Goal: Task Accomplishment & Management: Manage account settings

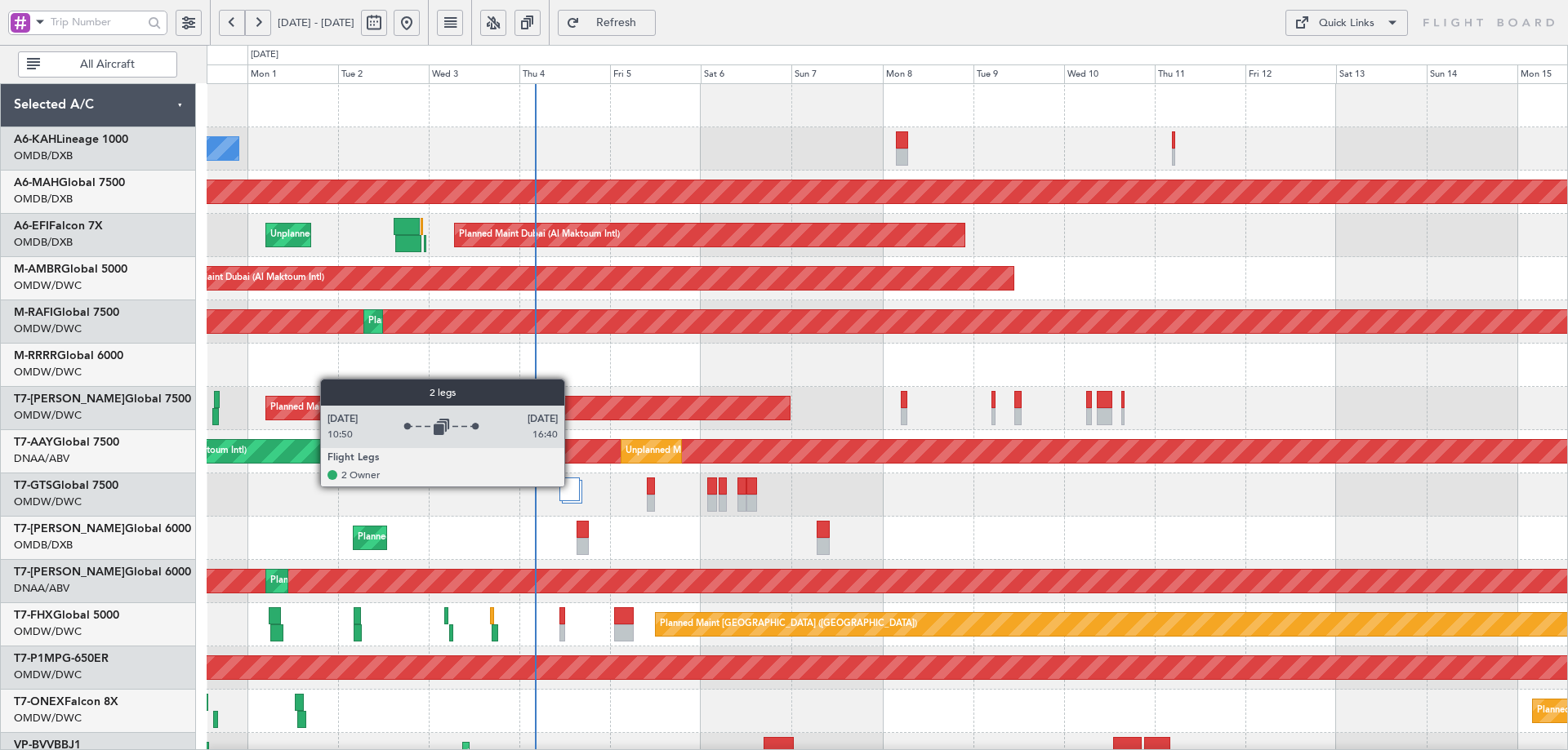
click at [571, 486] on div at bounding box center [569, 490] width 21 height 24
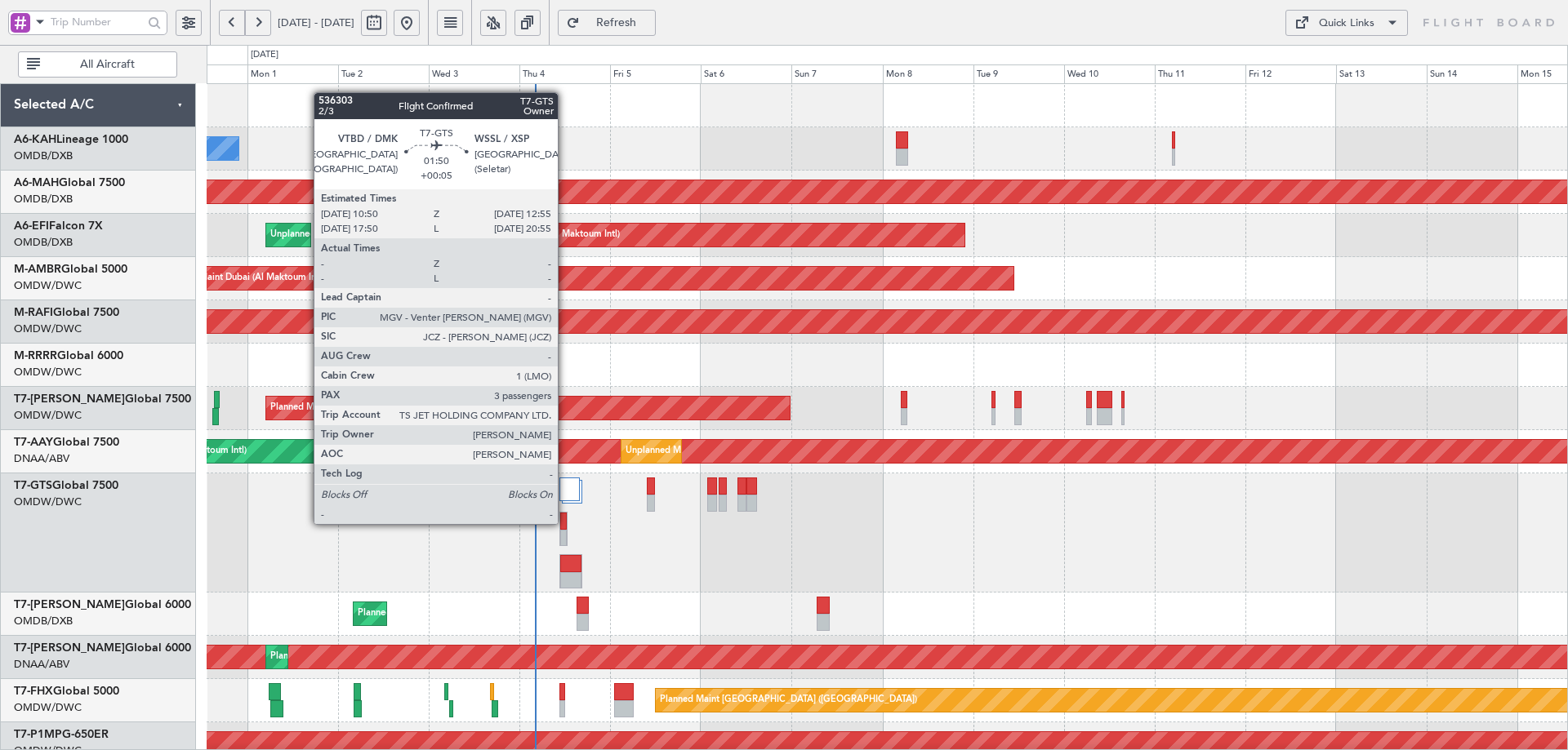
click at [565, 523] on div at bounding box center [563, 521] width 7 height 17
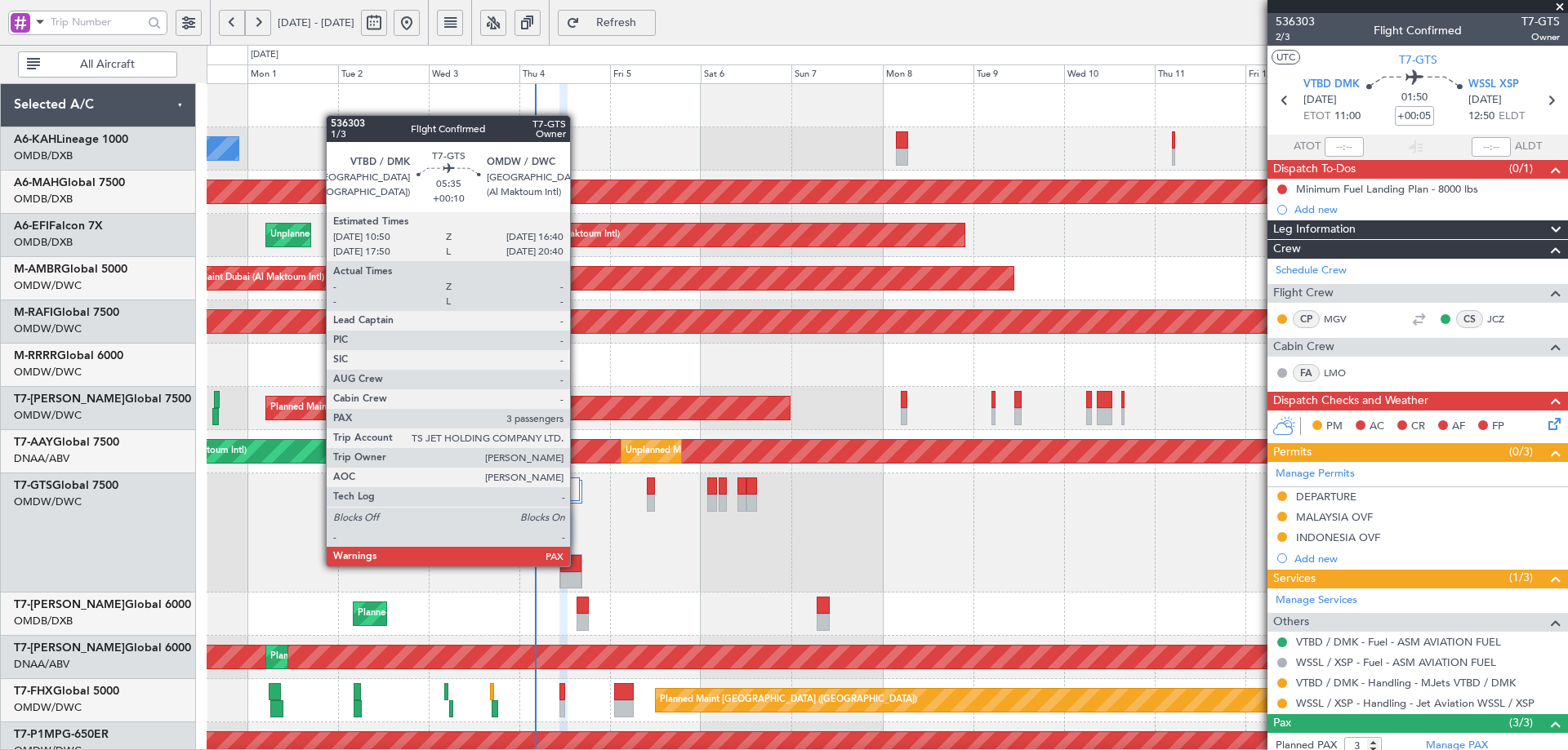
click at [577, 565] on div at bounding box center [570, 563] width 21 height 17
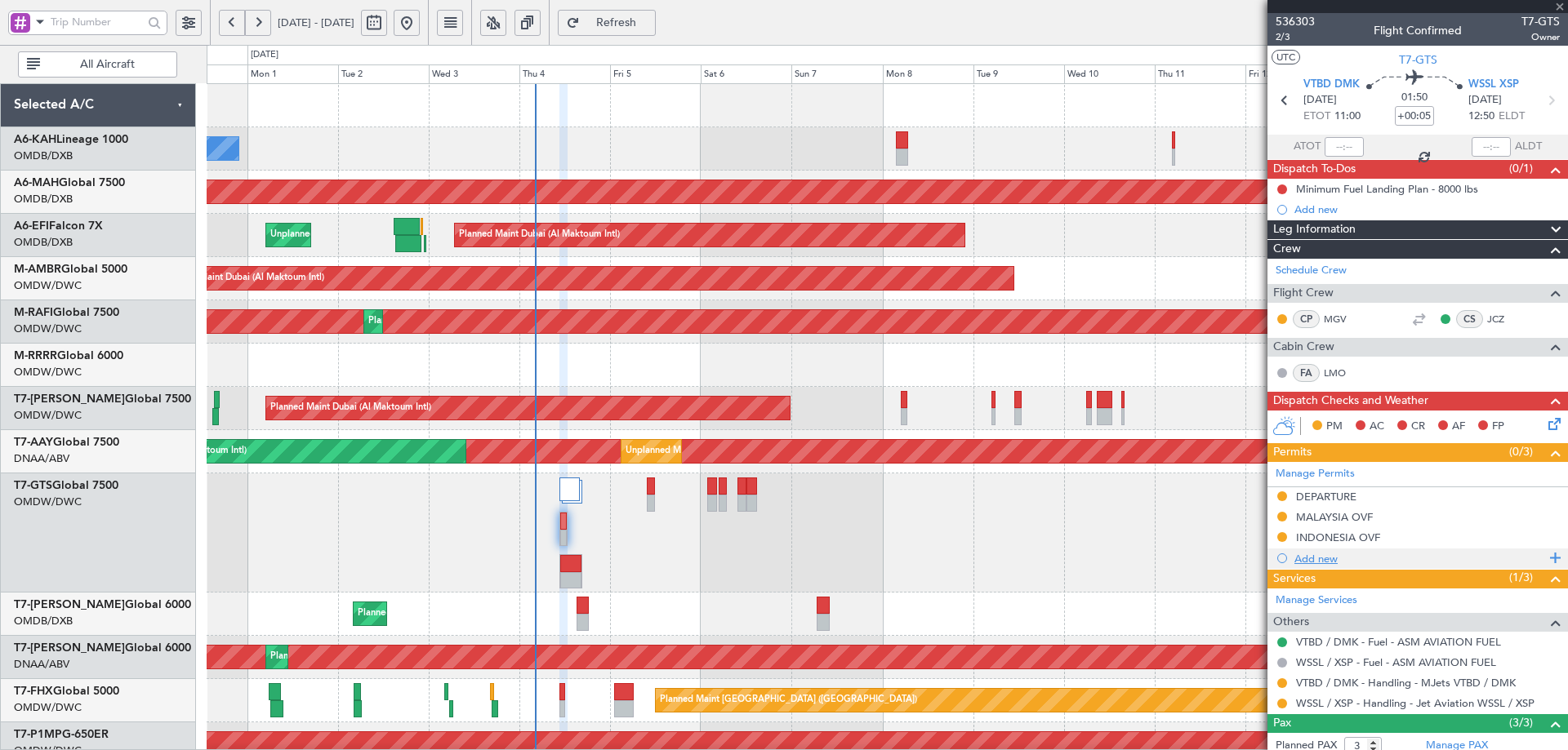
type input "+00:10"
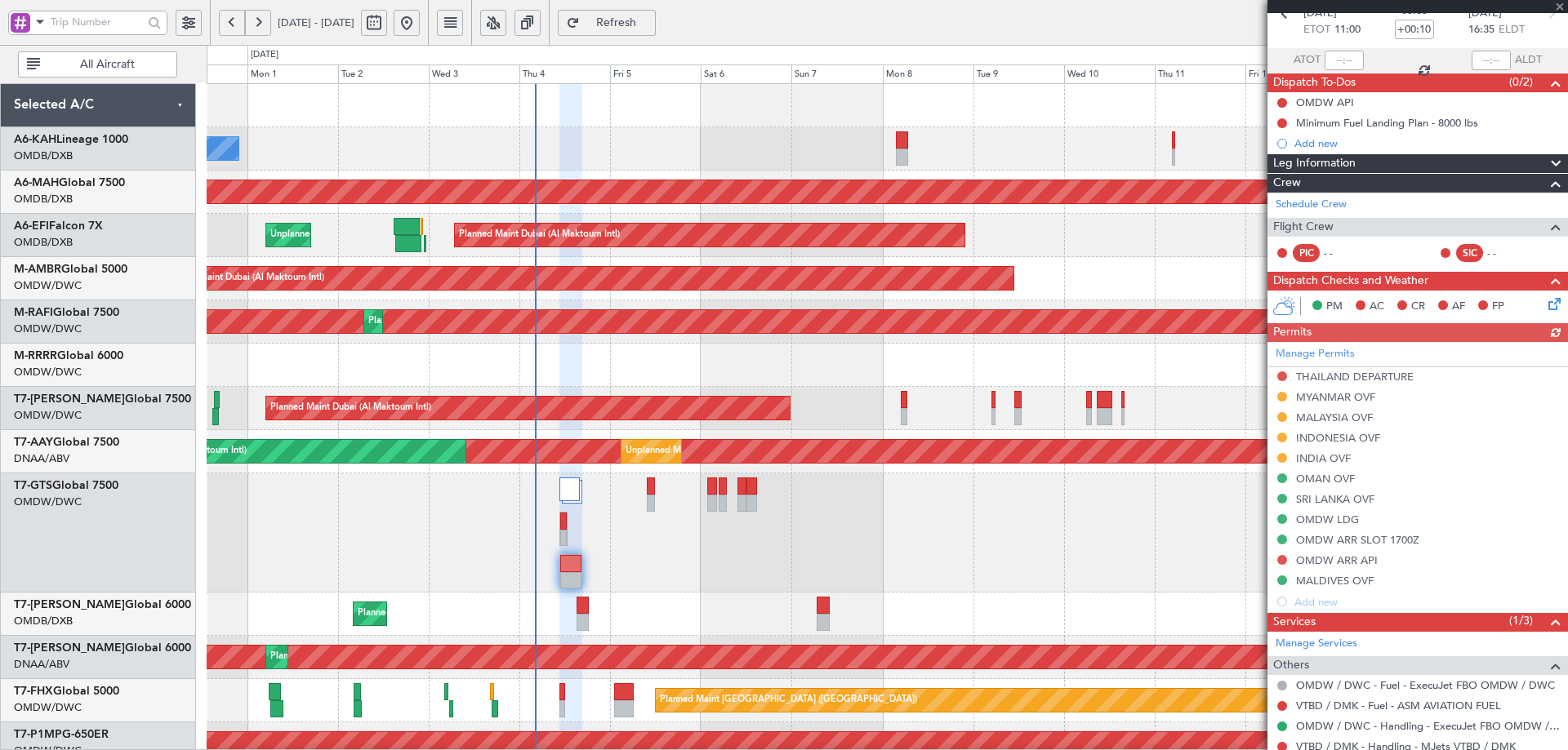
scroll to position [160, 0]
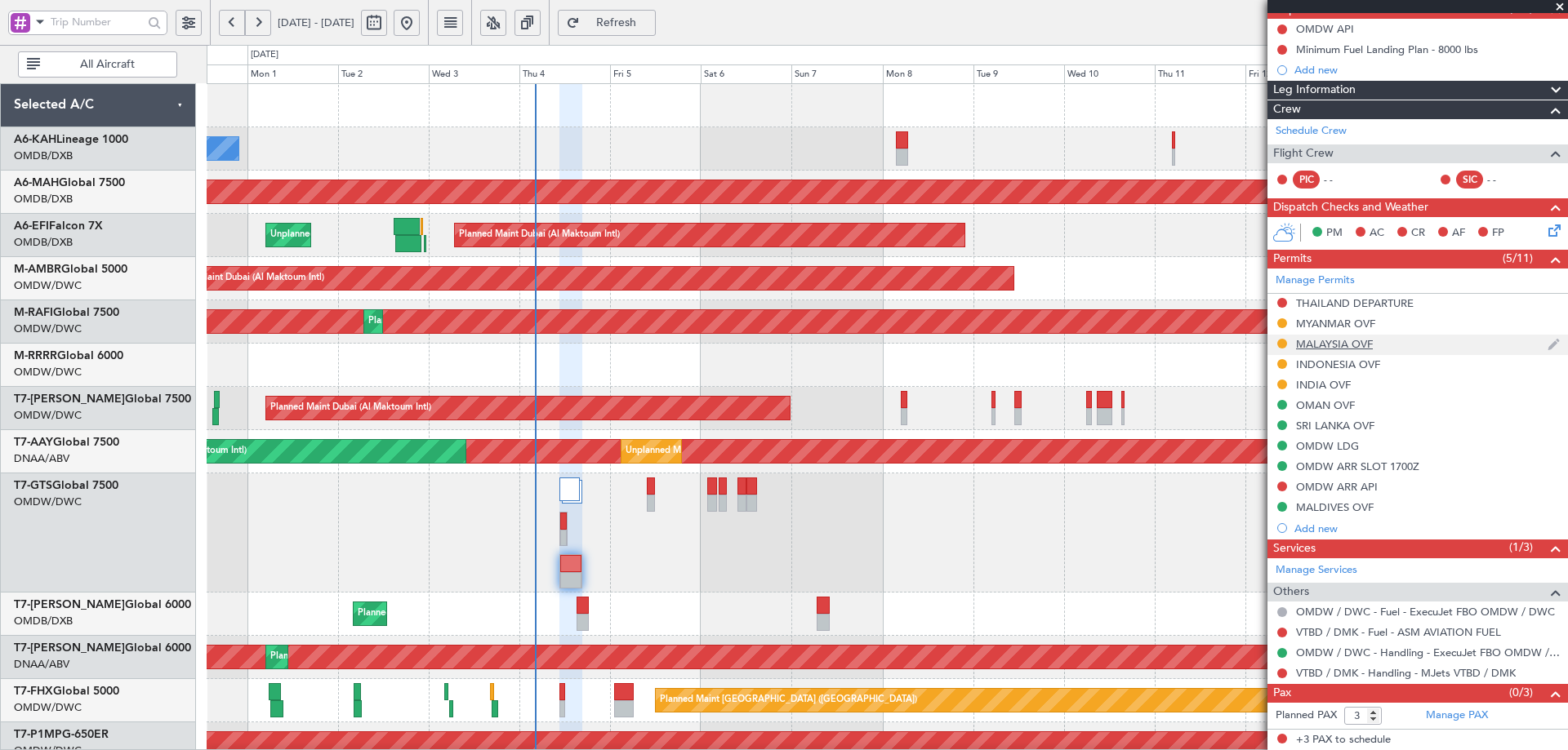
click at [1353, 351] on div "MALAYSIA OVF" at bounding box center [1418, 345] width 301 height 21
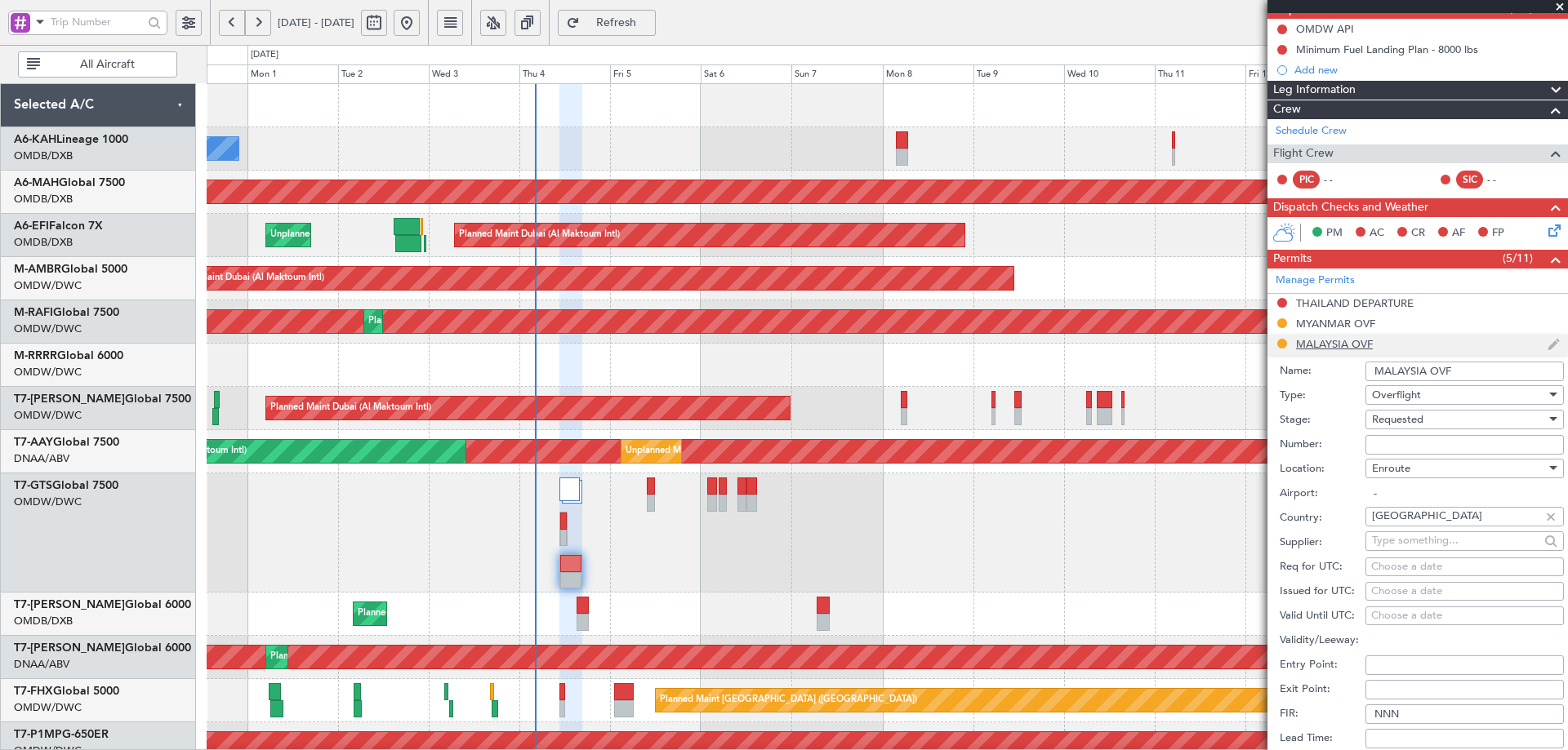
click at [1353, 351] on li "MALAYSIA OVF Name: MALAYSIA OVF Type: Overflight Stage: Requested Number: Locat…" at bounding box center [1418, 588] width 301 height 508
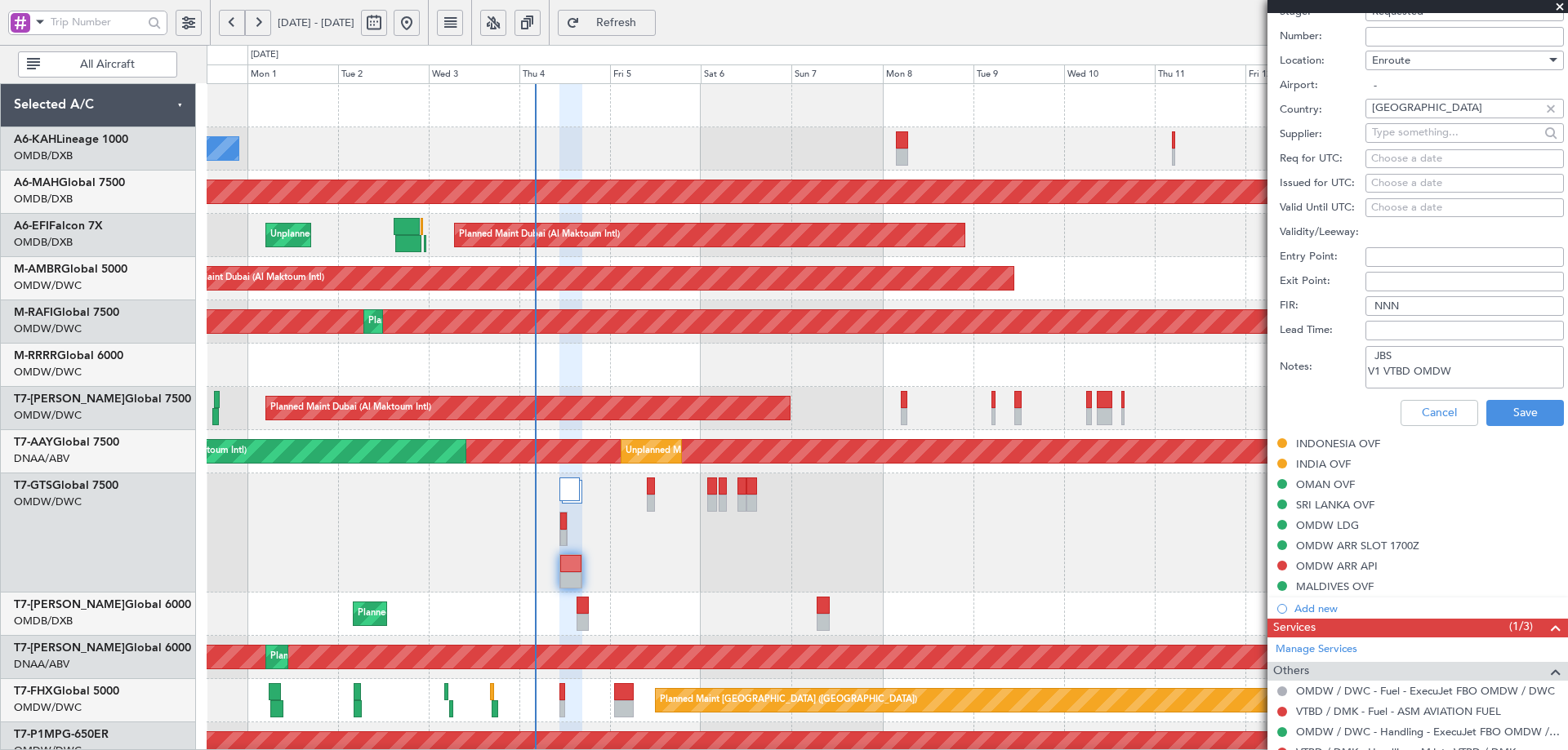
scroll to position [241, 0]
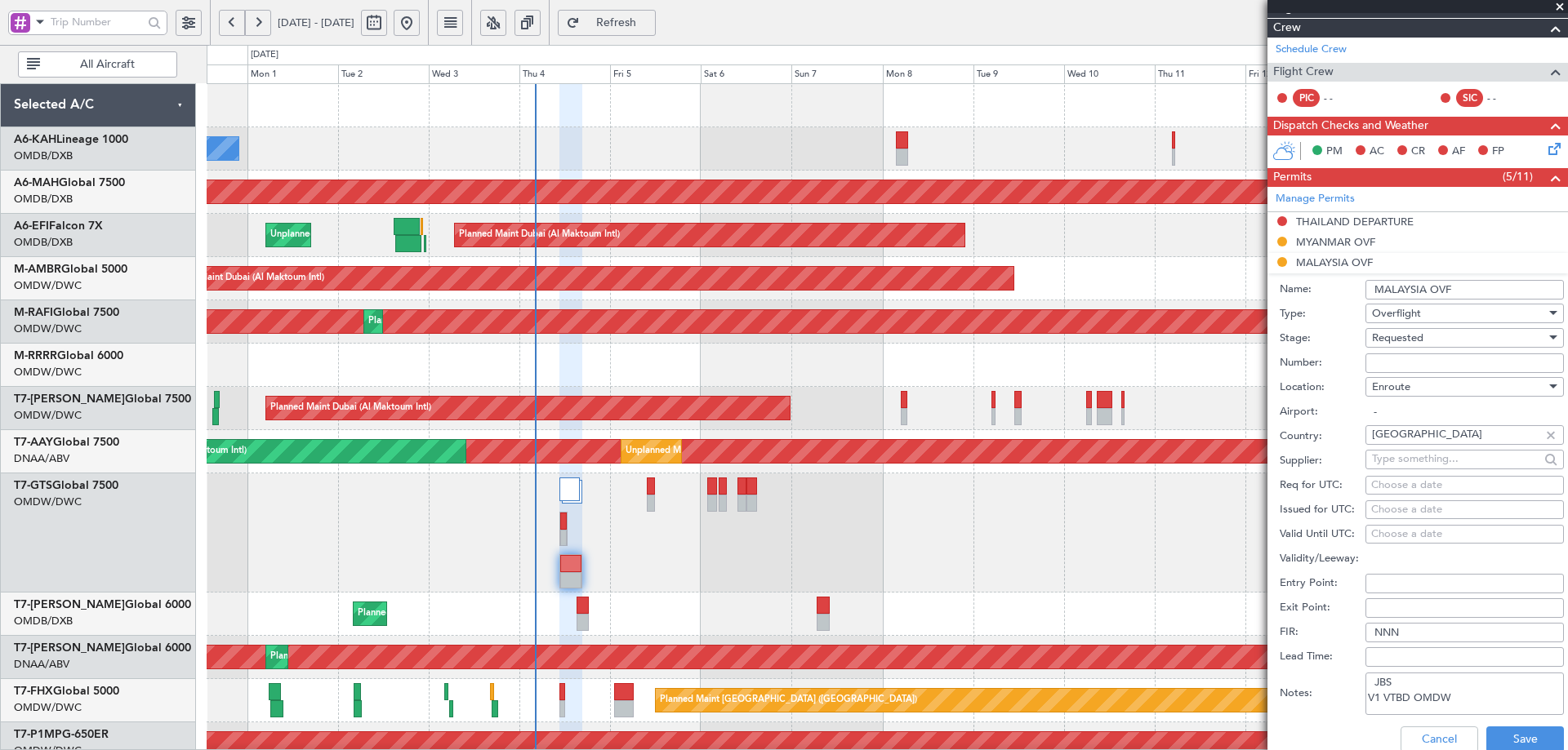
click at [1383, 362] on input "Number:" at bounding box center [1465, 364] width 199 height 20
paste input "CAAM-NS-0174-09-25 INDONESIA OVF"
drag, startPoint x: 1466, startPoint y: 361, endPoint x: 1740, endPoint y: 387, distance: 275.2
click at [1567, 387] on html "31 Aug 2025 - 15 Sep 2025 Refresh Quick Links All Aircraft No Crew Planned Main…" at bounding box center [784, 375] width 1568 height 750
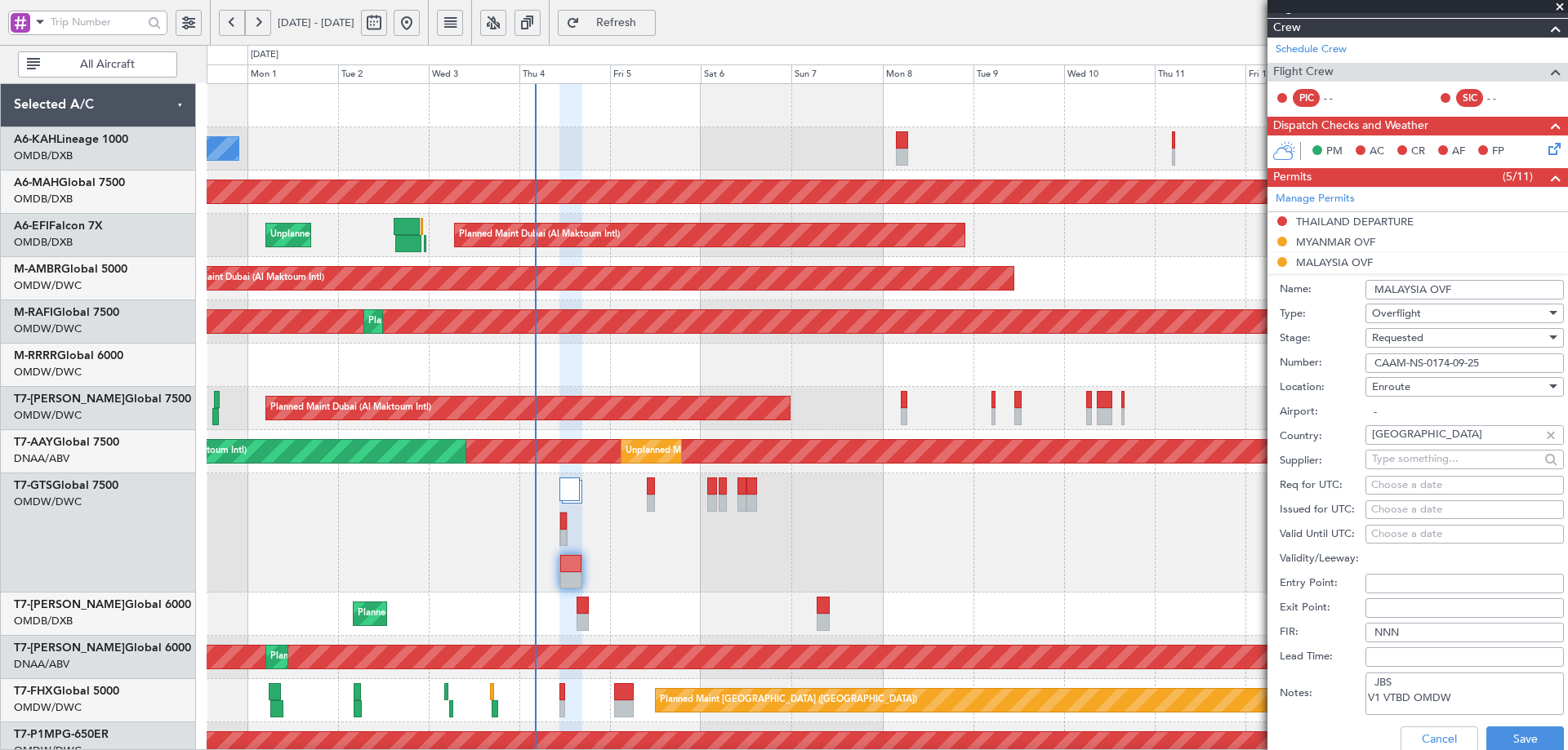
scroll to position [0, 0]
type input "CAAM-NS-0174-09-25"
click at [1407, 342] on span "Requested" at bounding box center [1398, 338] width 52 height 15
click at [1399, 456] on span "Received OK" at bounding box center [1459, 461] width 172 height 25
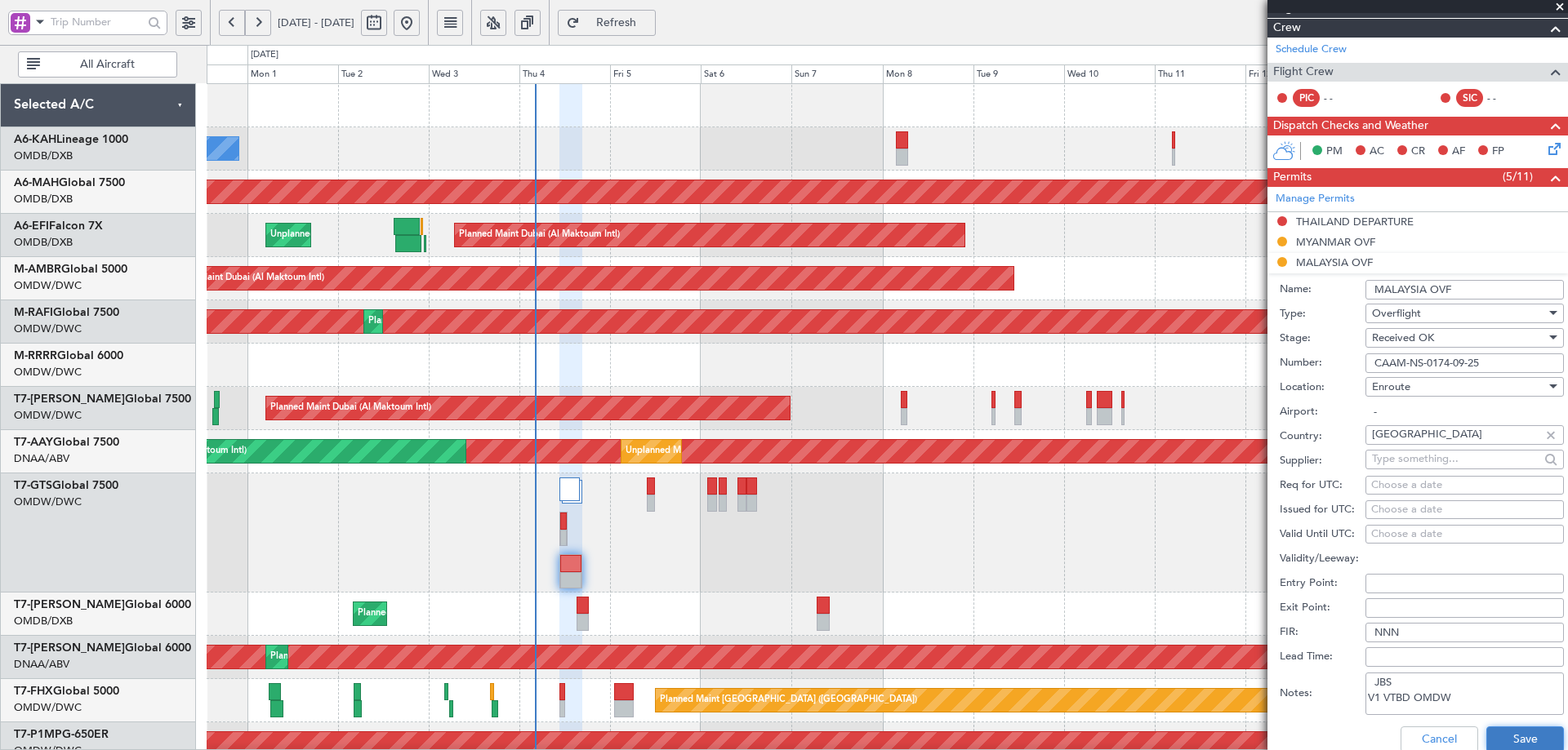
click at [1500, 743] on button "Save" at bounding box center [1525, 740] width 78 height 26
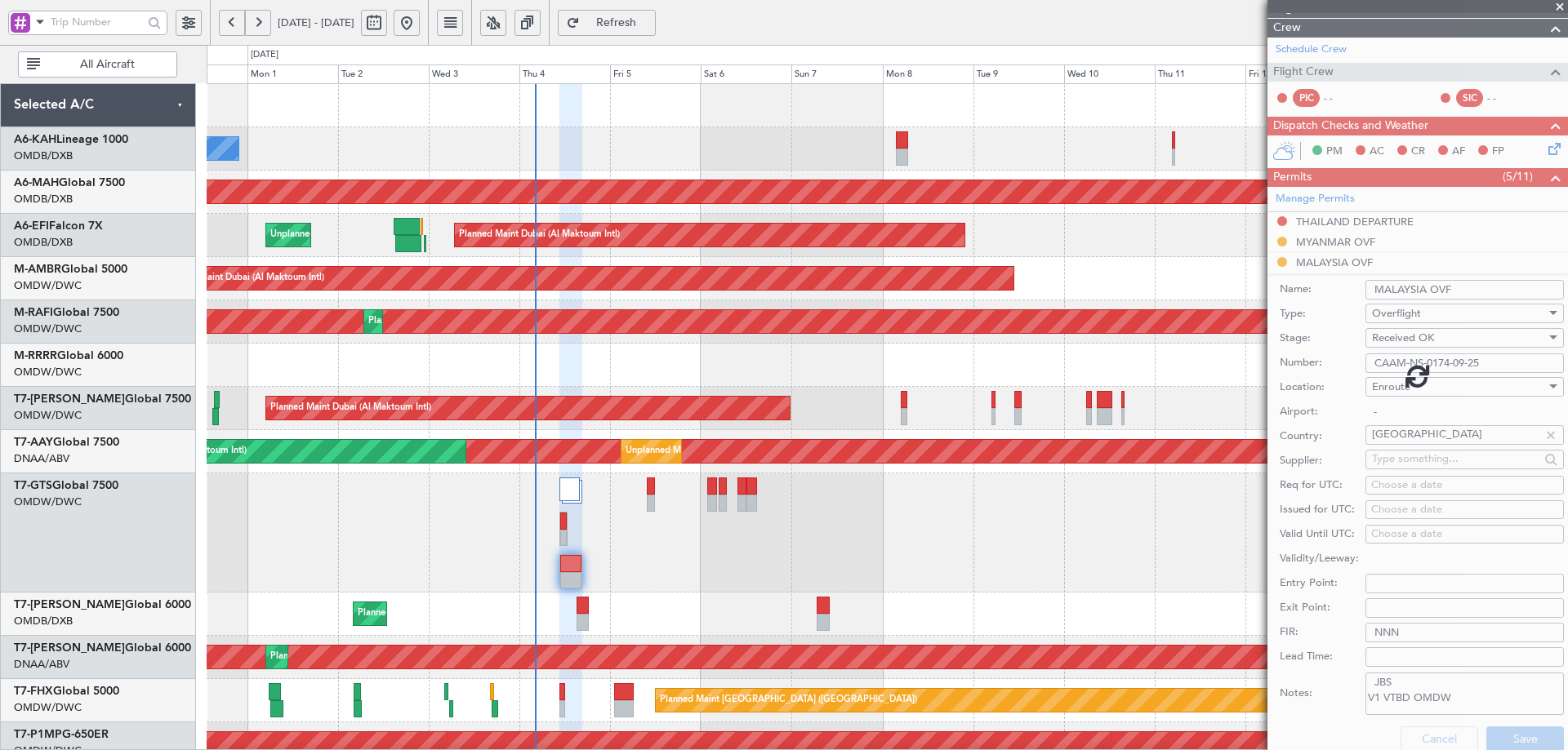
scroll to position [160, 0]
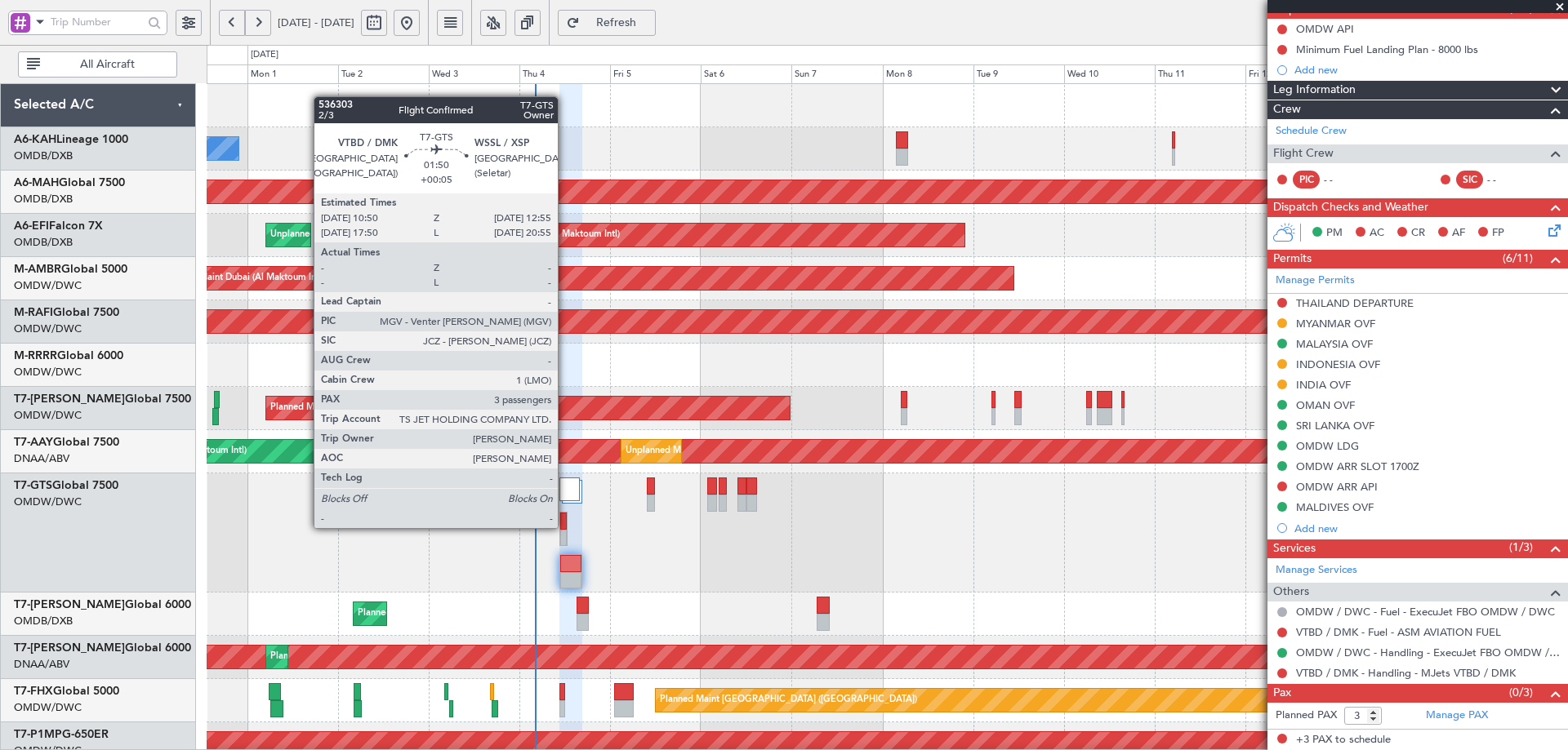
click at [564, 525] on div at bounding box center [563, 521] width 7 height 17
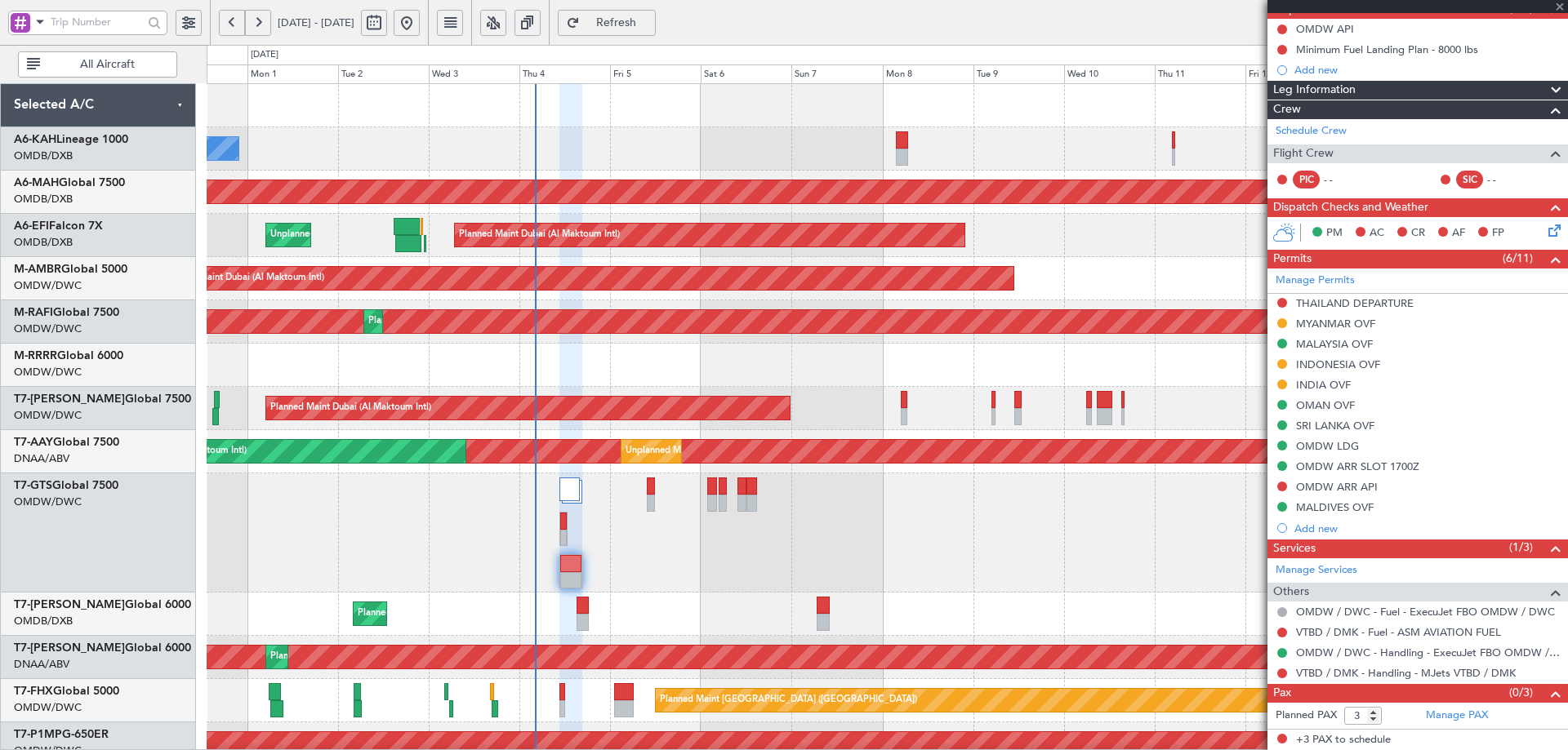
type input "+00:05"
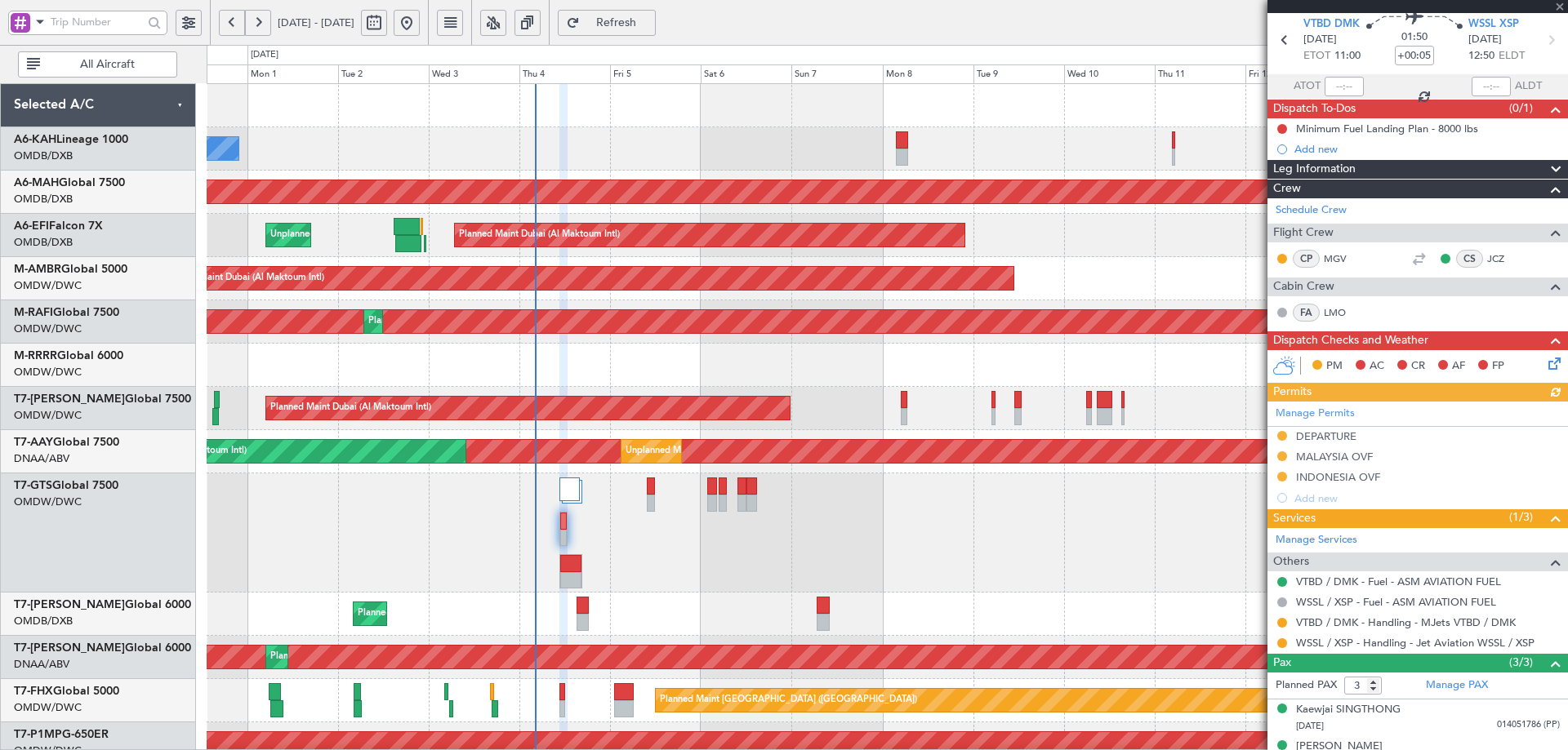
scroll to position [119, 0]
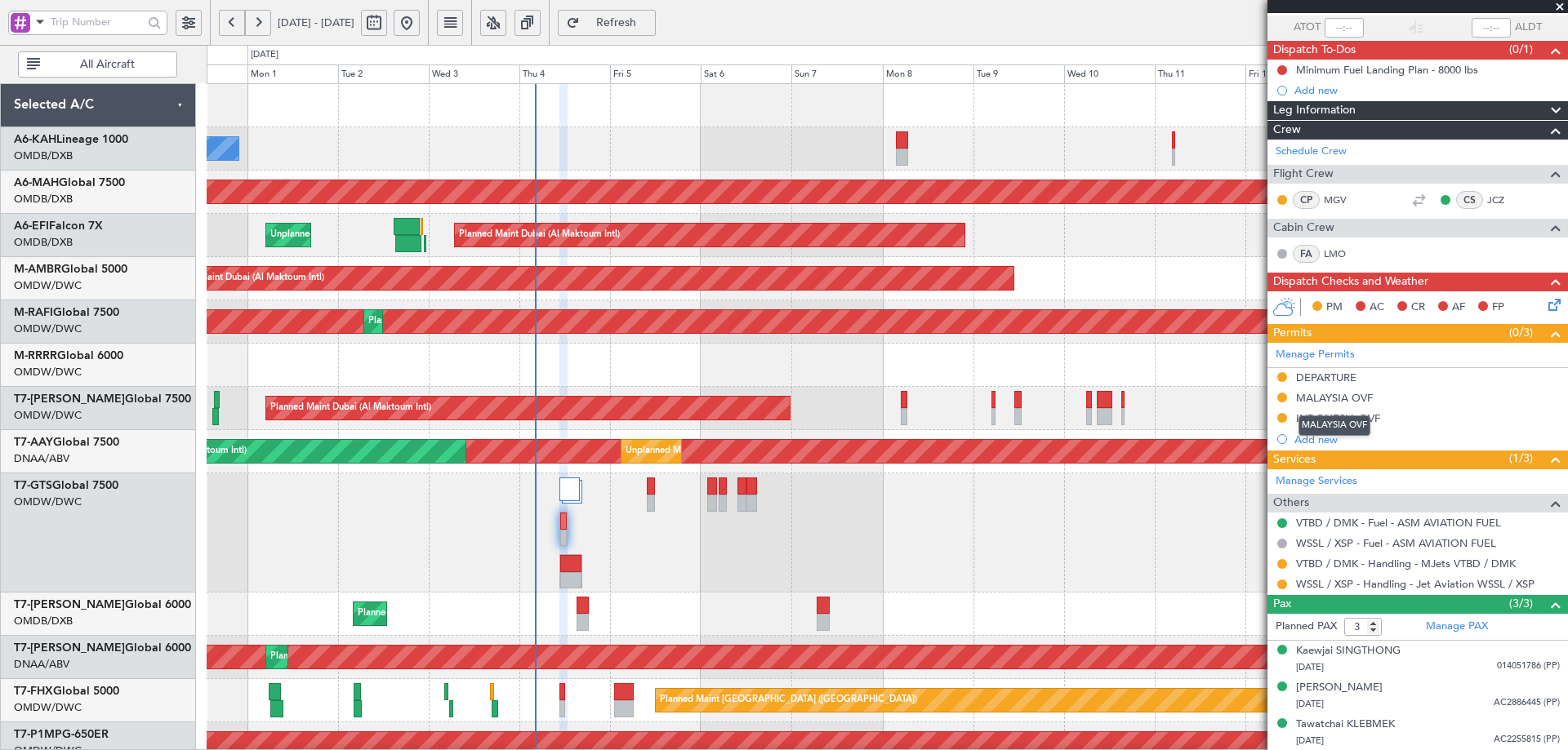
drag, startPoint x: 1336, startPoint y: 396, endPoint x: 1344, endPoint y: 413, distance: 18.8
click at [1336, 396] on div "MALAYSIA OVF" at bounding box center [1334, 398] width 77 height 14
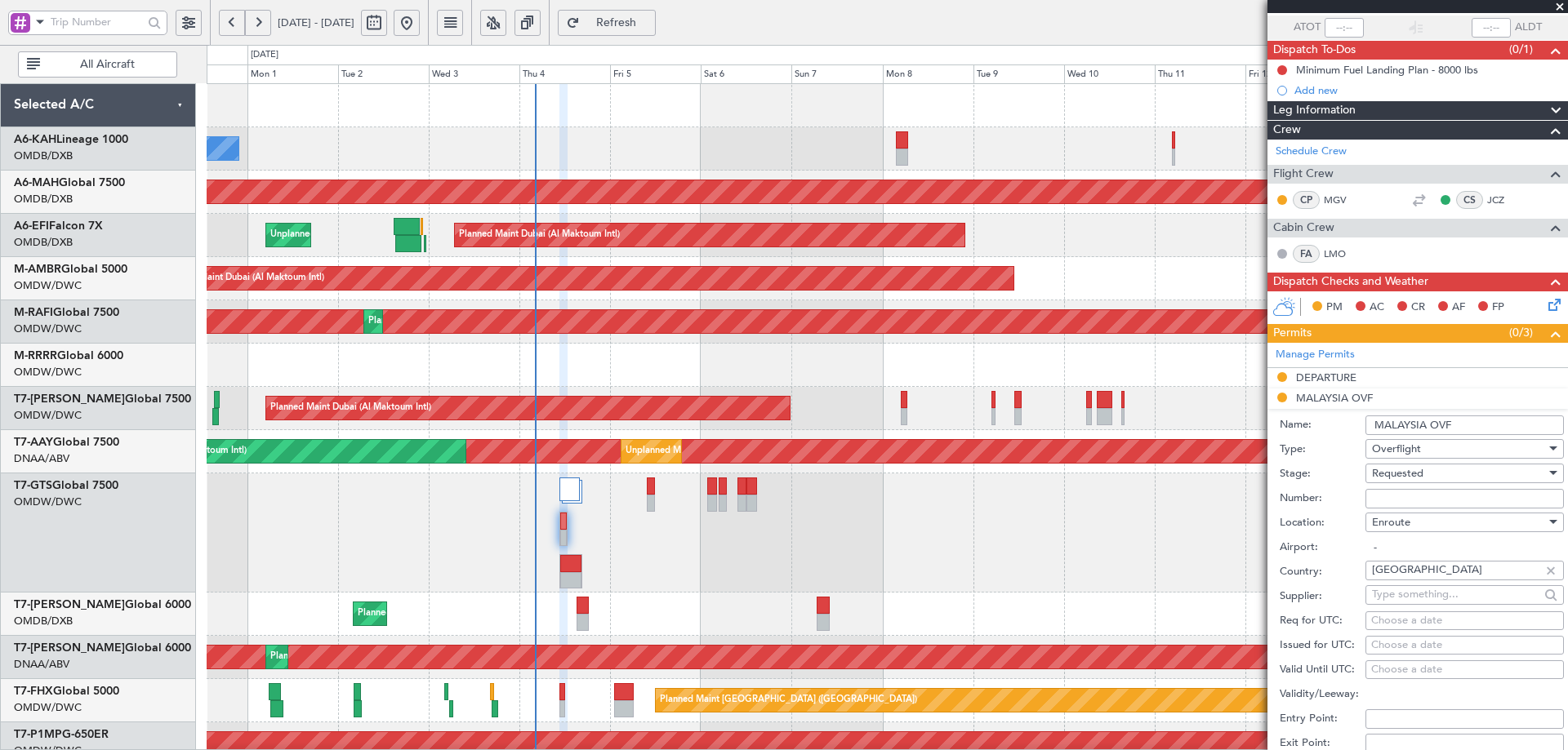
click at [1384, 491] on input "Number:" at bounding box center [1465, 499] width 199 height 20
paste input "CAAM-NS-0173-09-25"
type input "CAAM-NS-0173-09-25"
click at [1403, 480] on span "Requested" at bounding box center [1398, 473] width 52 height 15
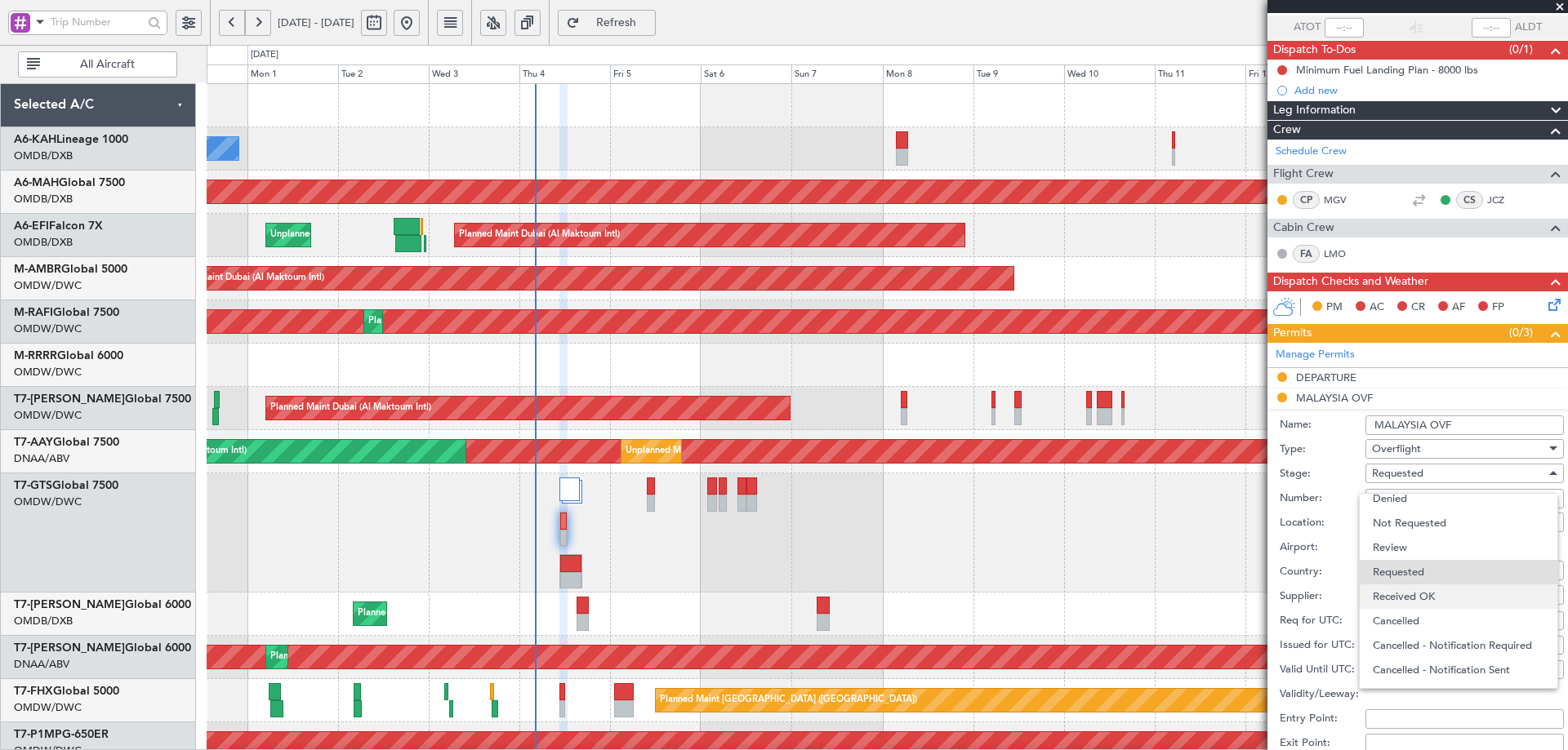
click at [1416, 604] on span "Received OK" at bounding box center [1459, 597] width 172 height 25
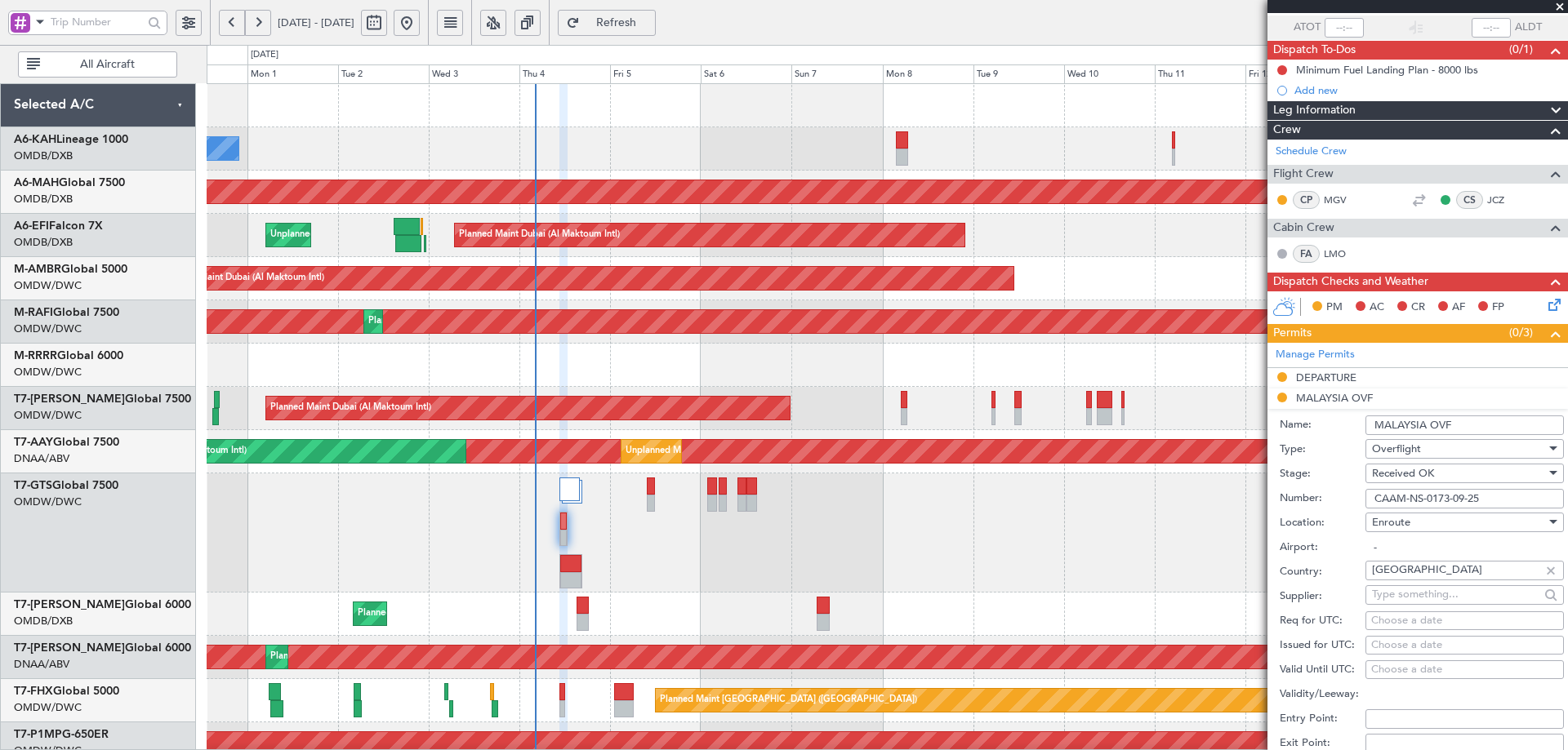
scroll to position [527, 0]
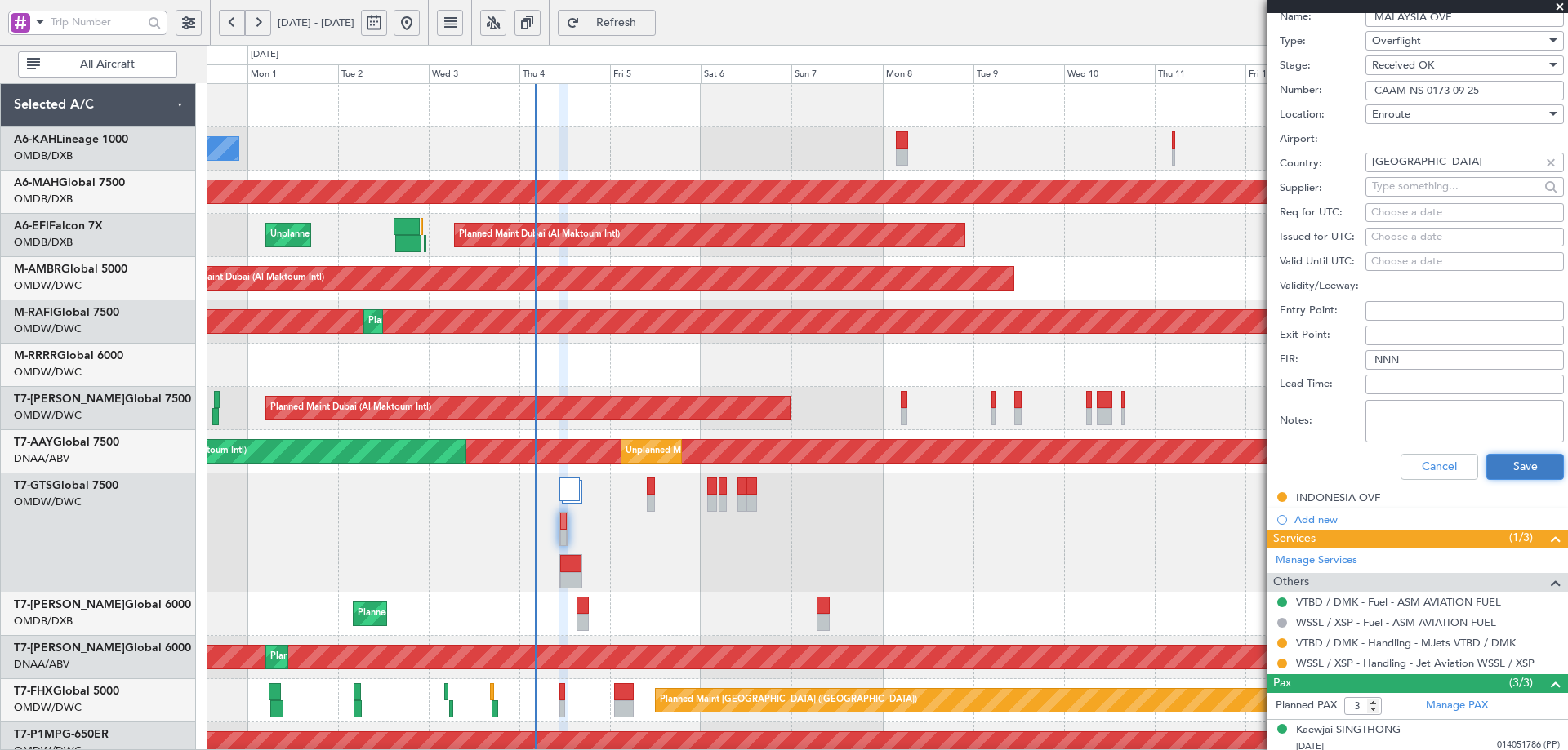
click at [1506, 470] on button "Save" at bounding box center [1525, 467] width 78 height 26
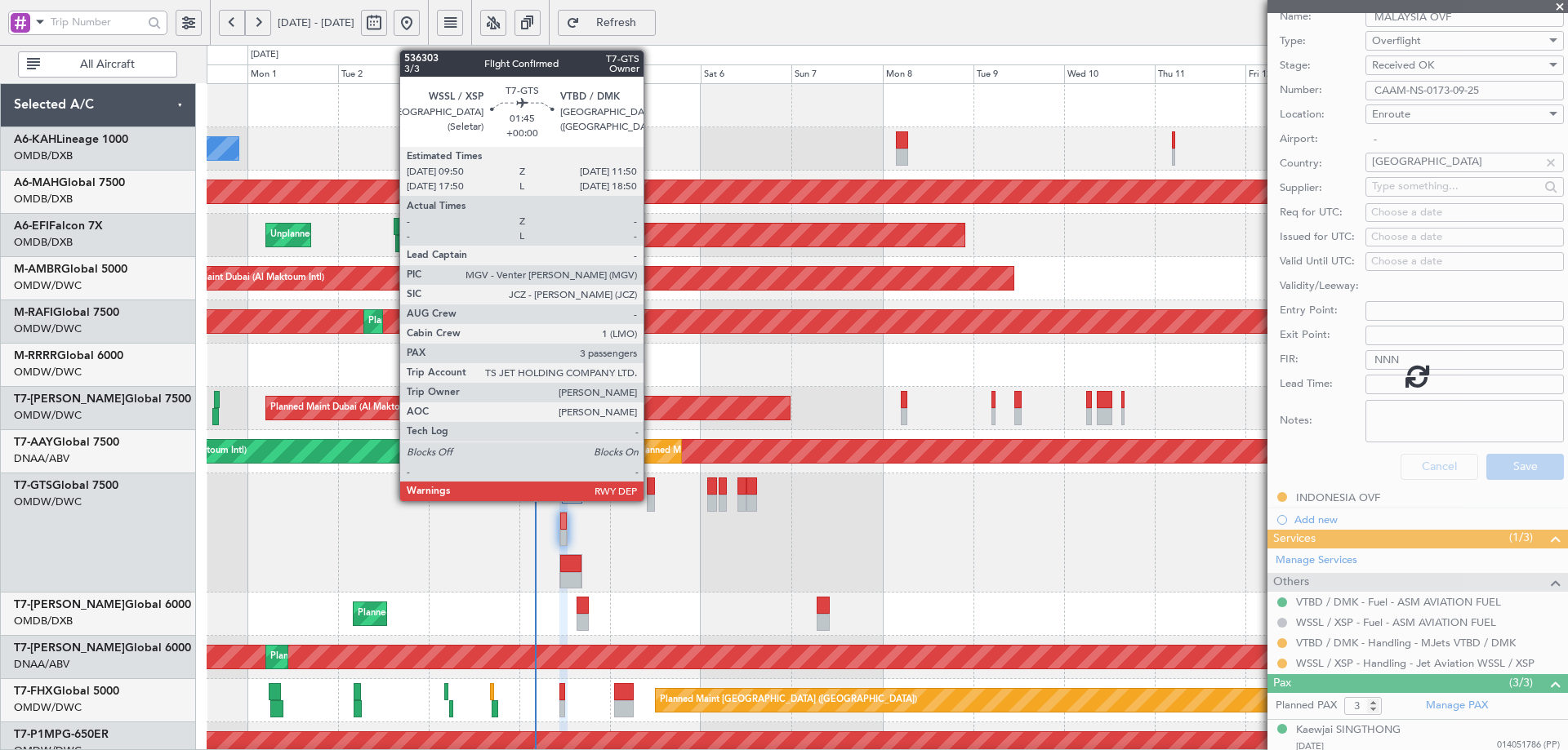
click at [650, 491] on div at bounding box center [651, 486] width 8 height 17
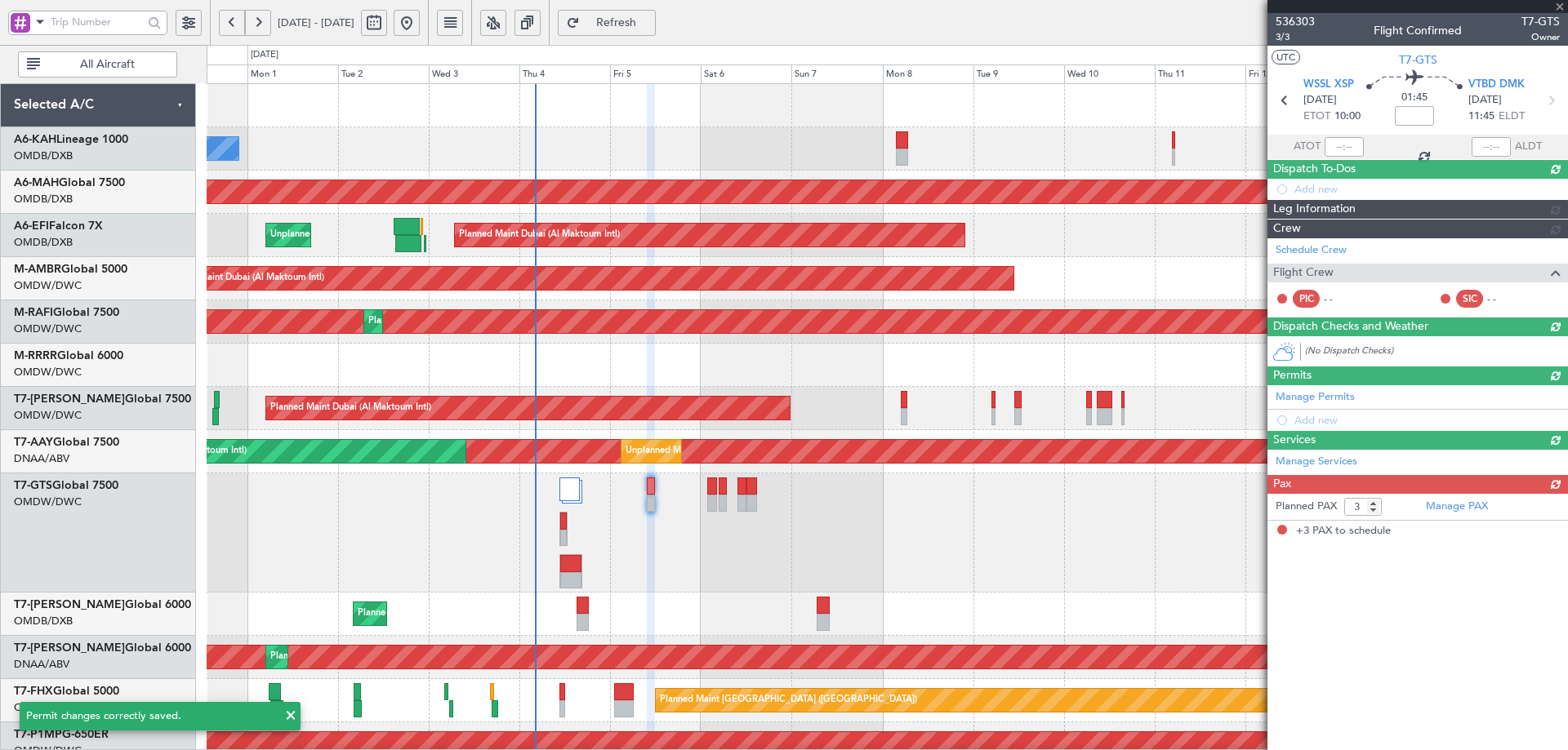
scroll to position [0, 0]
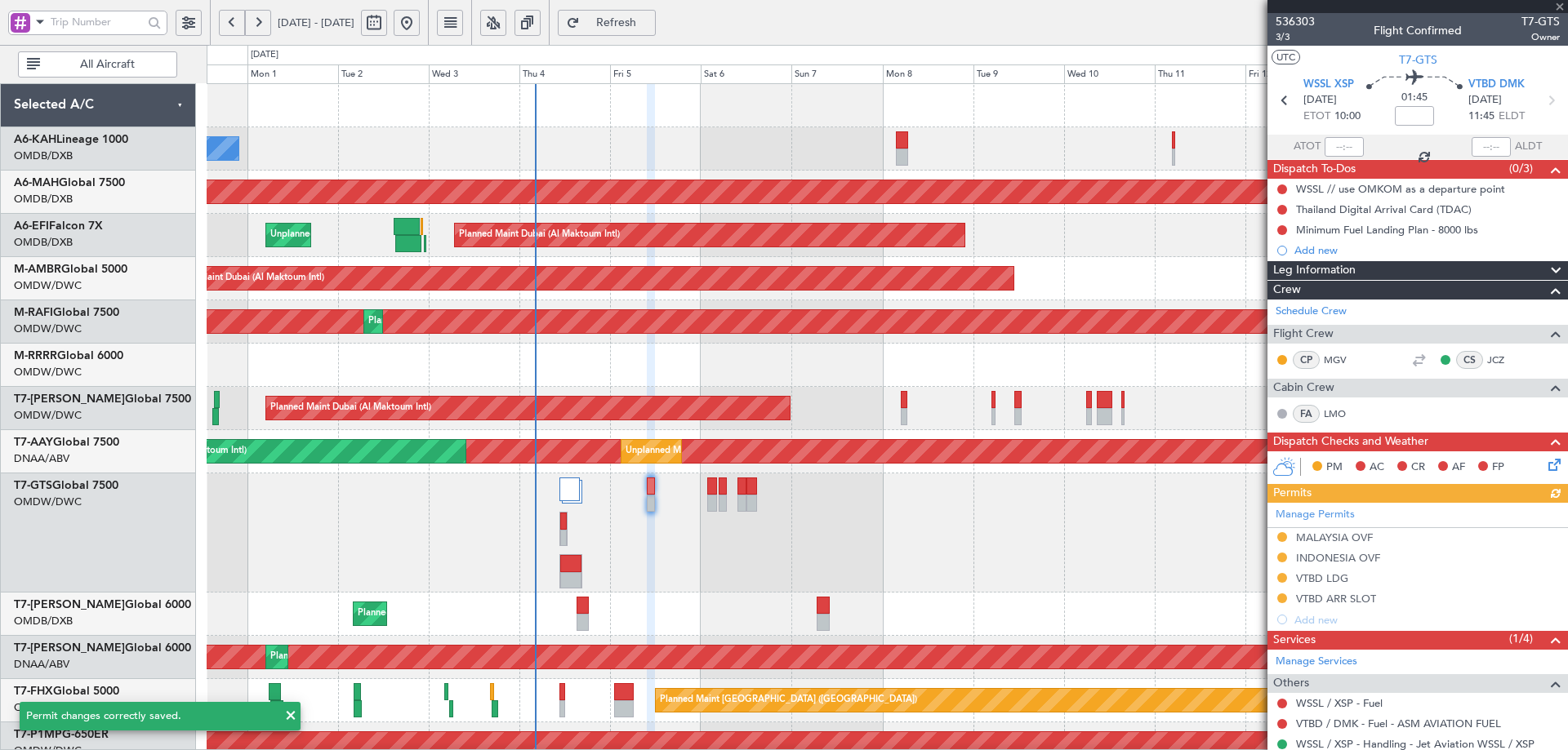
click at [1351, 544] on div "Manage Permits MALAYSIA OVF INDONESIA OVF VTBD LDG VTBD ARR SLOT Add new" at bounding box center [1418, 566] width 301 height 127
click at [1347, 542] on div "MALAYSIA OVF" at bounding box center [1334, 537] width 77 height 14
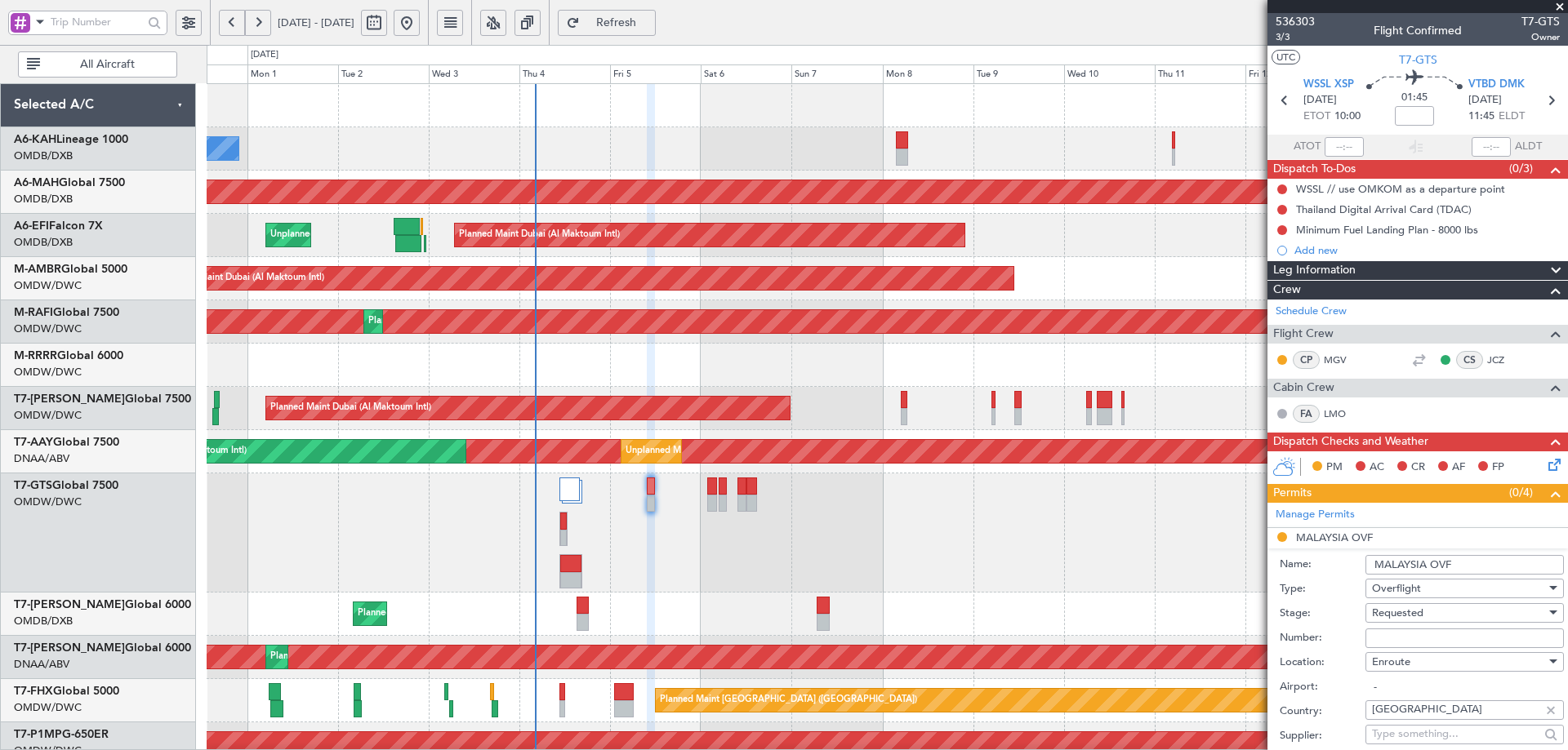
click at [1384, 631] on input "Number:" at bounding box center [1465, 639] width 199 height 20
paste input "CAAM-NS-0173-09-25 SIT"
type input "CAAM-NS-0173-09-25 SIT"
click at [1410, 616] on span "Requested" at bounding box center [1398, 613] width 52 height 15
click at [1411, 734] on span "Received OK" at bounding box center [1459, 744] width 172 height 25
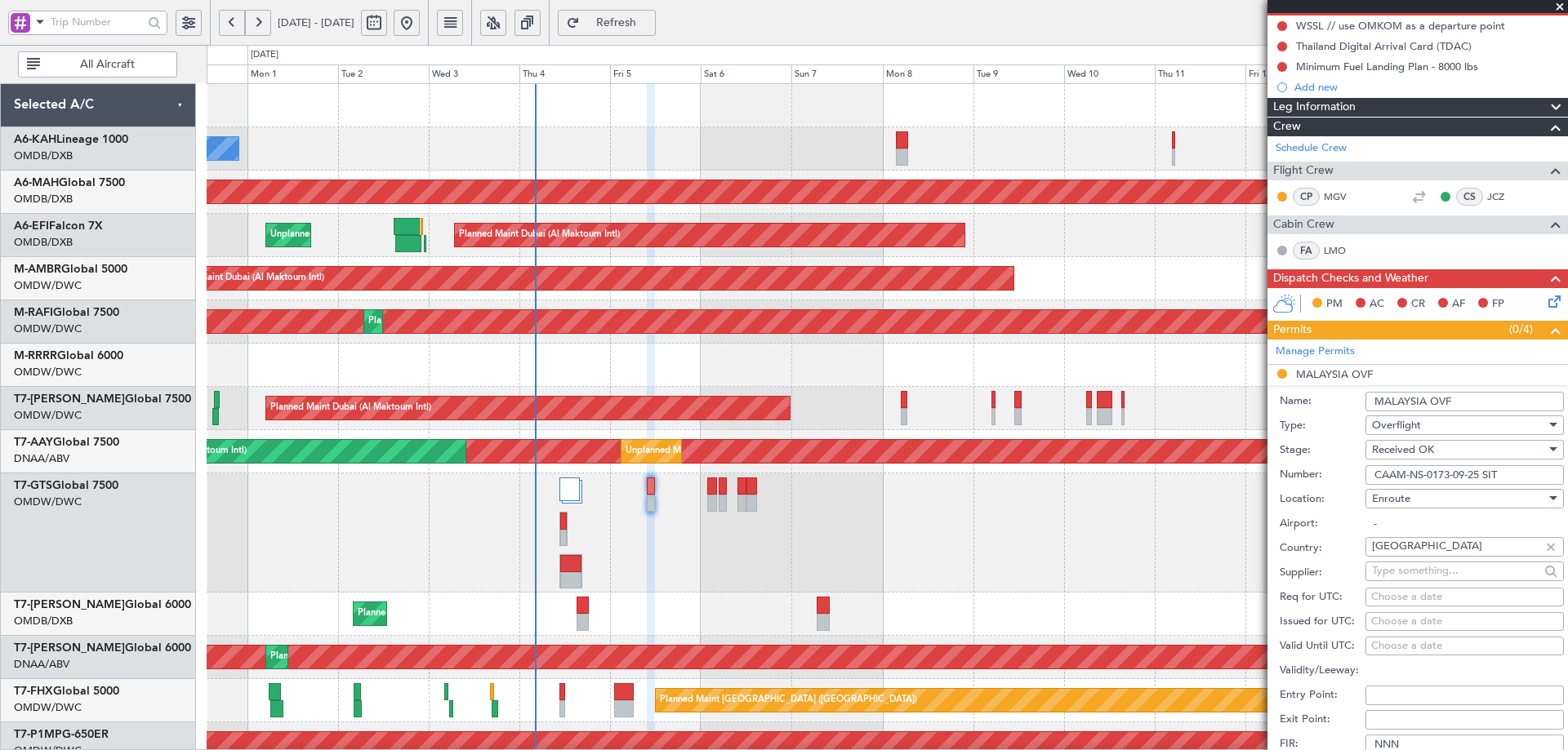
scroll to position [327, 0]
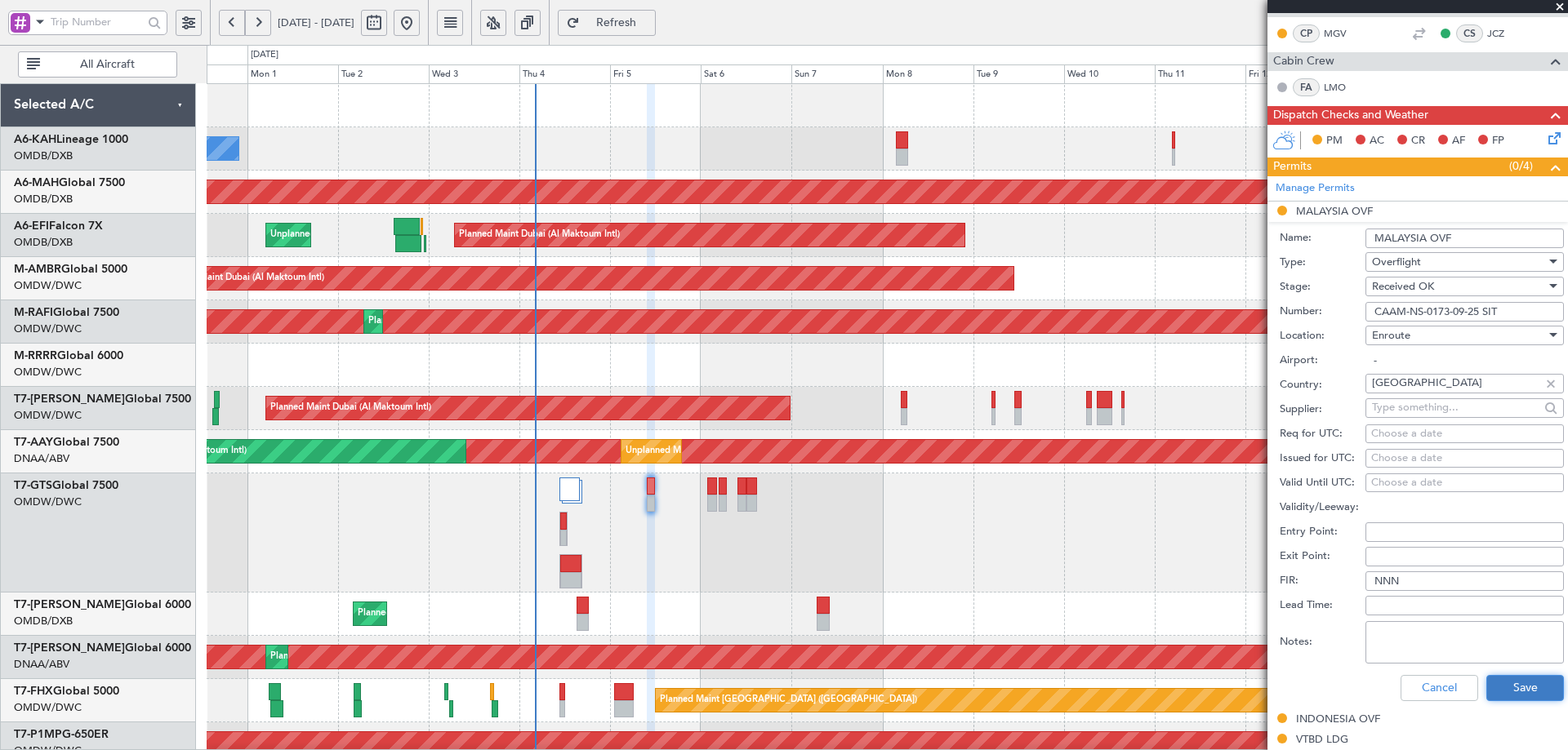
click at [1498, 682] on button "Save" at bounding box center [1525, 688] width 78 height 26
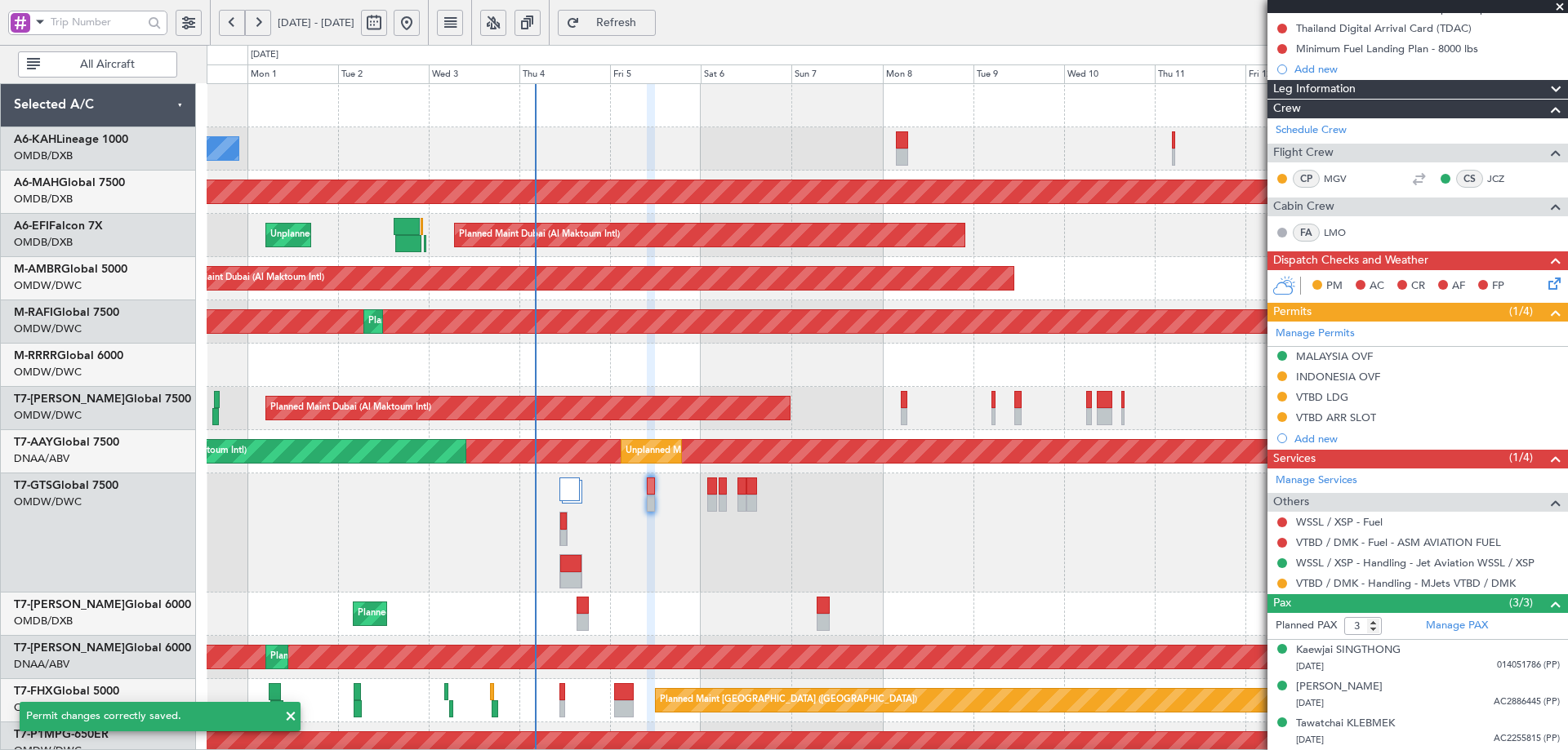
scroll to position [181, 0]
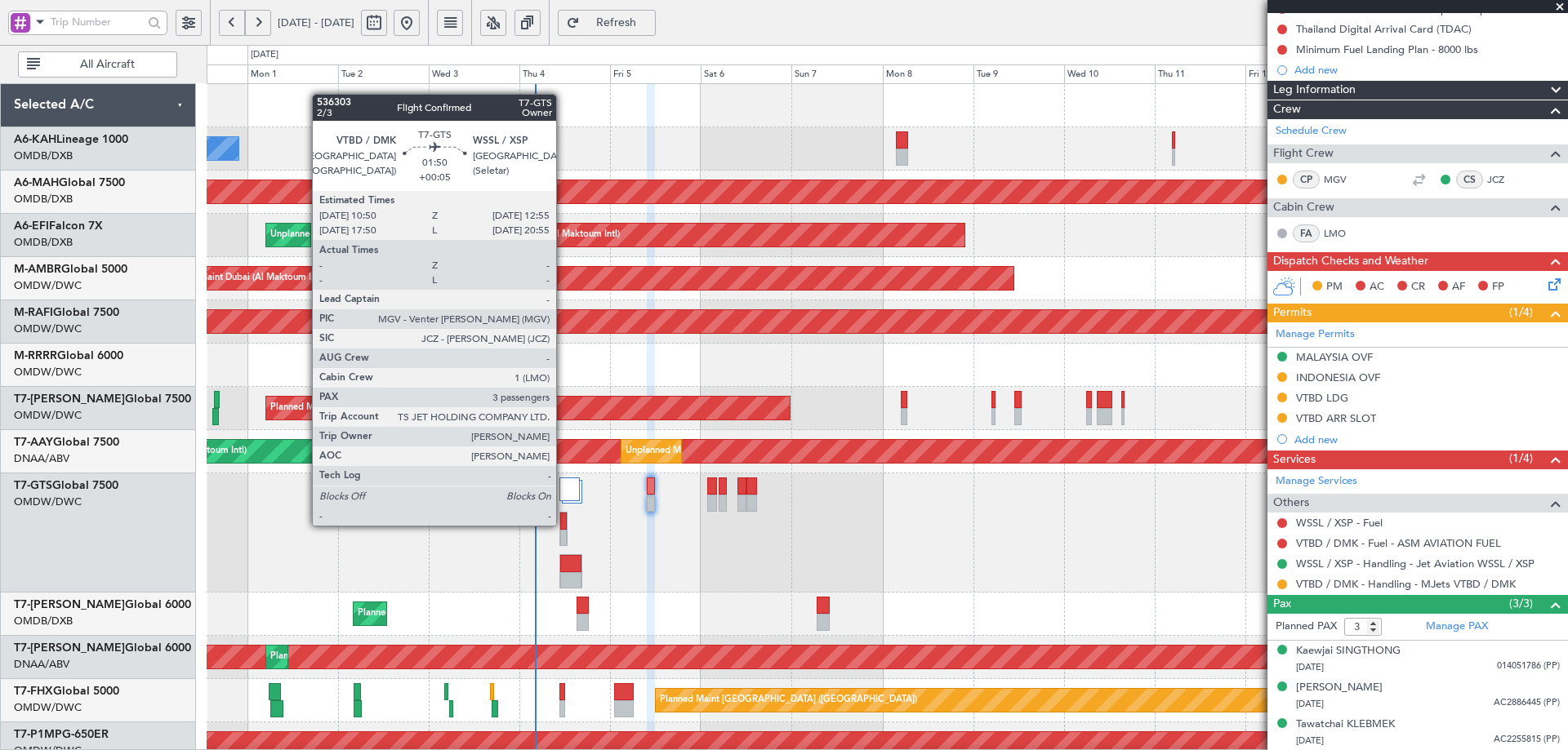
click at [563, 525] on div at bounding box center [563, 521] width 7 height 17
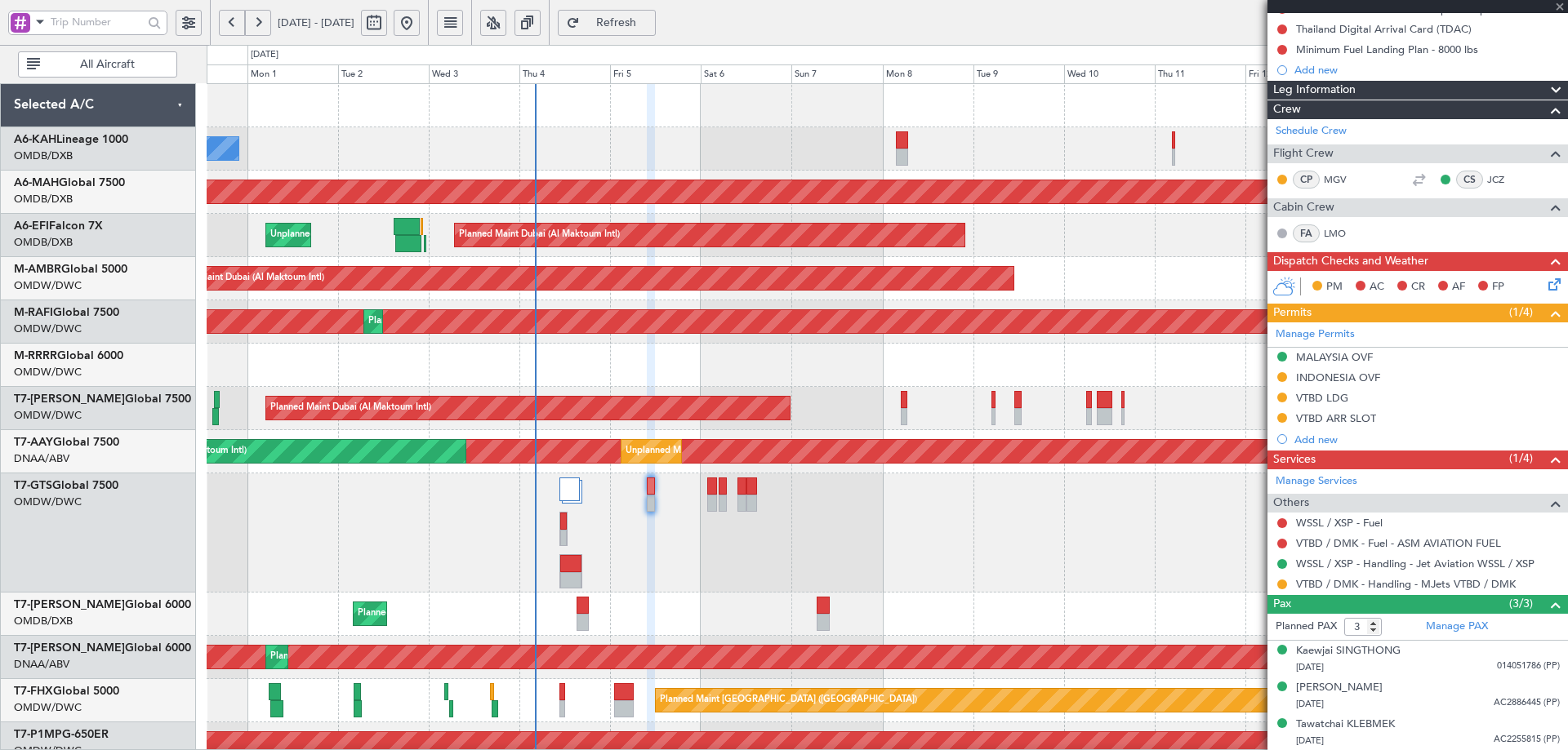
type input "+00:05"
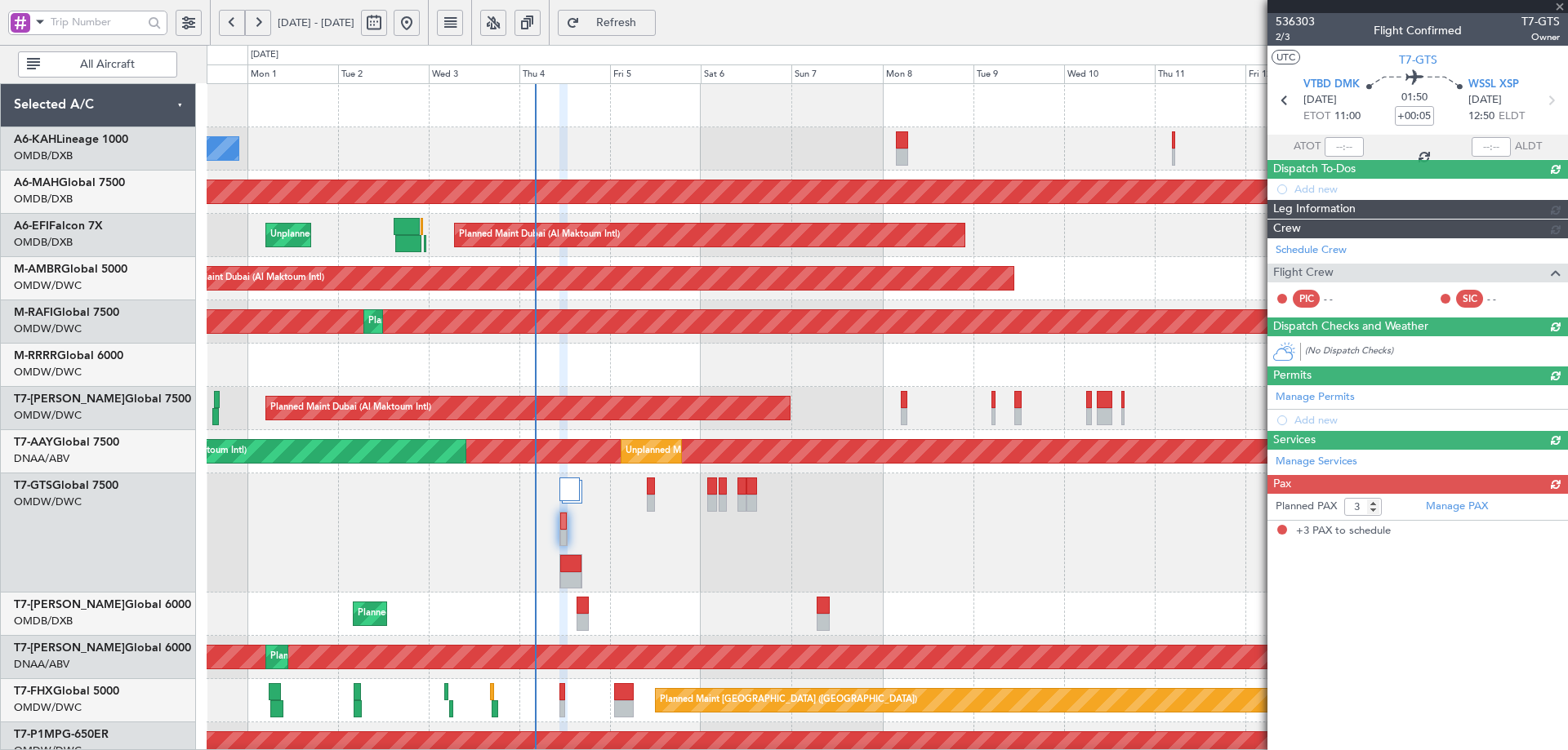
scroll to position [0, 0]
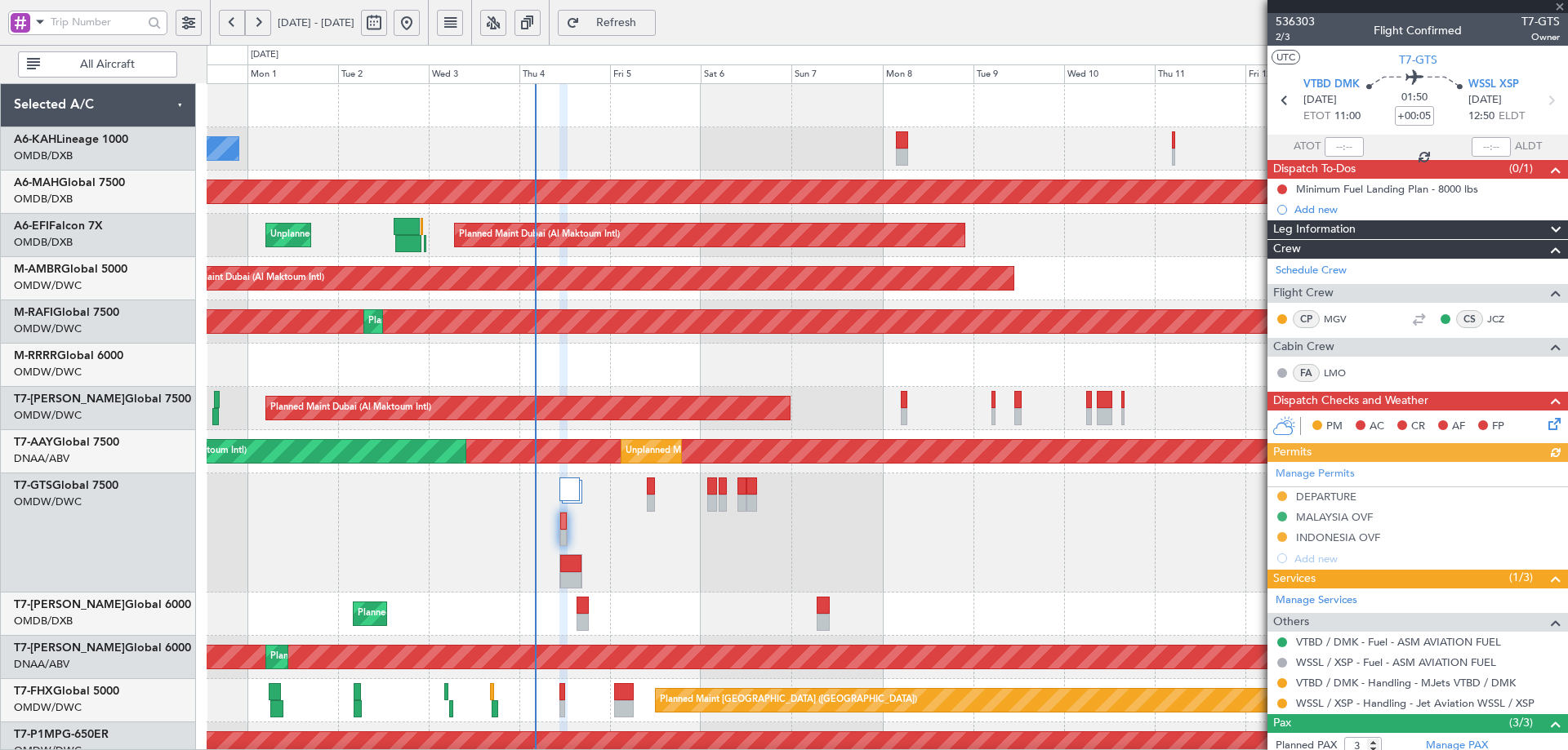
click at [1297, 496] on div "Manage Permits DEPARTURE MALAYSIA OVF INDONESIA OVF Add new" at bounding box center [1418, 516] width 301 height 107
click at [1330, 495] on div "DEPARTURE" at bounding box center [1327, 497] width 61 height 14
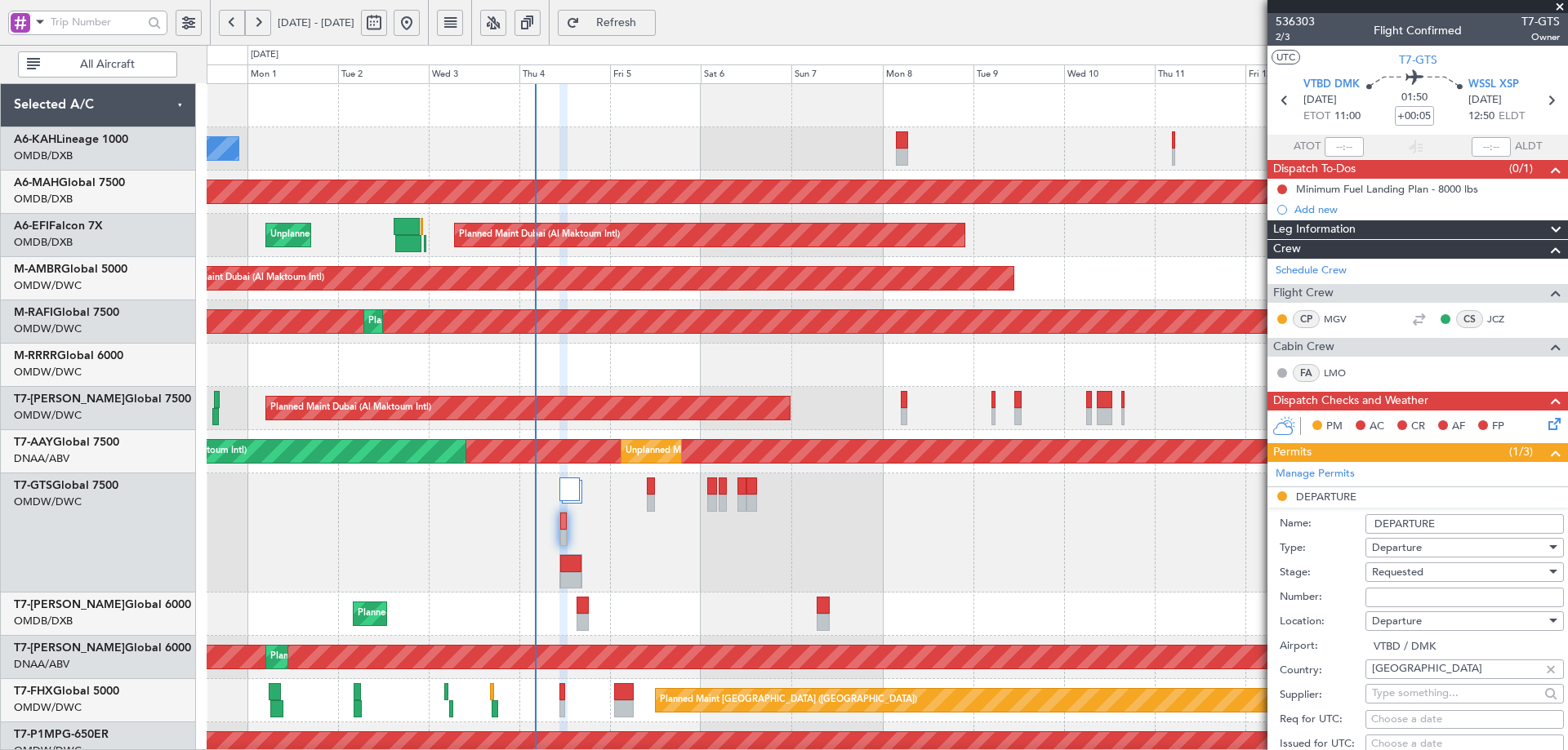
click at [1415, 596] on input "Number:" at bounding box center [1465, 598] width 199 height 20
paste input "ATD 10431/09/2025."
type input "ATD 10431/09/2025"
click at [1428, 570] on div "Requested" at bounding box center [1459, 572] width 174 height 25
click at [1408, 703] on span "Received OK" at bounding box center [1459, 702] width 172 height 25
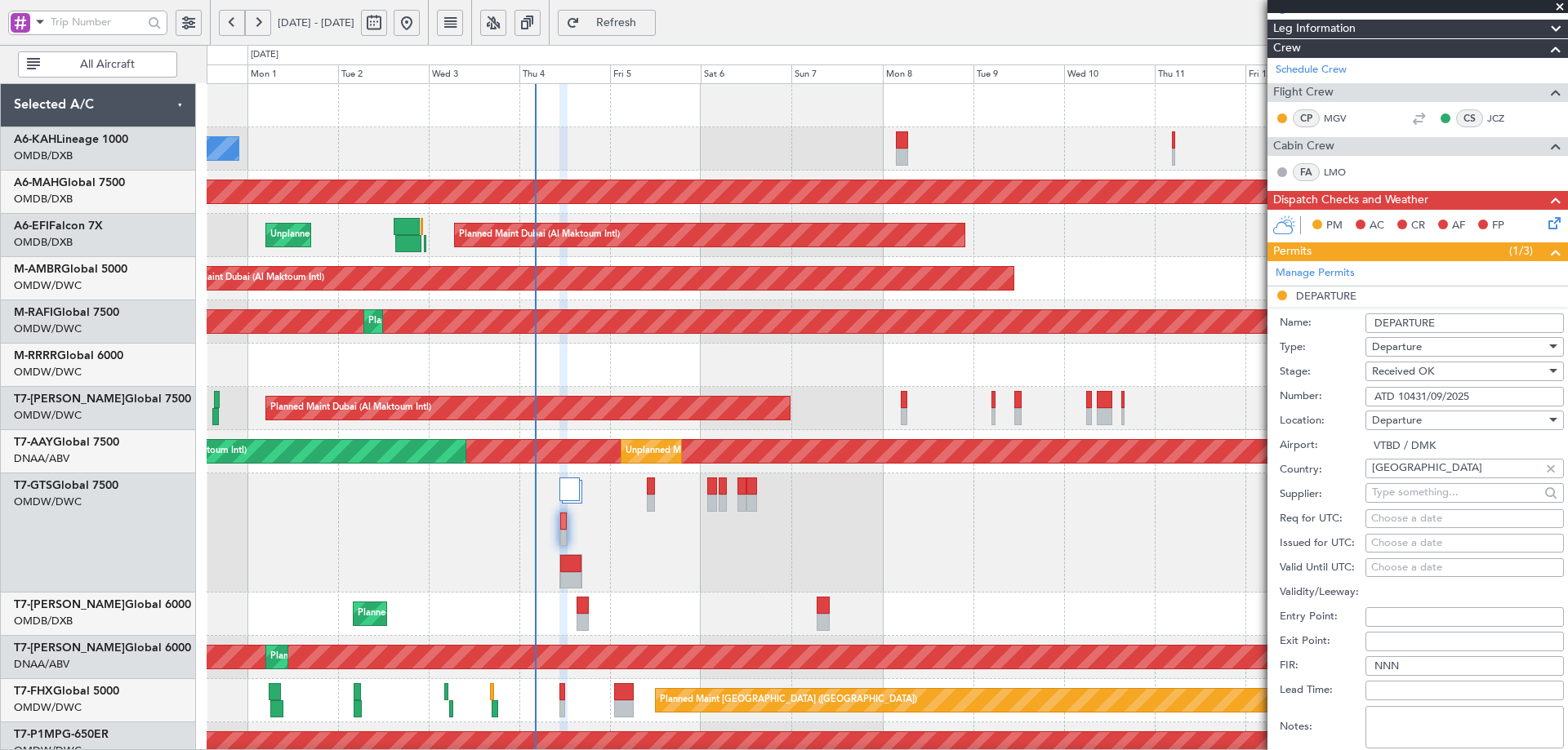
scroll to position [490, 0]
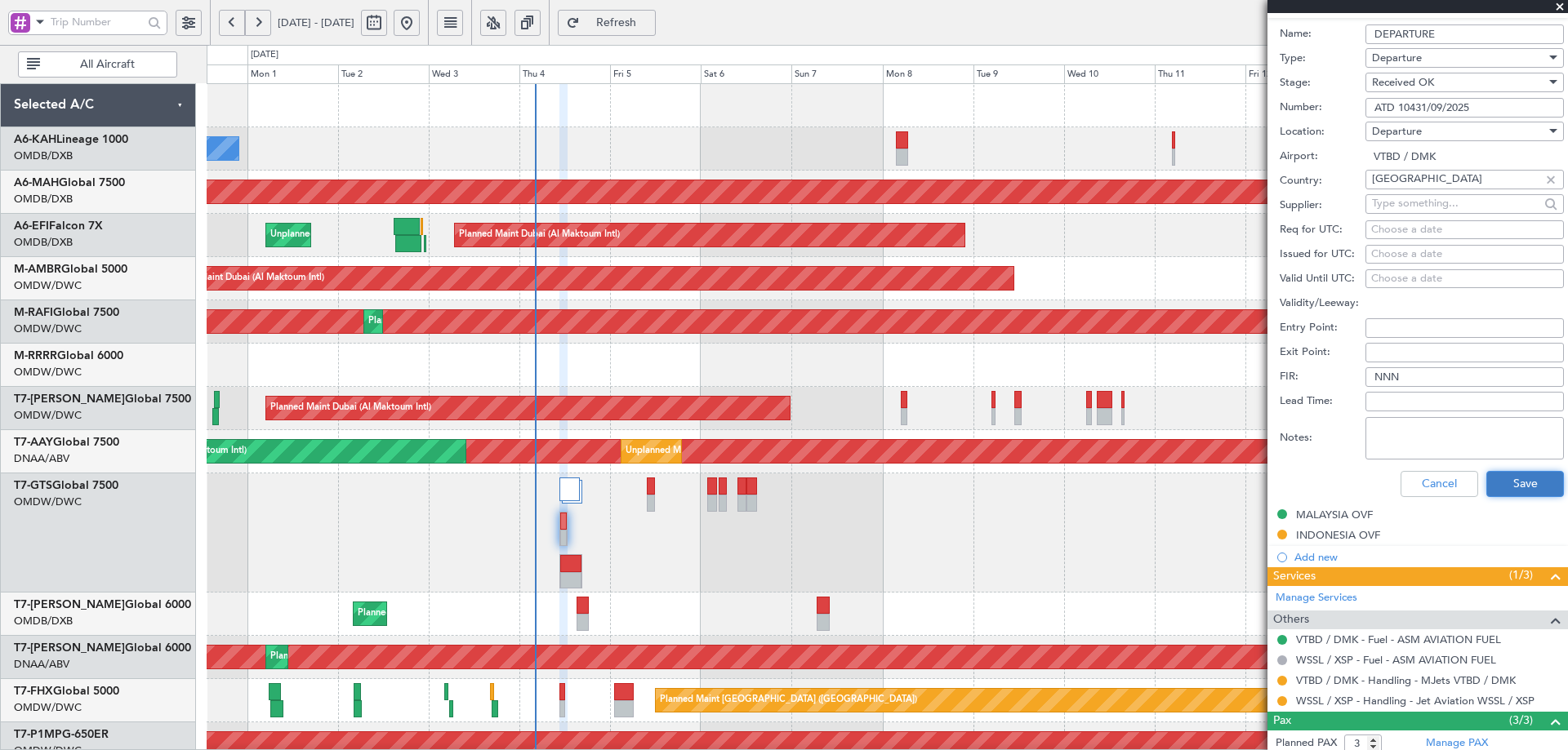
click at [1523, 483] on button "Save" at bounding box center [1525, 484] width 78 height 26
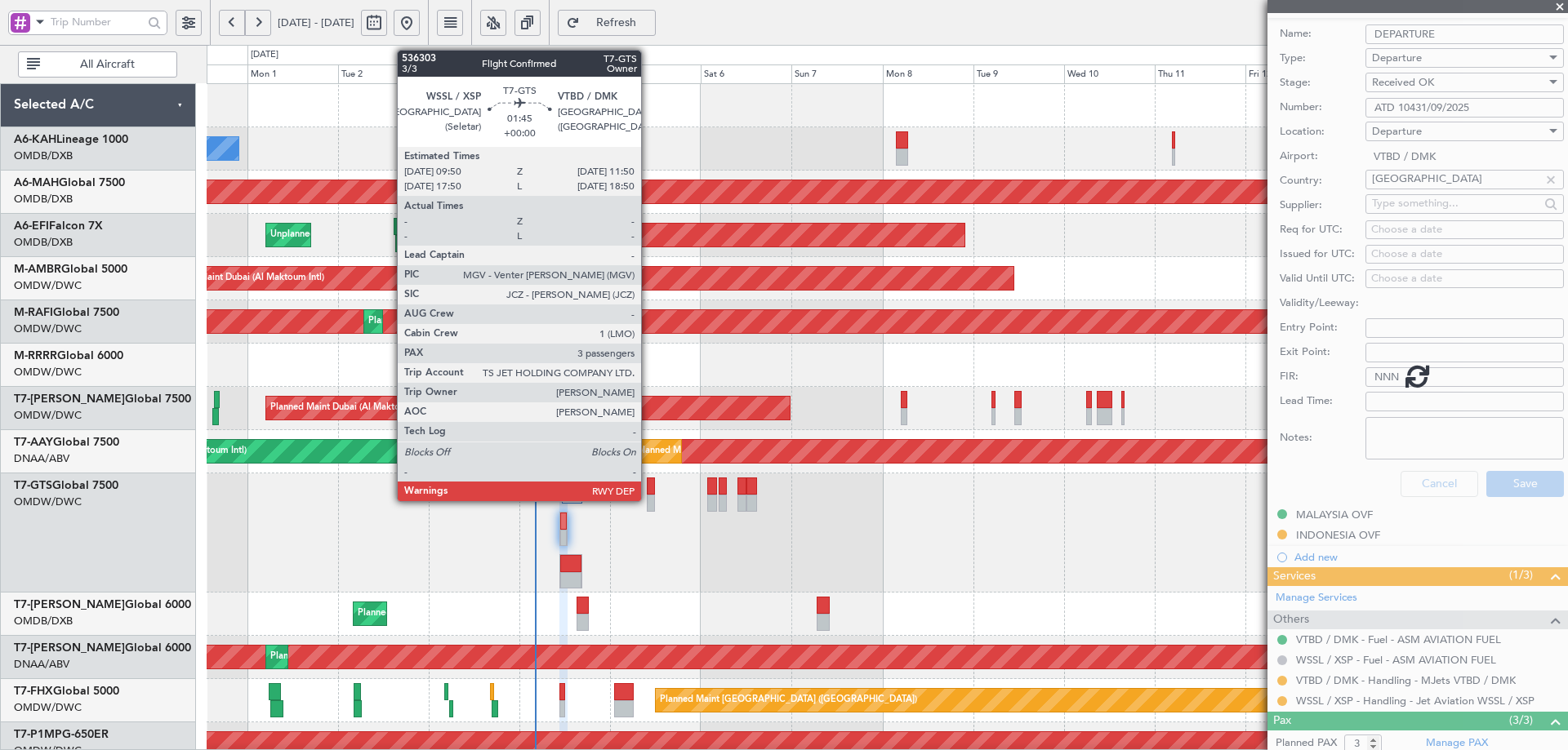
scroll to position [2, 0]
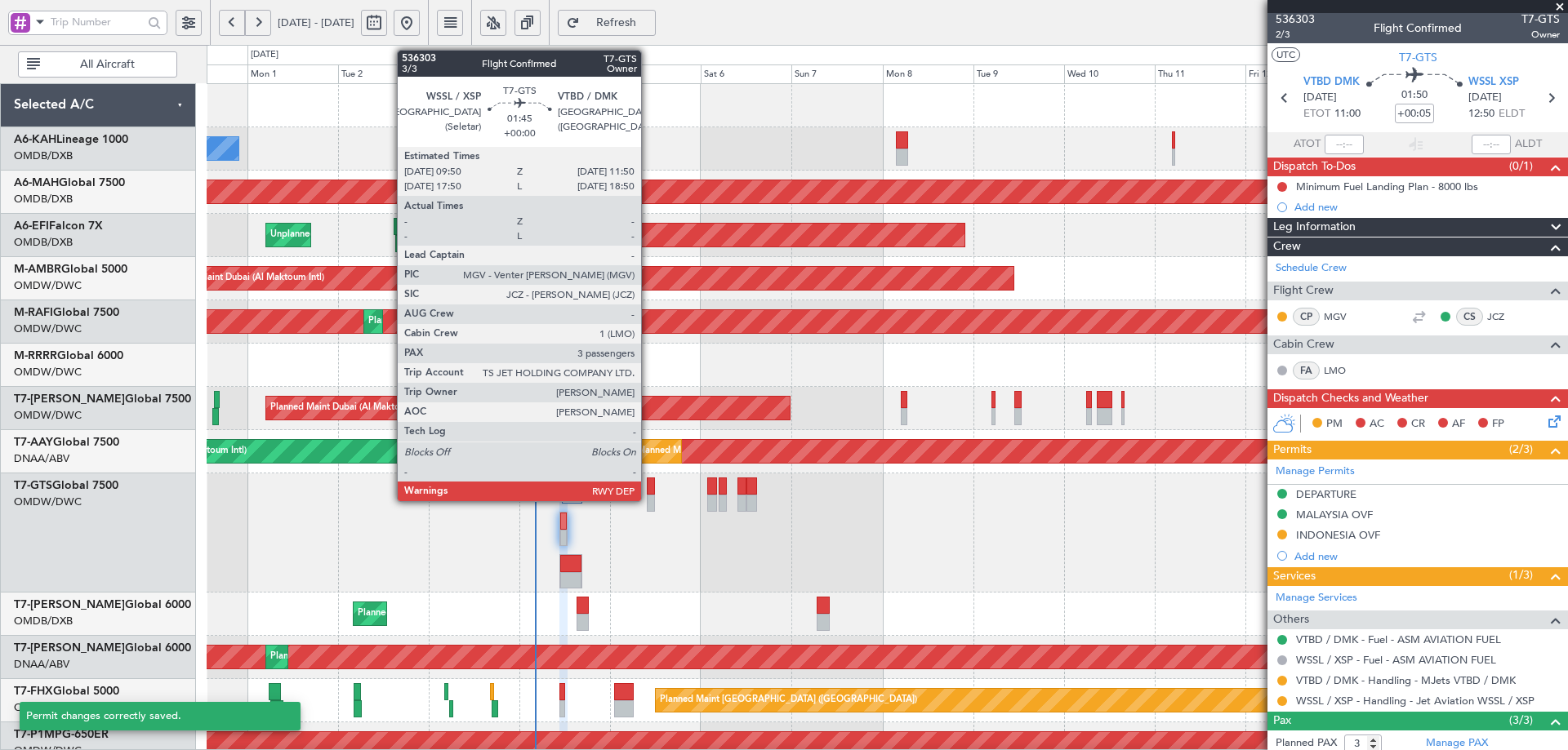
click at [649, 493] on div at bounding box center [651, 486] width 8 height 17
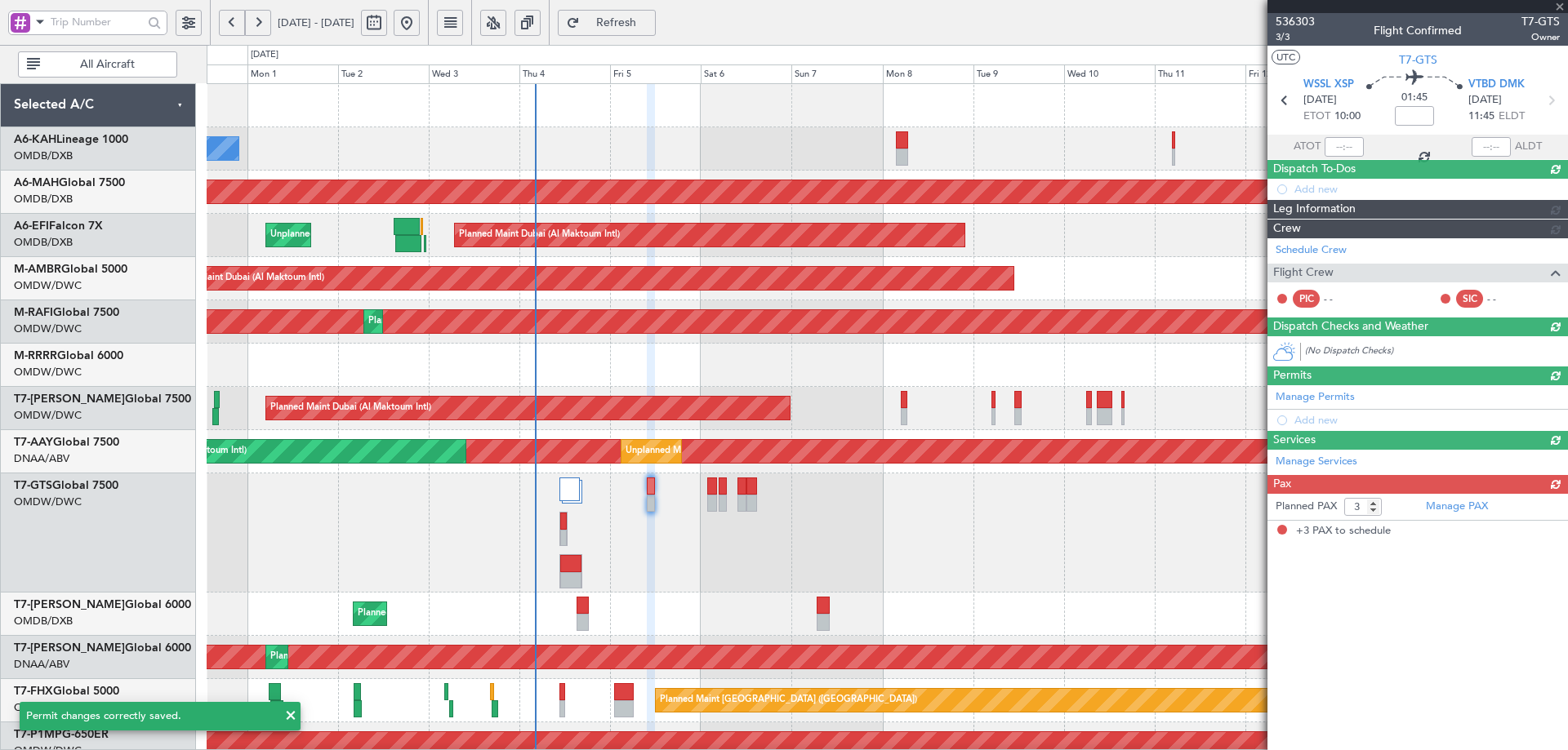
scroll to position [0, 0]
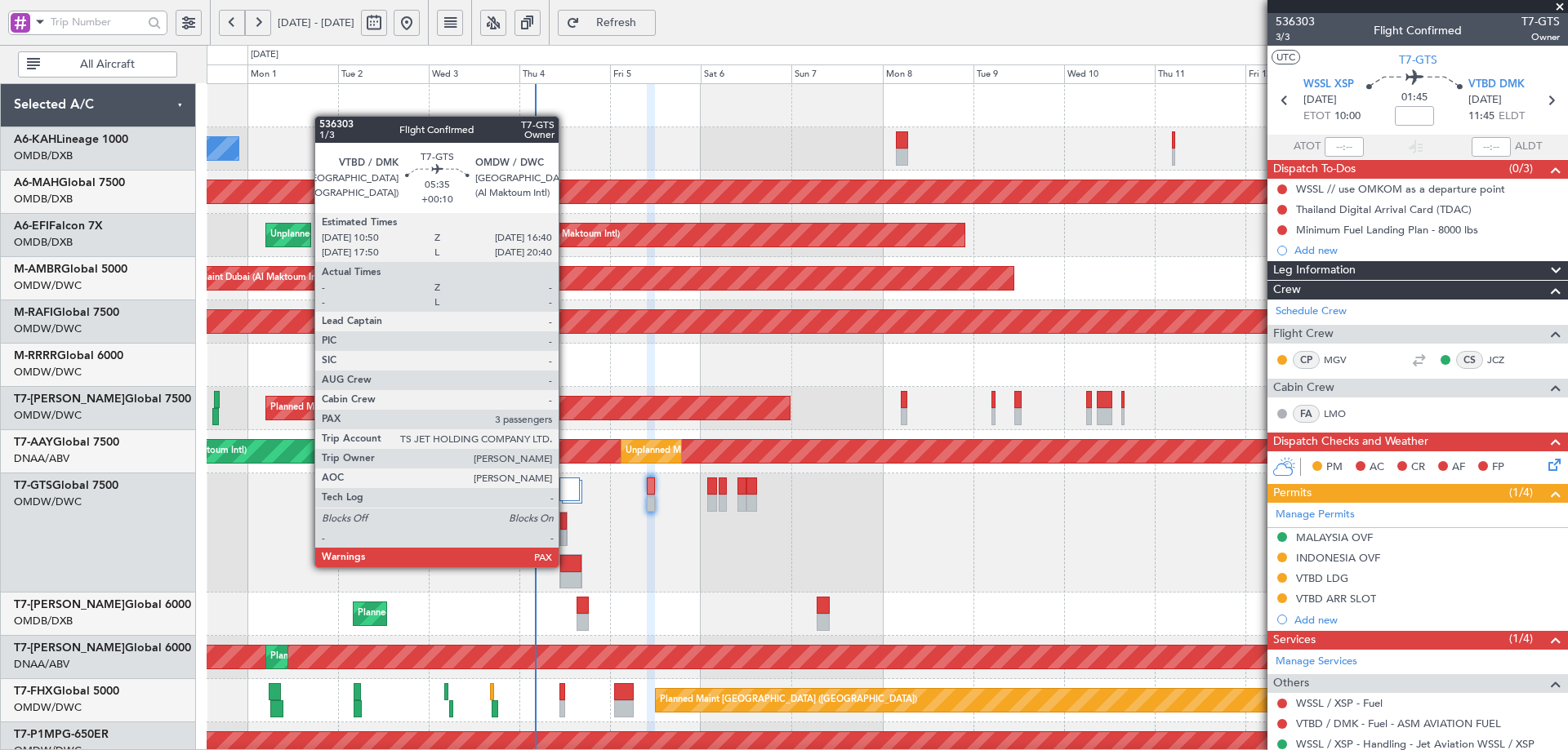
click at [566, 566] on div at bounding box center [570, 563] width 21 height 17
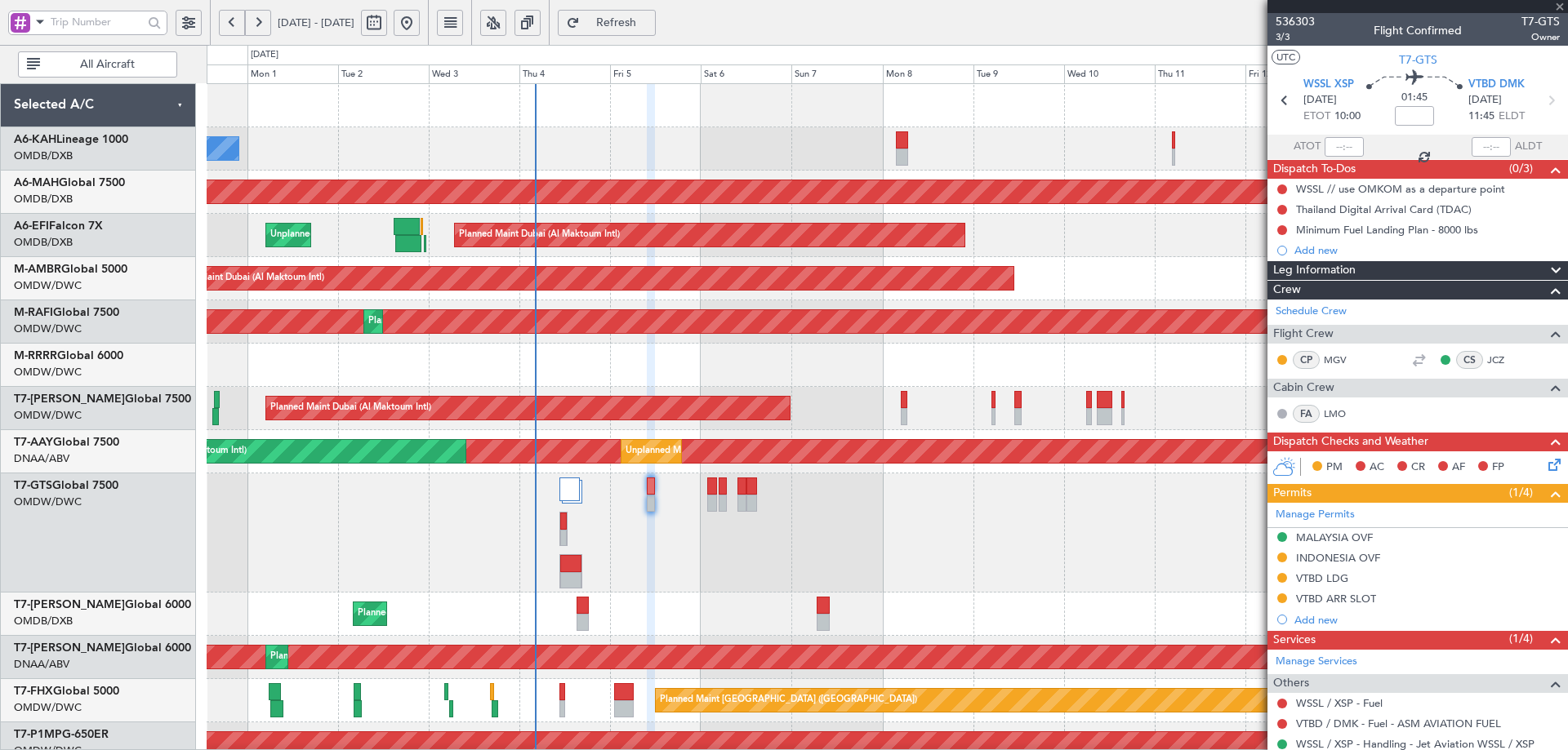
type input "+00:10"
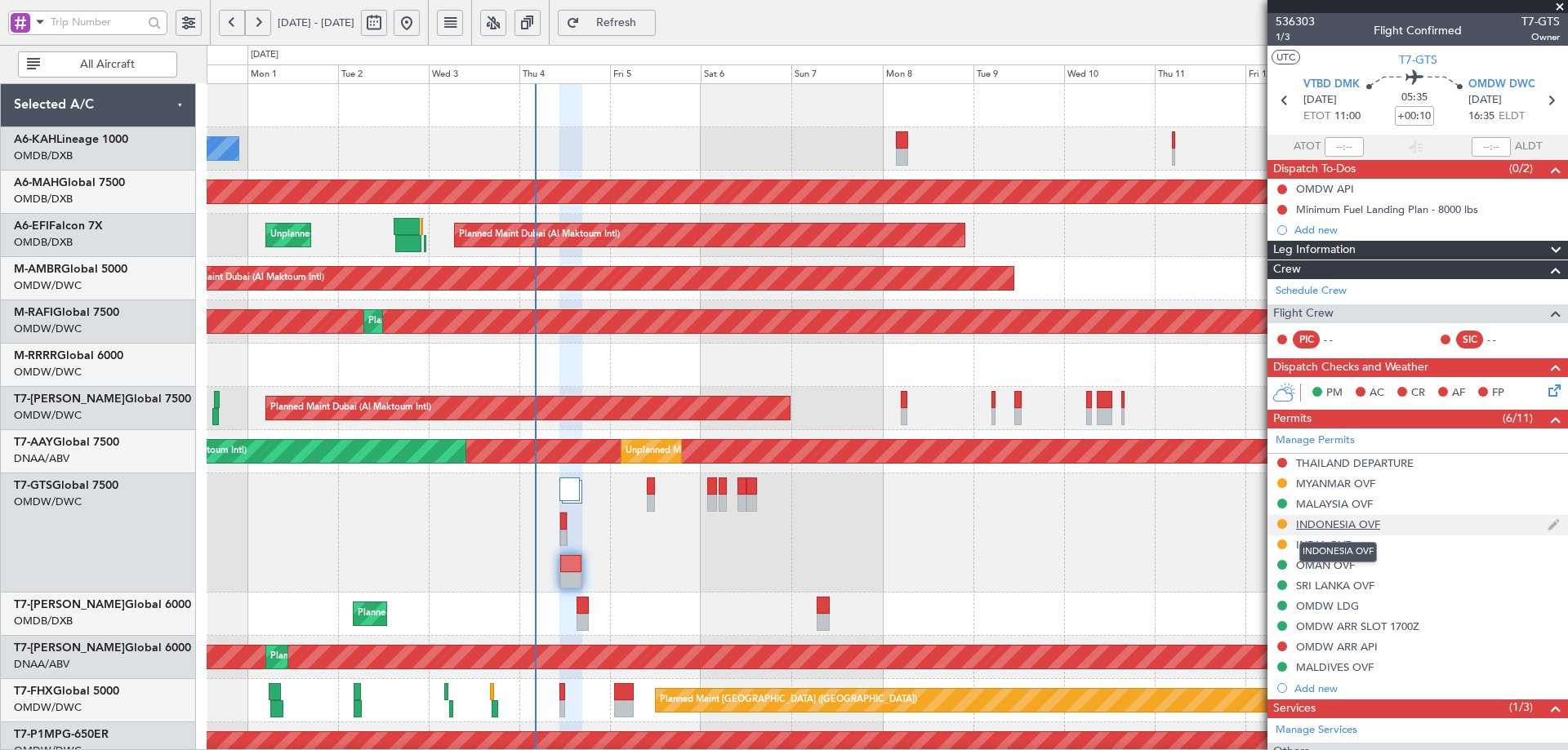
click at [1340, 521] on div "INDONESIA OVF" at bounding box center [1338, 525] width 84 height 14
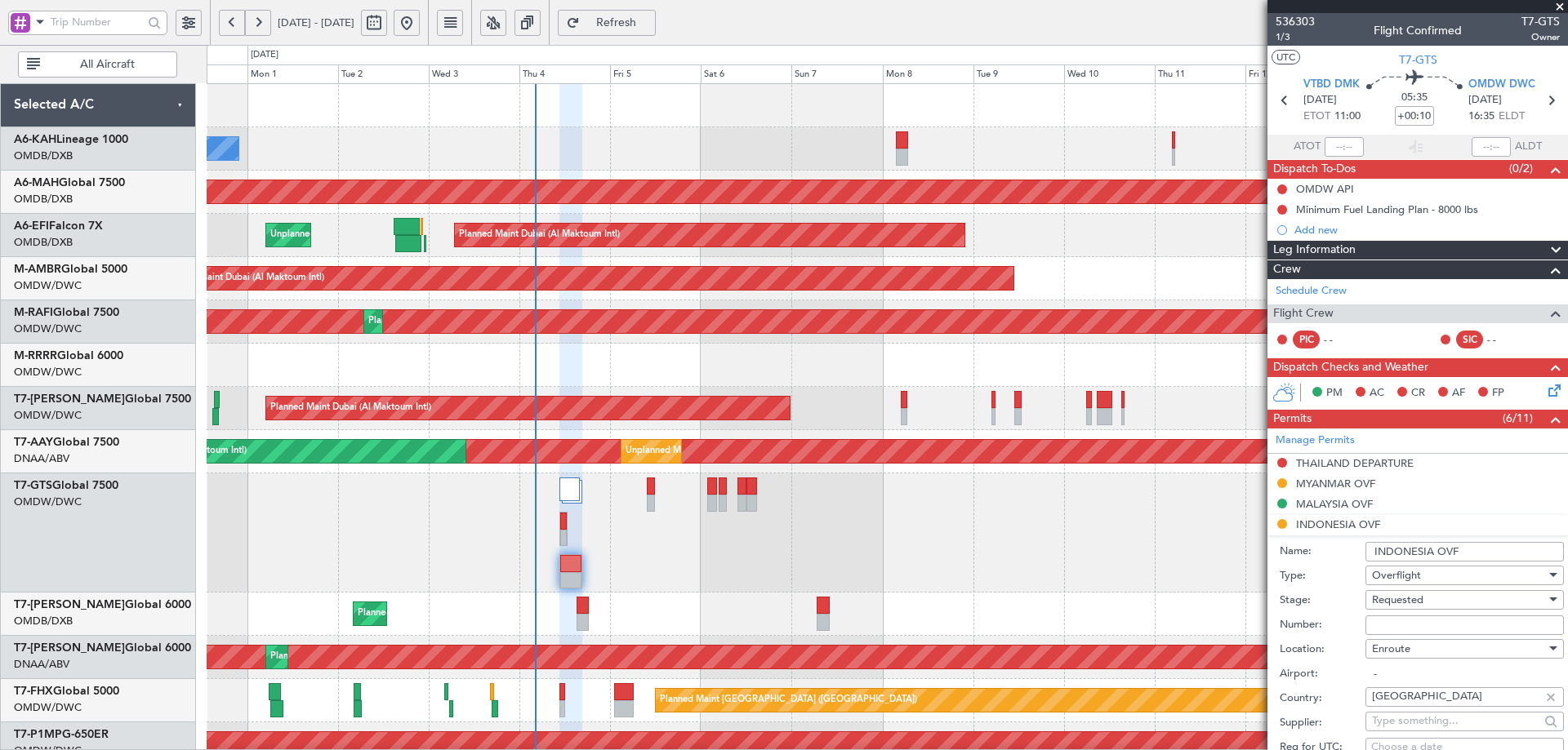
click at [1402, 616] on input "Number:" at bounding box center [1465, 626] width 199 height 20
paste input "SI13096"
type input "SI13096"
click at [1402, 600] on span "Requested" at bounding box center [1398, 600] width 52 height 15
click at [1399, 732] on span "Received OK" at bounding box center [1459, 730] width 172 height 25
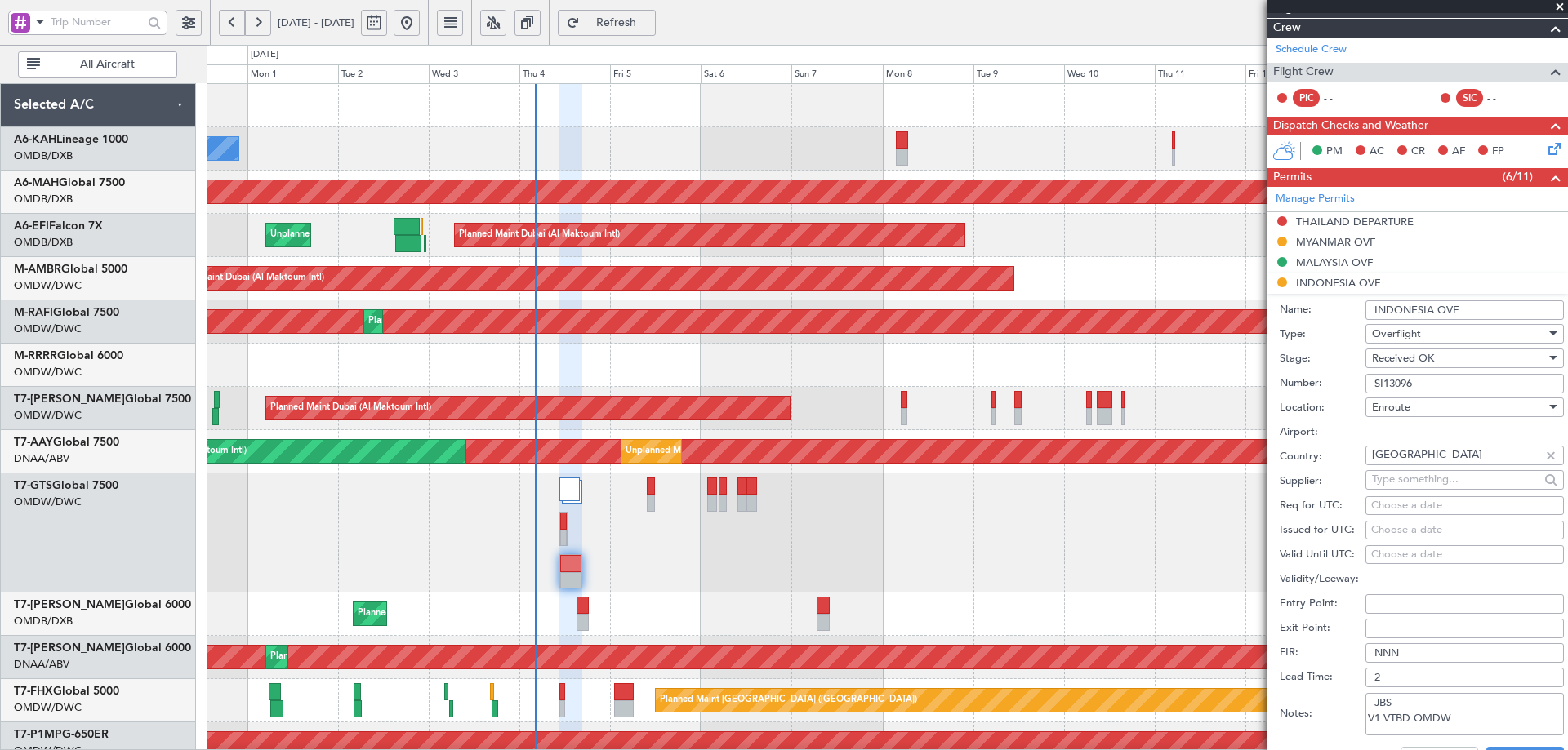
scroll to position [571, 0]
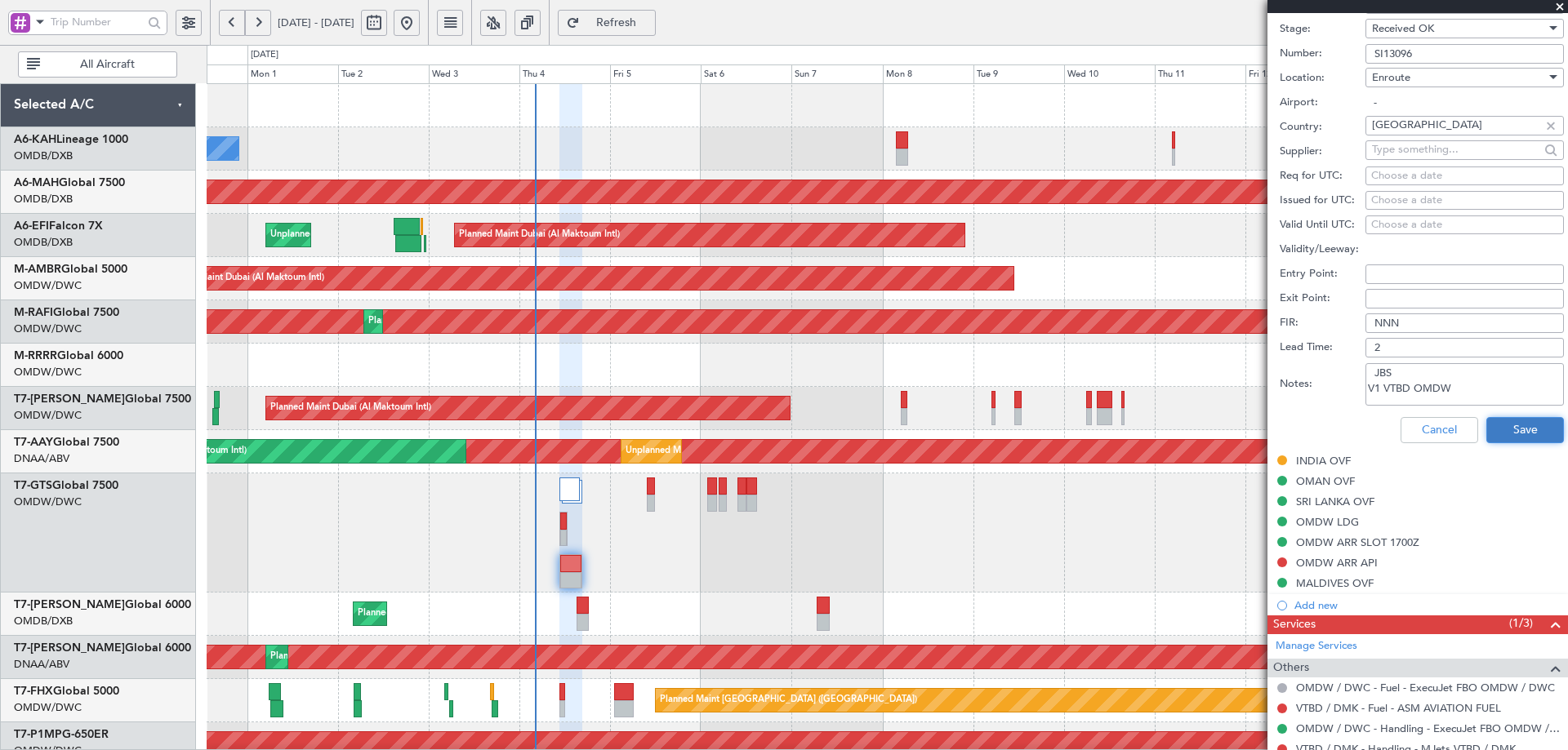
click at [1522, 431] on button "Save" at bounding box center [1525, 430] width 78 height 26
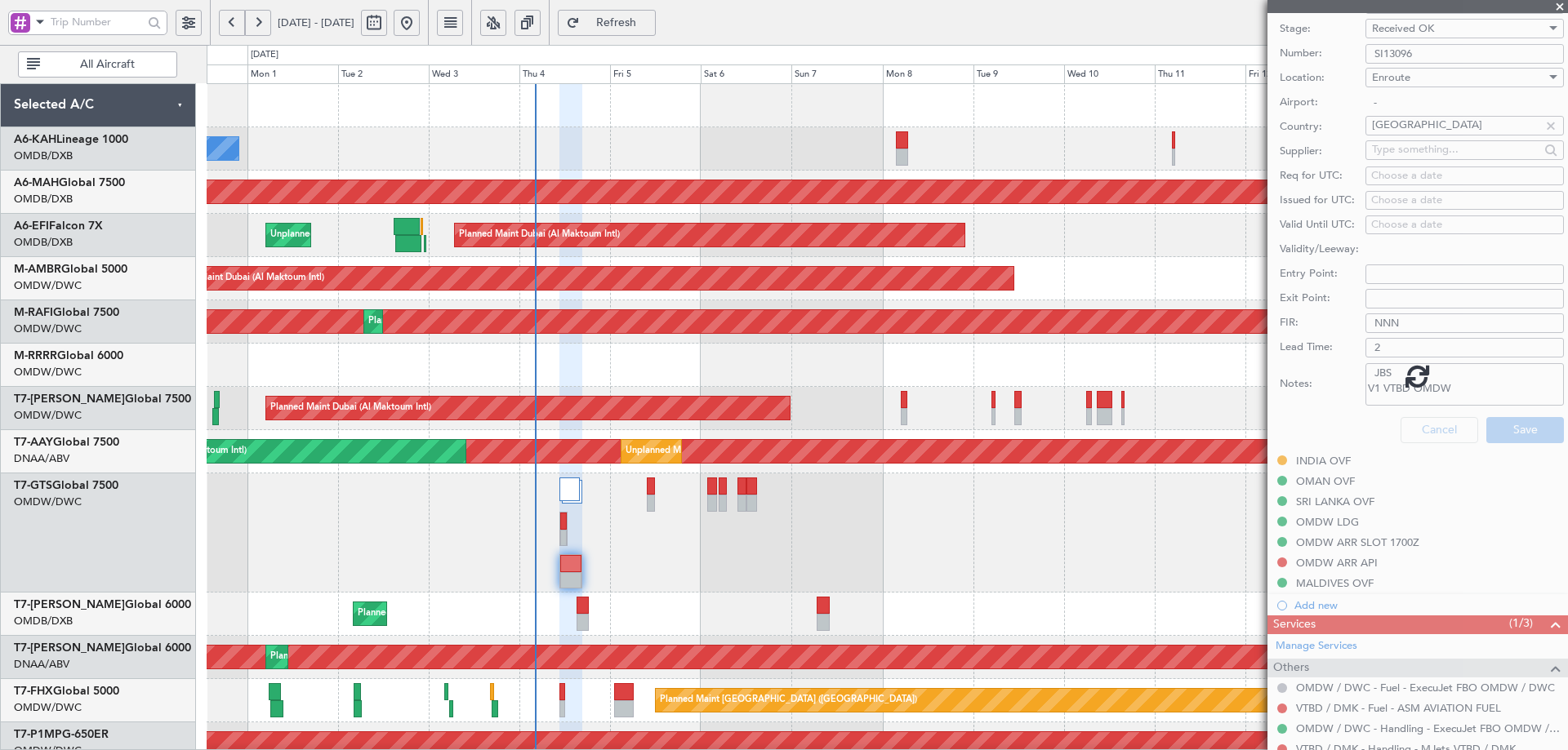
scroll to position [84, 0]
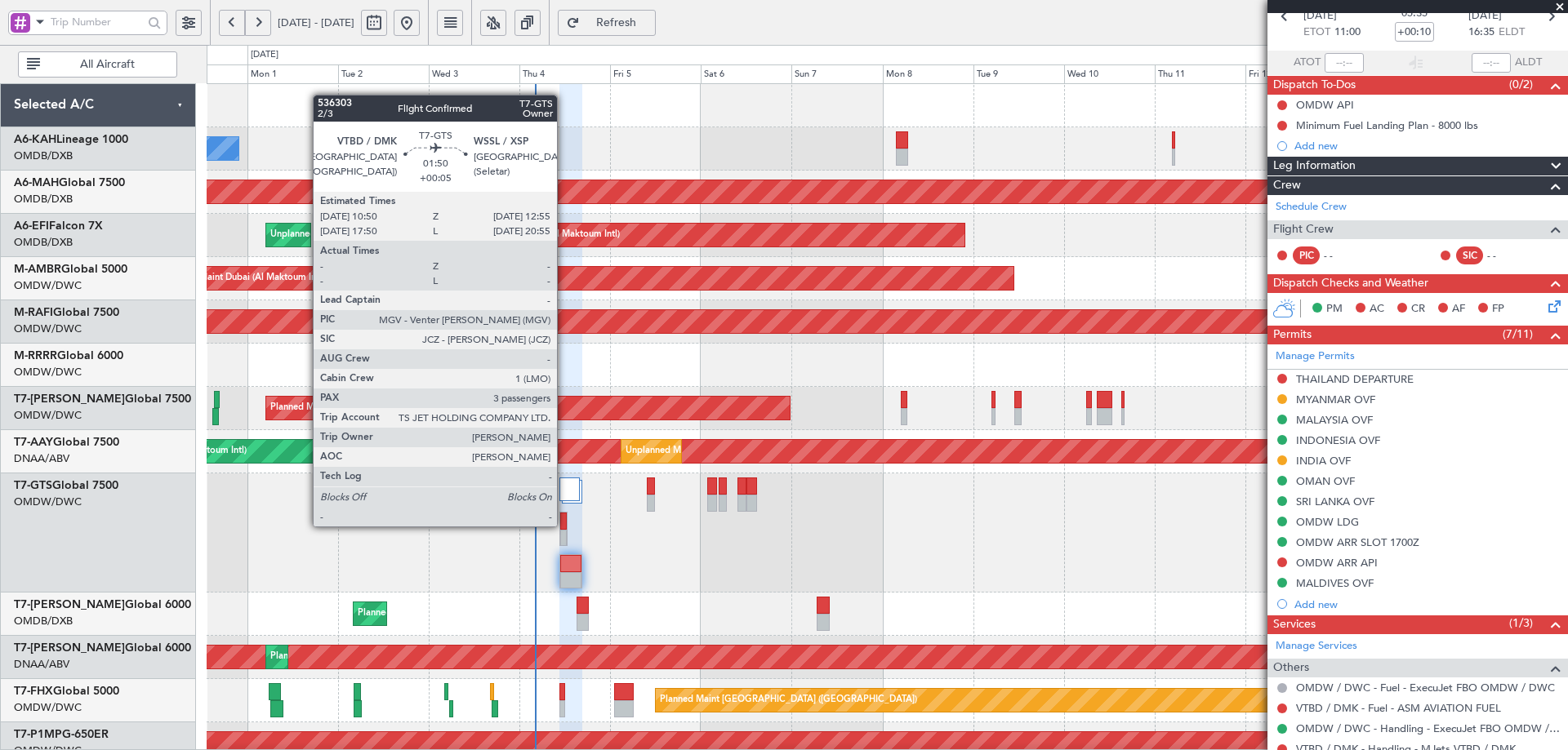
click at [564, 525] on div at bounding box center [563, 521] width 7 height 17
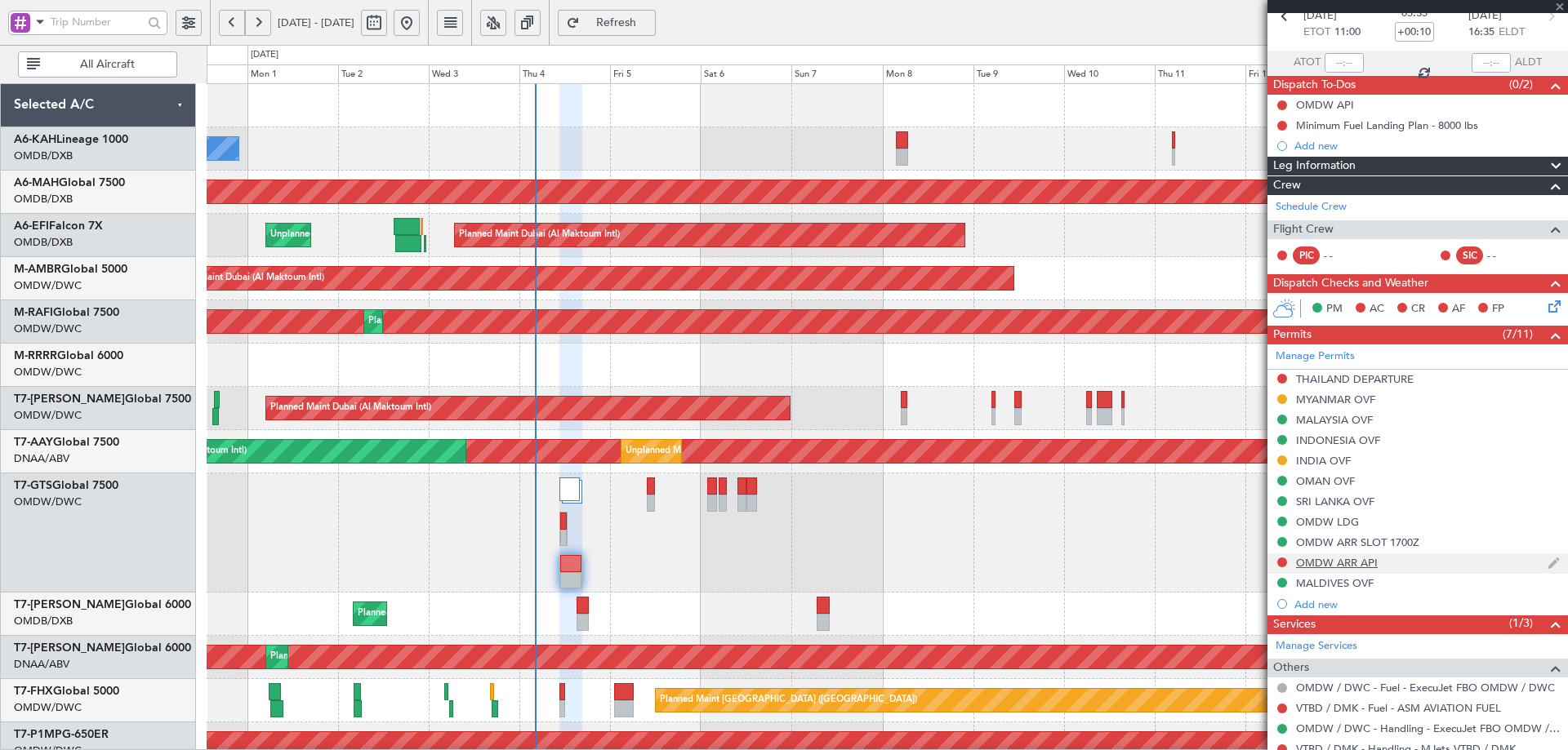
type input "+00:05"
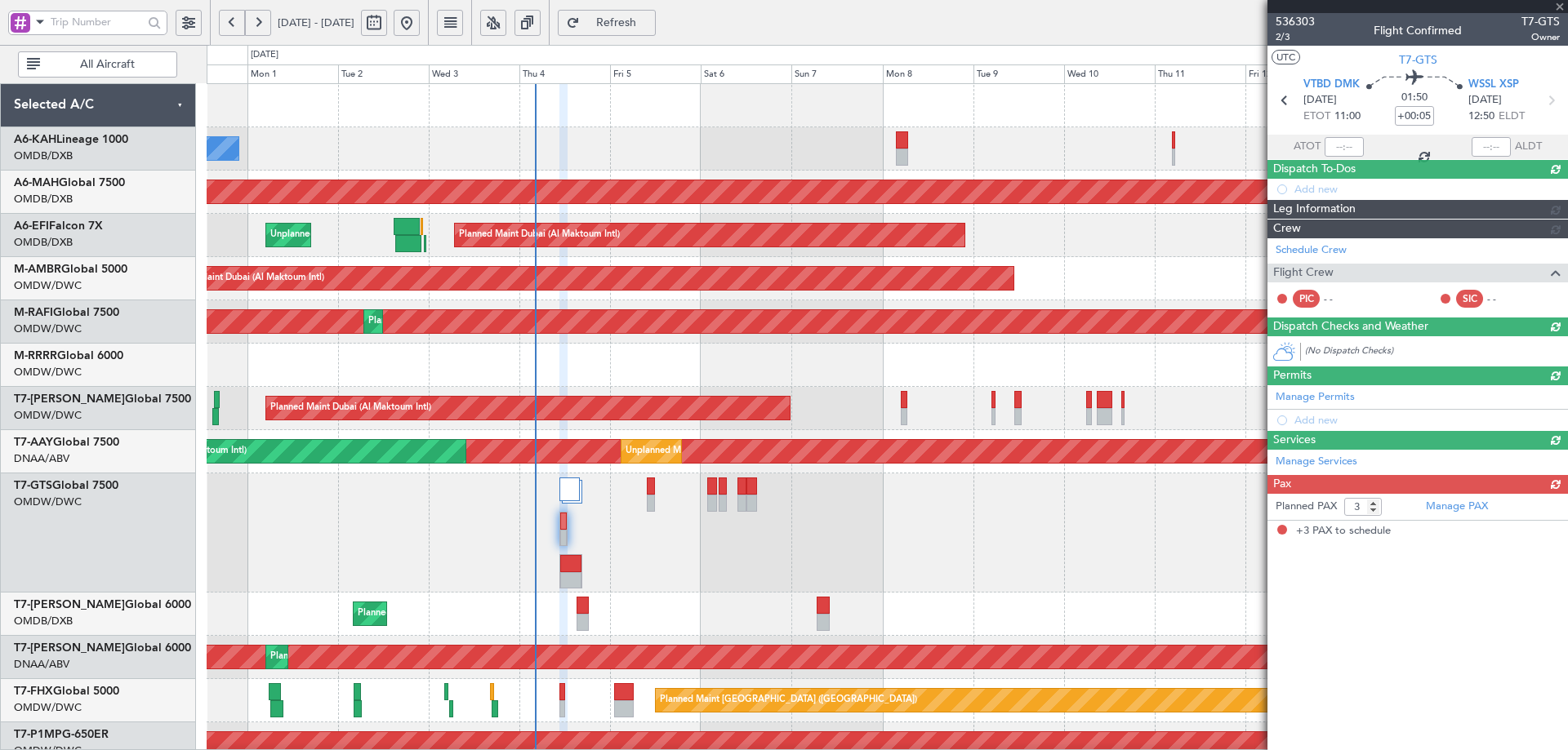
scroll to position [0, 0]
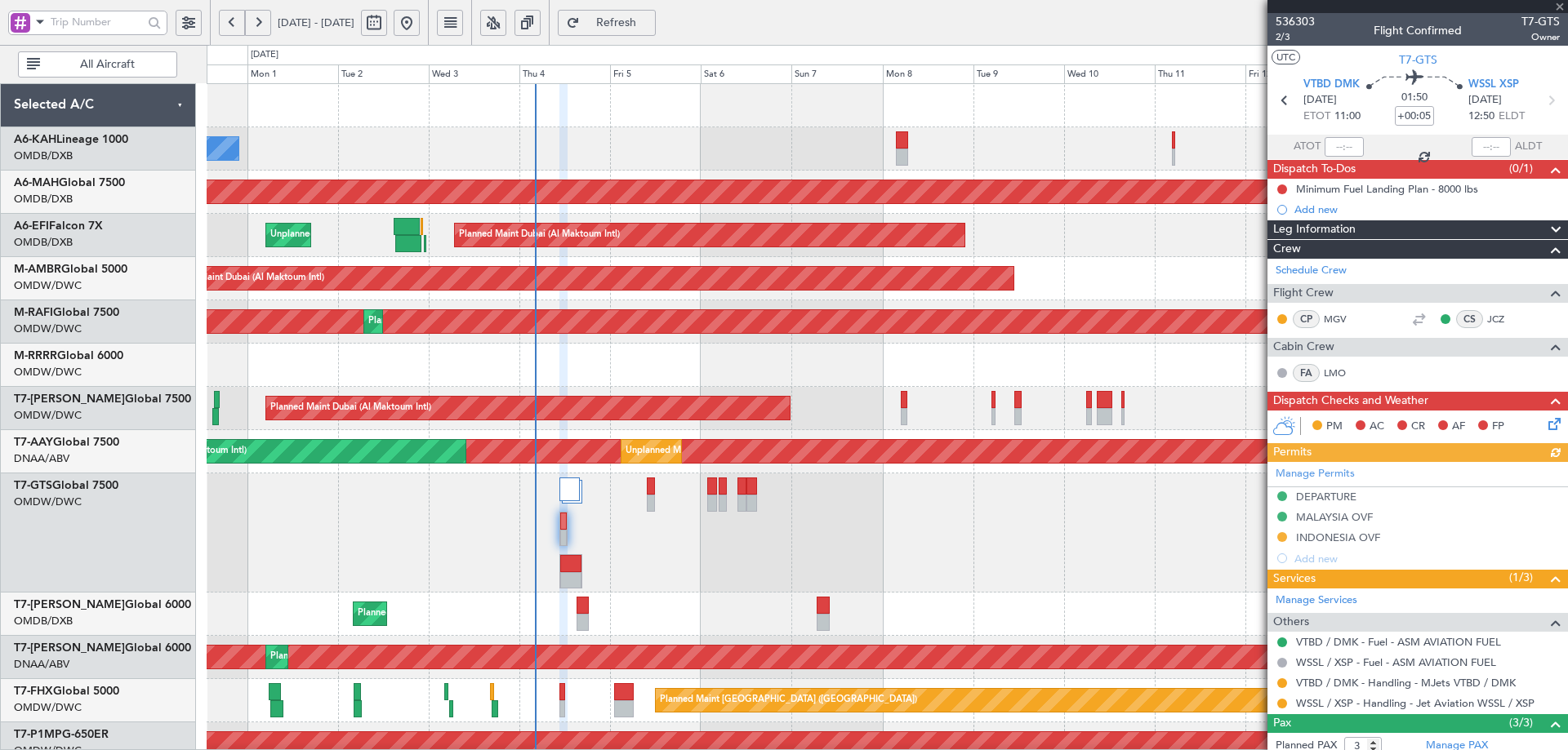
click at [1334, 539] on div "Manage Permits DEPARTURE MALAYSIA OVF INDONESIA OVF Add new" at bounding box center [1418, 516] width 301 height 107
drag, startPoint x: 1360, startPoint y: 535, endPoint x: 1368, endPoint y: 540, distance: 9.4
click at [1360, 536] on div "INDONESIA OVF" at bounding box center [1338, 537] width 84 height 14
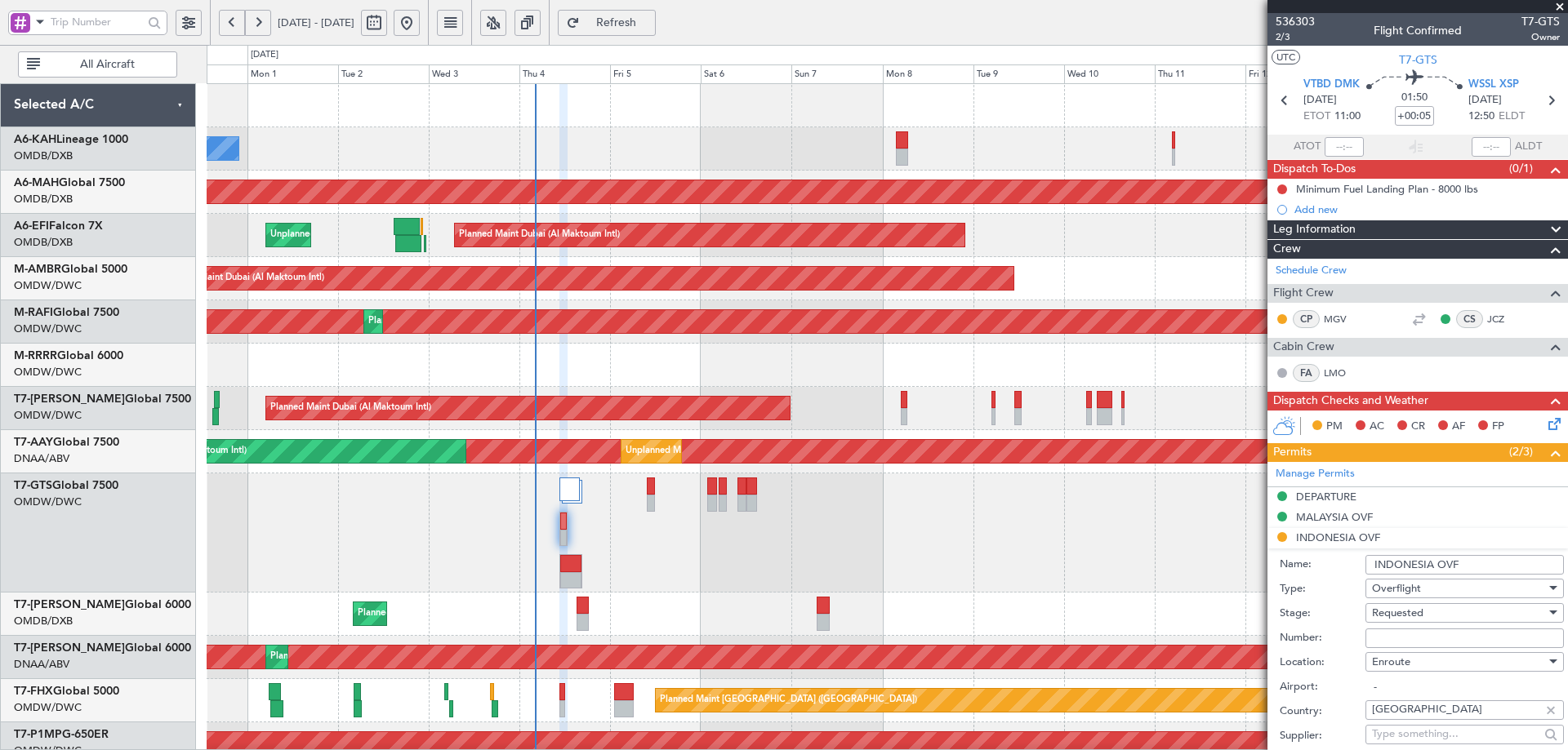
click at [1387, 644] on input "Number:" at bounding box center [1465, 639] width 199 height 20
paste input "SI13095"
type input "SI13095"
click at [1405, 616] on span "Requested" at bounding box center [1398, 613] width 52 height 15
click at [1416, 736] on span "Received OK" at bounding box center [1459, 744] width 172 height 25
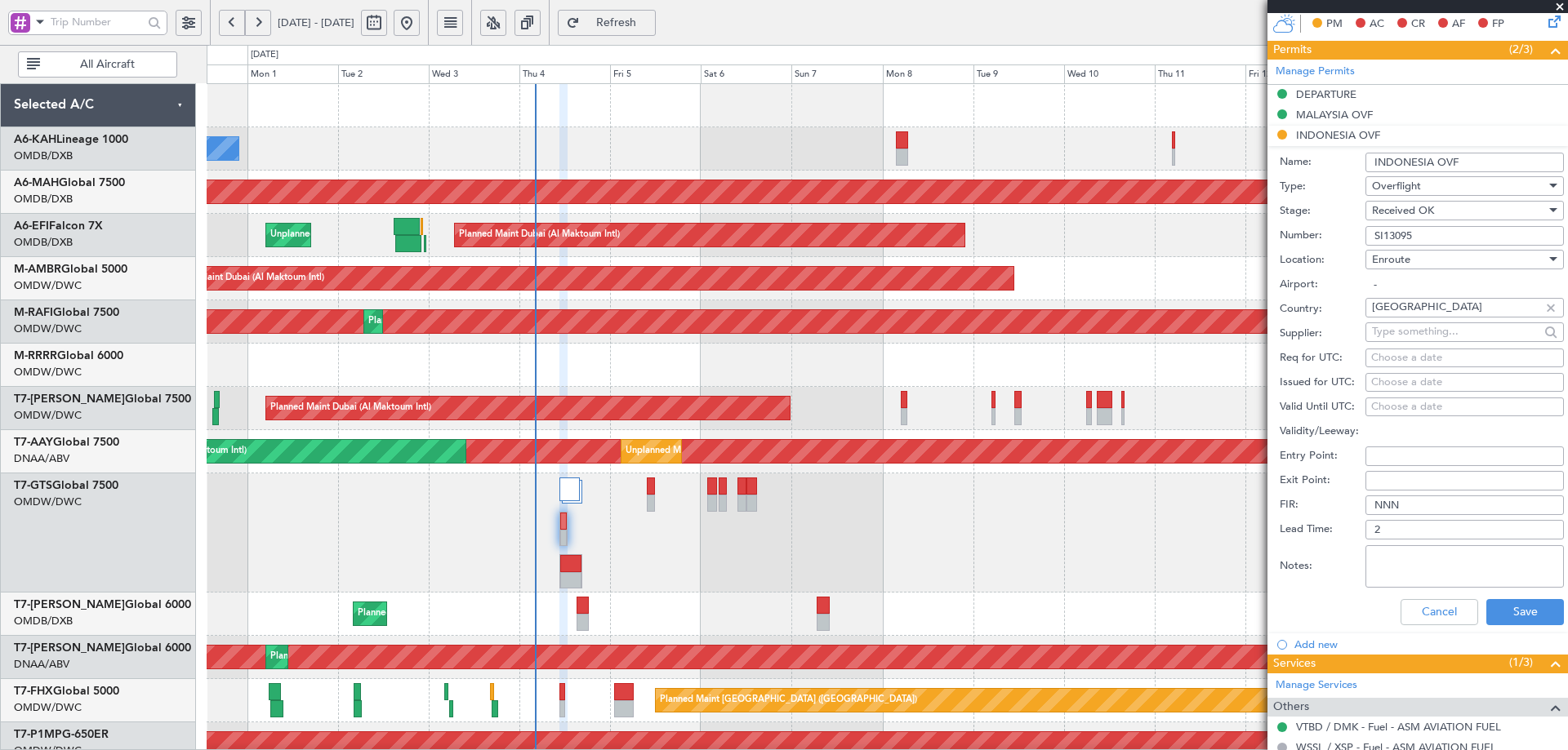
scroll to position [408, 0]
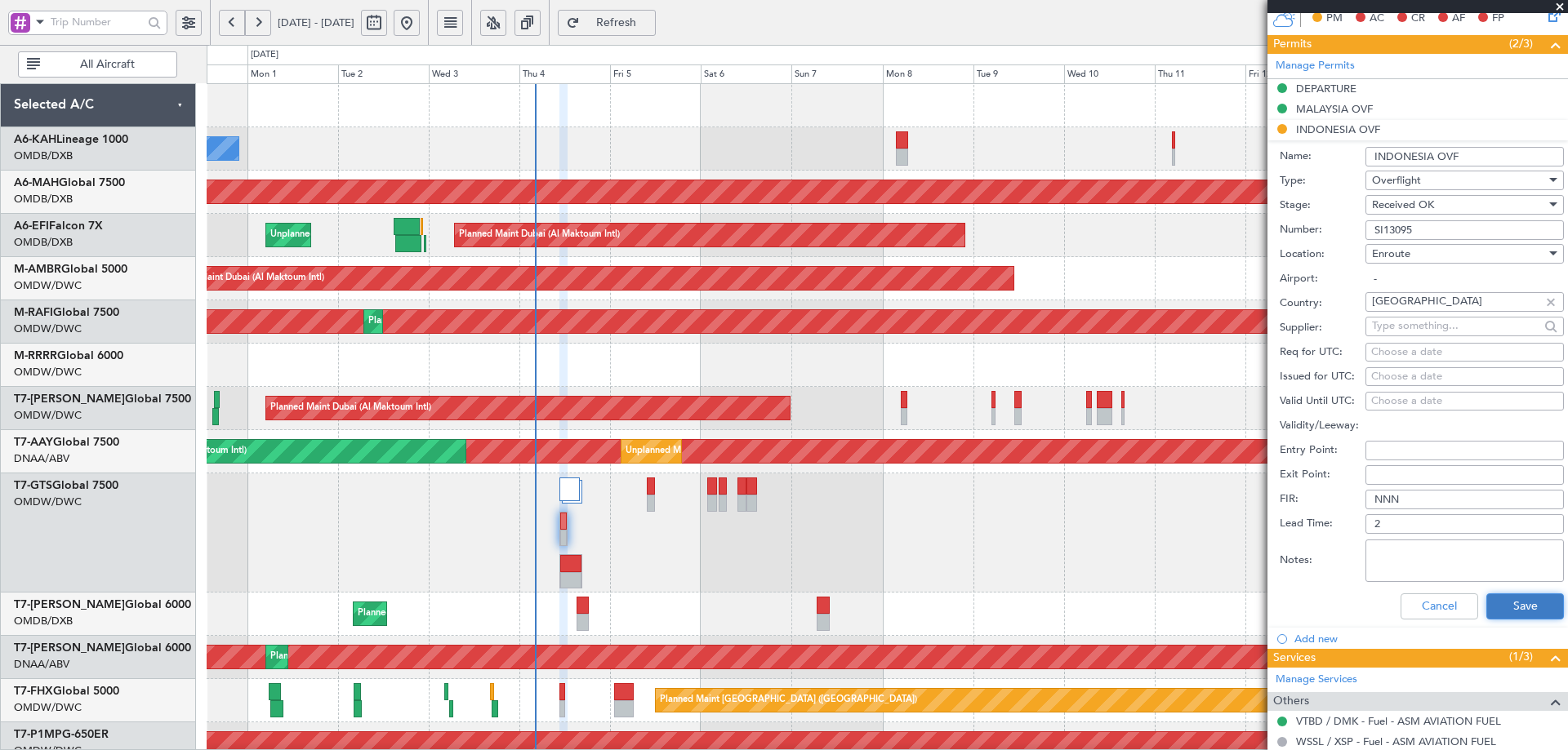
click at [1514, 603] on button "Save" at bounding box center [1525, 607] width 78 height 26
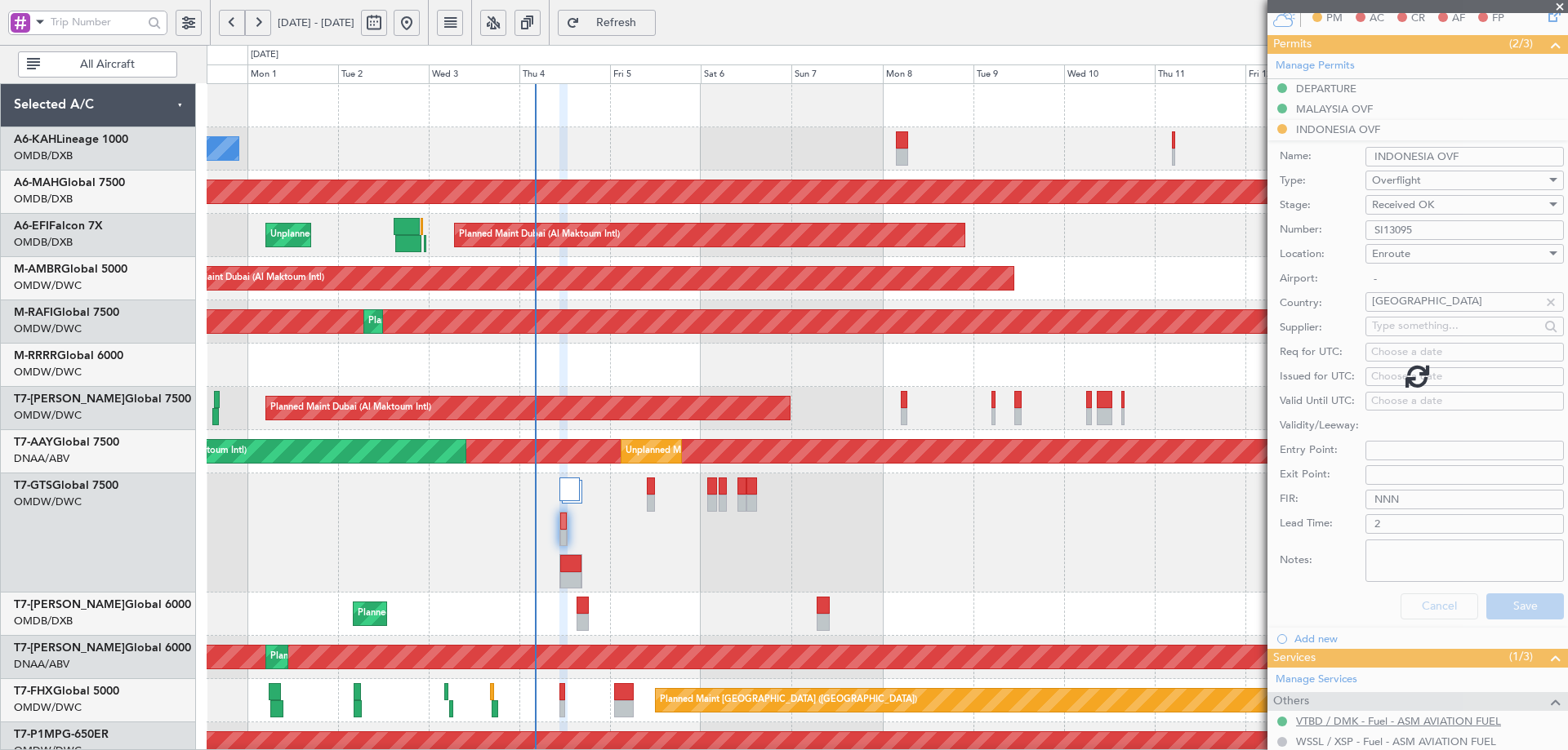
scroll to position [119, 0]
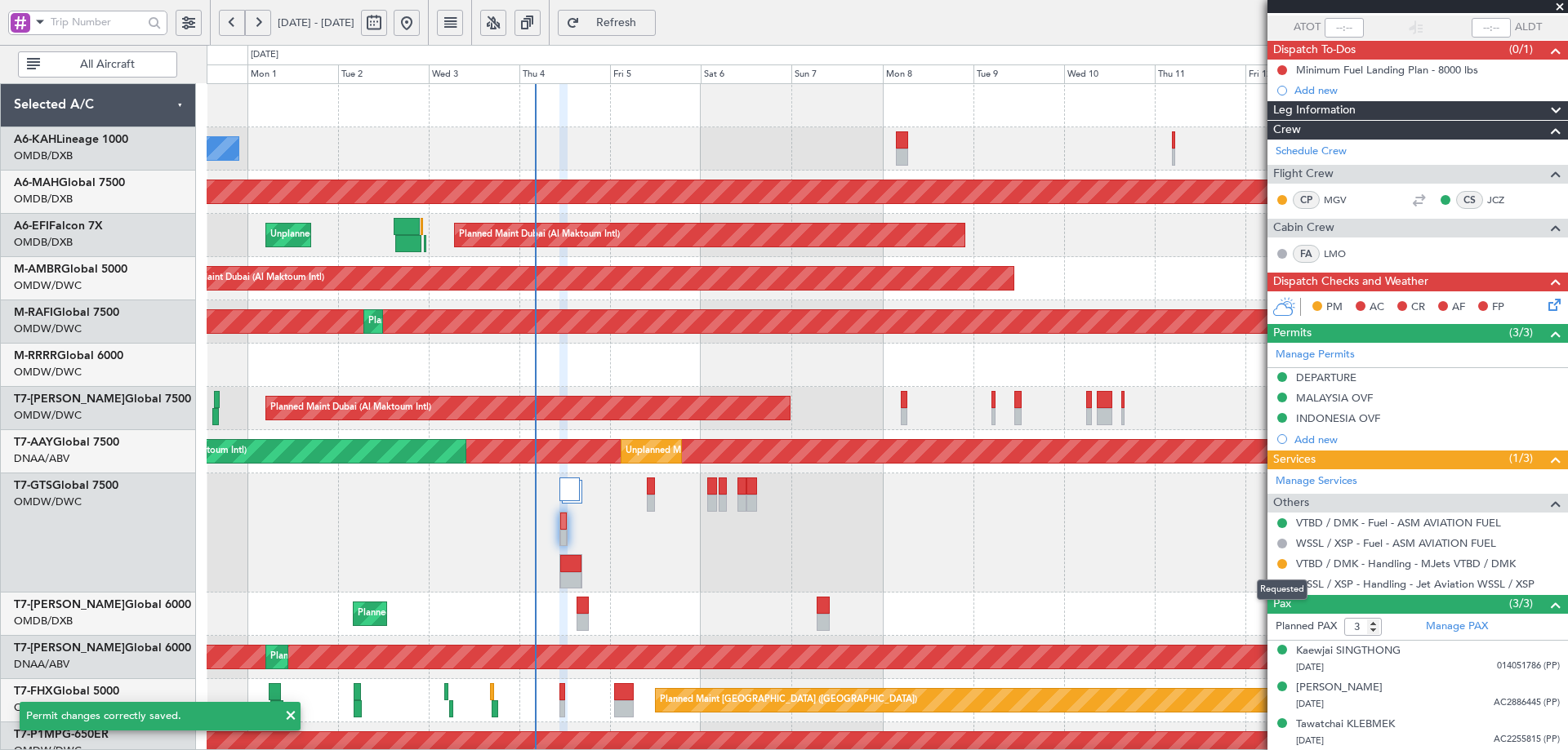
drag, startPoint x: 1283, startPoint y: 560, endPoint x: 1232, endPoint y: 584, distance: 56.4
click at [1283, 561] on button at bounding box center [1283, 564] width 10 height 10
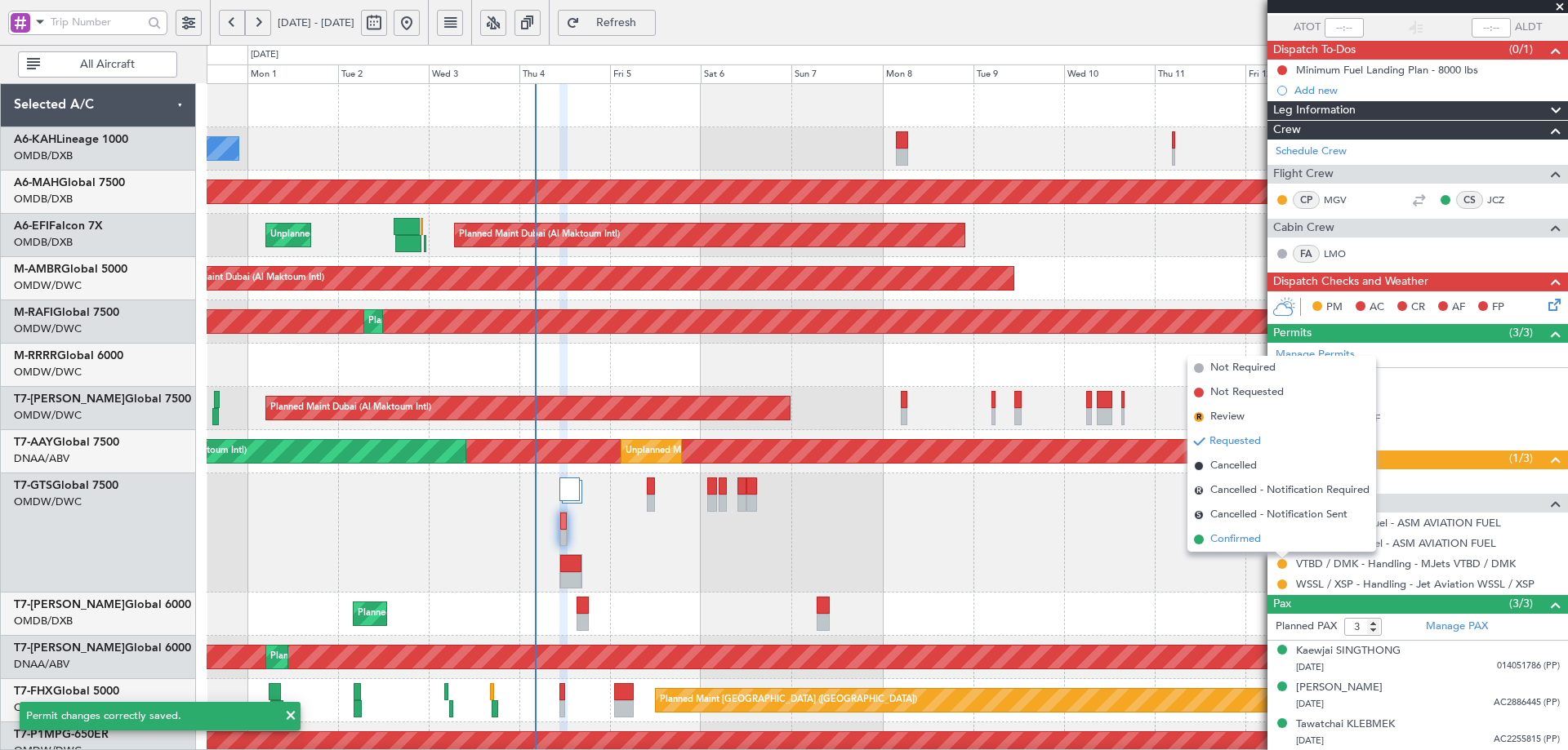
click at [1218, 543] on span "Confirmed" at bounding box center [1235, 539] width 51 height 16
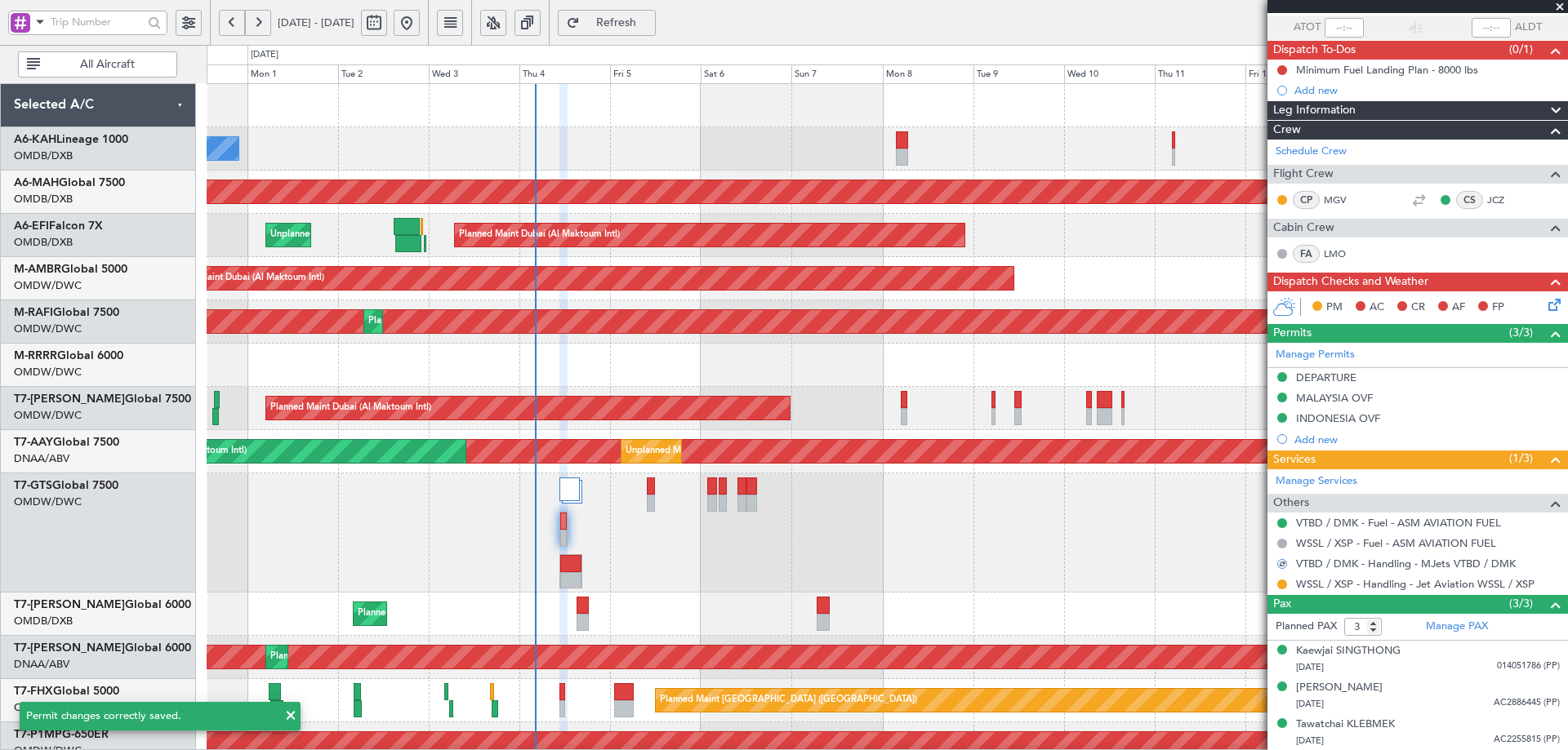
click at [1283, 589] on div at bounding box center [1282, 584] width 13 height 13
click at [1280, 583] on button at bounding box center [1283, 585] width 10 height 10
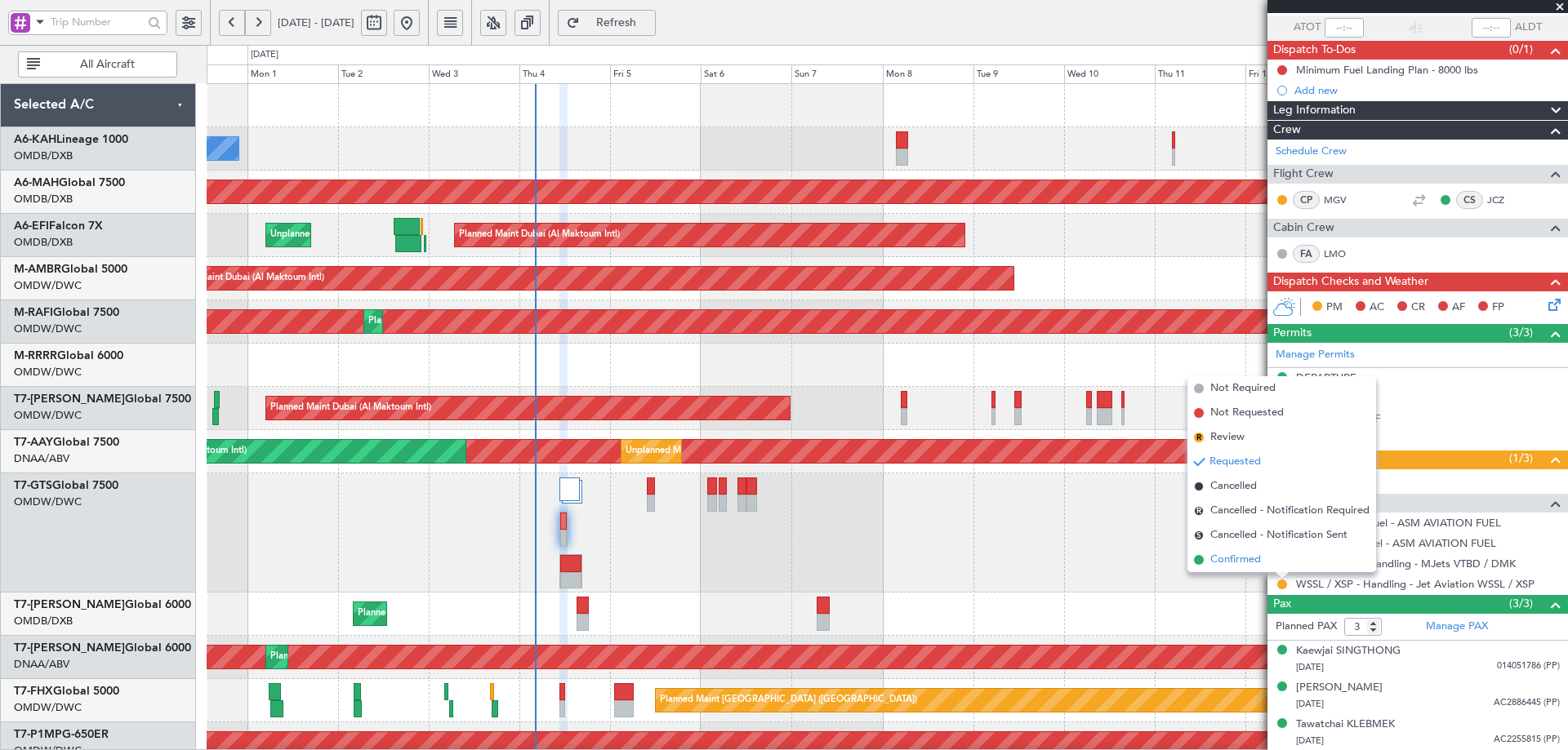
click at [1245, 563] on span "Confirmed" at bounding box center [1235, 560] width 51 height 16
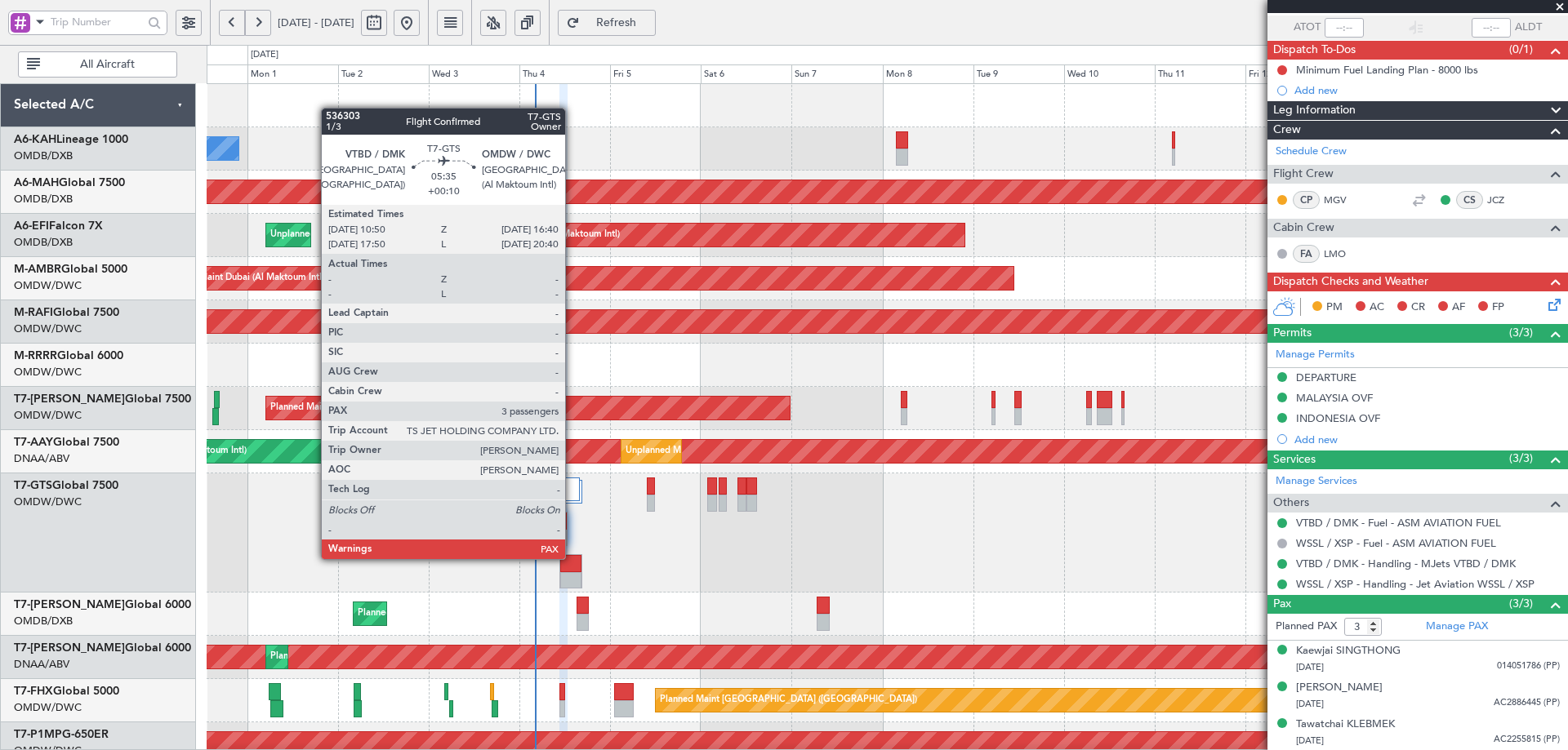
click at [574, 559] on div at bounding box center [570, 563] width 21 height 17
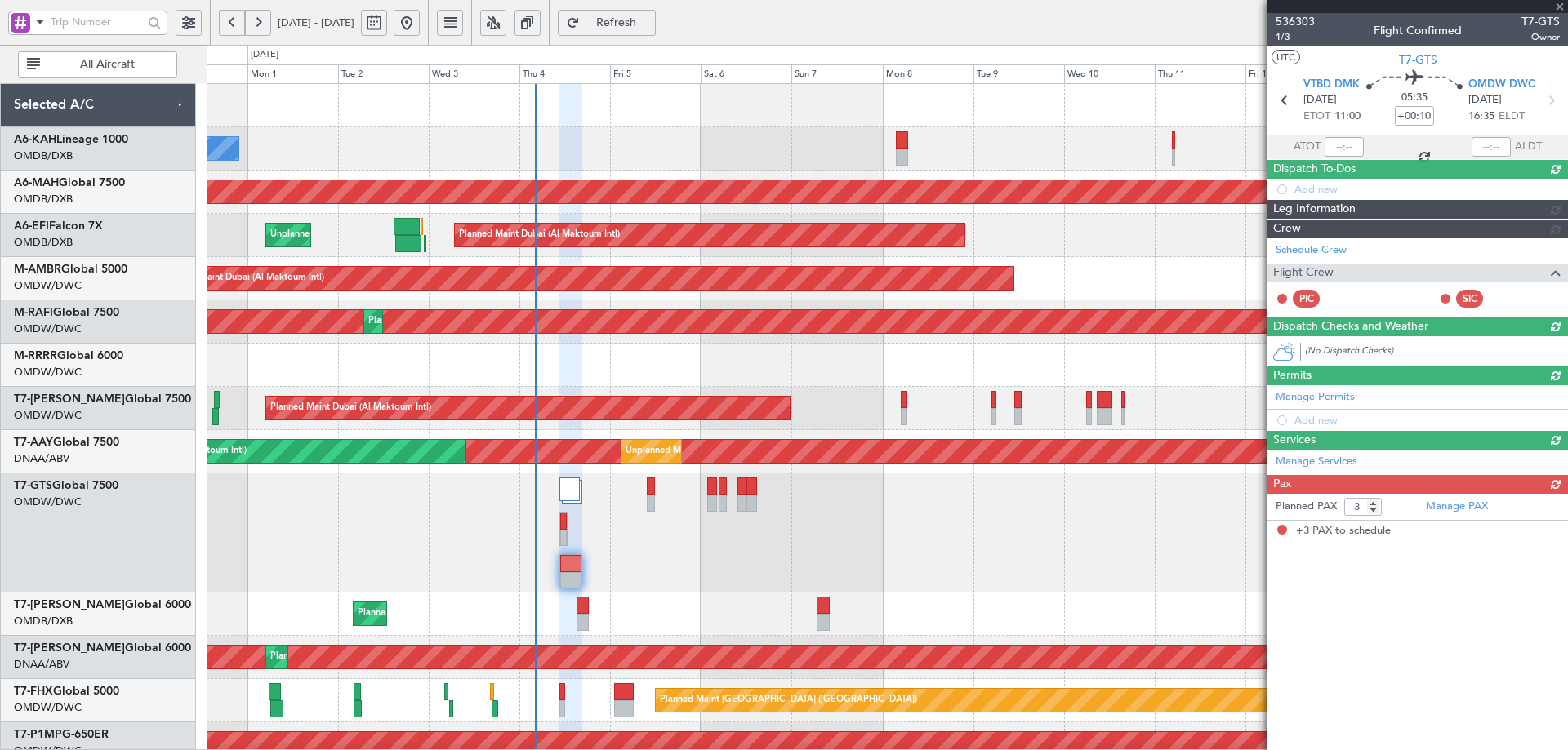
scroll to position [0, 0]
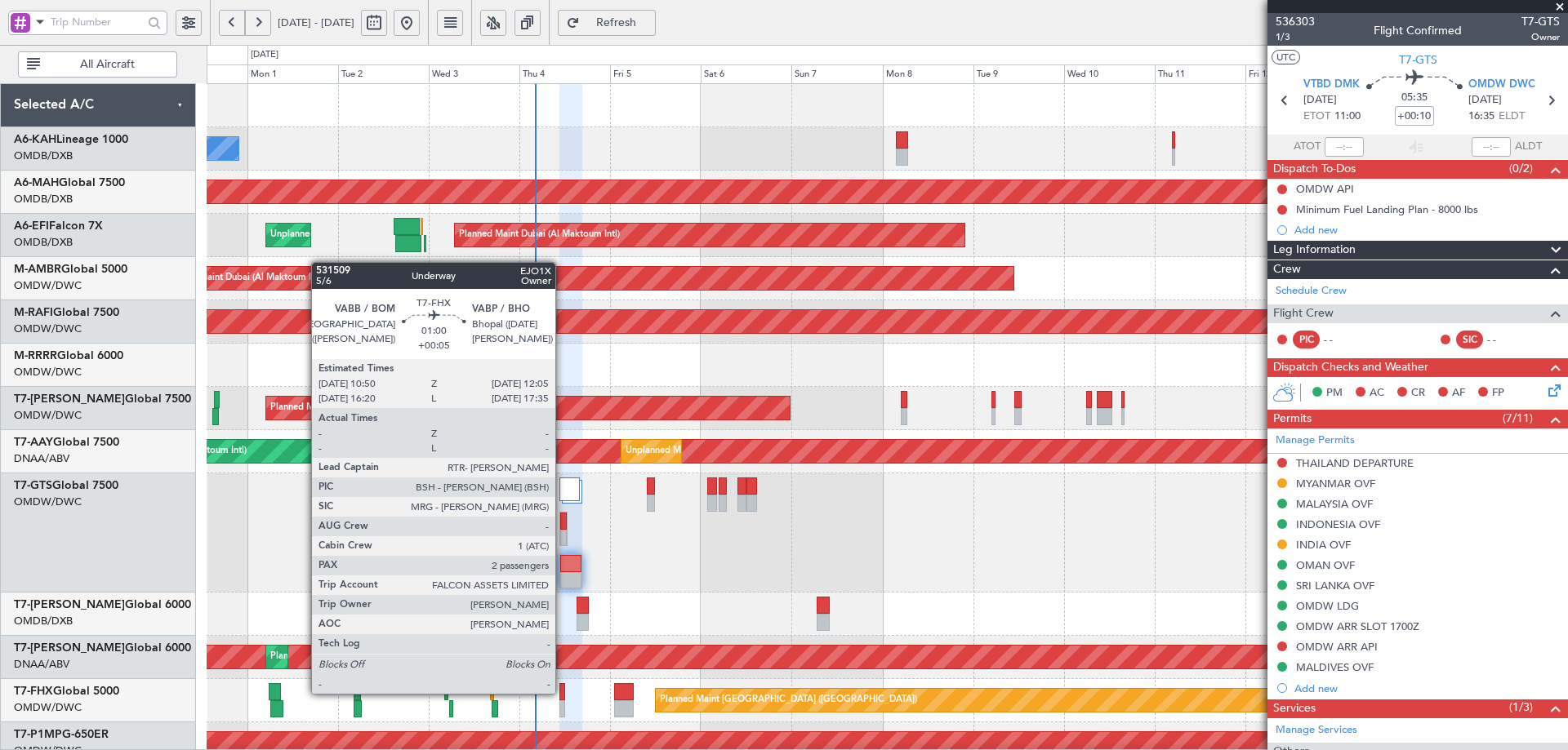
click at [562, 694] on div at bounding box center [561, 691] width 5 height 17
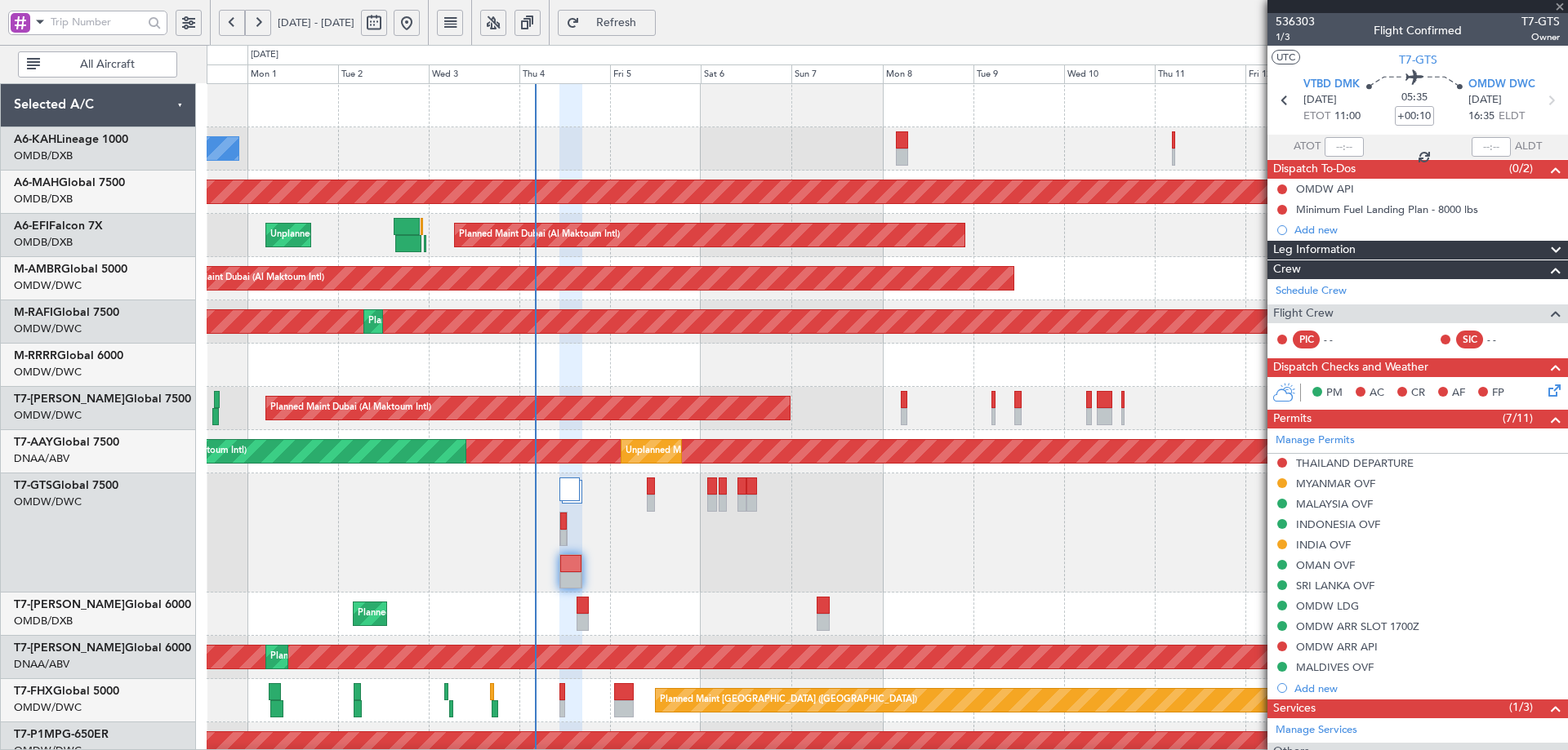
type input "+00:05"
type input "2"
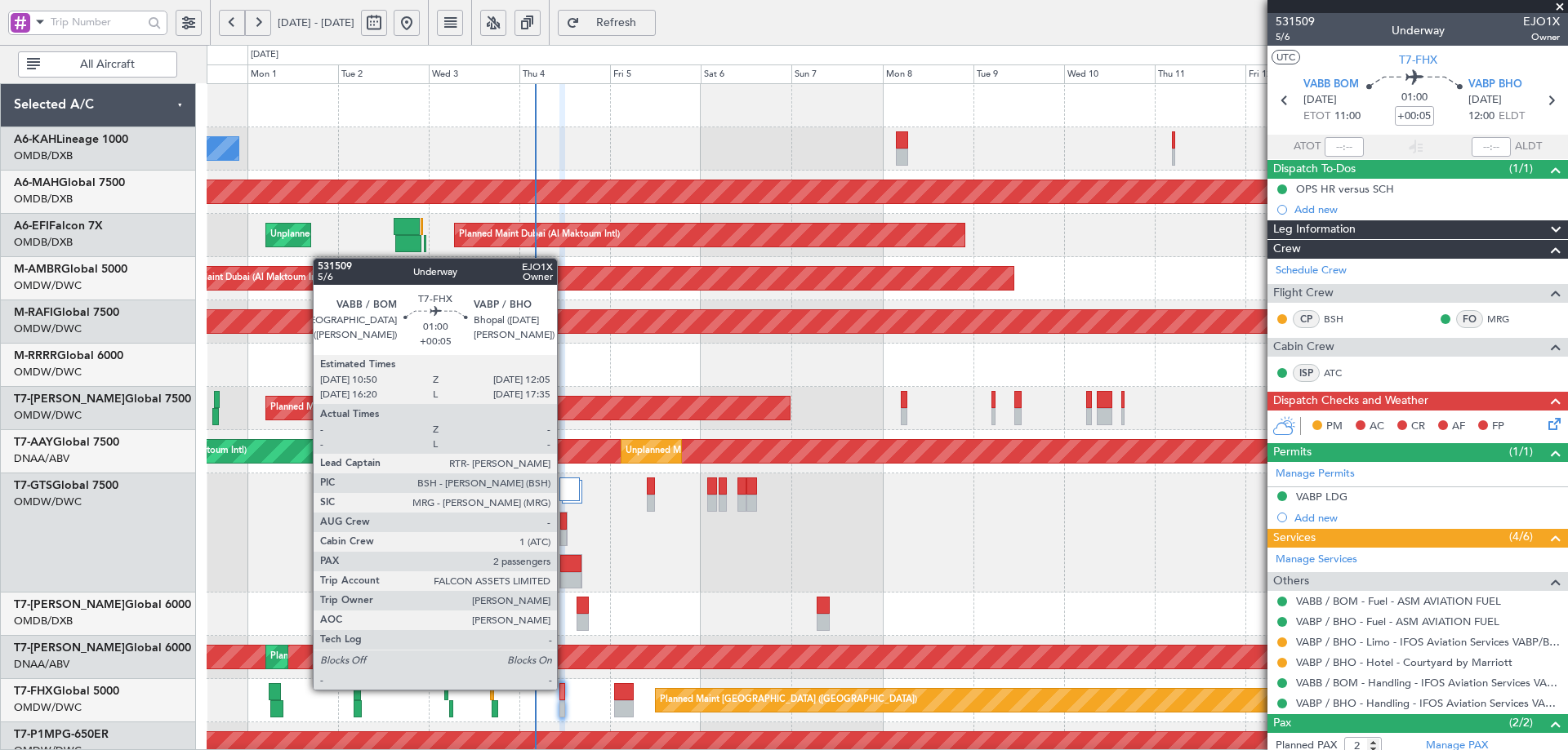
click at [564, 690] on div at bounding box center [561, 691] width 5 height 17
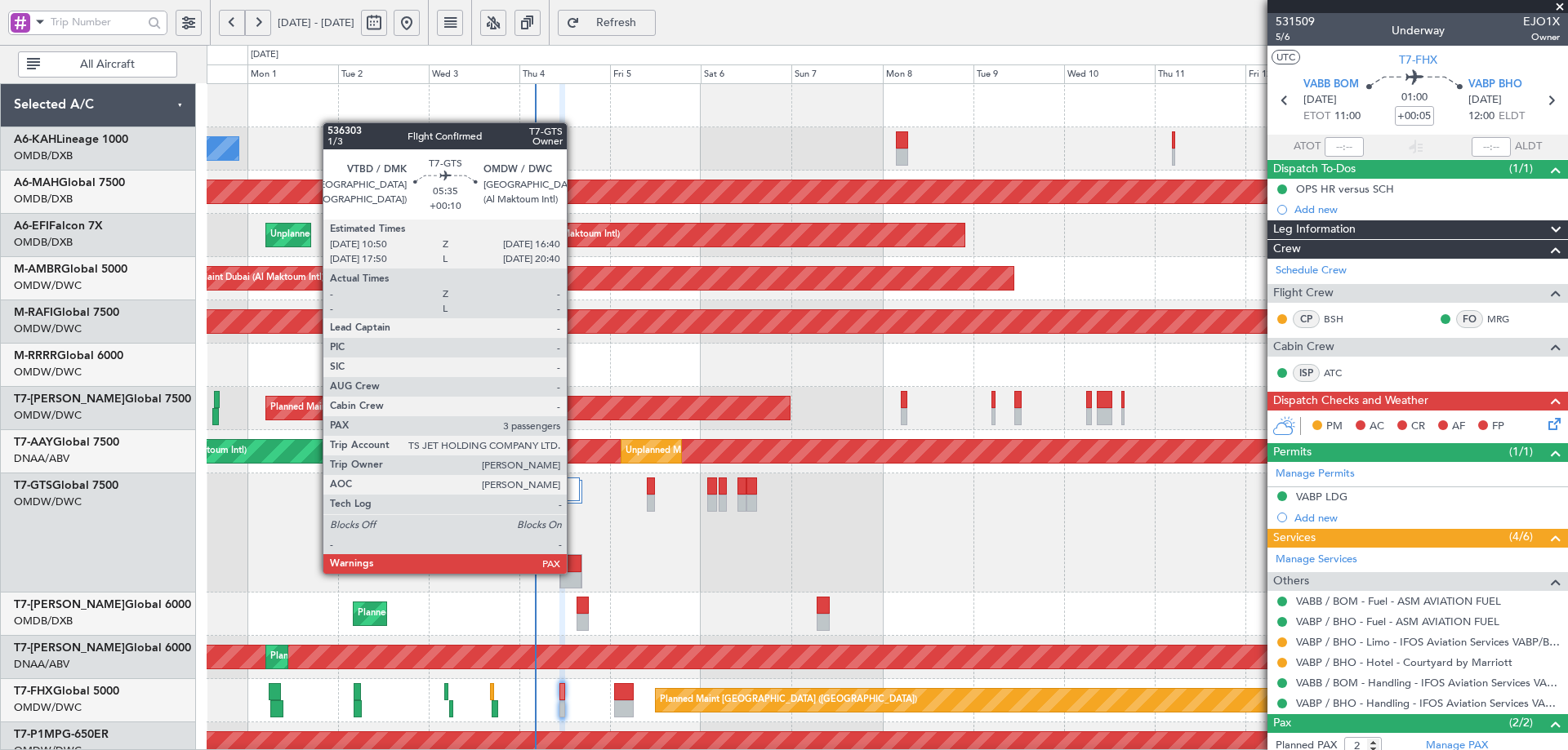
click at [575, 571] on div at bounding box center [570, 563] width 21 height 17
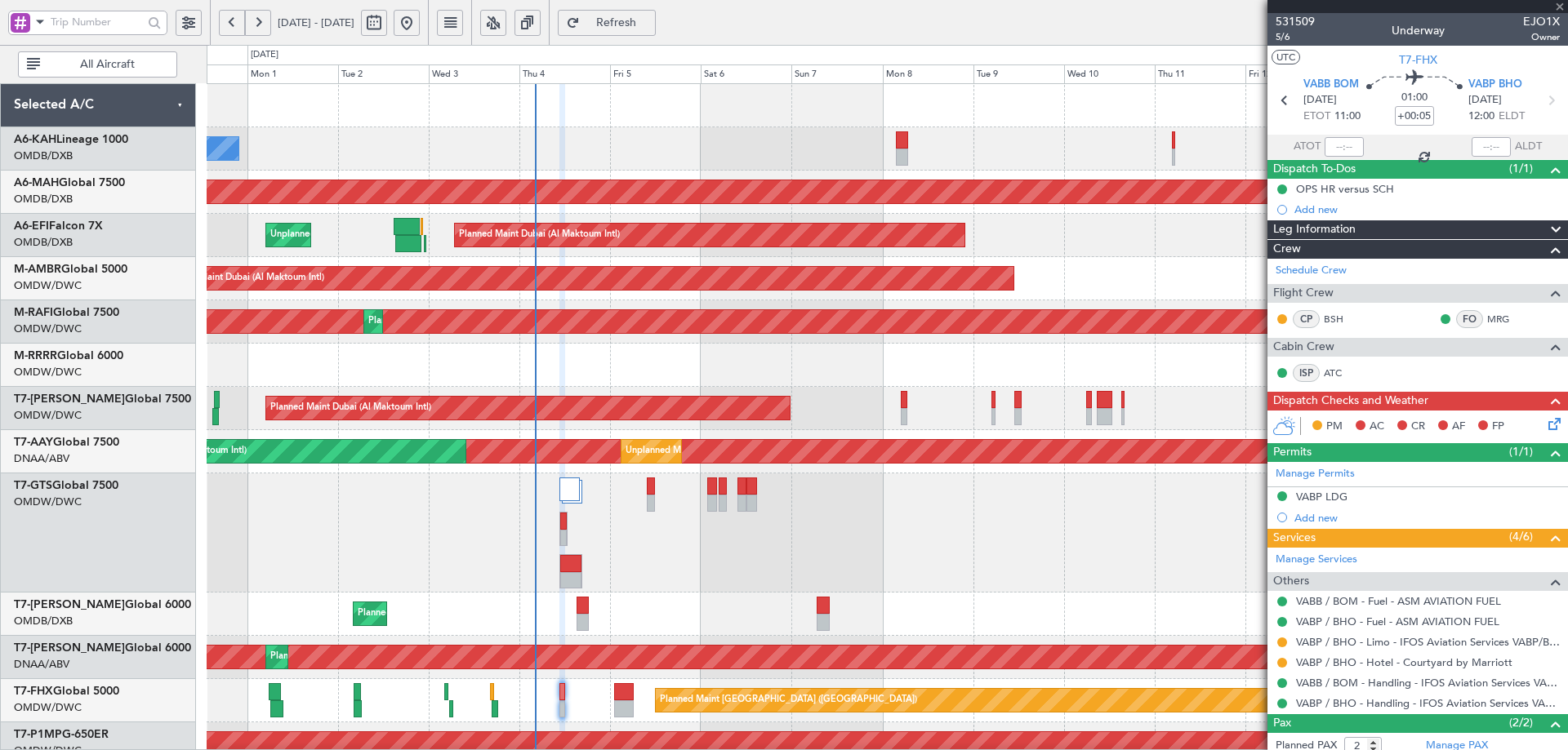
type input "+00:10"
type input "3"
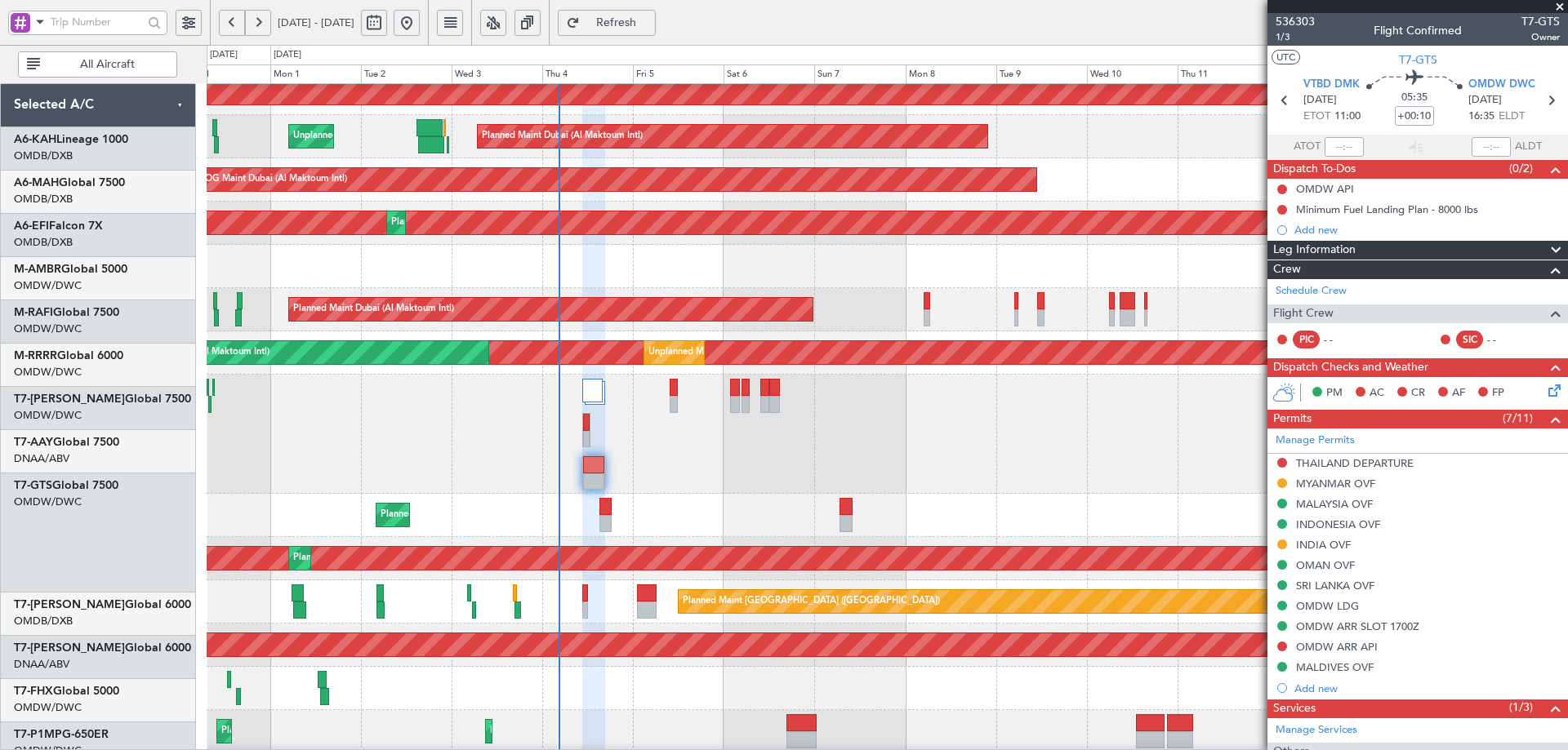
scroll to position [102, 0]
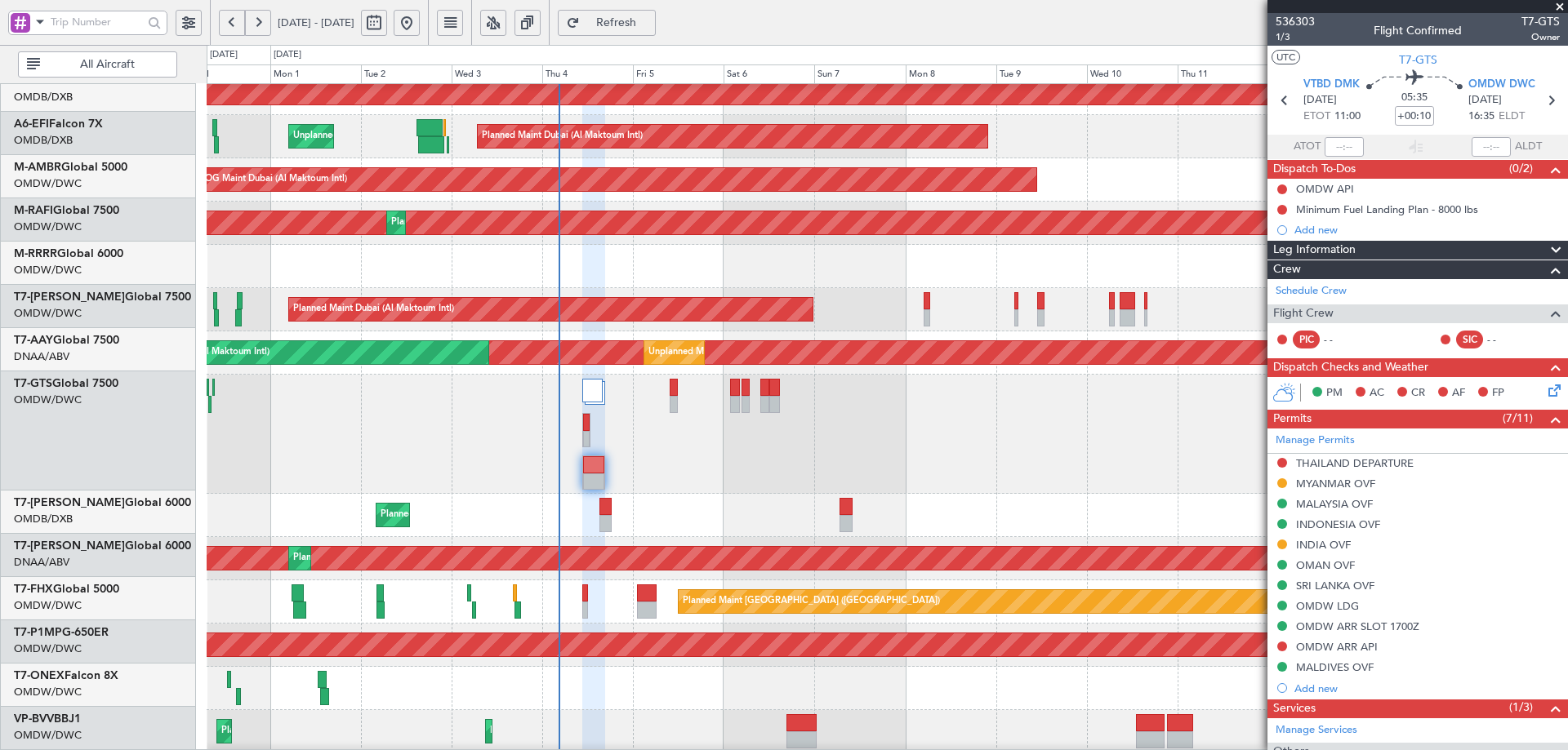
click at [615, 546] on div "Unplanned Maint [GEOGRAPHIC_DATA] (Al Maktoum Intl)" at bounding box center [872, 558] width 4055 height 25
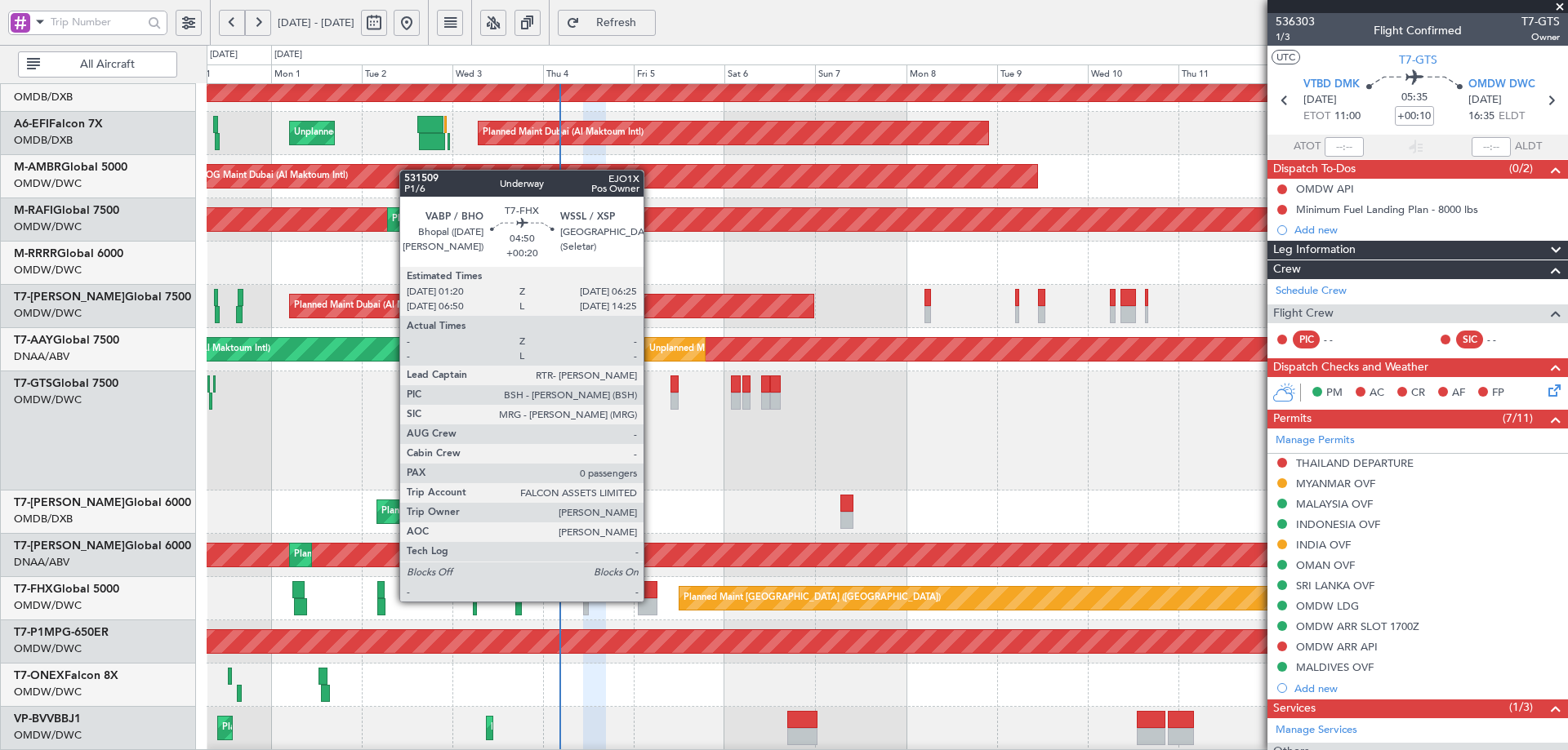
click at [648, 599] on div at bounding box center [648, 607] width 20 height 17
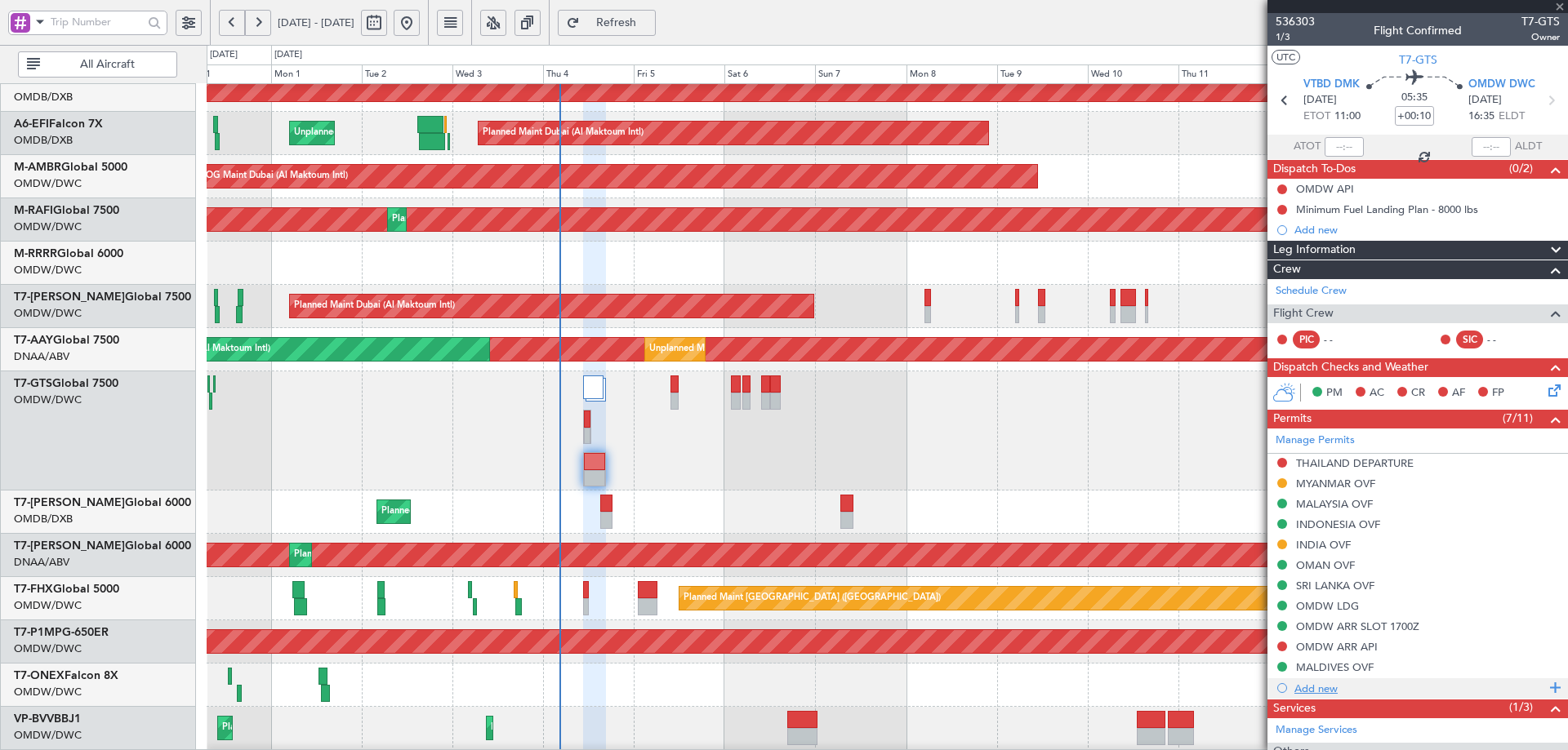
type input "+00:20"
type input "0"
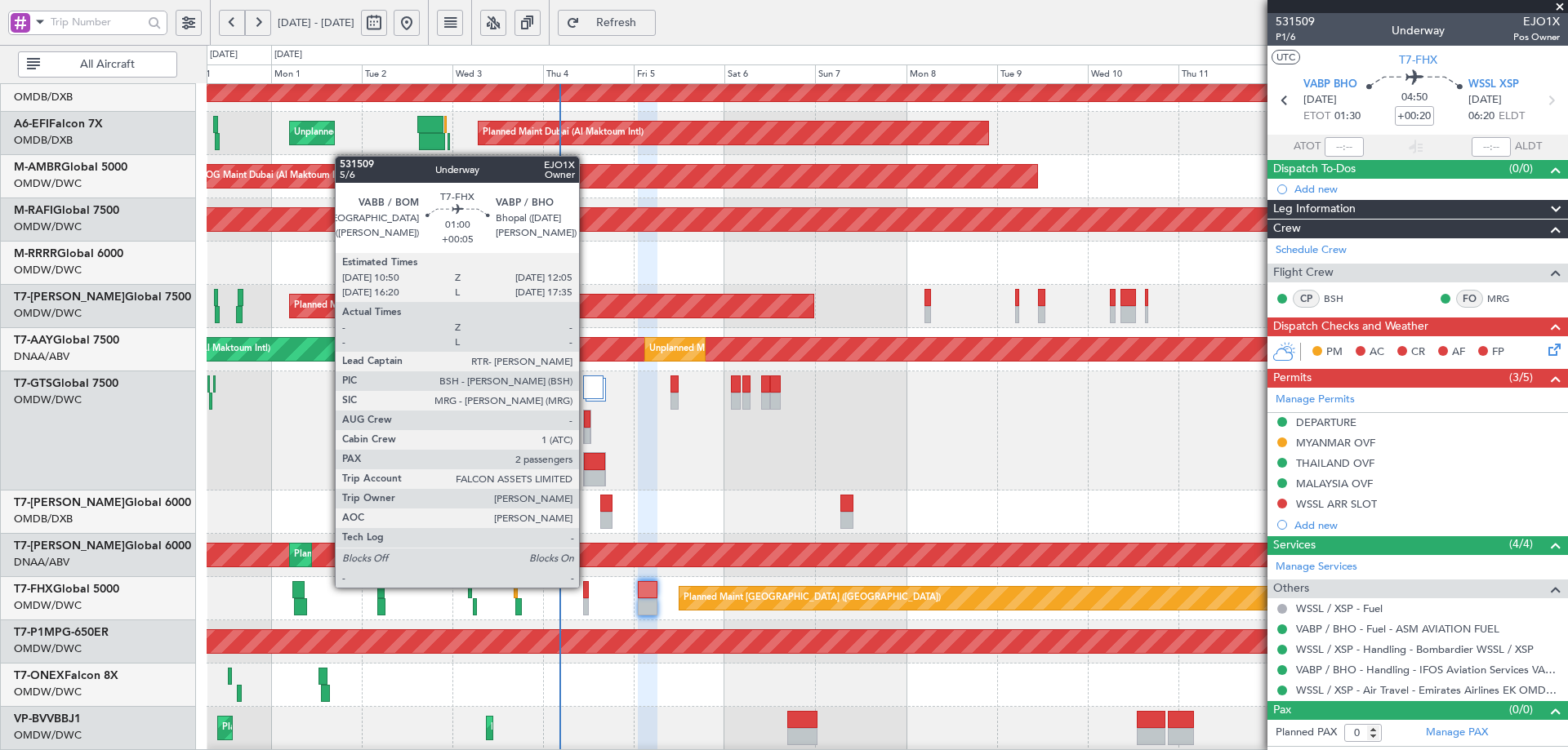
click at [586, 588] on div at bounding box center [585, 589] width 5 height 17
click at [583, 589] on div at bounding box center [585, 589] width 5 height 17
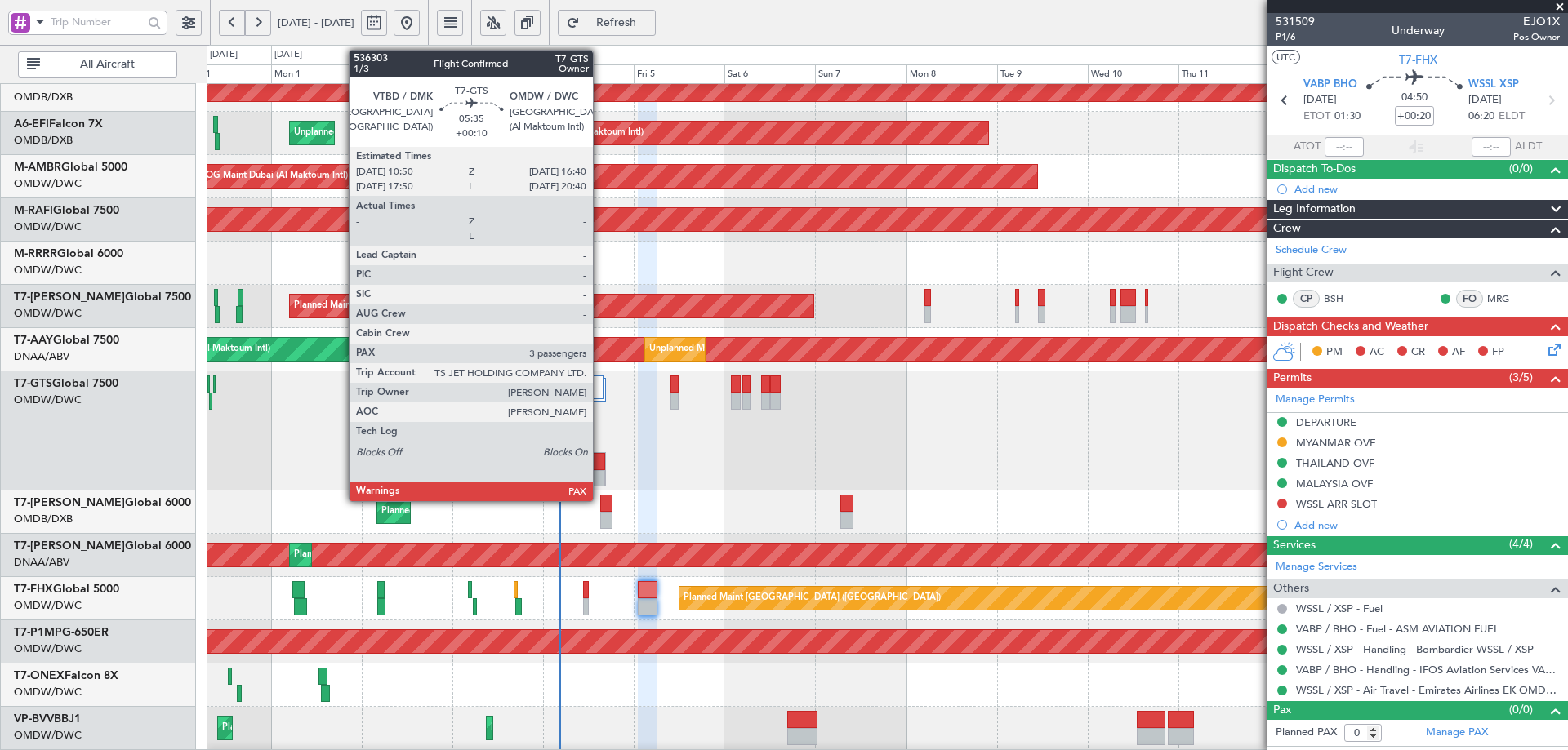
click at [600, 466] on div at bounding box center [594, 461] width 21 height 17
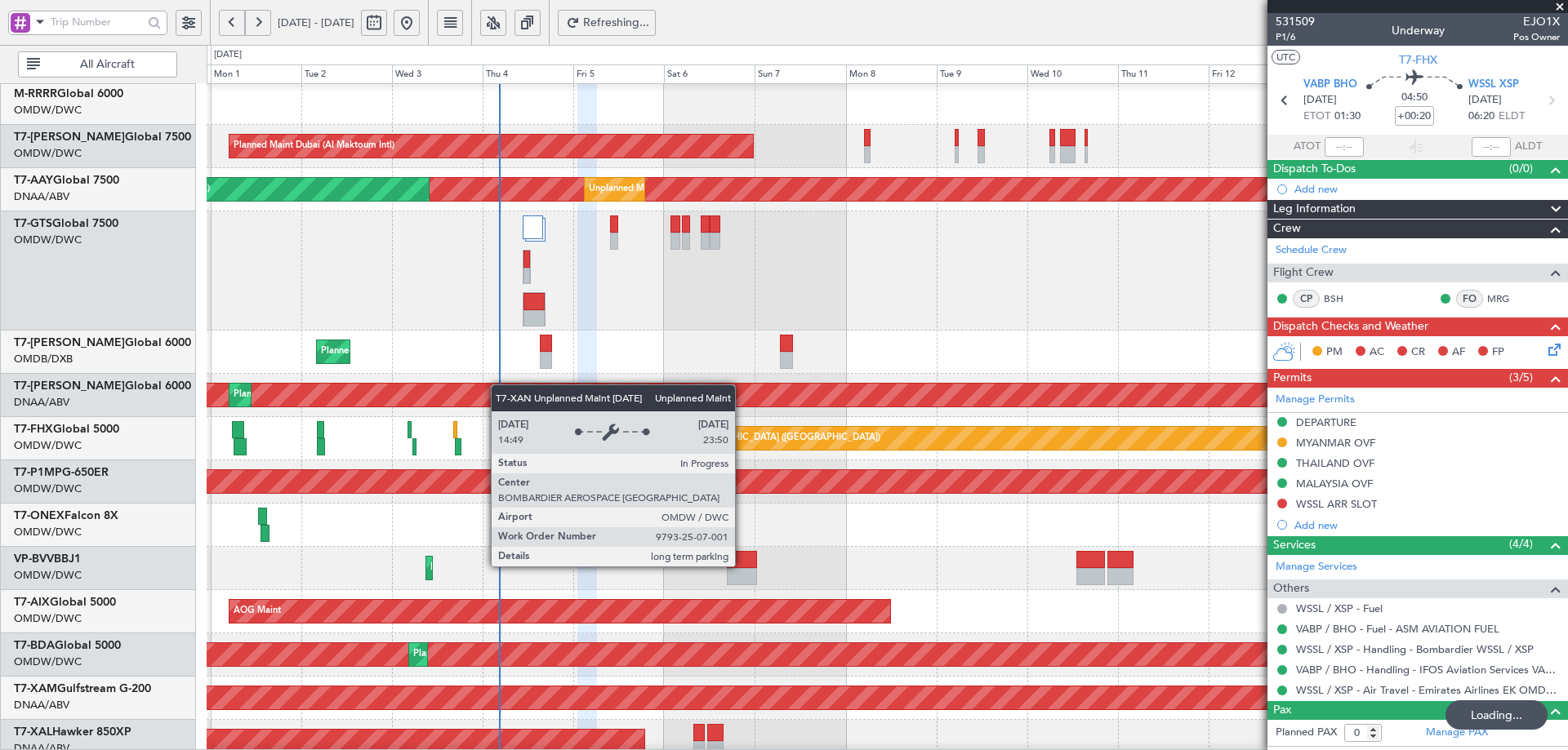
click at [499, 385] on div "Unplanned Maint [GEOGRAPHIC_DATA] (Al Maktoum Intl)" at bounding box center [843, 394] width 3994 height 23
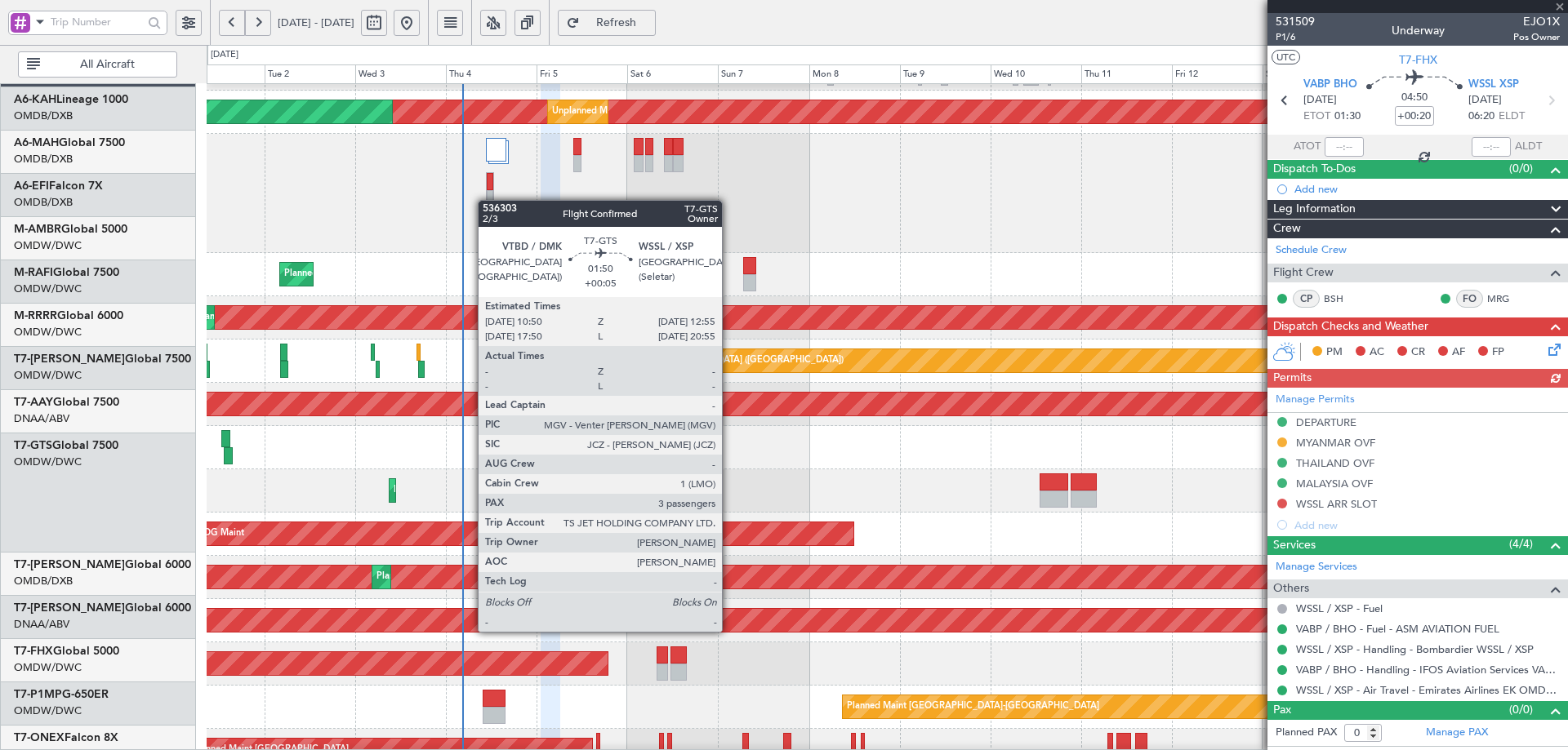
scroll to position [342, 0]
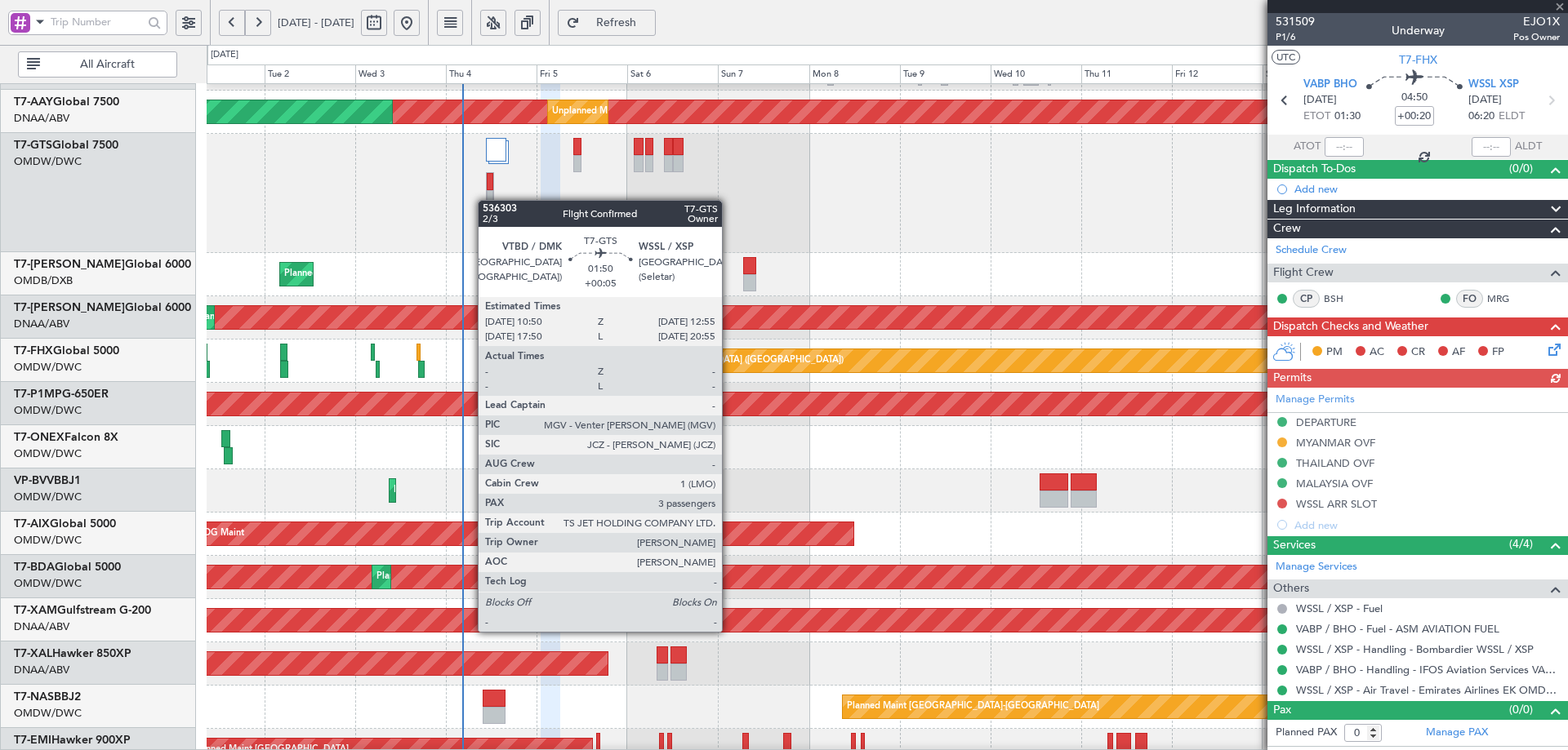
click at [486, 199] on div at bounding box center [490, 189] width 8 height 35
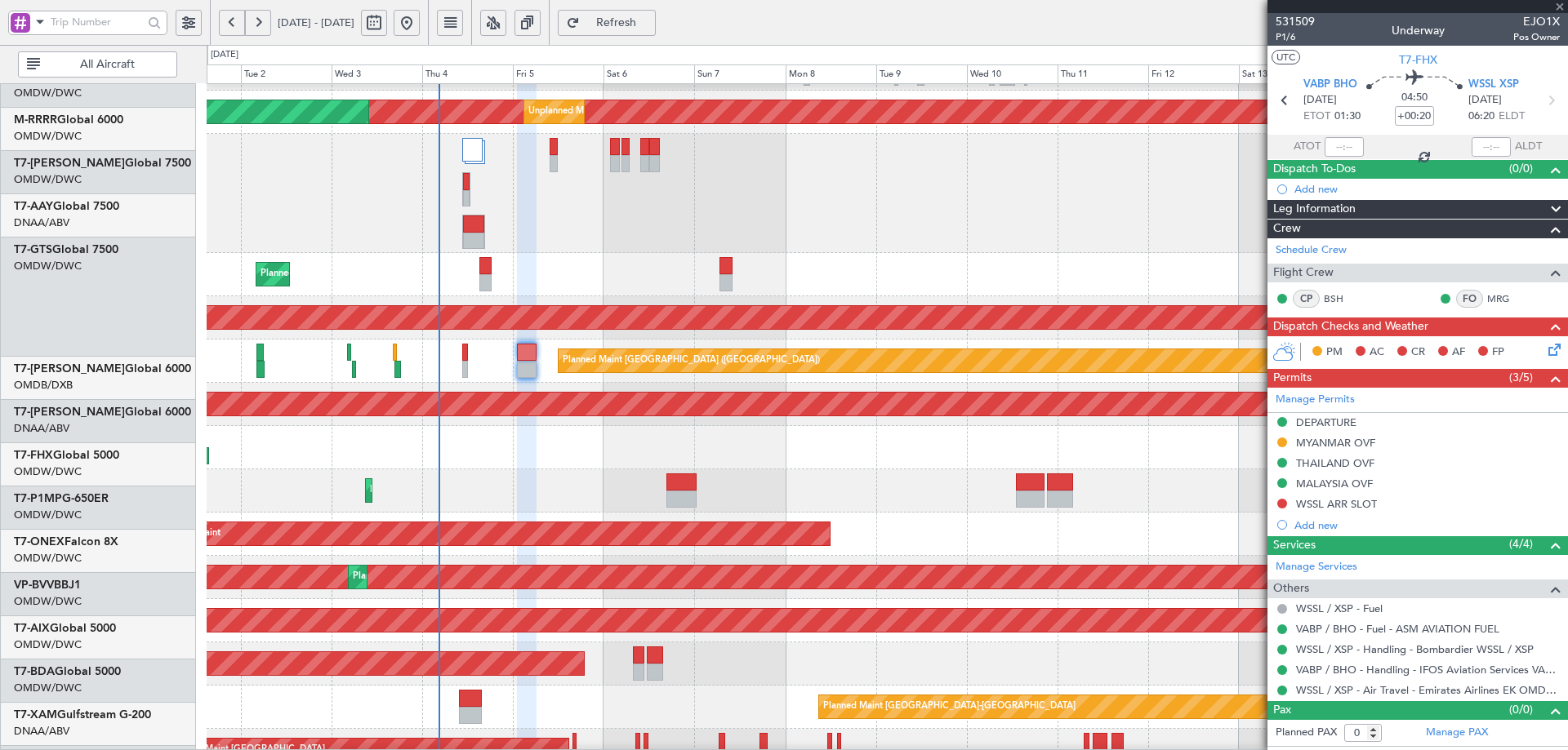
type input "+00:05"
type input "3"
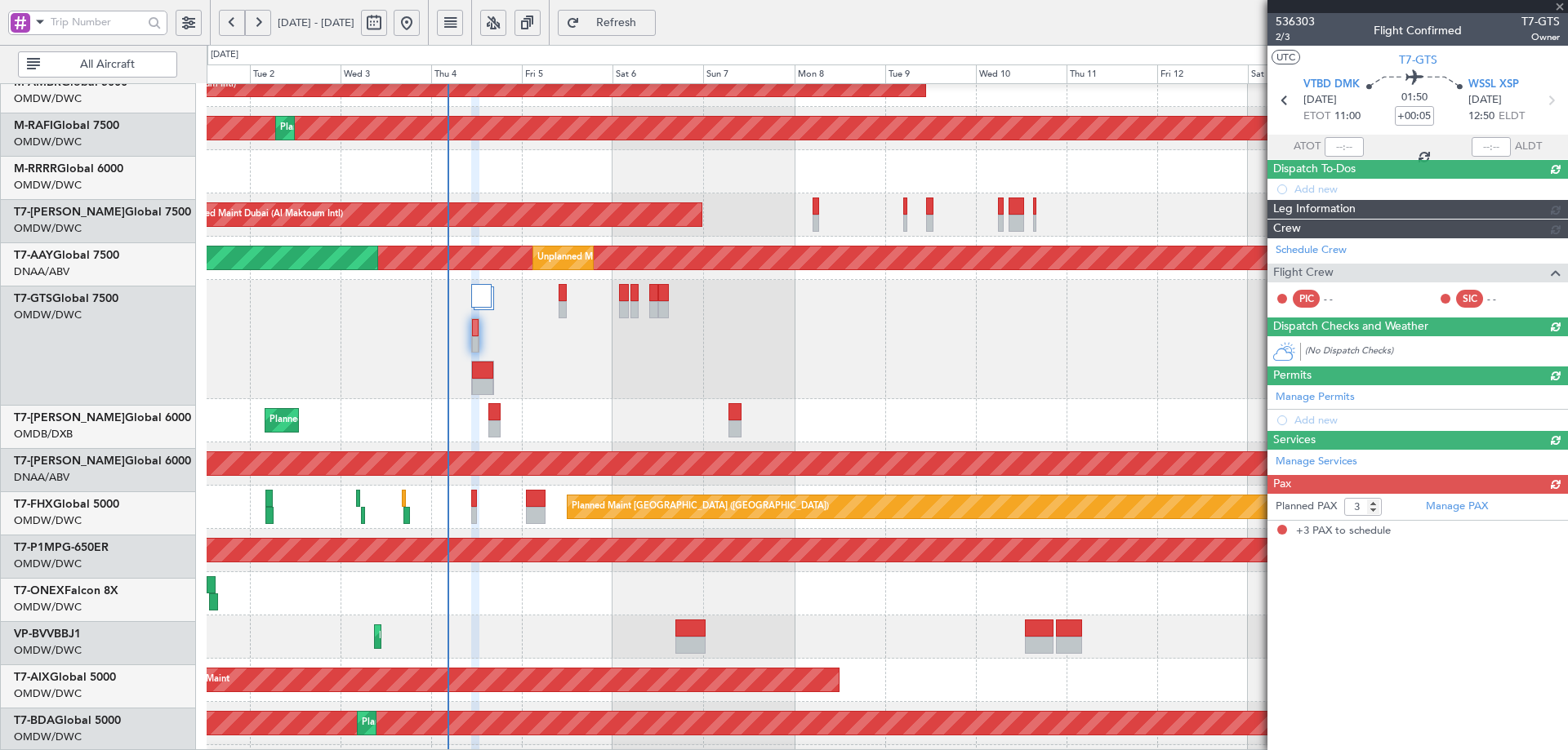
click at [470, 600] on div "Planned Maint Nurnberg Planned Maint Dubai (Al Maktoum Intl)" at bounding box center [886, 594] width 1360 height 44
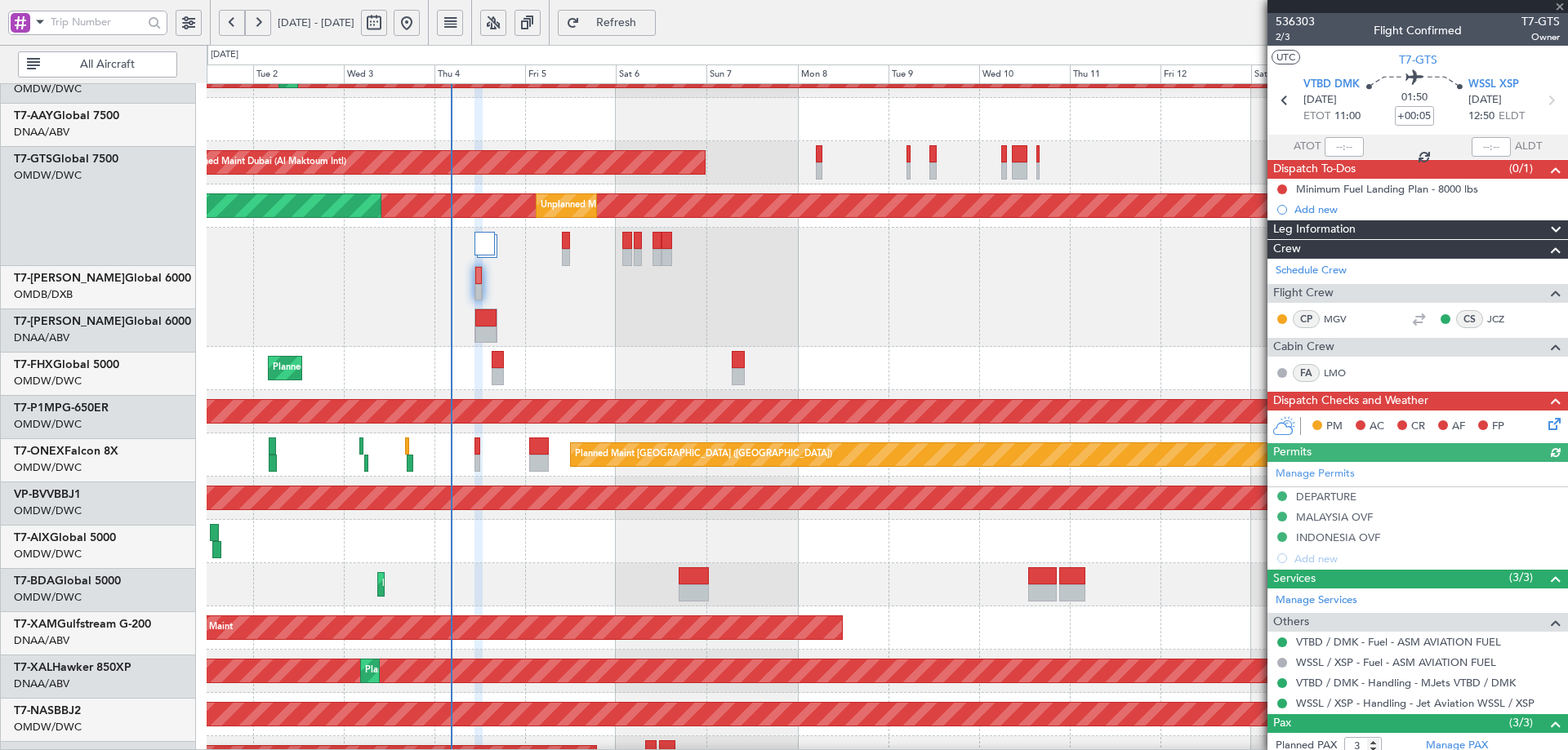
scroll to position [361, 0]
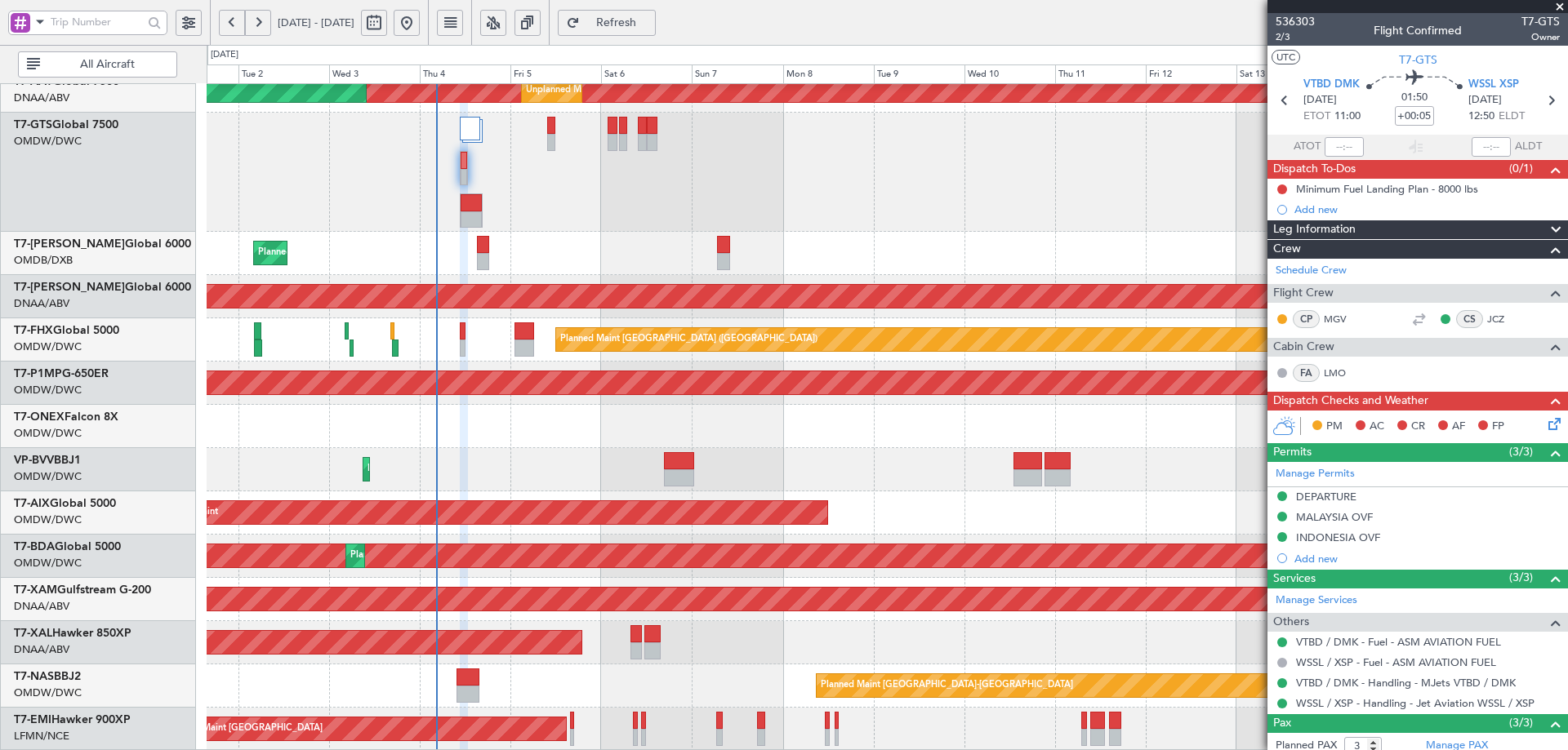
click at [472, 21] on fb-flight-board "01 Sep 2025 - 16 Sep 2025 Refresh Quick Links All Aircraft Unplanned Maint Duba…" at bounding box center [784, 386] width 1568 height 731
click at [517, 407] on div "Unplanned Maint Dubai (Al Maktoum Intl) Unplanned Maint Dubai (Al Maktoum Intl)…" at bounding box center [886, 236] width 1360 height 1028
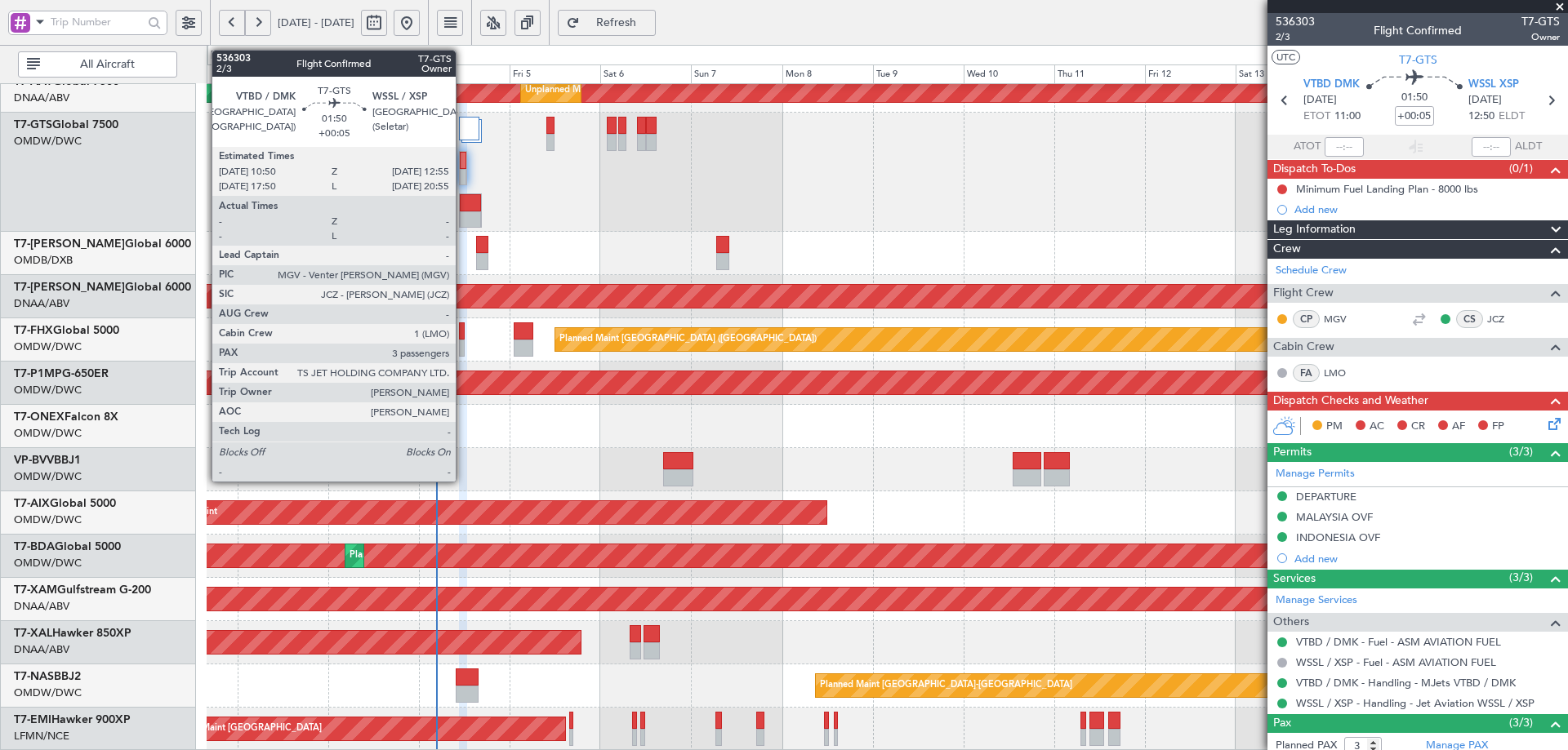
click at [463, 163] on div at bounding box center [463, 160] width 7 height 17
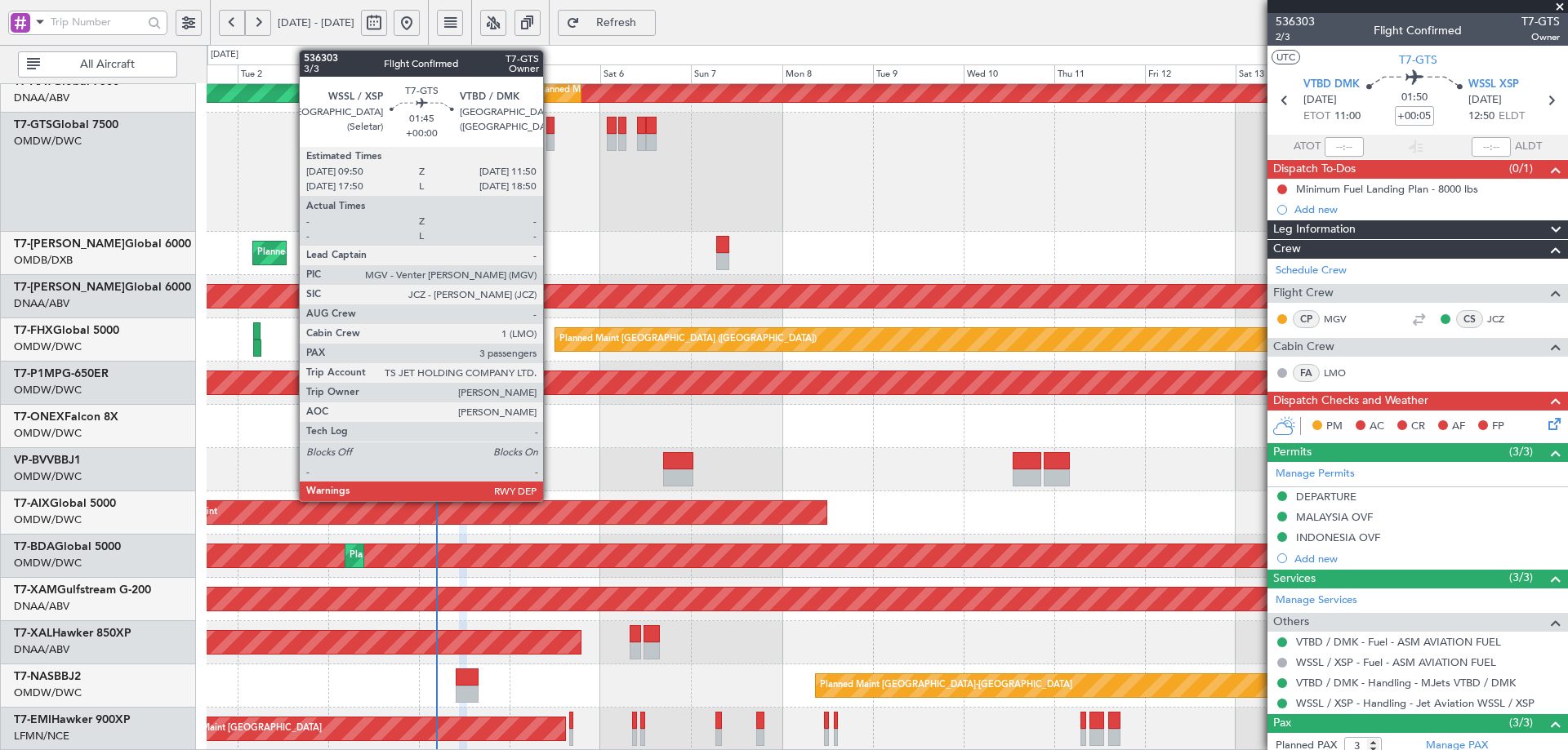
click at [550, 121] on div at bounding box center [550, 125] width 8 height 17
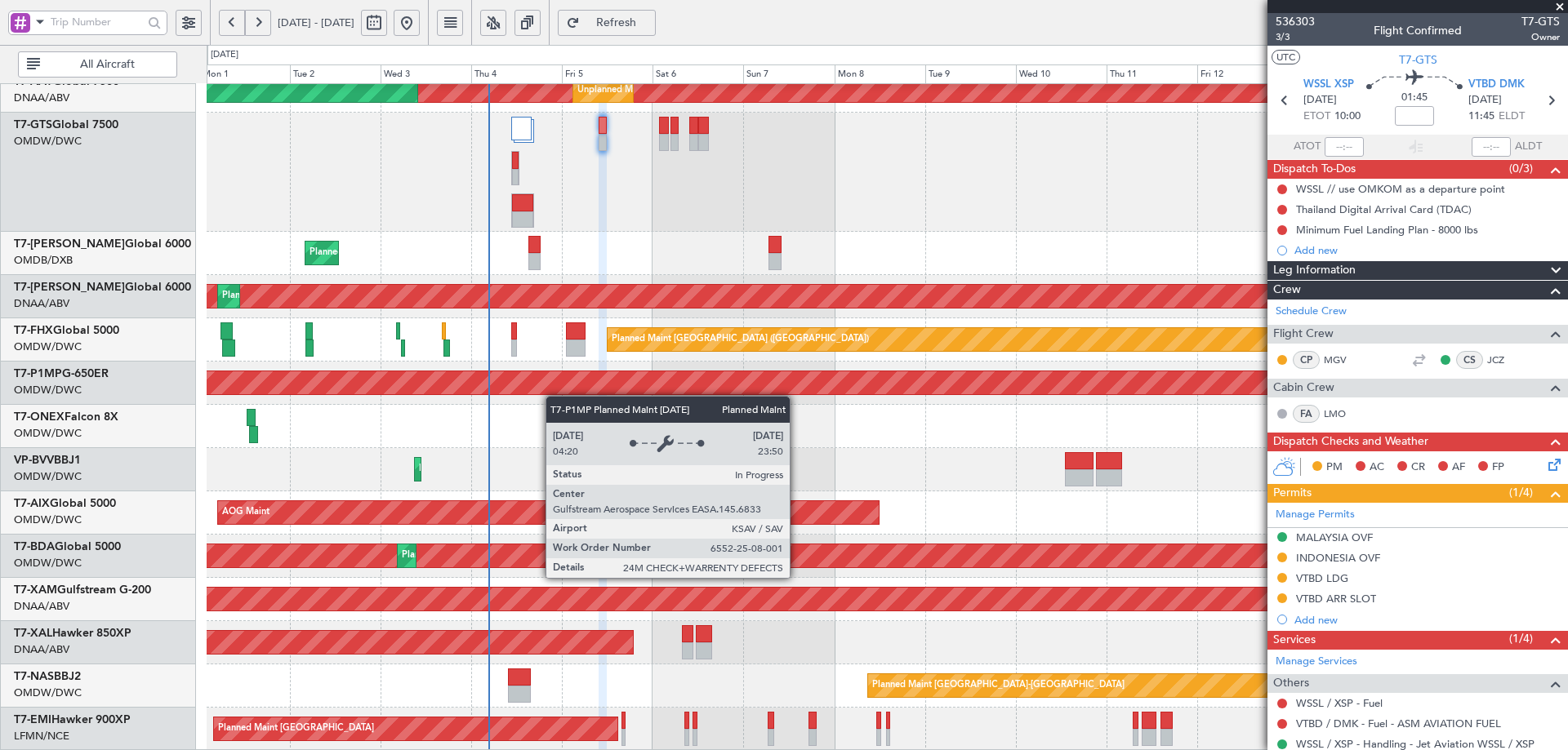
click at [553, 389] on div "Unplanned Maint Dubai (Al Maktoum Intl) Unplanned Maint Dubai (Al Maktoum Intl)…" at bounding box center [886, 236] width 1360 height 1028
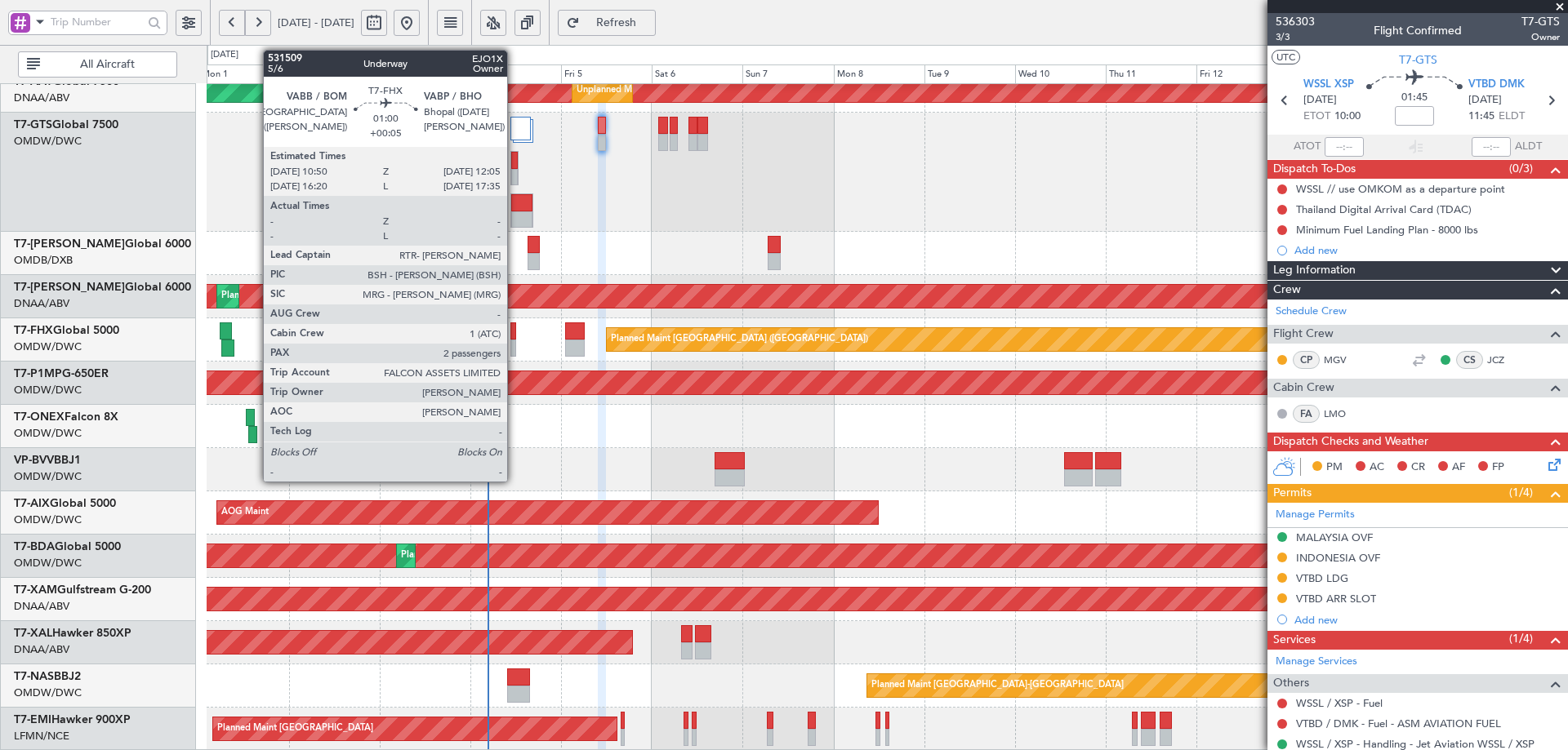
click at [515, 334] on div at bounding box center [513, 331] width 5 height 17
click at [513, 334] on div at bounding box center [513, 331] width 5 height 17
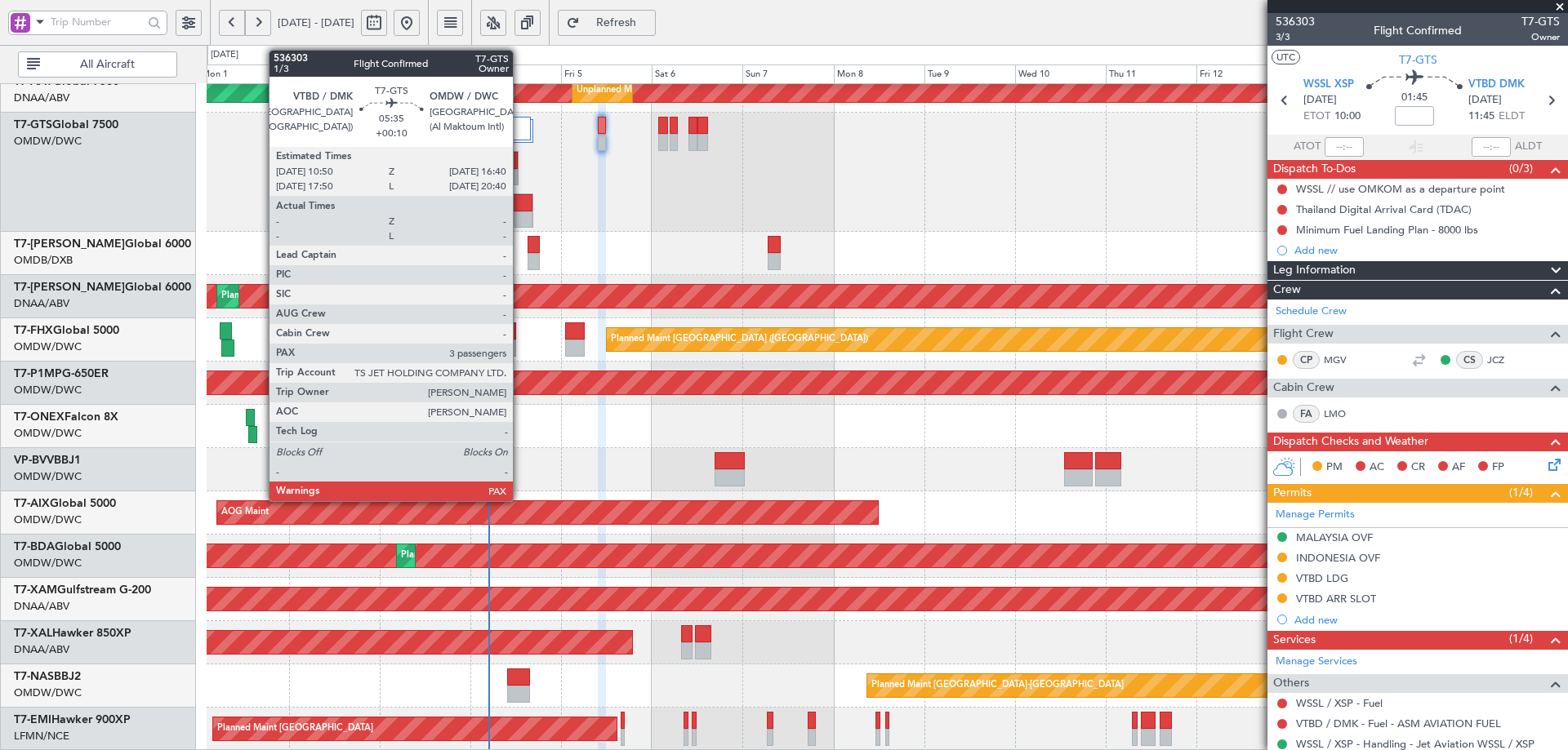
click at [521, 198] on div at bounding box center [522, 203] width 21 height 17
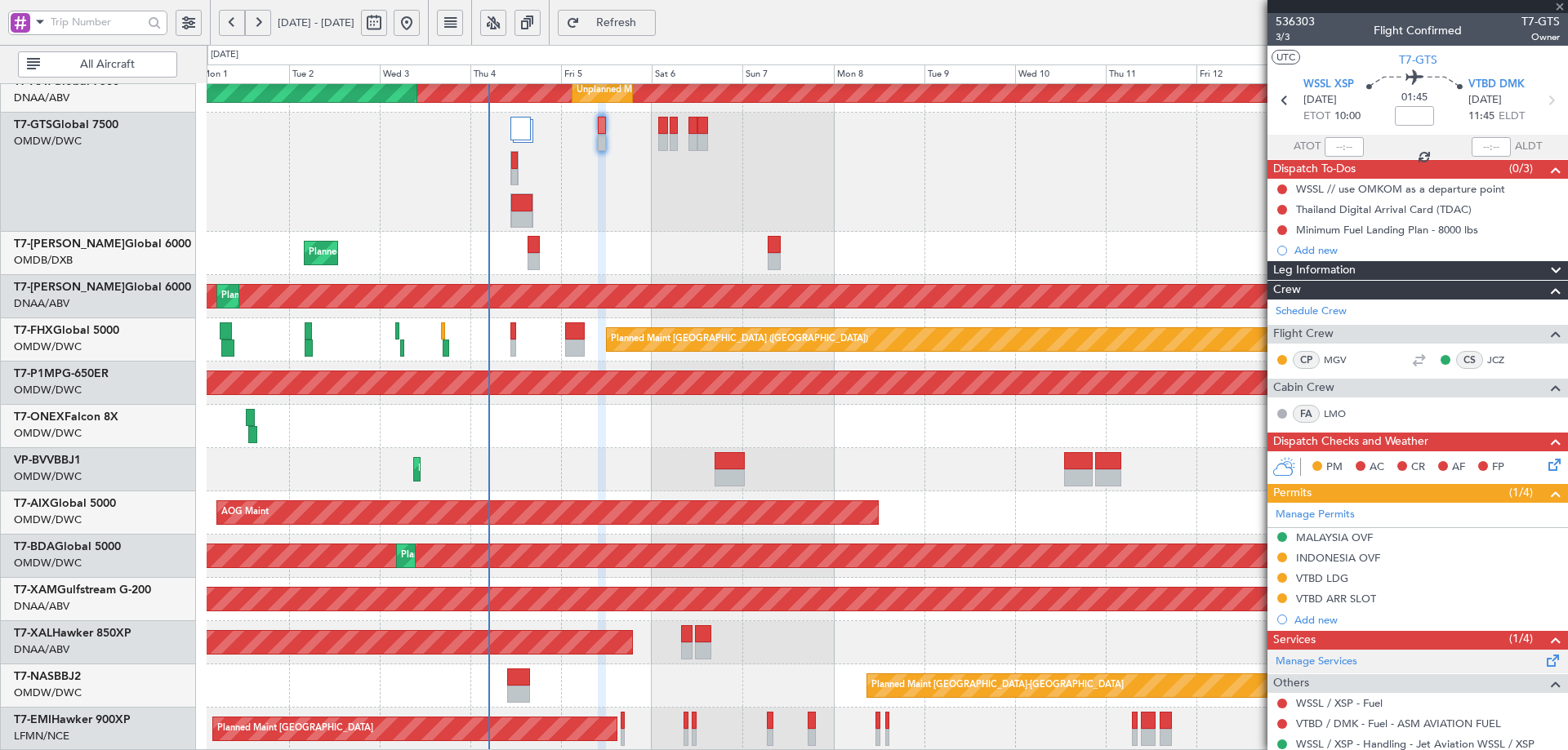
type input "+00:10"
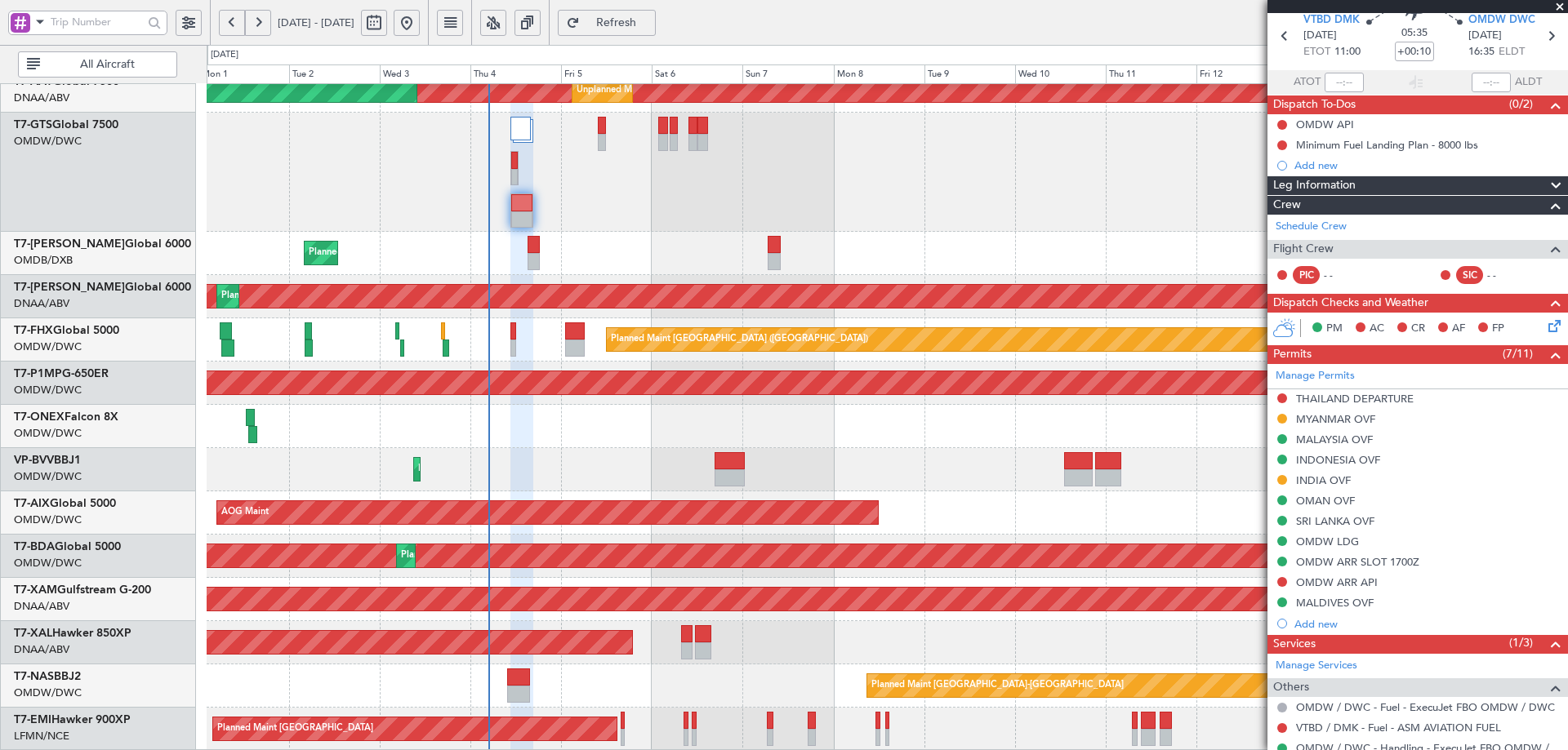
scroll to position [160, 0]
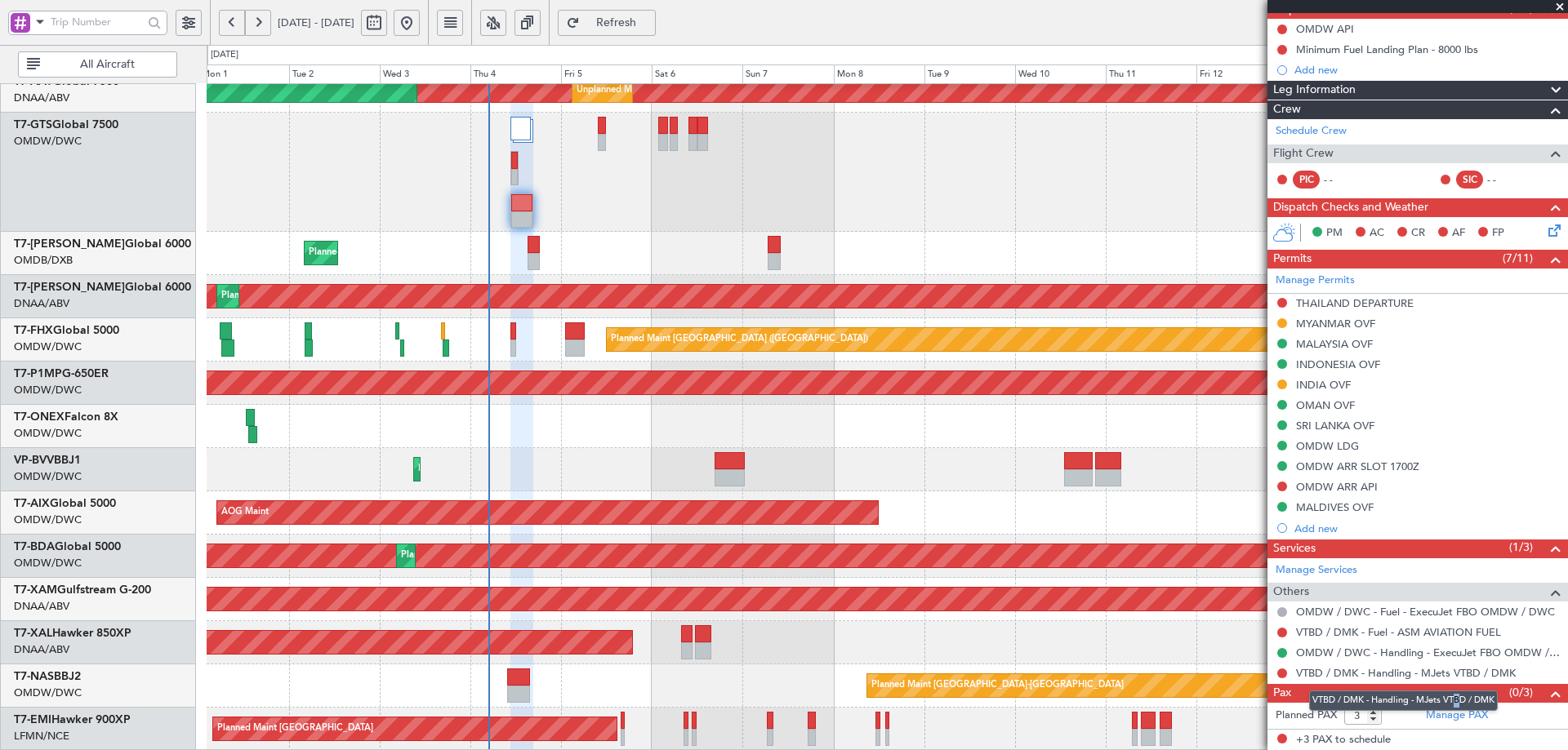
click at [1458, 713] on mat-tooltip-component "VTBD / DMK - Handling - MJets VTBD / DMK" at bounding box center [1403, 701] width 212 height 44
click at [1439, 715] on link "Manage PAX" at bounding box center [1457, 716] width 62 height 16
click at [741, 696] on div "Planned Maint Basel-Mulhouse Planned Maint Abuja (Nnamdi Azikiwe Intl)" at bounding box center [886, 686] width 1360 height 44
click at [607, 663] on div "Planned Maint [PERSON_NAME]" at bounding box center [886, 644] width 1360 height 44
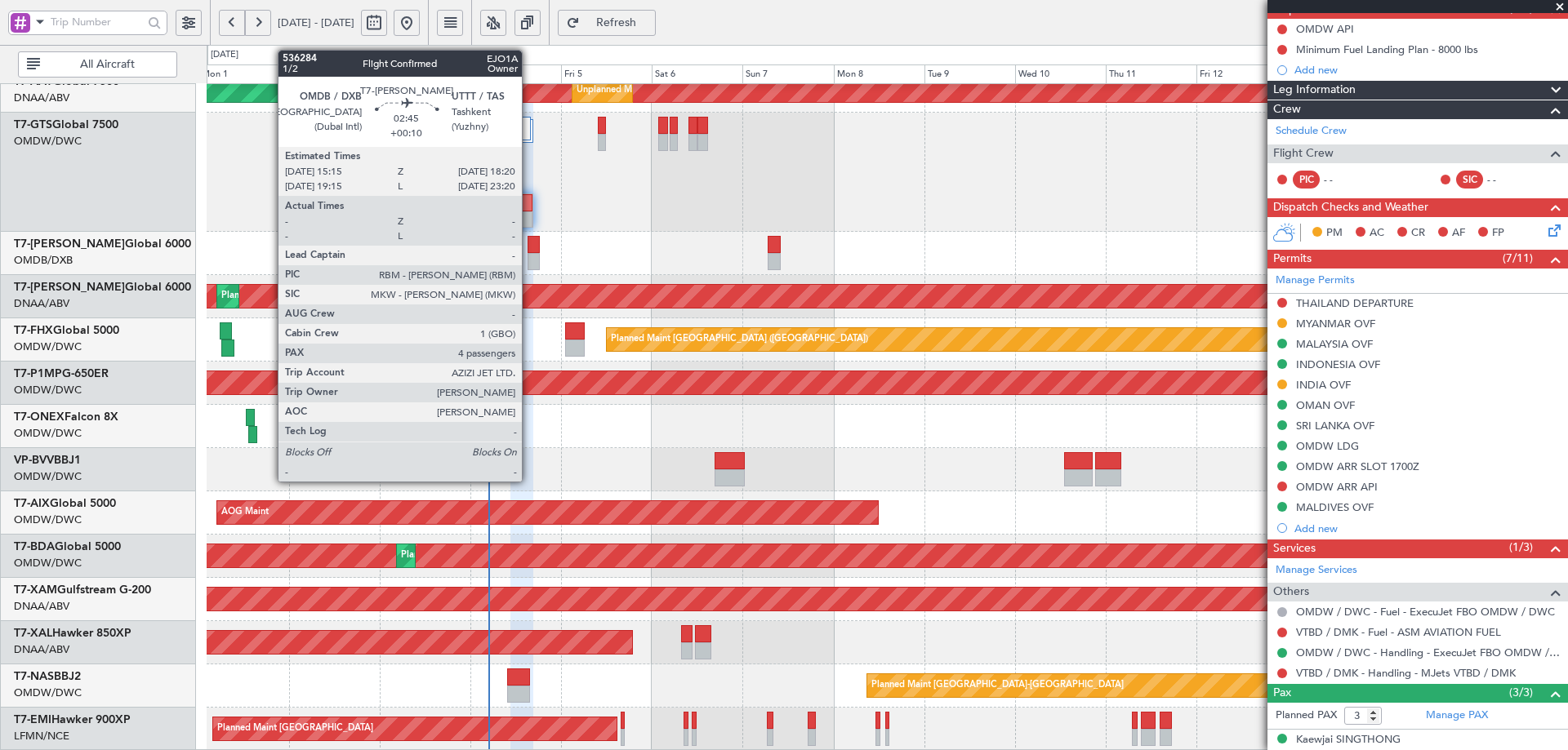
click at [530, 258] on div at bounding box center [534, 261] width 12 height 17
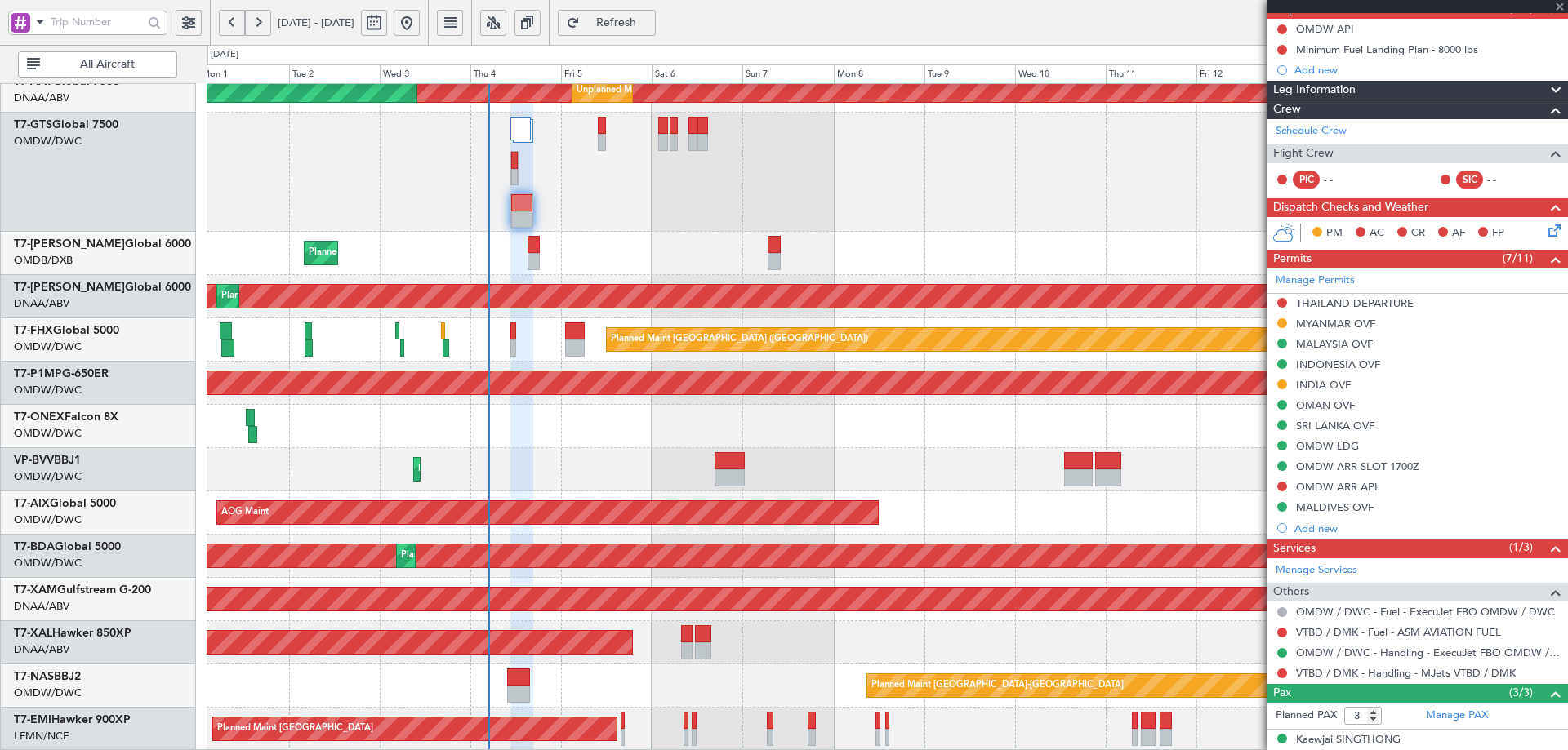
type input "4"
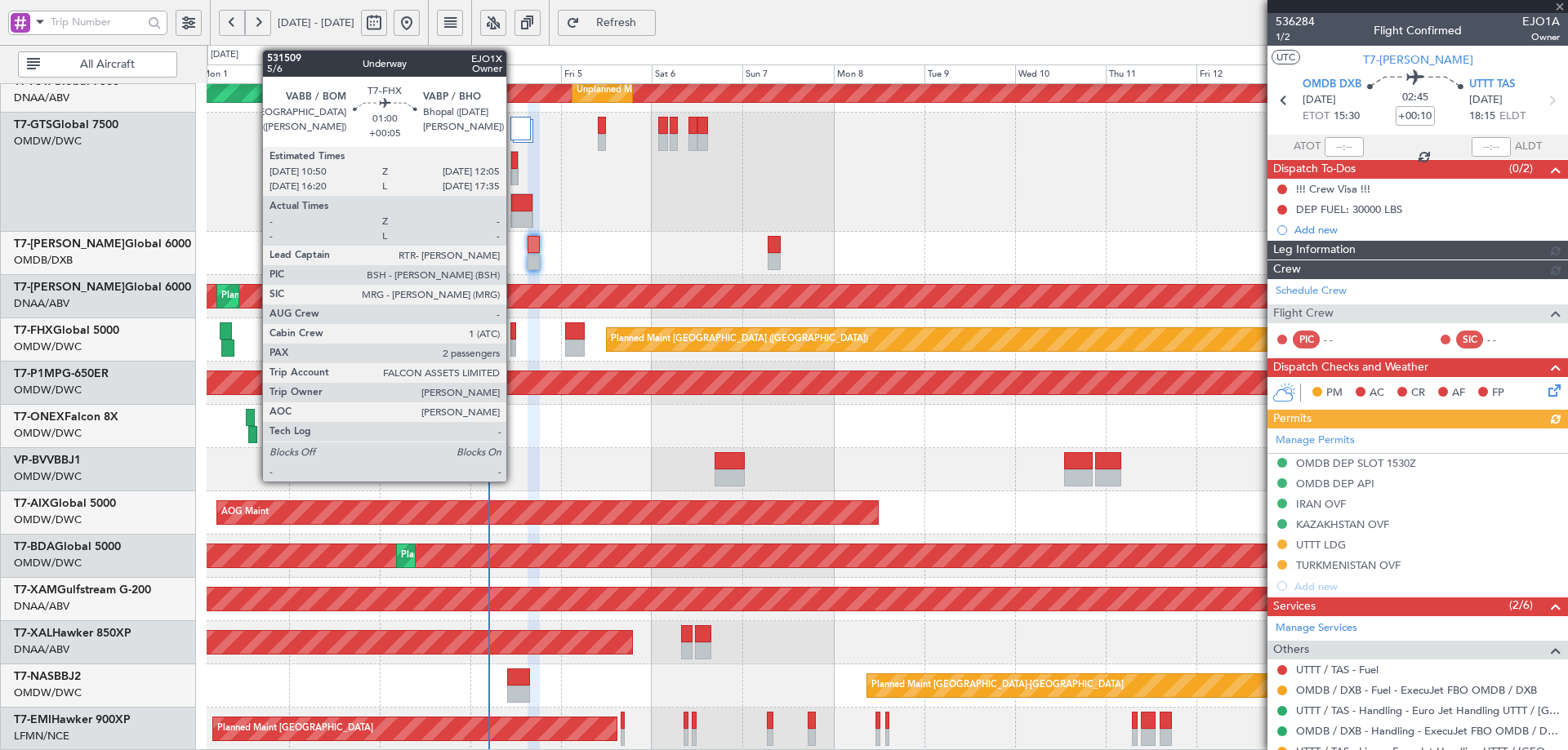
click at [513, 336] on div at bounding box center [513, 331] width 5 height 17
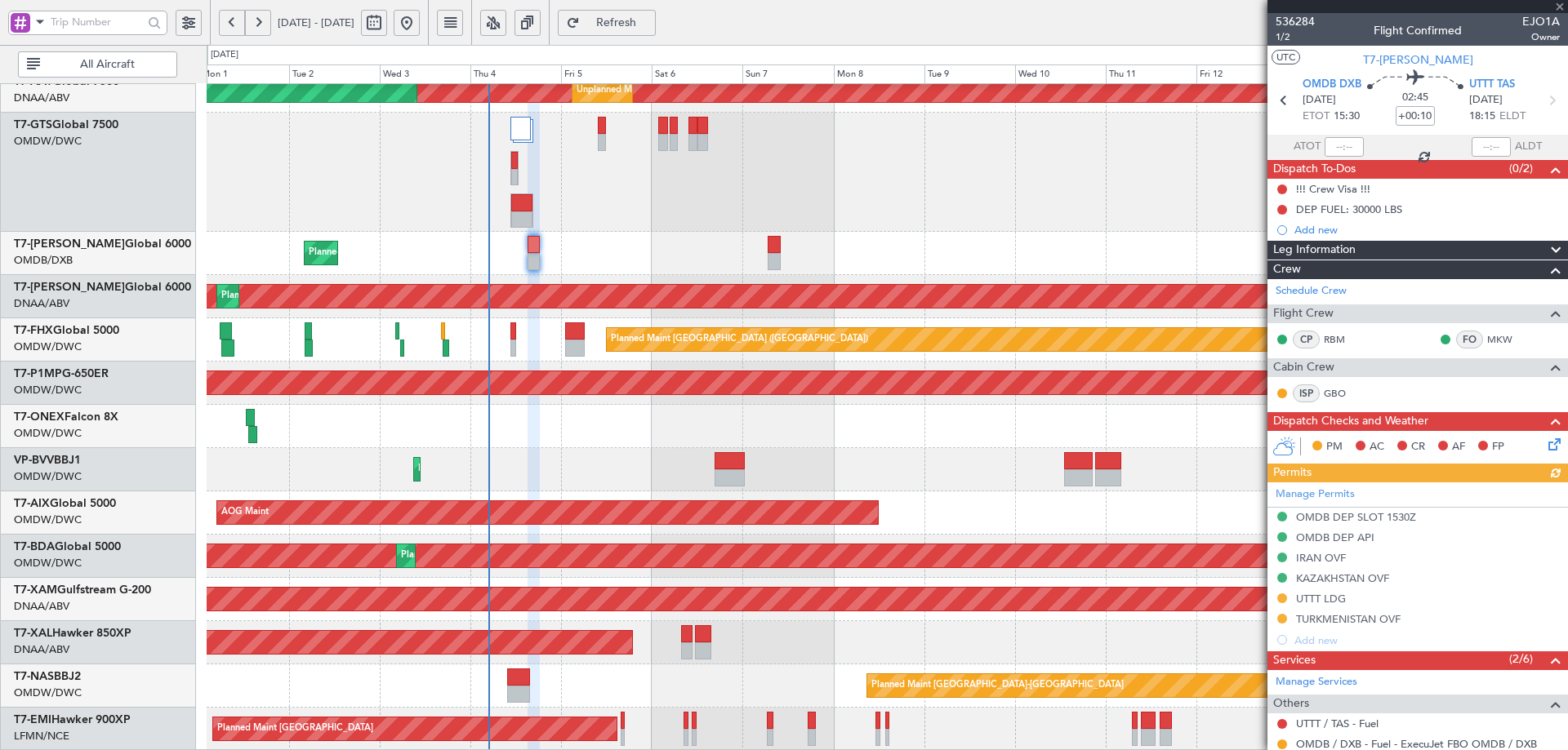
type input "+00:05"
type input "2"
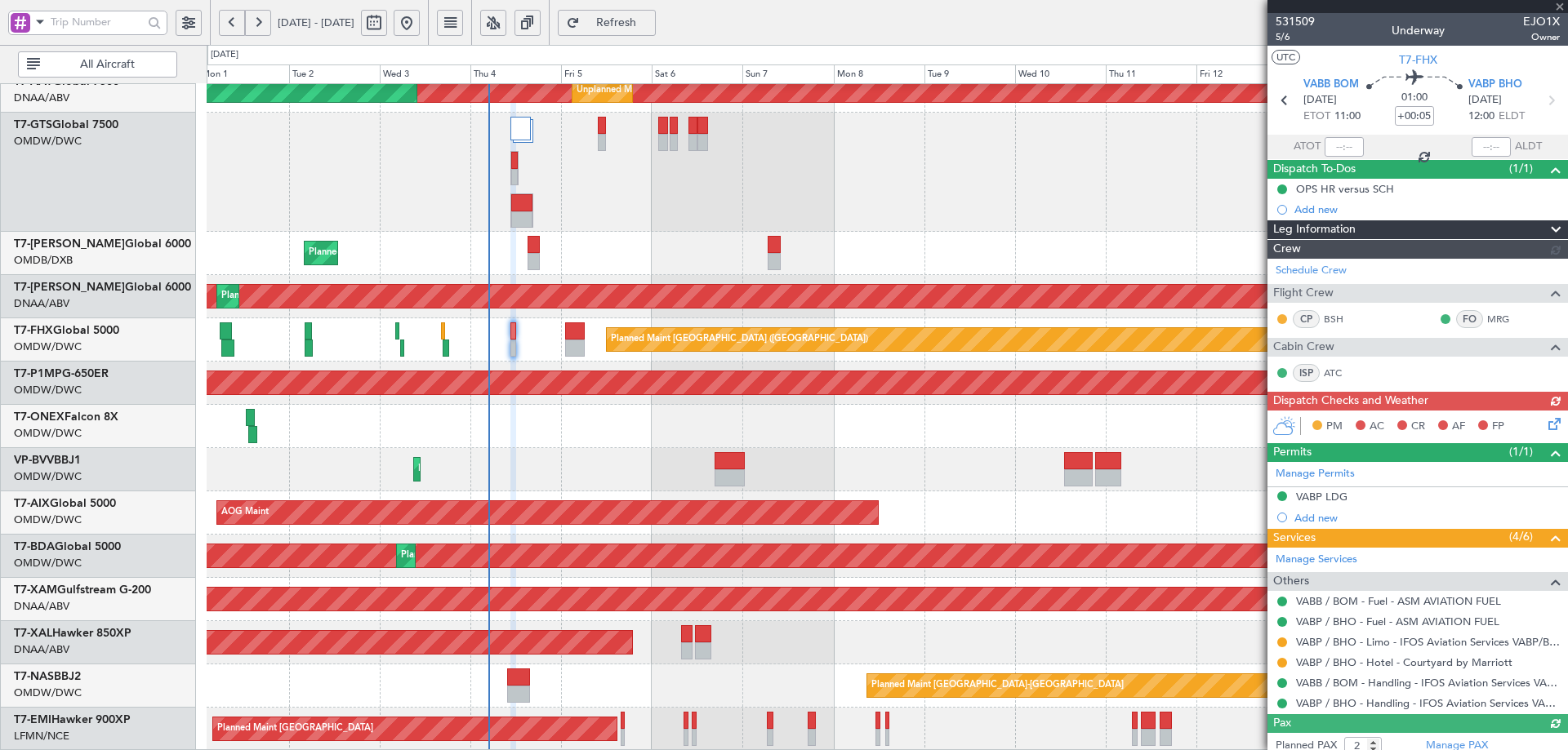
type input "[PERSON_NAME] (ANI)"
type input "7051"
type input "[PERSON_NAME] (ANI)"
type input "7051"
type input "[PERSON_NAME] (ANI)"
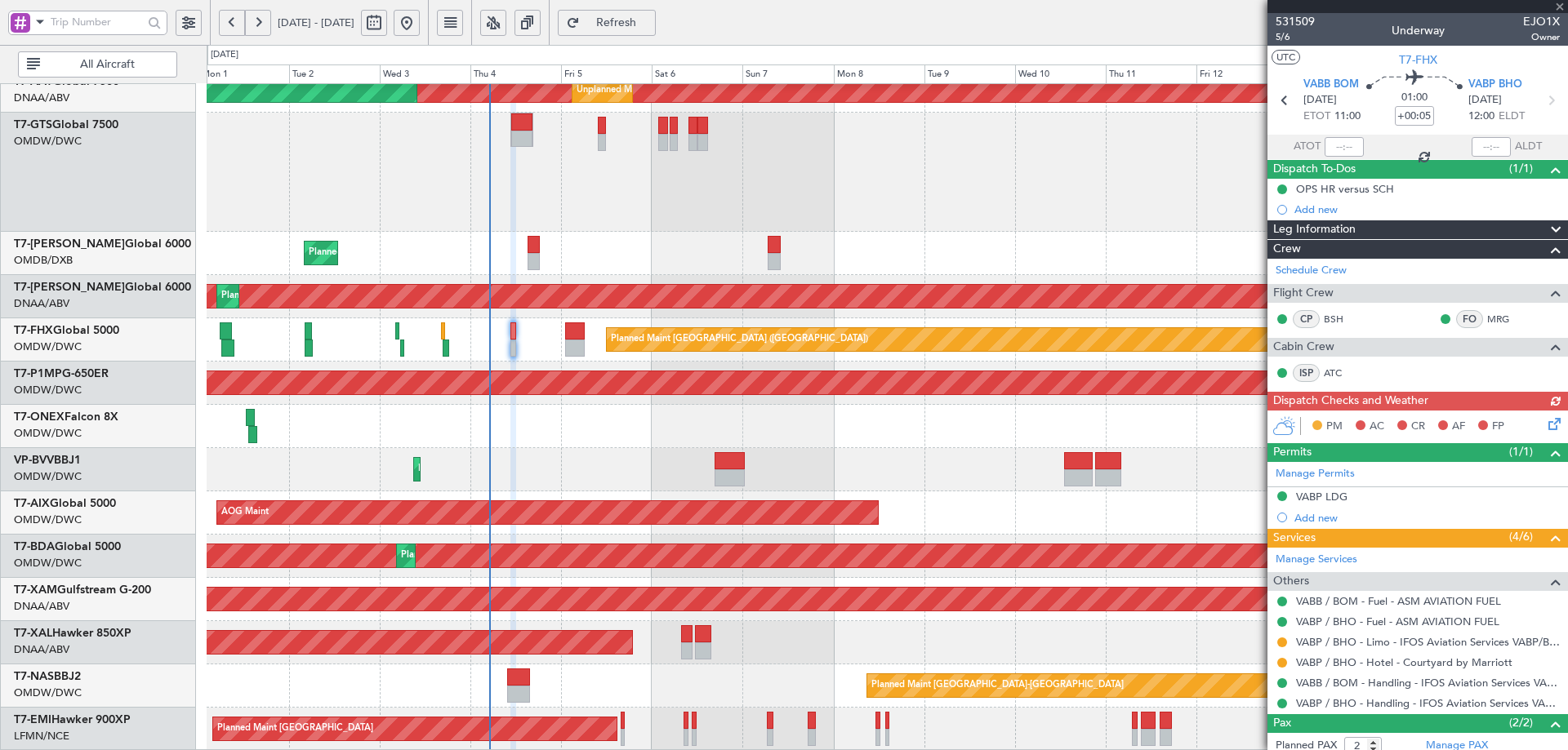
type input "7051"
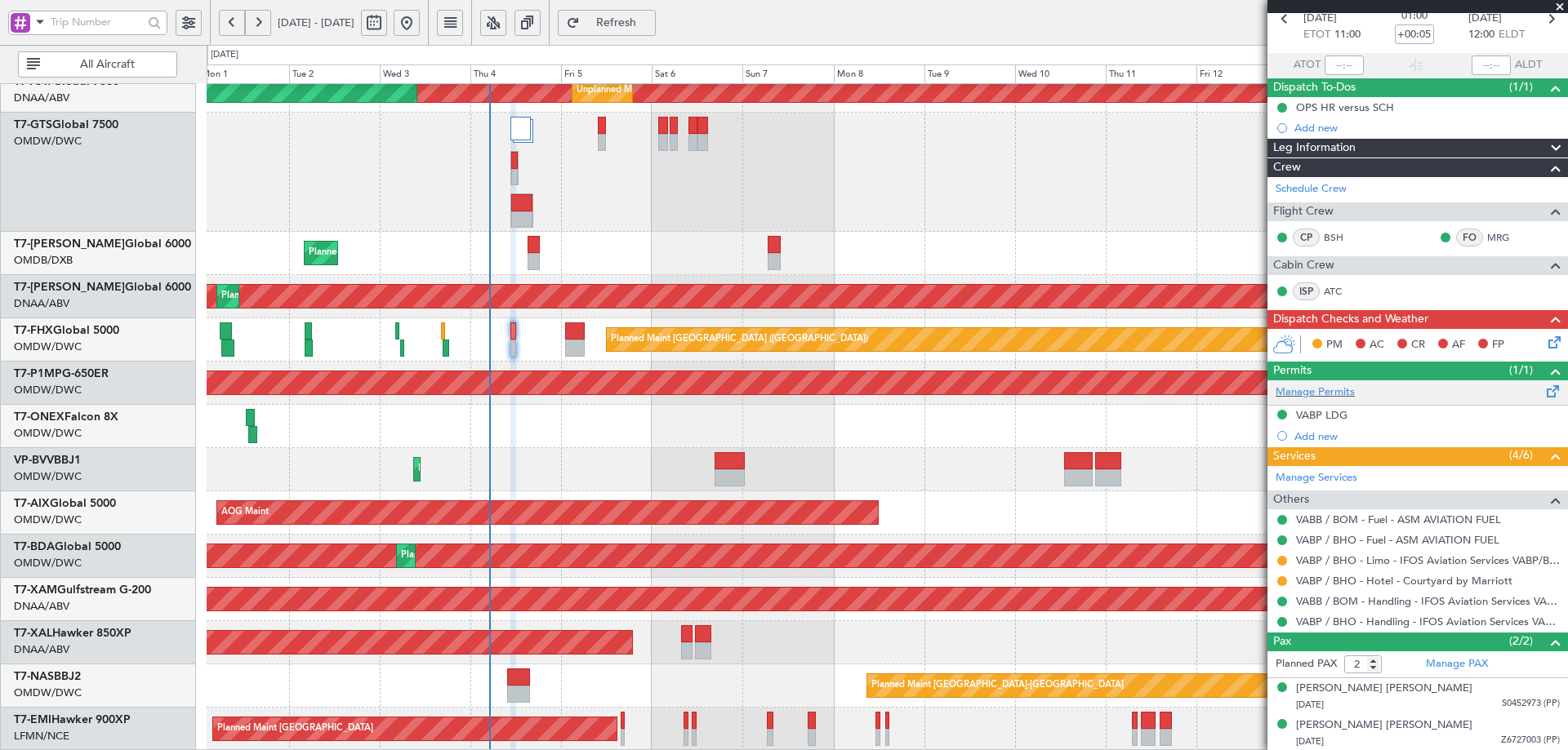
scroll to position [82, 0]
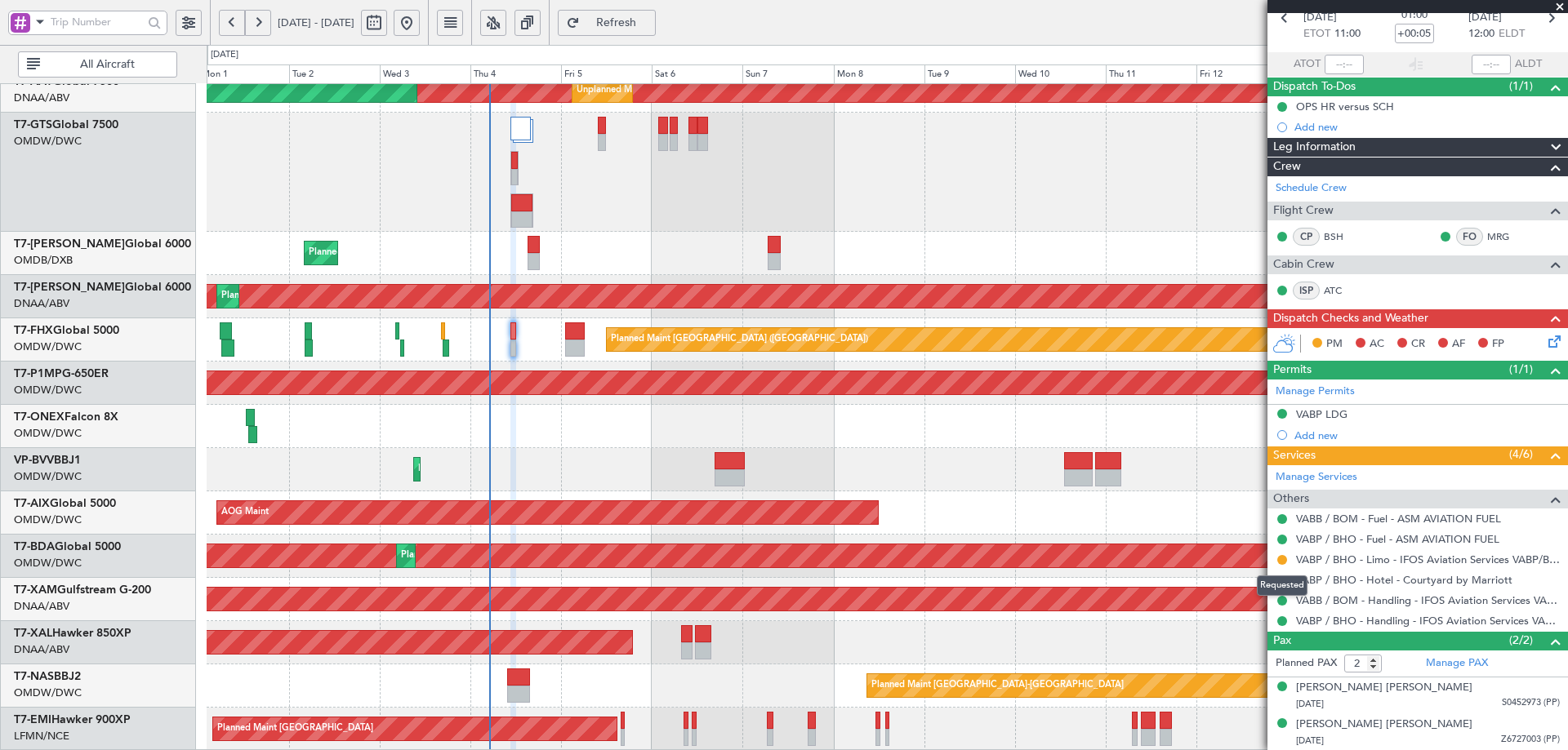
click at [1281, 578] on div "Requested" at bounding box center [1282, 586] width 51 height 21
click at [1284, 577] on button at bounding box center [1283, 581] width 10 height 10
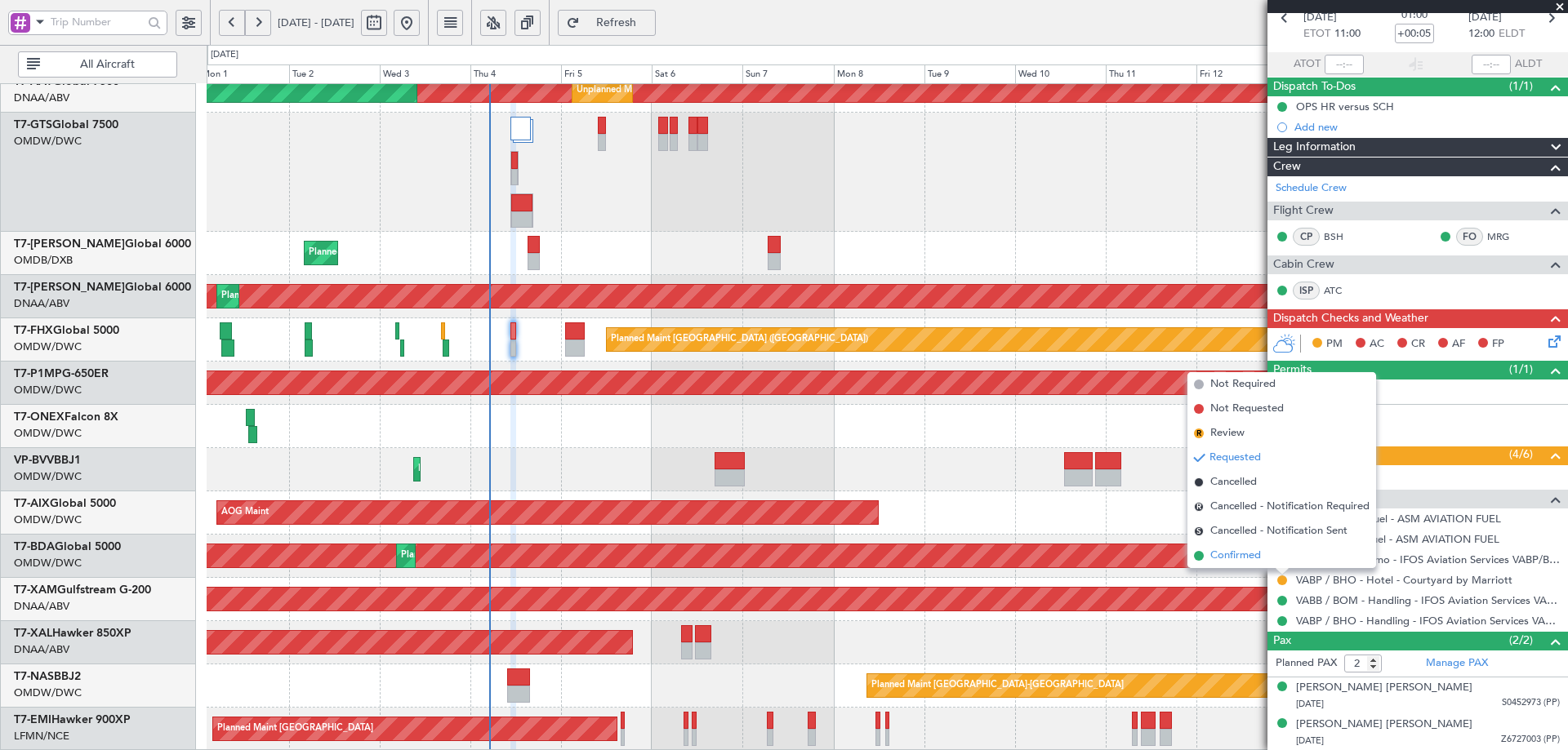
click at [1213, 551] on span "Confirmed" at bounding box center [1235, 556] width 51 height 16
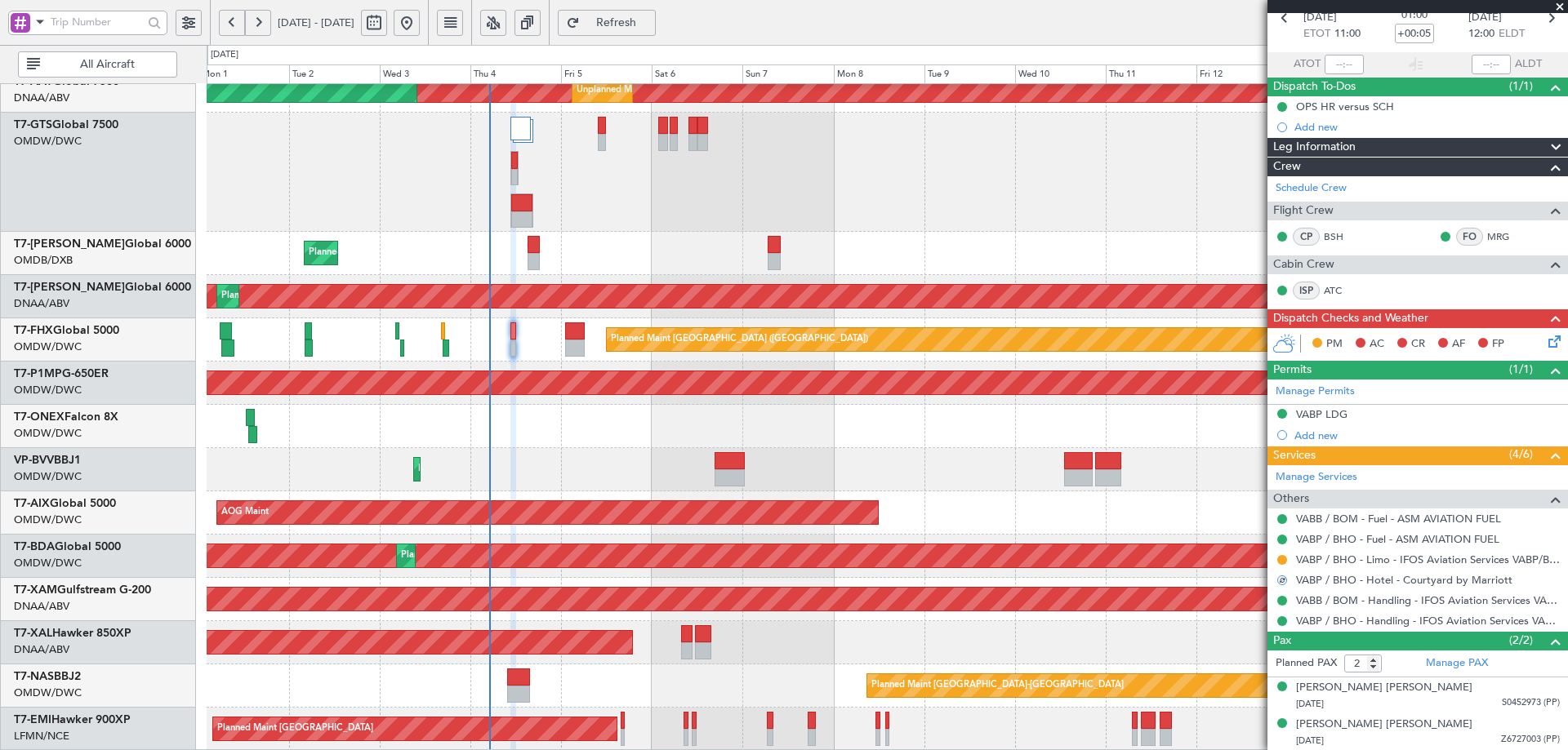
click at [1545, 337] on icon at bounding box center [1551, 339] width 13 height 13
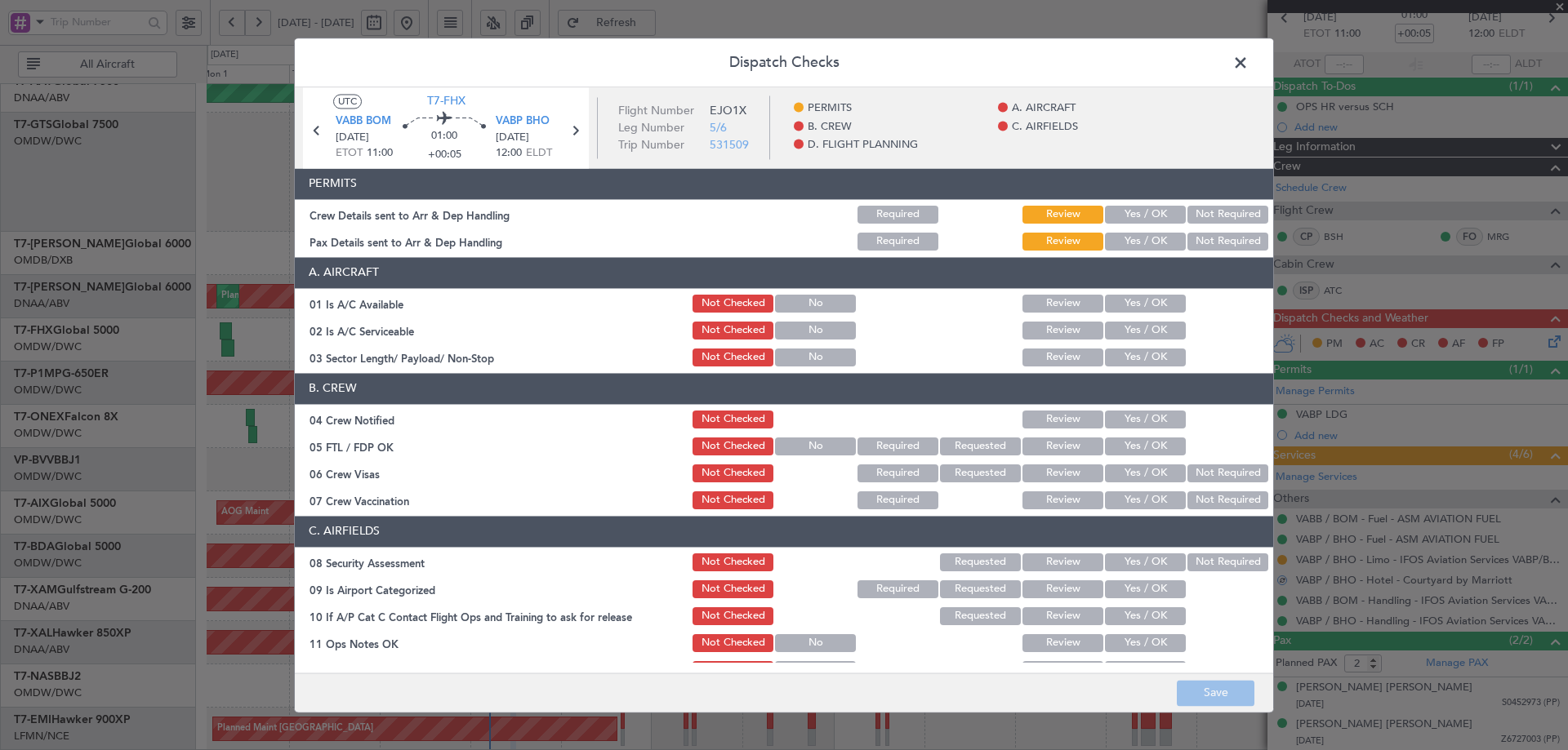
click at [1141, 221] on button "Yes / OK" at bounding box center [1145, 215] width 80 height 18
click at [1141, 243] on button "Yes / OK" at bounding box center [1145, 241] width 80 height 18
click at [1135, 306] on button "Yes / OK" at bounding box center [1145, 304] width 80 height 18
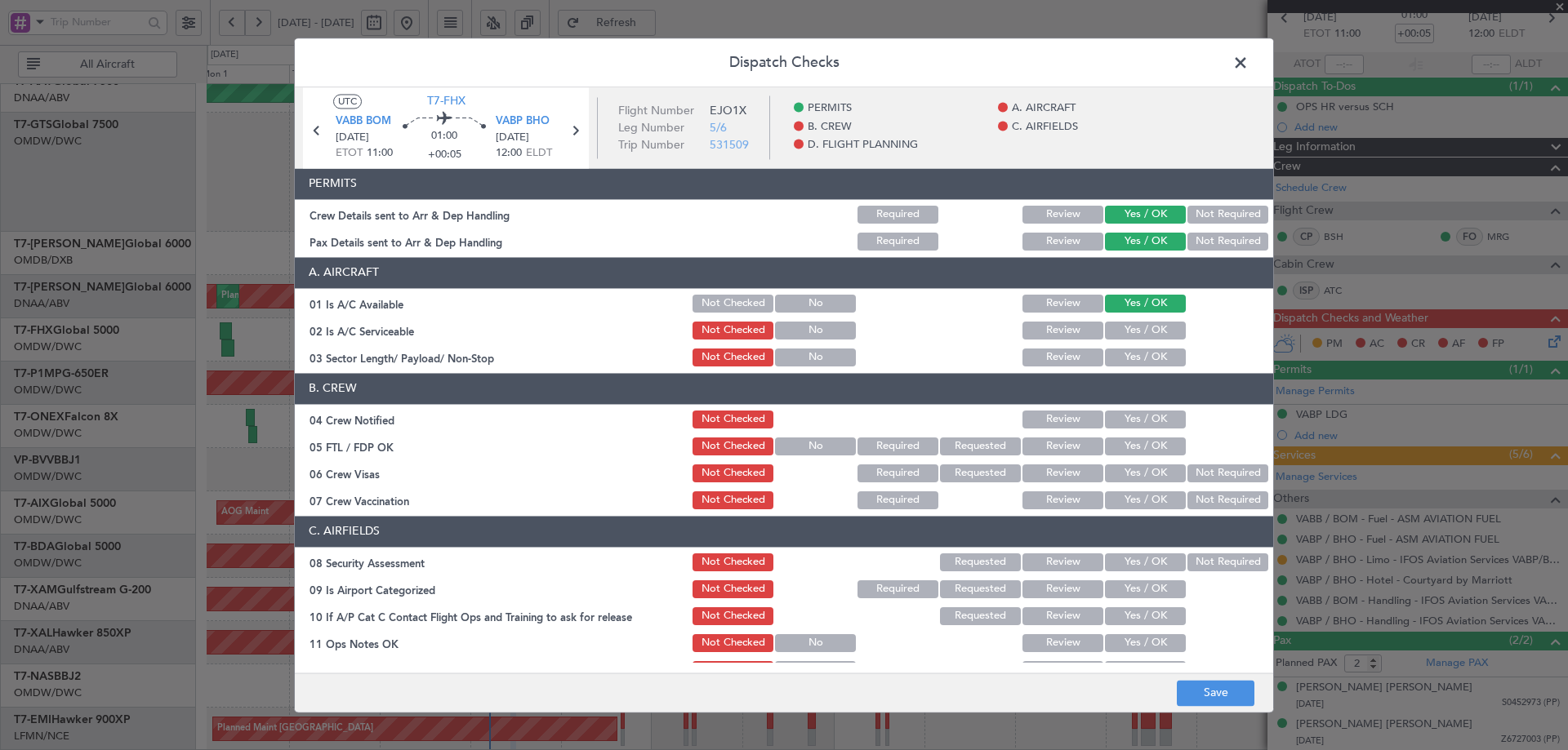
click at [1131, 324] on button "Yes / OK" at bounding box center [1145, 331] width 80 height 18
click at [1128, 354] on button "Yes / OK" at bounding box center [1145, 358] width 80 height 18
drag, startPoint x: 1130, startPoint y: 413, endPoint x: 1122, endPoint y: 450, distance: 37.9
click at [1128, 413] on button "Yes / OK" at bounding box center [1145, 419] width 80 height 18
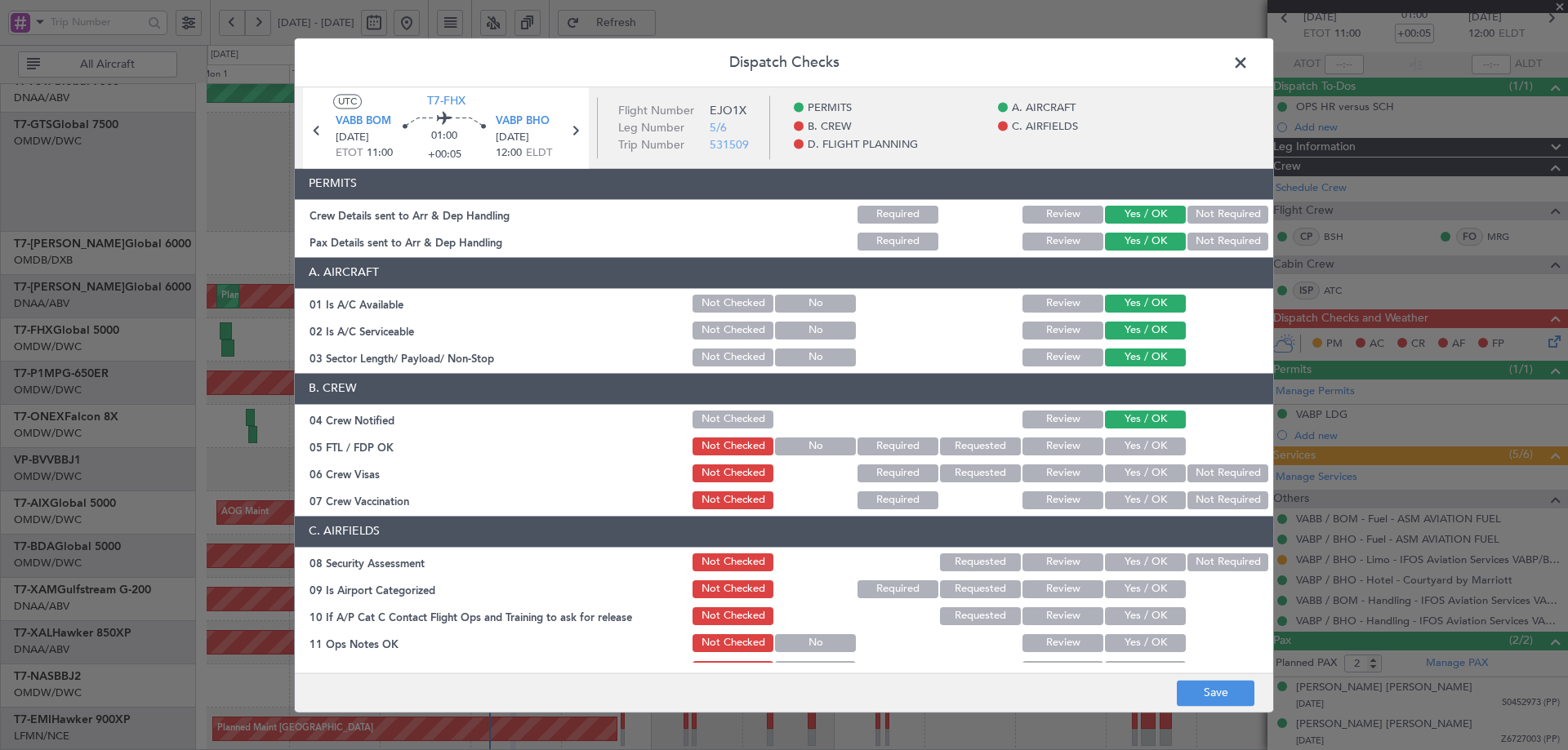
click at [1119, 450] on button "Yes / OK" at bounding box center [1145, 447] width 80 height 18
drag, startPoint x: 1127, startPoint y: 474, endPoint x: 1174, endPoint y: 499, distance: 53.2
click at [1128, 474] on button "Yes / OK" at bounding box center [1145, 474] width 80 height 18
click at [1238, 505] on button "Not Required" at bounding box center [1227, 501] width 80 height 18
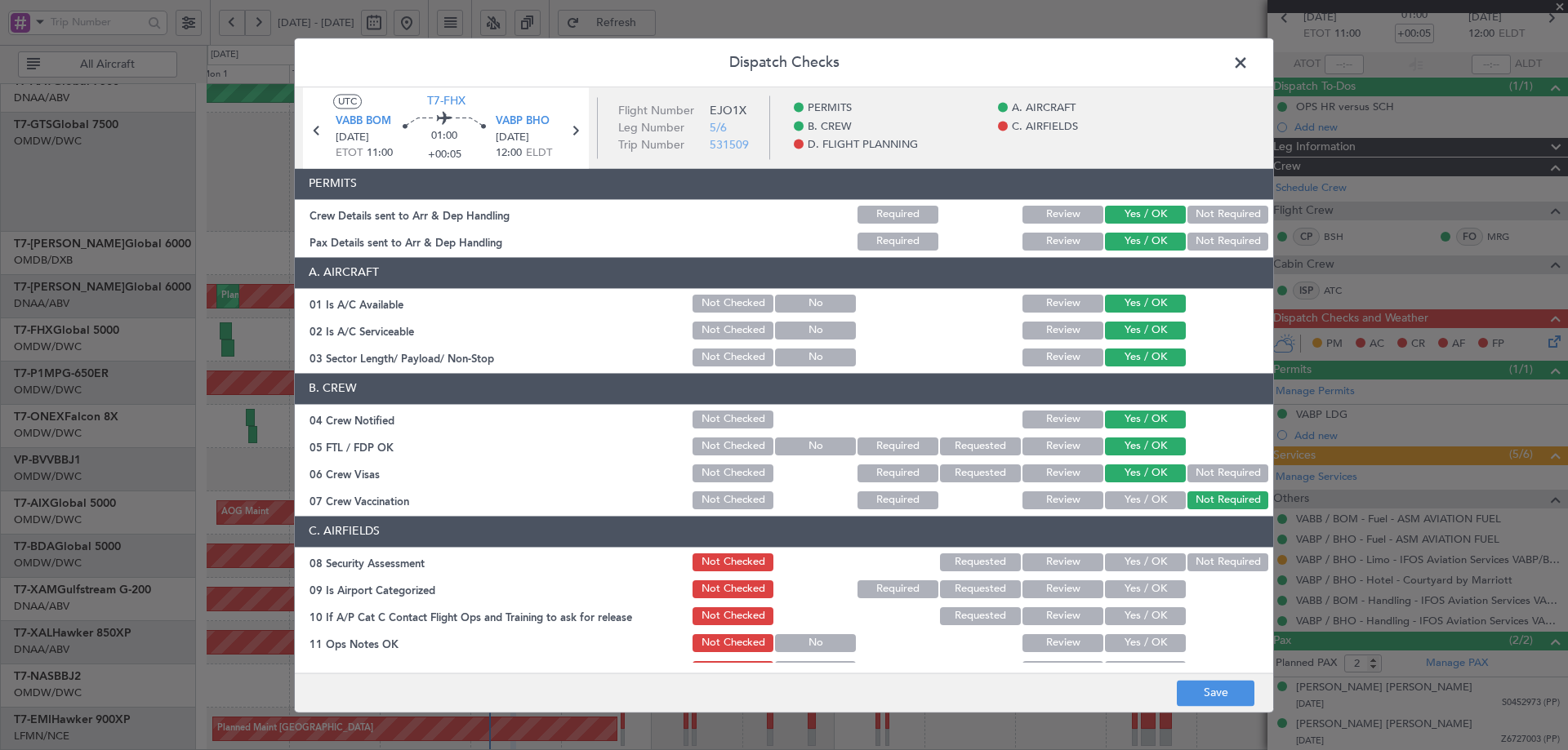
click at [1159, 557] on button "Yes / OK" at bounding box center [1145, 562] width 80 height 18
click at [1148, 594] on button "Yes / OK" at bounding box center [1145, 589] width 80 height 18
click at [1136, 619] on button "Yes / OK" at bounding box center [1145, 617] width 80 height 18
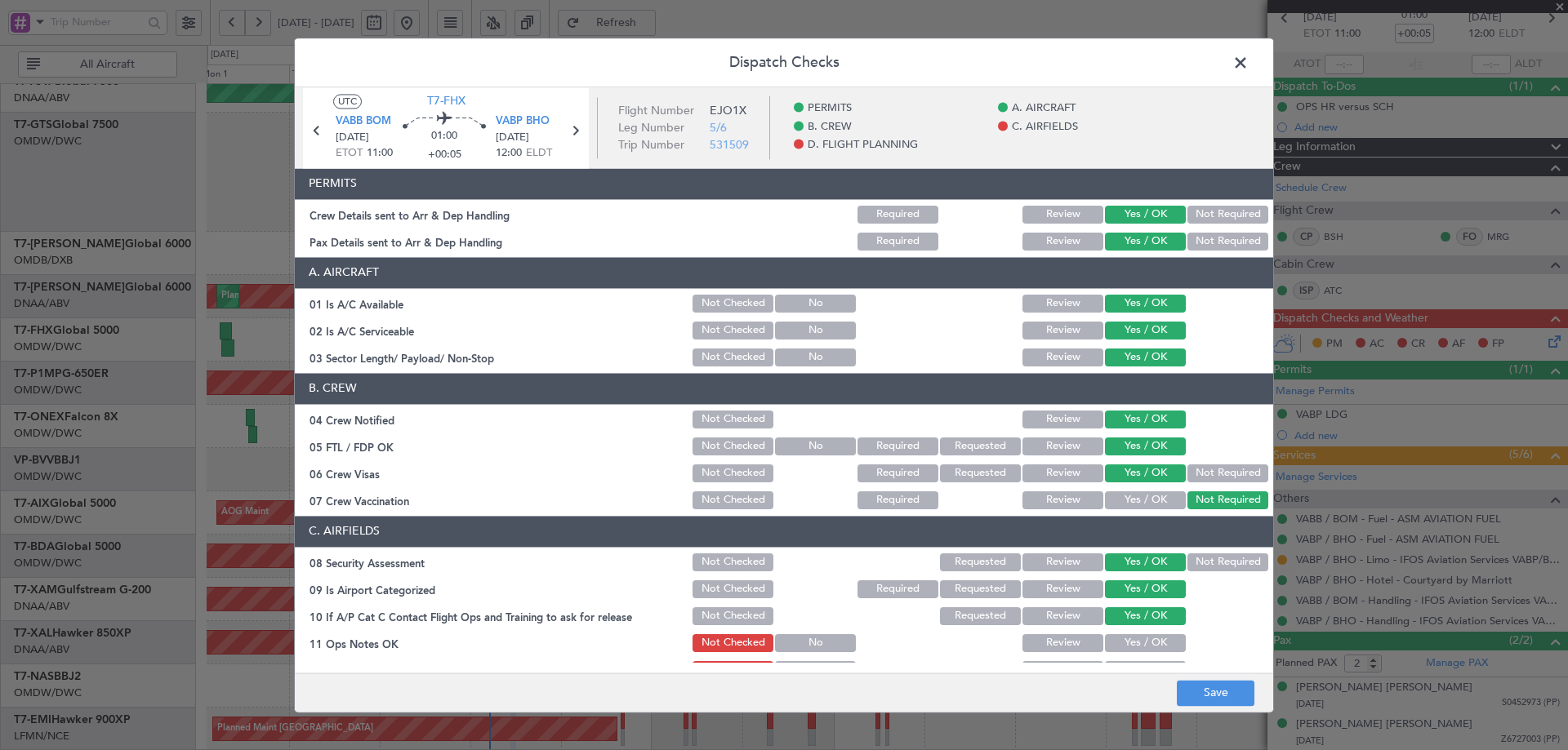
click at [1129, 638] on button "Yes / OK" at bounding box center [1145, 644] width 80 height 18
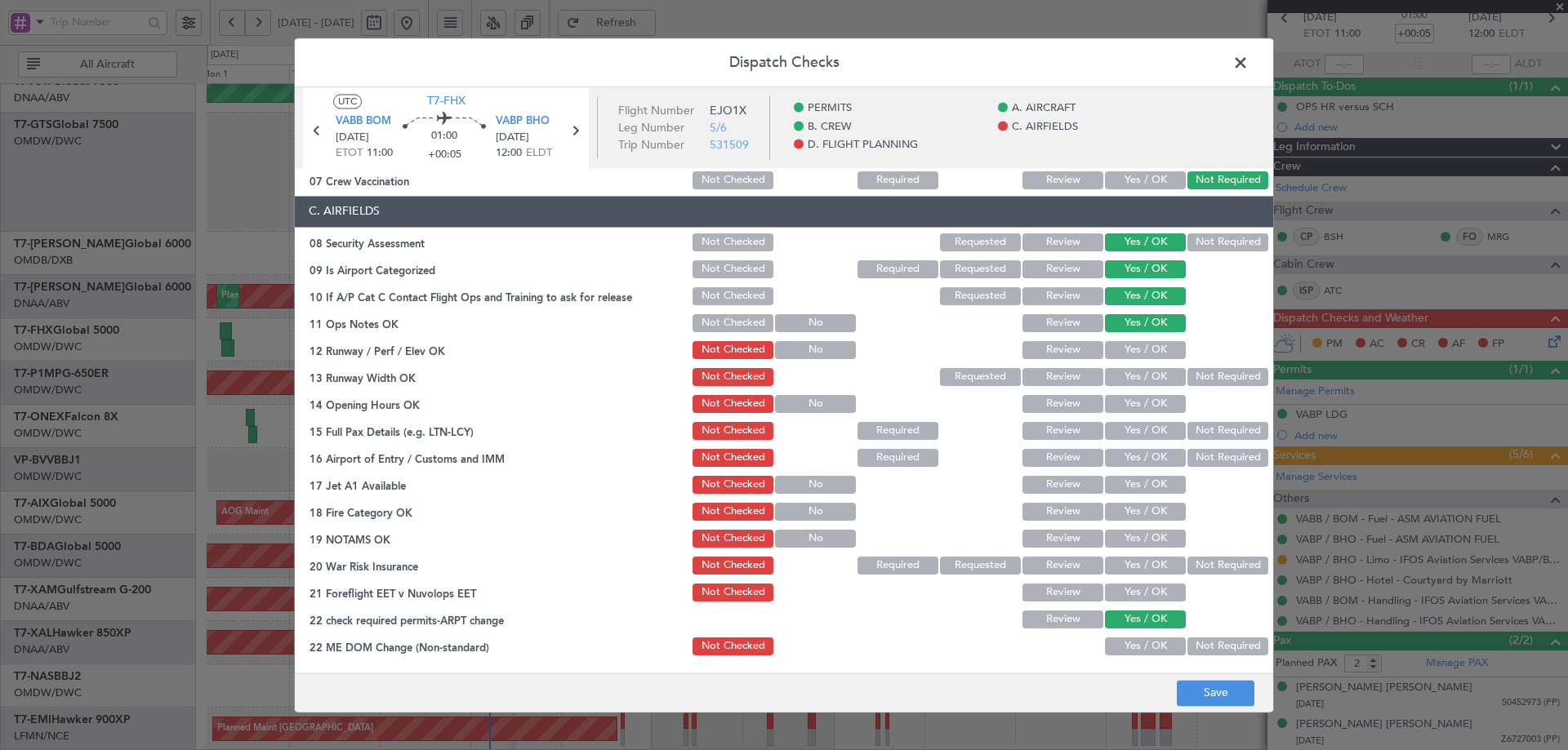
scroll to position [327, 0]
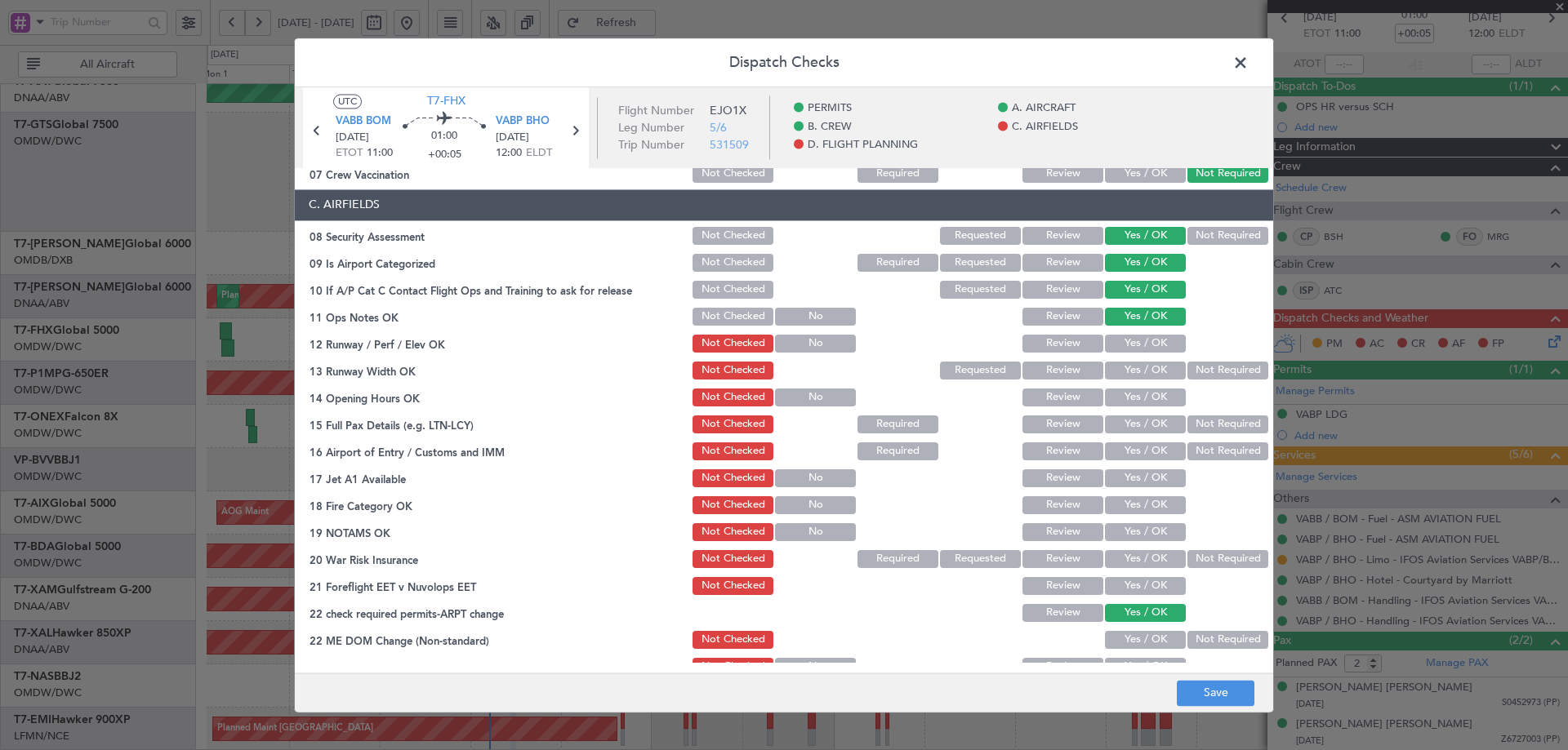
click at [1145, 364] on button "Yes / OK" at bounding box center [1145, 371] width 80 height 18
click at [1144, 347] on button "Yes / OK" at bounding box center [1145, 344] width 80 height 18
click at [1133, 397] on button "Yes / OK" at bounding box center [1145, 397] width 80 height 18
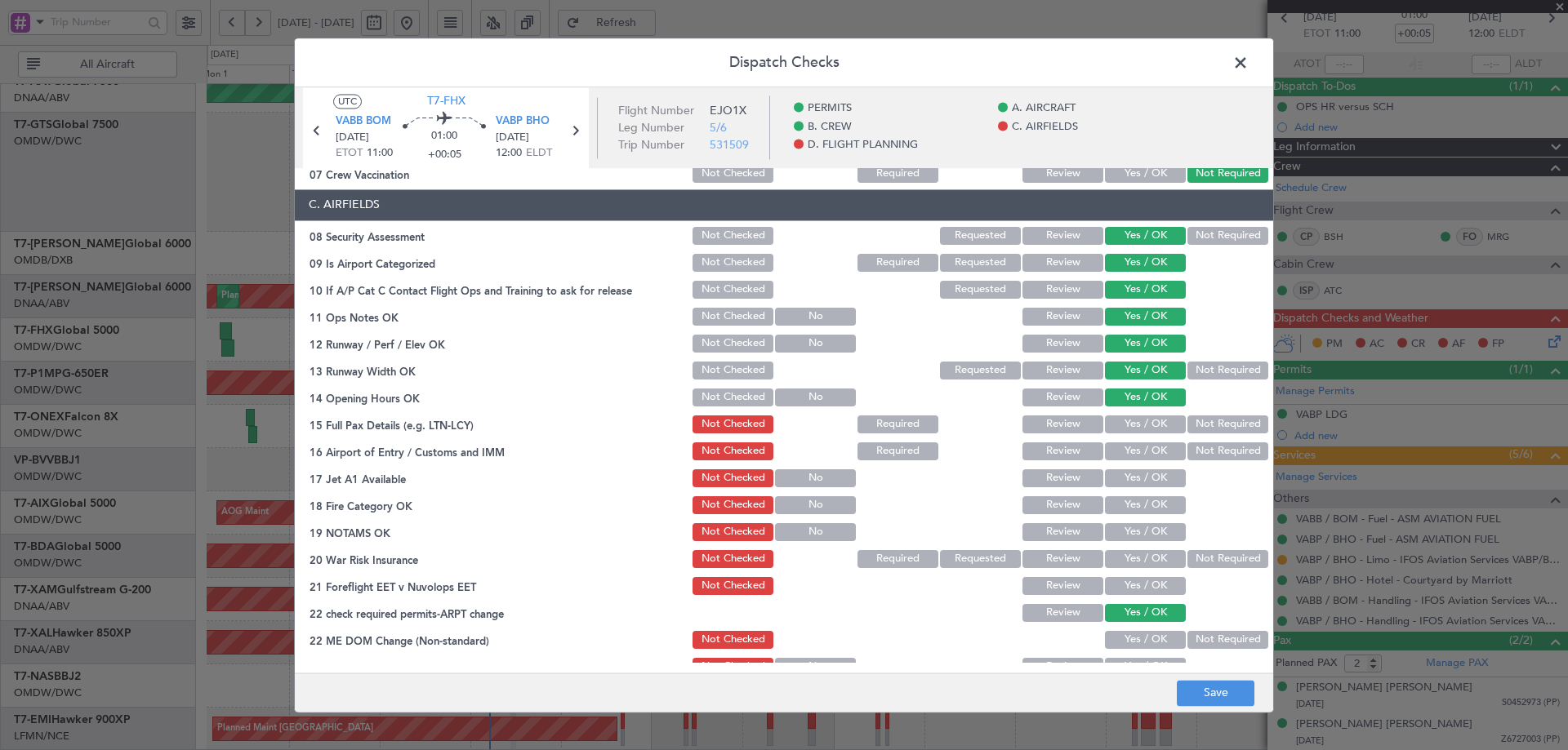
drag, startPoint x: 1126, startPoint y: 420, endPoint x: 1143, endPoint y: 479, distance: 61.4
click at [1126, 422] on button "Yes / OK" at bounding box center [1145, 424] width 80 height 18
click at [1144, 452] on button "Yes / OK" at bounding box center [1145, 452] width 80 height 18
click at [1134, 480] on button "Yes / OK" at bounding box center [1145, 479] width 80 height 18
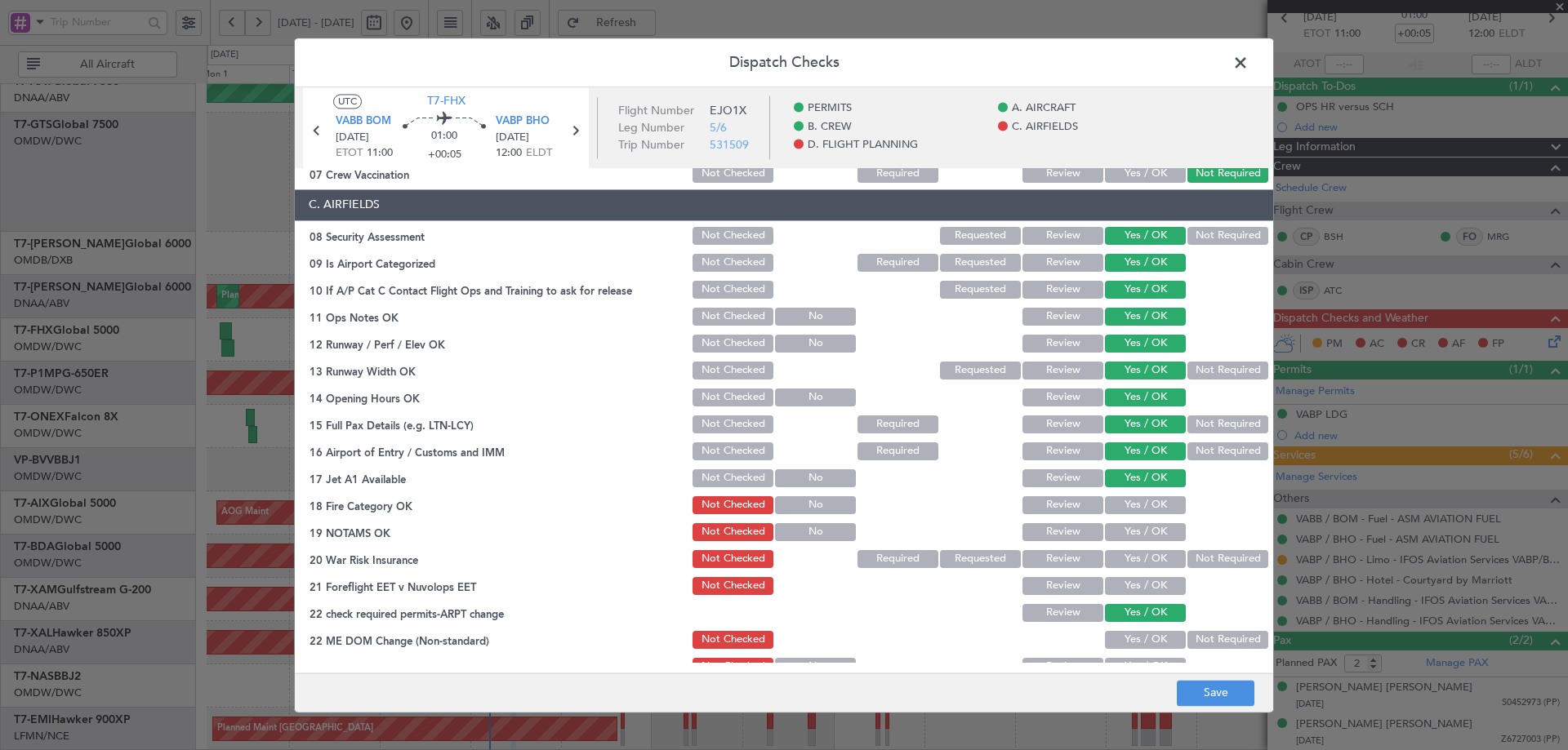
click at [1132, 498] on button "Yes / OK" at bounding box center [1145, 506] width 80 height 18
drag, startPoint x: 1132, startPoint y: 523, endPoint x: 1133, endPoint y: 551, distance: 28.0
click at [1131, 524] on div "Yes / OK" at bounding box center [1144, 531] width 82 height 23
click at [1134, 535] on button "Yes / OK" at bounding box center [1145, 532] width 80 height 18
click at [1219, 570] on div "Not Required" at bounding box center [1226, 559] width 82 height 23
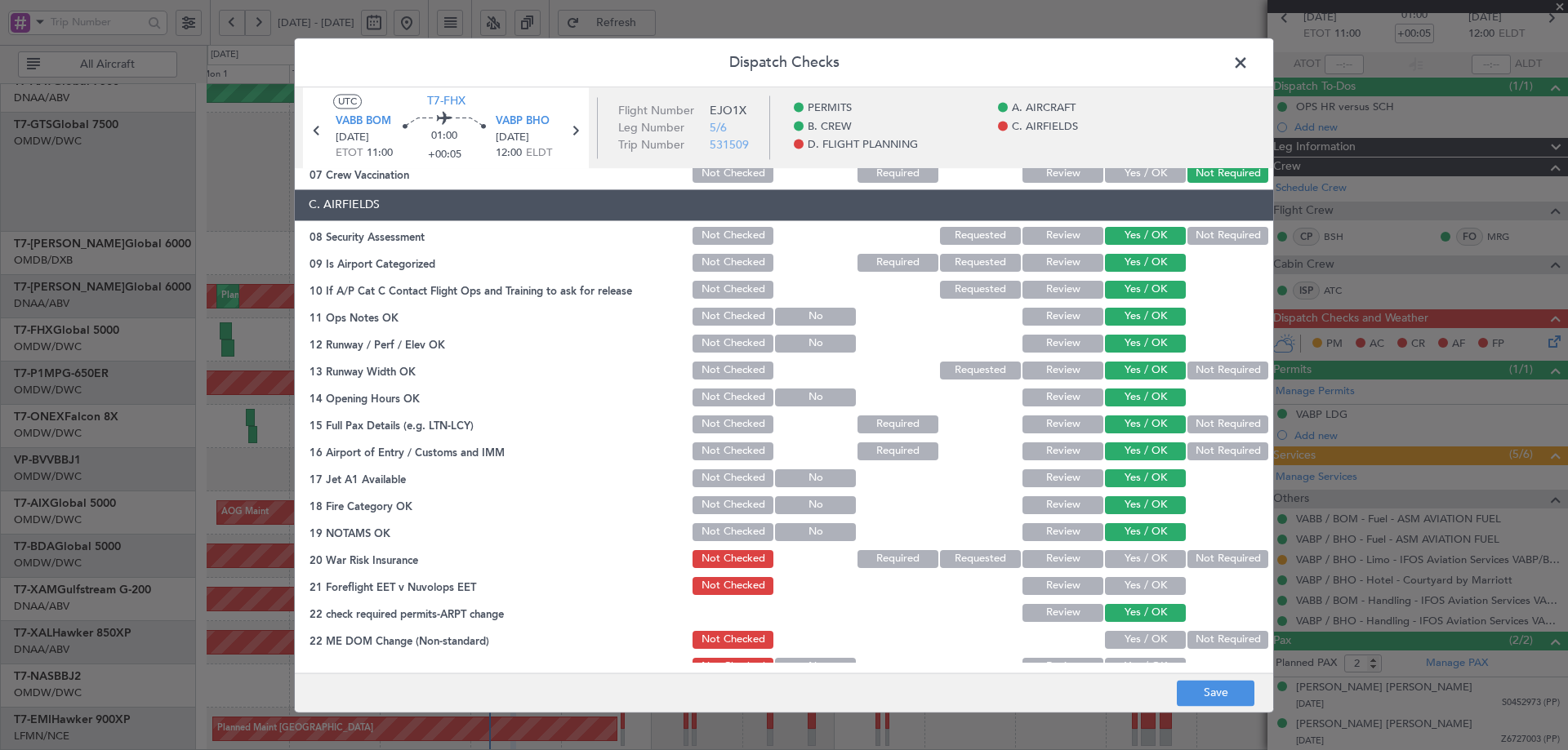
click at [1207, 562] on button "Not Required" at bounding box center [1227, 559] width 80 height 18
drag, startPoint x: 1153, startPoint y: 585, endPoint x: 1135, endPoint y: 618, distance: 37.6
click at [1153, 587] on button "Yes / OK" at bounding box center [1145, 586] width 80 height 18
click at [1125, 636] on button "Yes / OK" at bounding box center [1145, 640] width 80 height 18
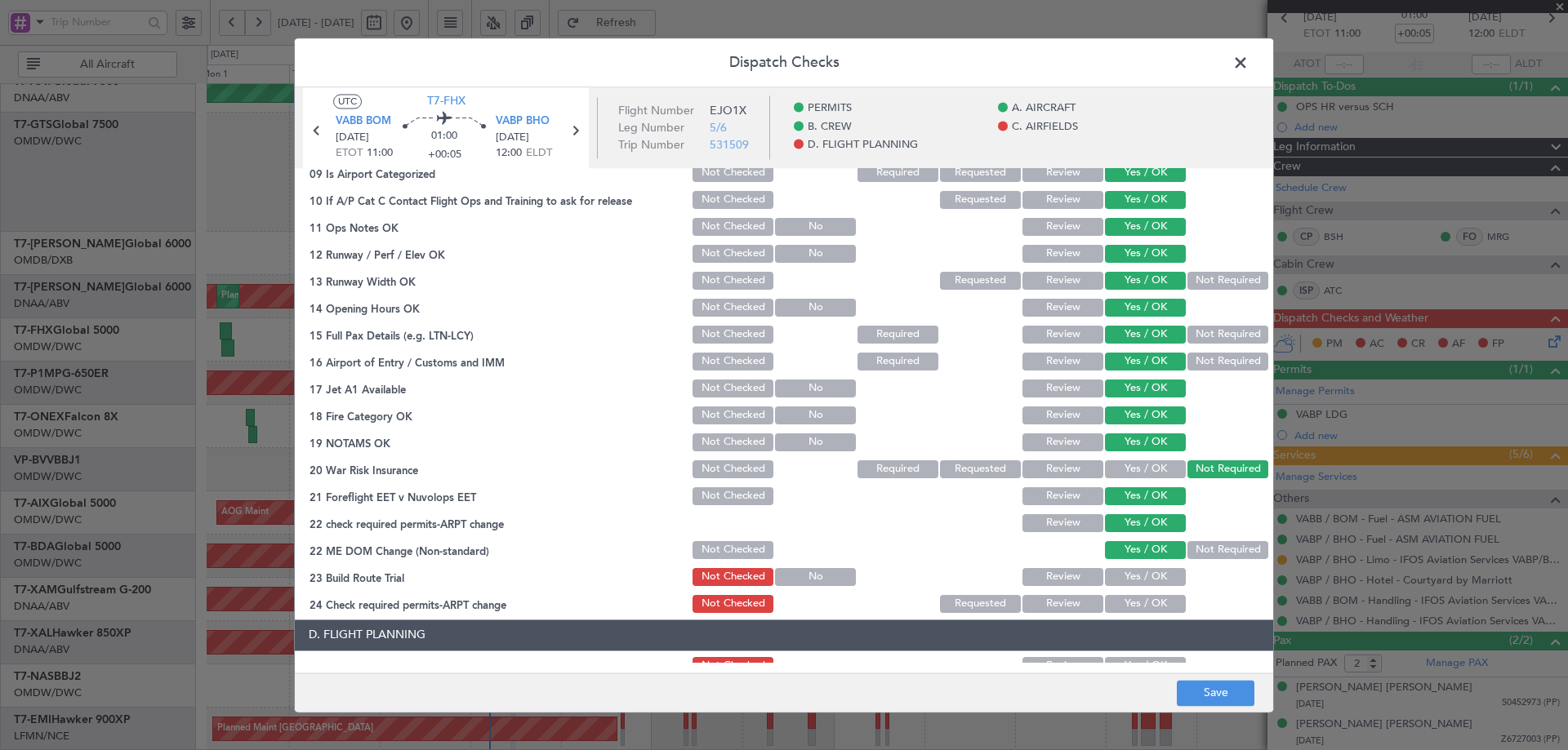
scroll to position [705, 0]
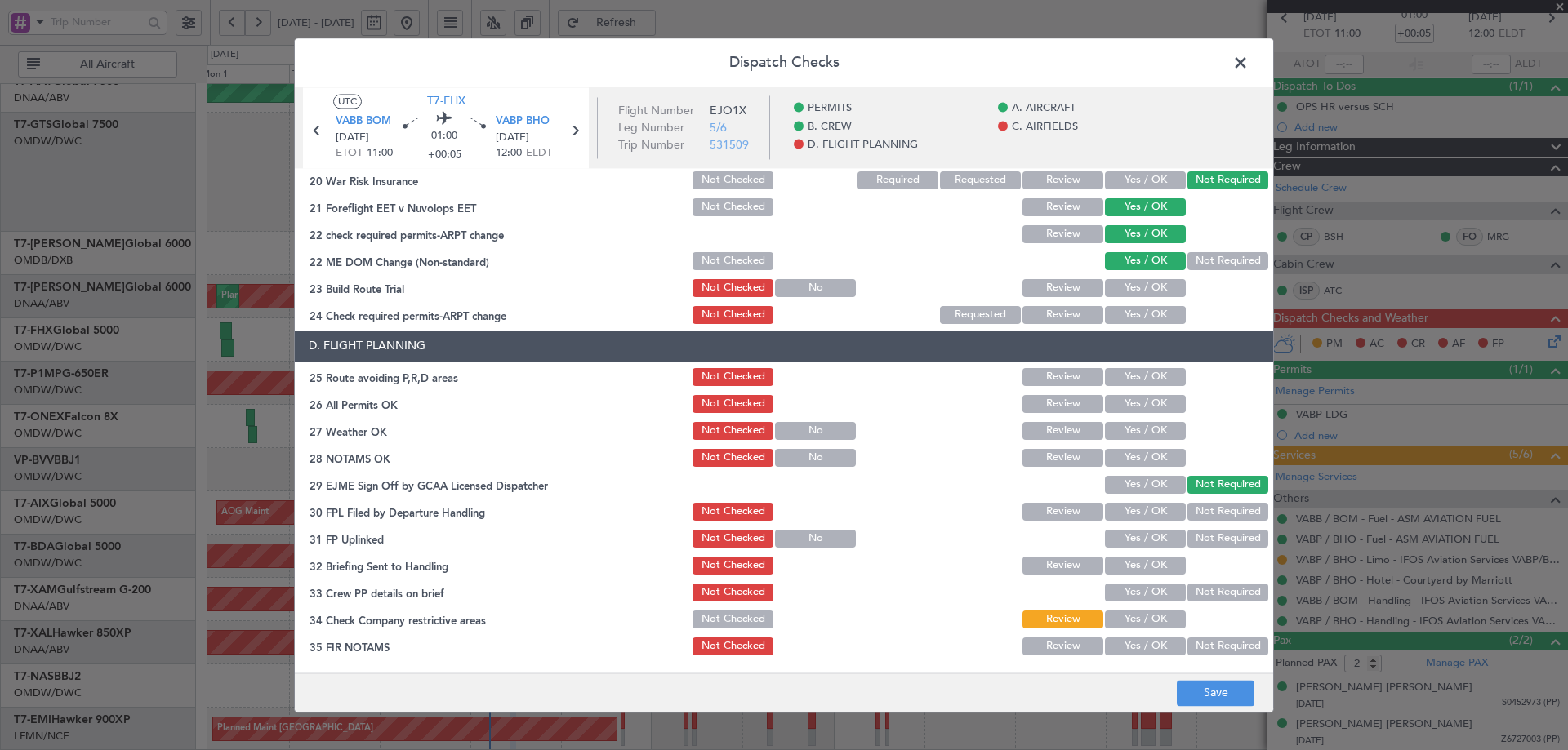
drag, startPoint x: 1132, startPoint y: 291, endPoint x: 1135, endPoint y: 301, distance: 10.4
click at [1133, 291] on button "Yes / OK" at bounding box center [1145, 288] width 80 height 18
drag, startPoint x: 1135, startPoint y: 303, endPoint x: 1141, endPoint y: 319, distance: 17.1
click at [1136, 304] on section "C. AIRFIELDS 08 Security Assessment Not Checked Requested Review Yes / OK Not R…" at bounding box center [784, 69] width 979 height 517
click at [1141, 319] on button "Yes / OK" at bounding box center [1145, 315] width 80 height 18
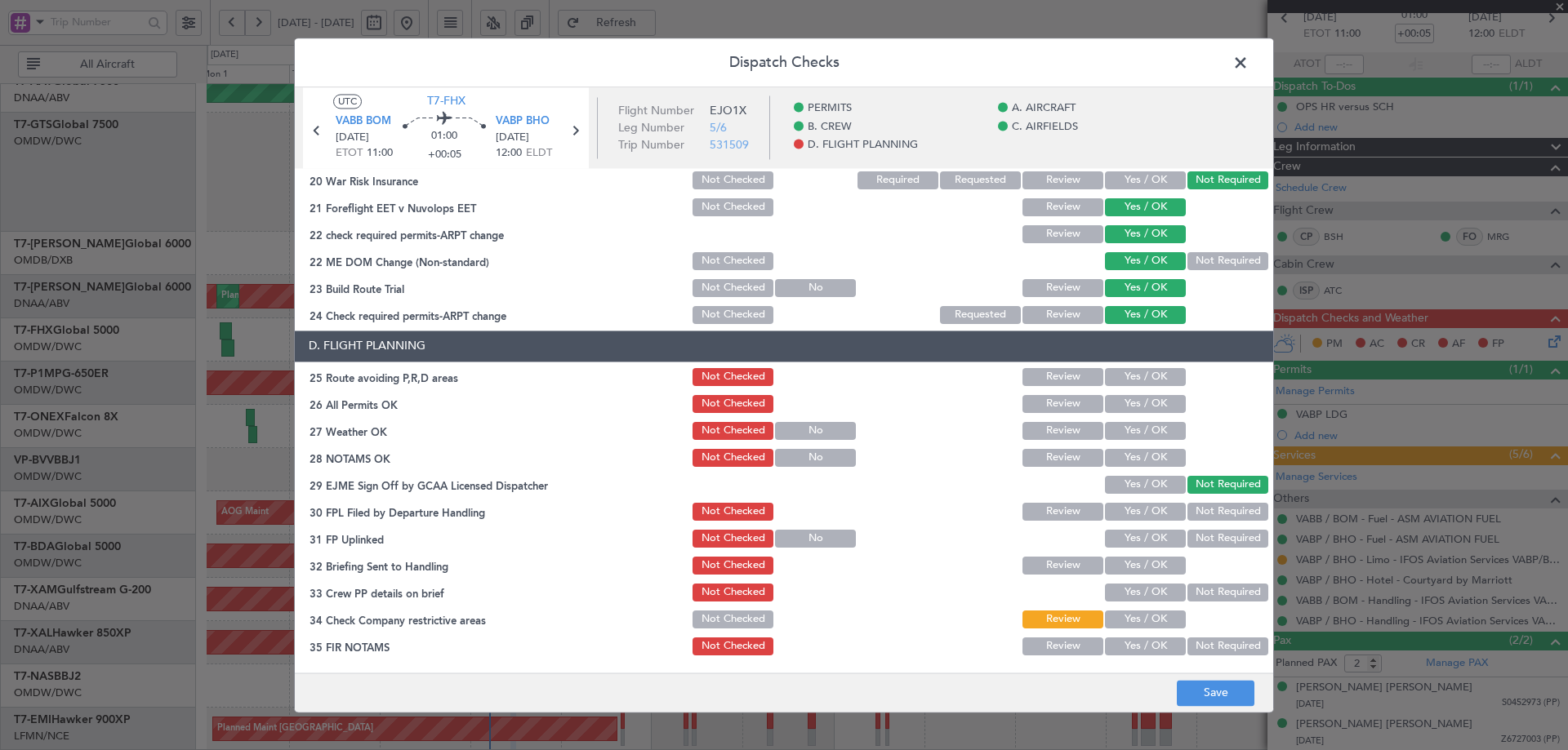
click at [1141, 380] on button "Yes / OK" at bounding box center [1145, 377] width 80 height 18
click at [1136, 397] on button "Yes / OK" at bounding box center [1145, 404] width 80 height 18
click at [1132, 427] on button "Yes / OK" at bounding box center [1145, 431] width 80 height 18
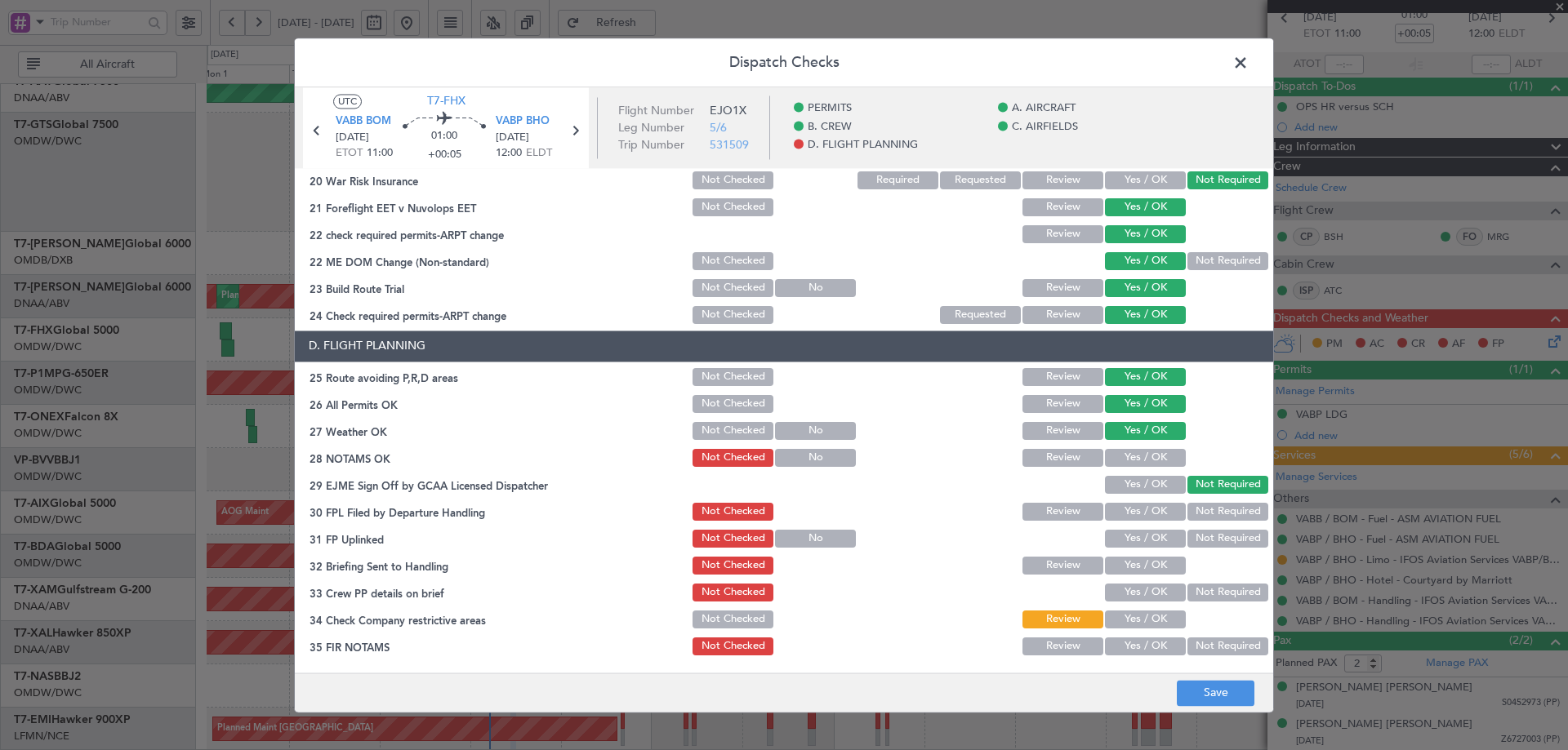
click at [1138, 454] on button "Yes / OK" at bounding box center [1145, 458] width 80 height 18
click at [1146, 470] on section "D. FLIGHT PLANNING 25 Route avoiding P,R,D areas Not Checked Review Yes / OK 26…" at bounding box center [784, 495] width 979 height 328
drag, startPoint x: 1145, startPoint y: 480, endPoint x: 1141, endPoint y: 500, distance: 20.4
click at [1145, 483] on button "Yes / OK" at bounding box center [1145, 485] width 80 height 18
click at [1136, 510] on button "Yes / OK" at bounding box center [1145, 512] width 80 height 18
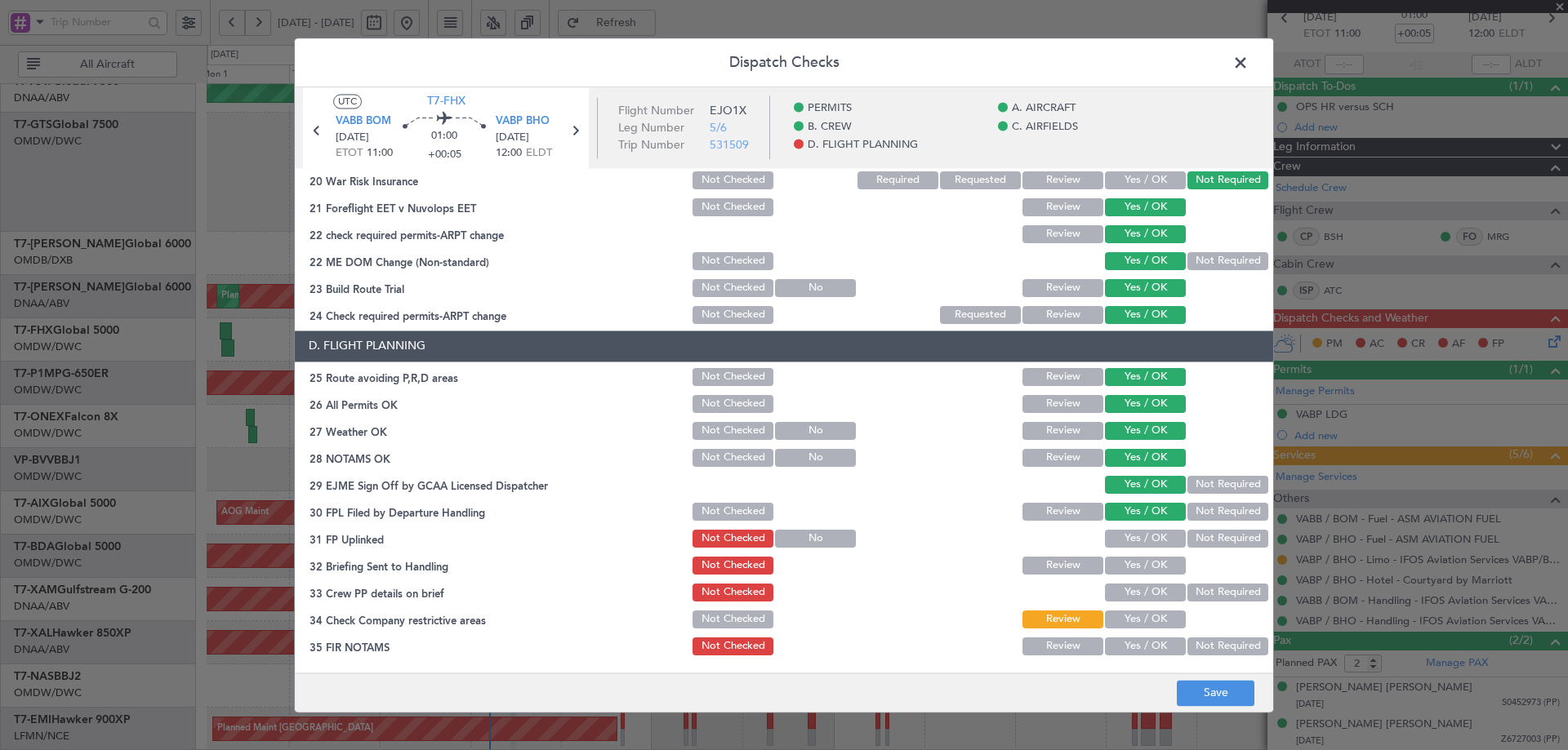
click at [1135, 535] on button "Yes / OK" at bounding box center [1145, 538] width 80 height 18
click at [1132, 562] on button "Yes / OK" at bounding box center [1145, 566] width 80 height 18
click at [1126, 585] on button "Yes / OK" at bounding box center [1145, 593] width 80 height 18
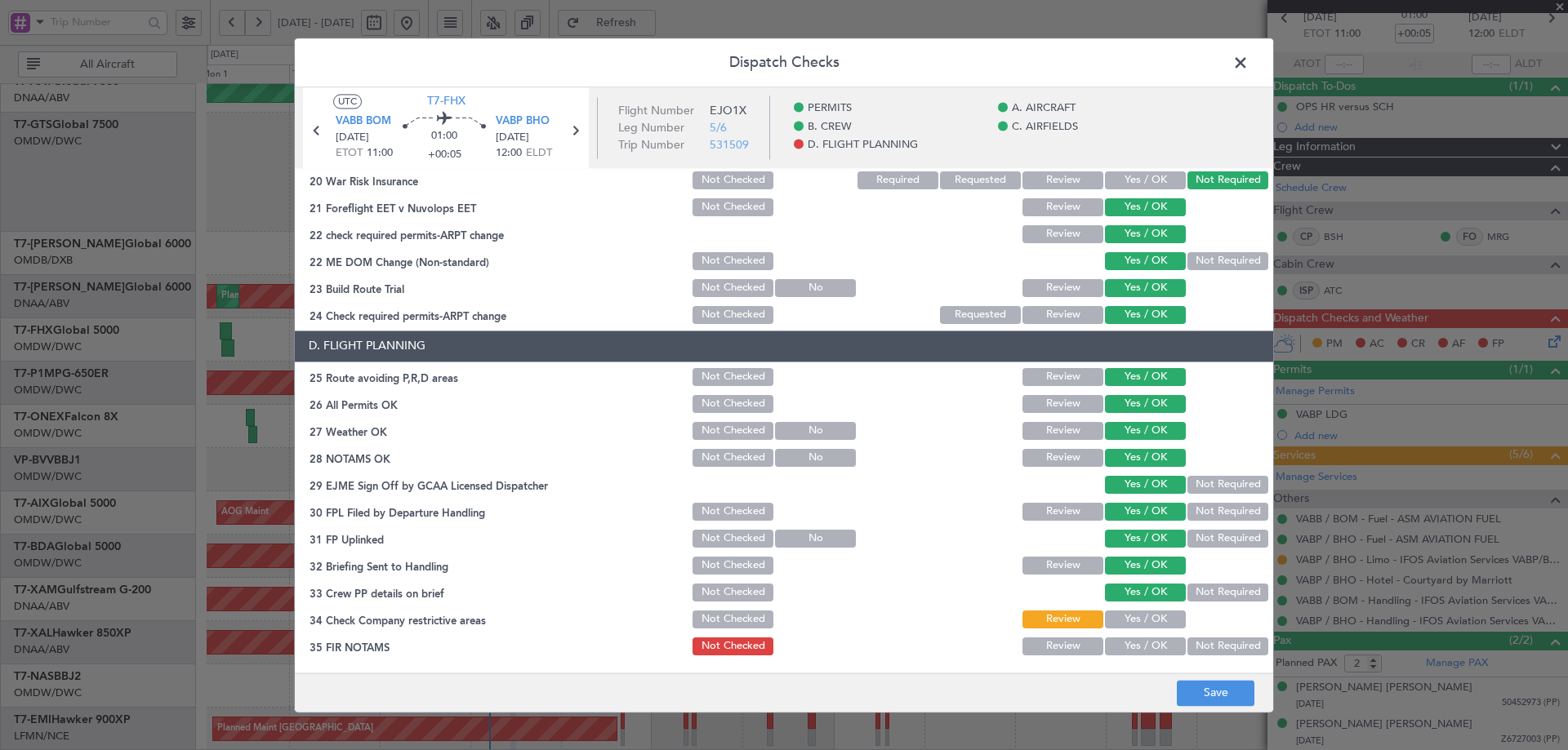
drag, startPoint x: 1136, startPoint y: 623, endPoint x: 1132, endPoint y: 646, distance: 23.3
click at [1136, 623] on button "Yes / OK" at bounding box center [1145, 620] width 80 height 18
click at [1132, 649] on button "Yes / OK" at bounding box center [1145, 647] width 80 height 18
click at [1207, 686] on button "Save" at bounding box center [1216, 693] width 78 height 26
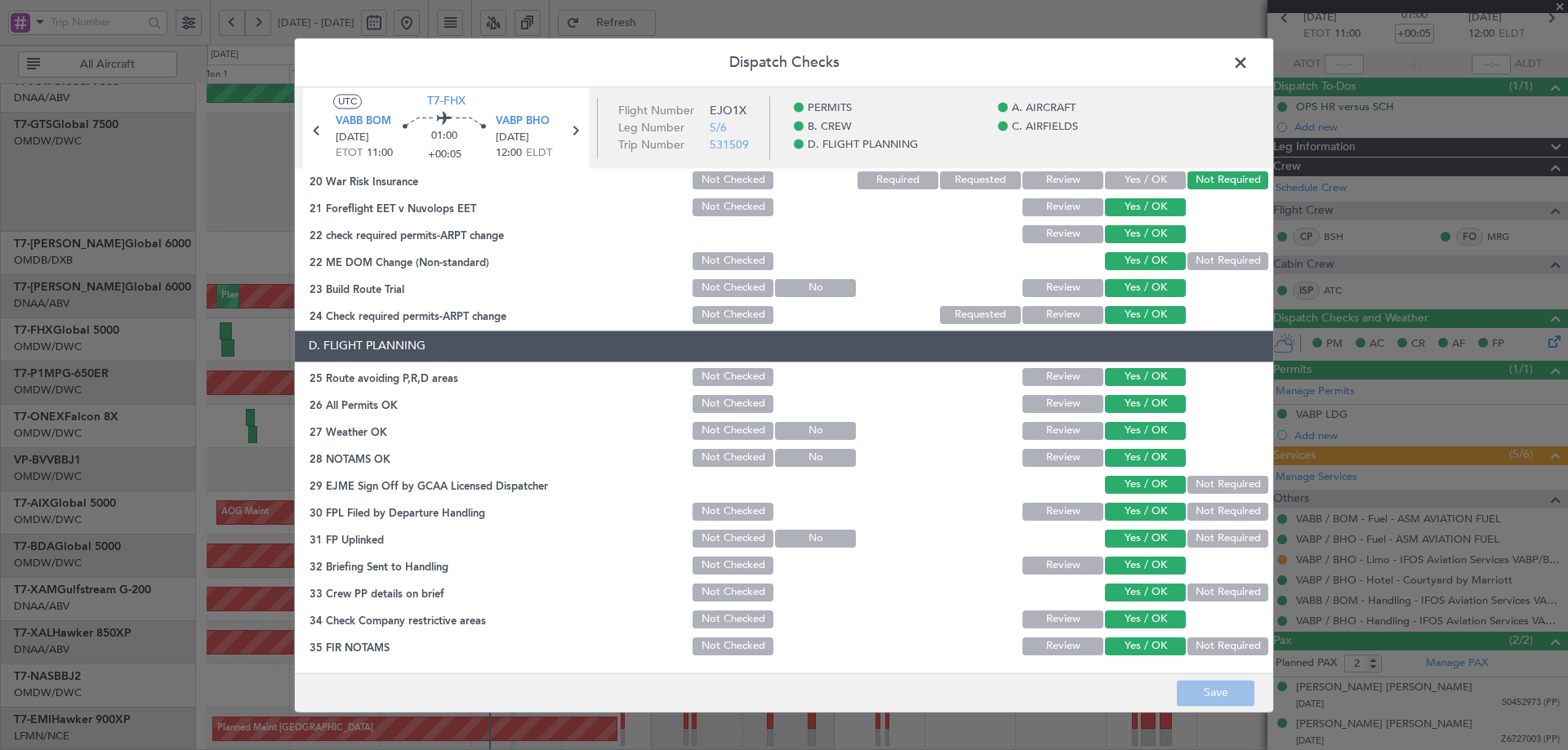
click at [1249, 58] on span at bounding box center [1249, 67] width 0 height 33
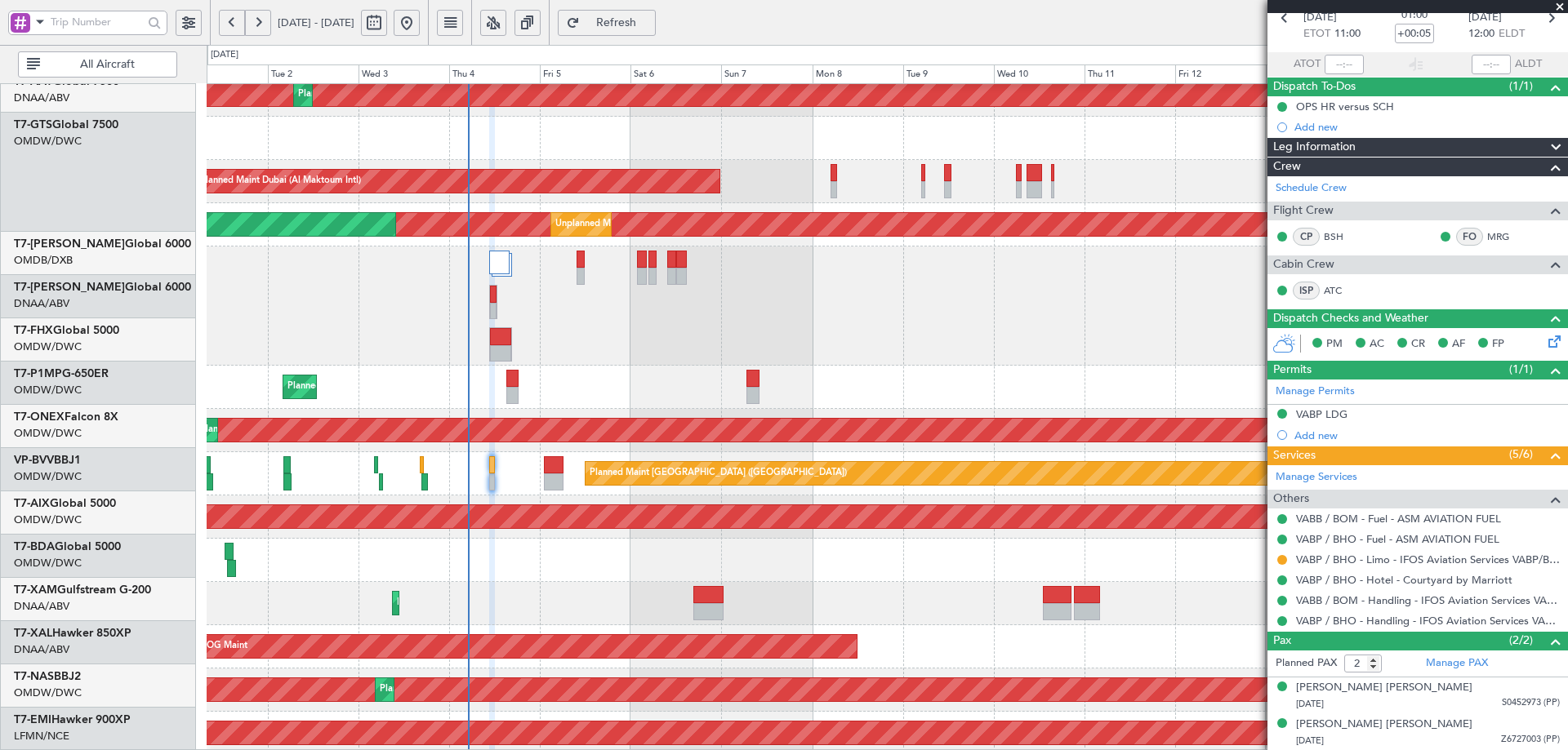
scroll to position [193, 0]
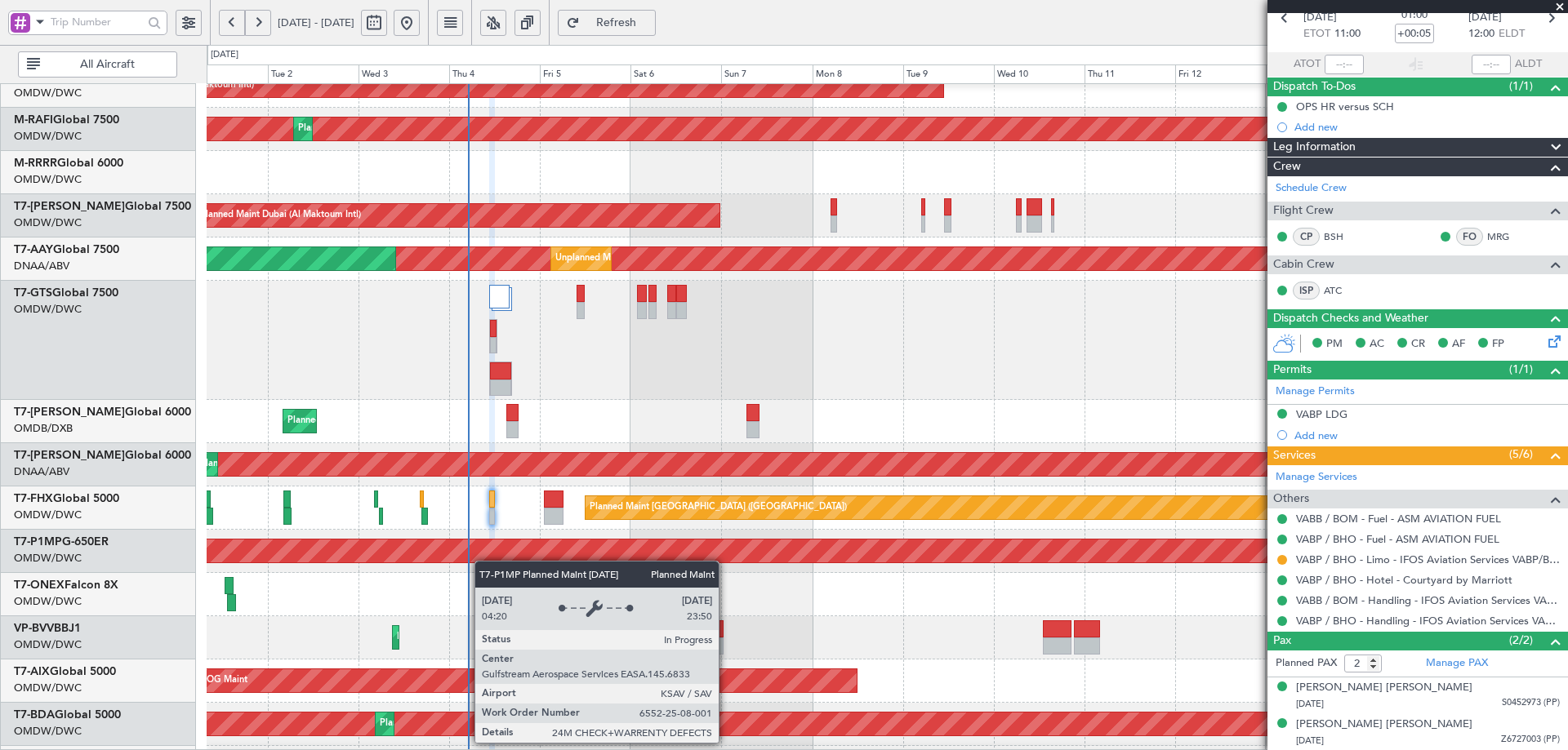
click at [483, 562] on div "Planned Maint Savannah (Savannah/hilton Head Intl)" at bounding box center [886, 551] width 4083 height 25
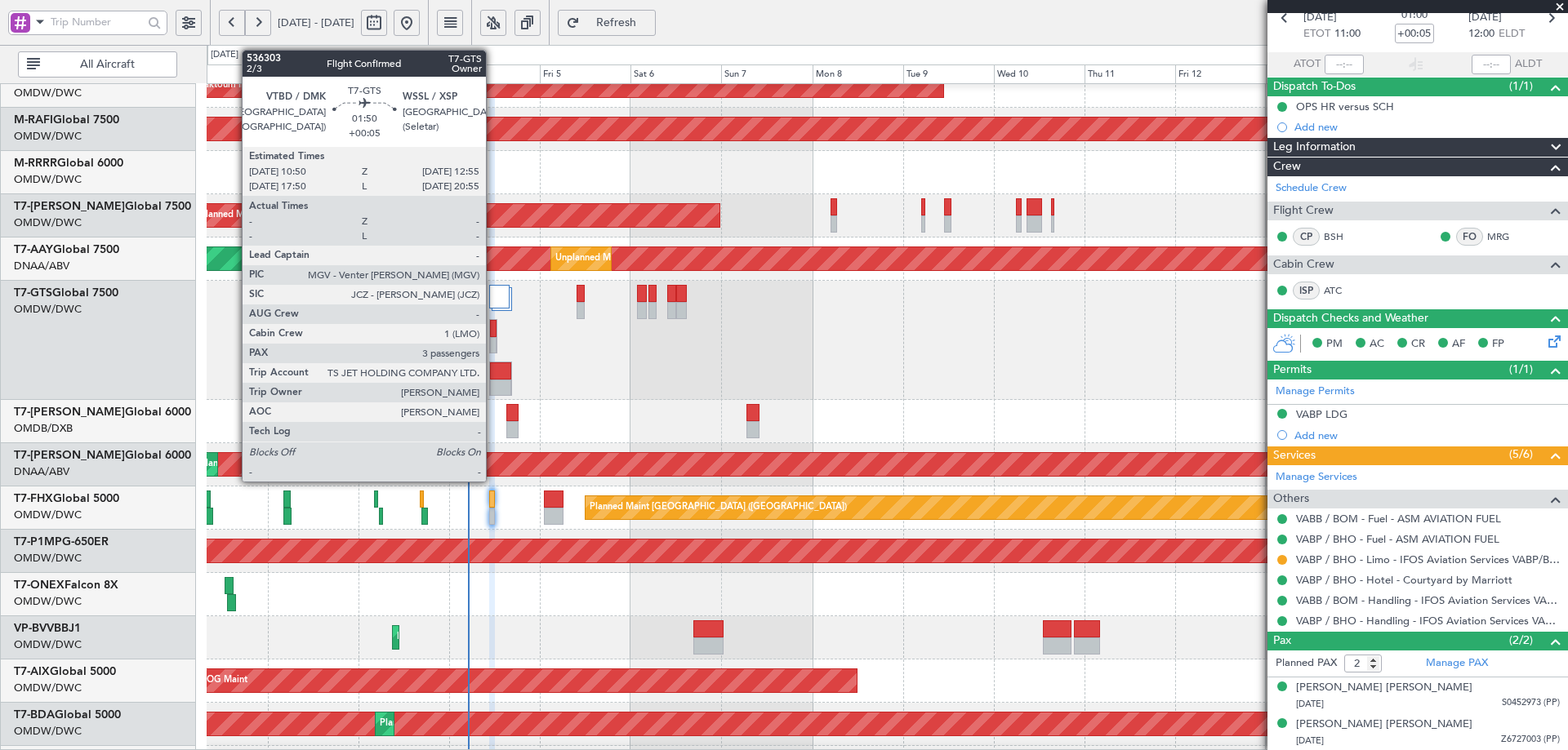
click at [493, 332] on div at bounding box center [493, 328] width 7 height 17
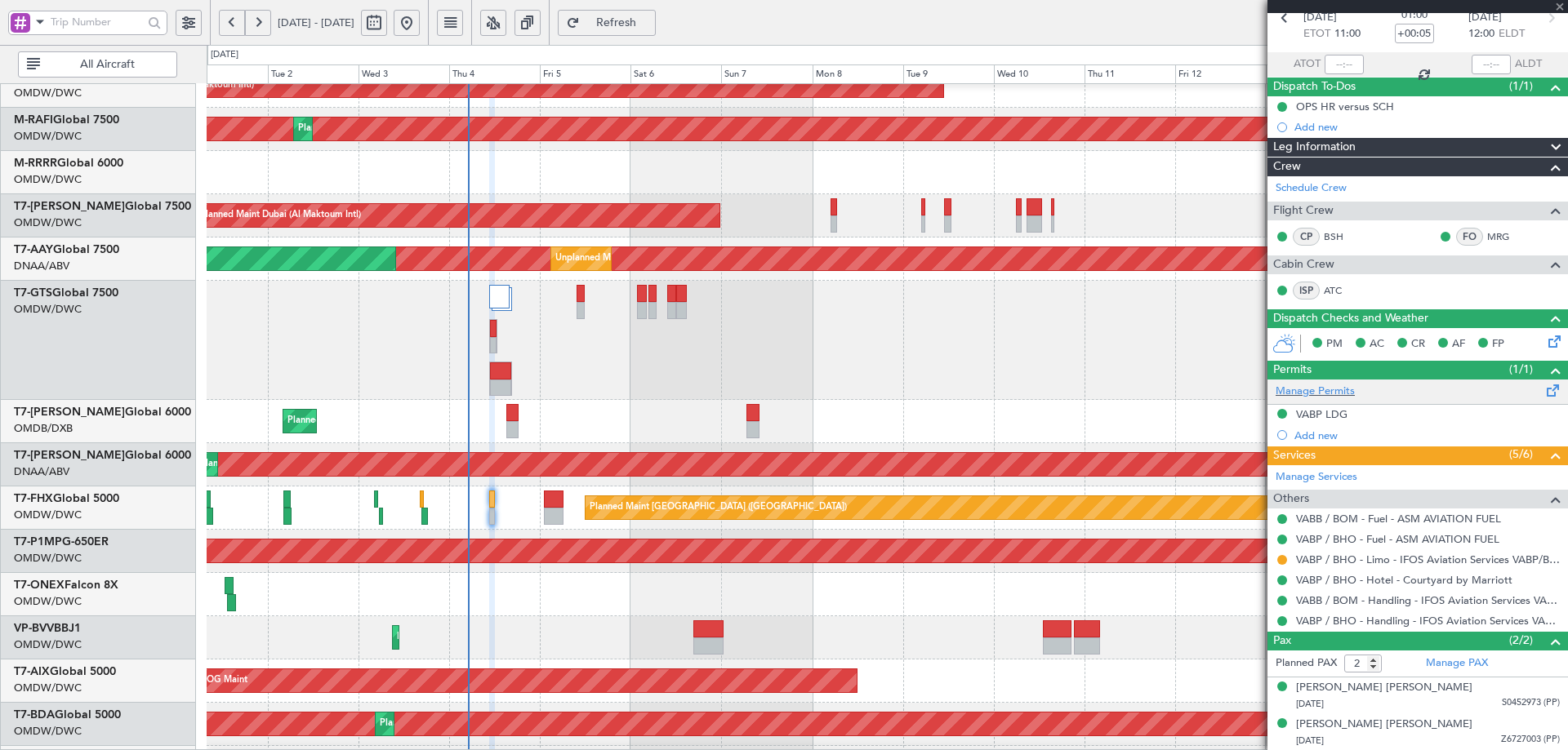
type input "3"
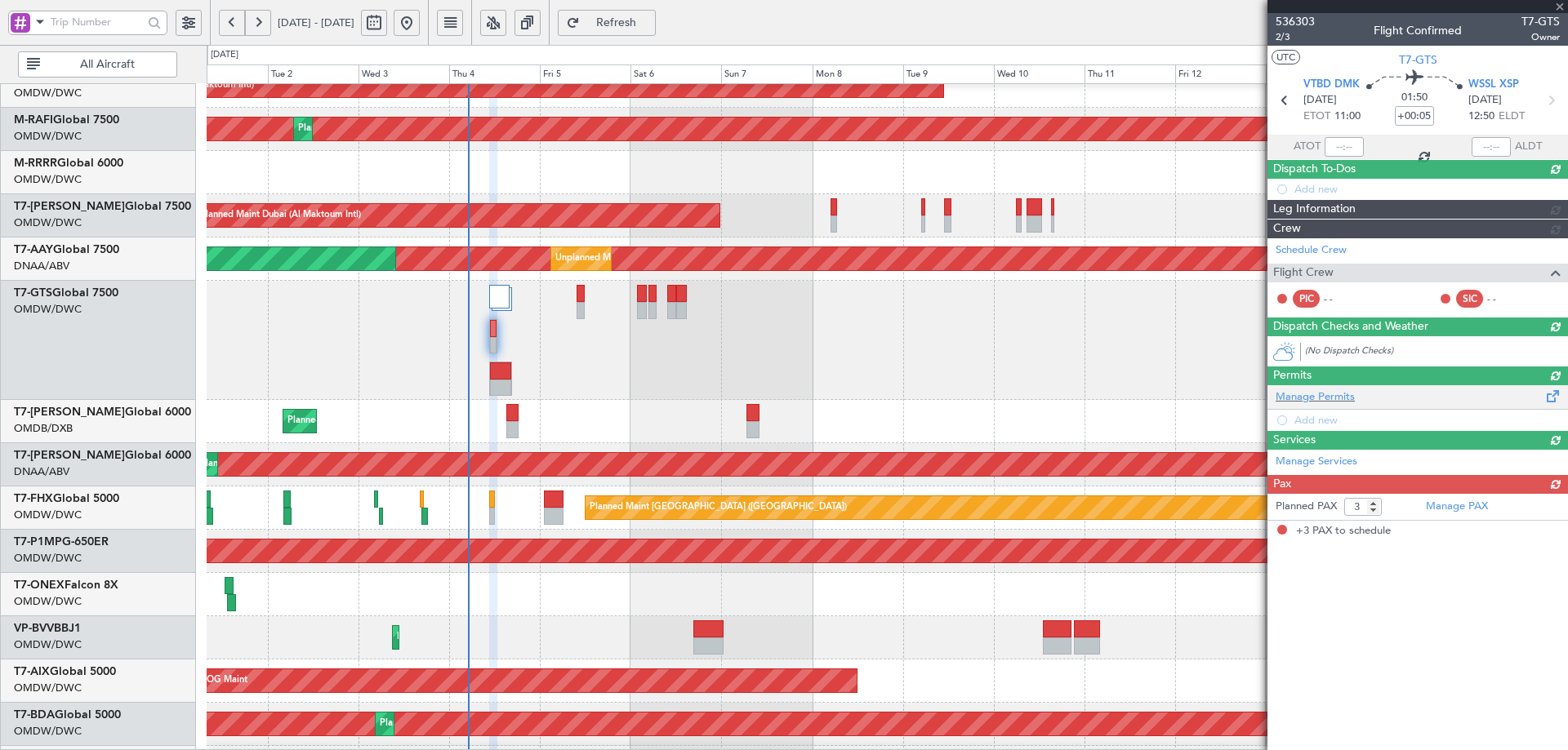
scroll to position [0, 0]
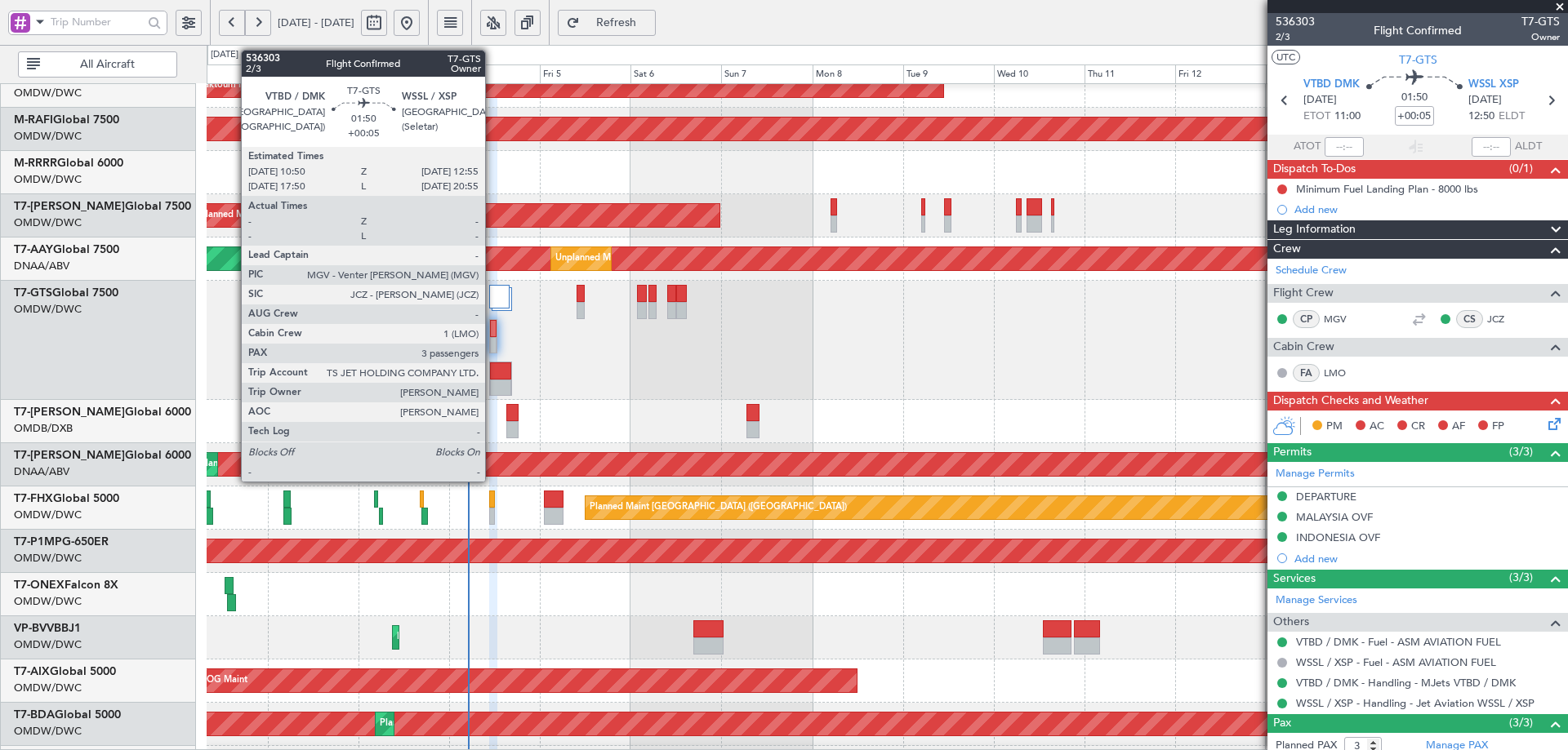
click at [493, 333] on div at bounding box center [493, 328] width 7 height 17
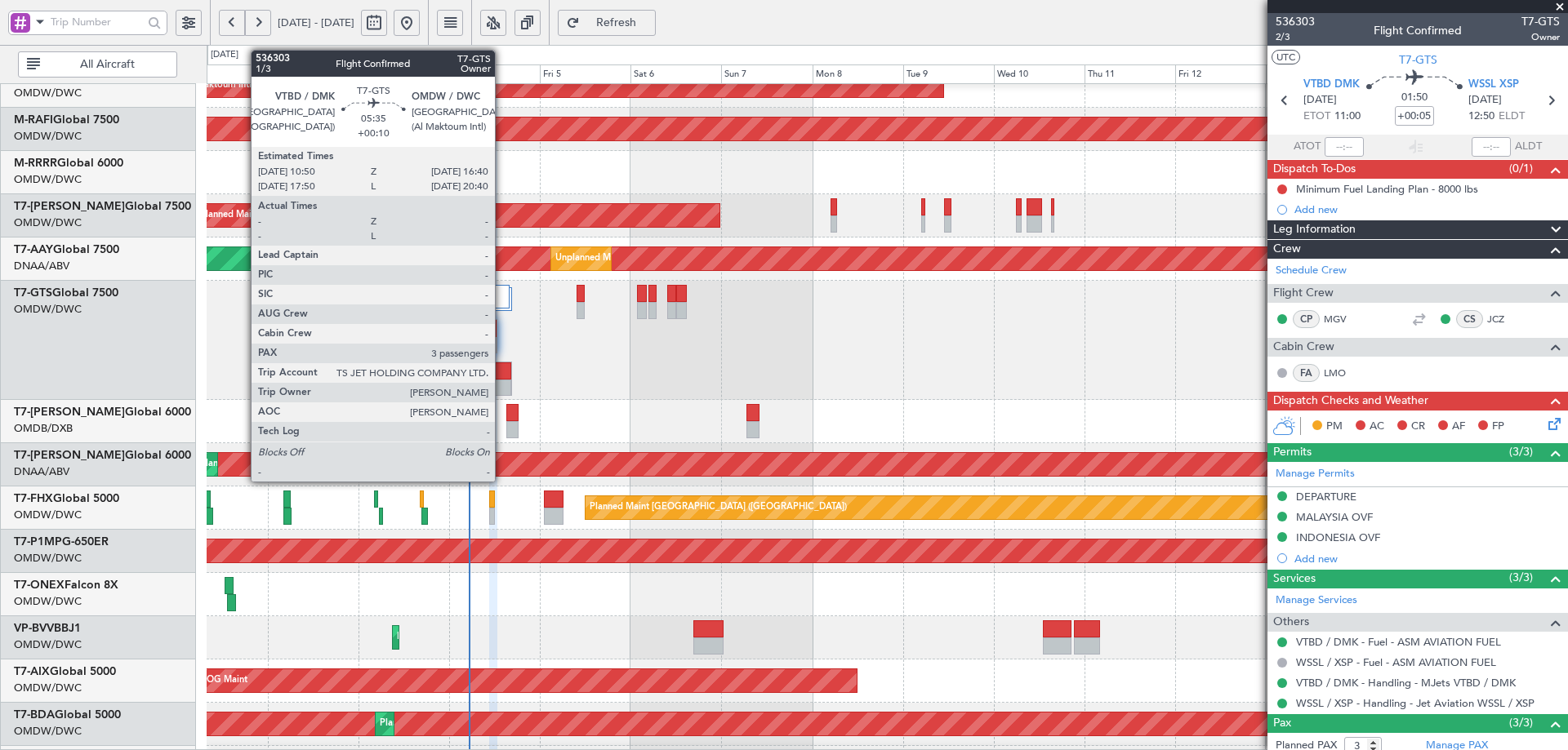
click at [503, 382] on div at bounding box center [500, 387] width 21 height 17
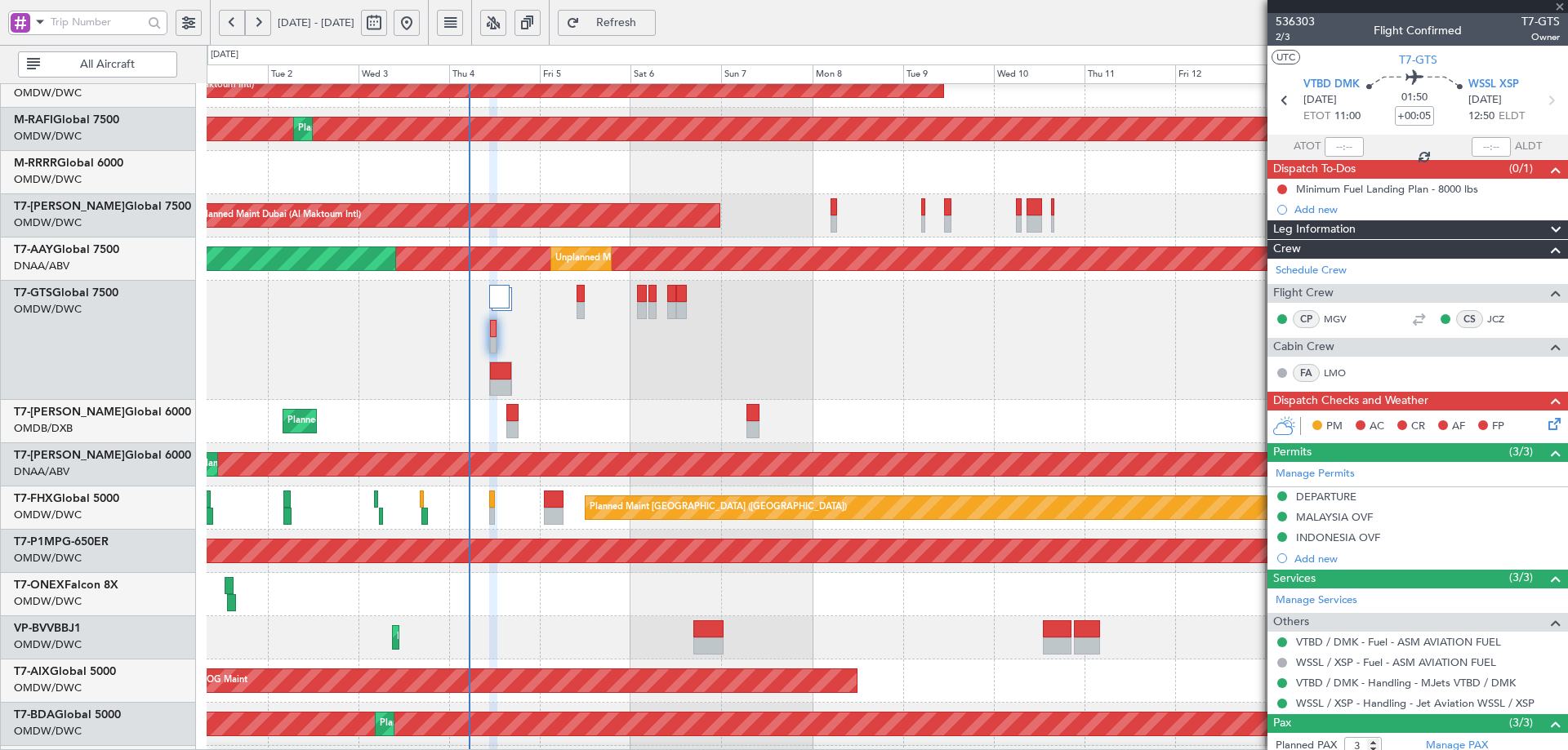
type input "+00:10"
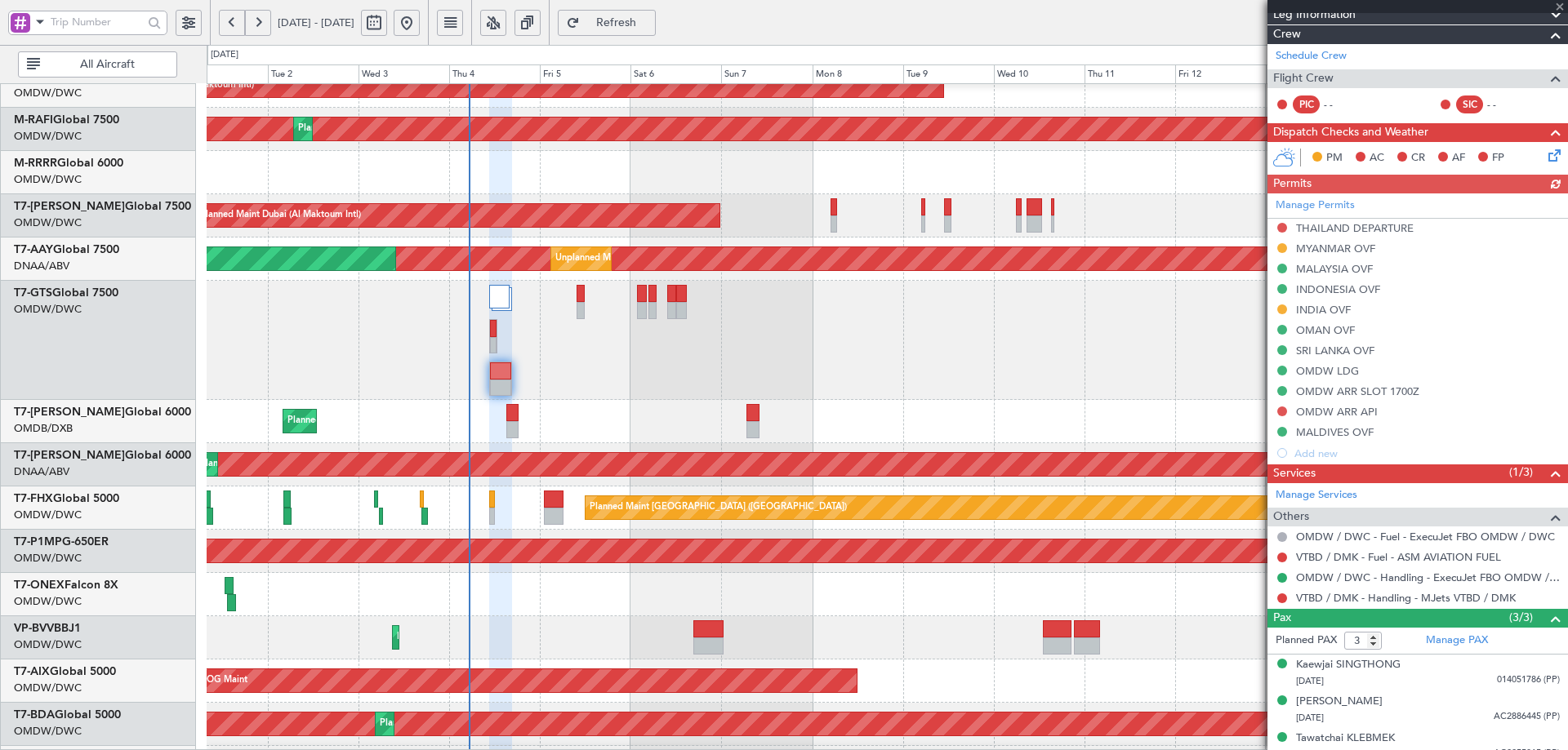
scroll to position [249, 0]
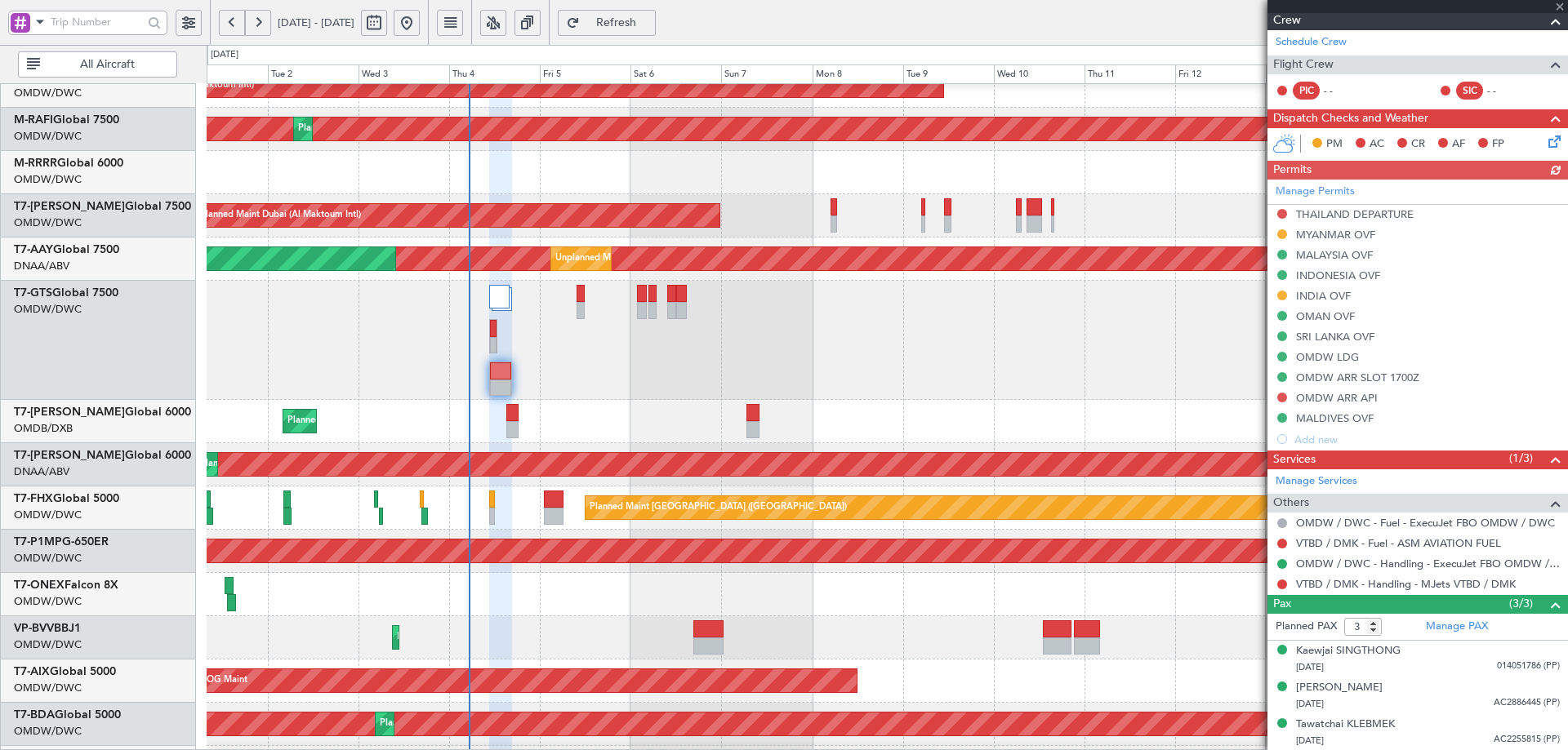
click at [1331, 234] on div "Manage Permits THAILAND DEPARTURE MYANMAR OVF MALAYSIA OVF INDONESIA OVF INDIA …" at bounding box center [1418, 315] width 301 height 270
click at [1331, 234] on div "MYANMAR OVF" at bounding box center [1336, 234] width 79 height 14
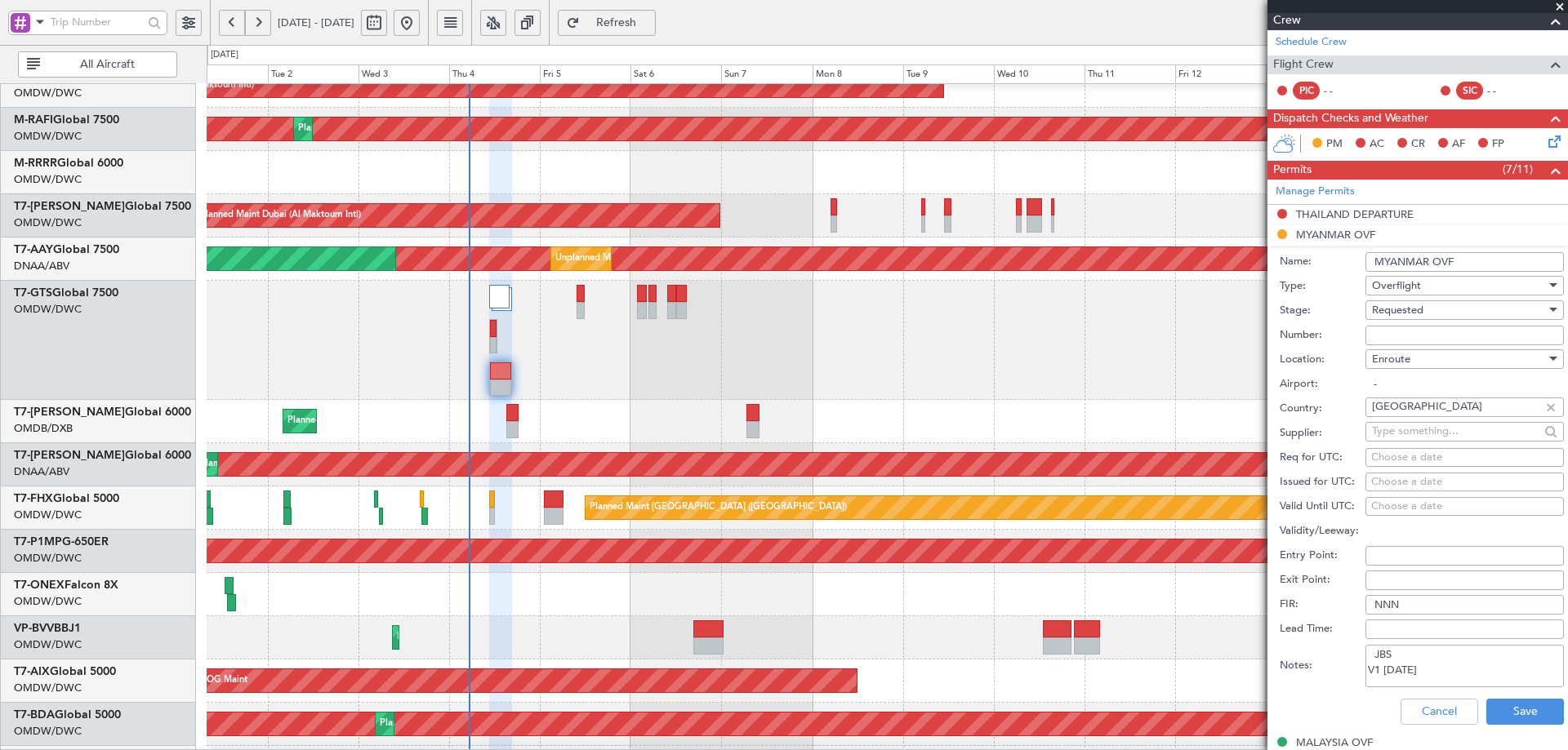
click at [1404, 337] on input "Number:" at bounding box center [1465, 336] width 199 height 20
paste input "ATS 96 / 3-GEN / SEP 2025 / 04"
type input "ATS 96 / 3-GEN / SEP 2025 / 04"
click at [1420, 308] on span "Requested" at bounding box center [1398, 310] width 52 height 15
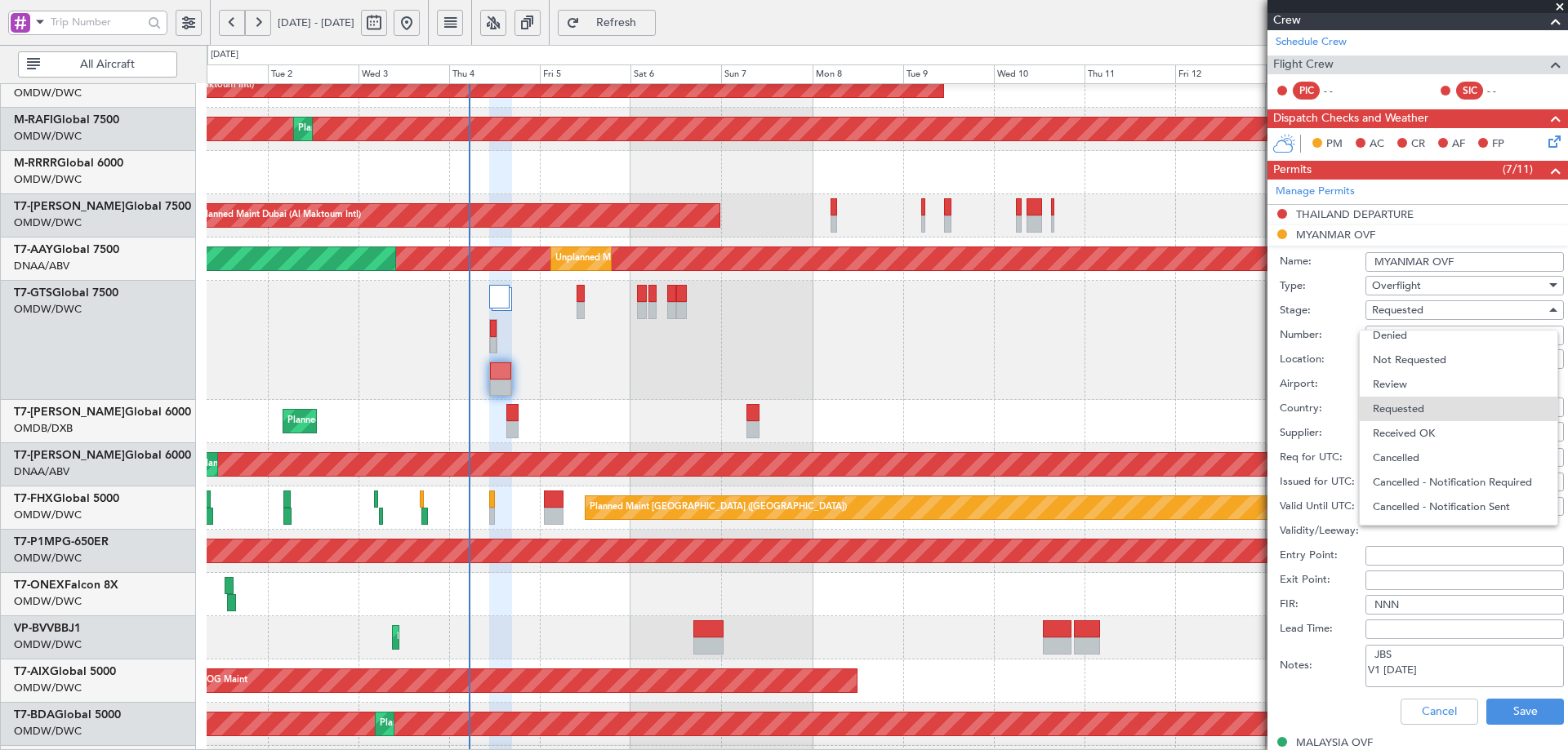
click at [1399, 438] on span "Received OK" at bounding box center [1459, 433] width 172 height 25
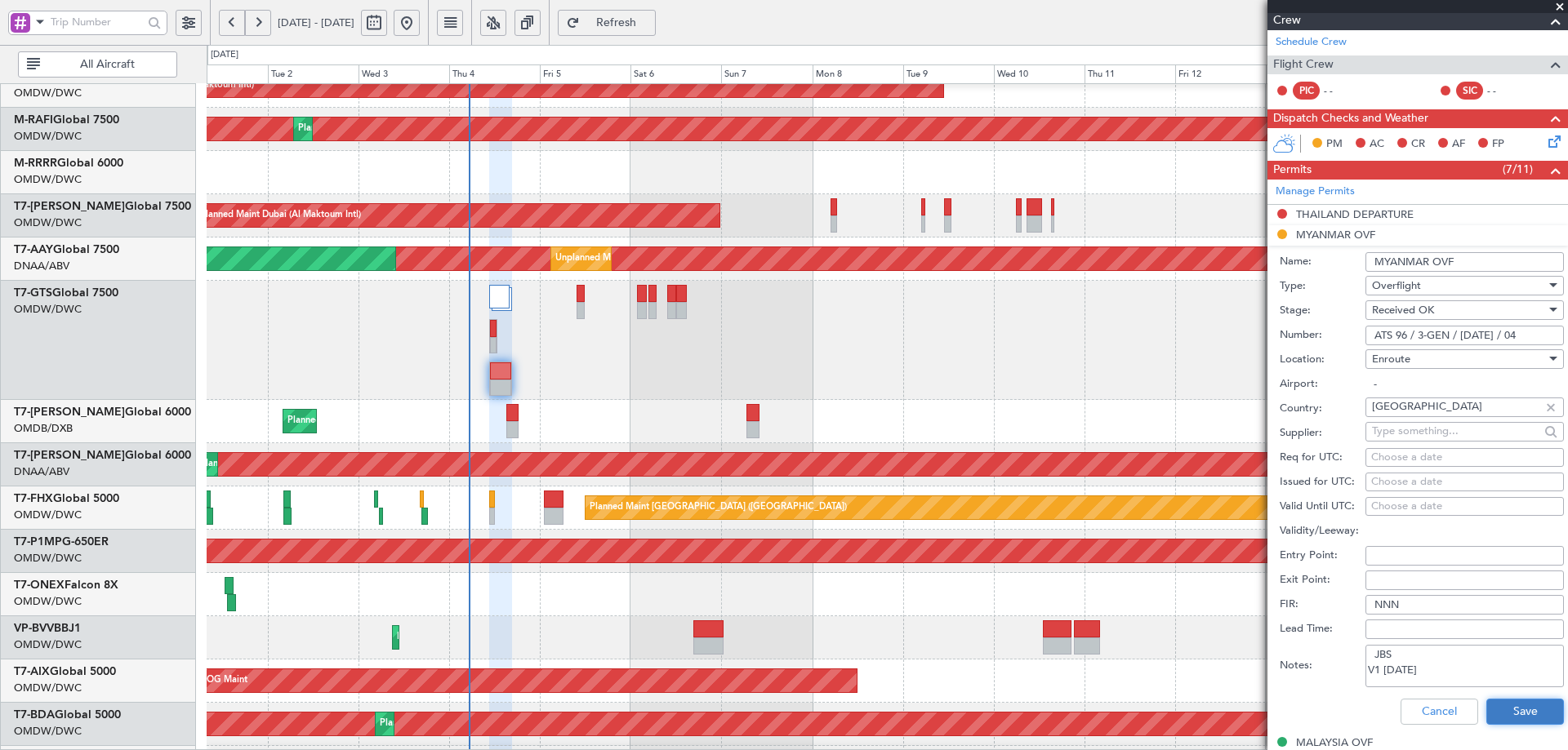
click at [1490, 711] on button "Save" at bounding box center [1525, 712] width 78 height 26
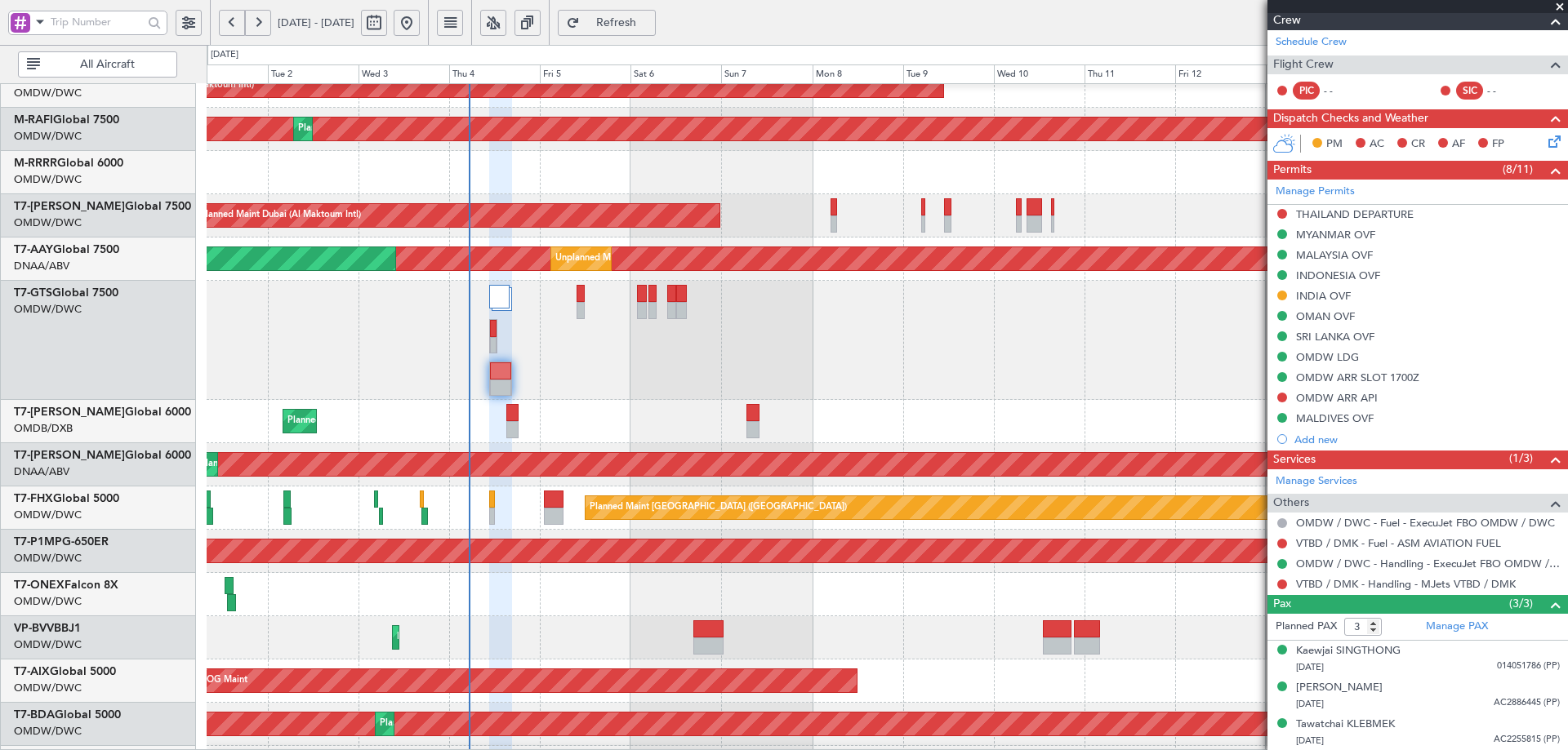
click at [698, 610] on div "Planned Maint Nurnberg Planned Maint Dubai (Al Maktoum Intl)" at bounding box center [886, 595] width 1360 height 44
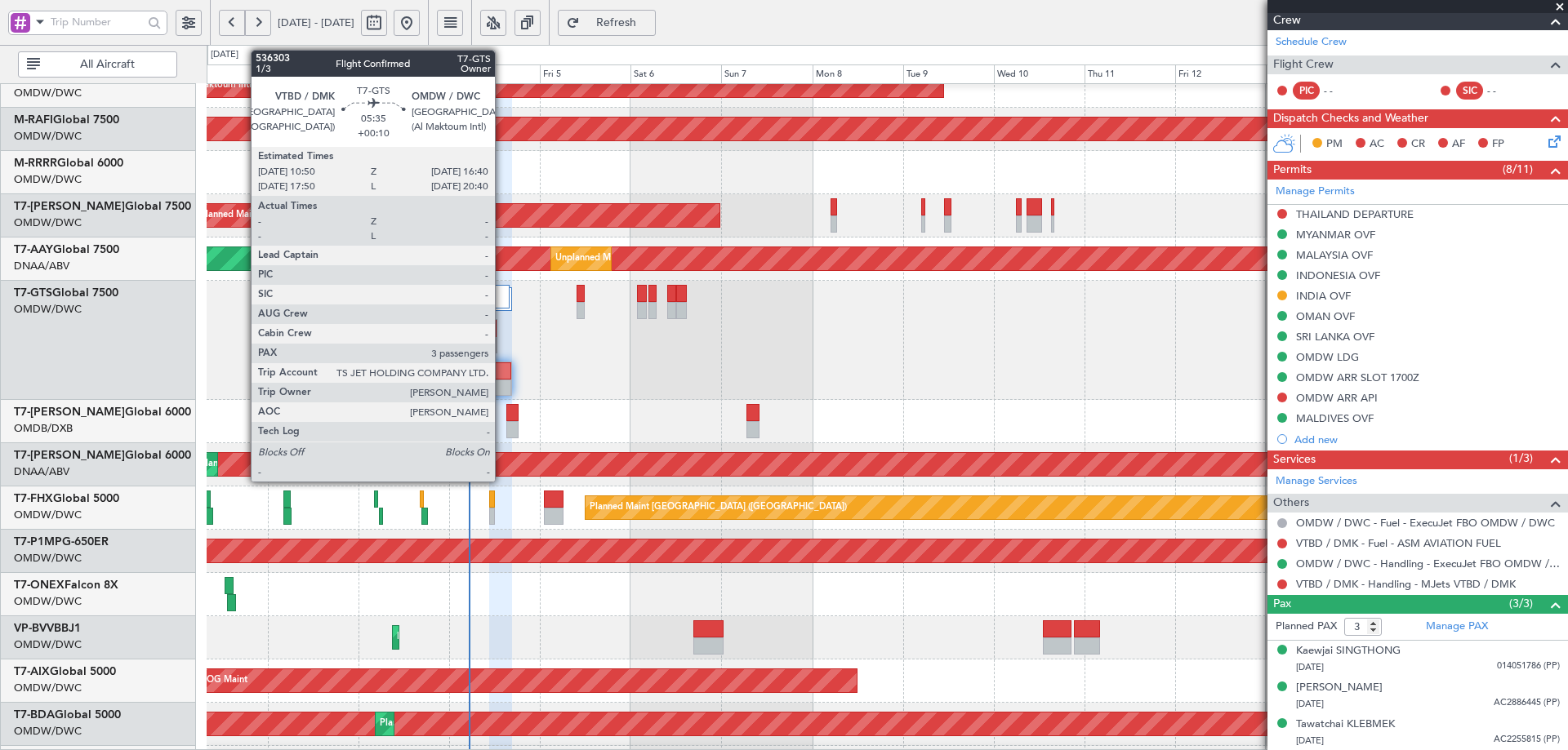
click at [503, 382] on div at bounding box center [500, 387] width 21 height 17
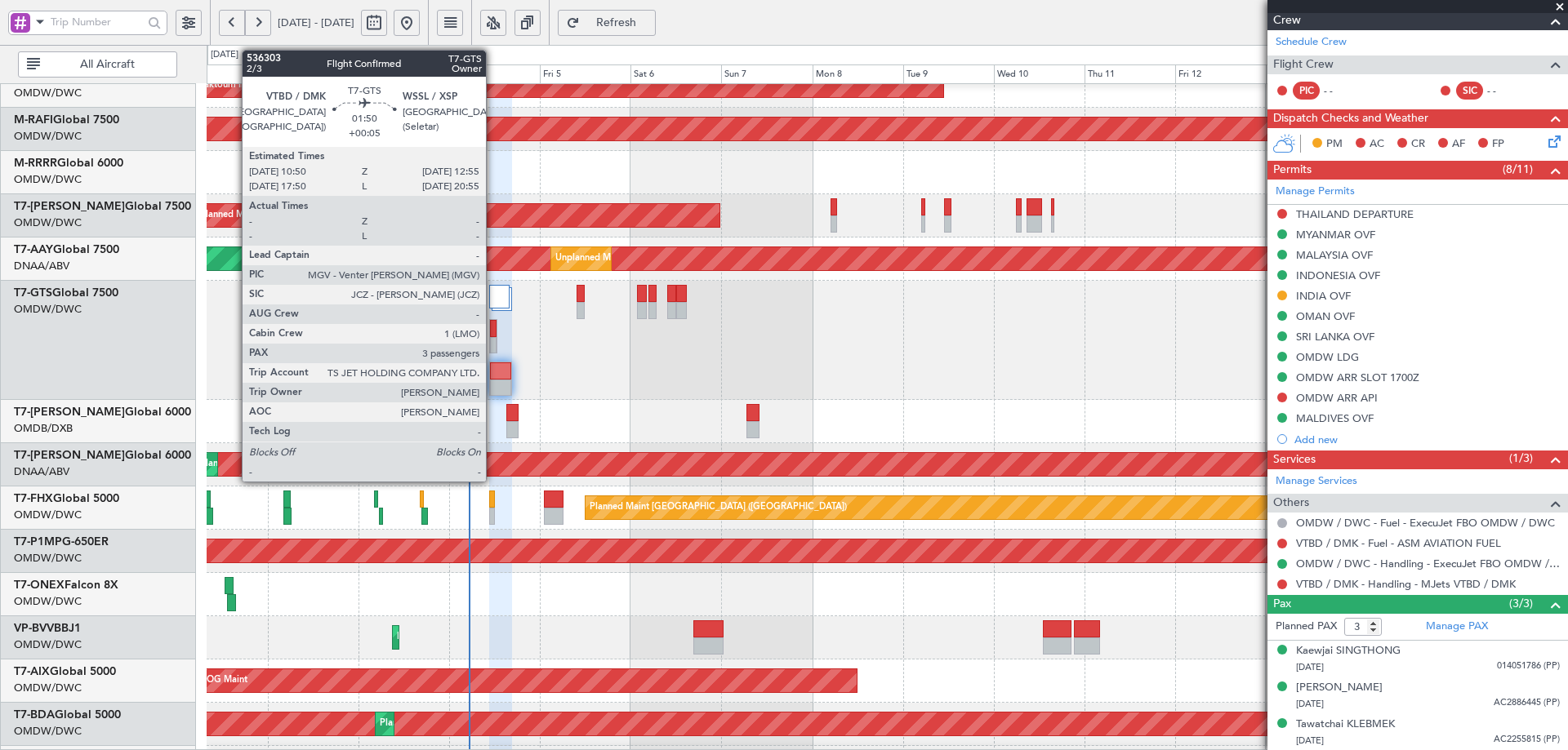
click at [493, 328] on div at bounding box center [493, 328] width 7 height 17
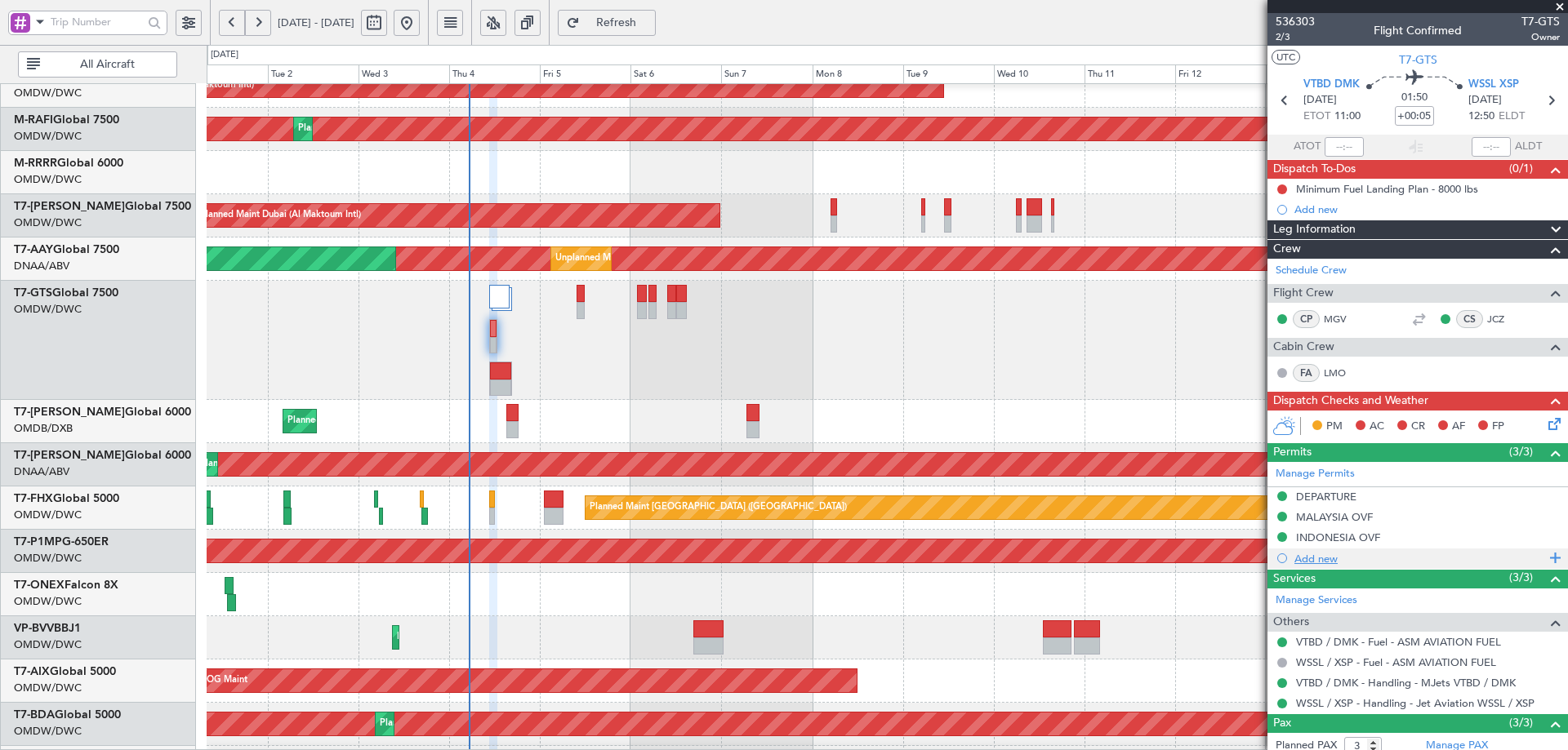
scroll to position [81, 0]
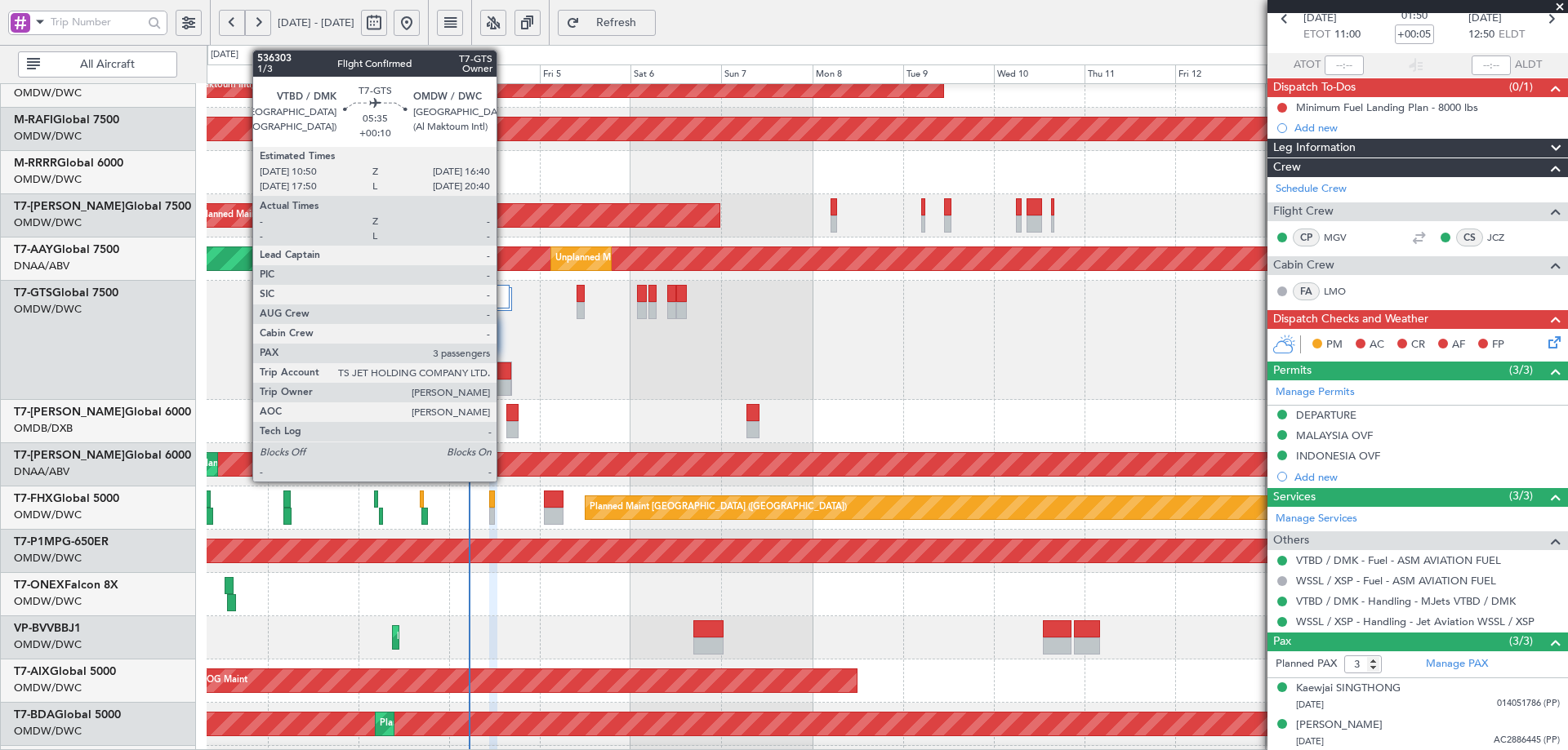
click at [504, 372] on div at bounding box center [500, 371] width 21 height 17
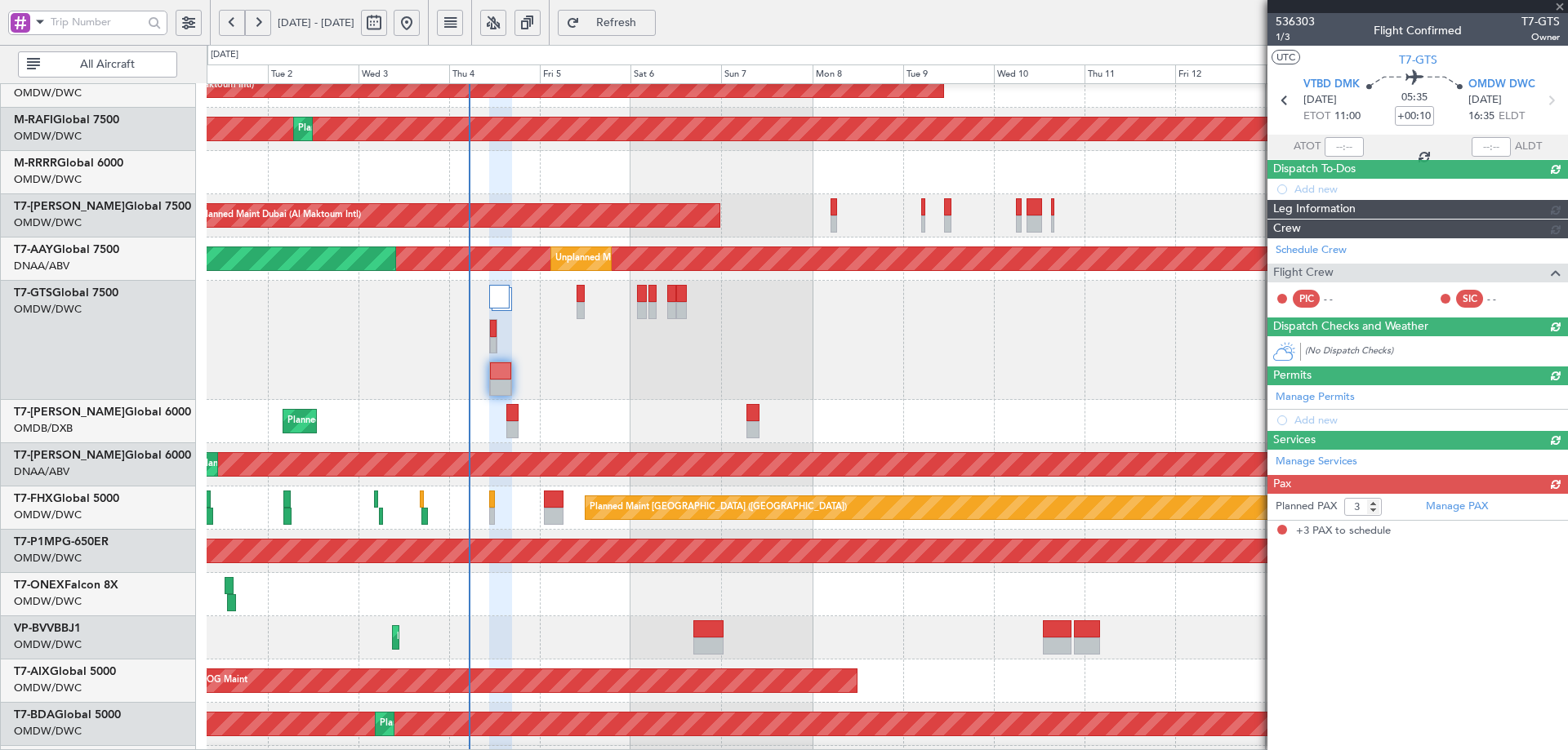
scroll to position [0, 0]
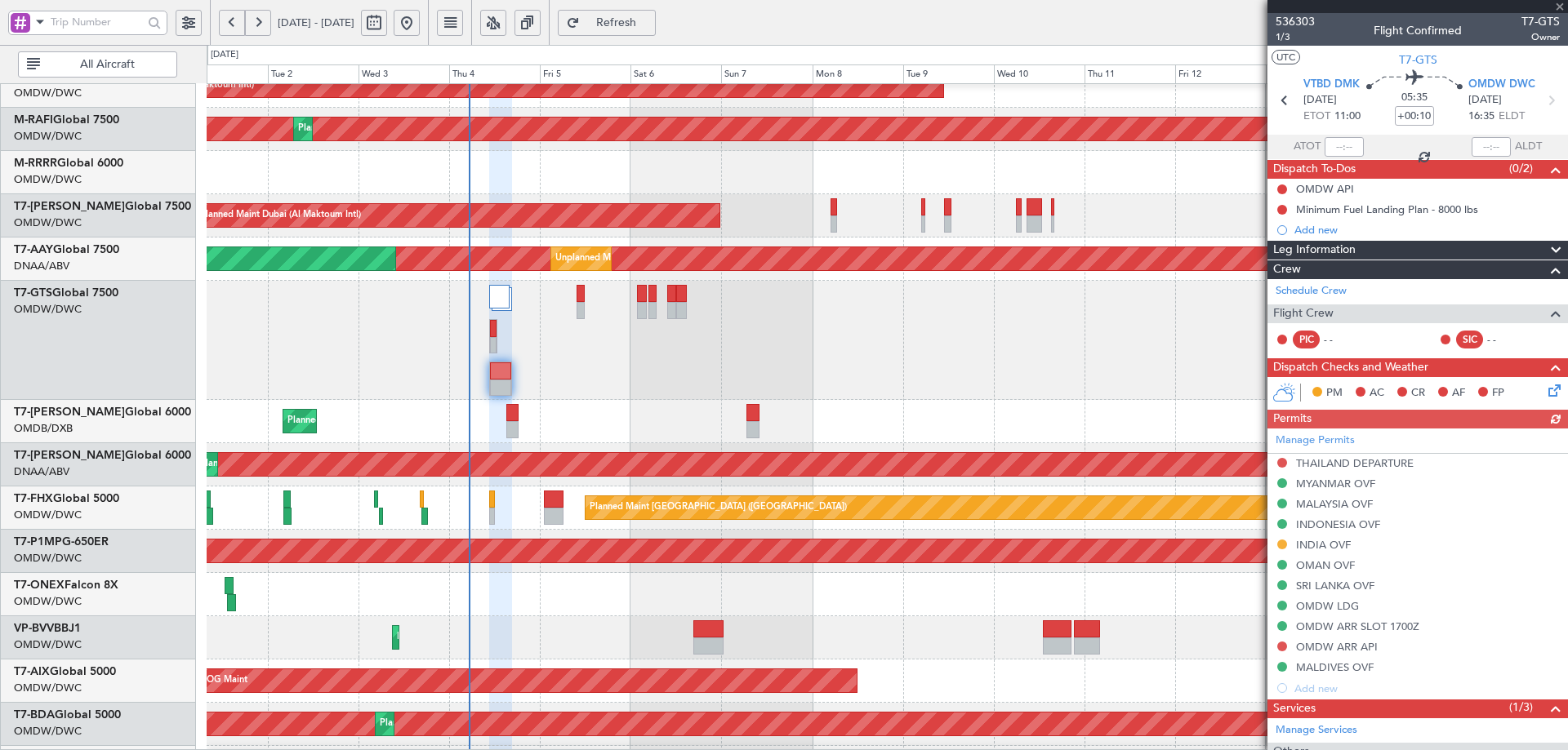
click at [1342, 482] on div "Manage Permits THAILAND DEPARTURE MYANMAR OVF MALAYSIA OVF INDONESIA OVF INDIA …" at bounding box center [1418, 564] width 301 height 270
click at [1342, 484] on div "MYANMAR OVF" at bounding box center [1336, 484] width 79 height 14
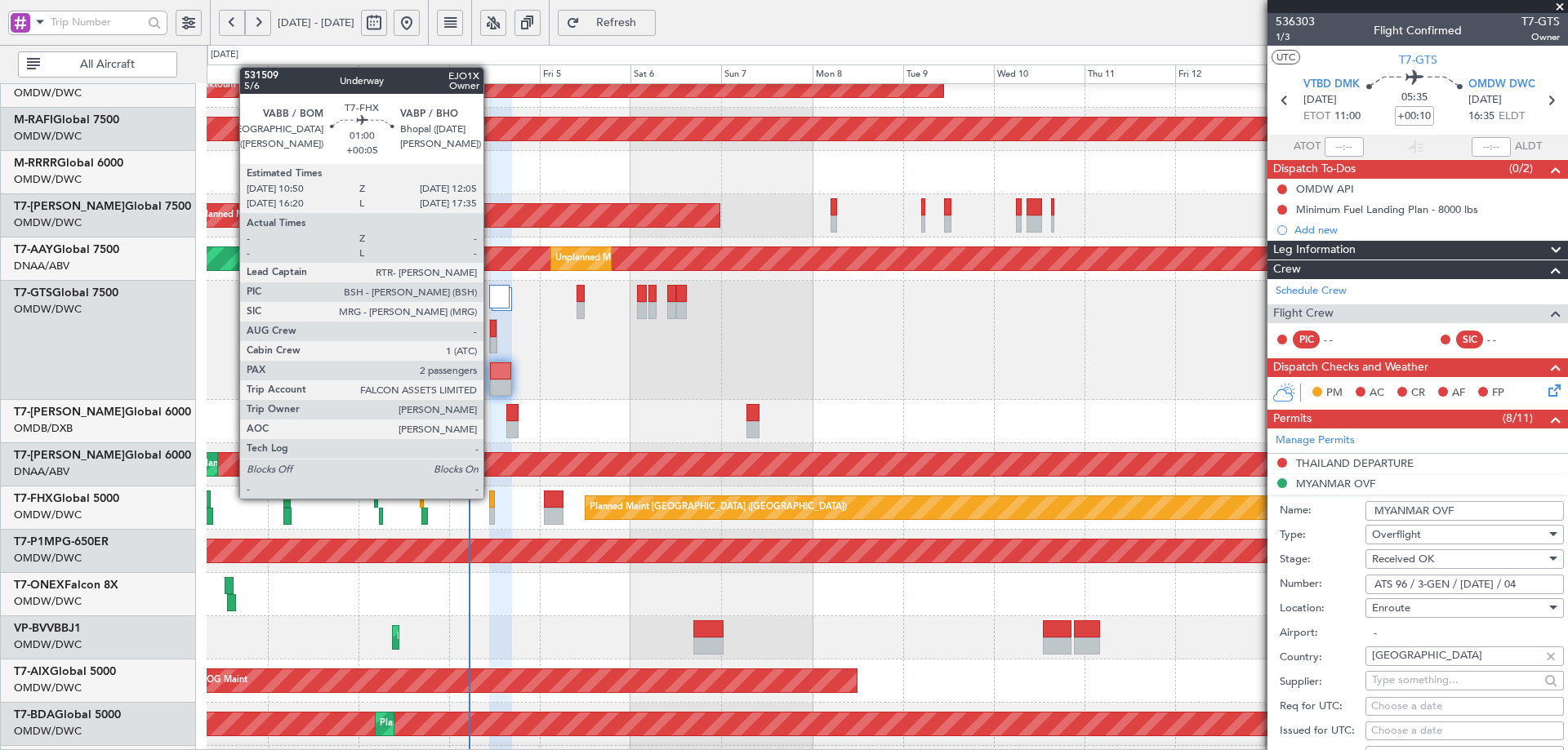
click at [491, 499] on div at bounding box center [491, 499] width 5 height 17
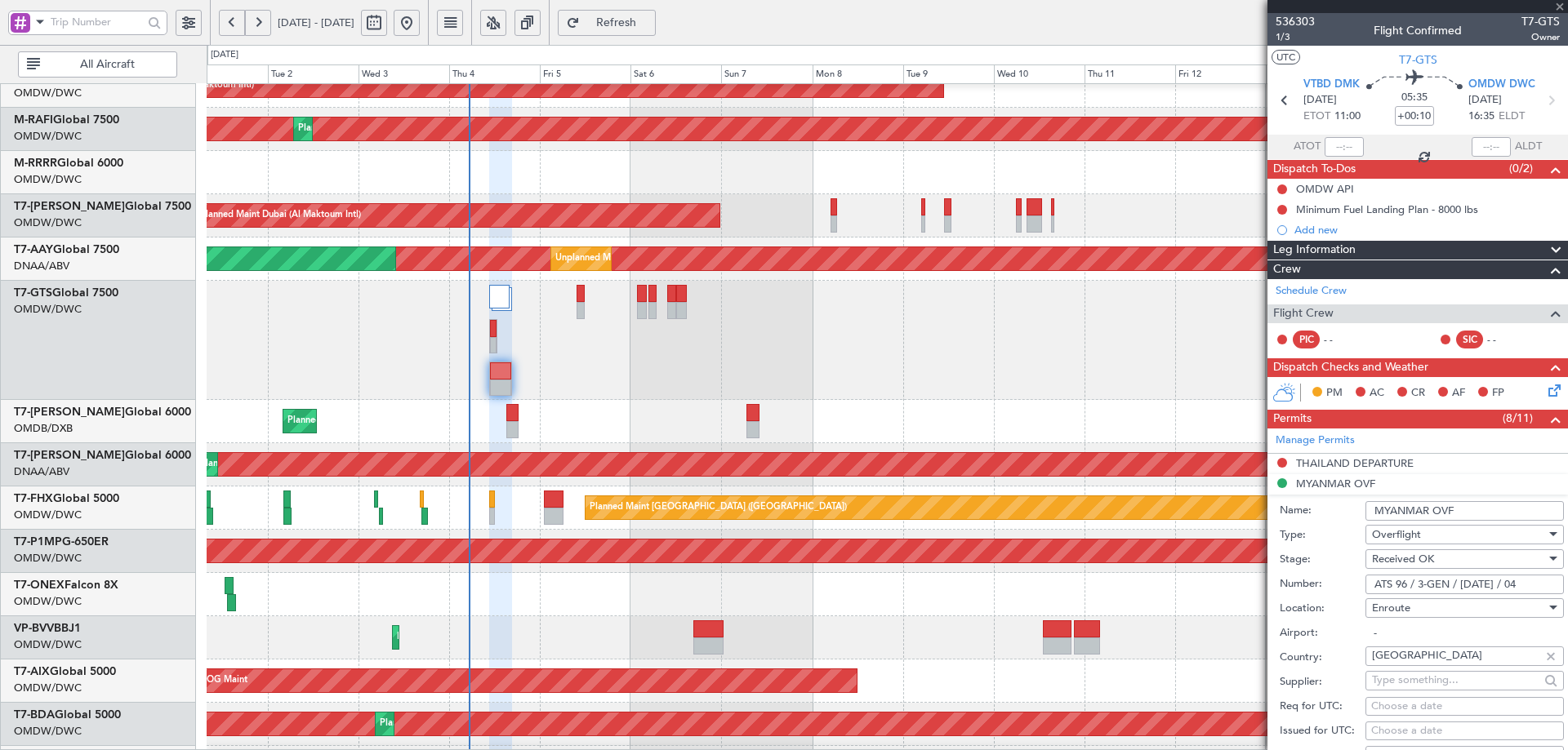
type input "+00:05"
type input "2"
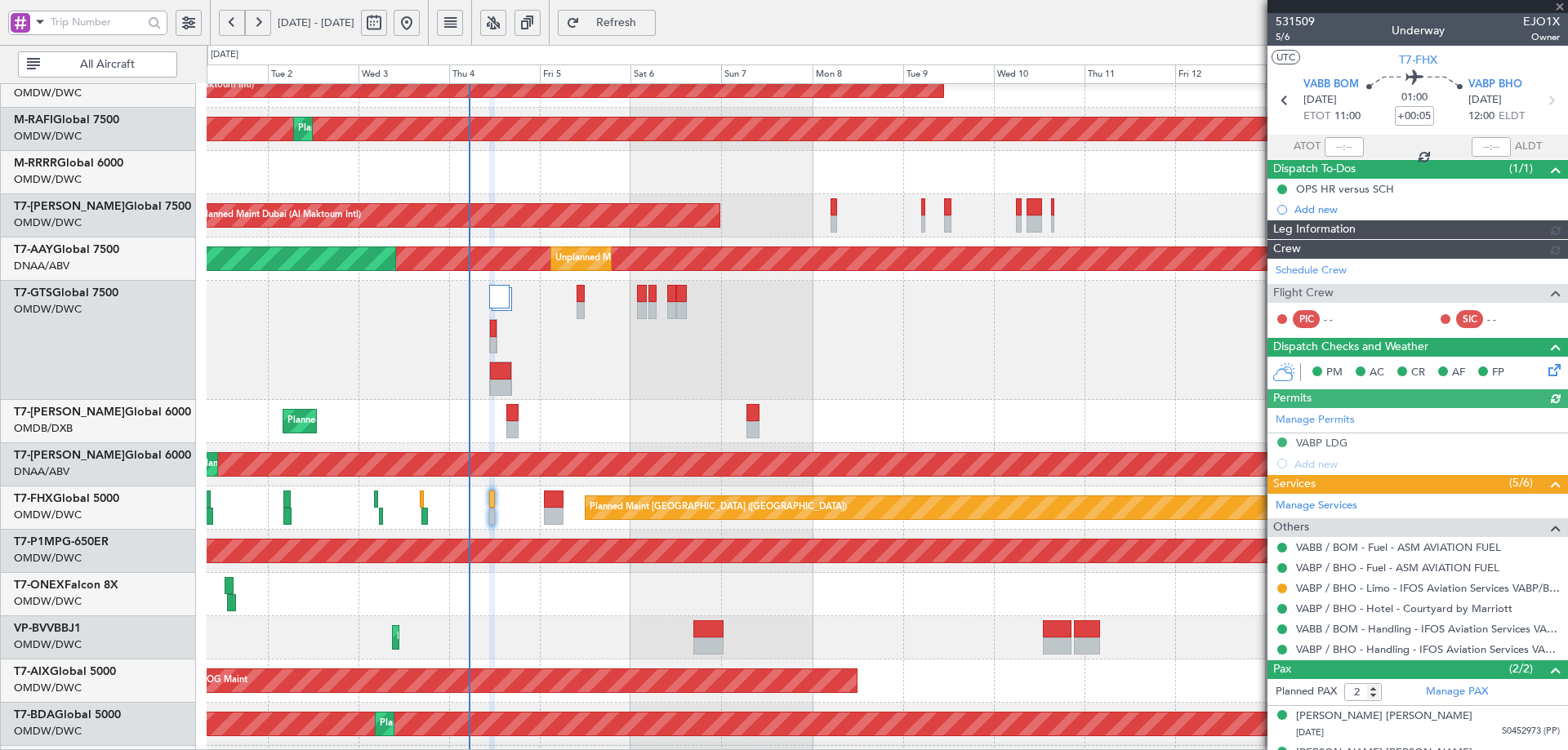
type input "[PERSON_NAME] (ANI)"
type input "7051"
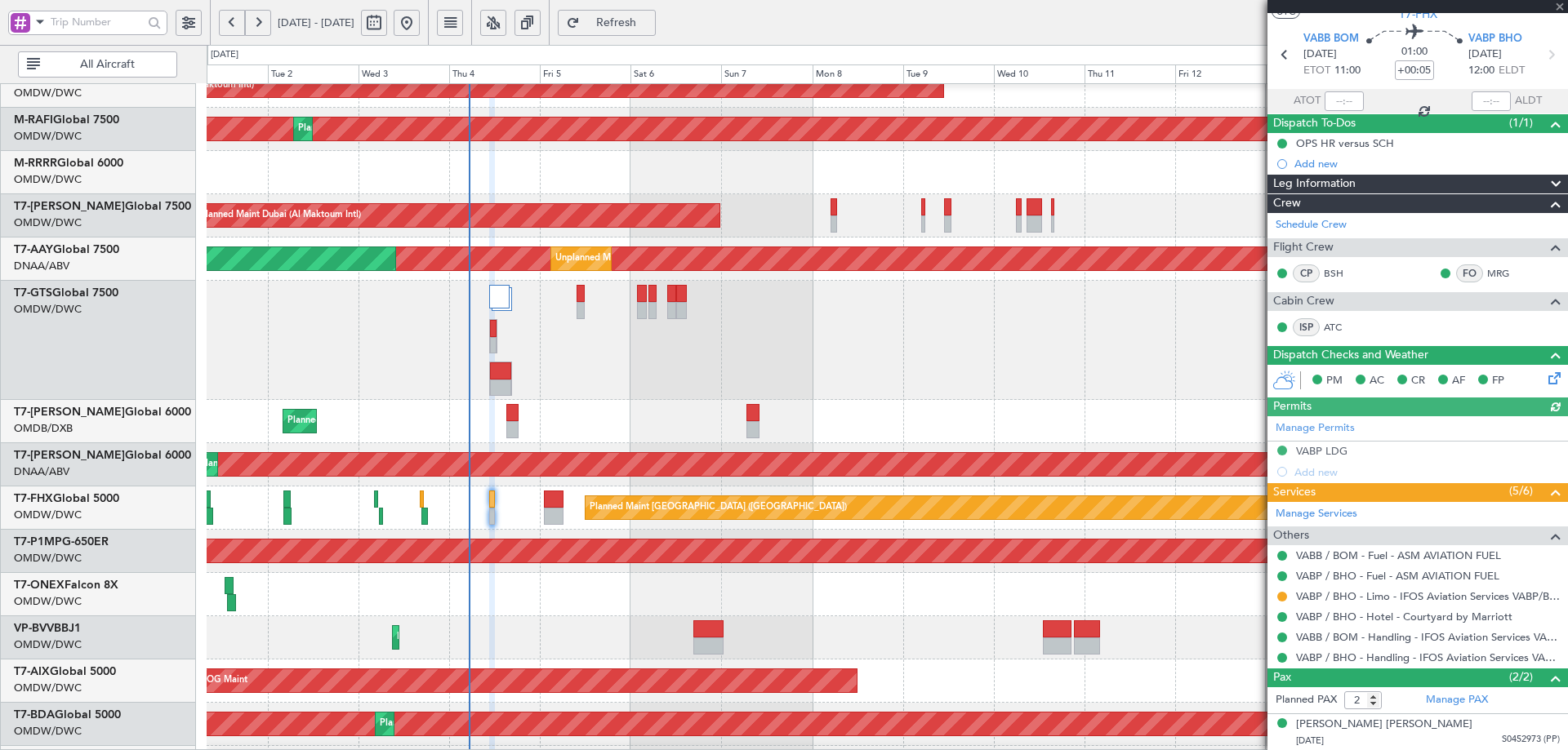
scroll to position [82, 0]
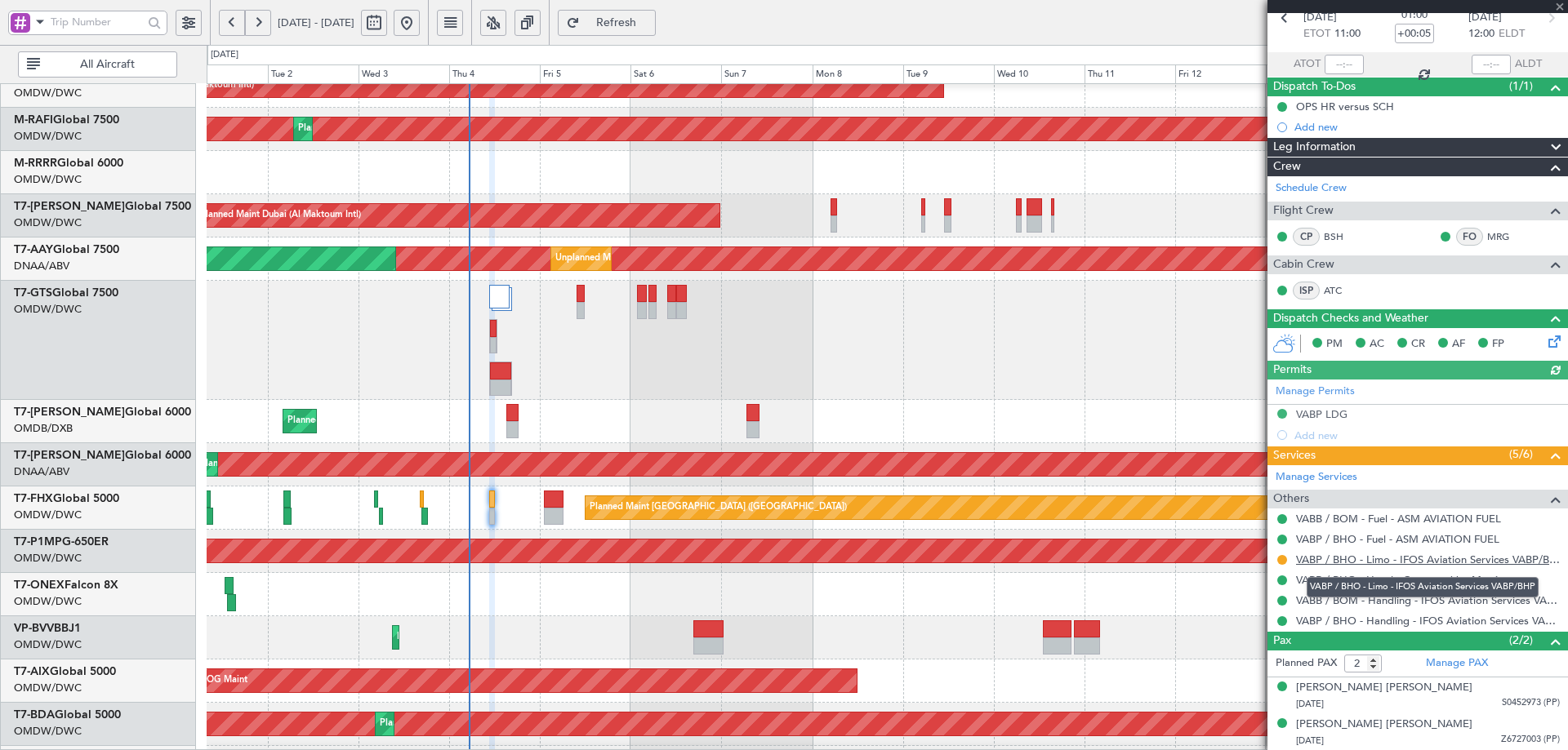
click at [1433, 557] on link "VABP / BHO - Limo - IFOS Aviation Services VABP/BHP" at bounding box center [1429, 560] width 264 height 14
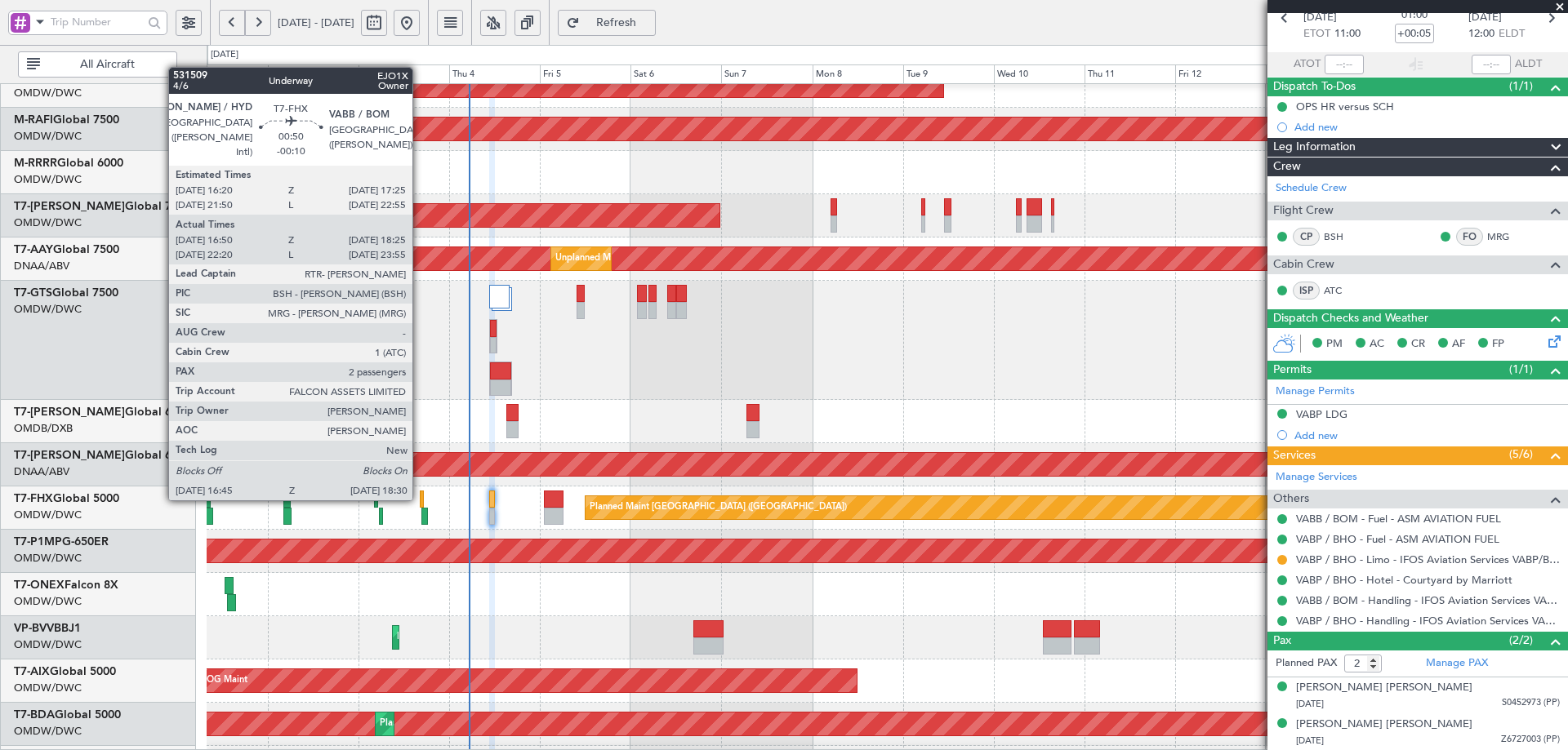
click at [420, 498] on div at bounding box center [422, 499] width 5 height 17
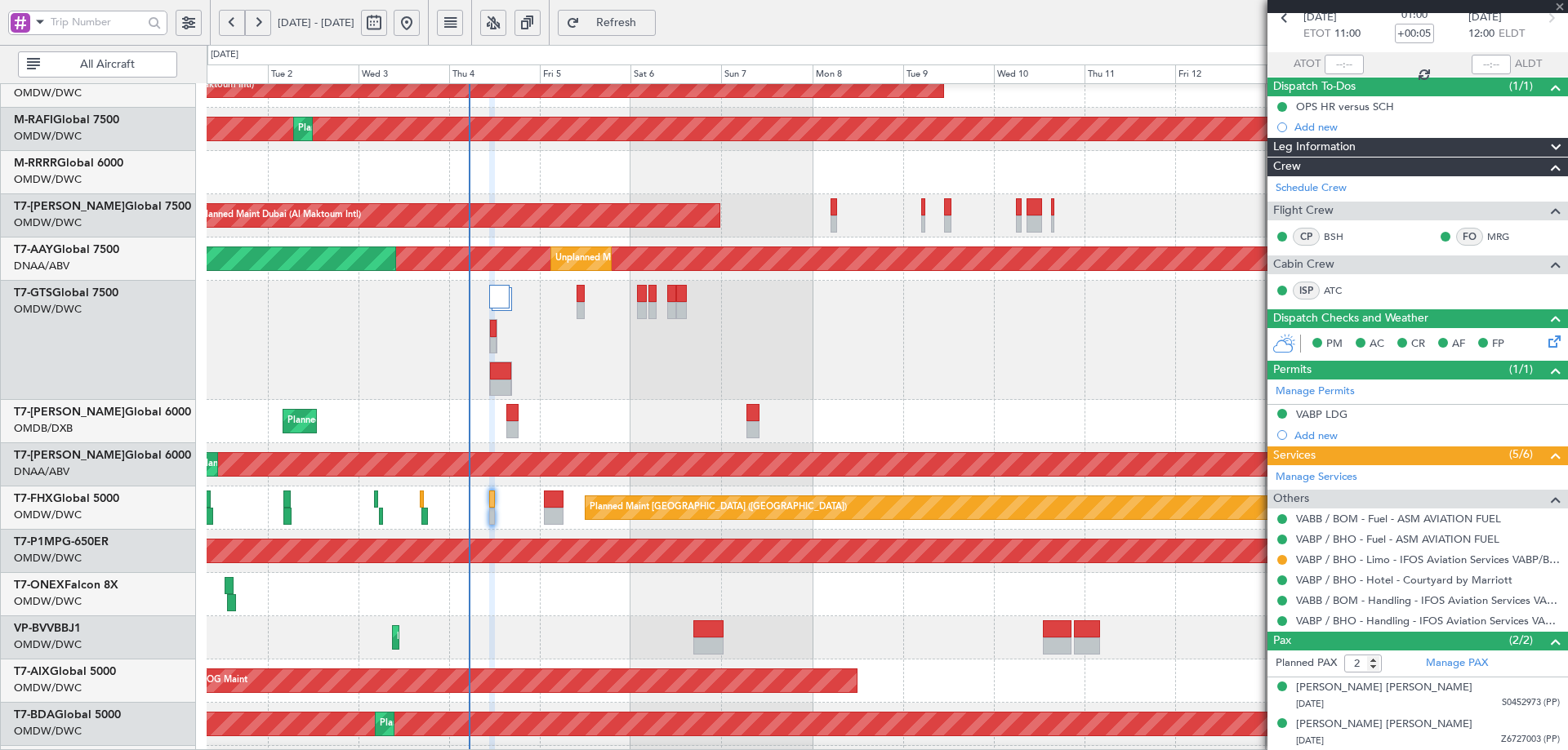
type input "-00:10"
type input "17:00"
type input "18:20"
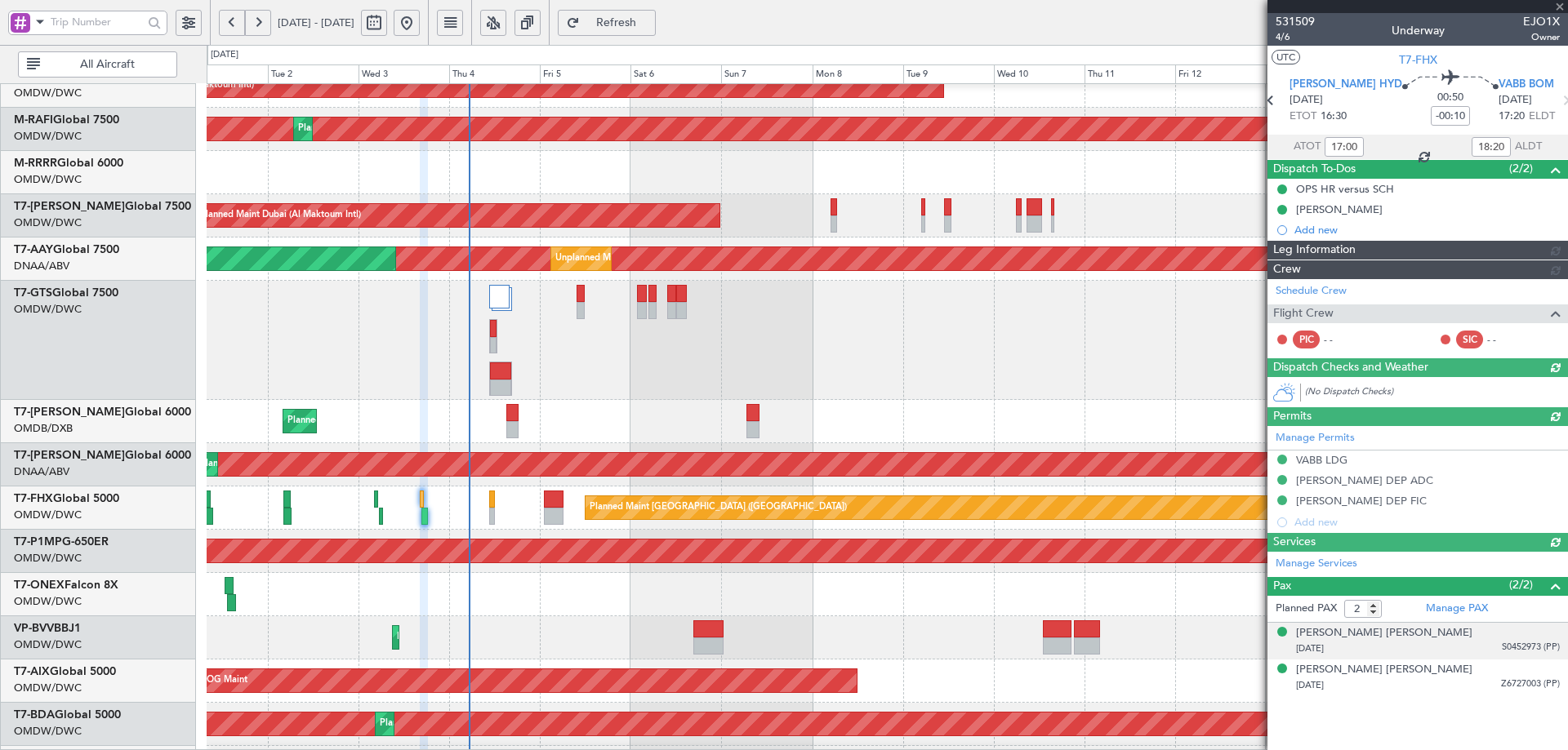
type input "Syed Shakeel (SYS)"
type input "7050"
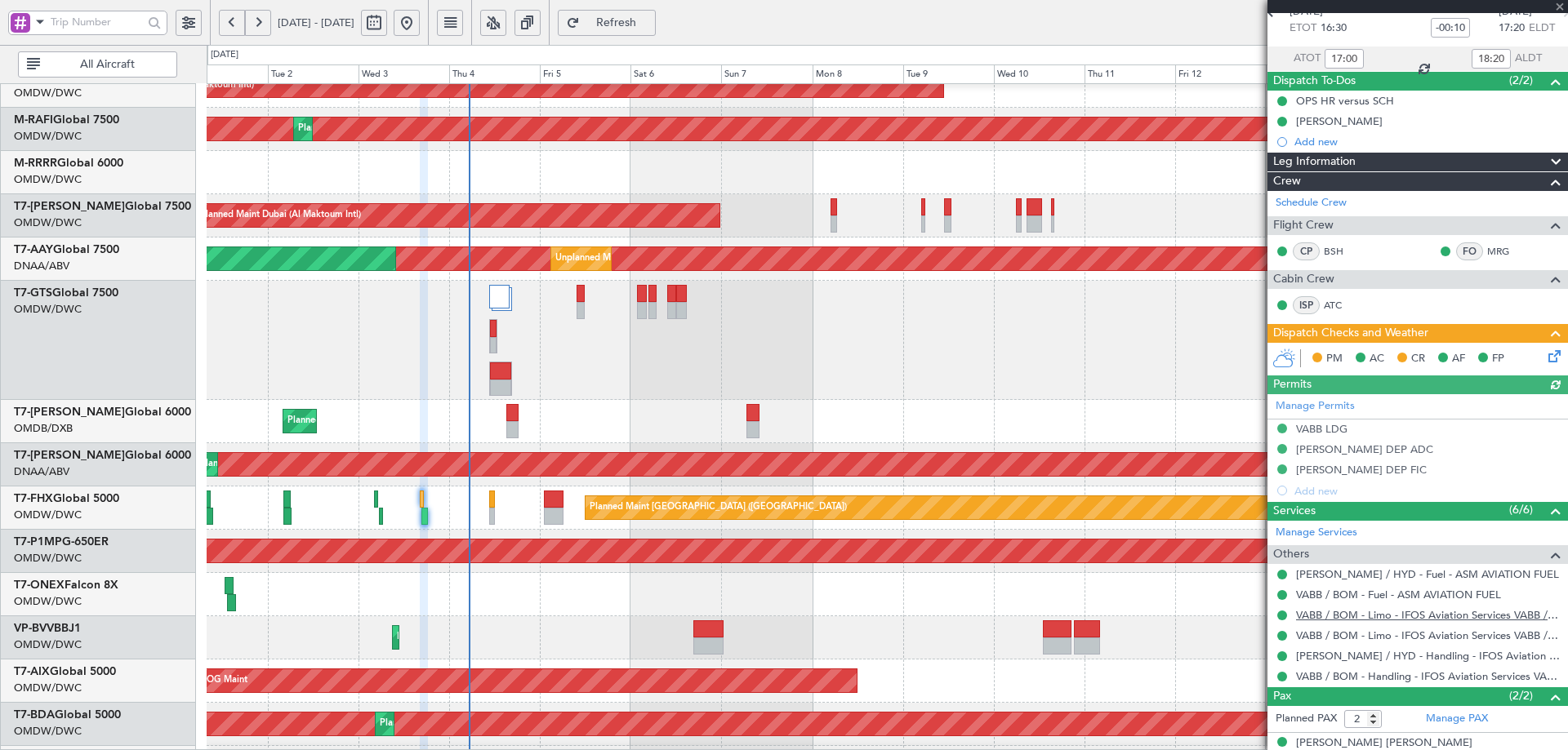
scroll to position [144, 0]
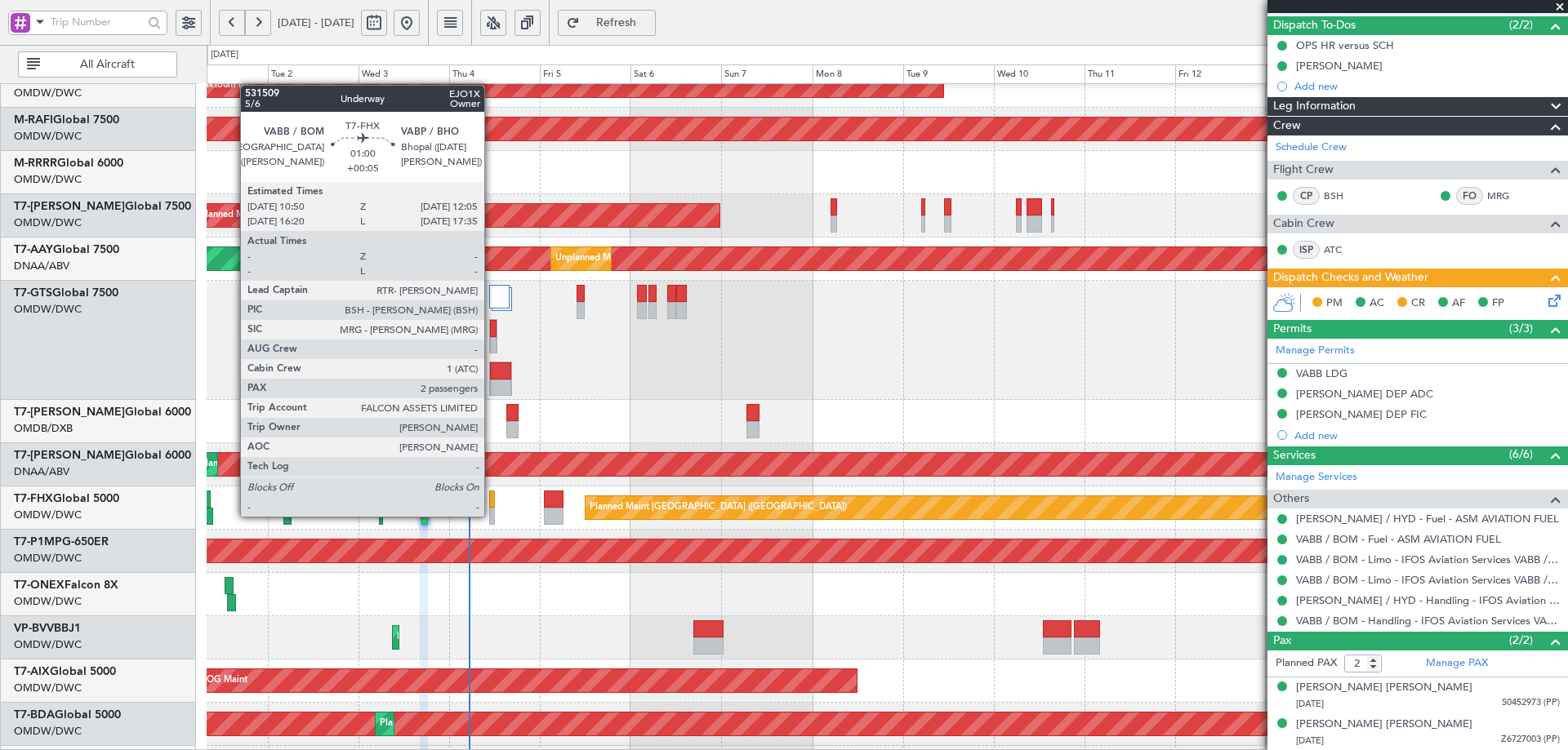
click at [492, 517] on div at bounding box center [491, 516] width 5 height 17
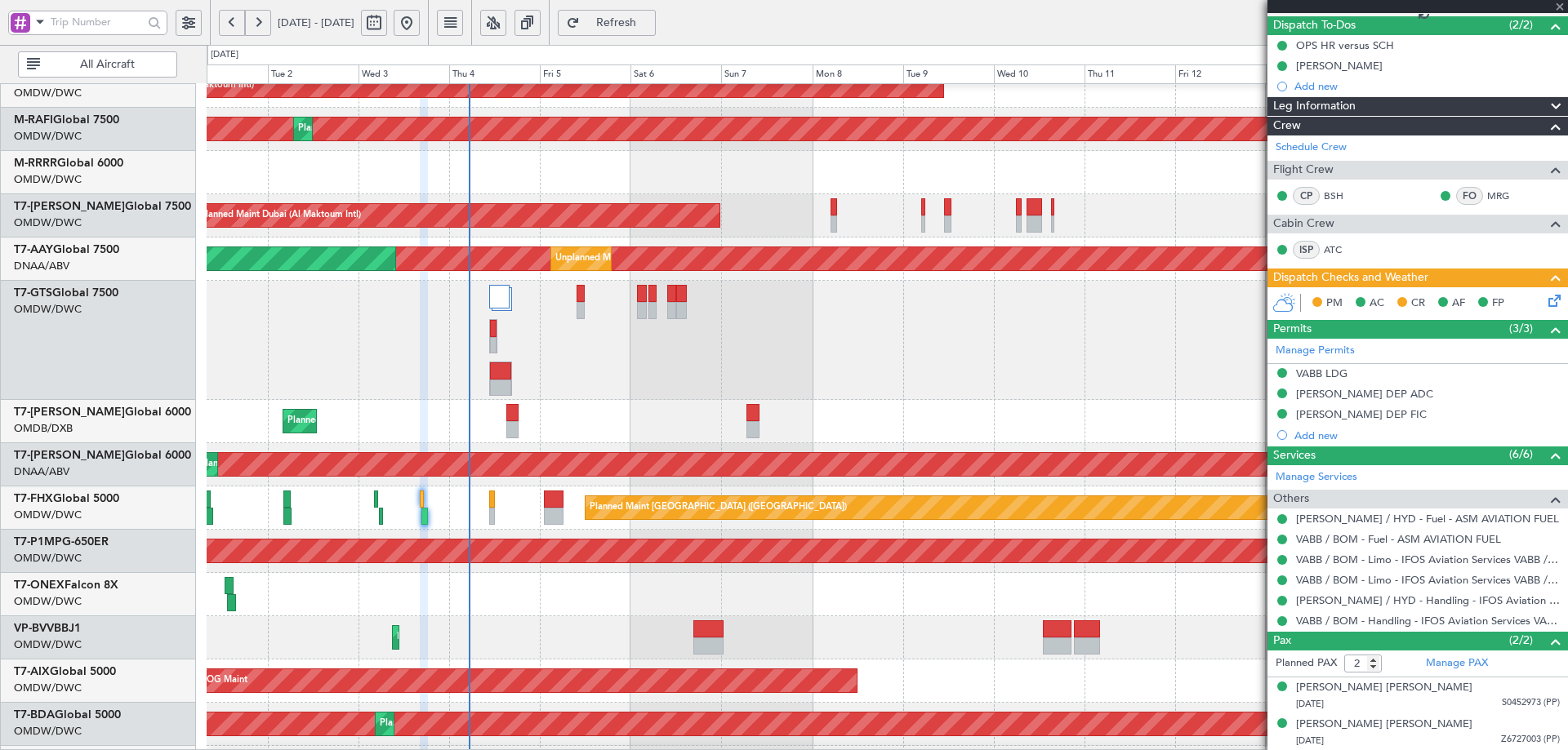
type input "+00:05"
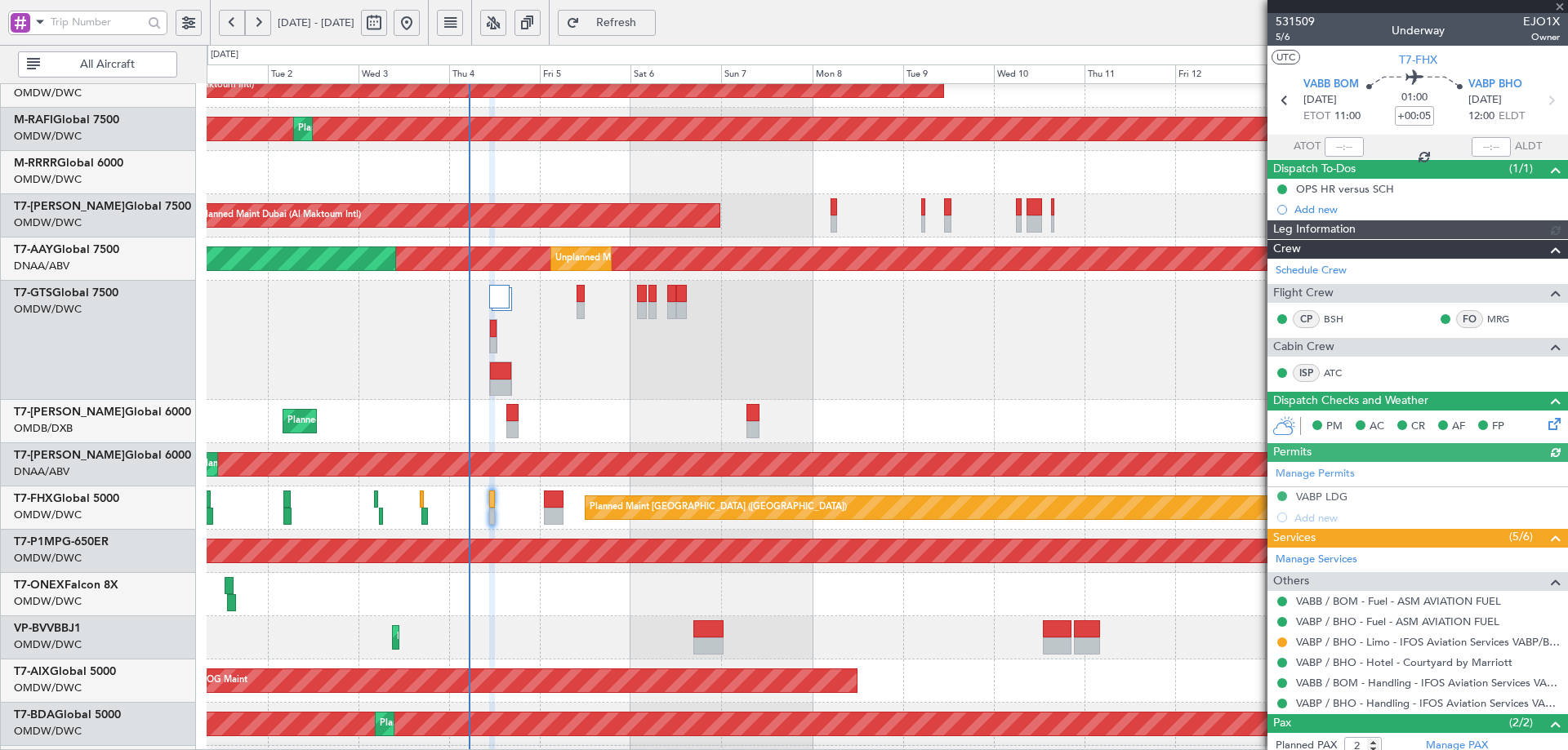
type input "[PERSON_NAME] (ANI)"
type input "7051"
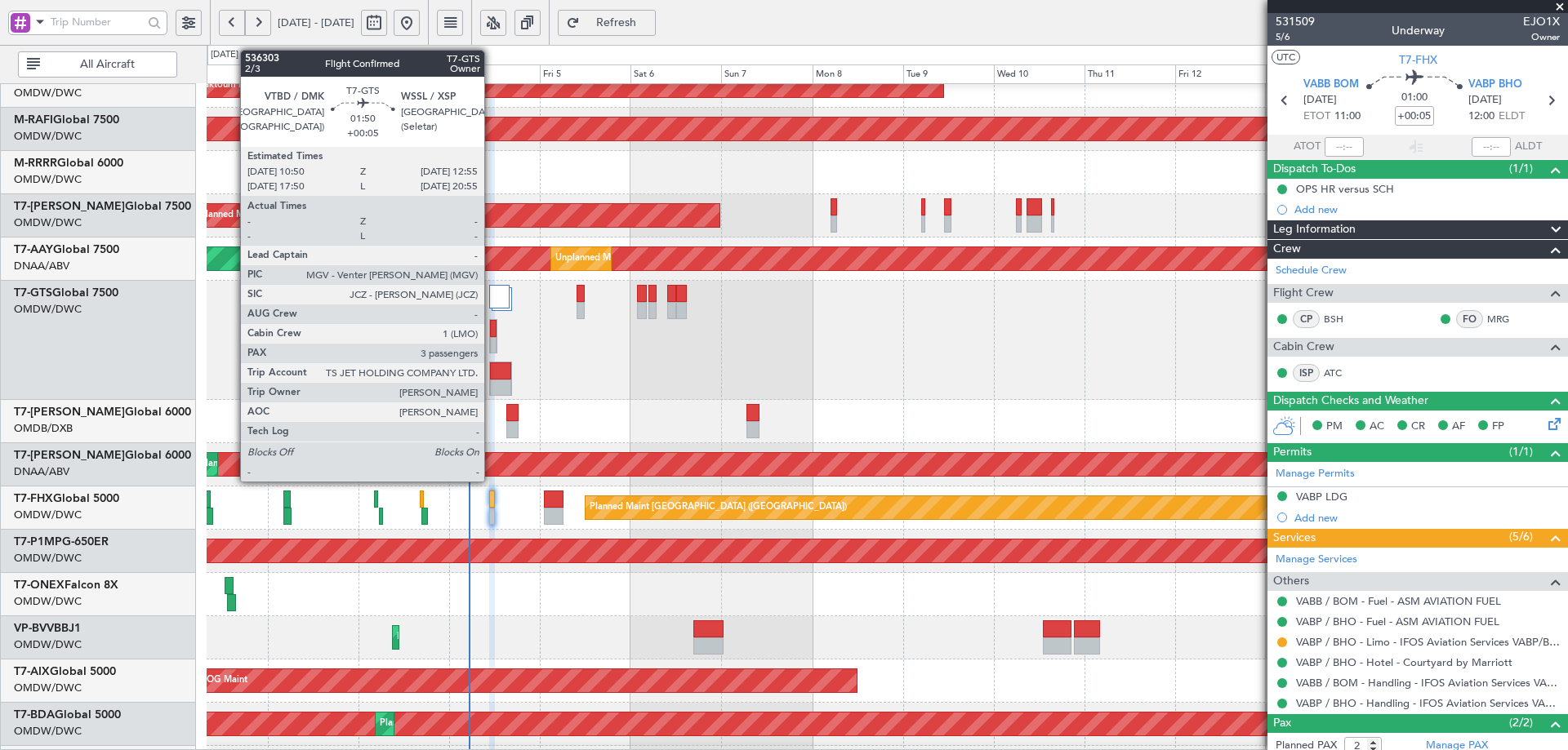
click at [492, 330] on div at bounding box center [493, 328] width 7 height 17
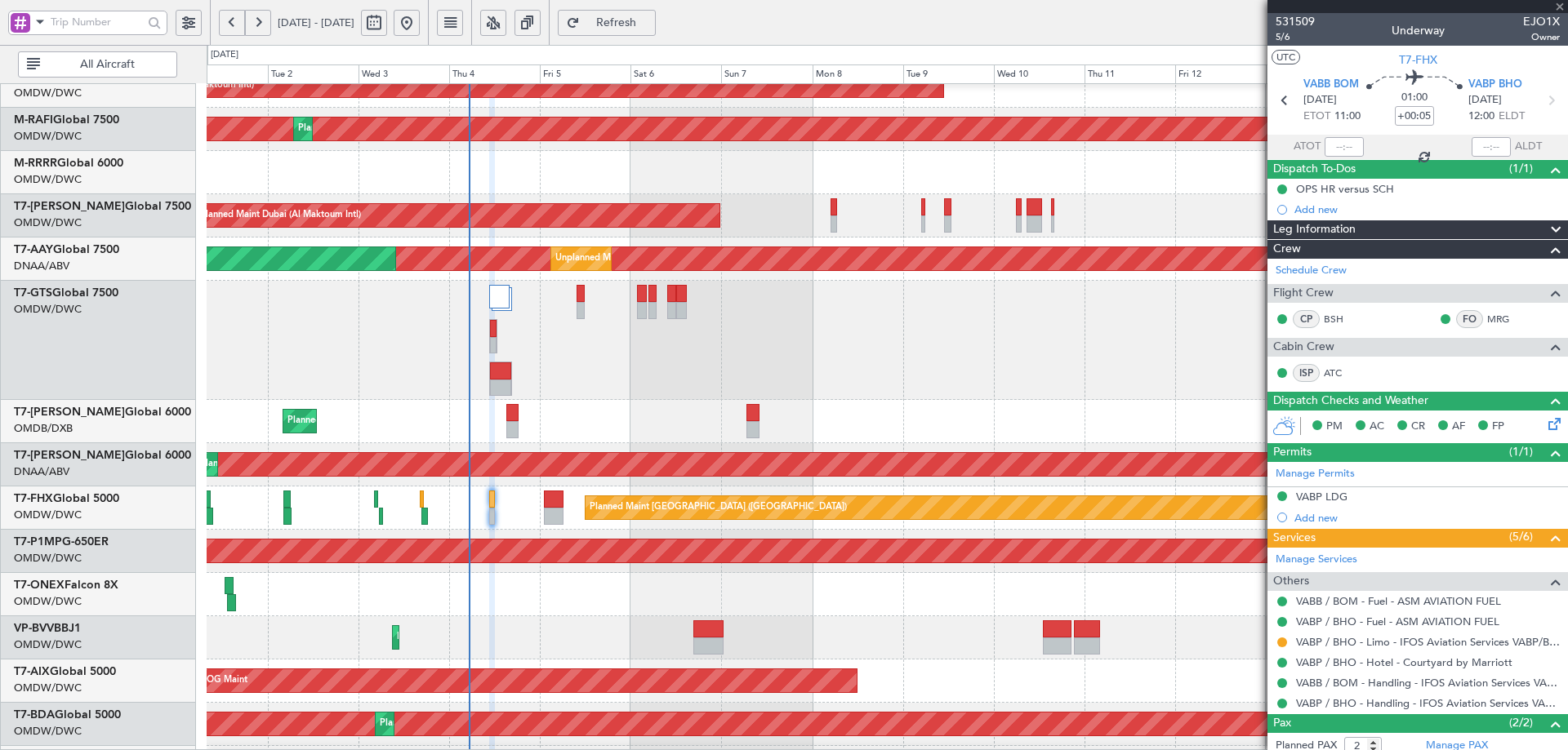
type input "3"
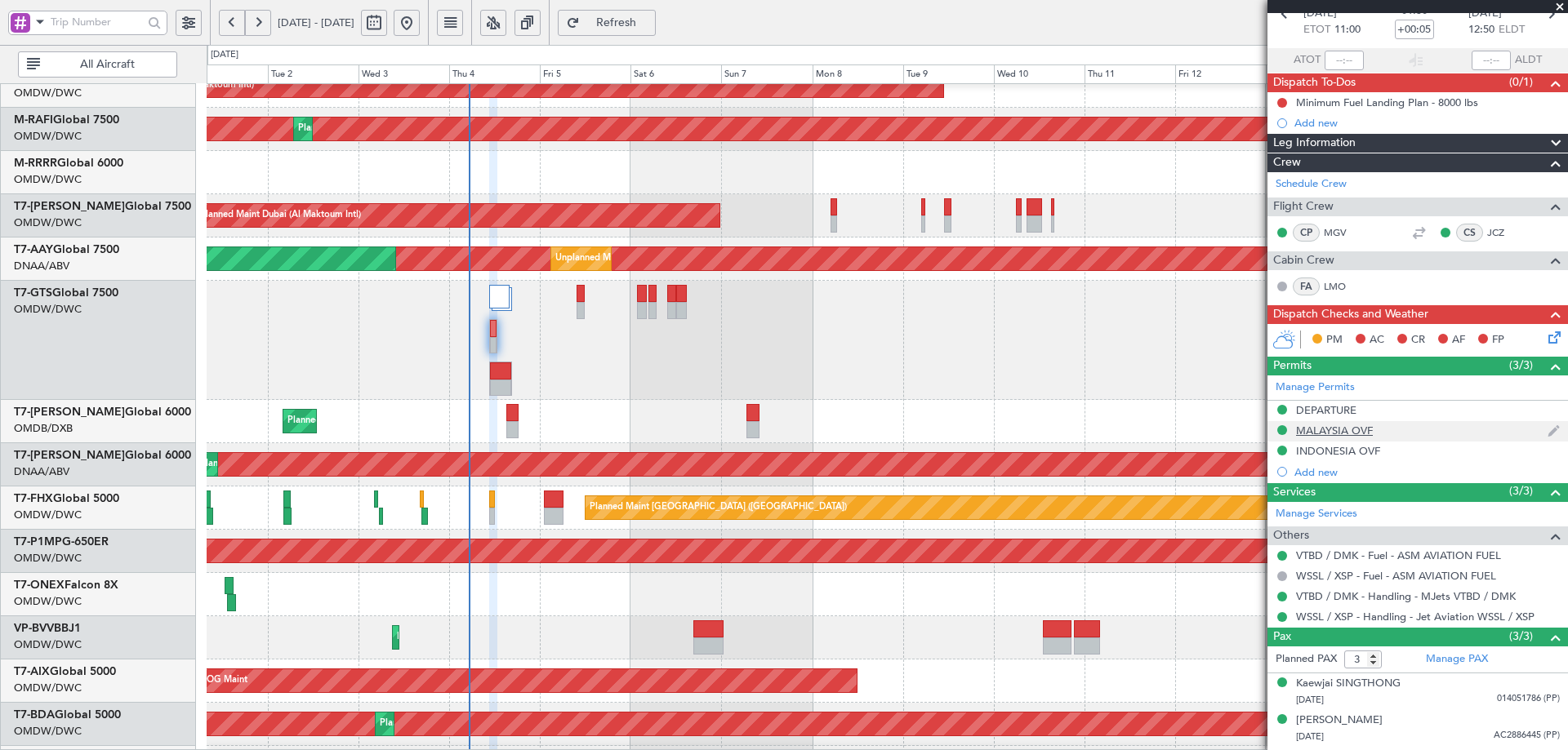
scroll to position [119, 0]
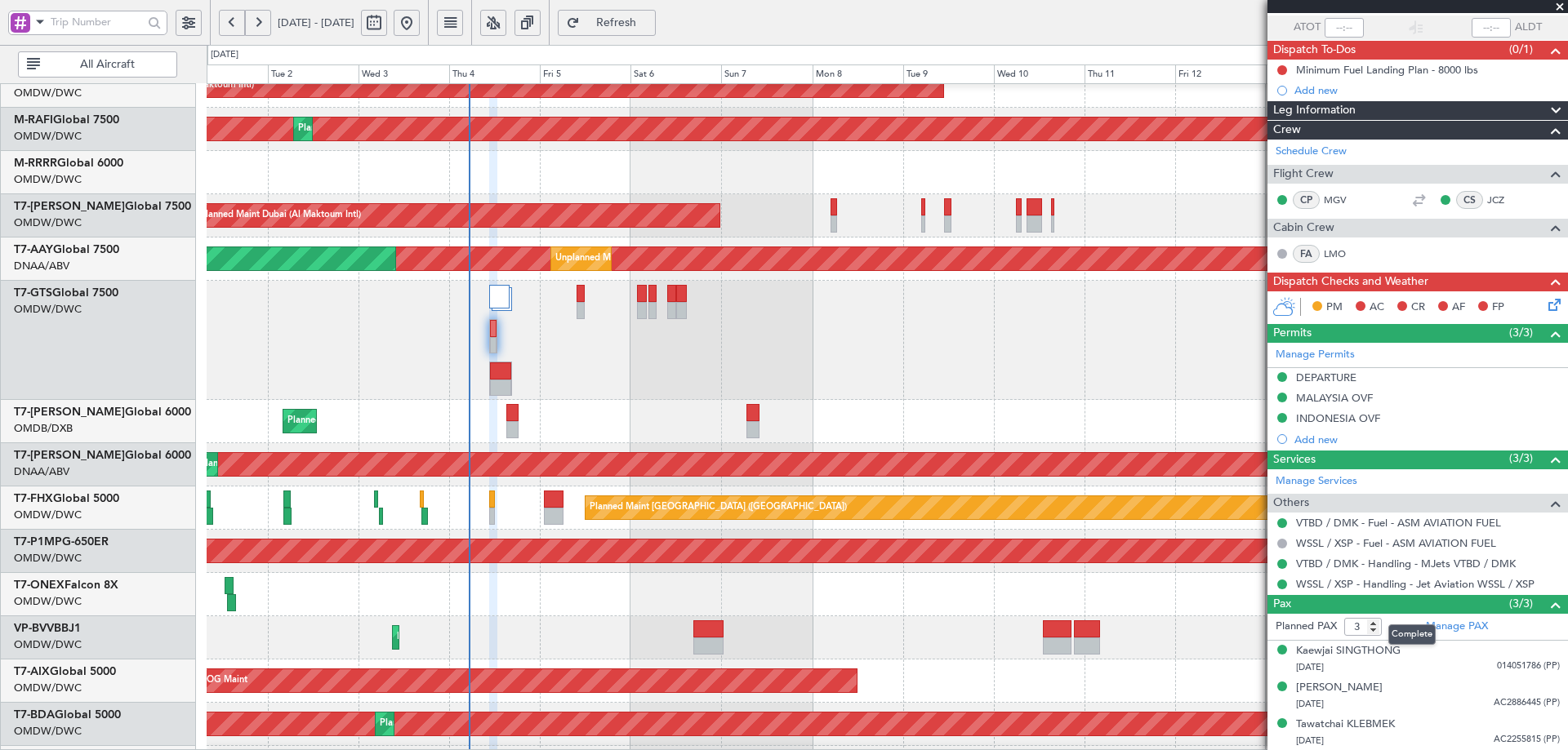
click at [1442, 630] on mat-tooltip-component "Complete" at bounding box center [1412, 635] width 71 height 44
click at [1453, 628] on link "Manage PAX" at bounding box center [1457, 627] width 62 height 16
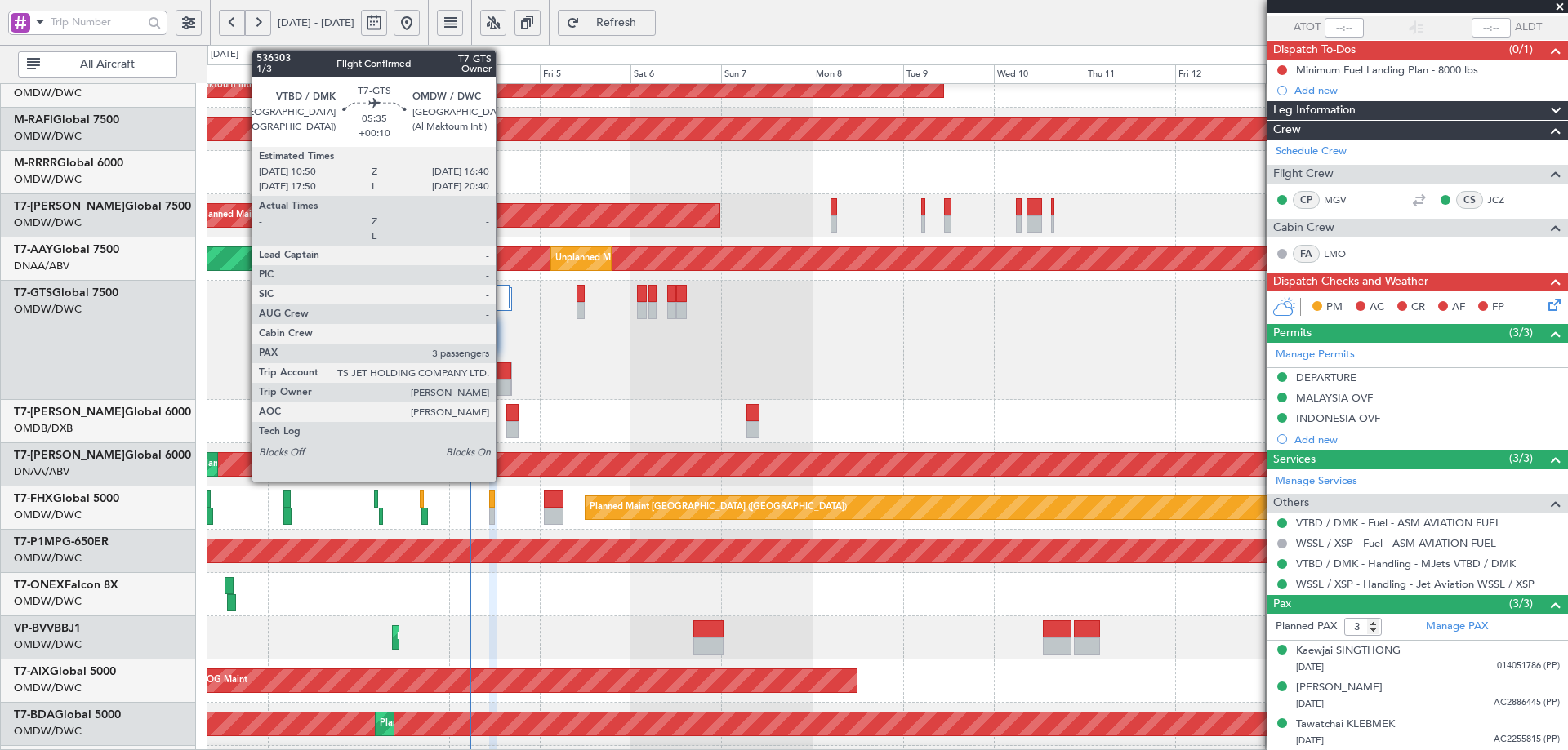
click at [503, 365] on div at bounding box center [500, 371] width 21 height 17
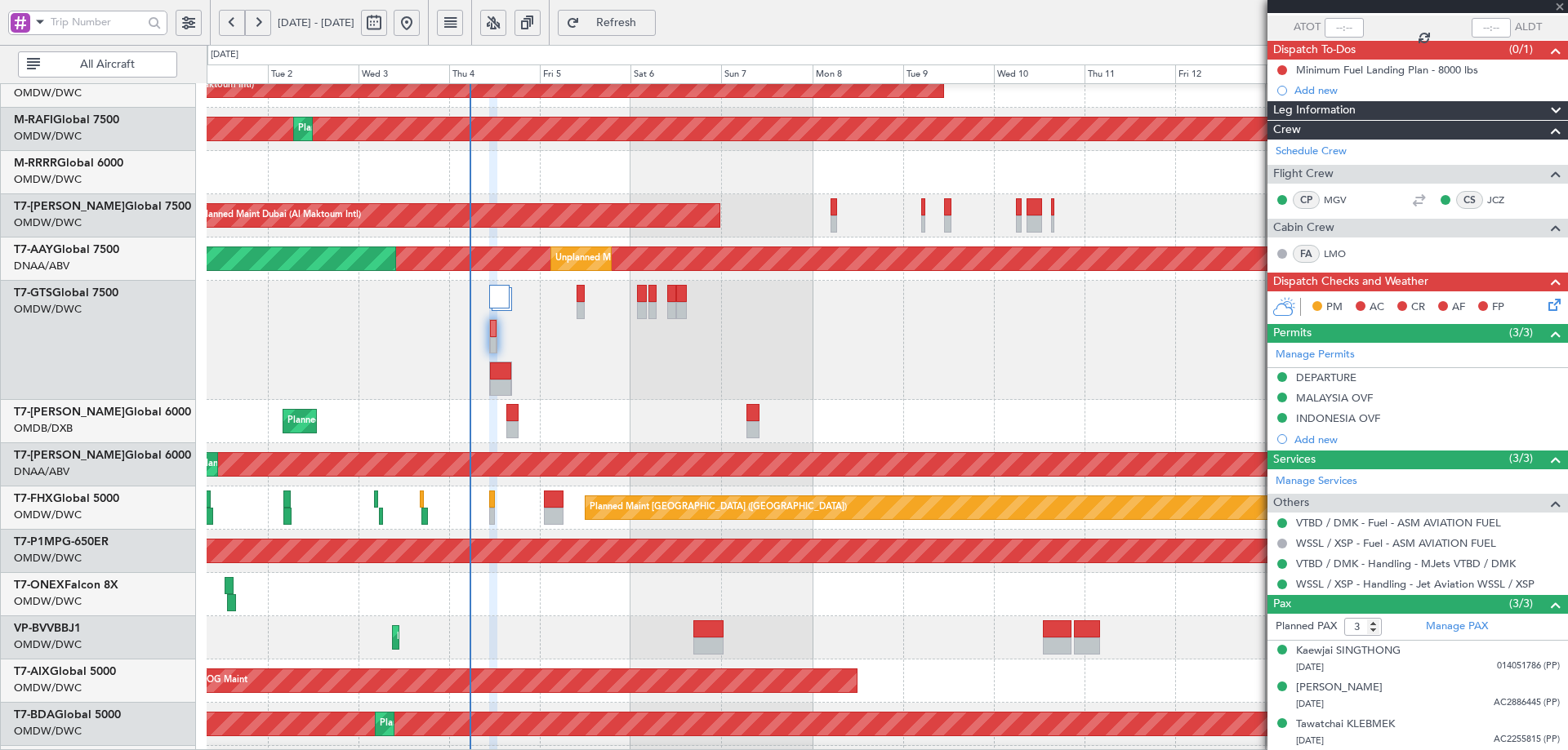
type input "+00:10"
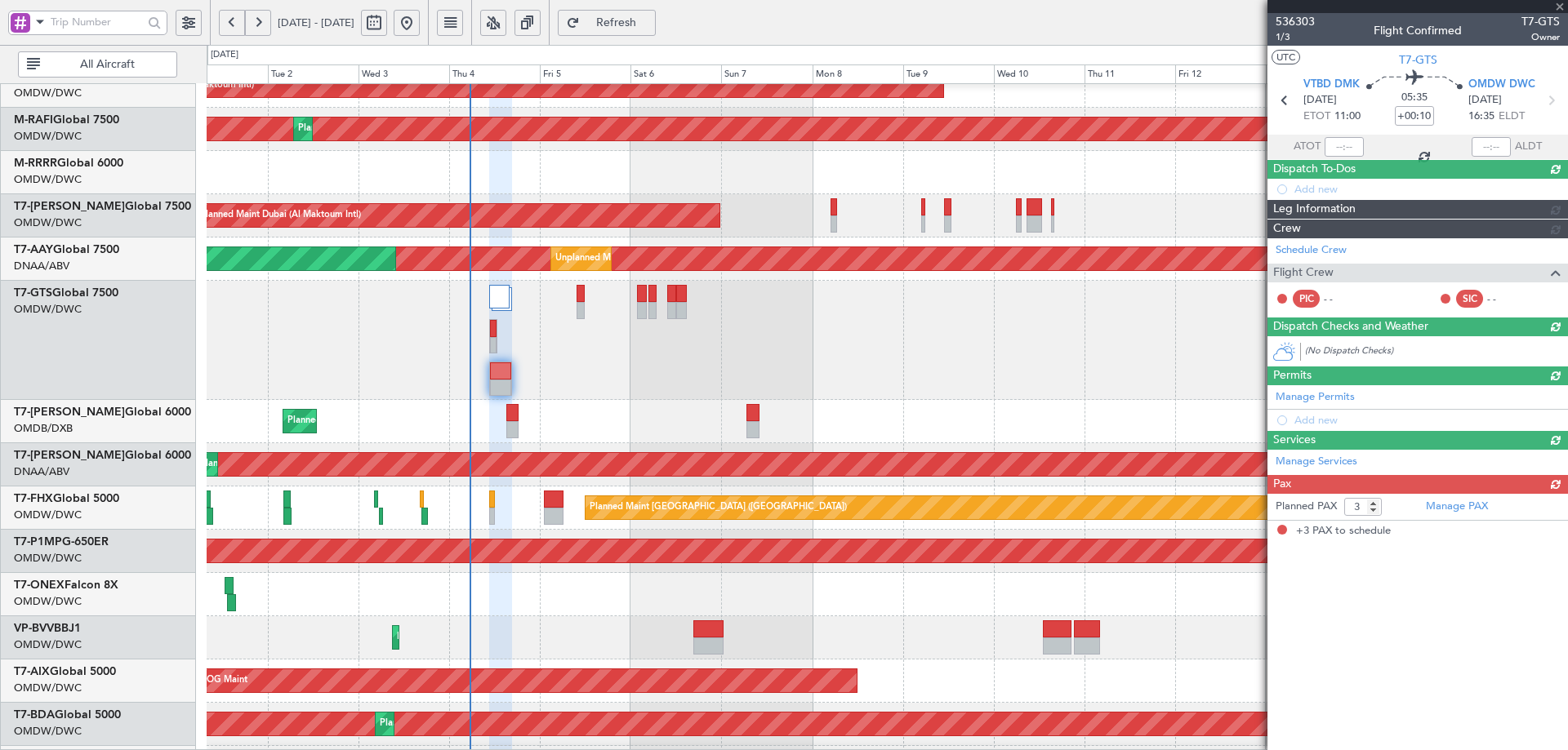
scroll to position [0, 0]
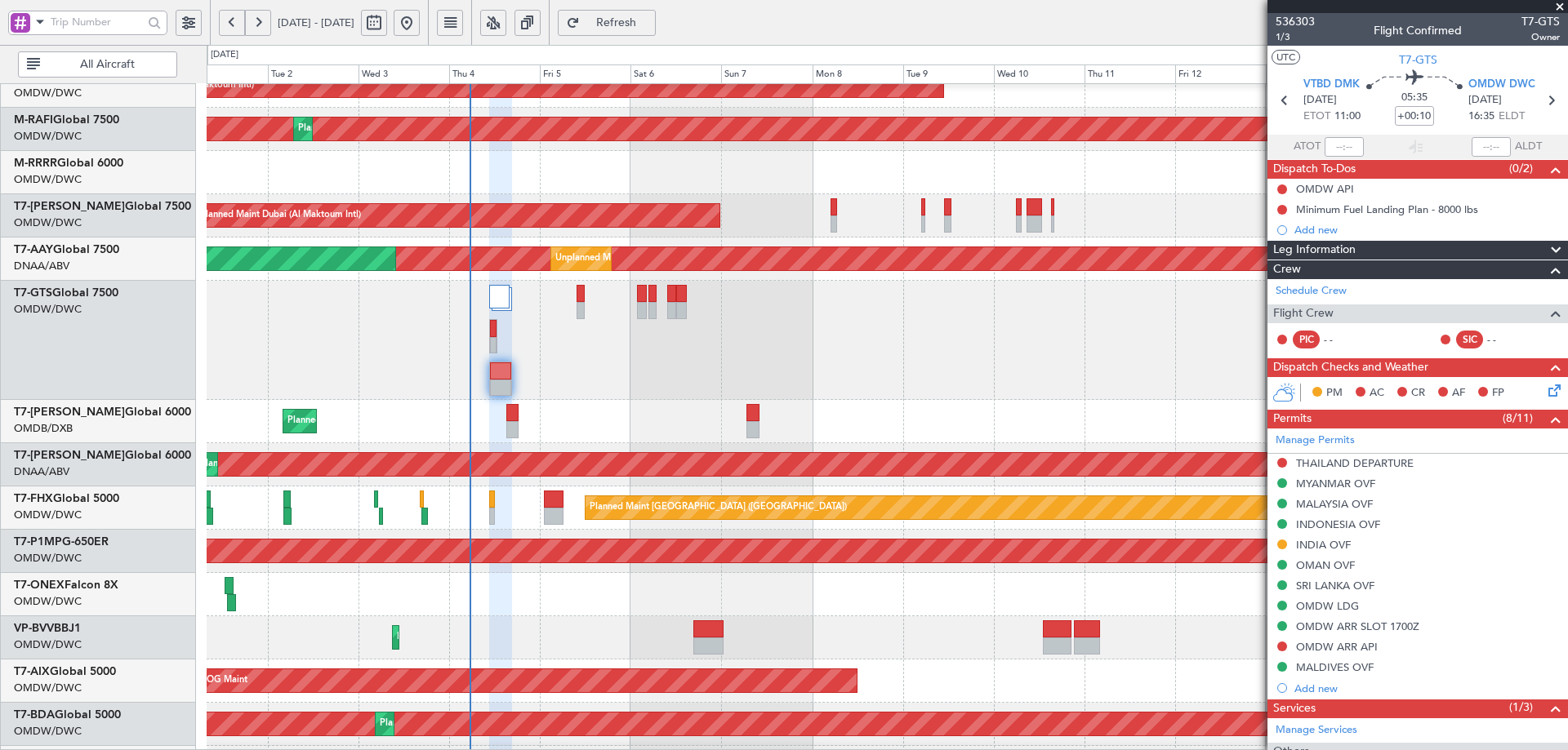
type input "4"
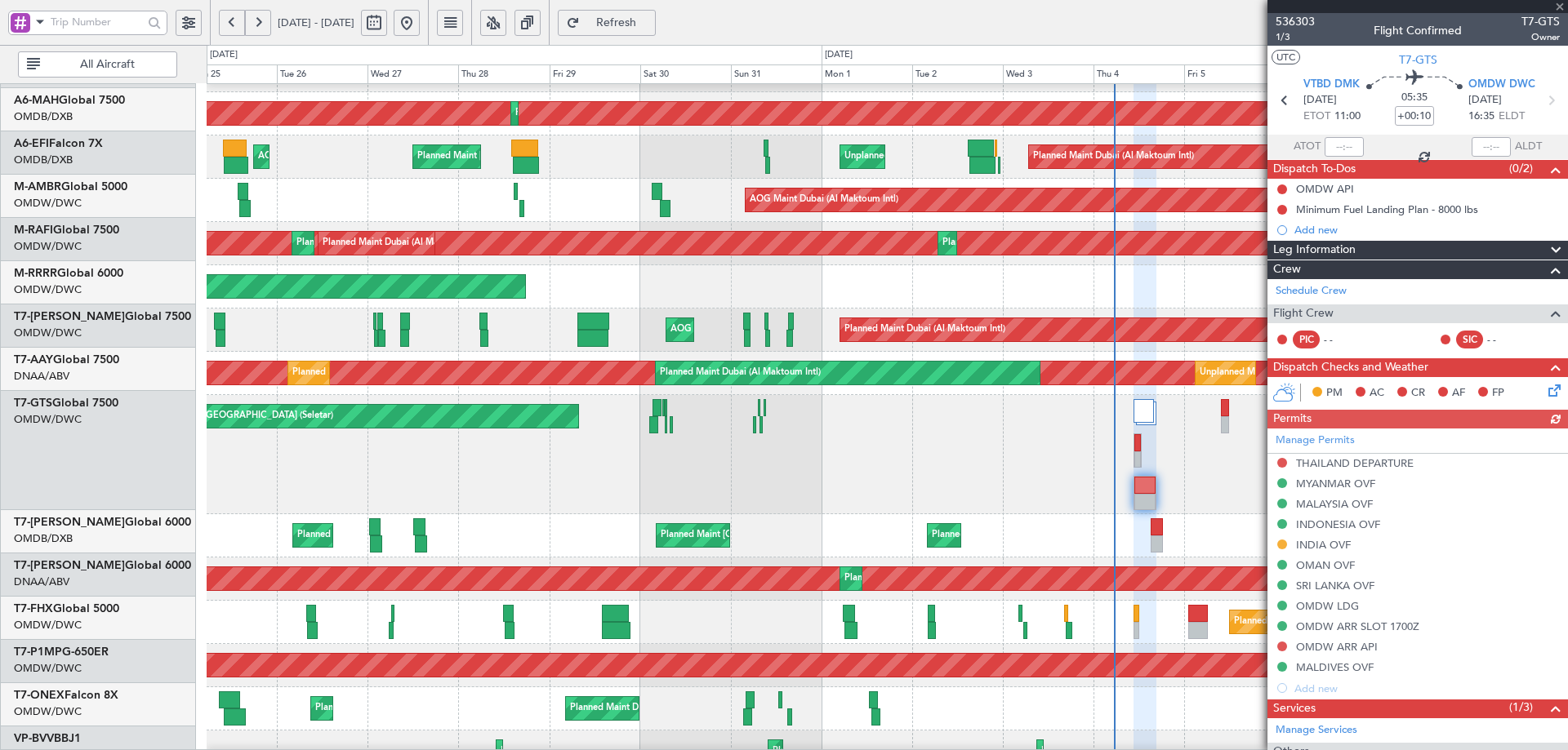
scroll to position [78, 0]
click at [925, 415] on div "Unplanned Maint Singapore (Seletar)" at bounding box center [886, 455] width 1360 height 119
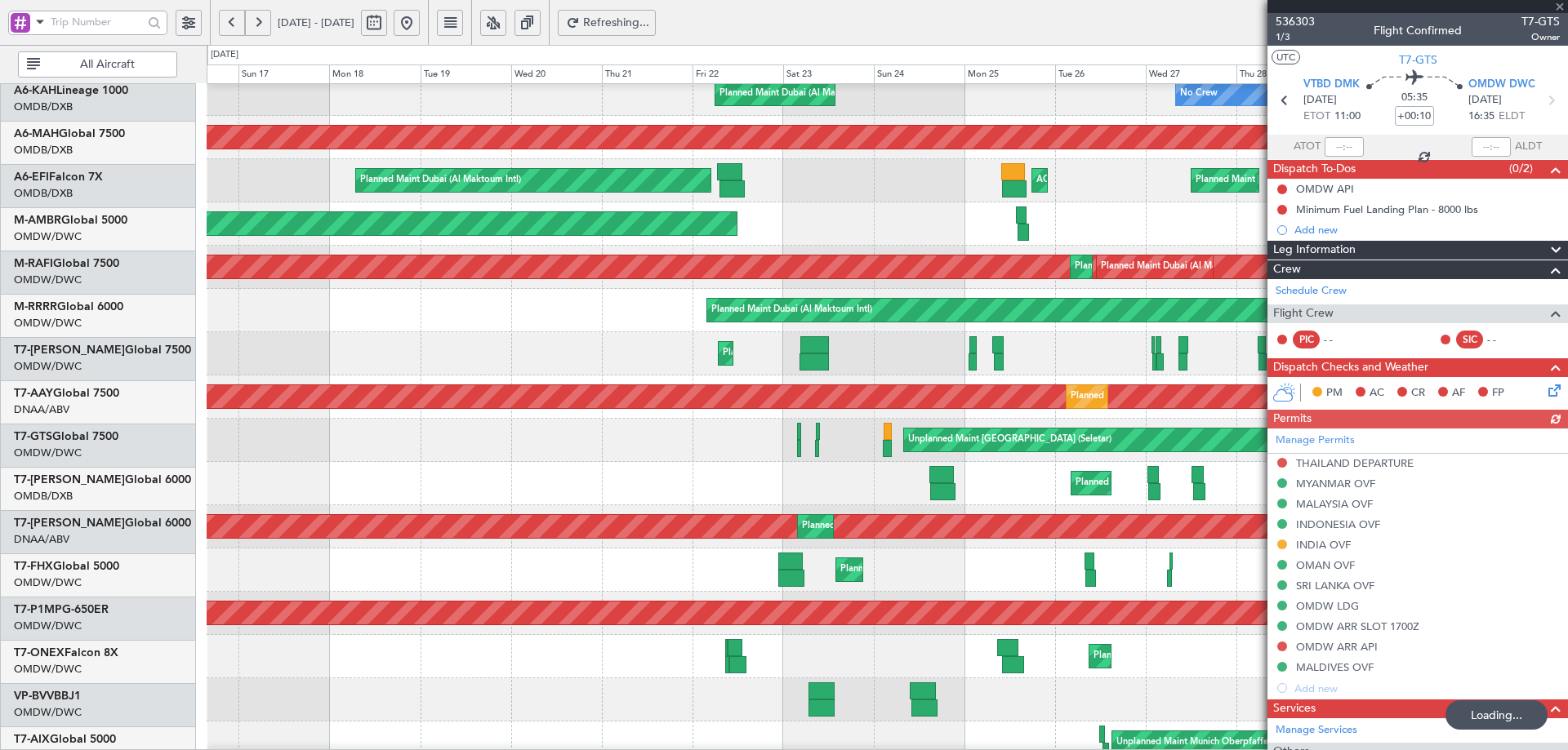
scroll to position [55, 0]
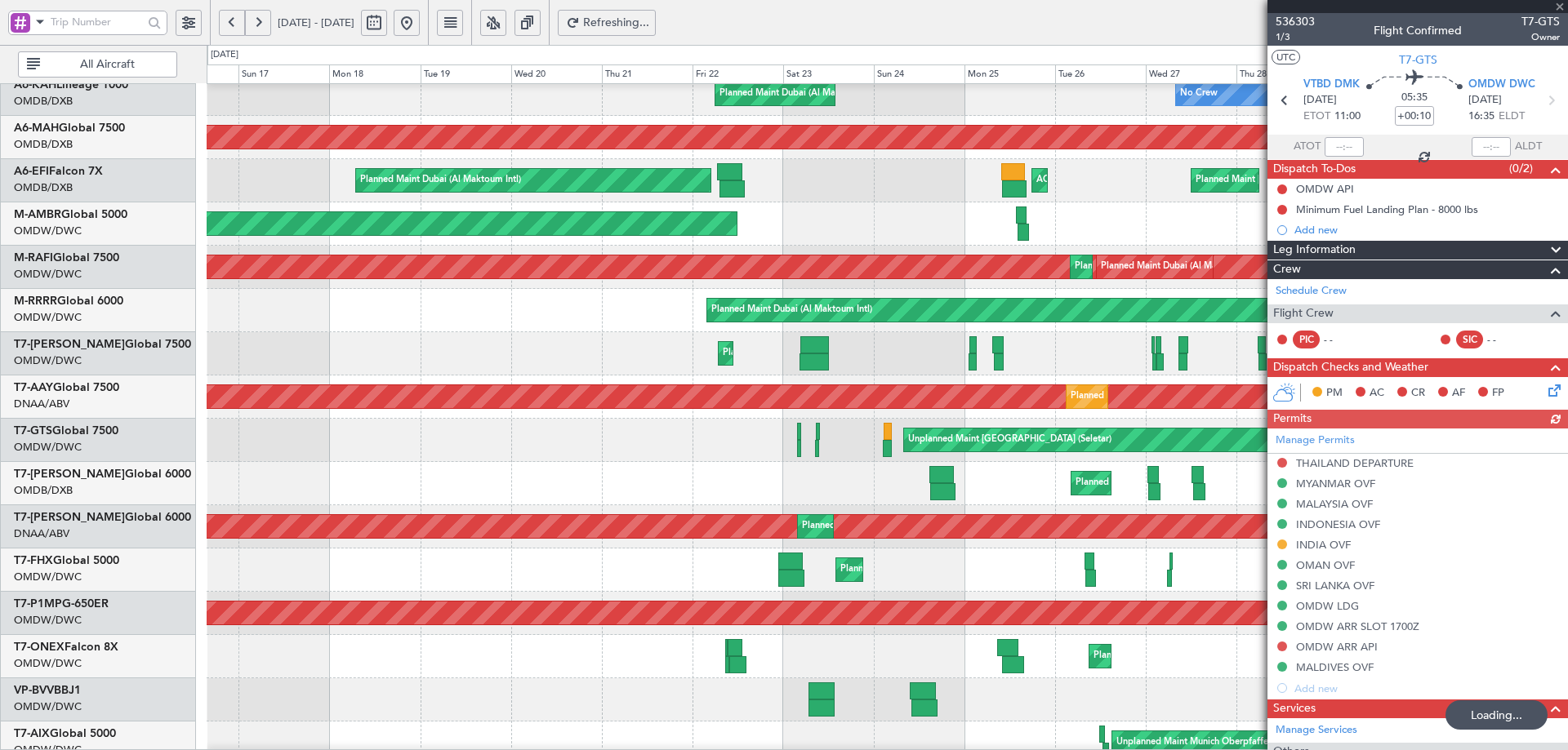
click at [1091, 501] on div "No Crew Planned Maint Dubai (Al Maktoum Intl) Planned Maint Dubai (Al Maktoum I…" at bounding box center [886, 506] width 1360 height 952
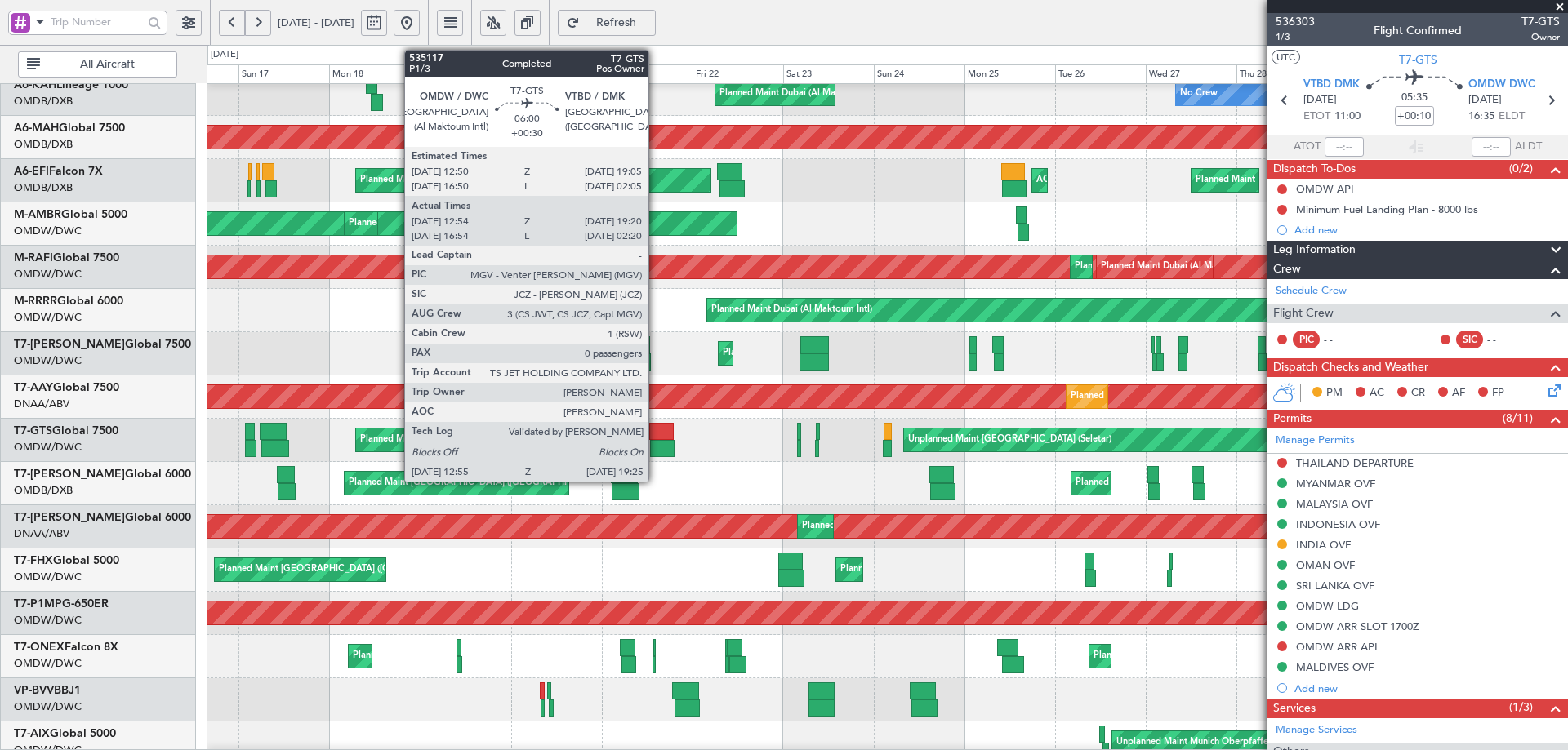
click at [656, 432] on div at bounding box center [662, 431] width 24 height 17
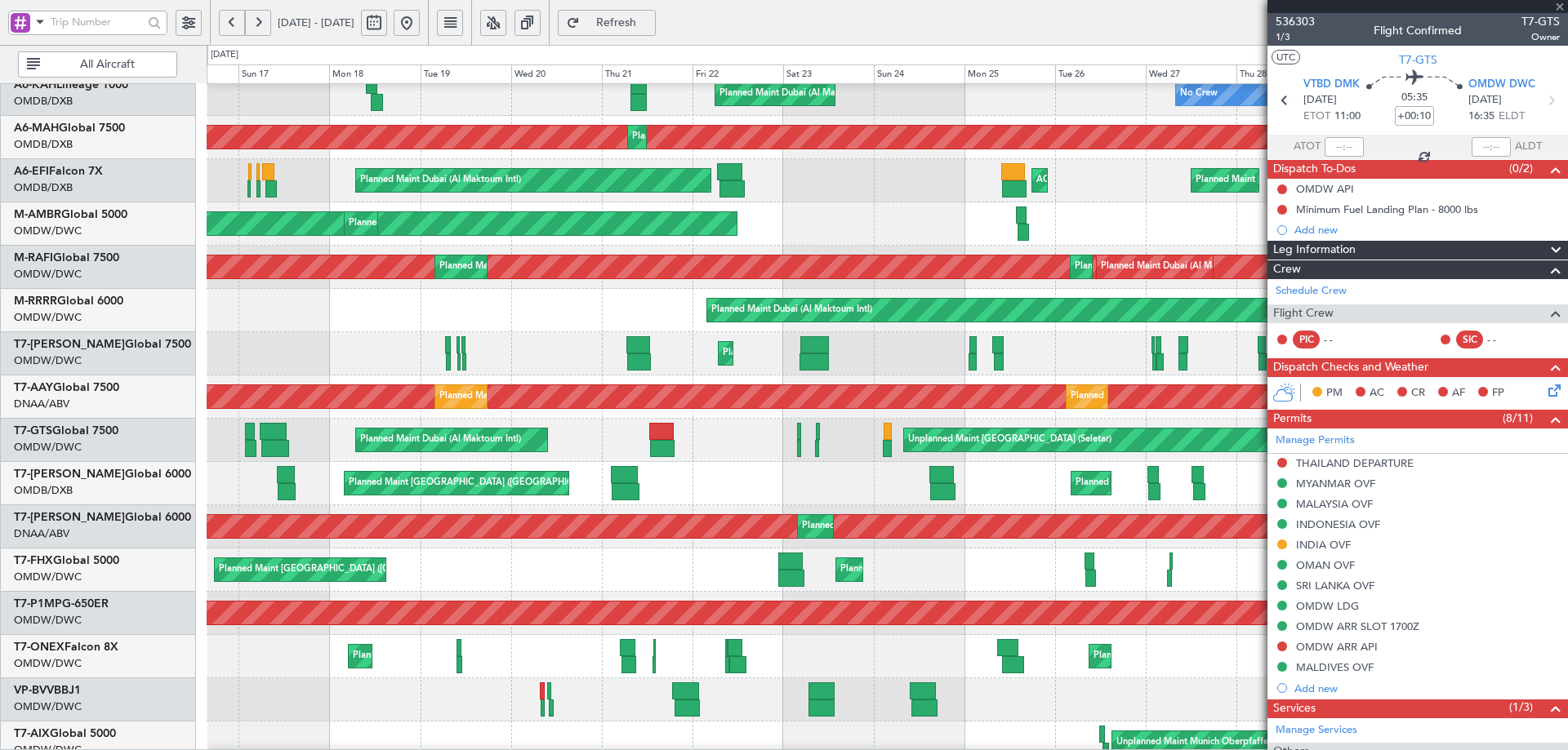
type input "+00:30"
type input "13:04"
type input "19:15"
type input "0"
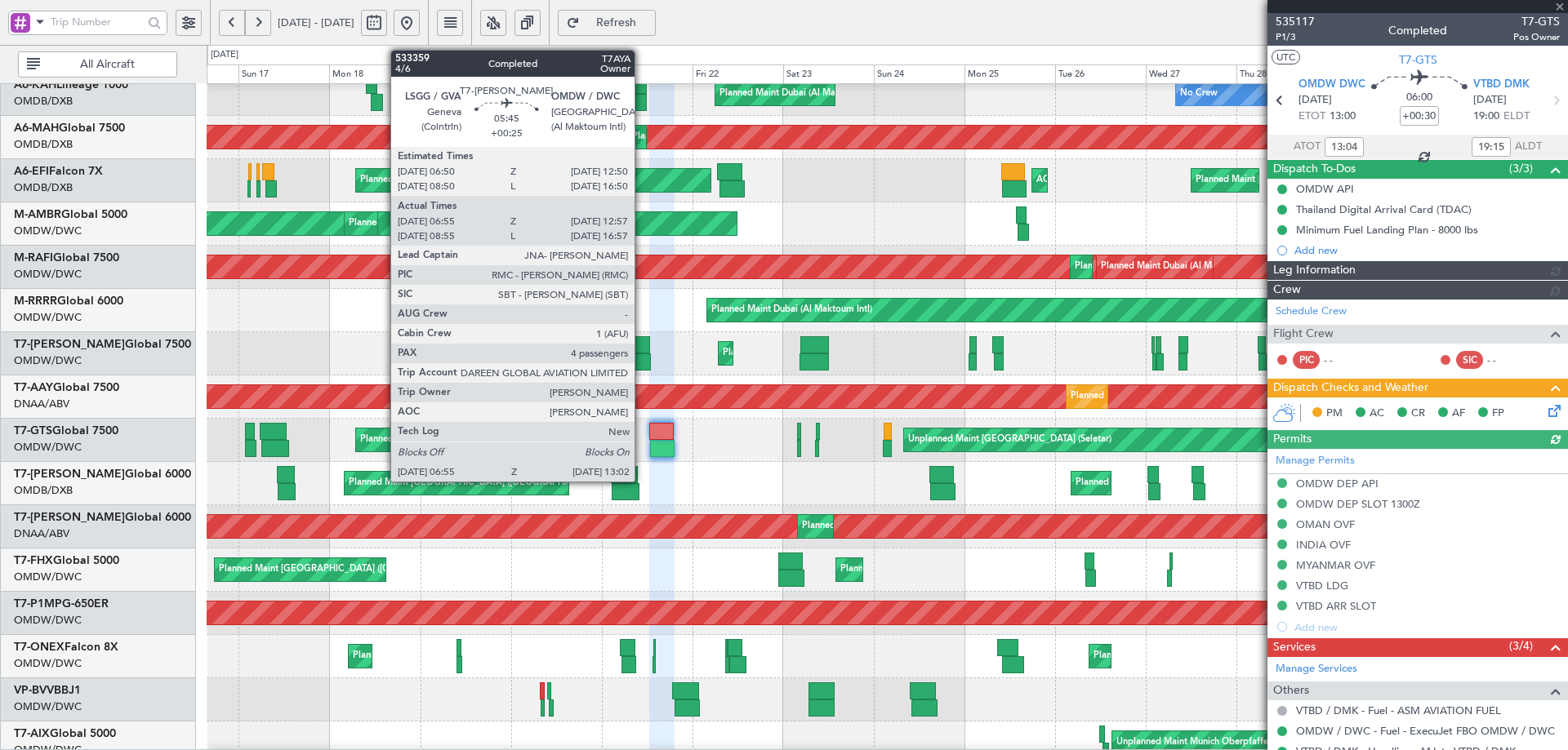
type input "Rohit Roy (ROY)"
type input "7047"
click at [642, 344] on div at bounding box center [637, 345] width 23 height 17
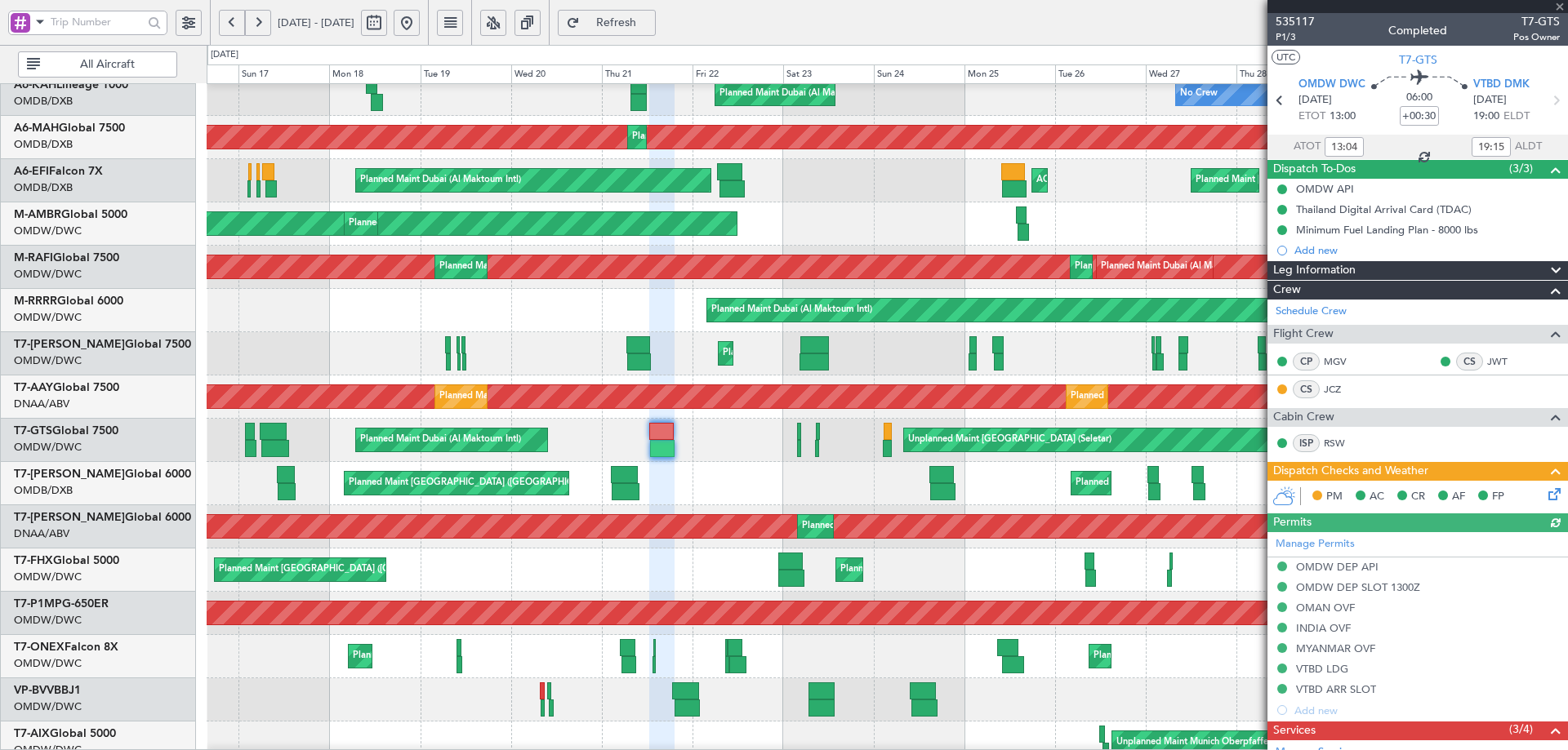
type input "+00:25"
type input "07:05"
type input "12:52"
type input "4"
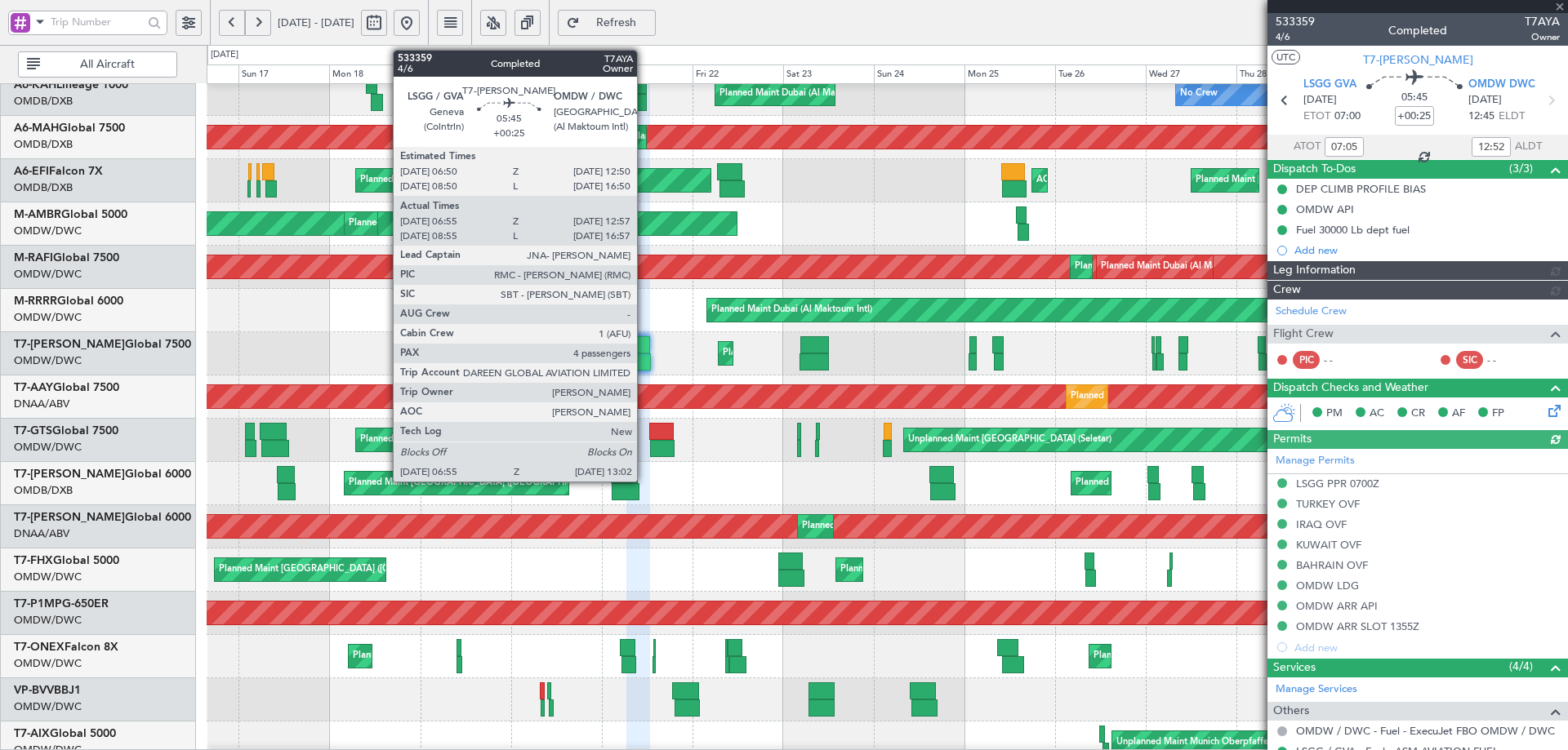
type input "7087"
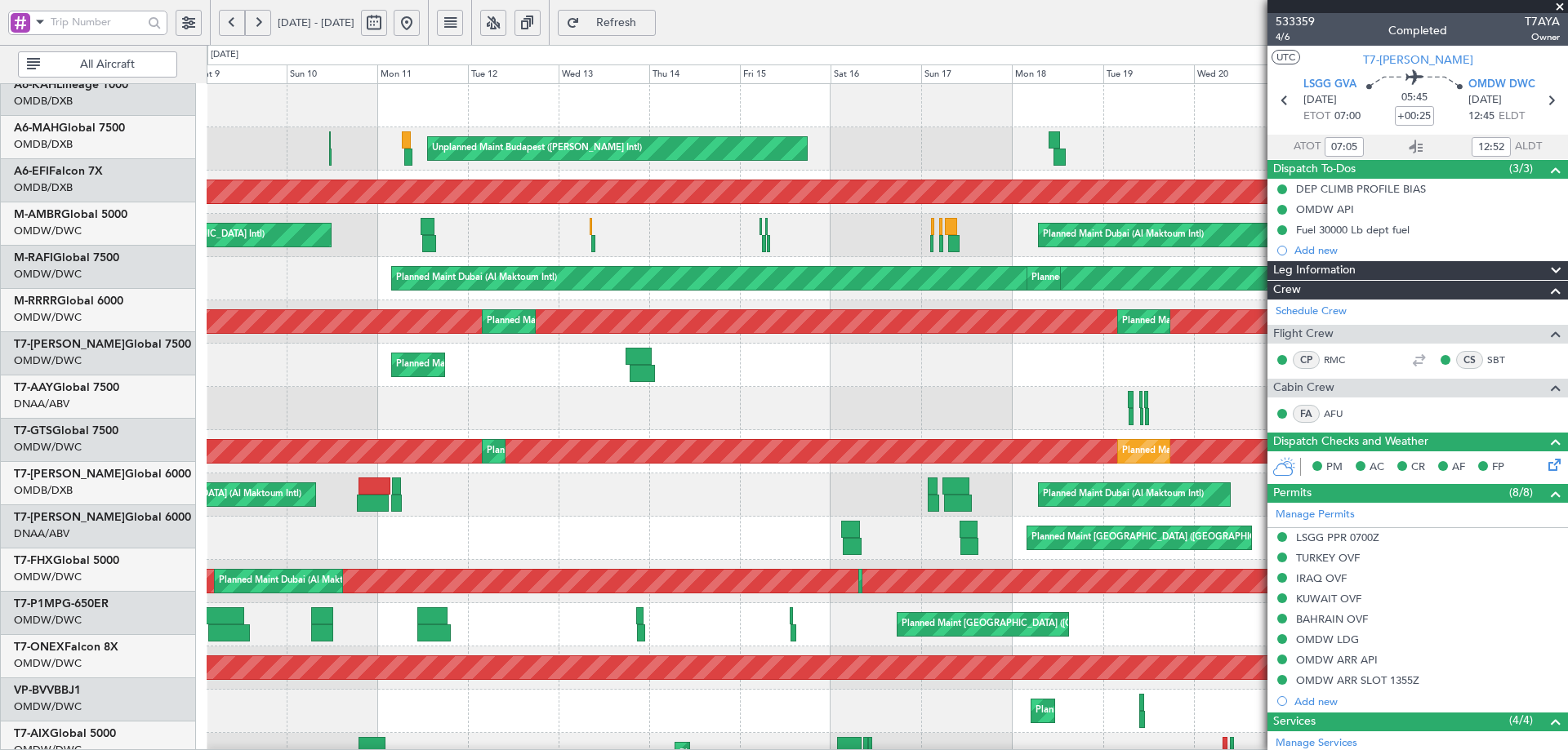
scroll to position [0, 0]
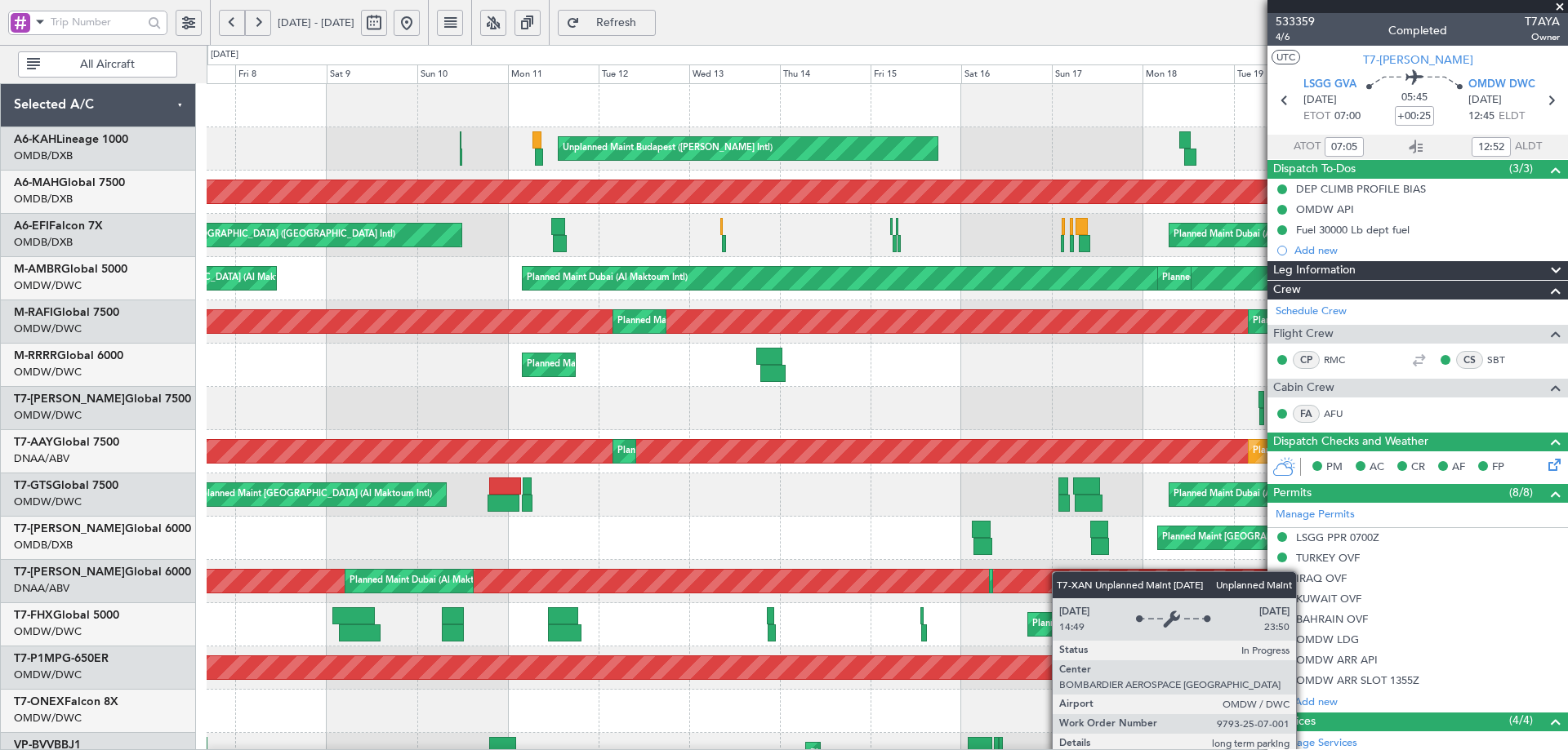
click at [1089, 577] on div "Planned Maint Dubai (Al Maktoum Intl) Unplanned Maint Budapest (Ferenc Liszt In…" at bounding box center [886, 560] width 1360 height 952
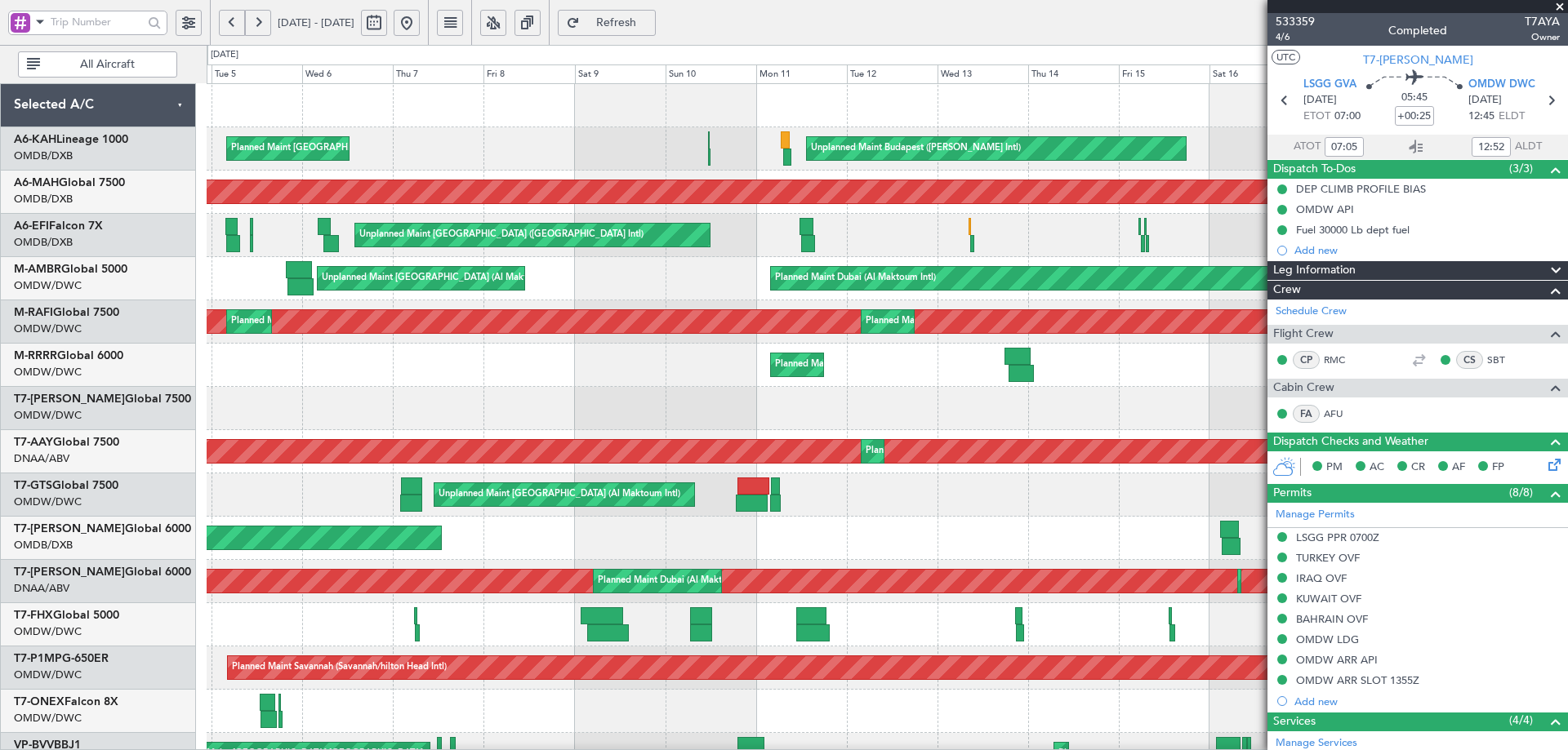
click at [779, 527] on div "Planned Maint Dubai (Dubai Intl) AOG Maint Dubai (Dubai Intl)" at bounding box center [886, 538] width 1360 height 44
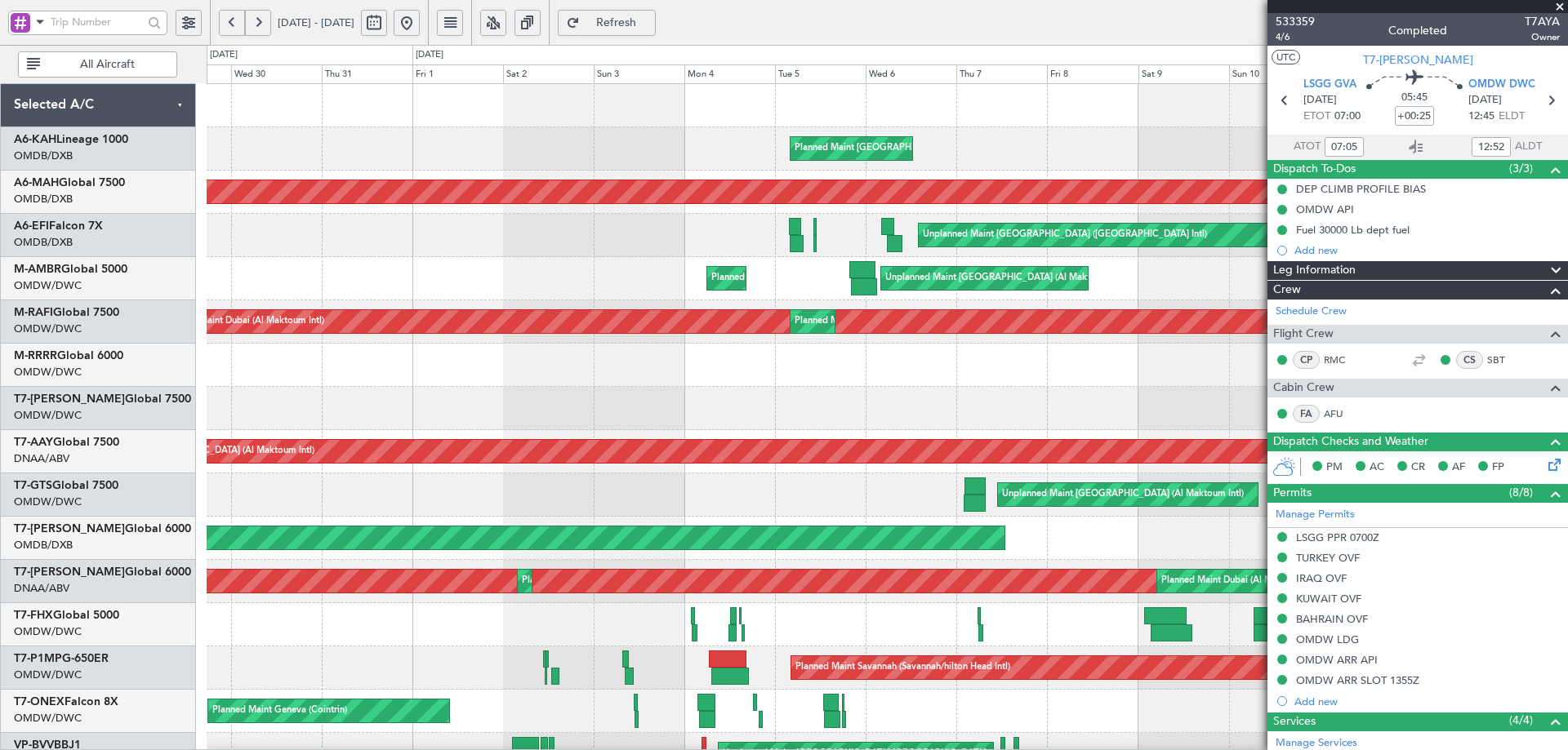
scroll to position [2, 0]
click at [1016, 489] on div "Unplanned Maint [GEOGRAPHIC_DATA] (Al Maktoum Intl)" at bounding box center [886, 496] width 1360 height 44
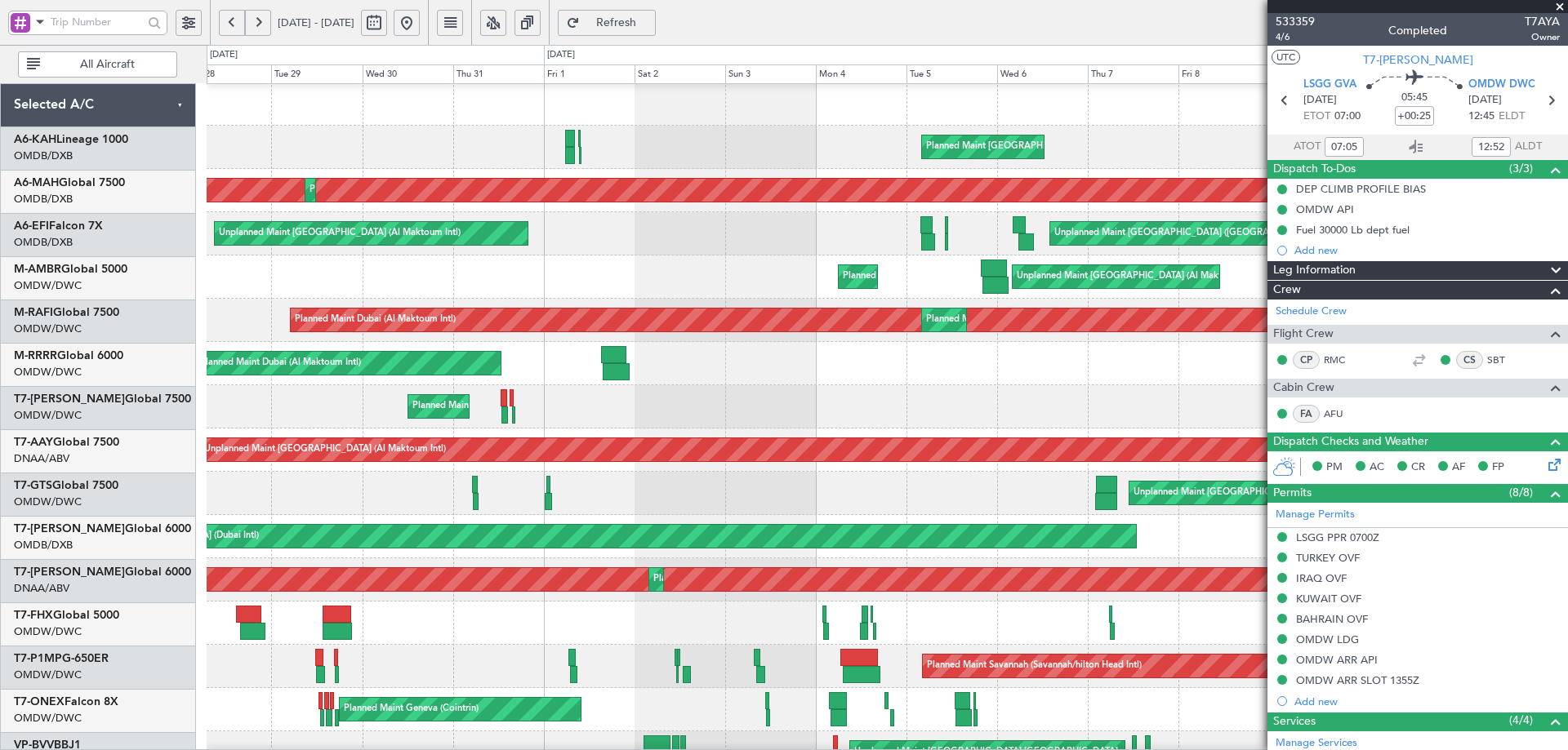
scroll to position [2, 0]
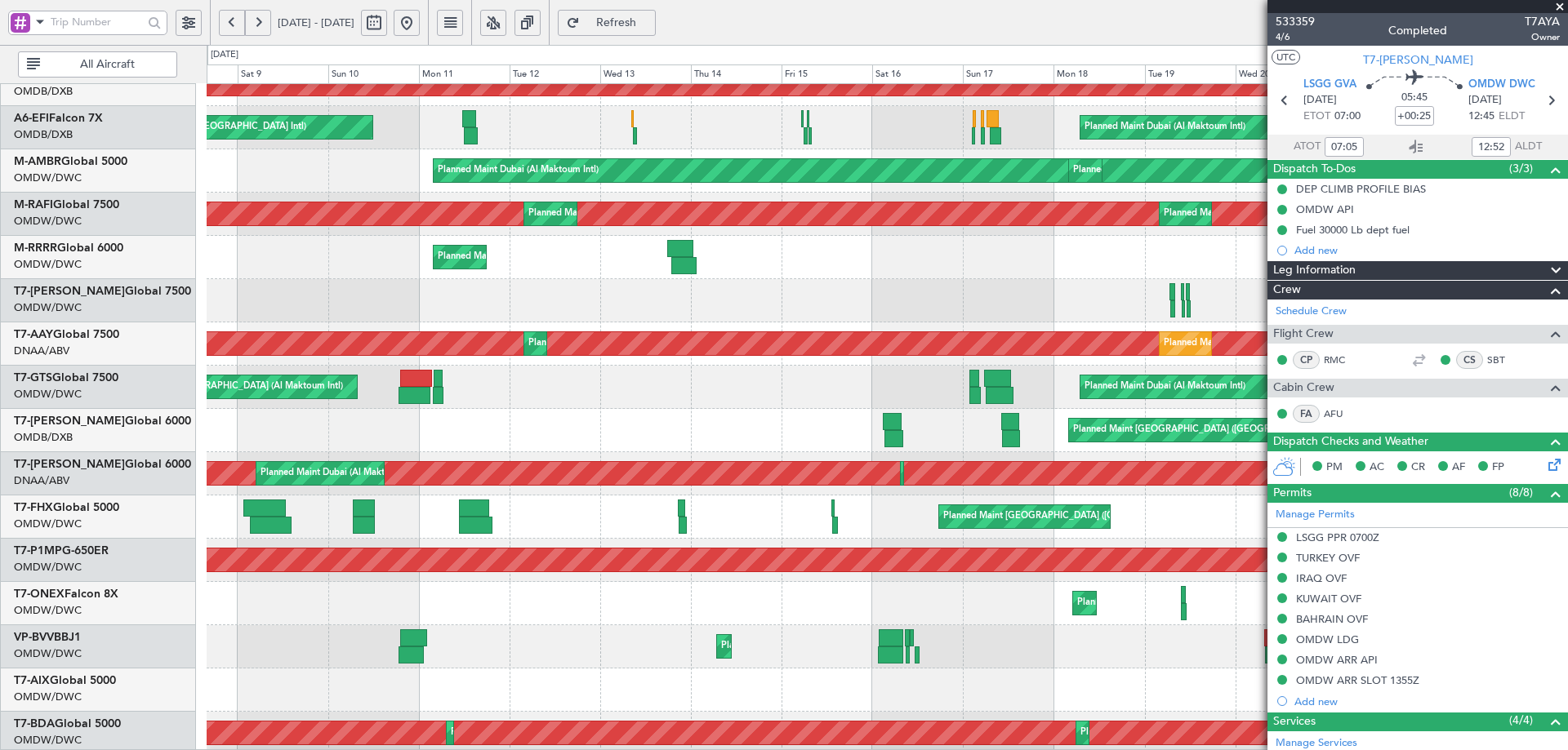
click at [0, 276] on html "[DATE] - [DATE] Refresh Quick Links All Aircraft Planned Maint [GEOGRAPHIC_DATA…" at bounding box center [784, 375] width 1568 height 750
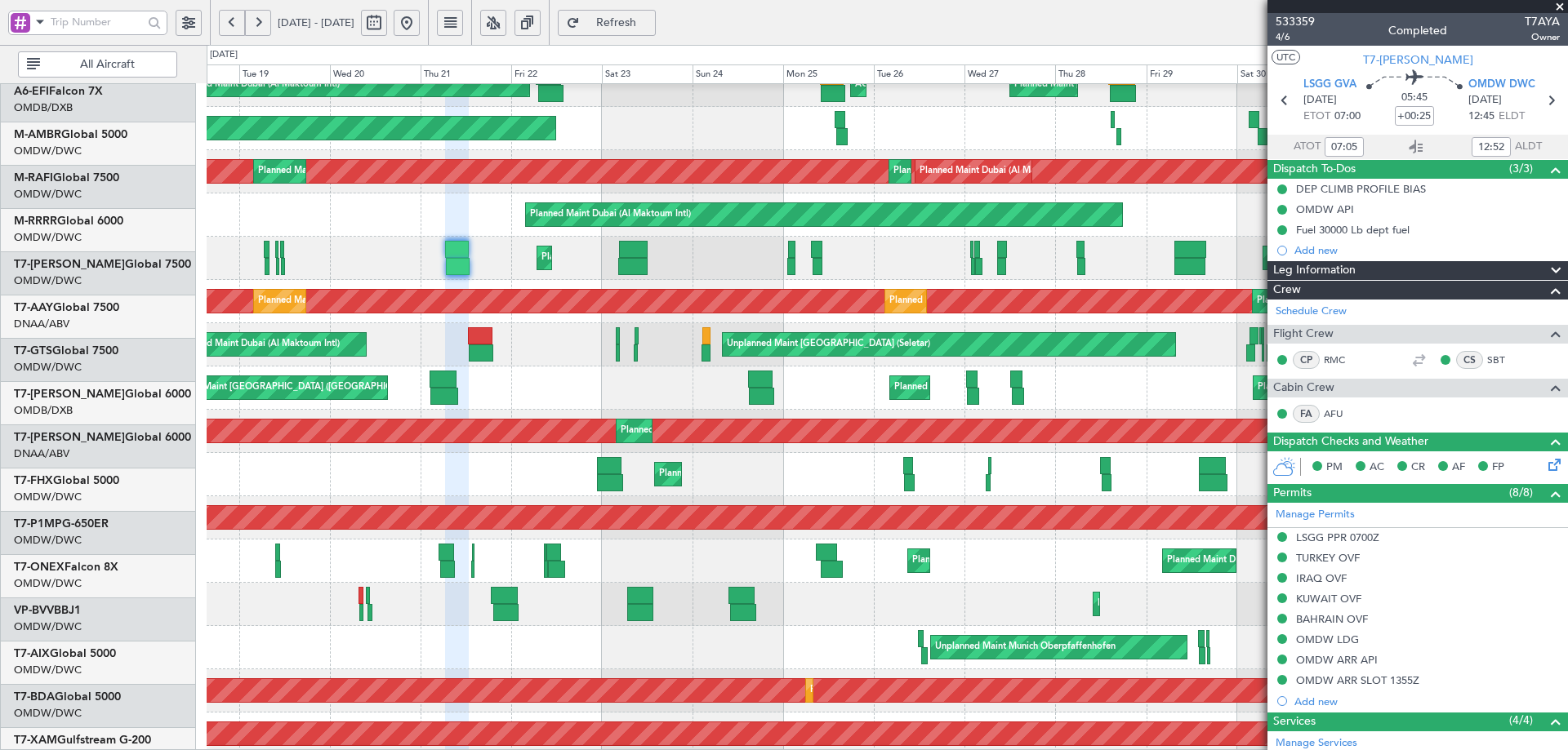
click at [97, 439] on div "Planned Maint Dubai (Al Maktoum Intl) AOG Maint [GEOGRAPHIC_DATA] (Dubai Intl) …" at bounding box center [784, 397] width 1568 height 705
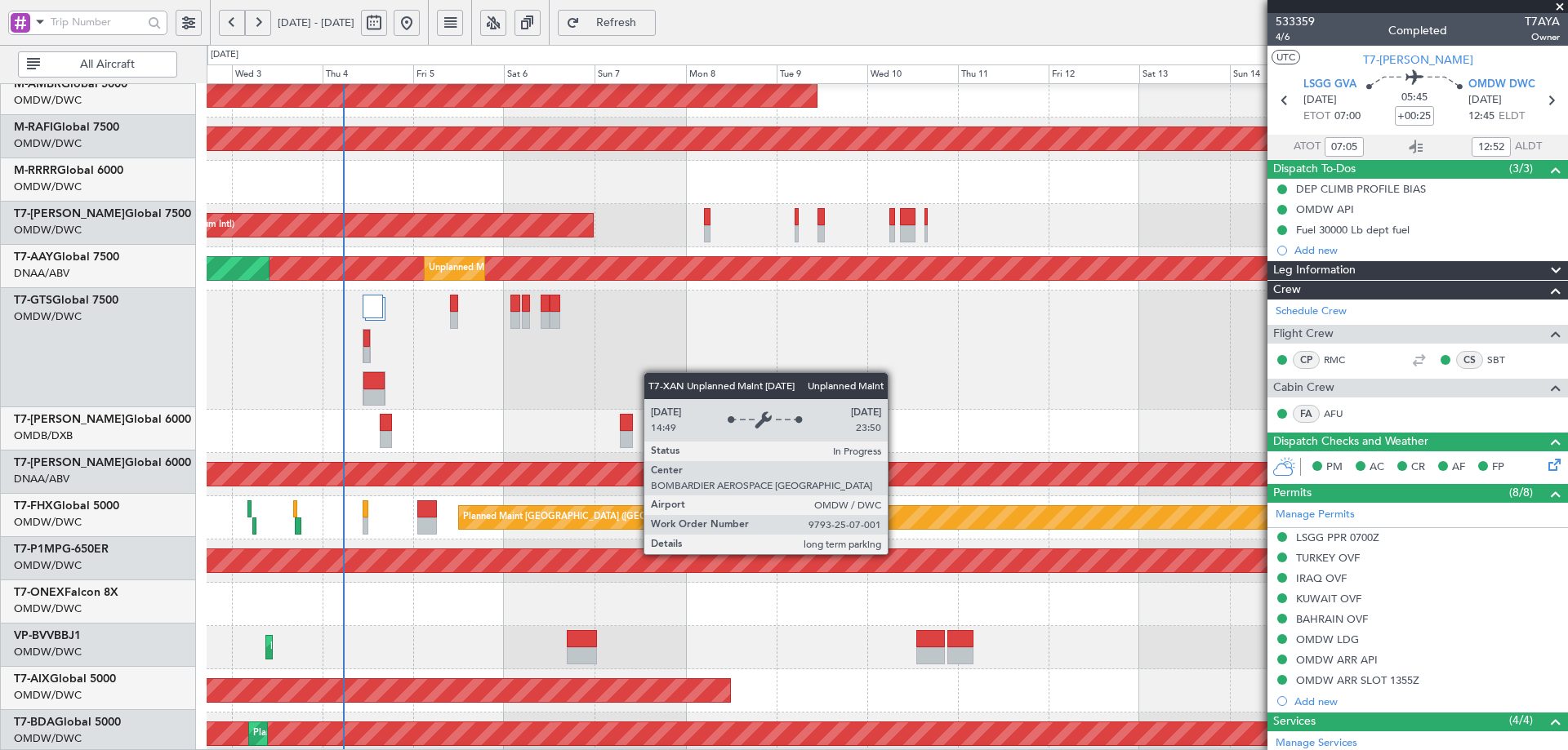
scroll to position [183, 0]
click at [540, 483] on div "Unplanned Maint [GEOGRAPHIC_DATA] (Al Maktoum Intl)" at bounding box center [763, 474] width 3834 height 23
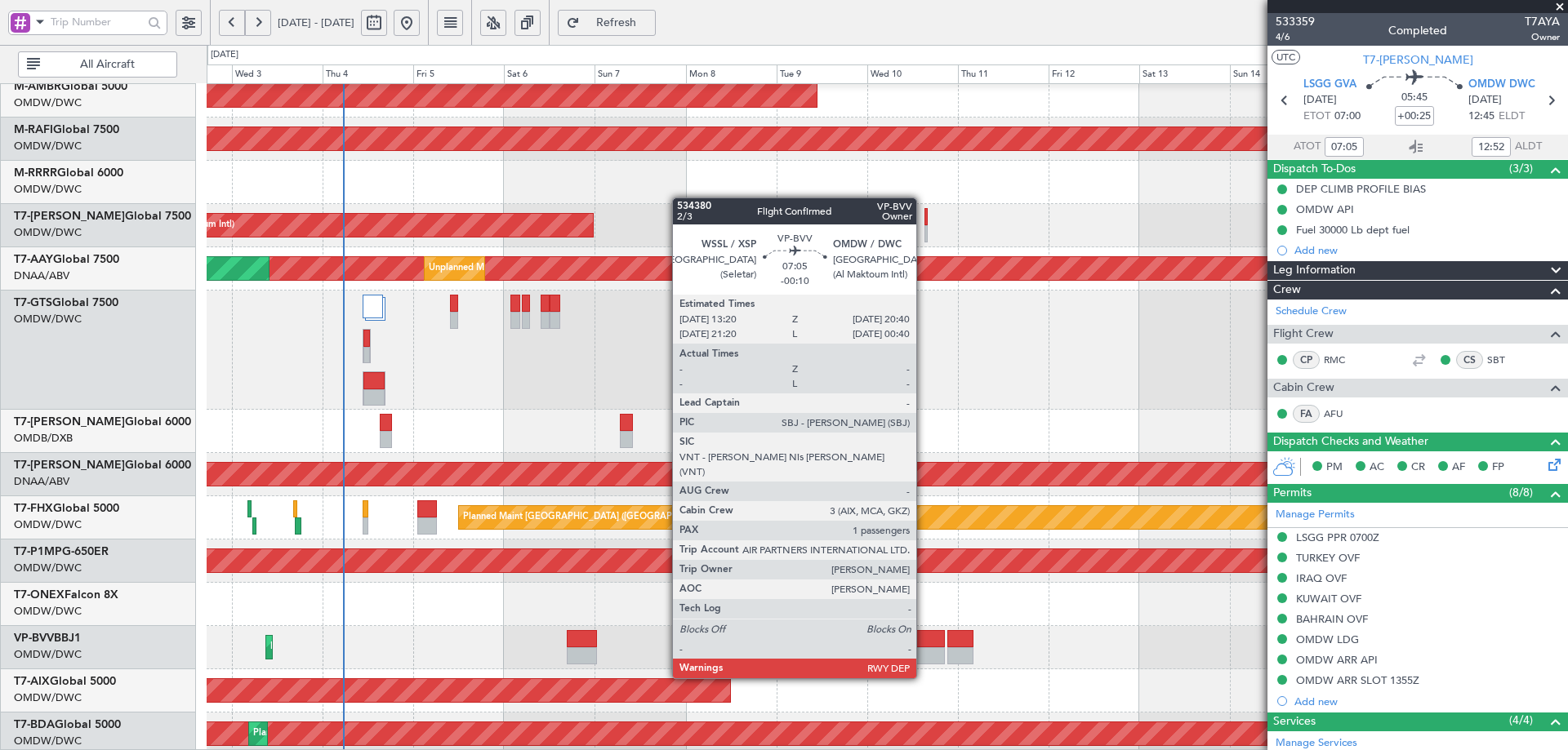
click at [924, 648] on div at bounding box center [930, 656] width 28 height 17
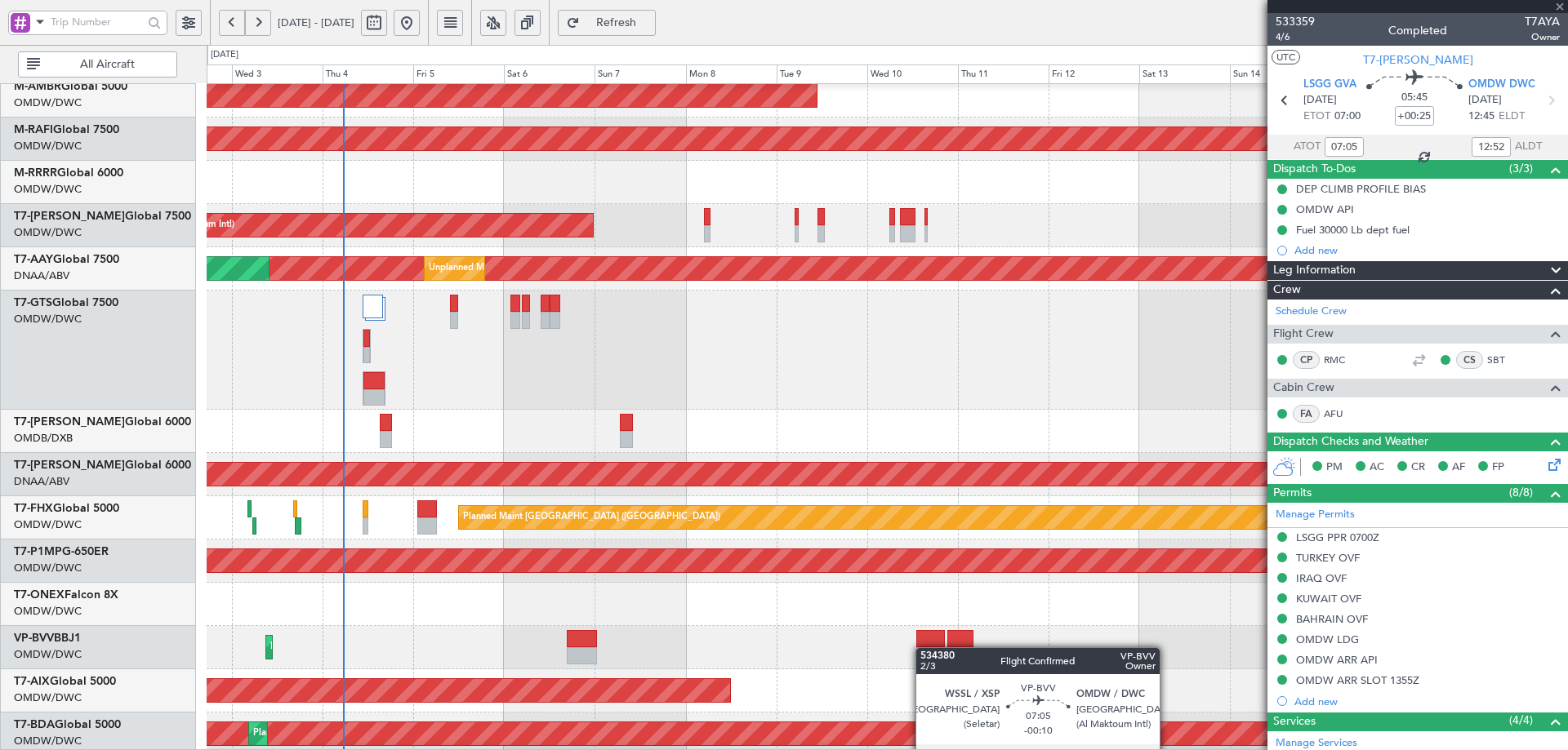
click at [924, 648] on div at bounding box center [930, 656] width 28 height 17
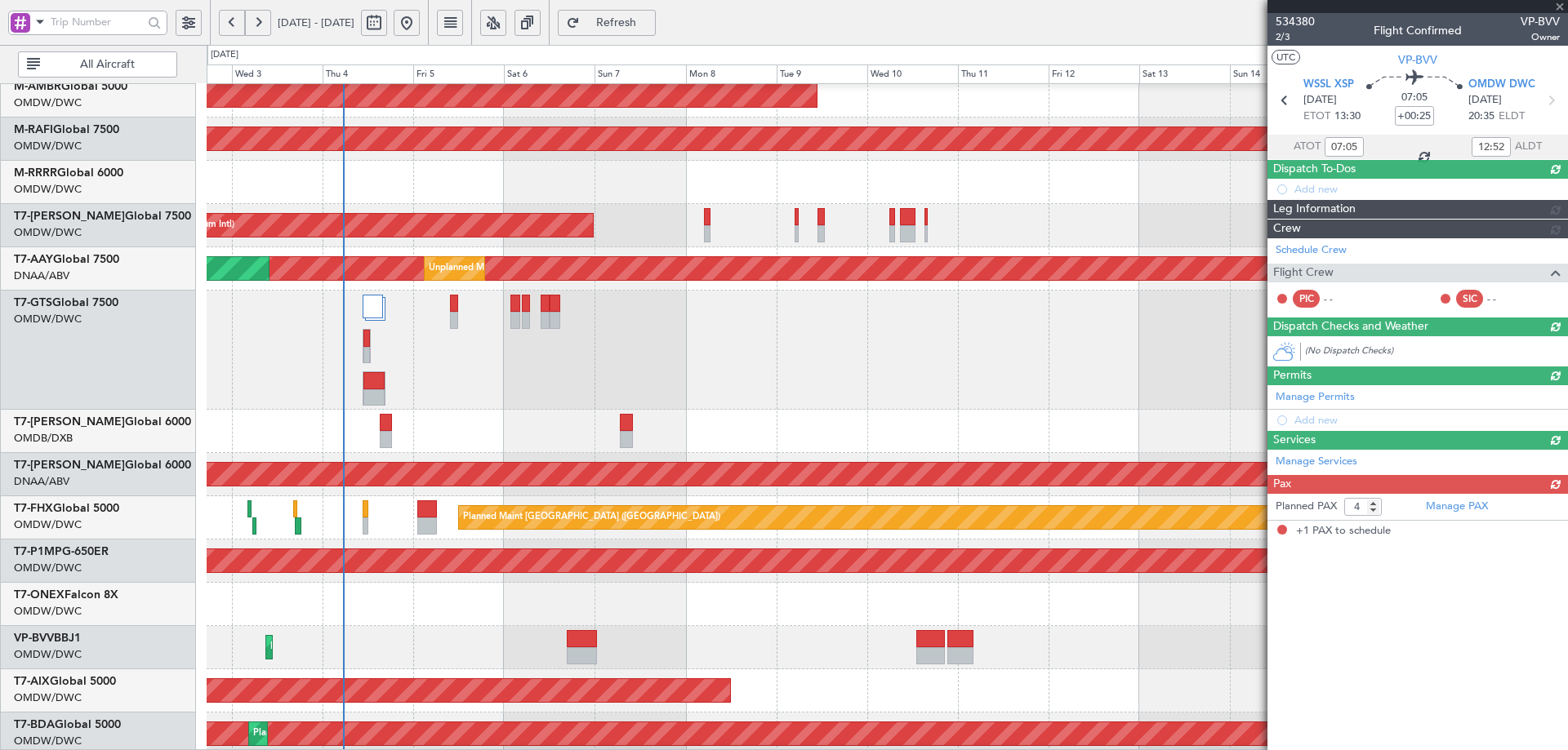
type input "-00:10"
type input "1"
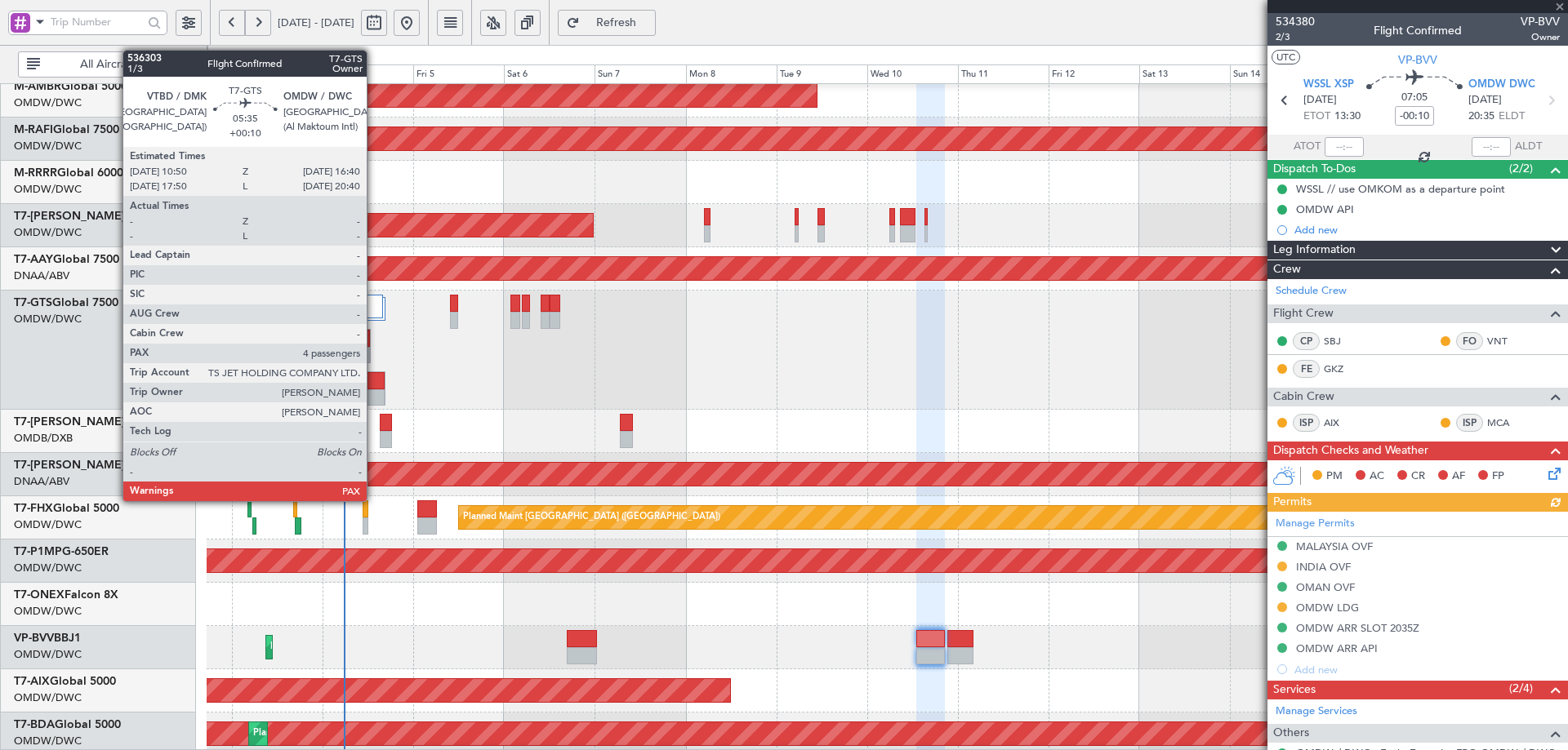
click at [374, 389] on div at bounding box center [374, 397] width 21 height 17
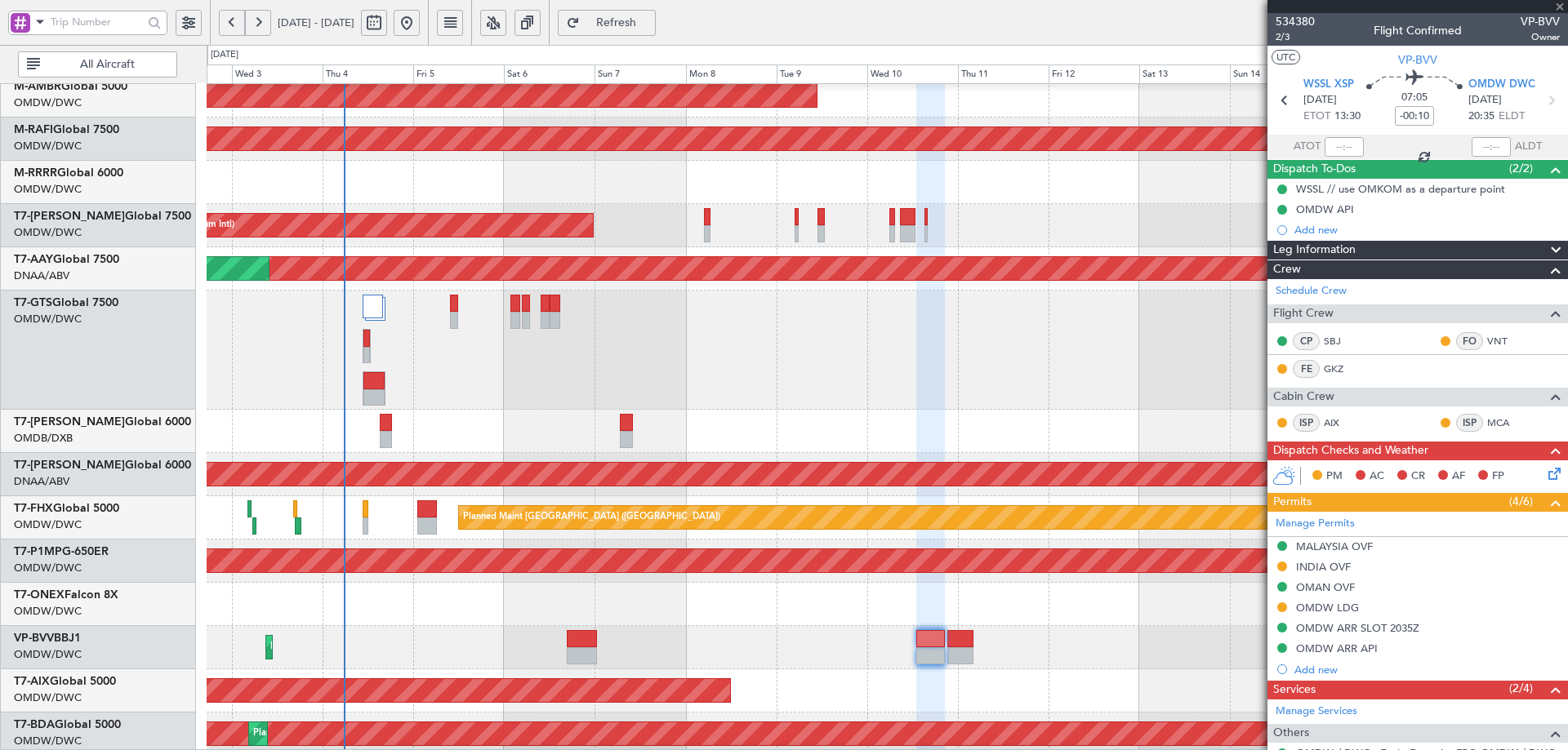
type input "+00:10"
type input "4"
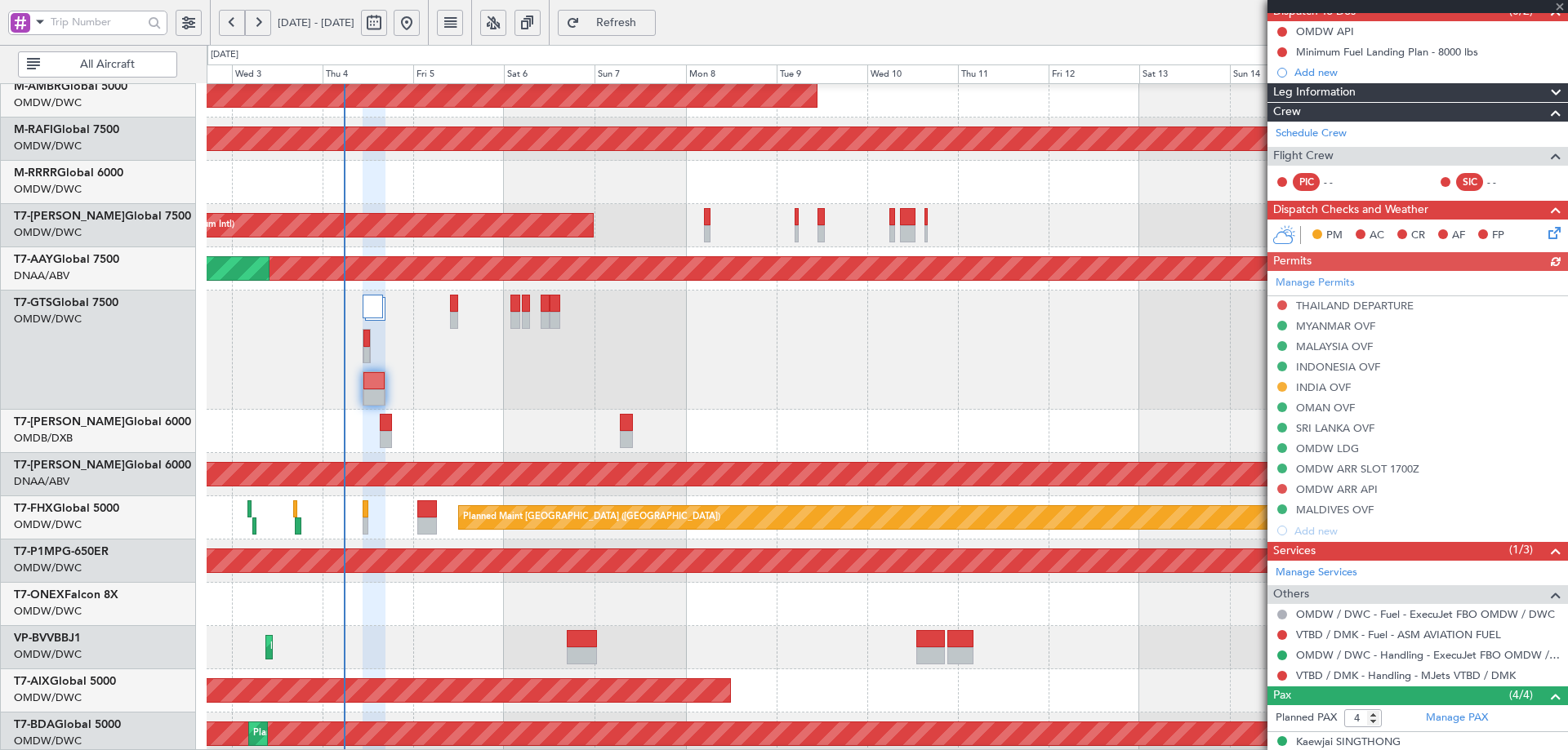
scroll to position [163, 0]
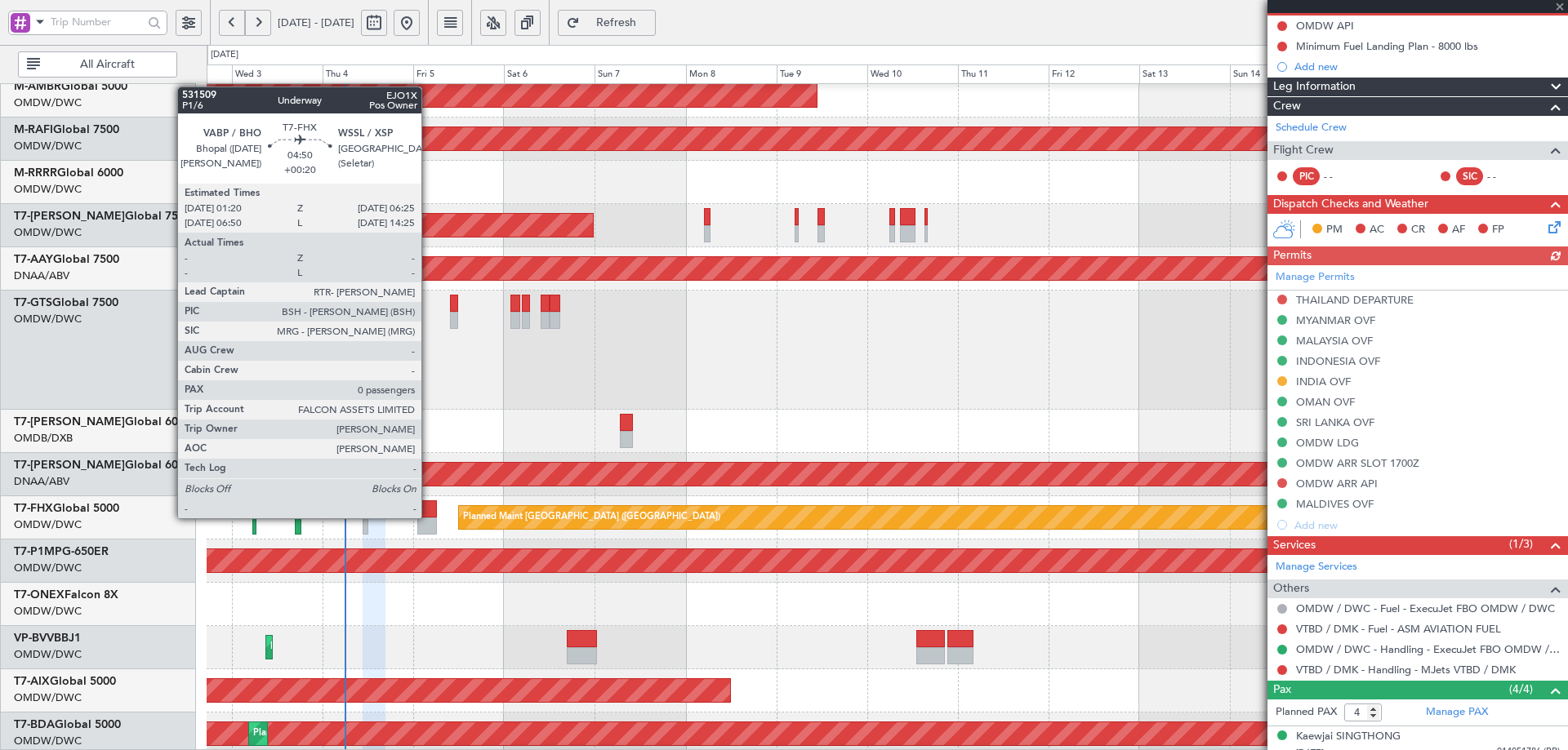
click at [430, 517] on div at bounding box center [427, 509] width 20 height 17
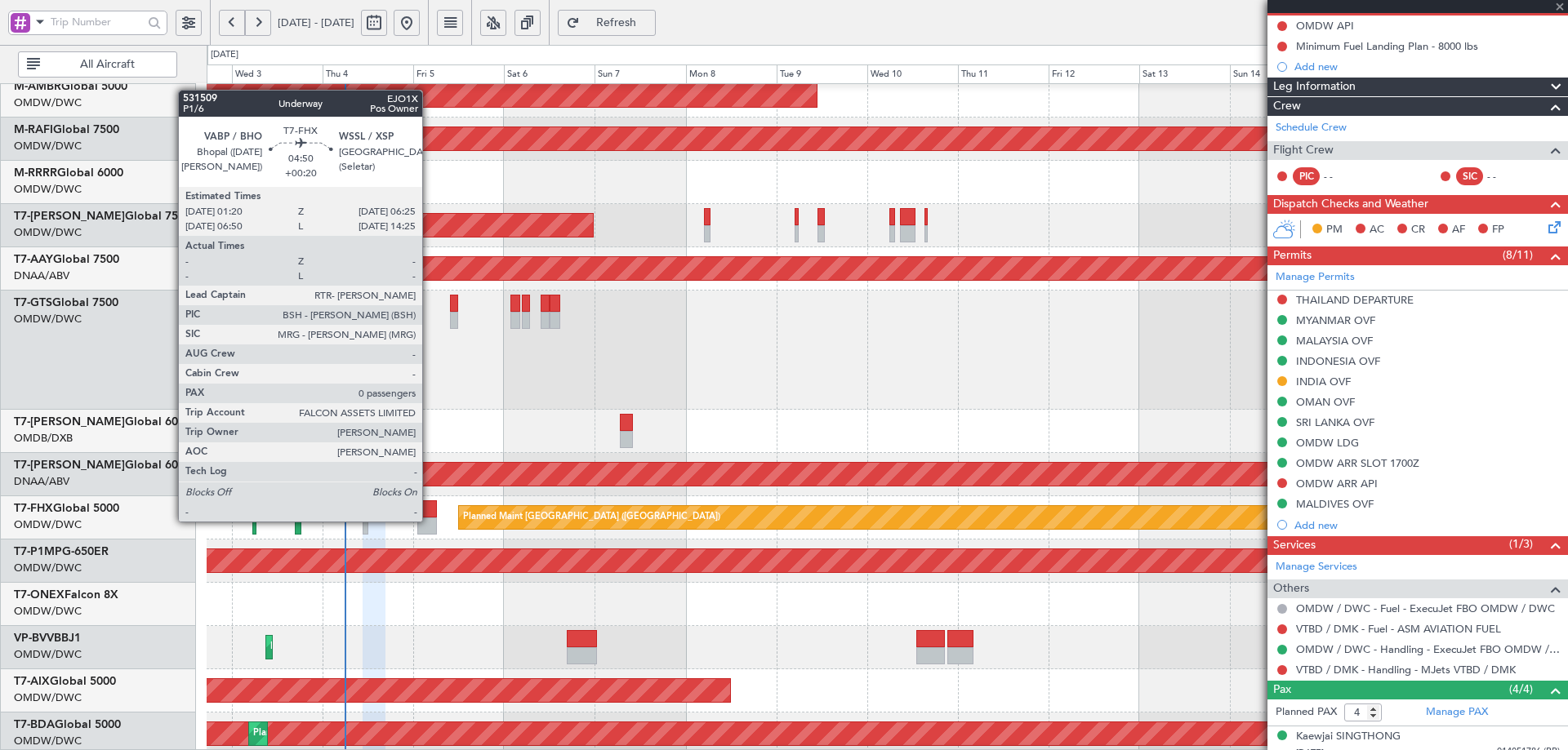
type input "+00:20"
type input "0"
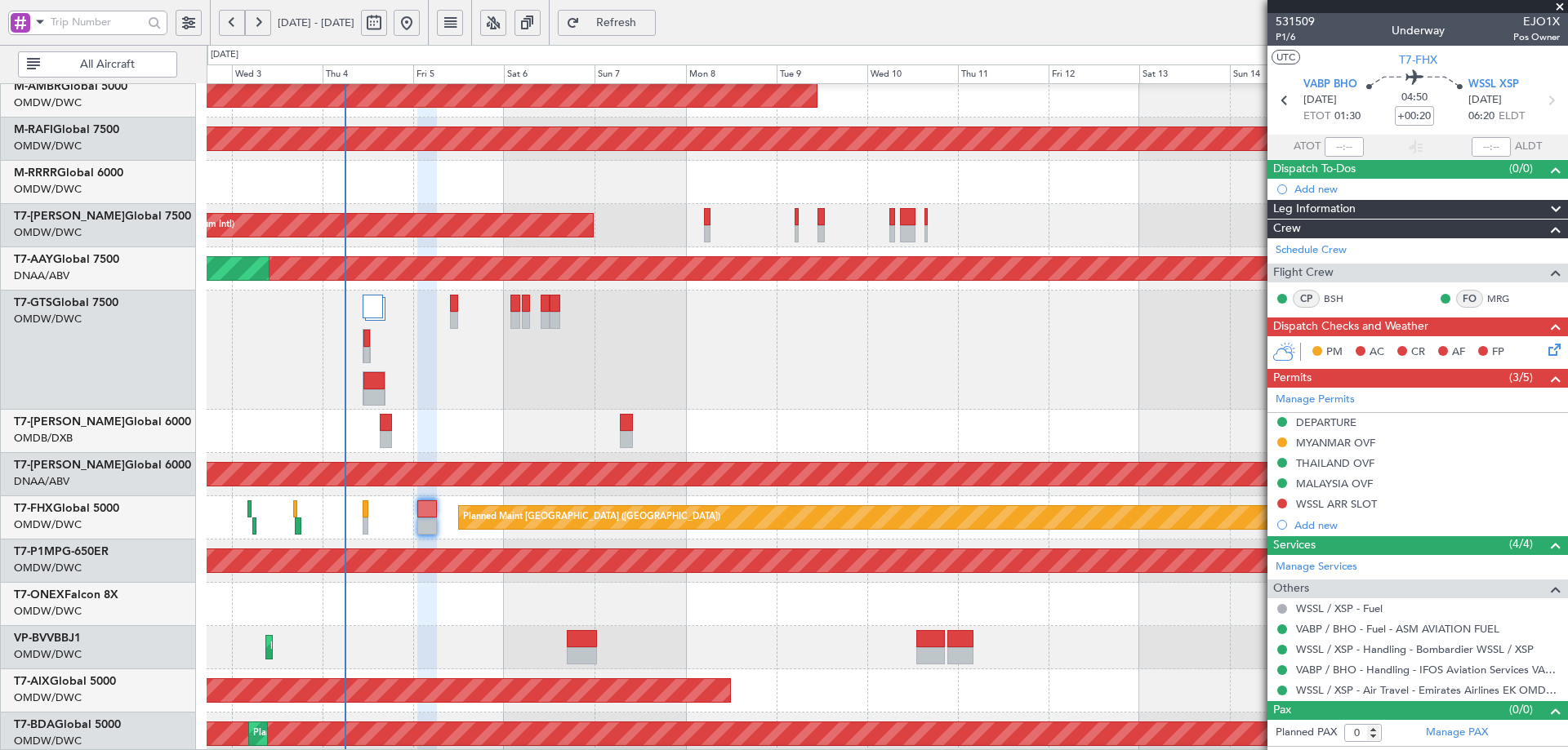
click at [1234, 673] on div "AOG Maint" at bounding box center [886, 691] width 1360 height 44
click at [1324, 673] on link "VABP / BHO - Handling - IFOS Aviation Services VABP/BHP" at bounding box center [1429, 670] width 264 height 14
click at [384, 388] on div at bounding box center [374, 380] width 21 height 17
type input "+00:10"
type input "4"
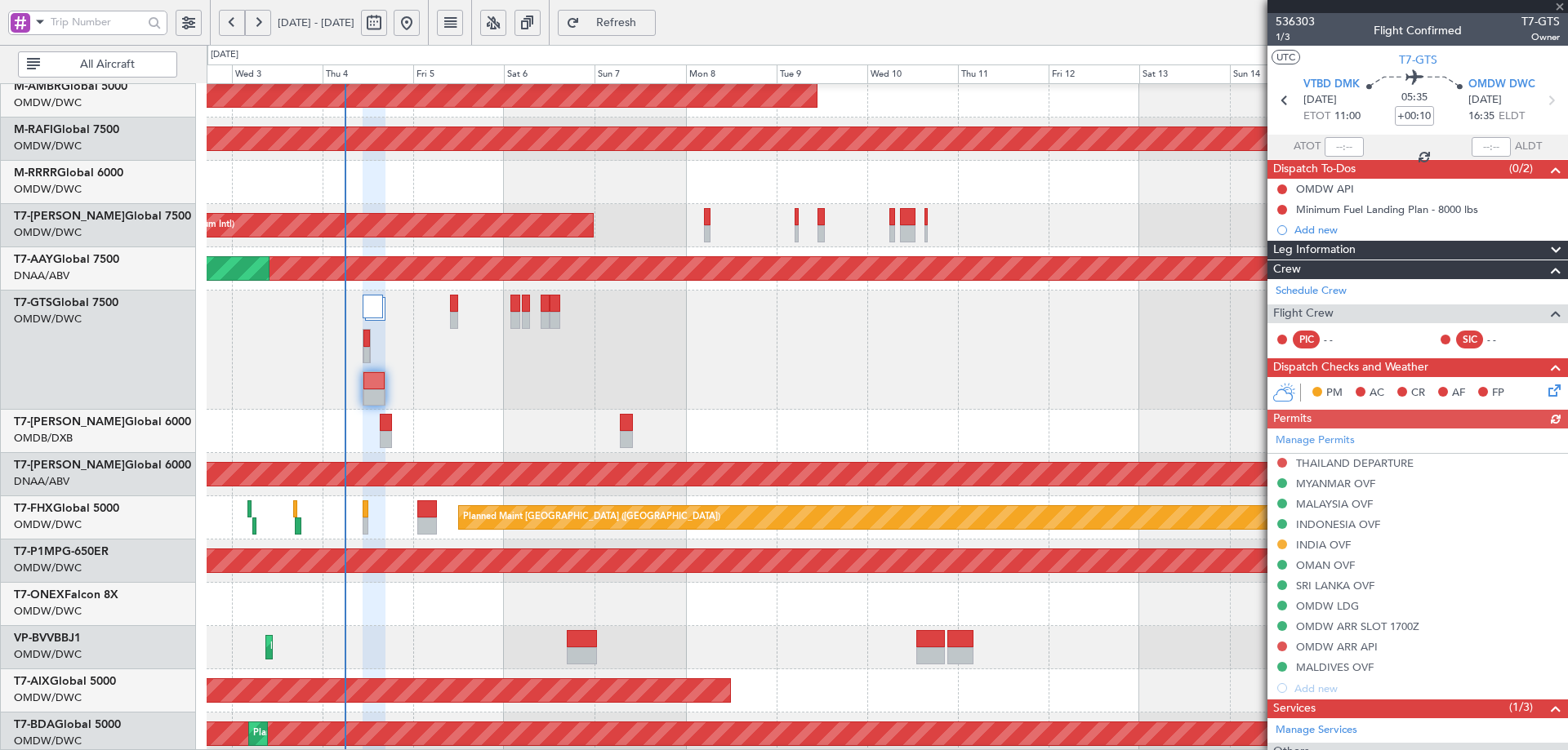
click at [1326, 548] on div "Manage Permits [GEOGRAPHIC_DATA] DEPARTURE [GEOGRAPHIC_DATA] OVF [GEOGRAPHIC_DA…" at bounding box center [1418, 564] width 301 height 270
click at [1333, 548] on div "INDIA OVF" at bounding box center [1324, 545] width 55 height 14
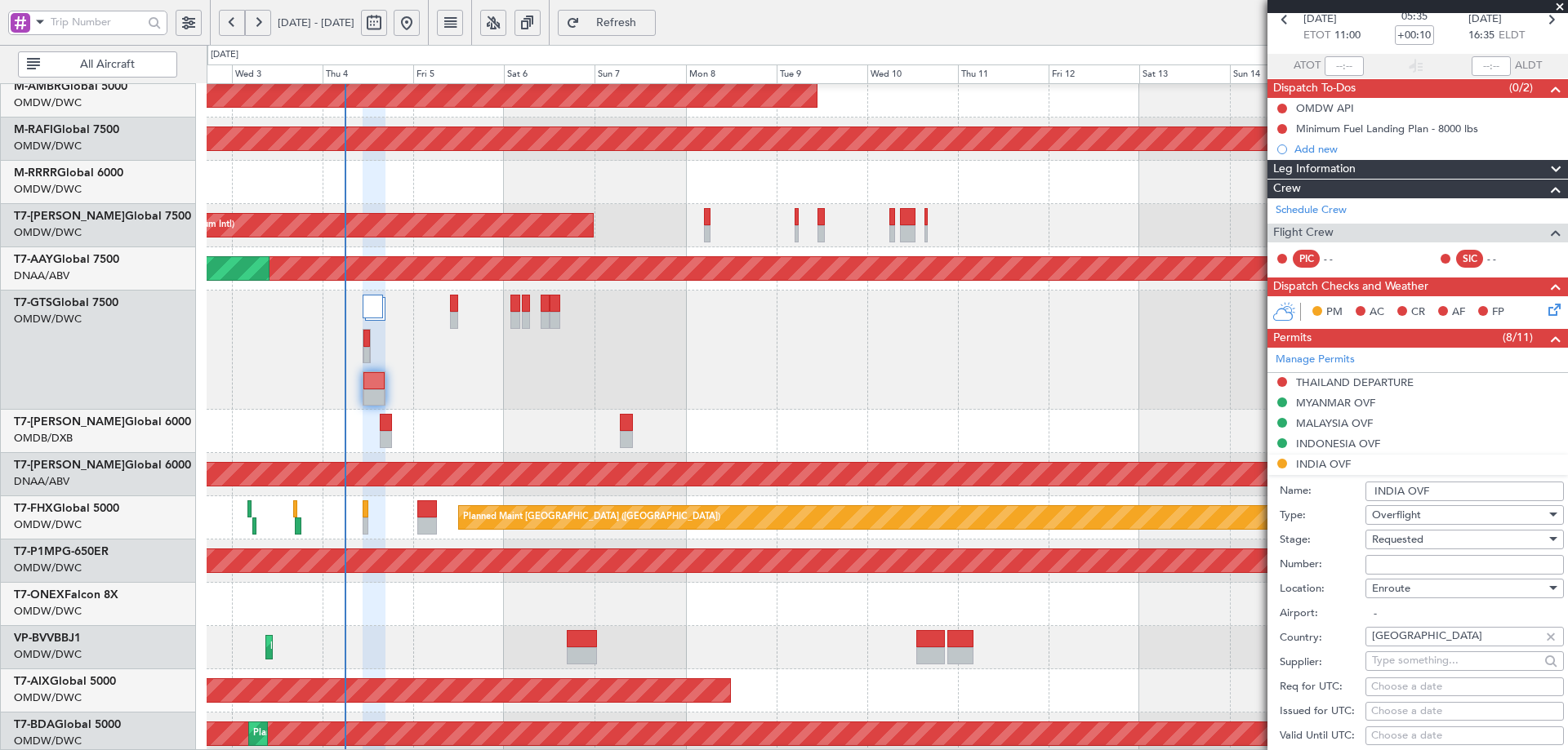
scroll to position [245, 0]
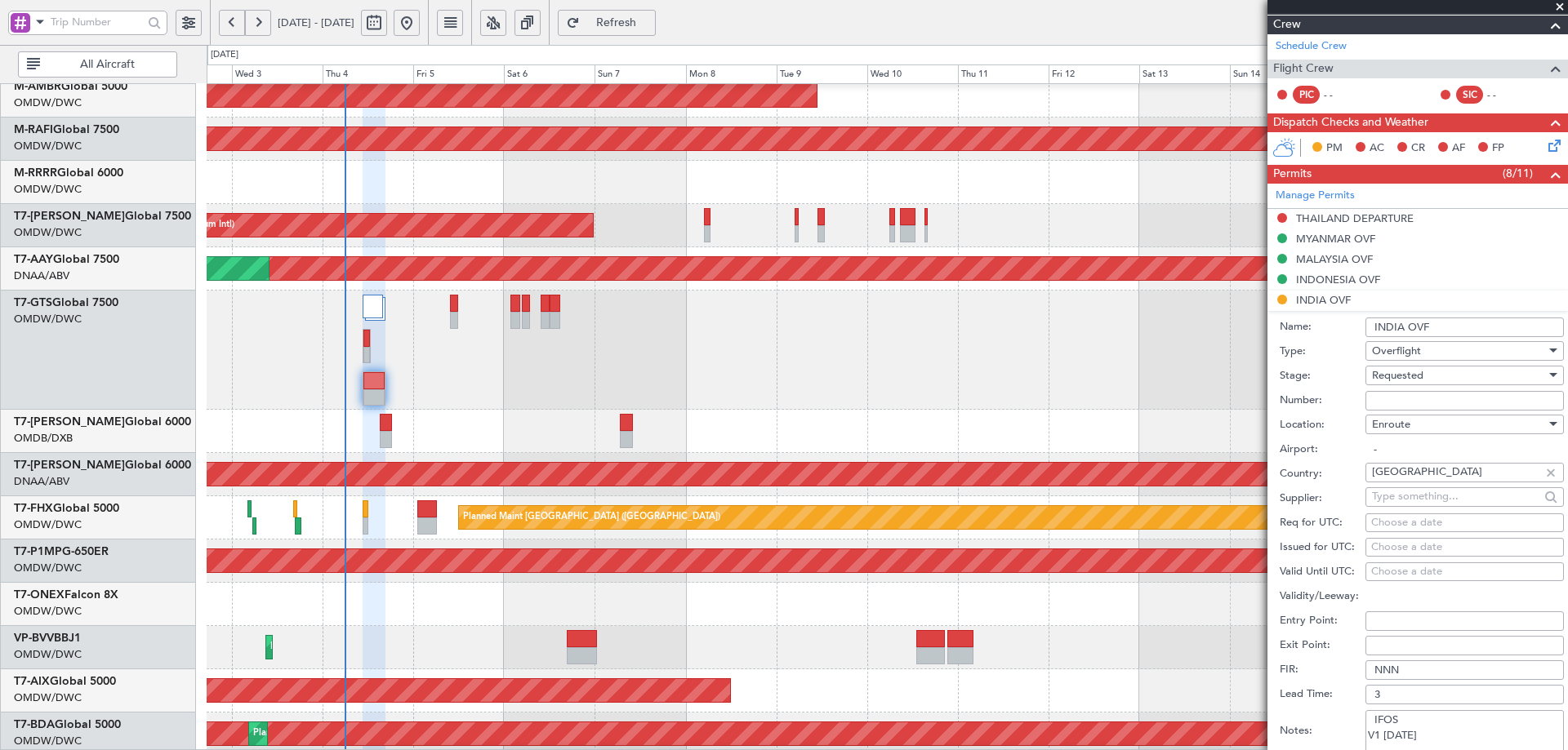
click at [1383, 401] on input "Number:" at bounding box center [1465, 401] width 199 height 20
paste input "YA/N/0365/09/04"
type input "YA/N/0365/09/04"
click at [1428, 373] on div "Requested" at bounding box center [1459, 375] width 174 height 25
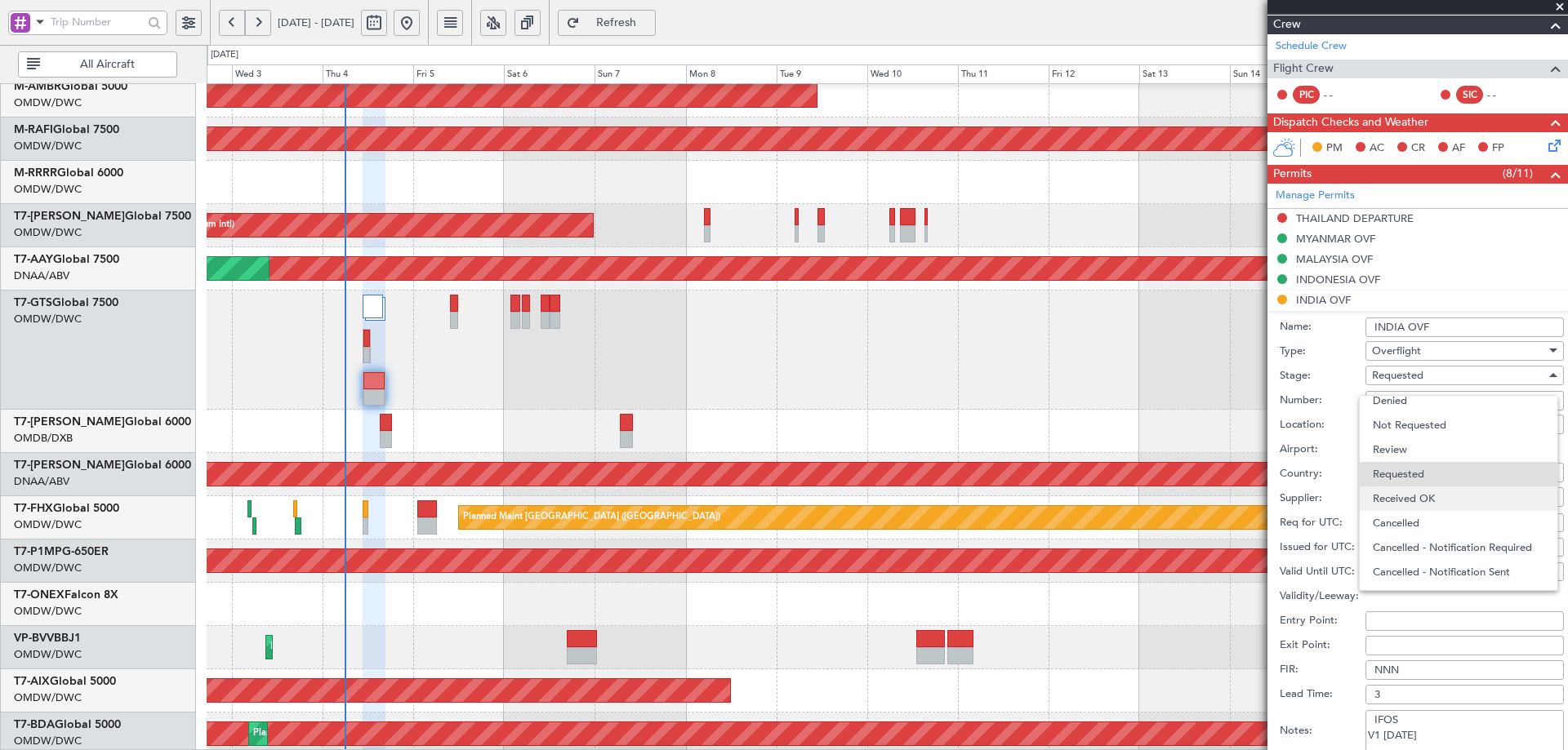
click at [1399, 503] on span "Received OK" at bounding box center [1459, 499] width 172 height 25
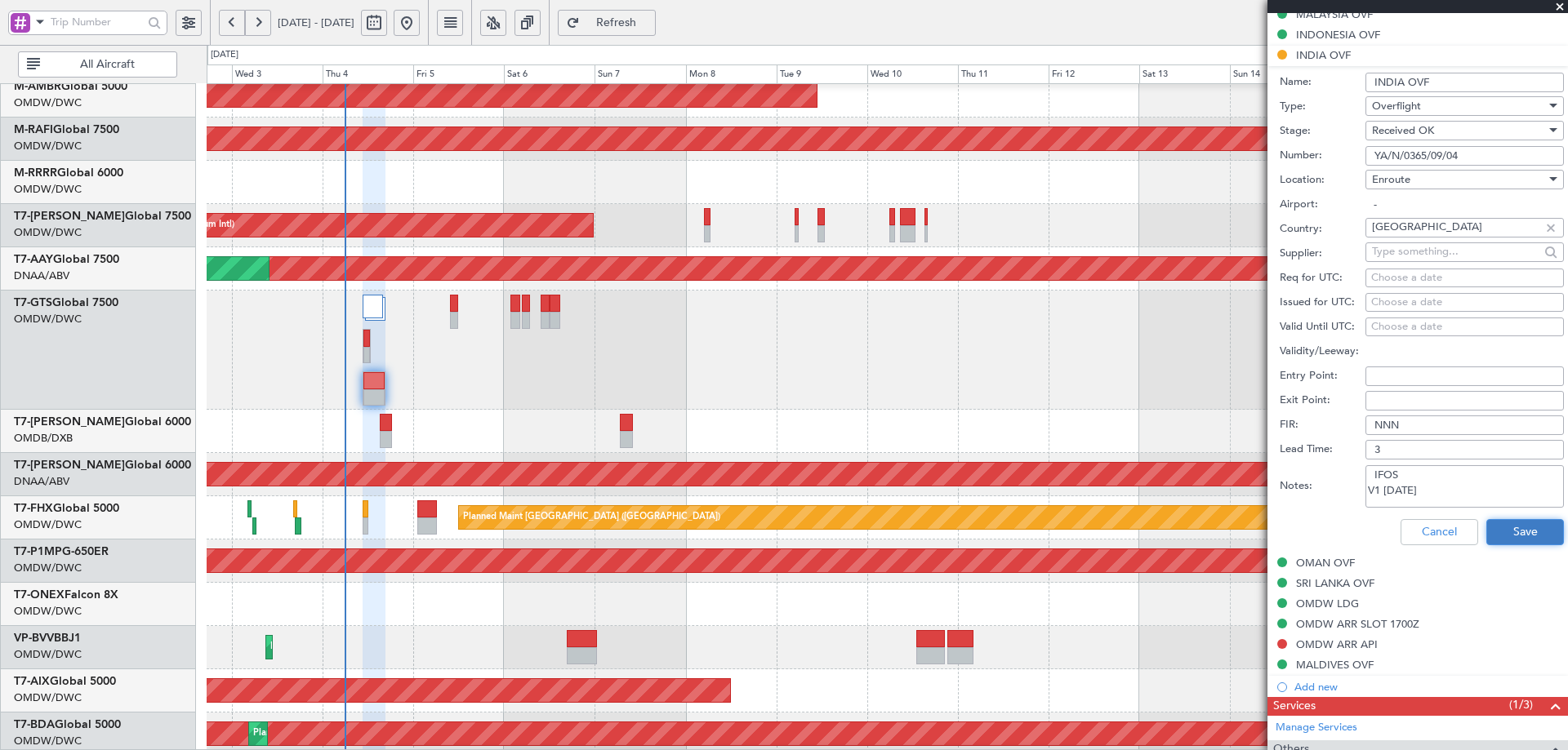
click at [1495, 525] on button "Save" at bounding box center [1525, 532] width 78 height 26
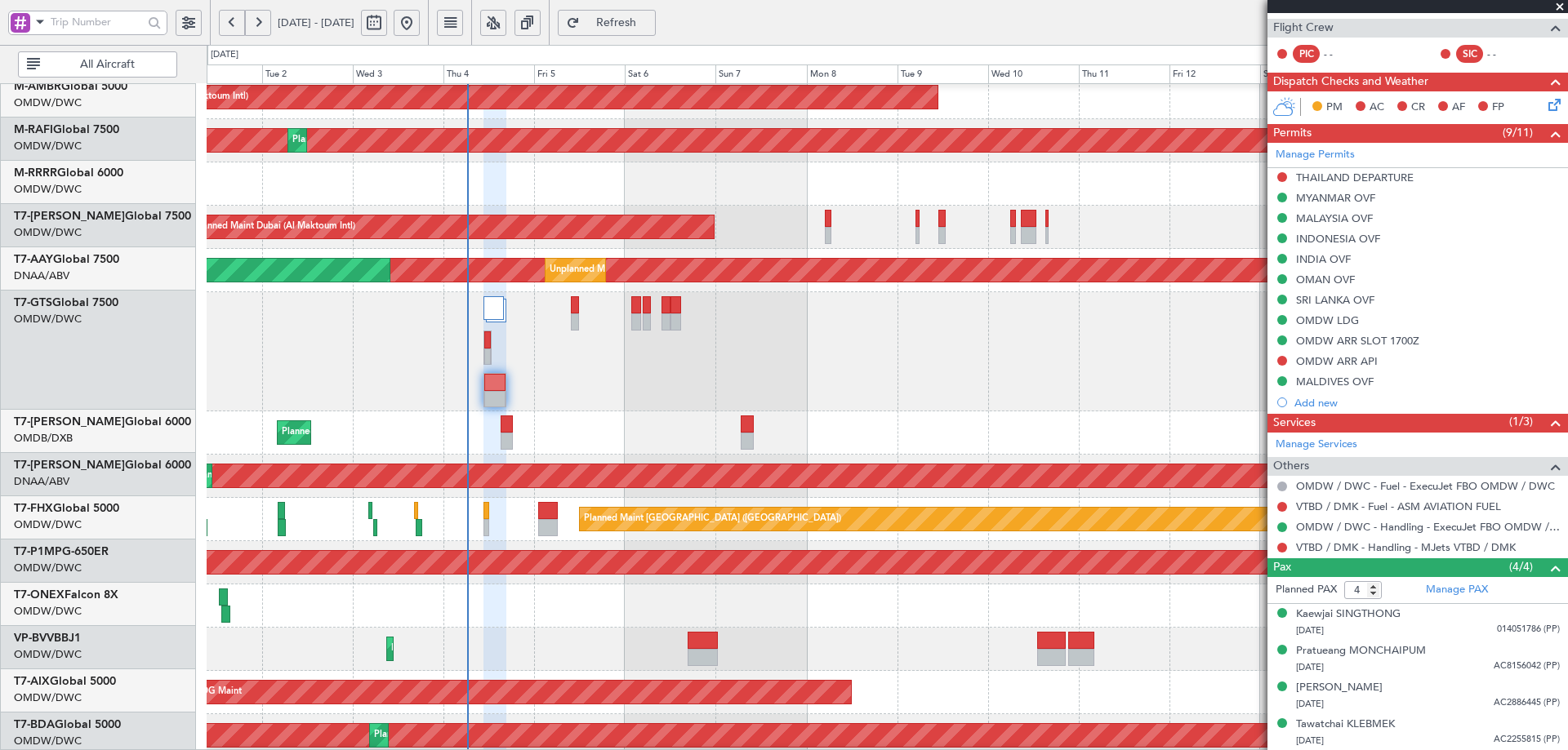
scroll to position [181, 0]
click at [545, 437] on div "Planned Maint Dubai (Dubai Intl) Planned Maint Dubai (Dubai Intl)" at bounding box center [886, 433] width 1360 height 44
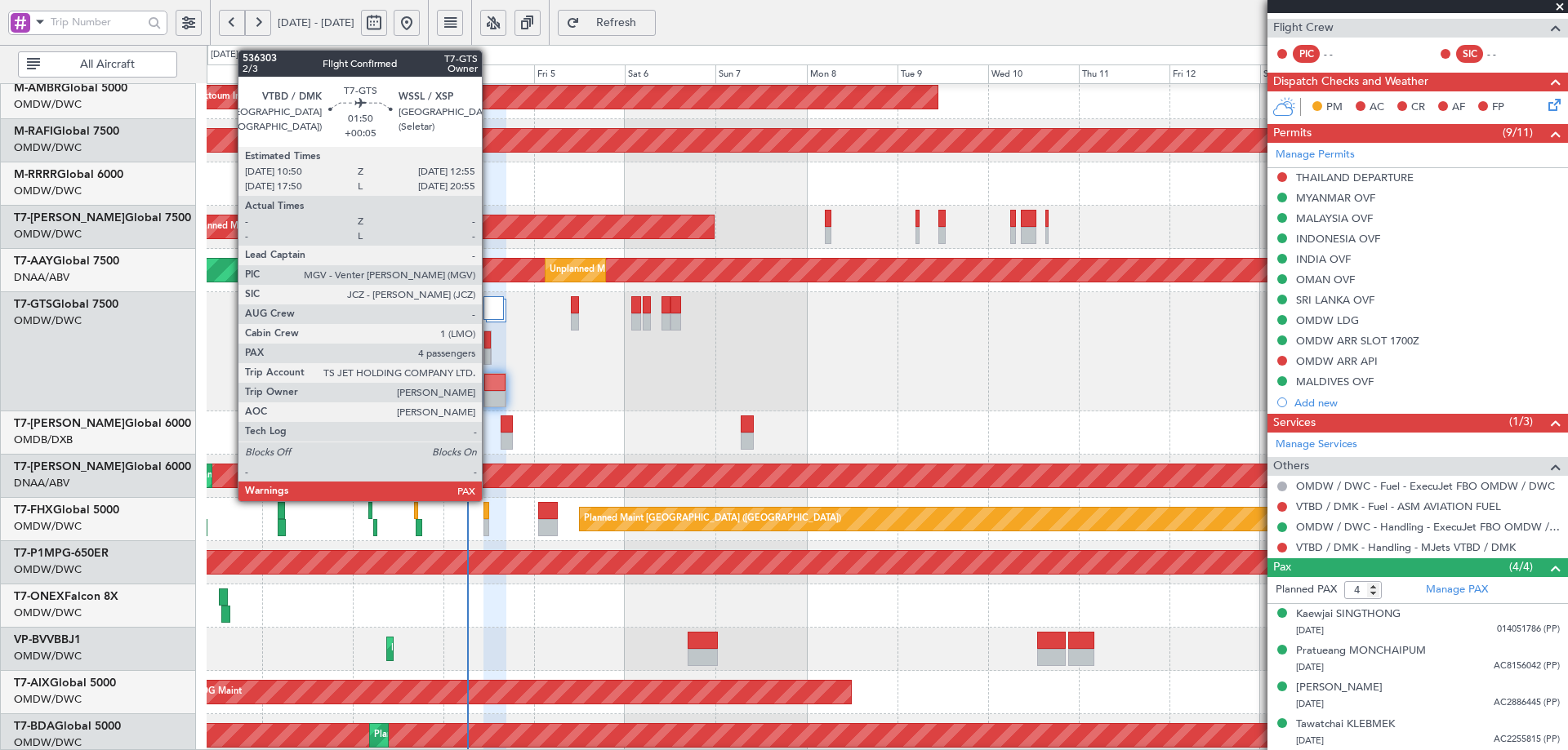
click at [489, 348] on div at bounding box center [487, 340] width 7 height 17
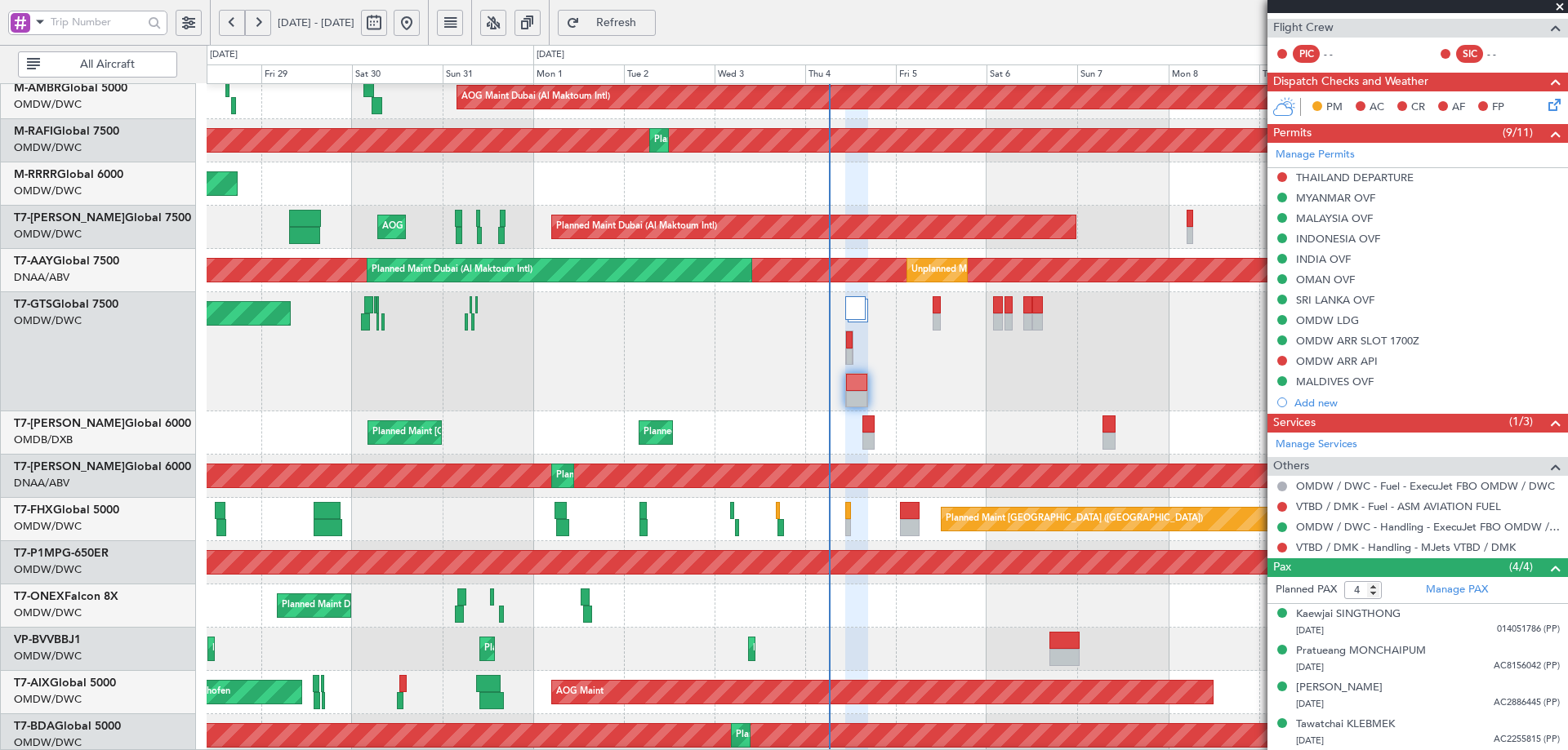
scroll to position [175, 0]
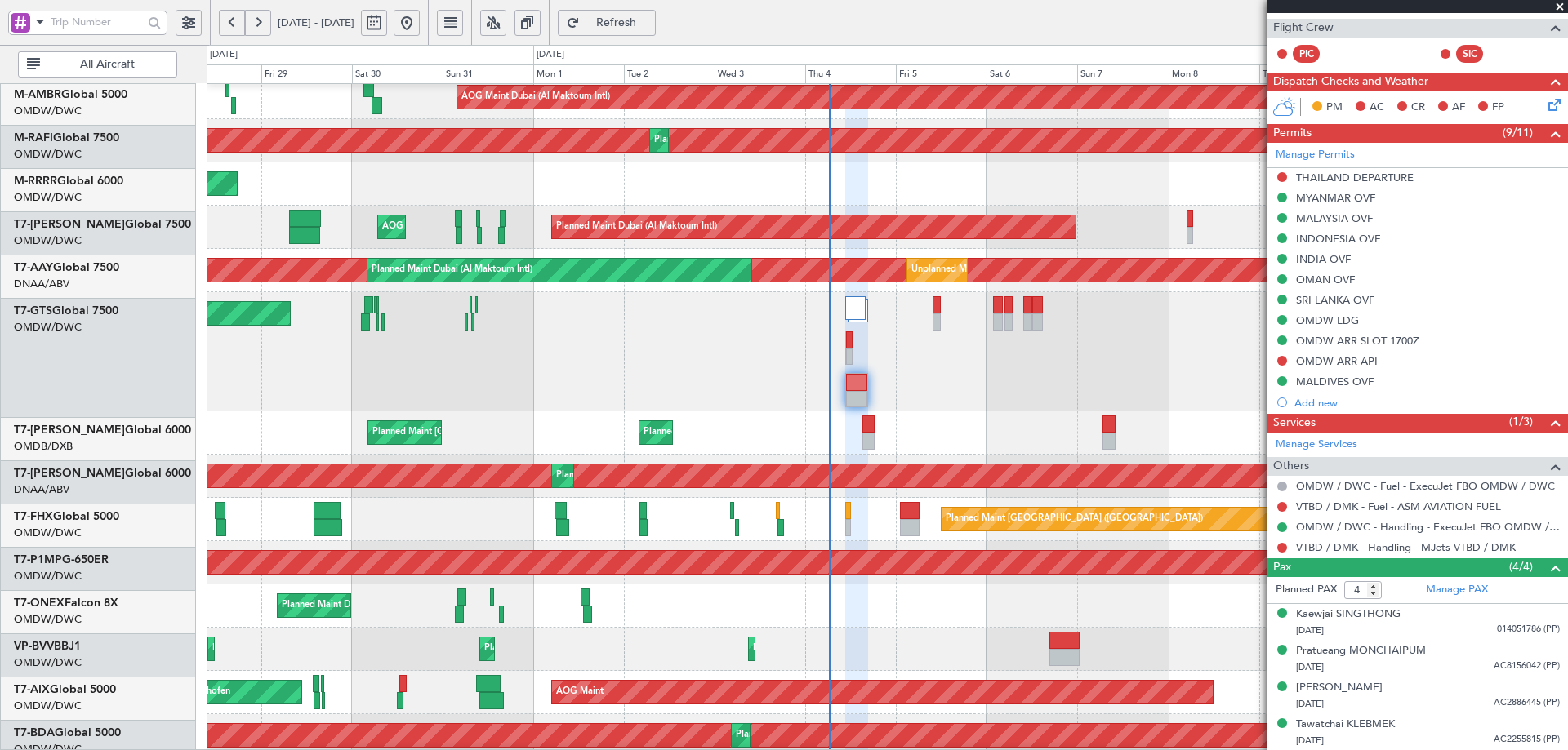
click at [864, 375] on div "Unplanned Maint [GEOGRAPHIC_DATA] (Seletar)" at bounding box center [886, 352] width 1360 height 119
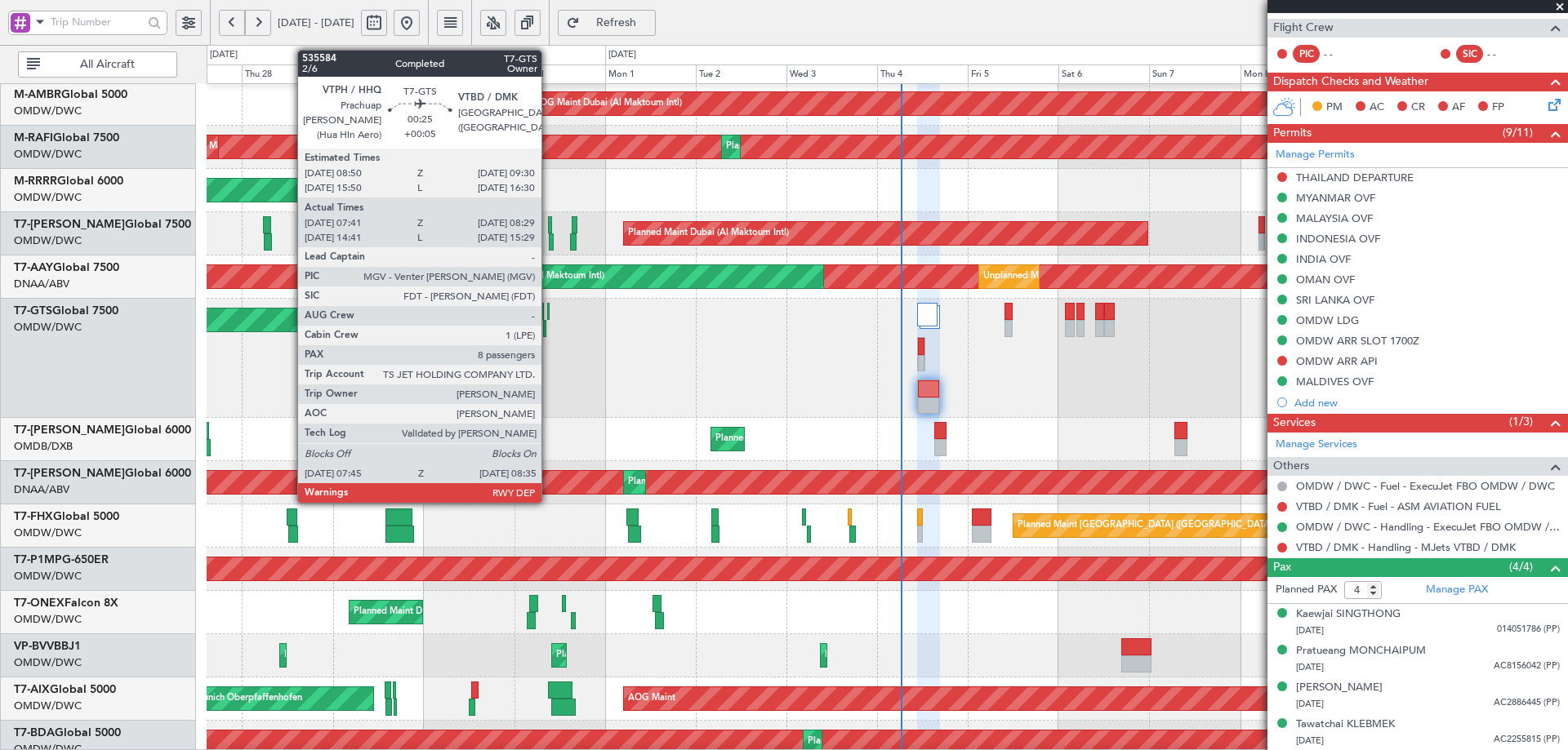
click at [549, 313] on div at bounding box center [549, 311] width 3 height 17
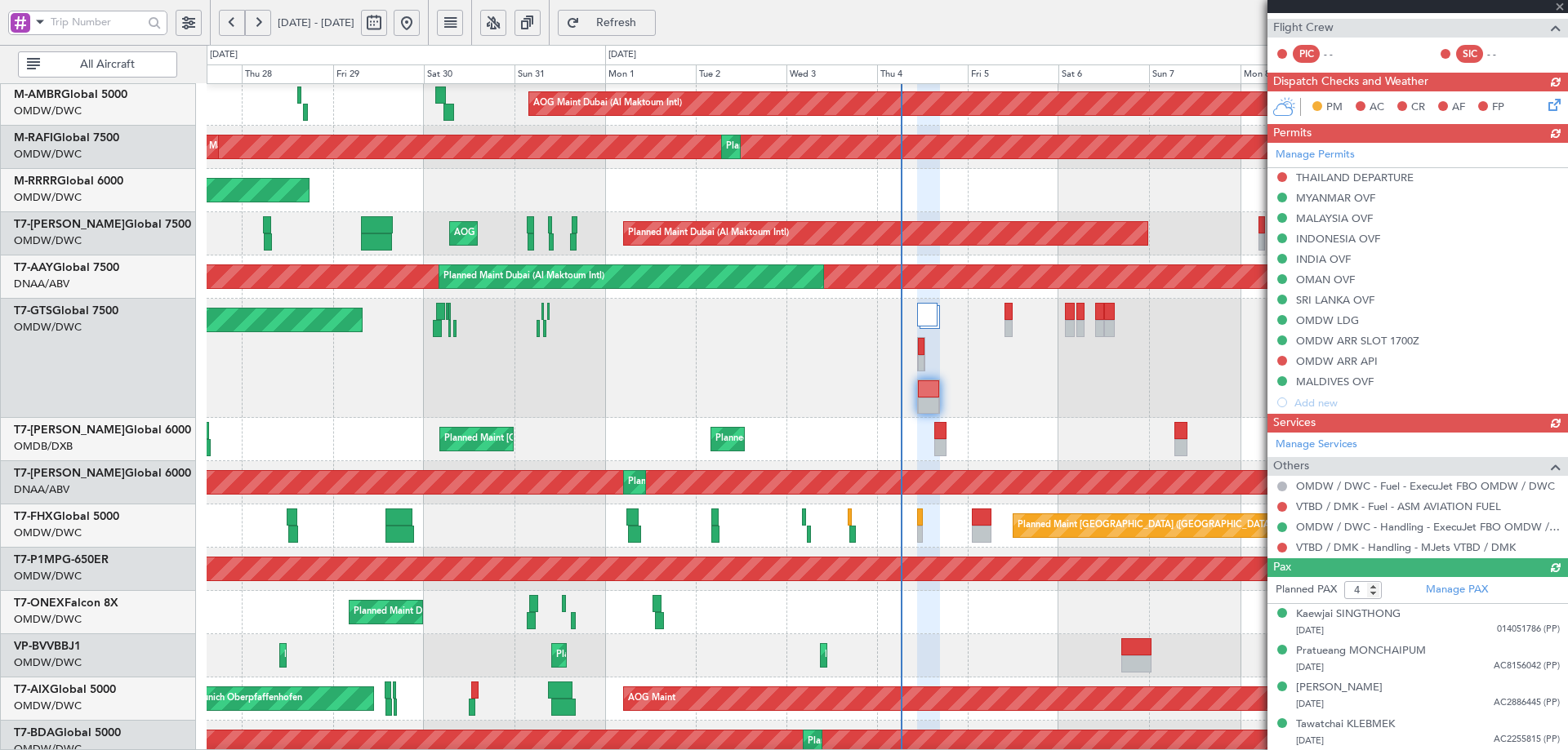
type input "[PERSON_NAME] (ANI)"
type input "7201"
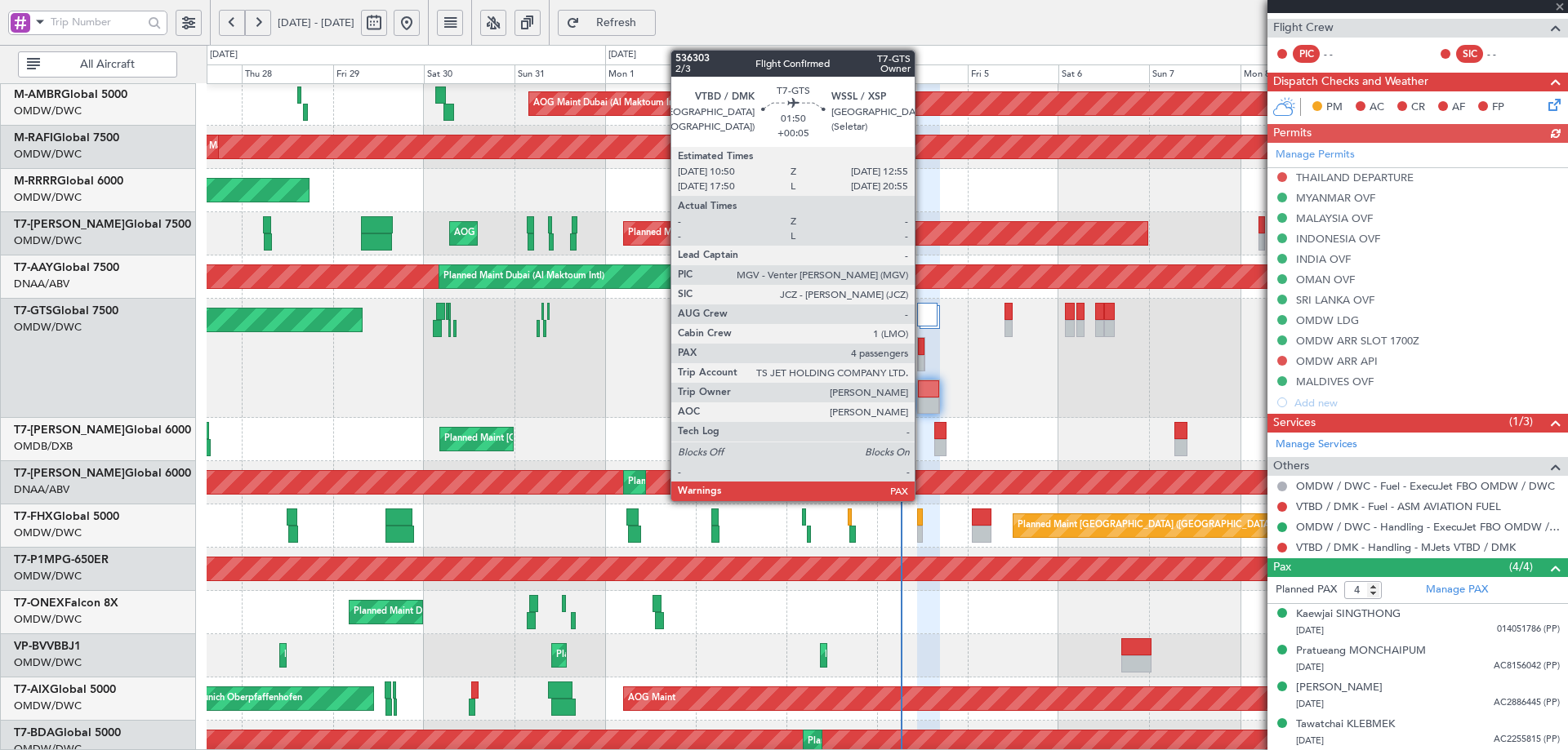
click at [922, 357] on div at bounding box center [921, 364] width 7 height 17
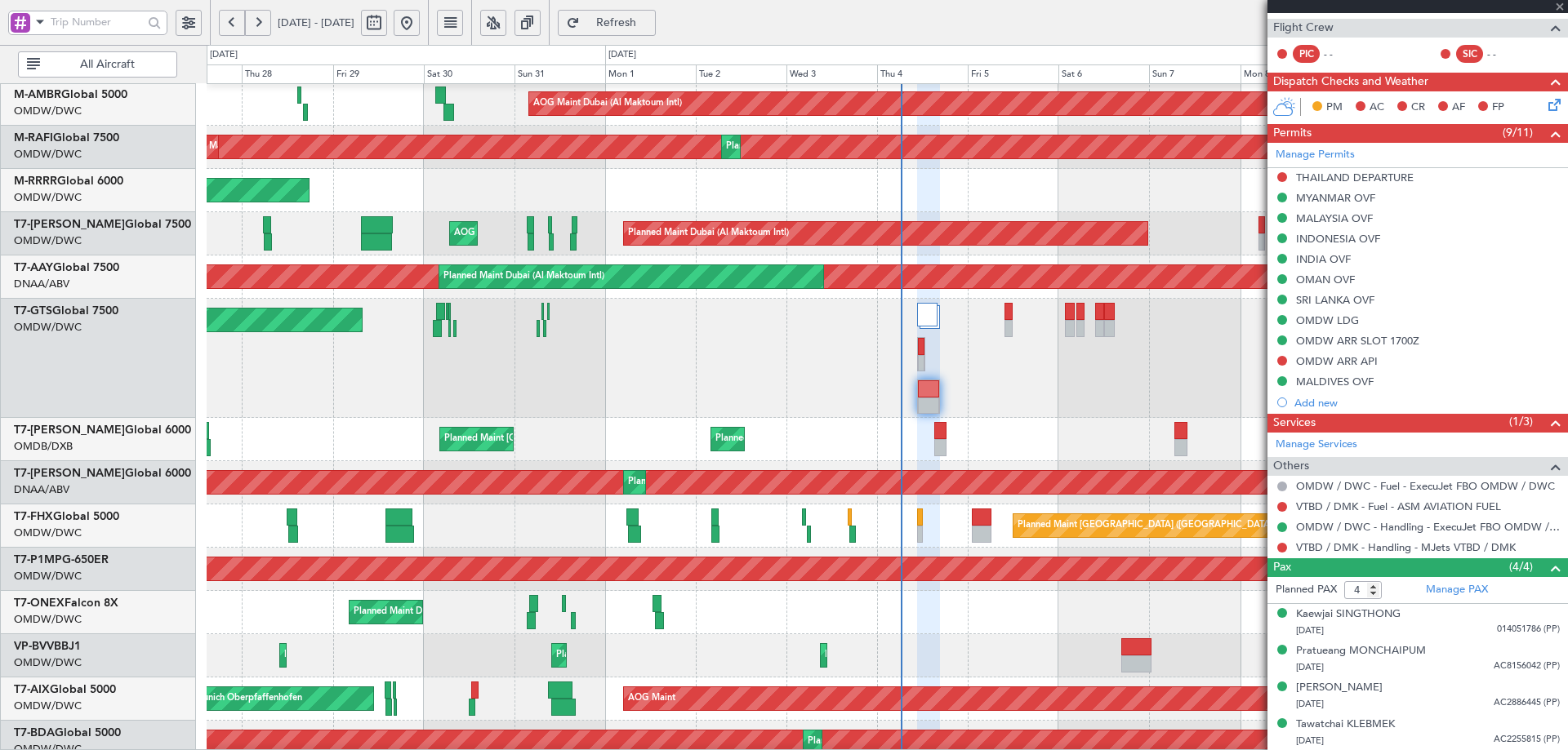
type input "+00:05"
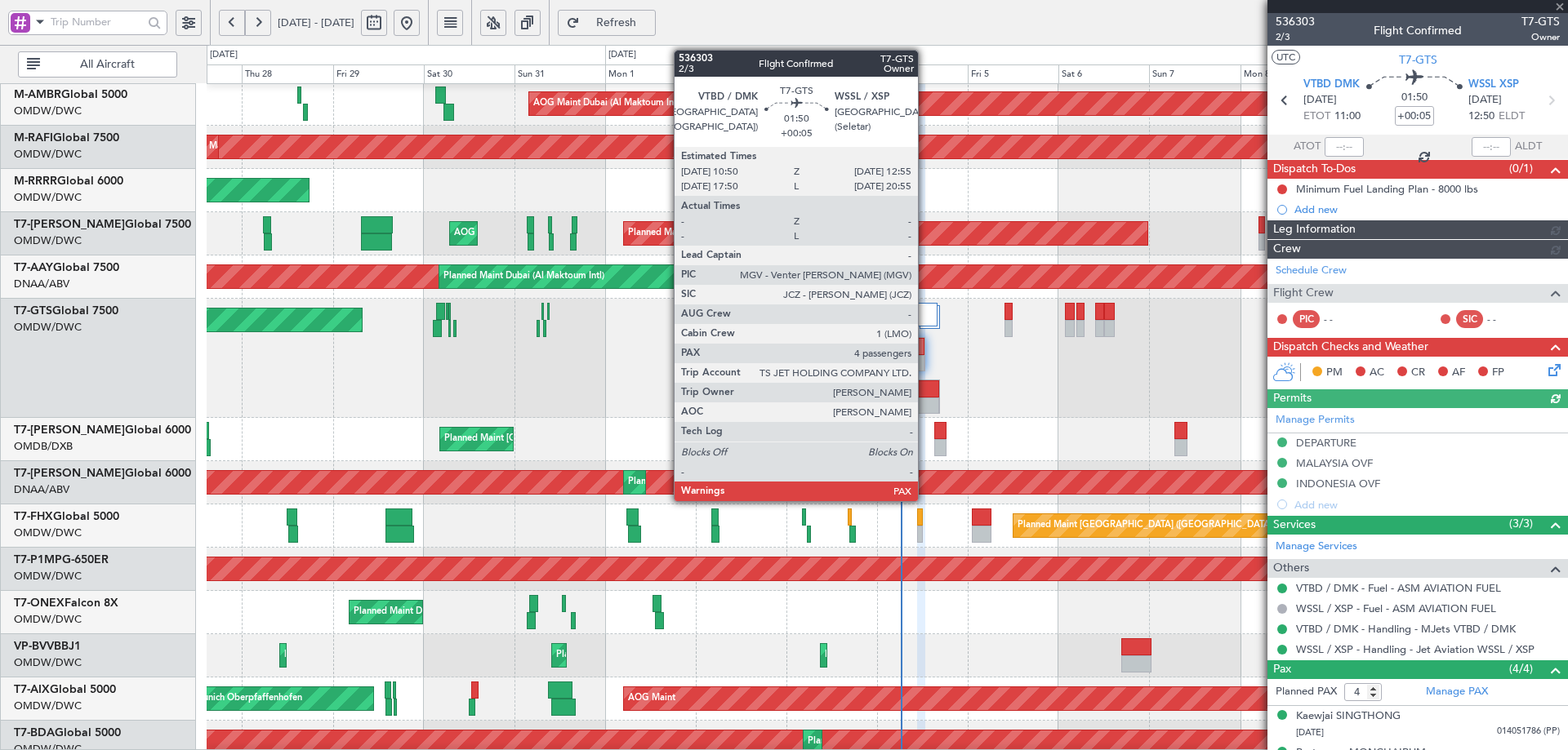
type input "[PERSON_NAME] (ANI)"
type input "7195"
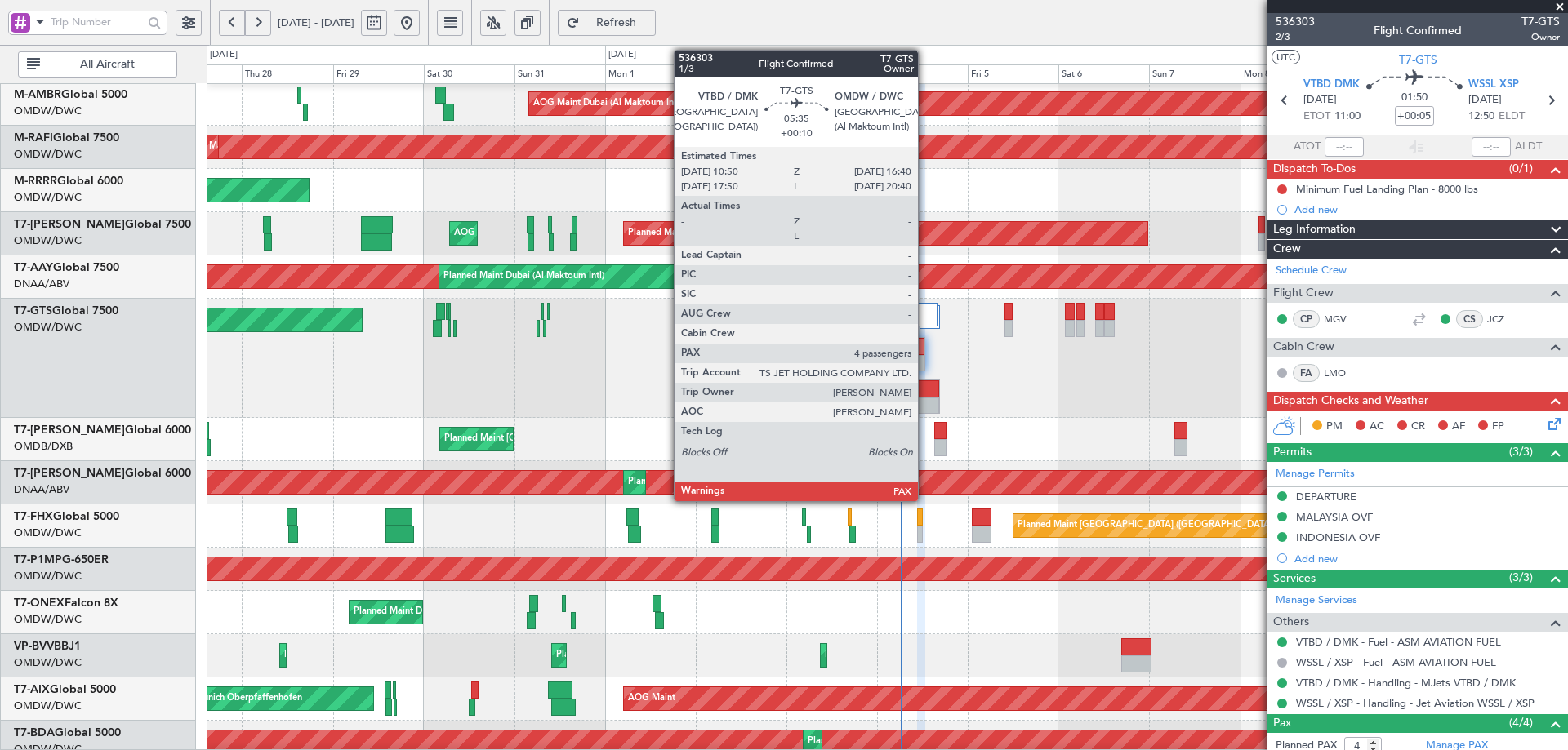
click at [925, 387] on div at bounding box center [928, 388] width 21 height 17
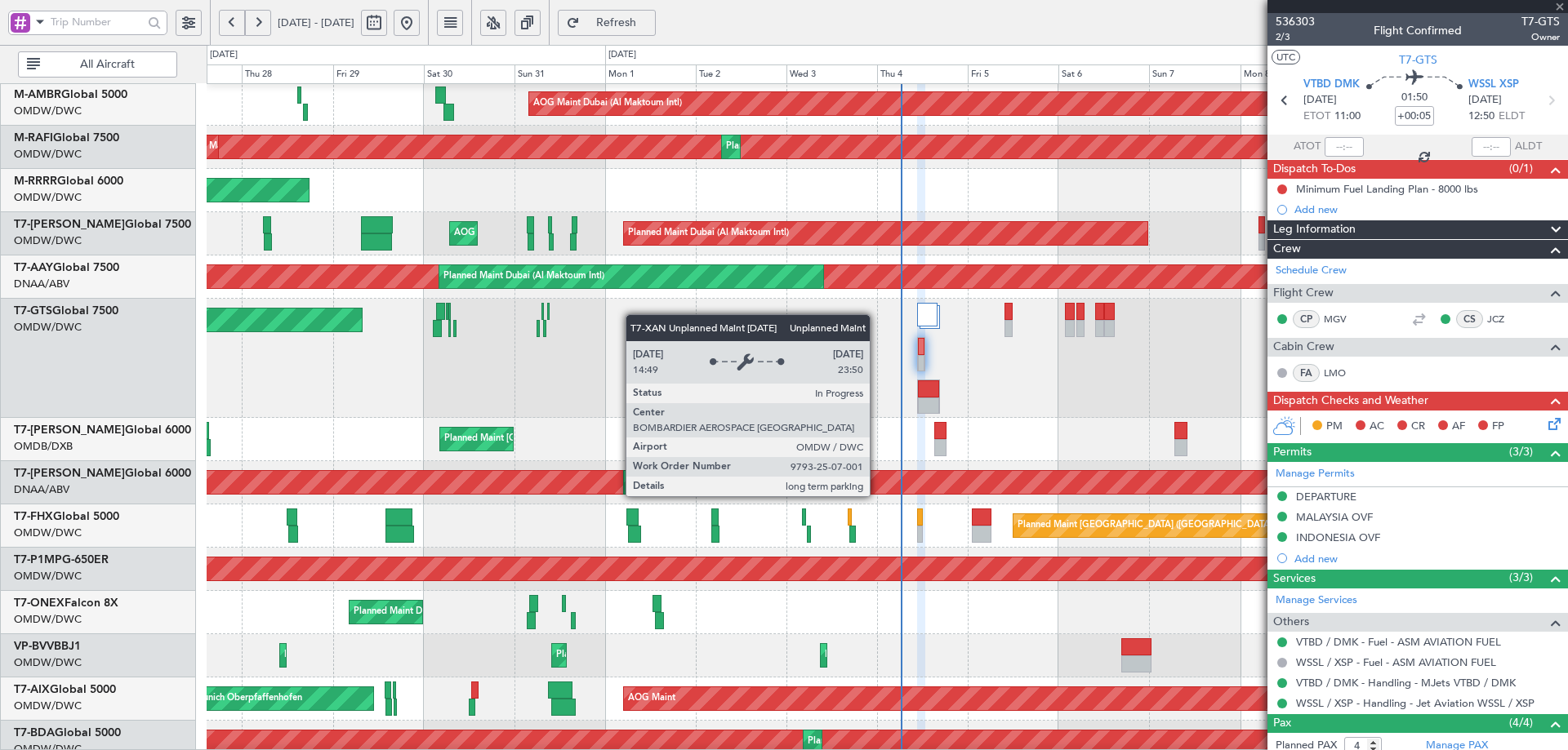
type input "+00:10"
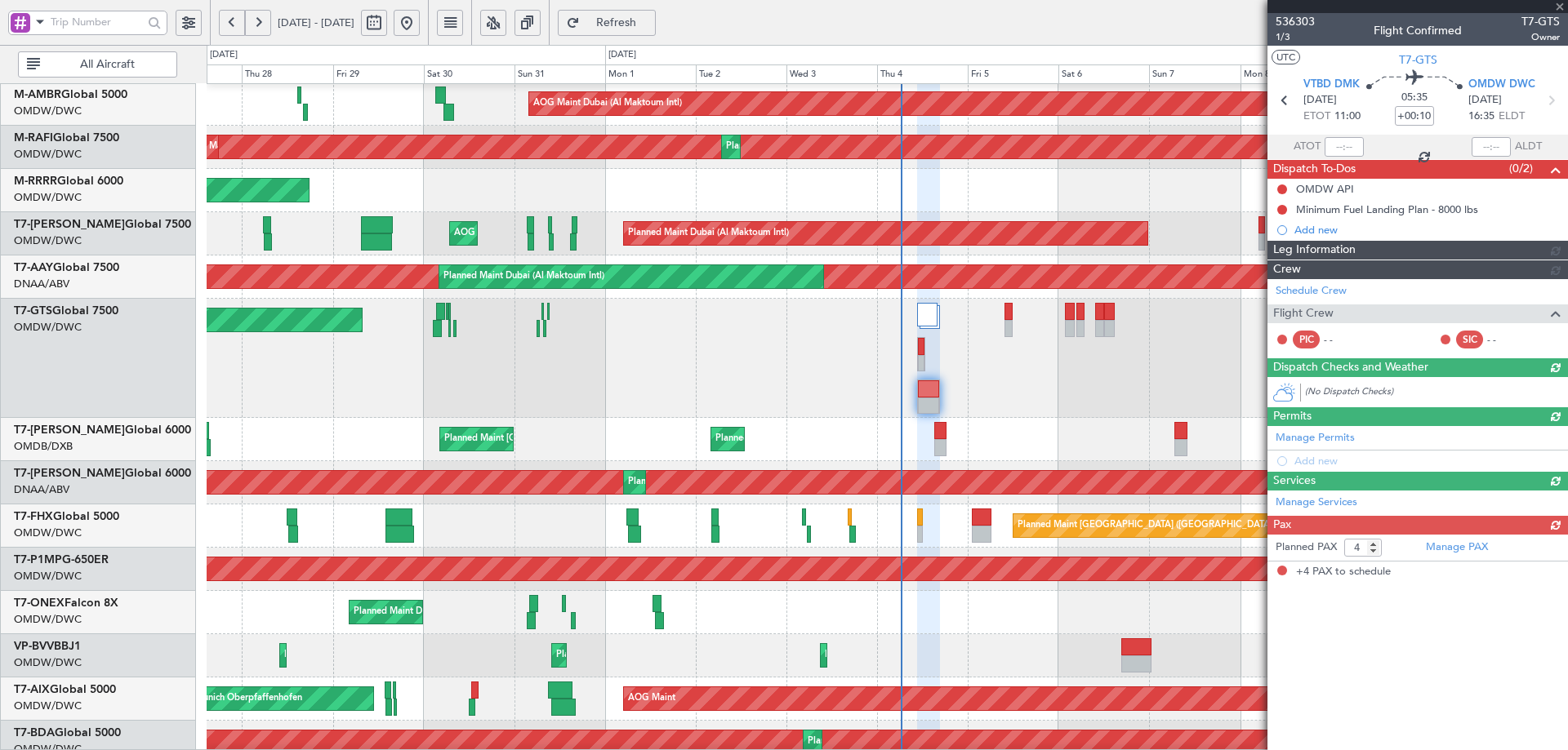
type input "[PERSON_NAME] (ANI)"
type input "7201"
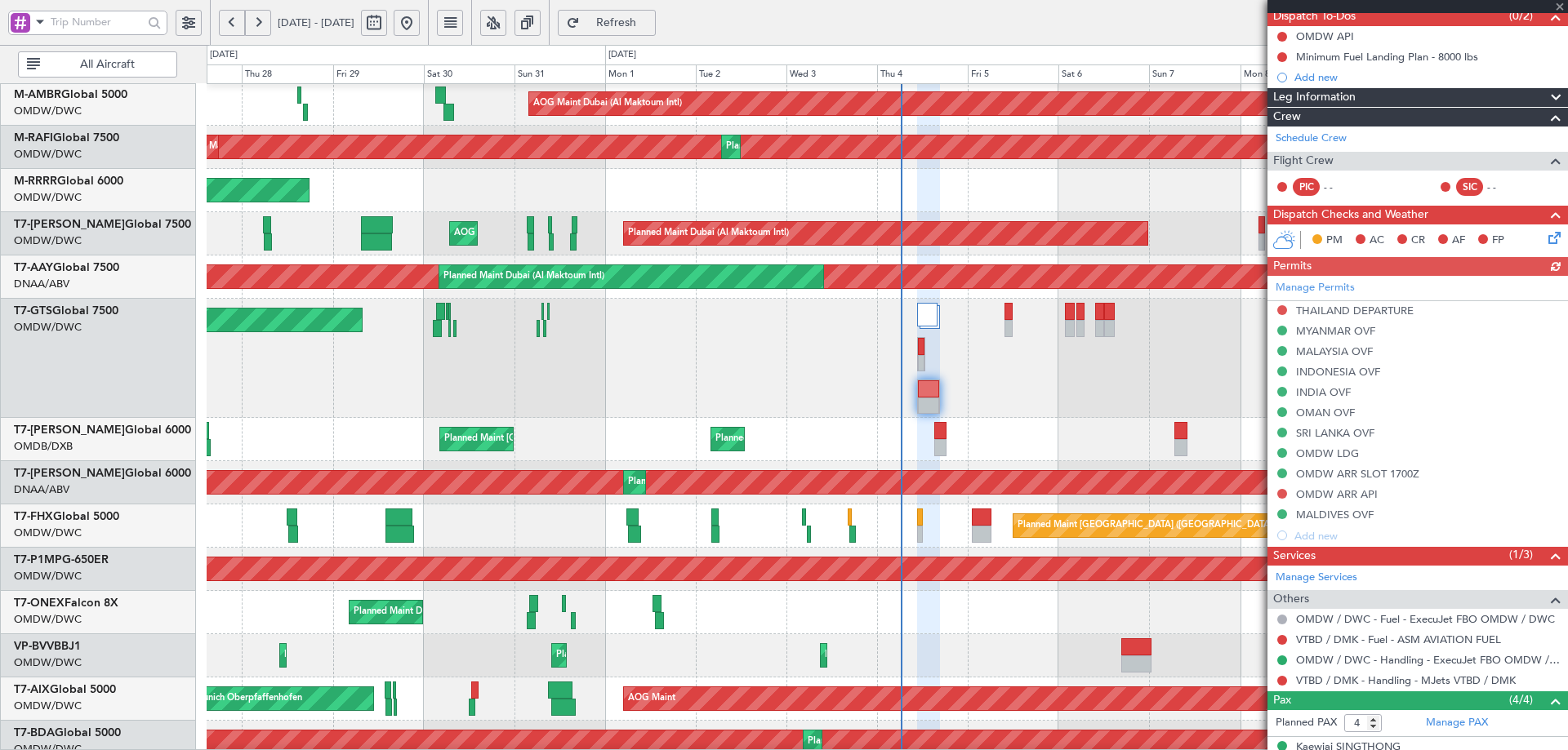
scroll to position [286, 0]
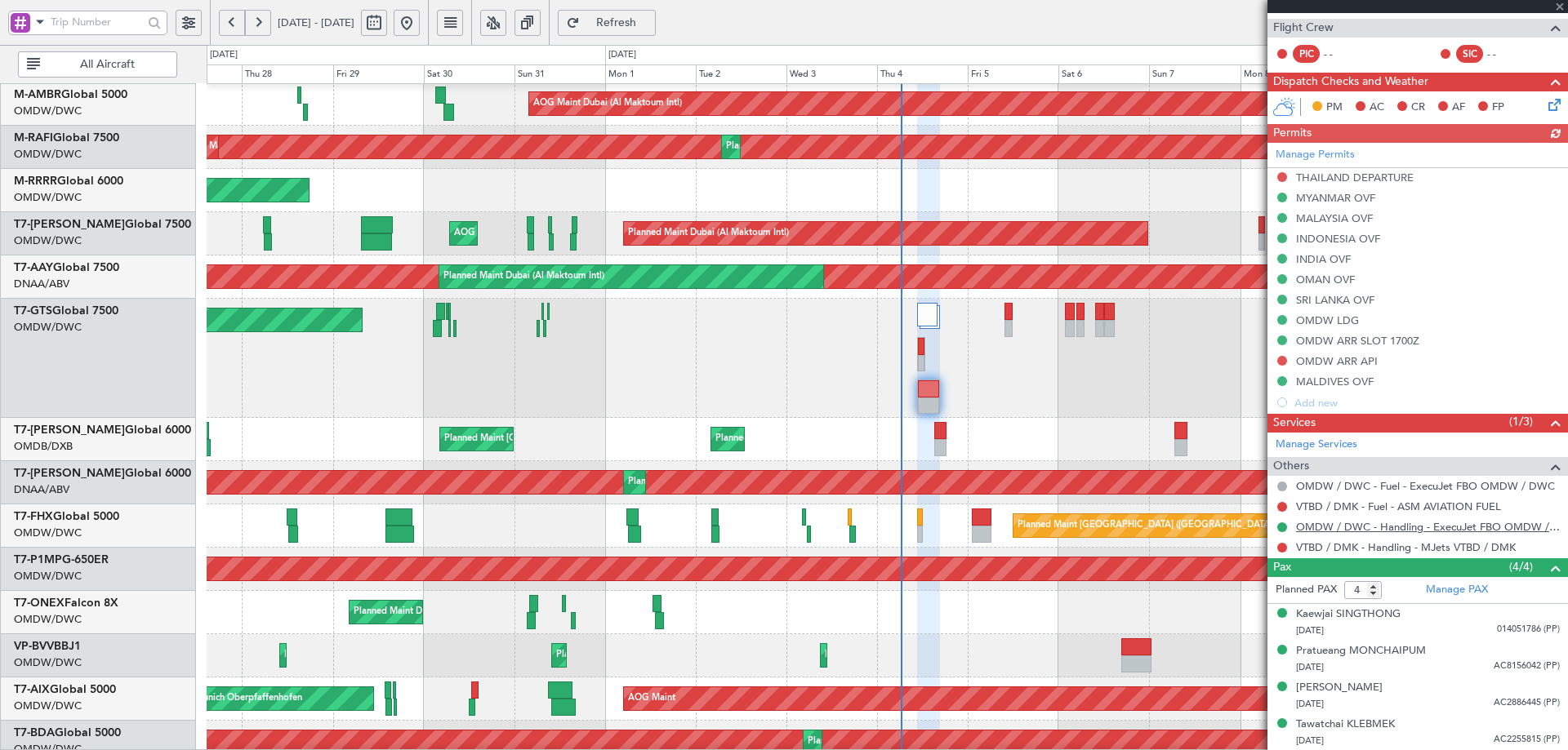
click at [1349, 529] on link "OMDW / DWC - Handling - ExecuJet FBO OMDW / DWC" at bounding box center [1429, 527] width 264 height 14
click at [650, 21] on span "Refresh" at bounding box center [616, 23] width 67 height 12
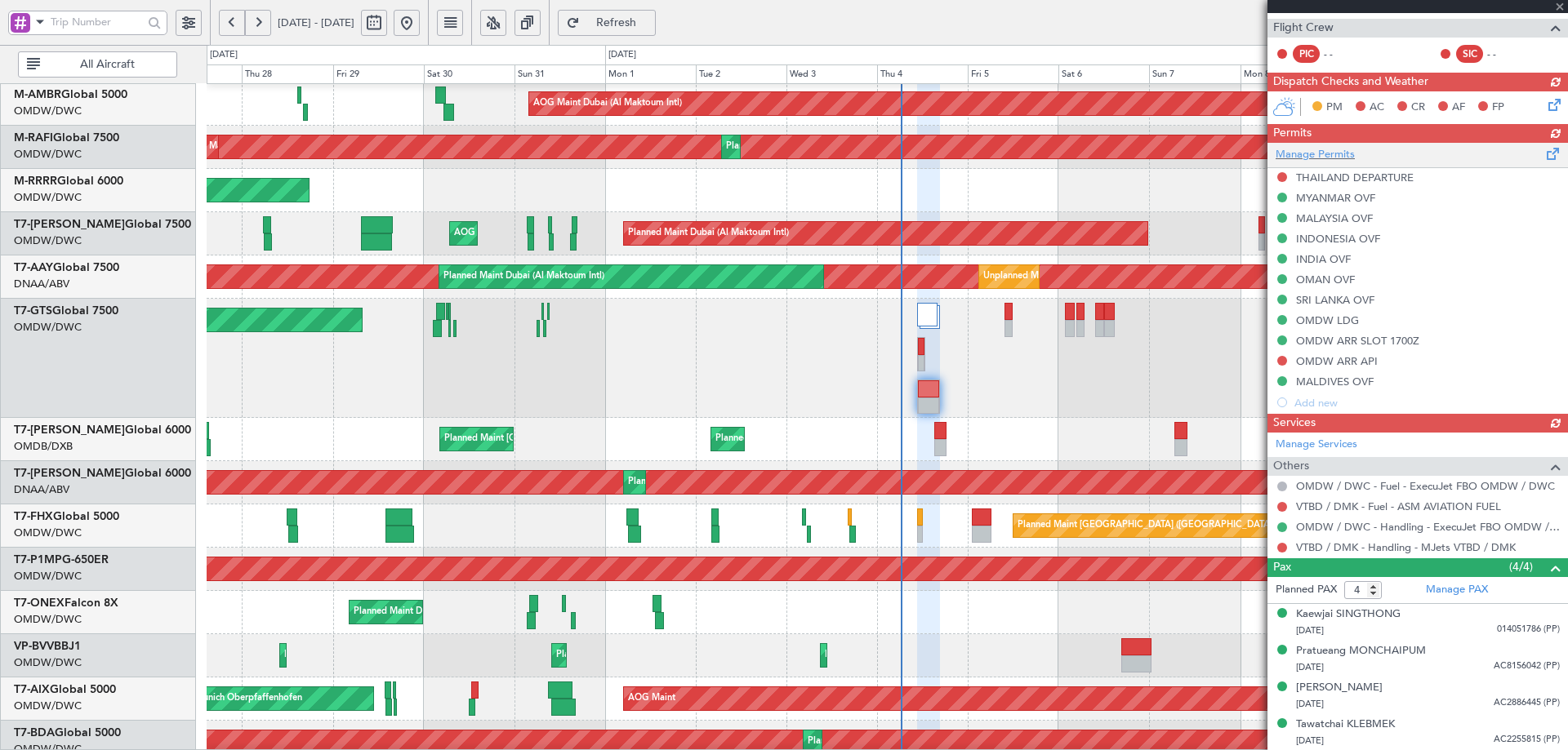
type input "[PERSON_NAME] (ANI)"
type input "7201"
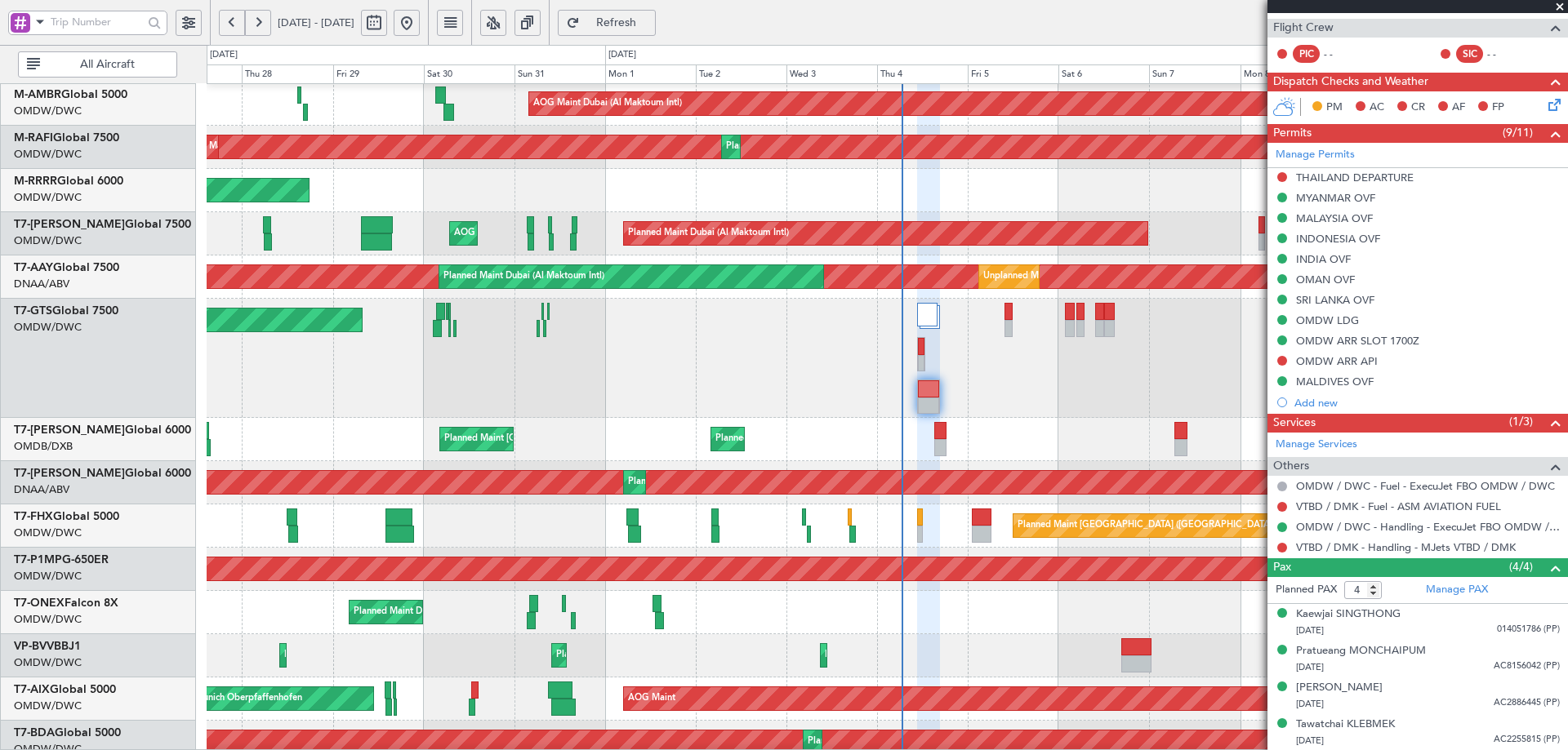
type input "[PERSON_NAME] (ANI)"
type input "7201"
type input "[PERSON_NAME] (ANI)"
type input "7201"
type input "[PERSON_NAME] (ANI)"
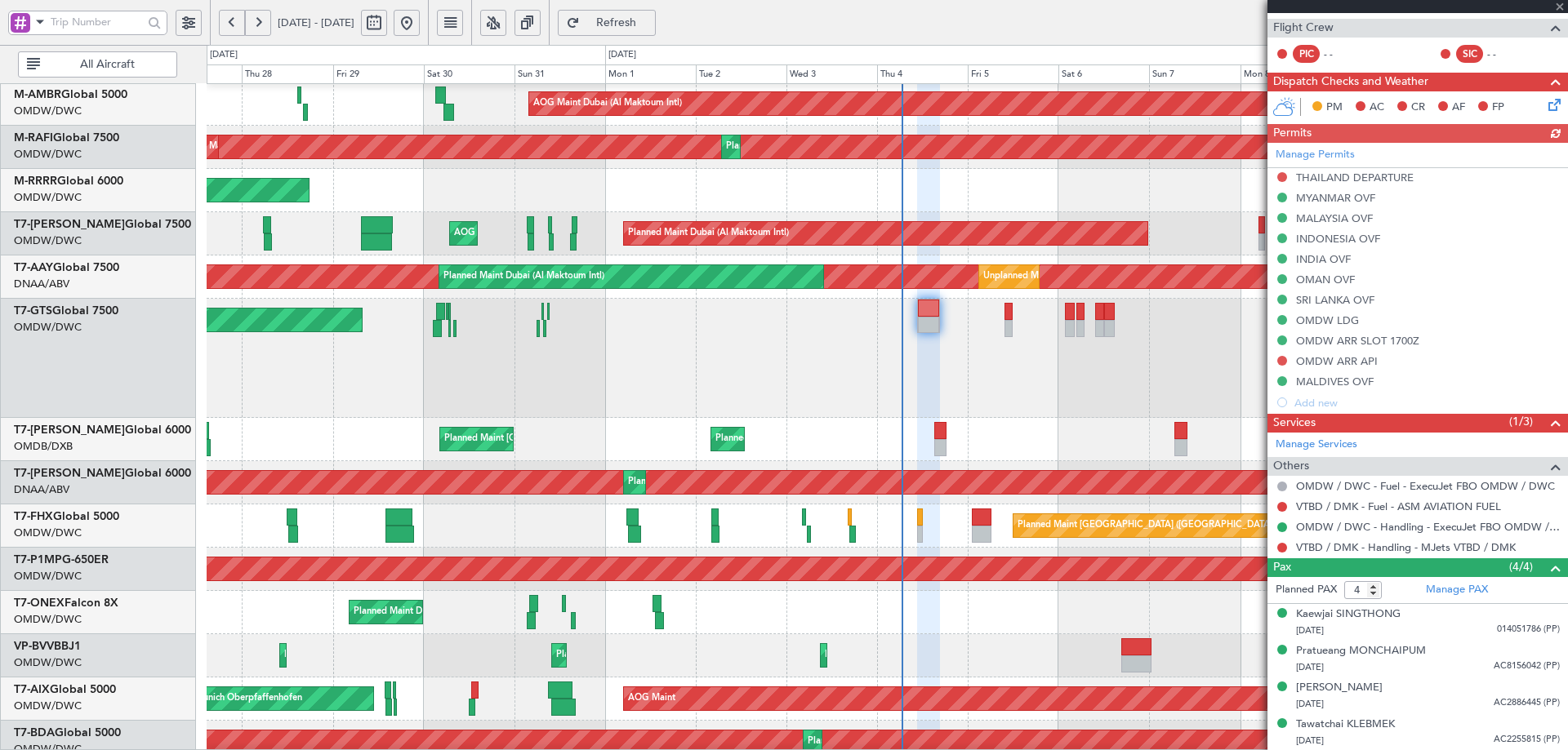
type input "7201"
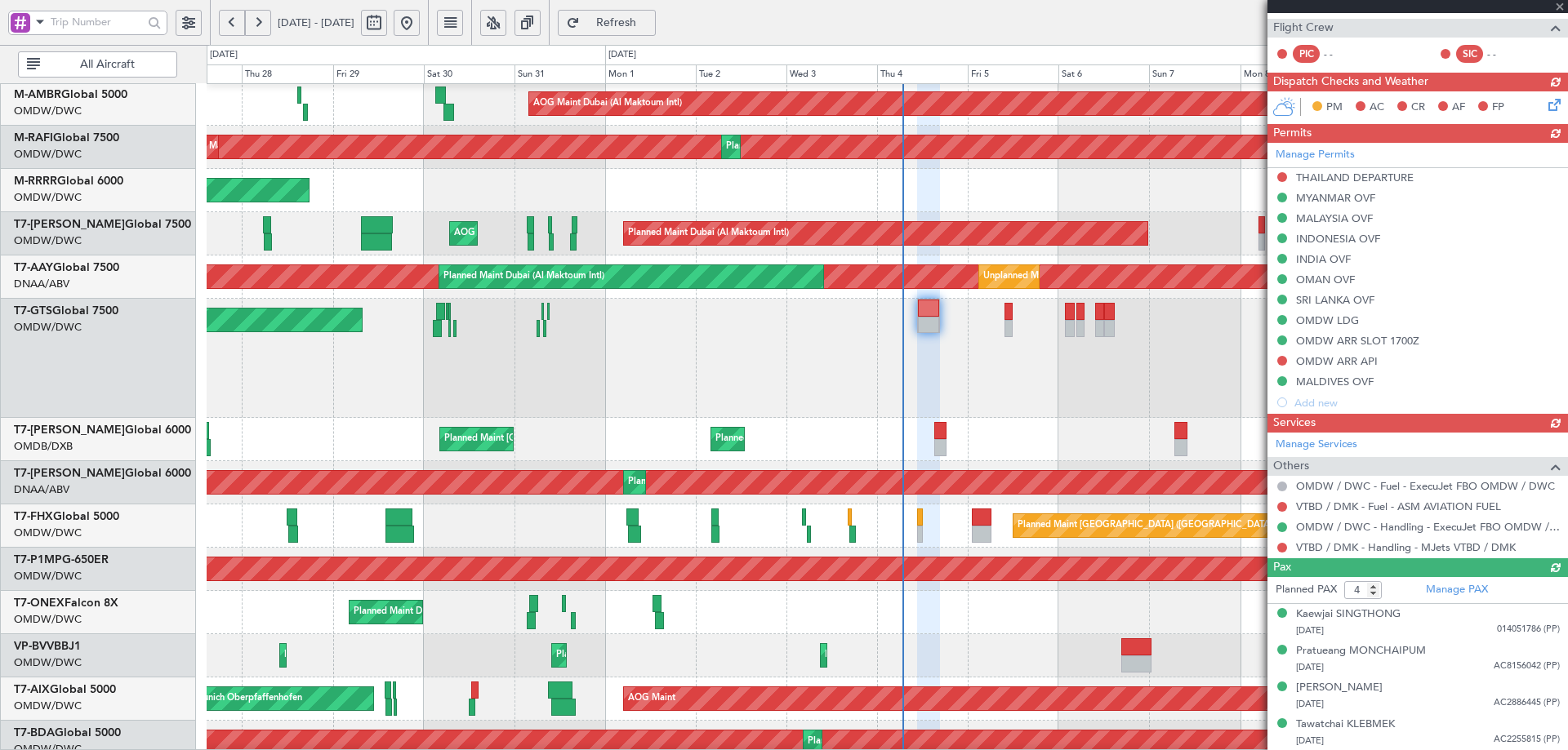
type input "[PERSON_NAME] (ANI)"
type input "7201"
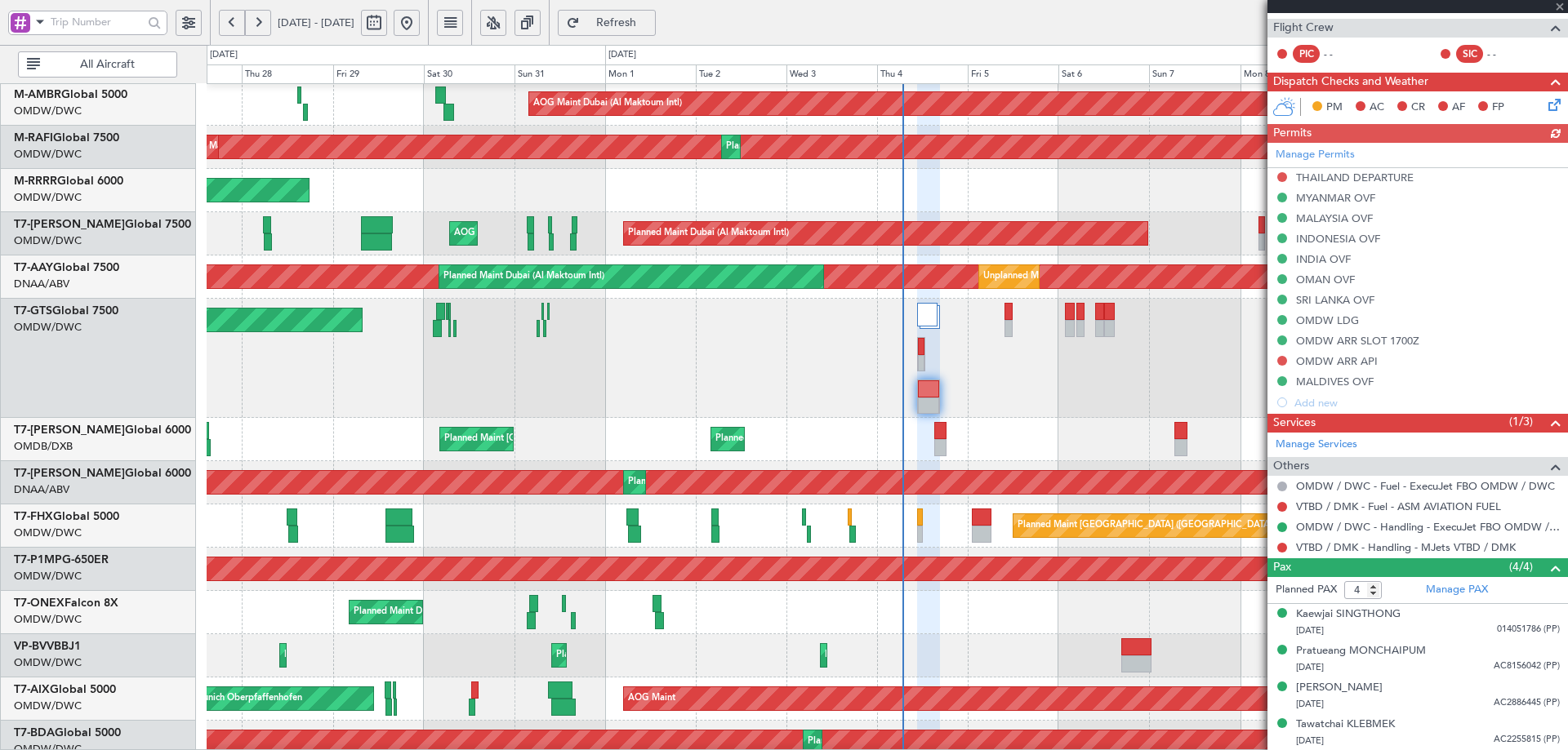
type input "[PERSON_NAME] (ANI)"
type input "7201"
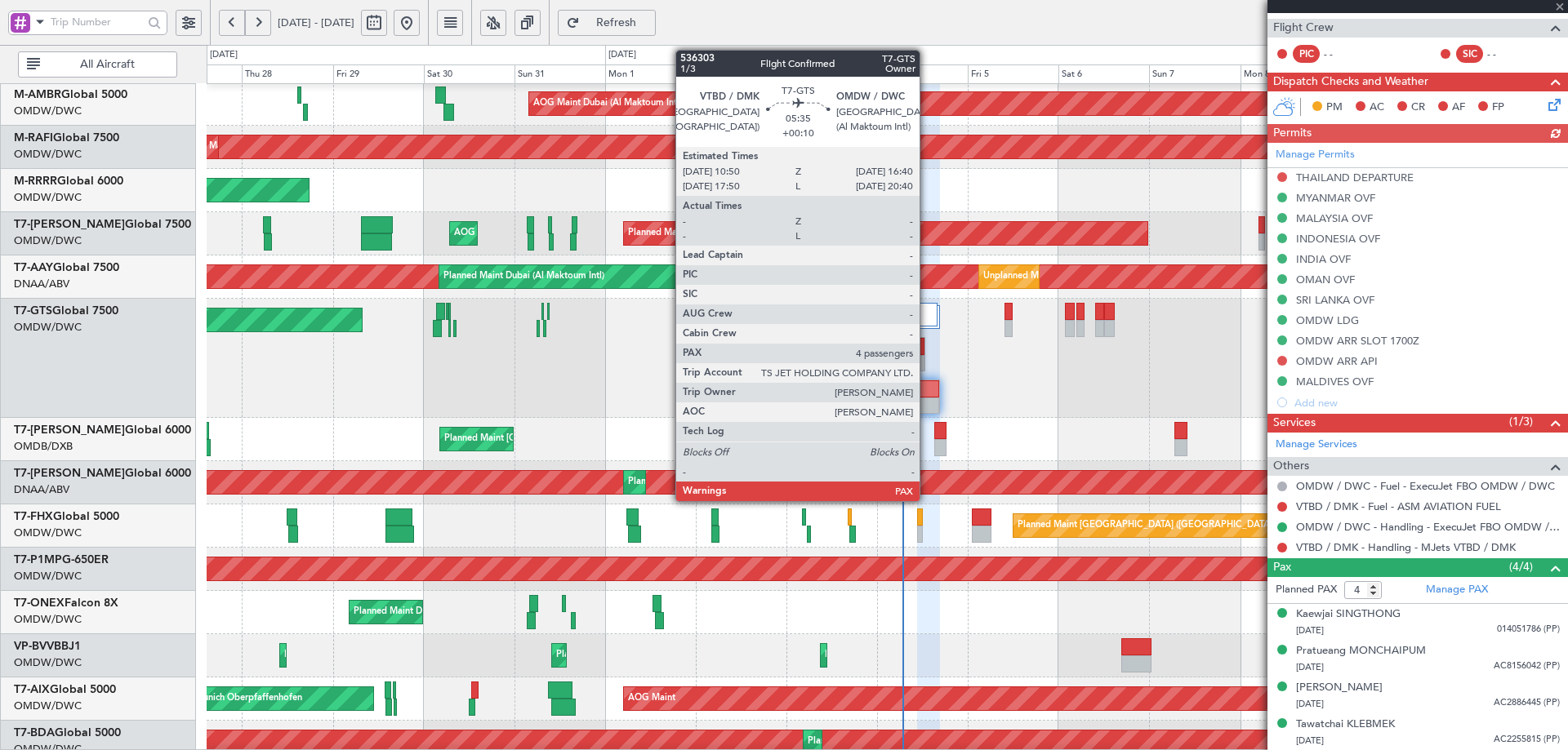
click at [926, 390] on div at bounding box center [928, 388] width 21 height 17
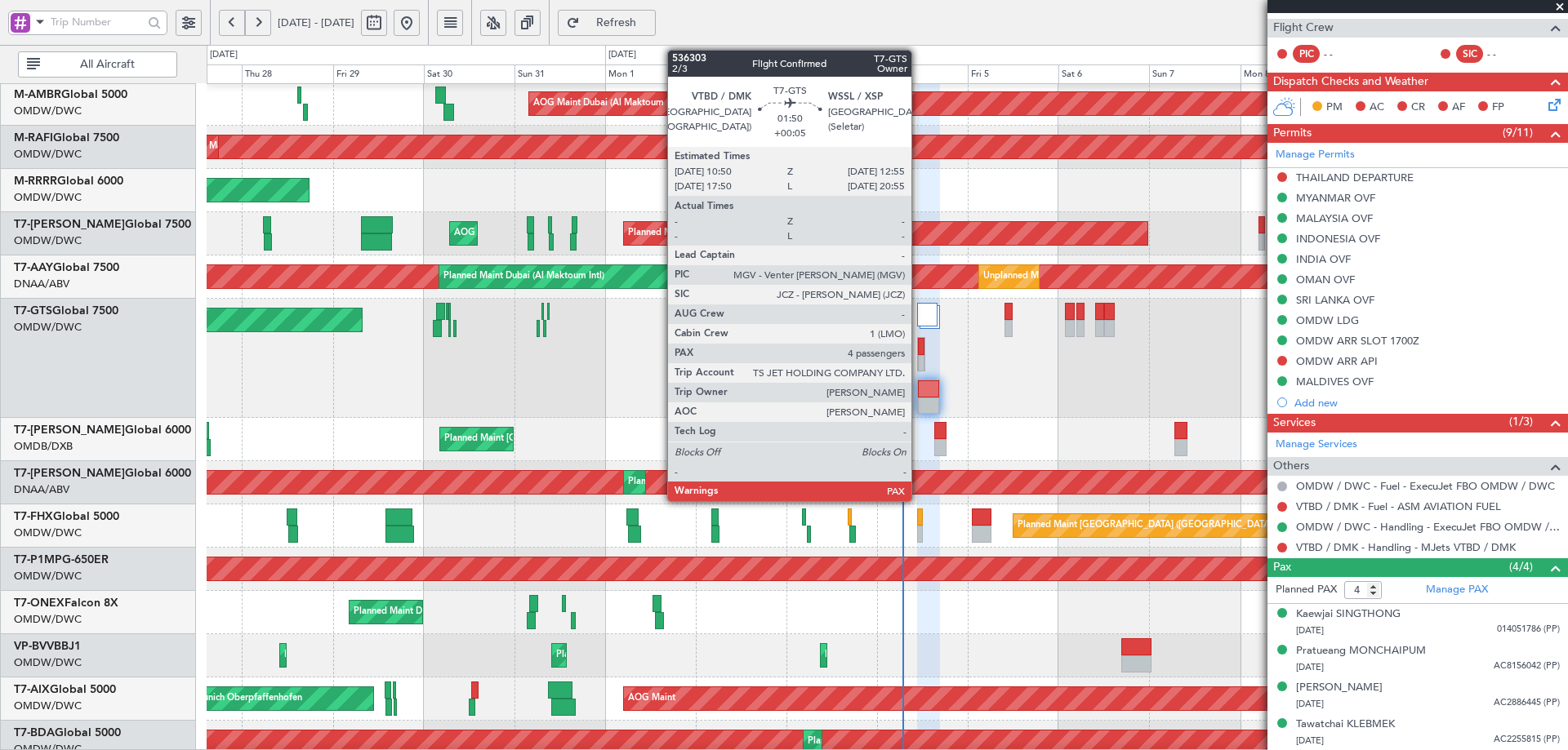
click at [919, 356] on div at bounding box center [921, 364] width 7 height 17
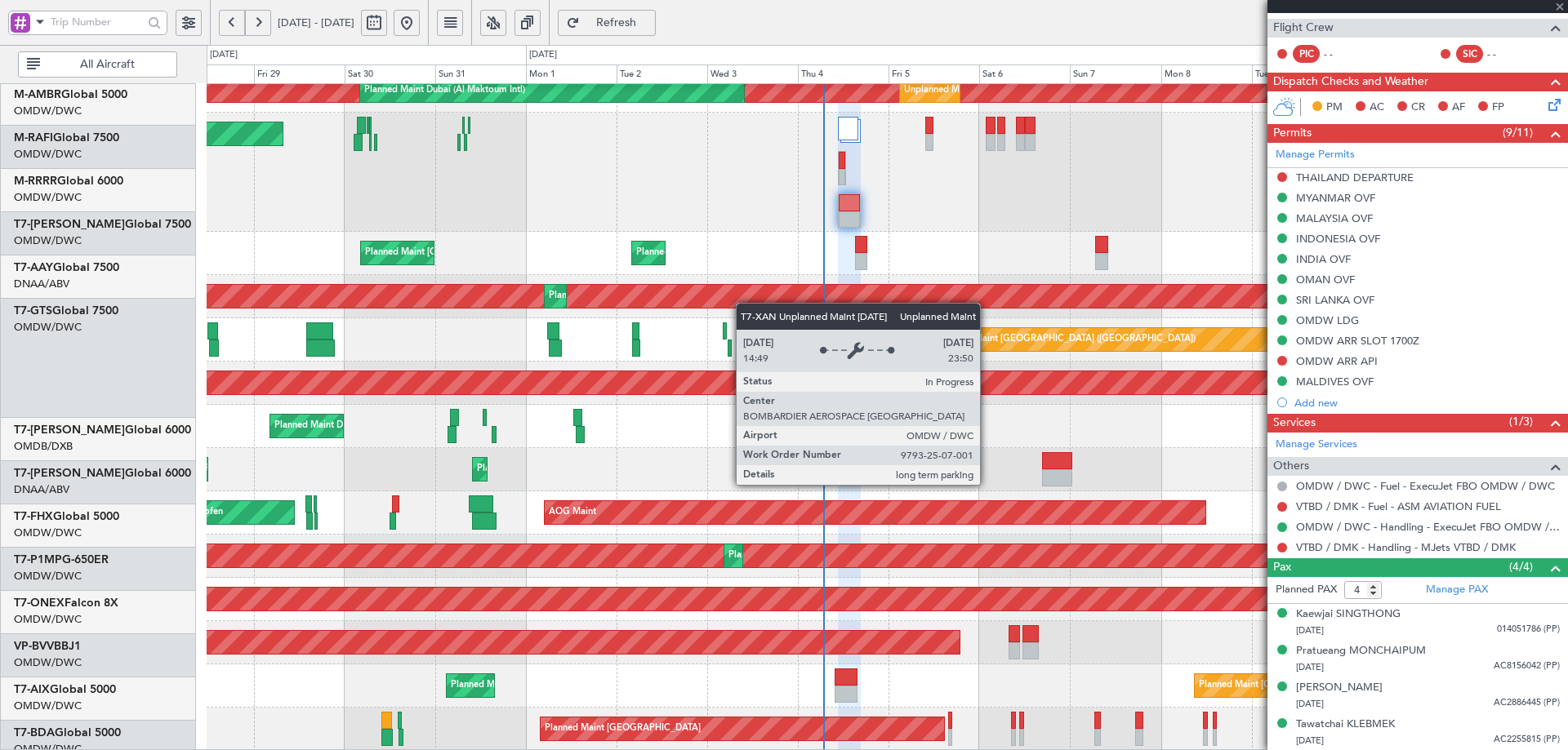
scroll to position [361, 0]
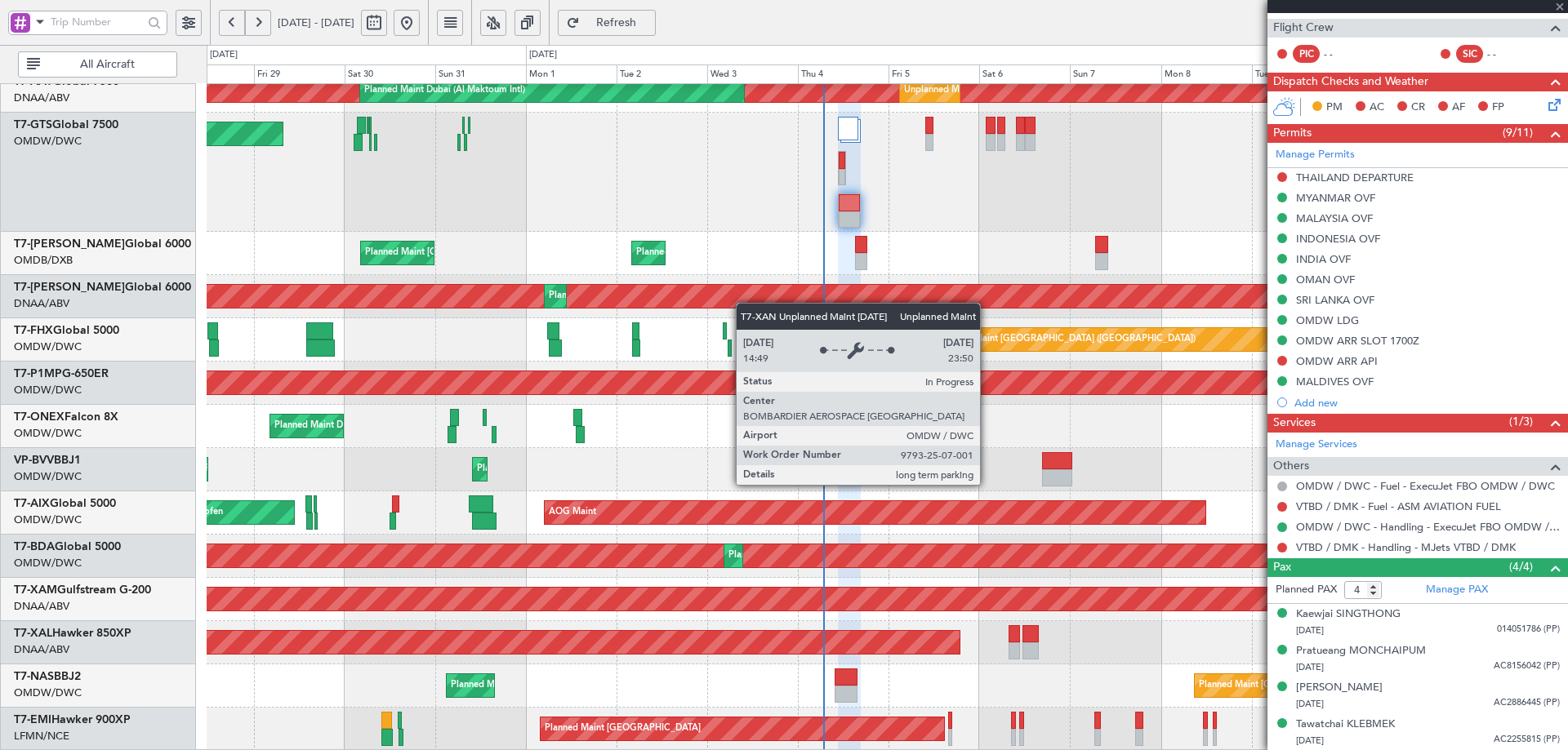
click at [741, 276] on div "Unplanned Maint Dubai (Al Maktoum Intl) Unplanned Maint Dubai (Al Maktoum Intl)…" at bounding box center [886, 236] width 1360 height 1028
type input "+00:05"
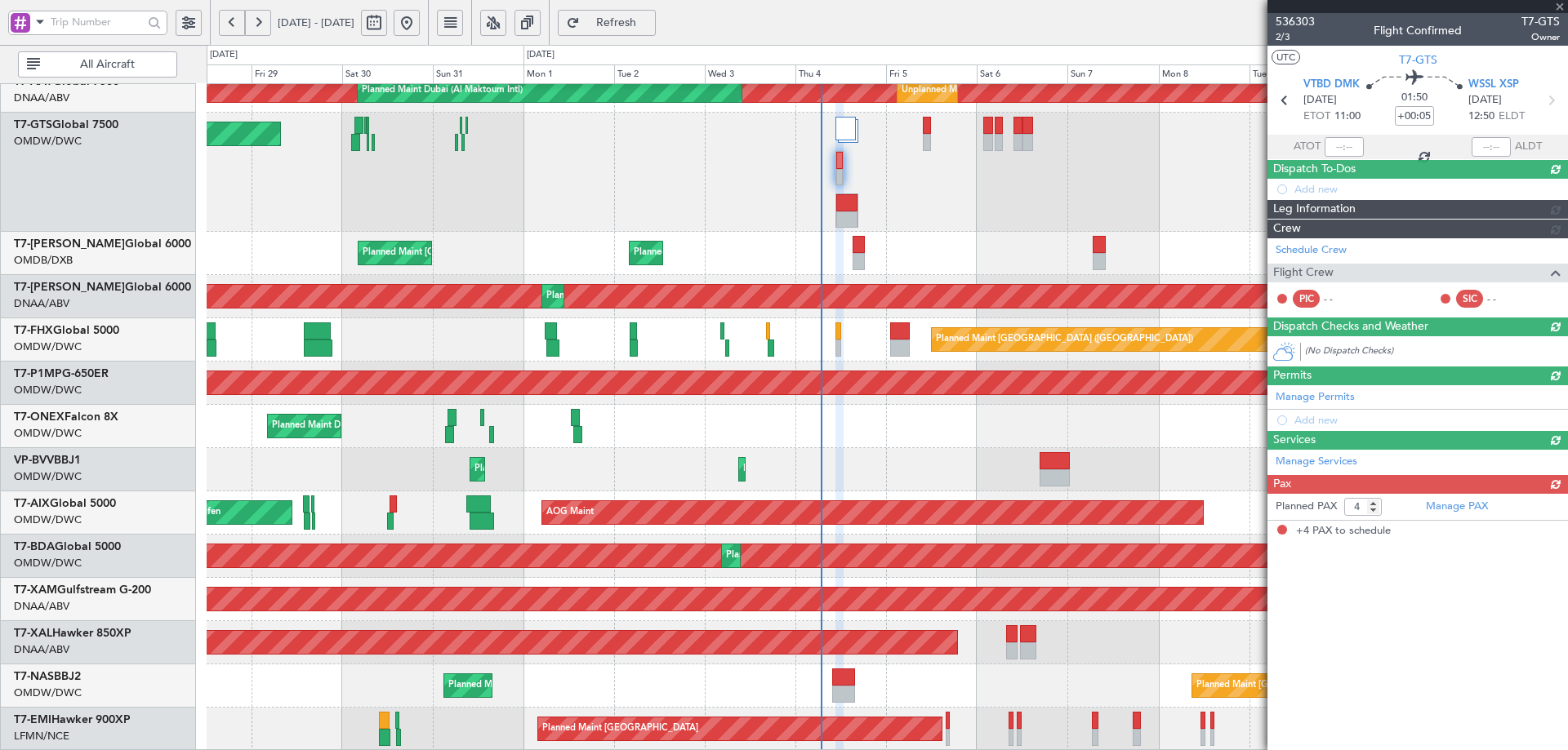
scroll to position [0, 0]
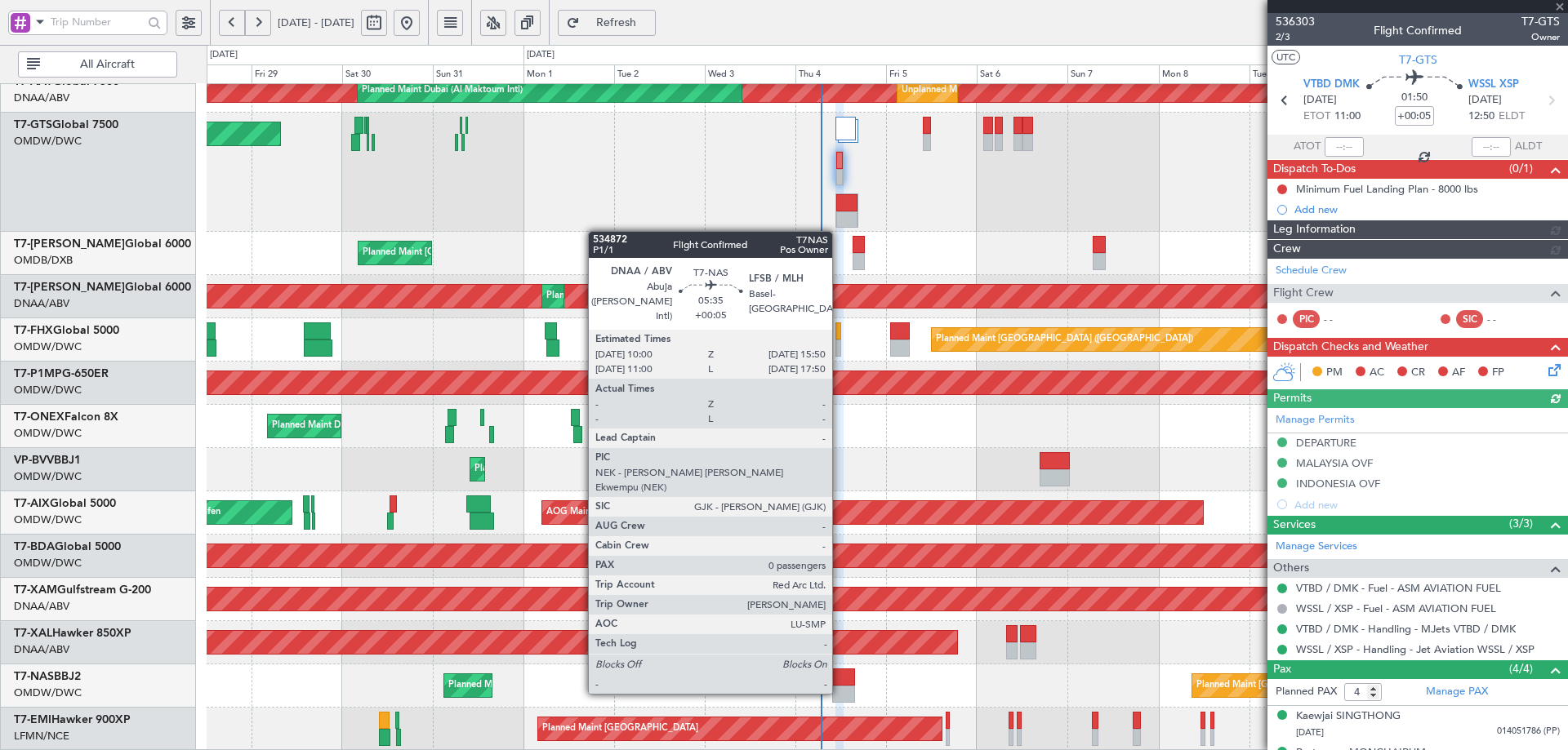
type input "[PERSON_NAME] (ANI)"
type input "7195"
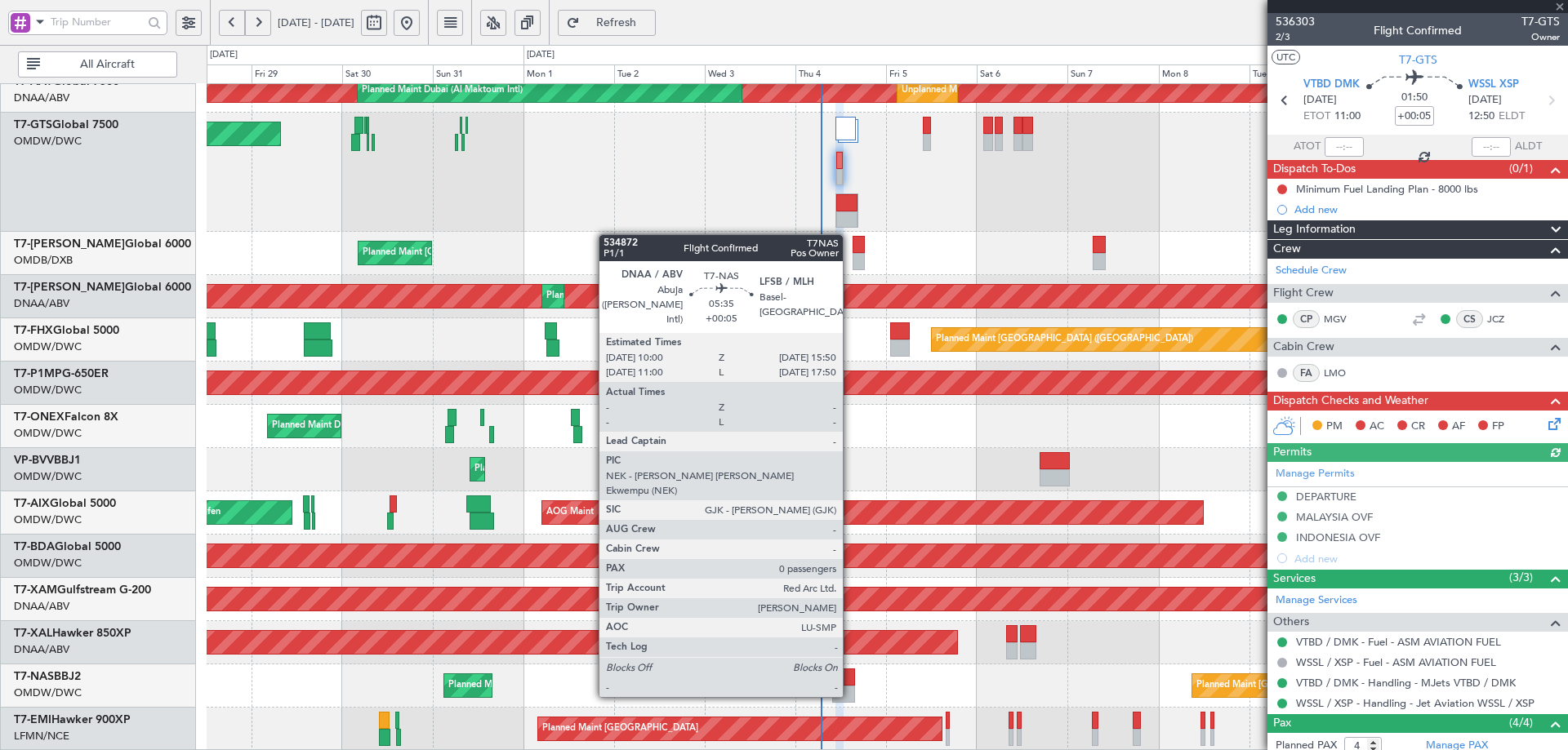
click at [848, 675] on div at bounding box center [844, 676] width 23 height 17
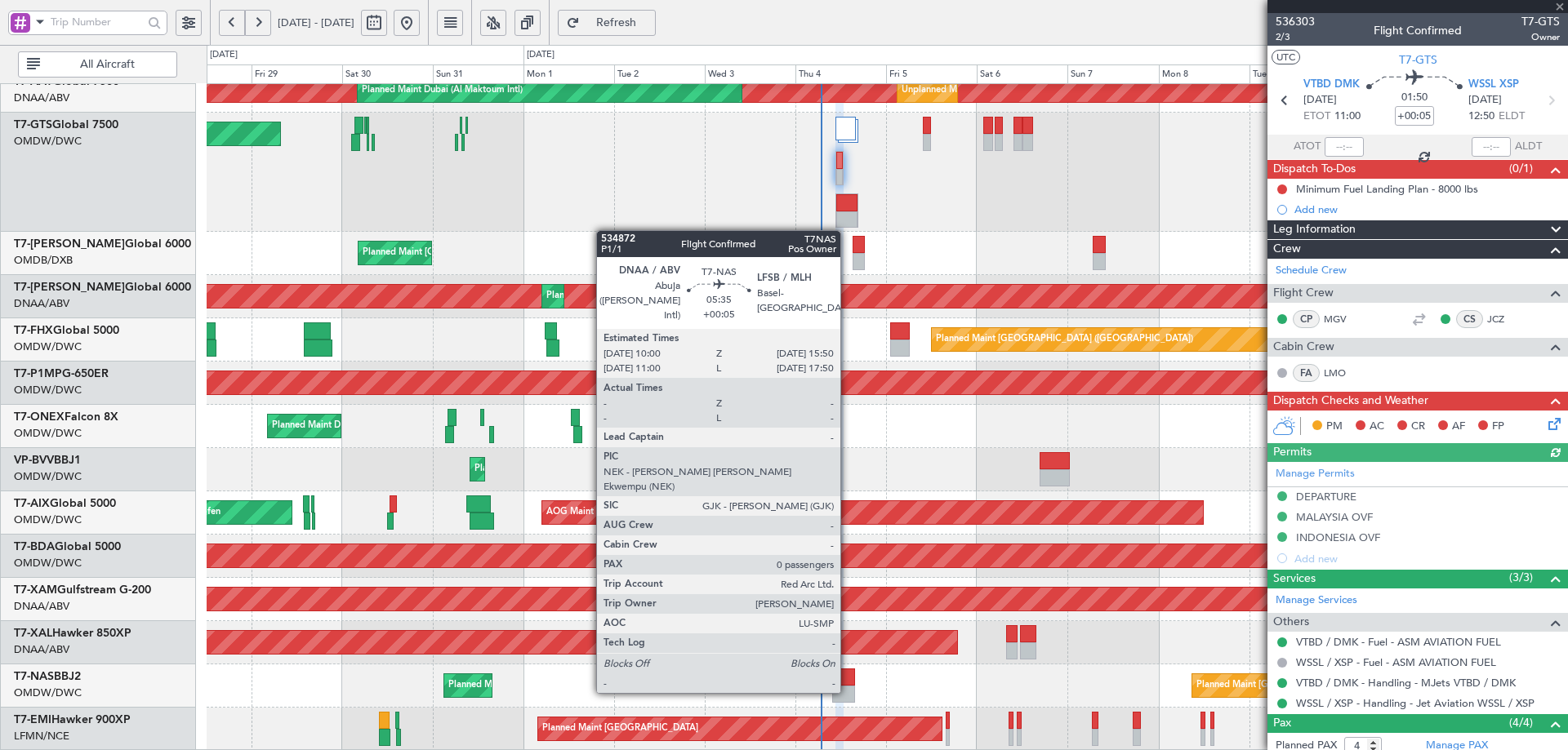
click at [848, 675] on div at bounding box center [844, 676] width 23 height 17
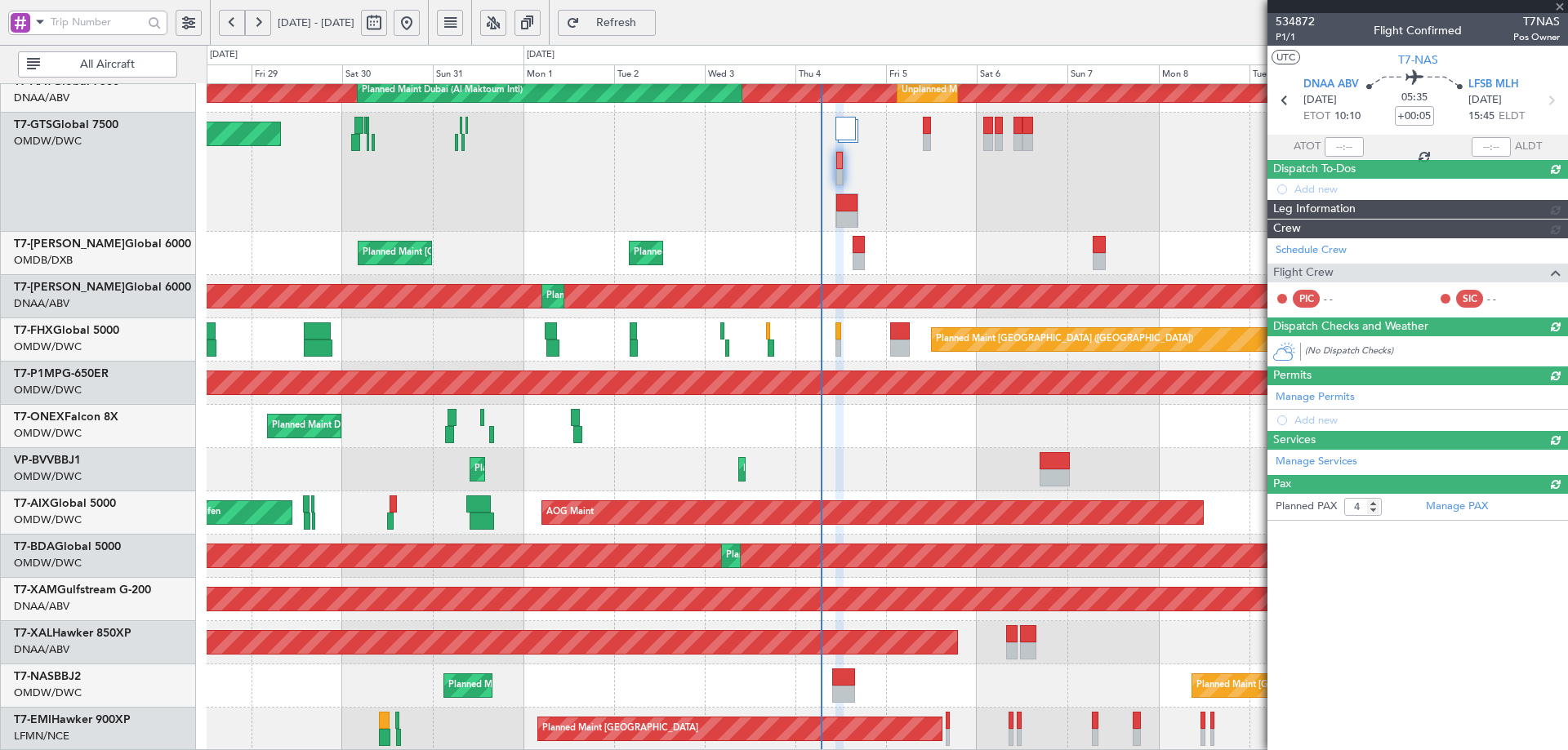
type input "0"
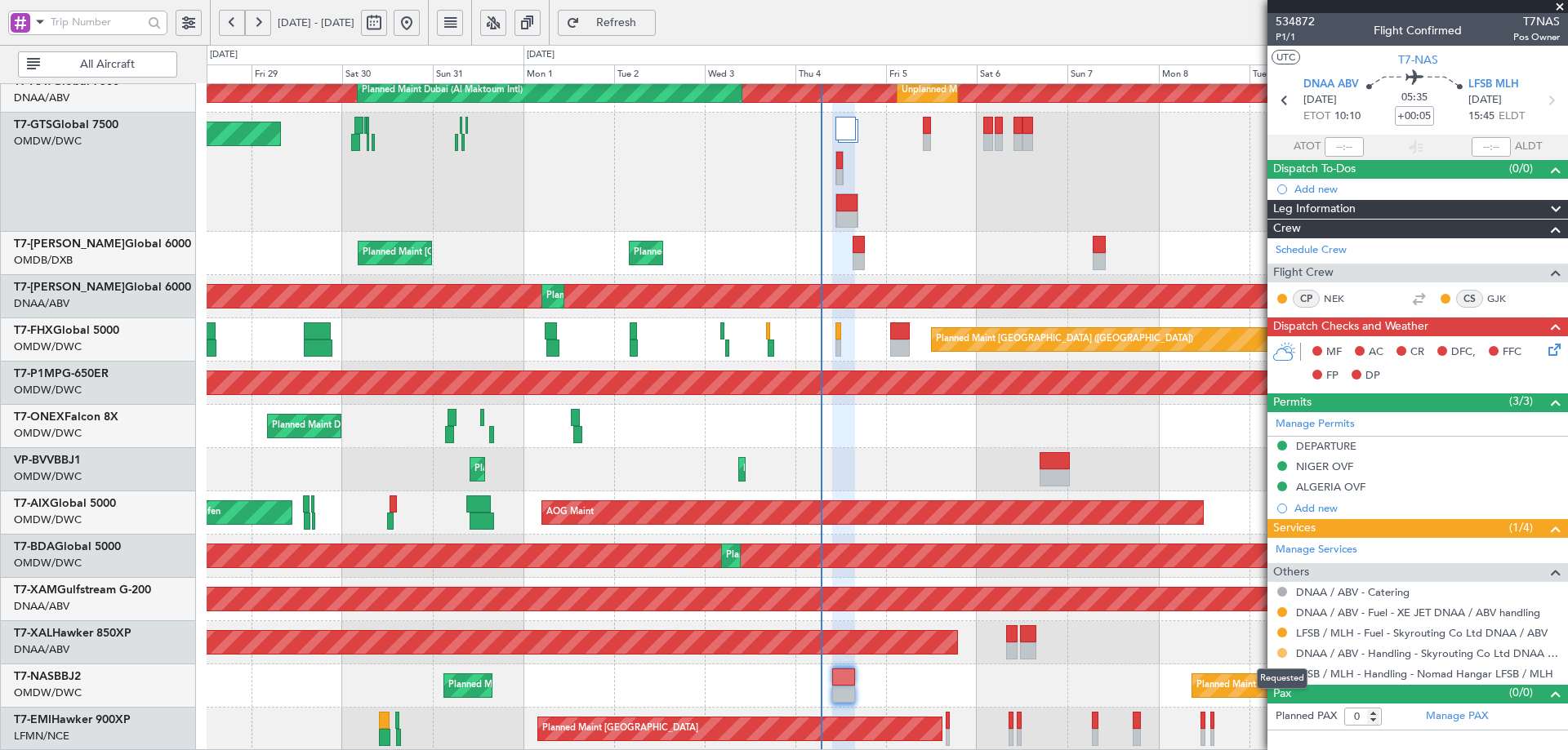
click at [1287, 650] on button at bounding box center [1283, 654] width 10 height 10
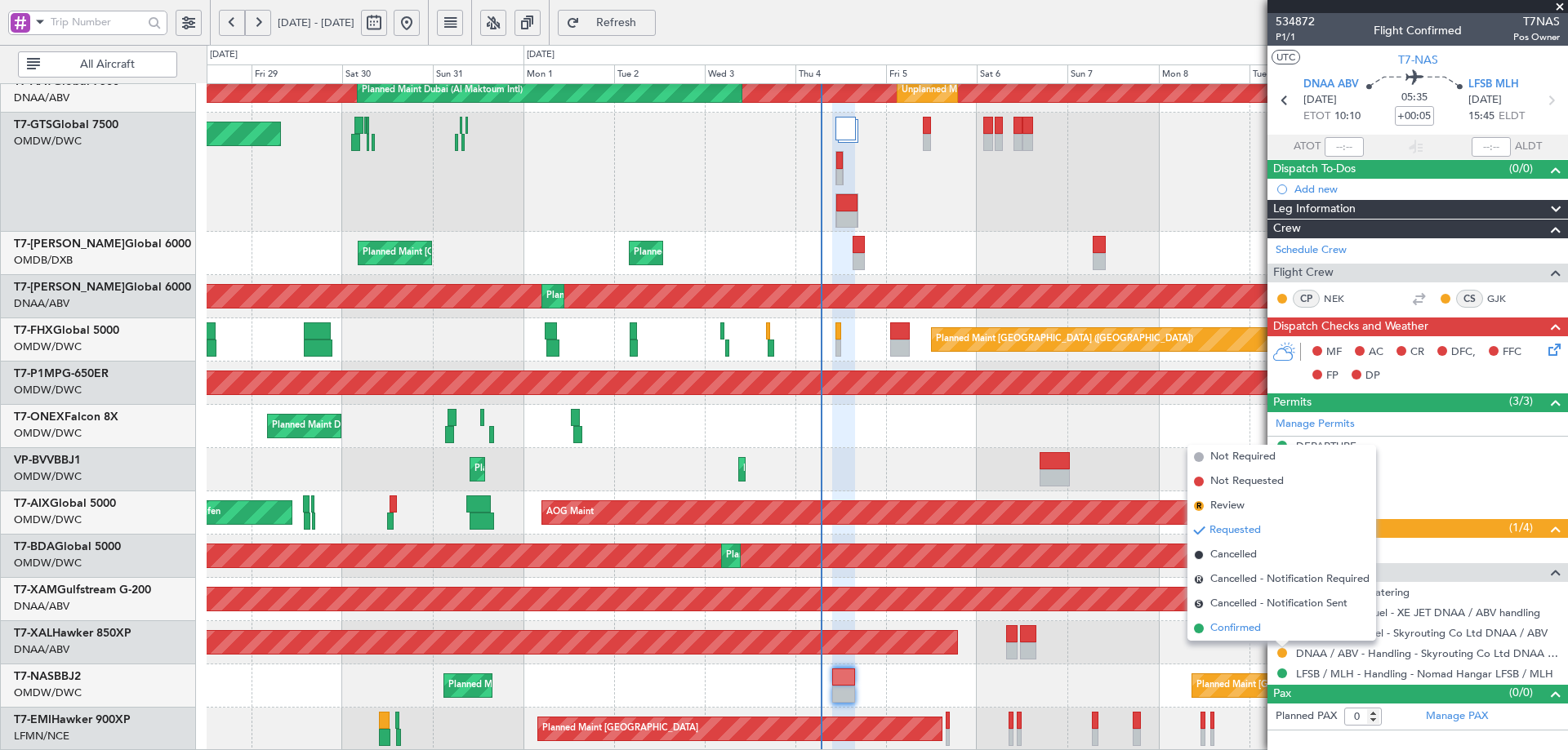
click at [1262, 629] on li "Confirmed" at bounding box center [1282, 629] width 189 height 25
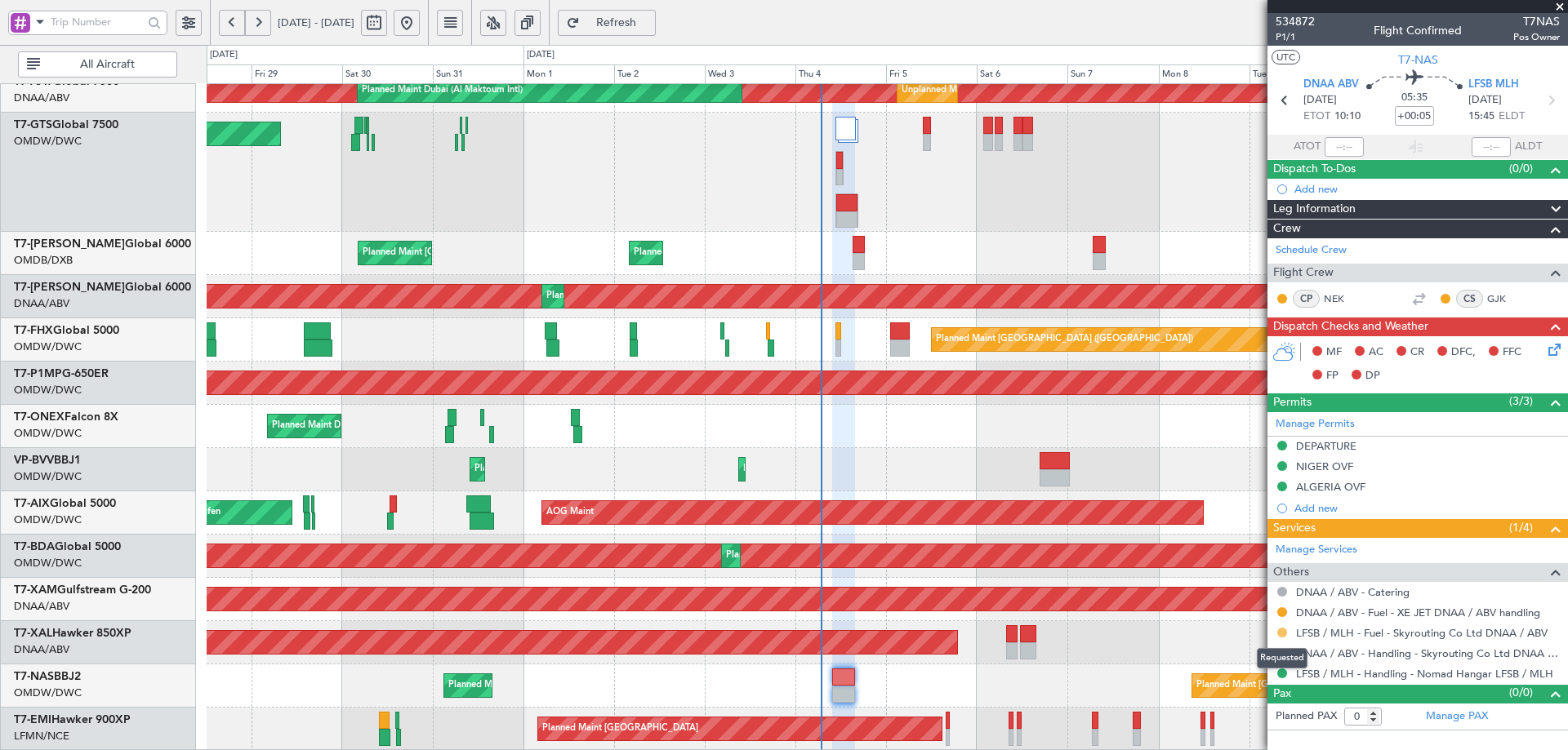
click at [1285, 636] on button at bounding box center [1283, 633] width 10 height 10
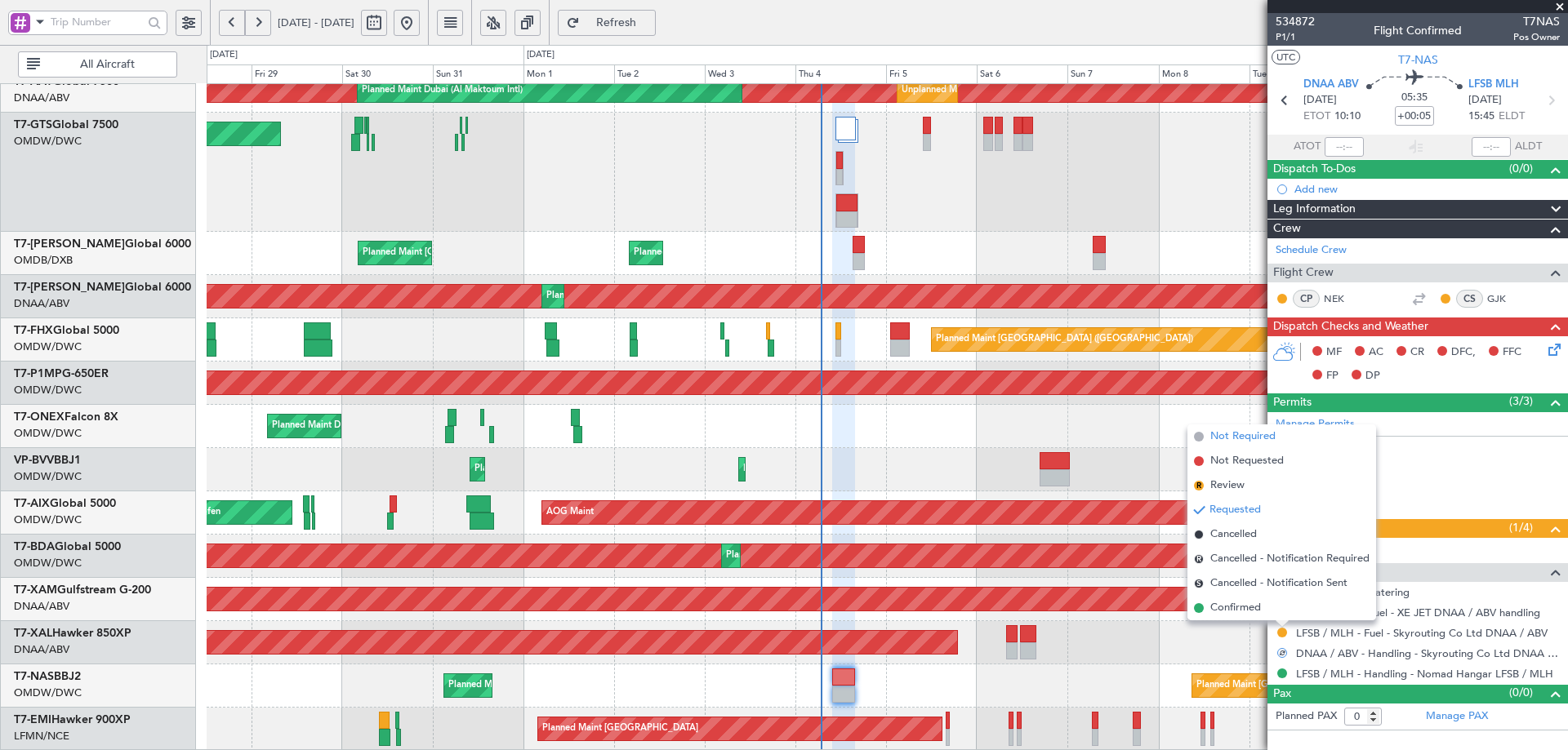
click at [1267, 434] on span "Not Required" at bounding box center [1243, 437] width 66 height 16
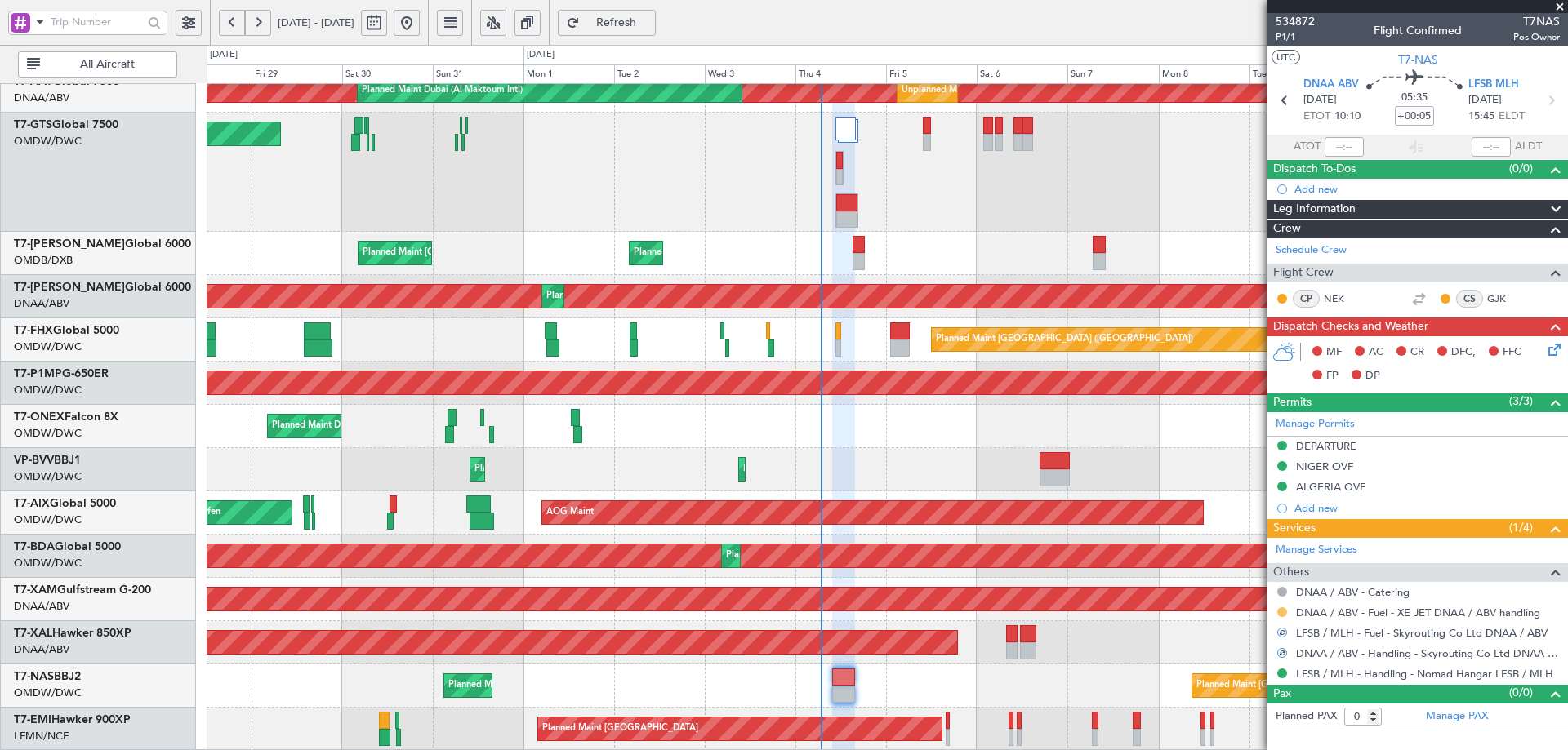
click at [1281, 610] on button at bounding box center [1283, 613] width 10 height 10
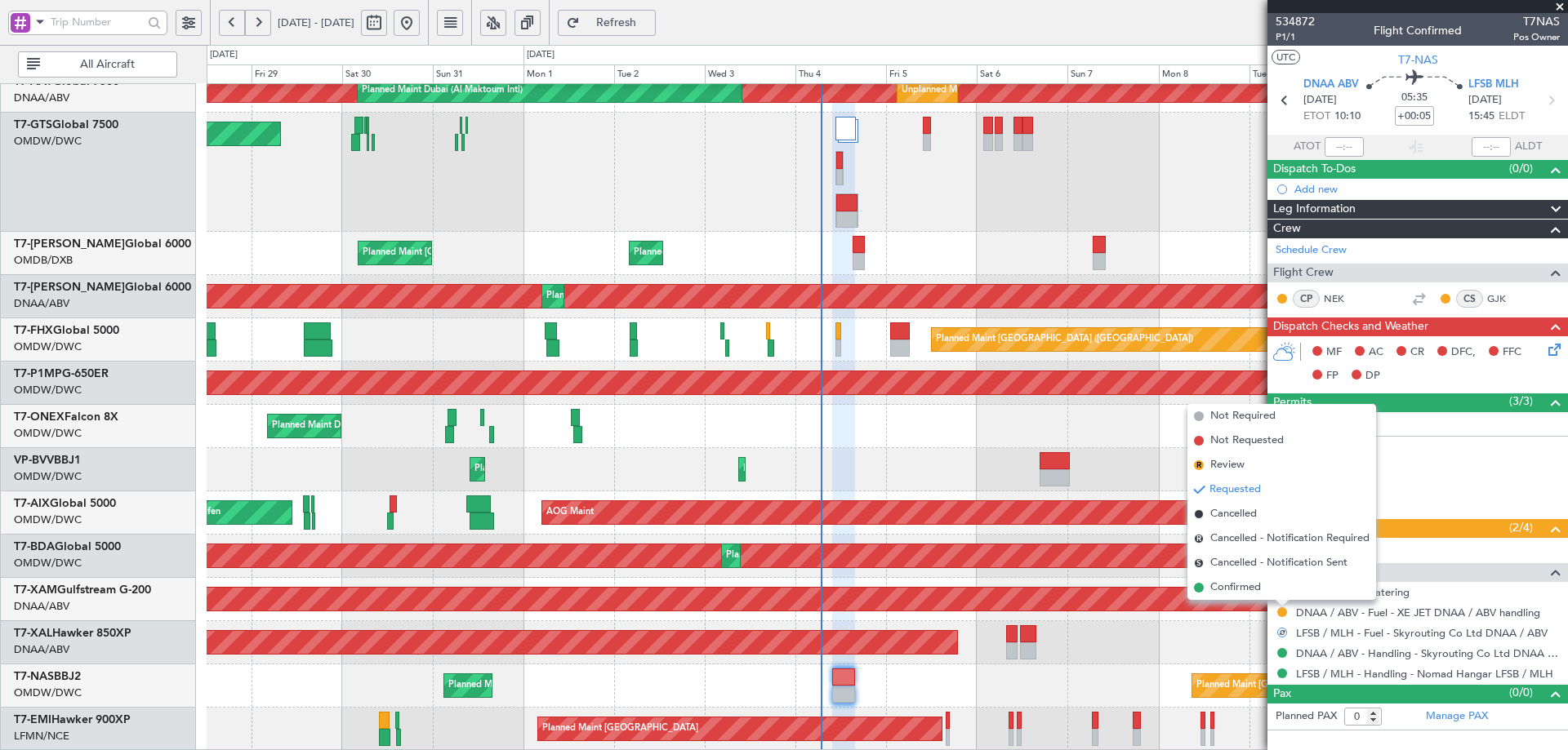
click at [1212, 586] on span "Confirmed" at bounding box center [1235, 588] width 51 height 16
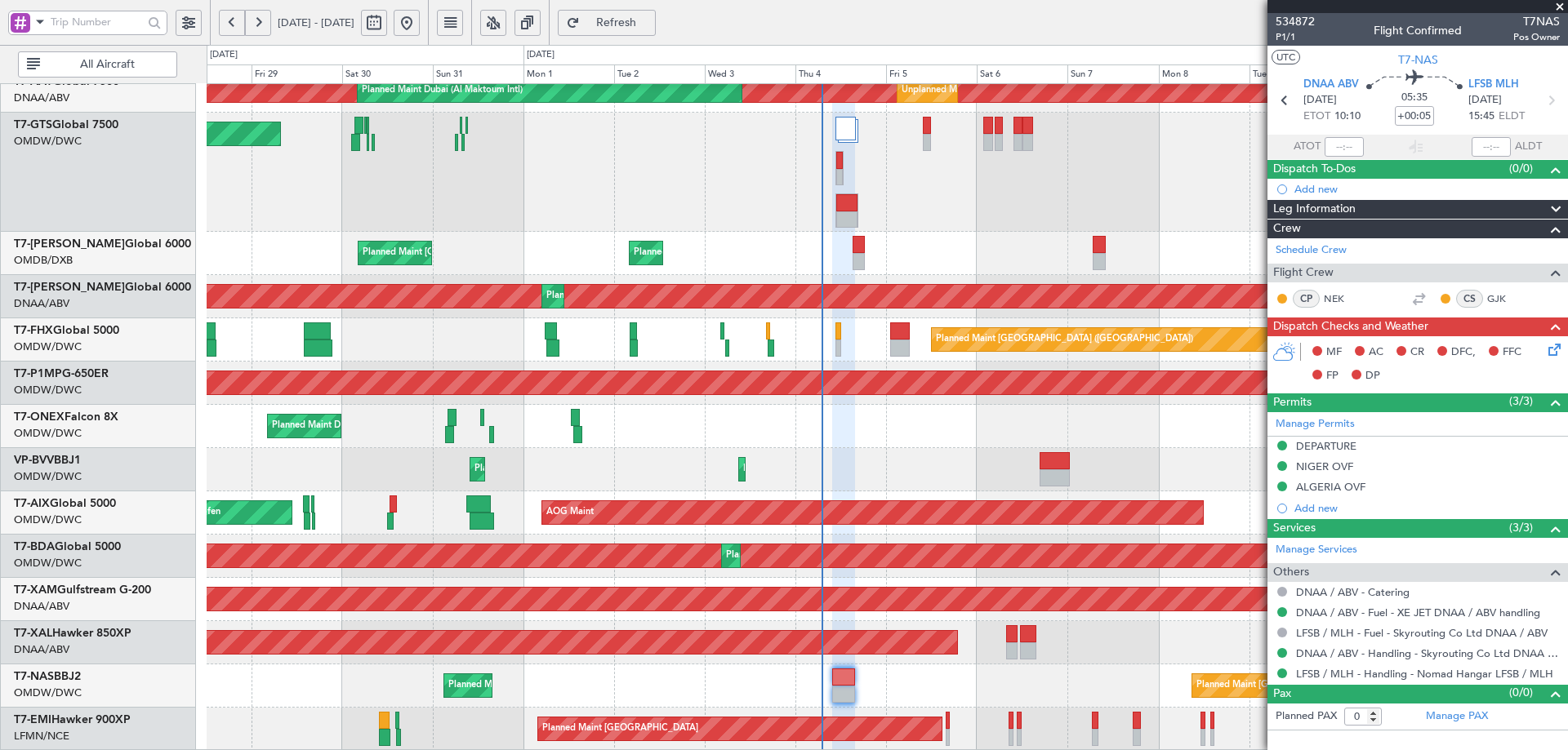
type input "[PERSON_NAME] (ANI)"
type input "7019"
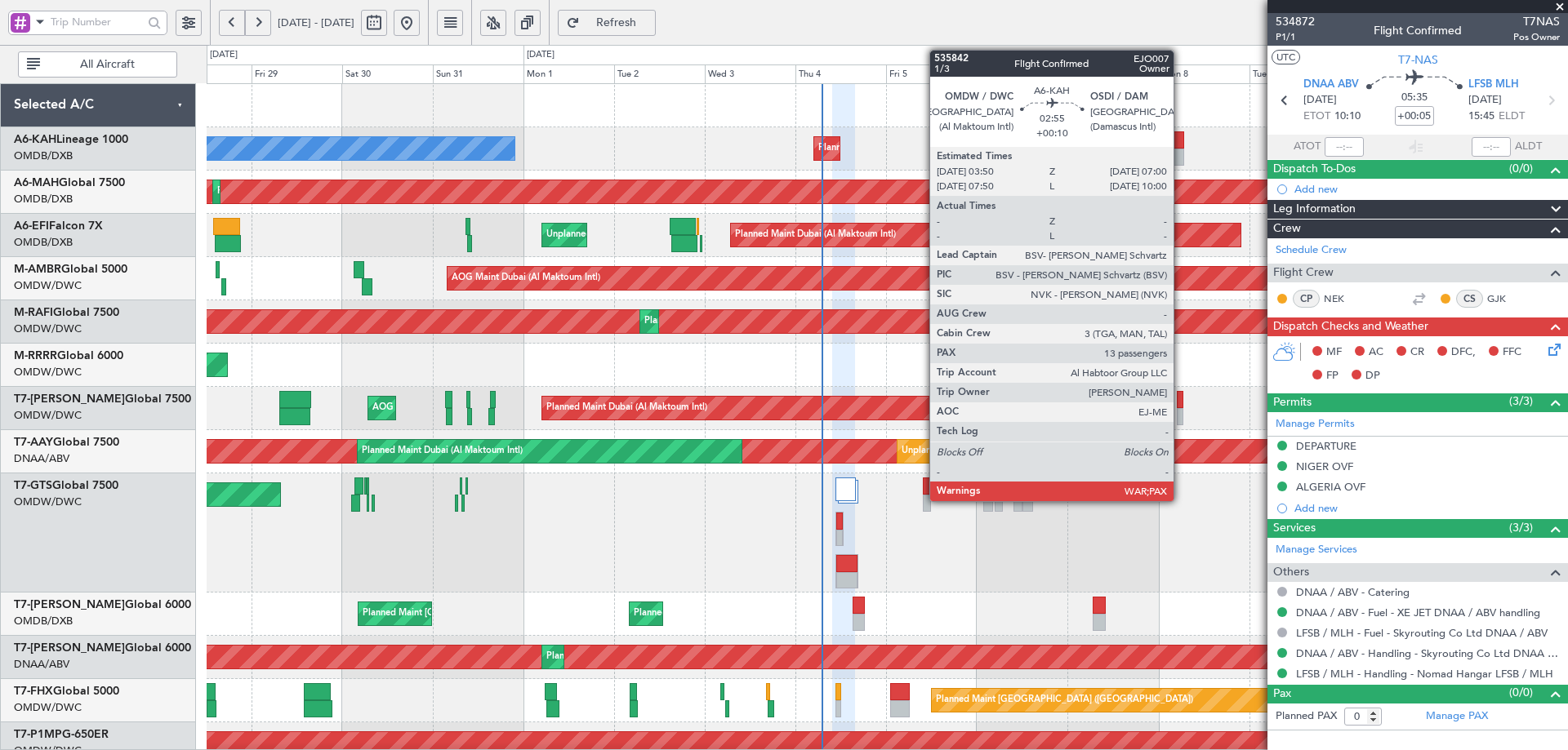
click at [1181, 140] on div at bounding box center [1178, 139] width 12 height 17
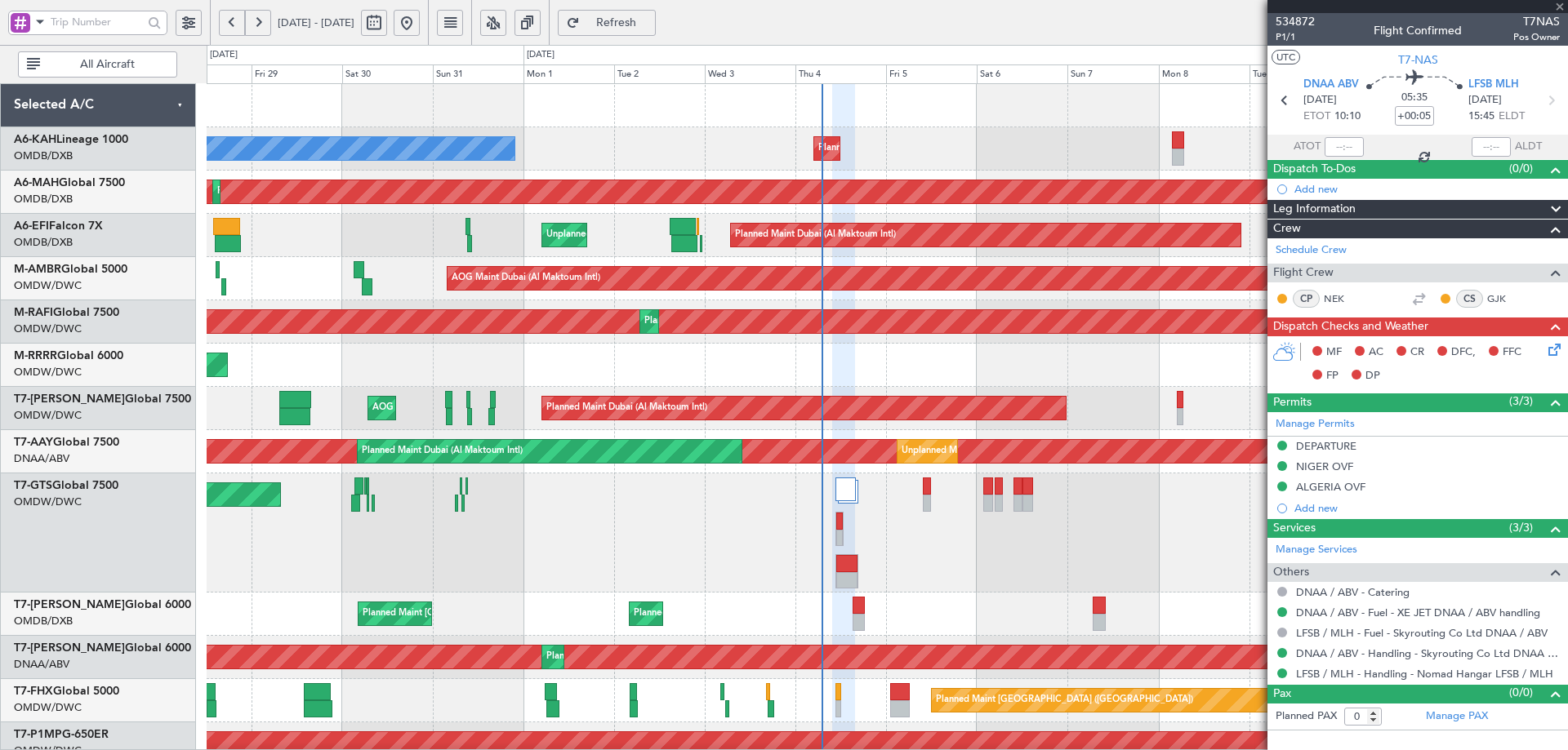
type input "+00:10"
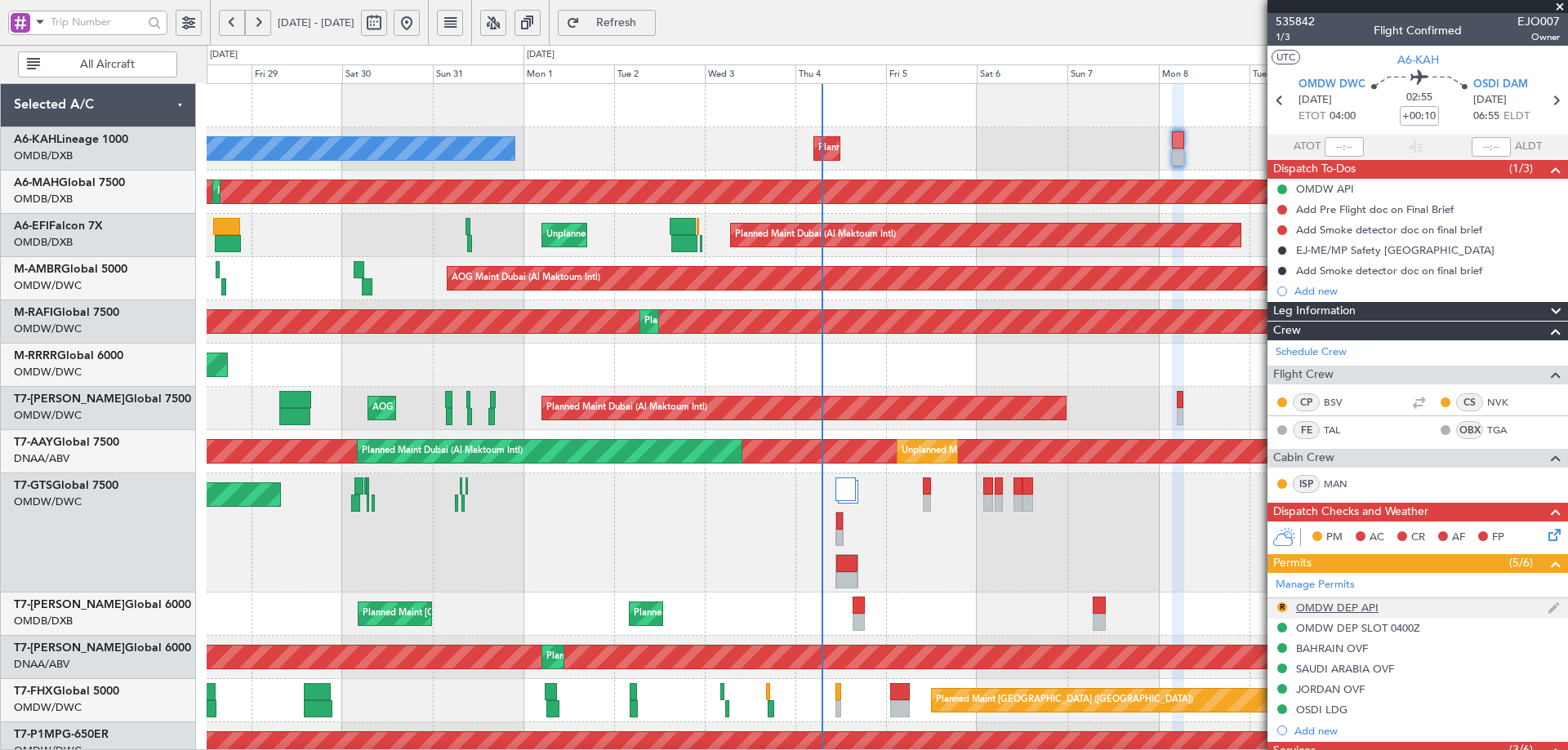
scroll to position [571, 0]
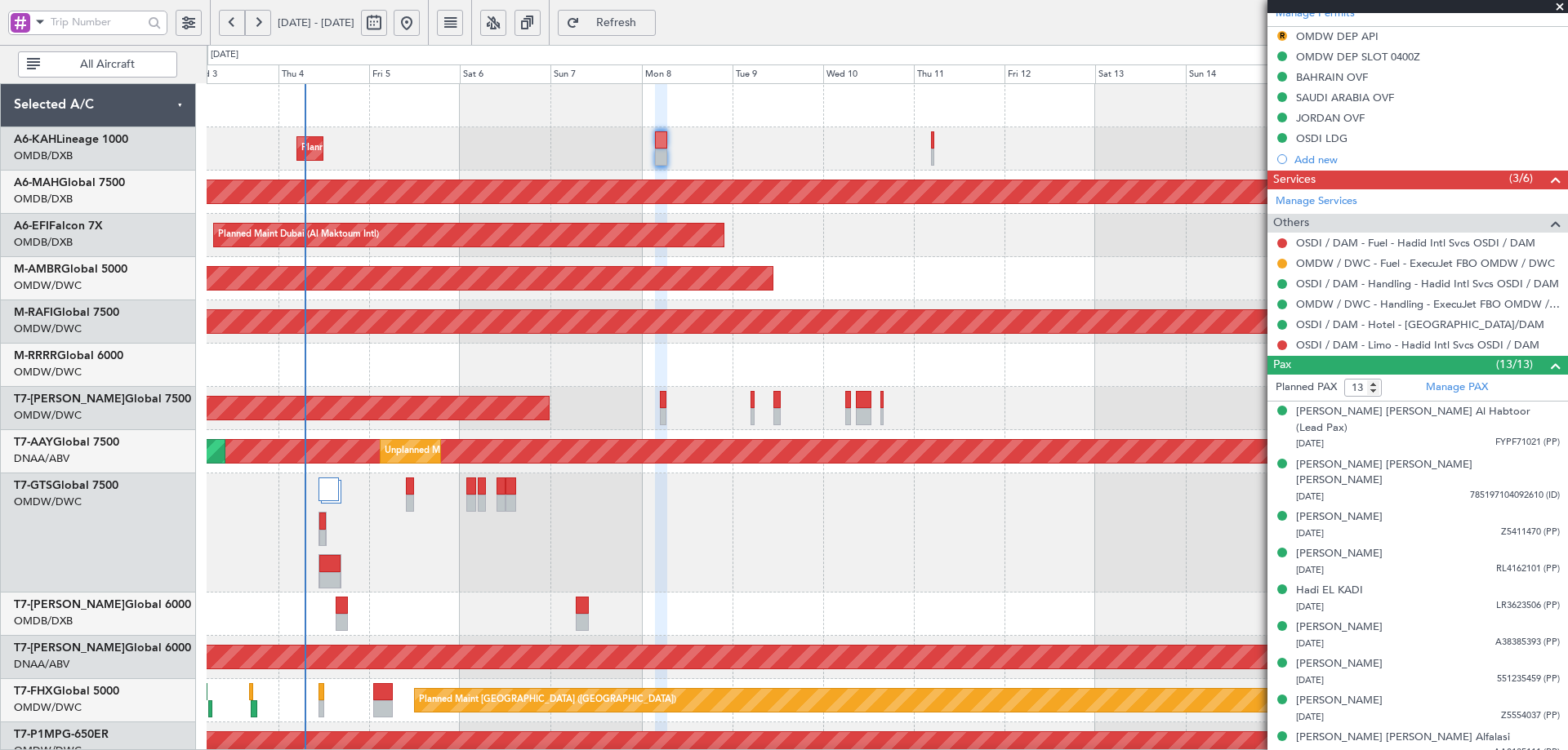
click at [308, 144] on div "Planned Maint Dubai (Al Maktoum Intl) No Crew" at bounding box center [886, 149] width 1360 height 44
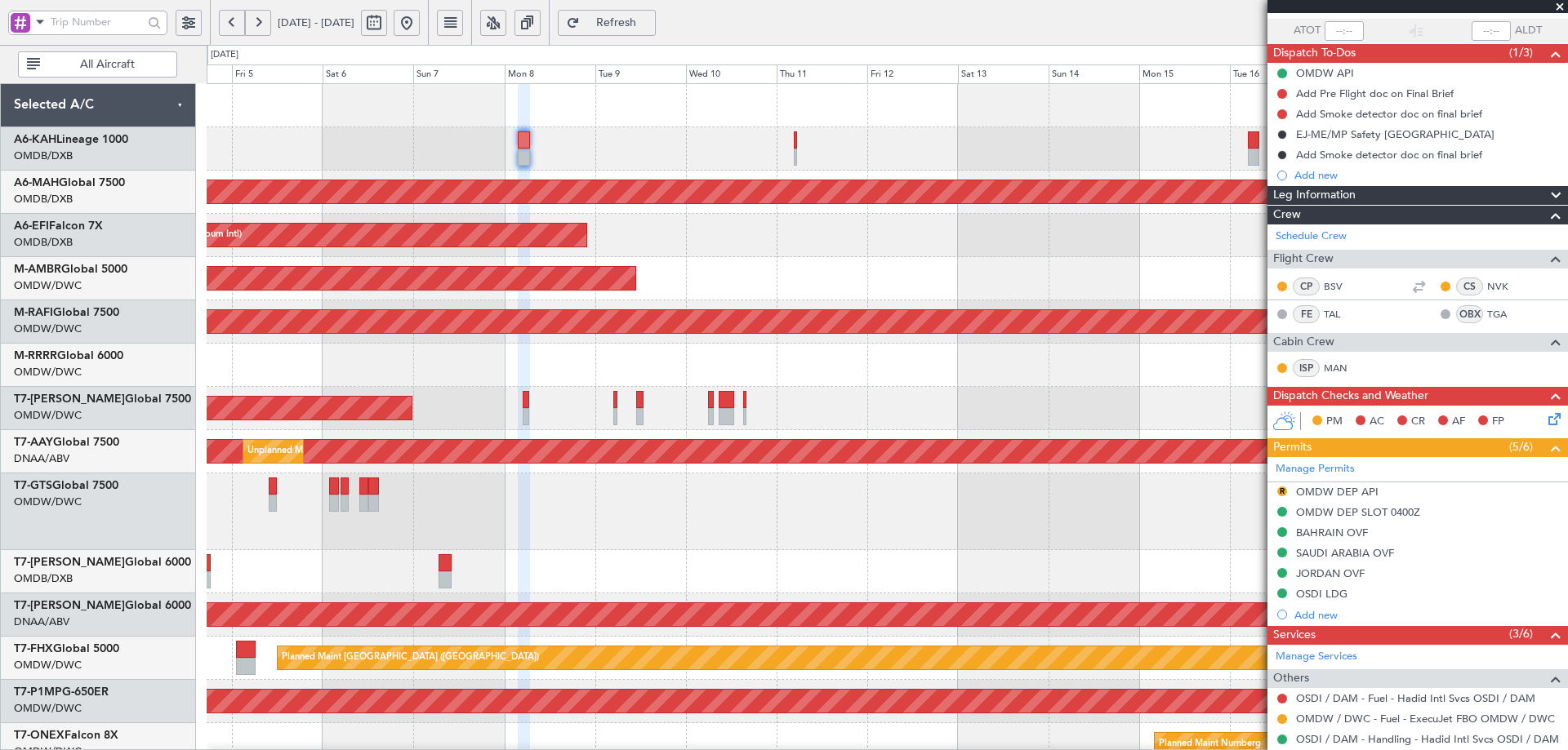
scroll to position [81, 0]
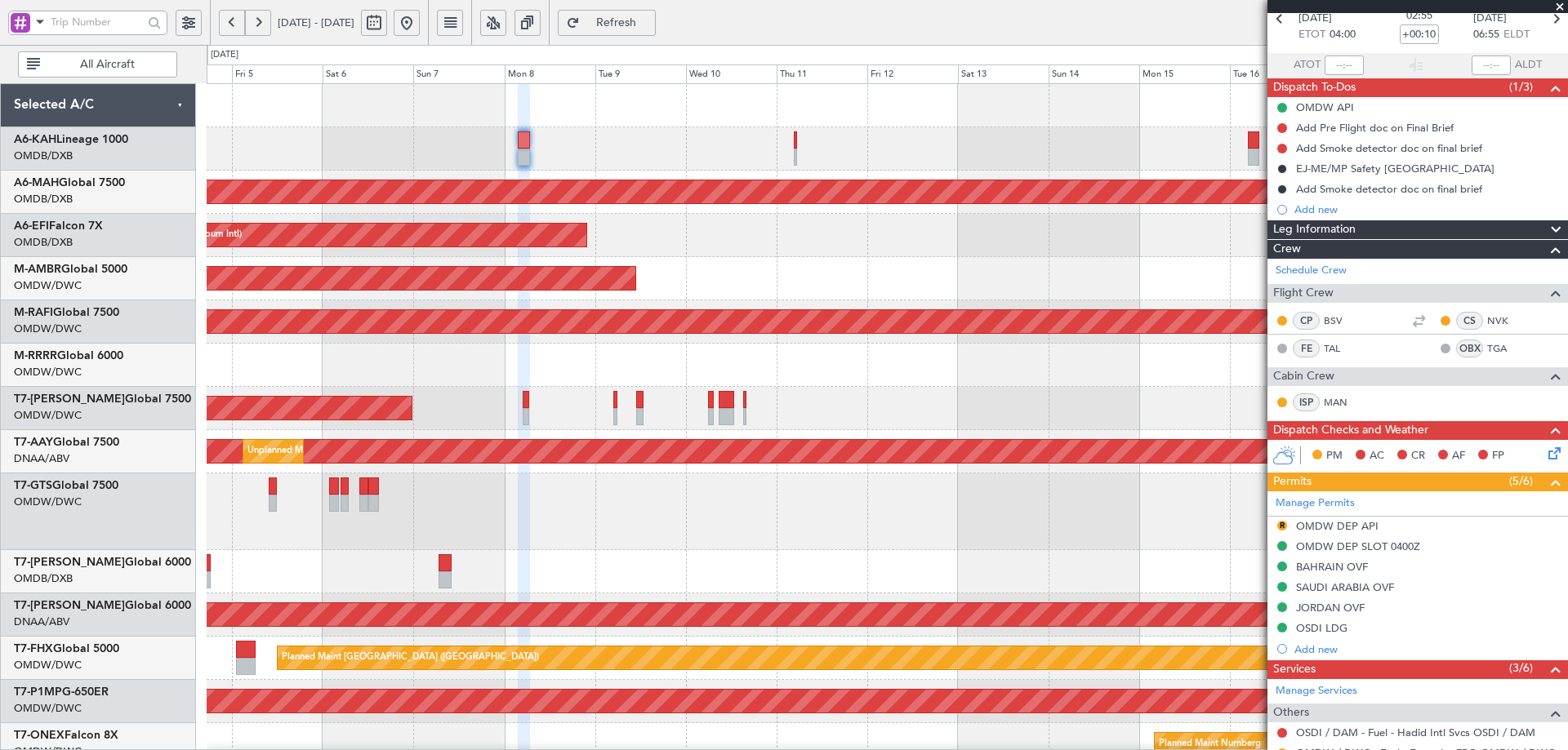
click at [524, 569] on div "Planned Maint [GEOGRAPHIC_DATA] ([GEOGRAPHIC_DATA] Intl)" at bounding box center [886, 572] width 1360 height 44
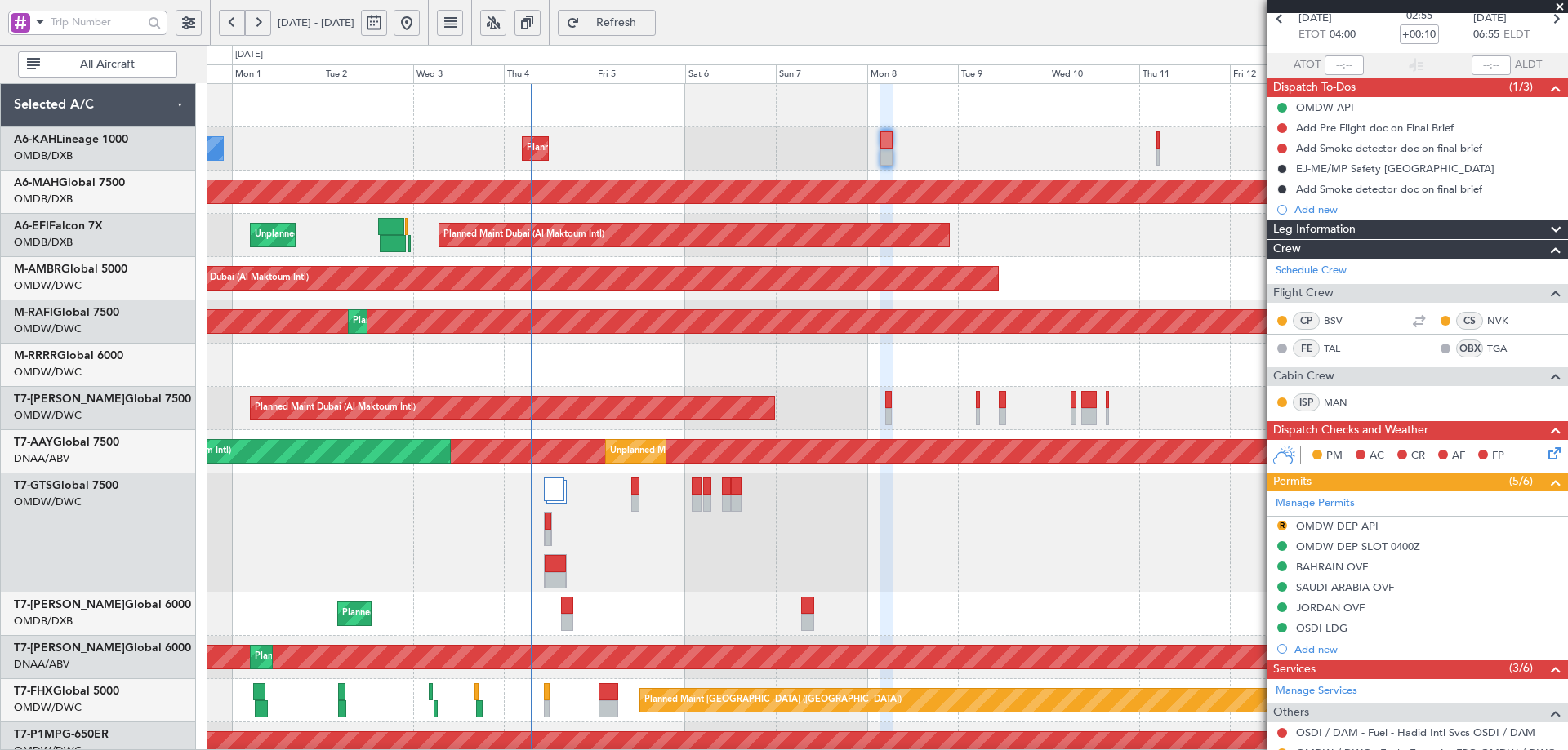
click at [680, 543] on div "Unplanned Maint Singapore (Seletar)" at bounding box center [886, 533] width 1360 height 119
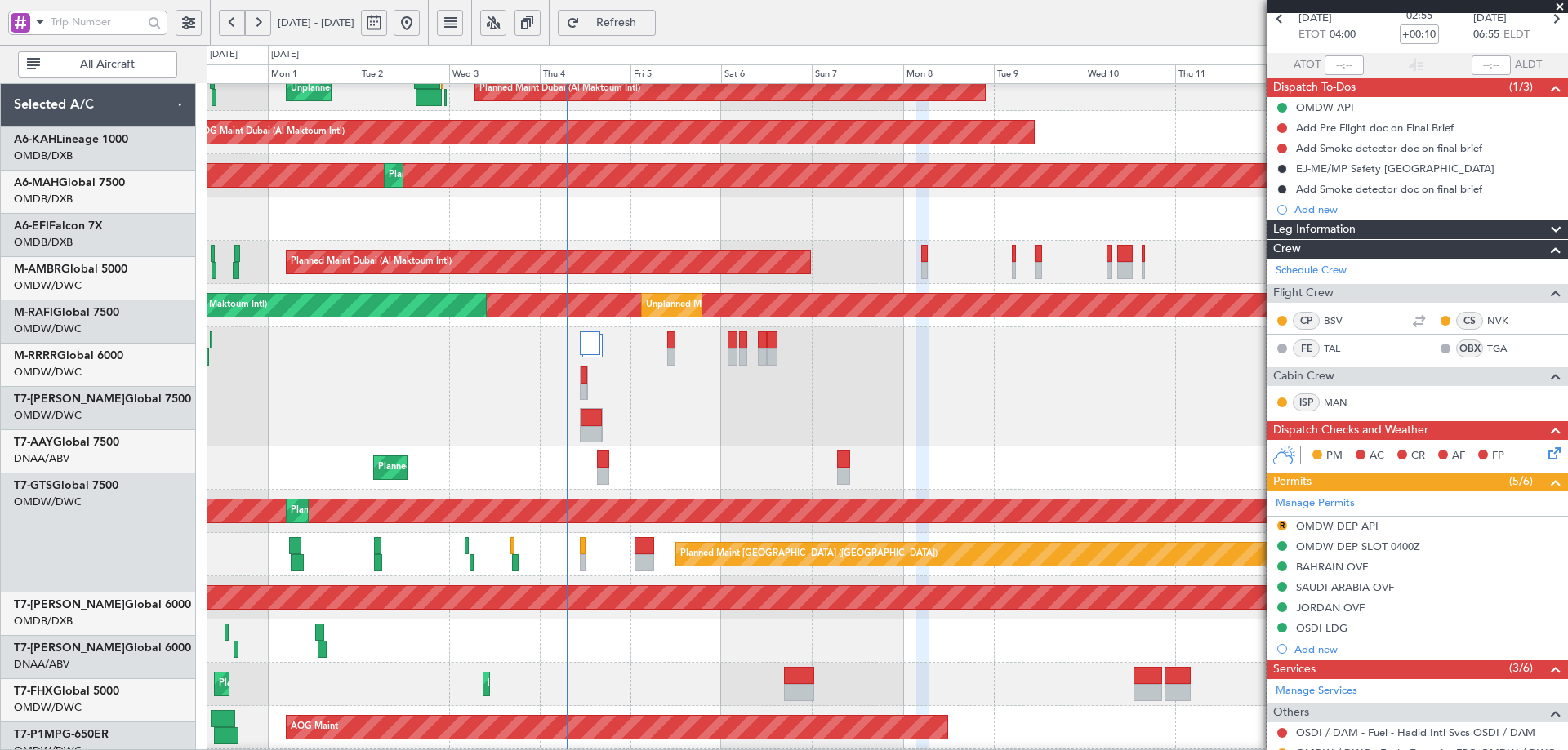
scroll to position [147, 0]
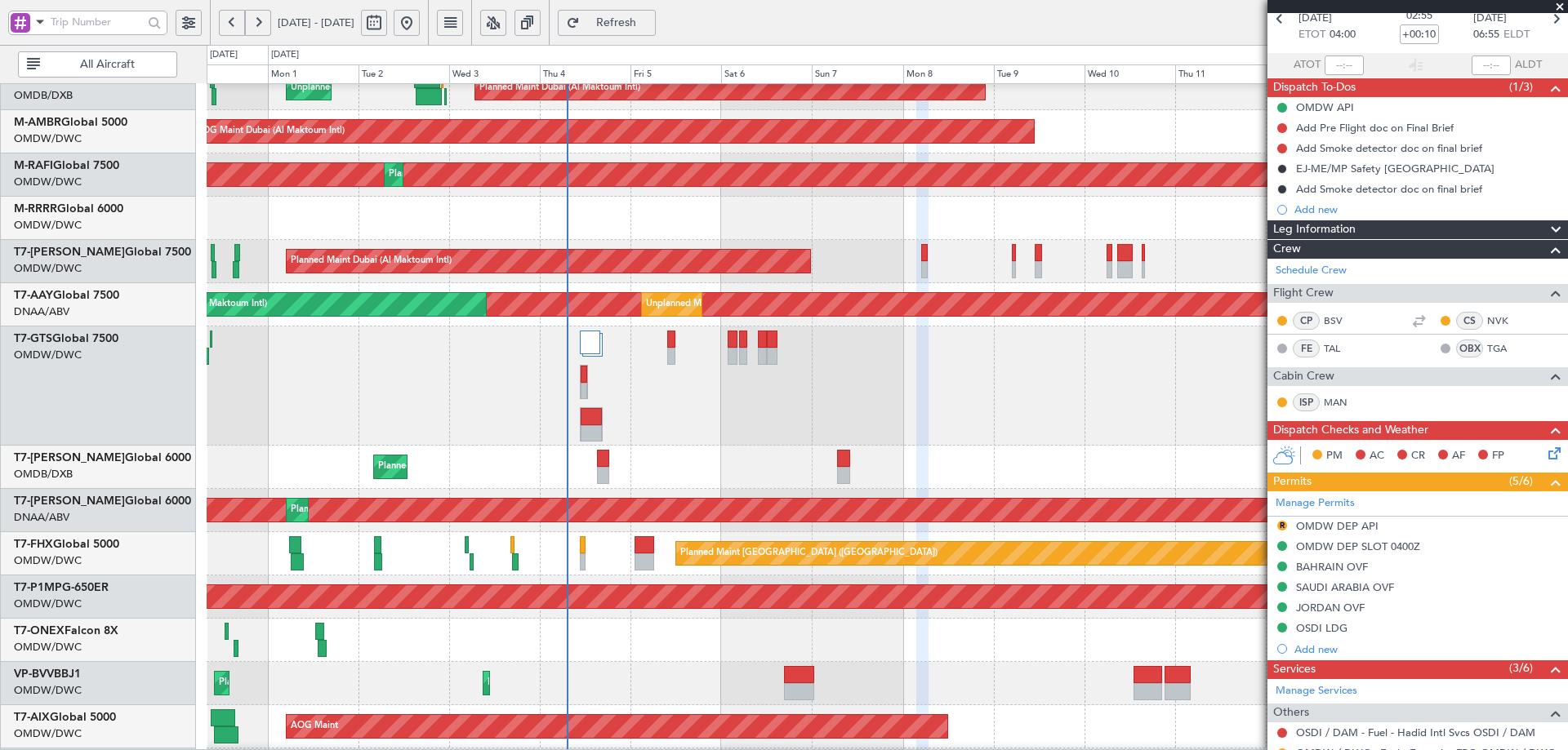
click at [361, 448] on div "Planned Maint Dubai (Dubai Intl) Planned Maint Dubai (Dubai Intl)" at bounding box center [886, 468] width 1360 height 44
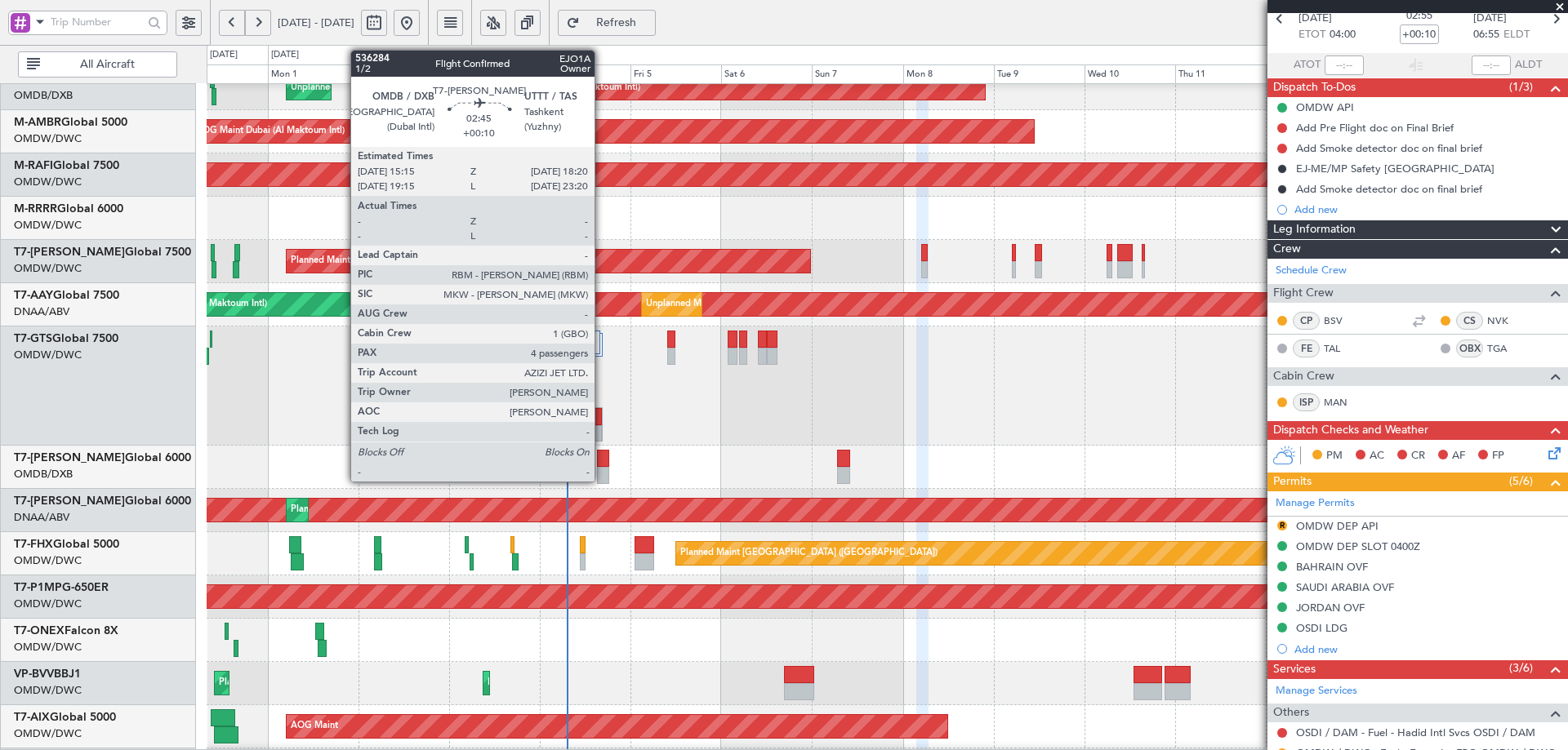
click at [602, 466] on div at bounding box center [603, 458] width 12 height 17
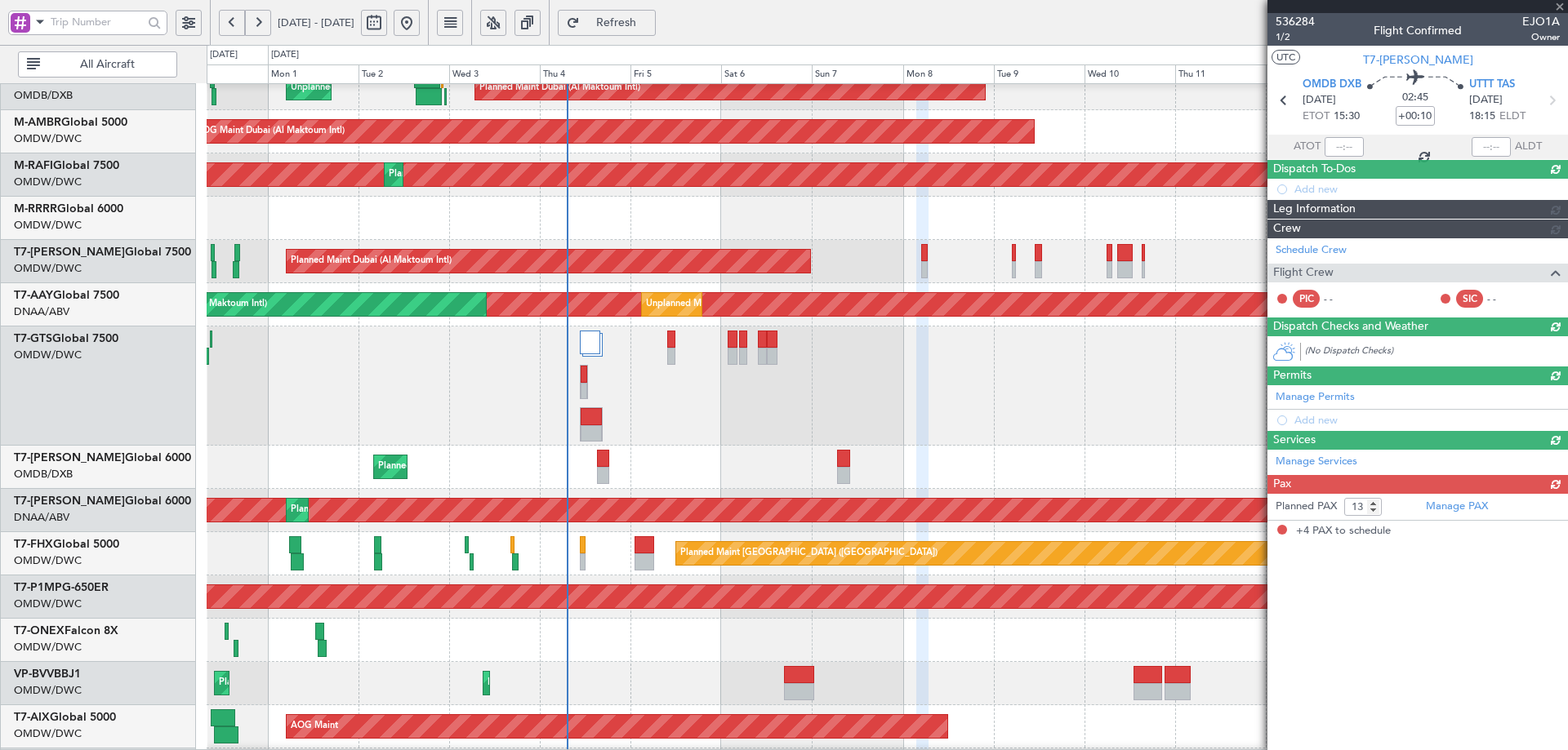
type input "4"
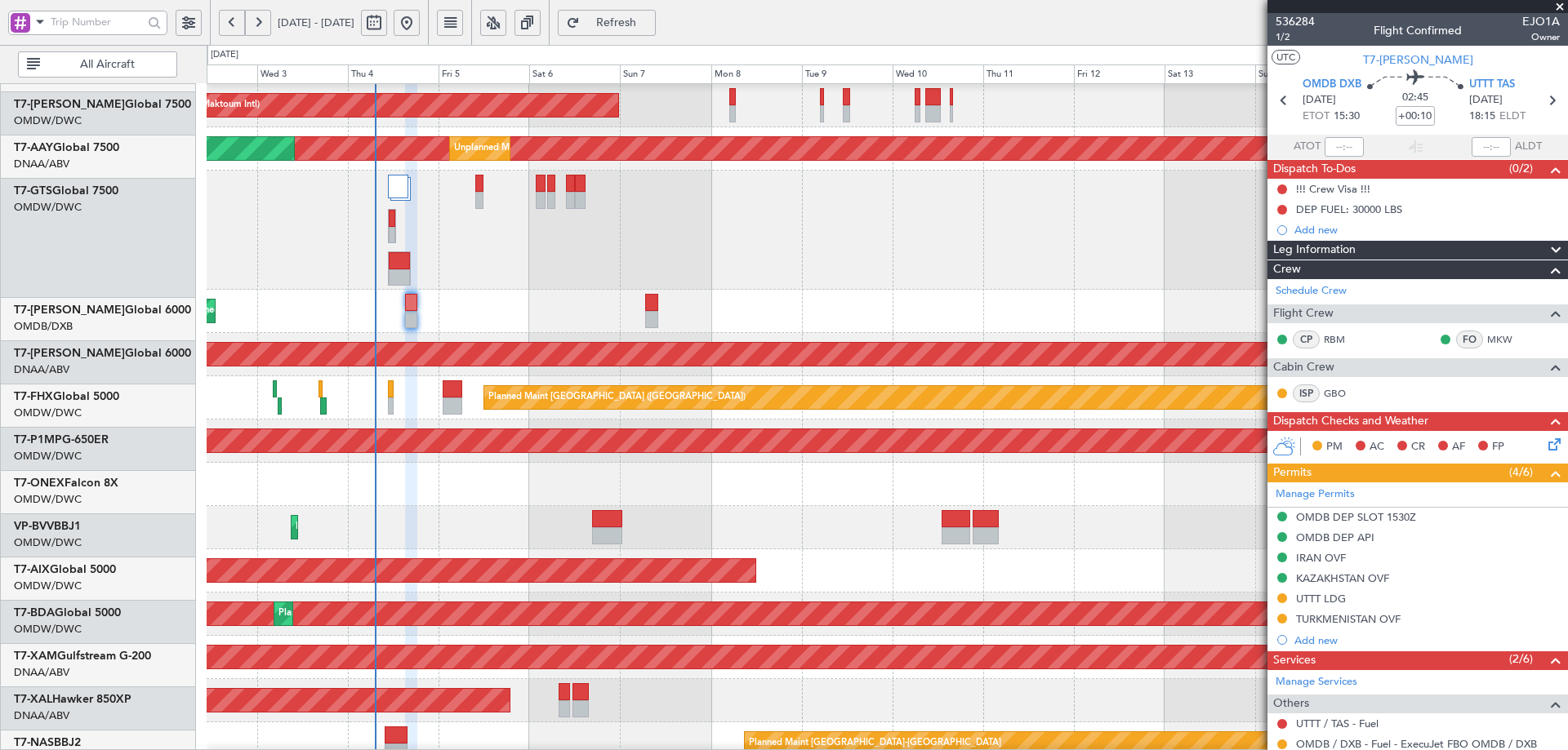
scroll to position [305, 0]
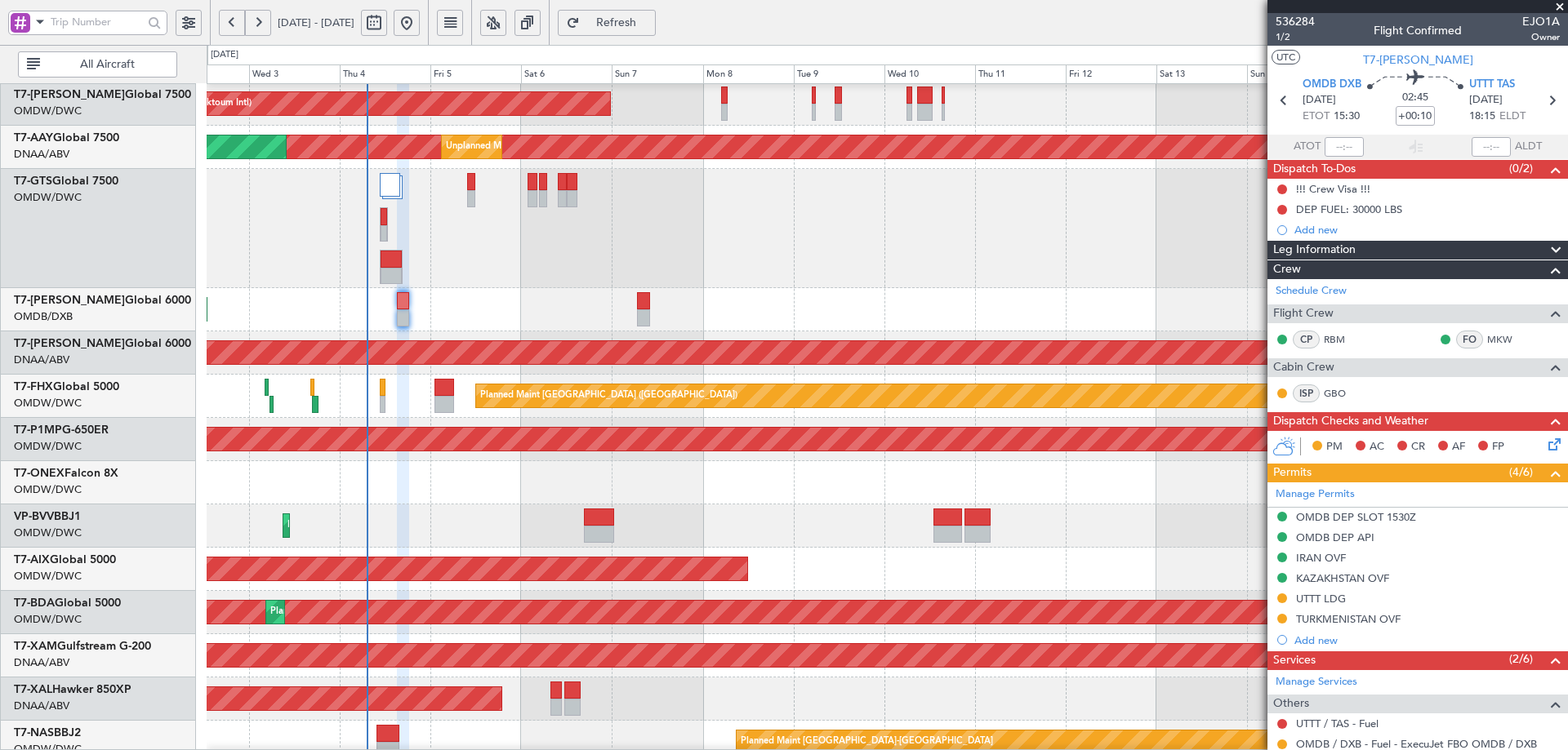
click at [447, 474] on div "Planned Maint Nurnberg Planned Maint Dubai (Al Maktoum Intl)" at bounding box center [886, 483] width 1360 height 44
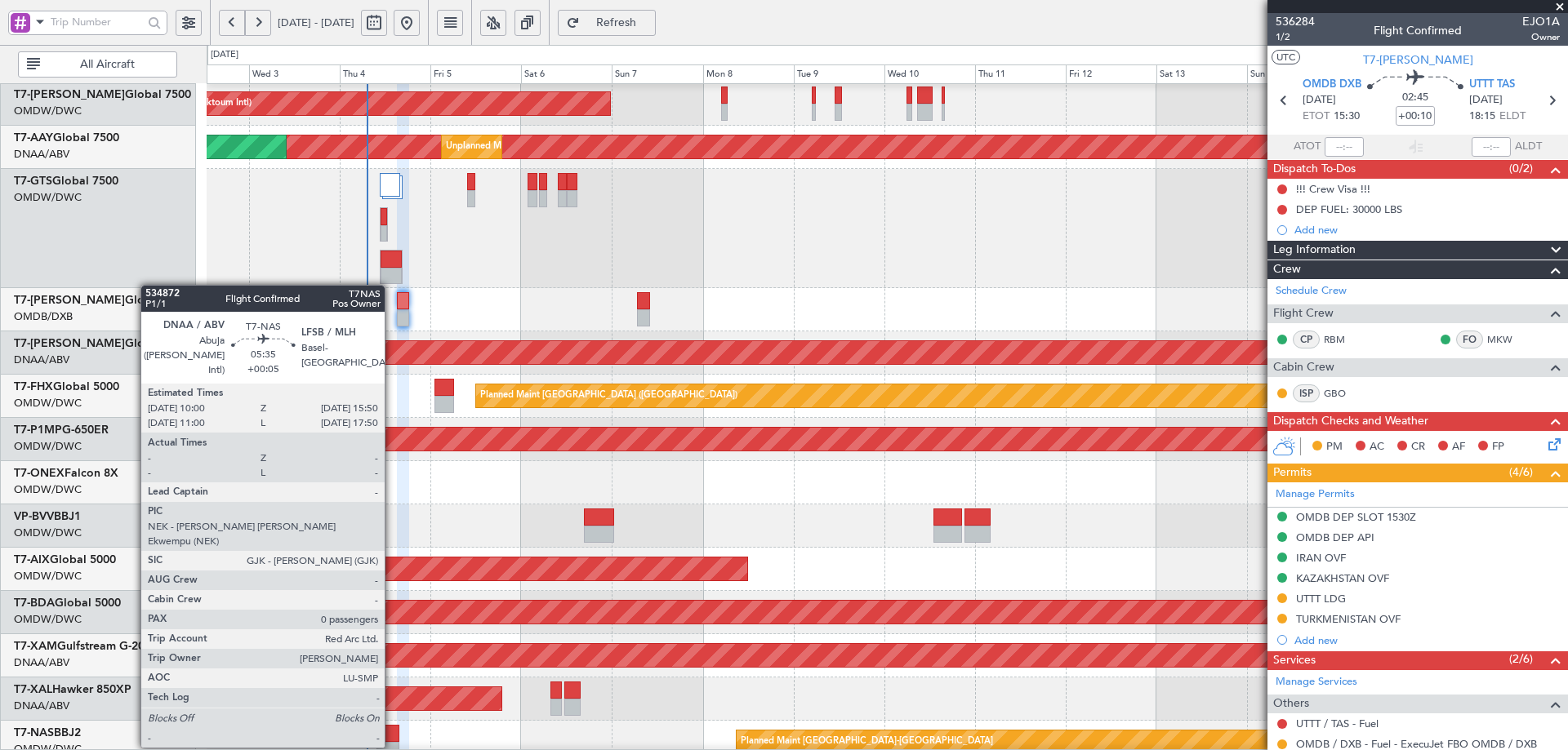
click at [392, 730] on div at bounding box center [388, 733] width 23 height 17
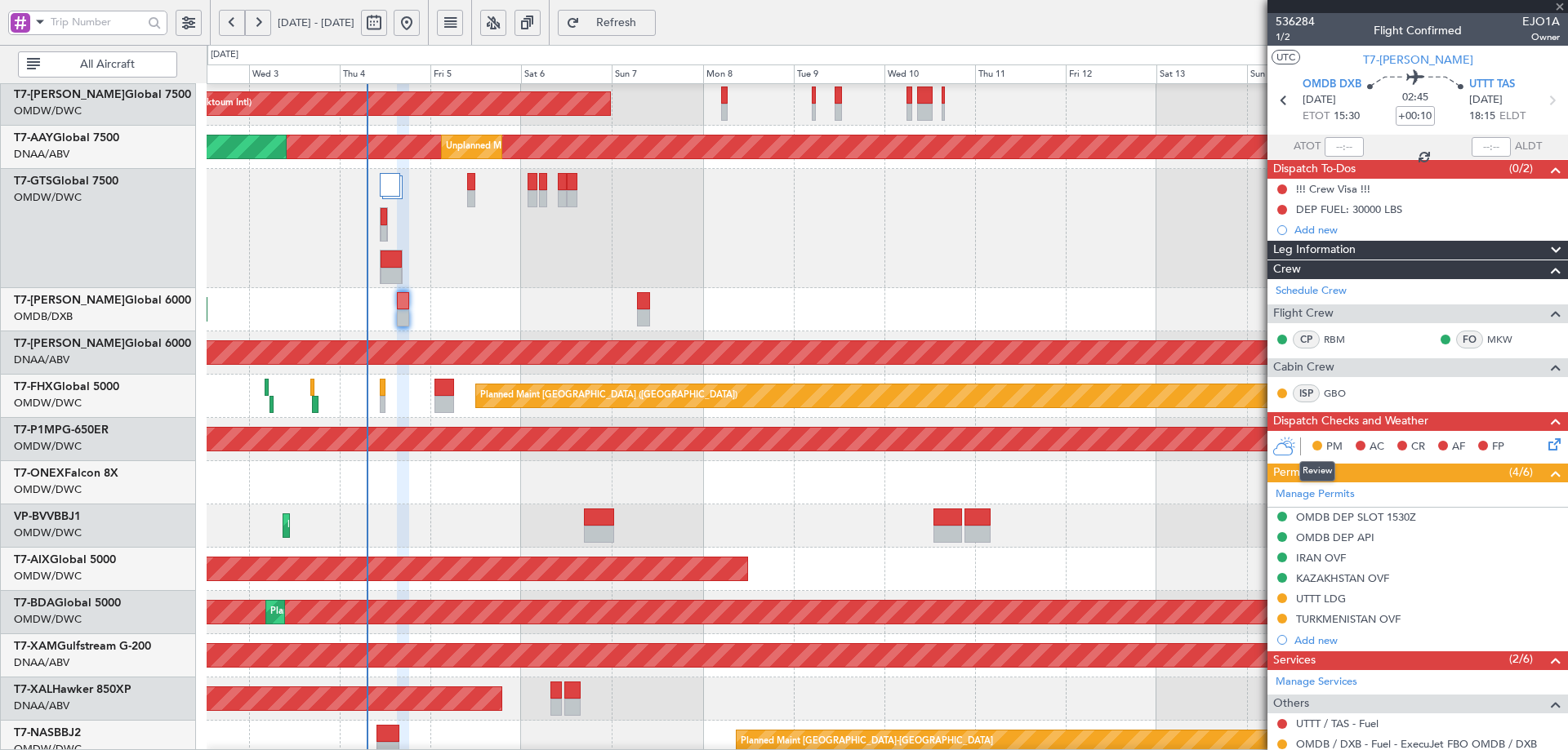
type input "+00:05"
type input "0"
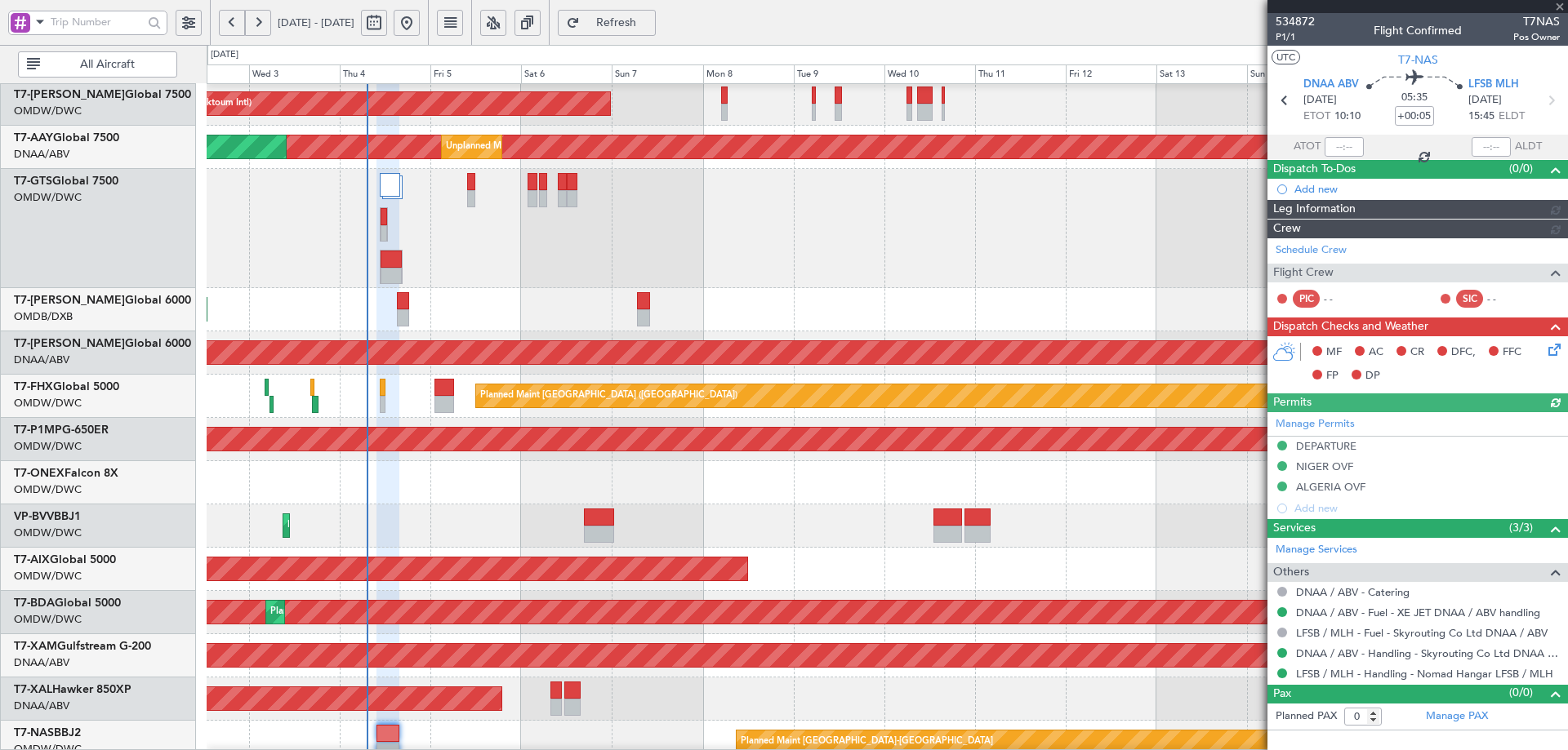
type input "[PERSON_NAME] (ANI)"
type input "7019"
click at [1549, 350] on icon at bounding box center [1551, 347] width 13 height 13
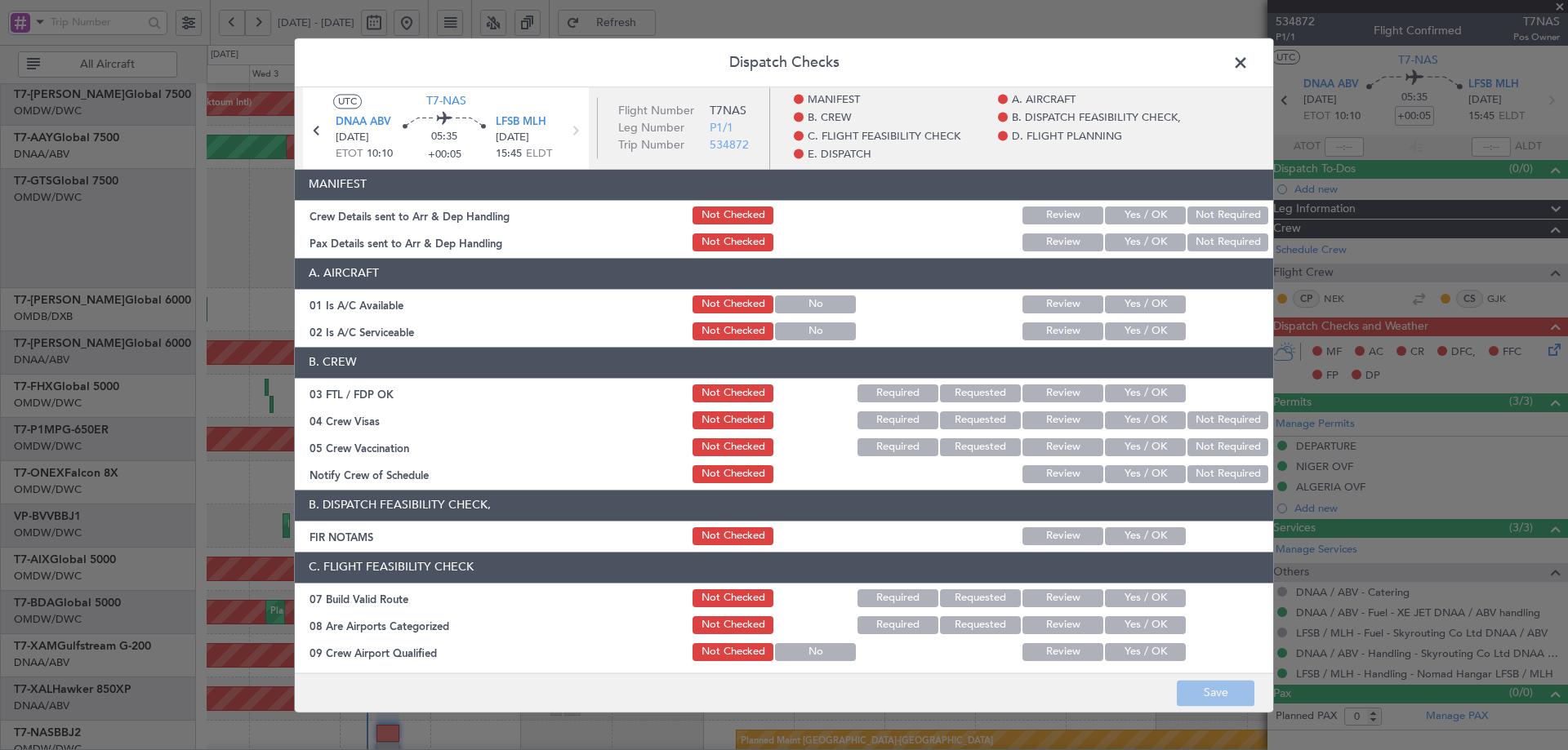
click at [1146, 218] on button "Yes / OK" at bounding box center [1145, 216] width 80 height 18
click at [1137, 240] on button "Yes / OK" at bounding box center [1145, 242] width 80 height 18
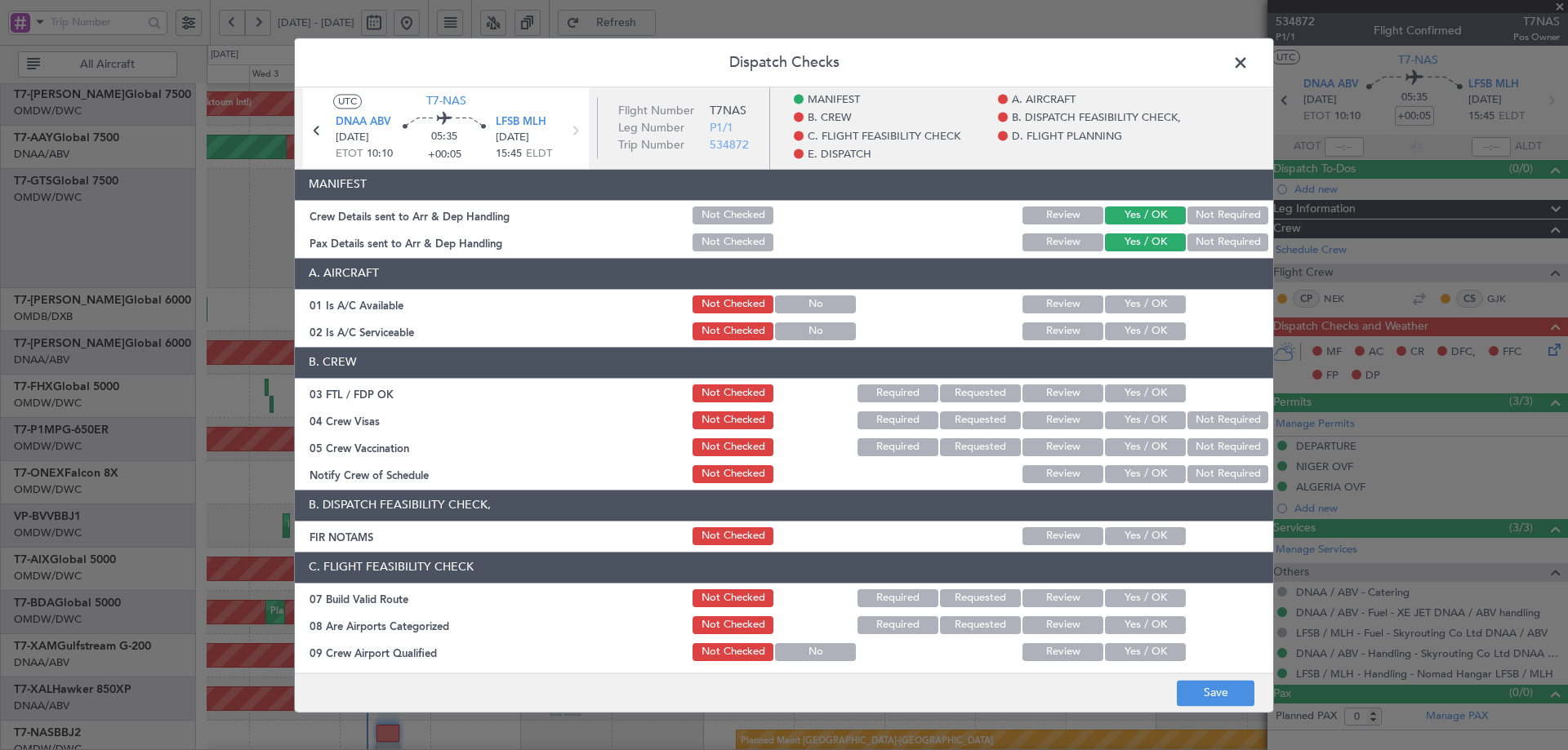
click at [1136, 308] on button "Yes / OK" at bounding box center [1145, 305] width 80 height 18
click at [1133, 334] on button "Yes / OK" at bounding box center [1145, 332] width 80 height 18
click at [1125, 390] on button "Yes / OK" at bounding box center [1145, 393] width 80 height 18
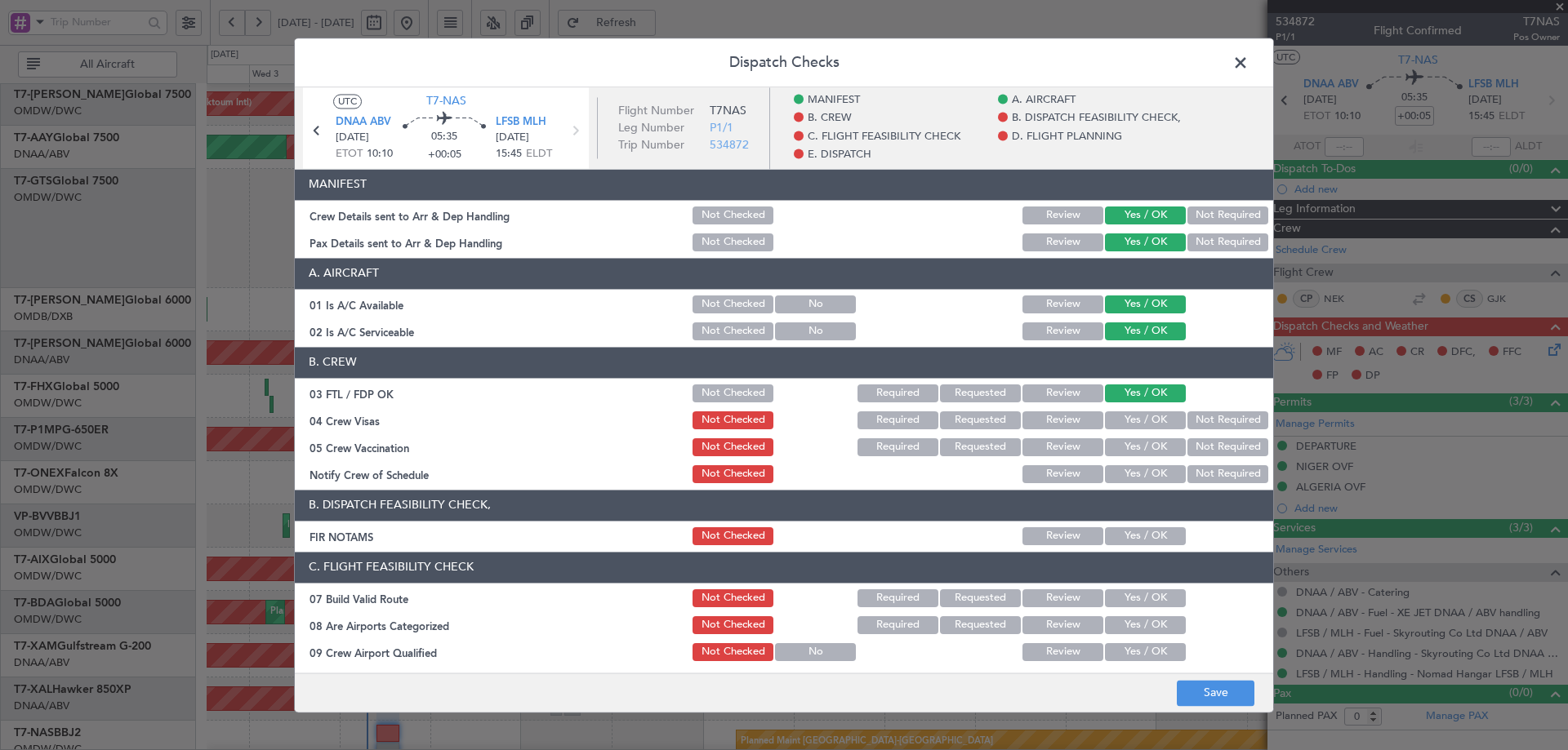
click at [1122, 416] on button "Yes / OK" at bounding box center [1145, 420] width 80 height 18
click at [1118, 452] on button "Yes / OK" at bounding box center [1145, 447] width 80 height 18
click at [1206, 469] on button "Not Required" at bounding box center [1227, 475] width 80 height 18
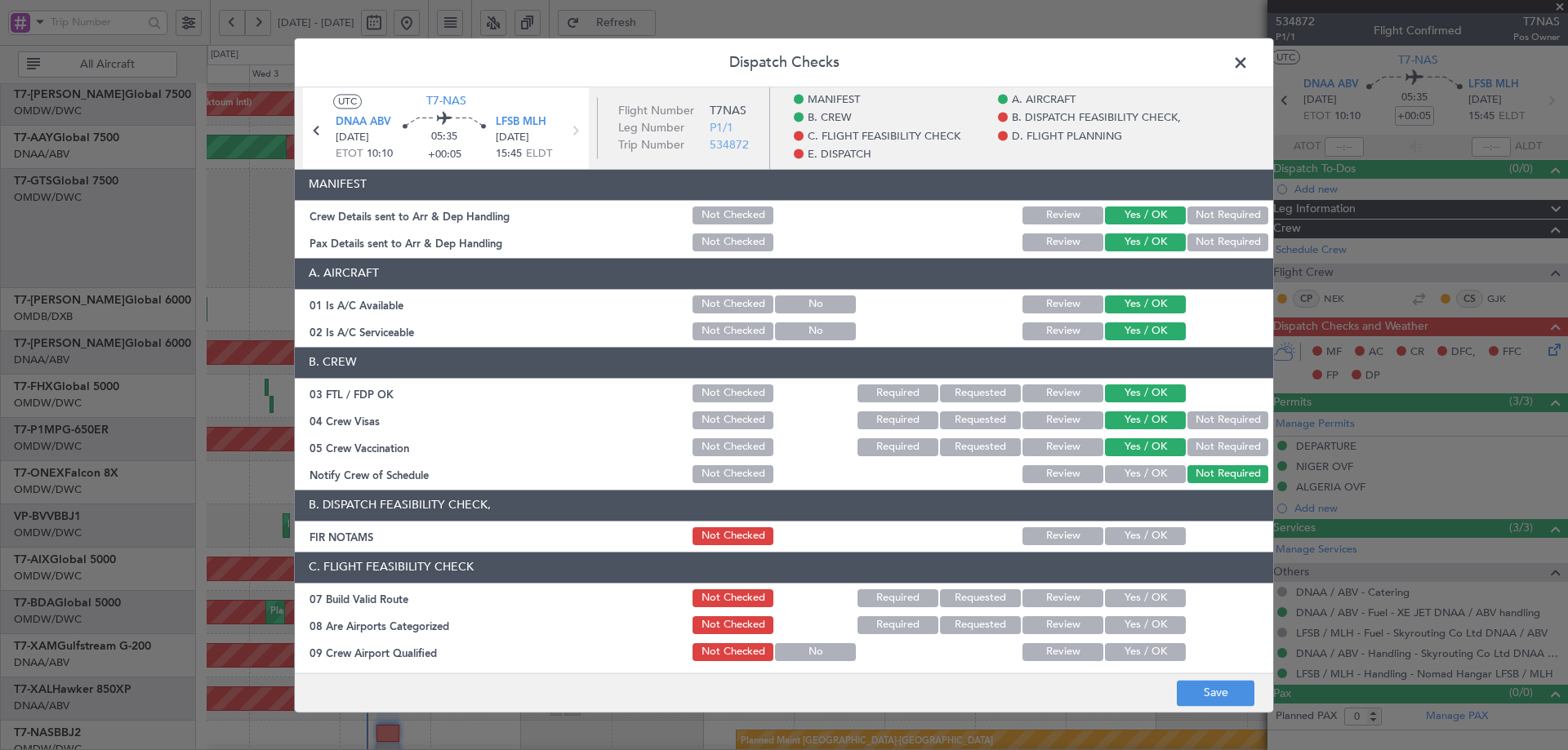
drag, startPoint x: 1146, startPoint y: 530, endPoint x: 1111, endPoint y: 616, distance: 92.8
click at [1145, 534] on button "Yes / OK" at bounding box center [1145, 536] width 80 height 18
click at [1116, 605] on button "Yes / OK" at bounding box center [1145, 598] width 80 height 18
click at [1113, 626] on button "Yes / OK" at bounding box center [1145, 626] width 80 height 18
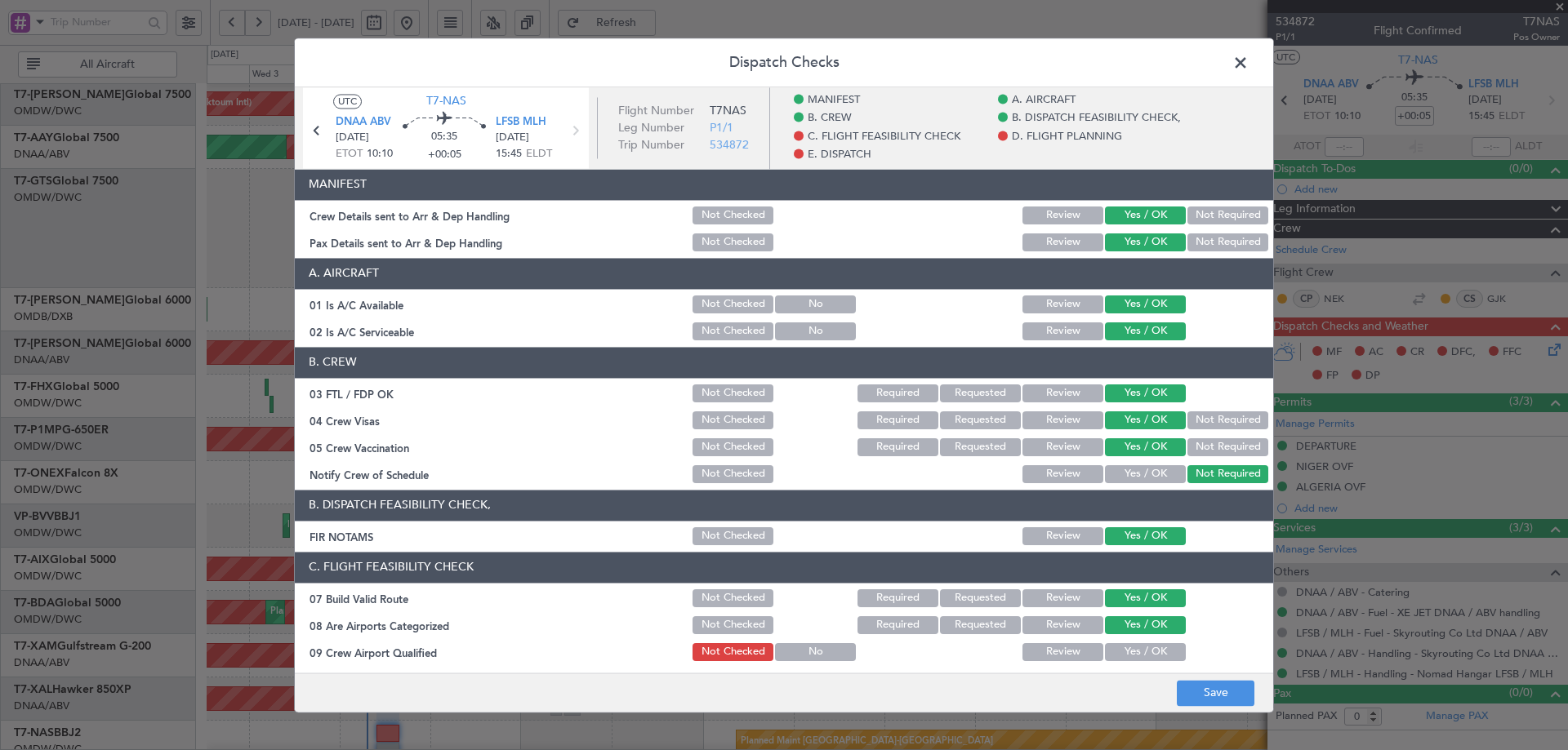
click at [1111, 647] on button "Yes / OK" at bounding box center [1145, 653] width 80 height 18
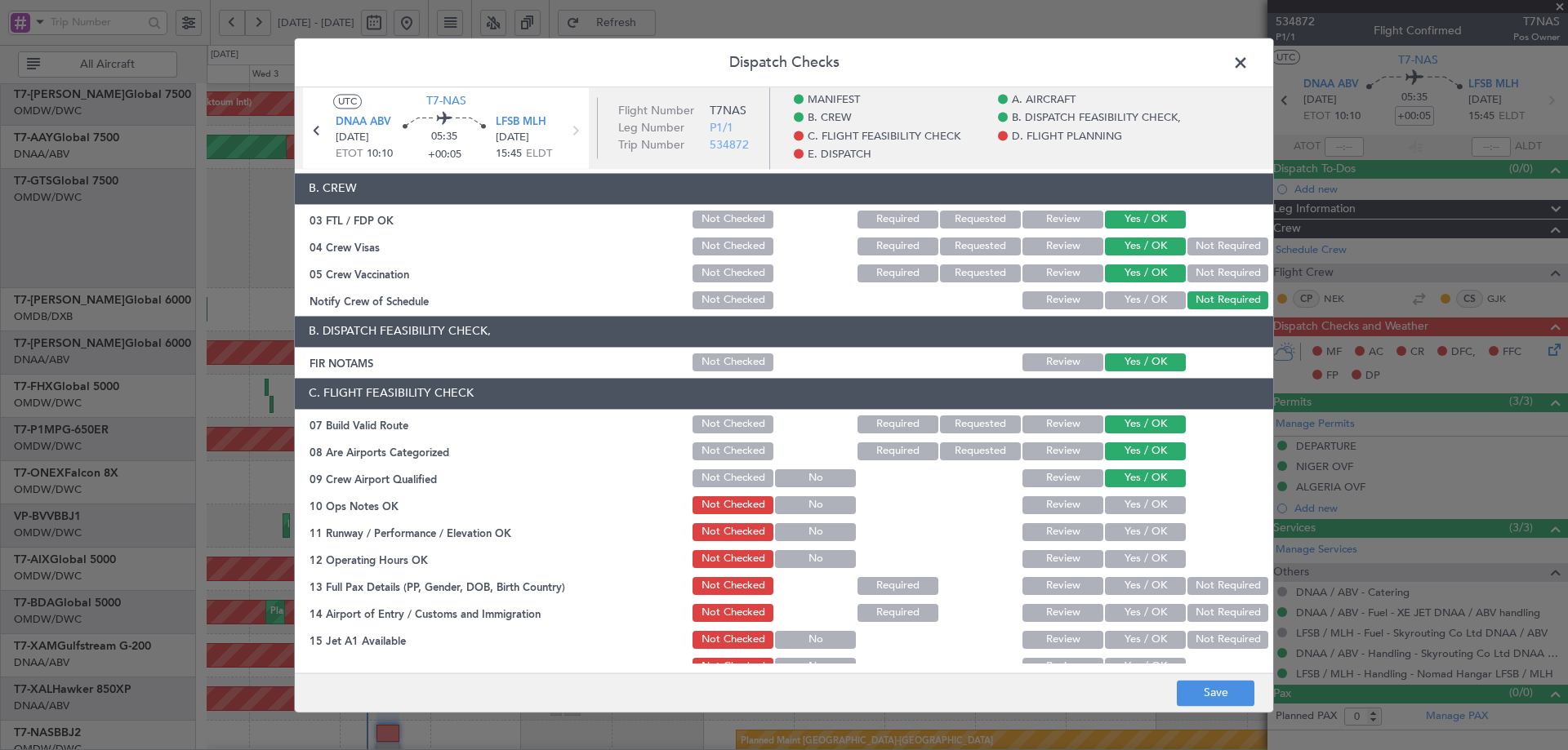
scroll to position [408, 0]
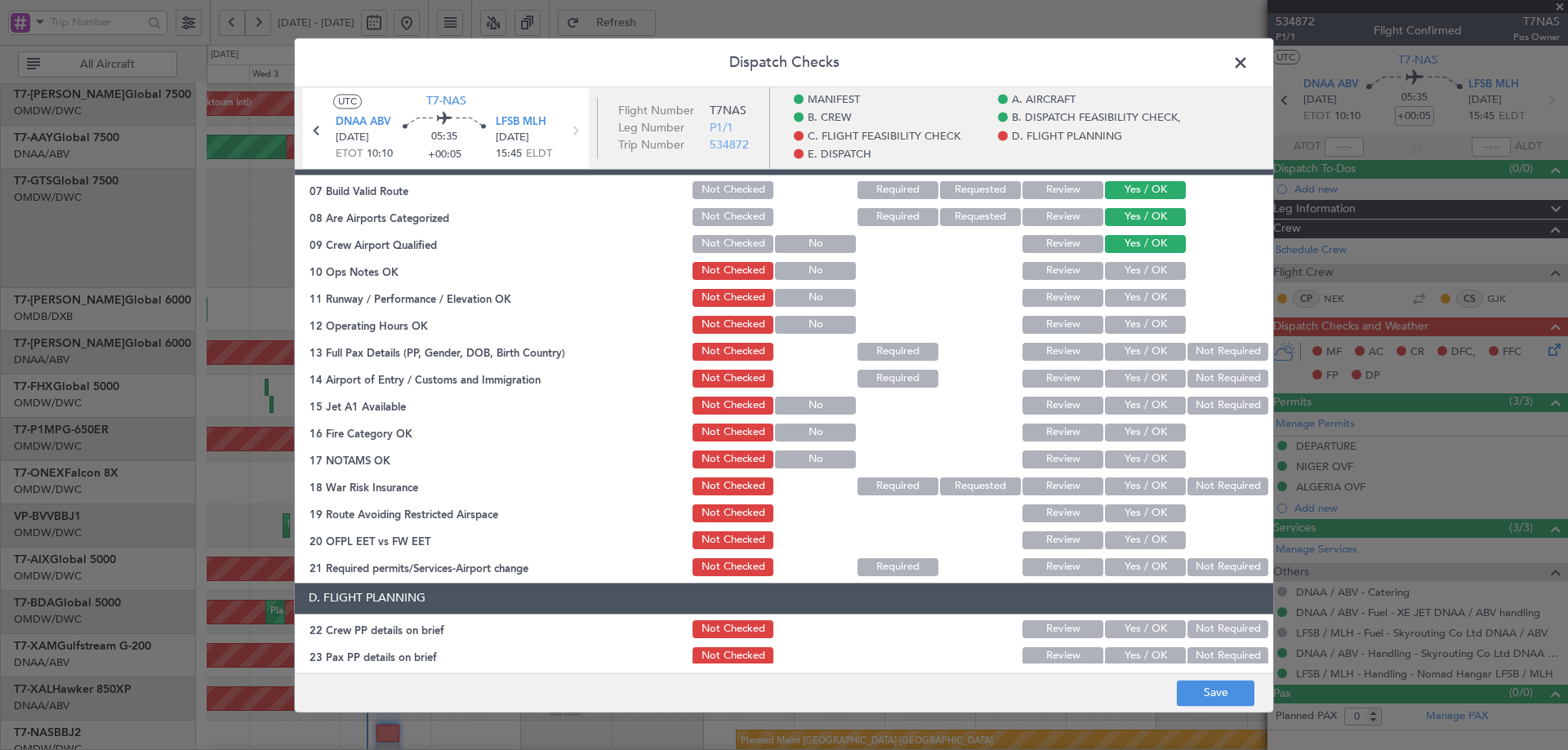
click at [1143, 267] on button "Yes / OK" at bounding box center [1145, 271] width 80 height 18
click at [1136, 304] on button "Yes / OK" at bounding box center [1145, 298] width 80 height 18
drag, startPoint x: 1135, startPoint y: 324, endPoint x: 1135, endPoint y: 342, distance: 18.0
click at [1135, 325] on button "Yes / OK" at bounding box center [1145, 325] width 80 height 18
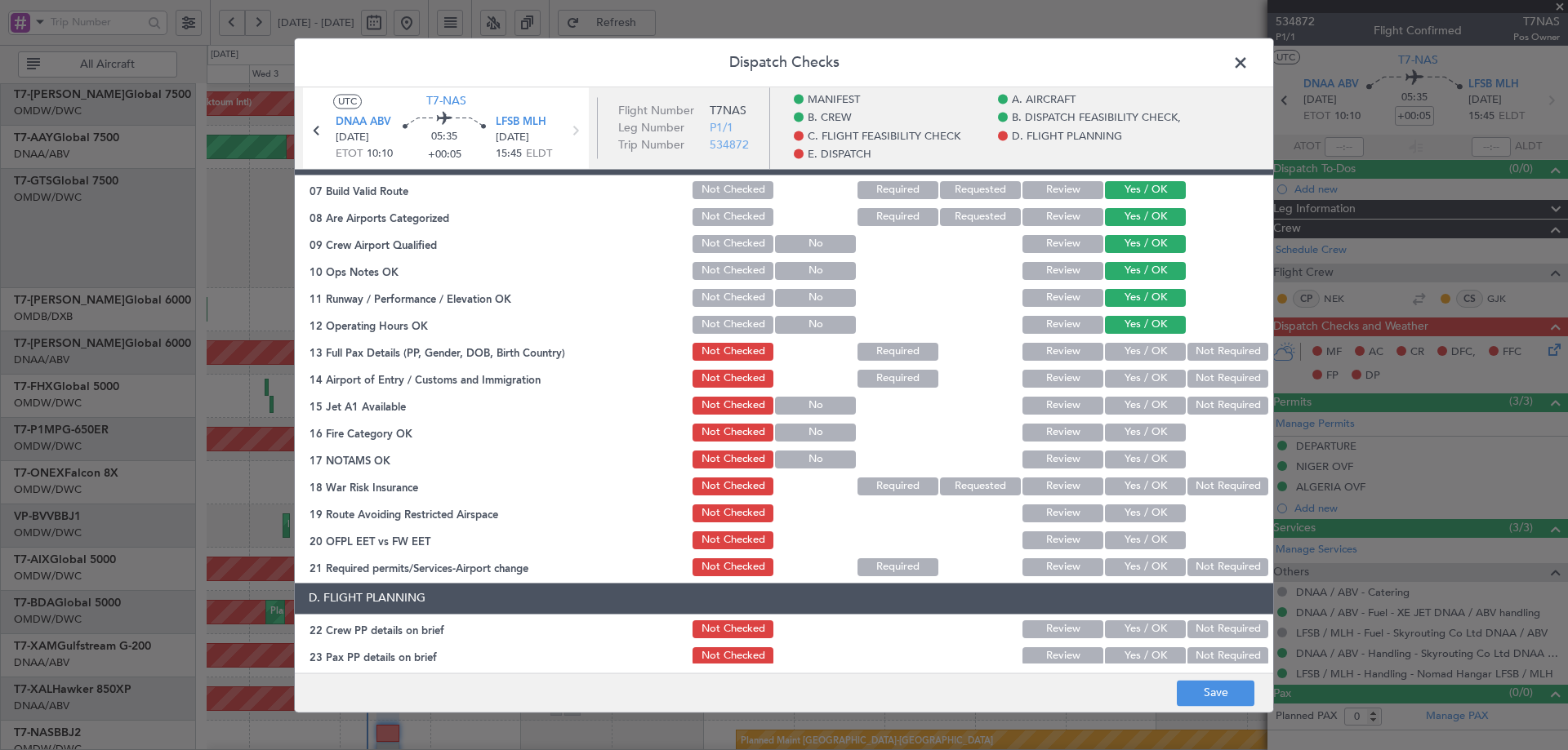
drag, startPoint x: 1134, startPoint y: 354, endPoint x: 1134, endPoint y: 390, distance: 36.0
click at [1134, 356] on button "Yes / OK" at bounding box center [1145, 352] width 80 height 18
click at [1132, 381] on button "Yes / OK" at bounding box center [1145, 378] width 80 height 18
drag, startPoint x: 1122, startPoint y: 413, endPoint x: 1133, endPoint y: 434, distance: 23.7
click at [1124, 414] on button "Yes / OK" at bounding box center [1145, 406] width 80 height 18
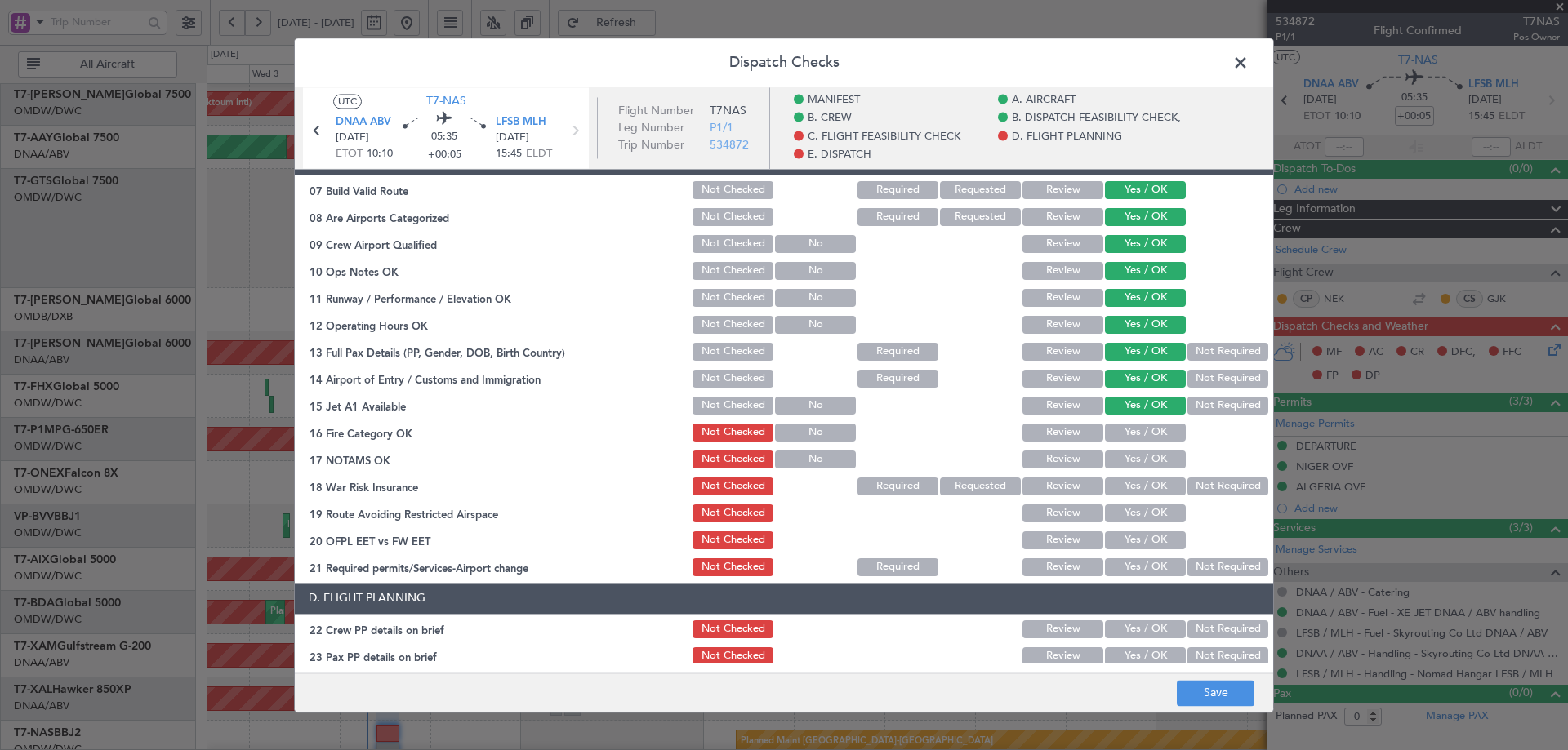
click at [1133, 440] on button "Yes / OK" at bounding box center [1145, 433] width 80 height 18
click at [1127, 459] on button "Yes / OK" at bounding box center [1145, 460] width 80 height 18
click at [1217, 483] on button "Not Required" at bounding box center [1227, 487] width 80 height 18
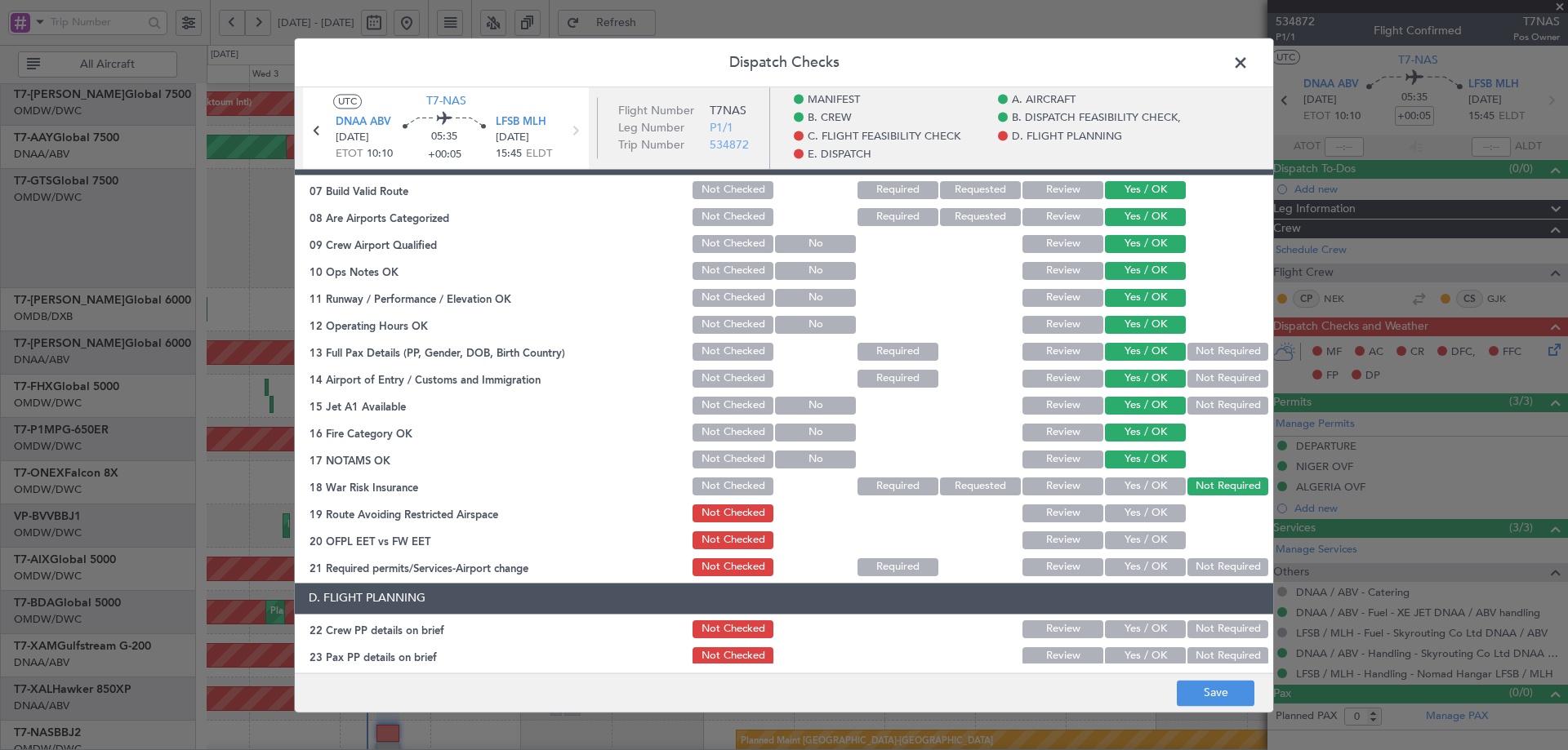
drag, startPoint x: 1138, startPoint y: 504, endPoint x: 1136, endPoint y: 531, distance: 27.1
click at [1137, 506] on button "Yes / OK" at bounding box center [1145, 514] width 80 height 18
click at [1127, 549] on div "Yes / OK" at bounding box center [1144, 540] width 82 height 23
click at [1126, 546] on button "Yes / OK" at bounding box center [1145, 540] width 80 height 18
click at [1122, 562] on button "Yes / OK" at bounding box center [1145, 567] width 80 height 18
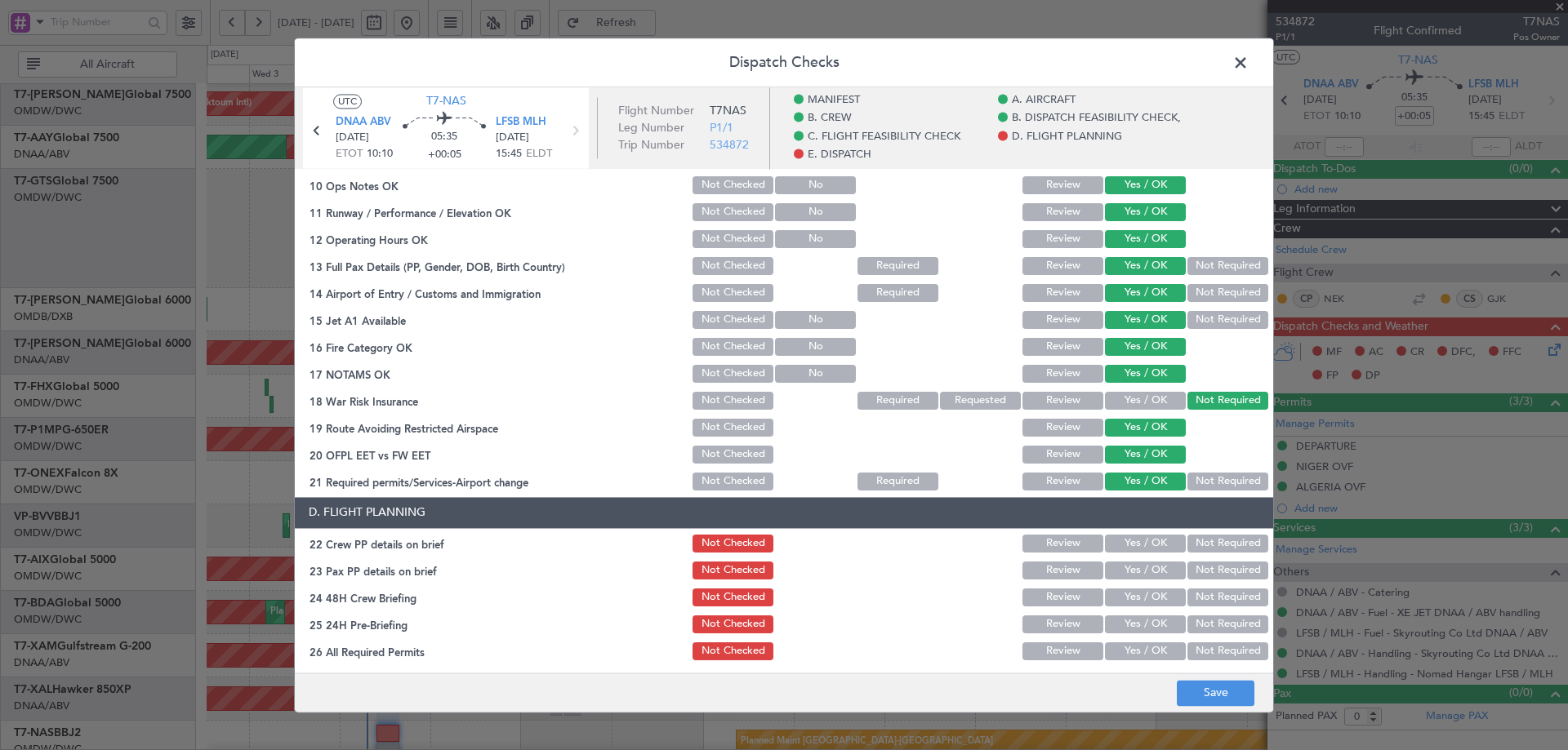
scroll to position [571, 0]
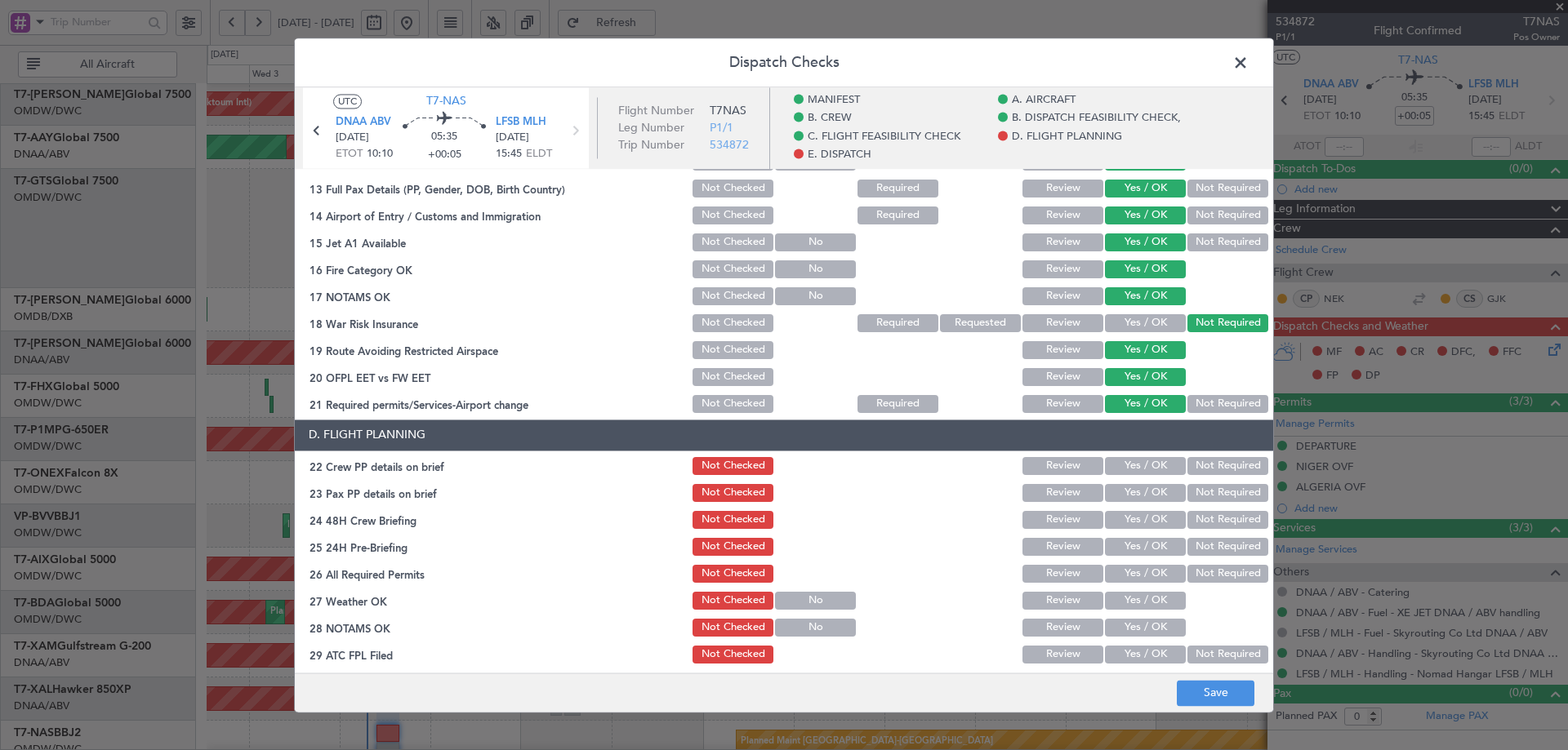
click at [1130, 473] on button "Yes / OK" at bounding box center [1145, 466] width 80 height 18
drag, startPoint x: 1125, startPoint y: 493, endPoint x: 1122, endPoint y: 521, distance: 28.2
click at [1125, 494] on button "Yes / OK" at bounding box center [1145, 493] width 80 height 18
drag, startPoint x: 1121, startPoint y: 525, endPoint x: 1122, endPoint y: 541, distance: 16.0
click at [1121, 529] on div "Yes / OK" at bounding box center [1144, 520] width 82 height 23
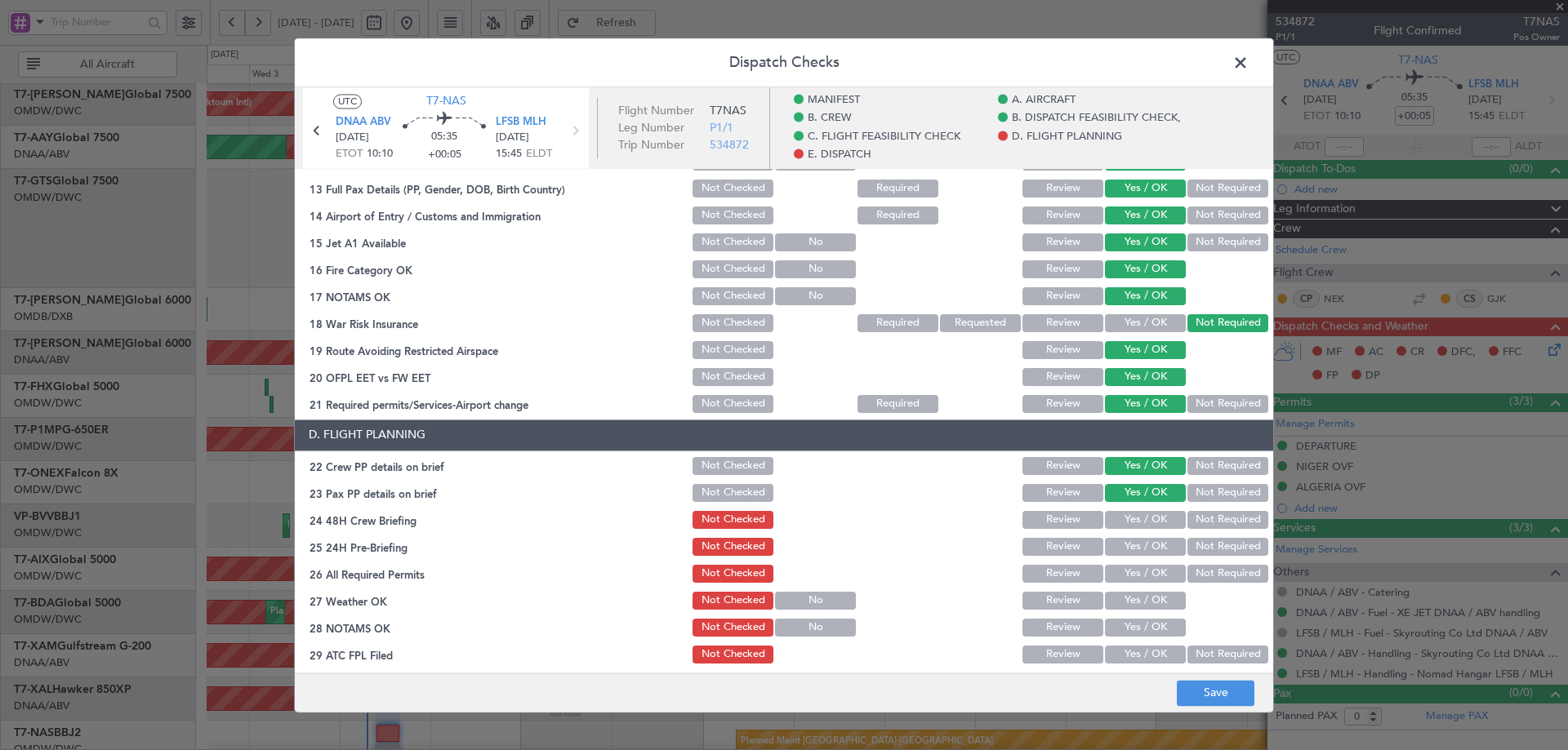
click at [1120, 554] on button "Yes / OK" at bounding box center [1145, 547] width 80 height 18
drag, startPoint x: 1124, startPoint y: 529, endPoint x: 1119, endPoint y: 564, distance: 35.4
click at [1125, 528] on div "Yes / OK" at bounding box center [1144, 520] width 82 height 23
click at [1127, 524] on button "Yes / OK" at bounding box center [1145, 521] width 80 height 18
click at [1127, 580] on button "Yes / OK" at bounding box center [1145, 574] width 80 height 18
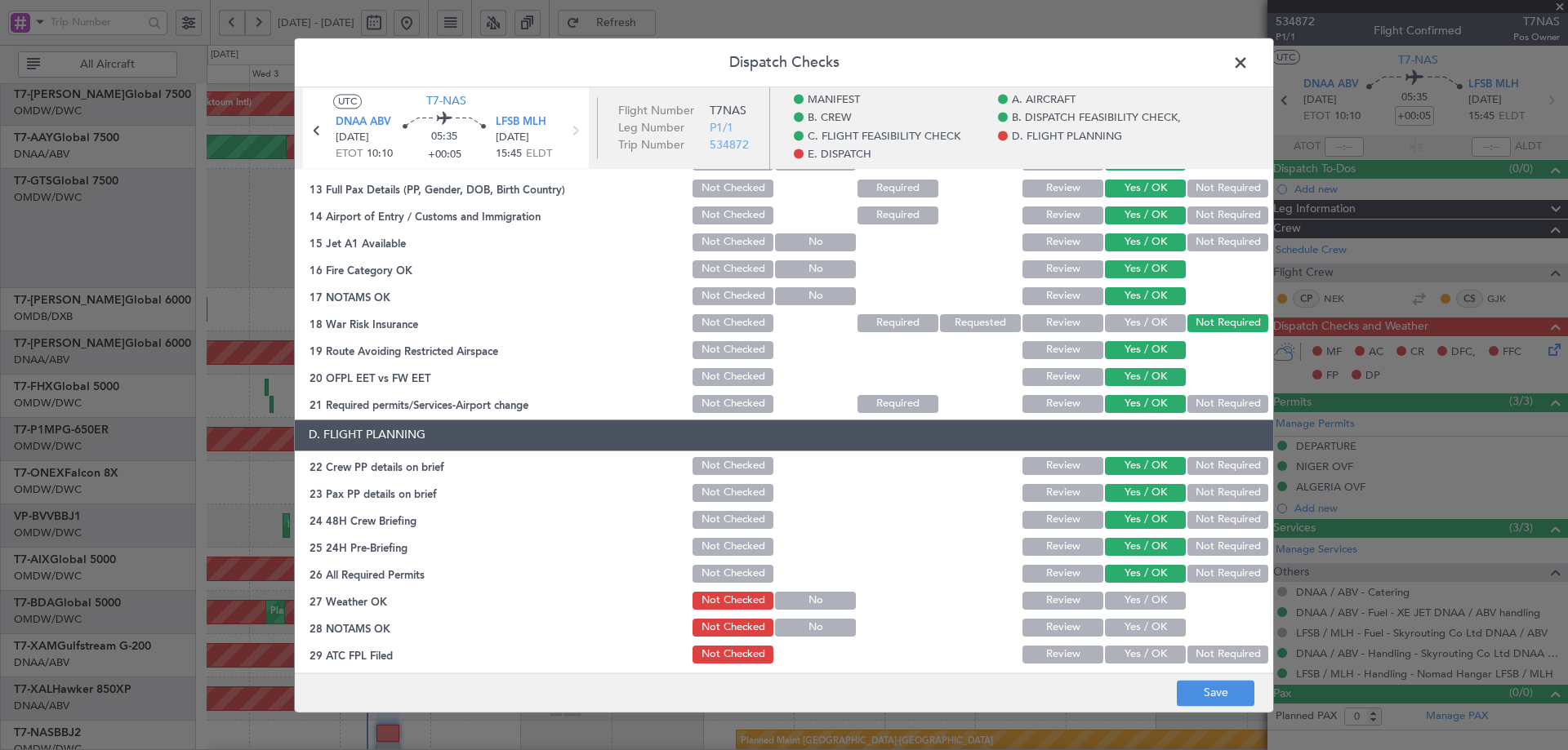
drag, startPoint x: 1118, startPoint y: 602, endPoint x: 1124, endPoint y: 628, distance: 26.7
click at [1119, 602] on button "Yes / OK" at bounding box center [1145, 601] width 80 height 18
click at [1125, 634] on button "Yes / OK" at bounding box center [1145, 628] width 80 height 18
click at [1131, 663] on button "Yes / OK" at bounding box center [1145, 655] width 80 height 18
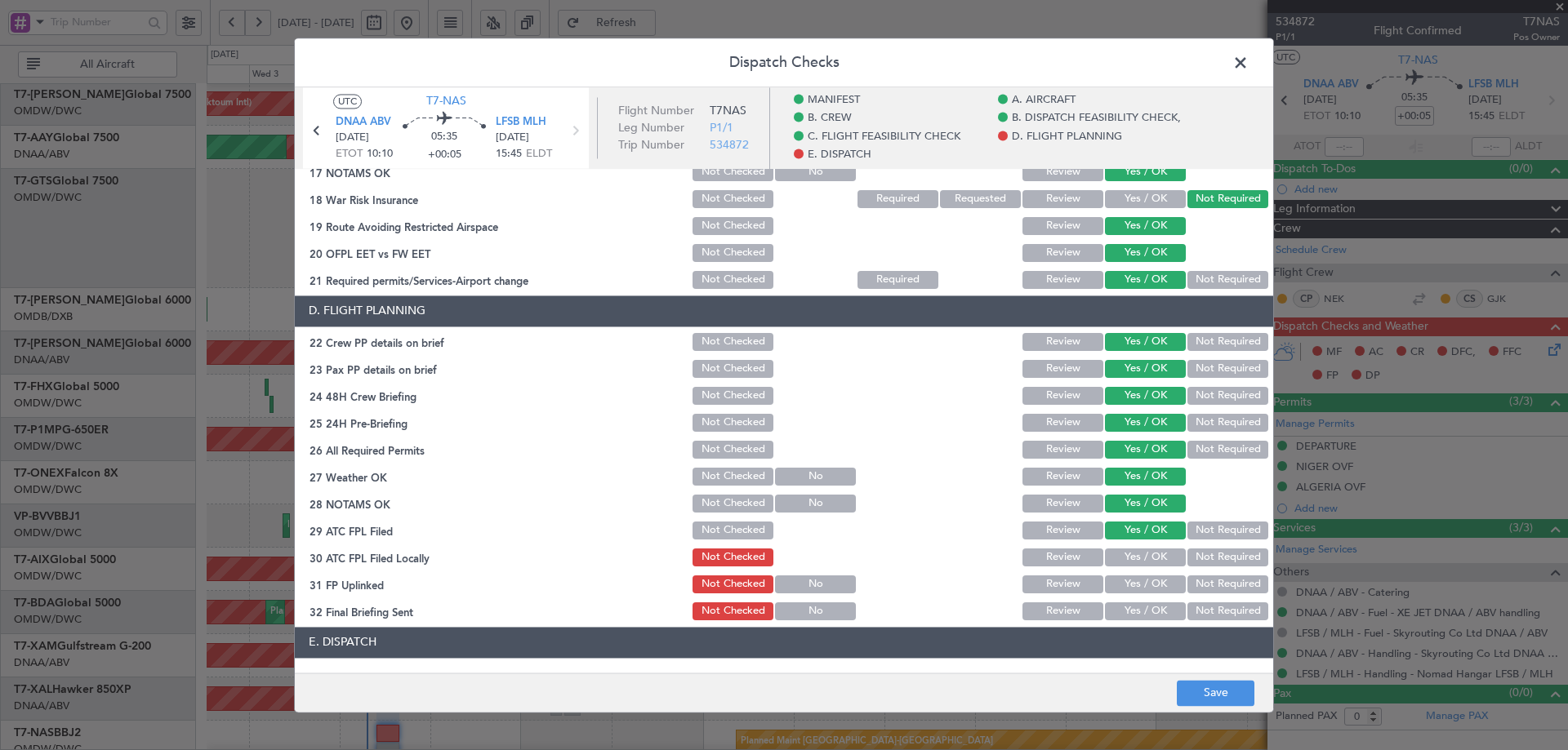
scroll to position [817, 0]
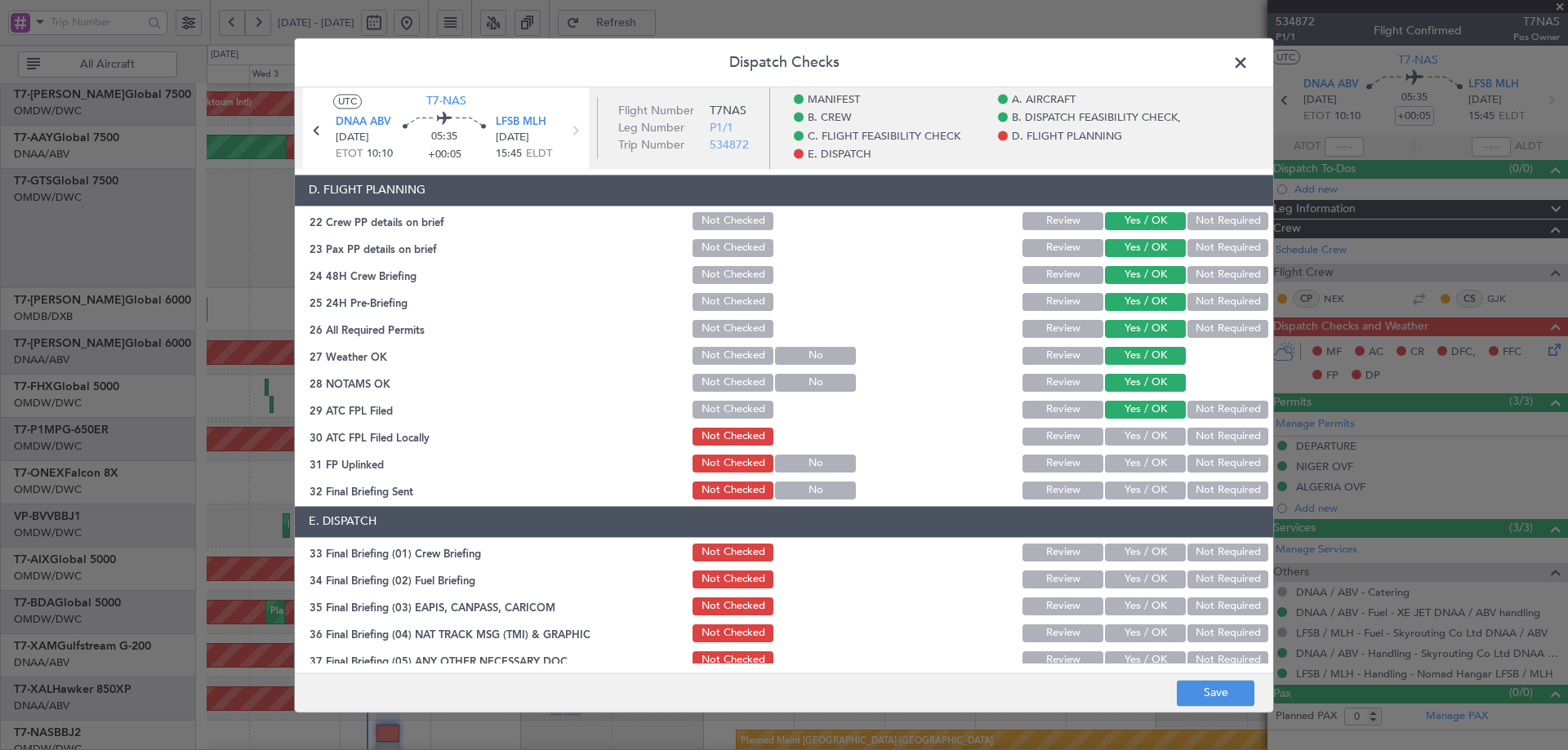
click at [1149, 433] on button "Yes / OK" at bounding box center [1145, 437] width 80 height 18
click at [1134, 466] on button "Yes / OK" at bounding box center [1145, 464] width 80 height 18
click at [1131, 484] on button "Yes / OK" at bounding box center [1145, 491] width 80 height 18
click at [1142, 551] on button "Yes / OK" at bounding box center [1145, 552] width 80 height 18
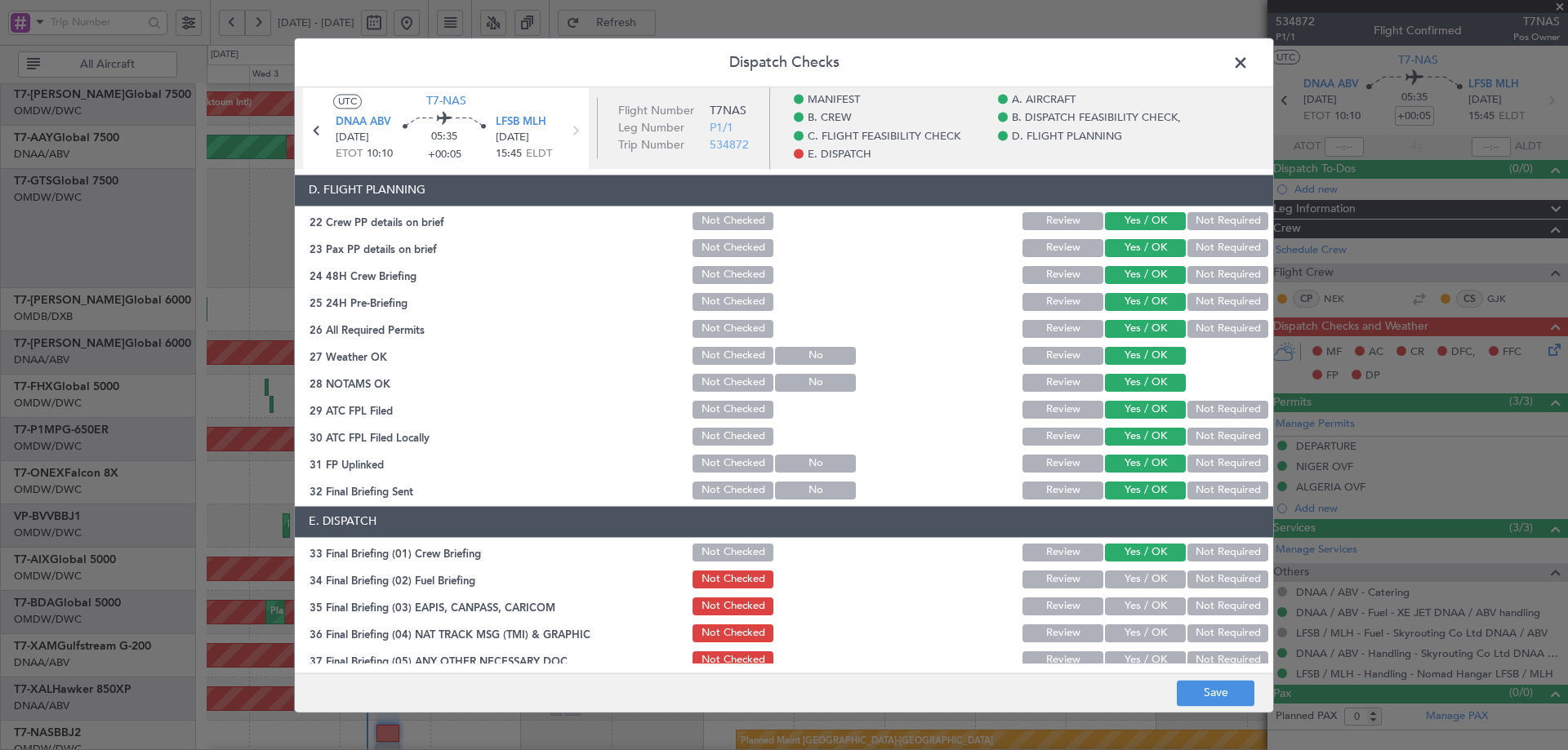
click at [1140, 578] on button "Yes / OK" at bounding box center [1145, 580] width 80 height 18
click at [1140, 598] on button "Yes / OK" at bounding box center [1145, 607] width 80 height 18
click at [1131, 627] on button "Yes / OK" at bounding box center [1145, 634] width 80 height 18
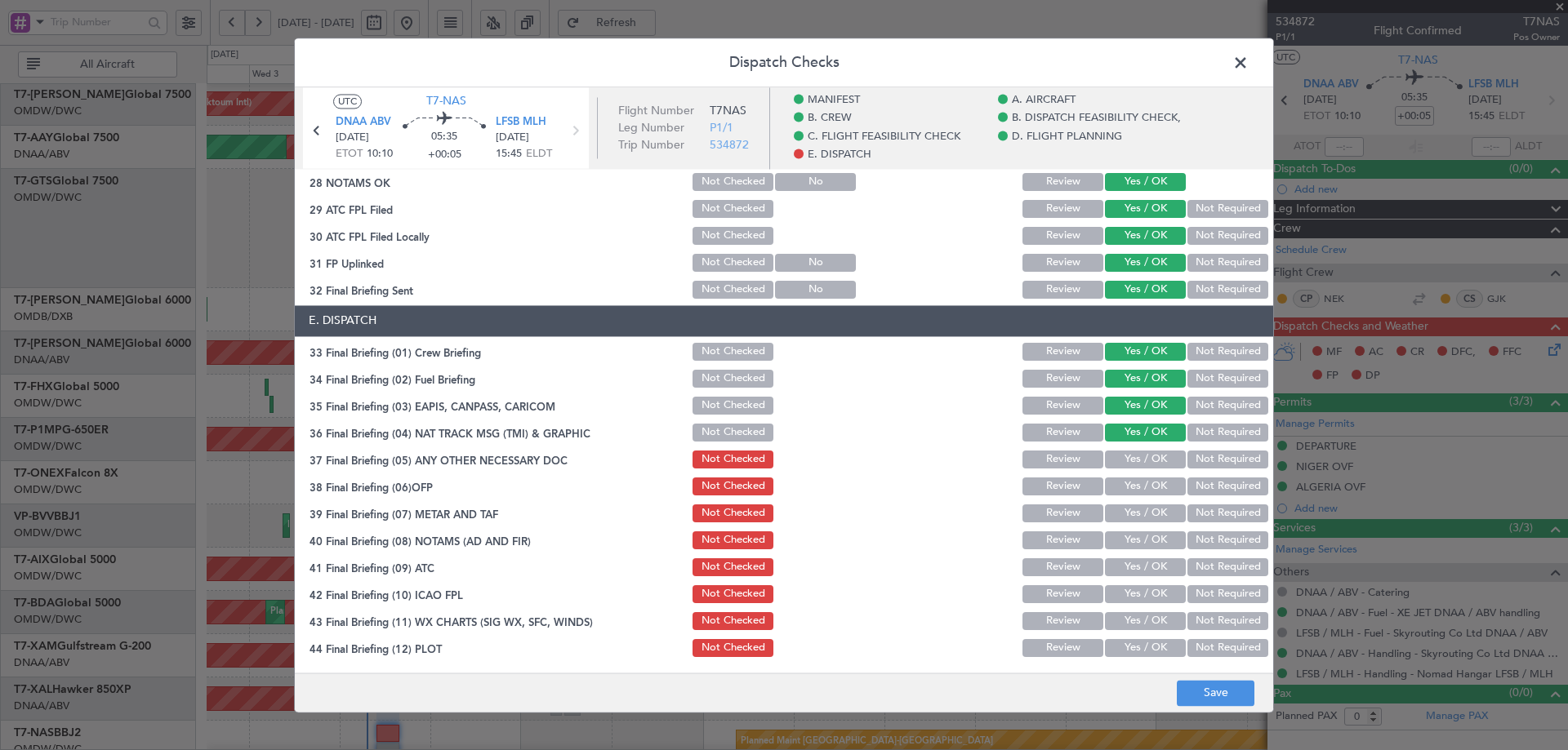
scroll to position [1018, 0]
click at [1125, 459] on button "Yes / OK" at bounding box center [1145, 459] width 80 height 18
click at [1118, 485] on button "Yes / OK" at bounding box center [1145, 486] width 80 height 18
click at [1120, 506] on button "Yes / OK" at bounding box center [1145, 513] width 80 height 18
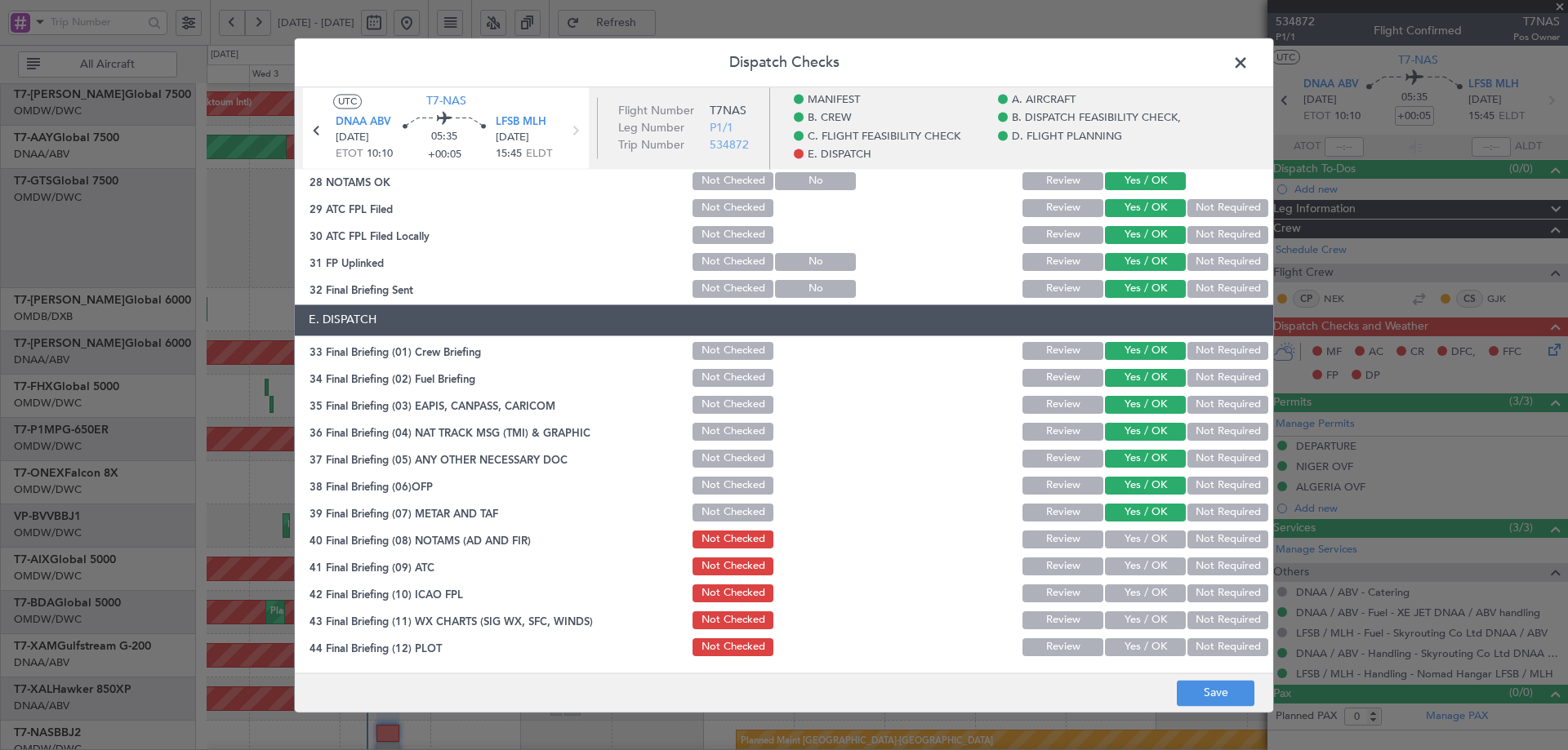
click at [1118, 540] on button "Yes / OK" at bounding box center [1145, 539] width 80 height 18
drag, startPoint x: 1107, startPoint y: 572, endPoint x: 1110, endPoint y: 585, distance: 13.3
click at [1107, 573] on button "Yes / OK" at bounding box center [1145, 566] width 80 height 18
click at [1110, 589] on button "Yes / OK" at bounding box center [1145, 594] width 80 height 18
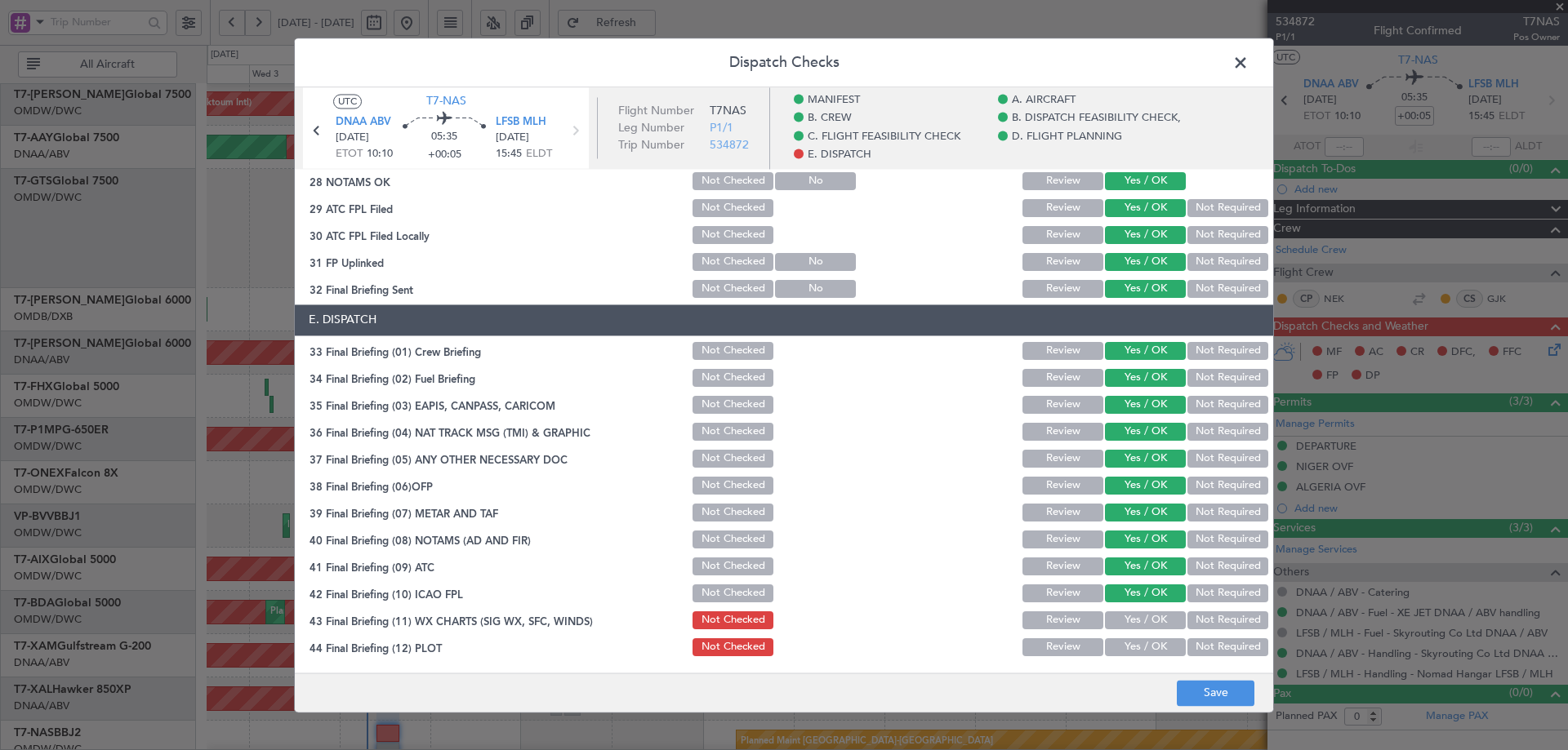
click at [1109, 617] on button "Yes / OK" at bounding box center [1145, 621] width 80 height 18
click at [1121, 641] on button "Yes / OK" at bounding box center [1145, 648] width 80 height 18
click at [1217, 695] on button "Save" at bounding box center [1216, 693] width 78 height 26
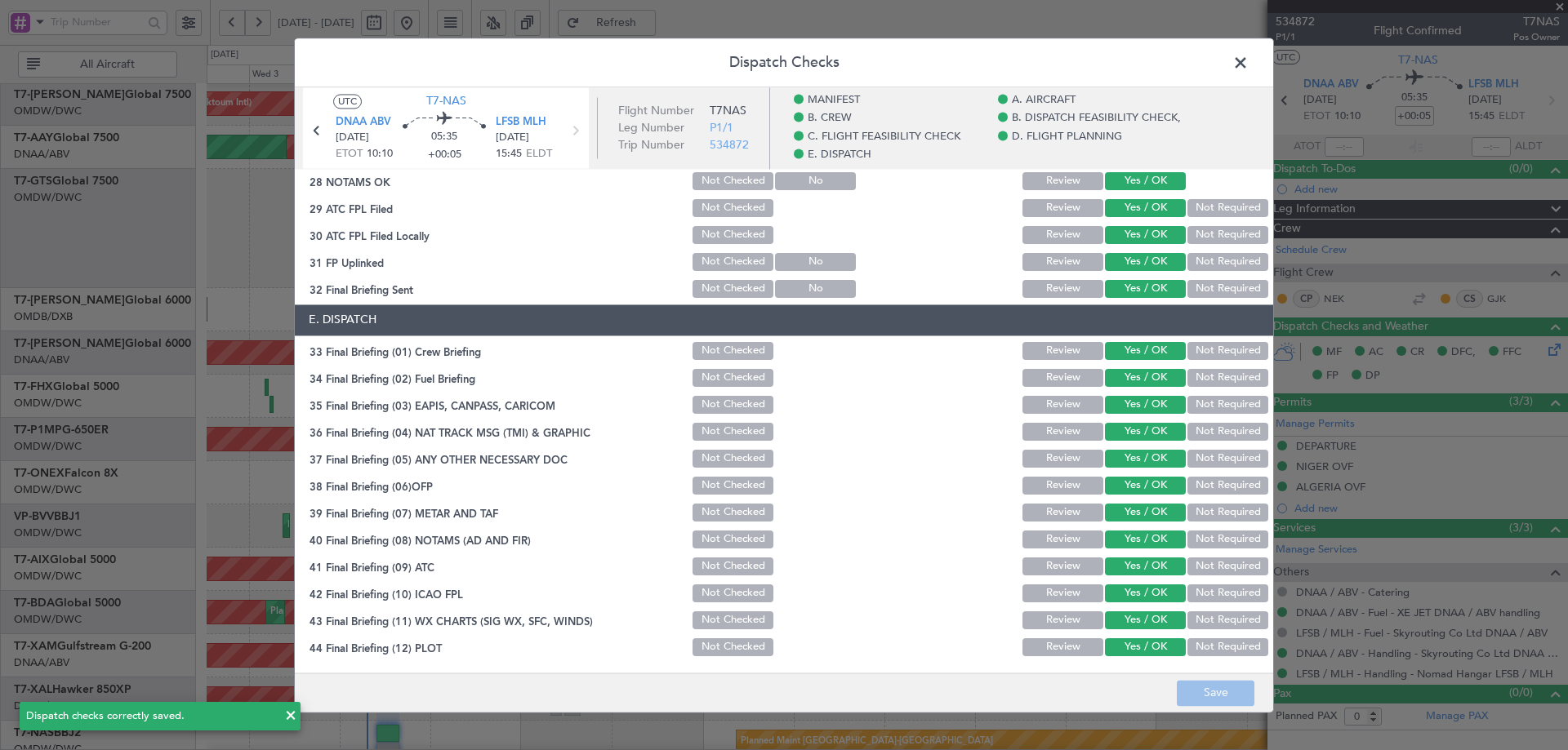
click at [1249, 66] on span at bounding box center [1249, 67] width 0 height 33
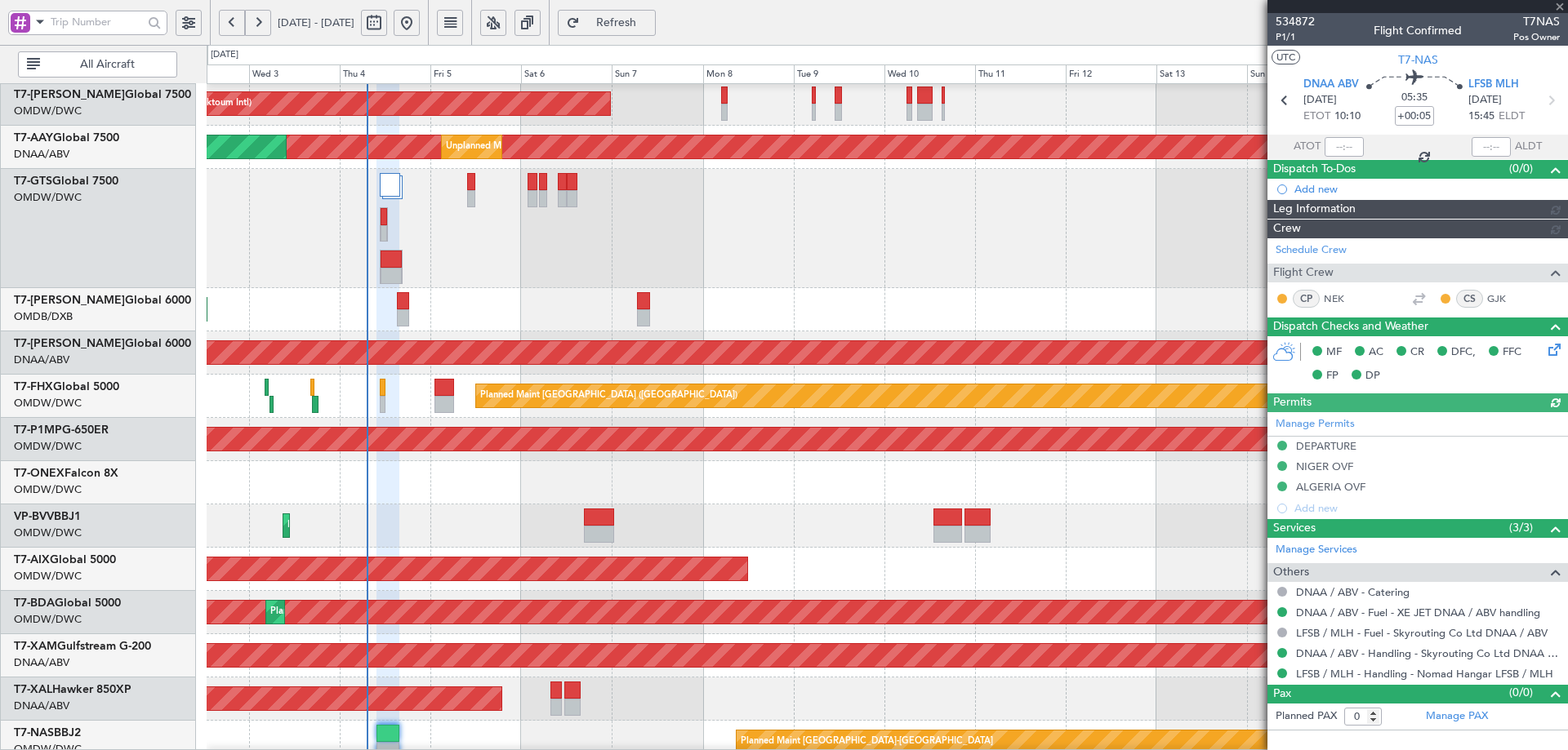
type input "[PERSON_NAME] (ANI)"
type input "7019"
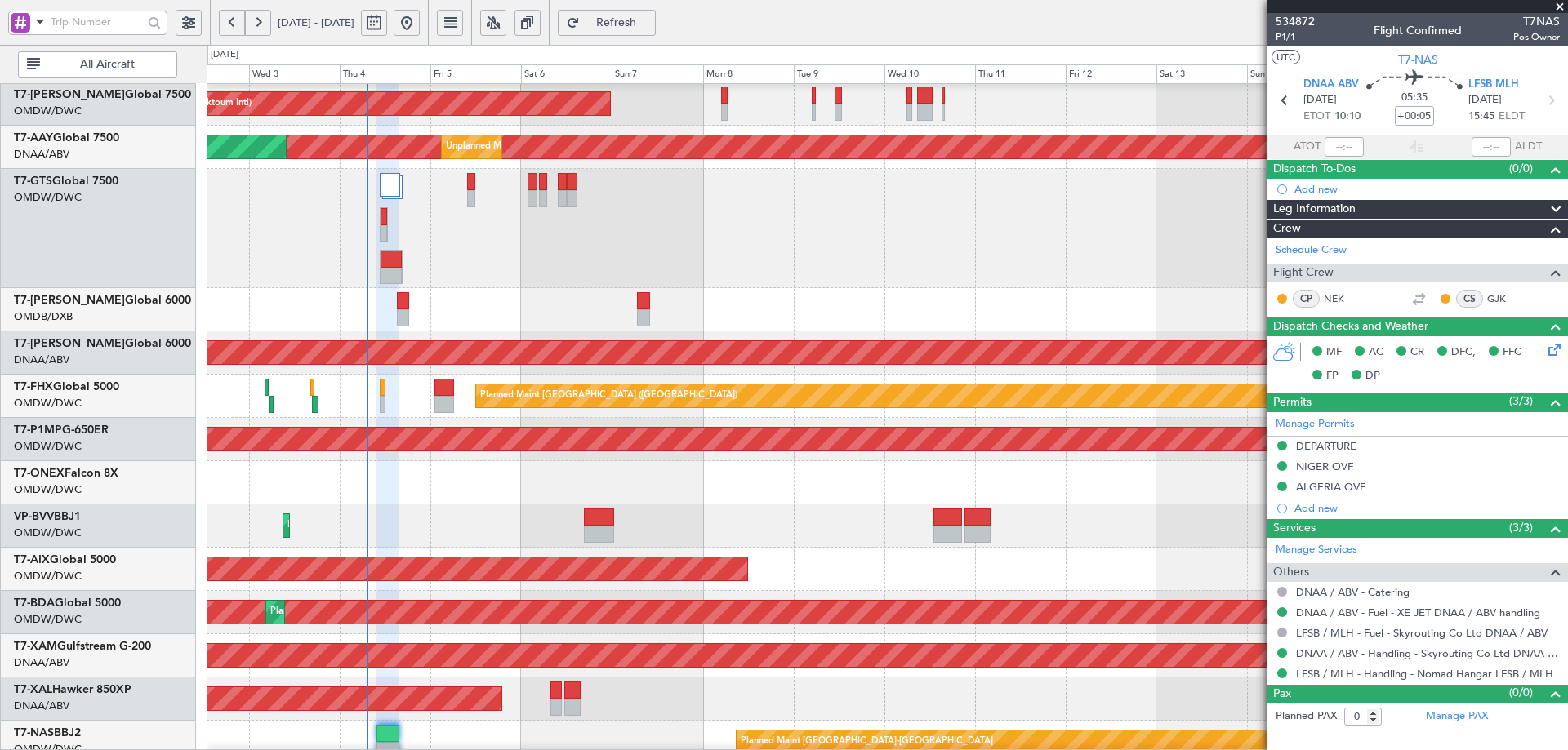
type input "[PERSON_NAME] (ANI)"
type input "7019"
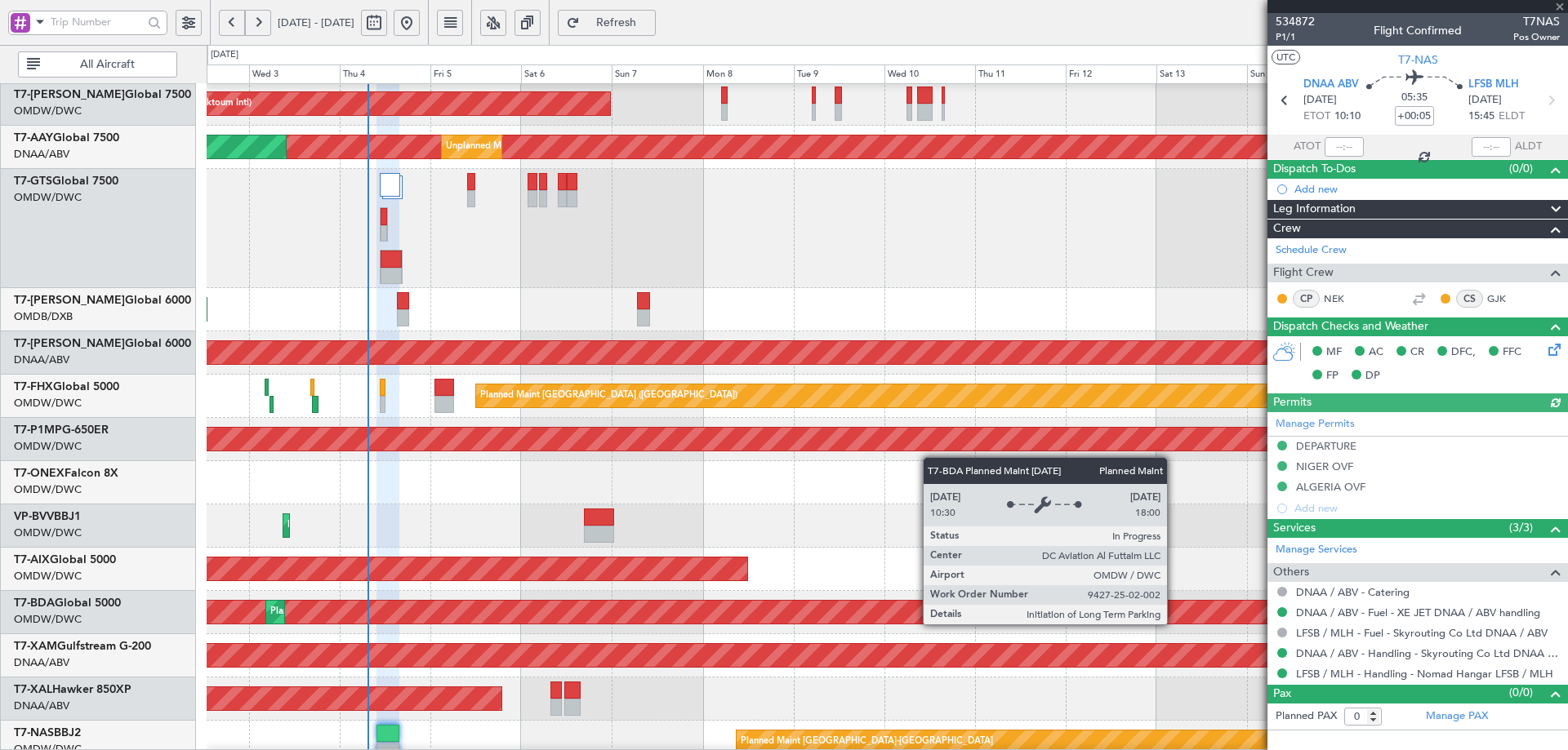
type input "[PERSON_NAME] (ANI)"
type input "7019"
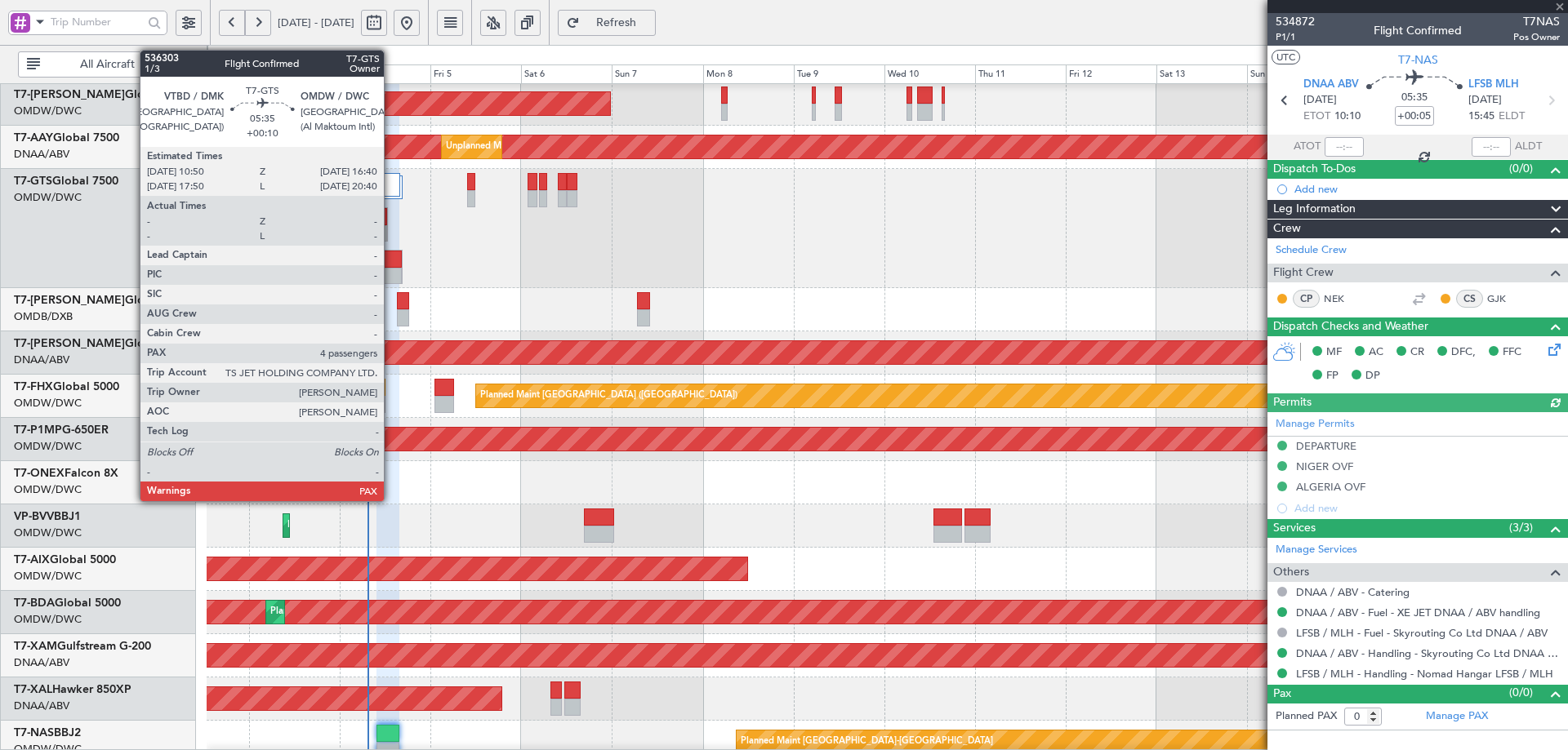
click at [392, 259] on div at bounding box center [391, 258] width 21 height 17
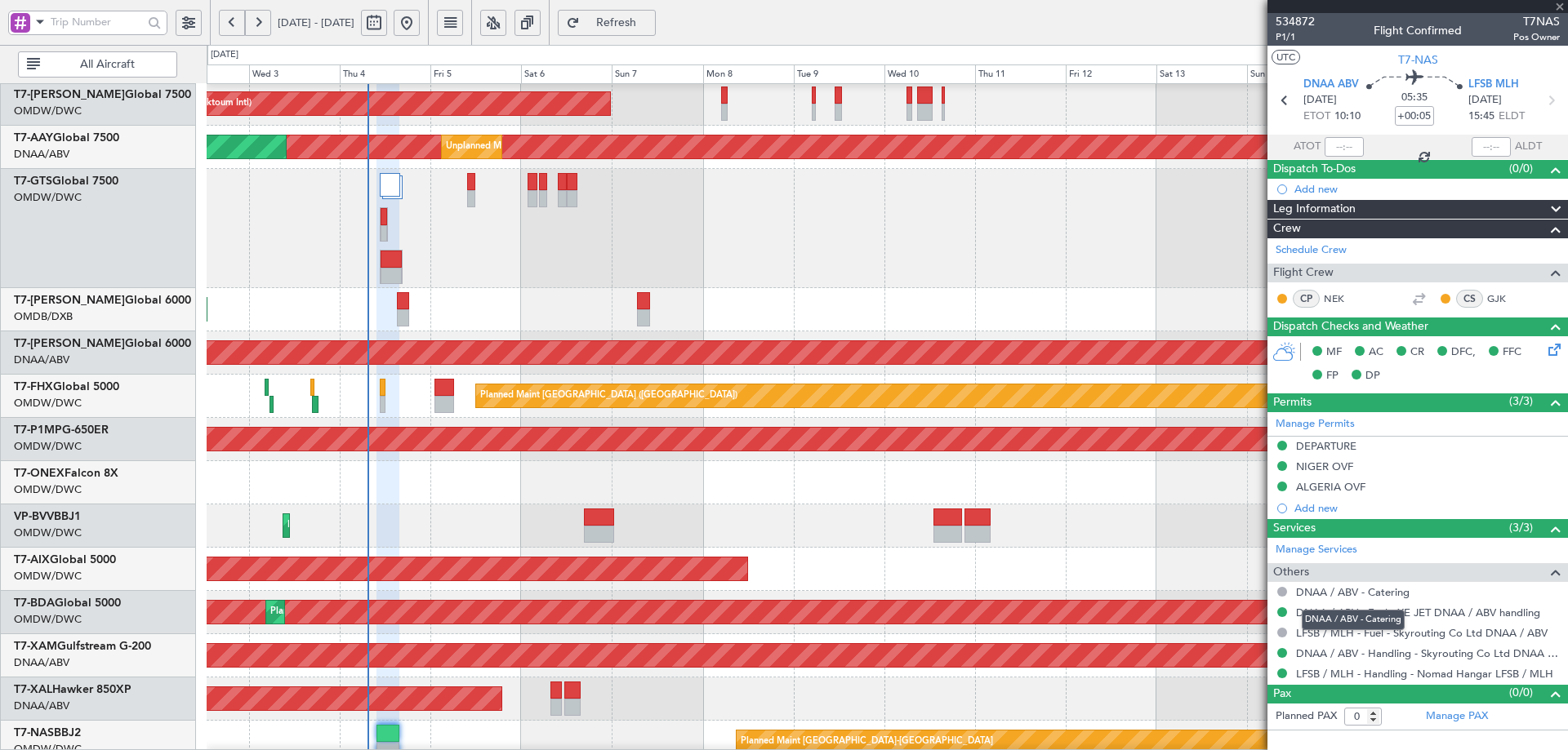
type input "+00:10"
type input "4"
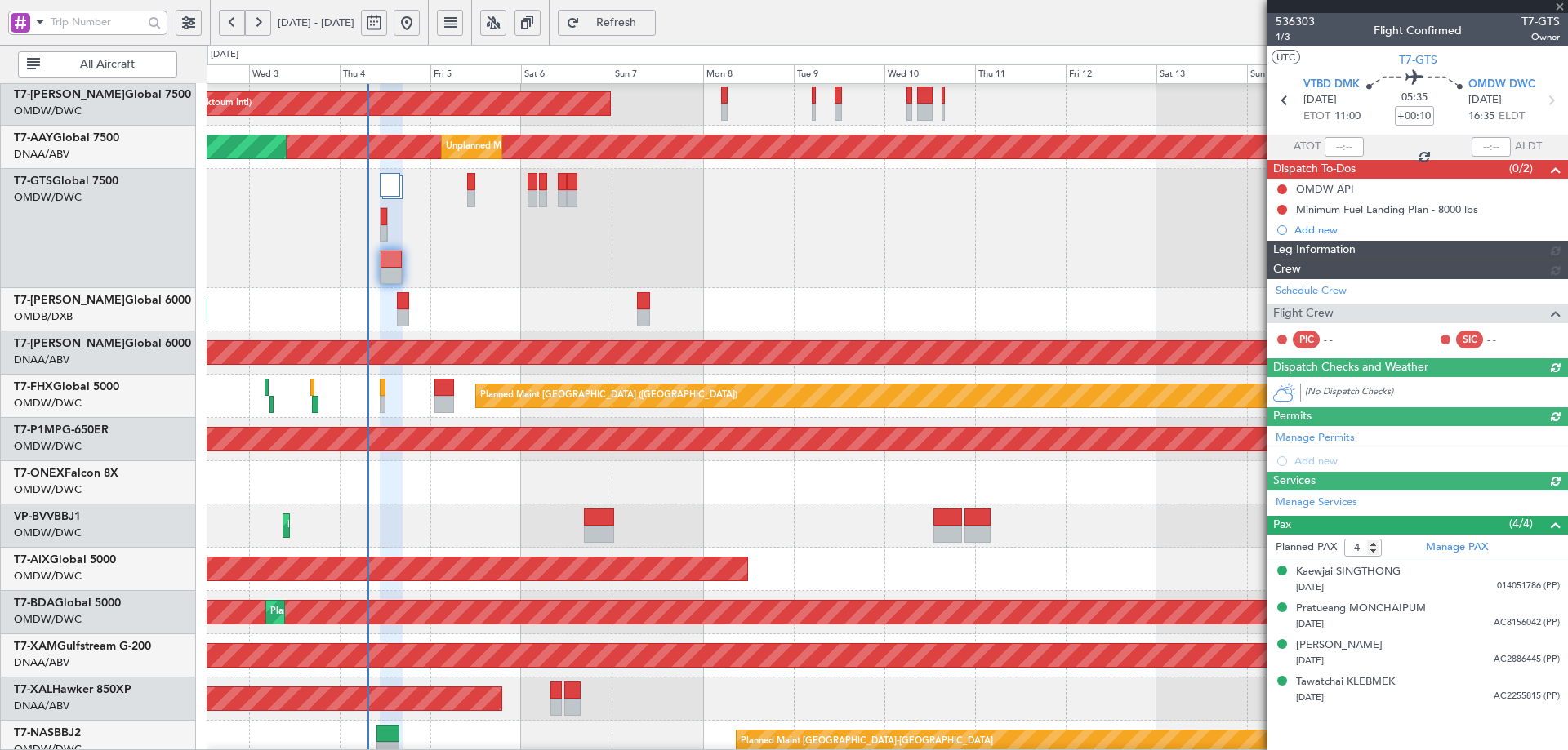
type input "[PERSON_NAME] (ANI)"
type input "7201"
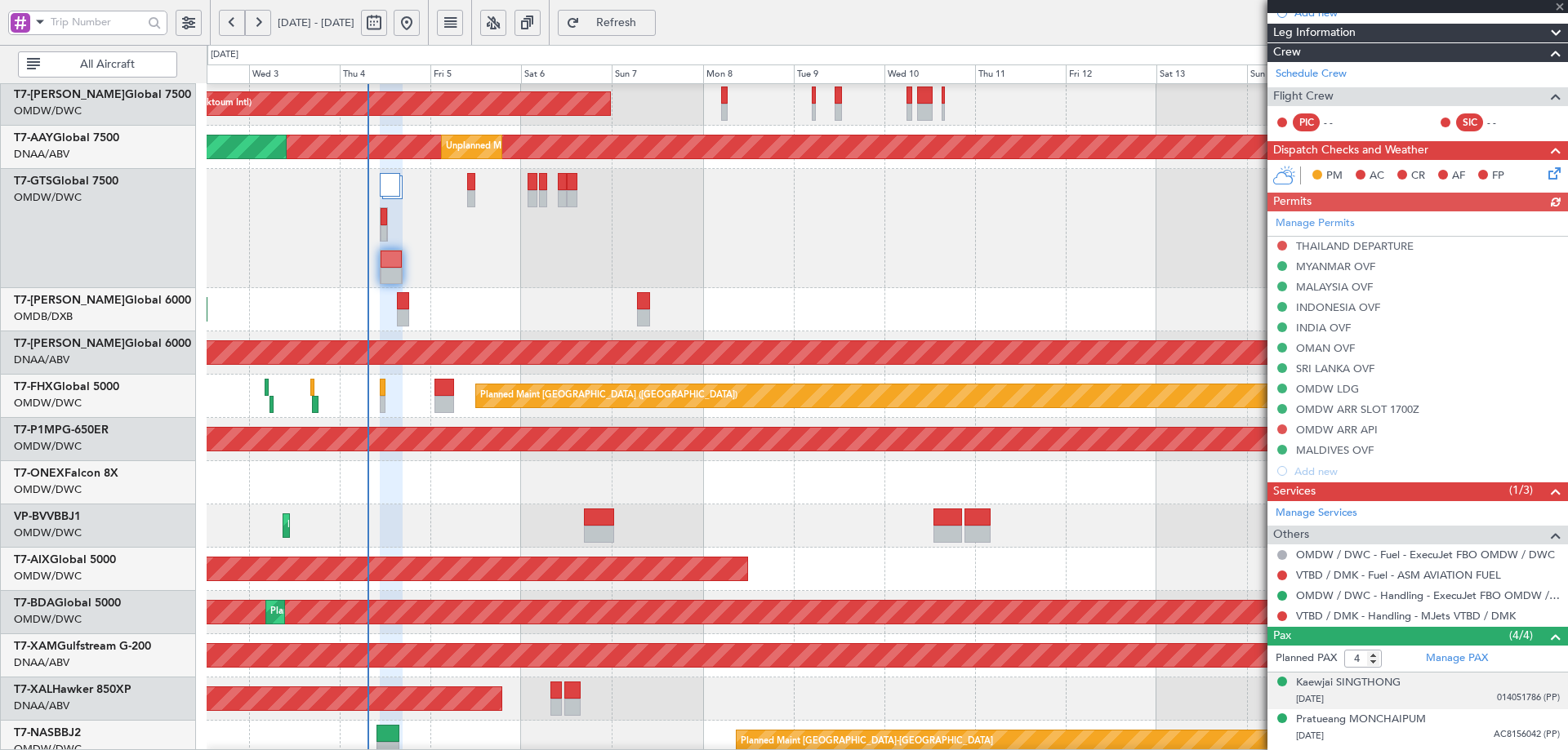
scroll to position [286, 0]
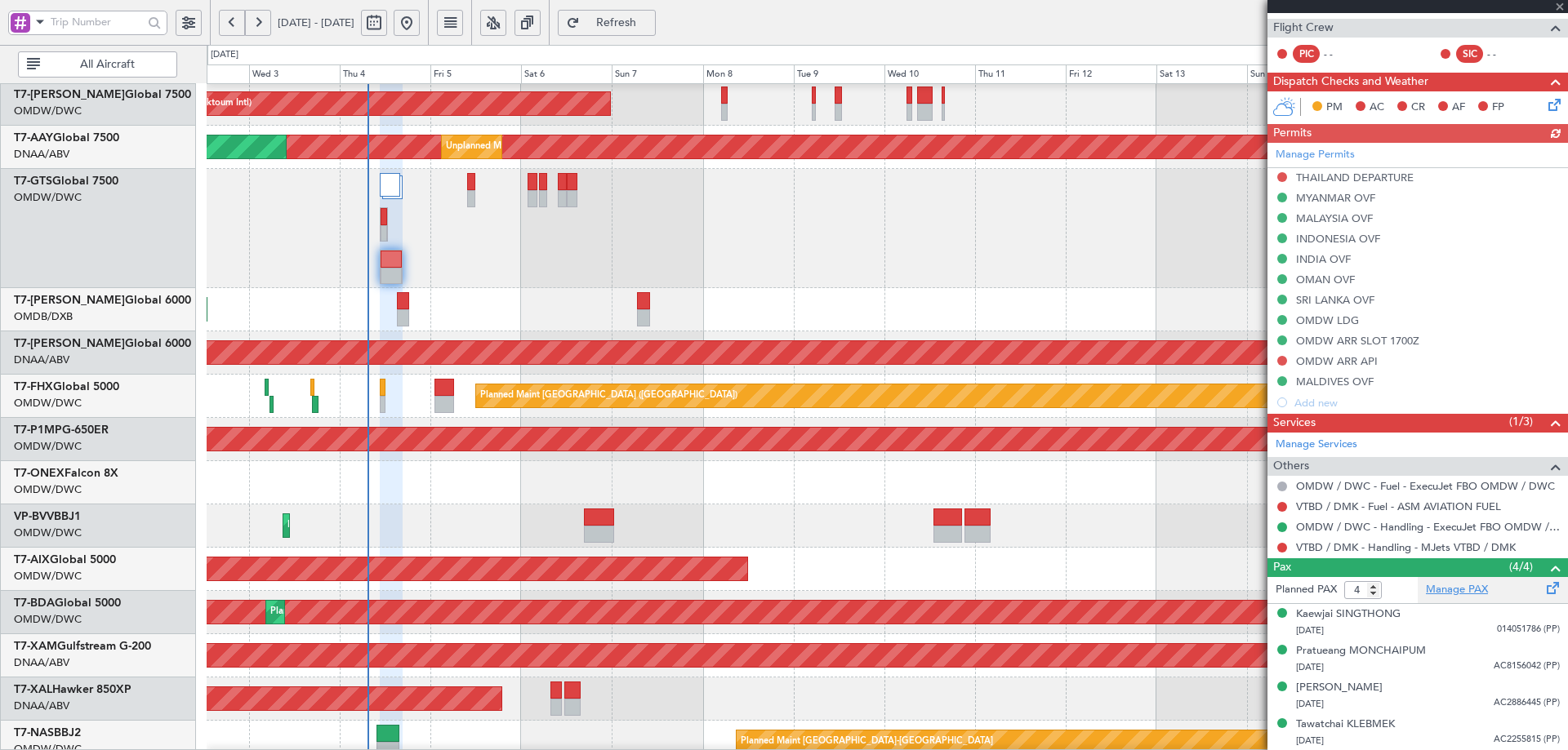
click at [1444, 584] on link "Manage PAX" at bounding box center [1457, 590] width 62 height 16
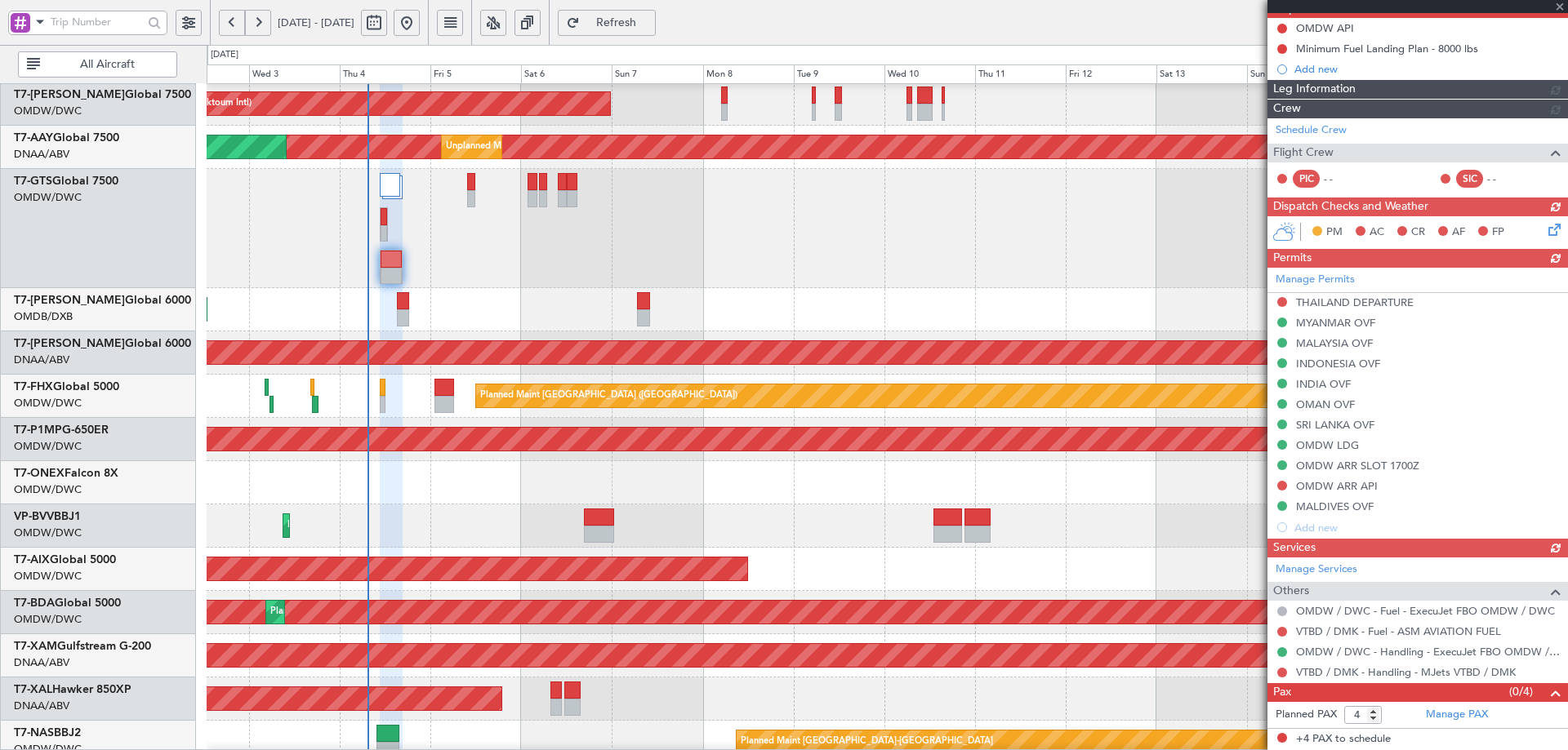
scroll to position [160, 0]
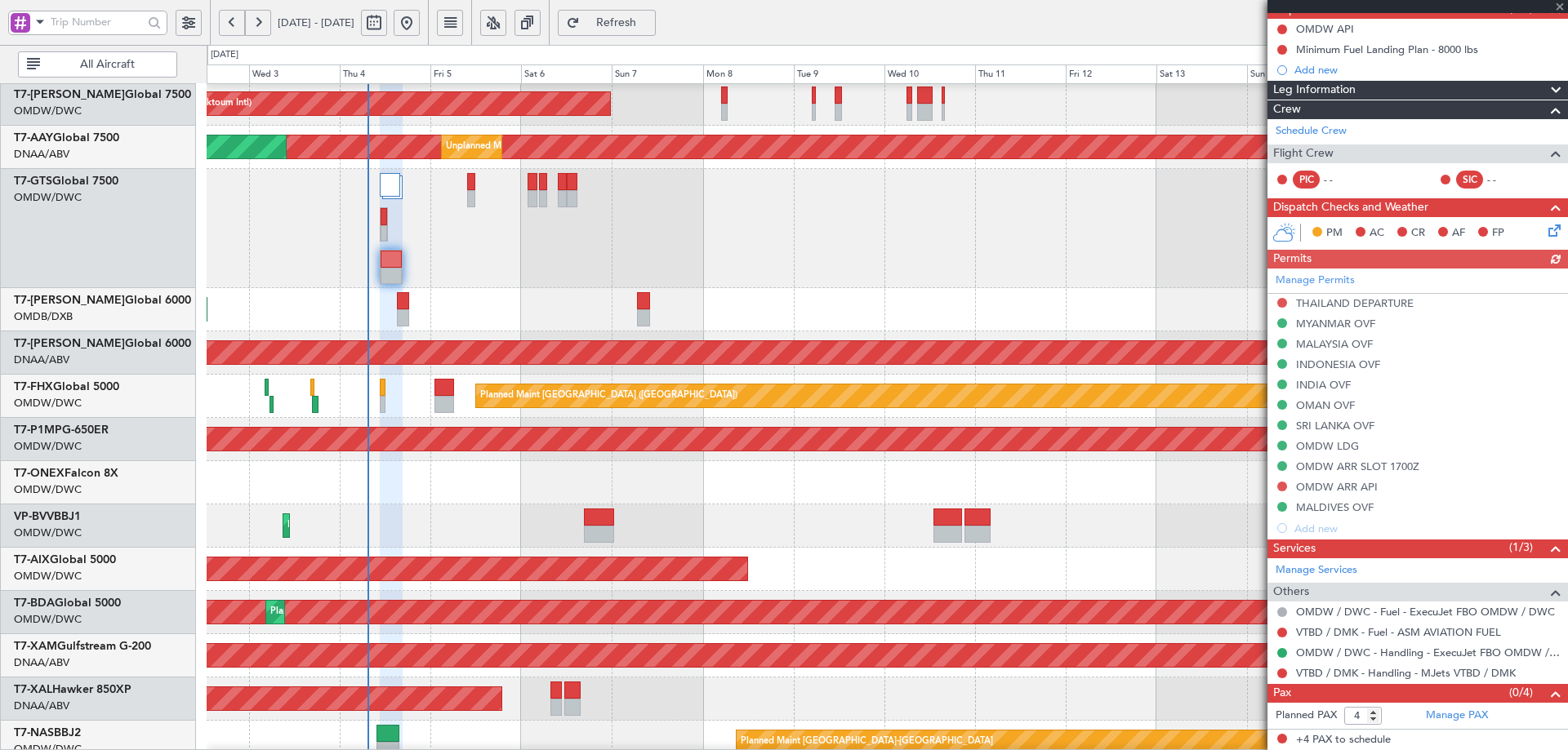
type input "[PERSON_NAME] (ANI)"
type input "7201"
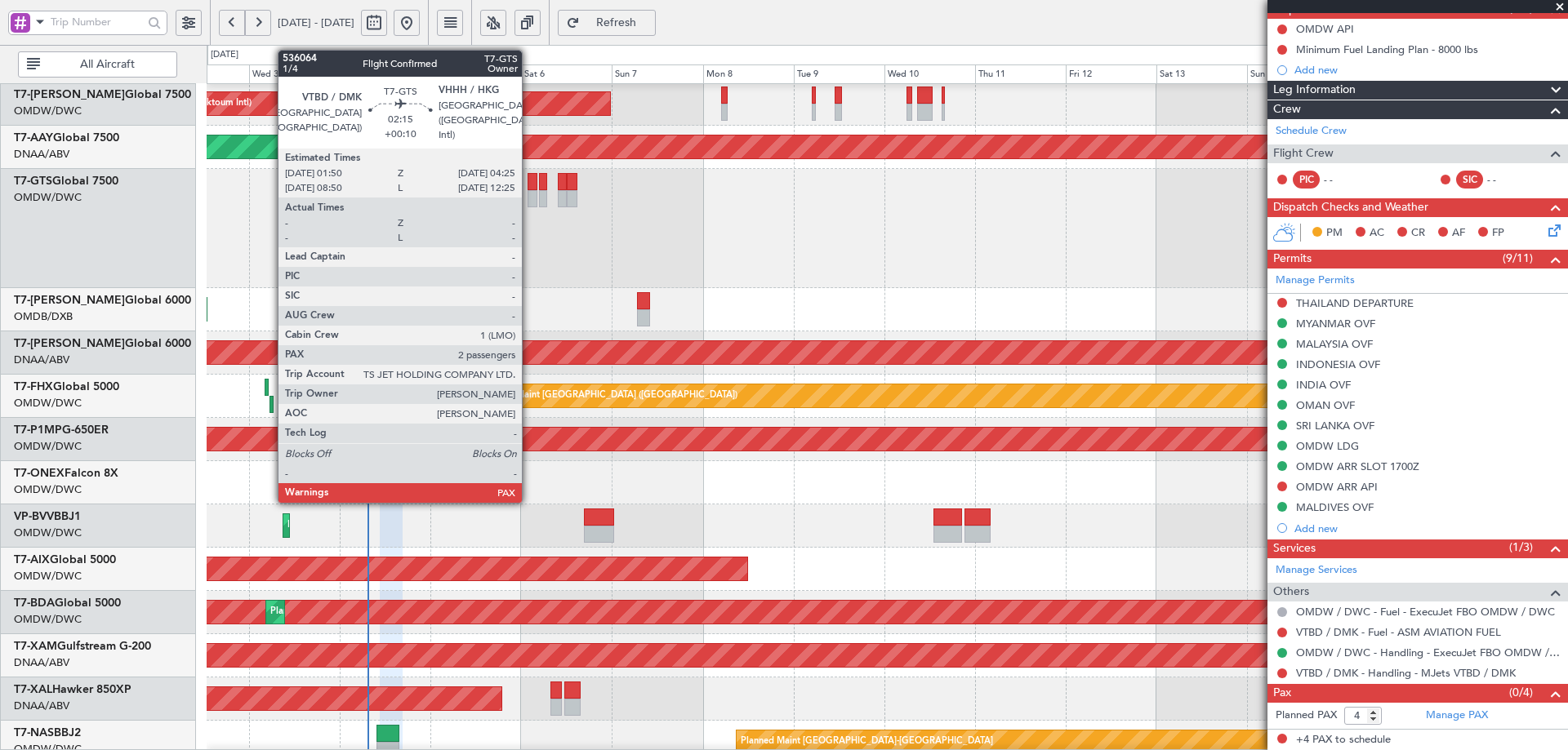
click at [530, 177] on div at bounding box center [533, 181] width 10 height 17
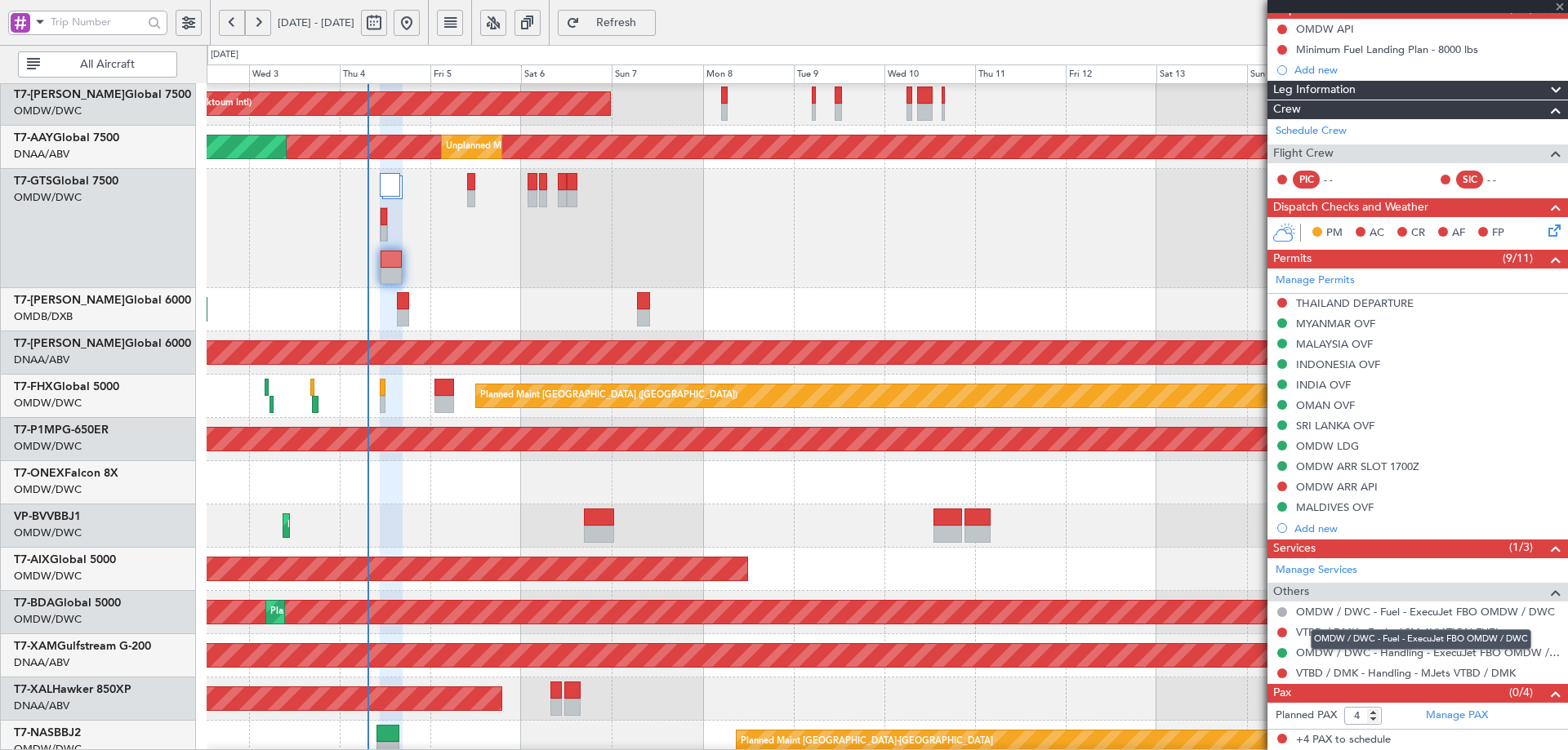
type input "3"
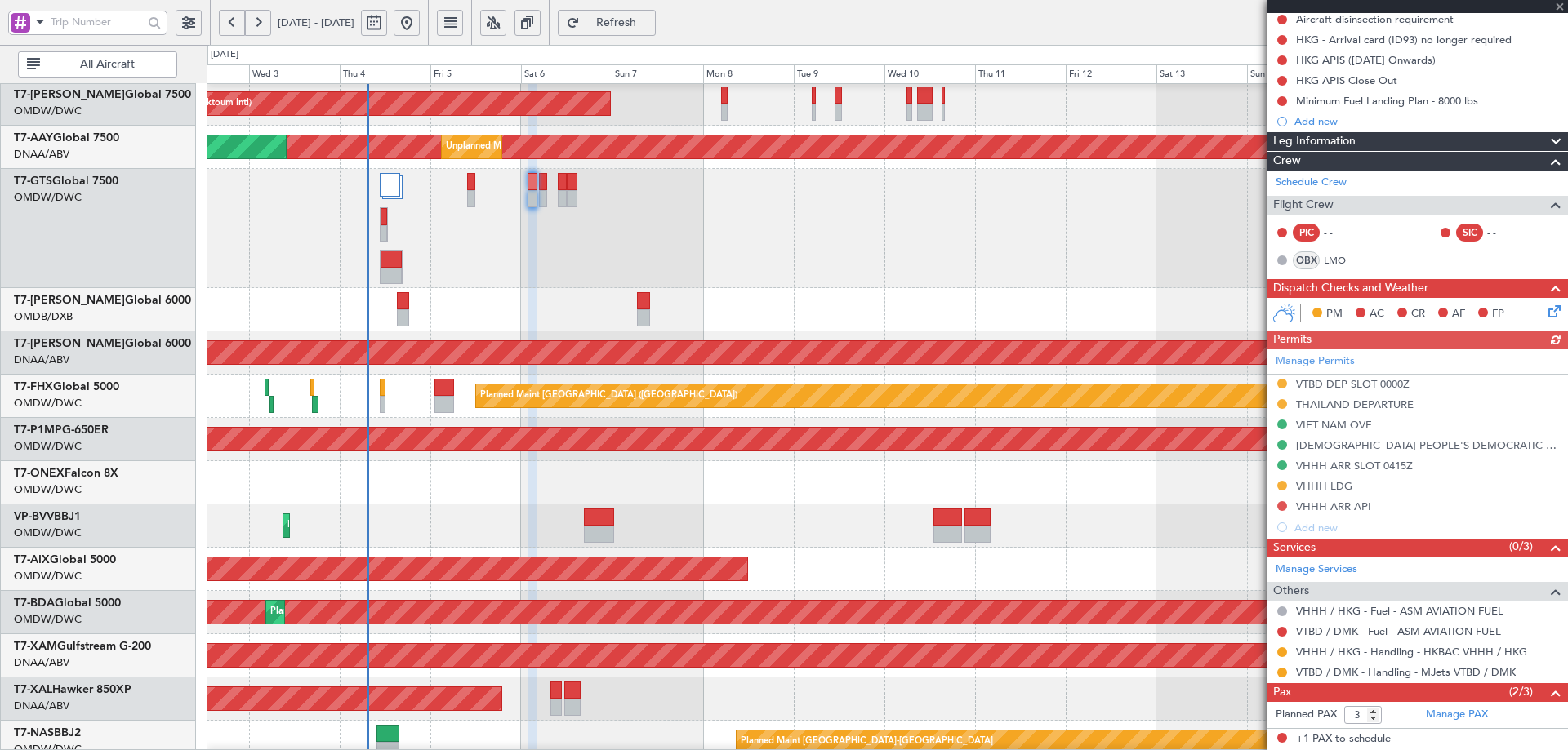
scroll to position [242, 0]
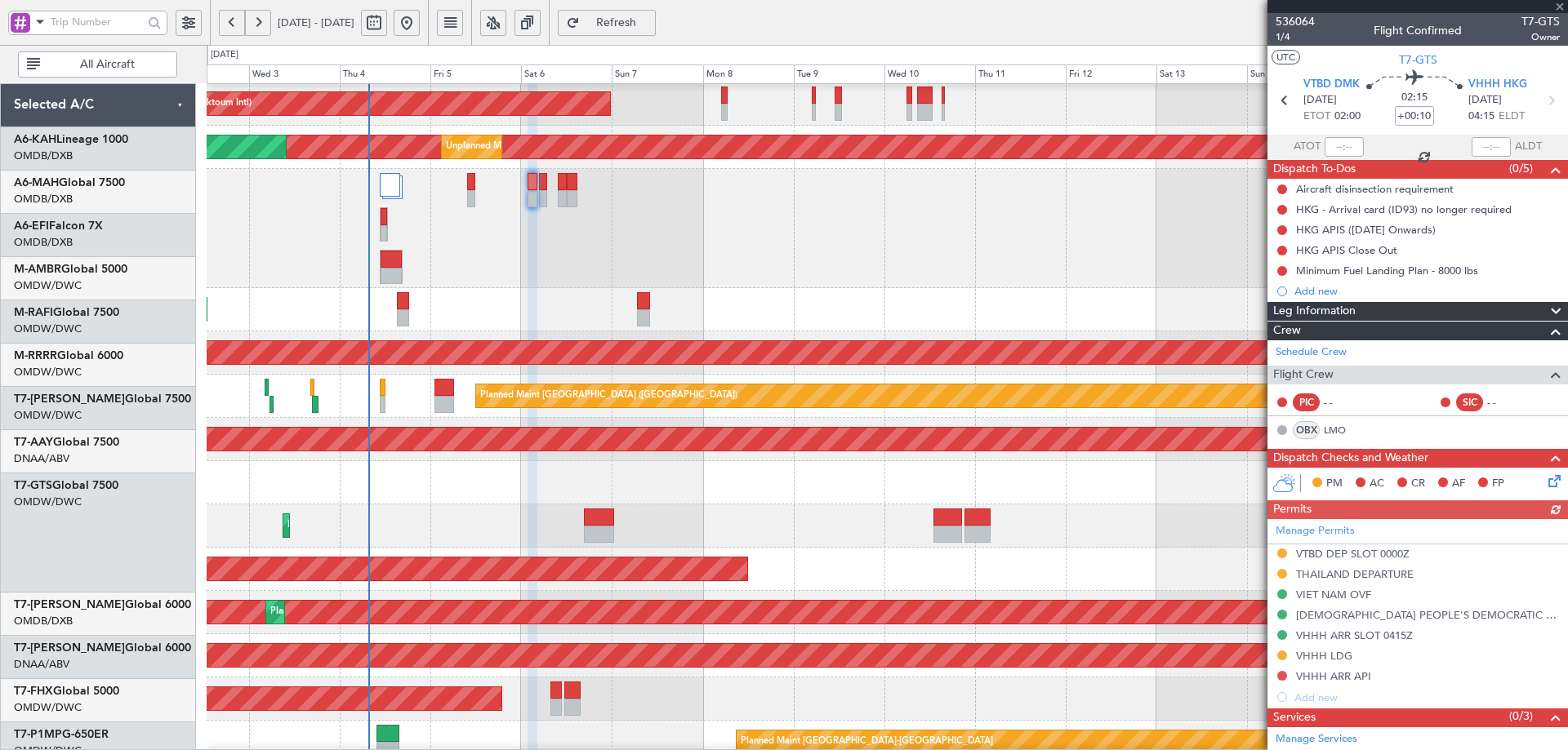
scroll to position [242, 0]
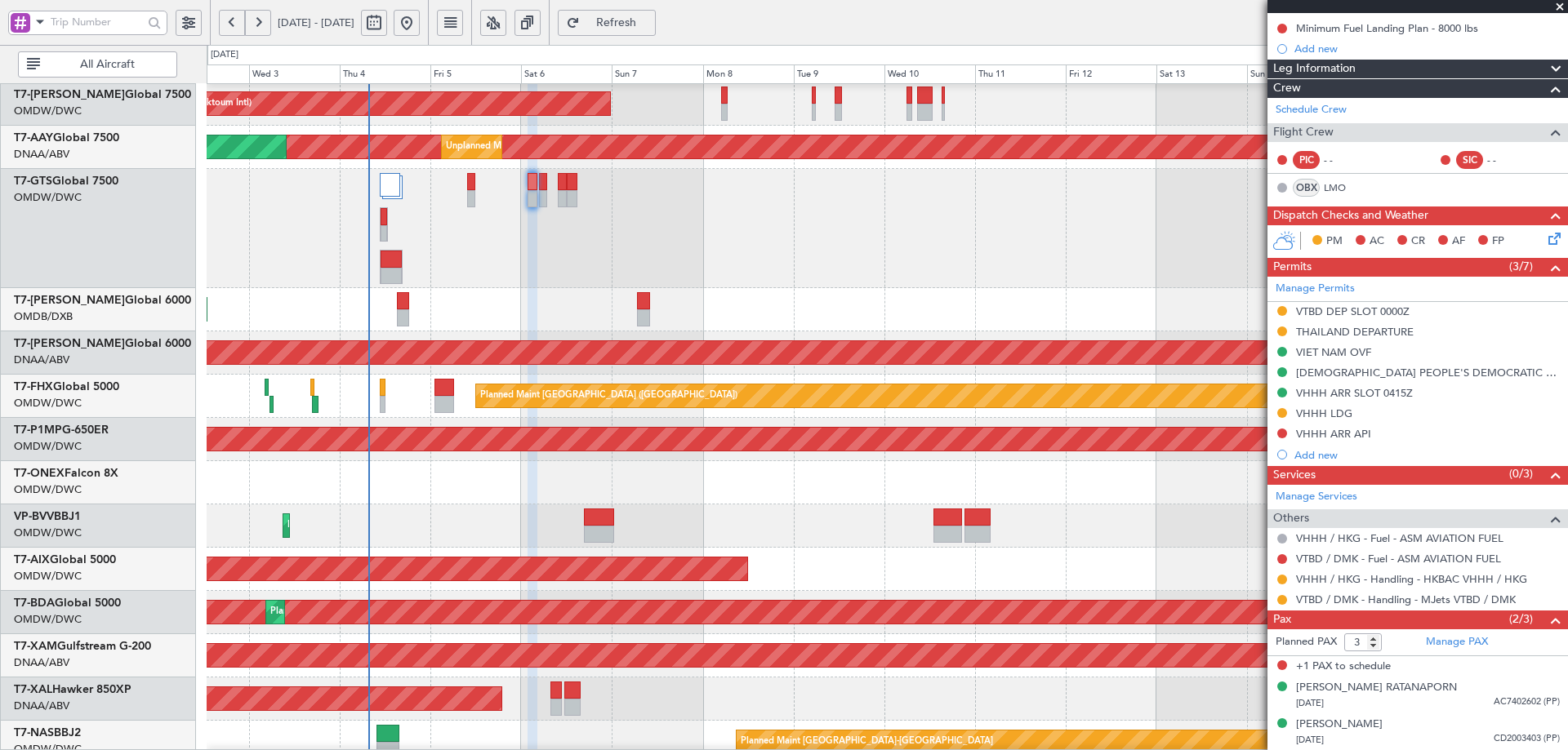
click at [499, 250] on div at bounding box center [886, 228] width 1360 height 119
click at [625, 291] on div "Planned Maint Dubai (Dubai Intl) Planned Maint Dubai (Dubai Intl)" at bounding box center [886, 310] width 1360 height 44
click at [467, 480] on div "Planned Maint Nurnberg Planned Maint [GEOGRAPHIC_DATA] (Al Maktoum Intl)" at bounding box center [886, 483] width 1360 height 44
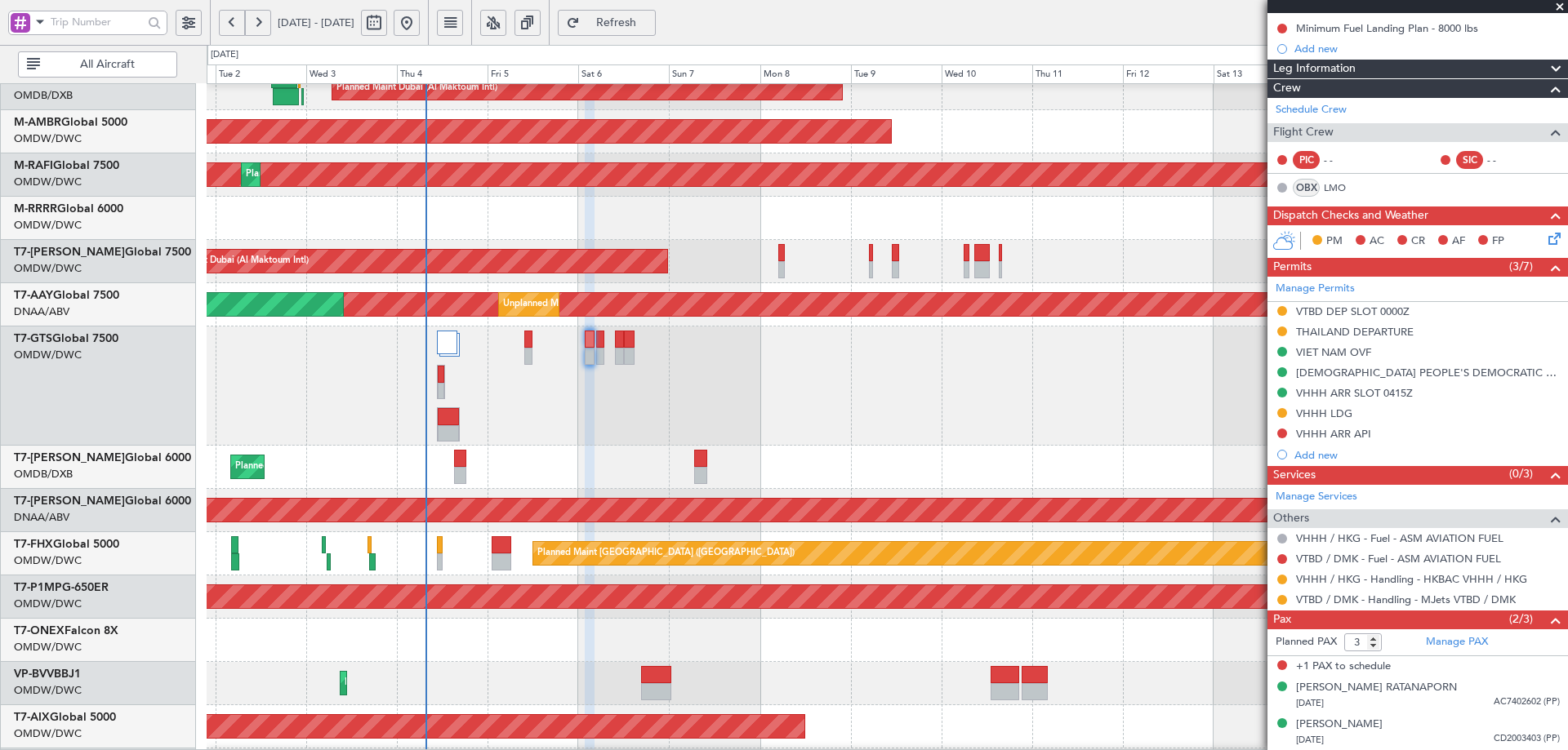
click at [510, 460] on div "Planned Maint [GEOGRAPHIC_DATA] ([GEOGRAPHIC_DATA] Intl) Planned Maint [GEOGRAP…" at bounding box center [886, 468] width 1360 height 44
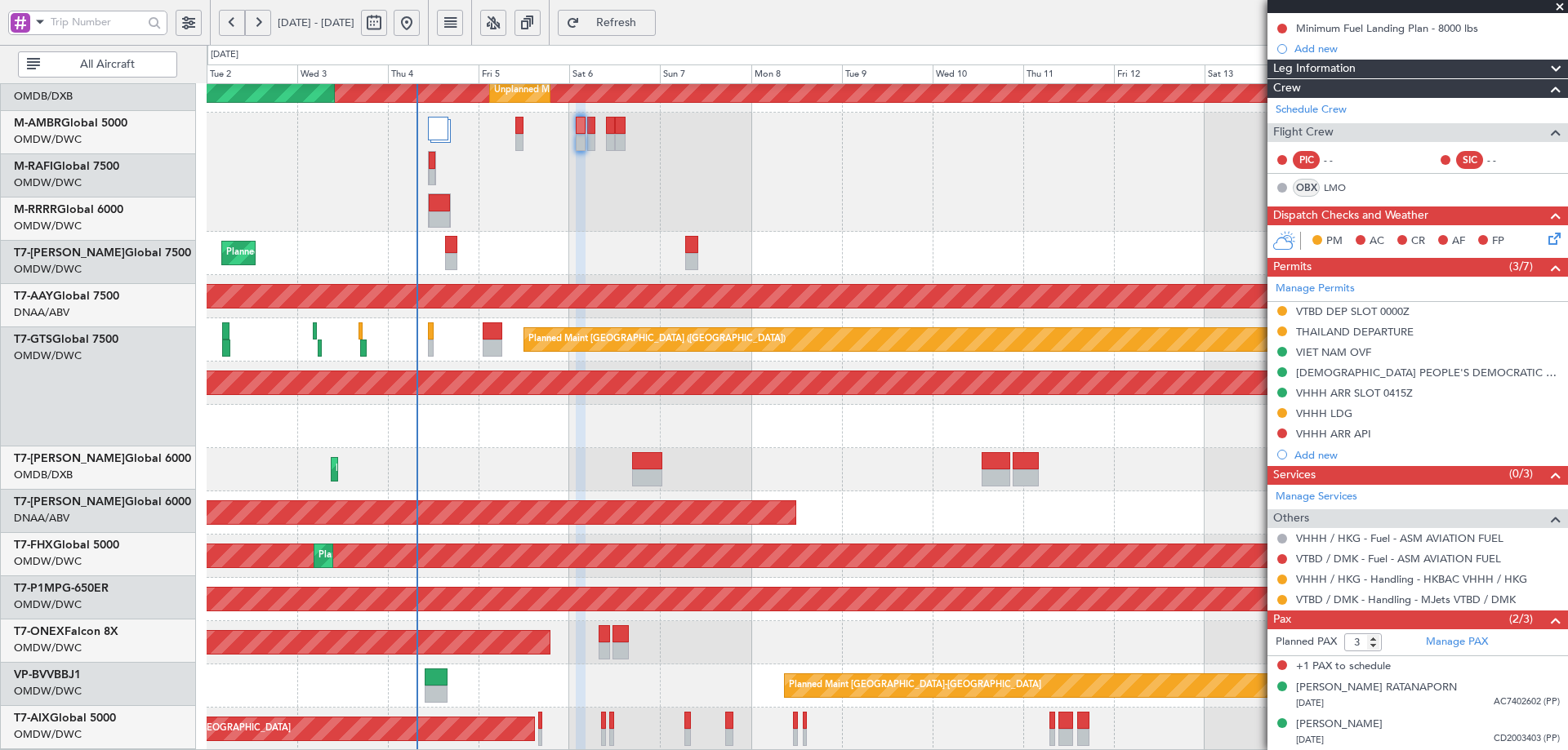
scroll to position [361, 0]
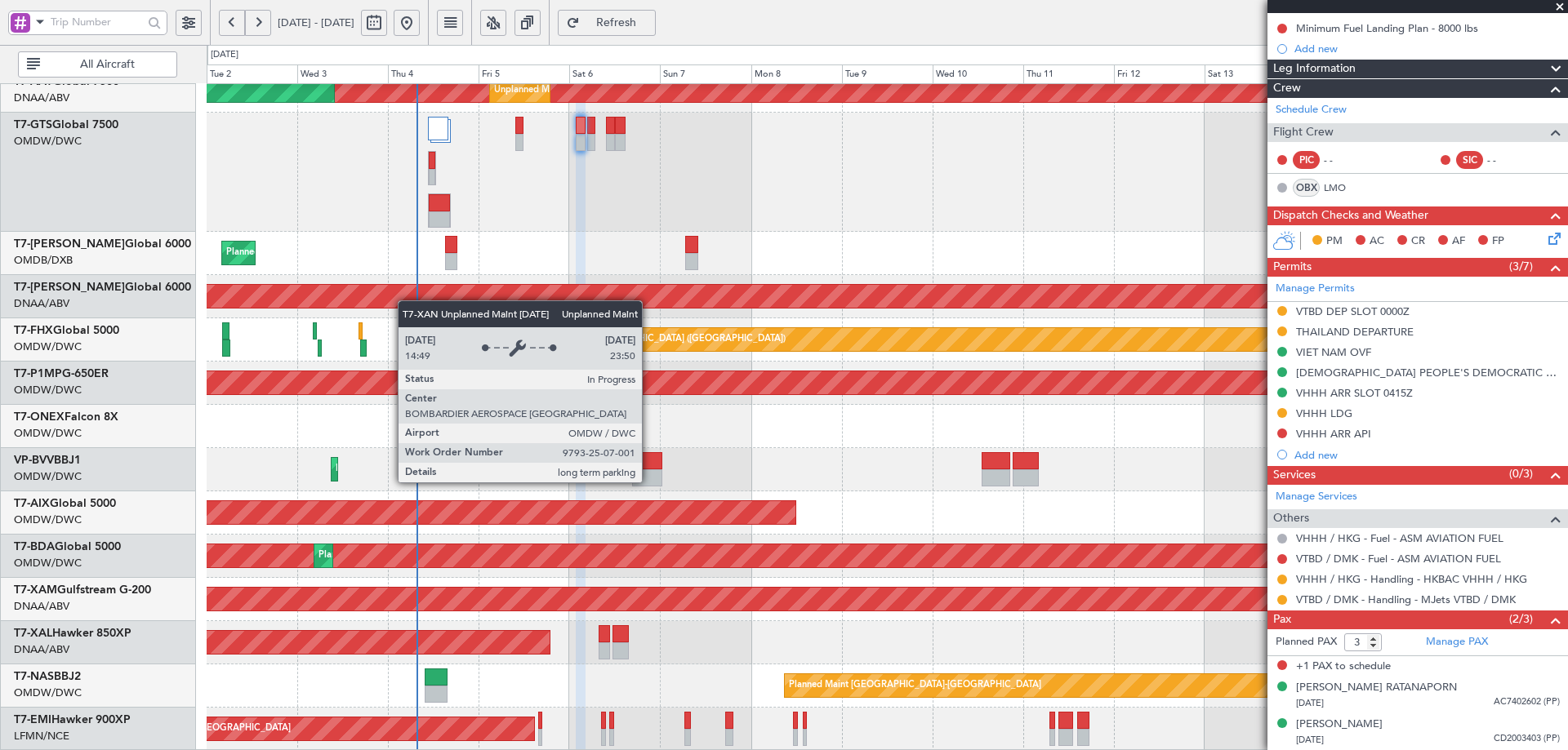
click at [405, 284] on div "Unplanned Maint Dubai (Al Maktoum Intl) Unplanned Maint Dubai (Al Maktoum Intl)…" at bounding box center [886, 236] width 1360 height 1028
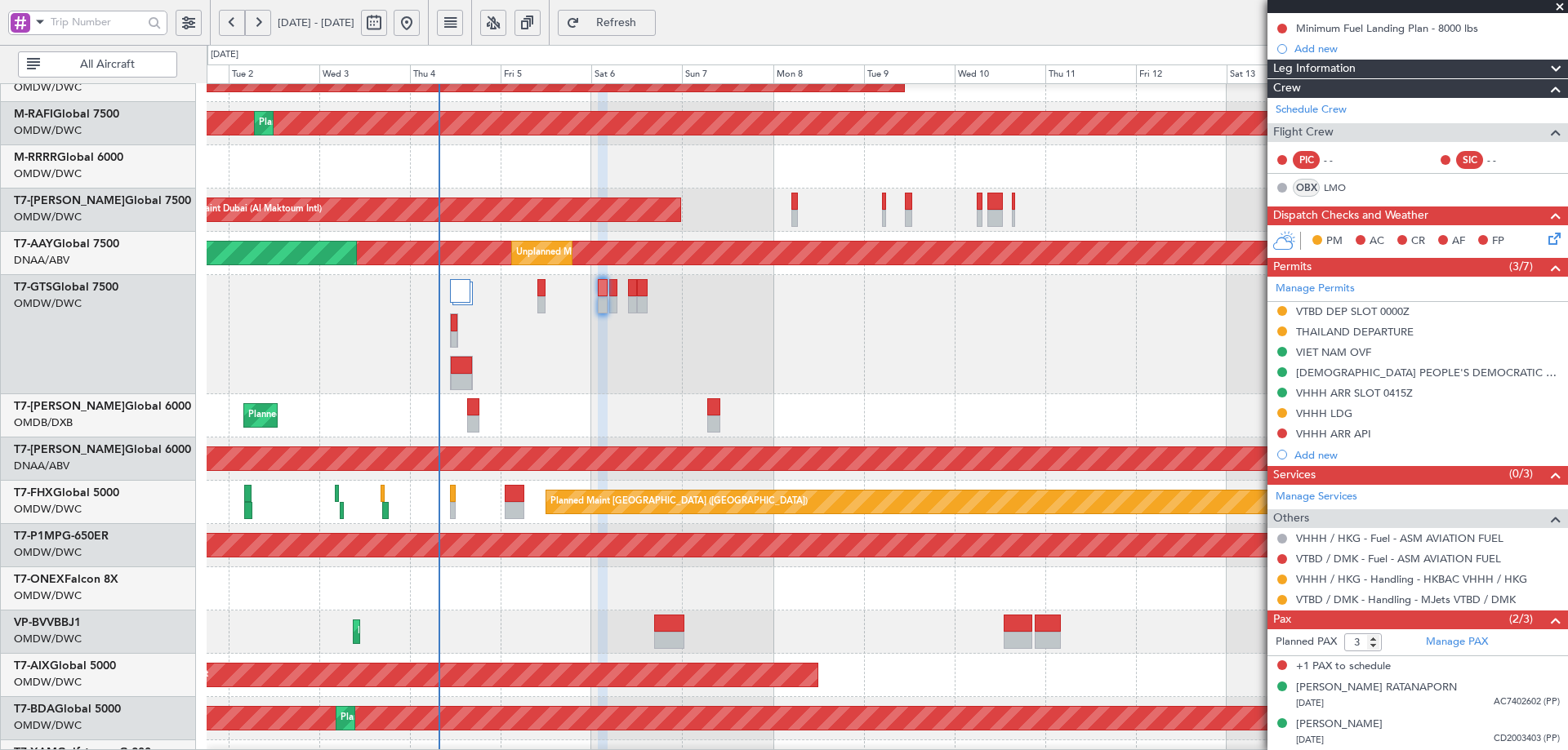
scroll to position [200, 0]
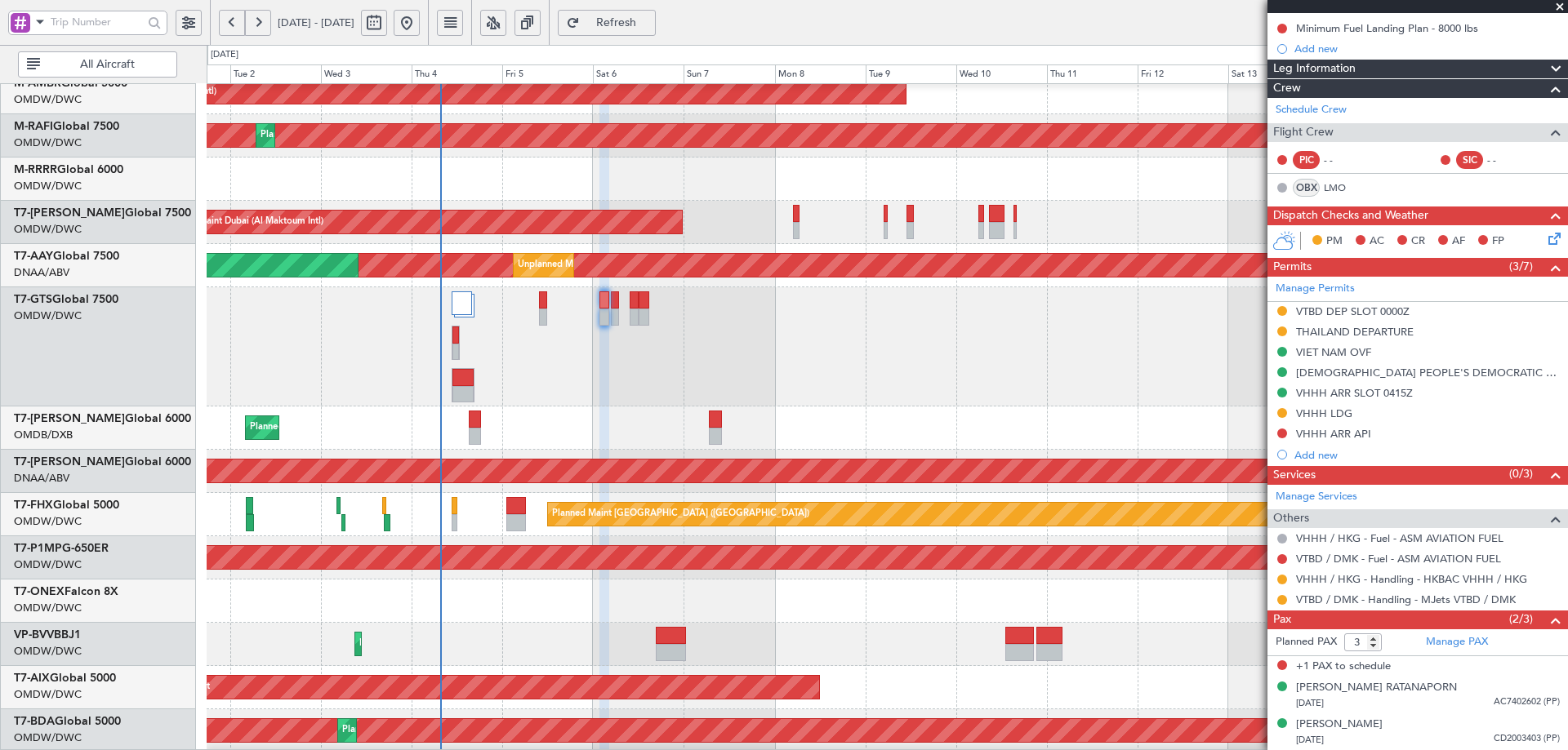
click at [495, 598] on div "Planned Maint Nurnberg Planned Maint [GEOGRAPHIC_DATA] (Al Maktoum Intl)" at bounding box center [886, 602] width 1360 height 44
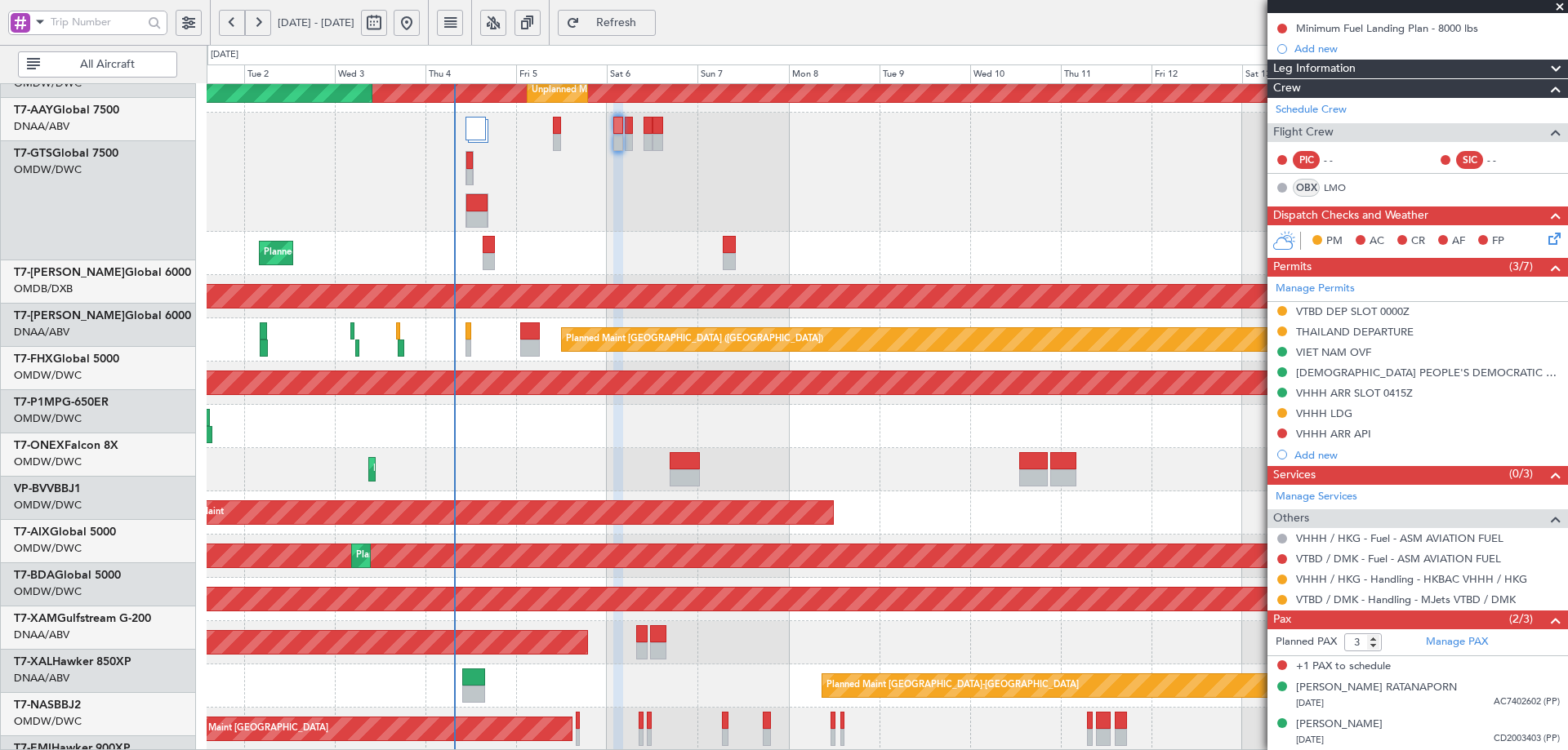
scroll to position [361, 0]
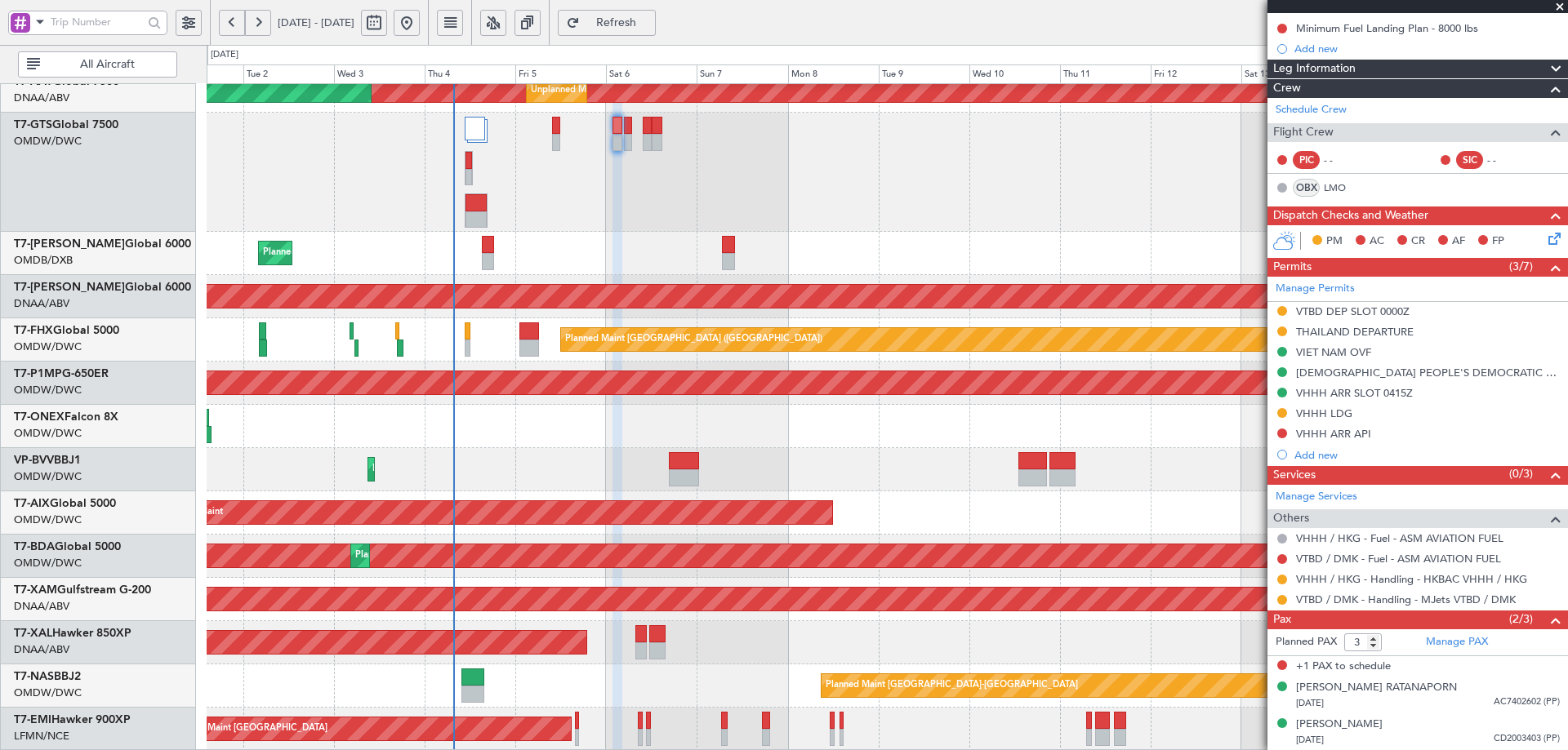
click at [675, 357] on div "Unplanned Maint Dubai (Al Maktoum Intl) Unplanned Maint Dubai (Al Maktoum Intl)…" at bounding box center [886, 236] width 1360 height 1028
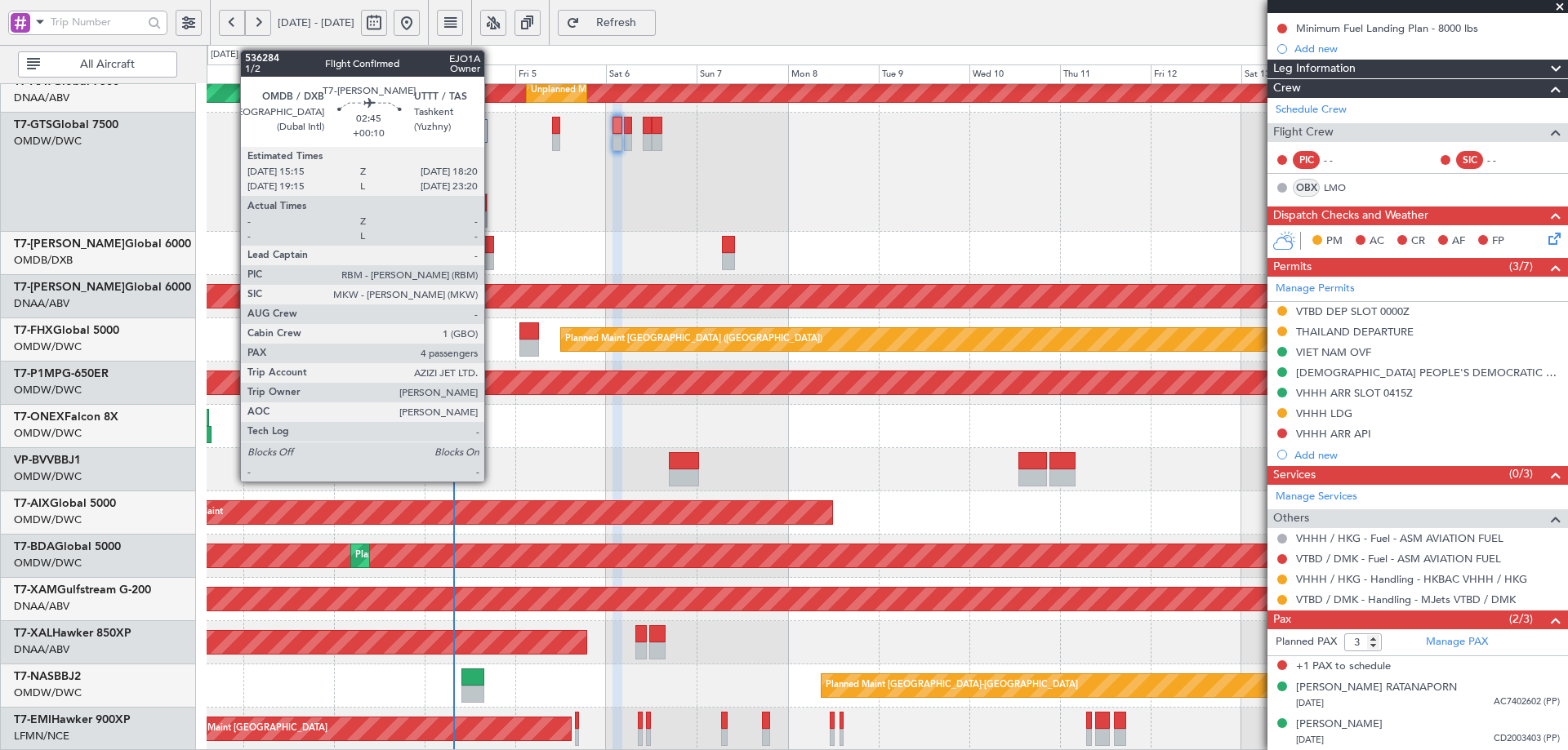
click at [492, 254] on div at bounding box center [488, 261] width 12 height 17
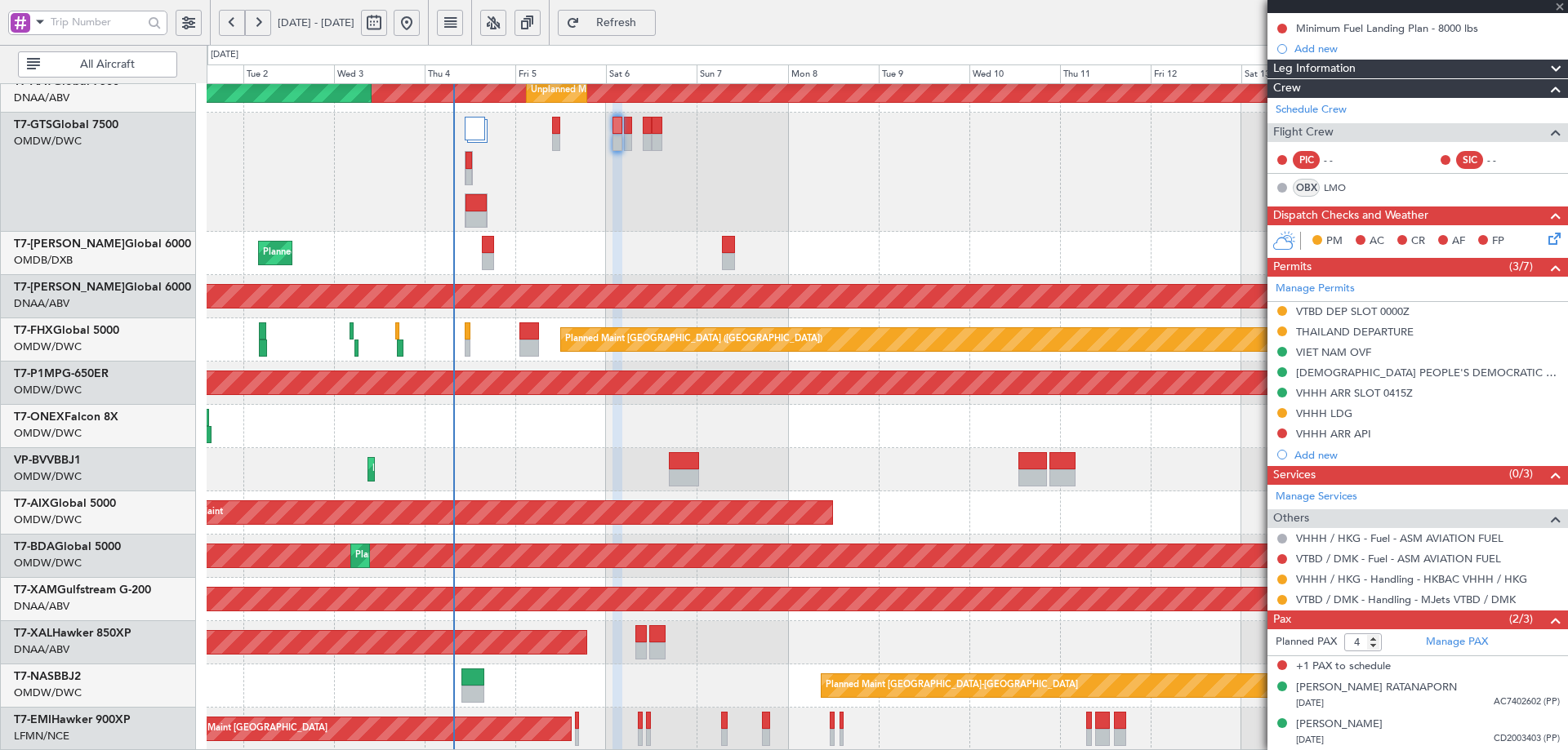
scroll to position [0, 0]
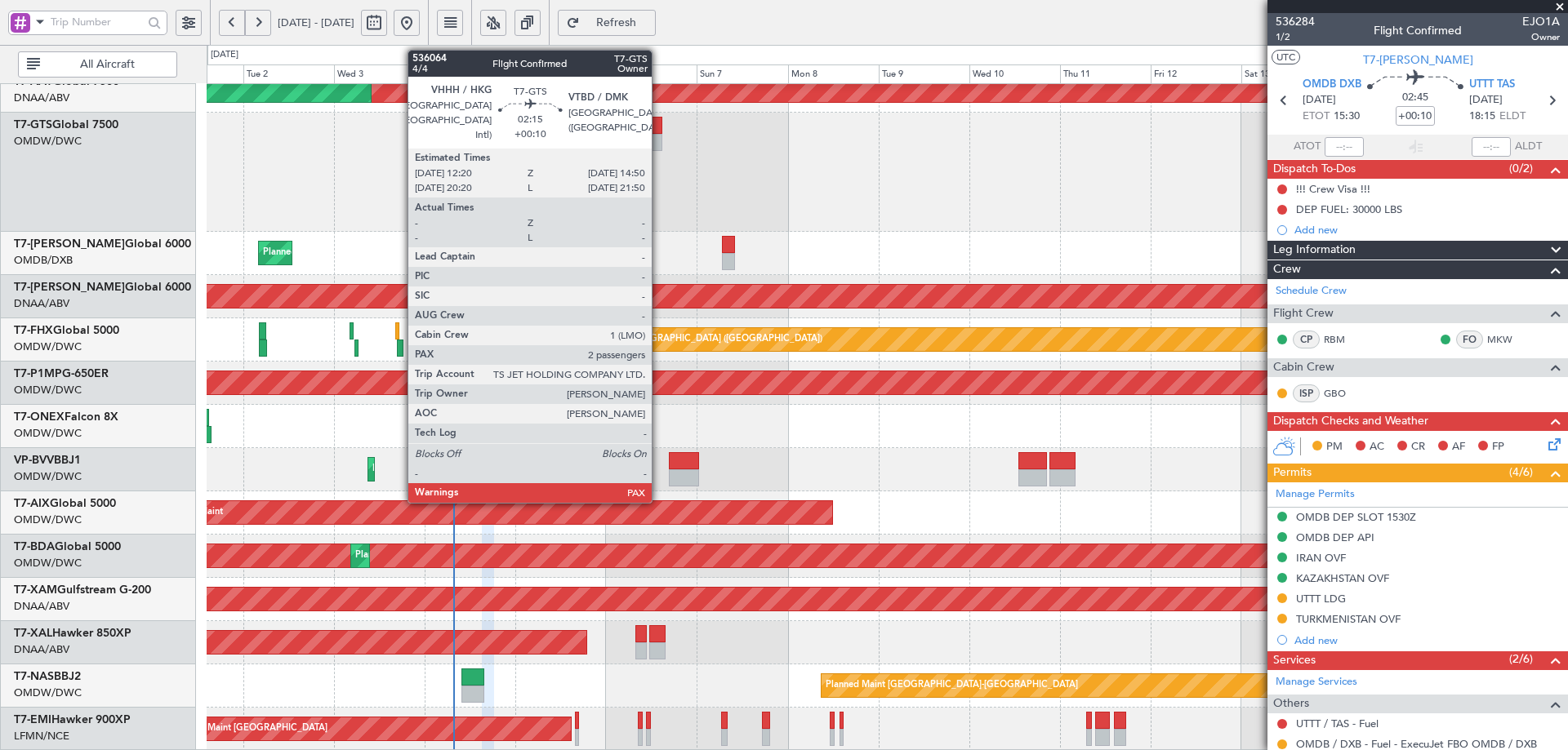
click at [659, 131] on div at bounding box center [657, 125] width 10 height 17
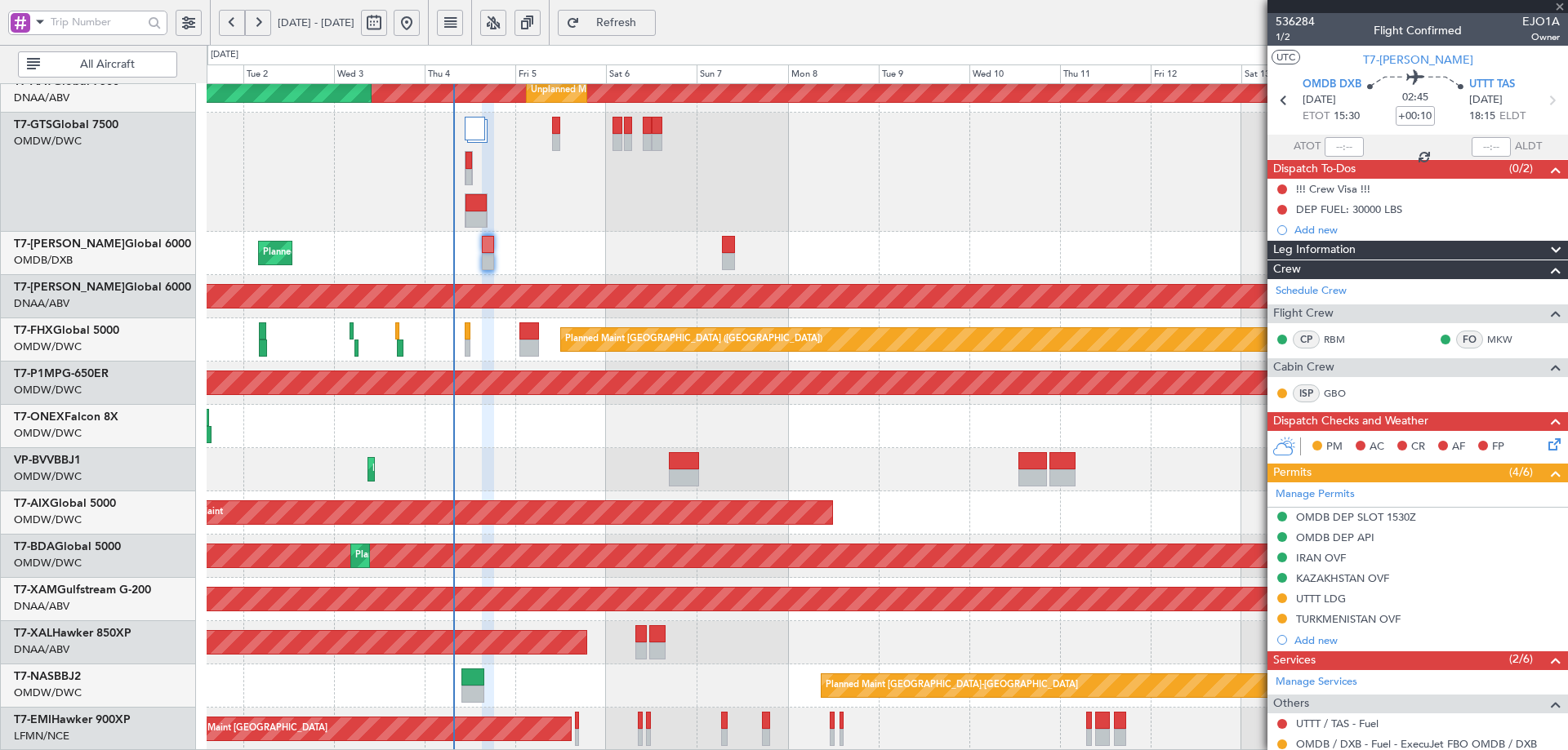
type input "3"
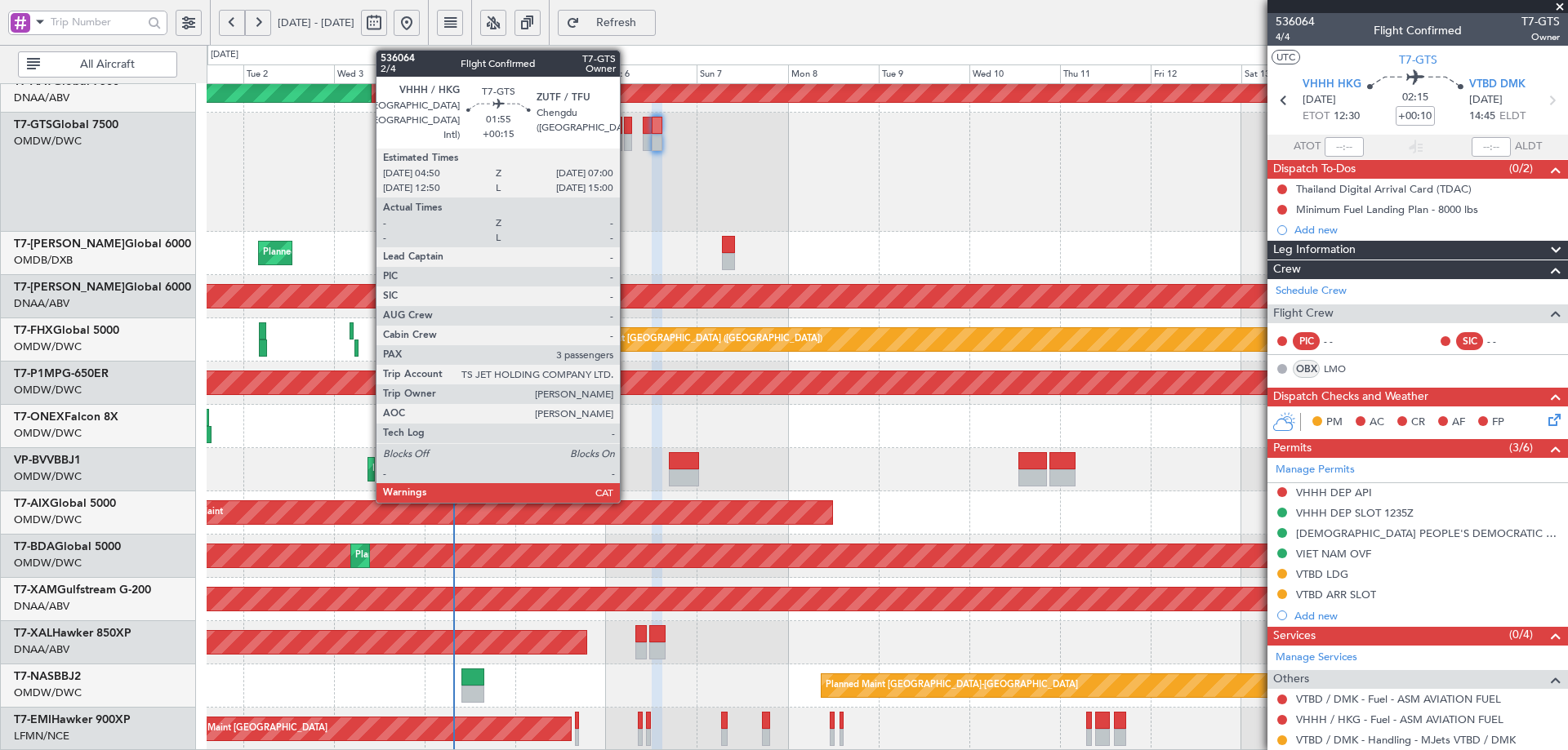
click at [627, 126] on div at bounding box center [628, 125] width 9 height 17
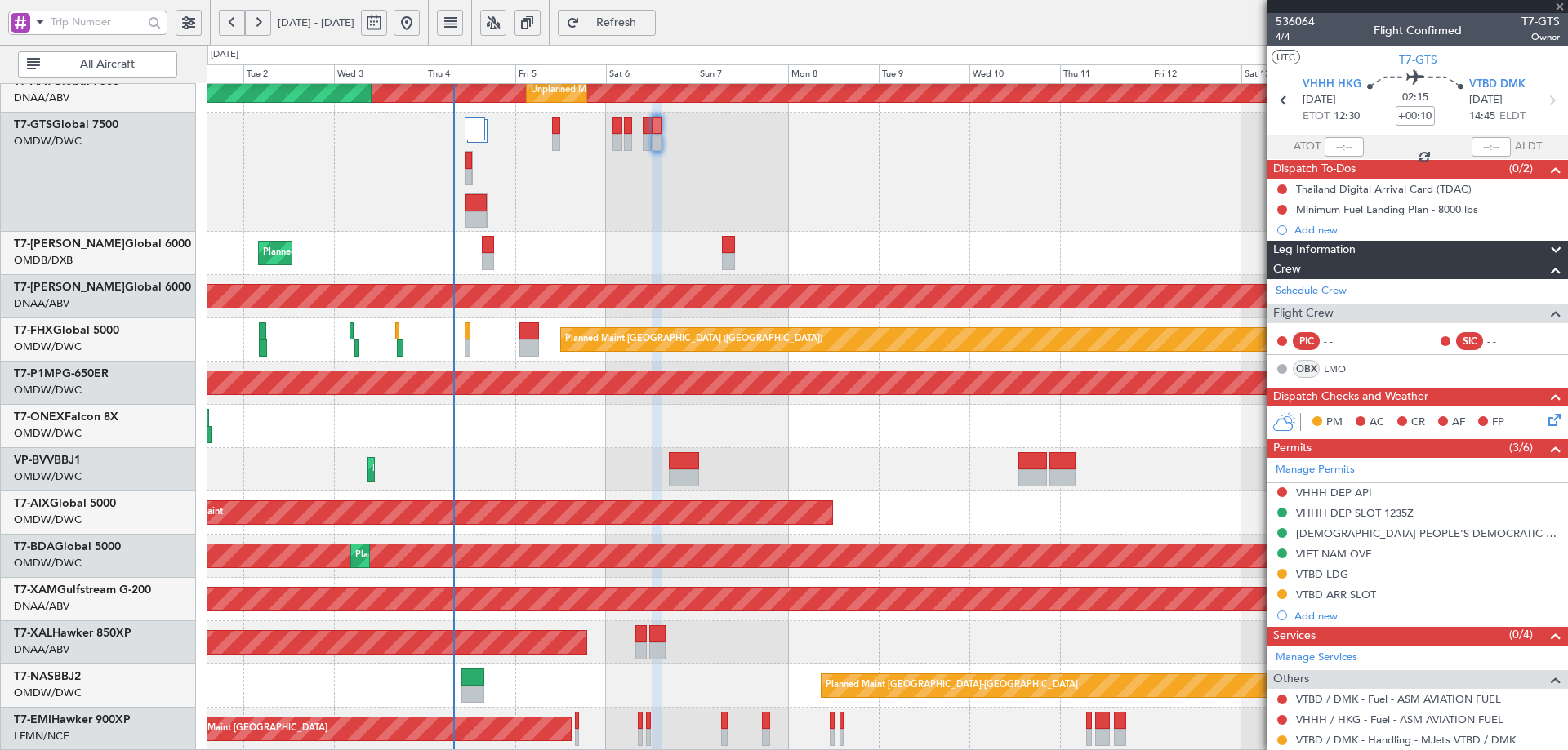
type input "+00:15"
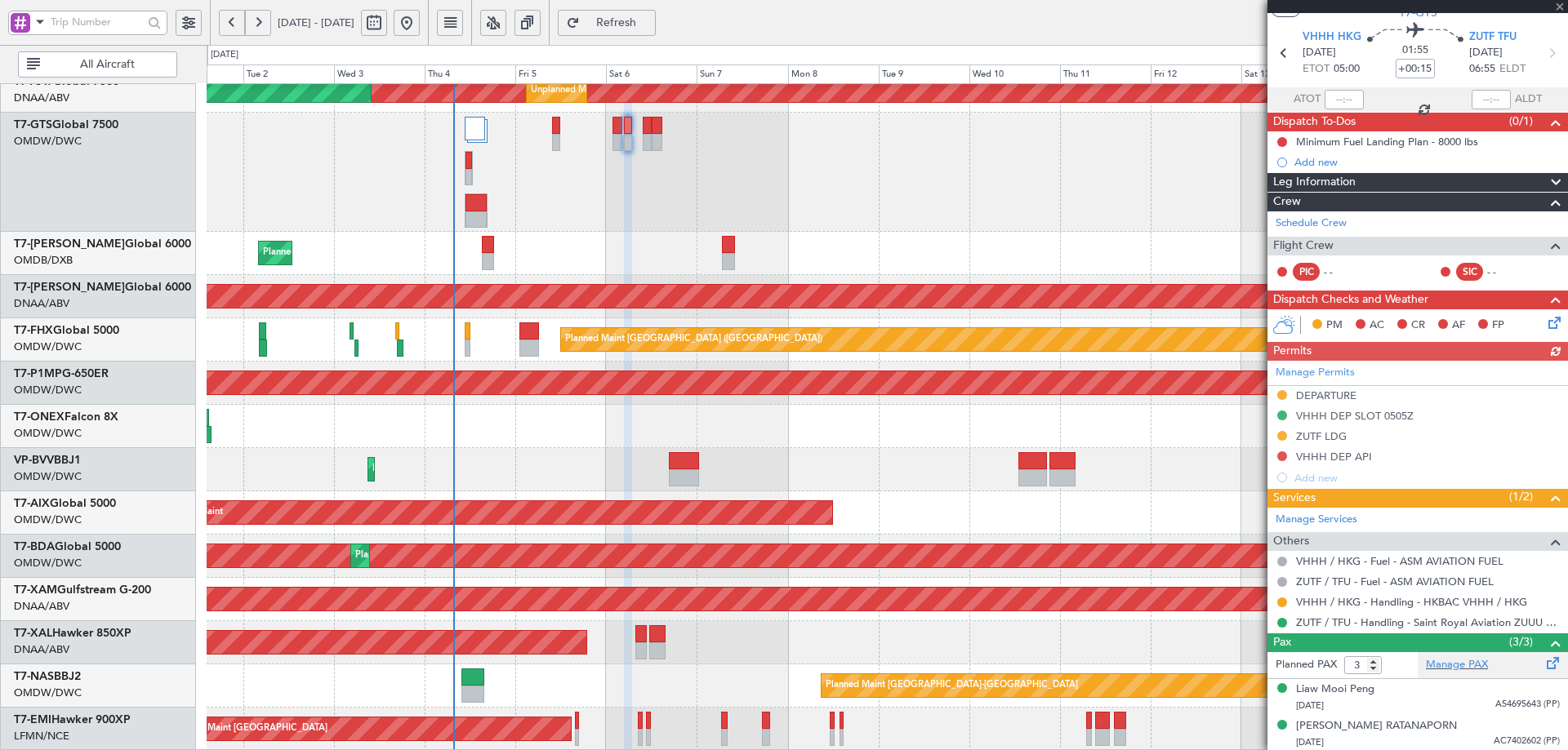
scroll to position [85, 0]
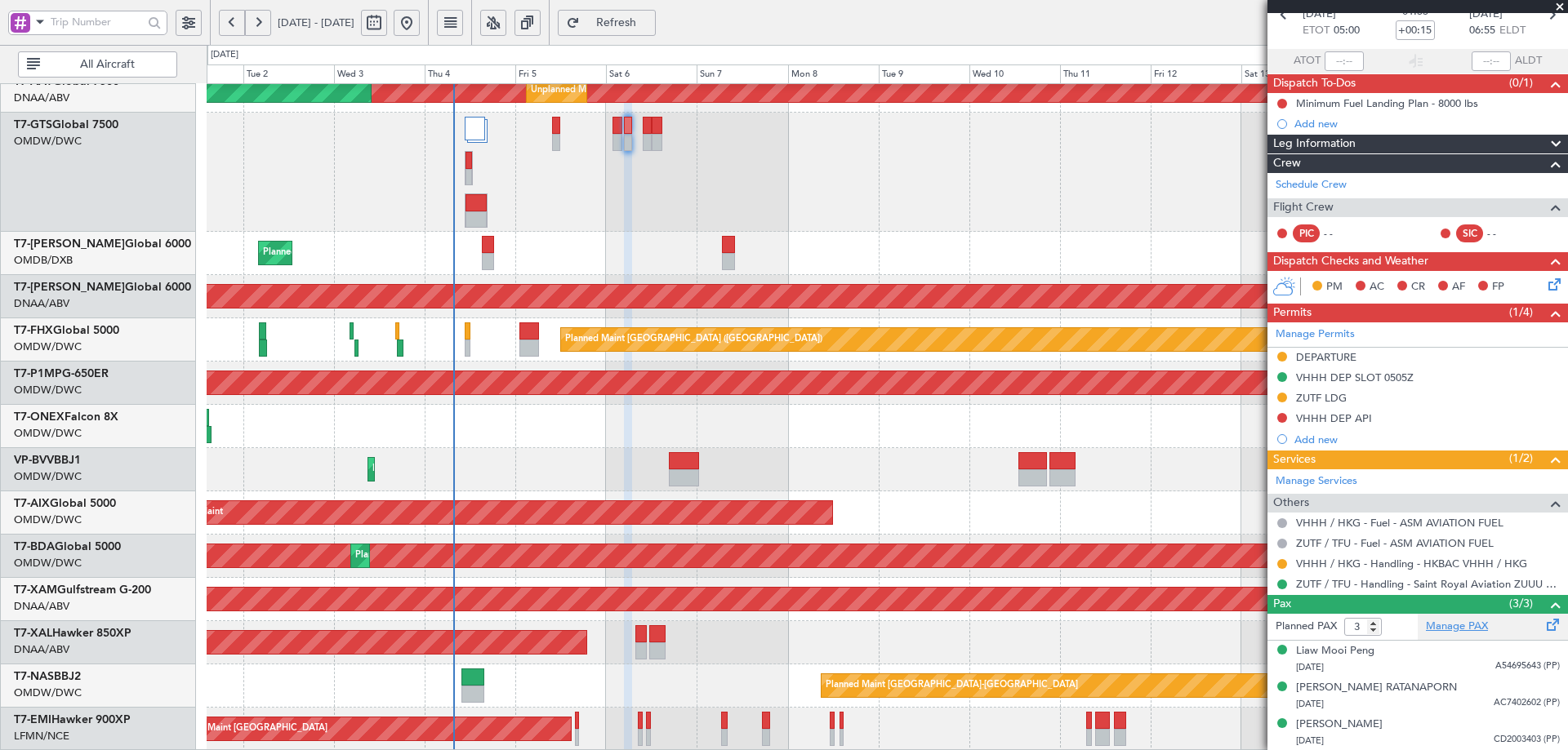
click at [1465, 624] on link "Manage PAX" at bounding box center [1457, 627] width 62 height 16
click at [631, 12] on button "Refresh" at bounding box center [606, 23] width 98 height 26
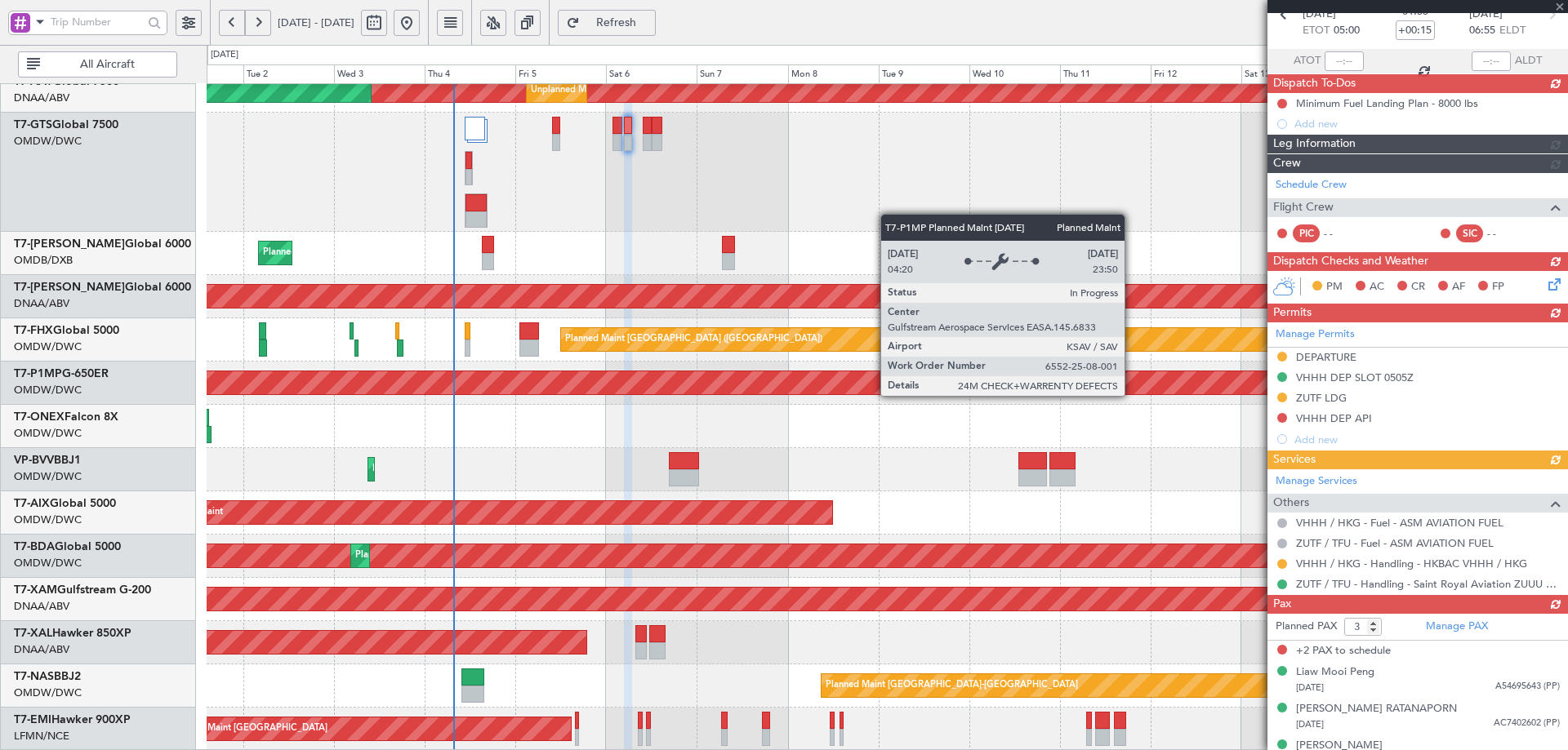
type input "5"
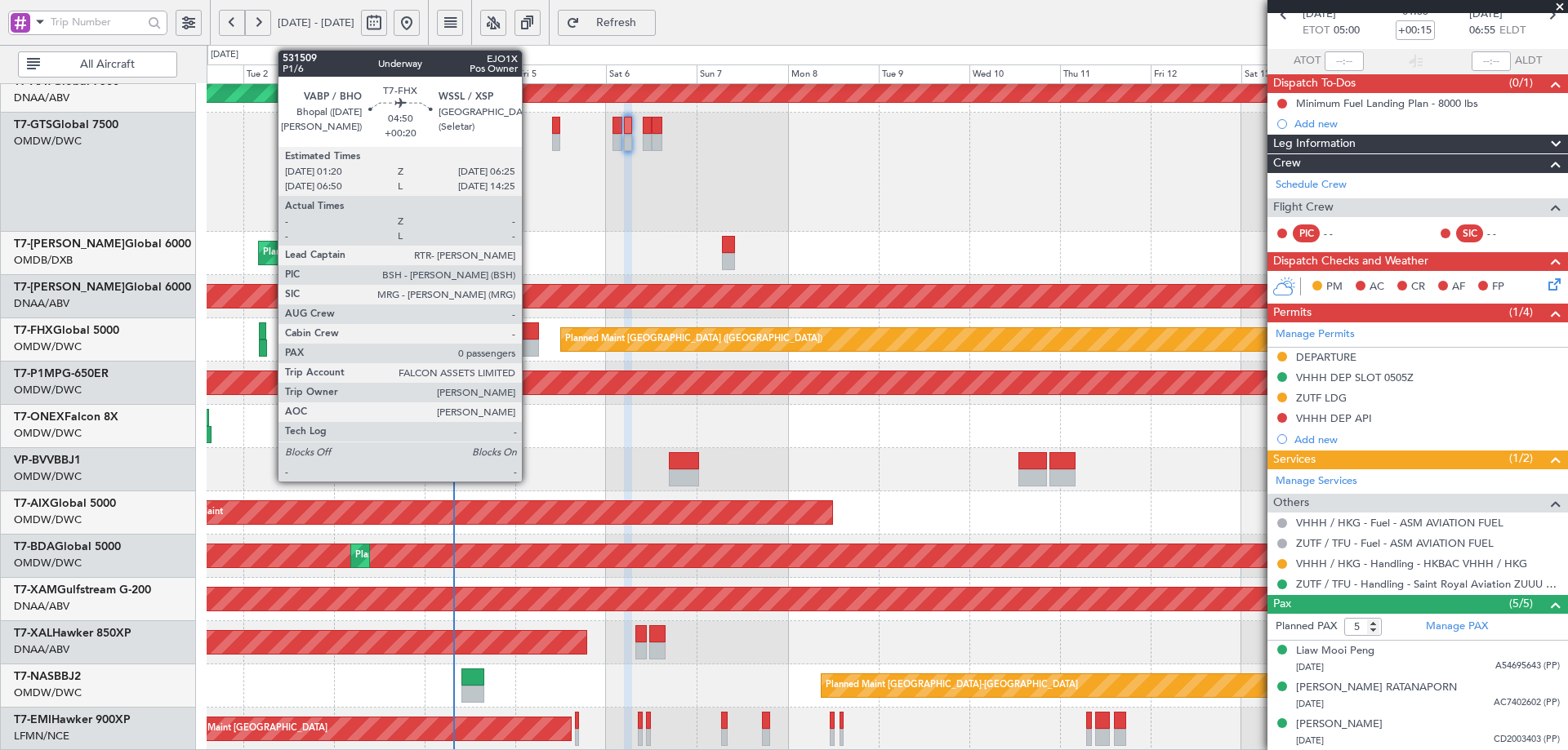
click at [530, 335] on div at bounding box center [530, 331] width 20 height 17
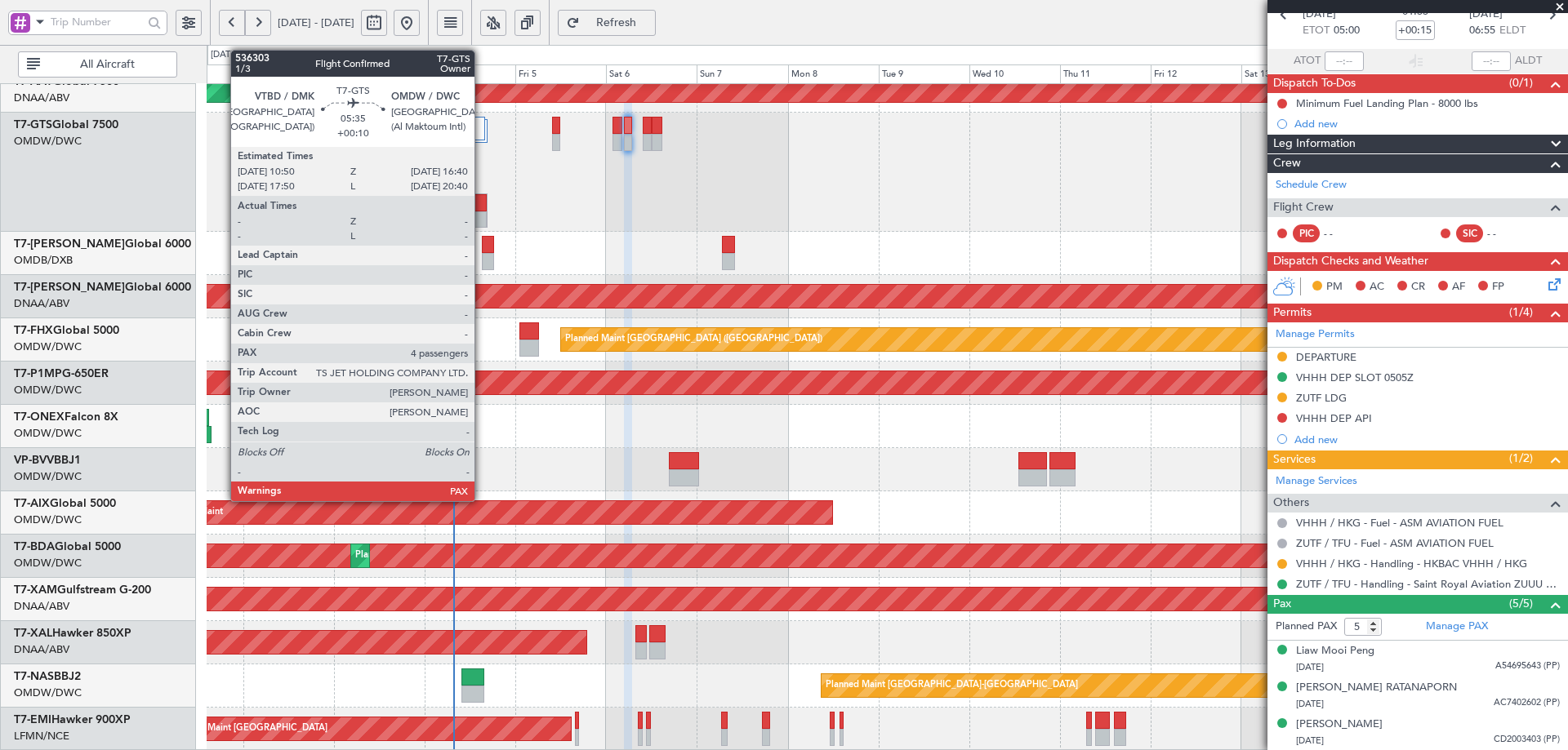
click at [482, 203] on div at bounding box center [476, 203] width 21 height 17
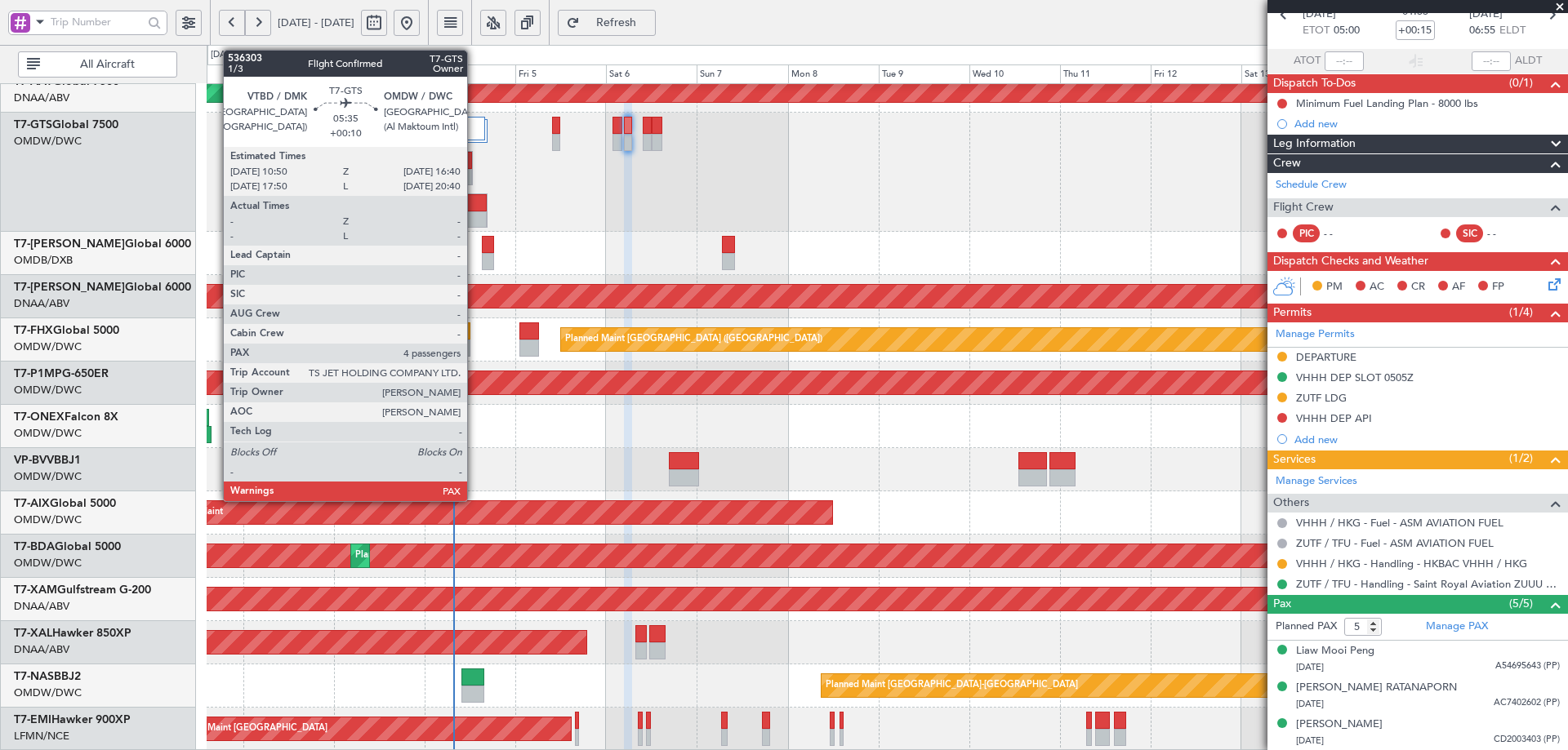
click at [475, 201] on div at bounding box center [476, 203] width 21 height 17
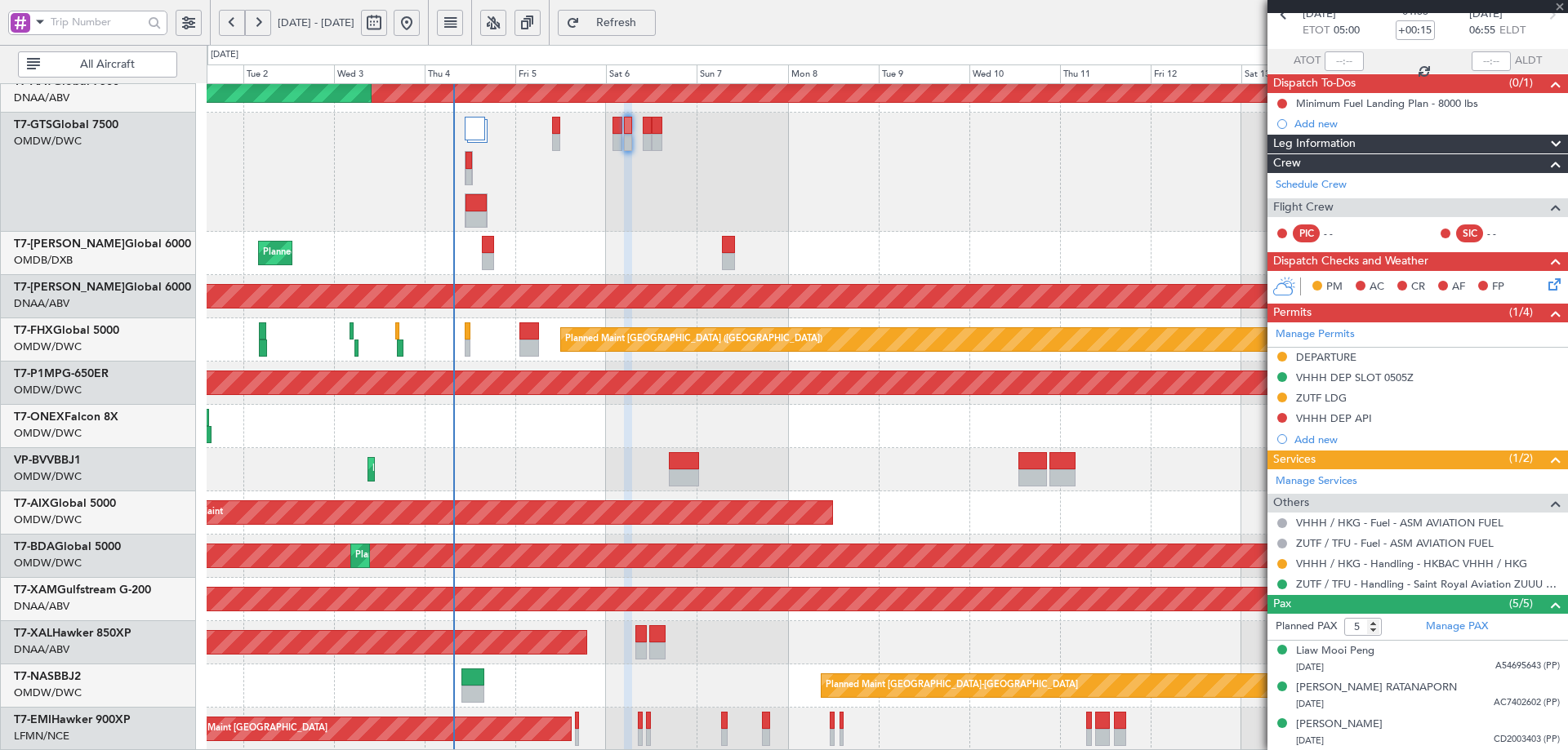
type input "+00:10"
type input "4"
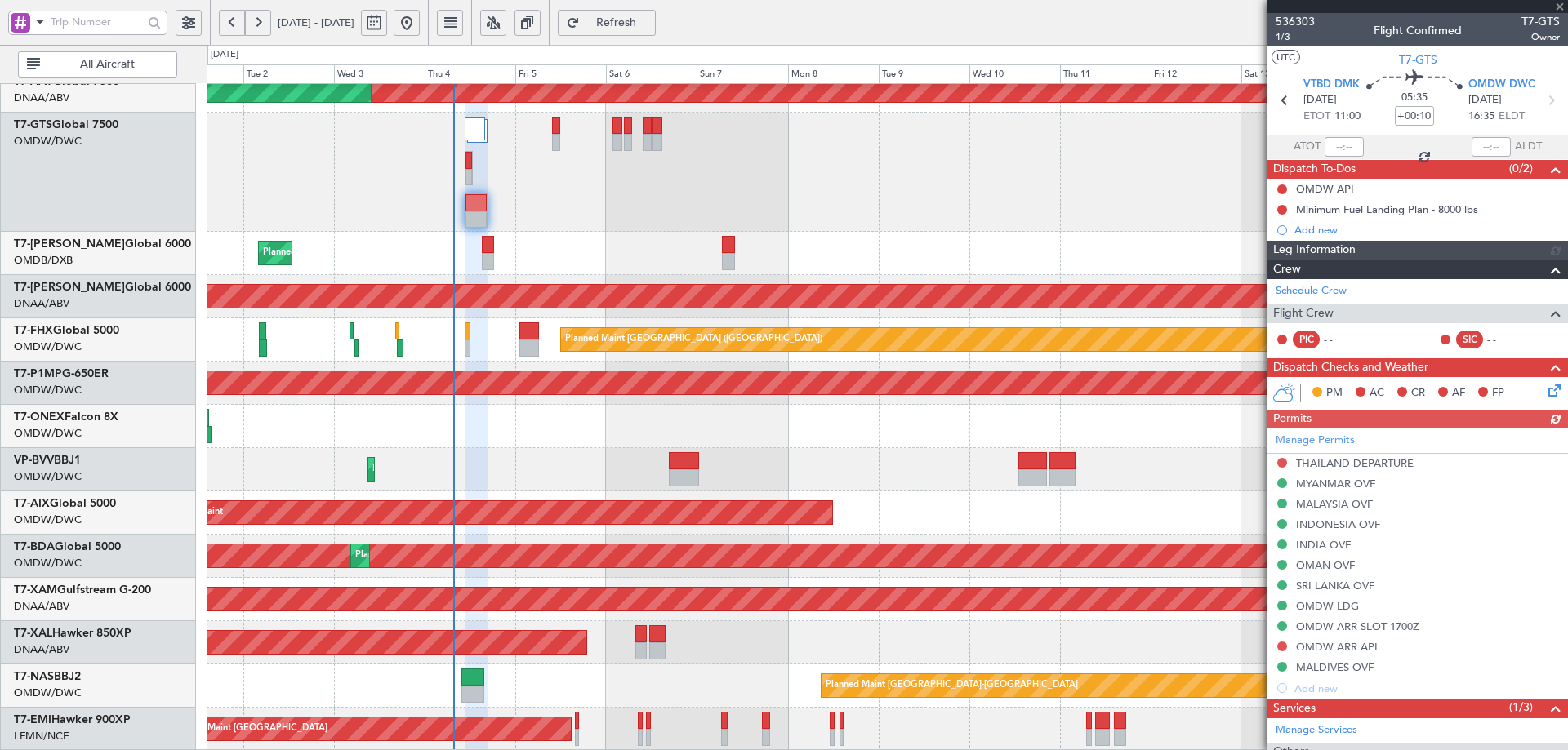
type input "[PERSON_NAME] (ANI)"
type input "7201"
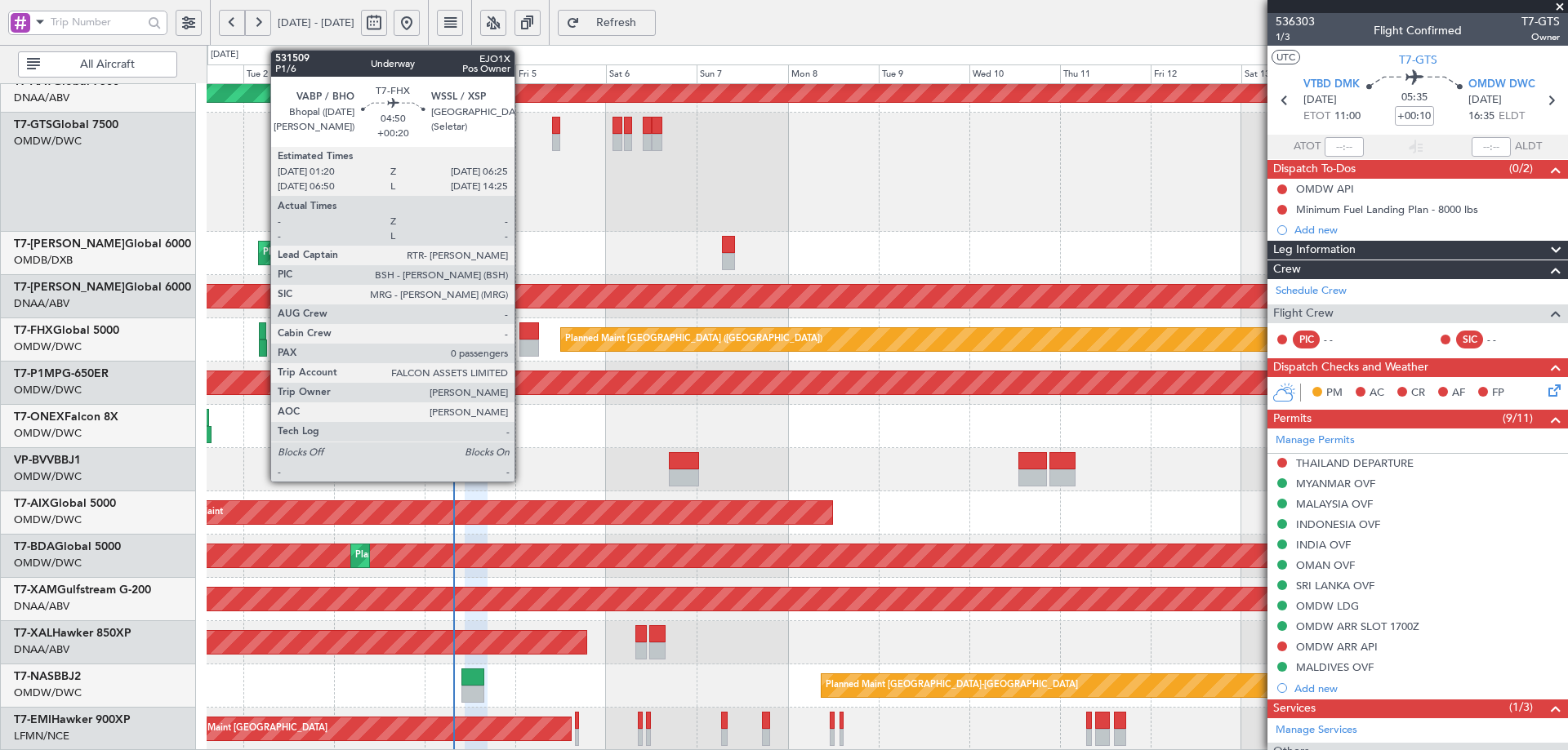
click at [522, 337] on div at bounding box center [530, 331] width 20 height 17
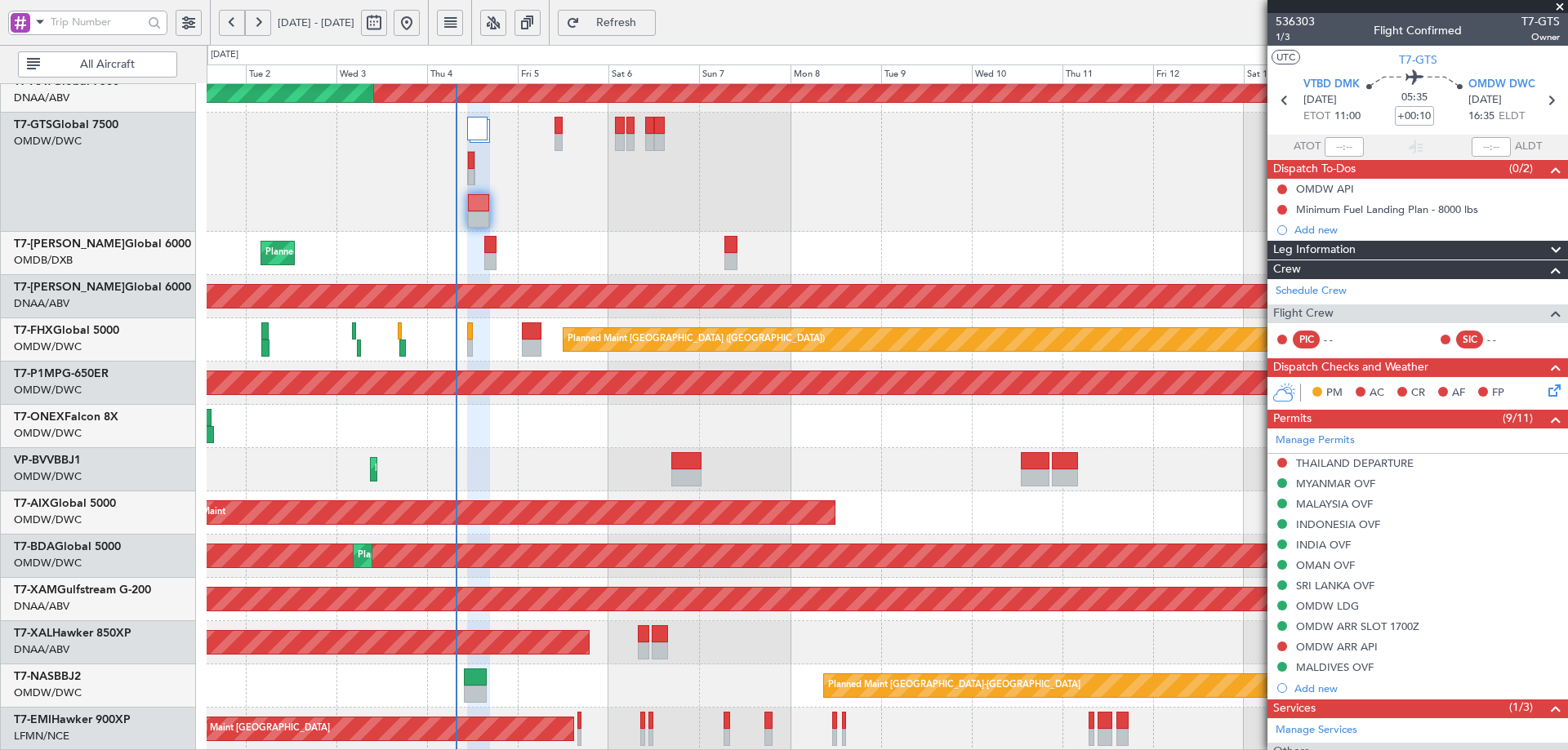
click at [534, 265] on div "Unplanned Maint Dubai (Al Maktoum Intl) Unplanned Maint Dubai (Al Maktoum Intl)…" at bounding box center [886, 236] width 1360 height 1028
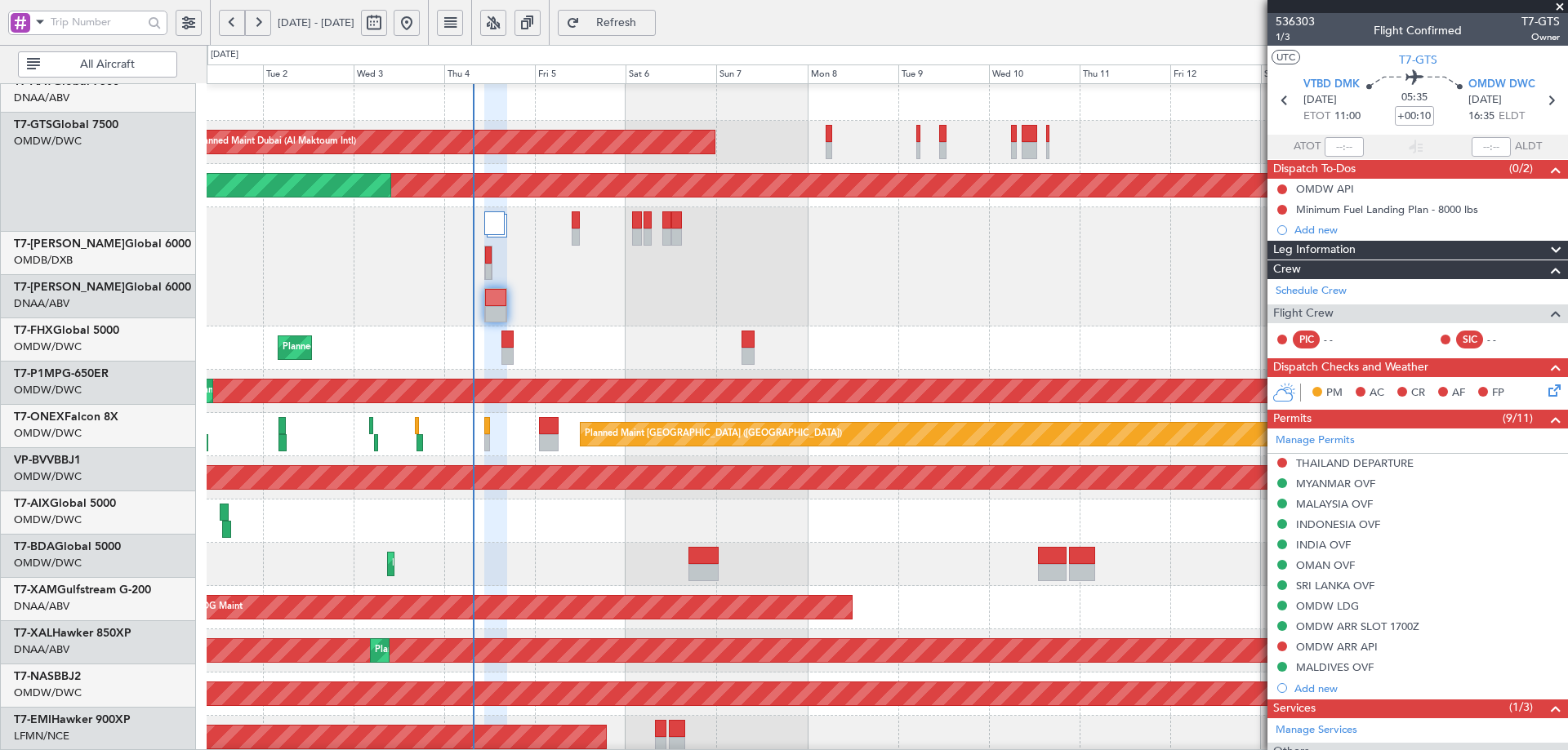
scroll to position [262, 0]
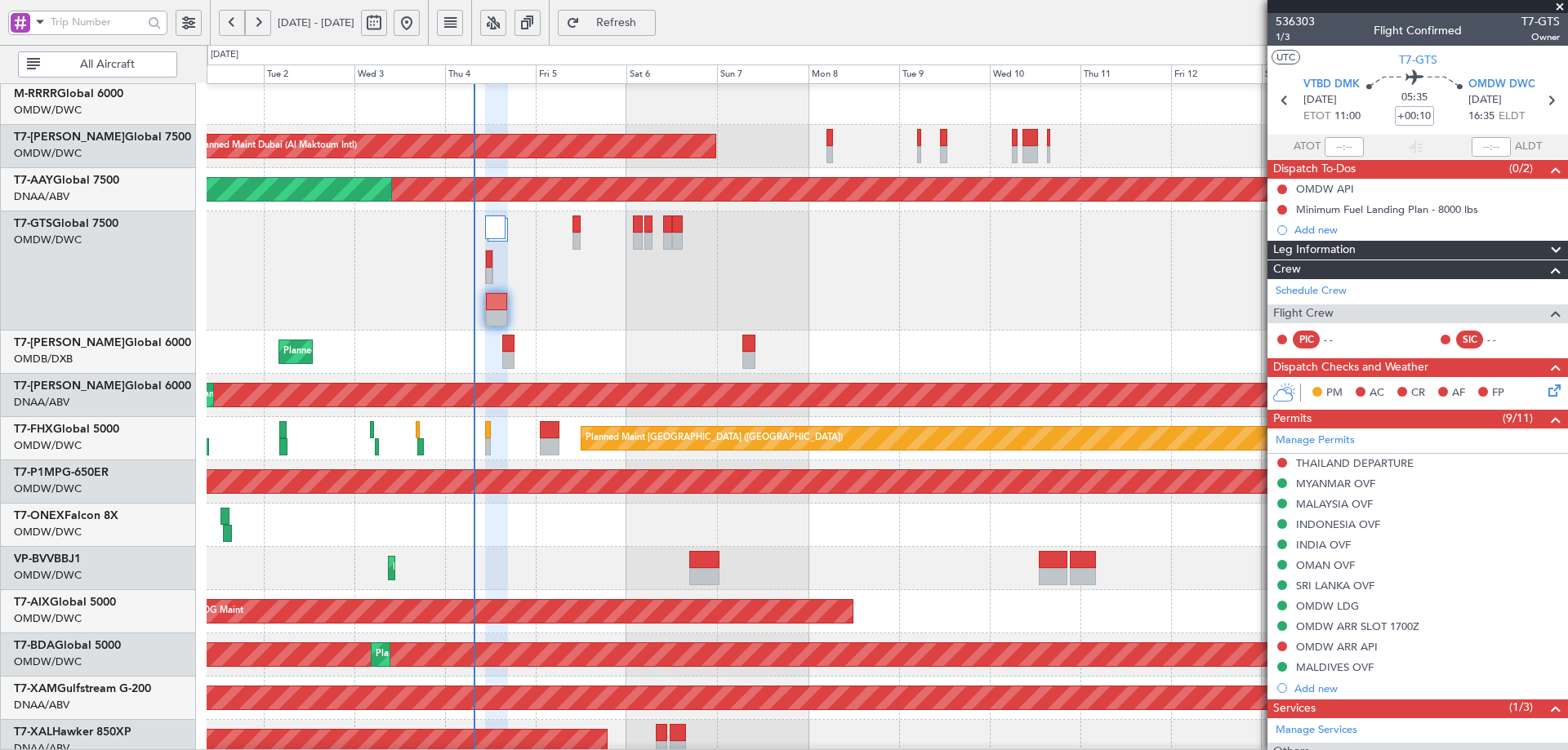
click at [512, 576] on div "Planned Maint Dubai (Al Maktoum Intl) Planned Maint Dubai (Al Maktoum Intl)" at bounding box center [886, 569] width 1360 height 44
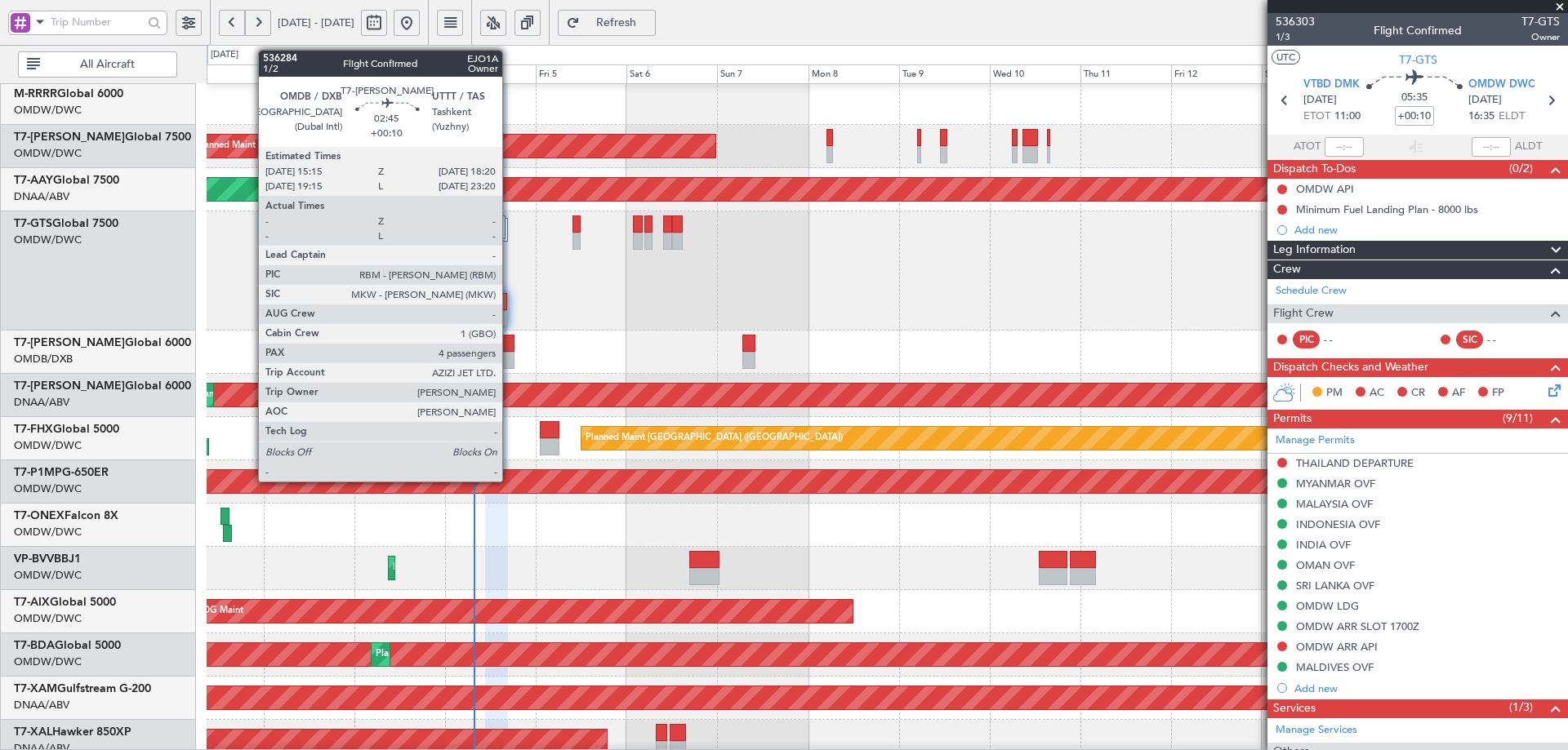
click at [510, 347] on div at bounding box center [509, 343] width 12 height 17
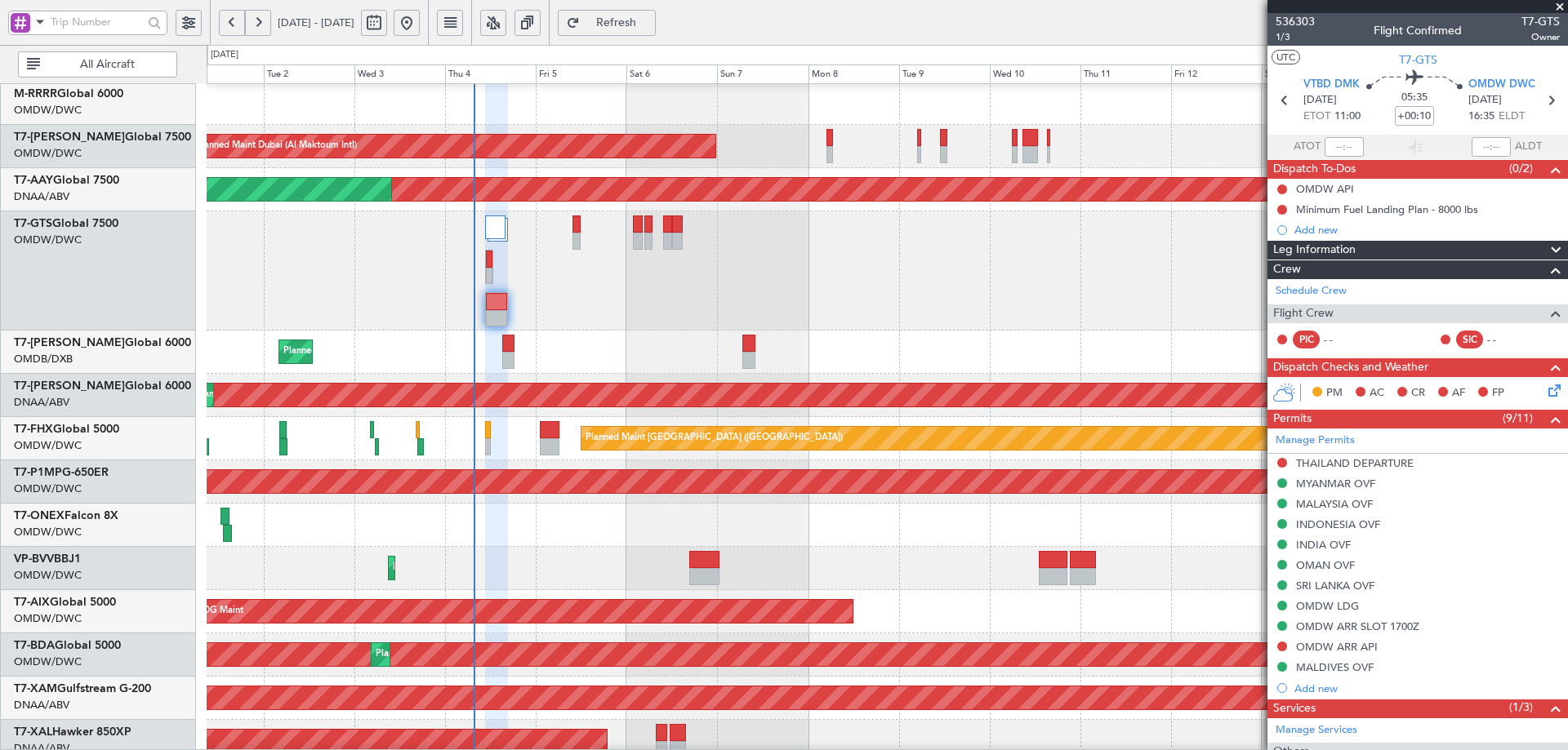
click at [656, 11] on button "Refresh" at bounding box center [606, 23] width 98 height 26
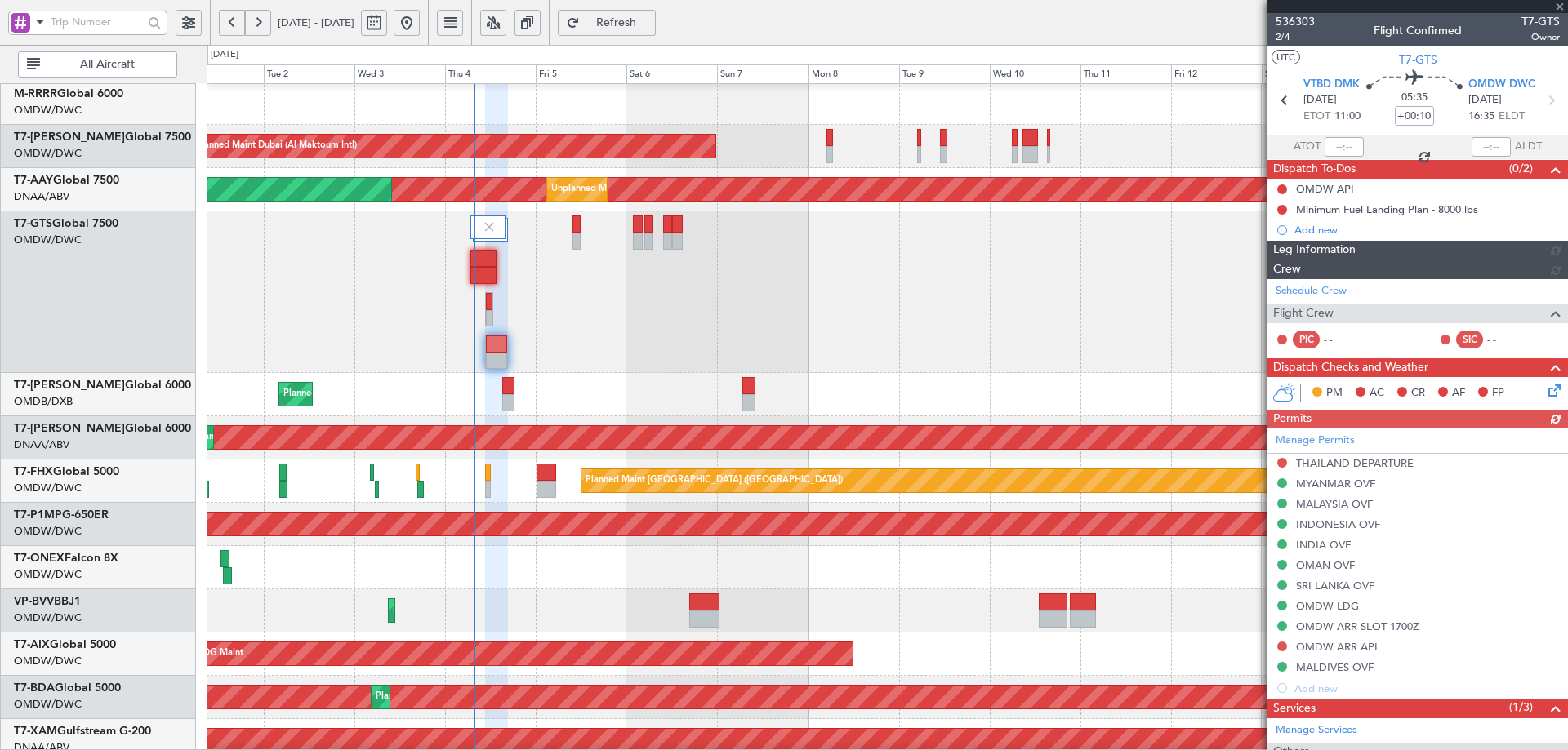
type input "[PERSON_NAME] (ANI)"
type input "7201"
click at [650, 25] on span "Refresh" at bounding box center [616, 23] width 67 height 12
type input "[PERSON_NAME] (ANI)"
type input "7201"
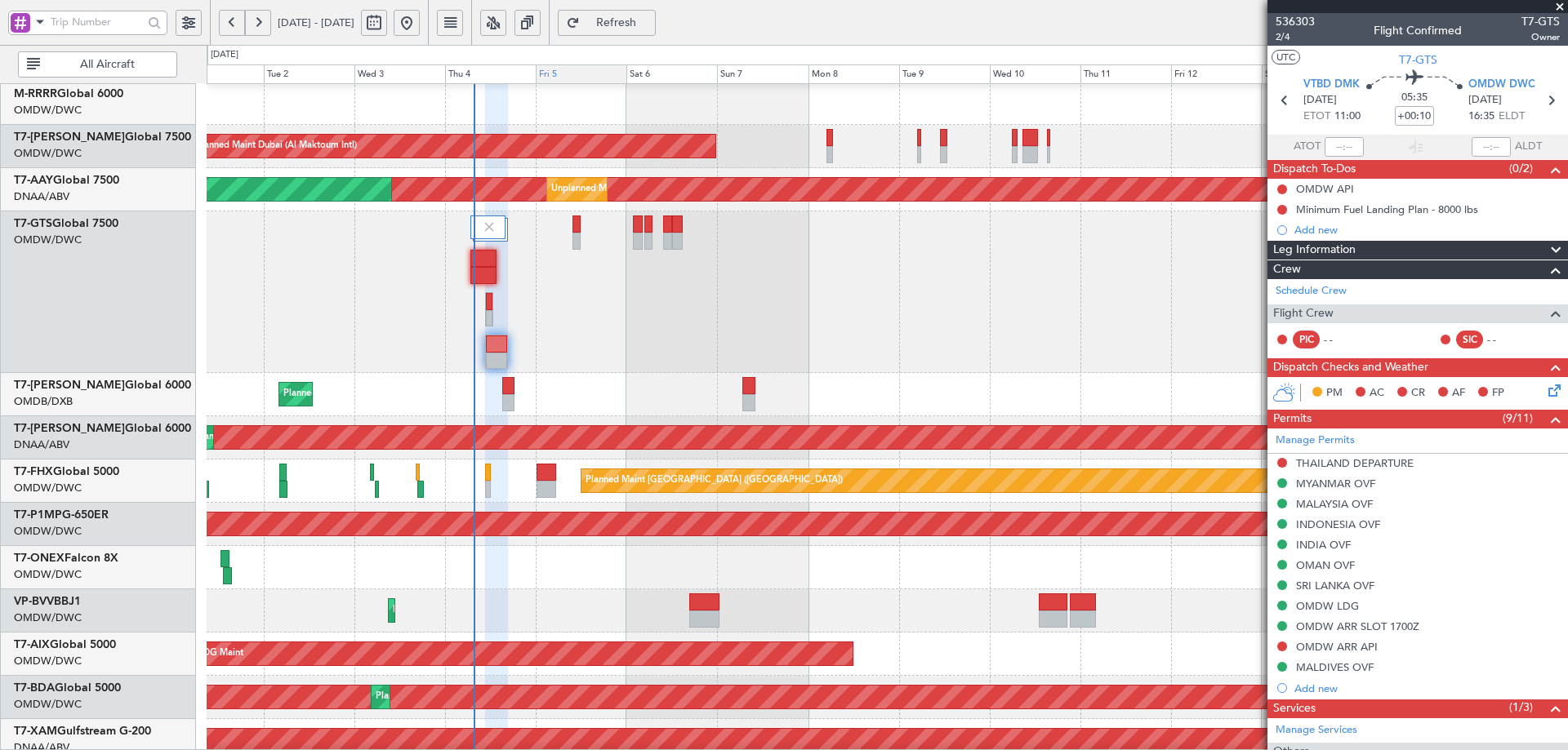
drag, startPoint x: 648, startPoint y: 18, endPoint x: 622, endPoint y: 73, distance: 60.8
click at [648, 17] on span "Refresh" at bounding box center [616, 23] width 67 height 12
type input "[PERSON_NAME] (ANI)"
type input "7201"
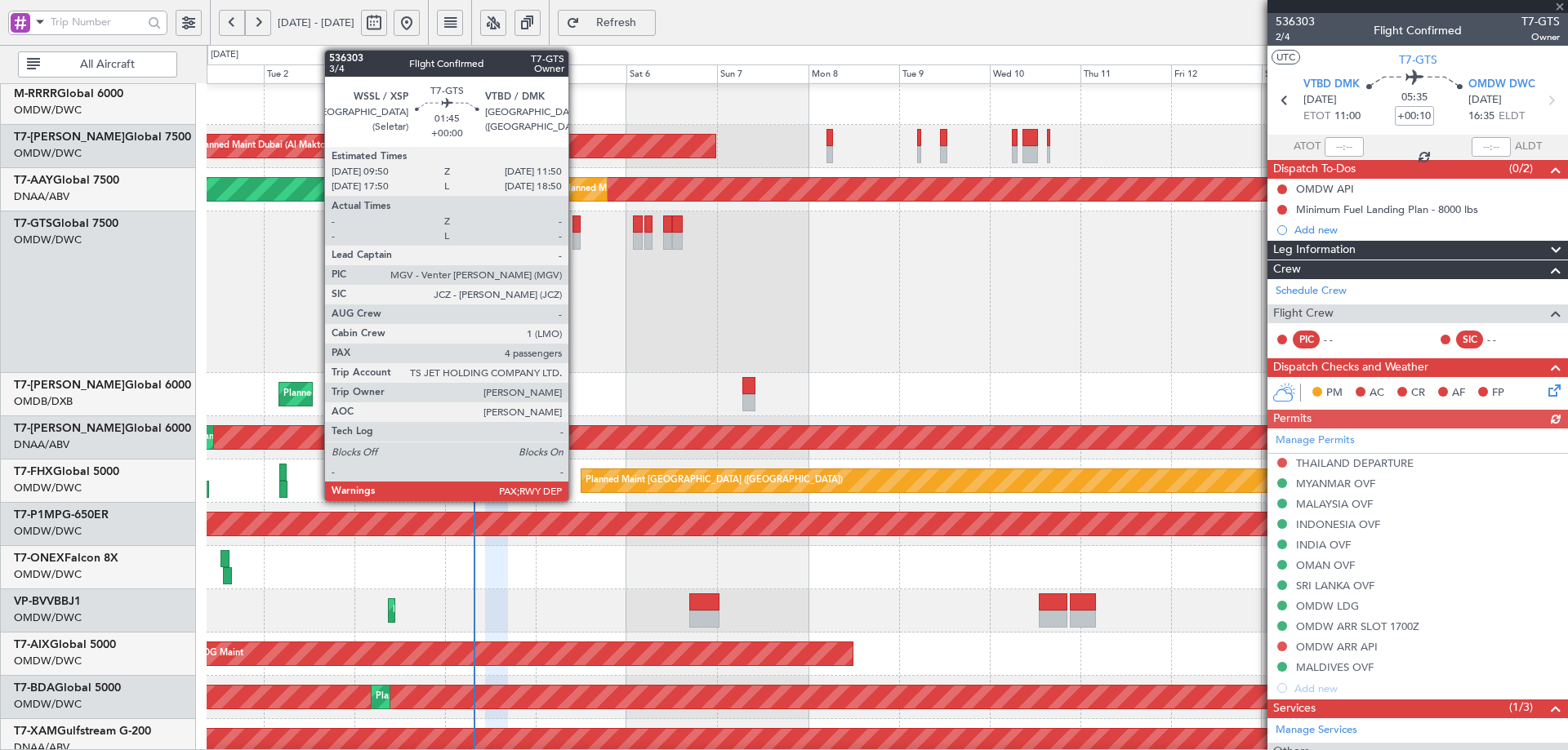
click at [576, 225] on div at bounding box center [576, 224] width 8 height 17
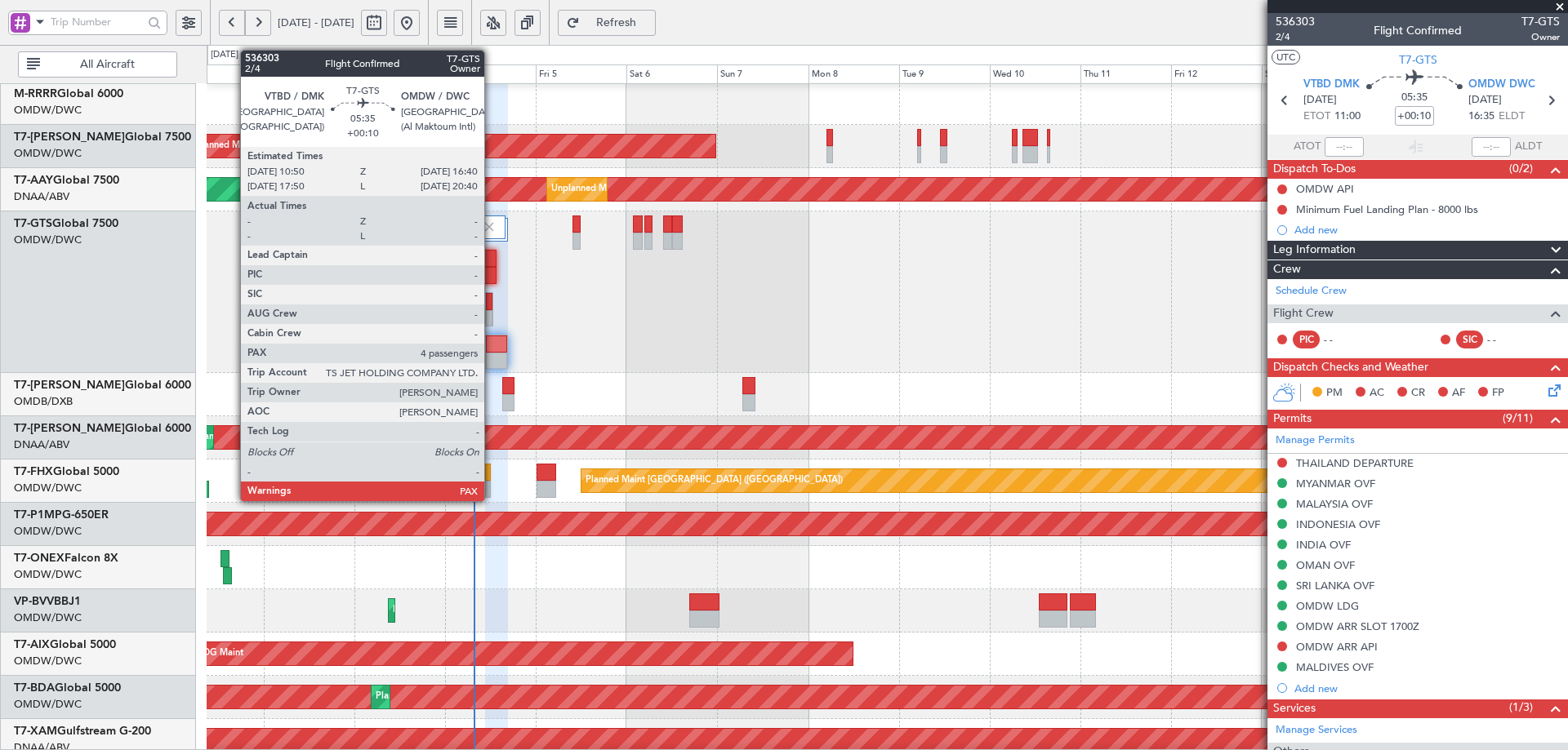
click at [492, 349] on div at bounding box center [496, 344] width 21 height 17
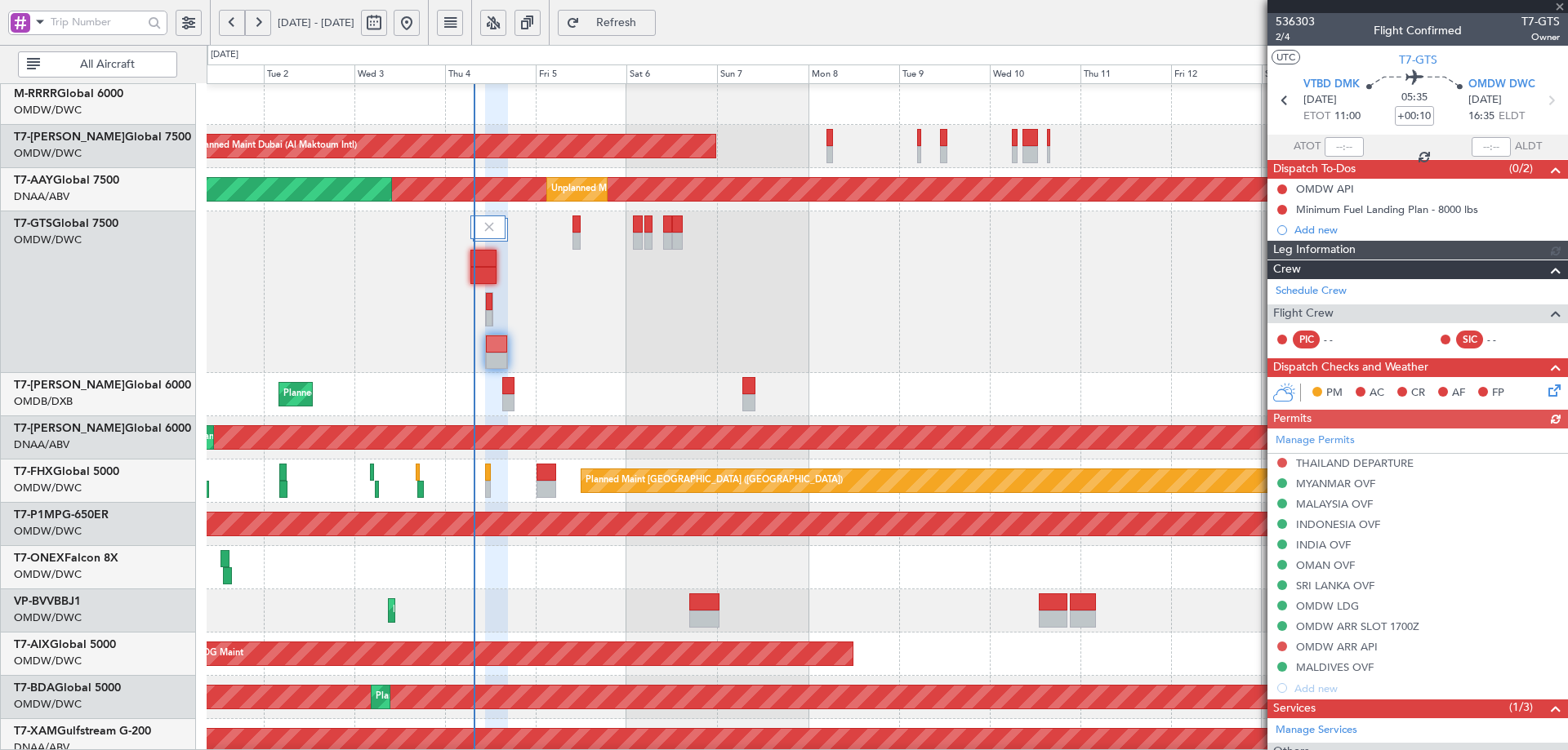
type input "[PERSON_NAME] (ANI)"
type input "7201"
click at [1283, 37] on mat-tooltip-component "Trip Number" at bounding box center [1295, 52] width 80 height 44
click at [1287, 39] on span "2/4" at bounding box center [1295, 37] width 39 height 14
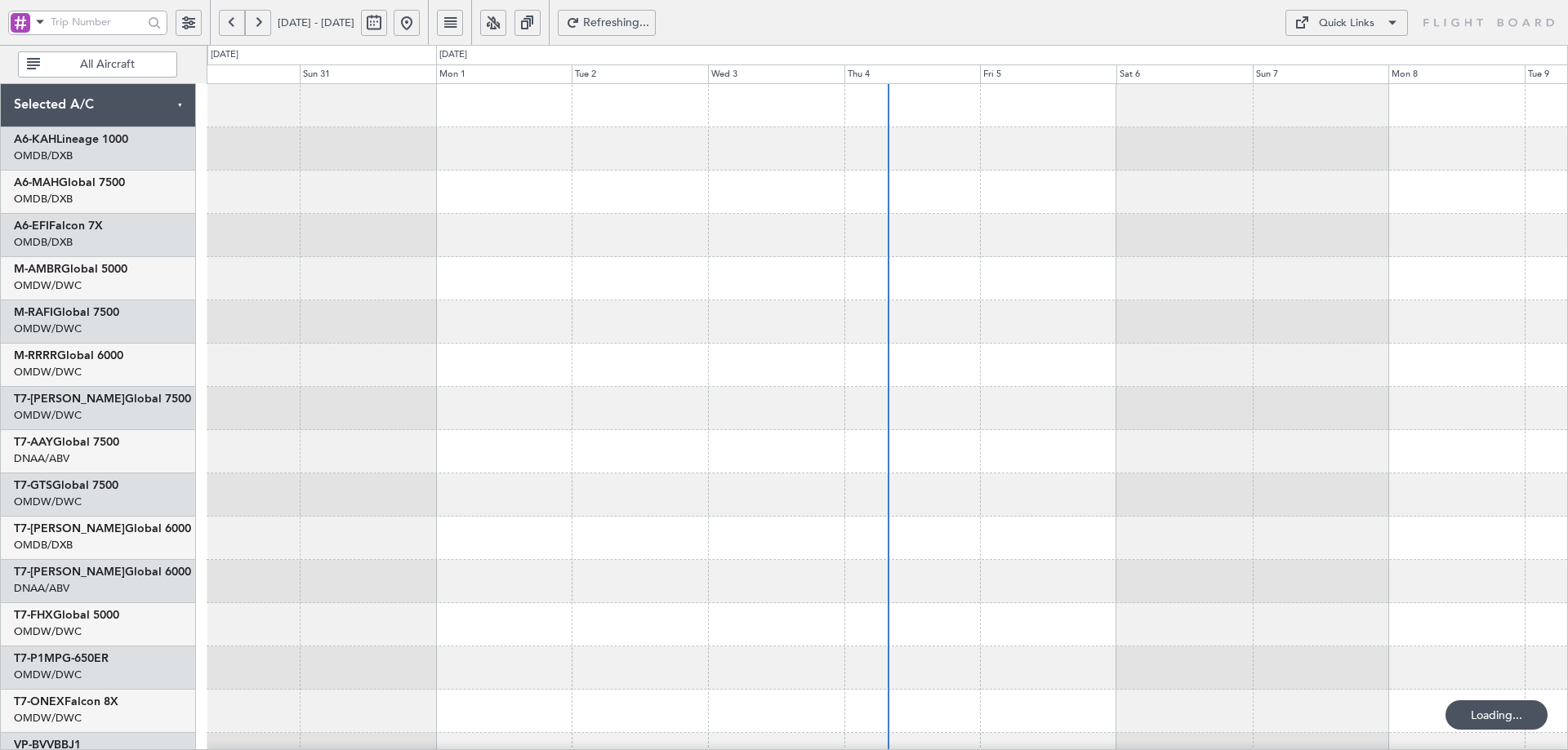
click at [645, 19] on span "Refreshing..." at bounding box center [616, 23] width 67 height 12
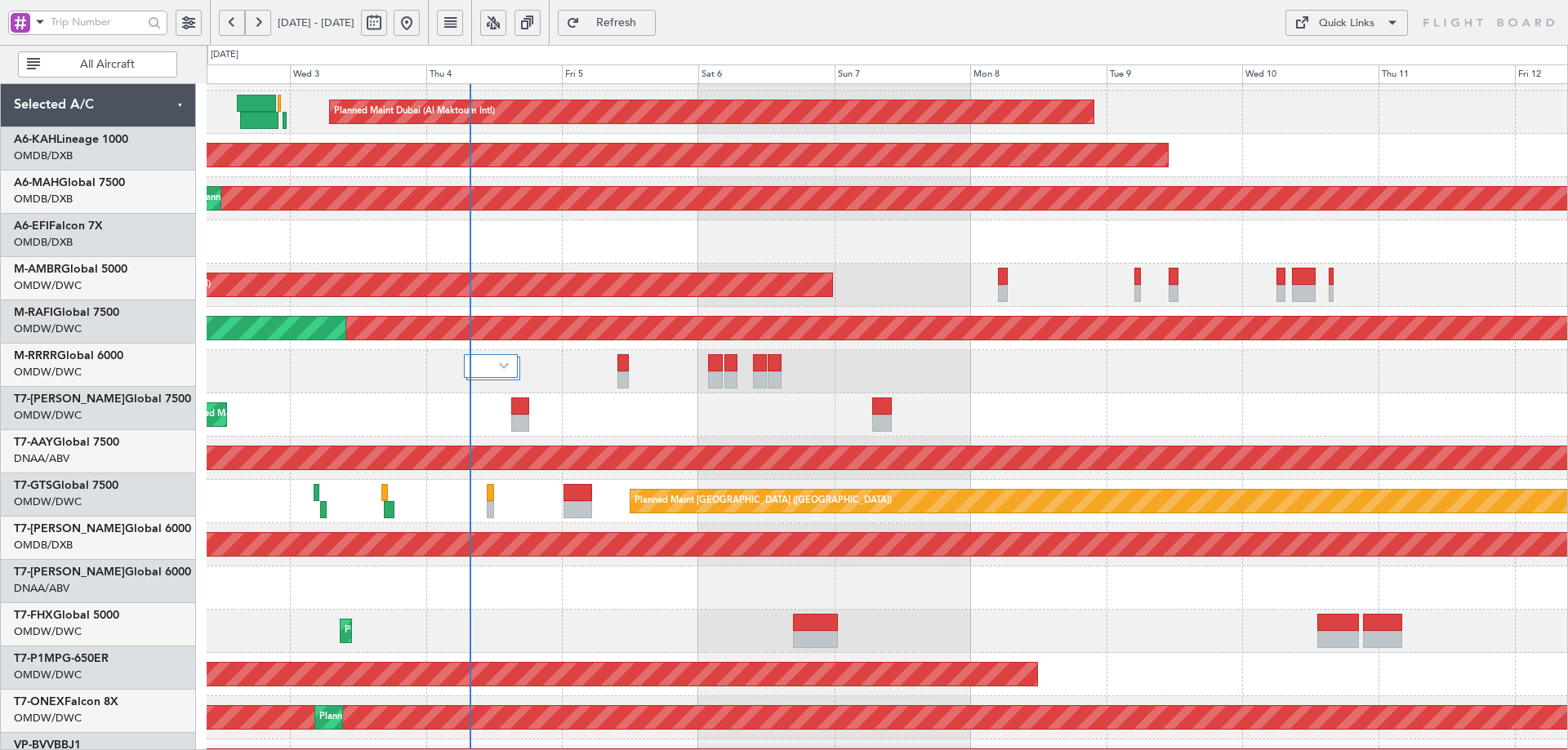
scroll to position [124, 0]
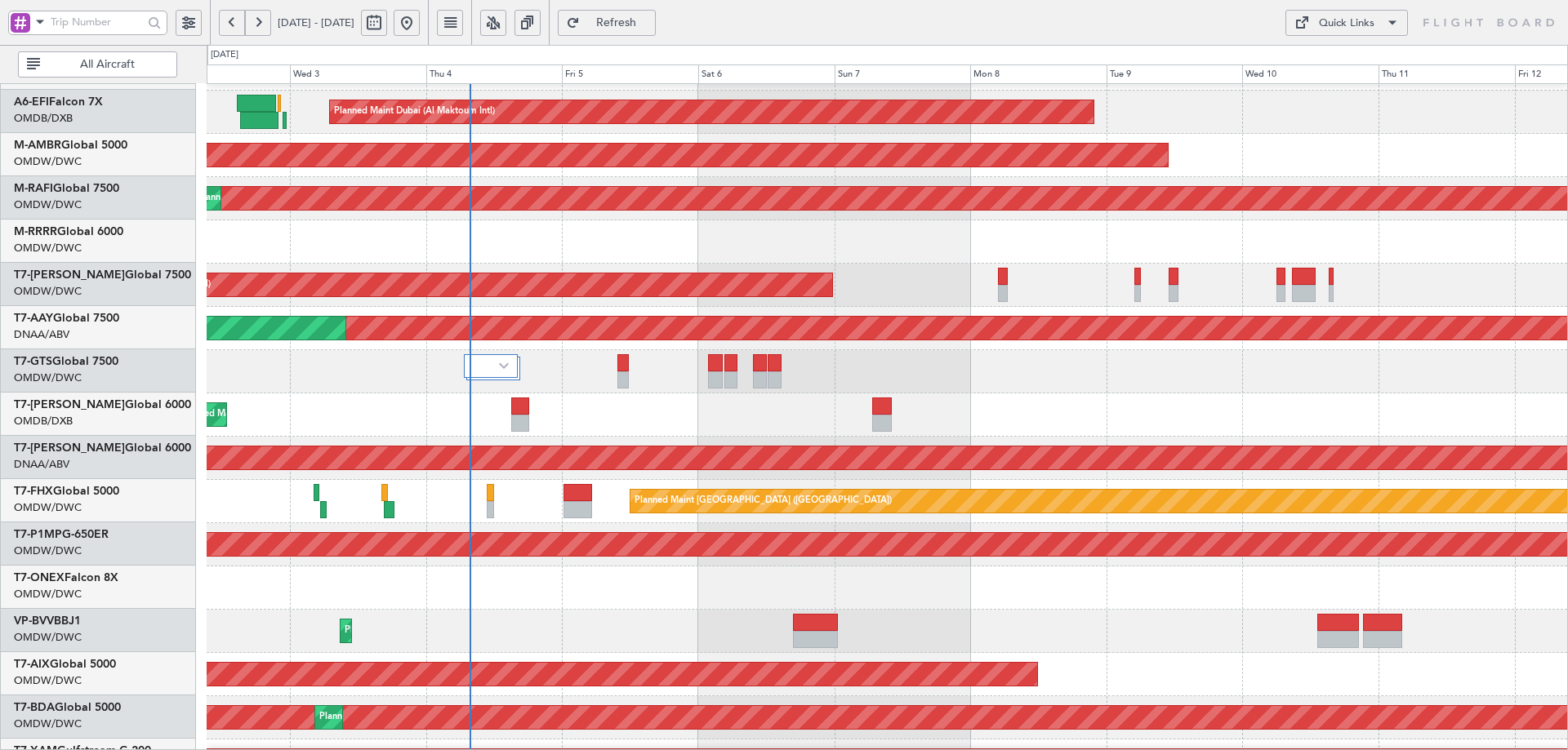
click at [349, 378] on div at bounding box center [886, 373] width 1360 height 44
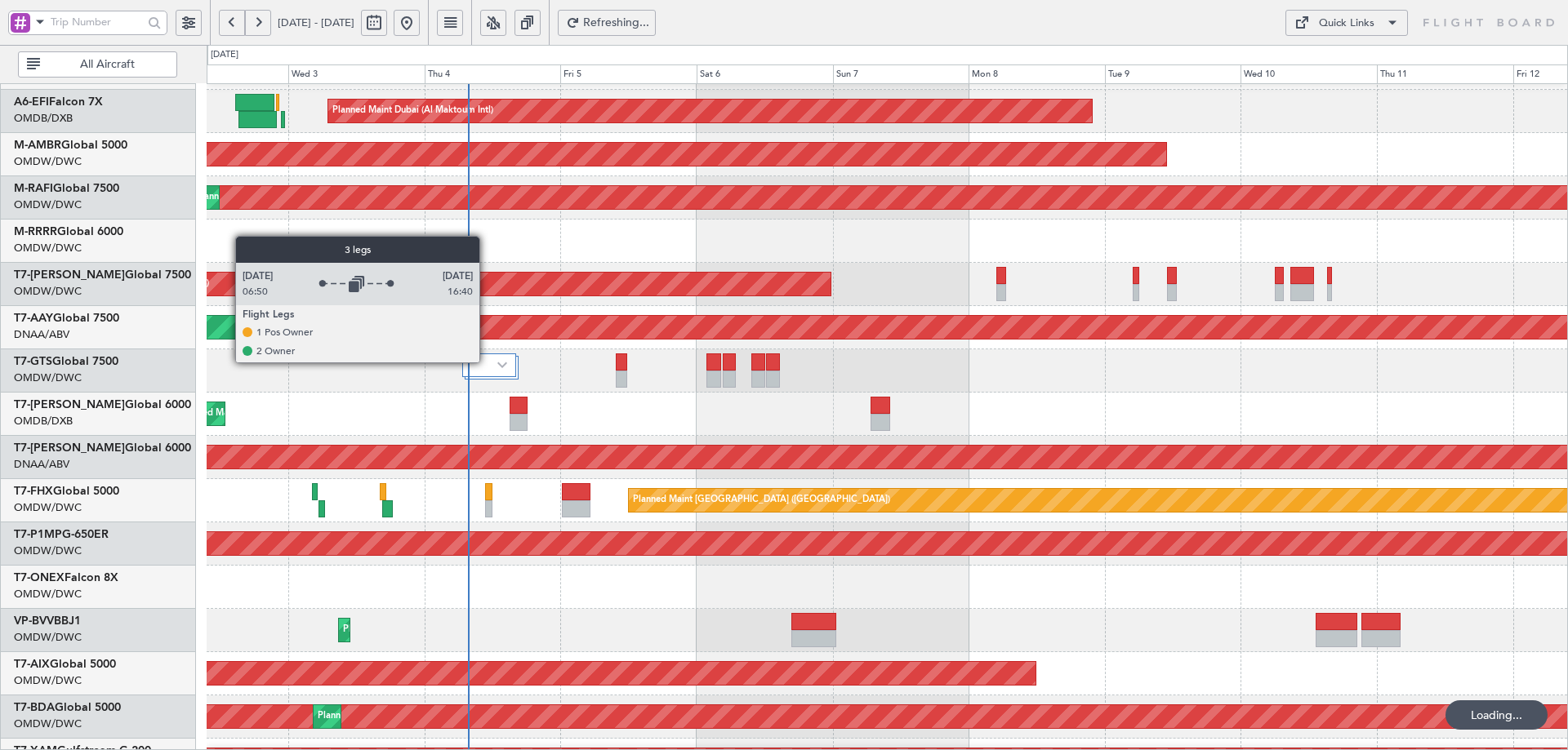
click at [487, 362] on div at bounding box center [489, 366] width 54 height 24
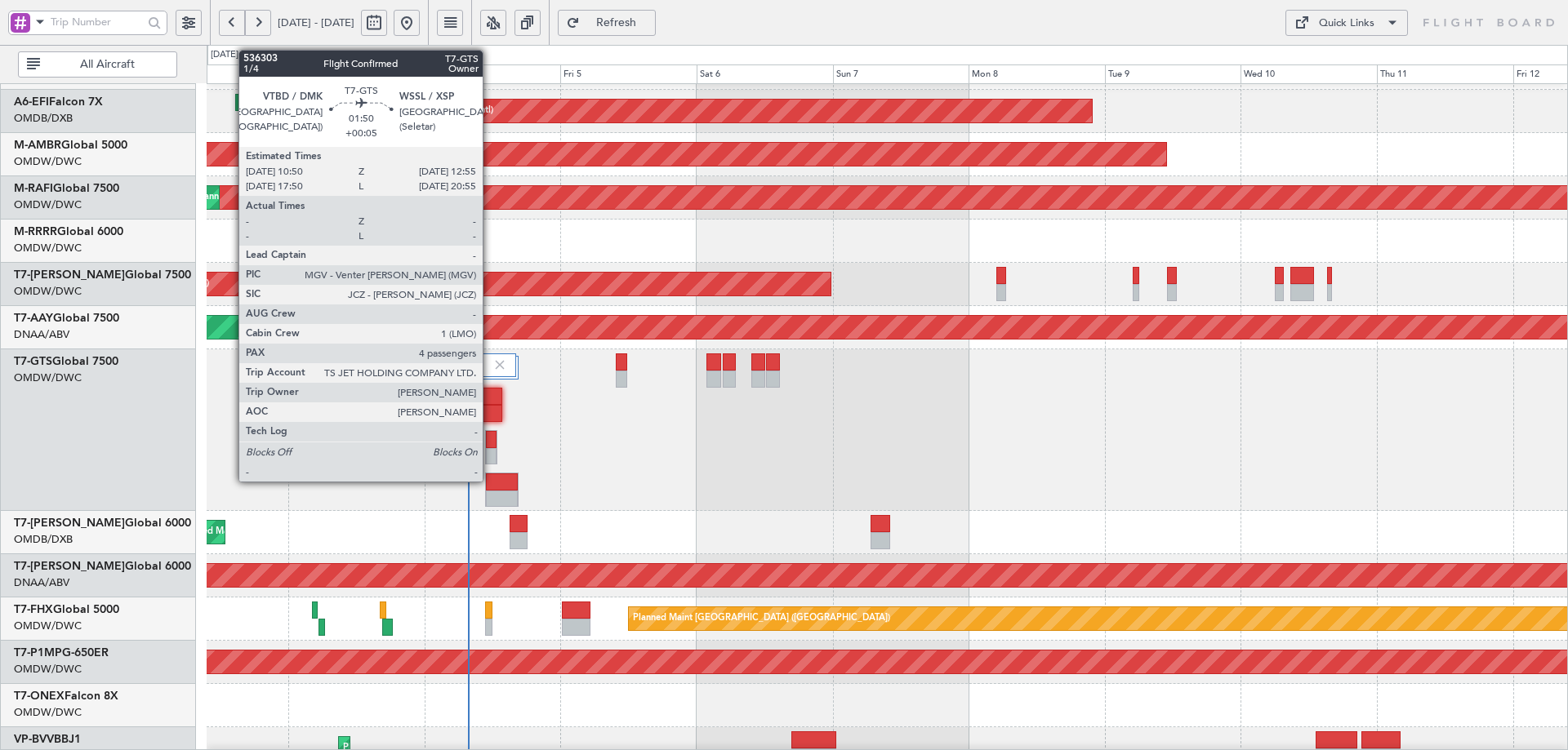
click at [490, 443] on div at bounding box center [491, 439] width 11 height 17
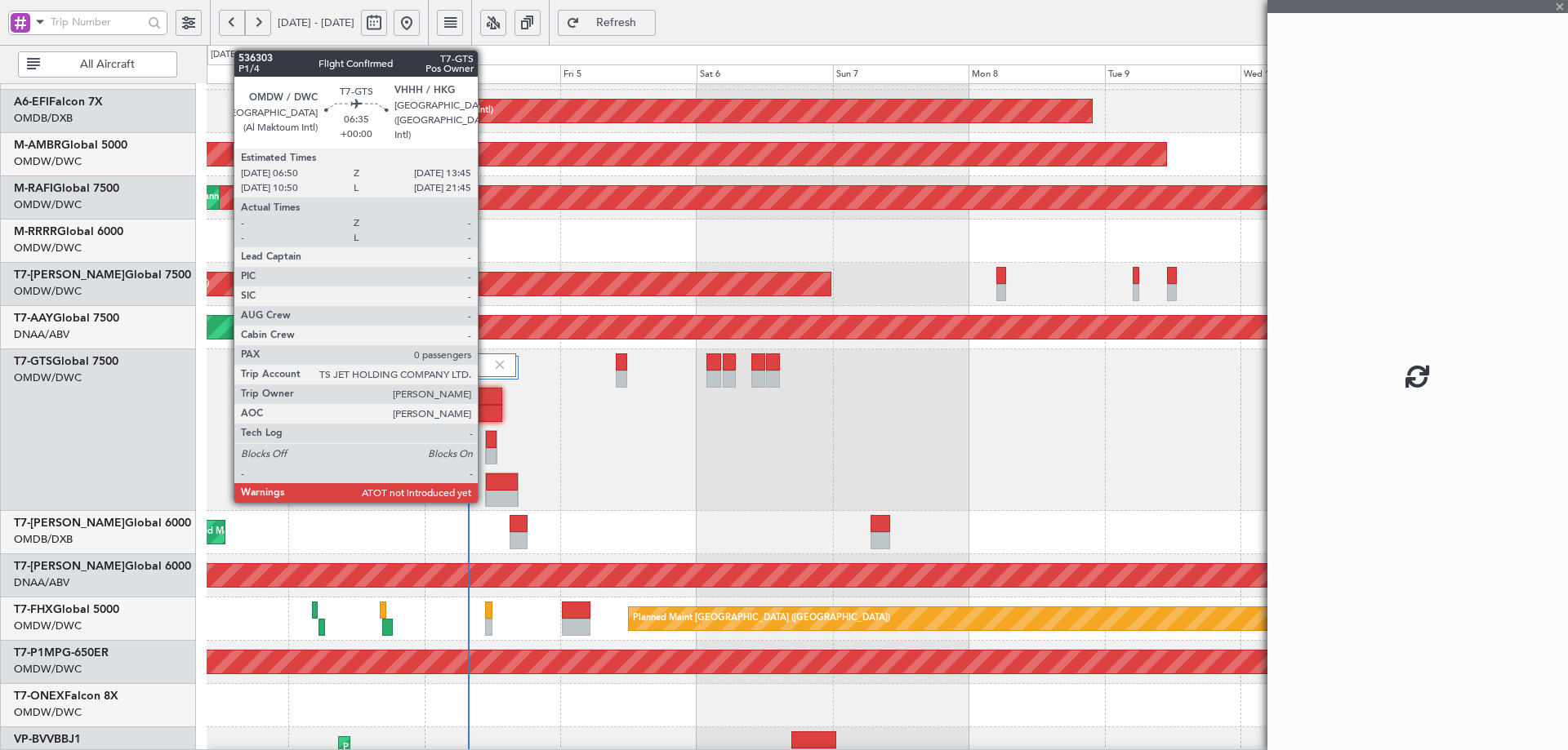
click at [485, 398] on div at bounding box center [482, 395] width 40 height 17
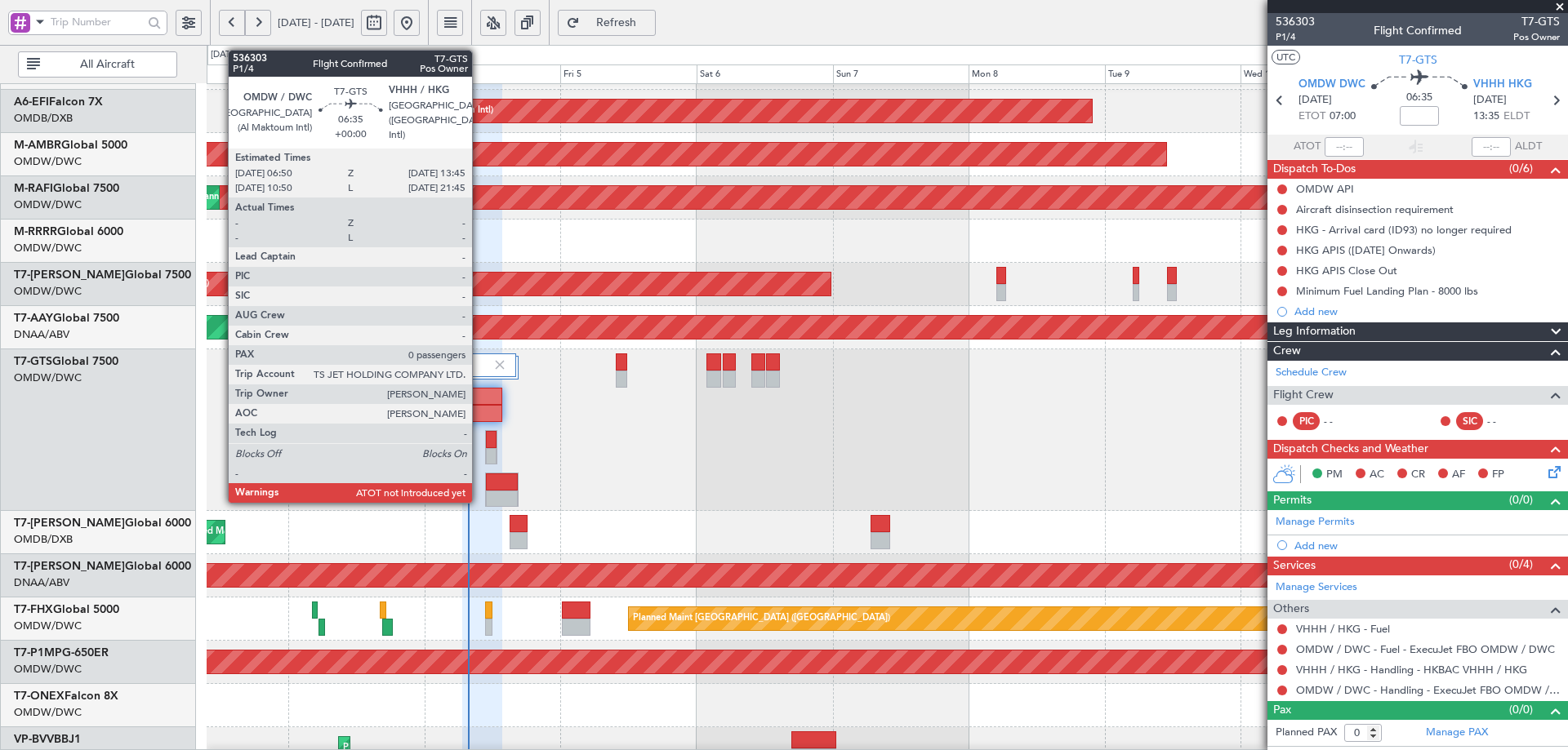
click at [480, 402] on div at bounding box center [482, 395] width 40 height 17
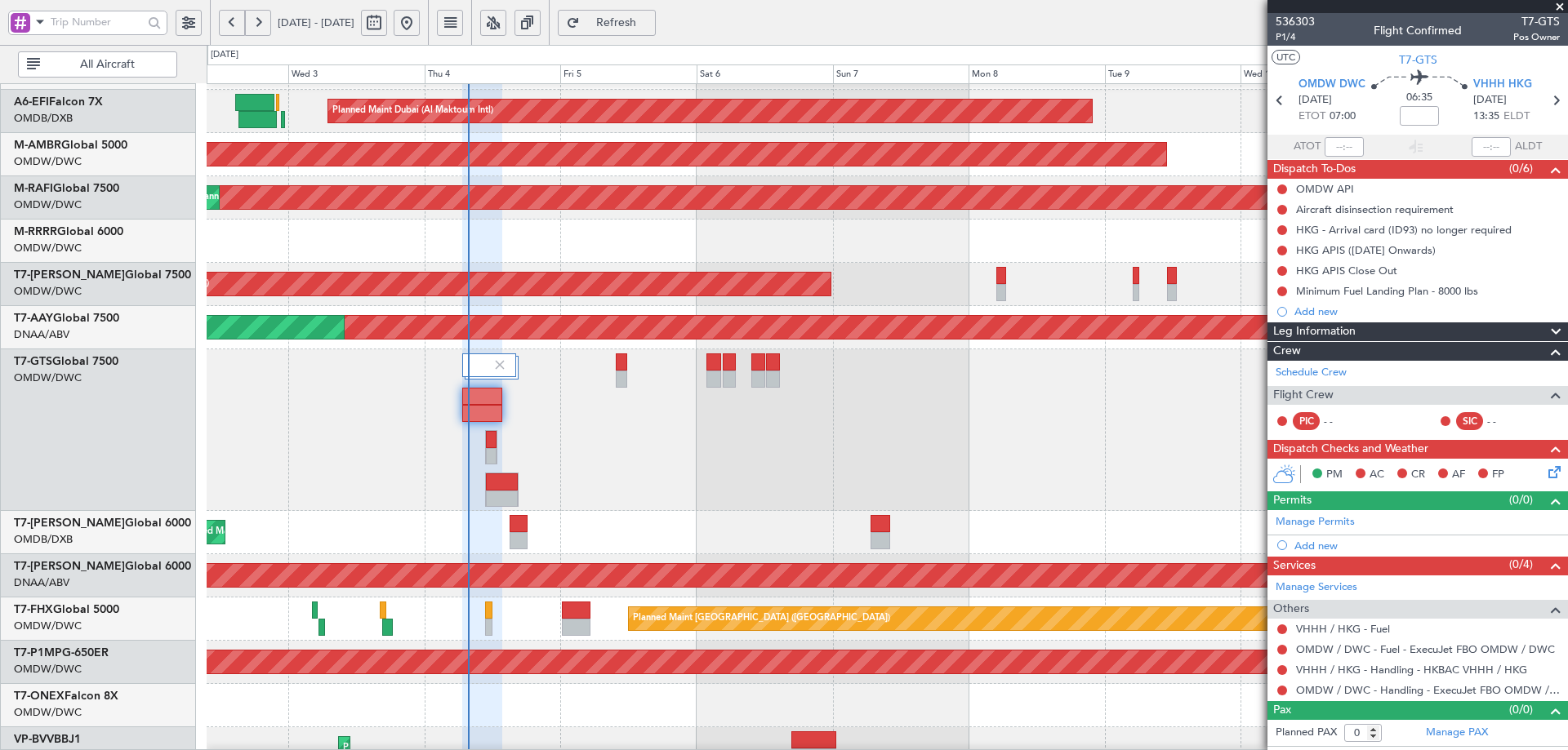
click at [650, 18] on span "Refresh" at bounding box center [616, 23] width 67 height 12
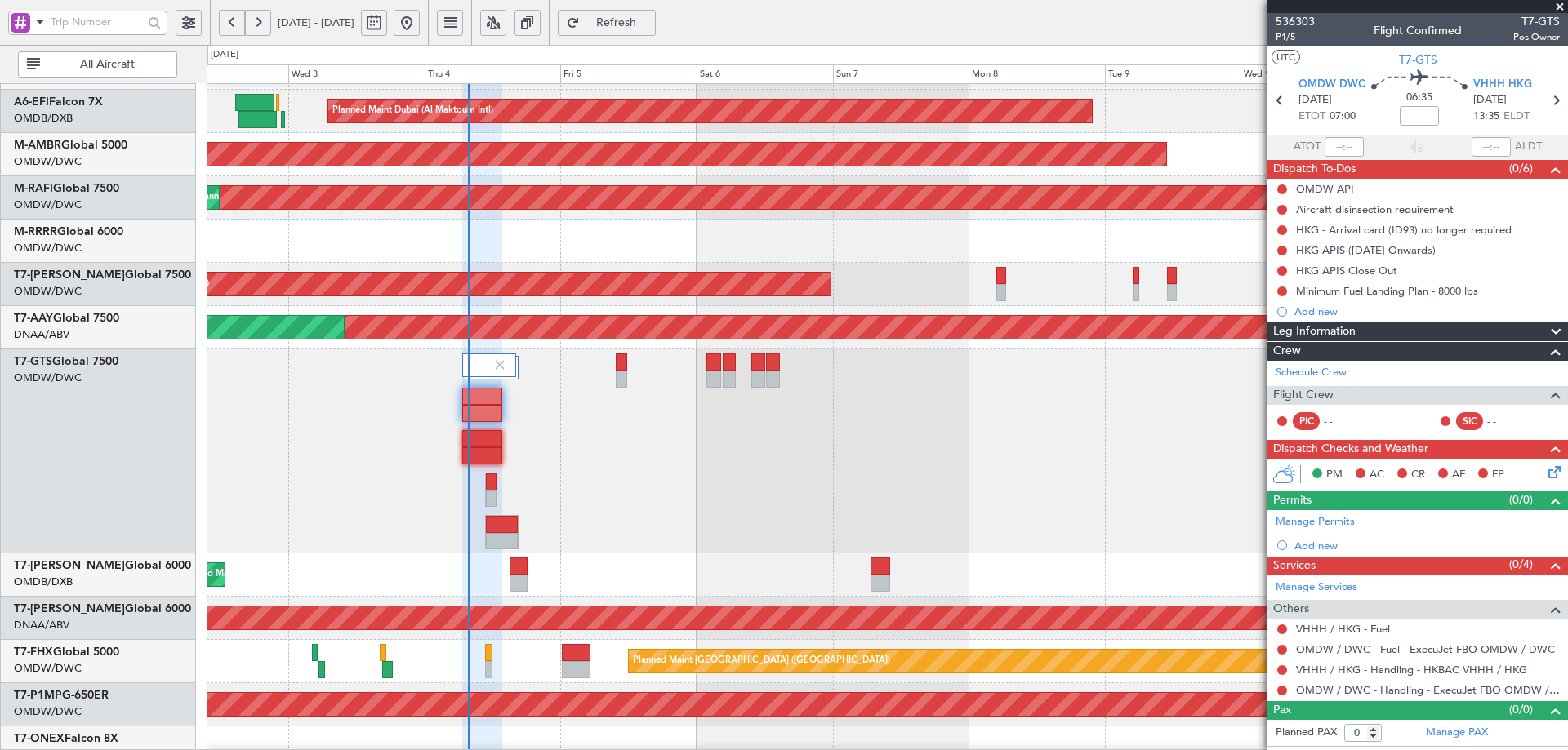
click at [649, 21] on span "Refresh" at bounding box center [616, 23] width 67 height 12
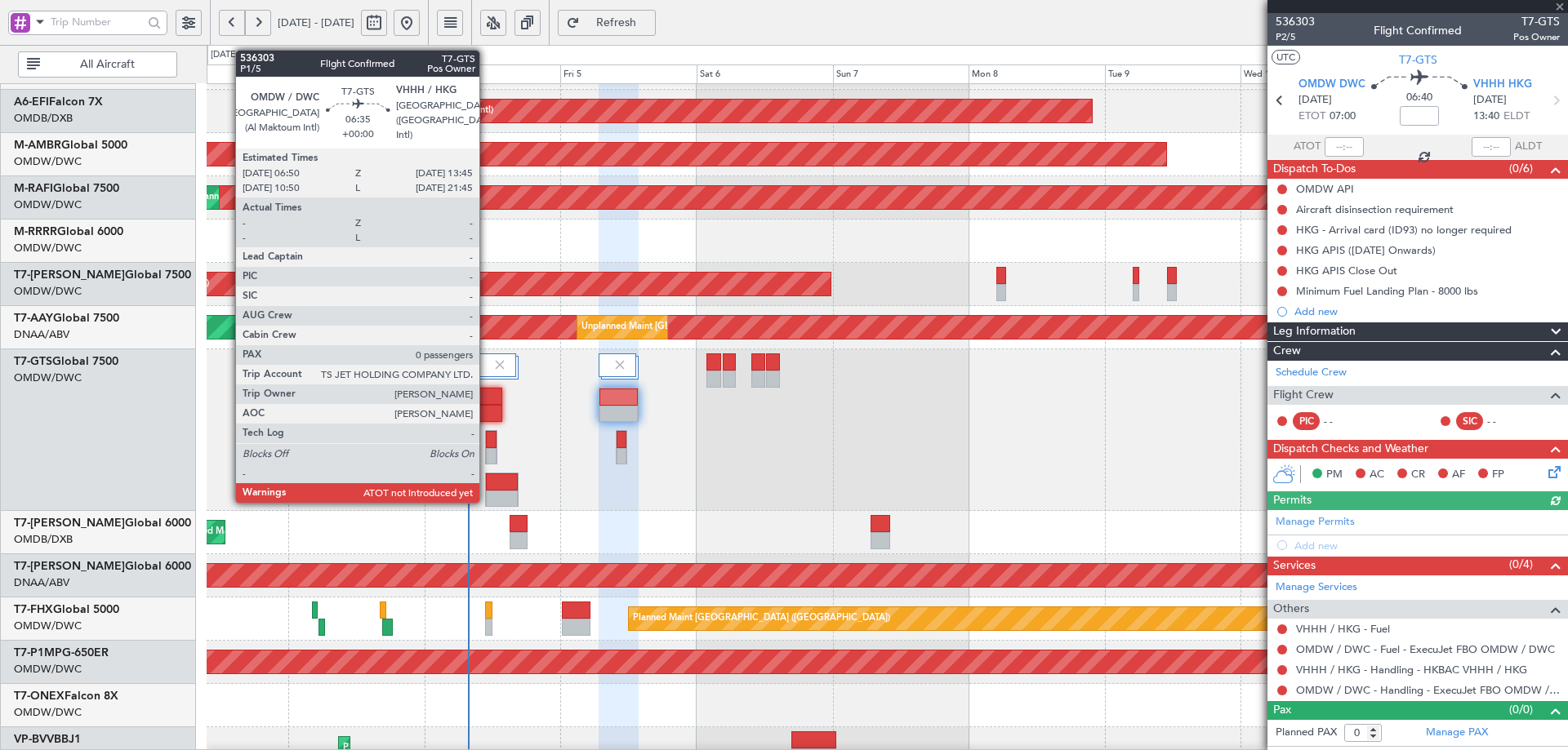
click at [487, 399] on div at bounding box center [482, 395] width 40 height 17
click at [486, 399] on div at bounding box center [482, 395] width 40 height 17
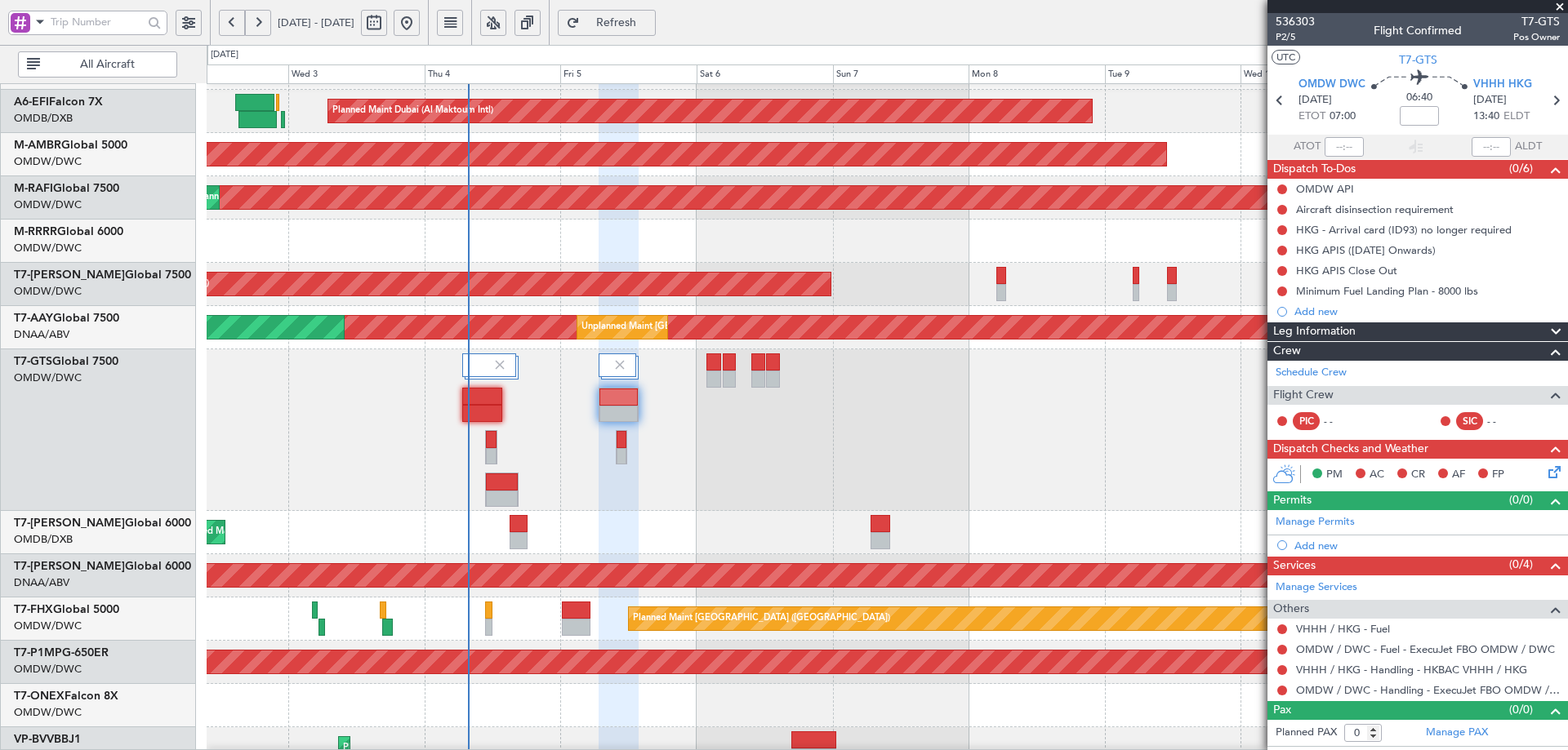
click at [650, 28] on span "Refresh" at bounding box center [616, 23] width 67 height 12
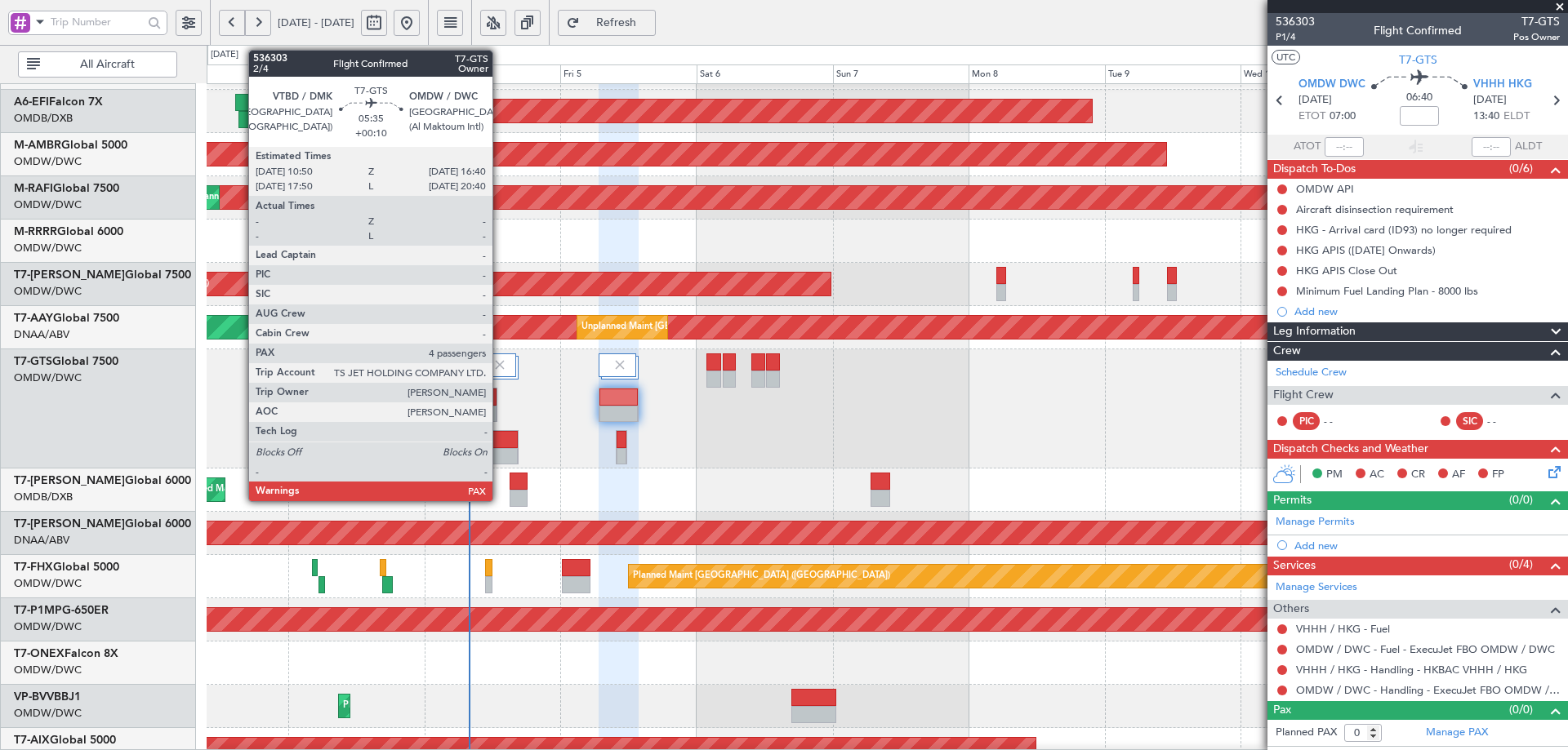
click at [500, 442] on div at bounding box center [502, 439] width 32 height 17
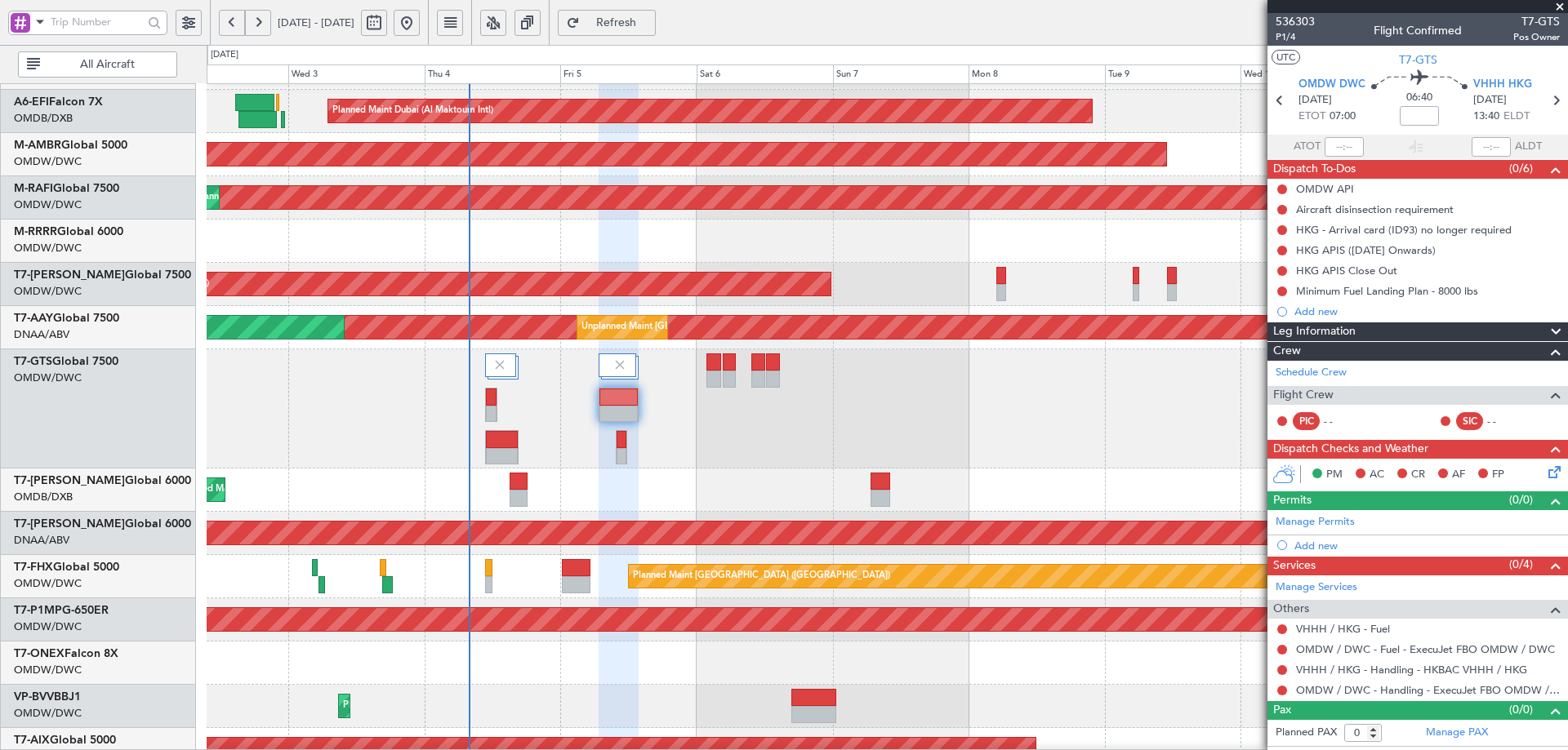
click at [650, 24] on span "Refresh" at bounding box center [616, 23] width 67 height 12
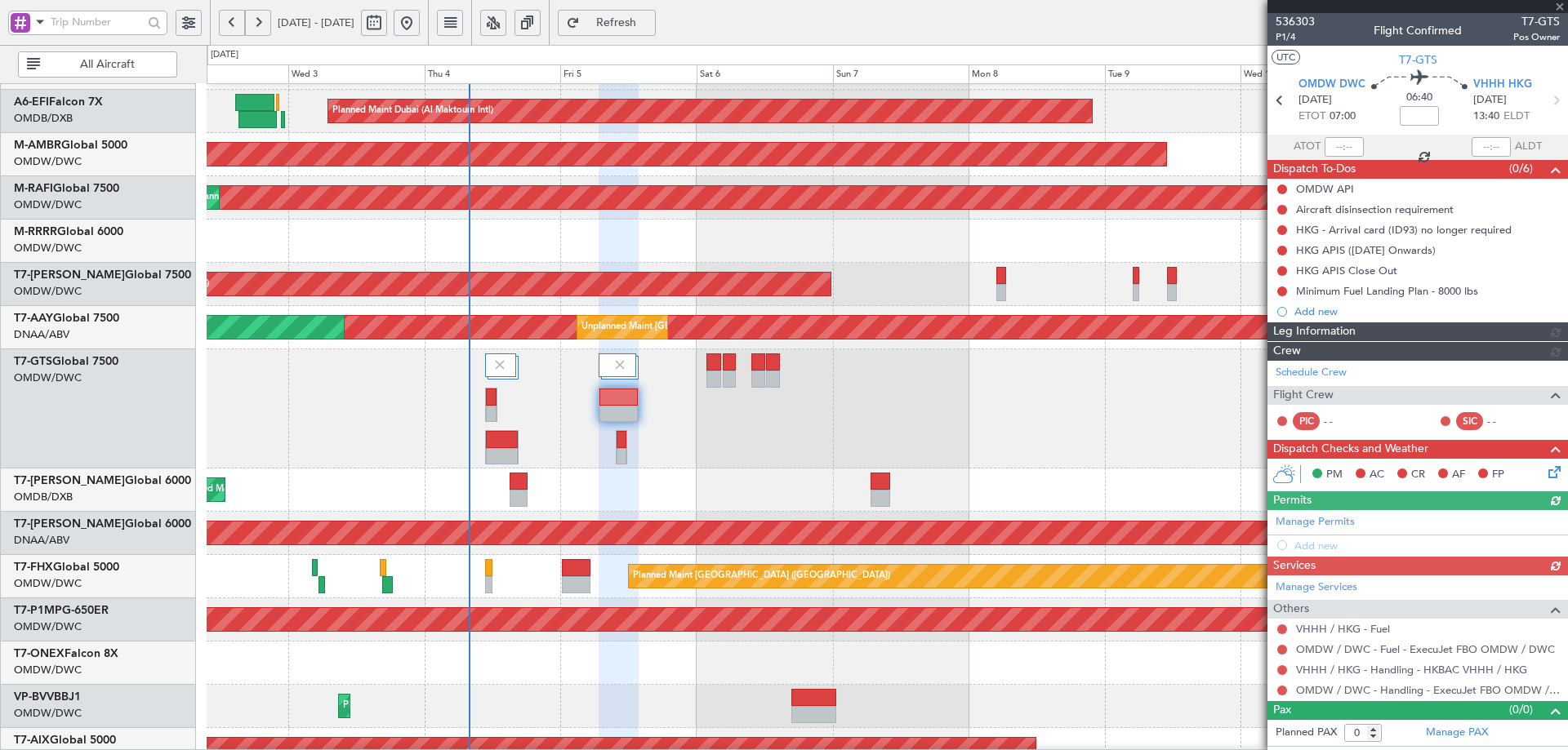
click at [1337, 521] on div "Manage Permits Add new" at bounding box center [1418, 533] width 301 height 46
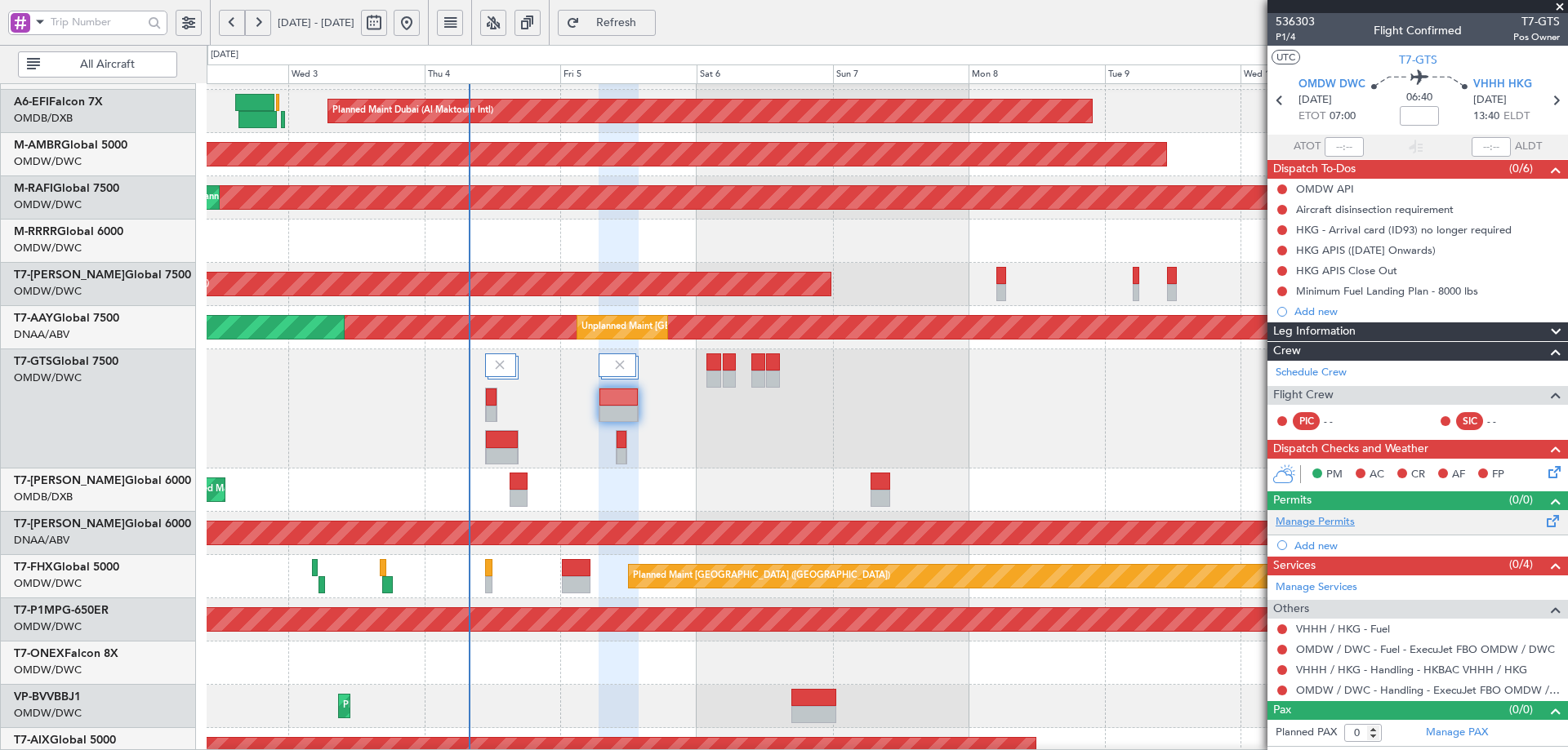
click at [1331, 523] on link "Manage Permits" at bounding box center [1316, 523] width 79 height 16
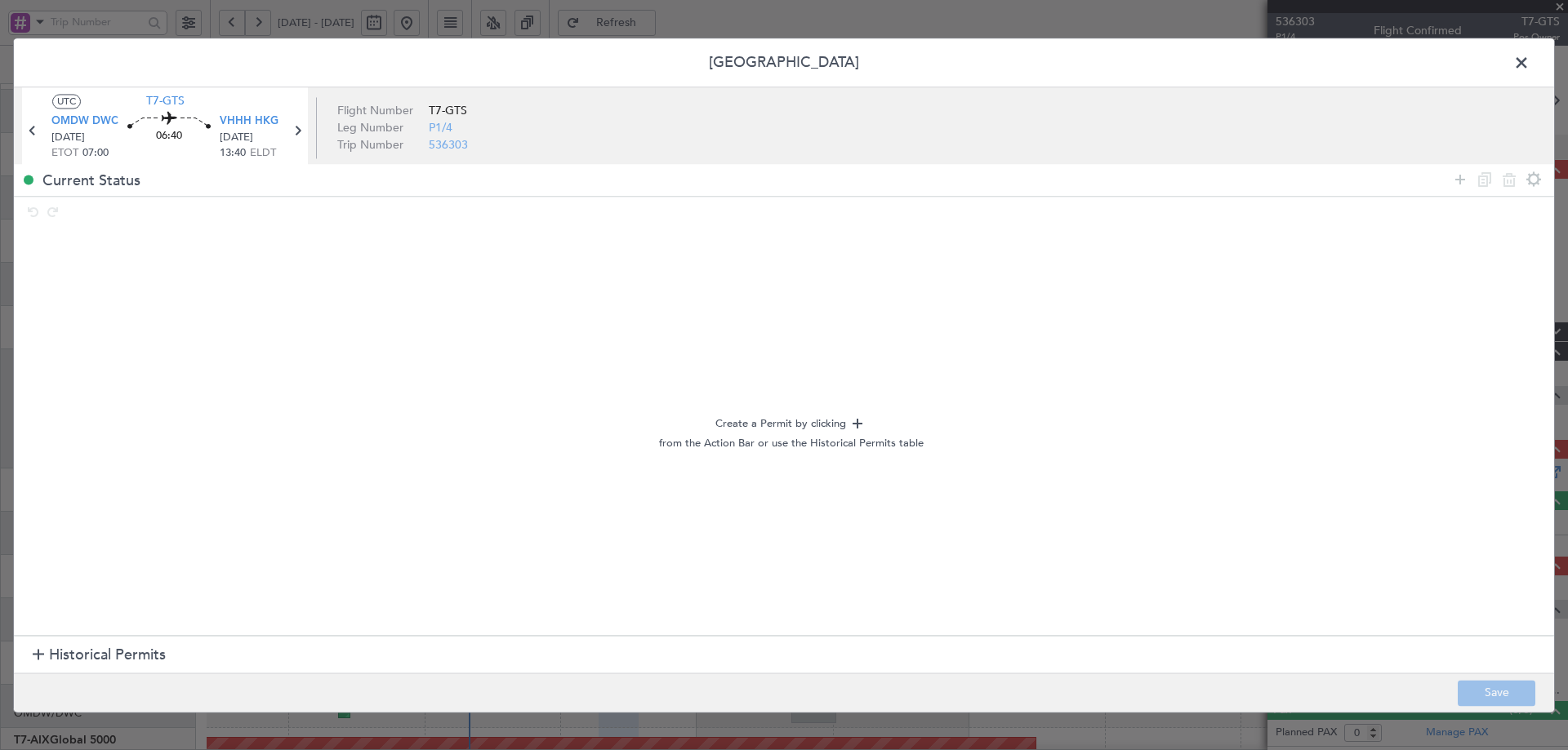
click at [114, 656] on span "Historical Permits" at bounding box center [107, 656] width 117 height 22
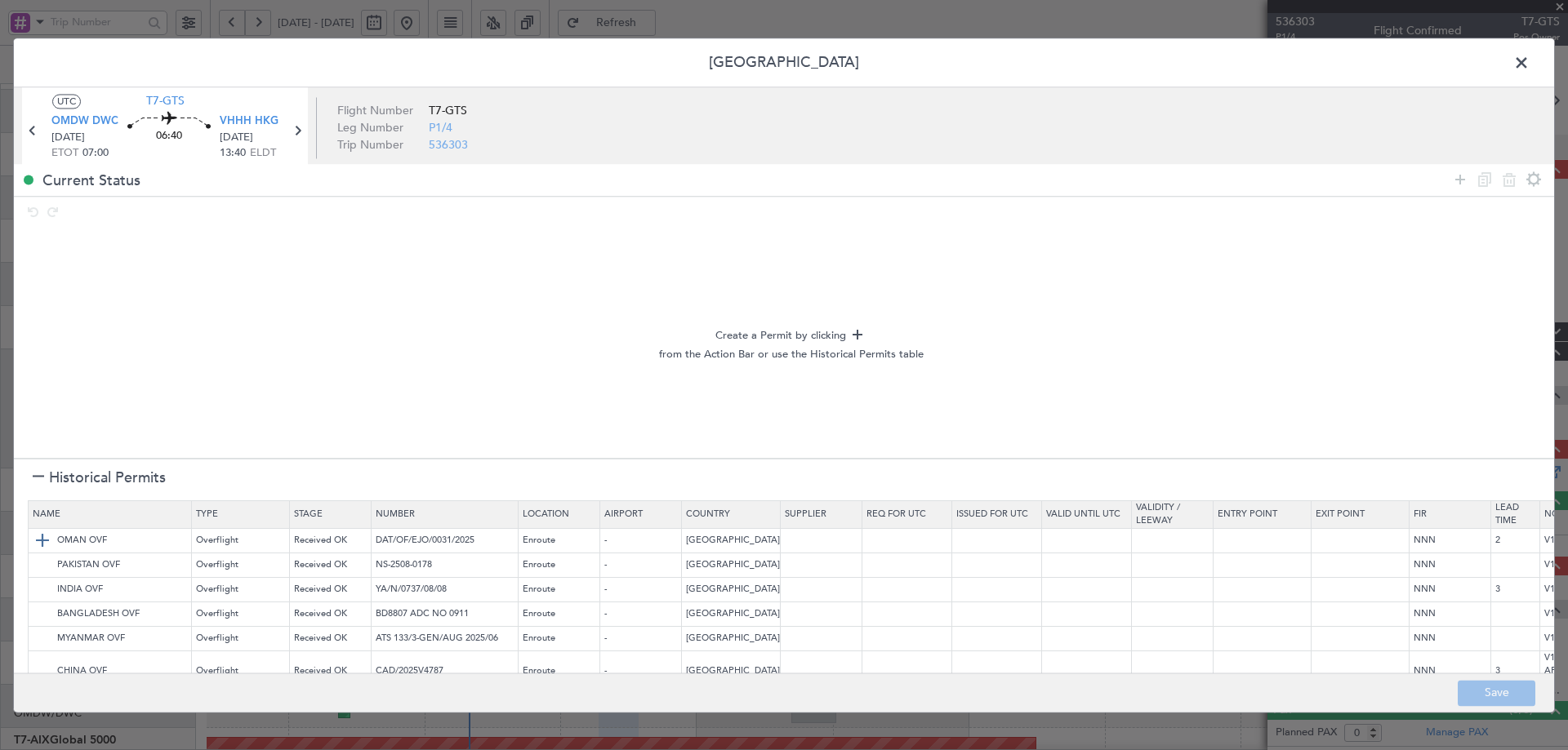
click at [50, 541] on img at bounding box center [43, 541] width 20 height 20
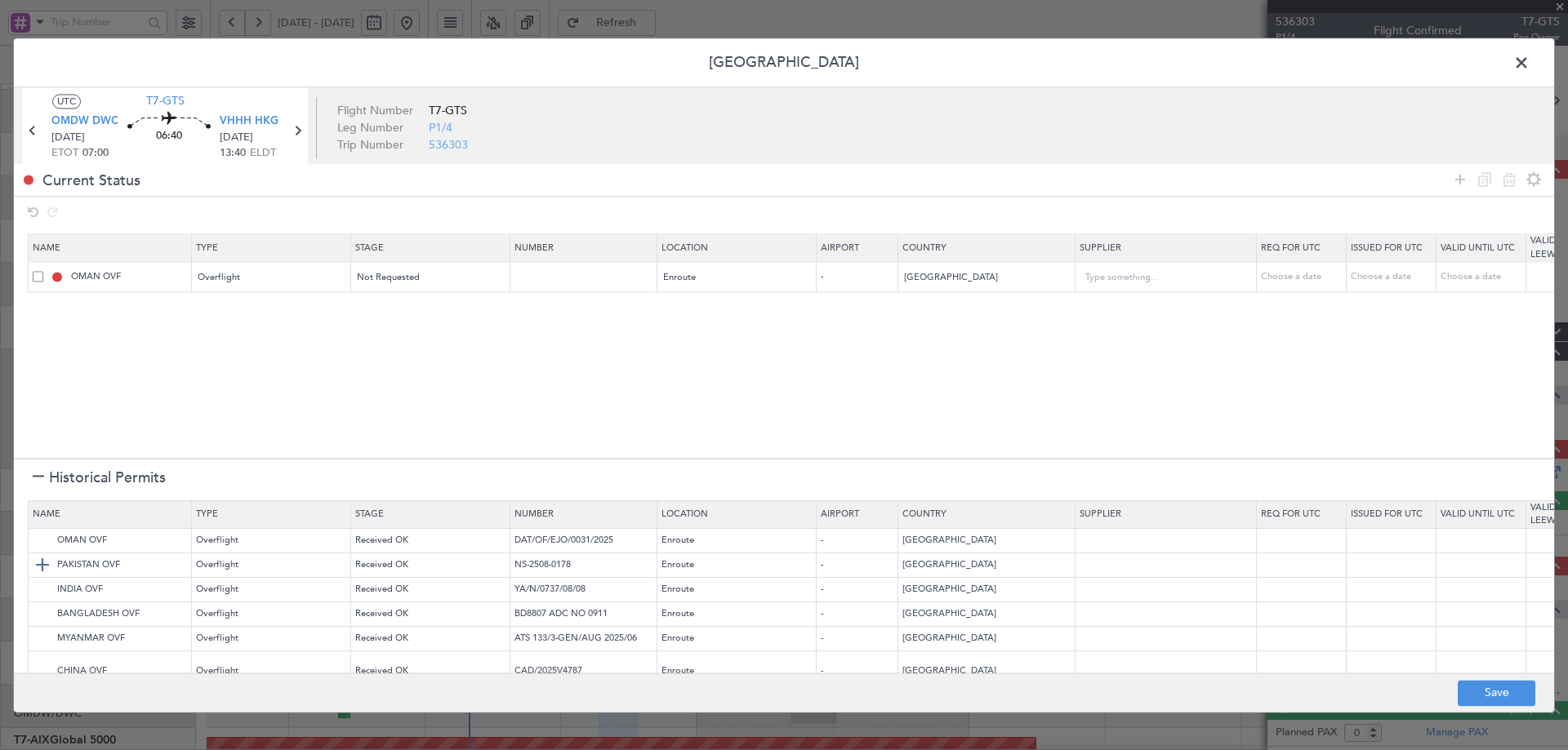
click at [43, 565] on img at bounding box center [43, 566] width 20 height 20
click at [39, 582] on img at bounding box center [43, 590] width 20 height 20
click at [38, 619] on img at bounding box center [43, 615] width 20 height 20
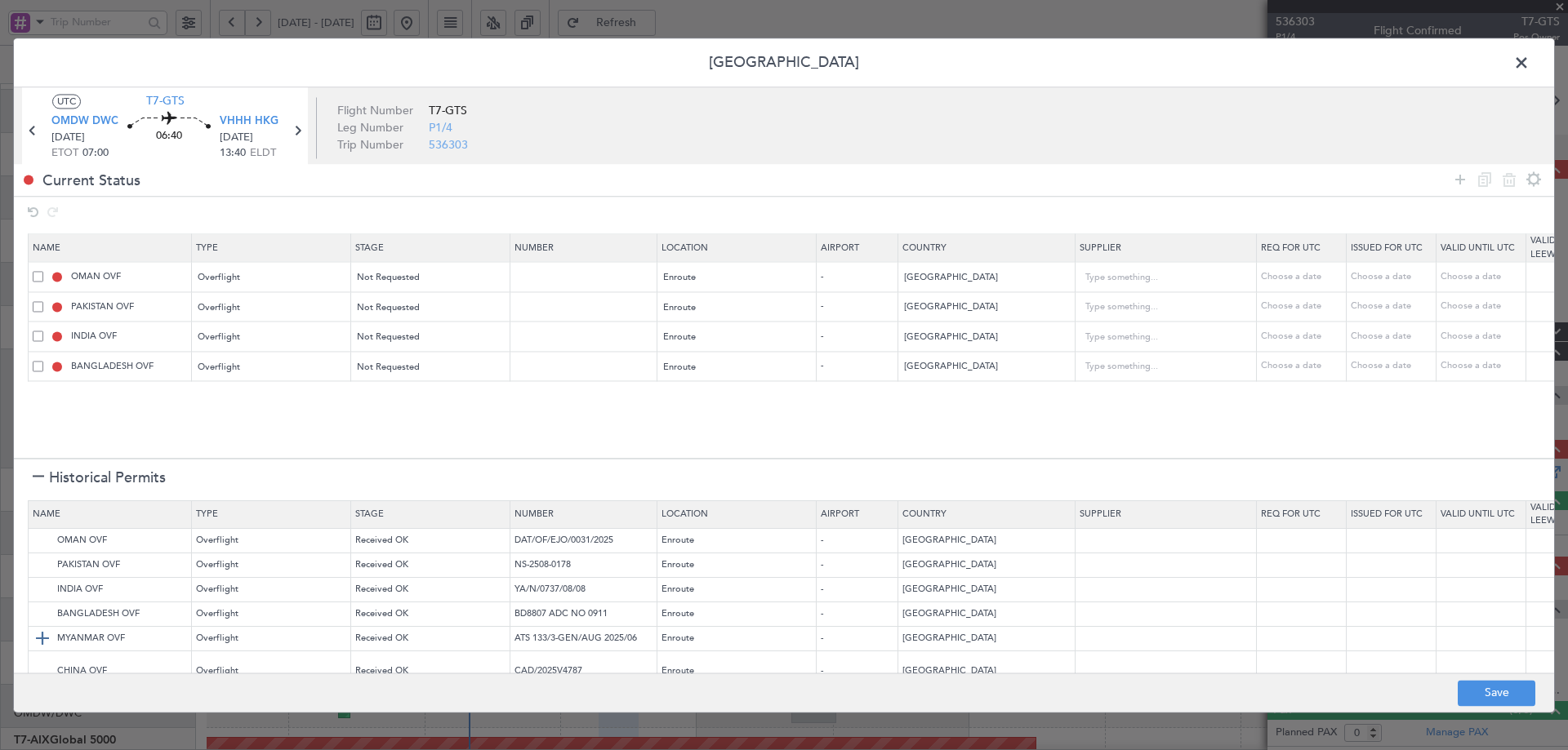
click at [44, 636] on img at bounding box center [43, 640] width 20 height 20
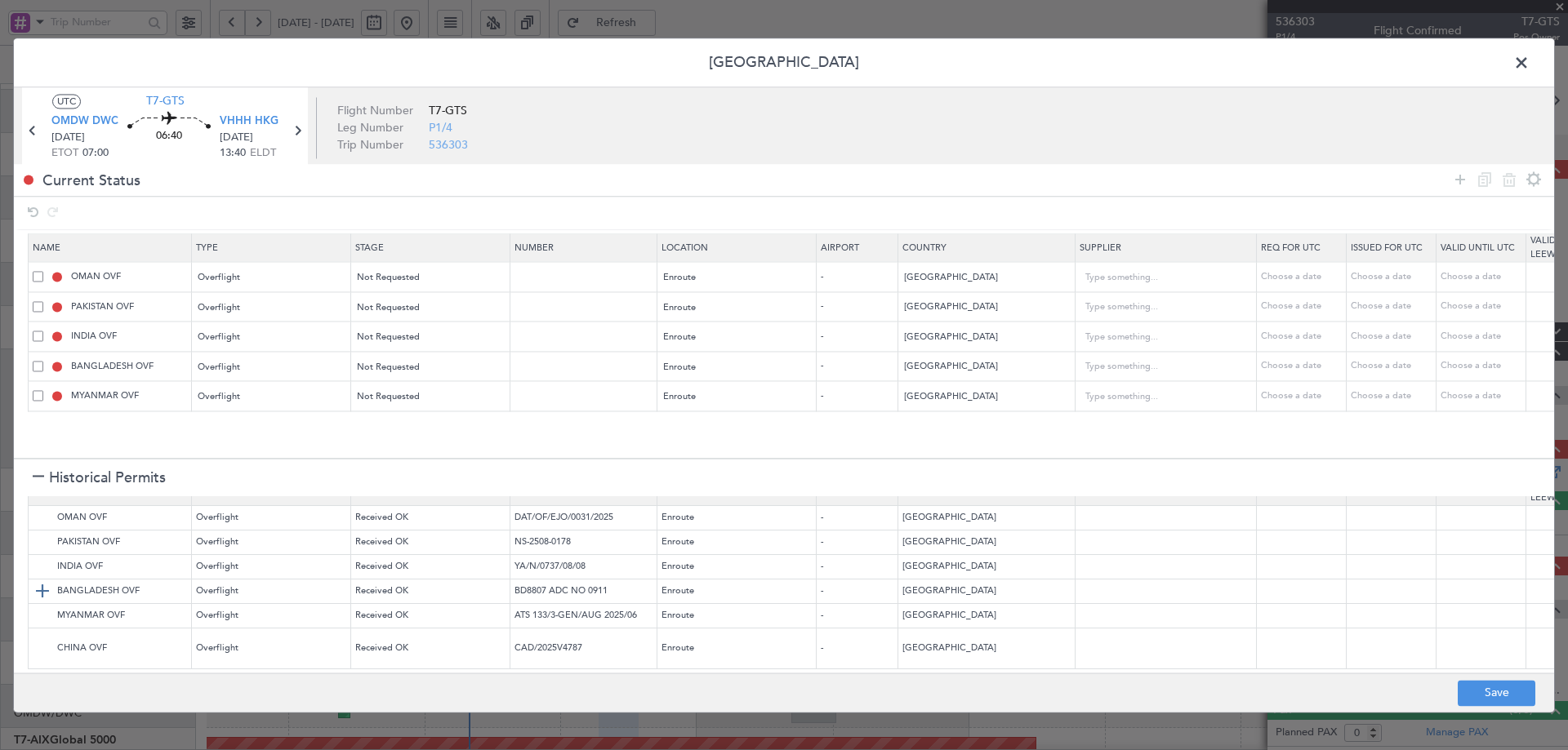
scroll to position [35, 0]
click at [45, 640] on img at bounding box center [43, 650] width 20 height 20
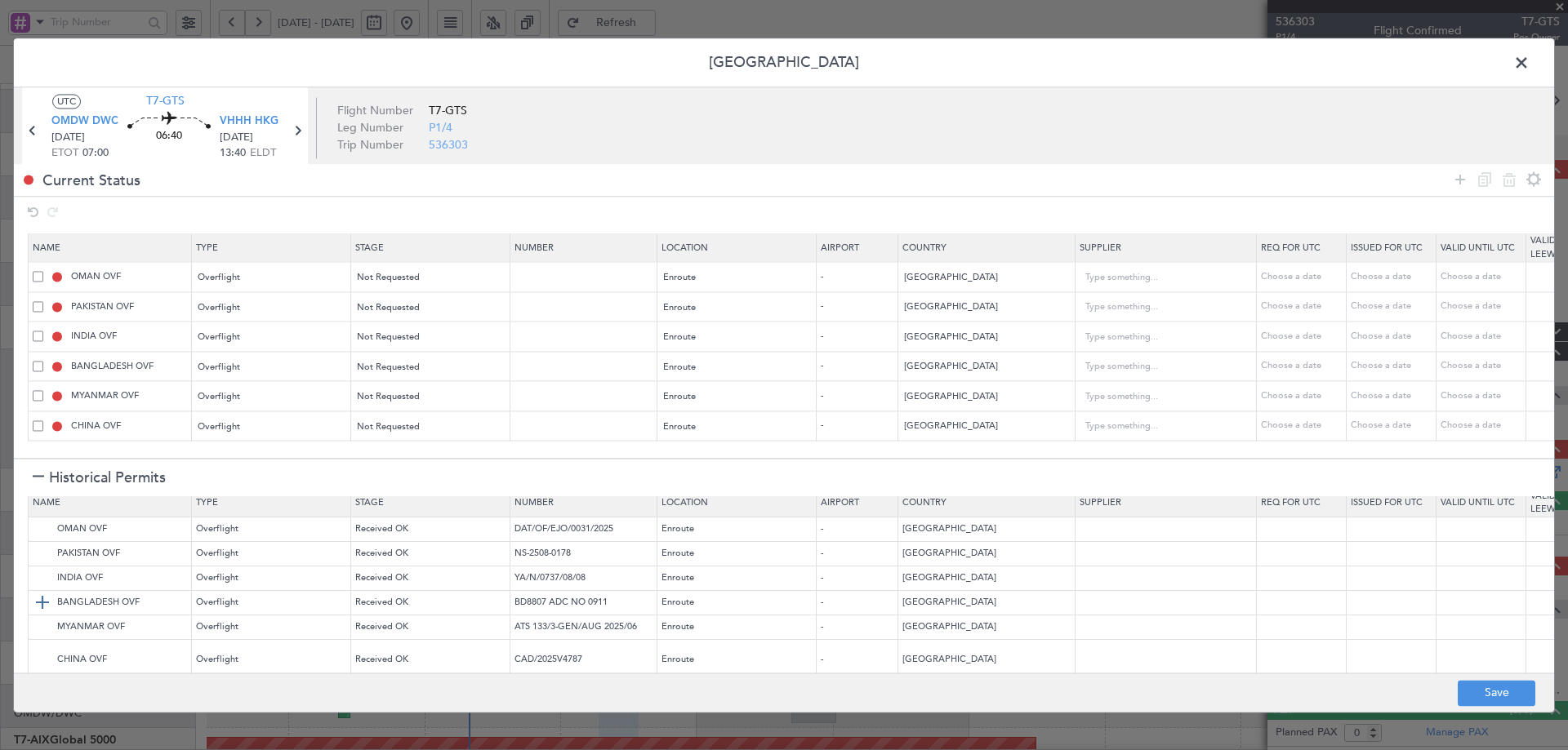
scroll to position [0, 0]
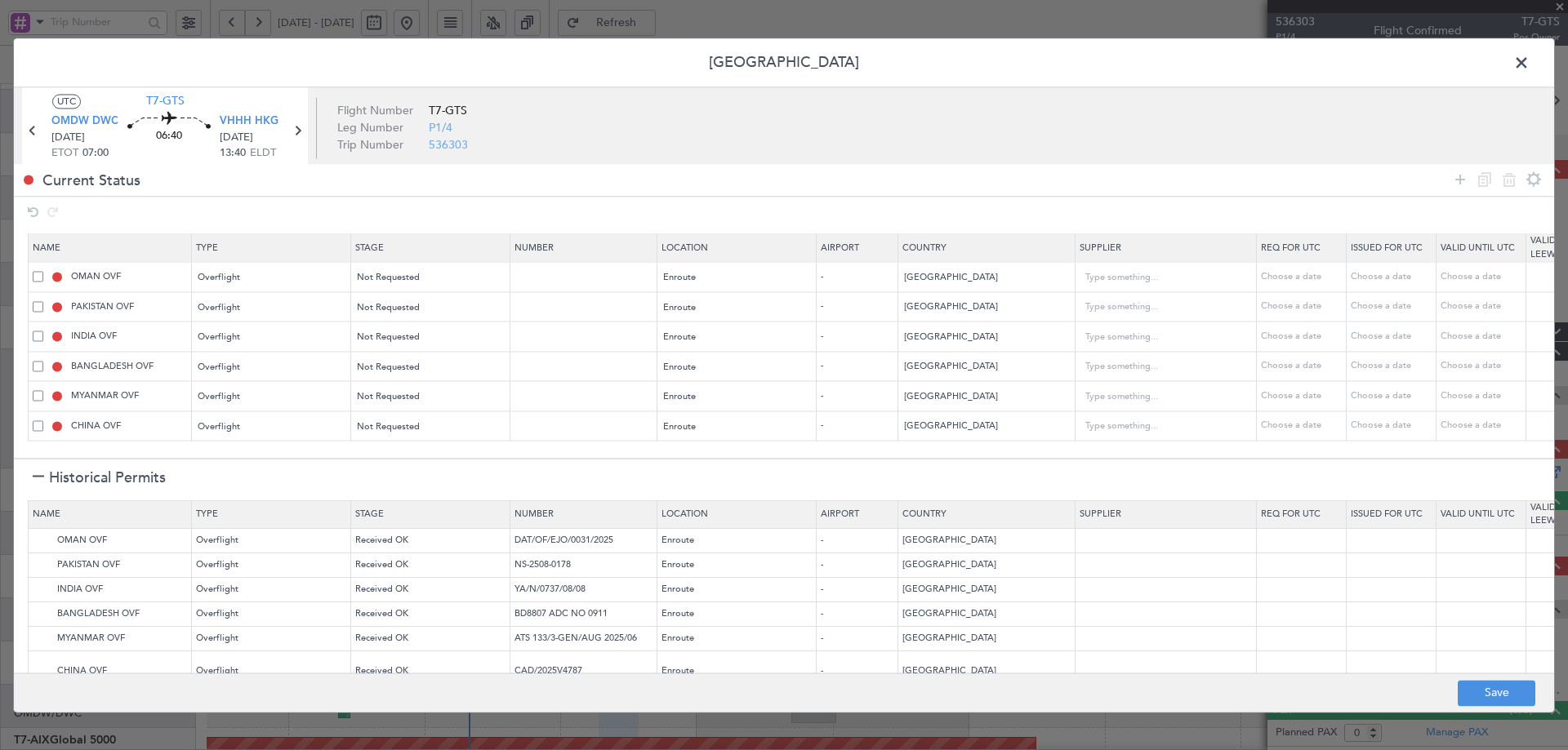
click at [37, 475] on div at bounding box center [39, 479] width 12 height 12
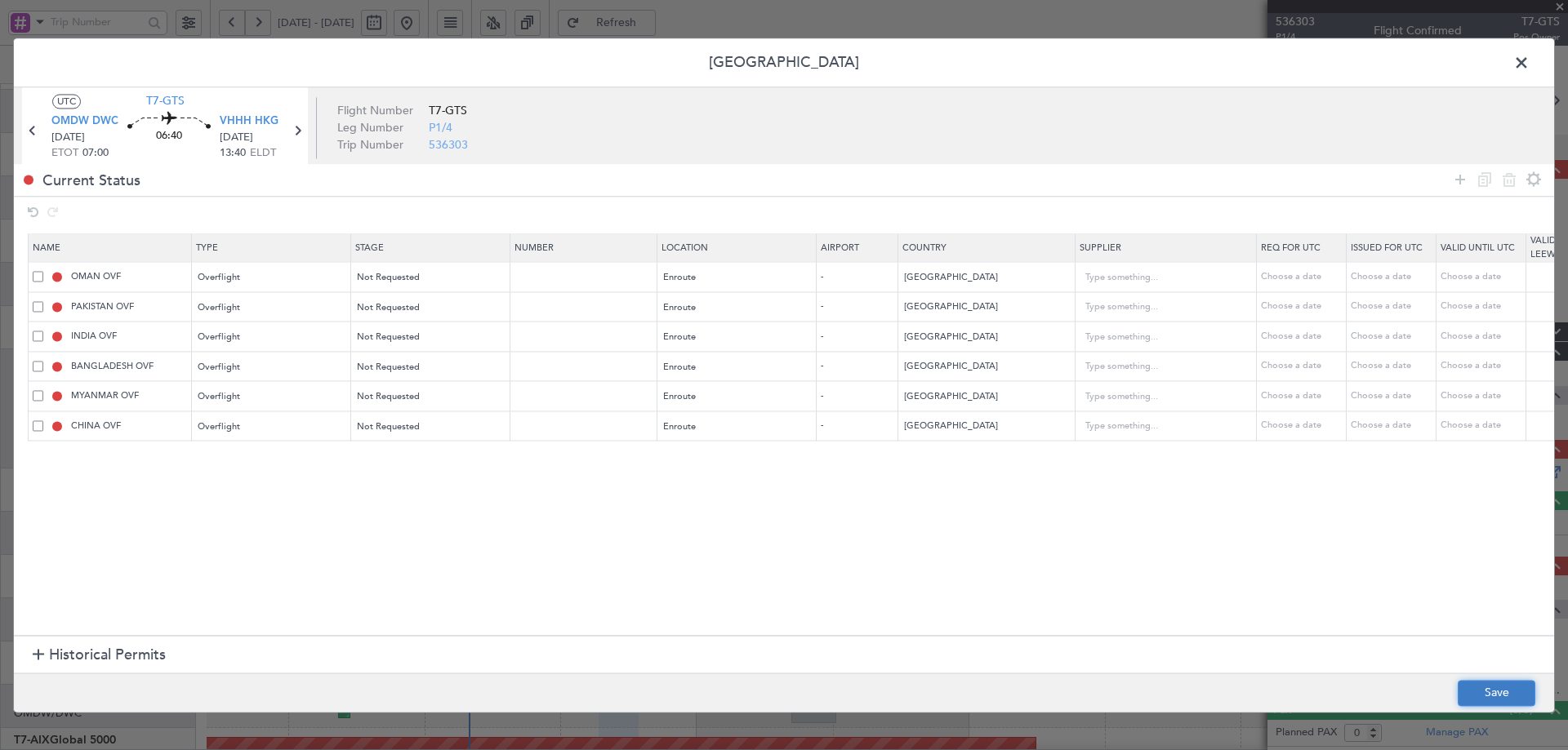
click at [1509, 693] on button "Save" at bounding box center [1496, 693] width 78 height 26
type input "NNN"
type input "2"
type input "NNN"
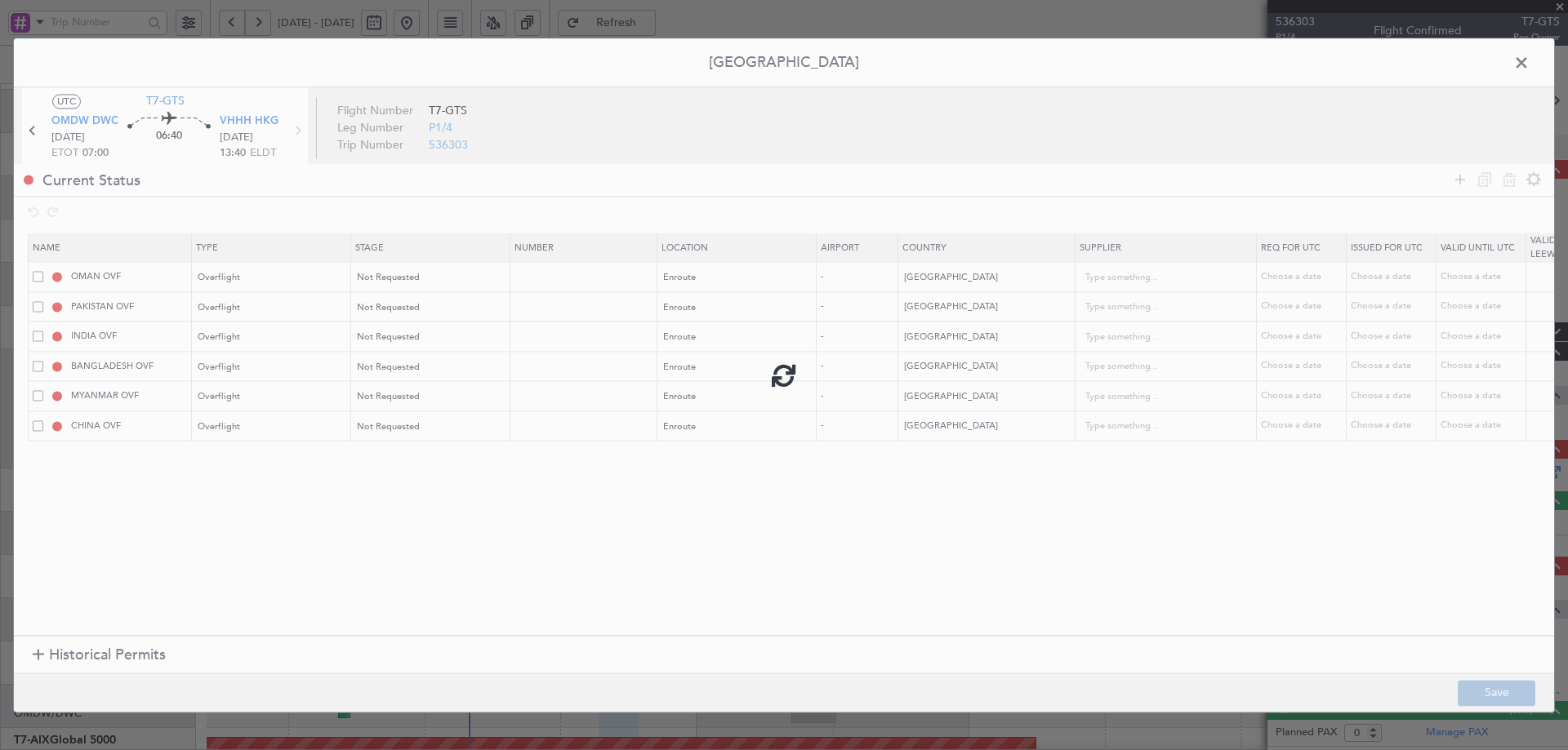
type input "3"
type input "NNN"
type input "3"
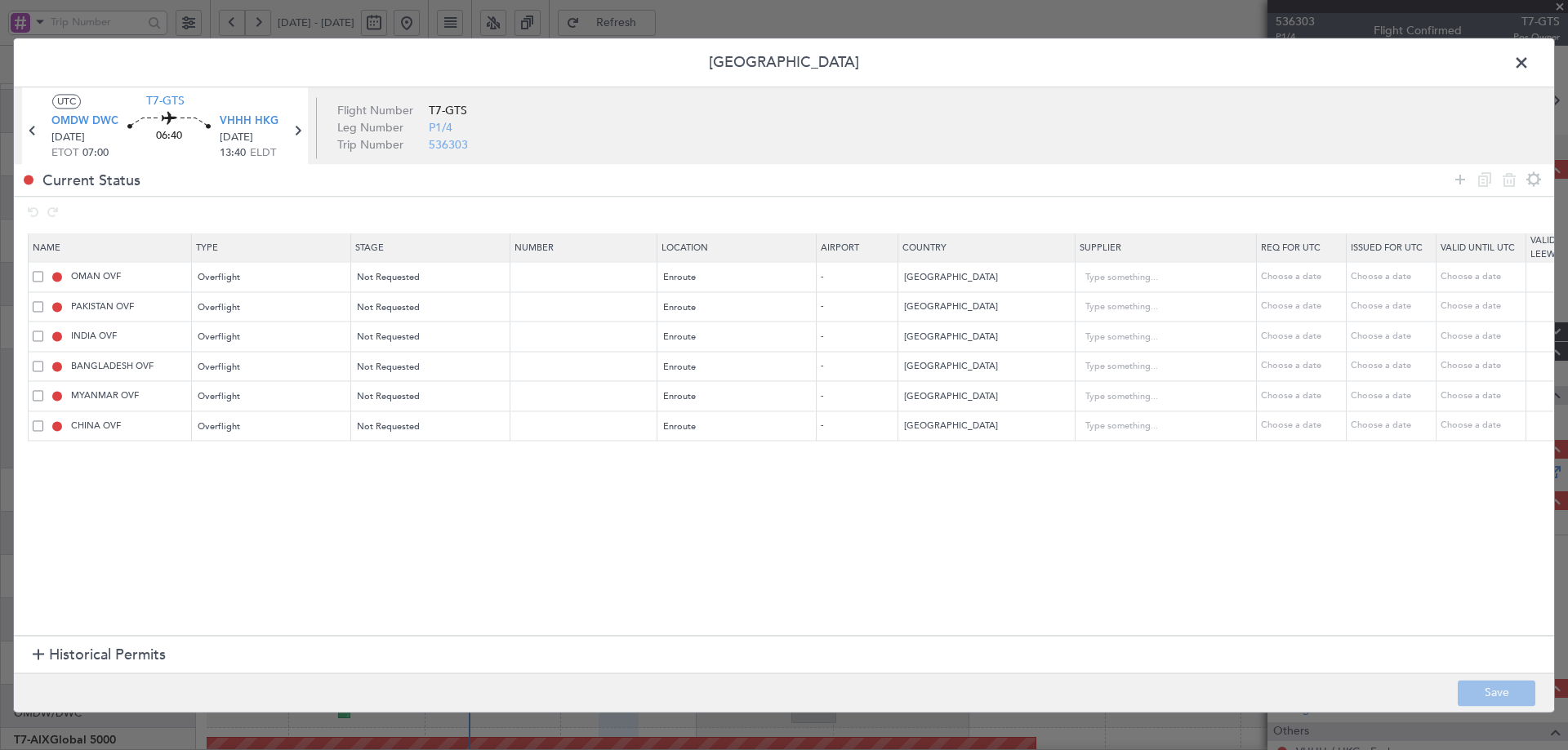
click at [1530, 65] on span at bounding box center [1530, 67] width 0 height 33
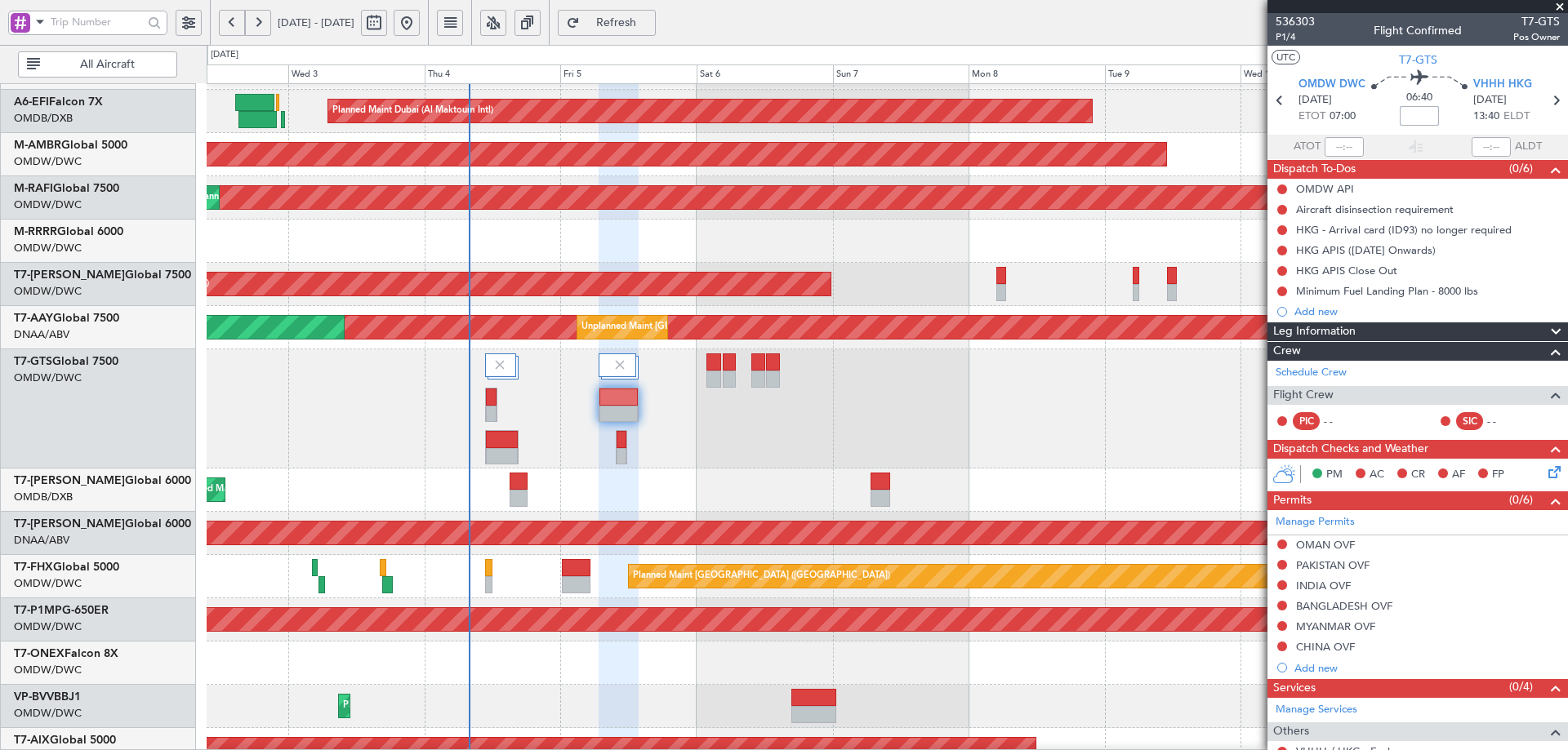
click at [1411, 120] on input at bounding box center [1419, 116] width 39 height 20
type input "+07:30"
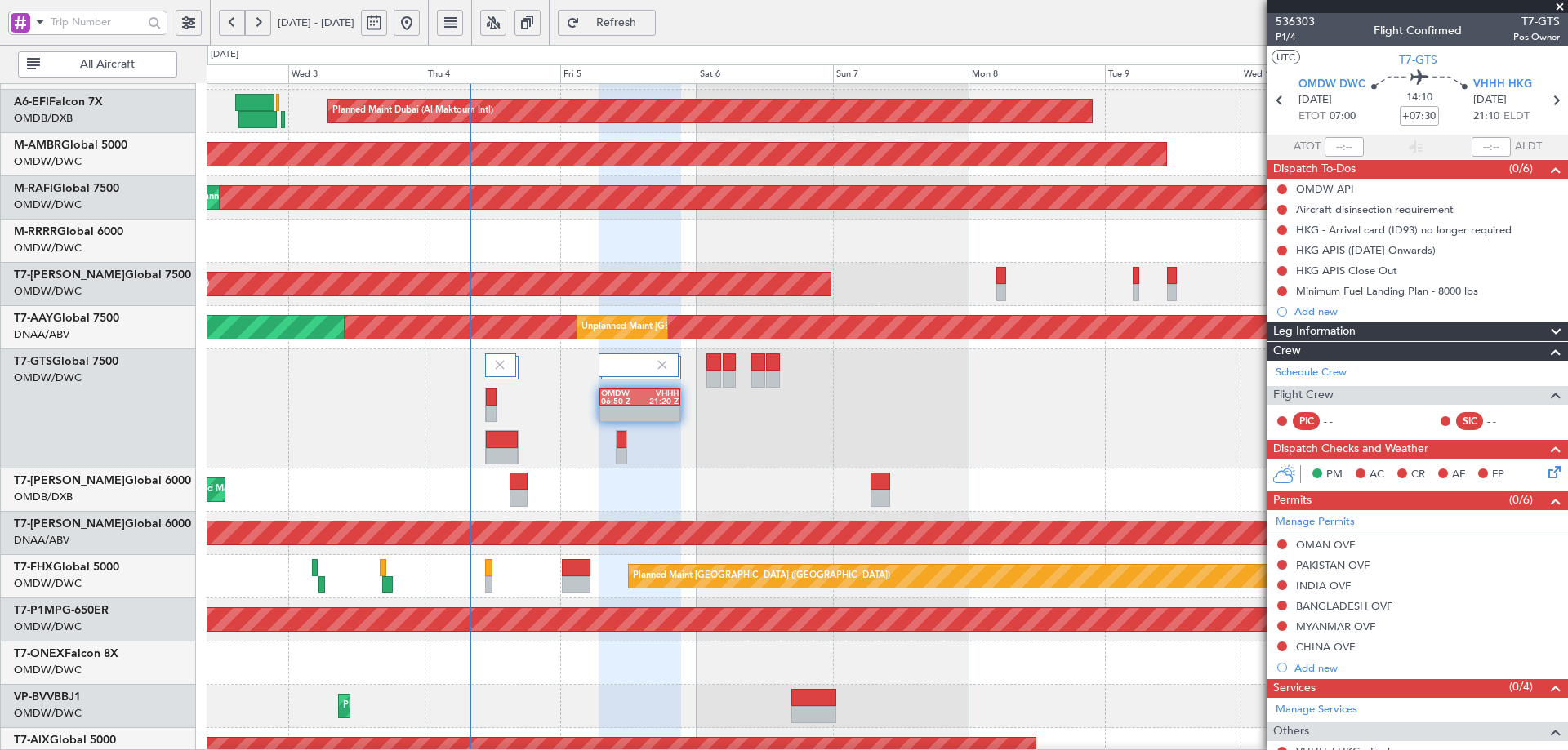
click at [650, 27] on span "Refresh" at bounding box center [616, 23] width 67 height 12
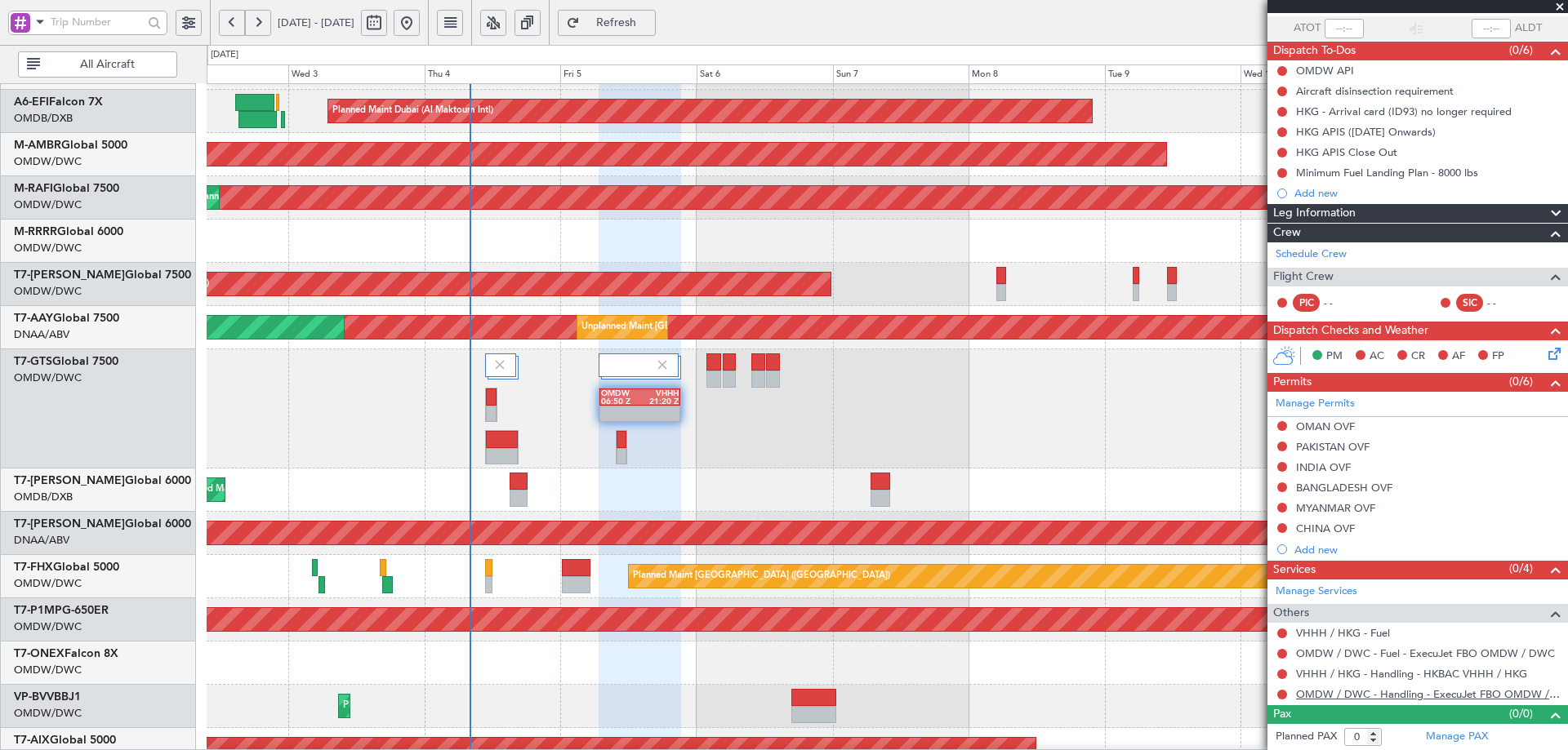
click at [1358, 696] on link "OMDW / DWC - Handling - ExecuJet FBO OMDW / DWC" at bounding box center [1429, 694] width 264 height 14
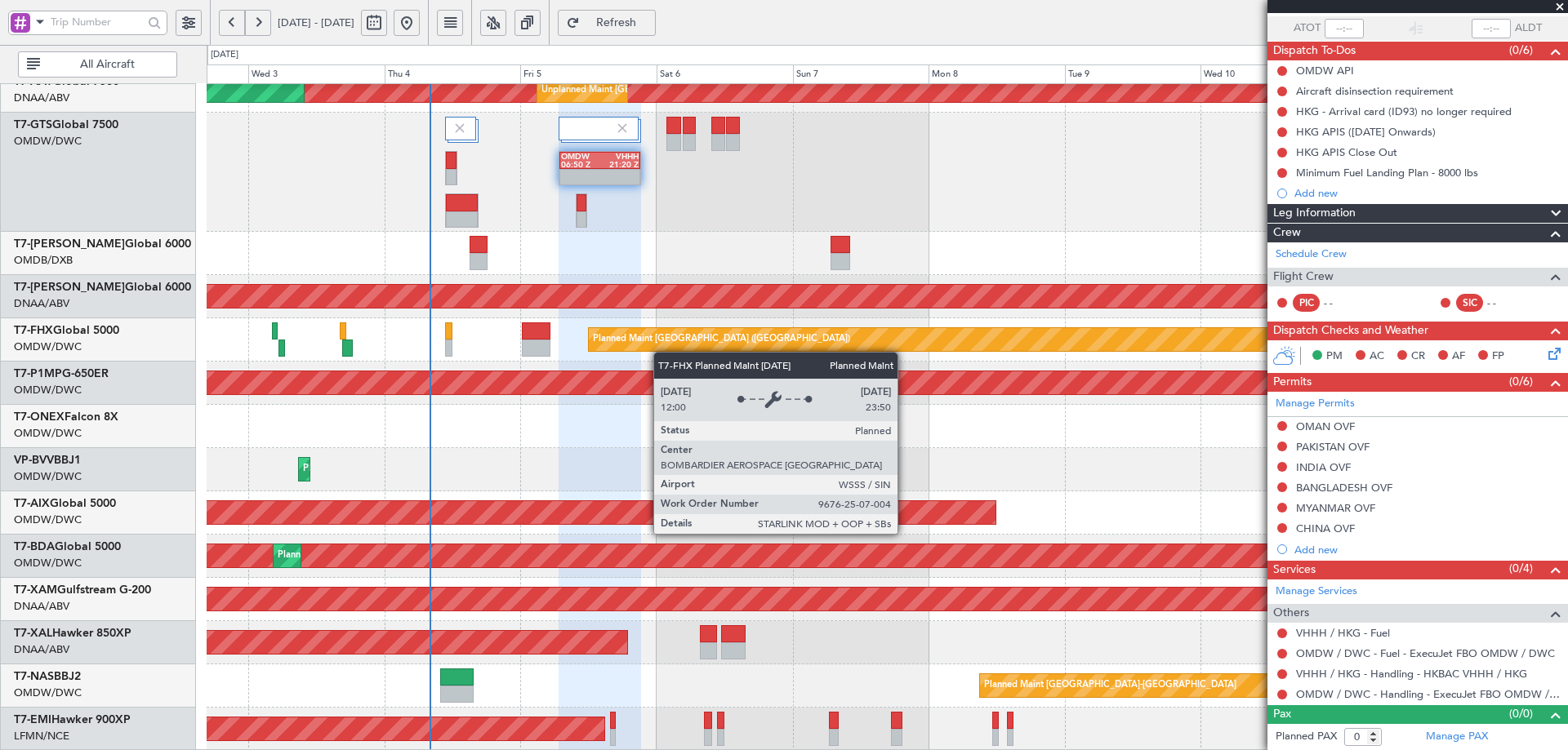
click at [663, 347] on div "Unplanned Maint Dubai (Al Maktoum Intl) Planned Maint Dubai (Al Maktoum Intl) U…" at bounding box center [886, 236] width 1360 height 1028
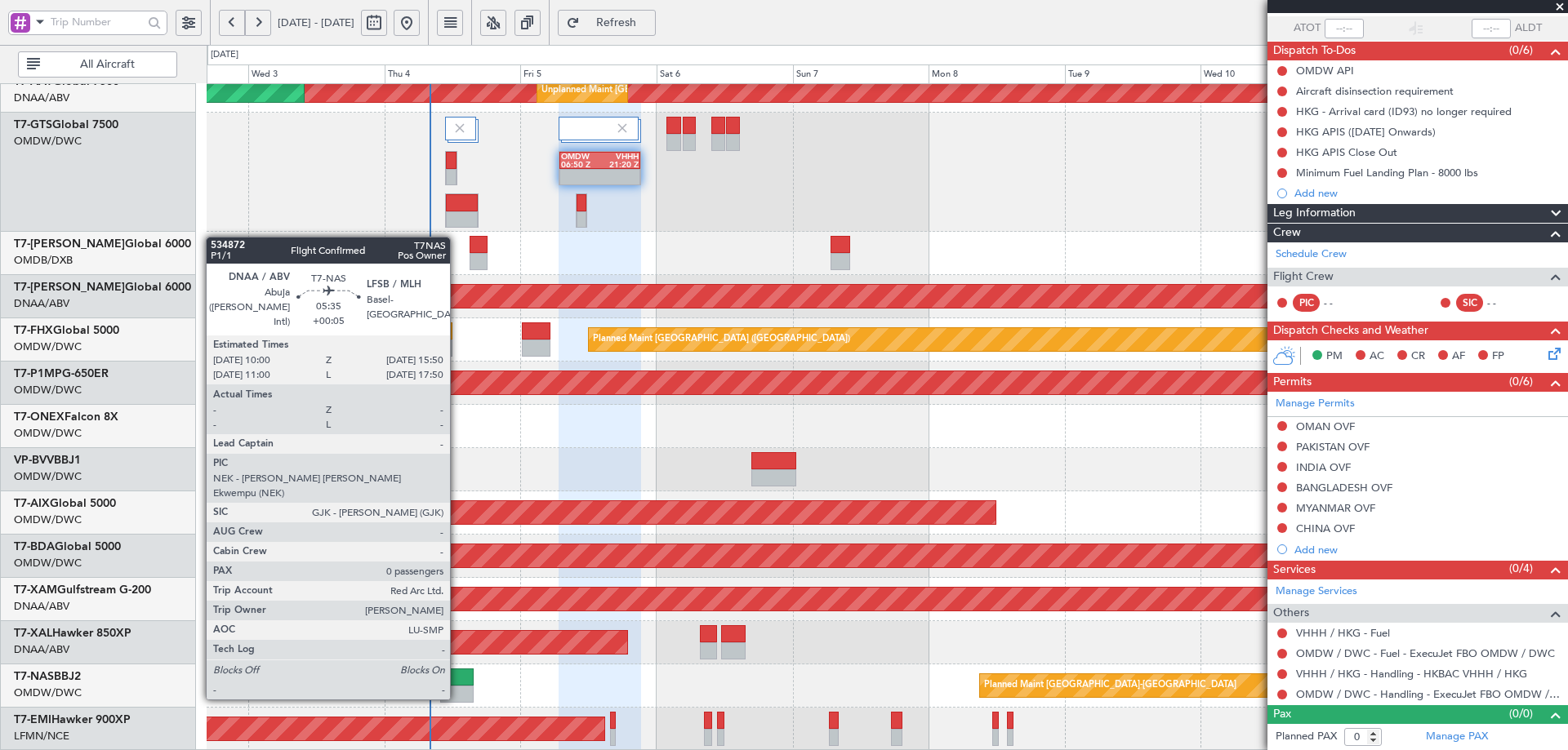
click at [457, 680] on div at bounding box center [457, 676] width 34 height 17
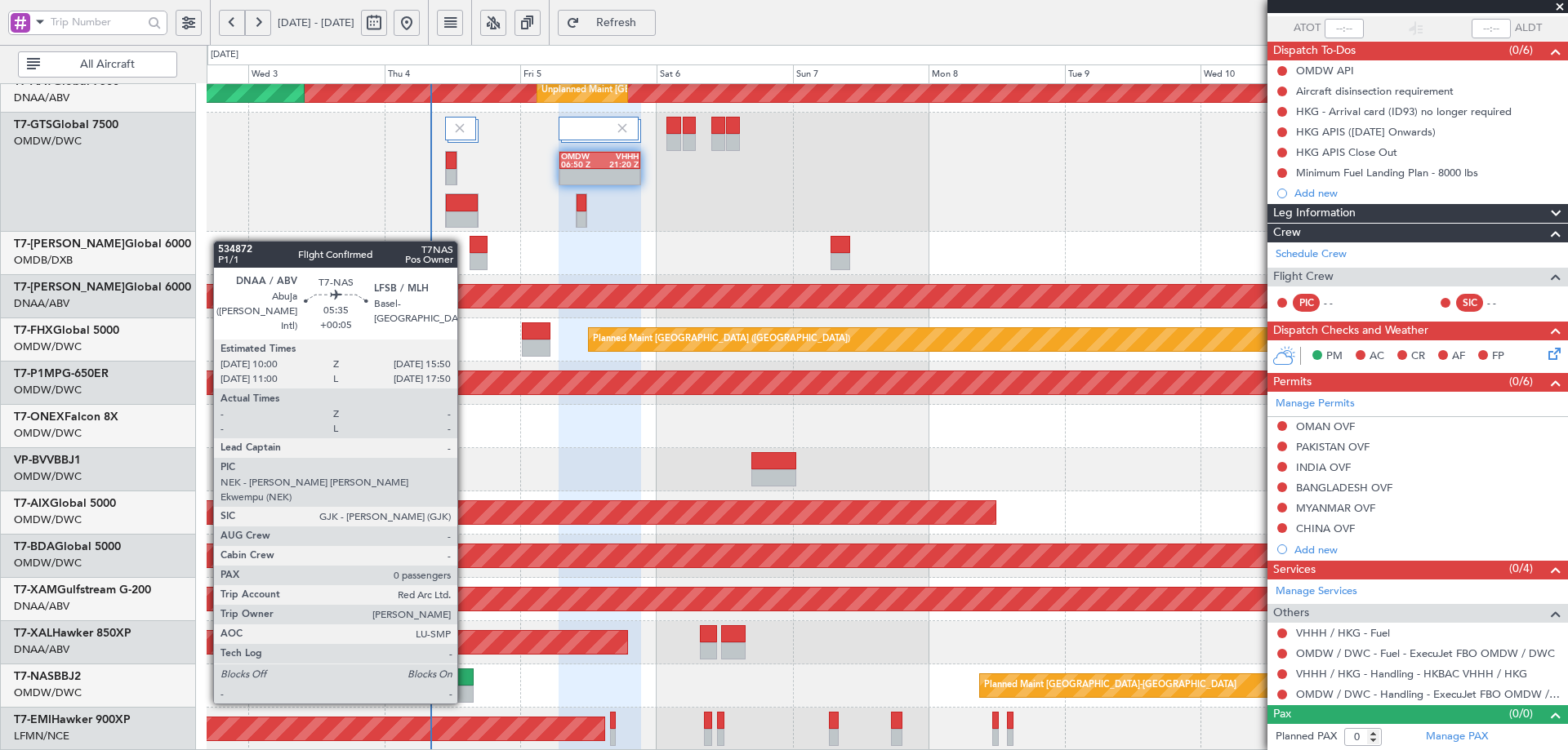
click at [465, 685] on div at bounding box center [457, 676] width 34 height 17
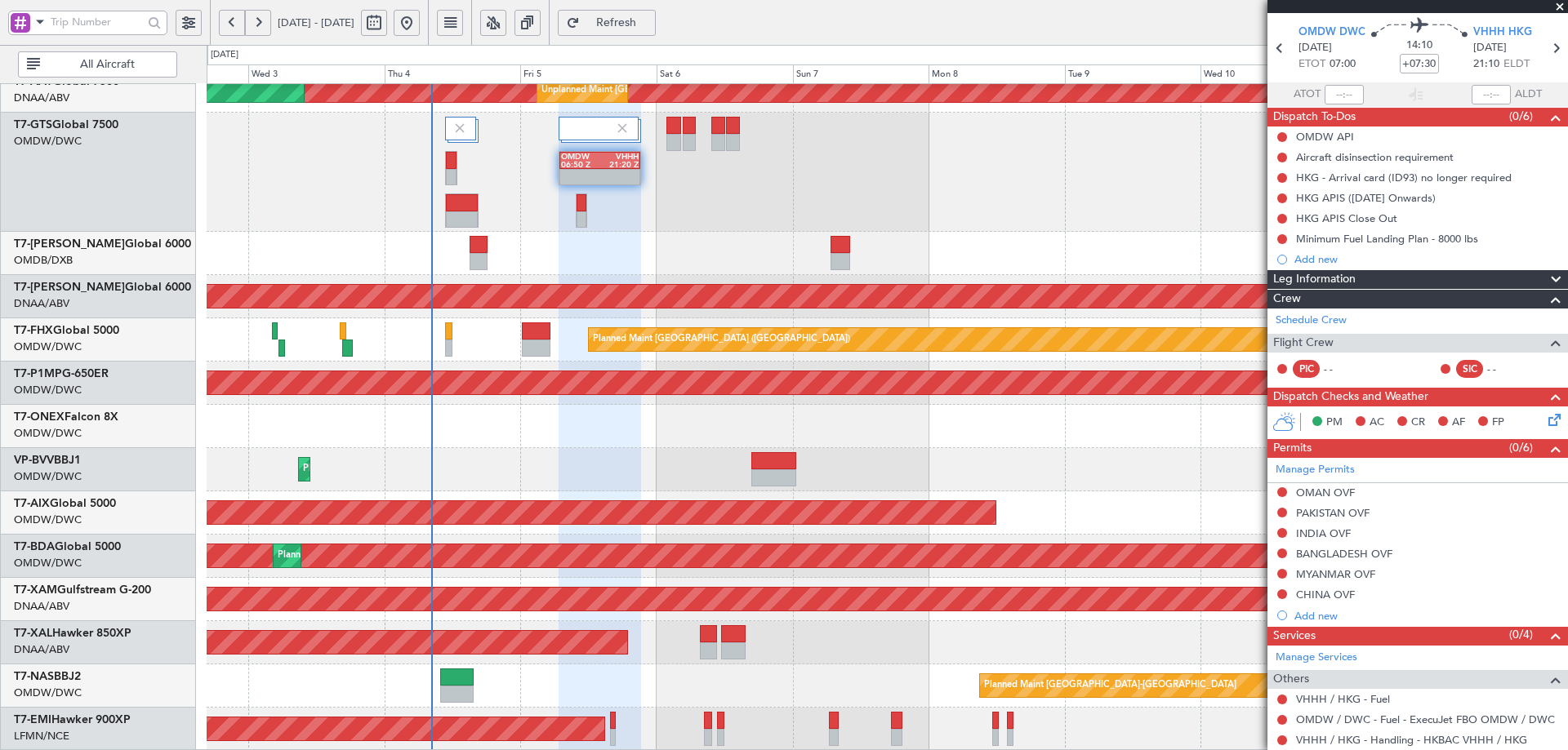
scroll to position [0, 0]
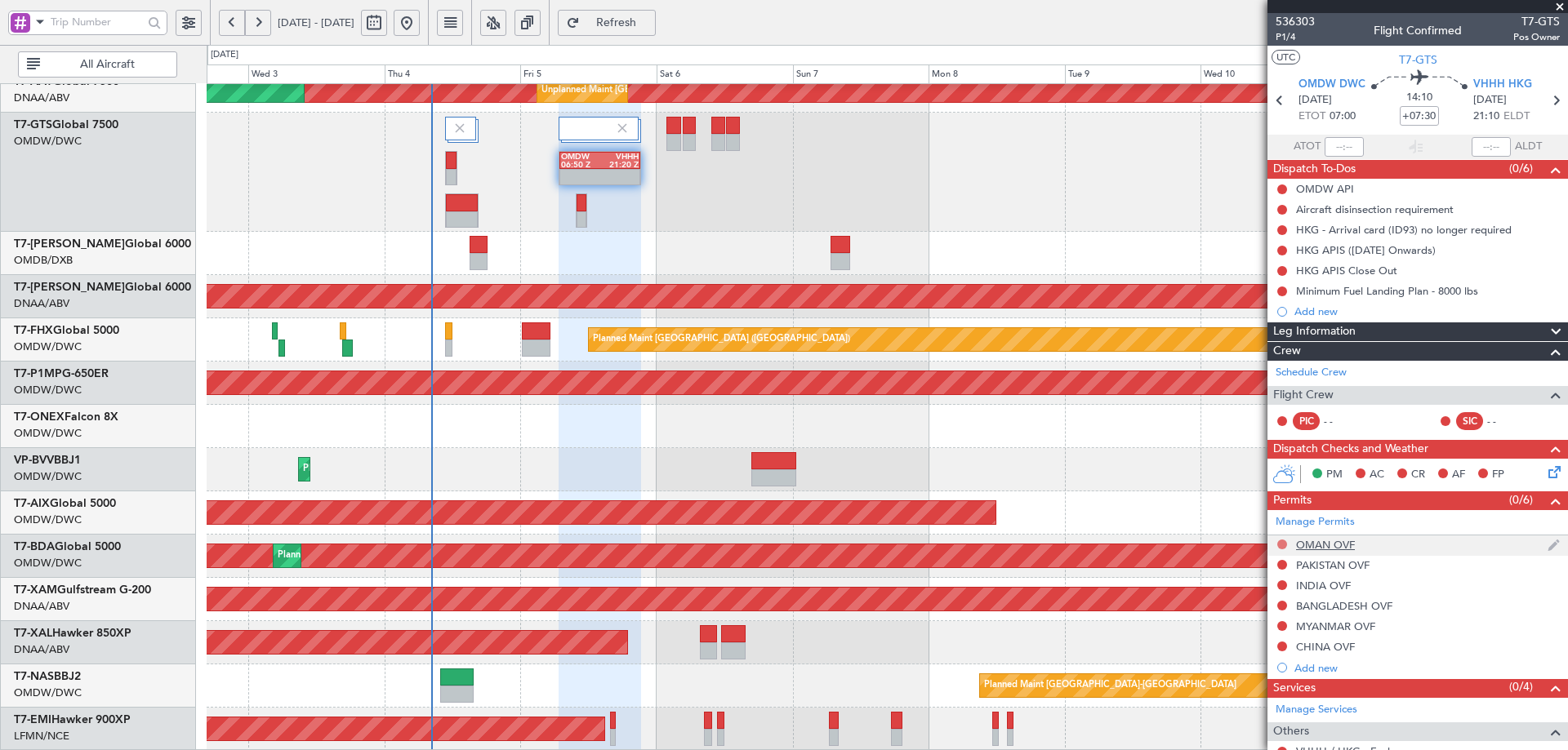
click at [1282, 544] on button at bounding box center [1283, 544] width 10 height 10
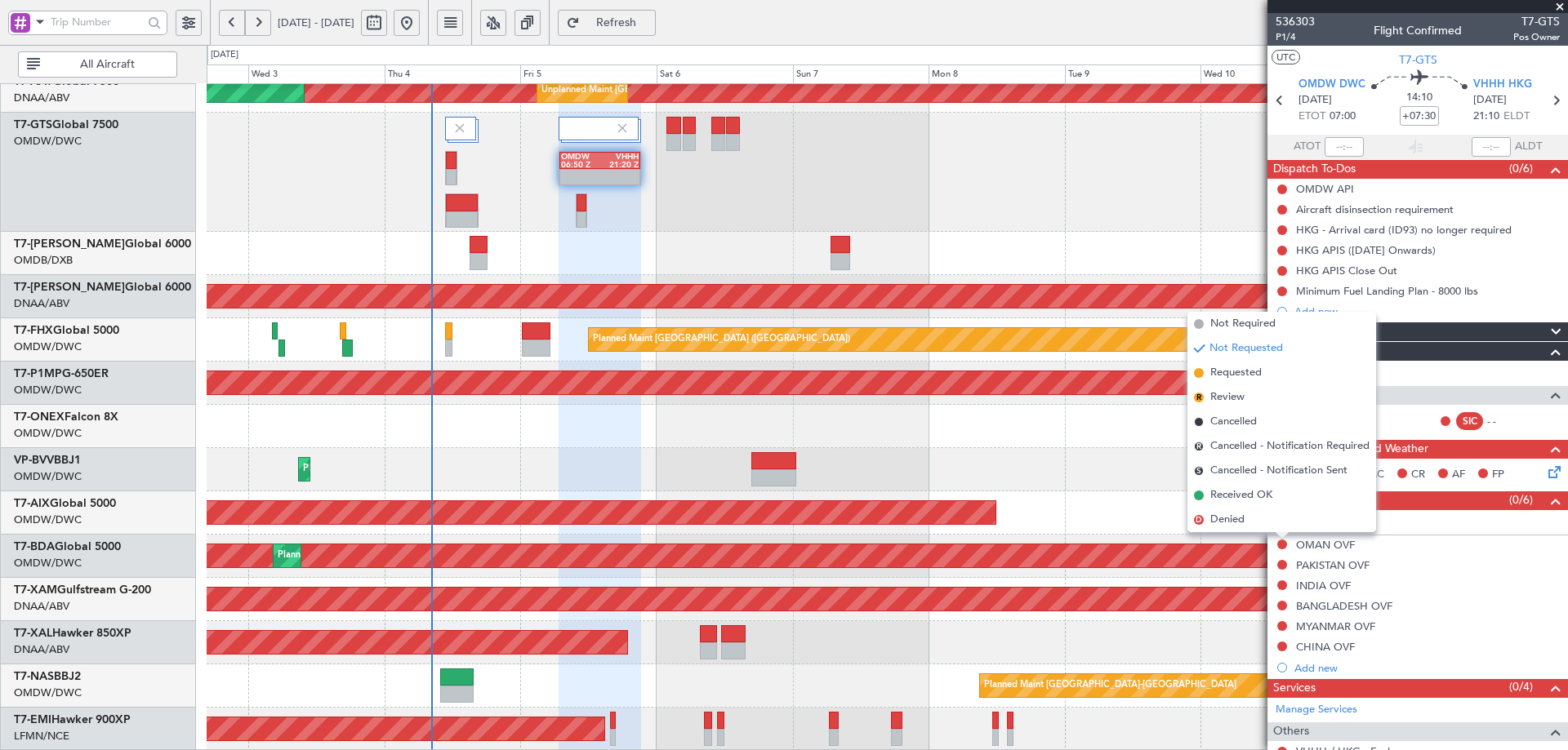
click at [1248, 376] on span "Requested" at bounding box center [1236, 373] width 52 height 16
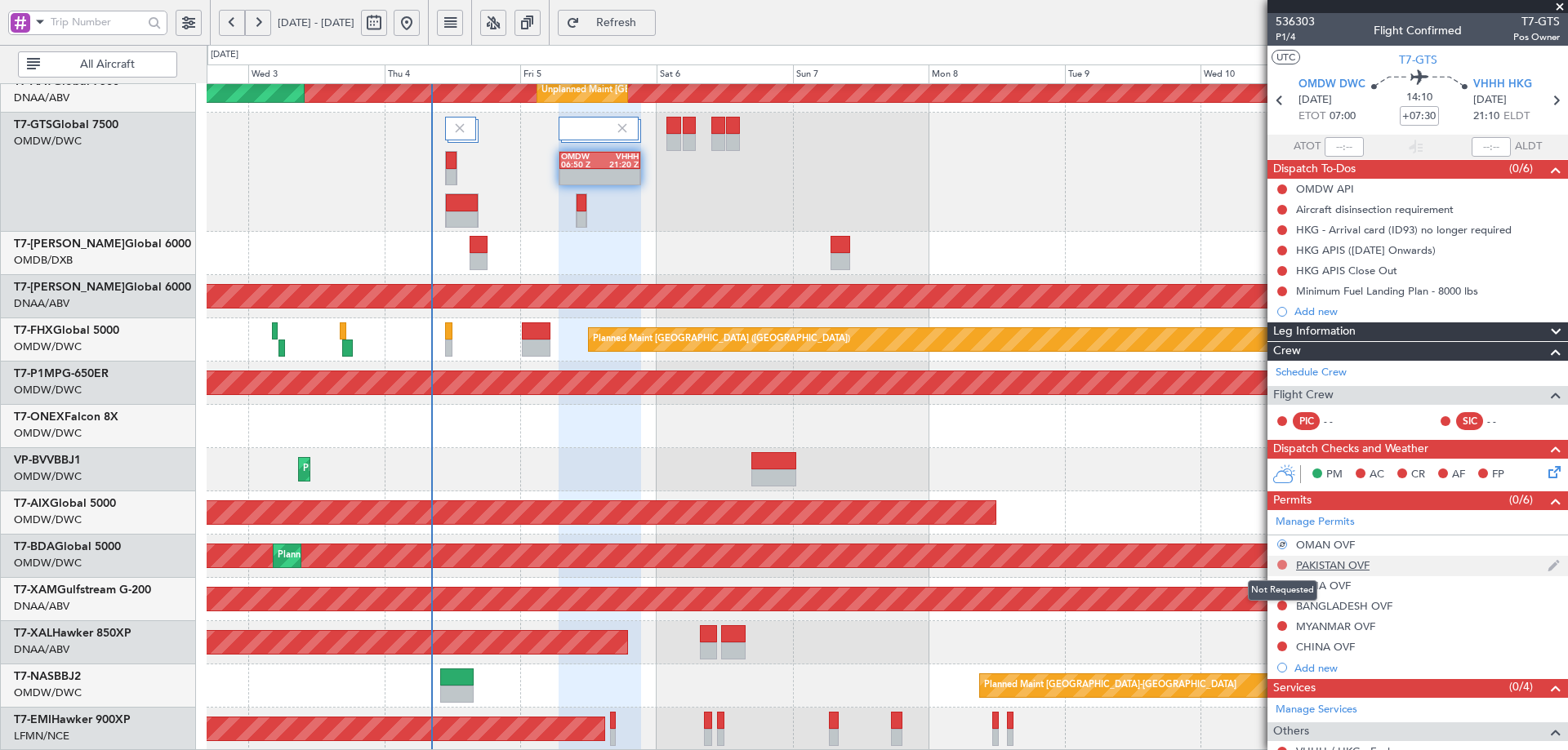
click at [1285, 561] on button at bounding box center [1283, 565] width 10 height 10
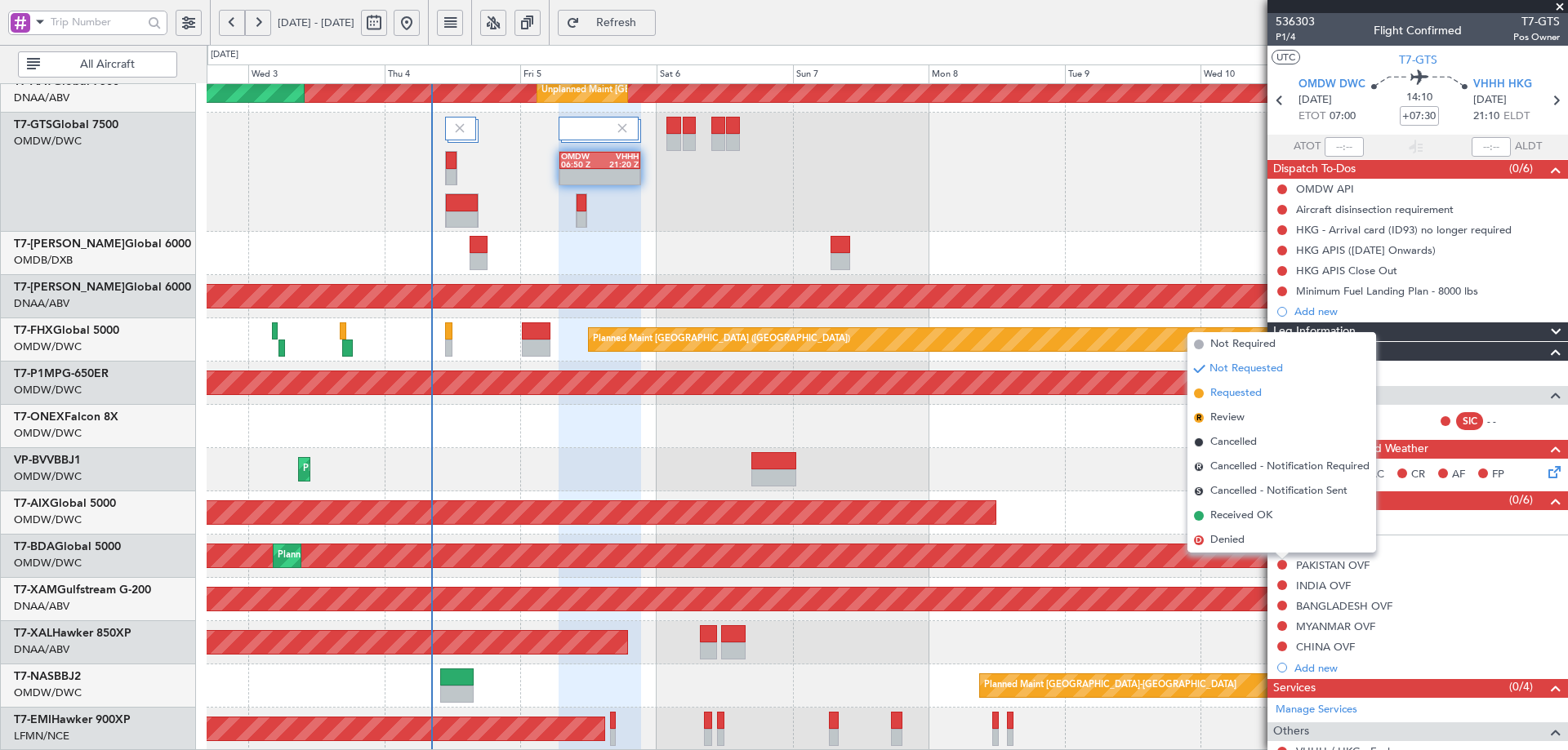
click at [1251, 393] on span "Requested" at bounding box center [1236, 393] width 52 height 16
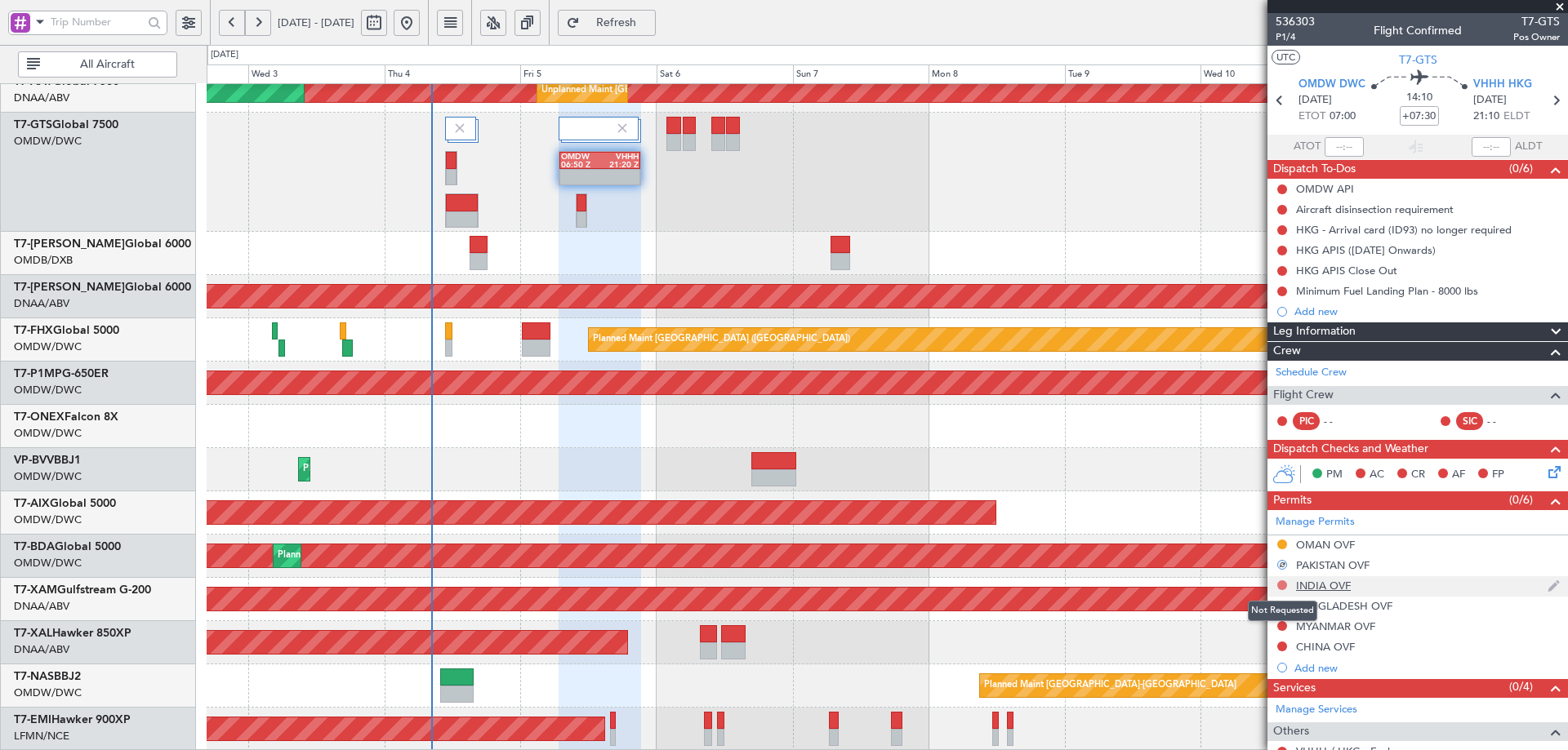
click at [1283, 585] on button at bounding box center [1283, 585] width 10 height 10
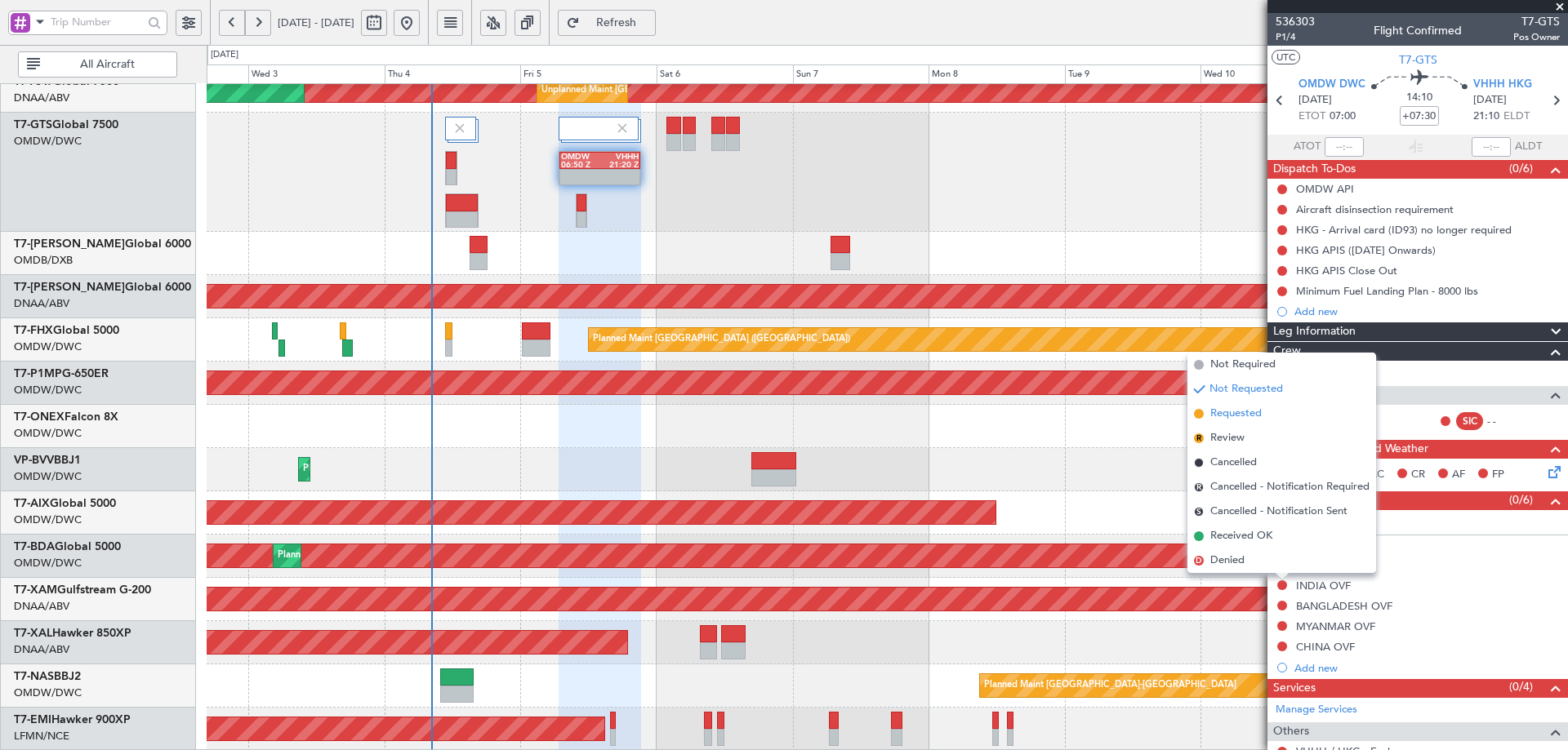
click at [1231, 421] on span "Requested" at bounding box center [1236, 414] width 52 height 16
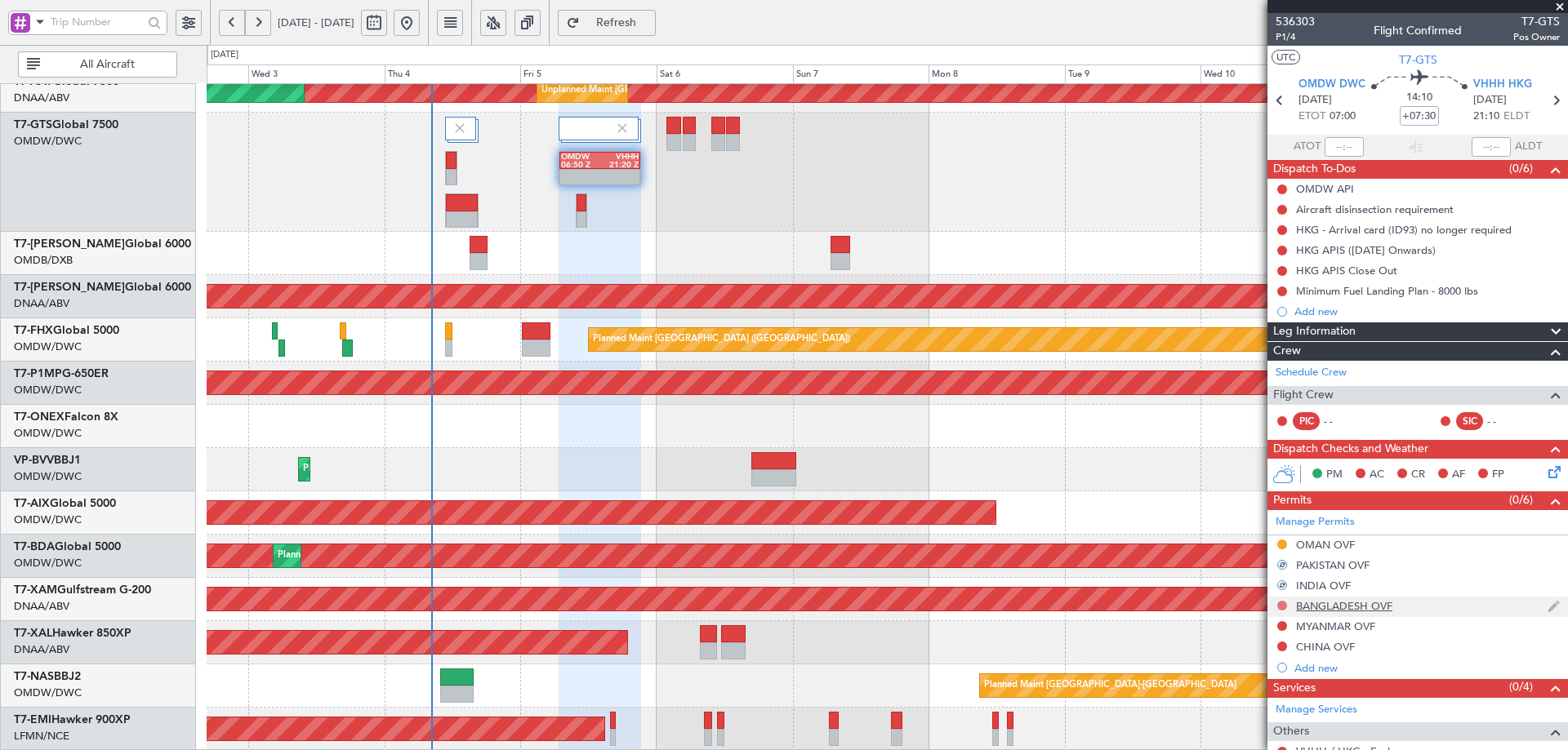
click at [1278, 603] on button at bounding box center [1283, 606] width 10 height 10
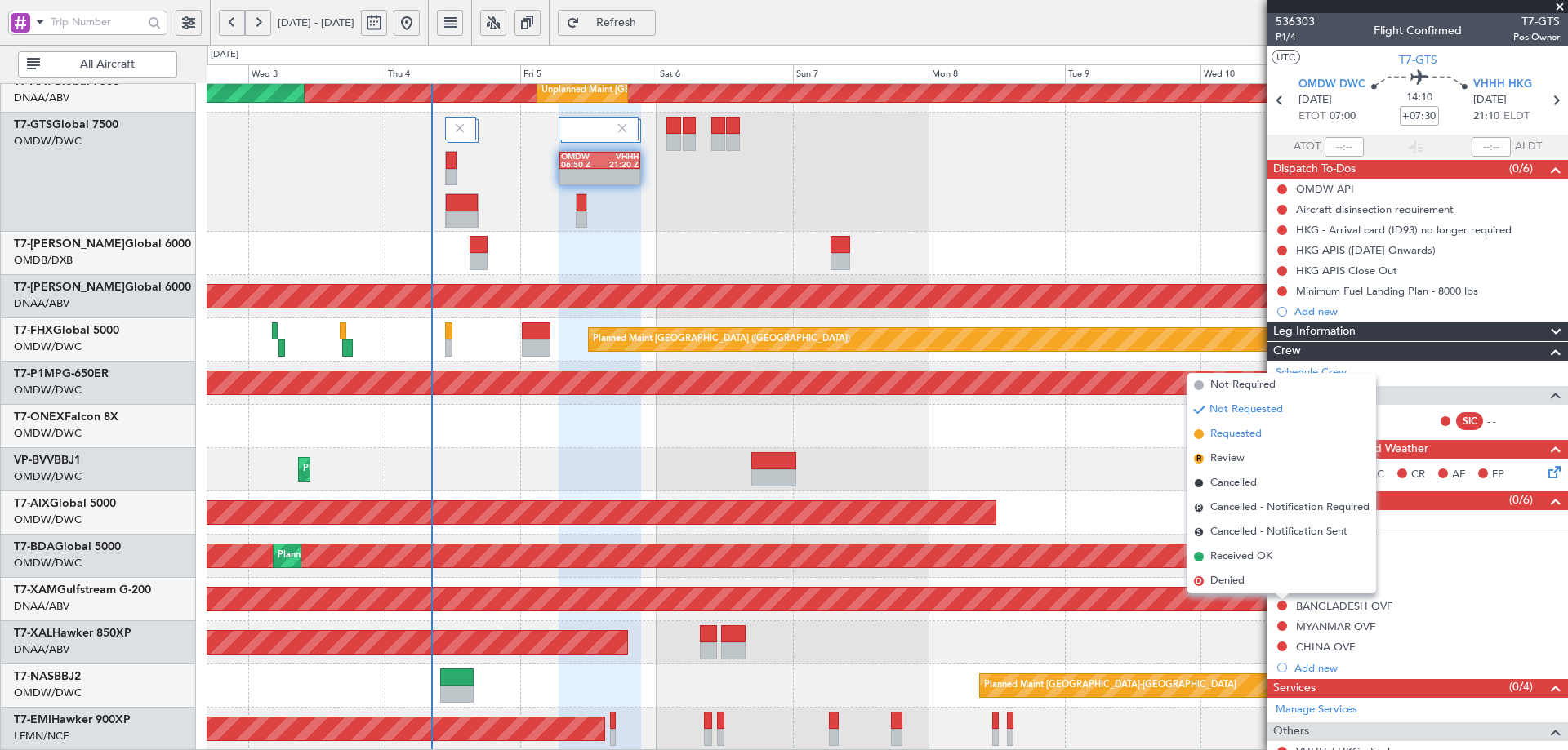
click at [1251, 442] on span "Requested" at bounding box center [1236, 434] width 52 height 16
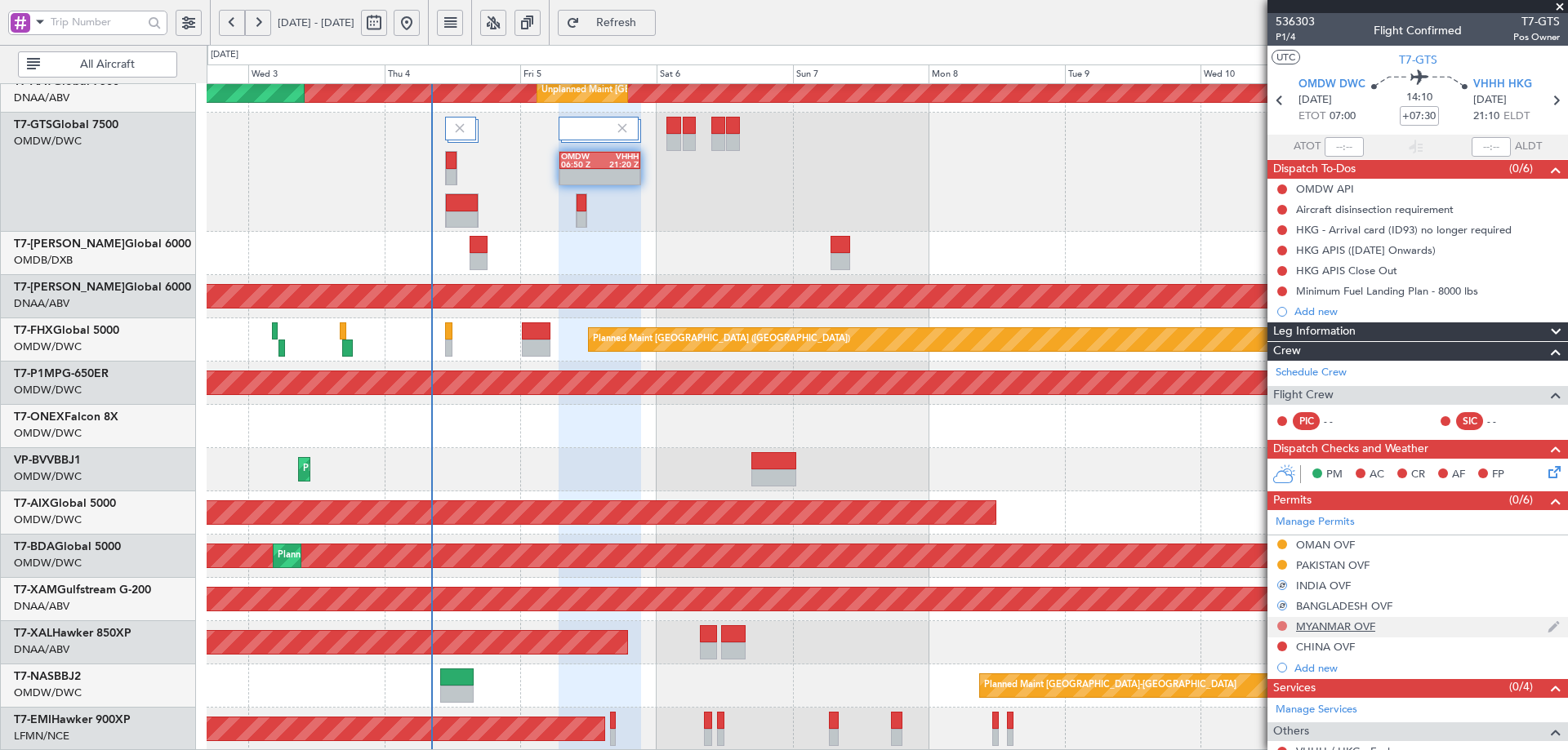
click at [1282, 623] on button at bounding box center [1283, 627] width 10 height 10
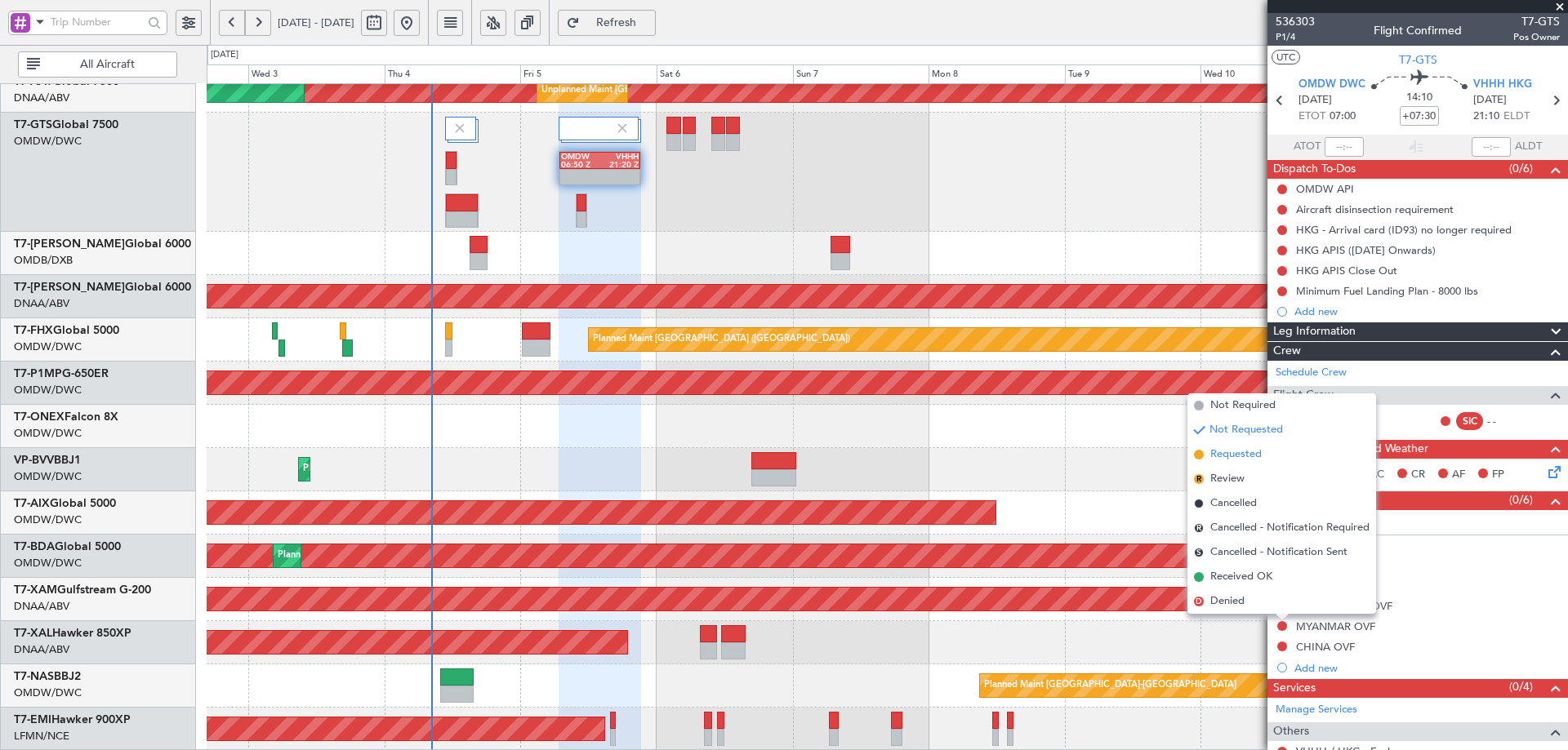
click at [1242, 457] on span "Requested" at bounding box center [1236, 455] width 52 height 16
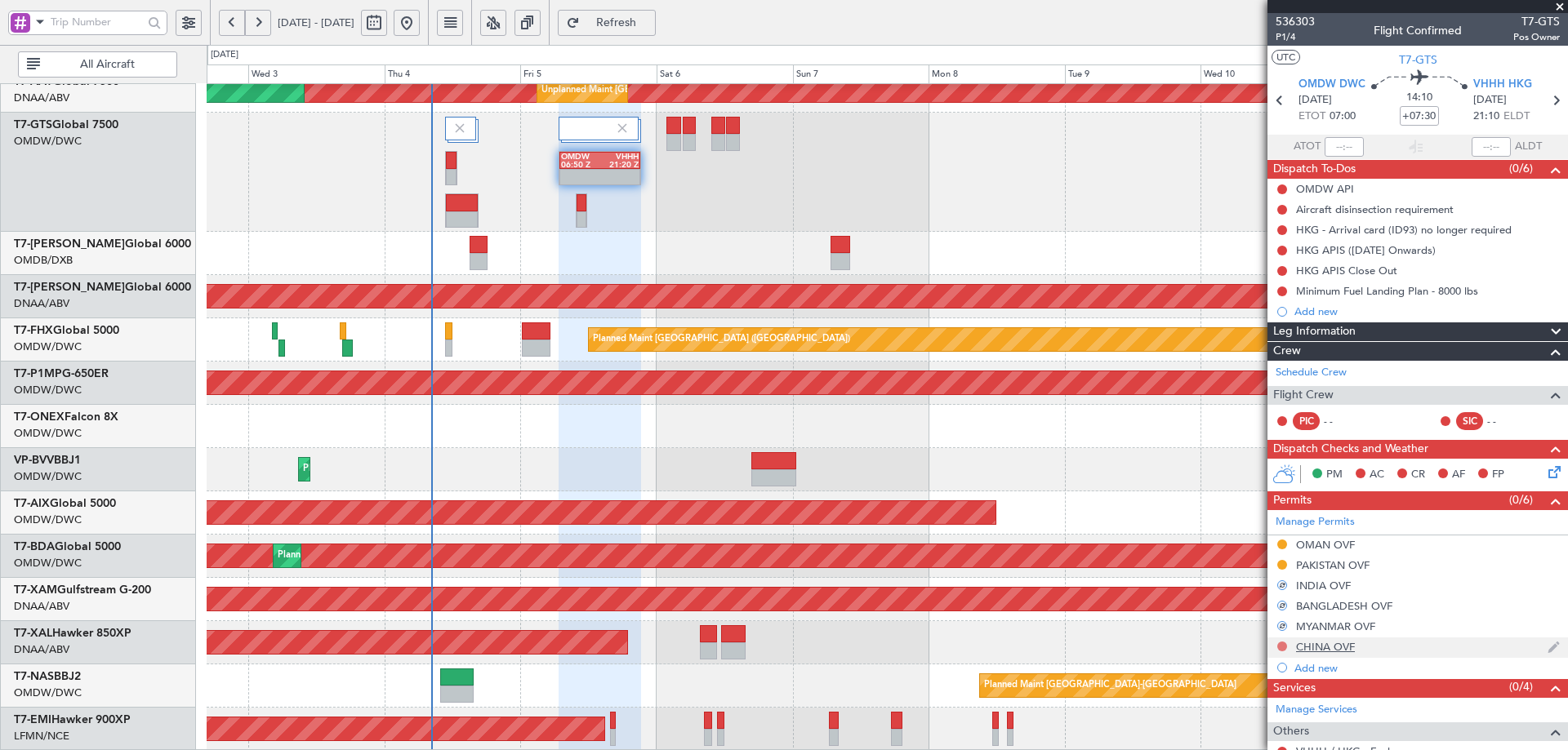
click at [1283, 647] on button at bounding box center [1283, 647] width 10 height 10
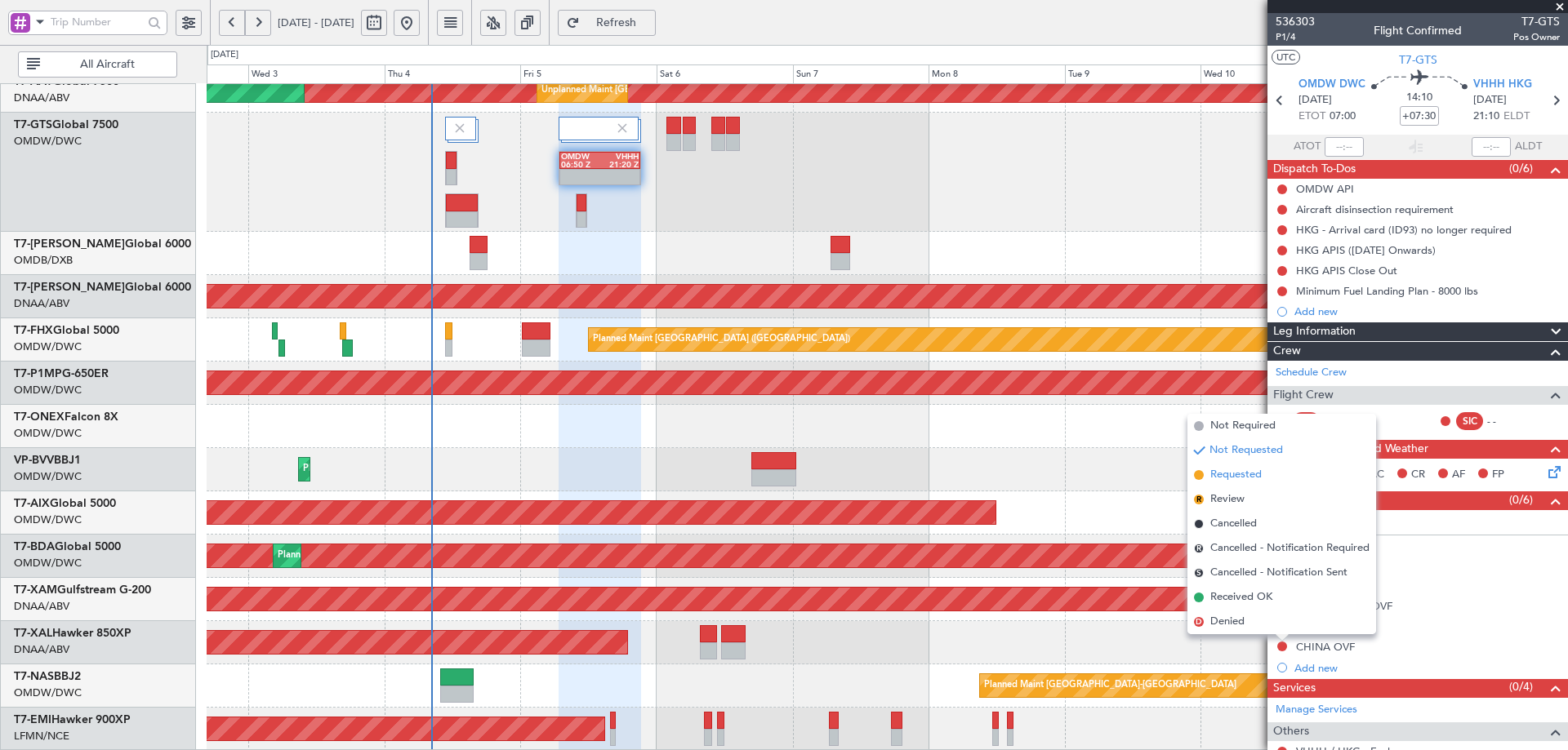
click at [1228, 480] on span "Requested" at bounding box center [1236, 475] width 52 height 16
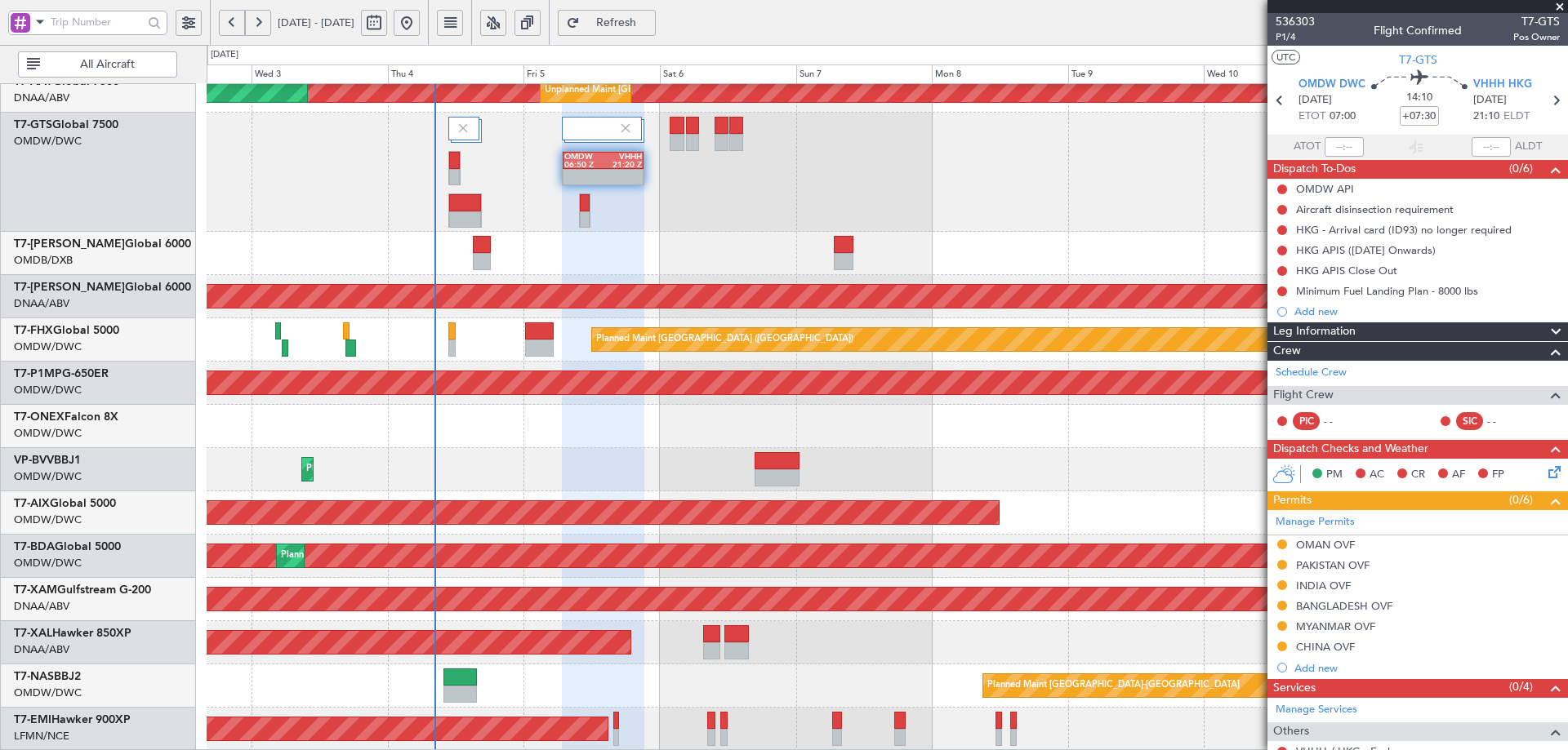
click at [482, 390] on div "Unplanned Maint Dubai (Al Maktoum Intl) Planned Maint Dubai (Al Maktoum Intl) U…" at bounding box center [886, 236] width 1360 height 1028
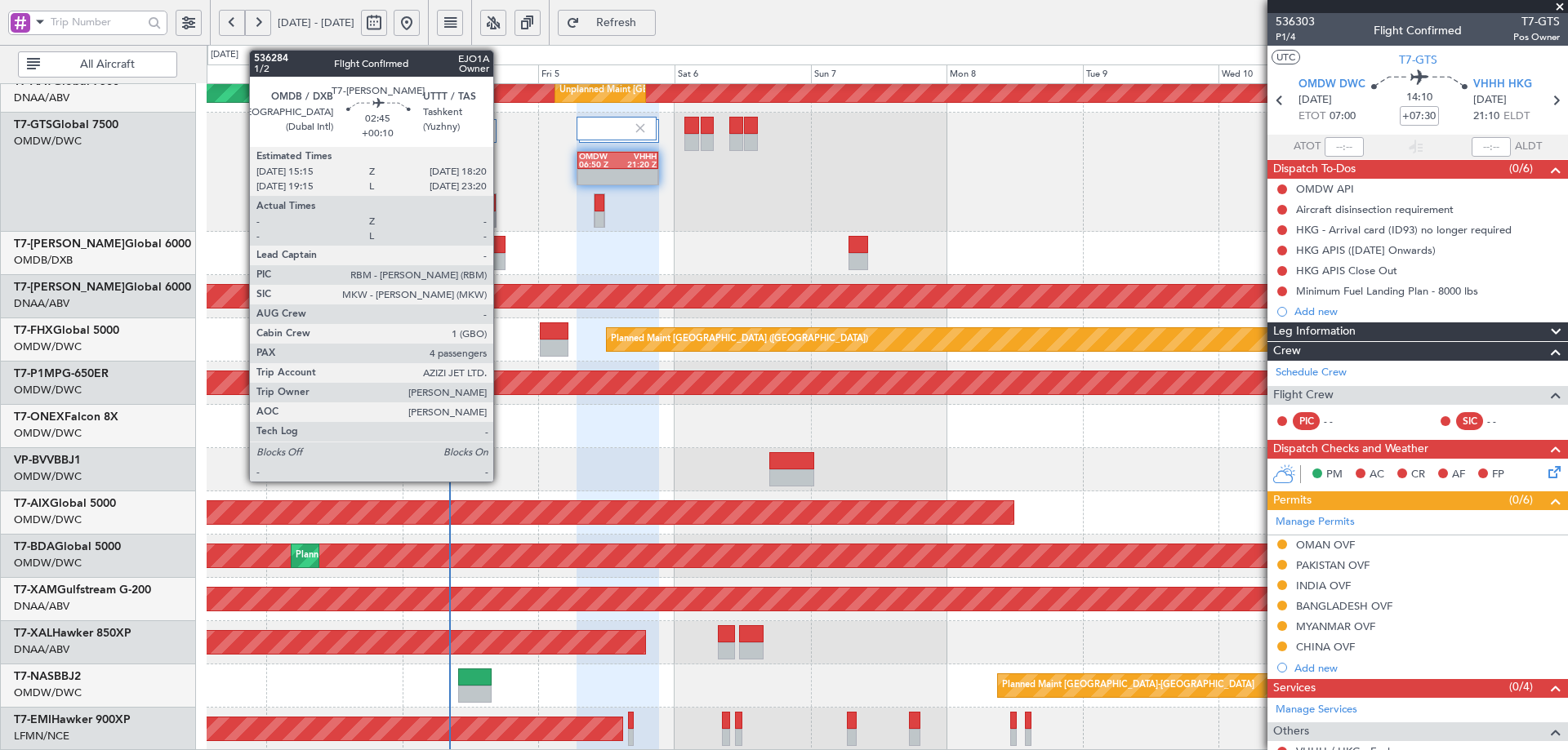
click at [501, 251] on div at bounding box center [497, 244] width 18 height 17
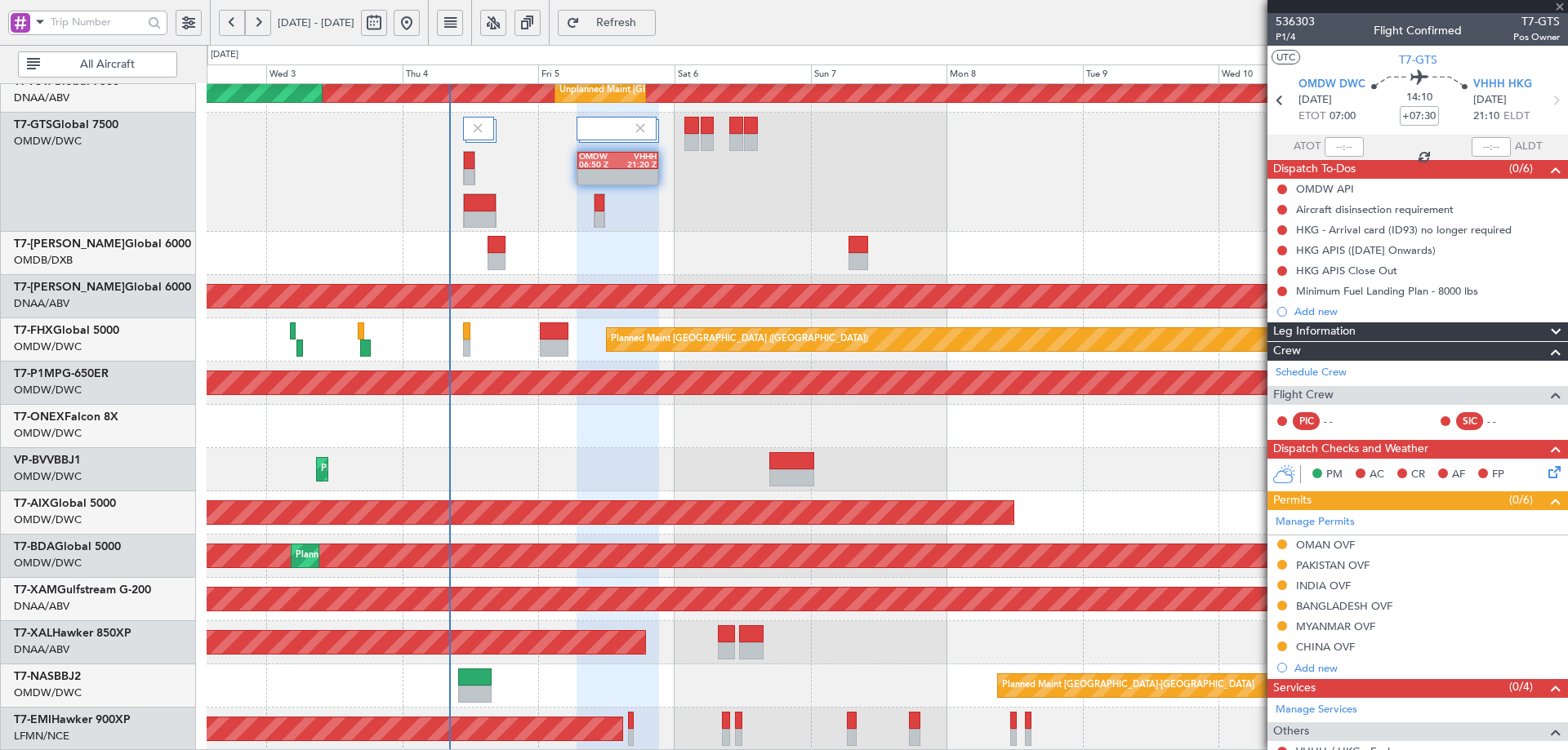
type input "+00:10"
type input "4"
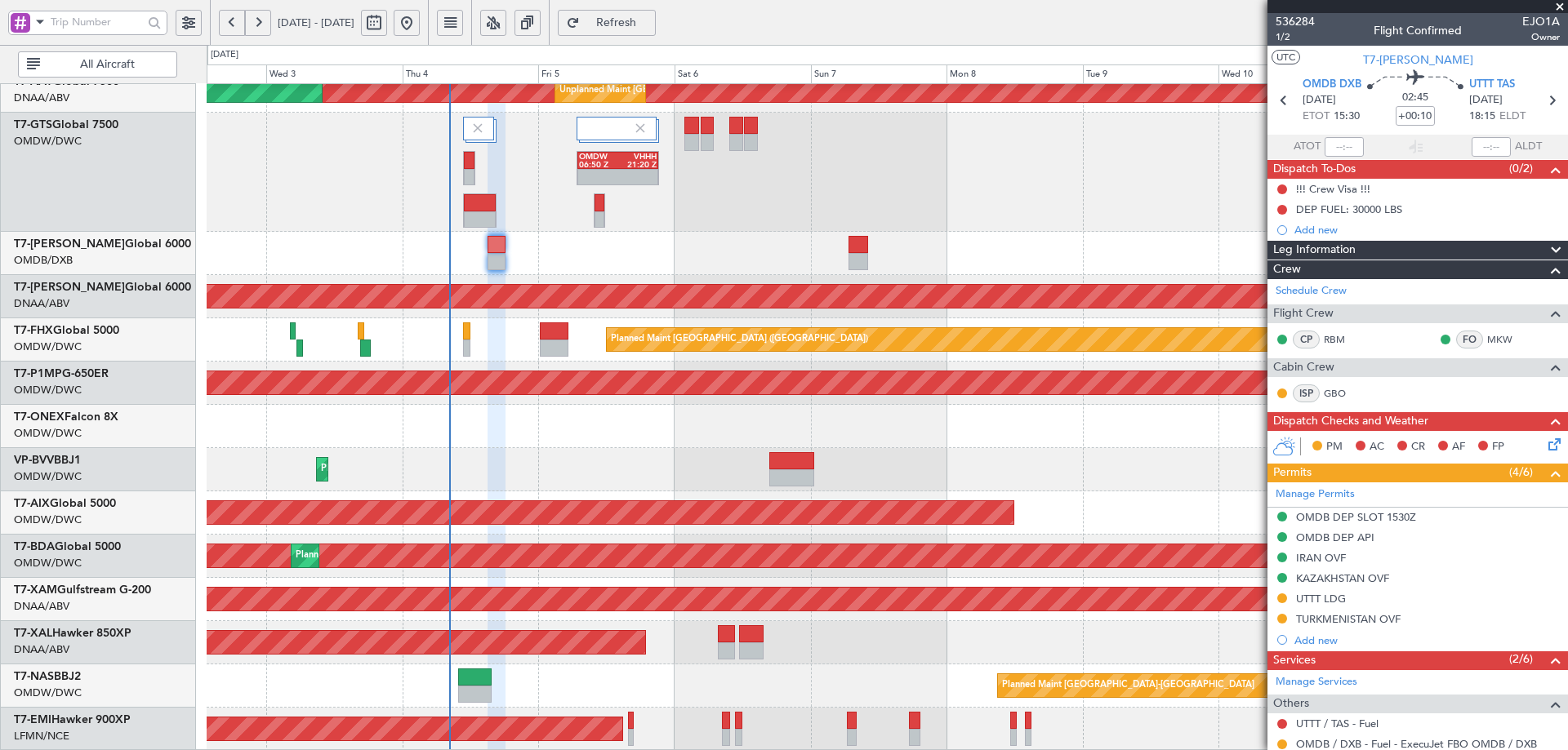
click at [1384, 621] on div "TURKMENISTAN OVF" at bounding box center [1348, 620] width 104 height 14
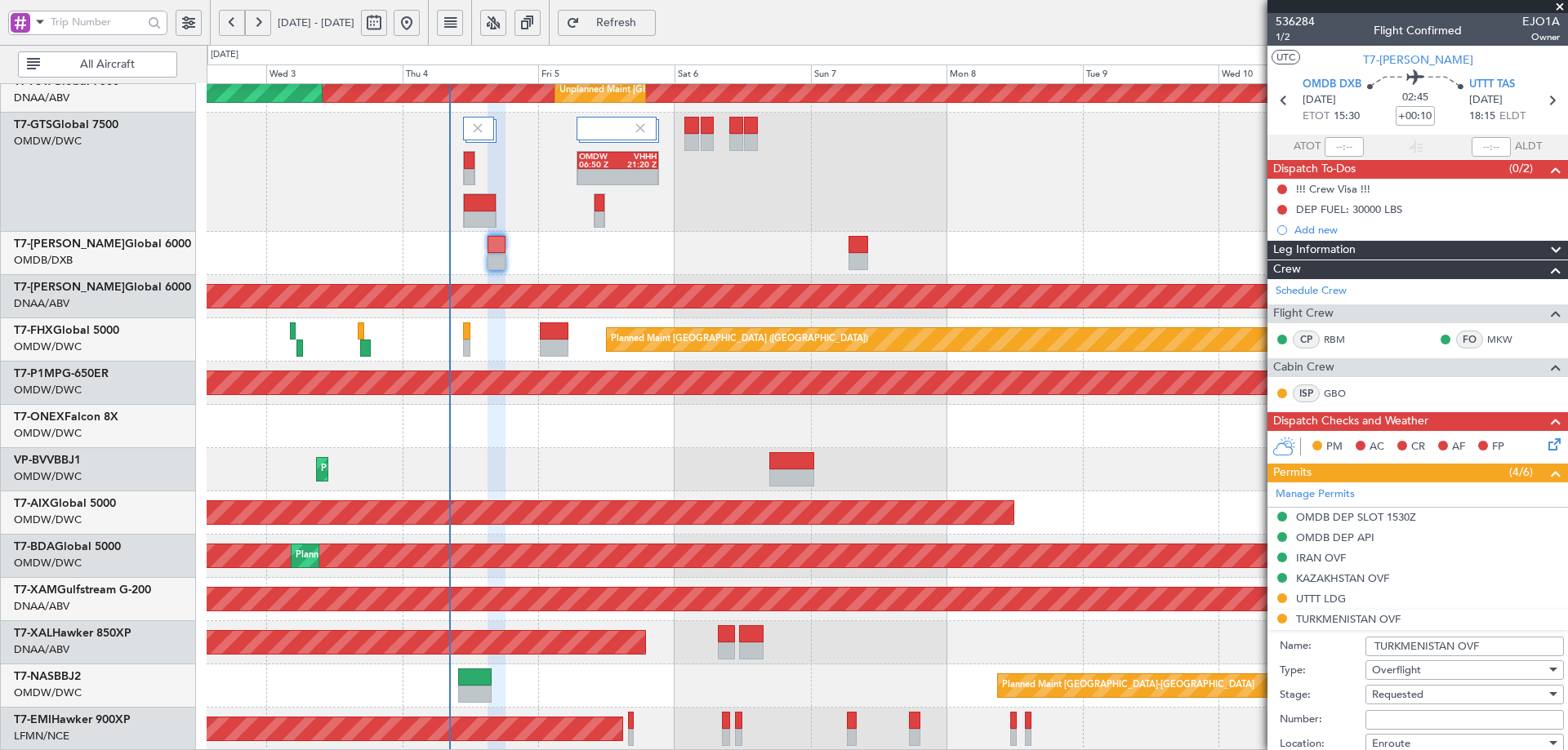
scroll to position [327, 0]
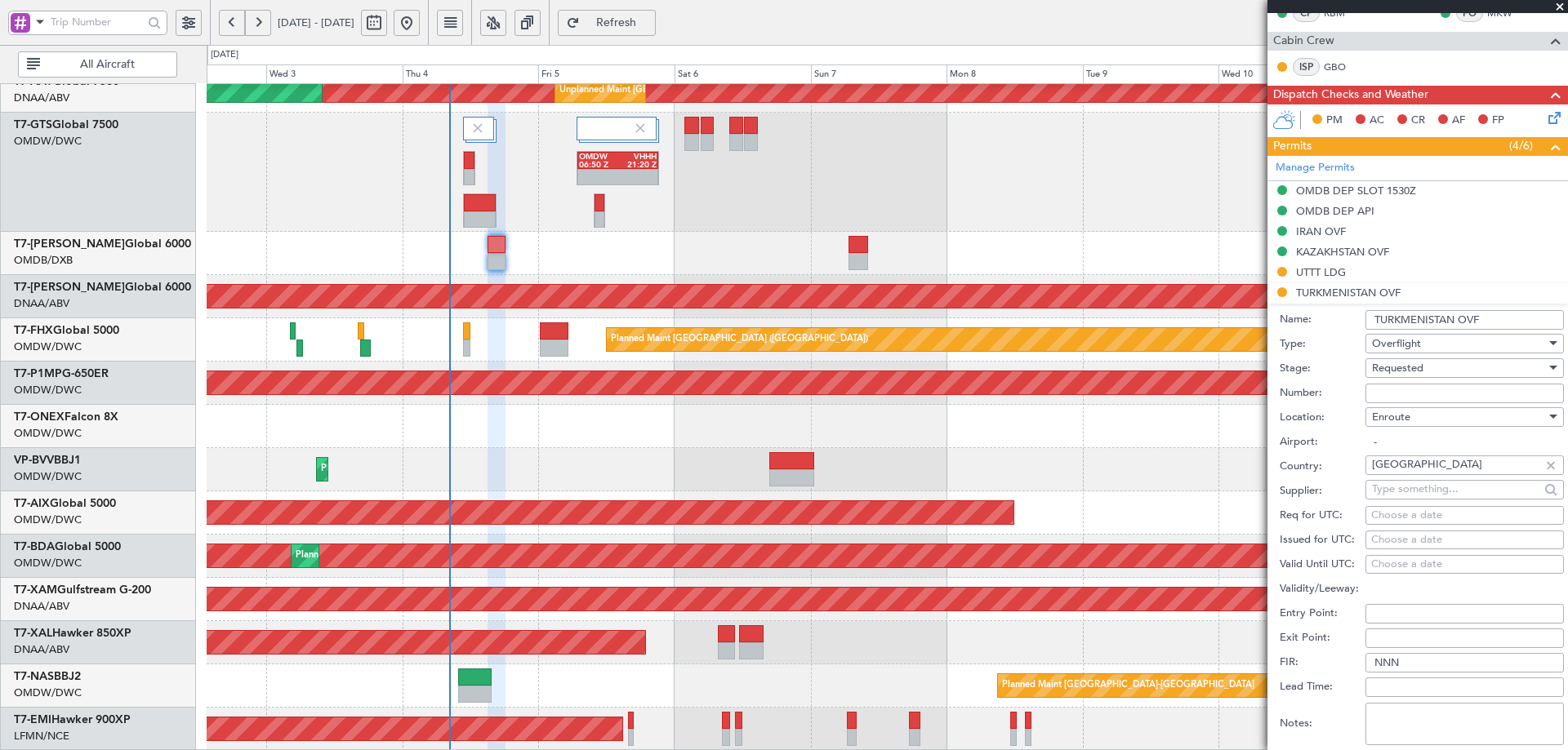
click at [1401, 388] on input "Number:" at bounding box center [1465, 393] width 199 height 20
paste input "GC/146/10449/040925"
type input "GC/146/10449/040925"
click at [1411, 370] on span "Requested" at bounding box center [1398, 368] width 52 height 15
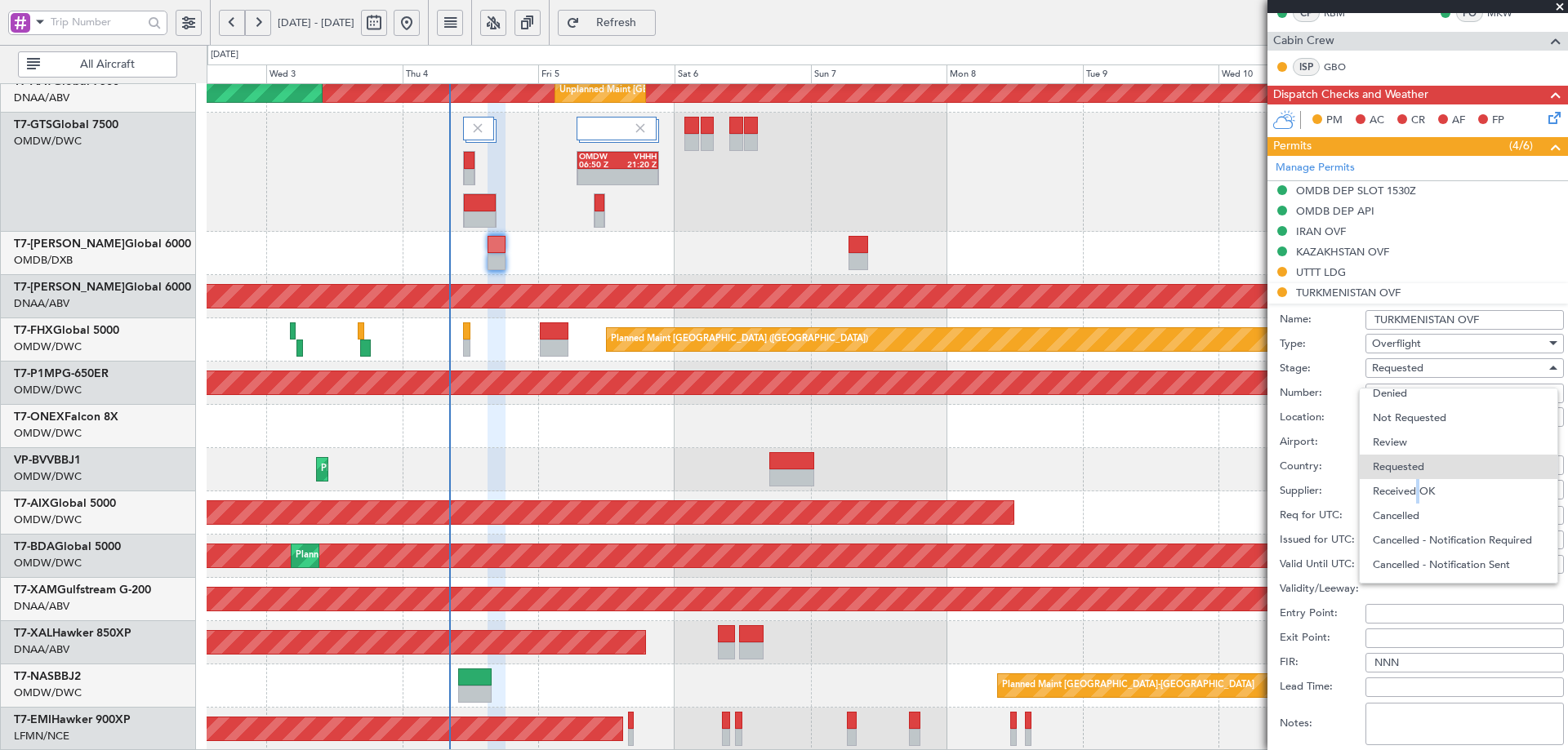
click at [1412, 490] on span "Received OK" at bounding box center [1459, 492] width 172 height 25
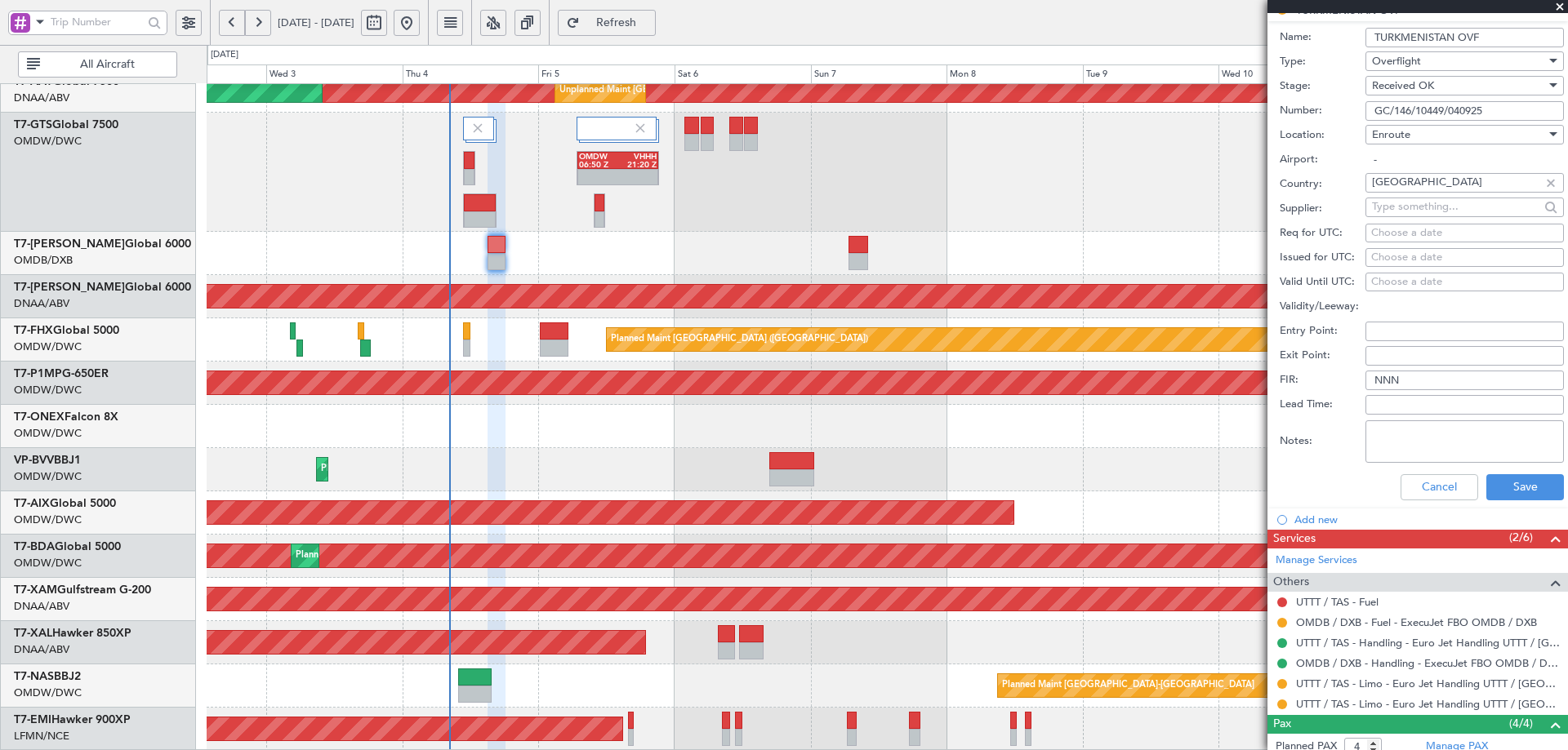
scroll to position [766, 0]
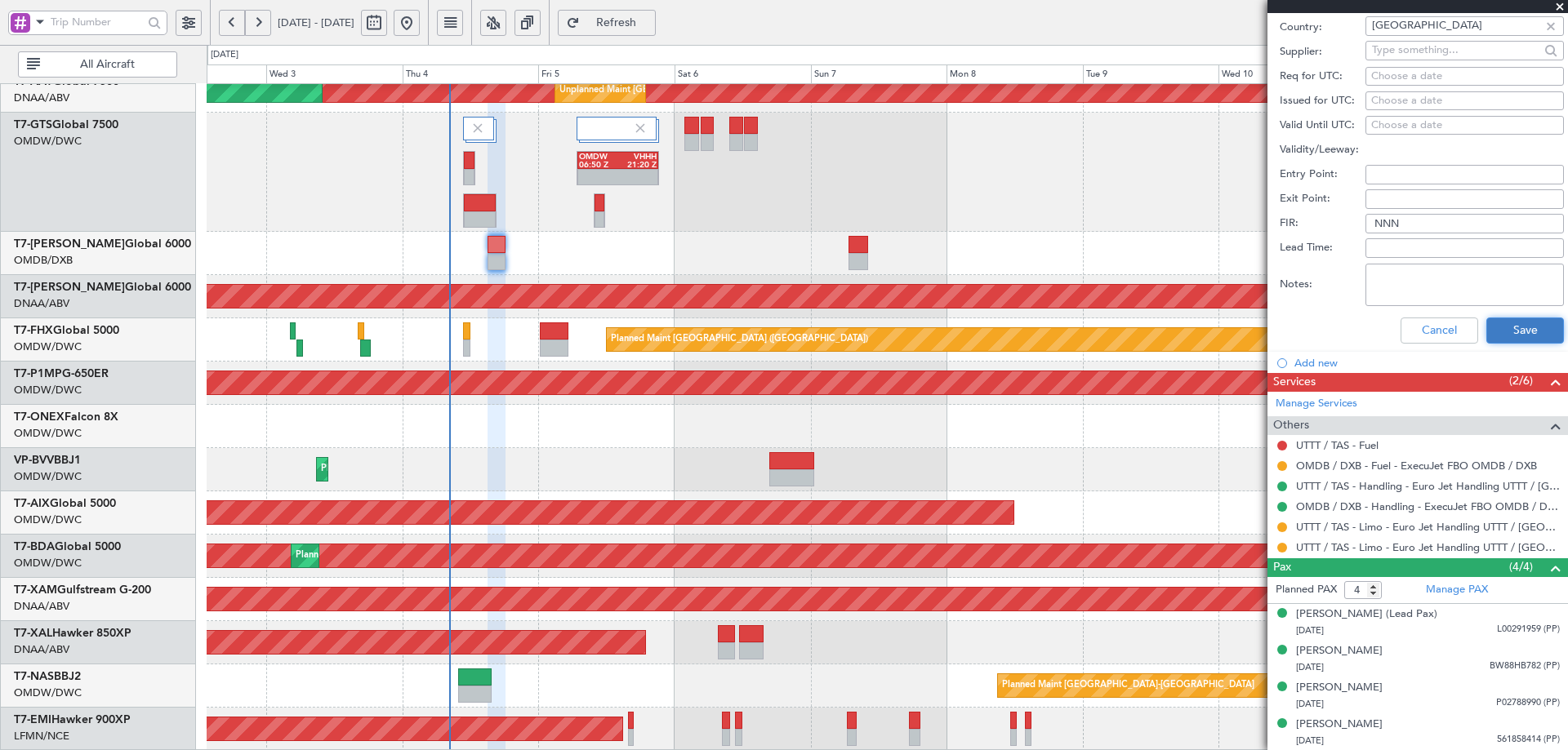
click at [1521, 328] on button "Save" at bounding box center [1525, 331] width 78 height 26
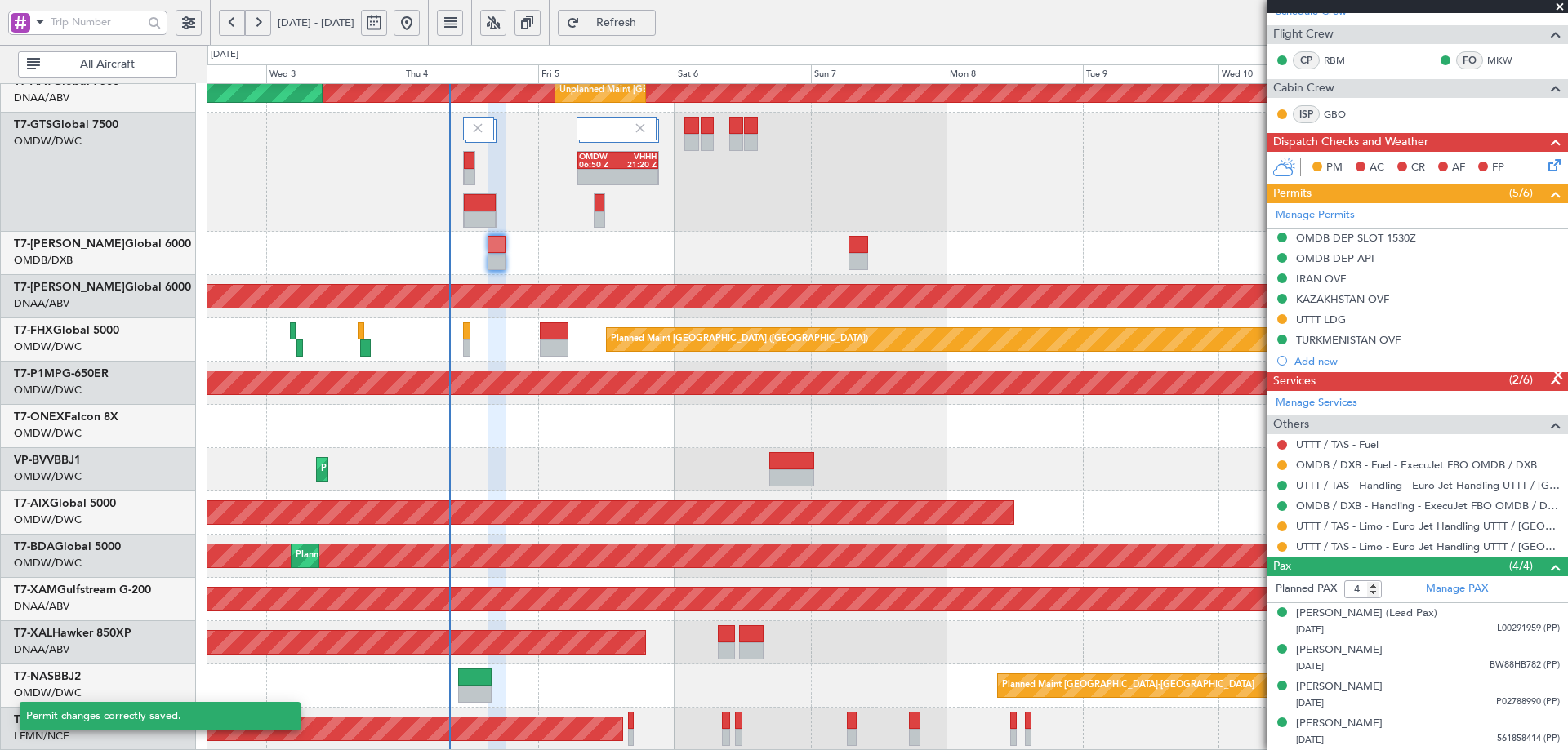
scroll to position [278, 0]
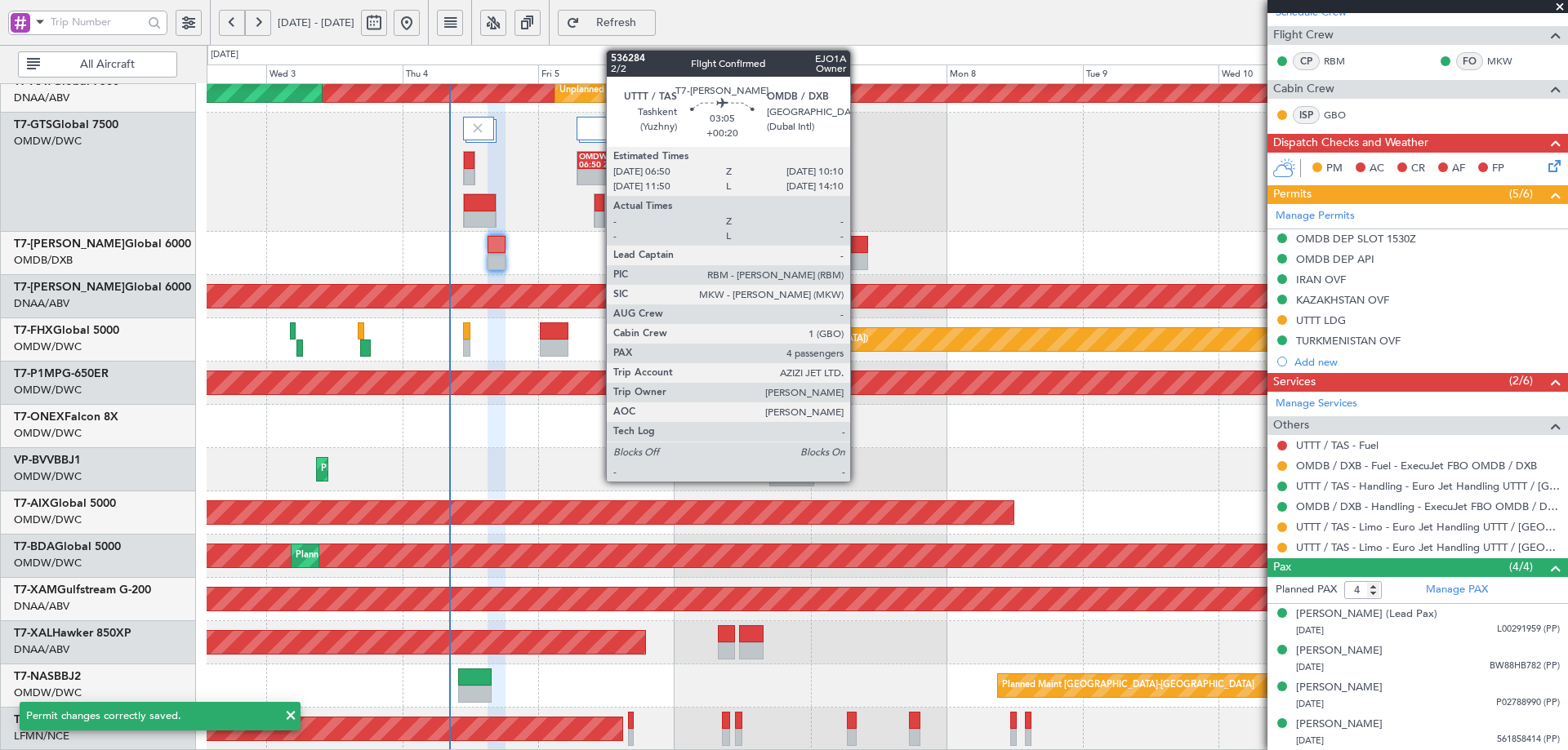
click at [861, 242] on div at bounding box center [859, 244] width 20 height 17
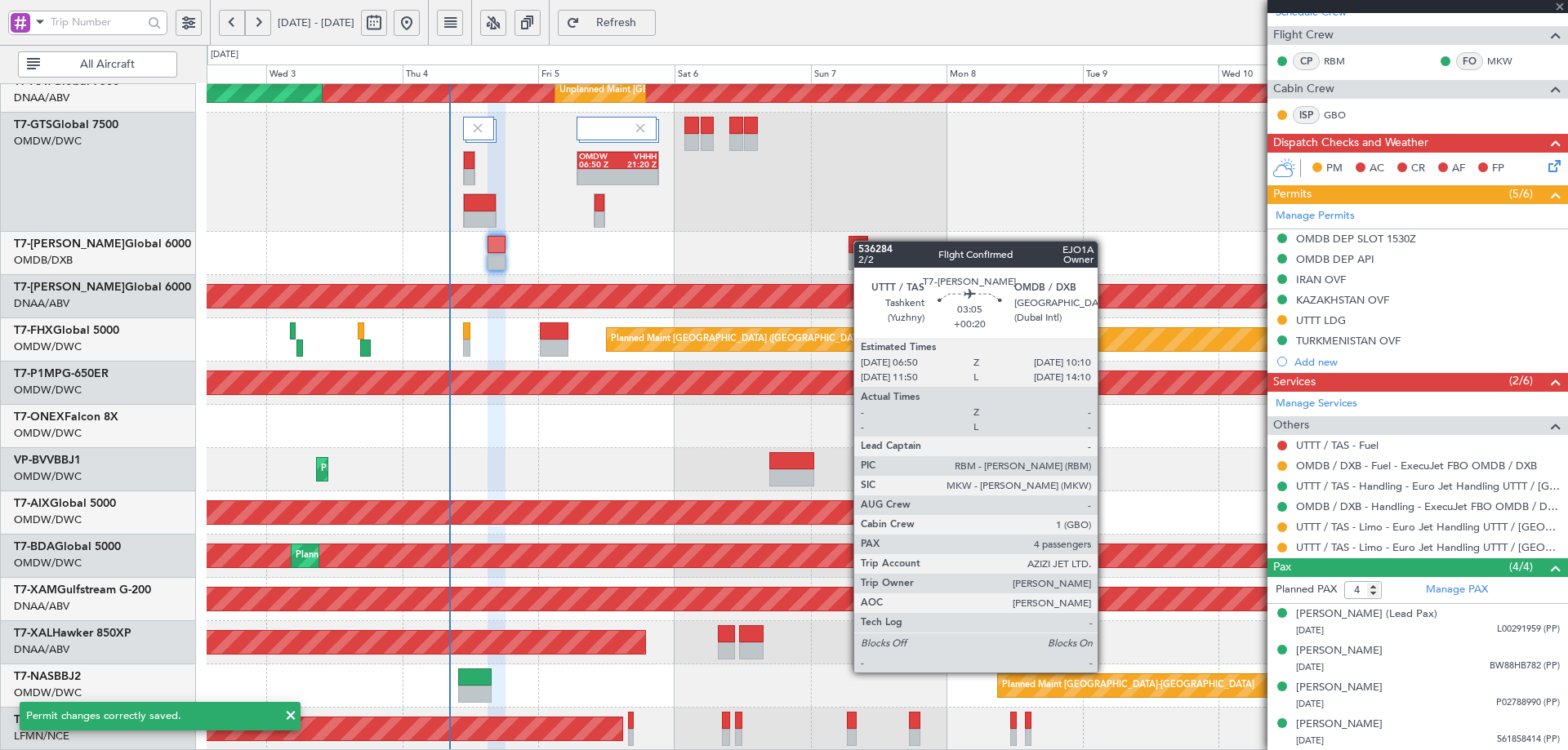
type input "+00:20"
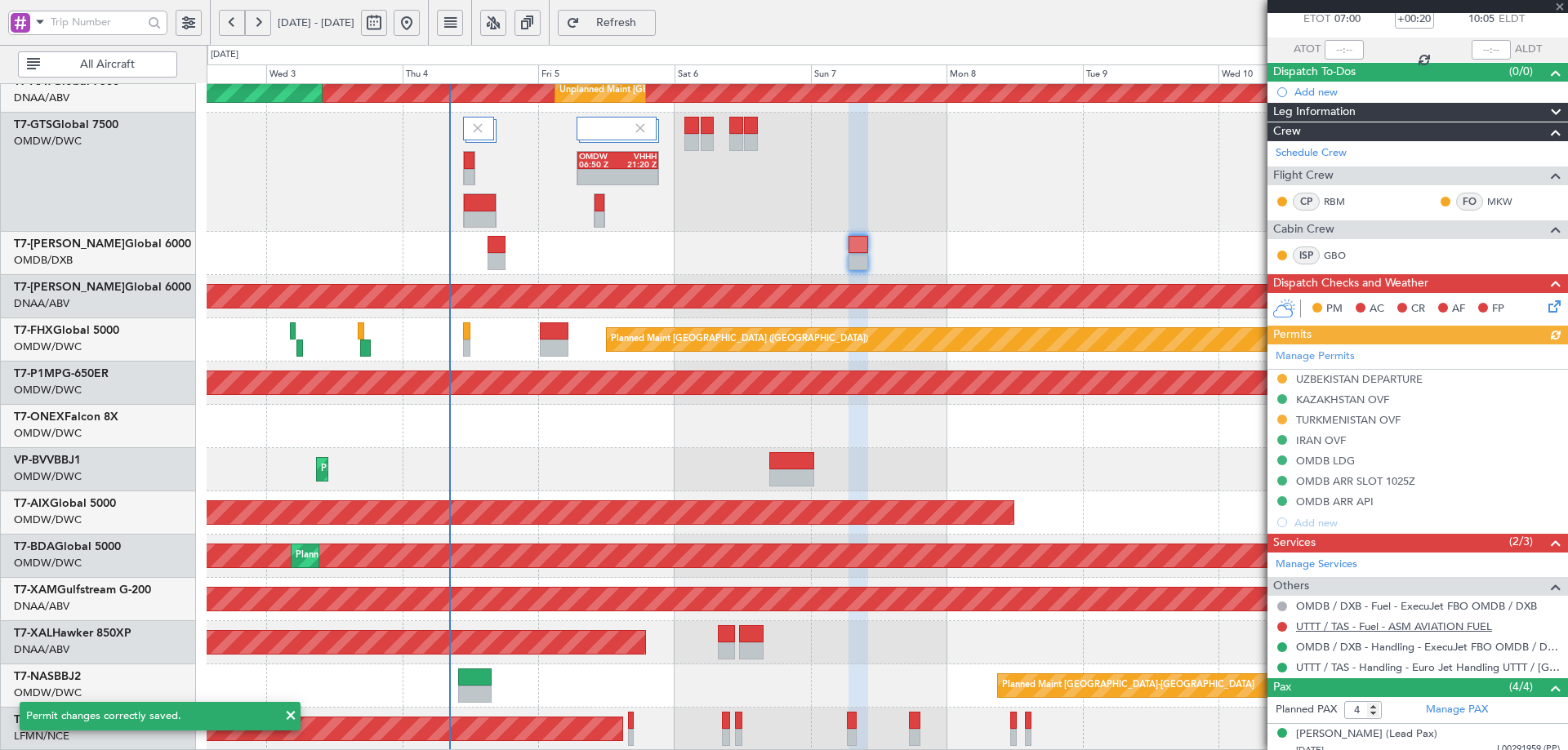
scroll to position [218, 0]
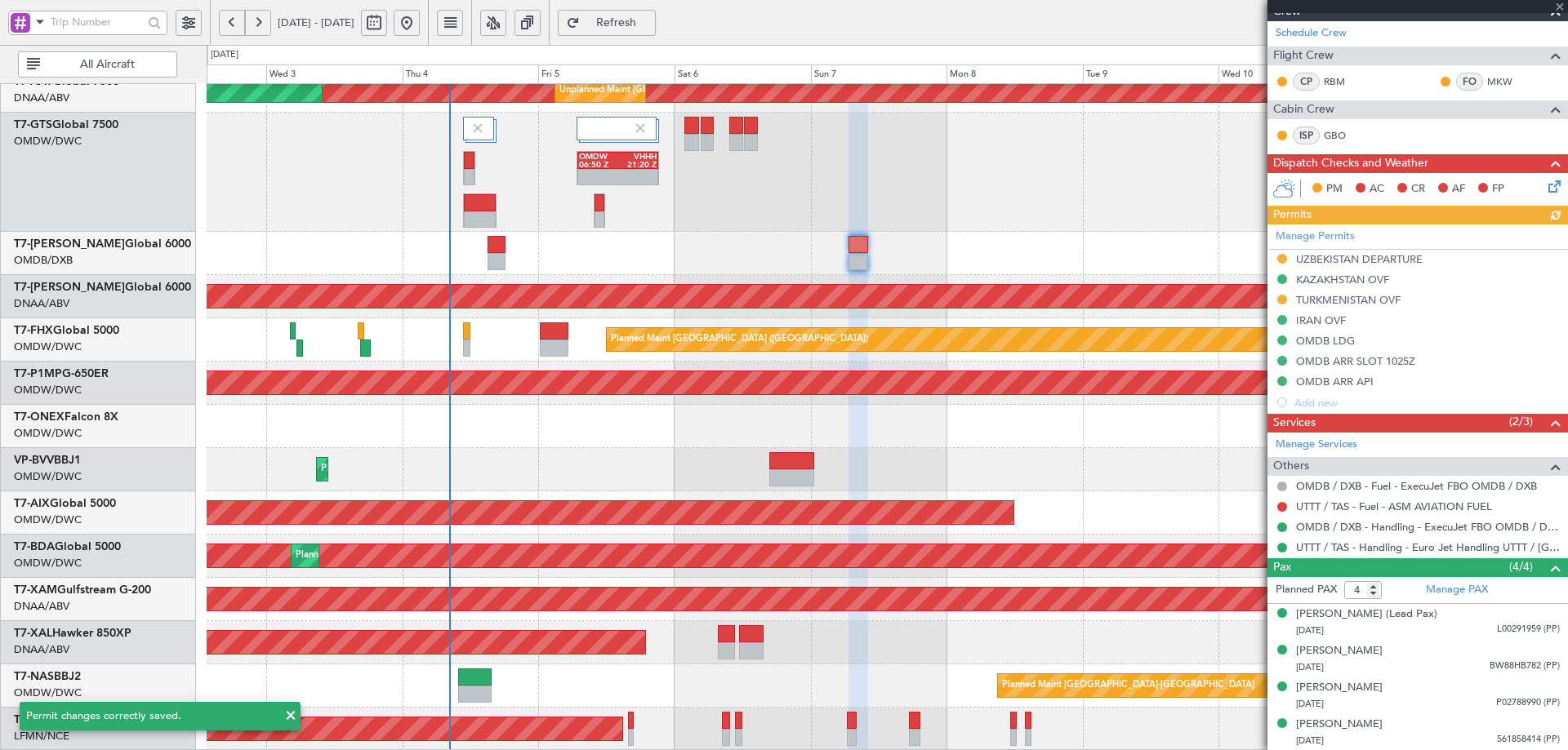
click at [1357, 298] on div "Manage Permits UZBEKISTAN DEPARTURE KAZAKHSTAN OVF TURKMENISTAN OVF IRAN OVF OM…" at bounding box center [1418, 319] width 301 height 189
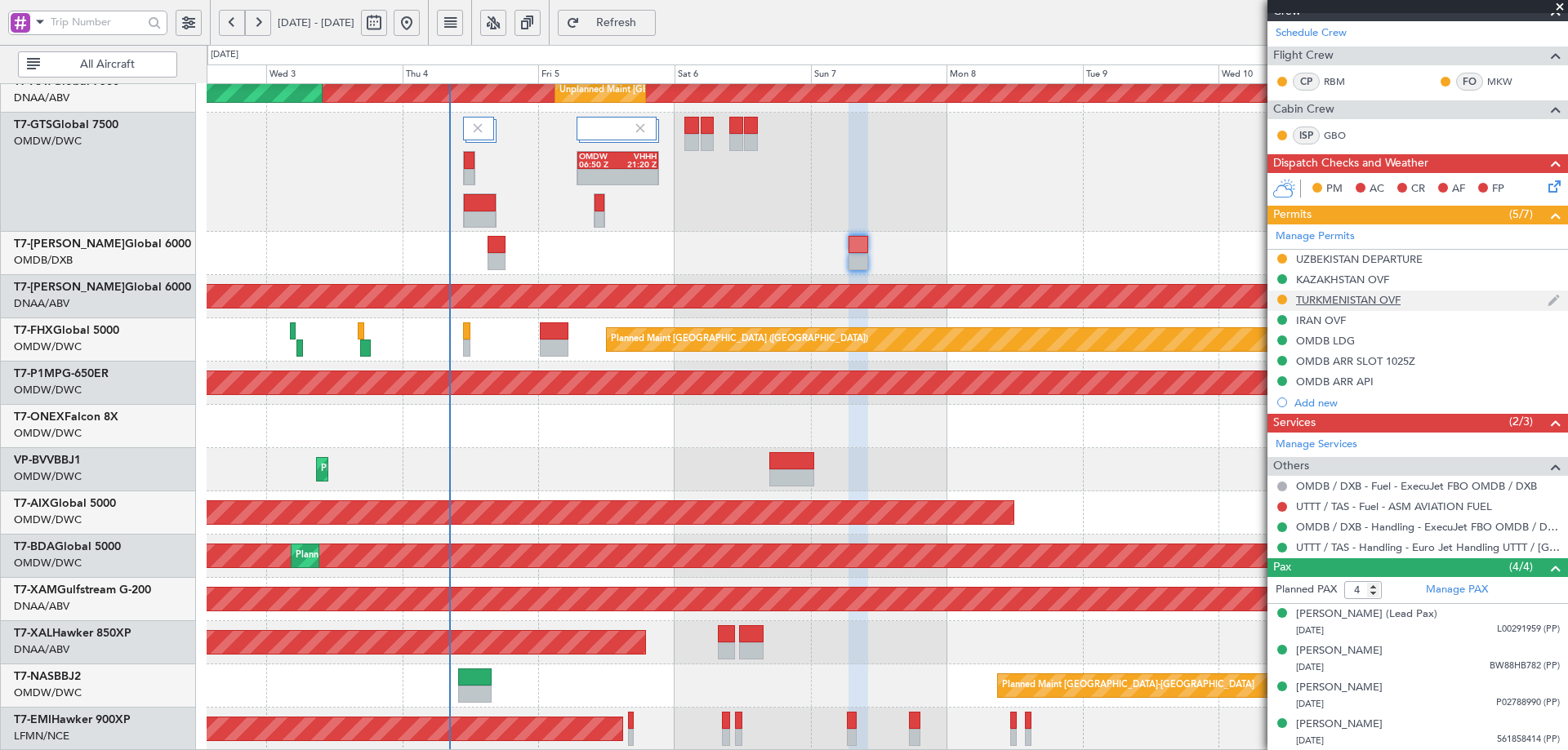
click at [1383, 303] on div "TURKMENISTAN OVF" at bounding box center [1348, 300] width 104 height 14
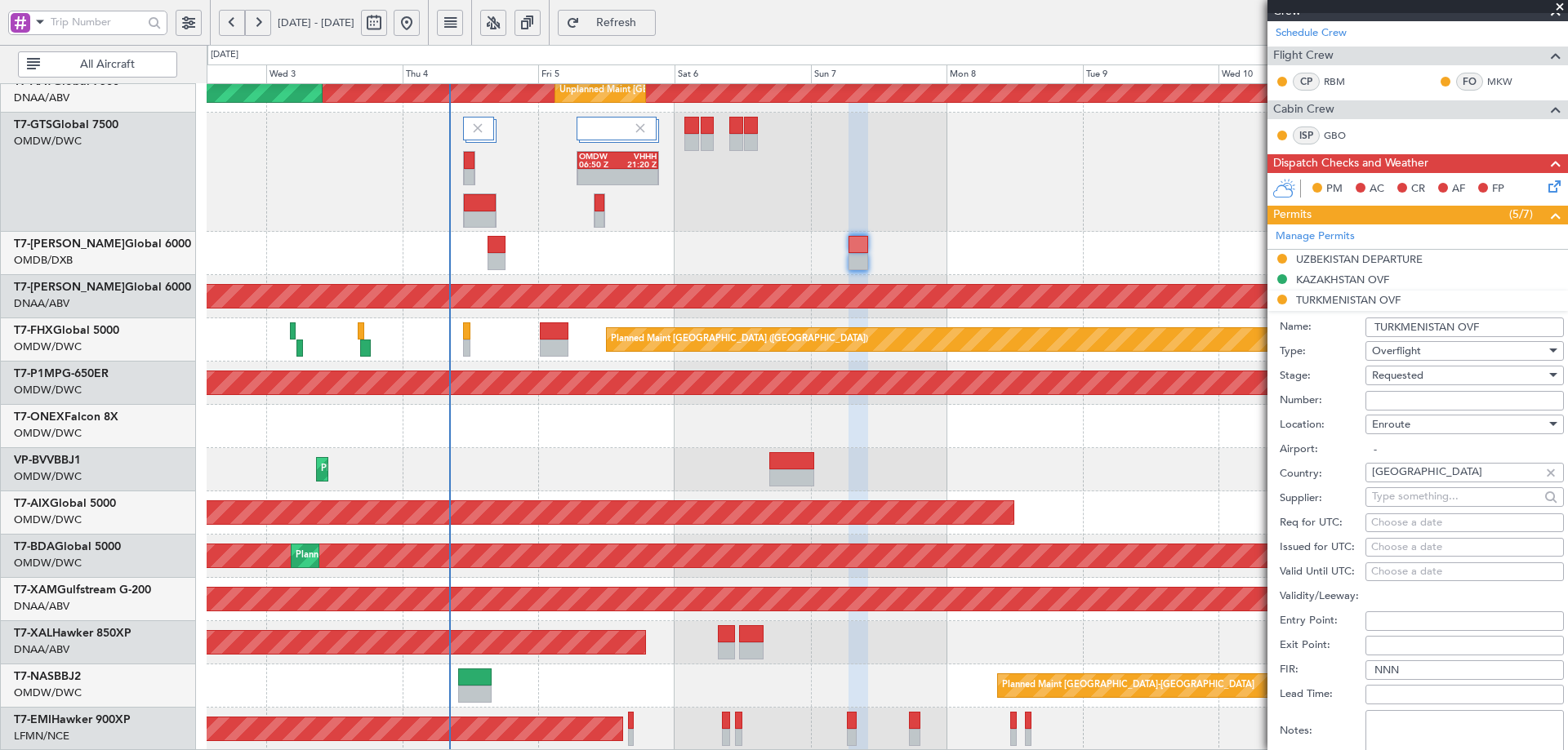
click at [1448, 401] on input "Number:" at bounding box center [1465, 401] width 199 height 20
paste input "GC/146/10449/040925"
type input "GC/146/10449/040925"
click at [1440, 375] on div "Requested" at bounding box center [1459, 375] width 174 height 25
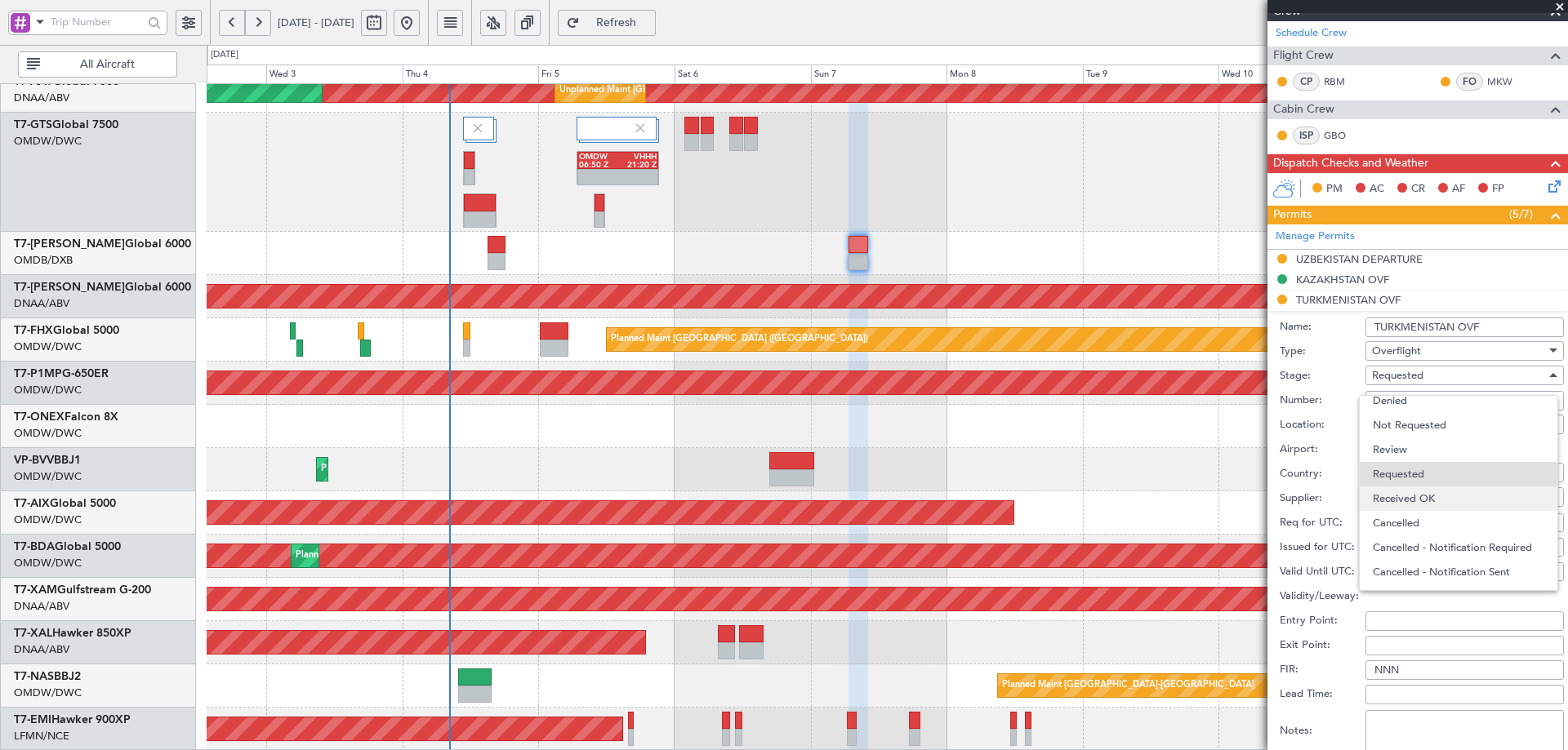
click at [1436, 497] on span "Received OK" at bounding box center [1459, 499] width 172 height 25
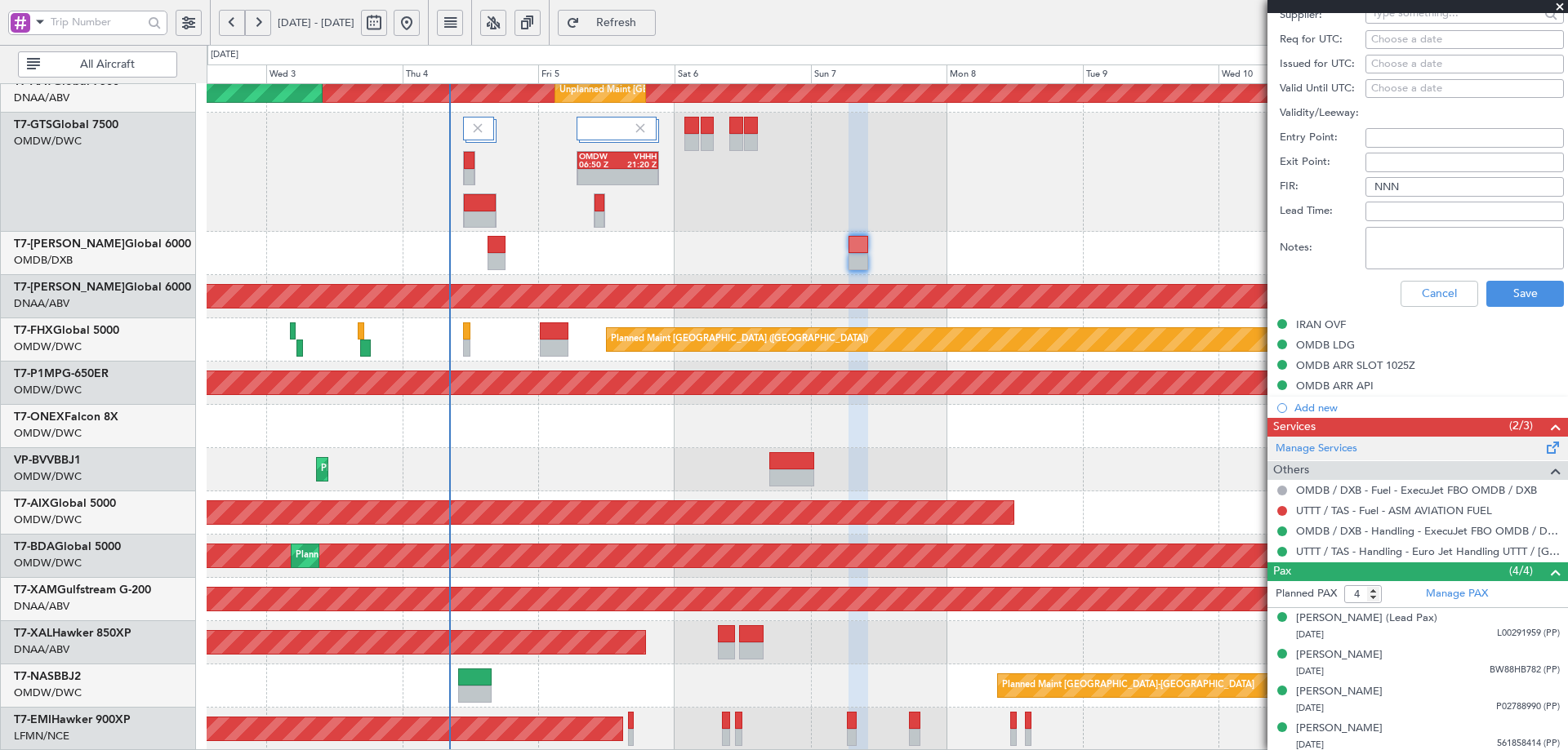
scroll to position [704, 0]
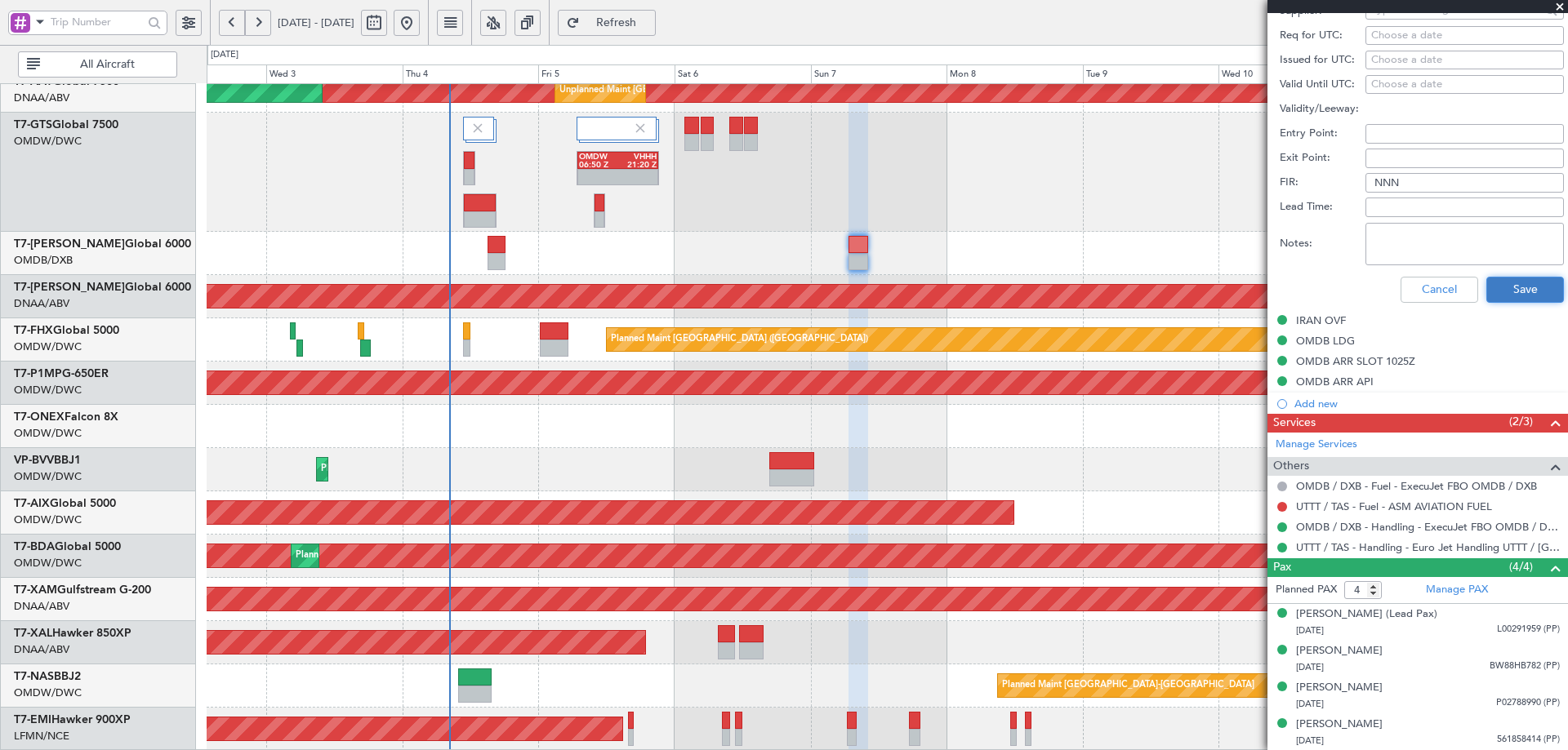
click at [1529, 291] on button "Save" at bounding box center [1525, 290] width 78 height 26
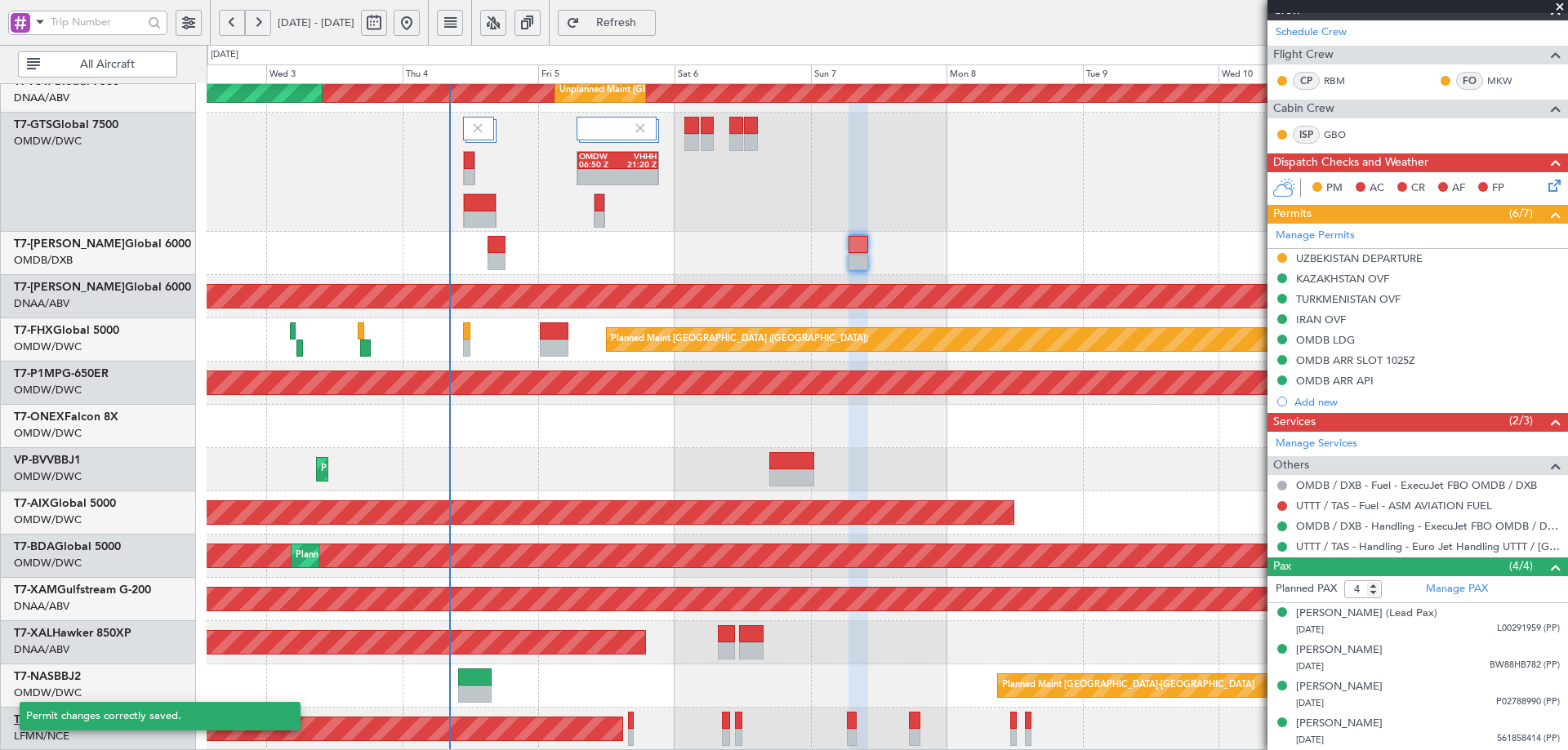
scroll to position [218, 0]
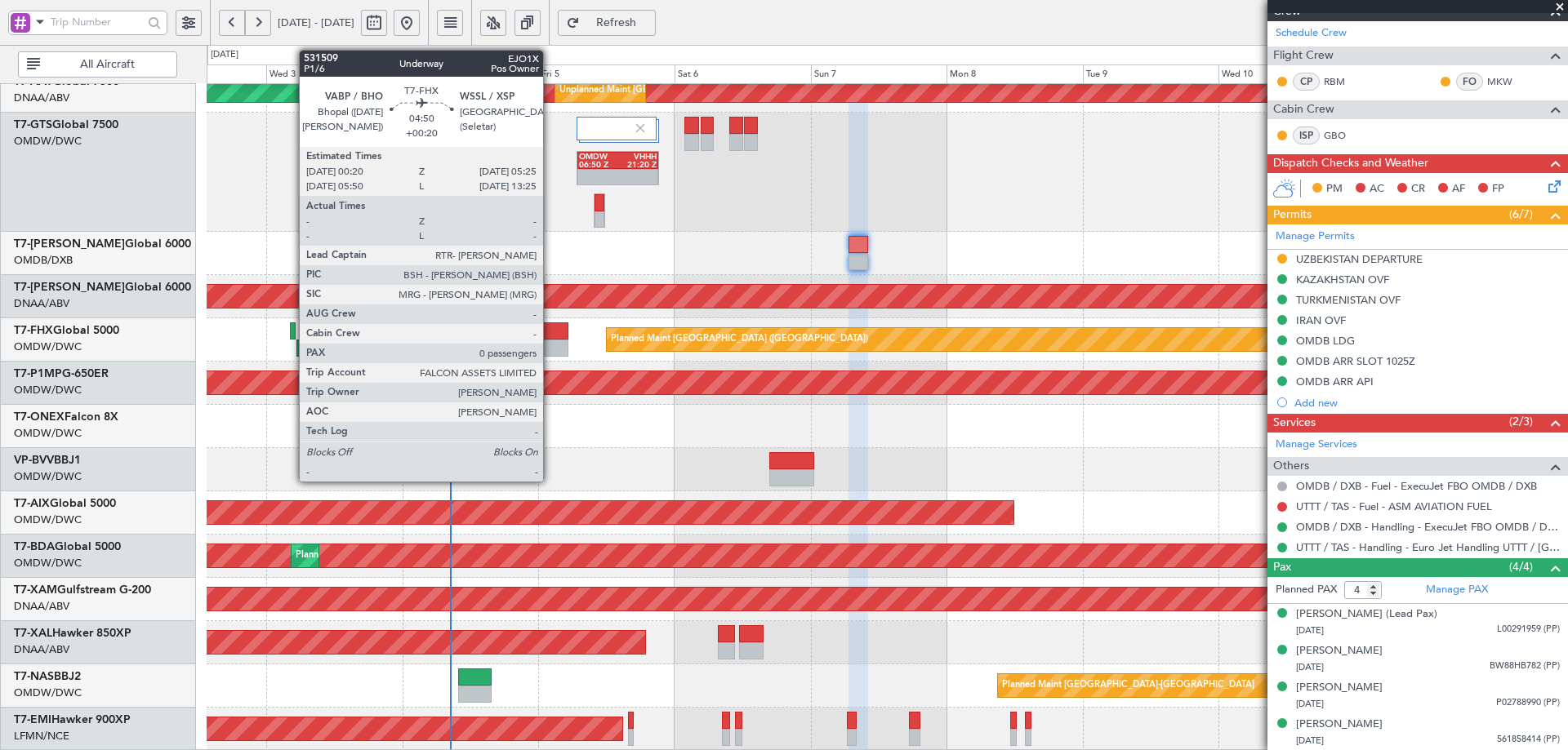
click at [550, 330] on div at bounding box center [554, 331] width 30 height 17
type input "0"
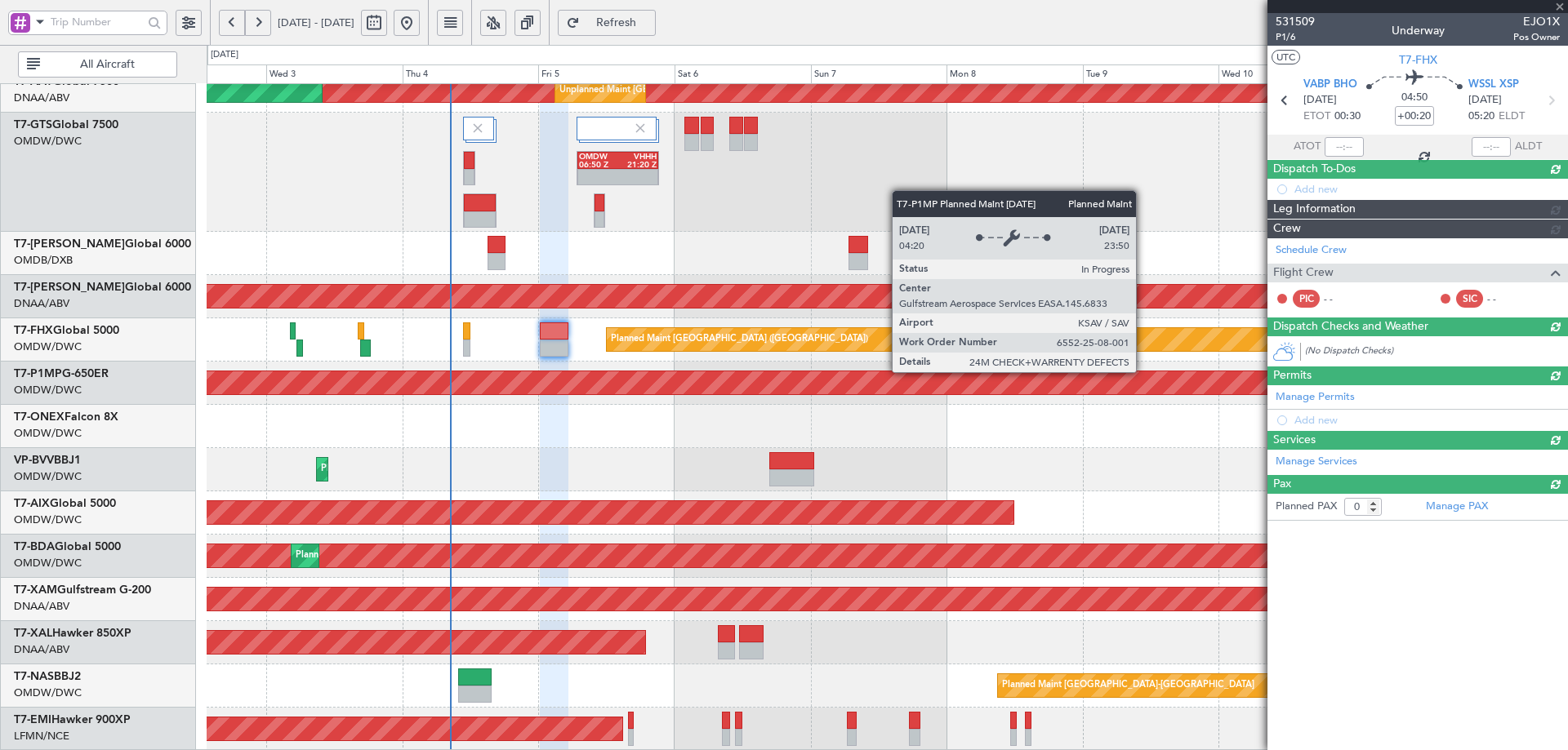
scroll to position [0, 0]
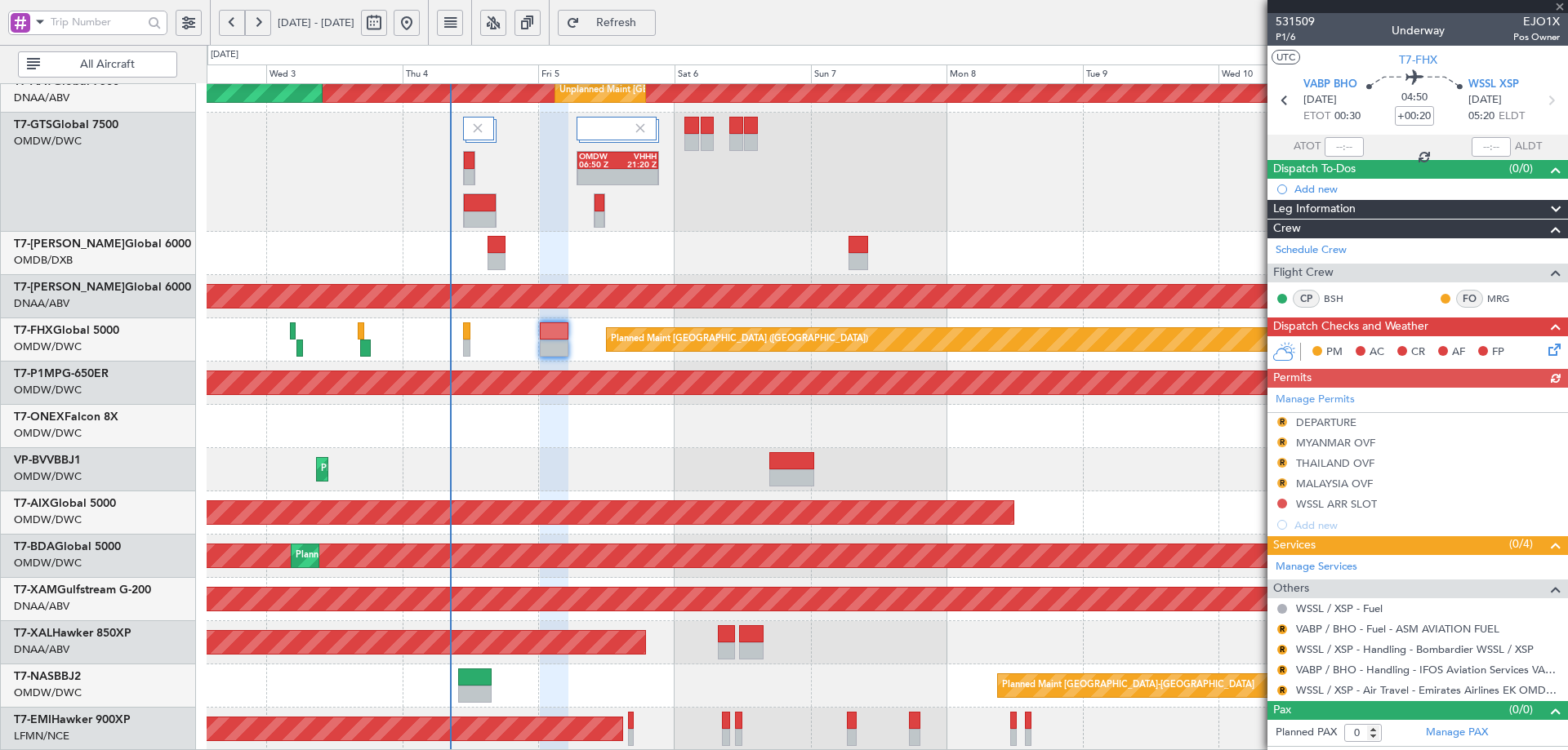
click at [1281, 424] on div "Manage Permits R DEPARTURE R MYANMAR OVF R THAILAND OVF R MALAYSIA OVF WSSL ARR…" at bounding box center [1418, 461] width 301 height 148
click at [1286, 419] on button "R" at bounding box center [1283, 422] width 10 height 10
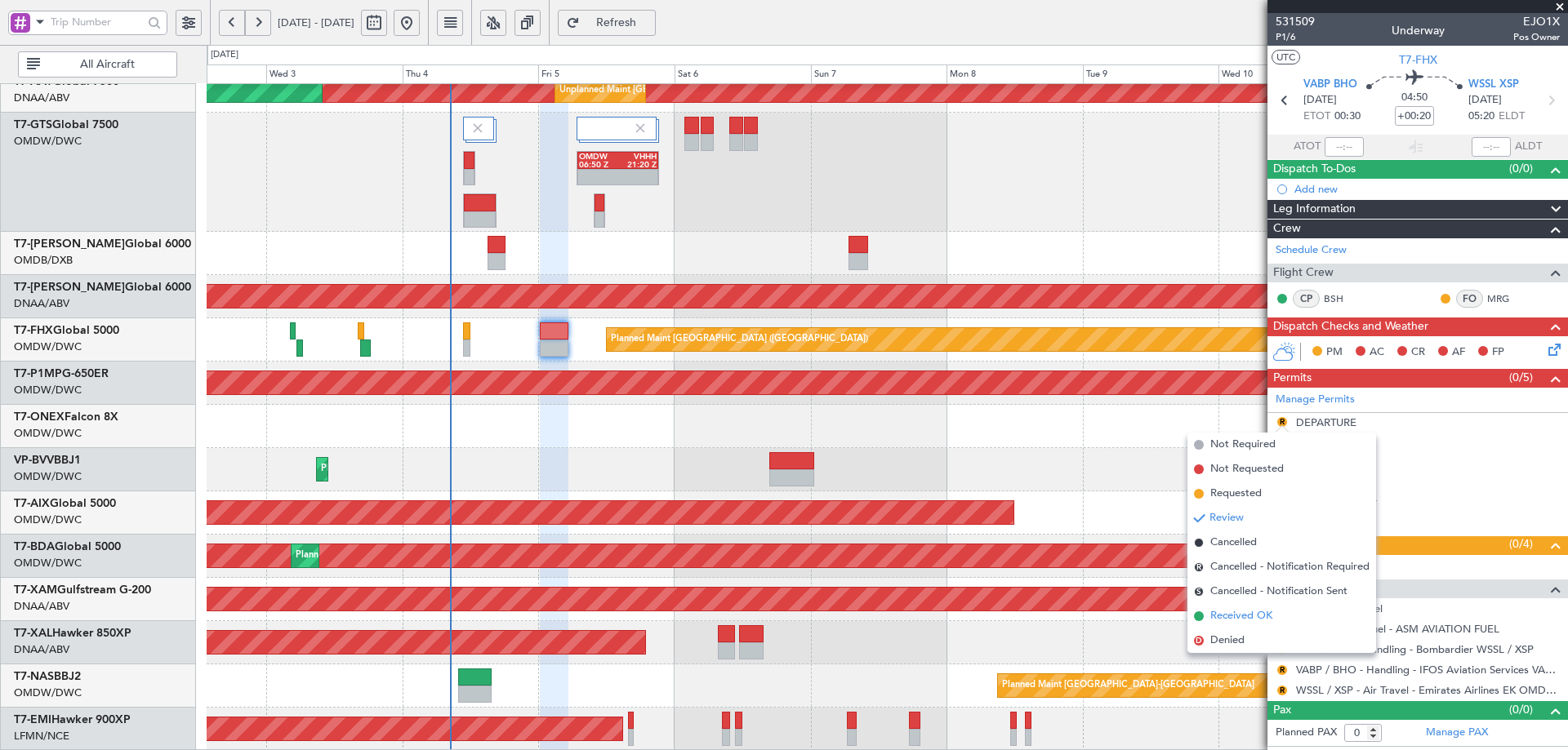
click at [1210, 617] on span "Received OK" at bounding box center [1241, 616] width 62 height 16
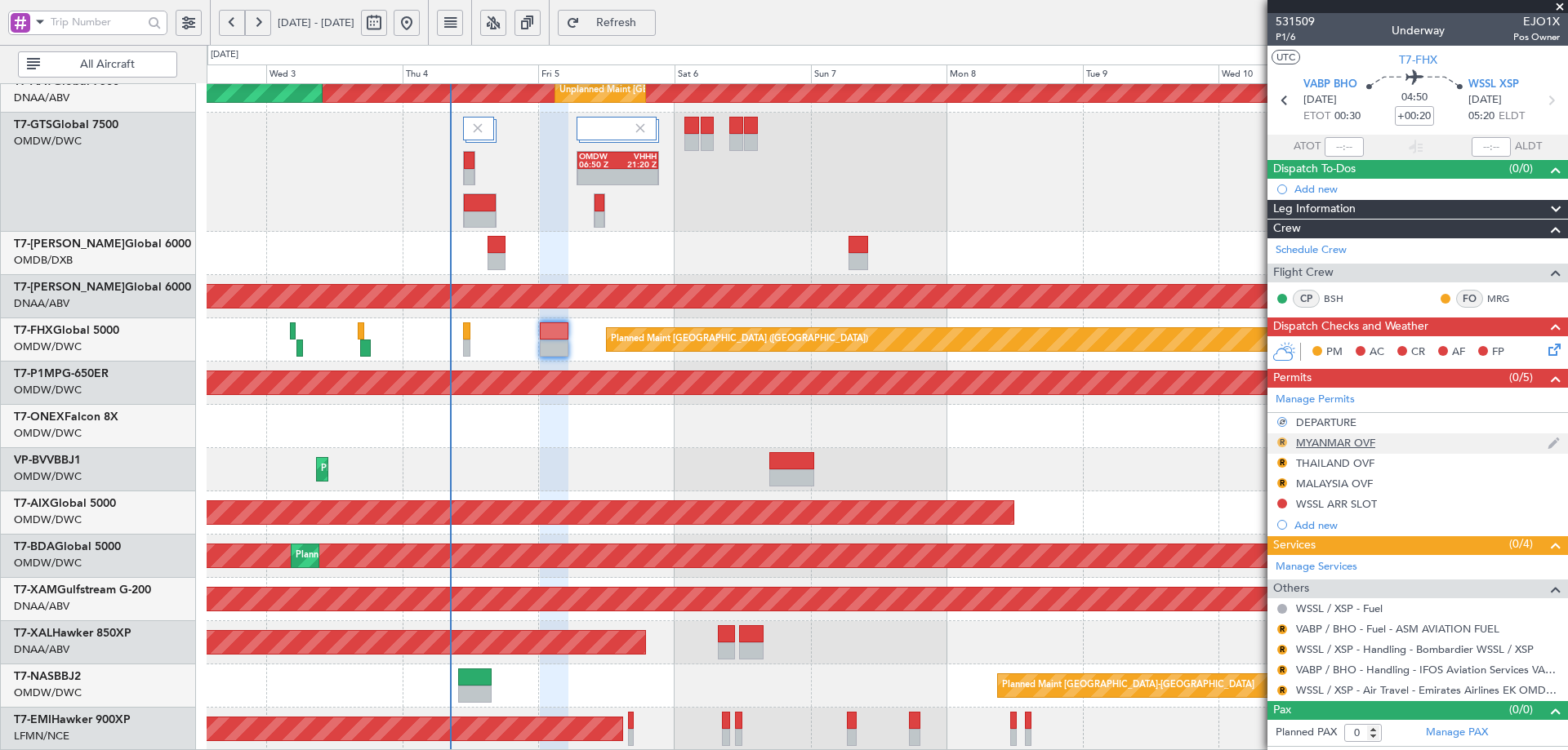
click at [1283, 443] on button "R" at bounding box center [1283, 443] width 10 height 10
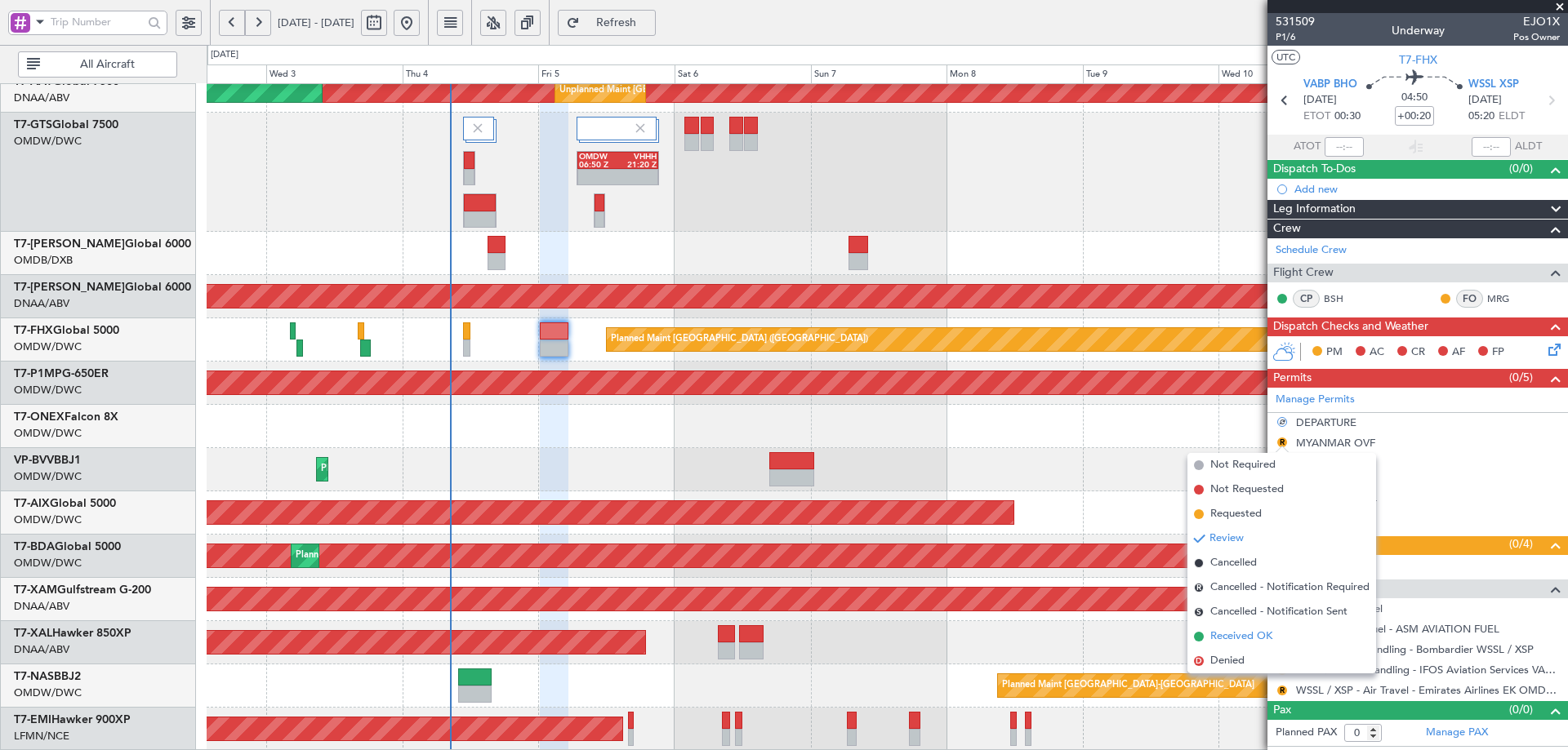
click at [1216, 635] on span "Received OK" at bounding box center [1241, 637] width 62 height 16
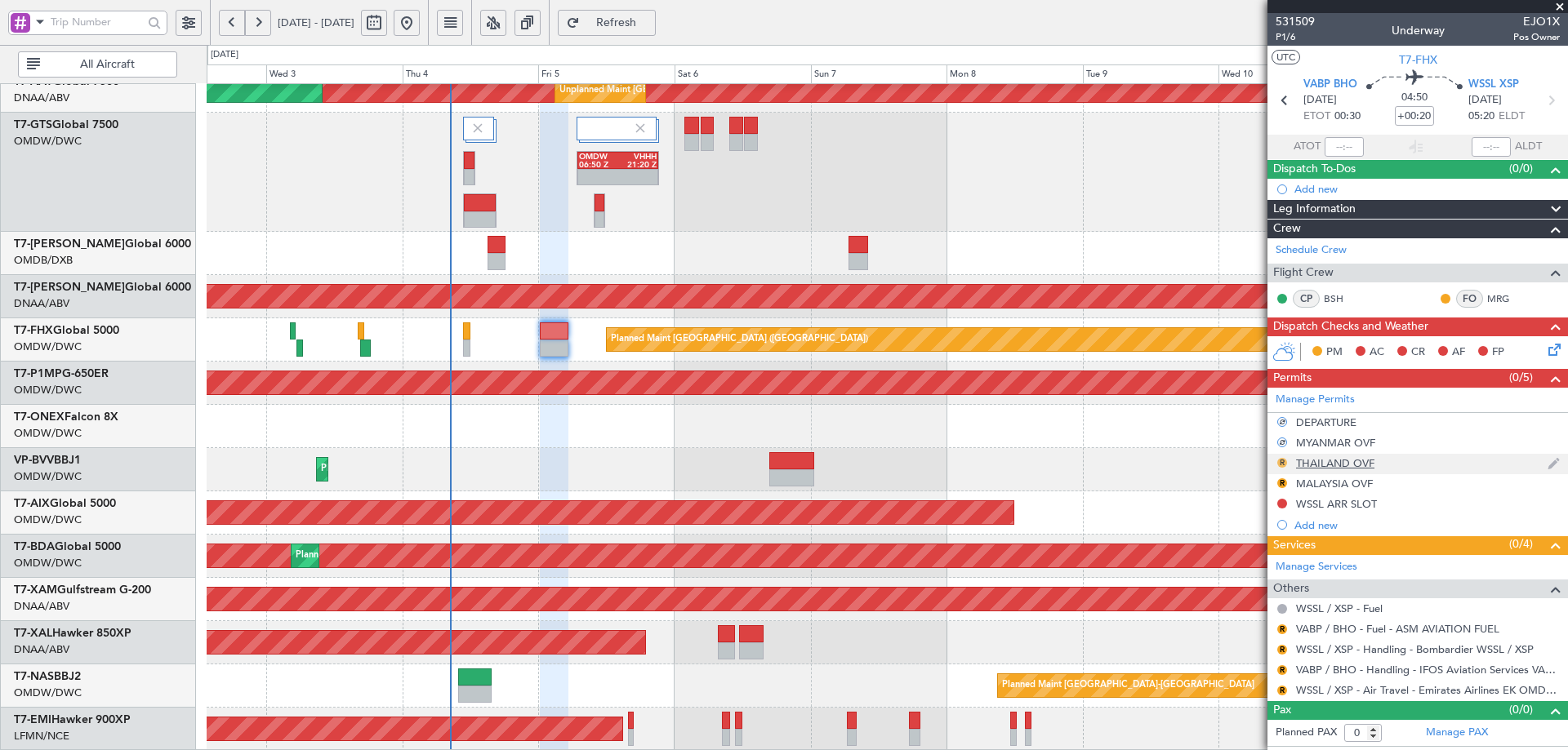
click at [1283, 460] on button "R" at bounding box center [1283, 463] width 10 height 10
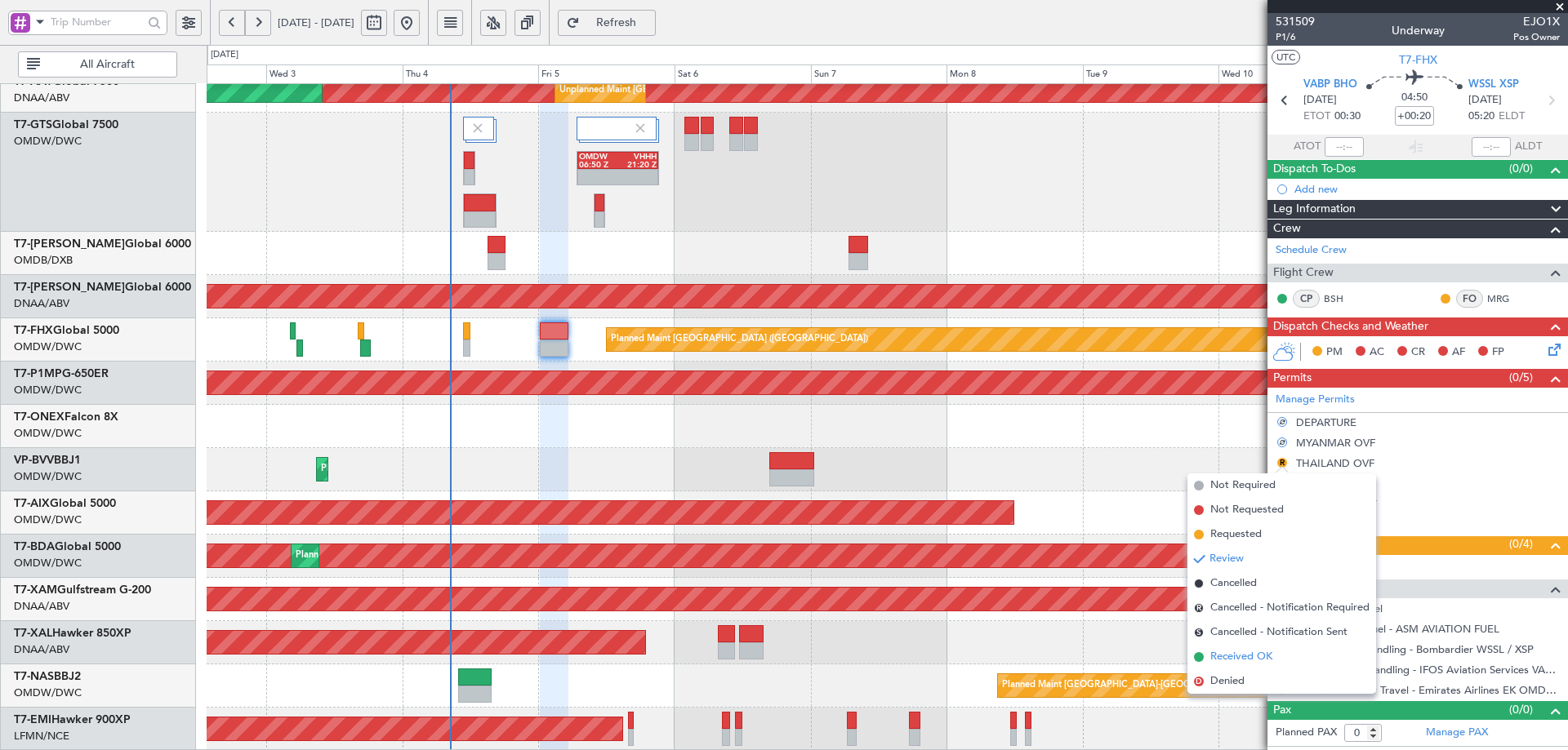
click at [1224, 657] on span "Received OK" at bounding box center [1241, 658] width 62 height 16
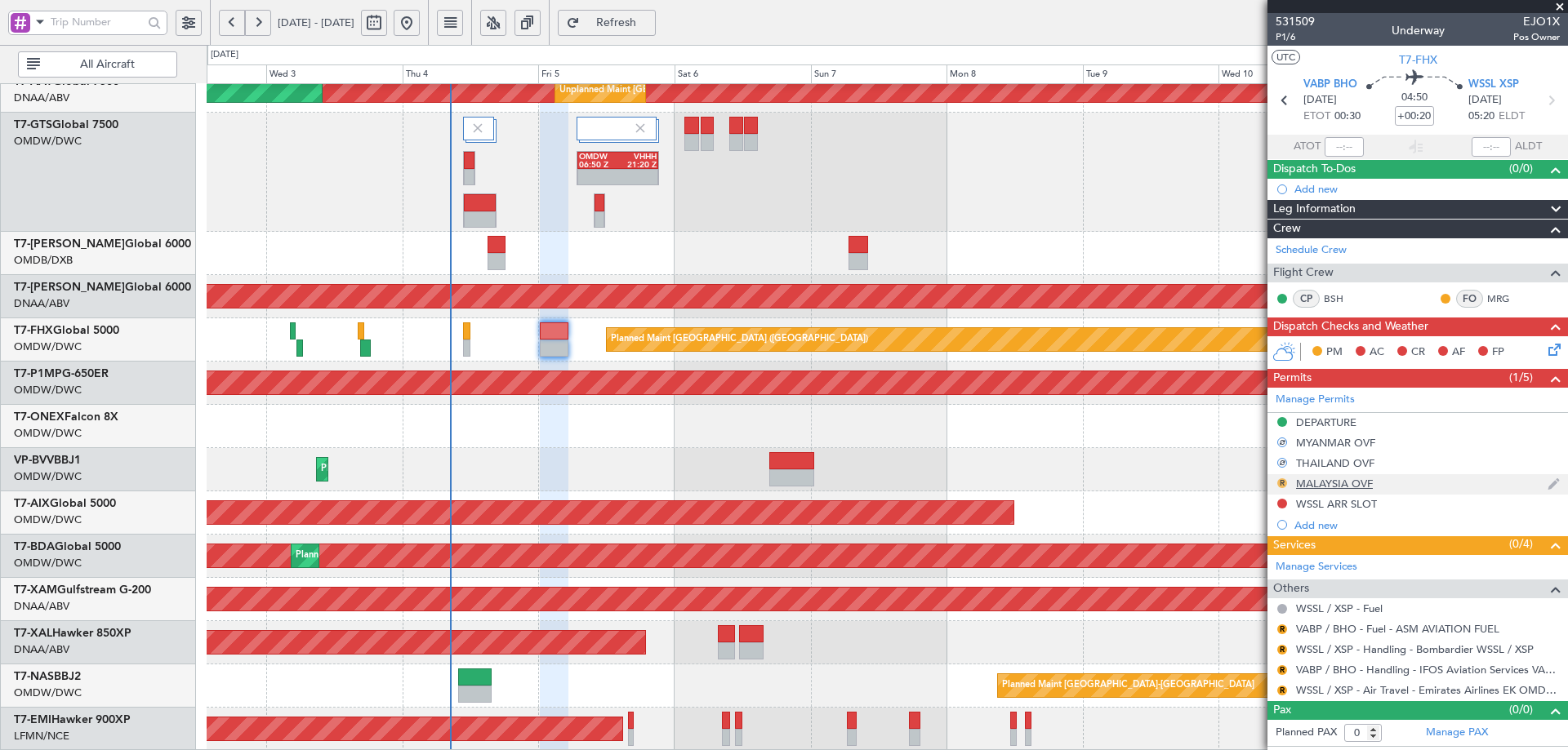
click at [1285, 483] on button "R" at bounding box center [1283, 484] width 10 height 10
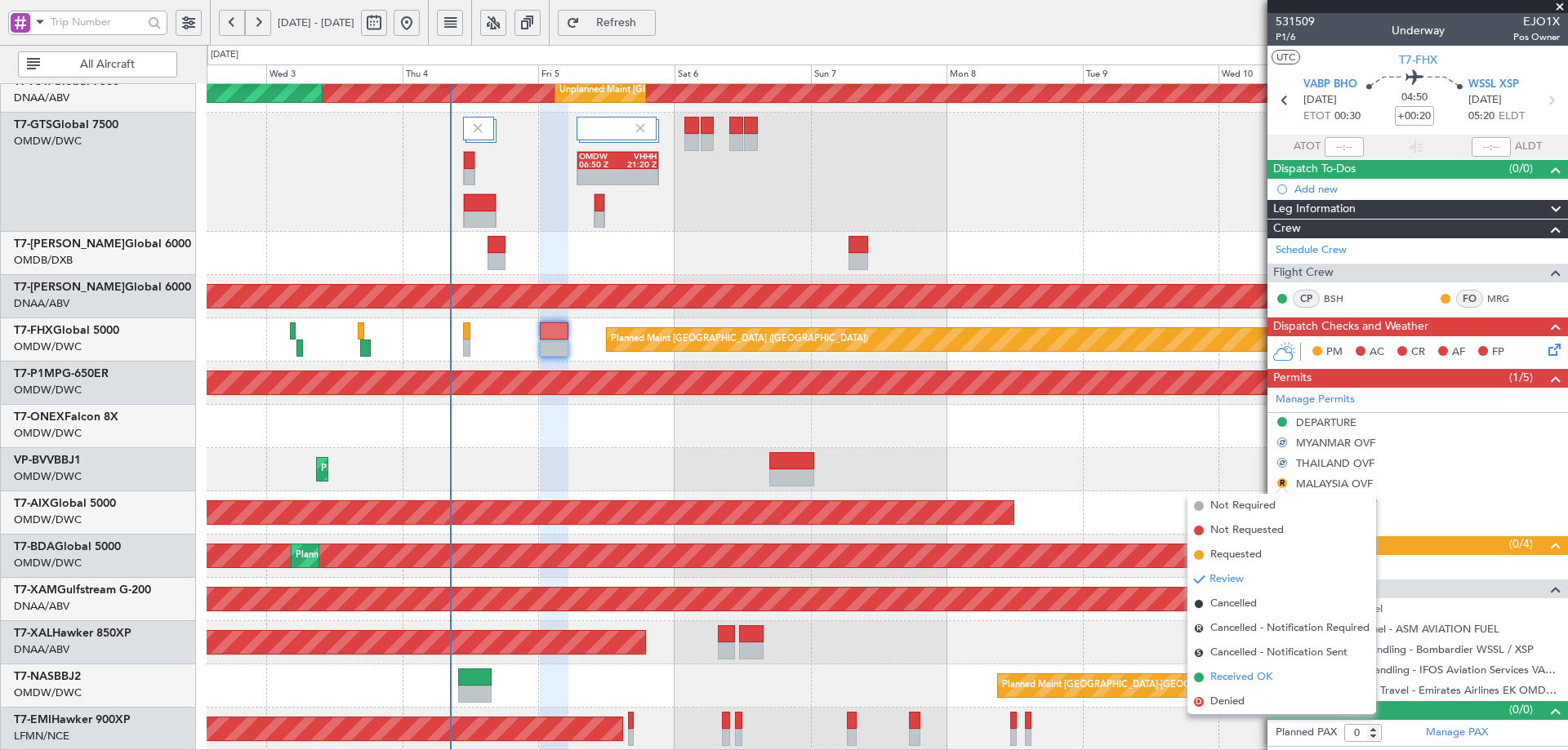
click at [1227, 672] on span "Received OK" at bounding box center [1241, 677] width 62 height 16
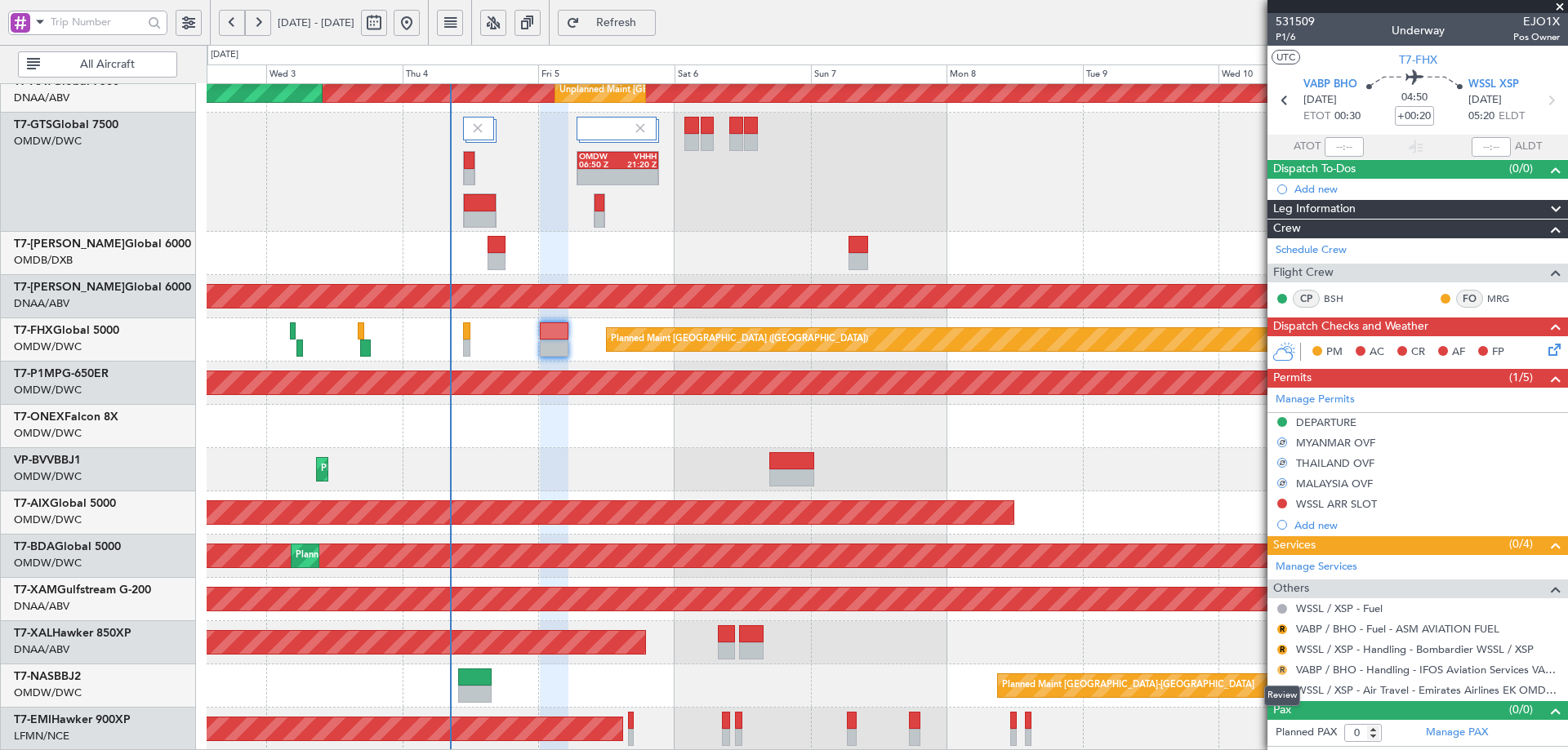
click at [1284, 669] on button "R" at bounding box center [1283, 671] width 10 height 10
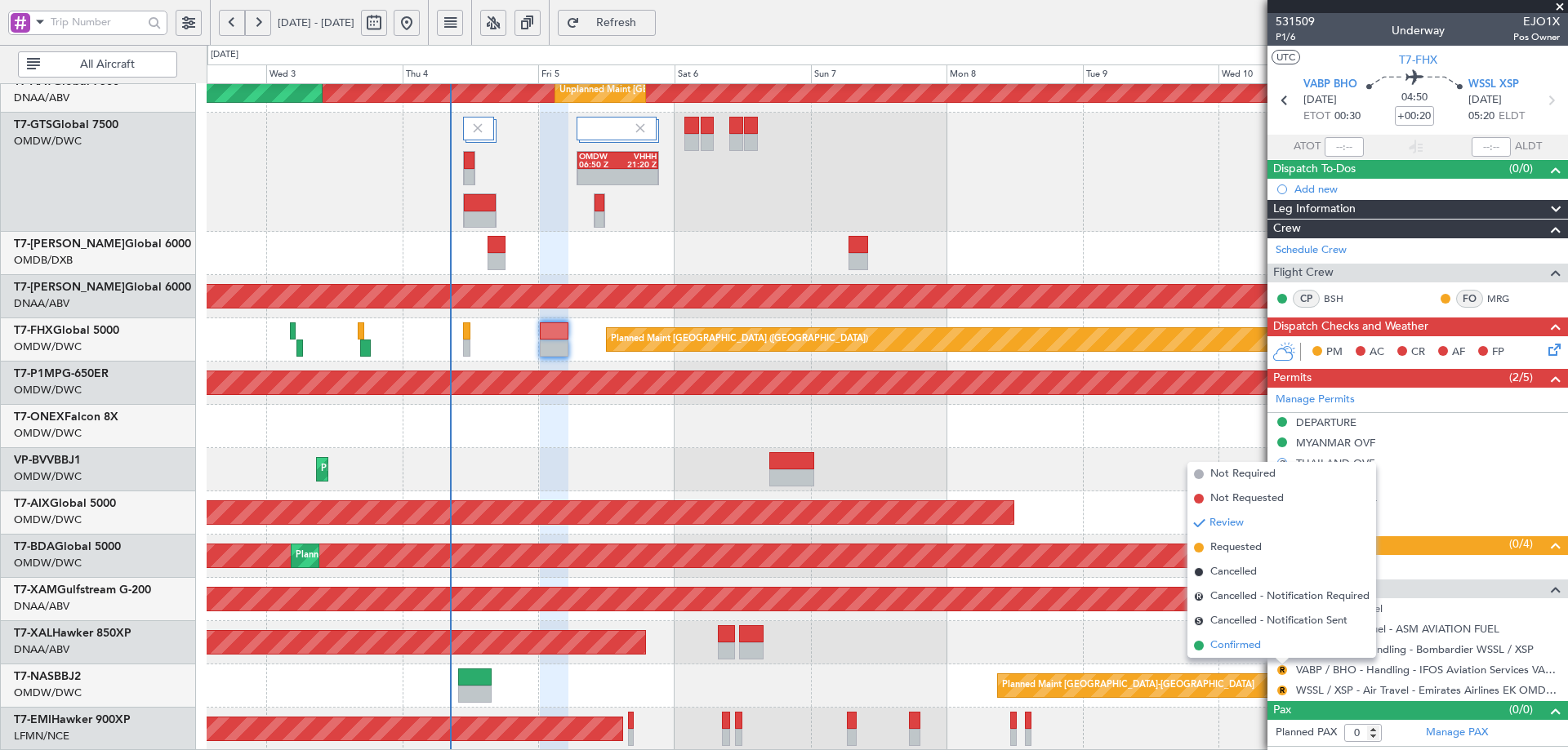
click at [1252, 647] on span "Confirmed" at bounding box center [1235, 646] width 51 height 16
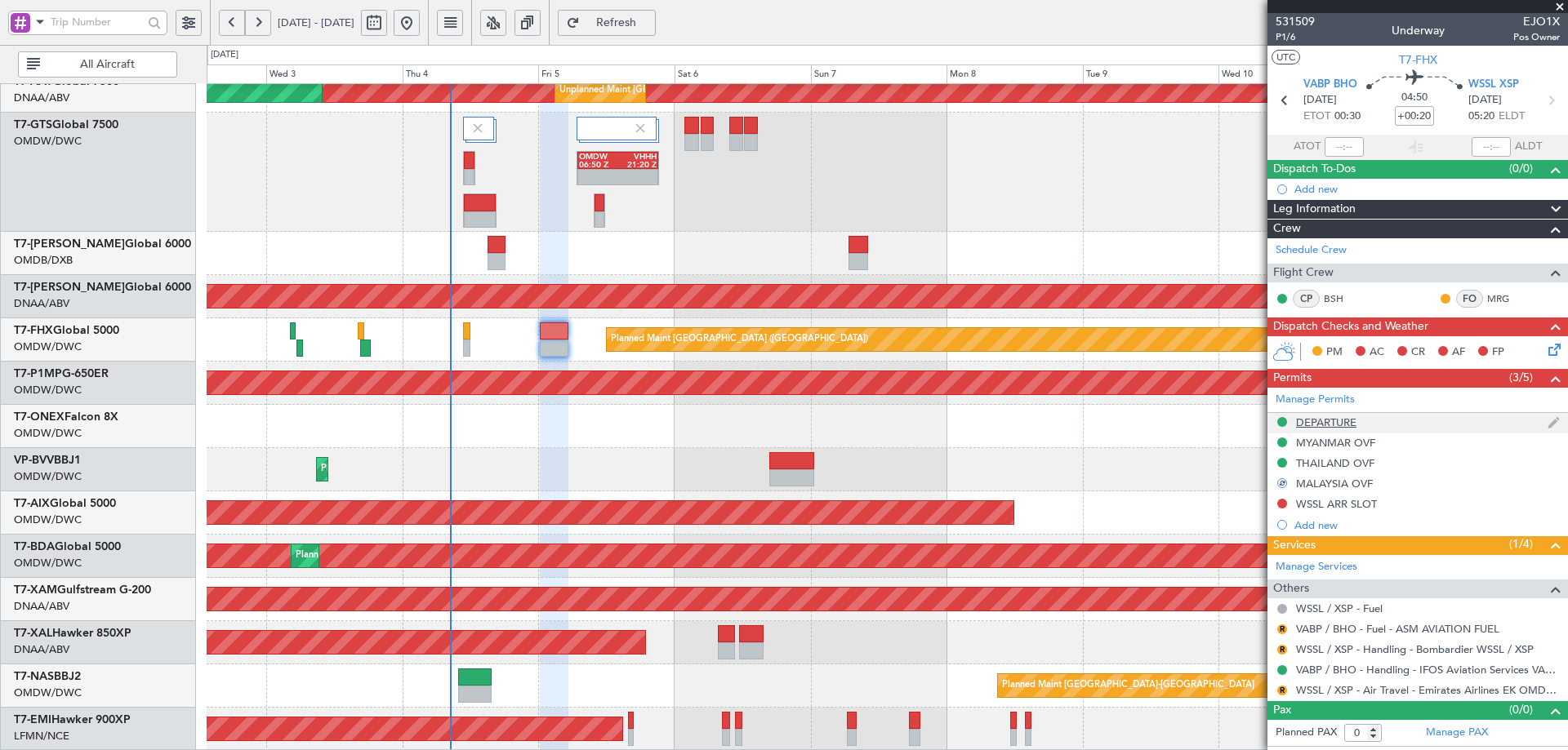
click at [1316, 424] on div "DEPARTURE" at bounding box center [1327, 422] width 61 height 14
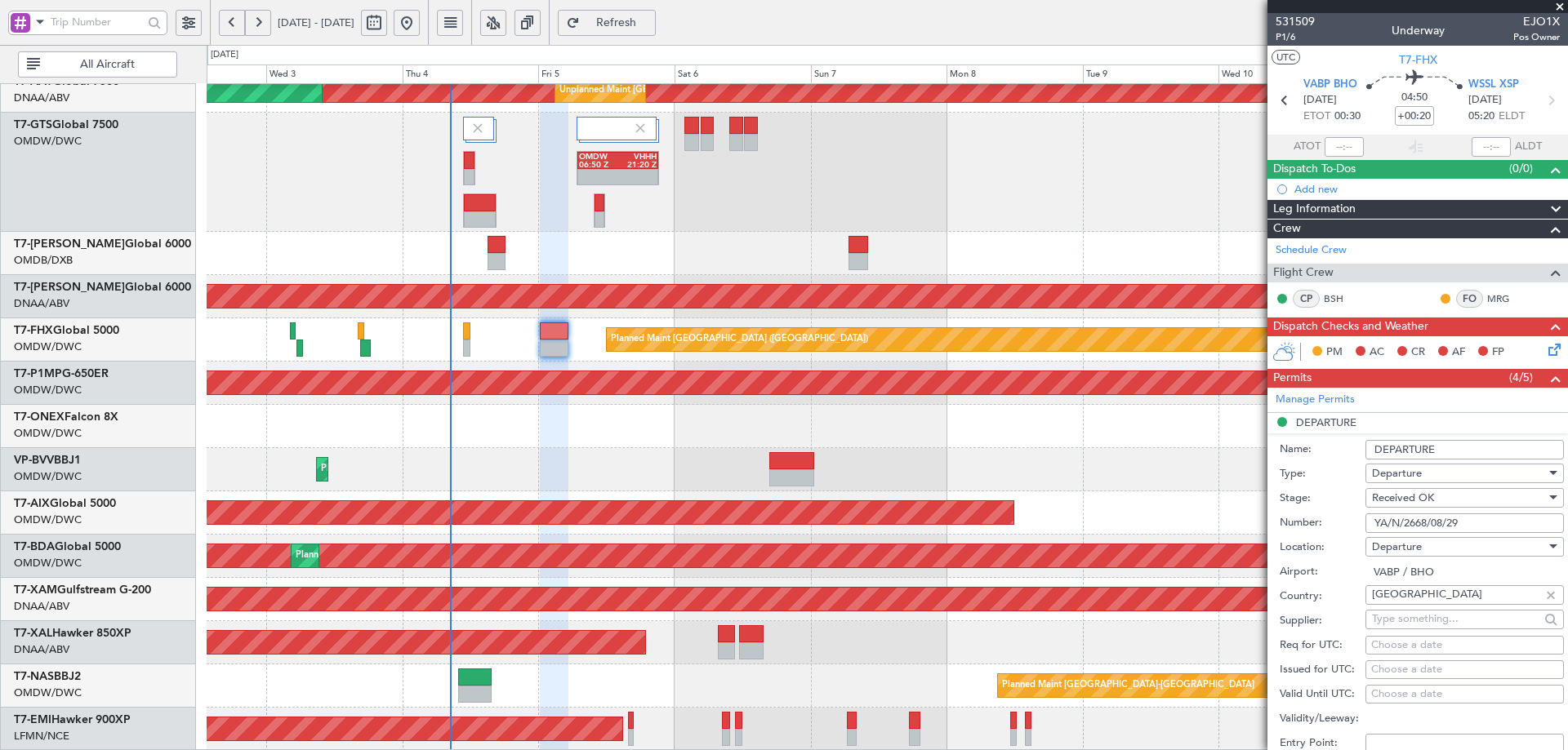
drag, startPoint x: 1471, startPoint y: 525, endPoint x: 1332, endPoint y: 519, distance: 139.1
click at [1332, 519] on div "Number: YA/N/2668/08/29" at bounding box center [1422, 524] width 284 height 25
paste input "0187/09/02"
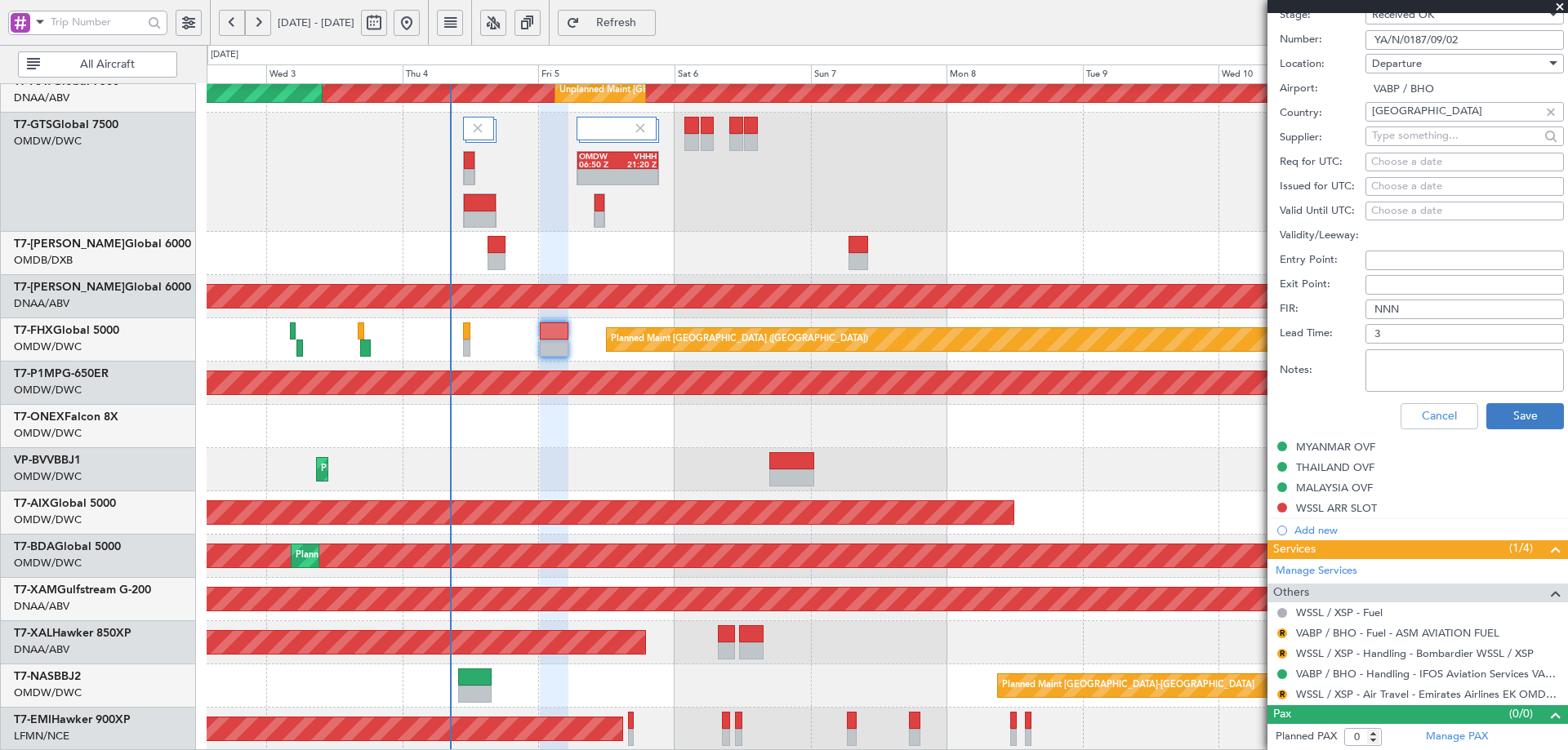
type input "YA/N/0187/09/02"
click at [1511, 418] on button "Save" at bounding box center [1525, 416] width 78 height 26
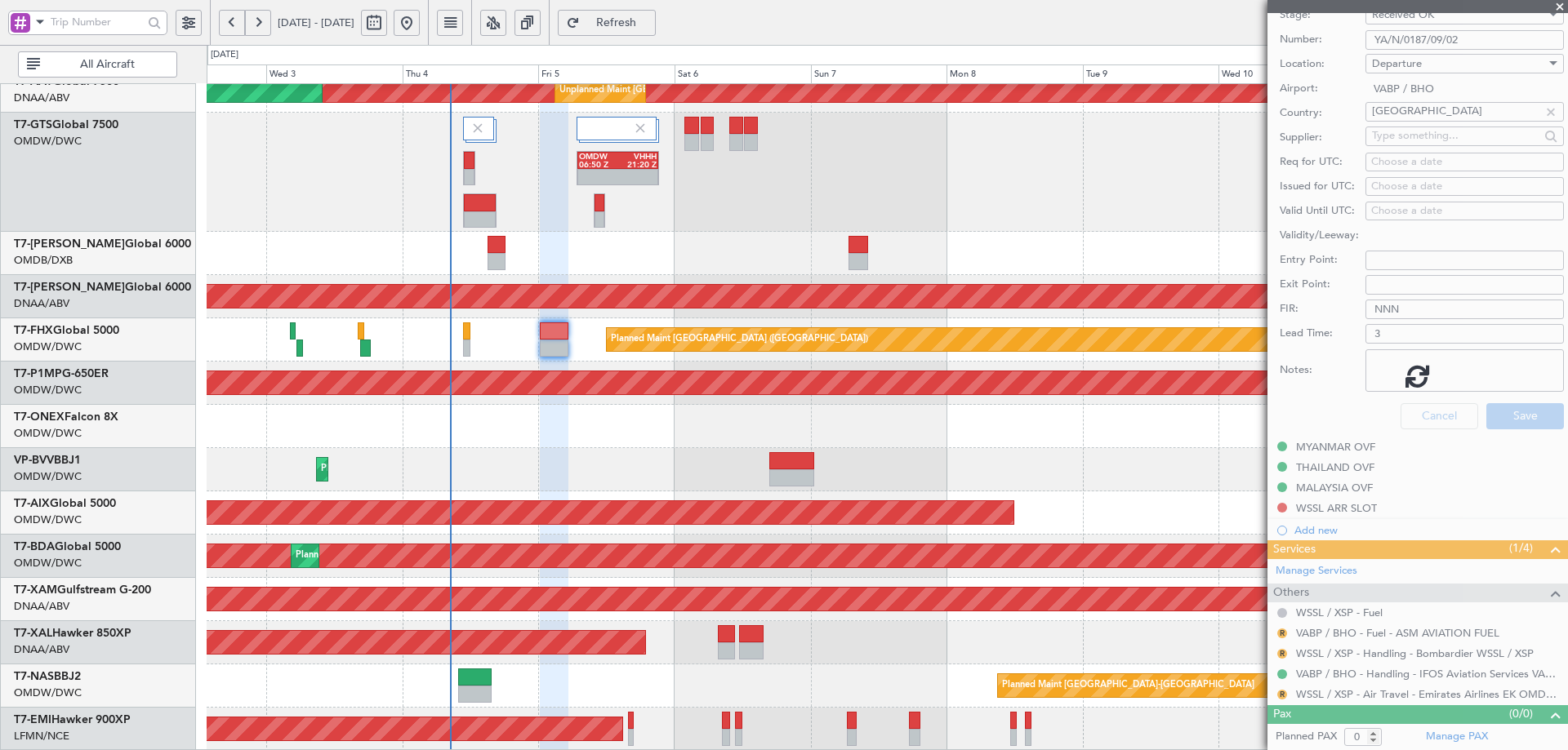
scroll to position [0, 0]
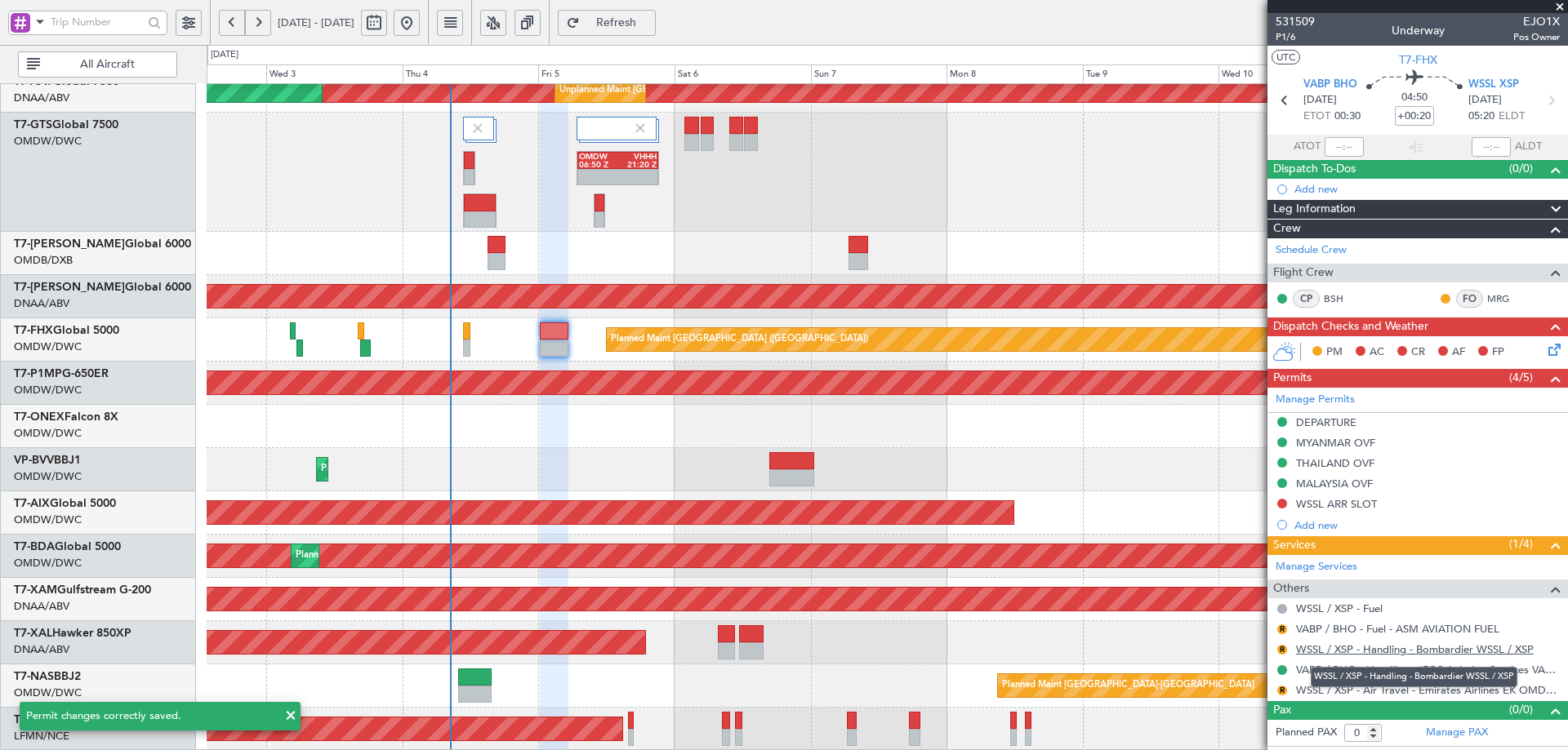
click at [1367, 654] on link "WSSL / XSP - Handling - Bombardier WSSL / XSP" at bounding box center [1415, 650] width 237 height 14
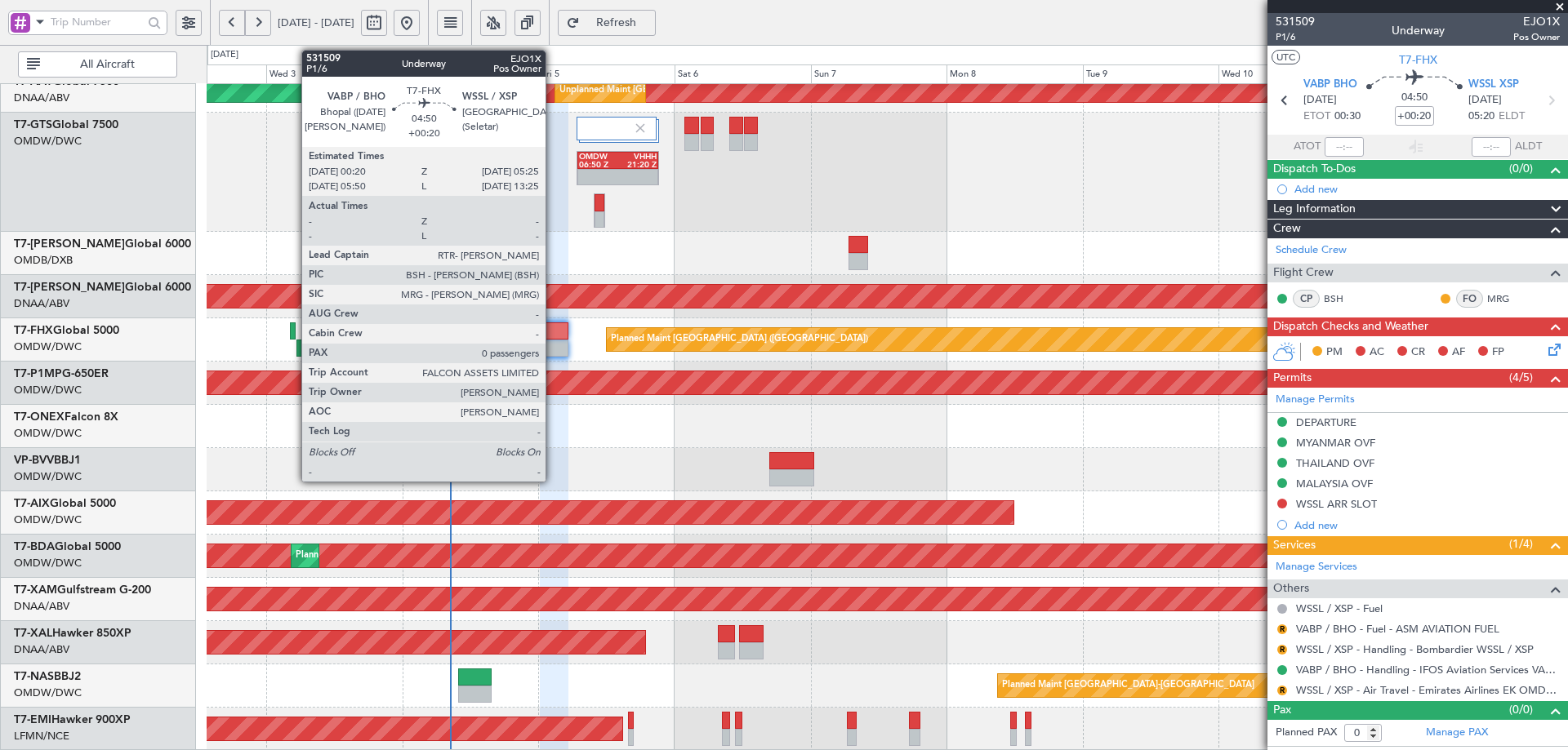
click at [553, 331] on div at bounding box center [554, 331] width 30 height 17
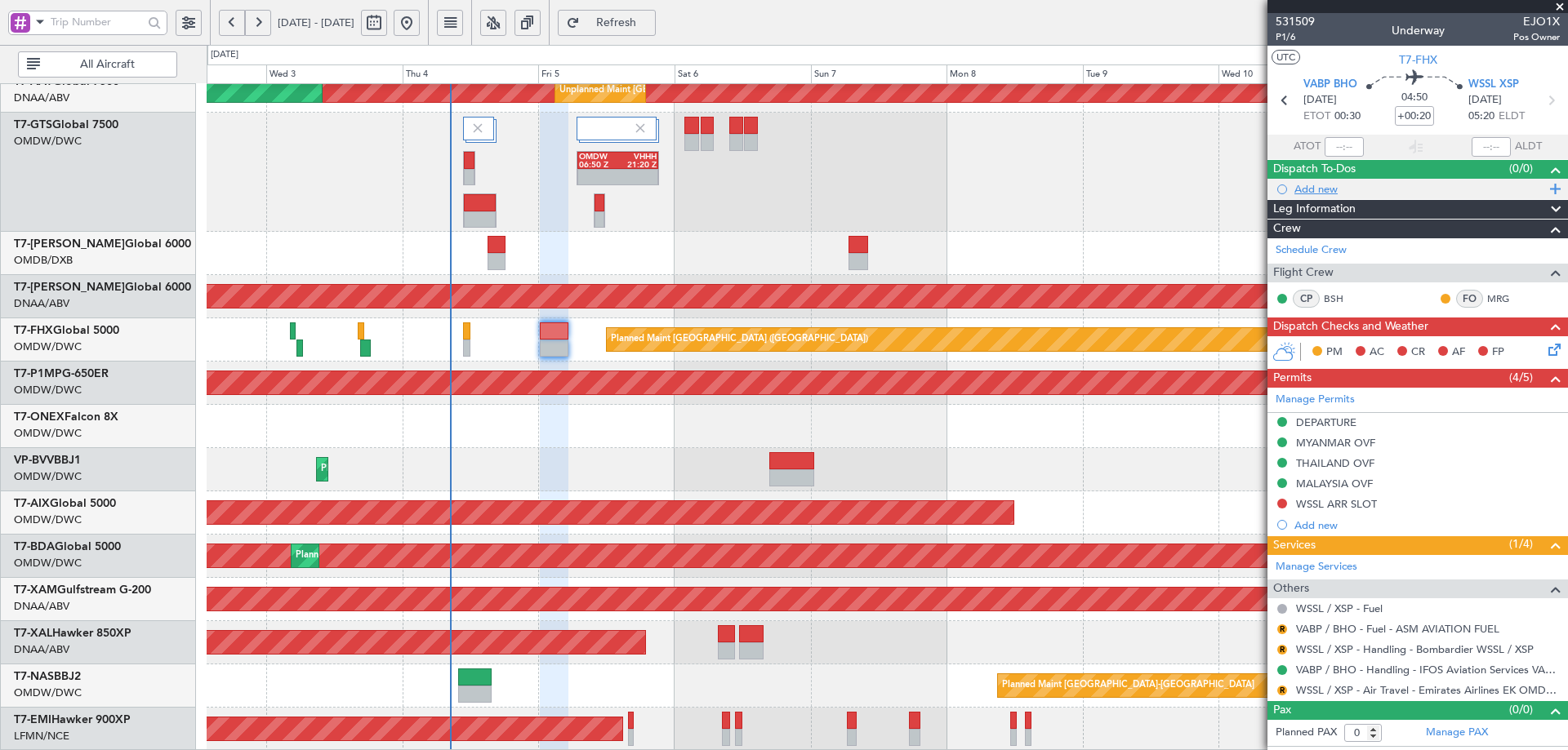
click at [1321, 195] on div "Add new" at bounding box center [1418, 189] width 301 height 21
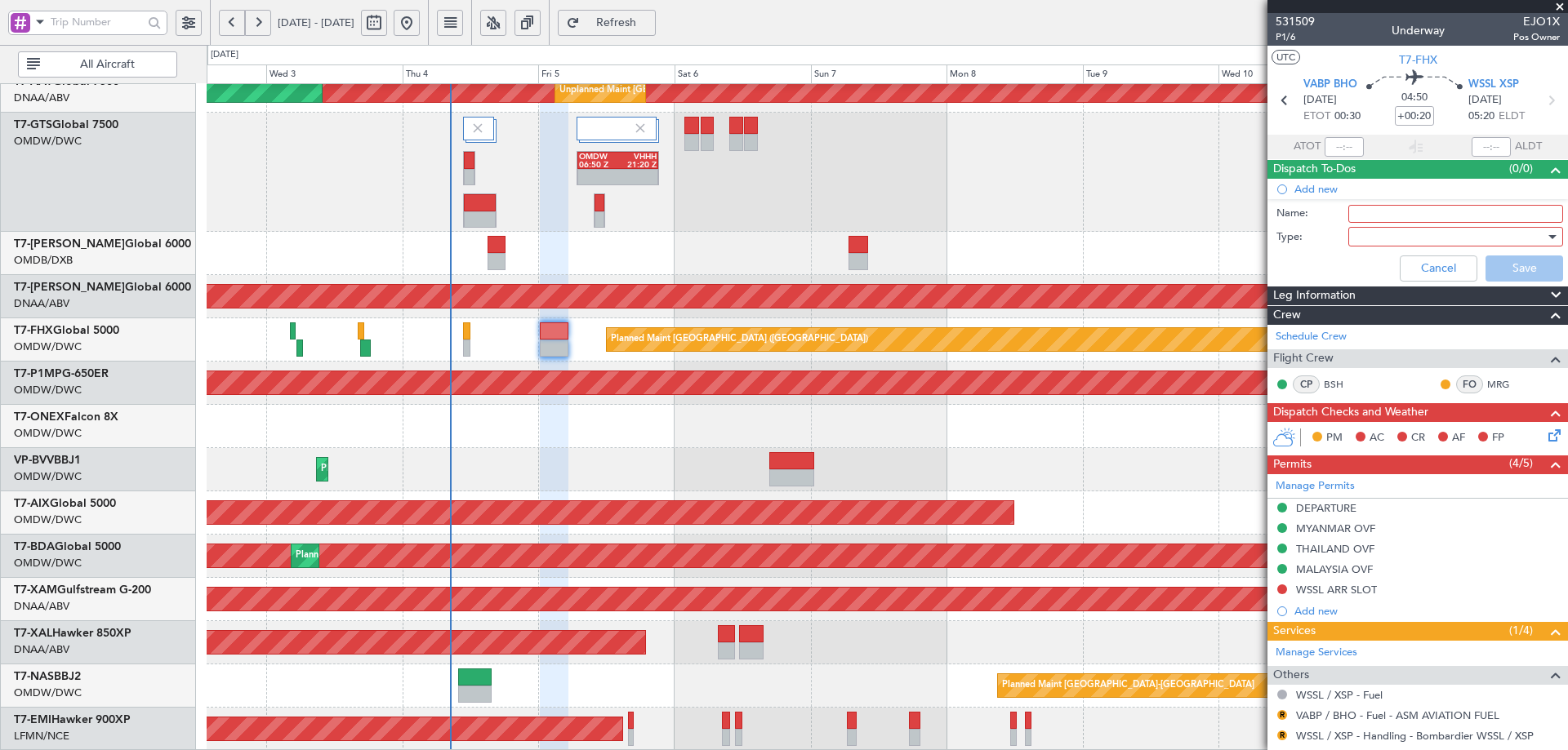
click at [1371, 215] on input "Name:" at bounding box center [1456, 214] width 215 height 18
type input "Flight PLanning"
click at [1388, 235] on div at bounding box center [1451, 236] width 191 height 25
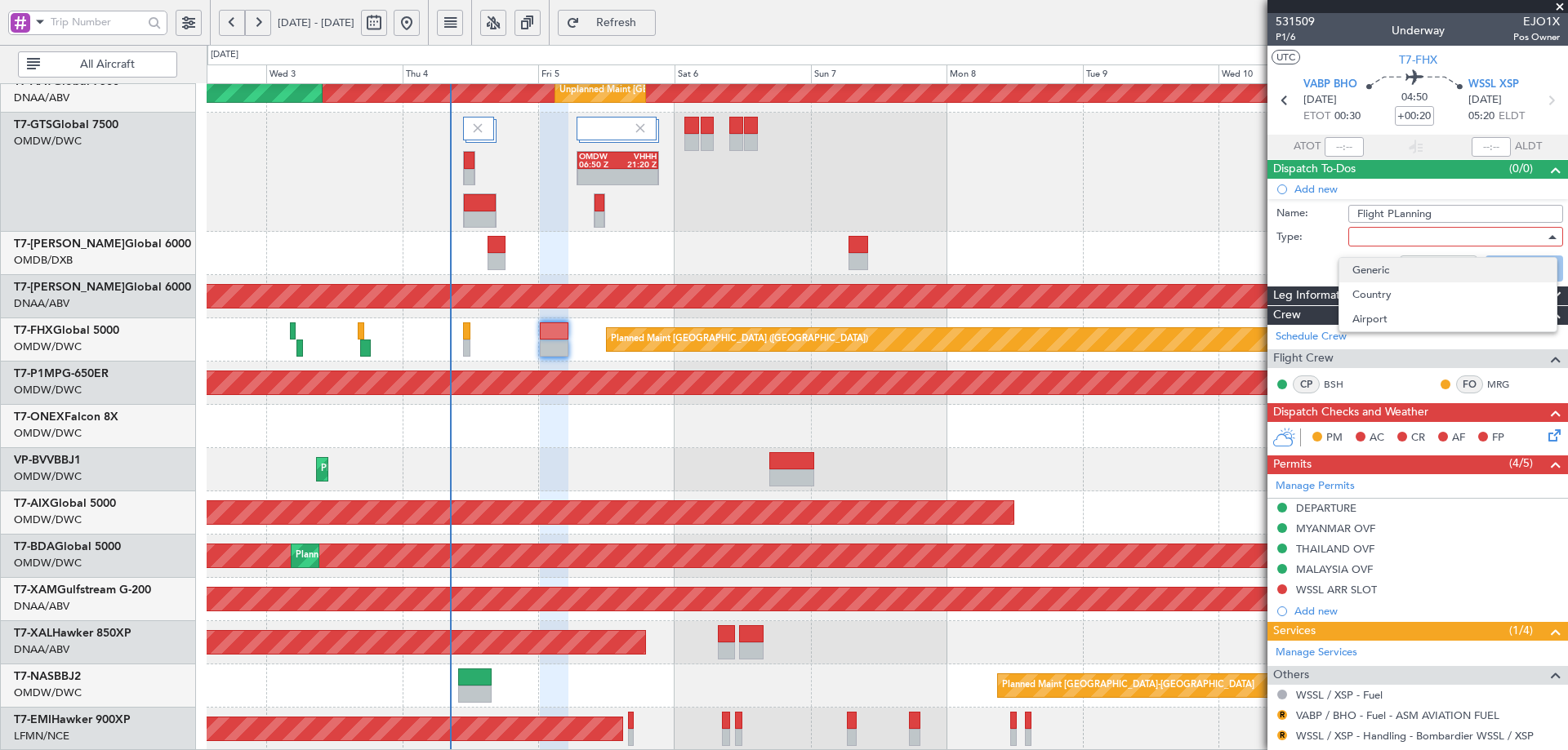
click at [1378, 268] on span "Generic" at bounding box center [1448, 270] width 191 height 25
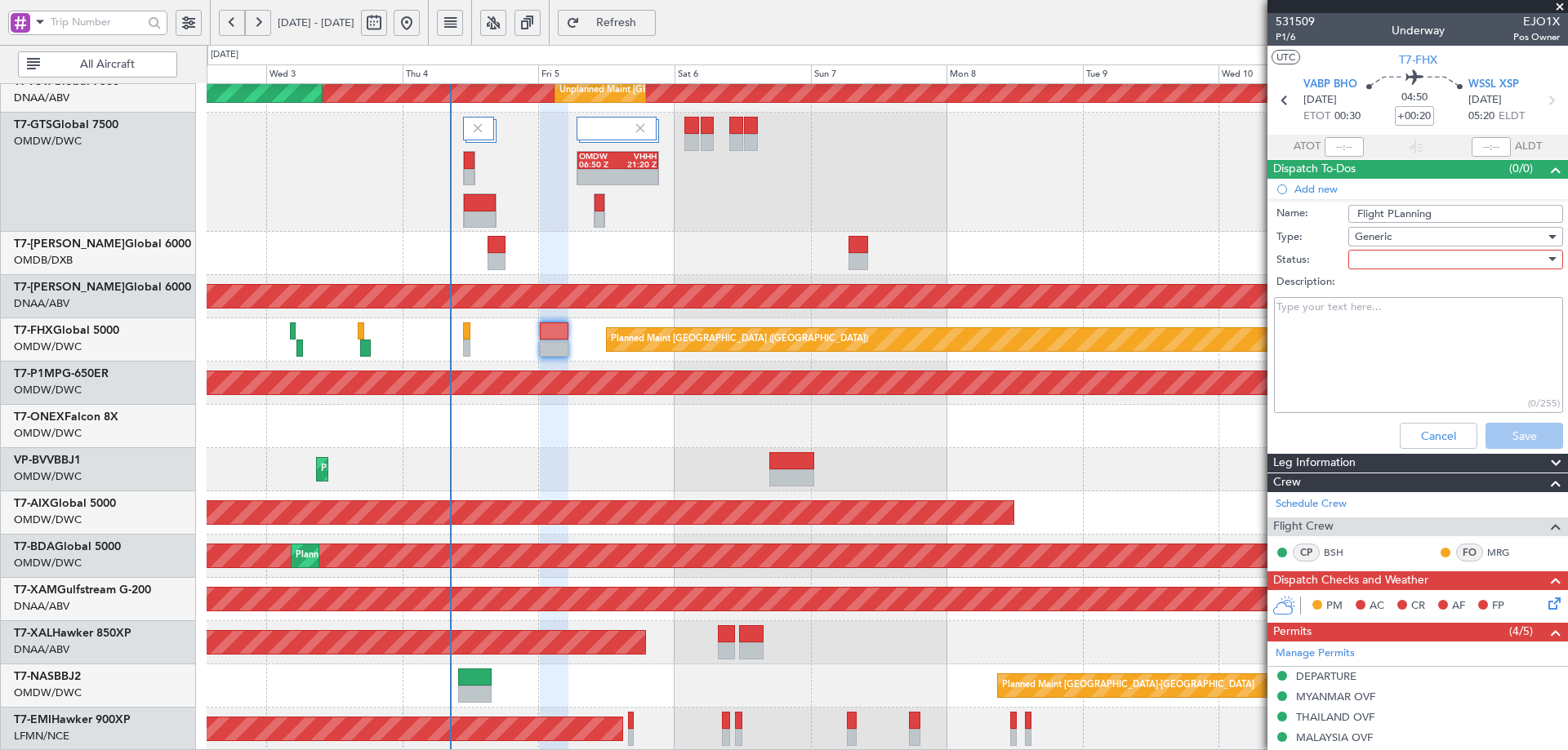
click at [1384, 259] on div at bounding box center [1451, 259] width 191 height 25
click at [1382, 290] on span "Not Started" at bounding box center [1448, 292] width 191 height 25
click at [1347, 343] on textarea "Description:" at bounding box center [1418, 356] width 289 height 117
paste textarea "Please plan for us to land tomorrow WSSL with 6000lbs of fuel."
type textarea "Please plan for us to land tomorrow WSSL with 6000lbs of fuel."
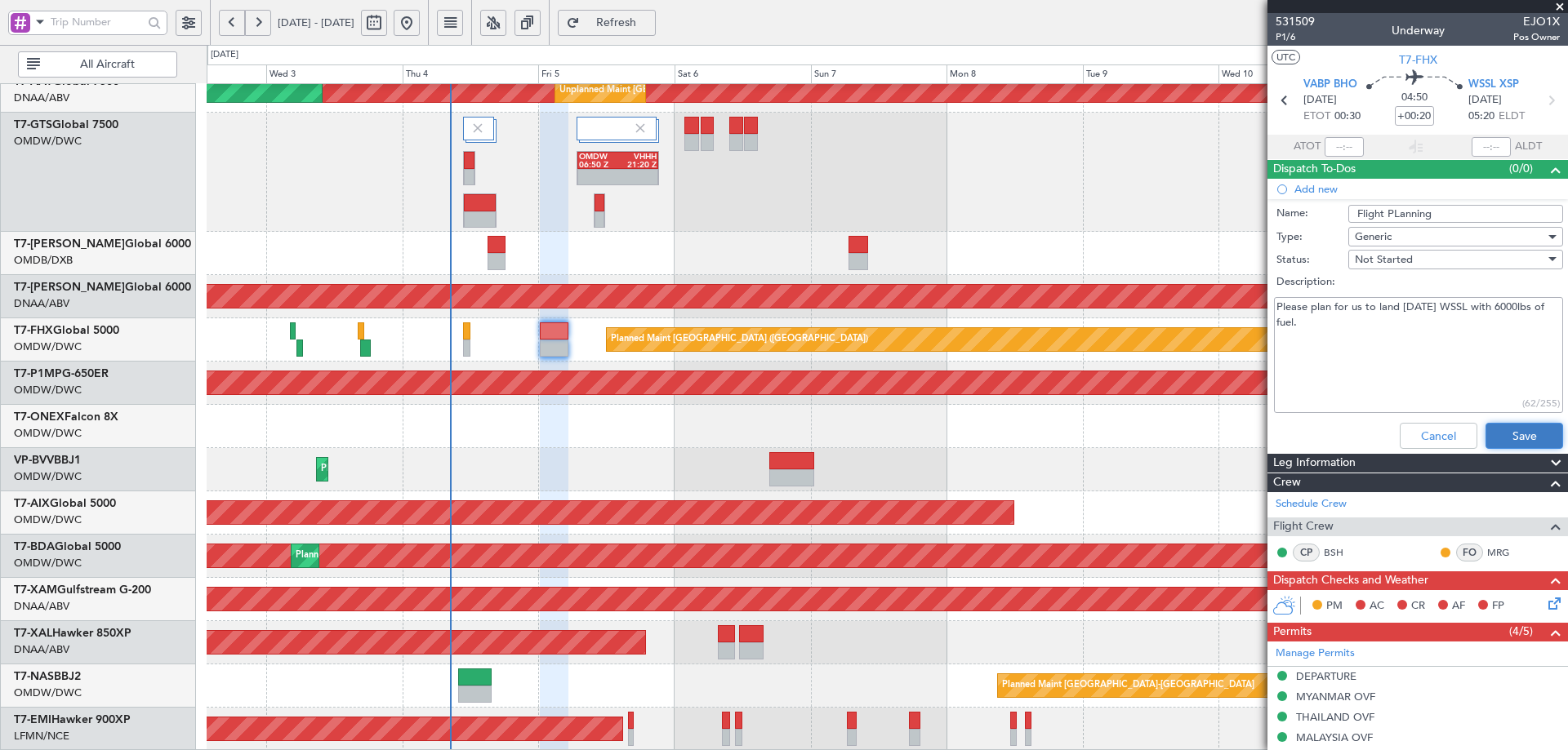
click at [1509, 432] on button "Save" at bounding box center [1524, 436] width 78 height 26
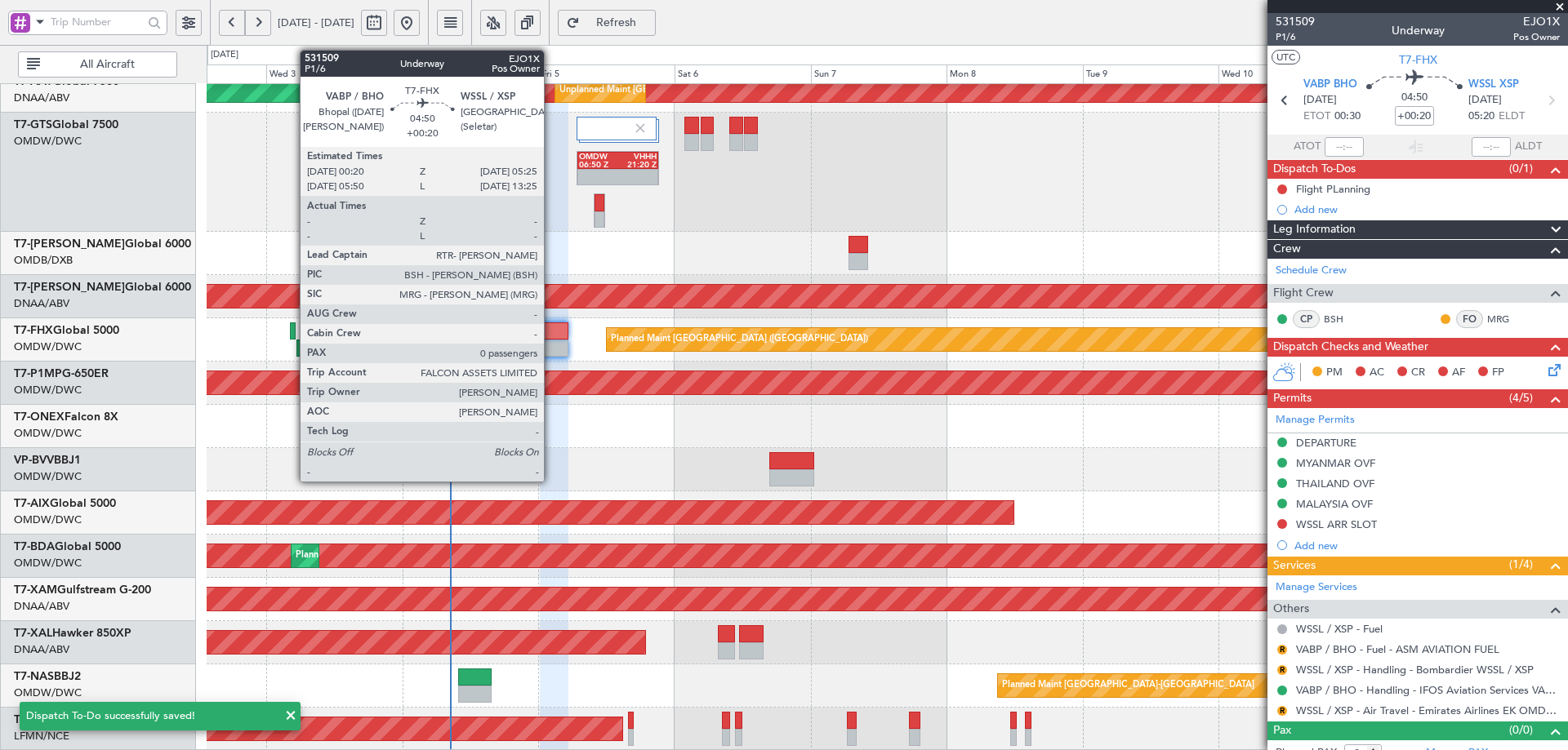
click at [551, 345] on div at bounding box center [554, 348] width 30 height 17
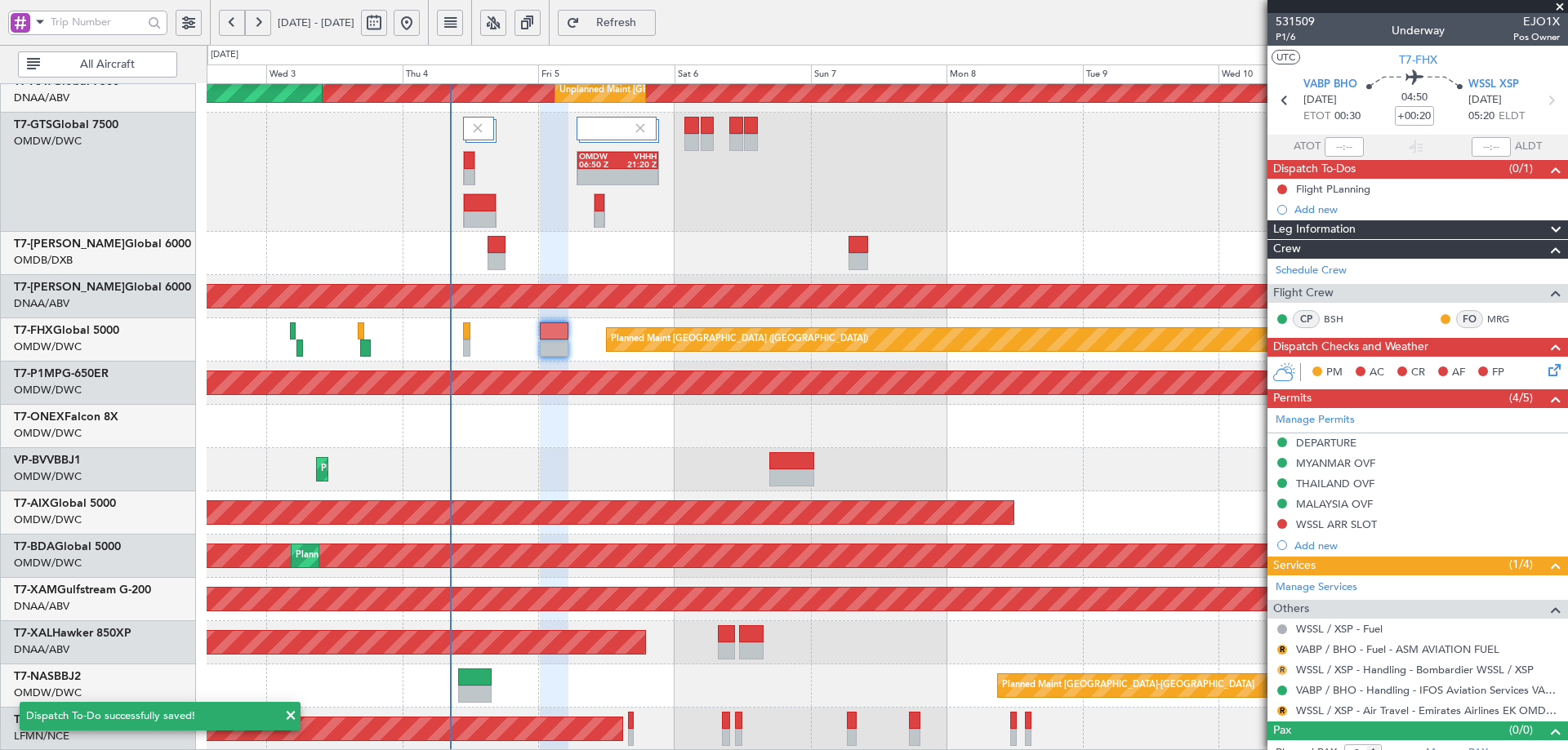
click at [1281, 670] on button "R" at bounding box center [1283, 671] width 10 height 10
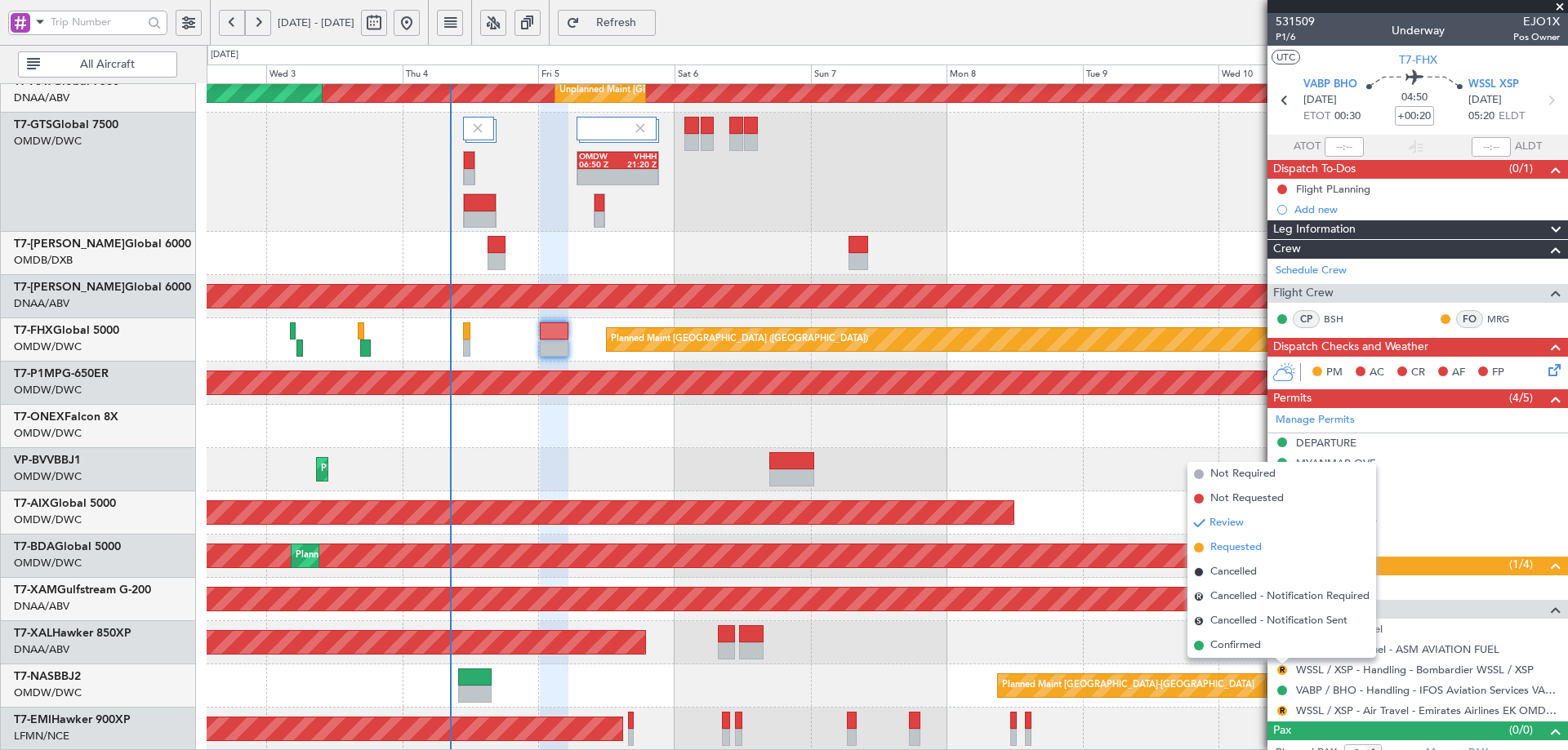
click at [1214, 545] on span "Requested" at bounding box center [1236, 547] width 52 height 16
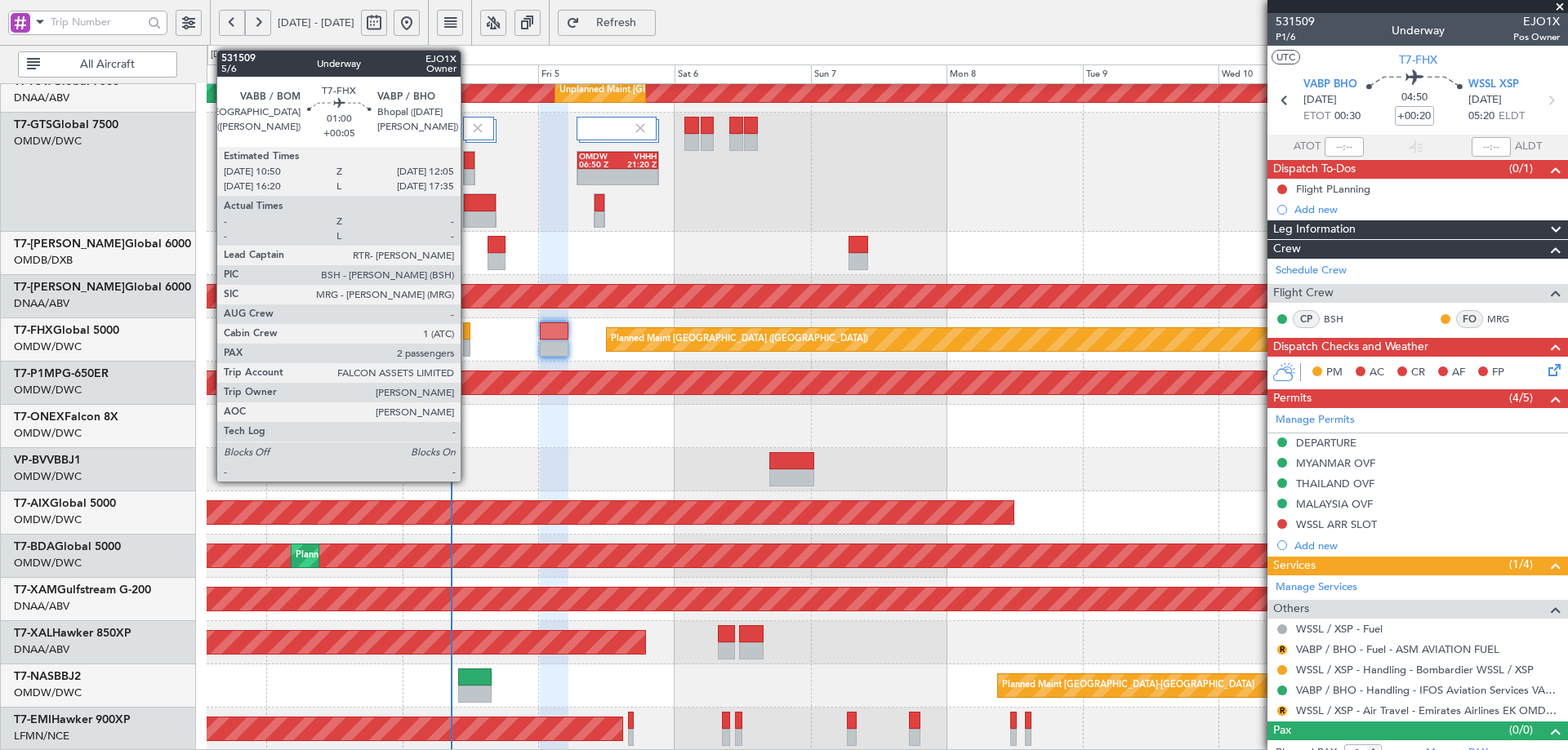
click at [468, 333] on div at bounding box center [466, 331] width 7 height 17
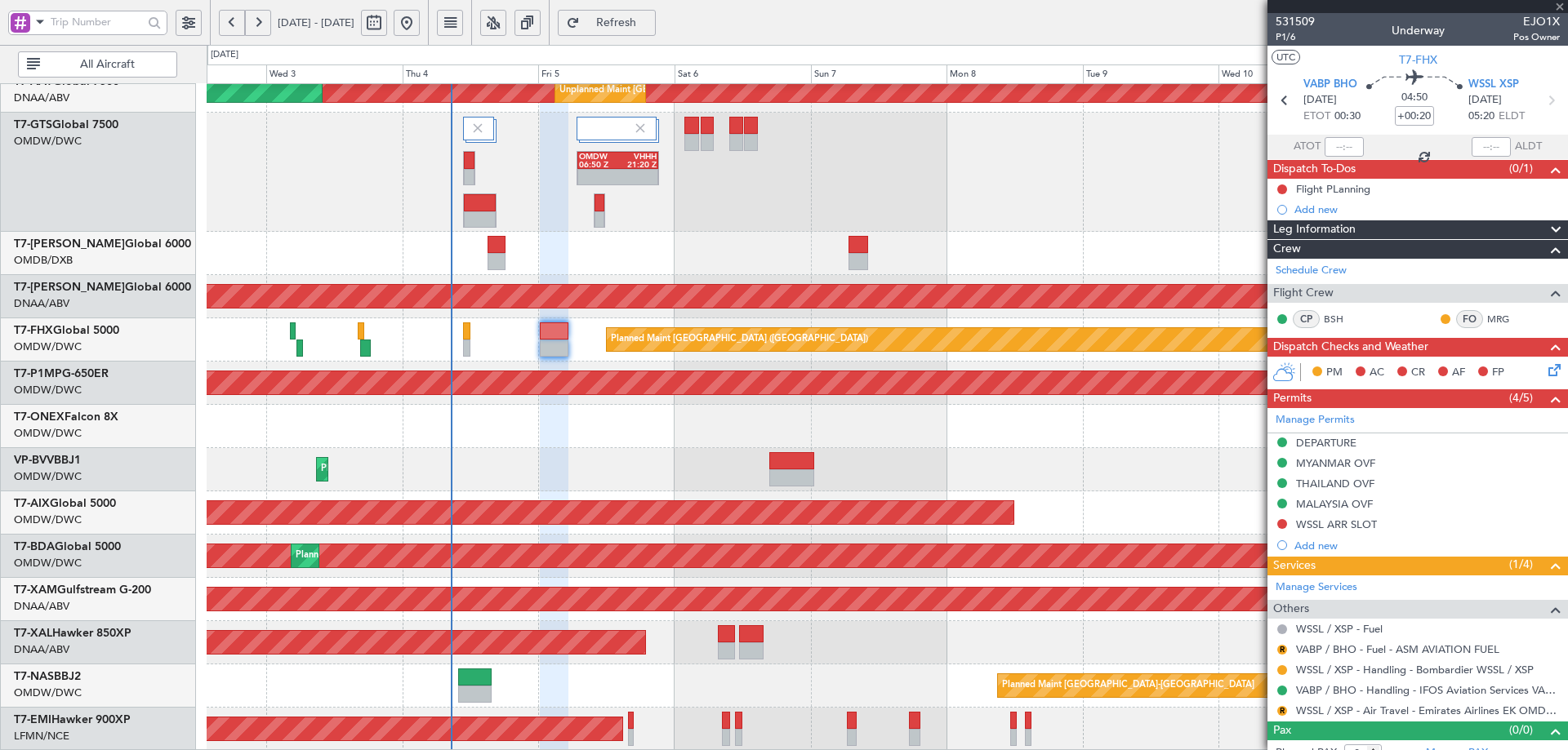
type input "+00:05"
type input "2"
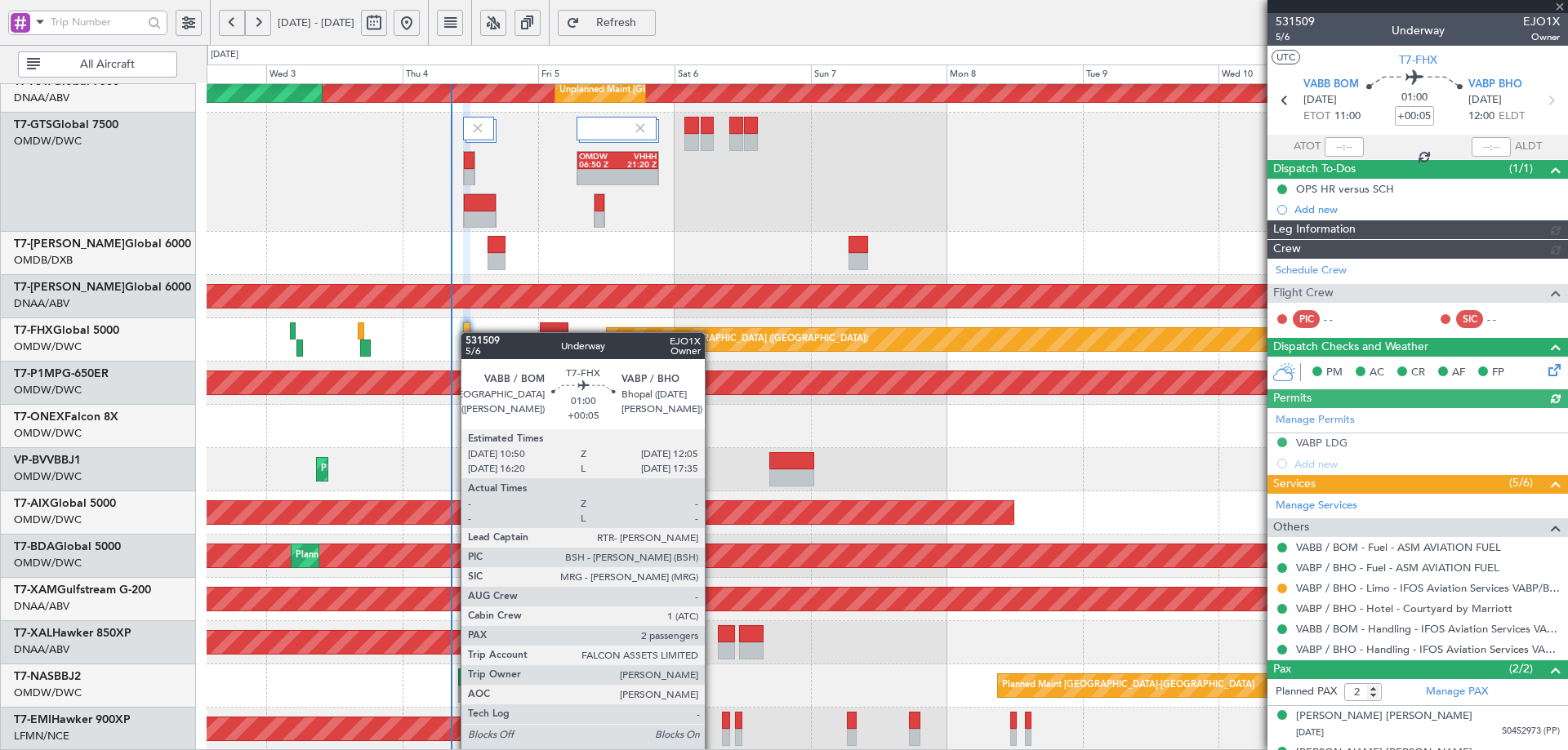
type input "[PERSON_NAME] (ANI)"
type input "7051"
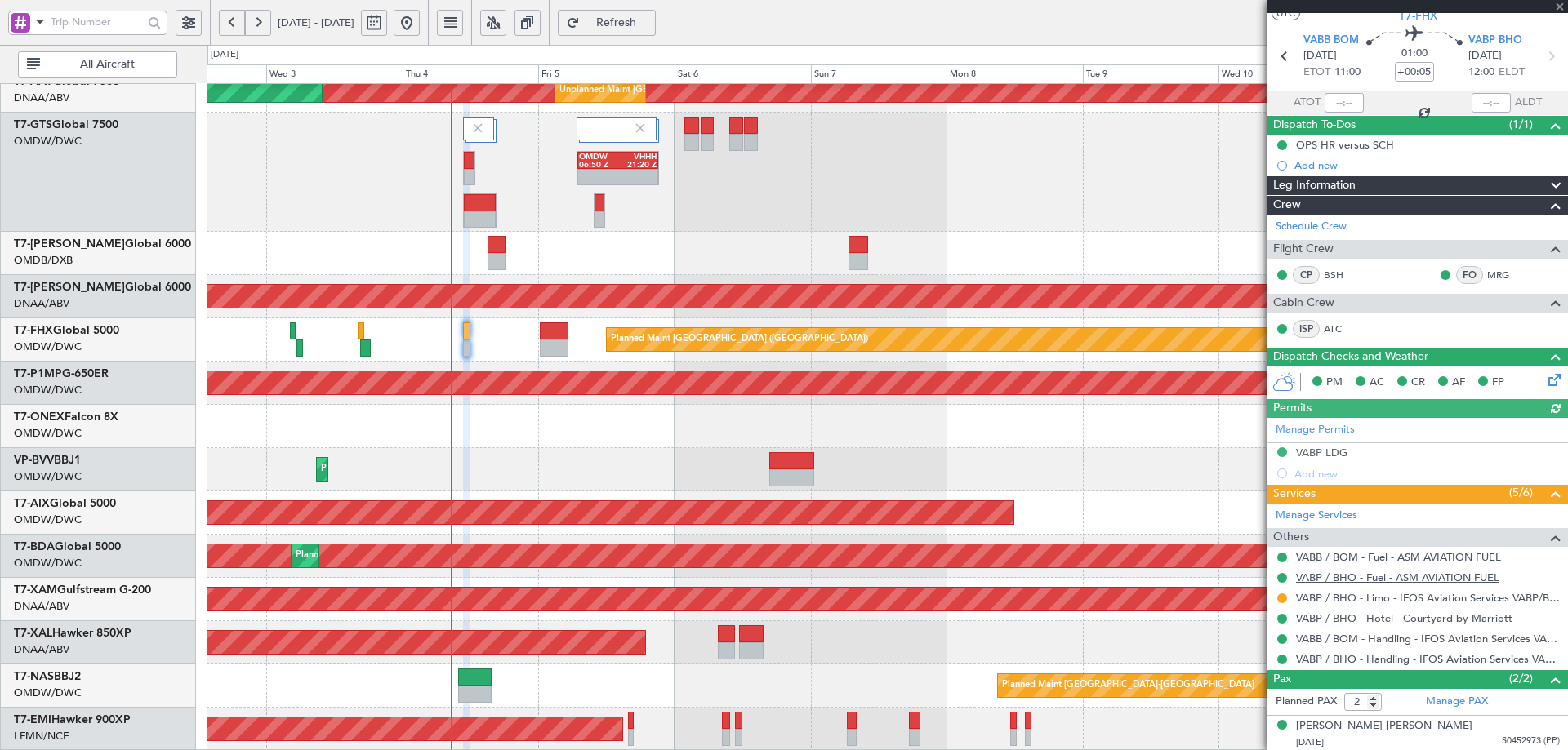
scroll to position [82, 0]
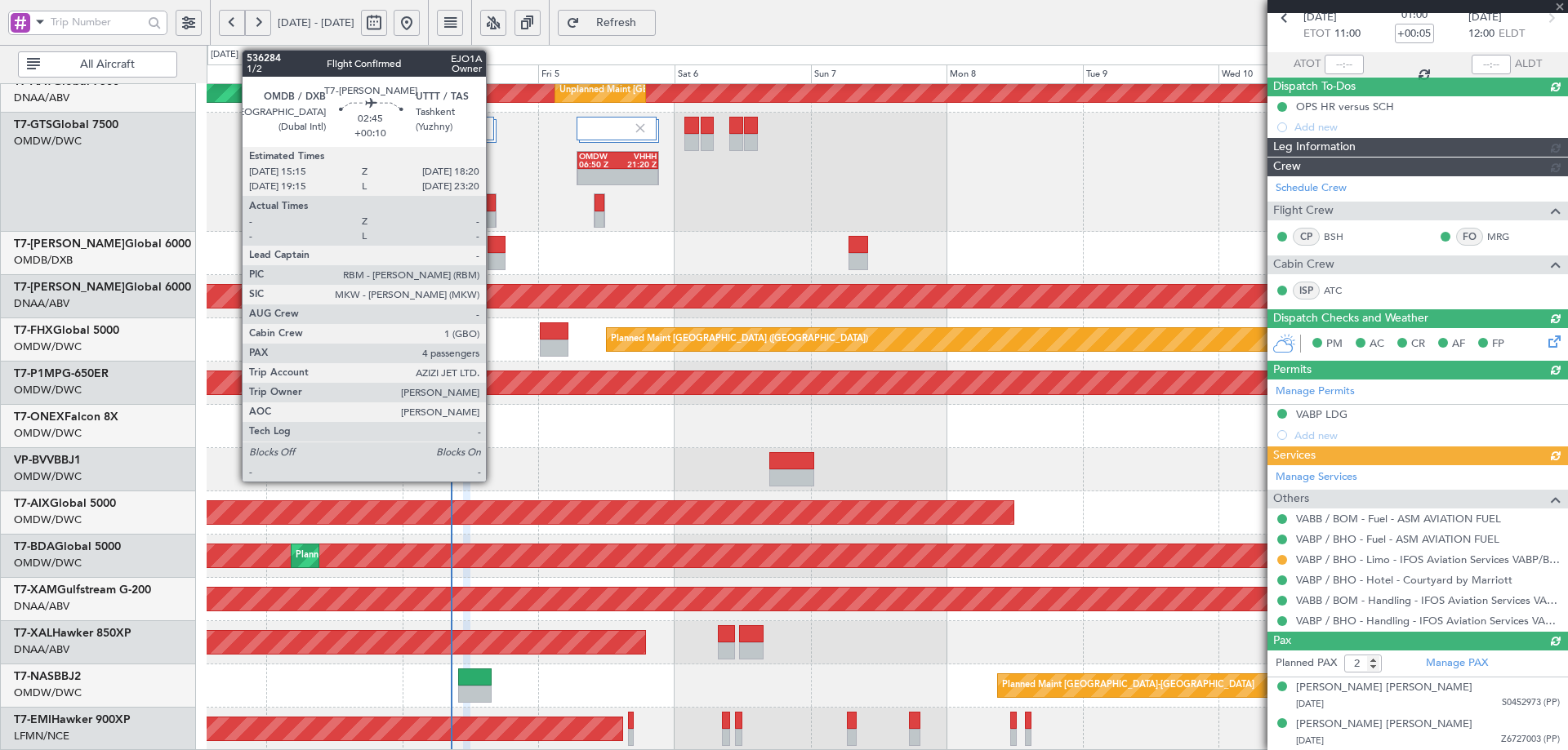
click at [493, 245] on div at bounding box center [497, 244] width 18 height 17
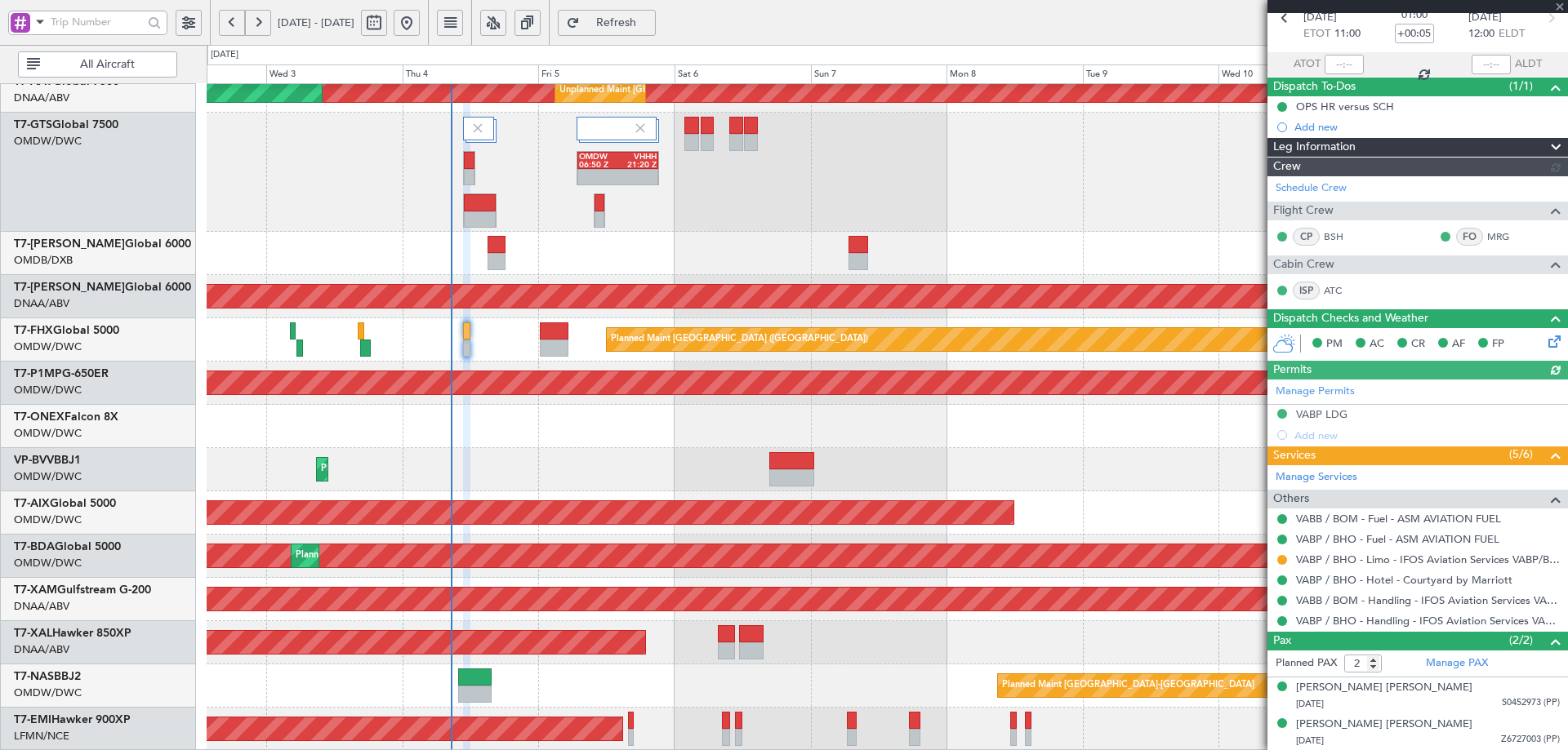
type input "[PERSON_NAME] (ANI)"
type input "7051"
click at [1330, 439] on div "Add new" at bounding box center [1420, 436] width 250 height 14
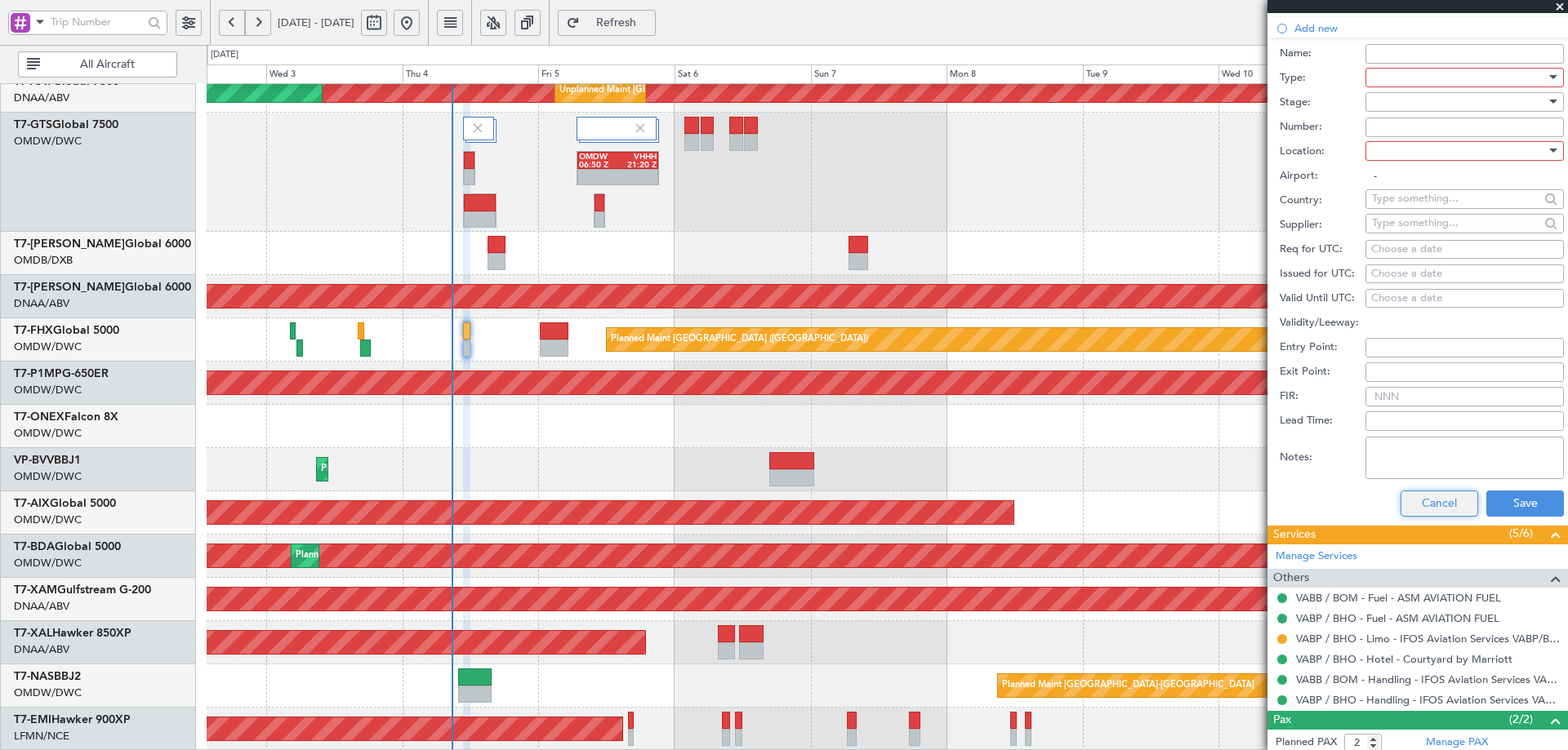
click at [1428, 509] on button "Cancel" at bounding box center [1440, 504] width 78 height 26
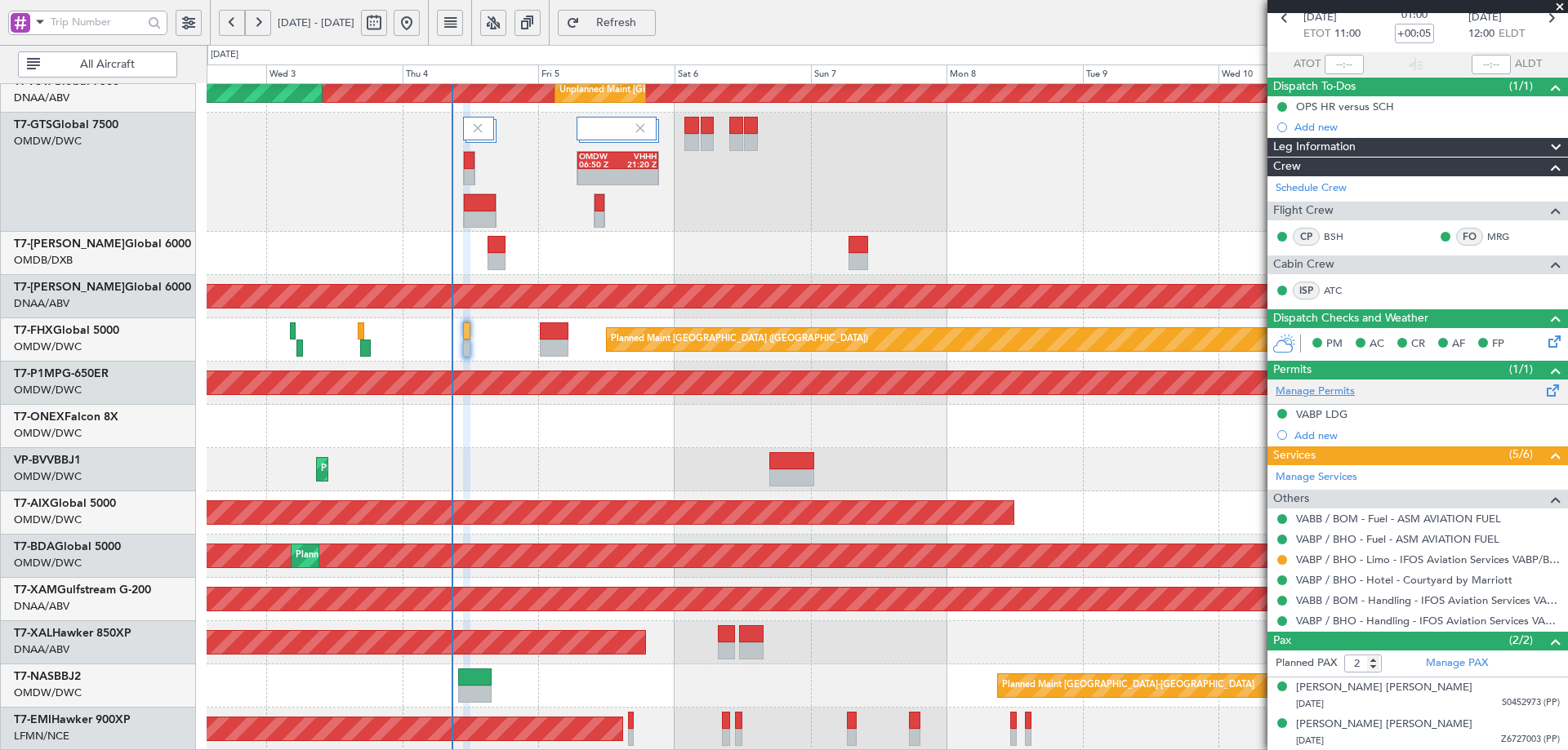
click at [1338, 392] on link "Manage Permits" at bounding box center [1316, 391] width 79 height 16
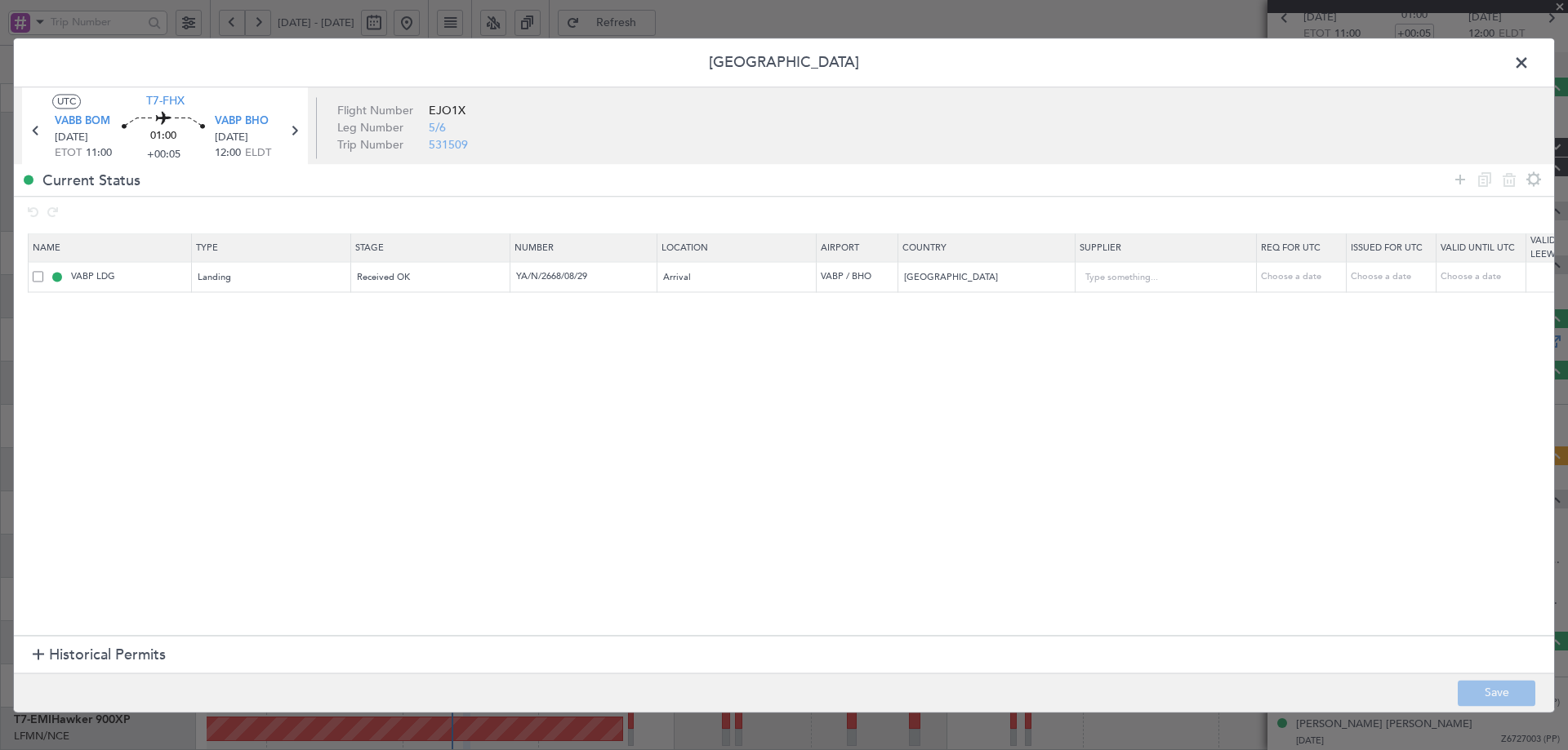
click at [111, 657] on span "Historical Permits" at bounding box center [107, 656] width 117 height 22
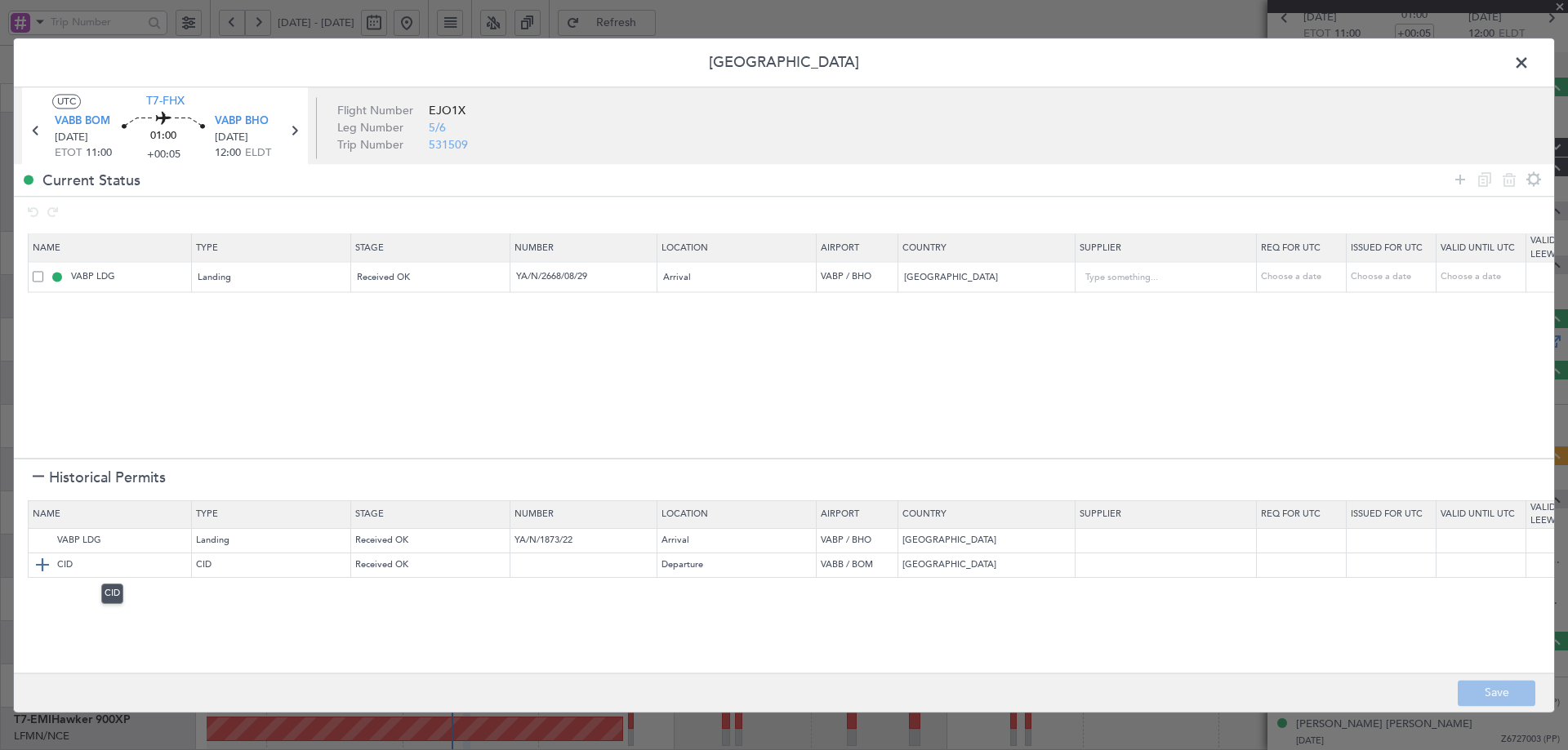
click at [39, 561] on img at bounding box center [43, 566] width 20 height 20
click at [44, 567] on img at bounding box center [43, 566] width 20 height 20
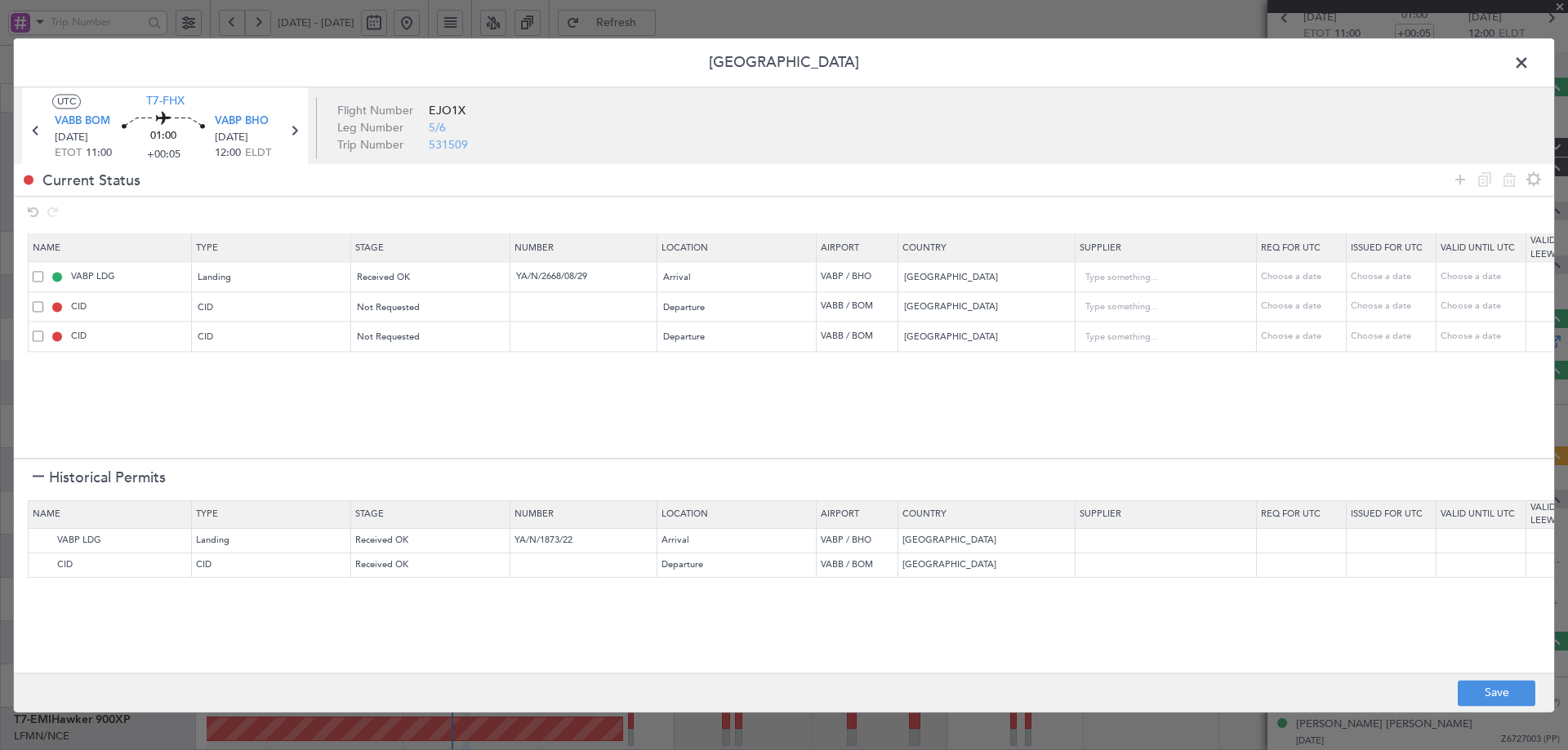
click at [37, 475] on div at bounding box center [39, 479] width 12 height 12
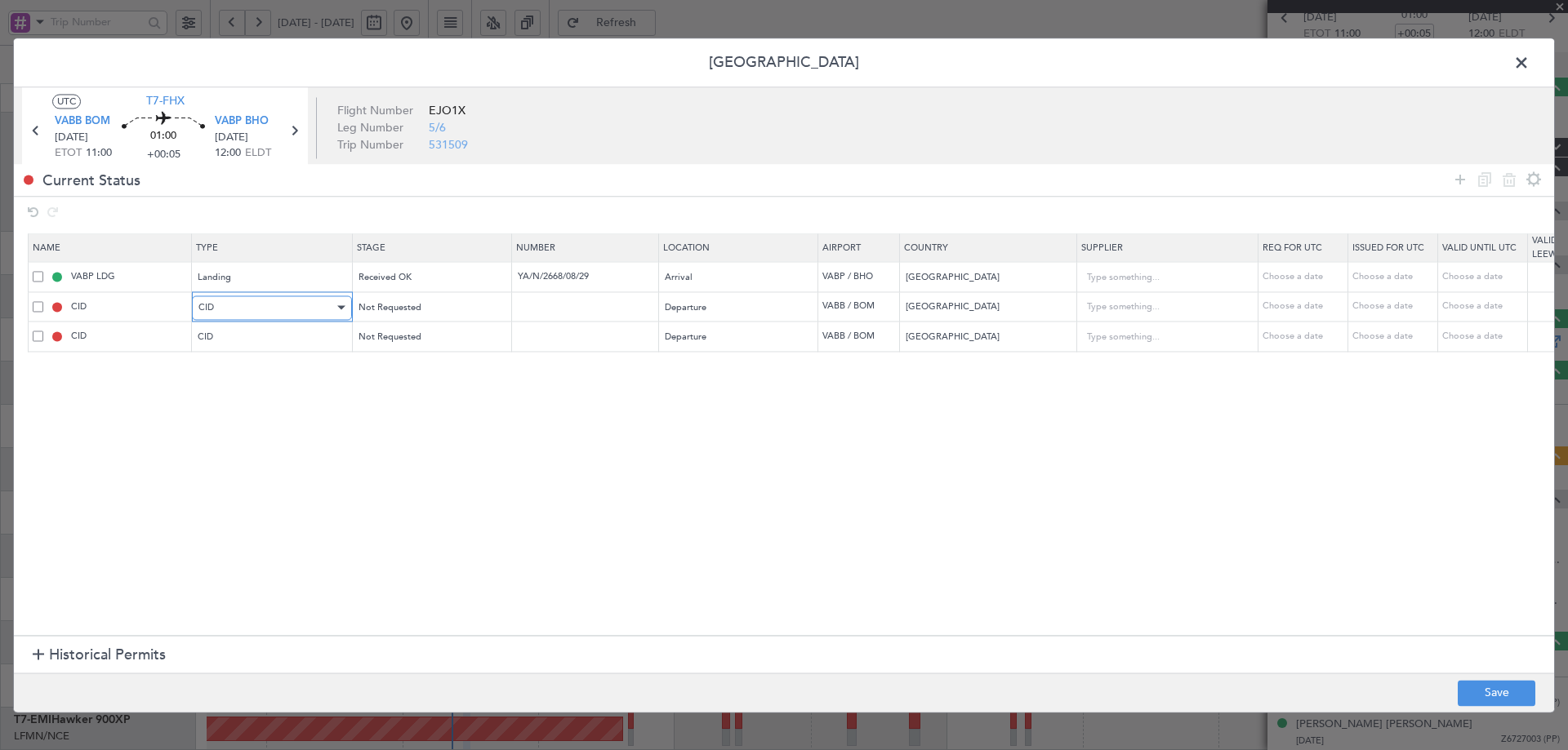
click at [274, 311] on div "CID" at bounding box center [266, 308] width 135 height 25
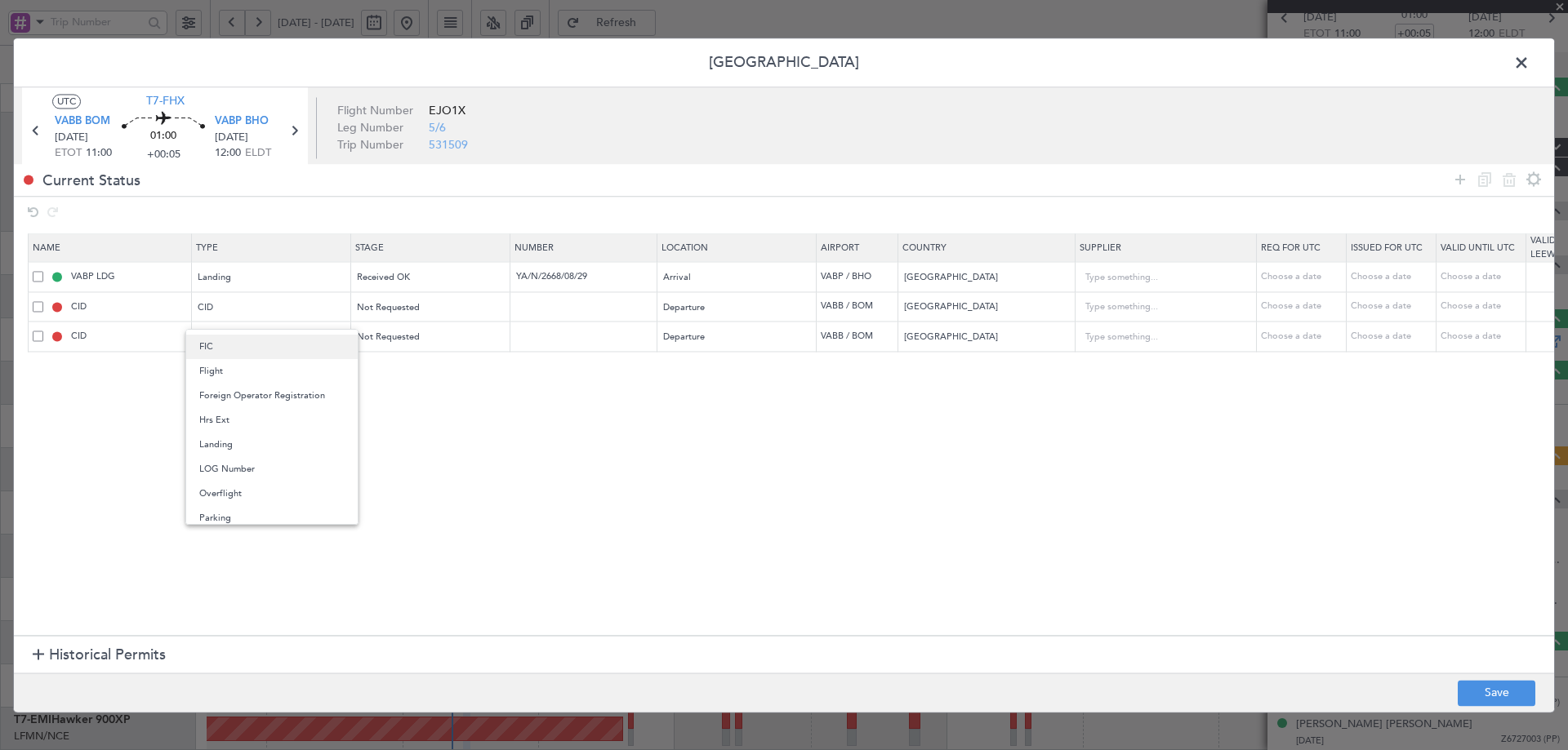
click at [217, 356] on span "FIC" at bounding box center [272, 347] width 145 height 25
click at [206, 406] on section "Name Type Stage Number Location Airport Country Supplier Req For Utc Issued For…" at bounding box center [784, 433] width 1540 height 406
click at [311, 329] on div "CID" at bounding box center [266, 338] width 135 height 25
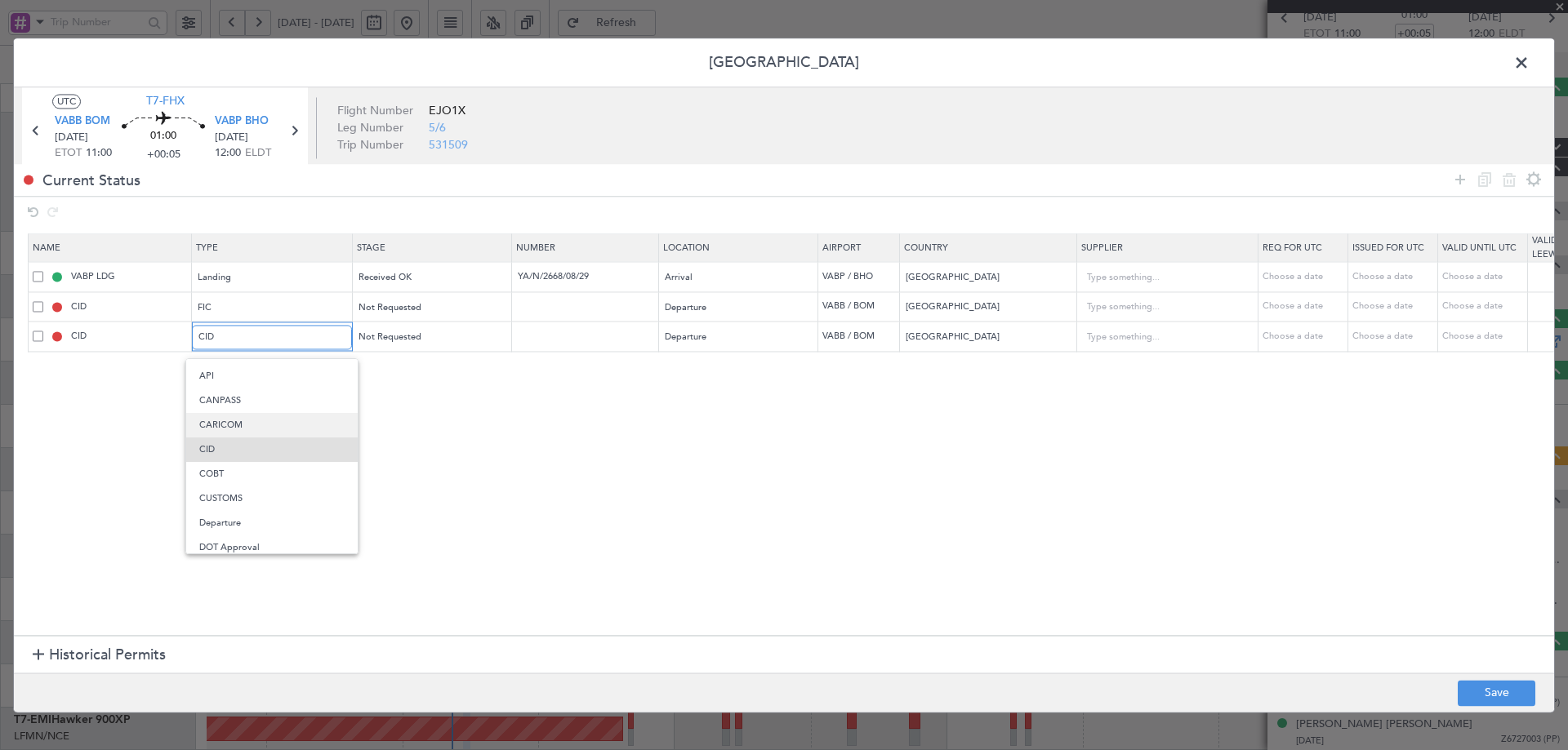
scroll to position [0, 0]
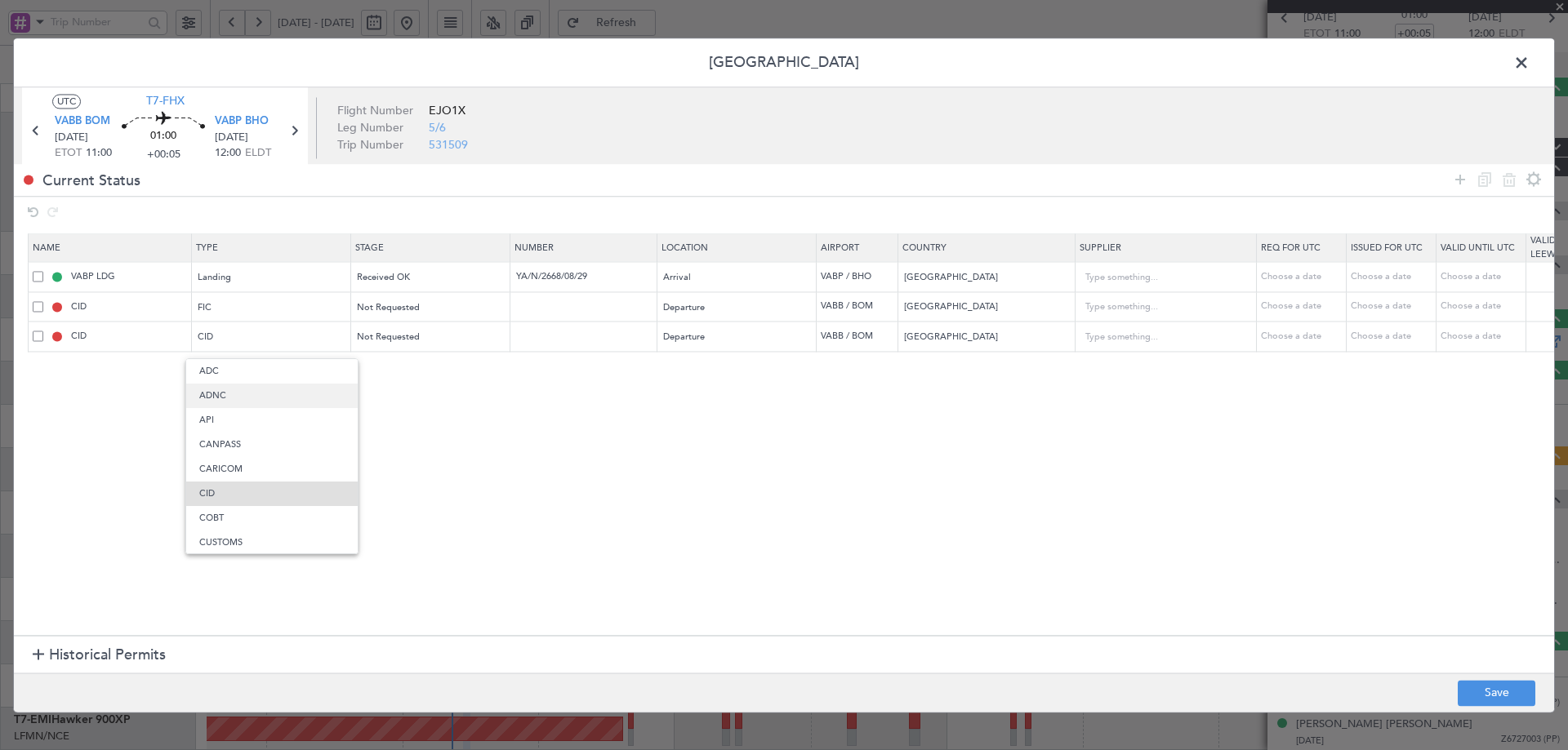
click at [230, 400] on span "ADNC" at bounding box center [272, 395] width 145 height 25
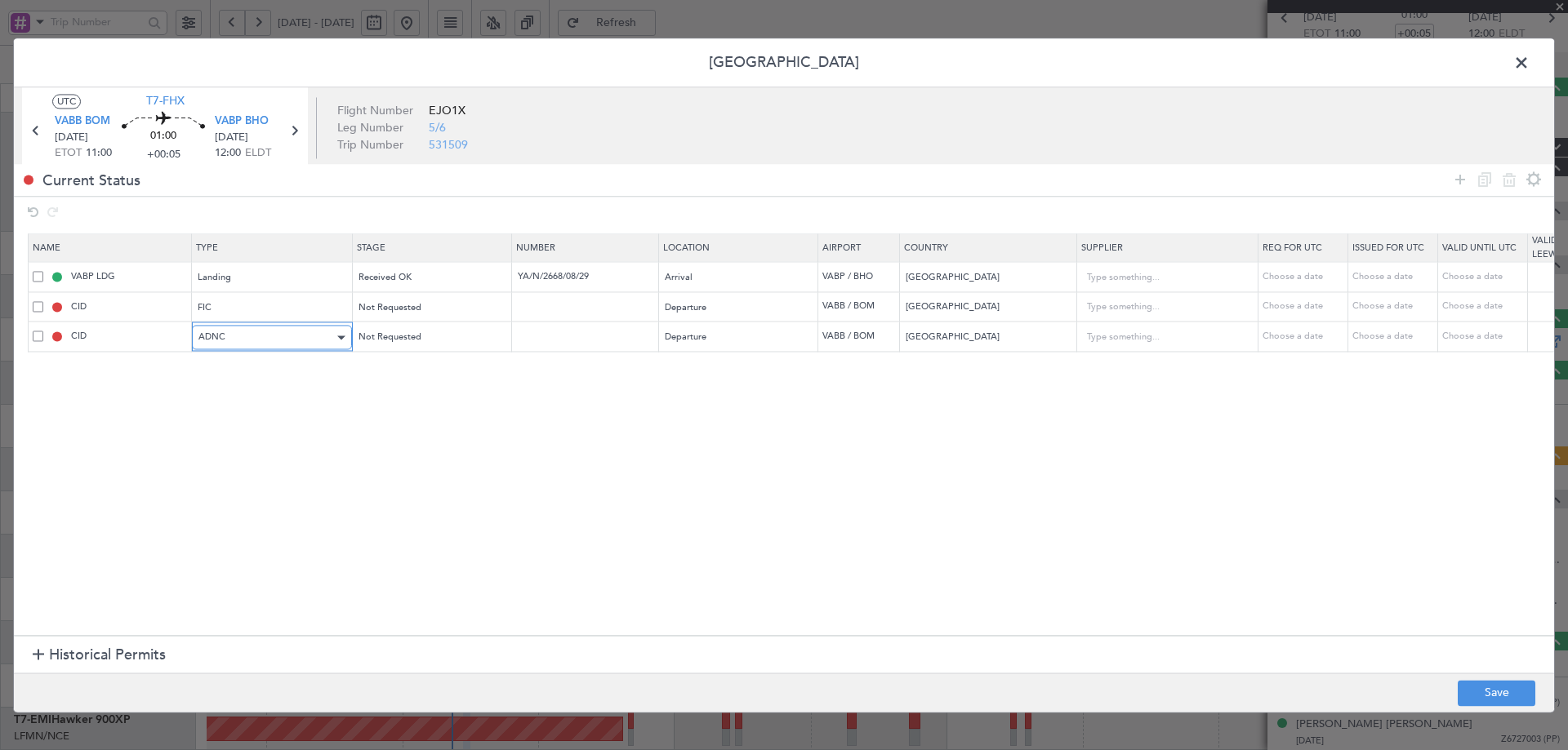
click at [244, 337] on div "ADNC" at bounding box center [266, 338] width 135 height 25
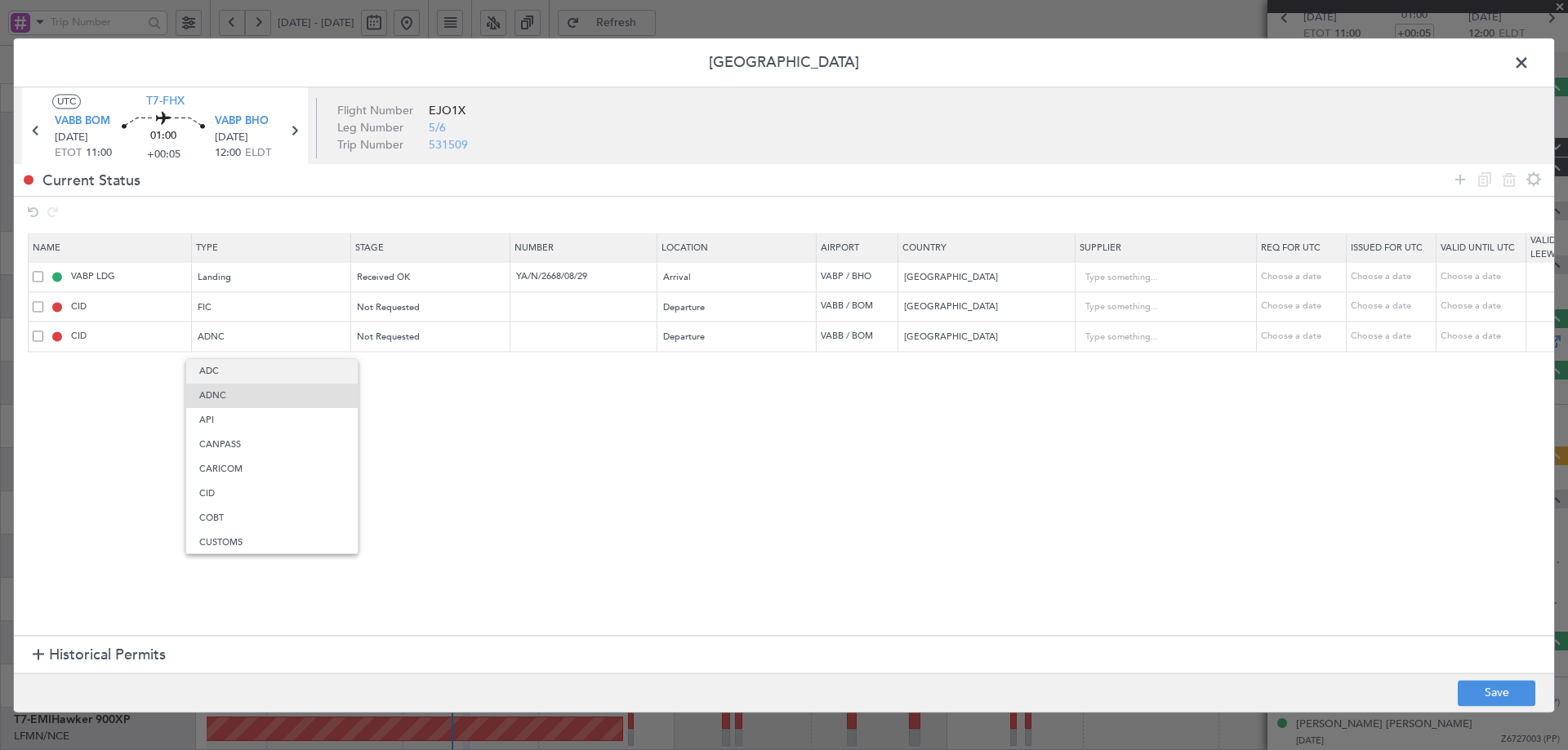
click at [212, 371] on span "ADC" at bounding box center [272, 372] width 145 height 25
click at [471, 538] on section "Name Type Stage Number Location Airport Country Supplier Req For Utc Issued For…" at bounding box center [784, 433] width 1540 height 406
click at [1497, 699] on button "Save" at bounding box center [1496, 693] width 78 height 26
type input "VABB DEP FIC"
type input "NNN"
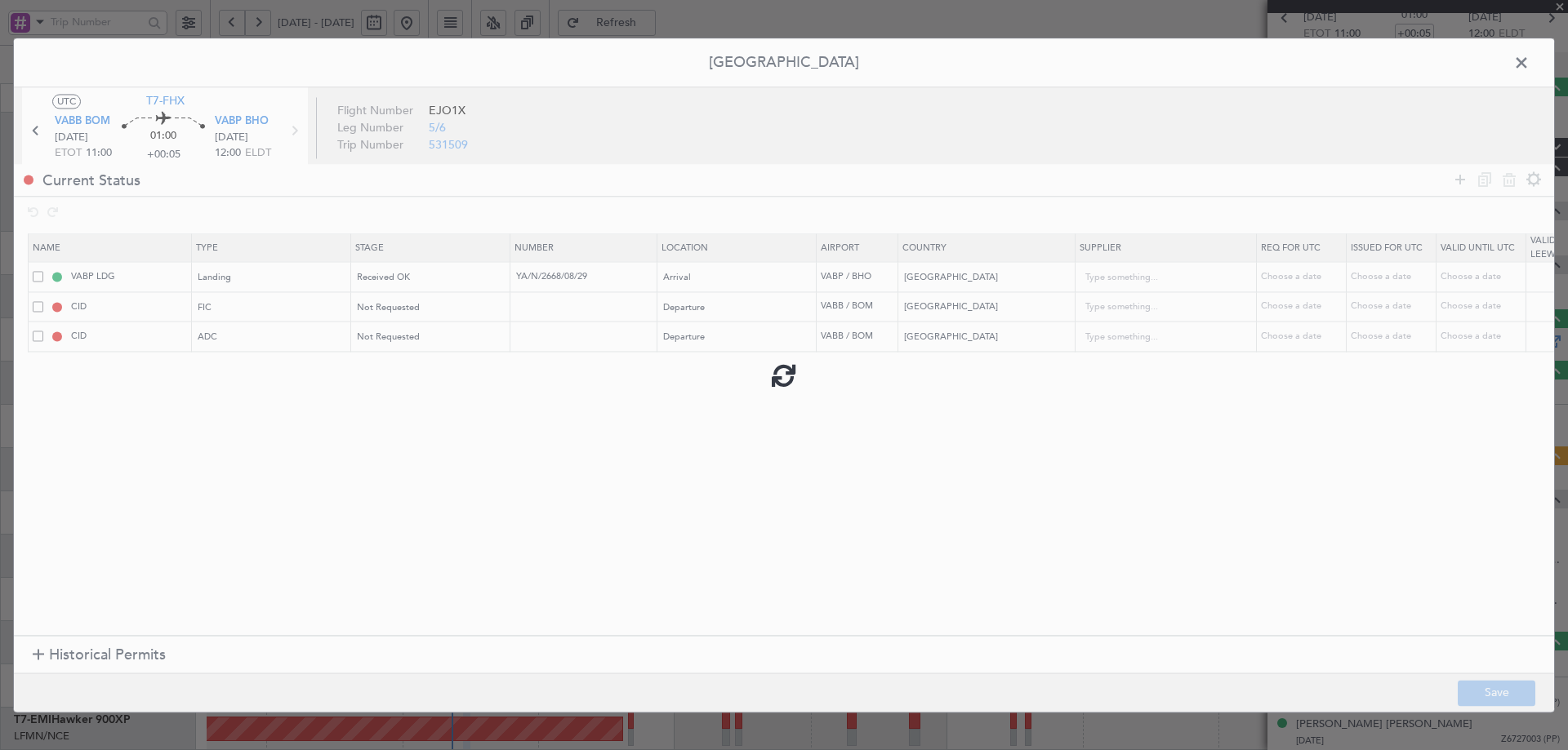
type input "3"
type input "VABB DEP ADC"
type input "NNN"
type input "3"
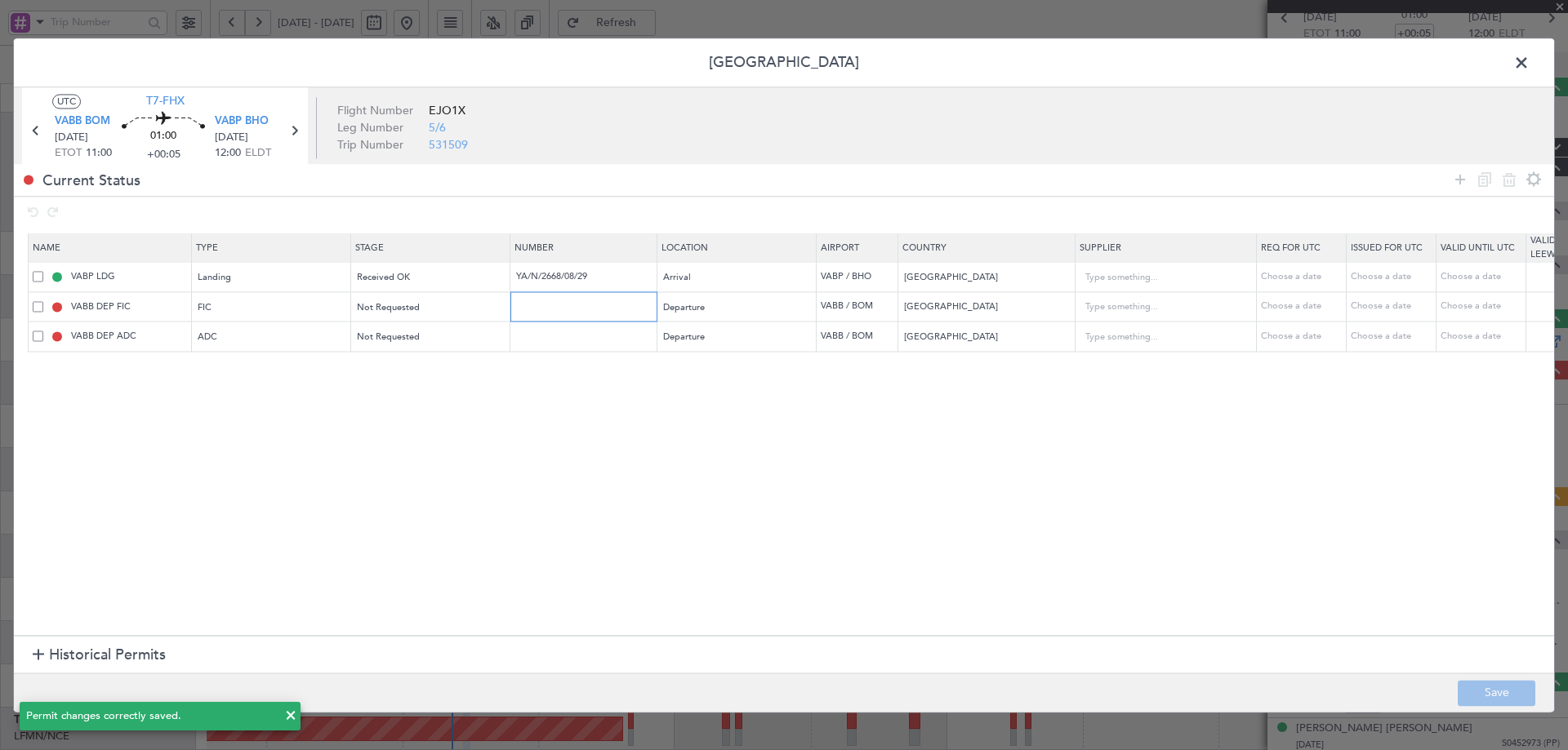
click at [549, 314] on input "text" at bounding box center [585, 307] width 142 height 14
paste input "2044"
type input "2044"
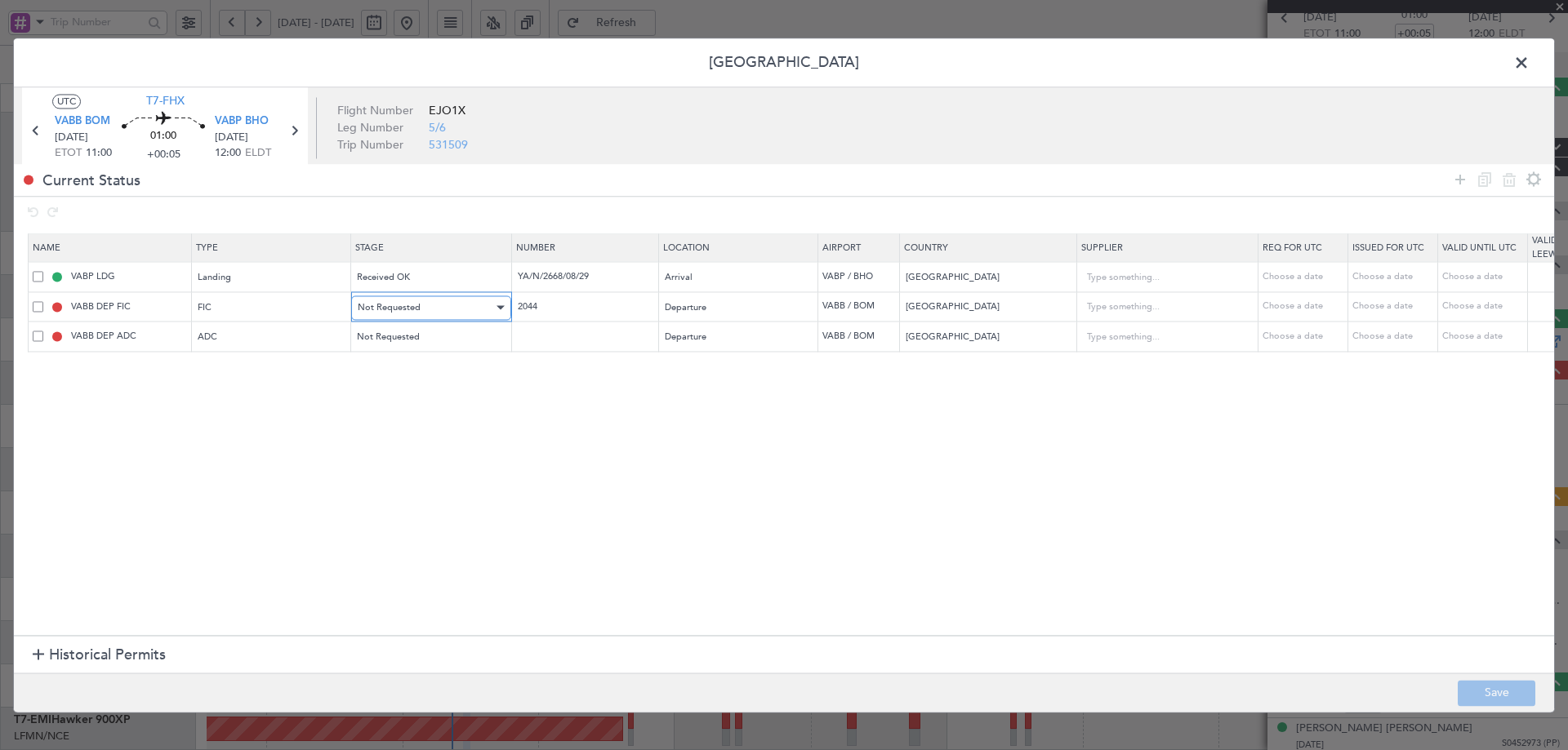
click at [420, 303] on div "Not Requested" at bounding box center [425, 308] width 135 height 25
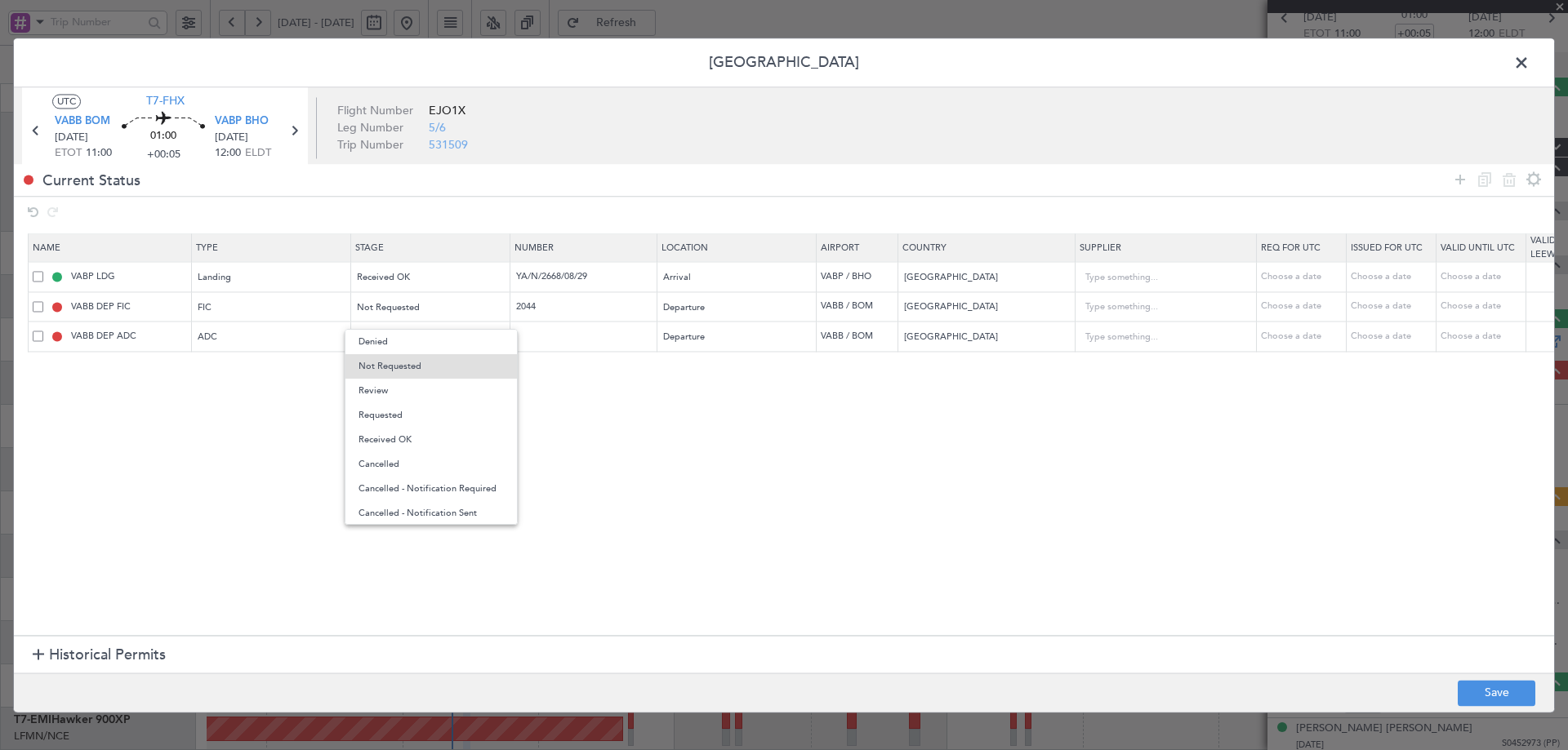
click at [411, 435] on span "Received OK" at bounding box center [431, 440] width 145 height 25
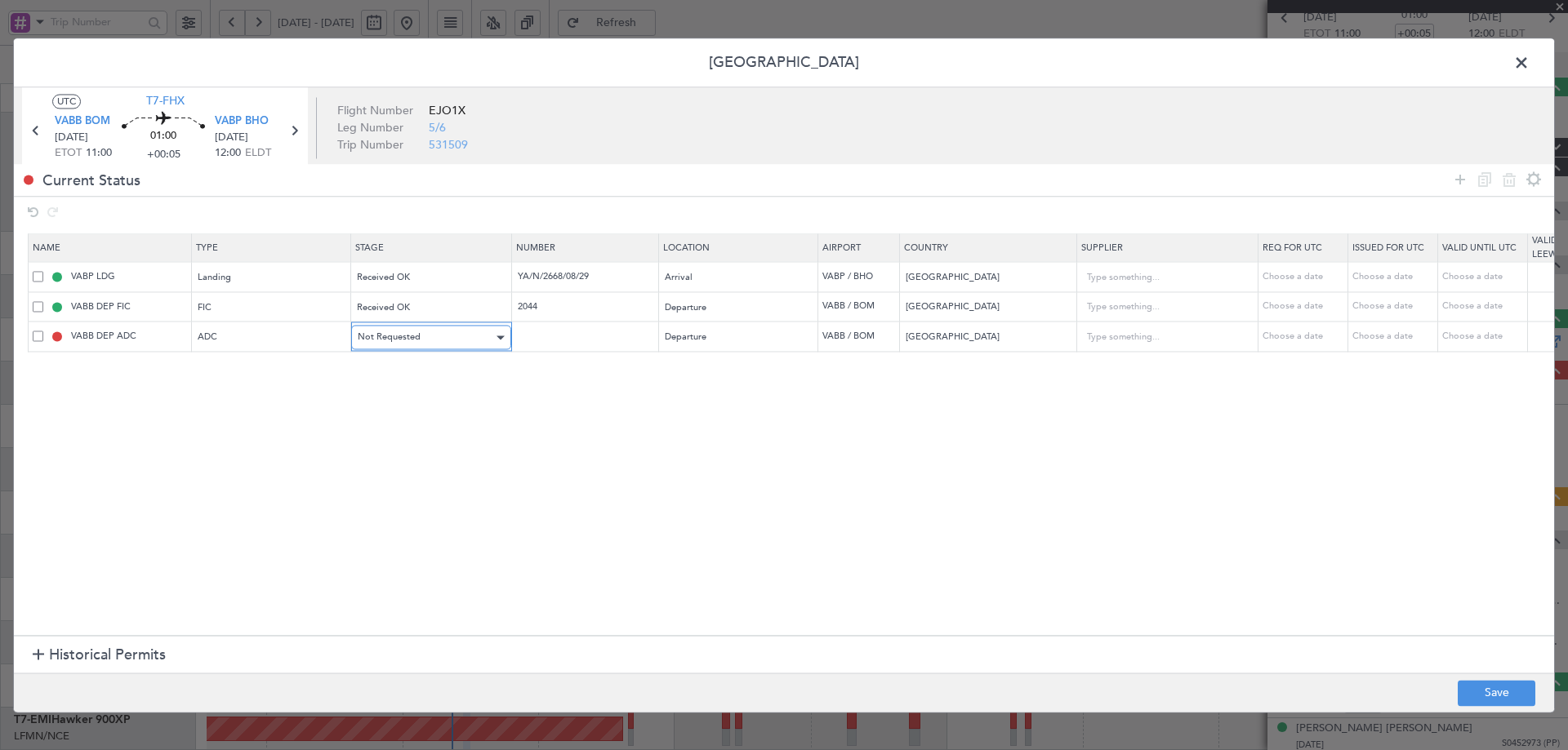
click at [432, 336] on div "Not Requested" at bounding box center [425, 338] width 135 height 25
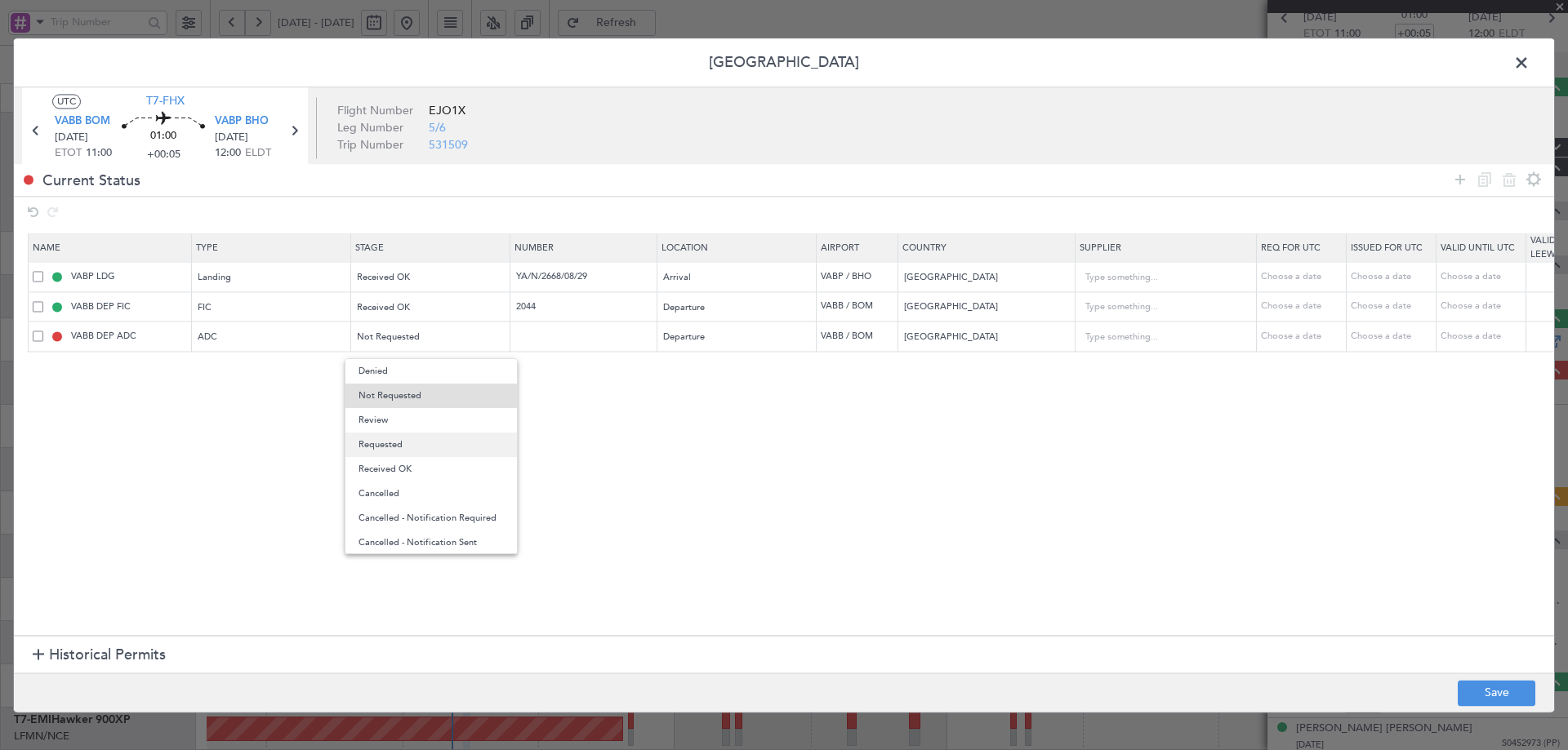
click at [392, 447] on span "Requested" at bounding box center [431, 445] width 145 height 25
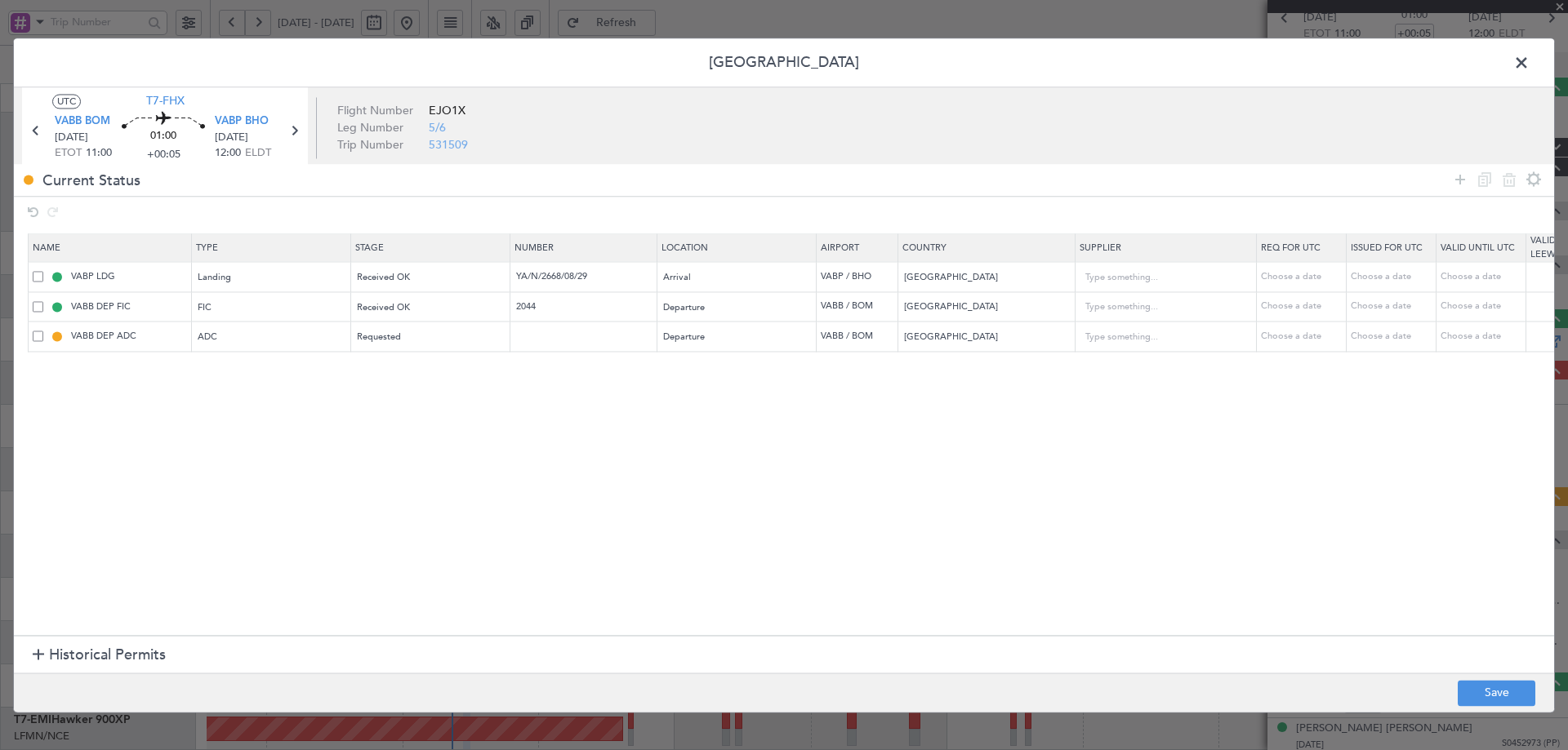
click at [709, 488] on section "Name Type Stage Number Location Airport Country Supplier Req For Utc Issued For…" at bounding box center [784, 433] width 1540 height 406
click at [1486, 690] on button "Save" at bounding box center [1496, 693] width 78 height 26
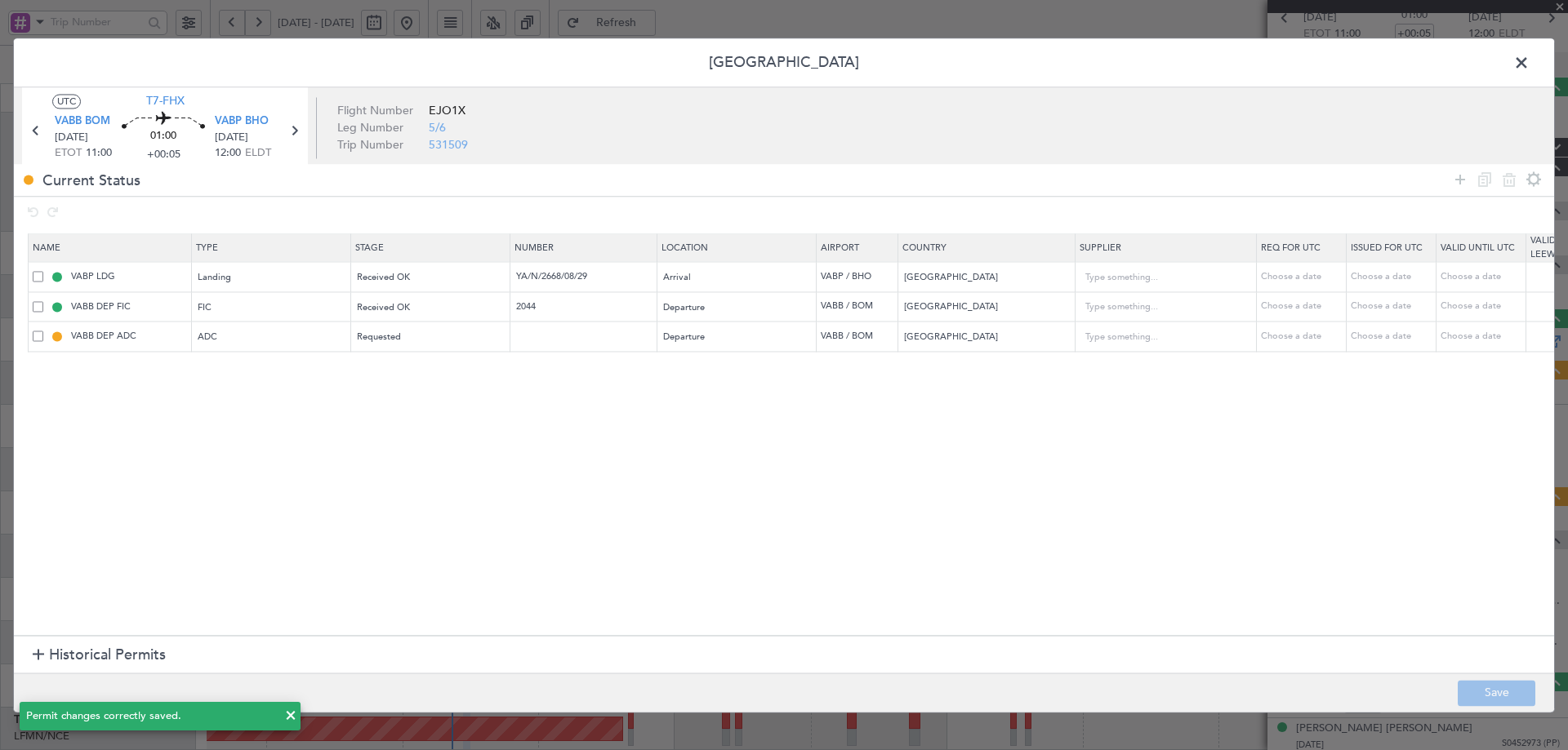
click at [1530, 68] on span at bounding box center [1530, 67] width 0 height 33
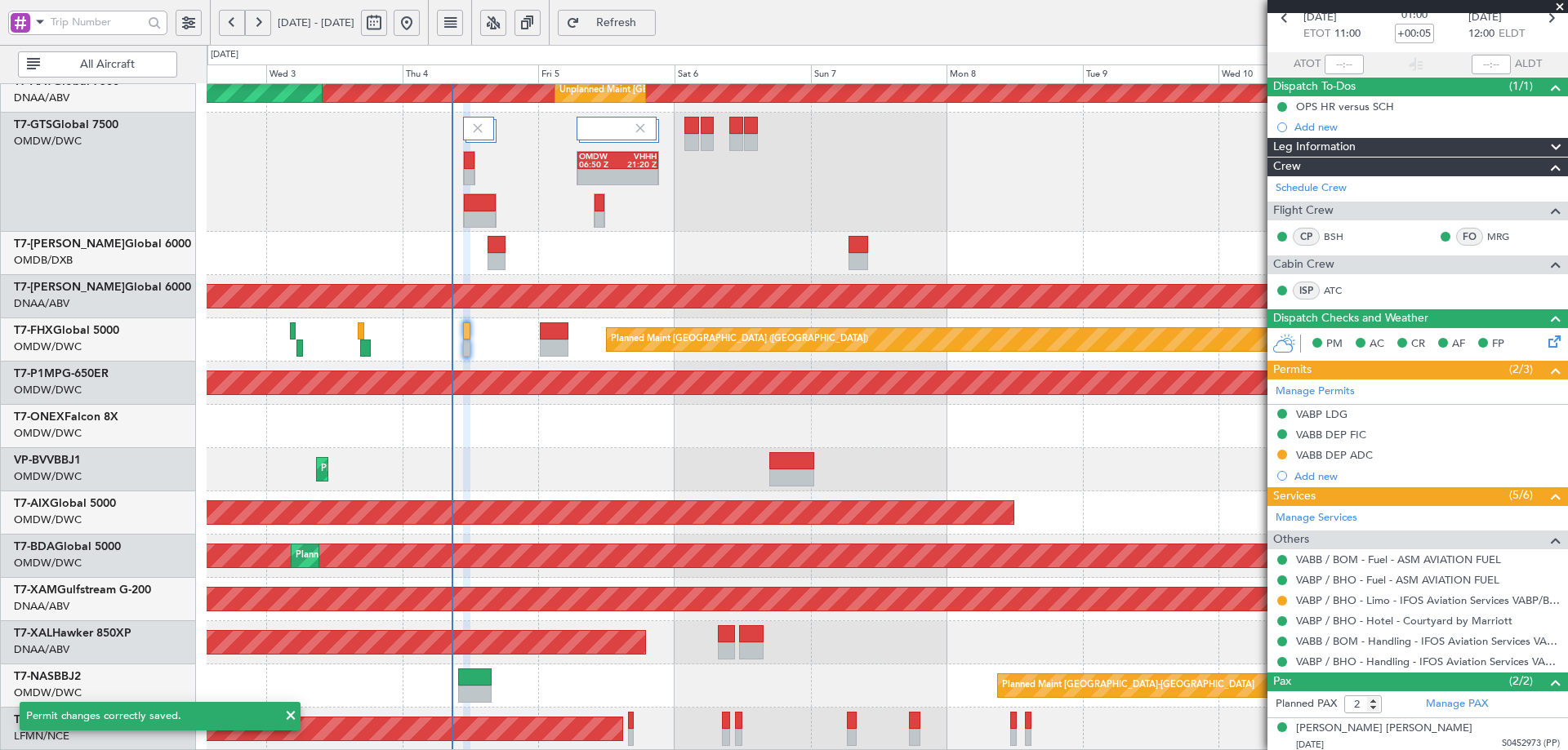
click at [646, 25] on span "Refresh" at bounding box center [616, 23] width 67 height 12
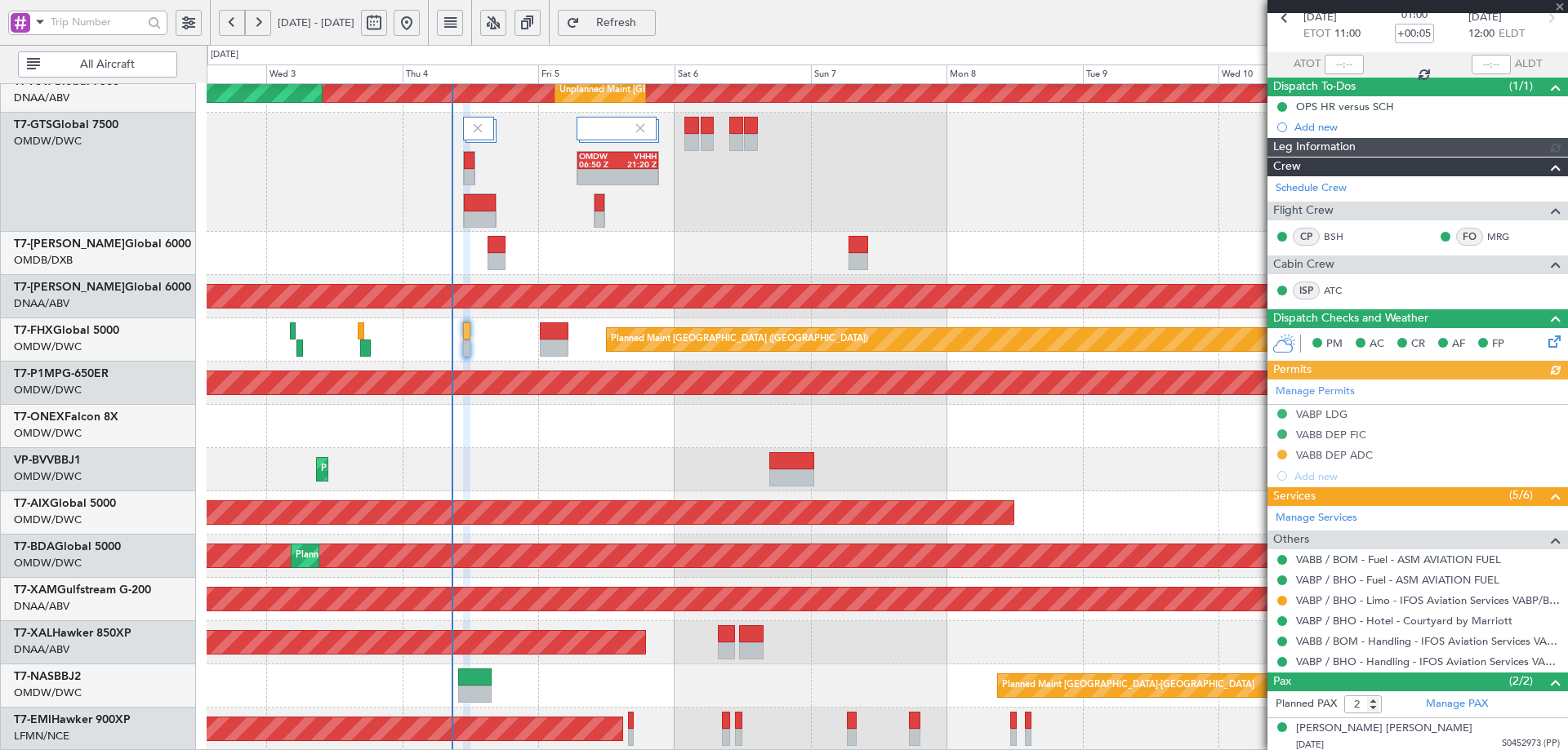
type input "[PERSON_NAME] (ANI)"
type input "7051"
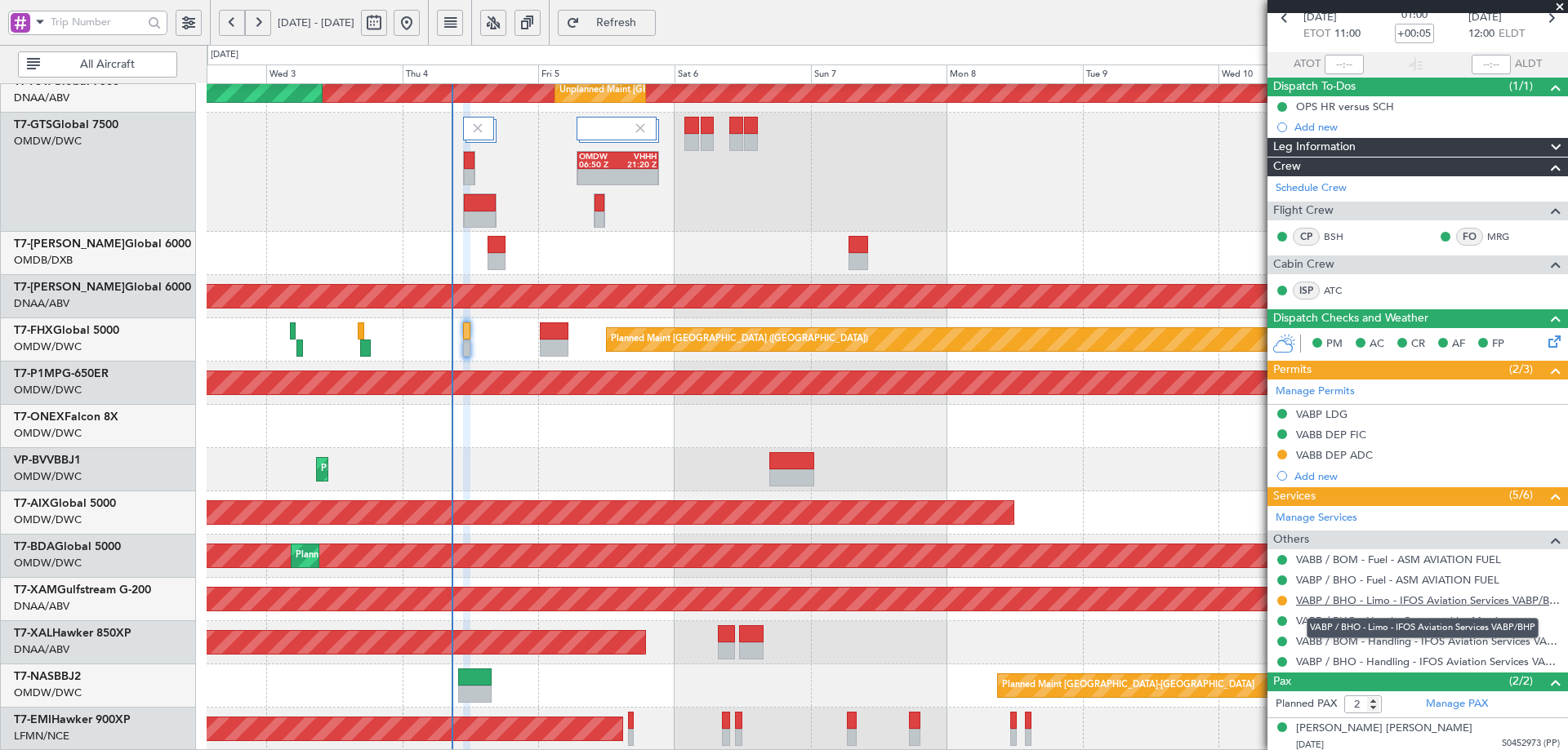
click at [1340, 599] on link "VABP / BHO - Limo - IFOS Aviation Services VABP/BHP" at bounding box center [1429, 601] width 264 height 14
click at [638, 21] on span "Refresh" at bounding box center [616, 23] width 67 height 12
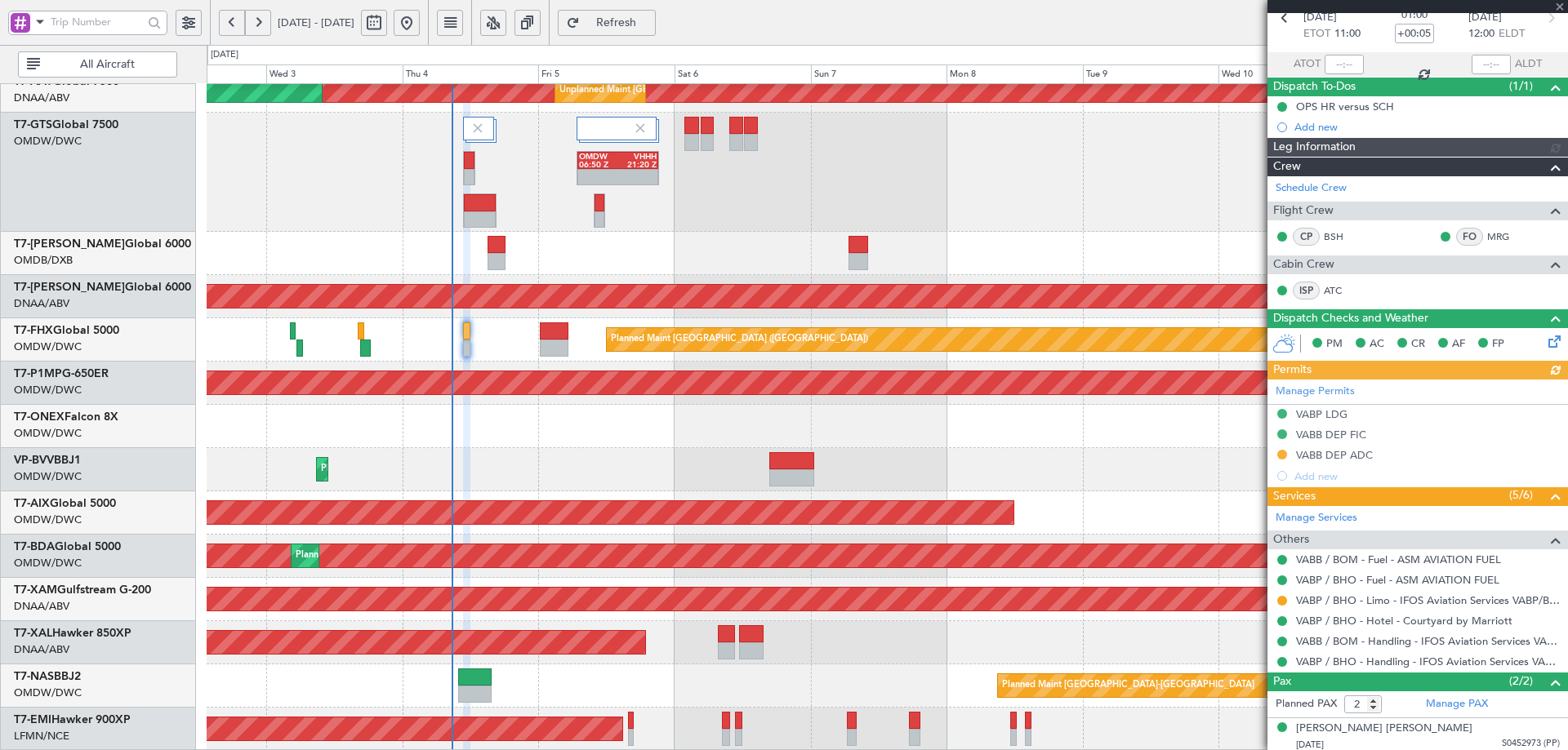
type input "[PERSON_NAME] (ANI)"
type input "7051"
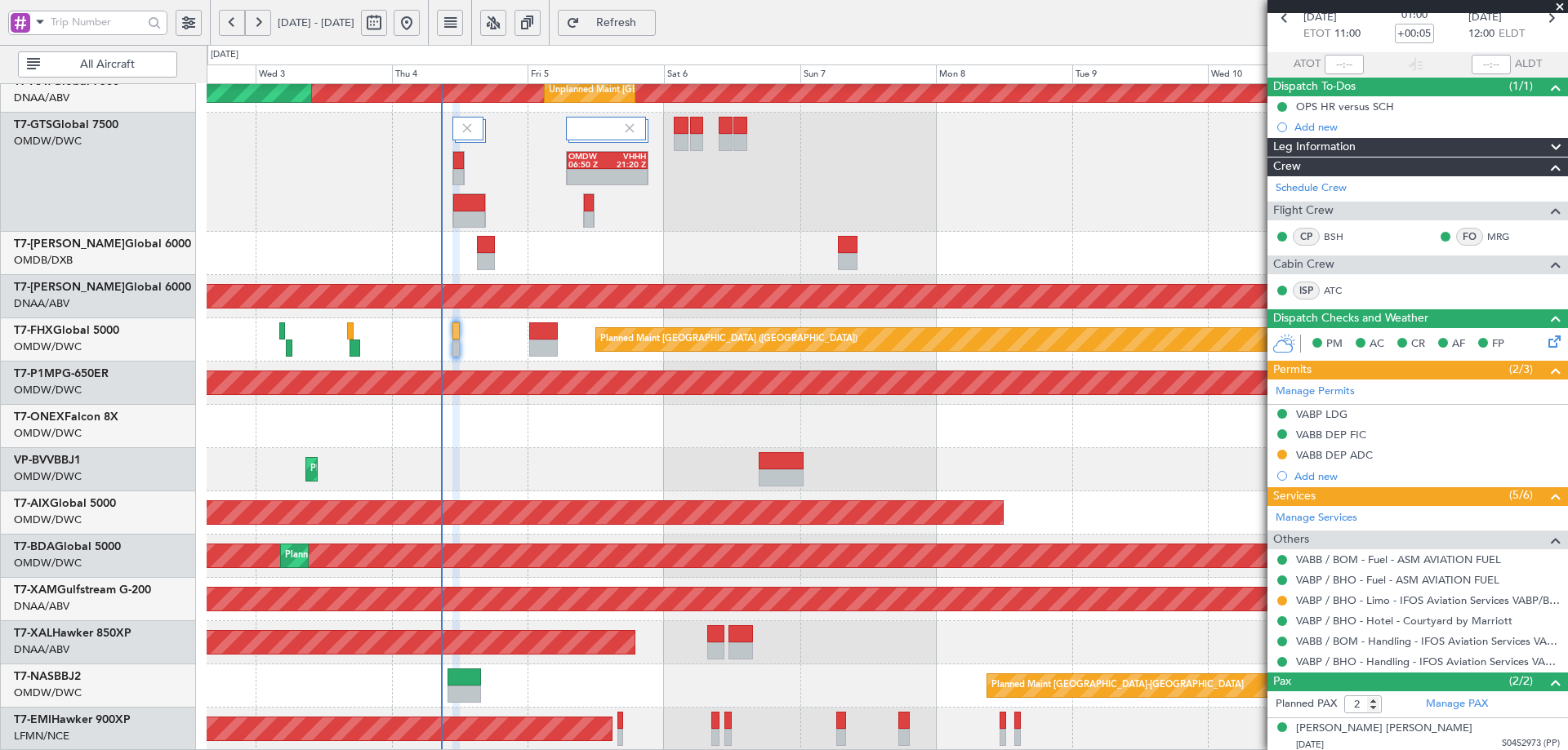
click at [522, 418] on div "Unplanned Maint Dubai (Al Maktoum Intl) Planned Maint Dubai (Al Maktoum Intl) U…" at bounding box center [886, 236] width 1360 height 1028
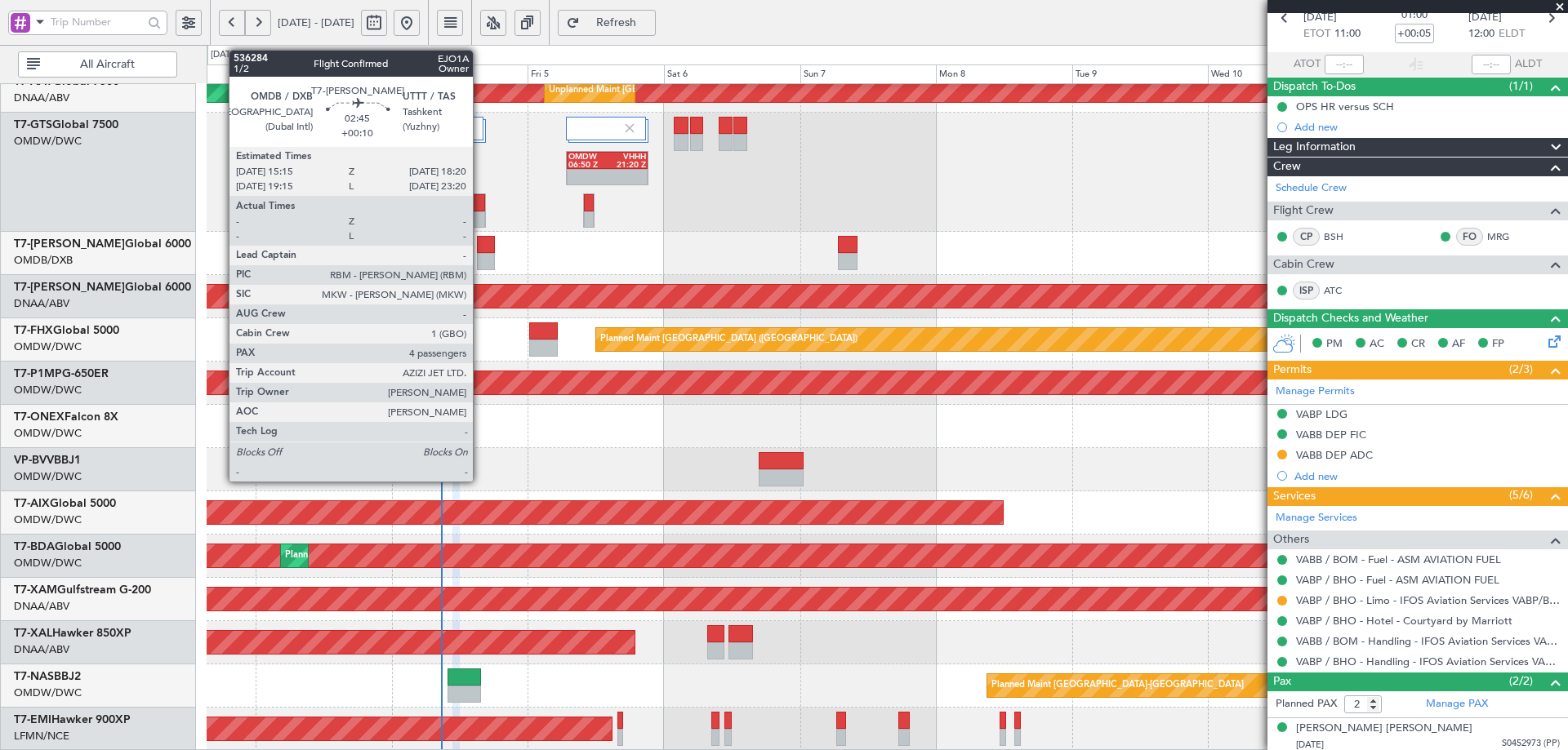
click at [484, 244] on div at bounding box center [486, 244] width 18 height 17
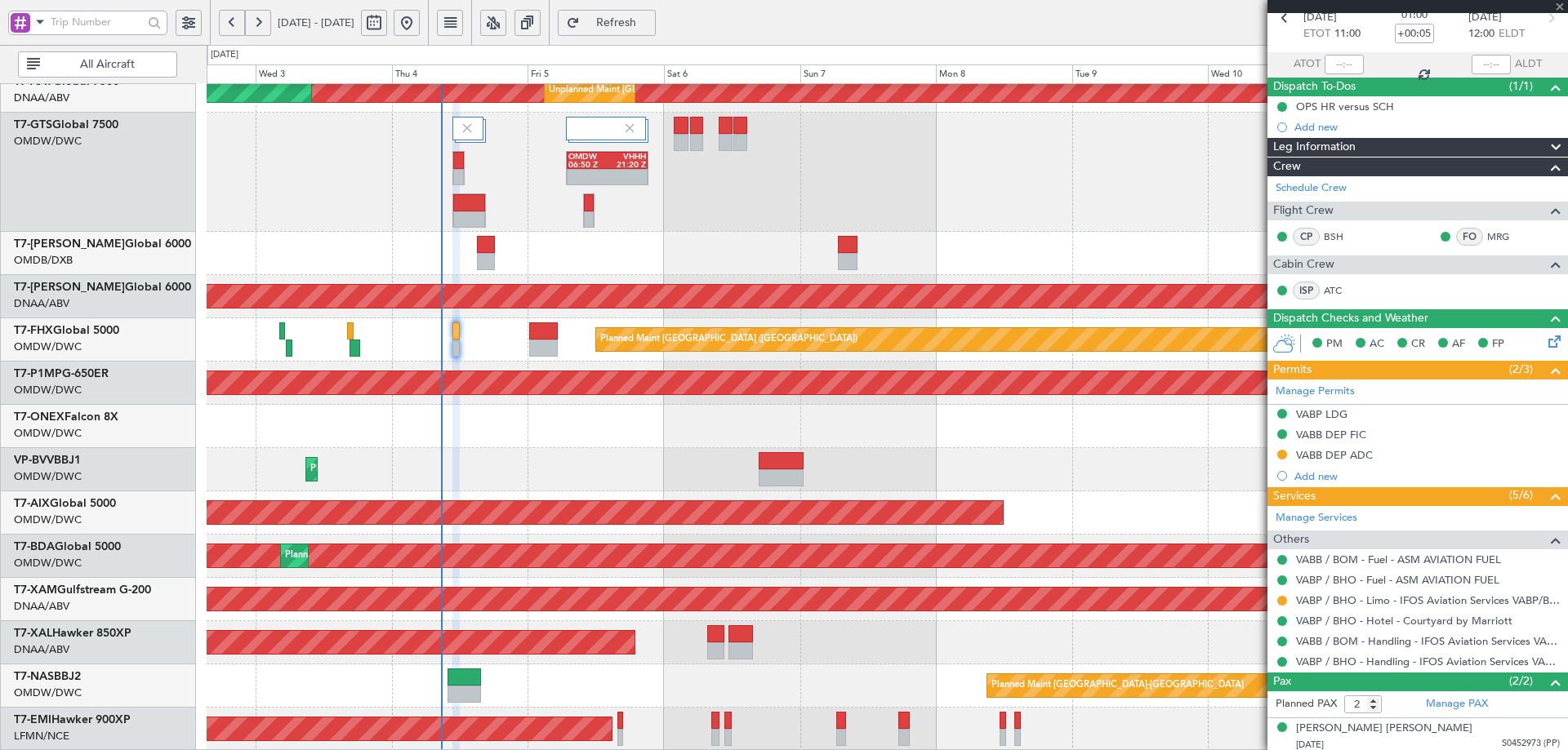
type input "+00:10"
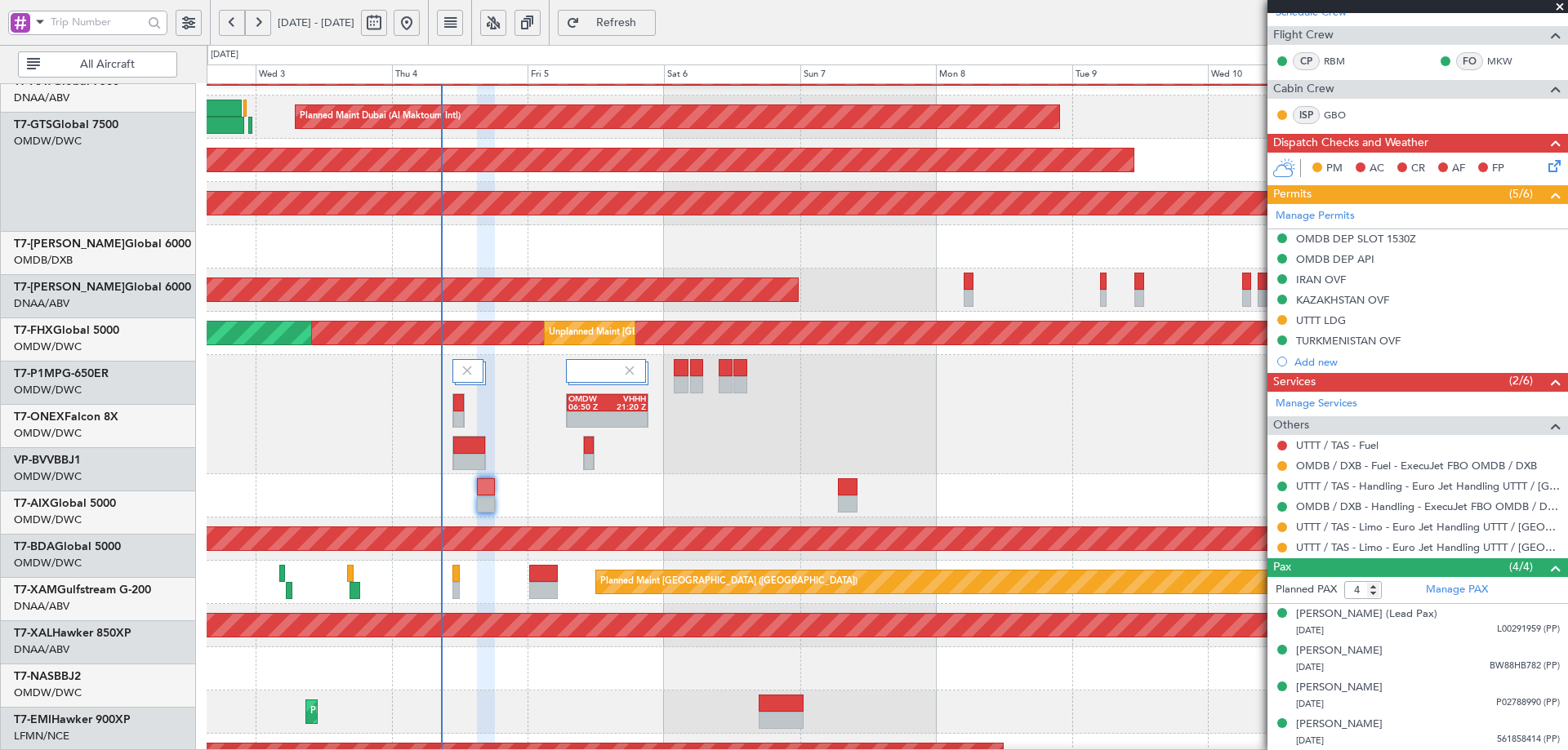
scroll to position [118, 0]
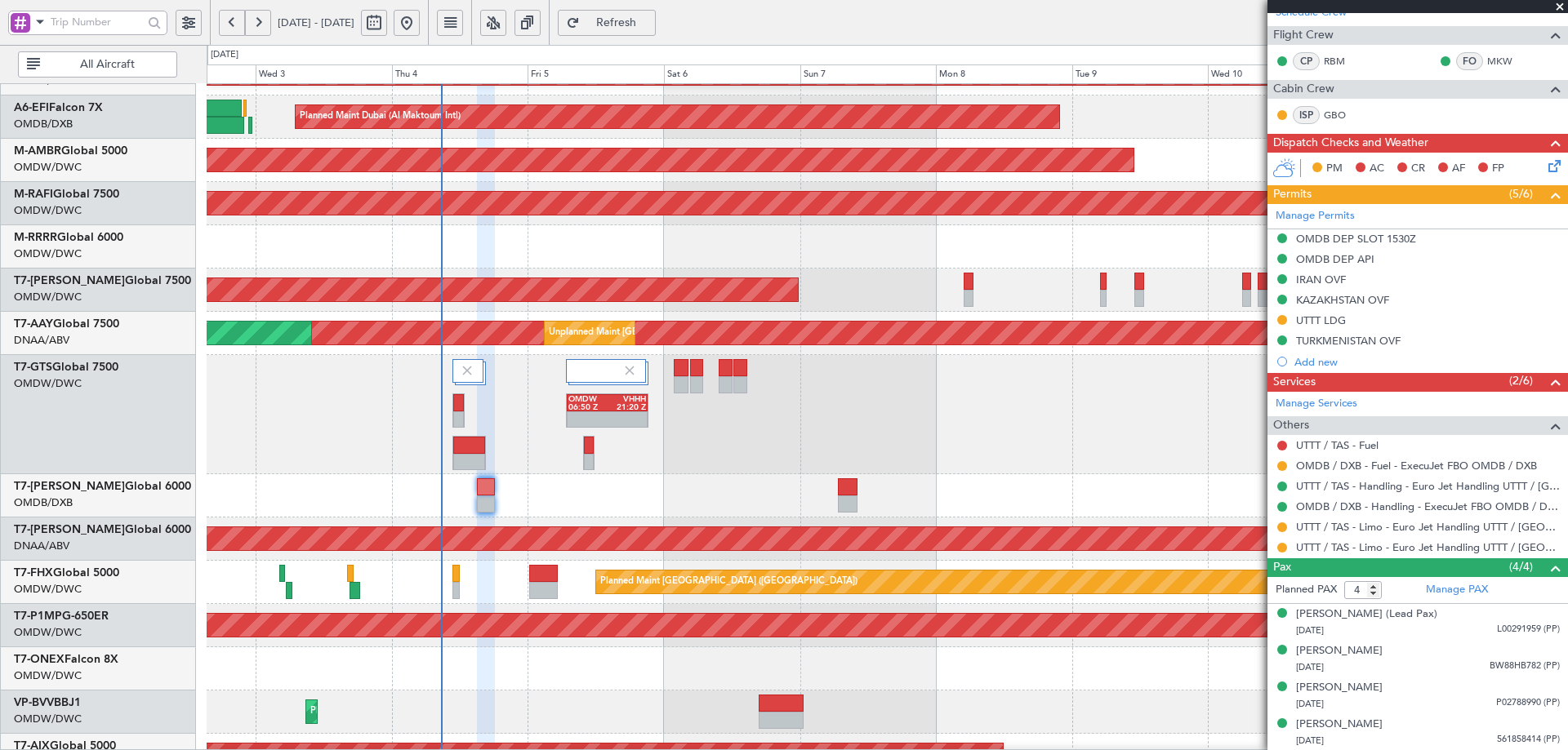
click at [480, 402] on div "OMDW 06:50 Z VHHH 21:20 Z" at bounding box center [886, 415] width 1360 height 119
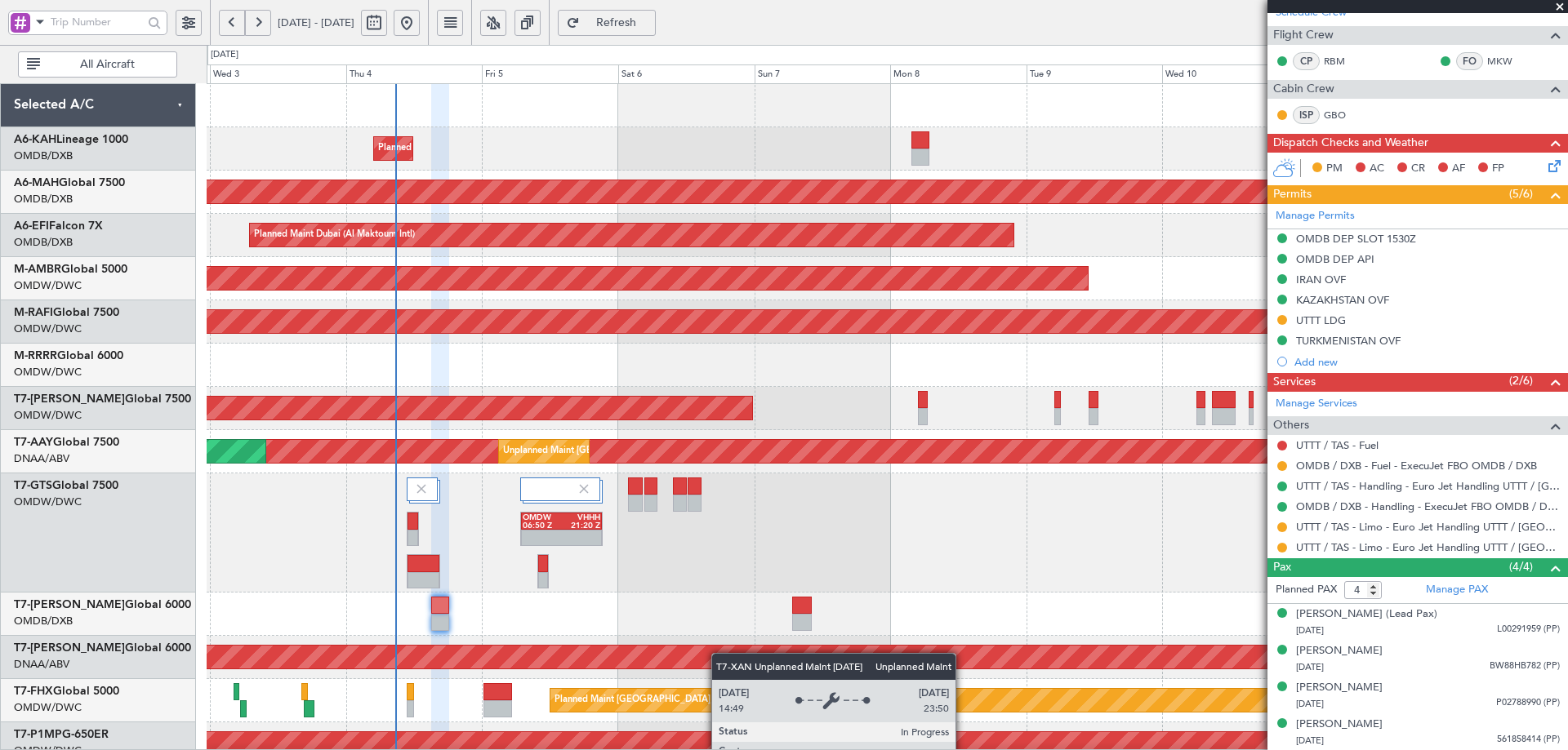
click at [716, 671] on div "Planned Maint Dubai (Al Maktoum Intl) No Crew Planned Maint Dubai (Dubai Intl) …" at bounding box center [886, 598] width 1360 height 1028
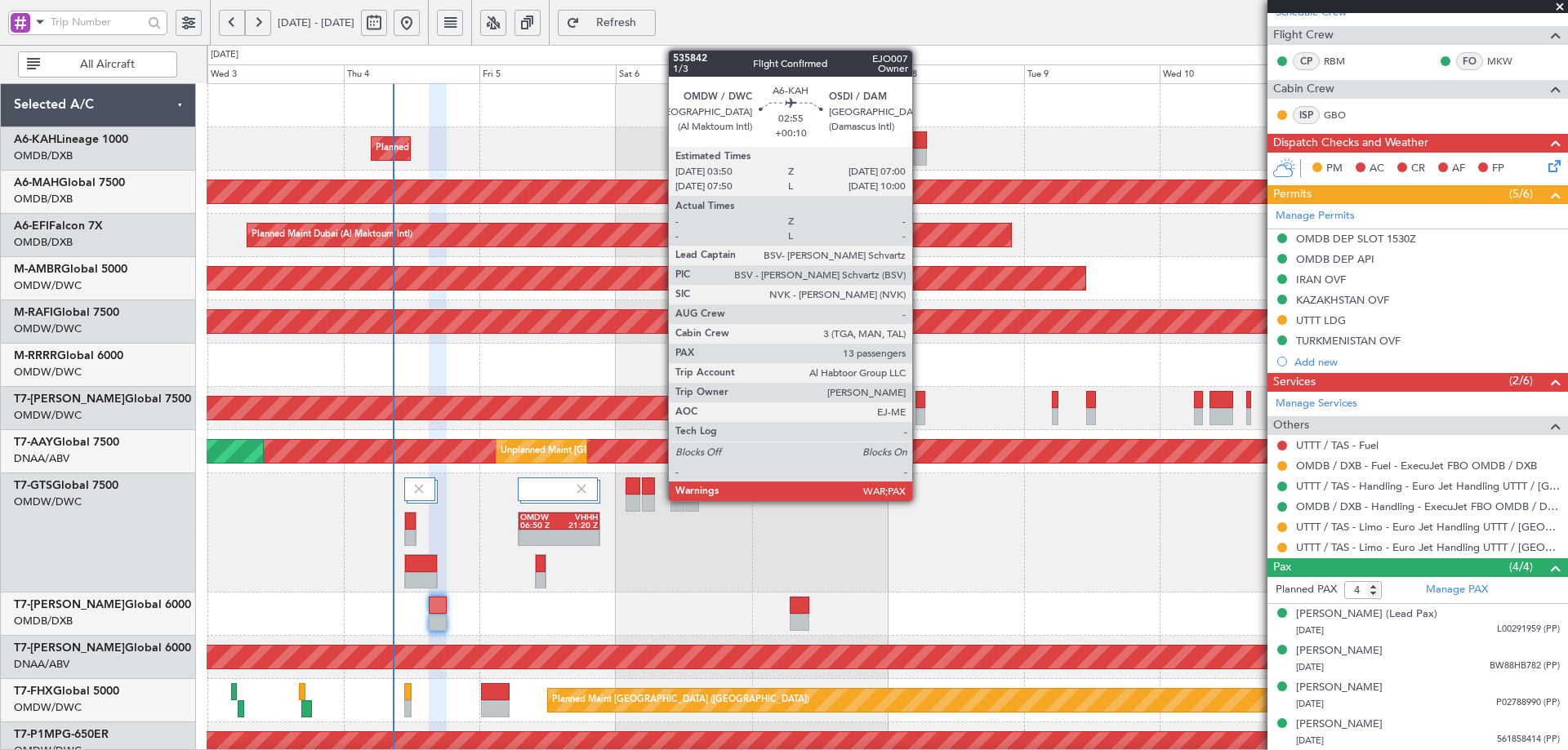
click at [920, 145] on div at bounding box center [918, 139] width 18 height 17
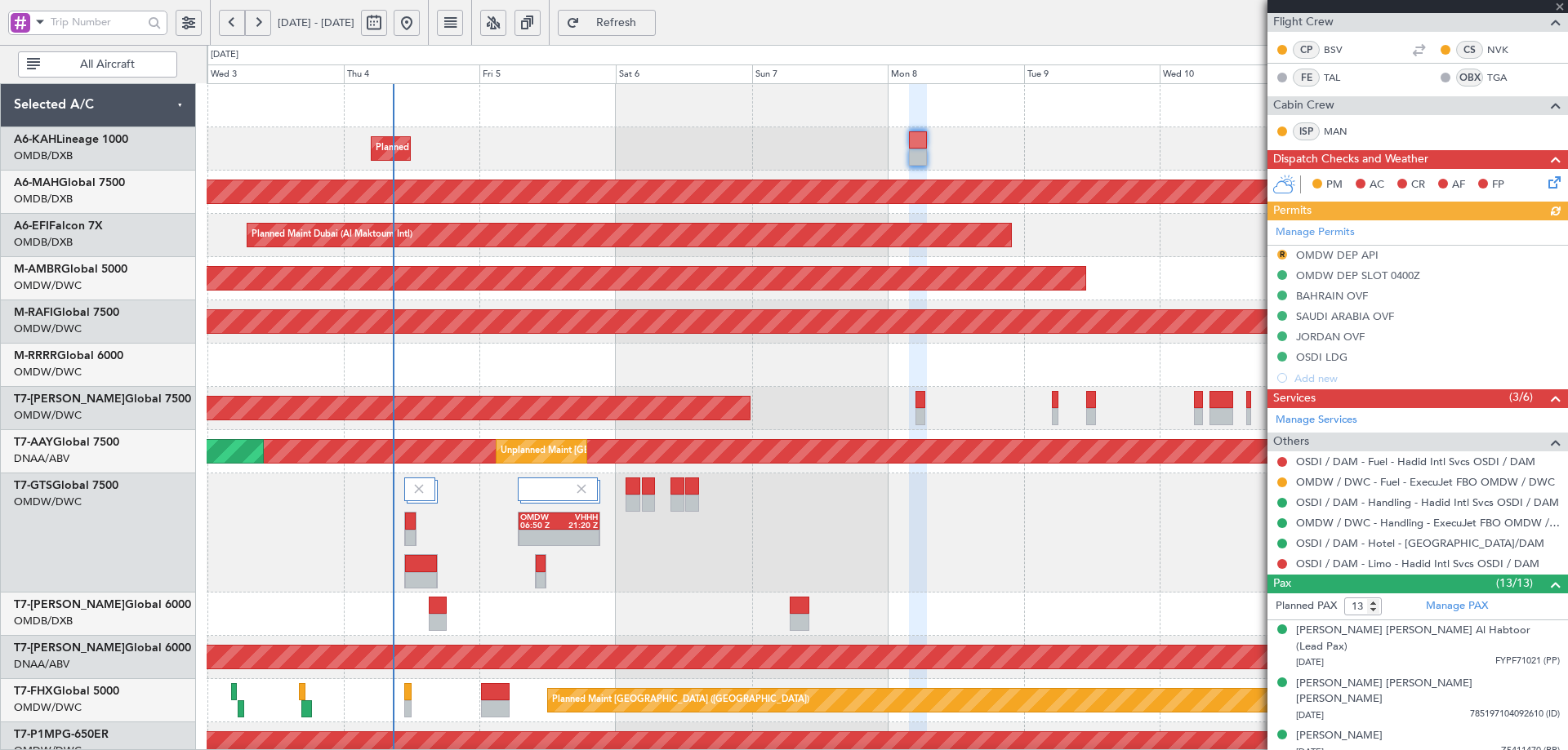
scroll to position [571, 0]
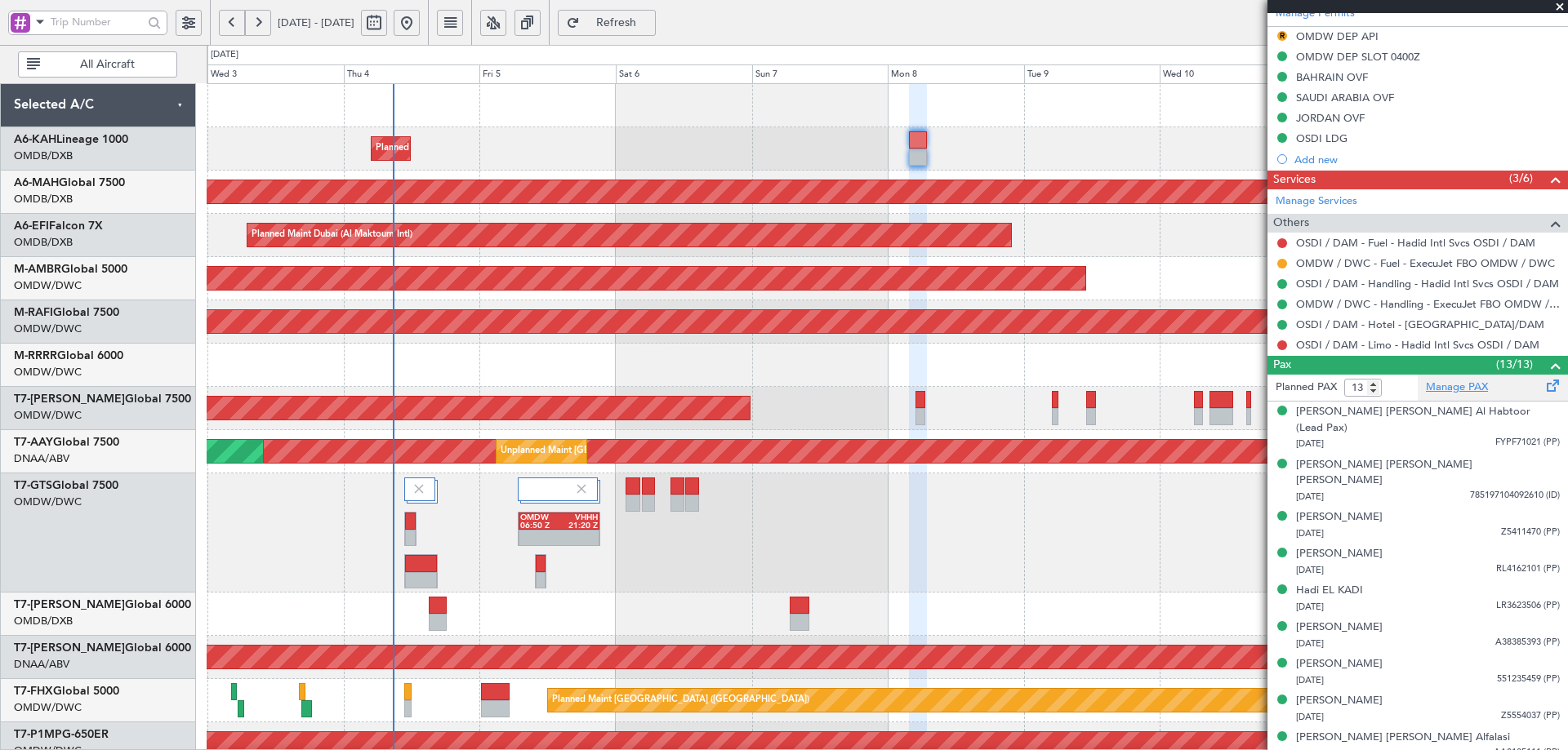
click at [1463, 388] on link "Manage PAX" at bounding box center [1457, 387] width 62 height 16
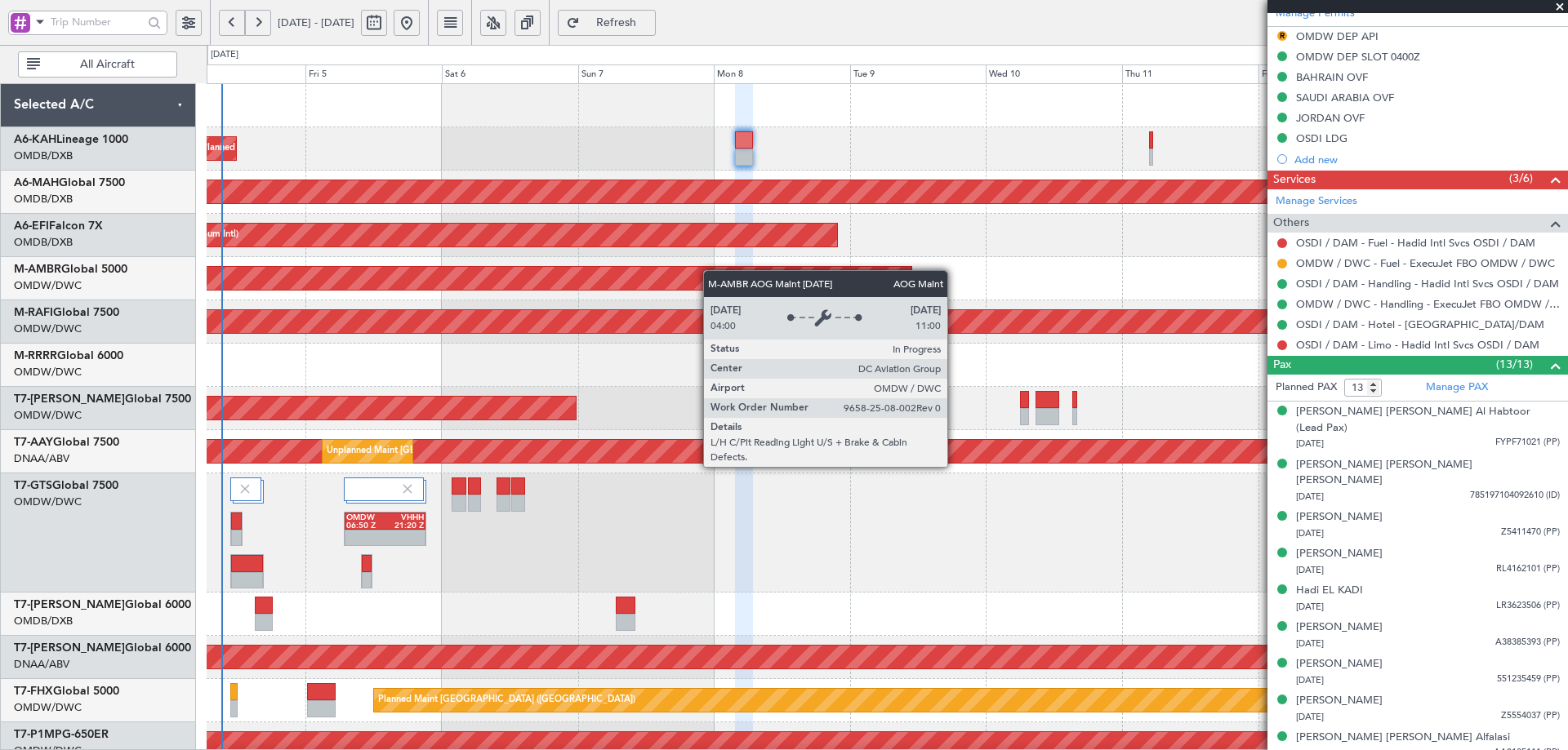
scroll to position [0, 0]
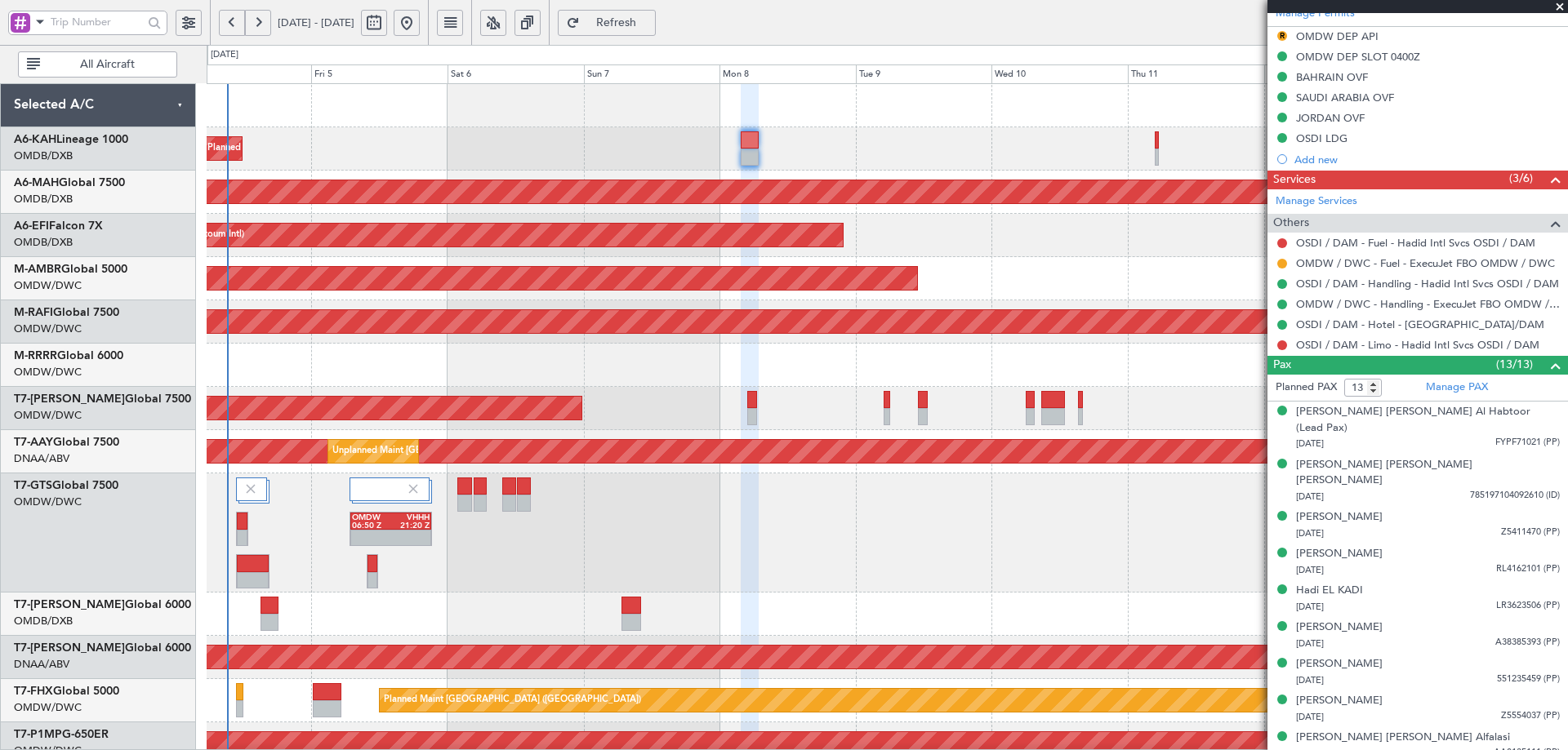
click at [705, 361] on div "Planned Maint Dubai (Al Maktoum Intl) Planned Maint Dubai (Dubai Intl) Planned …" at bounding box center [886, 598] width 1360 height 1028
click at [690, 399] on div "Planned Maint Dubai (Al Maktoum Intl)" at bounding box center [886, 409] width 1360 height 44
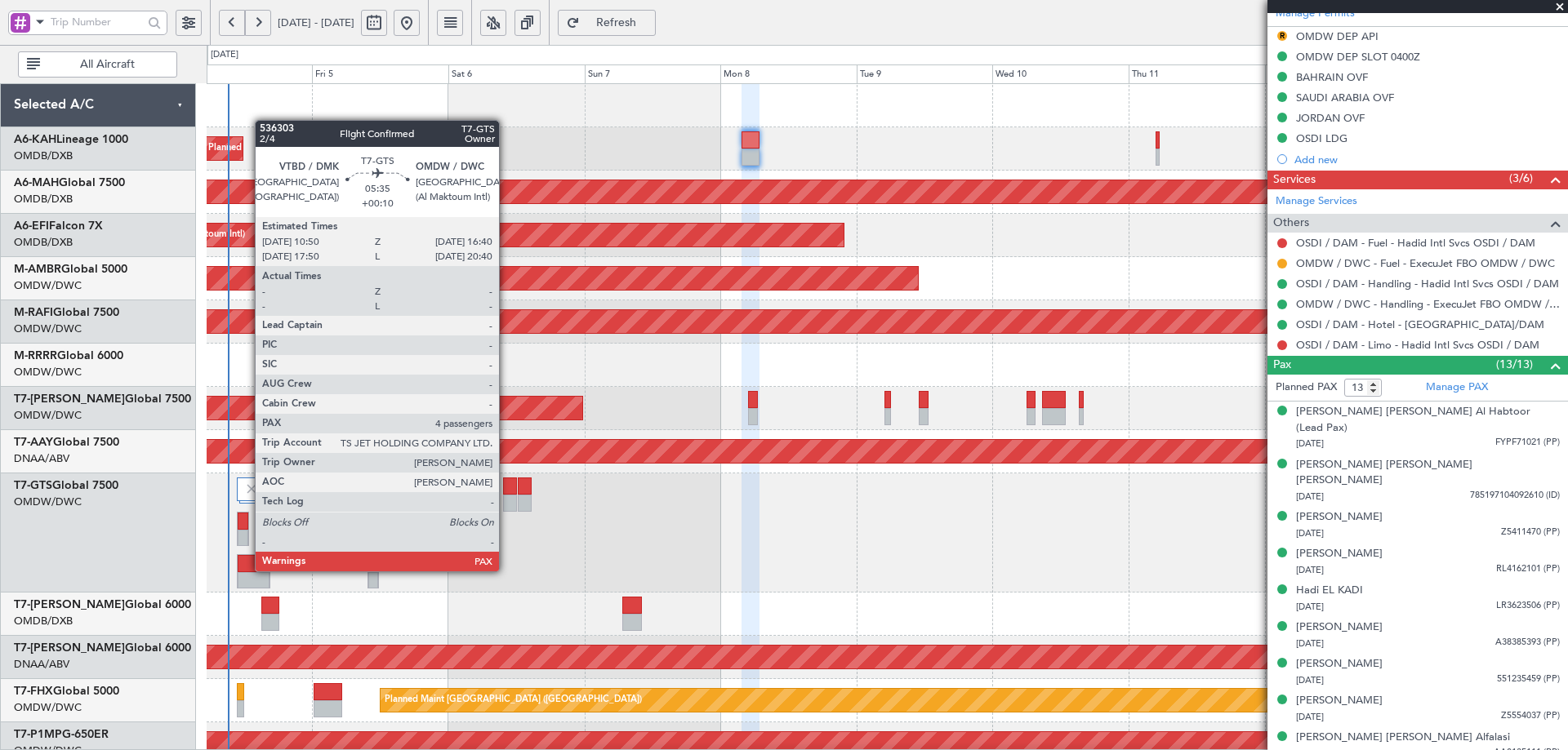
click at [246, 570] on div at bounding box center [253, 563] width 32 height 17
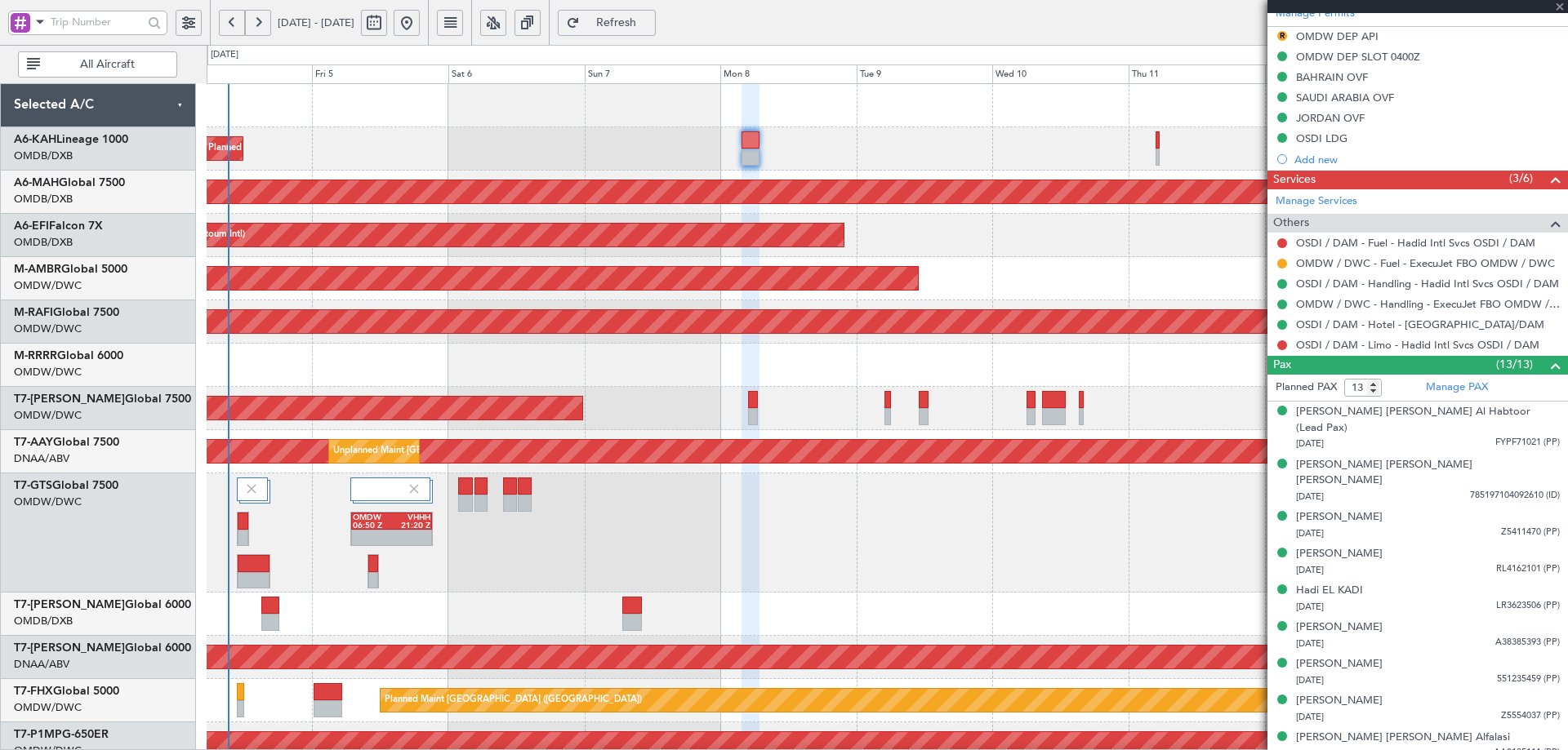
type input "4"
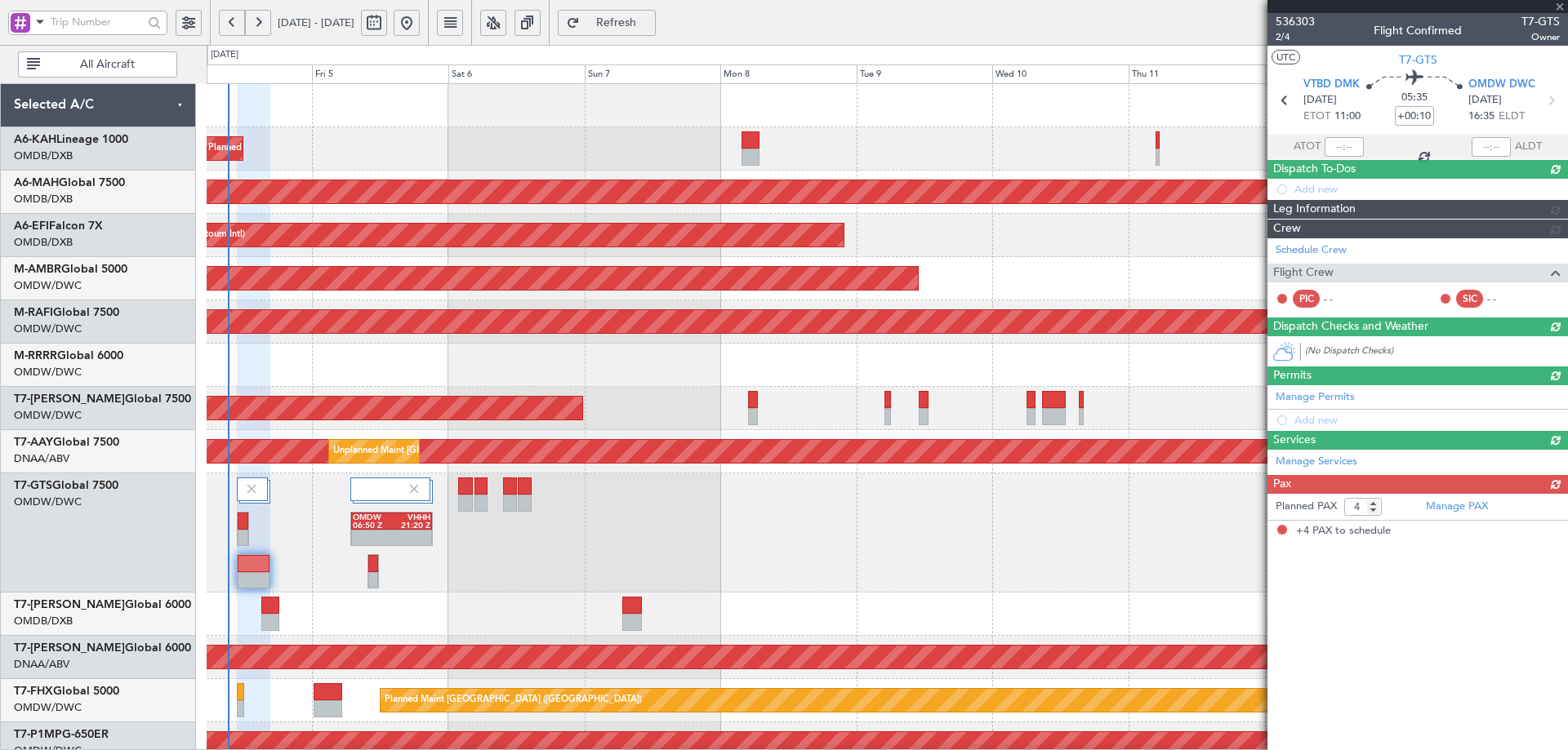
type input "[PERSON_NAME] (ANI)"
type input "7201"
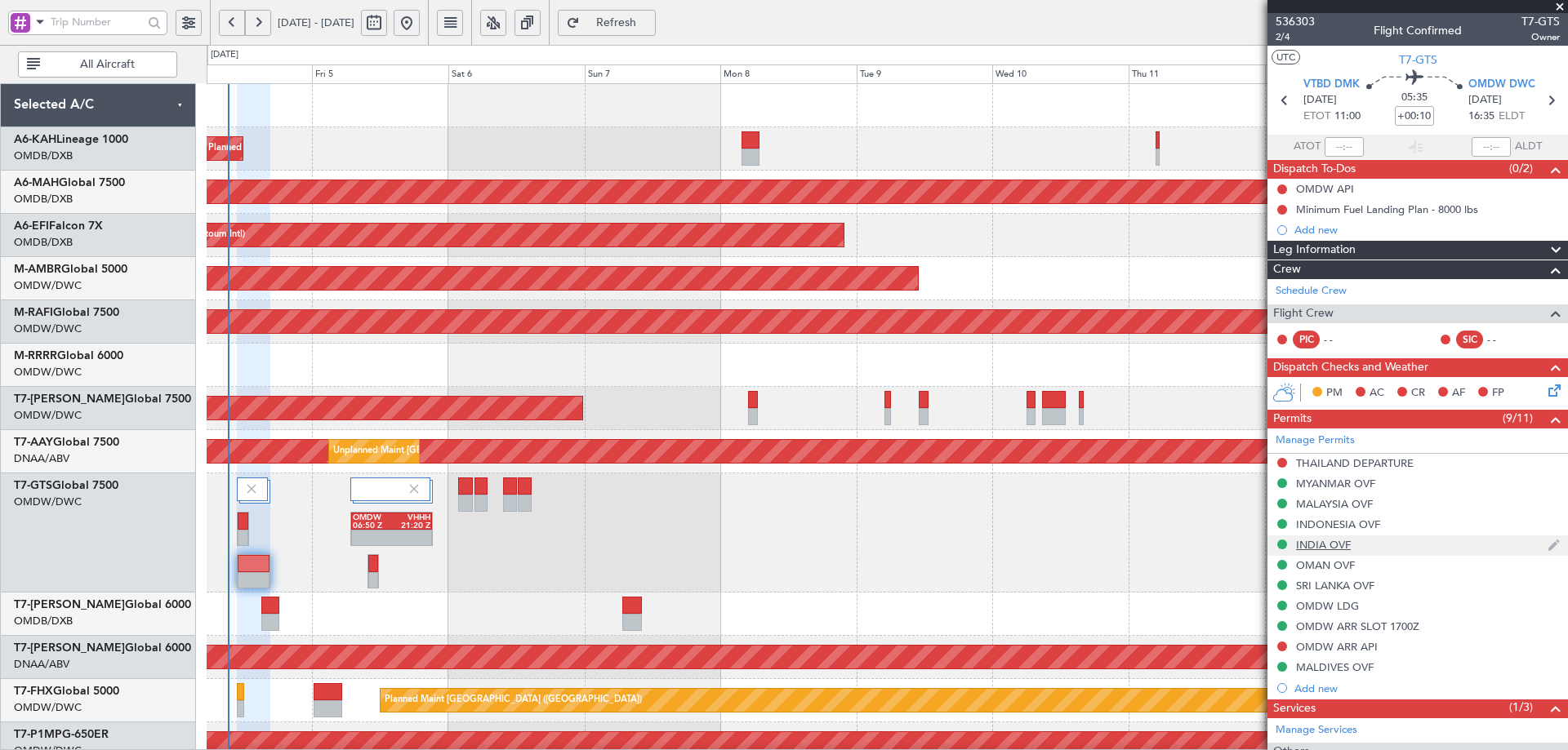
click at [1324, 548] on div "INDIA OVF" at bounding box center [1324, 545] width 55 height 14
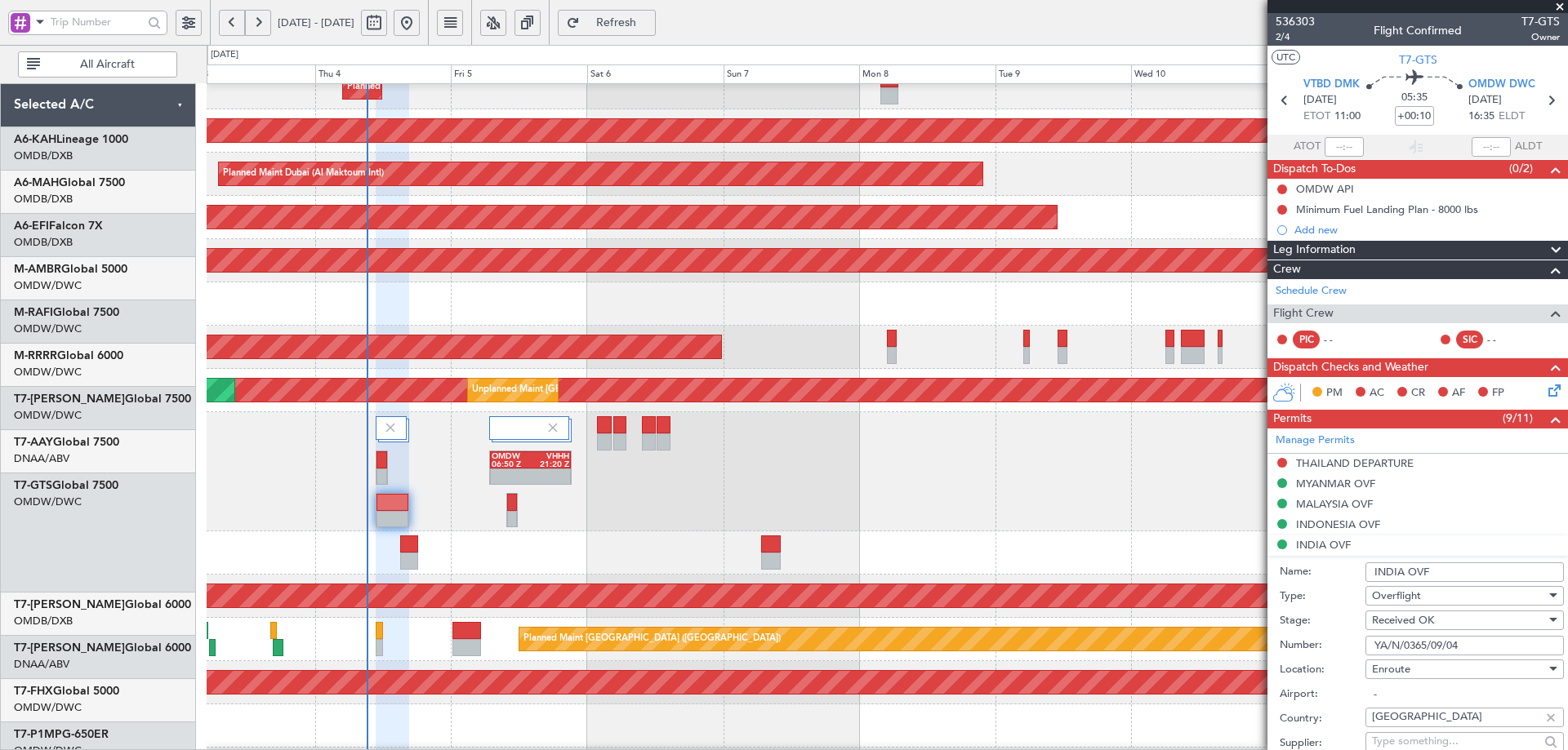
scroll to position [72, 0]
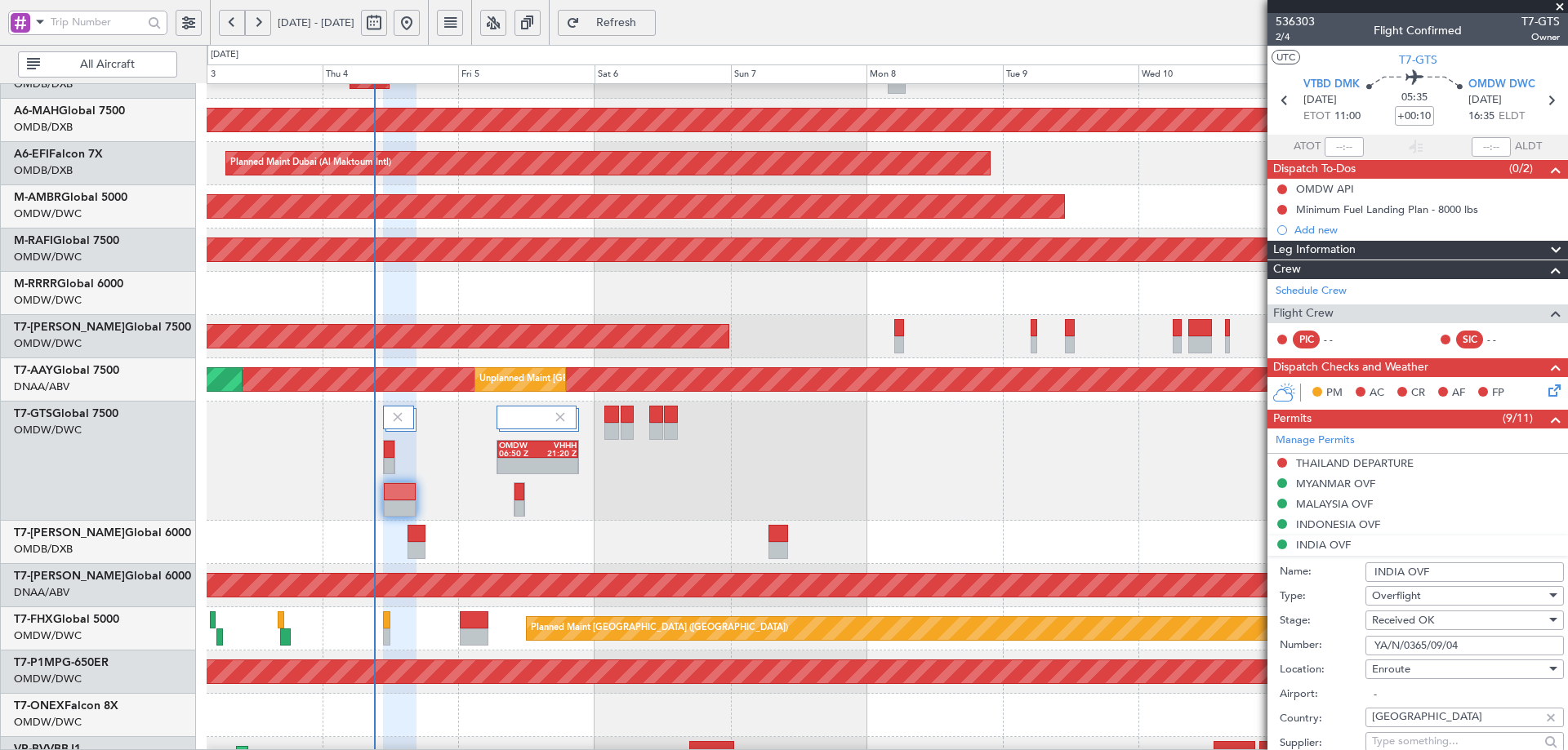
click at [555, 500] on div "OMDW 06:50 Z VHHH 21:20 Z" at bounding box center [886, 461] width 1360 height 119
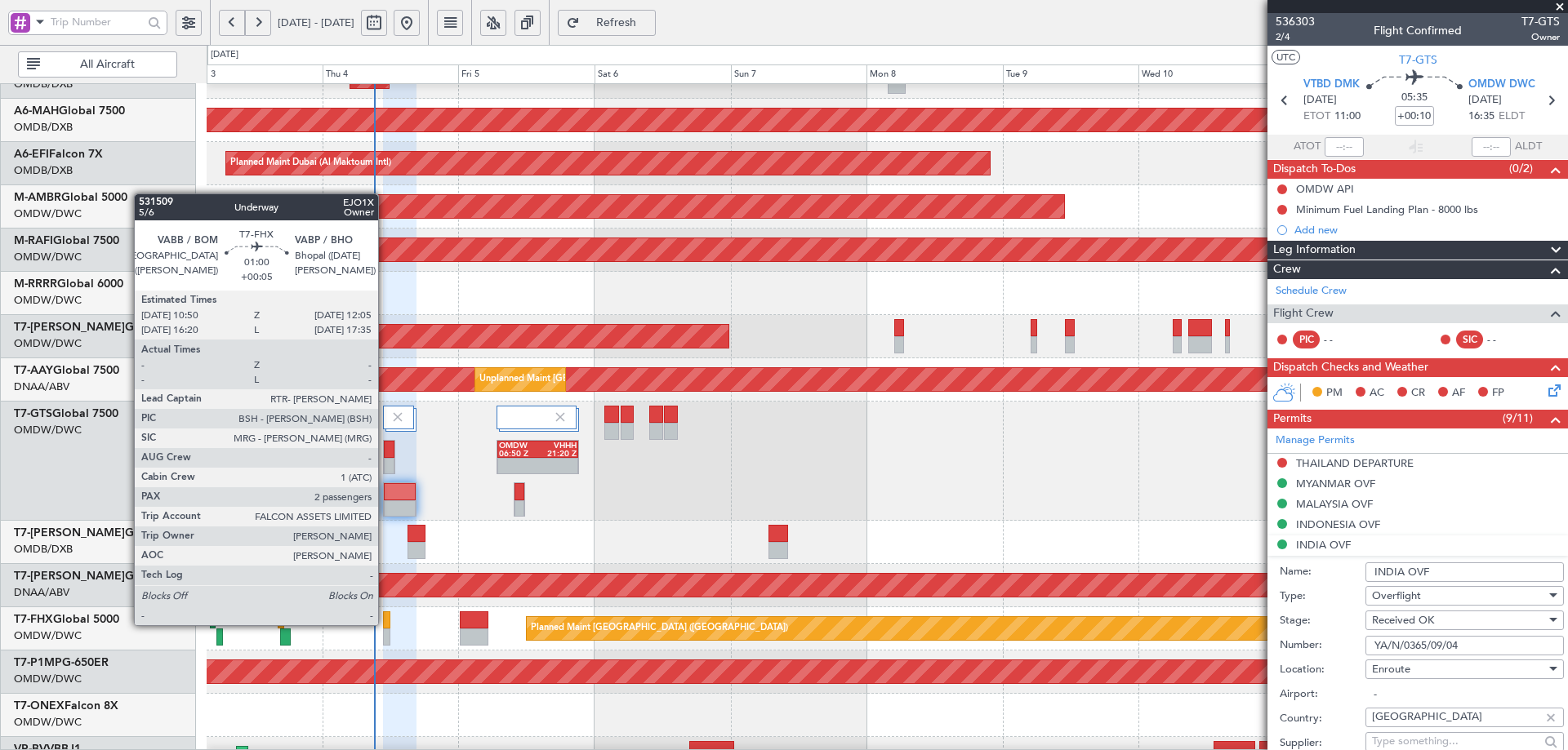
click at [386, 626] on div at bounding box center [387, 620] width 7 height 17
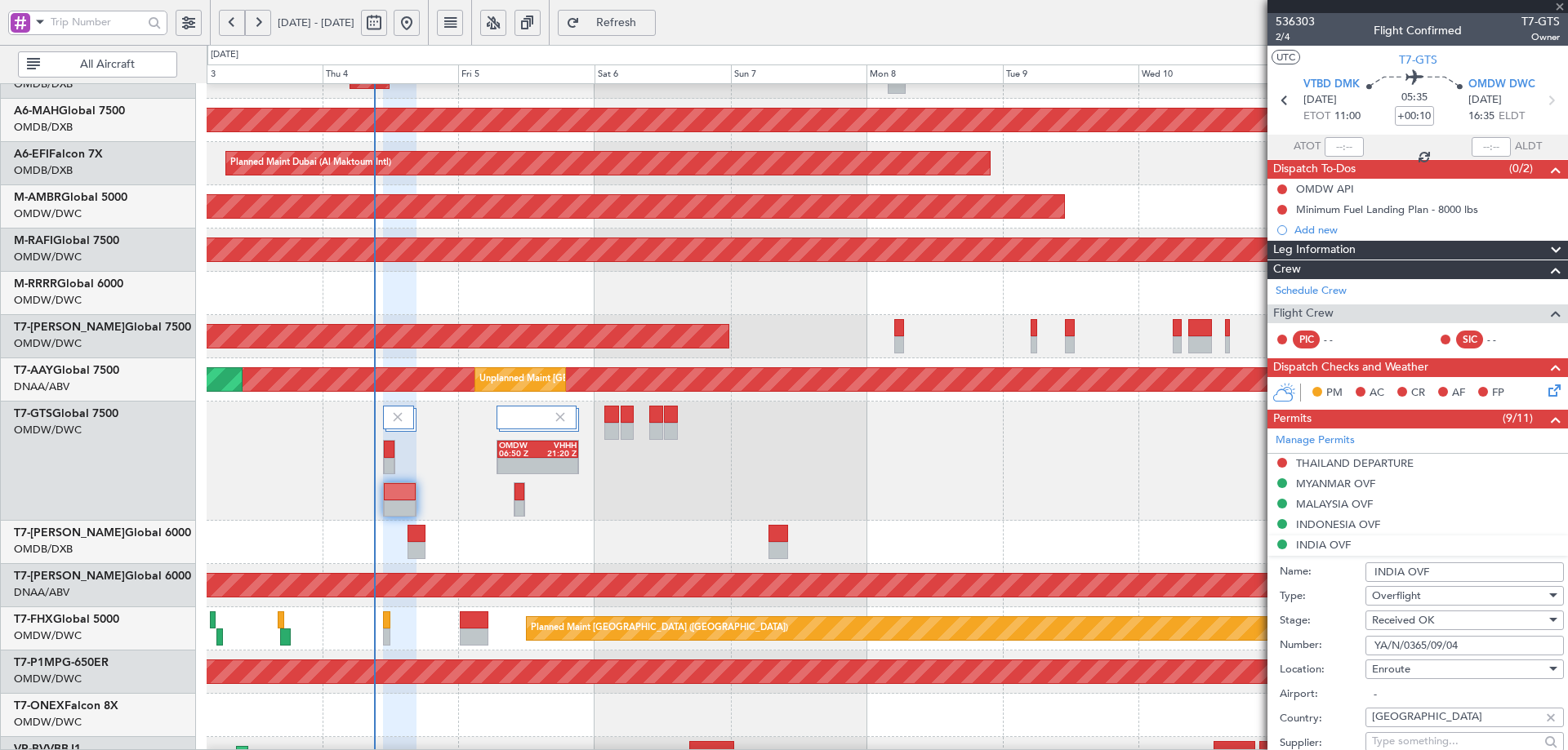
type input "+00:05"
type input "2"
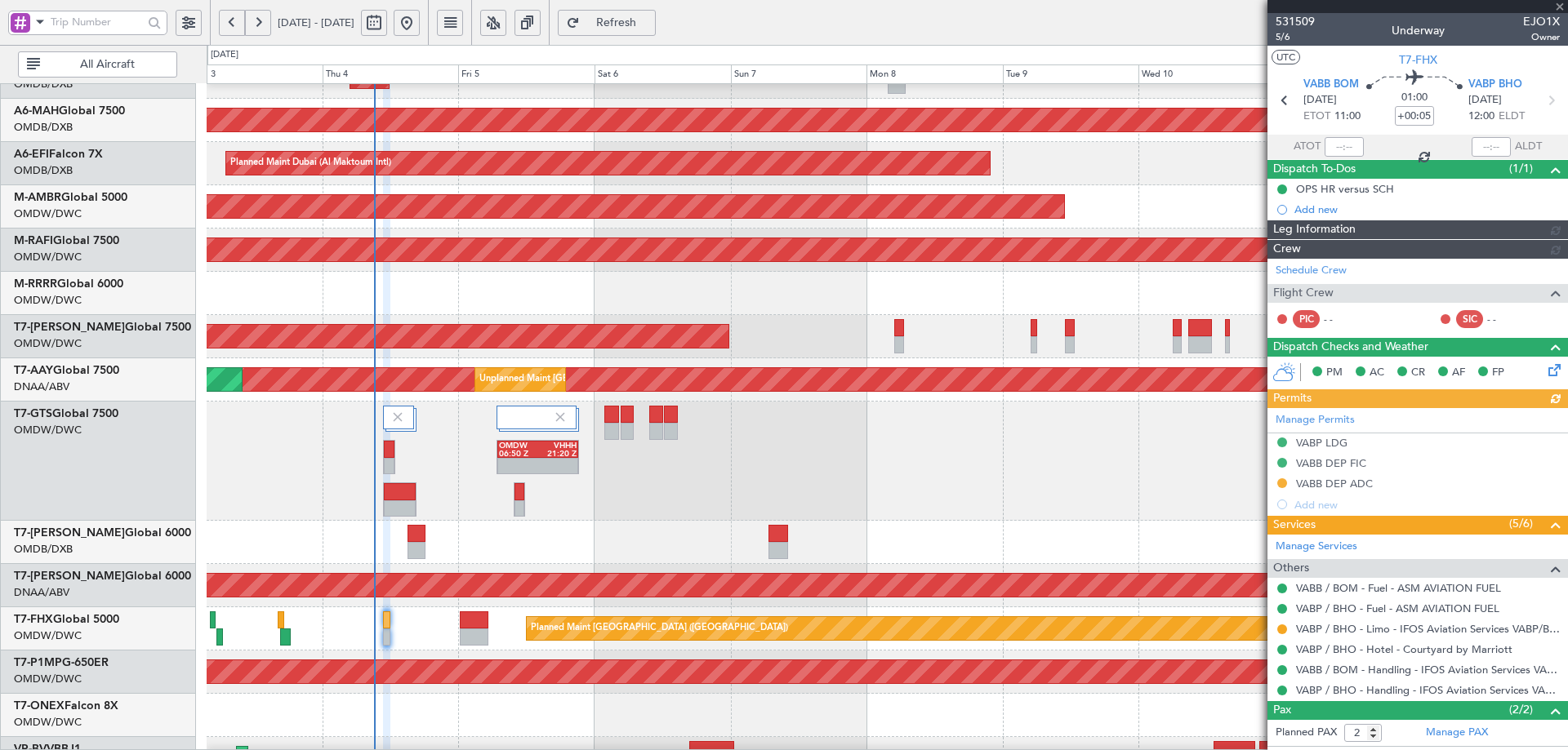
type input "[PERSON_NAME] (ANI)"
type input "7051"
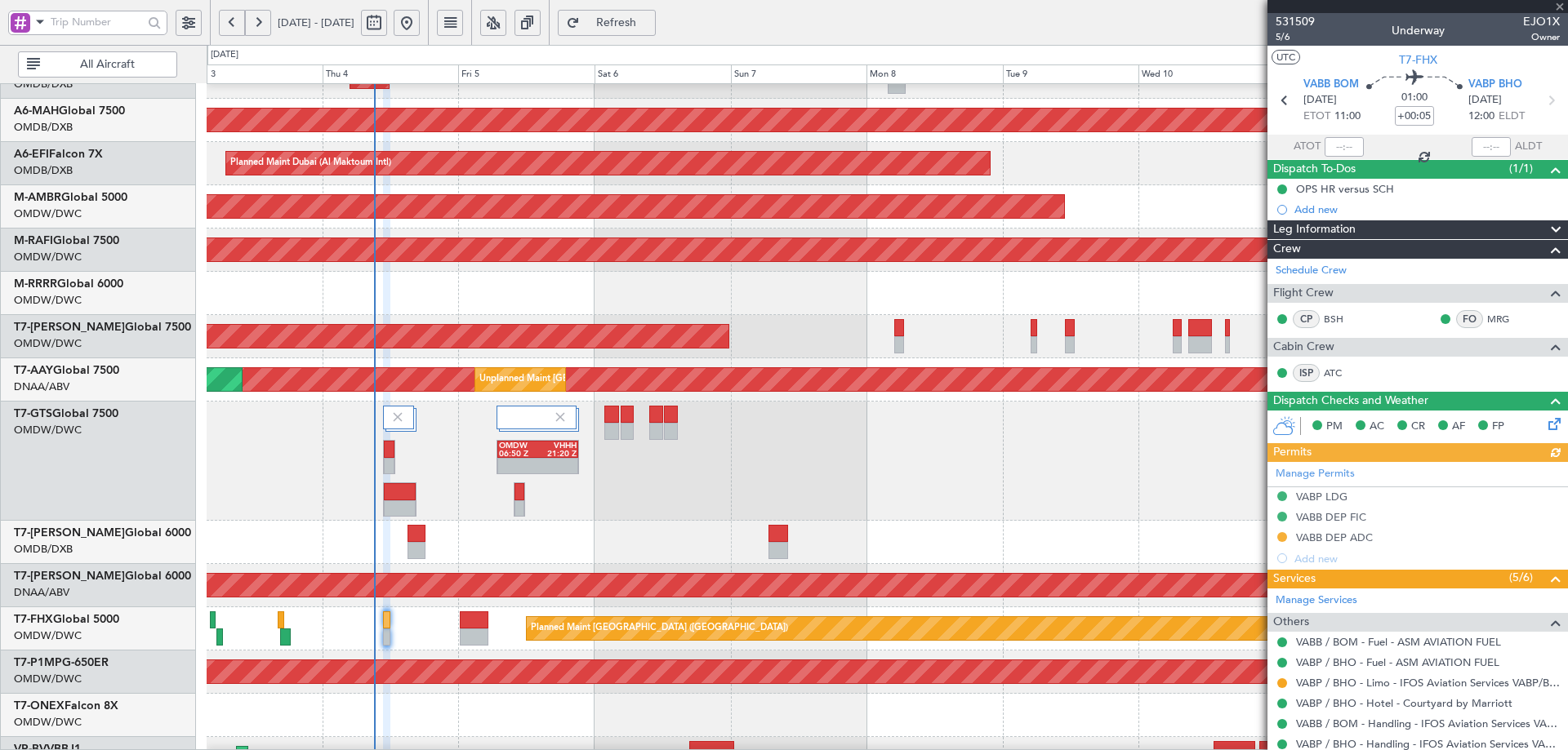
scroll to position [123, 0]
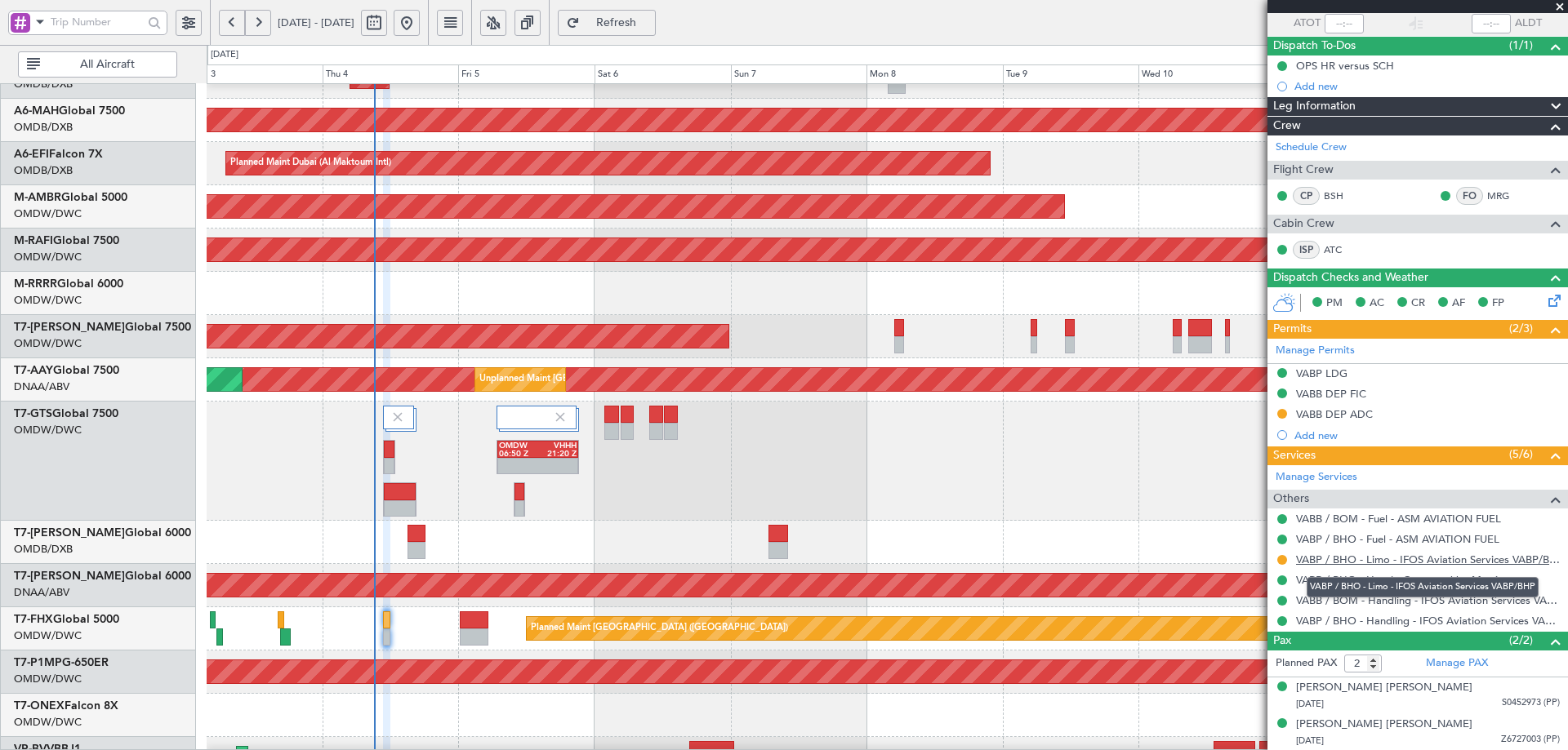
click at [1407, 560] on link "VABP / BHO - Limo - IFOS Aviation Services VABP/BHP" at bounding box center [1429, 560] width 264 height 14
click at [1340, 564] on link "VABP / BHO - Limo - IFOS Aviation Services VABP/BHP" at bounding box center [1429, 560] width 264 height 14
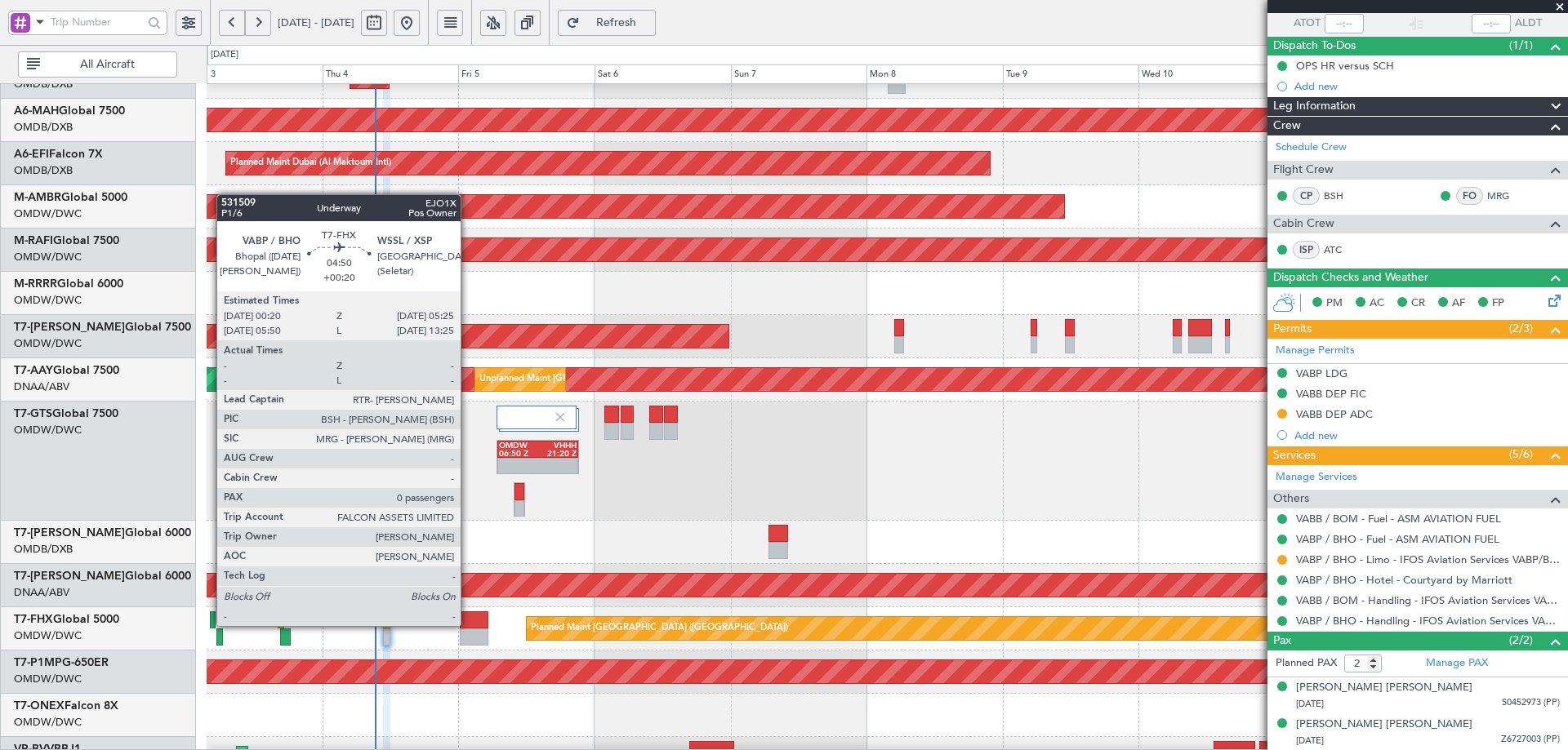
click at [468, 625] on div at bounding box center [475, 620] width 30 height 17
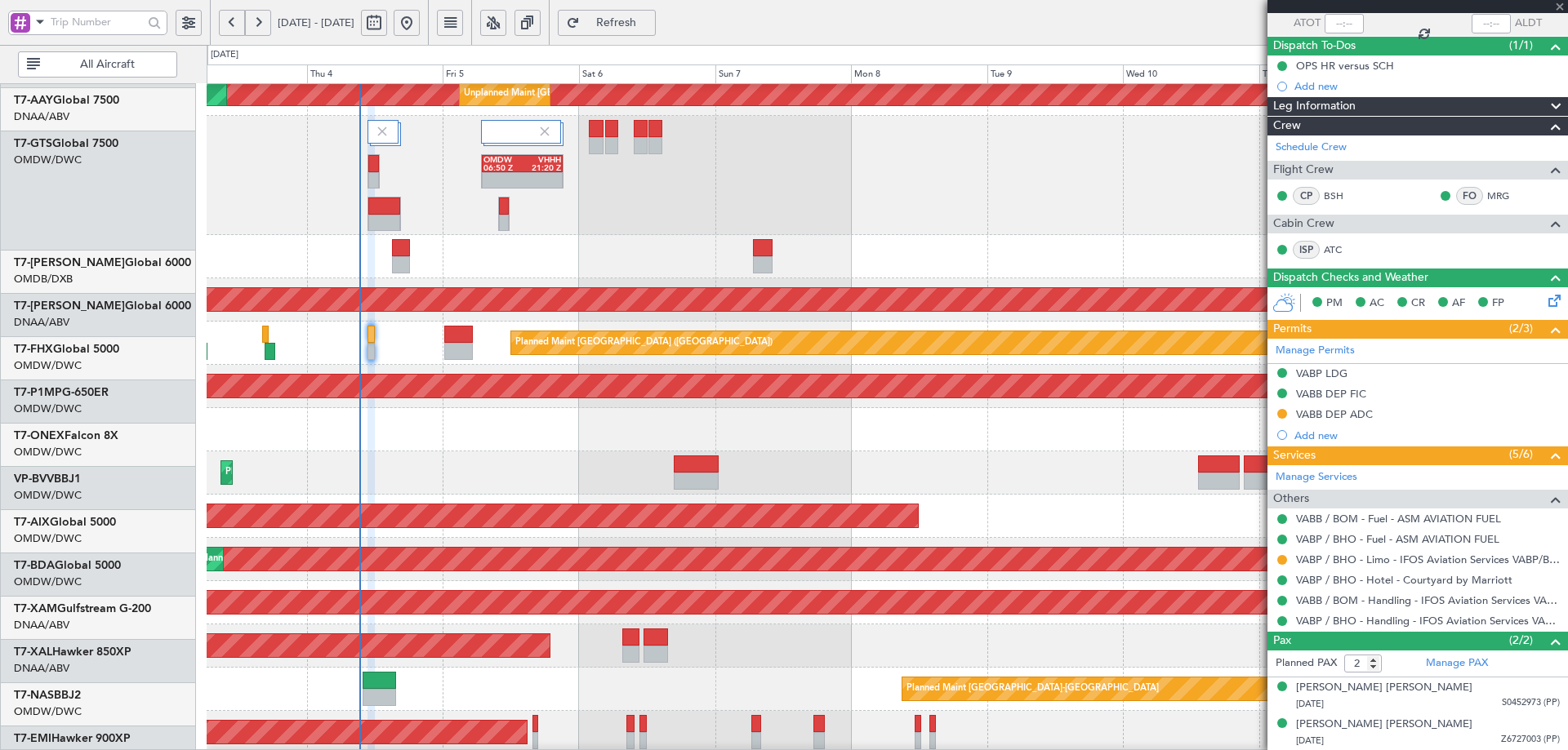
scroll to position [361, 0]
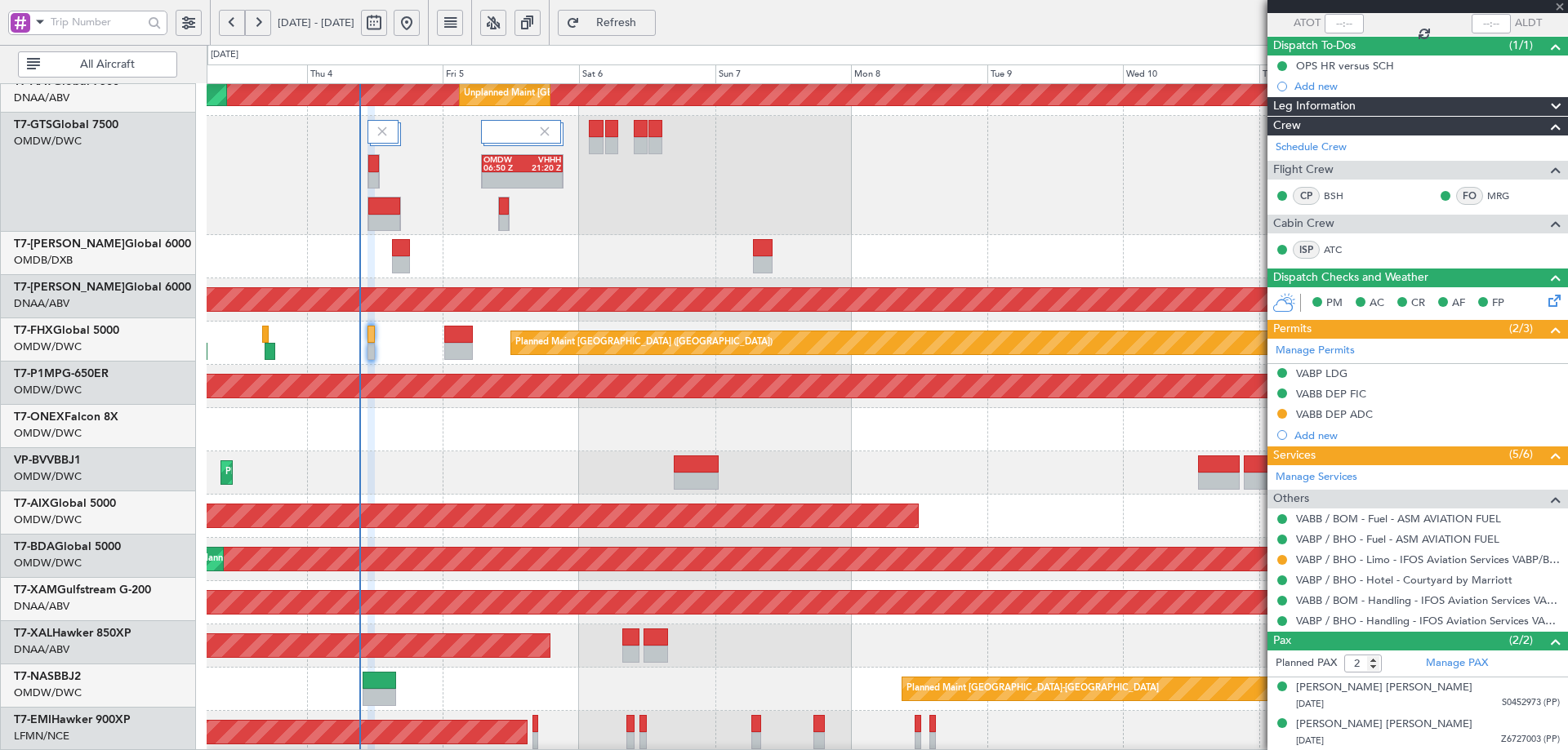
click at [368, 322] on div "Planned Maint [GEOGRAPHIC_DATA] ([GEOGRAPHIC_DATA])" at bounding box center [886, 344] width 1360 height 44
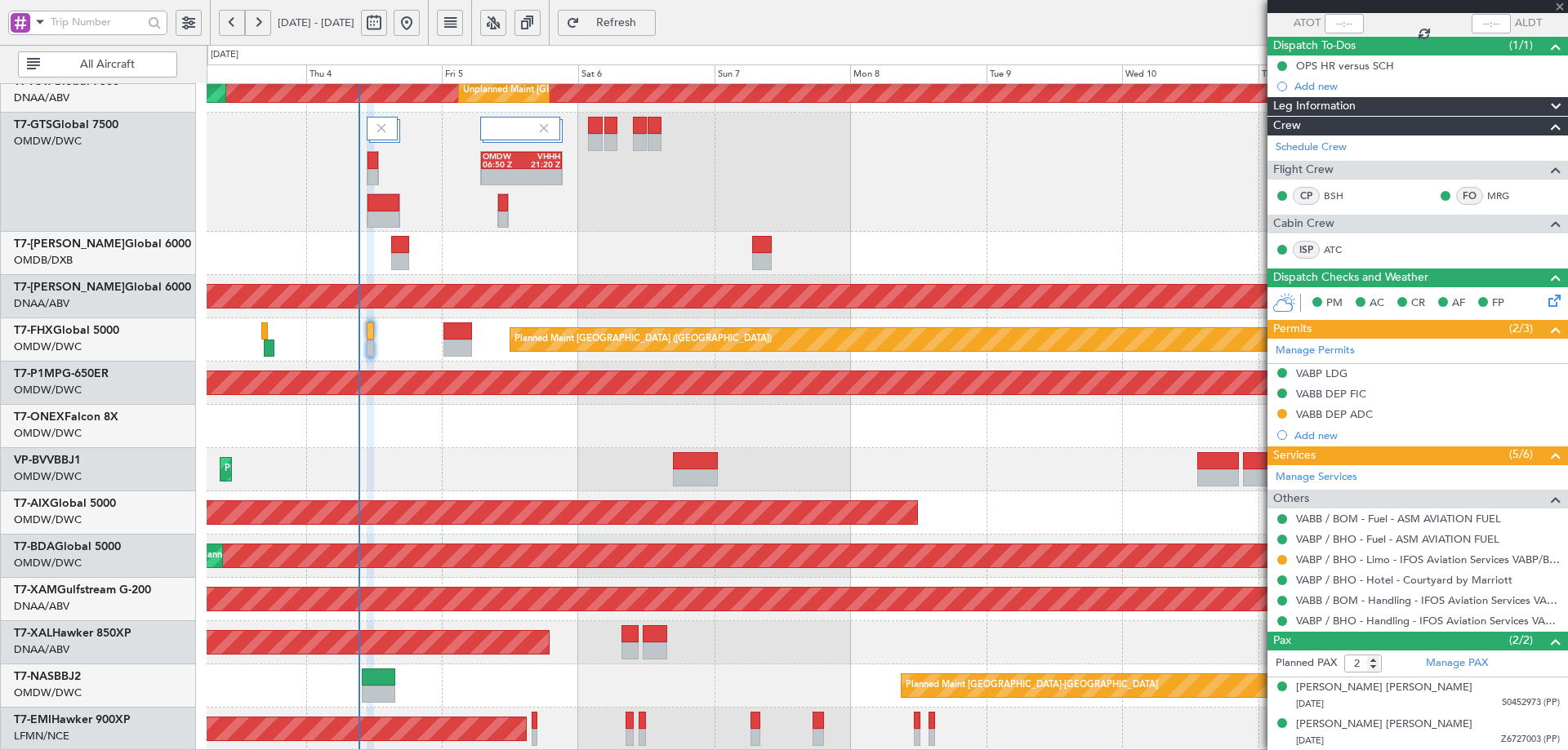
type input "+00:20"
type input "0"
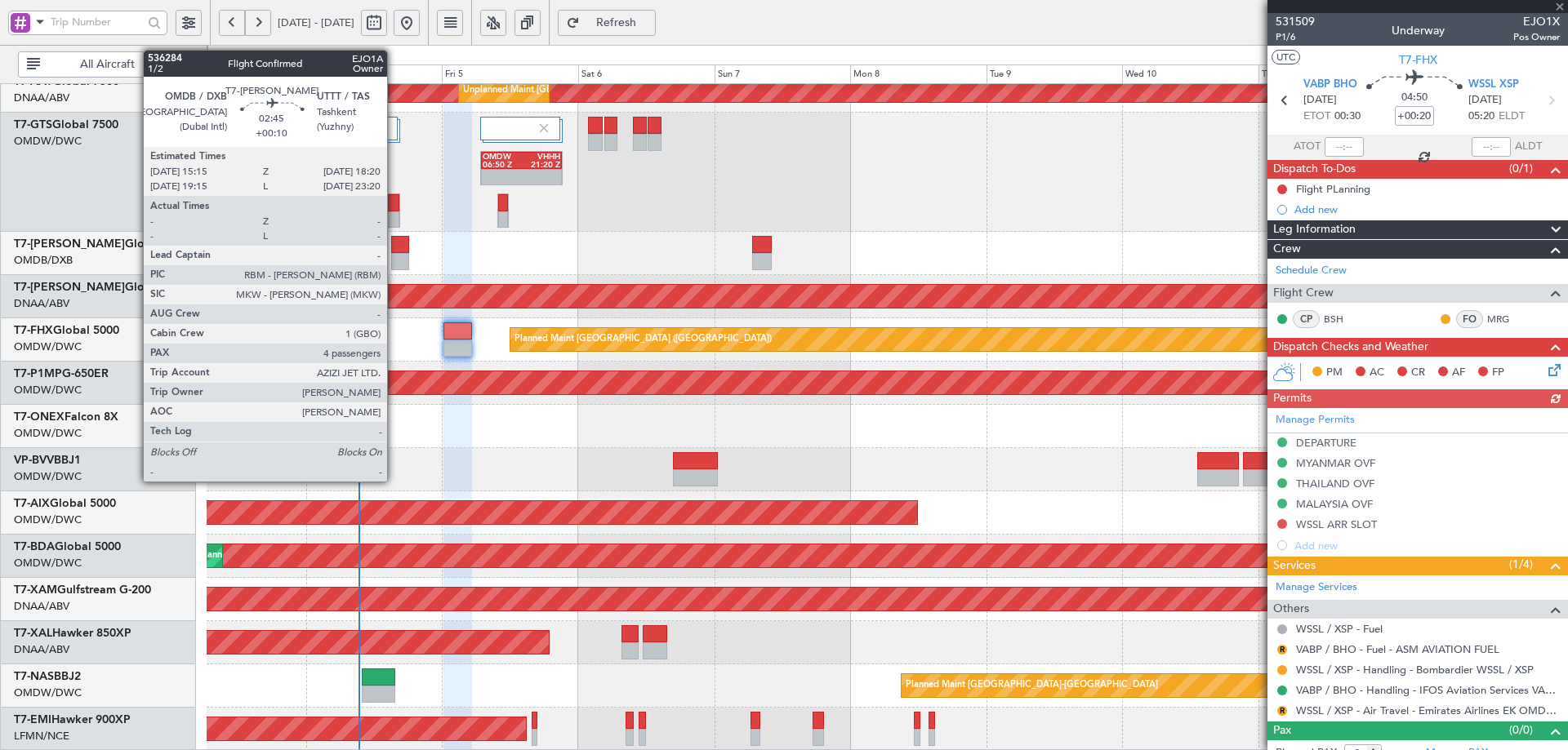
click at [397, 251] on div at bounding box center [400, 244] width 18 height 17
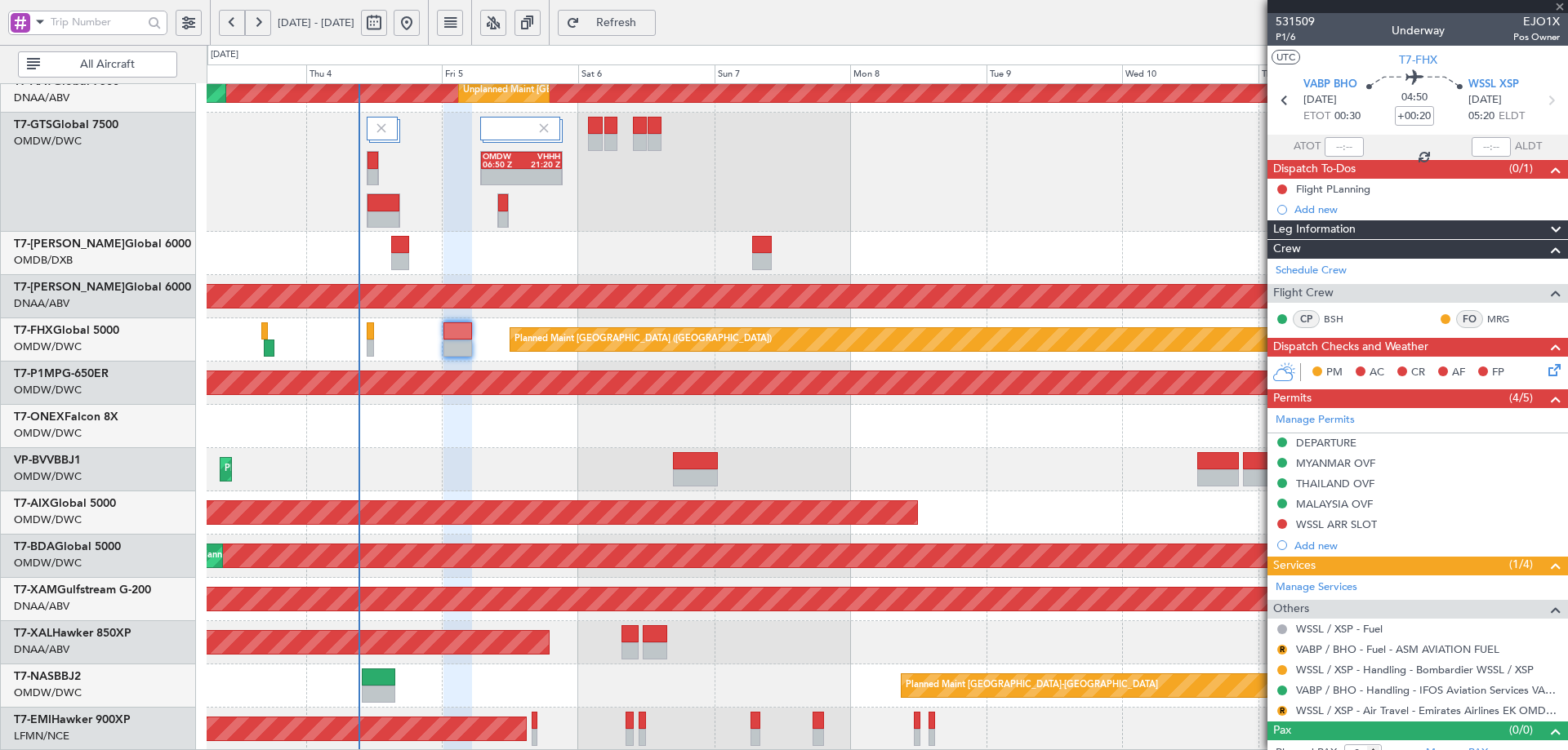
type input "+00:10"
type input "4"
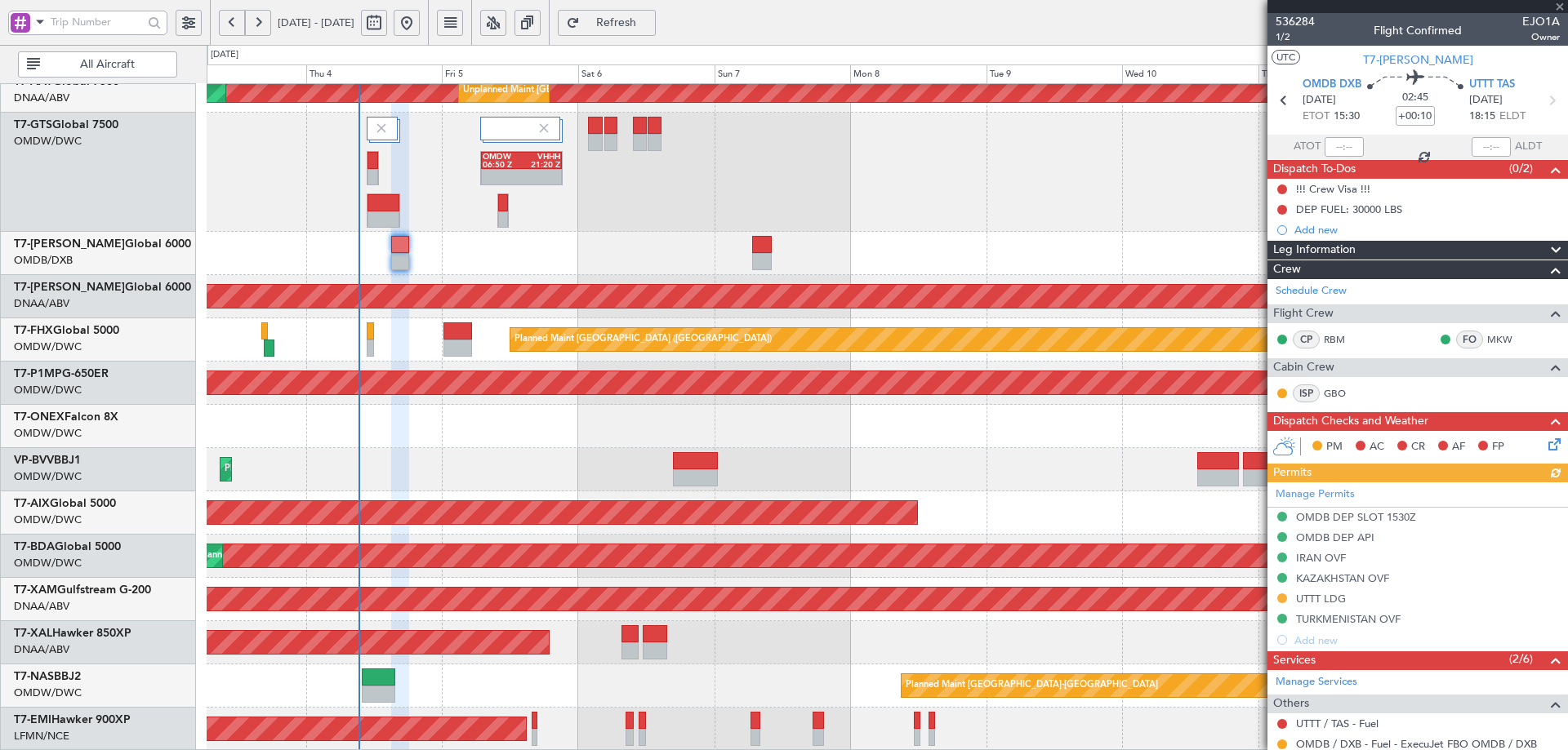
click at [1343, 601] on div "Manage Permits OMDB DEP SLOT 1530Z OMDB DEP API IRAN OVF KAZAKHSTAN OVF UTTT LD…" at bounding box center [1418, 566] width 301 height 168
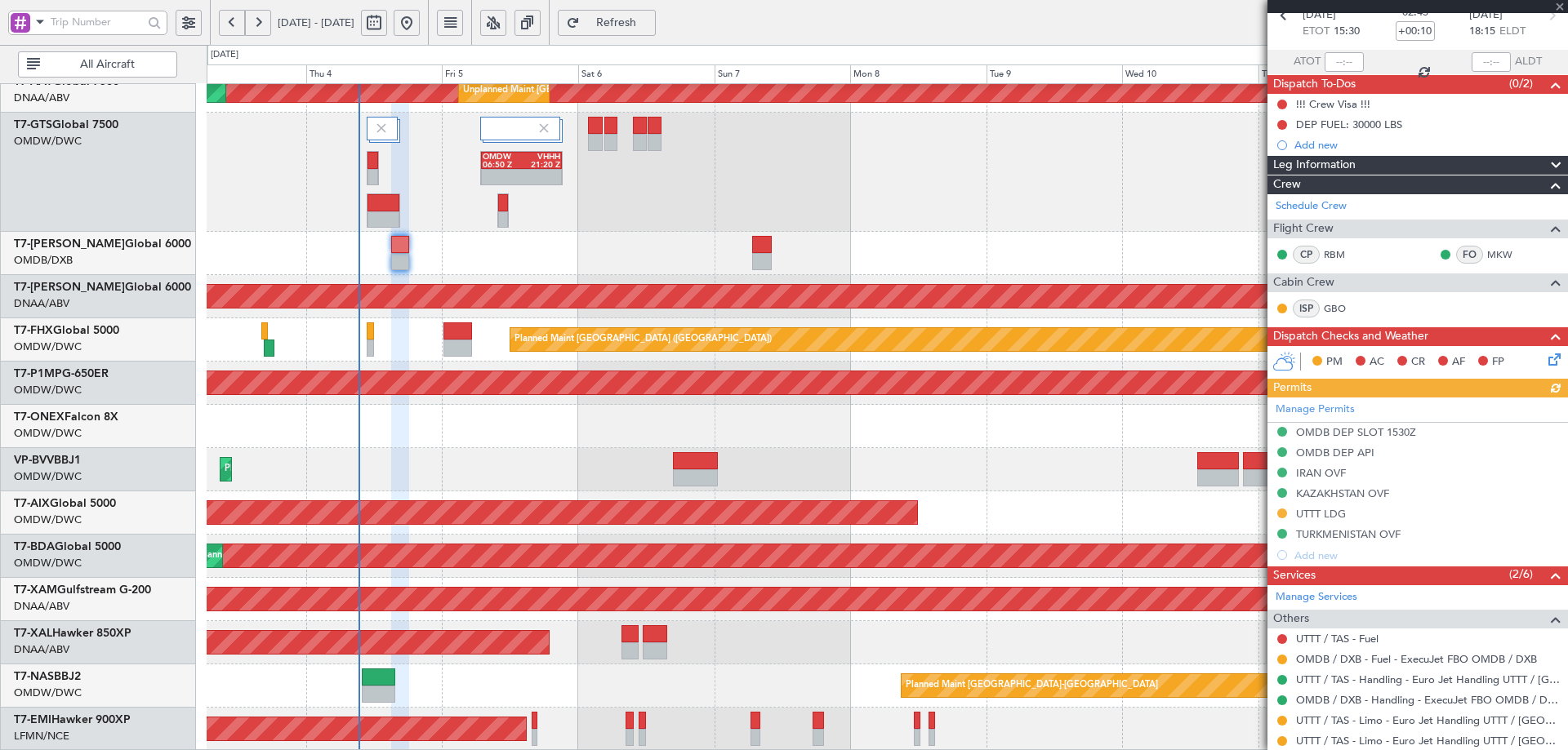
scroll to position [163, 0]
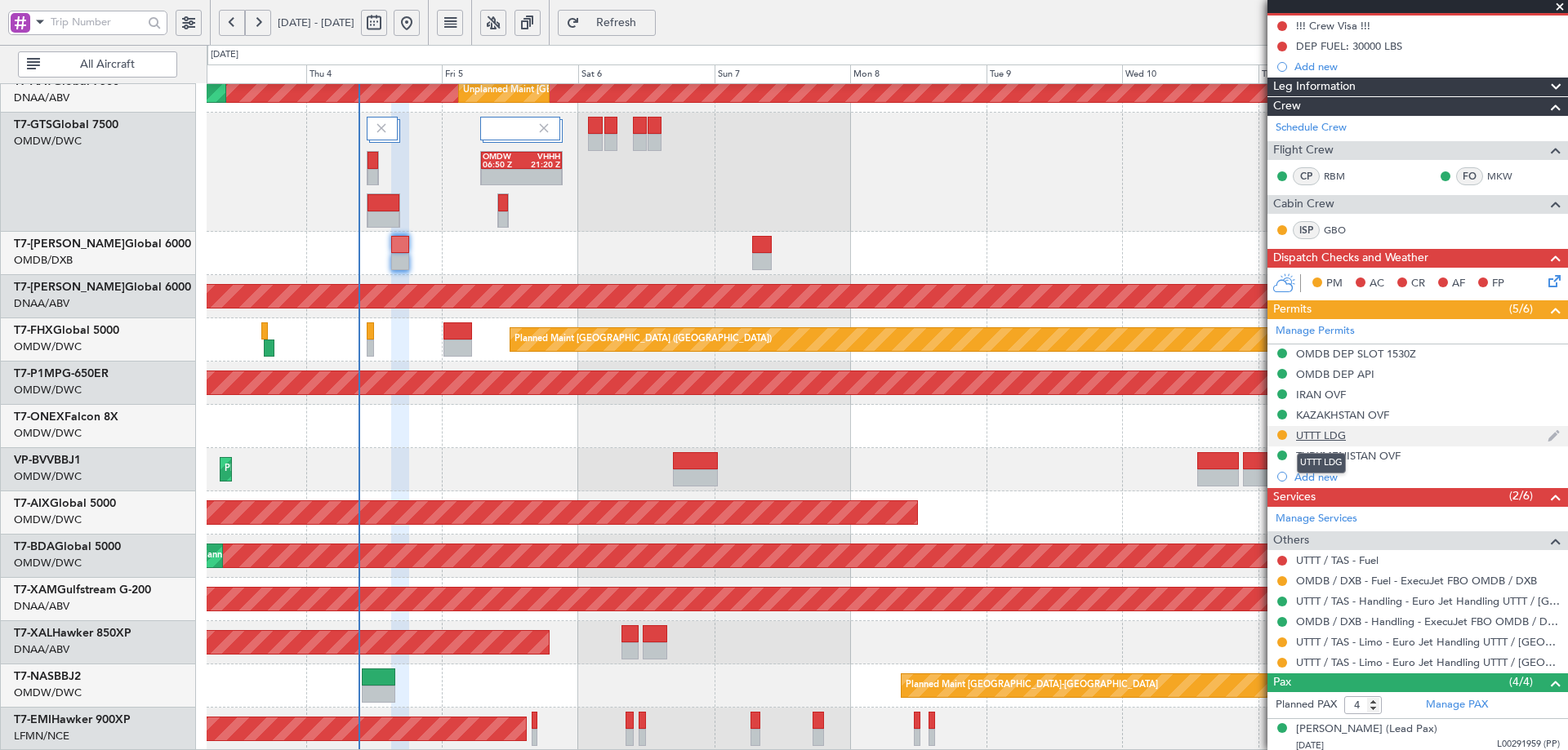
click at [1320, 431] on div "UTTT LDG" at bounding box center [1322, 436] width 50 height 14
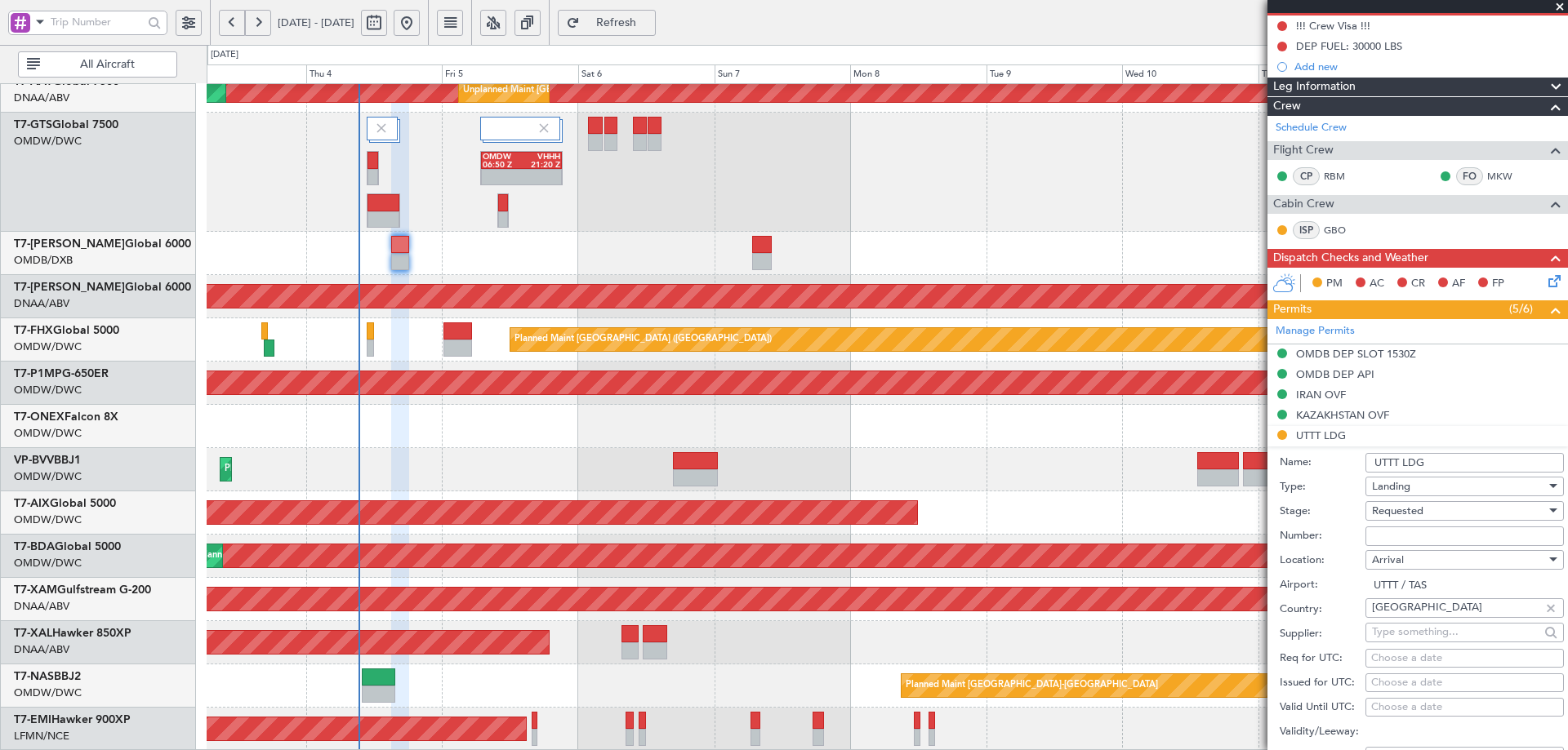
click at [1415, 530] on input "Number:" at bounding box center [1465, 536] width 199 height 20
paste input "CAA UZB 054/09/2025 TAS"
type input "CAA UZB 054/09/2025 TAS"
click at [1426, 512] on div "Requested" at bounding box center [1459, 511] width 174 height 25
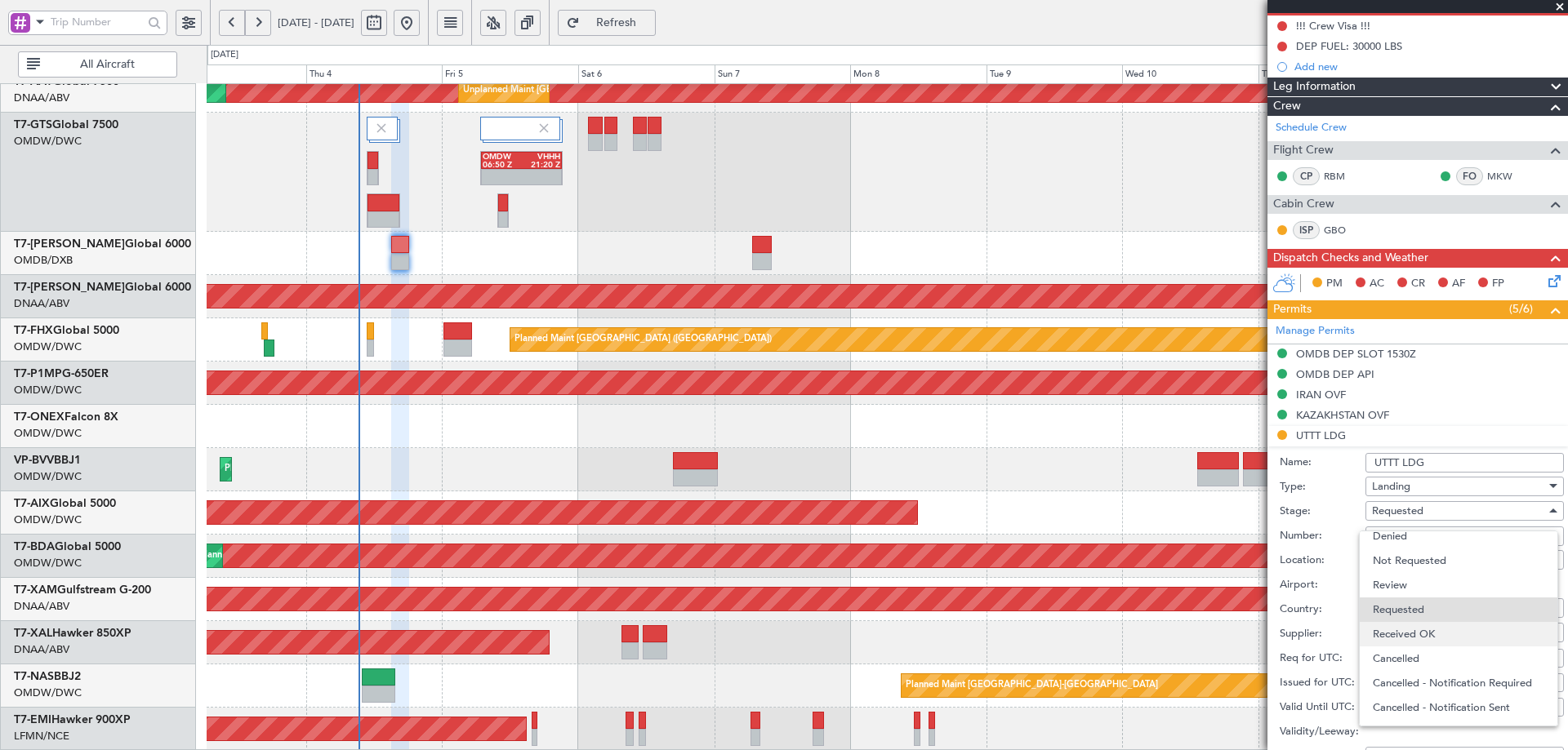
click at [1431, 634] on span "Received OK" at bounding box center [1459, 634] width 172 height 25
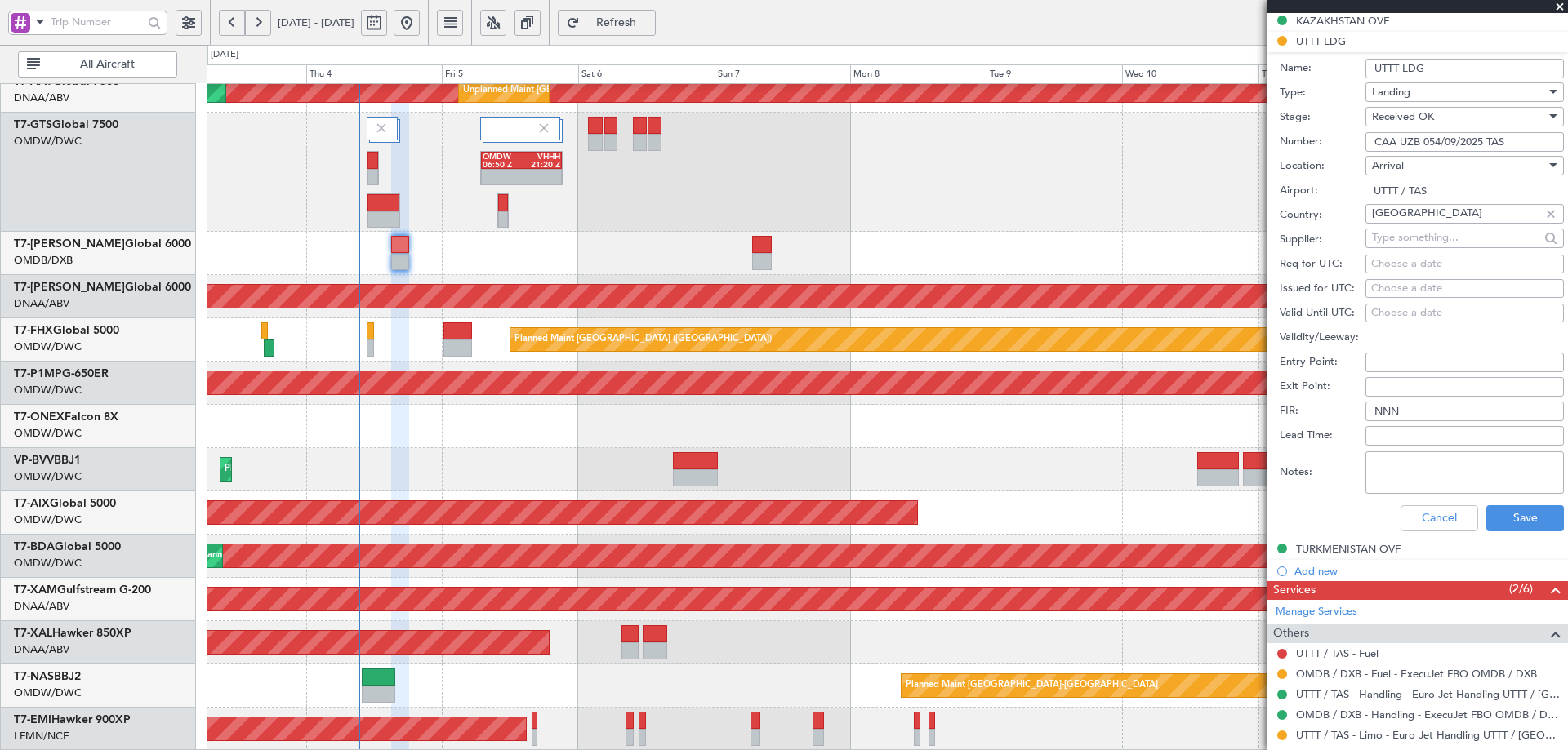
scroll to position [571, 0]
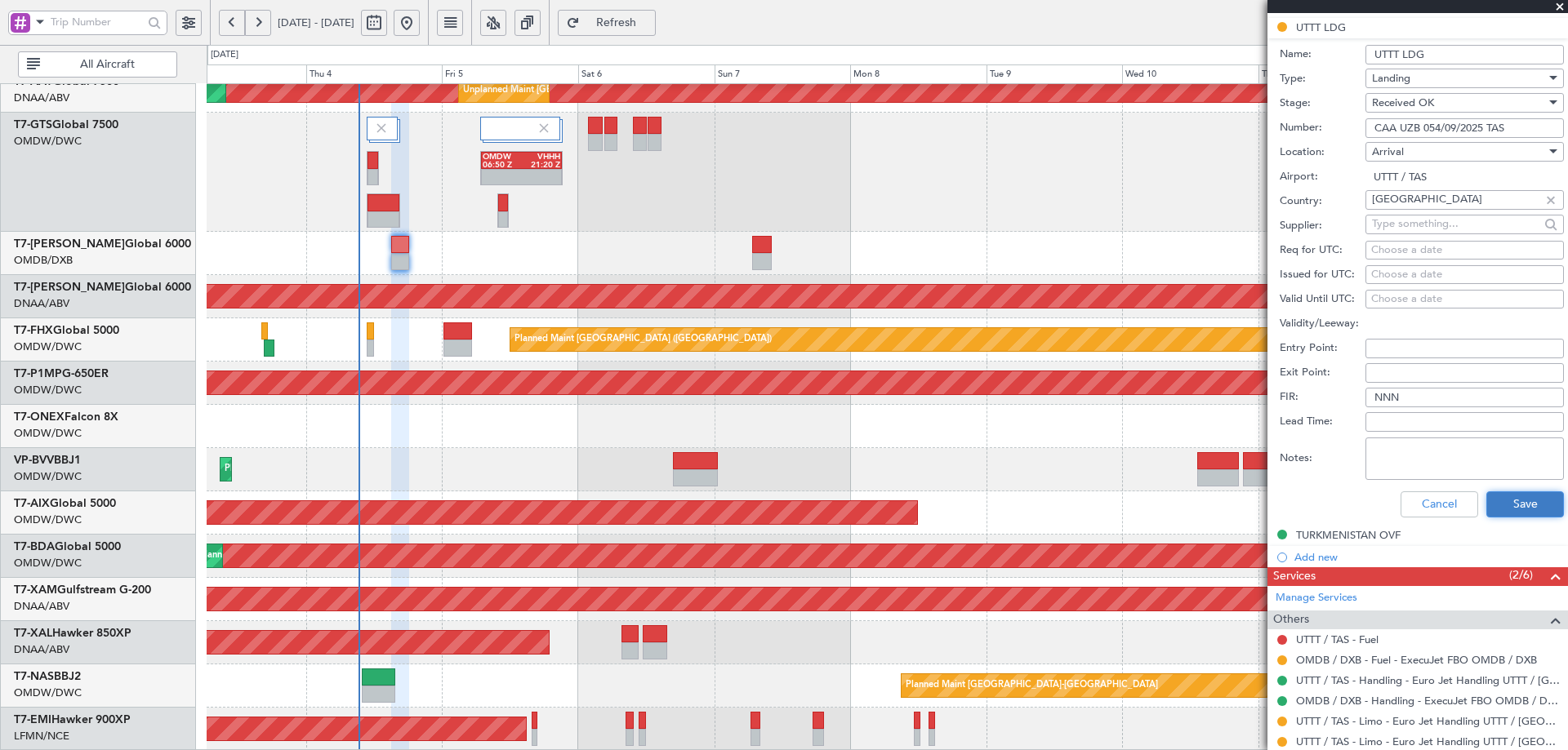
click at [1496, 496] on button "Save" at bounding box center [1525, 505] width 78 height 26
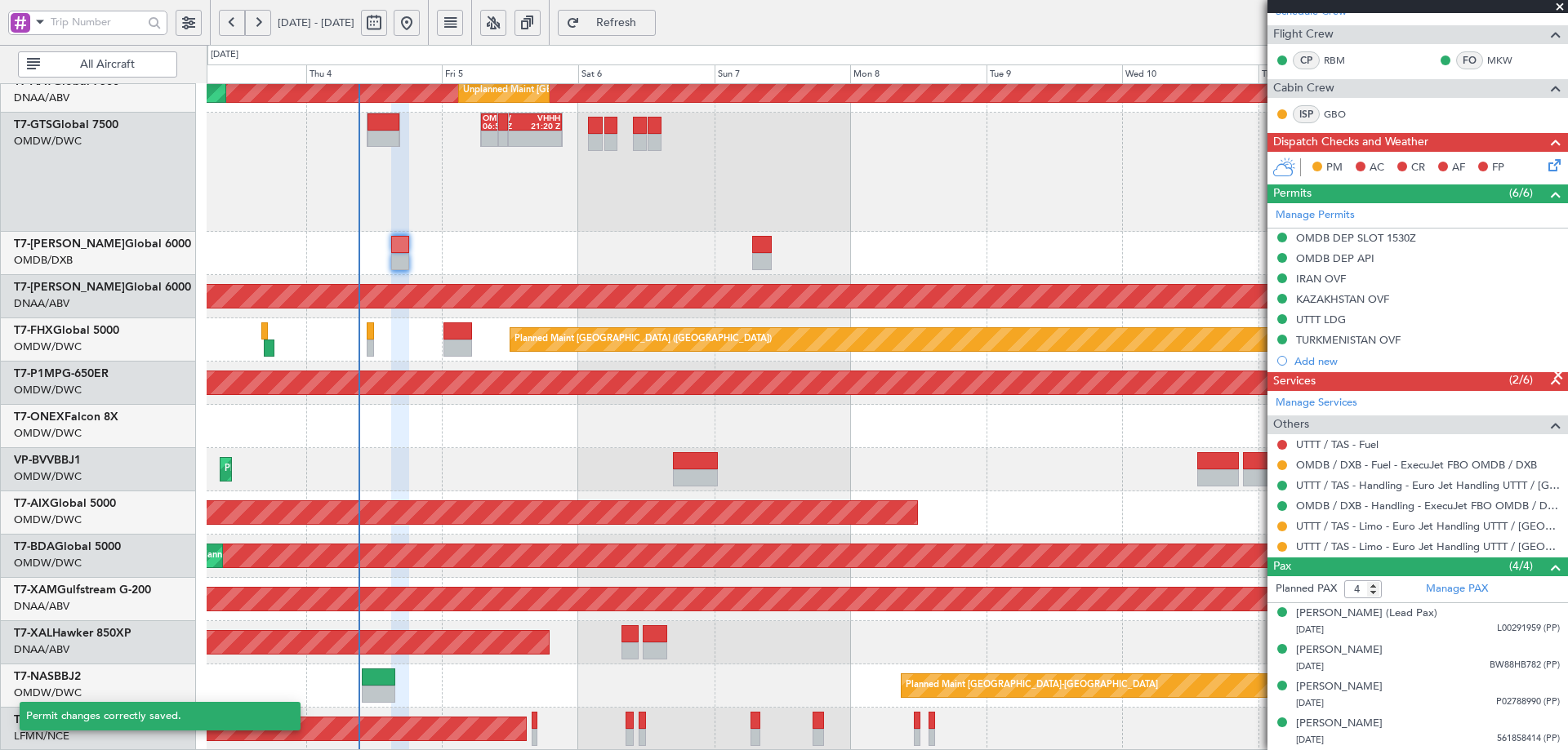
scroll to position [278, 0]
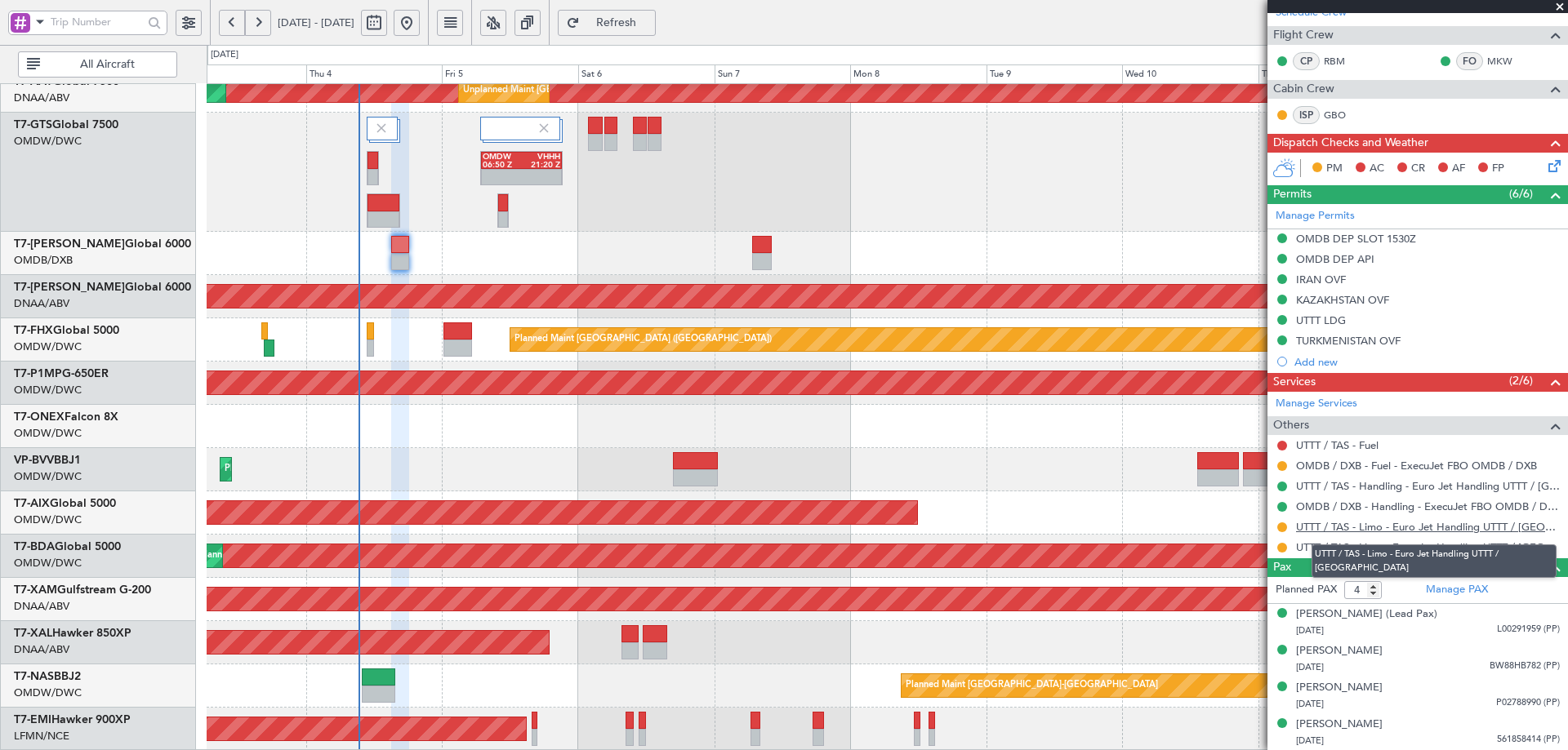
click at [1370, 524] on link "UTTT / TAS - Limo - Euro Jet Handling UTTT / [GEOGRAPHIC_DATA]" at bounding box center [1429, 527] width 264 height 14
click at [1337, 548] on link "UTTT / TAS - Limo - Euro Jet Handling UTTT / [GEOGRAPHIC_DATA]" at bounding box center [1429, 547] width 264 height 14
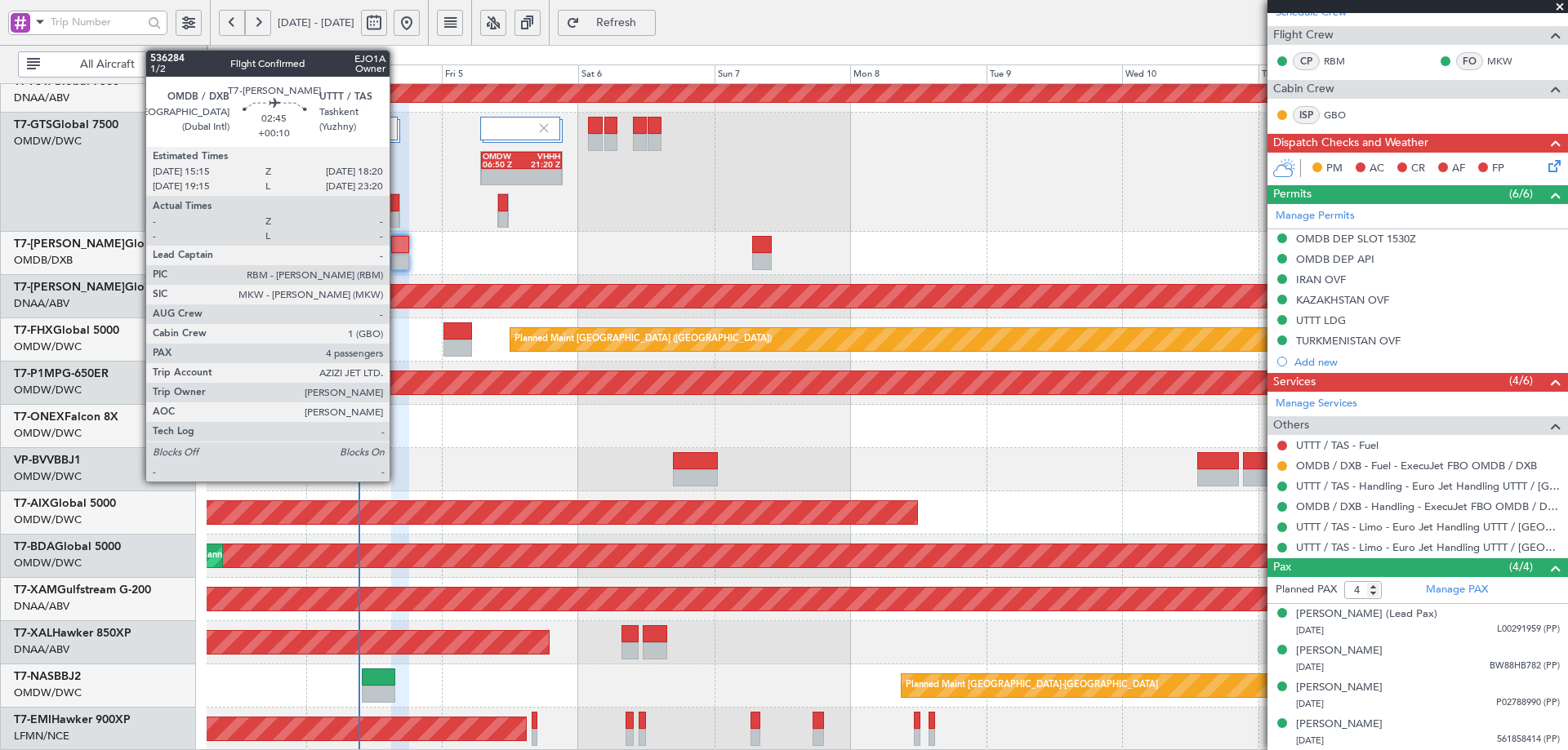
click at [397, 244] on div at bounding box center [400, 244] width 18 height 17
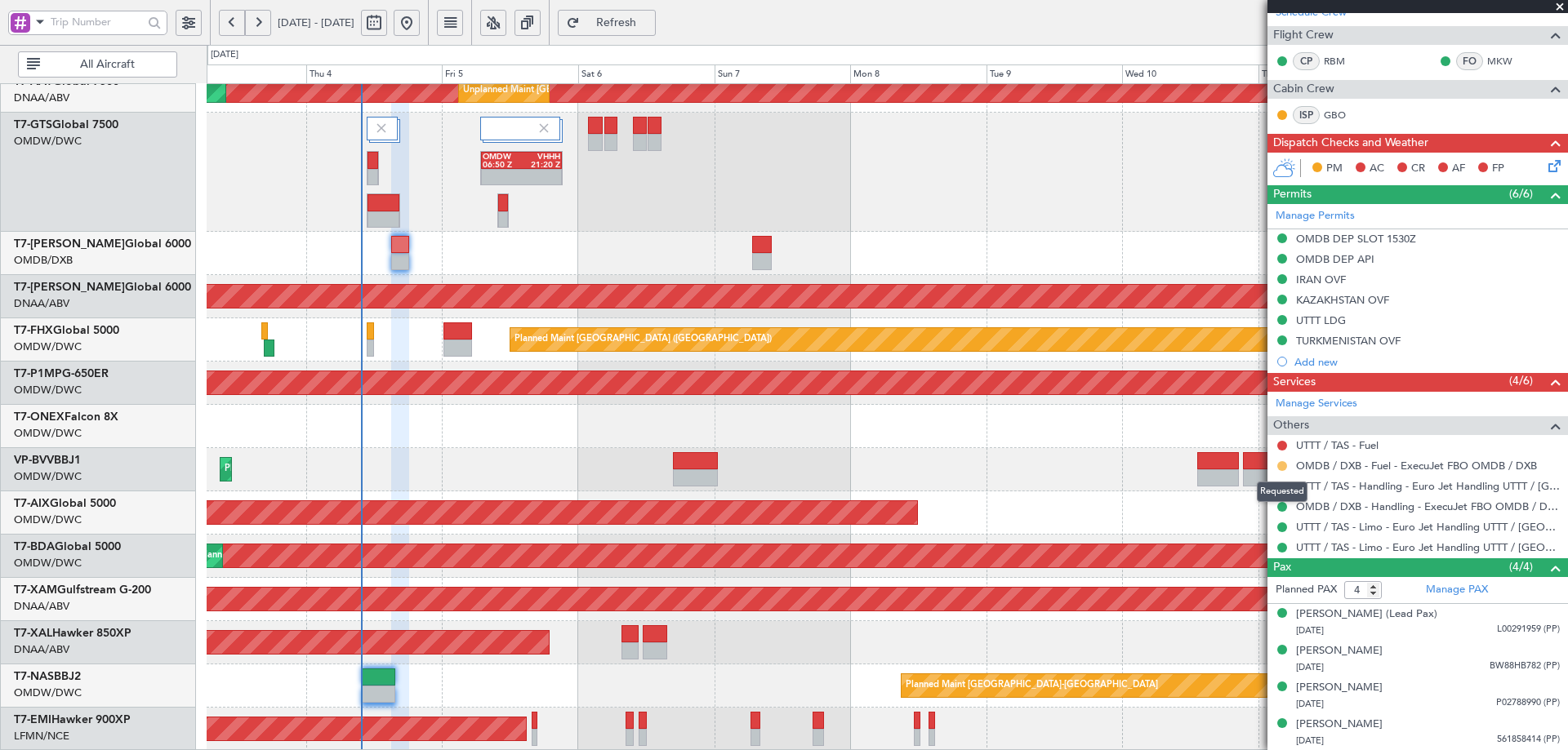
click at [1283, 466] on button at bounding box center [1283, 466] width 10 height 10
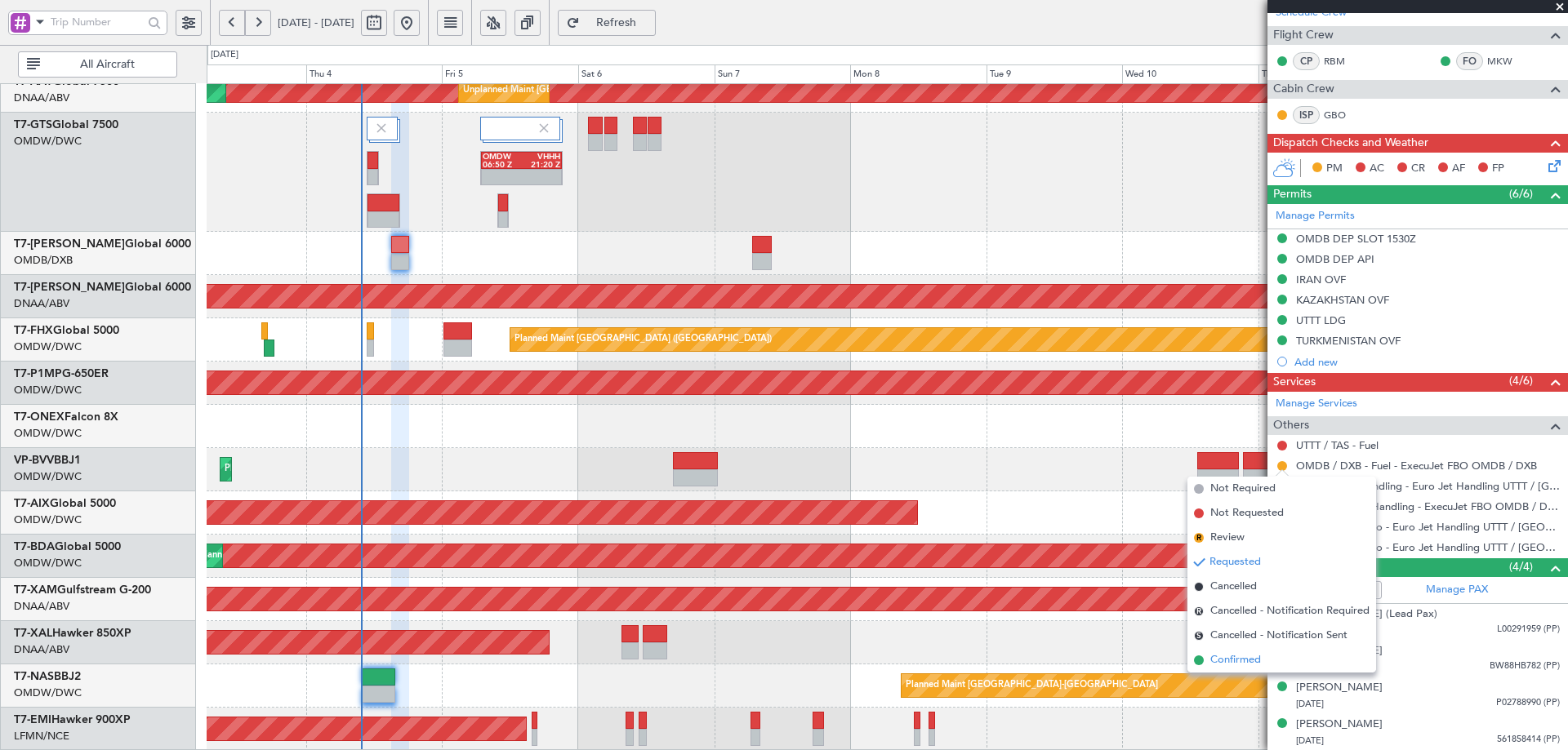
click at [1223, 659] on span "Confirmed" at bounding box center [1235, 661] width 51 height 16
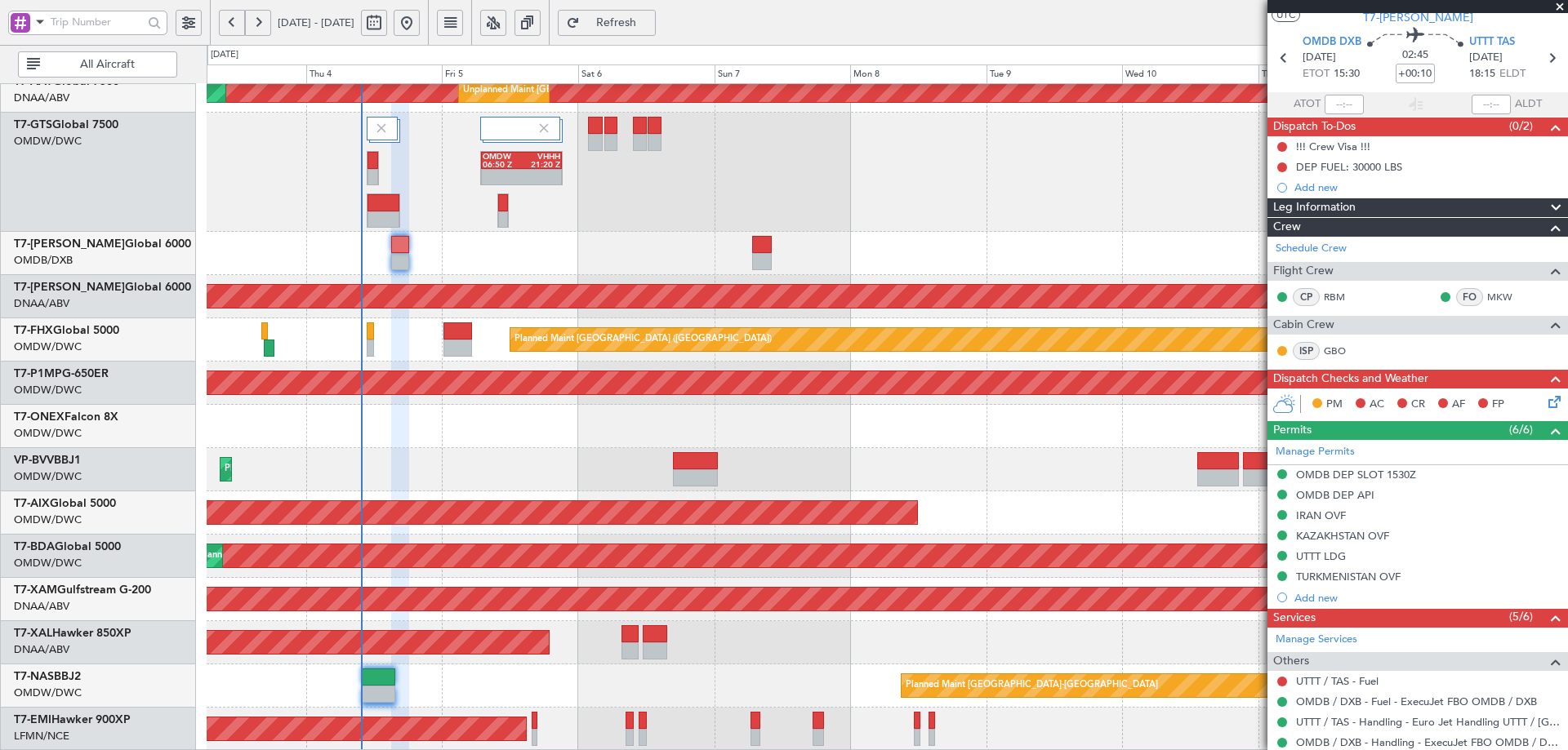
scroll to position [34, 0]
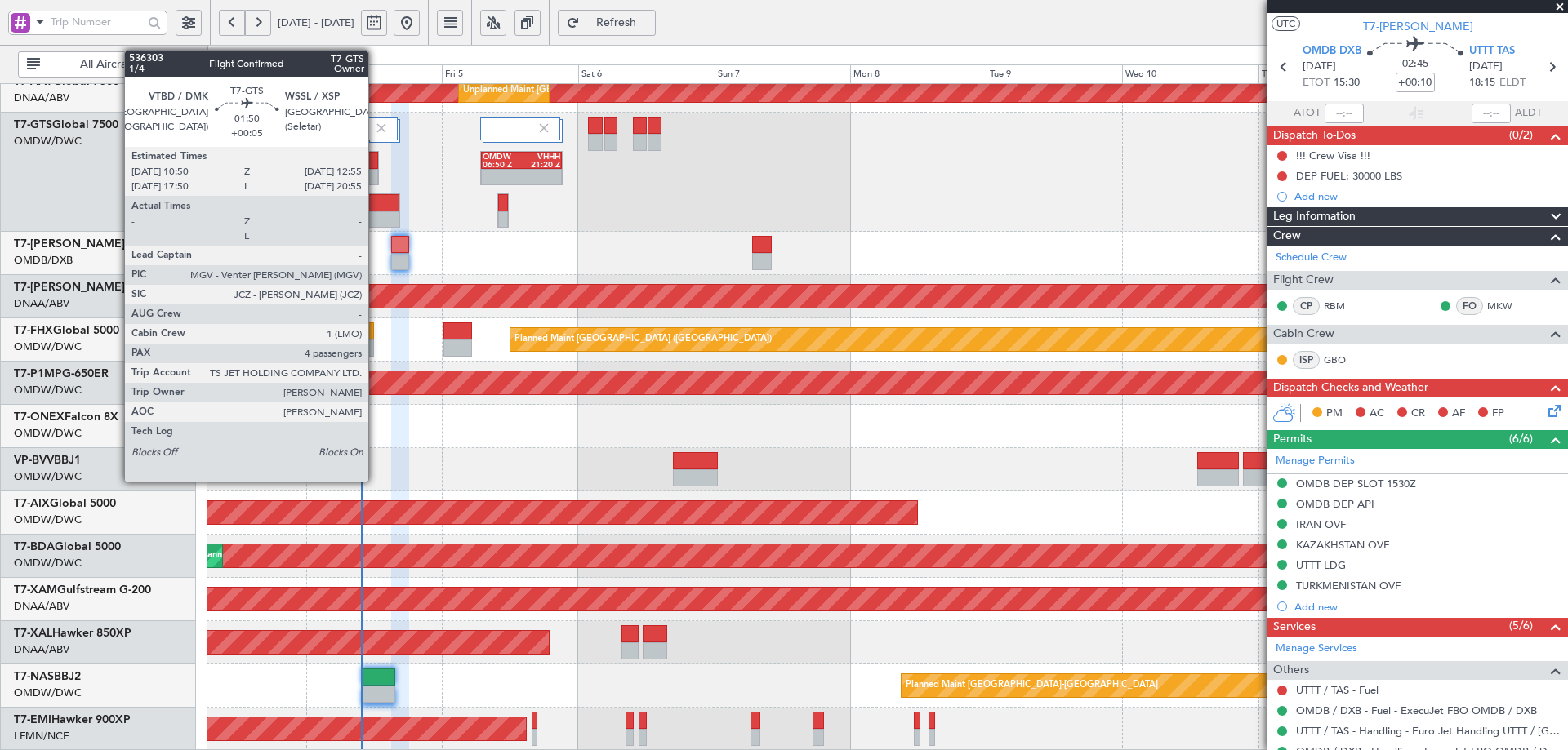
click at [376, 166] on div at bounding box center [373, 160] width 11 height 17
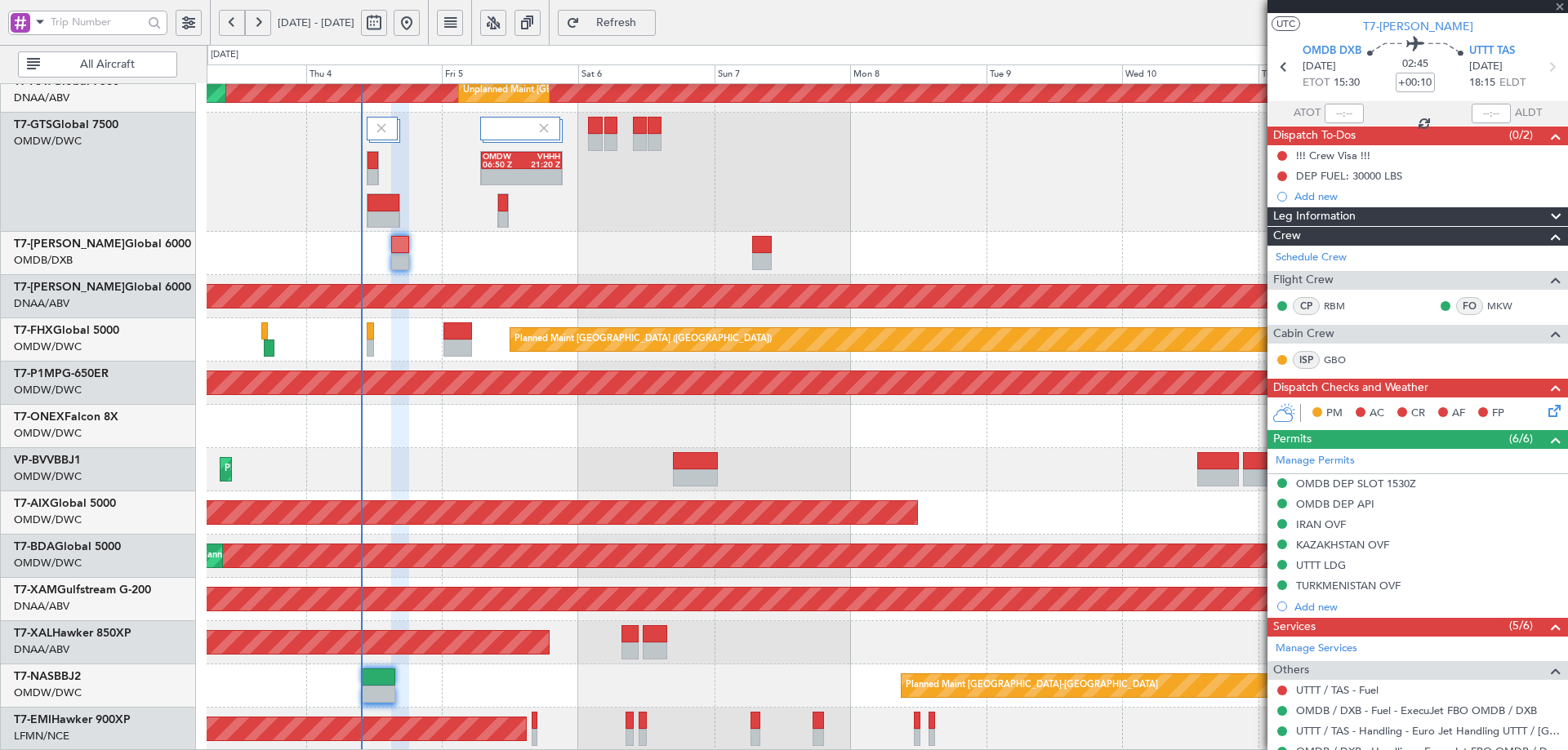
type input "+00:05"
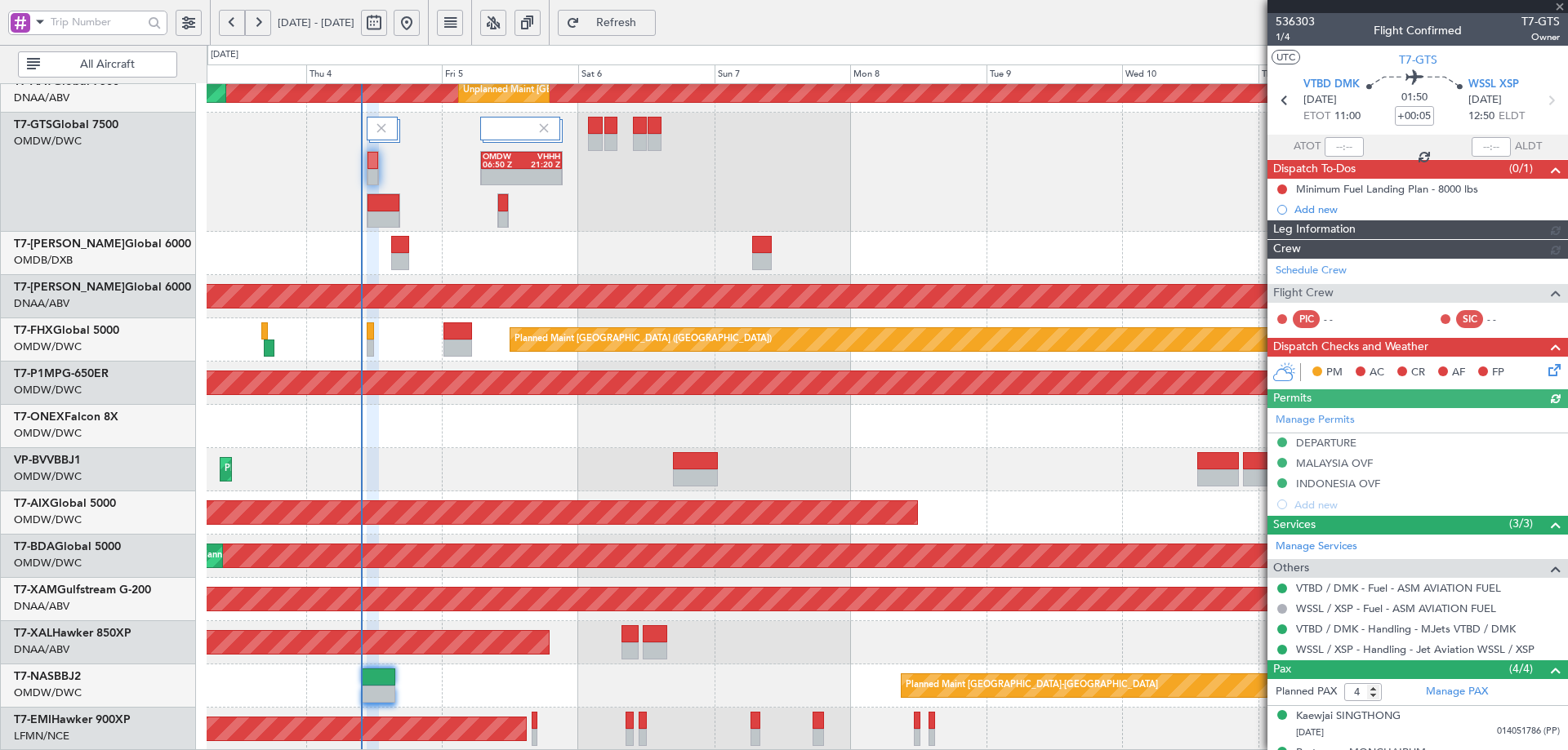
type input "[PERSON_NAME] (ANI)"
type input "7195"
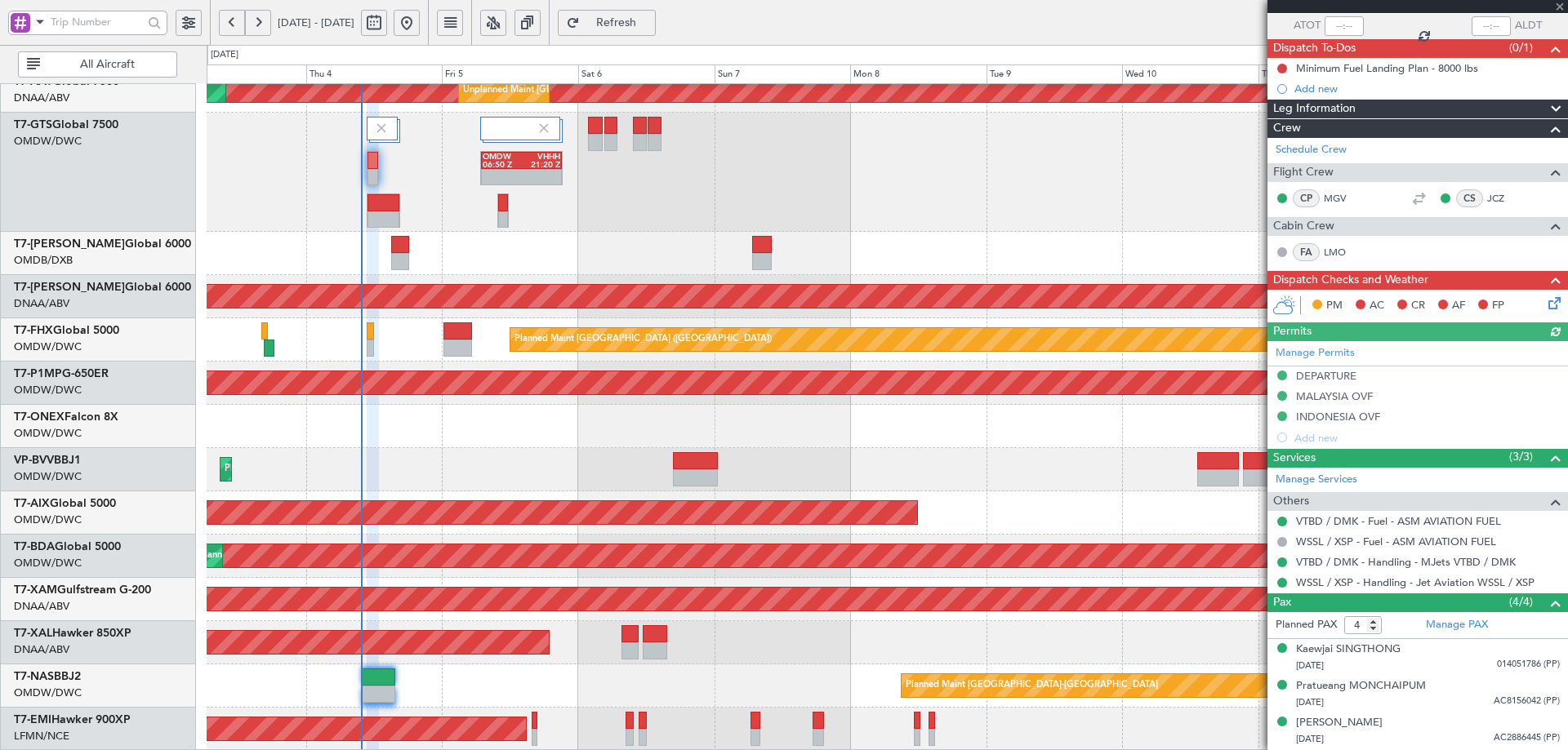
scroll to position [156, 0]
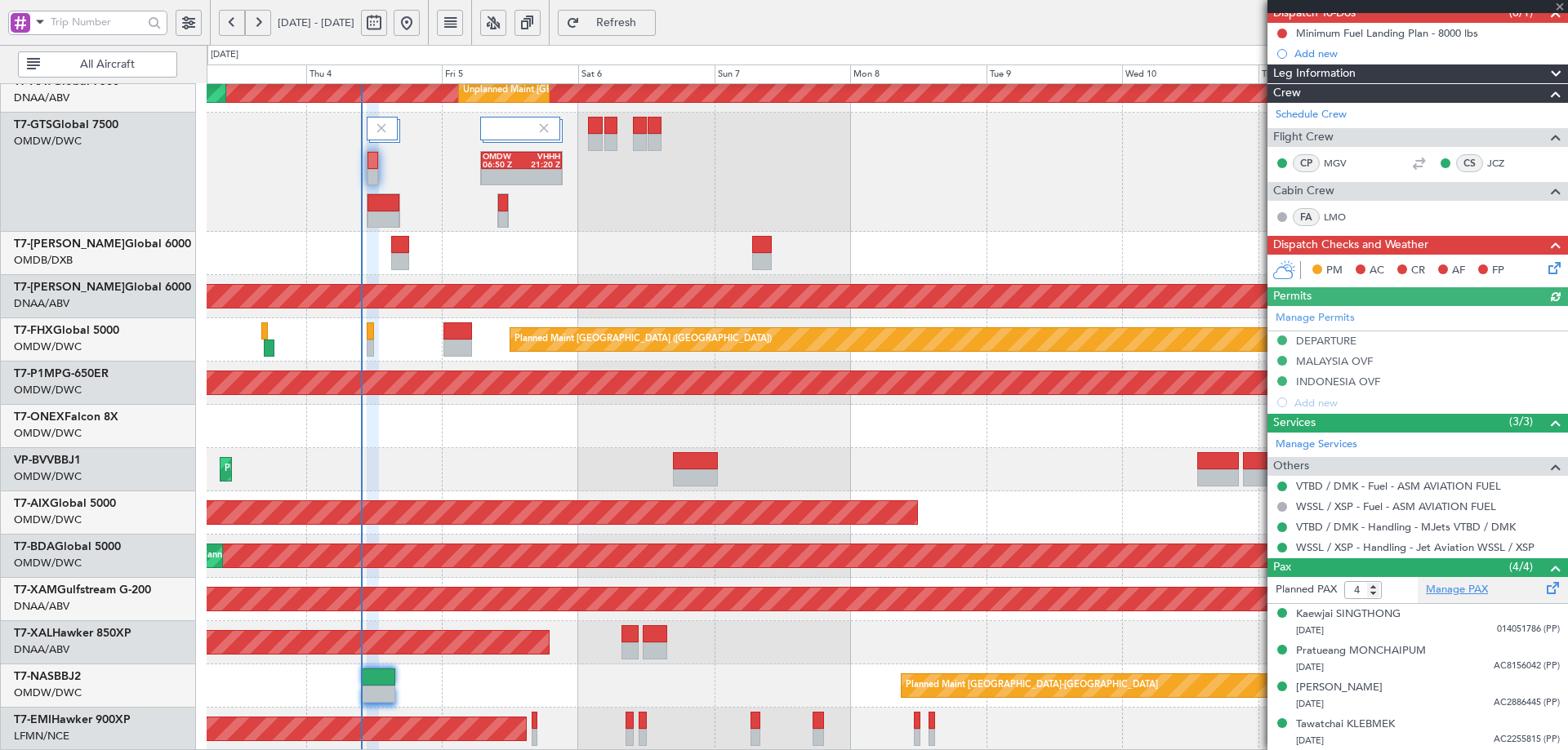
click at [1434, 589] on link "Manage PAX" at bounding box center [1457, 590] width 62 height 16
click at [649, 21] on span "Refresh" at bounding box center [616, 23] width 67 height 12
type input "5"
type input "[PERSON_NAME] (ANI)"
type input "7195"
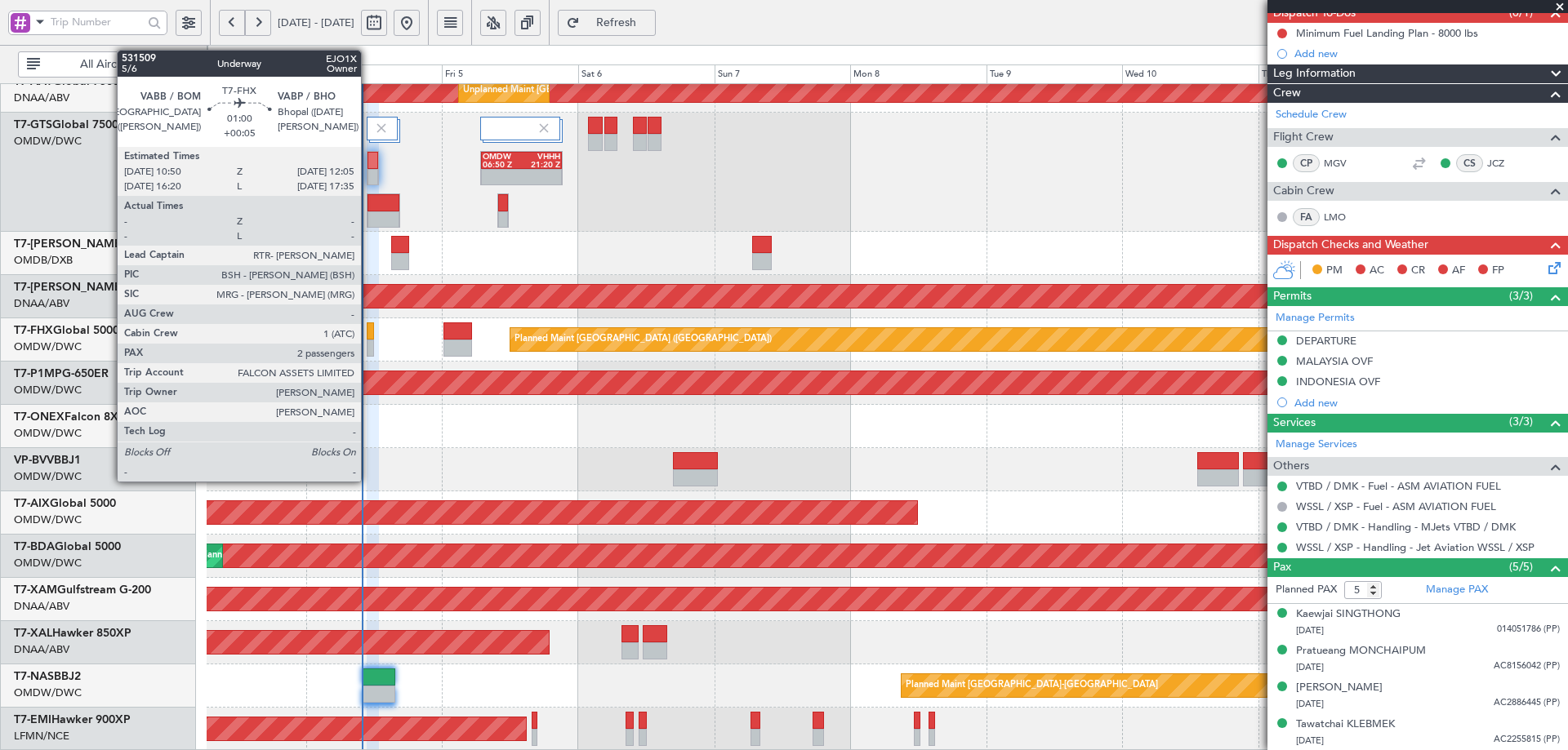
click at [369, 334] on div at bounding box center [370, 331] width 7 height 17
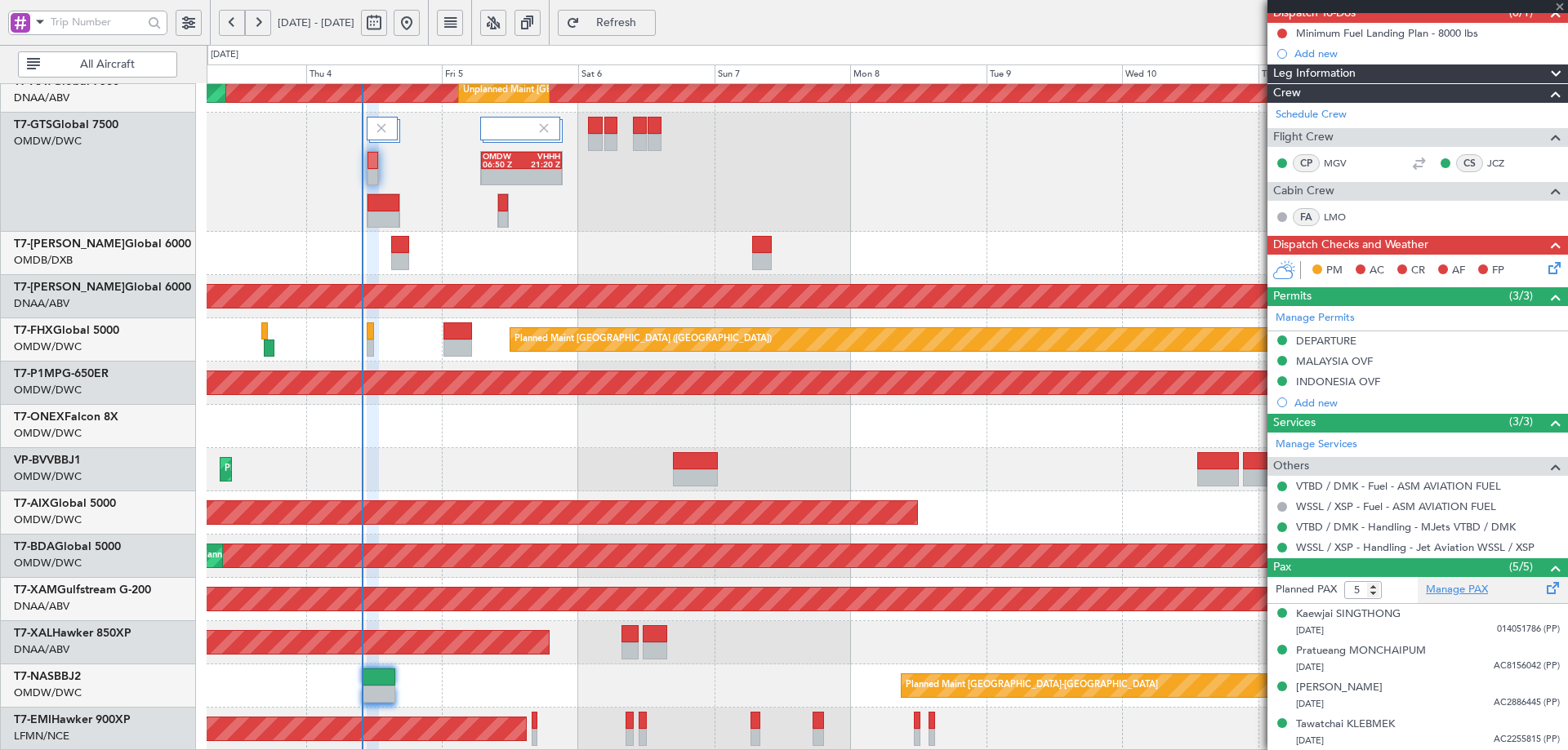
type input "2"
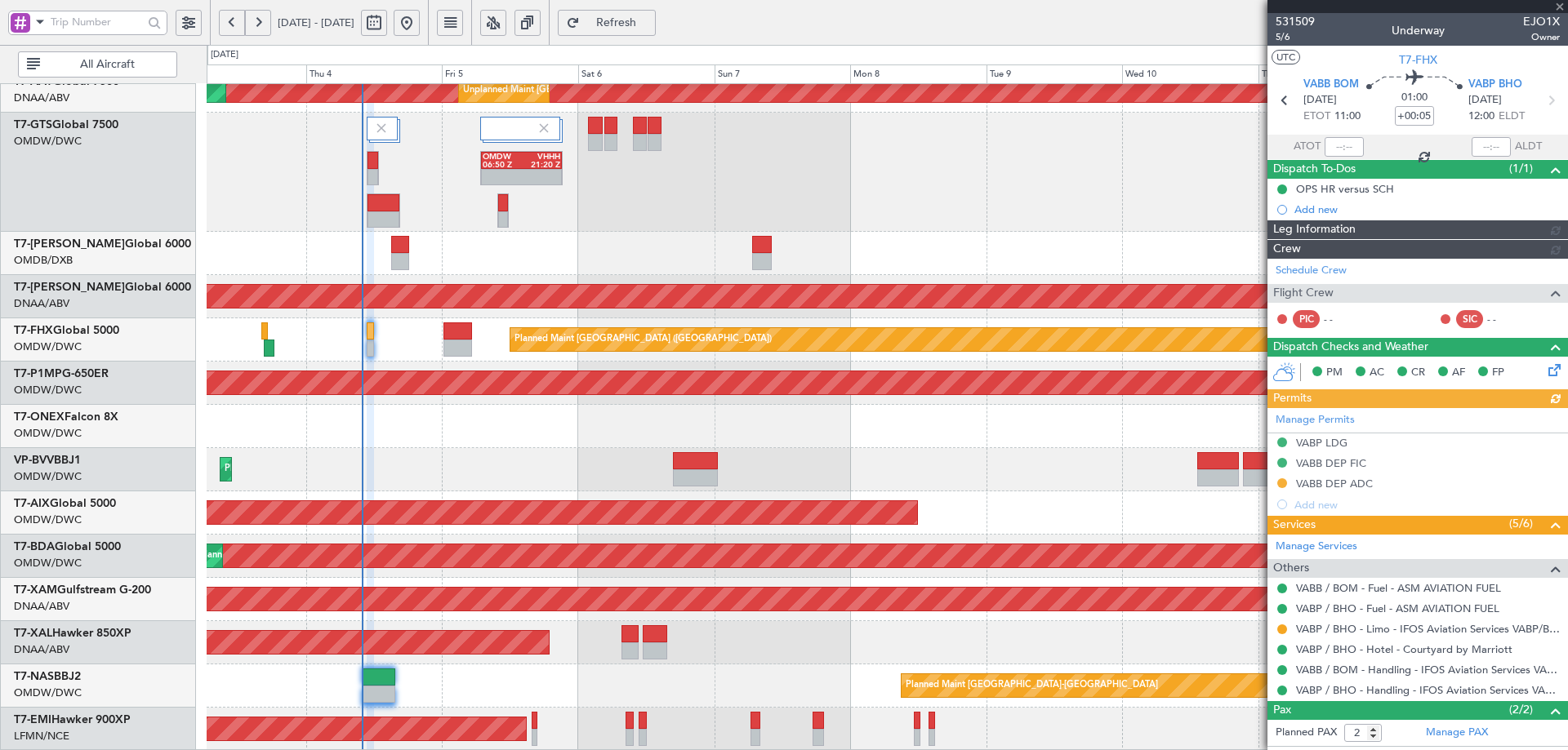
type input "[PERSON_NAME] (ANI)"
type input "7051"
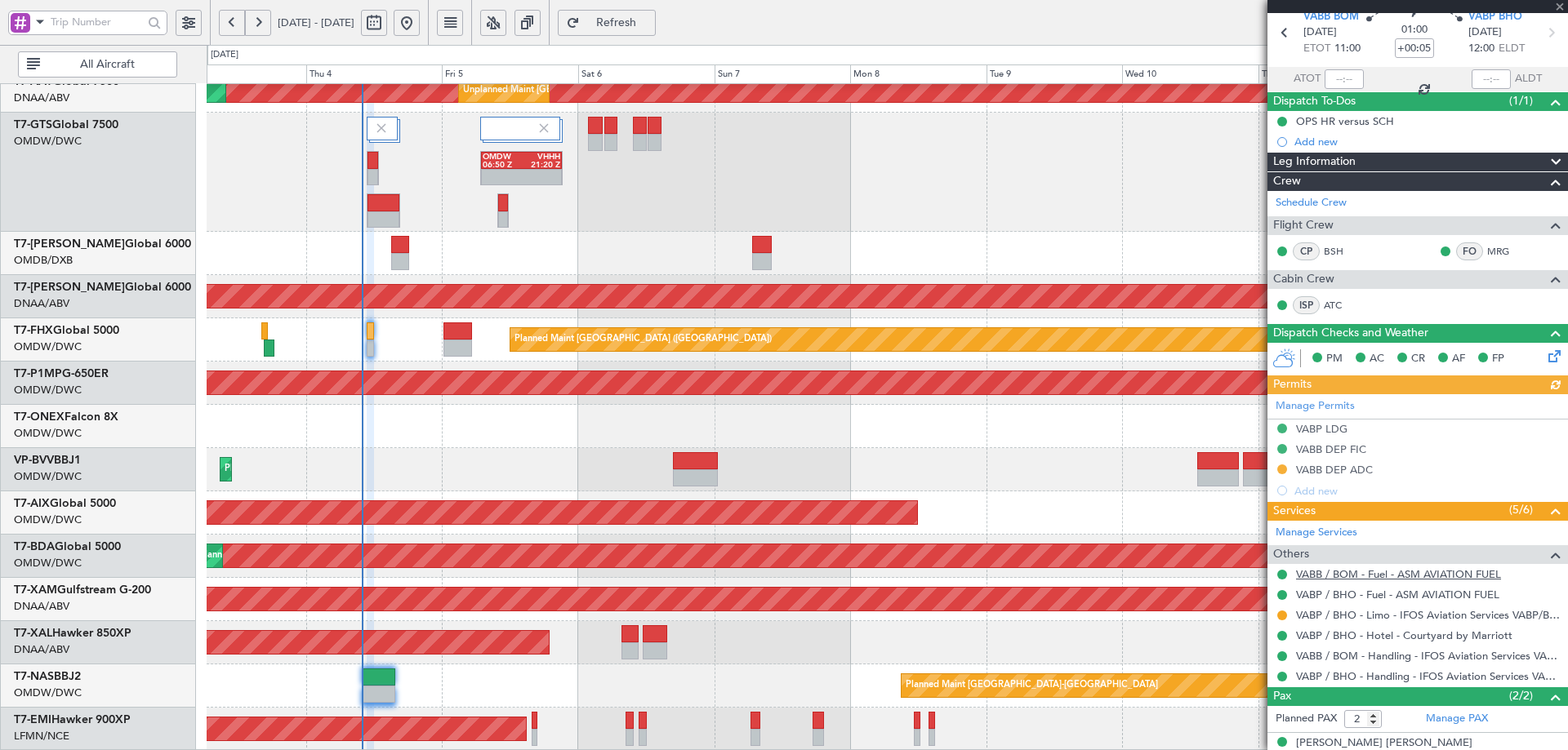
scroll to position [123, 0]
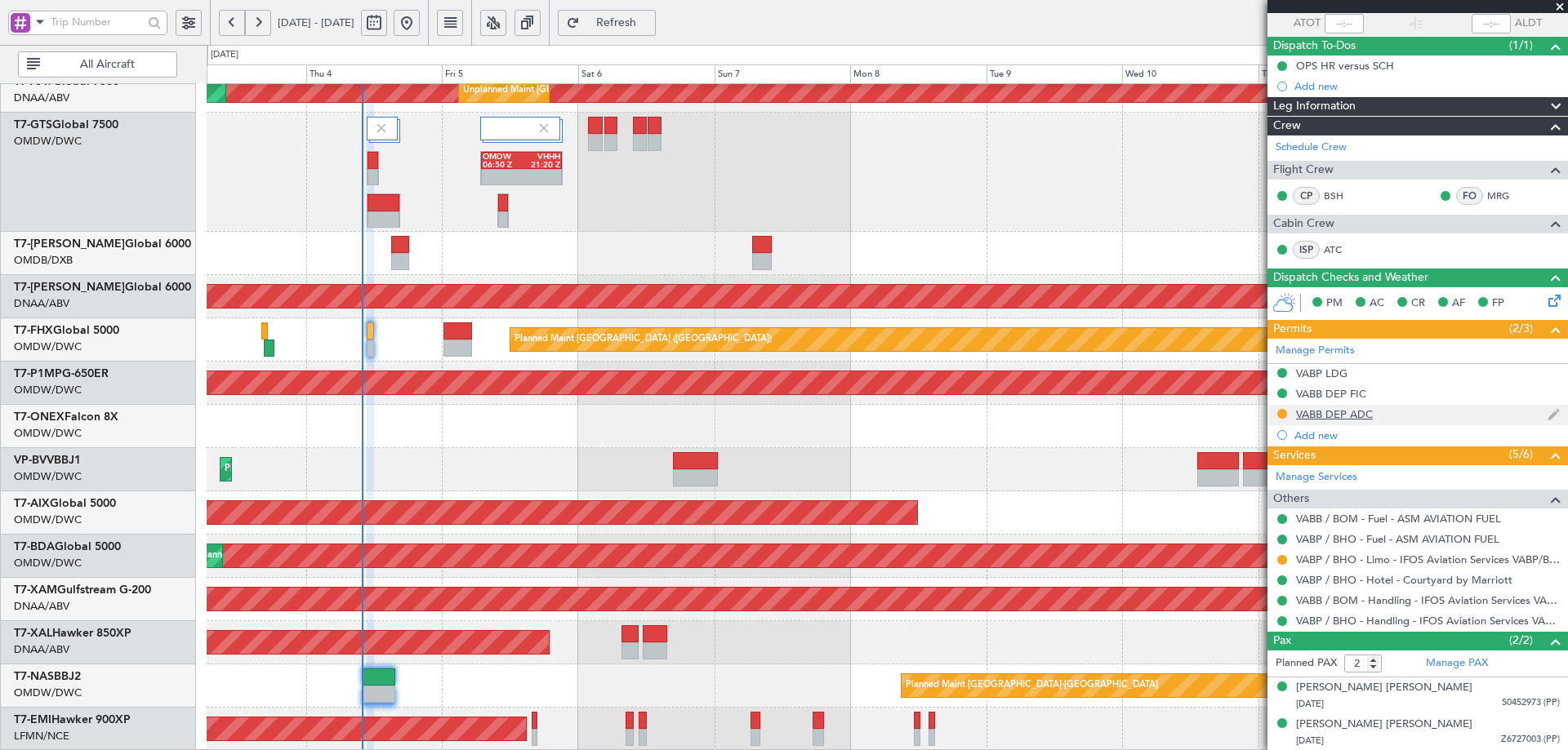
click at [1329, 420] on div "VABB DEP ADC" at bounding box center [1418, 415] width 301 height 21
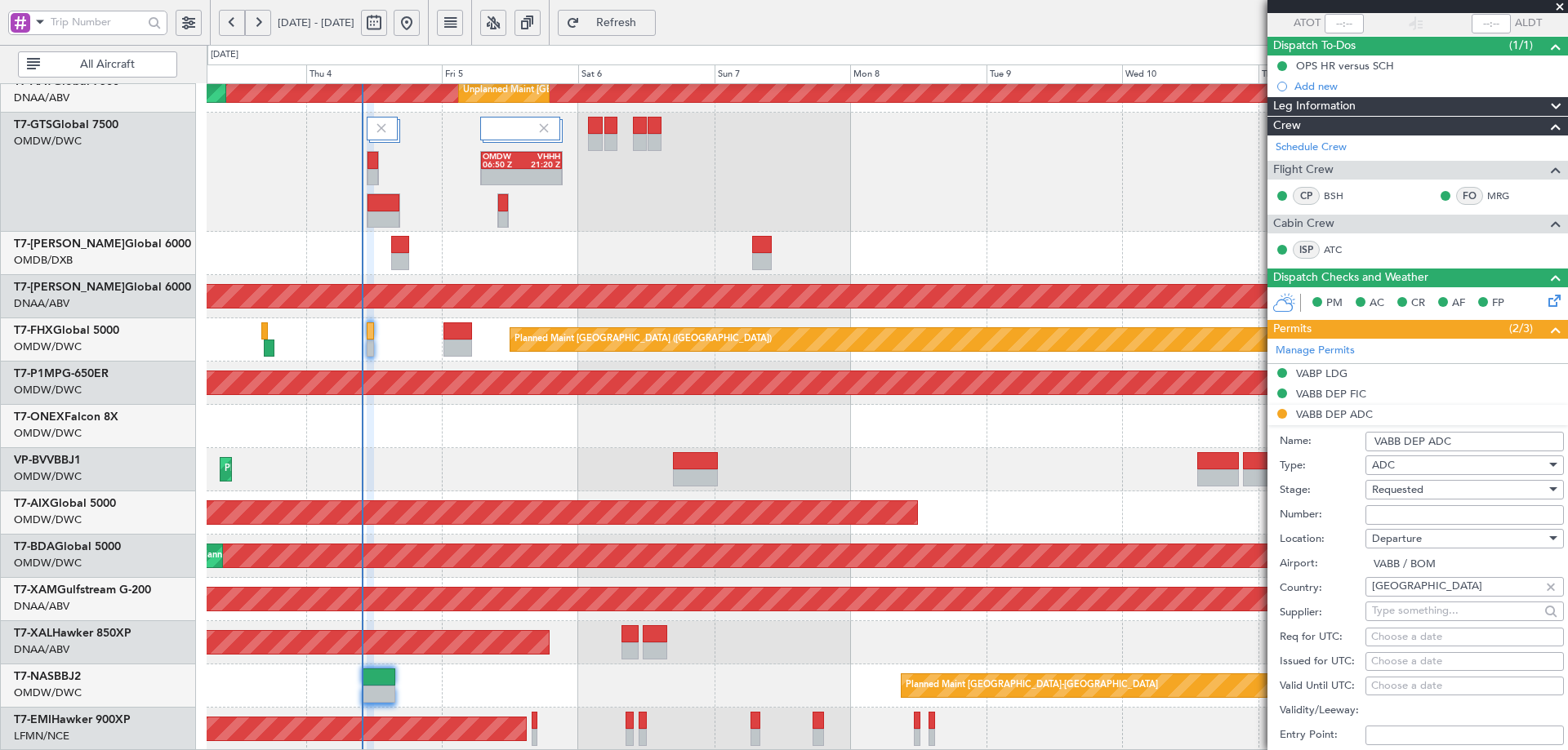
click at [1390, 516] on input "Number:" at bounding box center [1465, 516] width 199 height 20
paste input "M842A"
type input "M842A"
click at [1405, 494] on span "Requested" at bounding box center [1398, 490] width 52 height 15
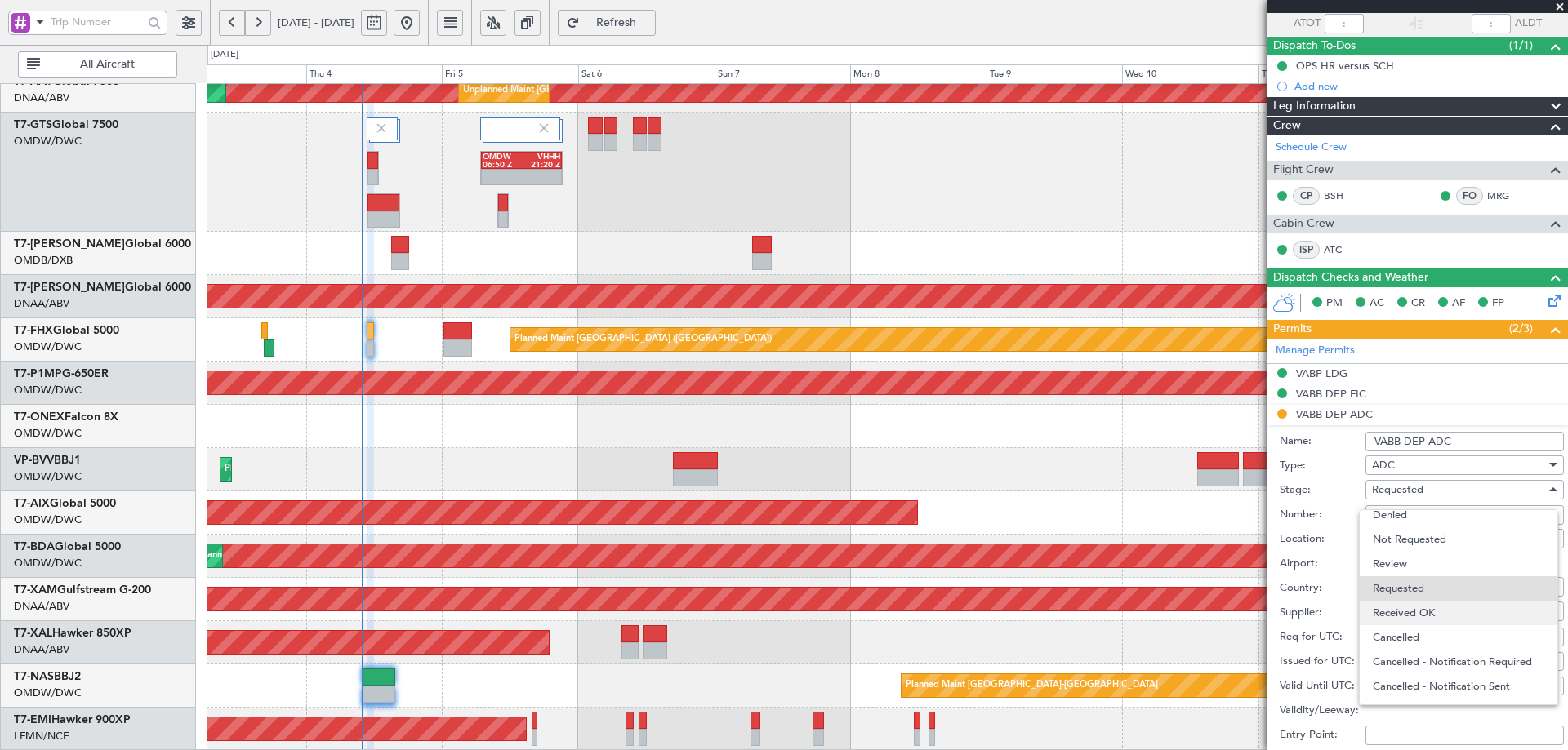
click at [1391, 603] on span "Received OK" at bounding box center [1459, 613] width 172 height 25
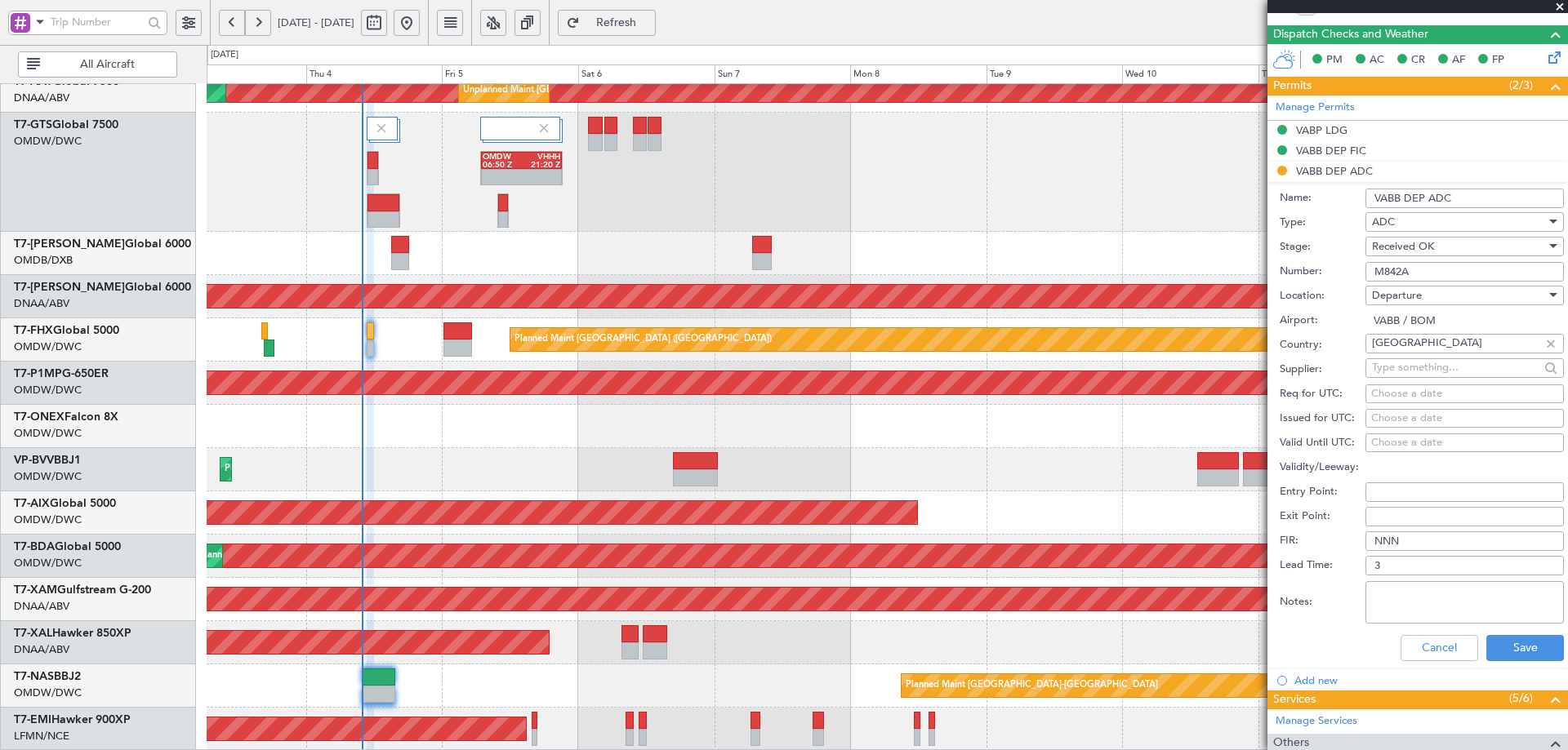
scroll to position [369, 0]
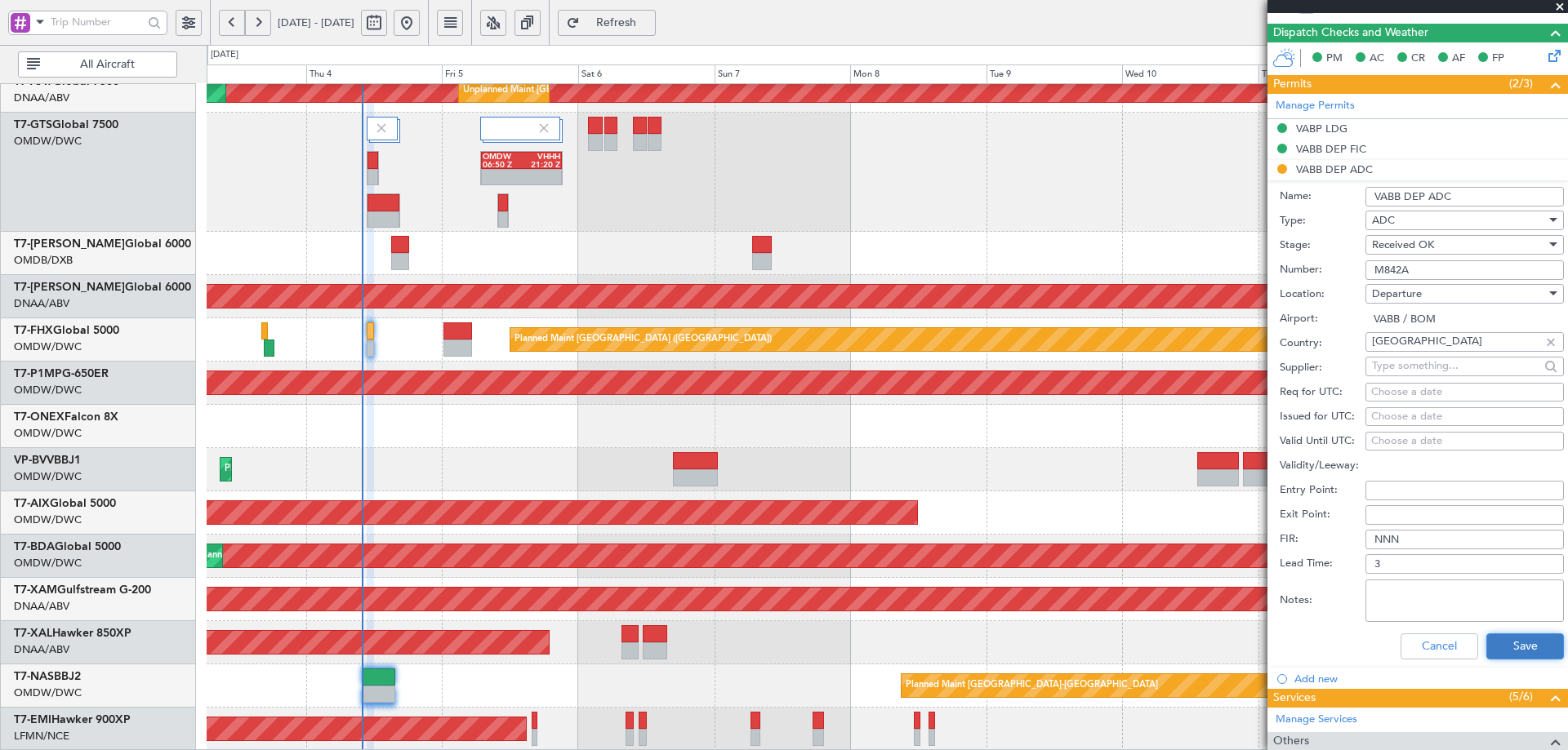
click at [1535, 652] on button "Save" at bounding box center [1525, 647] width 78 height 26
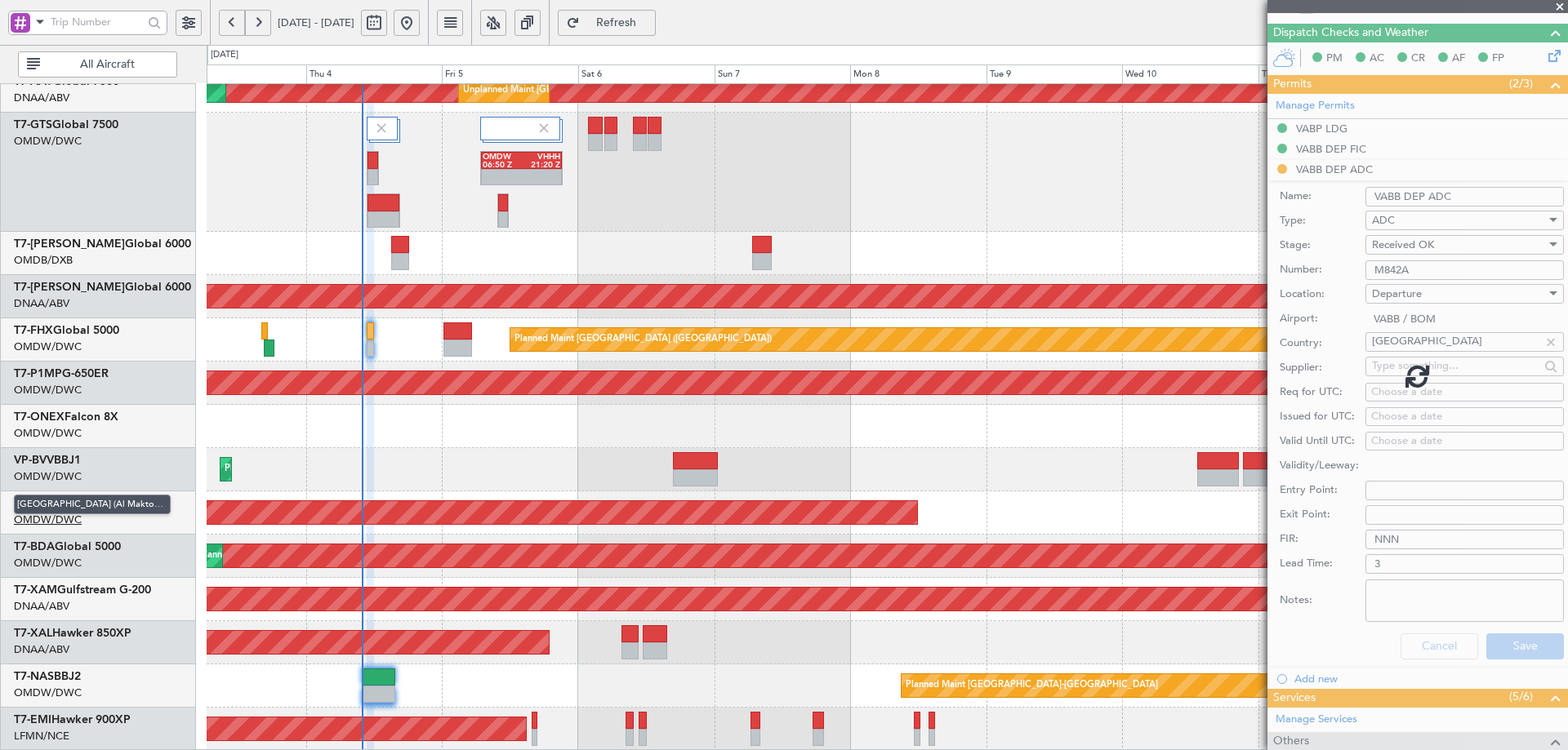
scroll to position [123, 0]
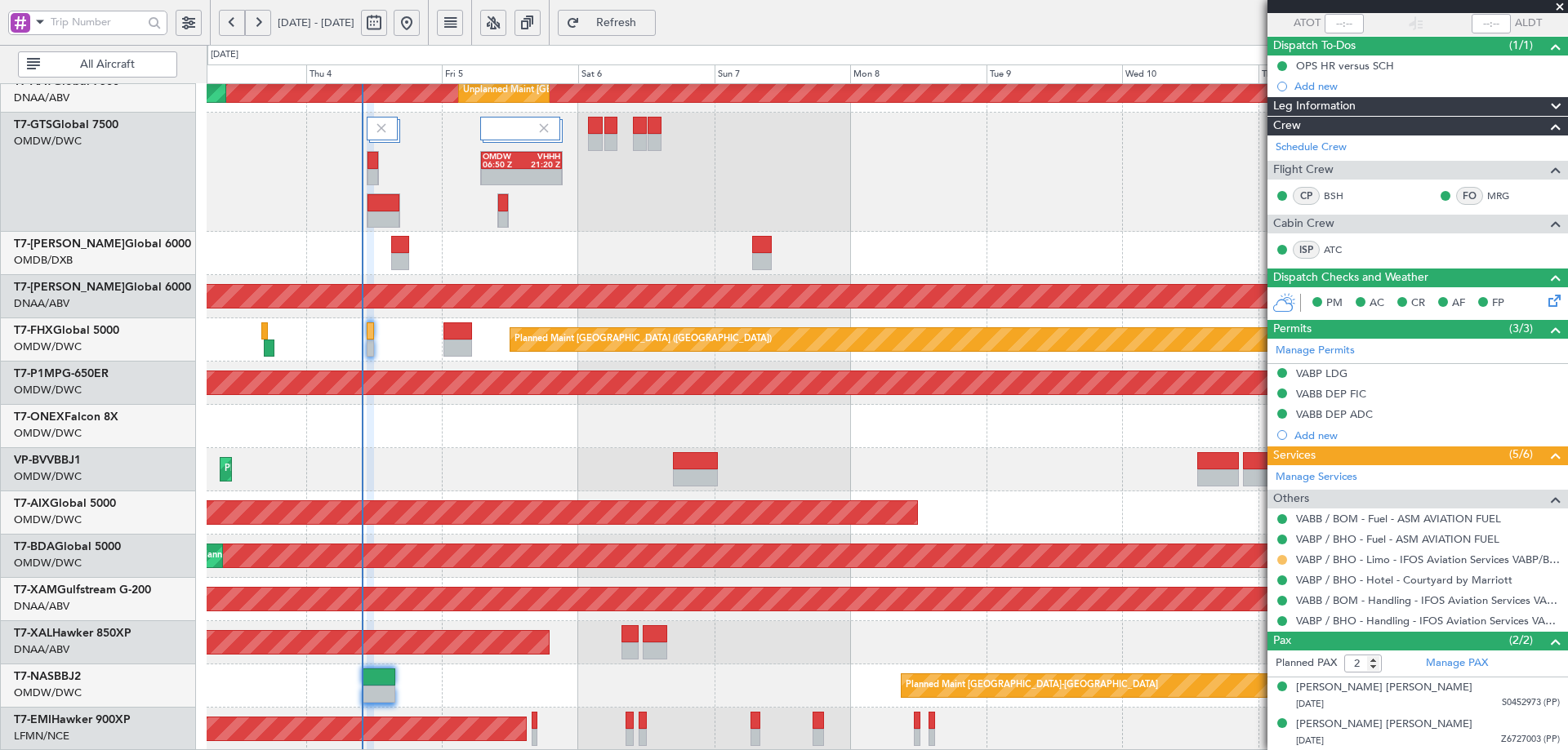
click at [1283, 560] on button at bounding box center [1283, 560] width 10 height 10
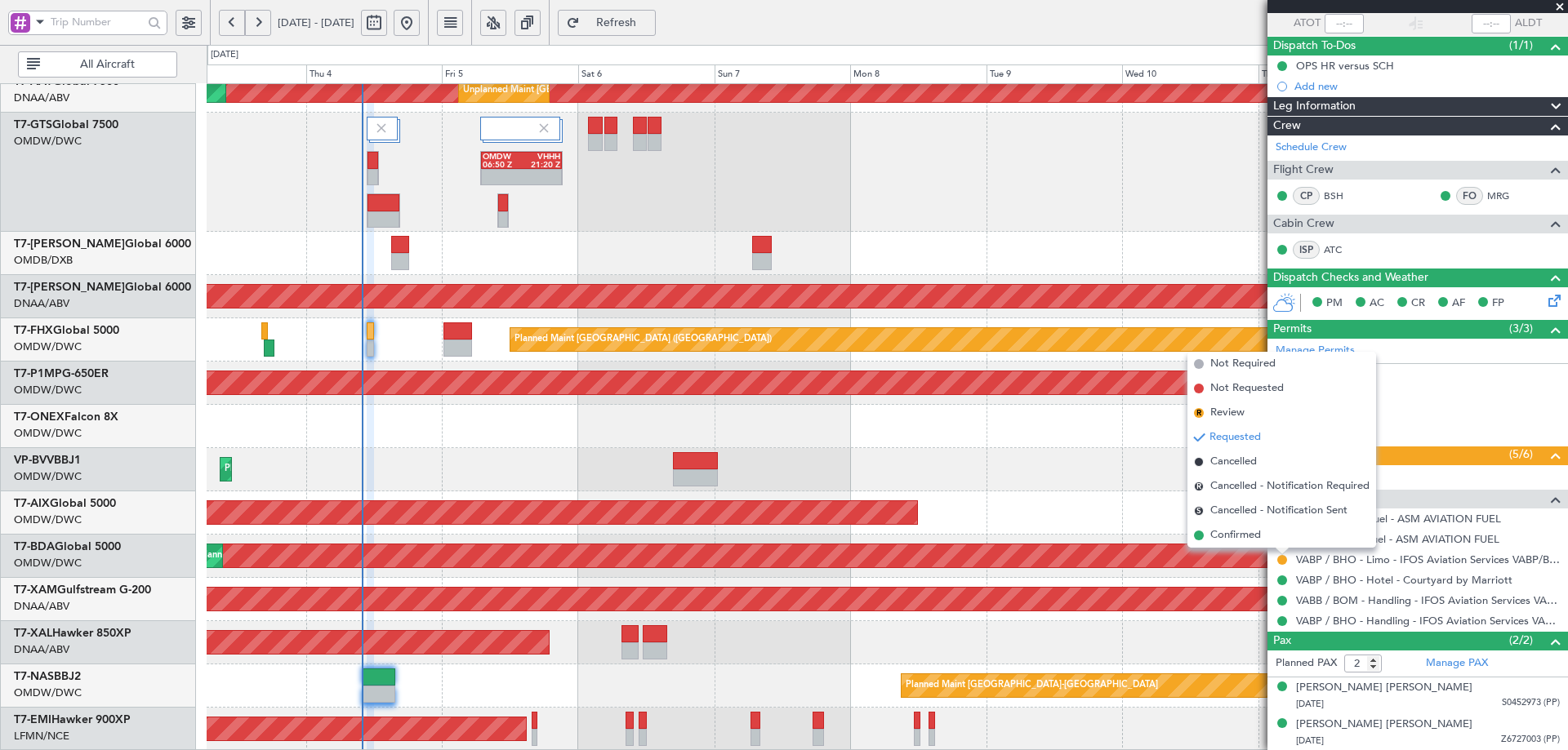
click at [1248, 541] on span "Confirmed" at bounding box center [1235, 535] width 51 height 16
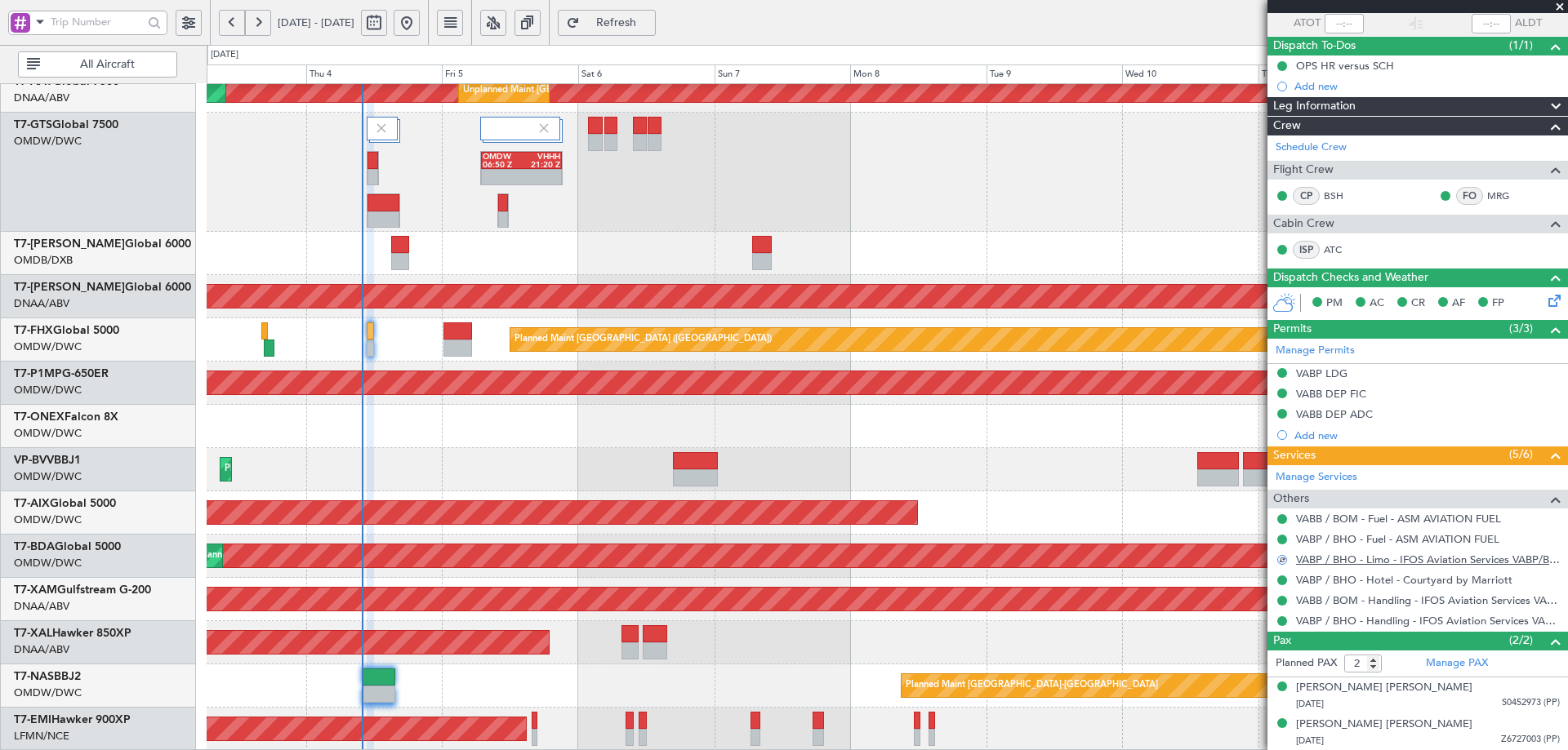
click at [1382, 562] on link "VABP / BHO - Limo - IFOS Aviation Services VABP/BHP" at bounding box center [1429, 560] width 264 height 14
click at [645, 34] on button "Refresh" at bounding box center [606, 23] width 98 height 26
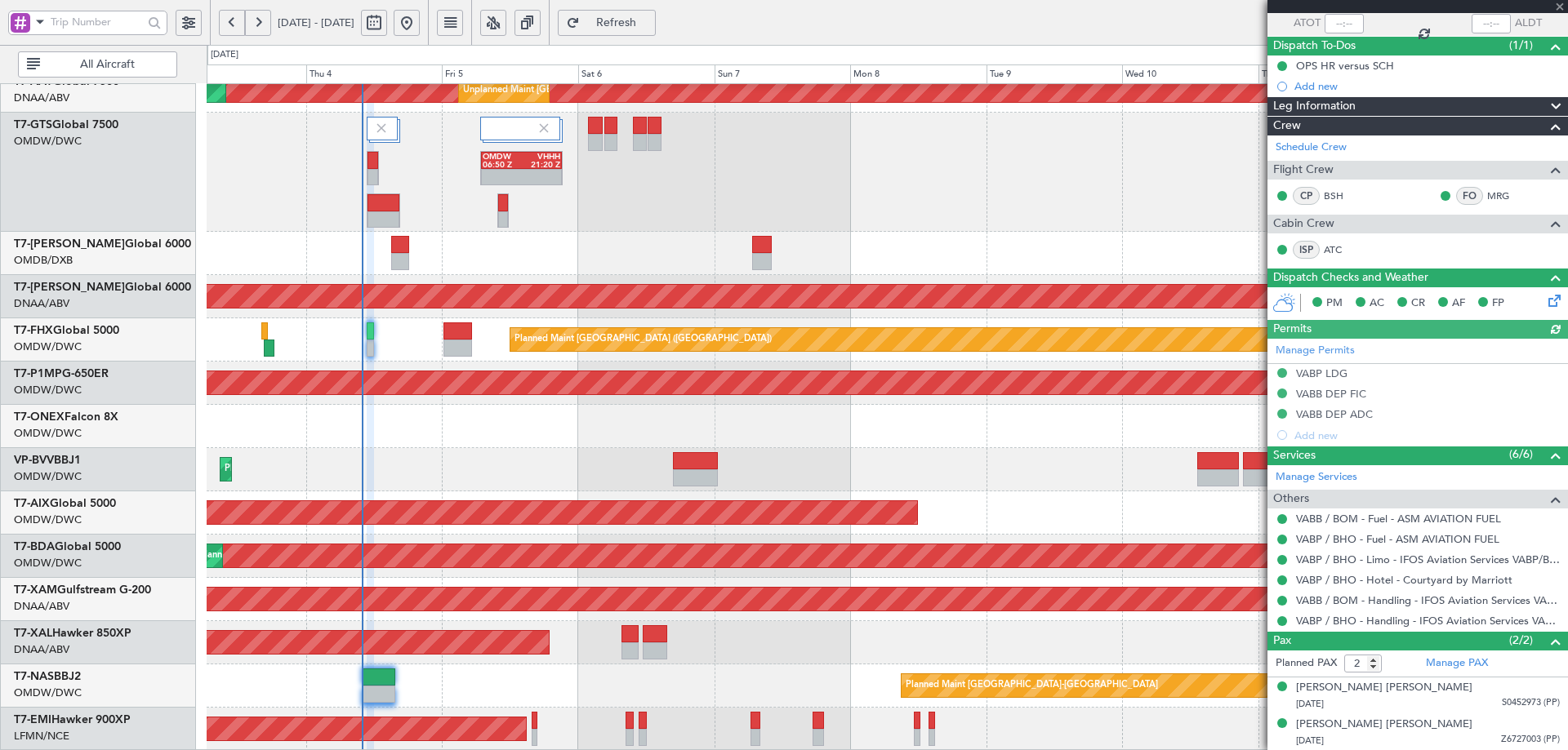
type input "[PERSON_NAME] (ANI)"
type input "7051"
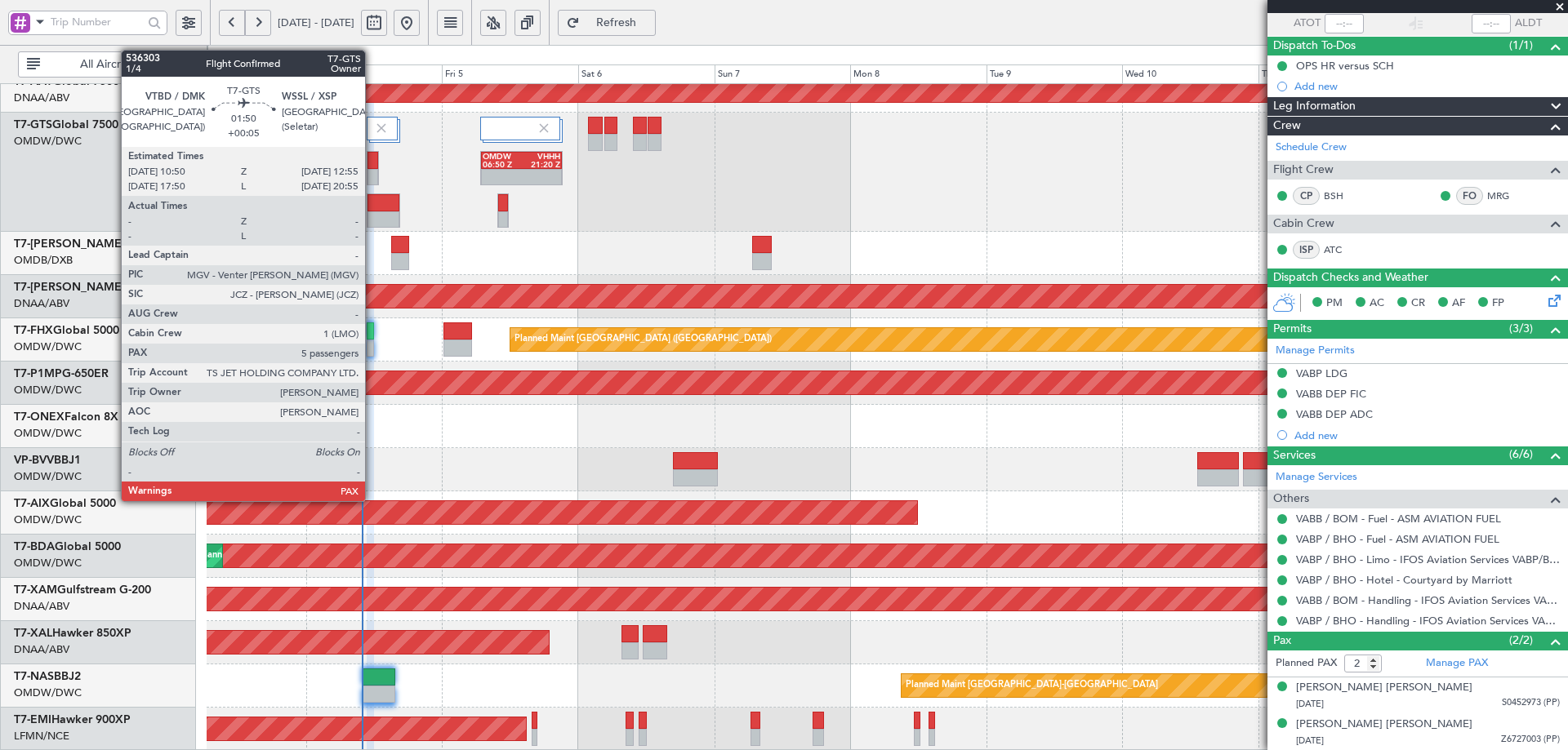
click at [373, 172] on div at bounding box center [373, 177] width 11 height 17
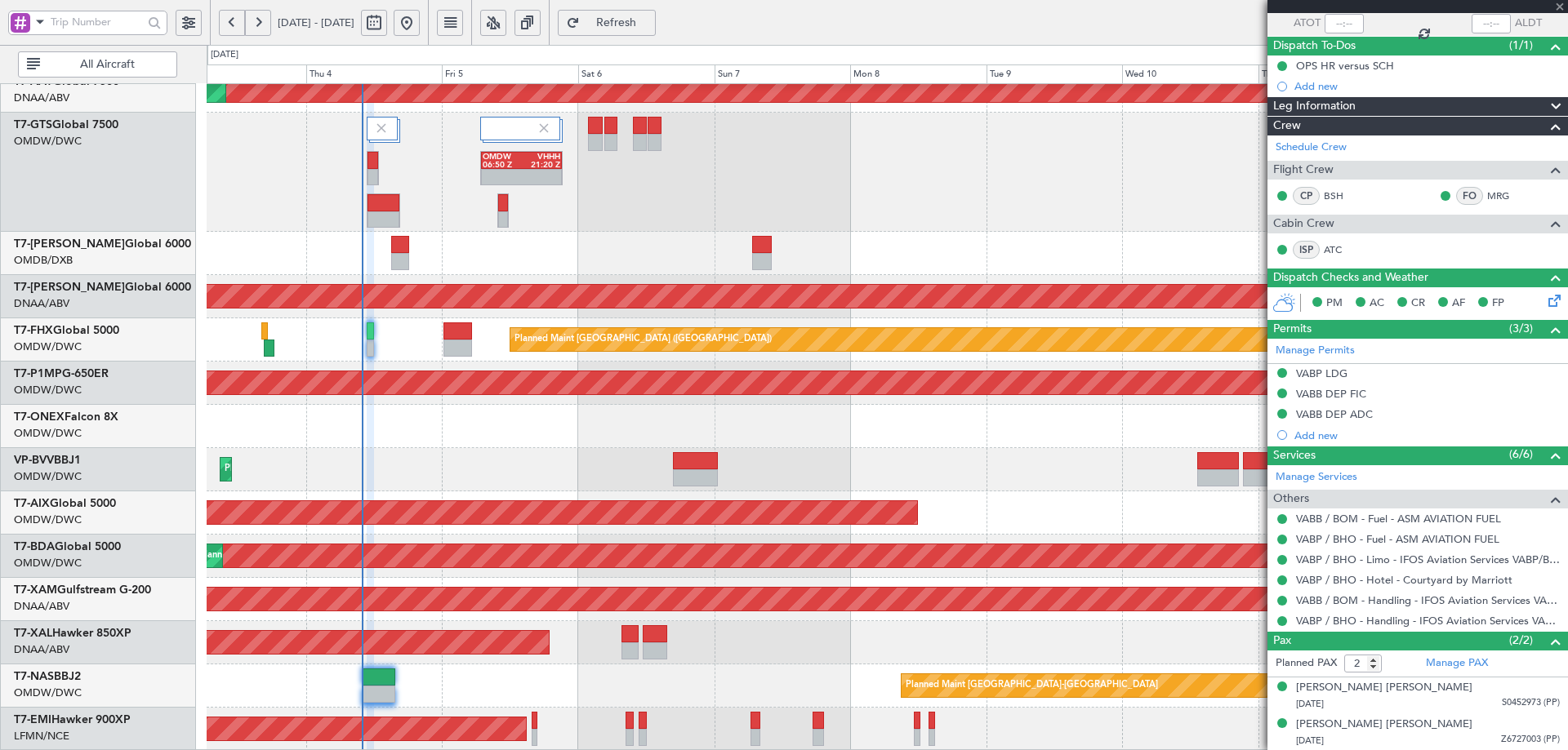
type input "5"
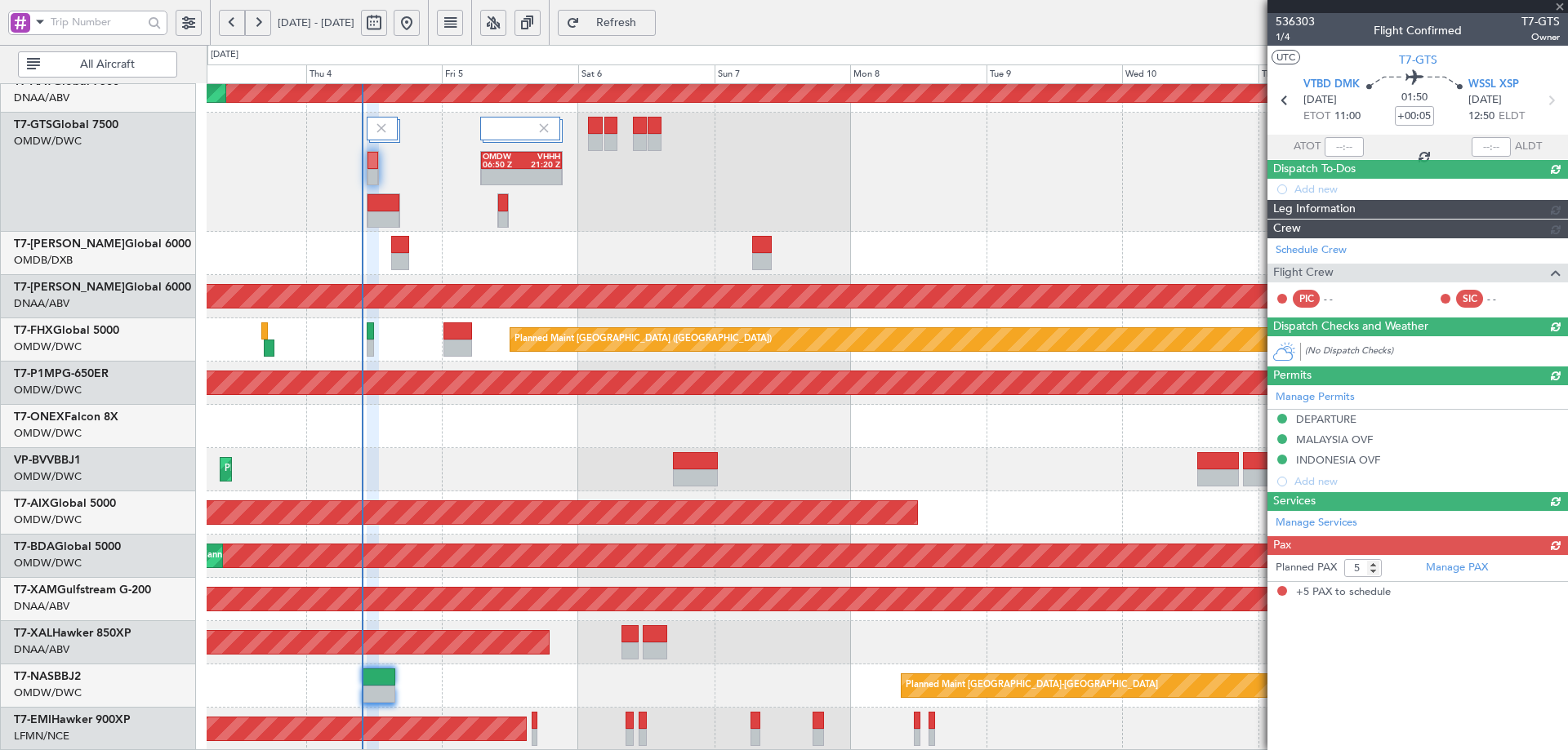
type input "[PERSON_NAME] (ANI)"
type input "7195"
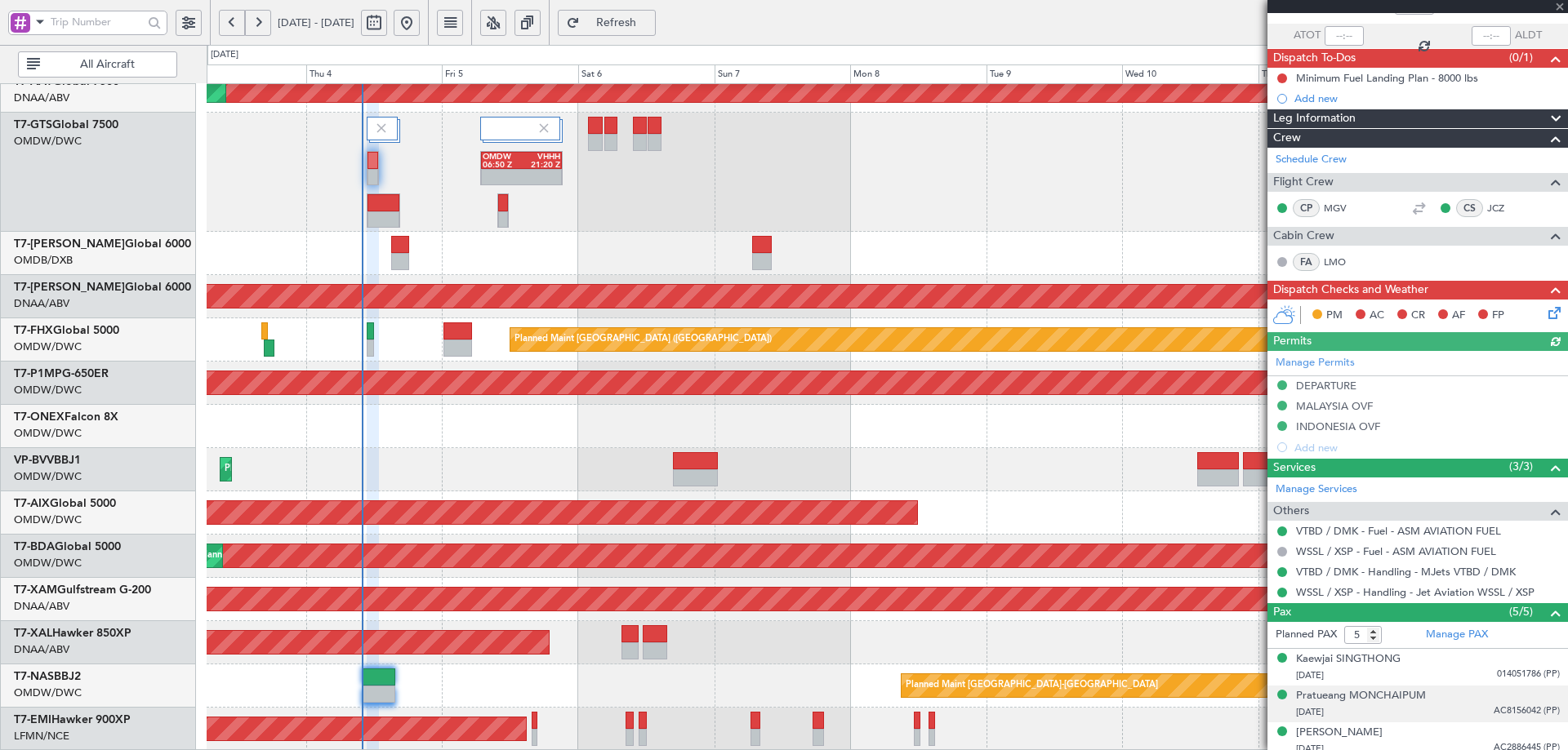
scroll to position [193, 0]
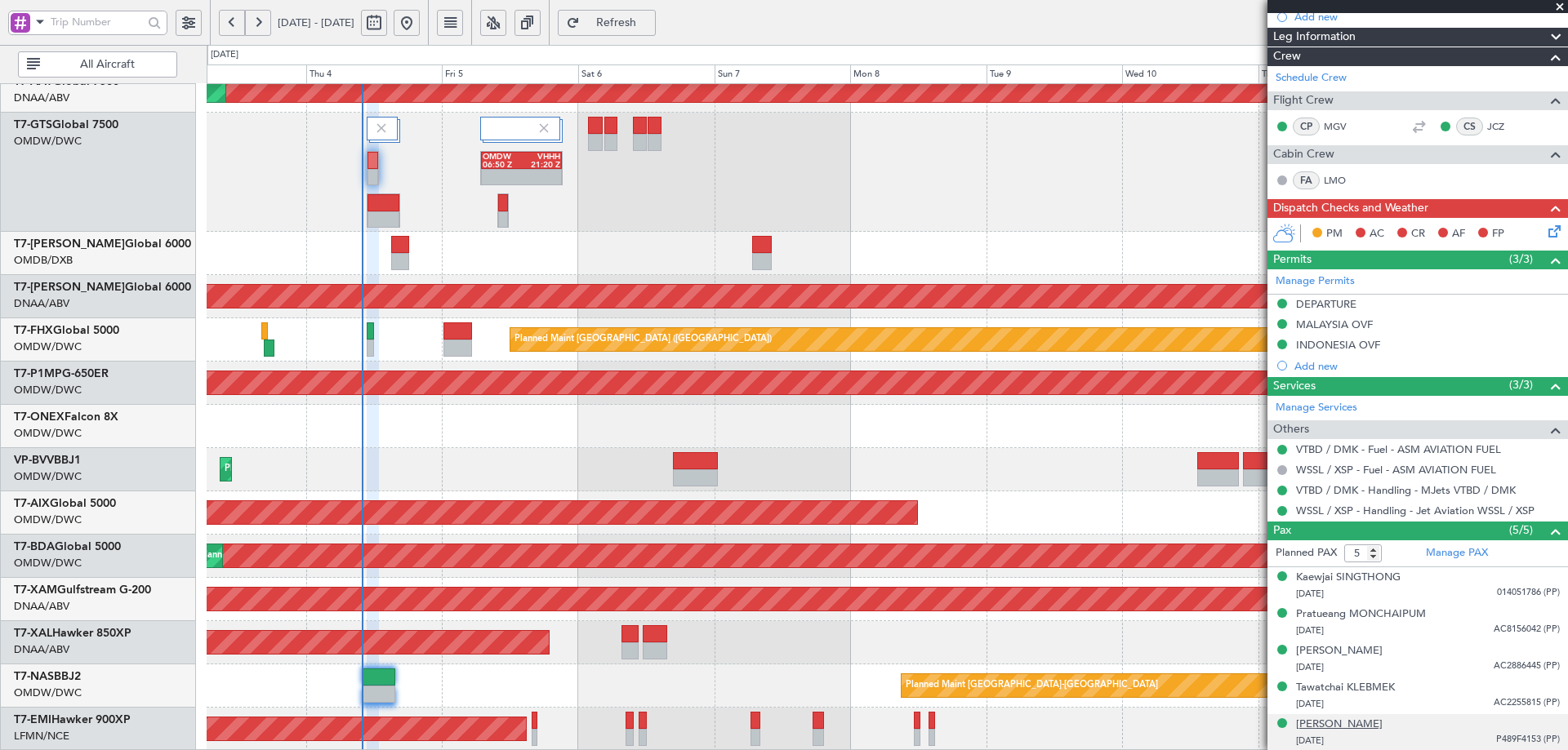
click at [1351, 727] on div "[PERSON_NAME]" at bounding box center [1339, 725] width 86 height 16
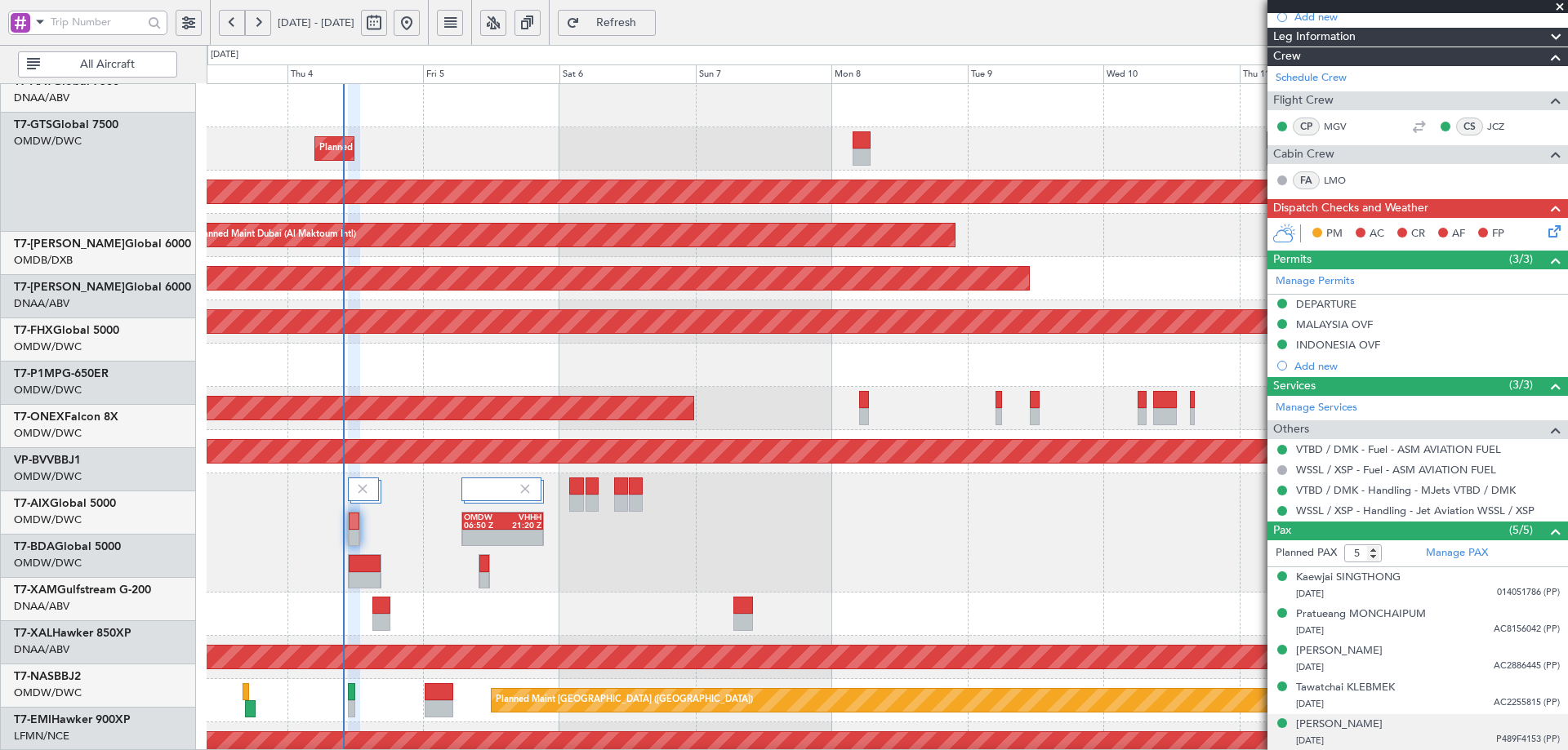
scroll to position [0, 0]
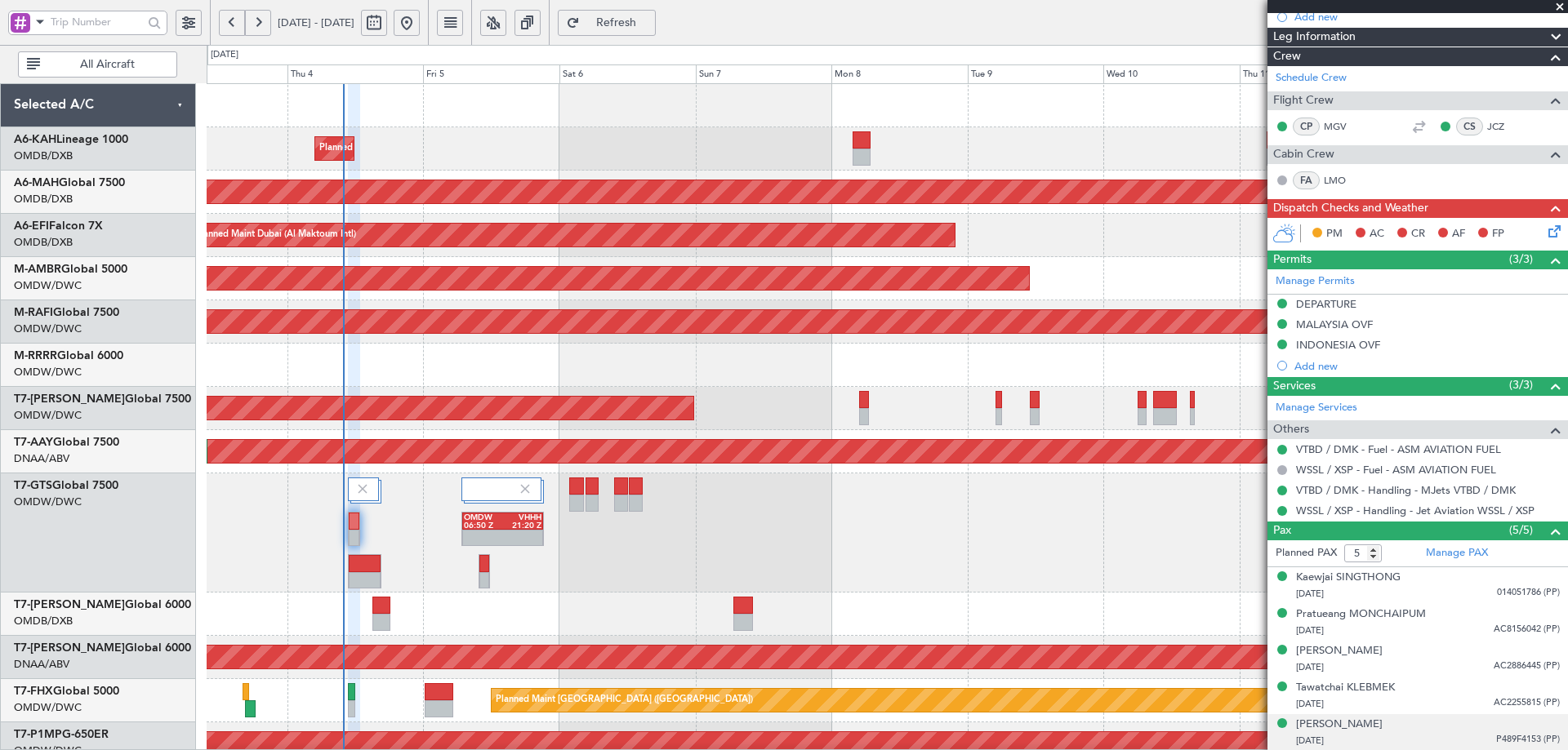
click at [603, 750] on html "[DATE] - [DATE] Refresh Quick Links All Aircraft Planned Maint [GEOGRAPHIC_DATA…" at bounding box center [784, 375] width 1568 height 750
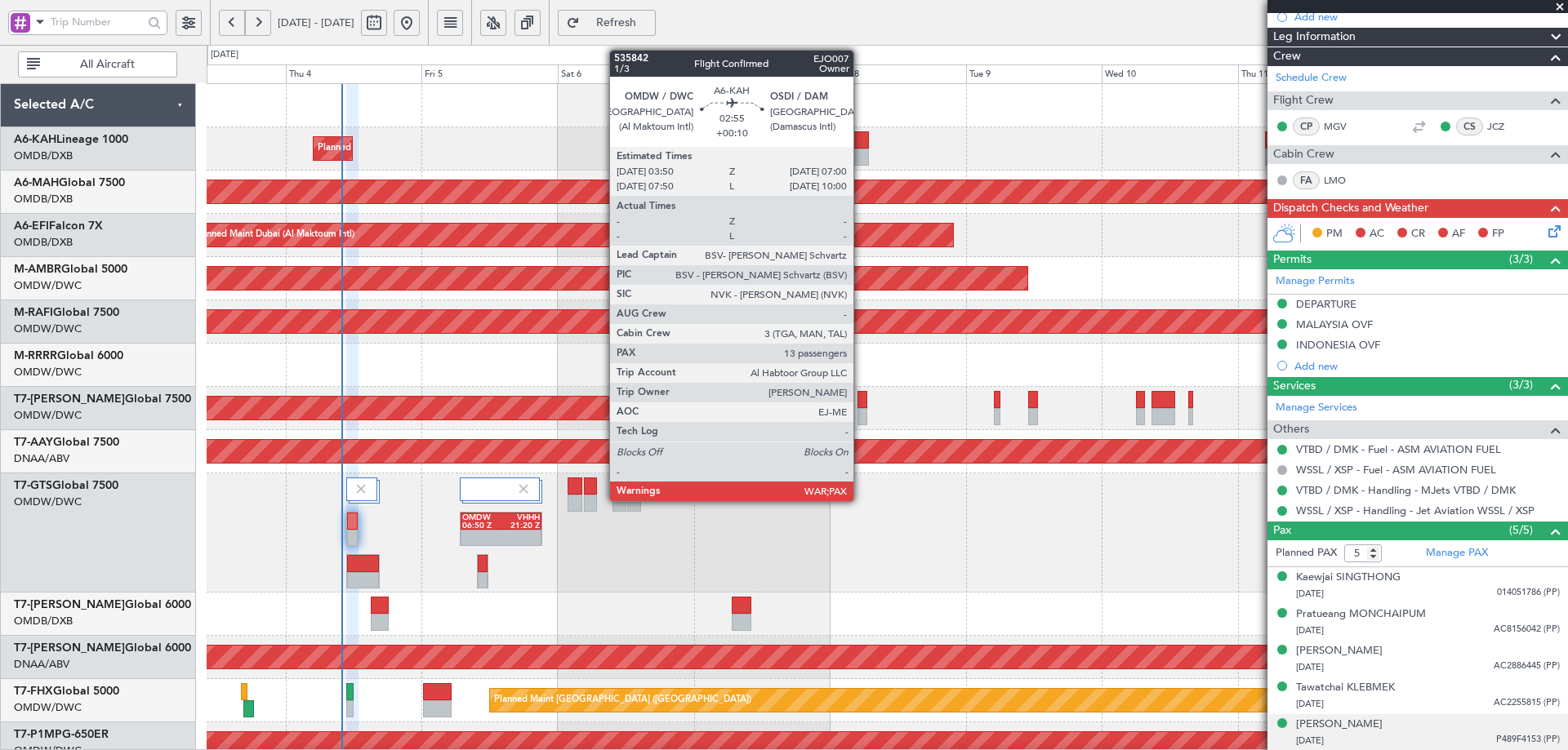
click at [859, 142] on div at bounding box center [861, 139] width 18 height 17
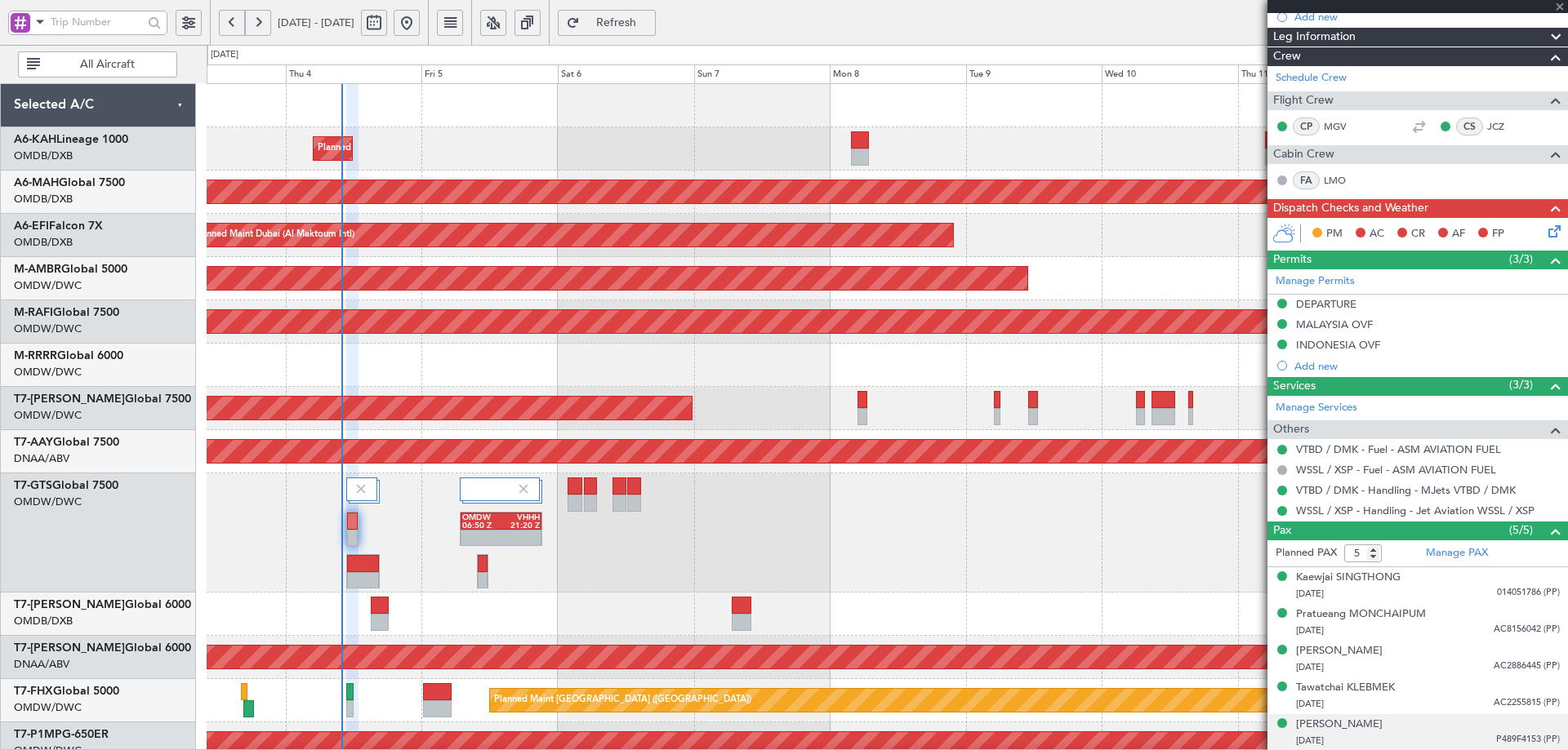
type input "+00:10"
type input "13"
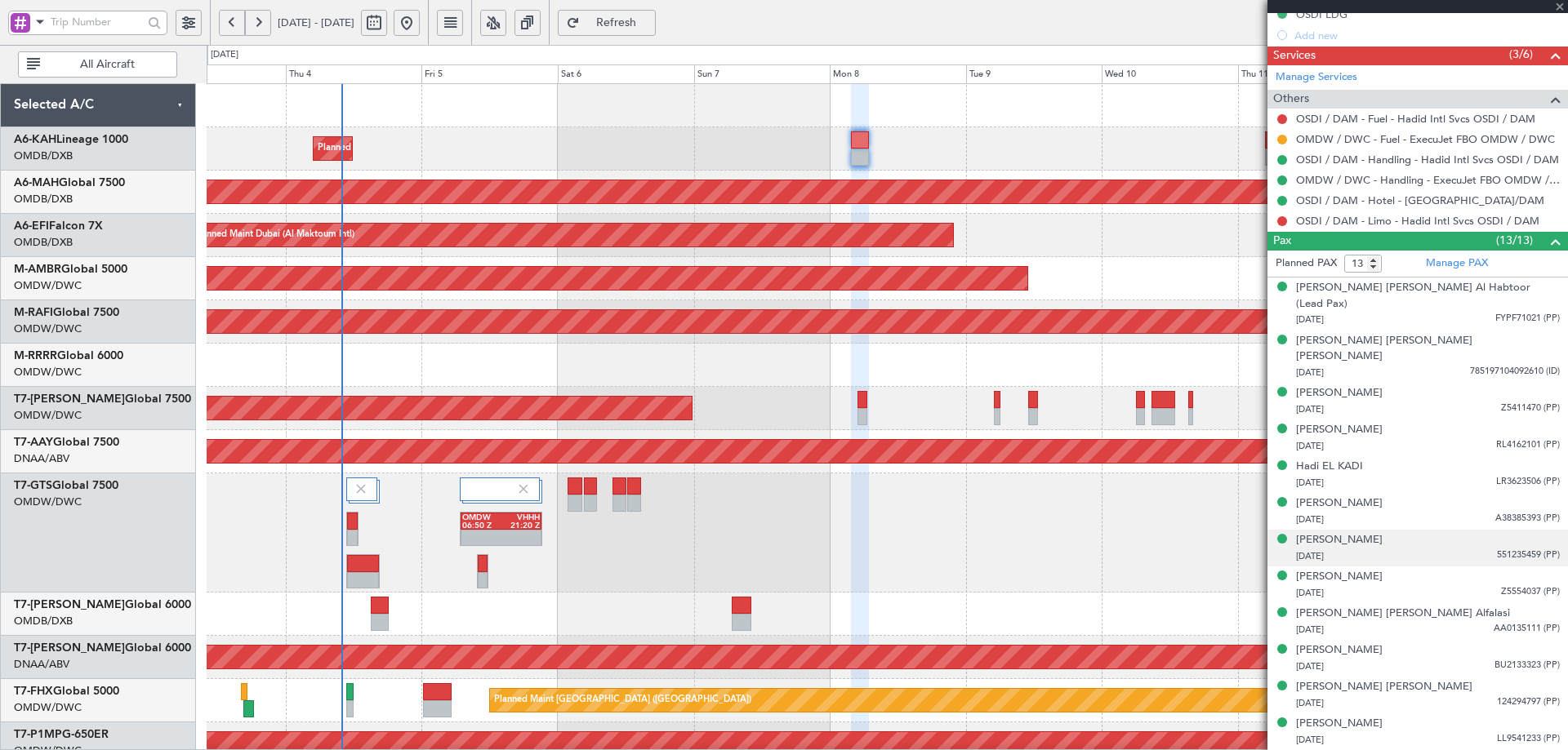
scroll to position [699, 0]
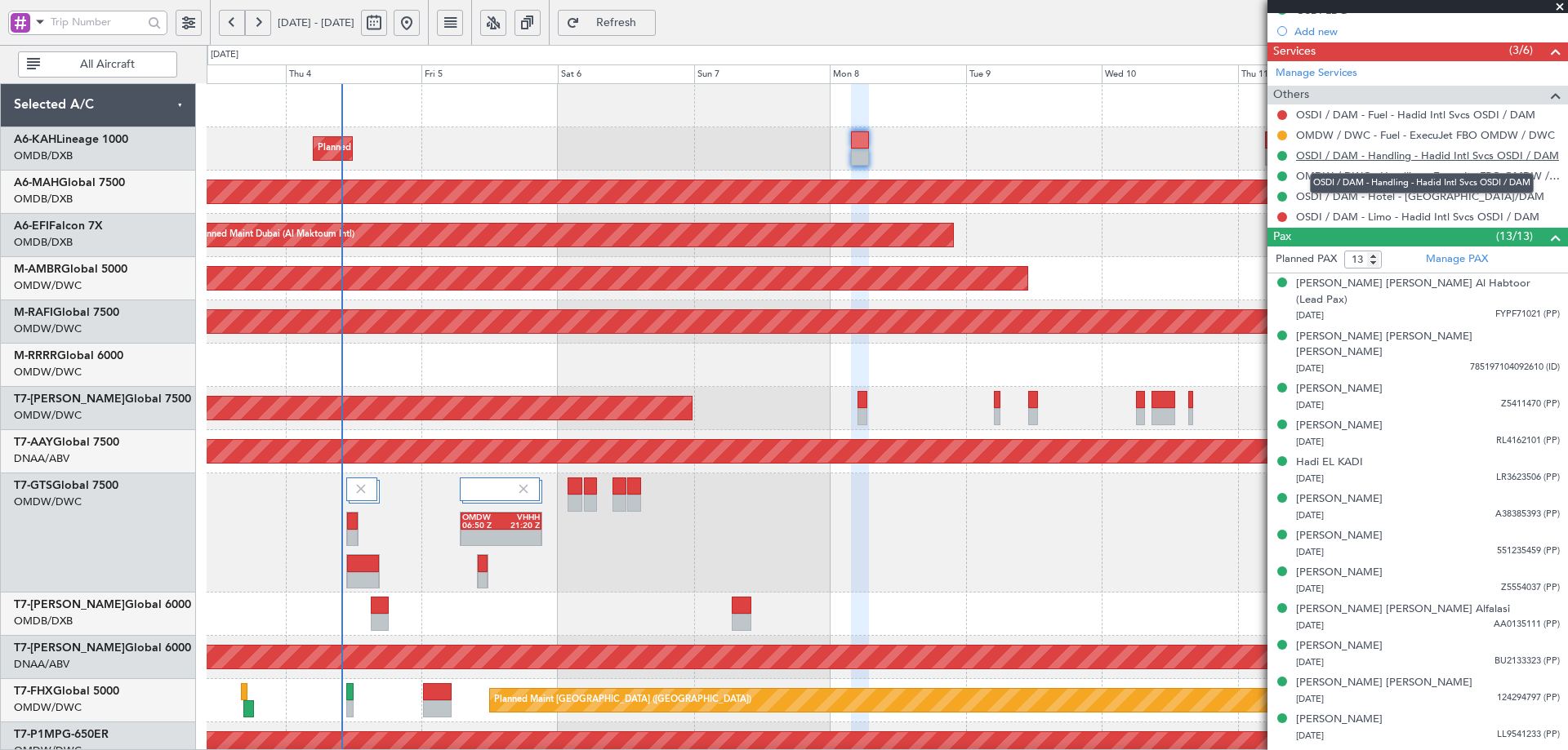
click at [1391, 159] on link "OSDI / DAM - Handling - Hadid Intl Svcs OSDI / DAM" at bounding box center [1428, 156] width 263 height 14
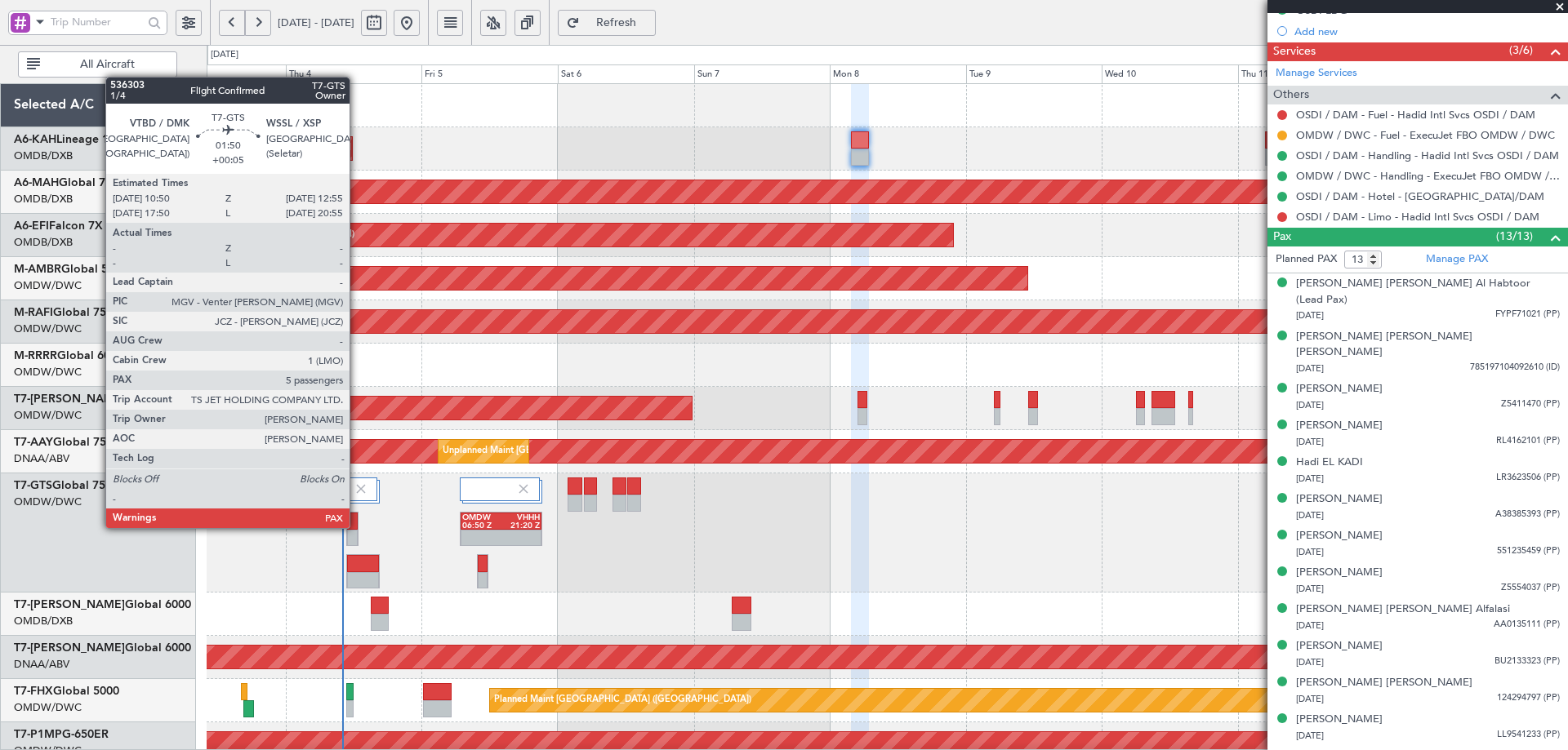
click at [355, 525] on div at bounding box center [352, 521] width 11 height 17
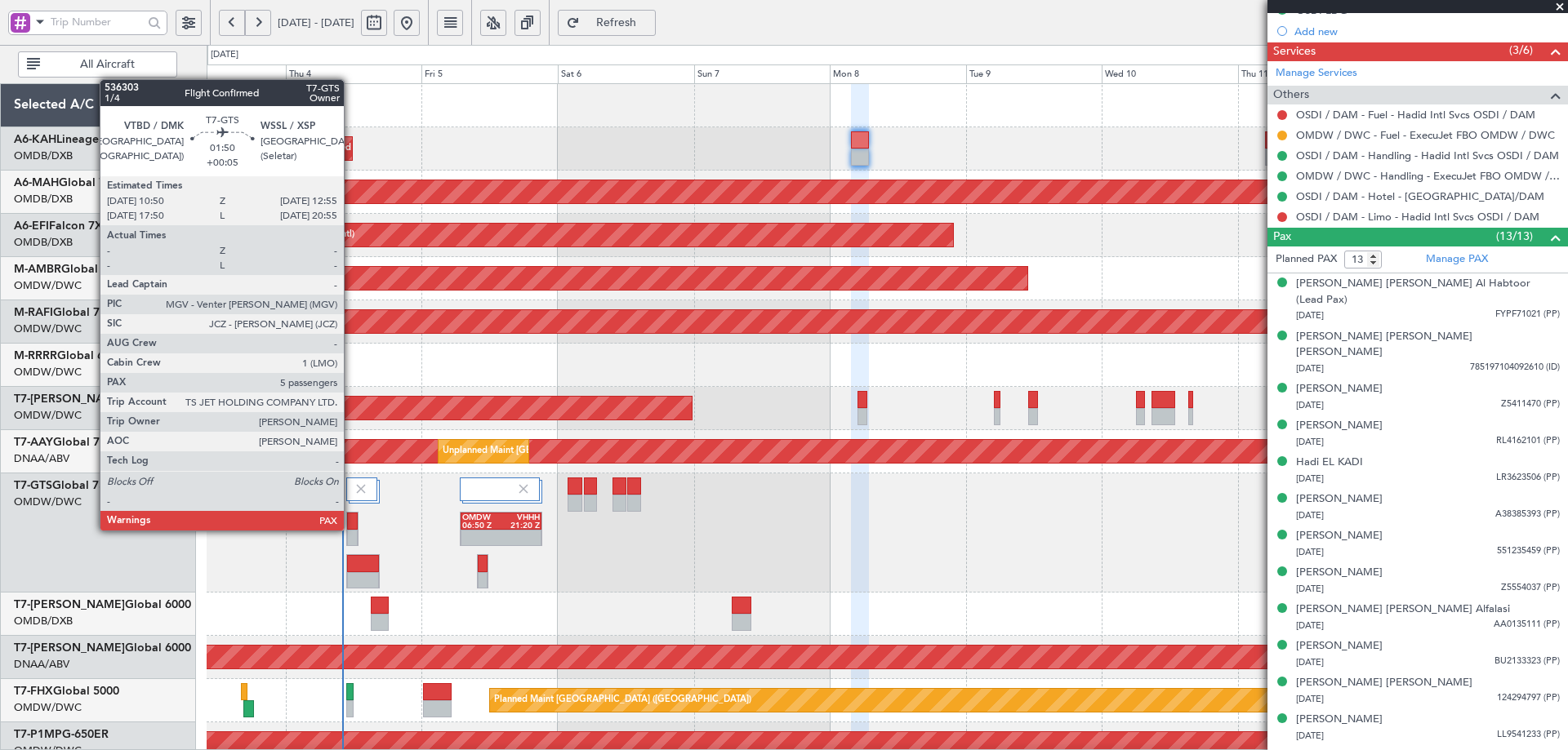
click at [351, 529] on div at bounding box center [352, 521] width 11 height 17
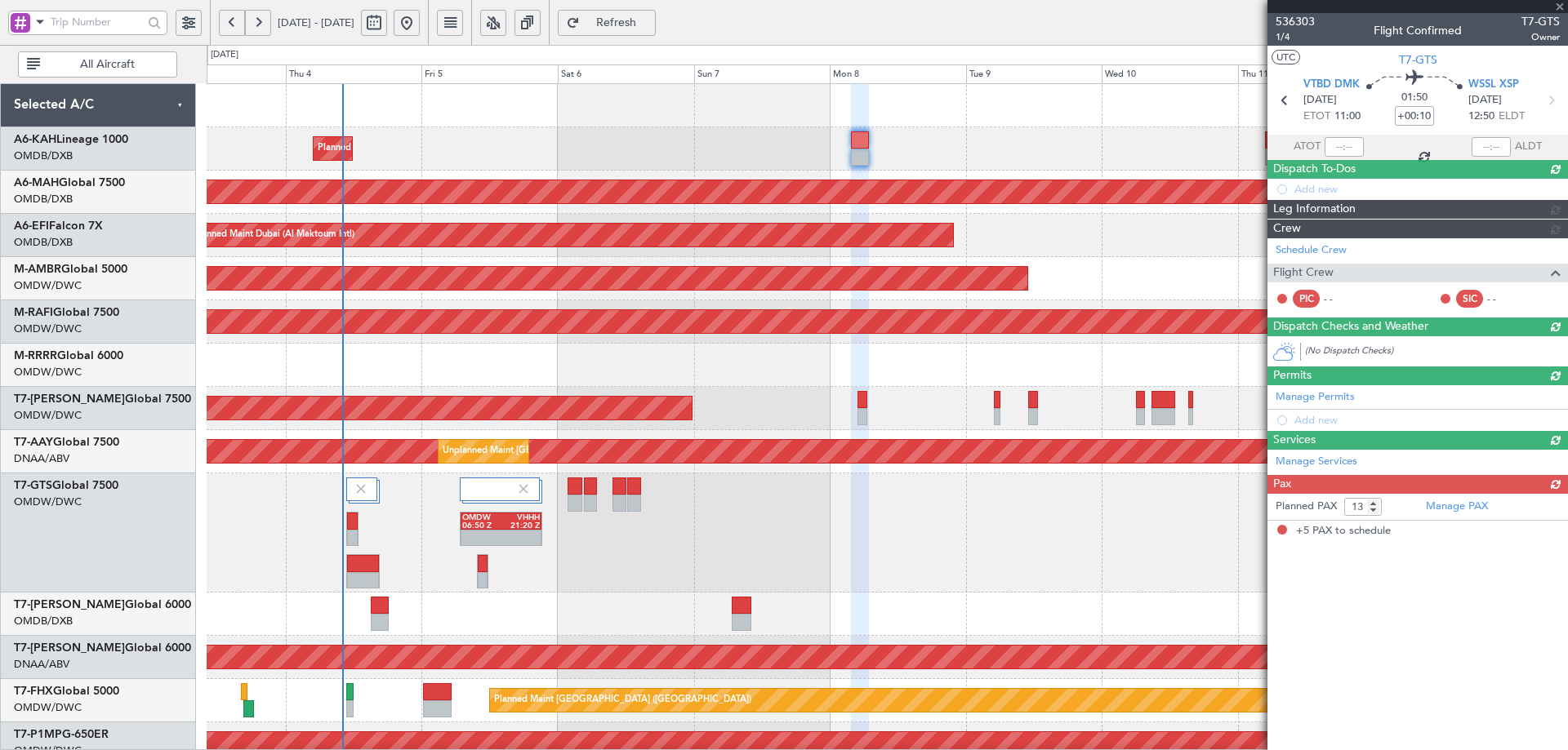
type input "+00:05"
type input "5"
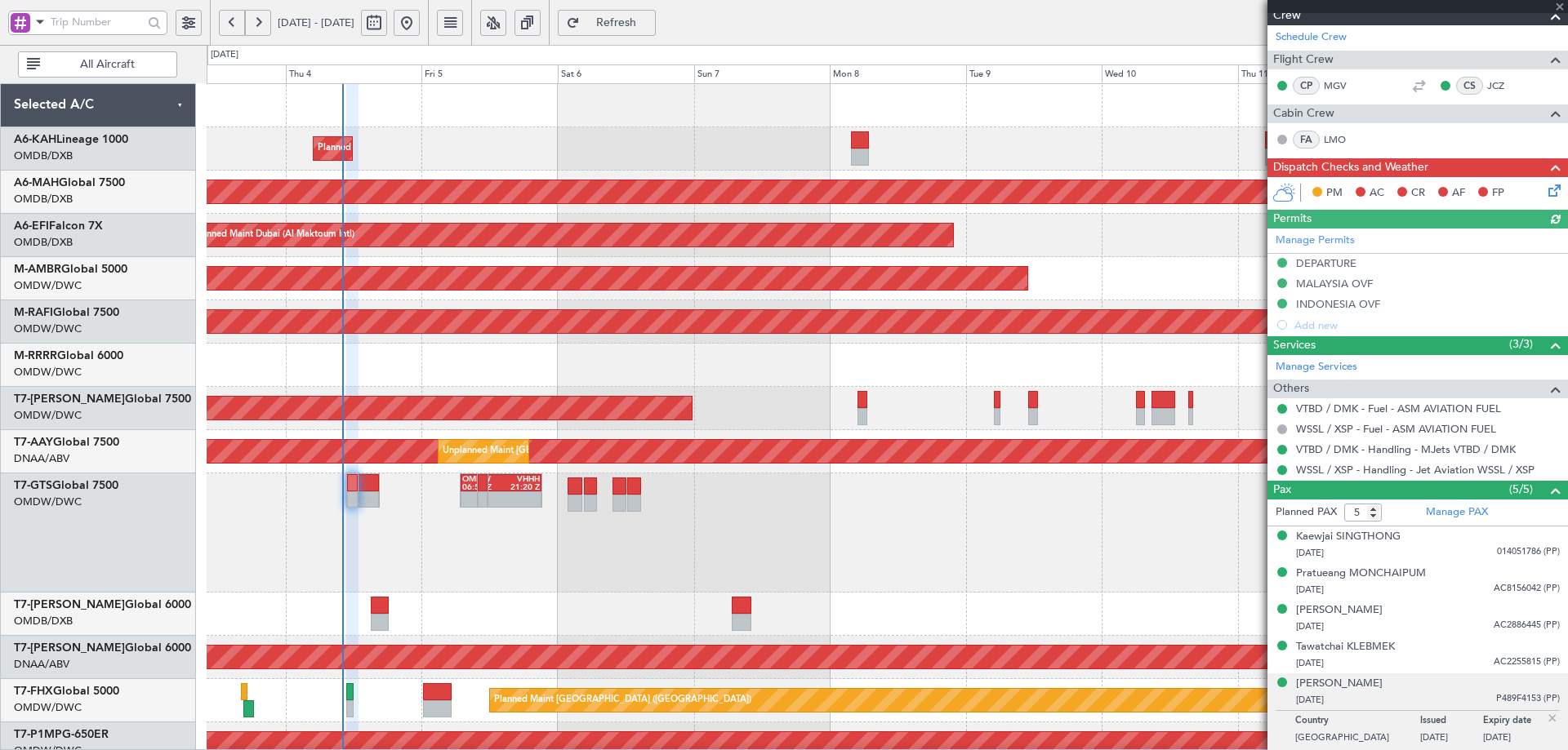
type input "[PERSON_NAME] (ANI)"
type input "7195"
type input "[PERSON_NAME] (ANI)"
type input "7195"
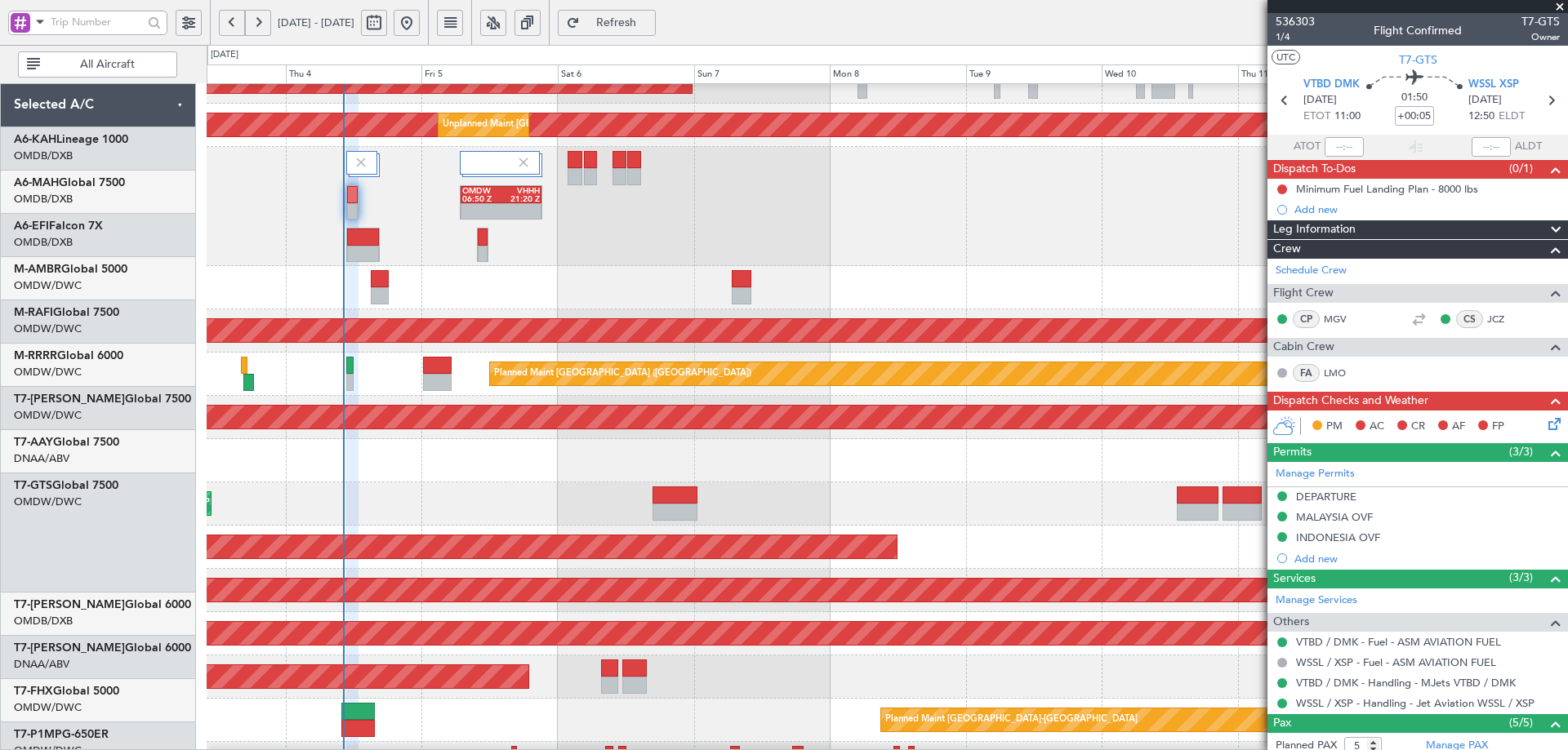
scroll to position [361, 0]
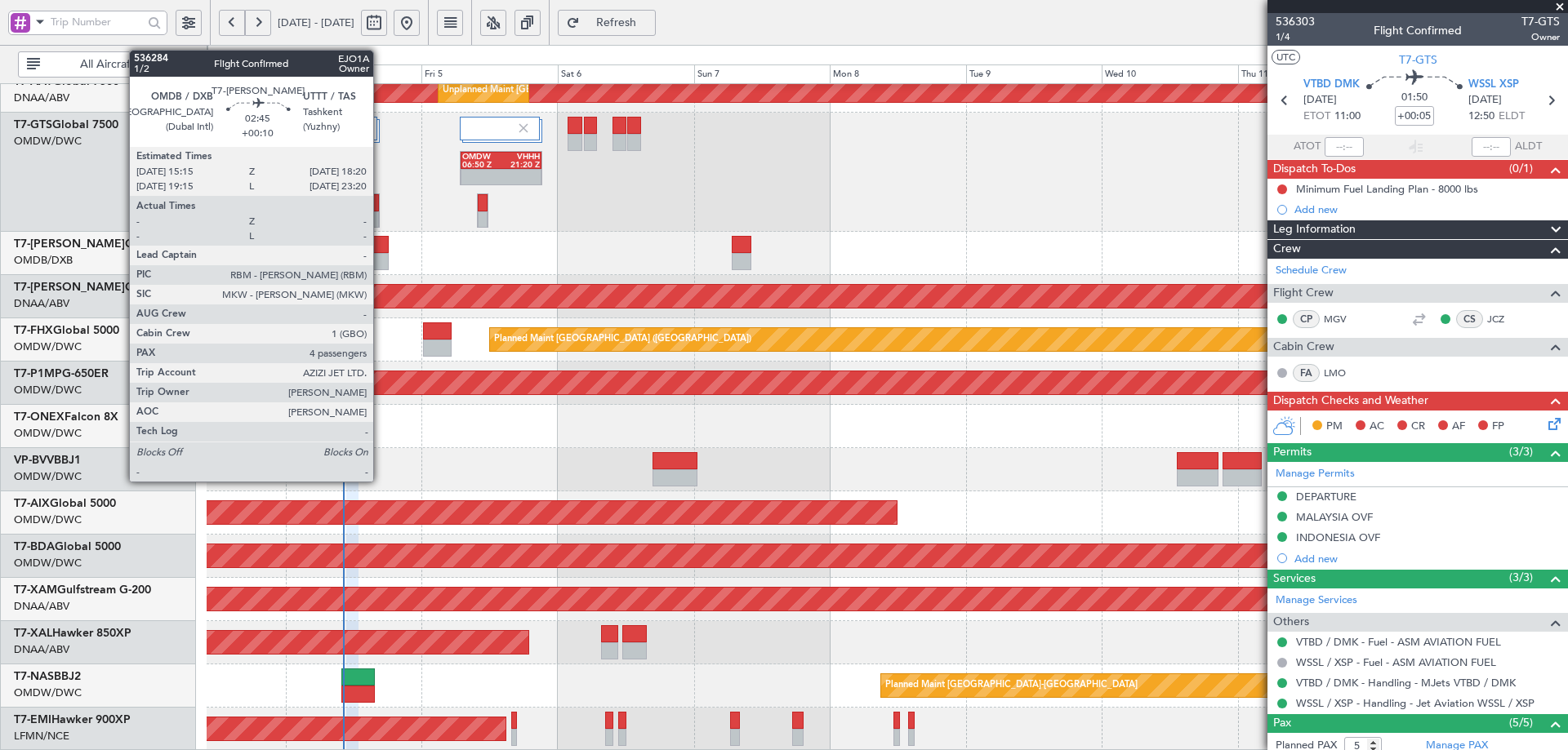
click at [381, 243] on div at bounding box center [380, 244] width 18 height 17
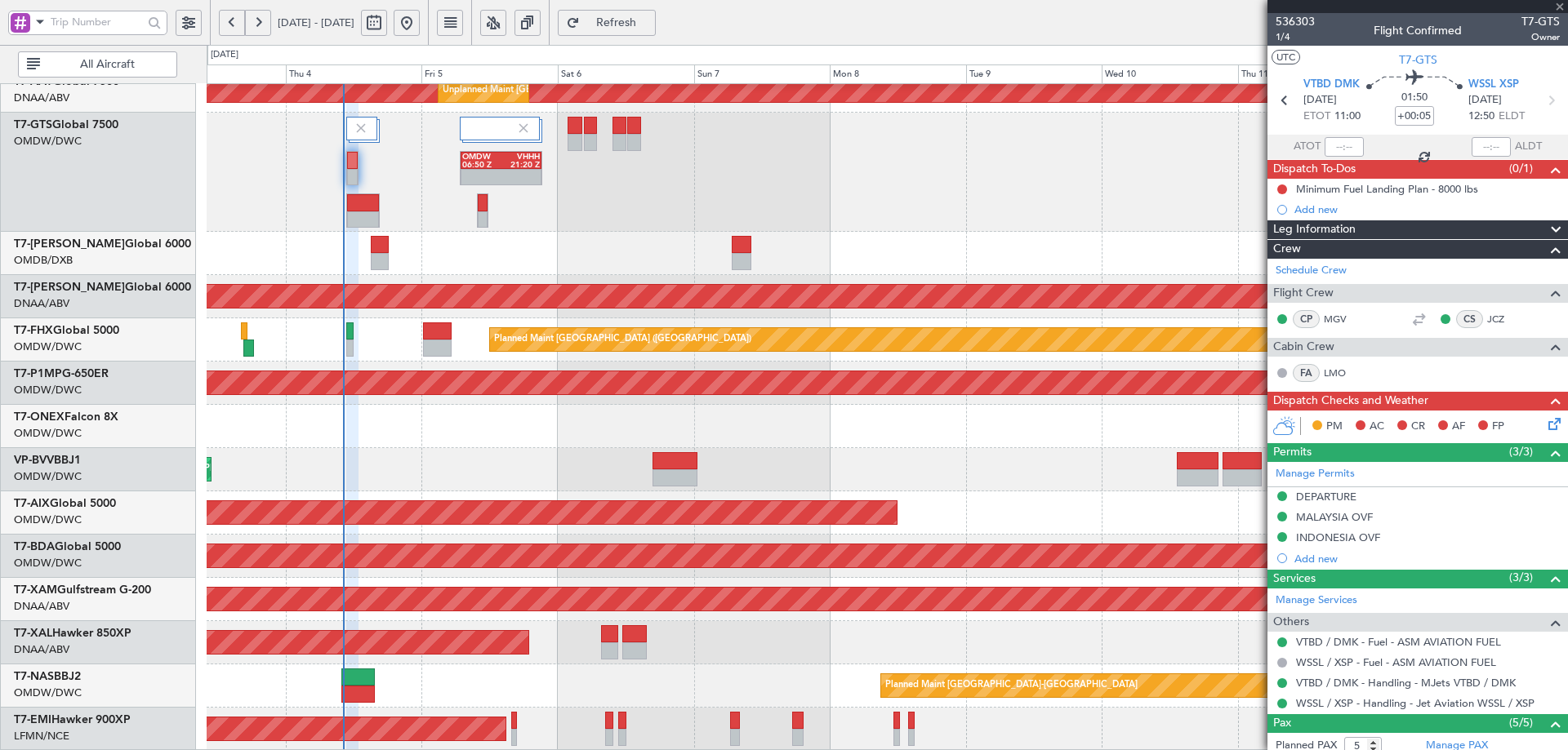
type input "+00:10"
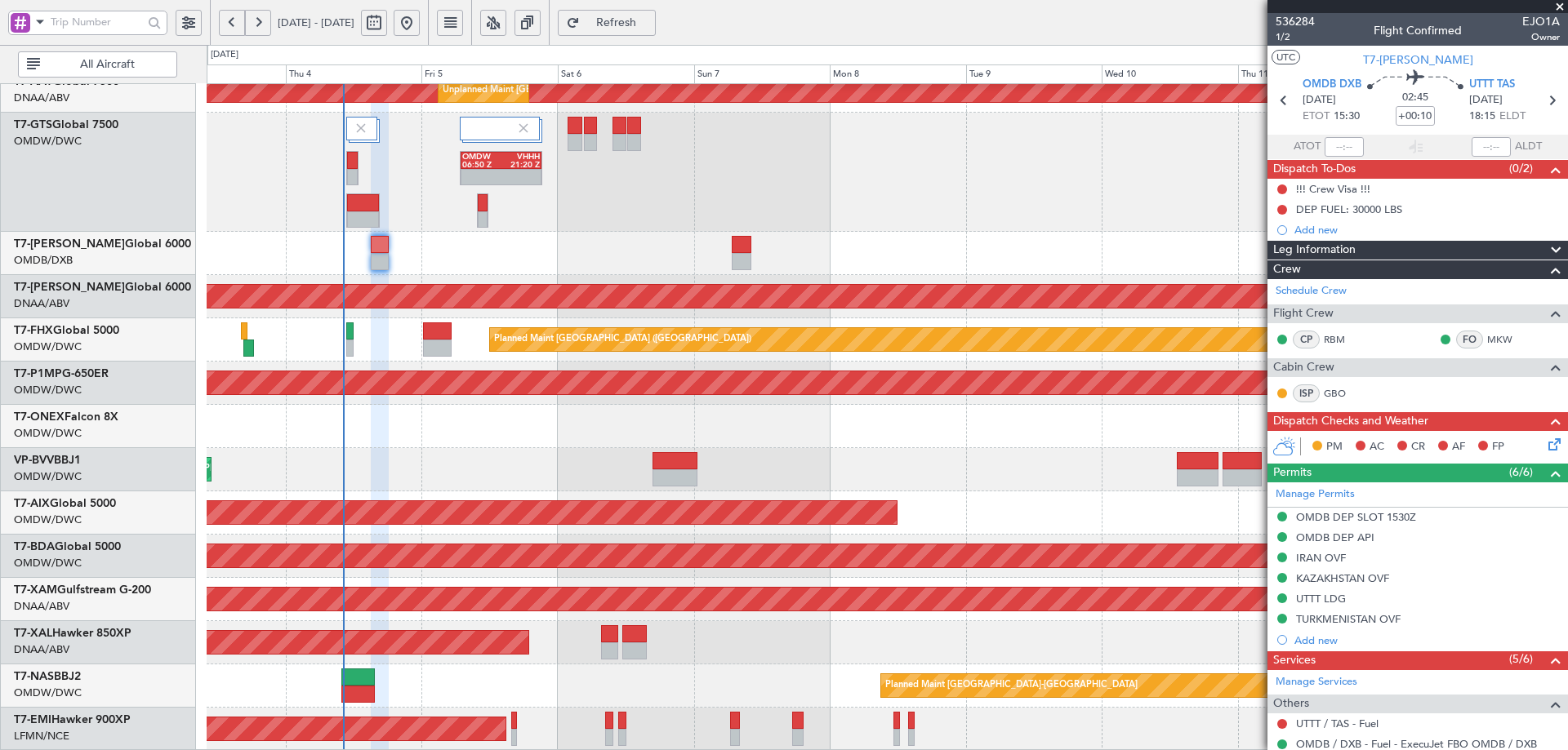
scroll to position [278, 0]
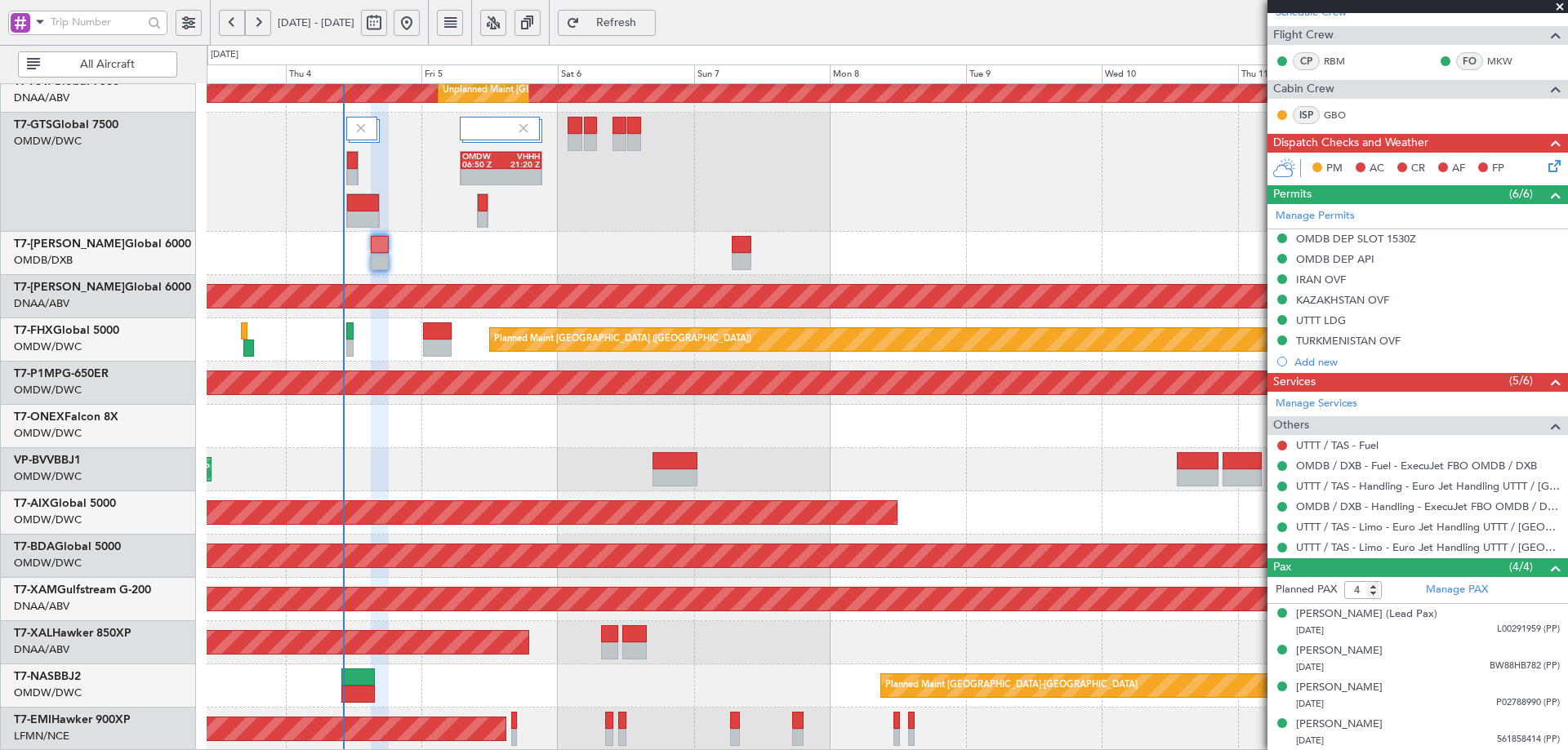
click at [379, 229] on div "OMDW 06:50 Z VHHH 21:20 Z" at bounding box center [886, 172] width 1360 height 119
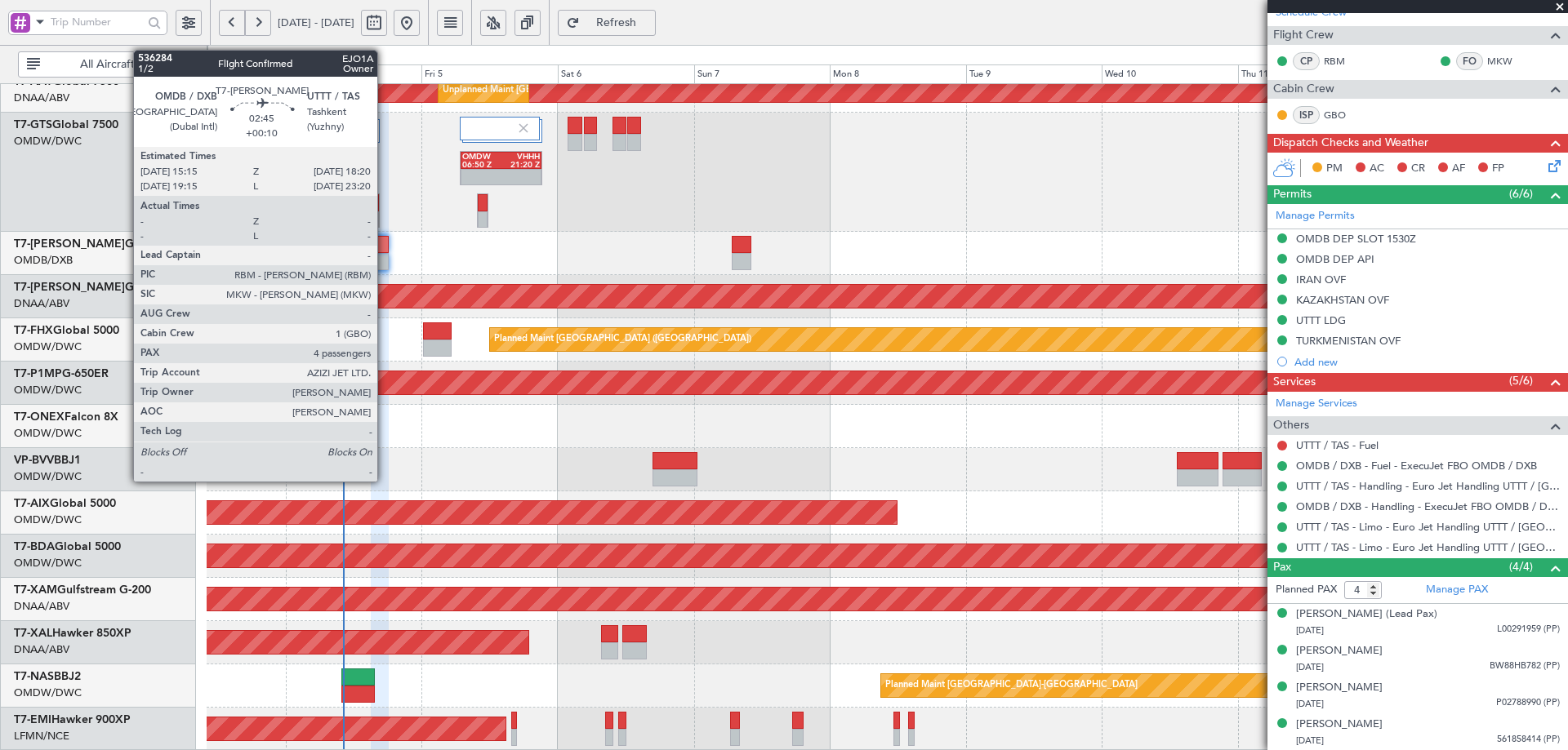
click at [385, 247] on div at bounding box center [380, 244] width 18 height 17
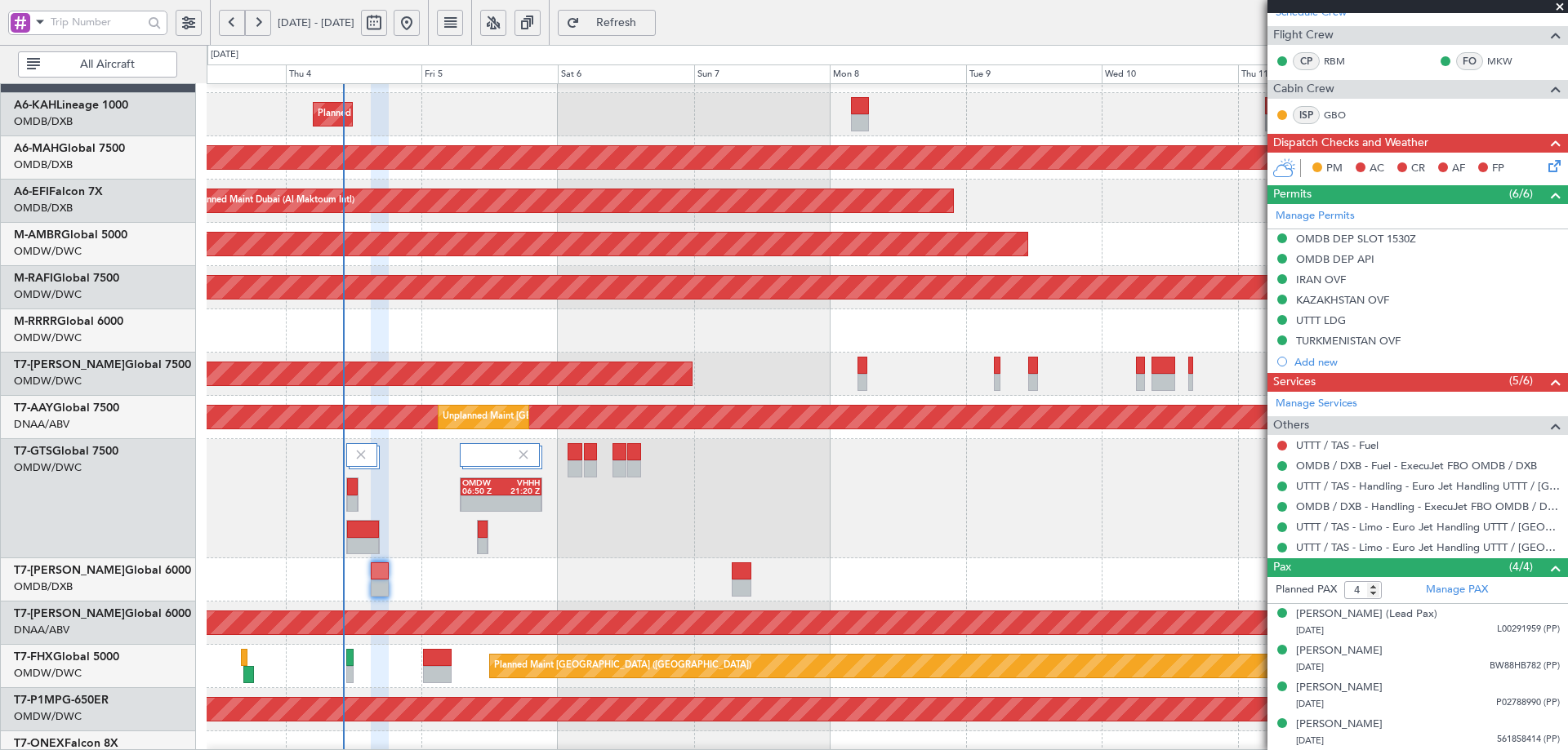
scroll to position [0, 0]
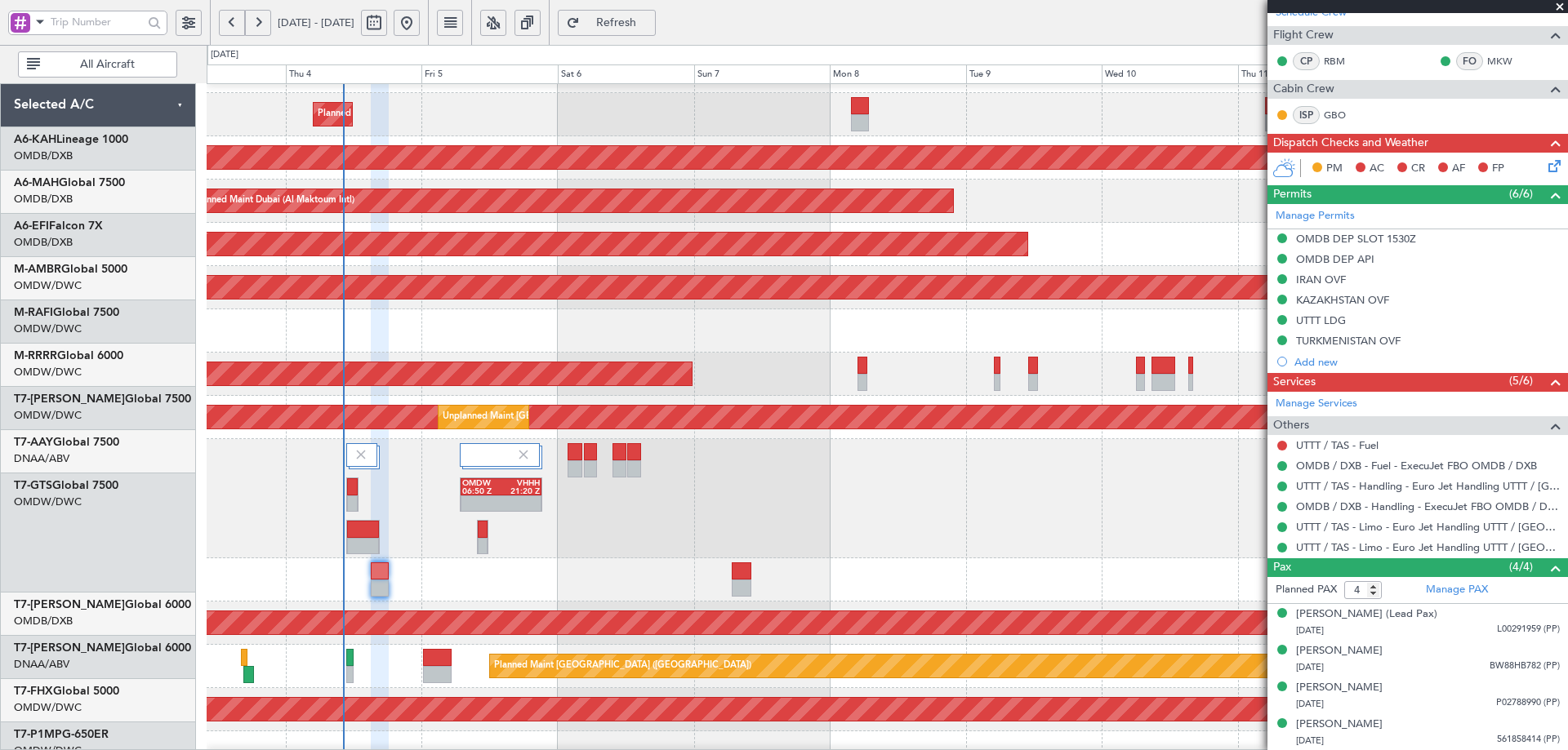
click at [429, 393] on div "Planned Maint Dubai (Al Maktoum Intl) Planned Maint [GEOGRAPHIC_DATA] ([GEOGRAP…" at bounding box center [886, 563] width 1360 height 1028
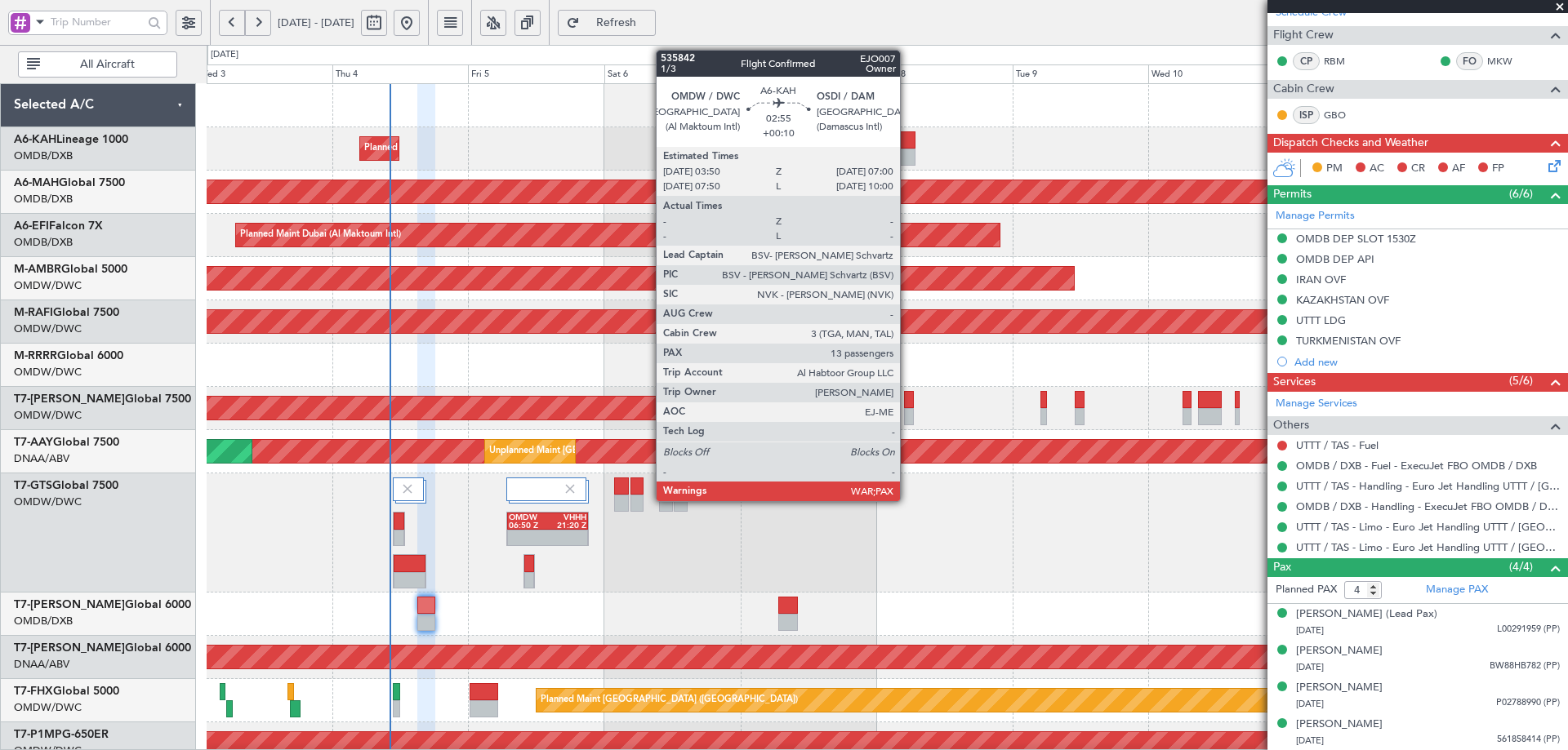
click at [907, 135] on div at bounding box center [906, 139] width 18 height 17
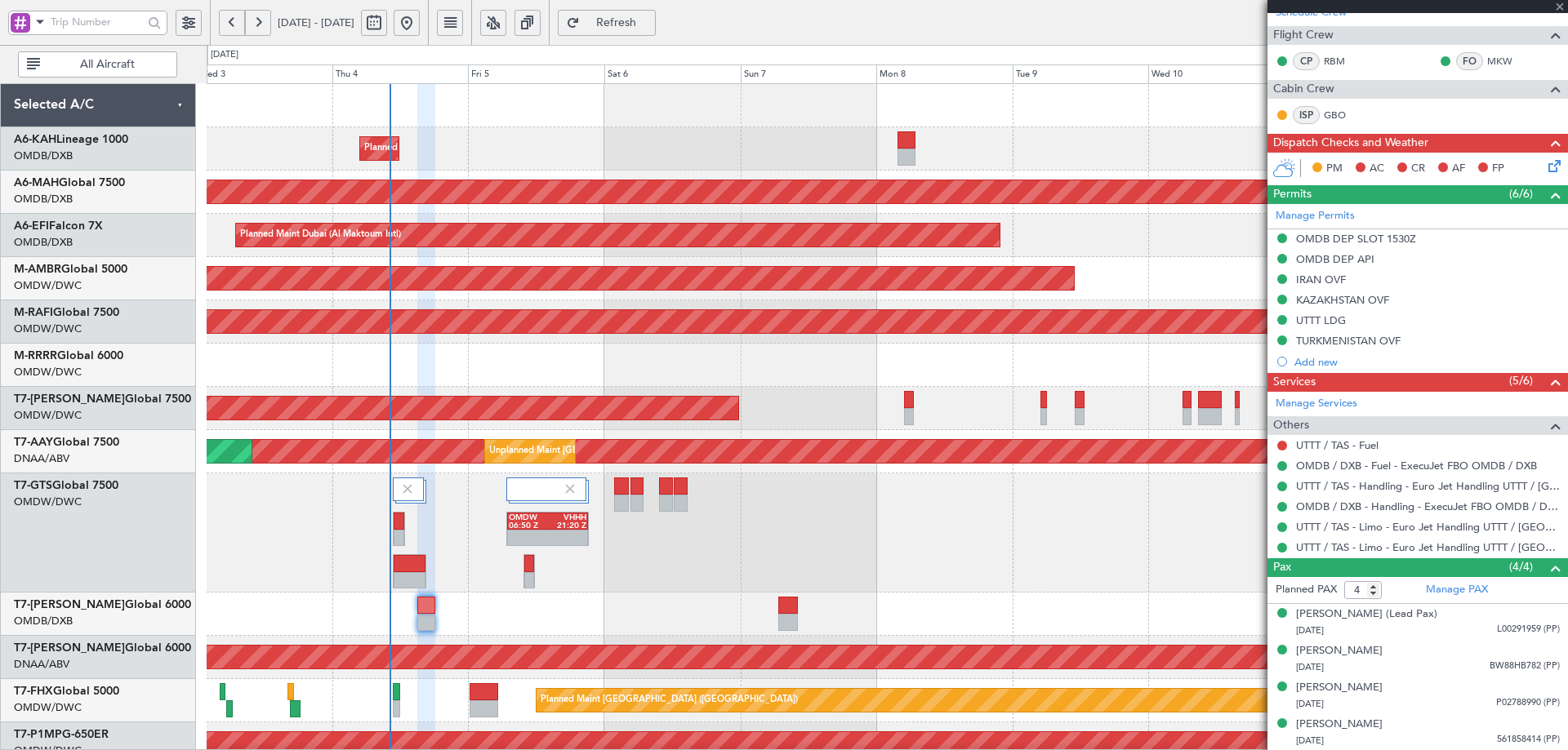
click at [1304, 750] on html "[DATE] - [DATE] Refresh Quick Links All Aircraft Planned Maint [GEOGRAPHIC_DATA…" at bounding box center [784, 375] width 1568 height 750
click at [1319, 750] on html "[DATE] - [DATE] Refresh Quick Links All Aircraft Planned Maint [GEOGRAPHIC_DATA…" at bounding box center [784, 375] width 1568 height 750
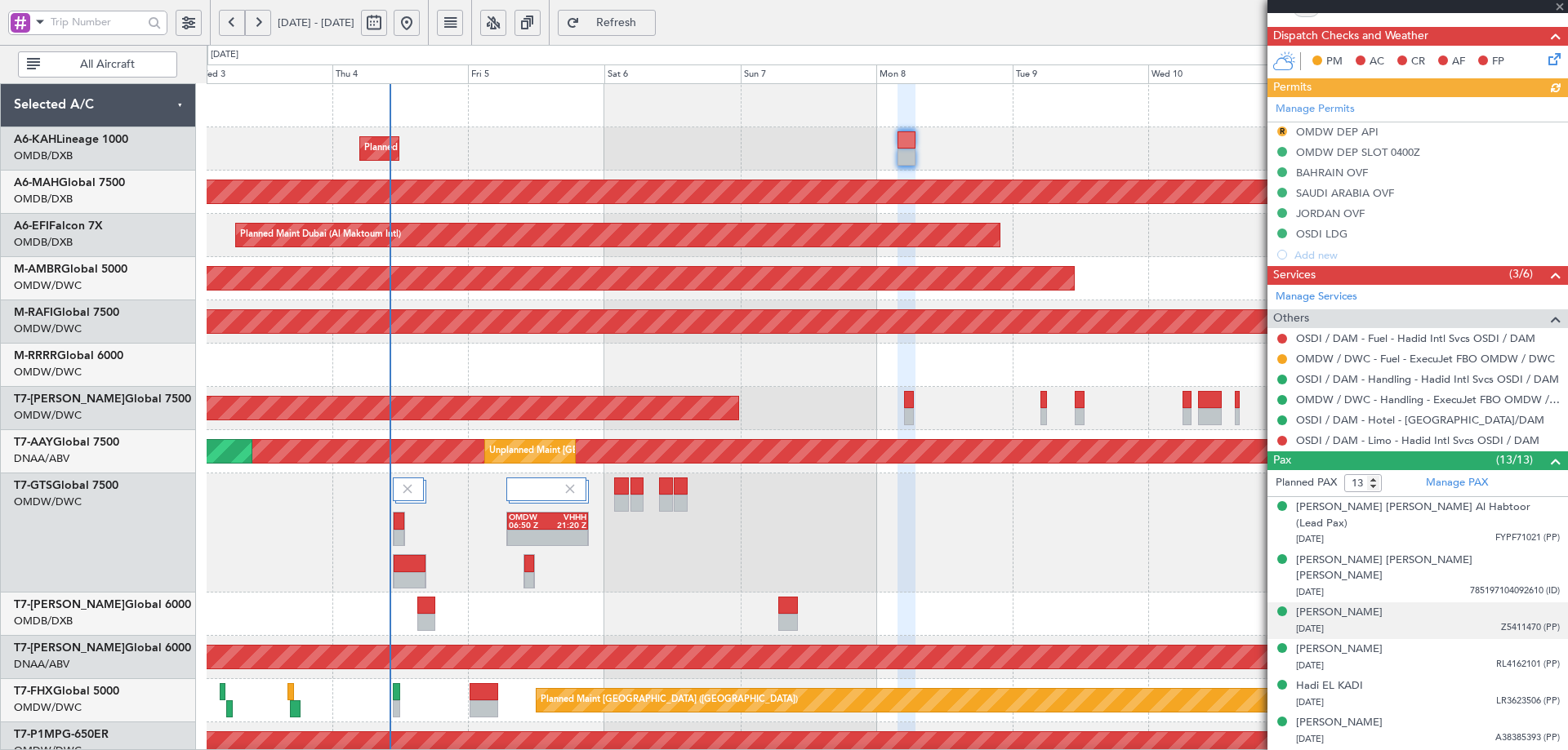
scroll to position [490, 0]
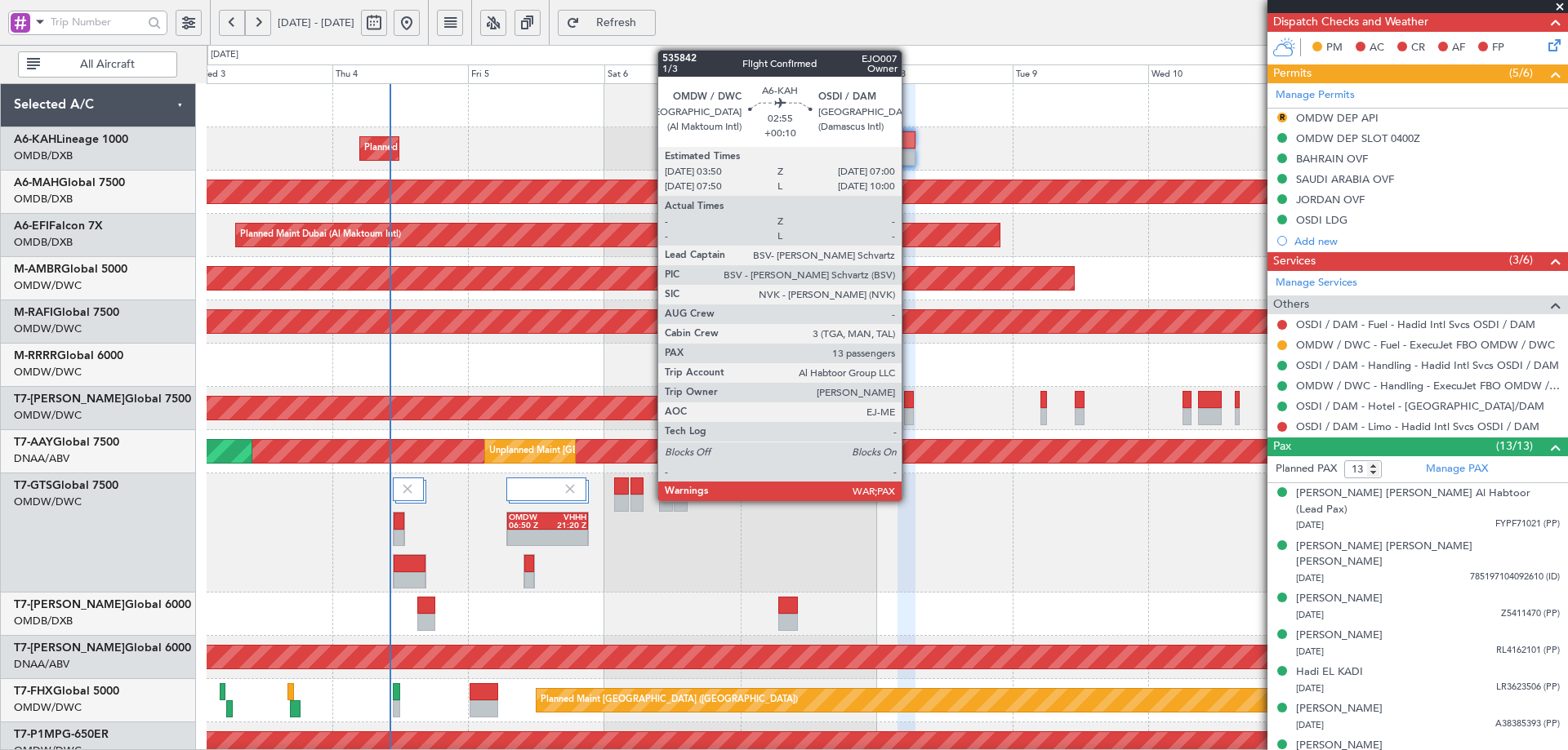
click at [909, 141] on div at bounding box center [906, 139] width 18 height 17
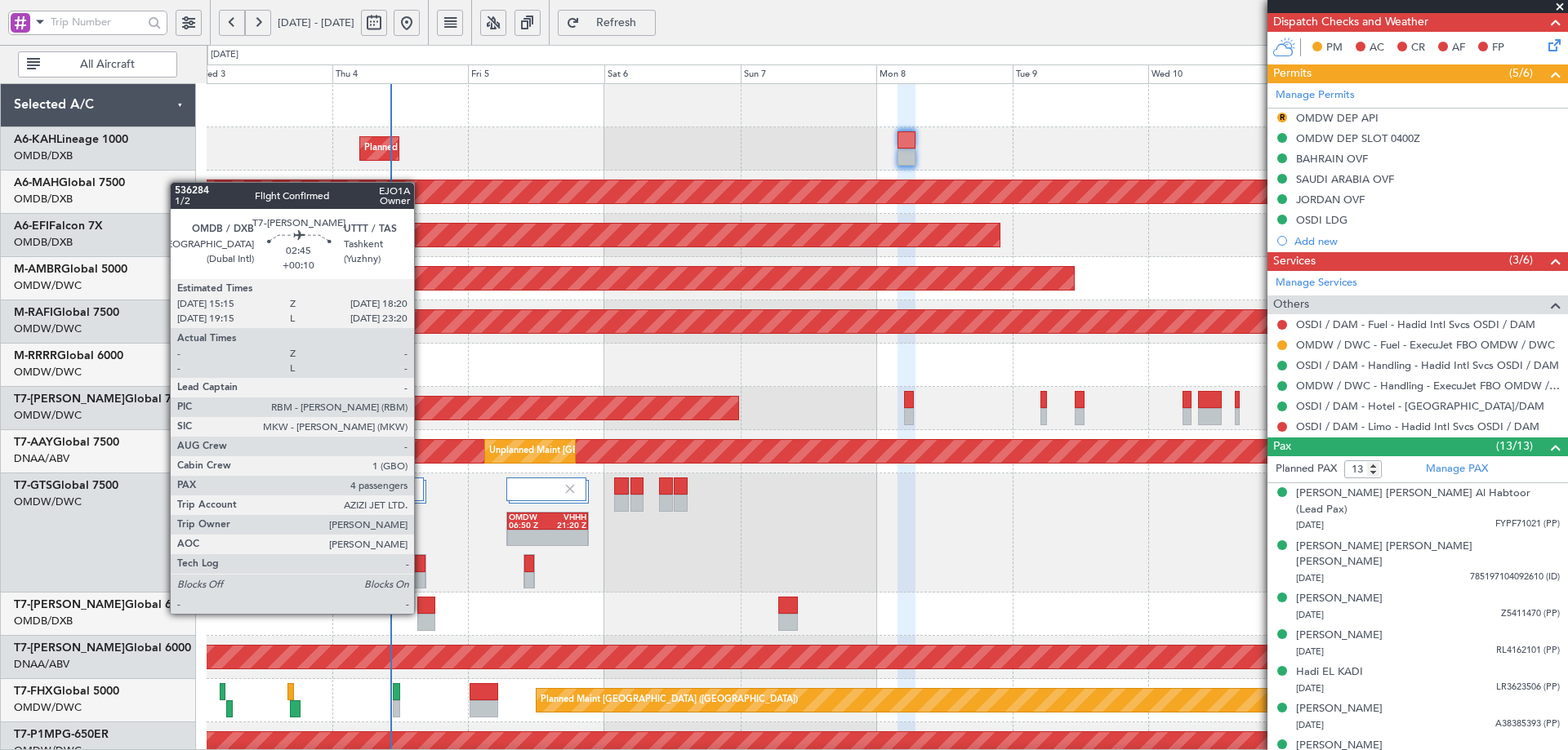
click at [421, 613] on div at bounding box center [426, 605] width 18 height 17
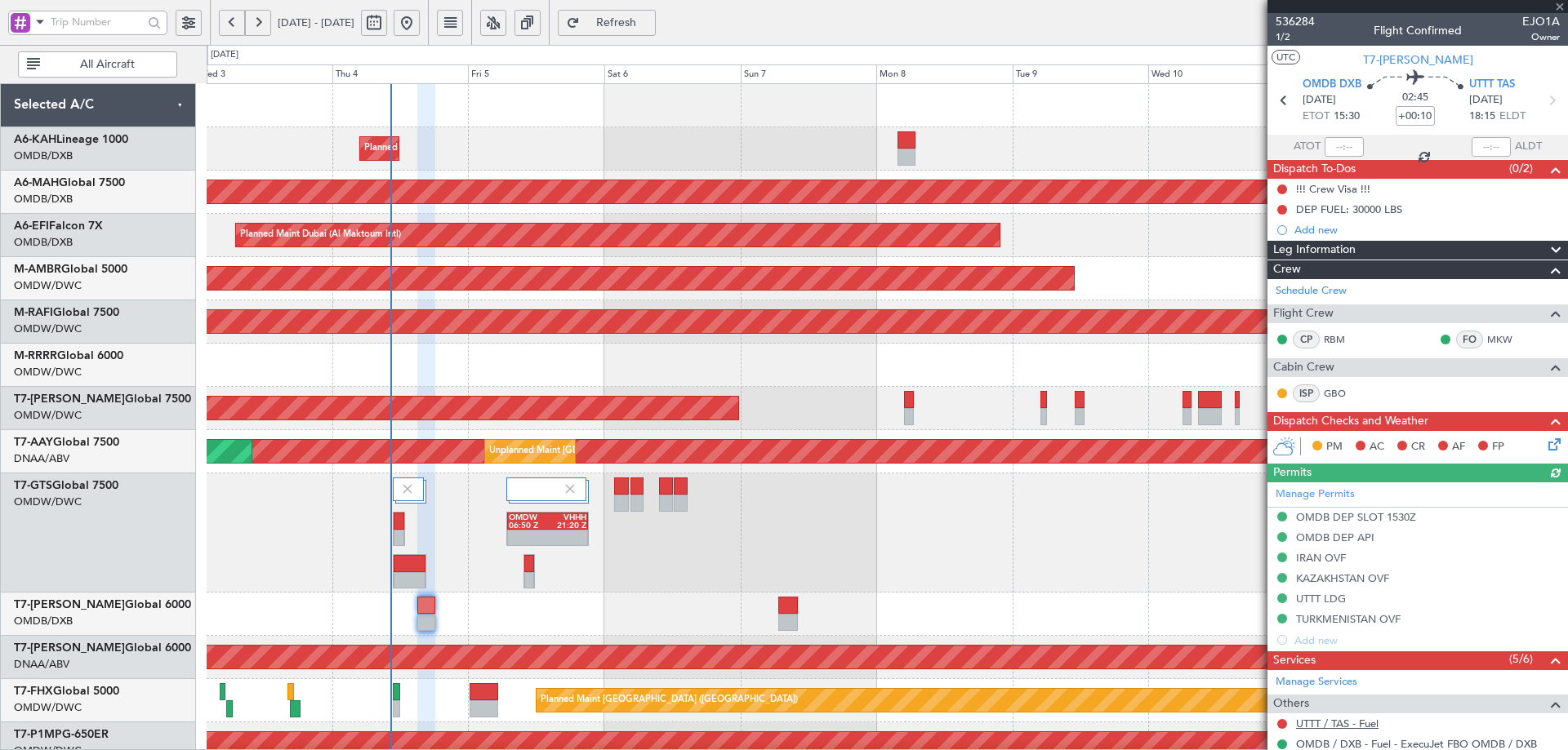
scroll to position [278, 0]
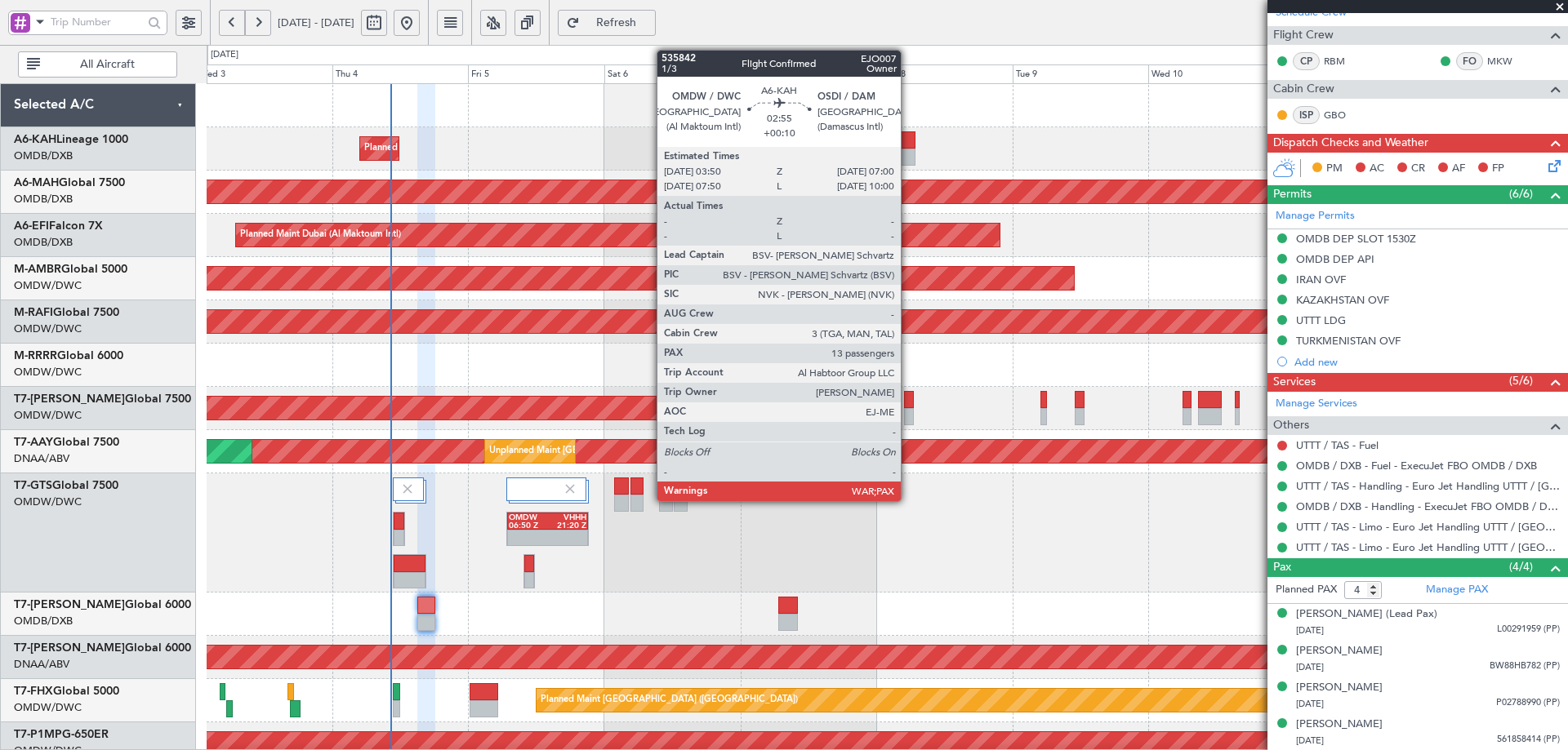
click at [908, 144] on div at bounding box center [906, 139] width 18 height 17
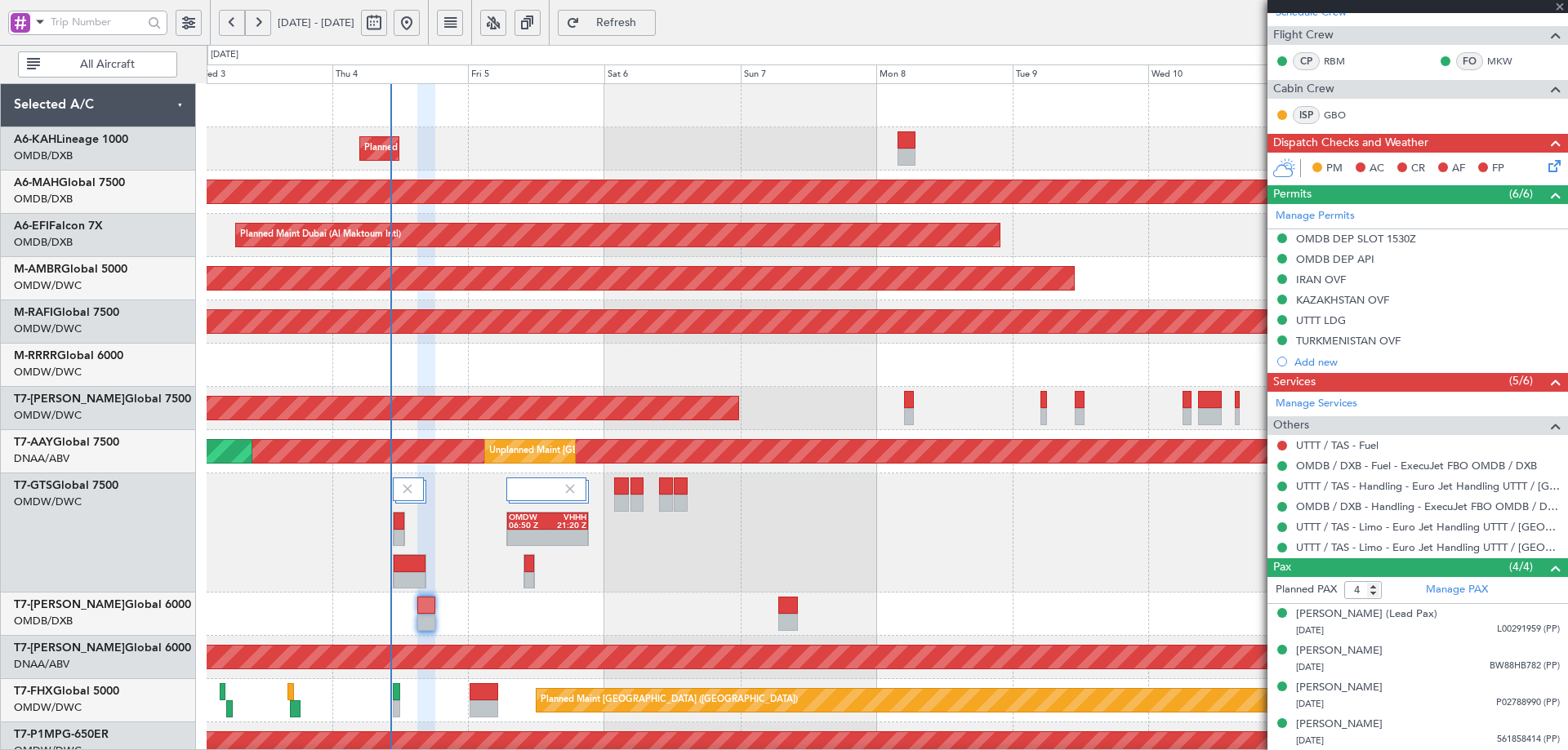
type input "13"
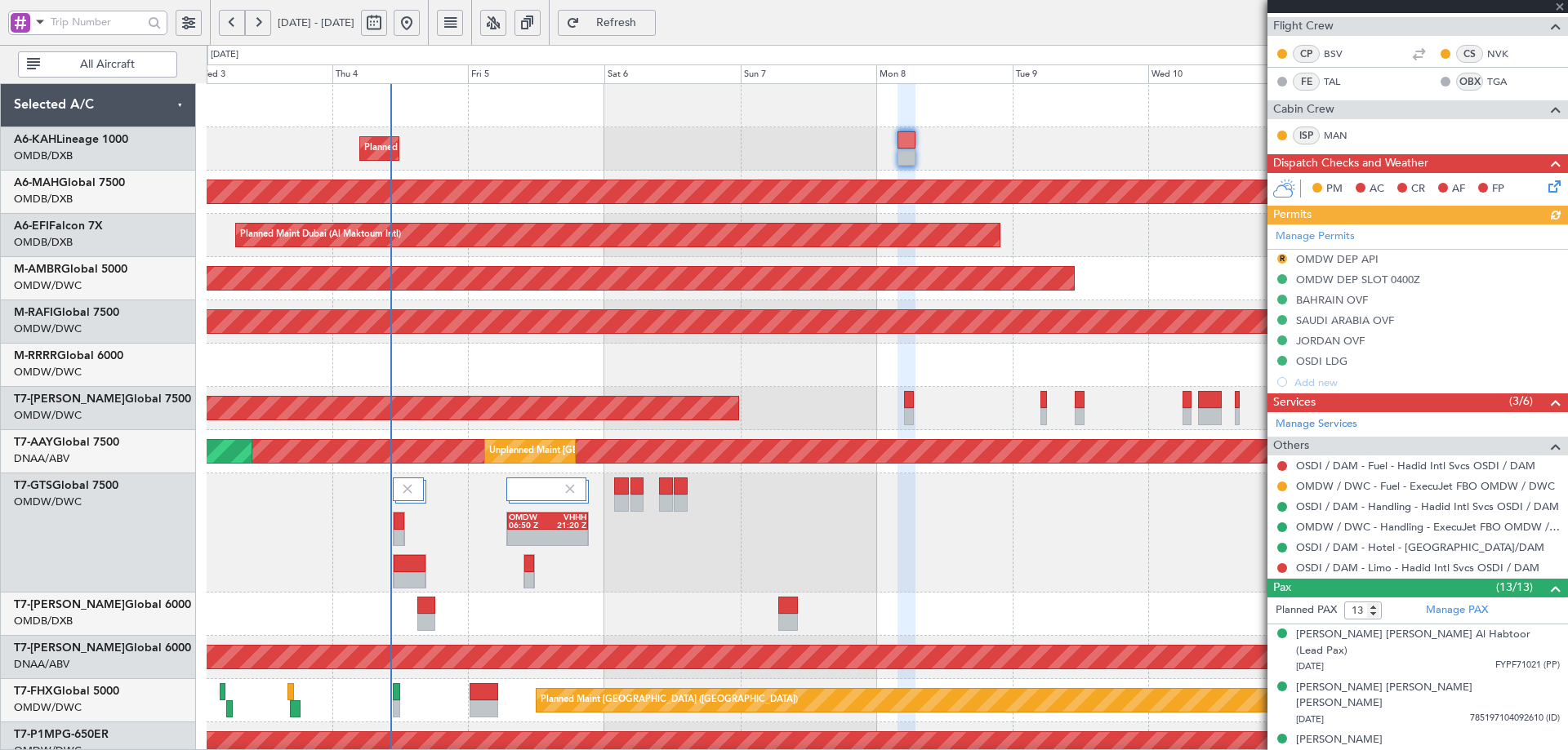
scroll to position [571, 0]
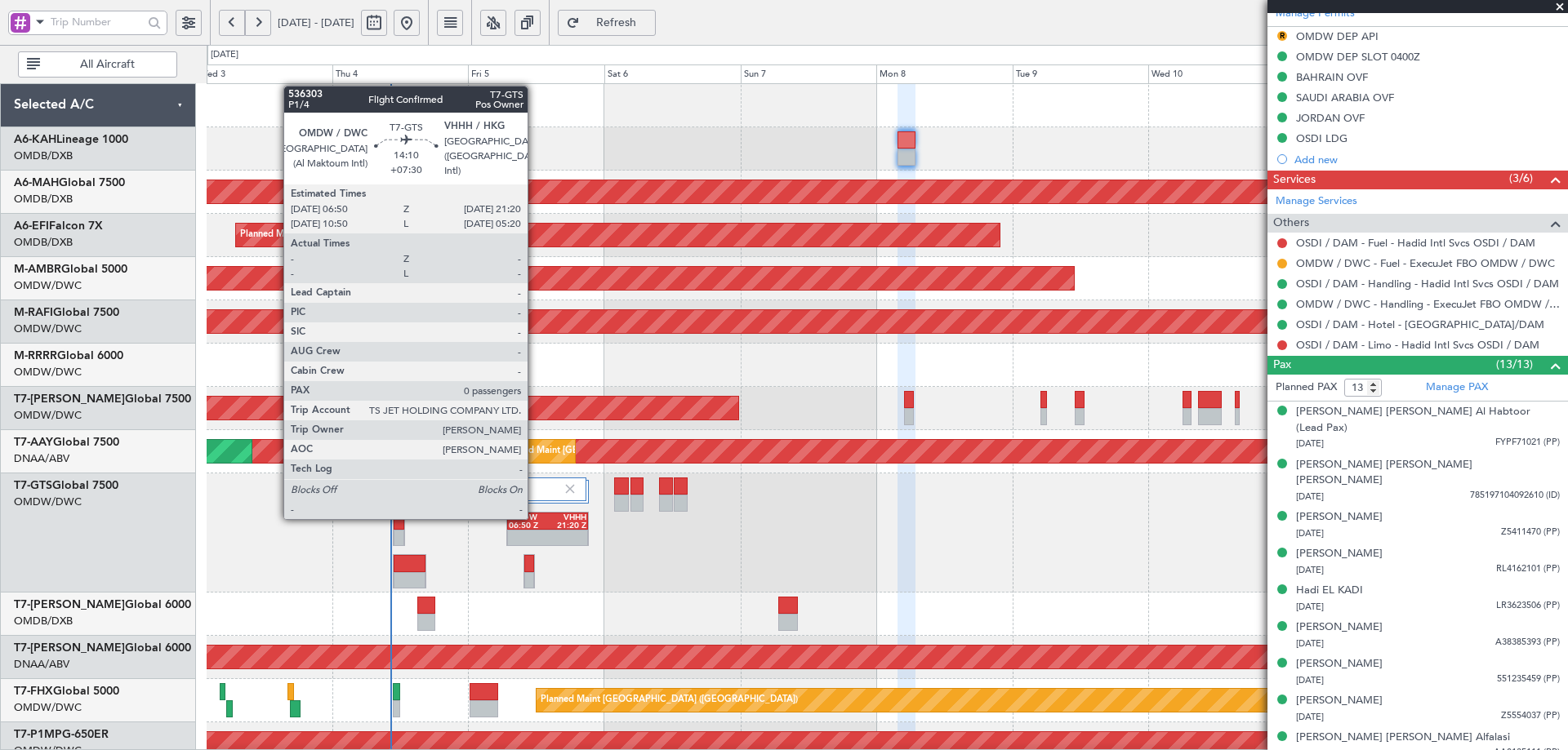
click at [535, 518] on div "OMDW" at bounding box center [528, 518] width 39 height 8
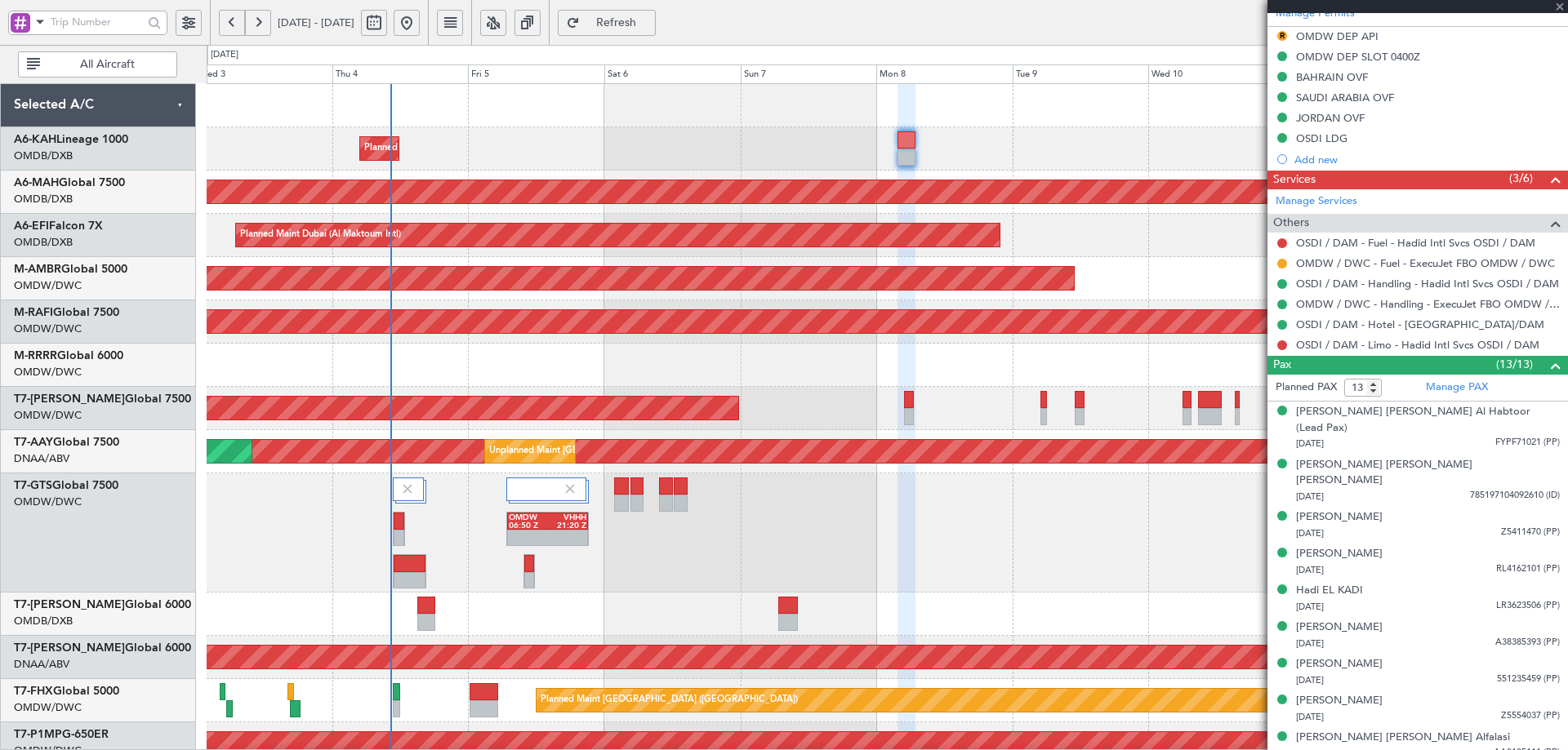
type input "+07:30"
type input "0"
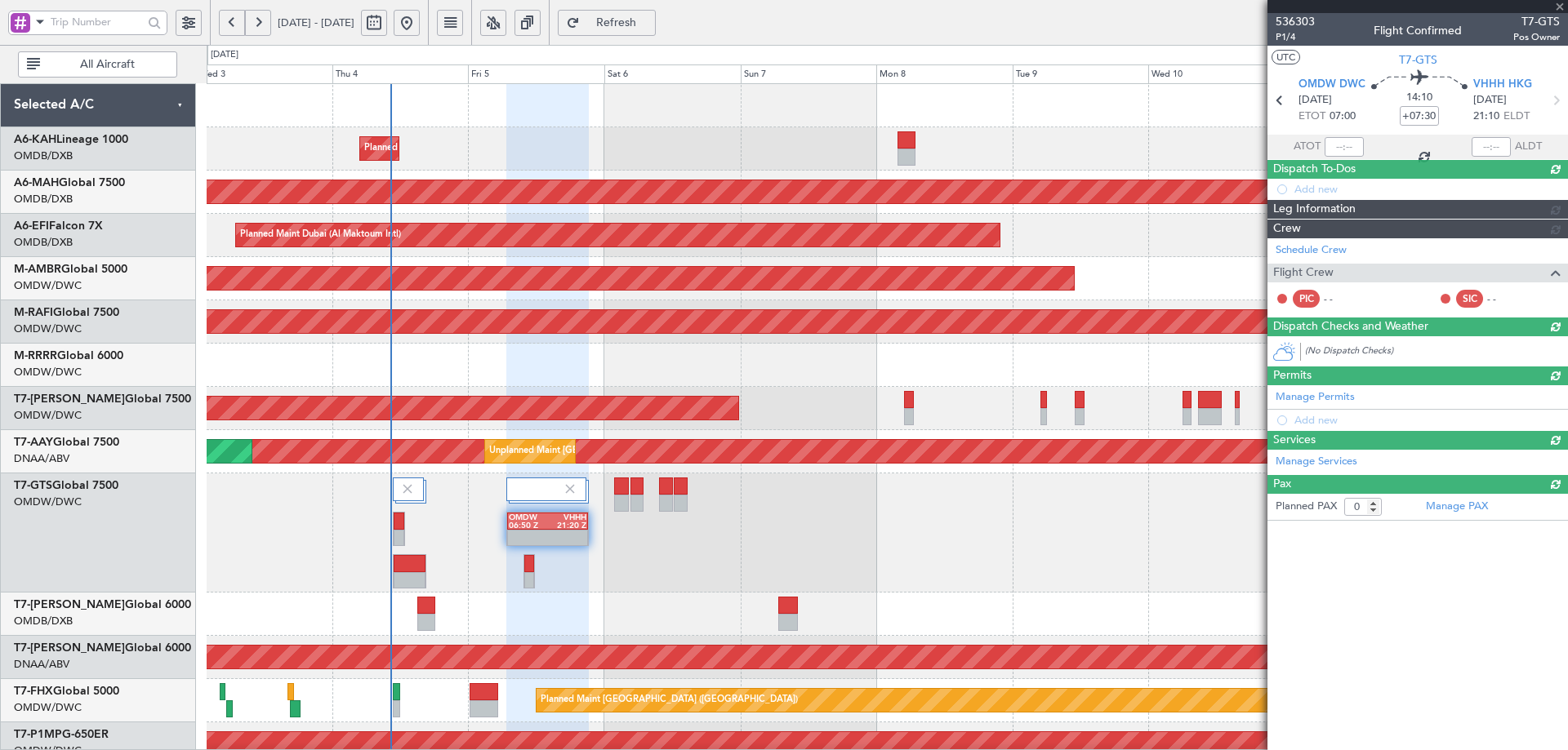
scroll to position [0, 0]
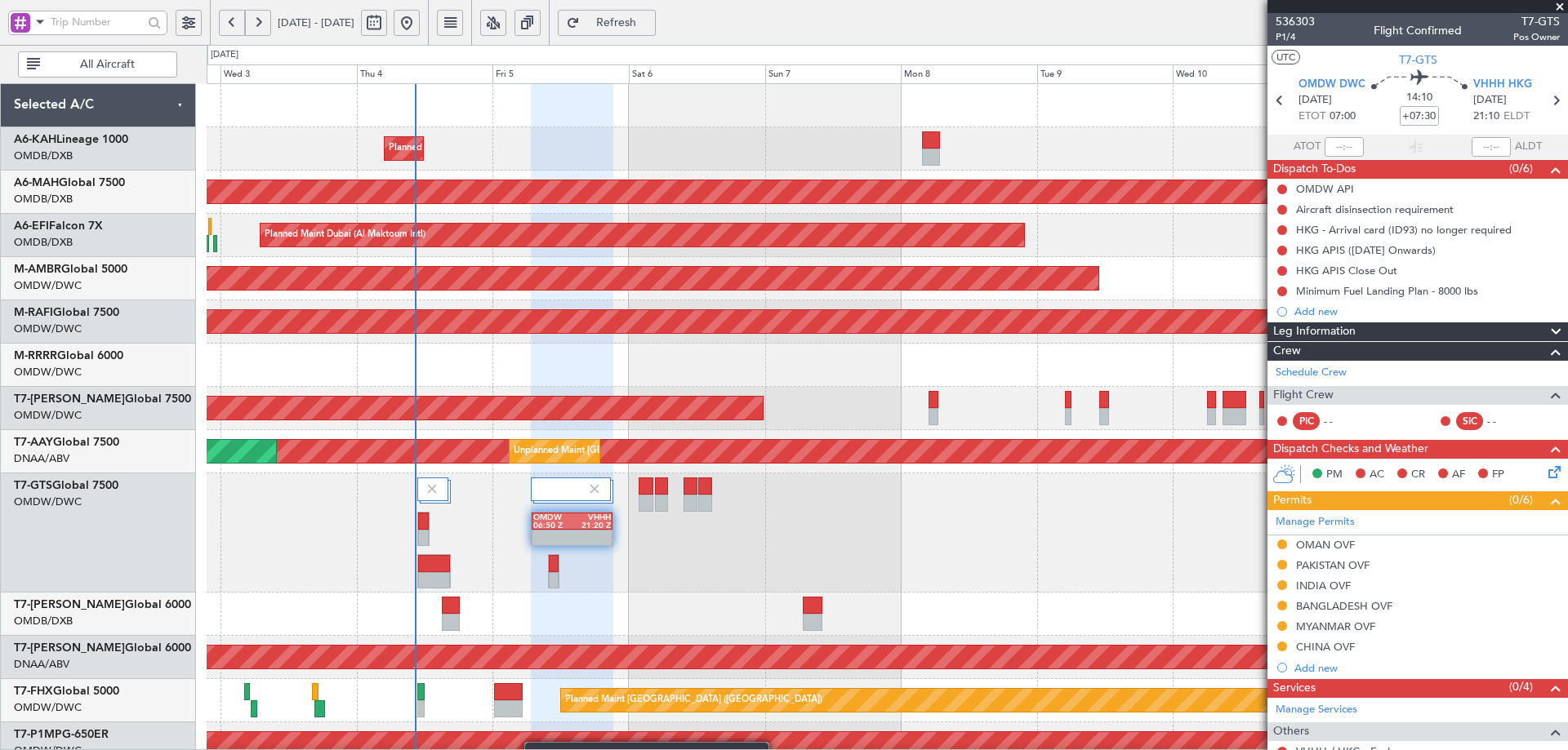
click at [529, 750] on html "[DATE] - [DATE] Refresh Quick Links All Aircraft Planned Maint [GEOGRAPHIC_DATA…" at bounding box center [784, 375] width 1568 height 750
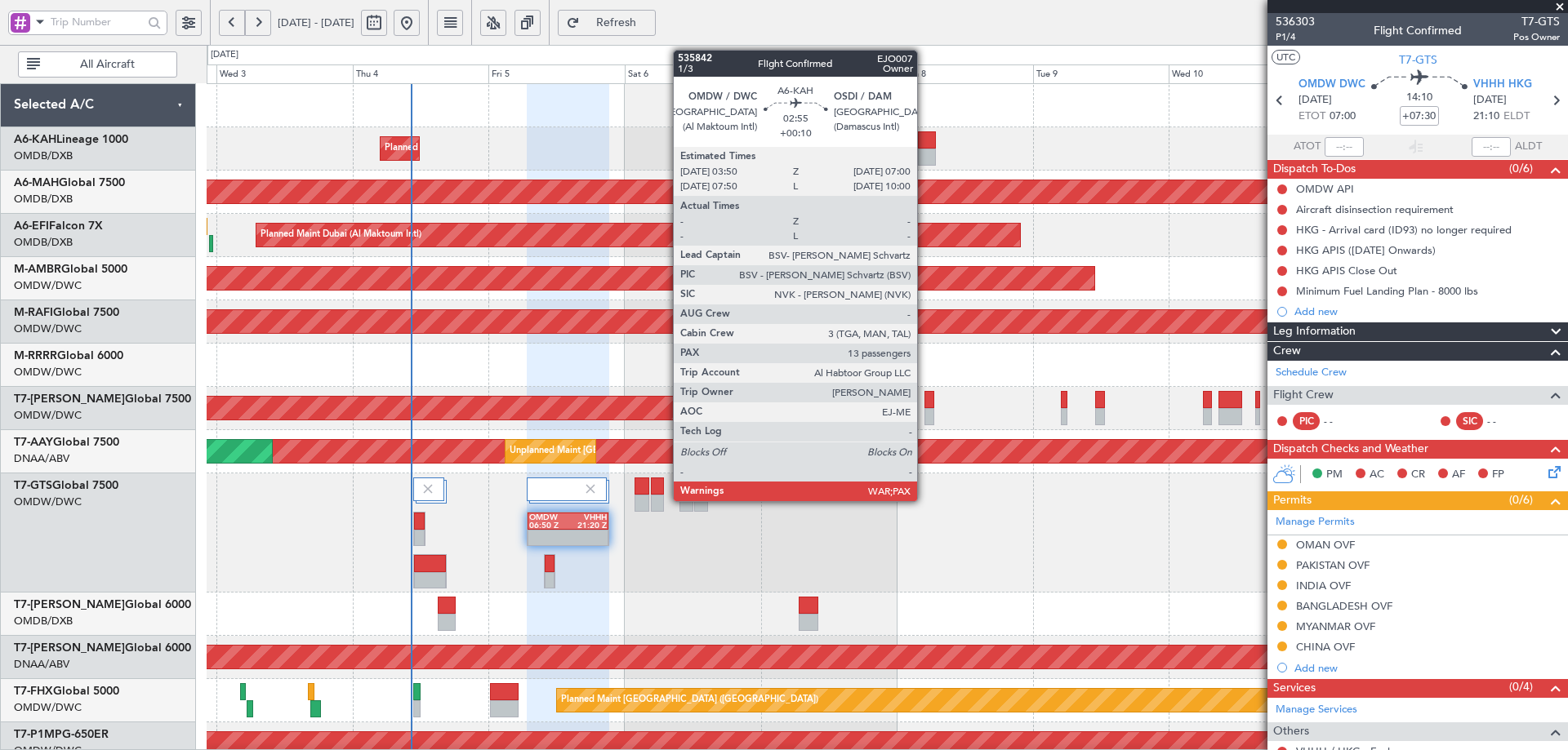
click at [925, 145] on div at bounding box center [927, 139] width 18 height 17
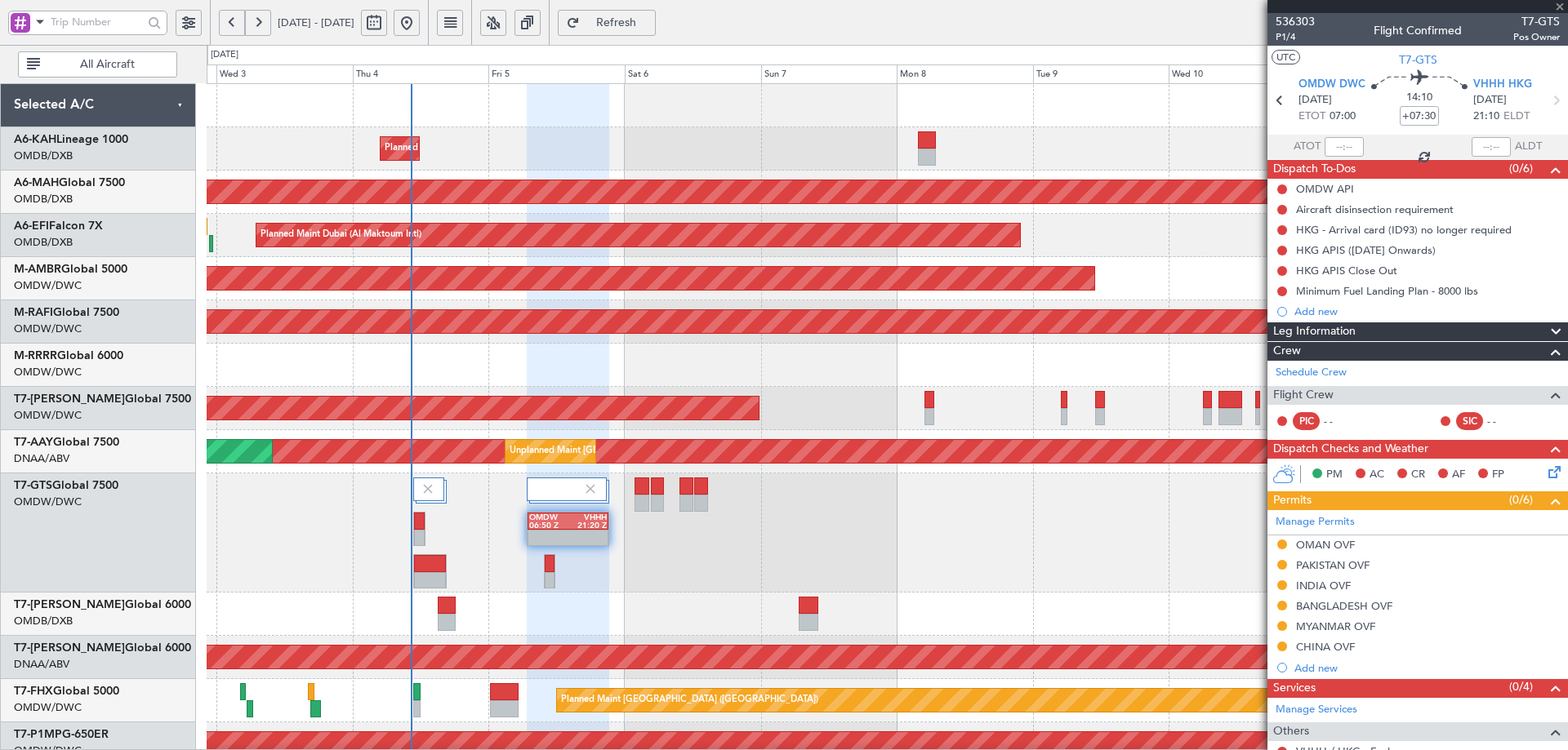
type input "+00:10"
type input "13"
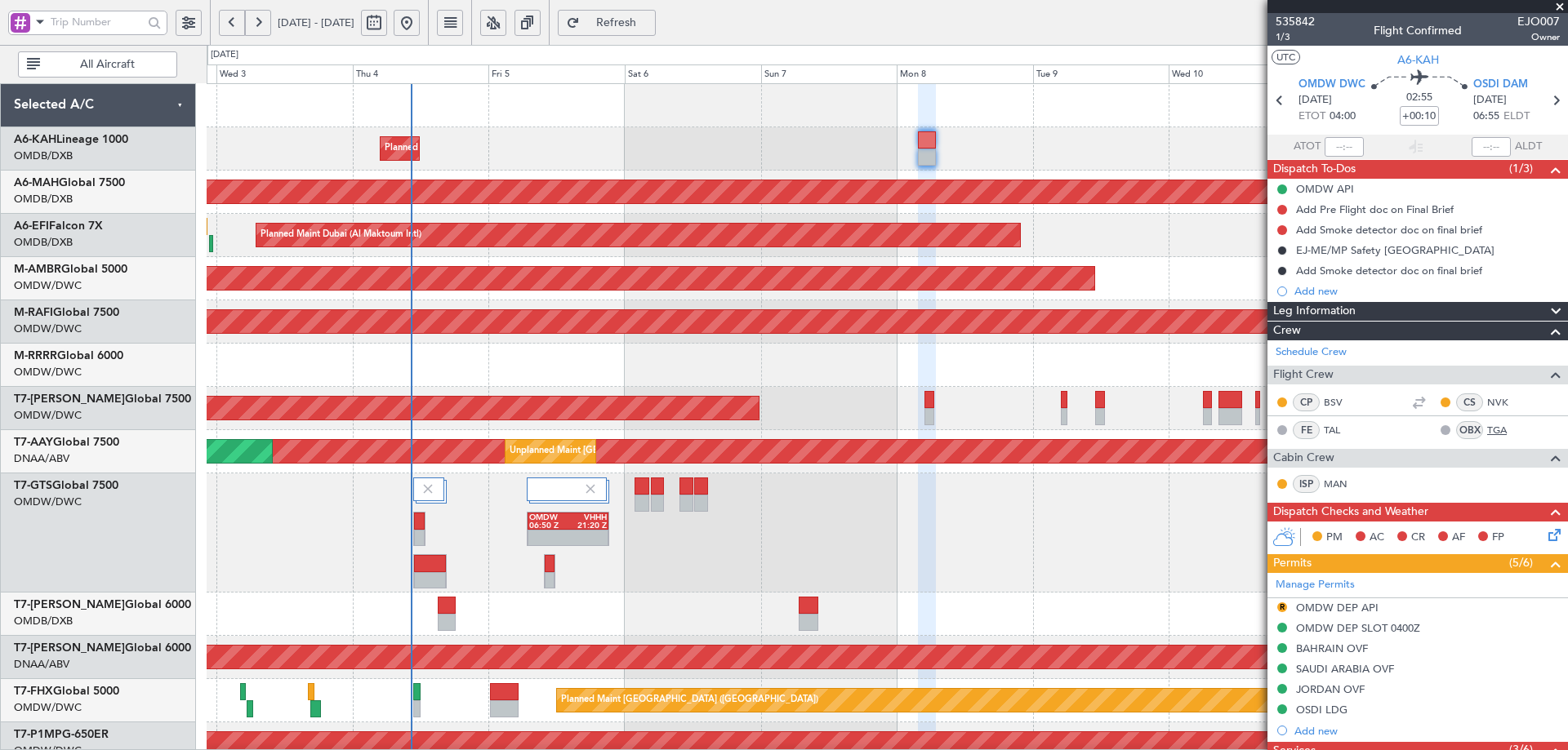
click at [1492, 431] on link "TGA" at bounding box center [1505, 430] width 37 height 15
click at [684, 601] on div "Planned Maint [GEOGRAPHIC_DATA] ([GEOGRAPHIC_DATA] Intl)" at bounding box center [886, 615] width 1360 height 44
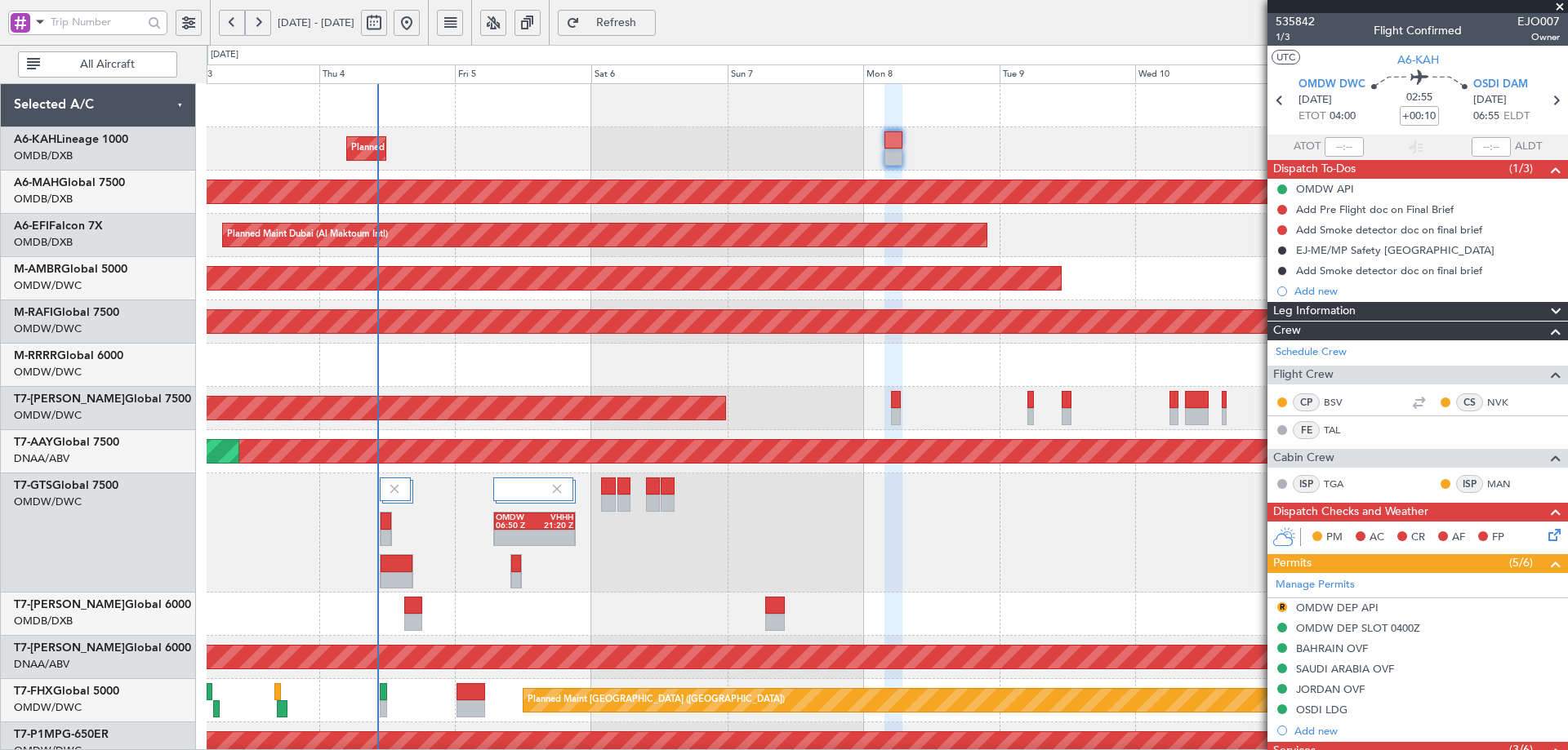
click at [534, 676] on div "Planned Maint Dubai (Al Maktoum Intl) No Crew Planned Maint [GEOGRAPHIC_DATA] (…" at bounding box center [886, 598] width 1360 height 1028
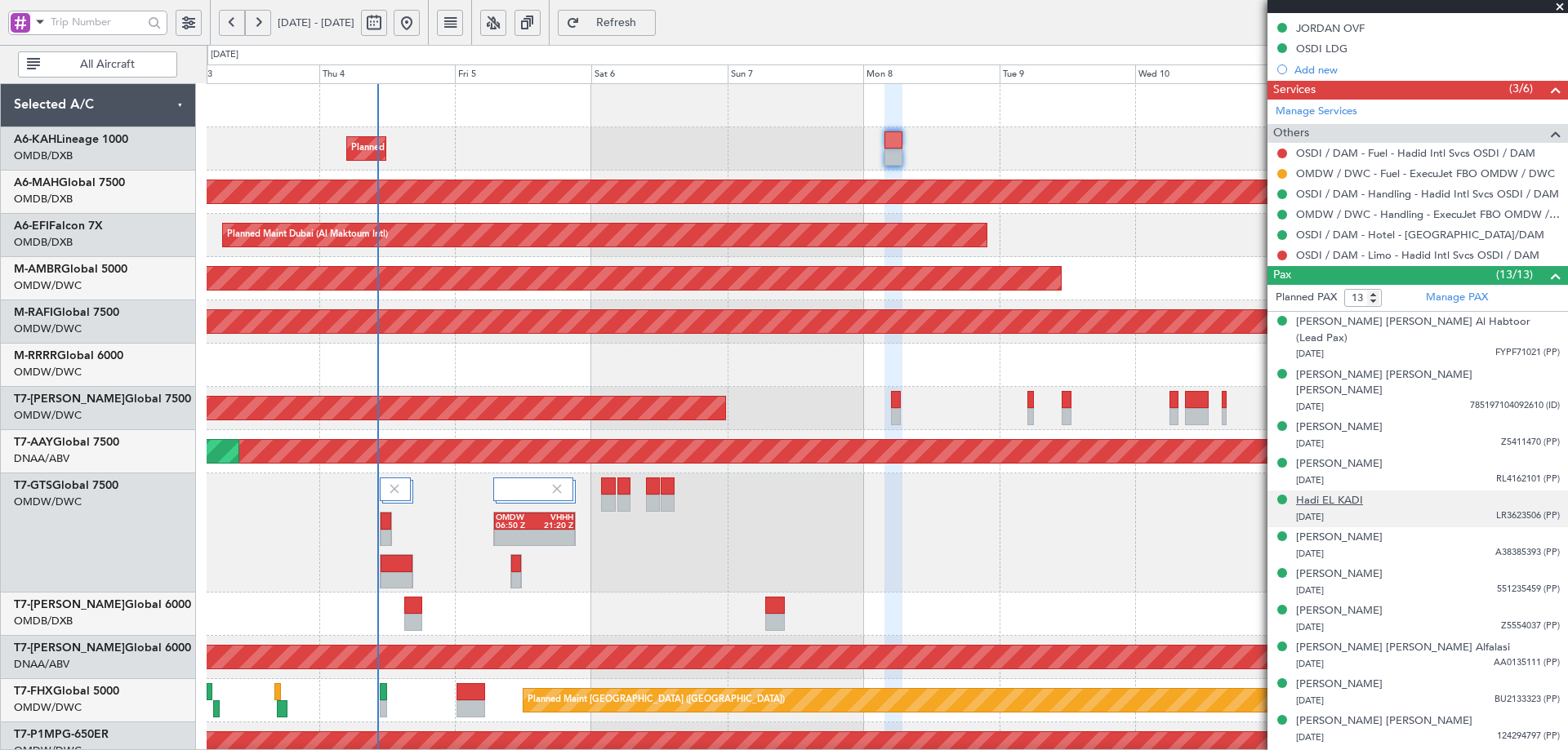
scroll to position [699, 0]
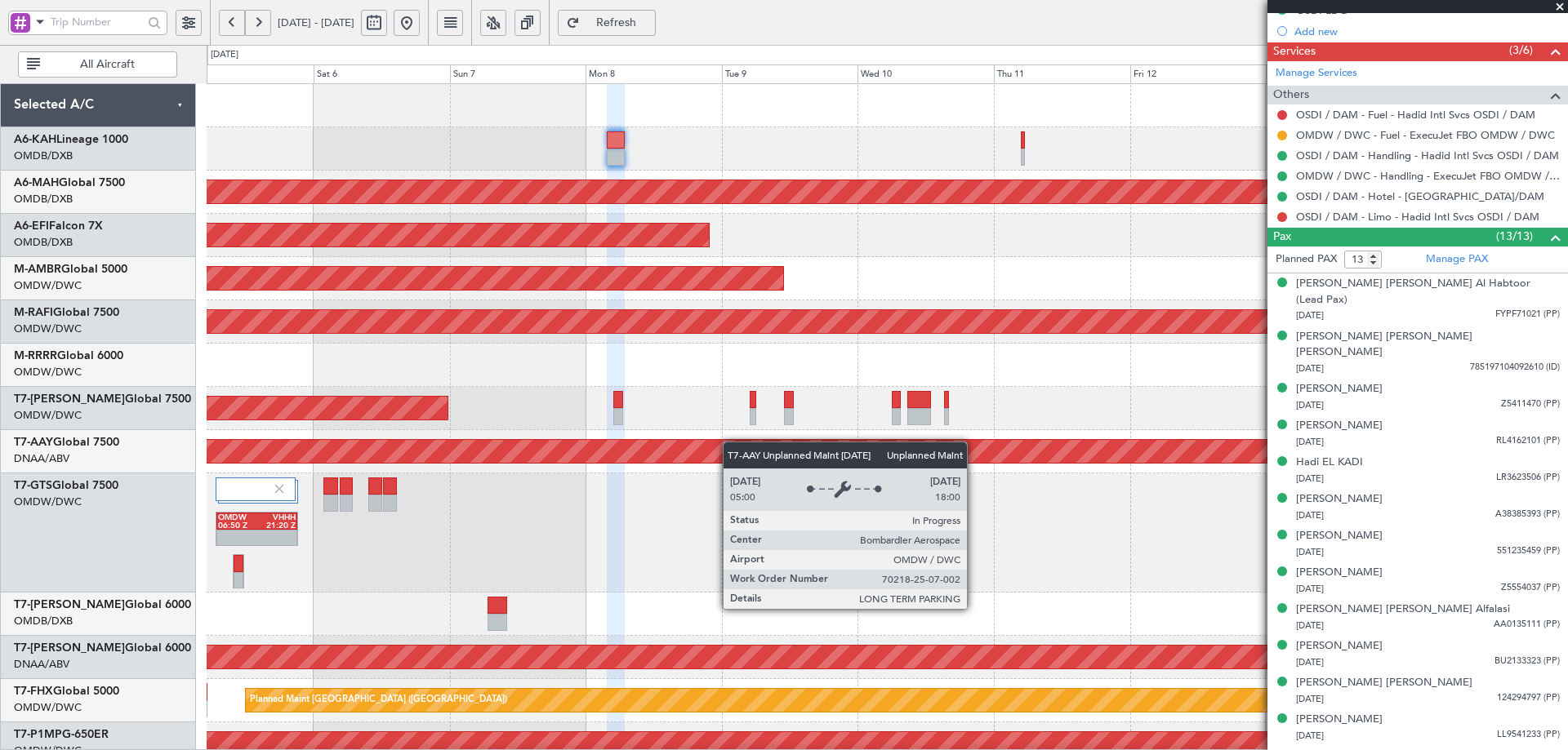
click at [663, 472] on div "Planned Maint Dubai (Al Maktoum Intl) Planned Maint [GEOGRAPHIC_DATA] ([GEOGRAP…" at bounding box center [886, 598] width 1360 height 1028
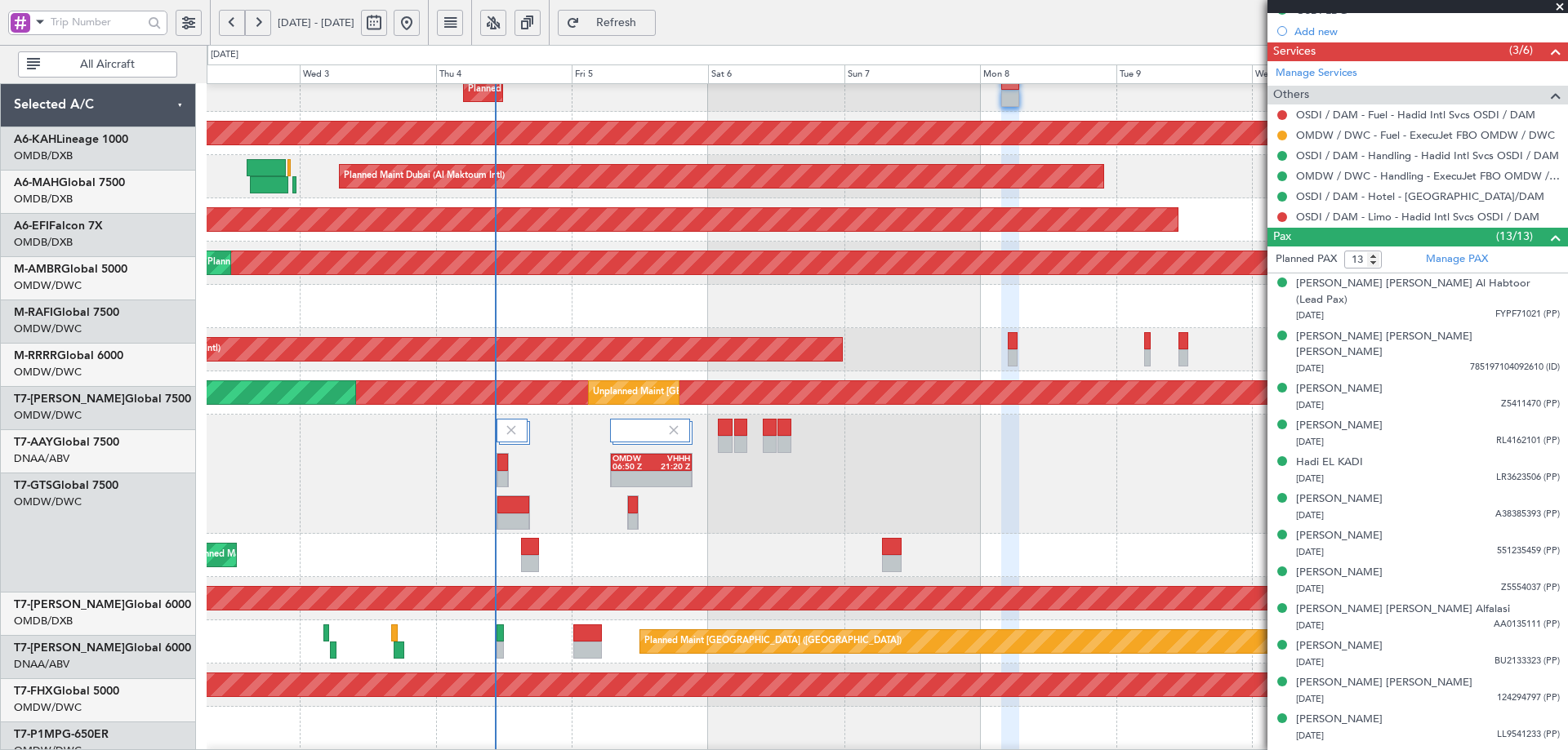
scroll to position [70, 0]
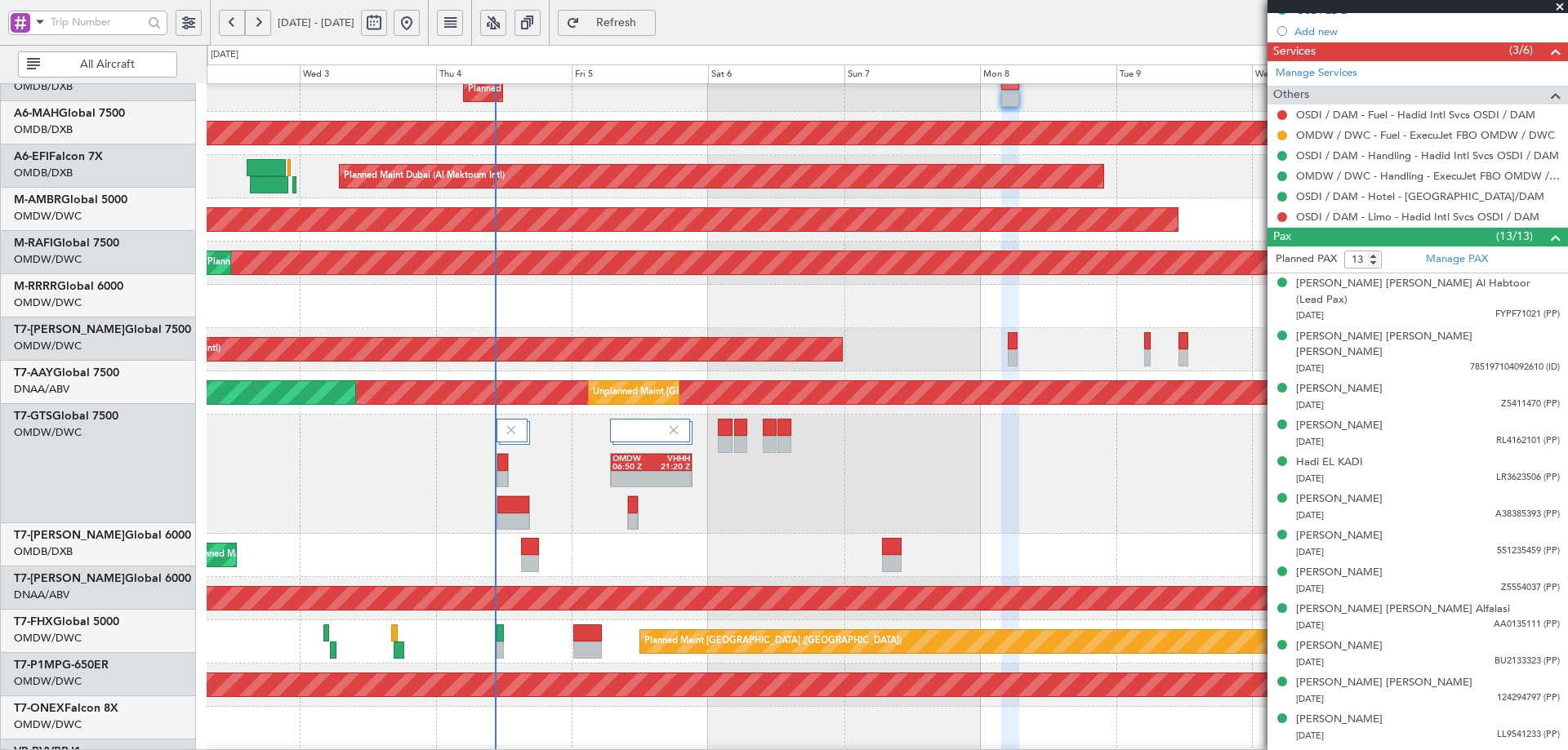
click at [915, 525] on div "Planned Maint Dubai (Al Maktoum Intl) No Crew Planned Maint [GEOGRAPHIC_DATA] (…" at bounding box center [886, 538] width 1360 height 1028
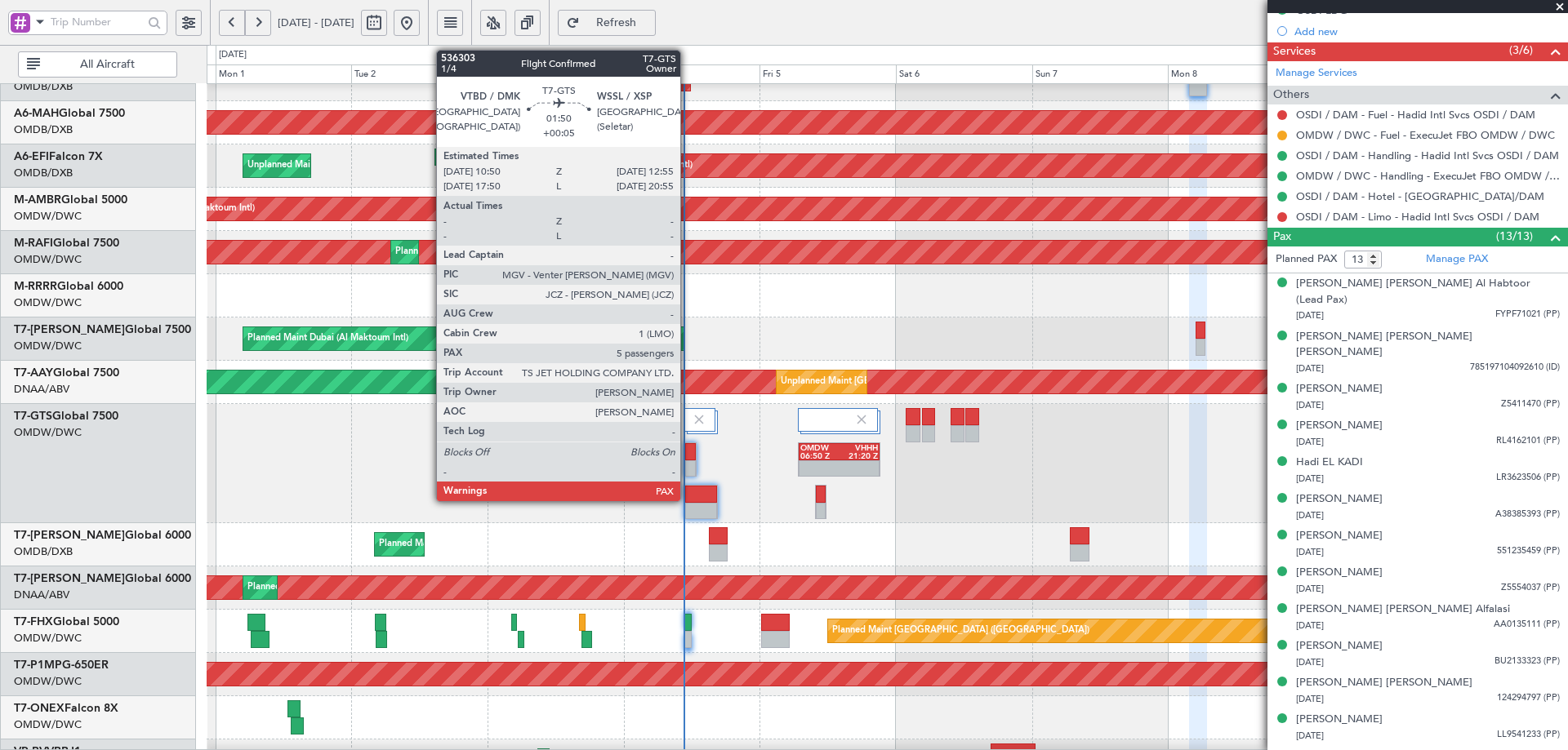
click at [688, 457] on div at bounding box center [691, 451] width 11 height 17
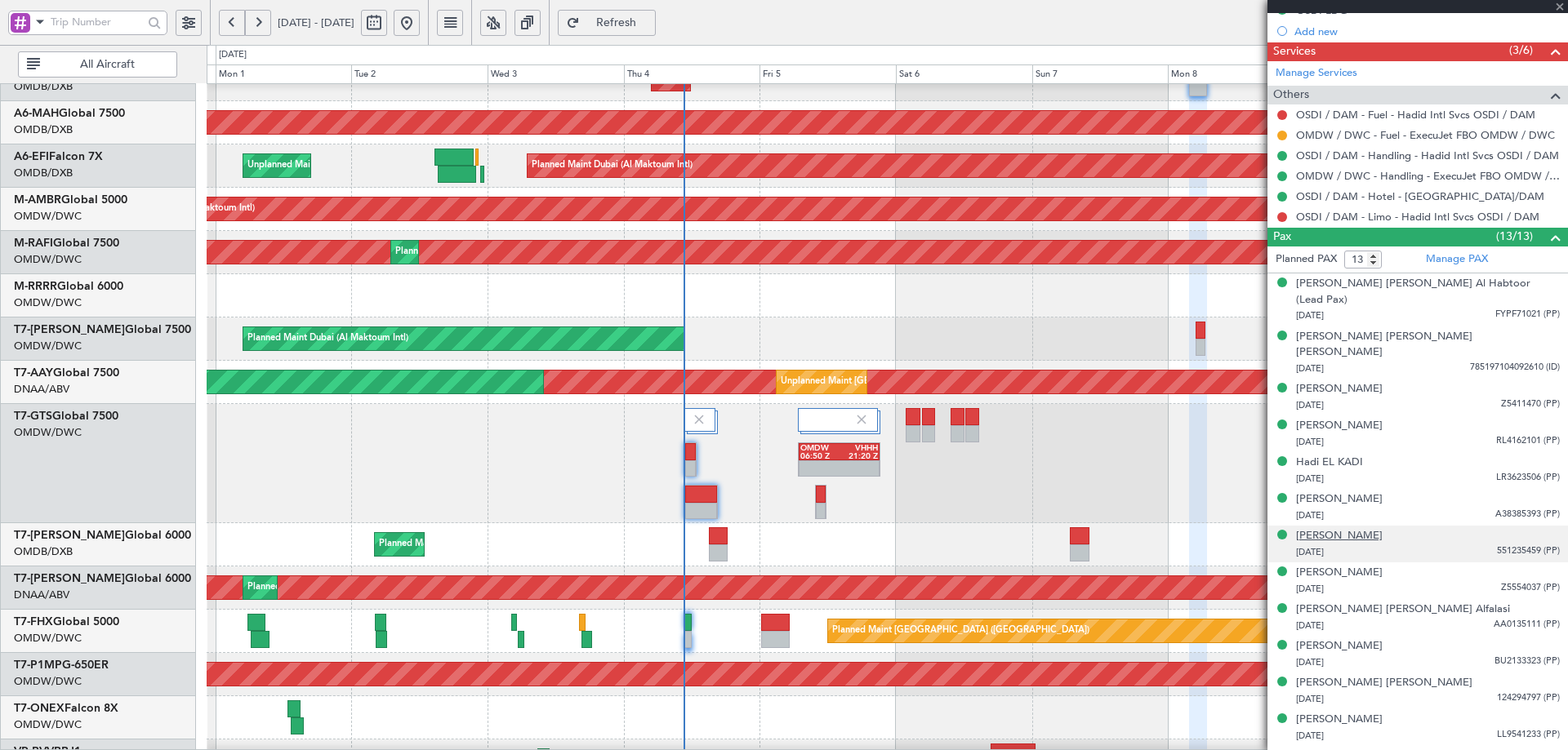
type input "+00:05"
type input "5"
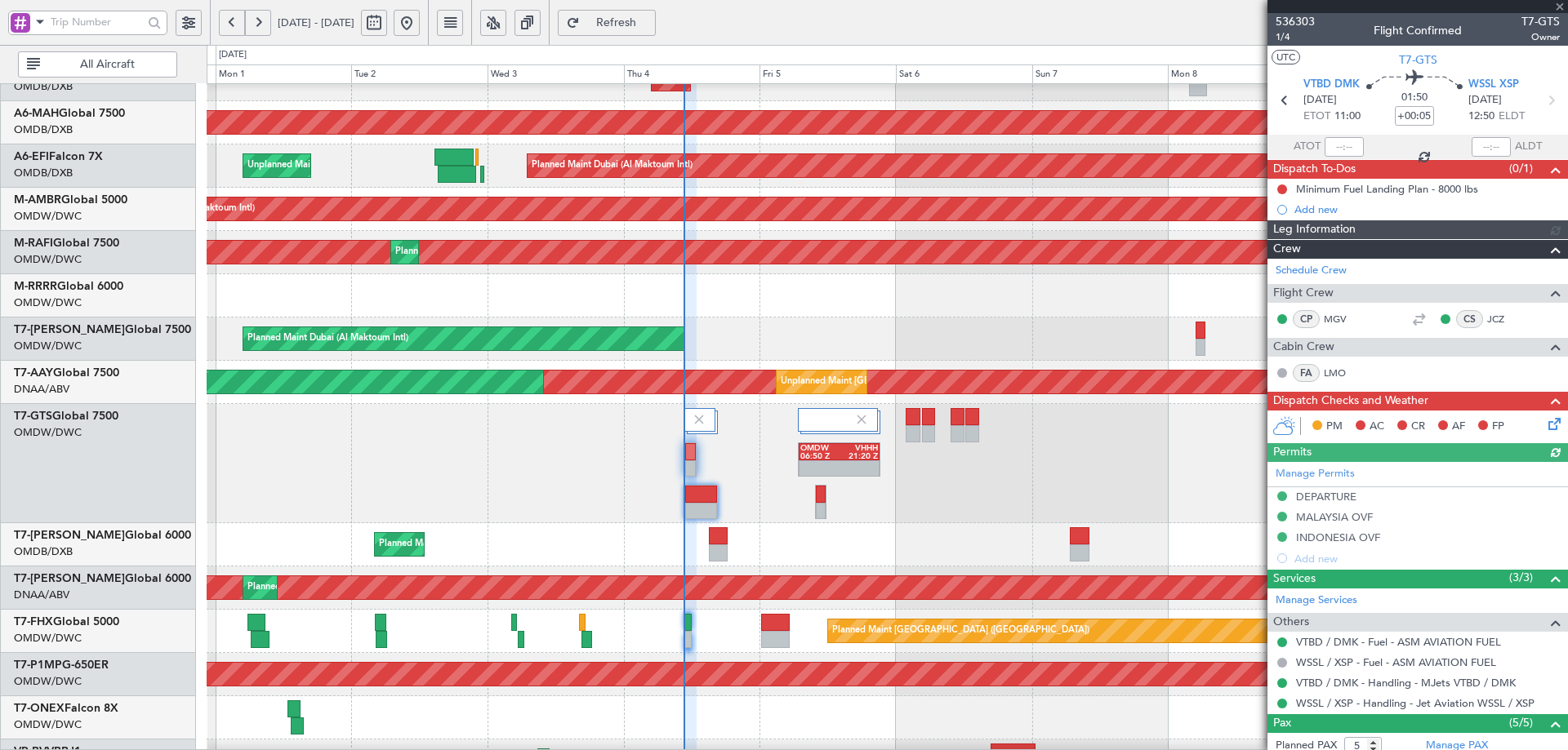
type input "[PERSON_NAME] (ANI)"
type input "7195"
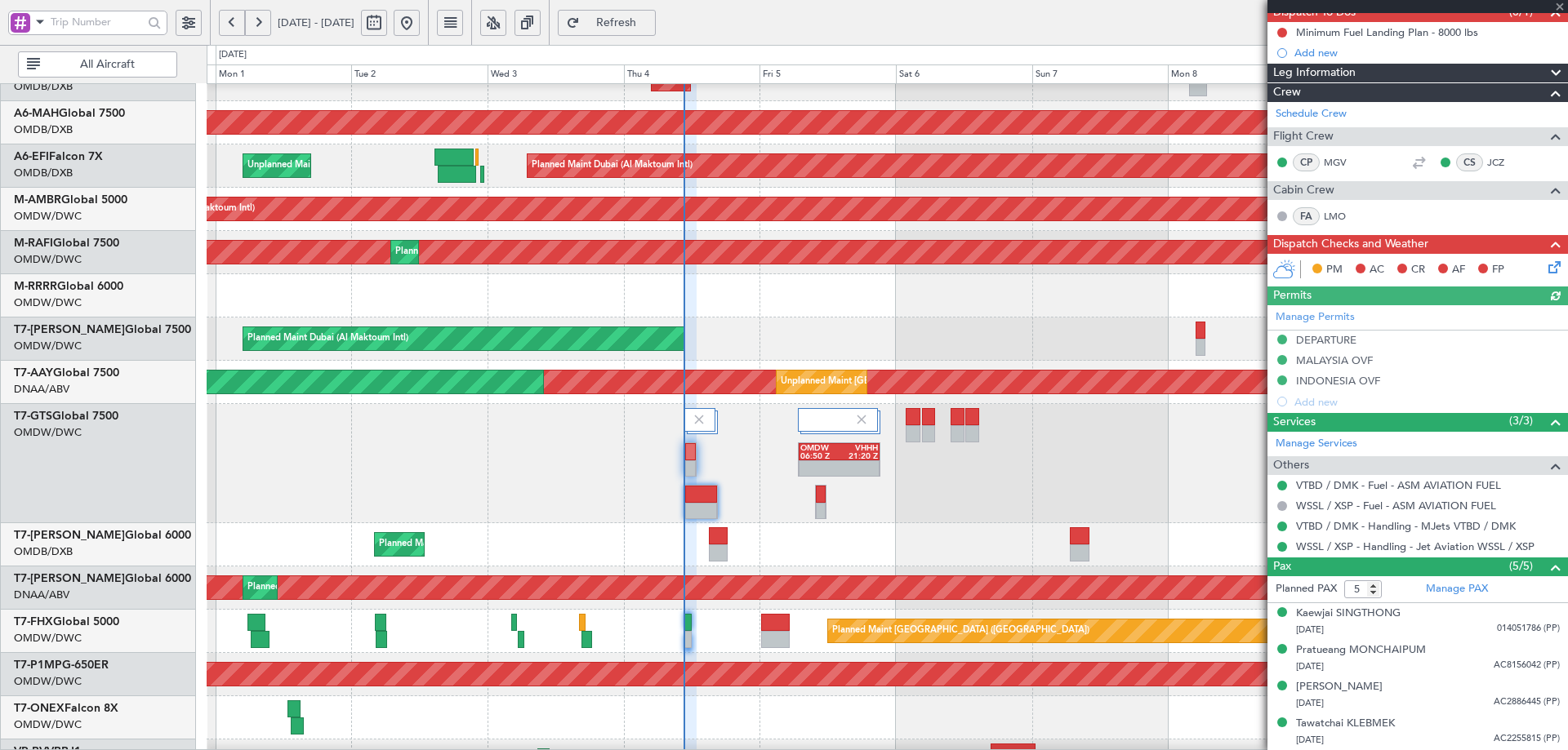
scroll to position [232, 0]
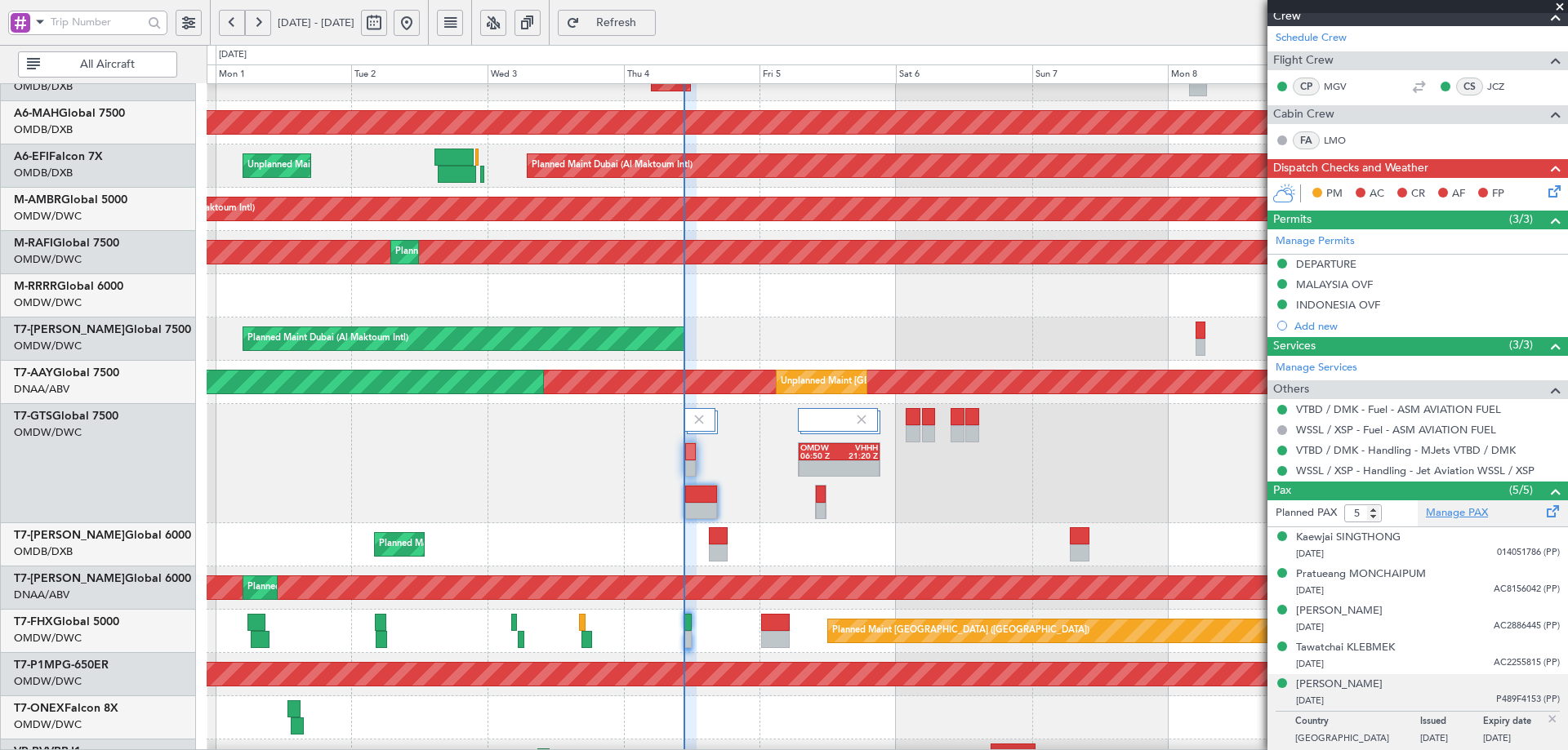
click at [1449, 512] on link "Manage PAX" at bounding box center [1457, 514] width 62 height 16
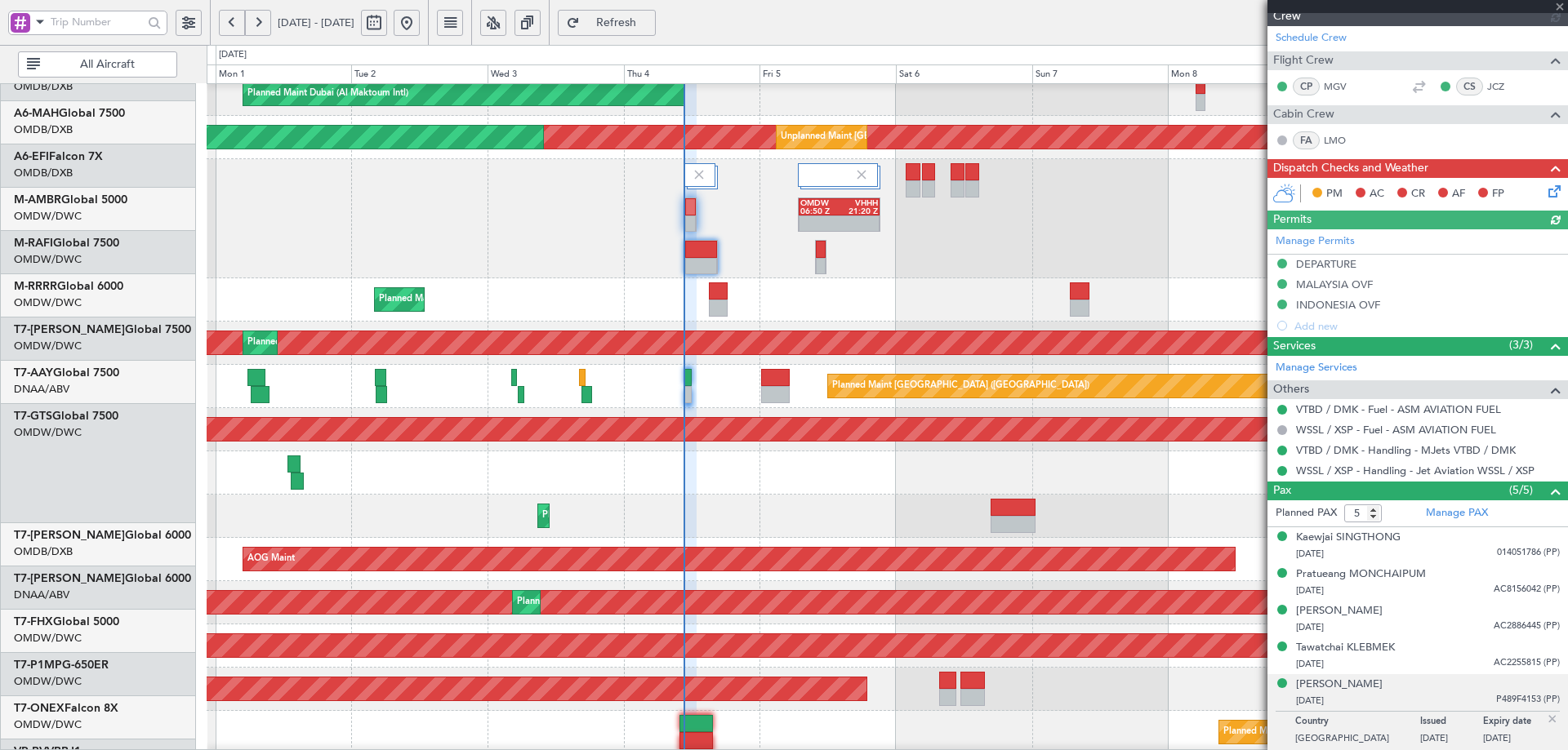
scroll to position [361, 0]
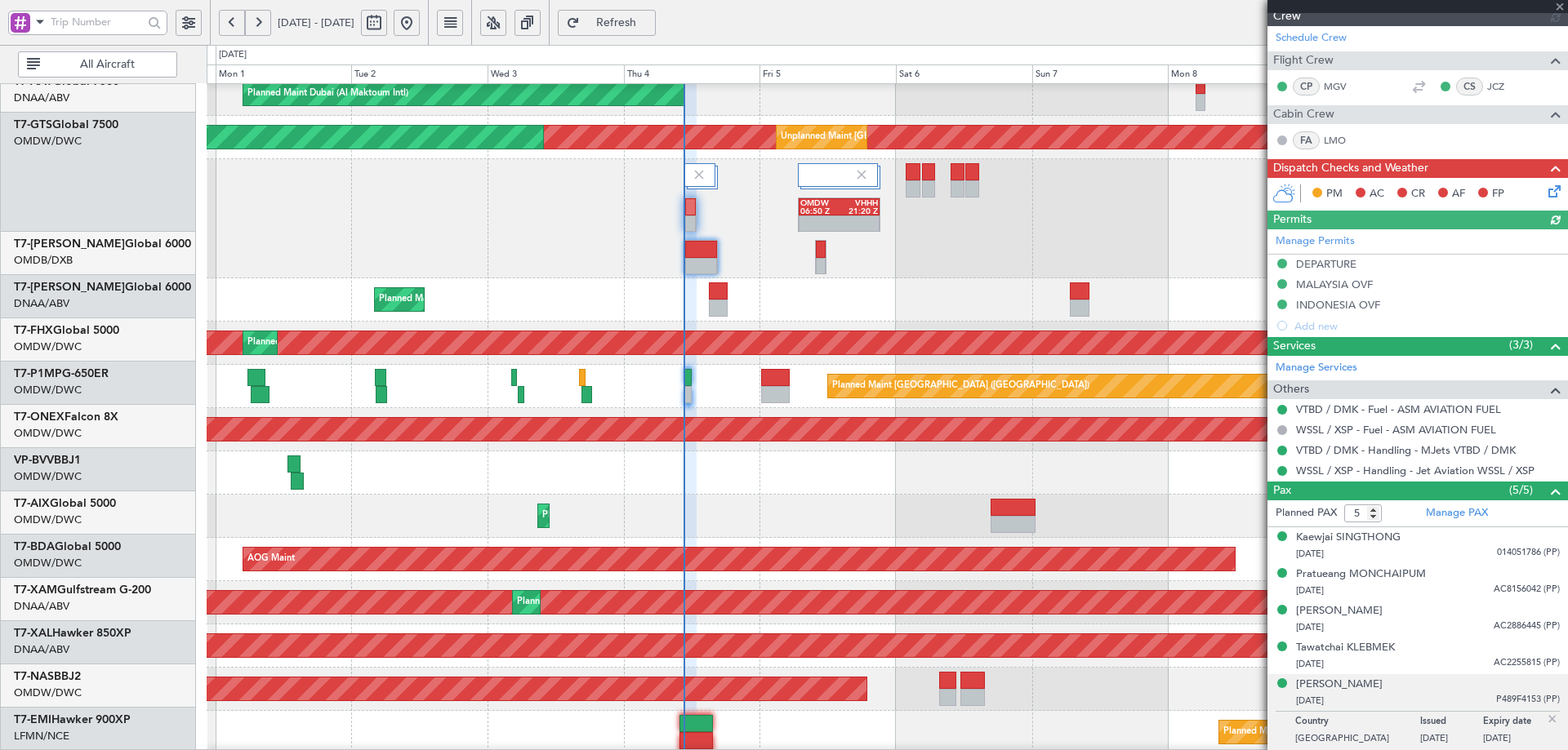
type input "[PERSON_NAME] (ANI)"
type input "7195"
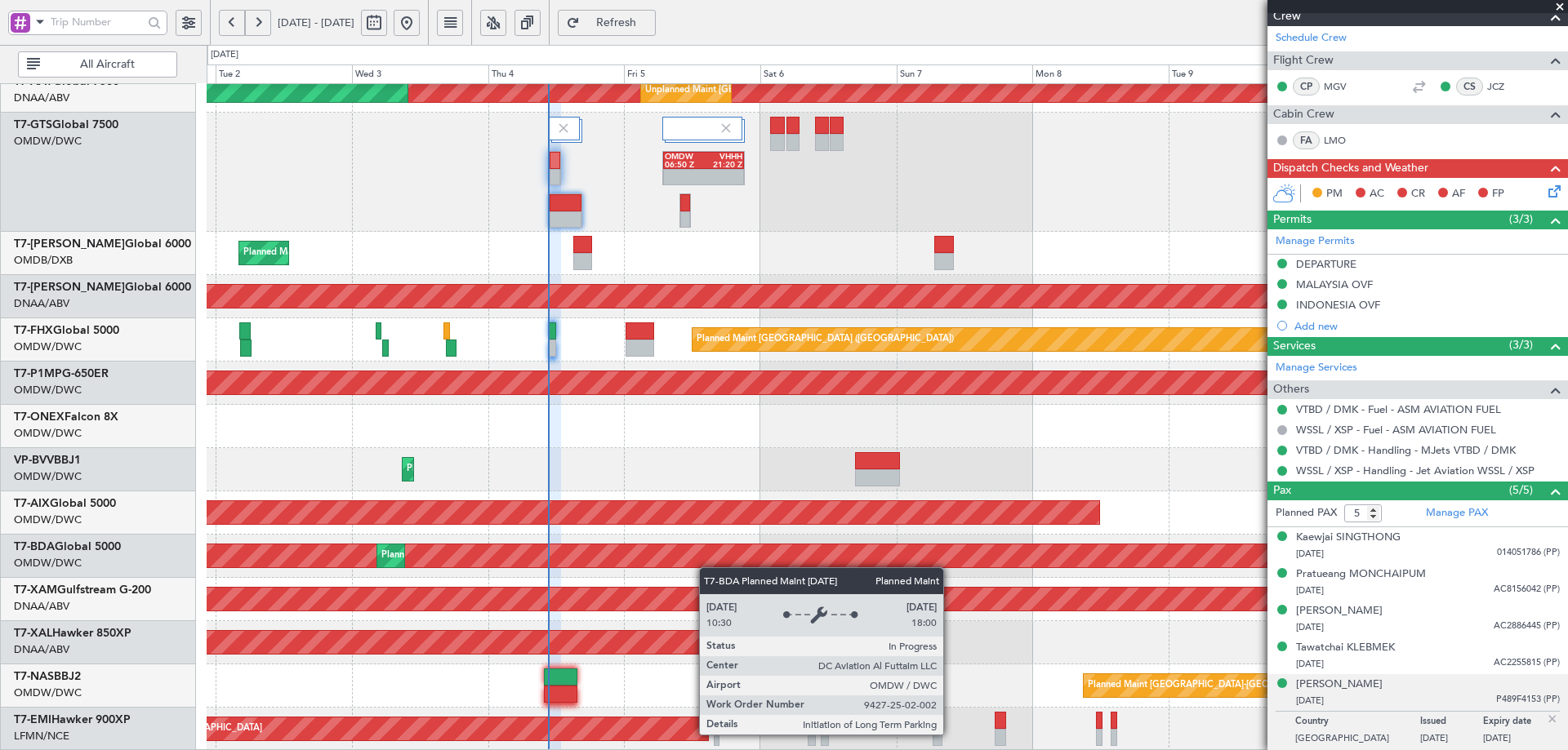
click at [705, 566] on div "Unplanned Maint [GEOGRAPHIC_DATA] (Al Maktoum Intl) Unplanned Maint [GEOGRAPHIC…" at bounding box center [886, 236] width 1360 height 1028
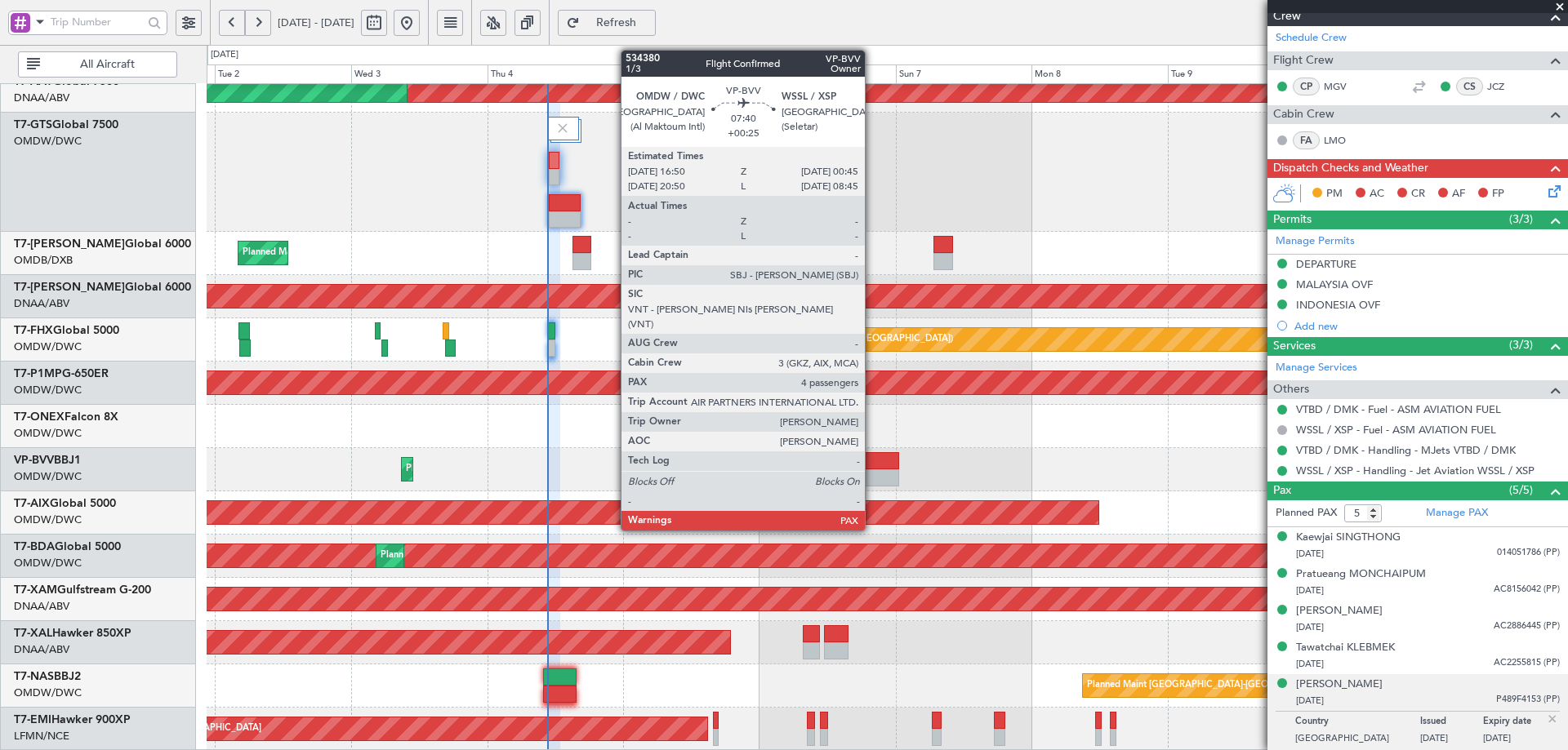
click at [872, 463] on div at bounding box center [876, 460] width 45 height 17
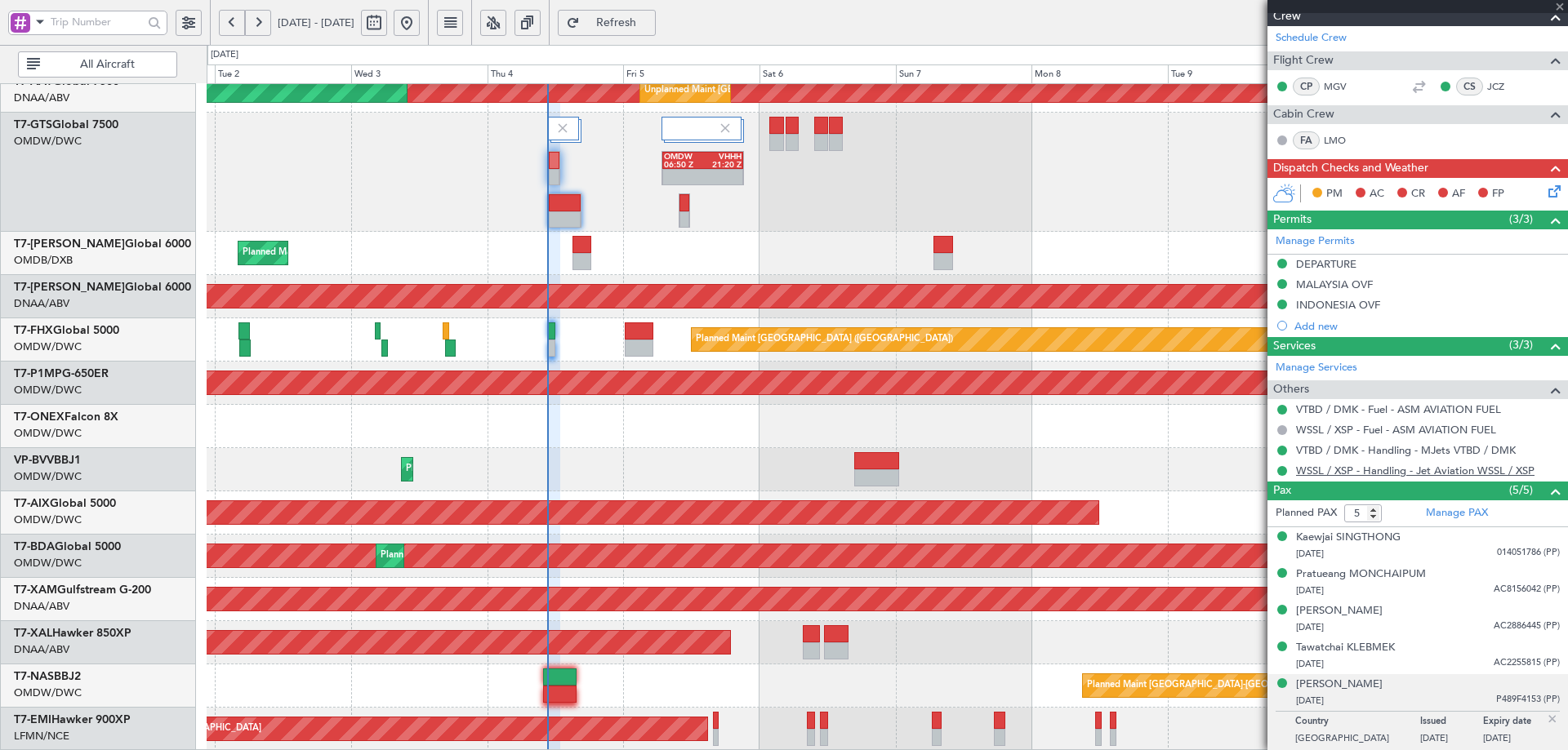
type input "+00:25"
type input "4"
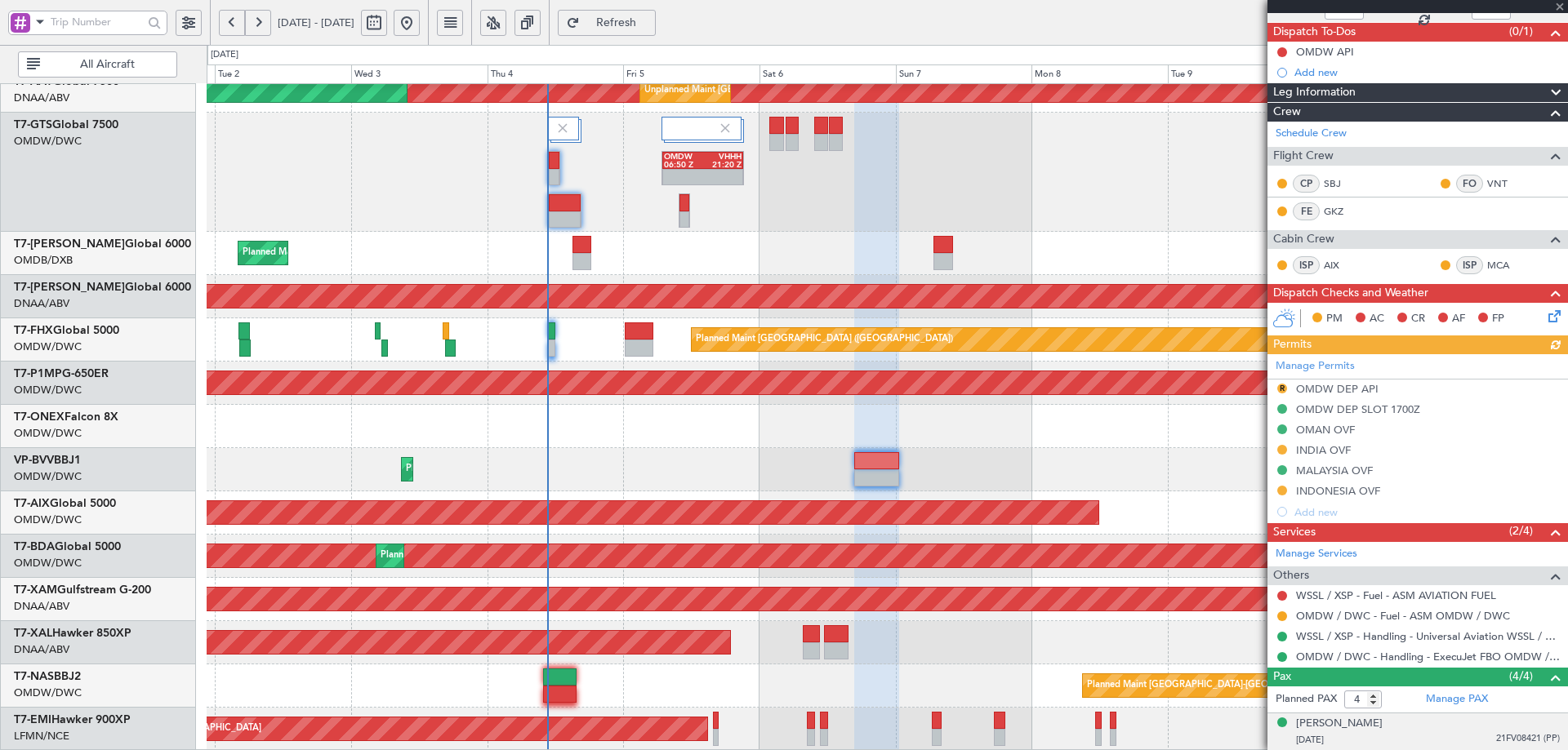
scroll to position [246, 0]
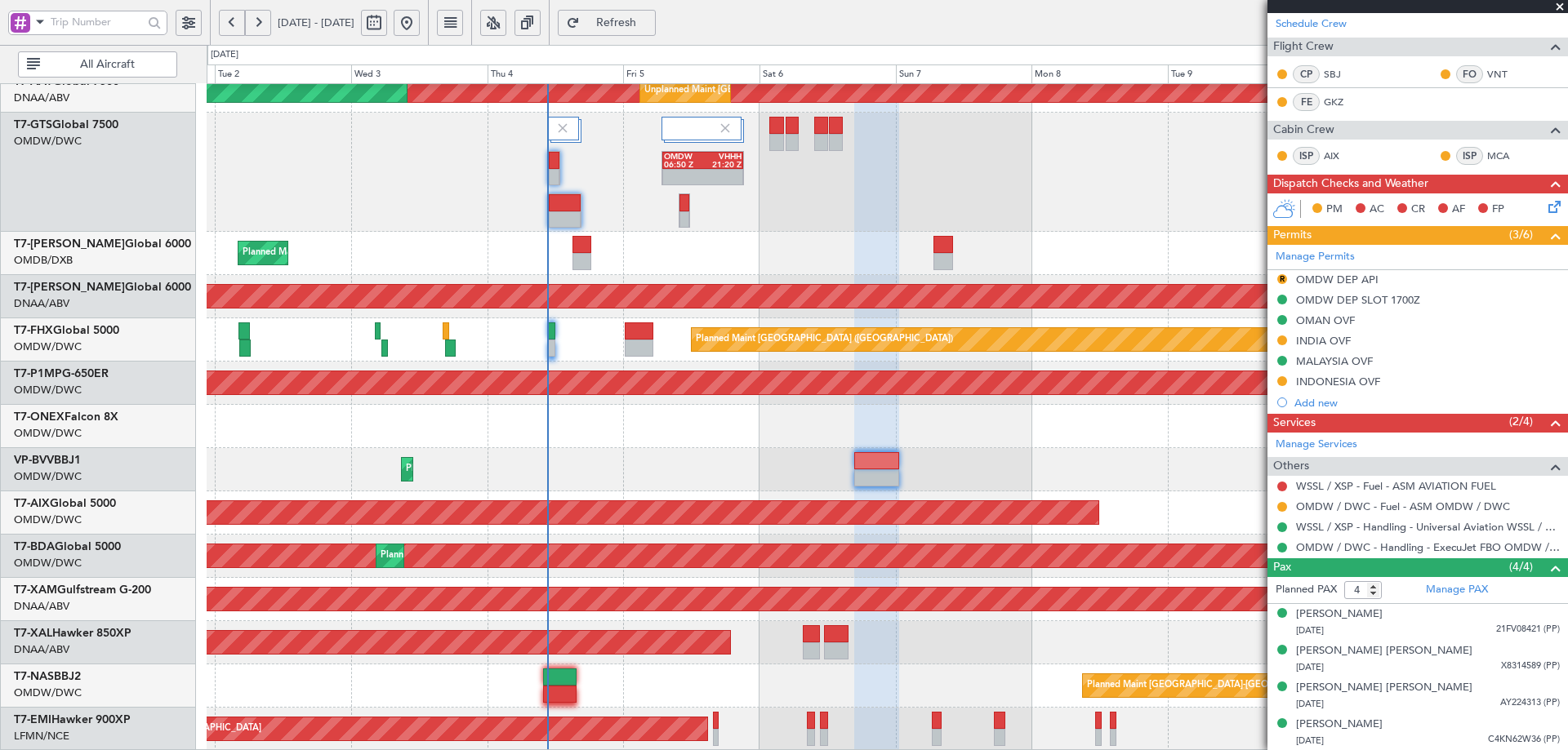
click at [1365, 383] on div "INDONESIA OVF" at bounding box center [1338, 381] width 84 height 14
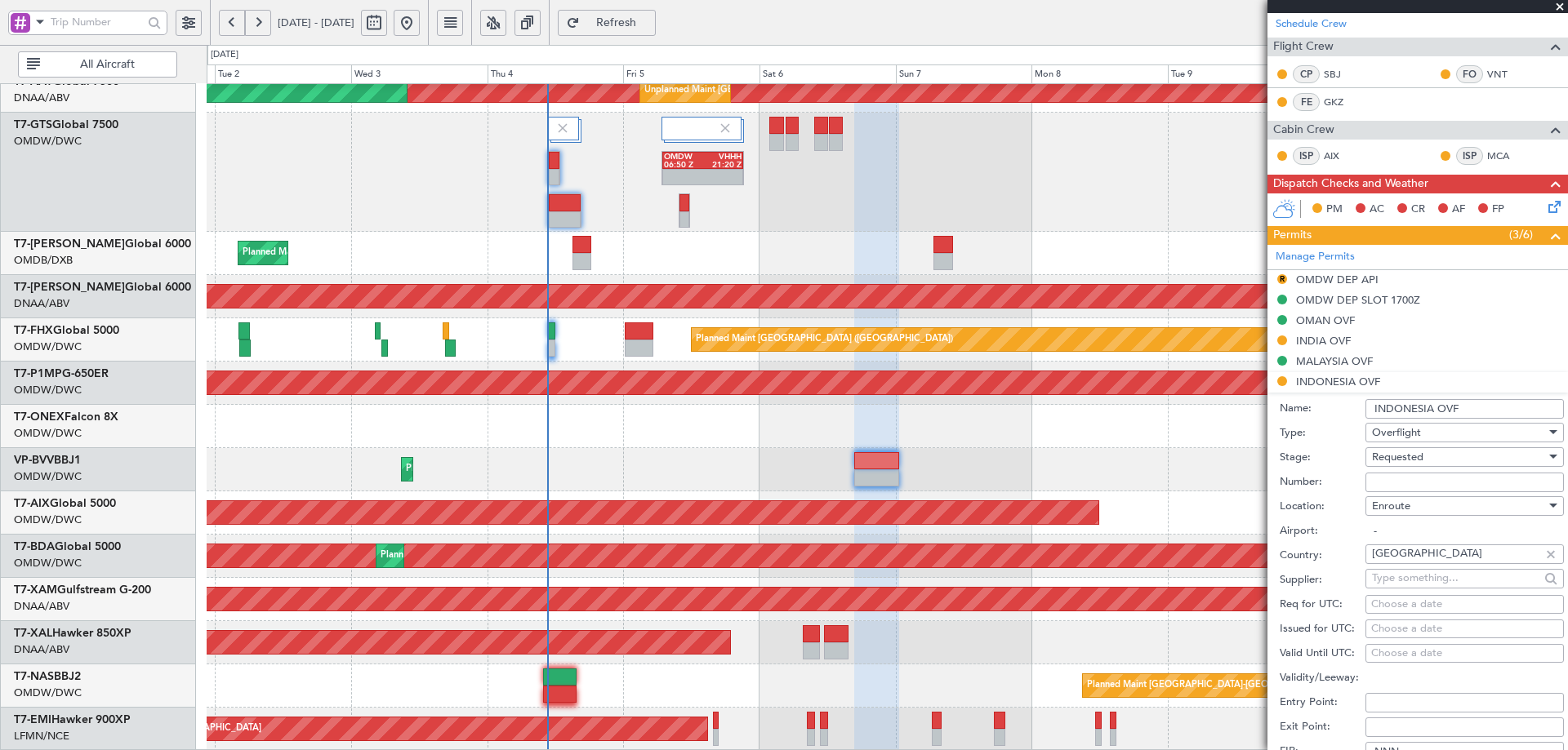
click at [1390, 482] on input "Number:" at bounding box center [1465, 483] width 199 height 20
paste input "SI13097"
type input "SI13097"
click at [1419, 460] on span "Requested" at bounding box center [1398, 457] width 52 height 15
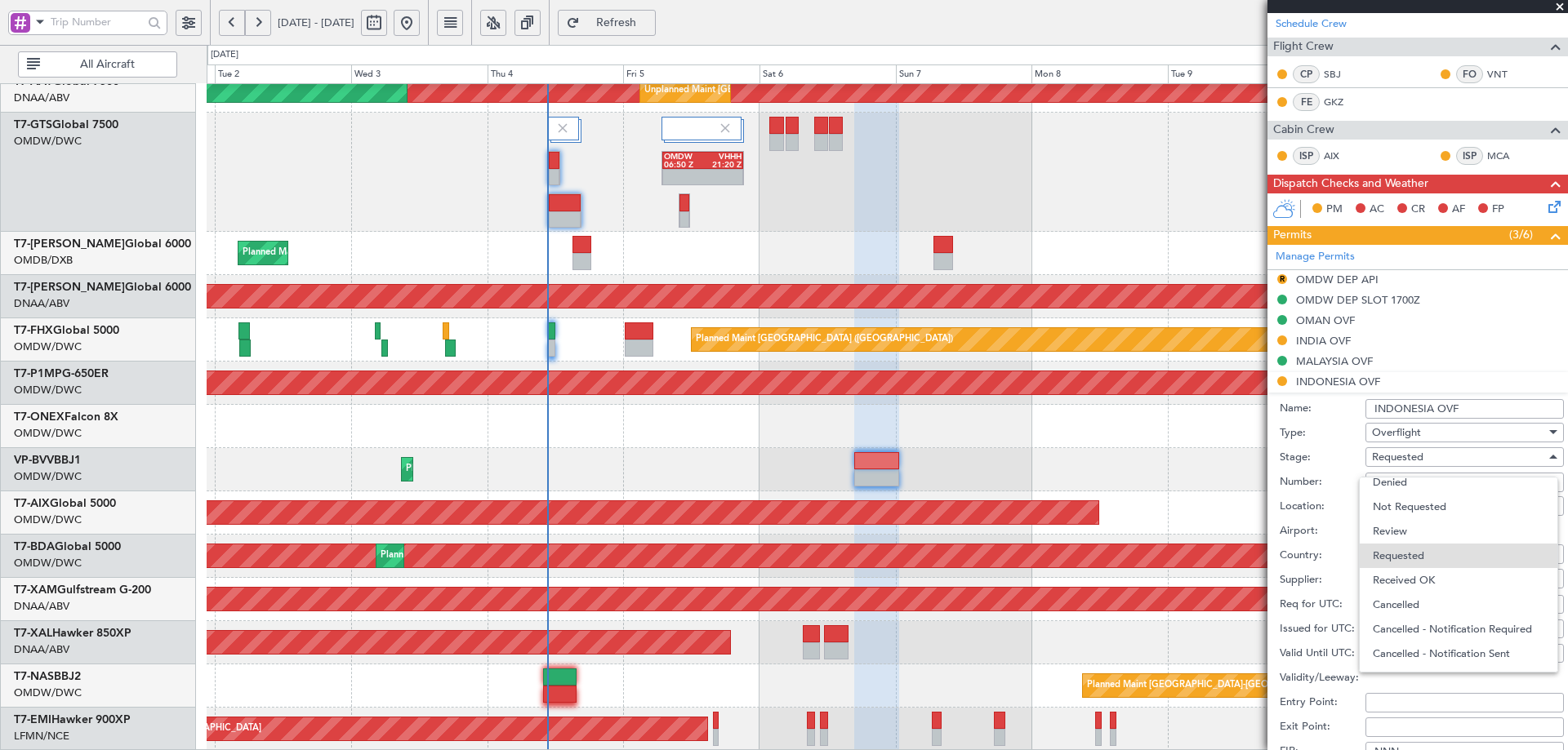
click at [1413, 582] on span "Received OK" at bounding box center [1459, 580] width 172 height 25
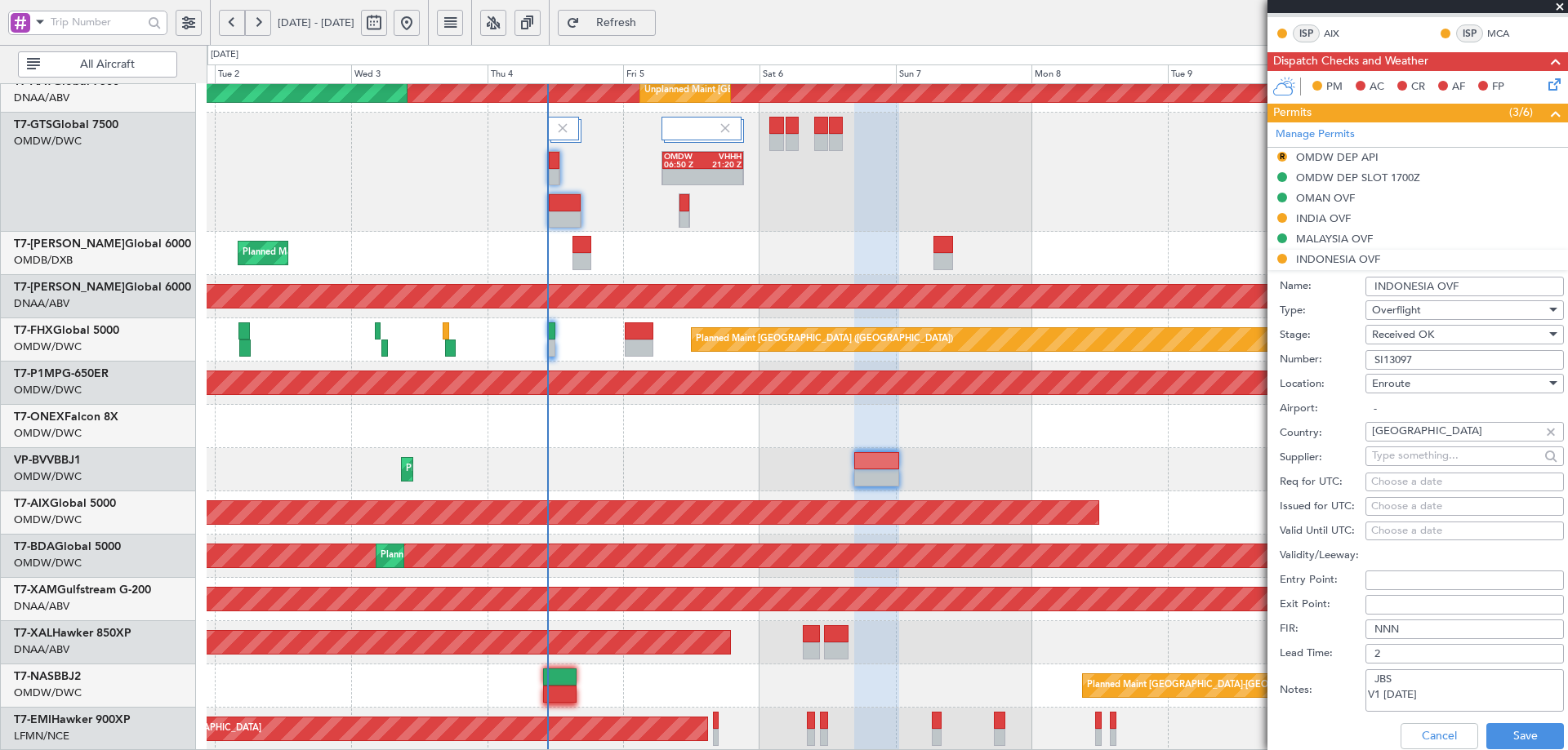
scroll to position [573, 0]
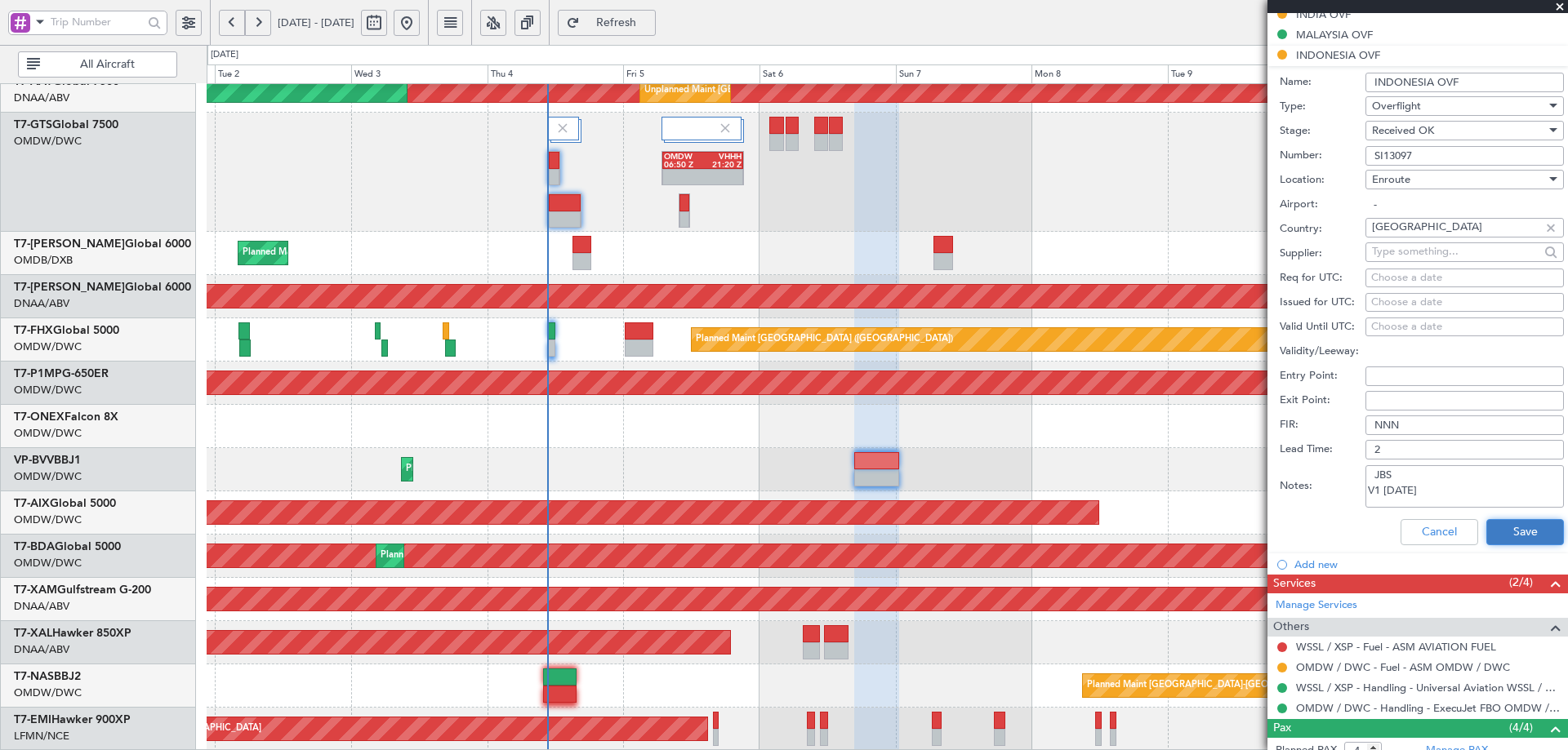
click at [1503, 533] on button "Save" at bounding box center [1525, 532] width 78 height 26
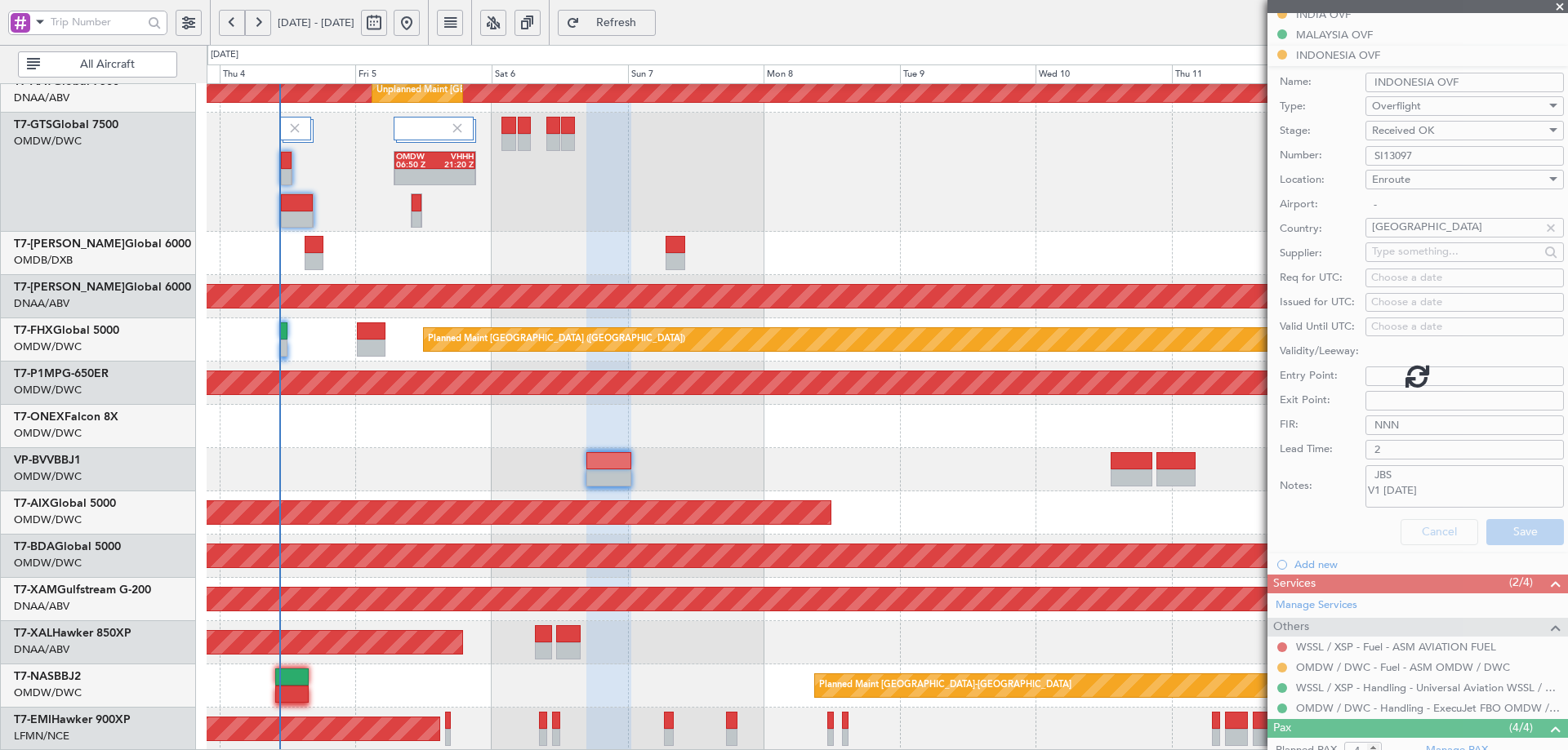
scroll to position [361, 0]
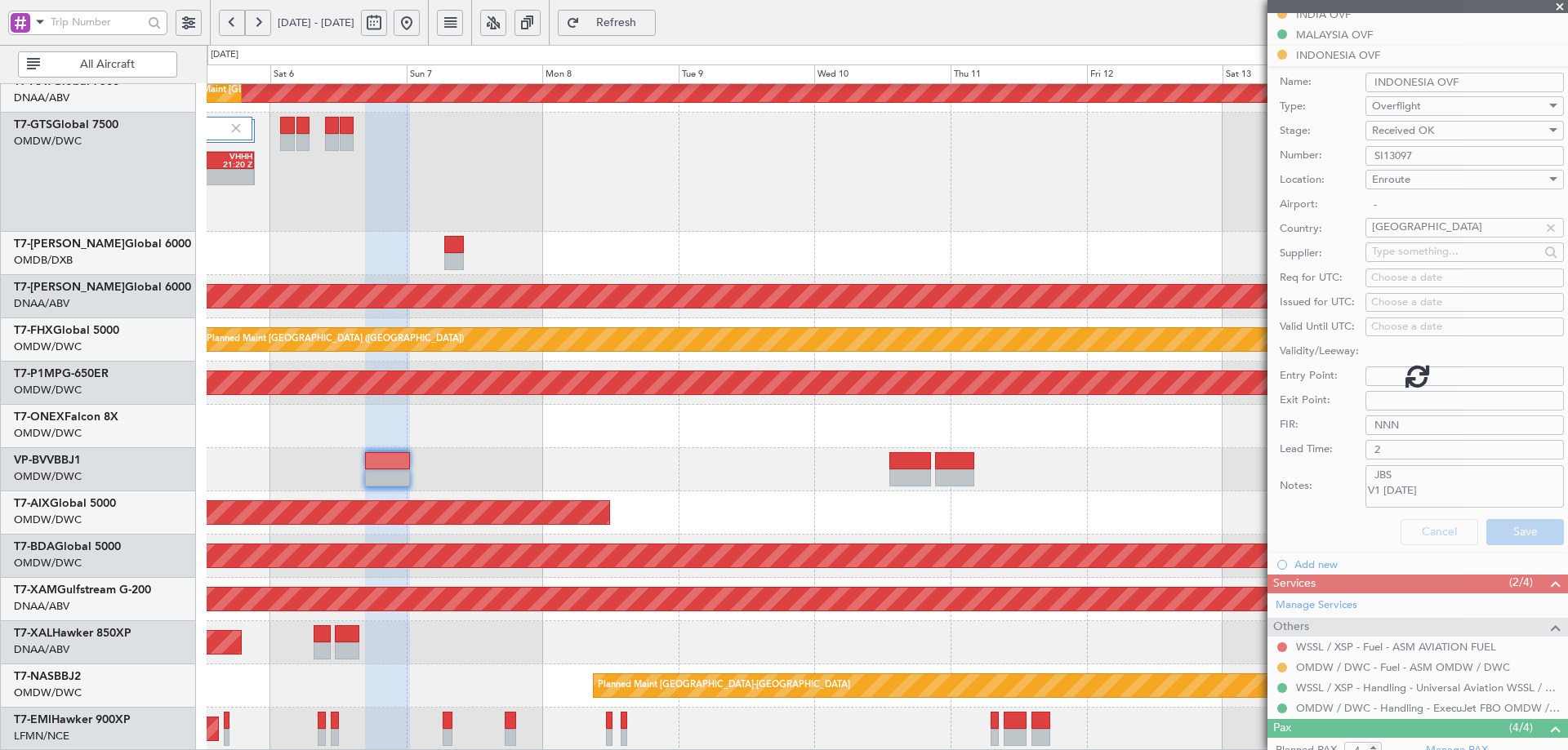
click at [590, 464] on div "Unplanned Maint [GEOGRAPHIC_DATA] (Al Maktoum Intl) Unplanned Maint [GEOGRAPHIC…" at bounding box center [886, 236] width 1360 height 1028
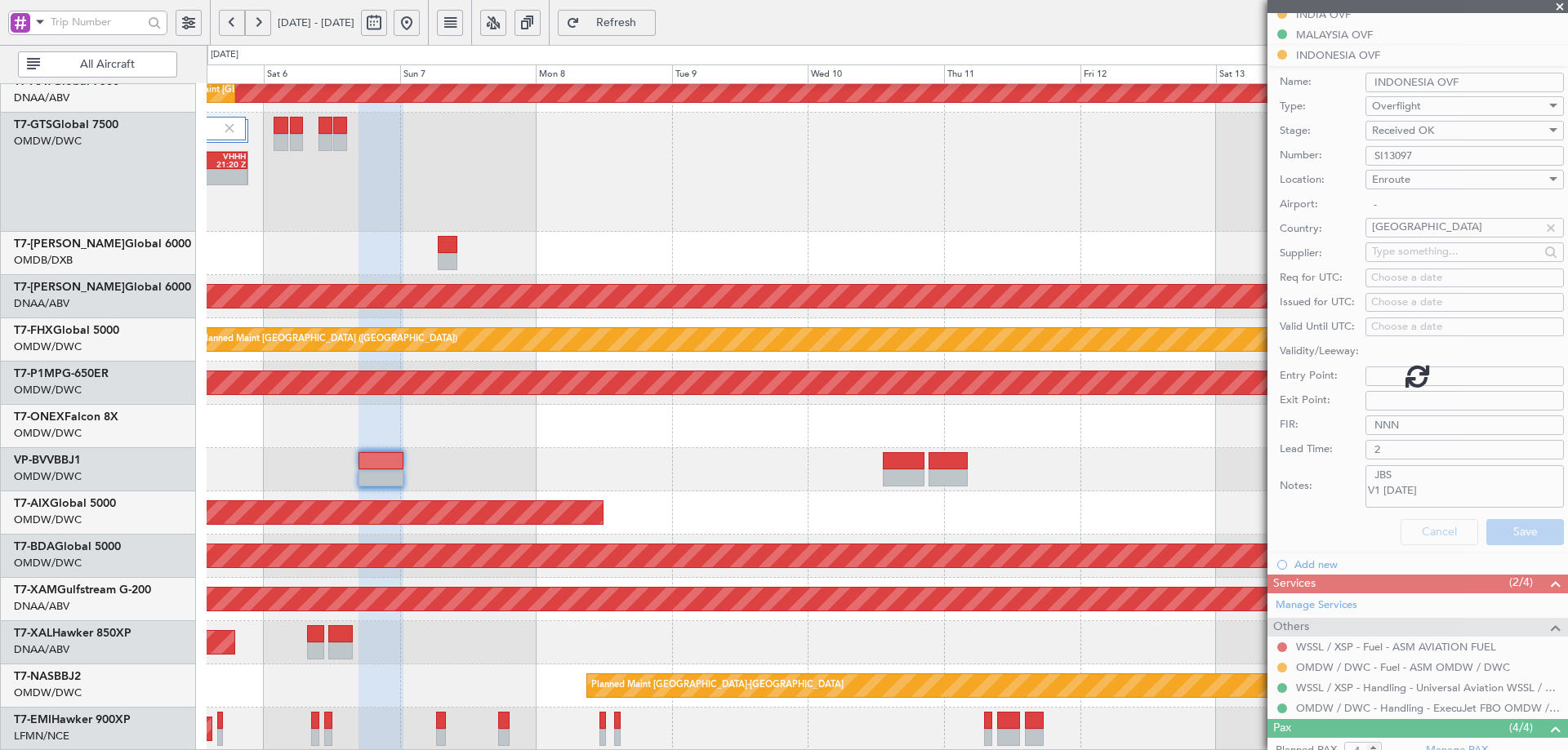
scroll to position [246, 0]
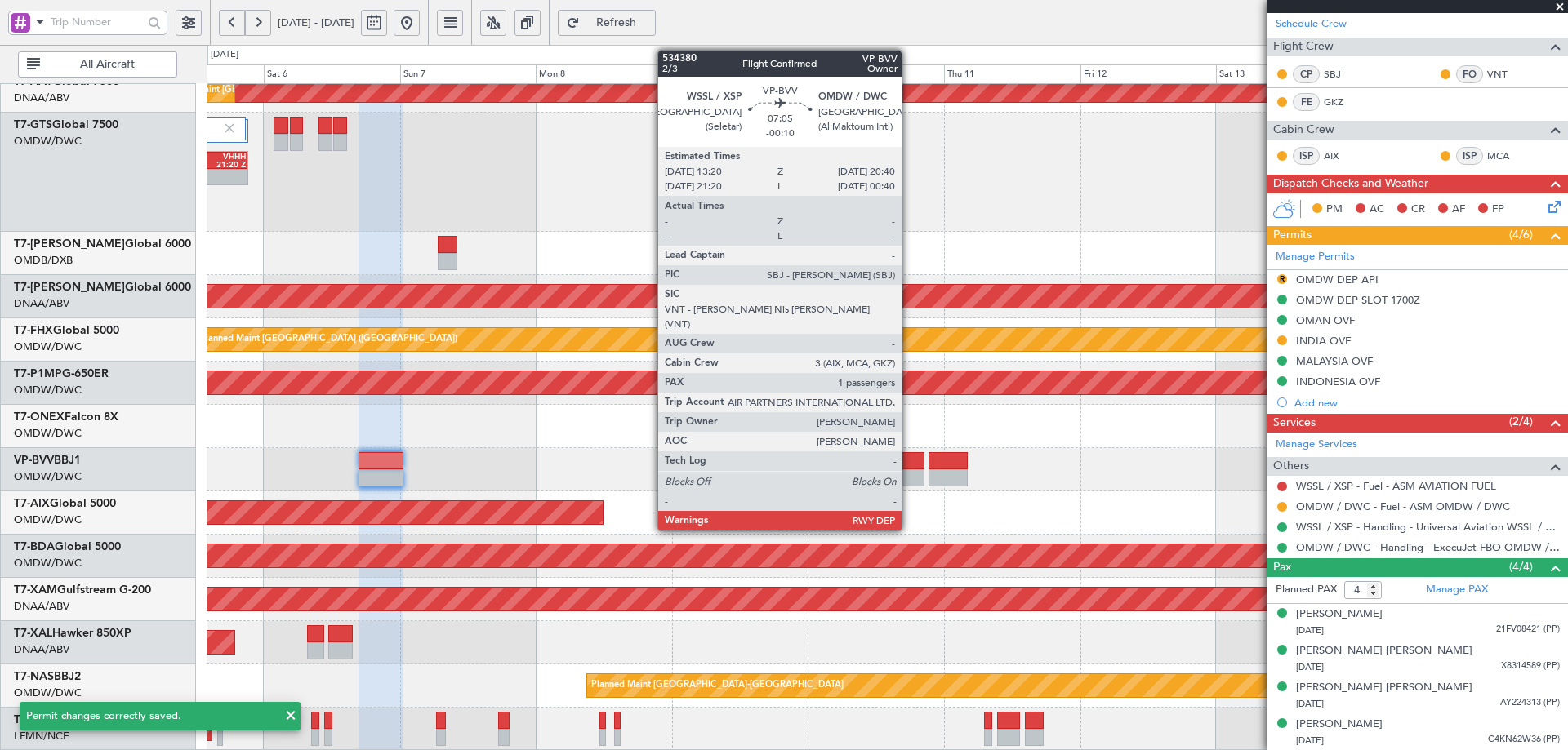
click at [909, 464] on div at bounding box center [904, 460] width 42 height 17
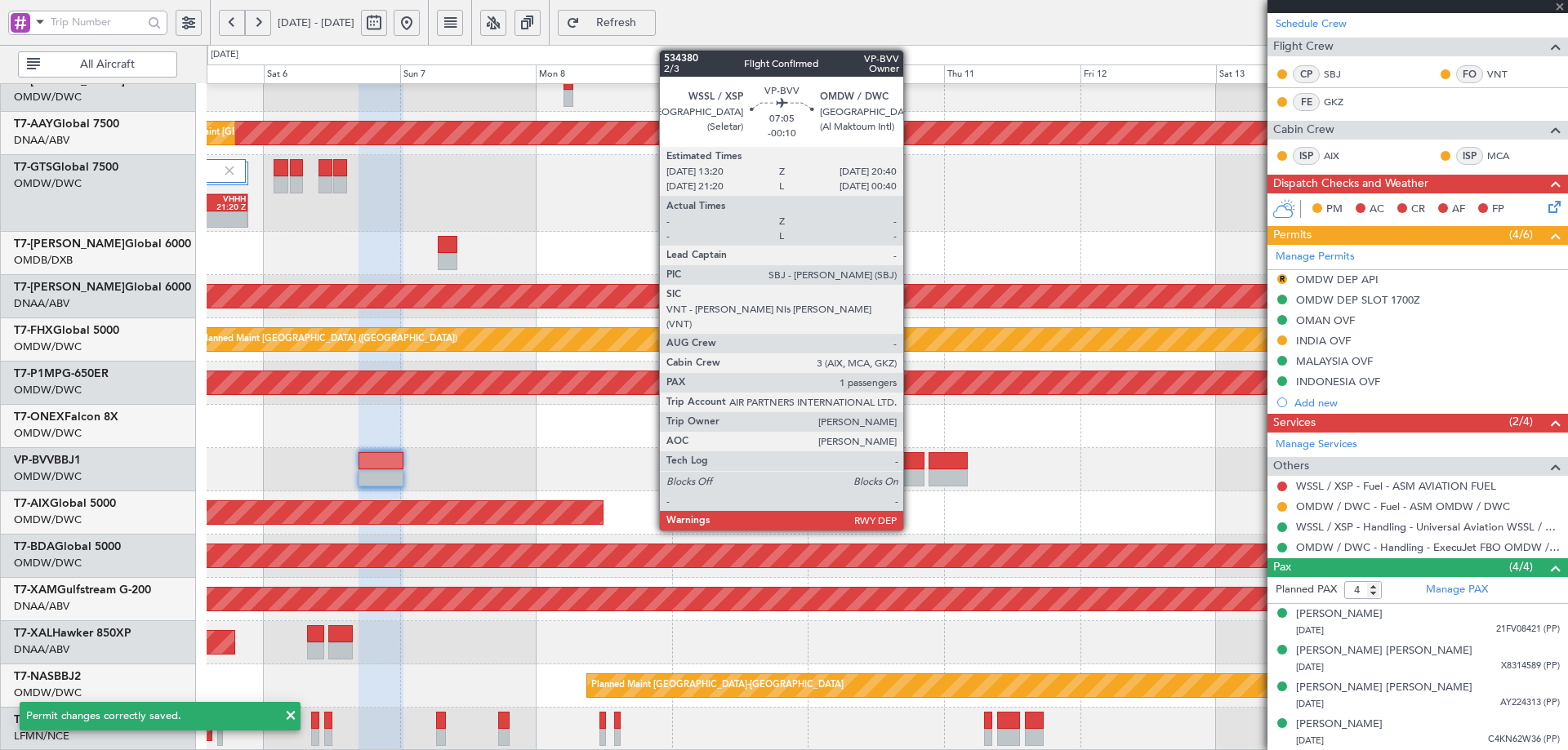
type input "-00:10"
type input "1"
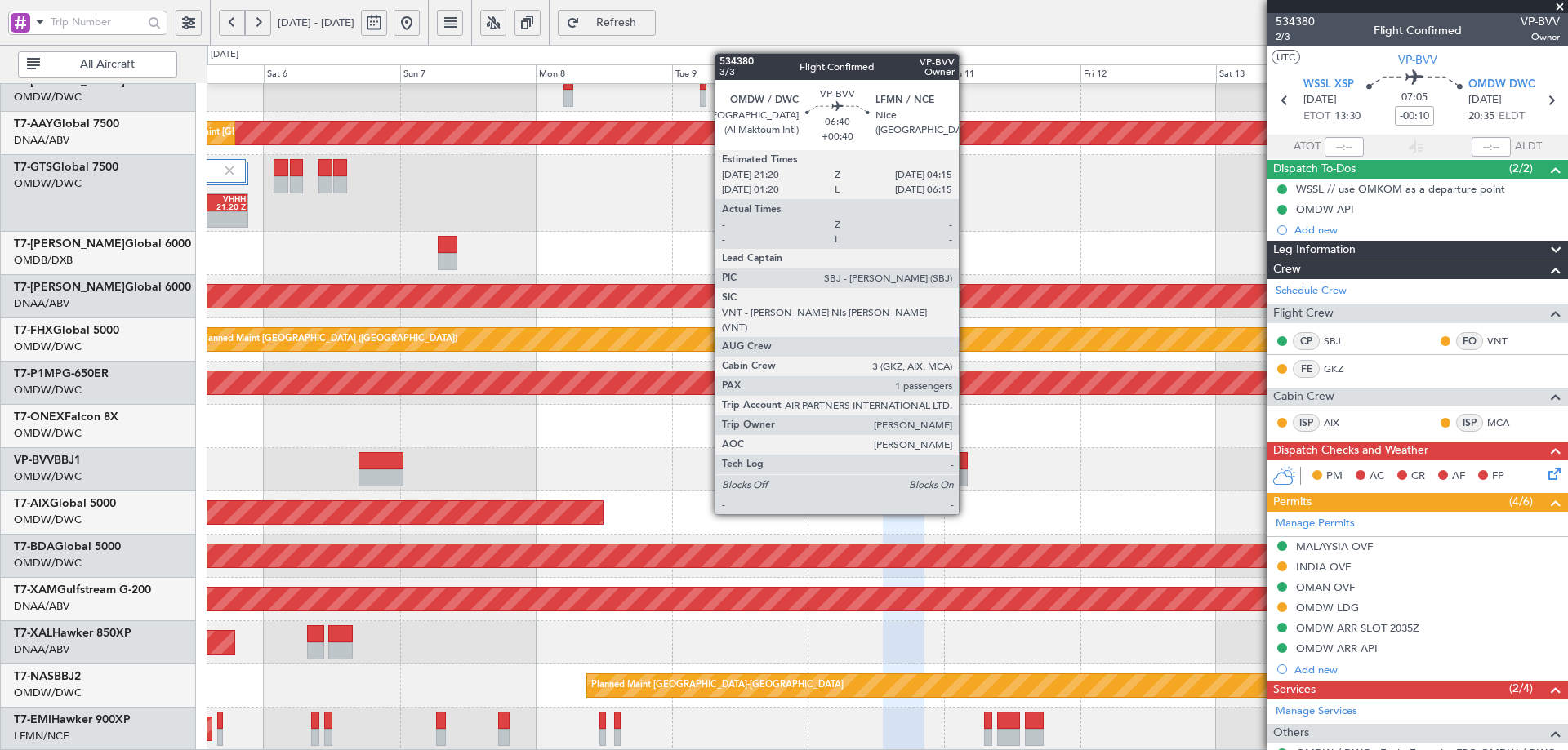
click at [966, 484] on div at bounding box center [949, 478] width 40 height 17
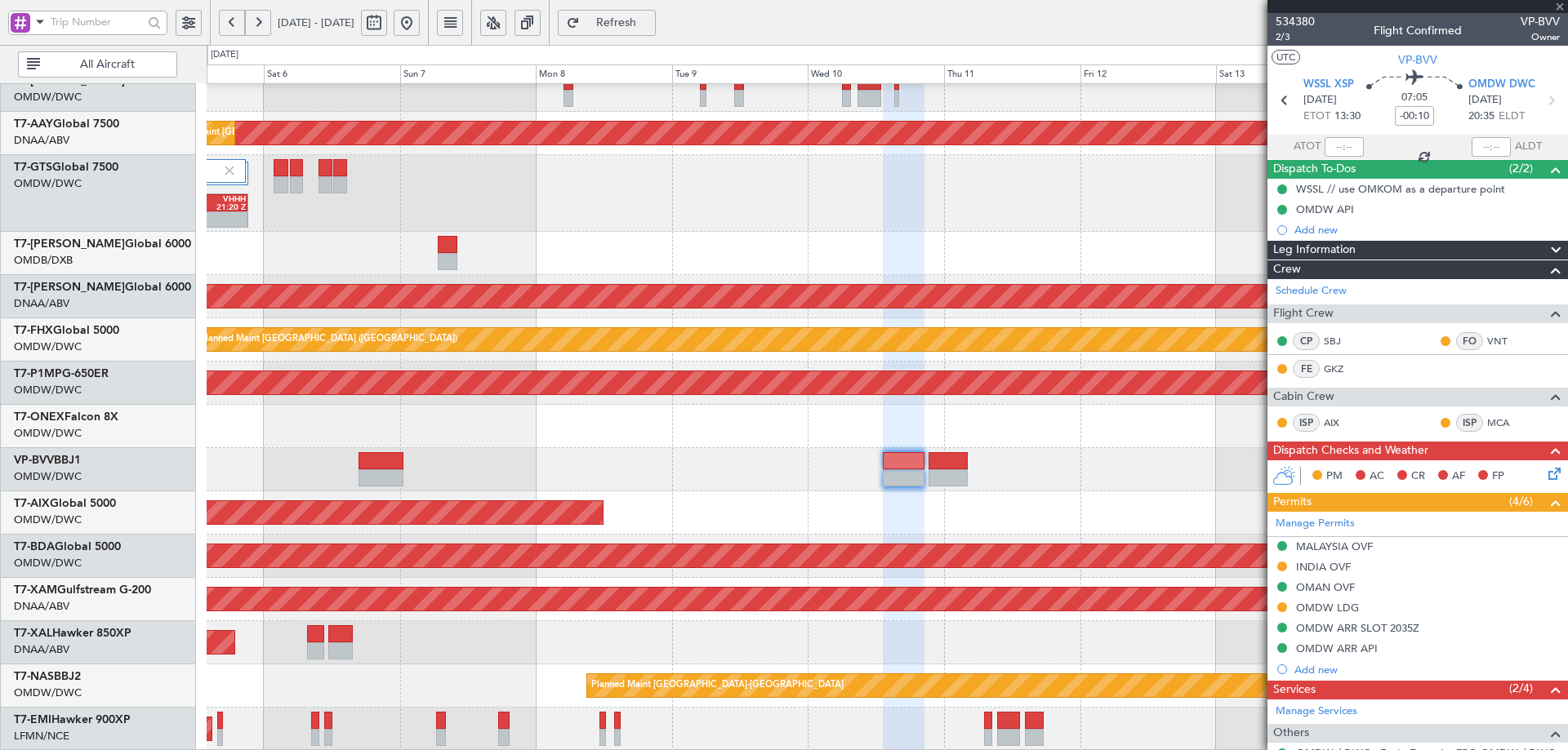
click at [966, 480] on div at bounding box center [949, 478] width 40 height 17
type input "+00:40"
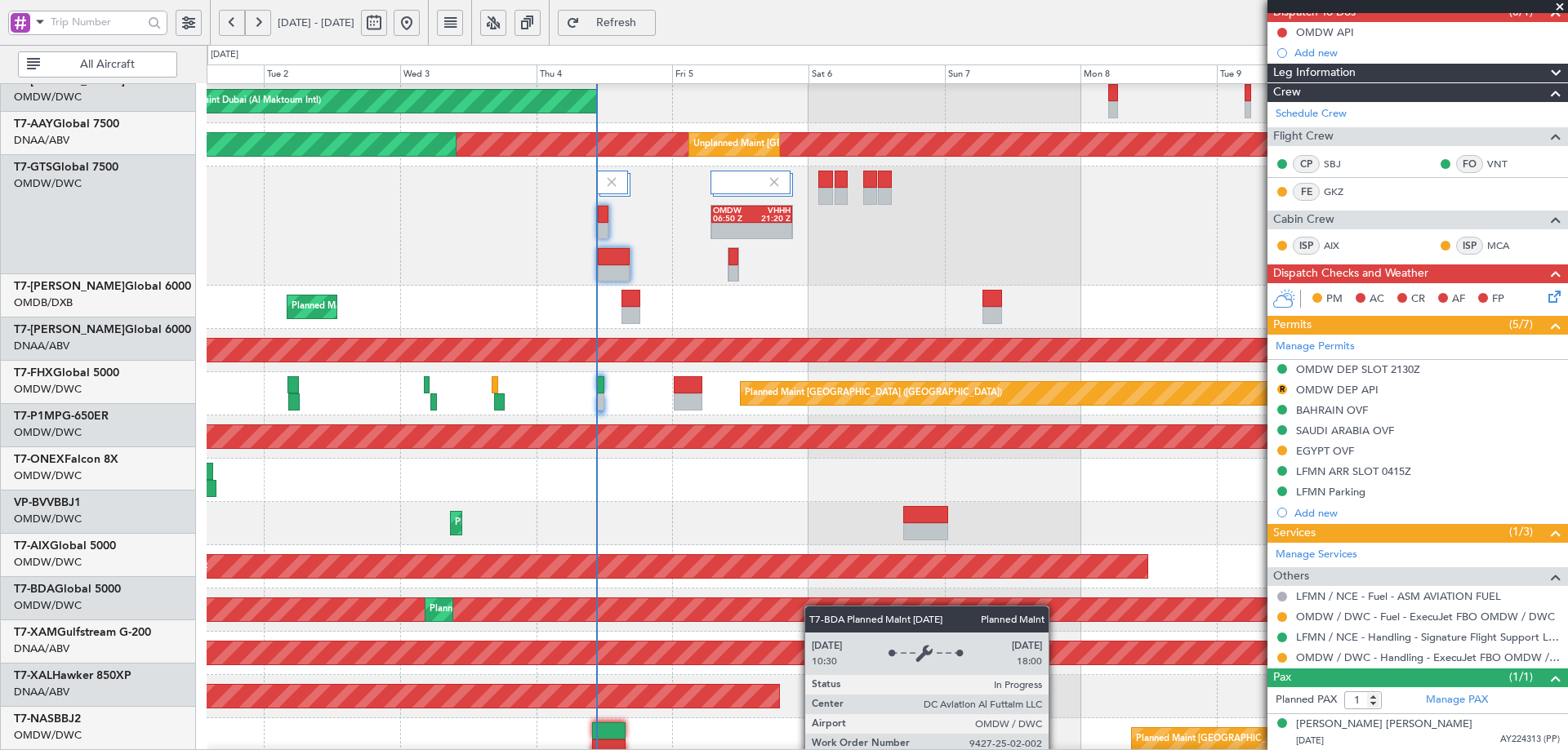
scroll to position [289, 0]
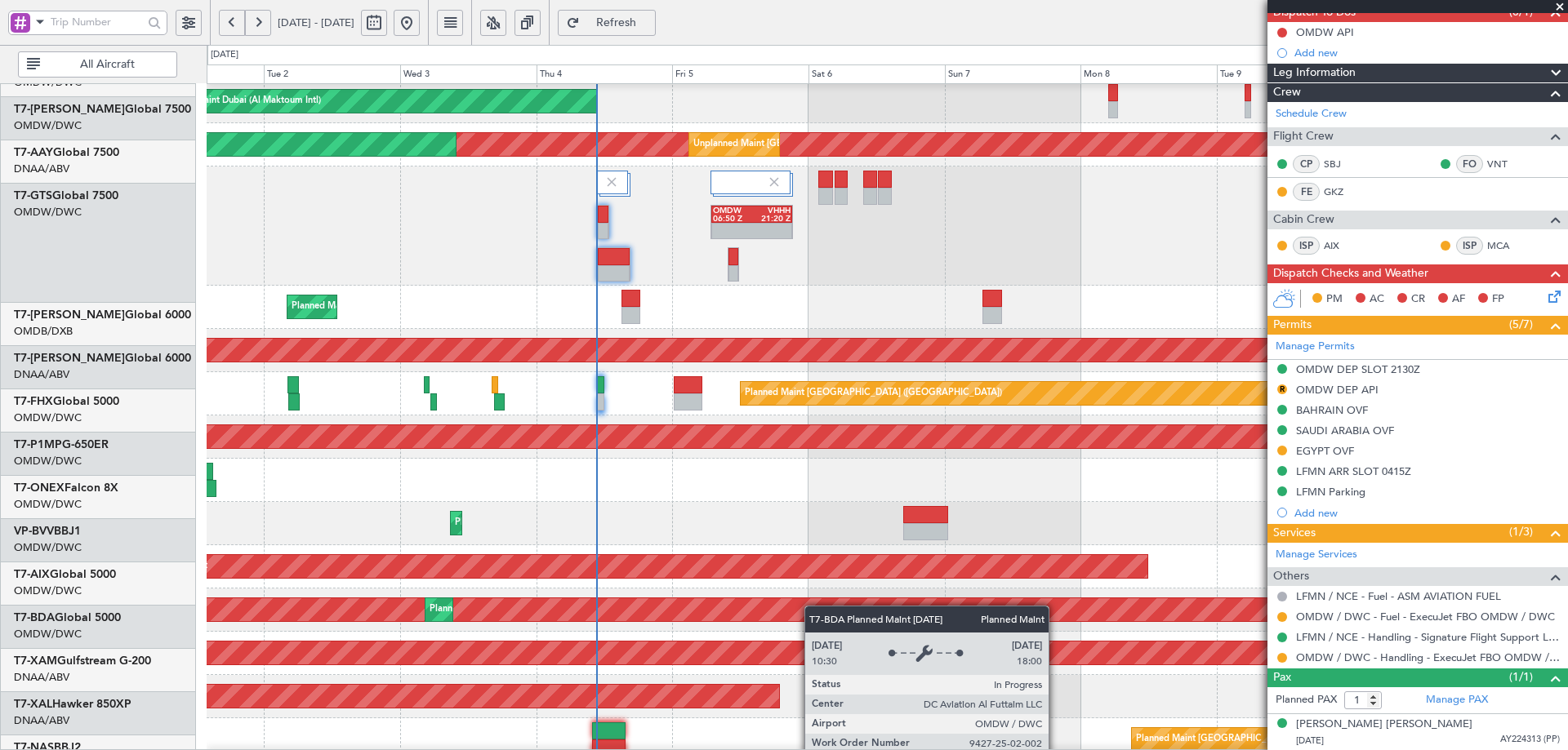
click at [1138, 636] on div "Planned Maint Dubai (Al Maktoum Intl) AOG Maint [GEOGRAPHIC_DATA] (Al Maktoum I…" at bounding box center [886, 291] width 1360 height 1028
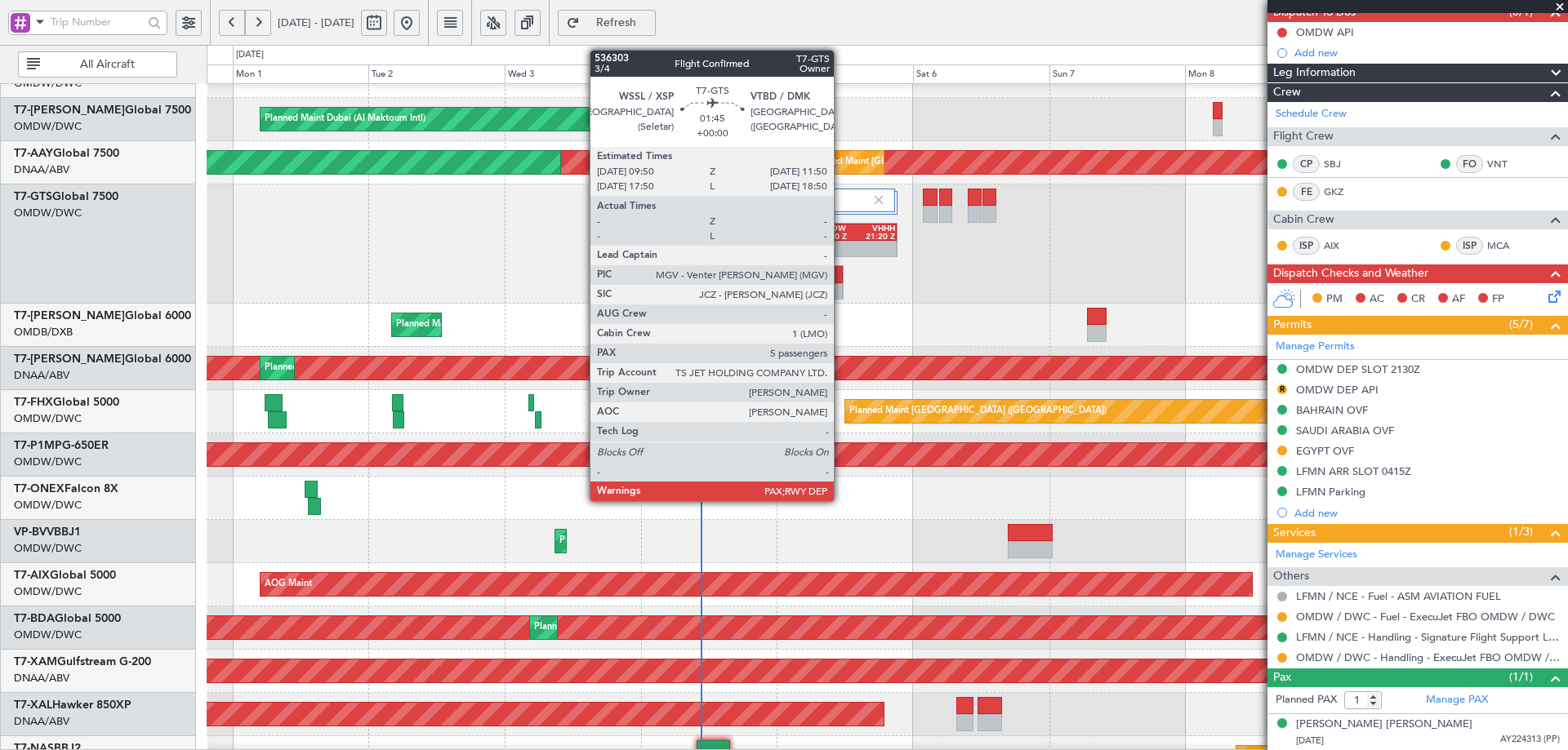
click at [842, 280] on div at bounding box center [838, 274] width 10 height 17
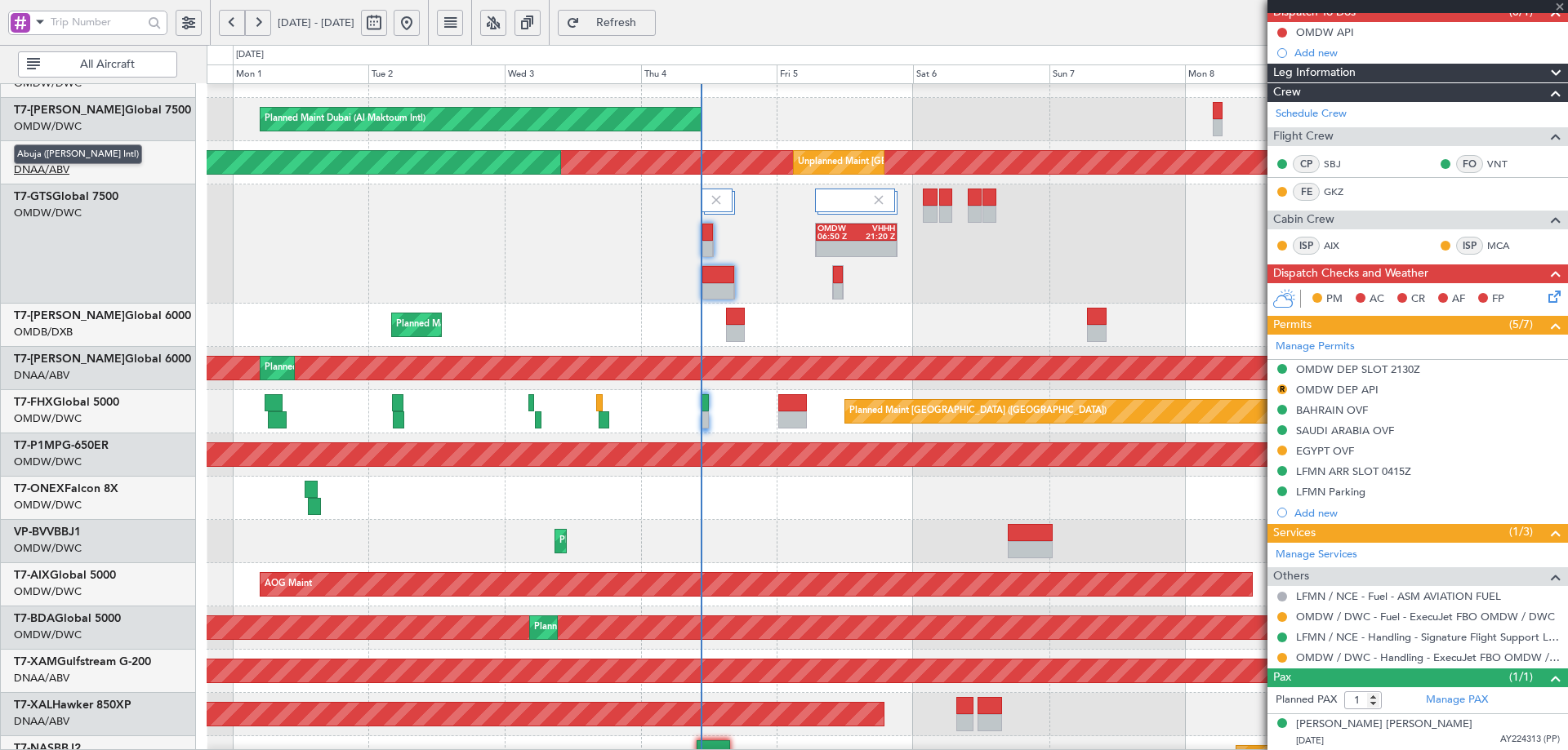
type input "5"
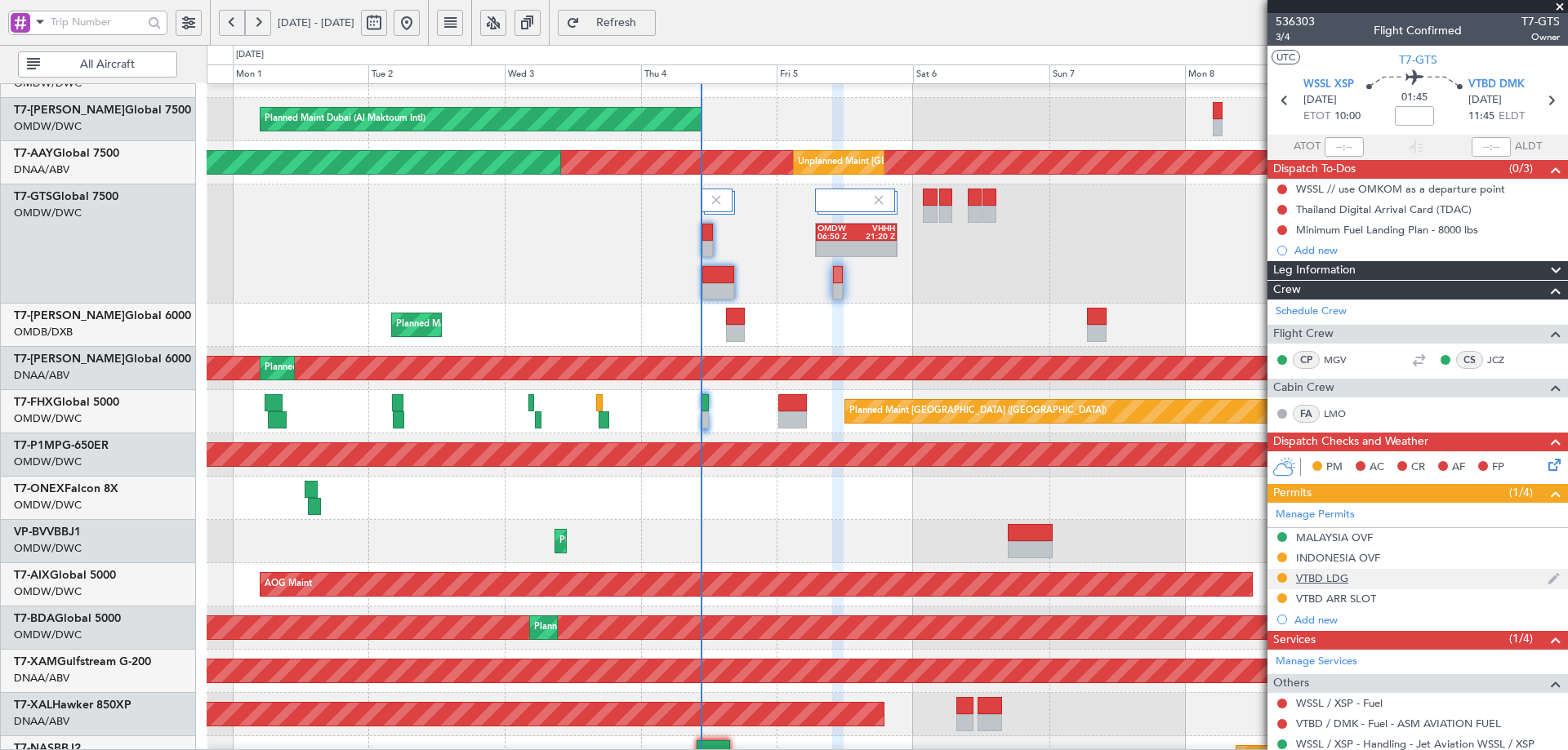
click at [1324, 582] on div "VTBD LDG" at bounding box center [1323, 578] width 53 height 14
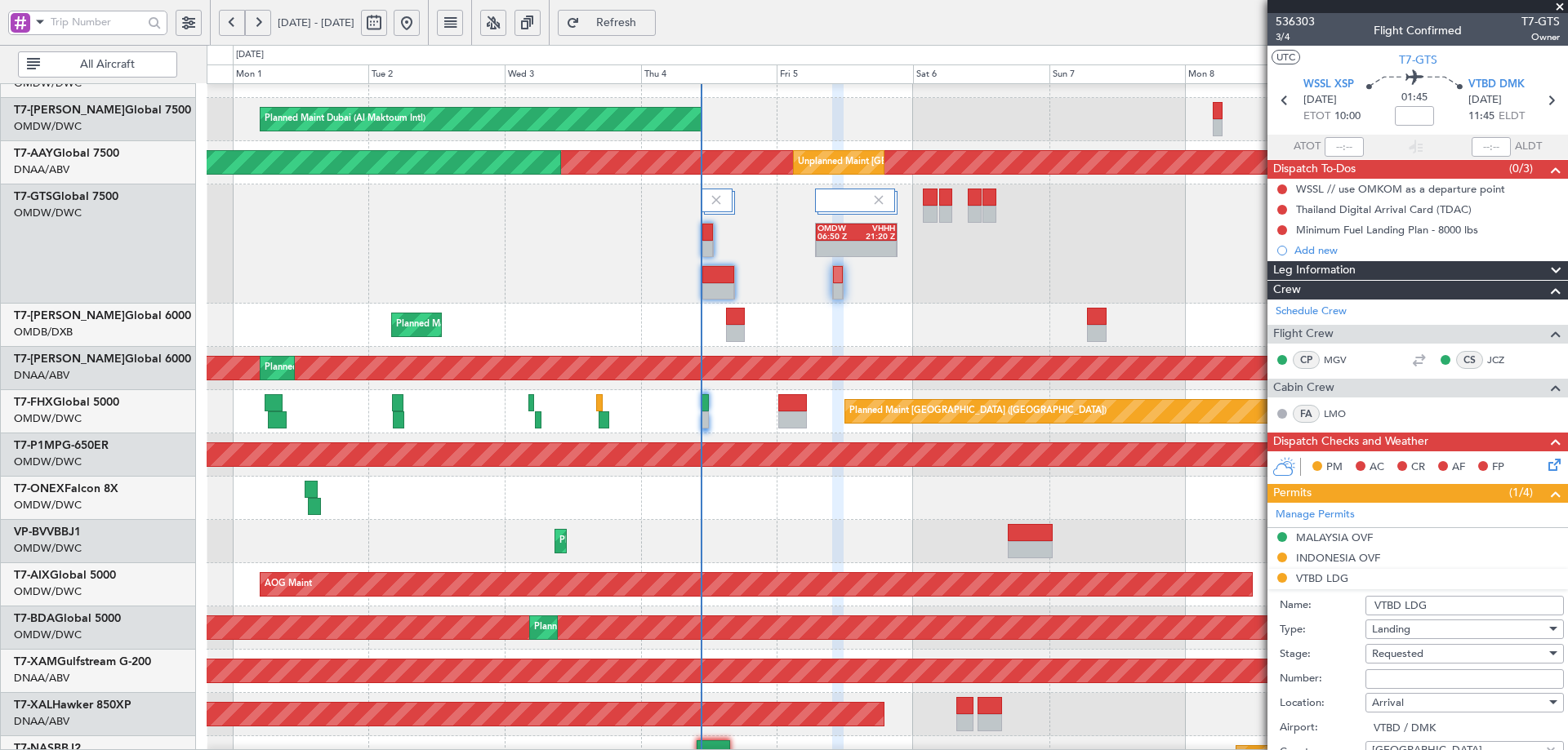
click at [1370, 680] on input "Number:" at bounding box center [1465, 679] width 199 height 20
paste input "ATD 10459/09/2025"
type input "ATD 10459/09/2025"
click at [1416, 654] on span "Requested" at bounding box center [1398, 654] width 52 height 15
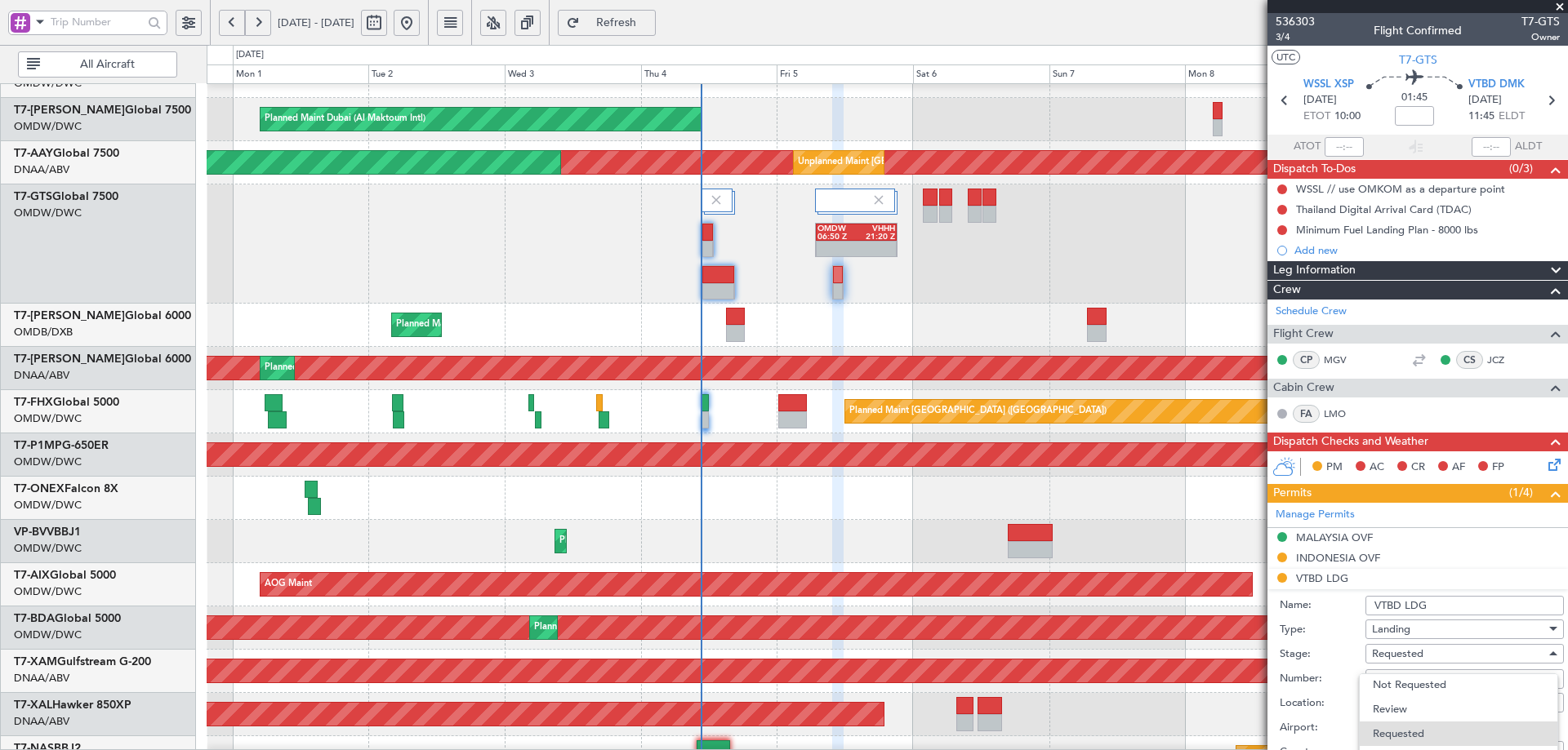
drag, startPoint x: 1561, startPoint y: 342, endPoint x: 1567, endPoint y: 373, distance: 31.6
click at [1567, 375] on div at bounding box center [784, 375] width 1568 height 750
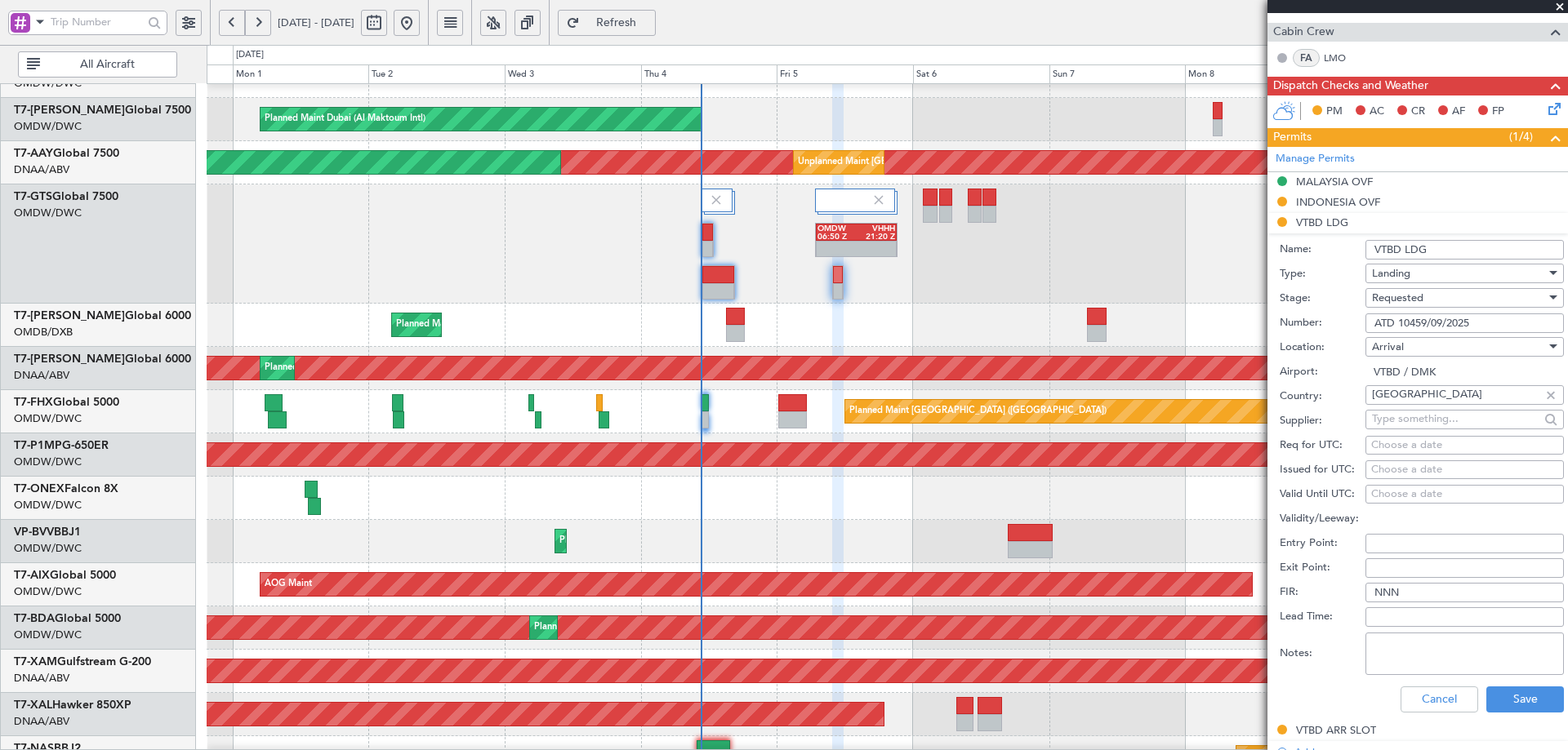
scroll to position [358, 0]
click at [1402, 293] on span "Requested" at bounding box center [1398, 296] width 52 height 15
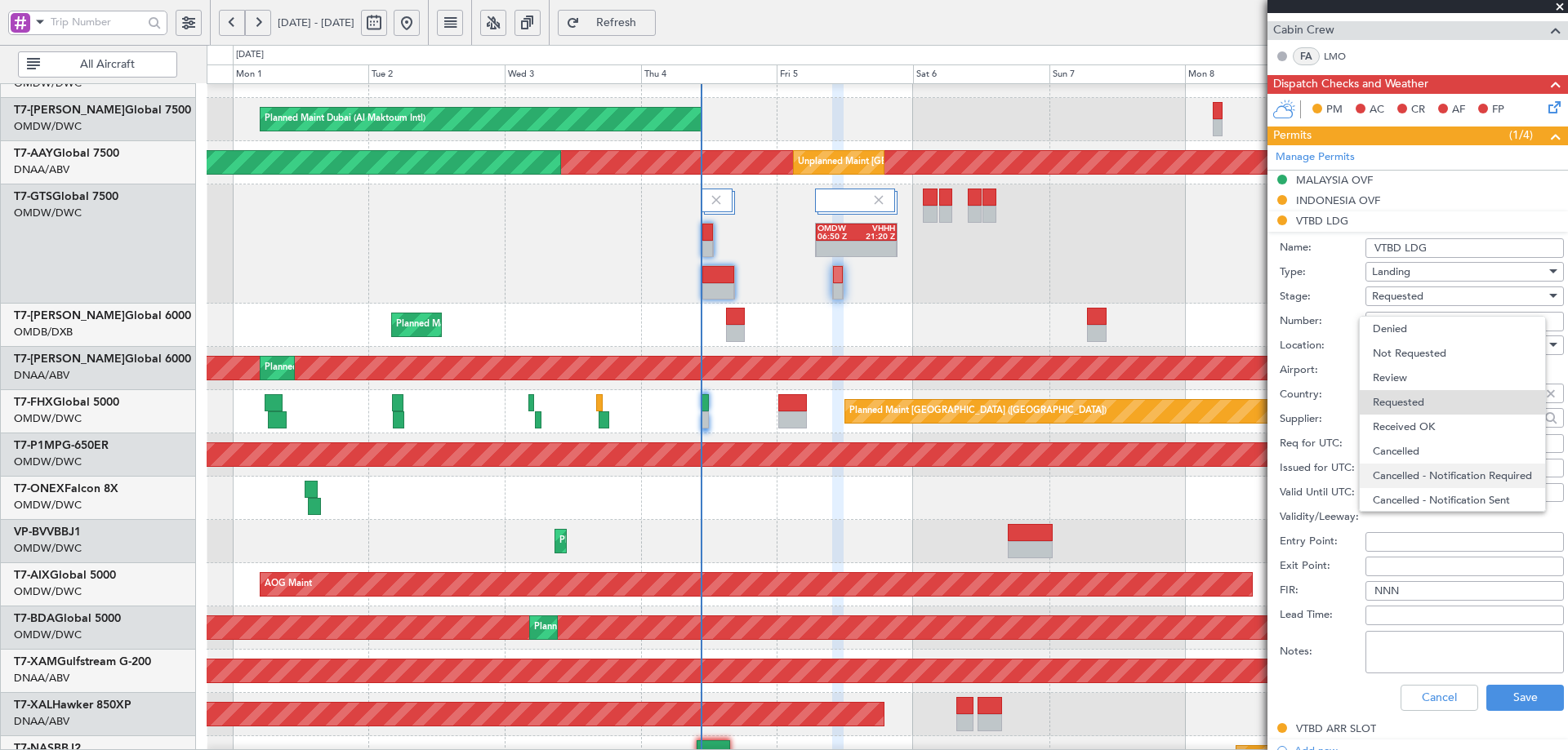
scroll to position [7, 0]
click at [1420, 426] on span "Received OK" at bounding box center [1459, 419] width 172 height 25
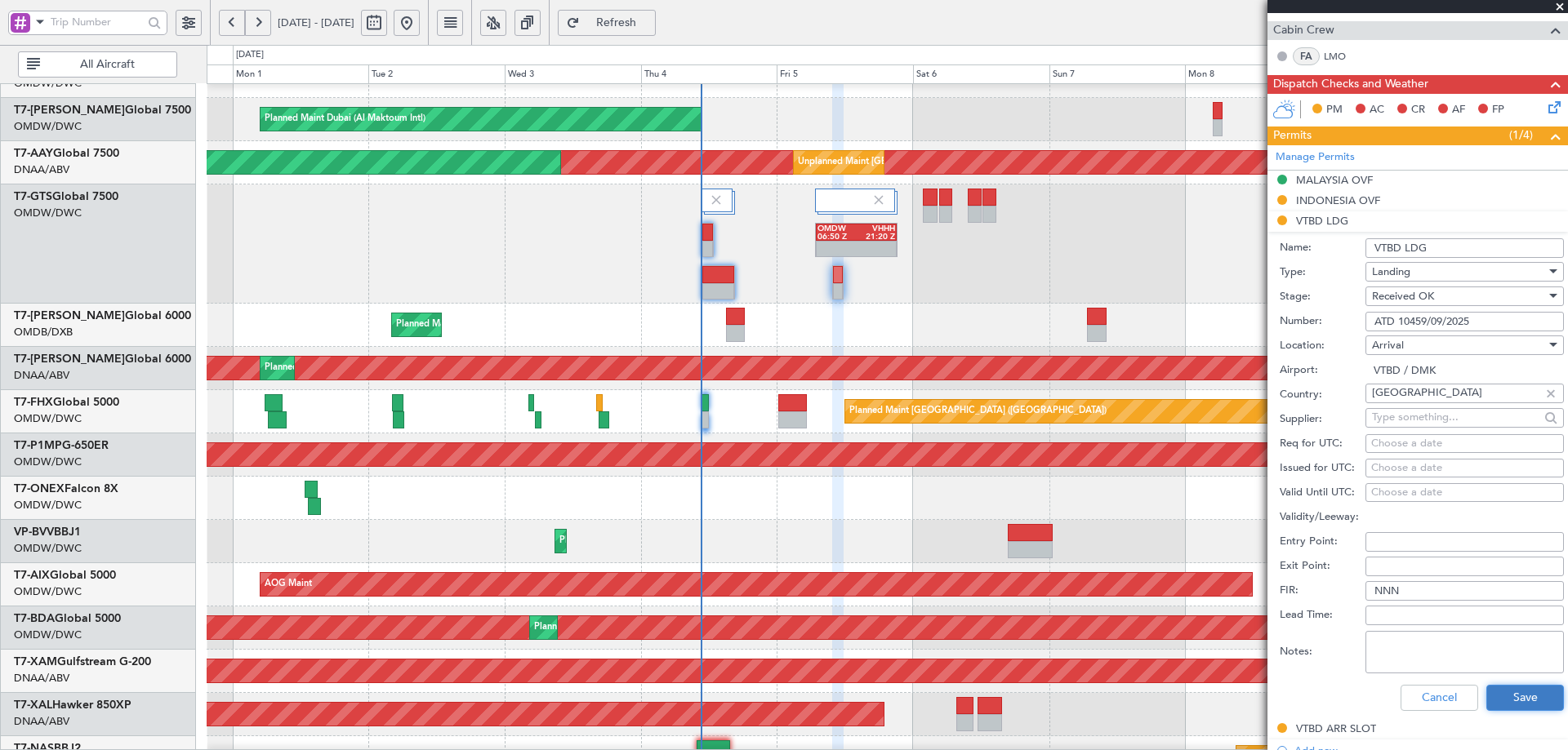
click at [1490, 691] on button "Save" at bounding box center [1525, 698] width 78 height 26
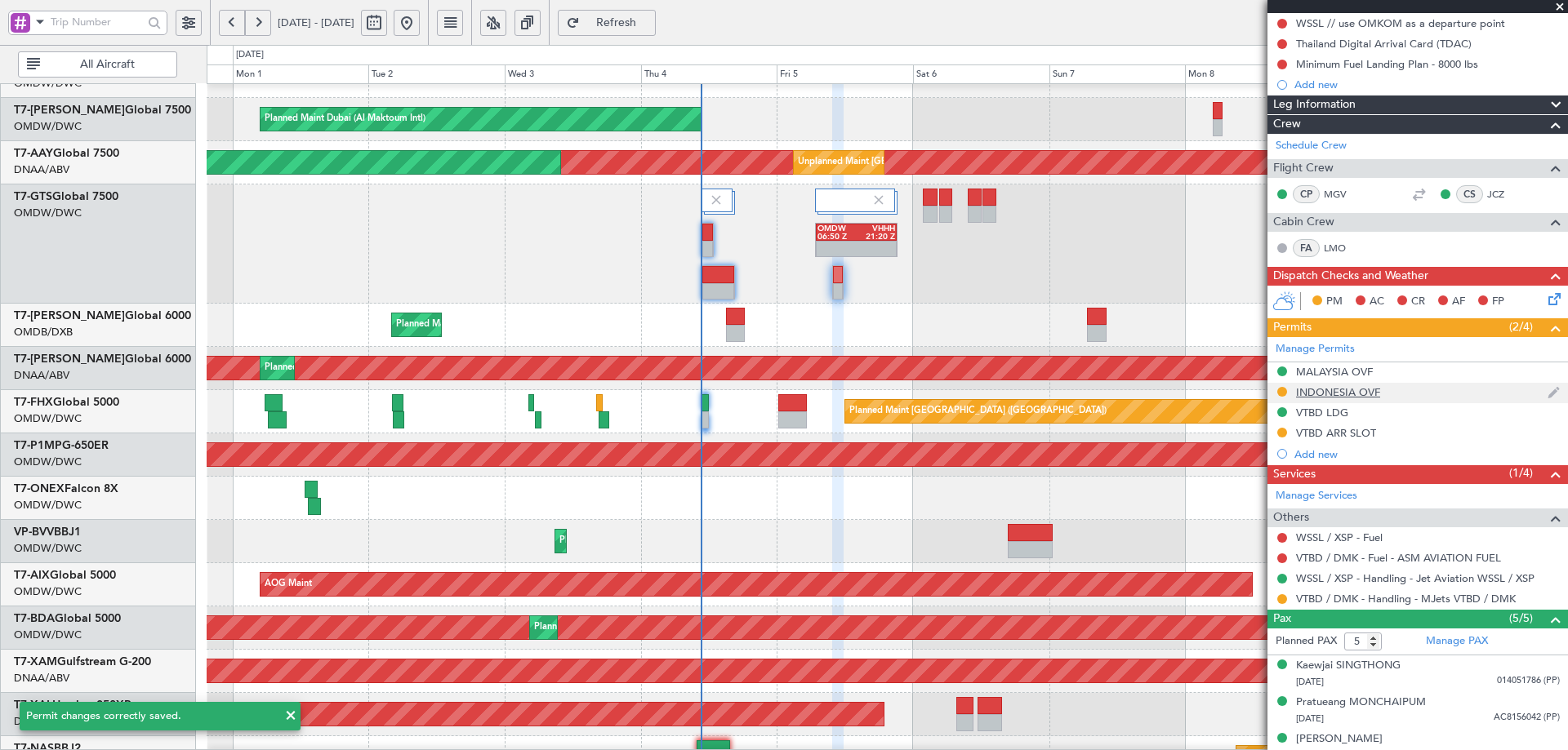
scroll to position [254, 0]
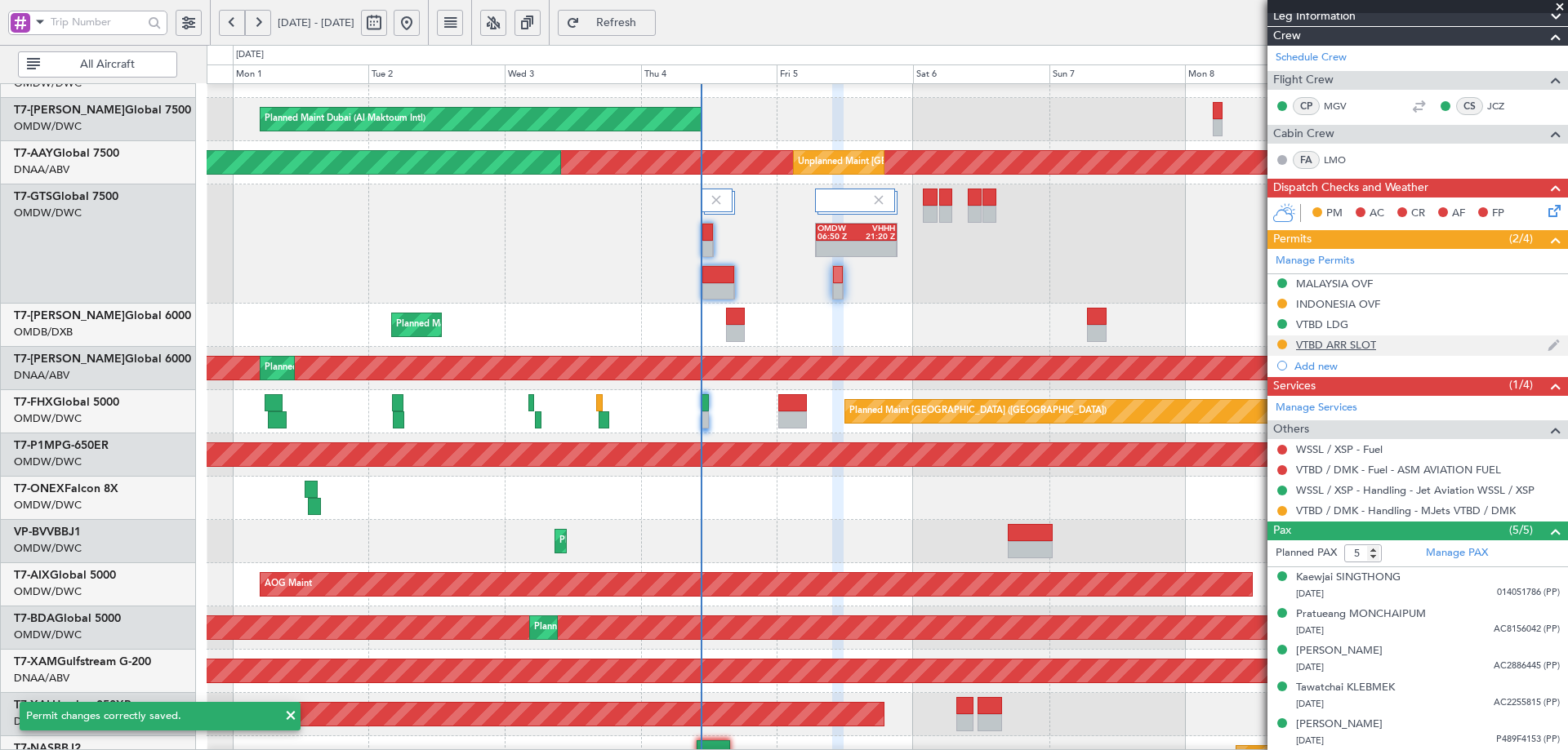
click at [1306, 349] on div "VTBD ARR SLOT" at bounding box center [1336, 345] width 80 height 14
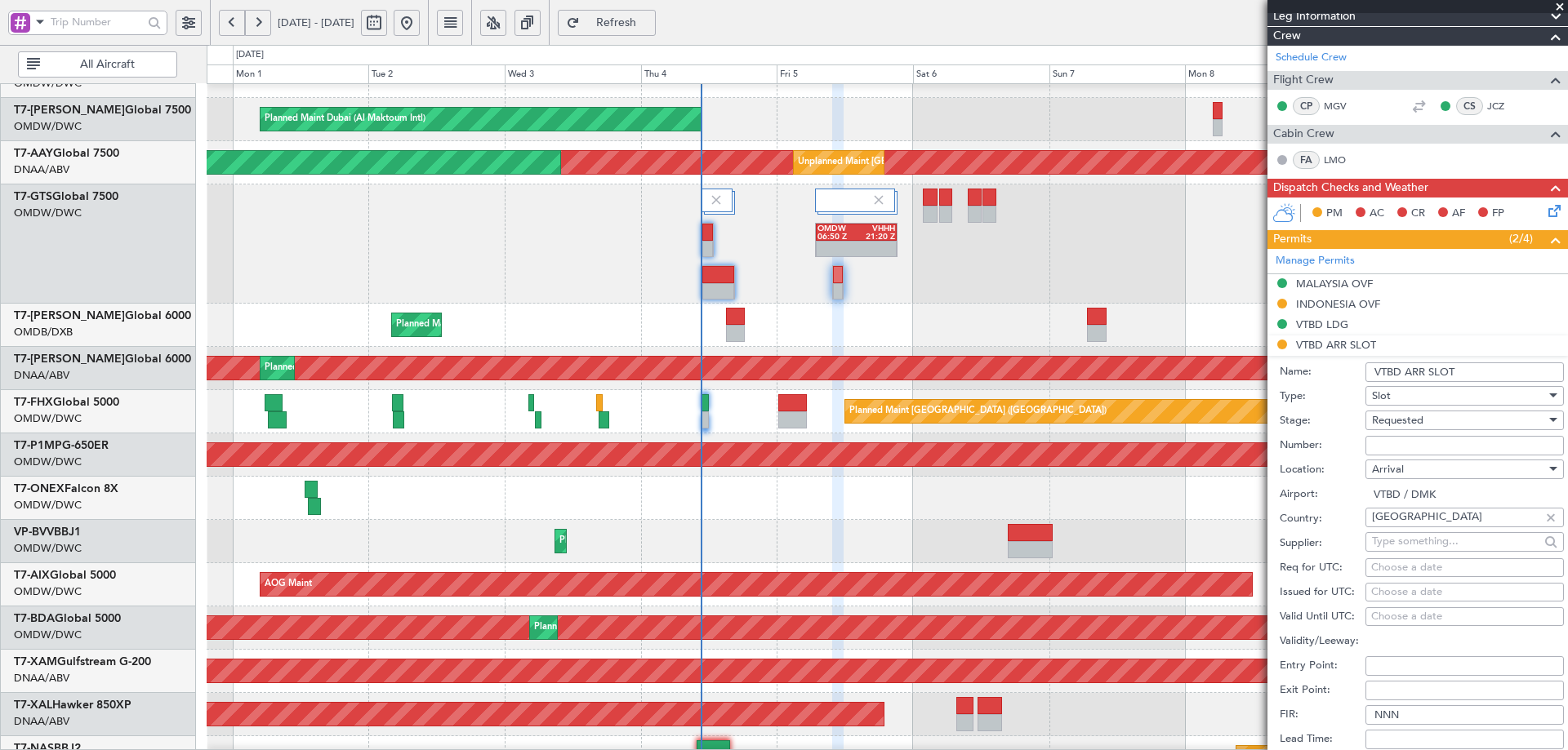
click at [1404, 420] on span "Requested" at bounding box center [1398, 420] width 52 height 15
click at [1415, 545] on span "Received OK" at bounding box center [1459, 543] width 172 height 25
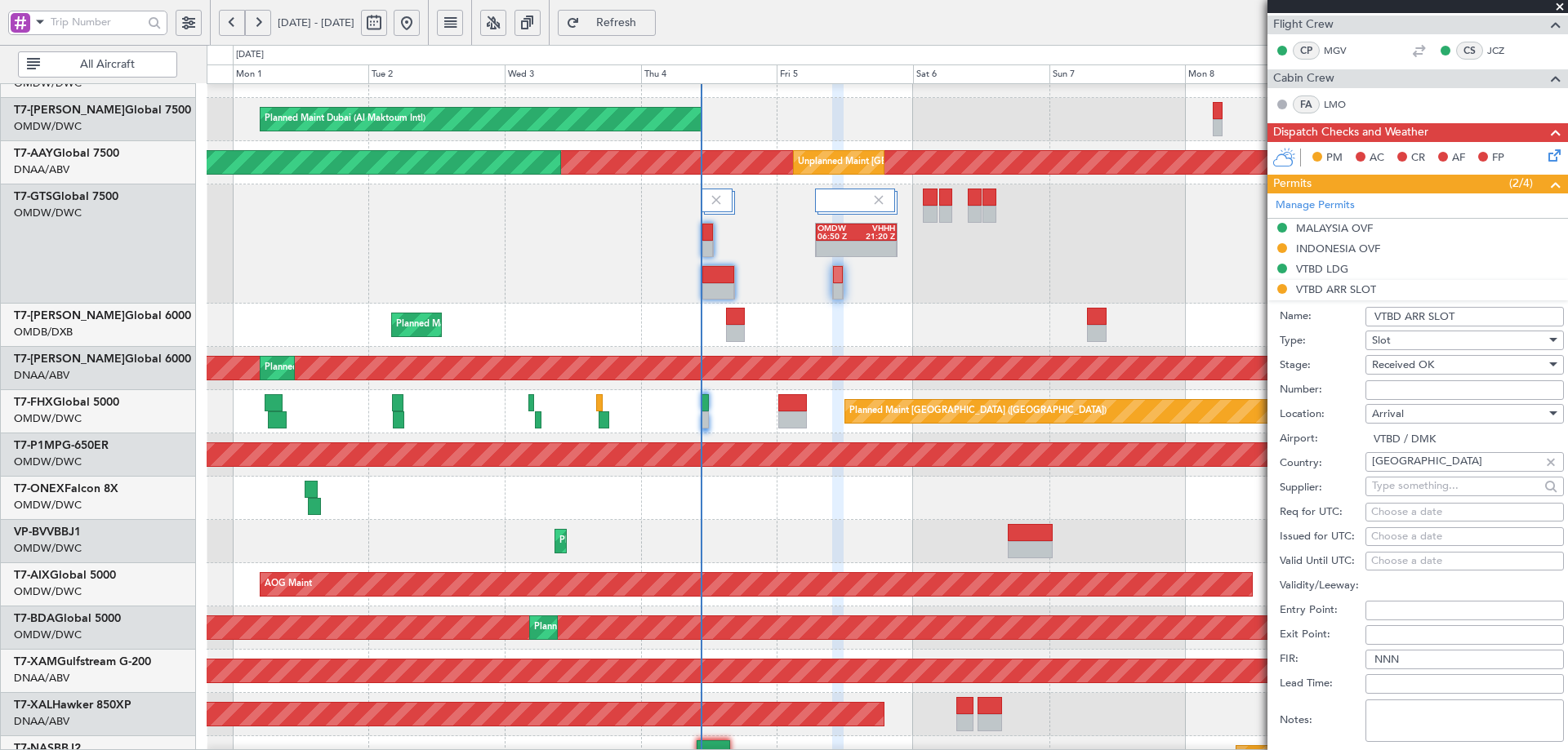
scroll to position [336, 0]
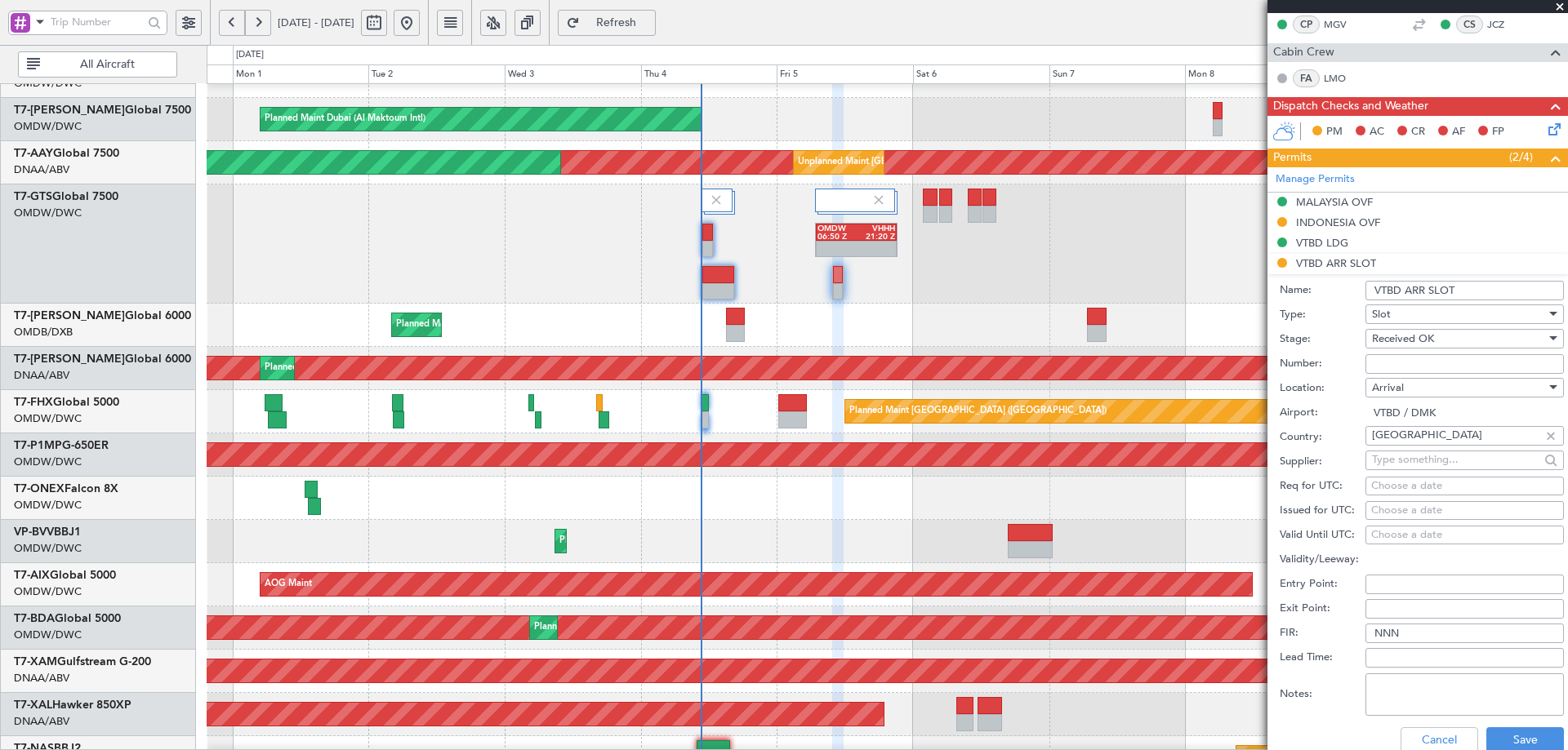
click at [1402, 488] on div "Choose a date" at bounding box center [1465, 487] width 187 height 16
select select "9"
select select "2025"
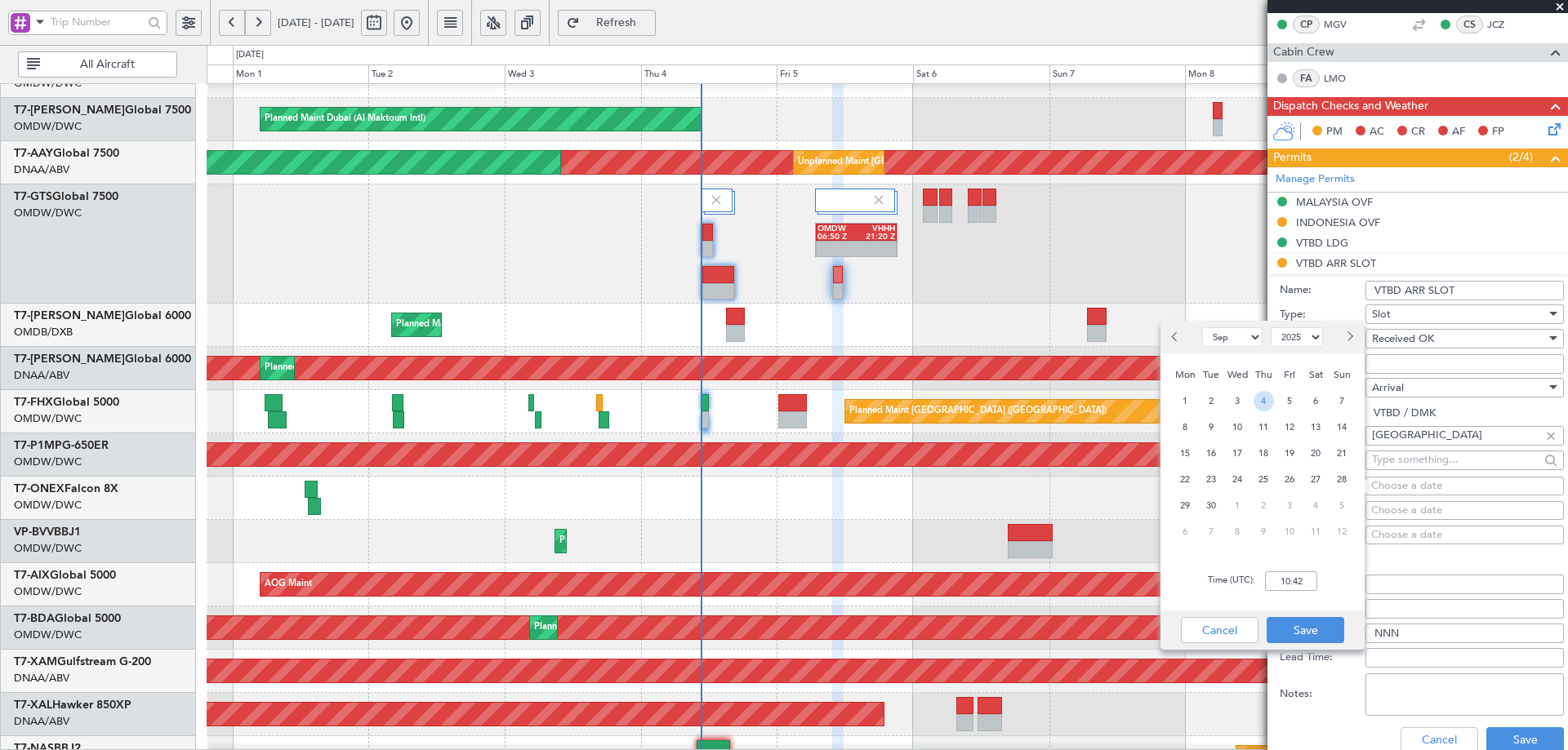
click at [1269, 400] on span "4" at bounding box center [1264, 401] width 21 height 21
click at [1310, 586] on input "00:00" at bounding box center [1291, 581] width 53 height 20
type input "11:45"
click at [1284, 399] on span "5" at bounding box center [1290, 401] width 21 height 21
click at [1299, 630] on button "Save" at bounding box center [1306, 630] width 78 height 26
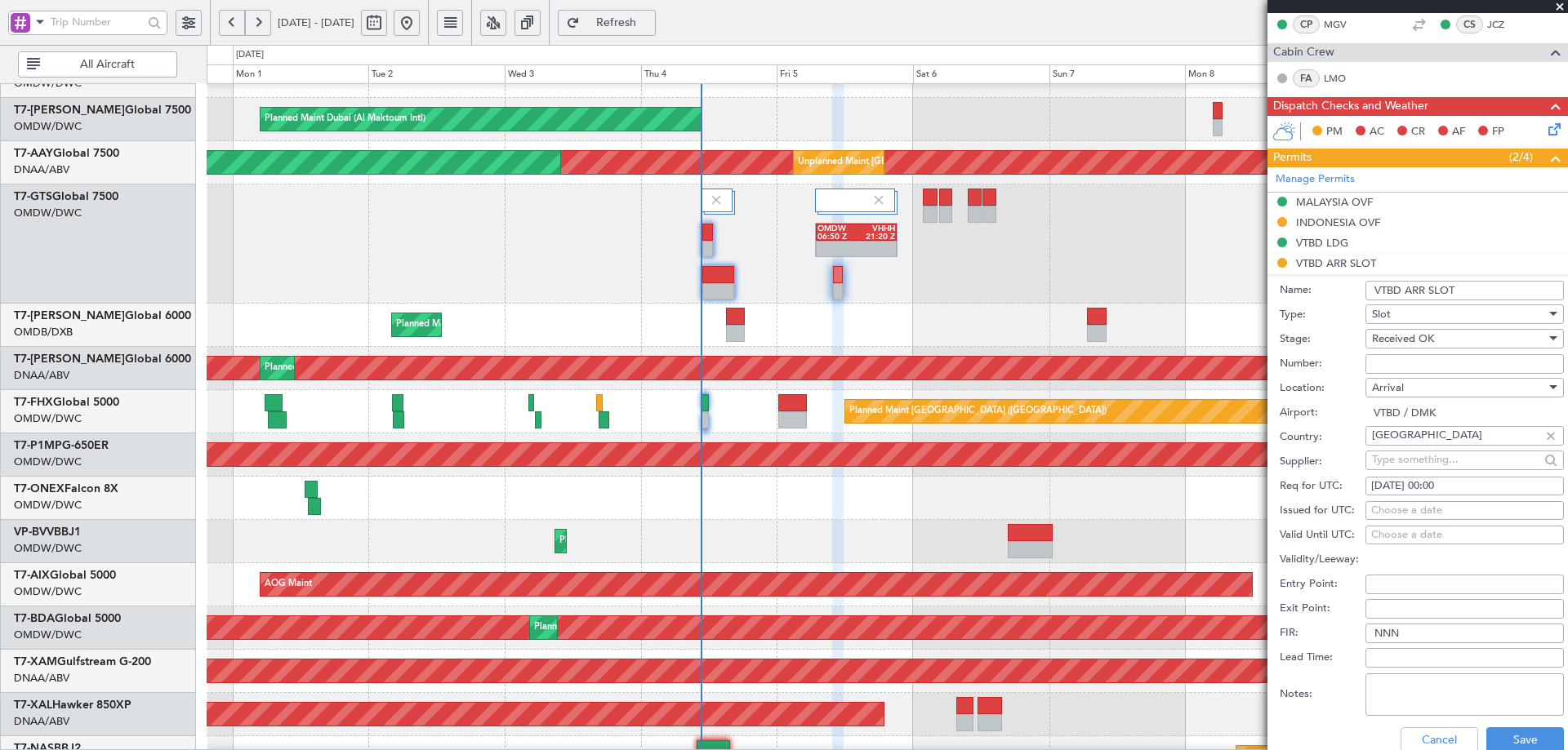
click at [1411, 505] on div "Choose a date" at bounding box center [1465, 511] width 187 height 16
select select "9"
select select "2025"
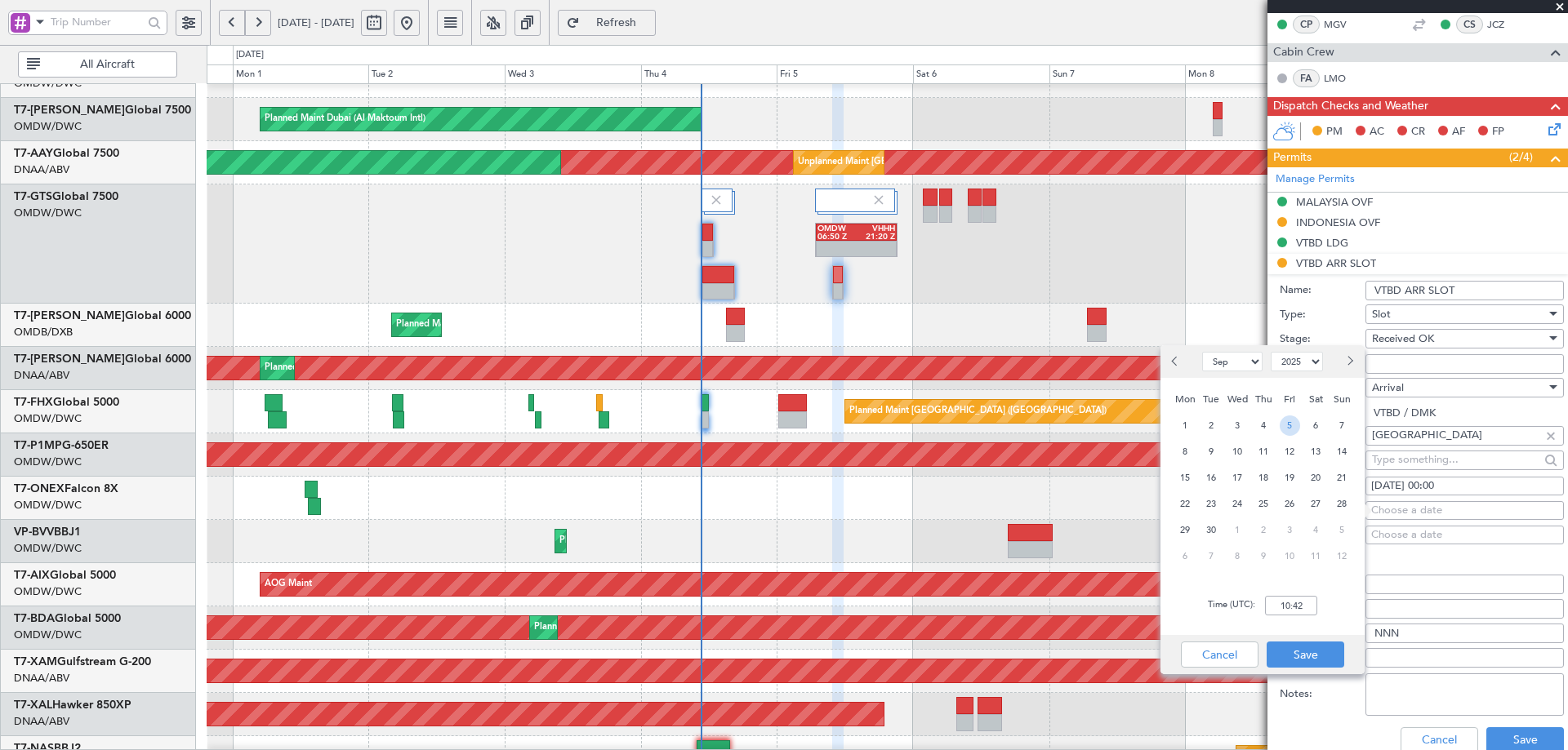
click at [1288, 425] on span "5" at bounding box center [1290, 425] width 21 height 21
click at [1305, 609] on input "00:00" at bounding box center [1291, 606] width 53 height 20
type input "11:45"
click at [1319, 654] on button "Save" at bounding box center [1306, 655] width 78 height 26
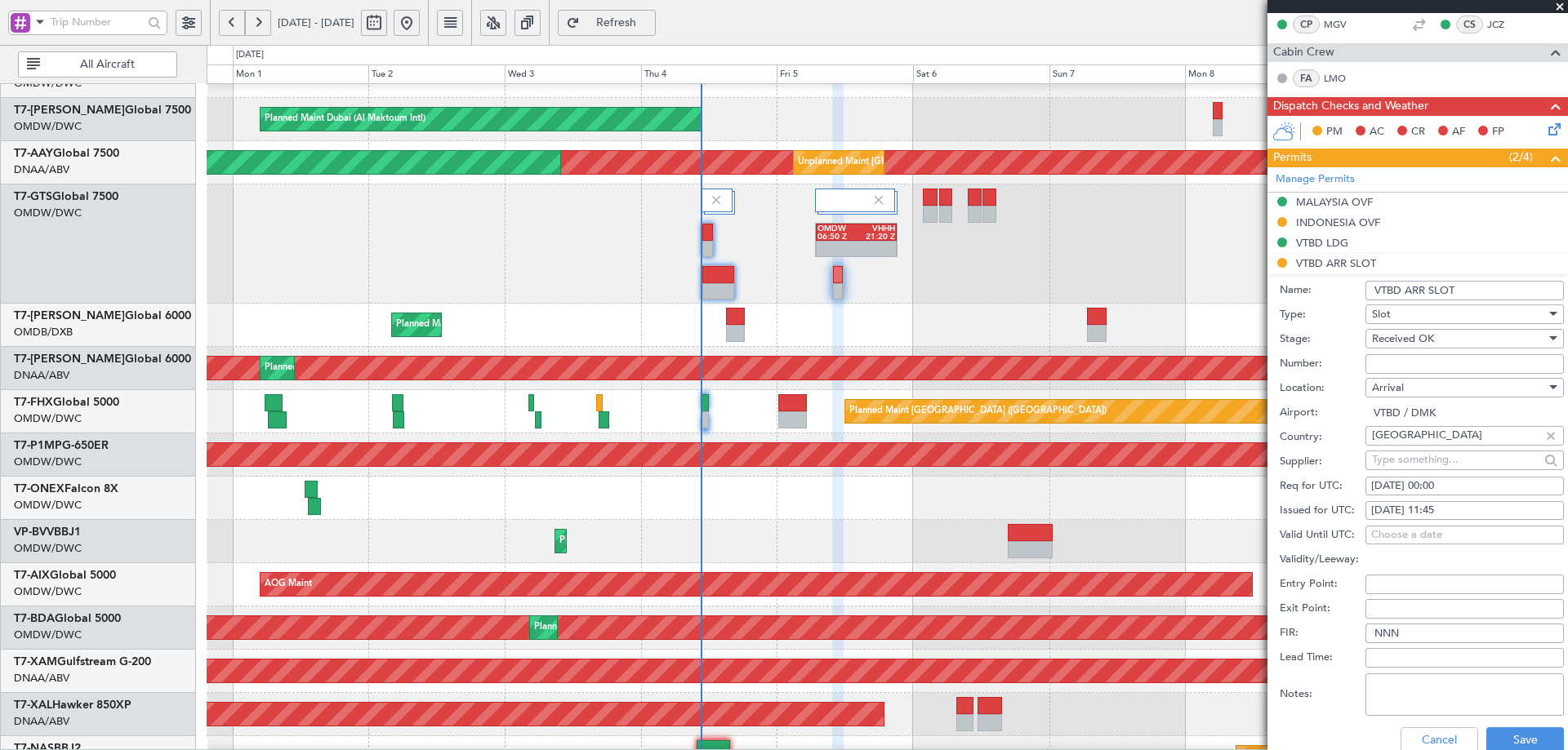
click at [1440, 489] on div "[DATE] 00:00" at bounding box center [1465, 487] width 187 height 16
select select "9"
select select "2025"
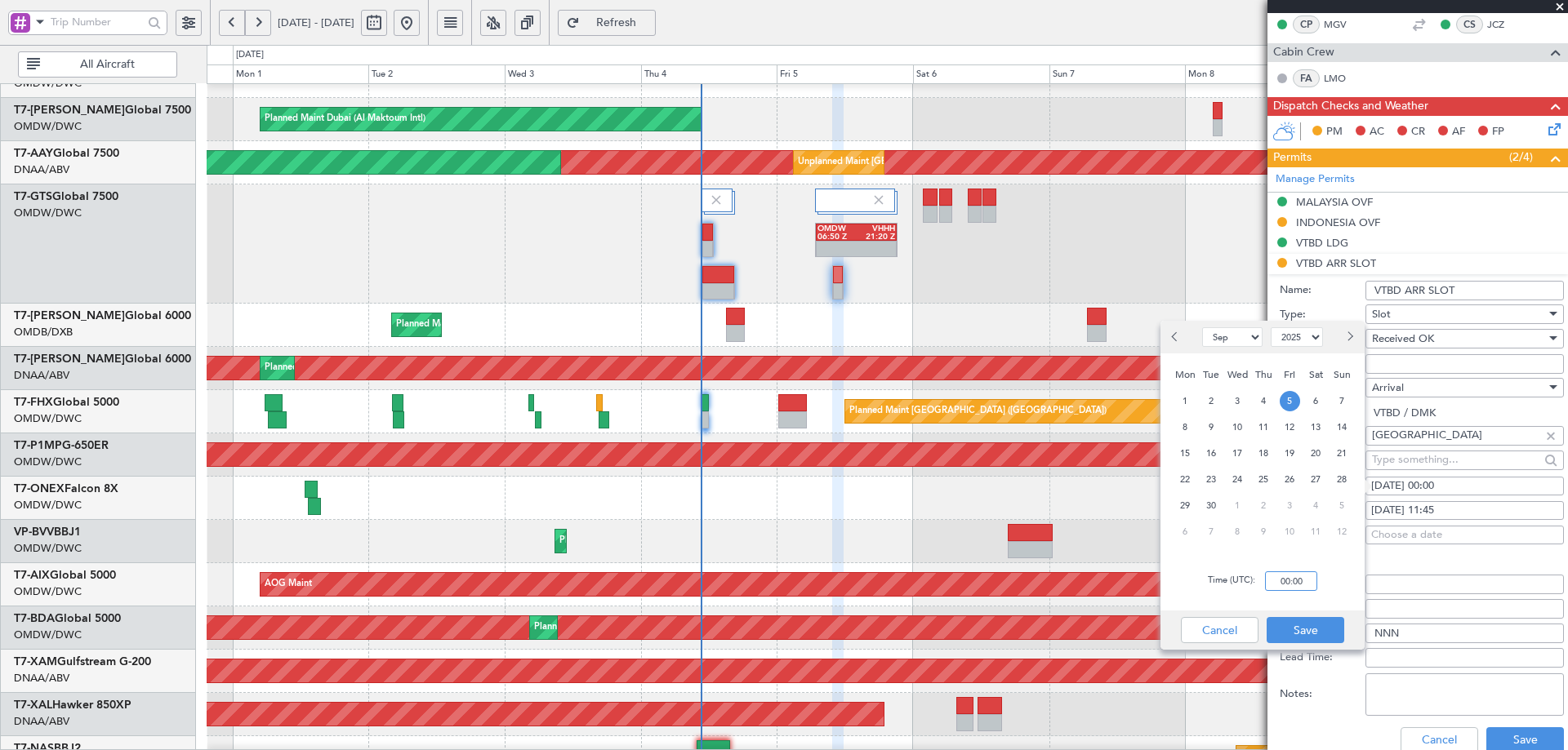
click at [1283, 589] on input "00:00" at bounding box center [1291, 581] width 53 height 20
type input "11:45"
click at [1289, 630] on button "Save" at bounding box center [1306, 630] width 78 height 26
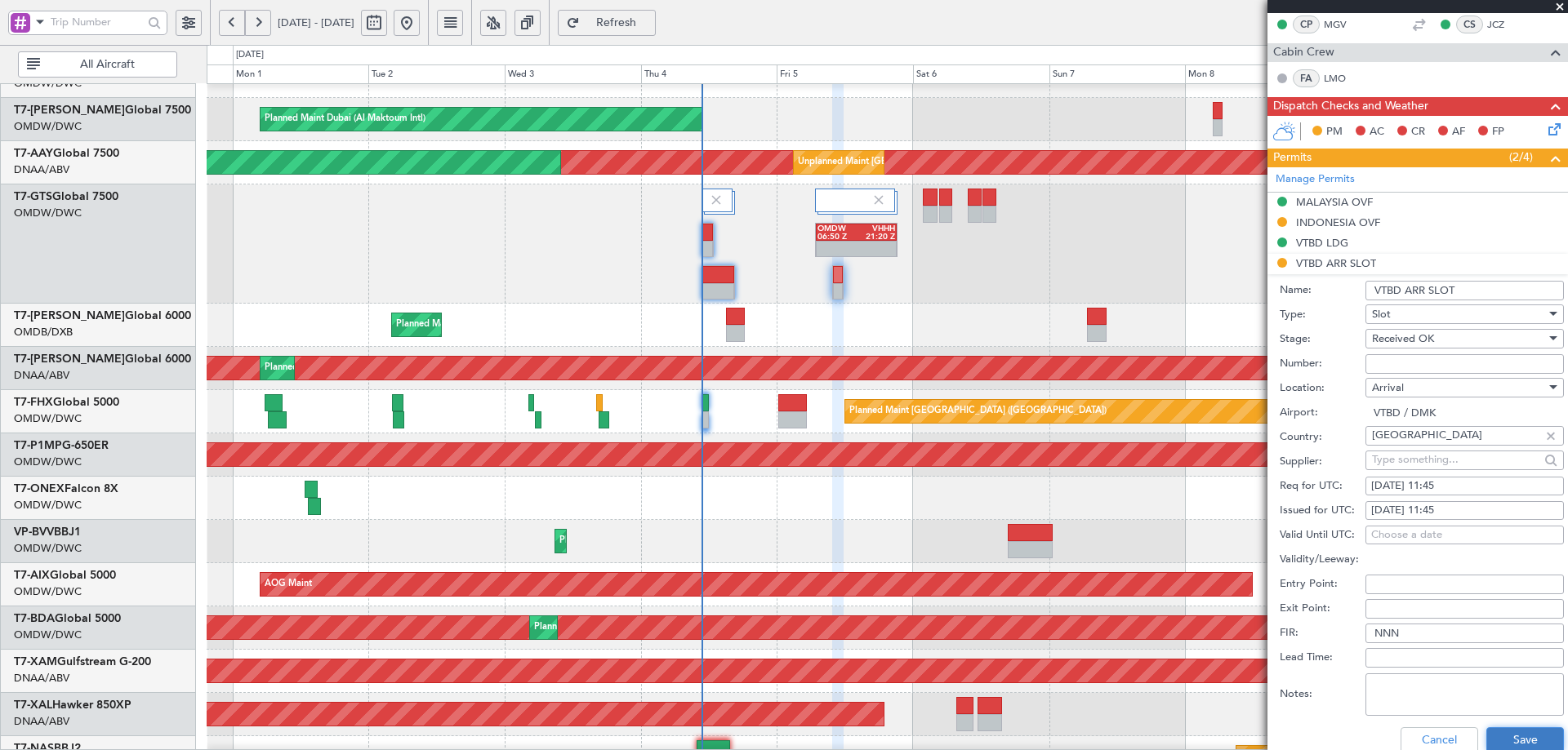
click at [1516, 746] on button "Save" at bounding box center [1525, 740] width 78 height 26
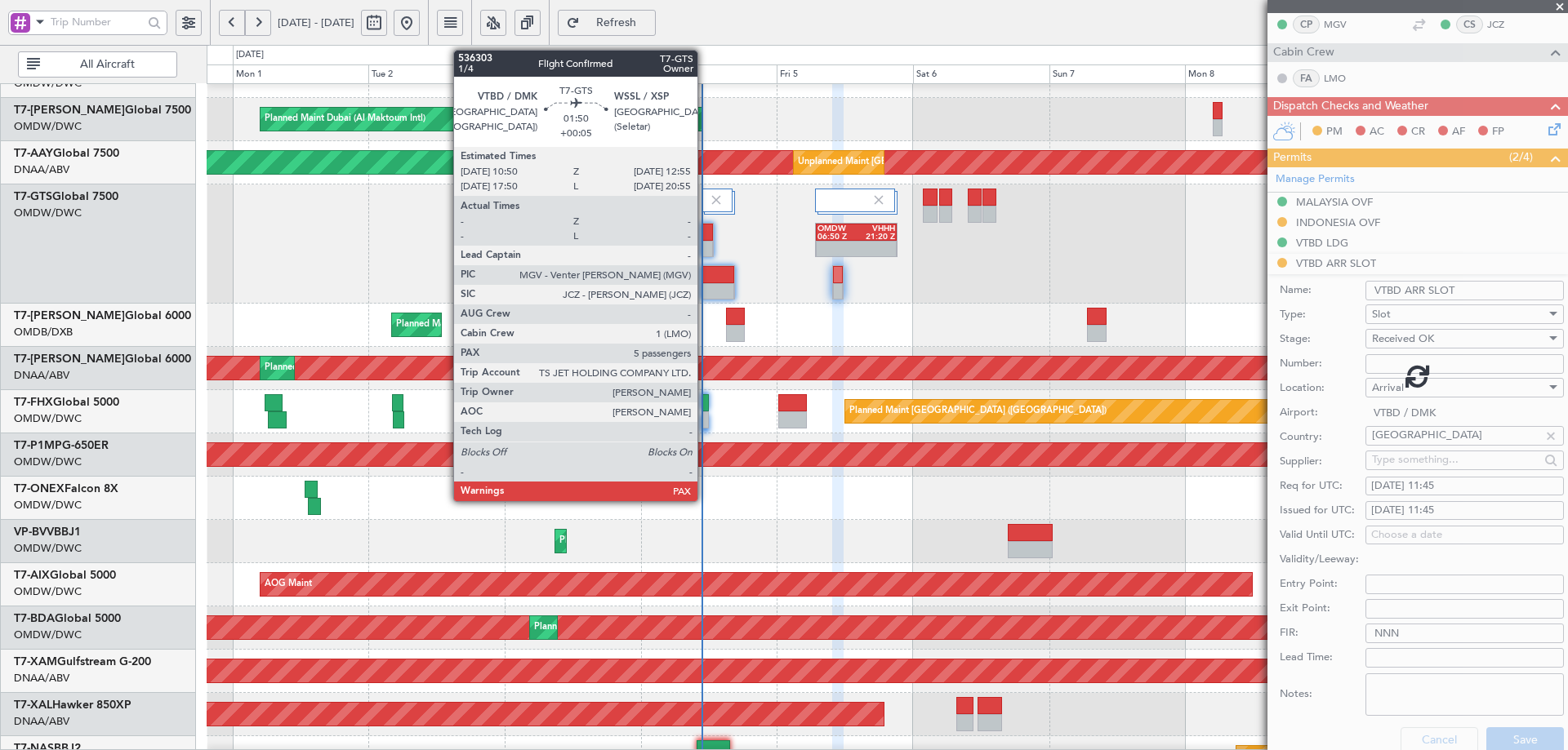
click at [708, 230] on div at bounding box center [707, 231] width 11 height 17
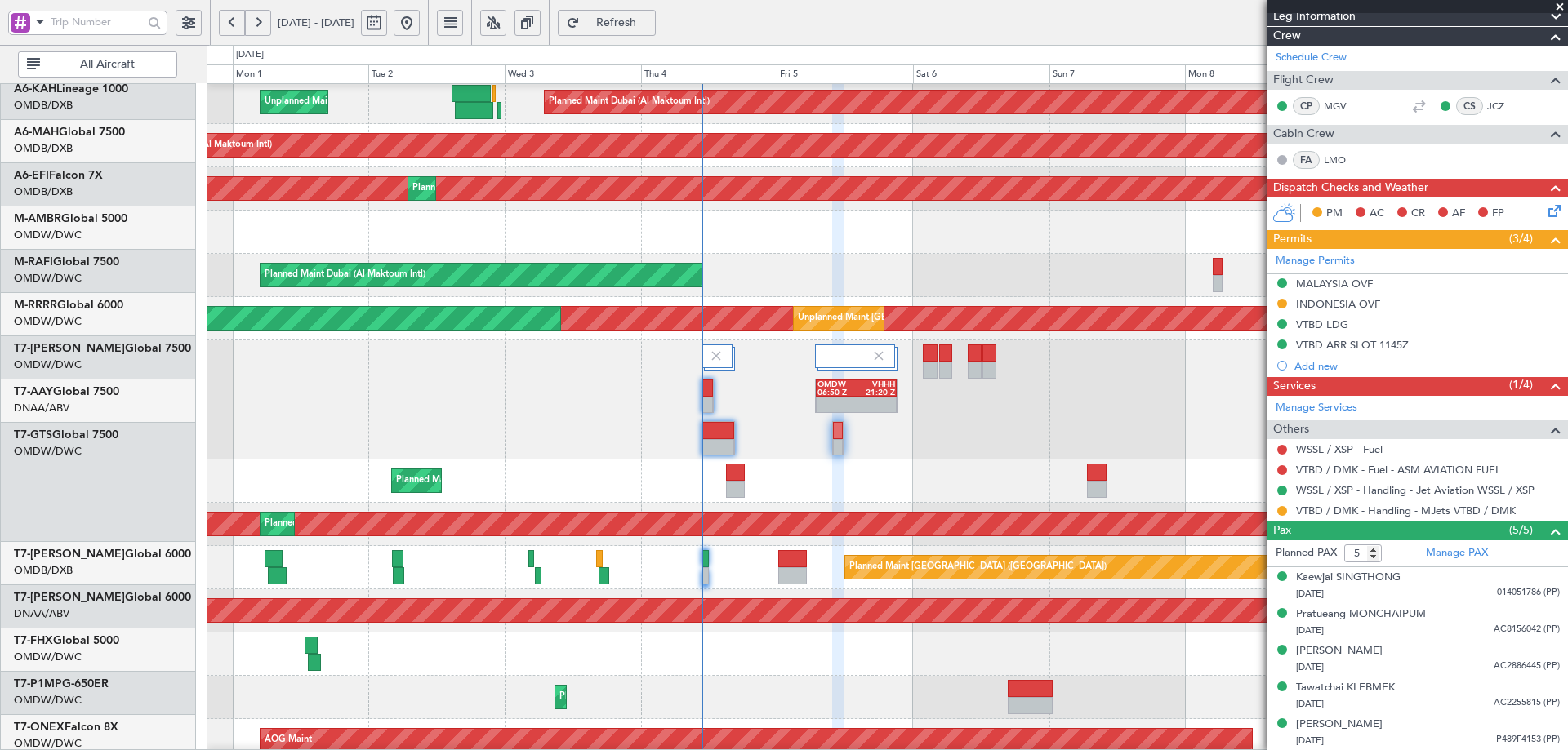
scroll to position [35, 0]
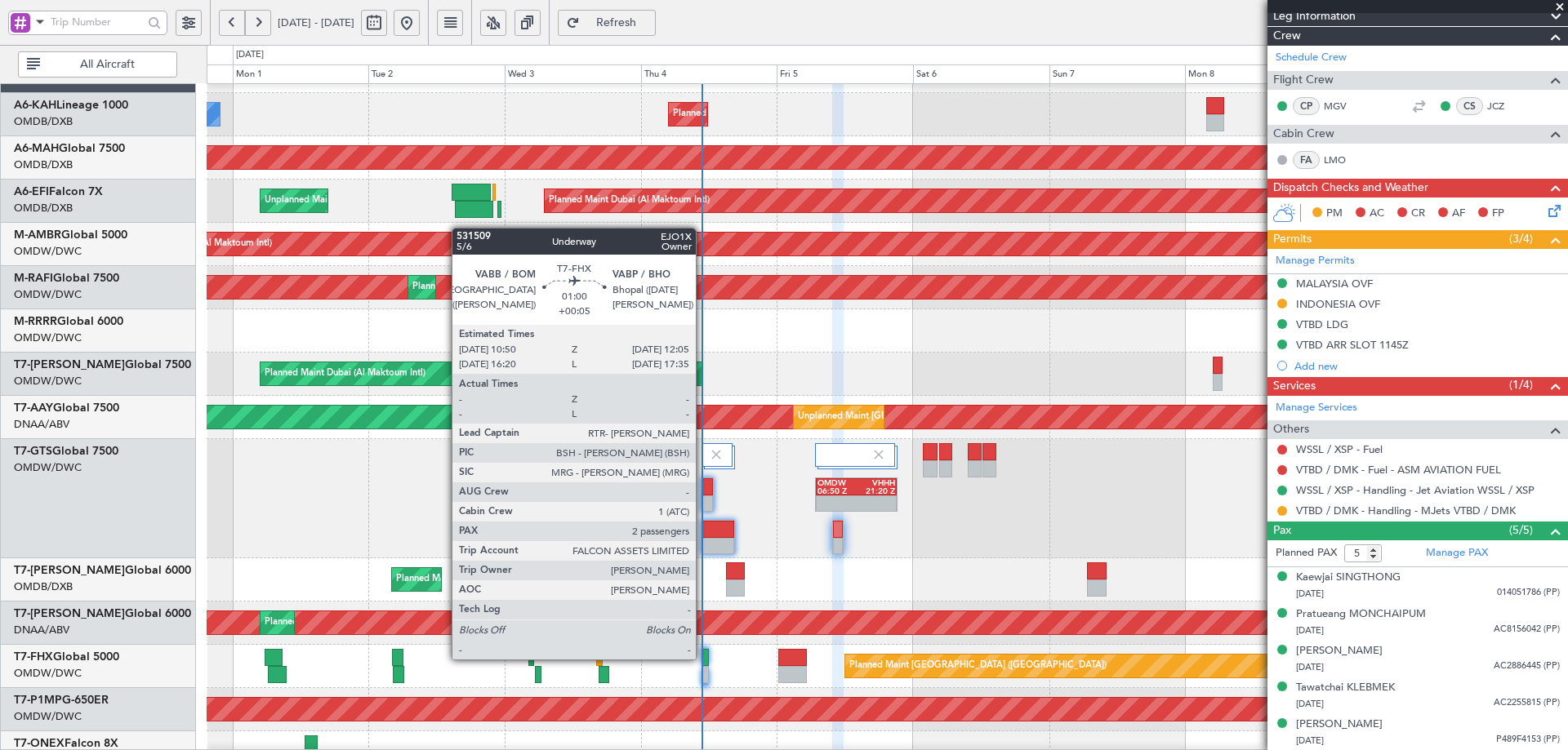
click at [703, 658] on div at bounding box center [705, 658] width 7 height 17
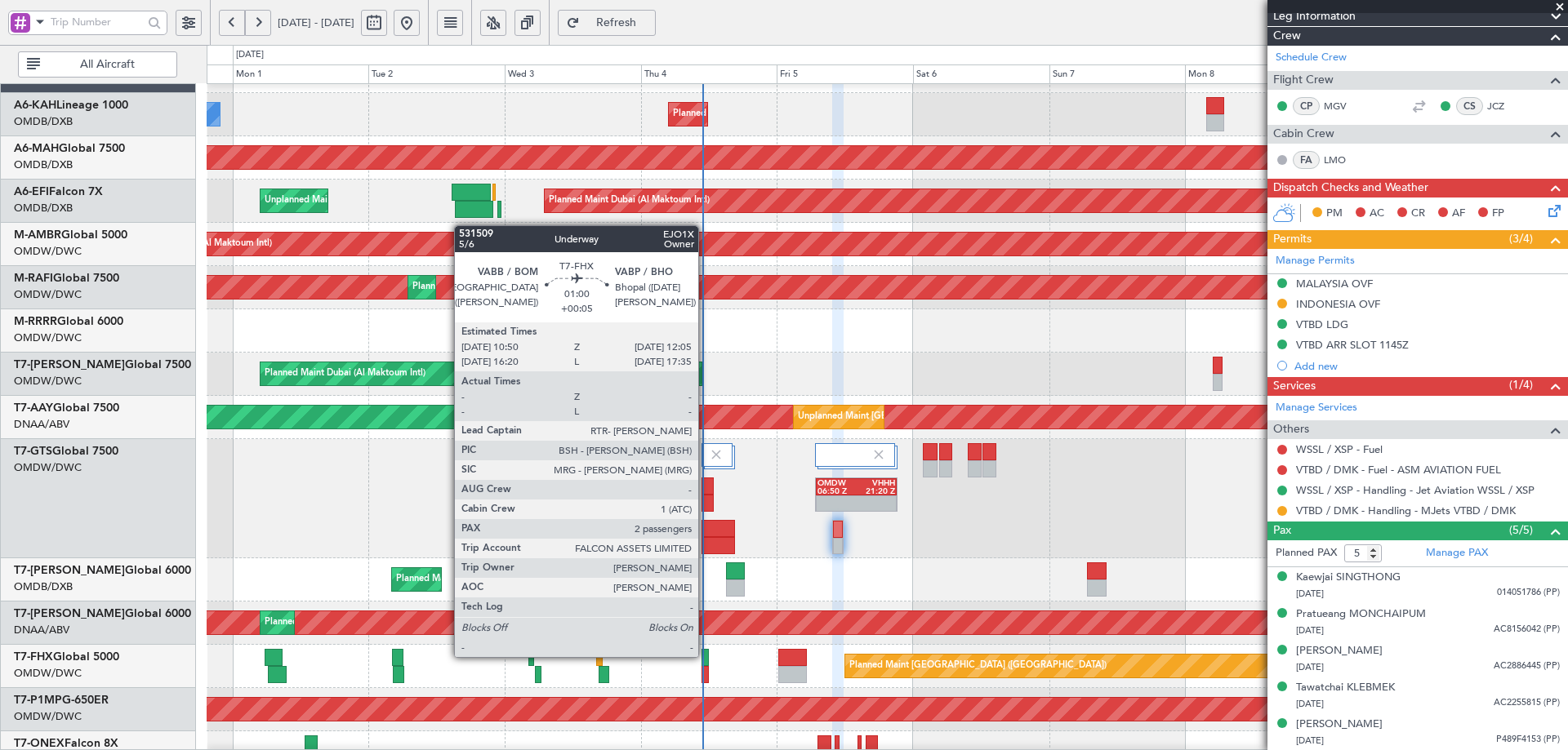
click at [706, 658] on div at bounding box center [705, 658] width 7 height 17
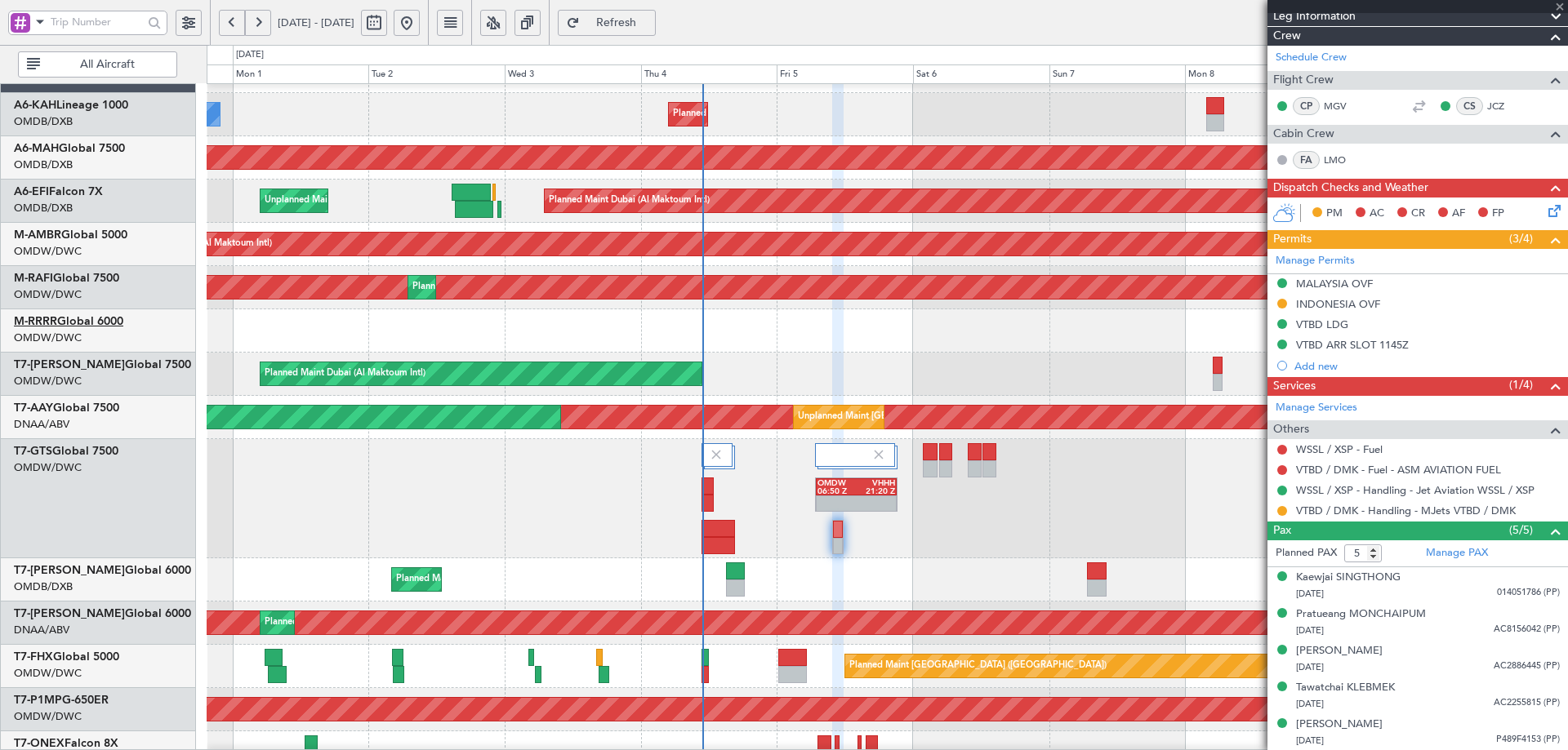
type input "+00:05"
type input "2"
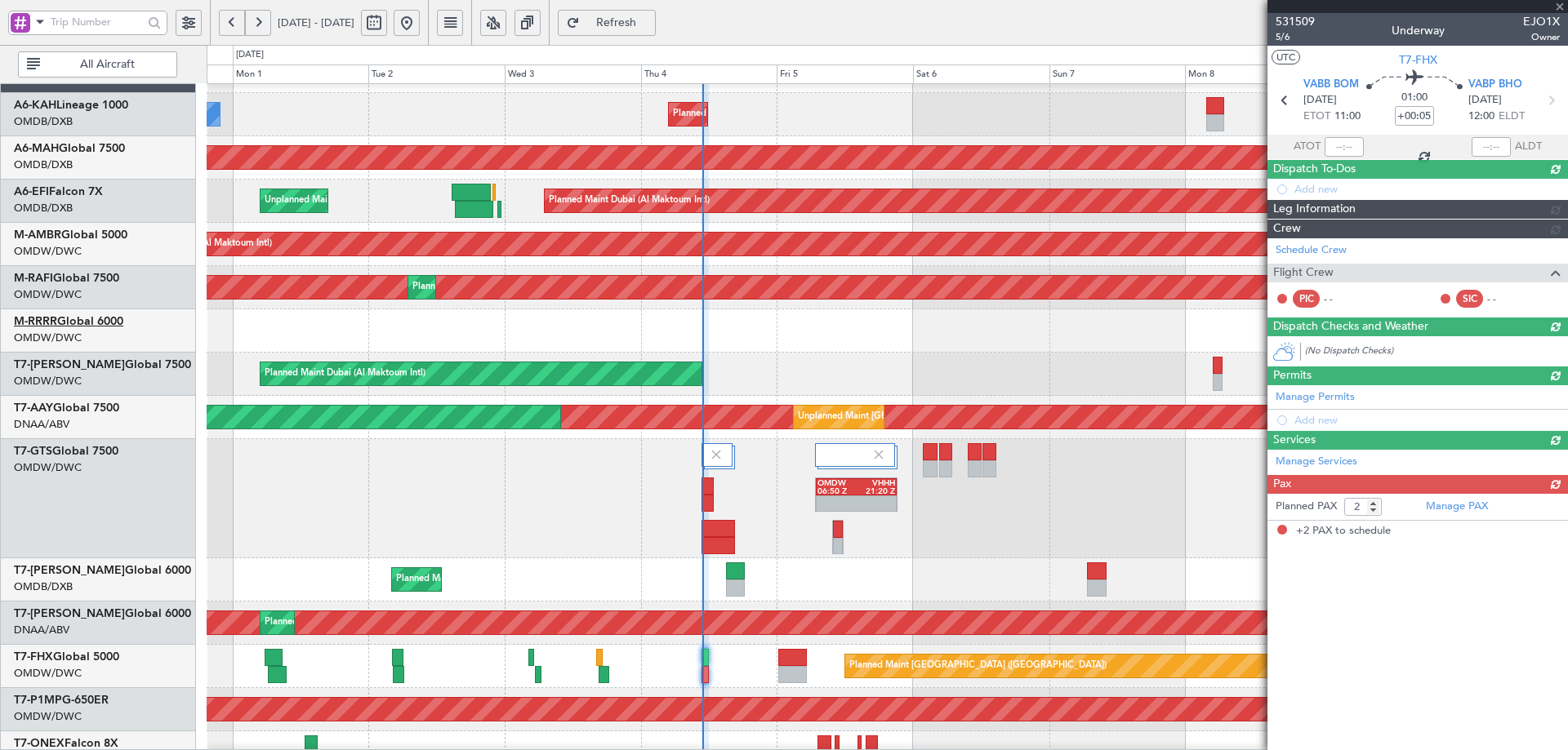
scroll to position [0, 0]
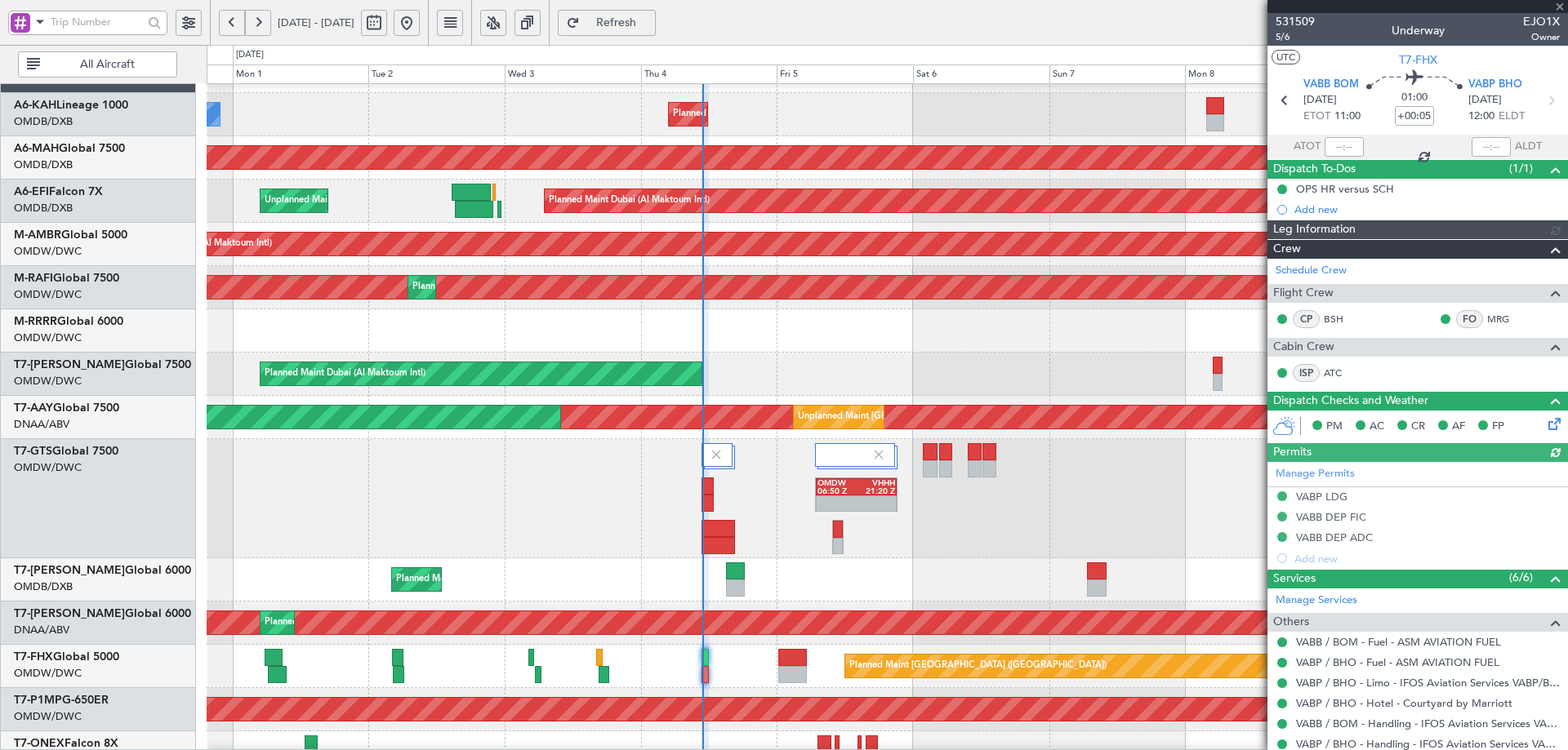
type input "[PERSON_NAME] (ANI)"
type input "7051"
click at [1413, 680] on link "VABP / BHO - Limo - IFOS Aviation Services VABP/BHP" at bounding box center [1429, 683] width 264 height 14
click at [639, 20] on span "Refresh" at bounding box center [616, 23] width 67 height 12
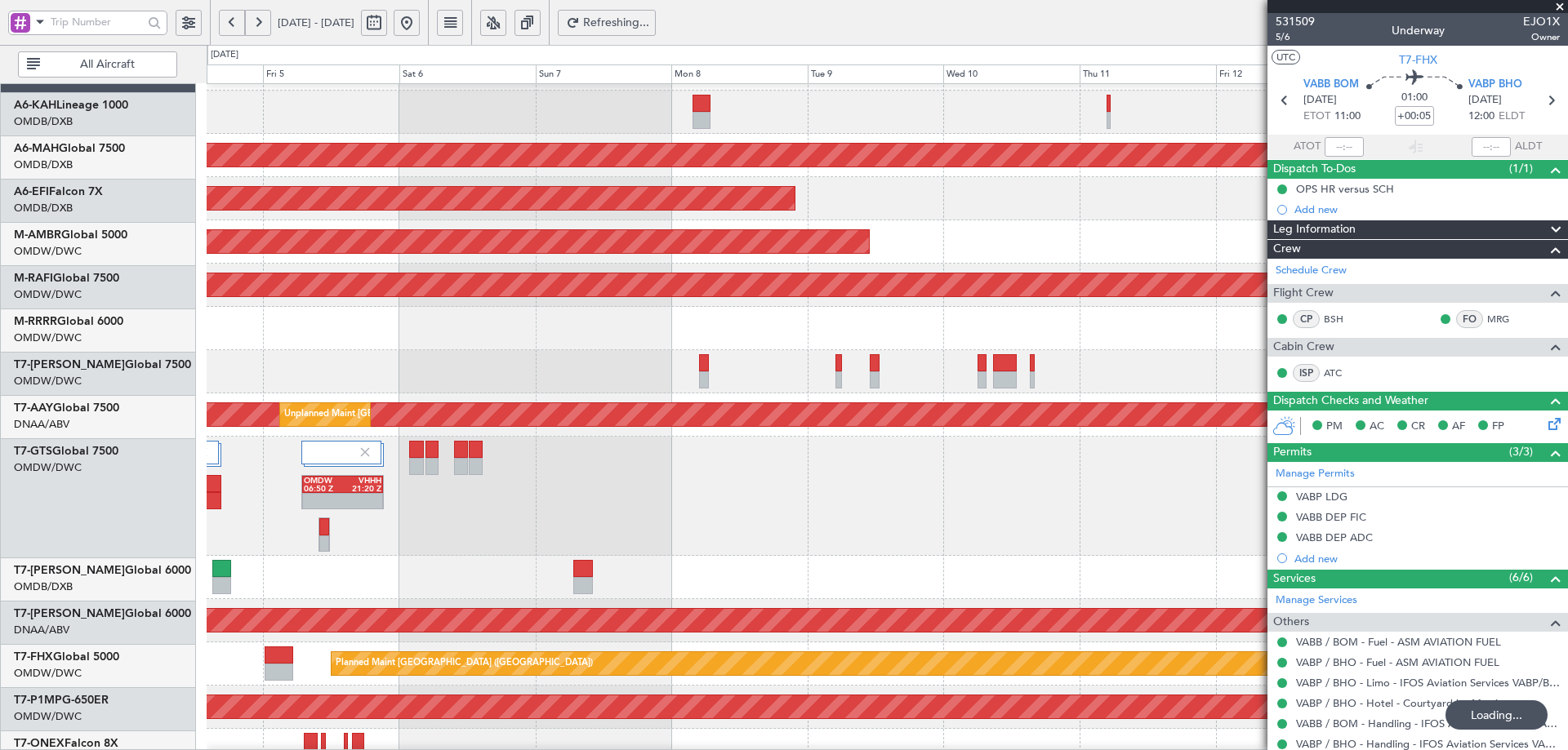
scroll to position [32, 0]
click at [526, 472] on div "OMDW 06:50 Z VHHH 21:20 Z" at bounding box center [886, 497] width 1360 height 119
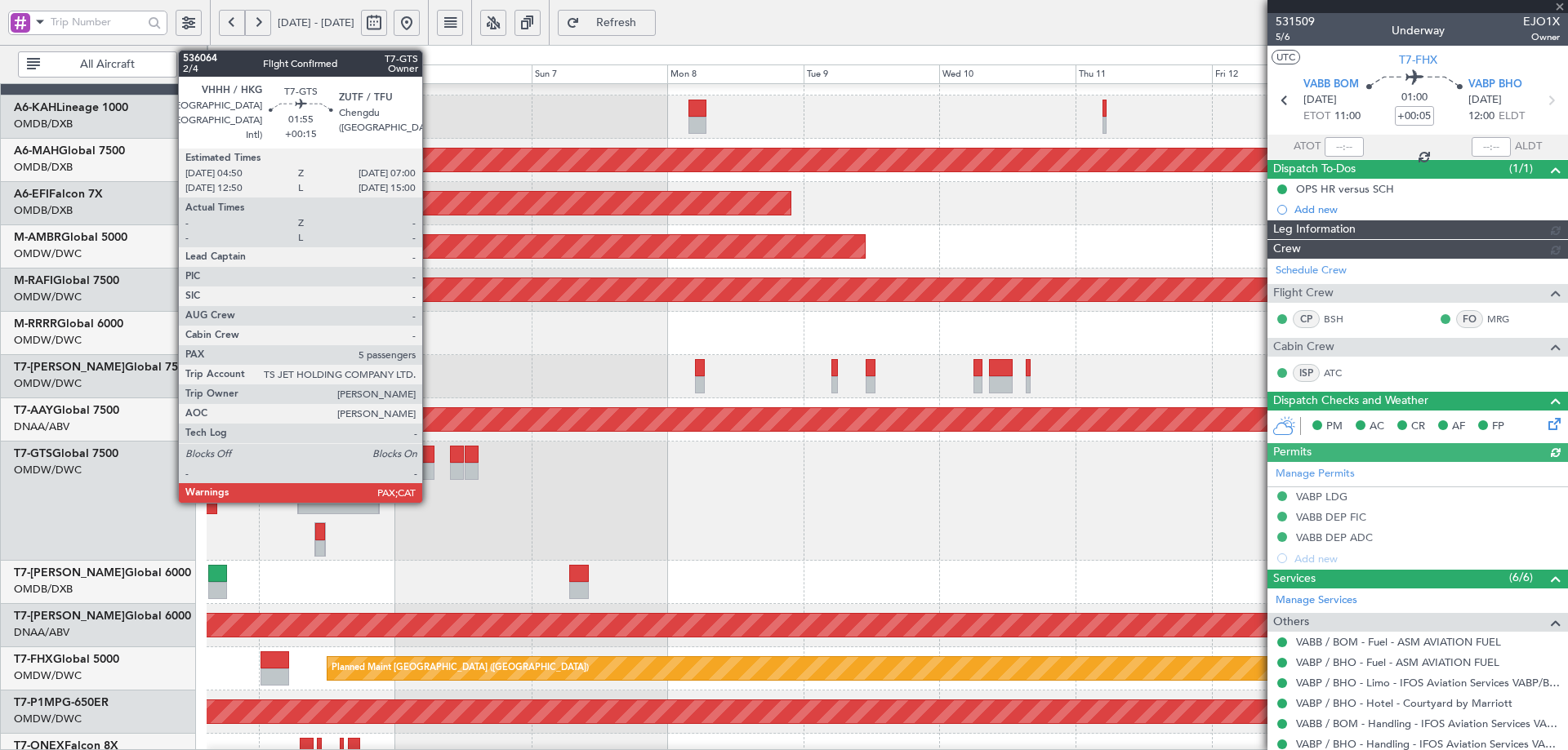
click at [429, 453] on div at bounding box center [427, 454] width 13 height 17
type input "[PERSON_NAME] (ANI)"
type input "7051"
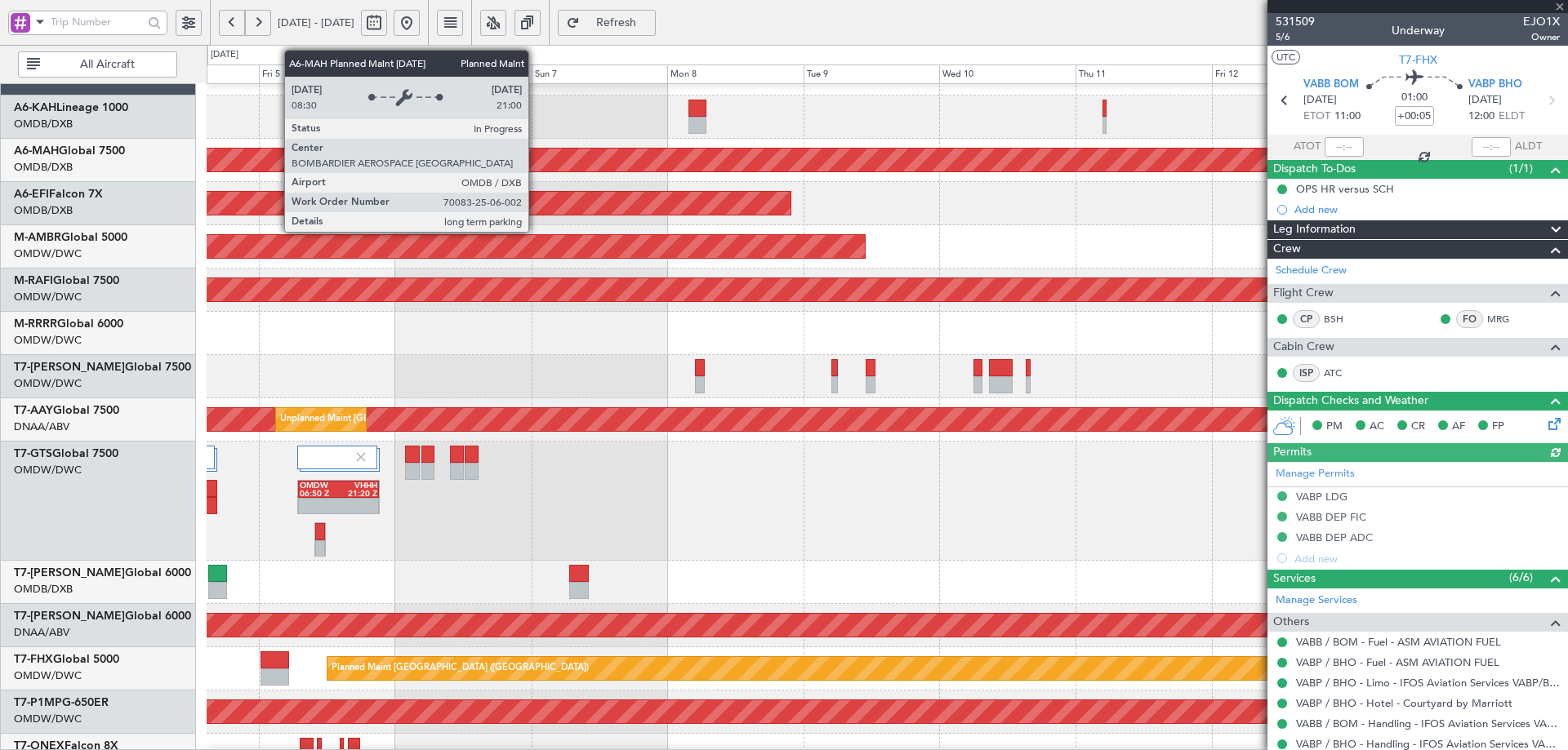
type input "+00:15"
type input "5"
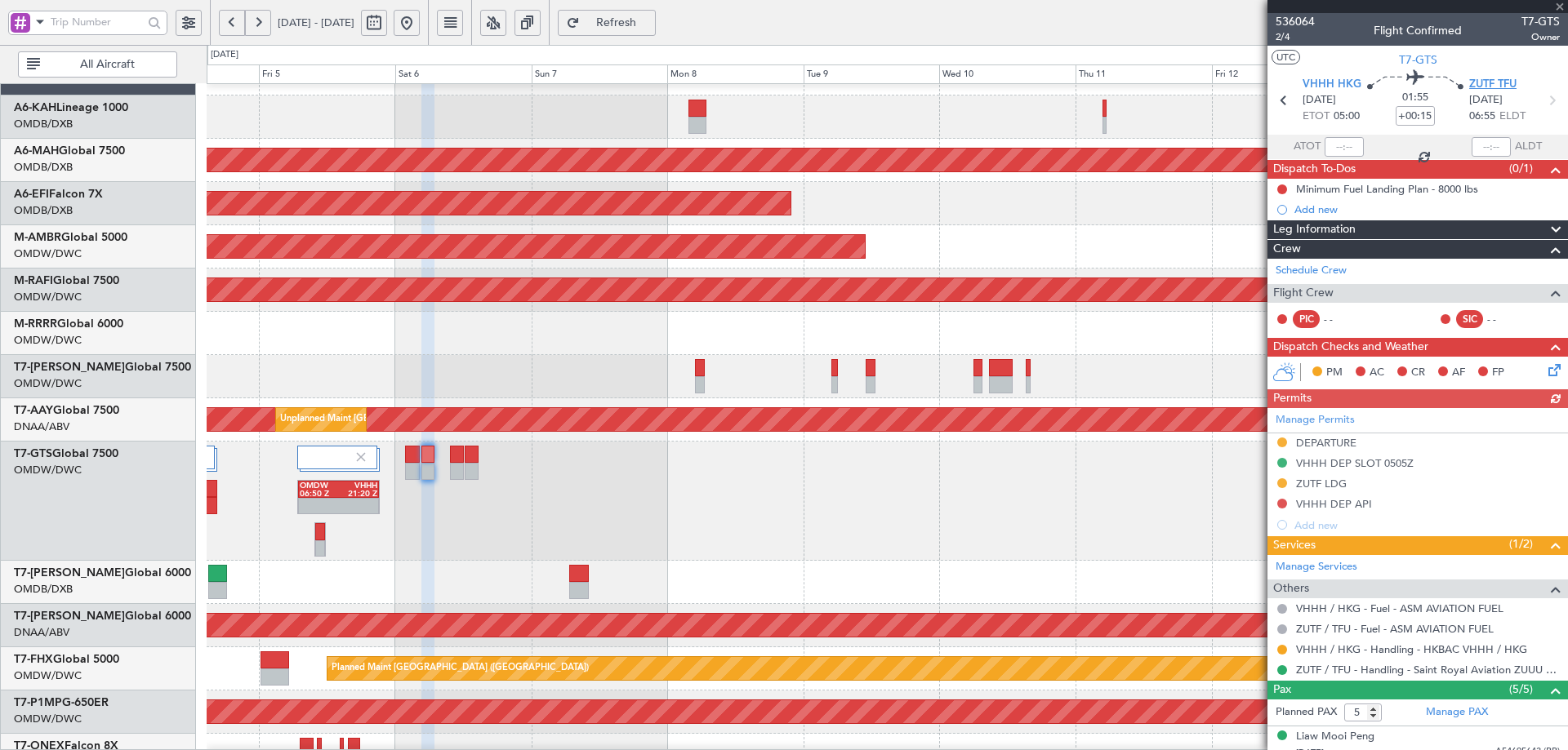
click at [1494, 84] on span "ZUTF TFU" at bounding box center [1493, 84] width 48 height 16
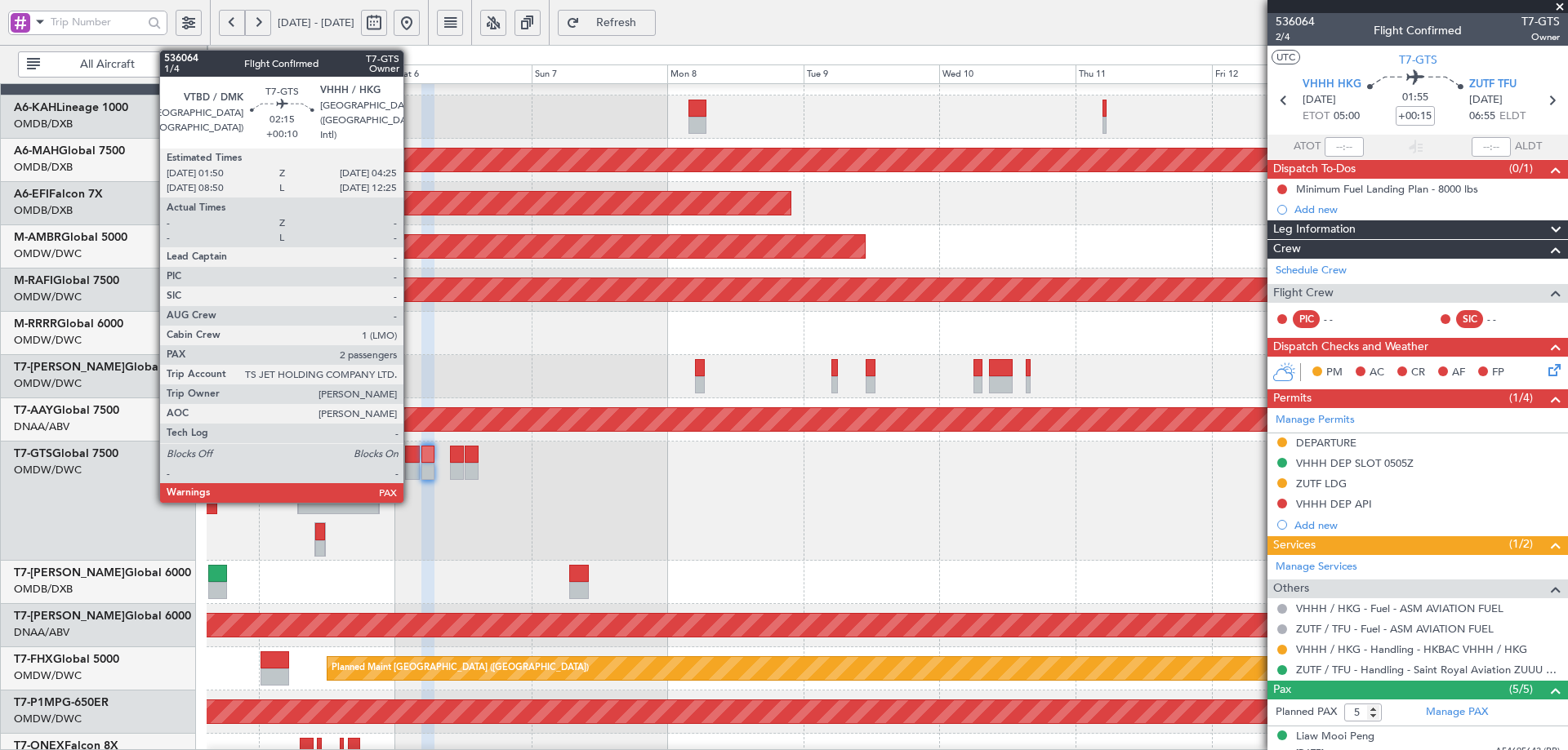
click at [410, 450] on div at bounding box center [412, 454] width 15 height 17
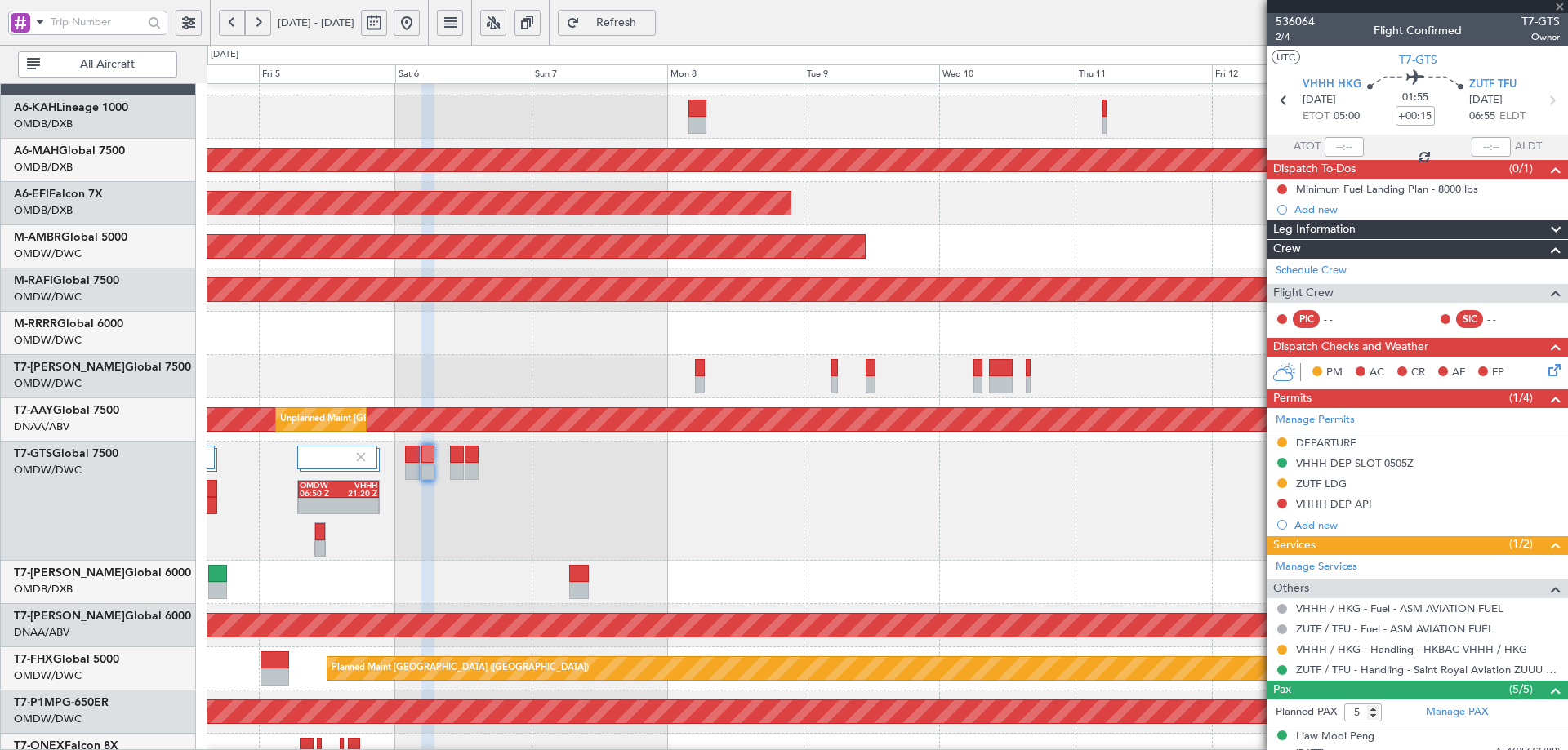
type input "+00:10"
type input "3"
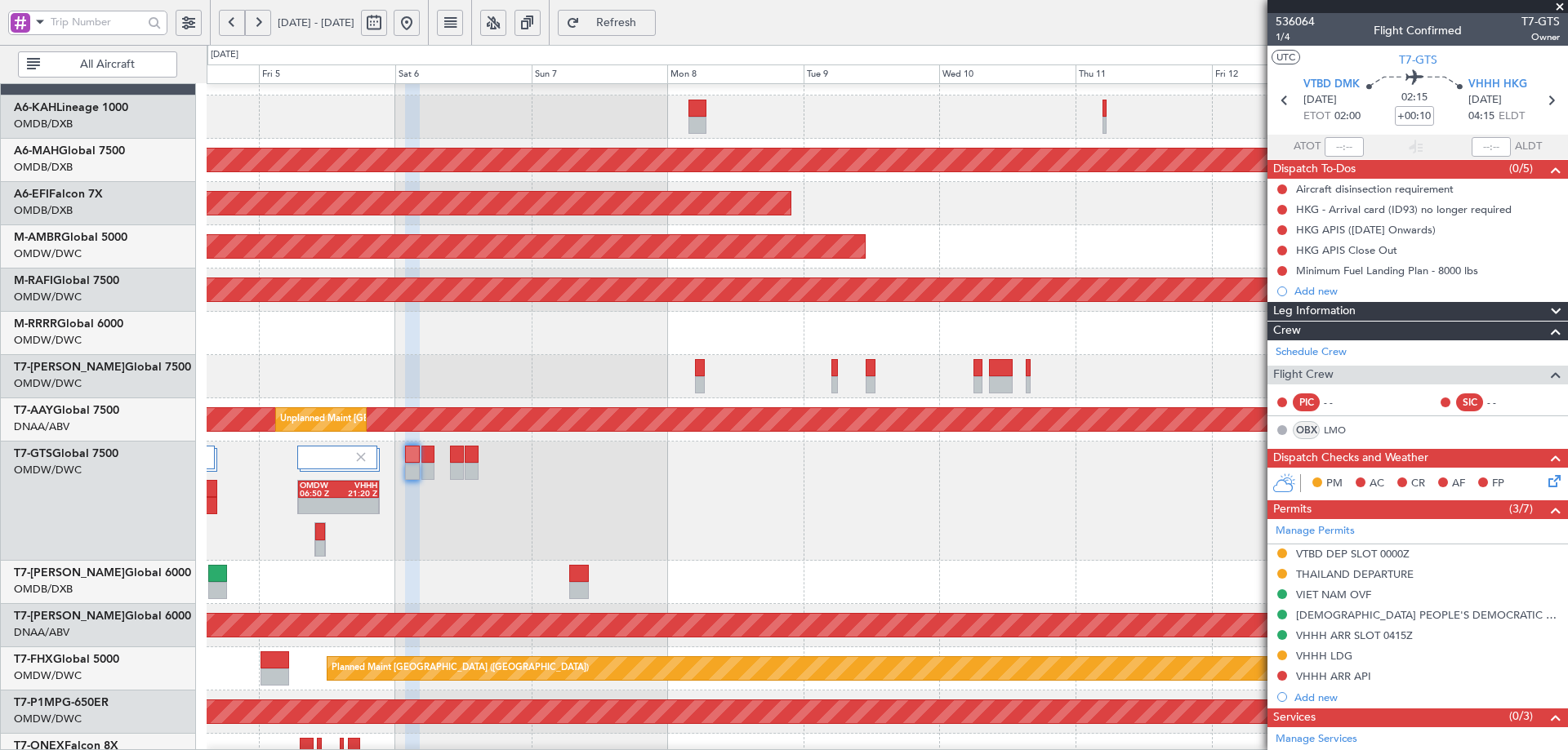
click at [1360, 580] on div "THAILAND DEPARTURE" at bounding box center [1418, 575] width 301 height 21
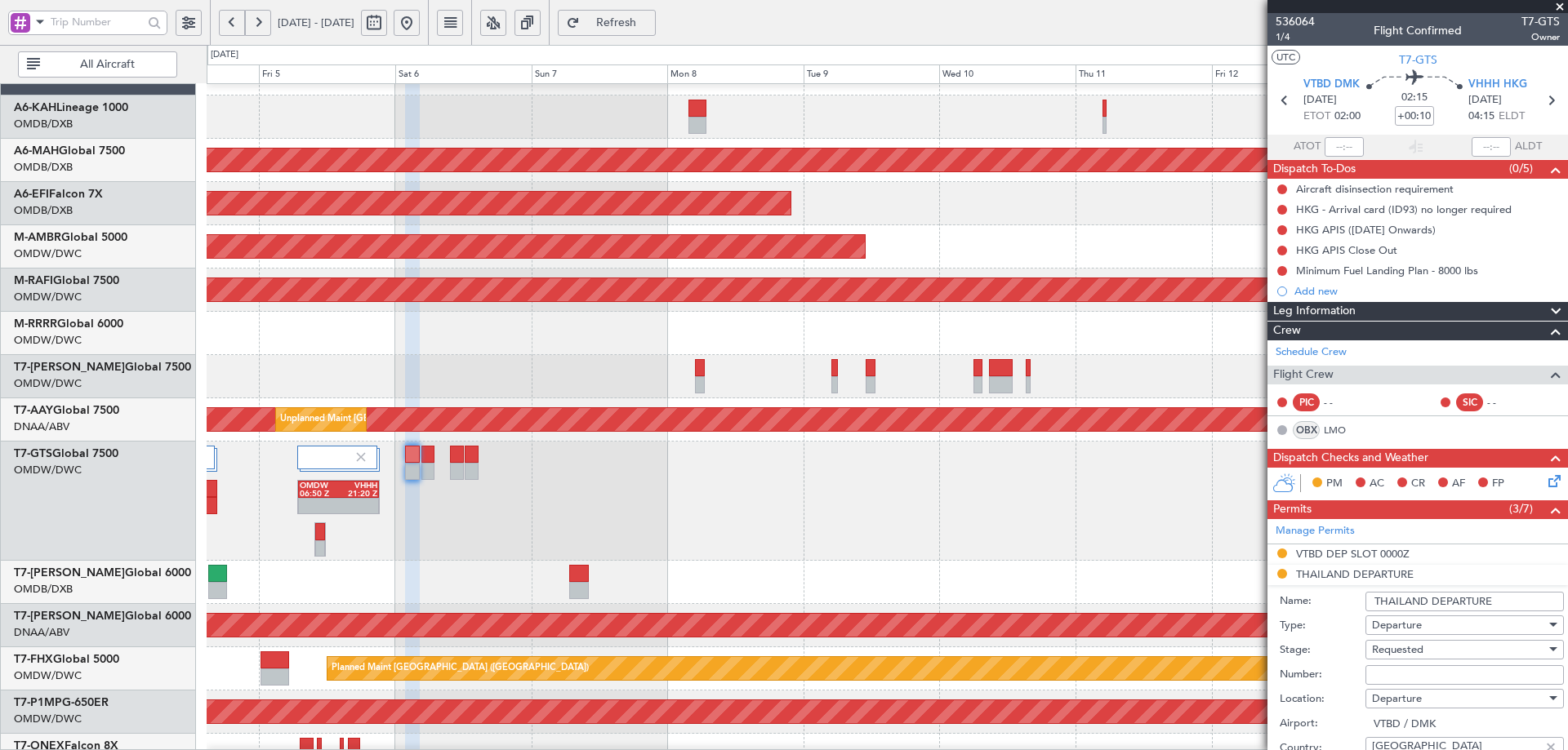
click at [1411, 678] on input "Number:" at bounding box center [1465, 675] width 199 height 20
paste input "ATD 10459/09/2025"
type input "ATD 10459/09/2025"
click at [1411, 656] on div "Requested" at bounding box center [1459, 650] width 174 height 25
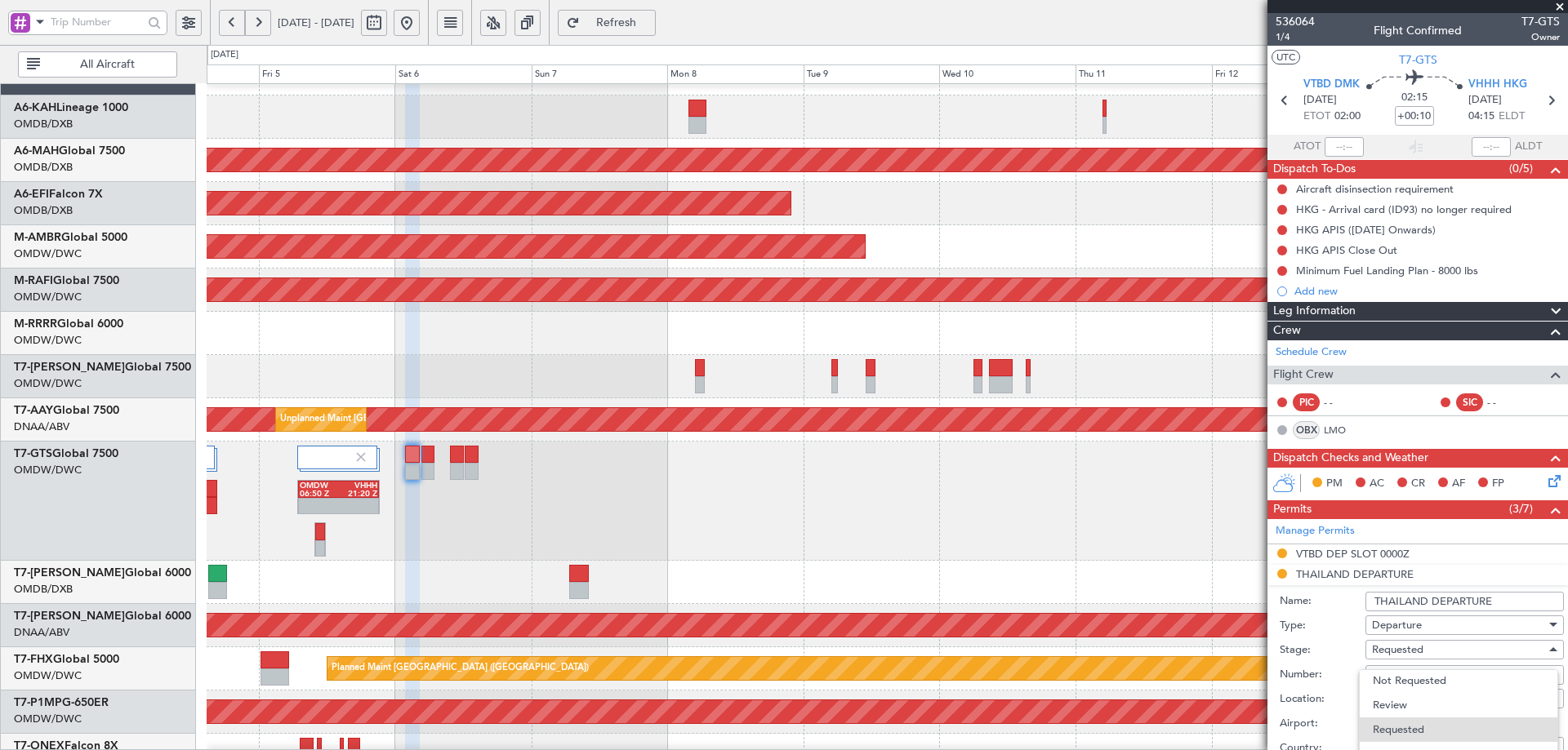
drag, startPoint x: 1562, startPoint y: 361, endPoint x: 1563, endPoint y: 377, distance: 16.0
click at [1563, 384] on div at bounding box center [784, 375] width 1568 height 750
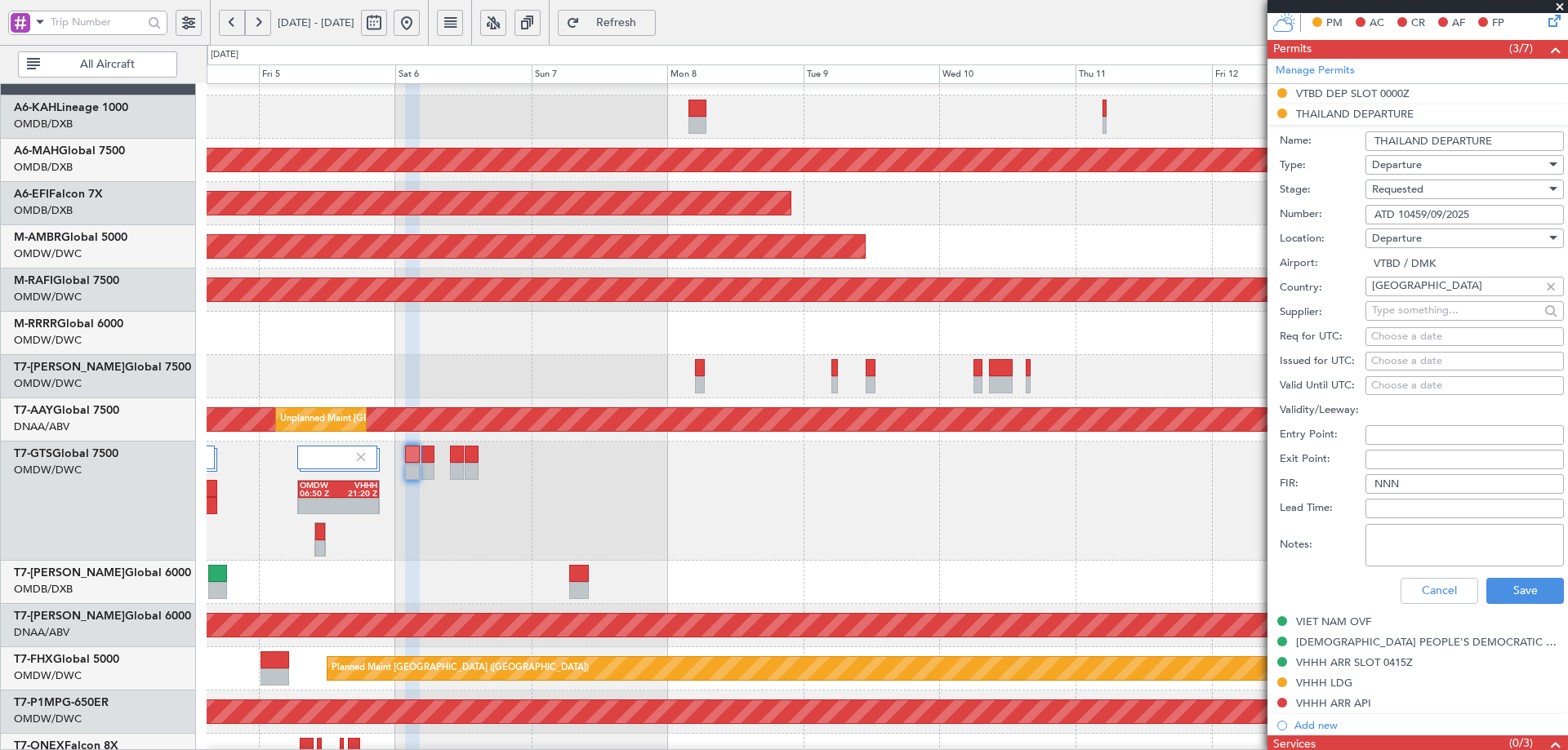
scroll to position [476, 0]
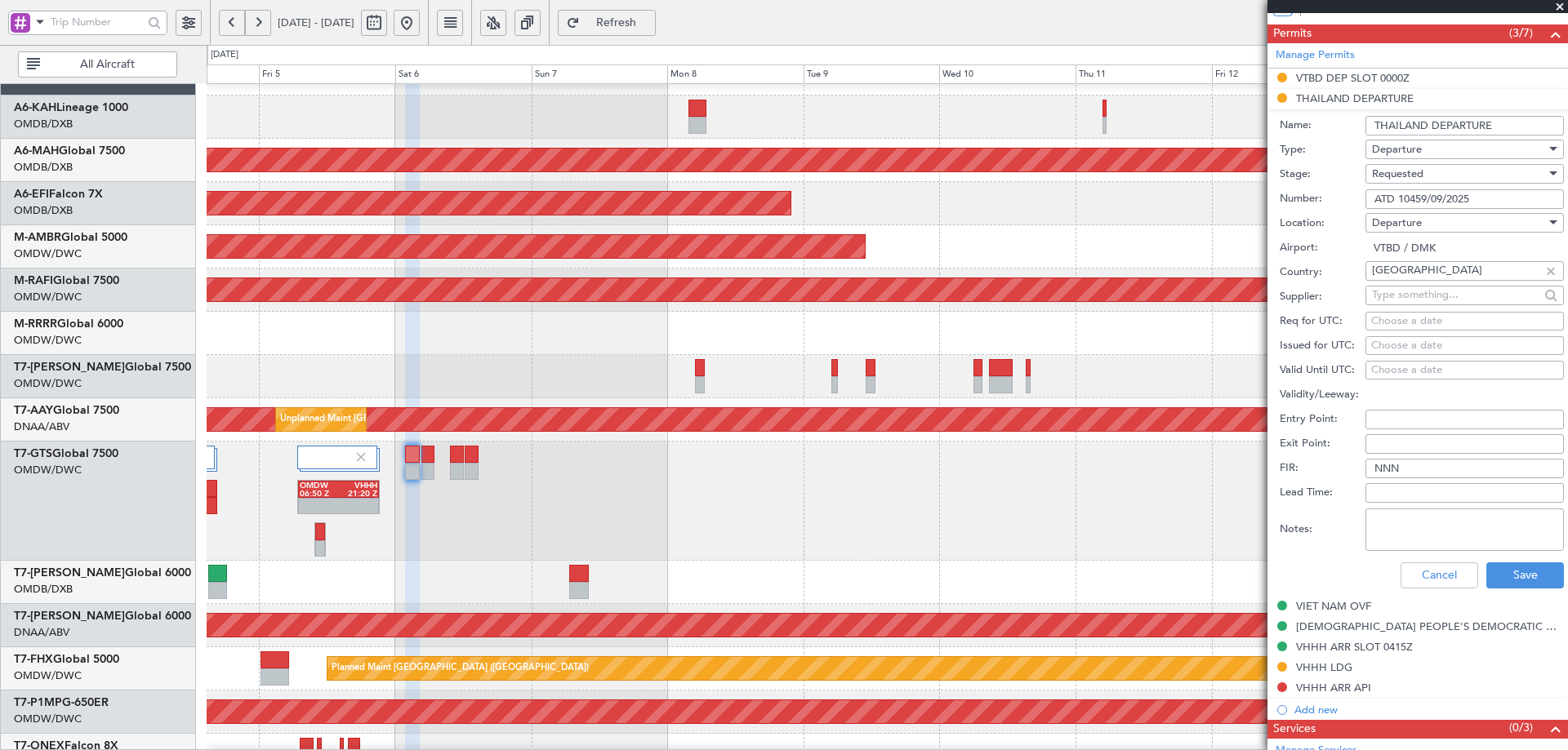
click at [1415, 178] on span "Requested" at bounding box center [1398, 174] width 52 height 15
click at [1439, 301] on span "Received OK" at bounding box center [1459, 297] width 172 height 25
click at [1515, 573] on button "Save" at bounding box center [1525, 575] width 78 height 26
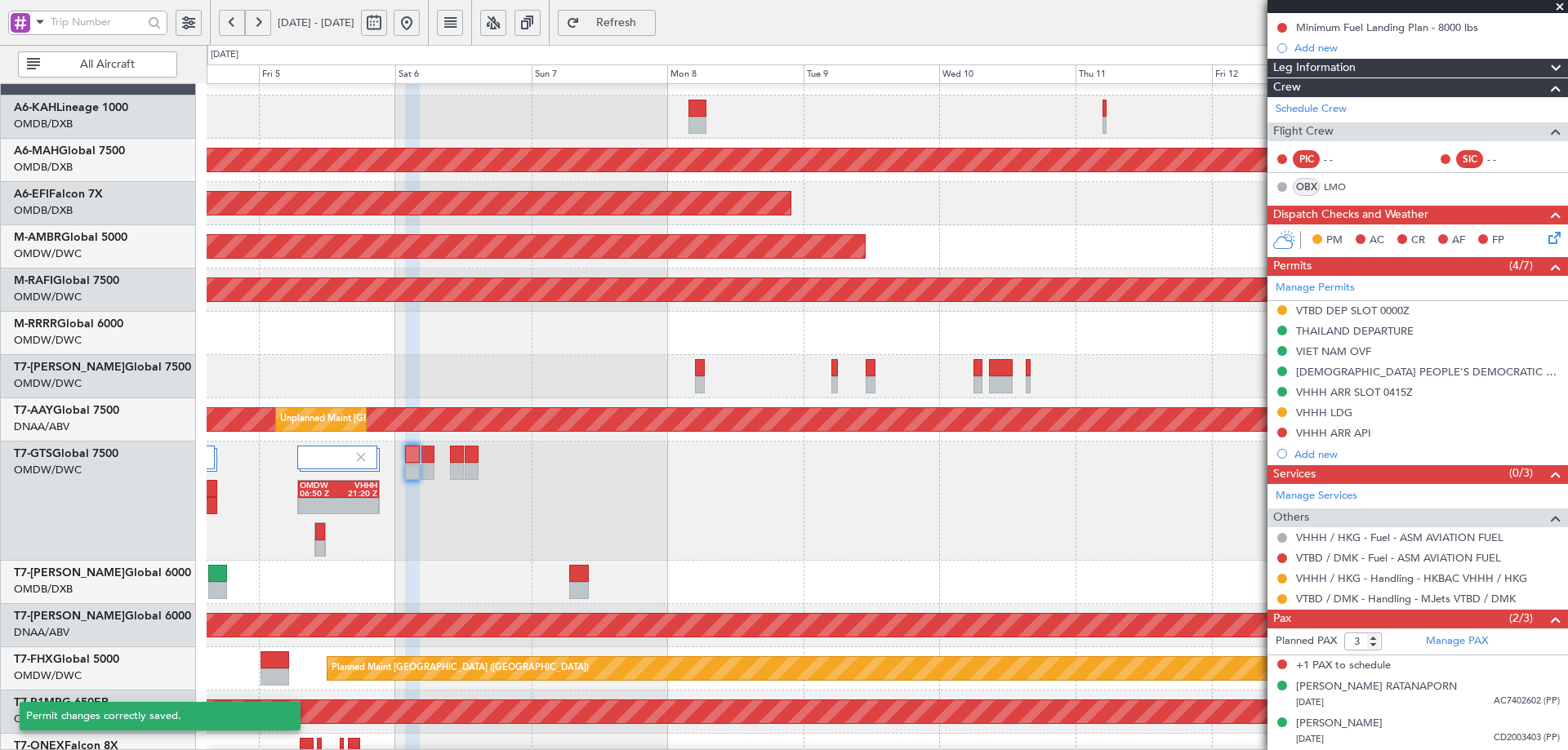
scroll to position [242, 0]
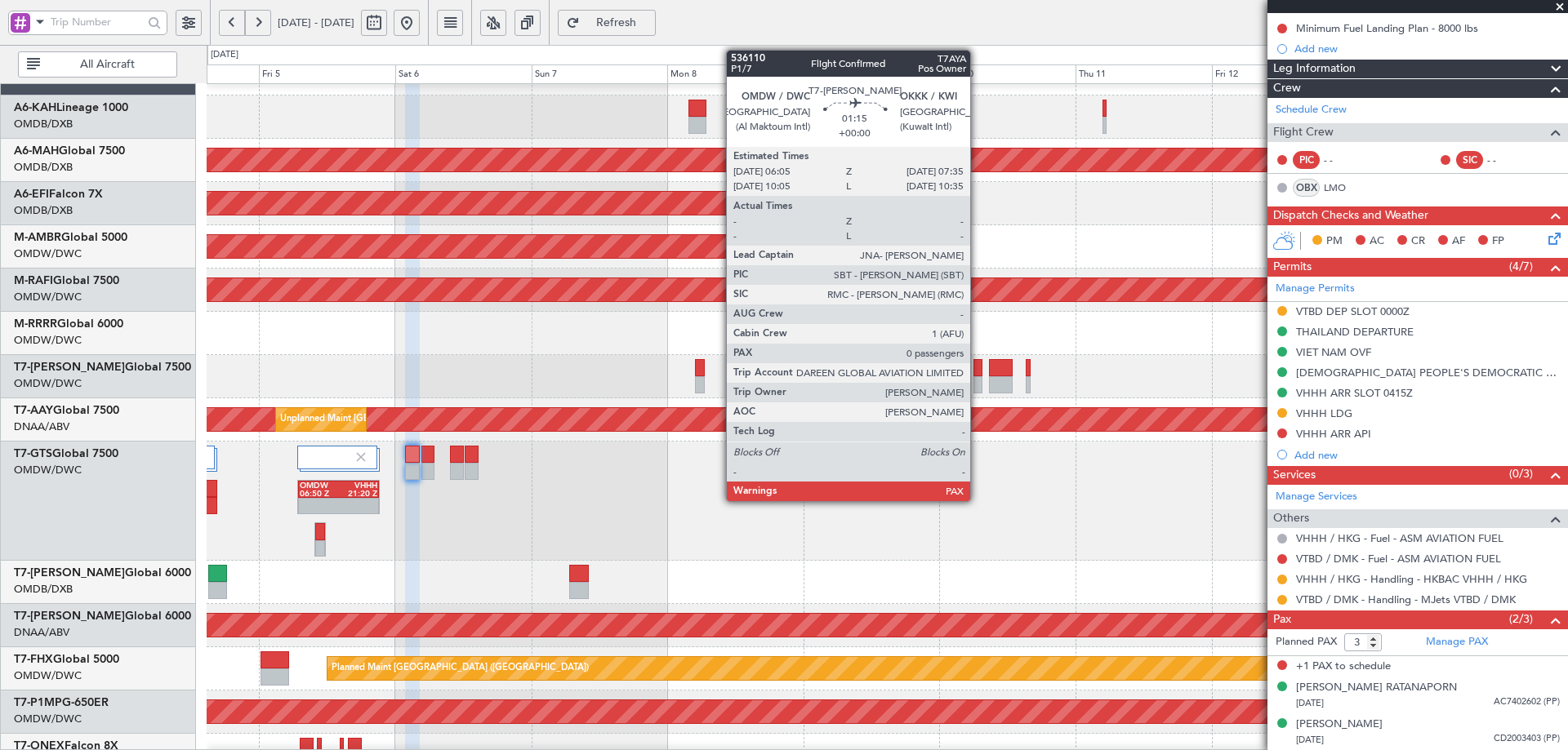
click at [978, 366] on div at bounding box center [978, 368] width 9 height 17
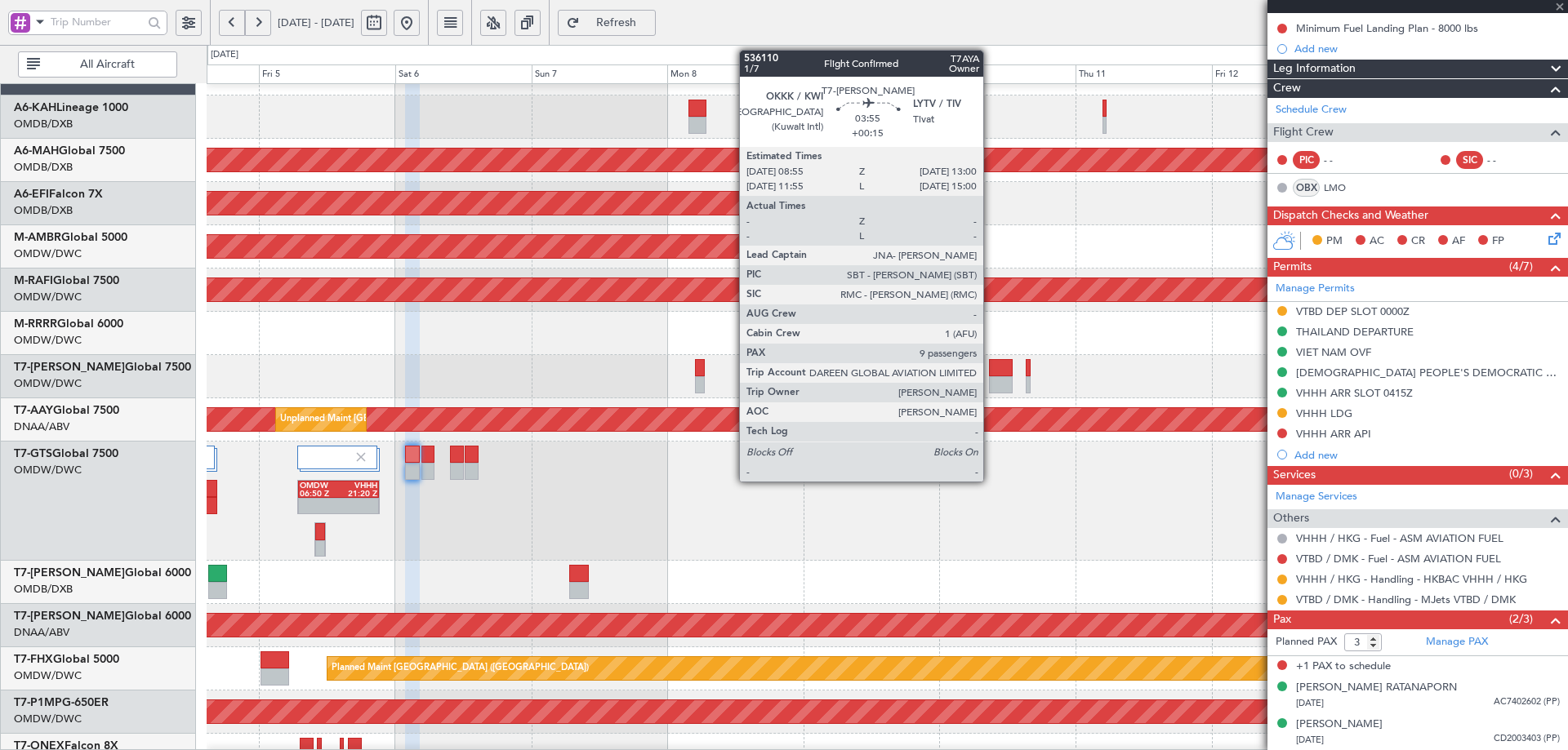
click at [991, 365] on div at bounding box center [1001, 368] width 24 height 17
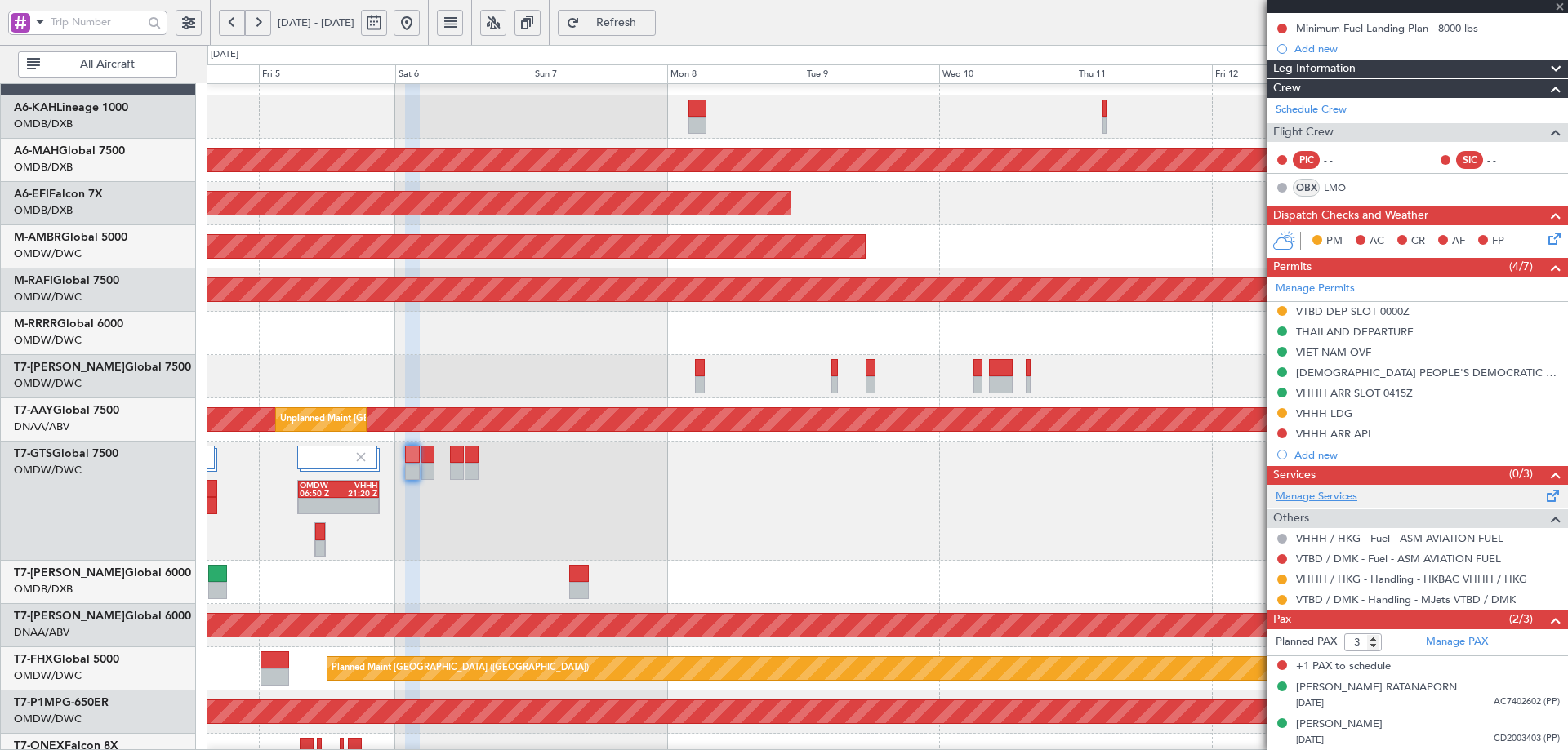
type input "+00:15"
type input "9"
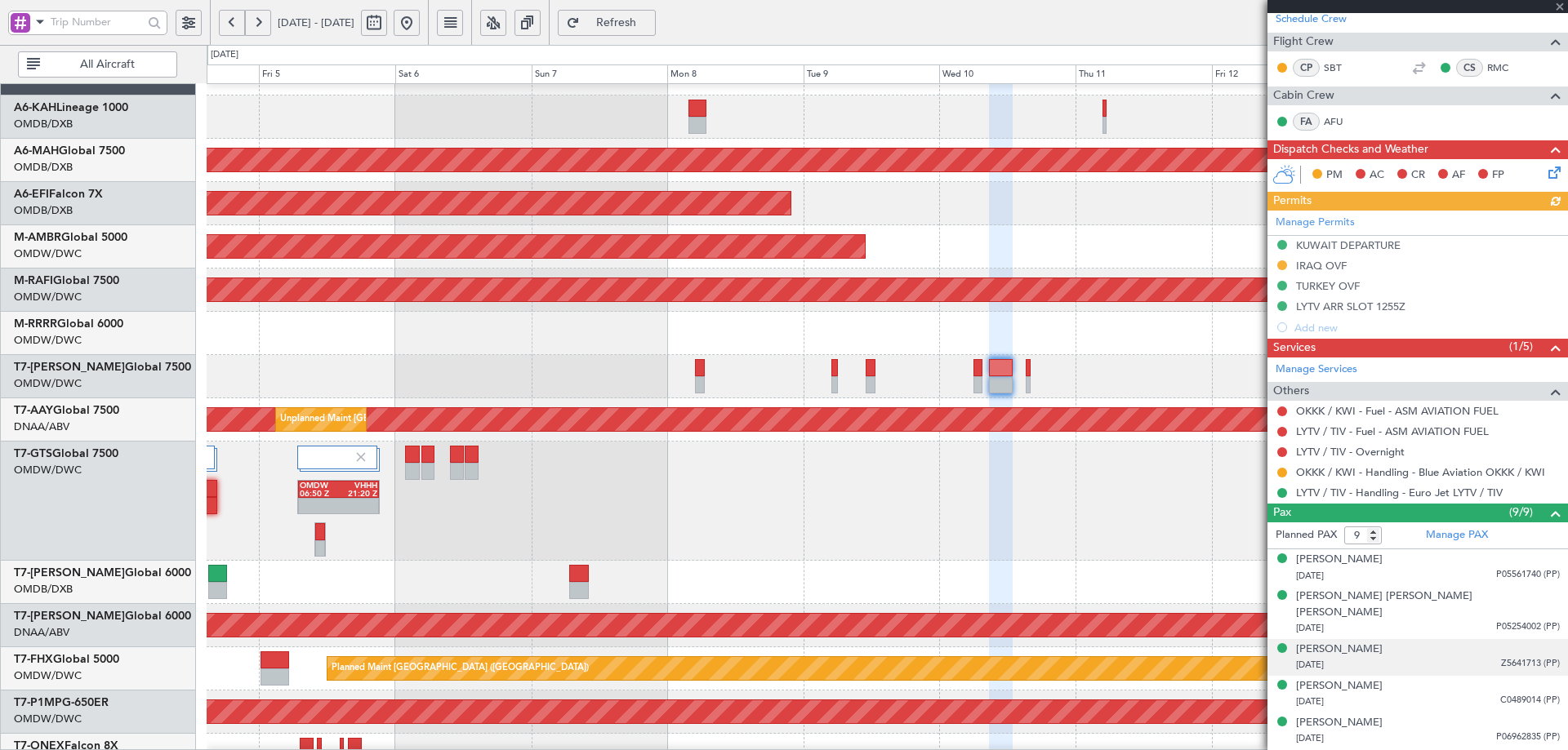
scroll to position [401, 0]
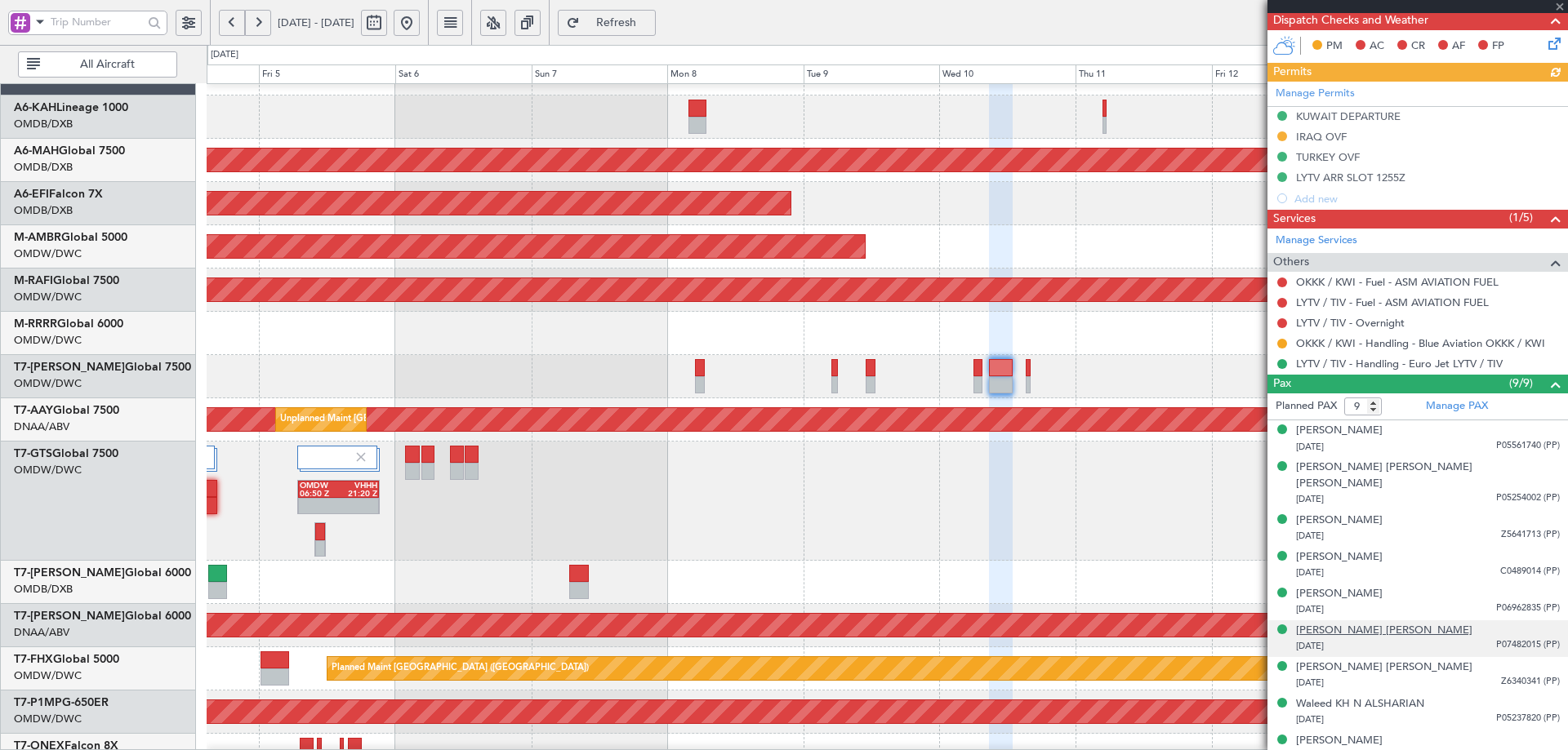
click at [1364, 623] on div "[PERSON_NAME] [PERSON_NAME]" at bounding box center [1385, 631] width 177 height 16
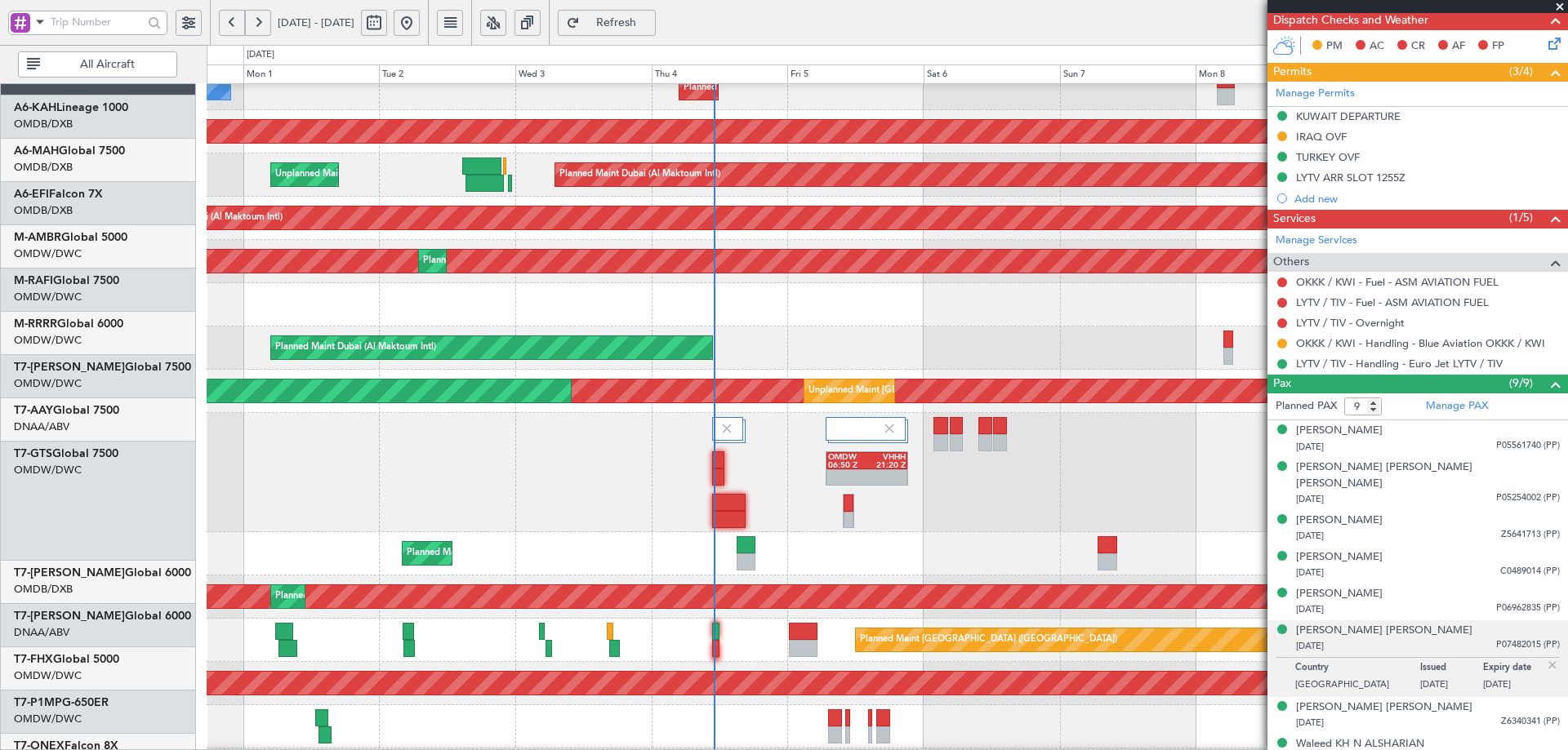
scroll to position [67, 0]
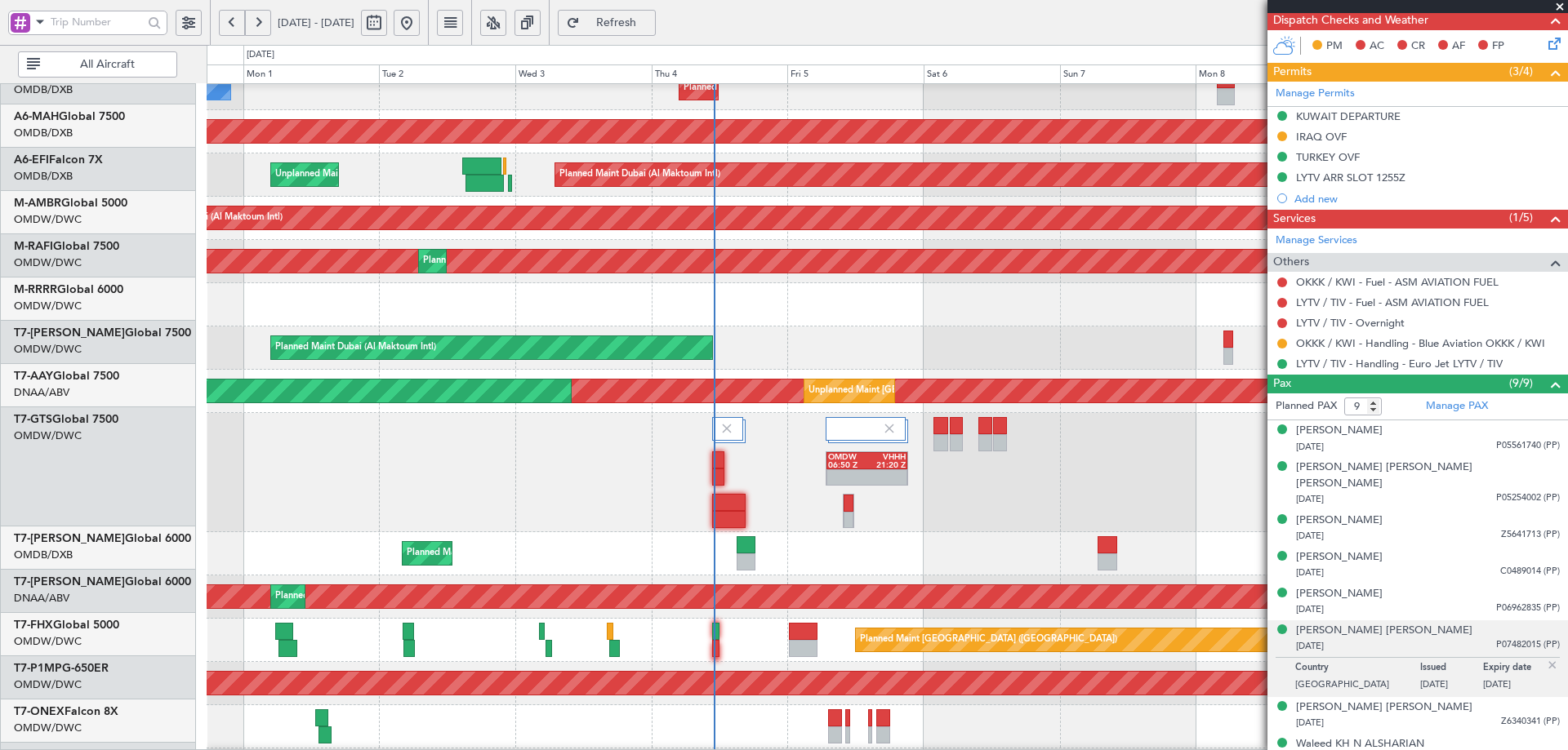
click at [854, 518] on div "OMDW 06:50 Z VHHH 21:20 Z Unplanned Maint [GEOGRAPHIC_DATA] (Seletar)" at bounding box center [886, 473] width 1360 height 119
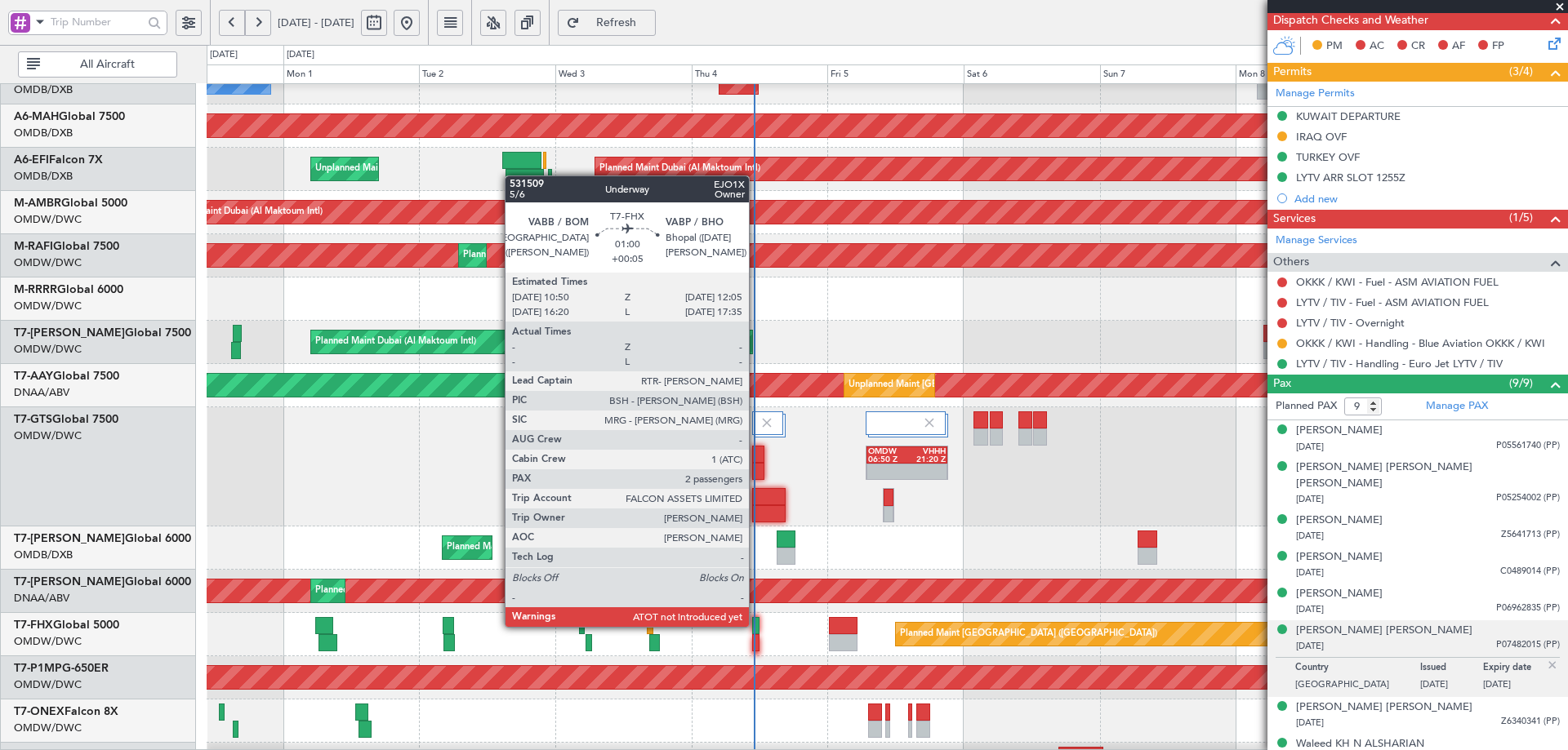
click at [756, 626] on div at bounding box center [755, 625] width 7 height 17
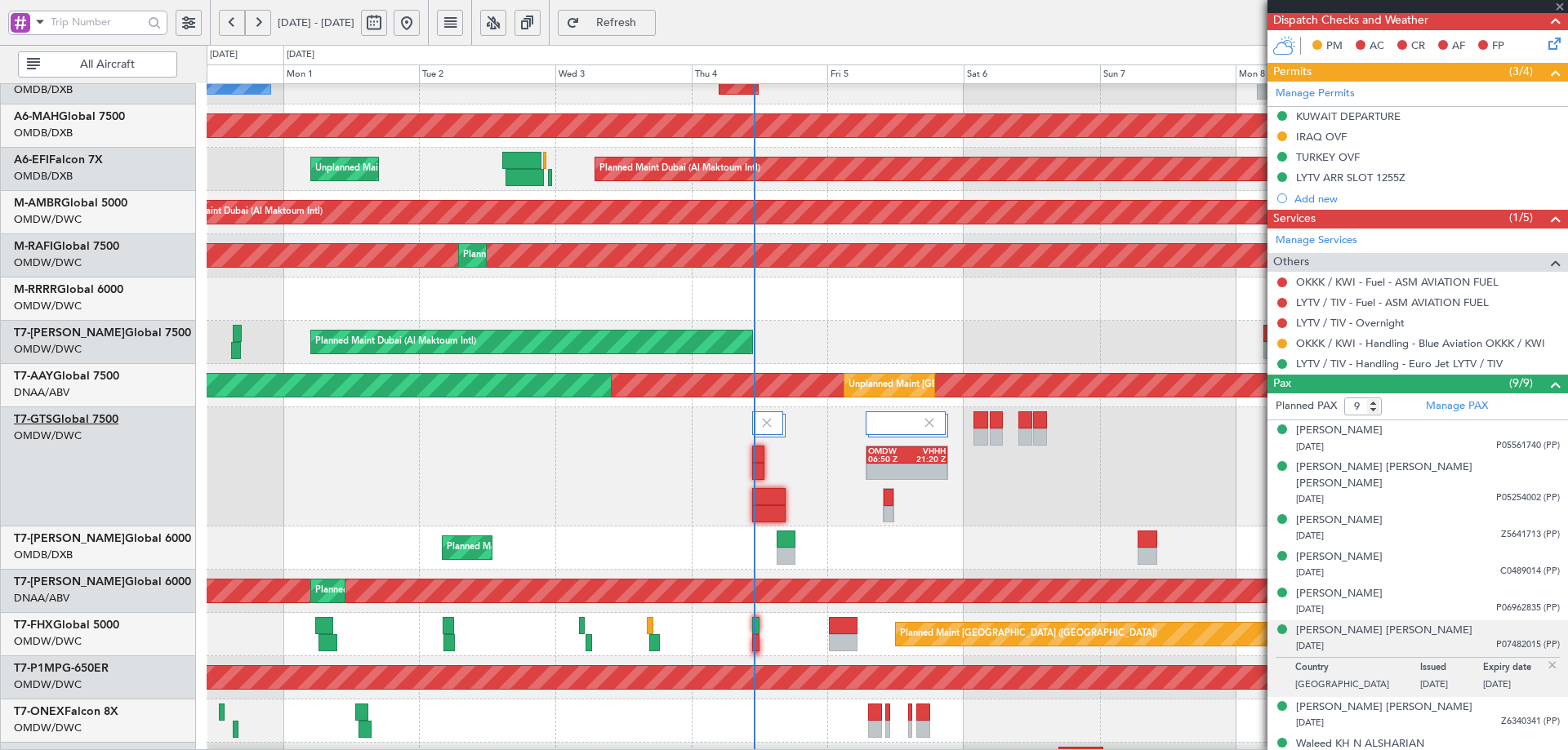
type input "+00:05"
type input "2"
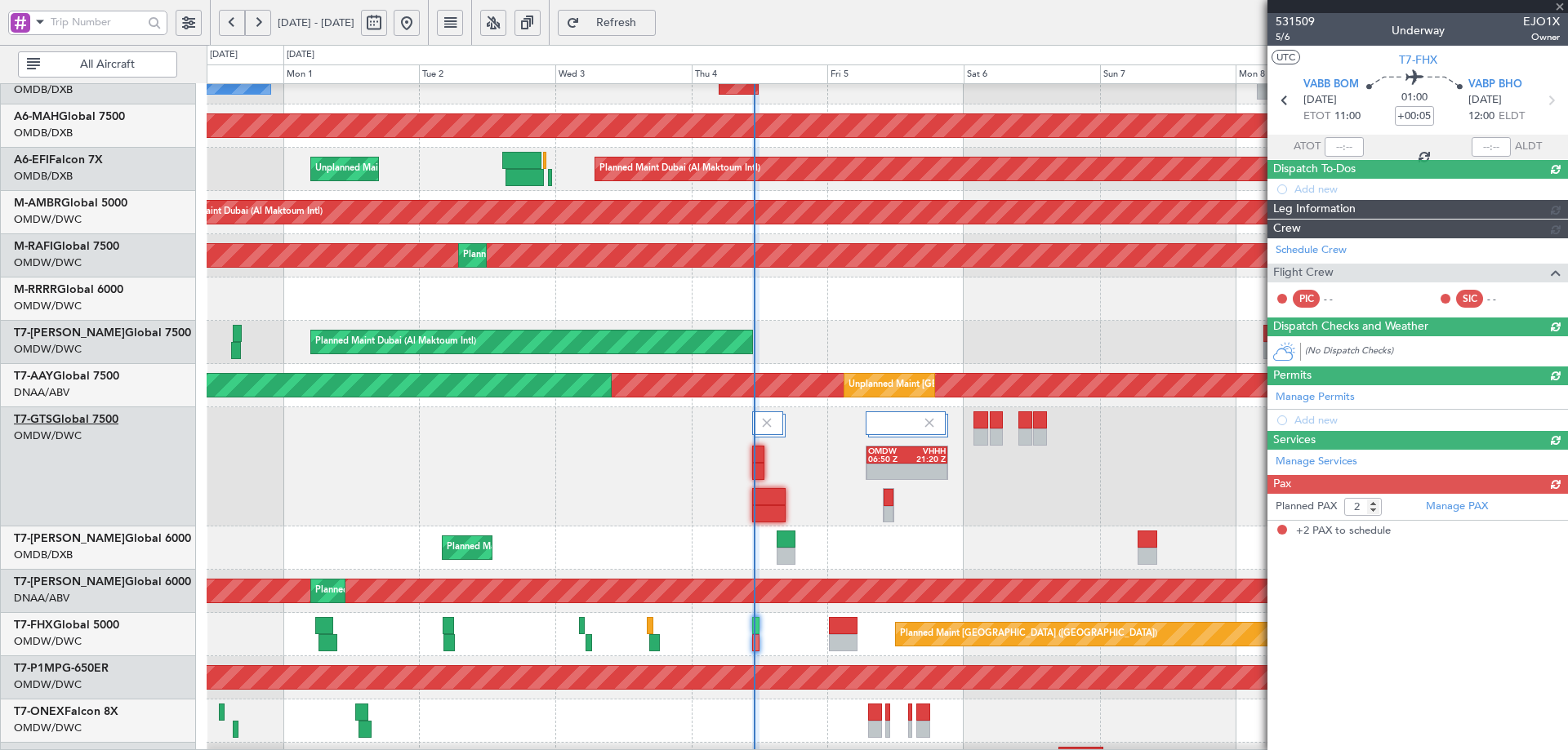
scroll to position [0, 0]
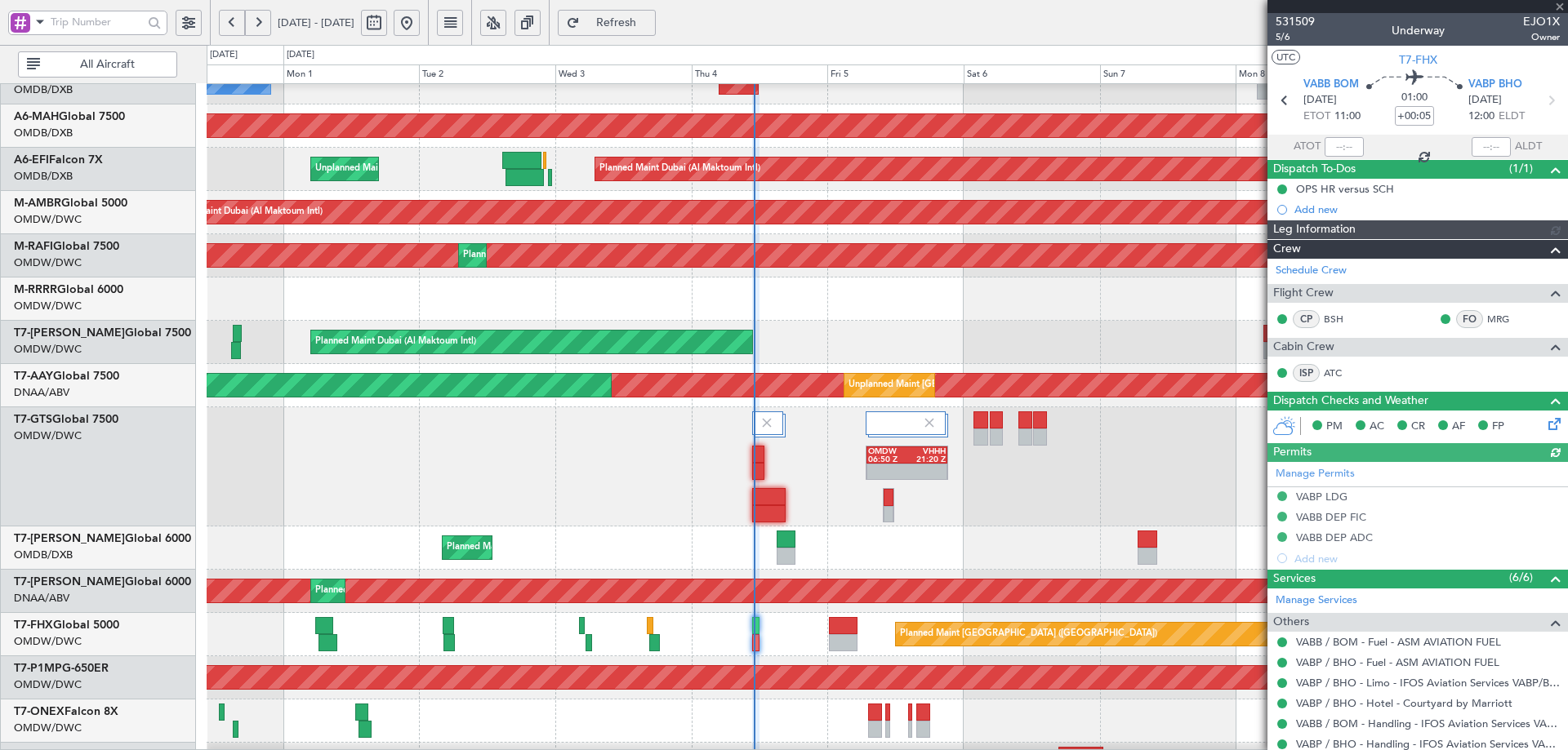
type input "[PERSON_NAME] (ANI)"
type input "7051"
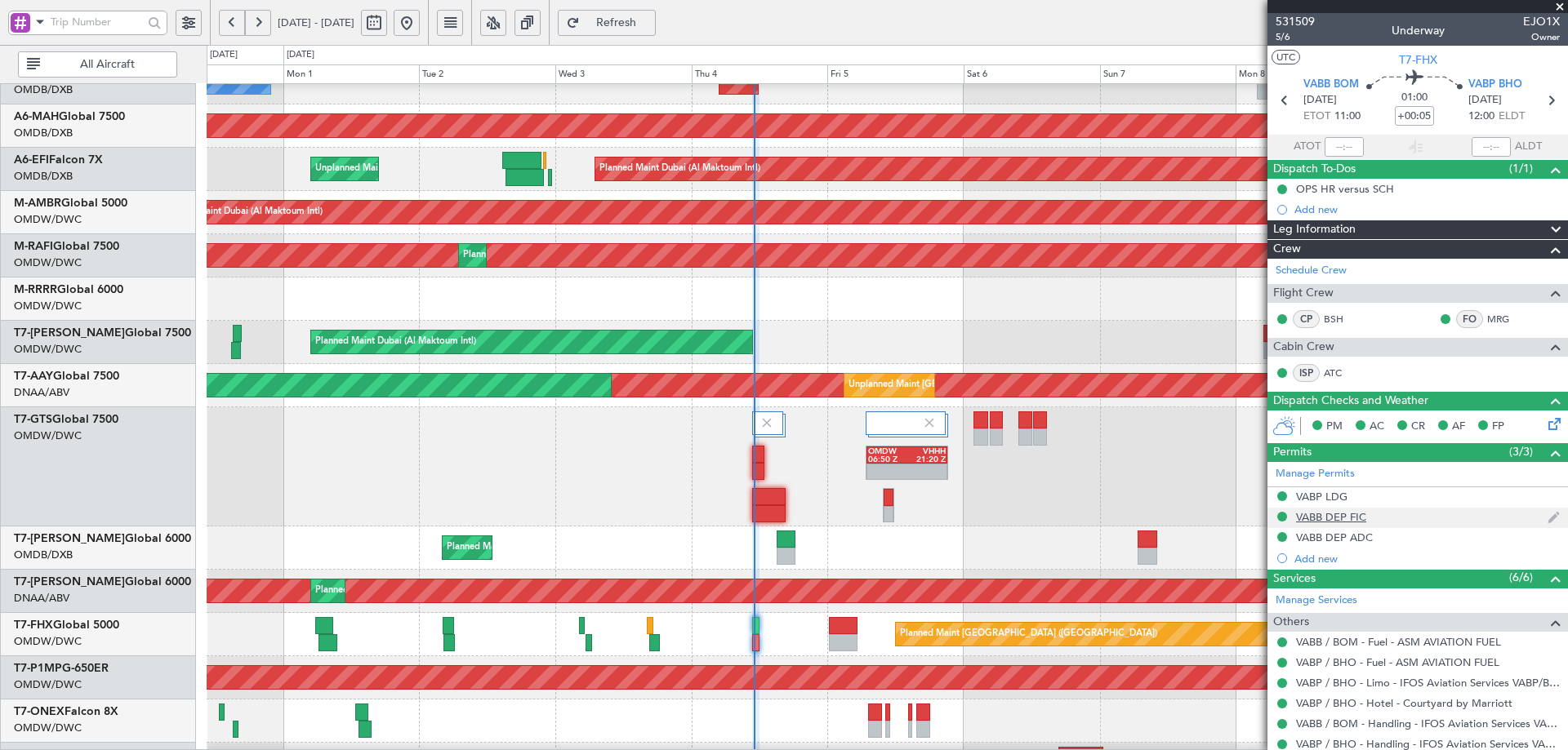
click at [1345, 519] on div "VABB DEP FIC" at bounding box center [1332, 518] width 71 height 14
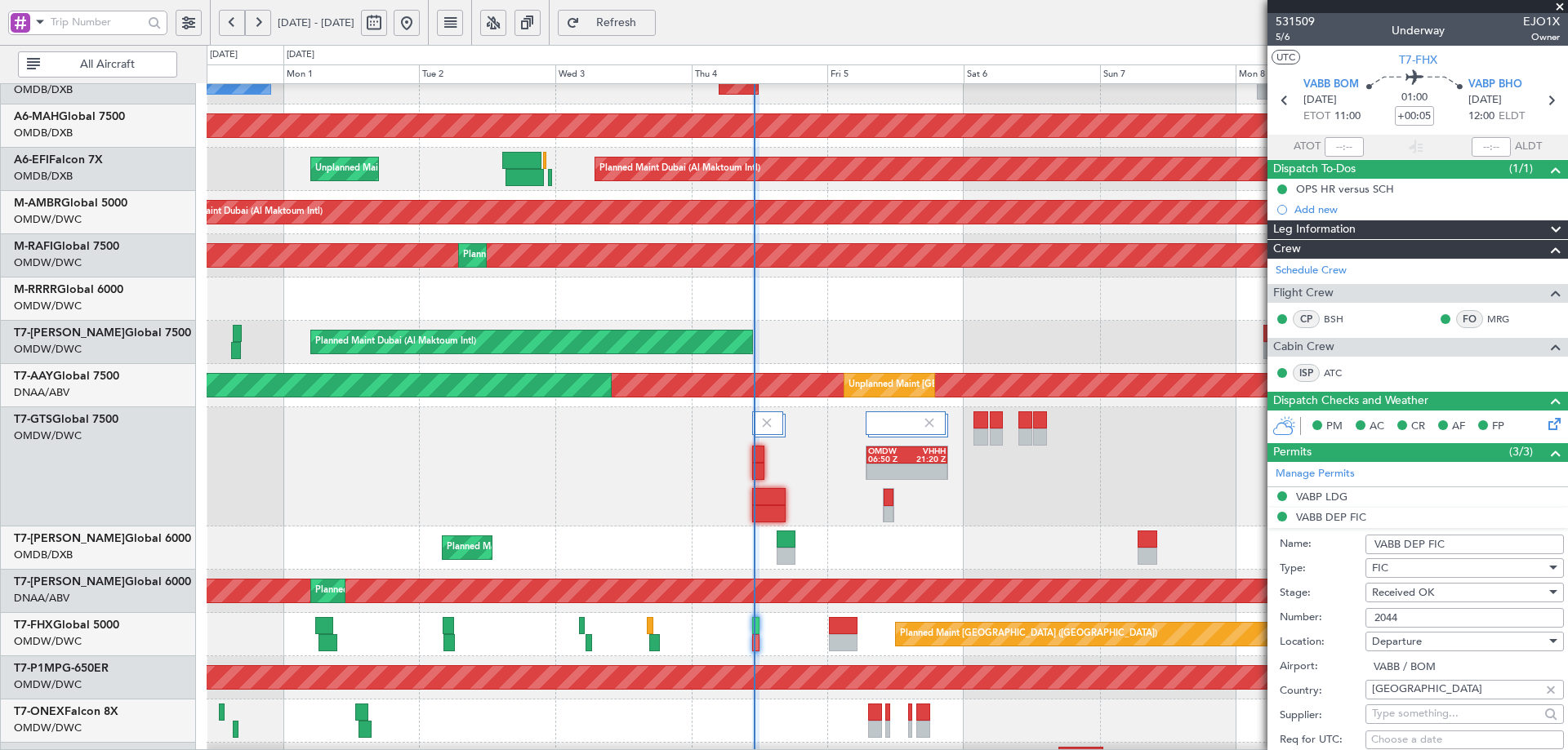
scroll to position [245, 0]
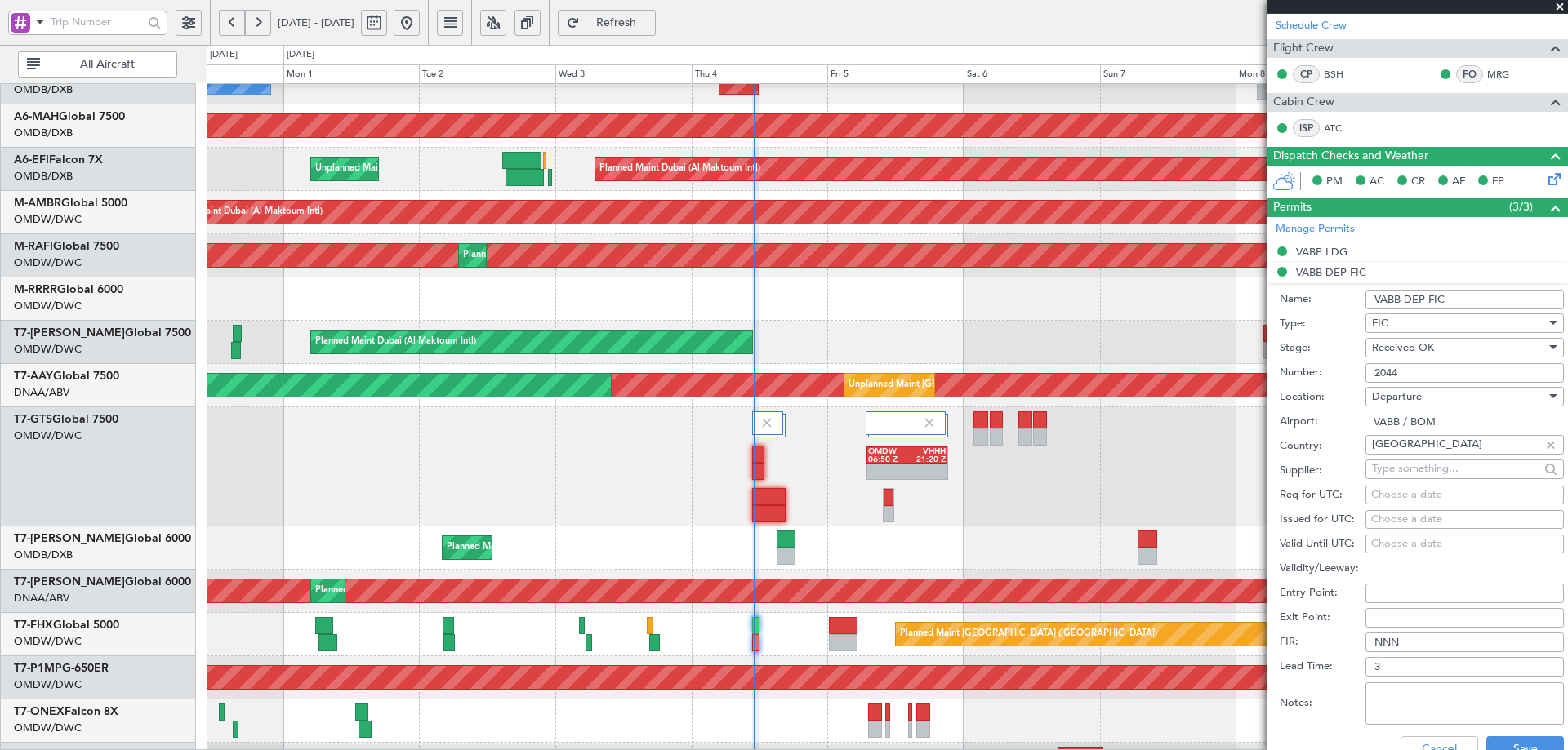
drag, startPoint x: 1418, startPoint y: 373, endPoint x: 1311, endPoint y: 372, distance: 107.0
click at [1311, 372] on div "Number: 2044" at bounding box center [1422, 373] width 284 height 25
paste input "FIC-2044 ADC -M842A"
drag, startPoint x: 1494, startPoint y: 376, endPoint x: 1422, endPoint y: 372, distance: 72.1
click at [1422, 372] on input "FIC-2044 ADC -M842A" at bounding box center [1465, 374] width 199 height 20
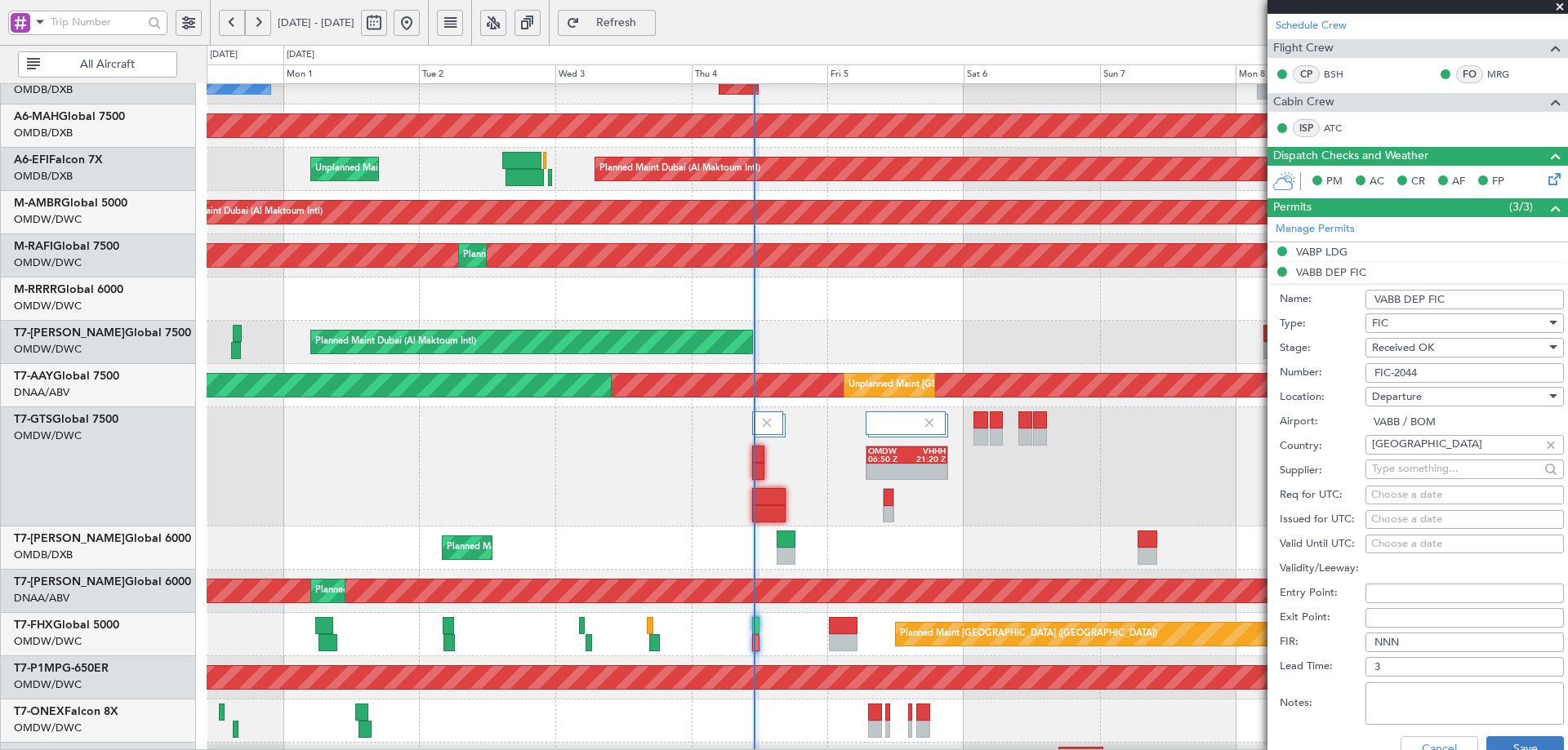
type input "FIC-2044"
click at [1503, 745] on button "Save" at bounding box center [1525, 749] width 78 height 26
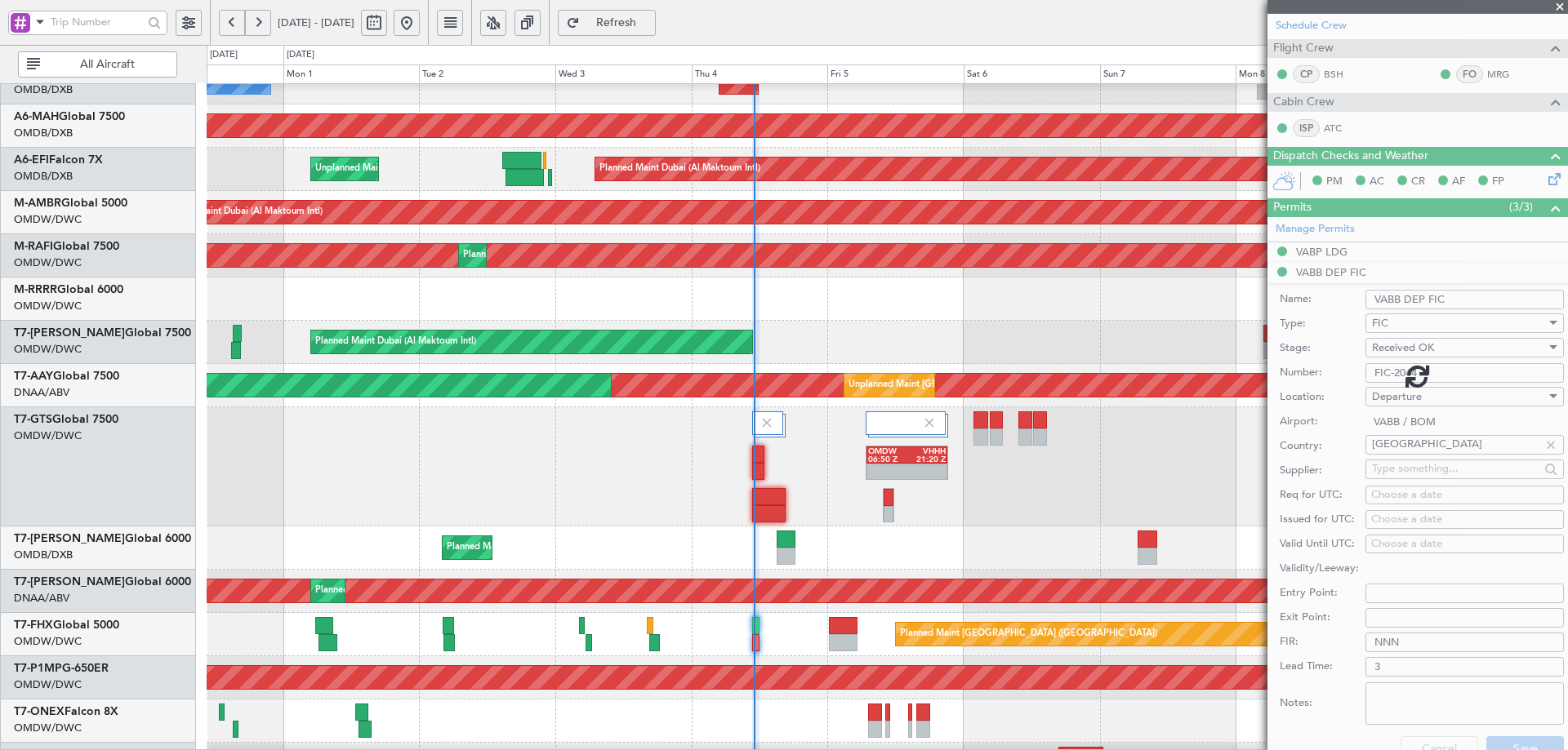
scroll to position [123, 0]
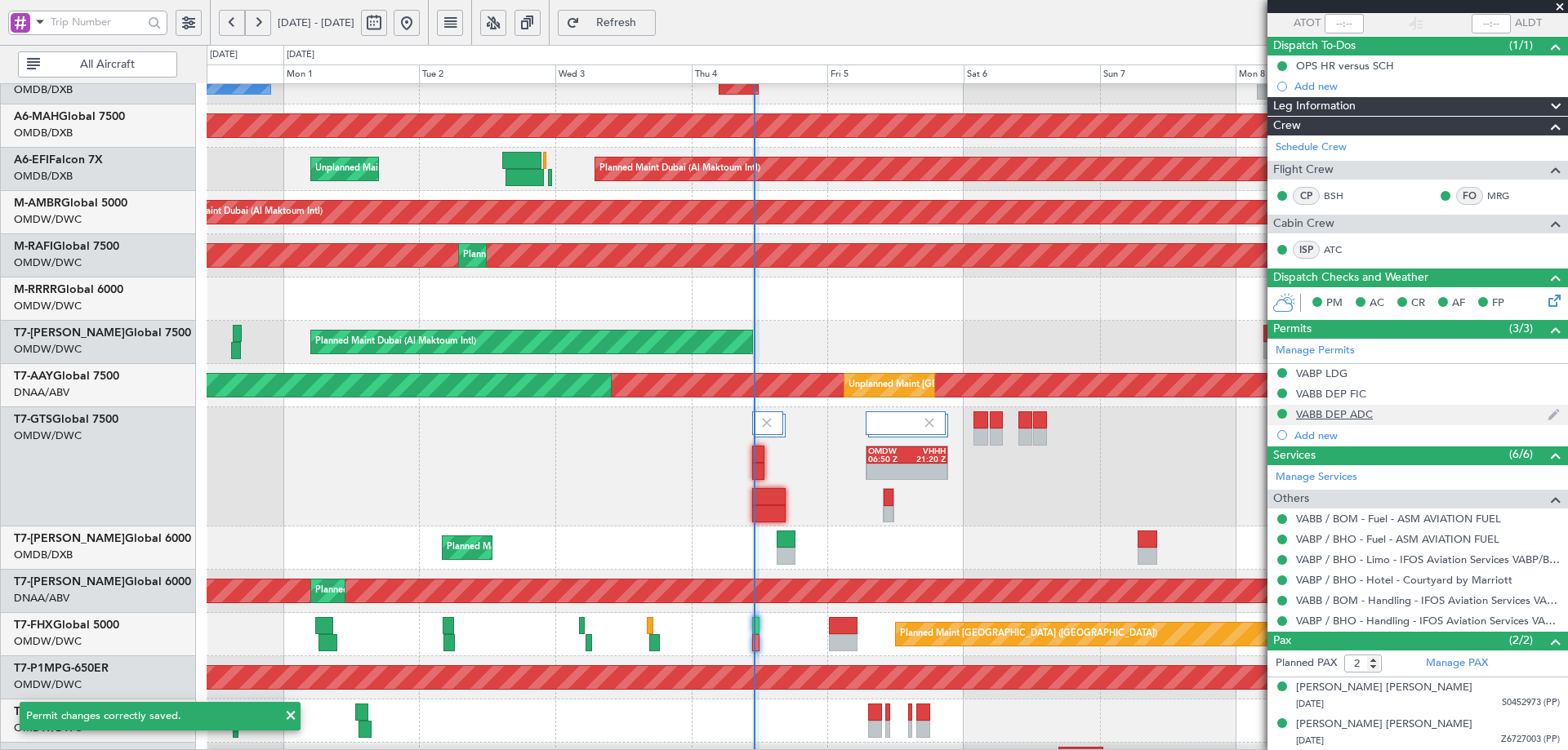
click at [1329, 415] on div "VABB DEP ADC" at bounding box center [1334, 414] width 77 height 14
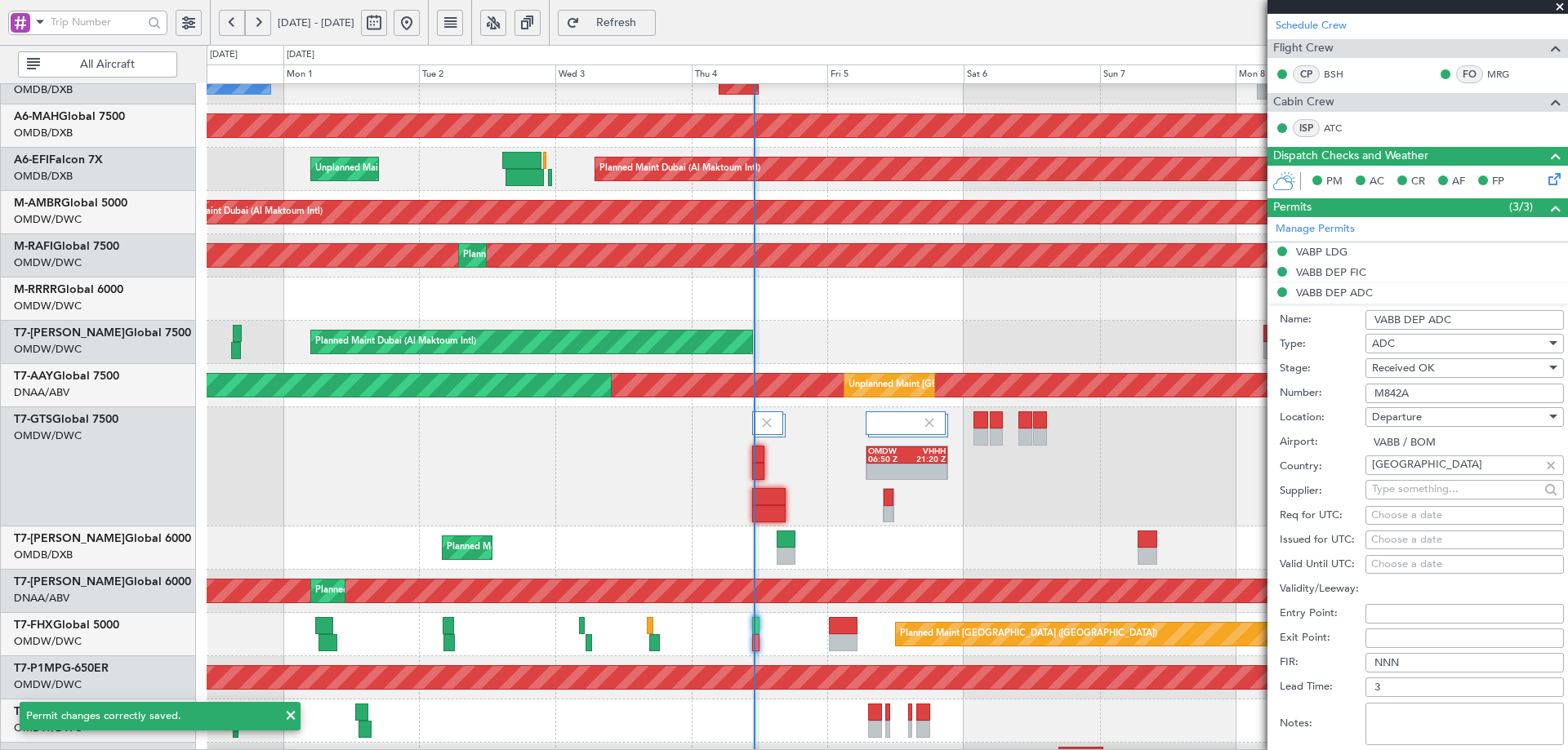
drag, startPoint x: 1386, startPoint y: 385, endPoint x: 1277, endPoint y: 371, distance: 109.9
click at [1277, 371] on form "Name: VABB DEP ADC Type: ADC Stage: Received OK Number: M842A Location: Departu…" at bounding box center [1418, 547] width 301 height 488
paste input "ADC -"
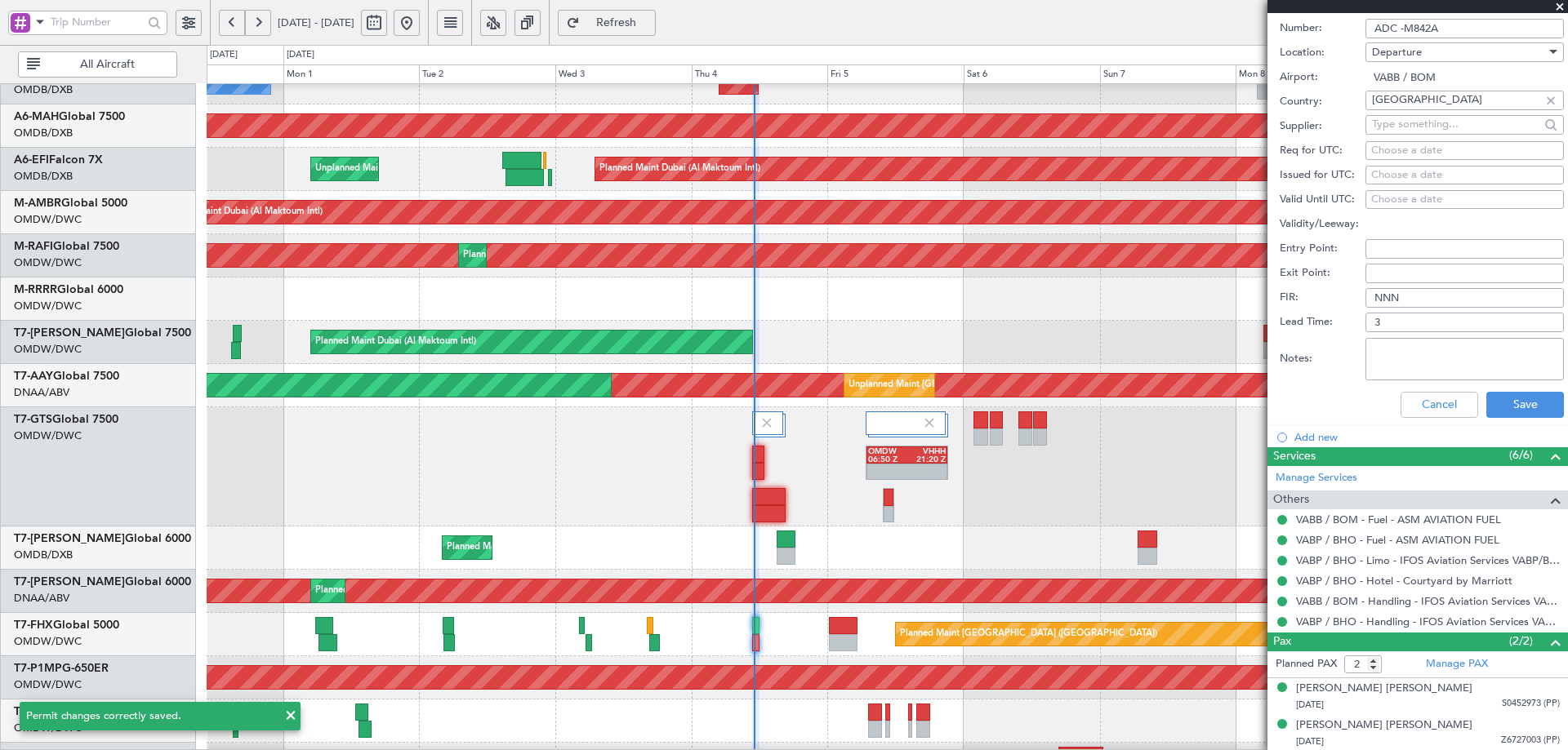
scroll to position [611, 0]
type input "ADC -M842A"
click at [1497, 410] on button "Save" at bounding box center [1525, 404] width 78 height 26
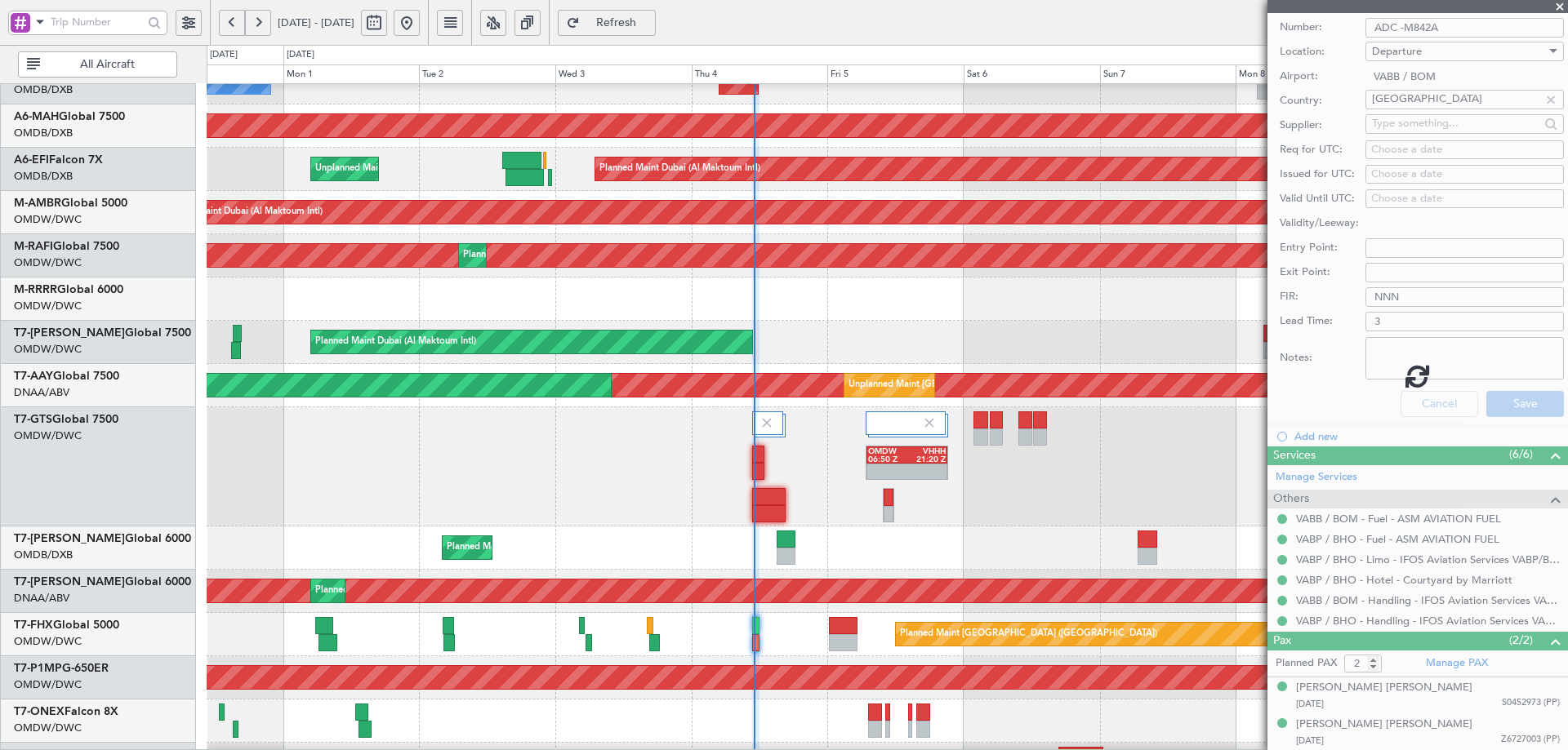
scroll to position [123, 0]
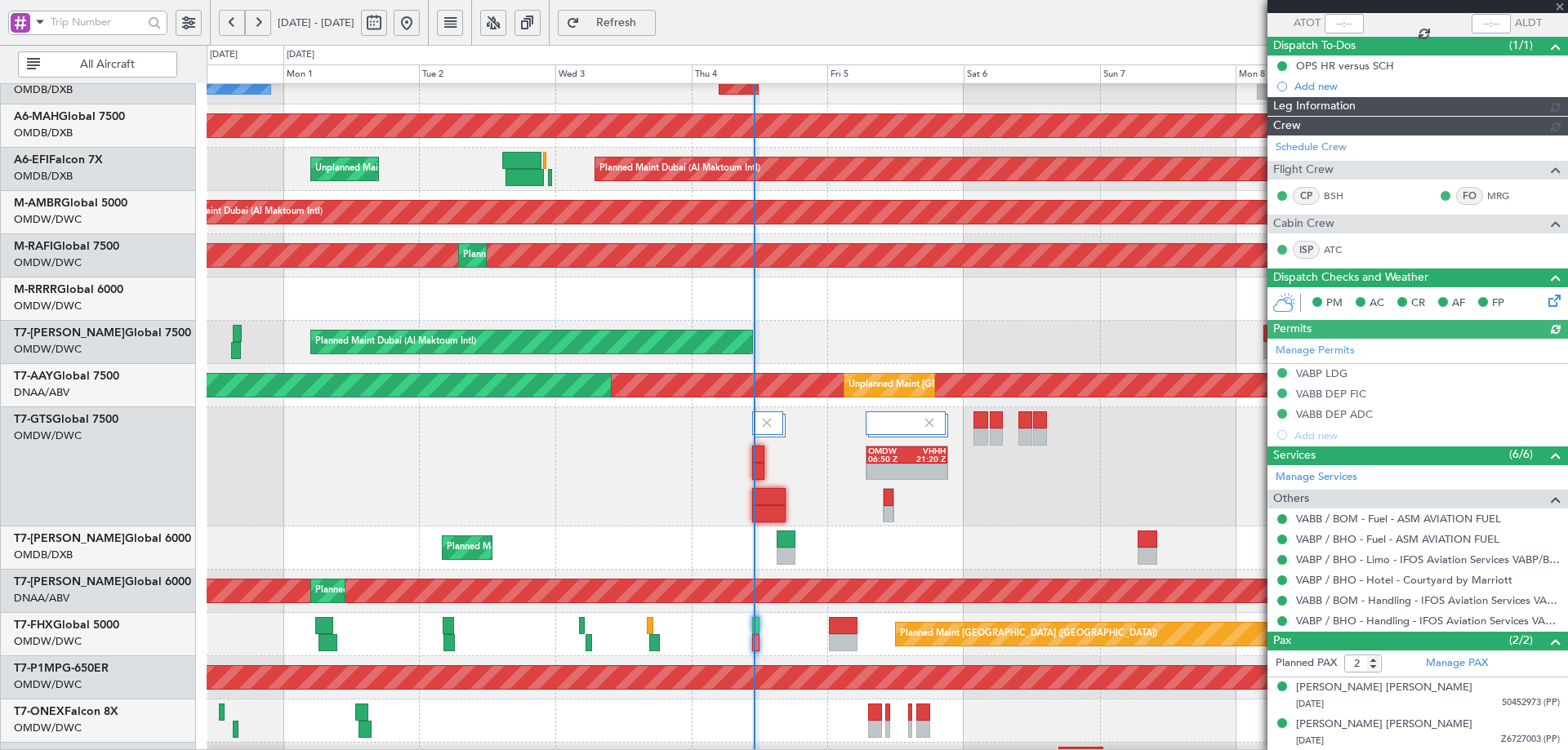
type input "[PERSON_NAME] (ANI)"
type input "7051"
type input "[PERSON_NAME] (ANI)"
type input "7051"
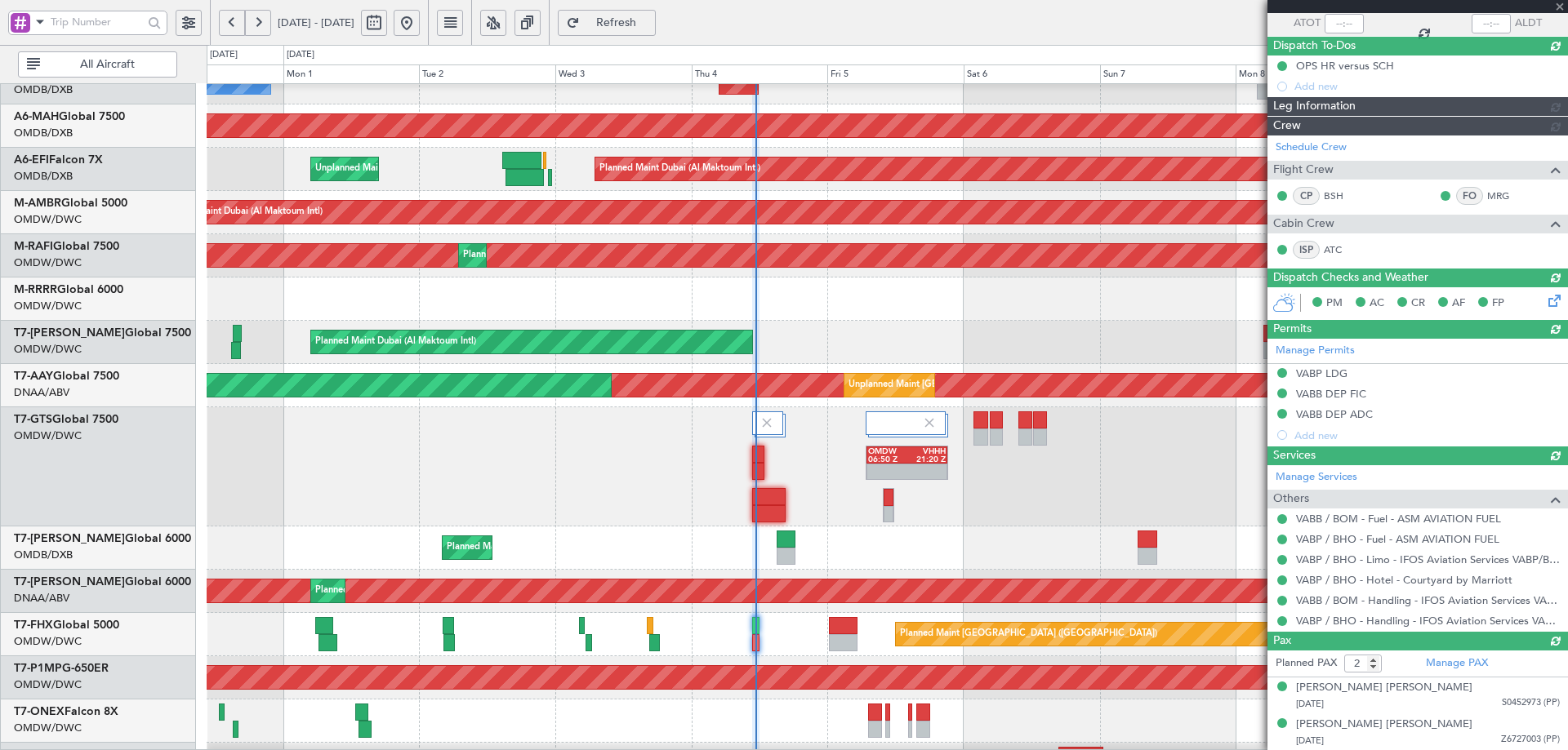
type input "[PERSON_NAME] (ANI)"
type input "7051"
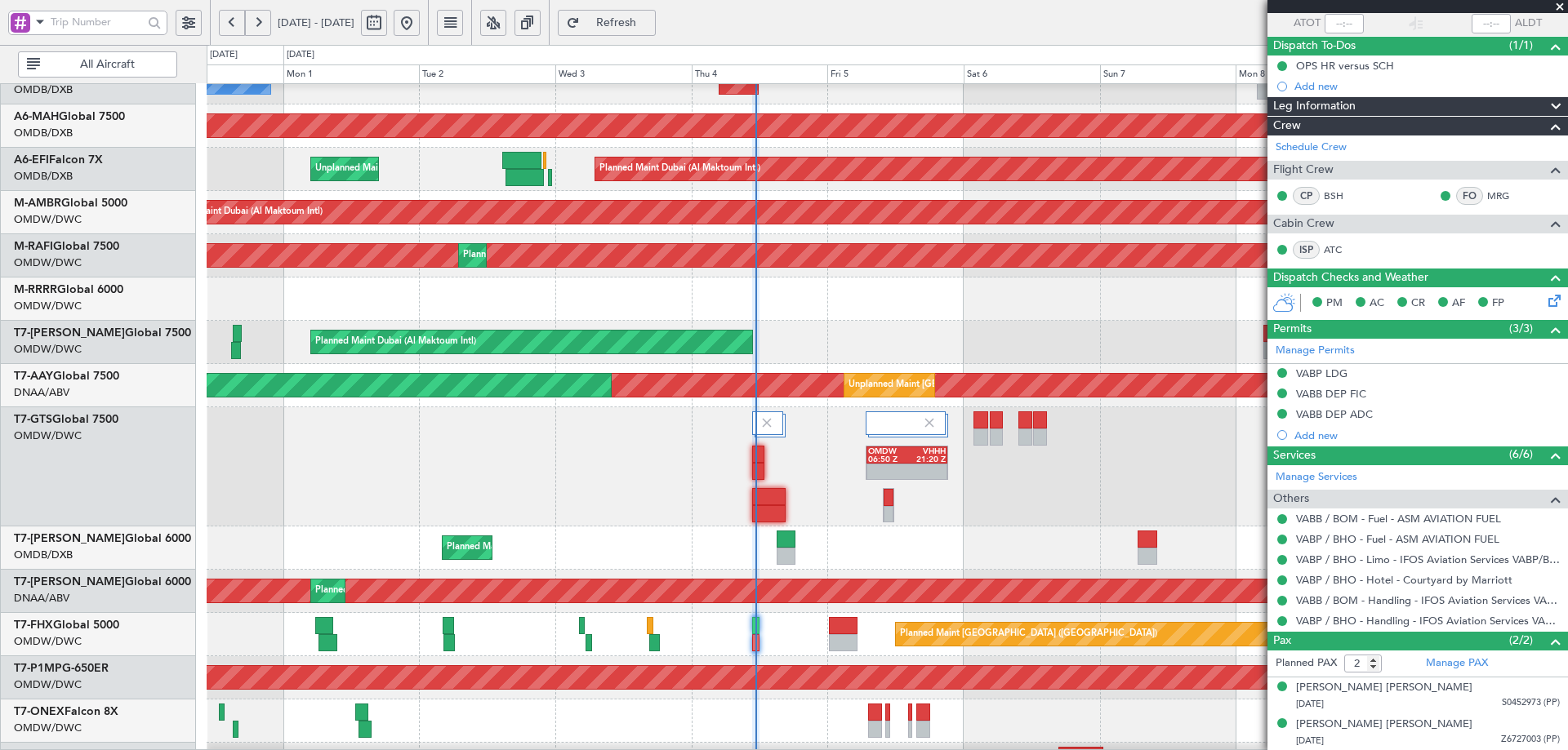
scroll to position [361, 0]
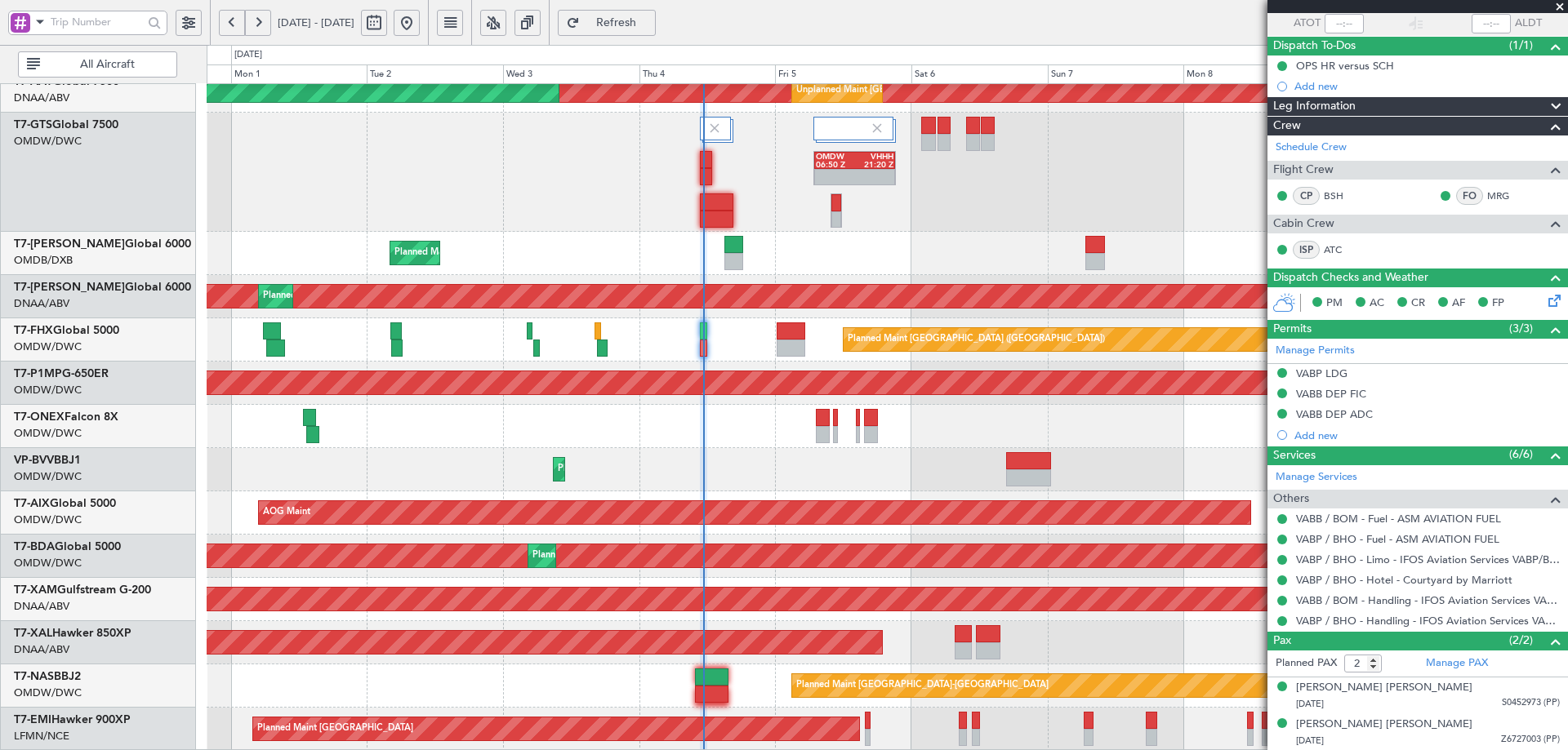
click at [776, 283] on div "Unplanned Maint Dubai (Al Maktoum Intl) Unplanned Maint Dubai (Al Maktoum Intl)…" at bounding box center [886, 236] width 1360 height 1028
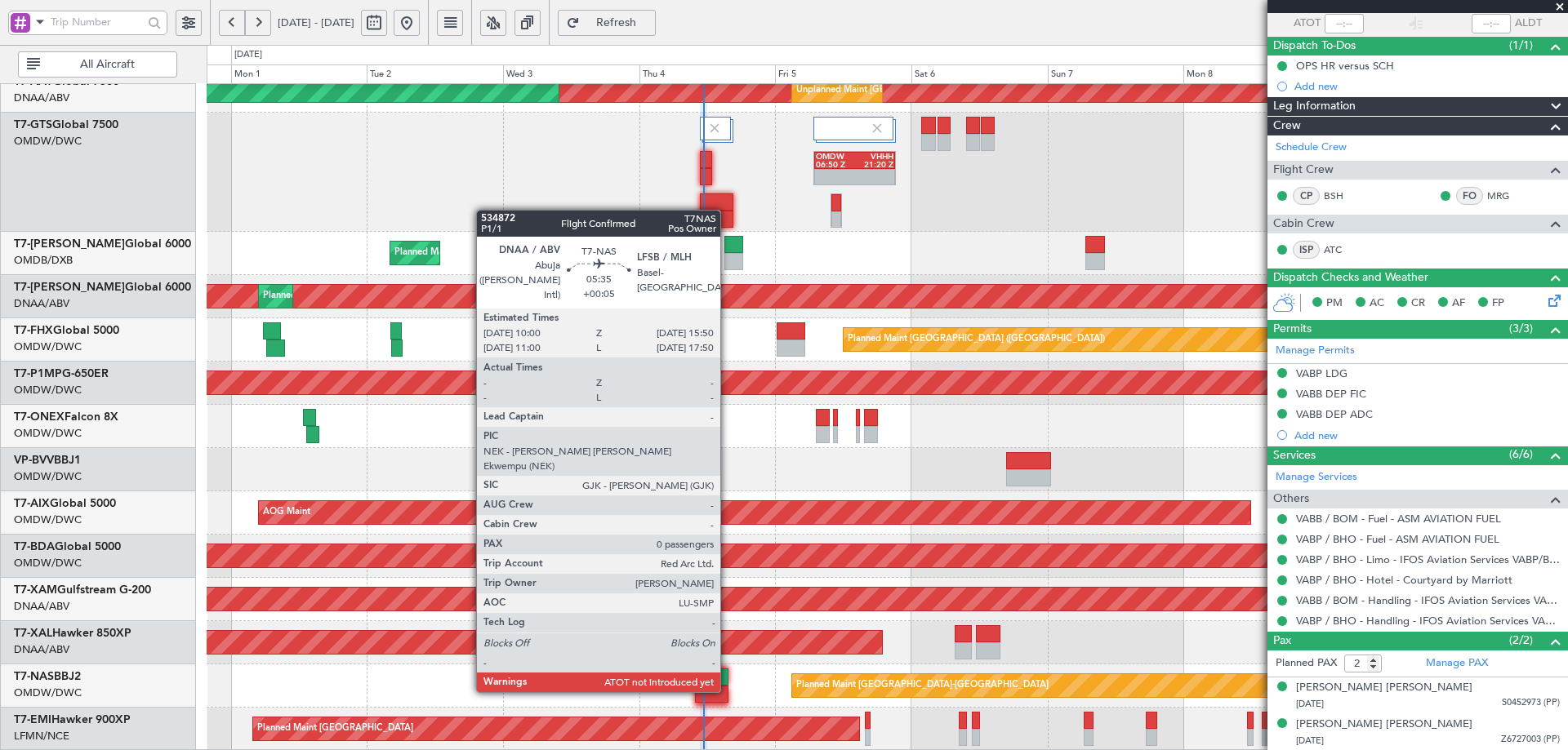
click at [727, 675] on div at bounding box center [712, 676] width 34 height 17
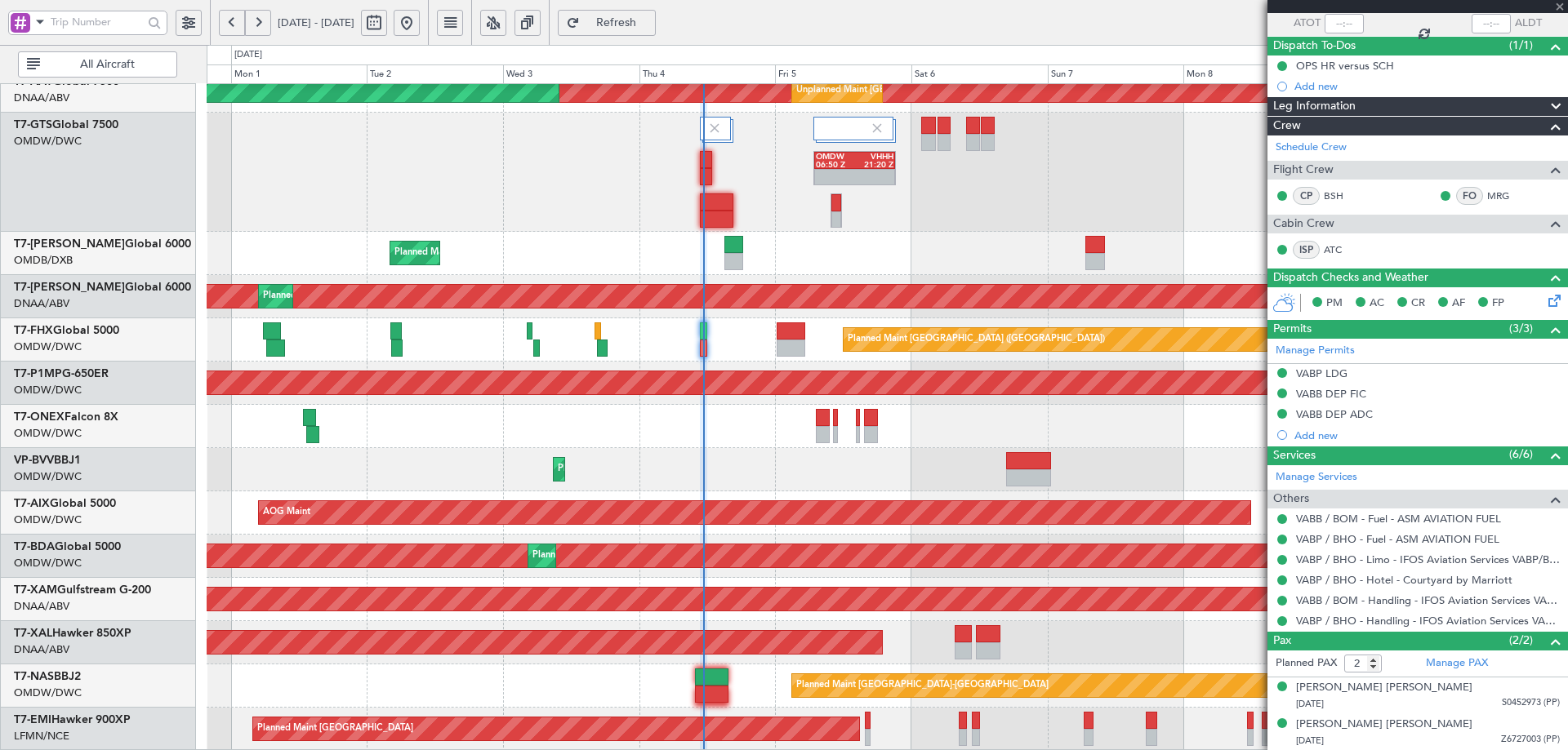
type input "0"
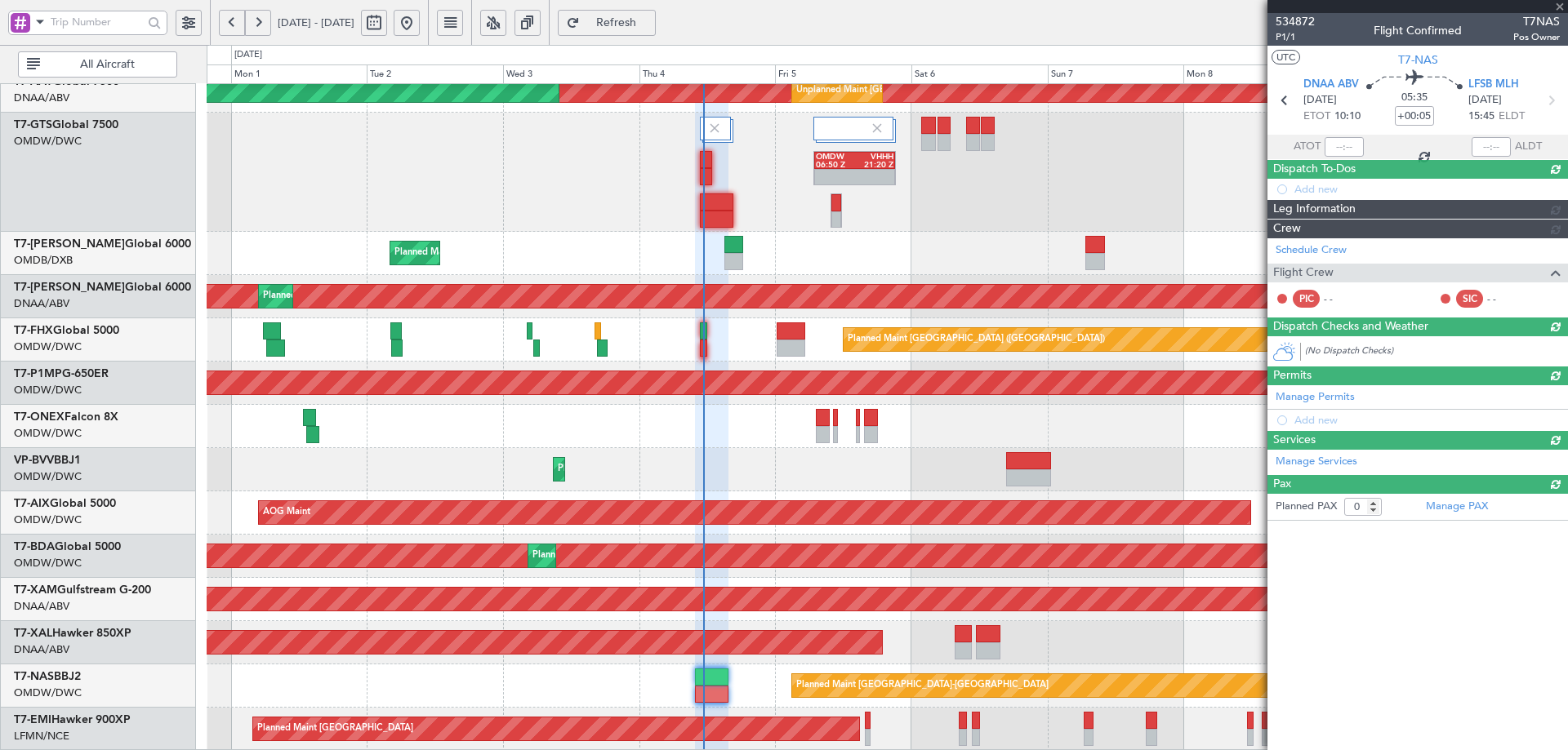
scroll to position [0, 0]
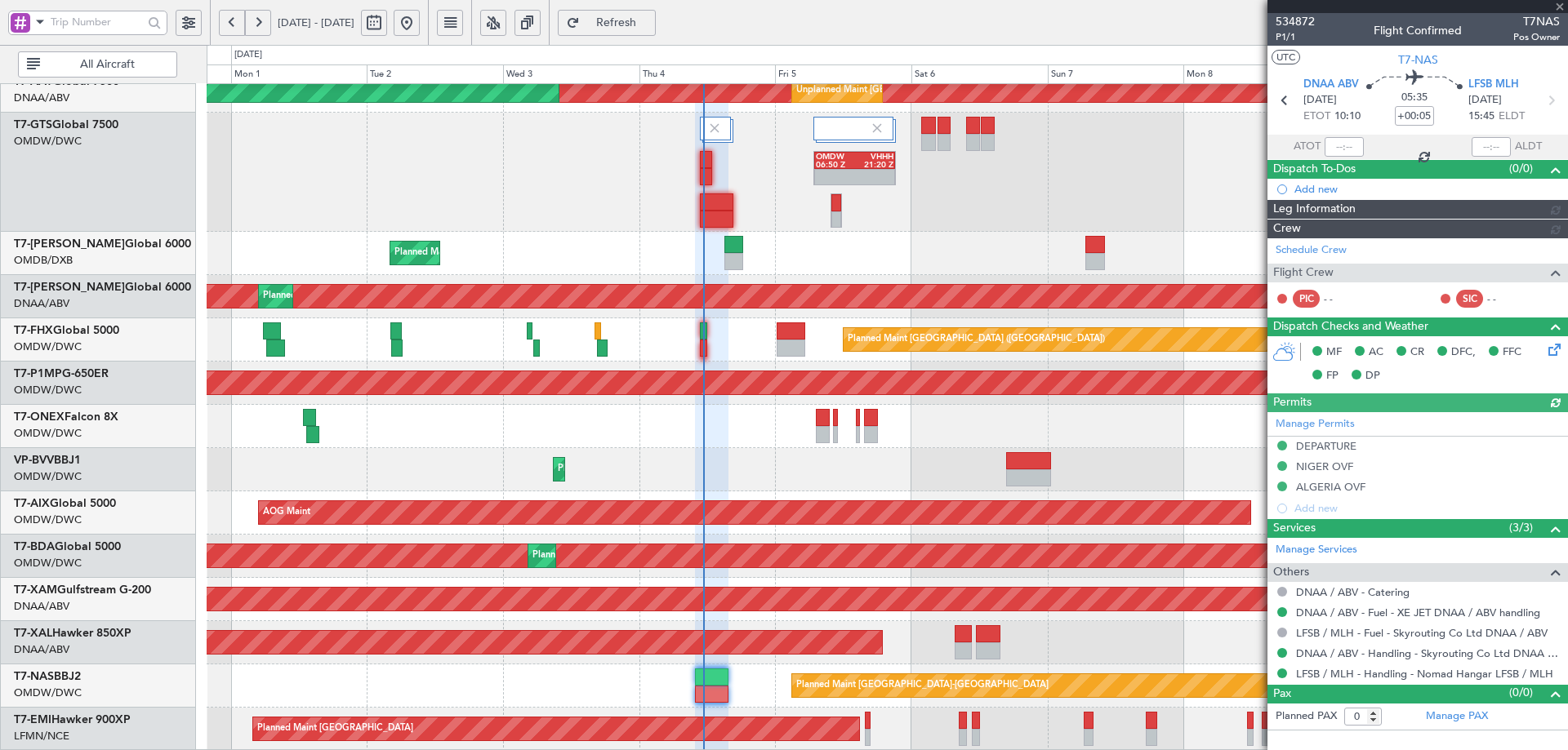
type input "[PERSON_NAME] (ANI)"
type input "7019"
click at [1343, 143] on div at bounding box center [1343, 147] width 39 height 20
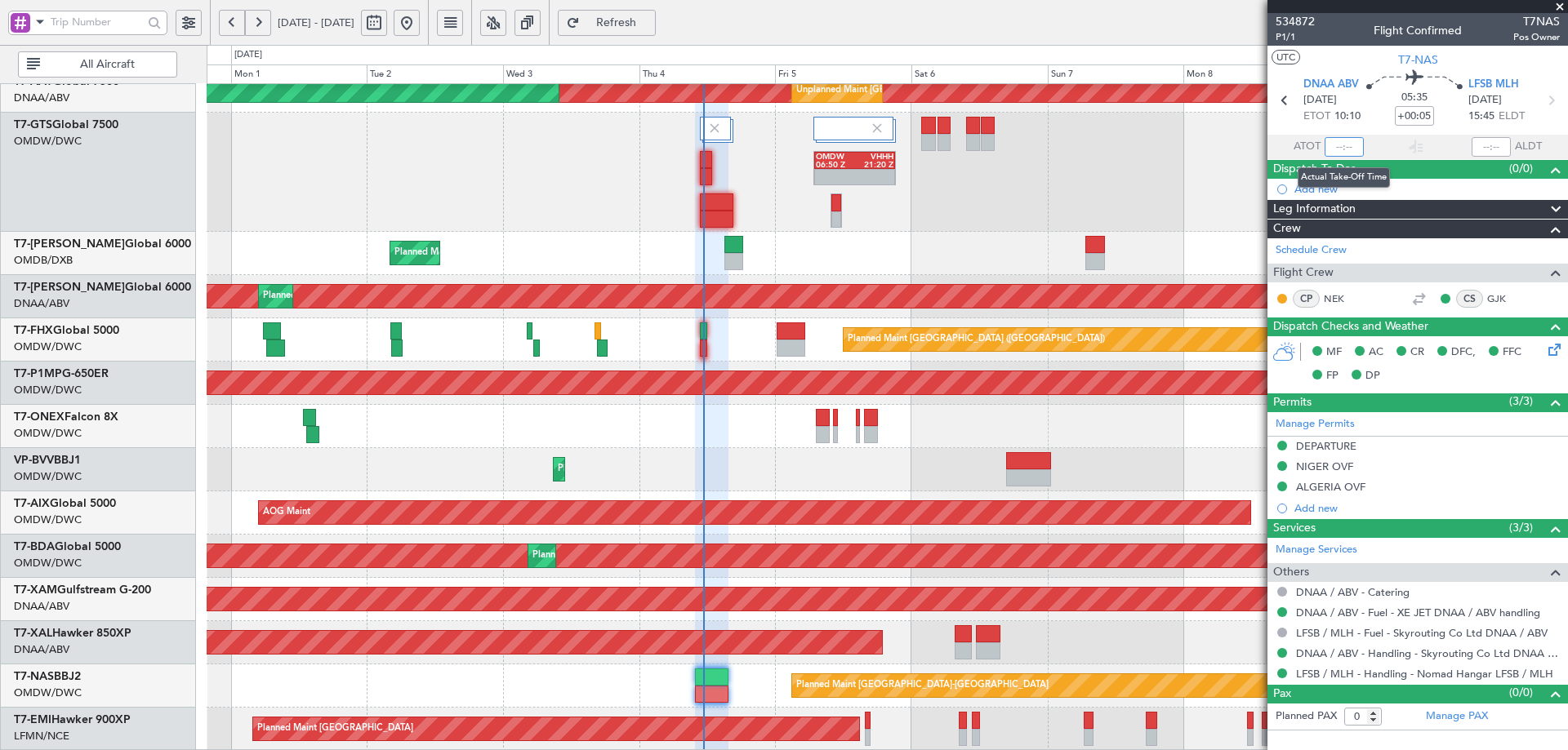
click at [1343, 155] on input "text" at bounding box center [1343, 147] width 39 height 20
type input "11:19"
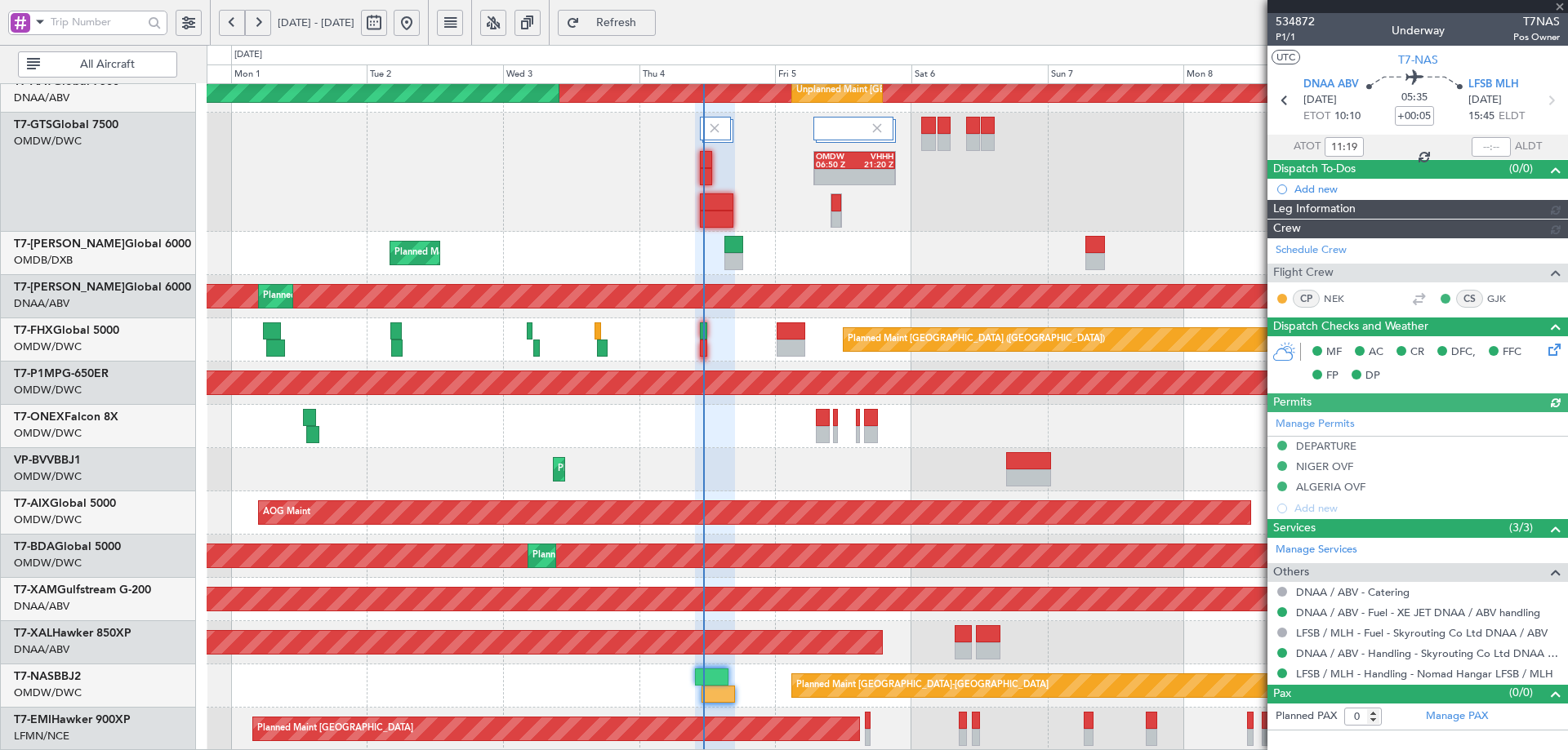
type input "[PERSON_NAME] (ANI)"
type input "7019"
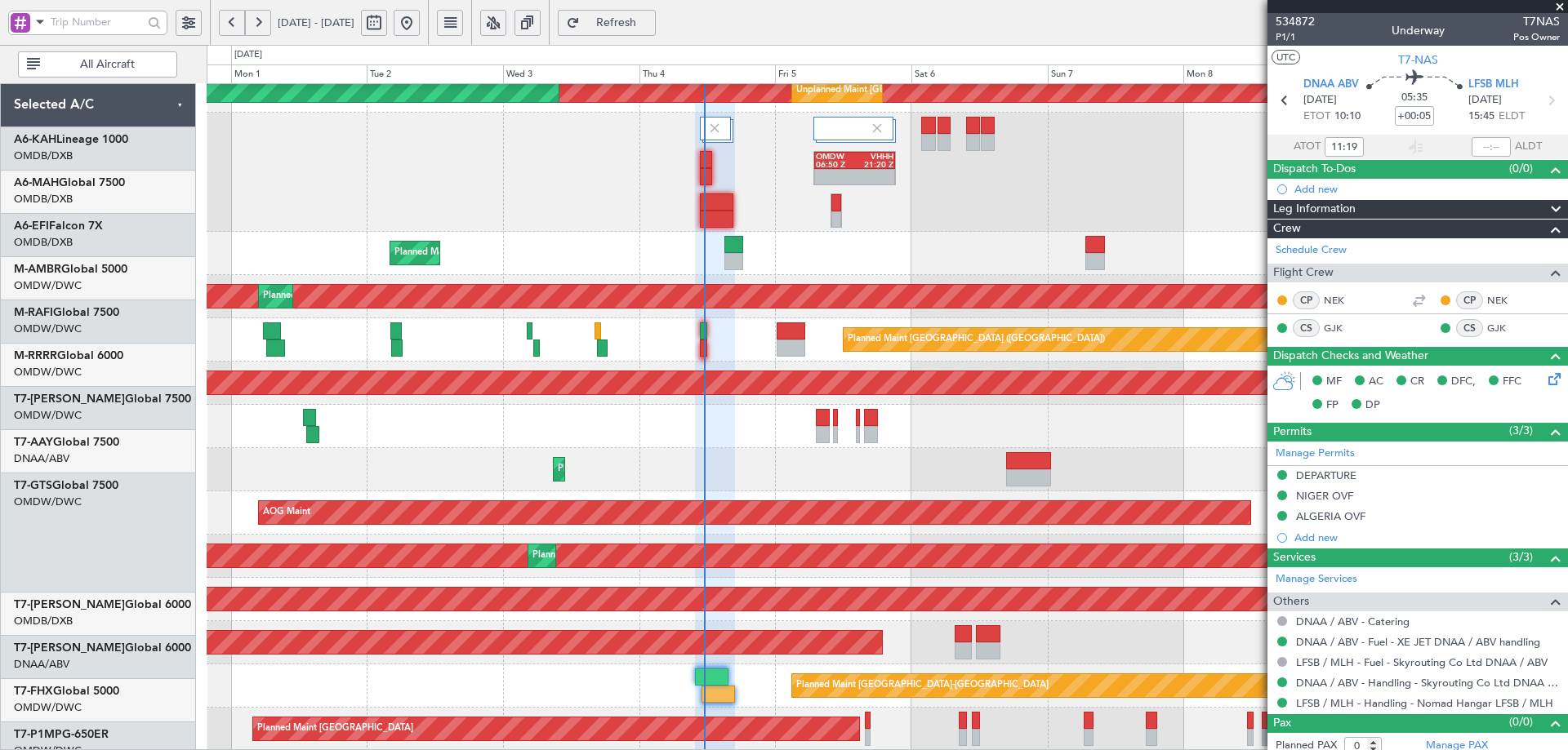
scroll to position [361, 0]
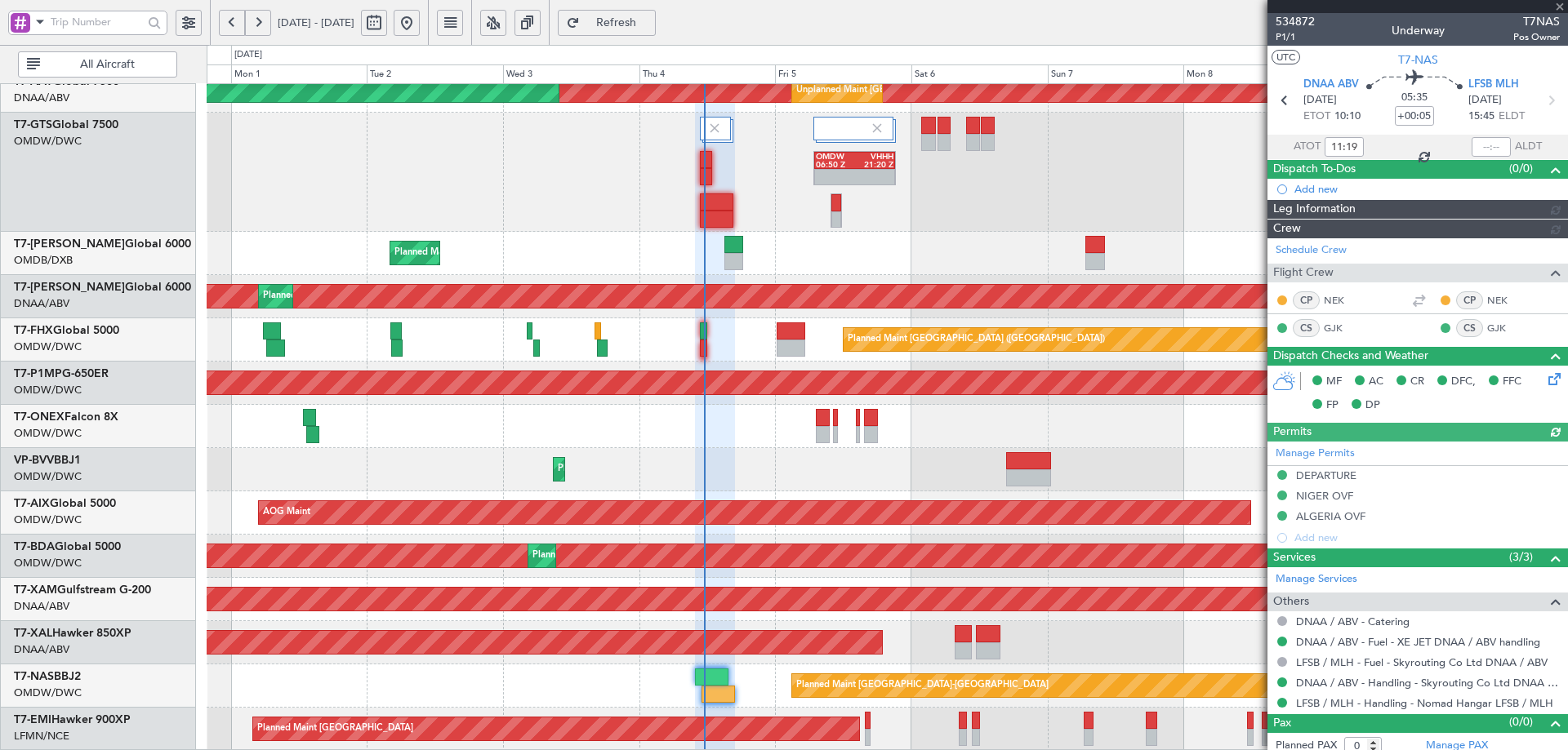
type input "[PERSON_NAME] (ANI)"
type input "7019"
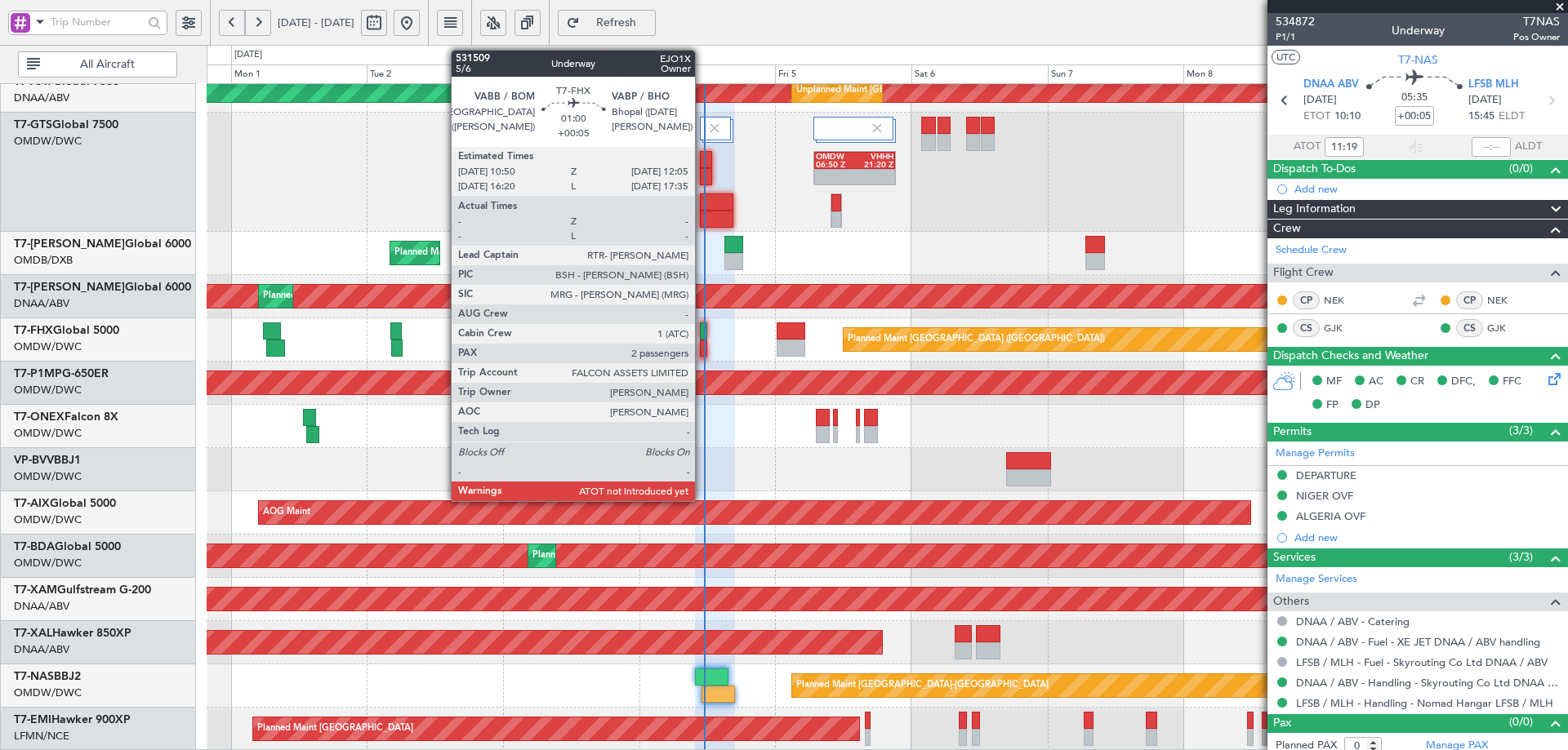
click at [703, 331] on div at bounding box center [703, 331] width 7 height 17
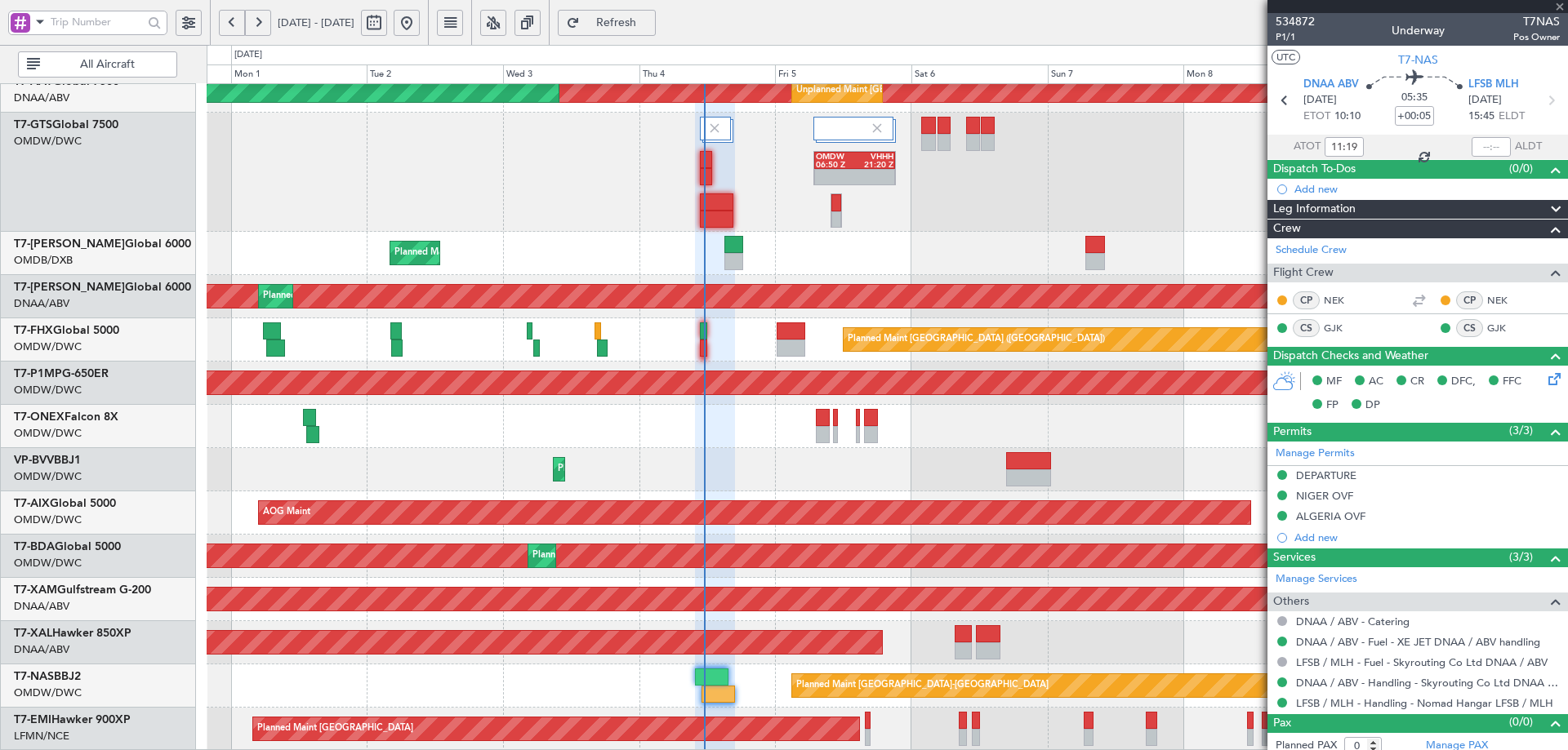
type input "2"
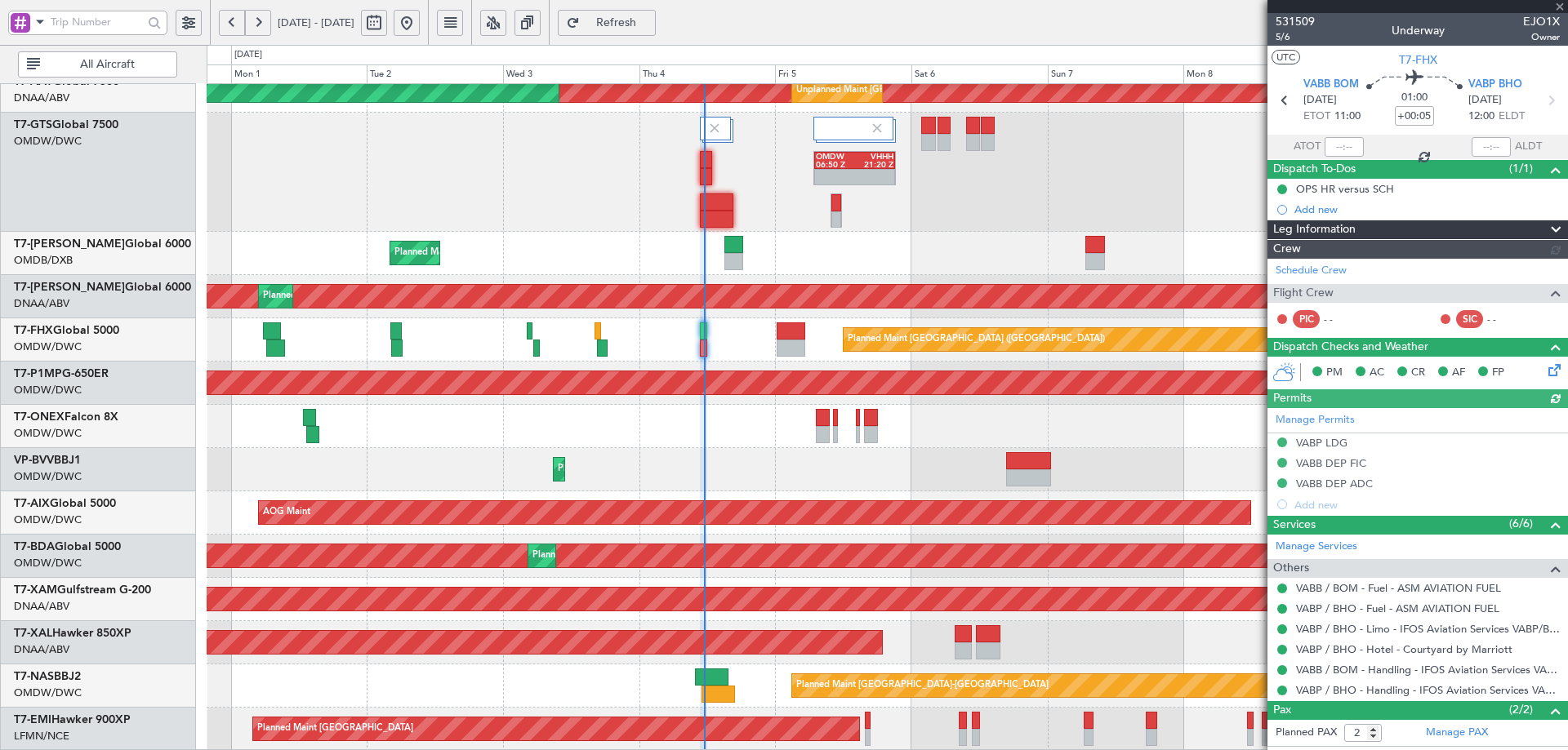
type input "[PERSON_NAME] (ANI)"
type input "7051"
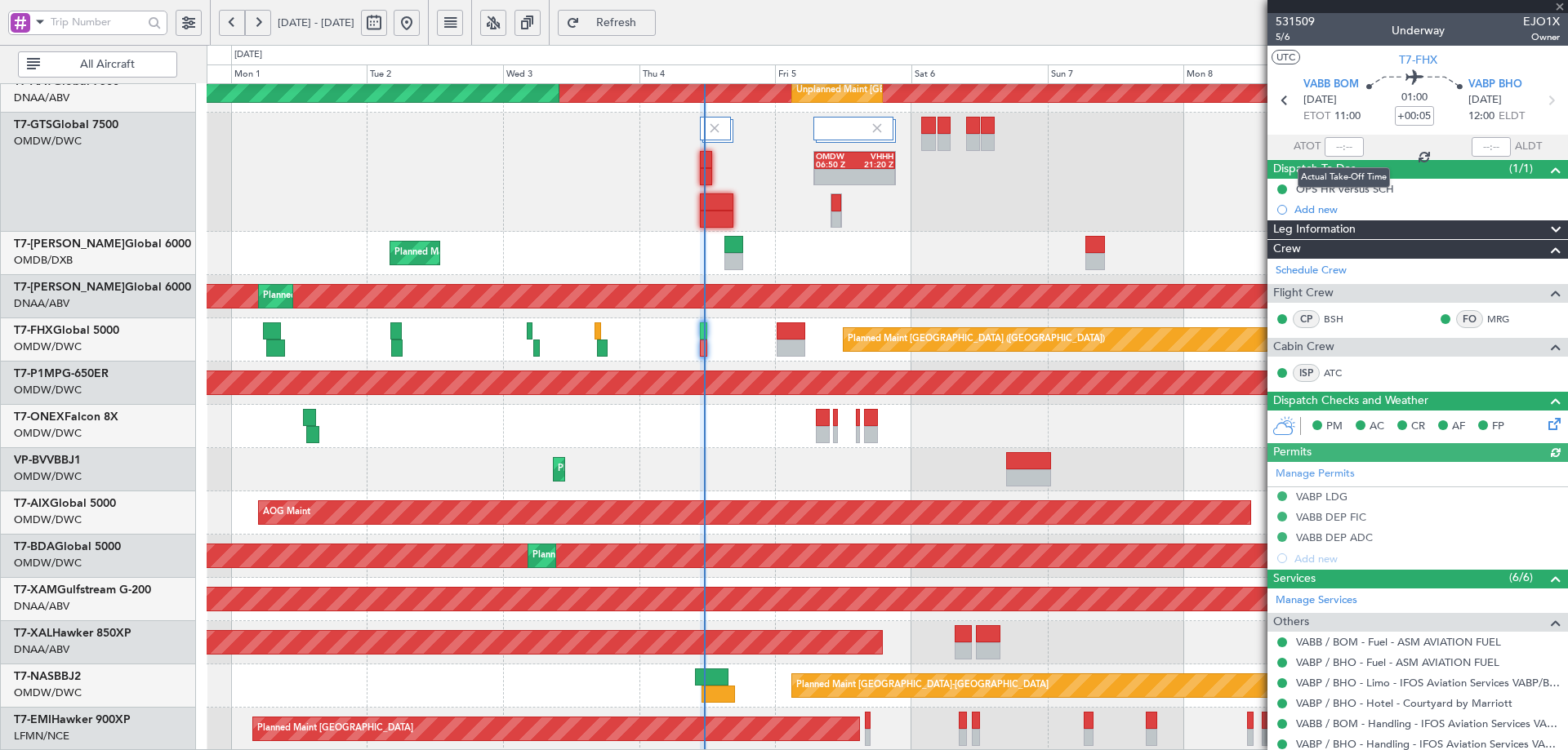
click at [1337, 147] on div at bounding box center [1343, 147] width 39 height 20
click at [1342, 139] on input "text" at bounding box center [1343, 147] width 39 height 20
type input "11:21"
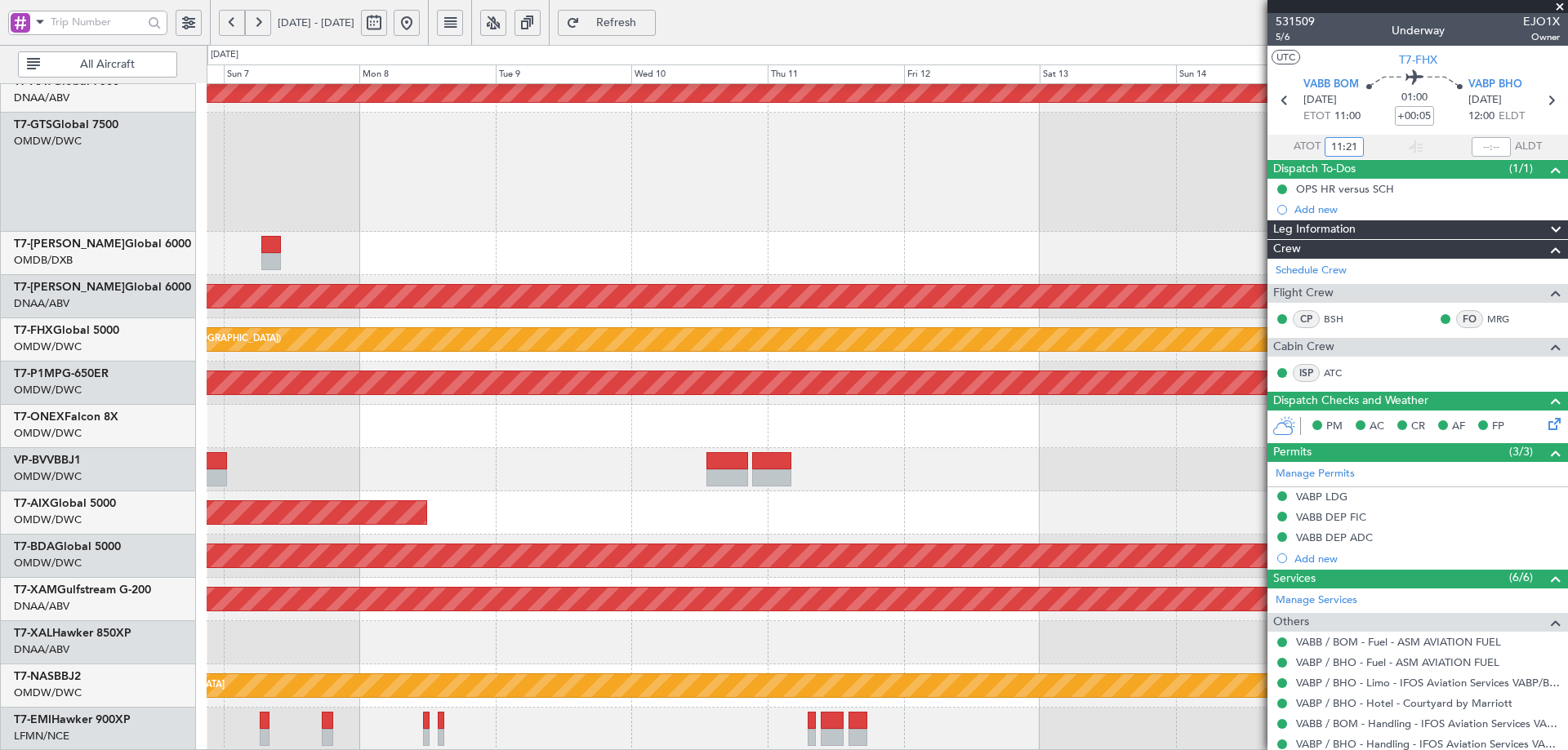
click at [41, 535] on div "Unplanned Maint Dubai (Al Maktoum Intl) Unplanned Maint Dubai (Al Maktoum Intl)…" at bounding box center [784, 397] width 1568 height 705
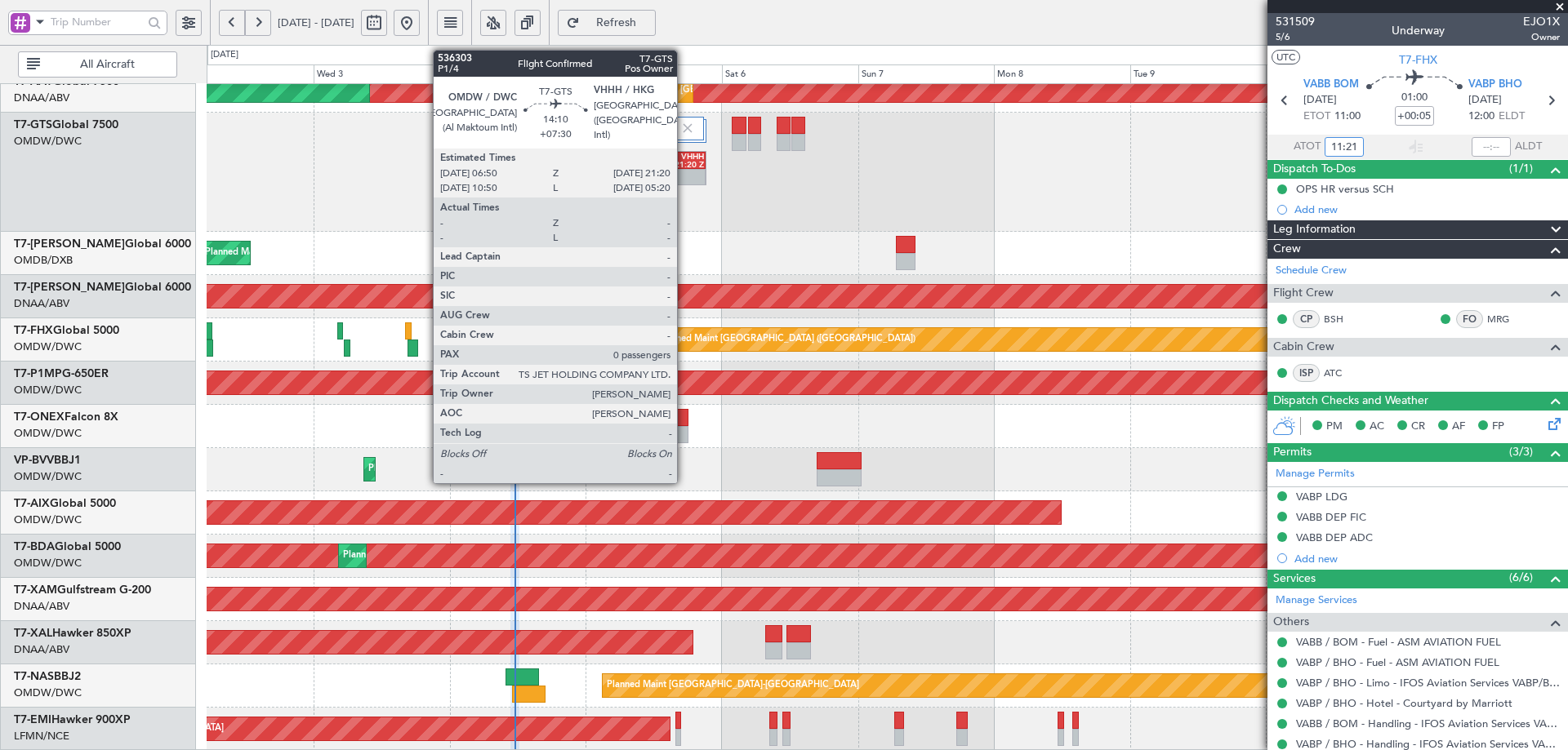
click at [685, 159] on div "VHHH" at bounding box center [684, 157] width 39 height 8
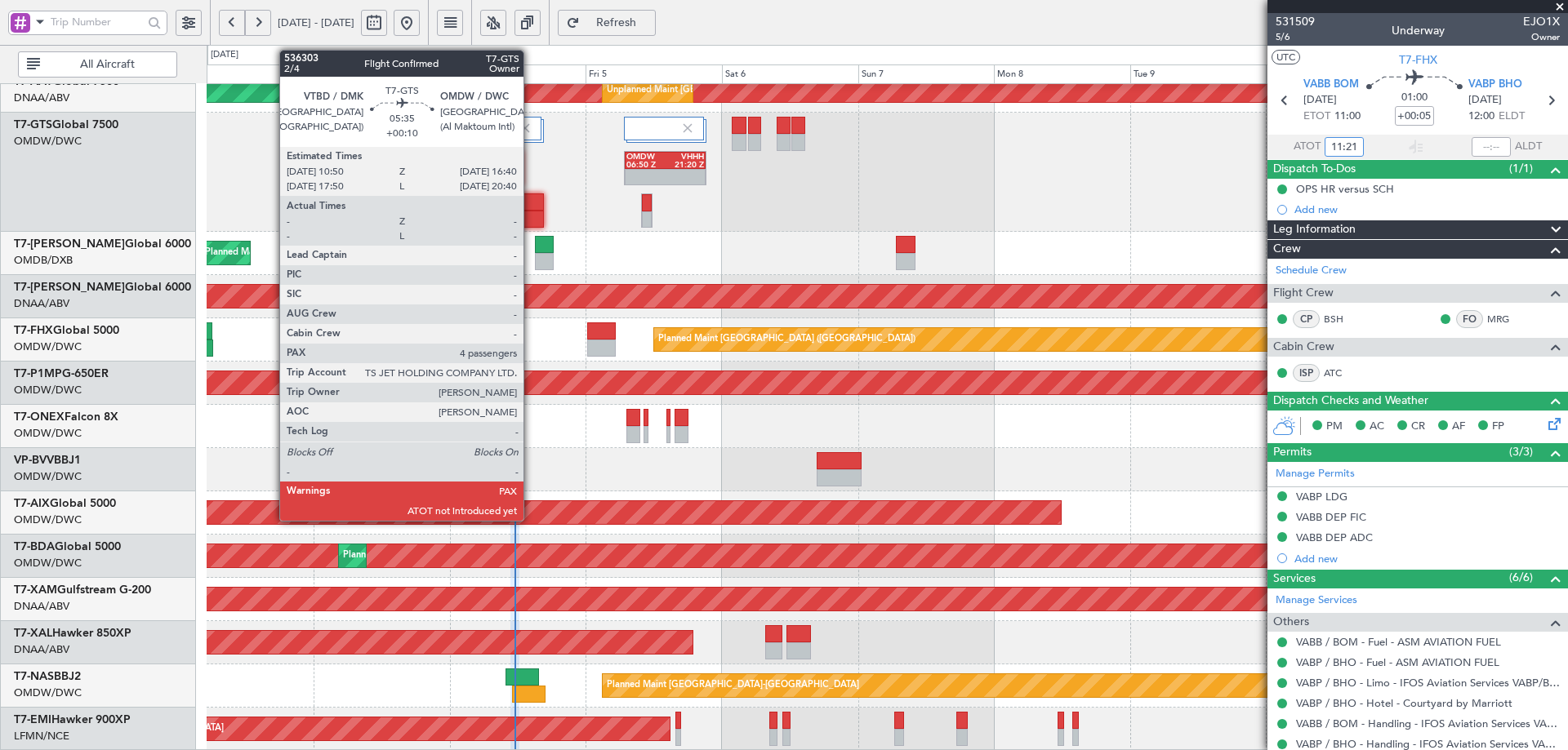
click at [531, 217] on div at bounding box center [528, 219] width 34 height 17
click at [532, 217] on div at bounding box center [528, 219] width 34 height 17
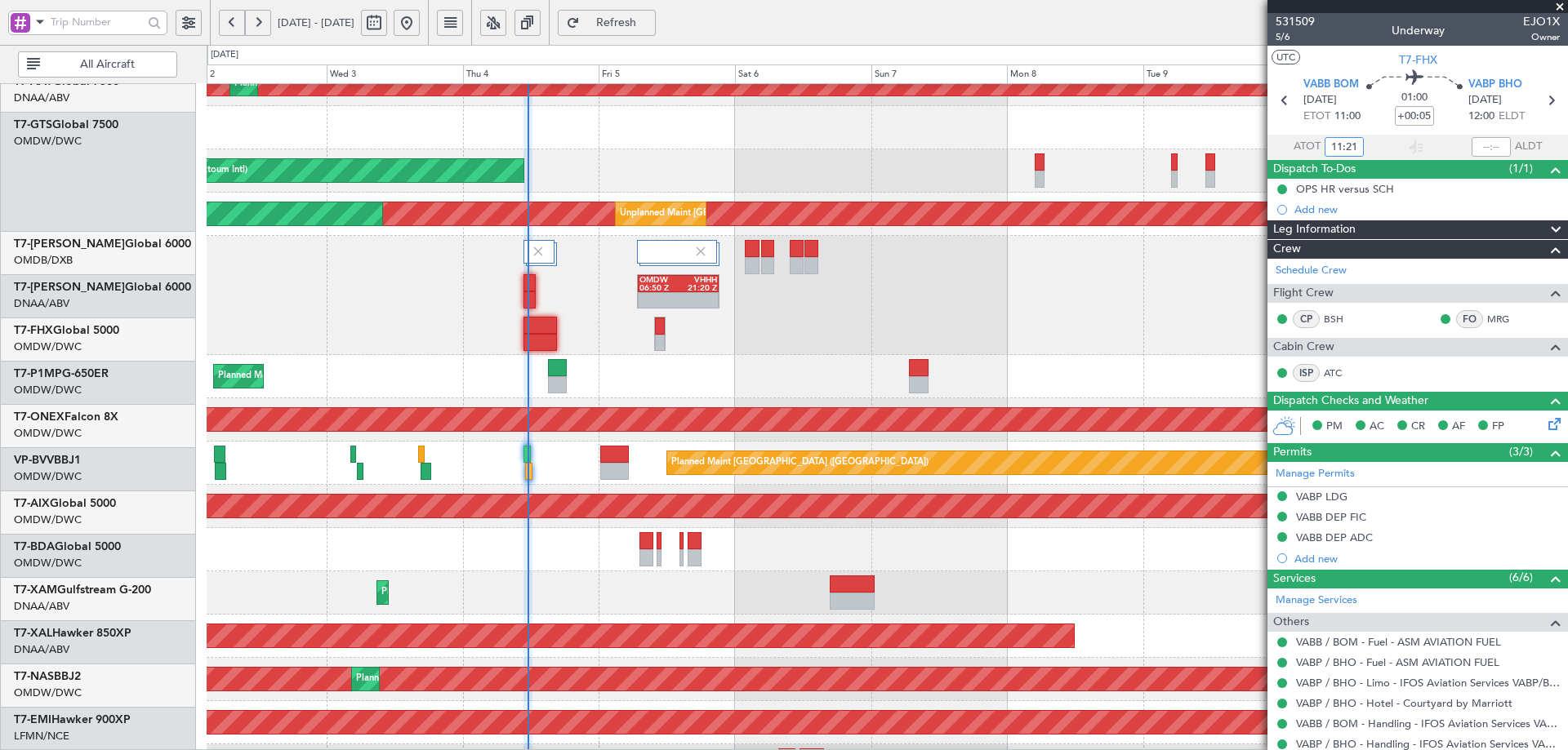
scroll to position [218, 0]
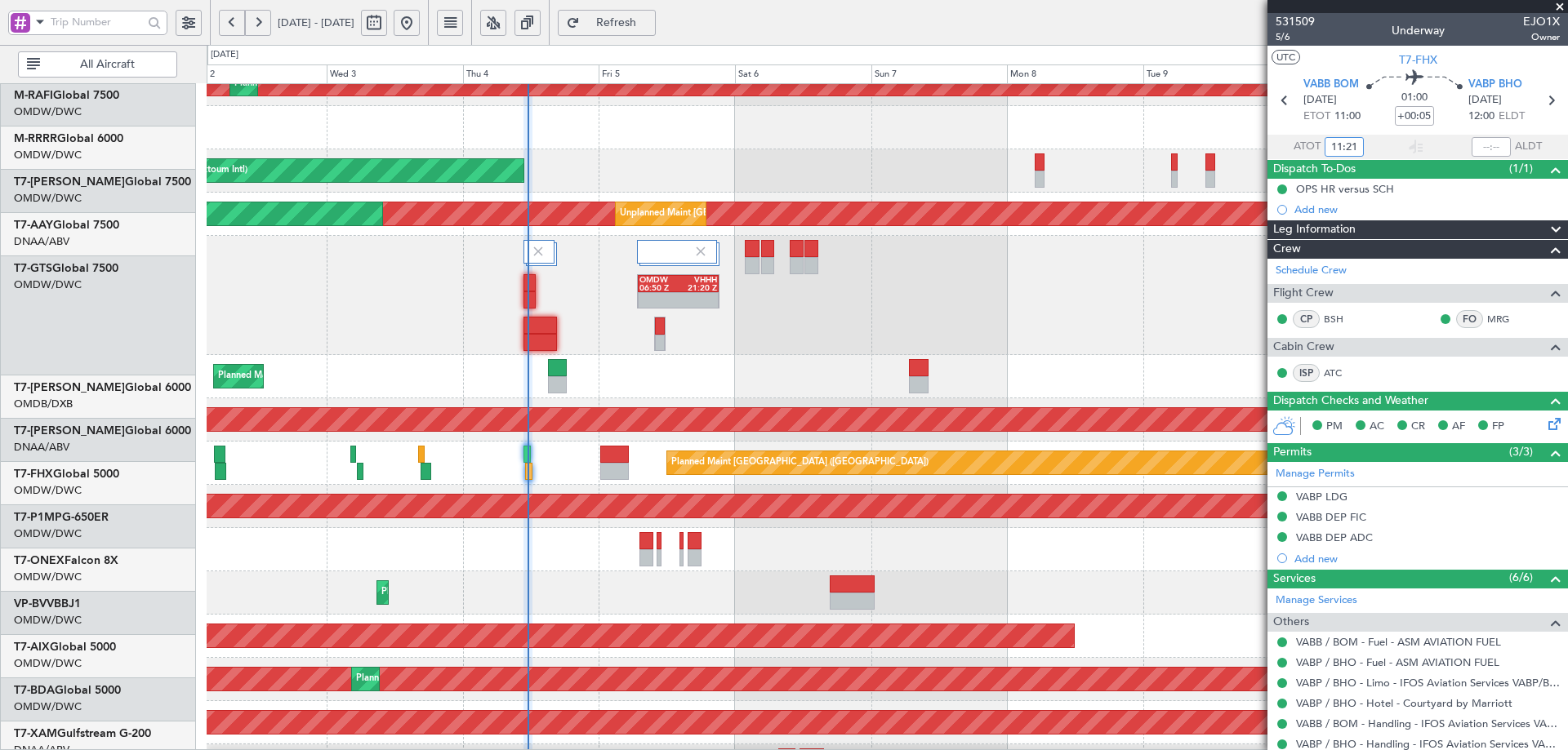
click at [602, 356] on div "OMDW 06:50 Z VHHH 21:20 Z" at bounding box center [886, 296] width 1360 height 119
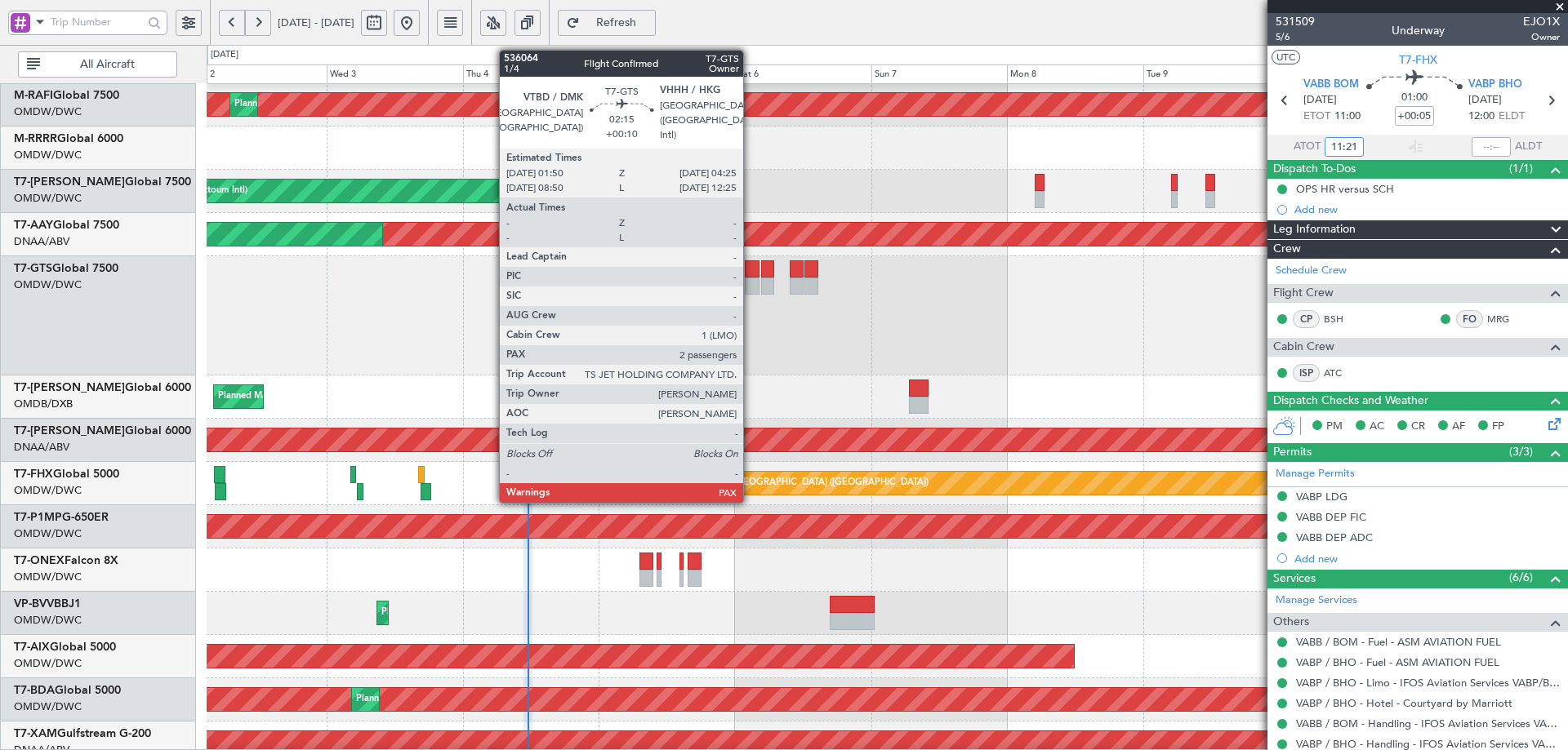
click at [750, 267] on div at bounding box center [752, 268] width 15 height 17
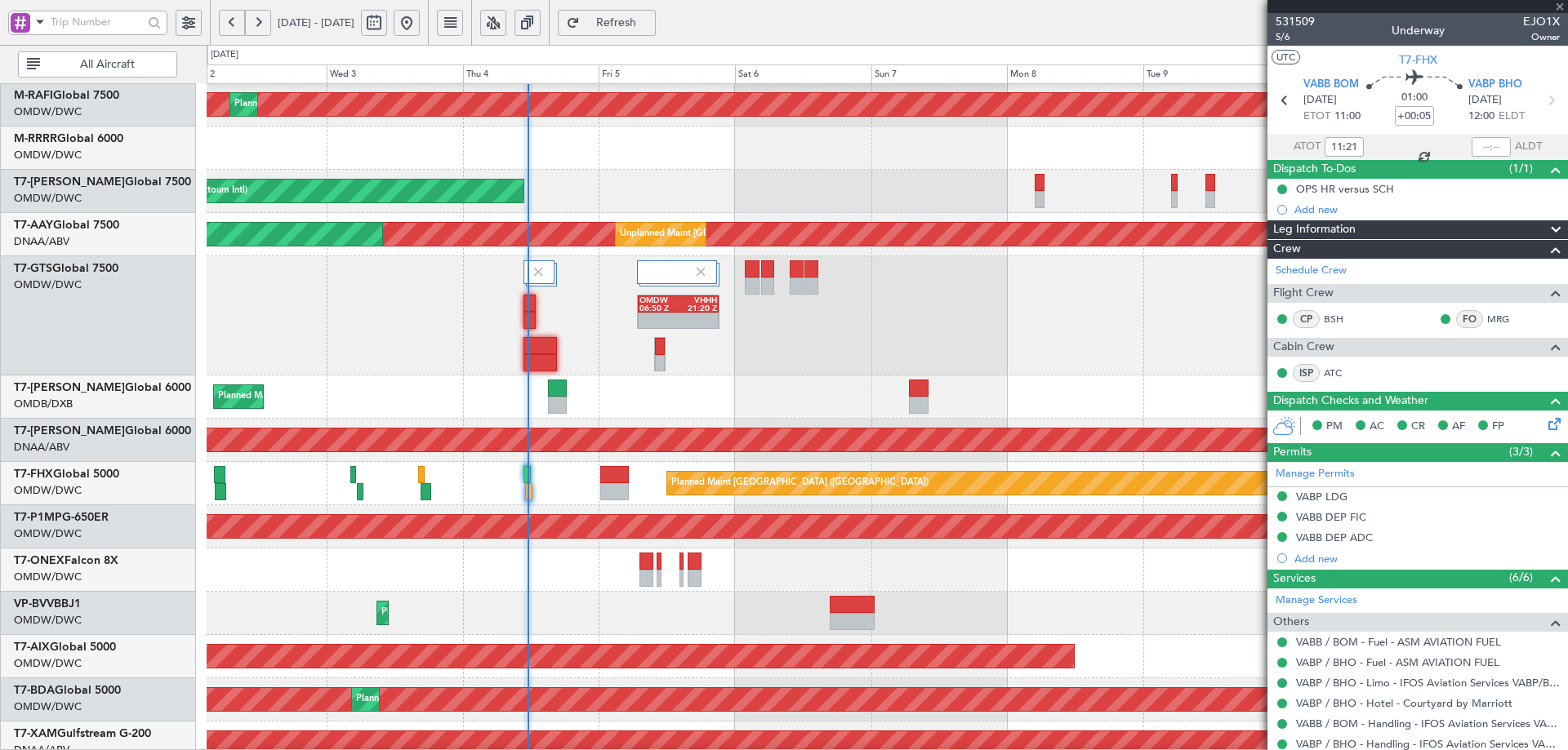
type input "+00:10"
type input "3"
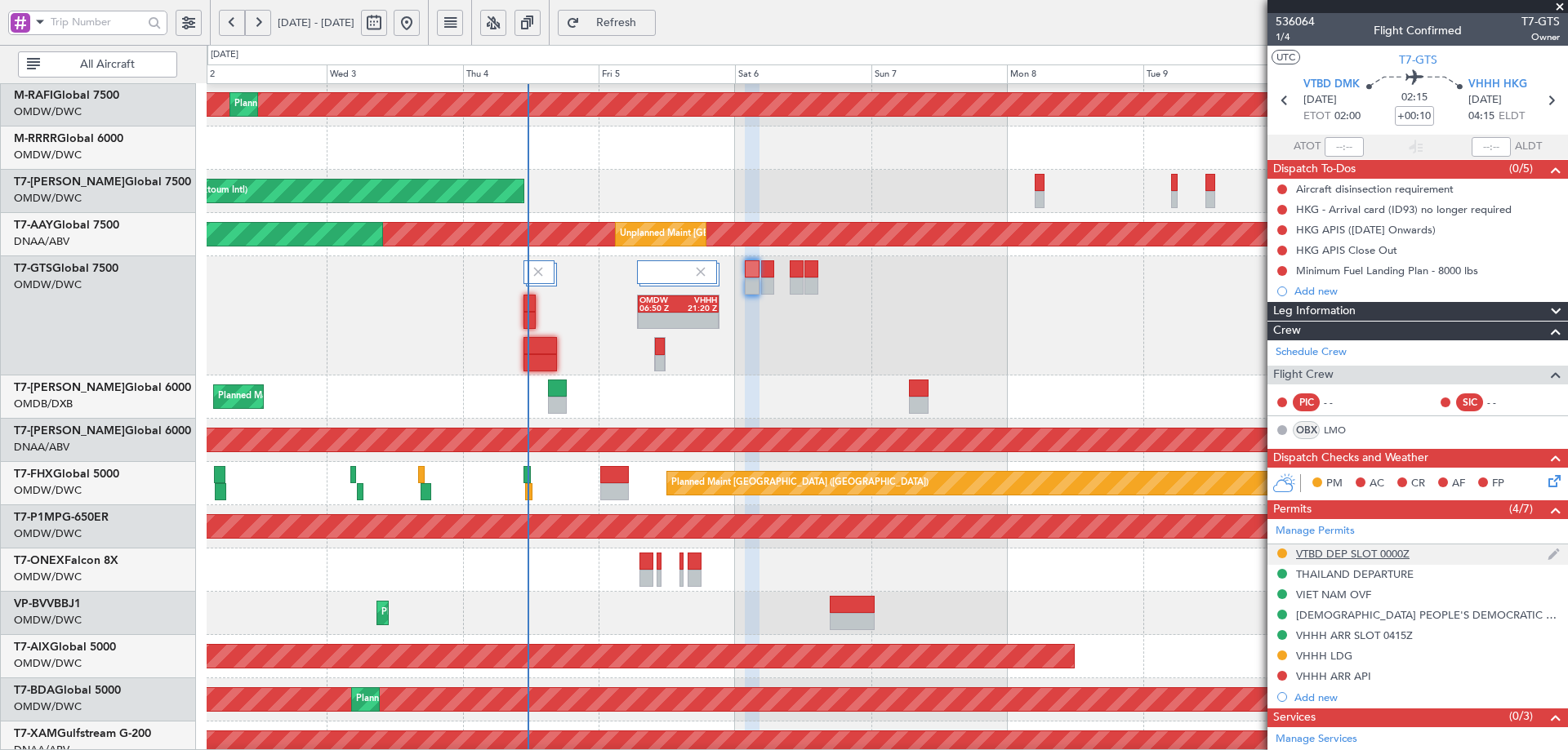
scroll to position [242, 0]
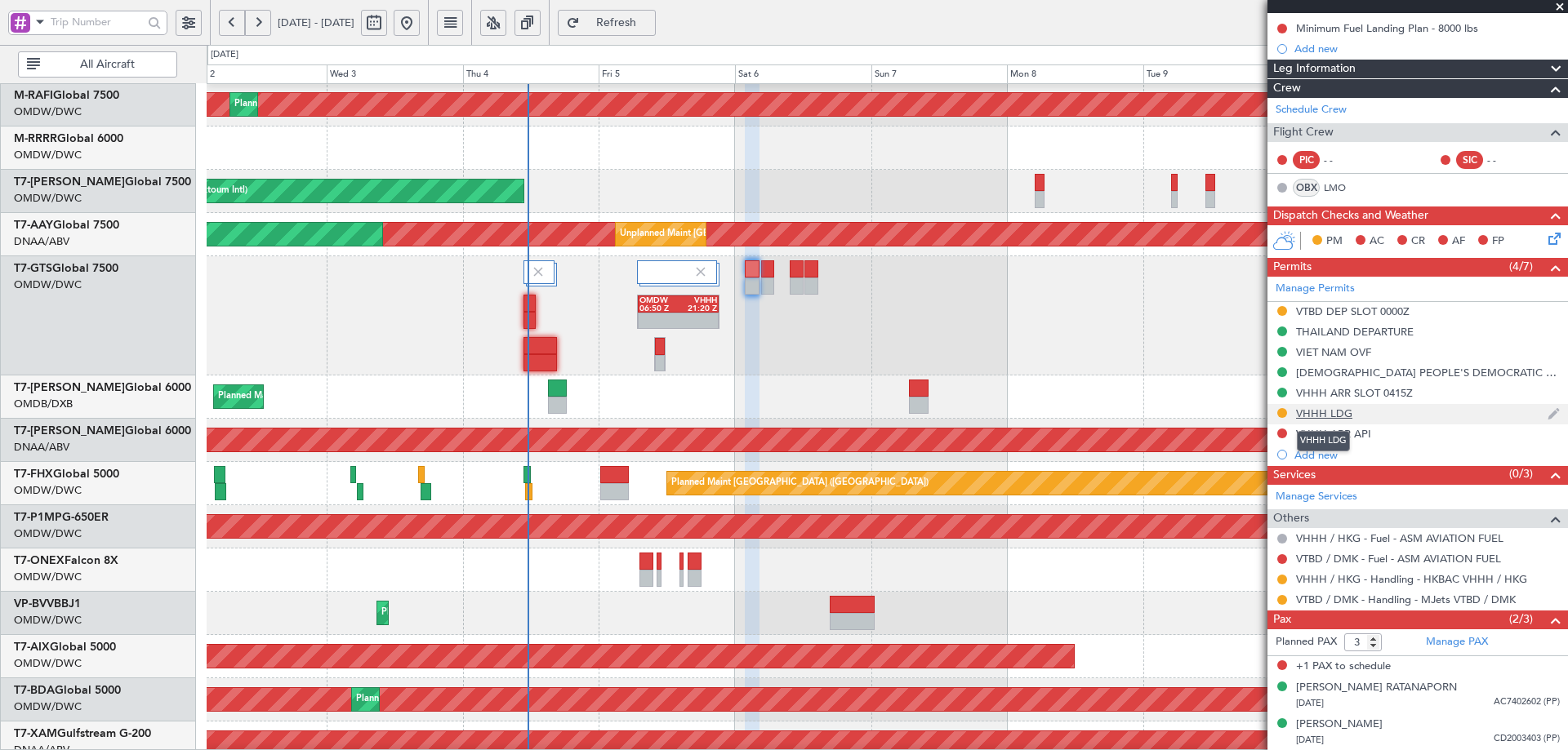
click at [1343, 412] on div "VHHH LDG" at bounding box center [1325, 413] width 57 height 14
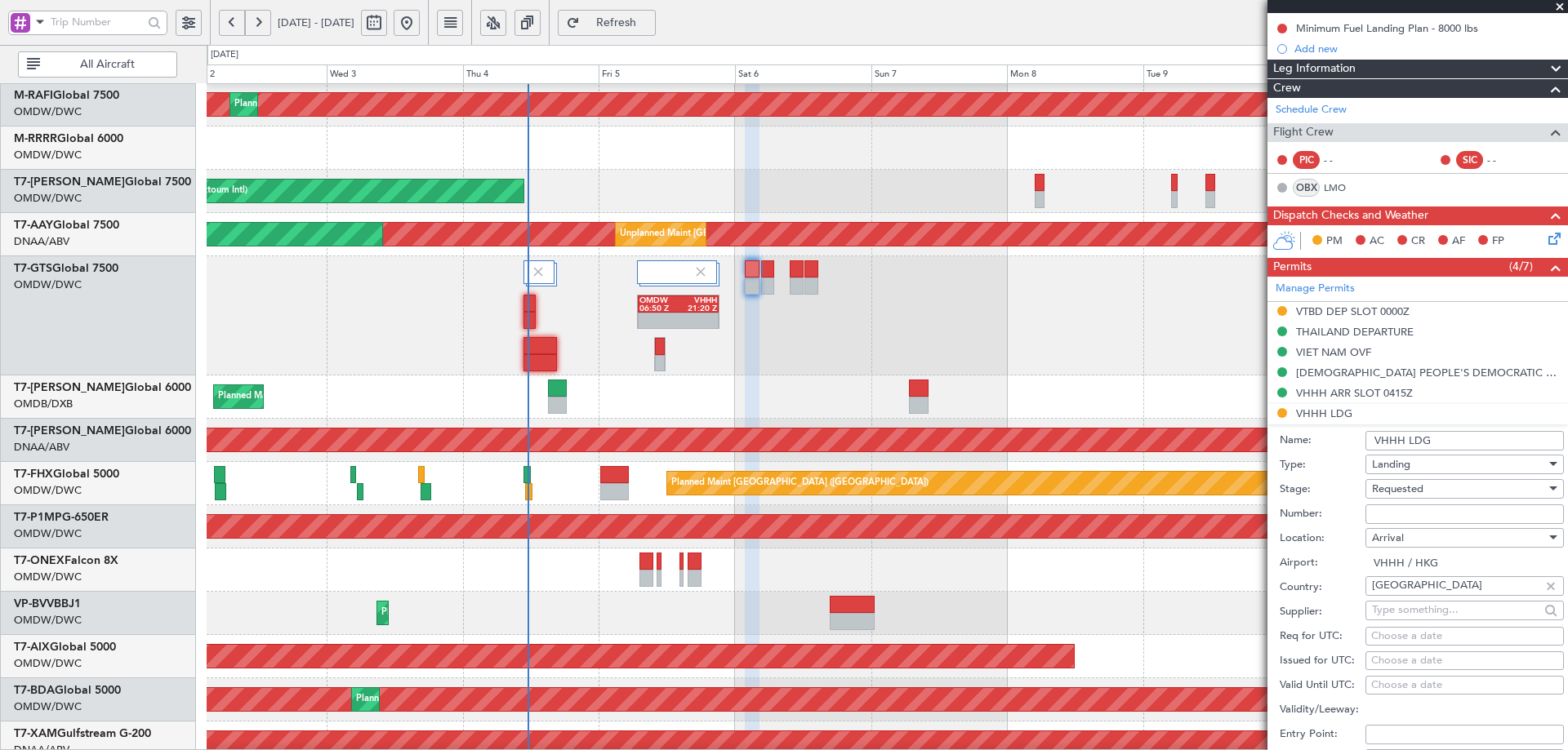
click at [1395, 512] on input "Number:" at bounding box center [1465, 515] width 199 height 20
type input "APPROVED"
click at [1402, 493] on span "Requested" at bounding box center [1398, 489] width 52 height 15
click at [1402, 613] on span "Received OK" at bounding box center [1459, 612] width 172 height 25
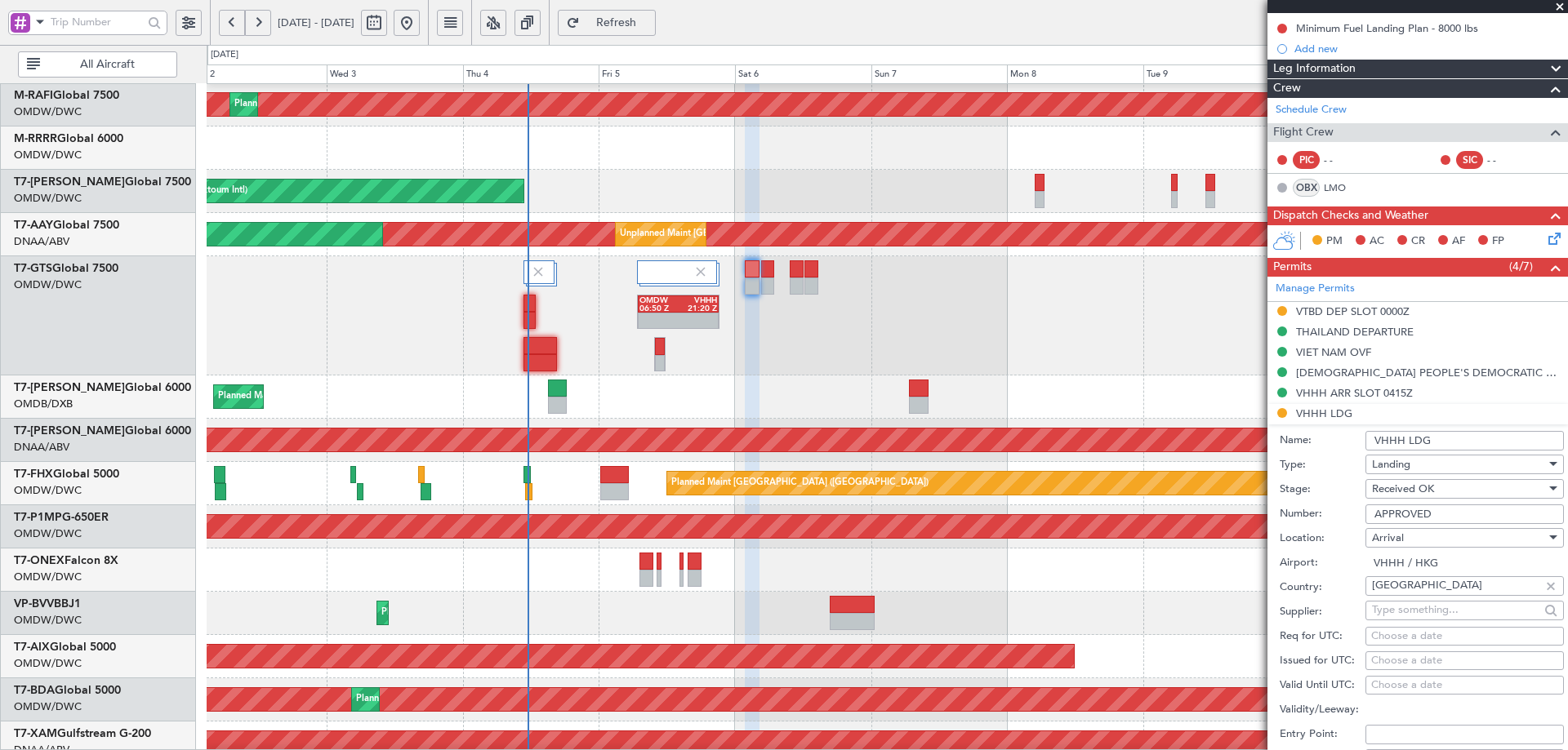
scroll to position [651, 0]
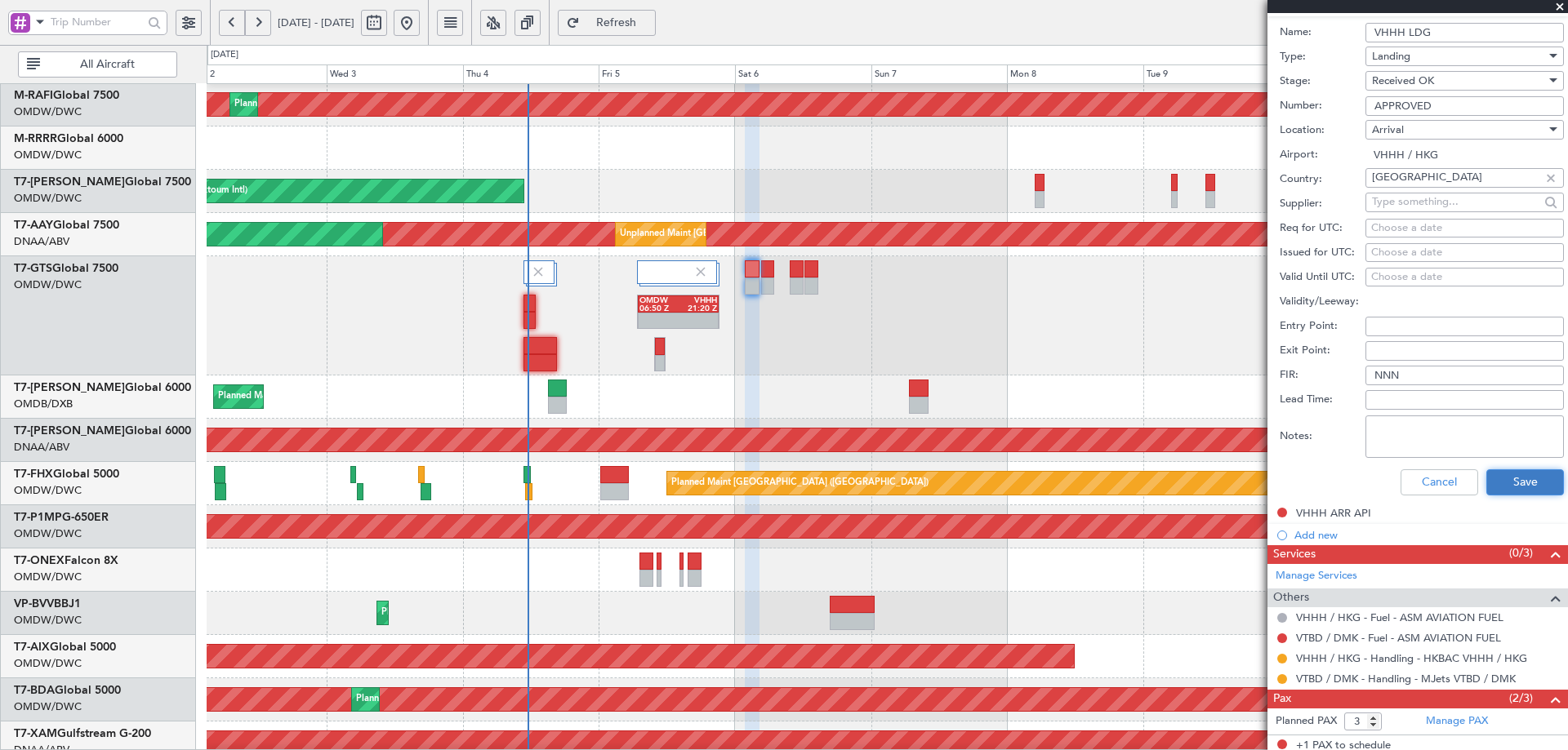
click at [1516, 487] on button "Save" at bounding box center [1525, 483] width 78 height 26
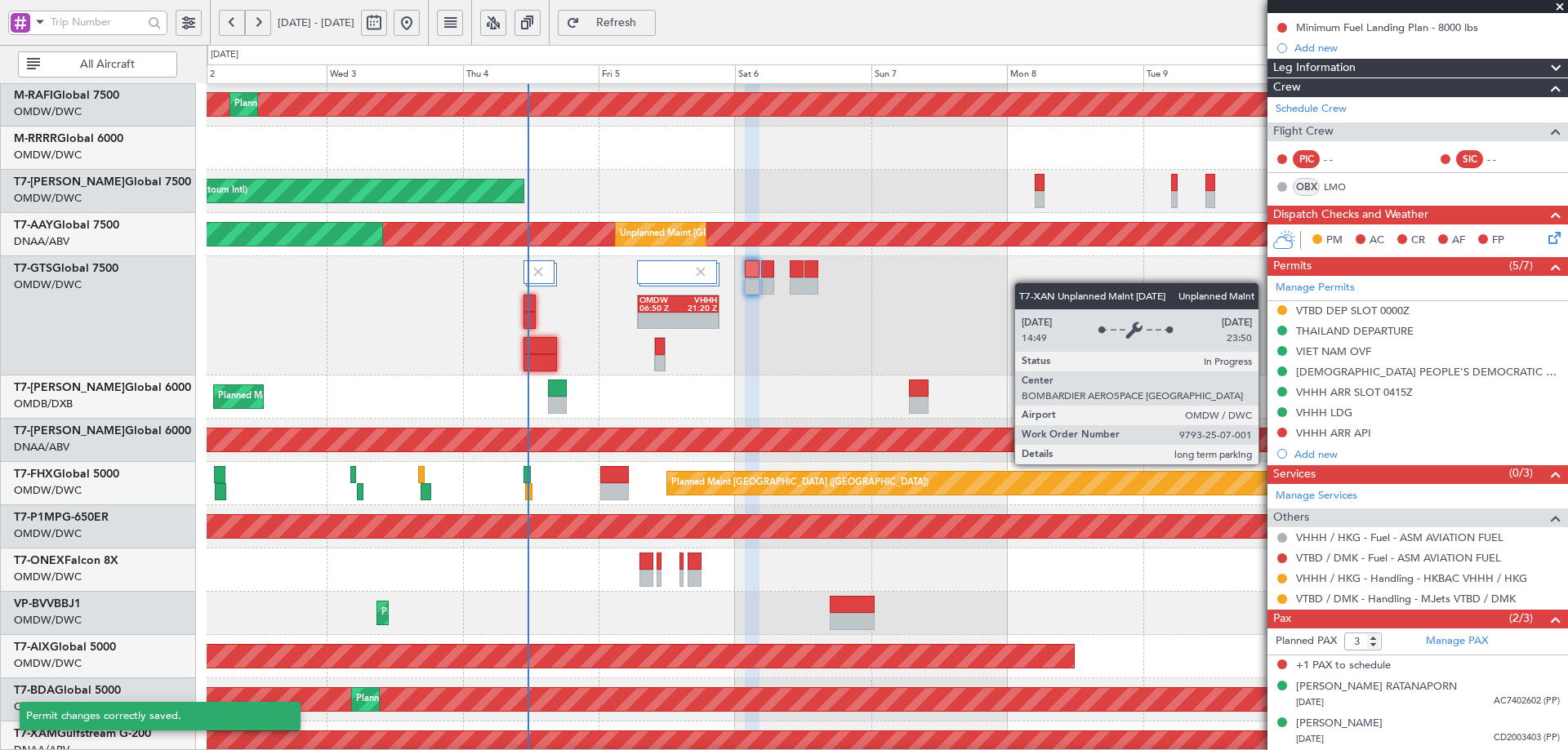
scroll to position [163, 0]
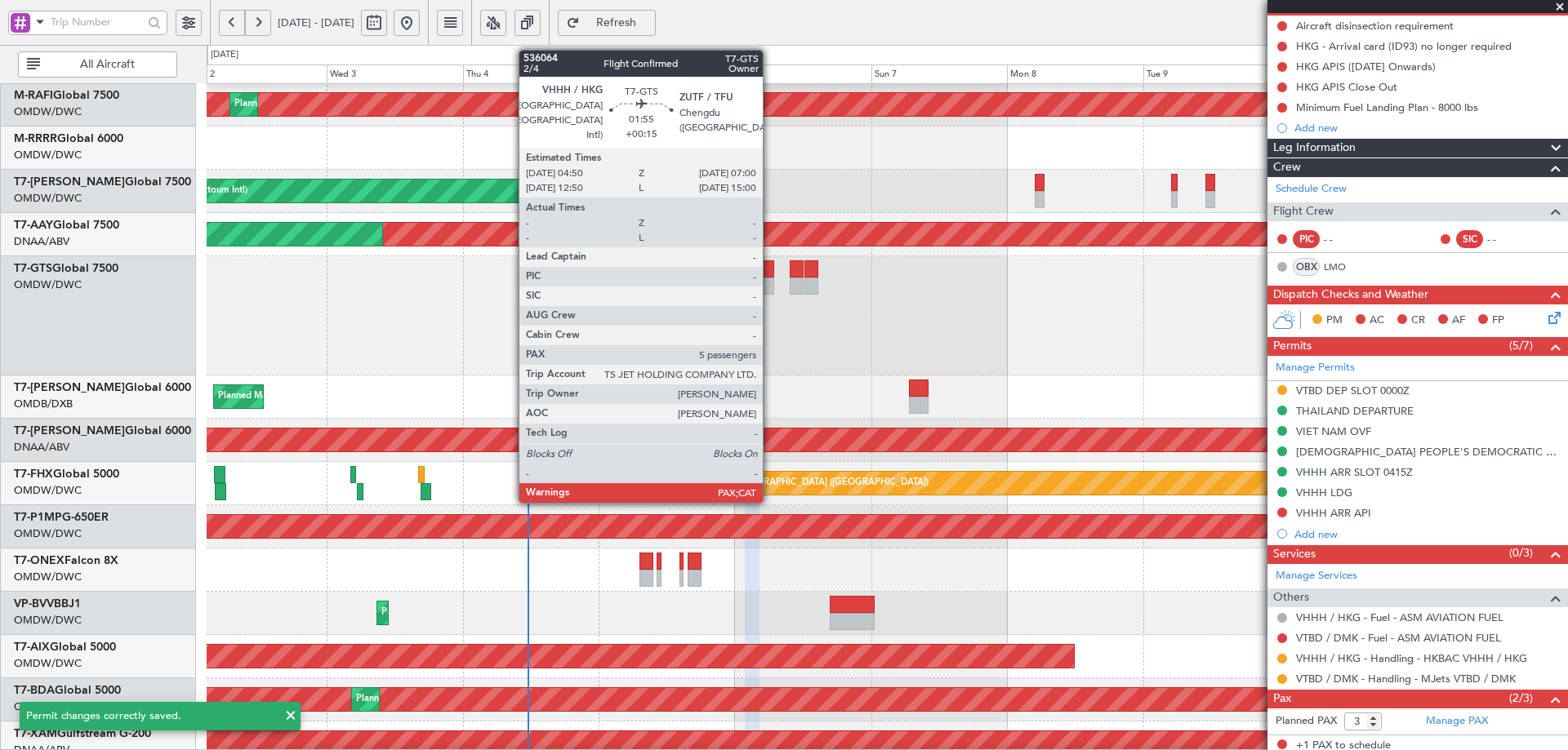
click at [770, 274] on div at bounding box center [767, 268] width 13 height 17
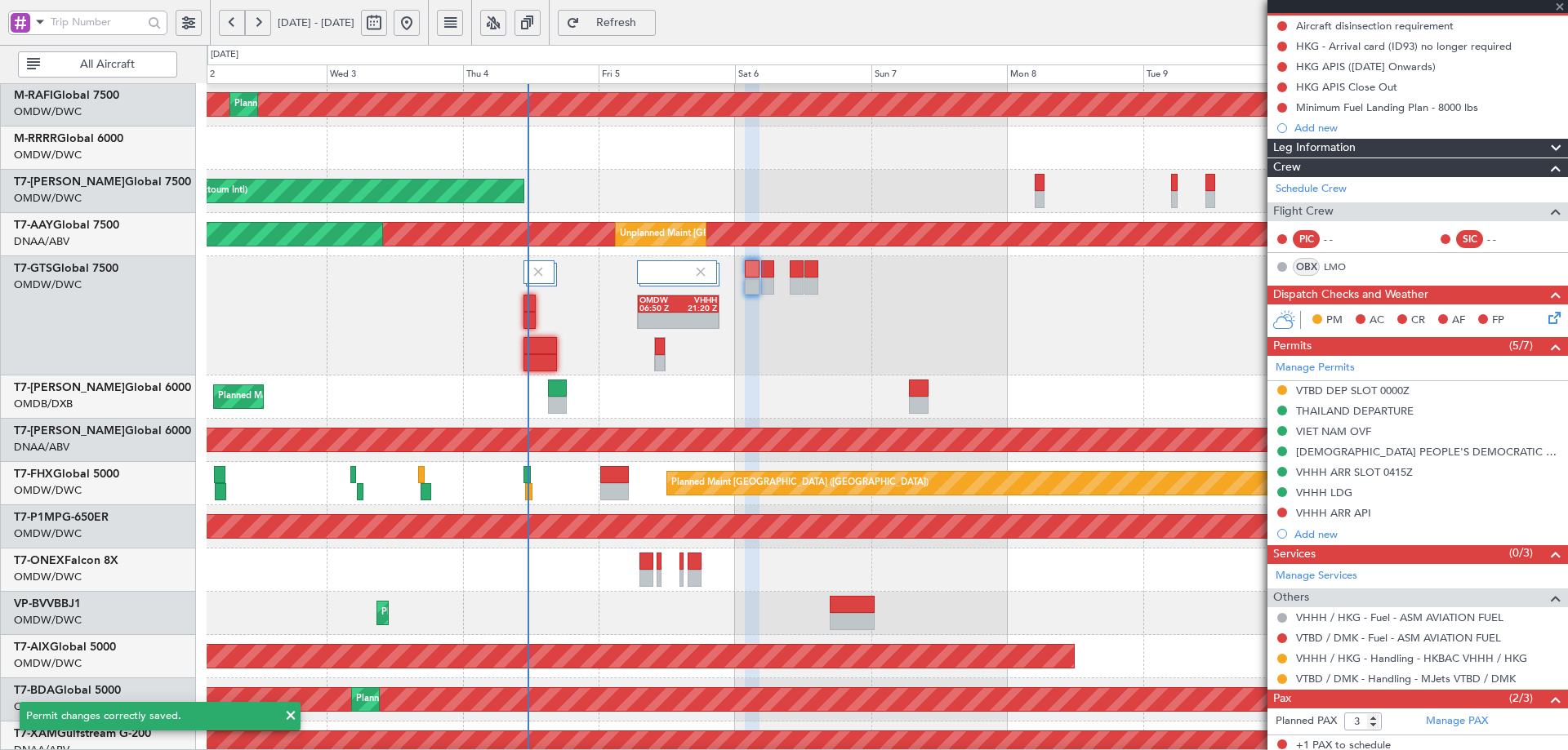
type input "+00:15"
type input "5"
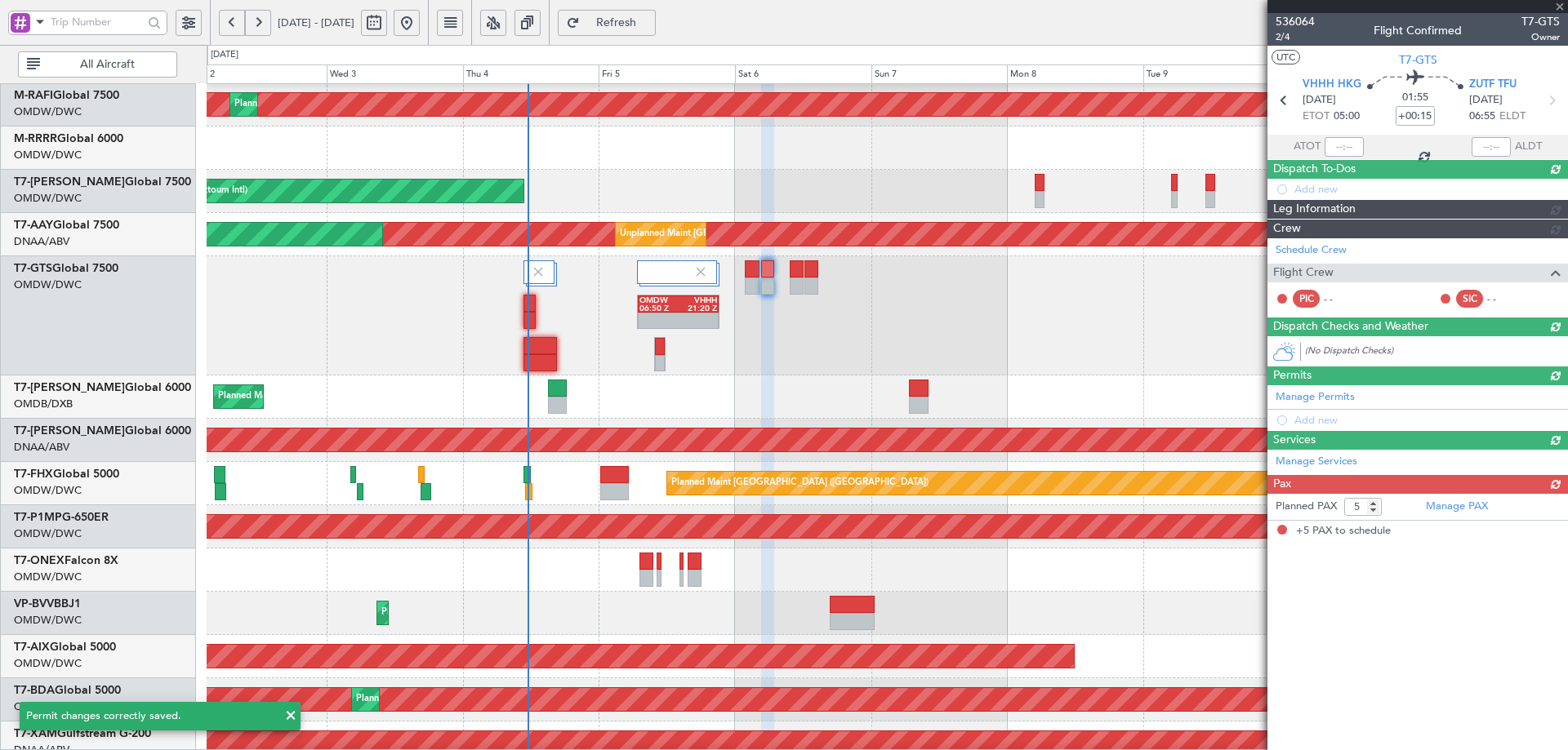
scroll to position [0, 0]
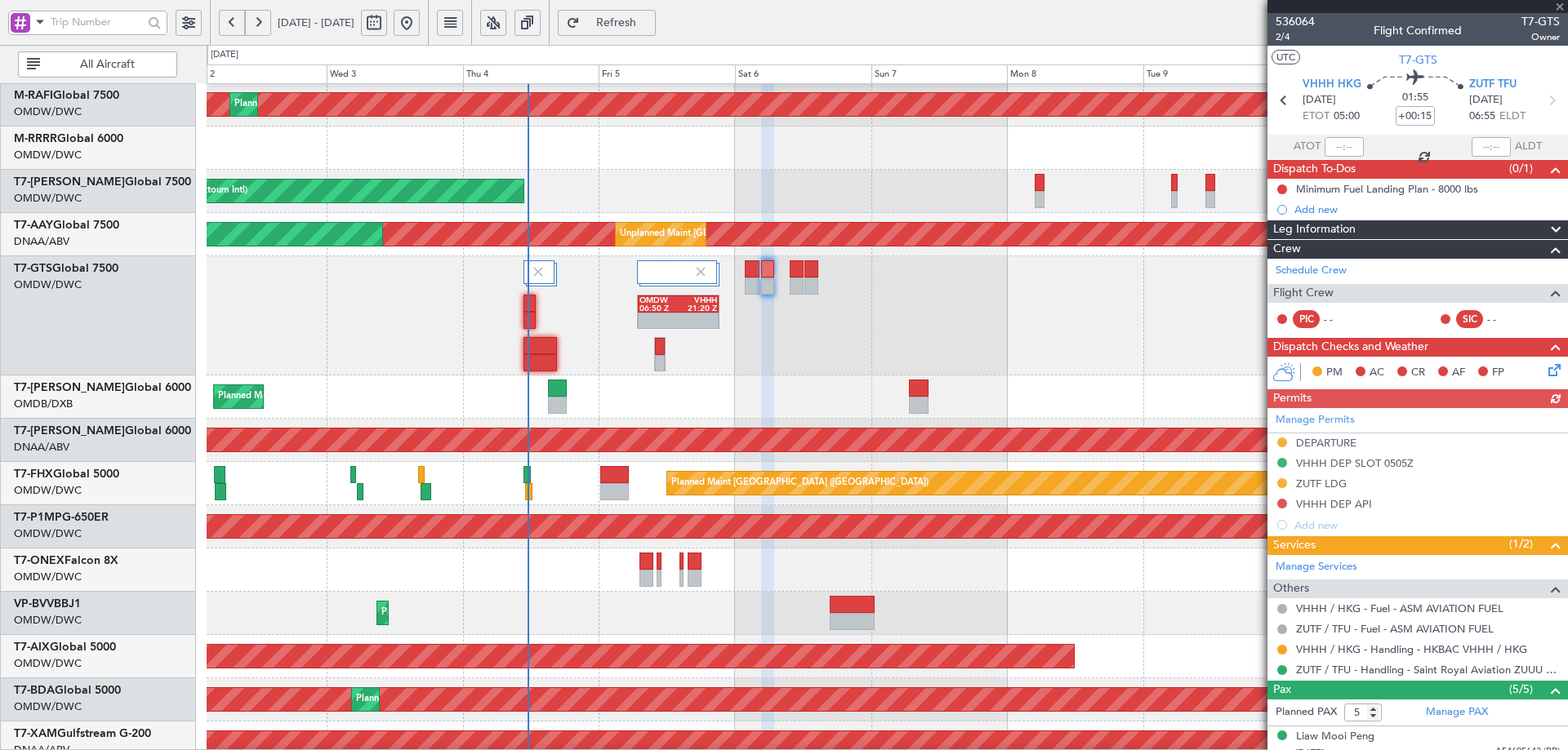
click at [1326, 446] on div "Manage Permits DEPARTURE VHHH DEP SLOT 0505Z ZUTF LDG VHHH DEP API Add new" at bounding box center [1418, 472] width 301 height 127
click at [1325, 442] on div "DEPARTURE" at bounding box center [1327, 443] width 61 height 14
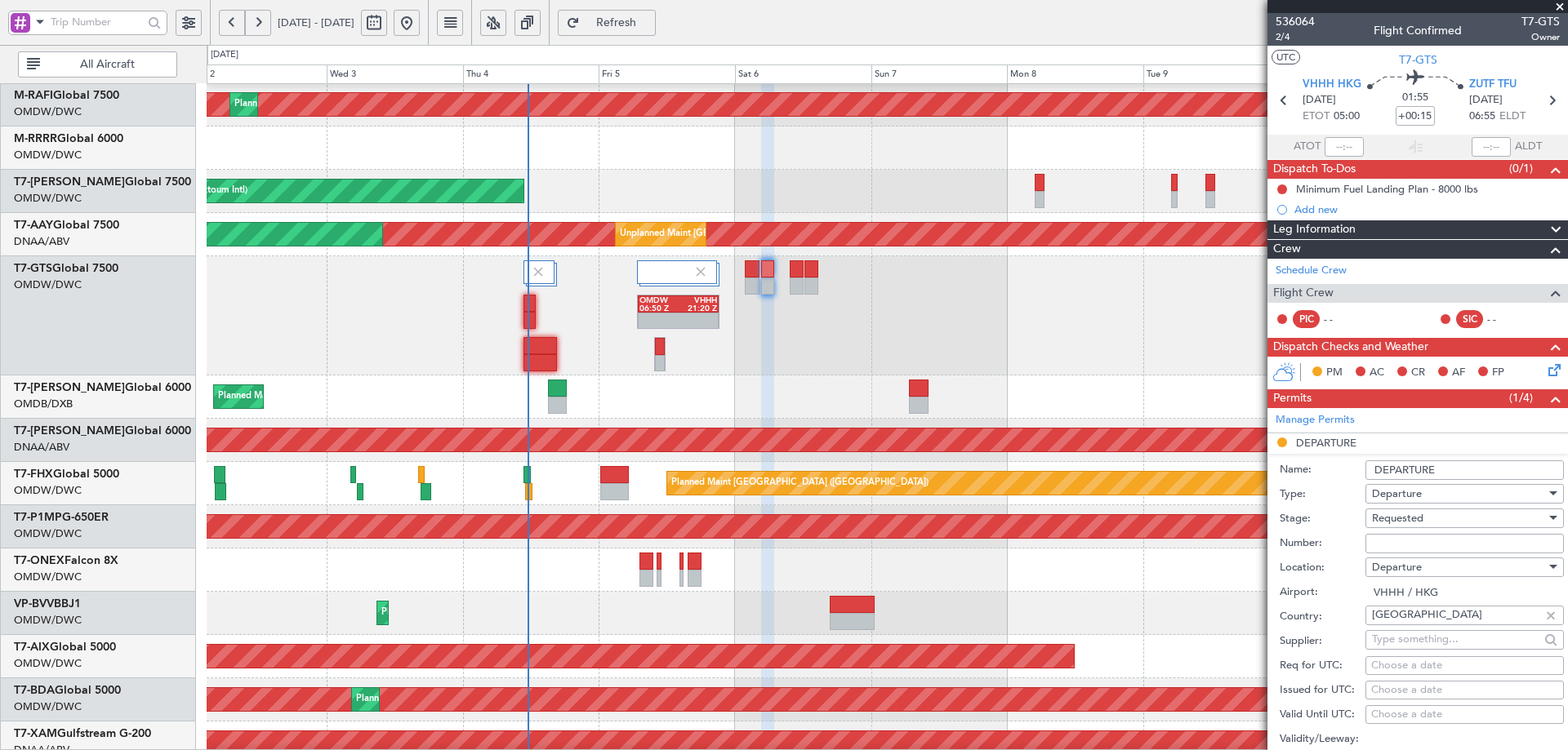
click at [1391, 536] on input "Number:" at bounding box center [1465, 544] width 199 height 20
type input "APPROVED"
click at [1412, 512] on span "Requested" at bounding box center [1398, 519] width 52 height 15
click at [1413, 650] on span "Received OK" at bounding box center [1459, 642] width 172 height 25
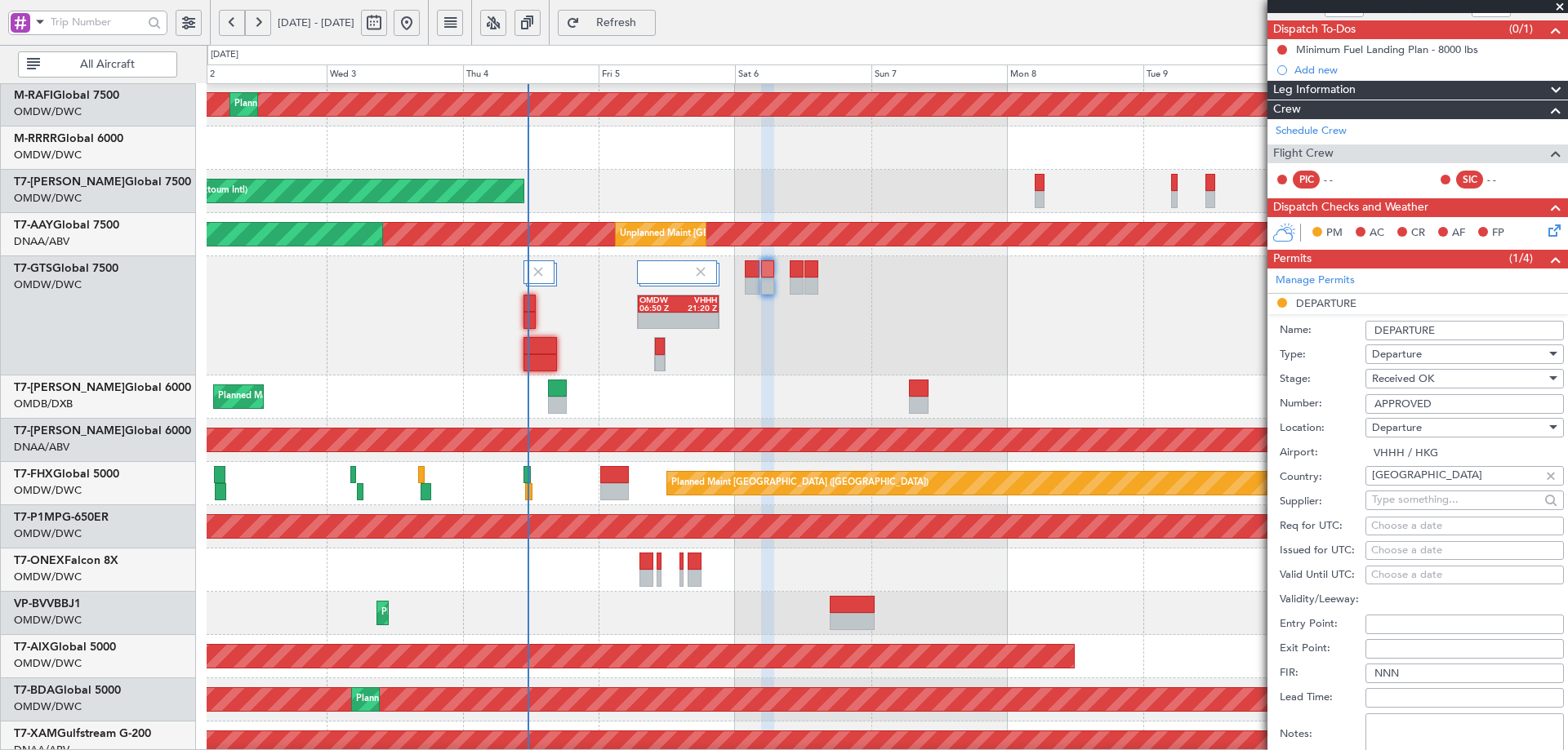
scroll to position [490, 0]
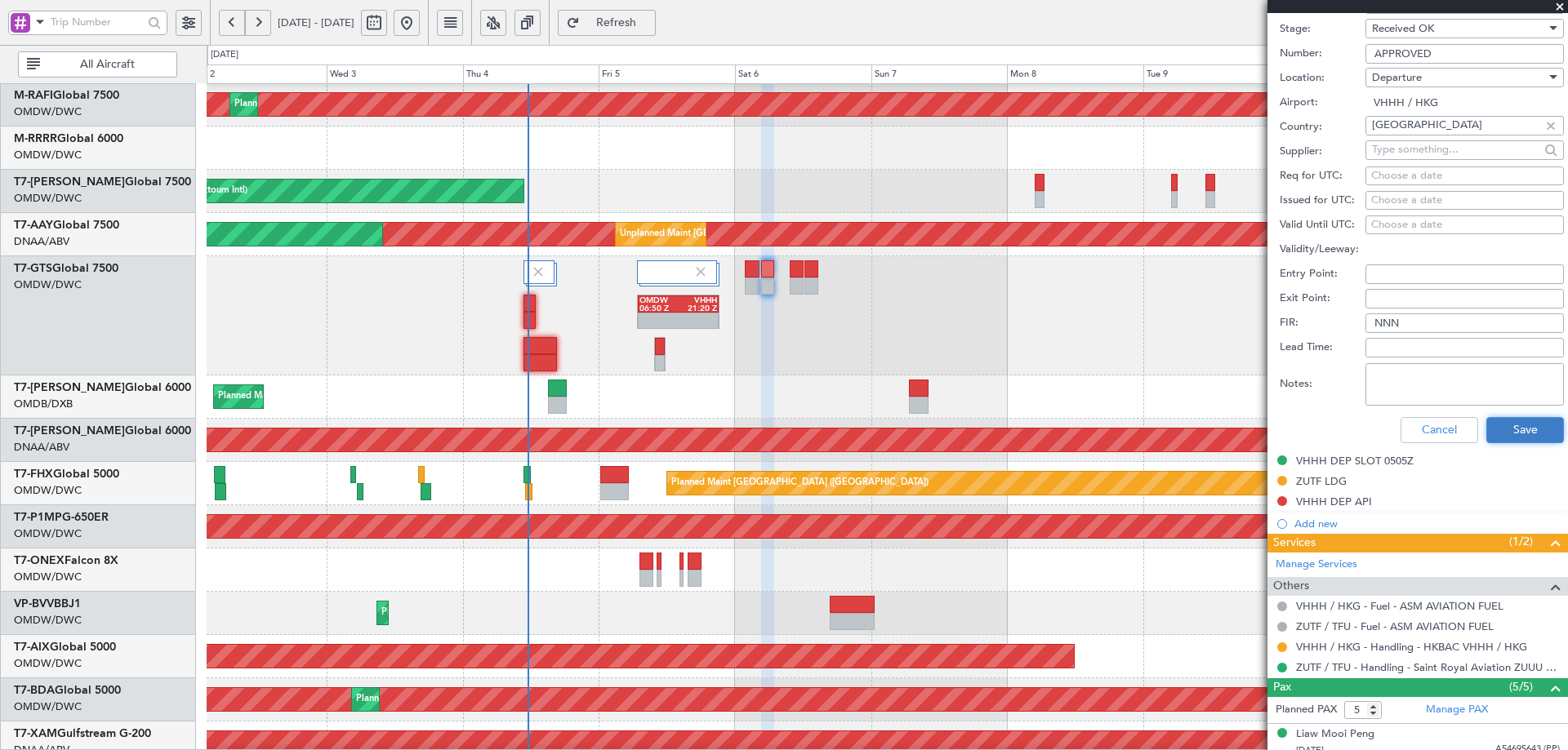
click at [1504, 431] on button "Save" at bounding box center [1525, 430] width 78 height 26
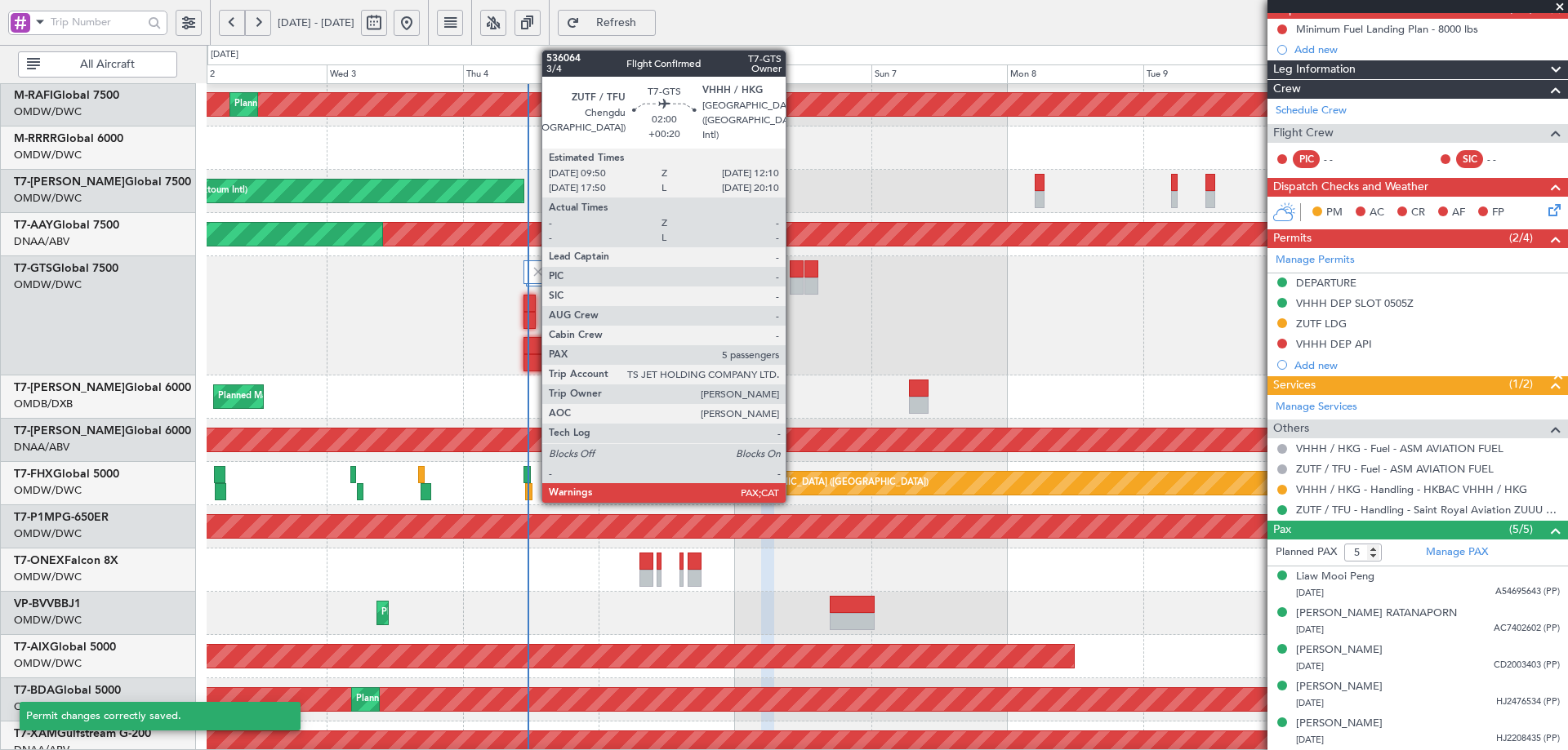
scroll to position [2, 0]
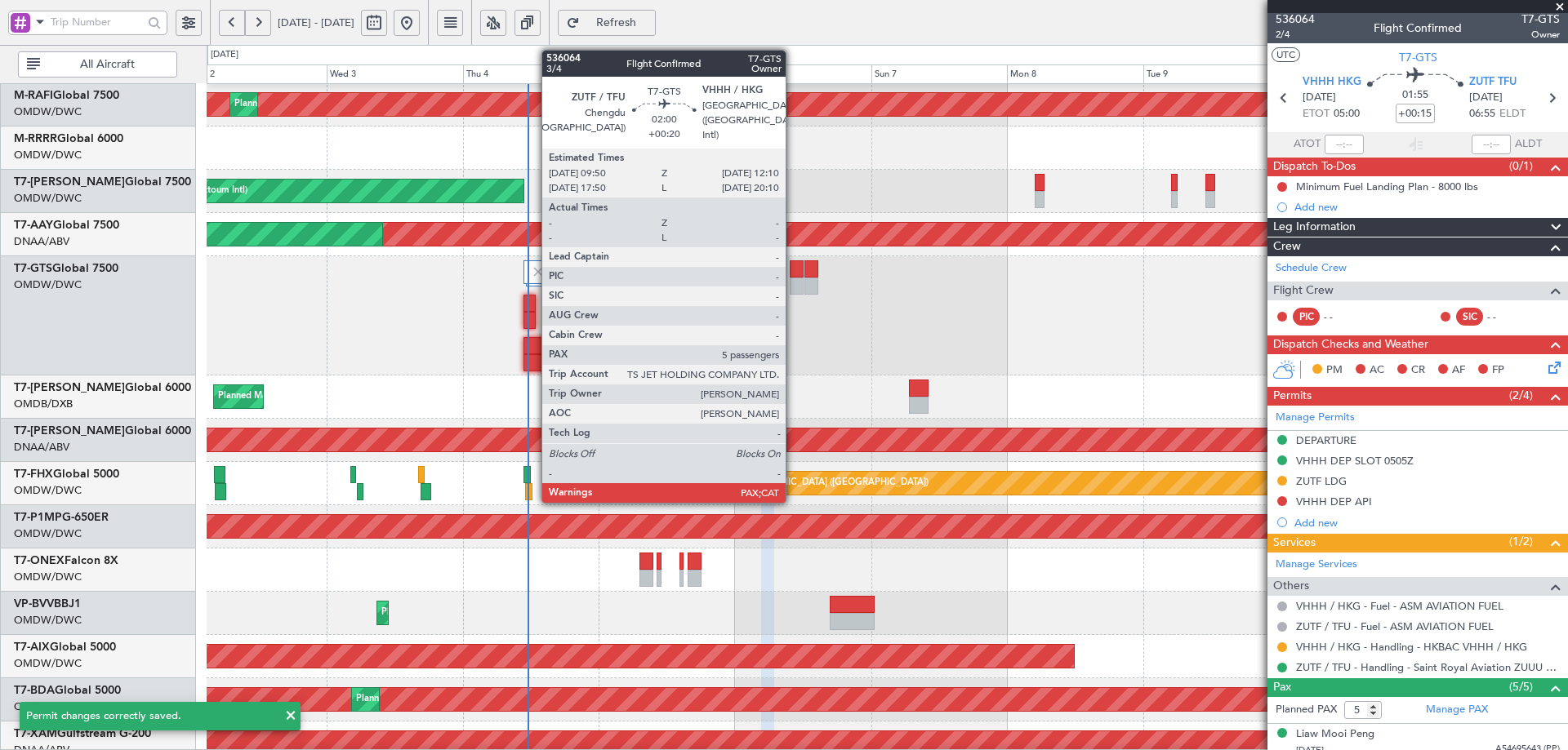
click at [793, 276] on div at bounding box center [797, 268] width 14 height 17
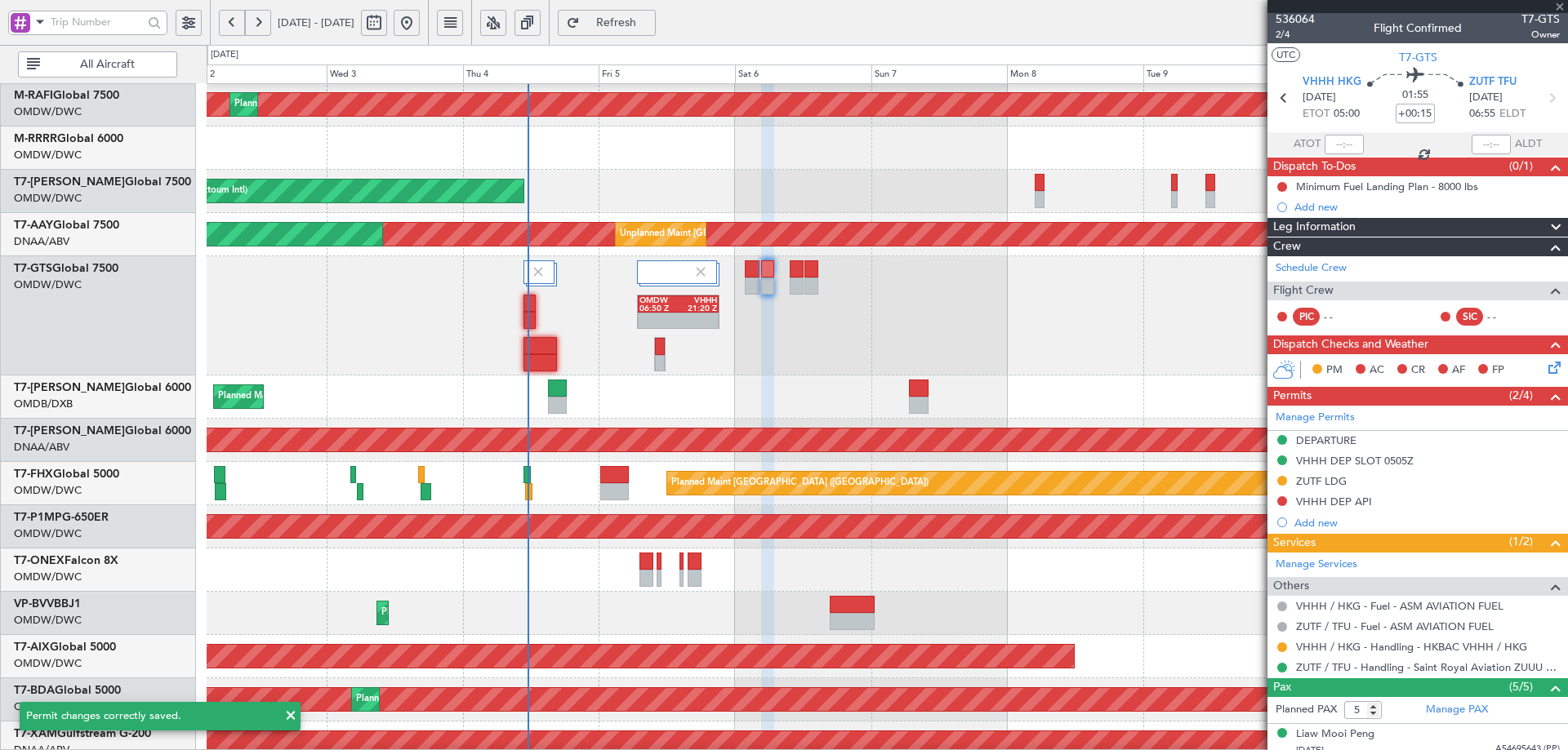
type input "+00:20"
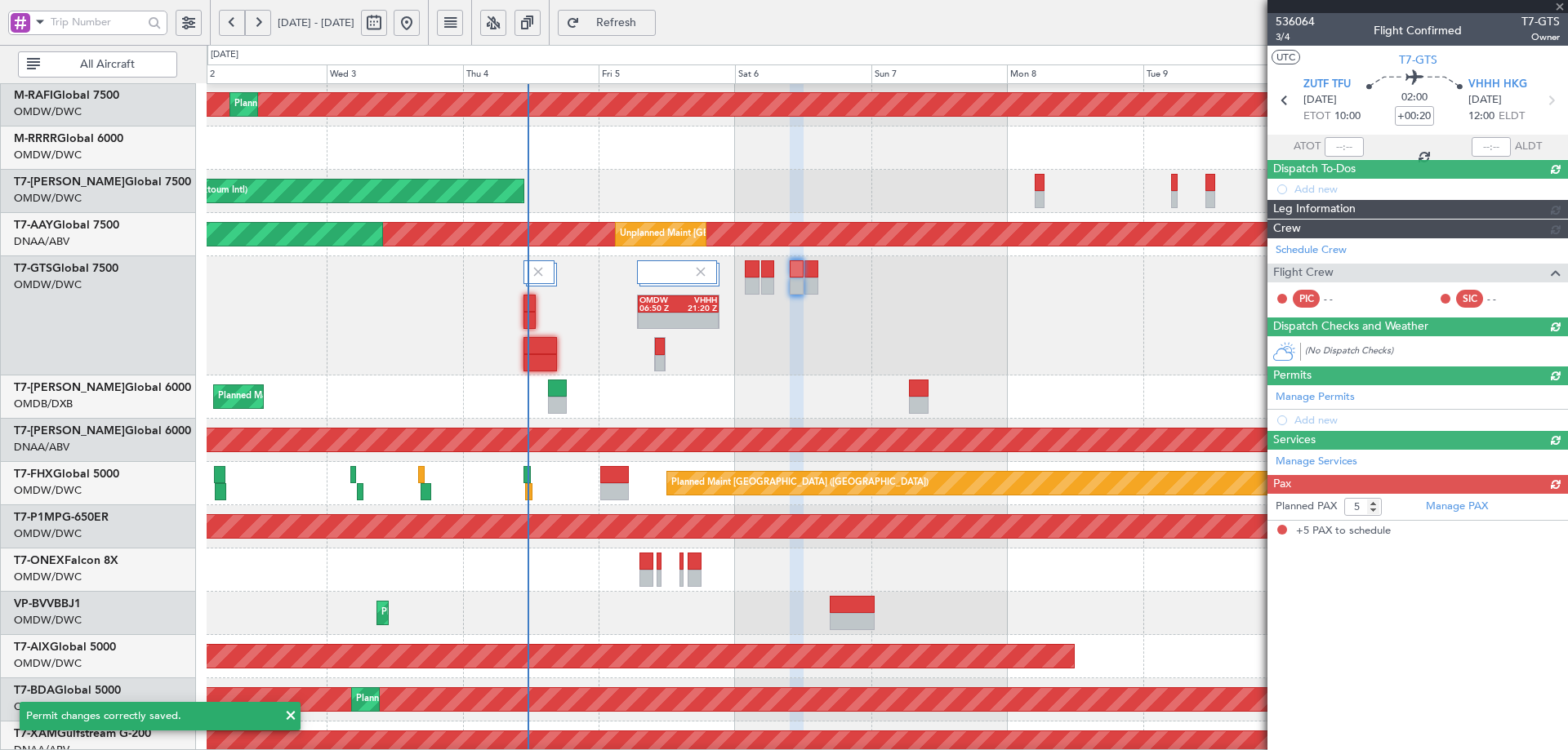
scroll to position [0, 0]
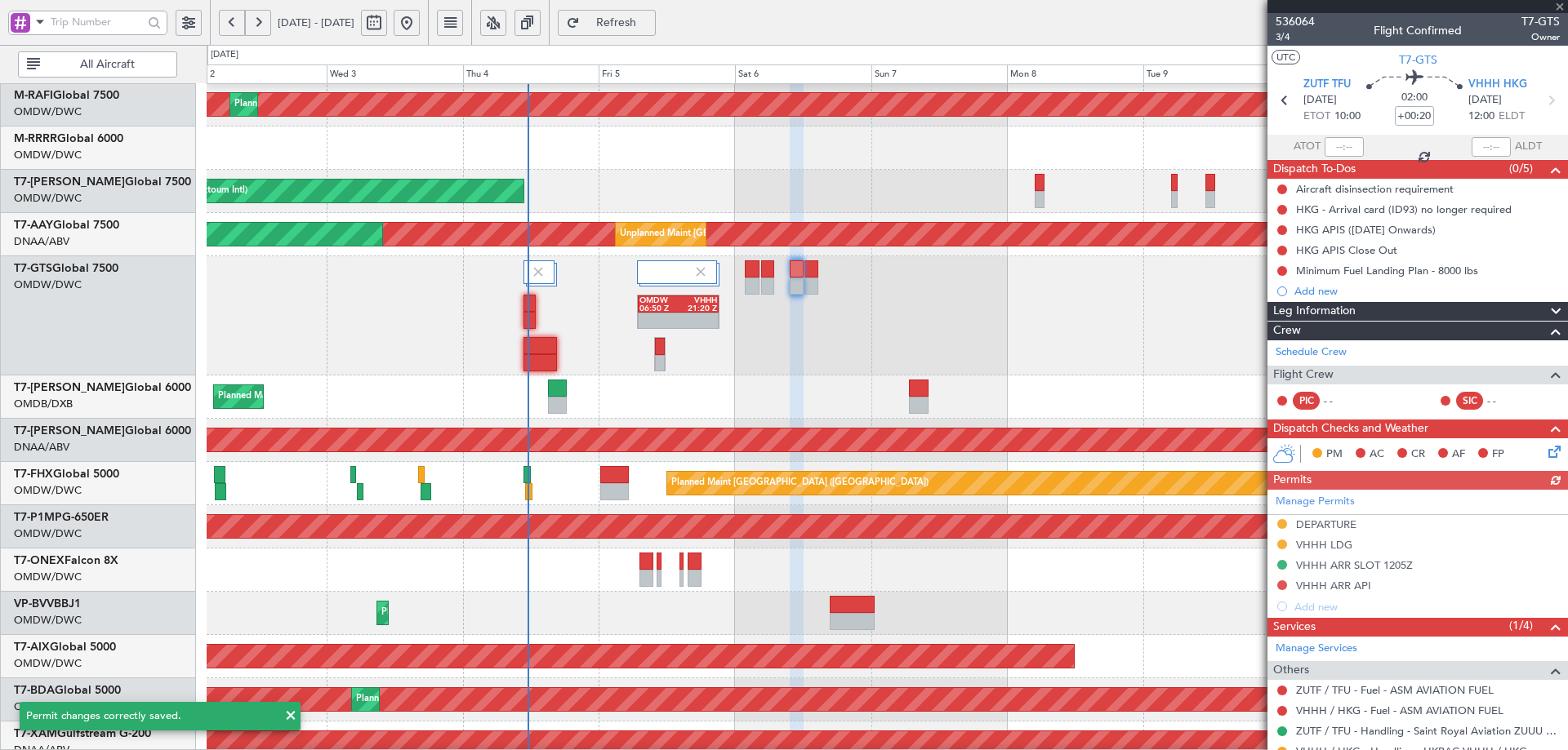
click at [1308, 524] on div "Manage Permits DEPARTURE VHHH LDG VHHH ARR SLOT 1205Z VHHH ARR API Add new" at bounding box center [1418, 553] width 301 height 127
click at [1317, 543] on div "VHHH LDG" at bounding box center [1325, 545] width 57 height 14
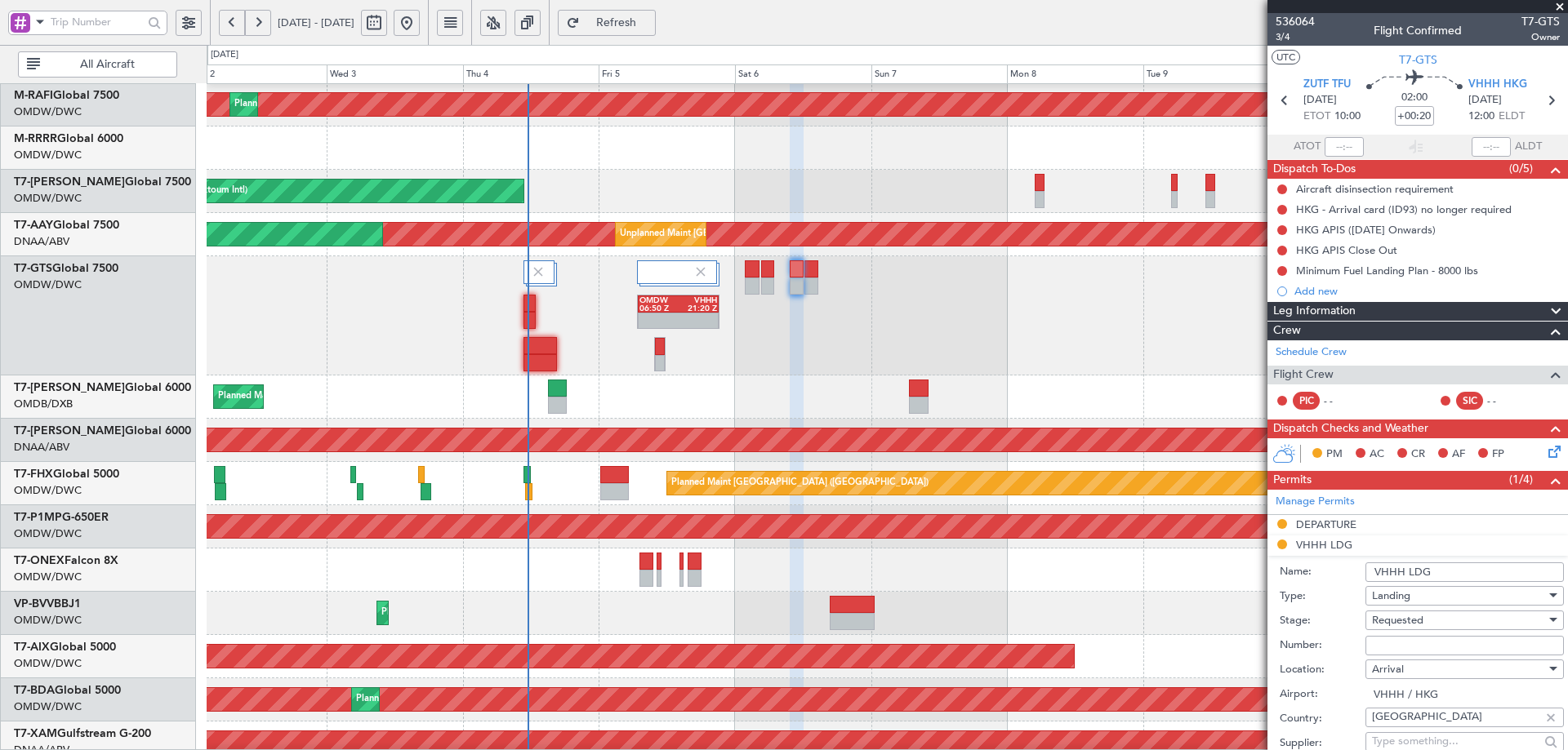
click at [1419, 652] on input "Number:" at bounding box center [1465, 646] width 199 height 20
type input "APPROVED"
click at [1406, 623] on span "Requested" at bounding box center [1398, 620] width 52 height 15
click at [1413, 748] on span "Received OK" at bounding box center [1459, 751] width 172 height 25
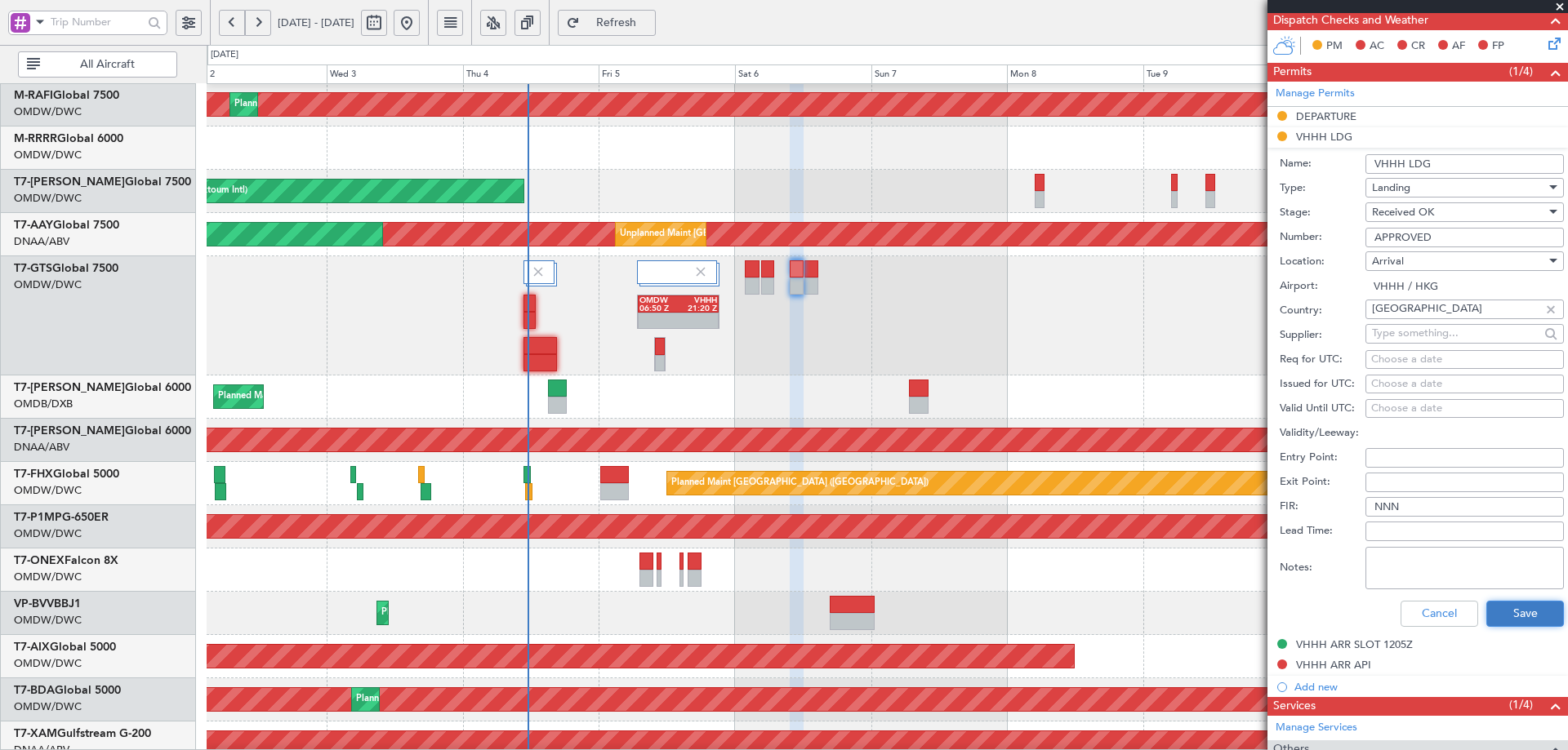
click at [1503, 617] on button "Save" at bounding box center [1525, 614] width 78 height 26
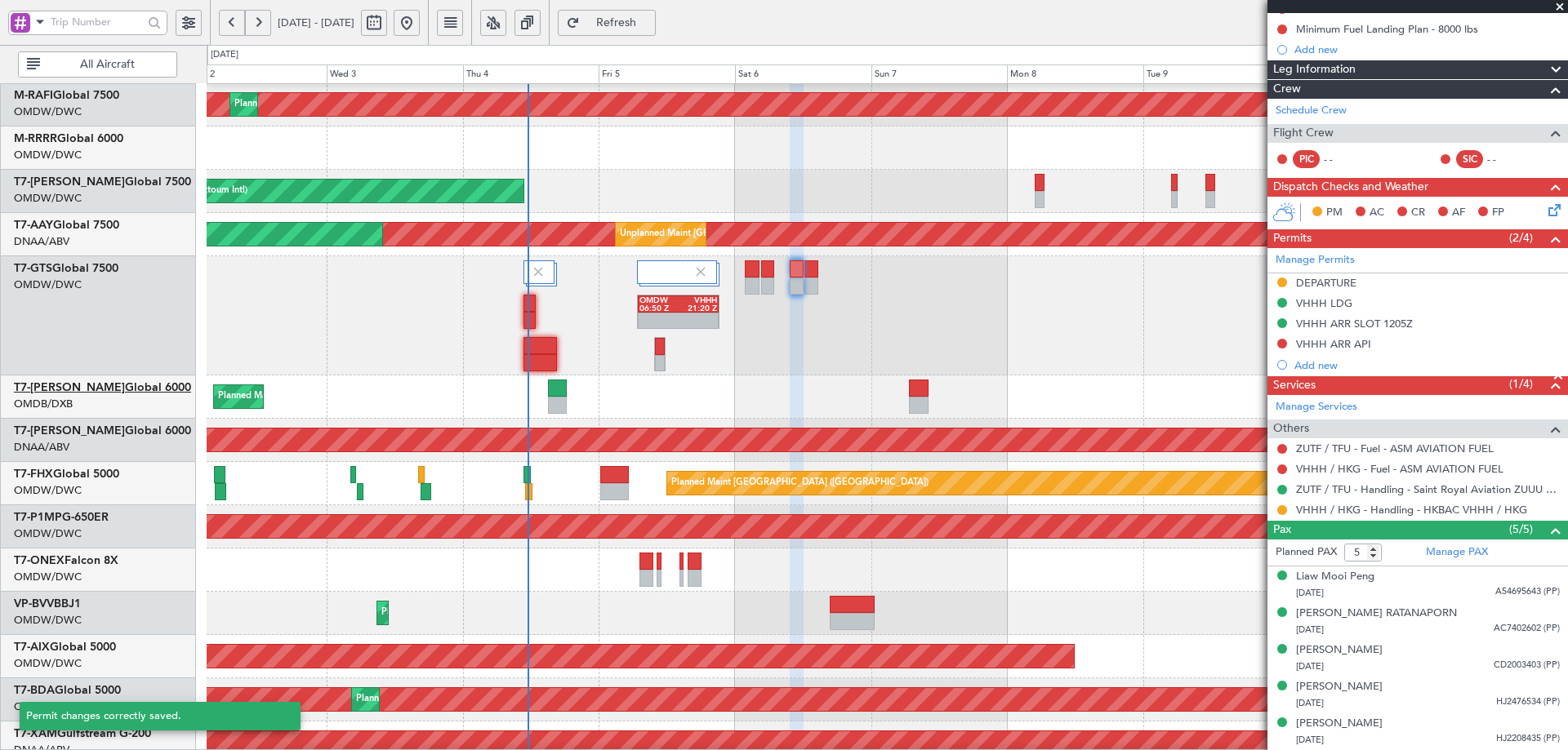
scroll to position [240, 0]
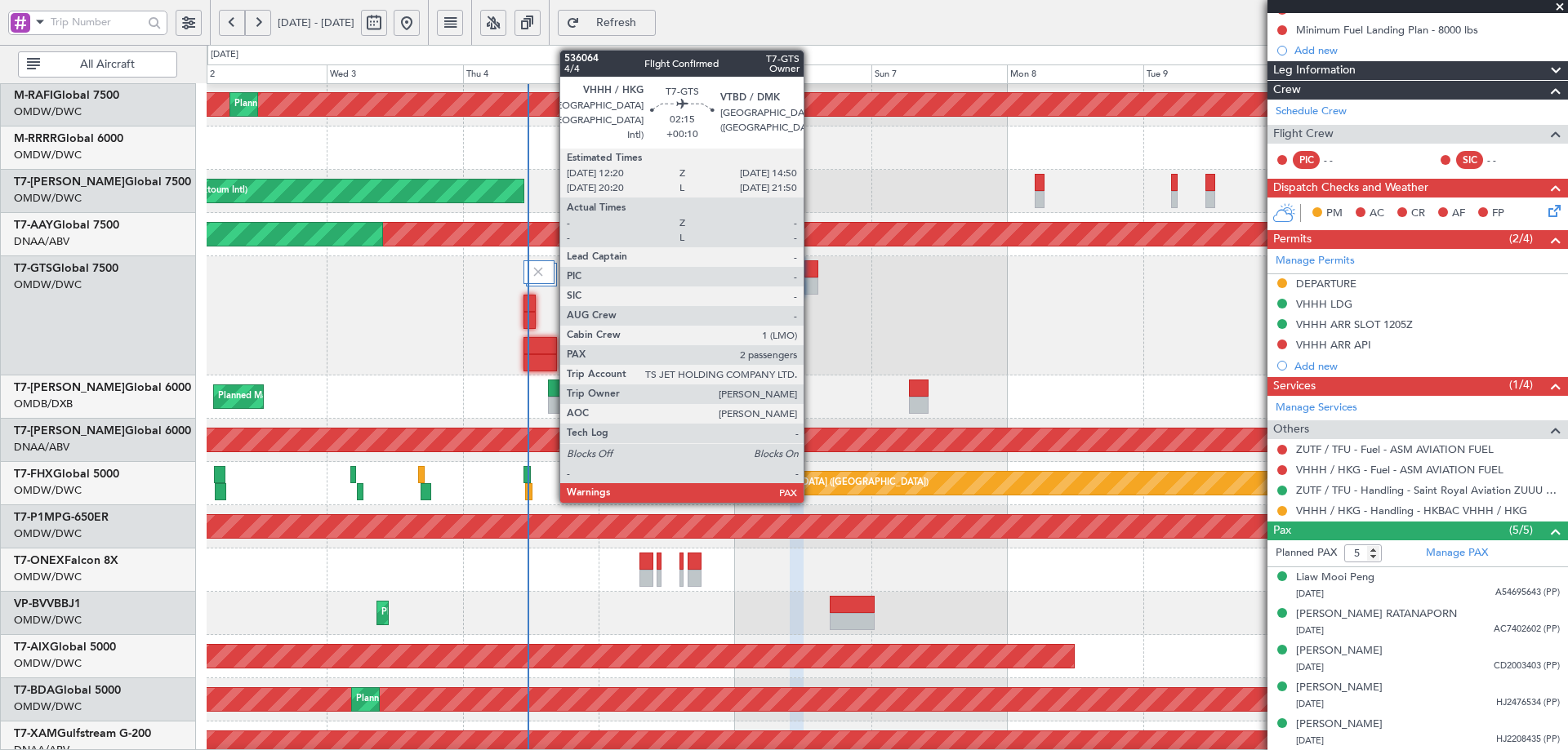
click at [811, 268] on div at bounding box center [812, 268] width 15 height 17
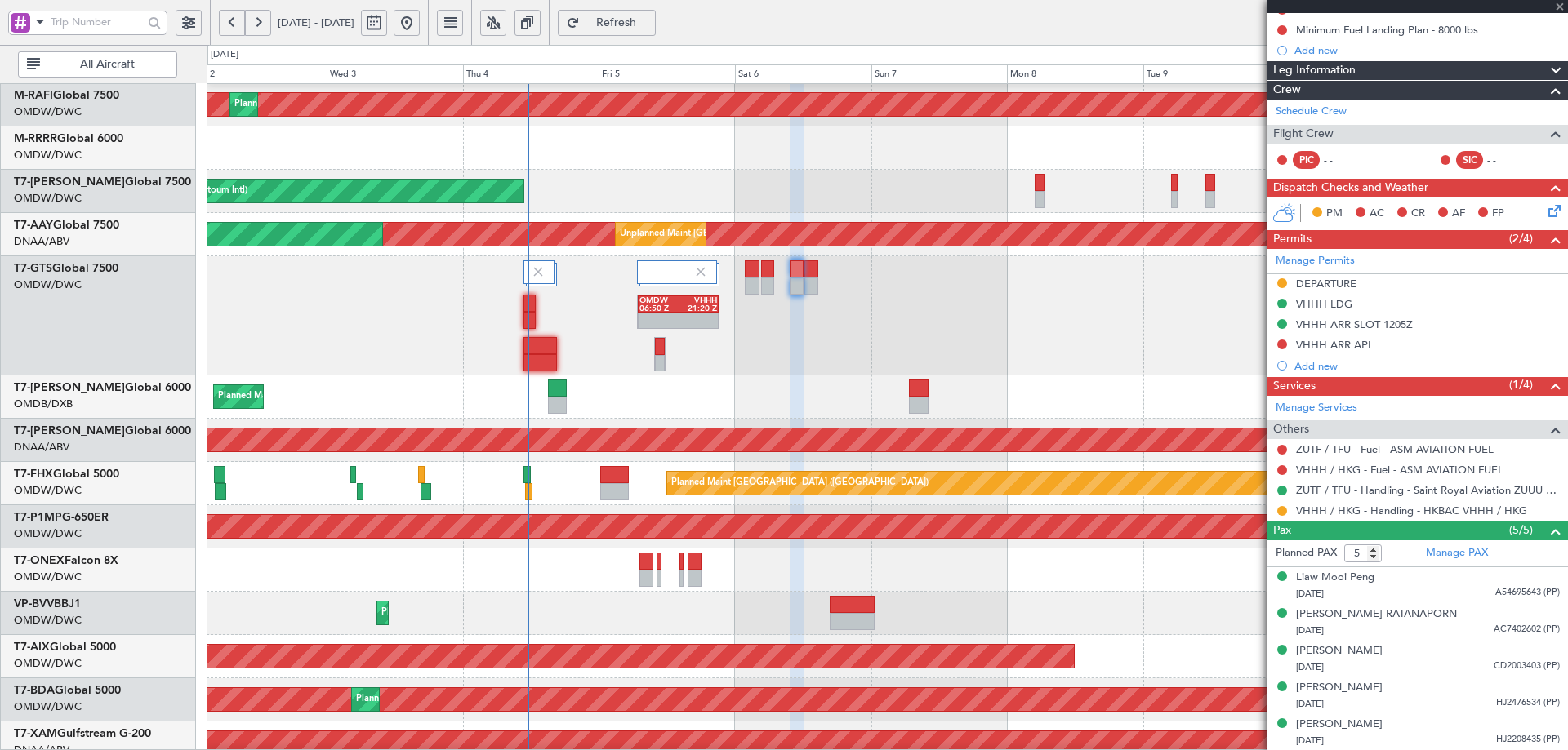
type input "+00:10"
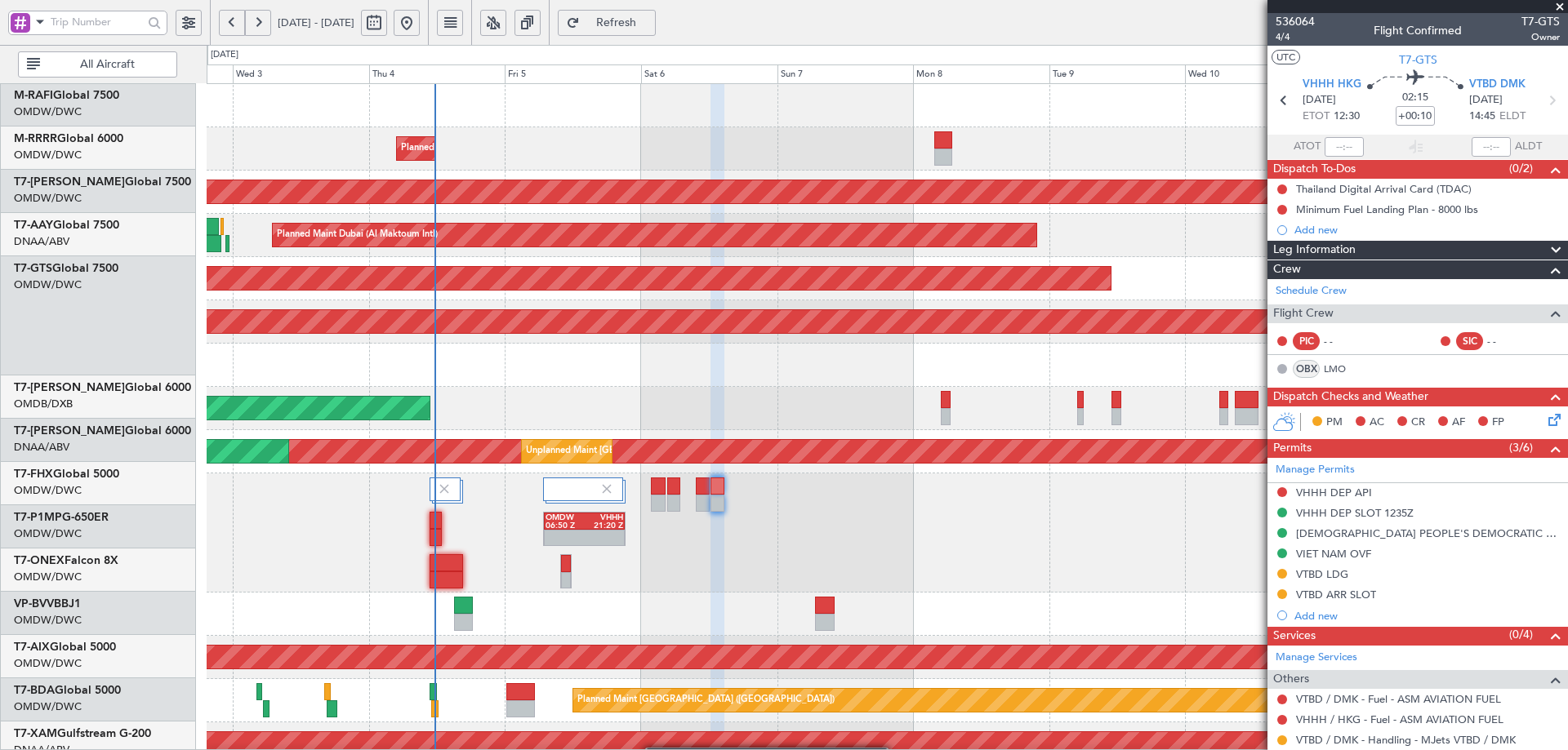
scroll to position [0, 0]
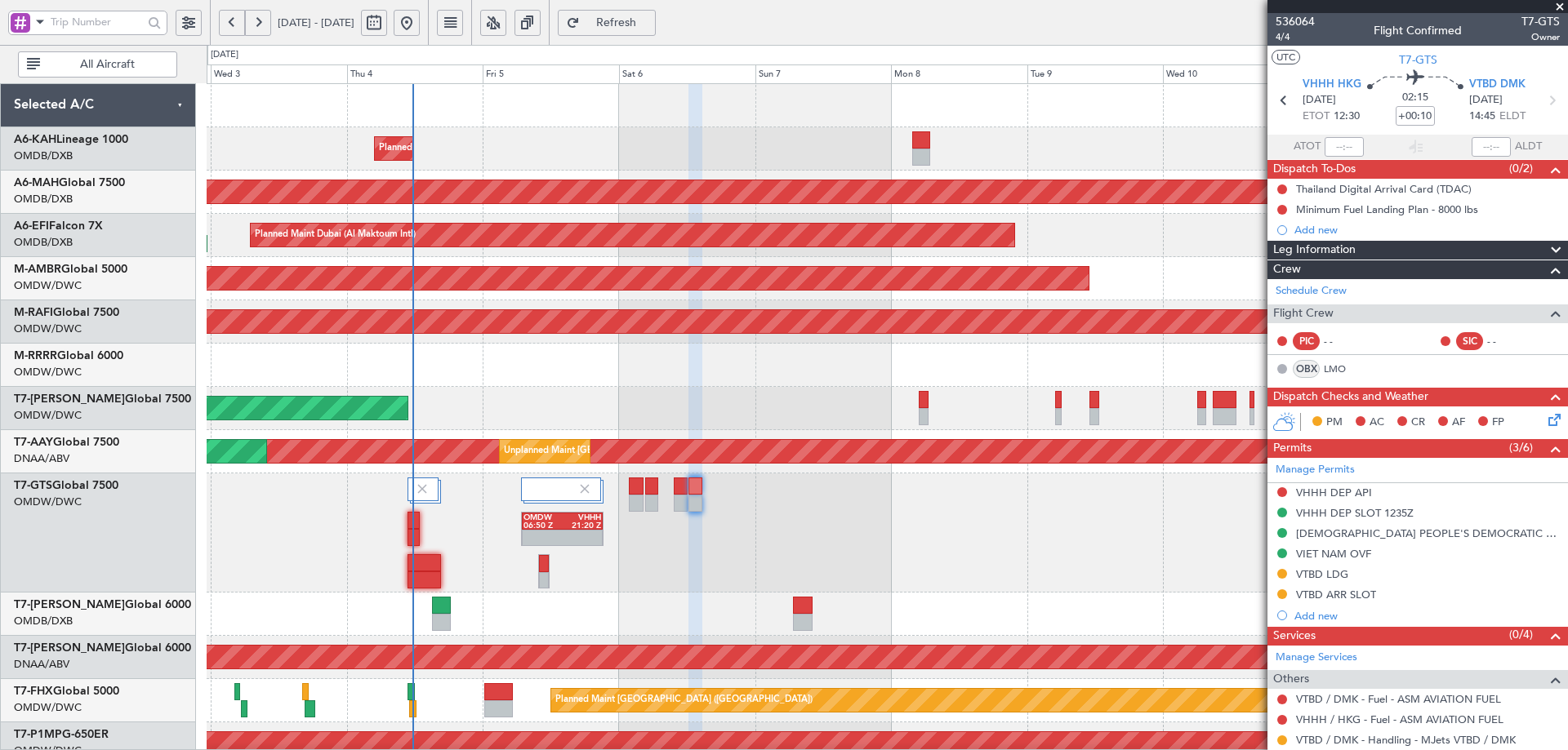
click at [627, 750] on html "02 Sep 2025 - 12 Sep 2025 Refresh Quick Links All Aircraft Planned Maint Dubai …" at bounding box center [784, 375] width 1568 height 750
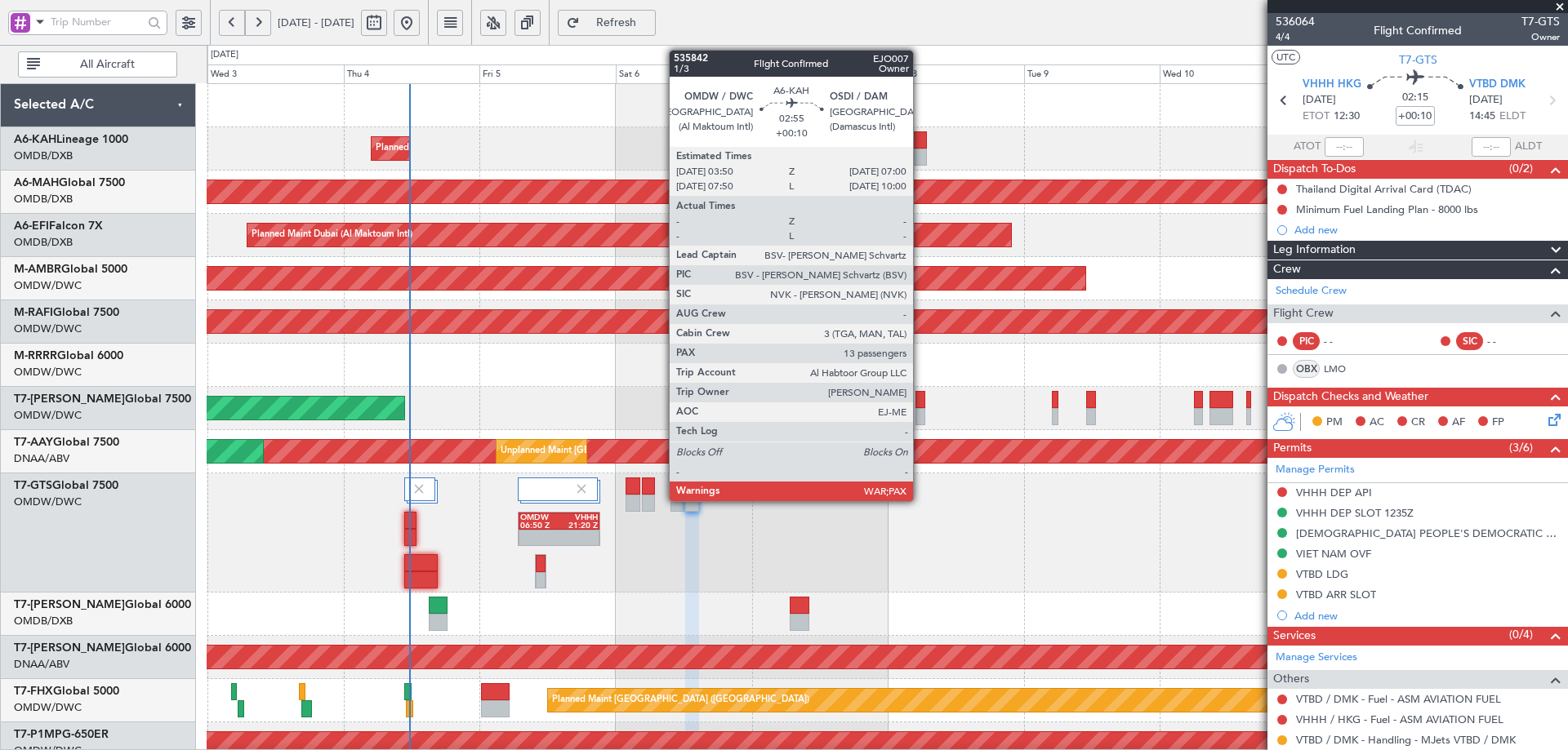
click at [921, 147] on div at bounding box center [918, 139] width 18 height 17
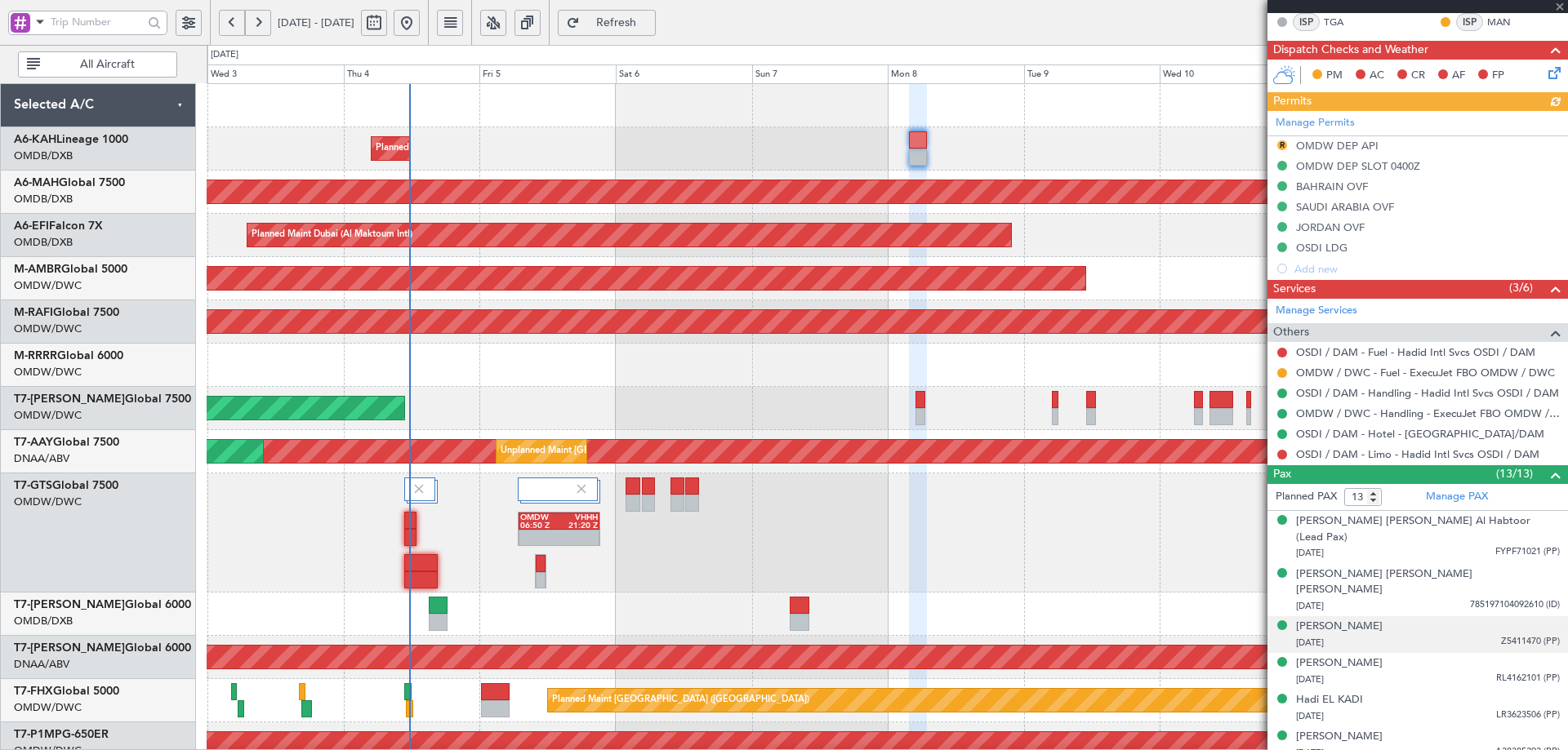
scroll to position [490, 0]
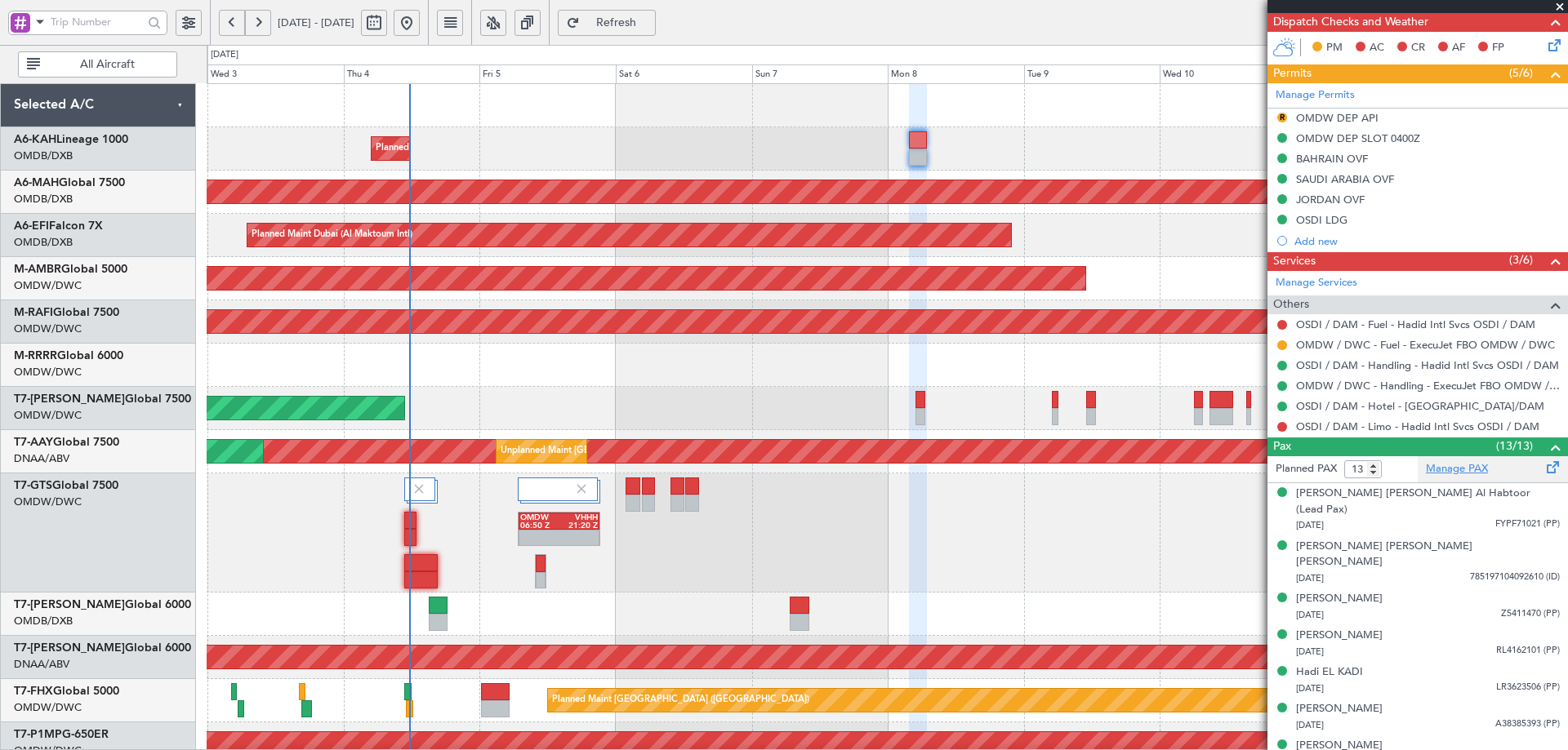
click at [1457, 472] on link "Manage PAX" at bounding box center [1457, 469] width 62 height 16
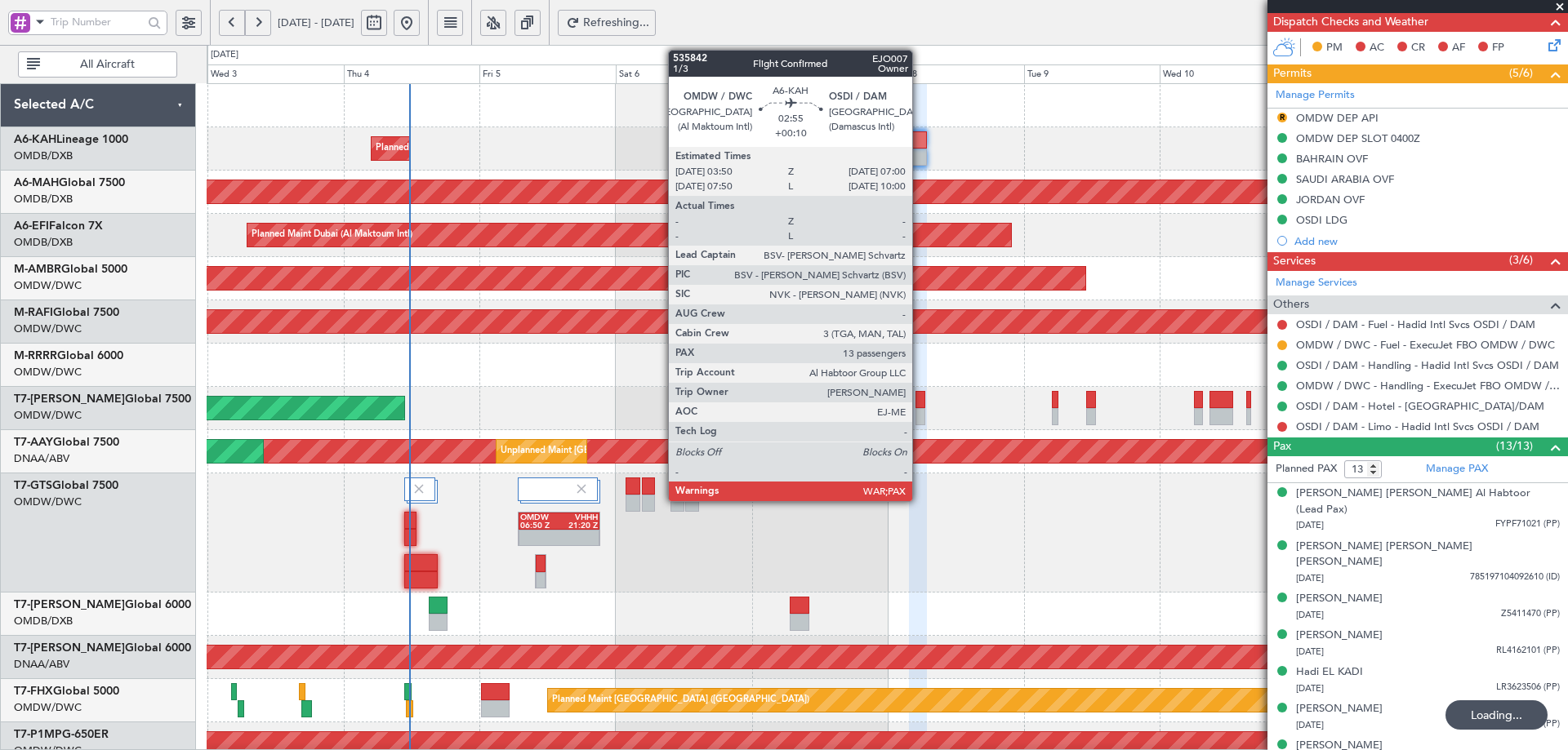
click at [920, 139] on div at bounding box center [918, 139] width 18 height 17
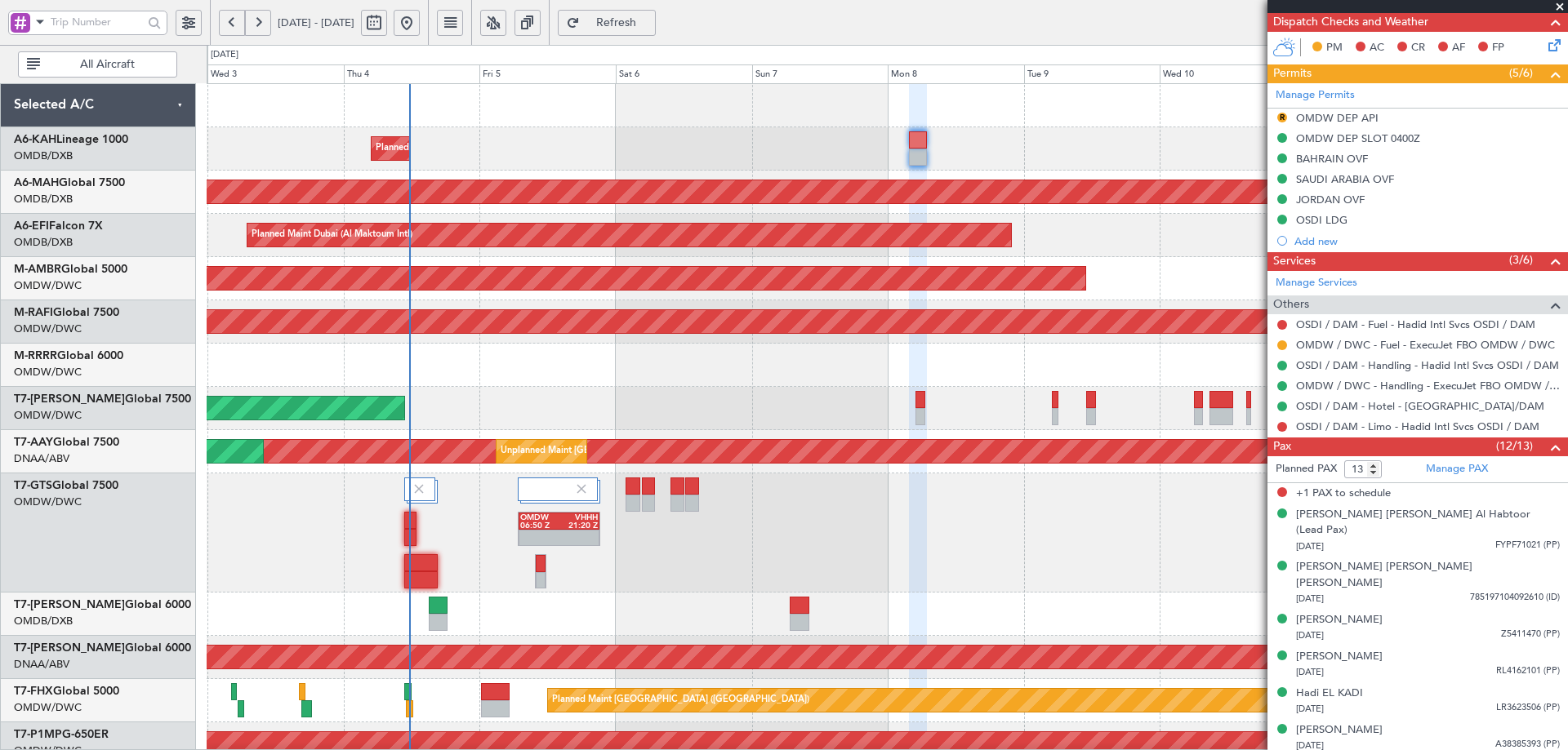
click at [650, 23] on span "Refresh" at bounding box center [616, 23] width 67 height 12
type input "12"
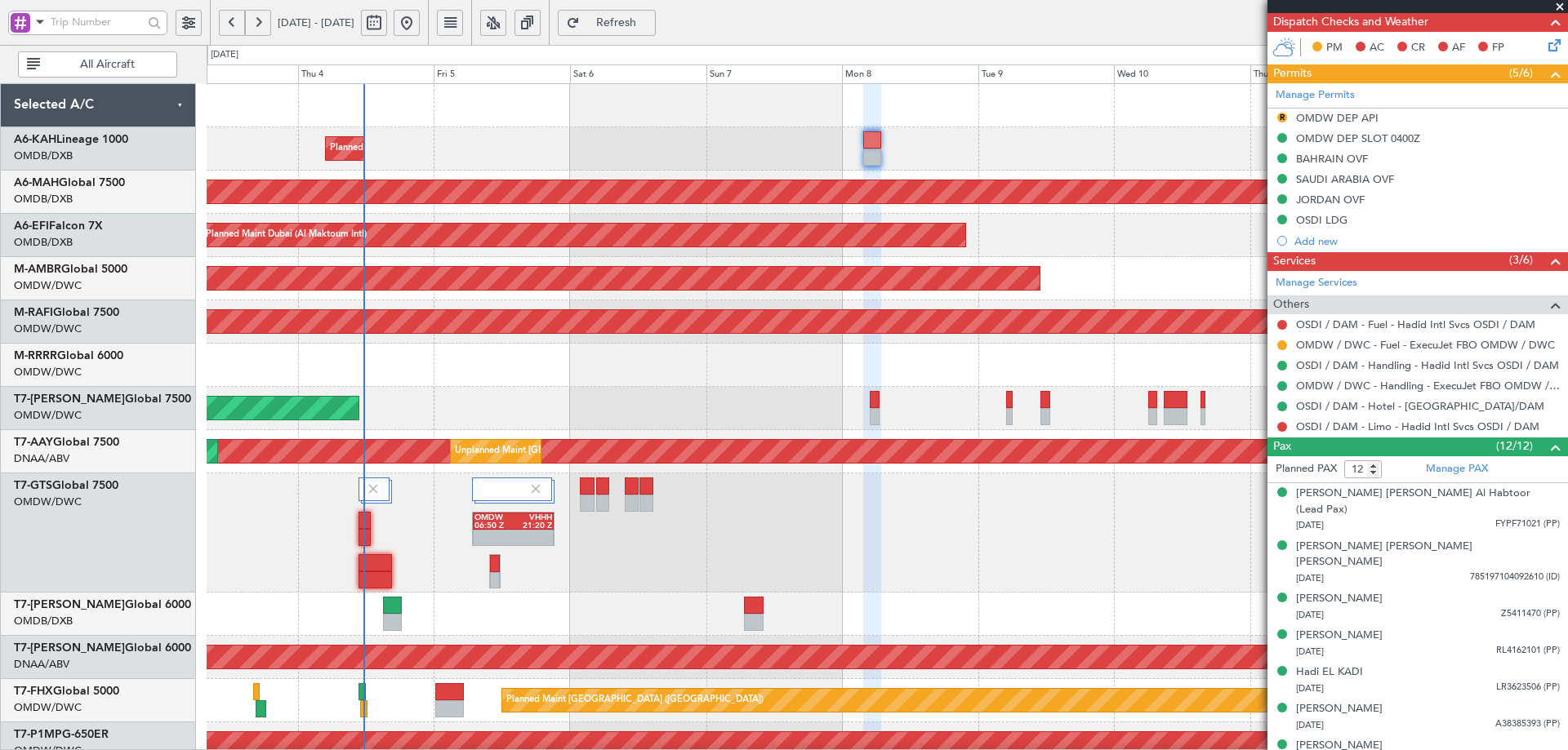
click at [532, 354] on div "Planned Maint Dubai (Al Maktoum Intl) No Crew Planned Maint Dubai (Dubai Intl) …" at bounding box center [886, 598] width 1360 height 1028
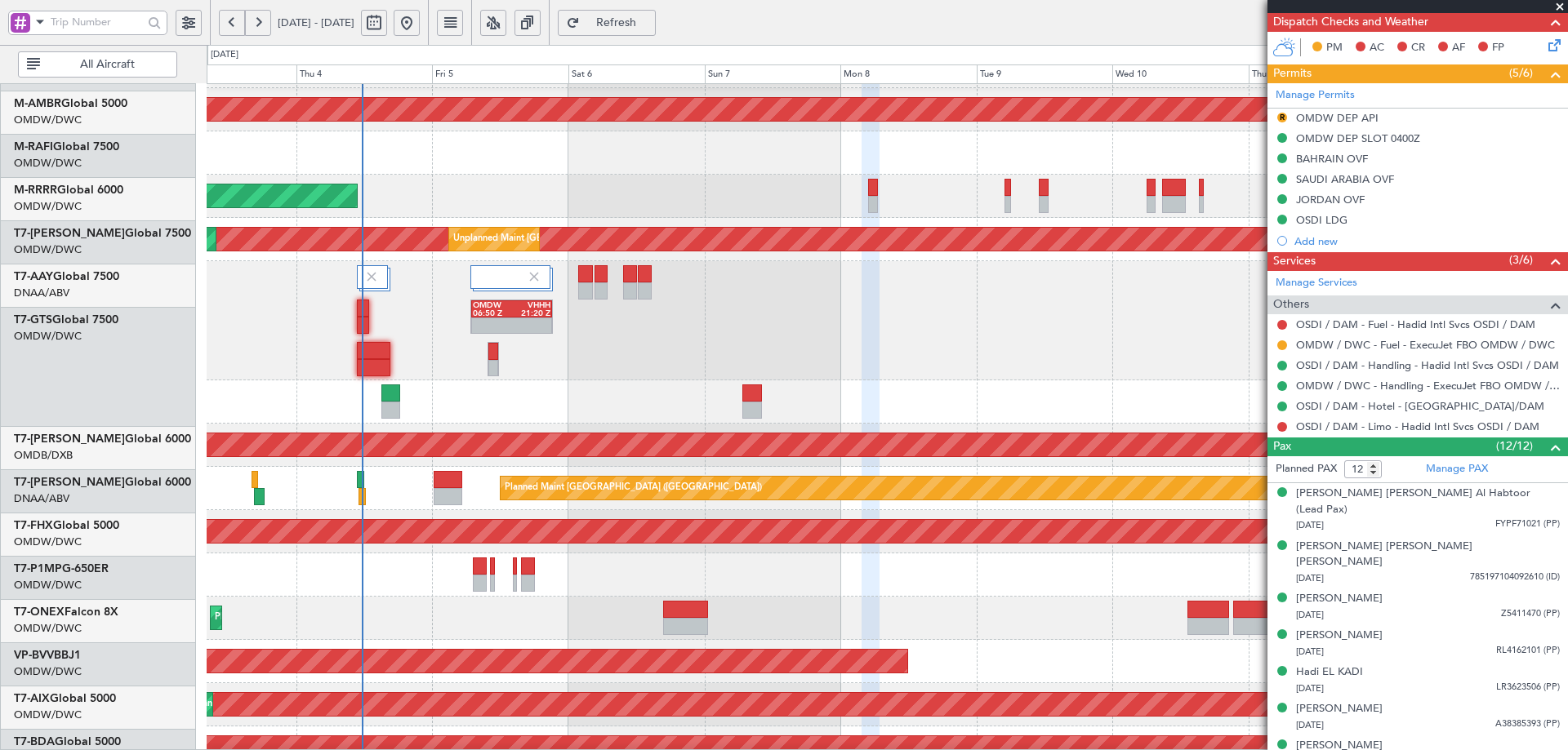
scroll to position [225, 0]
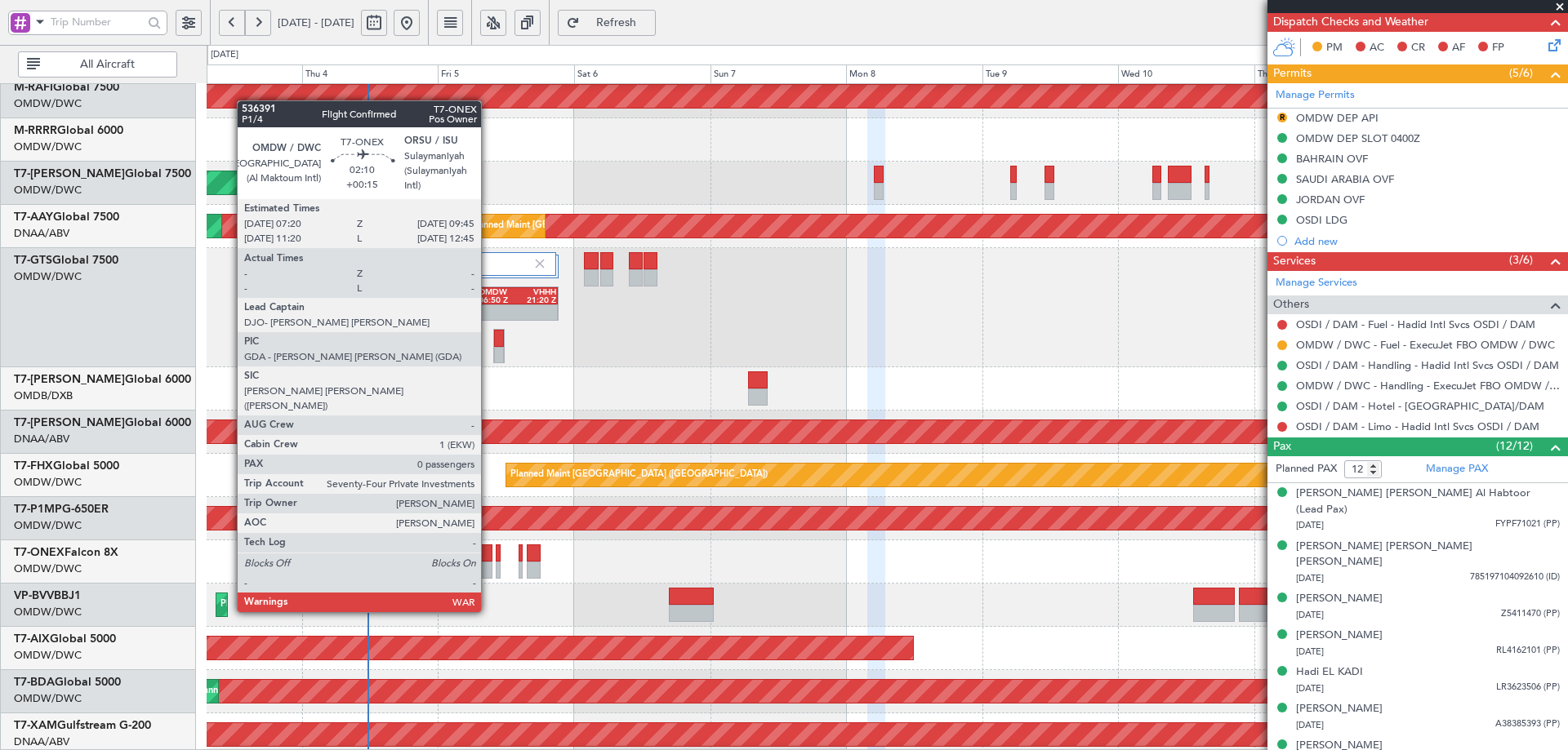
click at [487, 553] on div at bounding box center [486, 552] width 14 height 17
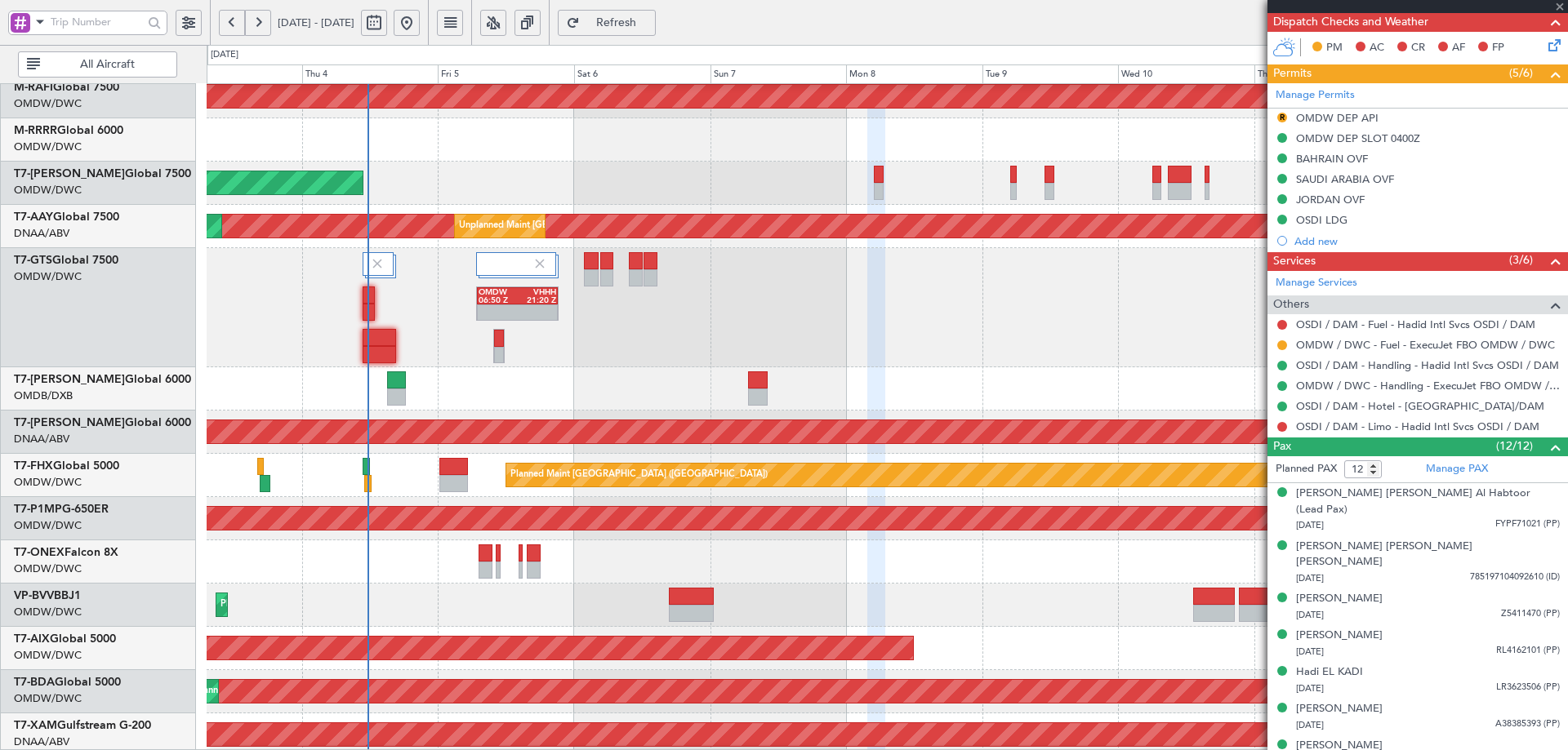
type input "+00:15"
type input "0"
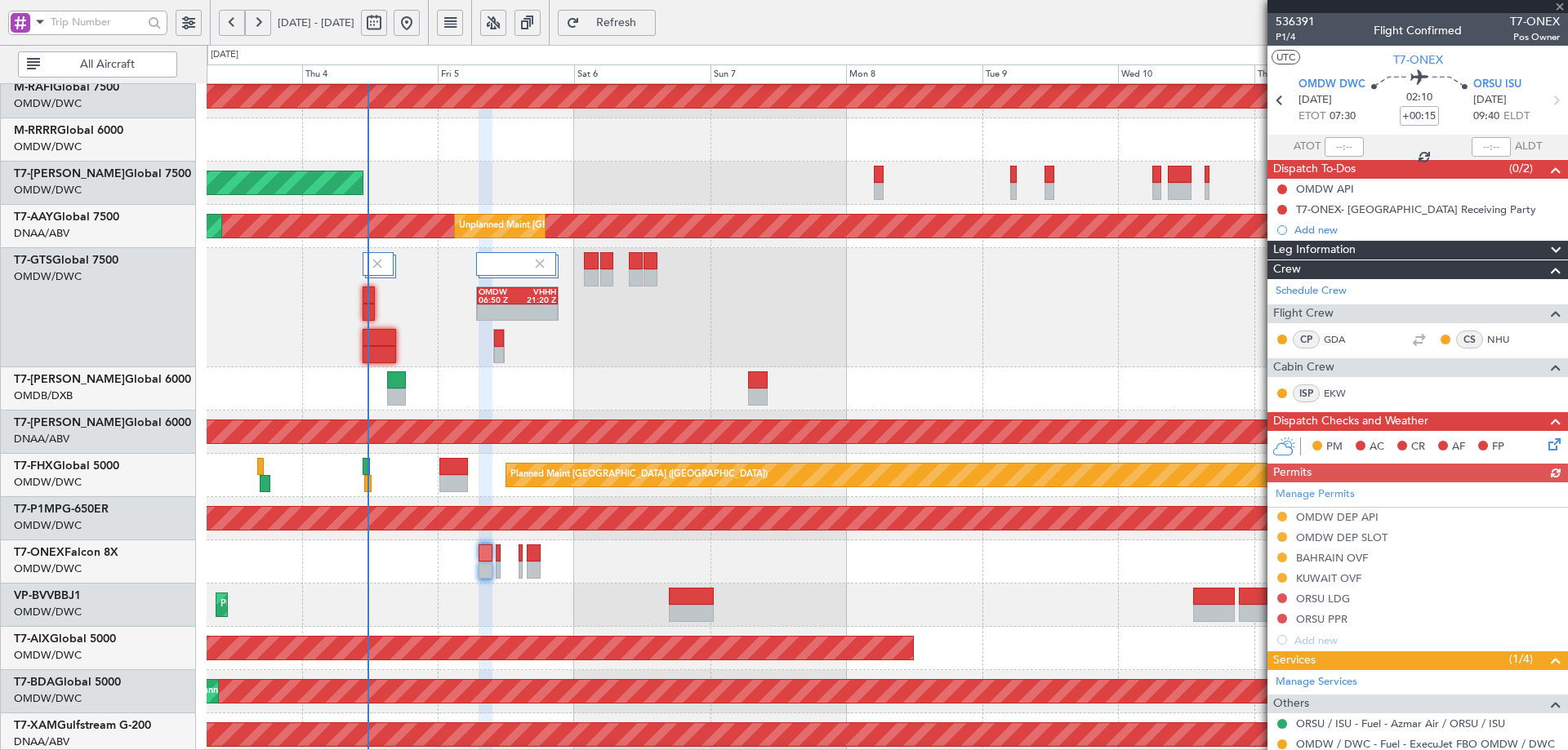
scroll to position [90, 0]
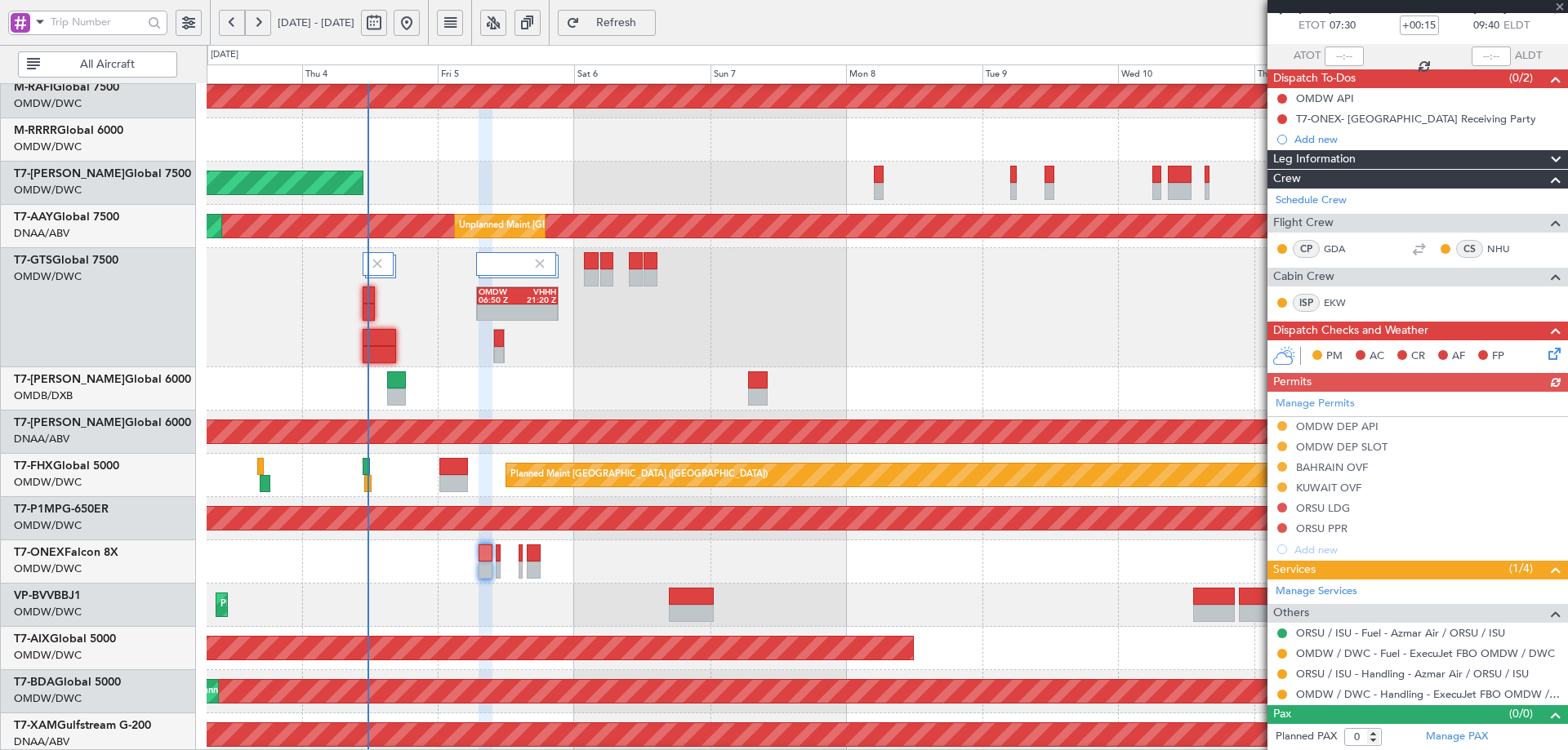
click at [1311, 510] on div "Manage Permits OMDW DEP API OMDW DEP SLOT BAHRAIN OVF KUWAIT OVF ORSU LDG ORSU …" at bounding box center [1418, 476] width 301 height 168
drag, startPoint x: 683, startPoint y: 17, endPoint x: 652, endPoint y: 51, distance: 46.0
click at [650, 17] on span "Refresh" at bounding box center [616, 23] width 67 height 12
click at [1331, 505] on div "ORSU LDG" at bounding box center [1324, 509] width 54 height 14
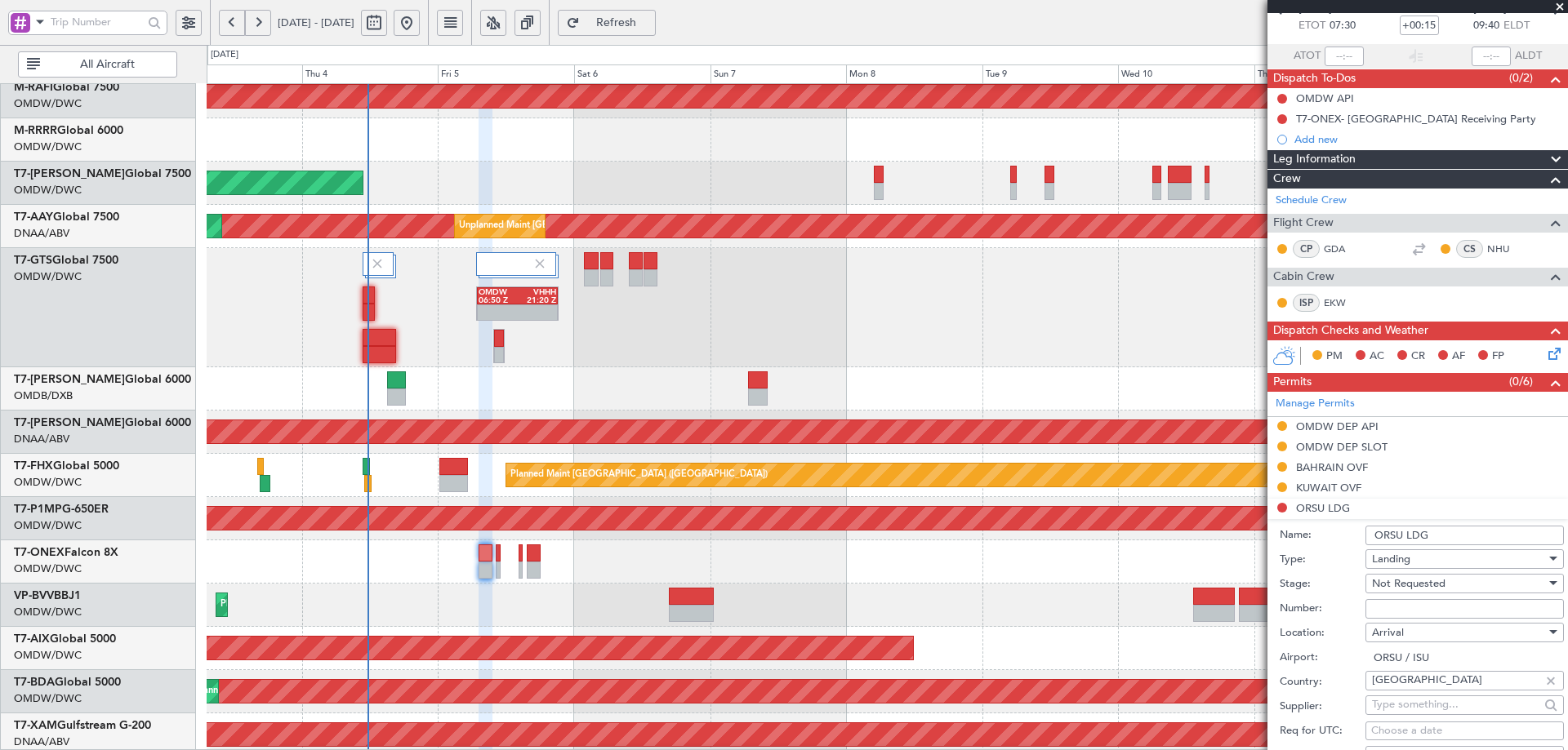
scroll to position [254, 0]
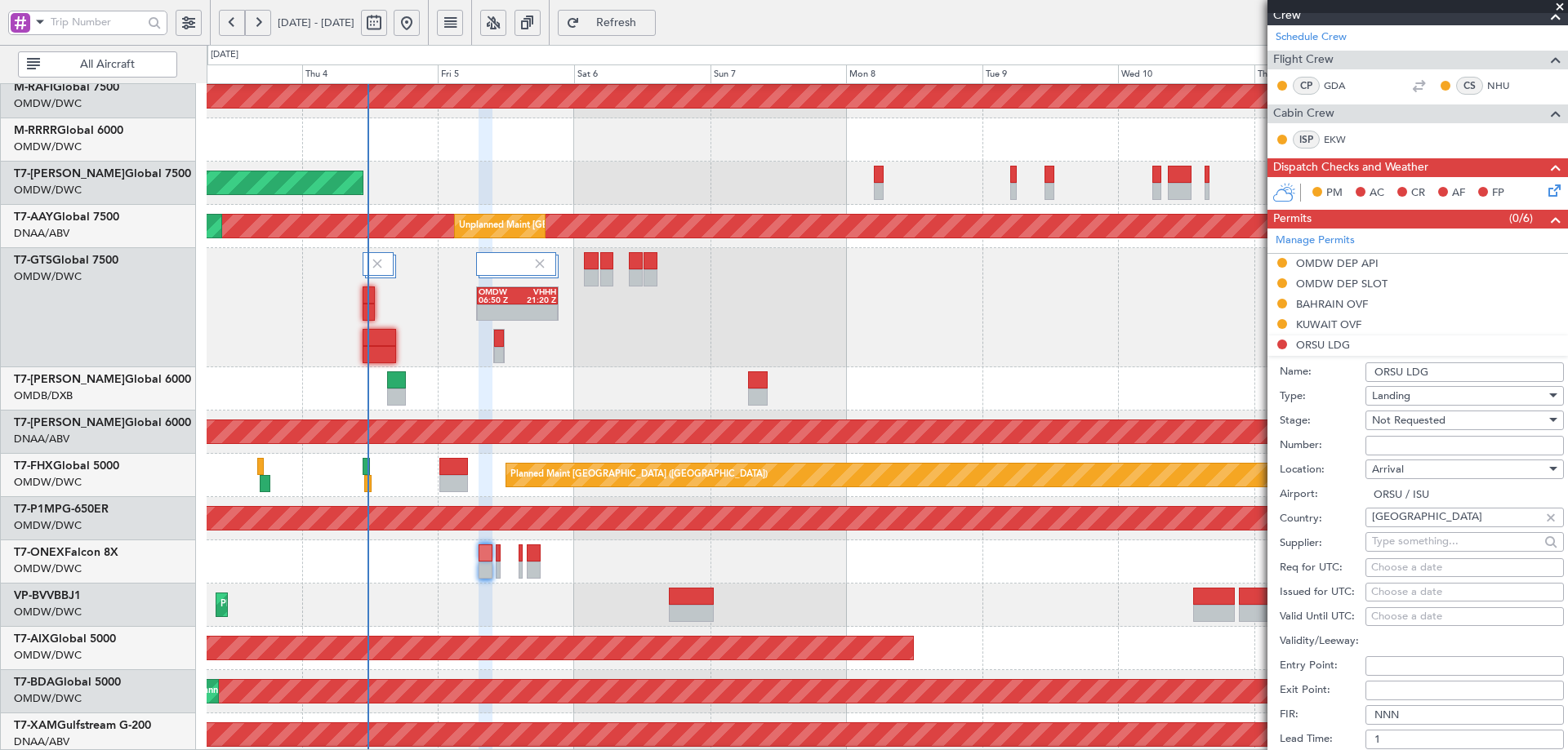
click at [1398, 446] on input "Number:" at bounding box center [1465, 446] width 199 height 20
paste input "LND 50890"
type input "LND 50890"
click at [1427, 422] on span "Not Requested" at bounding box center [1409, 420] width 74 height 15
click at [1425, 548] on span "Received OK" at bounding box center [1459, 551] width 172 height 25
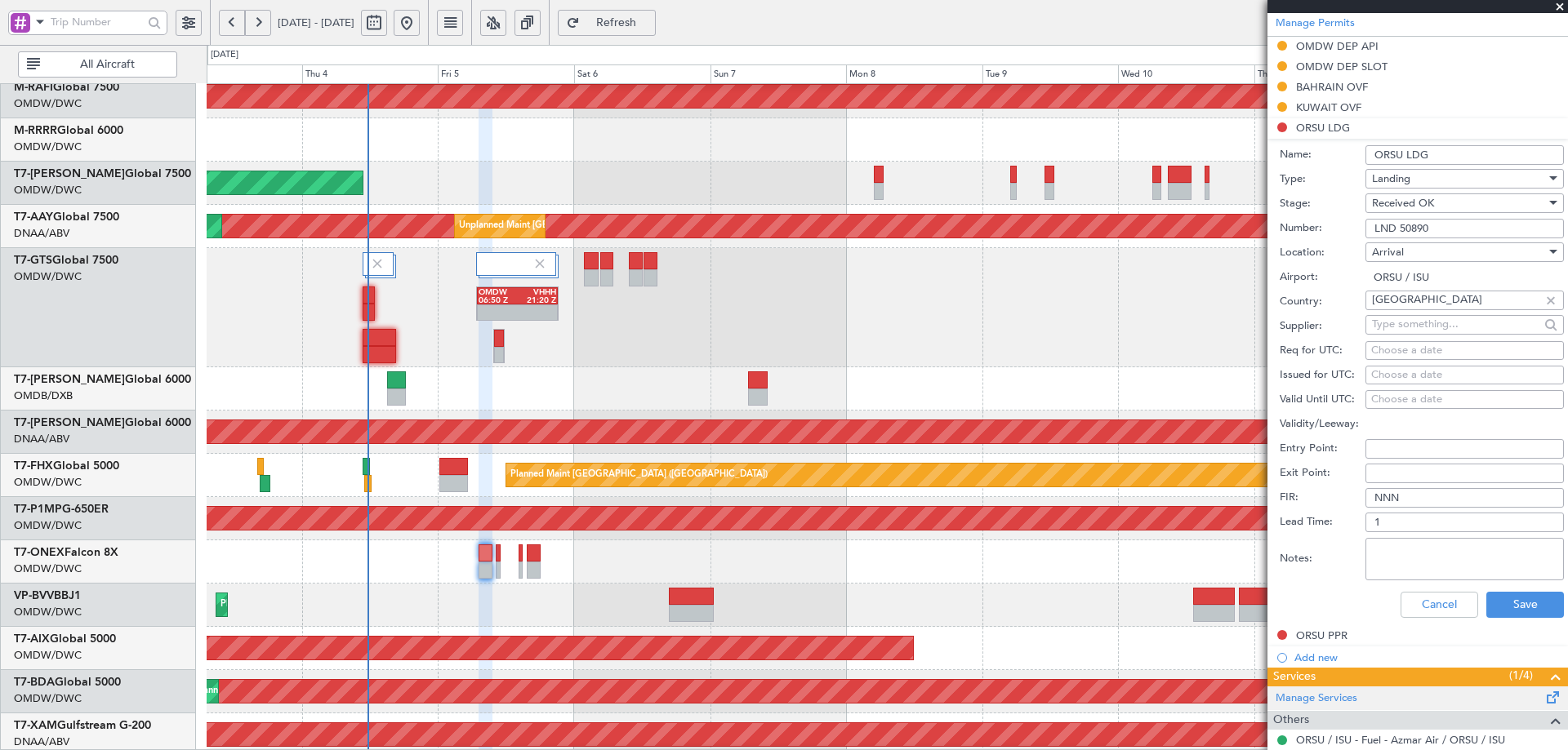
scroll to position [578, 0]
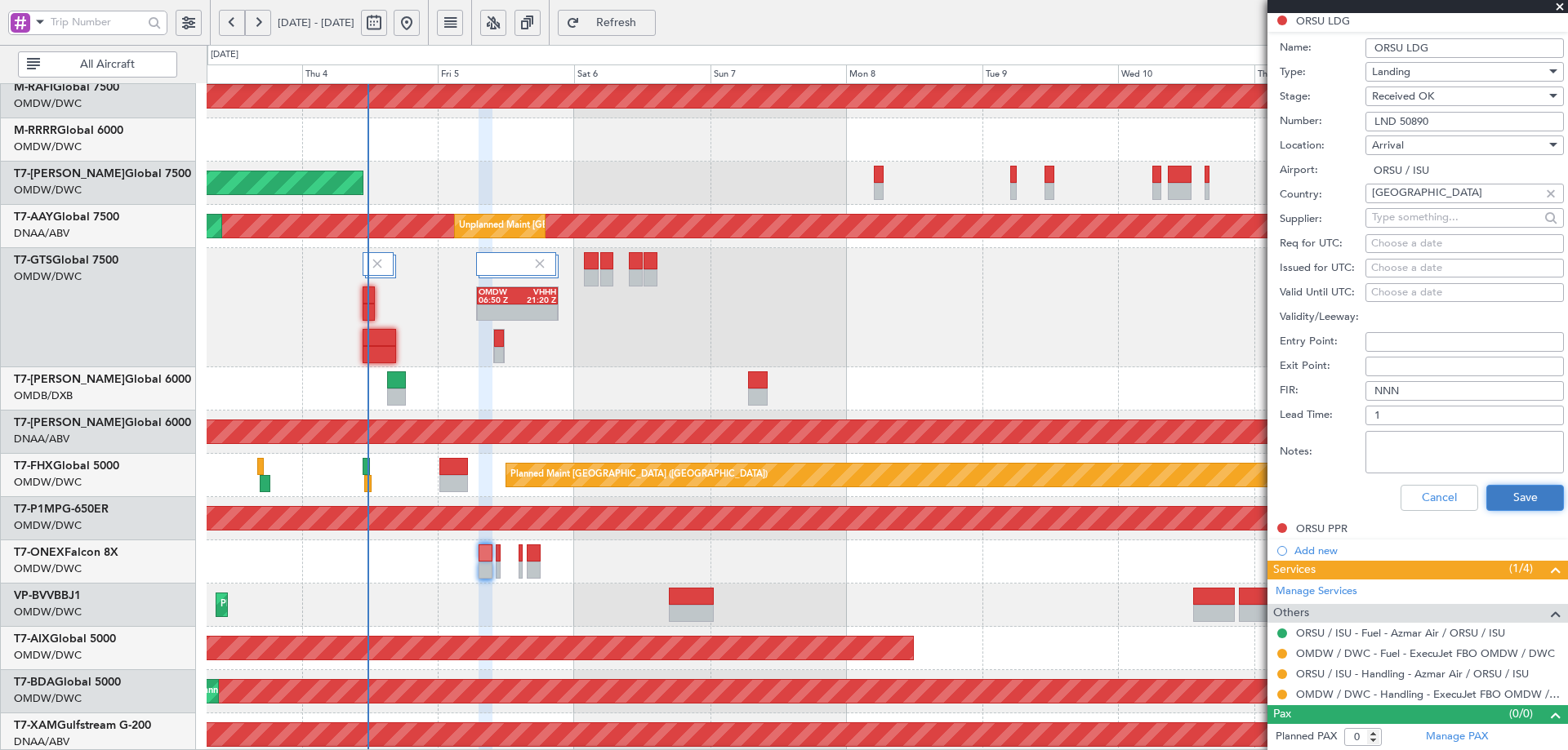
click at [1507, 493] on button "Save" at bounding box center [1525, 498] width 78 height 26
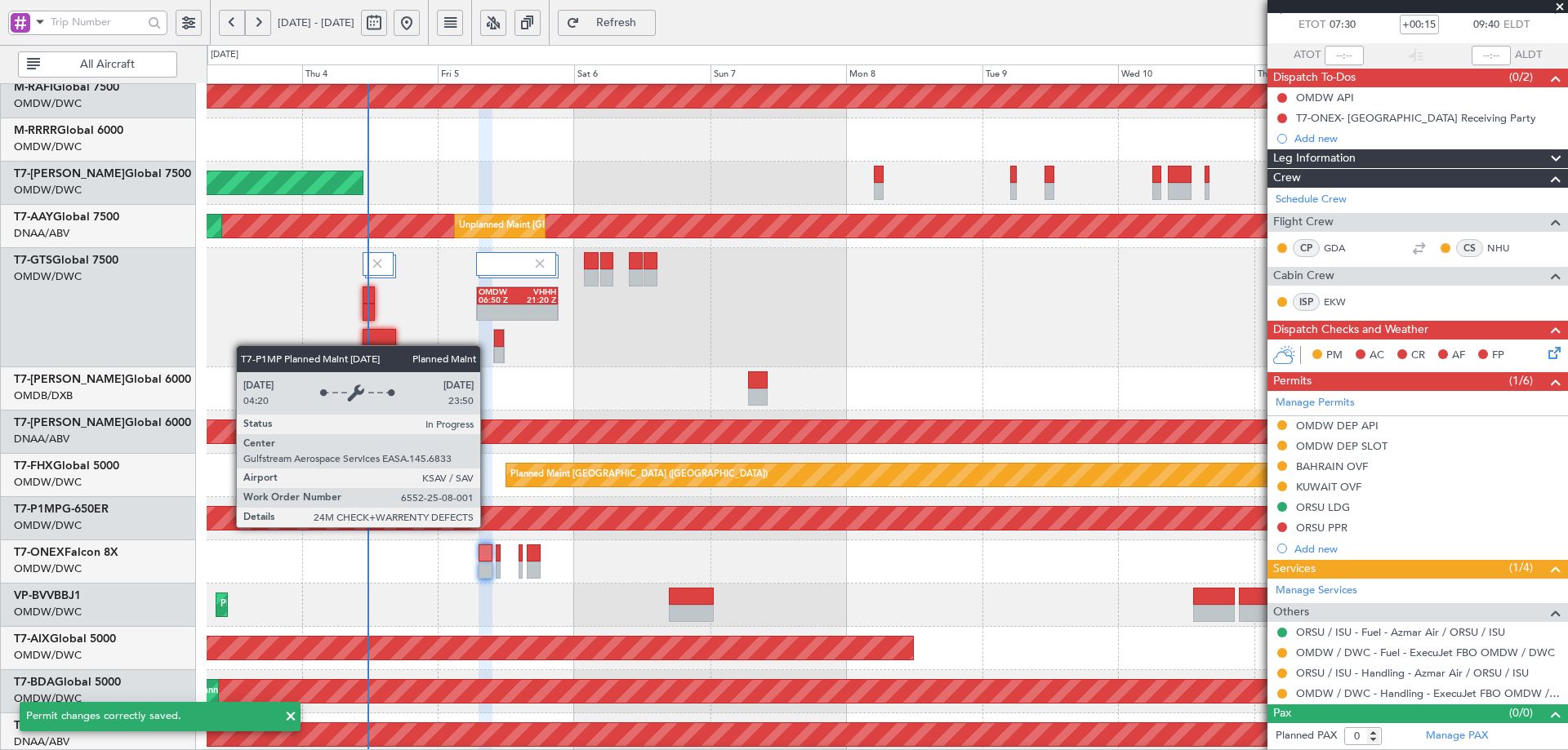
scroll to position [90, 0]
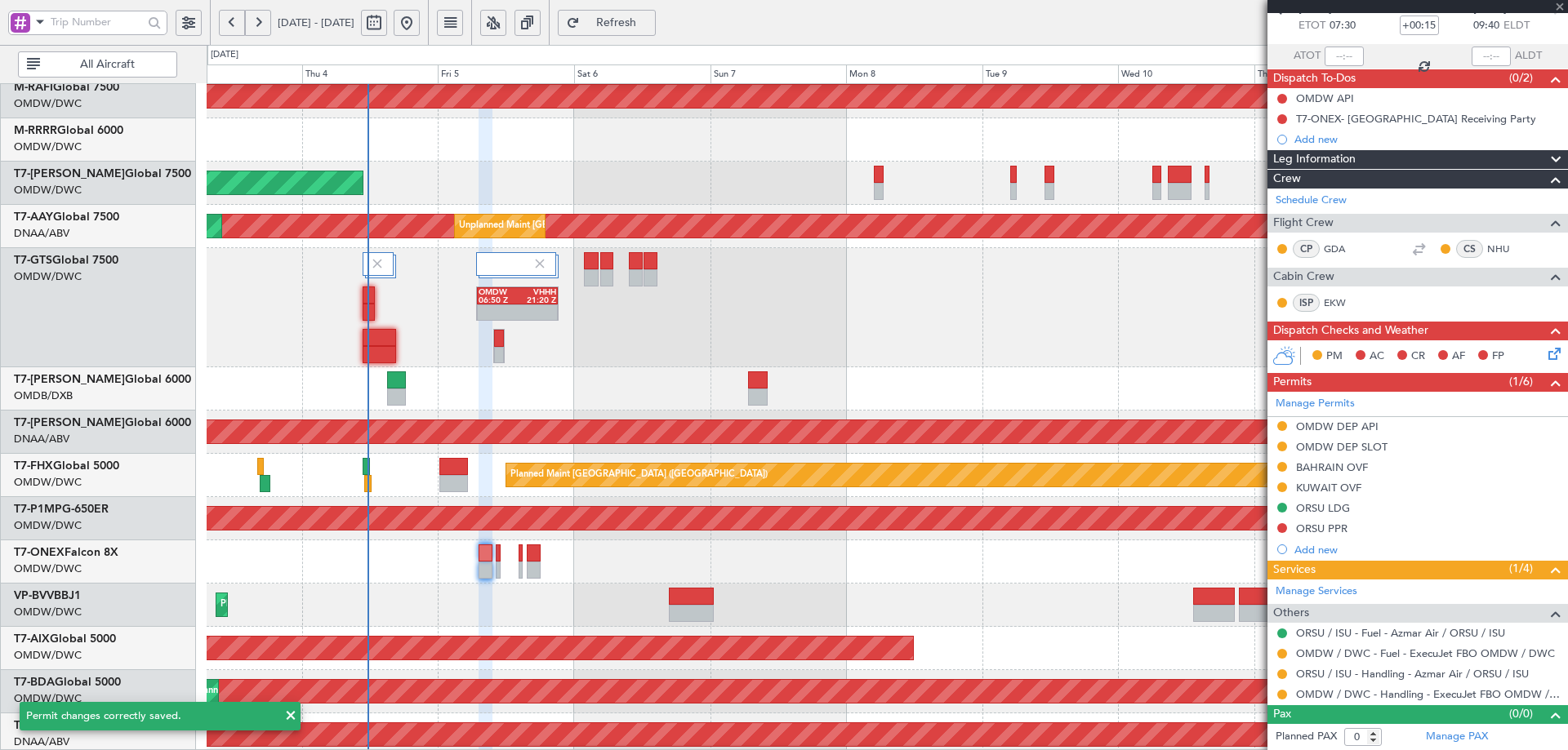
type input "1"
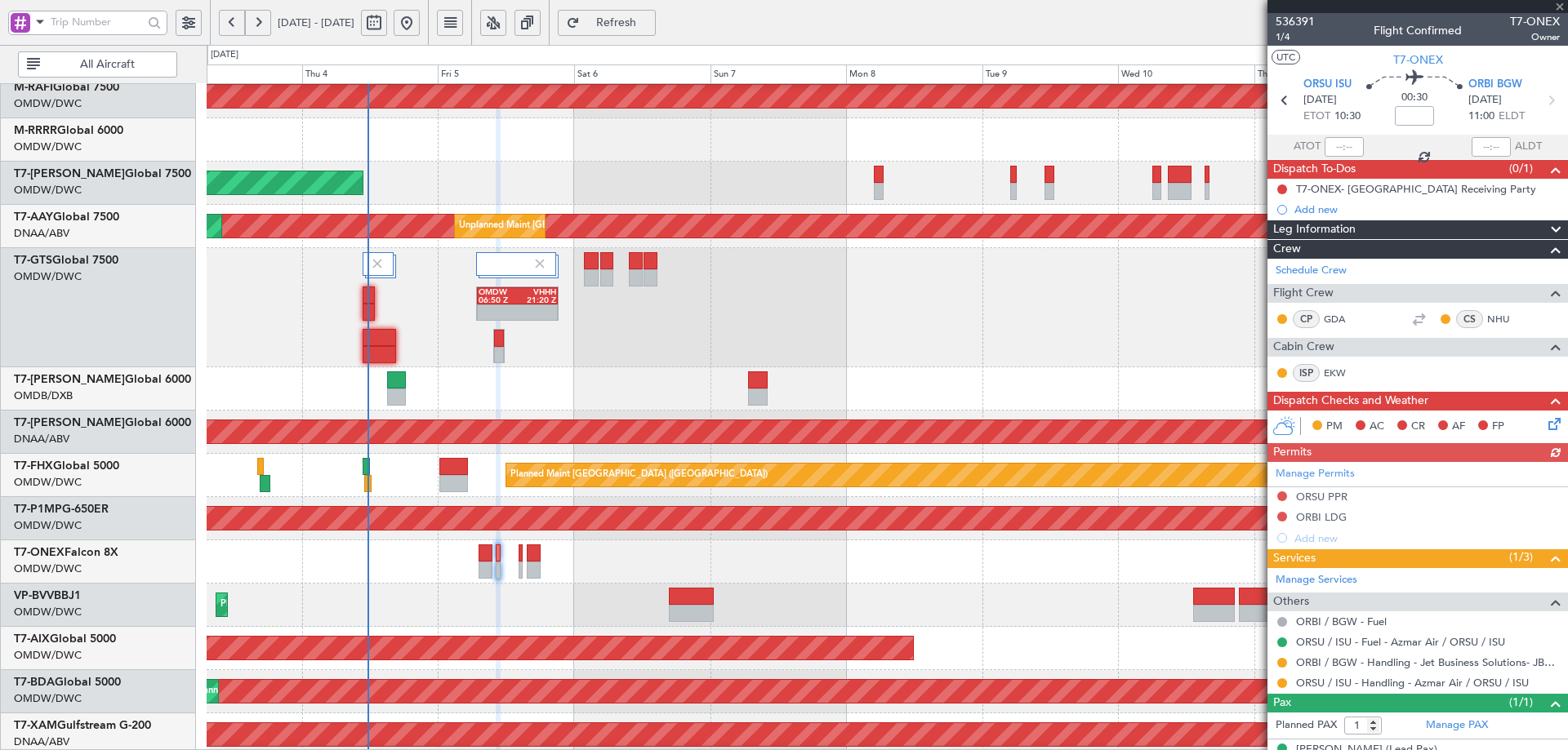
click at [1337, 524] on div "Manage Permits ORSU PPR ORBI LDG Add new" at bounding box center [1418, 505] width 301 height 86
click at [1337, 516] on div "Manage Permits ORSU PPR ORBI LDG Add new" at bounding box center [1418, 505] width 301 height 86
click at [1316, 517] on div "ORBI LDG" at bounding box center [1322, 518] width 51 height 14
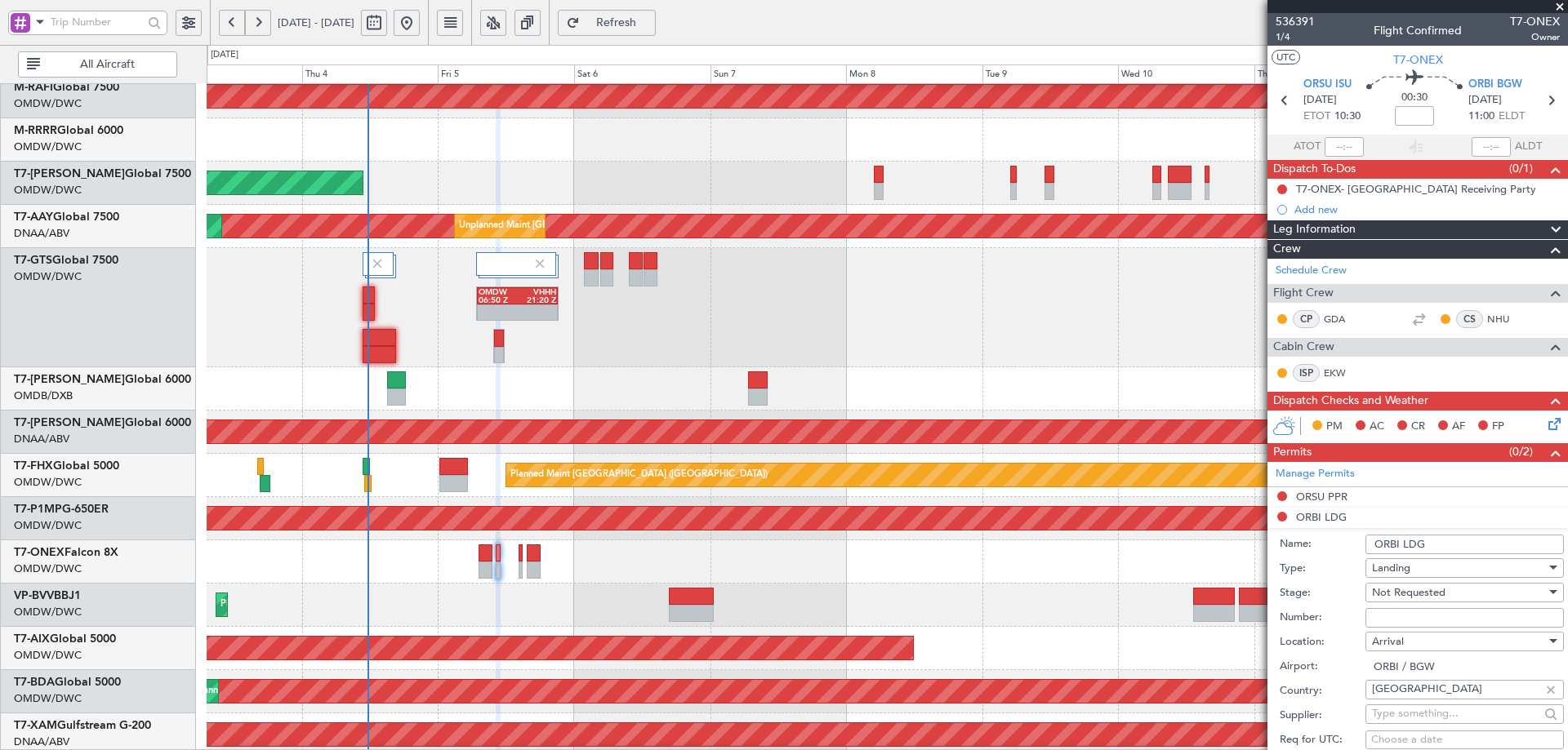
click at [1418, 625] on input "Number:" at bounding box center [1465, 618] width 199 height 20
paste input "LND 50890"
type input "LND 50890"
click at [1394, 590] on span "Not Requested" at bounding box center [1409, 592] width 74 height 15
click at [1415, 719] on span "Received OK" at bounding box center [1459, 723] width 172 height 25
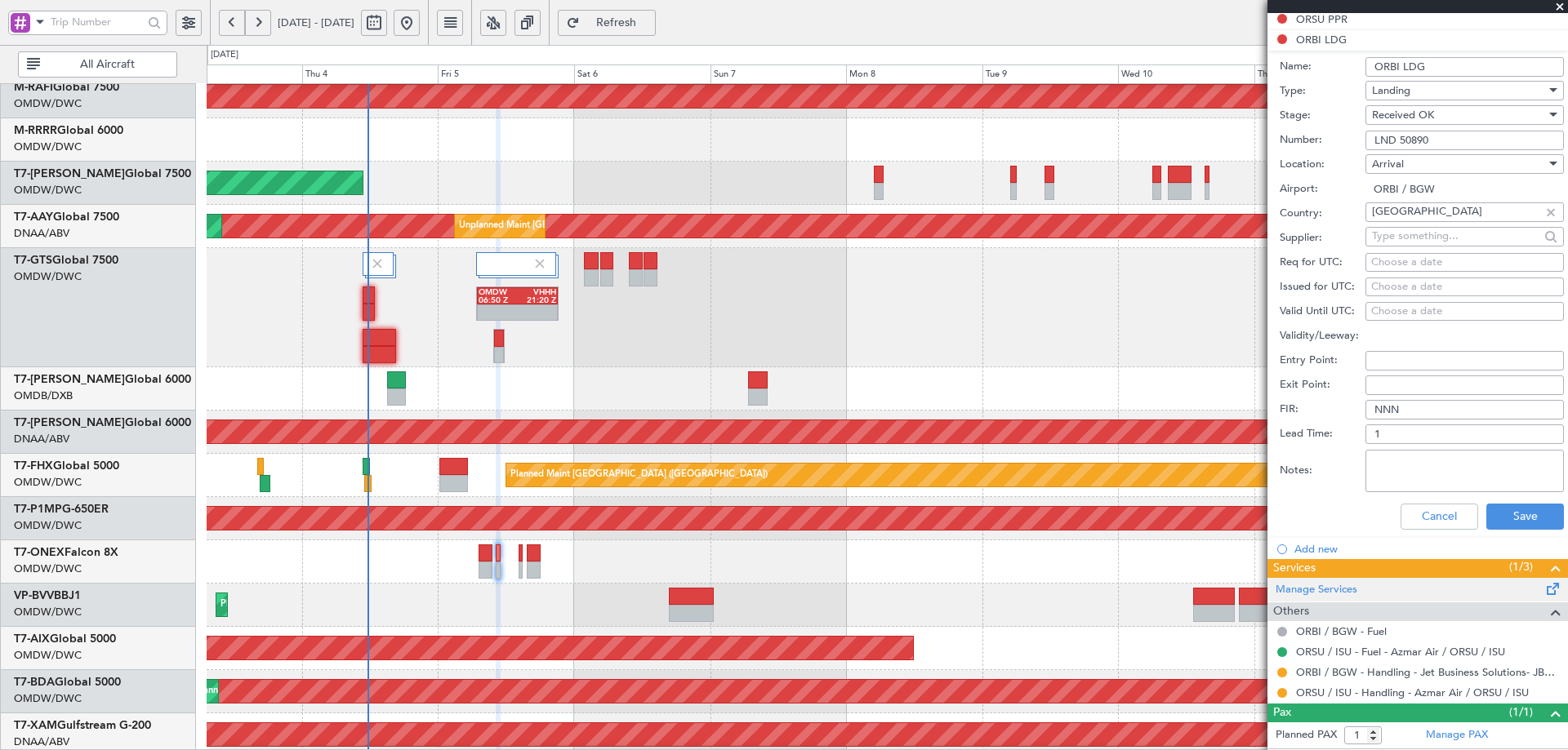
scroll to position [490, 0]
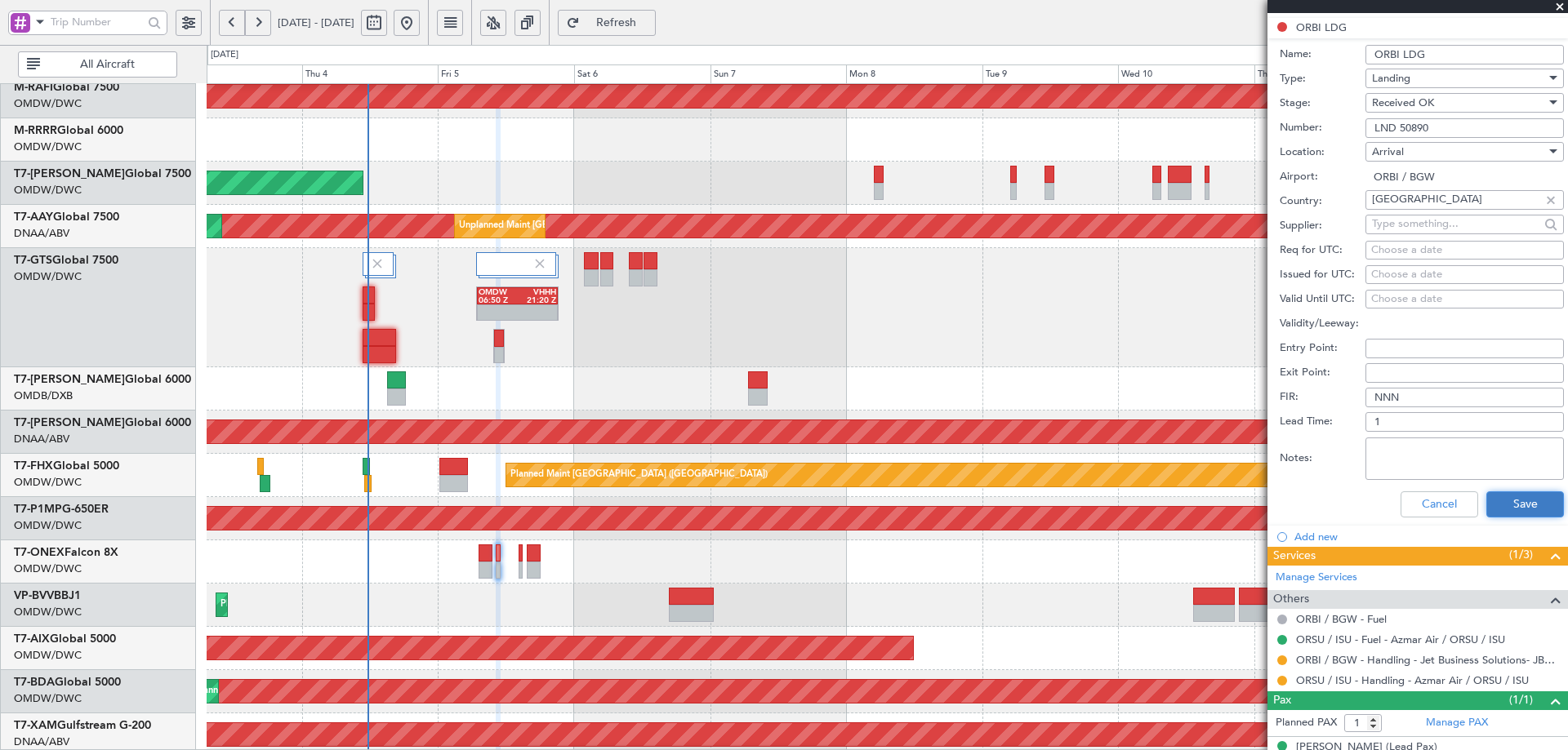
click at [1490, 501] on button "Save" at bounding box center [1525, 505] width 78 height 26
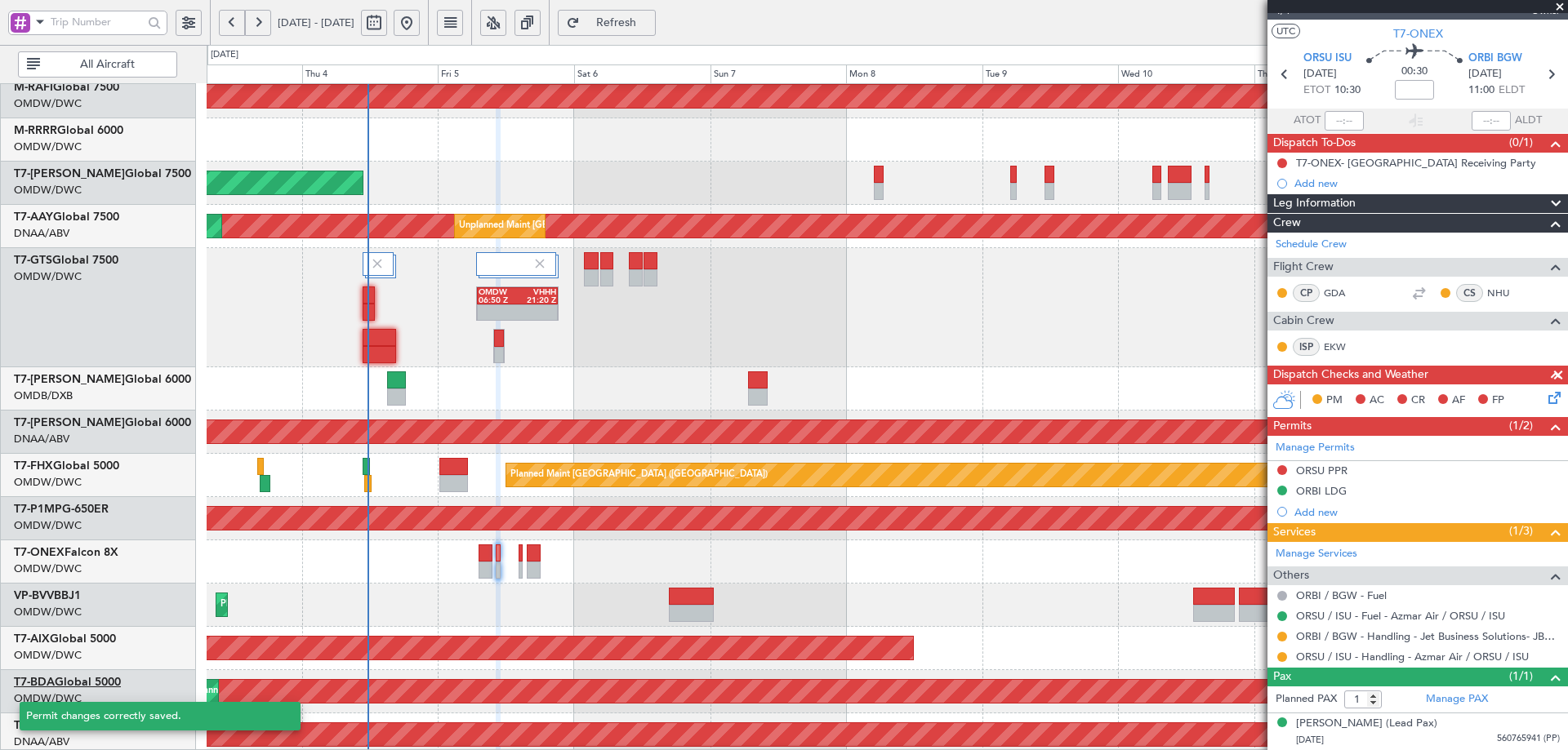
scroll to position [25, 0]
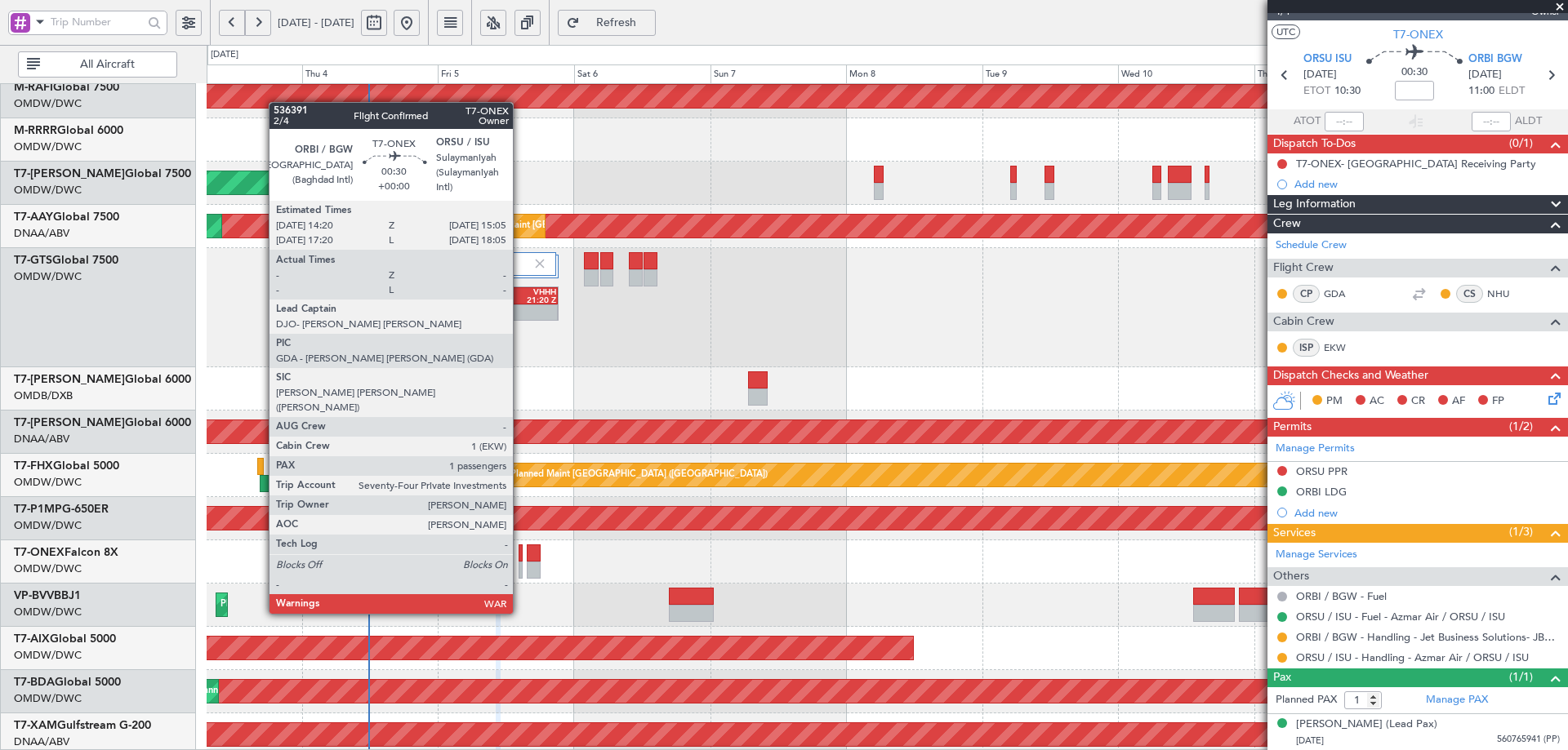
click at [521, 553] on div at bounding box center [521, 552] width 5 height 17
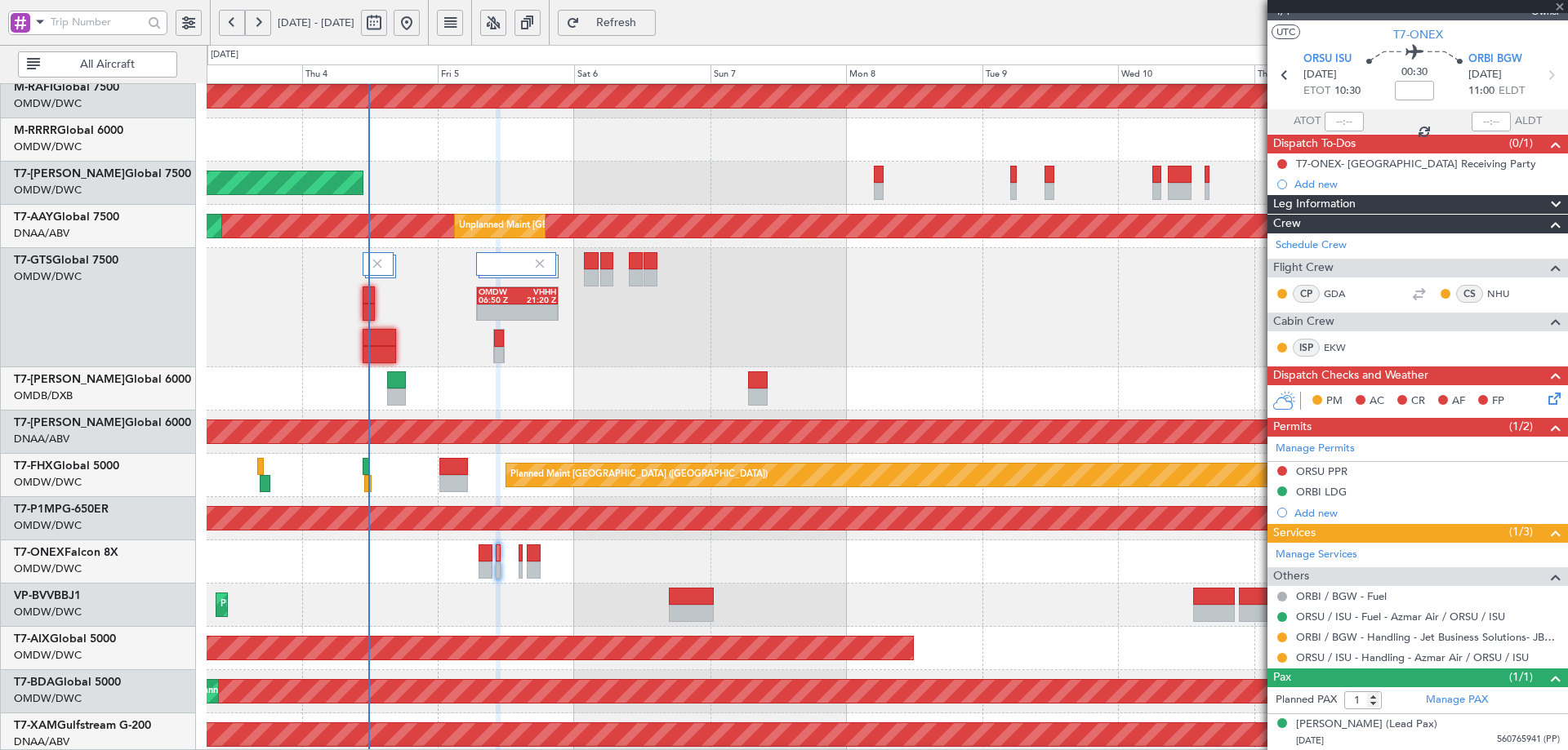
scroll to position [0, 0]
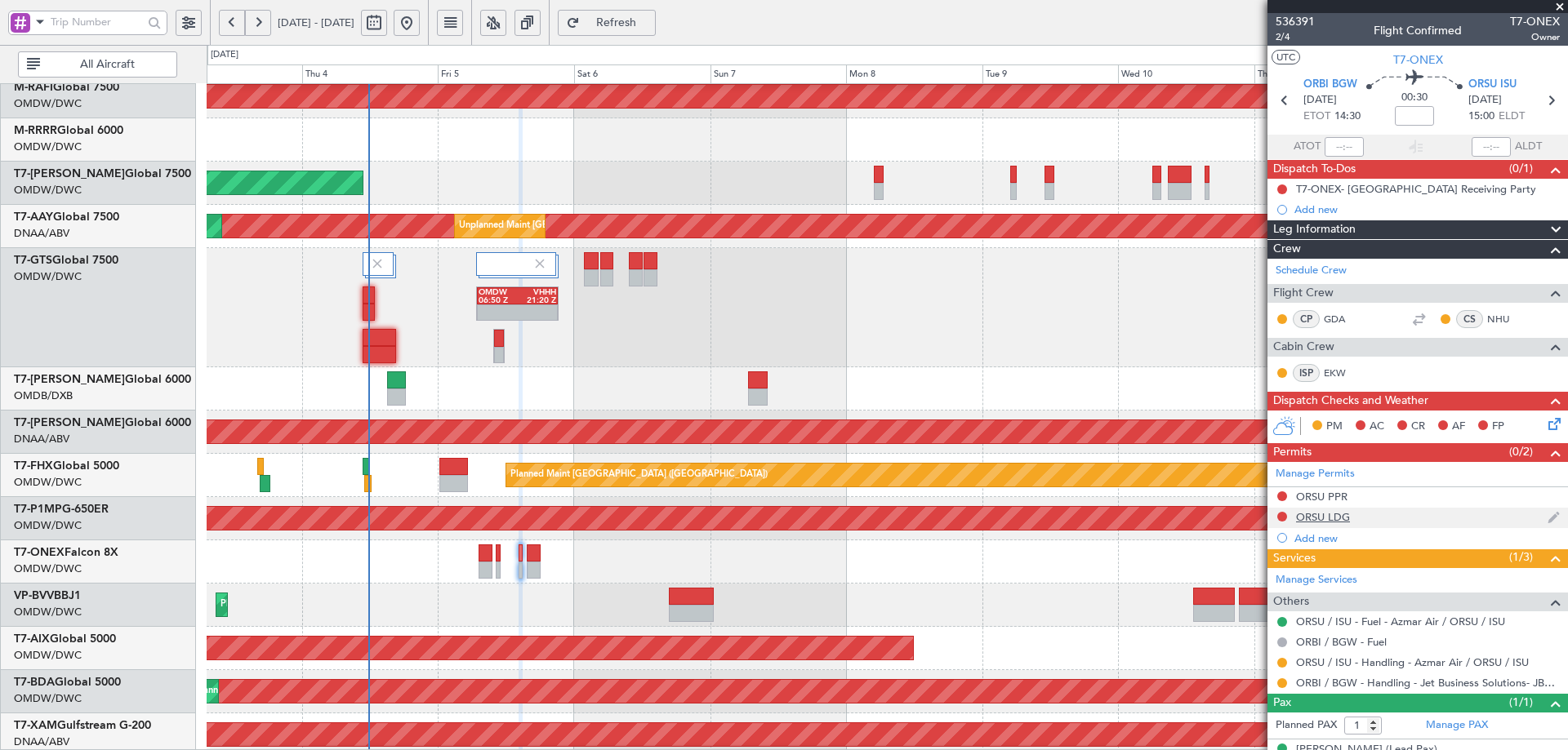
click at [1321, 521] on div "ORSU LDG" at bounding box center [1324, 518] width 54 height 14
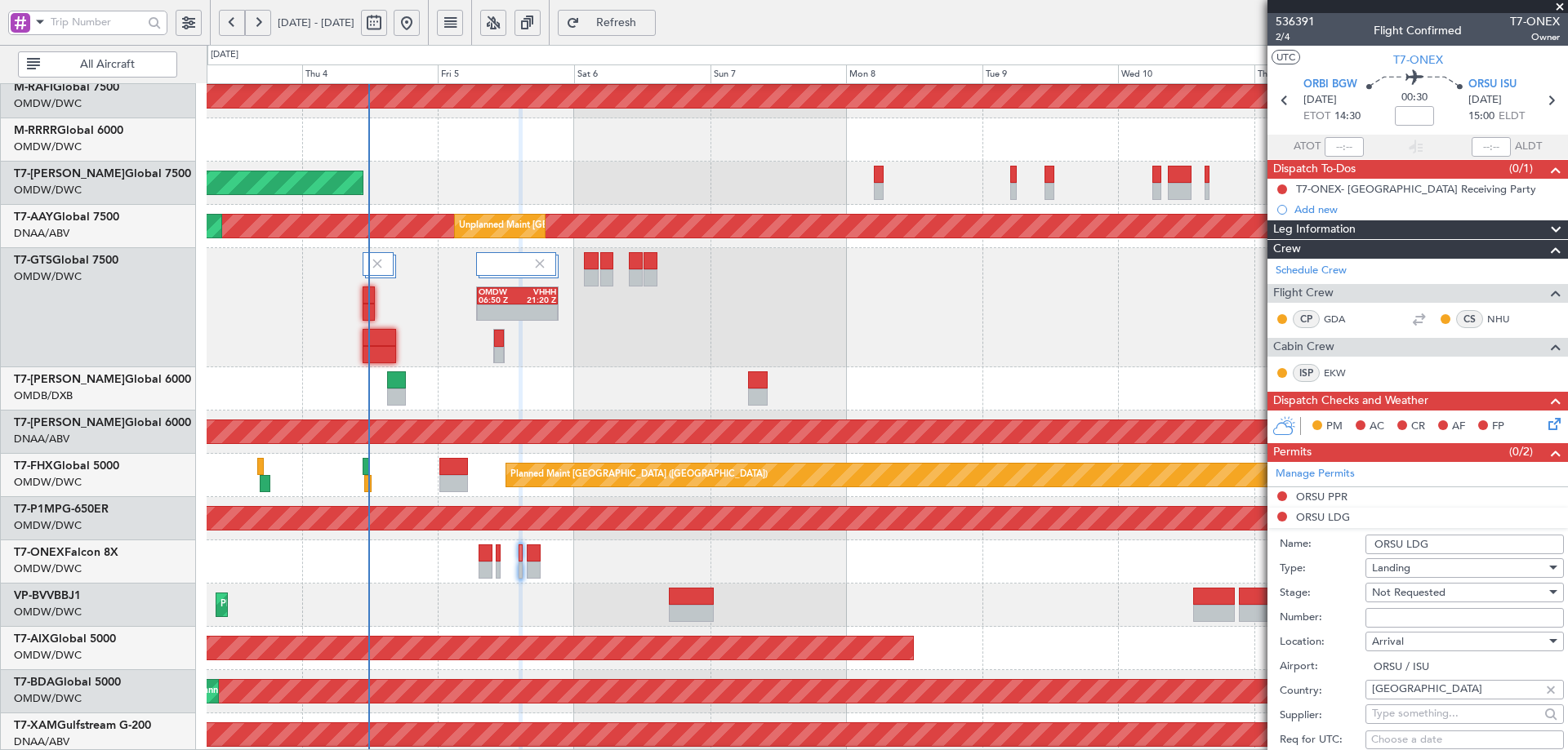
click at [1420, 619] on input "Number:" at bounding box center [1465, 618] width 199 height 20
paste input "LND 50890"
type input "LND 50890"
click at [1399, 595] on span "Not Requested" at bounding box center [1409, 592] width 74 height 15
click at [1397, 722] on span "Received OK" at bounding box center [1459, 723] width 172 height 25
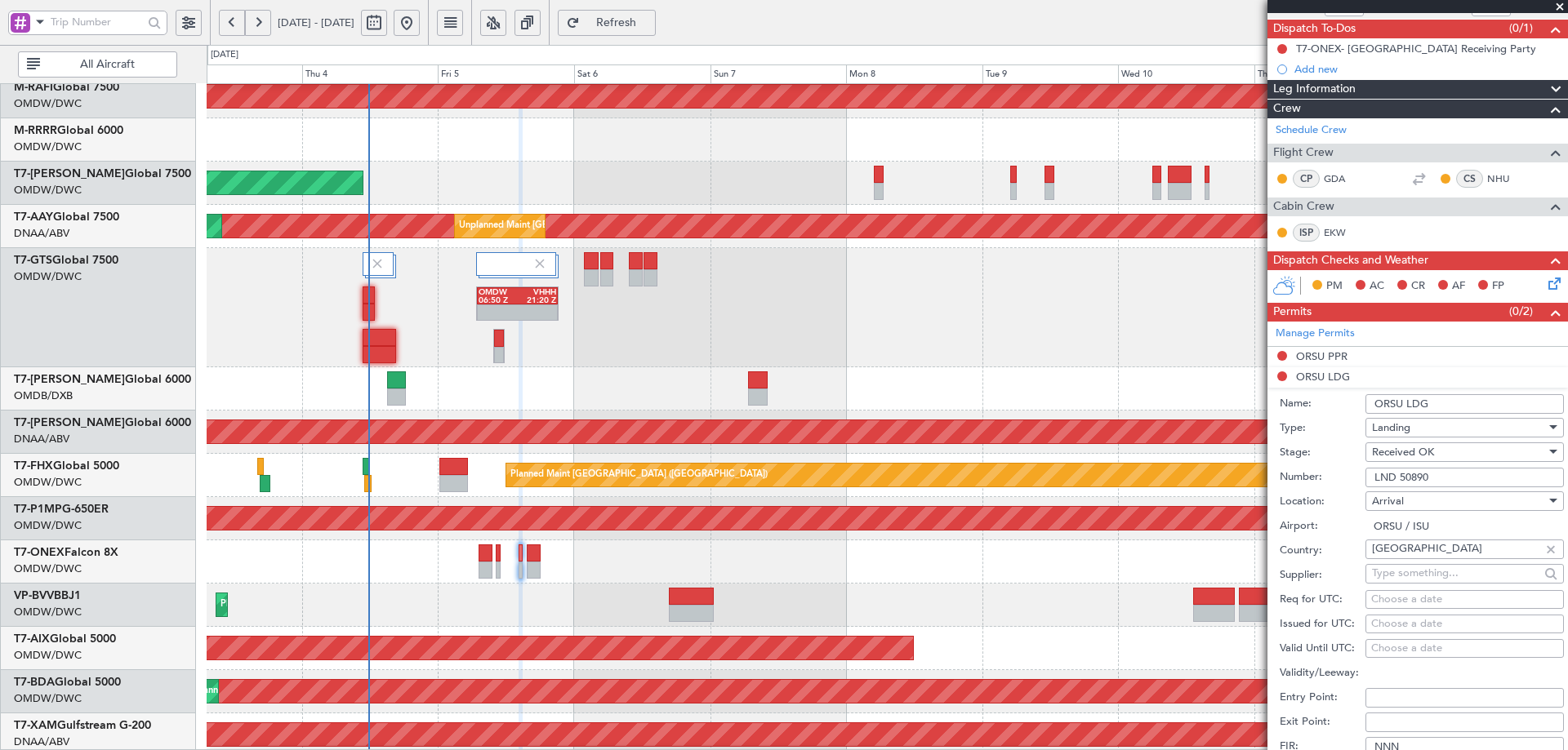
scroll to position [490, 0]
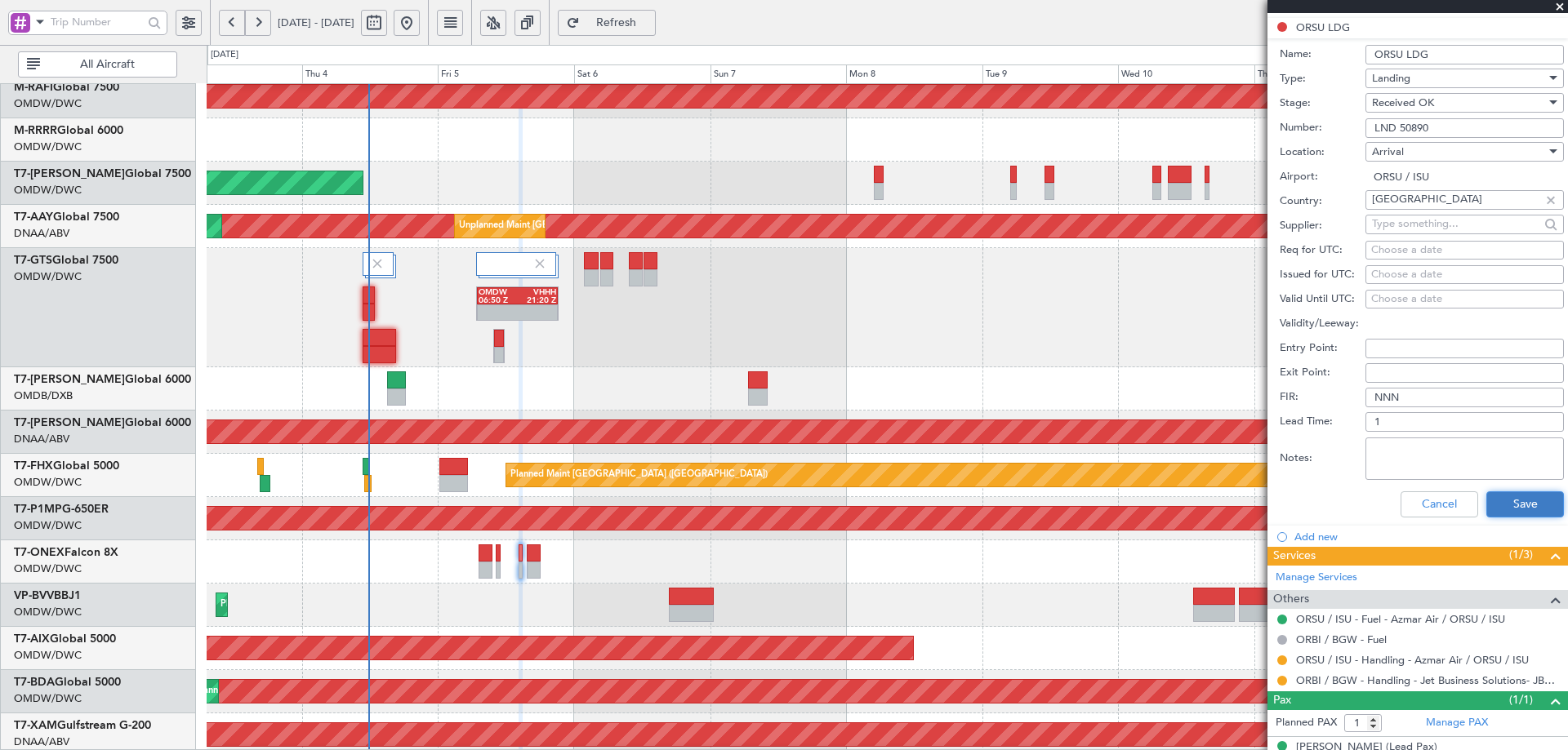
click at [1508, 503] on button "Save" at bounding box center [1525, 505] width 78 height 26
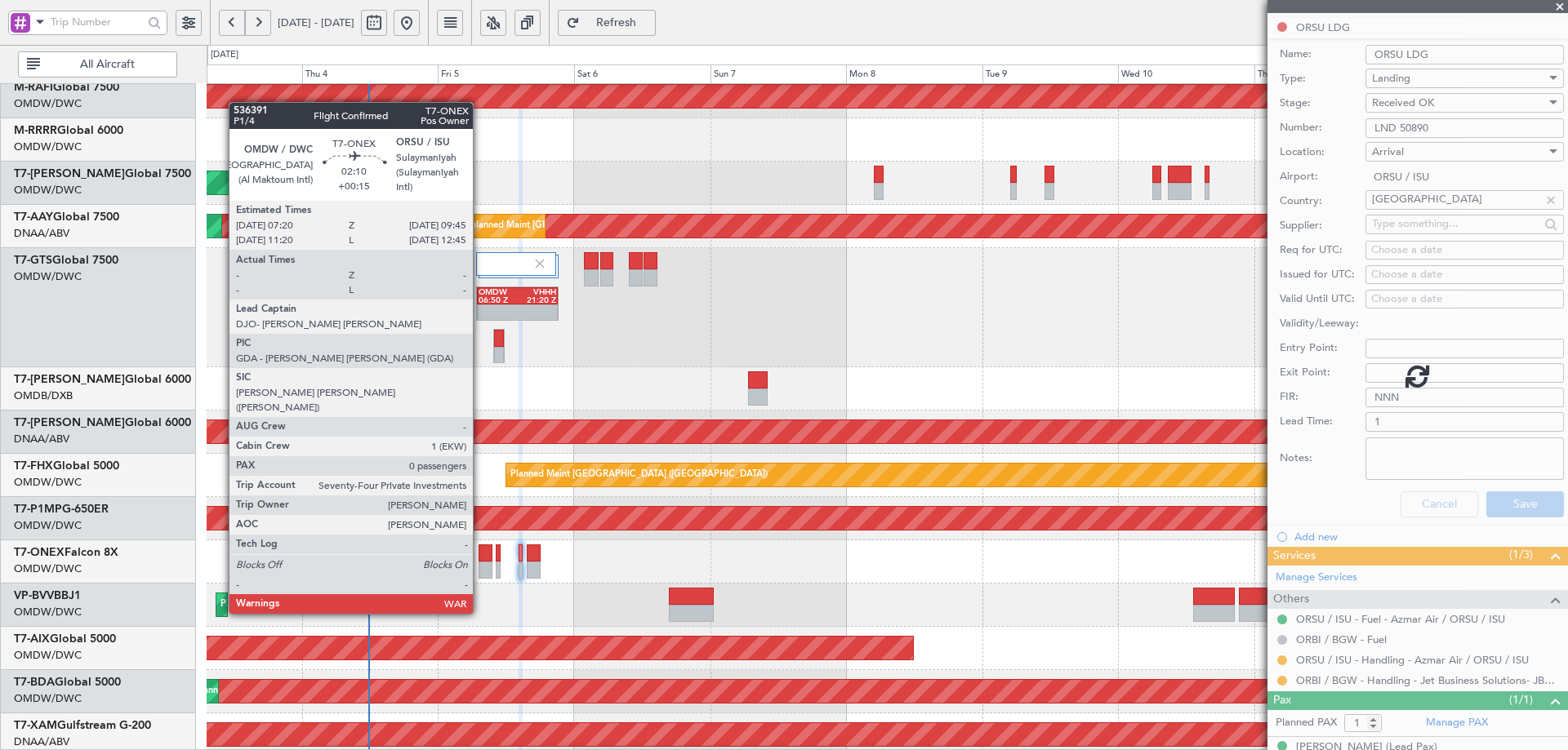
scroll to position [25, 0]
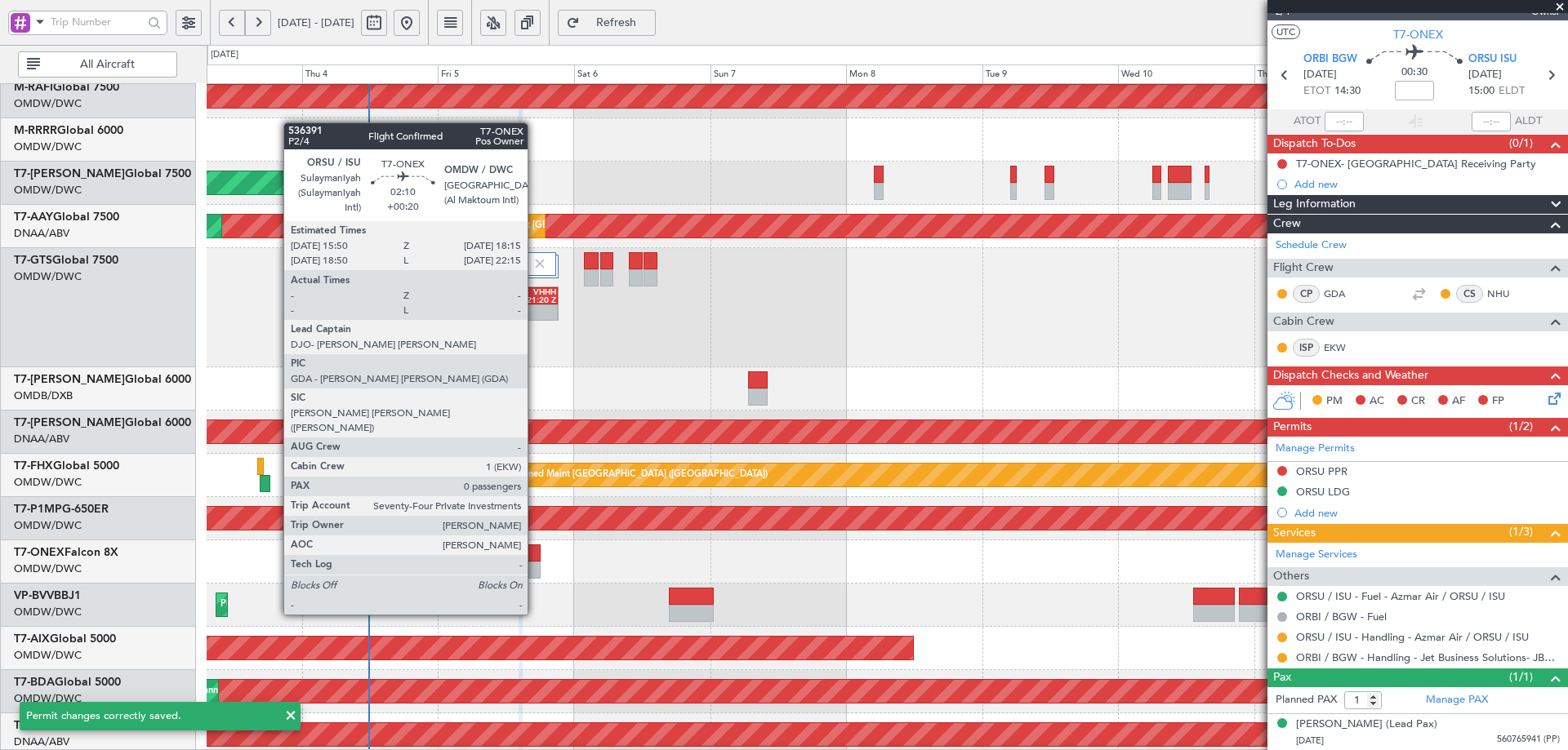
click at [535, 554] on div at bounding box center [534, 552] width 14 height 17
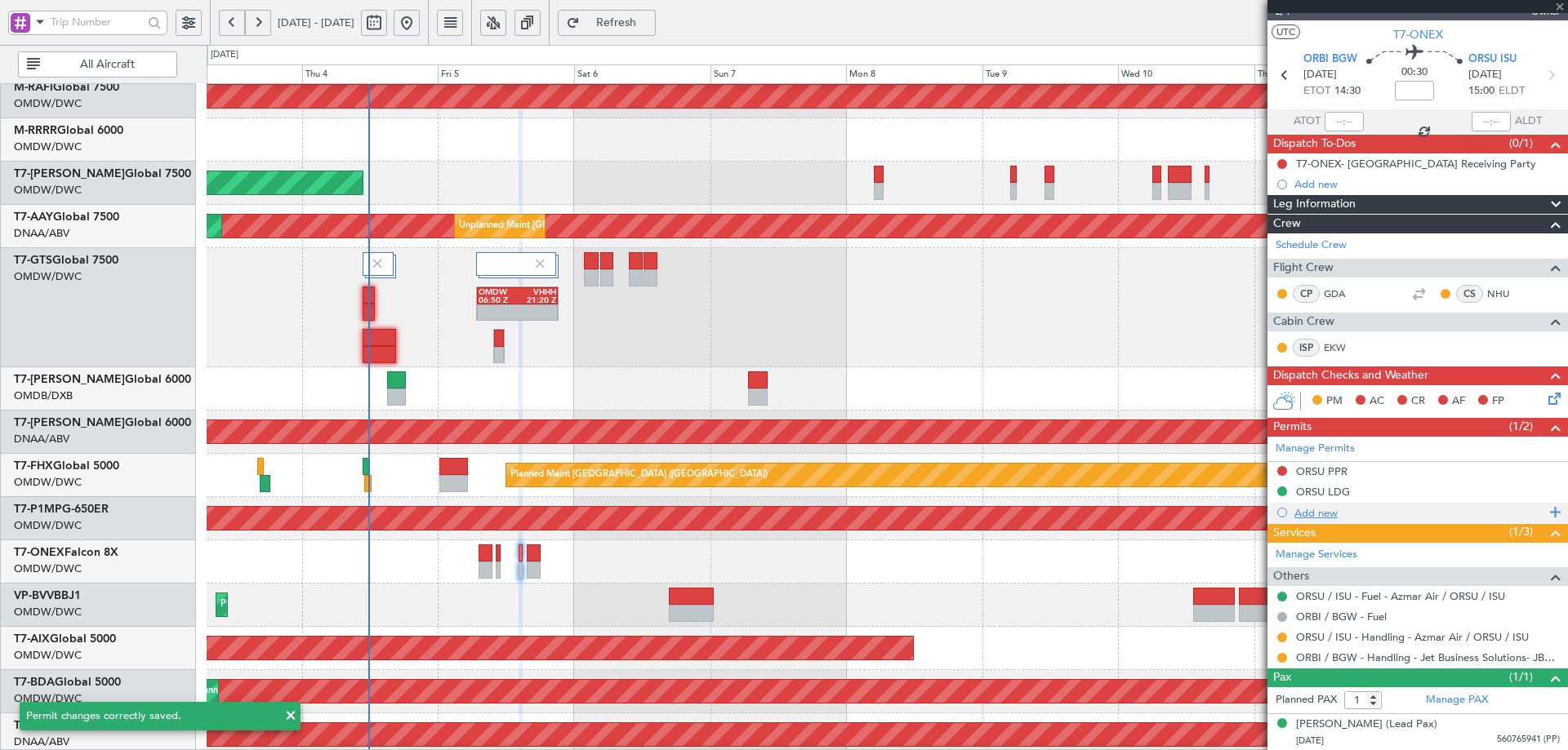
type input "+00:20"
type input "0"
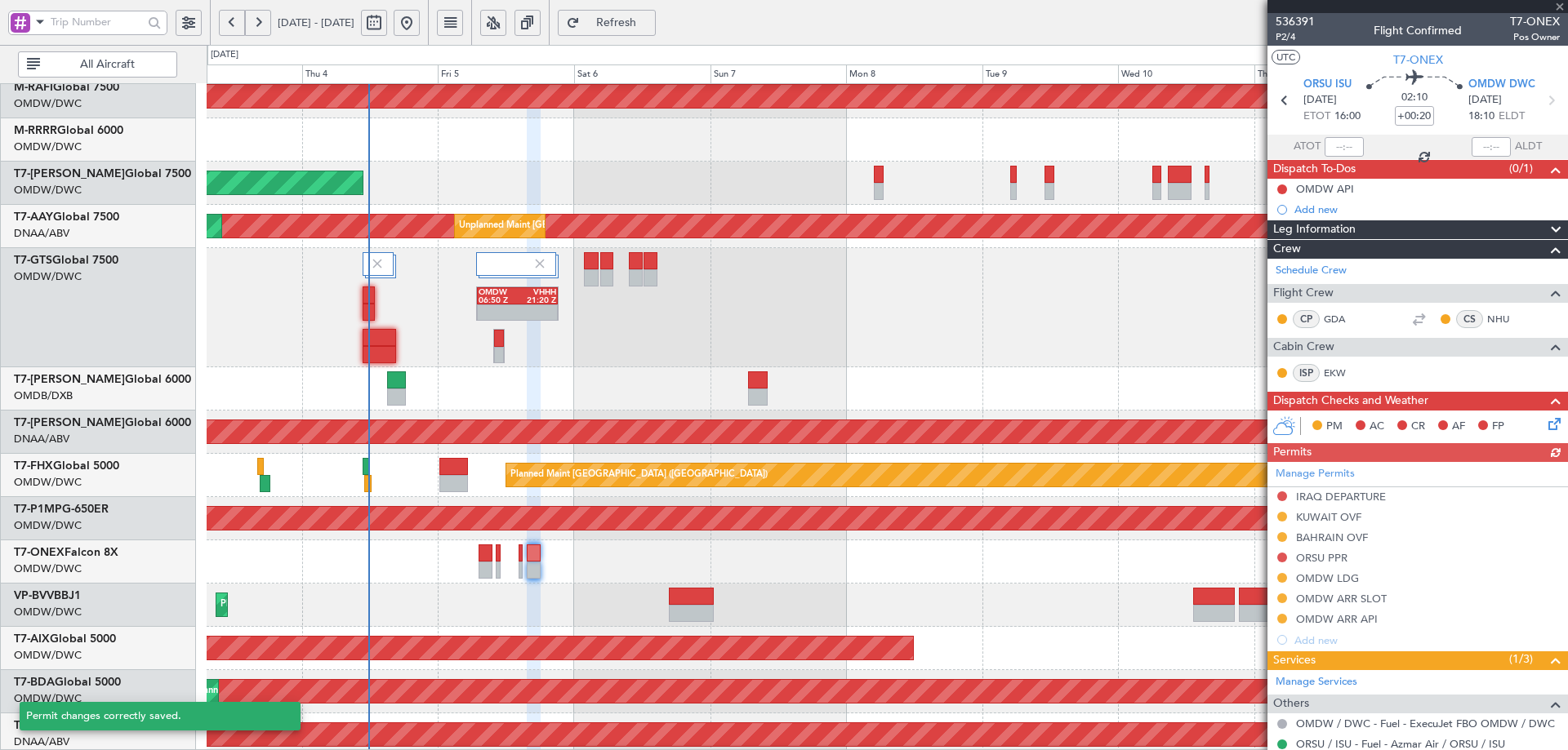
scroll to position [90, 0]
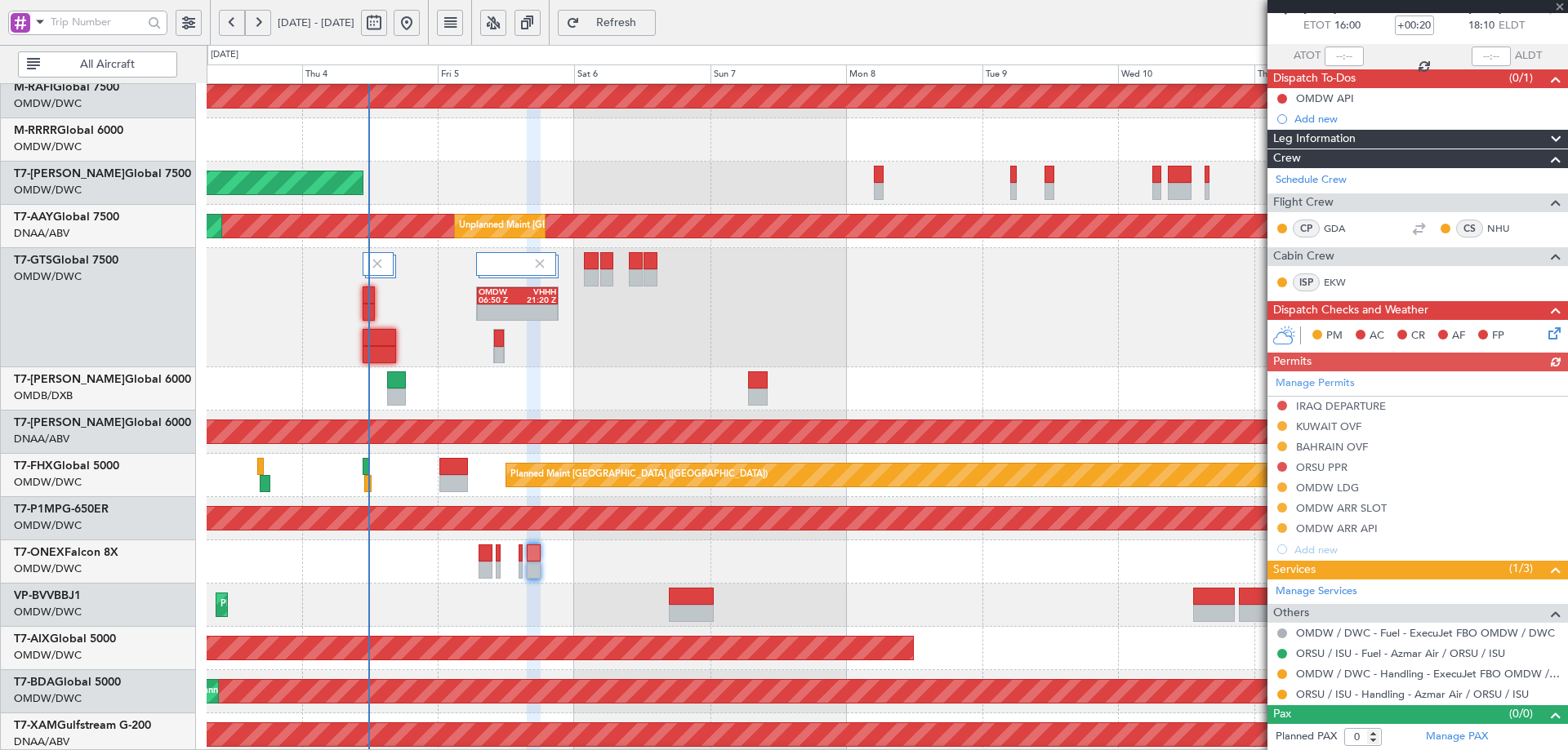
click at [1329, 403] on div "Manage Permits IRAQ DEPARTURE KUWAIT OVF BAHRAIN OVF ORSU PPR OMDW LDG OMDW ARR…" at bounding box center [1418, 466] width 301 height 189
click at [1367, 408] on div "IRAQ DEPARTURE" at bounding box center [1341, 406] width 89 height 14
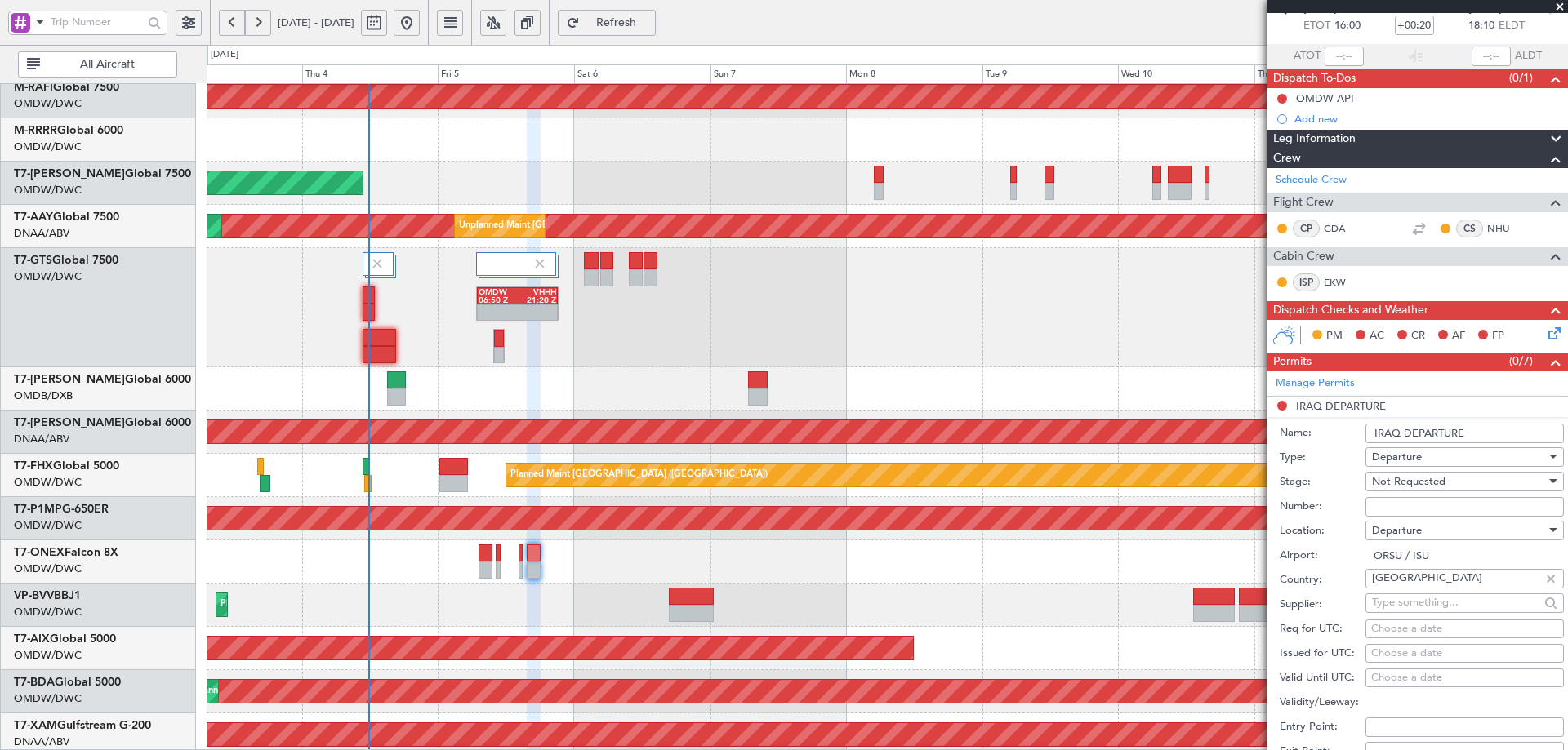
click at [1392, 512] on input "Number:" at bounding box center [1465, 508] width 199 height 20
paste input "LND 50890"
type input "LND 50890"
click at [1419, 484] on span "Not Requested" at bounding box center [1409, 482] width 74 height 15
drag, startPoint x: 1438, startPoint y: 617, endPoint x: 1442, endPoint y: 658, distance: 41.2
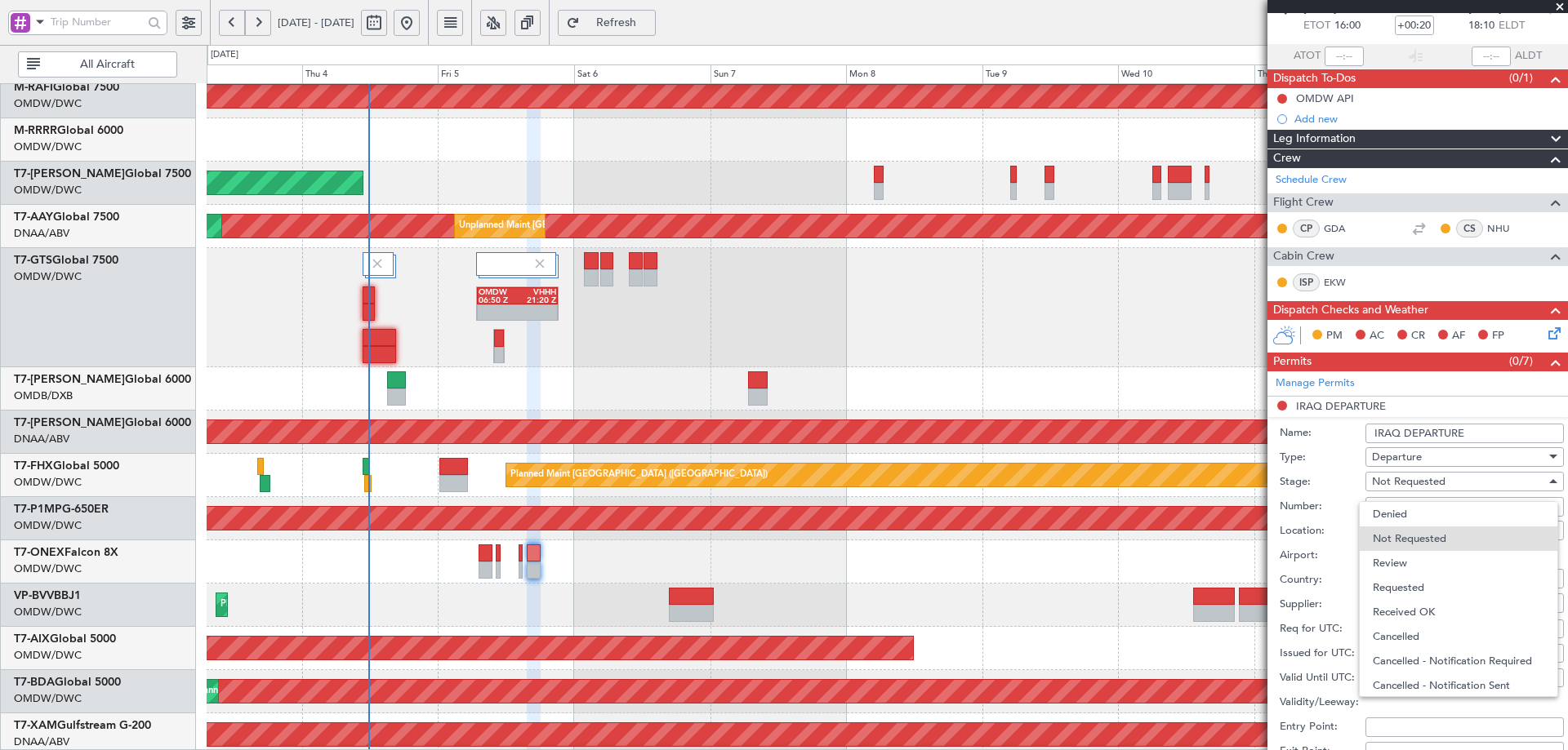
click at [1437, 617] on span "Received OK" at bounding box center [1459, 612] width 172 height 25
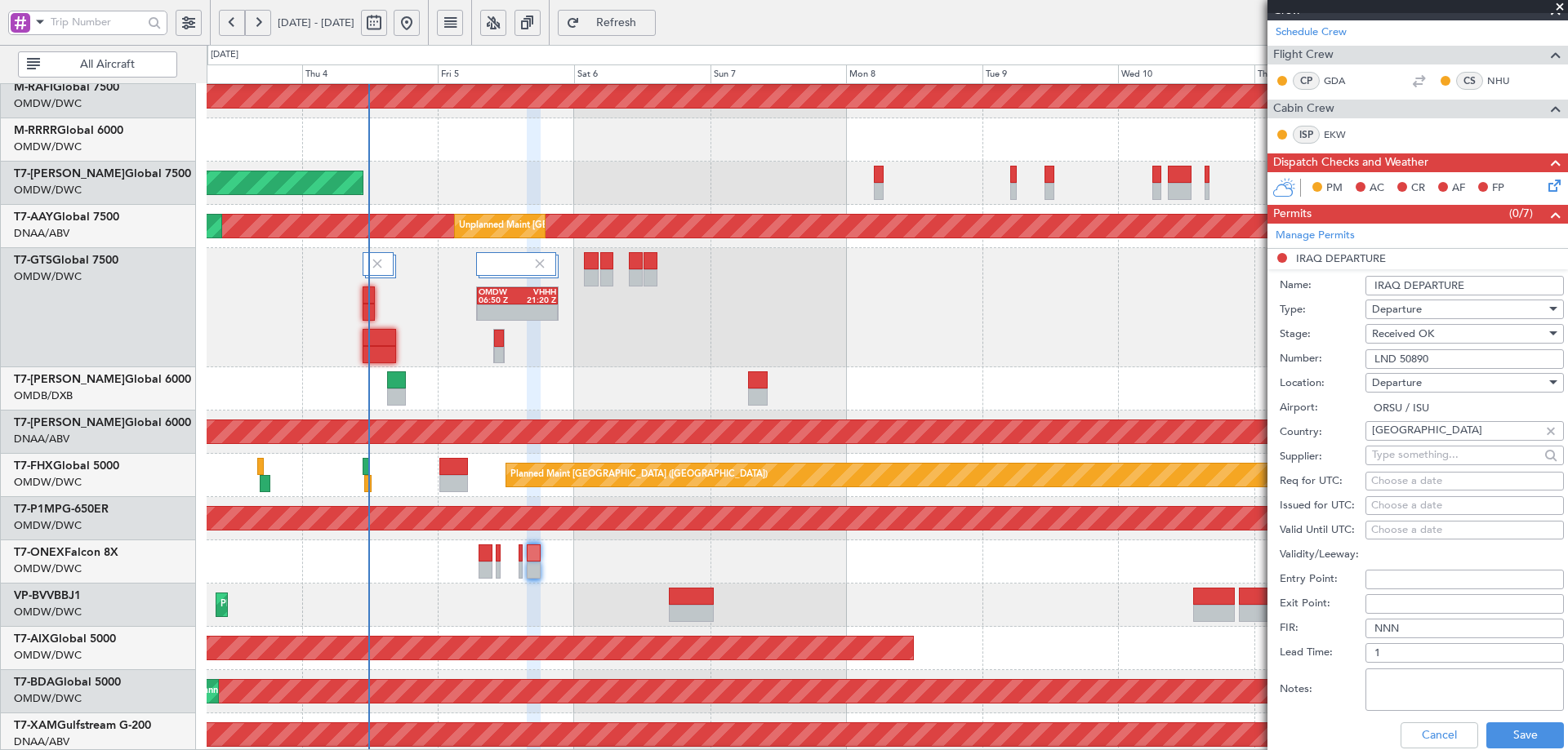
scroll to position [499, 0]
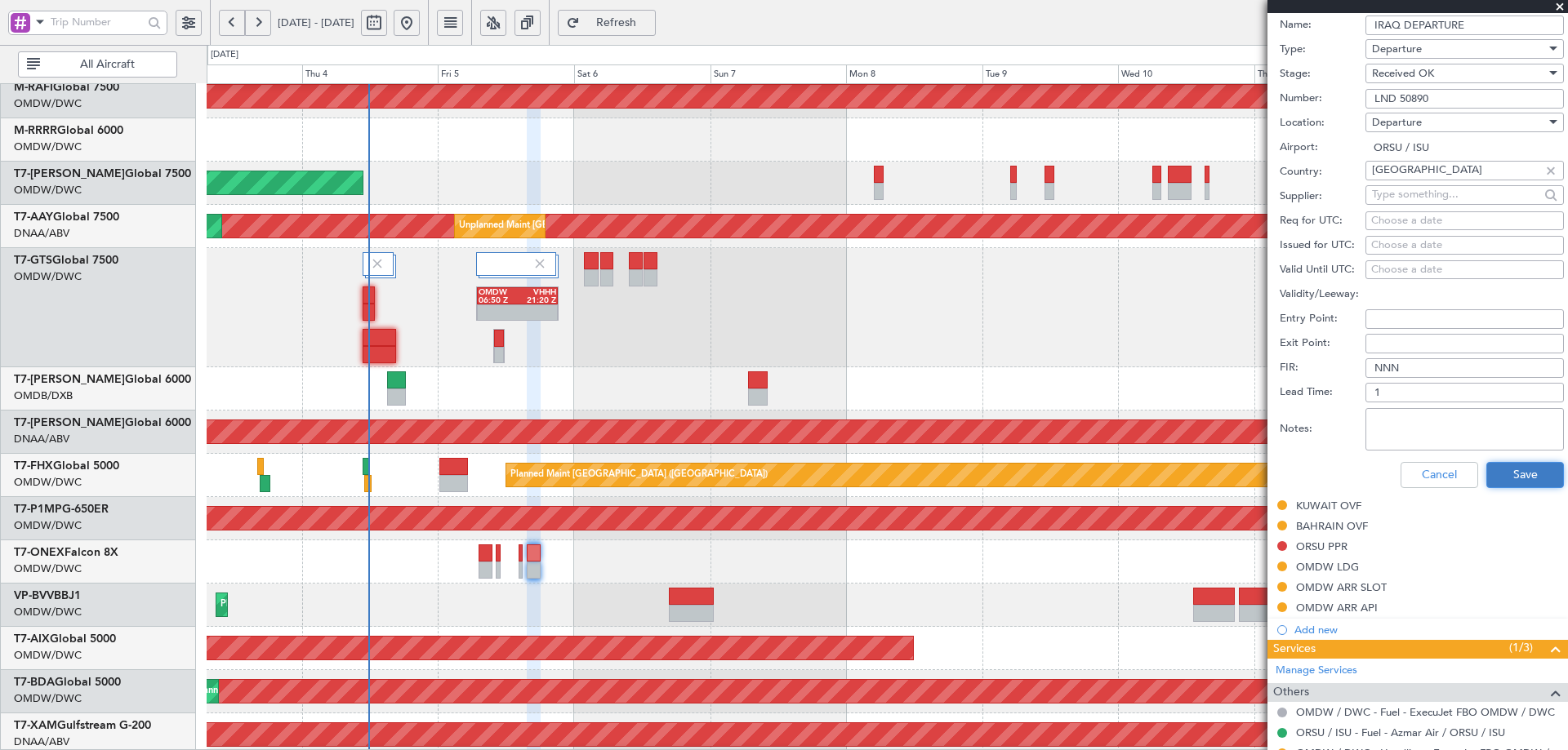
click at [1507, 475] on button "Save" at bounding box center [1525, 475] width 78 height 26
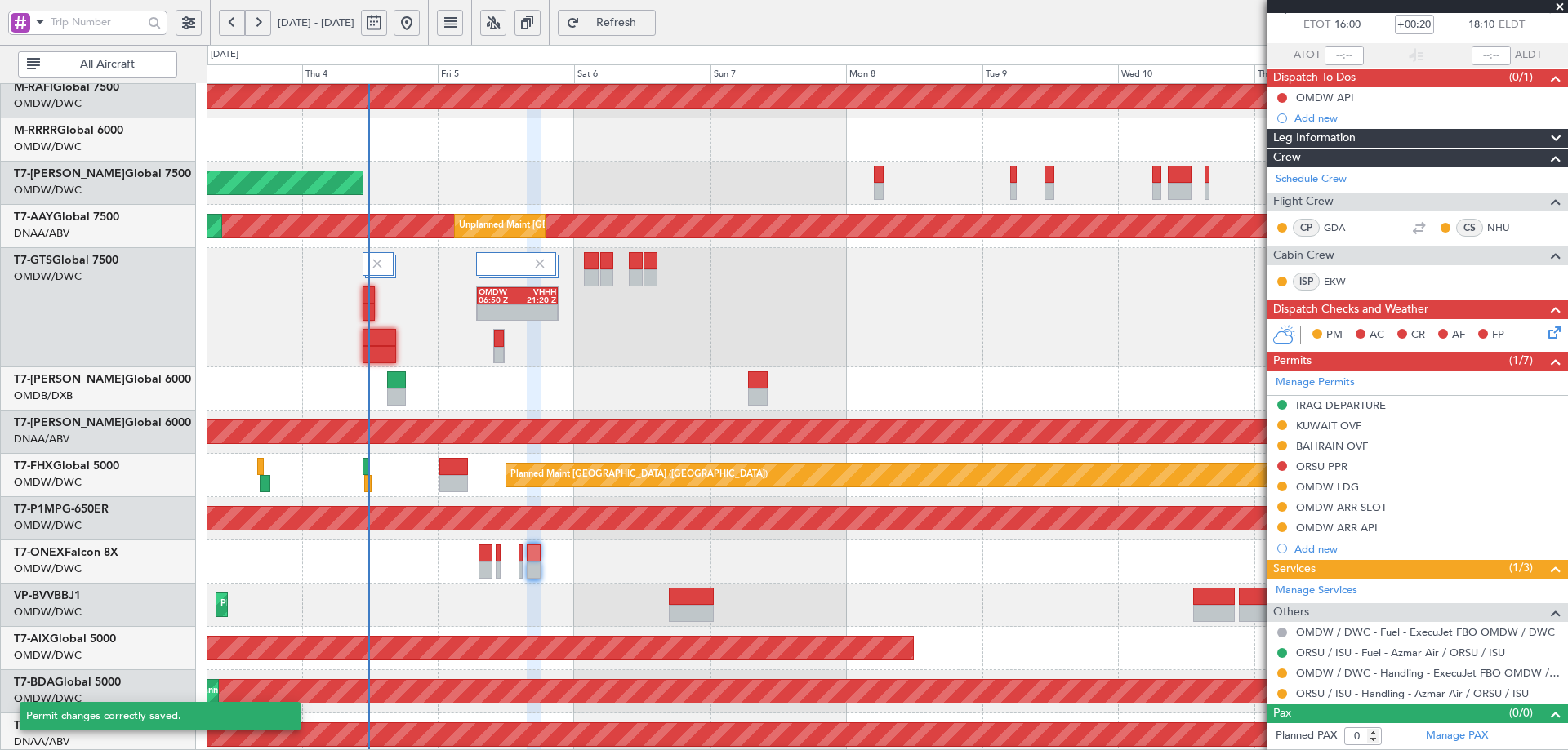
scroll to position [12, 0]
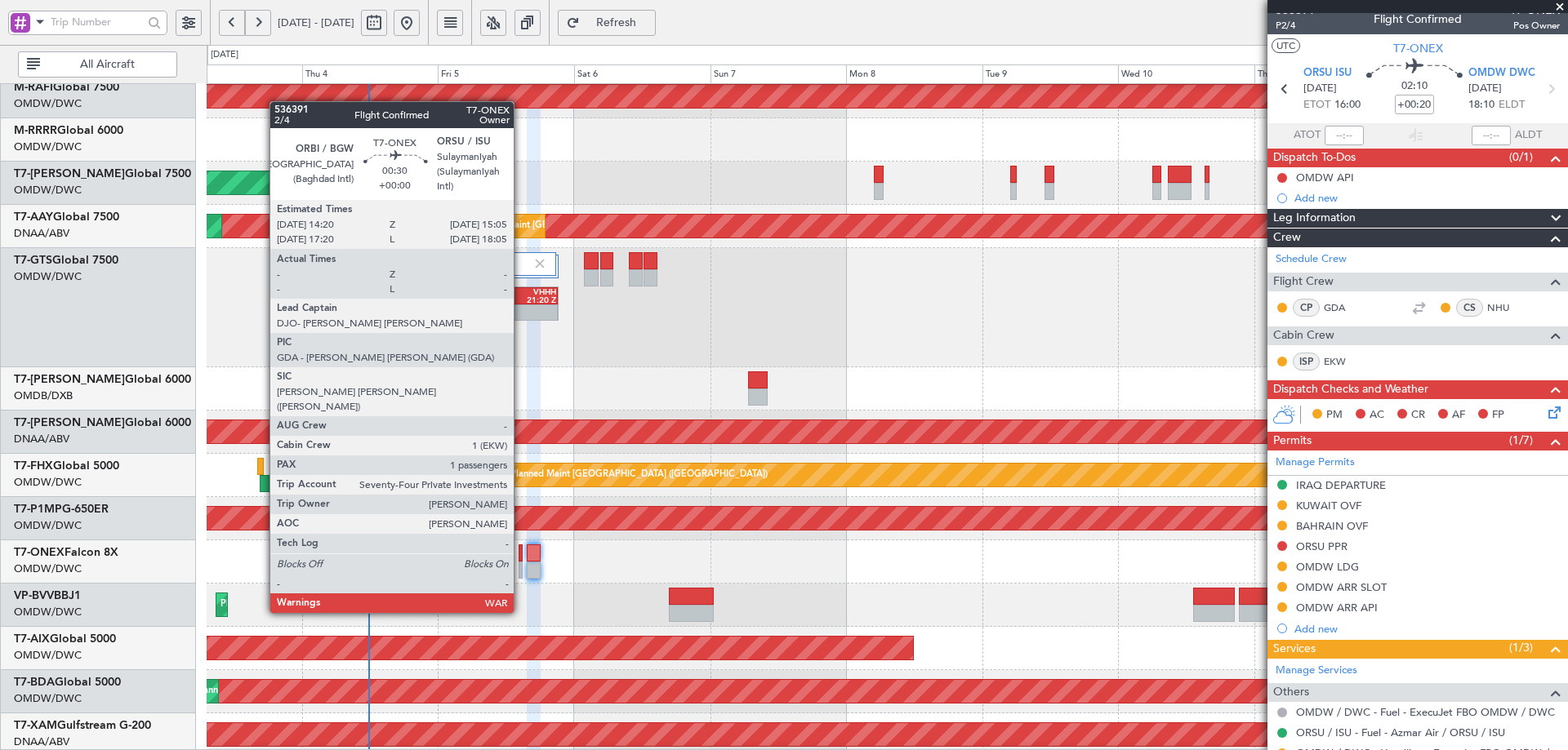
click at [521, 553] on div at bounding box center [521, 552] width 5 height 17
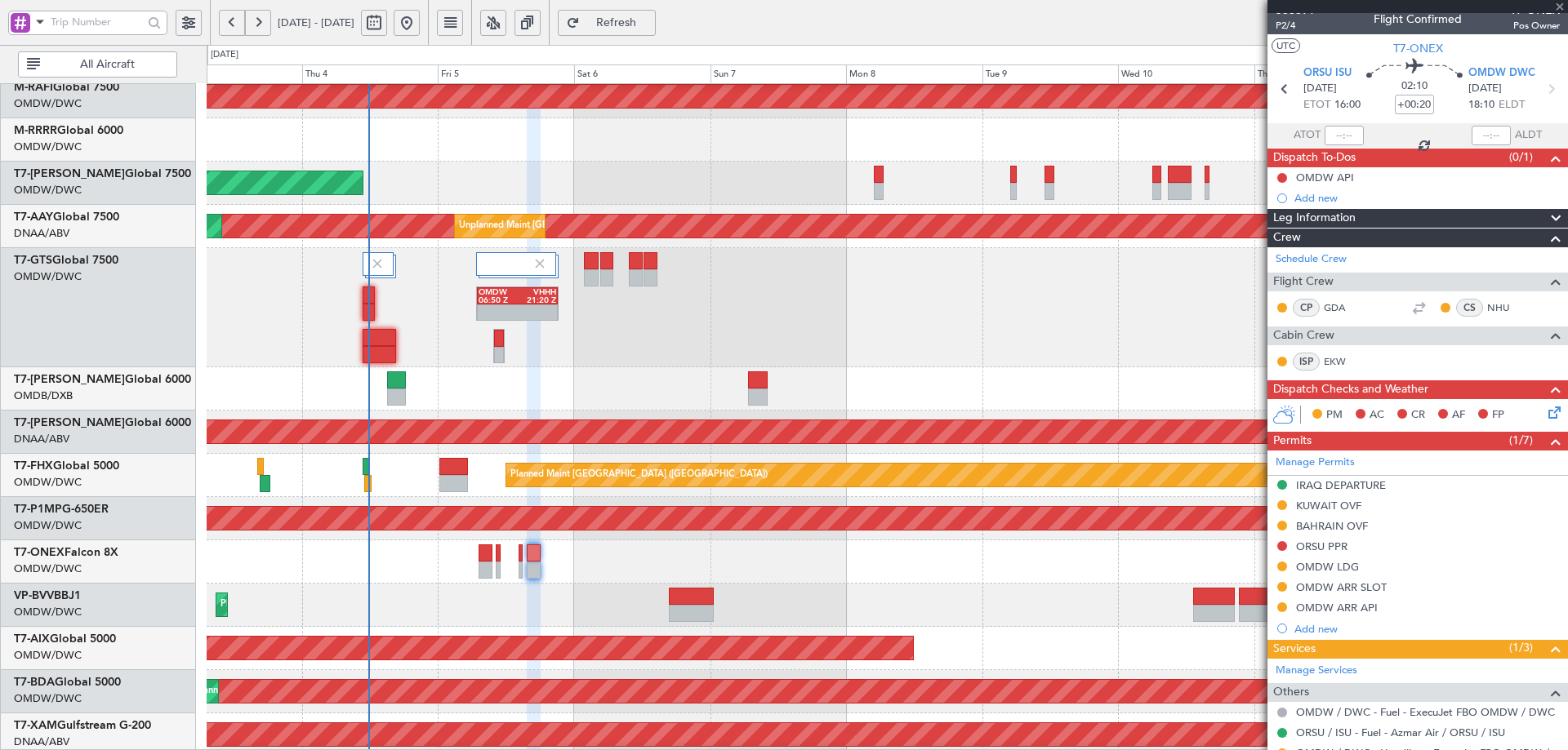
type input "1"
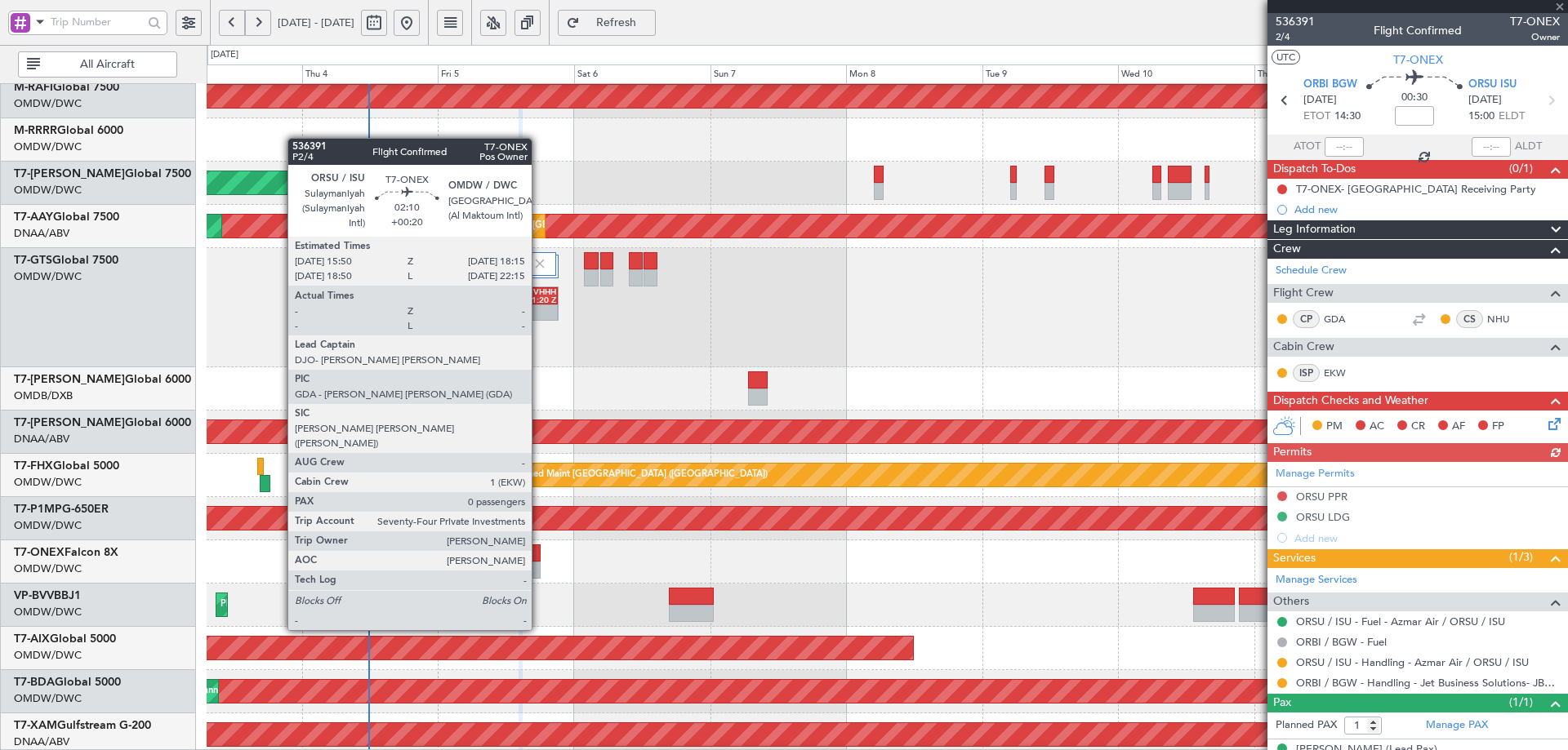
click at [540, 569] on div at bounding box center [534, 570] width 14 height 17
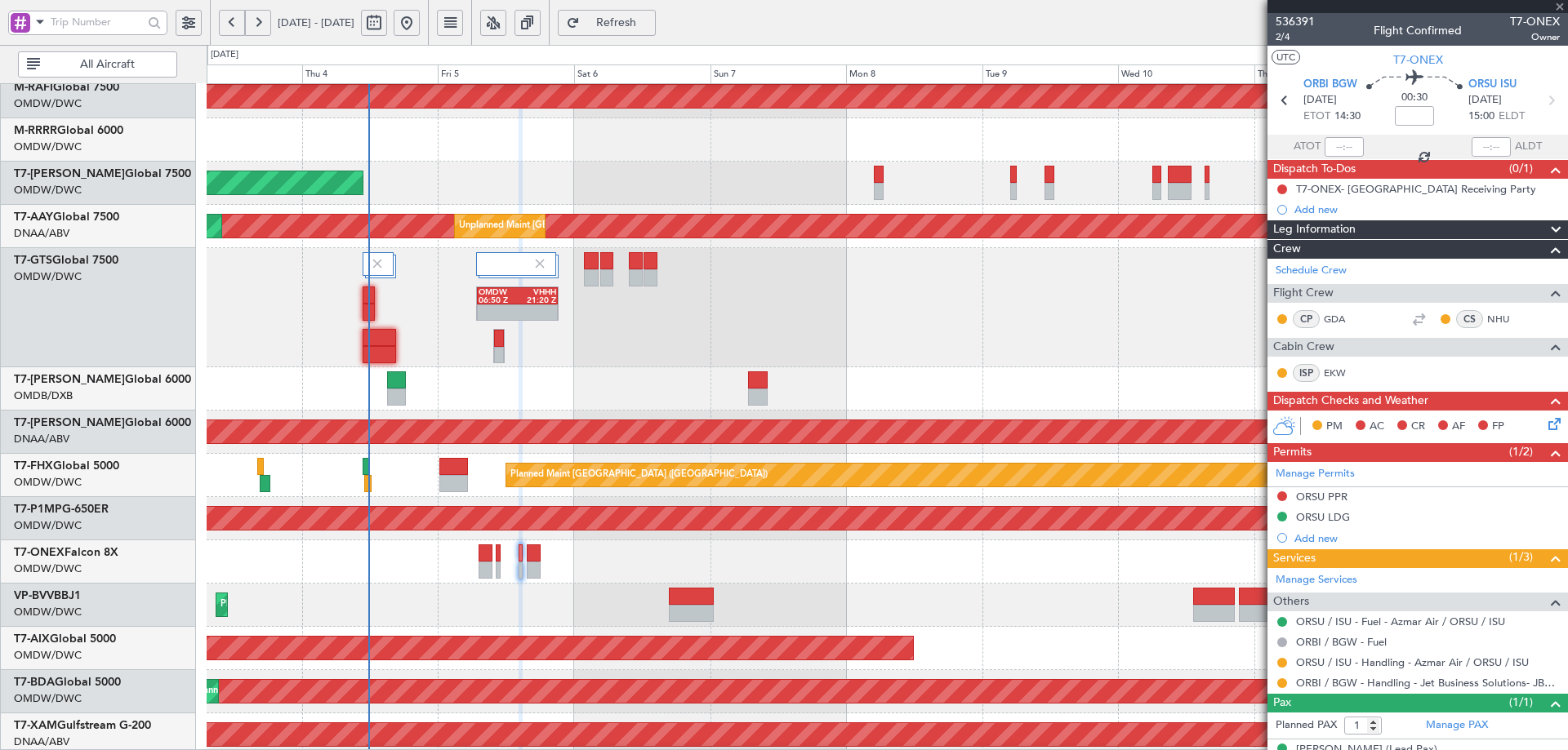
type input "+00:20"
type input "0"
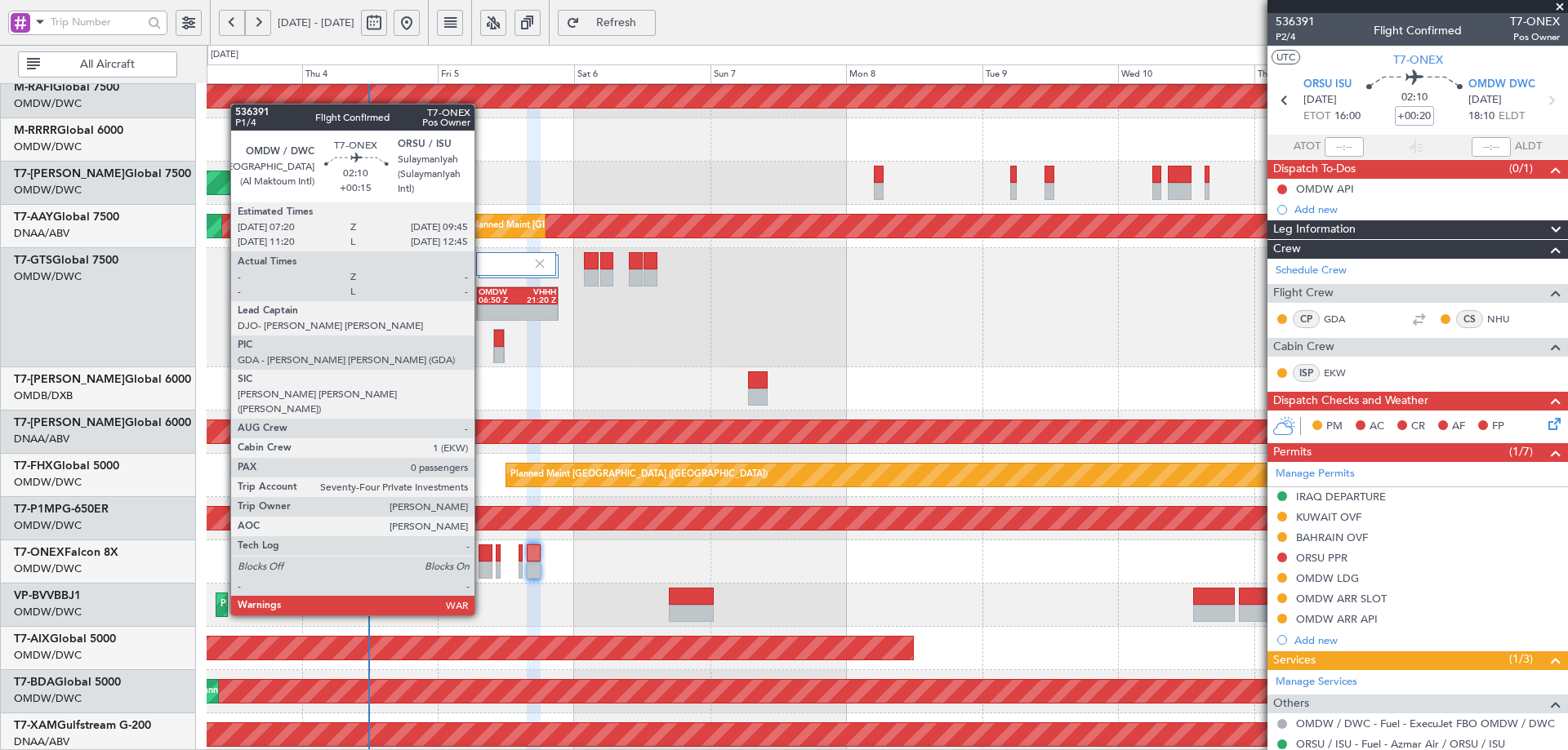
click at [482, 555] on div at bounding box center [486, 552] width 14 height 17
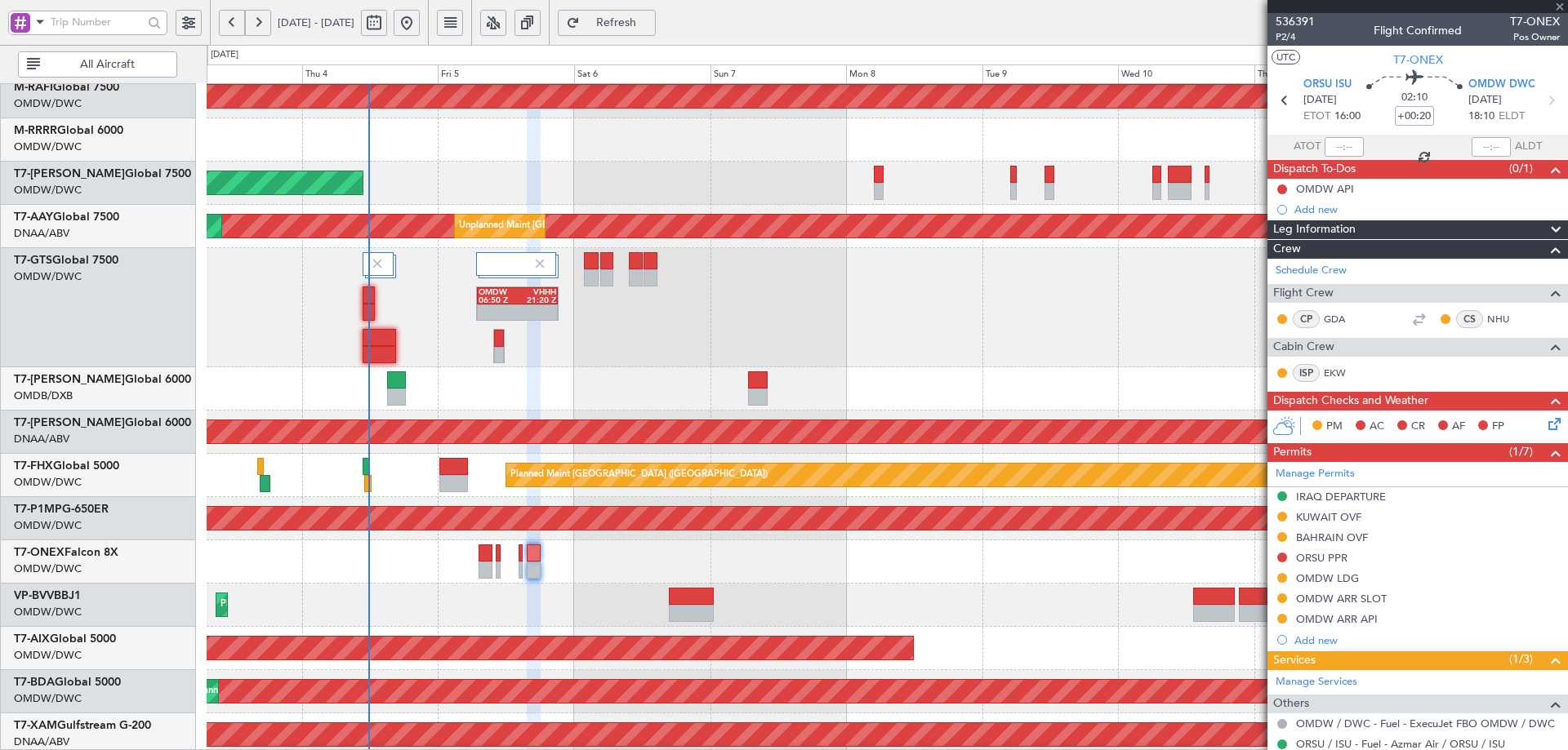
type input "+00:15"
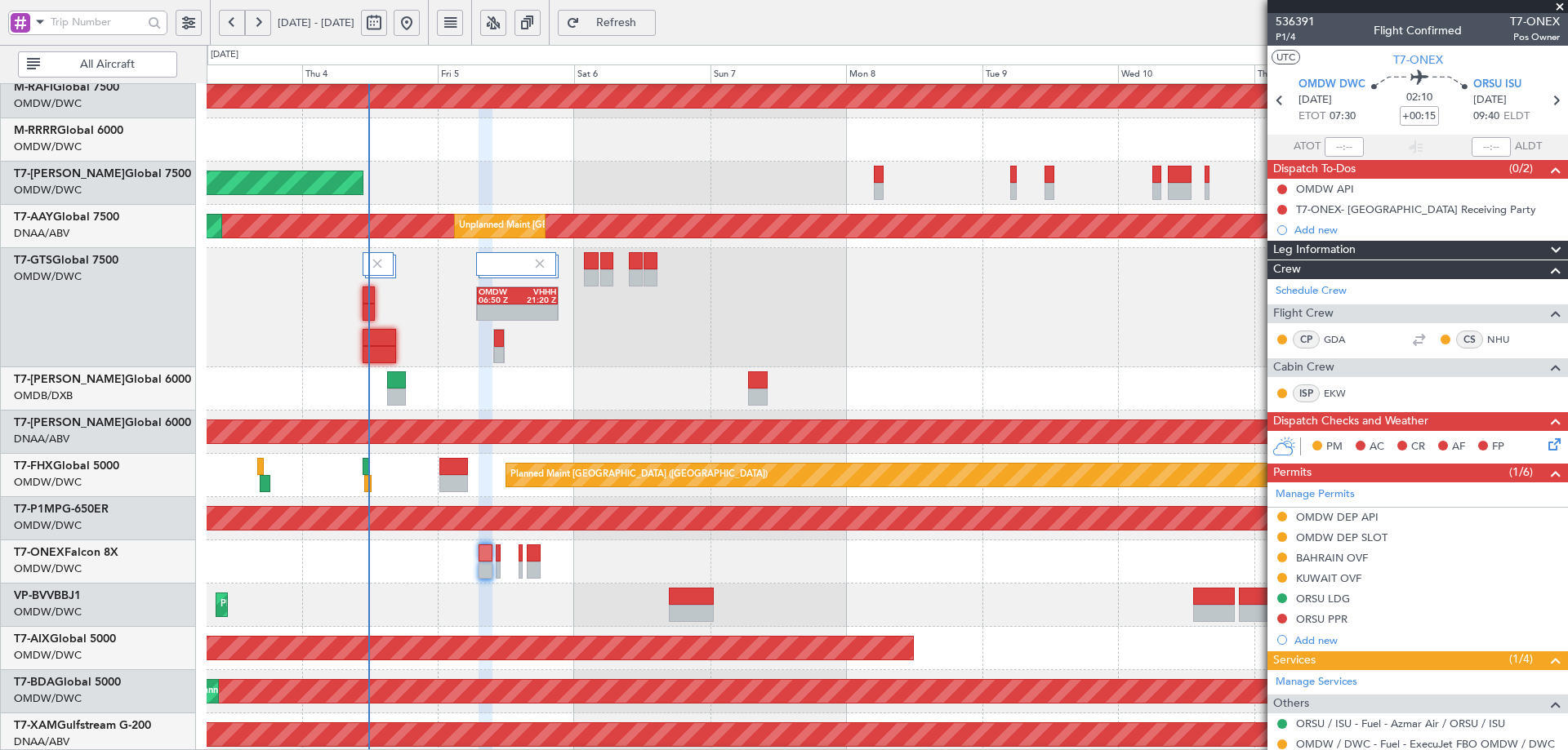
click at [1384, 543] on mat-tooltip-component "OMDW DEP SLOT" at bounding box center [1340, 565] width 105 height 44
click at [1376, 541] on div "OMDW DEP SLOT" at bounding box center [1342, 537] width 91 height 14
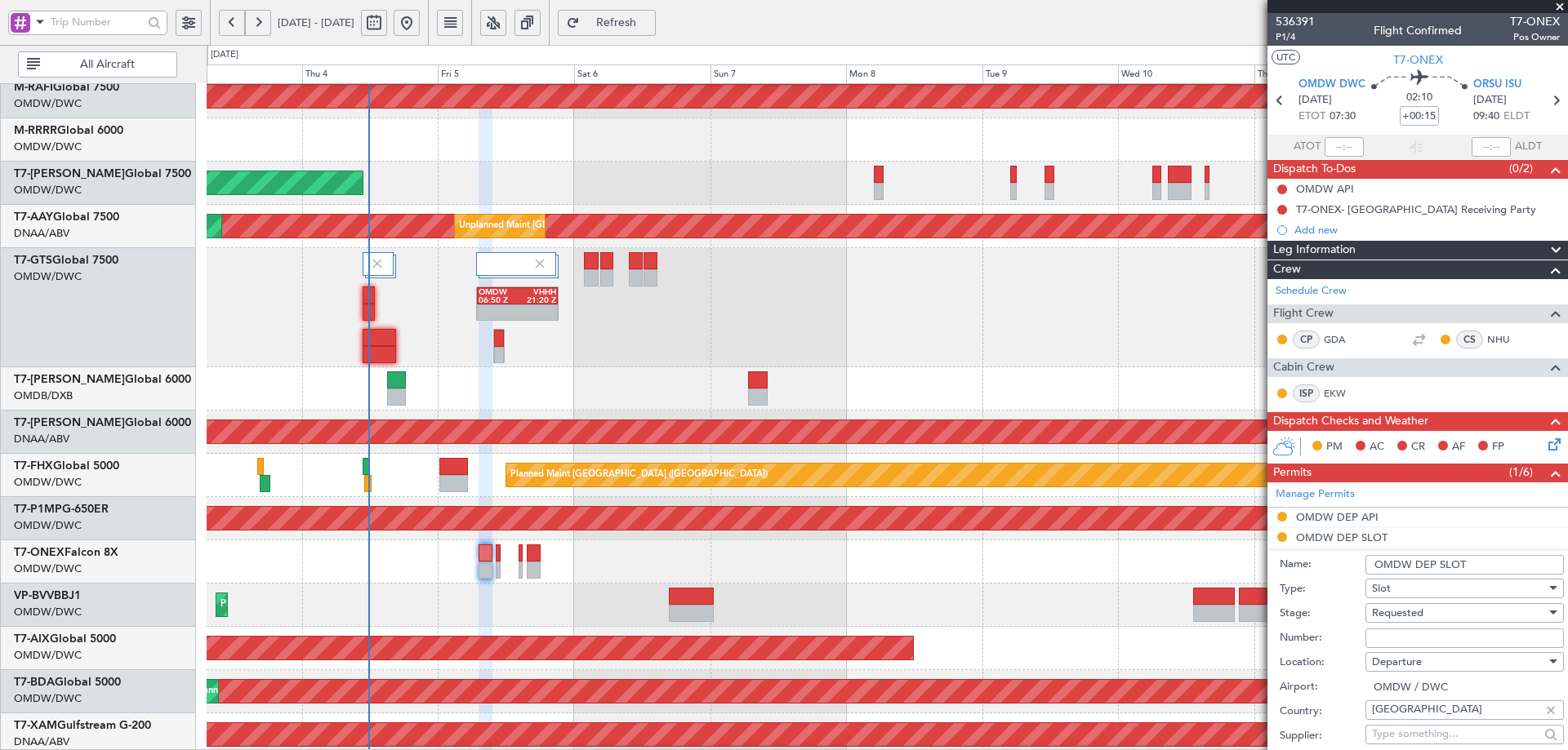
drag, startPoint x: 1411, startPoint y: 643, endPoint x: 1411, endPoint y: 632, distance: 11.0
click at [1411, 643] on input "Number:" at bounding box center [1465, 639] width 199 height 20
paste input "EJO111"
type input "EJO111"
click at [1411, 616] on span "Requested" at bounding box center [1398, 613] width 52 height 15
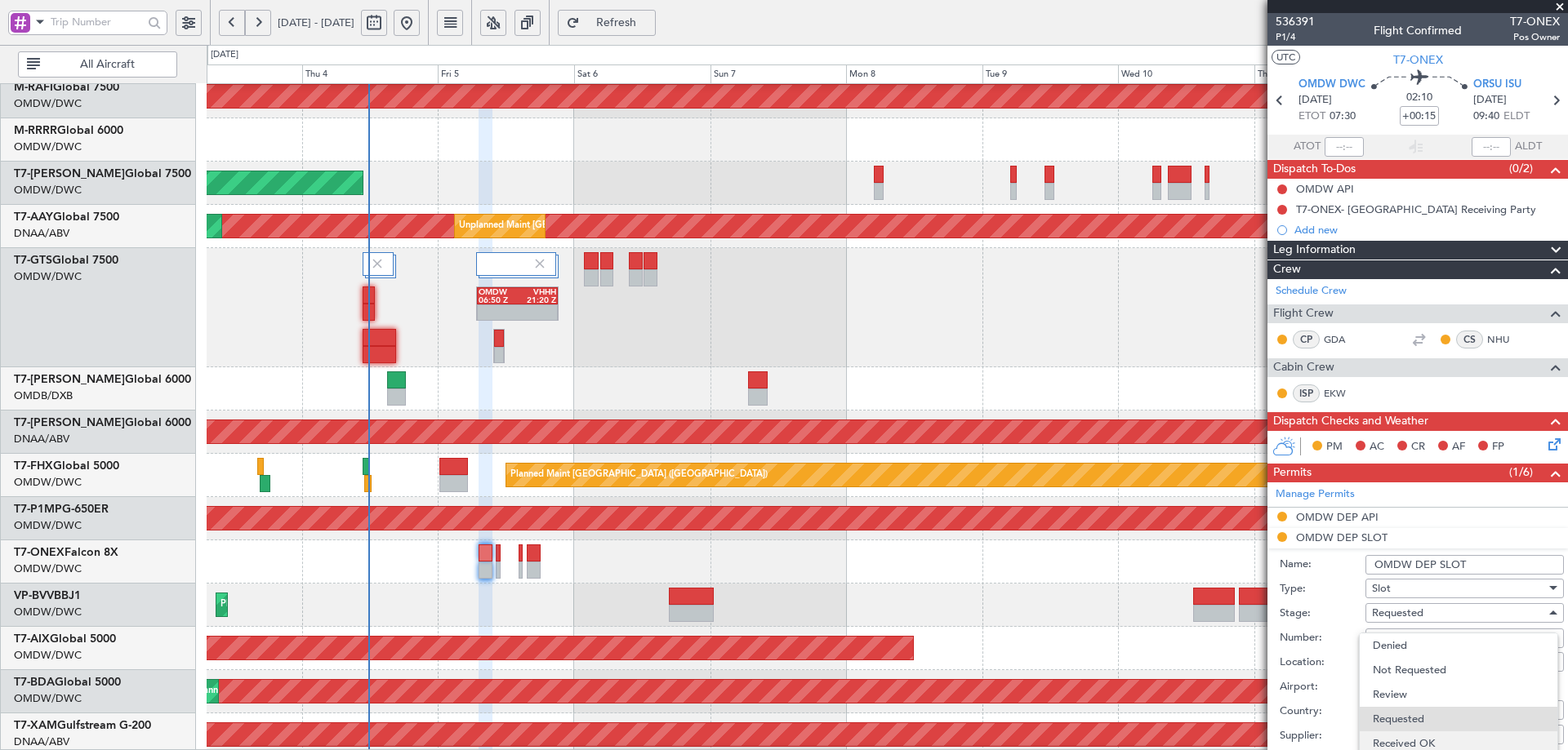
click at [1397, 747] on span "Received OK" at bounding box center [1459, 744] width 172 height 25
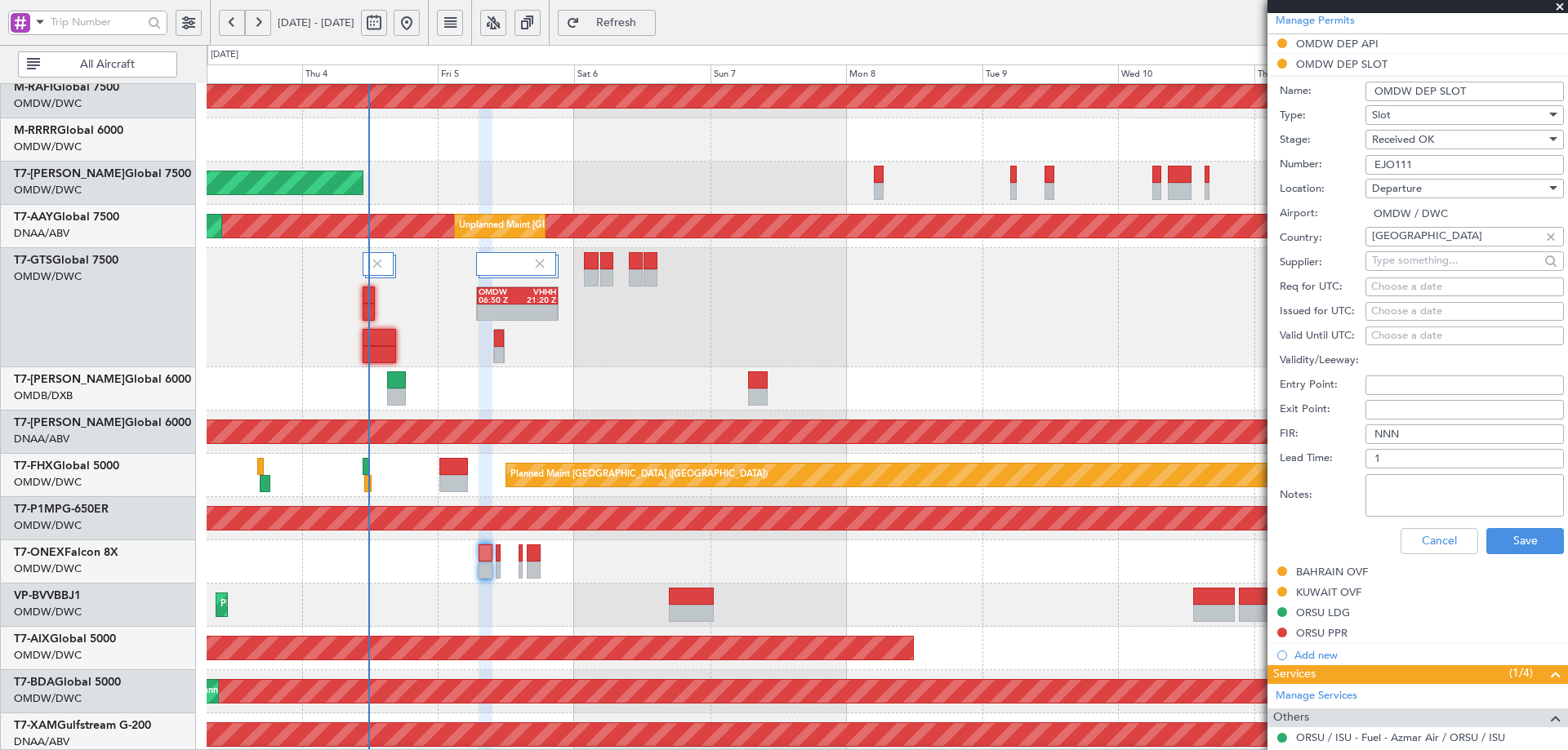
scroll to position [490, 0]
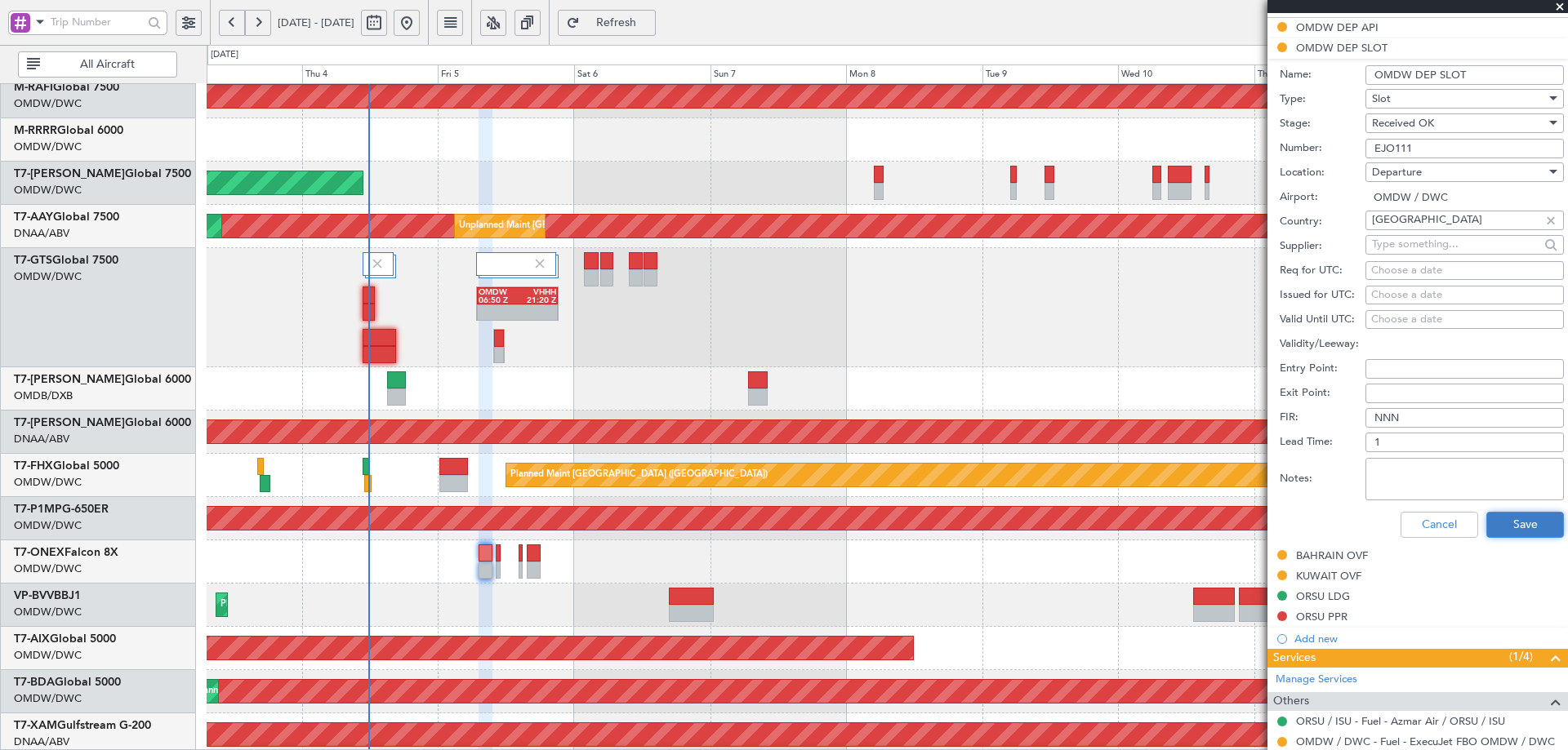
click at [1517, 526] on button "Save" at bounding box center [1525, 525] width 78 height 26
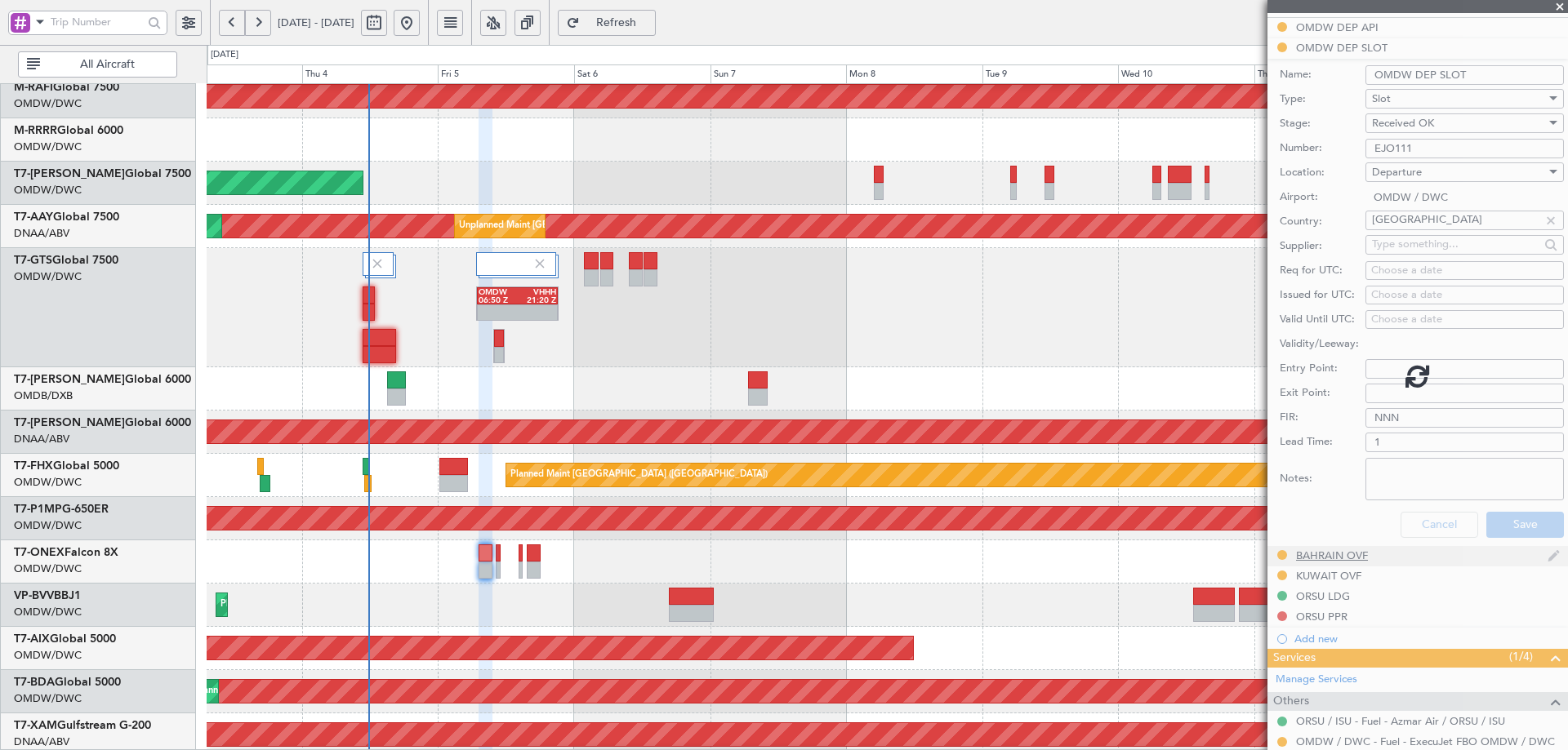
scroll to position [90, 0]
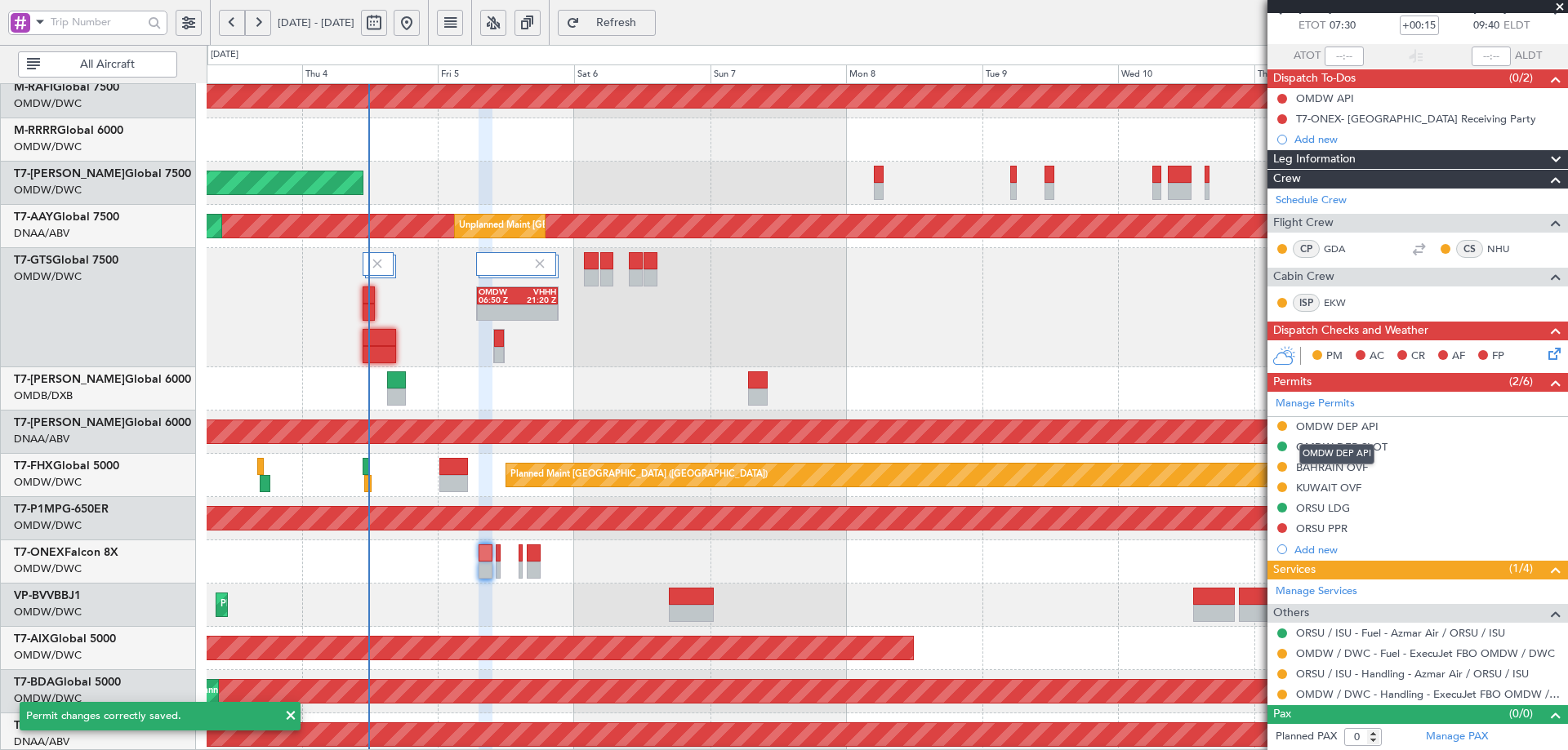
click at [1344, 449] on div "OMDW DEP API" at bounding box center [1337, 454] width 76 height 21
click at [1342, 452] on div "OMDW DEP SLOT" at bounding box center [1342, 447] width 91 height 14
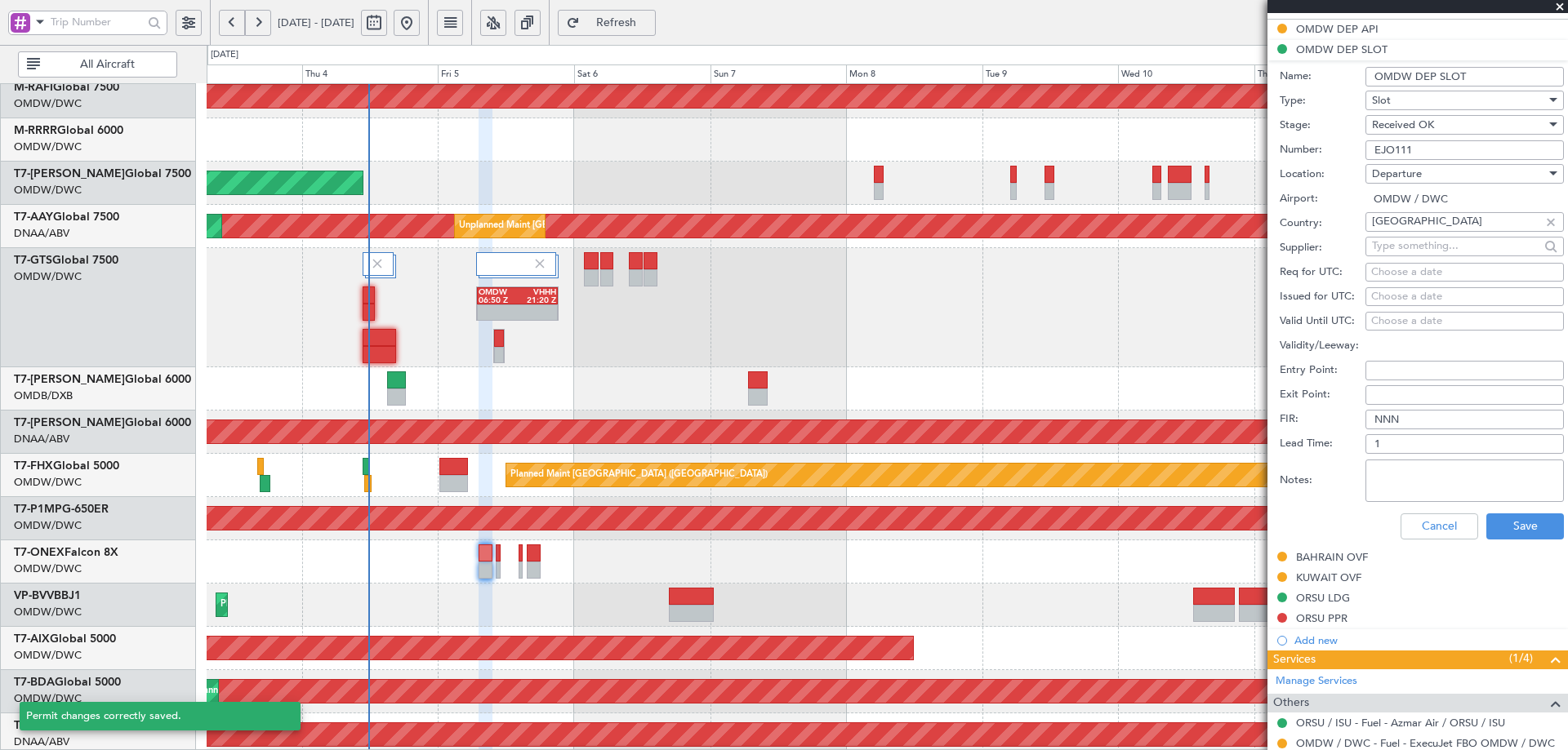
scroll to position [490, 0]
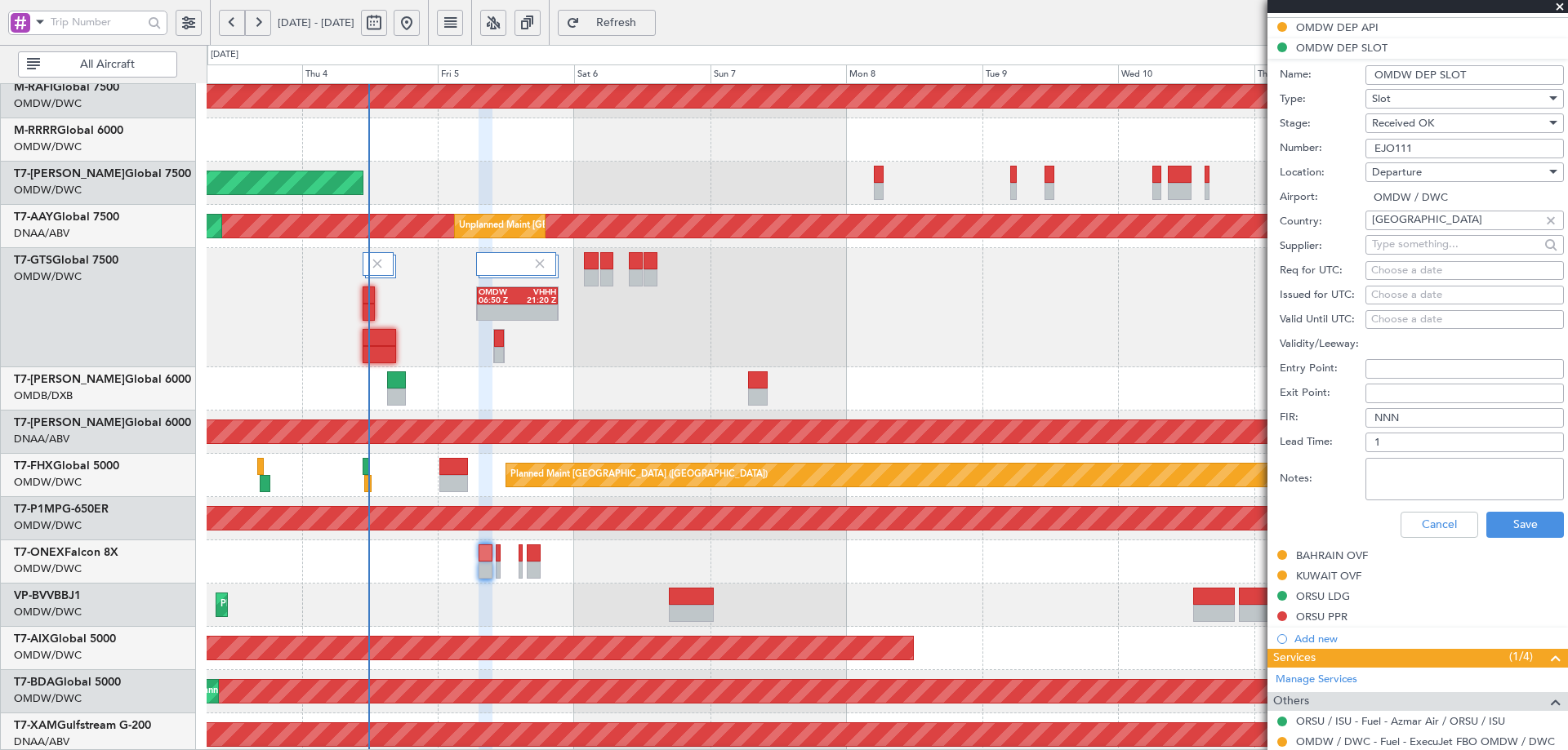
click at [1404, 274] on div "Choose a date" at bounding box center [1465, 271] width 187 height 16
select select "9"
select select "2025"
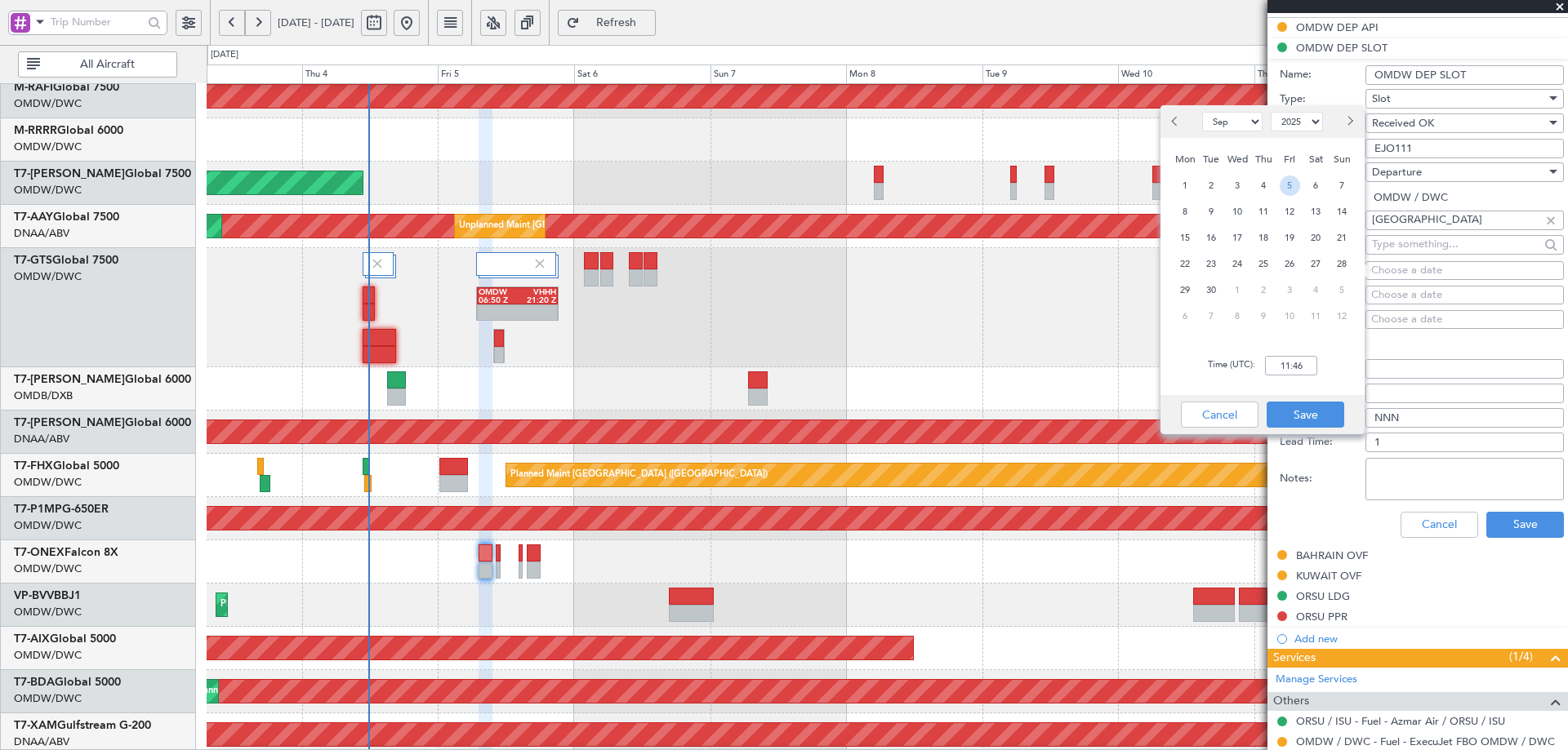
drag, startPoint x: 1290, startPoint y: 182, endPoint x: 1291, endPoint y: 213, distance: 31.0
click at [1289, 182] on span "5" at bounding box center [1290, 186] width 21 height 21
click at [1297, 361] on input "00:00" at bounding box center [1291, 366] width 53 height 20
type input "07:30"
click at [1314, 406] on button "Save" at bounding box center [1306, 414] width 78 height 26
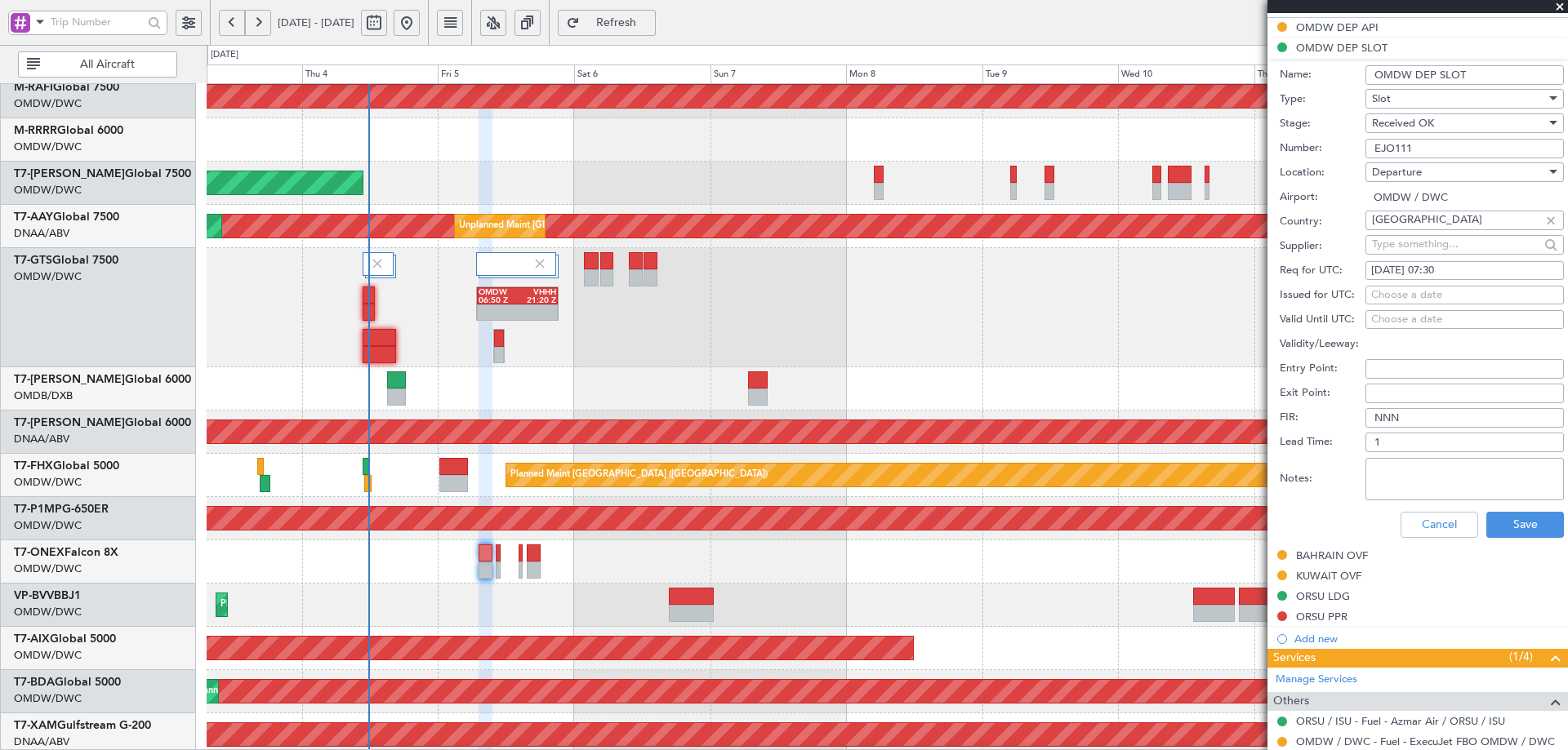
click at [1399, 294] on div "Choose a date" at bounding box center [1465, 295] width 187 height 16
select select "9"
select select "2025"
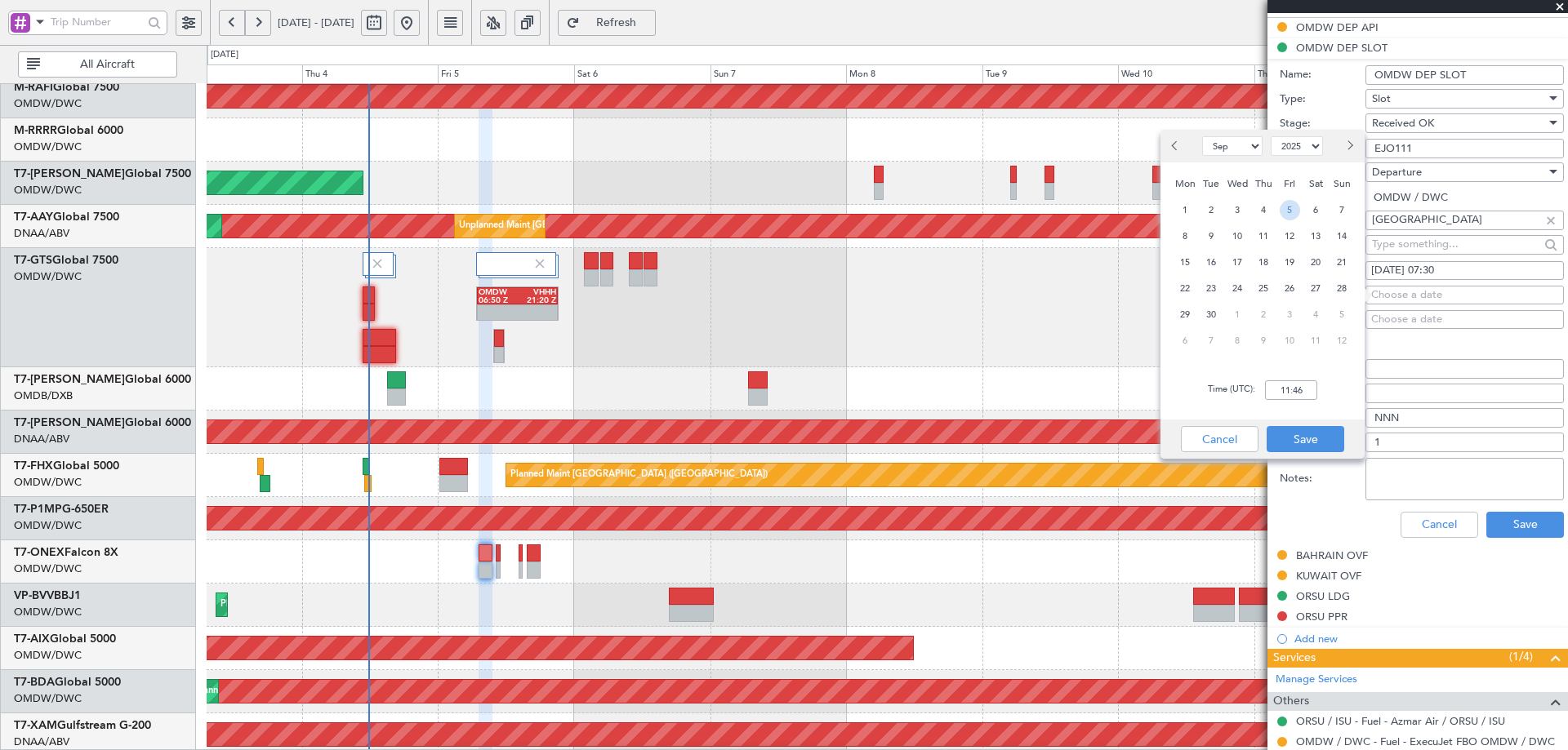
click at [1294, 210] on span "5" at bounding box center [1290, 210] width 21 height 21
click at [1291, 390] on input "00:00" at bounding box center [1291, 390] width 53 height 20
type input "07:30"
click at [1297, 431] on button "Save" at bounding box center [1306, 439] width 78 height 26
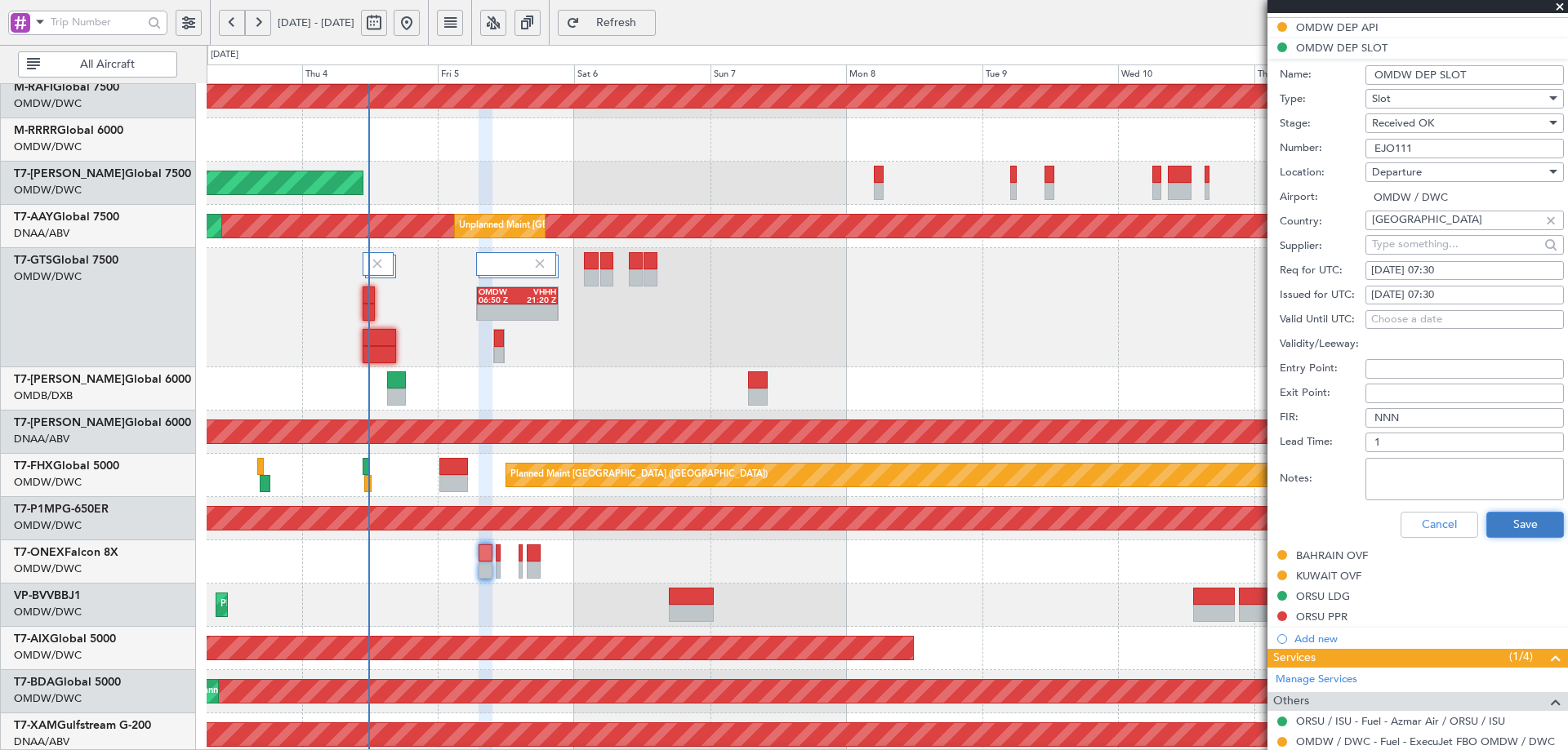
click at [1508, 523] on button "Save" at bounding box center [1525, 525] width 78 height 26
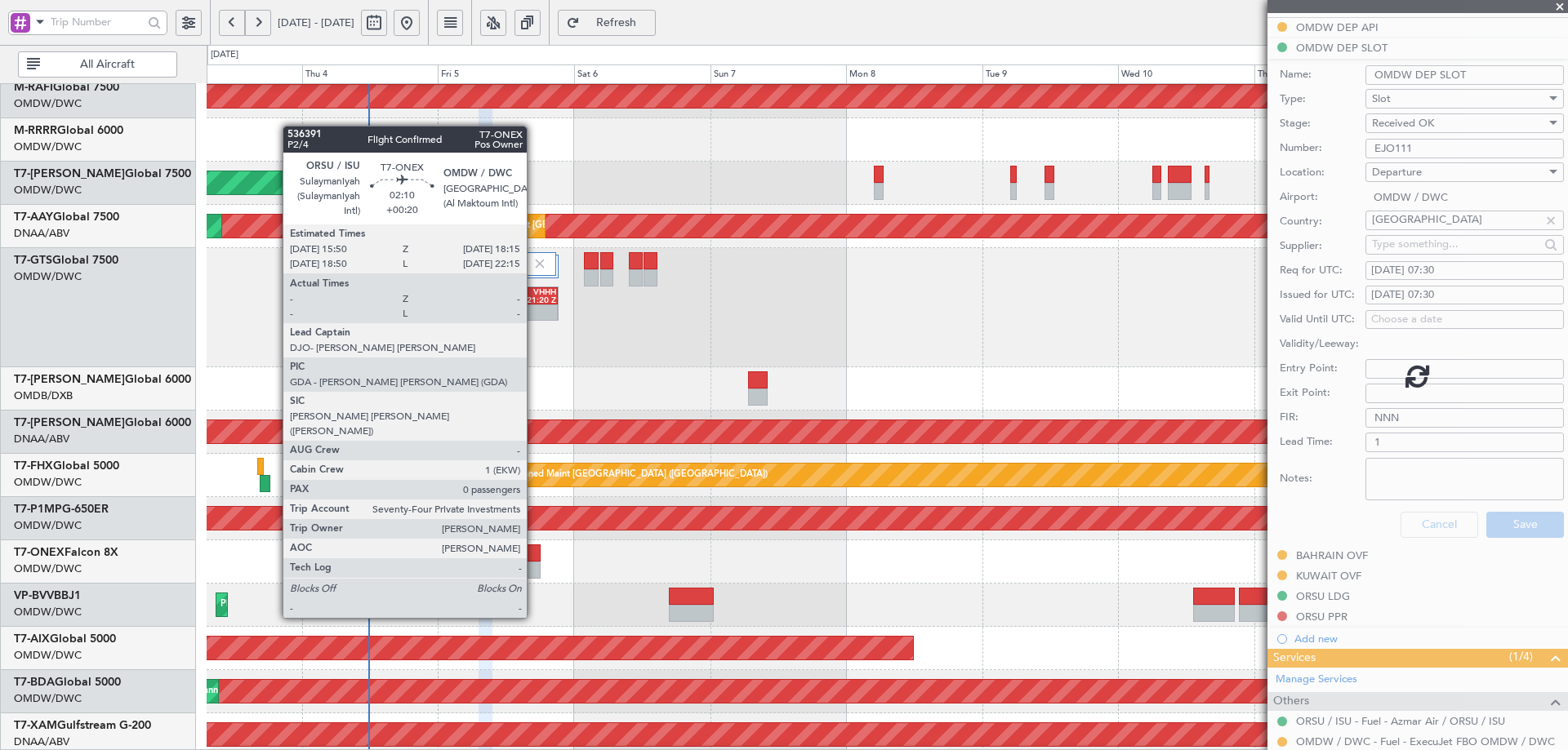
scroll to position [90, 0]
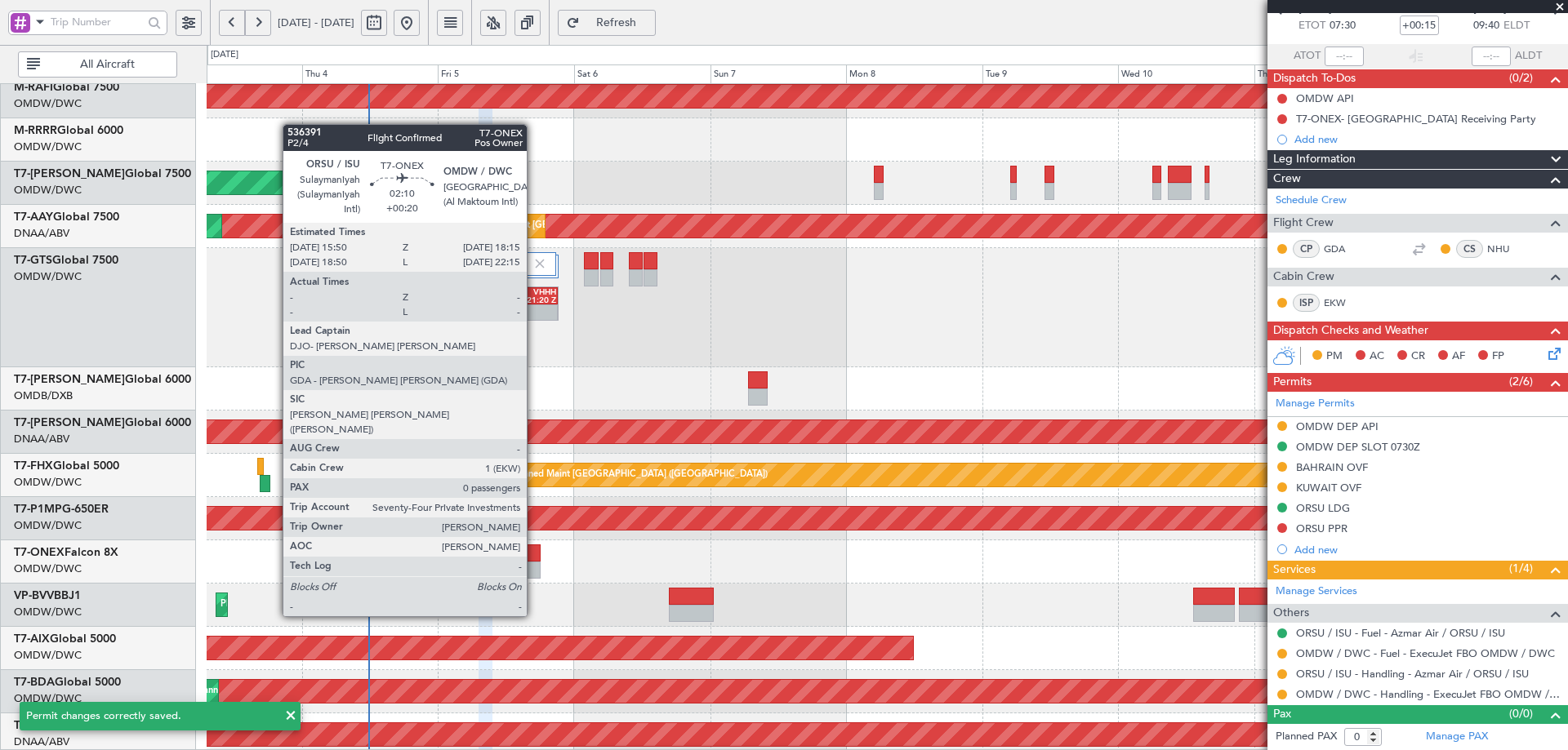
click at [535, 556] on div at bounding box center [534, 552] width 14 height 17
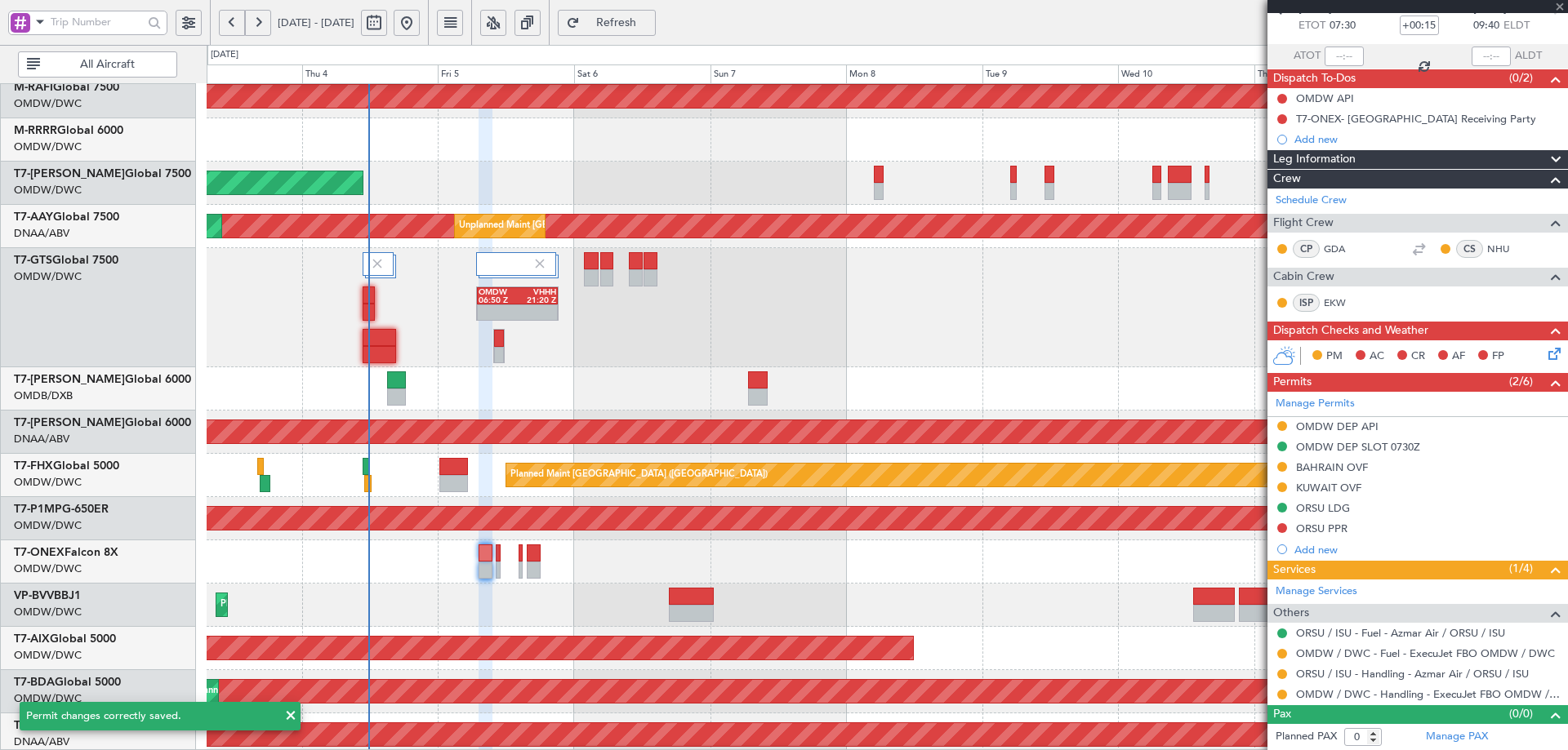
type input "+00:20"
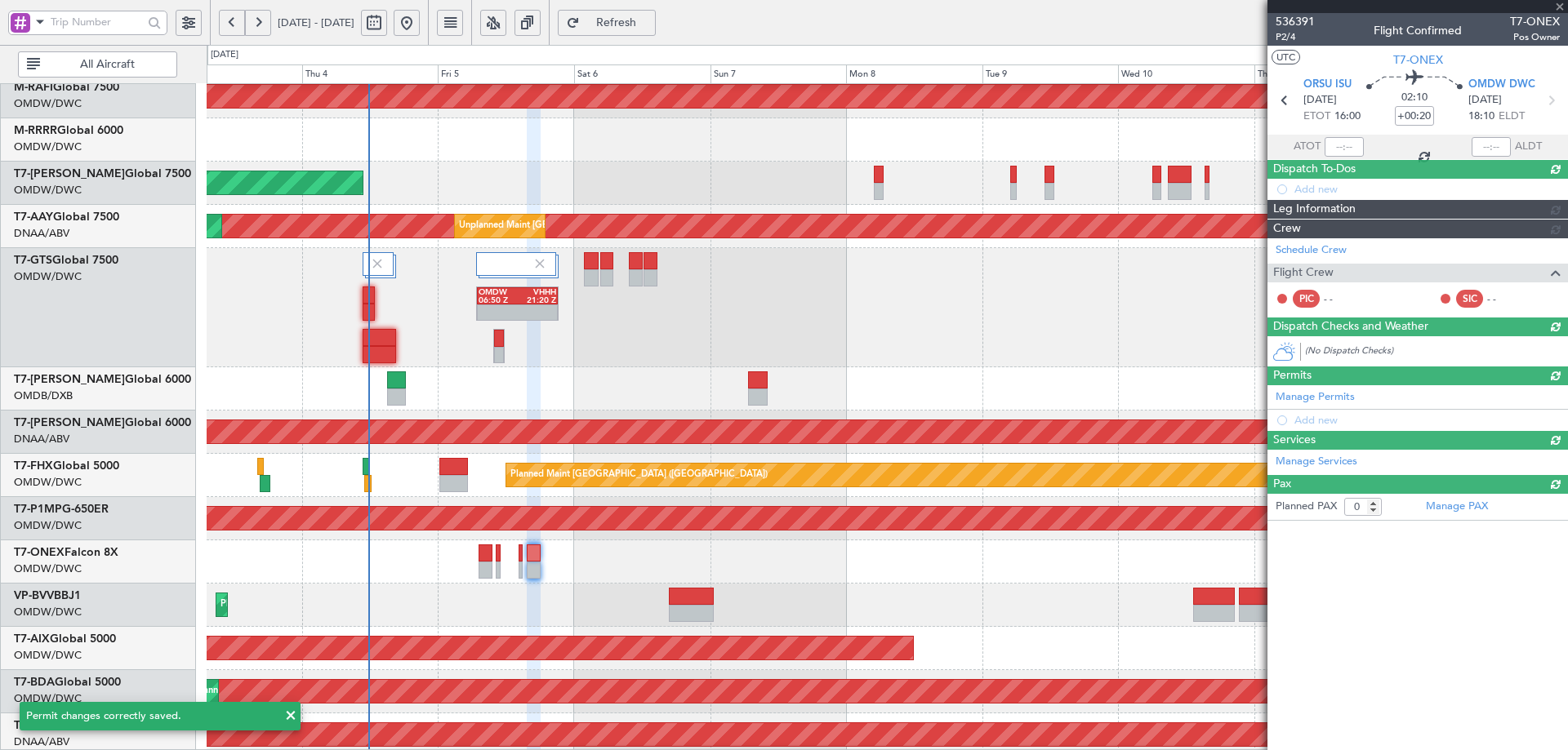
scroll to position [0, 0]
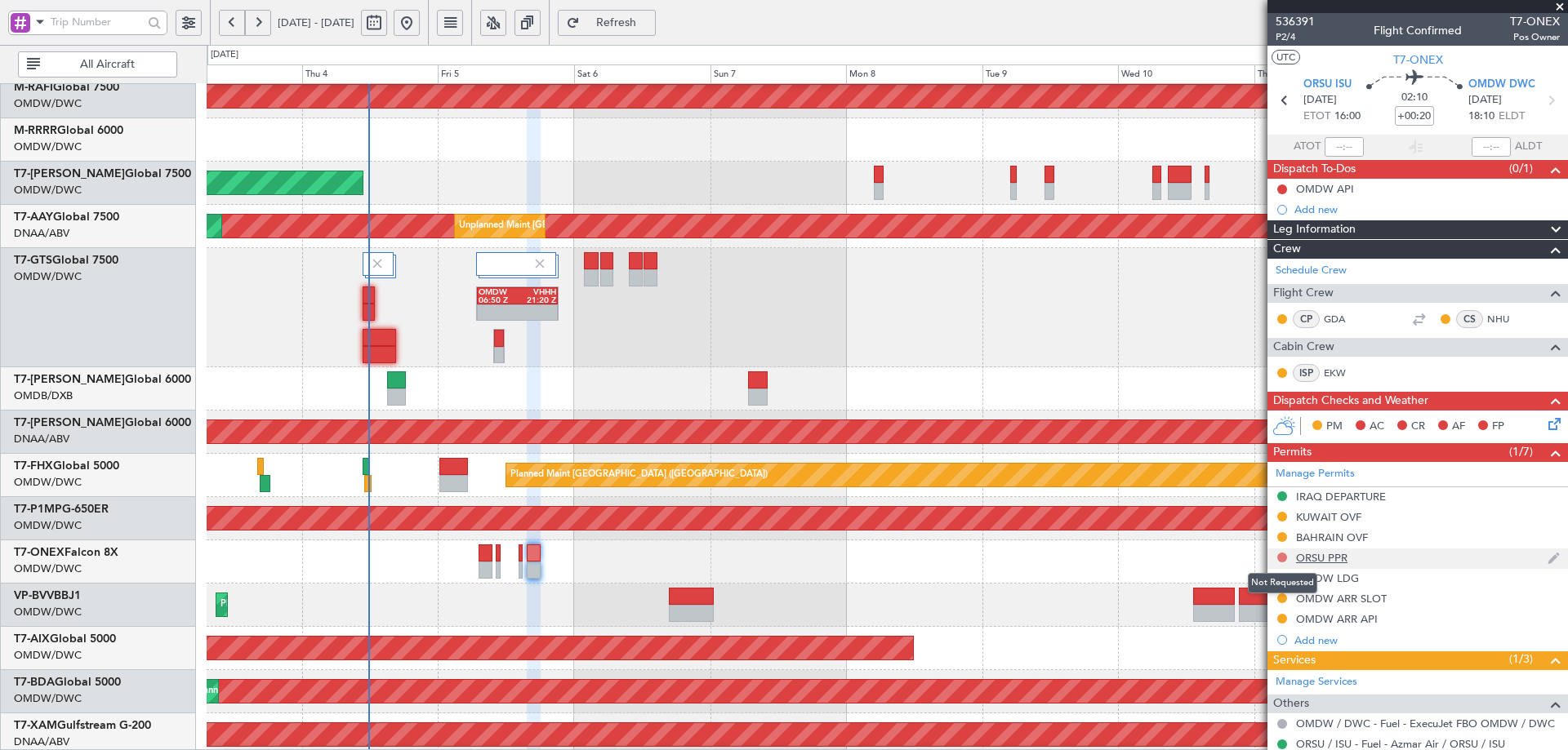
click at [1279, 556] on button at bounding box center [1283, 558] width 10 height 10
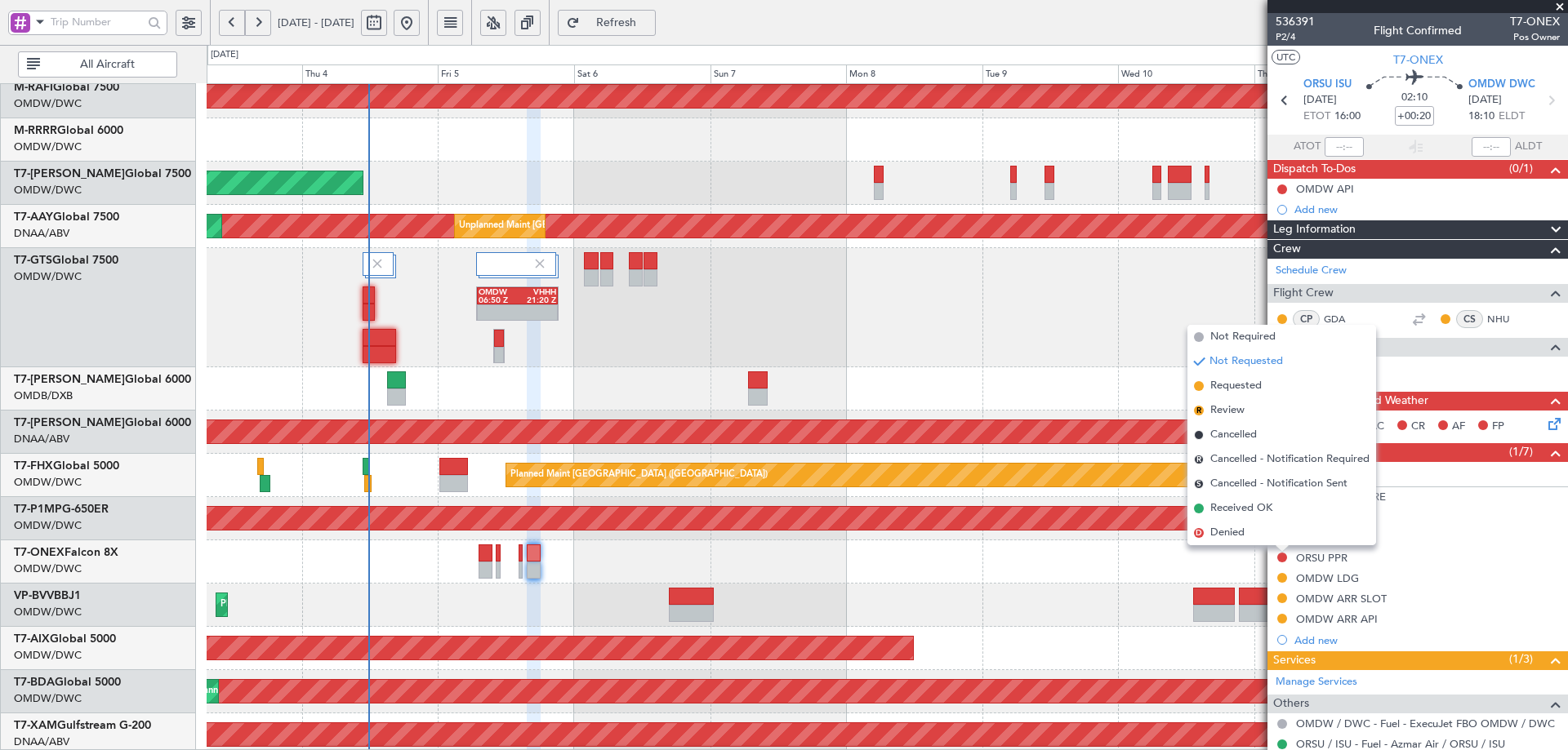
click at [1097, 602] on div "Planned Maint Dubai (Al Maktoum Intl)" at bounding box center [886, 606] width 1360 height 44
click at [1241, 392] on span "Requested" at bounding box center [1236, 386] width 52 height 16
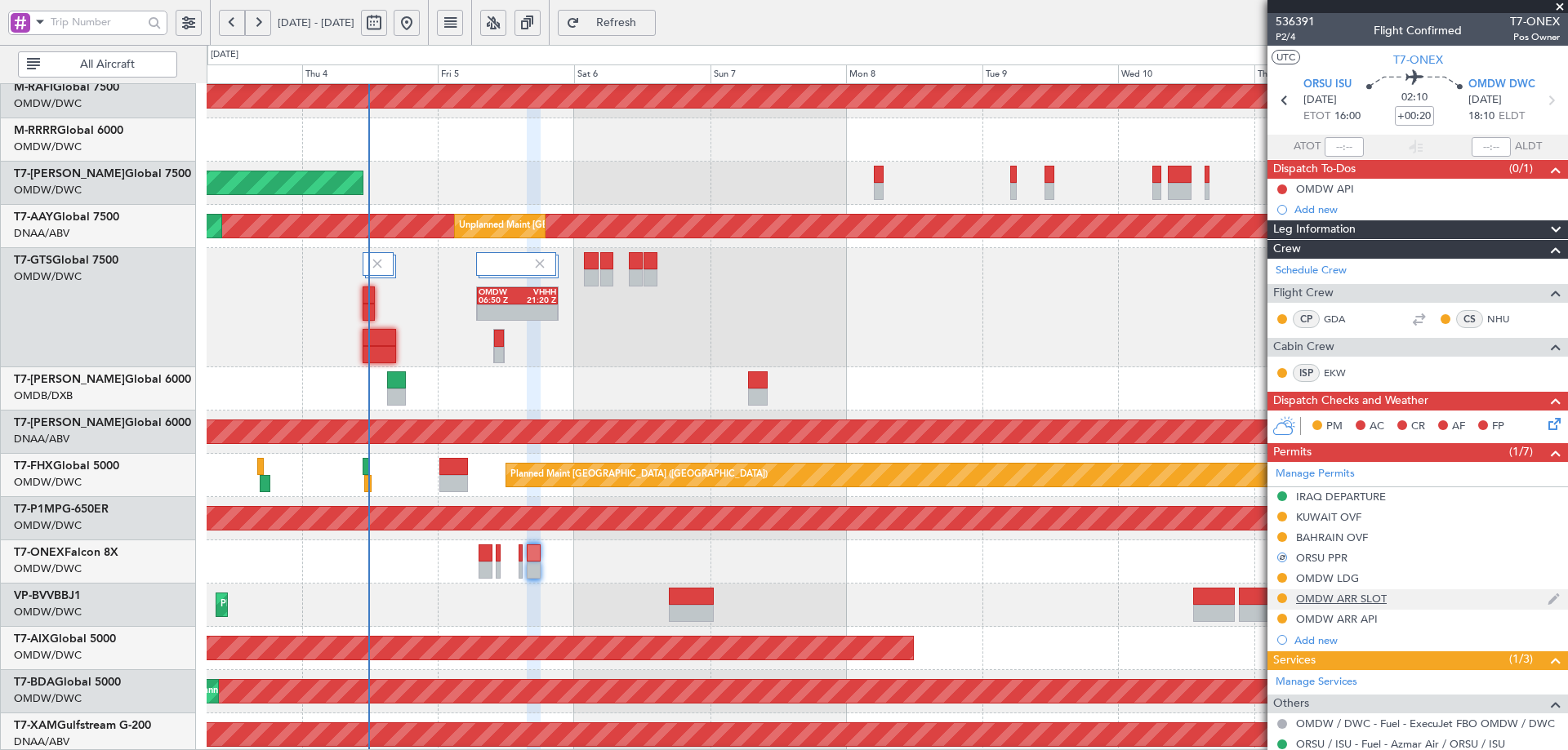
click at [1338, 598] on div "OMDW ARR SLOT" at bounding box center [1341, 599] width 90 height 14
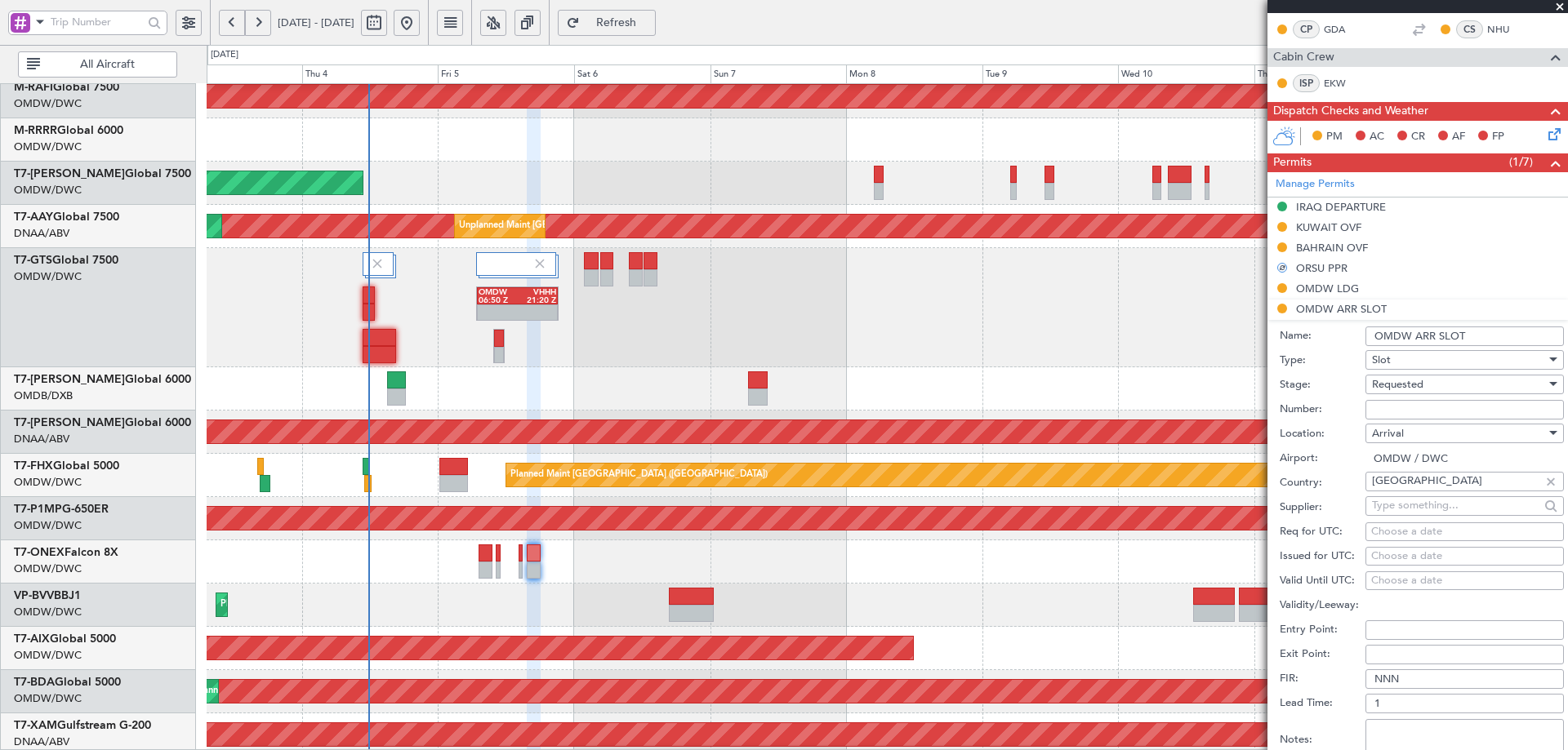
scroll to position [408, 0]
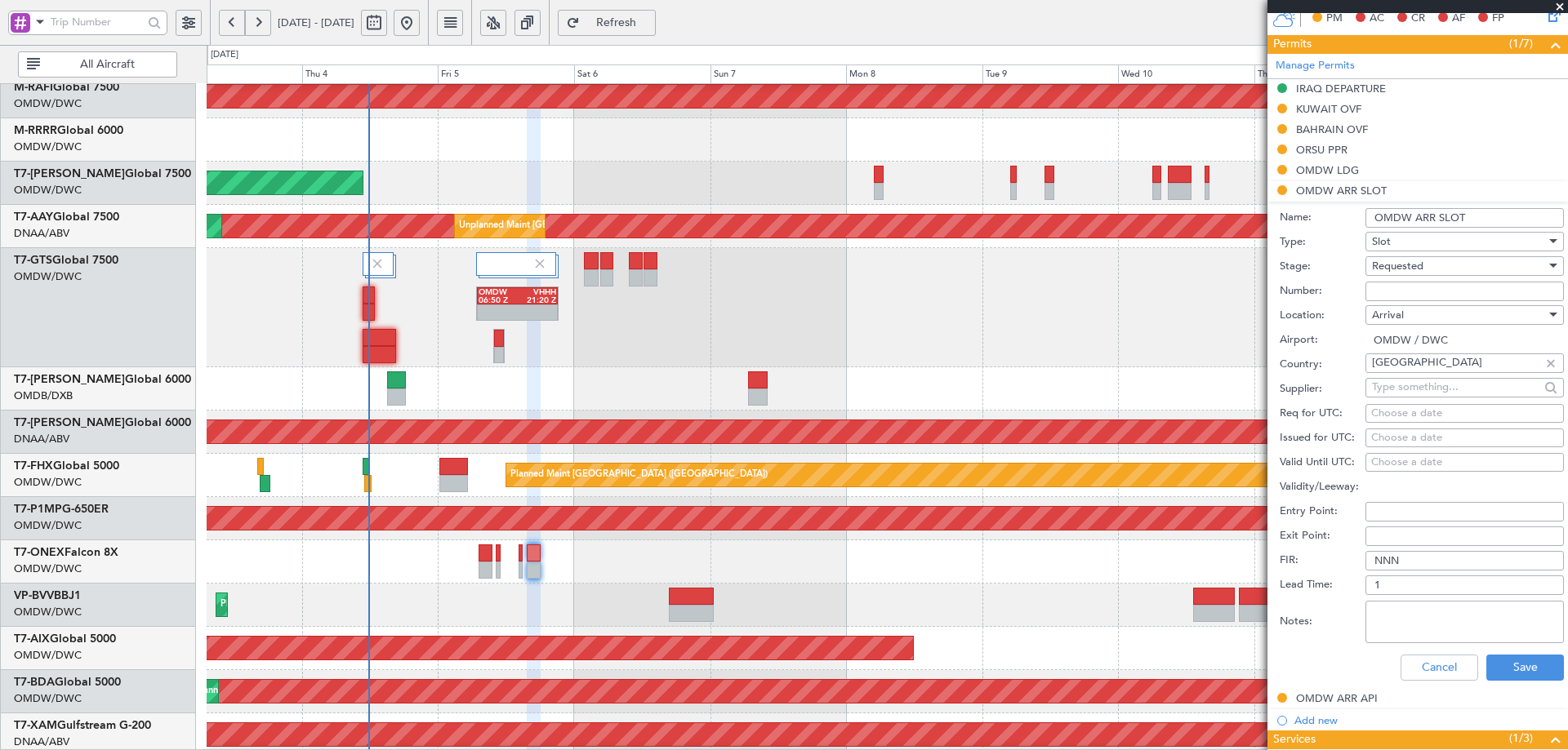
click at [1392, 292] on input "Number:" at bounding box center [1465, 292] width 199 height 20
paste input "KEJO112"
type input "KEJO112"
click at [1413, 272] on span "Requested" at bounding box center [1398, 266] width 52 height 15
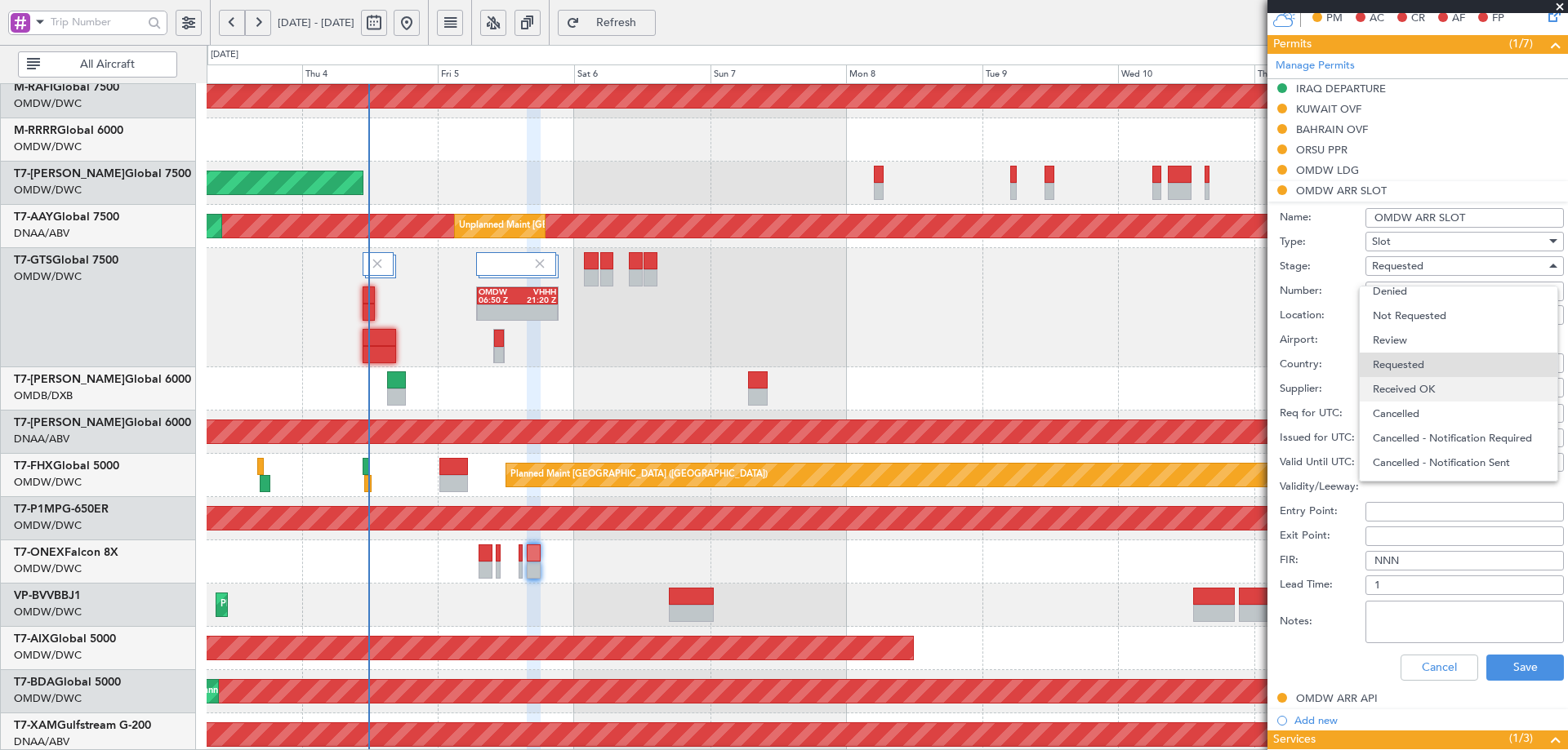
click at [1403, 392] on span "Received OK" at bounding box center [1459, 389] width 172 height 25
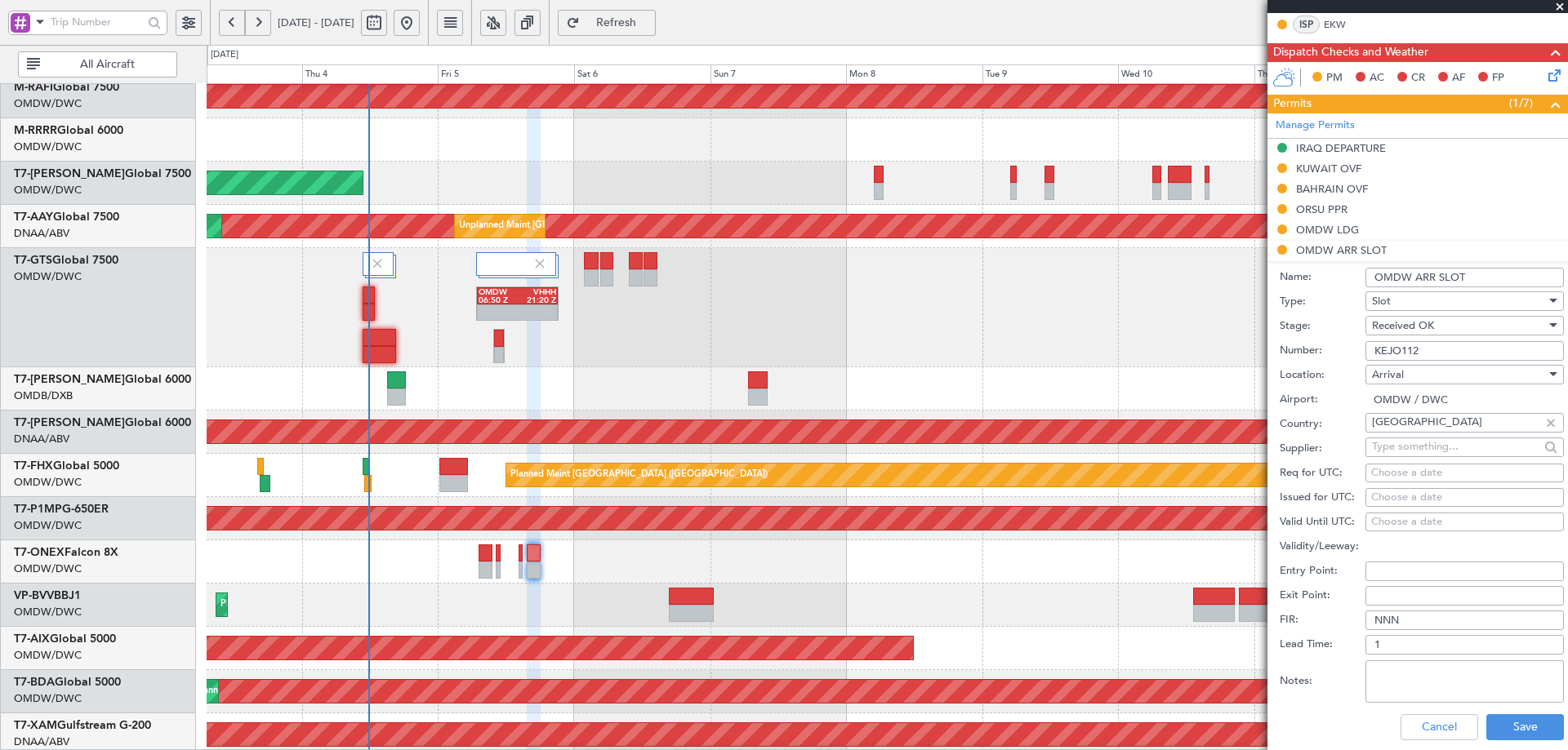
scroll to position [490, 0]
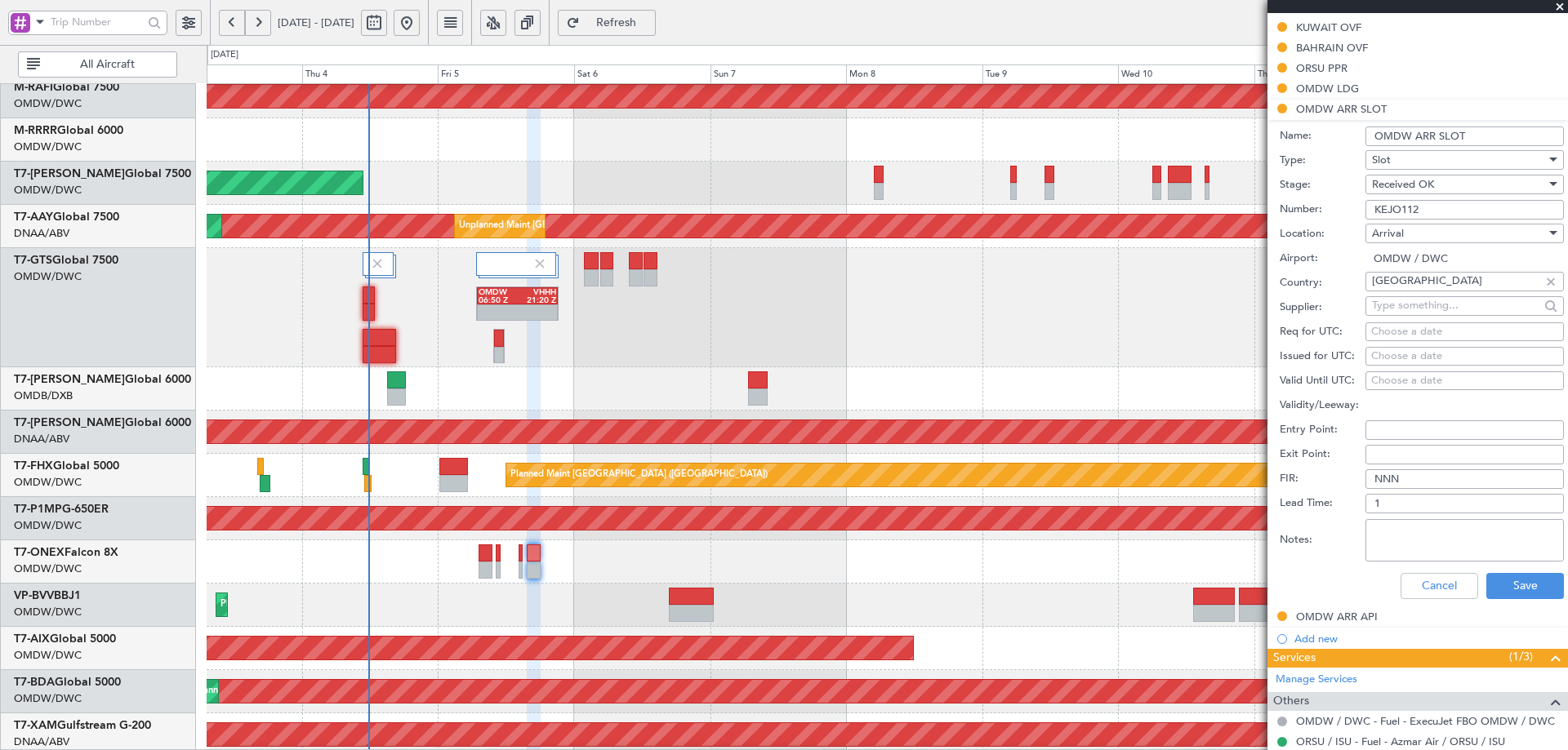
click at [1393, 327] on div "Choose a date" at bounding box center [1465, 332] width 187 height 16
select select "9"
select select "2025"
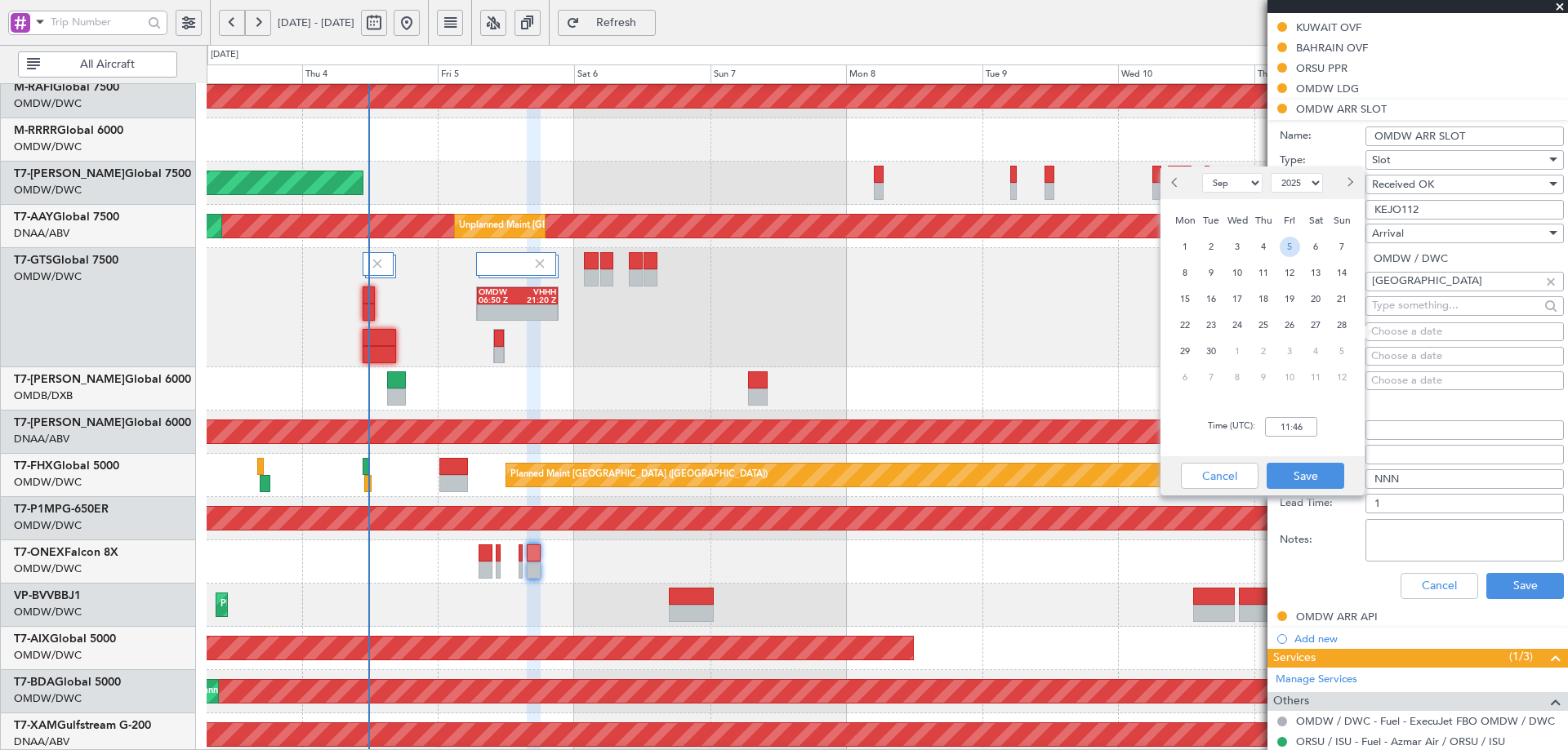
click at [1295, 250] on span "5" at bounding box center [1290, 246] width 21 height 21
drag, startPoint x: 1302, startPoint y: 432, endPoint x: 1301, endPoint y: 422, distance: 10.0
click at [1301, 432] on input "00:00" at bounding box center [1291, 427] width 53 height 20
type input "18:00"
click at [1326, 484] on button "Save" at bounding box center [1306, 476] width 78 height 26
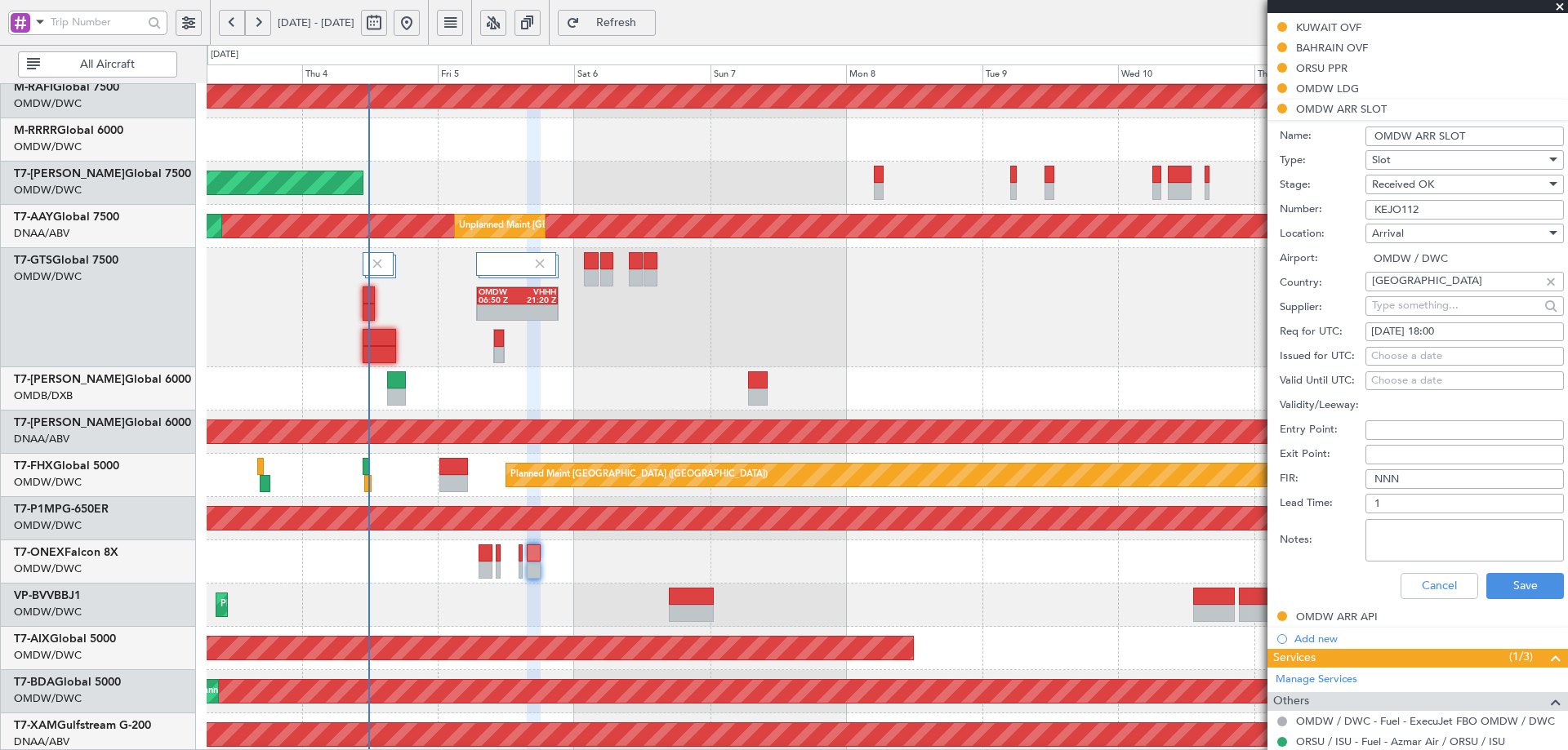
click at [1411, 353] on div "Choose a date" at bounding box center [1465, 357] width 187 height 16
select select "9"
select select "2025"
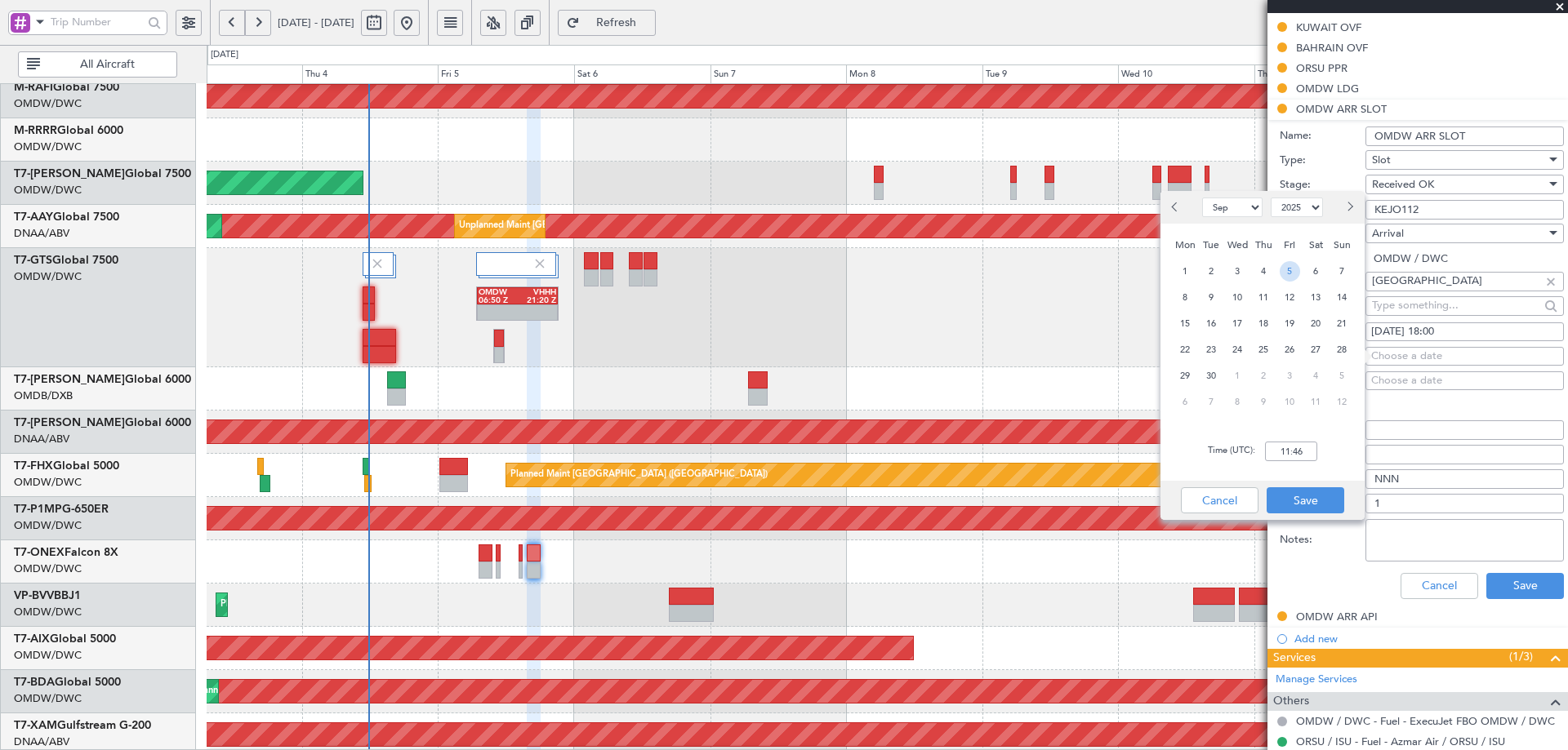
click at [1290, 271] on span "5" at bounding box center [1290, 271] width 21 height 21
click at [1283, 451] on input "00:00" at bounding box center [1291, 452] width 53 height 20
type input "18:00"
click at [1300, 483] on div "Cancel Save" at bounding box center [1263, 500] width 205 height 39
click at [1302, 498] on button "Save" at bounding box center [1306, 501] width 78 height 26
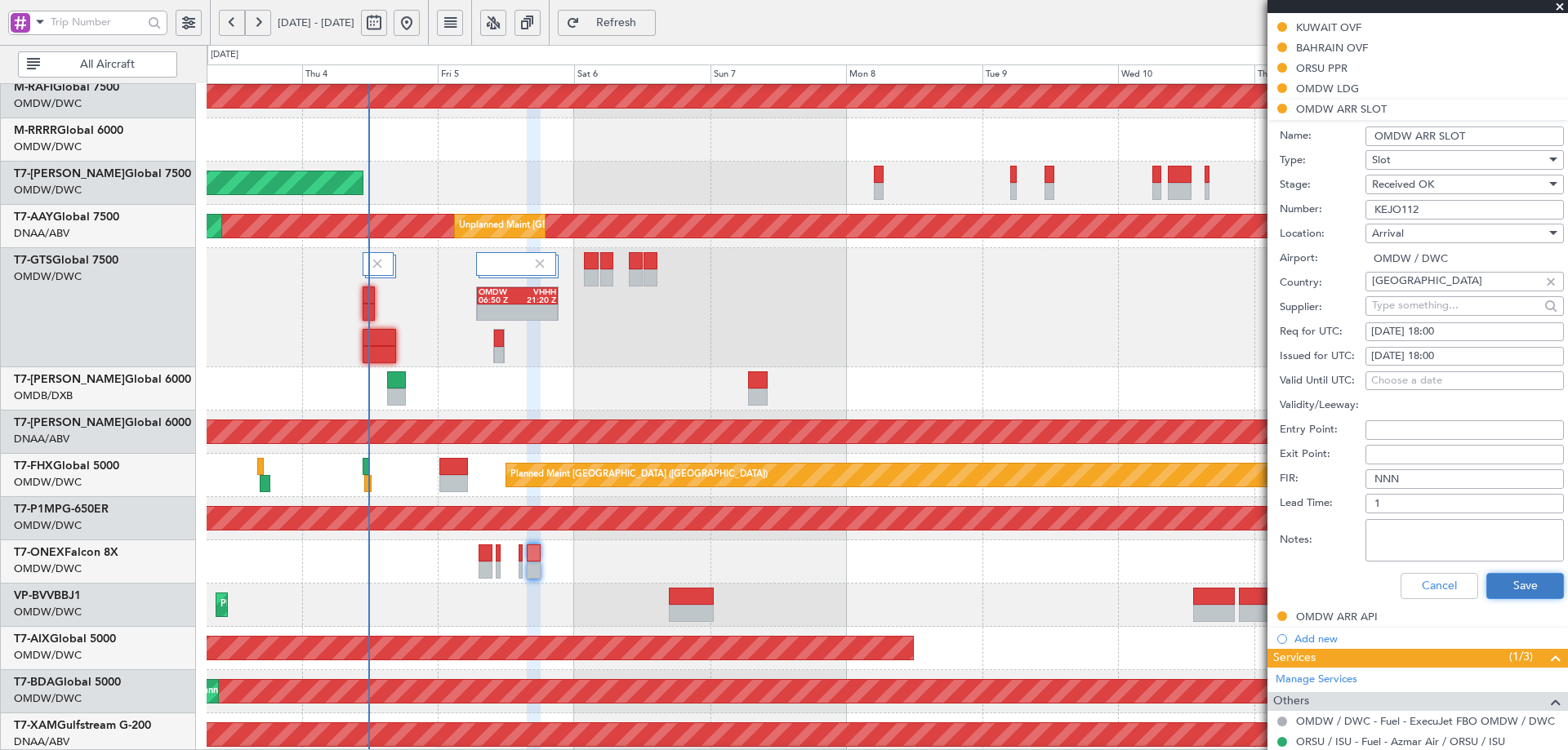
click at [1524, 589] on button "Save" at bounding box center [1525, 586] width 78 height 26
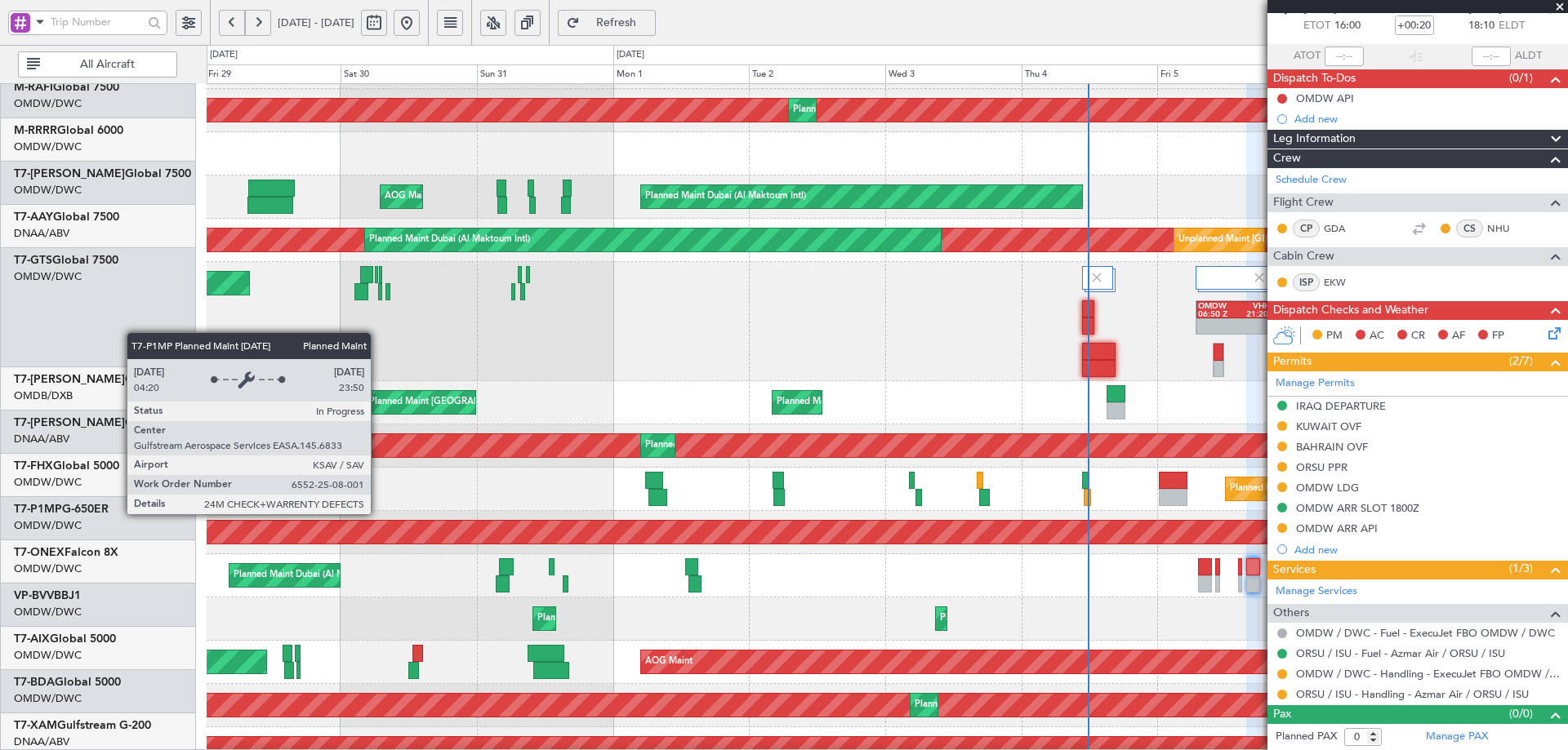
scroll to position [212, 0]
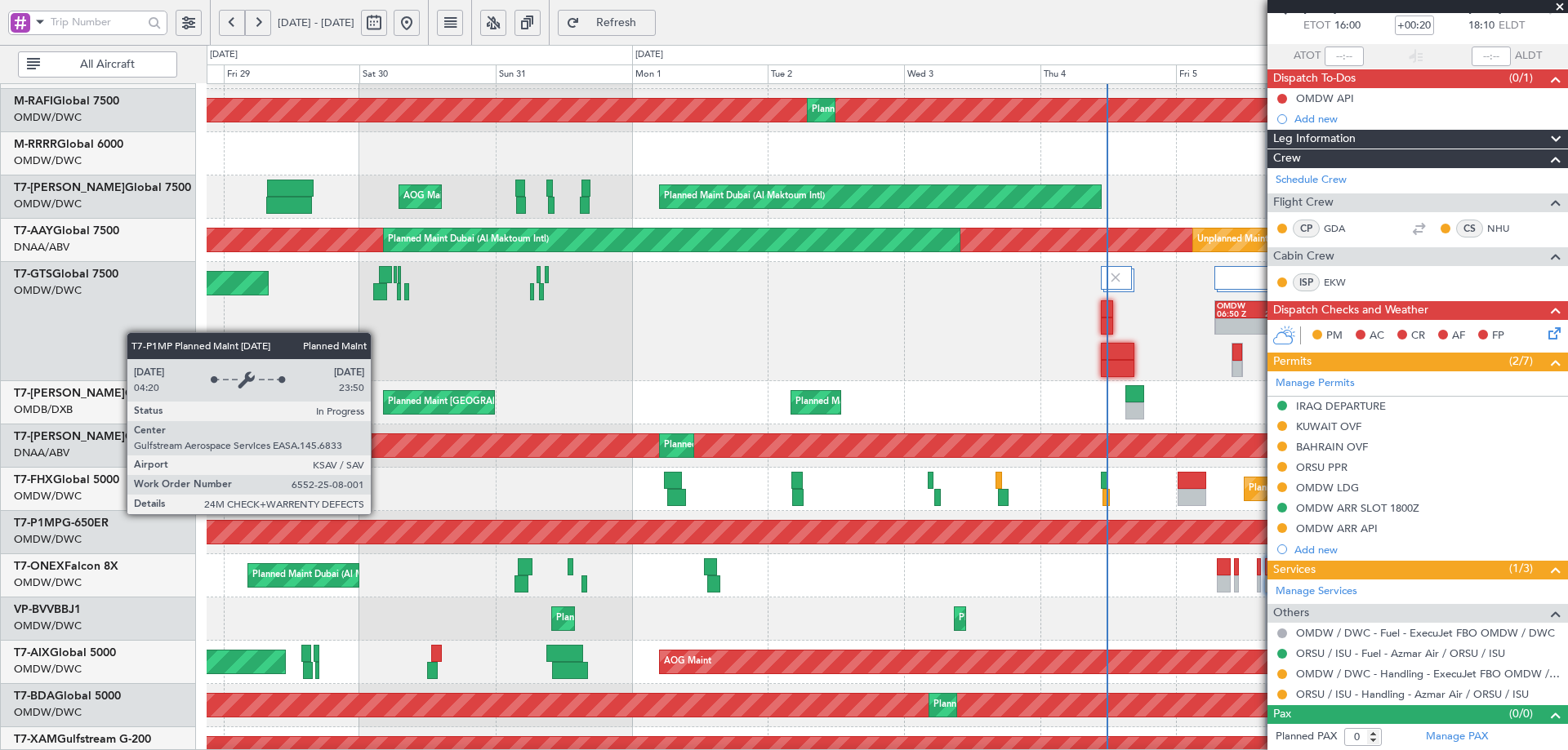
click at [1117, 527] on div "Planned Maint Savannah (Savannah/hilton Head Intl)" at bounding box center [887, 531] width 4082 height 23
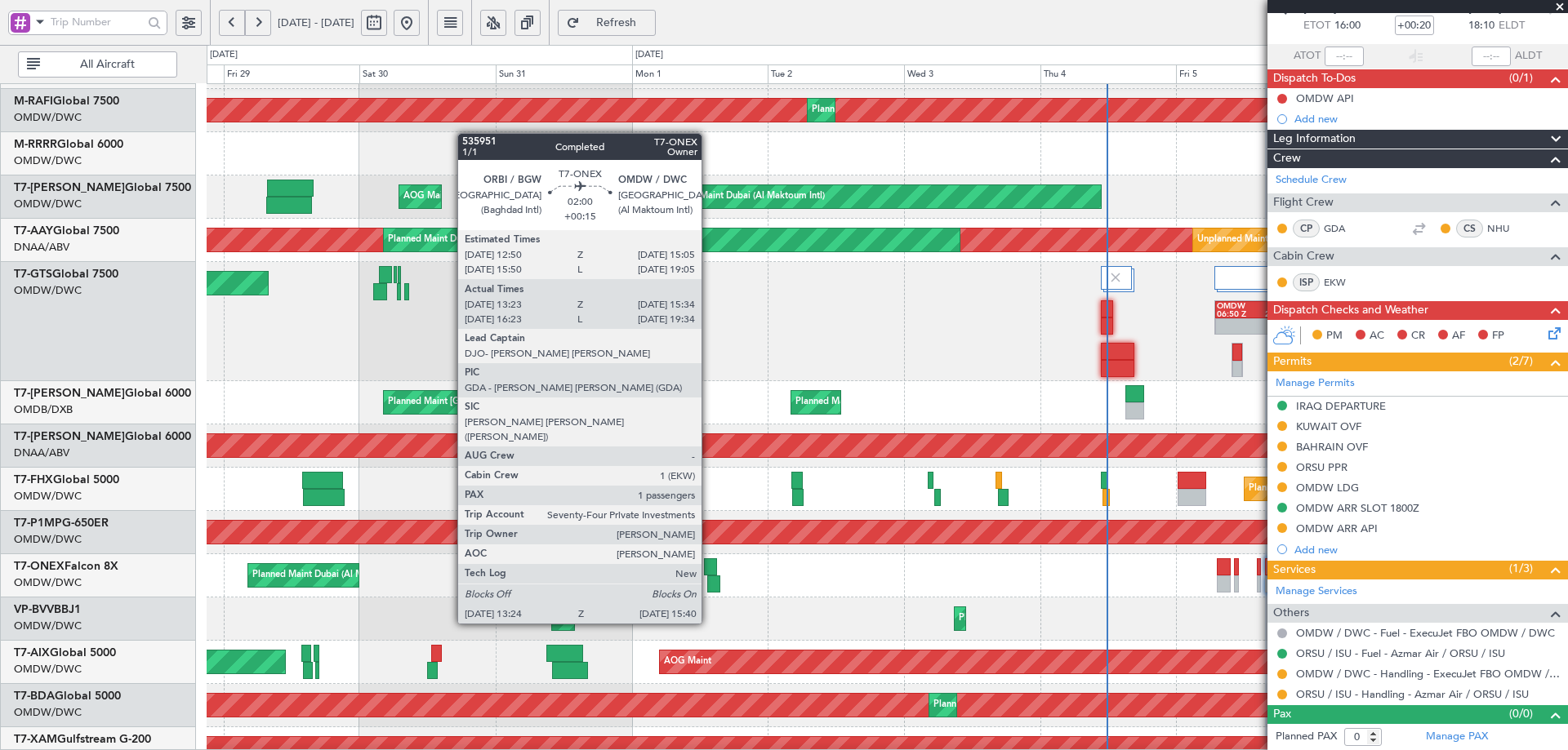
click at [709, 563] on div at bounding box center [710, 566] width 13 height 17
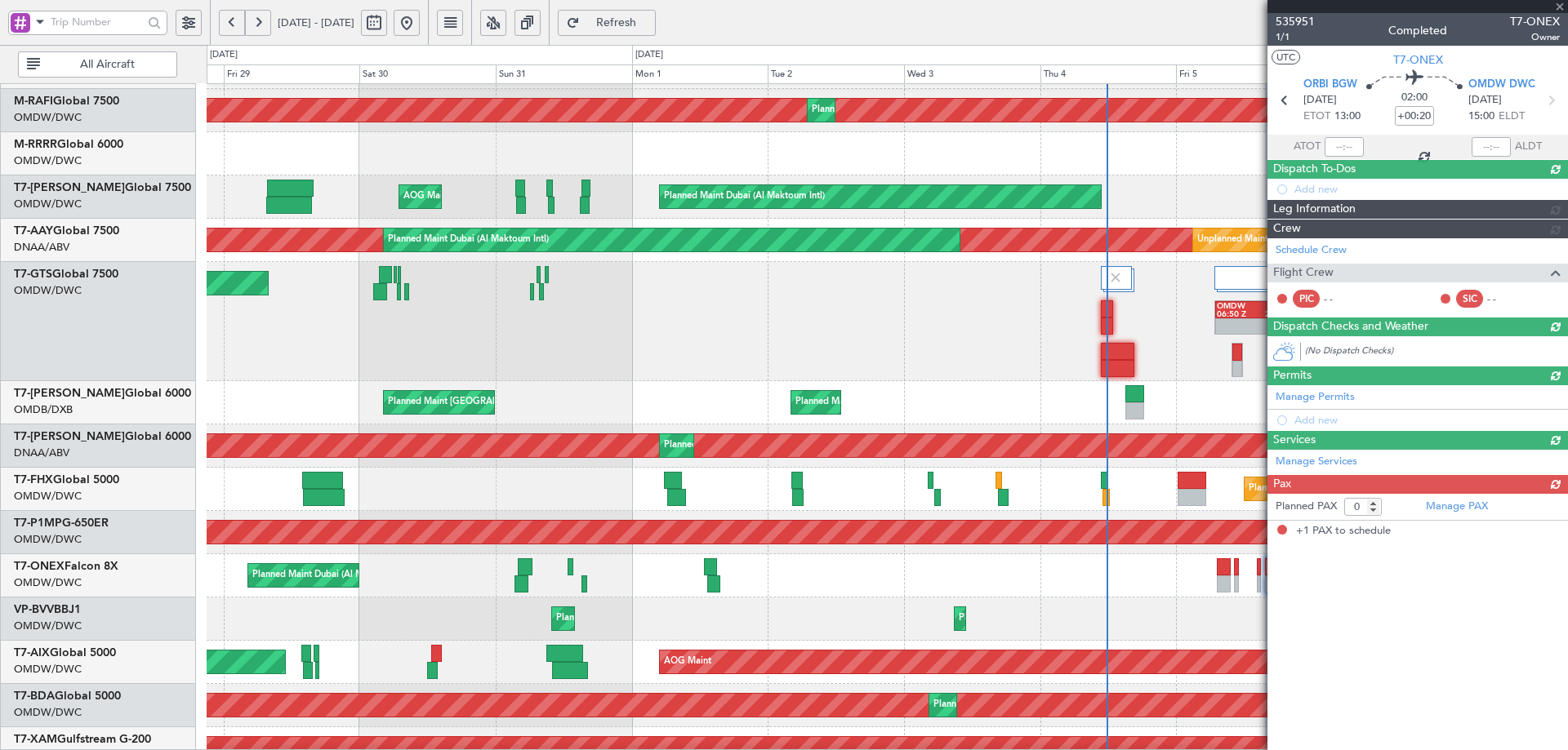
type input "+00:15"
type input "13:33"
type input "15:29"
type input "1"
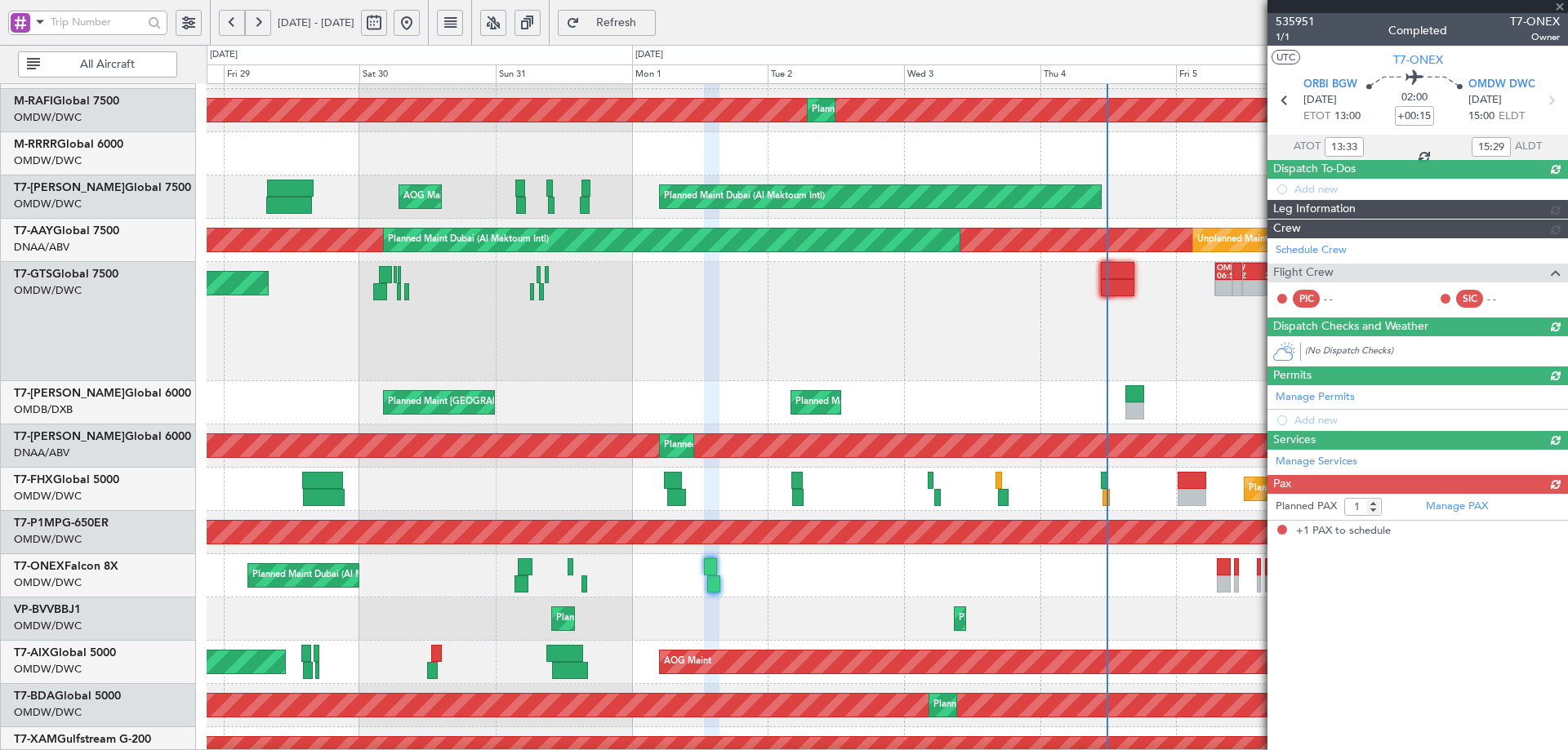
type input "Rohit Roy (ROY)"
type input "7150"
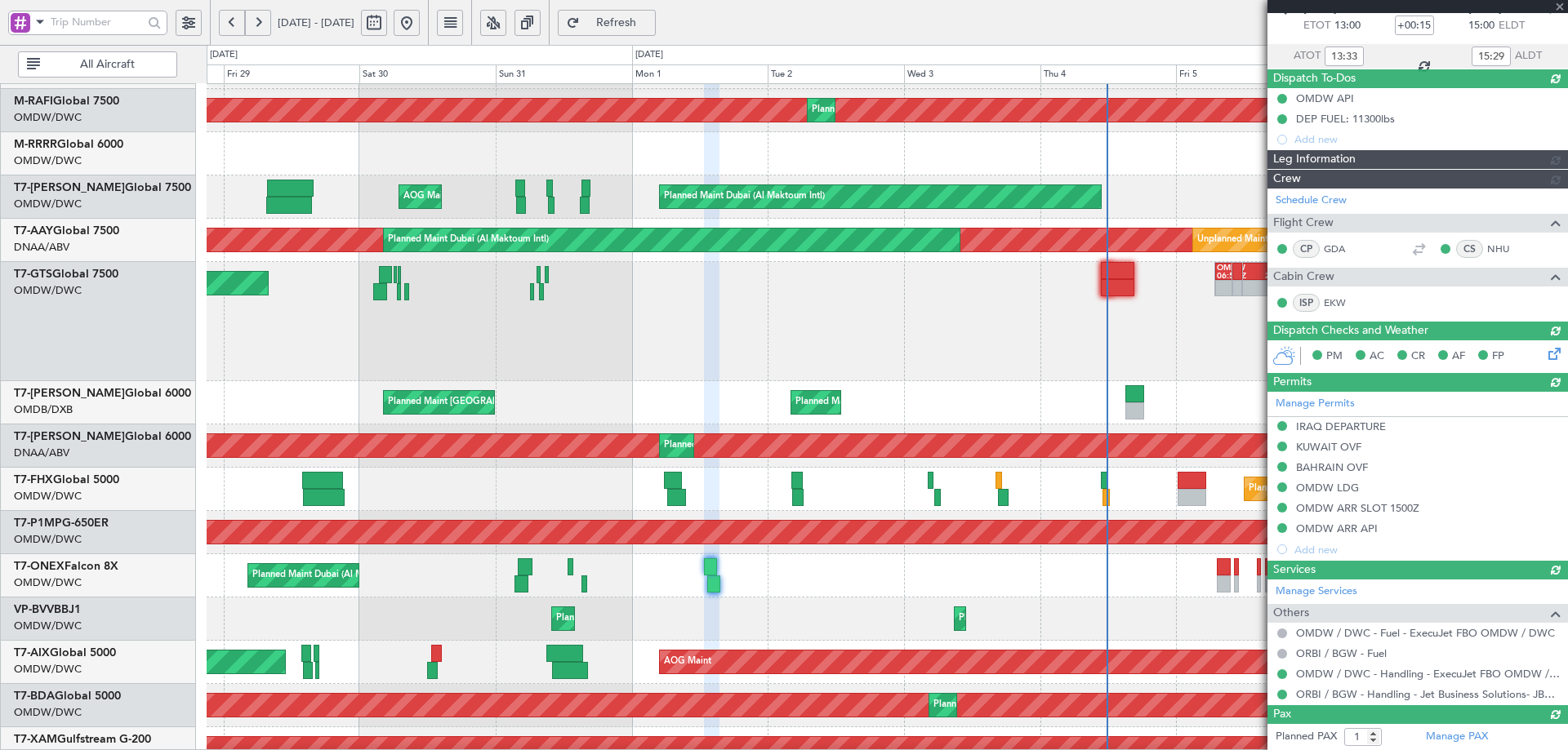
type input "Rohit Roy (ROY)"
type input "7150"
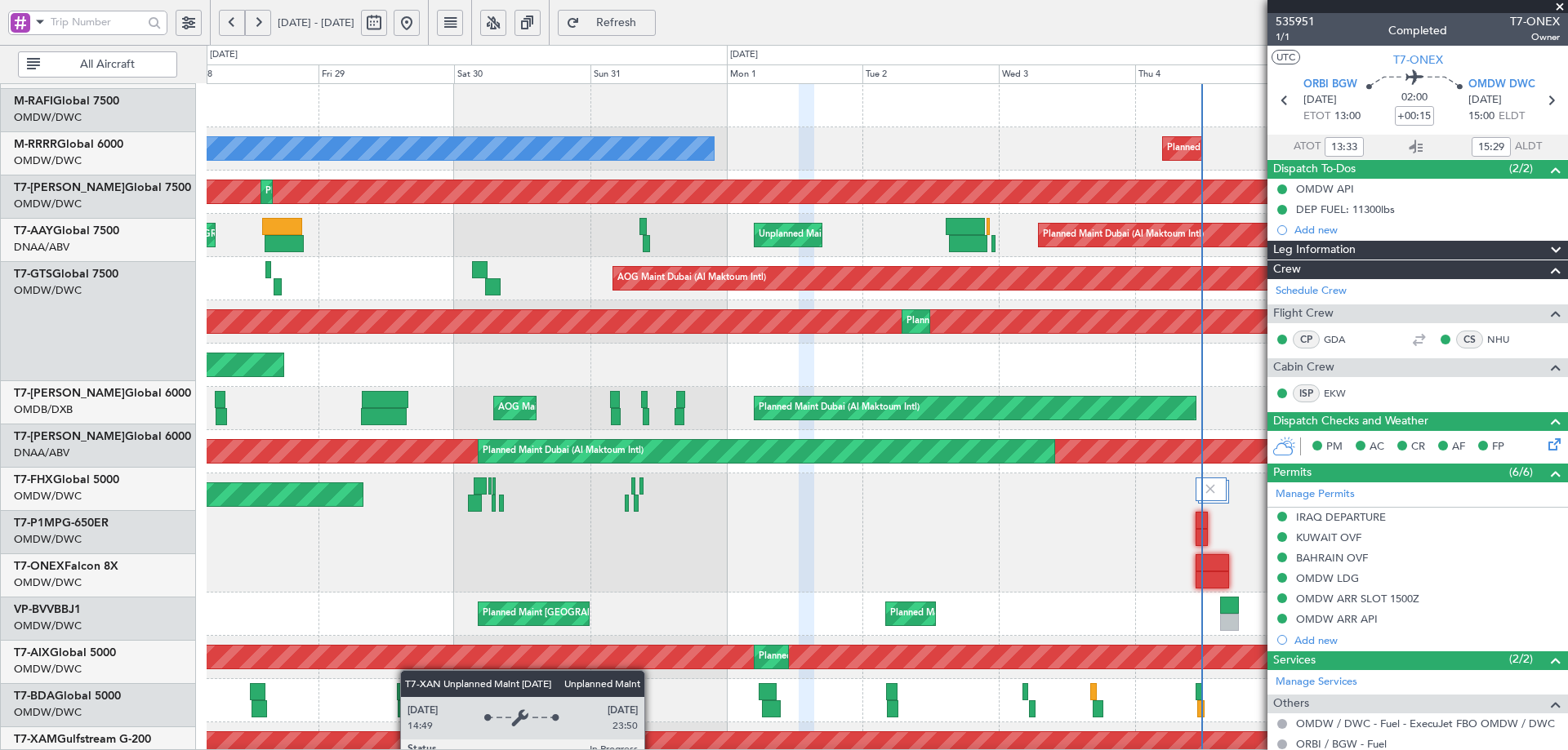
scroll to position [0, 0]
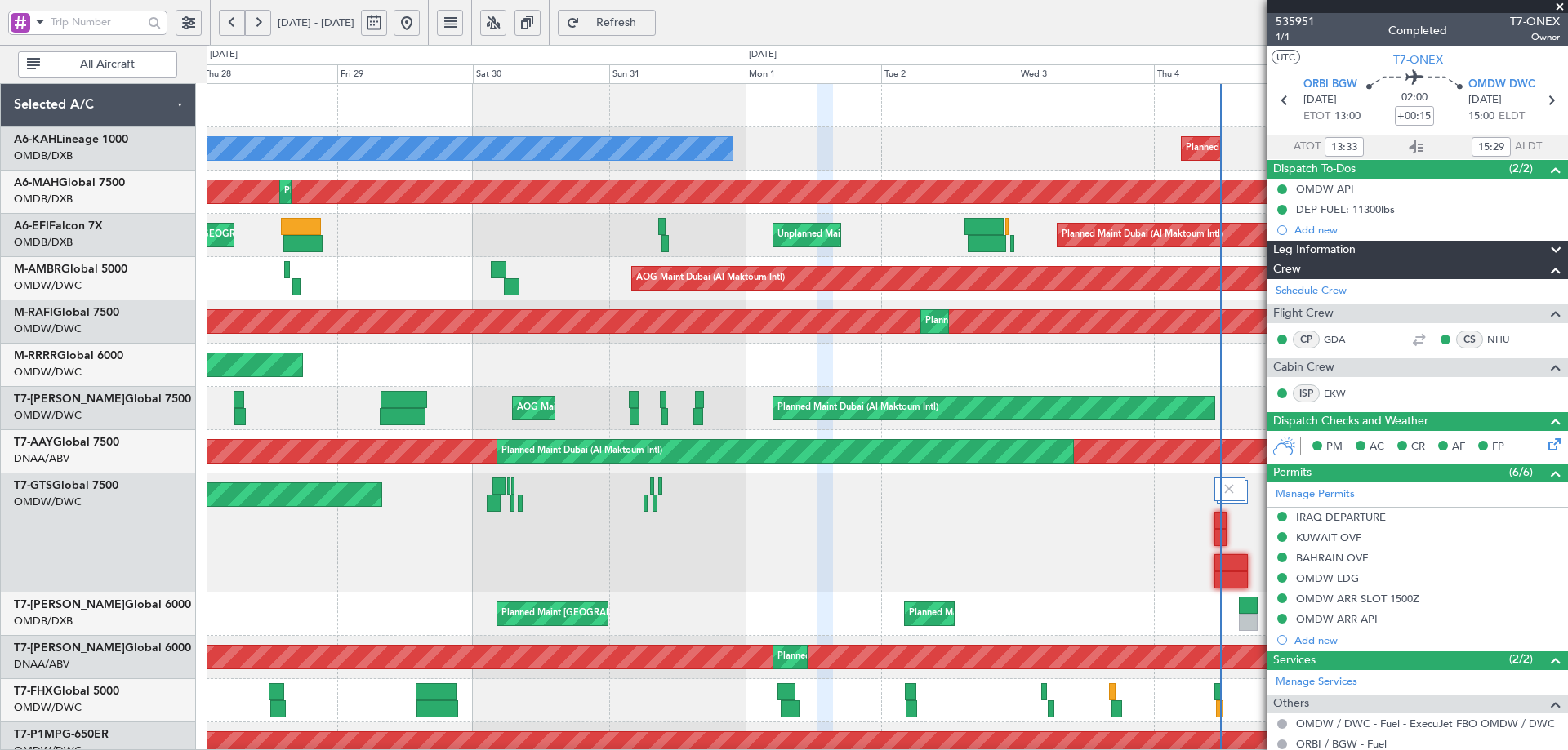
click at [427, 750] on html "28 Aug 2025 - 07 Sep 2025 Refresh Quick Links All Aircraft Planned Maint Dubai …" at bounding box center [784, 375] width 1568 height 750
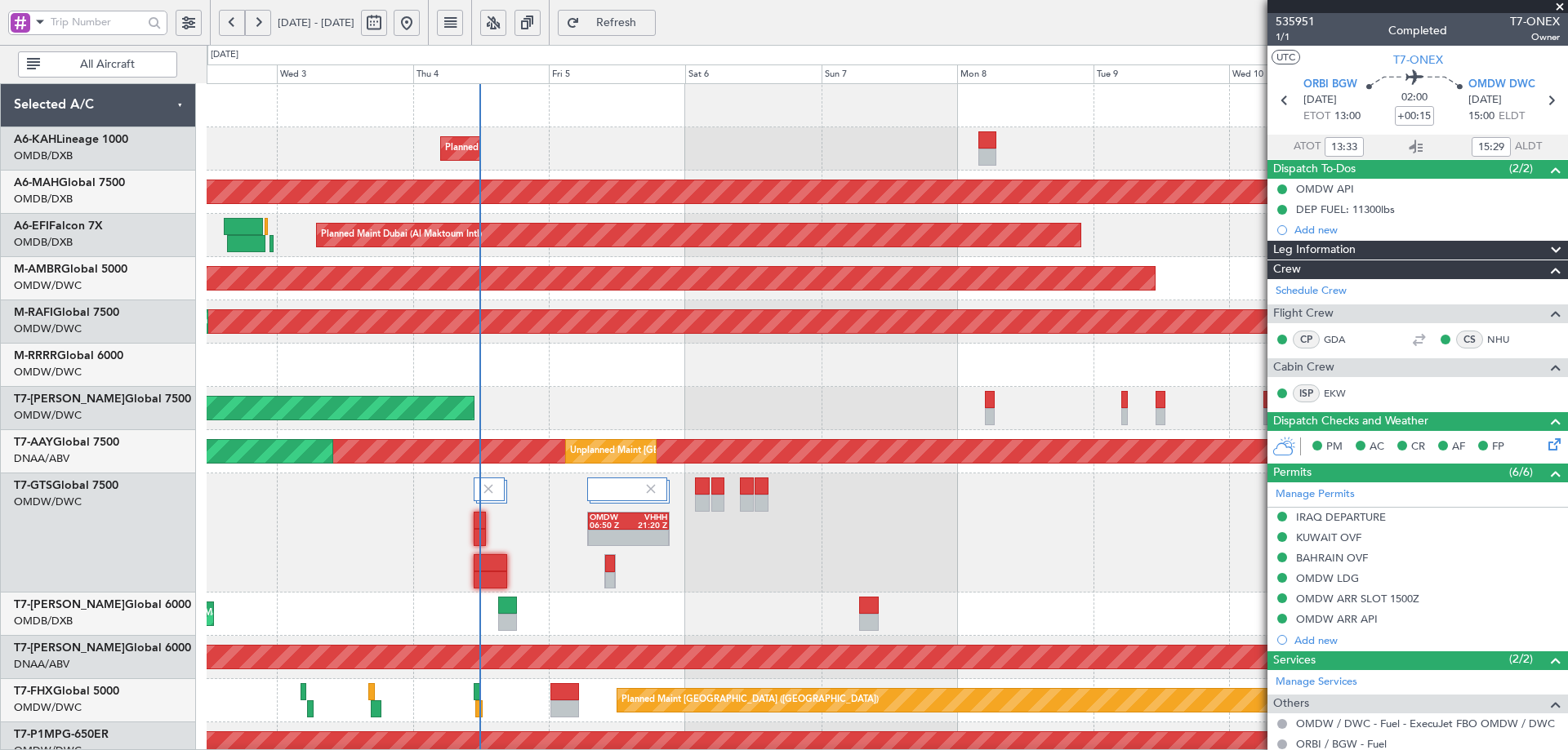
click at [187, 256] on div "Planned Maint Dubai (Al Maktoum Intl) No Crew Planned Maint Dubai (Dubai Intl) …" at bounding box center [784, 397] width 1568 height 705
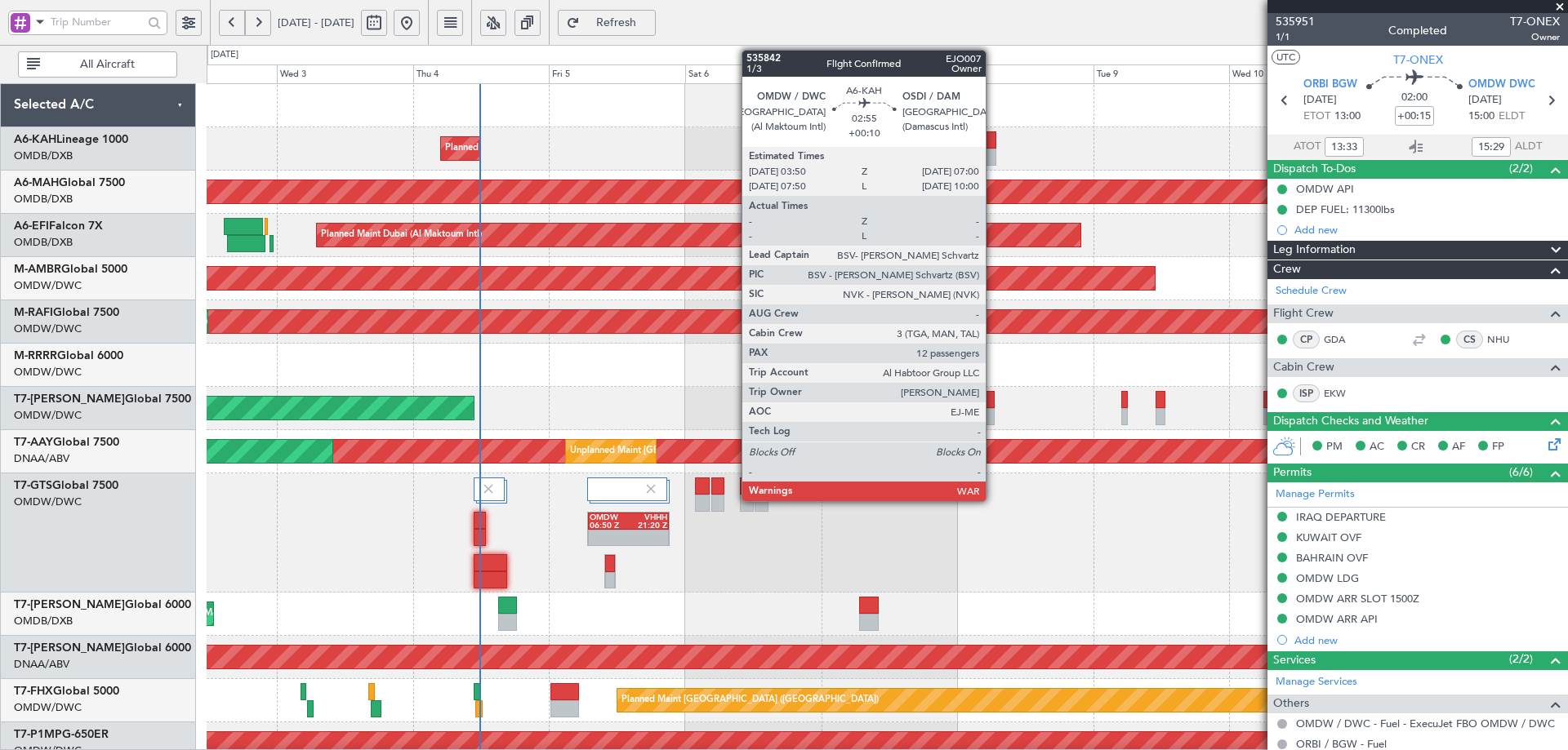
click at [993, 138] on div at bounding box center [988, 139] width 18 height 17
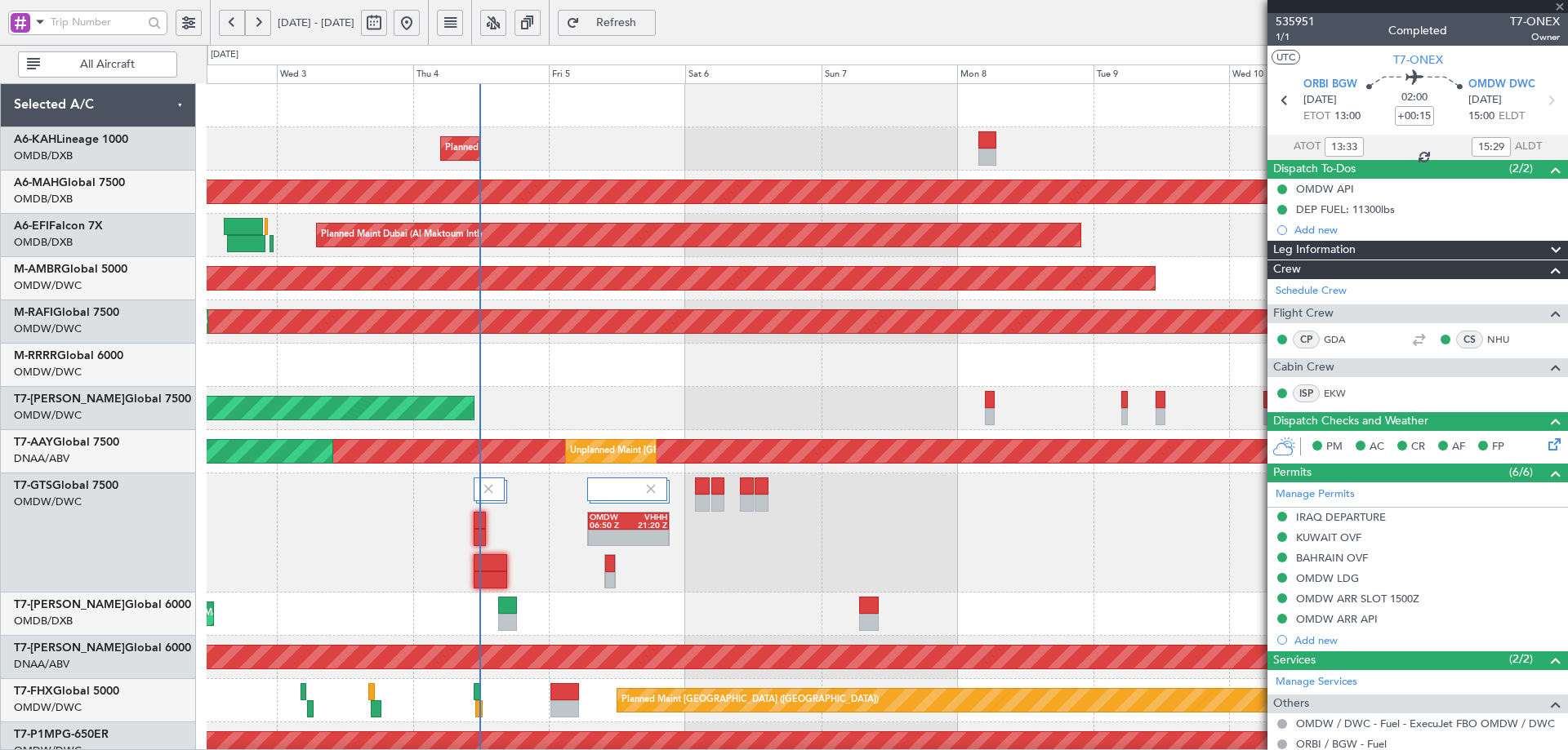
type input "+00:10"
type input "12"
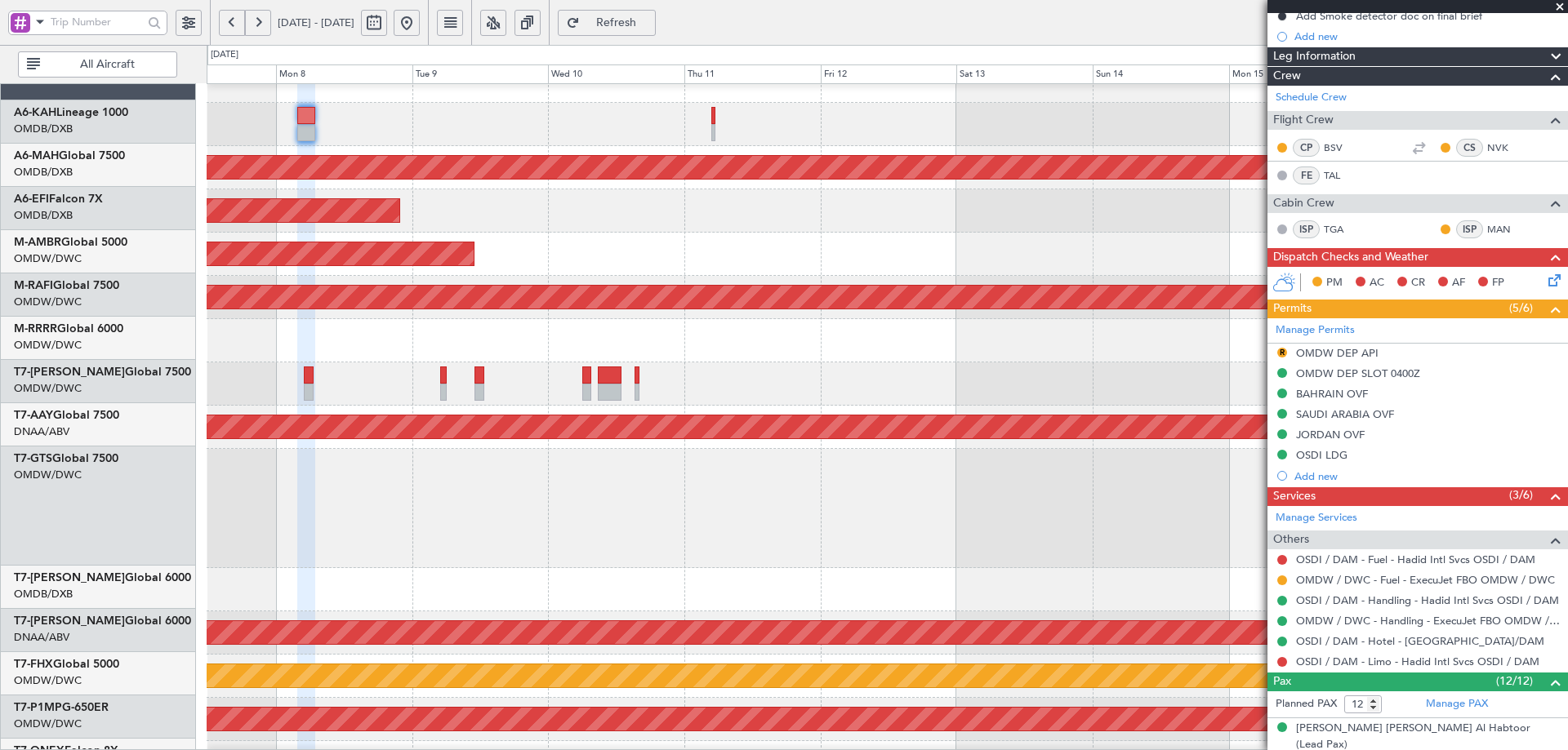
scroll to position [25, 0]
click at [179, 413] on div "Planned Maint Dubai (Dubai Intl) Planned Maint Dubai (Al Maktoum Intl) AOG Main…" at bounding box center [784, 397] width 1568 height 705
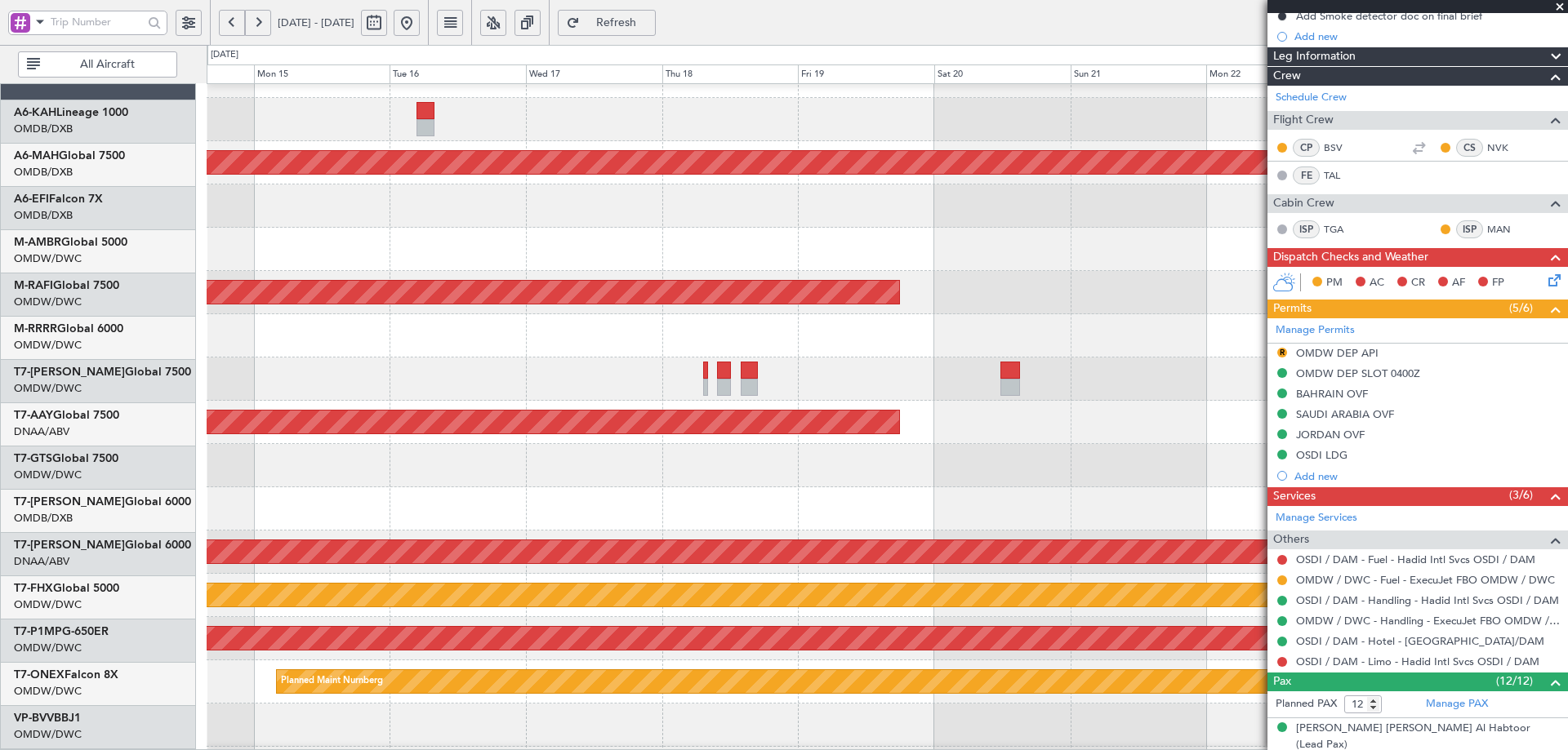
scroll to position [26, 0]
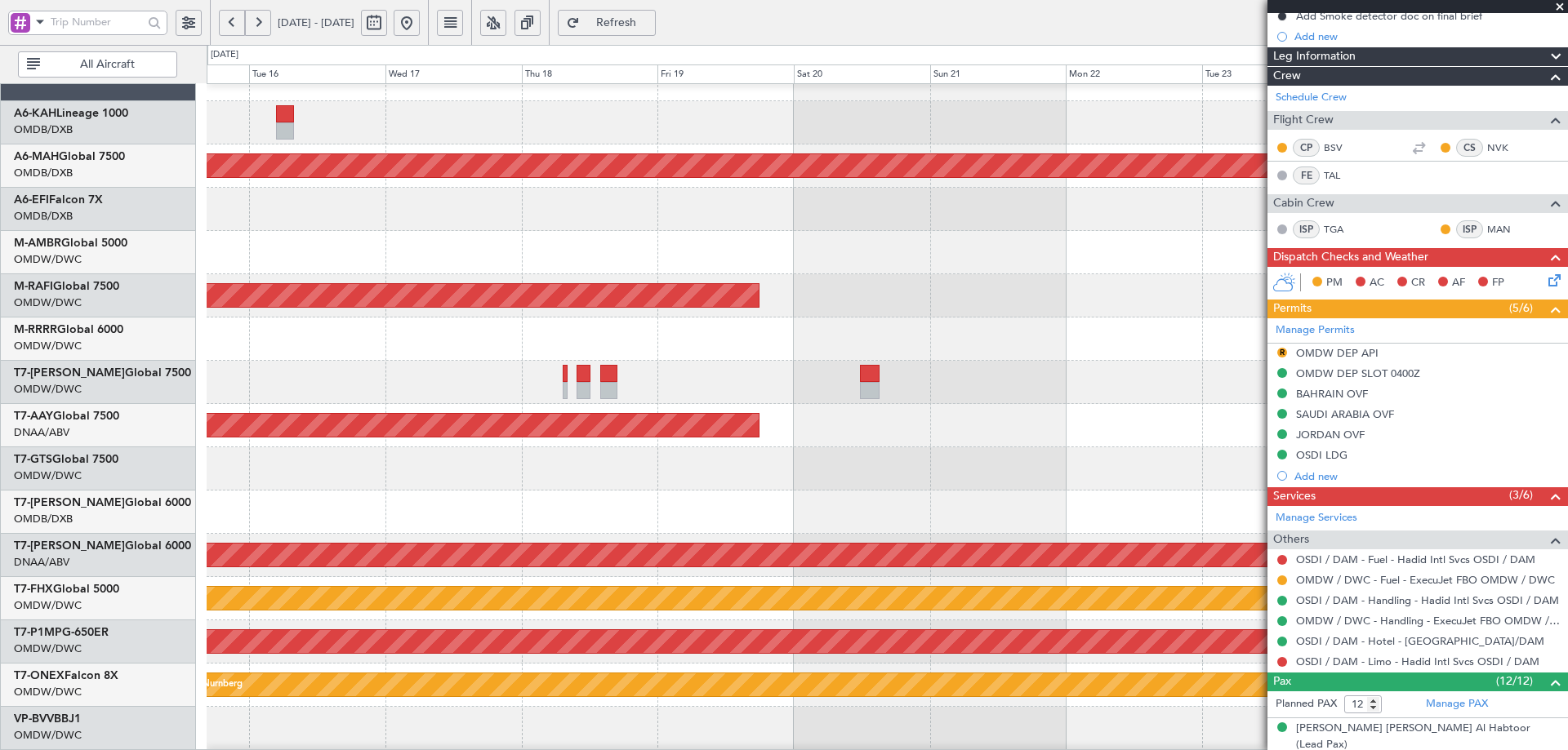
click at [0, 392] on html "07 Sep 2025 - 17 Sep 2025 Refresh Quick Links All Aircraft Planned Maint Dubai …" at bounding box center [784, 375] width 1568 height 750
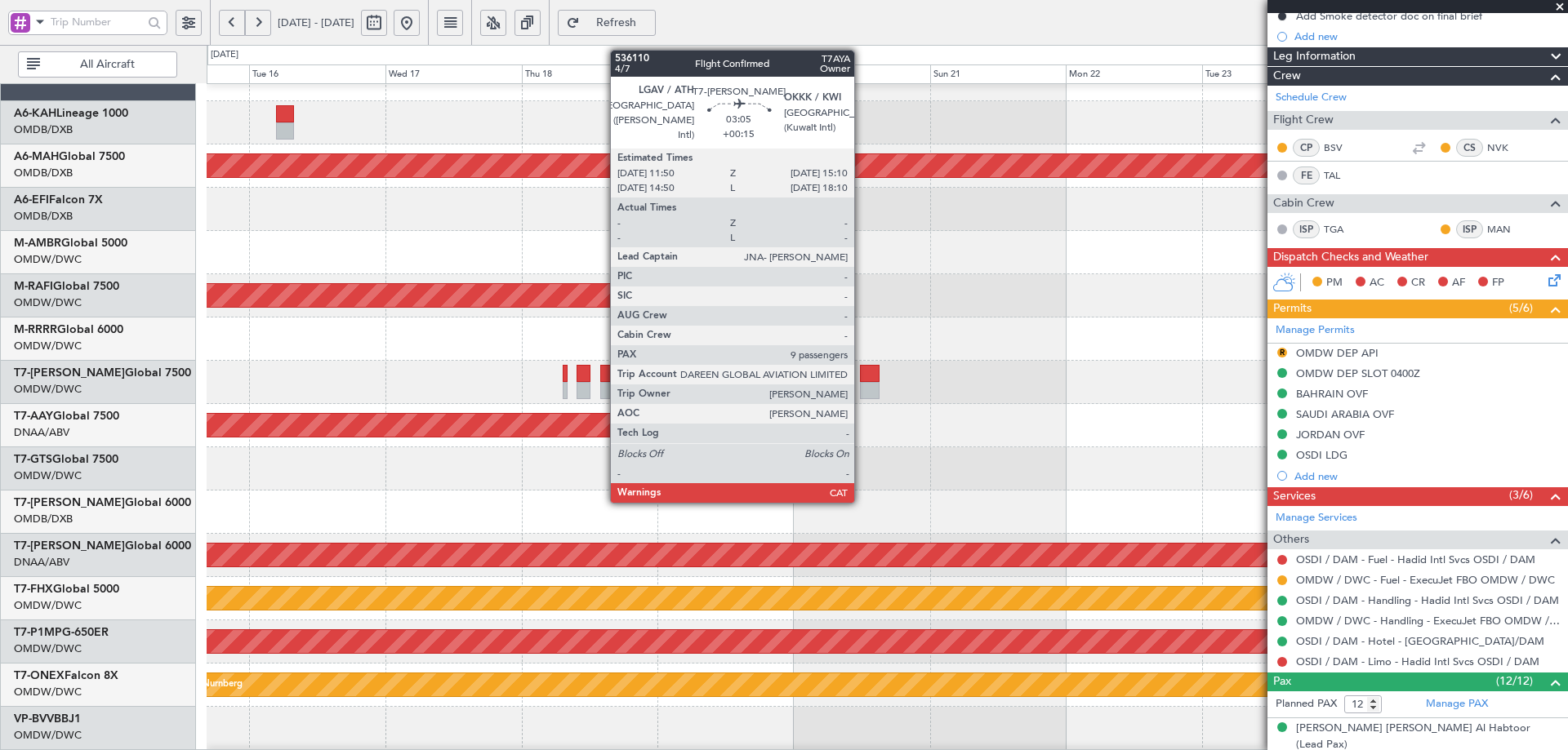
click at [862, 378] on div at bounding box center [870, 373] width 20 height 17
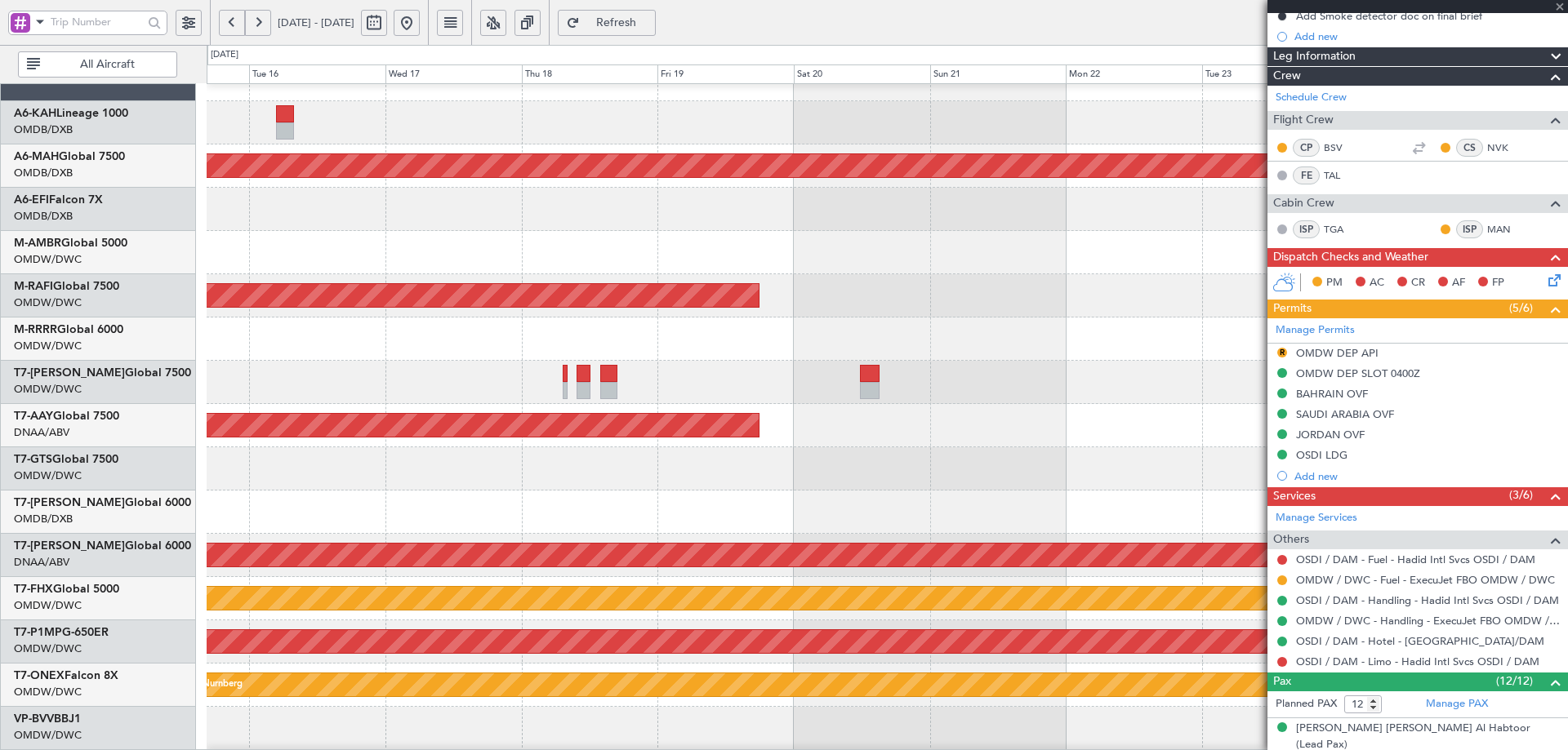
click at [864, 379] on div at bounding box center [870, 373] width 20 height 17
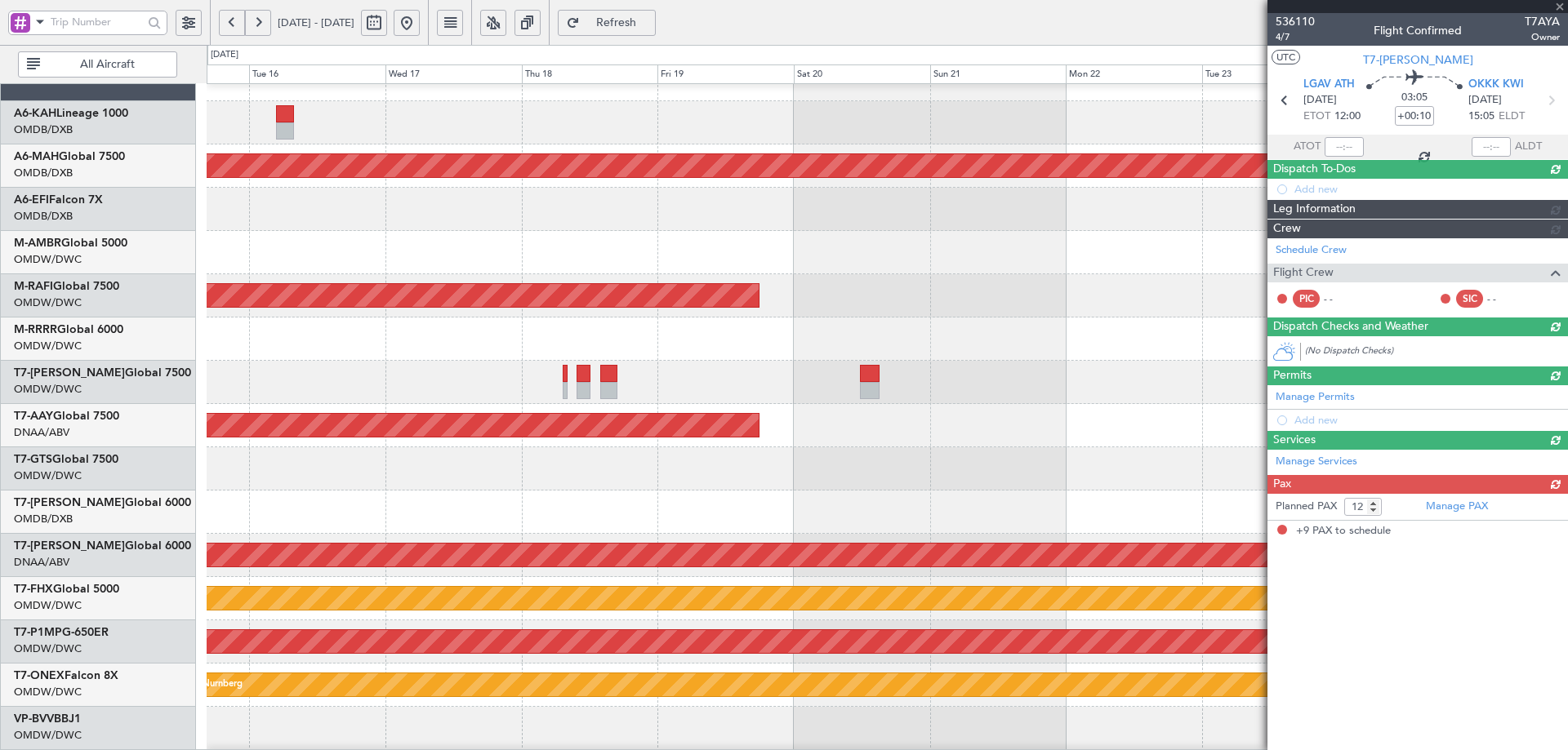
type input "+00:15"
type input "9"
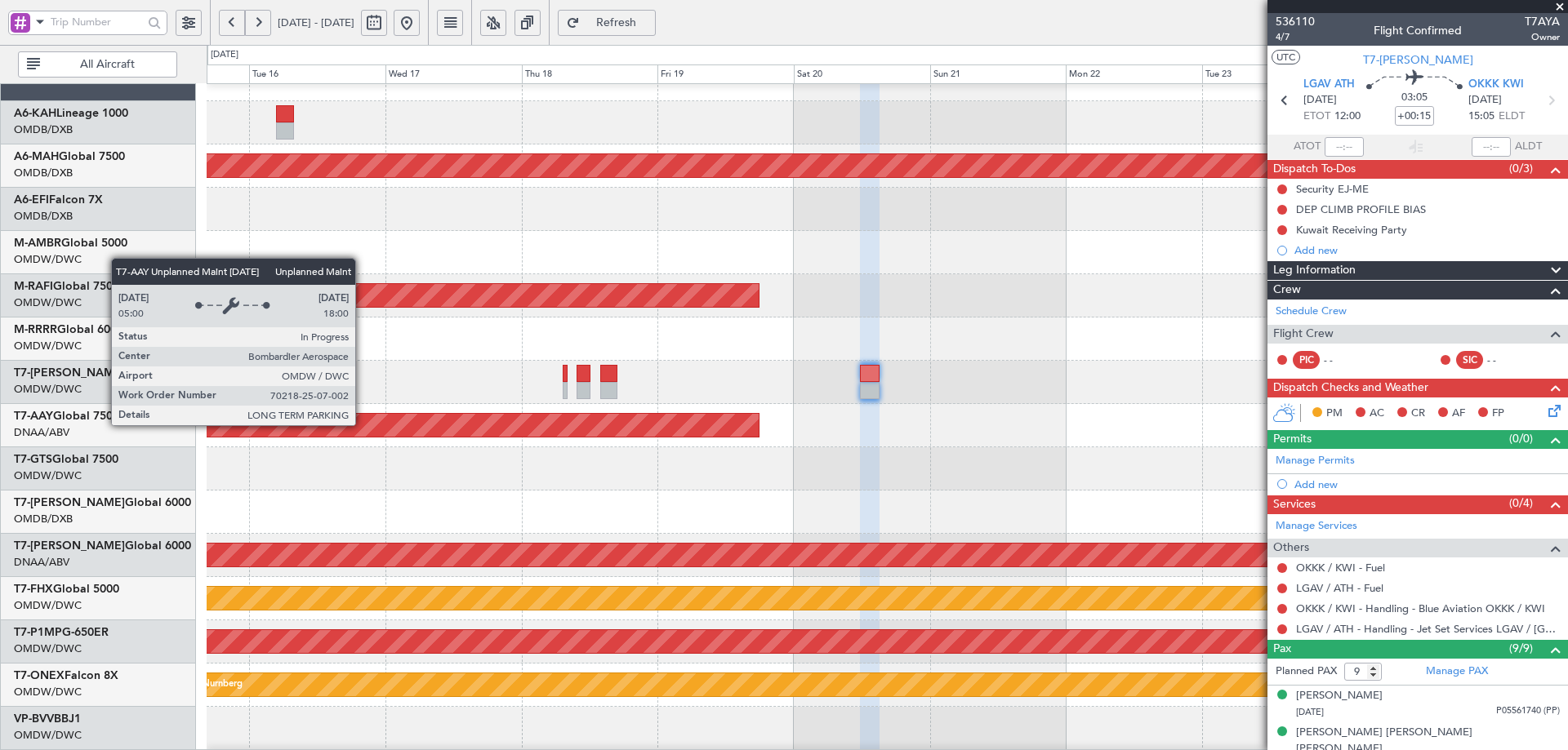
scroll to position [0, 0]
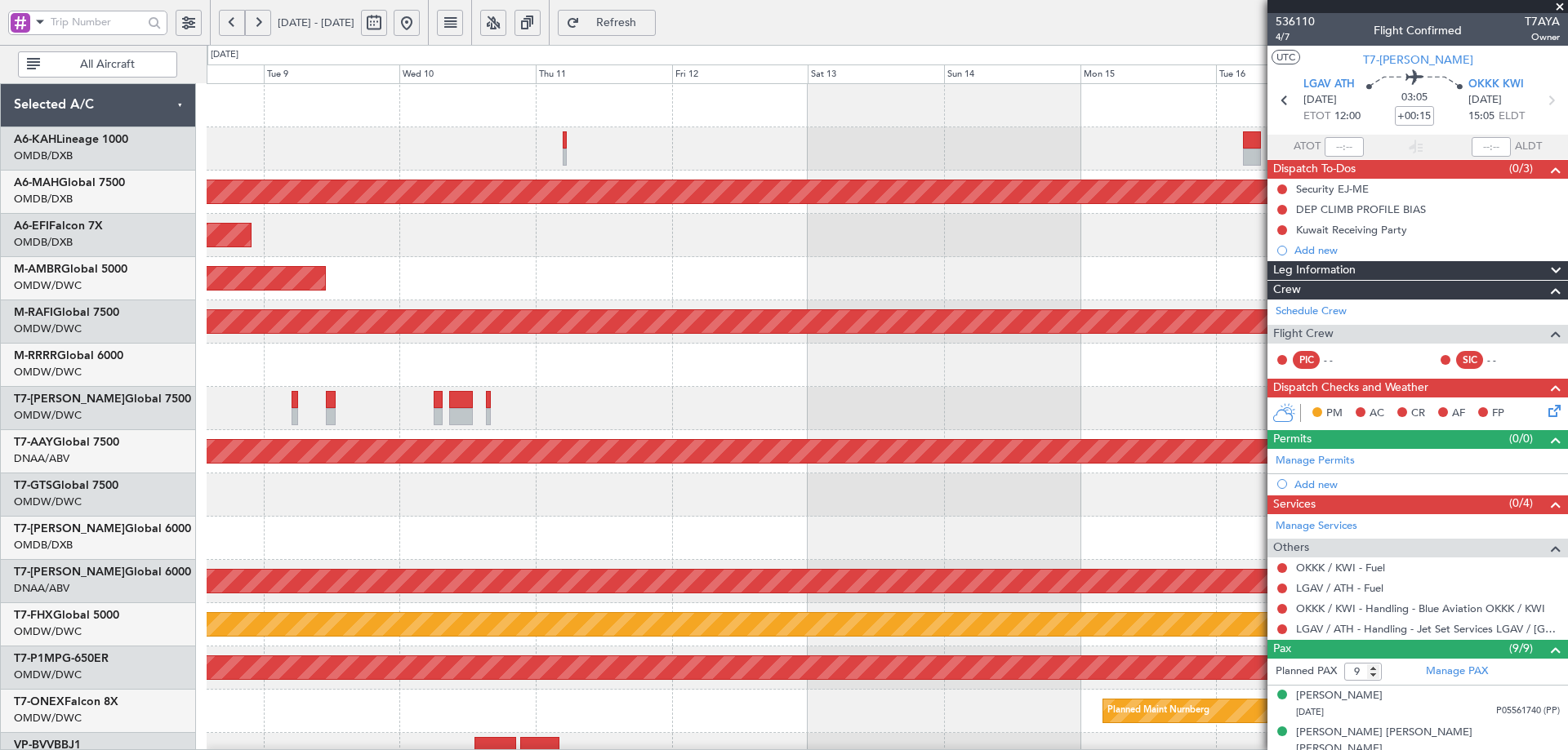
click at [1373, 555] on fb-app "15 Sep 2025 - 25 Sep 2025 Refresh Quick Links All Aircraft Planned Maint Dubai …" at bounding box center [784, 386] width 1568 height 731
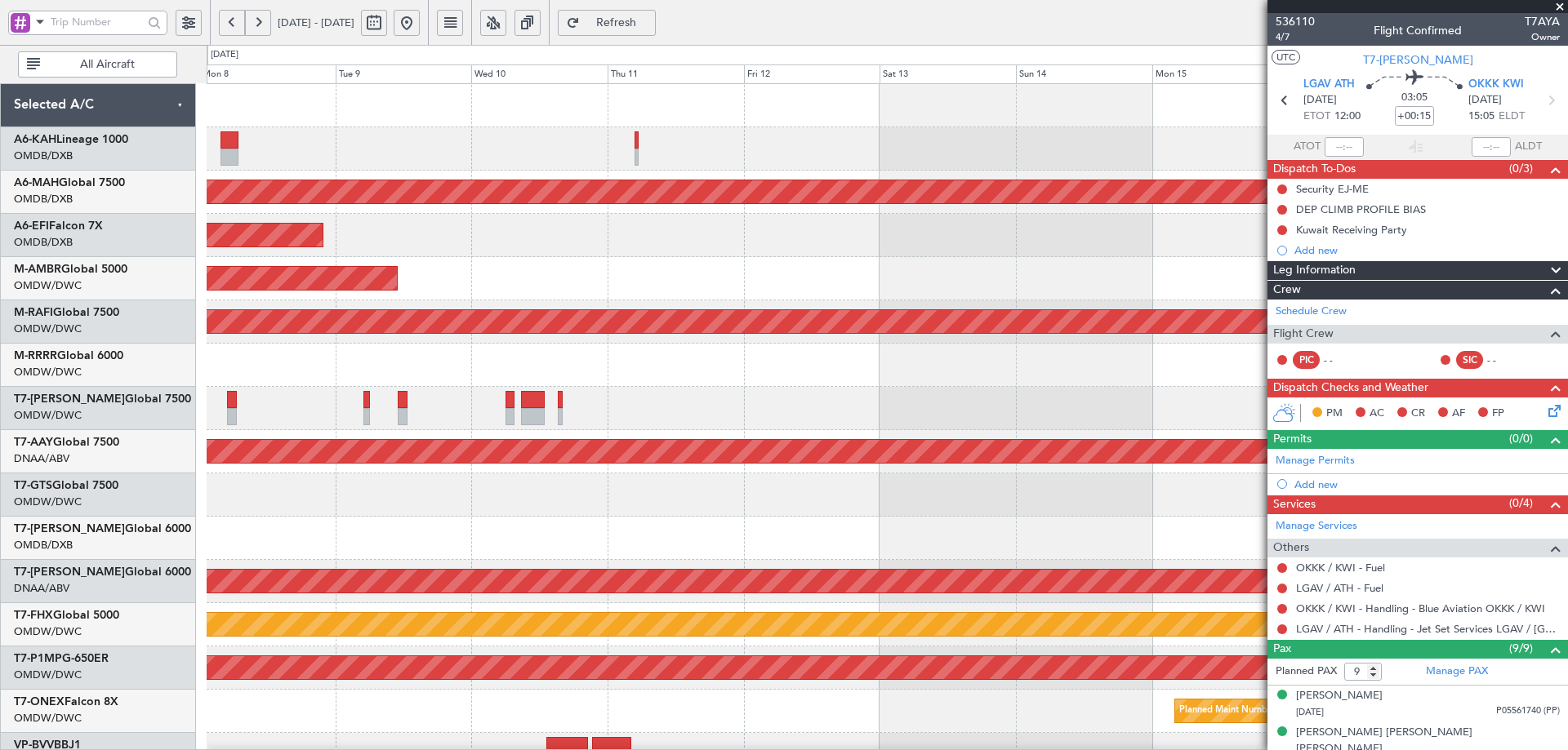
click at [1267, 515] on div "Planned Maint Dubai (Dubai Intl) Planned Maint Dubai (Al Maktoum Intl) AOG Main…" at bounding box center [886, 560] width 1360 height 952
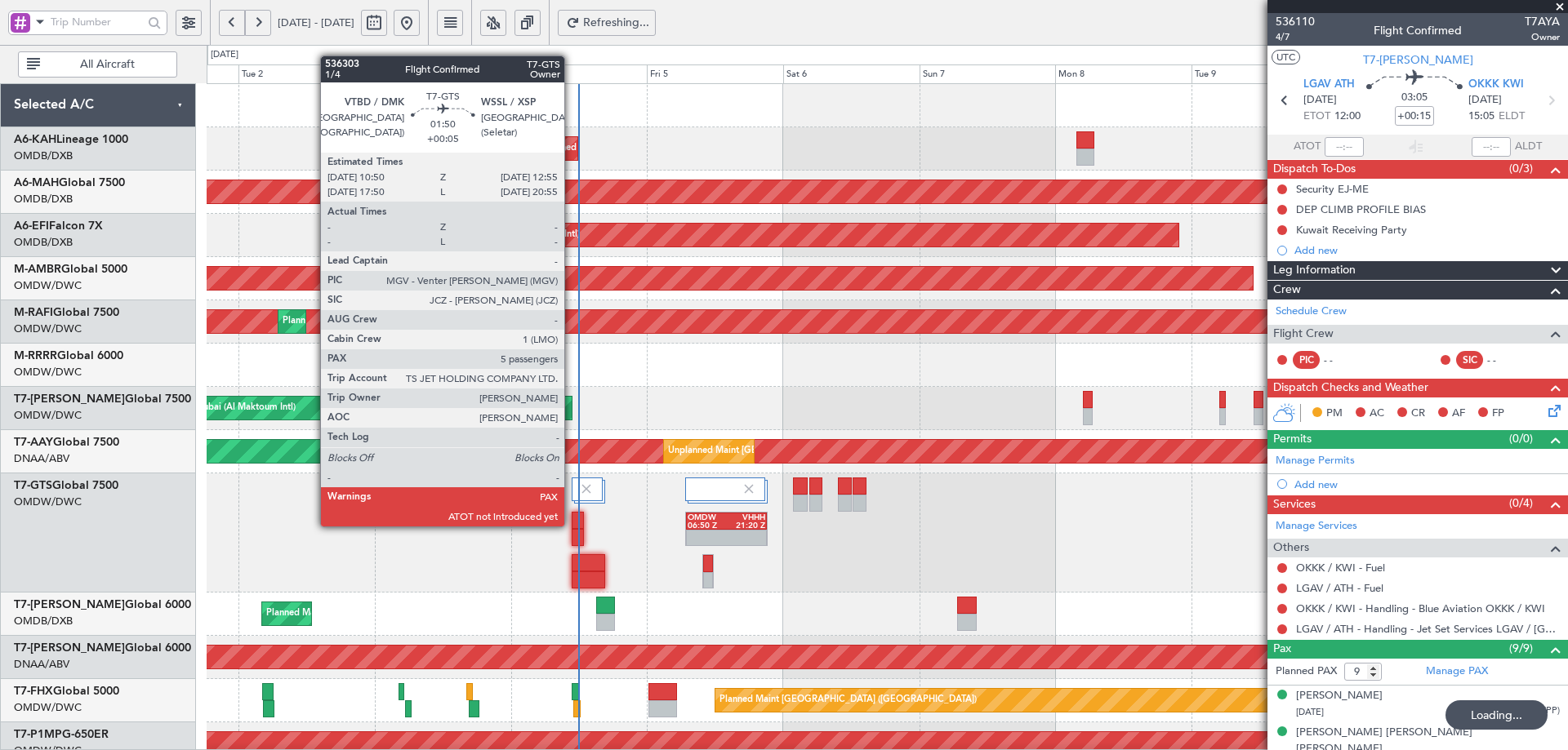
click at [571, 525] on div at bounding box center [577, 520] width 12 height 17
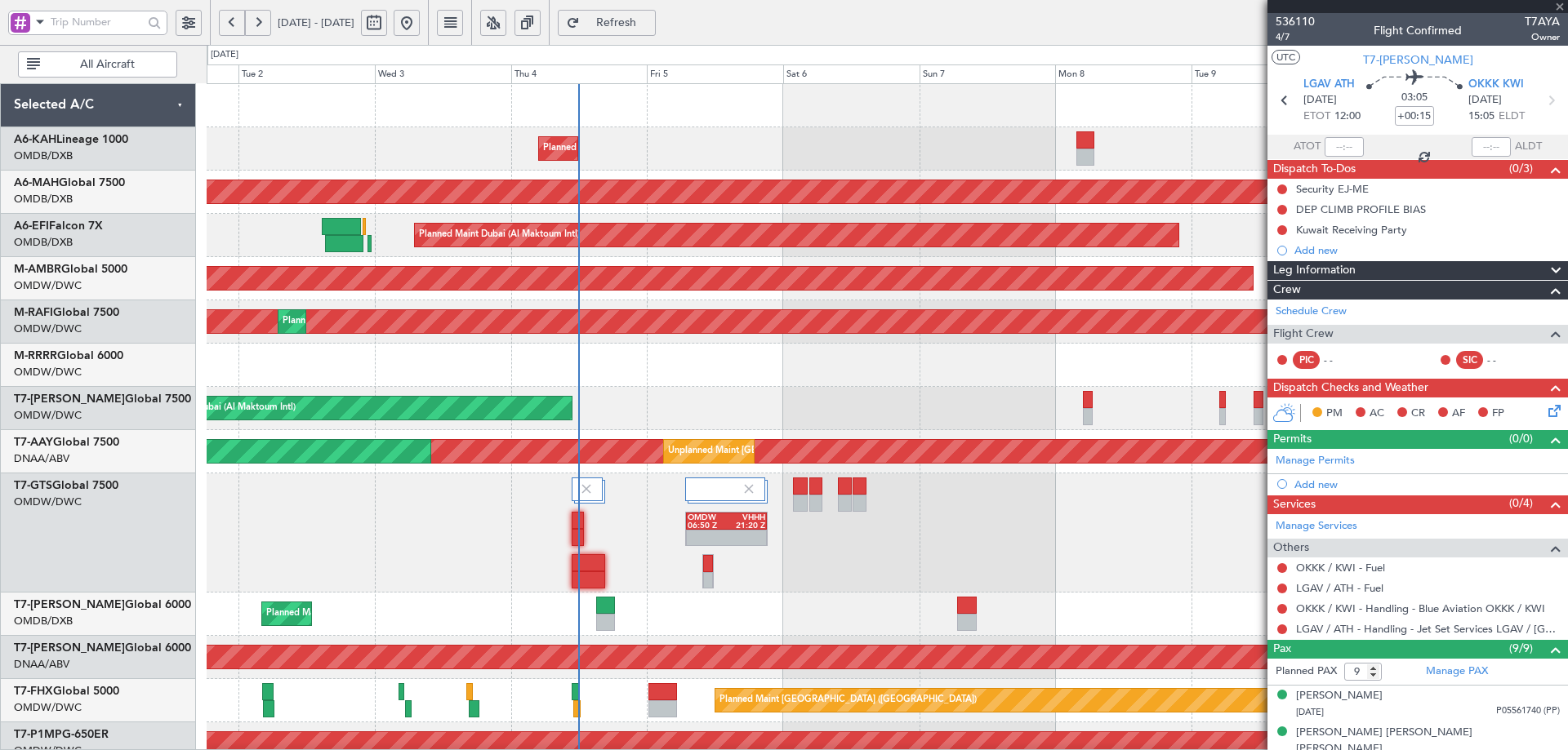
type input "+00:05"
type input "5"
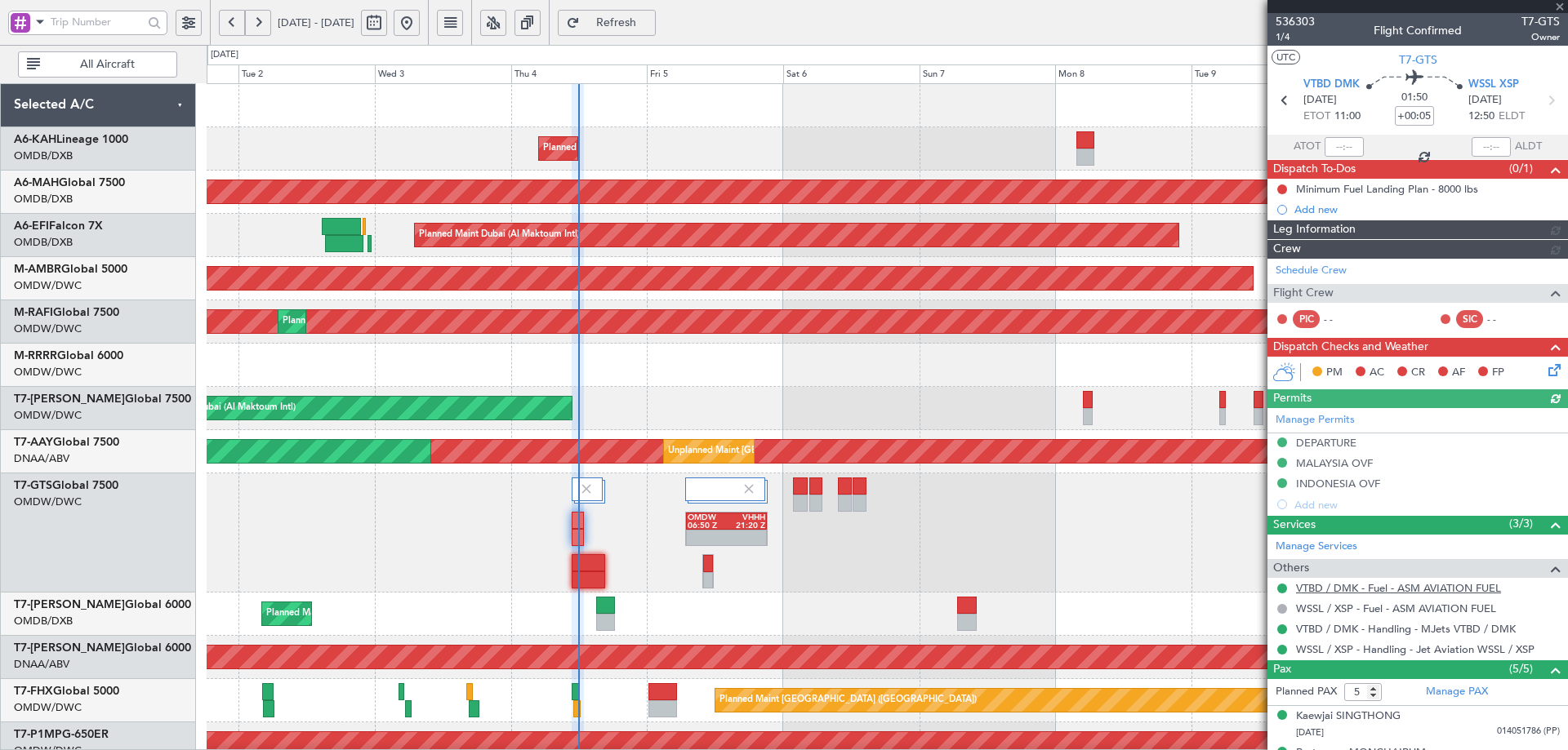
type input "[PERSON_NAME] (ANI)"
type input "7195"
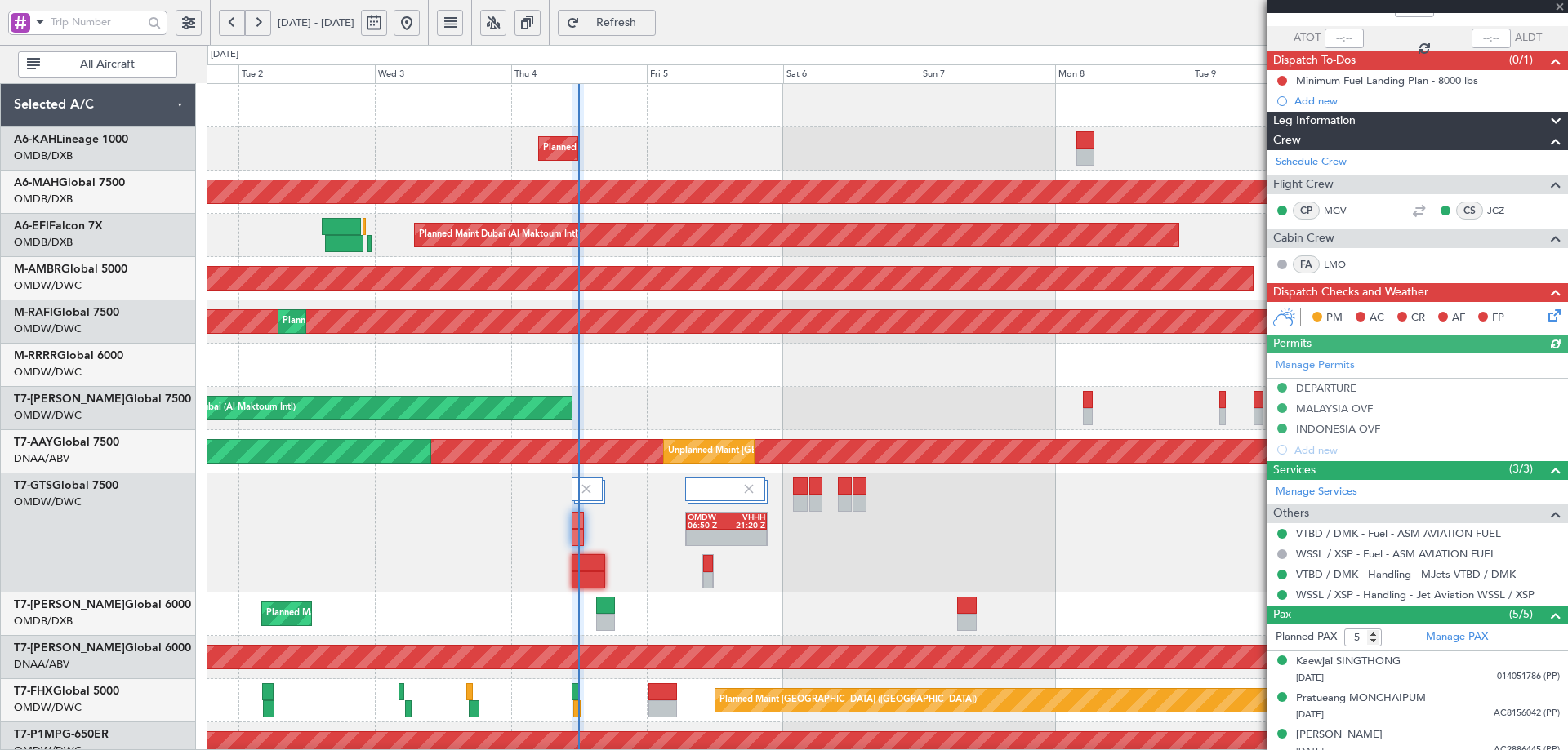
scroll to position [193, 0]
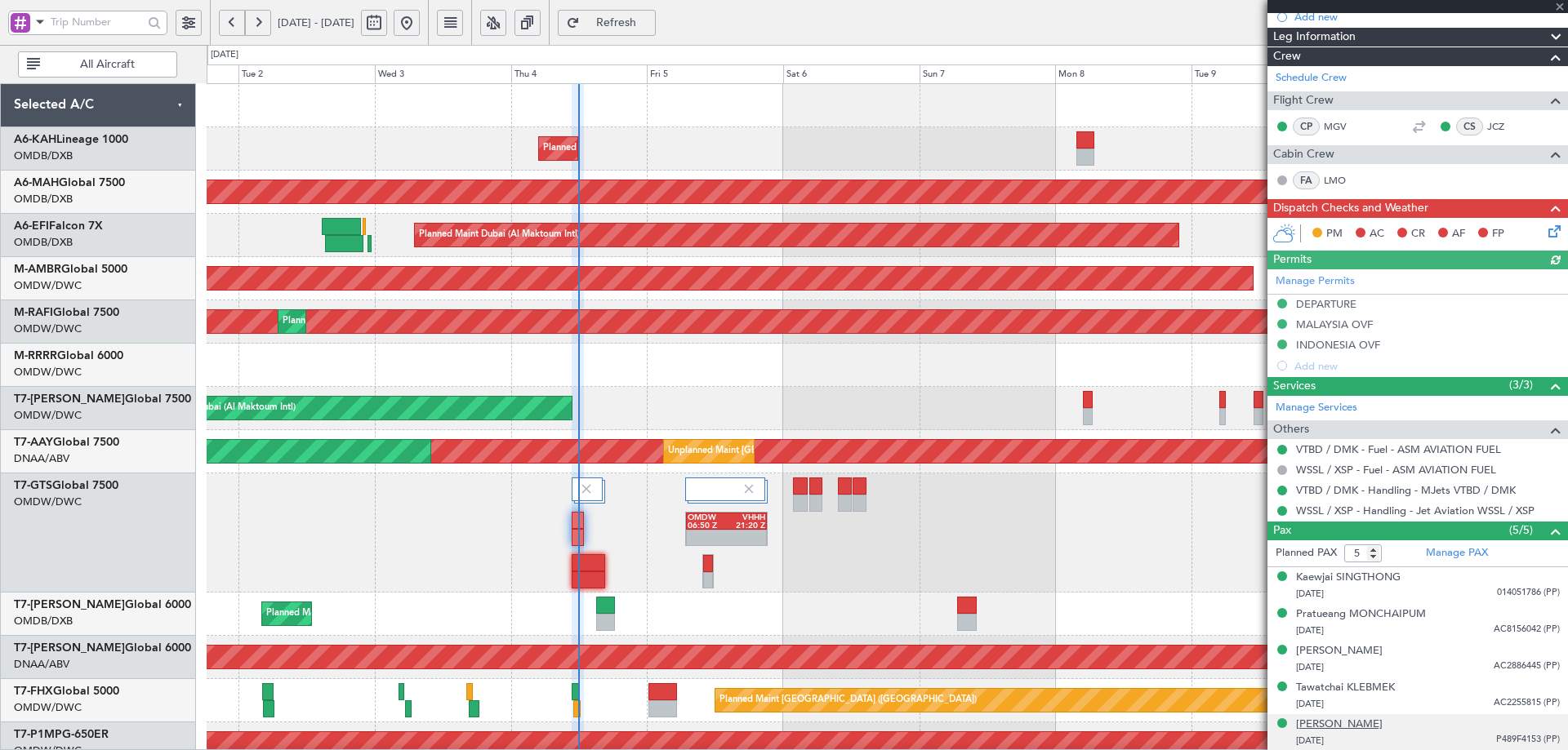
click at [1370, 723] on div "Thaksin SHINAWATRA" at bounding box center [1339, 725] width 86 height 16
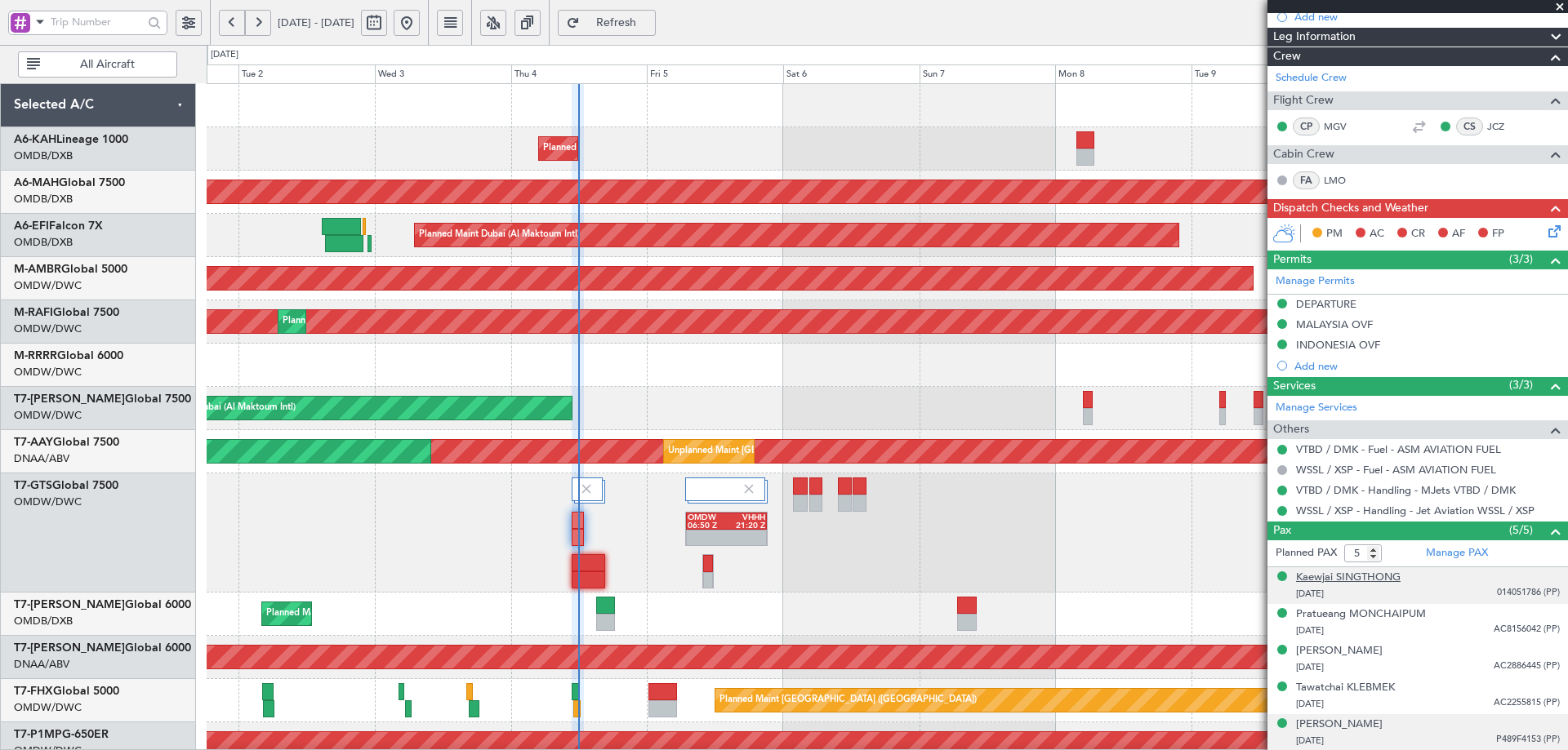
click at [1362, 574] on div "Kaewjai SINGTHONG" at bounding box center [1348, 578] width 104 height 16
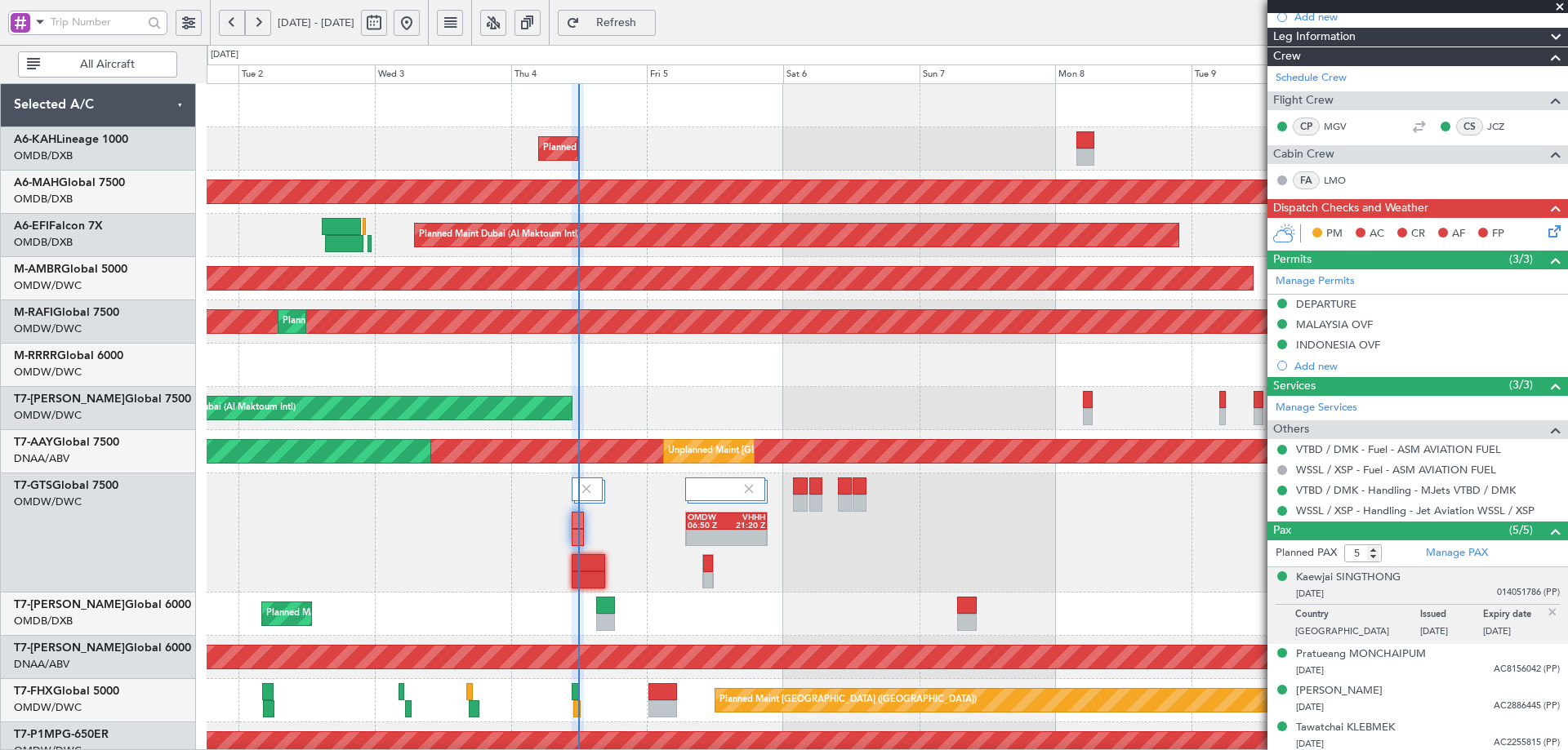
click at [650, 17] on span "Refresh" at bounding box center [616, 23] width 67 height 12
click at [1438, 550] on div "Planned PAX 5 Manage PAX Kaewjai SINGTHONG 28/09/1969 014051786 (PP) Country Un…" at bounding box center [1418, 666] width 301 height 250
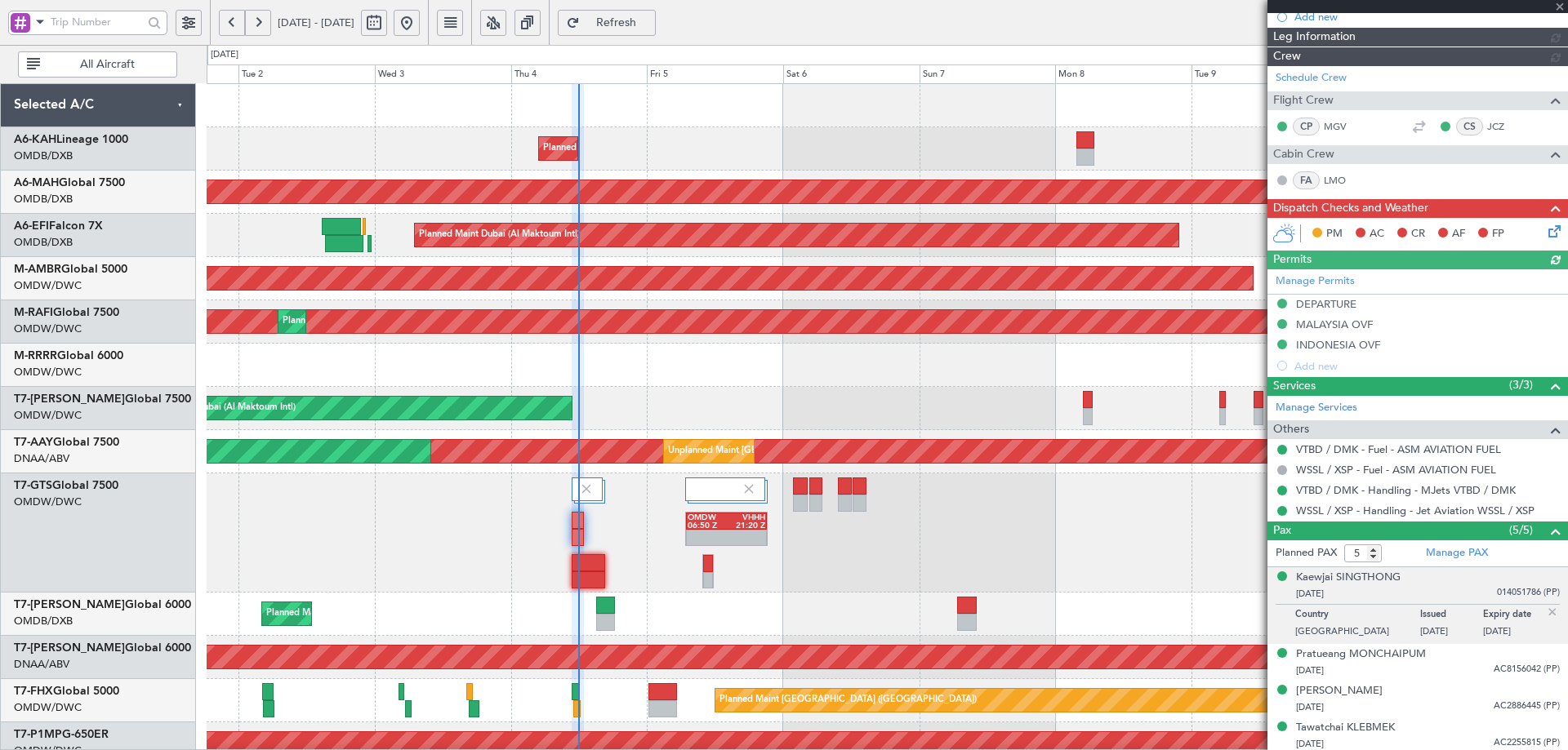
type input "[PERSON_NAME] (ANI)"
type input "7195"
click at [1443, 548] on link "Manage PAX" at bounding box center [1457, 553] width 62 height 16
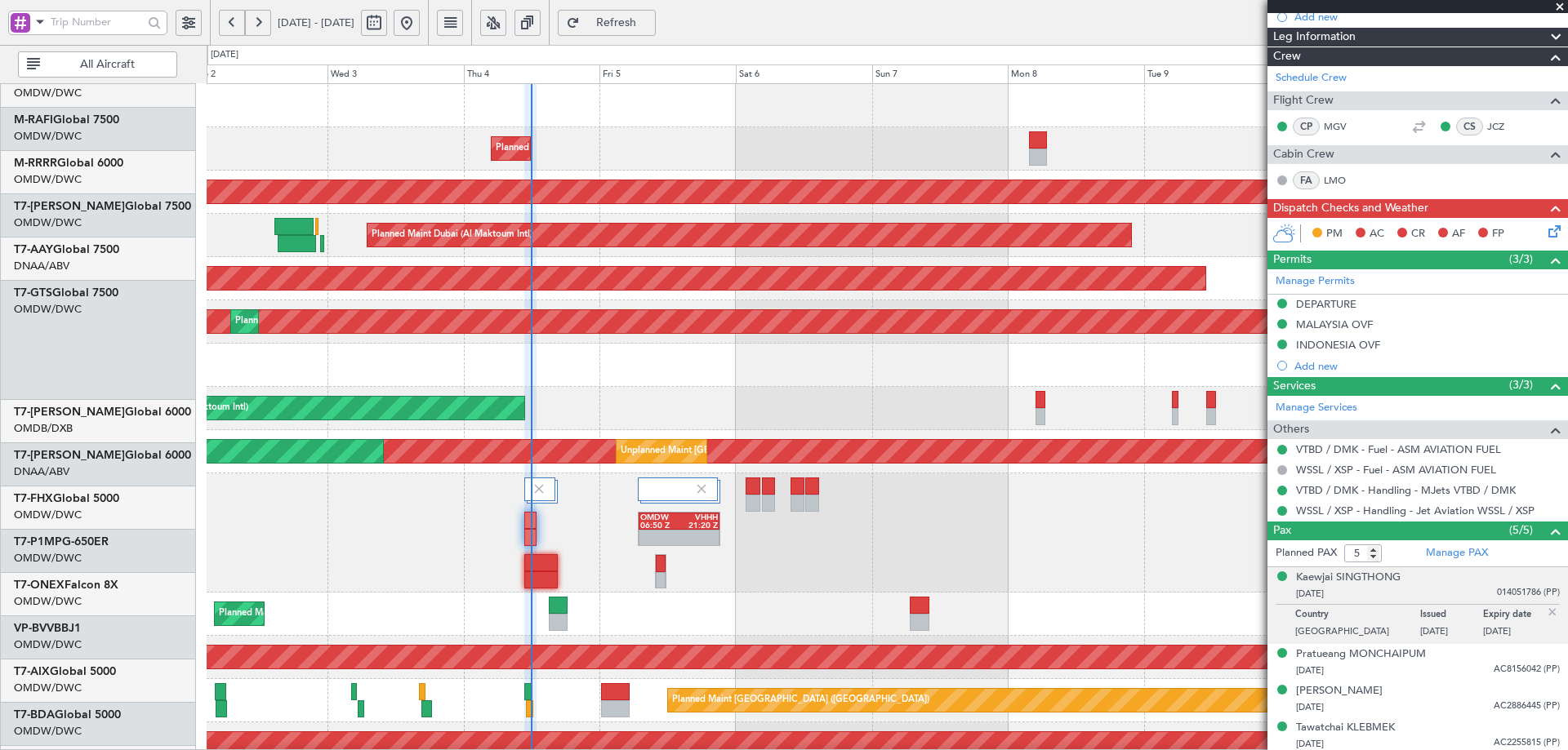
scroll to position [0, 0]
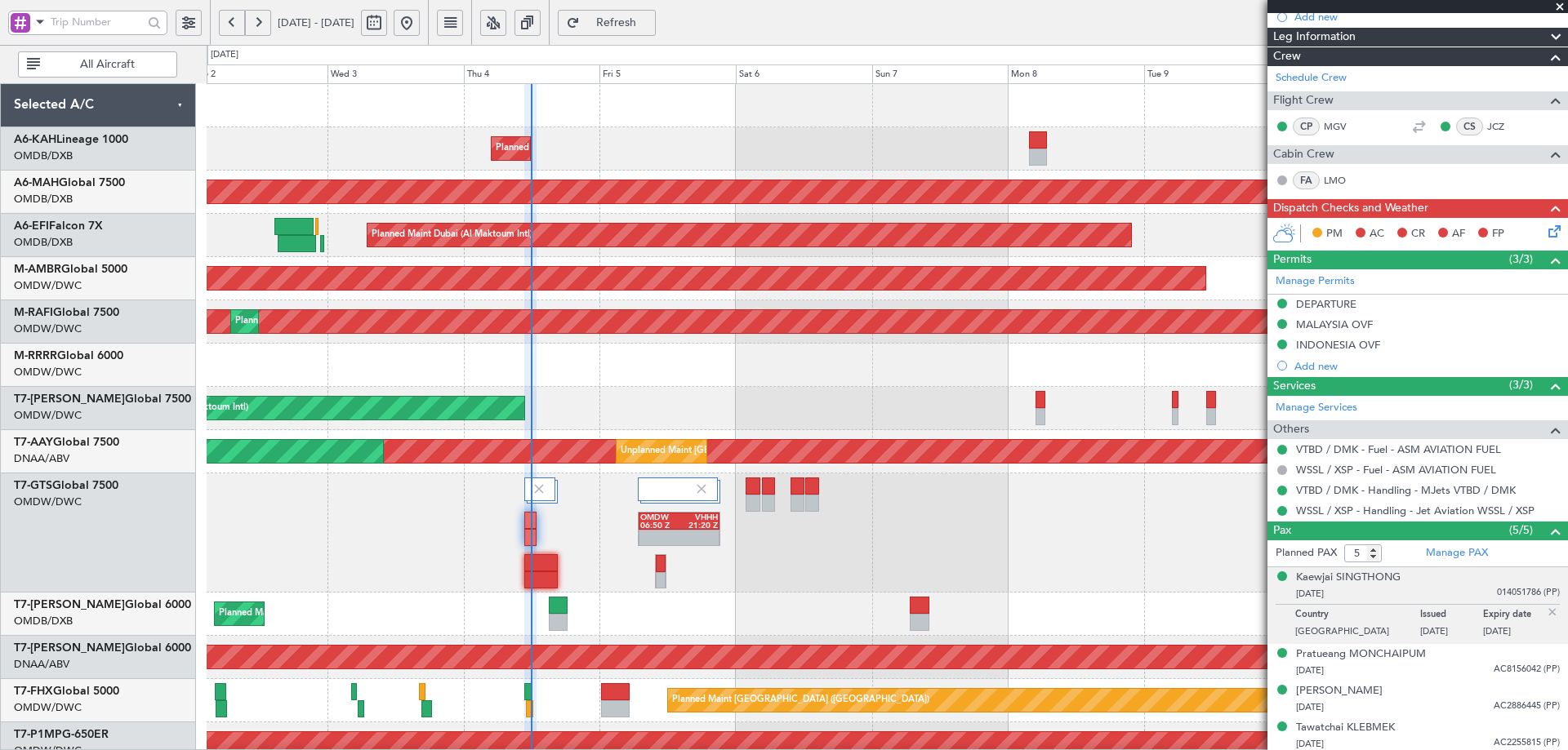
click at [367, 624] on div "Planned Maint Dubai (Al Maktoum Intl) No Crew Planned Maint Dubai (Dubai Intl) …" at bounding box center [886, 598] width 1360 height 1028
click at [1453, 555] on link "Manage PAX" at bounding box center [1457, 553] width 62 height 16
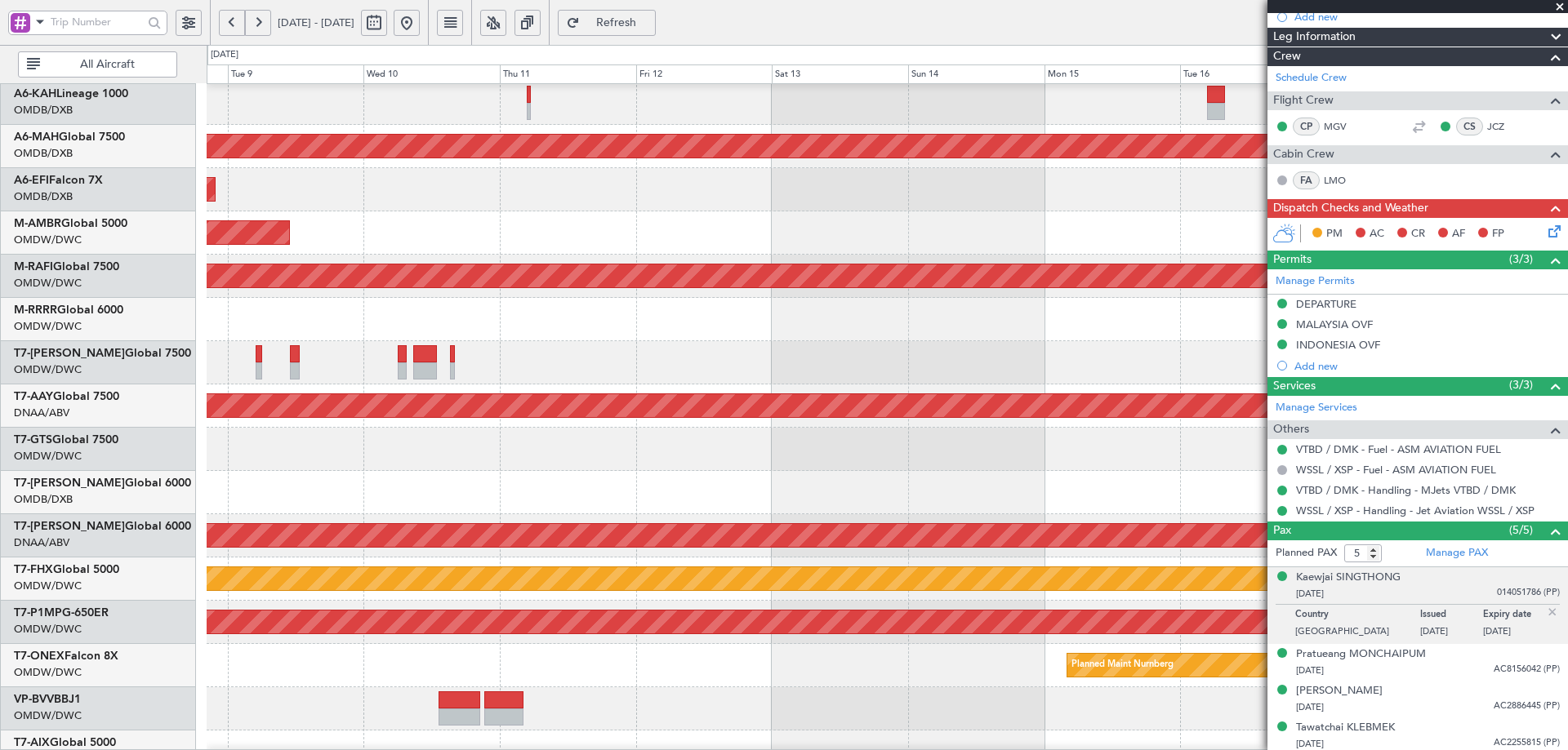
click at [0, 319] on html "02 Sep 2025 - 12 Sep 2025 Refresh Quick Links All Aircraft Planned Maint Dubai …" at bounding box center [784, 375] width 1568 height 750
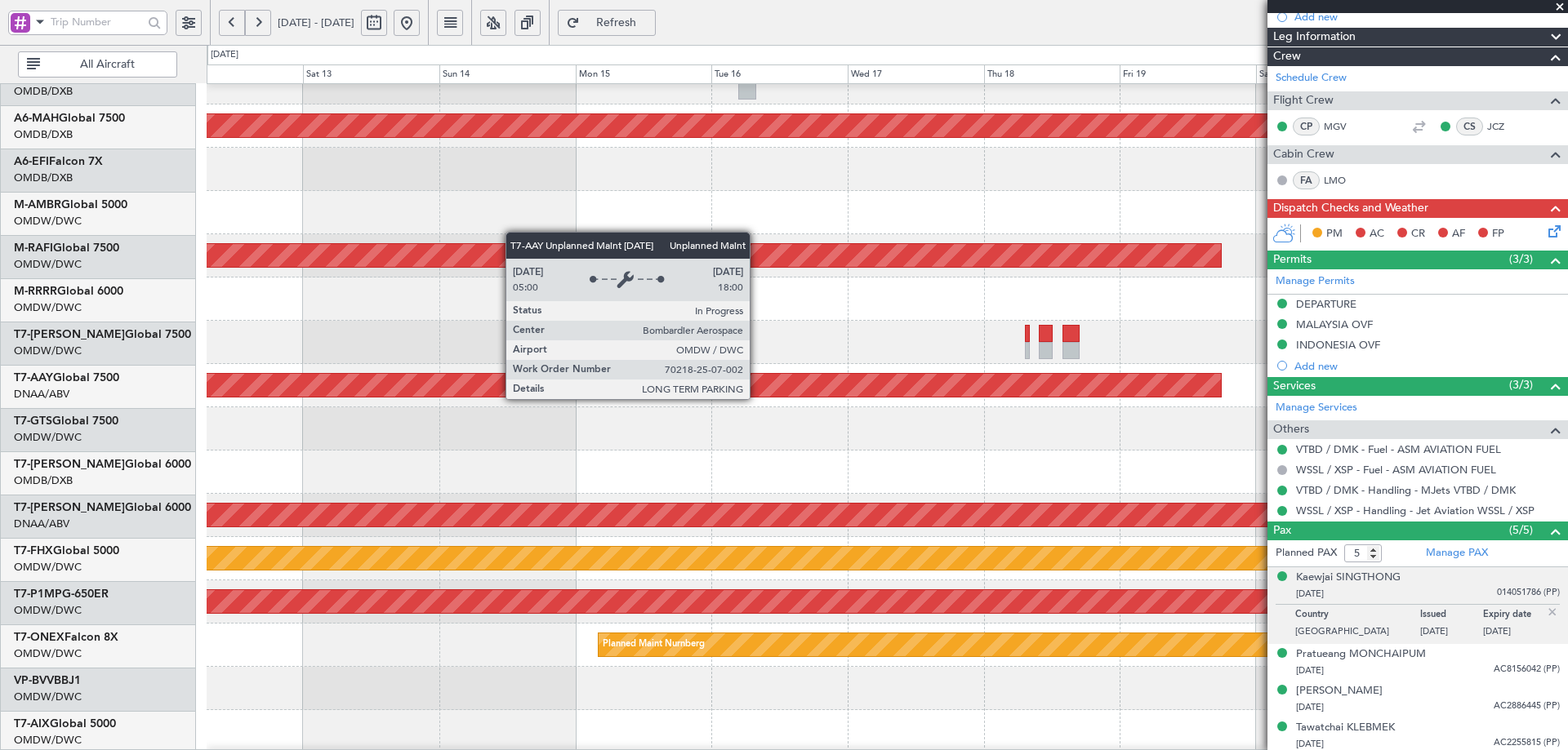
scroll to position [67, 0]
click at [289, 383] on div "Unplanned Maint [GEOGRAPHIC_DATA] (Al Maktoum Intl)" at bounding box center [34, 384] width 2375 height 23
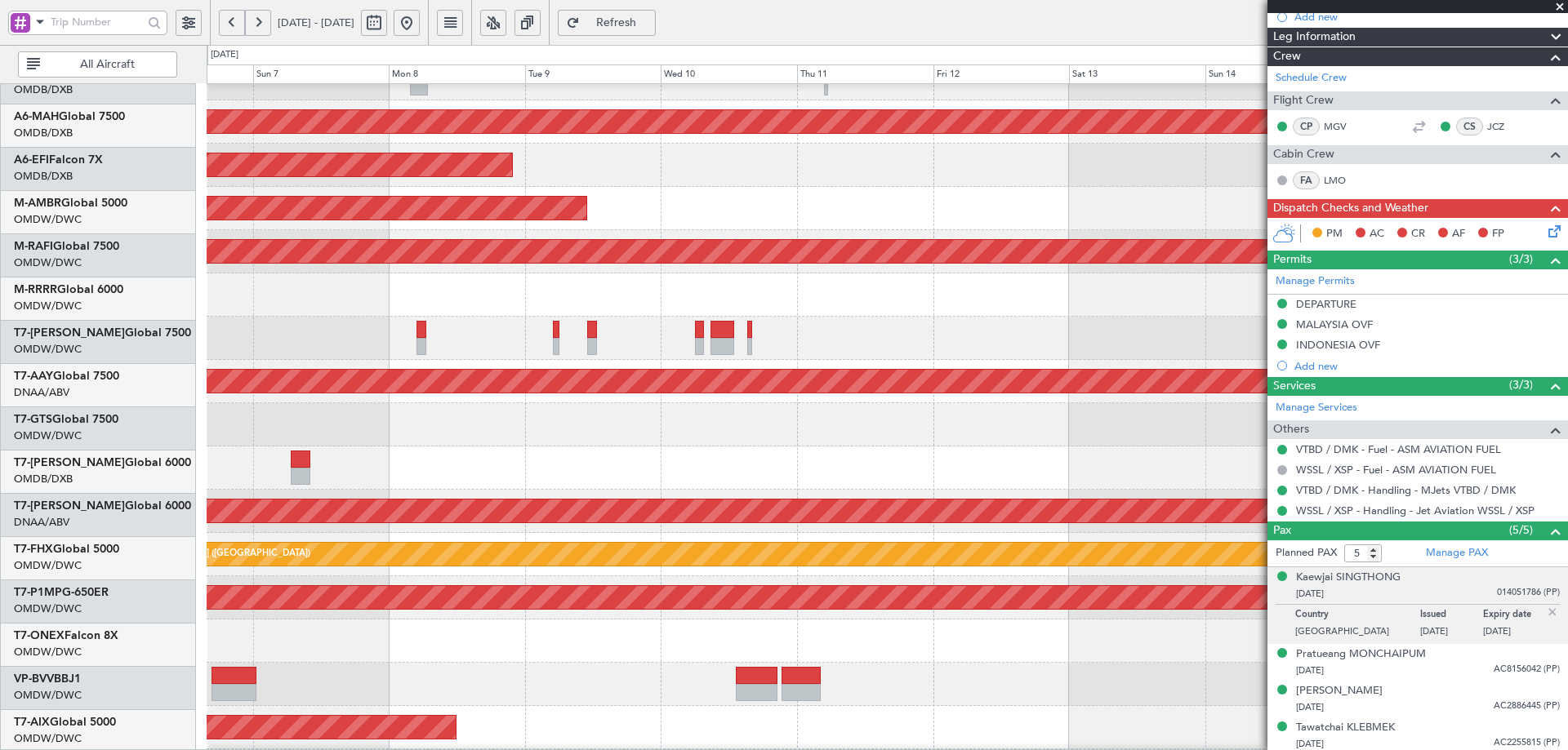
scroll to position [72, 0]
click at [1216, 401] on div "Unplanned Maint Dubai (Al Maktoum Intl) Unplanned Maint Dubai (Al Maktoum Intl)" at bounding box center [886, 382] width 1360 height 44
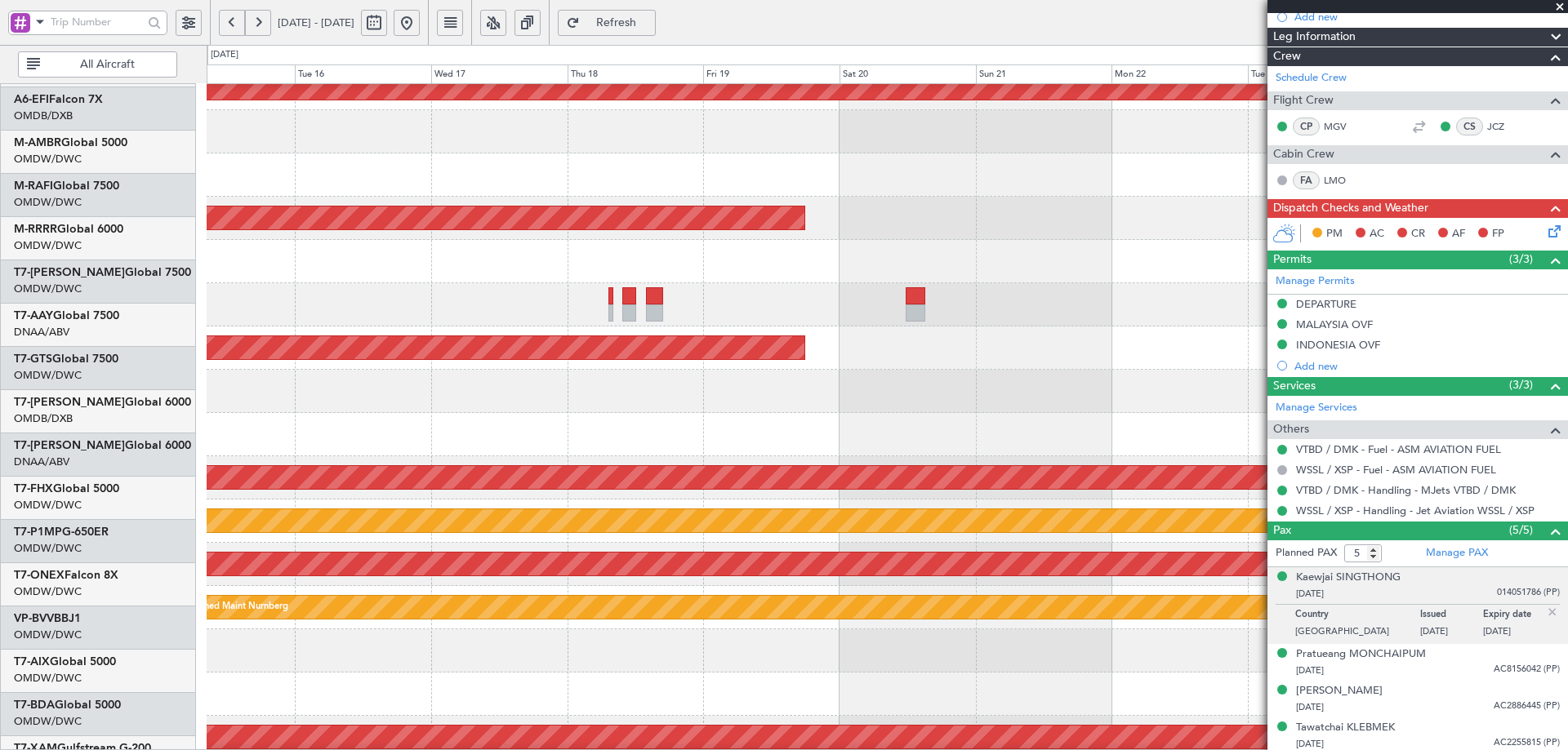
click at [0, 343] on html "06 Sep 2025 - 16 Sep 2025 Refresh Quick Links All Aircraft Planned Maint Dubai …" at bounding box center [784, 375] width 1568 height 750
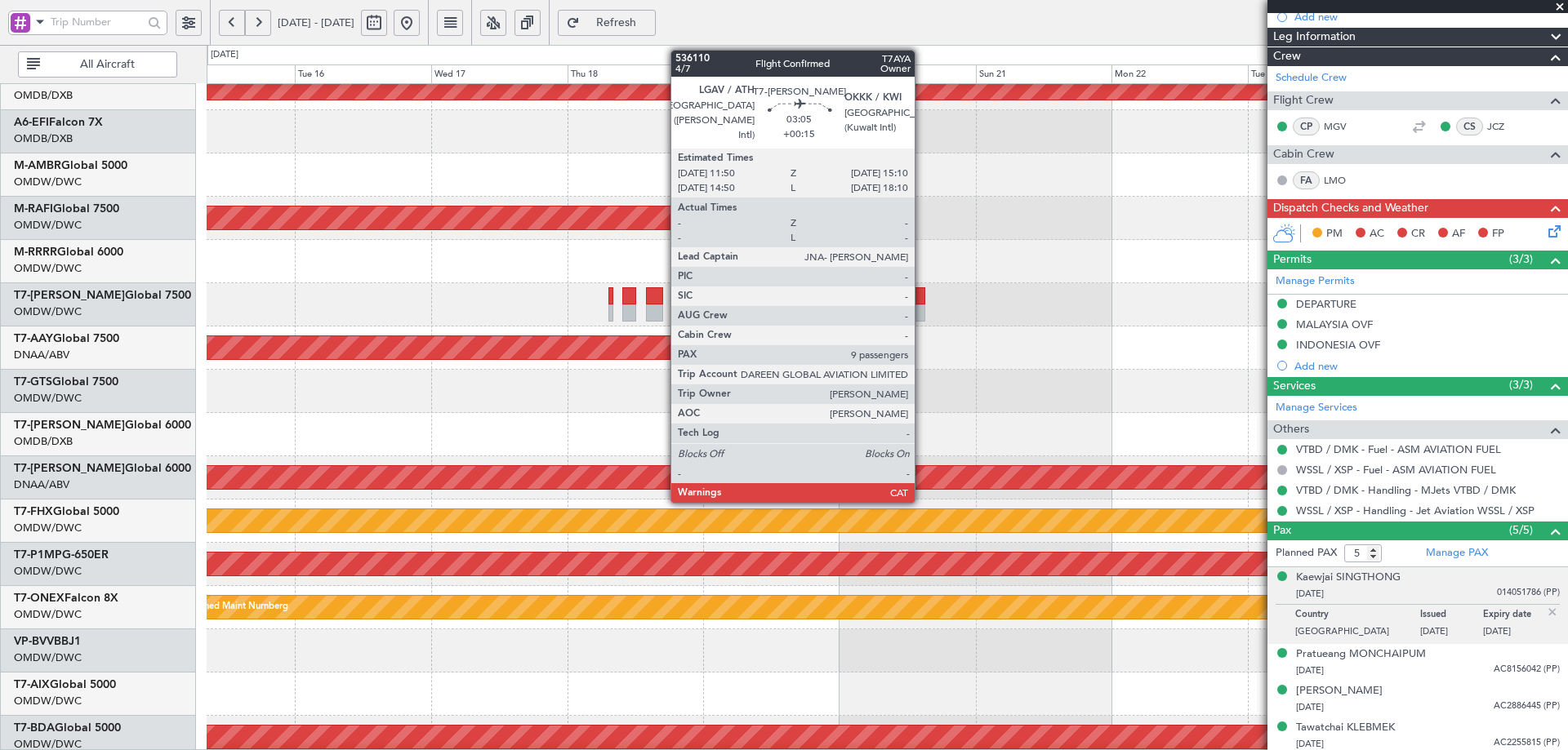
click at [921, 297] on div at bounding box center [916, 295] width 20 height 17
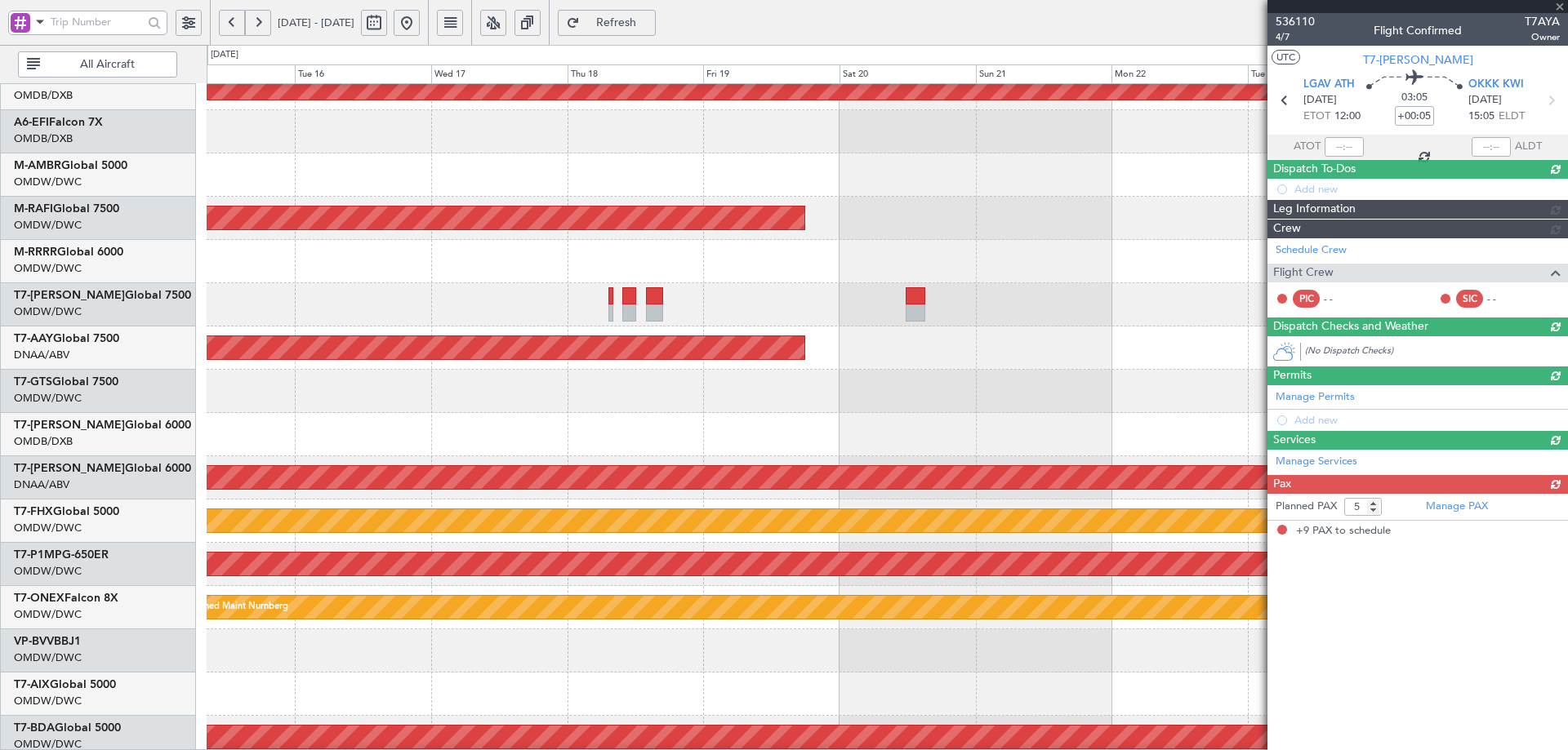
type input "+00:15"
type input "9"
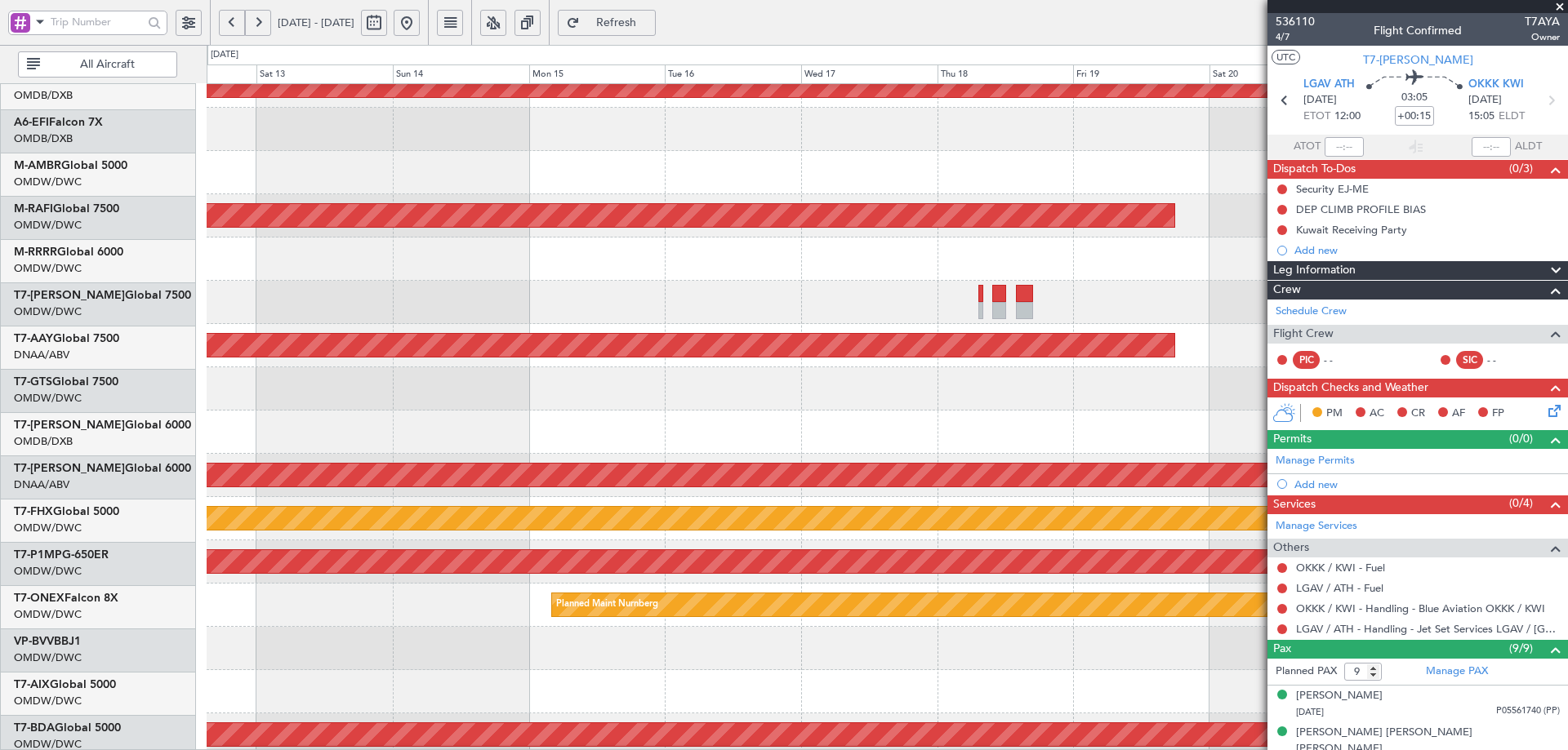
scroll to position [117, 0]
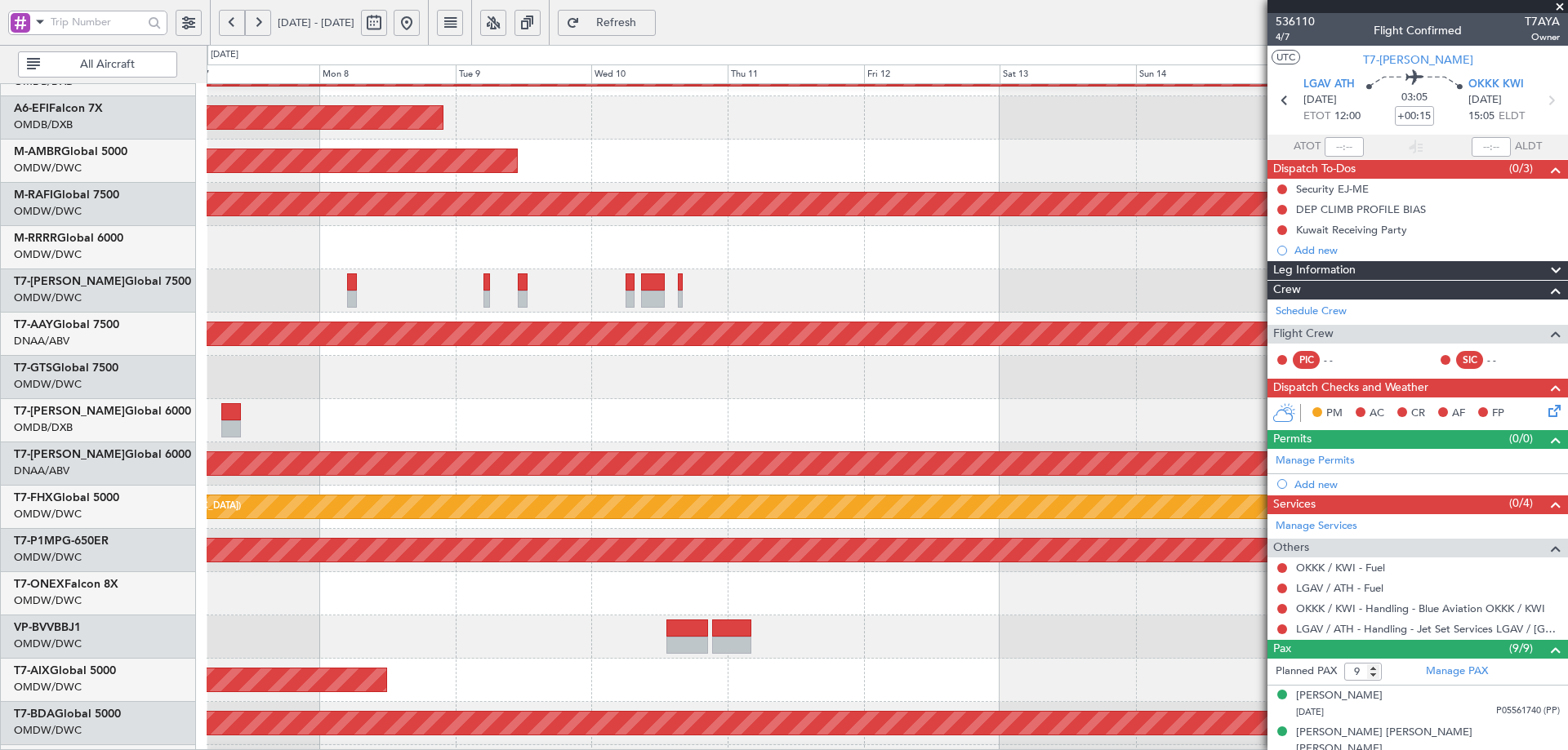
click at [1476, 419] on fb-app "15 Sep 2025 - 25 Sep 2025 Refresh Quick Links All Aircraft Planned Maint Dubai …" at bounding box center [784, 386] width 1568 height 731
click at [1476, 419] on div "FP" at bounding box center [1490, 413] width 39 height 25
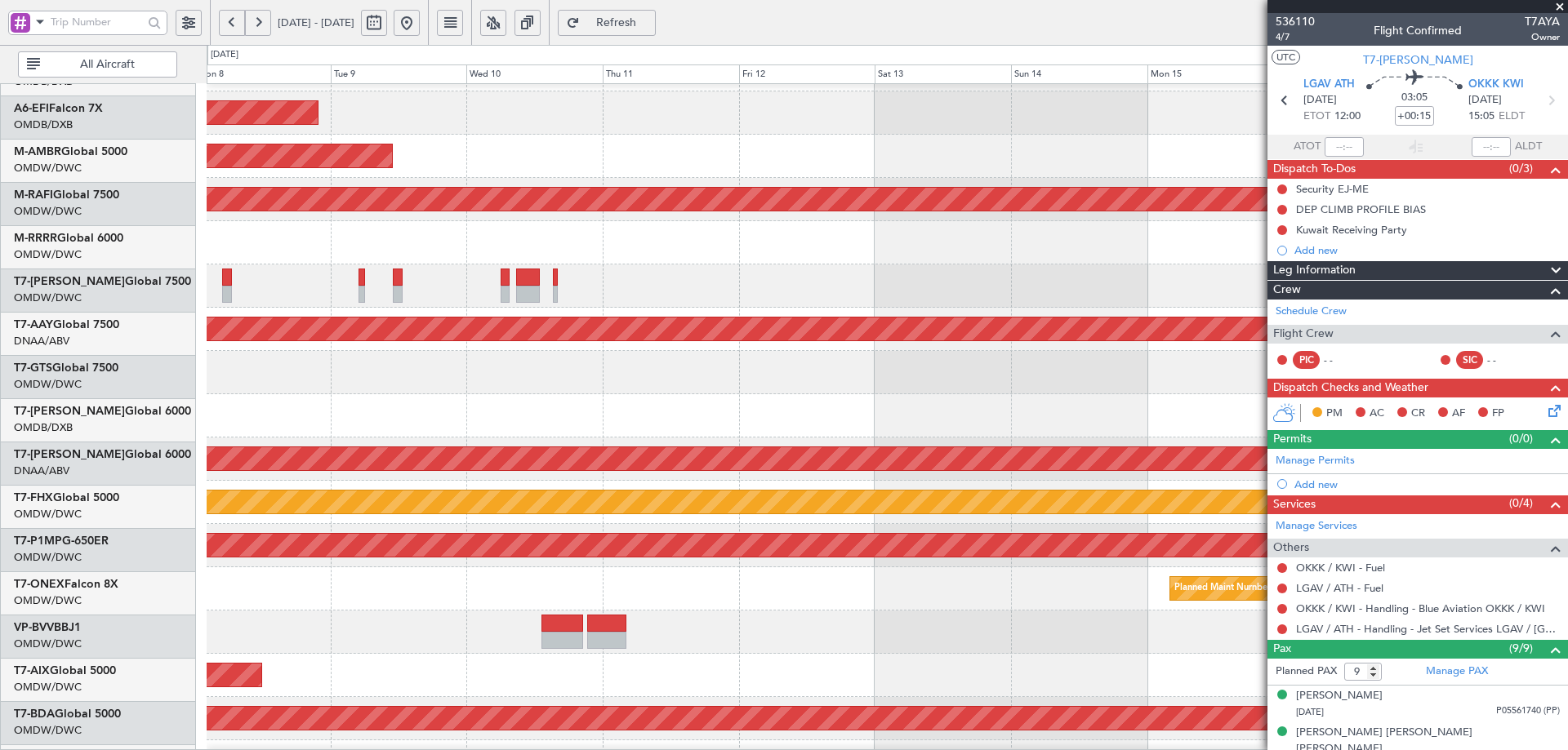
scroll to position [124, 0]
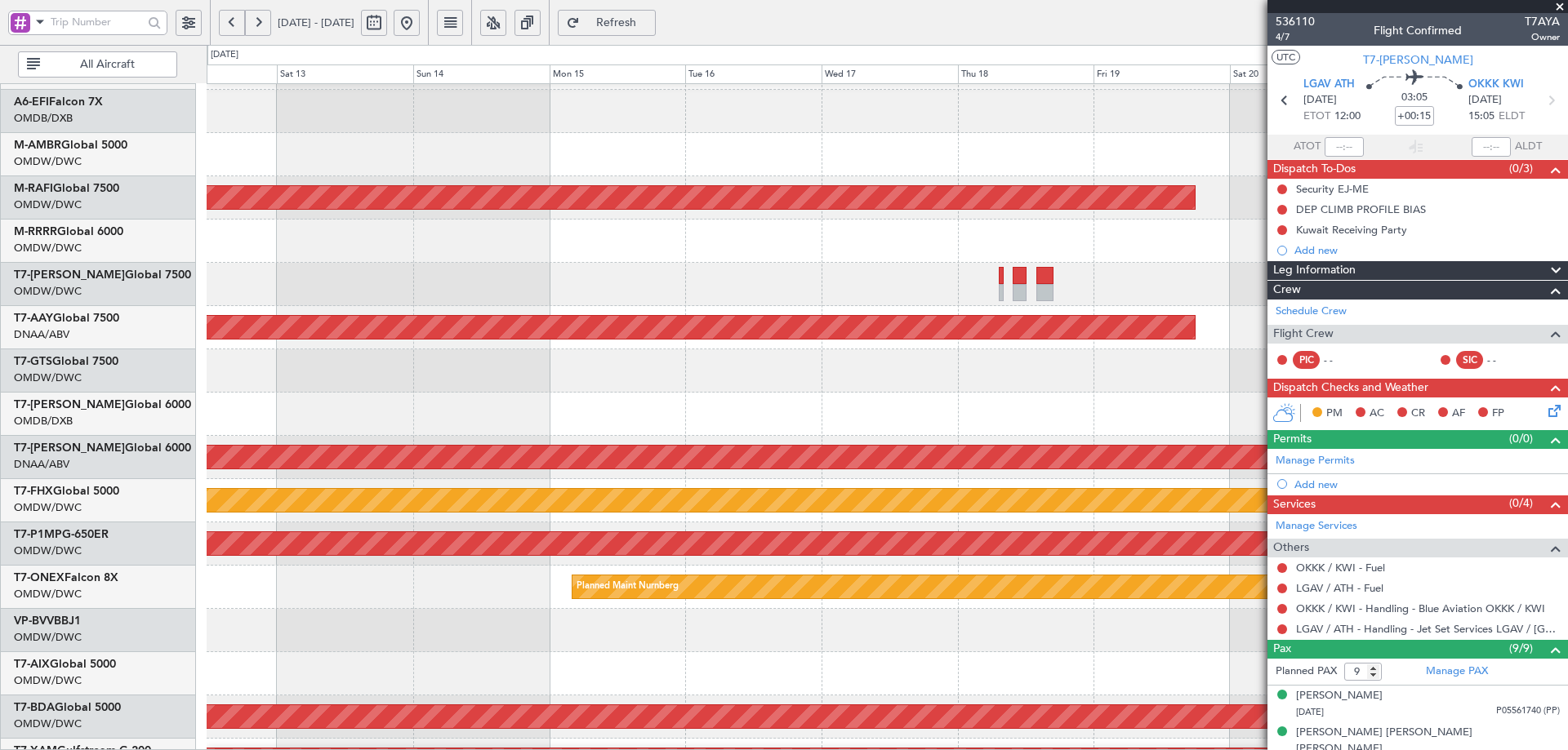
click at [272, 418] on div at bounding box center [886, 414] width 1360 height 44
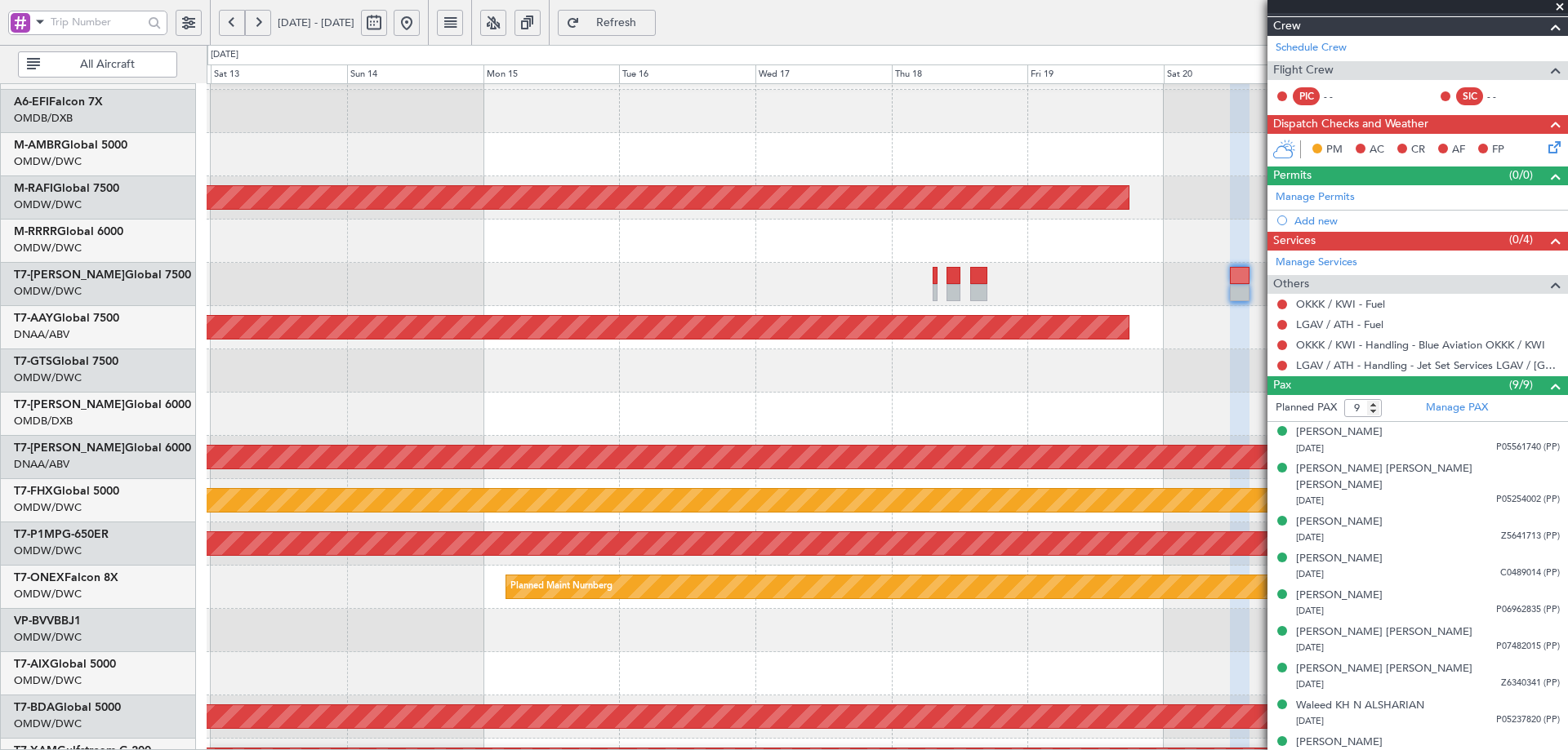
scroll to position [265, 0]
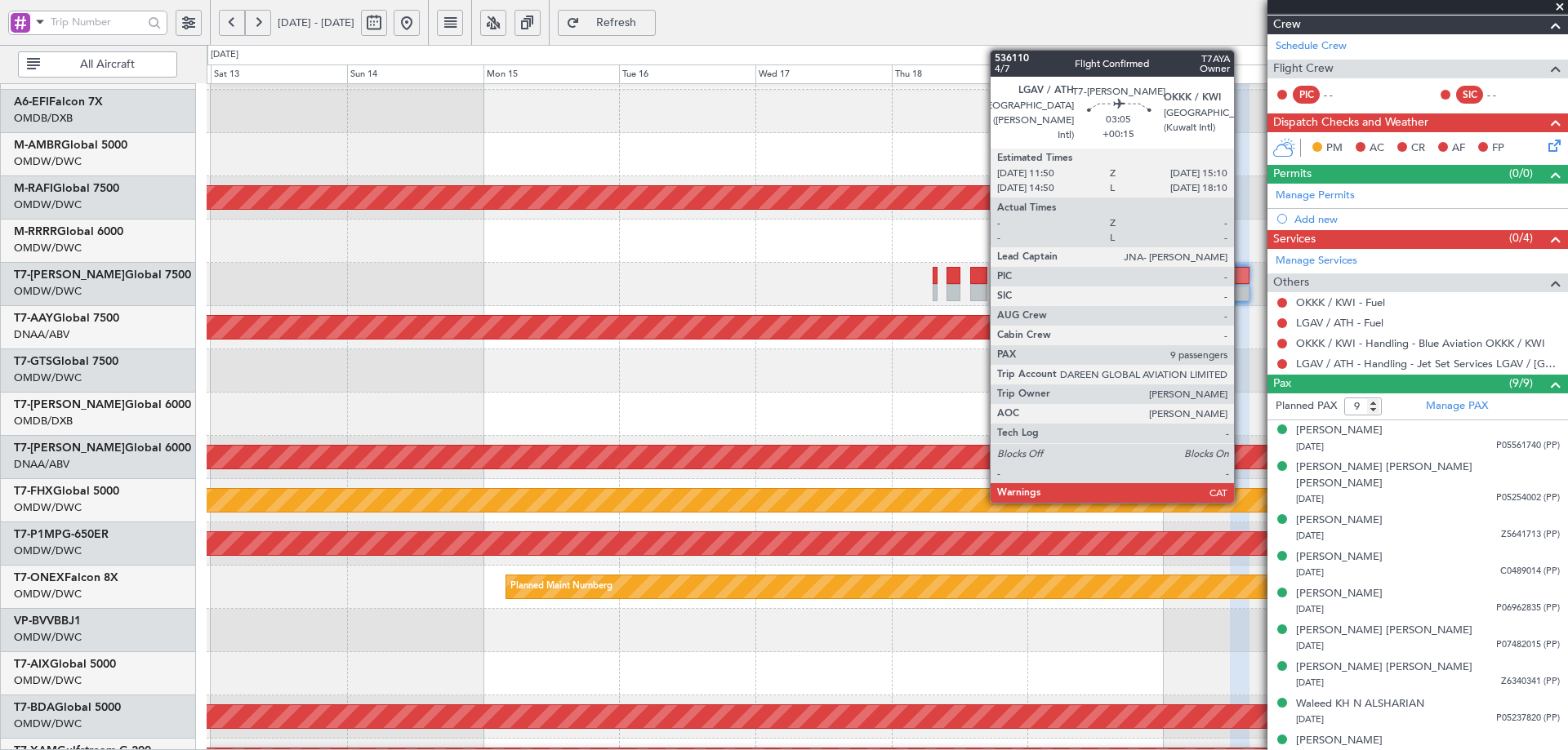
click at [1243, 277] on div at bounding box center [1240, 275] width 20 height 17
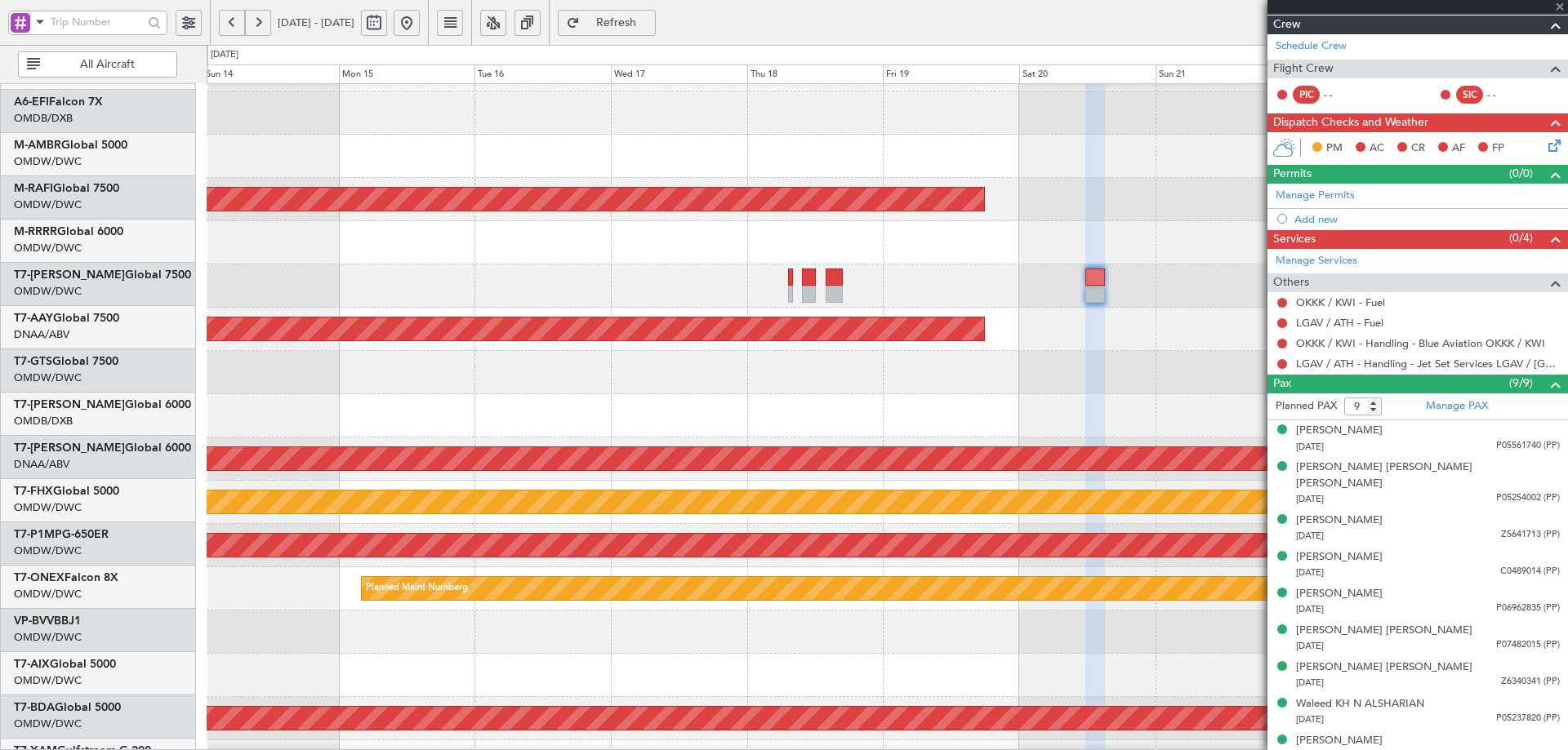
scroll to position [122, 0]
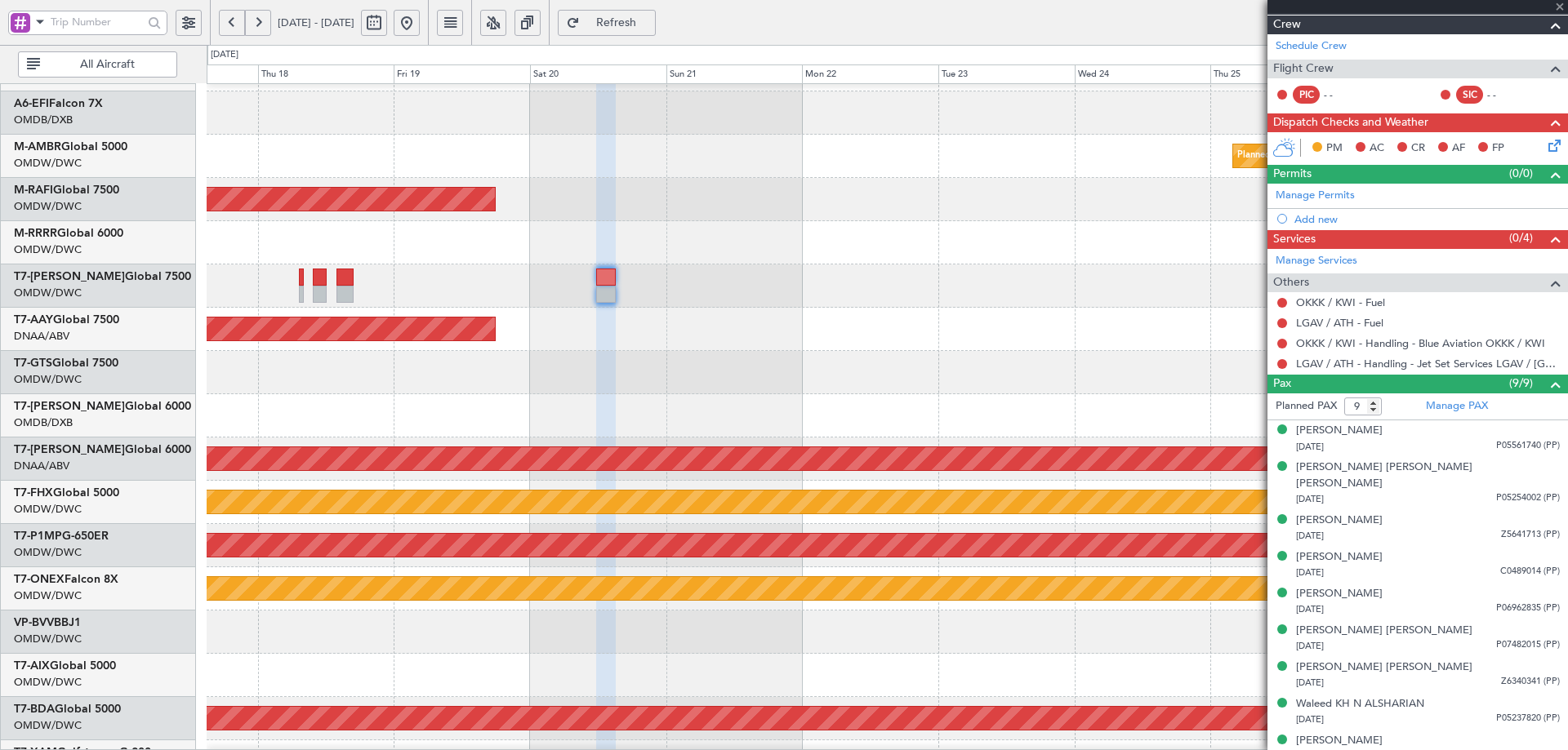
click at [517, 300] on div at bounding box center [886, 286] width 1360 height 44
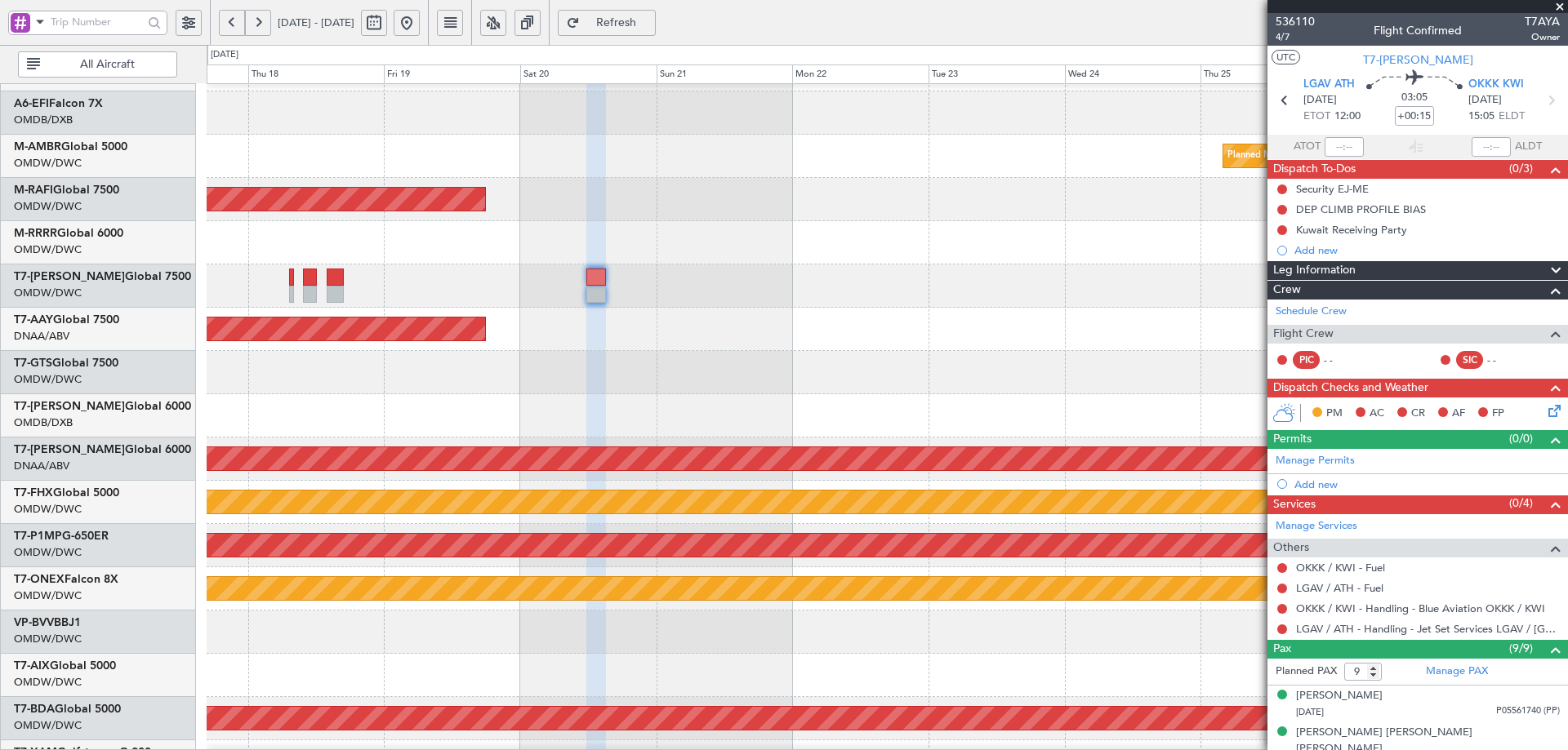
click at [656, 13] on button "Refresh" at bounding box center [606, 23] width 98 height 26
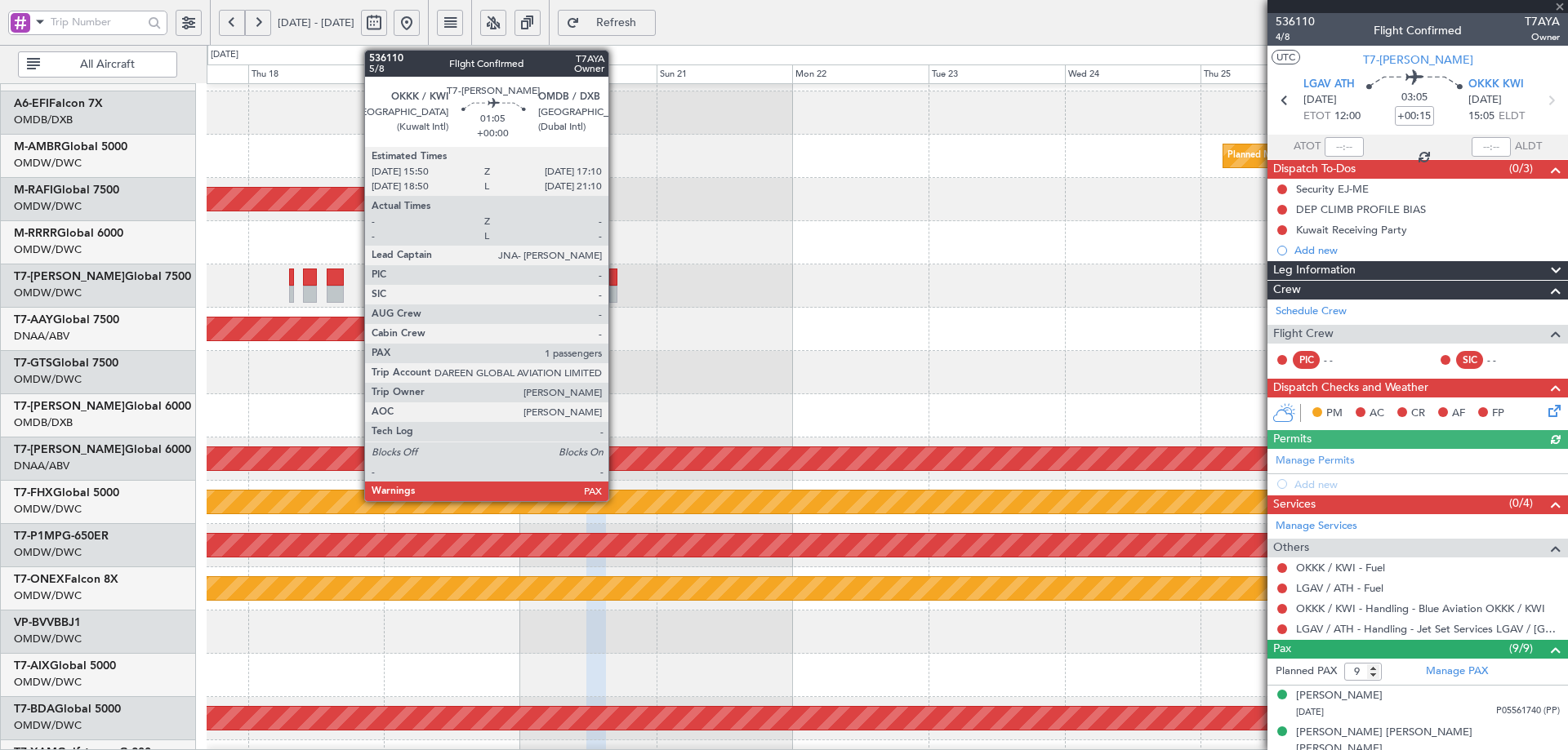
click at [616, 281] on div at bounding box center [613, 276] width 8 height 17
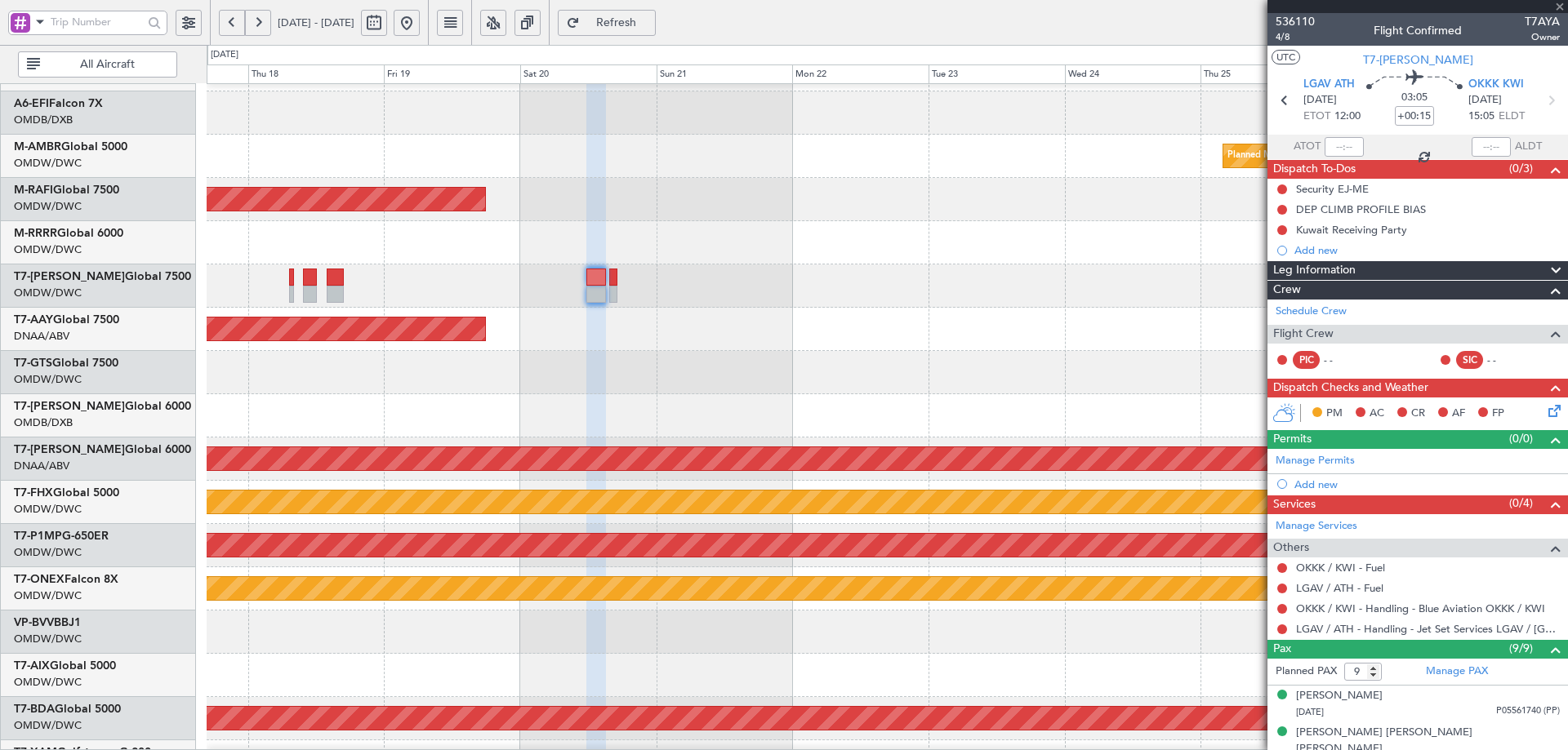
type input "1"
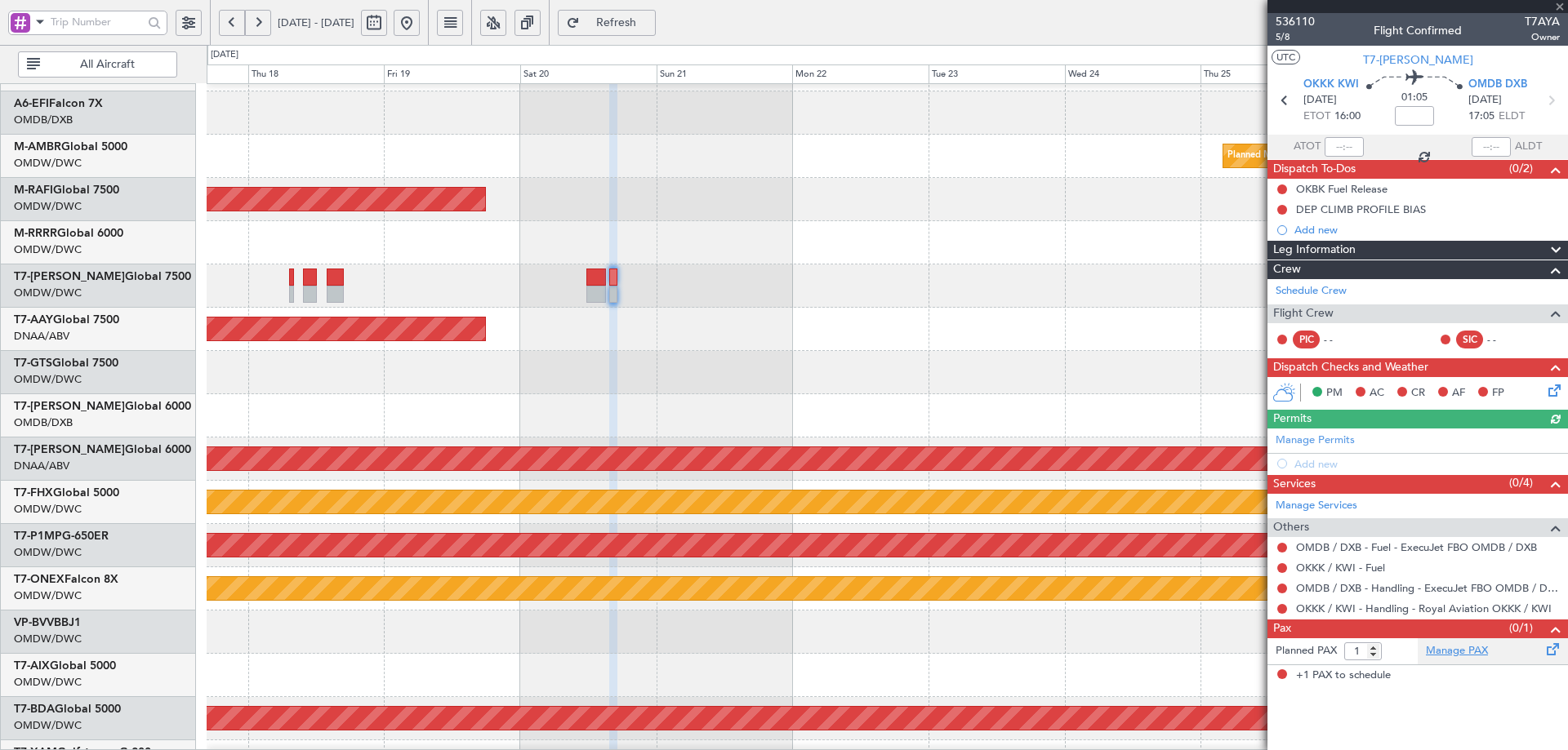
click at [1454, 654] on link "Manage PAX" at bounding box center [1457, 652] width 62 height 16
click at [650, 17] on span "Refresh" at bounding box center [616, 23] width 67 height 12
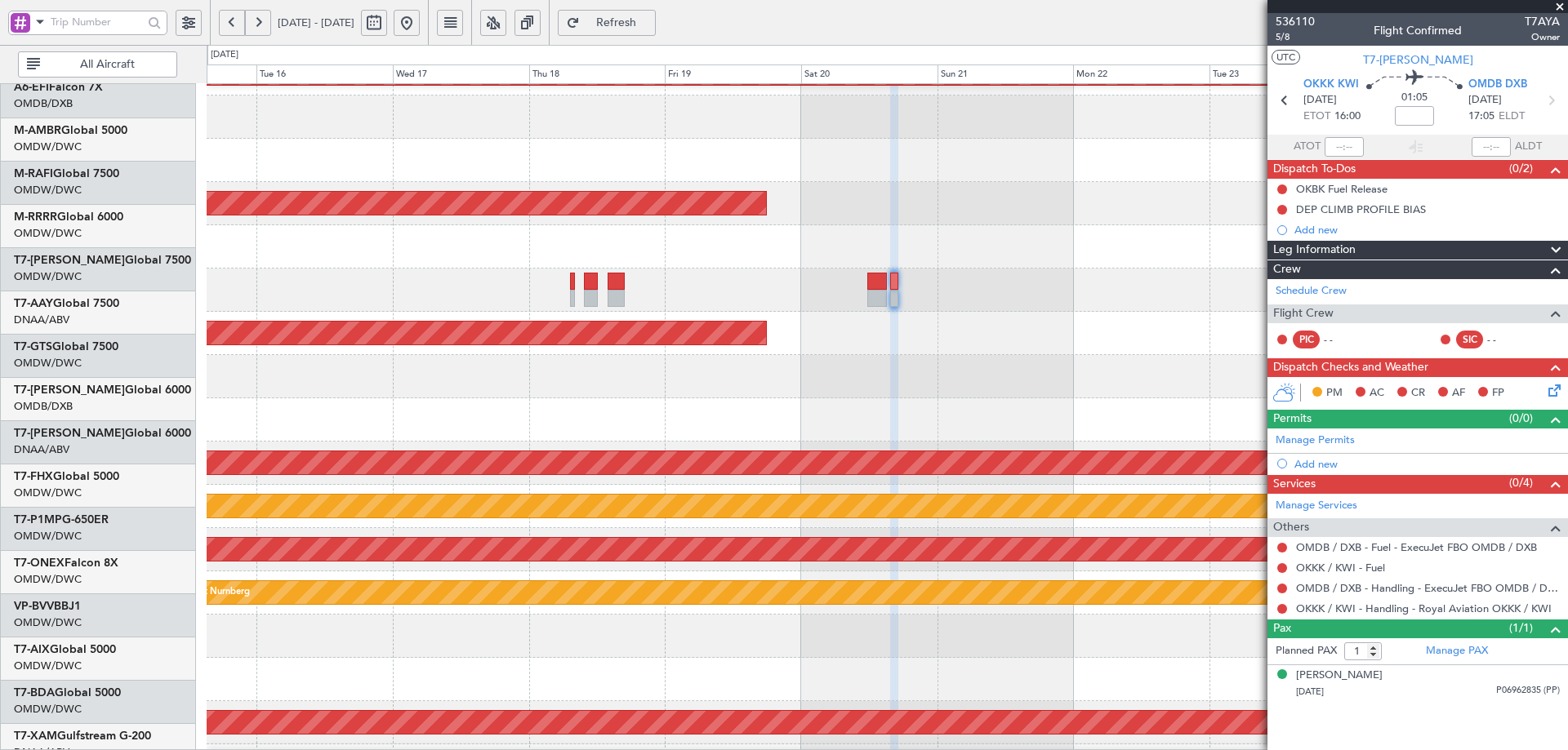
scroll to position [113, 0]
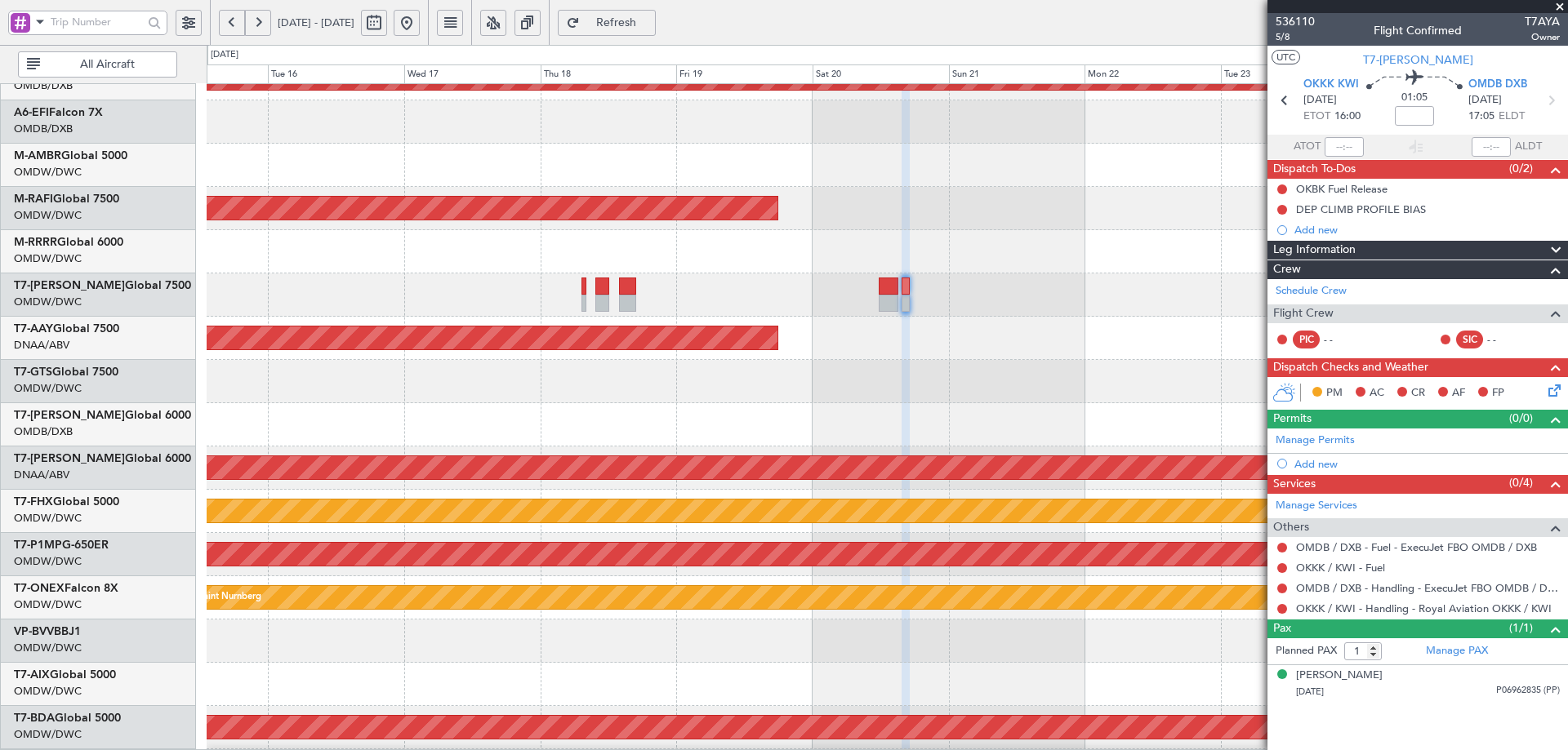
click at [764, 410] on div at bounding box center [886, 425] width 1360 height 44
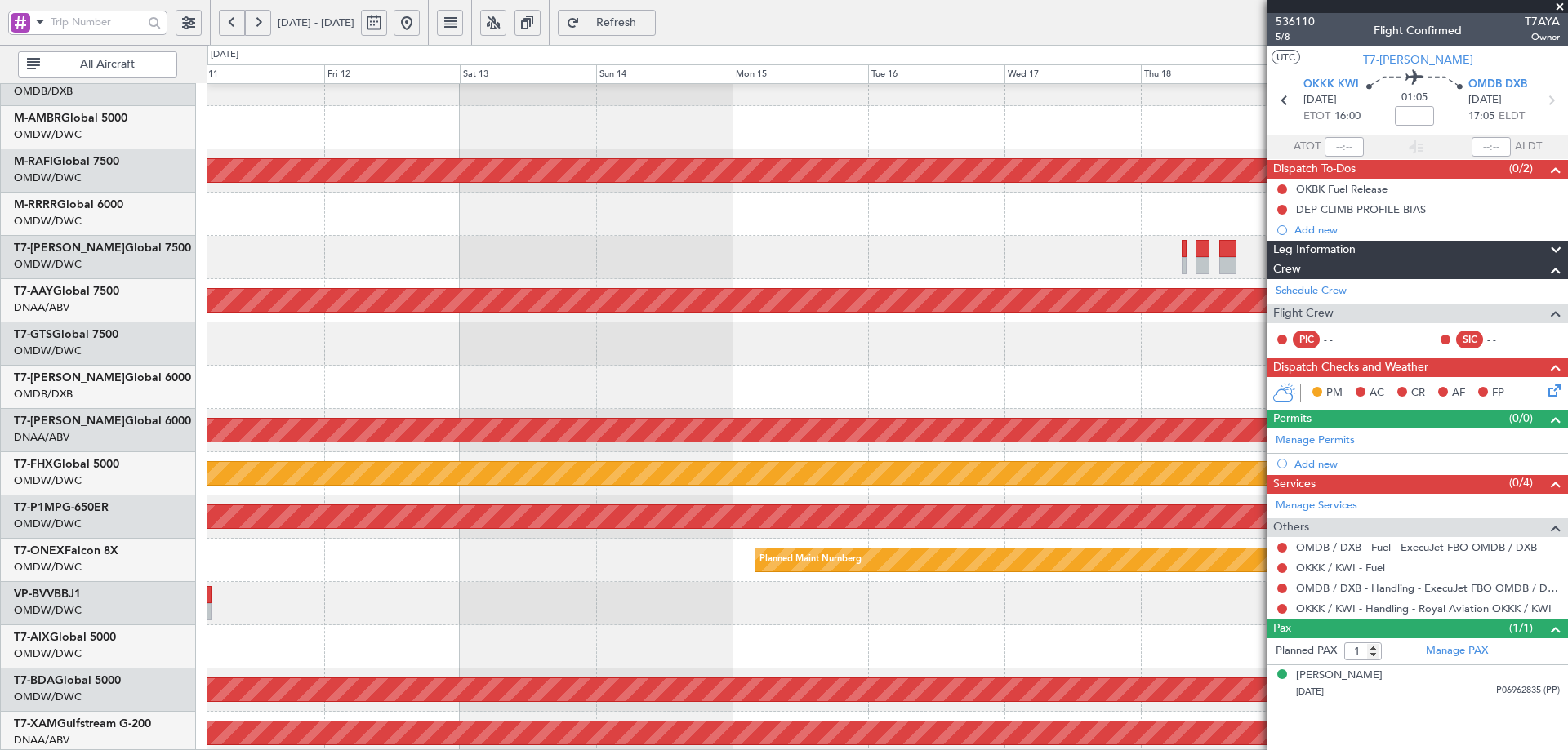
click at [1567, 397] on html "15 Sep 2025 - 25 Sep 2025 Refresh Quick Links All Aircraft Planned Maint Dubai …" at bounding box center [784, 375] width 1568 height 750
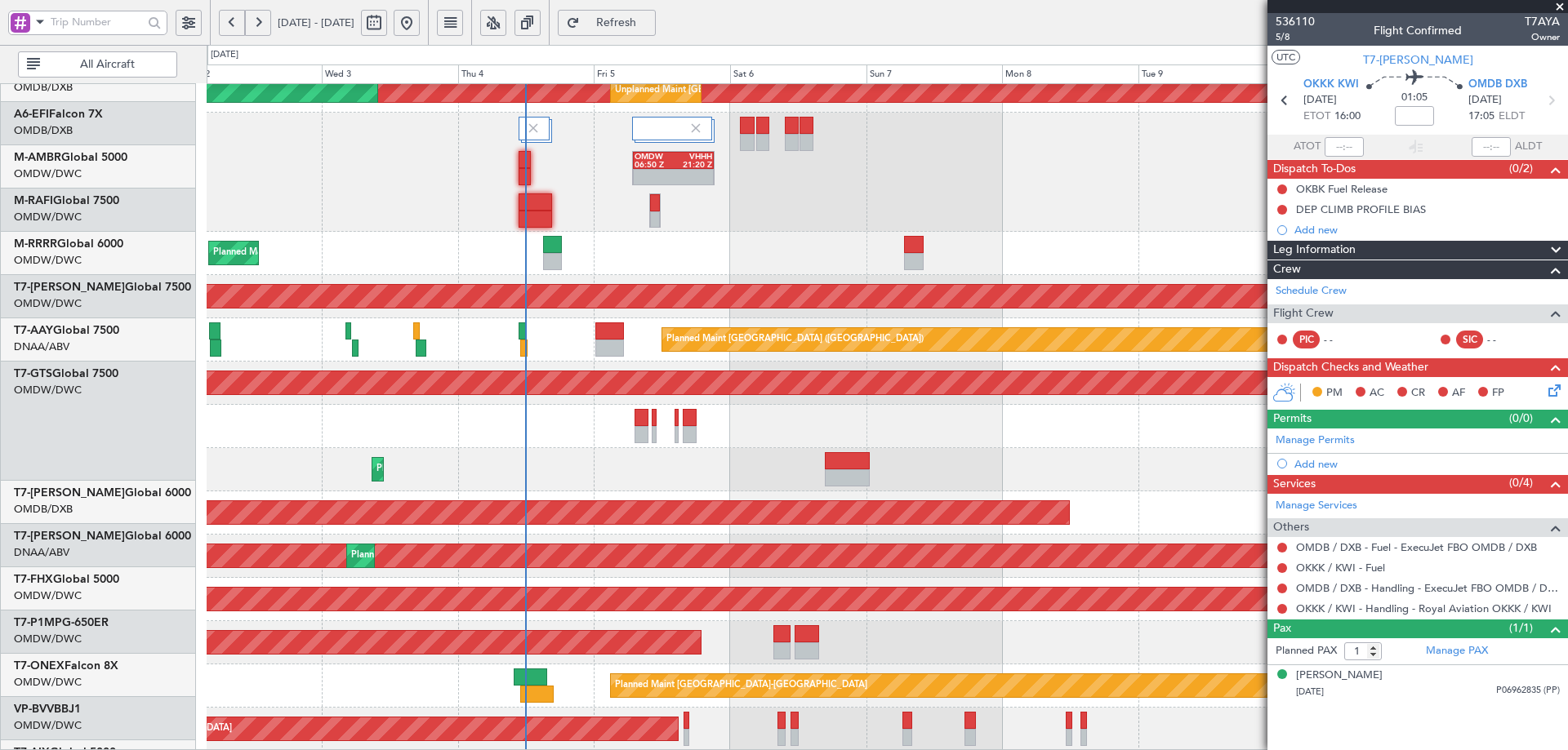
scroll to position [361, 0]
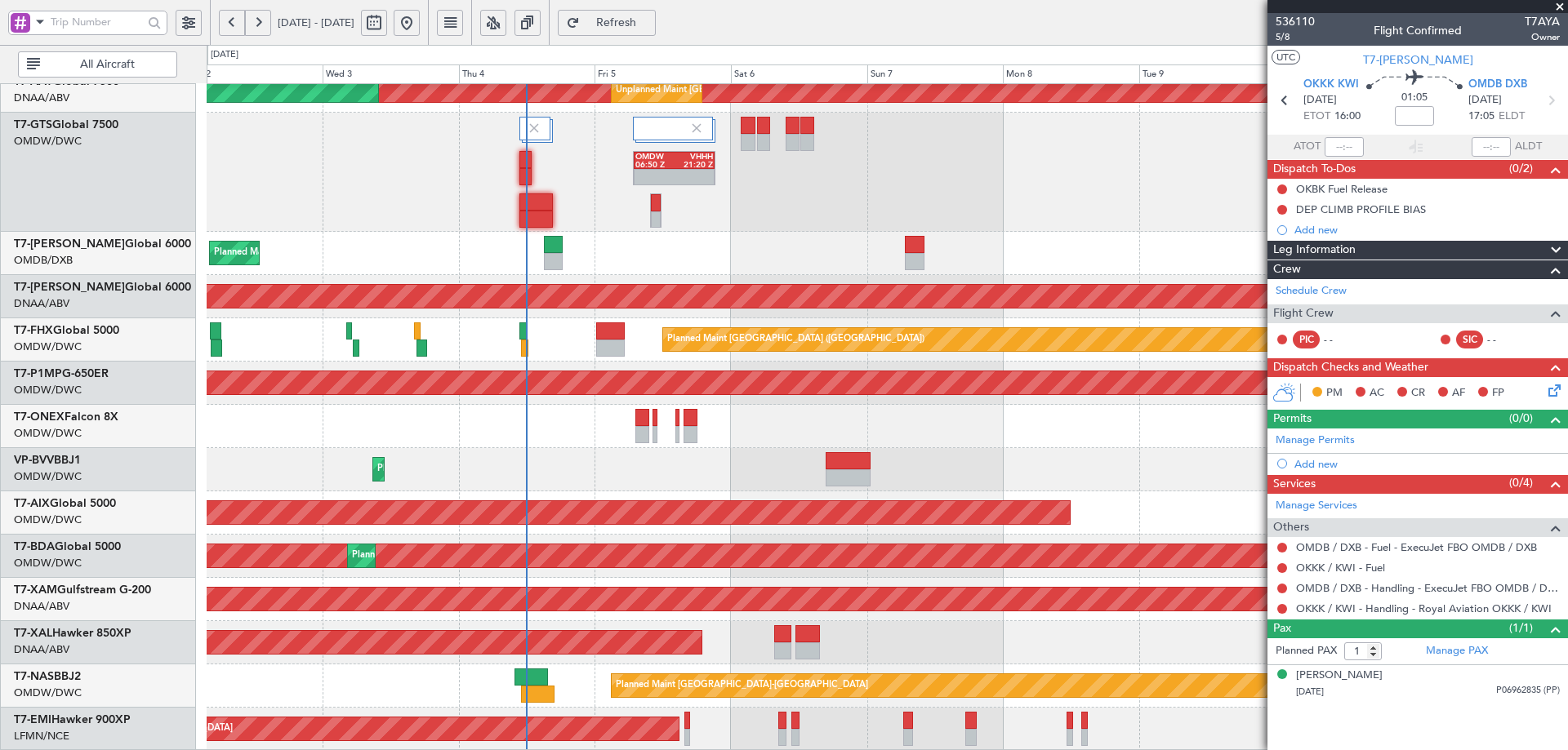
click at [521, 166] on div "Unplanned Maint Dubai (Al Maktoum Intl) Unplanned Maint Dubai (Al Maktoum Intl)…" at bounding box center [886, 236] width 1360 height 1028
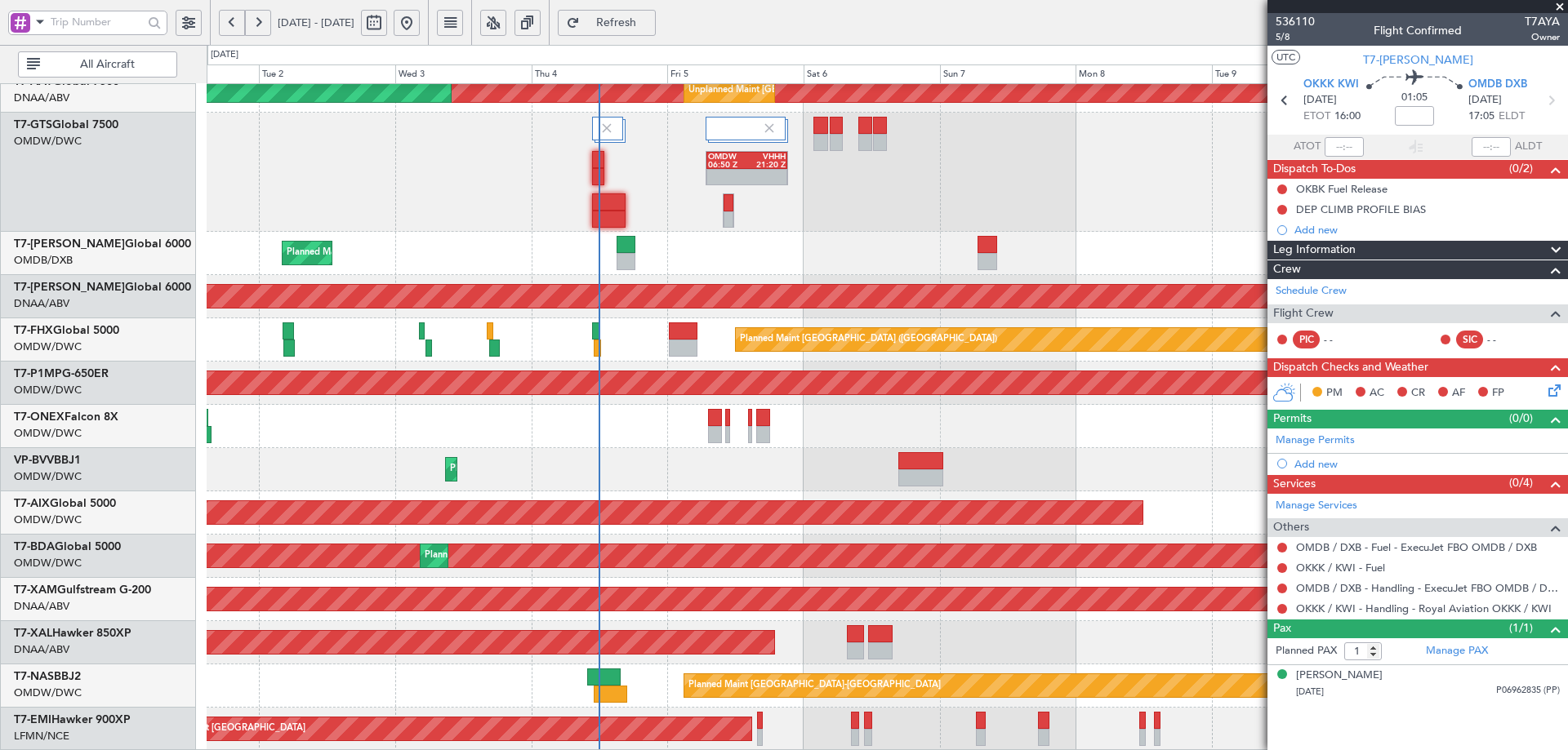
click at [499, 193] on div "Unplanned Maint Dubai (Al Maktoum Intl) Unplanned Maint Dubai (Al Maktoum Intl)…" at bounding box center [886, 236] width 1360 height 1028
click at [220, 169] on div "OMDW 06:50 Z VHHH 21:20 Z" at bounding box center [886, 172] width 1360 height 119
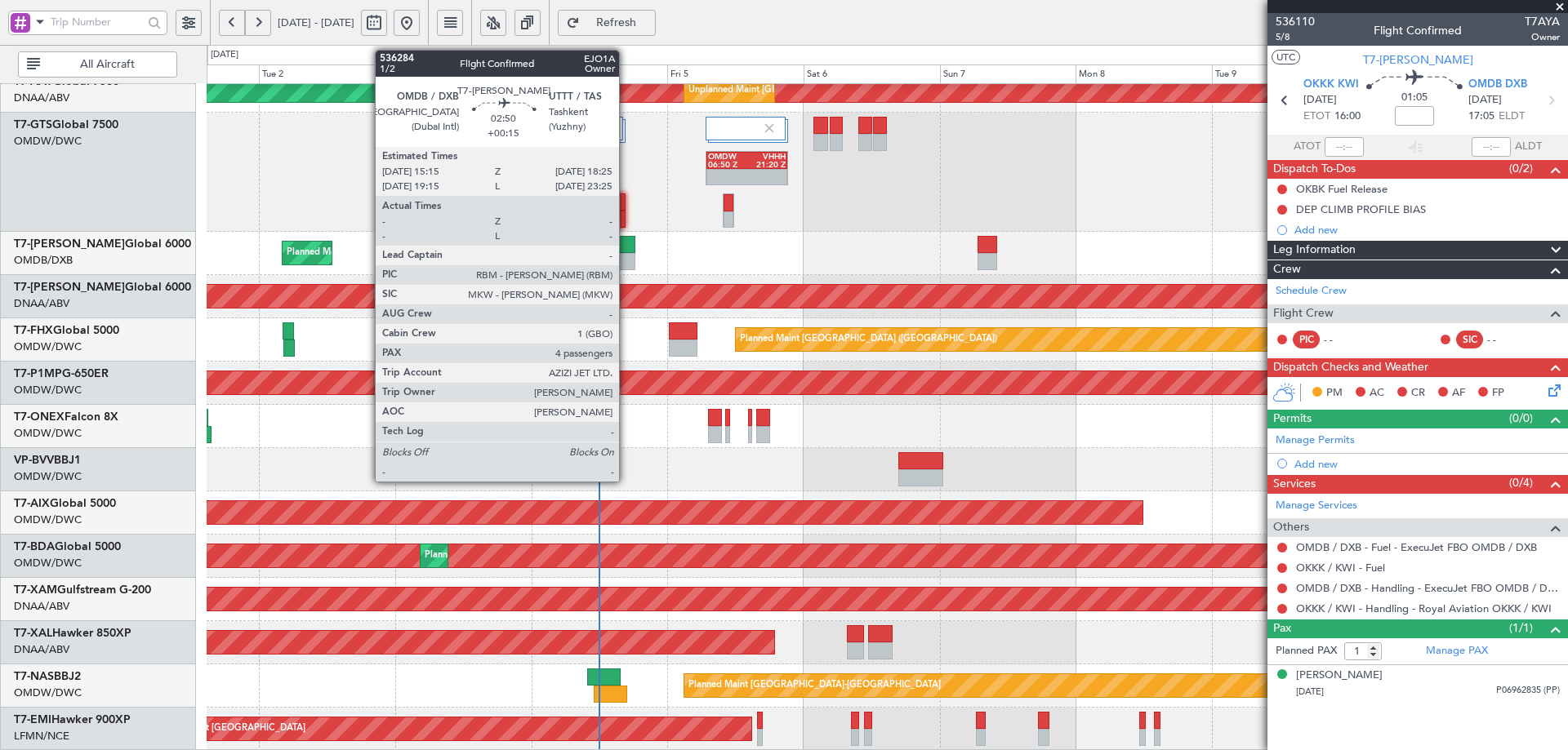
click at [626, 248] on div at bounding box center [626, 244] width 18 height 17
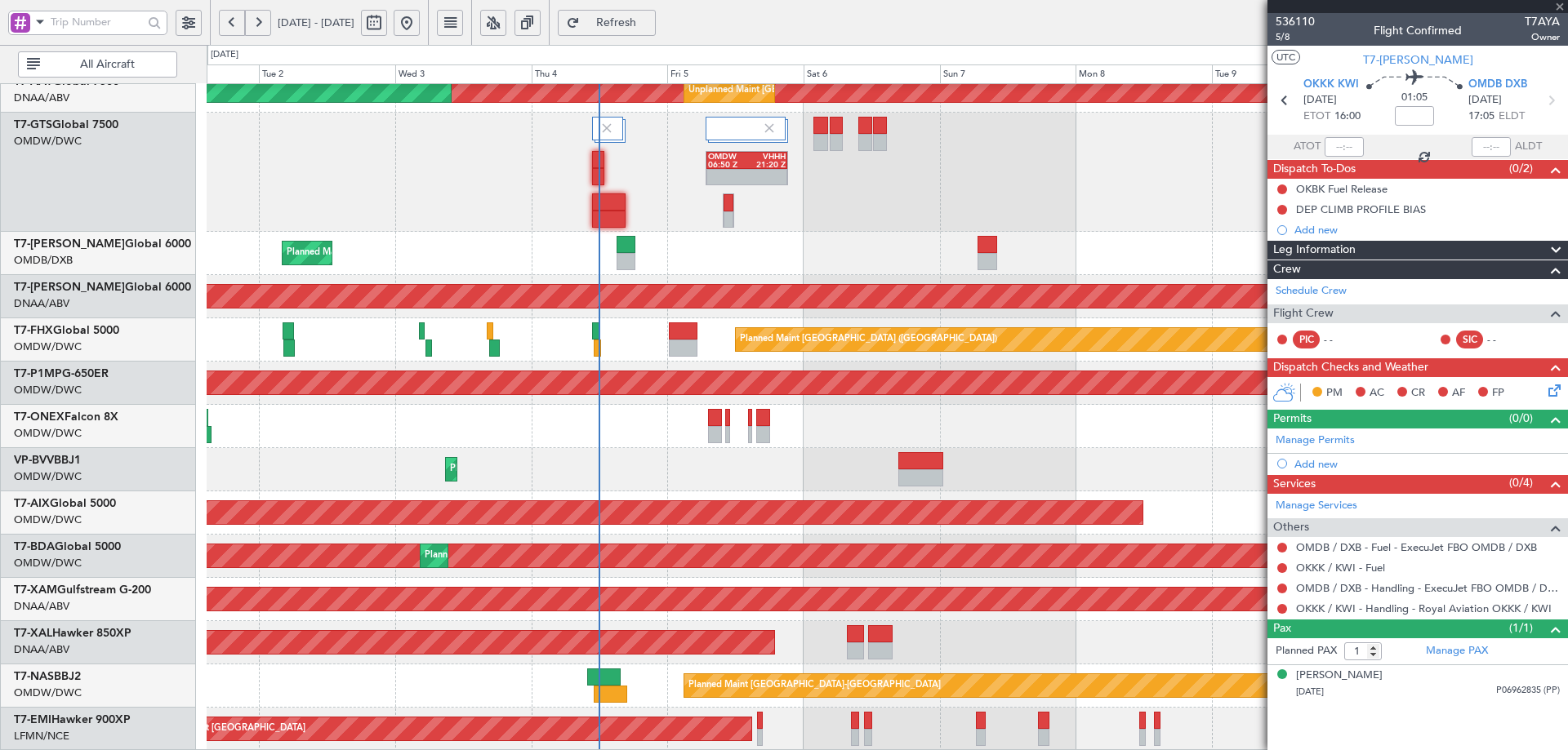
type input "+00:15"
type input "4"
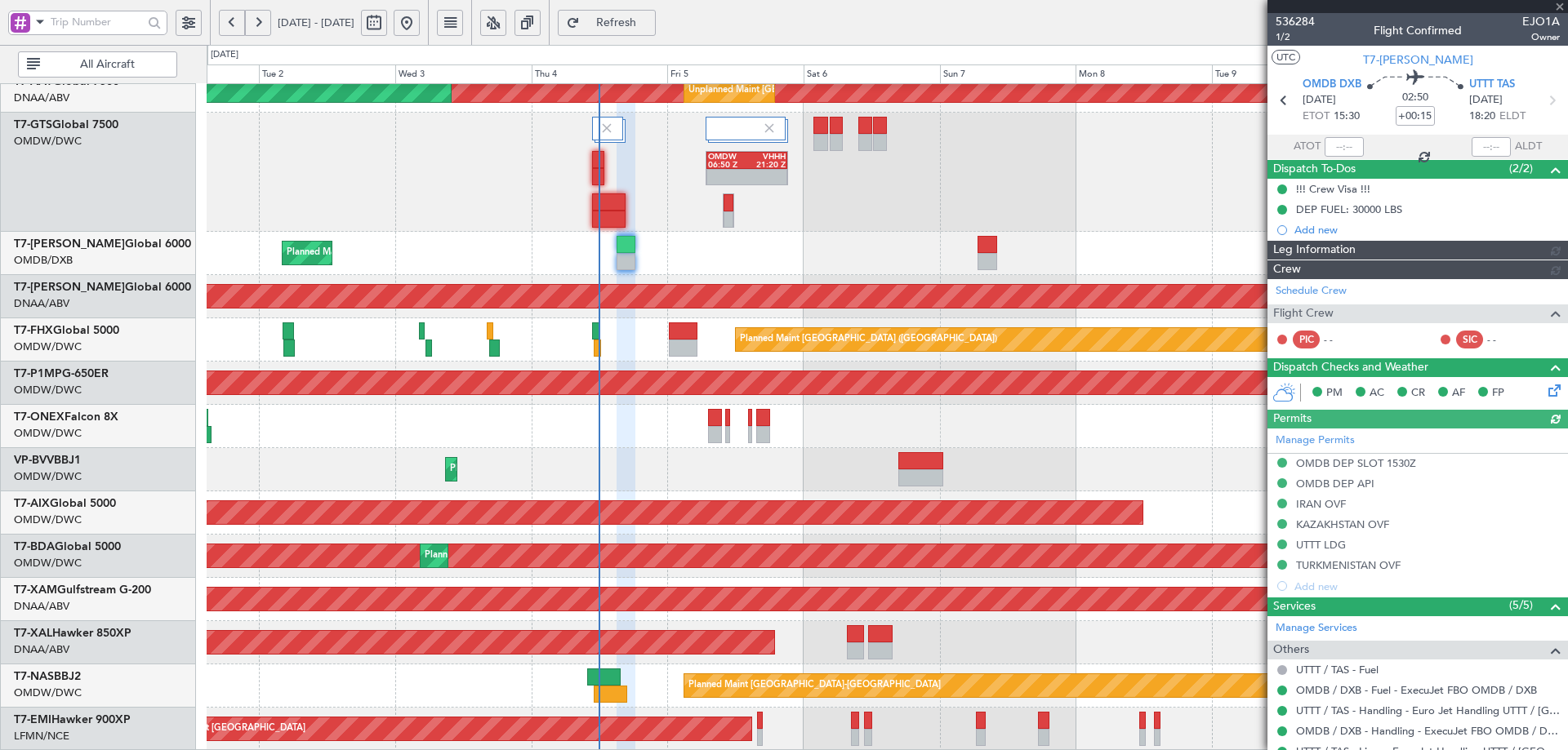
type input "Syed Shakeel (SYS)"
type input "7192"
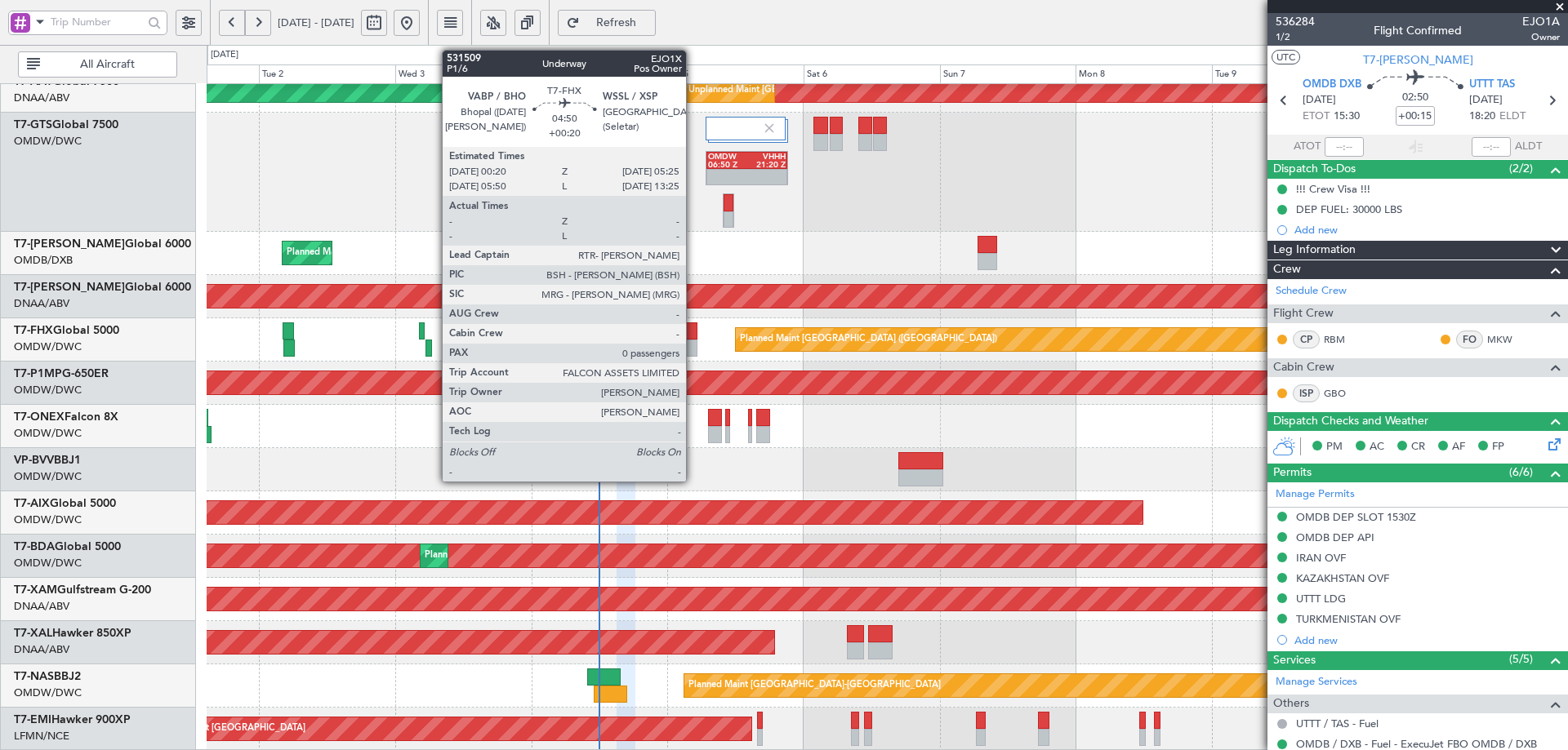
click at [697, 330] on div at bounding box center [684, 331] width 30 height 17
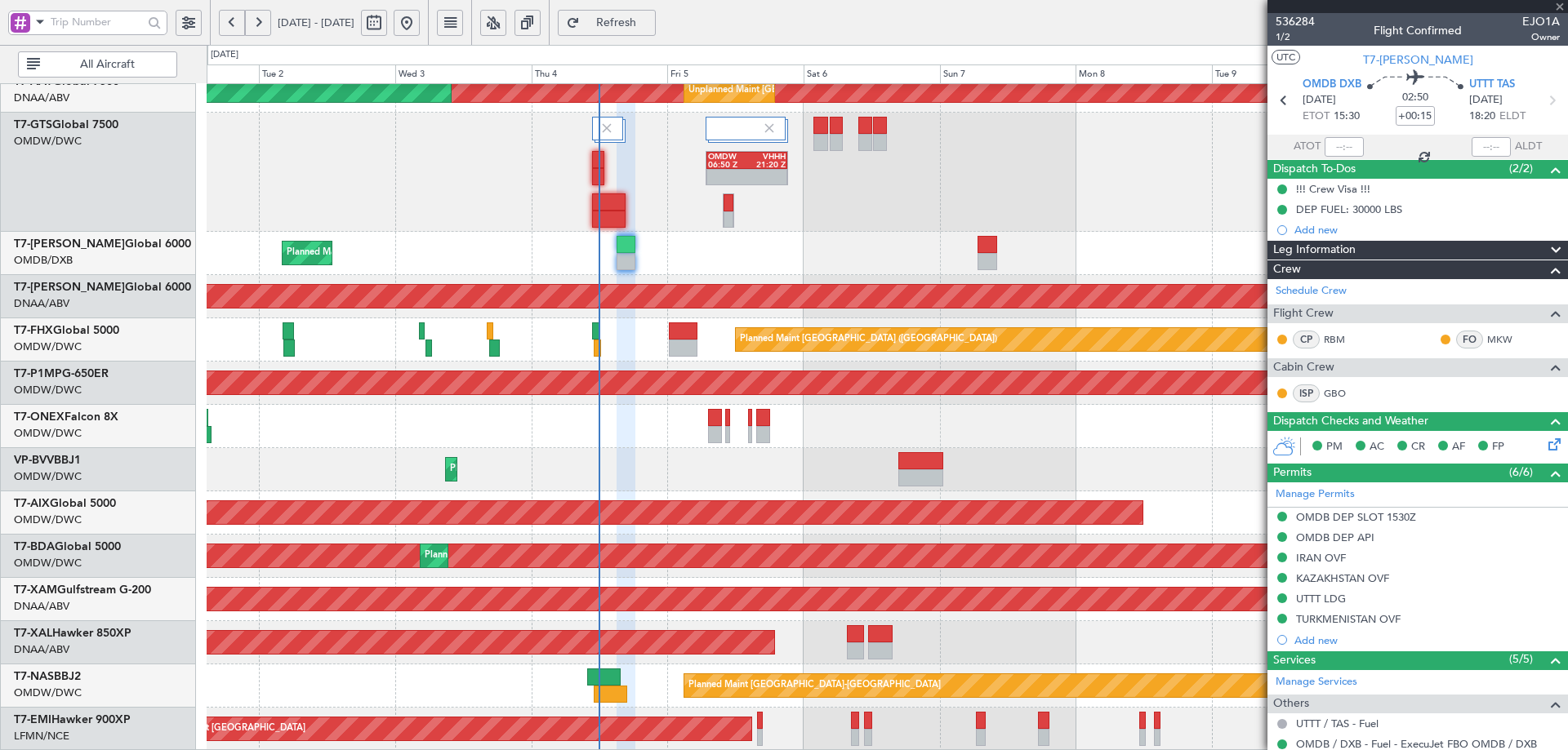
type input "+00:20"
type input "0"
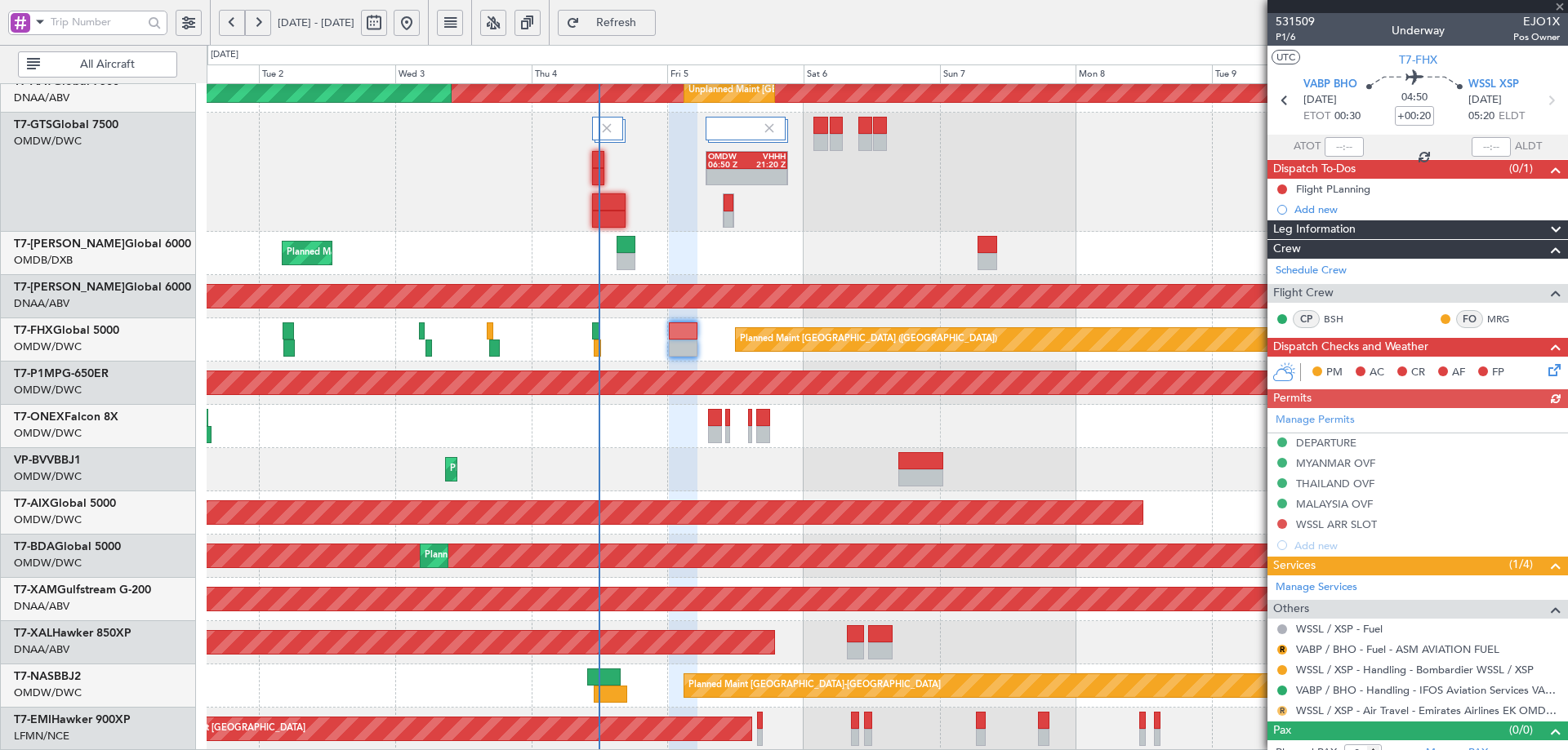
click at [1281, 712] on button "R" at bounding box center [1283, 711] width 10 height 10
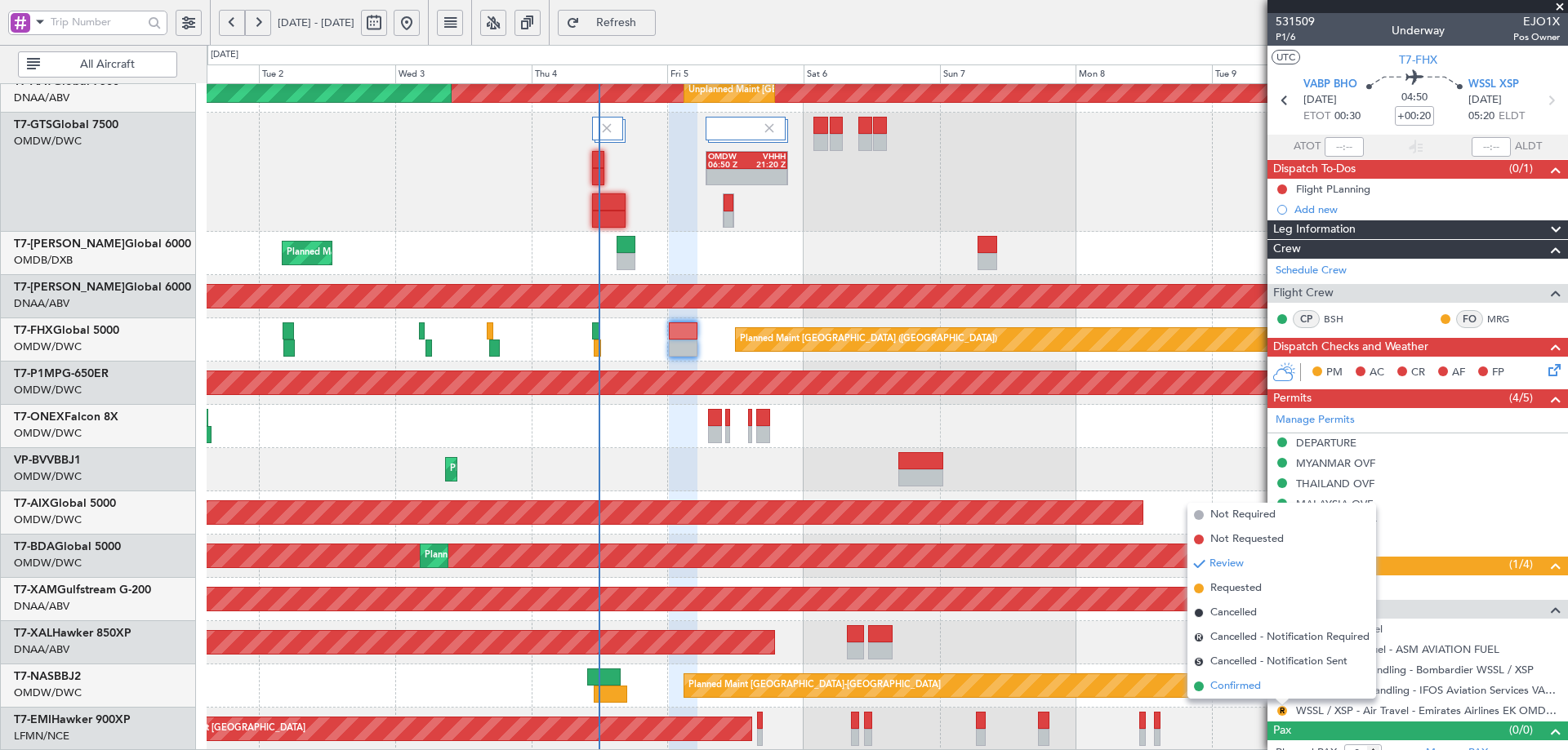
click at [1225, 682] on span "Confirmed" at bounding box center [1235, 686] width 51 height 16
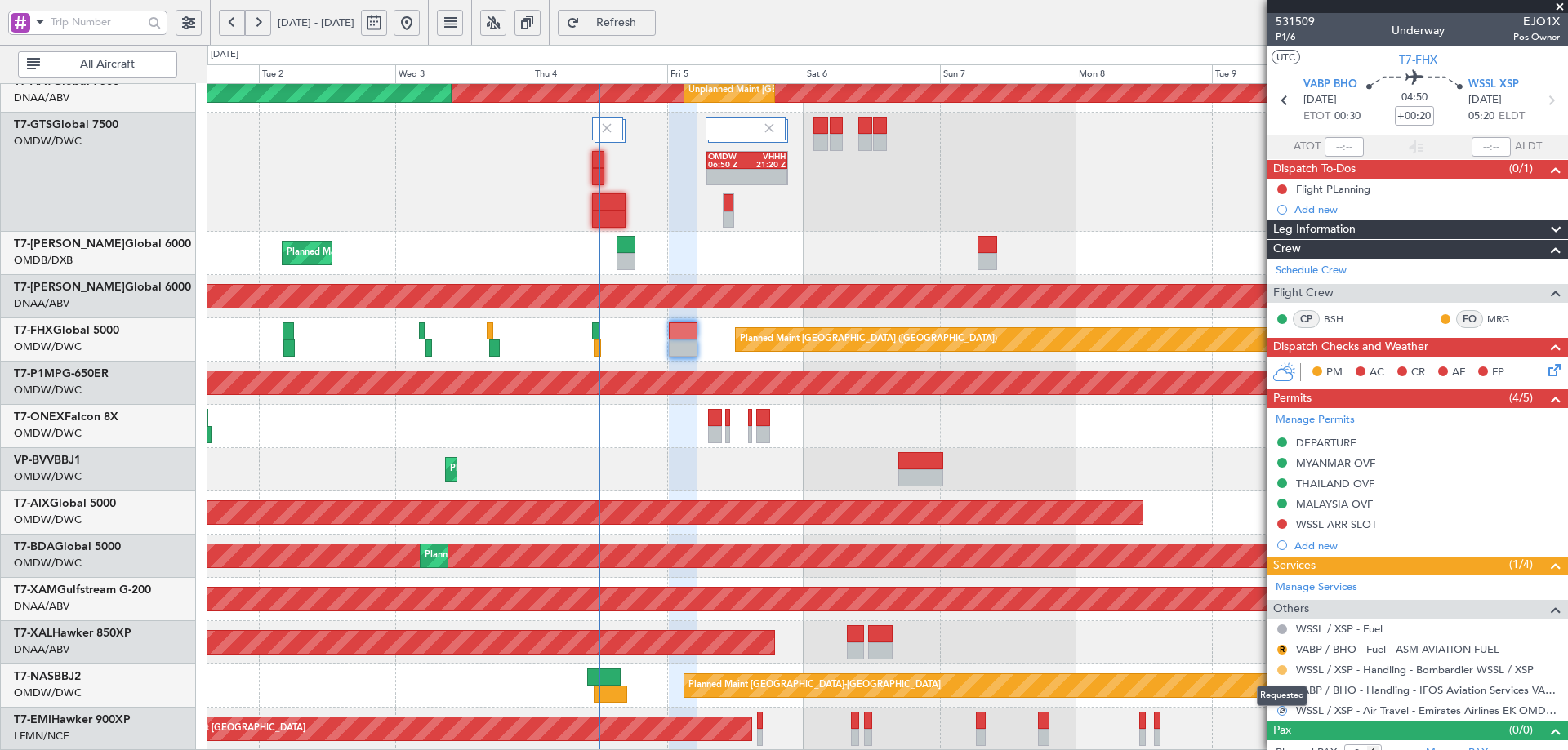
click at [1284, 668] on button at bounding box center [1283, 671] width 10 height 10
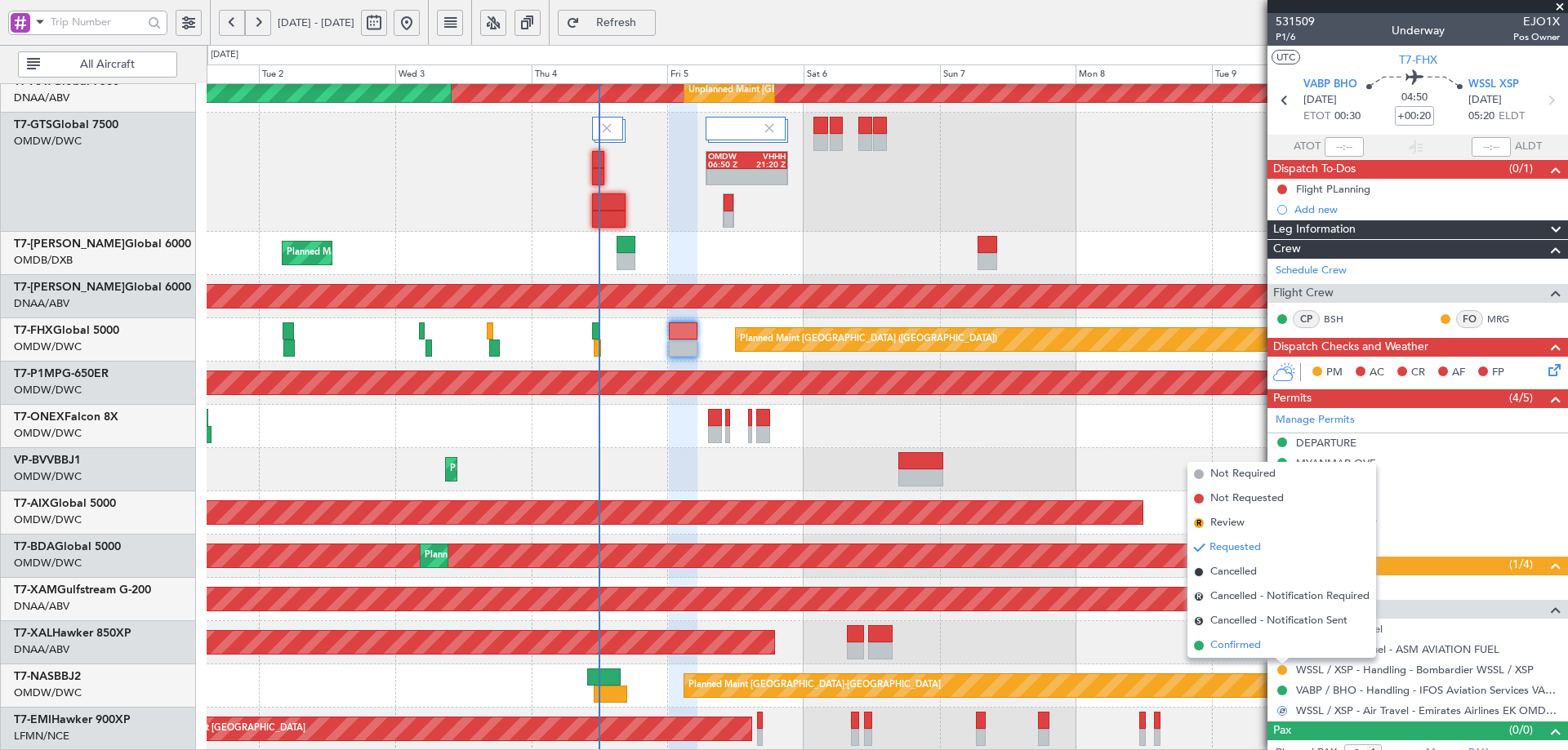
click at [1238, 644] on span "Confirmed" at bounding box center [1235, 646] width 51 height 16
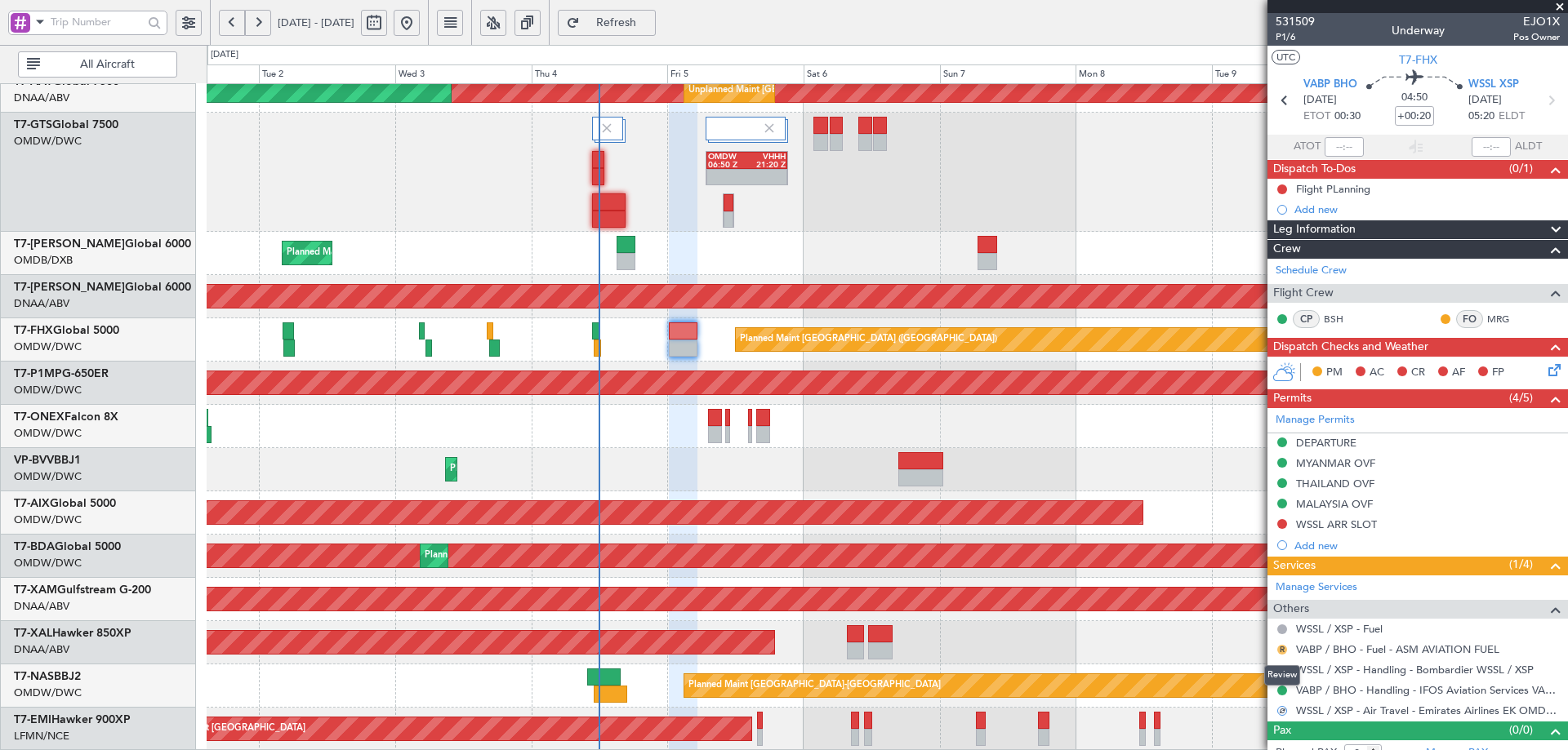
click at [1283, 649] on button "R" at bounding box center [1283, 650] width 10 height 10
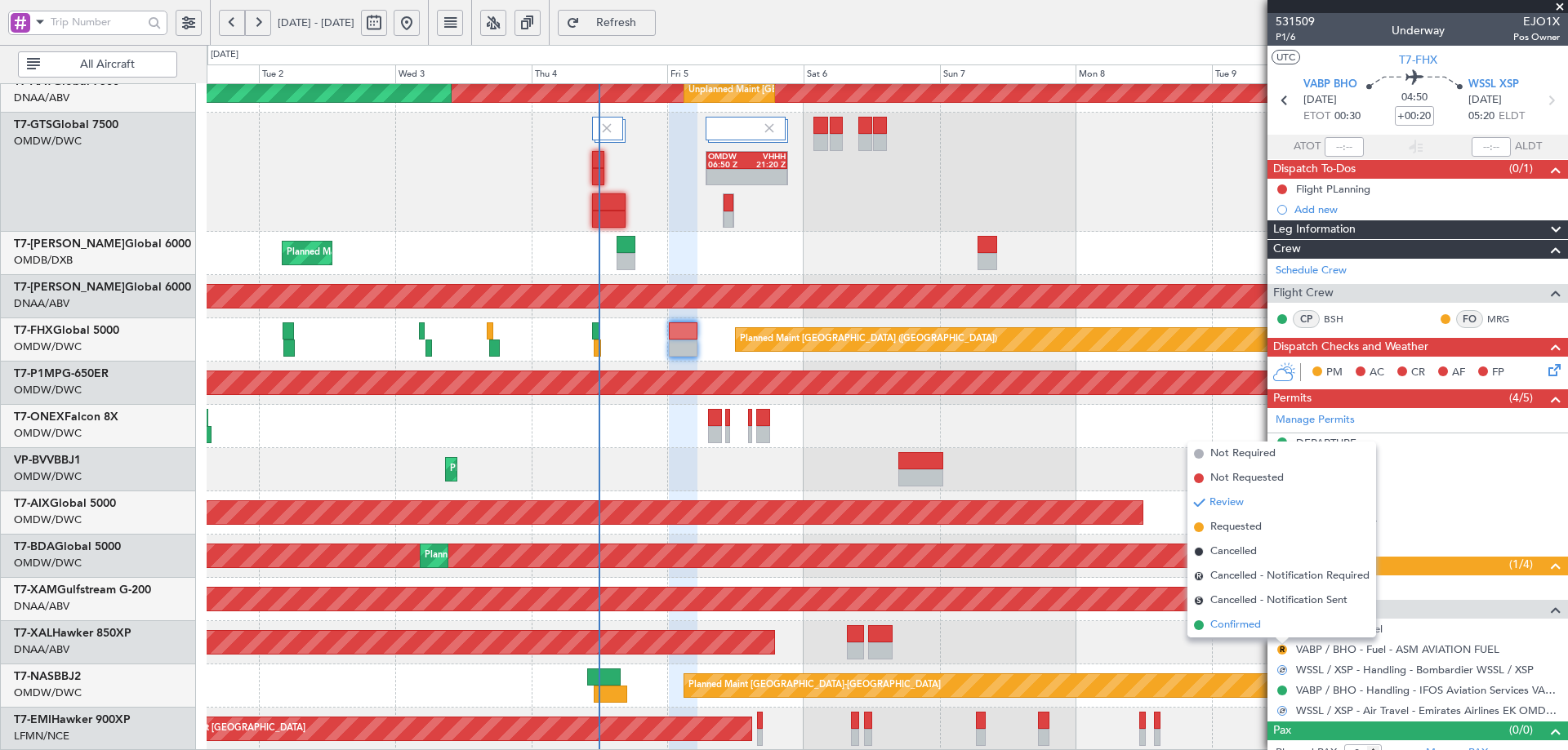
click at [1244, 631] on span "Confirmed" at bounding box center [1235, 625] width 51 height 16
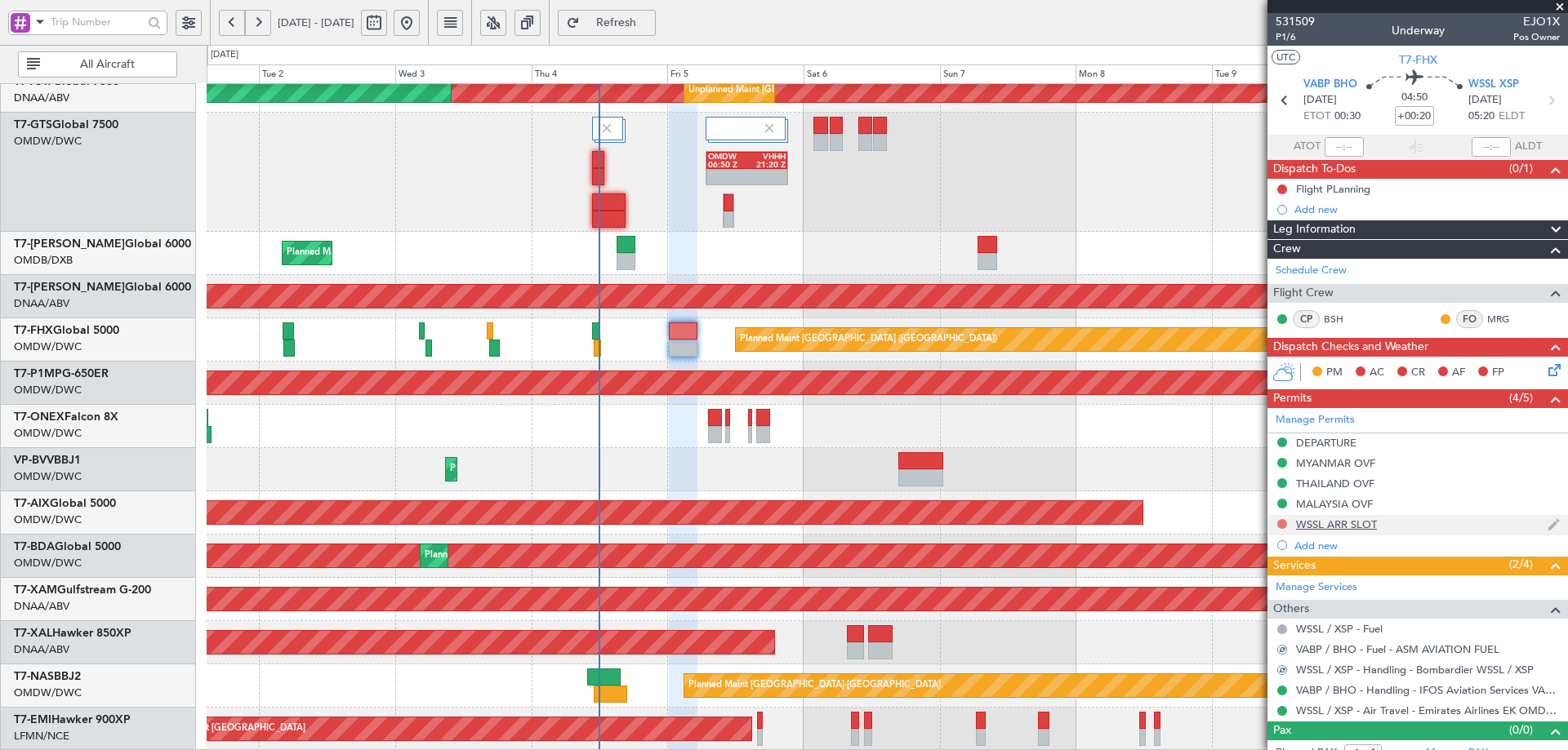
click at [1282, 521] on button at bounding box center [1283, 525] width 10 height 10
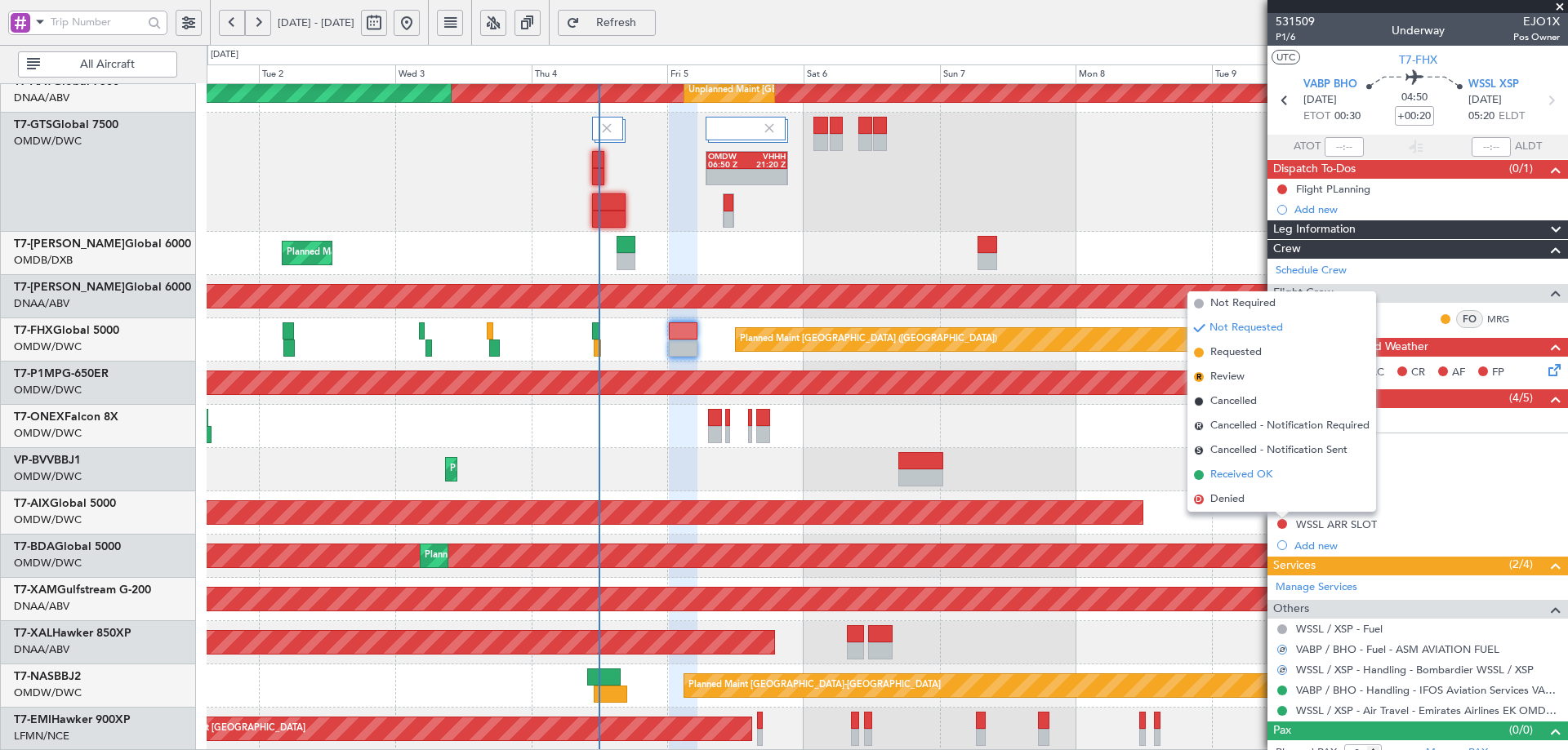
click at [1237, 474] on span "Received OK" at bounding box center [1241, 475] width 62 height 16
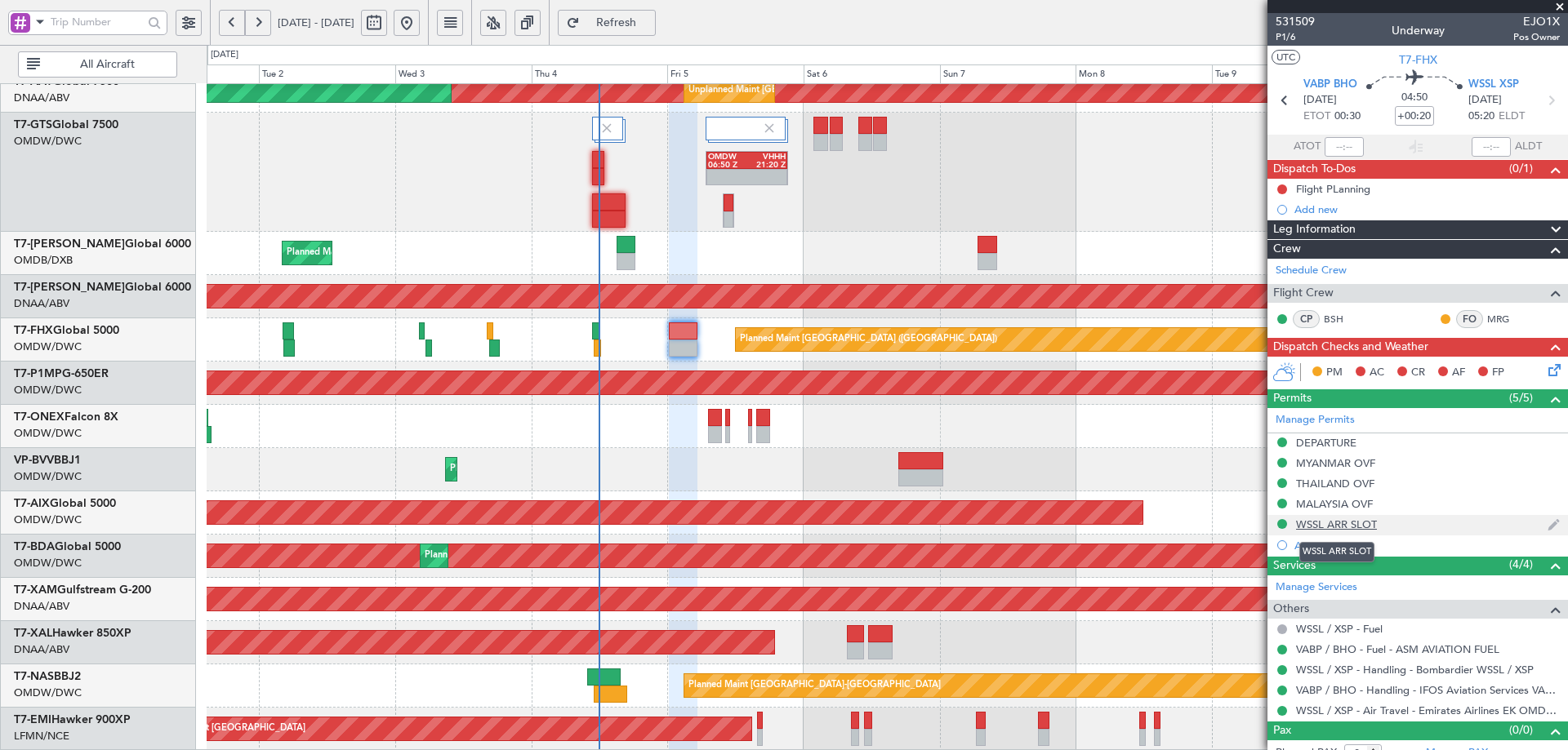
click at [1360, 521] on div "WSSL ARR SLOT" at bounding box center [1336, 525] width 80 height 14
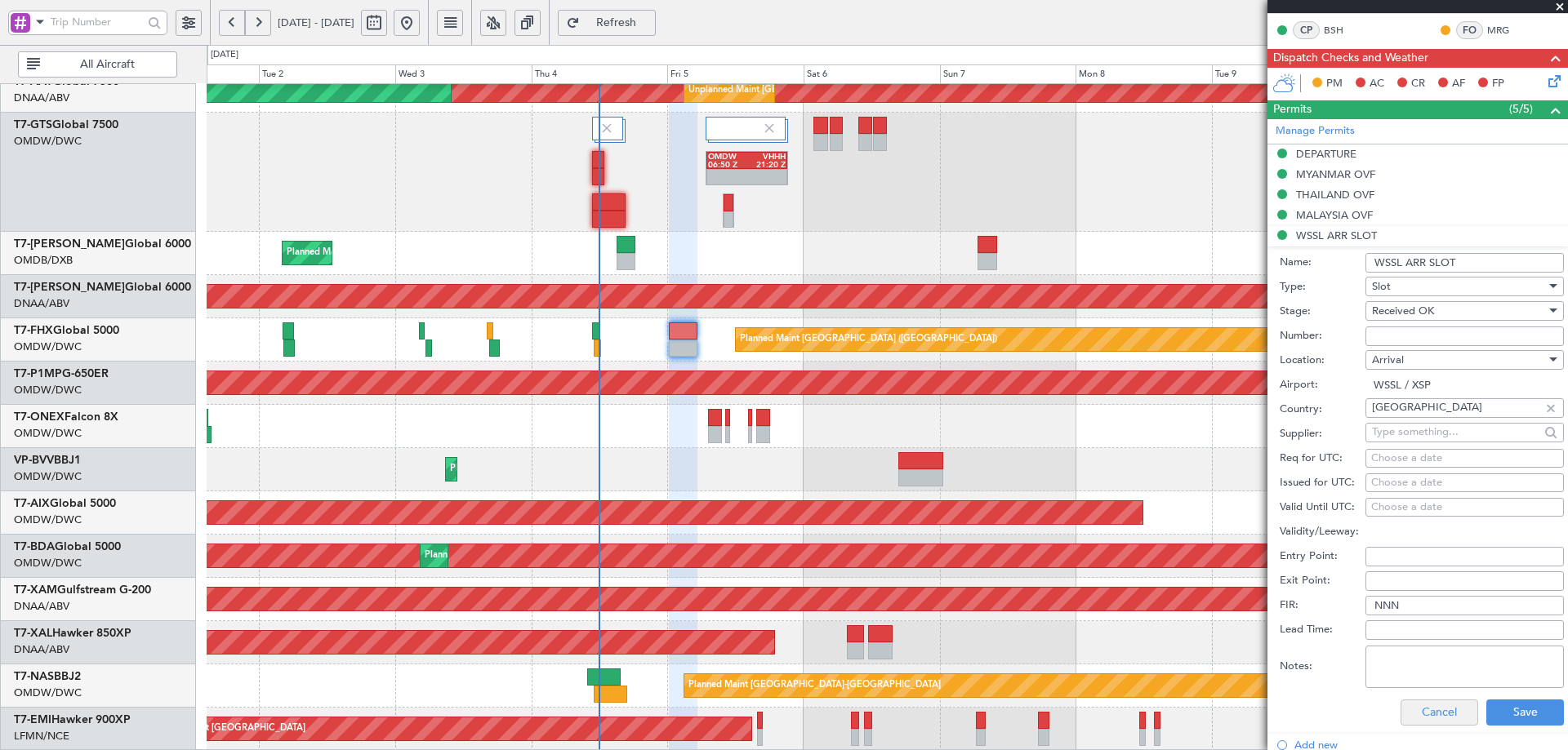
scroll to position [490, 0]
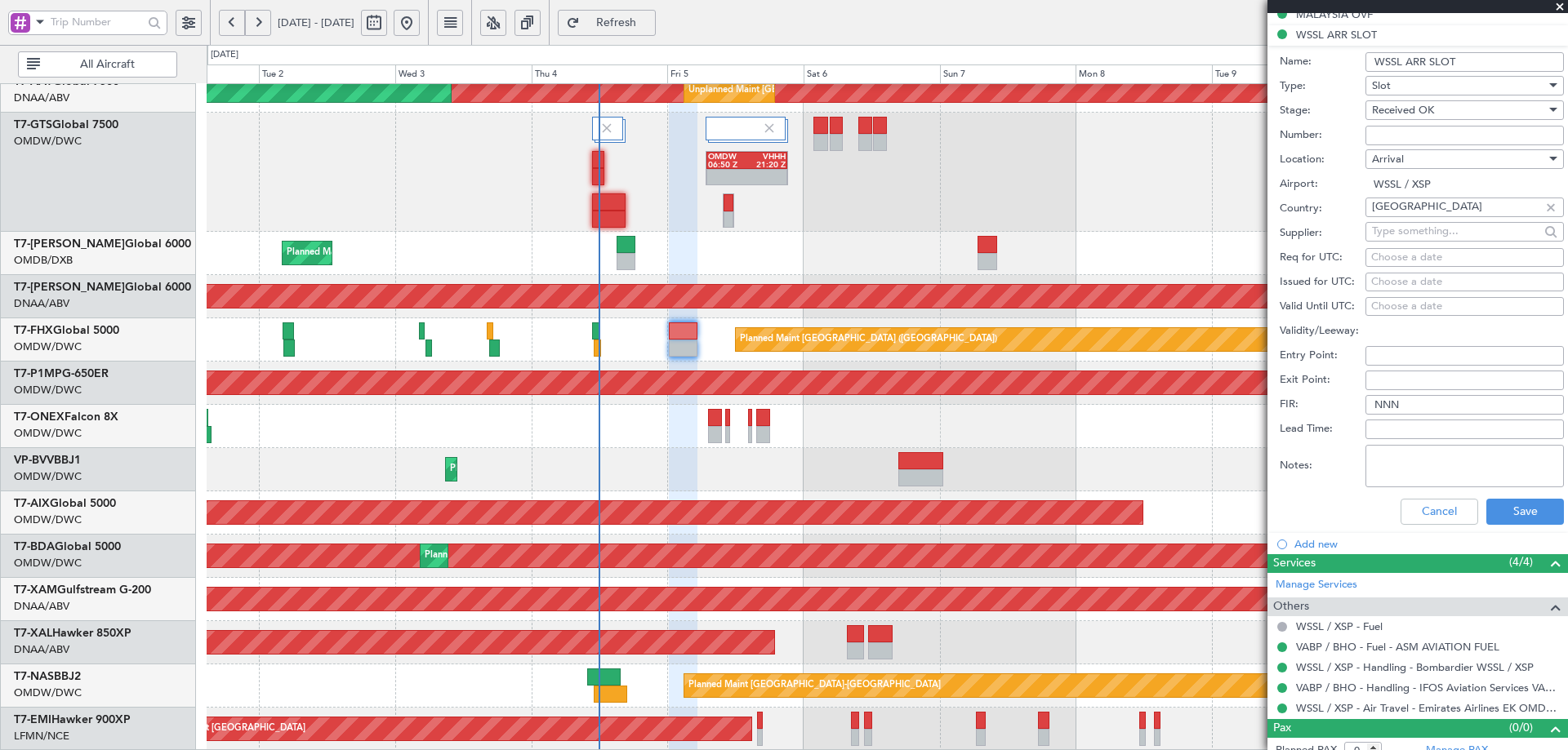
click at [1390, 259] on div "Choose a date" at bounding box center [1465, 258] width 187 height 16
select select "9"
select select "2025"
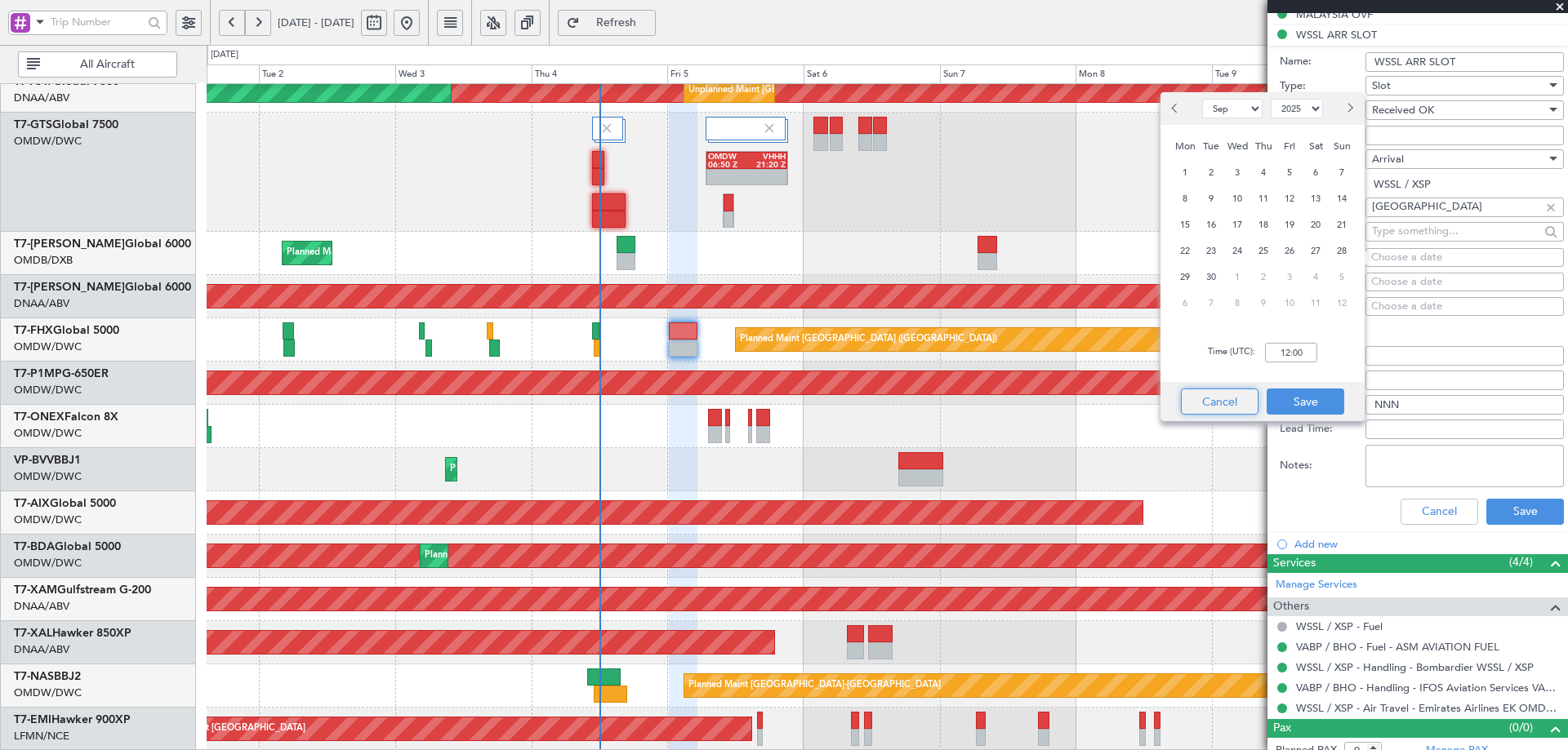
click at [1223, 396] on button "Cancel" at bounding box center [1220, 401] width 78 height 26
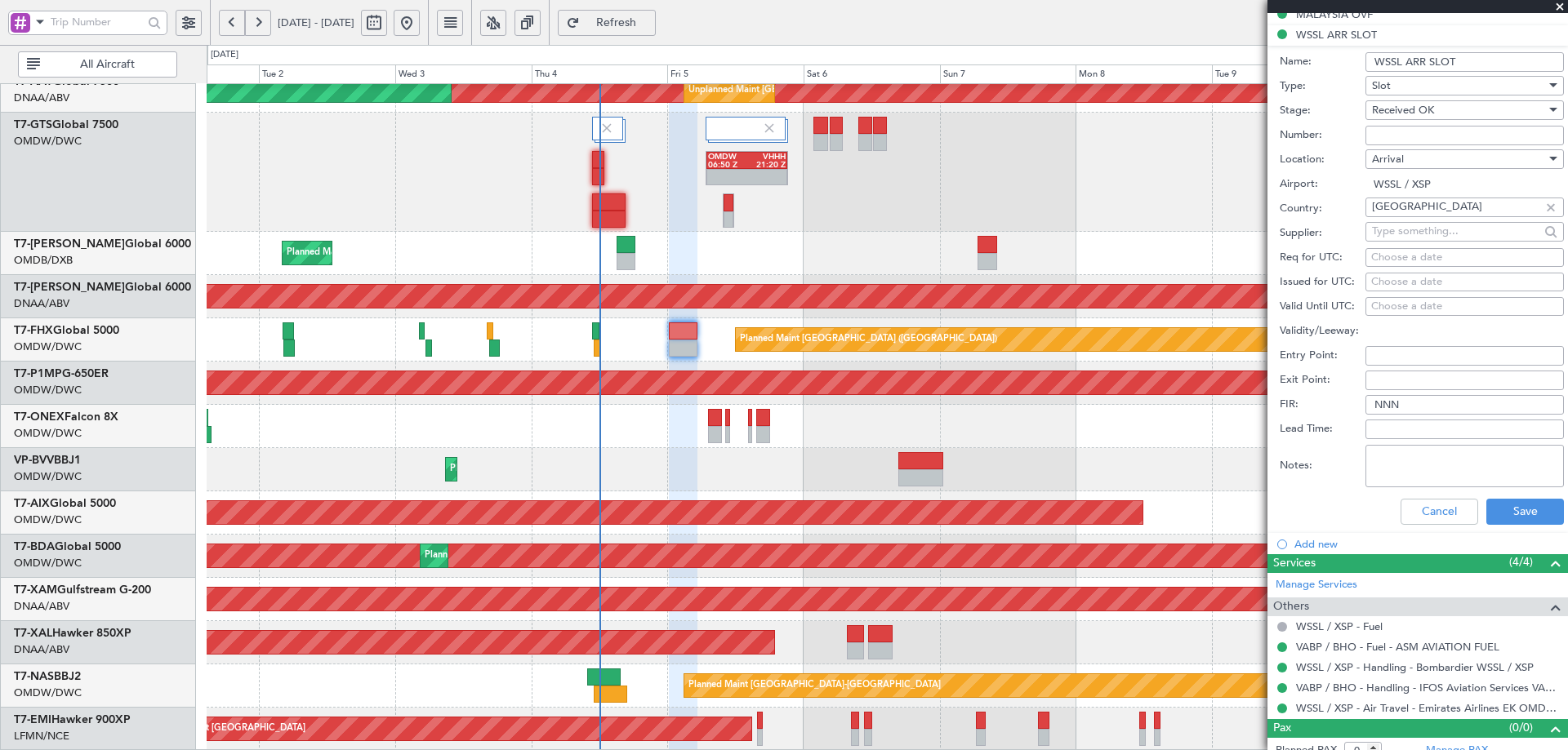
click at [635, 487] on div "Planned Maint Dubai (Al Maktoum Intl) Planned Maint Dubai (Al Maktoum Intl)" at bounding box center [886, 470] width 1360 height 44
drag, startPoint x: 1416, startPoint y: 511, endPoint x: 1369, endPoint y: 507, distance: 47.2
click at [1416, 511] on button "Cancel" at bounding box center [1440, 512] width 78 height 26
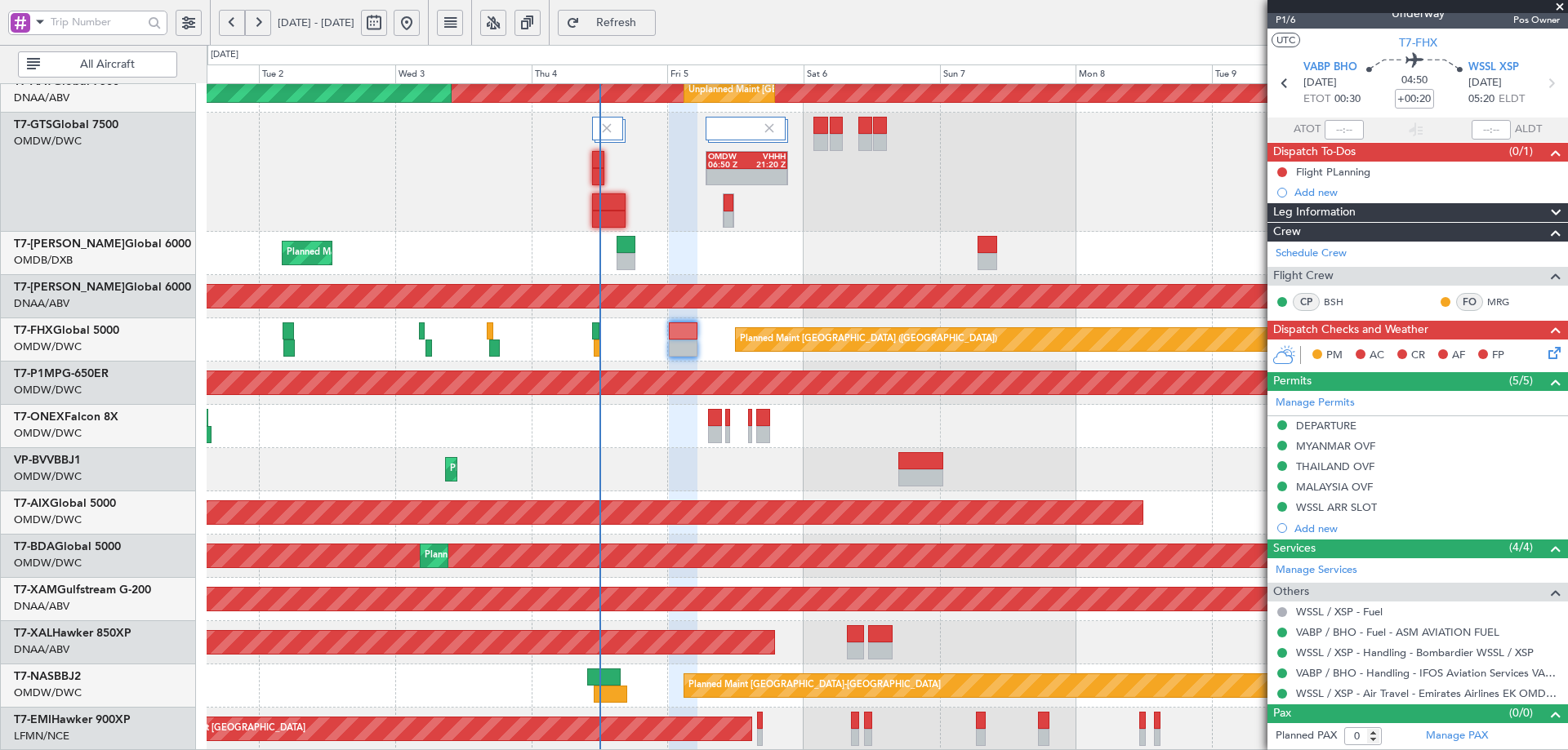
scroll to position [16, 0]
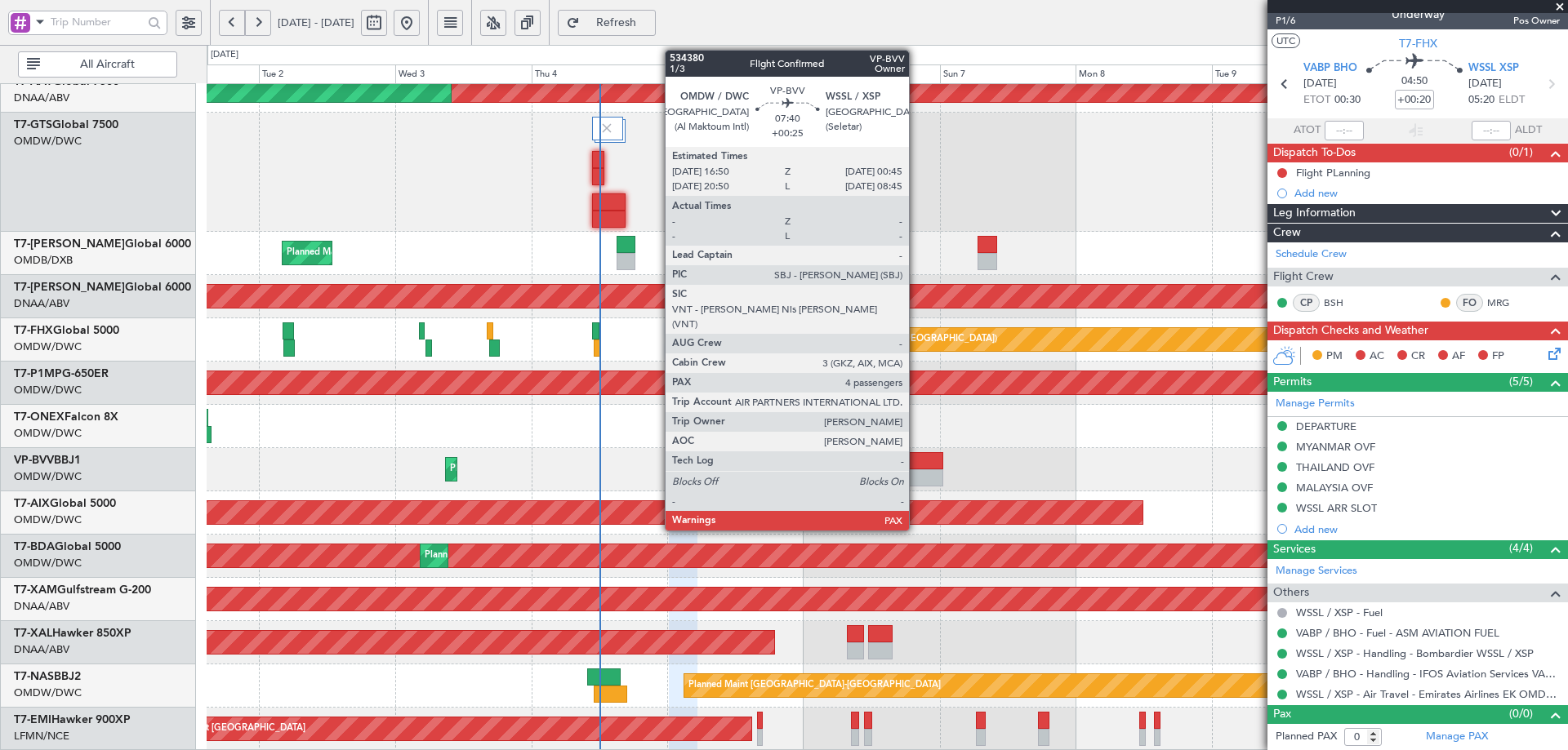
click at [916, 470] on div at bounding box center [920, 478] width 45 height 17
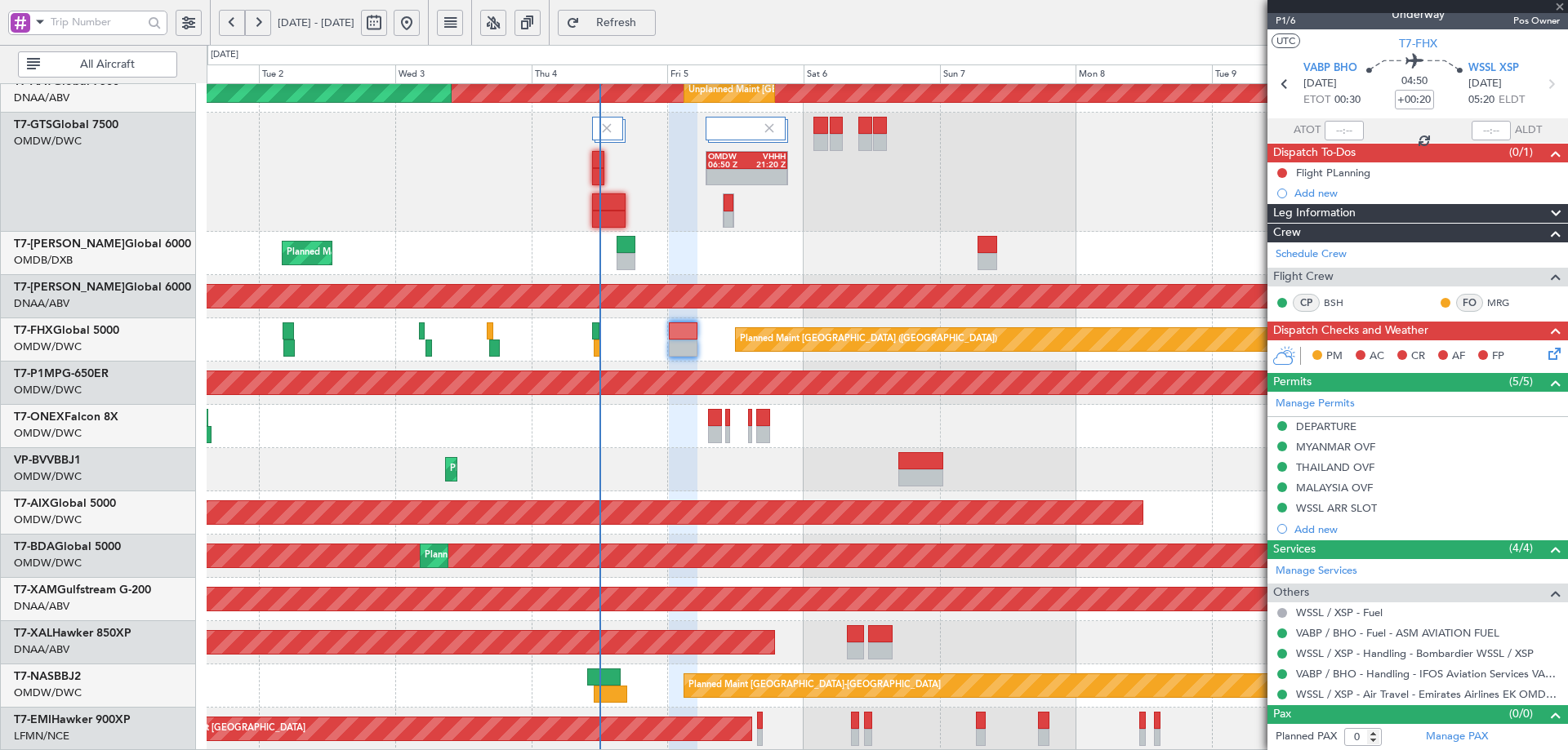
type input "+00:25"
type input "4"
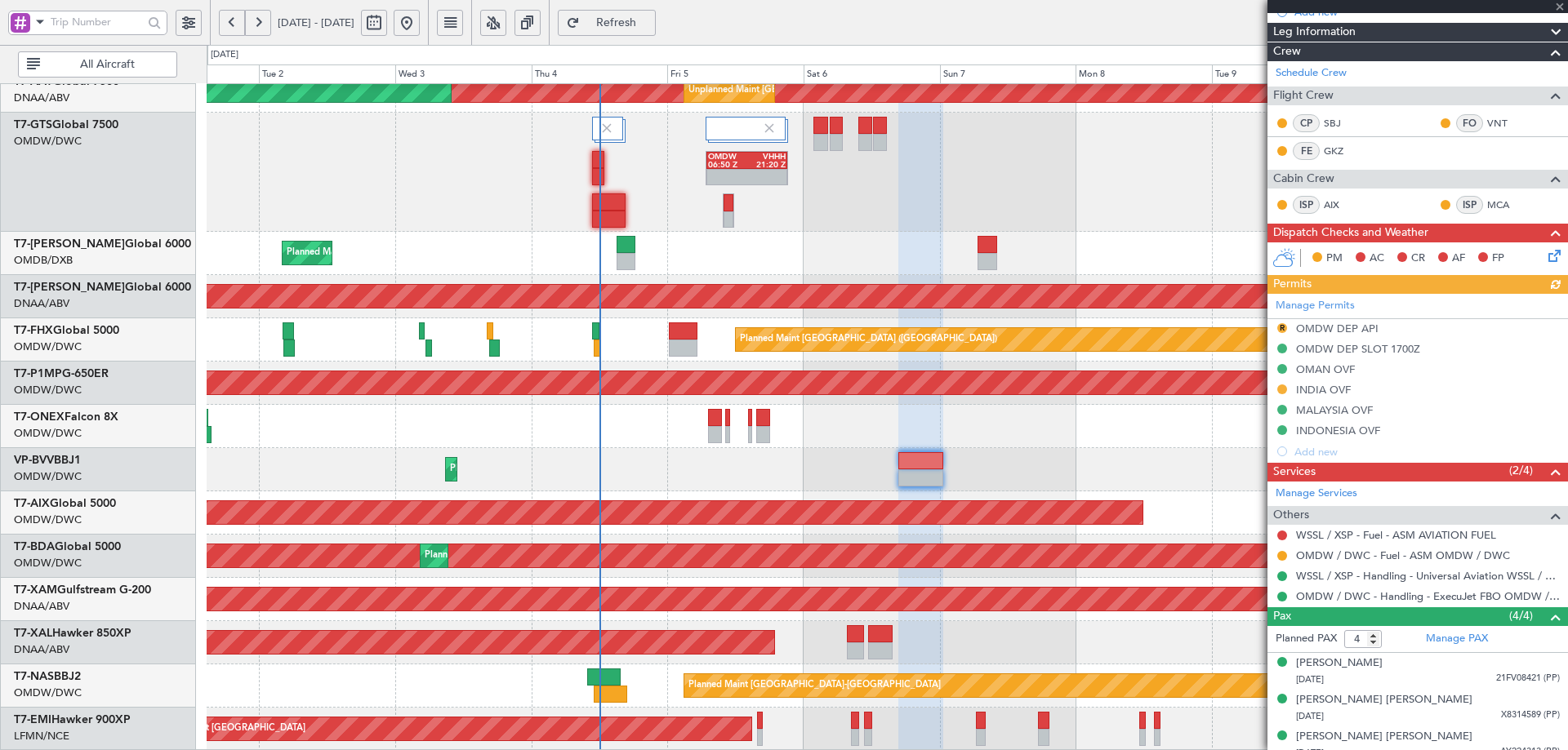
scroll to position [246, 0]
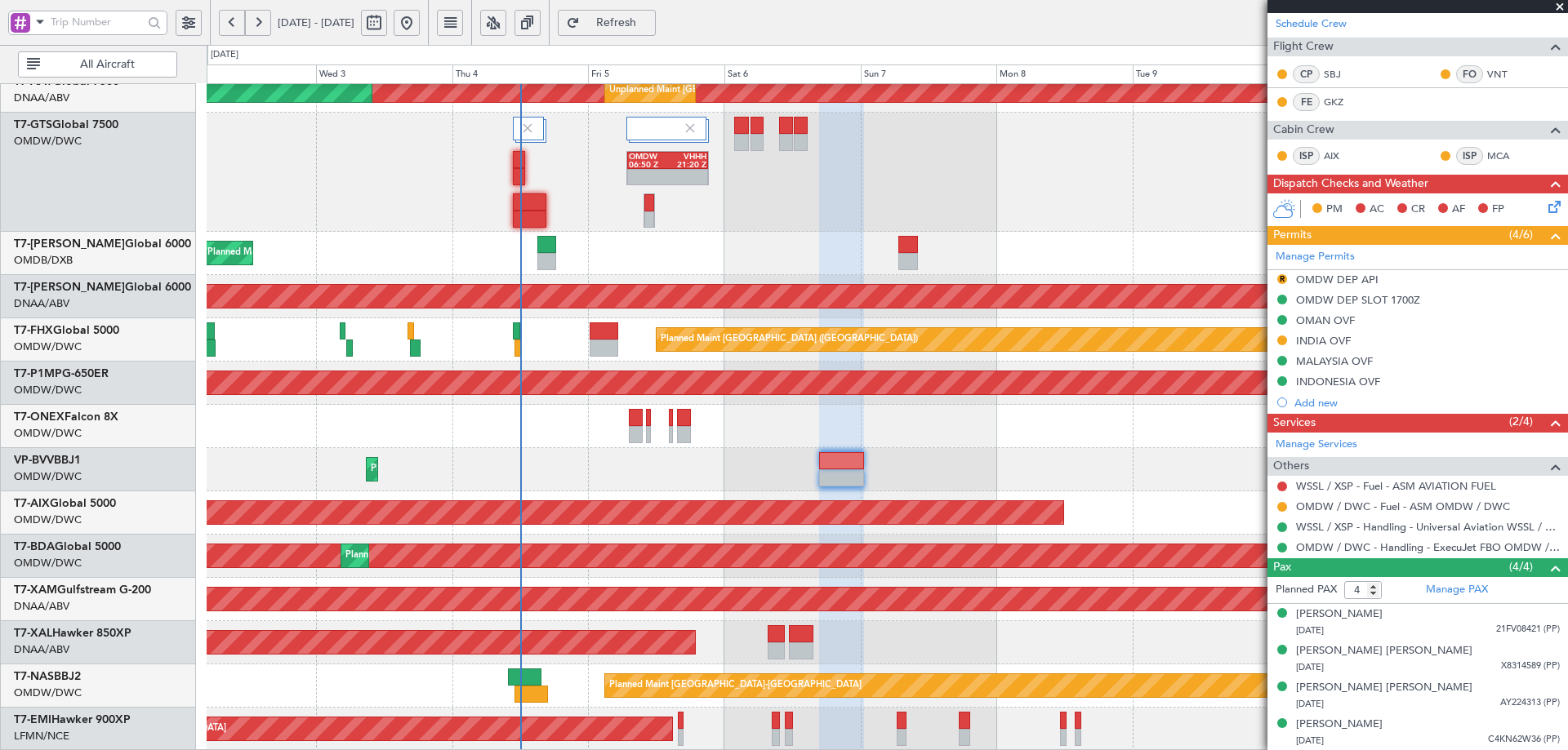
click at [592, 182] on div "Unplanned Maint Dubai (Al Maktoum Intl) Unplanned Maint Dubai (Al Maktoum Intl)…" at bounding box center [886, 236] width 1360 height 1028
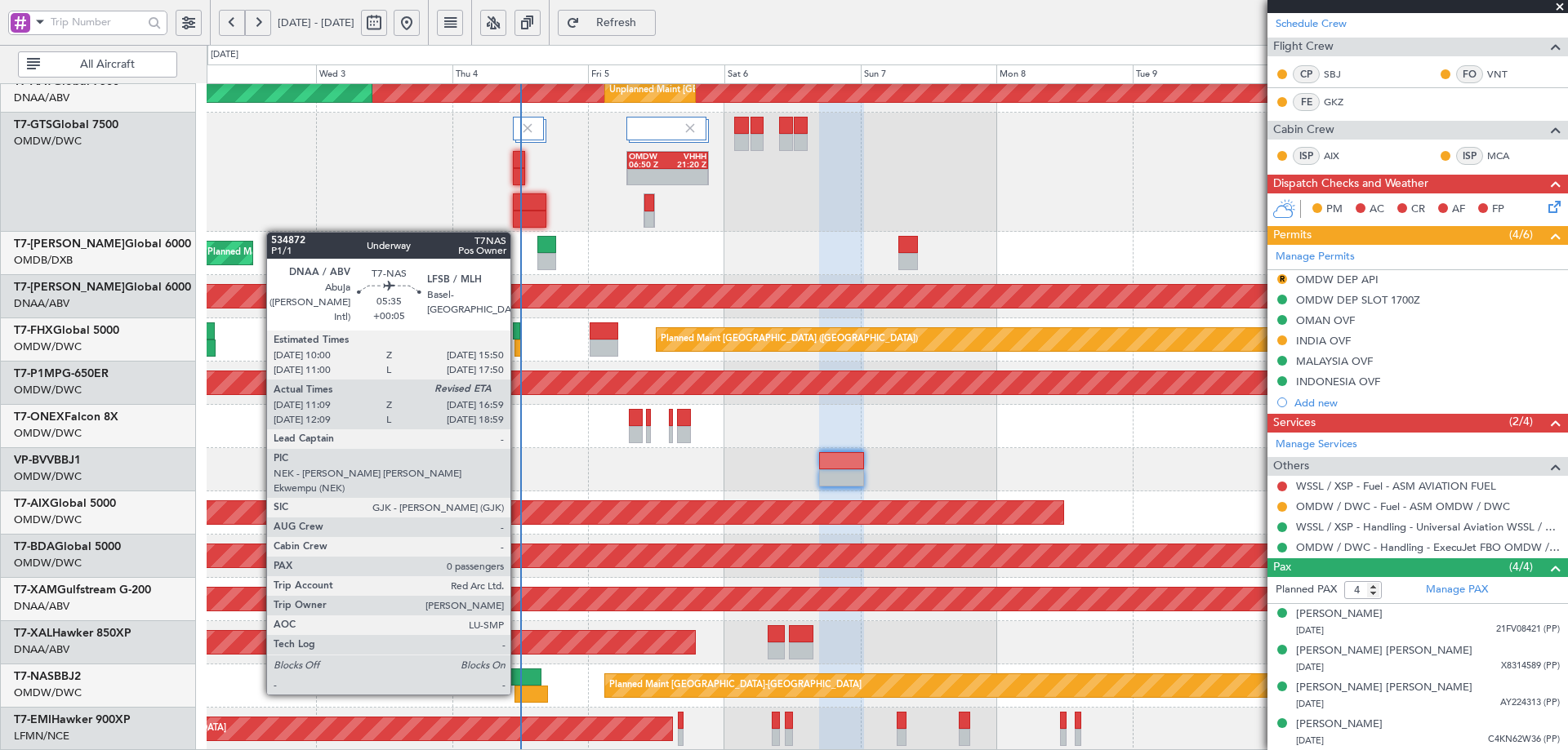
click at [519, 676] on div at bounding box center [525, 676] width 34 height 17
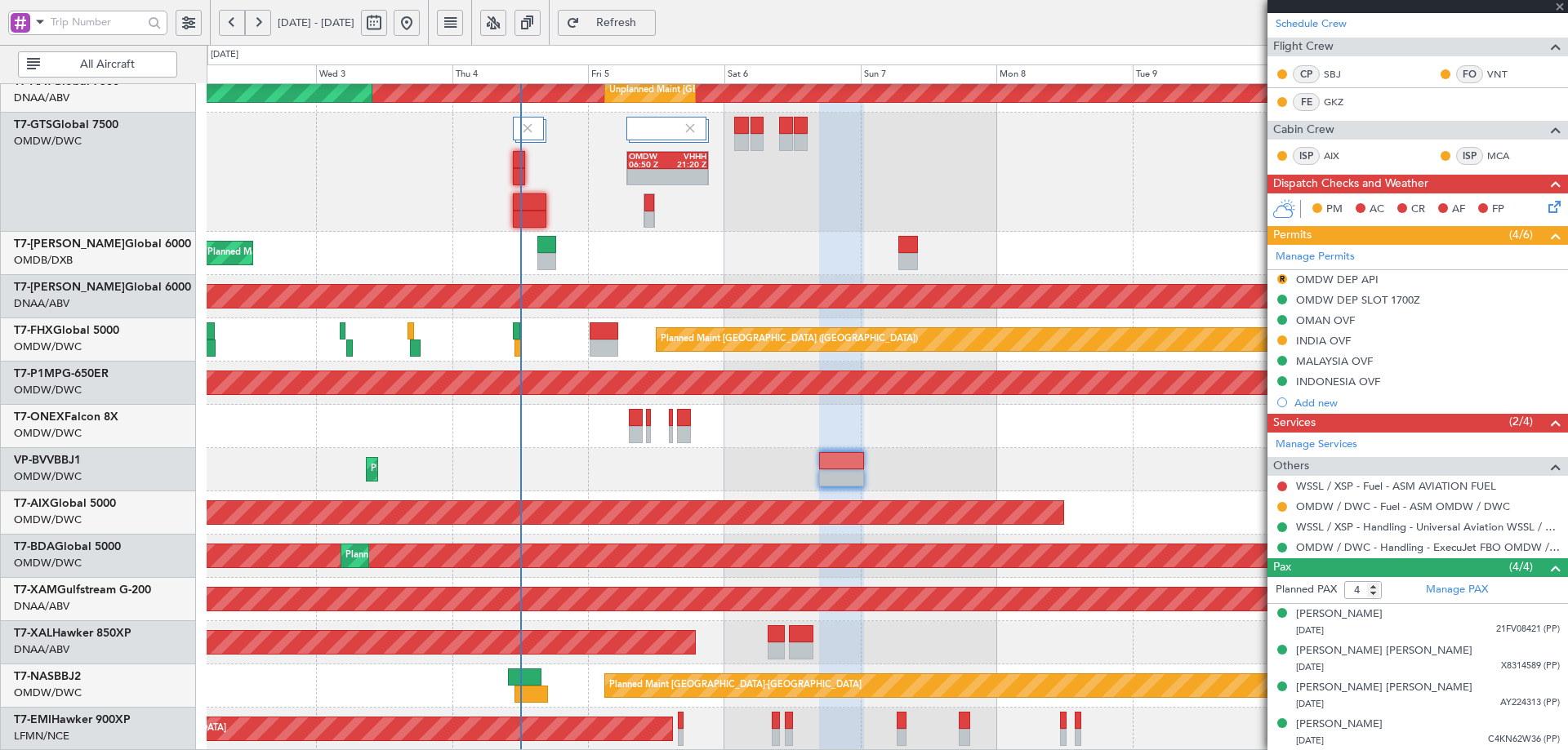
type input "+00:05"
type input "11:19"
type input "0"
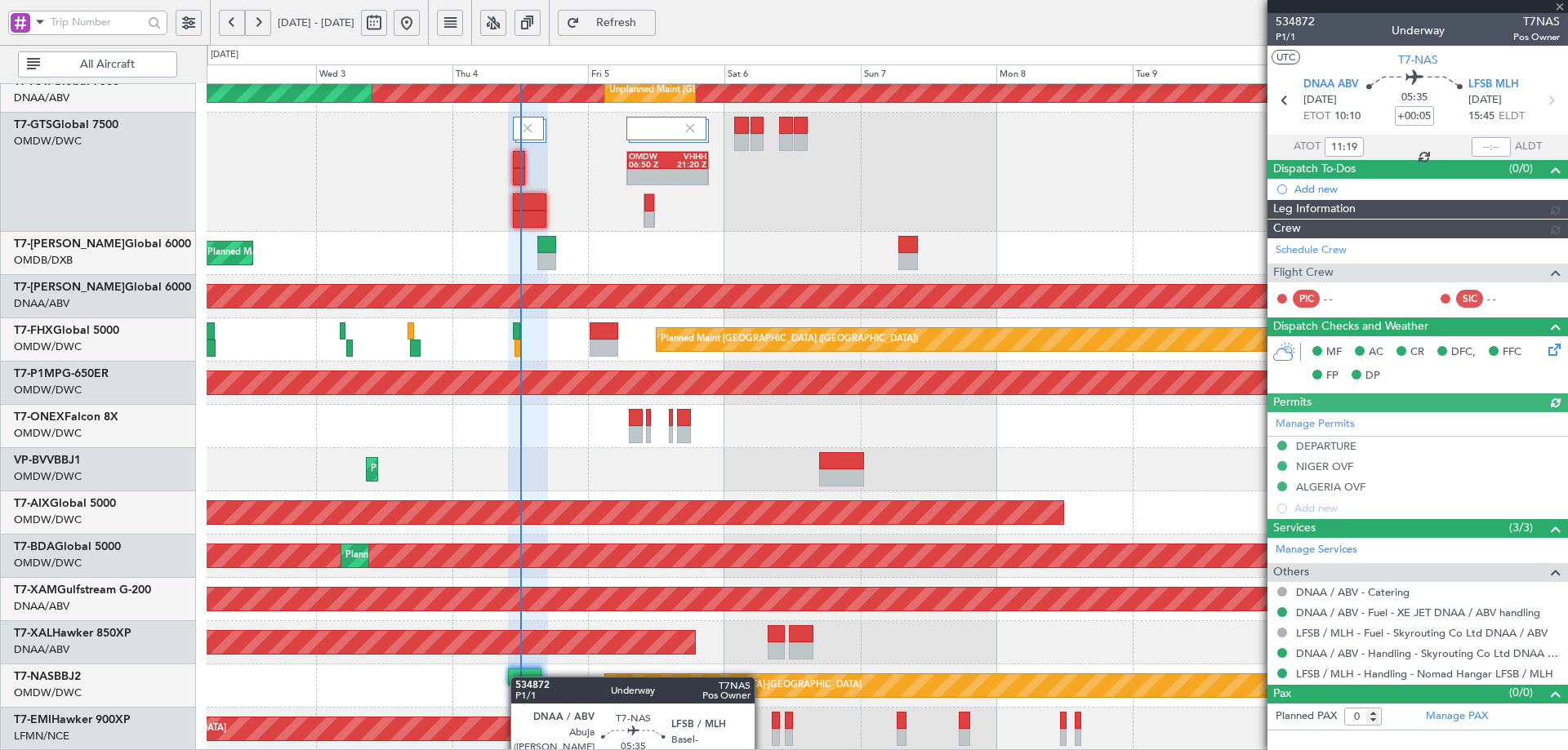
type input "[PERSON_NAME] (ANI)"
type input "7019"
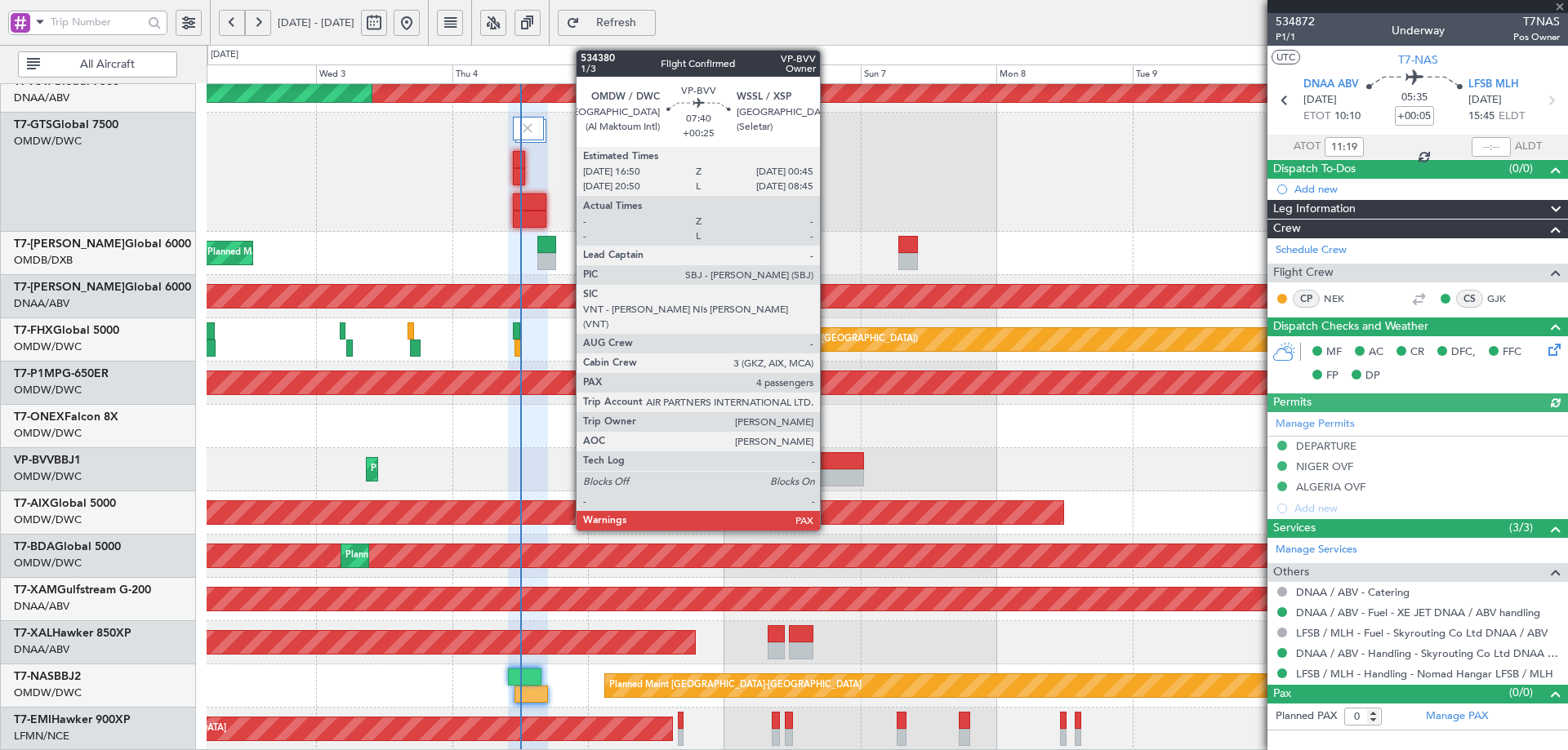
click at [828, 467] on div at bounding box center [841, 460] width 45 height 17
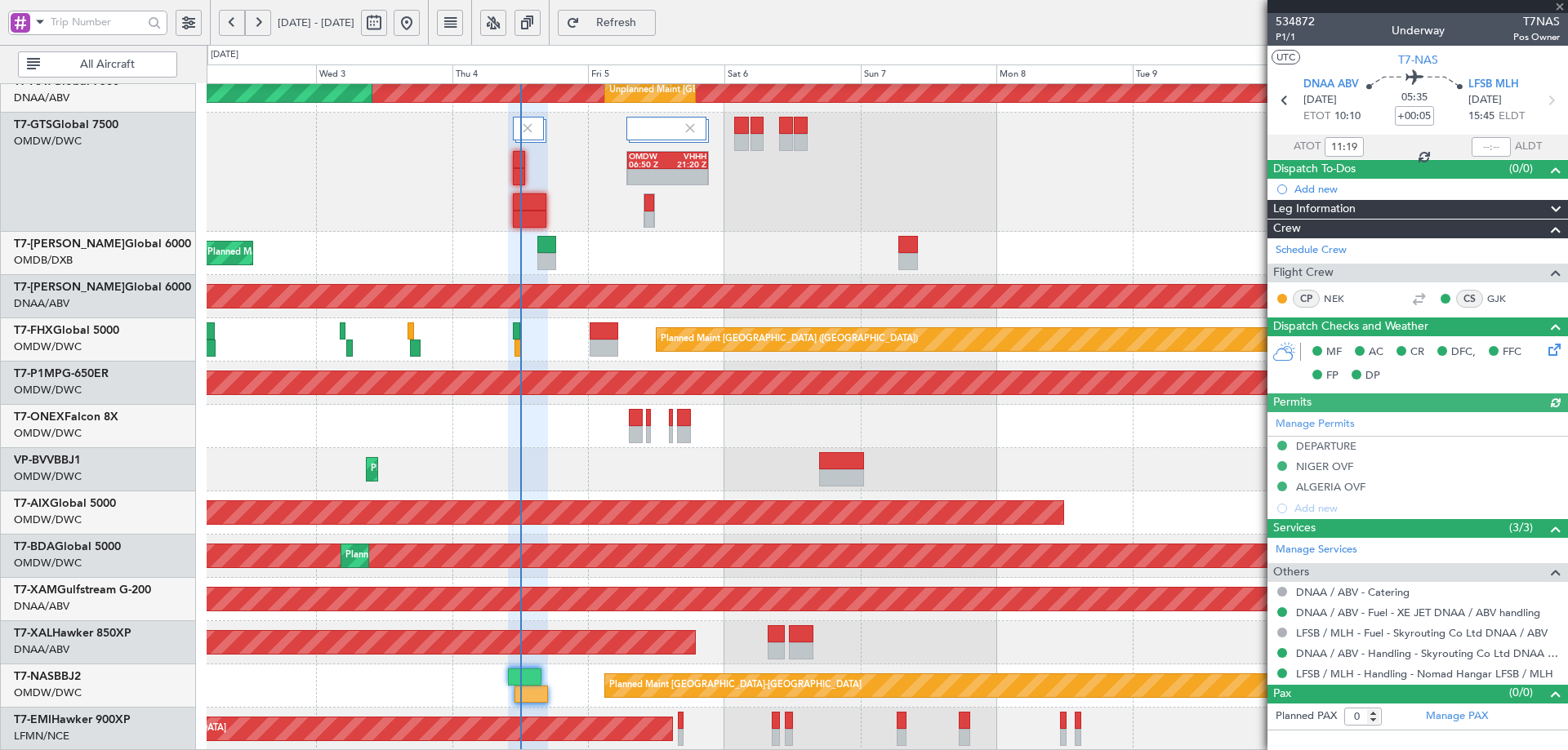
type input "+00:25"
type input "4"
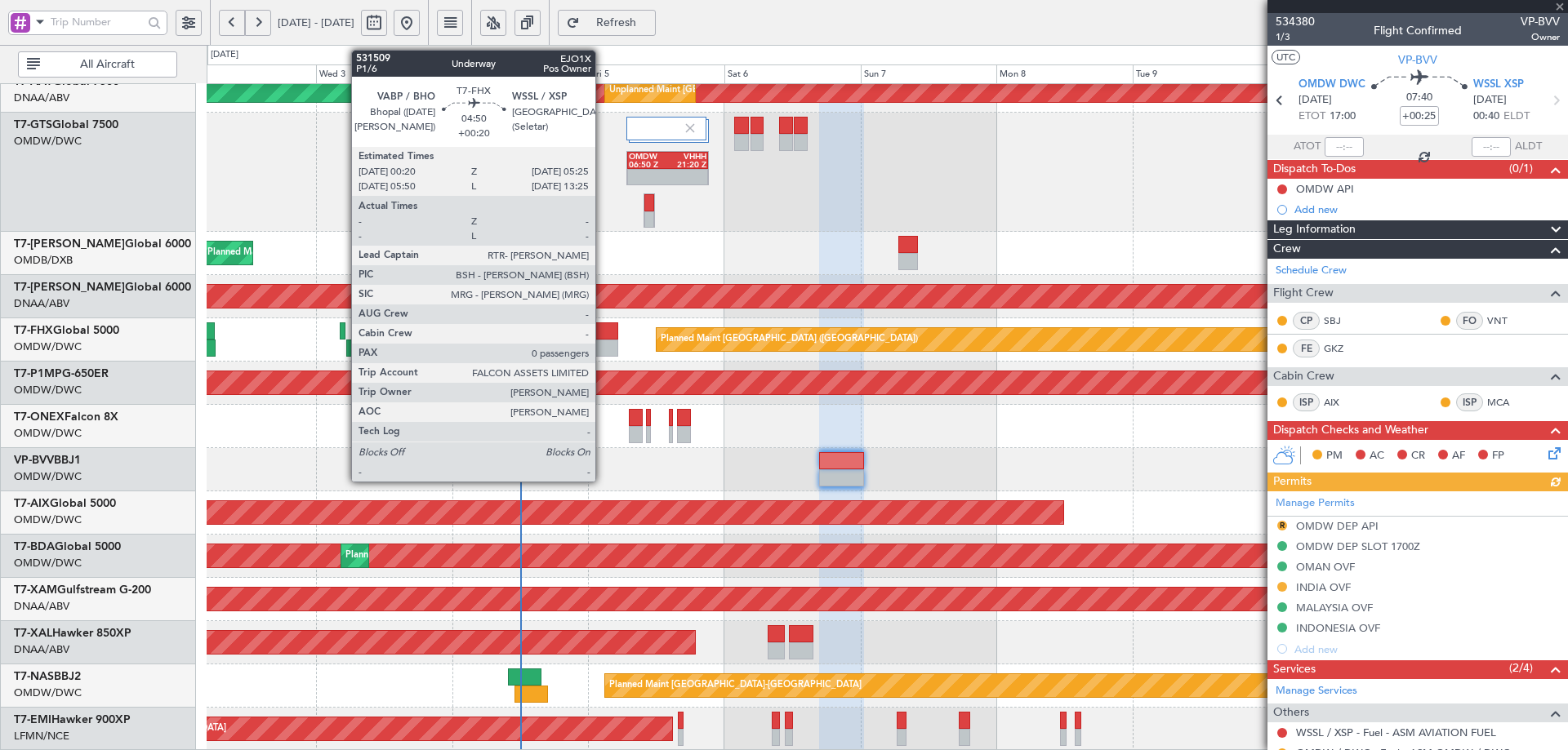
click at [603, 342] on div at bounding box center [604, 348] width 30 height 17
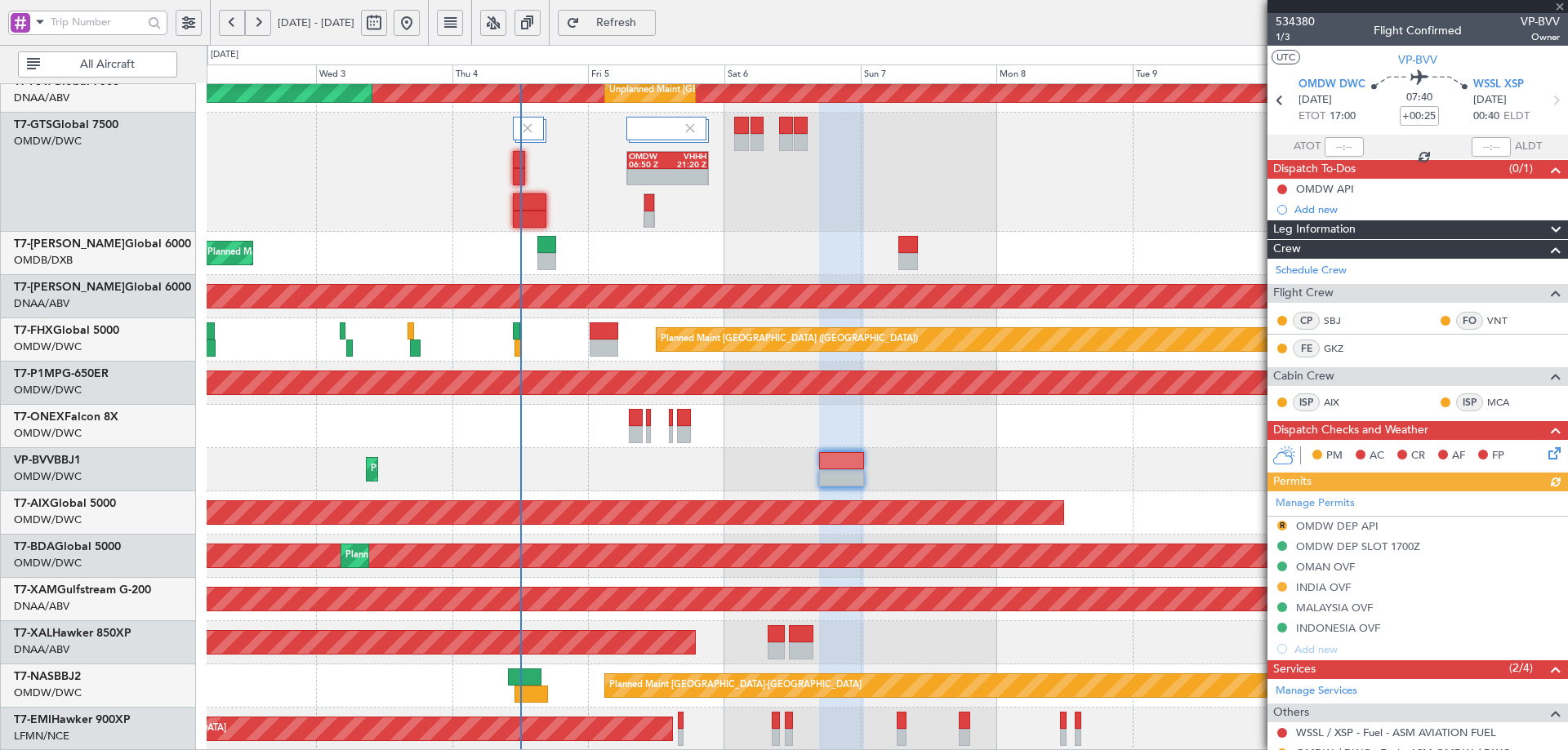
type input "+00:20"
type input "0"
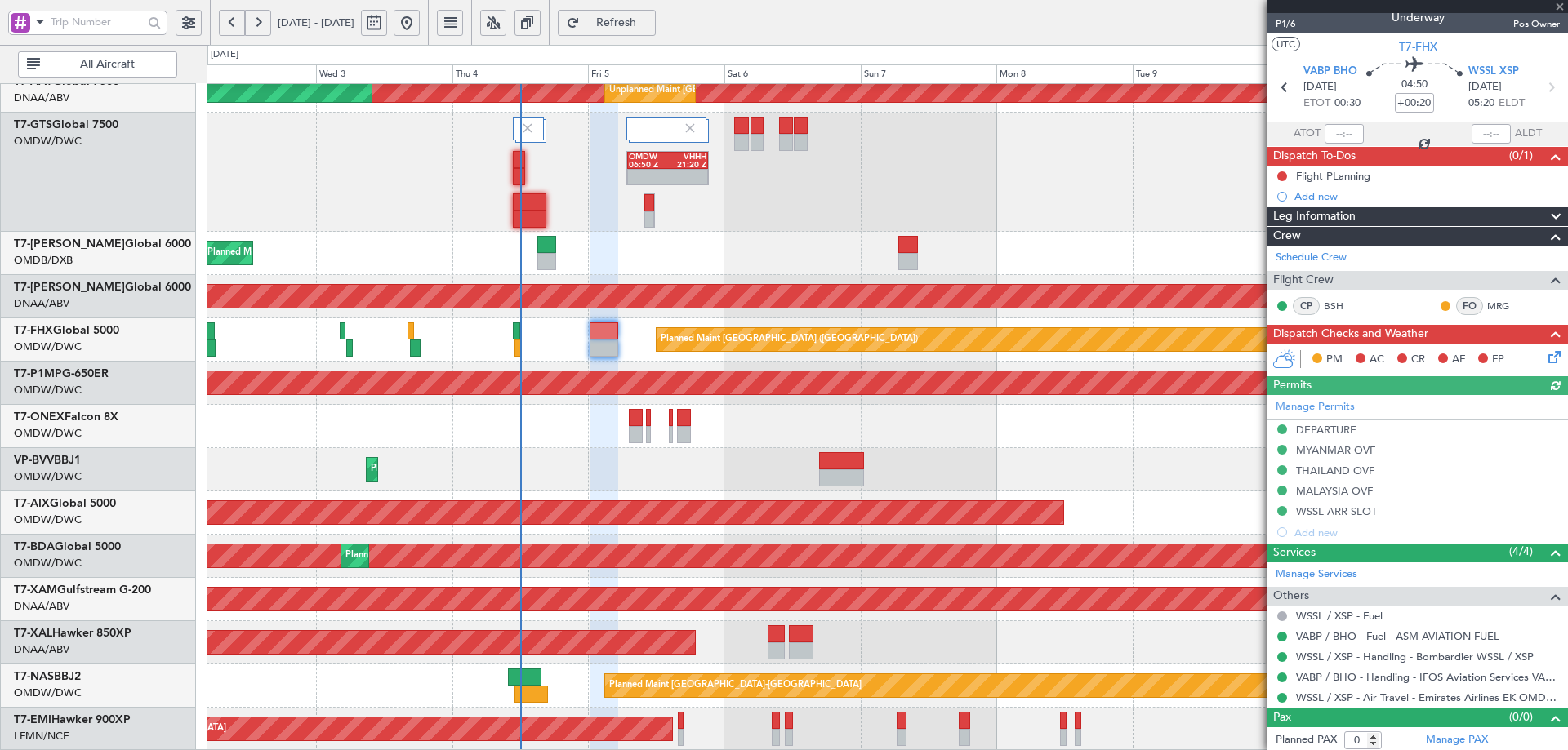
scroll to position [16, 0]
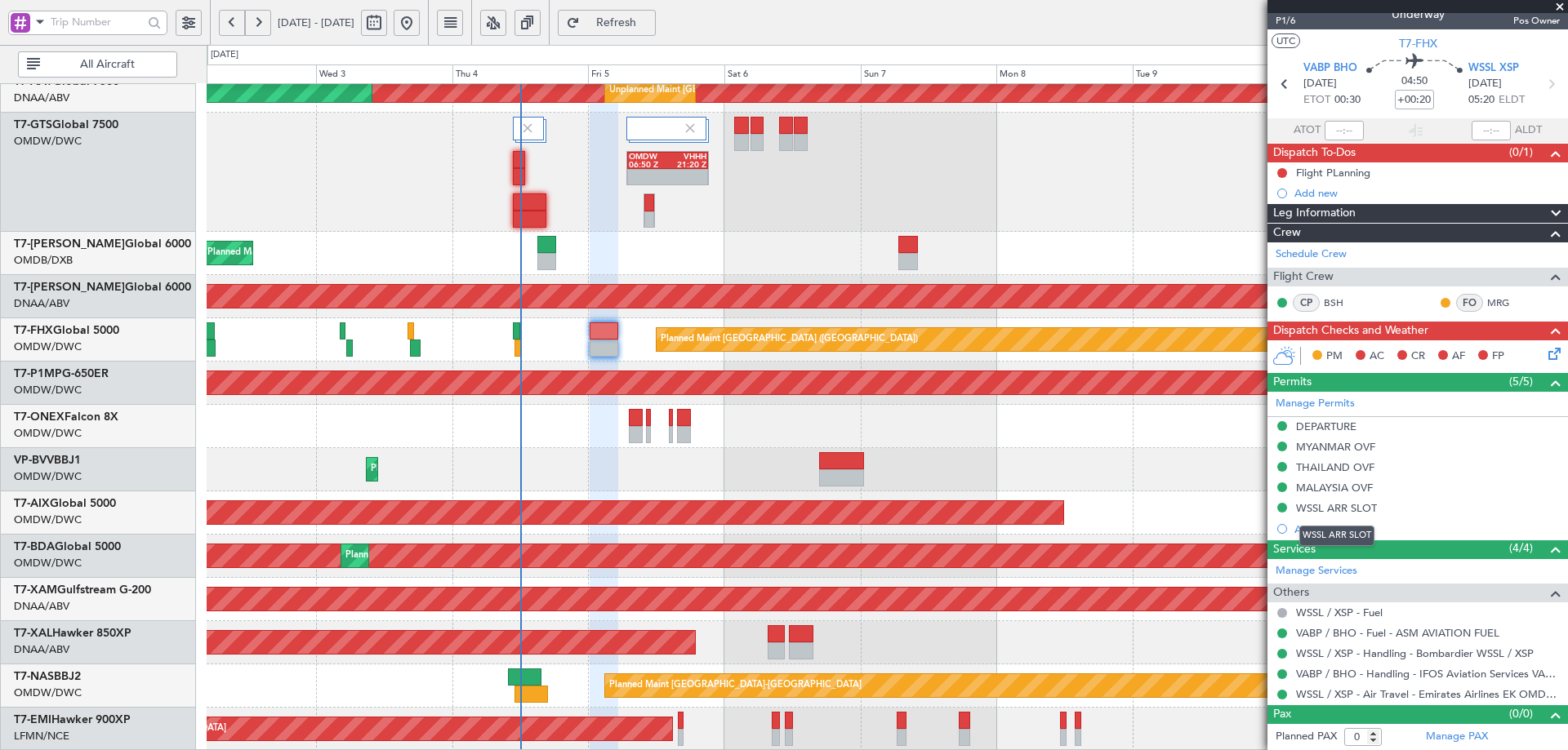
drag, startPoint x: 1349, startPoint y: 502, endPoint x: 1336, endPoint y: 518, distance: 20.6
click at [1350, 502] on div "WSSL ARR SLOT" at bounding box center [1336, 509] width 80 height 14
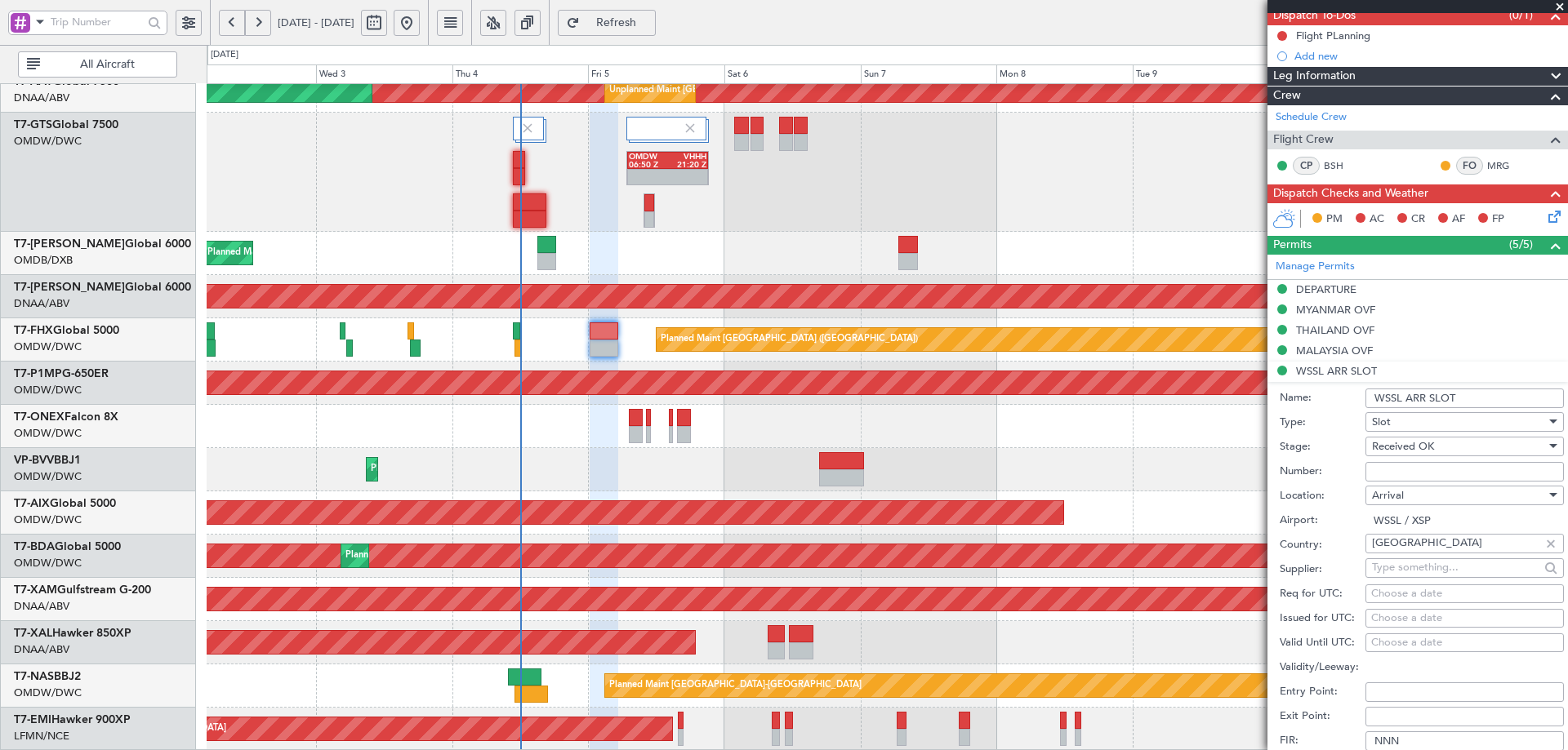
scroll to position [343, 0]
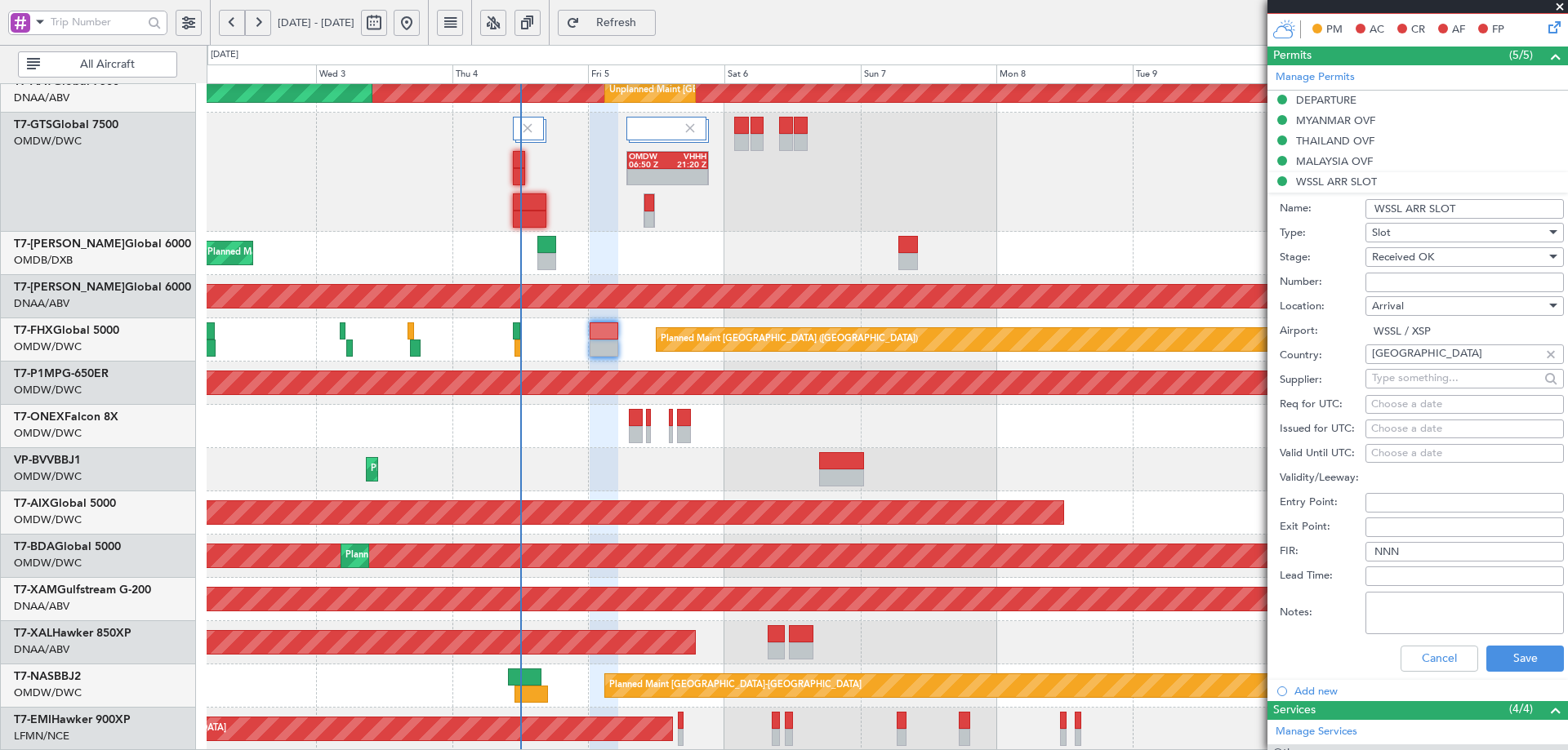
click at [1397, 384] on input "text" at bounding box center [1456, 377] width 168 height 25
click at [1399, 404] on div "Choose a date" at bounding box center [1465, 405] width 187 height 16
select select "9"
select select "2025"
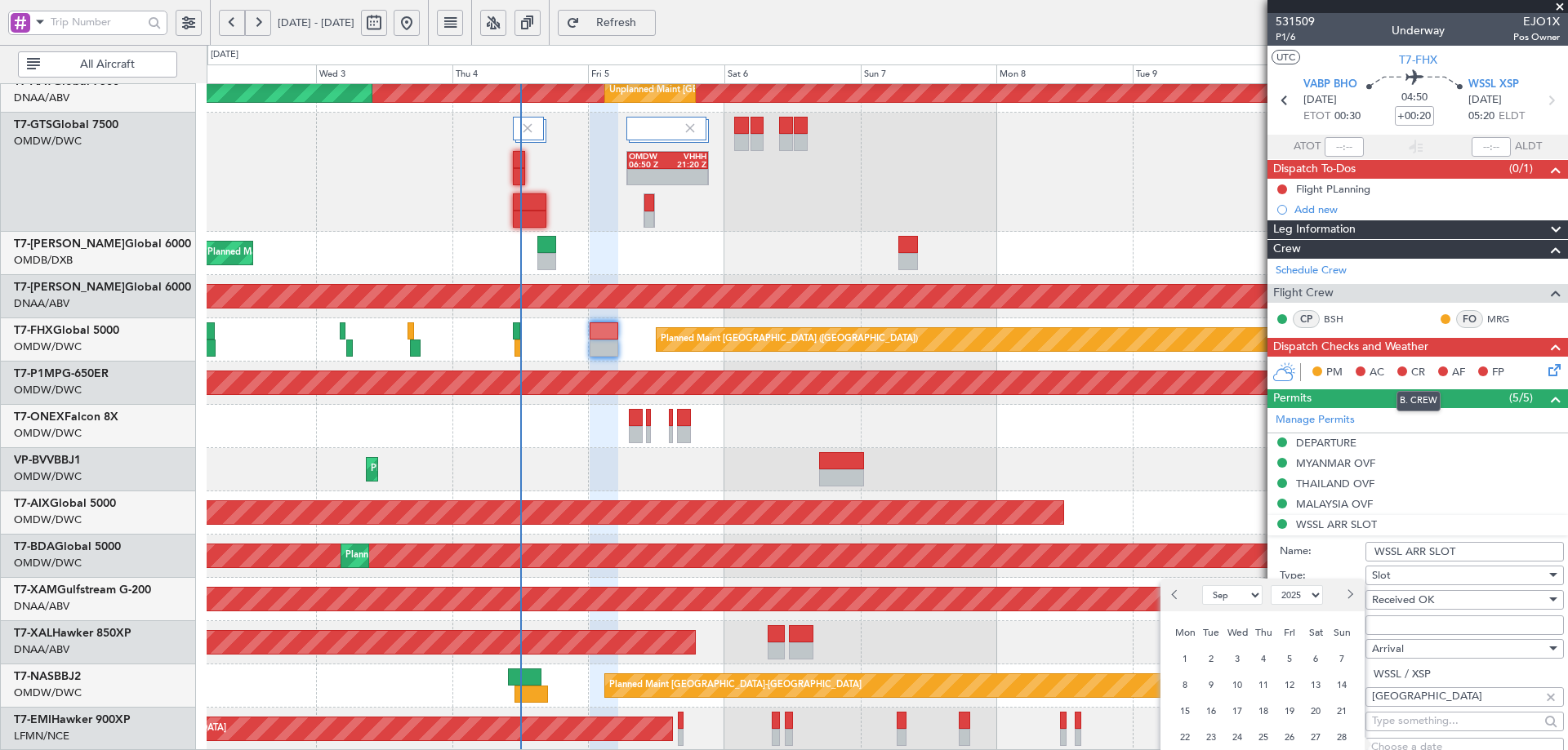
scroll to position [504, 0]
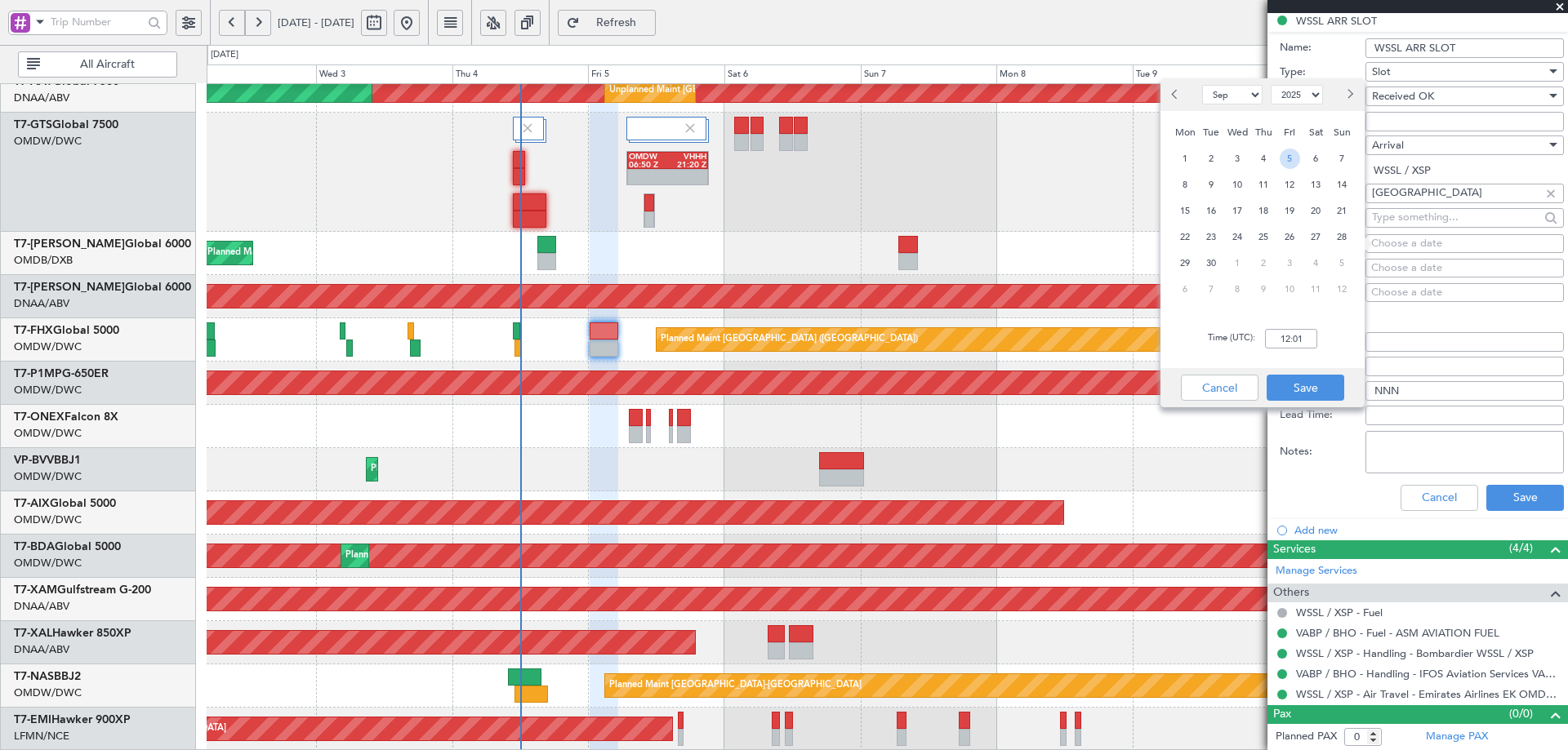
click at [1288, 158] on span "5" at bounding box center [1290, 159] width 21 height 21
click at [1299, 346] on input "00:00" at bounding box center [1291, 339] width 53 height 20
type input "05:30"
click at [1324, 385] on button "Save" at bounding box center [1306, 387] width 78 height 26
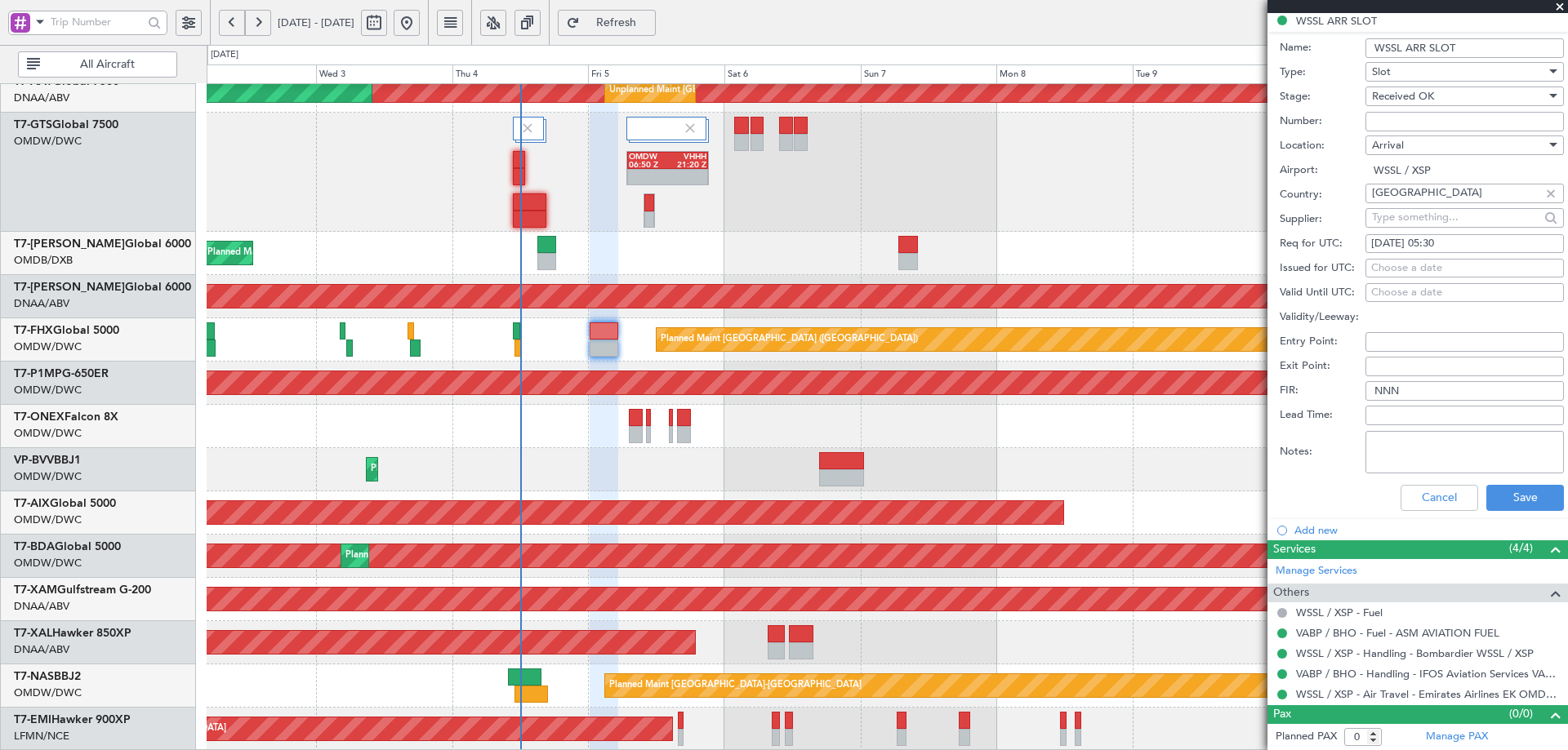
click at [1373, 266] on div "Choose a date" at bounding box center [1465, 268] width 187 height 16
select select "9"
select select "2025"
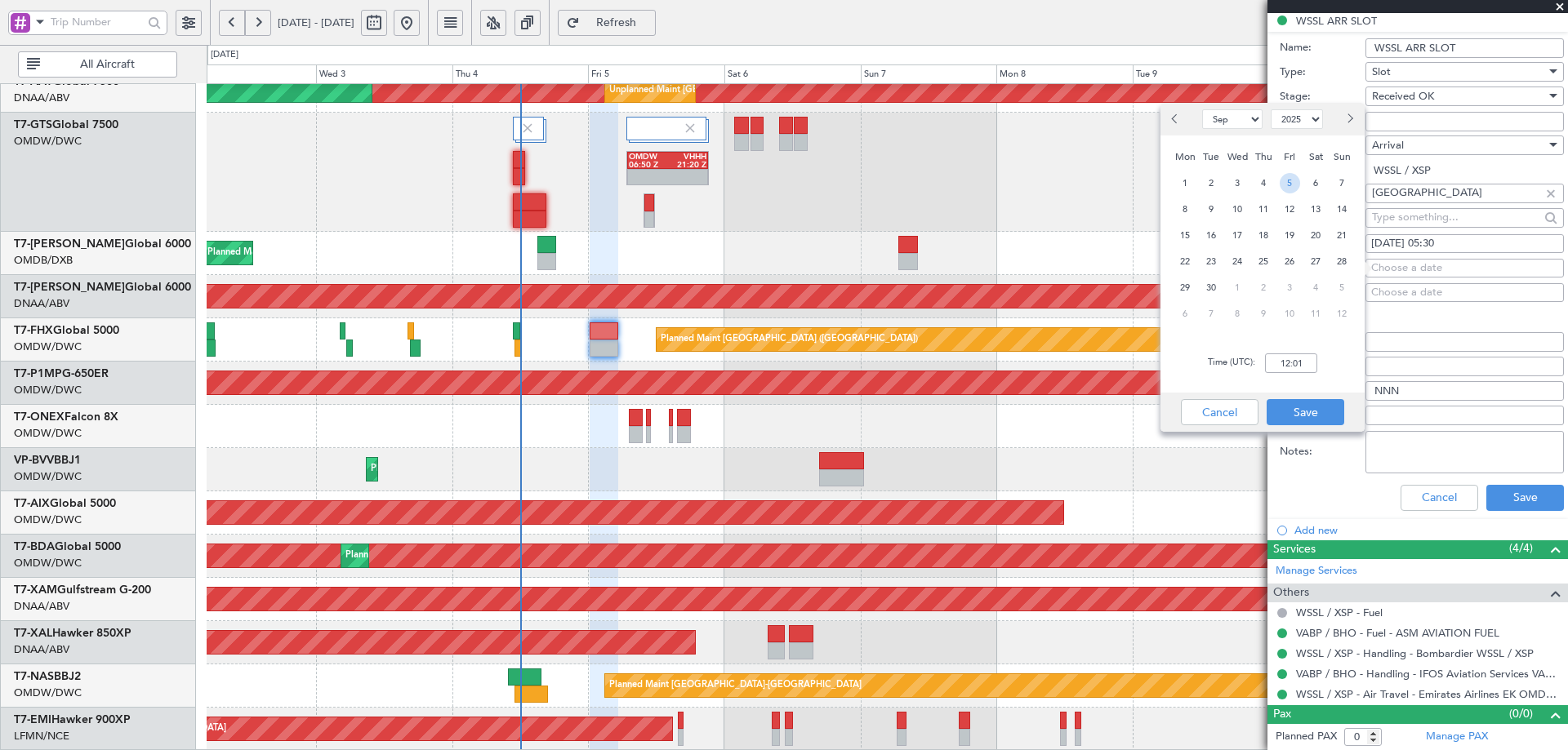
click at [1290, 187] on span "5" at bounding box center [1290, 183] width 21 height 21
click at [1294, 367] on input "00:00" at bounding box center [1291, 364] width 53 height 20
type input "05:30"
click at [1309, 400] on button "Save" at bounding box center [1306, 412] width 78 height 26
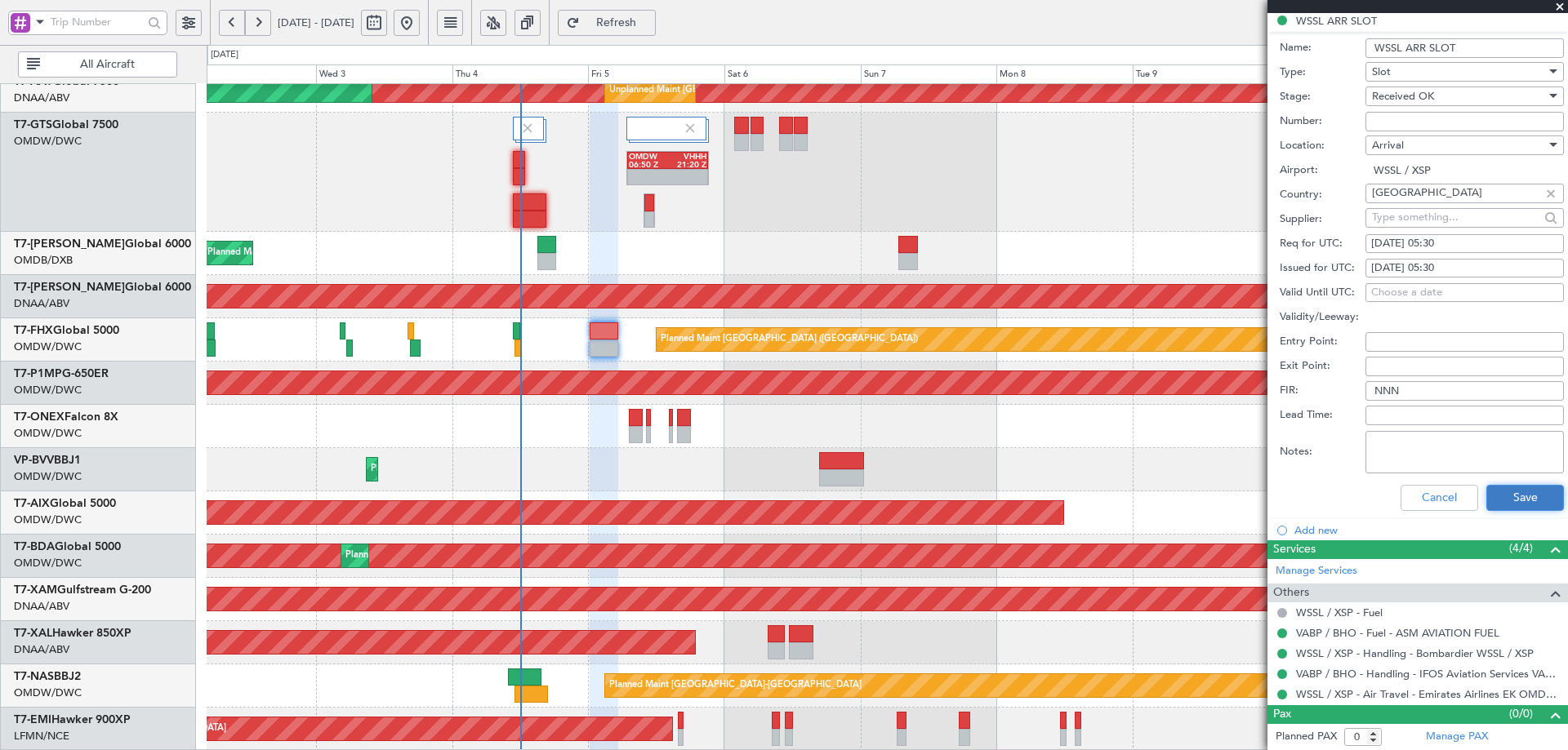
click at [1509, 495] on button "Save" at bounding box center [1525, 498] width 78 height 26
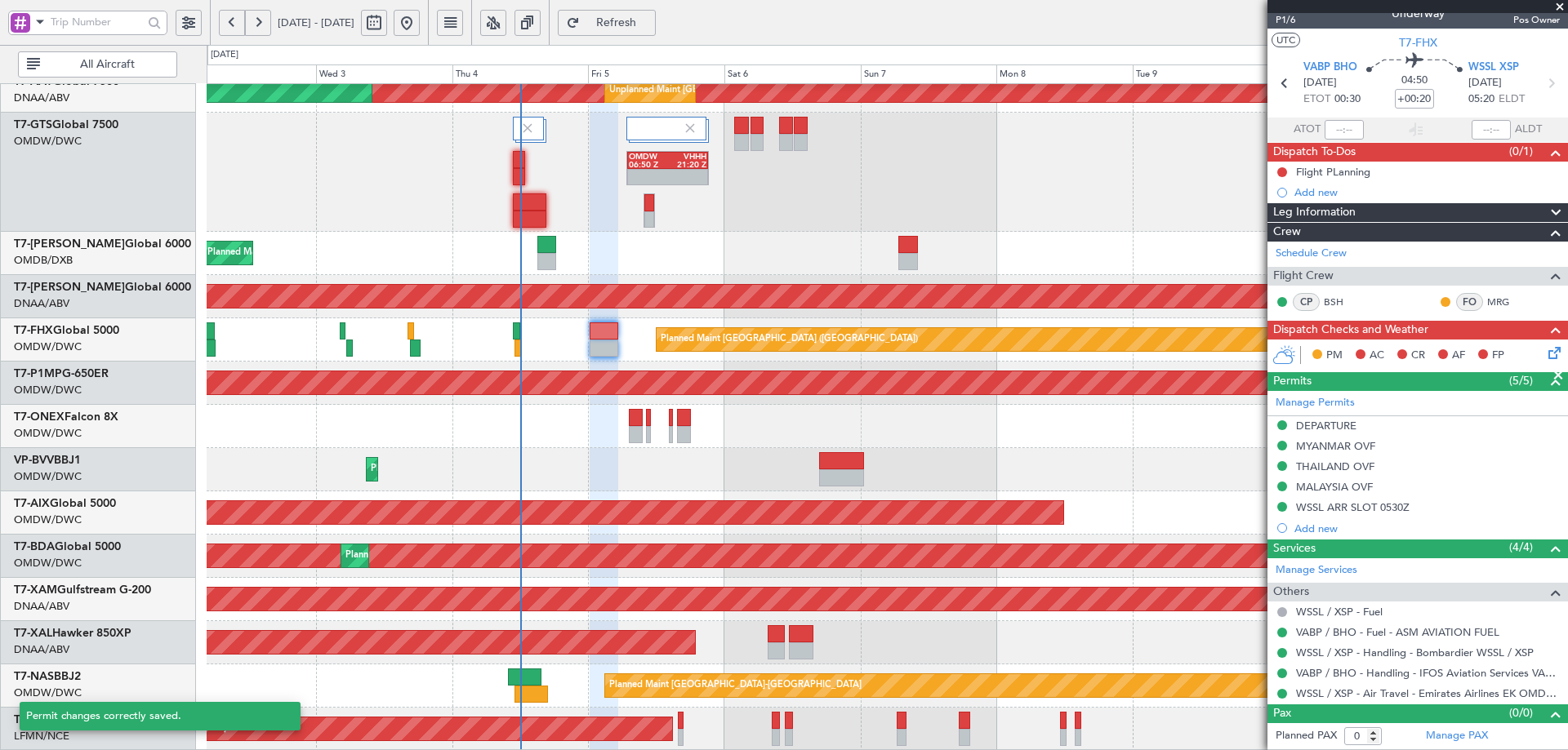
scroll to position [16, 0]
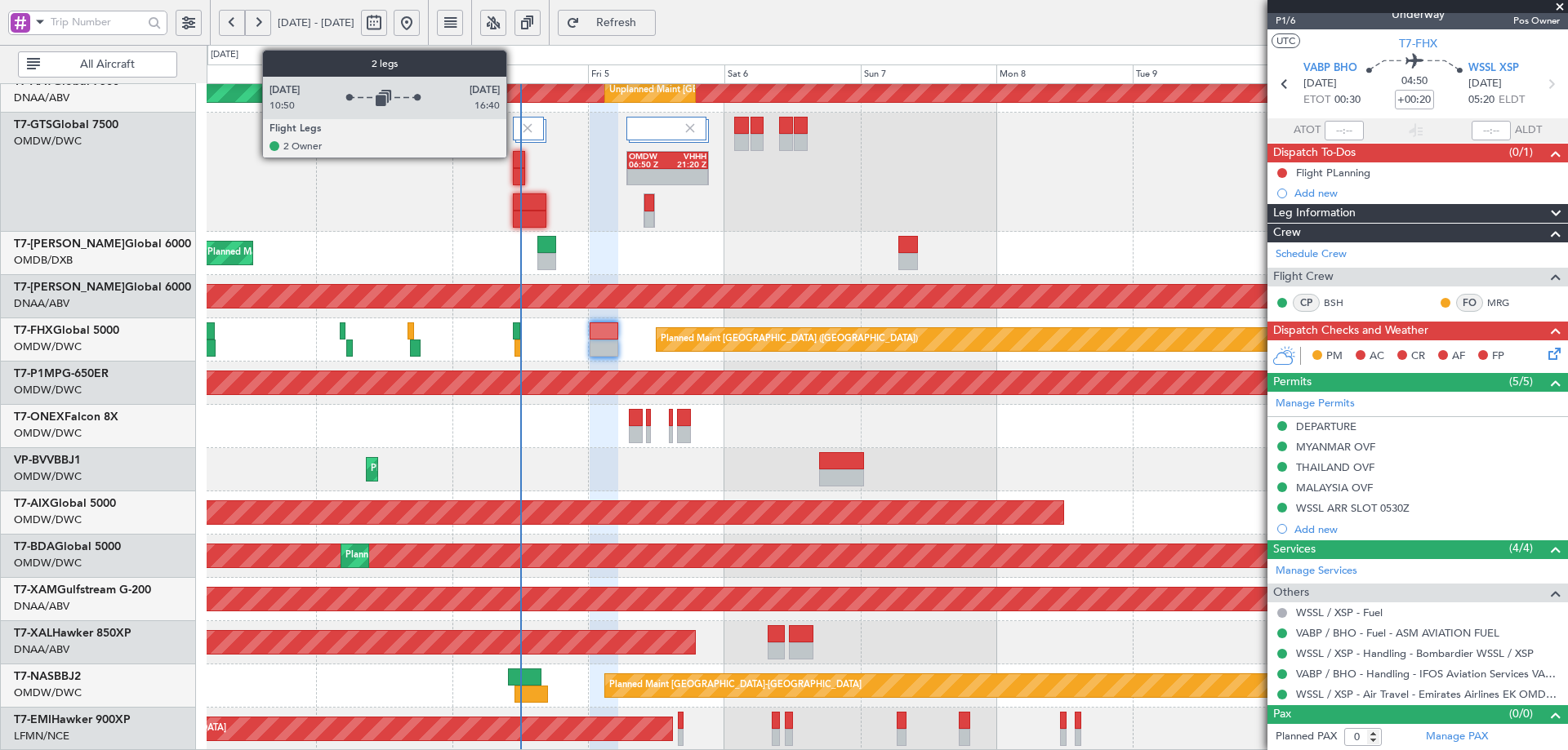
click at [514, 150] on div at bounding box center [530, 134] width 34 height 35
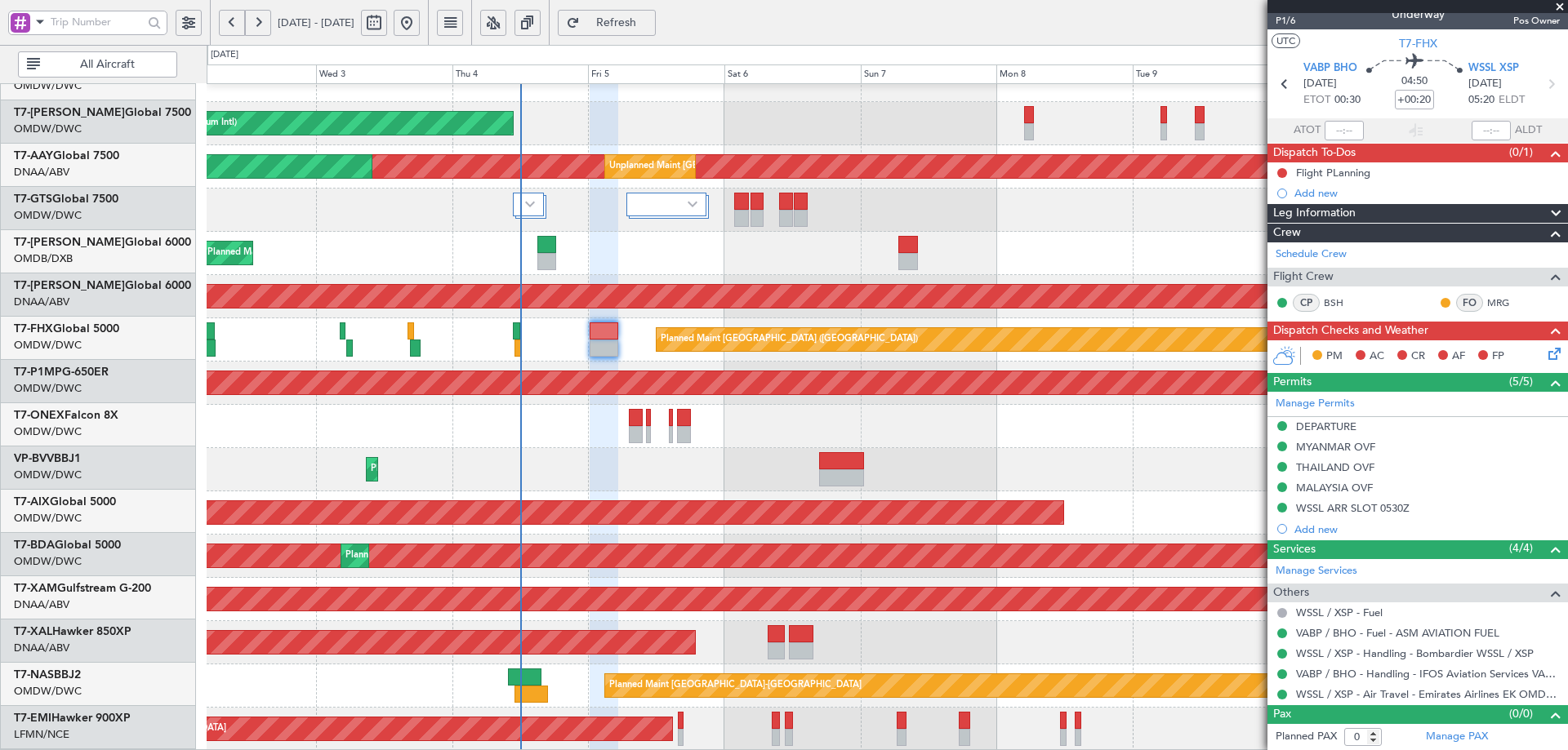
scroll to position [285, 0]
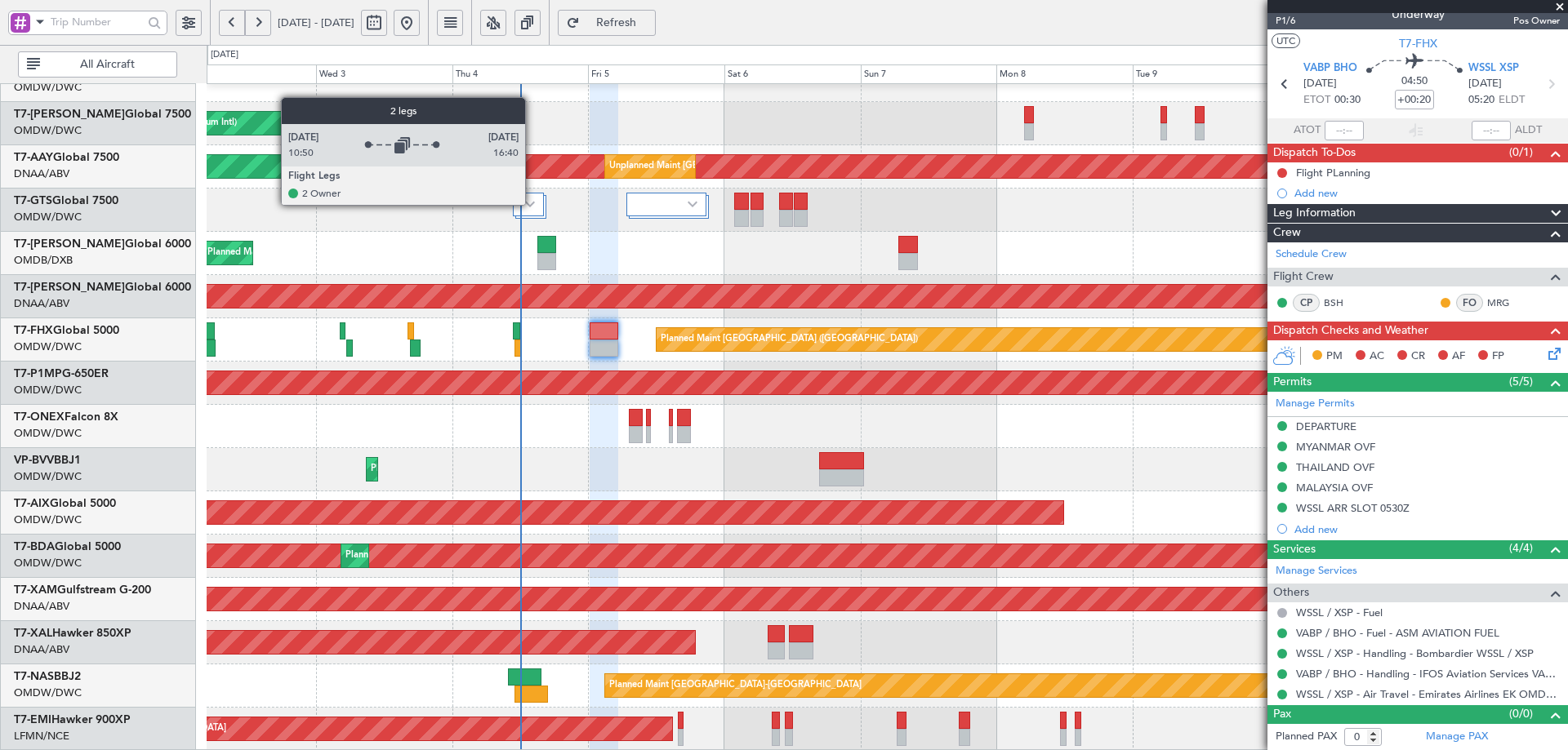
click at [532, 205] on img at bounding box center [531, 204] width 10 height 7
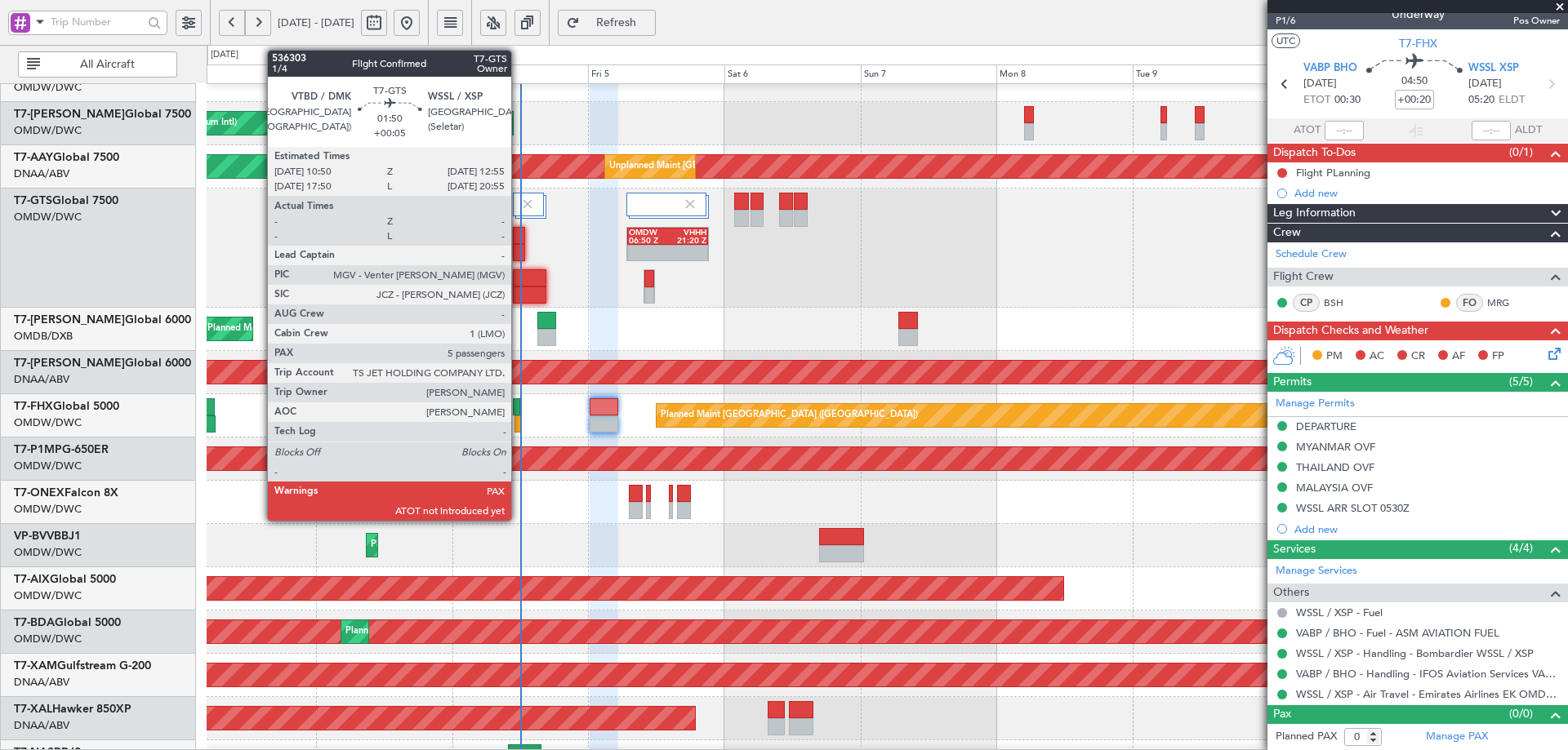
click at [519, 238] on div at bounding box center [519, 235] width 12 height 17
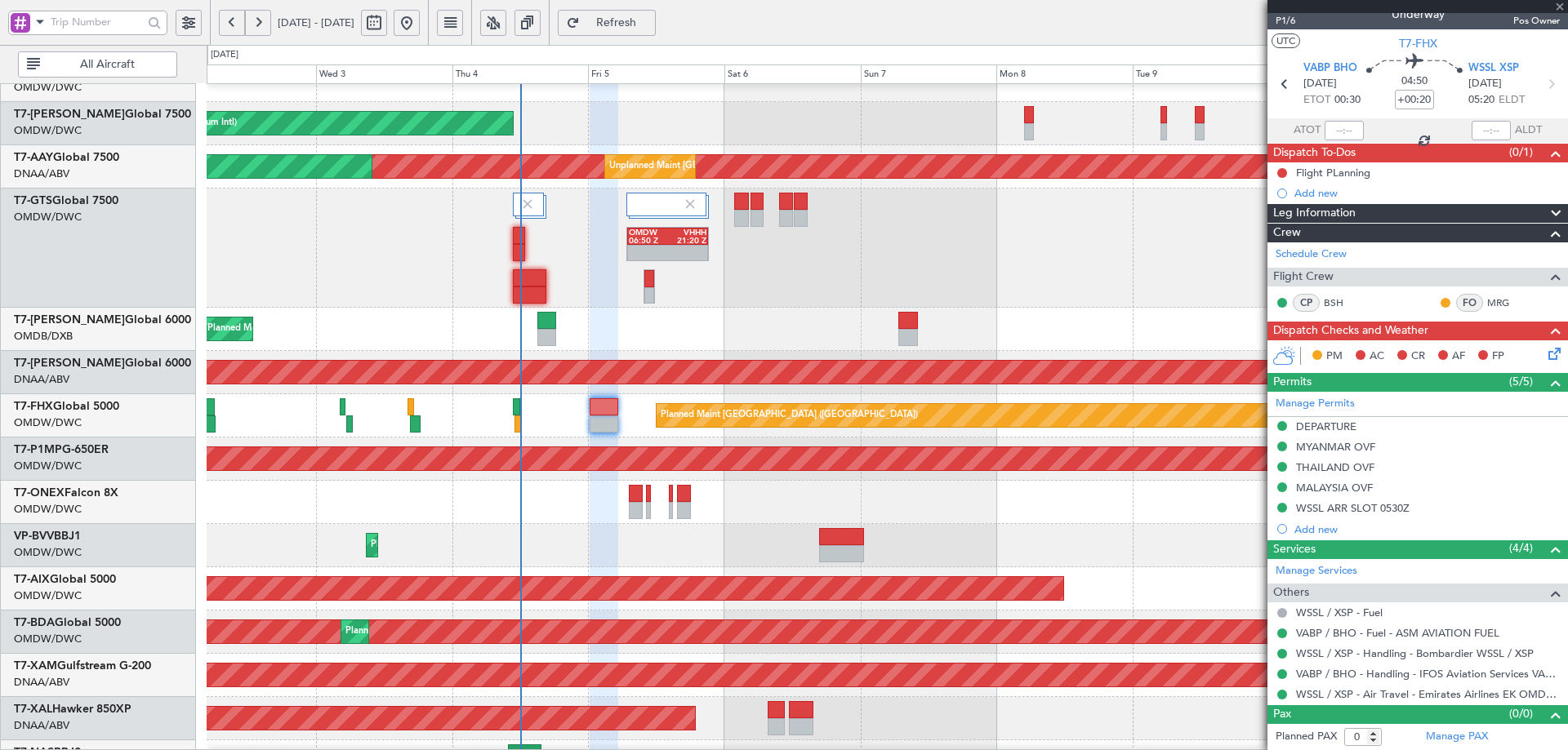
type input "+00:05"
type input "5"
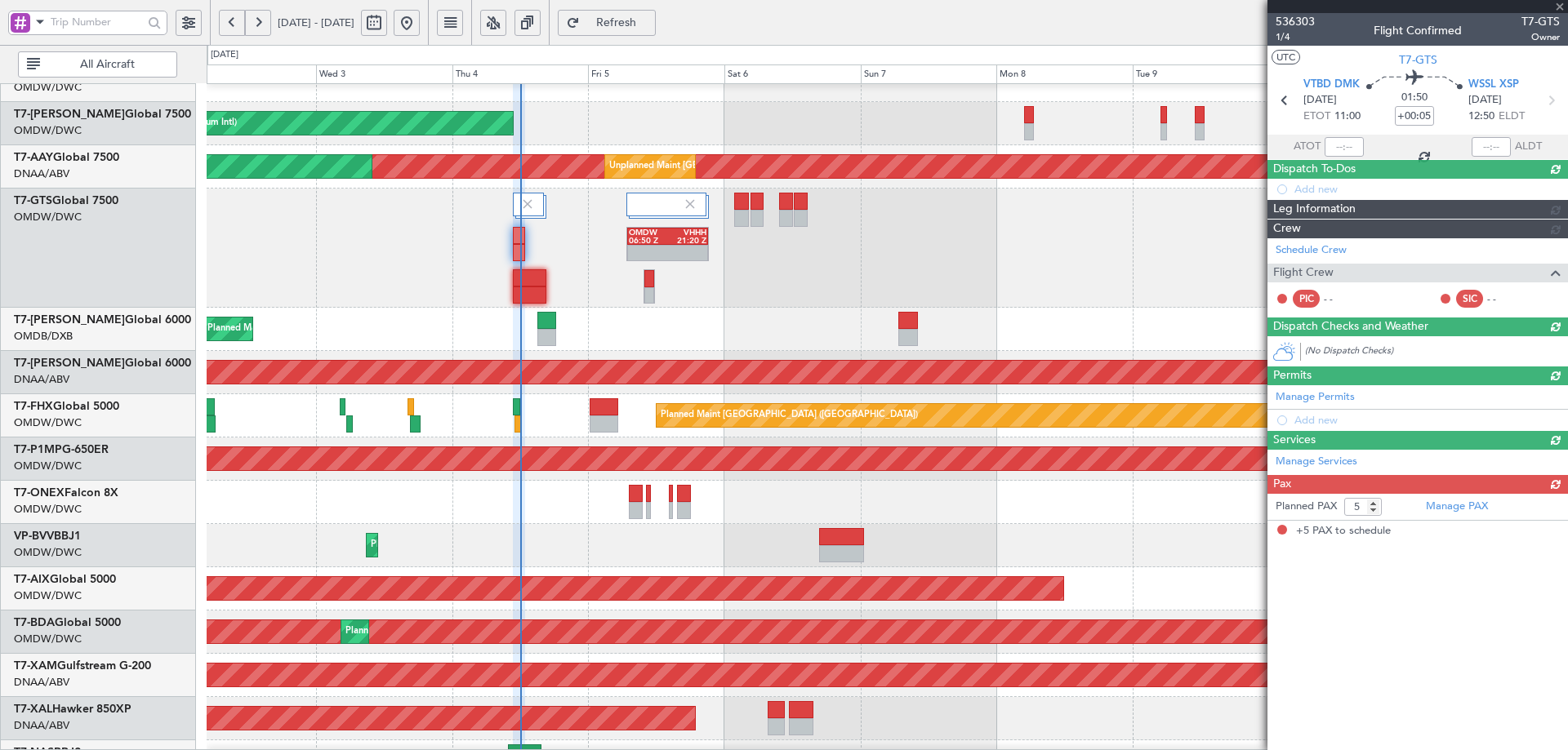
scroll to position [0, 0]
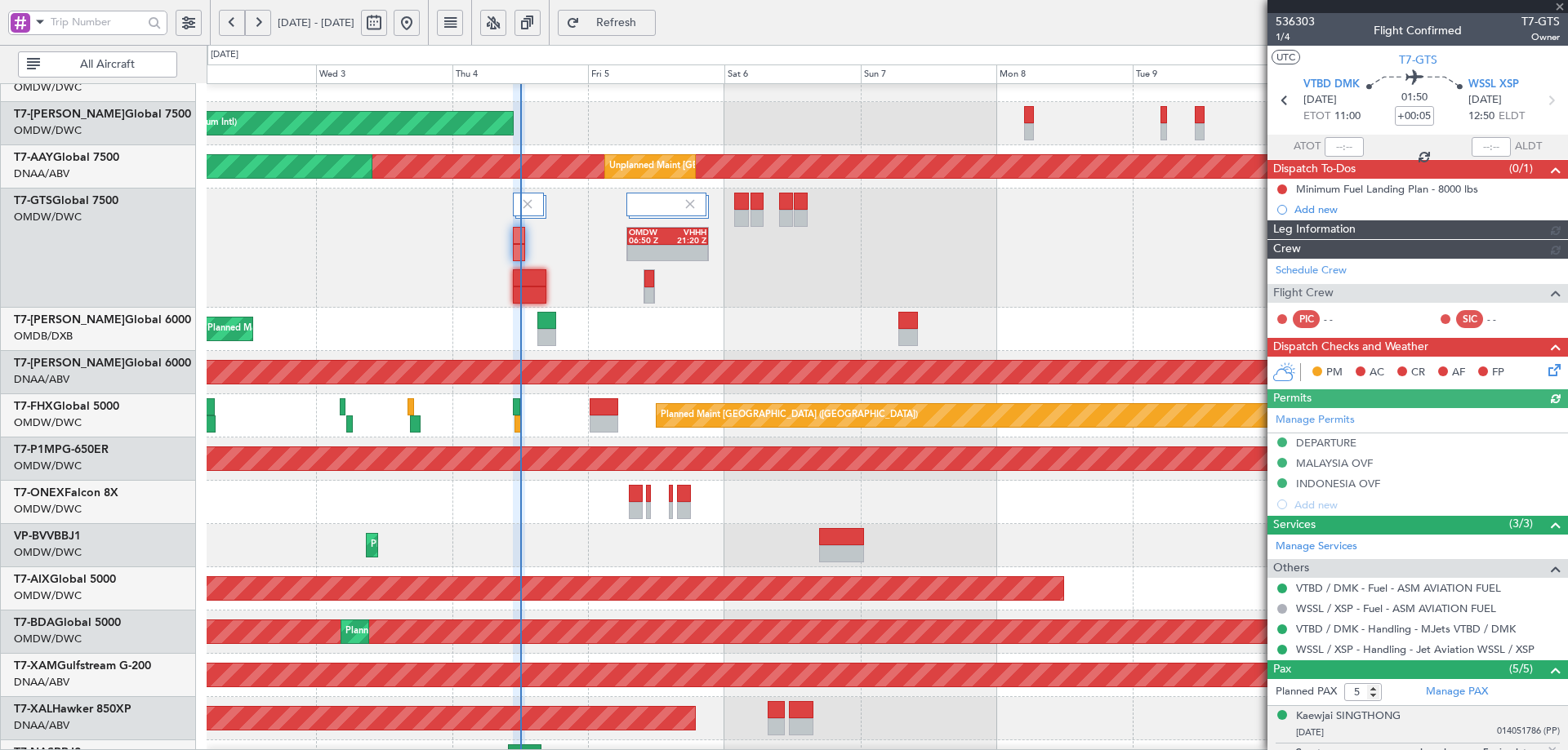
type input "[PERSON_NAME] (ANI)"
type input "7195"
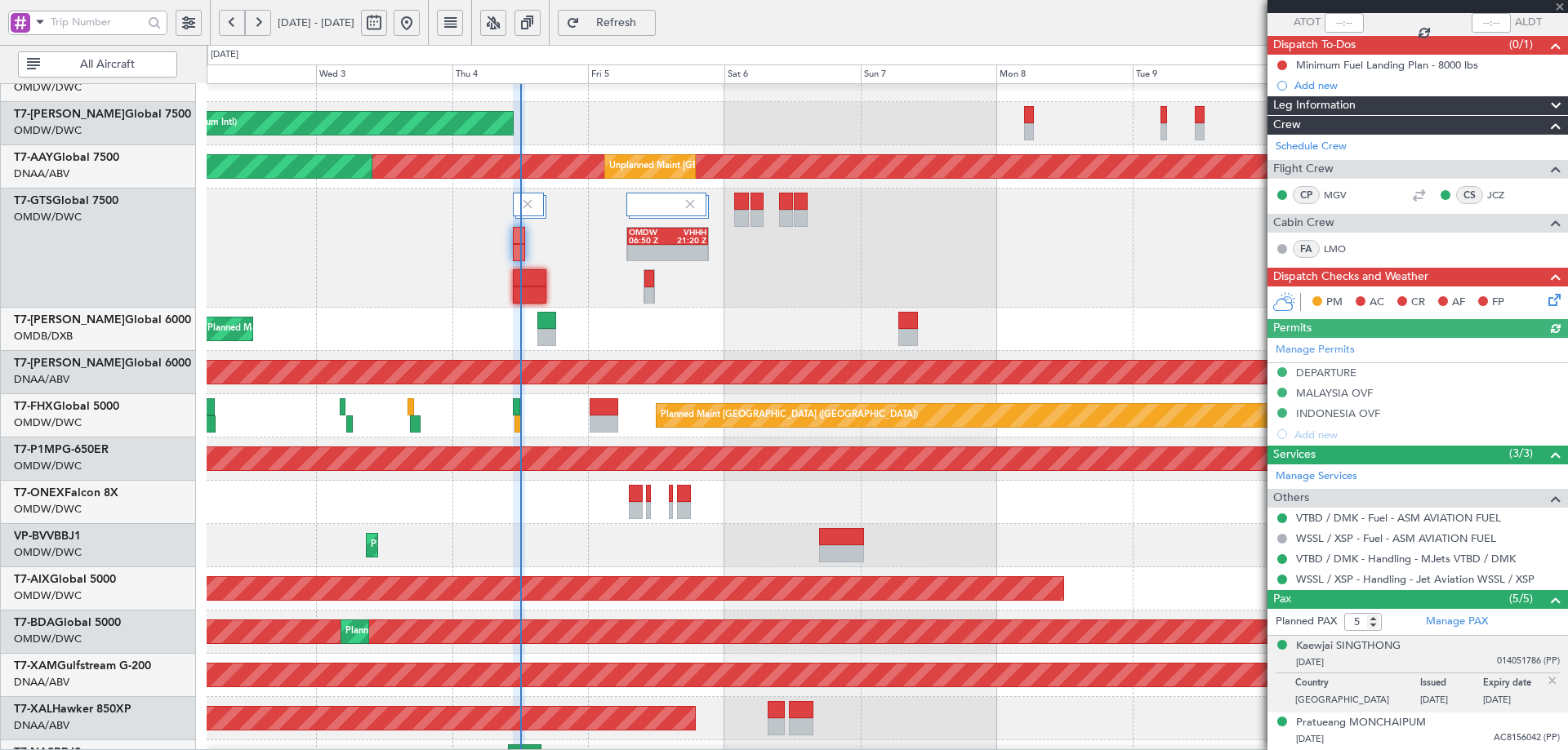
scroll to position [232, 0]
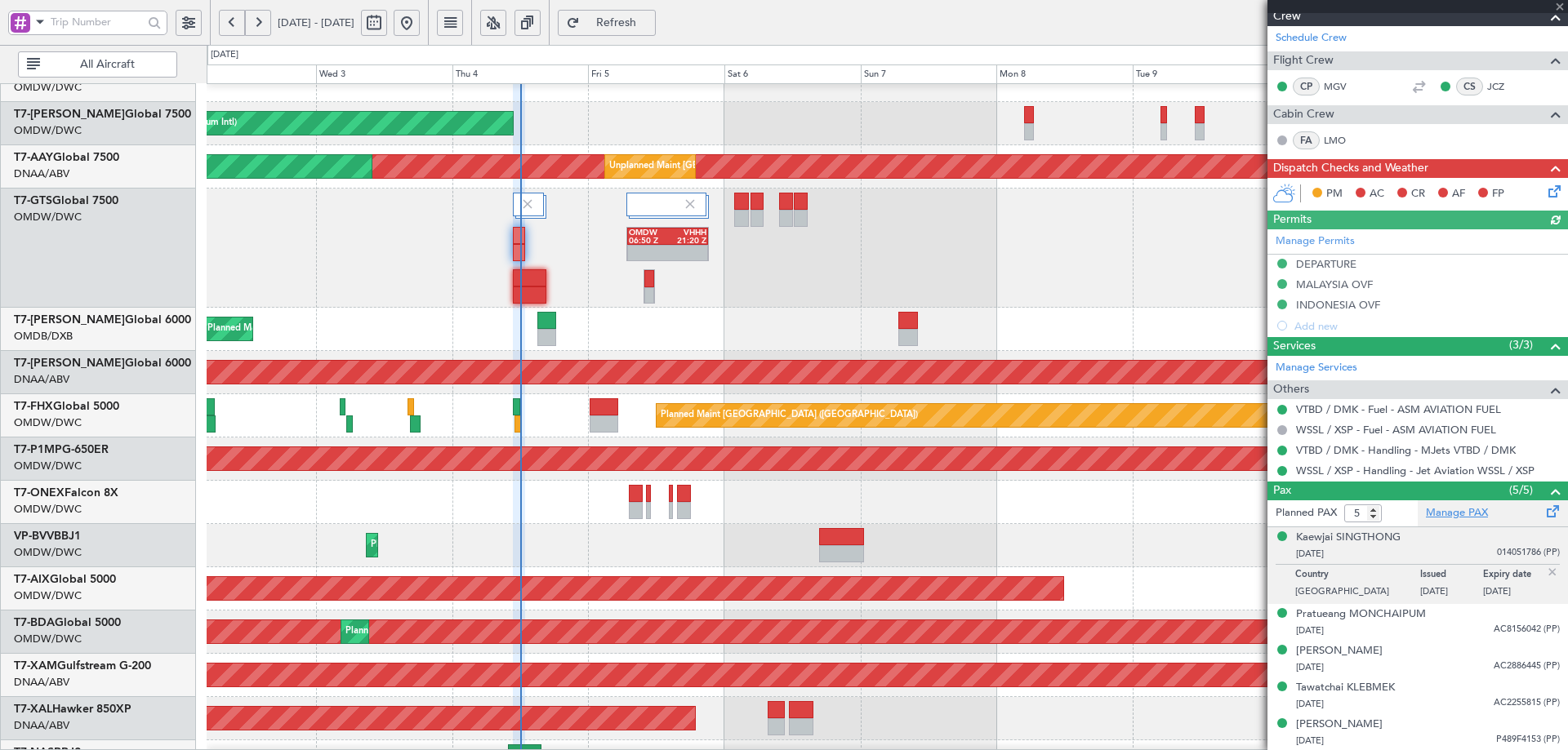
click at [1441, 512] on link "Manage PAX" at bounding box center [1457, 514] width 62 height 16
type input "[PERSON_NAME] (ANI)"
type input "7195"
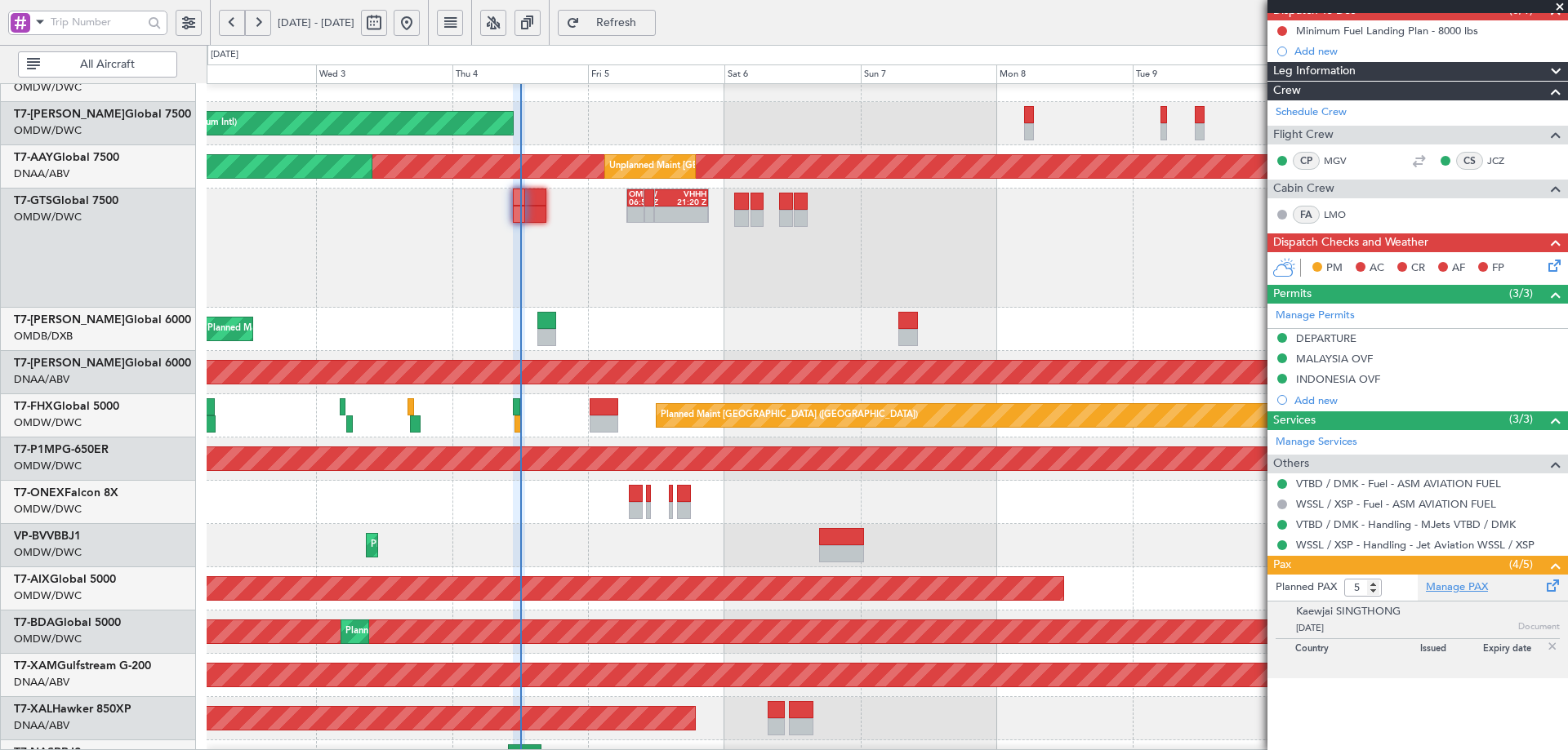
type input "[PERSON_NAME] (ANI)"
type input "7195"
type input "[PERSON_NAME] (ANI)"
type input "7195"
type input "[PERSON_NAME] (ANI)"
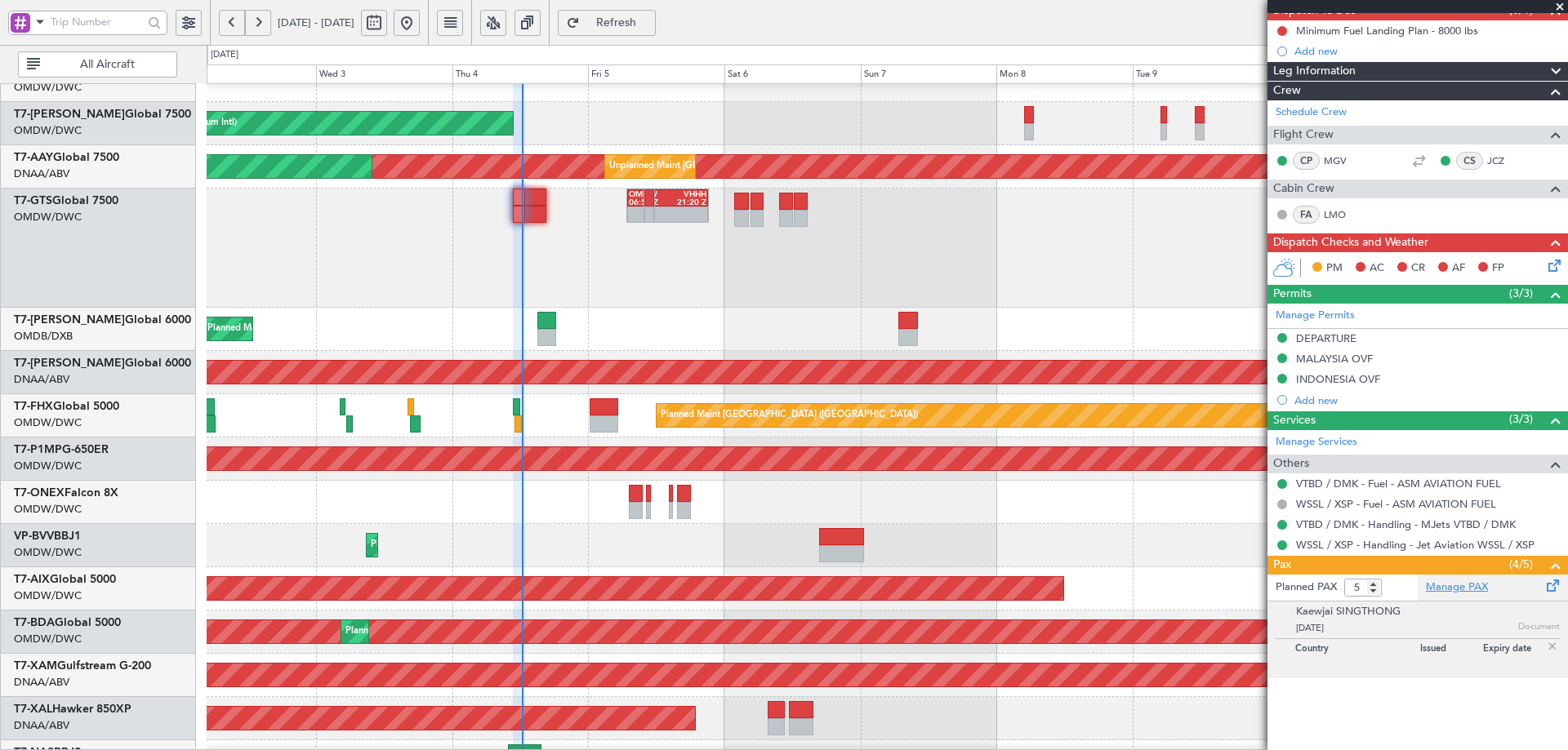
type input "7195"
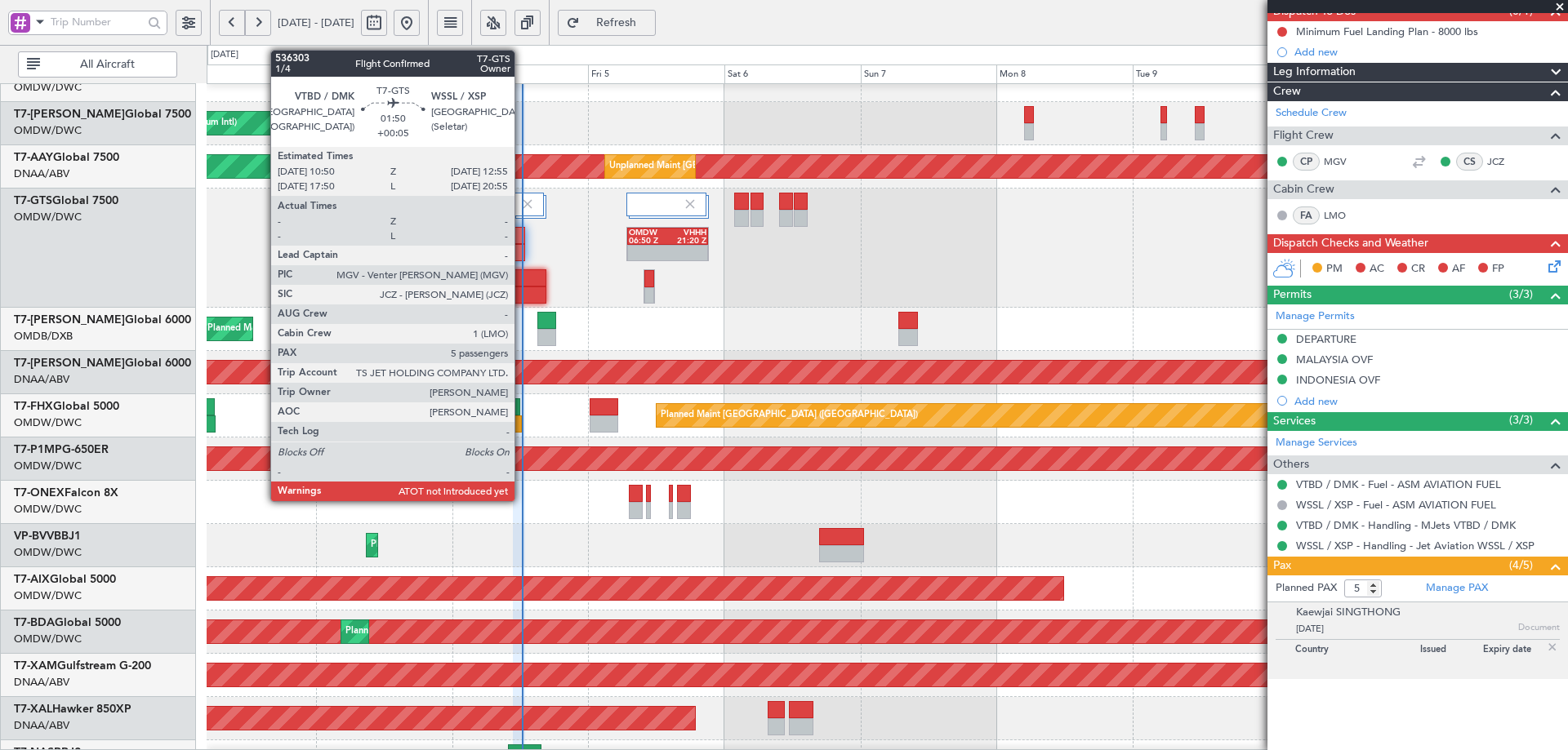
click at [522, 238] on div at bounding box center [519, 235] width 12 height 17
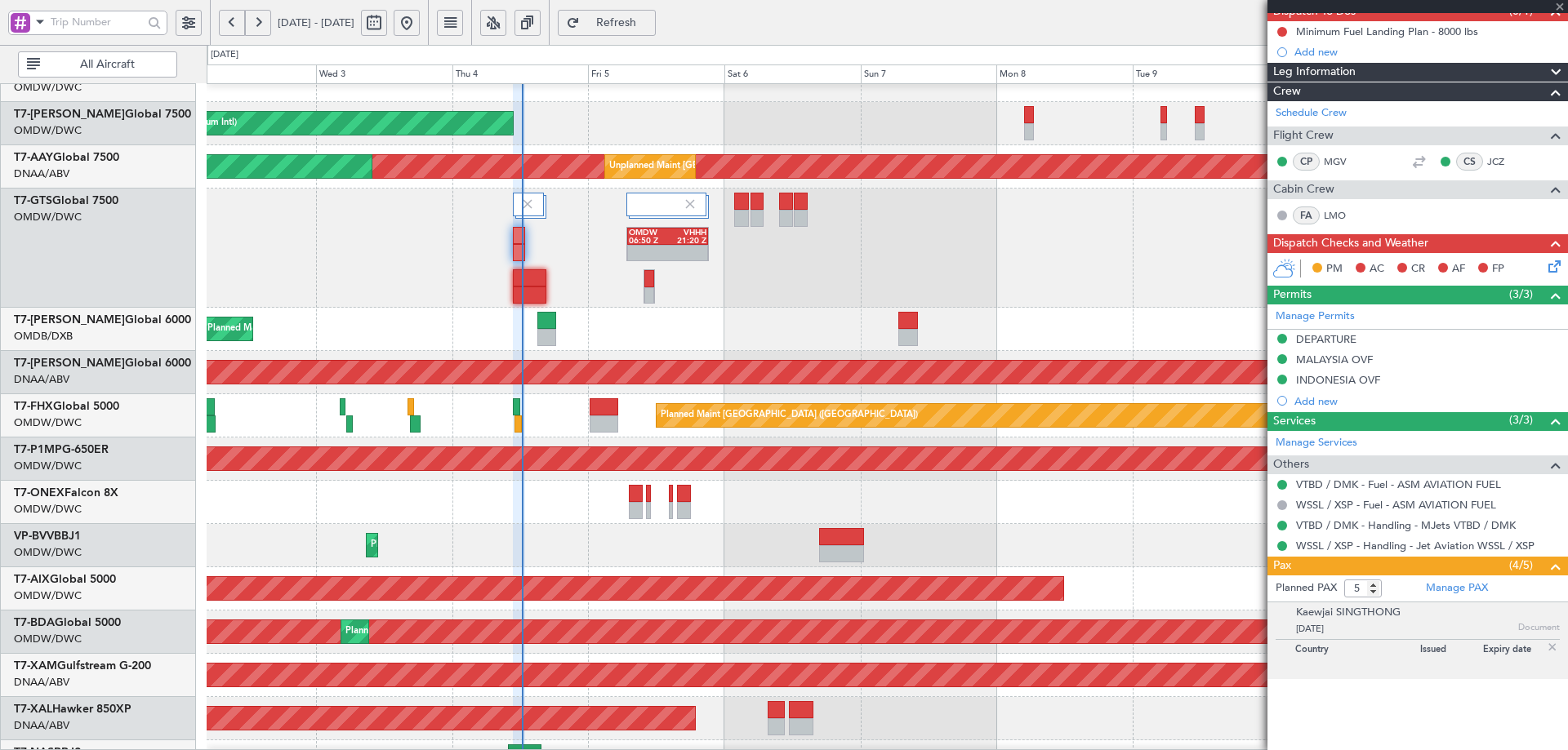
scroll to position [0, 0]
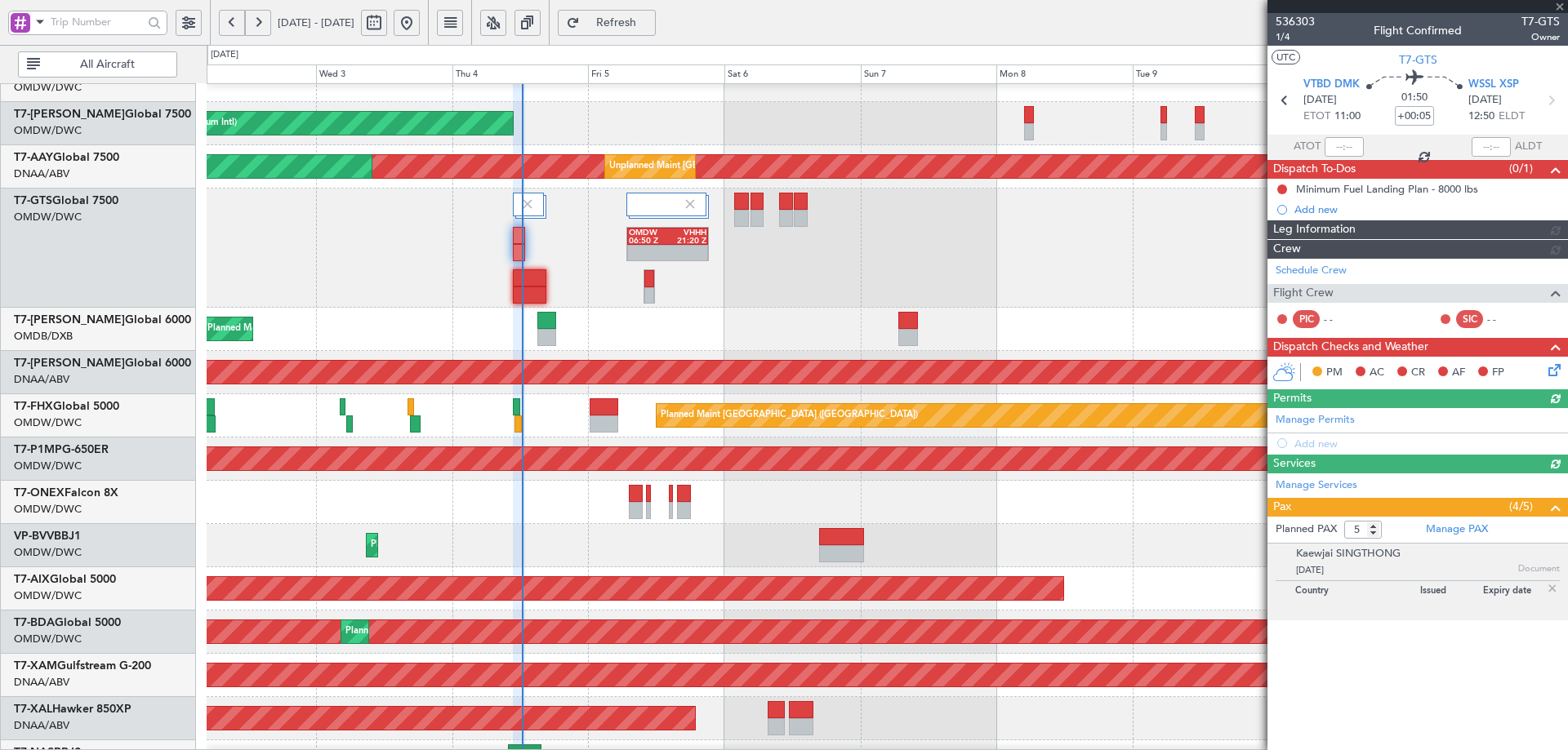
type input "[PERSON_NAME] (ANI)"
type input "7195"
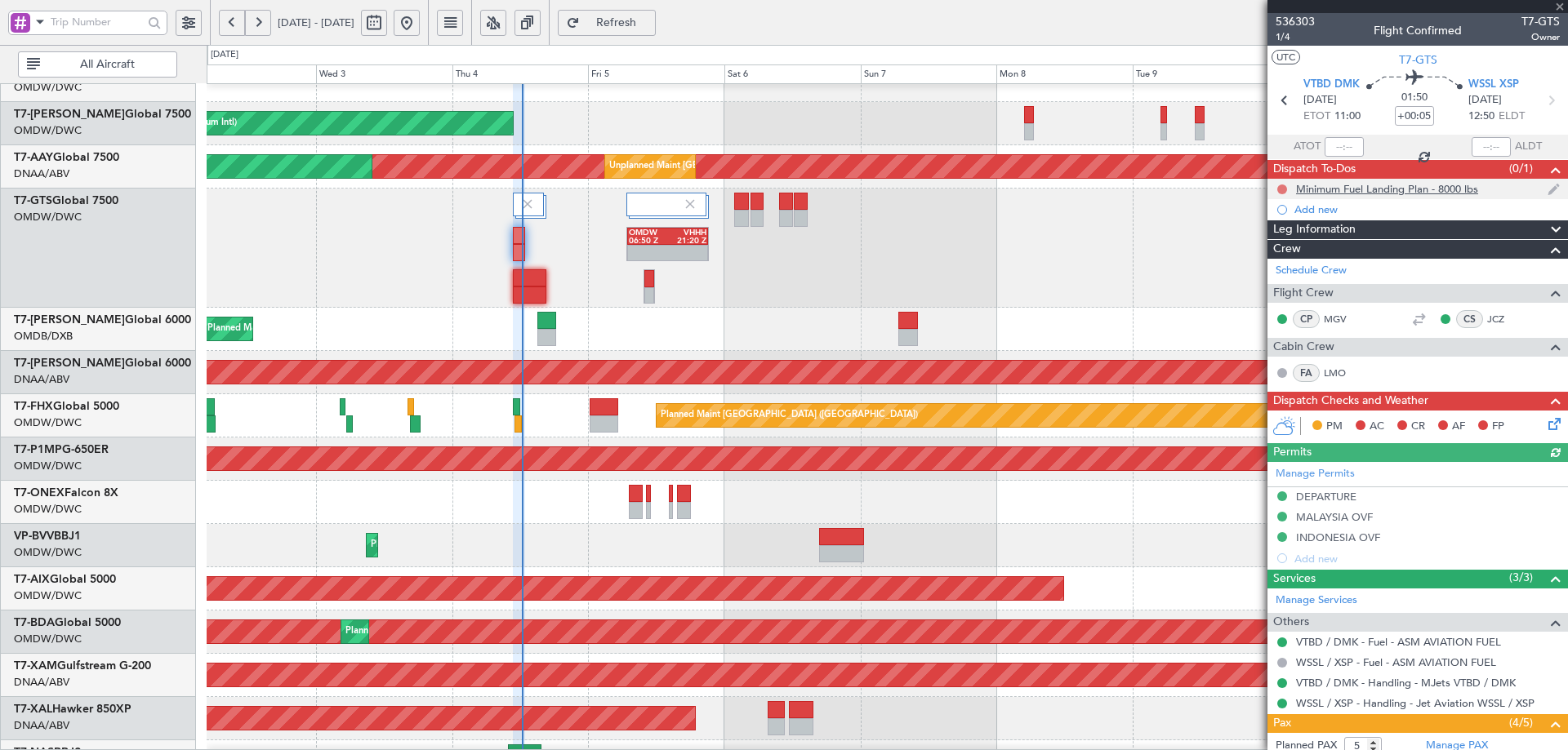
click at [1280, 190] on button at bounding box center [1283, 190] width 10 height 10
click at [1283, 191] on button at bounding box center [1283, 190] width 10 height 10
drag, startPoint x: 1284, startPoint y: 185, endPoint x: 1274, endPoint y: 197, distance: 15.6
click at [1283, 186] on button at bounding box center [1283, 190] width 10 height 10
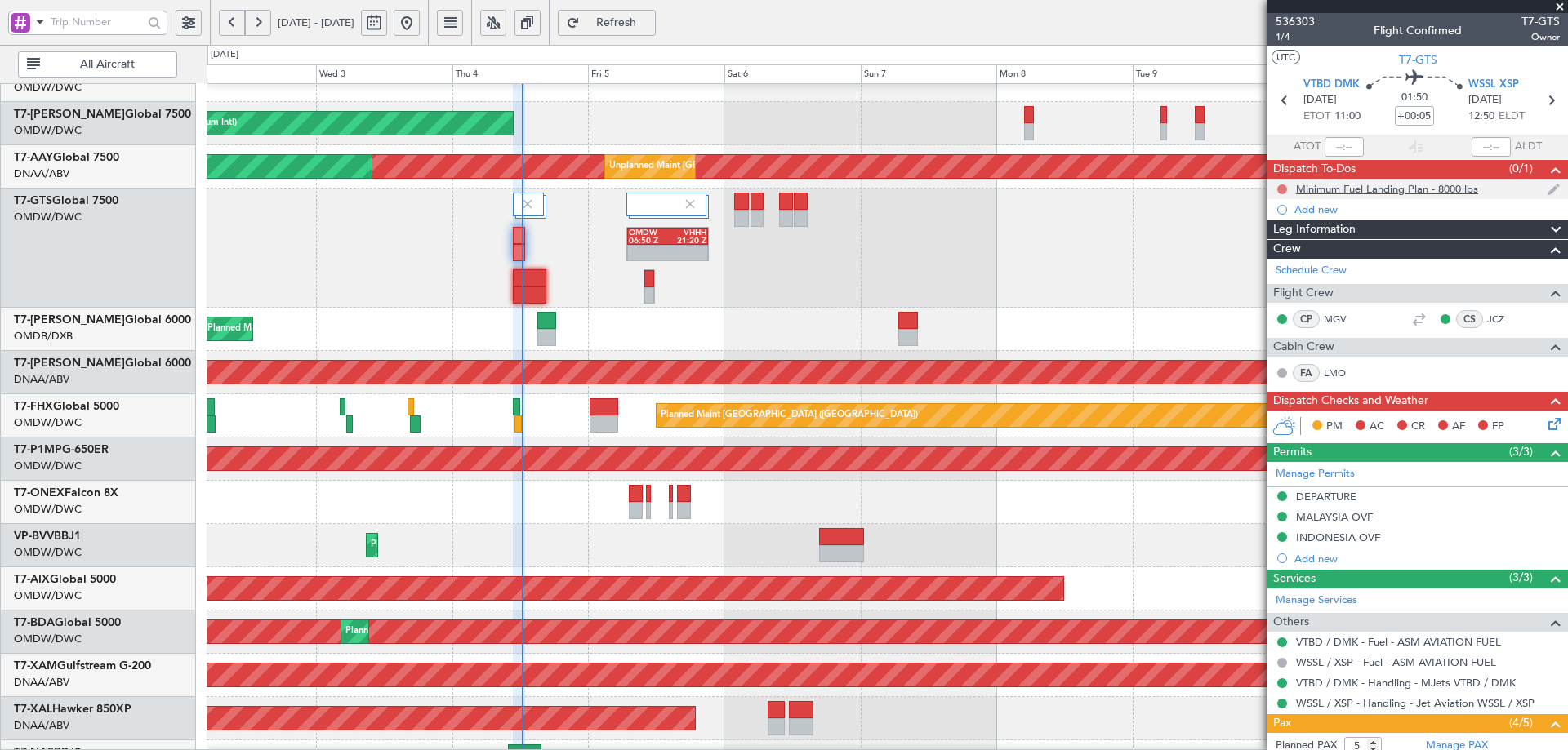
click at [1281, 188] on button at bounding box center [1283, 190] width 10 height 10
click at [1283, 188] on button at bounding box center [1283, 190] width 10 height 10
click at [1280, 187] on button at bounding box center [1283, 190] width 10 height 10
click at [1359, 186] on div "Minimum Fuel Landing Plan - 8000 lbs" at bounding box center [1387, 189] width 182 height 14
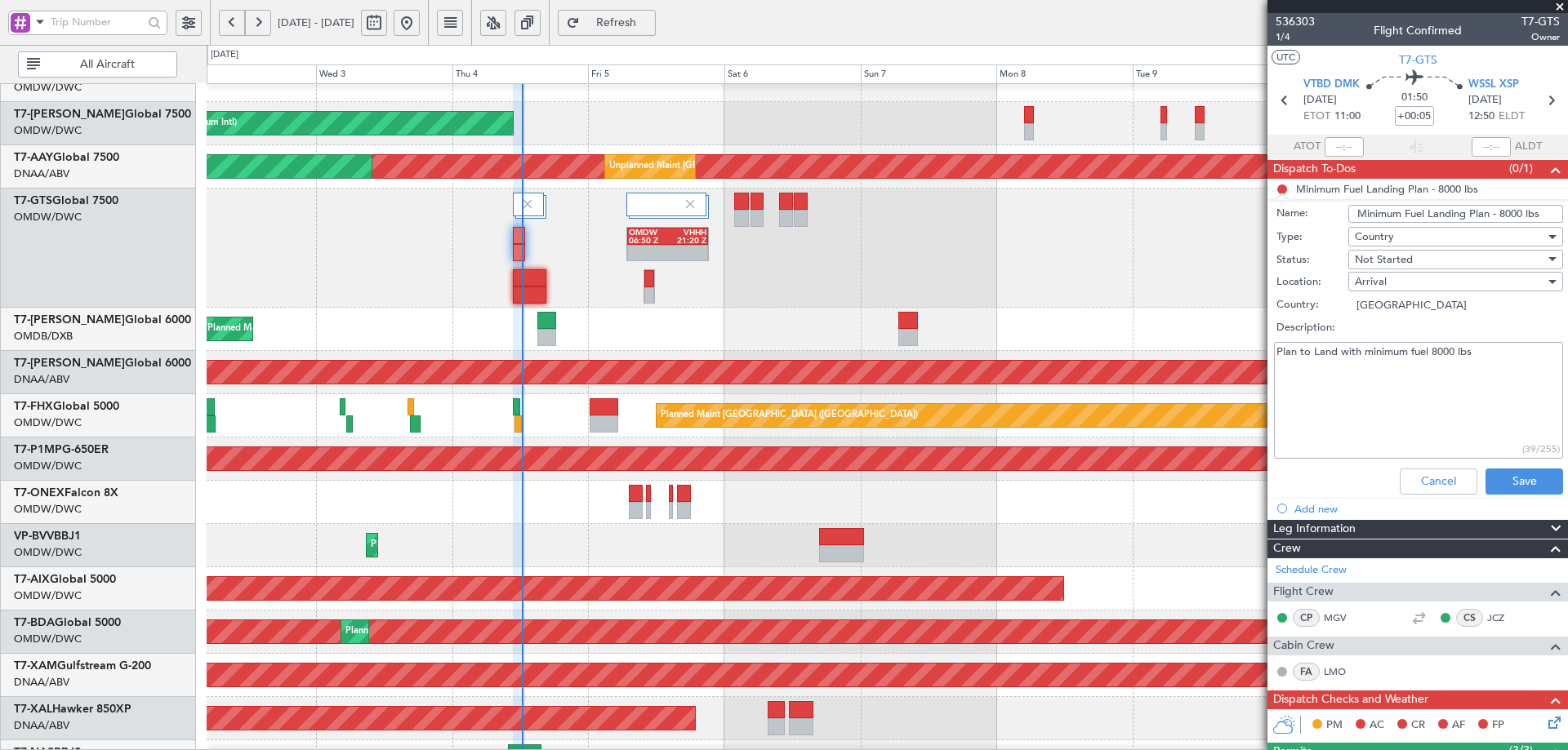
click at [1396, 256] on span "Not Started" at bounding box center [1384, 259] width 58 height 15
click at [1398, 341] on span "Completed" at bounding box center [1448, 341] width 191 height 25
click at [1503, 478] on button "Save" at bounding box center [1524, 482] width 78 height 26
click at [1342, 144] on input "text" at bounding box center [1343, 147] width 39 height 20
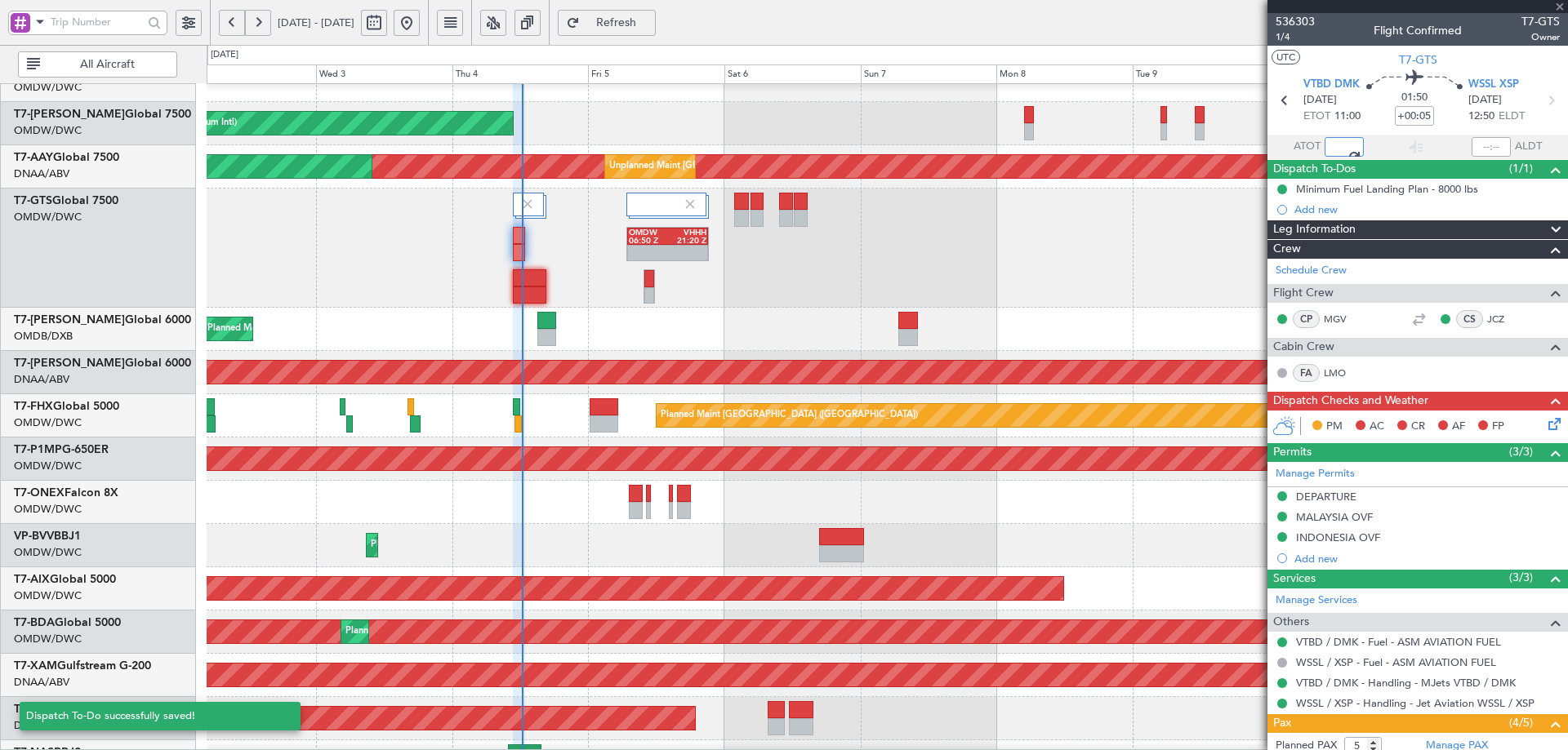
type input "12:17"
click at [1545, 420] on icon at bounding box center [1551, 421] width 13 height 13
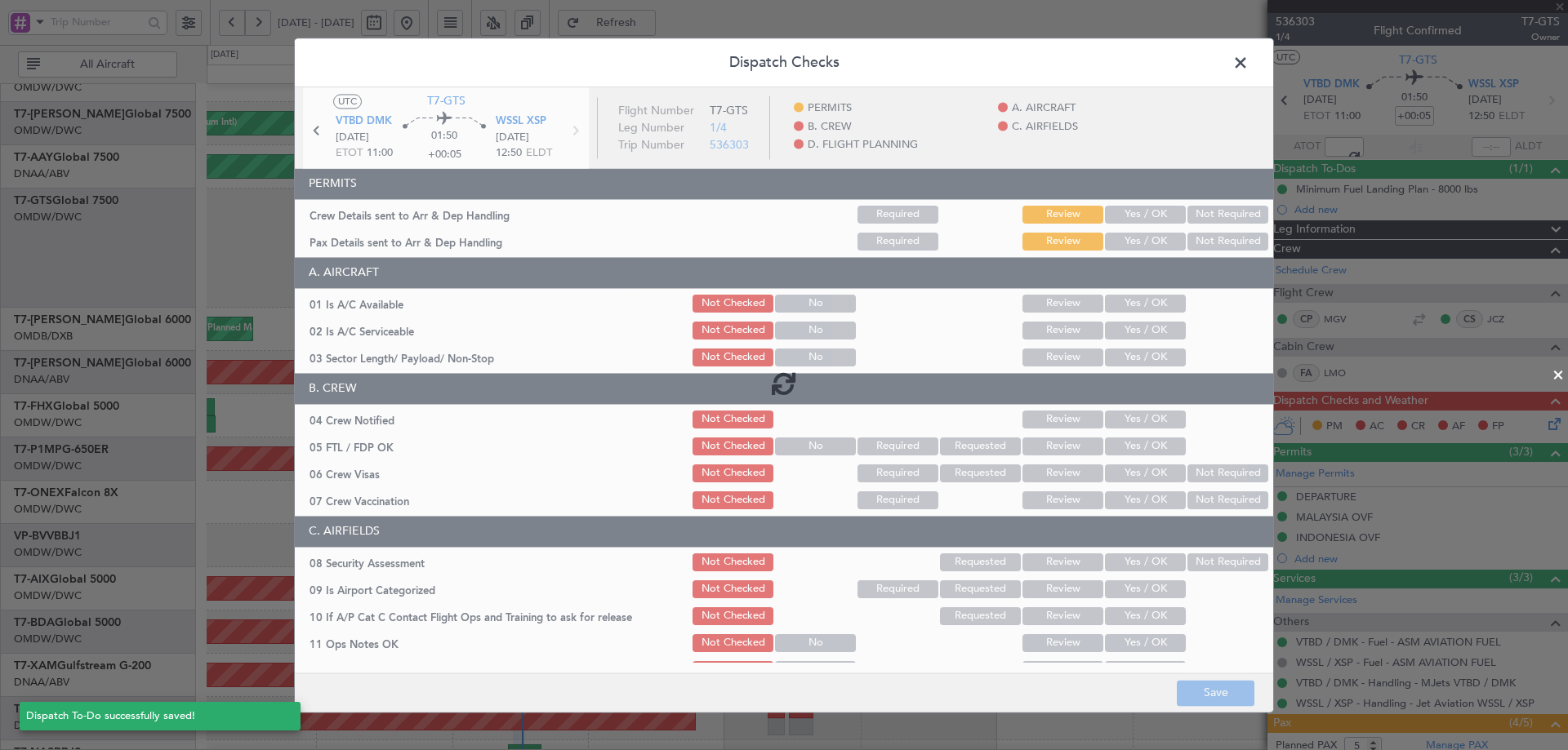
click at [1117, 212] on div at bounding box center [784, 383] width 979 height 592
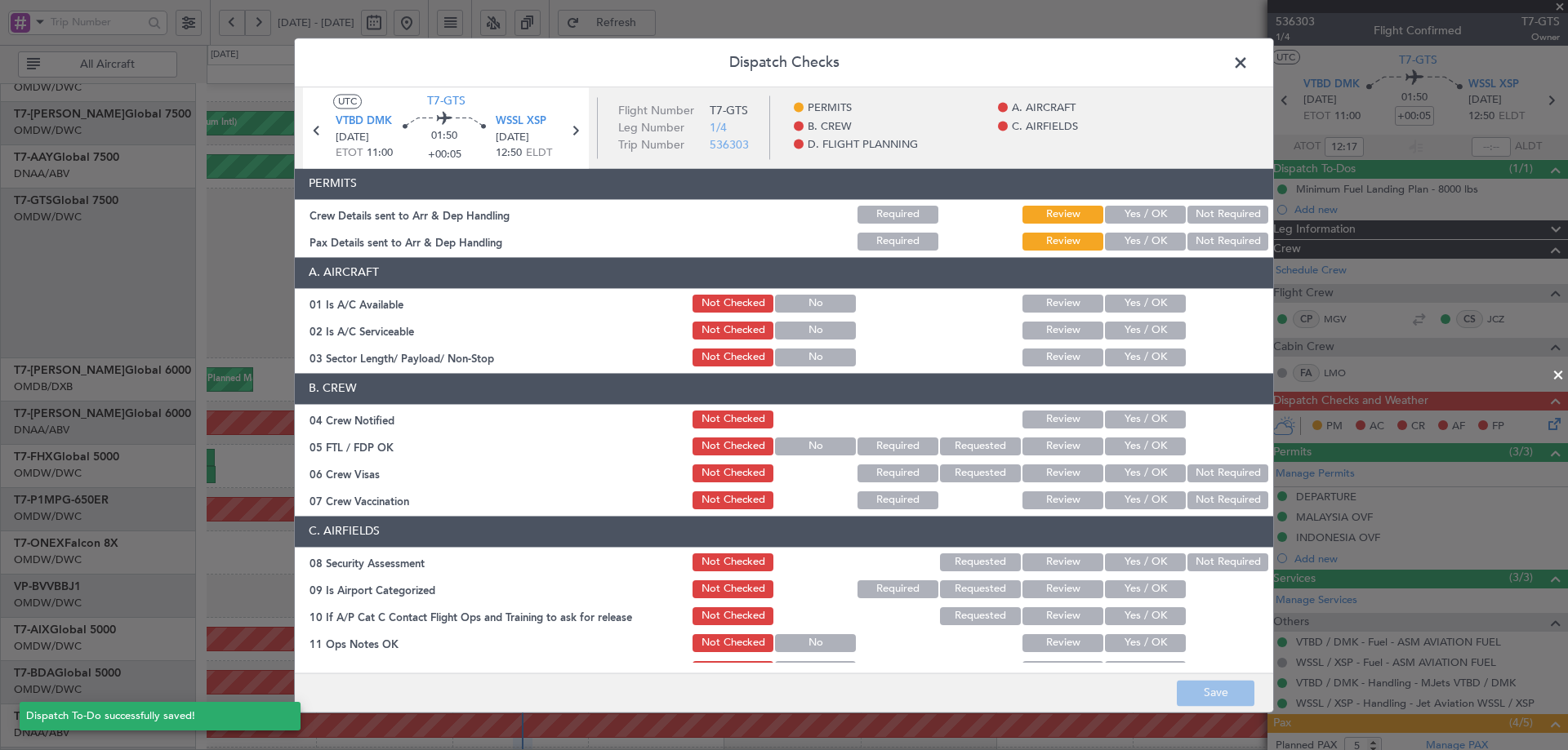
click at [1138, 213] on button "Yes / OK" at bounding box center [1145, 215] width 80 height 18
click at [1127, 246] on button "Yes / OK" at bounding box center [1145, 241] width 80 height 18
click at [1123, 310] on button "Yes / OK" at bounding box center [1145, 304] width 80 height 18
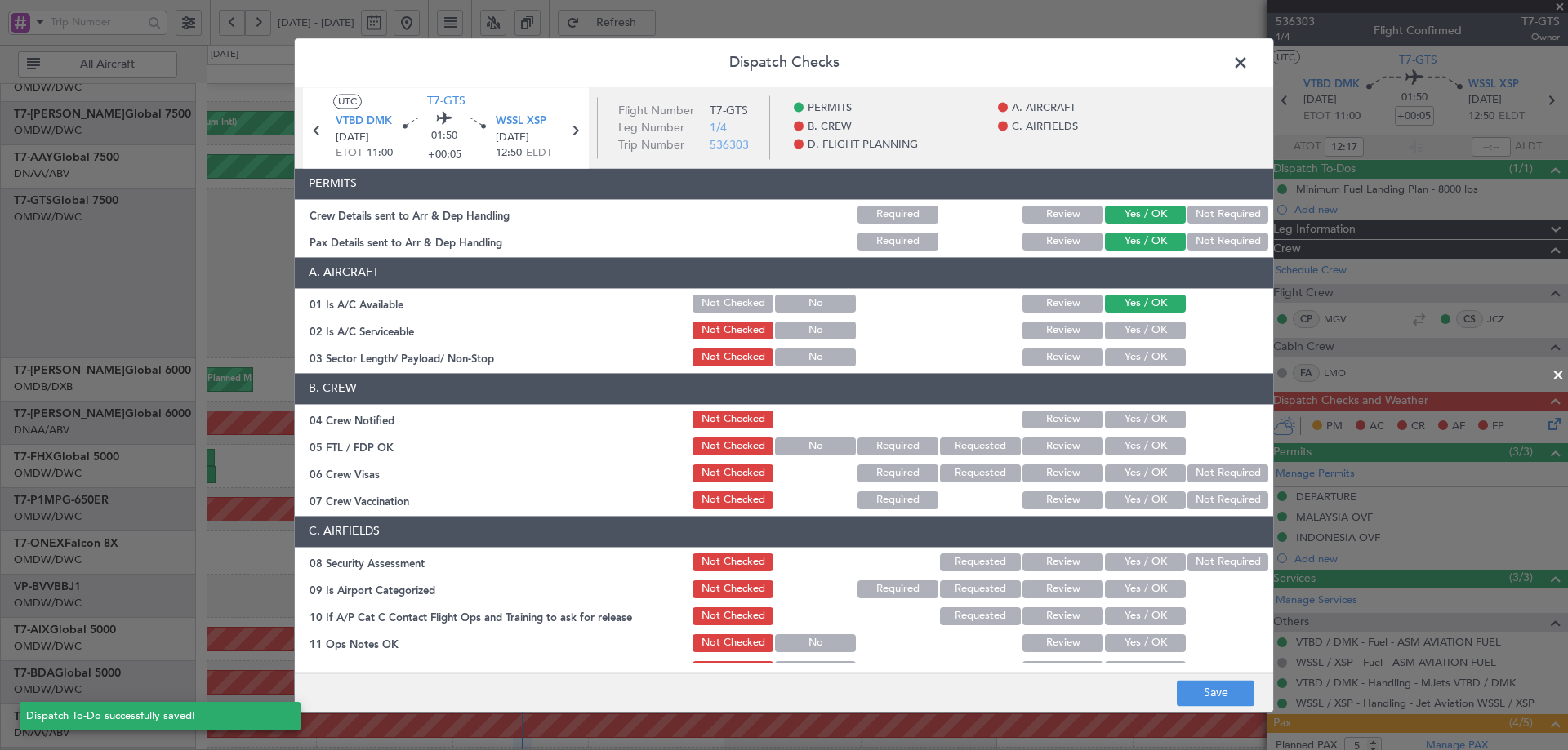
click at [1130, 337] on button "Yes / OK" at bounding box center [1145, 331] width 80 height 18
click at [1128, 360] on button "Yes / OK" at bounding box center [1145, 358] width 80 height 18
click at [1115, 408] on section "B. CREW 04 Crew Notified Not Checked Review Yes / OK 05 FTL / FDP OK Not Checke…" at bounding box center [784, 443] width 979 height 139
click at [1143, 419] on button "Yes / OK" at bounding box center [1145, 419] width 80 height 18
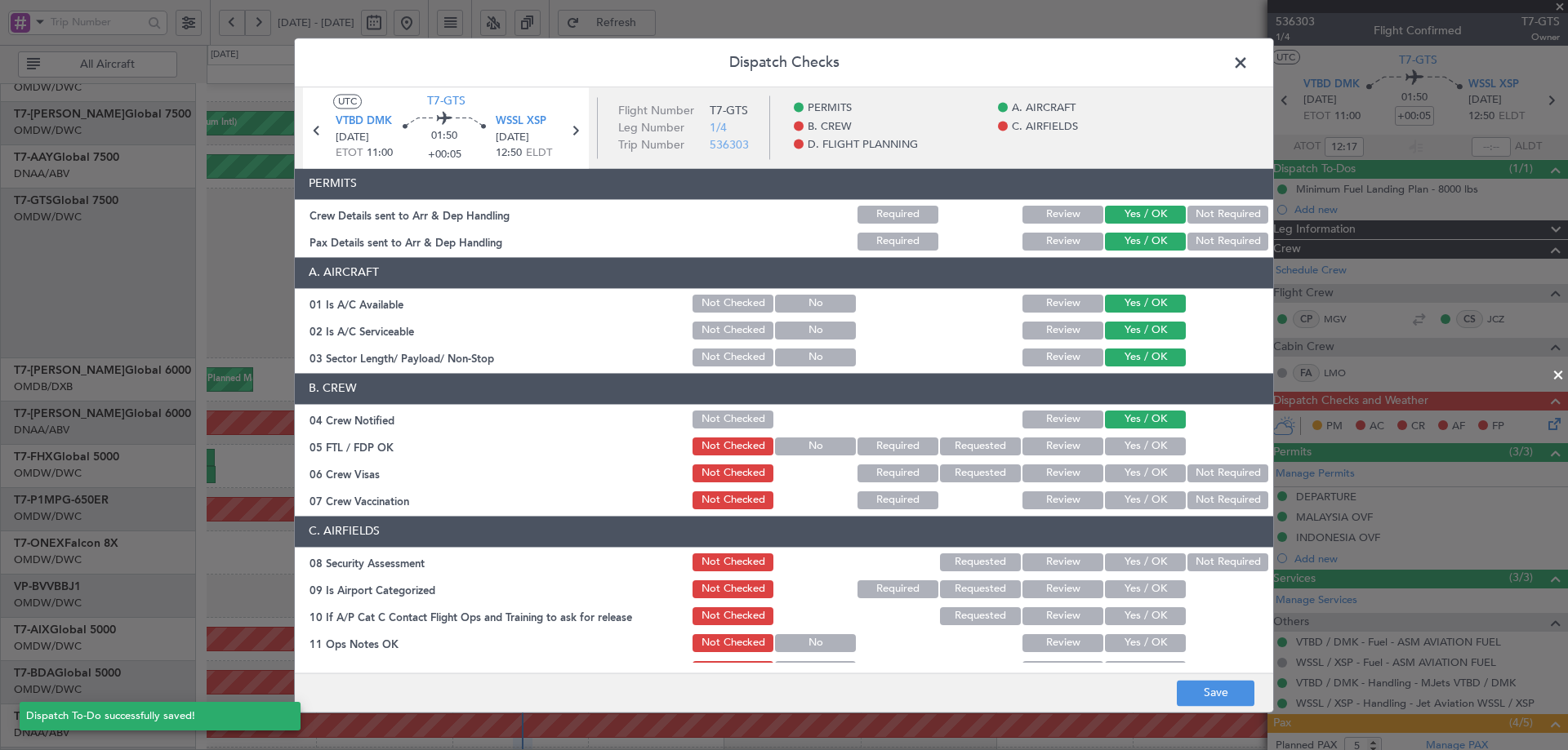
click at [1138, 441] on button "Yes / OK" at bounding box center [1145, 447] width 80 height 18
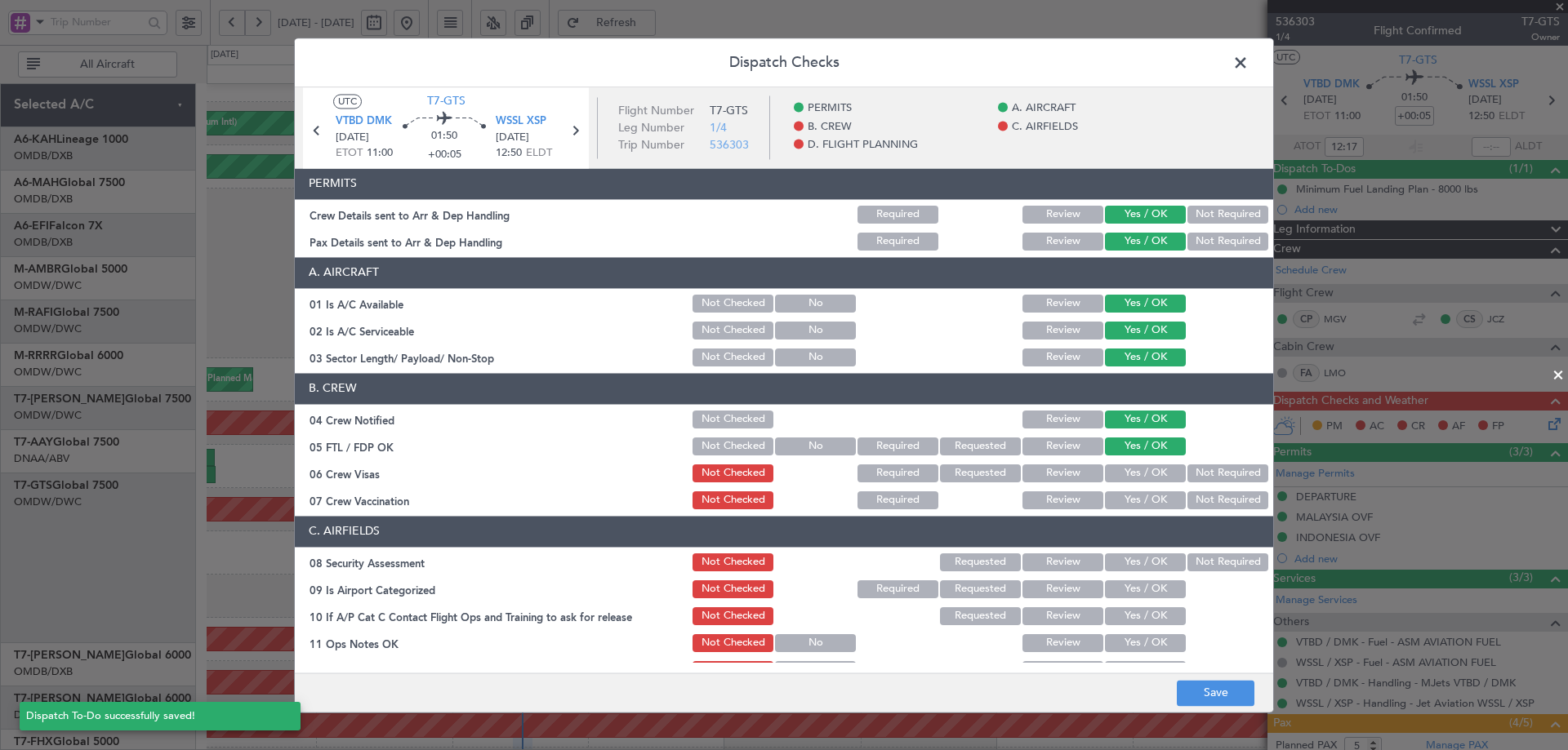
scroll to position [285, 0]
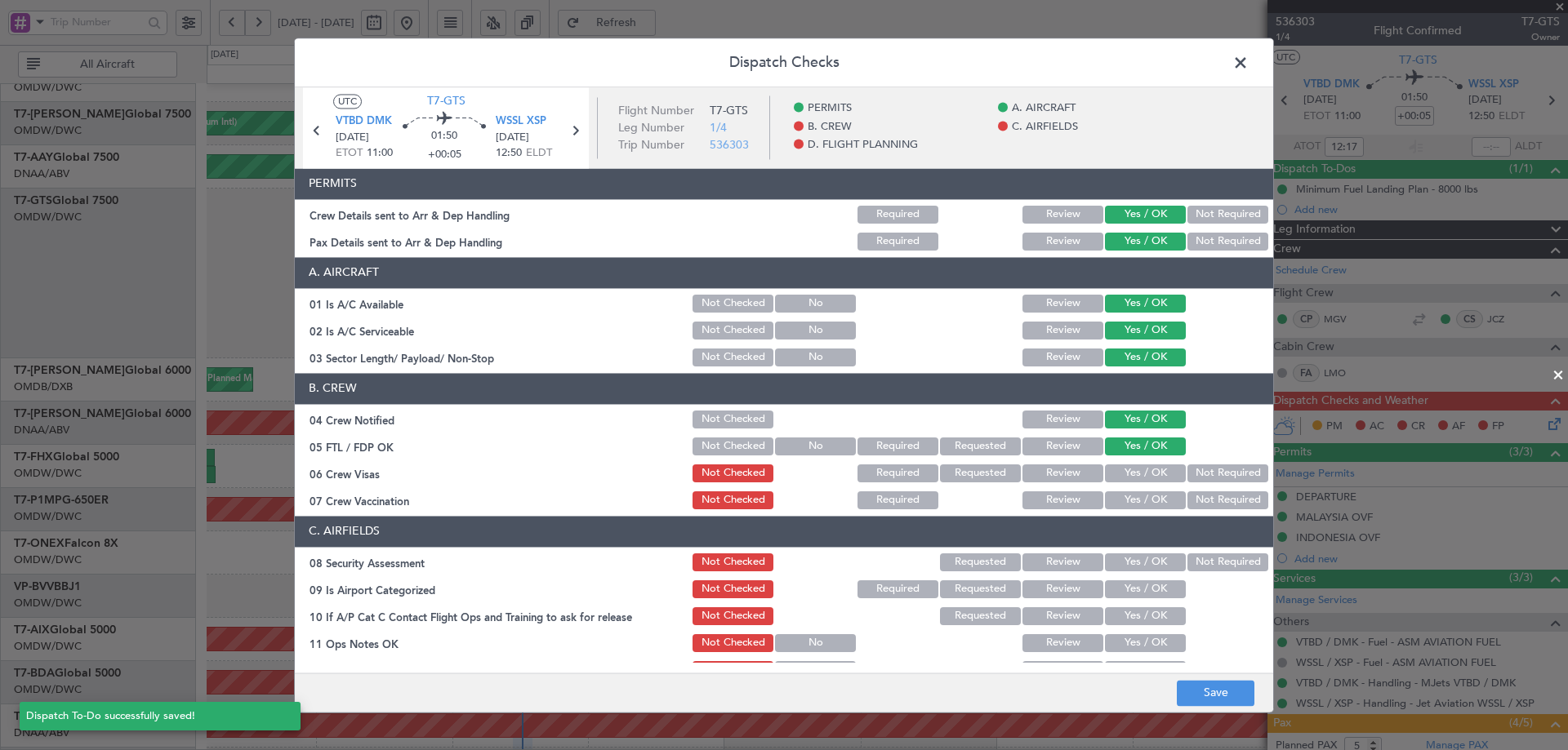
click at [1154, 468] on button "Yes / OK" at bounding box center [1145, 474] width 80 height 18
click at [1209, 496] on button "Not Required" at bounding box center [1227, 501] width 80 height 18
click at [1141, 557] on button "Yes / OK" at bounding box center [1145, 562] width 80 height 18
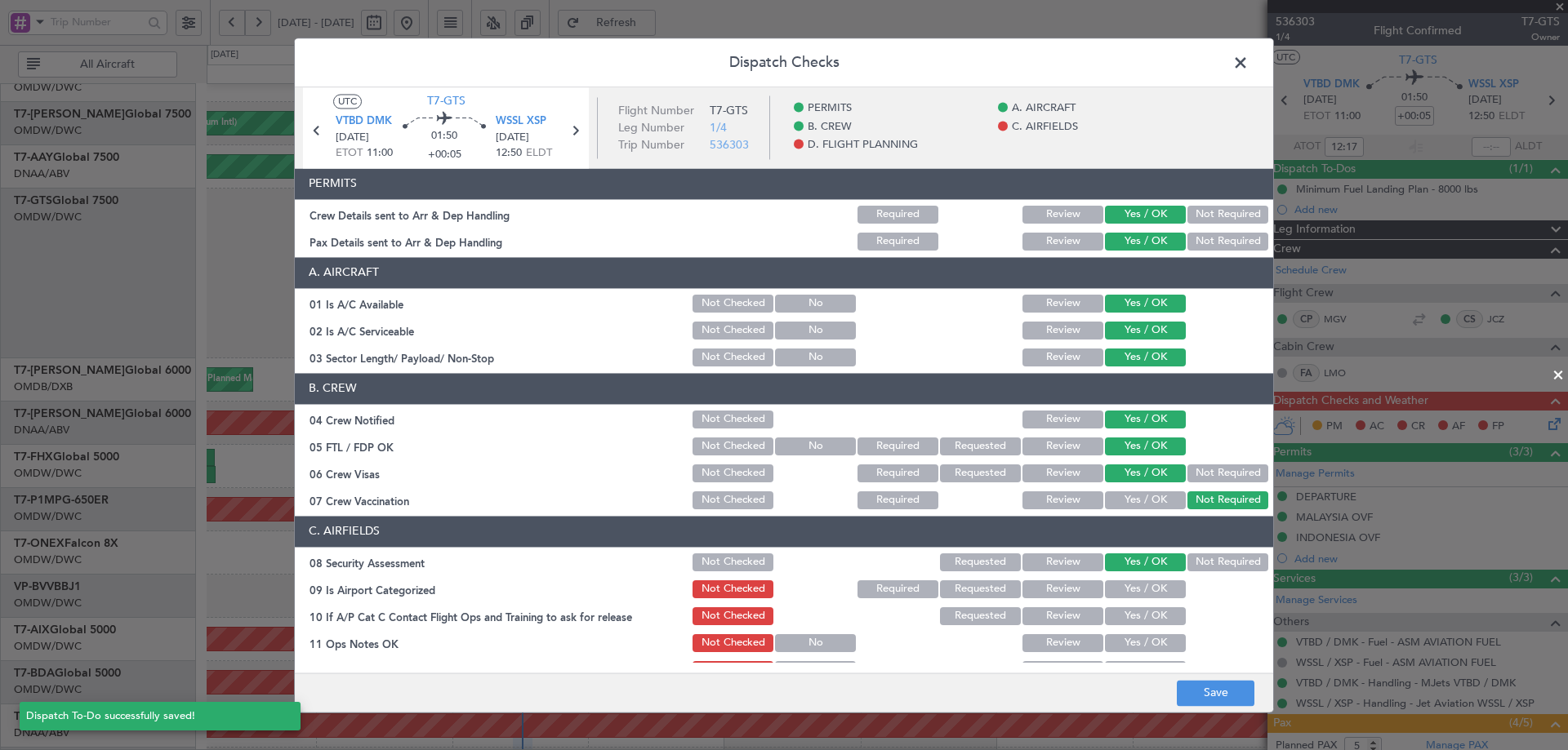
click at [1139, 590] on button "Yes / OK" at bounding box center [1145, 589] width 80 height 18
click at [1128, 626] on div "Yes / OK" at bounding box center [1144, 616] width 82 height 23
click at [1125, 638] on button "Yes / OK" at bounding box center [1145, 644] width 80 height 18
click at [1126, 616] on button "Yes / OK" at bounding box center [1145, 617] width 80 height 18
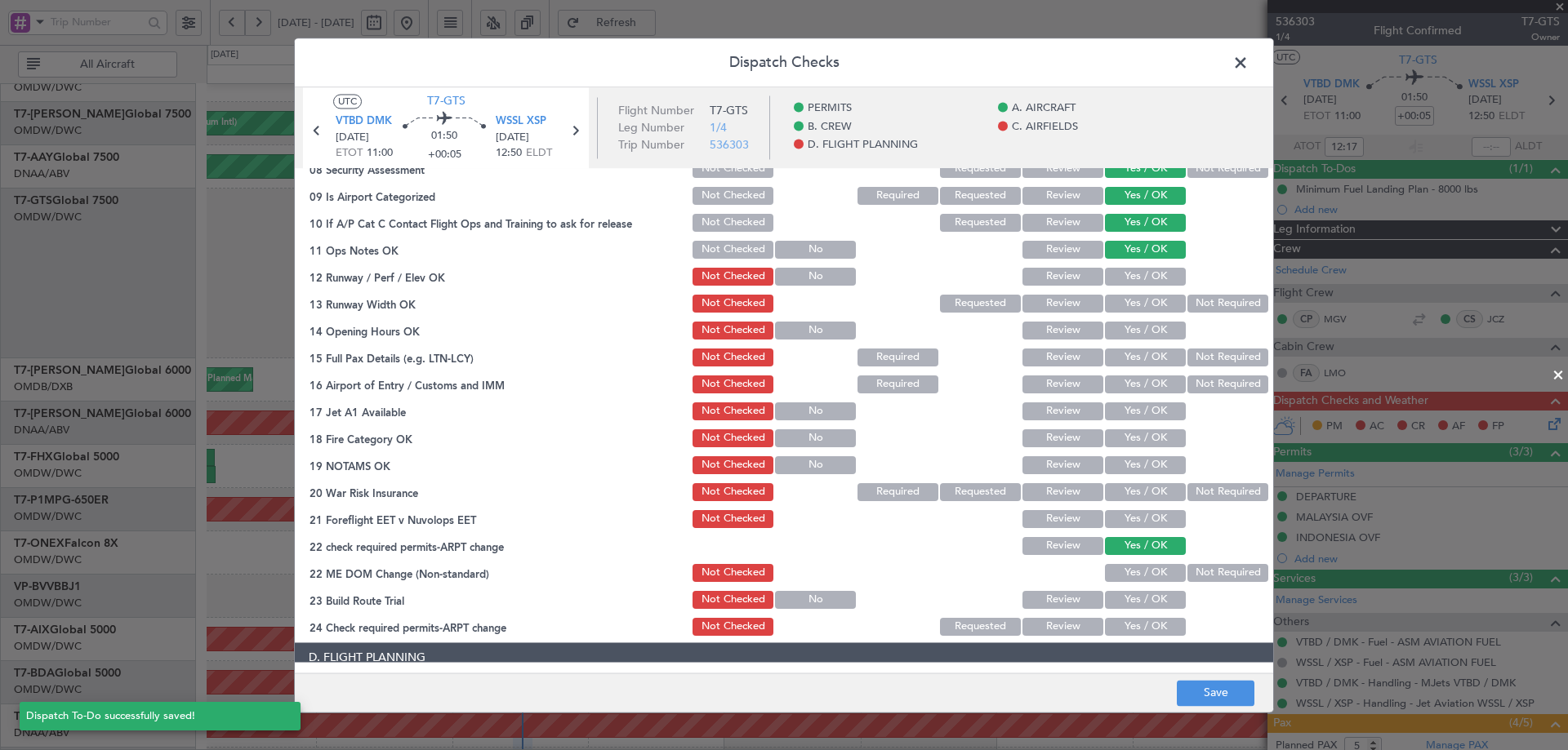
scroll to position [408, 0]
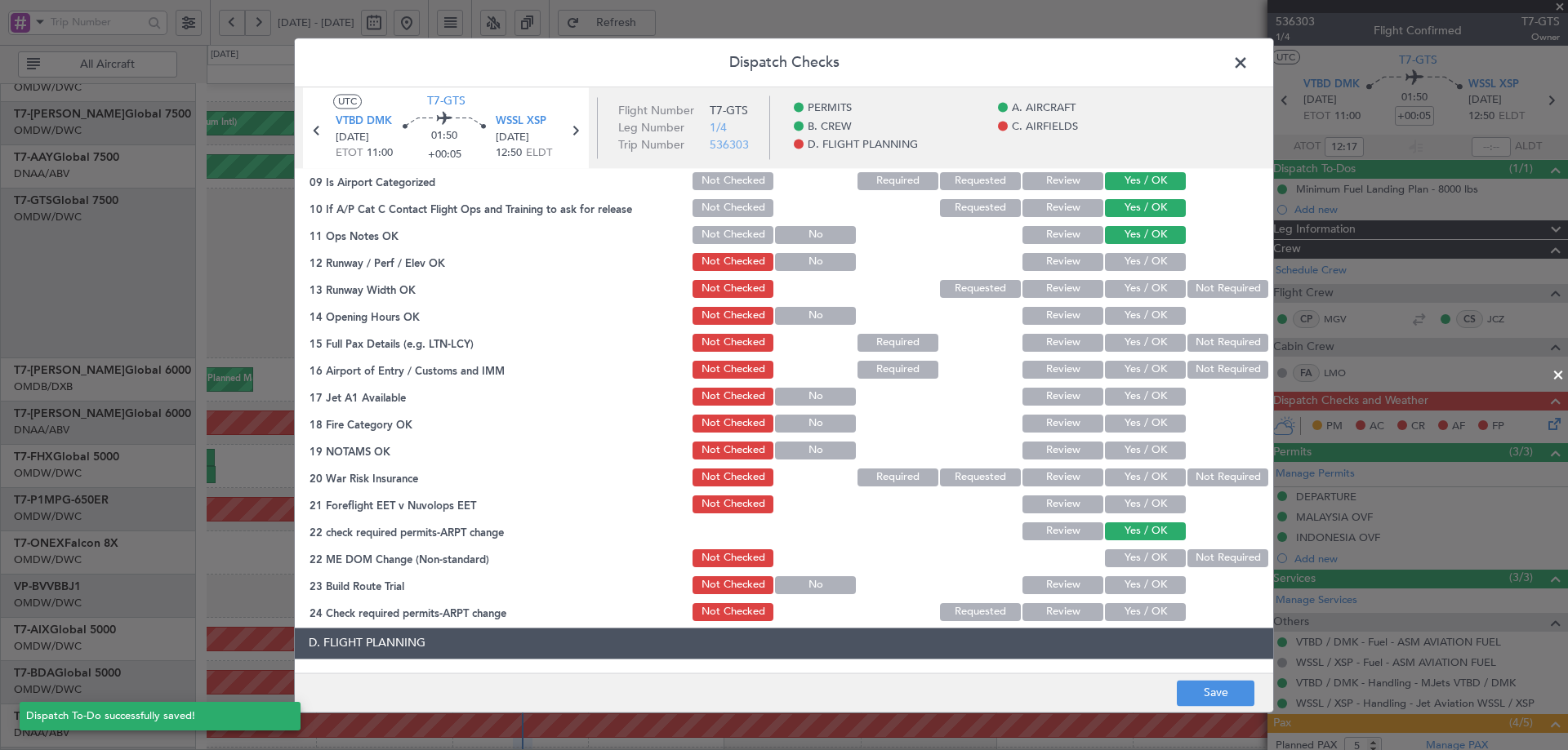
click at [1131, 287] on button "Yes / OK" at bounding box center [1145, 289] width 80 height 18
click at [1133, 259] on button "Yes / OK" at bounding box center [1145, 262] width 80 height 18
click at [1131, 323] on button "Yes / OK" at bounding box center [1145, 316] width 80 height 18
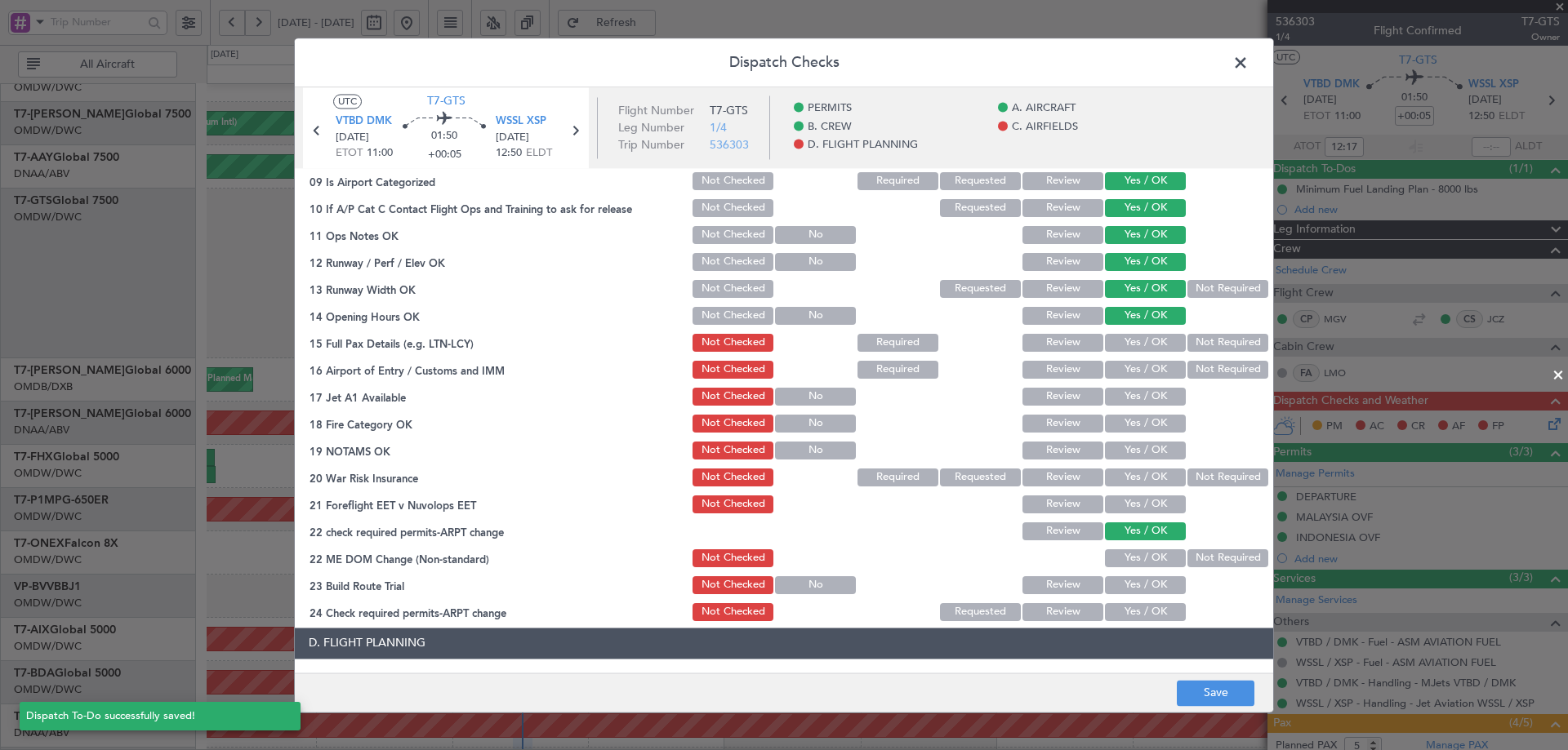
click at [1133, 342] on button "Yes / OK" at bounding box center [1145, 343] width 80 height 18
click at [1136, 366] on button "Yes / OK" at bounding box center [1145, 370] width 80 height 18
click at [1136, 397] on button "Yes / OK" at bounding box center [1145, 396] width 80 height 18
click at [1146, 421] on button "Yes / OK" at bounding box center [1145, 424] width 80 height 18
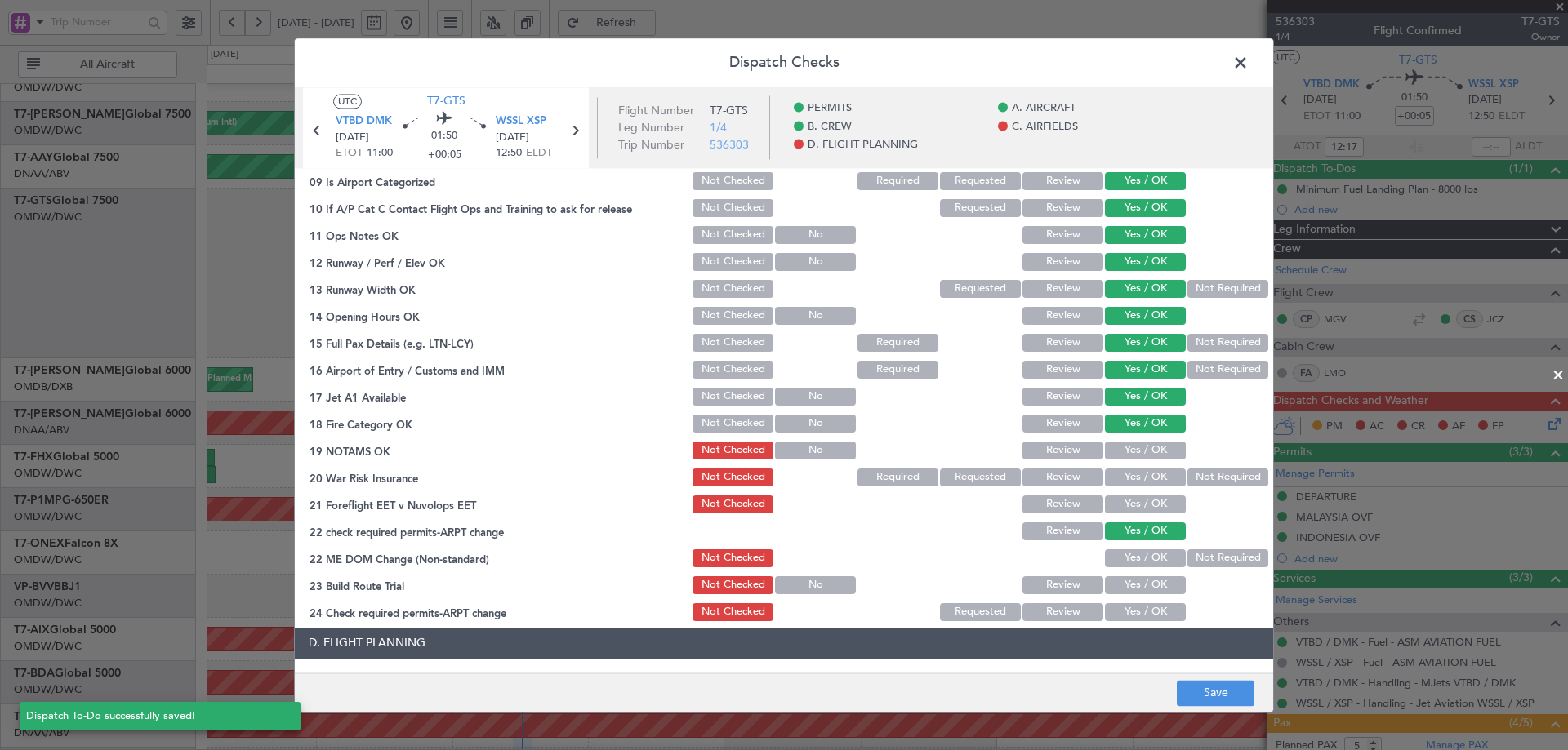
click at [1145, 448] on button "Yes / OK" at bounding box center [1145, 451] width 80 height 18
click at [1198, 478] on button "Not Required" at bounding box center [1227, 478] width 80 height 18
click at [1136, 507] on button "Yes / OK" at bounding box center [1145, 505] width 80 height 18
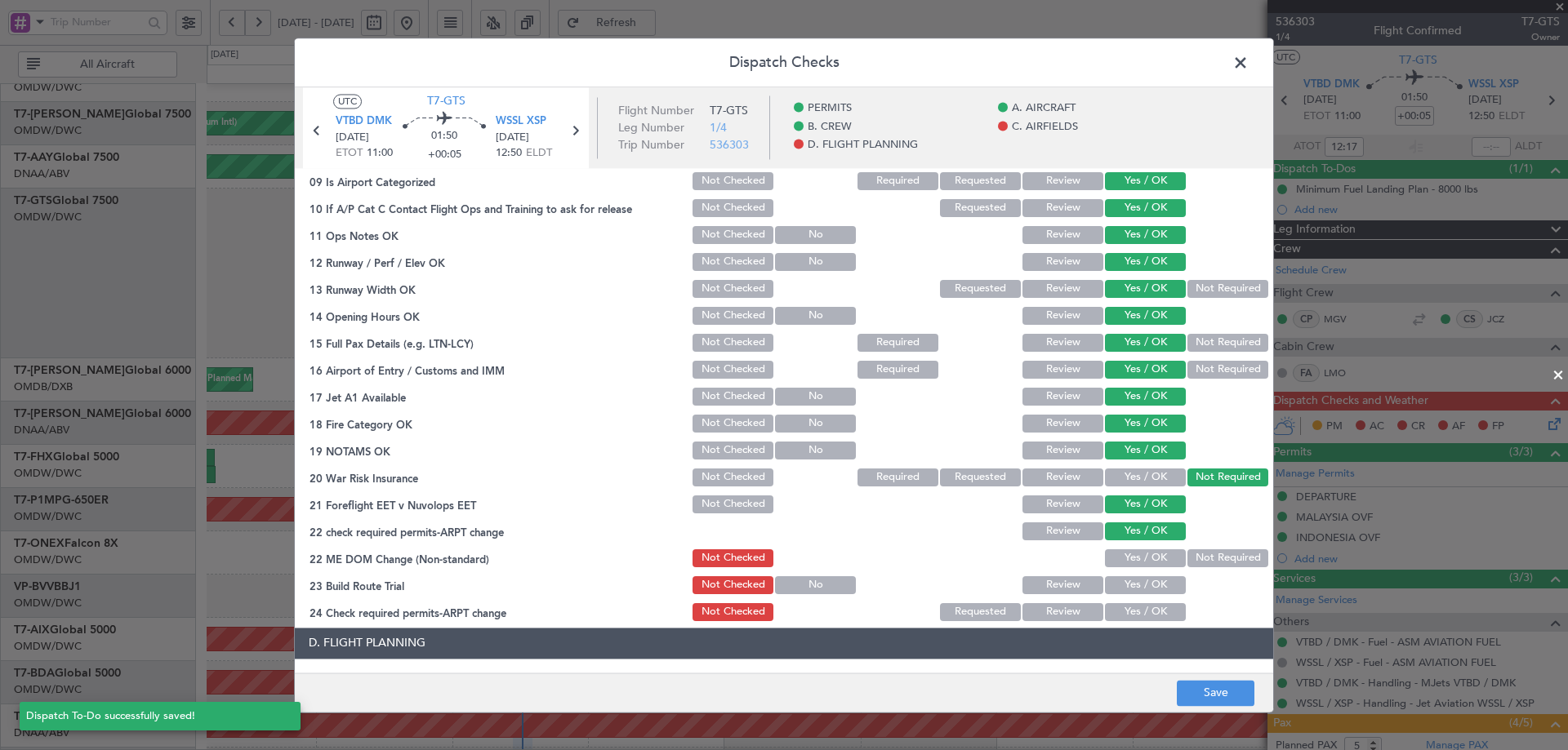
click at [1139, 562] on button "Yes / OK" at bounding box center [1145, 558] width 80 height 18
click at [1133, 588] on button "Yes / OK" at bounding box center [1145, 585] width 80 height 18
click at [1127, 608] on button "Yes / OK" at bounding box center [1145, 612] width 80 height 18
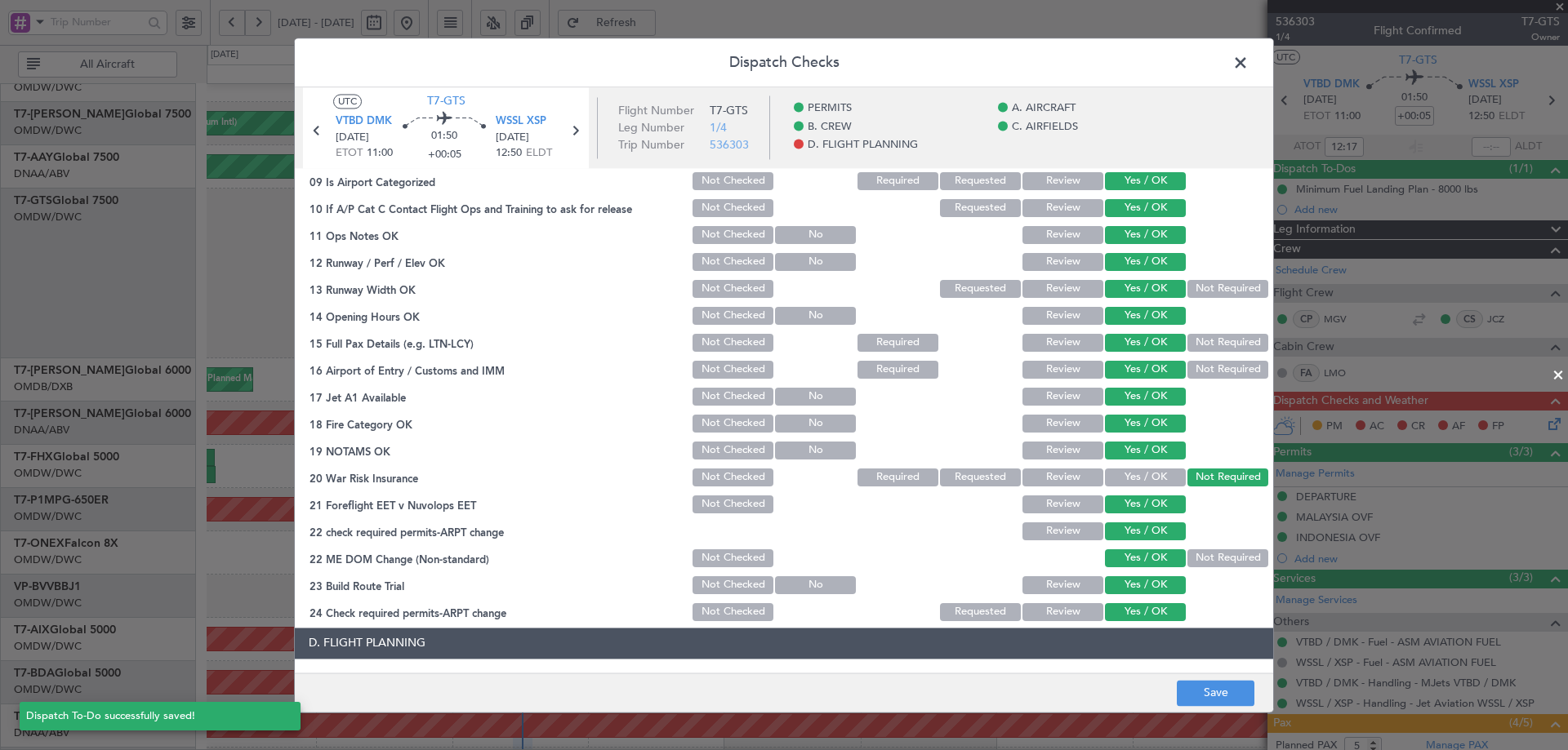
scroll to position [654, 0]
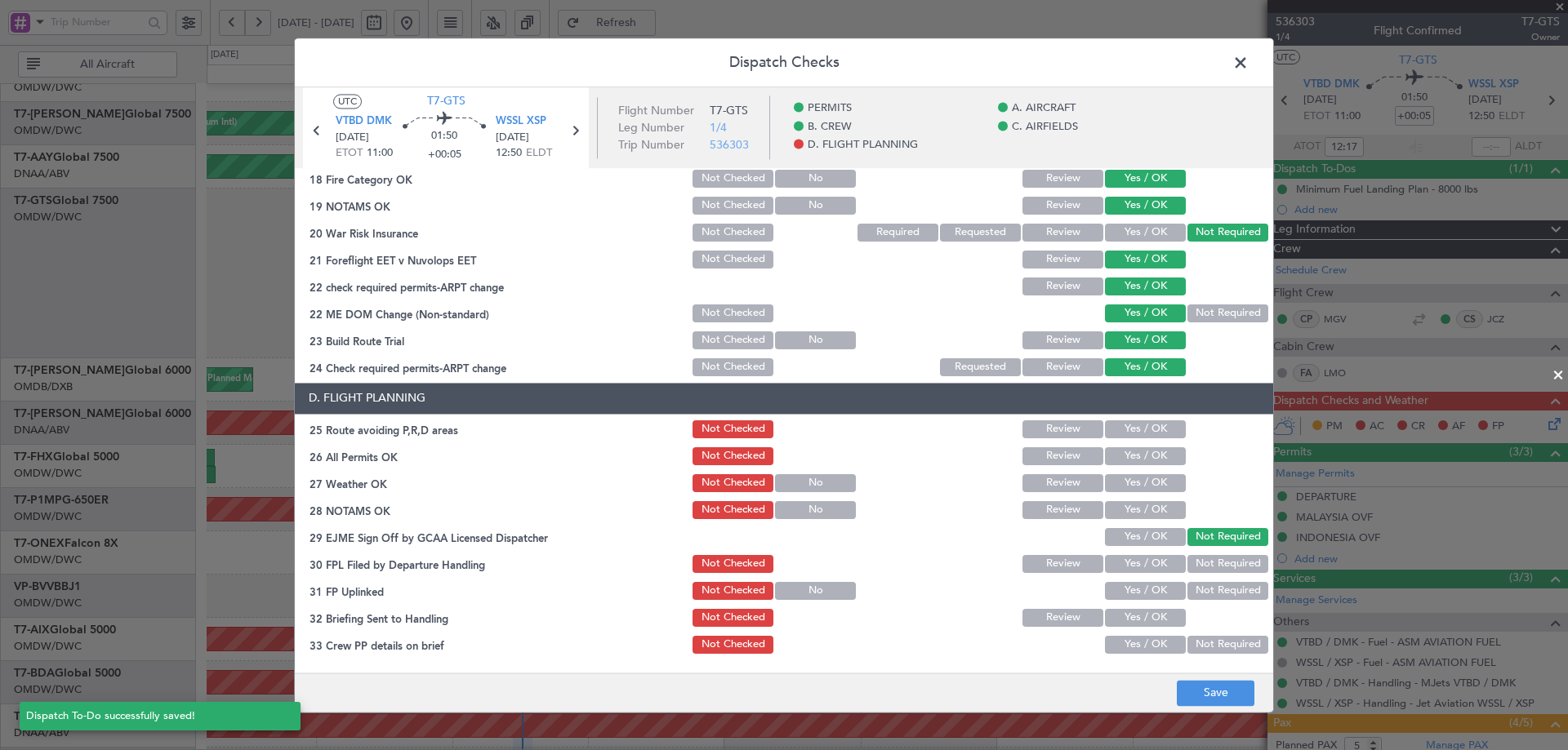
click at [1146, 428] on button "Yes / OK" at bounding box center [1145, 429] width 80 height 18
click at [1139, 457] on button "Yes / OK" at bounding box center [1145, 456] width 80 height 18
click at [1140, 485] on button "Yes / OK" at bounding box center [1145, 484] width 80 height 18
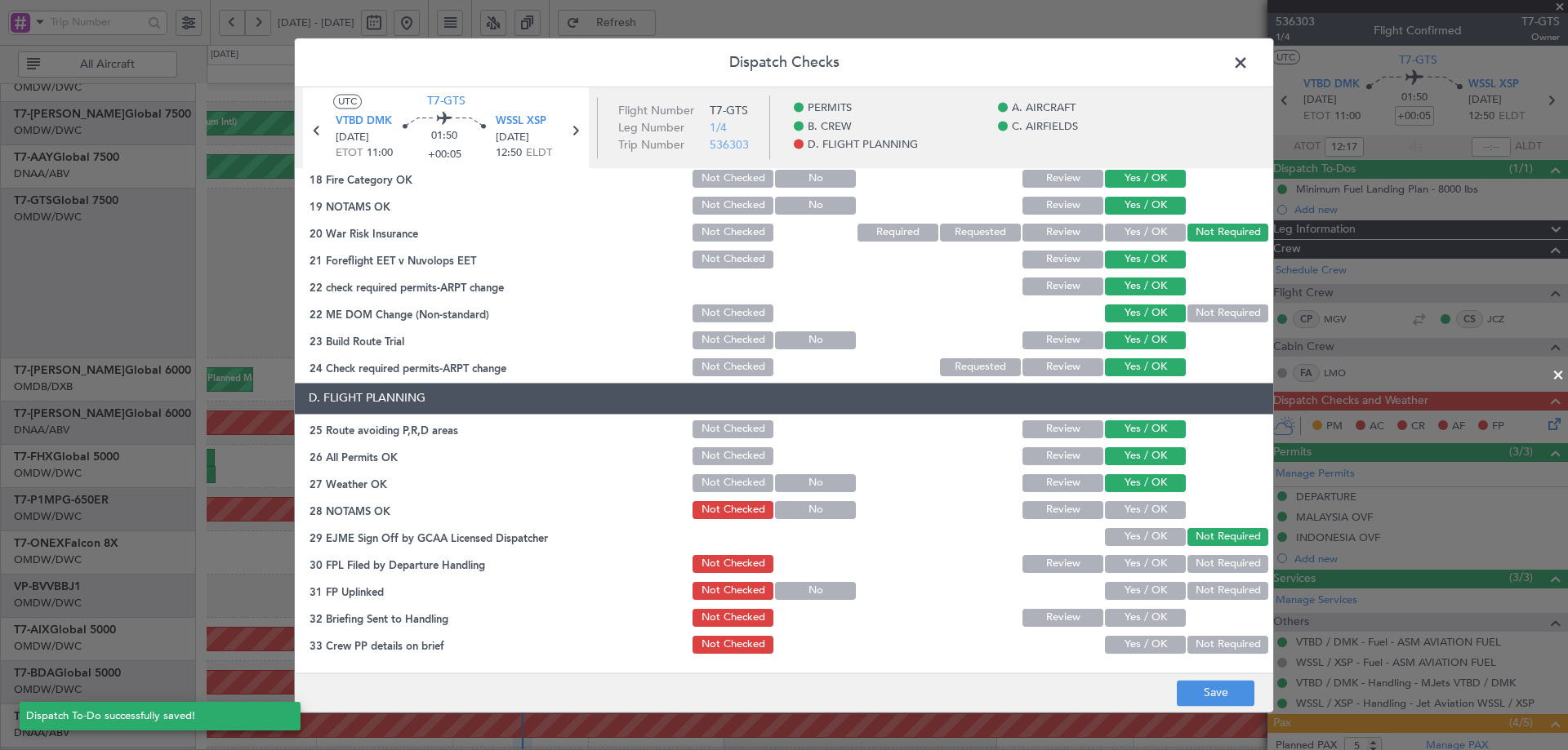
click at [1136, 507] on button "Yes / OK" at bounding box center [1145, 511] width 80 height 18
click at [1131, 536] on button "Yes / OK" at bounding box center [1145, 537] width 80 height 18
click at [1111, 578] on section "D. FLIGHT PLANNING 25 Route avoiding P,R,D areas Not Checked Review Yes / OK 26…" at bounding box center [784, 547] width 979 height 328
click at [1113, 585] on button "Yes / OK" at bounding box center [1145, 591] width 80 height 18
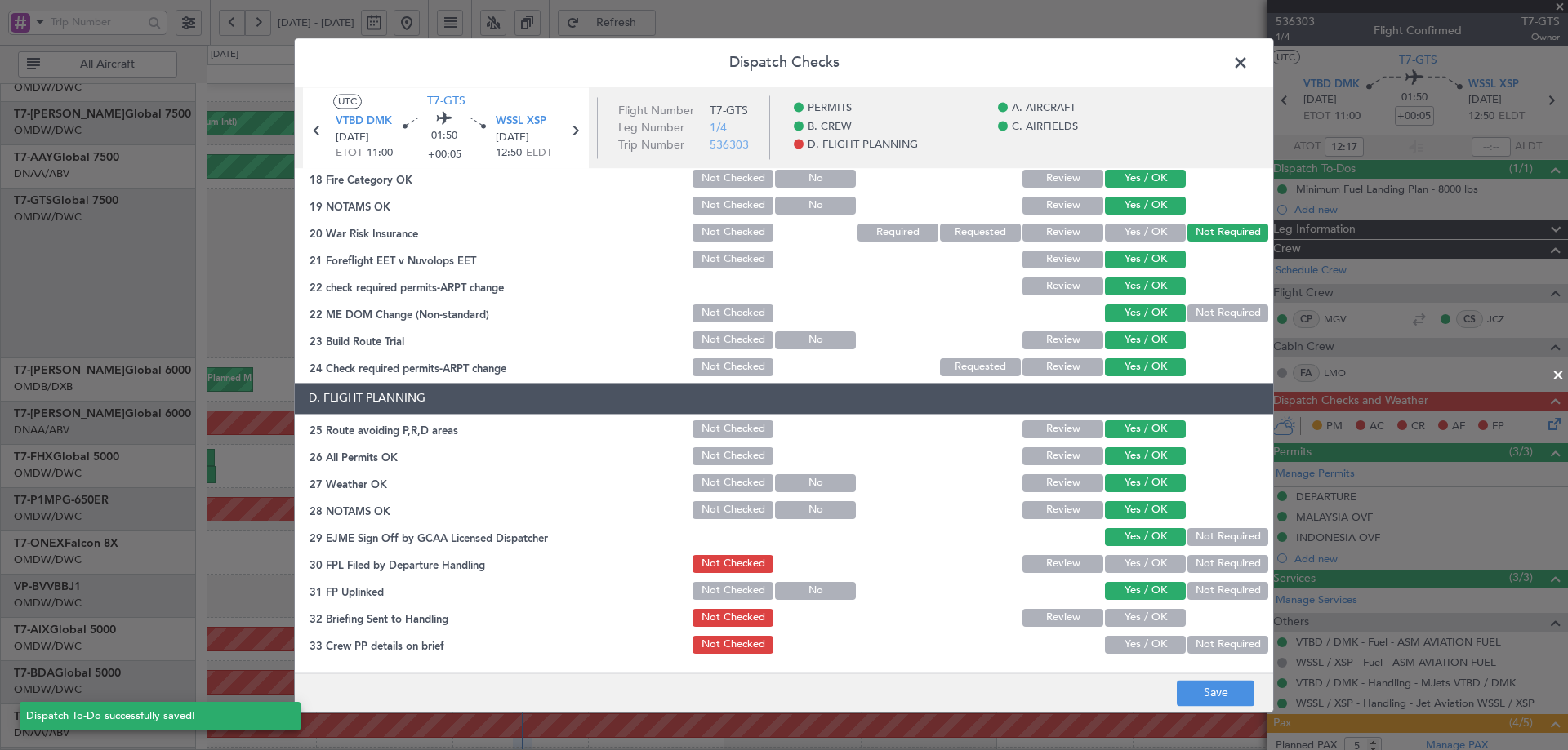
drag, startPoint x: 1120, startPoint y: 564, endPoint x: 1122, endPoint y: 615, distance: 51.0
click at [1121, 562] on button "Yes / OK" at bounding box center [1145, 564] width 80 height 18
click at [1129, 626] on button "Yes / OK" at bounding box center [1145, 618] width 80 height 18
click at [1129, 642] on button "Yes / OK" at bounding box center [1145, 645] width 80 height 18
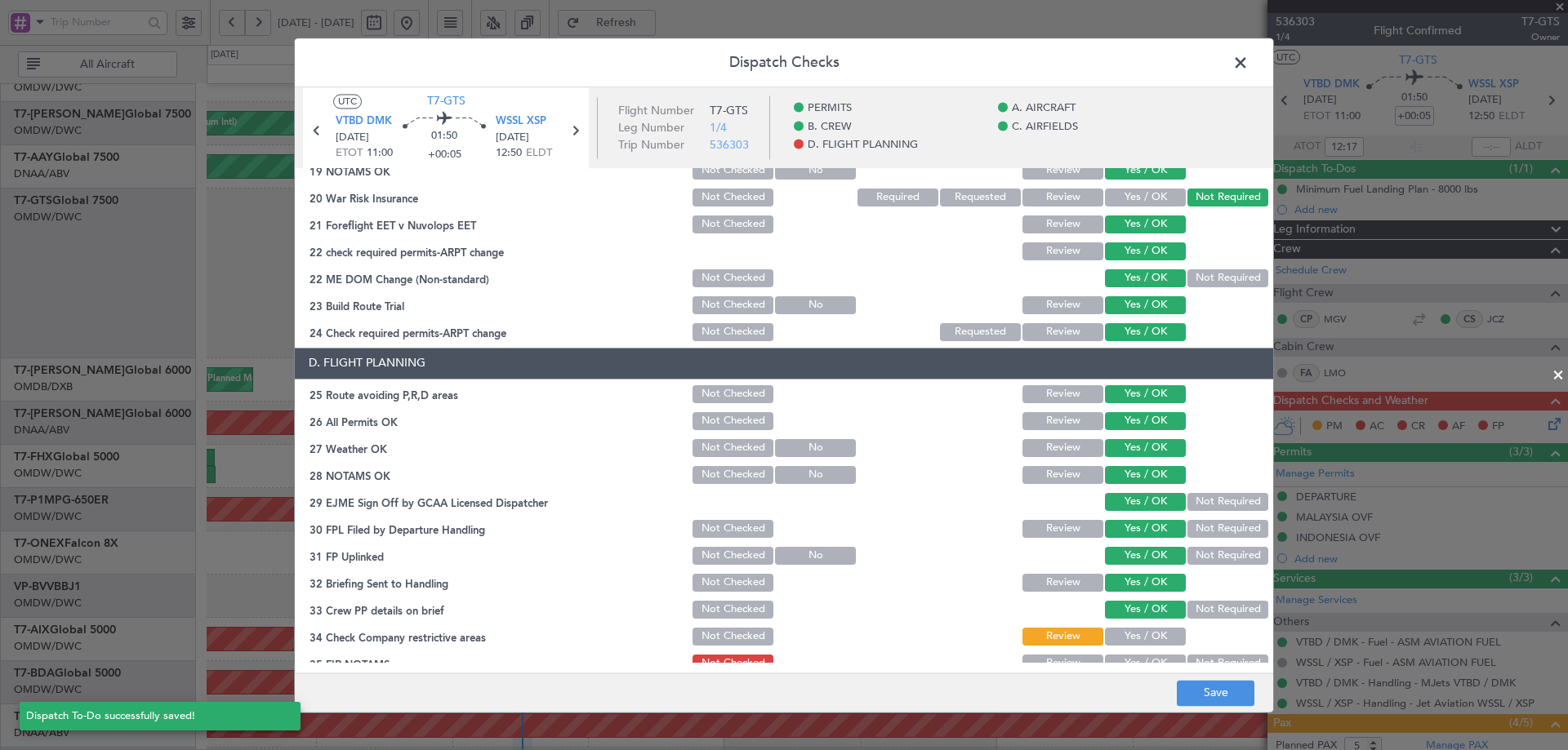
scroll to position [705, 0]
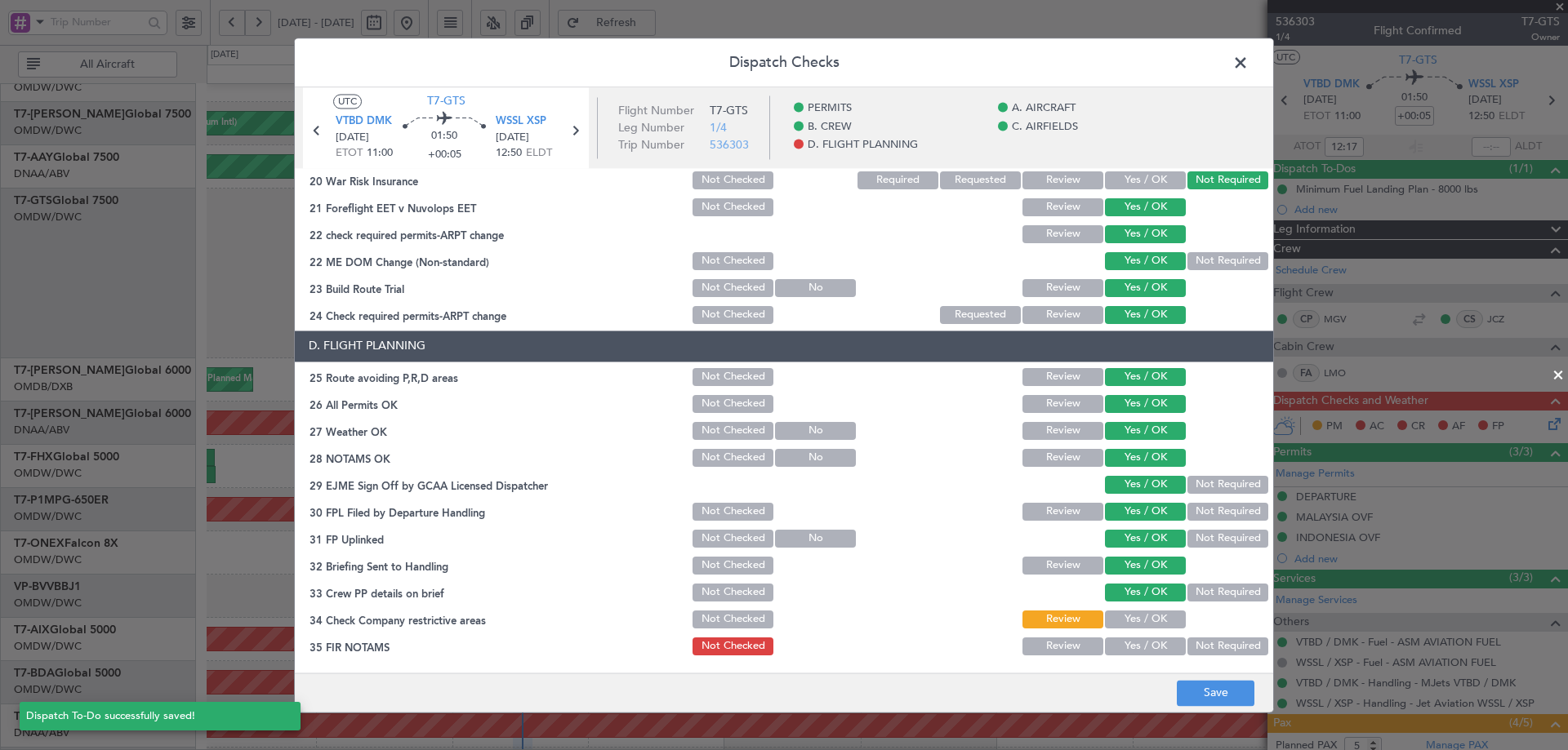
drag, startPoint x: 1124, startPoint y: 618, endPoint x: 1124, endPoint y: 642, distance: 24.0
click at [1124, 619] on button "Yes / OK" at bounding box center [1145, 620] width 80 height 18
click at [1123, 642] on button "Yes / OK" at bounding box center [1145, 647] width 80 height 18
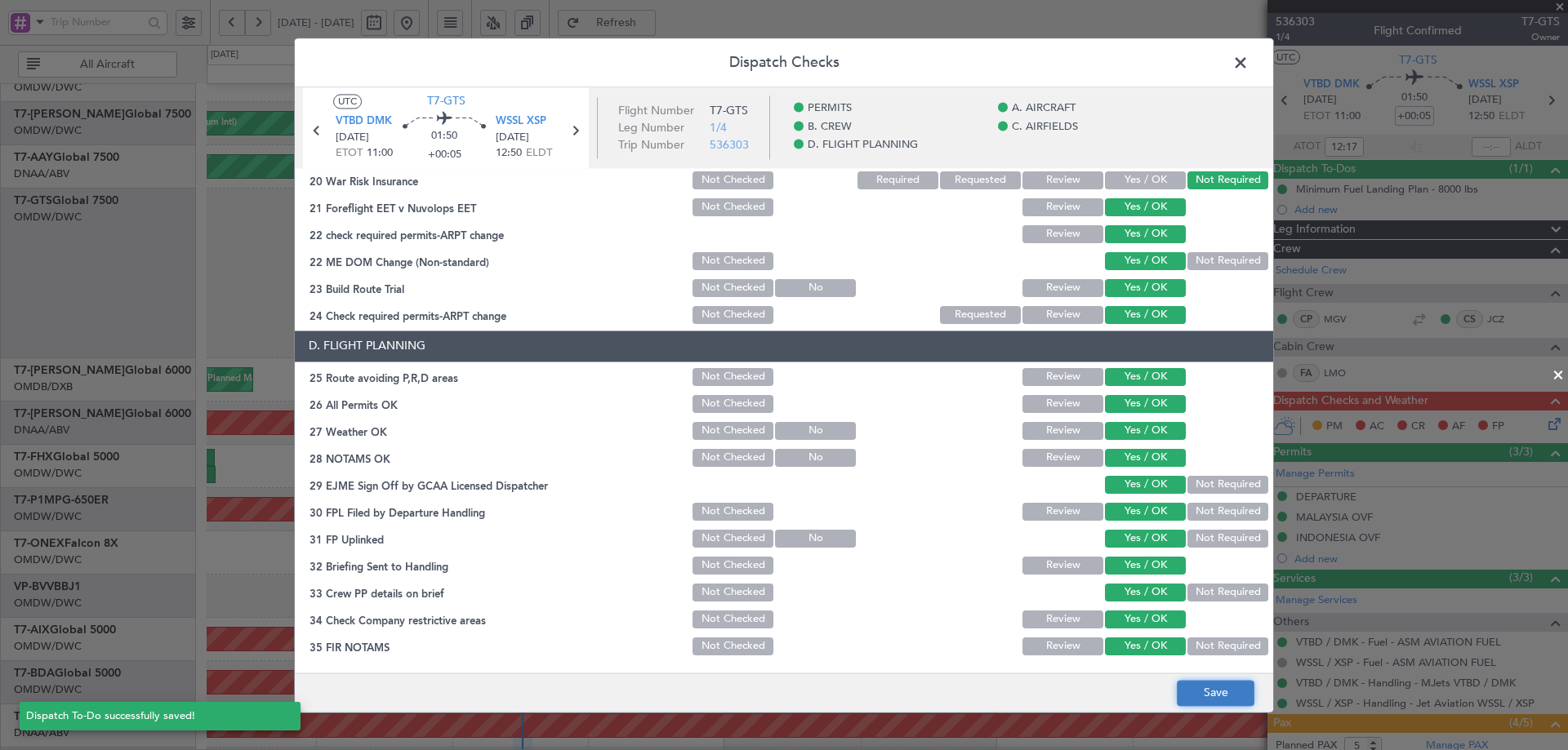
click at [1227, 705] on button "Save" at bounding box center [1216, 693] width 78 height 26
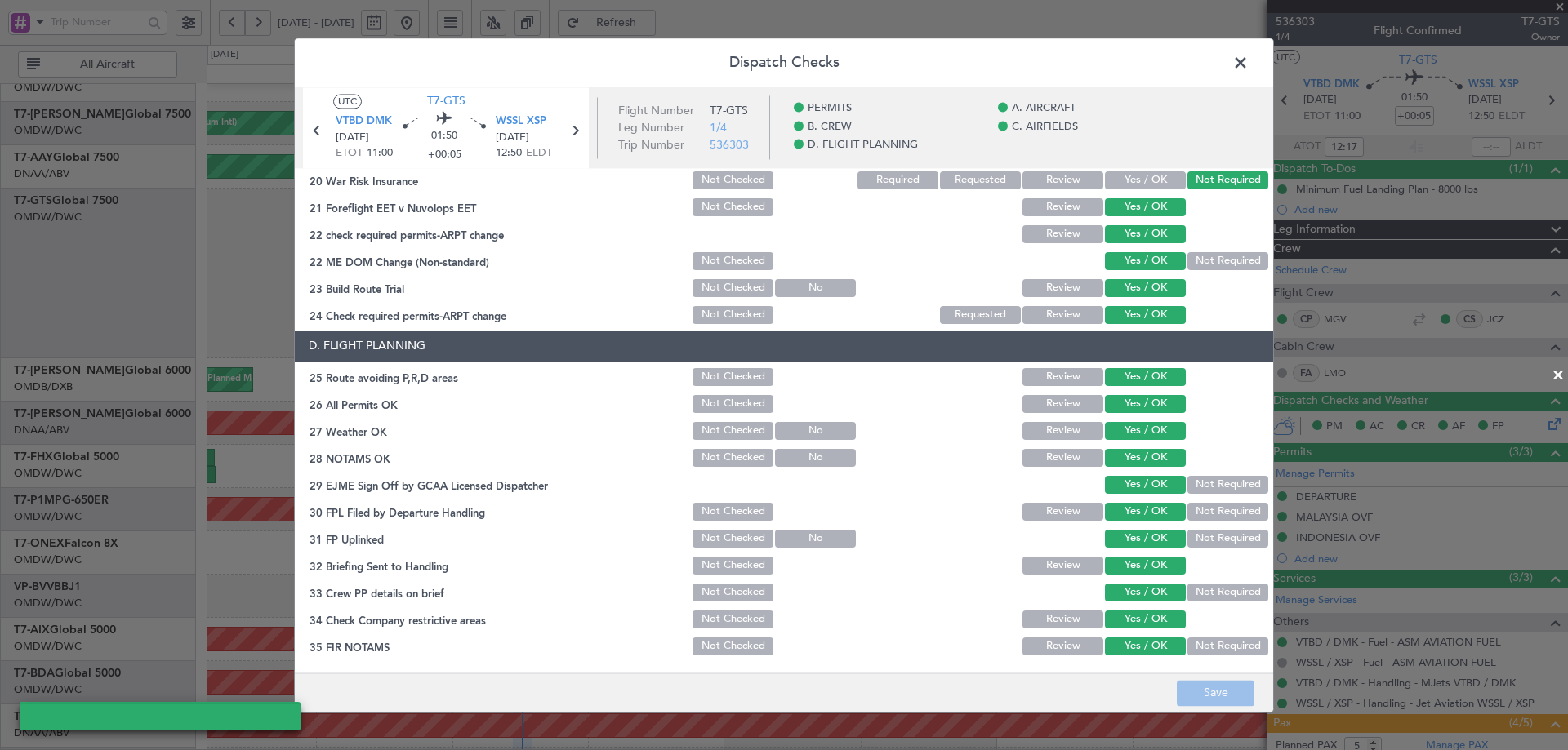
click at [1249, 70] on span at bounding box center [1249, 67] width 0 height 33
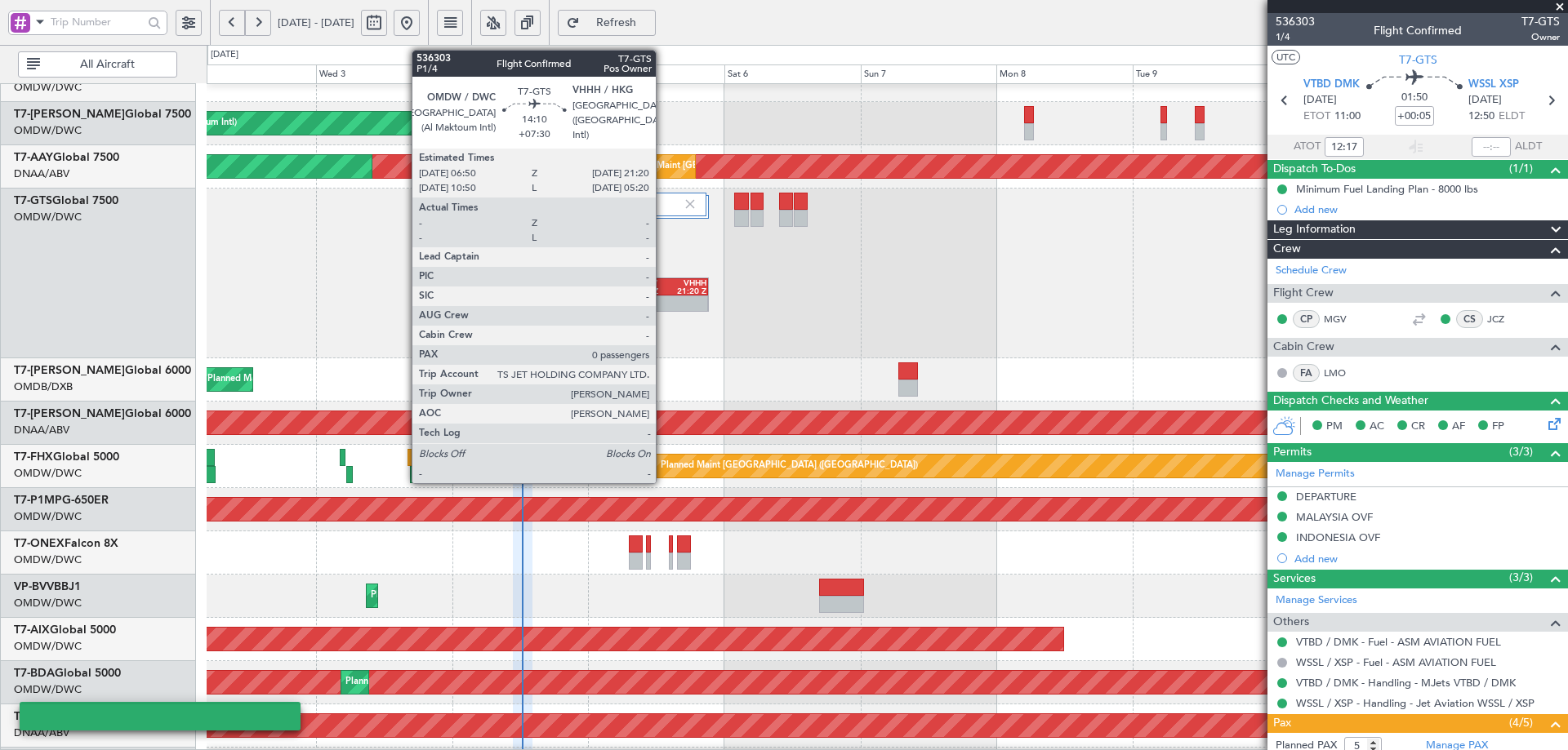
click at [663, 287] on div "06:50 Z" at bounding box center [648, 291] width 39 height 8
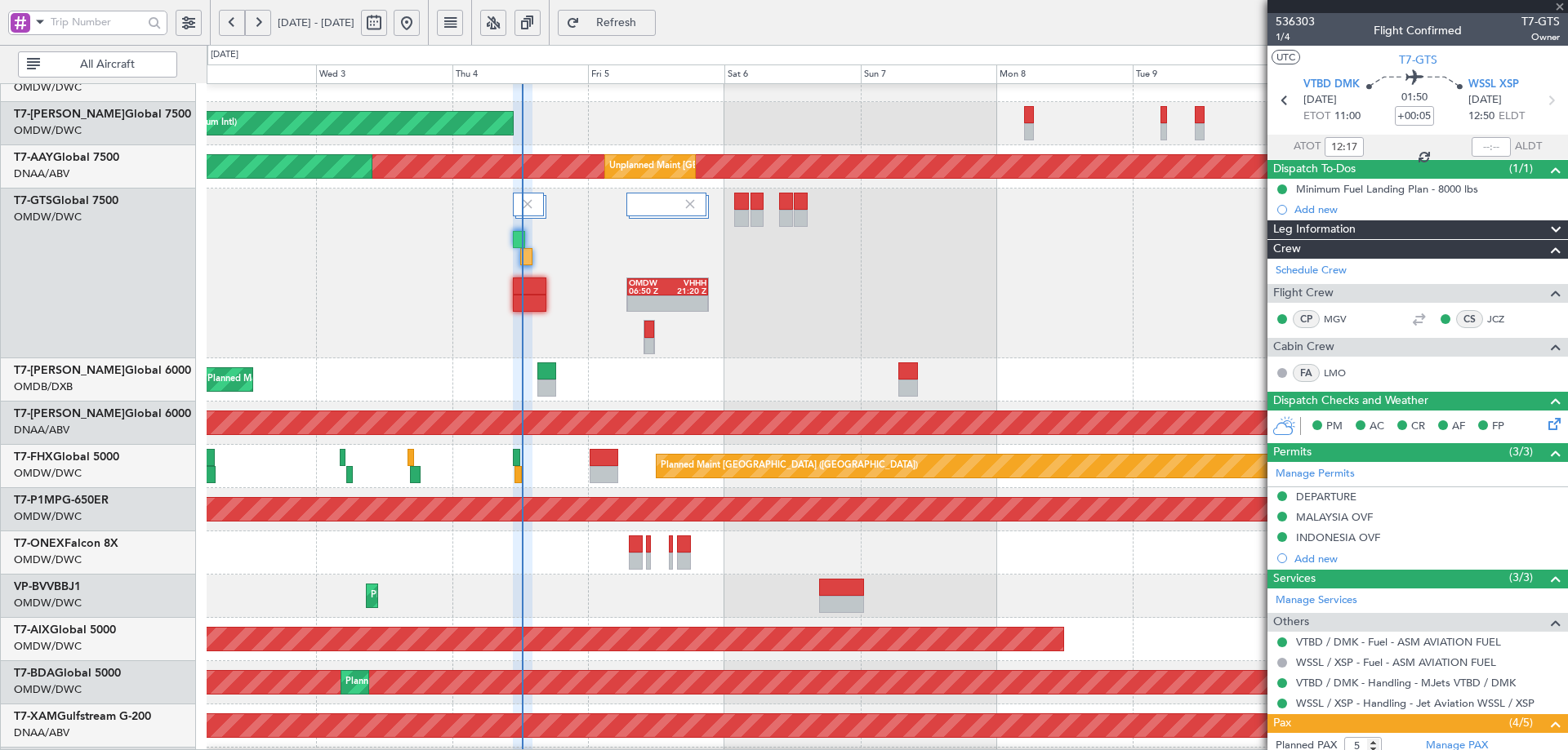
type input "+07:30"
type input "0"
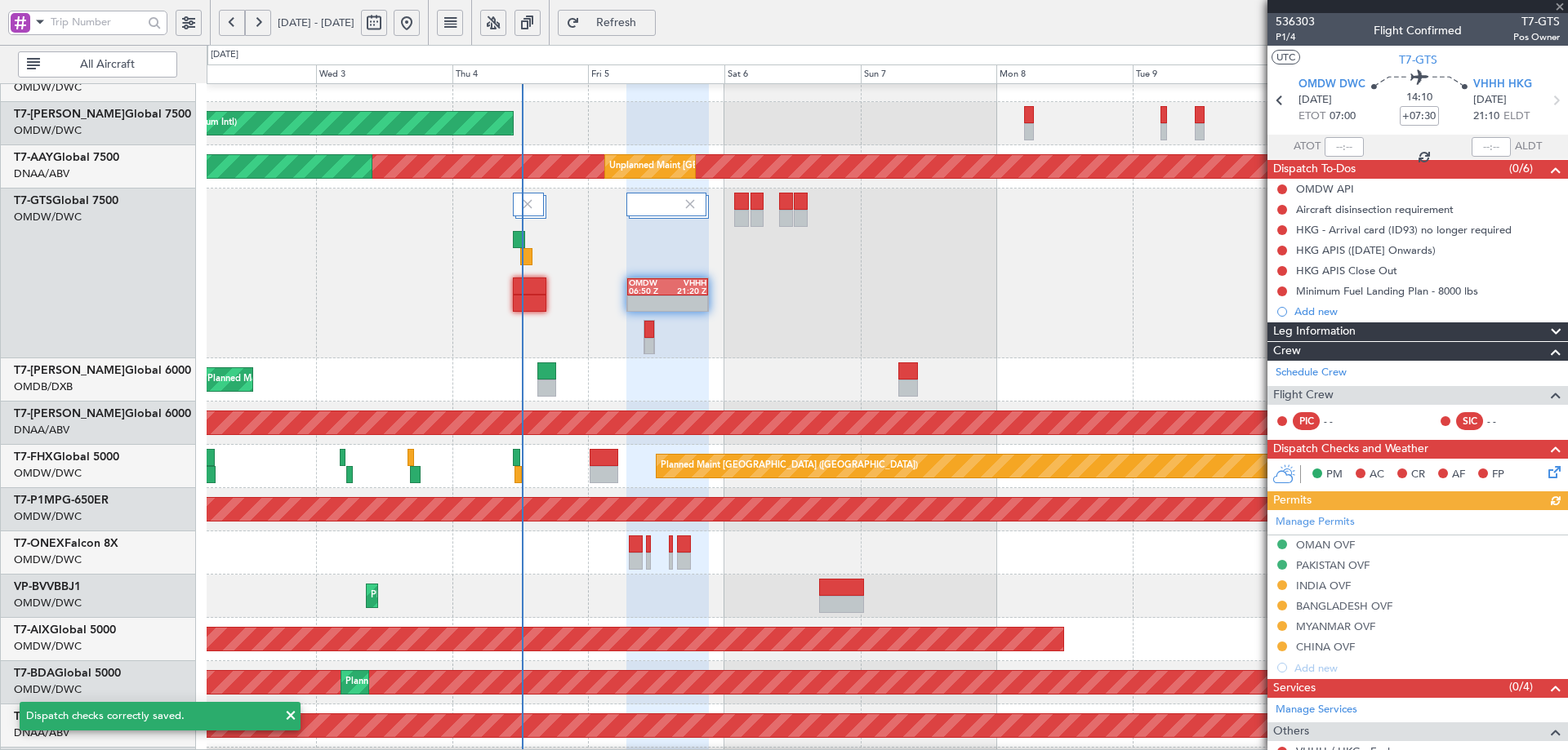
click at [1320, 586] on div "Manage Permits OMAN OVF PAKISTAN OVF INDIA OVF [GEOGRAPHIC_DATA] OVF [GEOGRAPHI…" at bounding box center [1418, 594] width 301 height 168
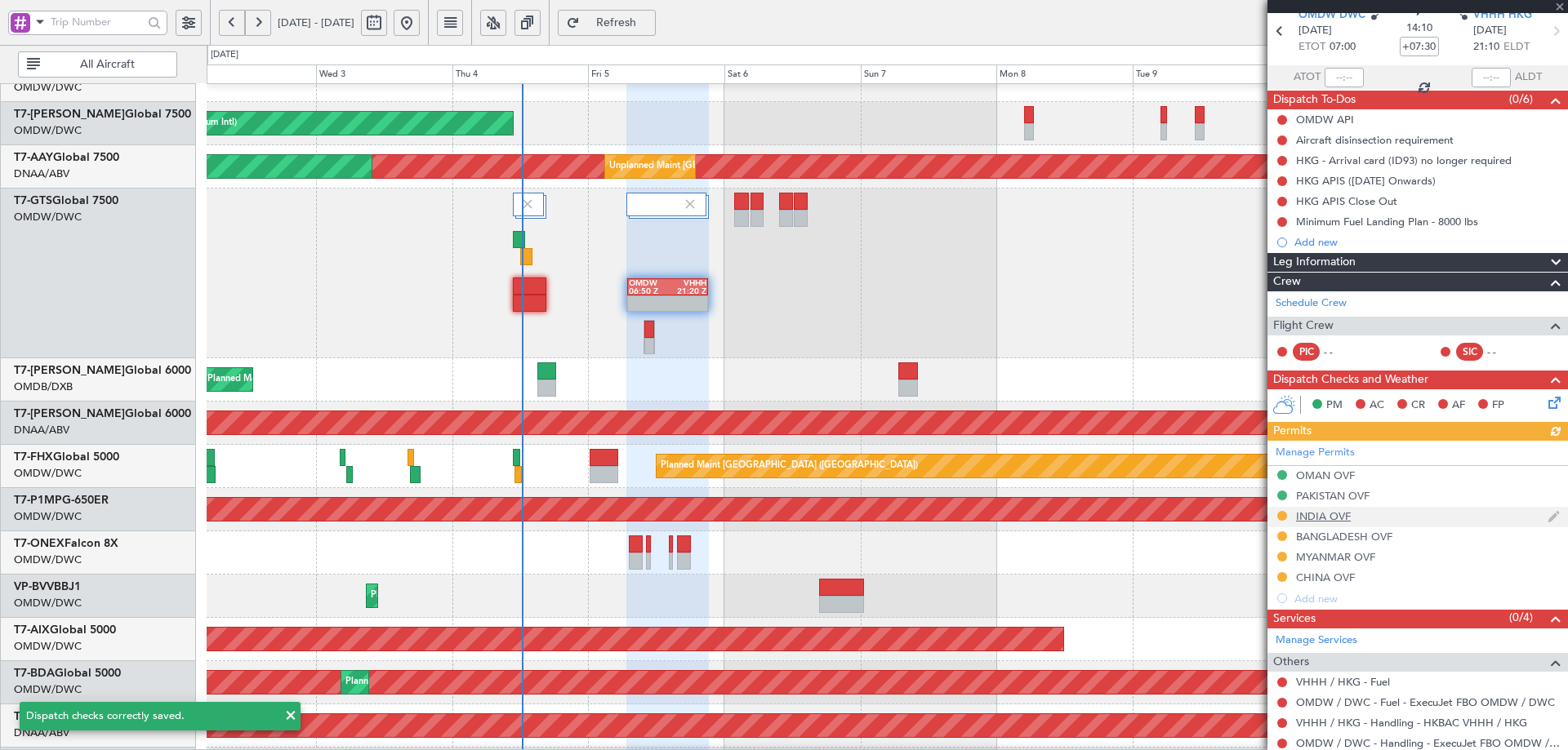
scroll to position [118, 0]
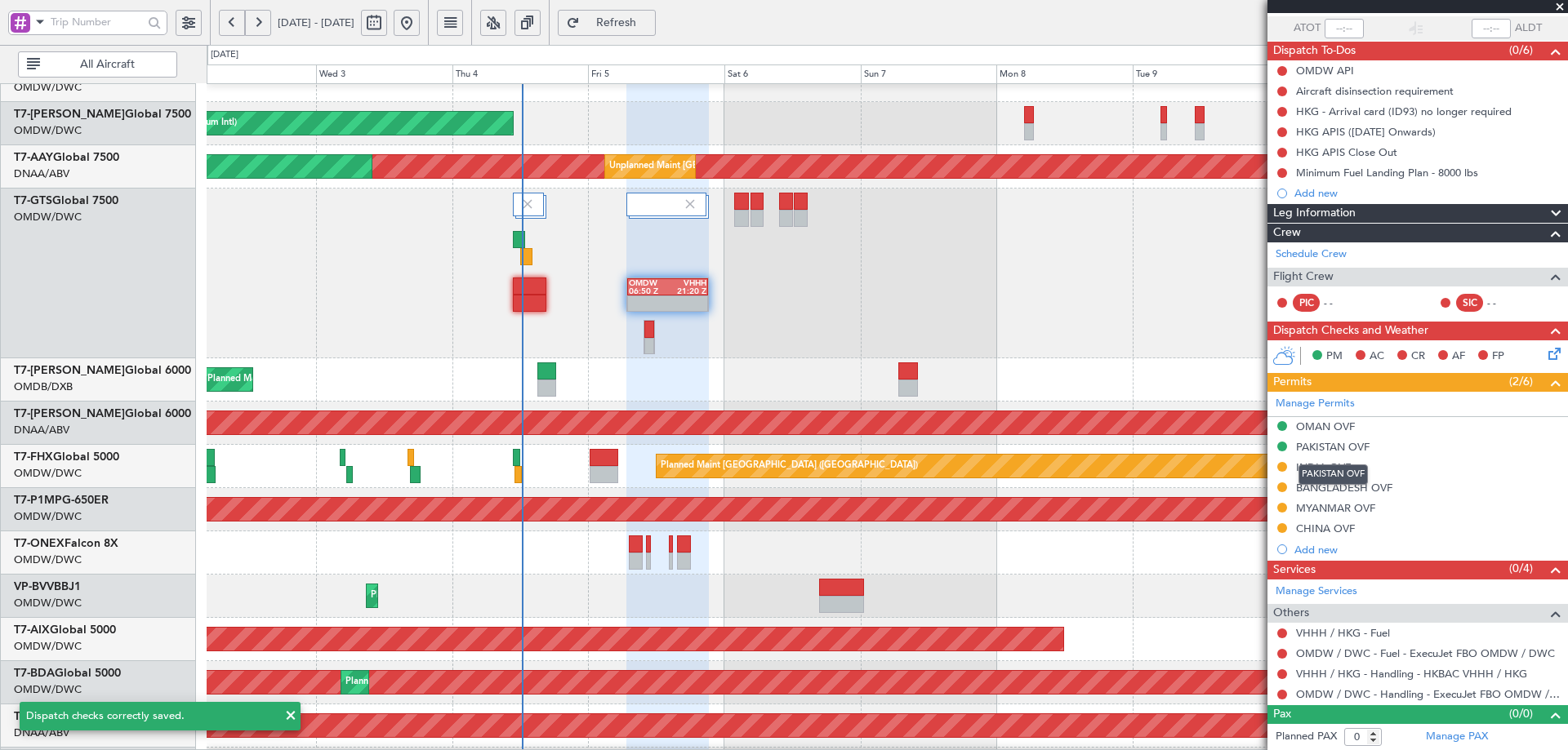
click at [1336, 468] on div "PAKISTAN OVF" at bounding box center [1333, 475] width 70 height 21
click at [1330, 469] on div "INDIA OVF" at bounding box center [1324, 468] width 55 height 14
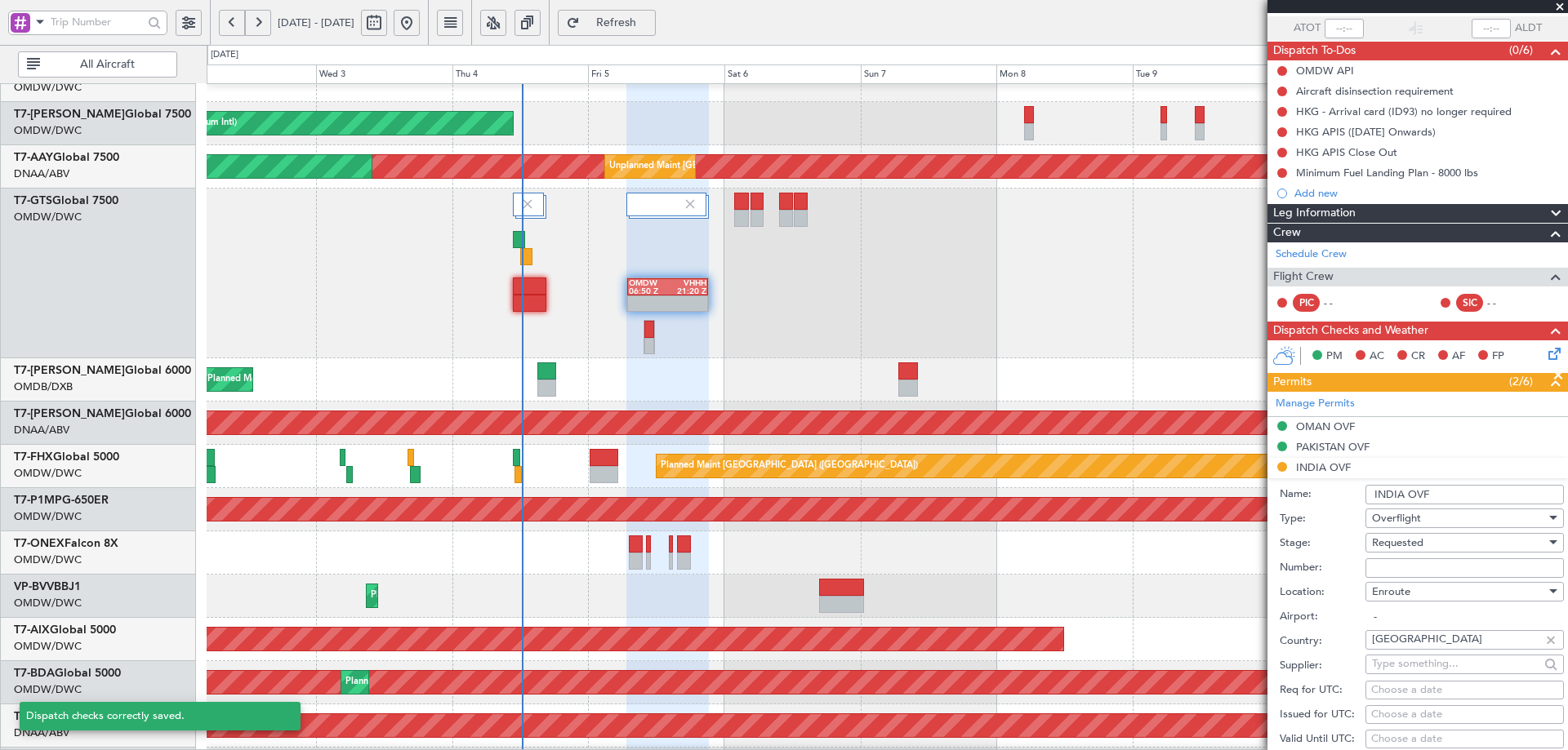
click at [1389, 568] on input "Number:" at bounding box center [1465, 568] width 199 height 20
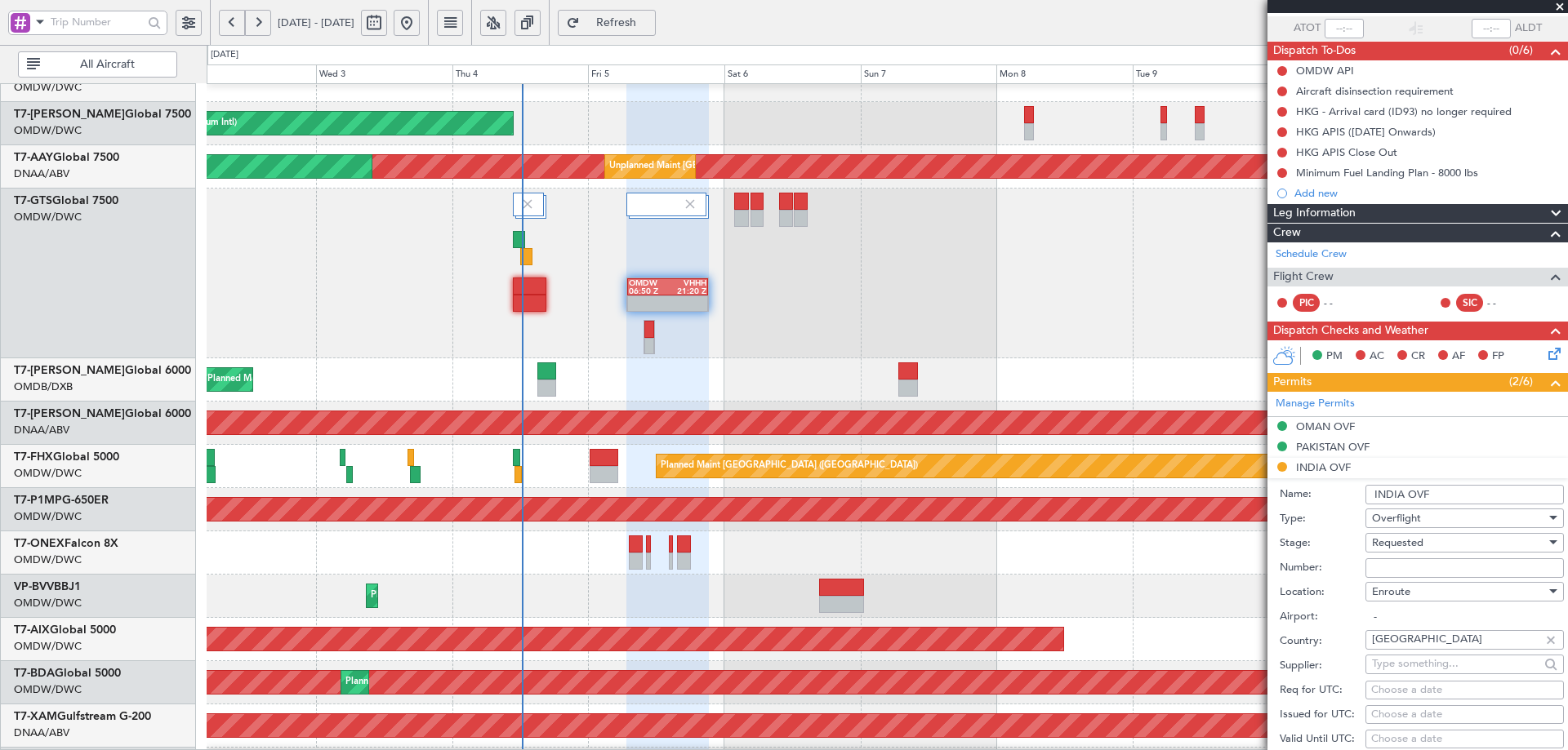
paste input "YA/N/0601/09/04"
type input "YA/N/0601/09/04"
click at [1398, 546] on span "Requested" at bounding box center [1398, 542] width 52 height 15
click at [1420, 667] on span "Received OK" at bounding box center [1459, 666] width 172 height 25
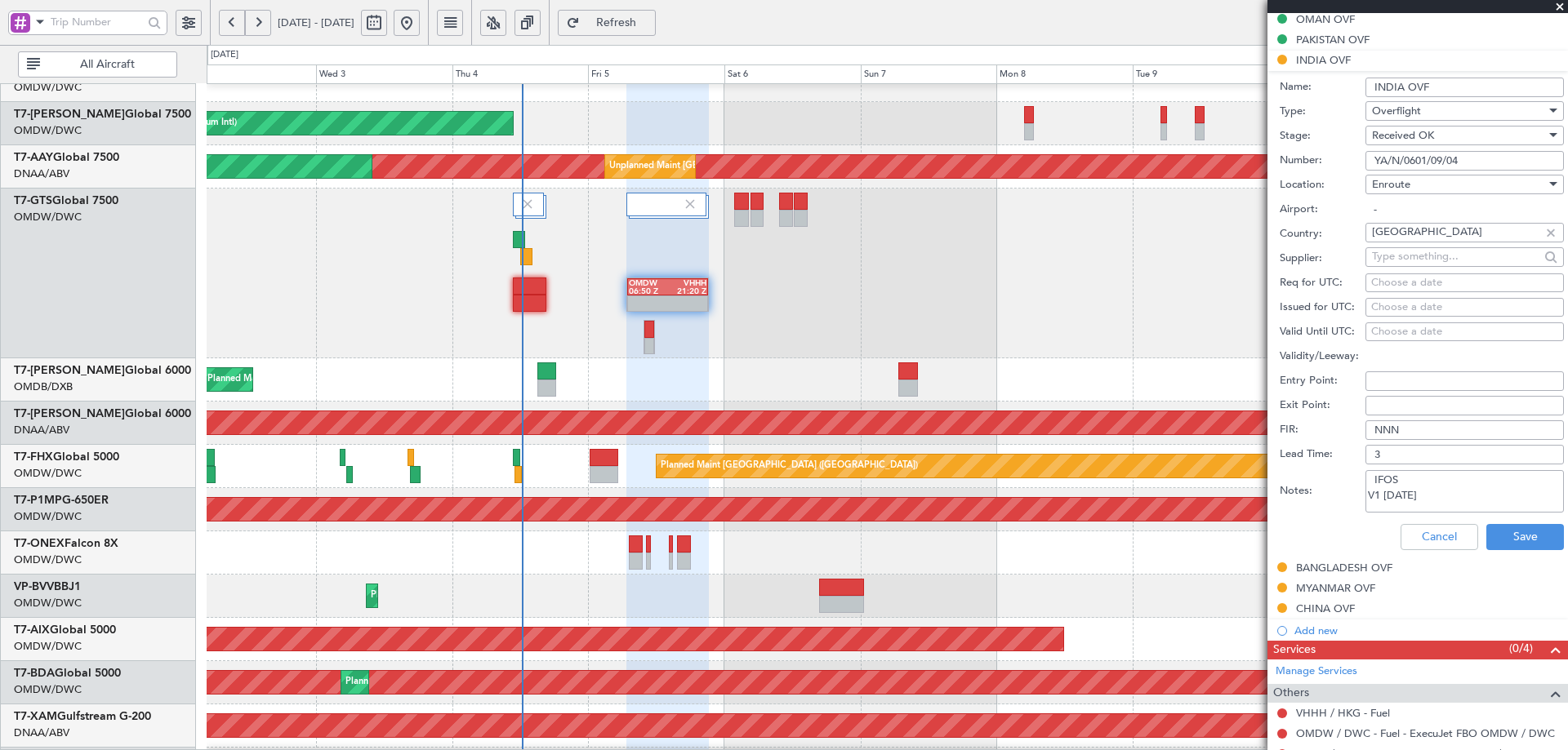
scroll to position [526, 0]
click at [1514, 528] on button "Save" at bounding box center [1525, 536] width 78 height 26
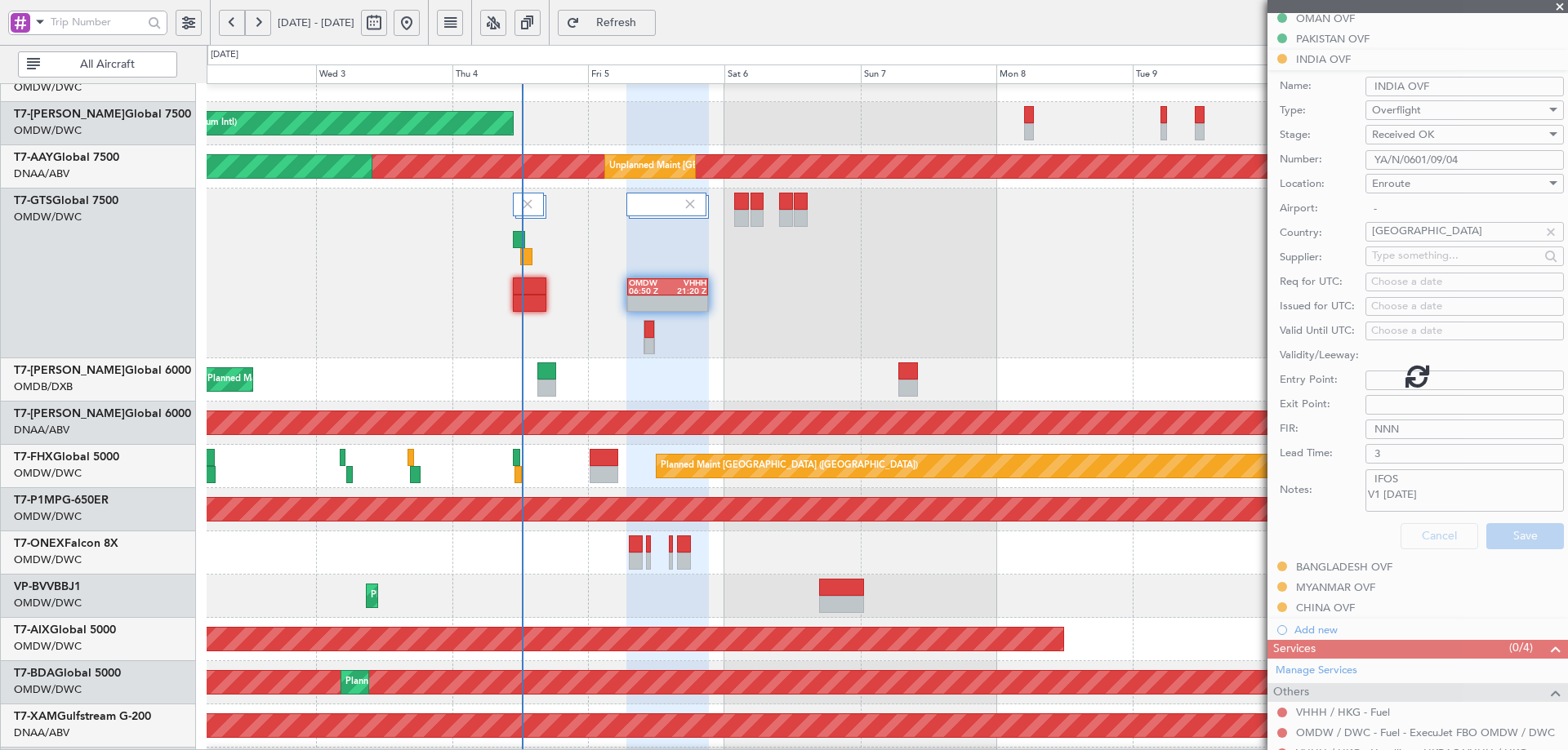
scroll to position [118, 0]
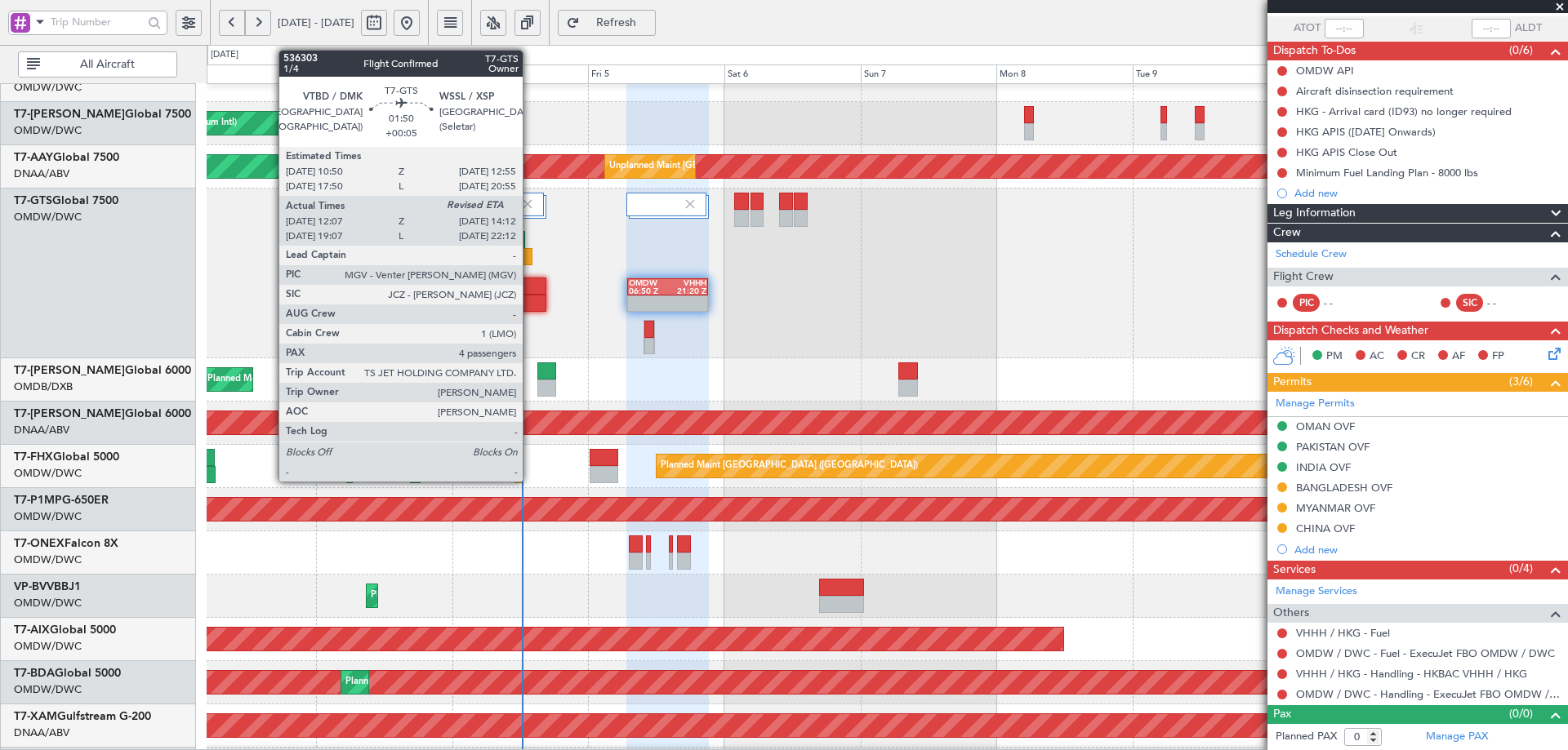
click at [530, 250] on div at bounding box center [527, 256] width 12 height 17
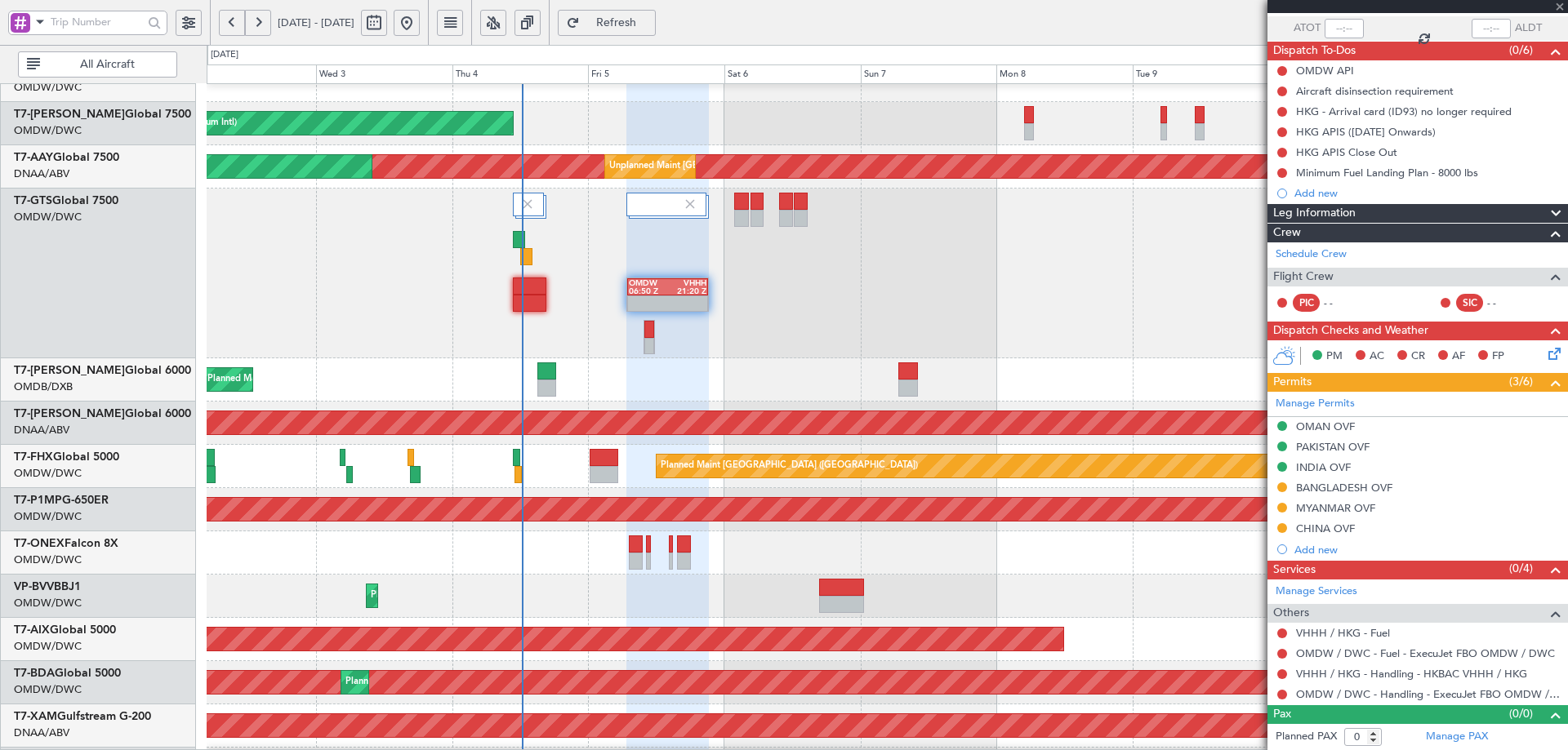
type input "+00:05"
type input "12:17"
type input "5"
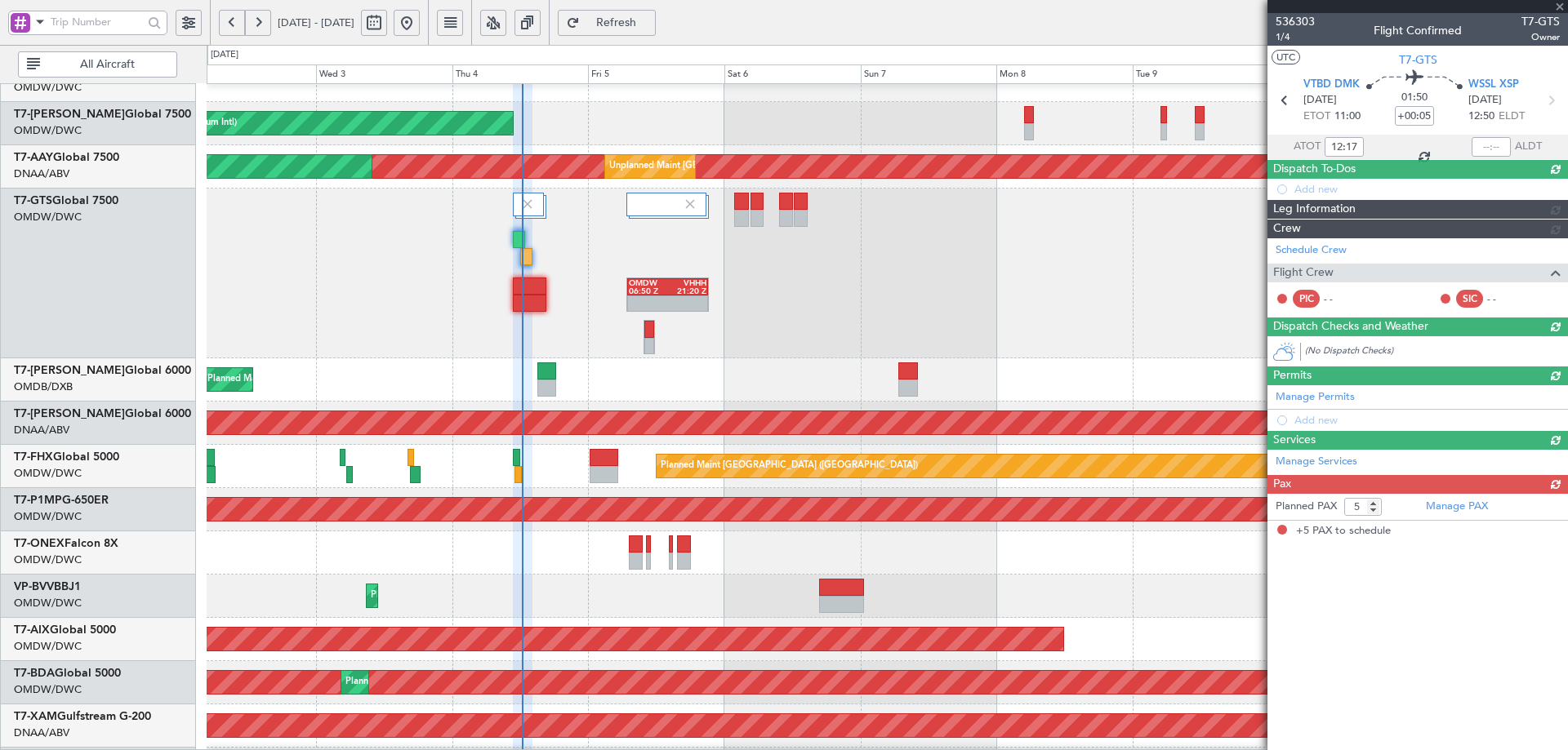
scroll to position [0, 0]
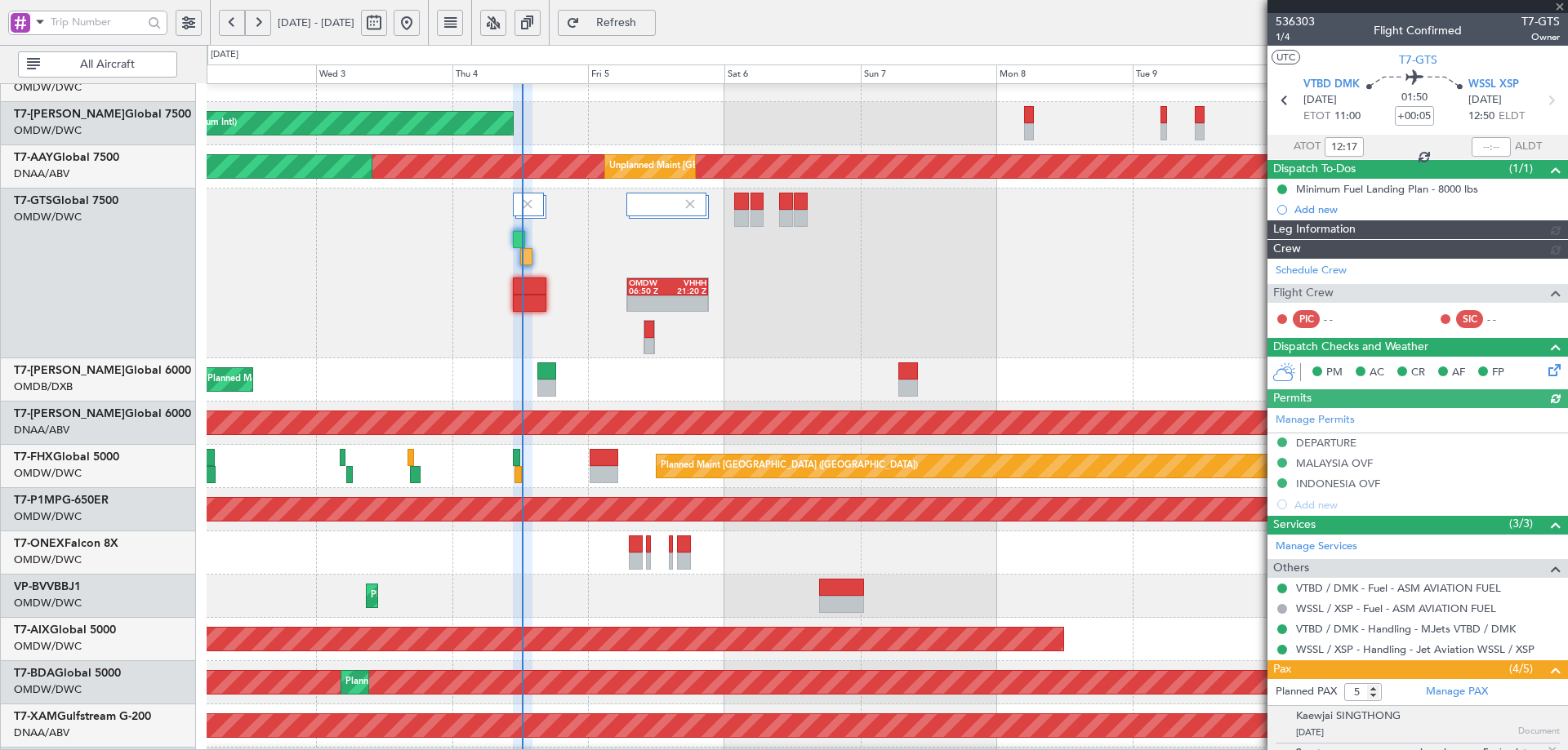
type input "[PERSON_NAME] (ANI)"
type input "7195"
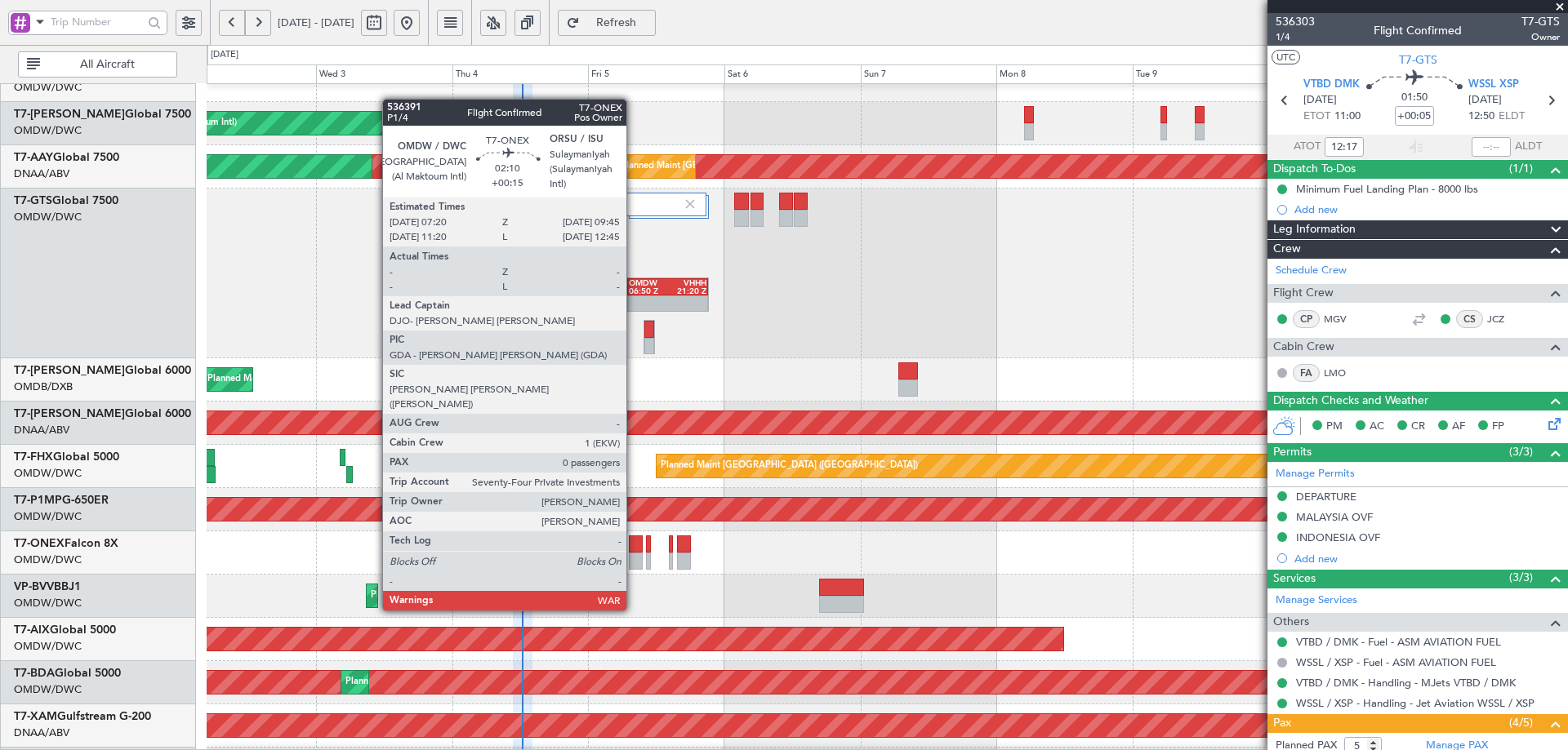
click at [634, 550] on div at bounding box center [636, 543] width 14 height 17
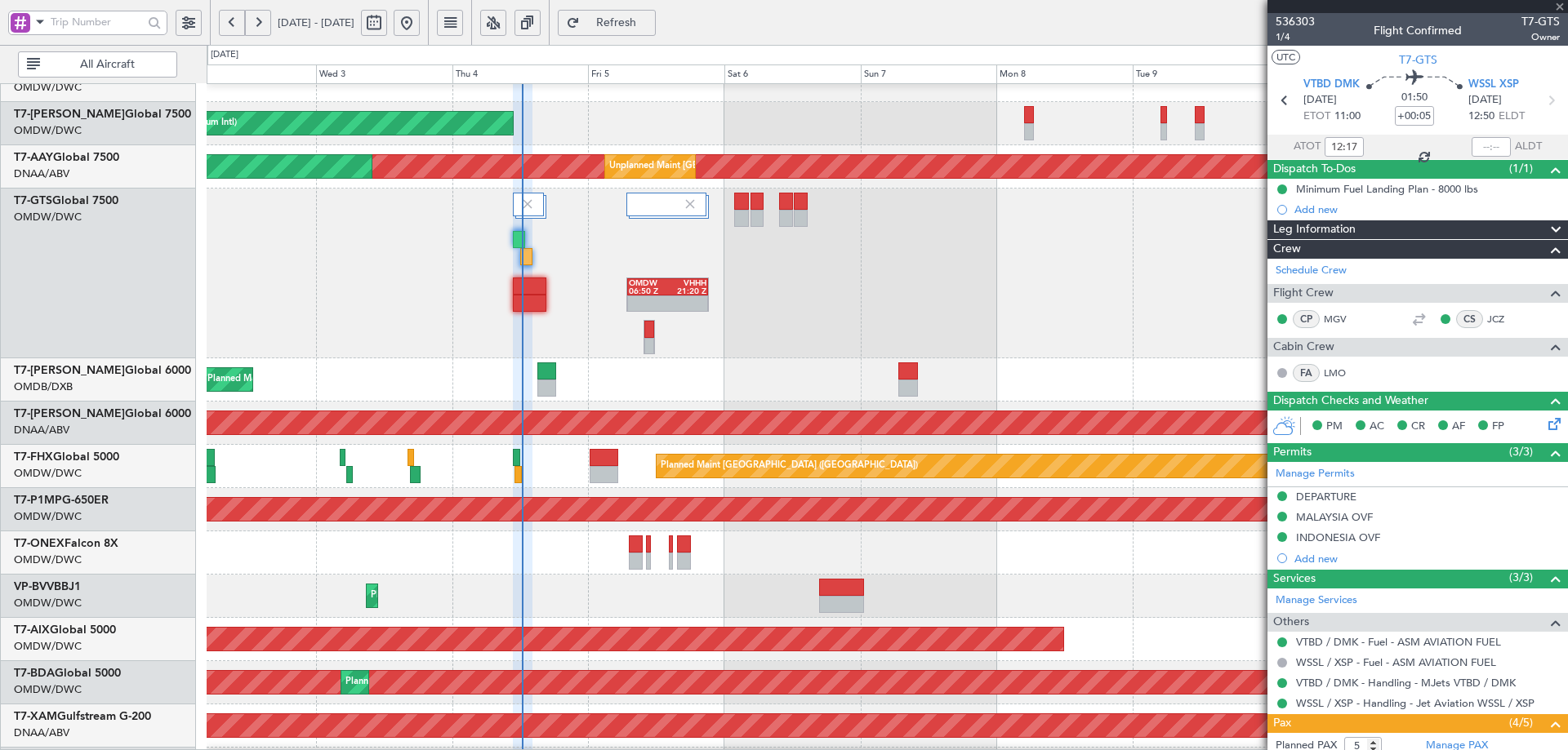
type input "+00:15"
type input "0"
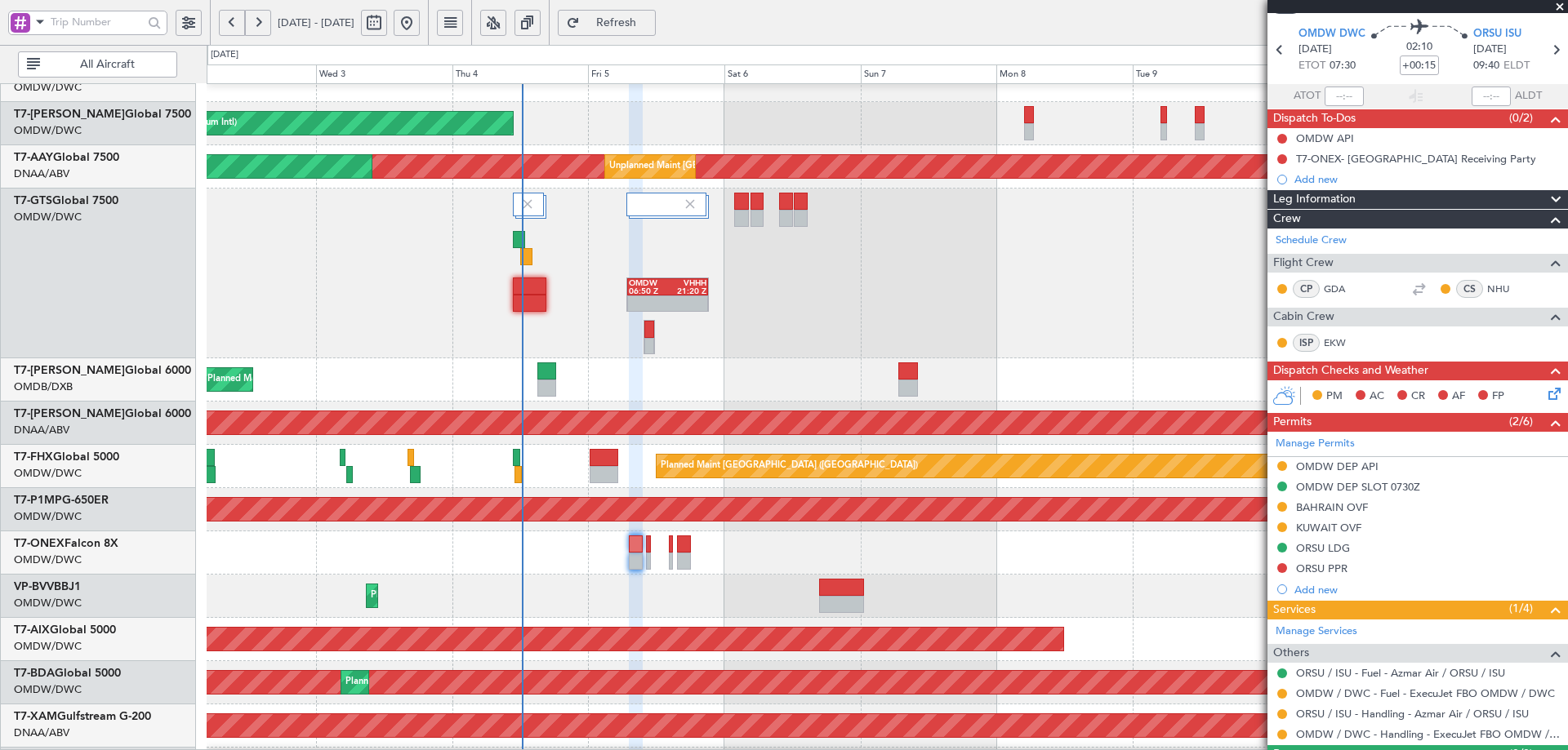
scroll to position [90, 0]
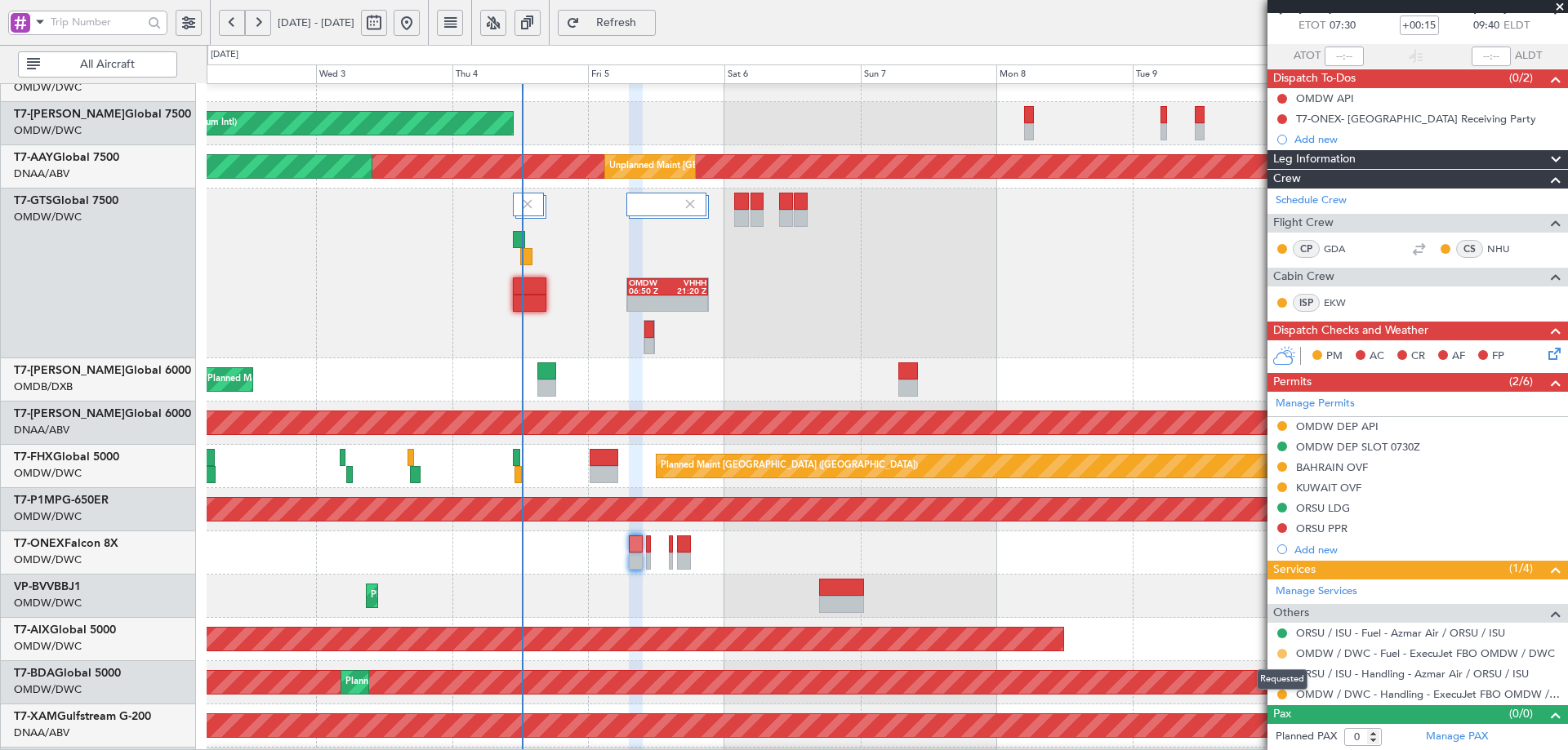
click at [1280, 651] on button at bounding box center [1283, 655] width 10 height 10
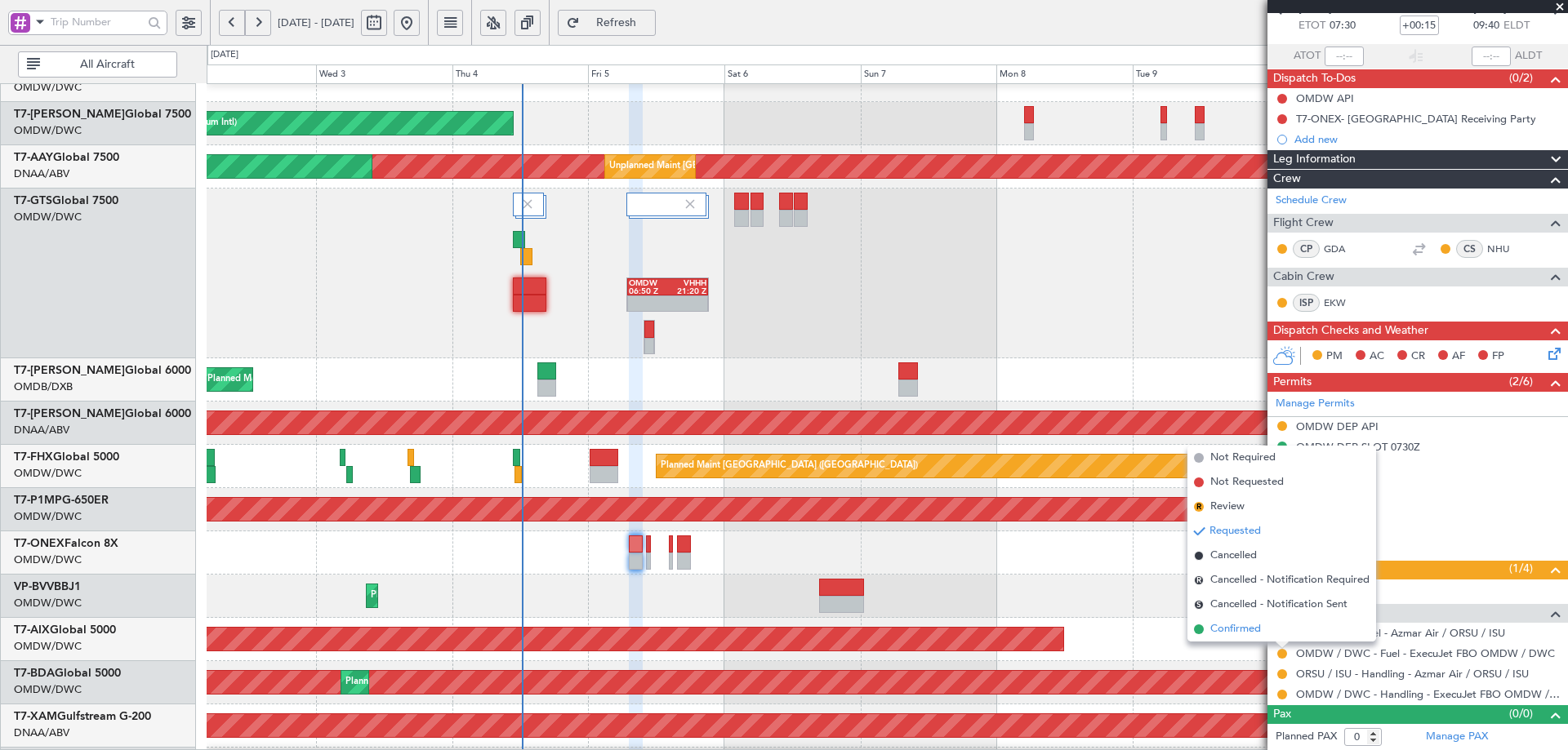
click at [1251, 632] on span "Confirmed" at bounding box center [1235, 630] width 51 height 16
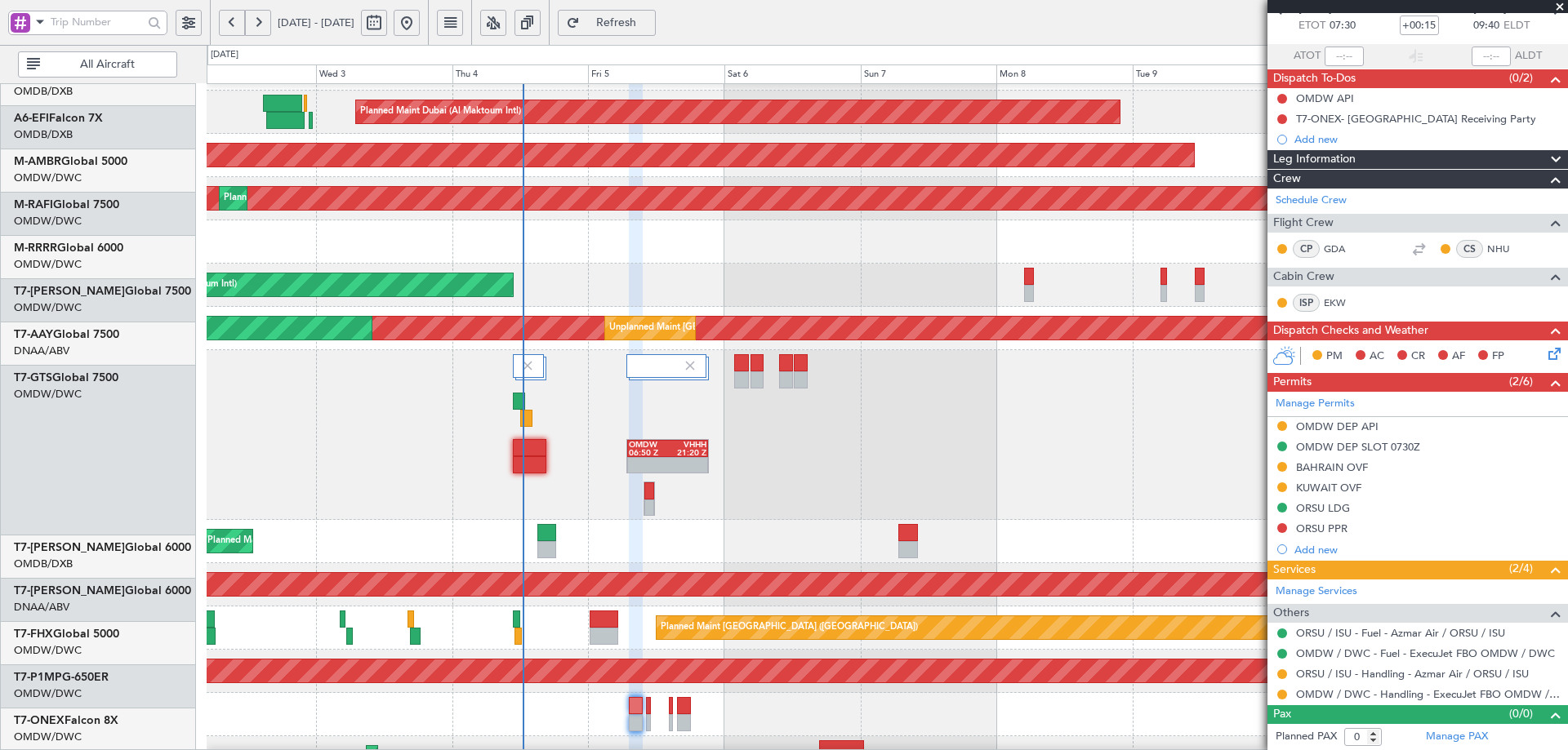
scroll to position [84, 0]
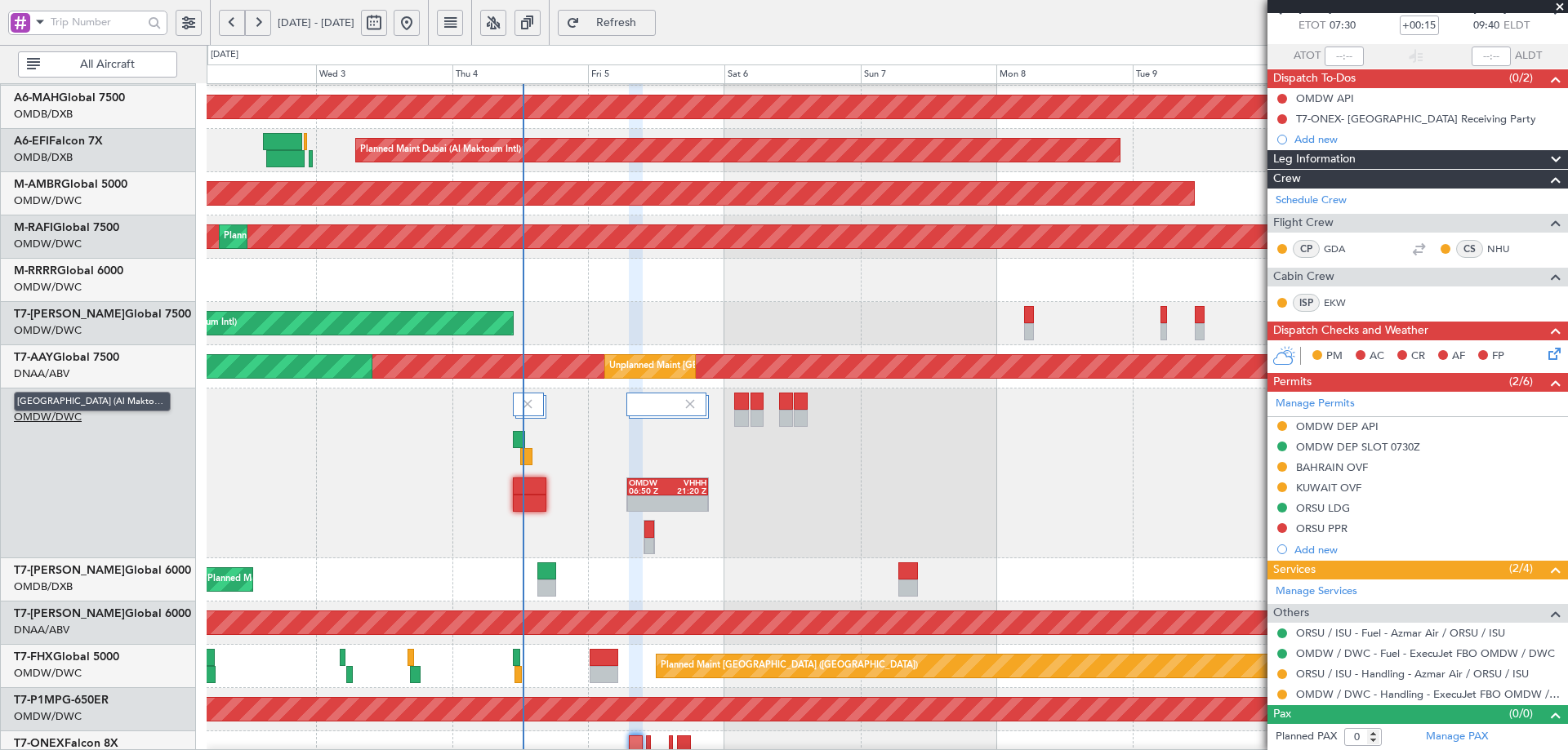
click at [108, 402] on span "[GEOGRAPHIC_DATA] (Al Maktoum Intl)" at bounding box center [92, 402] width 157 height 21
click at [111, 397] on link "T7-GTS Global 7500" at bounding box center [66, 401] width 104 height 12
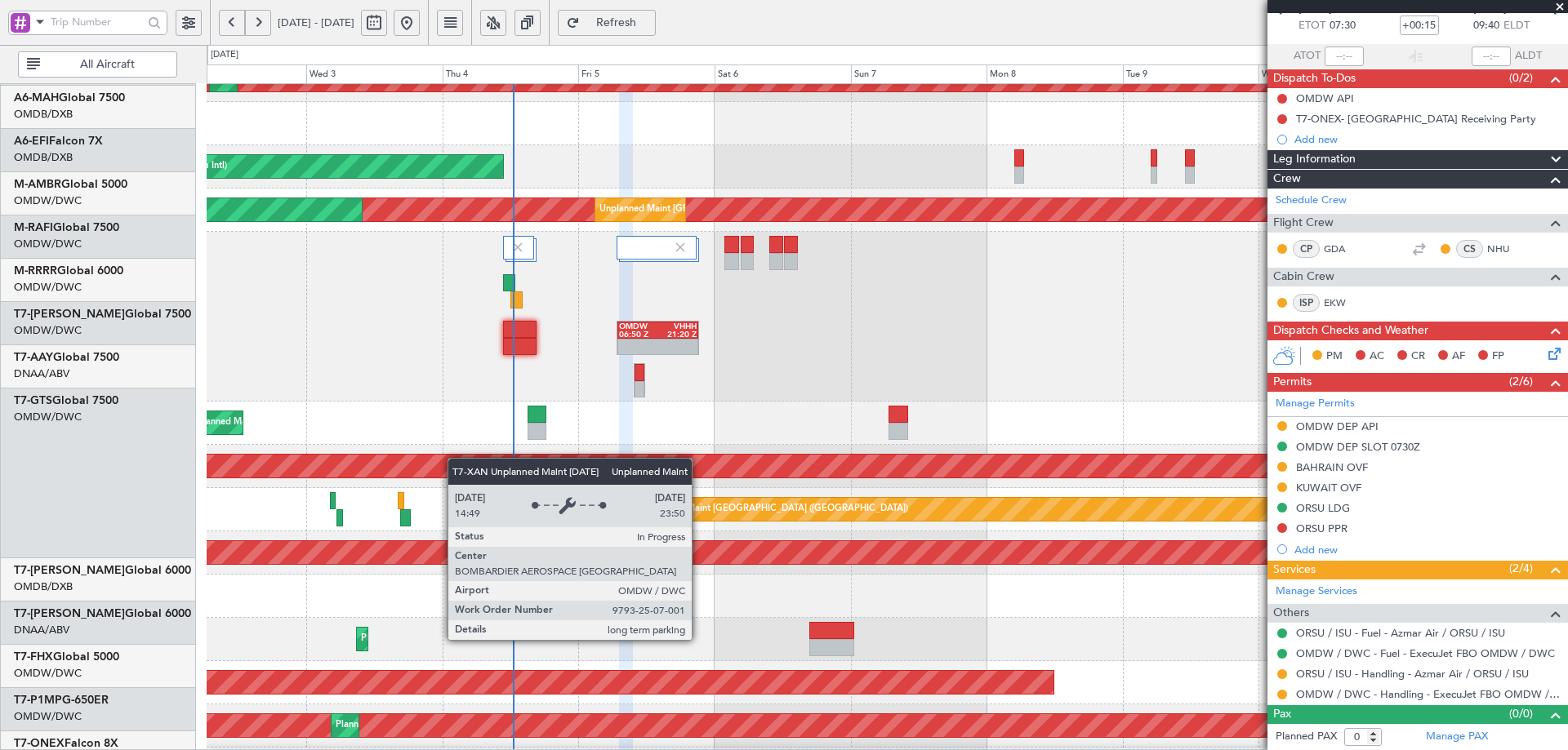
scroll to position [245, 0]
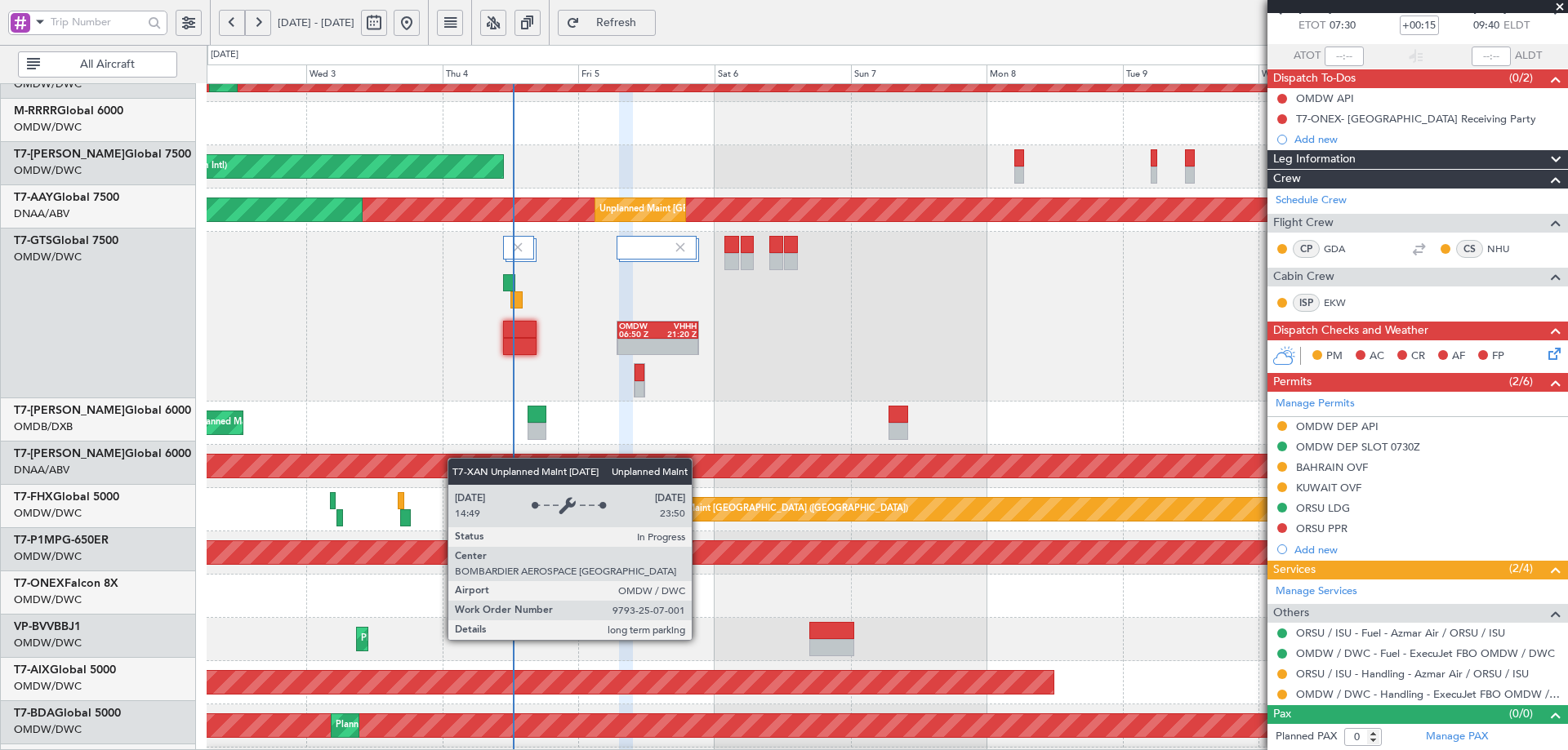
click at [456, 455] on div "Unplanned Maint [GEOGRAPHIC_DATA] (Al Maktoum Intl)" at bounding box center [887, 466] width 4082 height 23
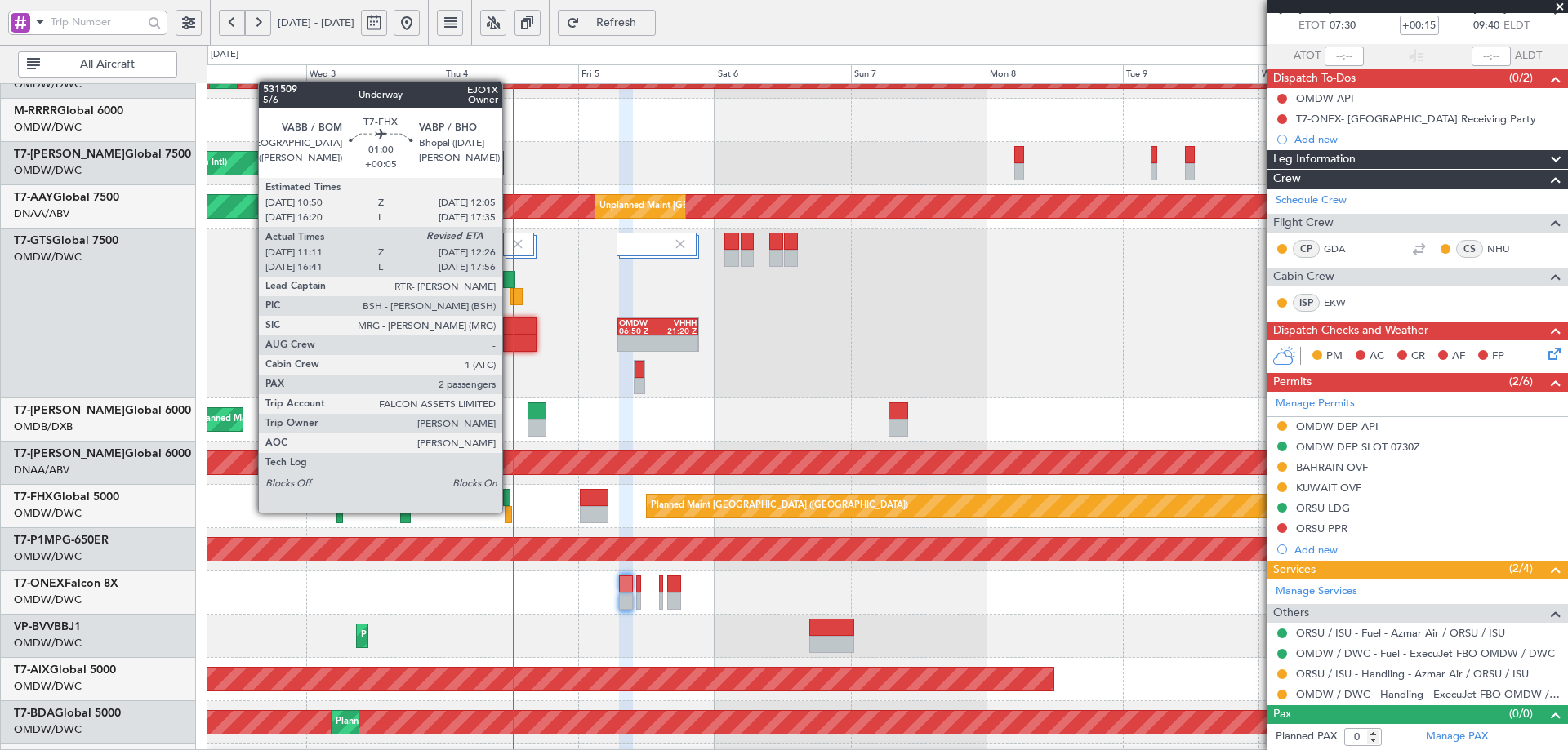
click at [510, 513] on div at bounding box center [508, 515] width 7 height 17
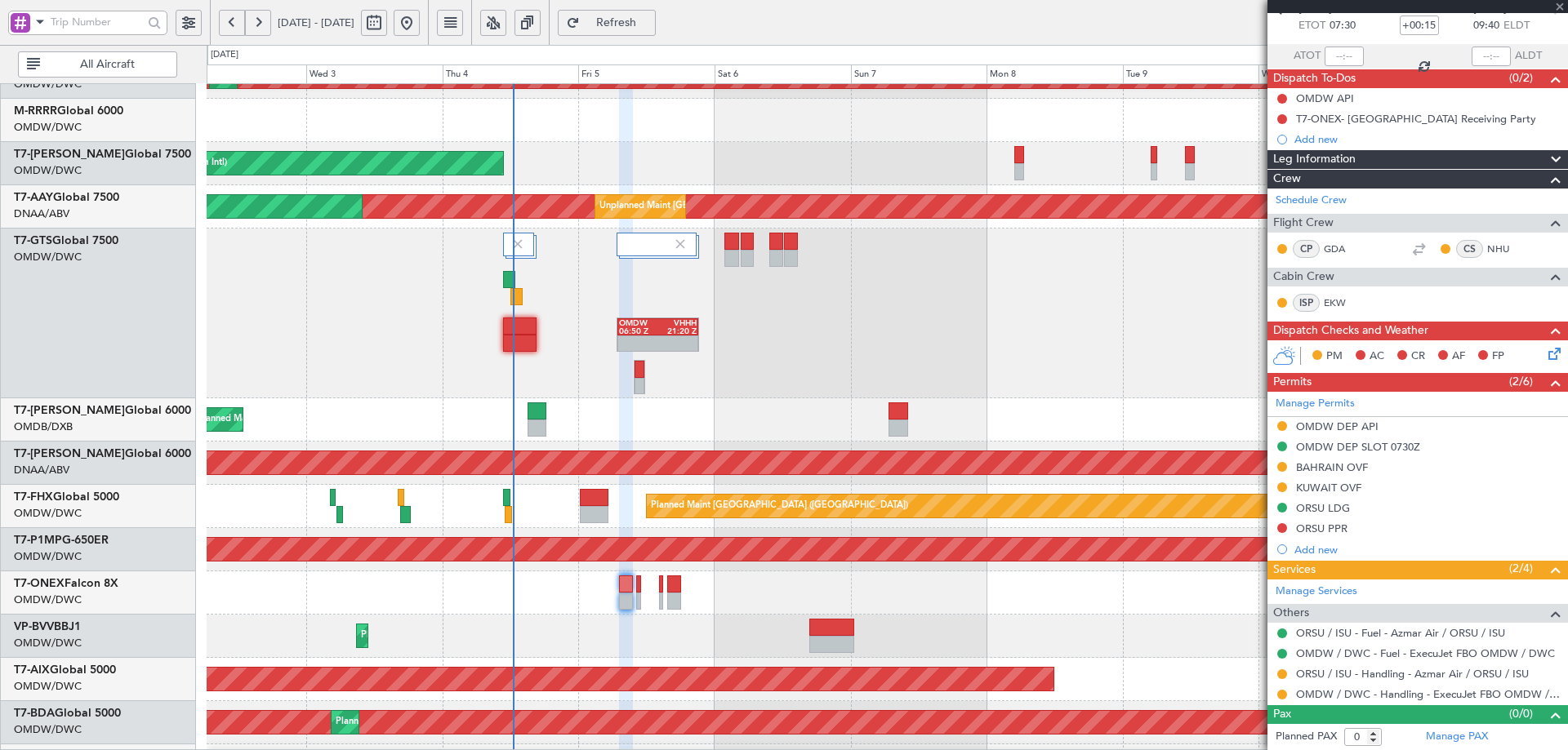
type input "+00:05"
type input "11:21"
type input "2"
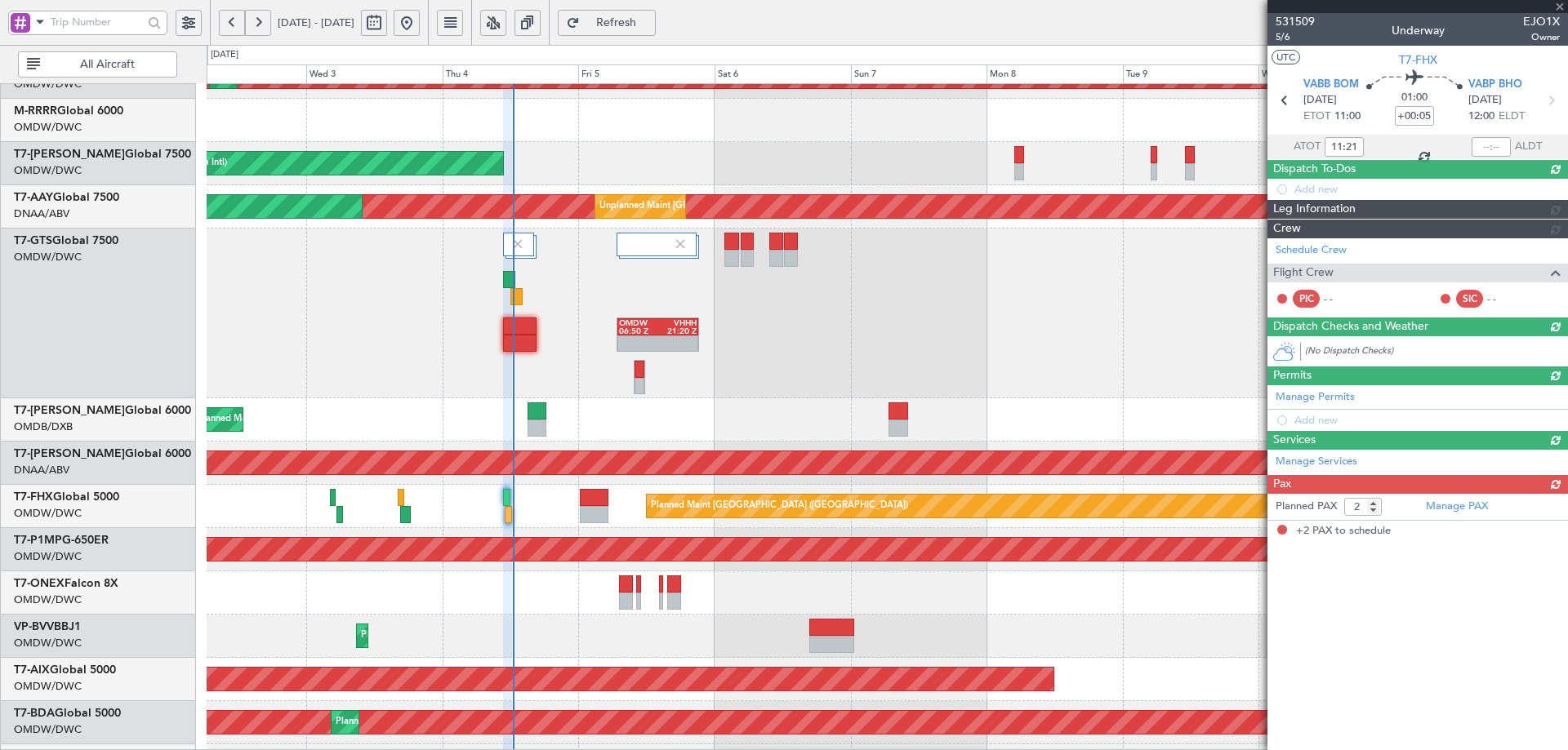
scroll to position [0, 0]
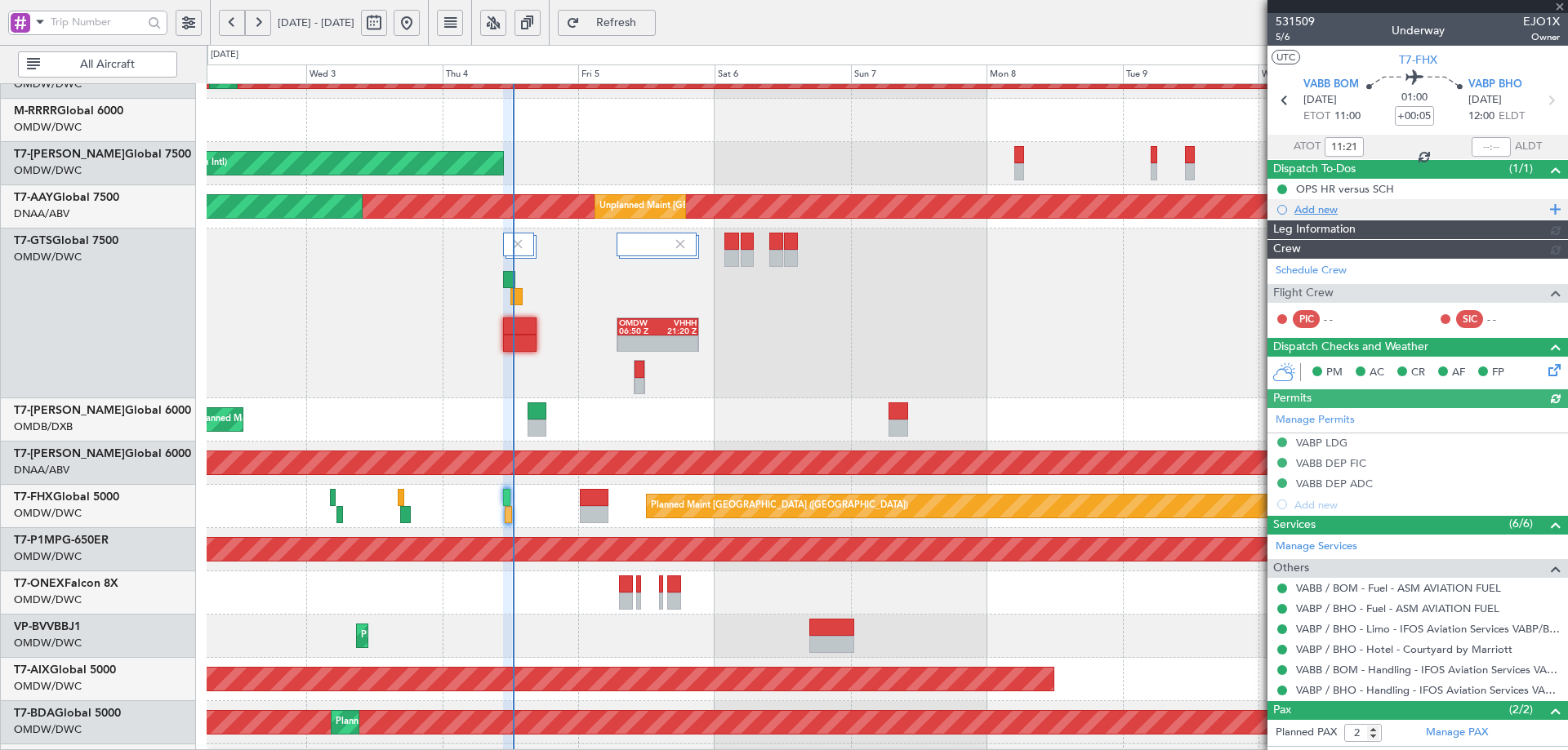
type input "[PERSON_NAME] (ANI)"
type input "7051"
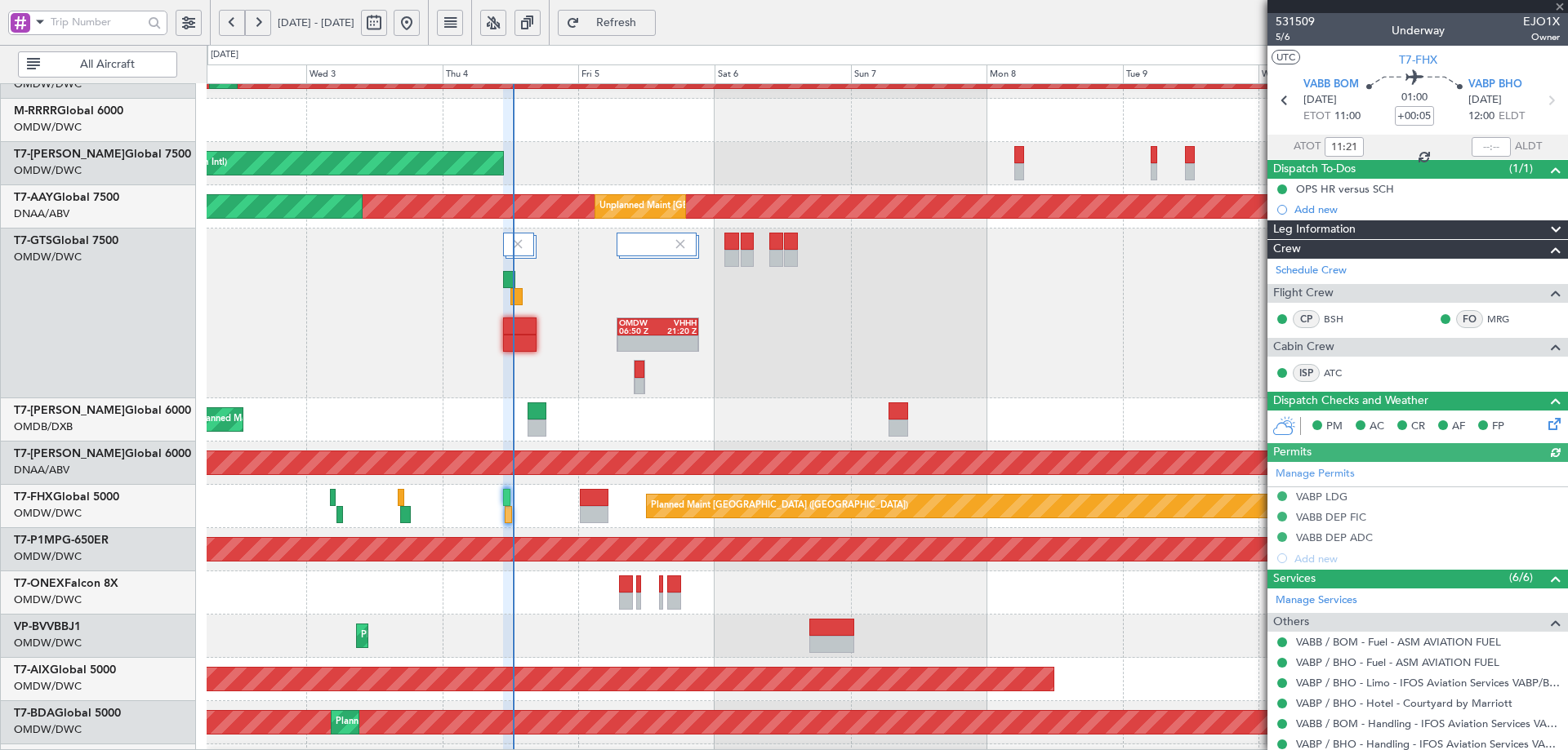
click at [1479, 145] on div at bounding box center [1490, 147] width 39 height 20
click at [1481, 147] on input "text" at bounding box center [1490, 147] width 39 height 20
type input "12:29"
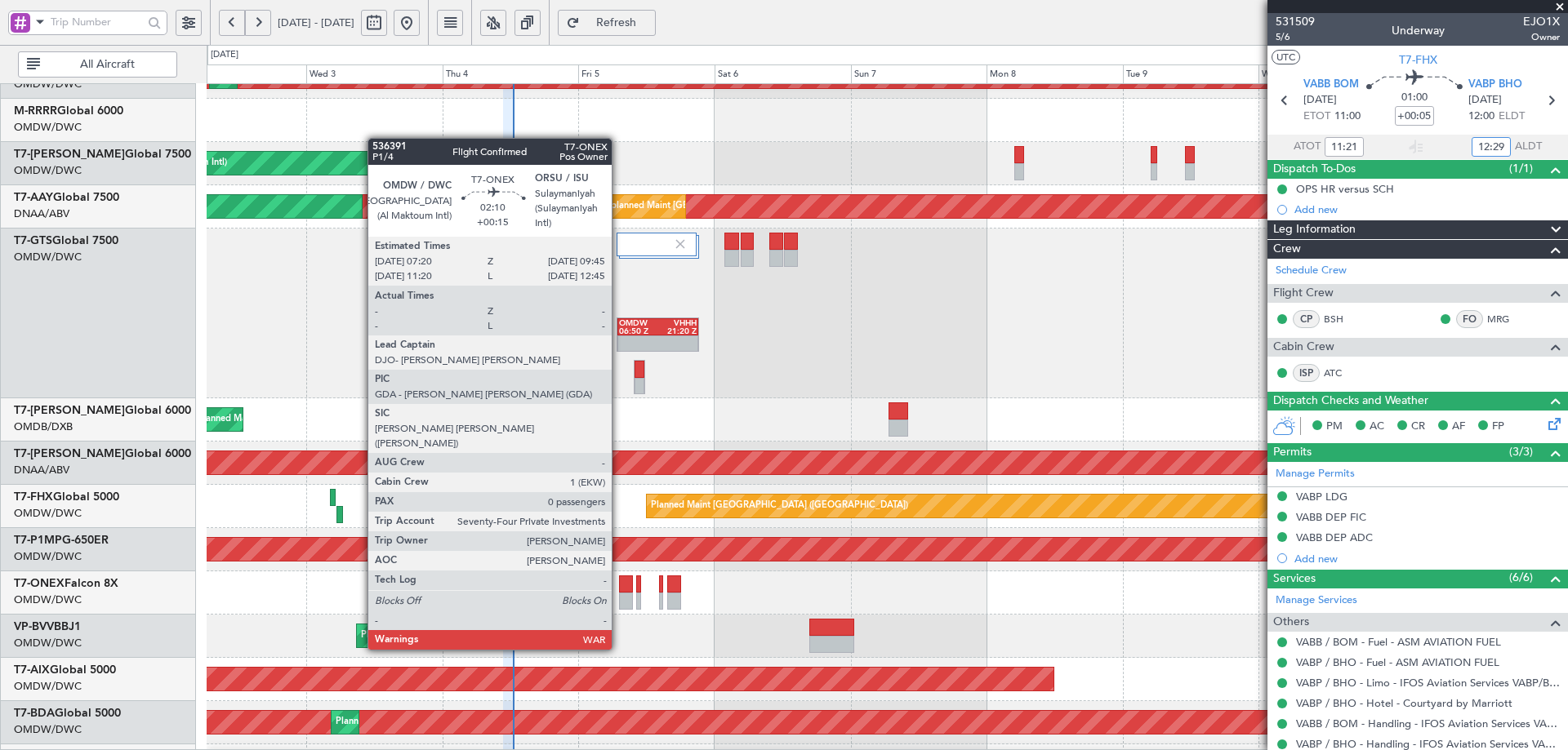
click at [620, 589] on div at bounding box center [626, 584] width 14 height 17
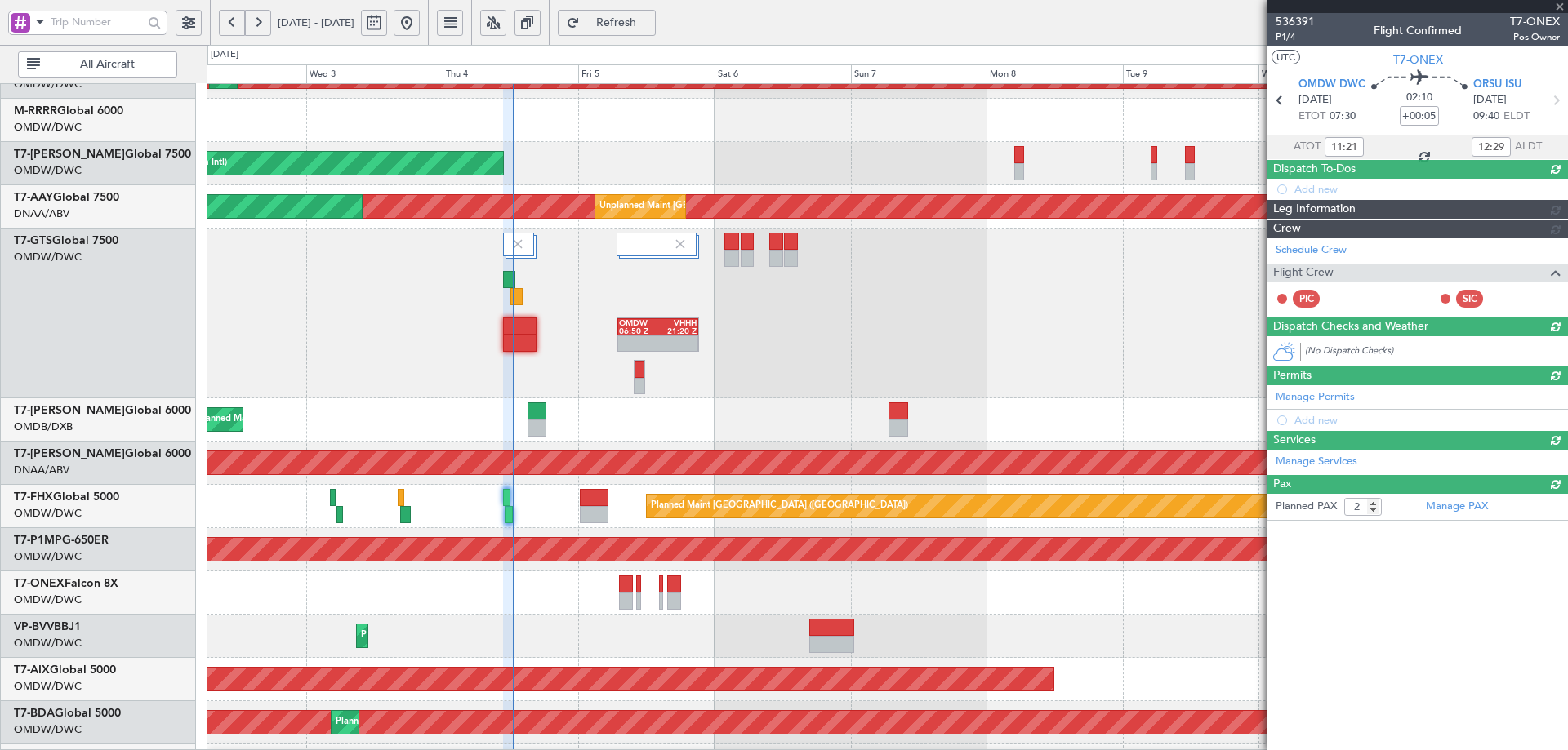
type input "+00:15"
type input "0"
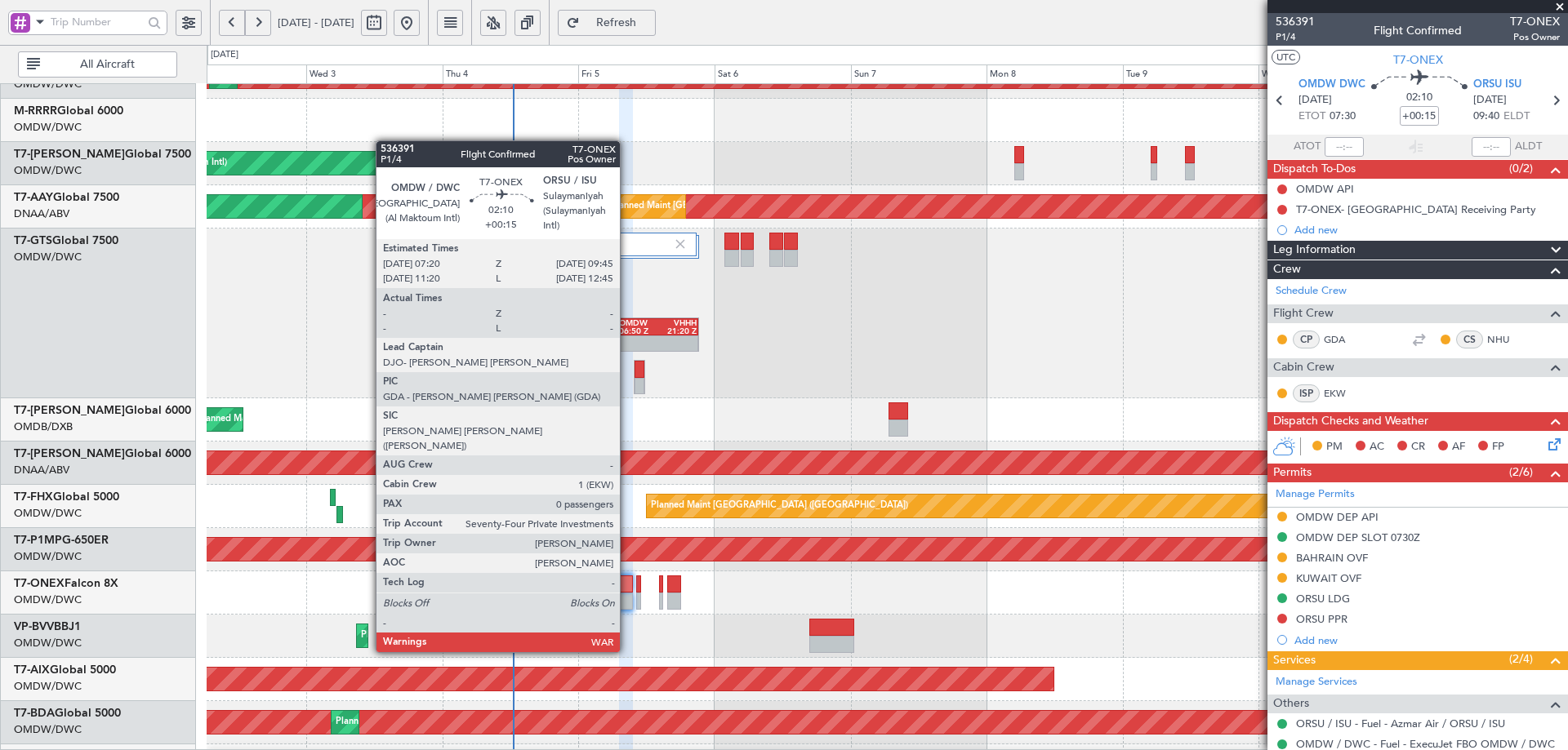
click at [627, 592] on div at bounding box center [626, 584] width 14 height 17
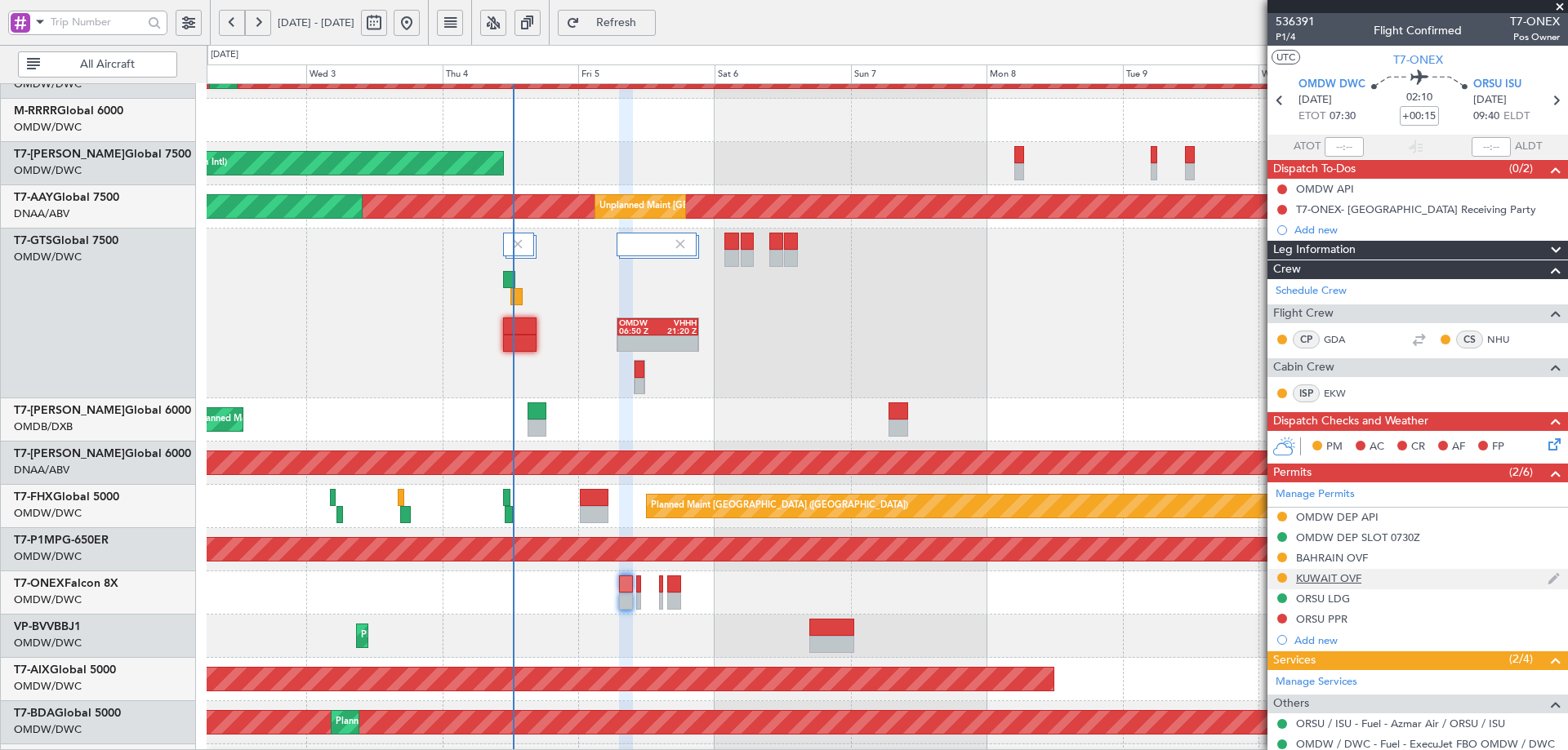
click at [1318, 577] on div "KUWAIT OVF" at bounding box center [1330, 578] width 66 height 14
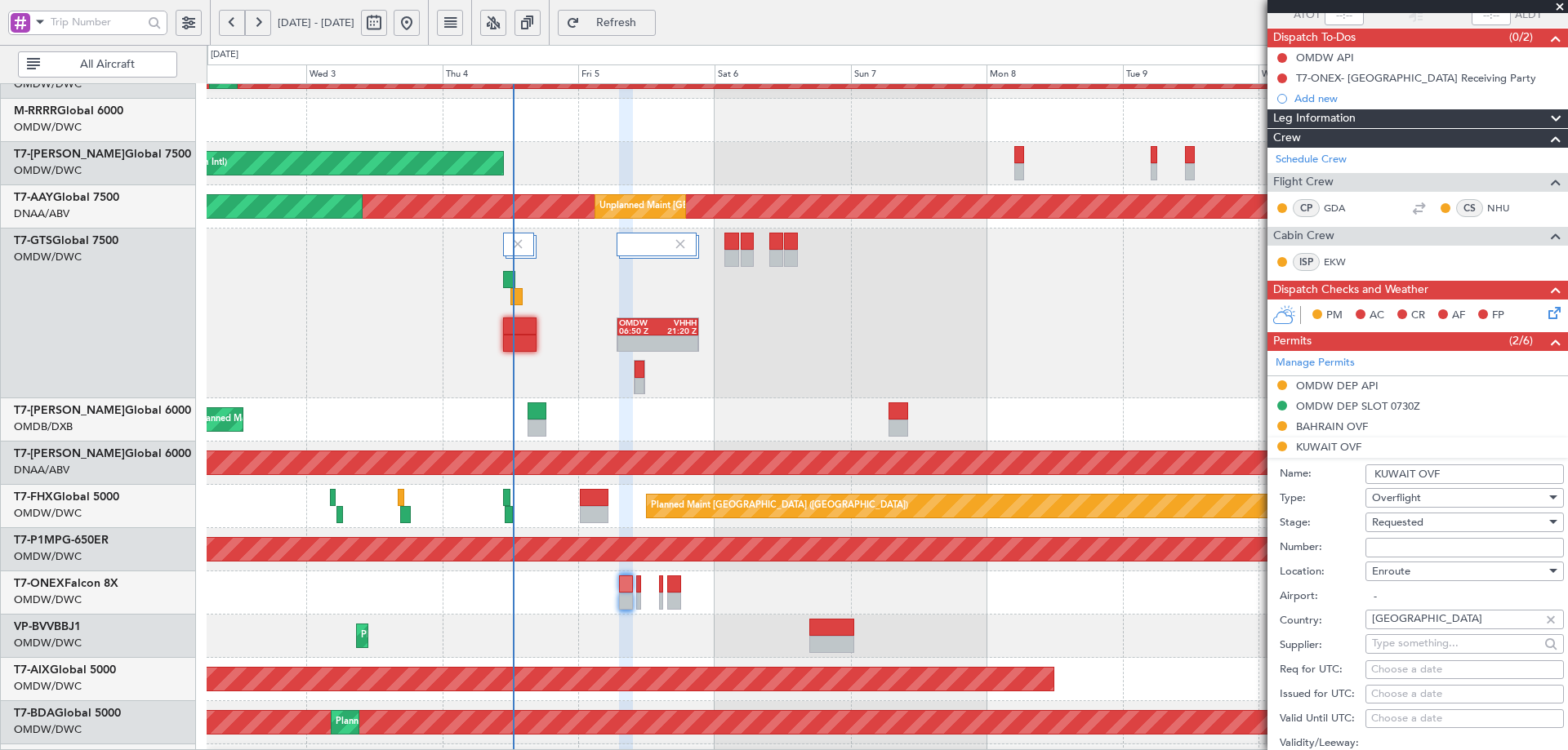
scroll to position [408, 0]
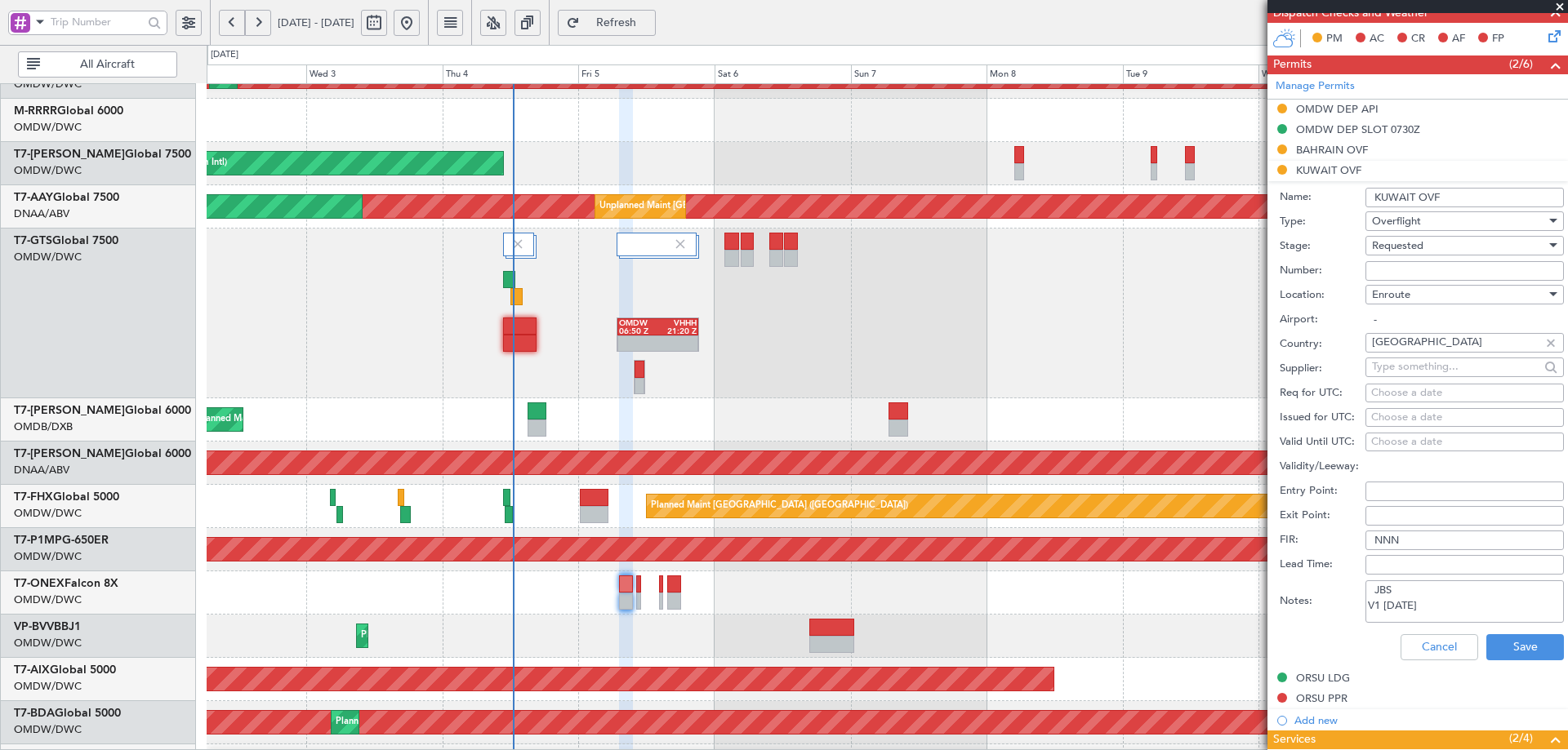
click at [1392, 265] on input "Number:" at bounding box center [1465, 271] width 199 height 20
paste input "7643-ATO/25"
type input "7643-ATO/25"
click at [1407, 249] on span "Requested" at bounding box center [1398, 245] width 52 height 15
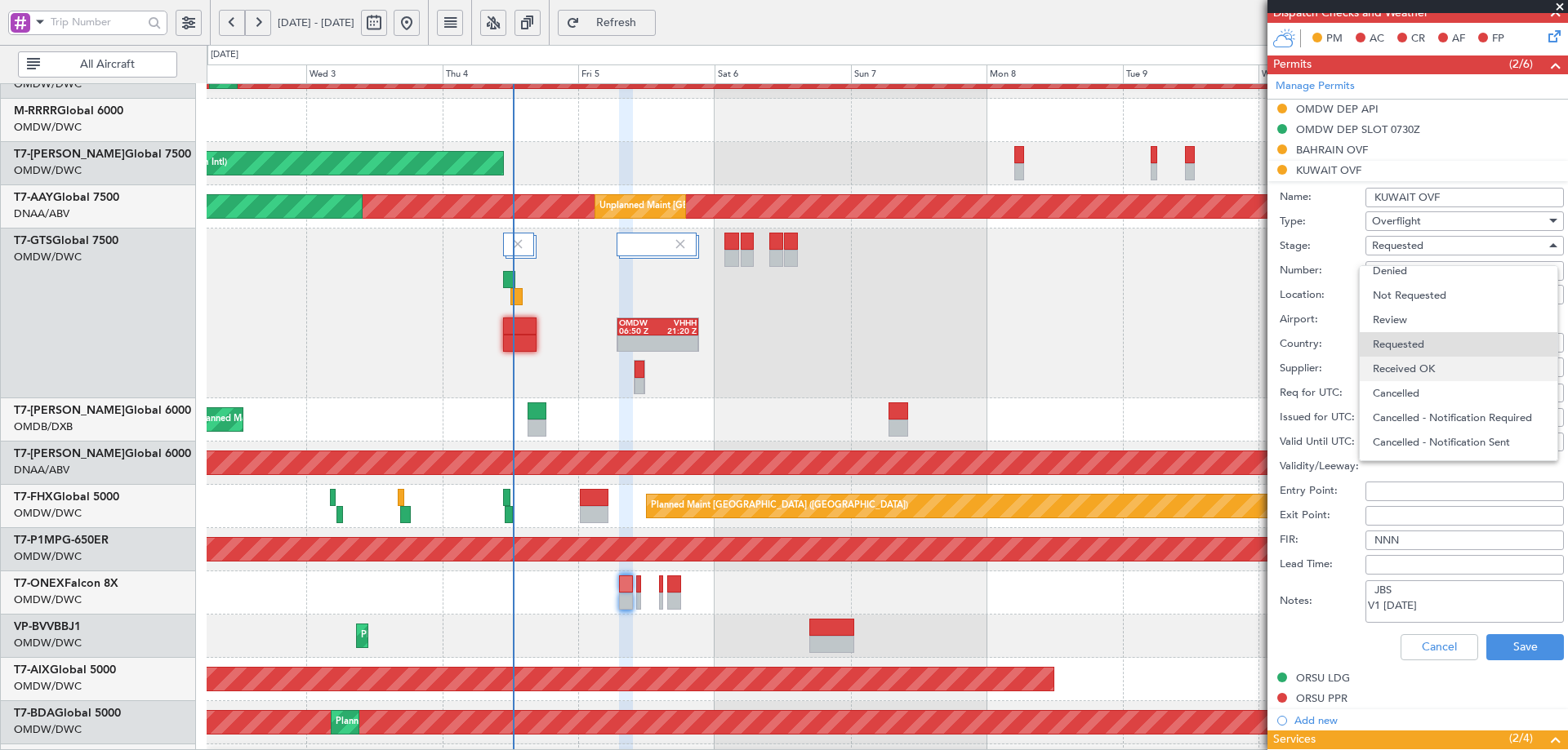
click at [1407, 368] on span "Received OK" at bounding box center [1459, 369] width 172 height 25
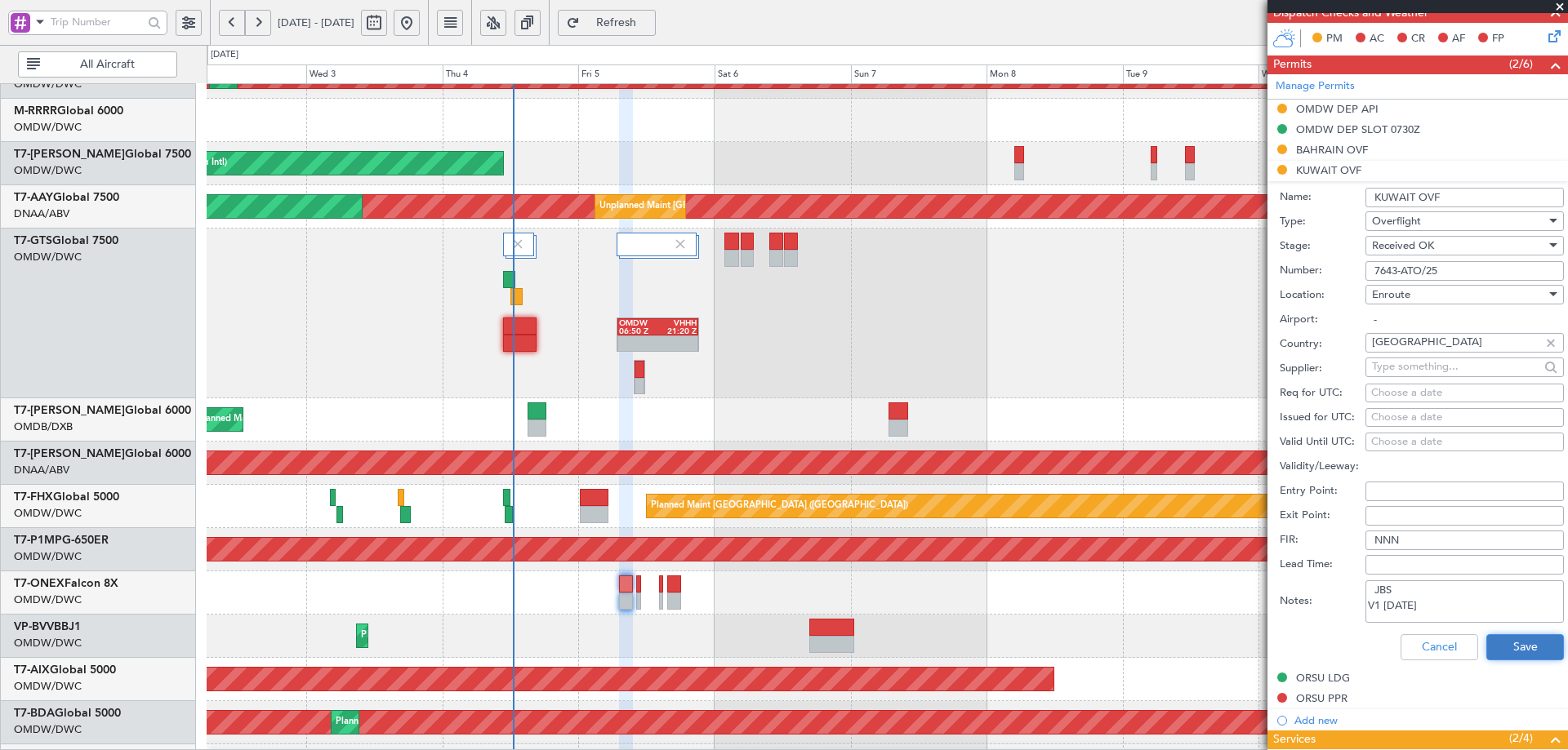
click at [1531, 645] on button "Save" at bounding box center [1525, 648] width 78 height 26
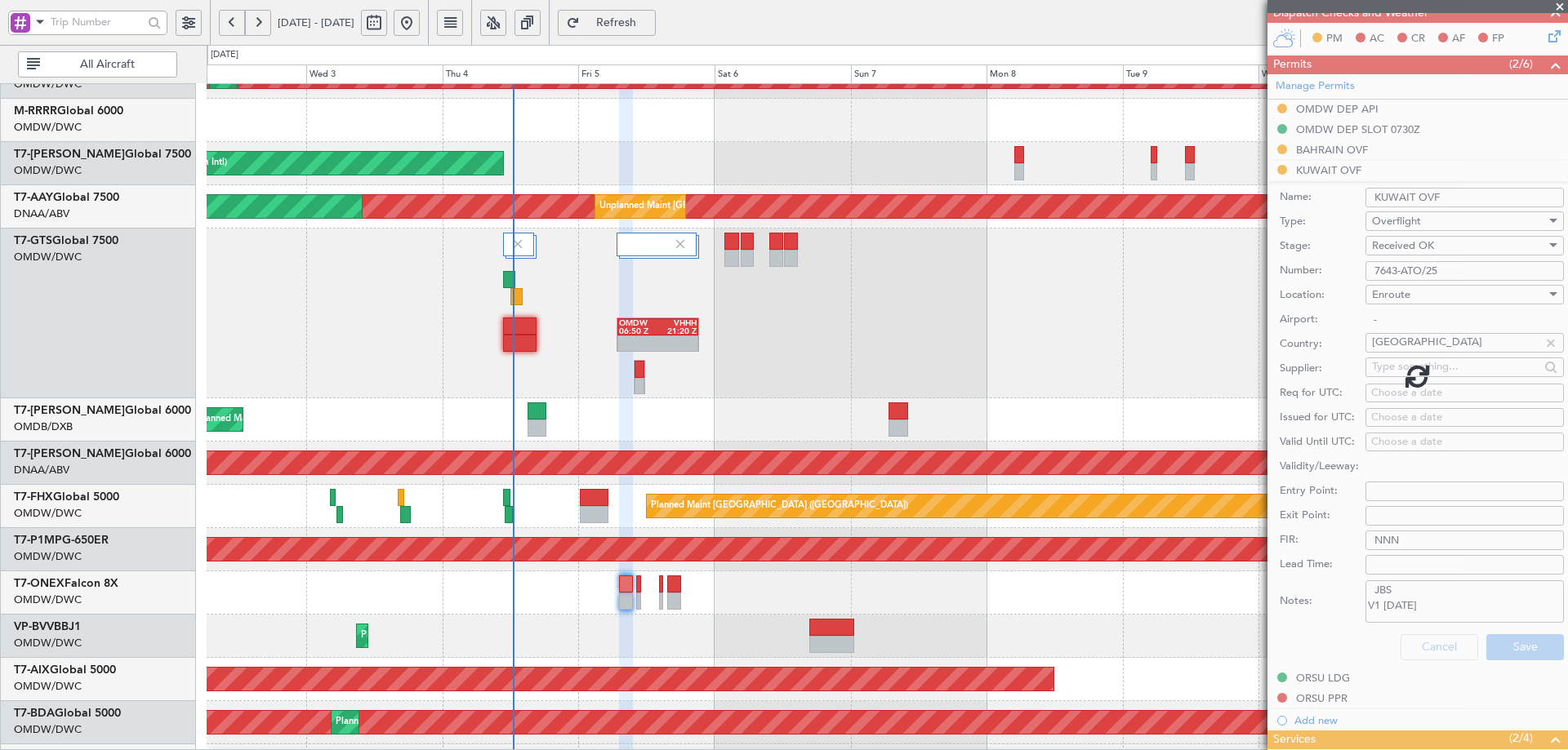
scroll to position [90, 0]
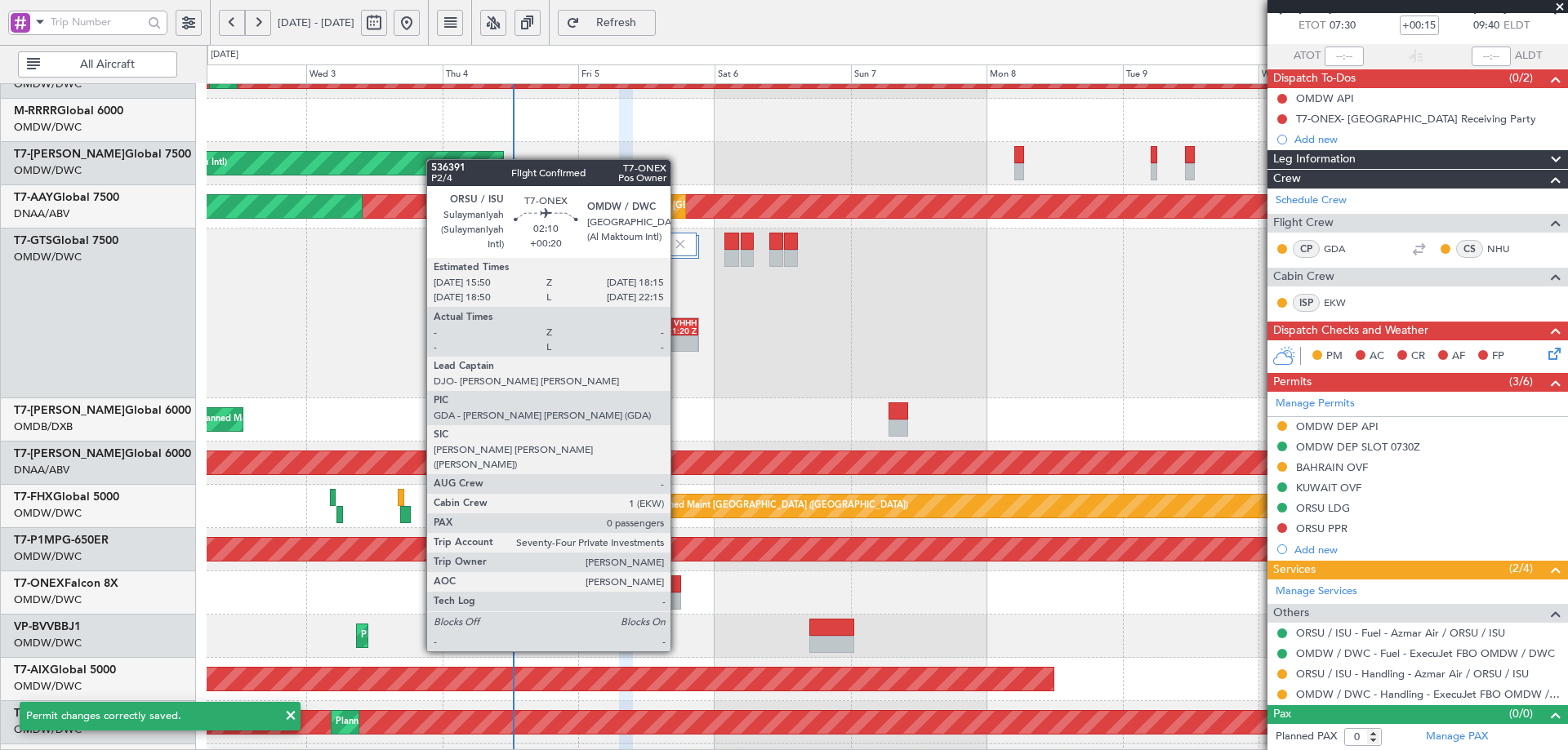
click at [678, 591] on div at bounding box center [675, 584] width 14 height 17
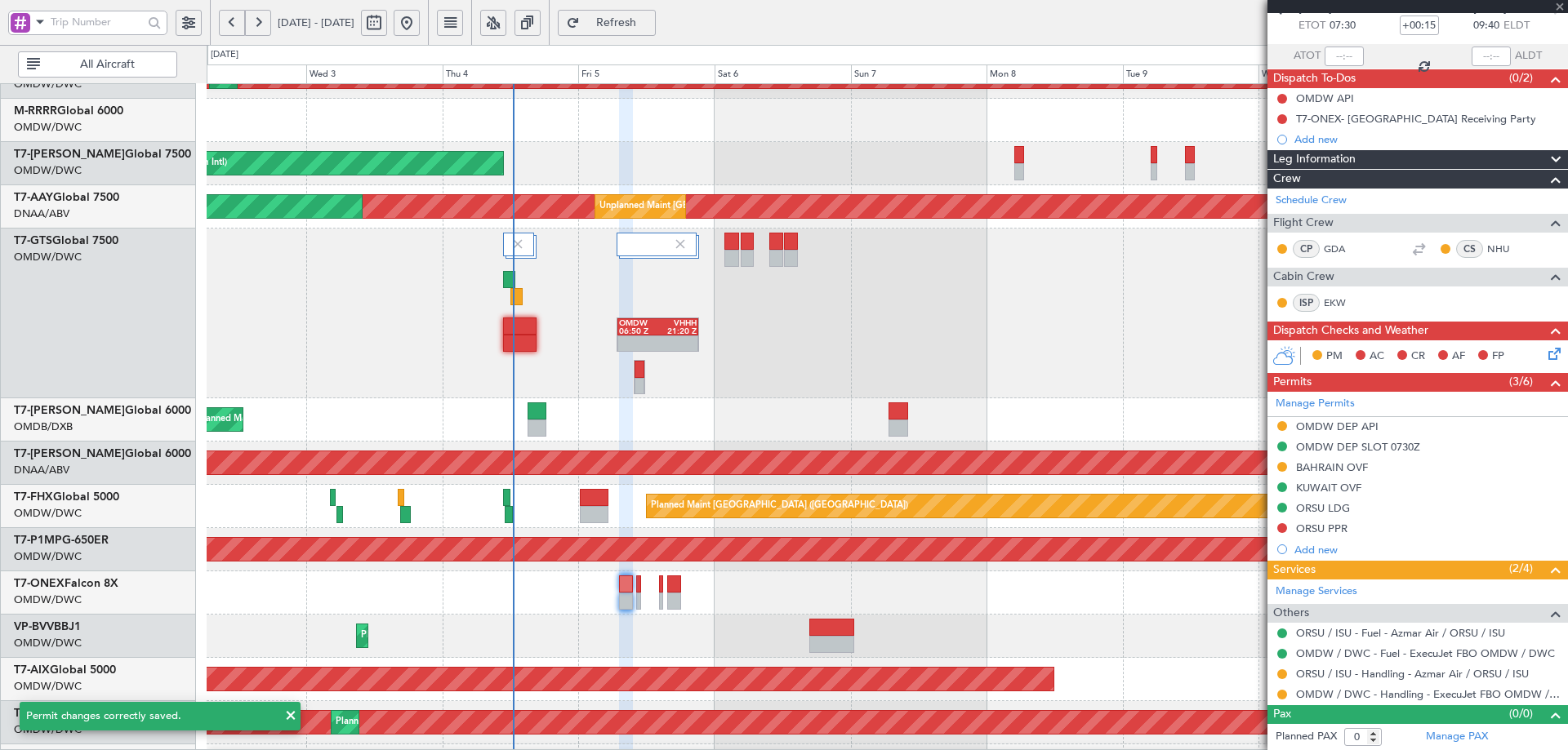
type input "+00:20"
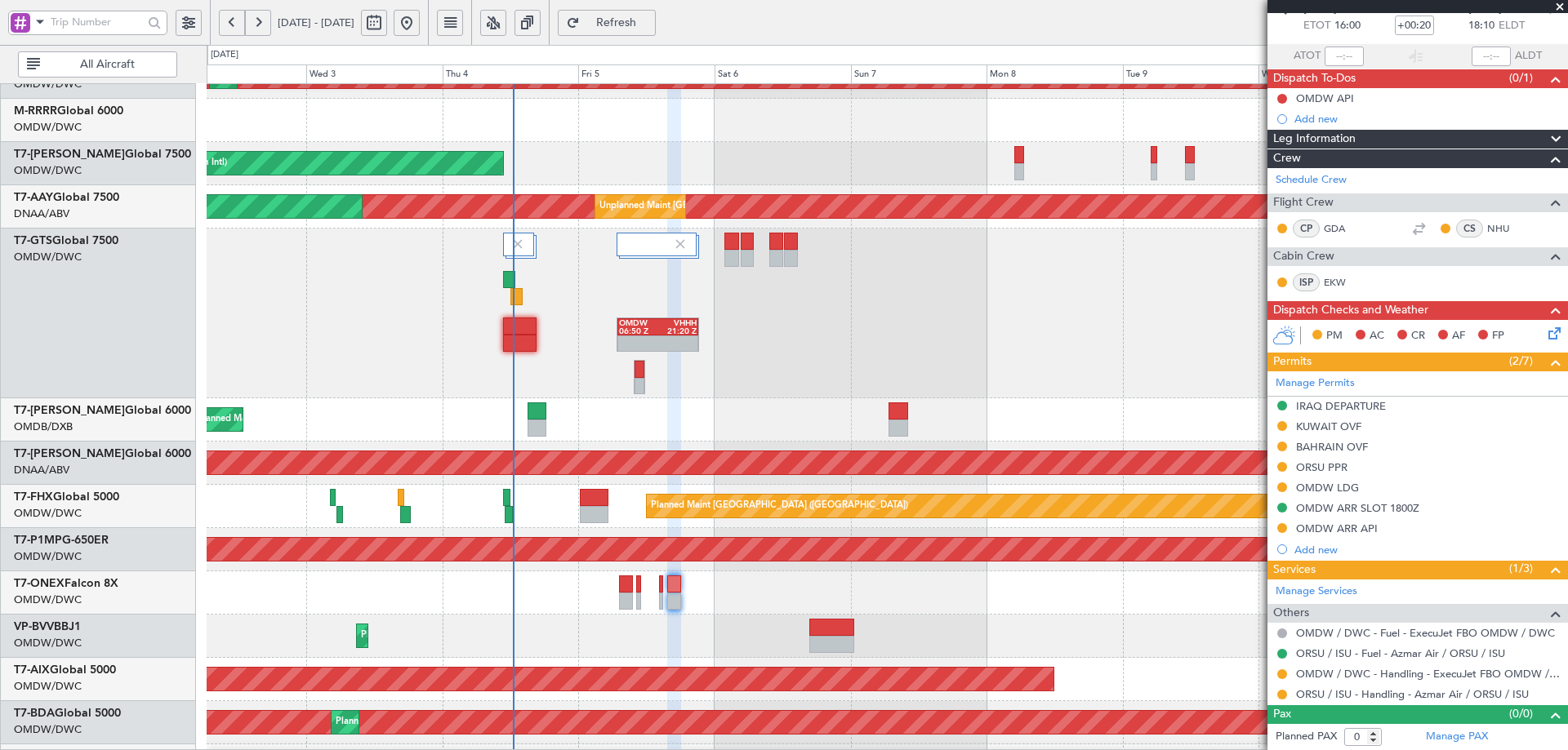
click at [1336, 428] on div "KUWAIT OVF" at bounding box center [1330, 427] width 66 height 14
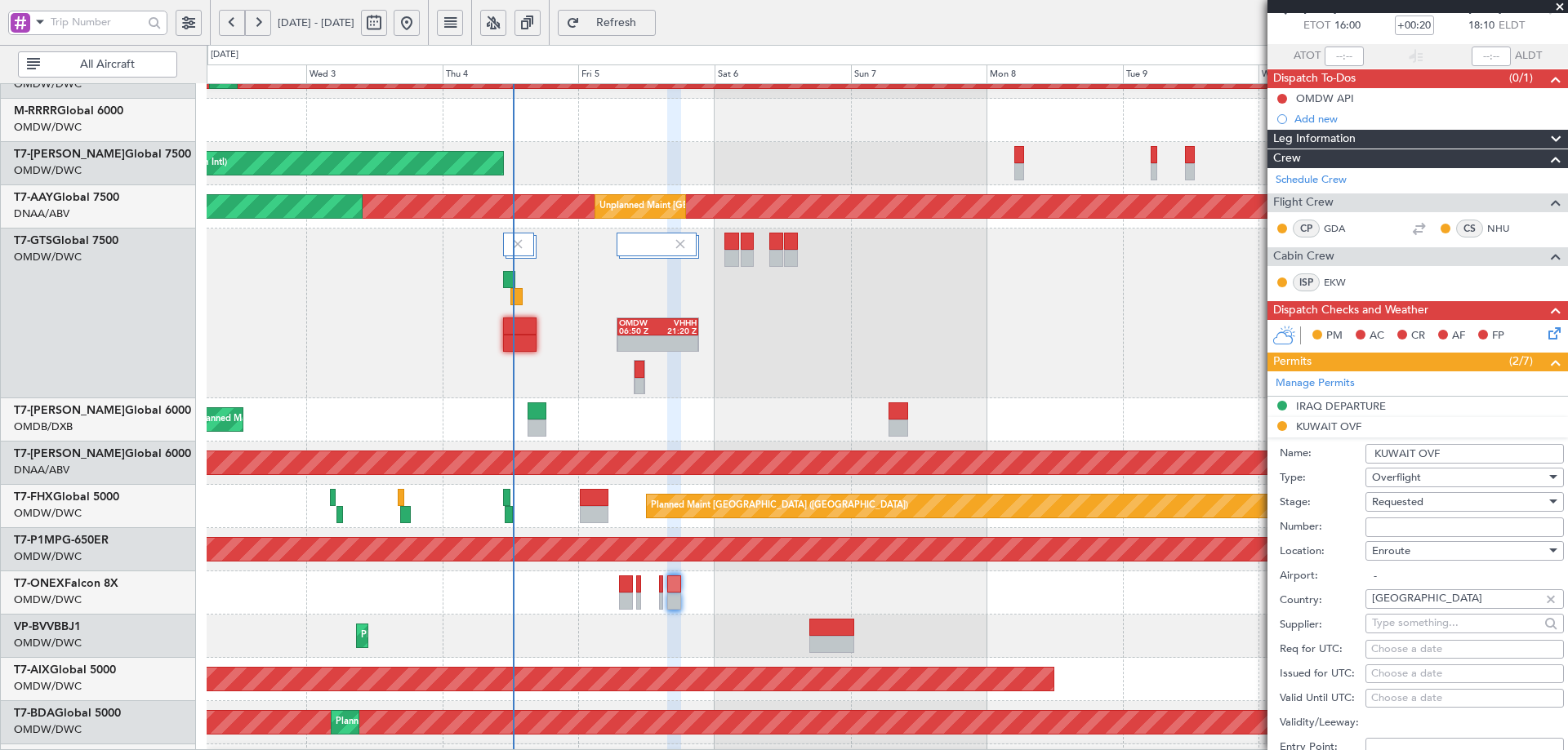
click at [1411, 531] on input "Number:" at bounding box center [1465, 527] width 199 height 20
paste input "7643-ATO/25"
type input "7643-ATO/25"
click at [1430, 501] on div "Requested" at bounding box center [1459, 502] width 174 height 25
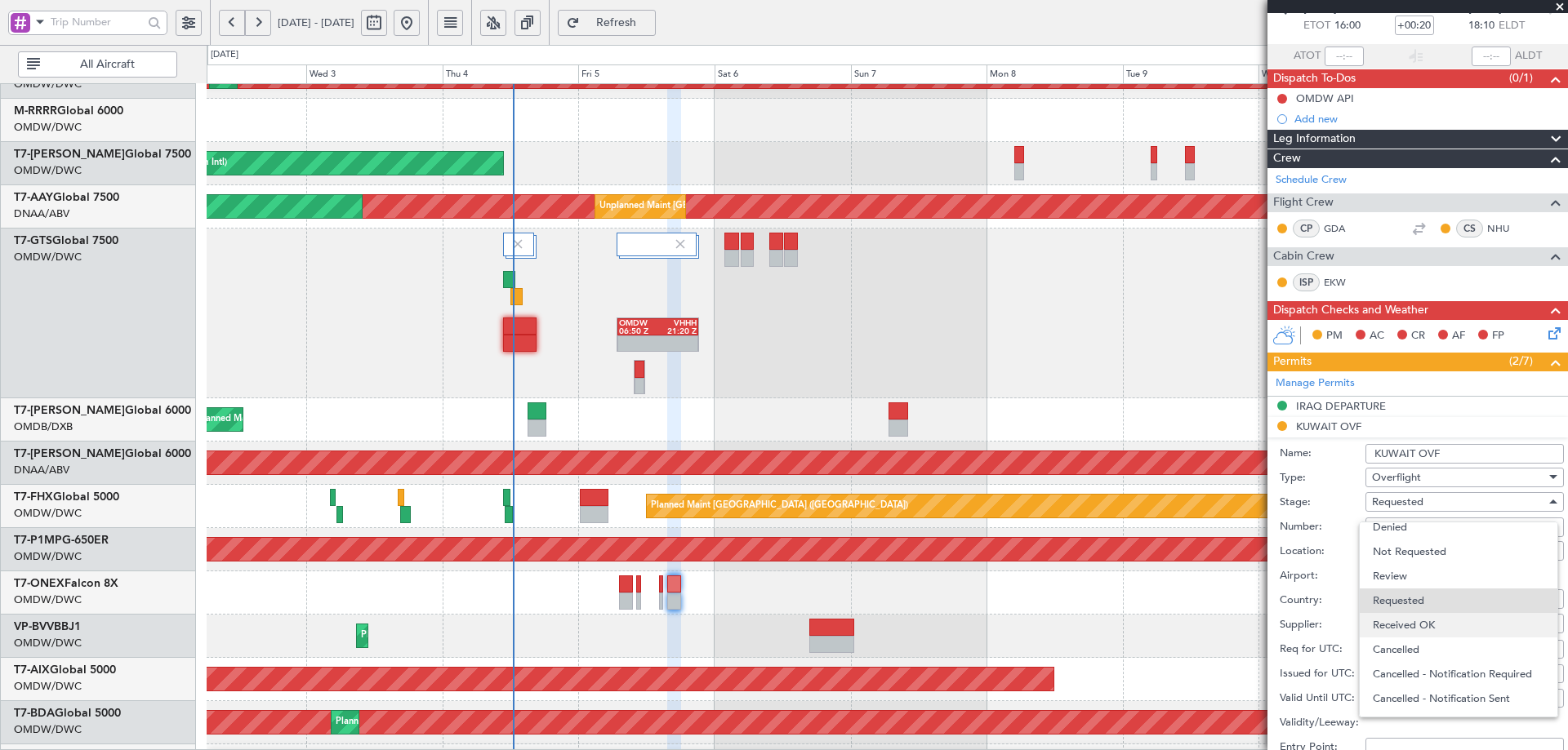
click at [1409, 622] on span "Received OK" at bounding box center [1459, 625] width 172 height 25
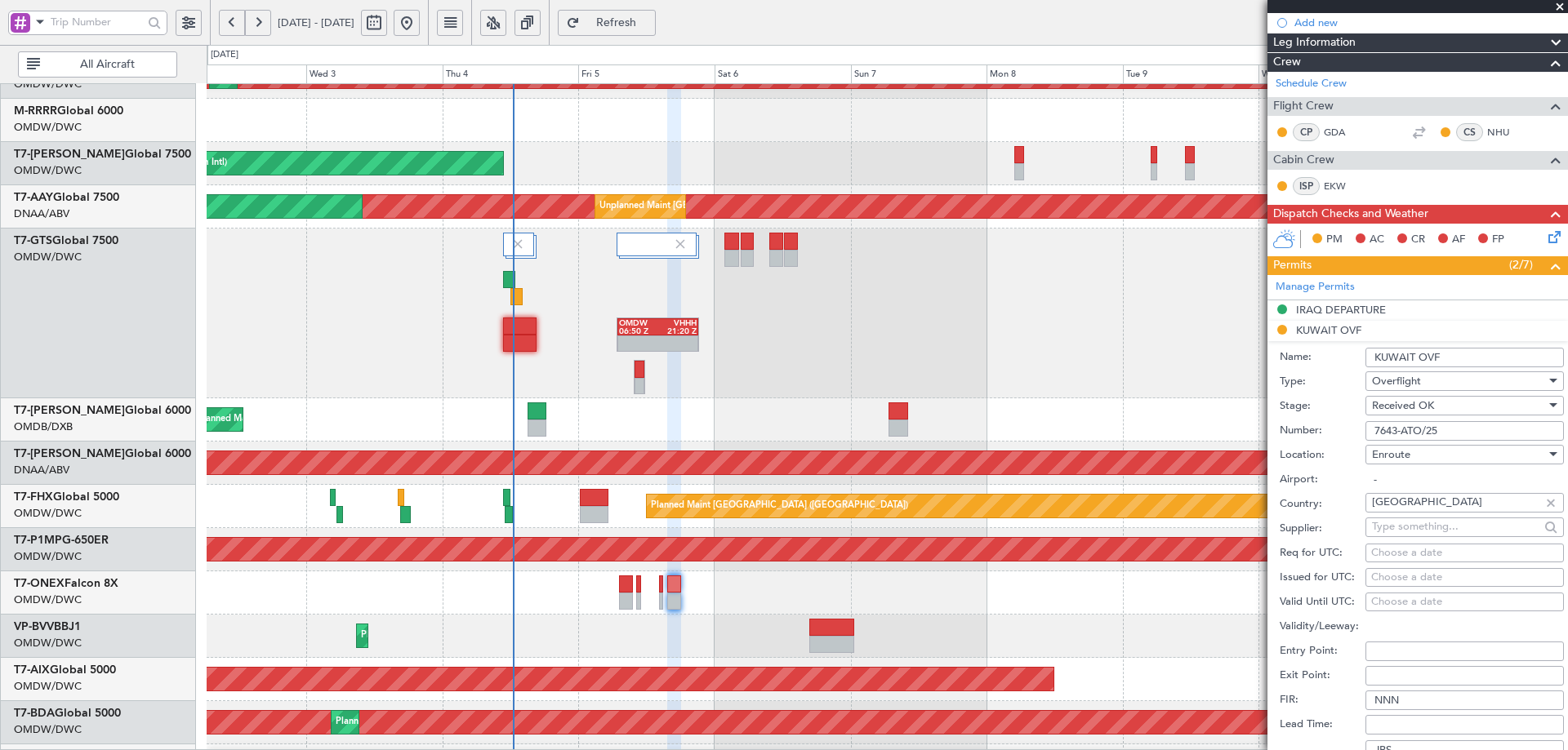
scroll to position [417, 0]
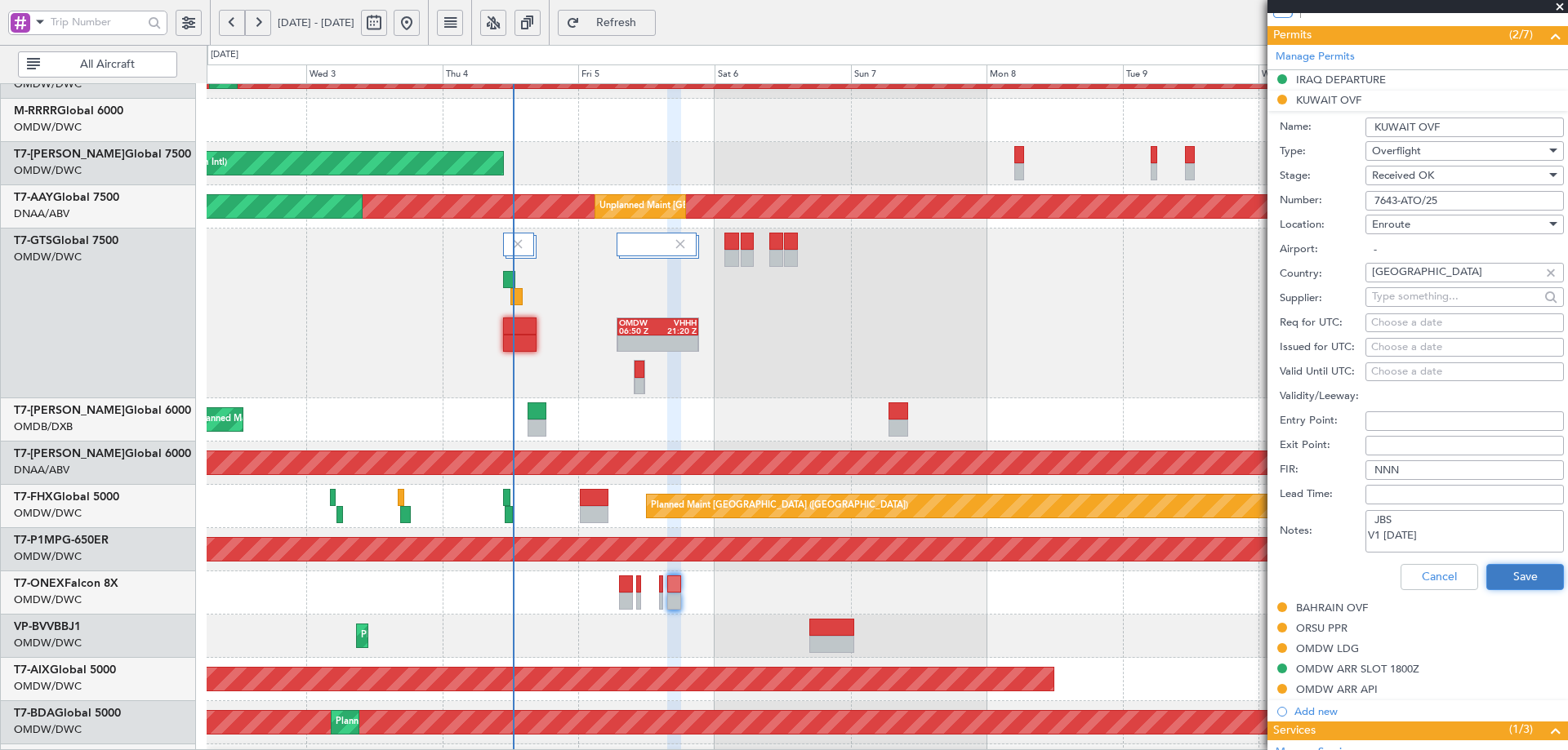
click at [1496, 576] on button "Save" at bounding box center [1525, 577] width 78 height 26
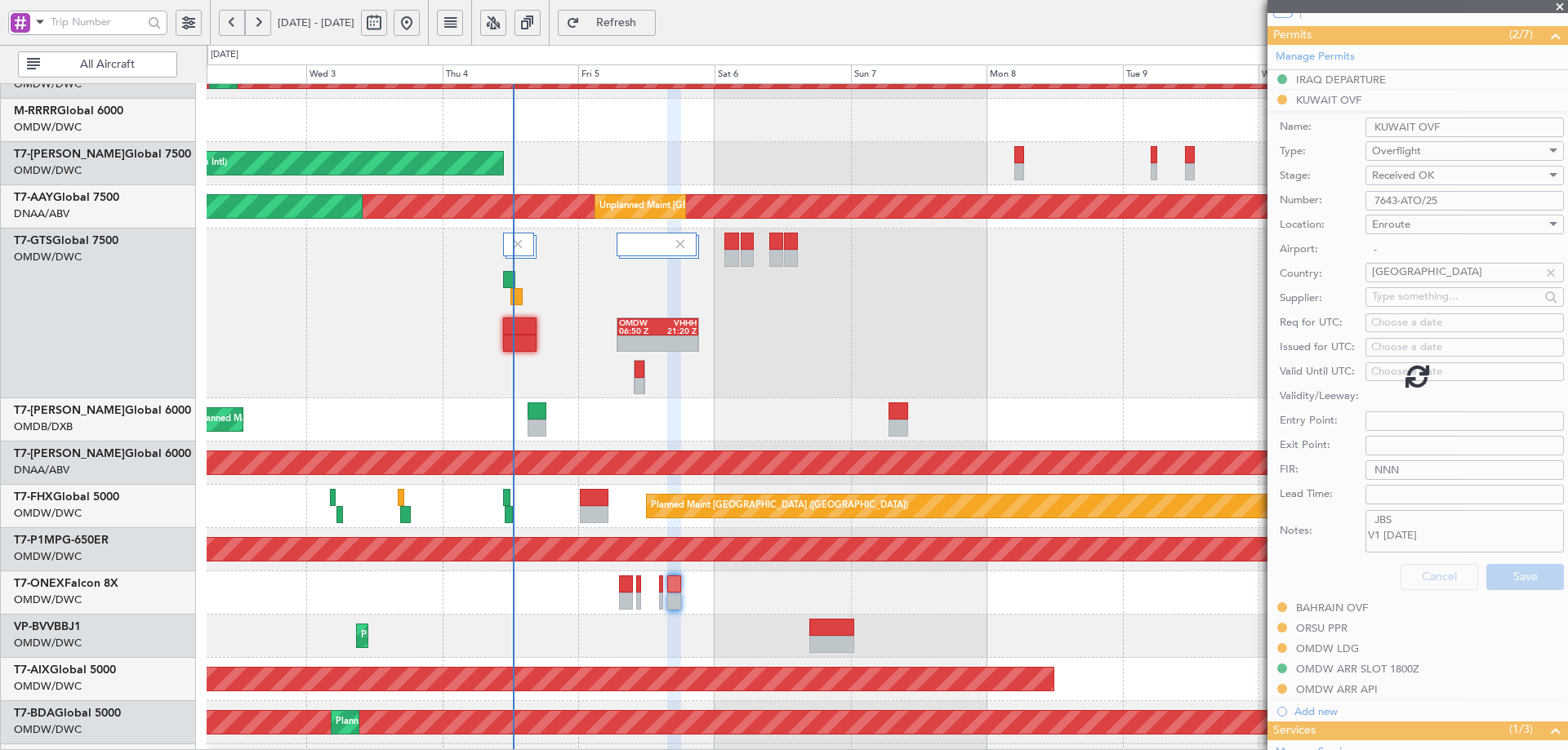
scroll to position [90, 0]
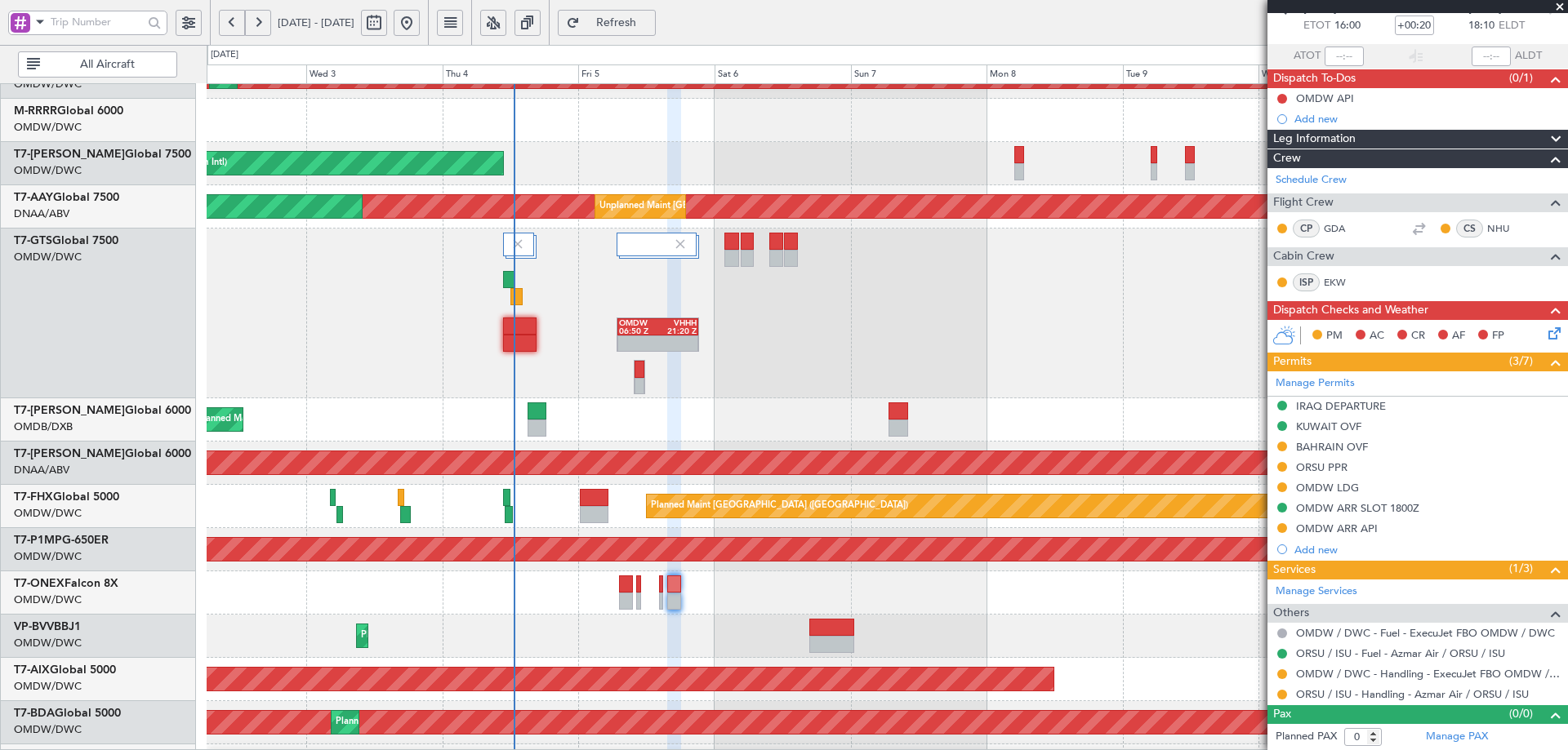
click at [633, 22] on button "Refresh" at bounding box center [606, 23] width 98 height 26
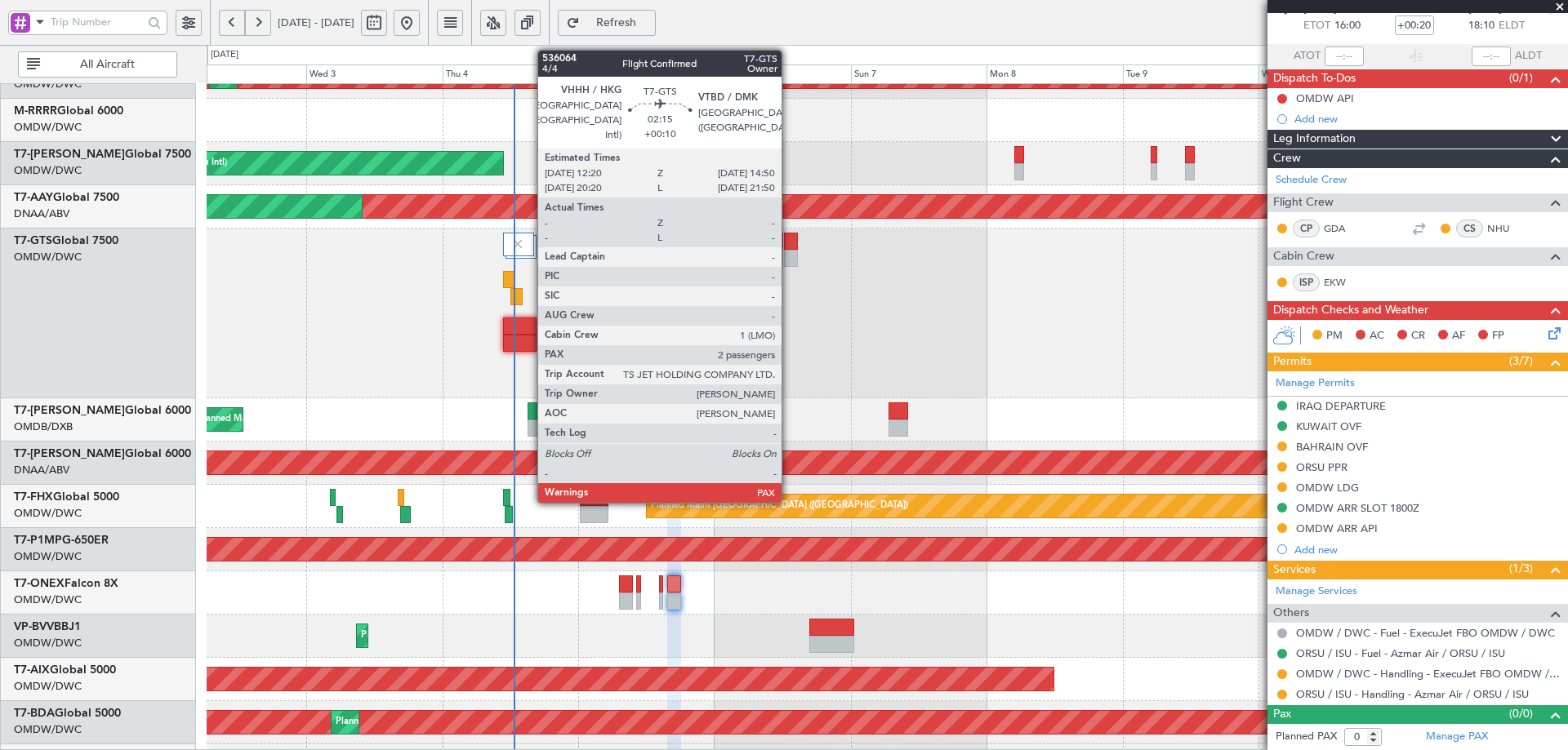
click at [789, 245] on div at bounding box center [791, 240] width 15 height 17
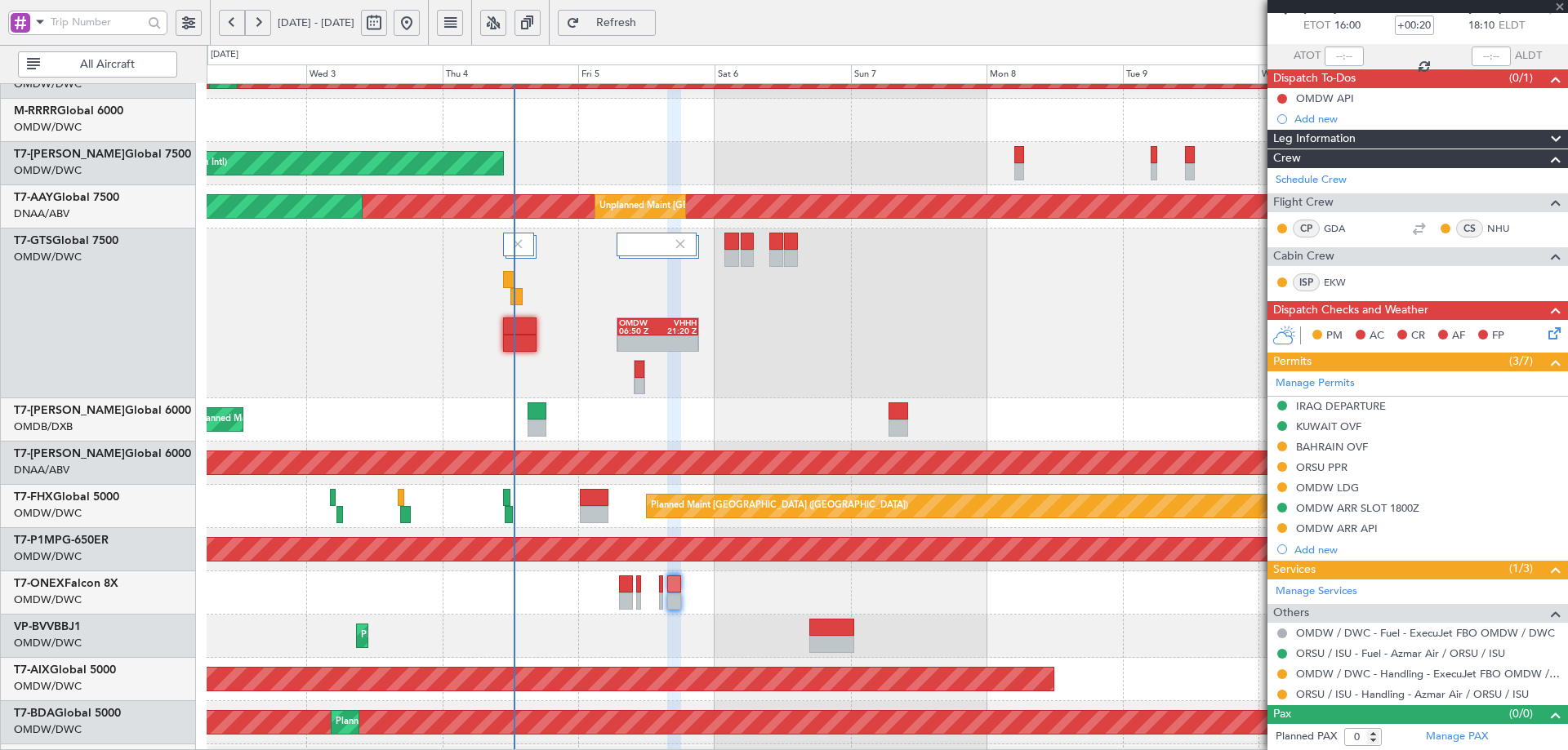
type input "+00:10"
type input "3"
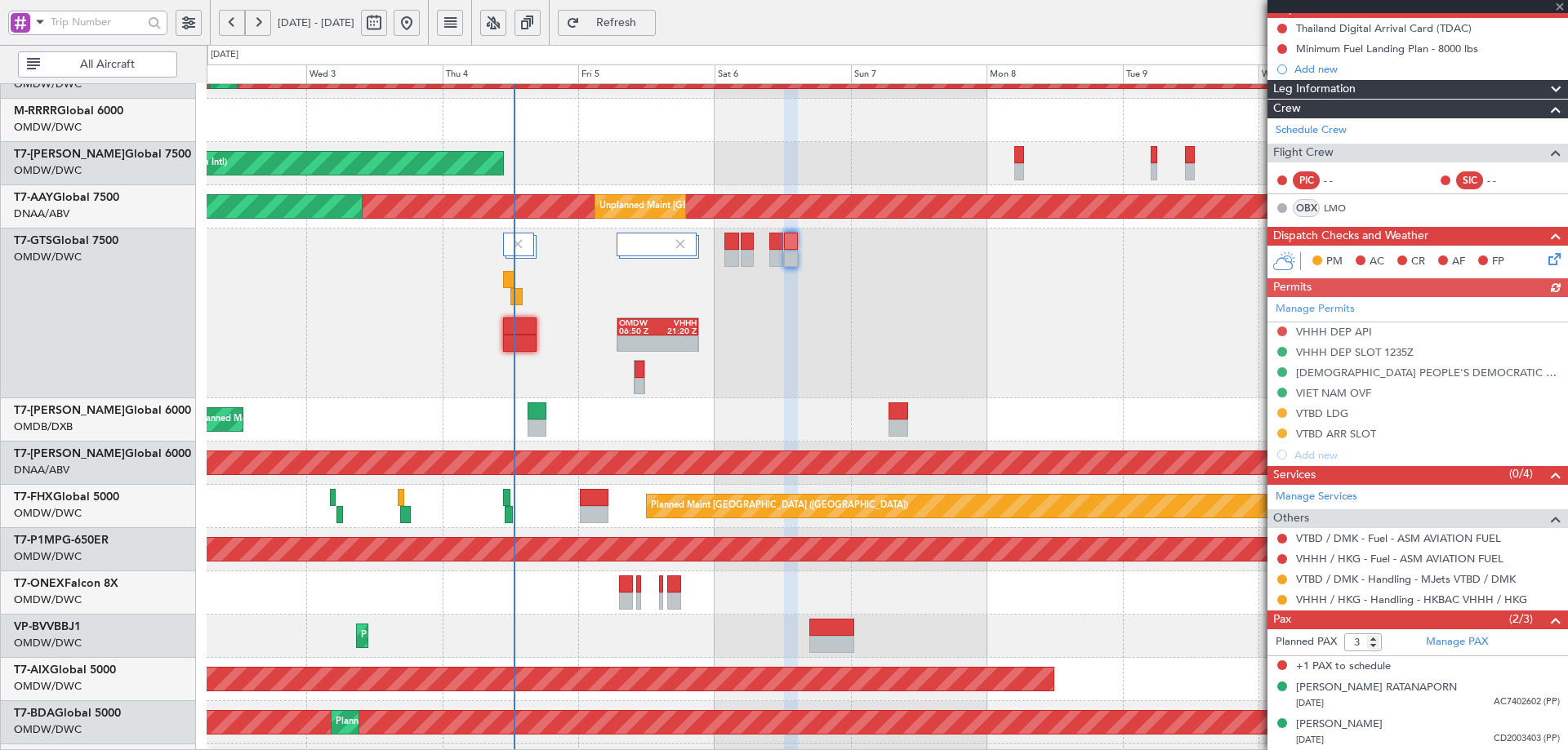
scroll to position [411, 0]
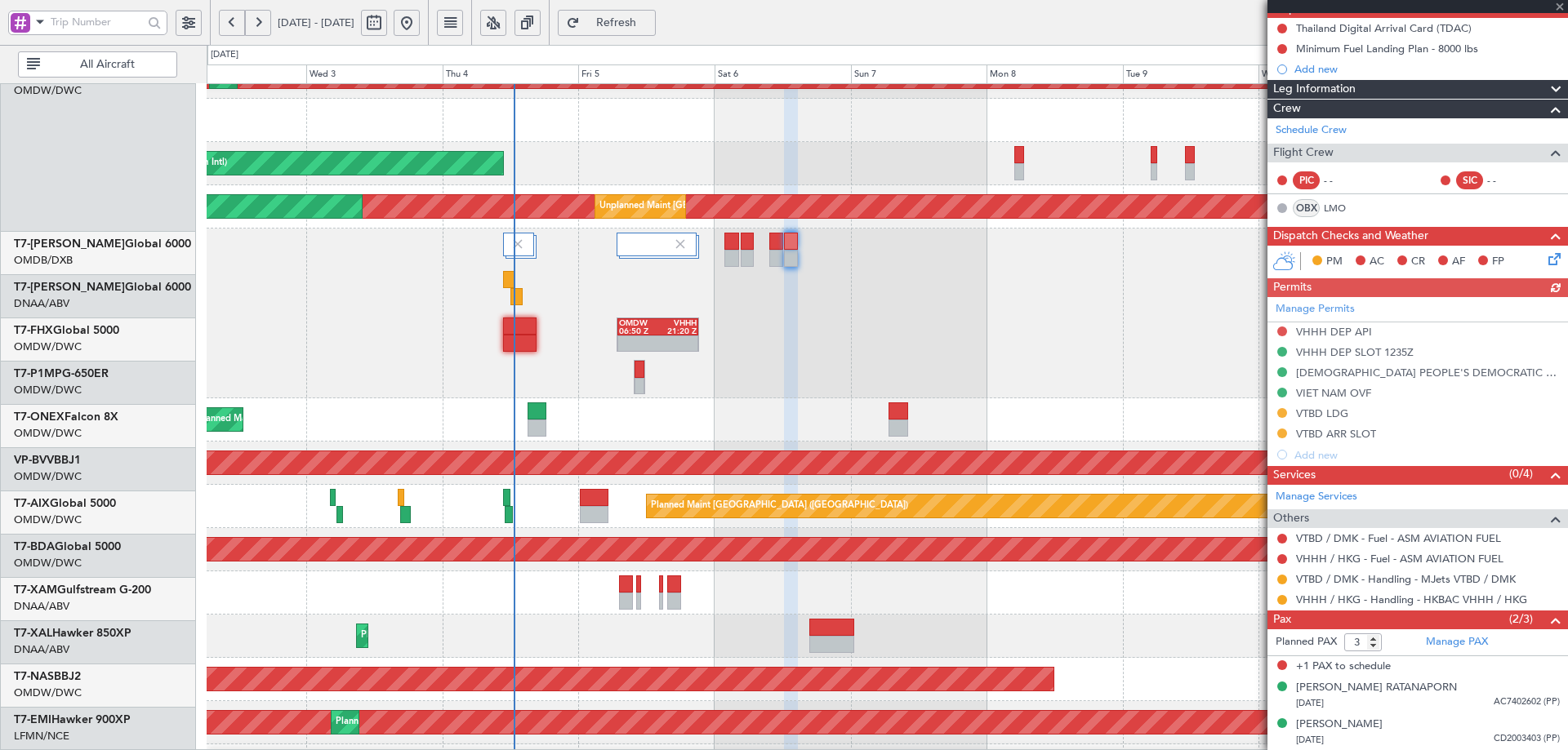
click at [741, 270] on div "Planned Maint Dubai (Al Maktoum Intl) Planned Maint Dubai (Al Maktoum Intl) Pla…" at bounding box center [886, 378] width 1360 height 1079
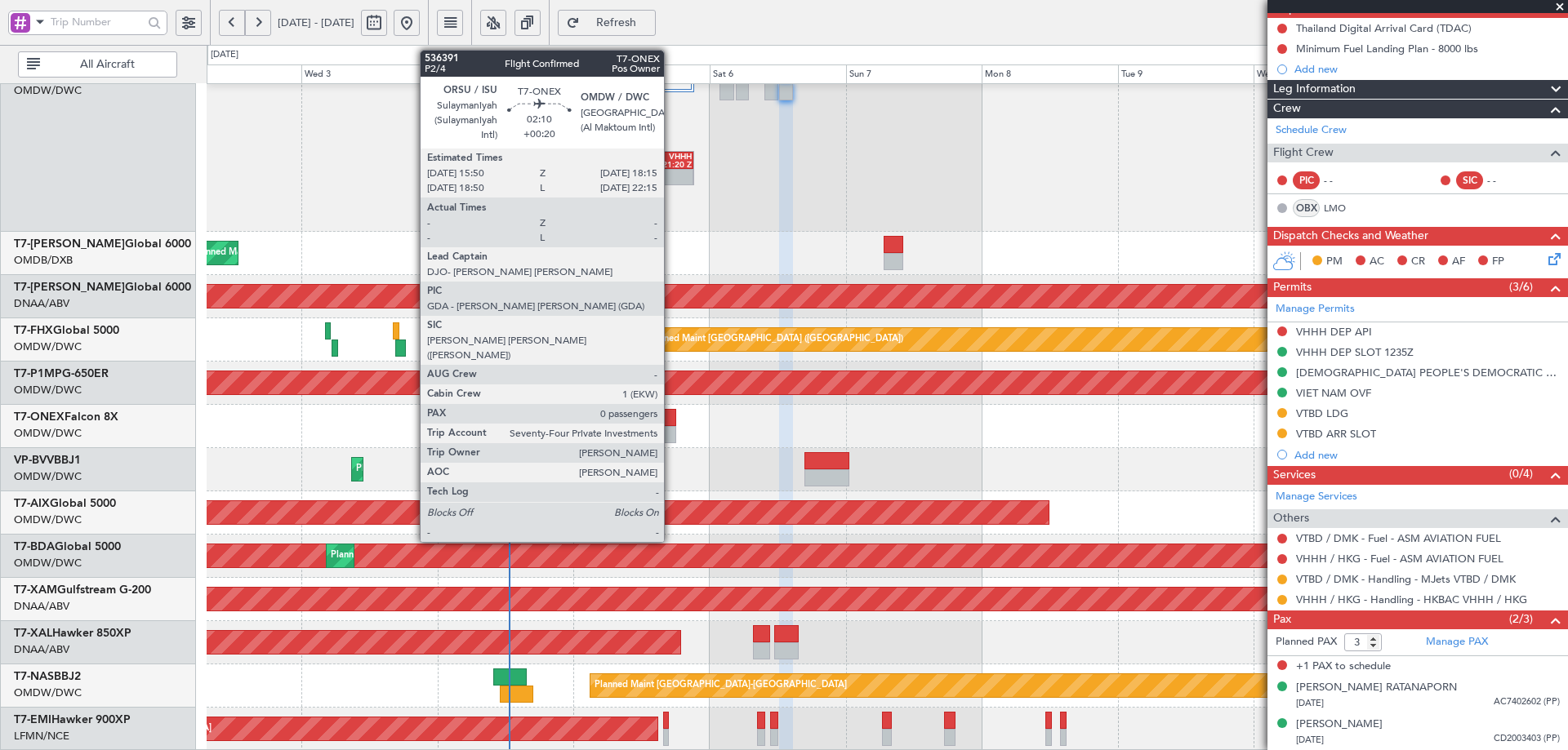
click at [671, 422] on div at bounding box center [670, 417] width 14 height 17
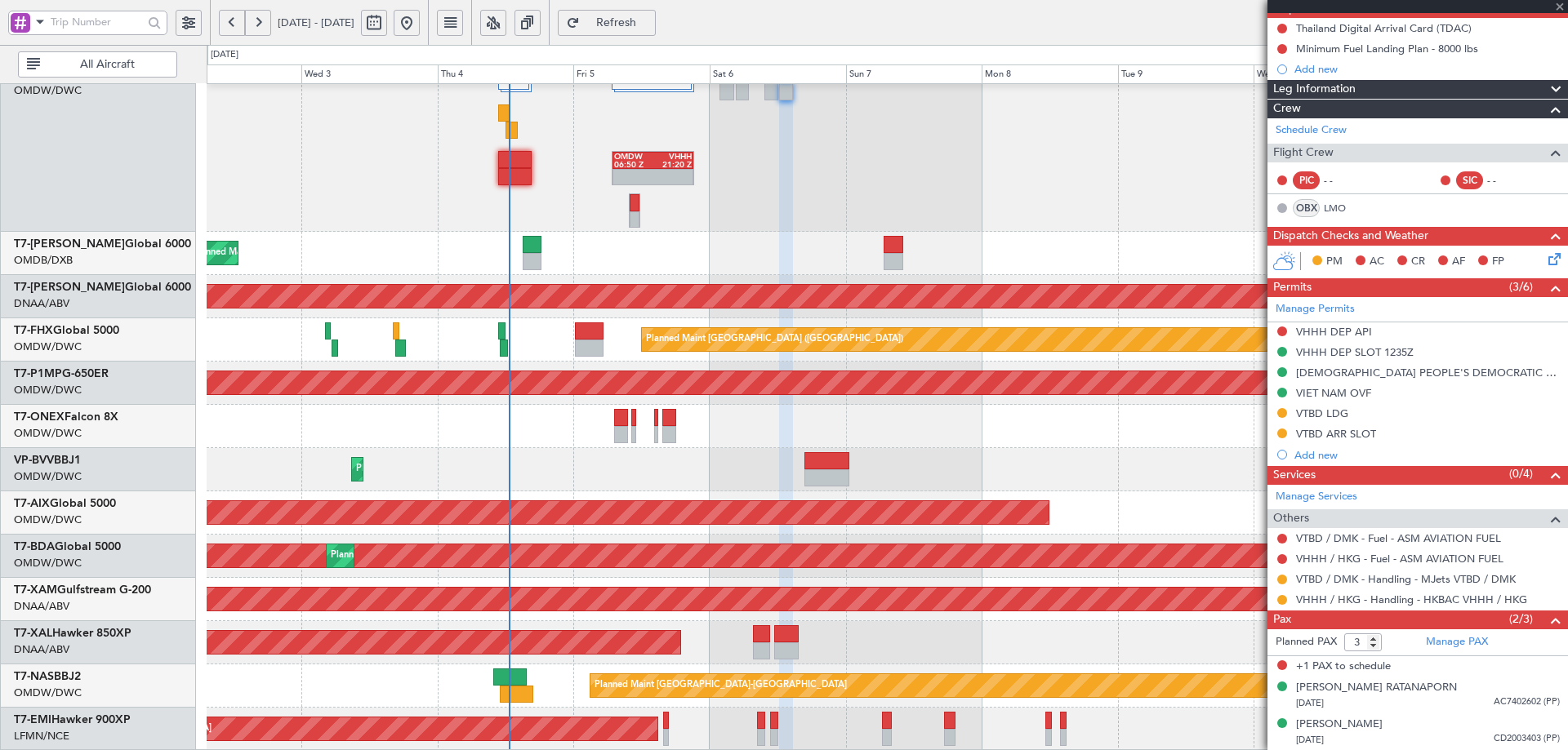
type input "+00:20"
type input "0"
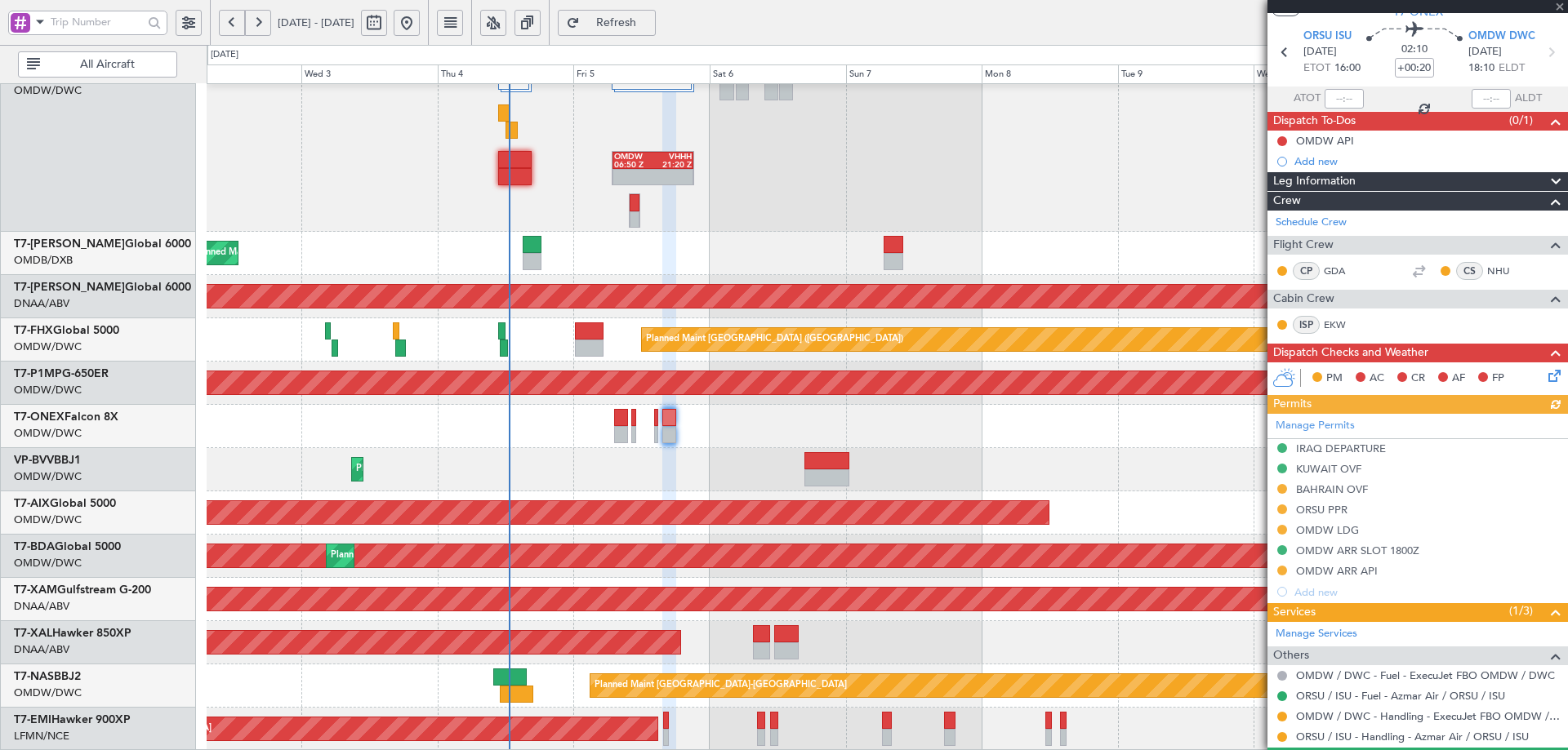
scroll to position [90, 0]
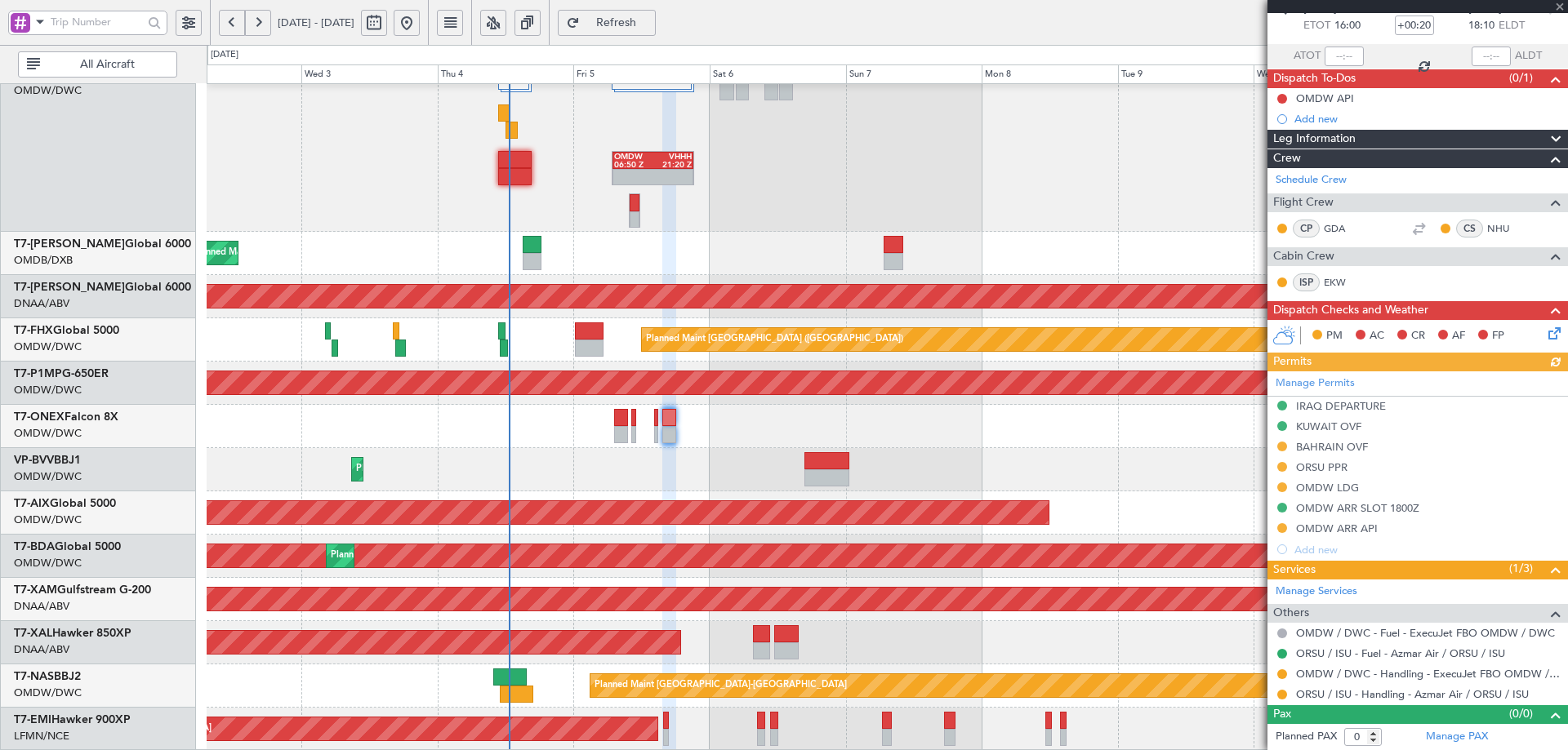
click at [1333, 487] on div "Manage Permits IRAQ DEPARTURE KUWAIT OVF BAHRAIN OVF ORSU PPR OMDW LDG OMDW ARR…" at bounding box center [1418, 466] width 301 height 189
click at [1349, 490] on div "OMDW LDG" at bounding box center [1328, 488] width 63 height 14
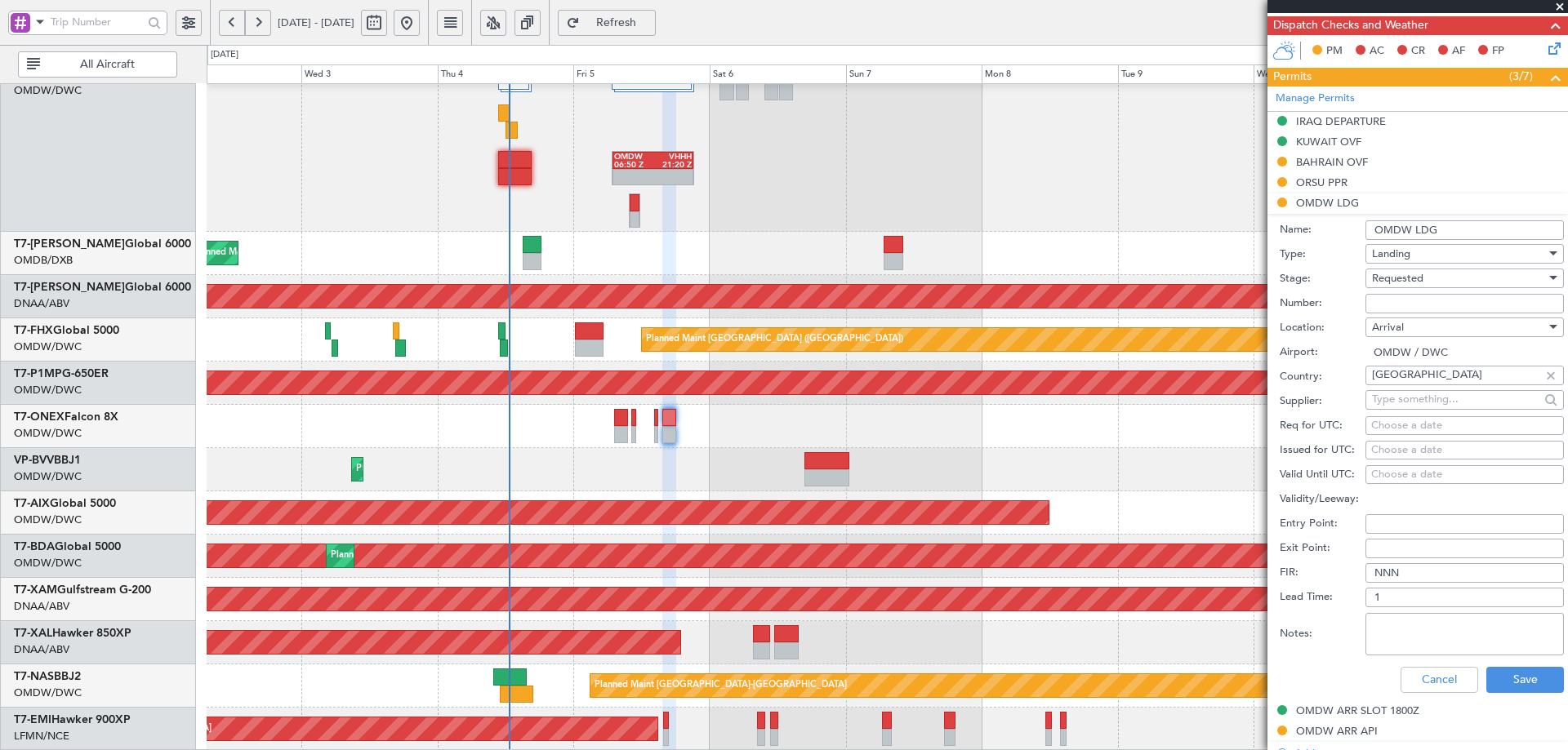
scroll to position [578, 0]
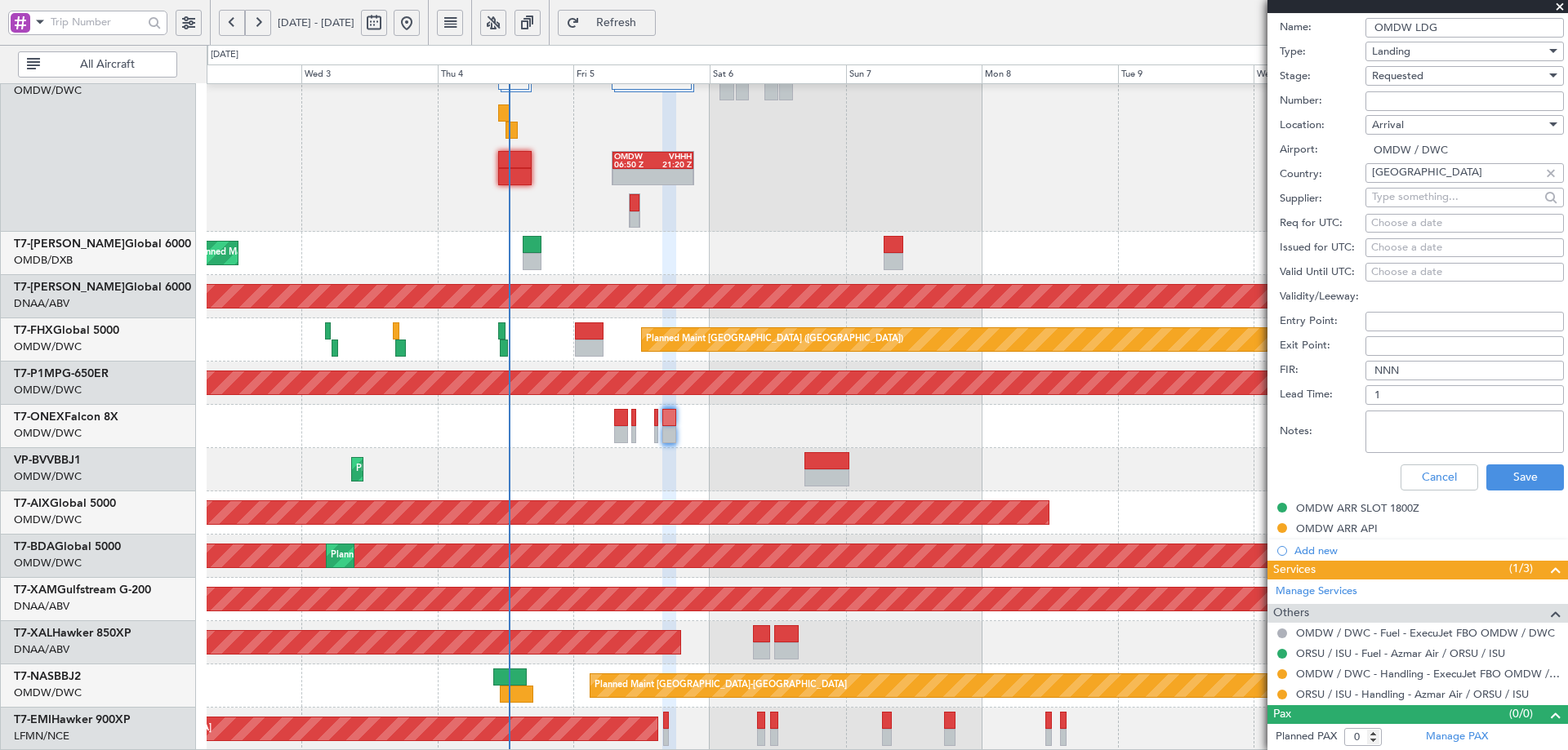
paste input "LP/2025/12131"
type input "LP/2025/12131"
click at [1415, 83] on div "Requested" at bounding box center [1459, 75] width 174 height 25
click at [1393, 200] on span "Received OK" at bounding box center [1459, 199] width 172 height 25
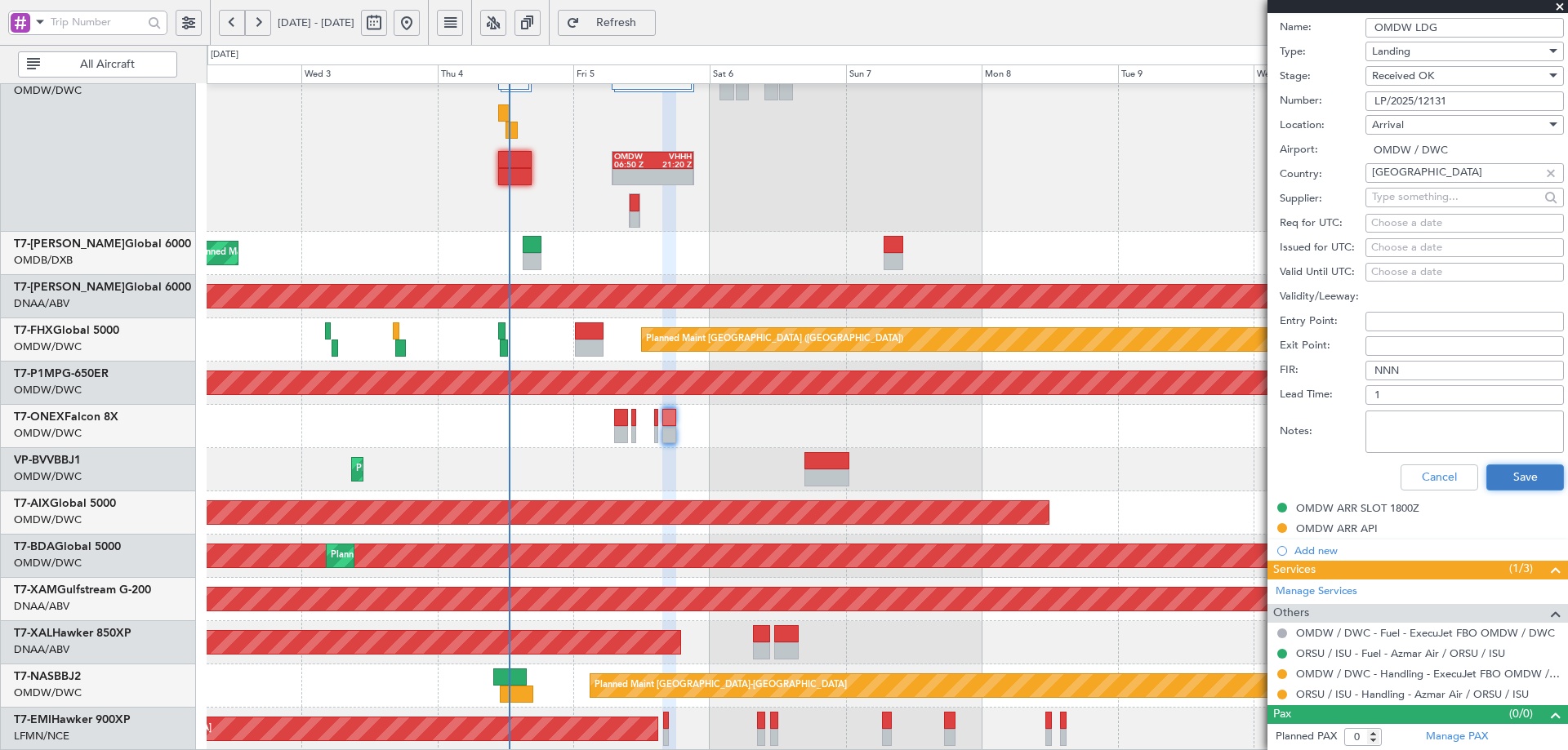
click at [1500, 475] on button "Save" at bounding box center [1525, 478] width 78 height 26
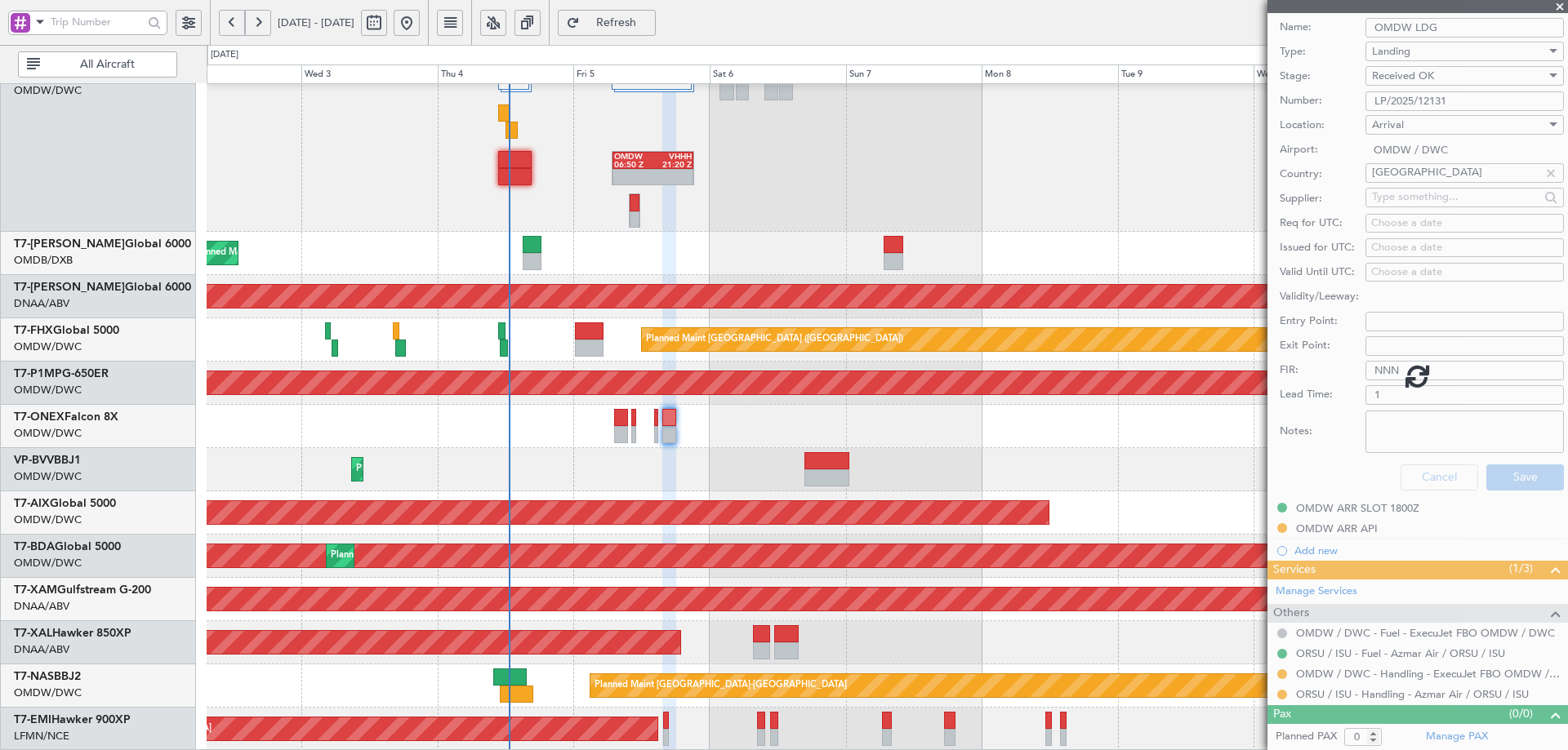
scroll to position [90, 0]
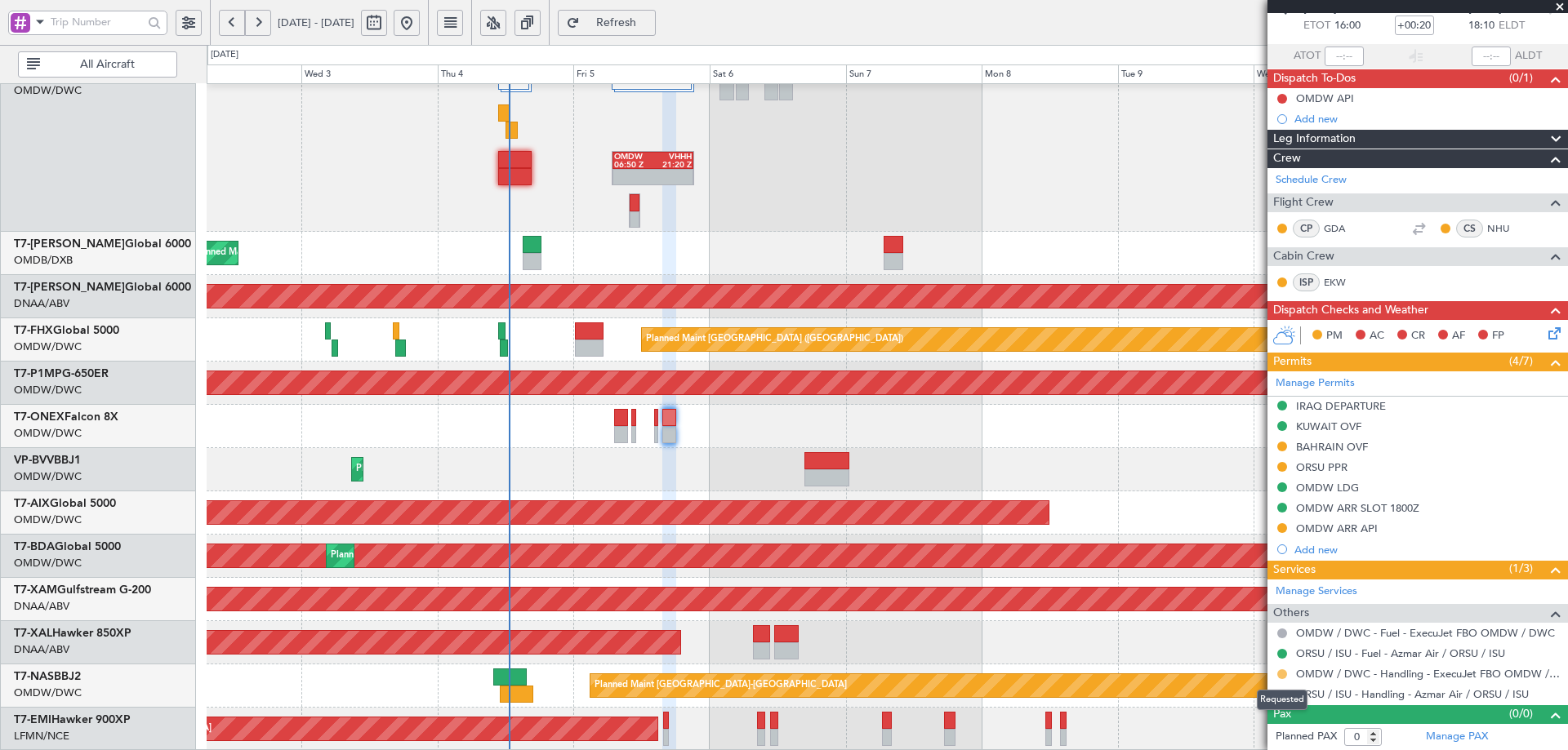
click at [1285, 671] on button at bounding box center [1283, 675] width 10 height 10
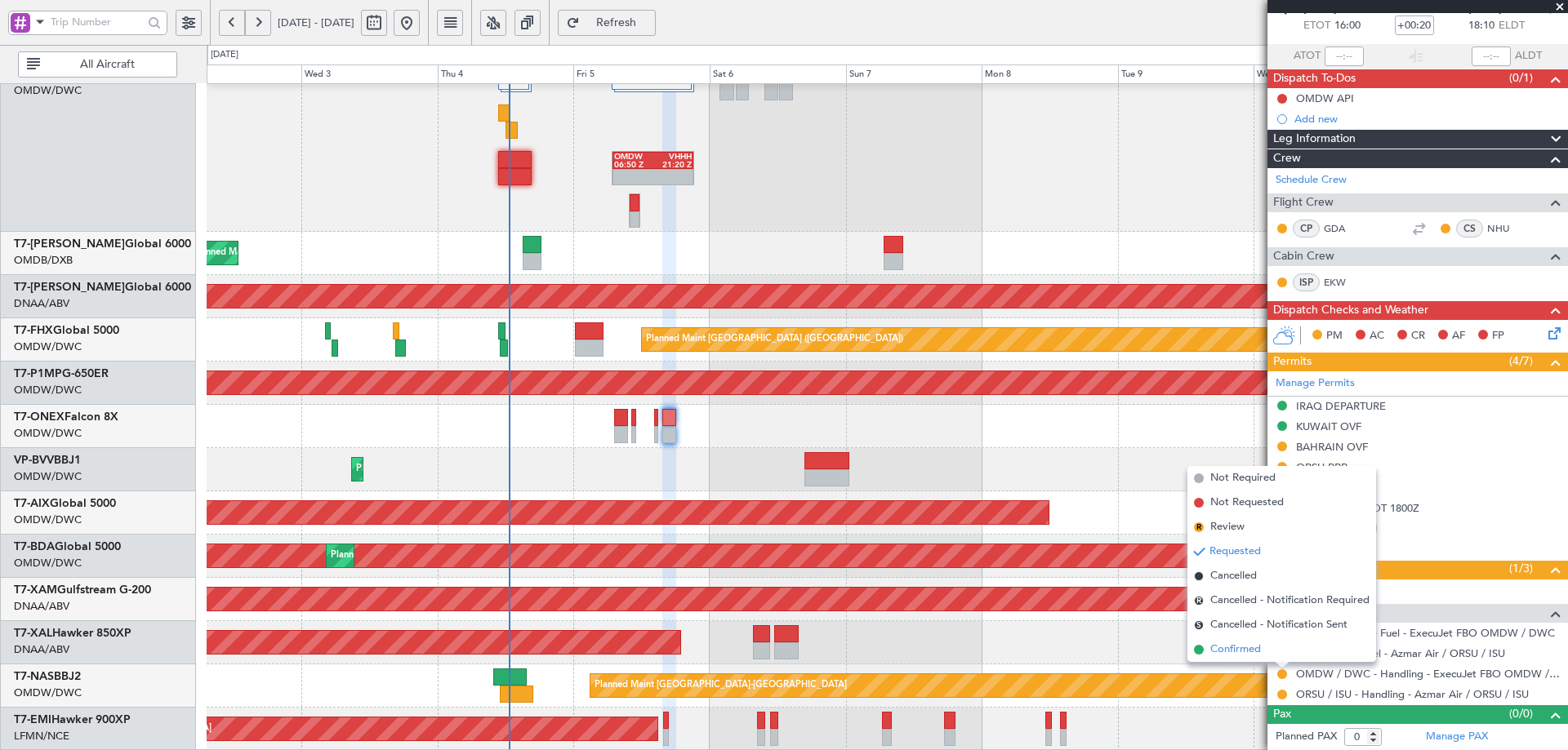
click at [1212, 645] on span "Confirmed" at bounding box center [1235, 650] width 51 height 16
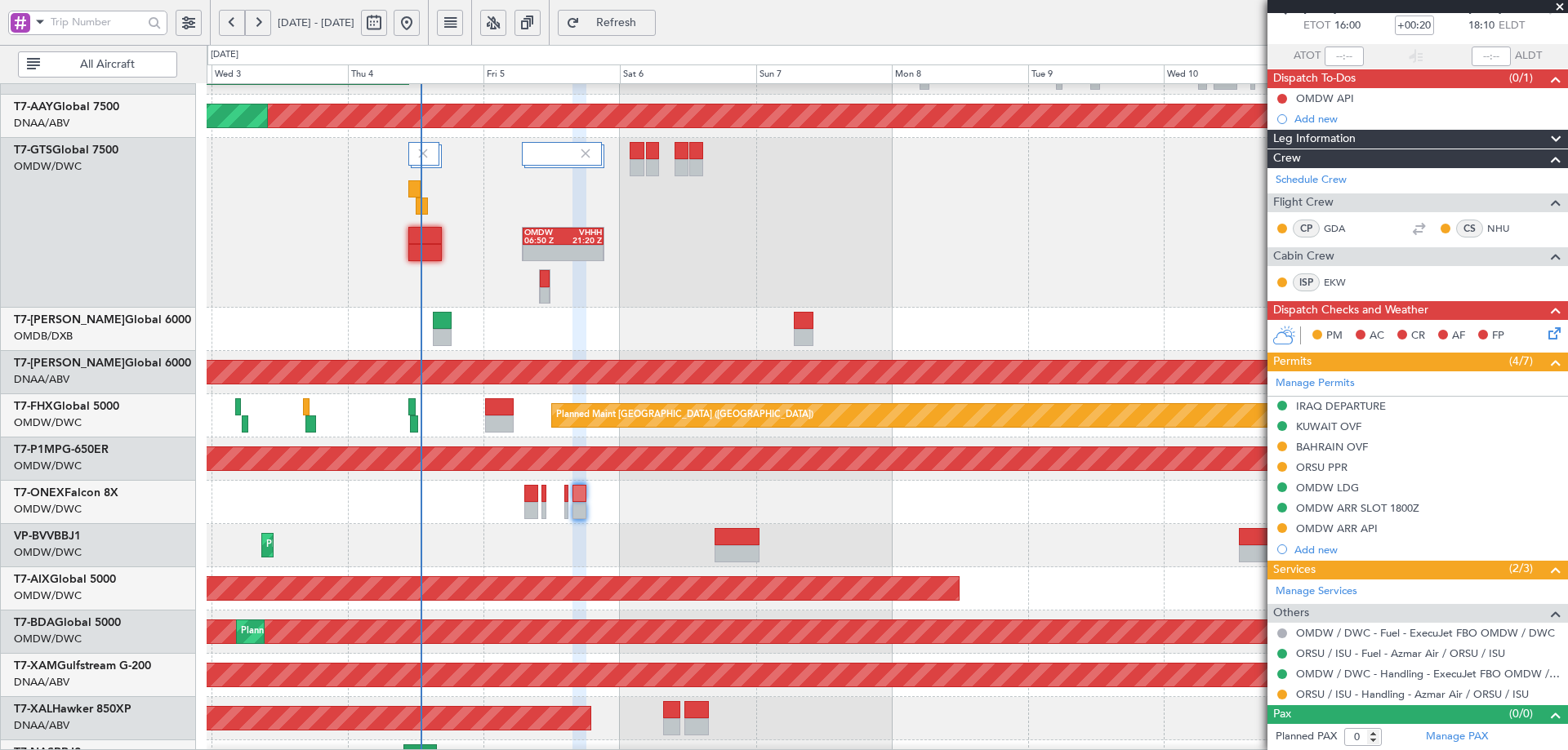
scroll to position [332, 0]
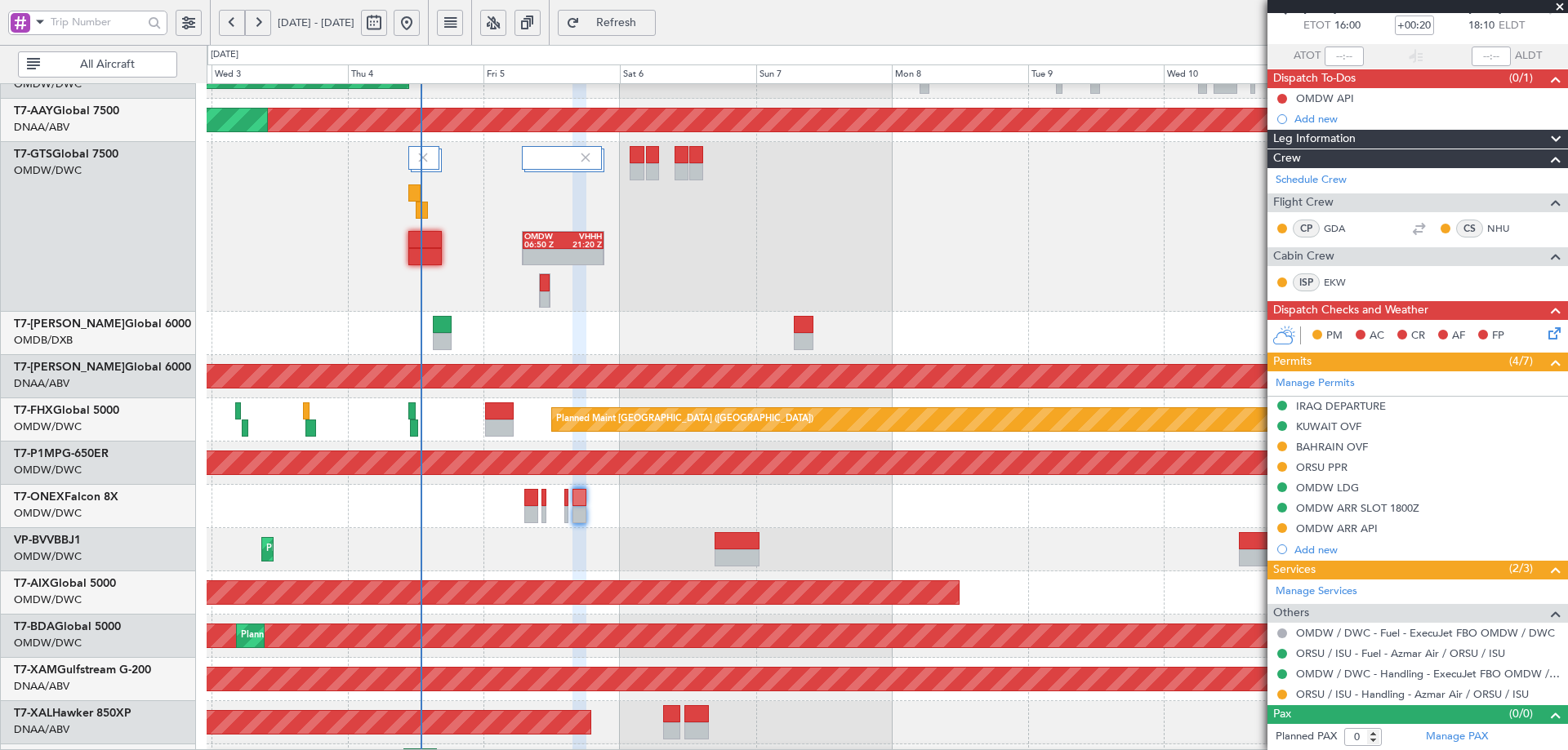
click at [454, 503] on div "Planned Maint Nurnberg" at bounding box center [886, 507] width 1360 height 44
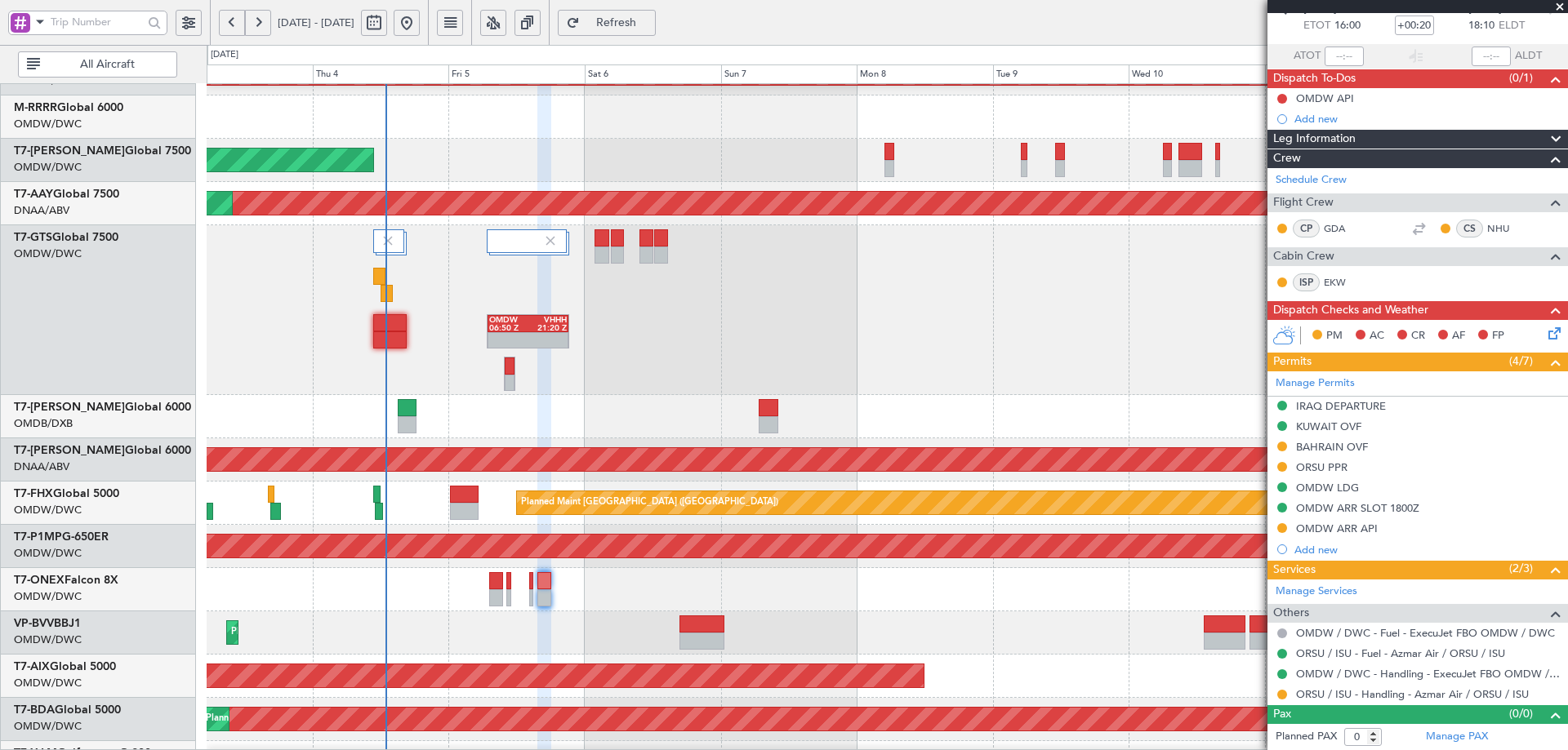
scroll to position [244, 0]
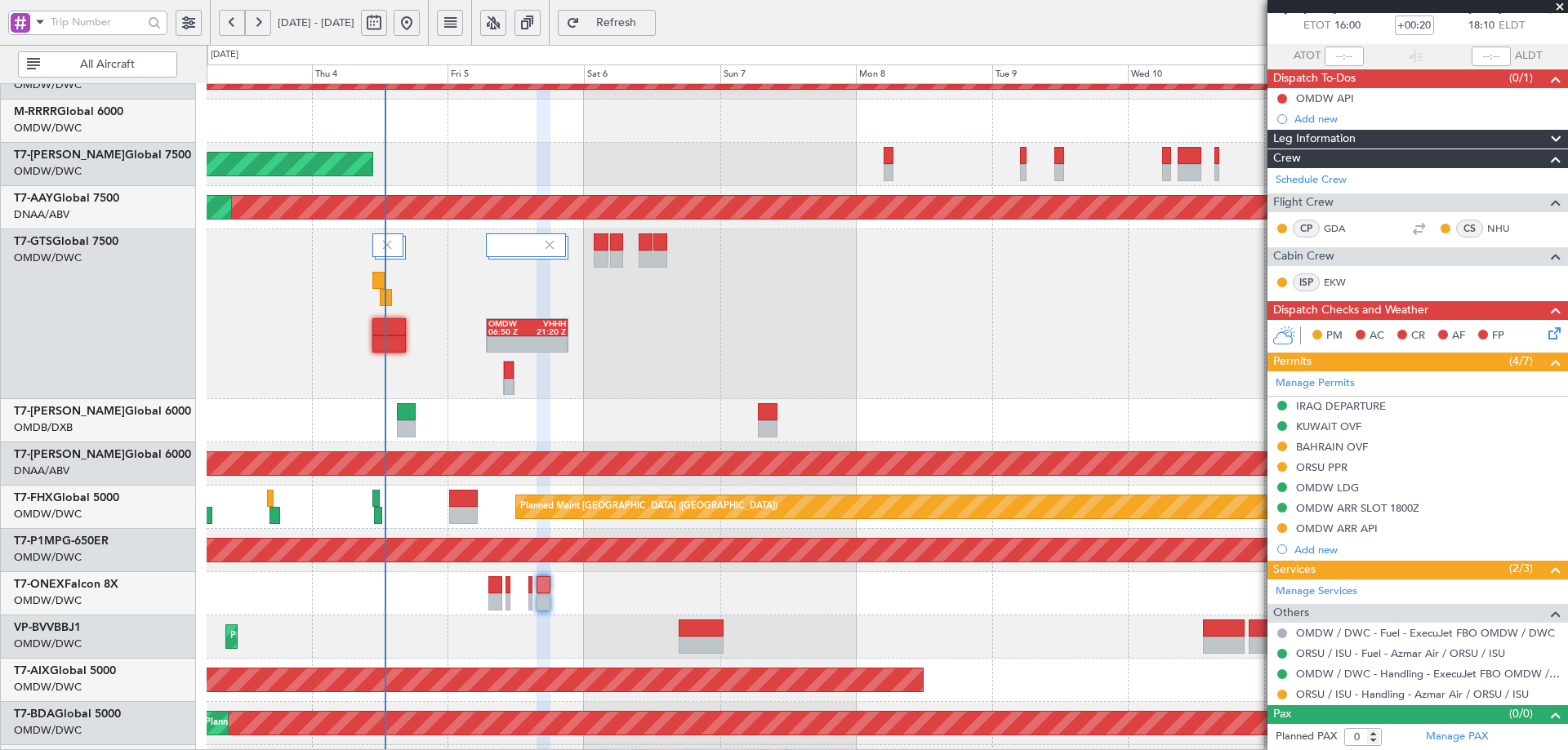
click at [524, 481] on div "Unplanned Maint [GEOGRAPHIC_DATA] (Al Maktoum Intl) Planned Maint [GEOGRAPHIC_D…" at bounding box center [886, 465] width 1360 height 44
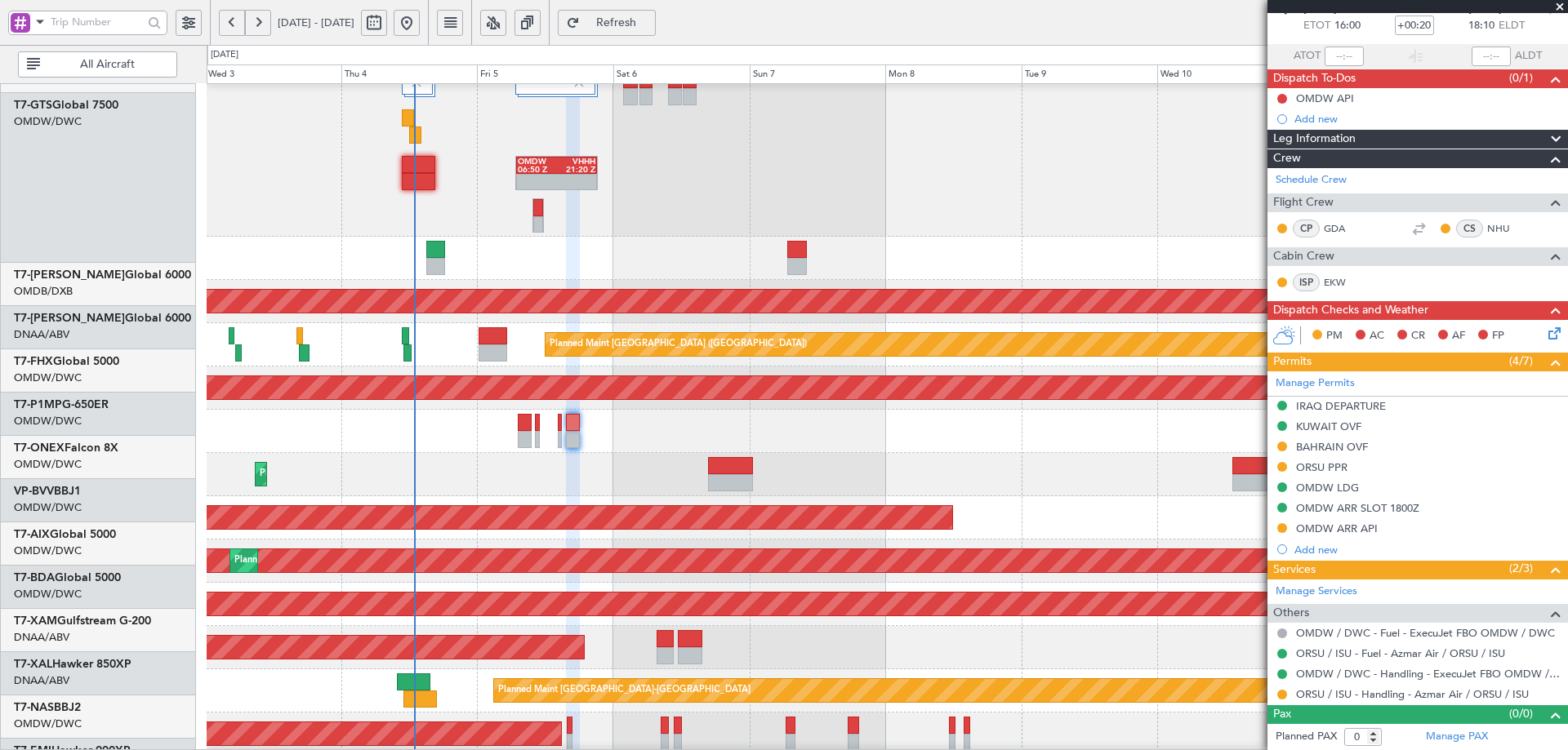
scroll to position [411, 0]
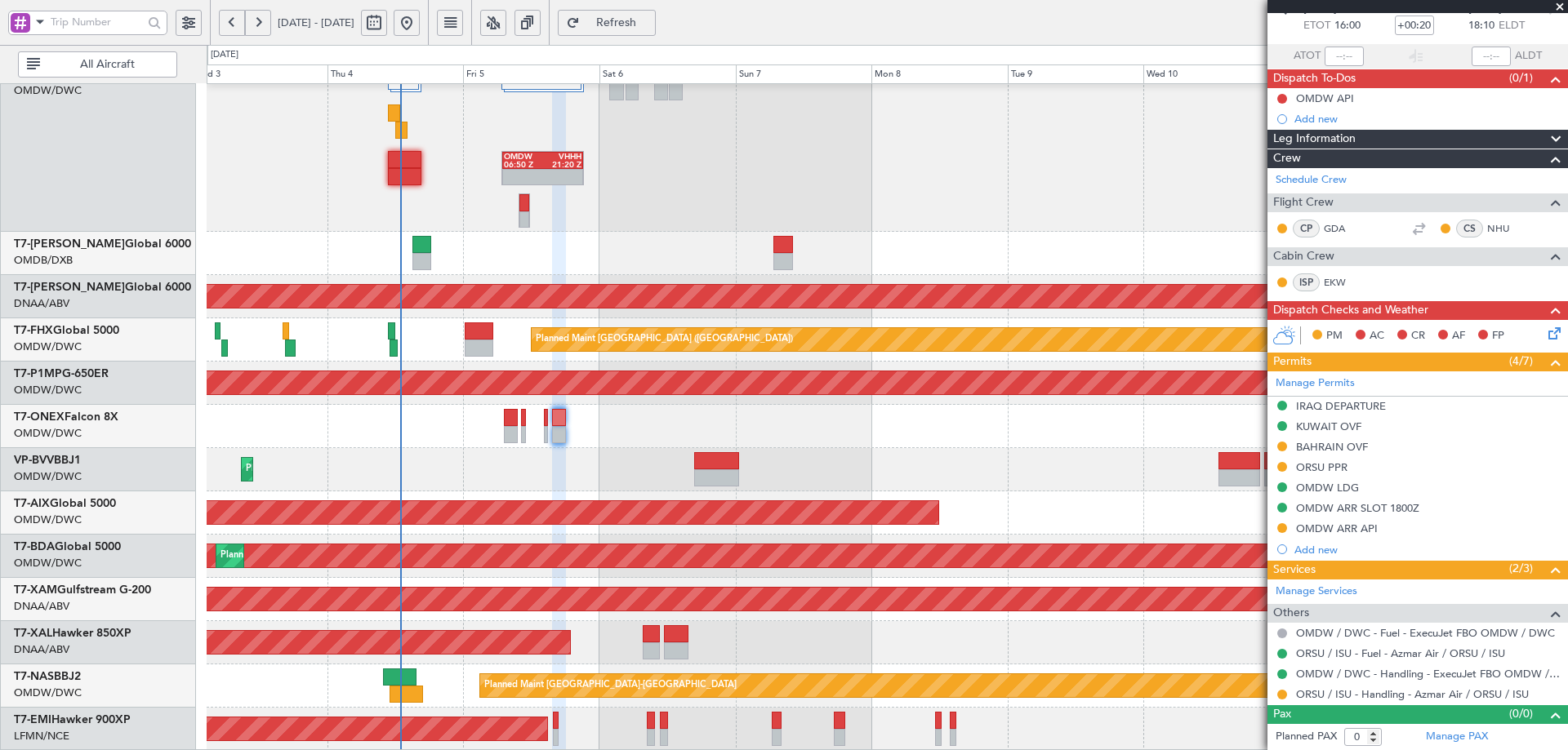
click at [495, 483] on div "OMDW 06:50 Z VHHH 21:20 Z Planned Maint Dubai (Dubai Intl) Unplanned Maint Duba…" at bounding box center [886, 212] width 1360 height 1079
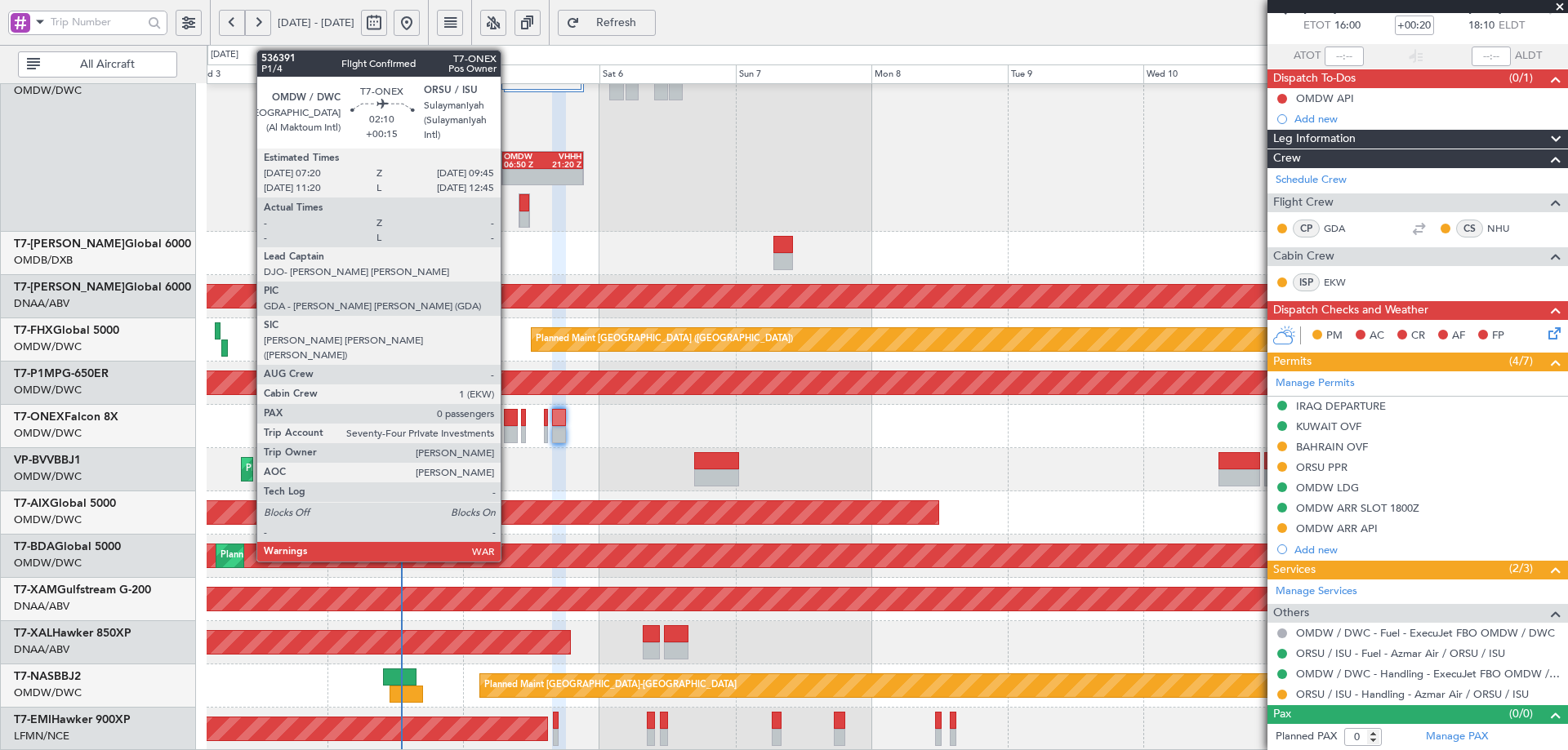
click at [508, 424] on div at bounding box center [511, 417] width 14 height 17
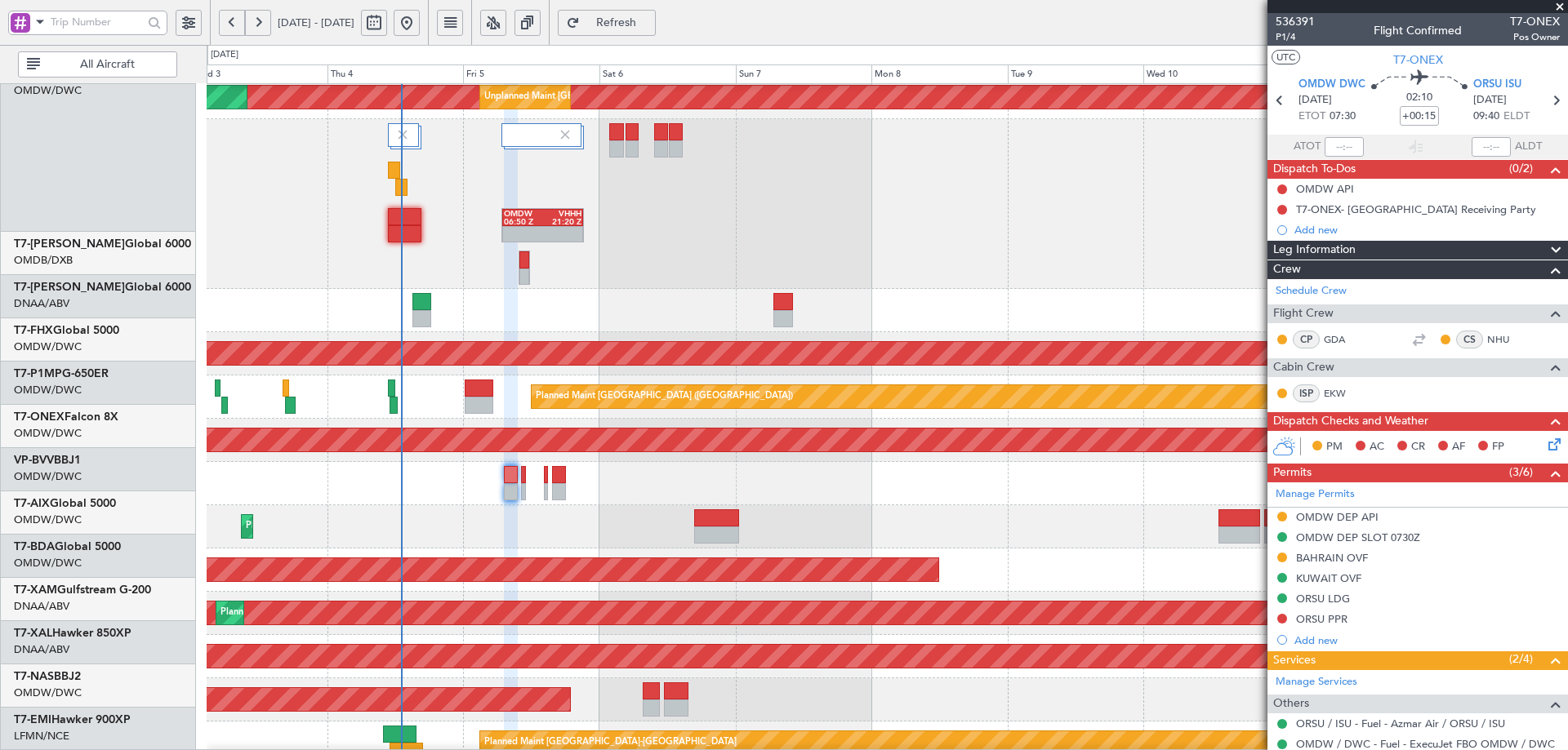
scroll to position [166, 0]
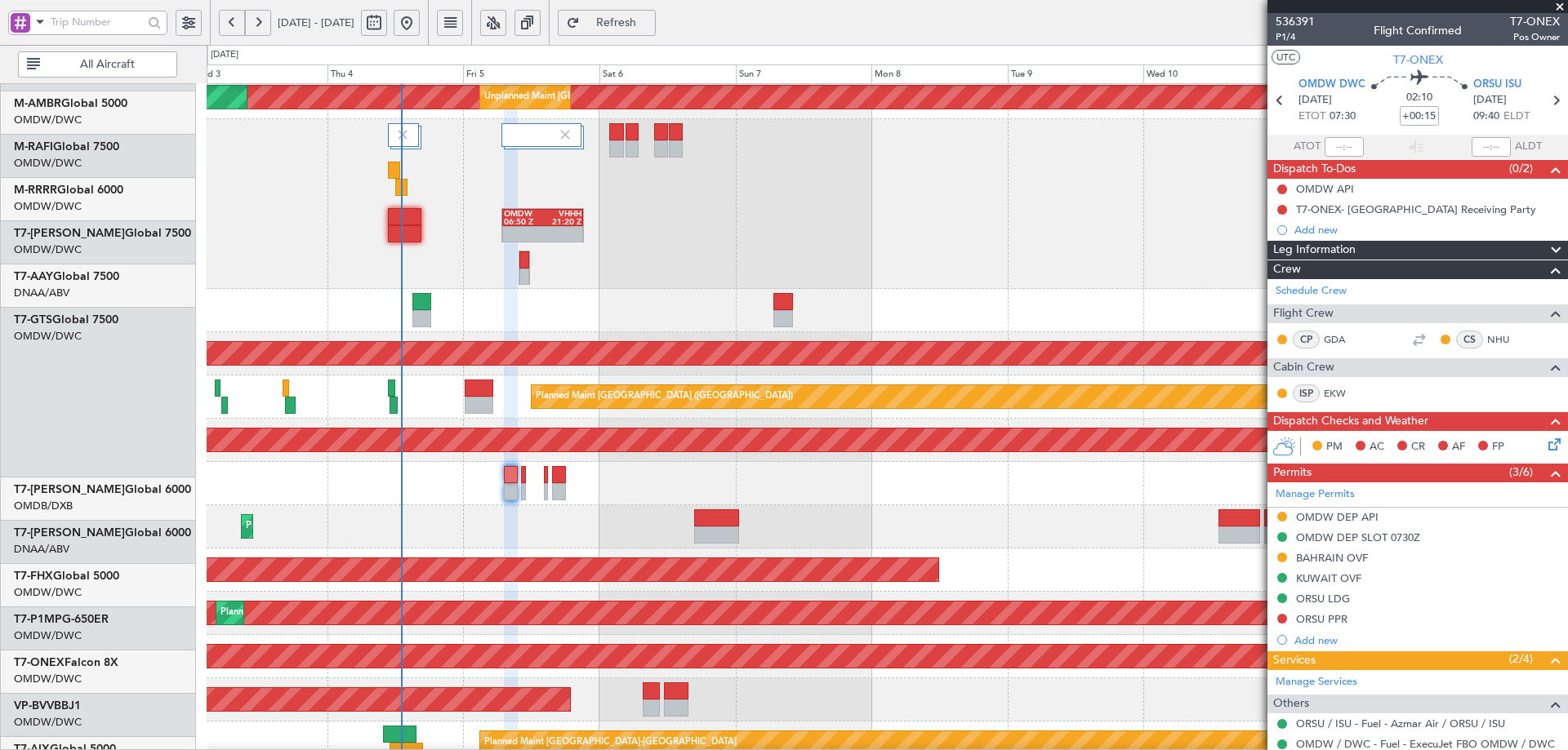
click at [522, 289] on div "OMDW 06:50 Z VHHH 21:20 Z" at bounding box center [886, 204] width 1360 height 170
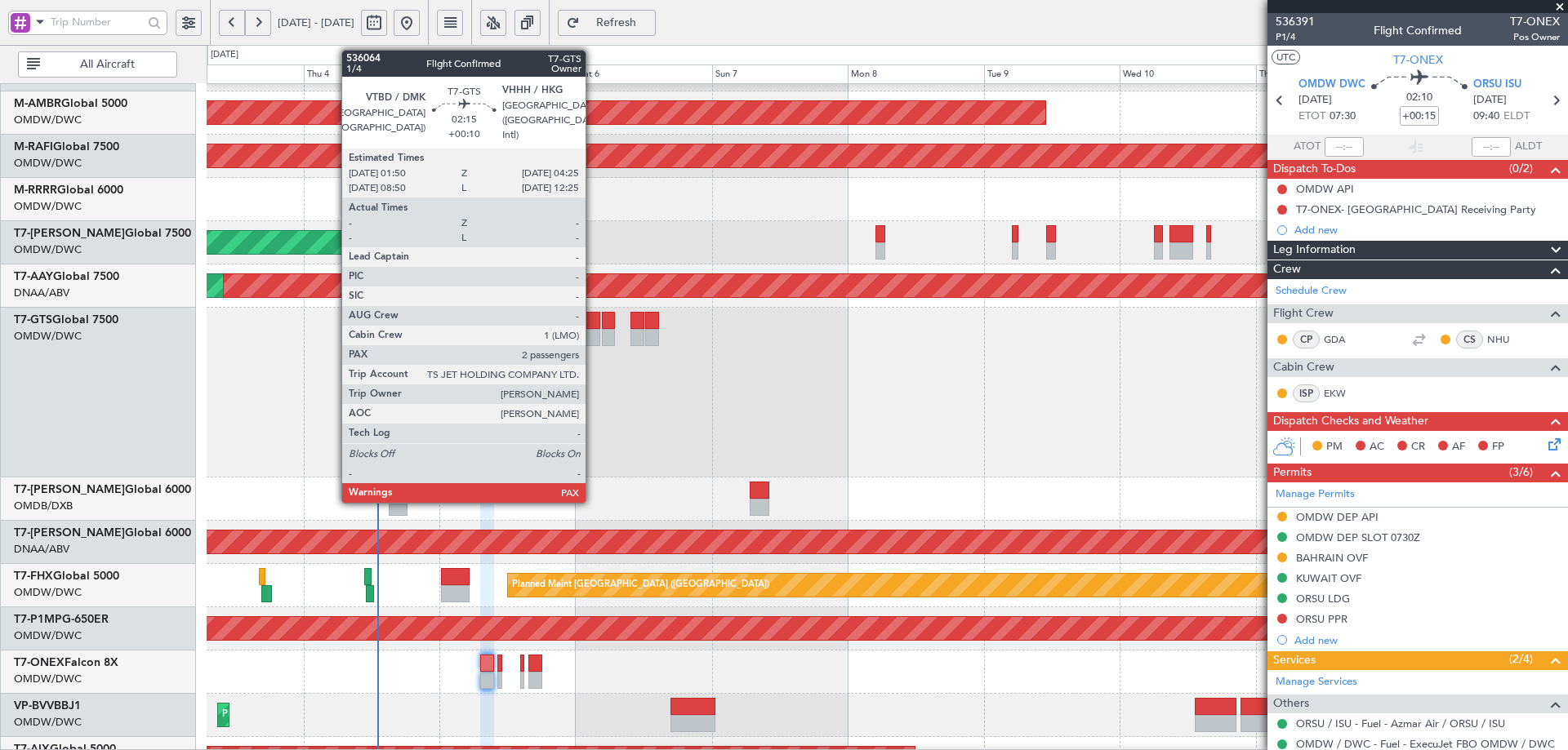
click at [593, 319] on div at bounding box center [592, 320] width 15 height 17
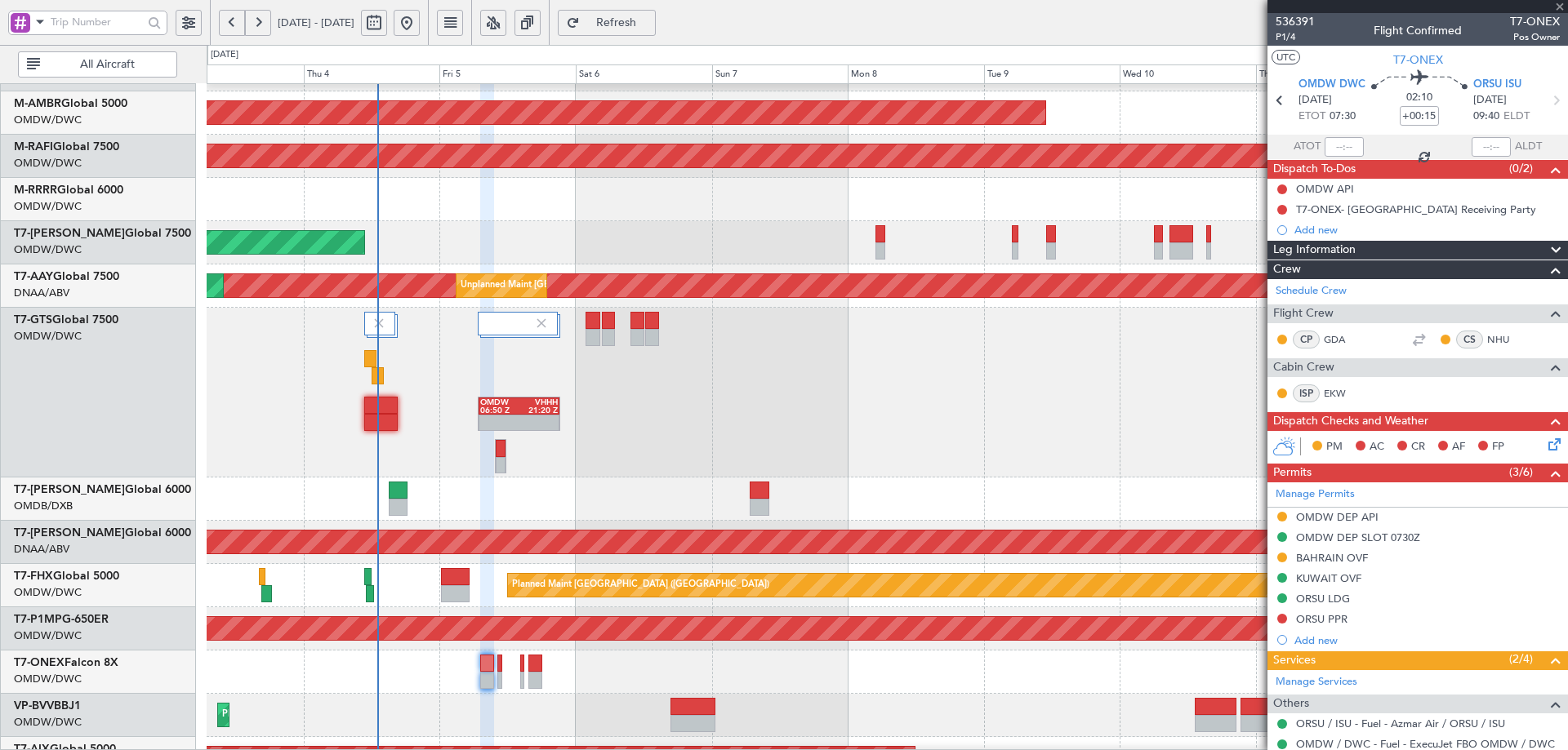
type input "+00:10"
type input "3"
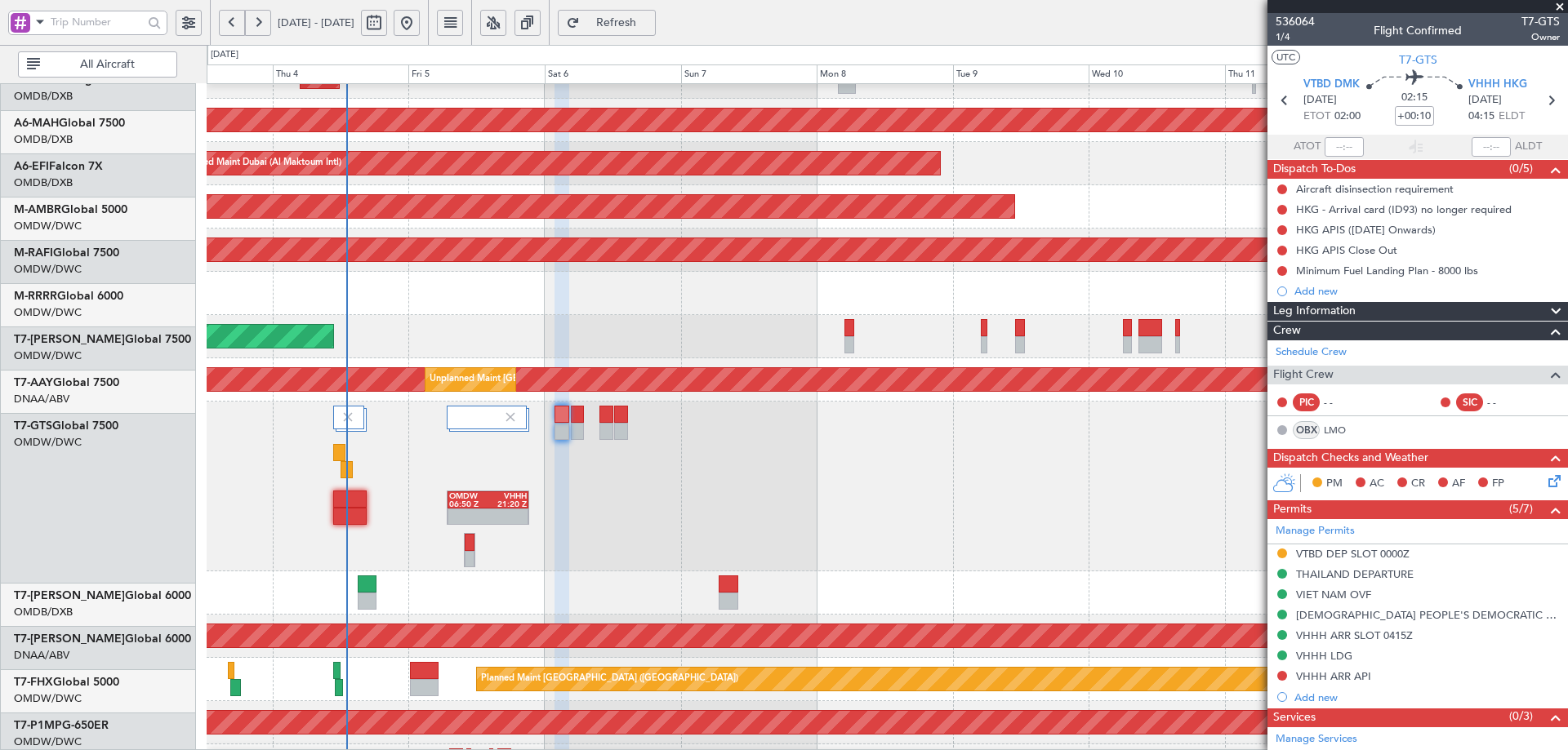
scroll to position [72, 0]
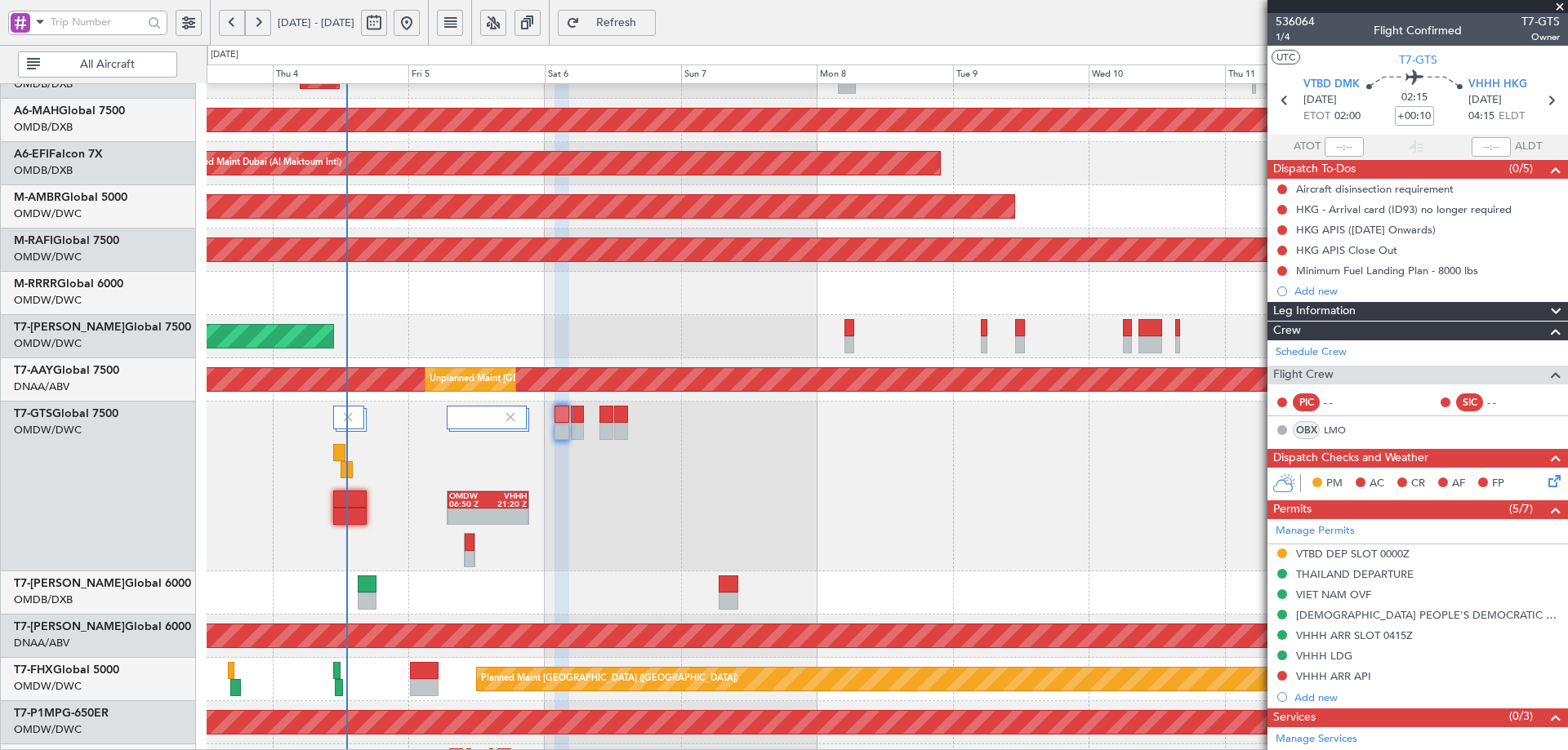
click at [787, 449] on div "OMDW 06:50 Z VHHH 21:20 Z" at bounding box center [886, 486] width 1360 height 170
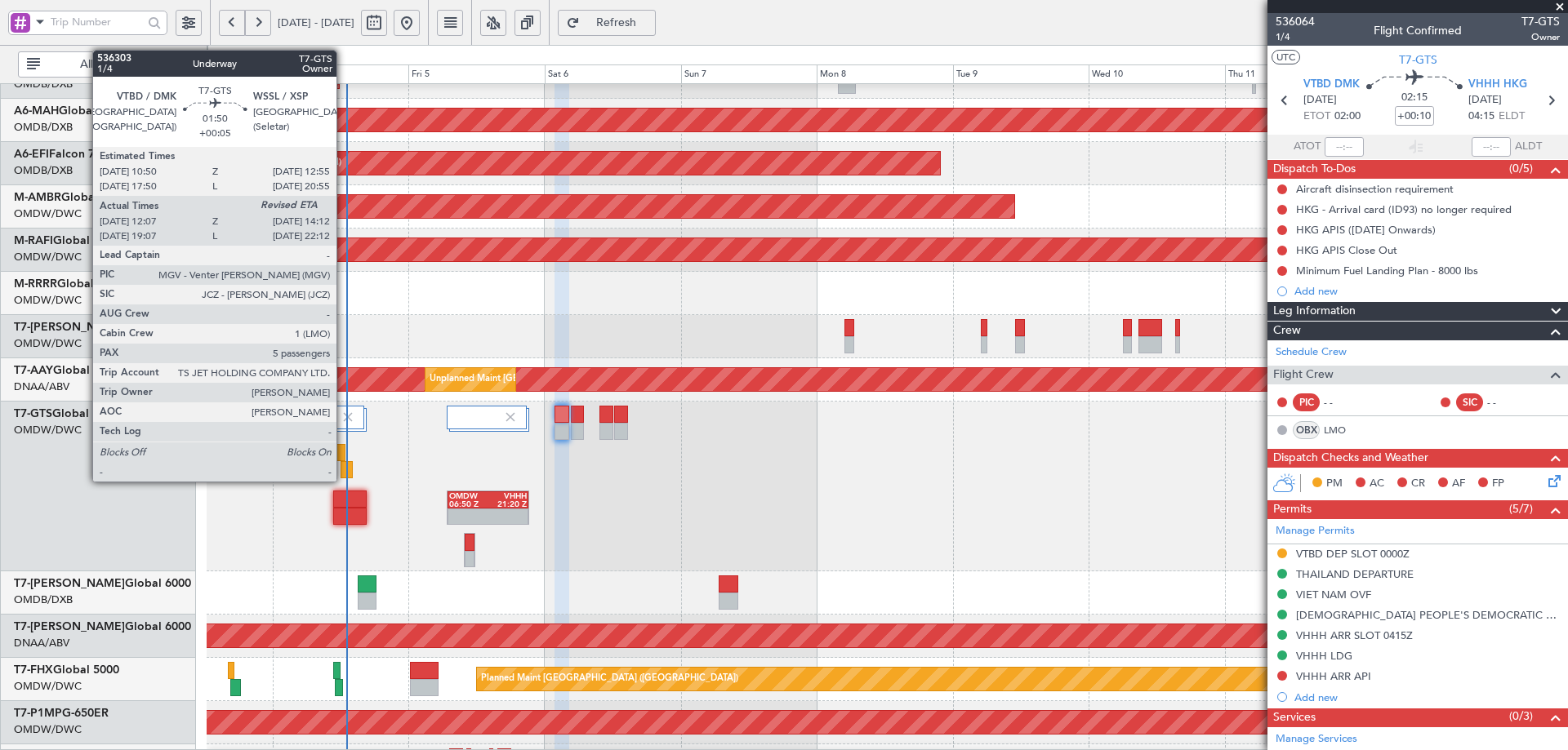
click at [344, 461] on div at bounding box center [347, 469] width 12 height 17
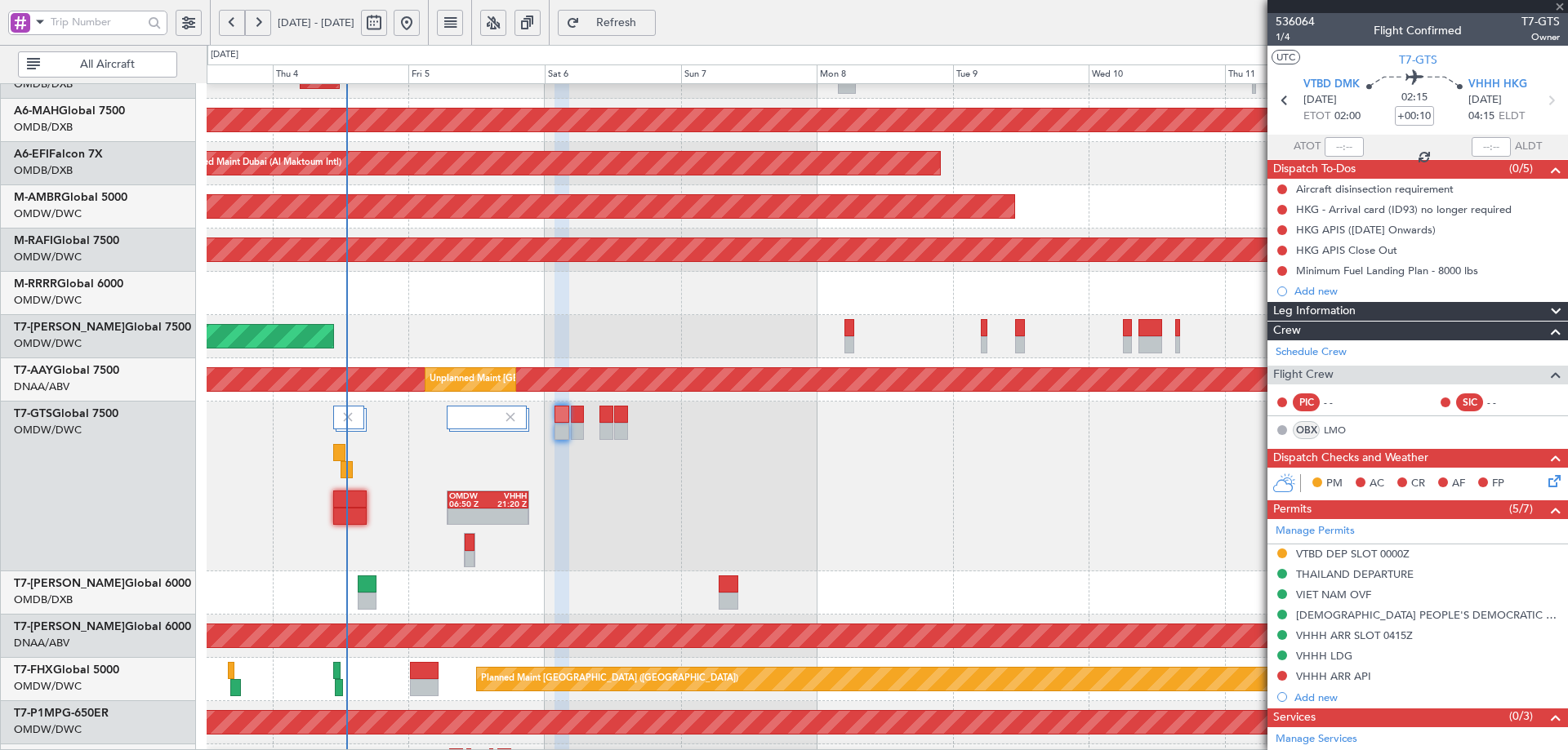
type input "+00:05"
type input "12:17"
type input "5"
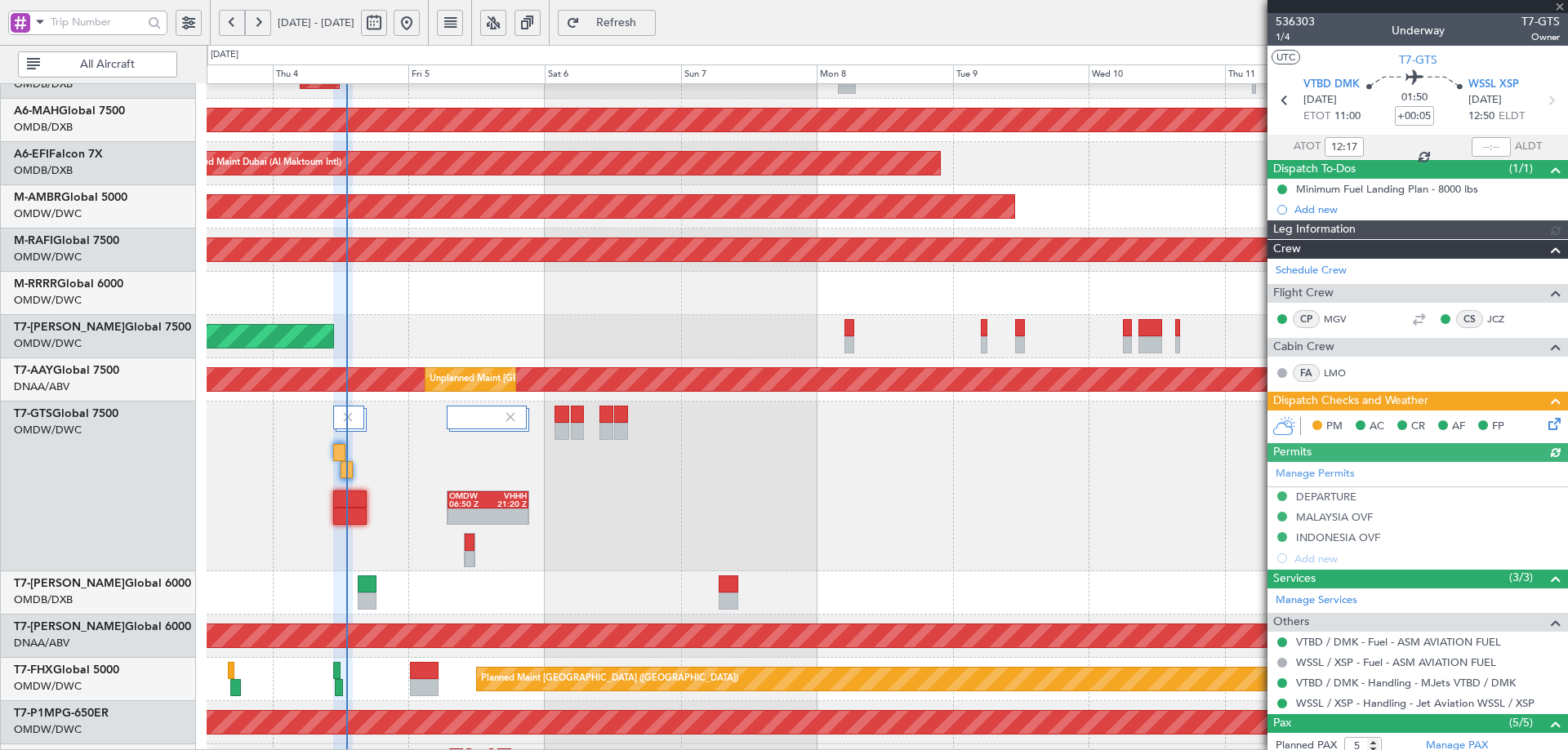
type input "[PERSON_NAME] (ANI)"
type input "7195"
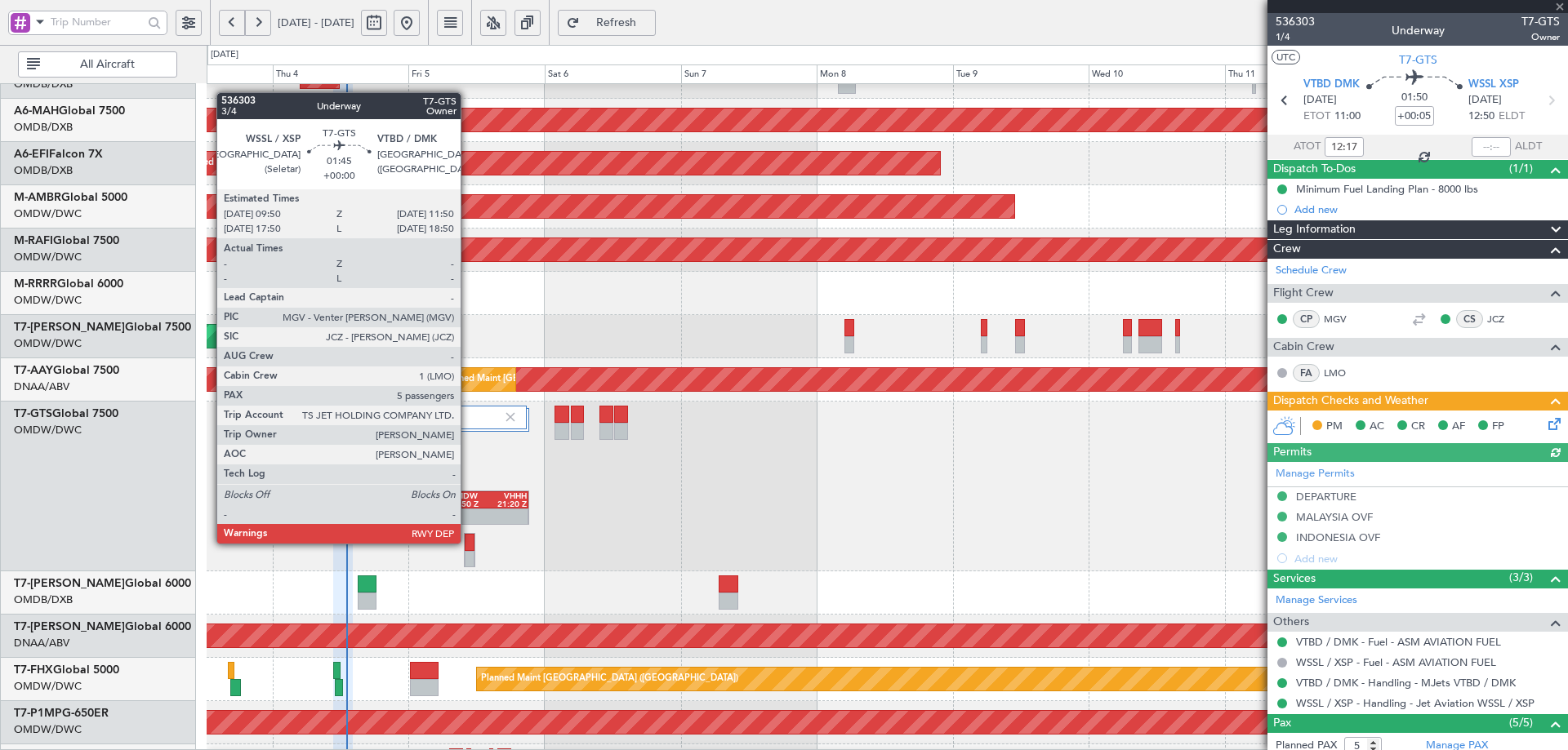
click at [468, 542] on div at bounding box center [470, 542] width 10 height 17
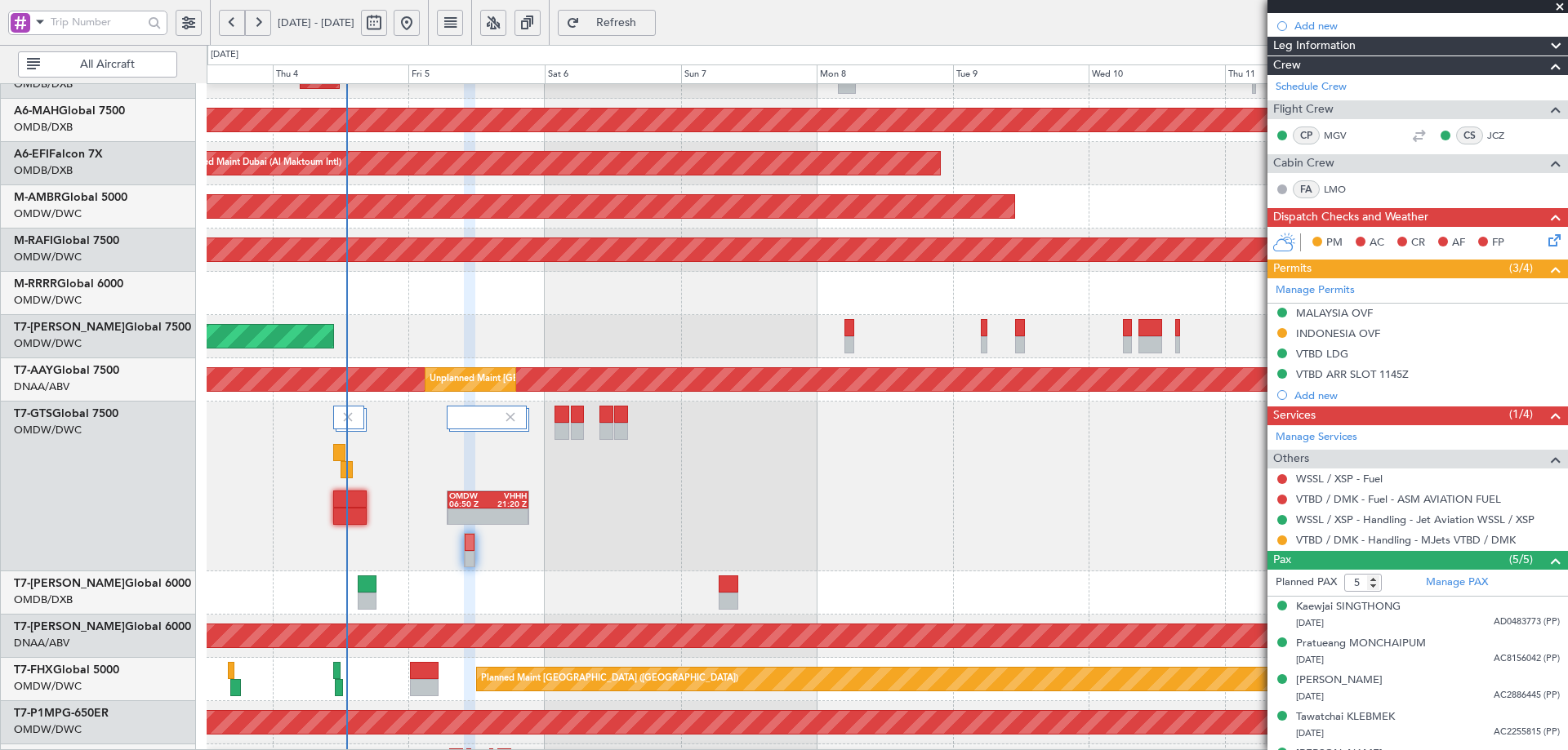
scroll to position [245, 0]
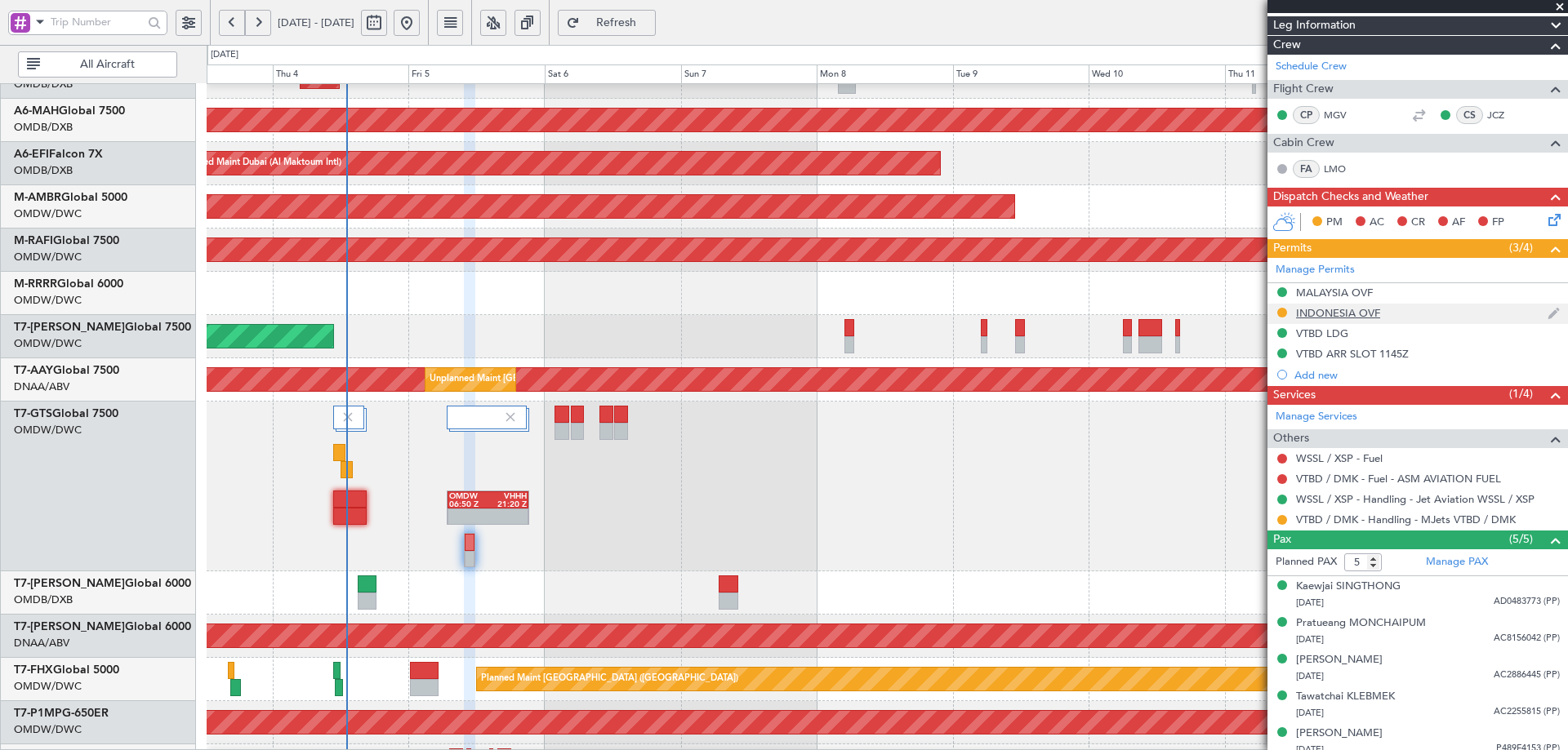
click at [1337, 317] on div "INDONESIA OVF" at bounding box center [1338, 313] width 84 height 14
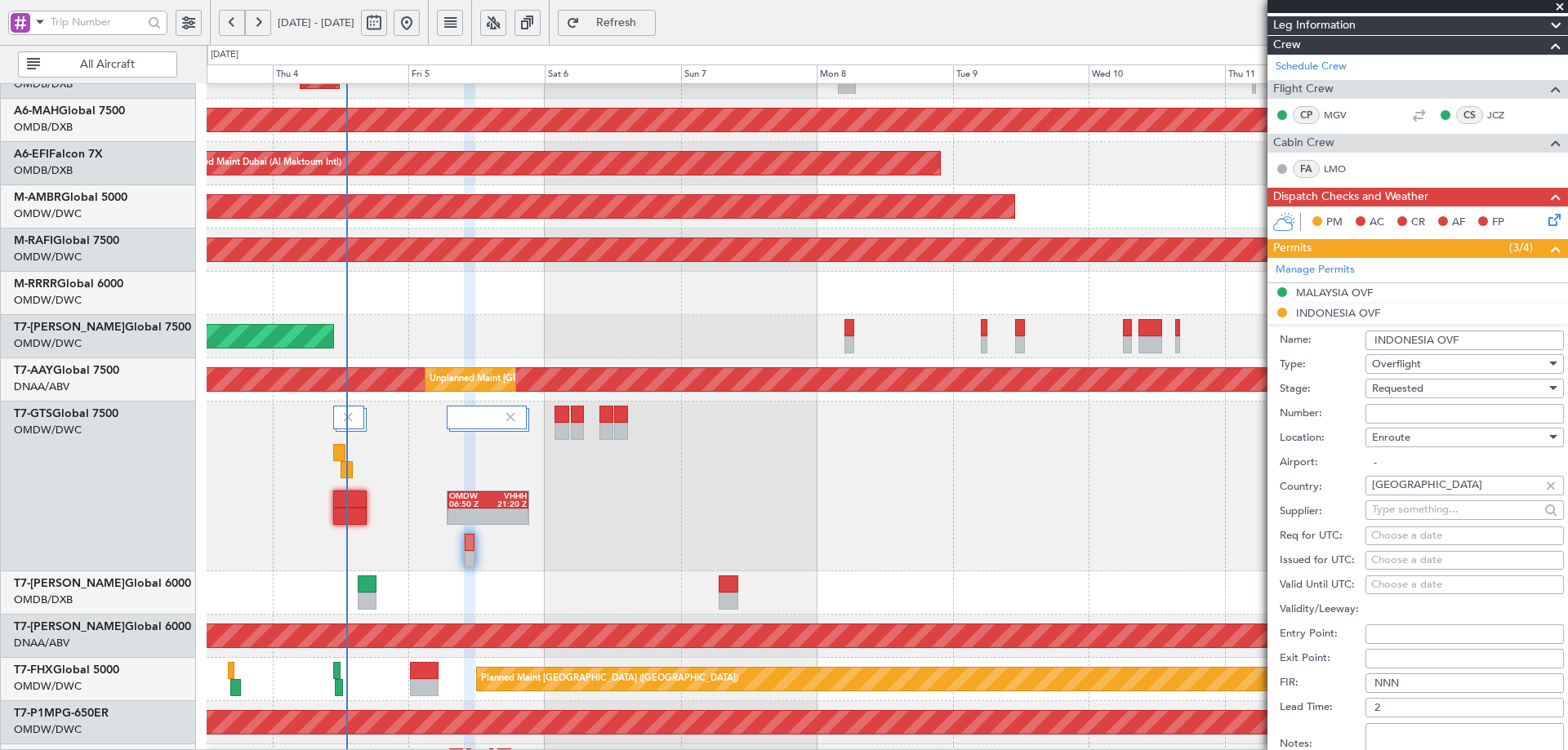
paste input "SI13122"
type input "SI13122"
click at [1422, 383] on span "Requested" at bounding box center [1398, 388] width 52 height 15
click at [1416, 506] on span "Received OK" at bounding box center [1459, 512] width 172 height 25
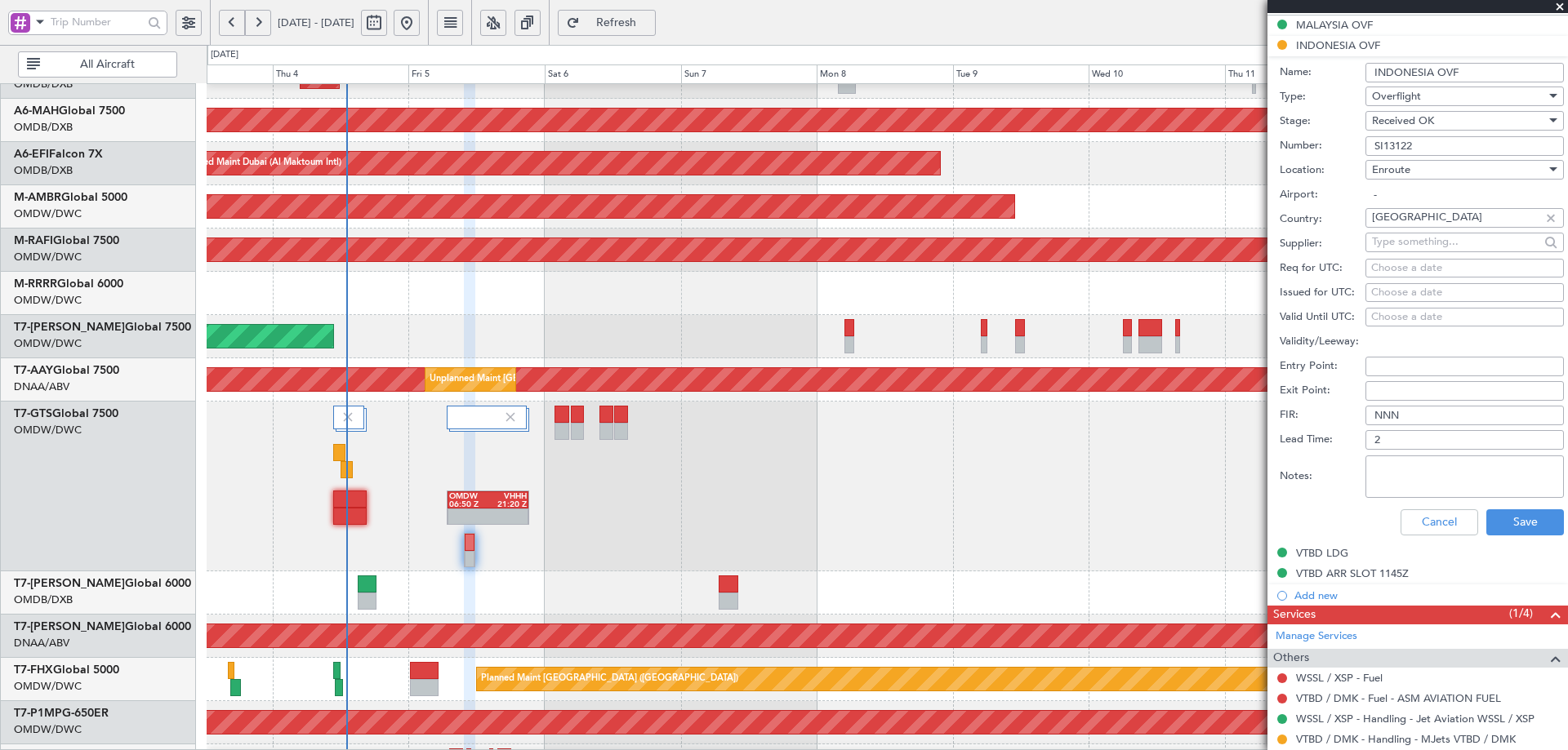
scroll to position [654, 0]
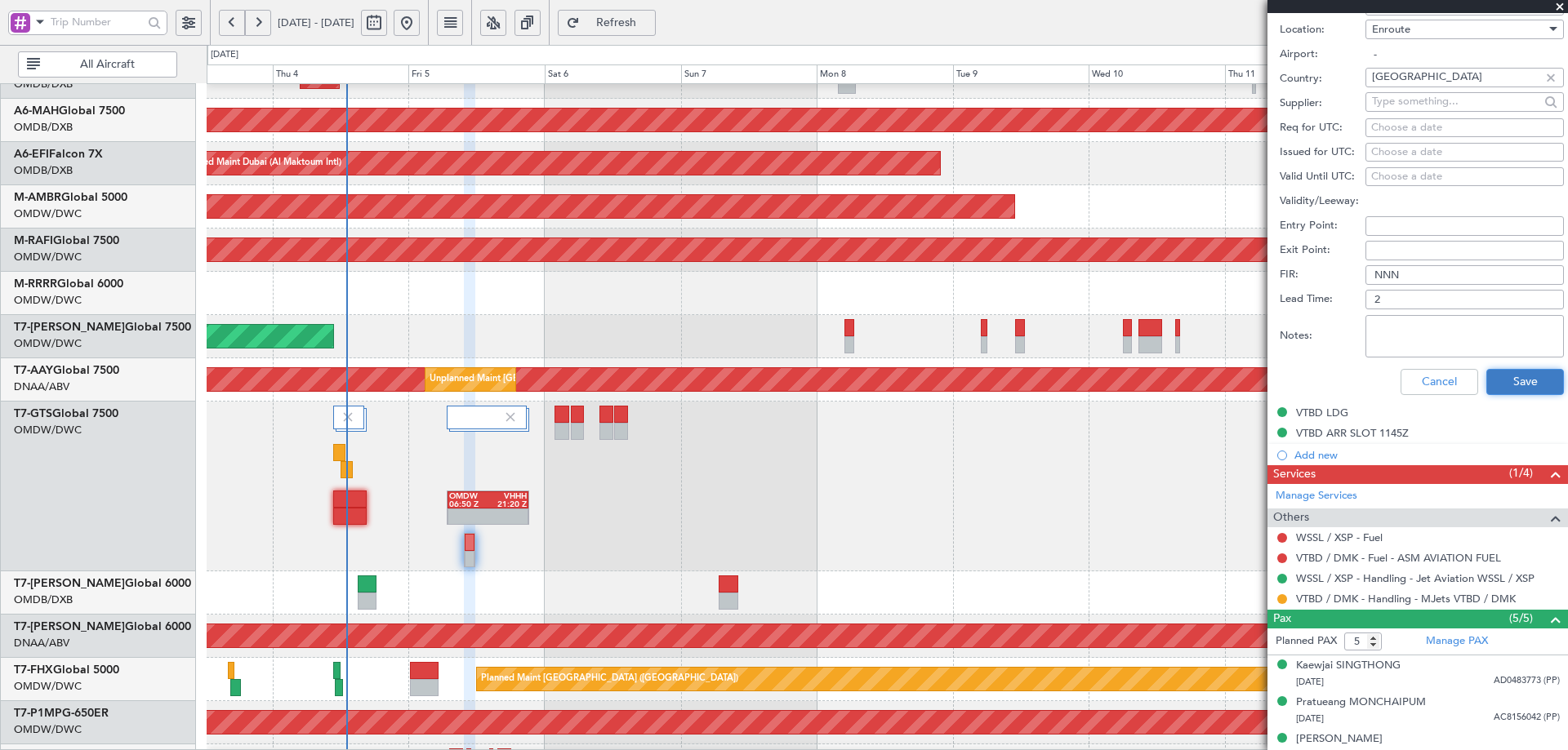
click at [1506, 388] on button "Save" at bounding box center [1525, 382] width 78 height 26
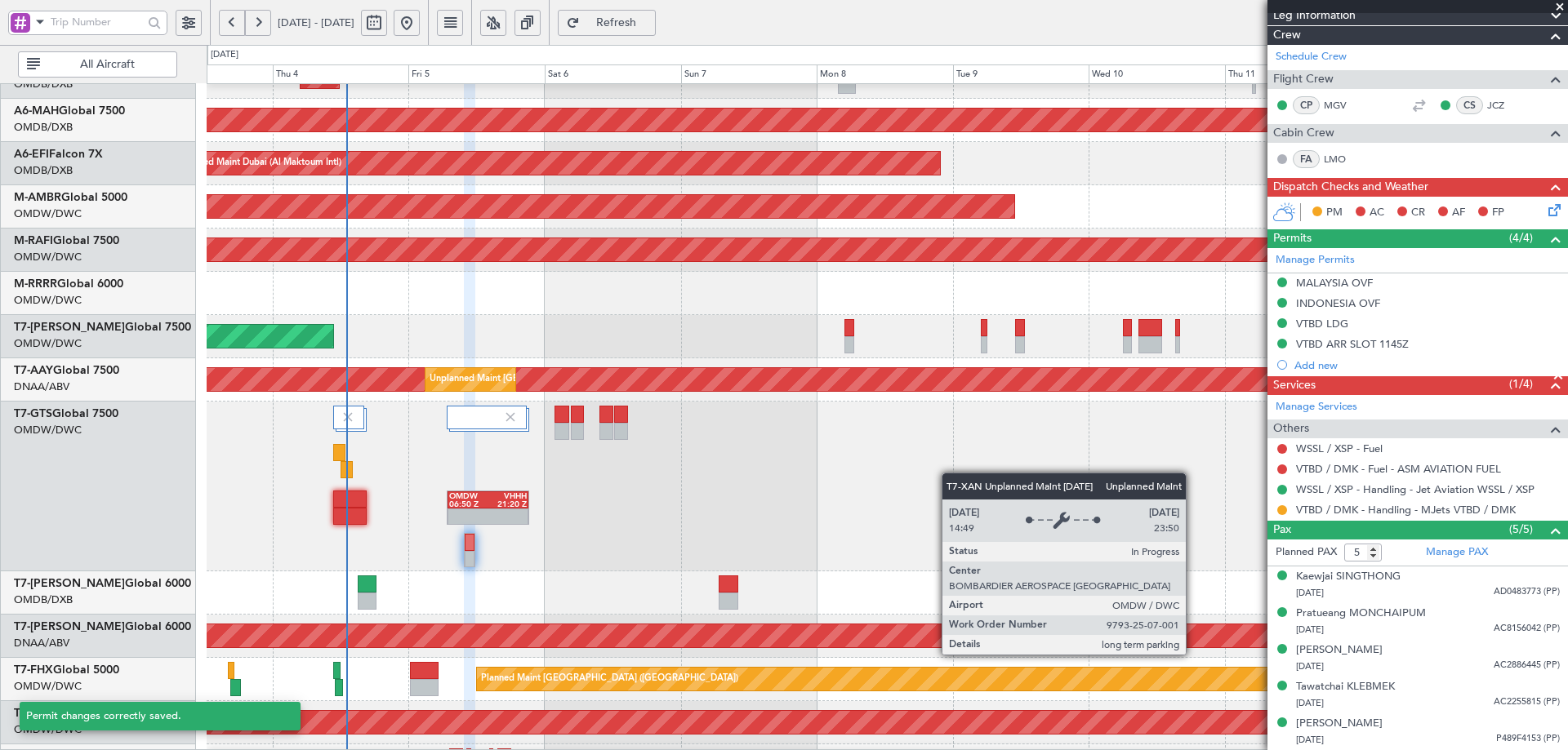
scroll to position [166, 0]
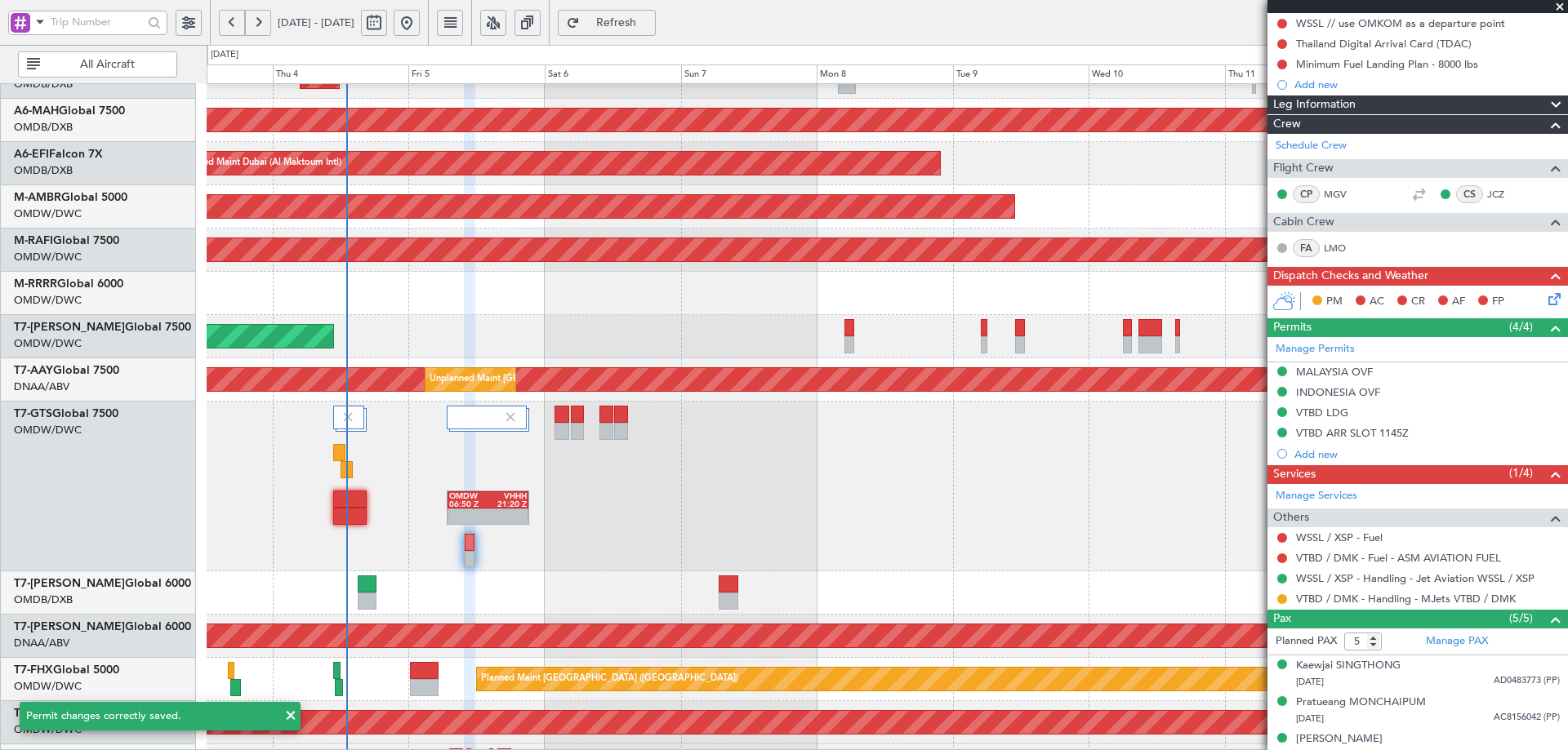
click at [1074, 548] on div "OMDW 06:50 Z VHHH 21:20 Z" at bounding box center [886, 486] width 1360 height 170
click at [1283, 596] on button at bounding box center [1283, 599] width 10 height 10
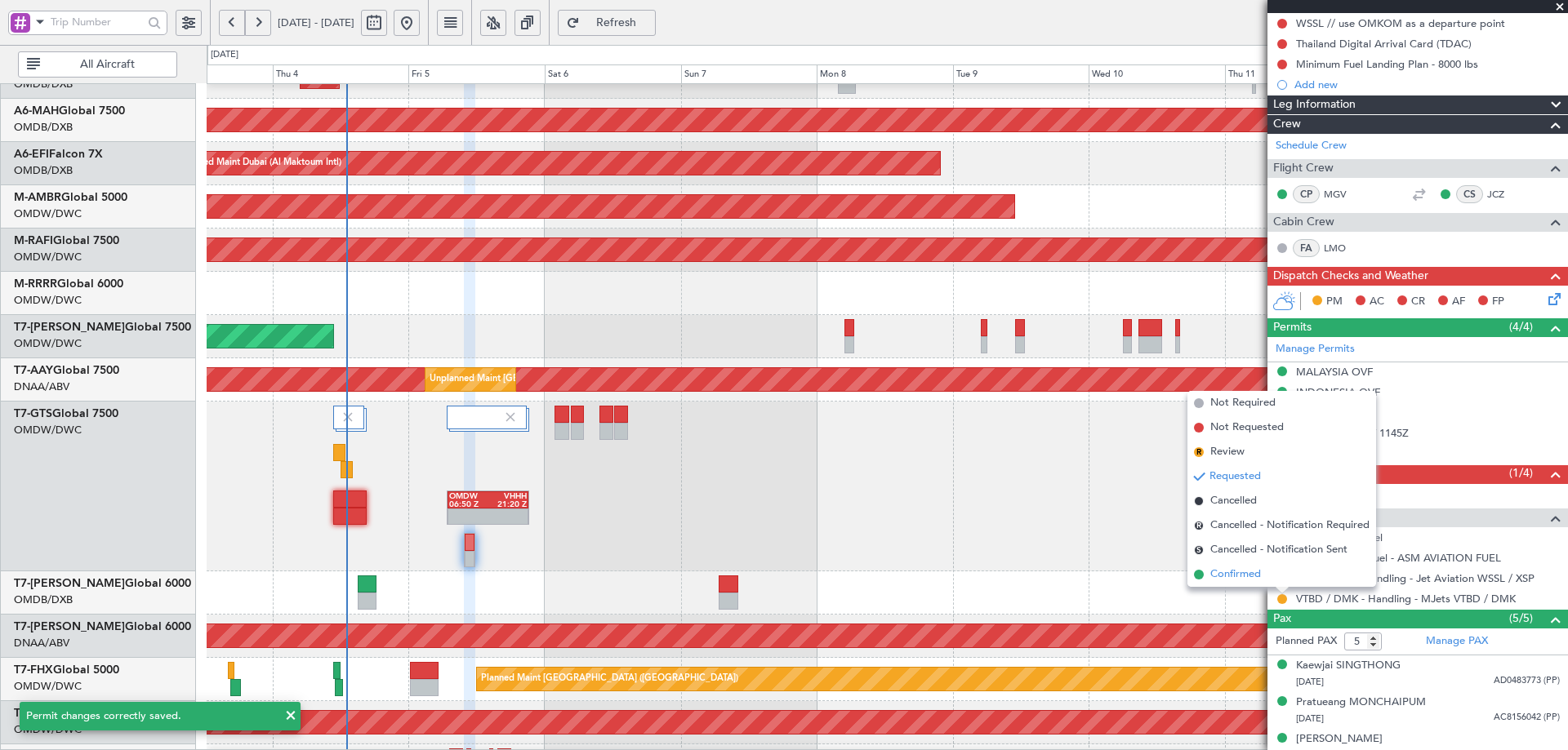
click at [1241, 568] on span "Confirmed" at bounding box center [1235, 574] width 51 height 16
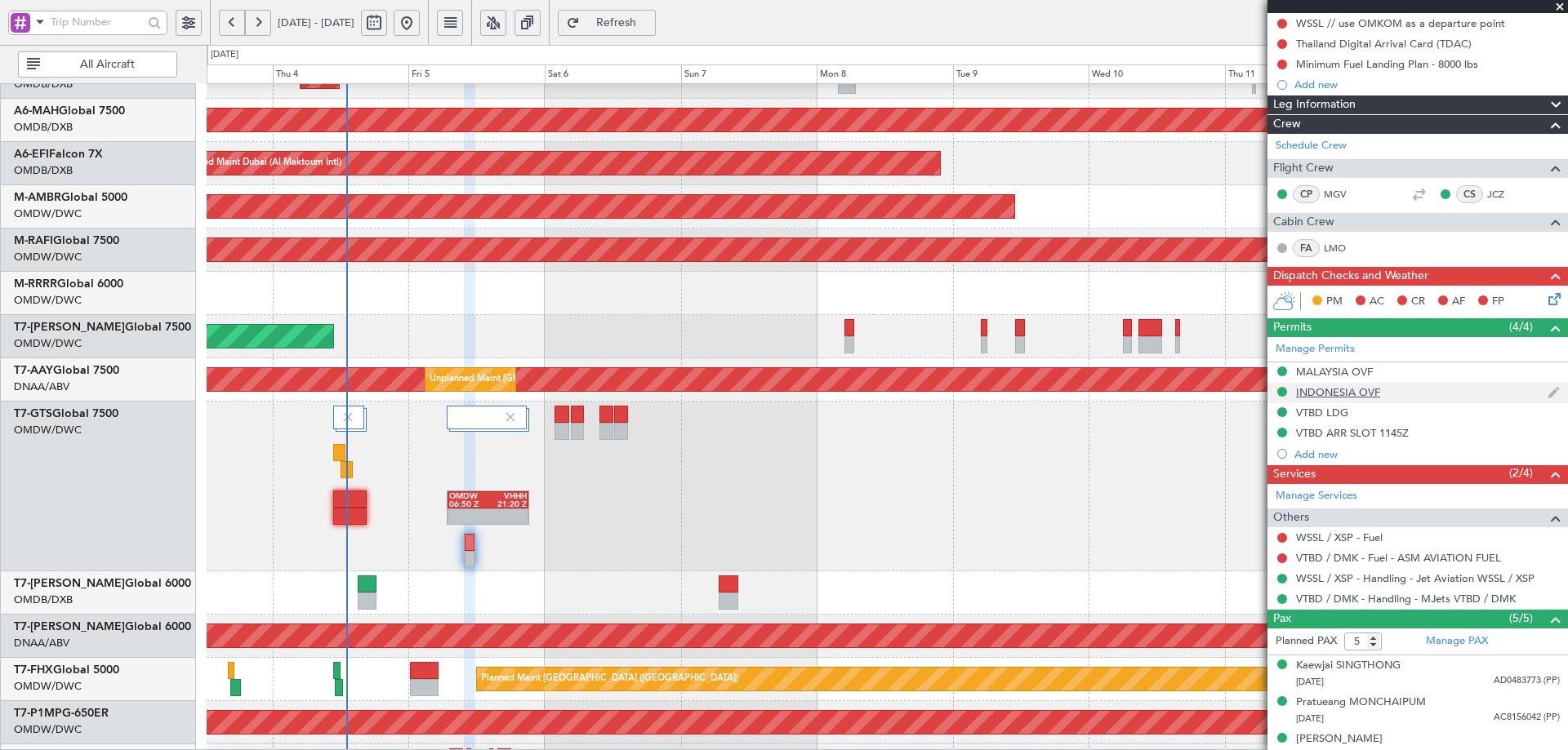
click at [1315, 396] on div "INDONESIA OVF" at bounding box center [1338, 392] width 84 height 14
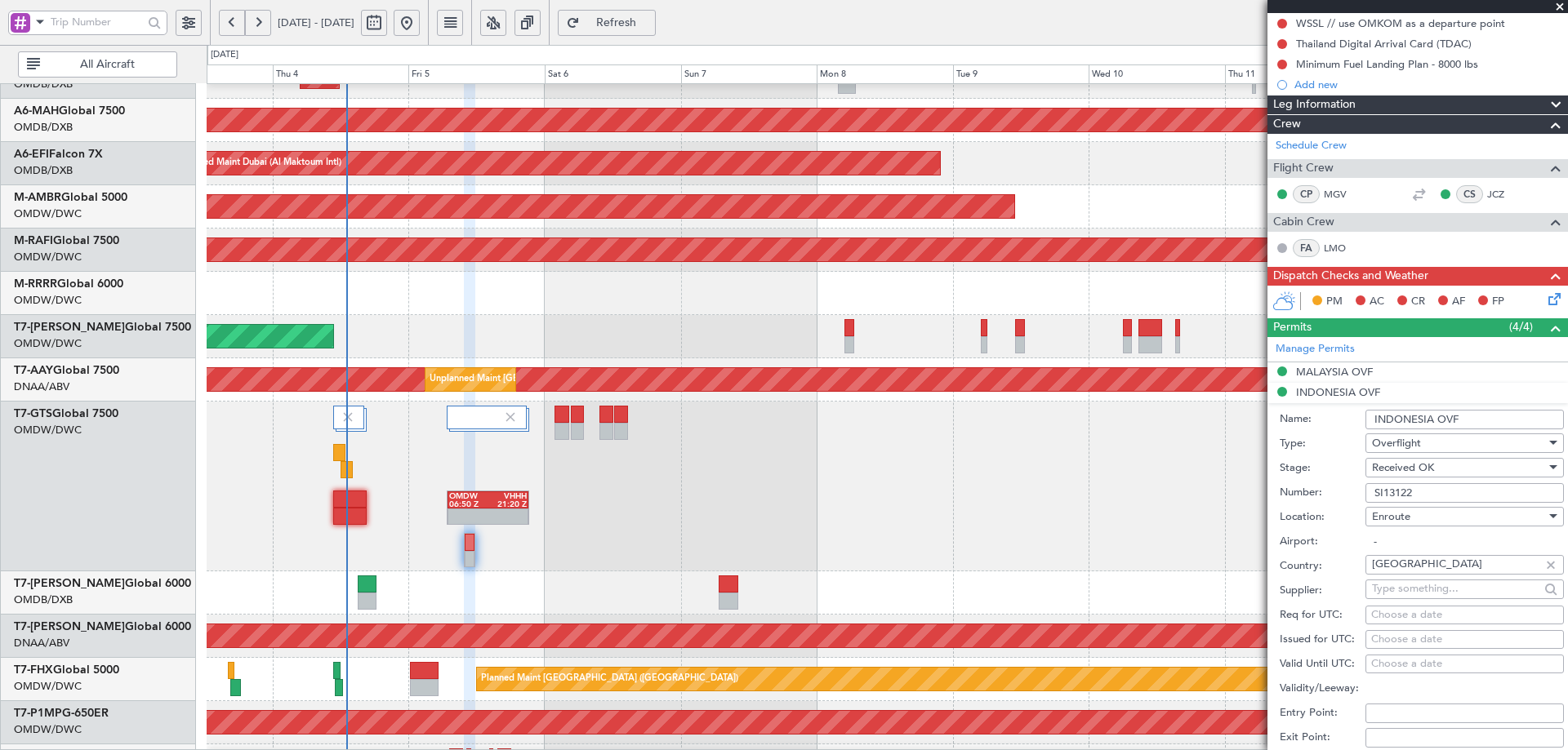
drag, startPoint x: 1422, startPoint y: 492, endPoint x: 1301, endPoint y: 493, distance: 121.0
click at [1301, 493] on div "Number: SI13122" at bounding box center [1422, 493] width 284 height 25
click at [1383, 465] on span "Received OK" at bounding box center [1403, 468] width 62 height 15
click at [1415, 548] on span "Requested" at bounding box center [1459, 547] width 172 height 25
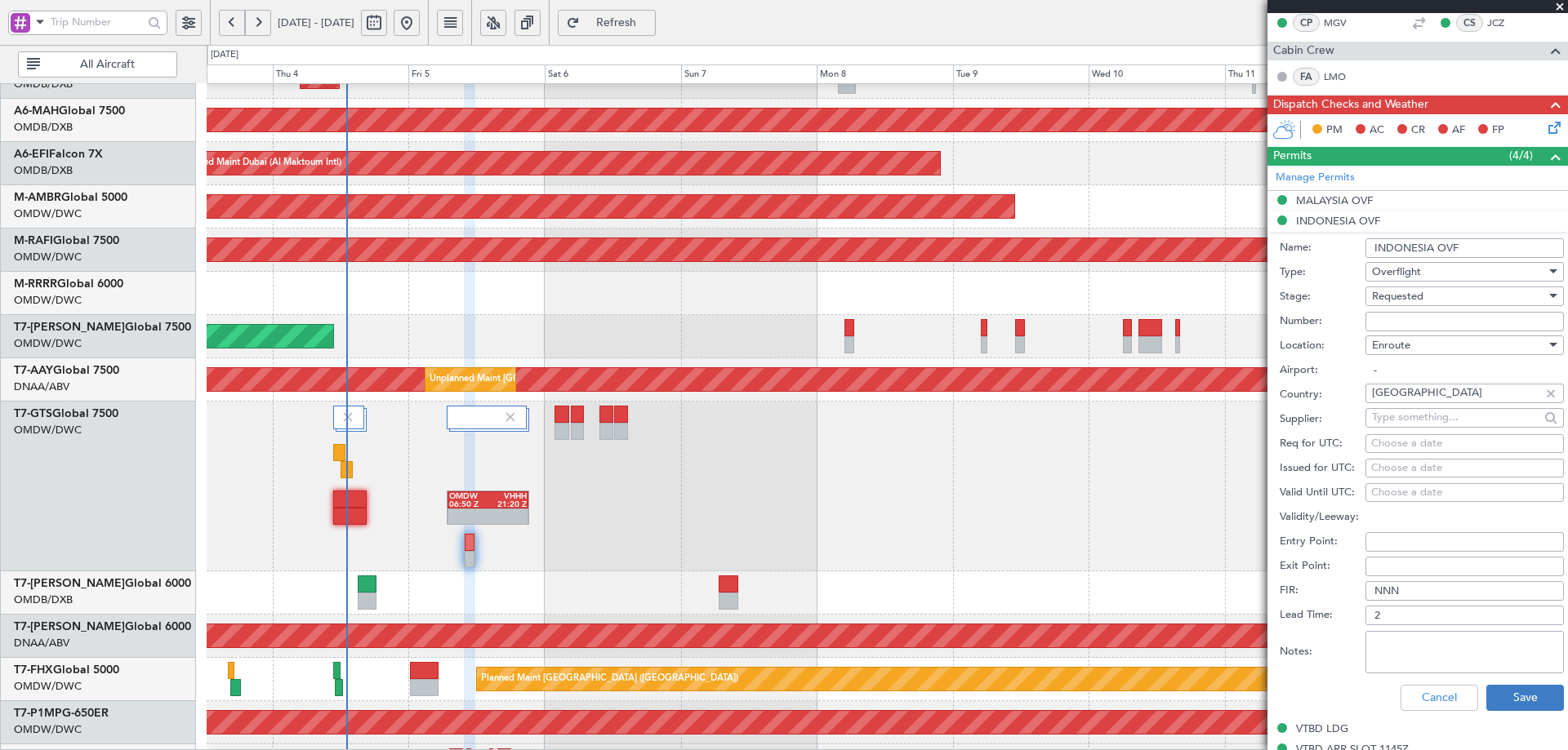
scroll to position [493, 0]
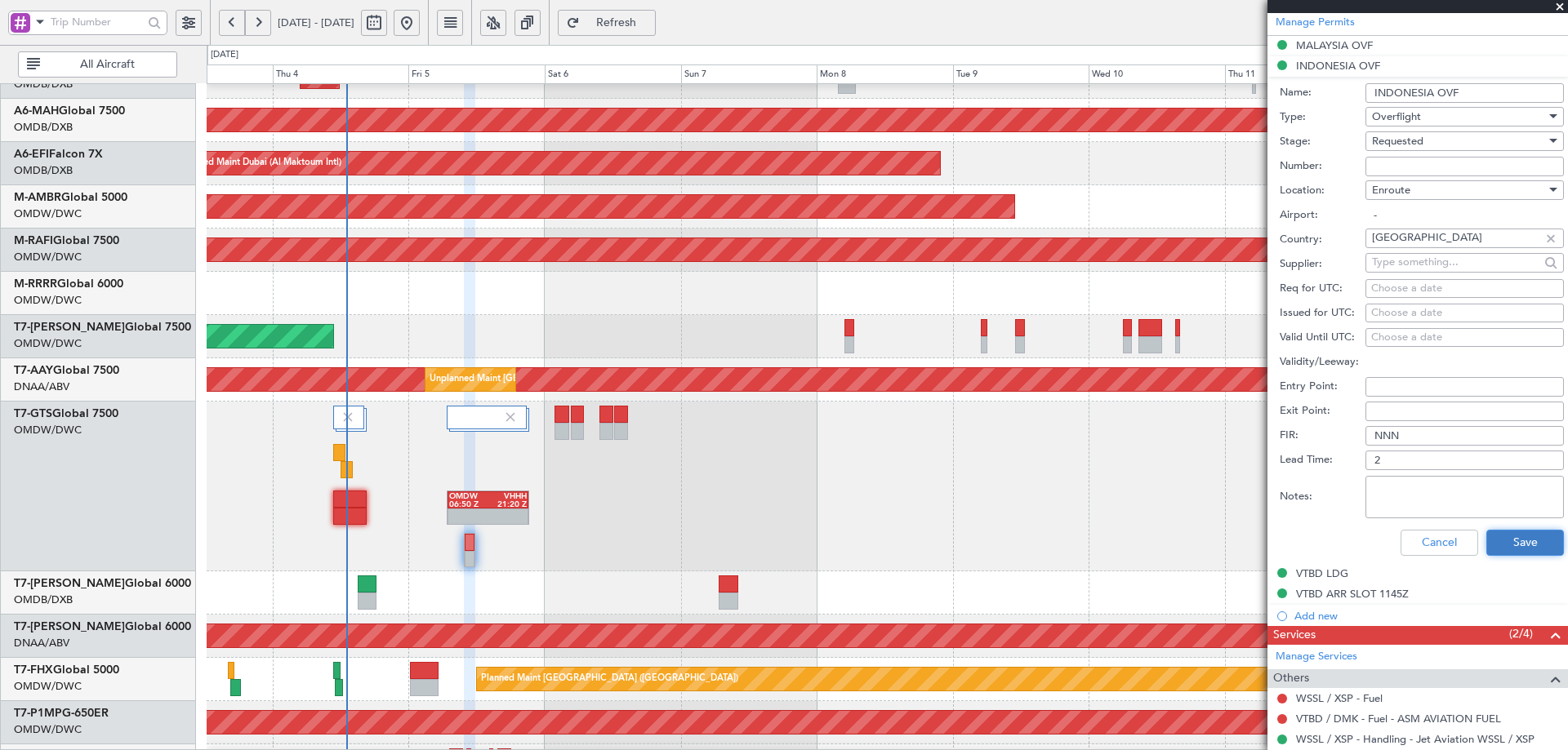
click at [1512, 534] on button "Save" at bounding box center [1525, 542] width 78 height 26
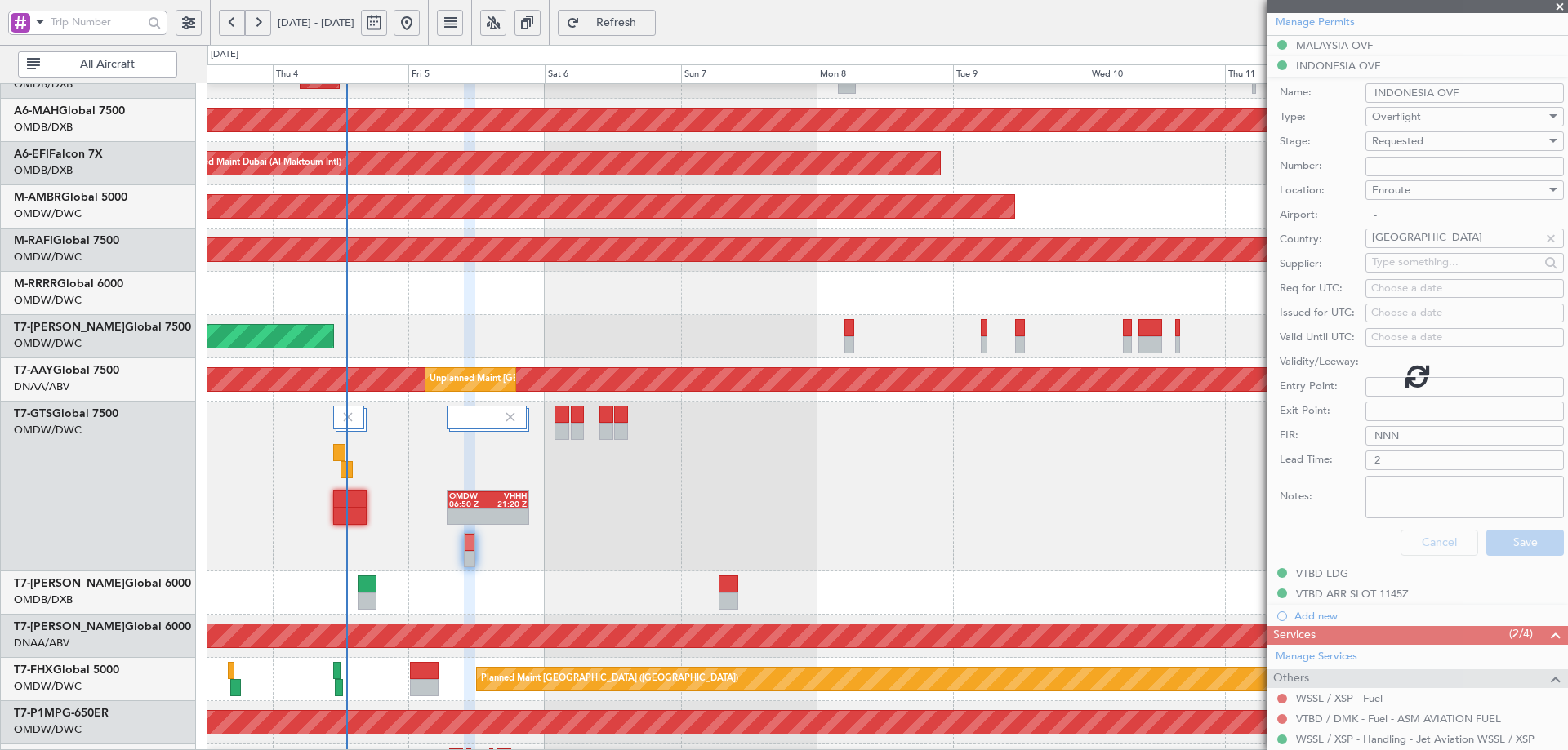
scroll to position [254, 0]
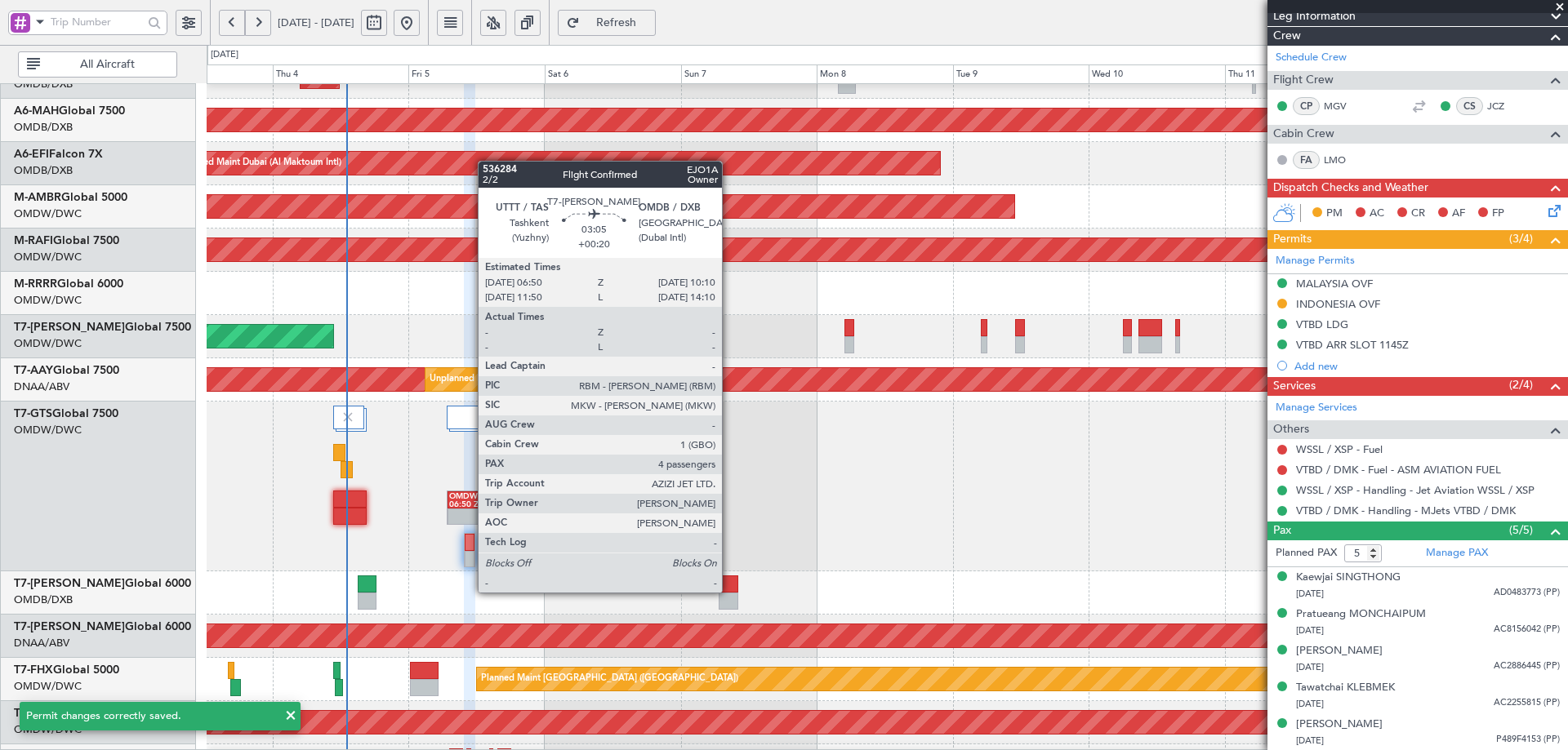
click at [729, 591] on div at bounding box center [728, 584] width 20 height 17
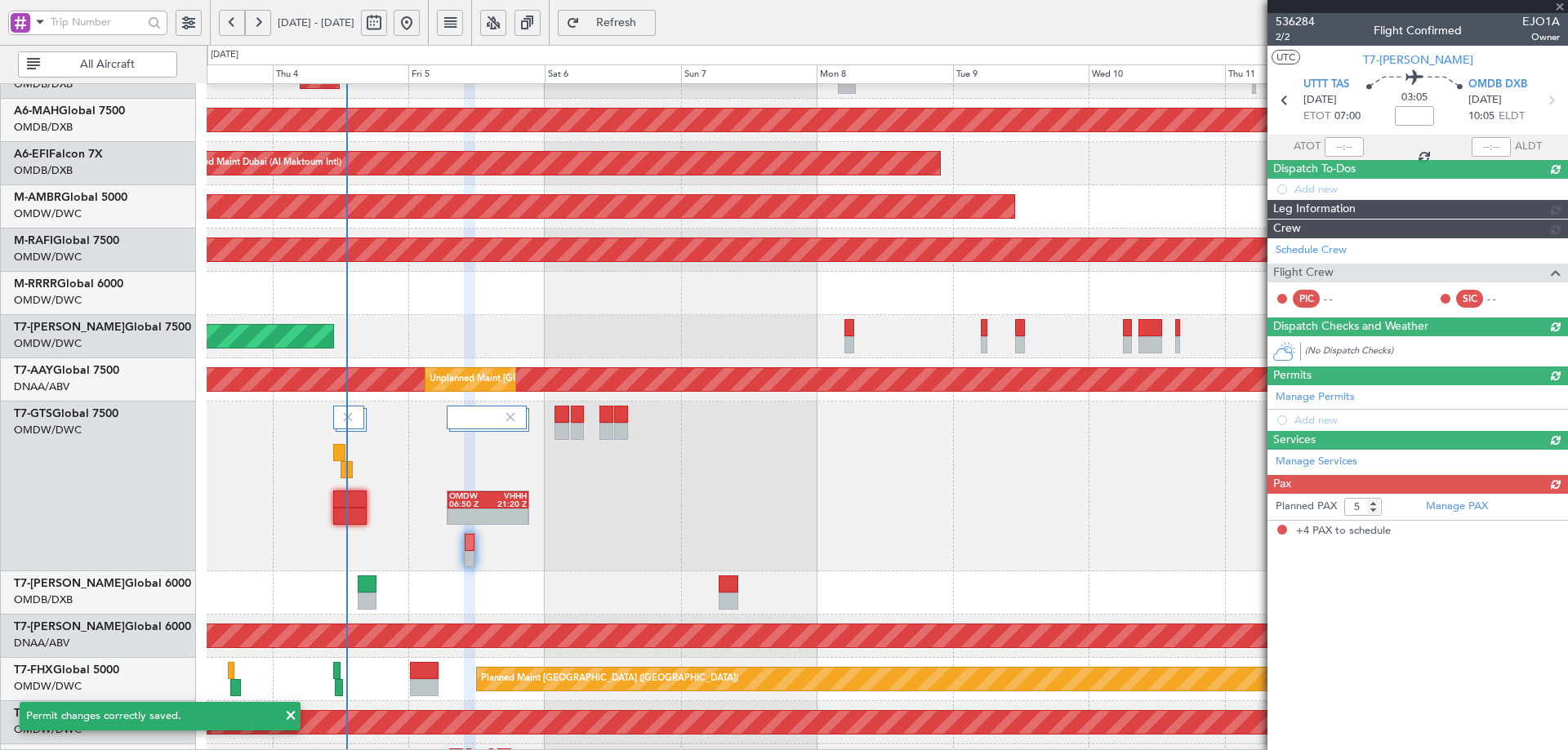
type input "+00:20"
type input "4"
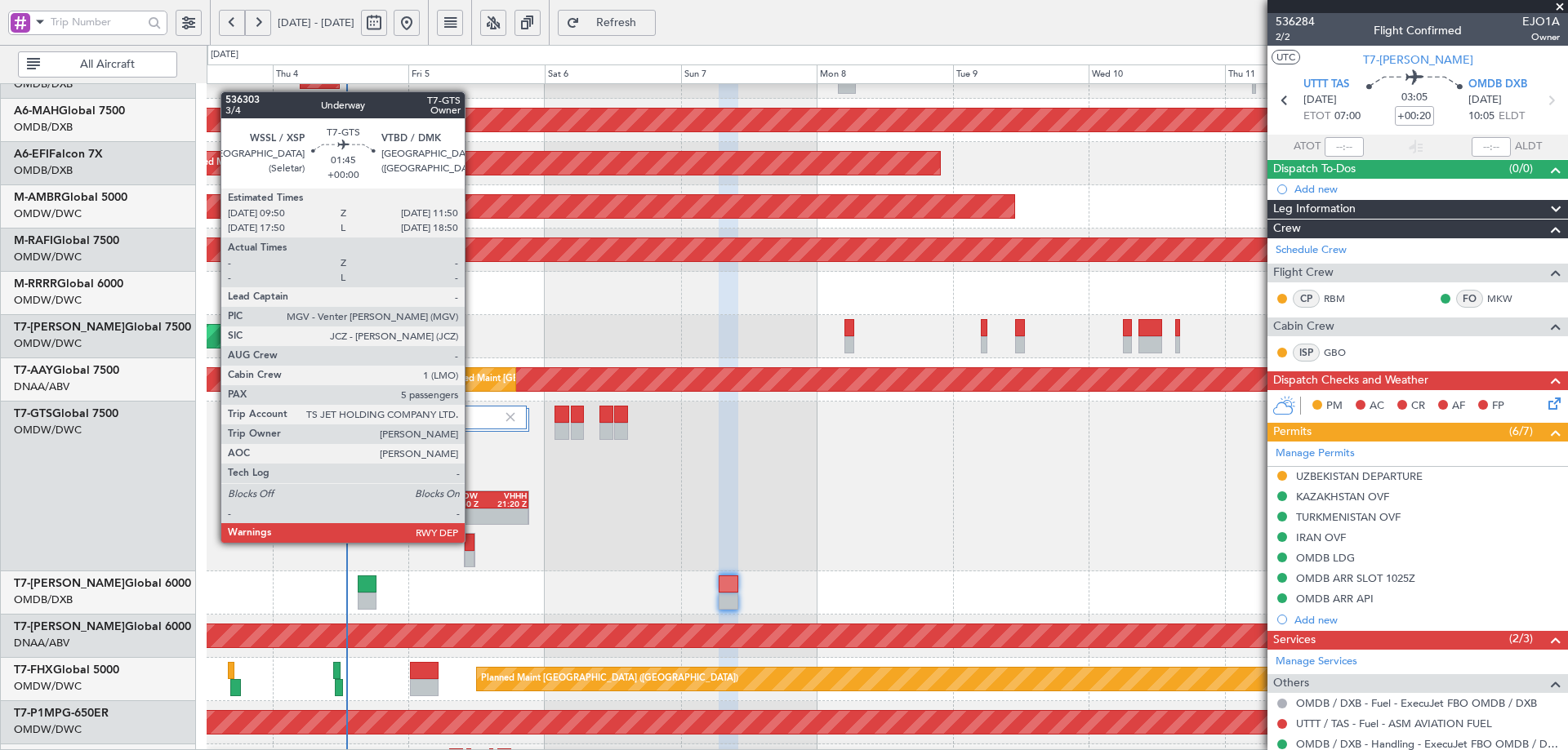
click at [472, 541] on div at bounding box center [470, 542] width 10 height 17
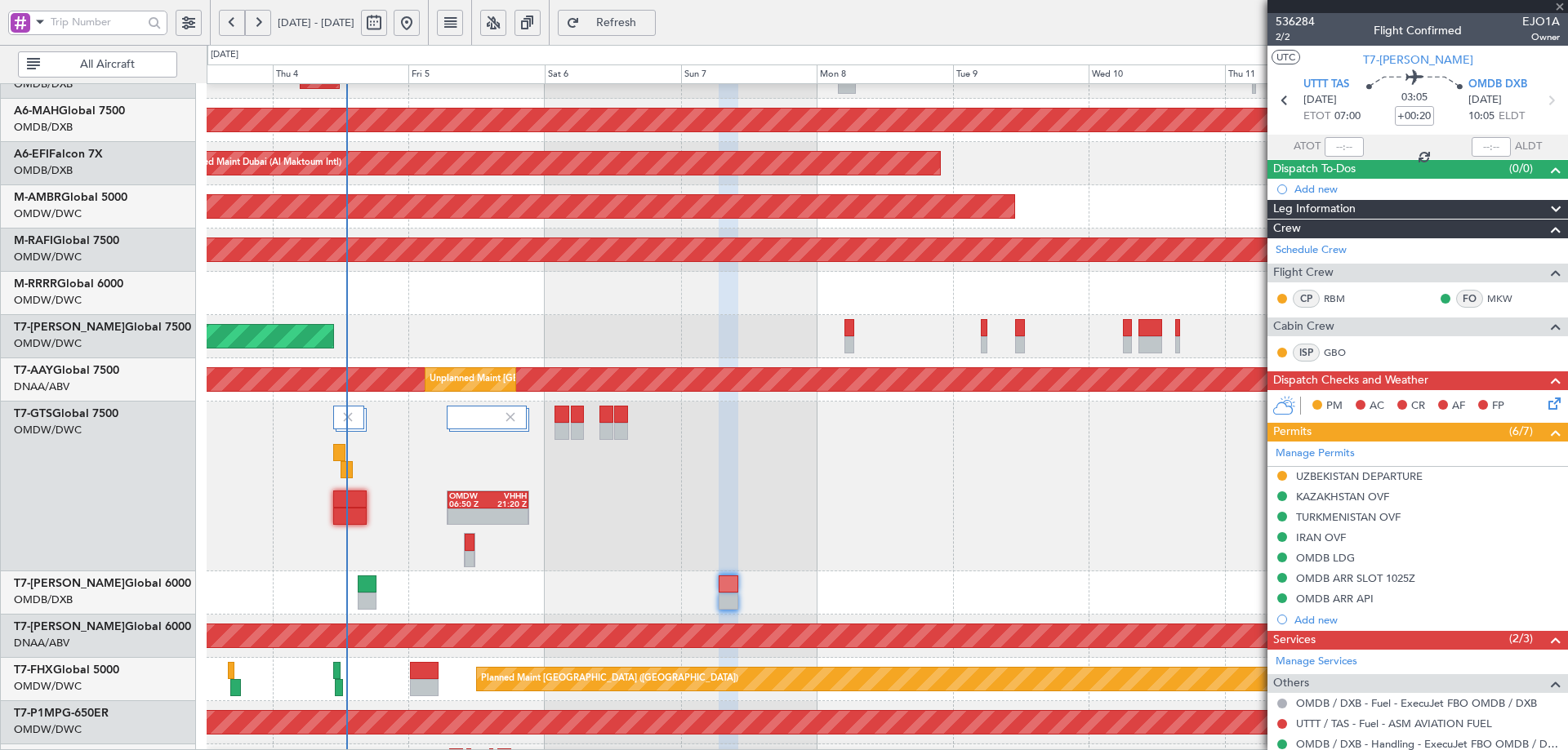
type input "5"
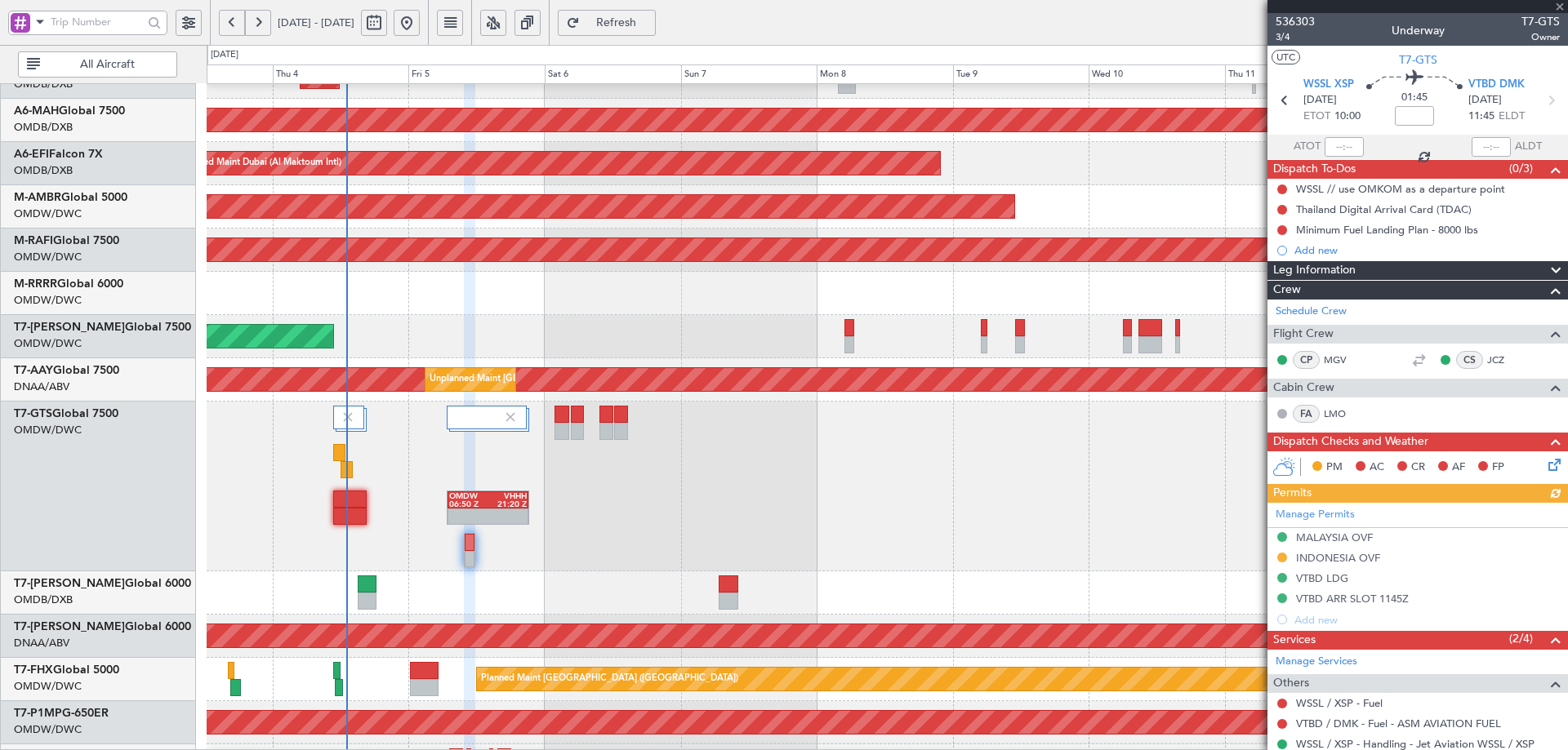
click at [1356, 555] on div "Manage Permits MALAYSIA OVF INDONESIA OVF VTBD LDG VTBD ARR SLOT 1145Z Add new" at bounding box center [1418, 566] width 301 height 127
click at [1370, 560] on div "INDONESIA OVF" at bounding box center [1338, 558] width 84 height 14
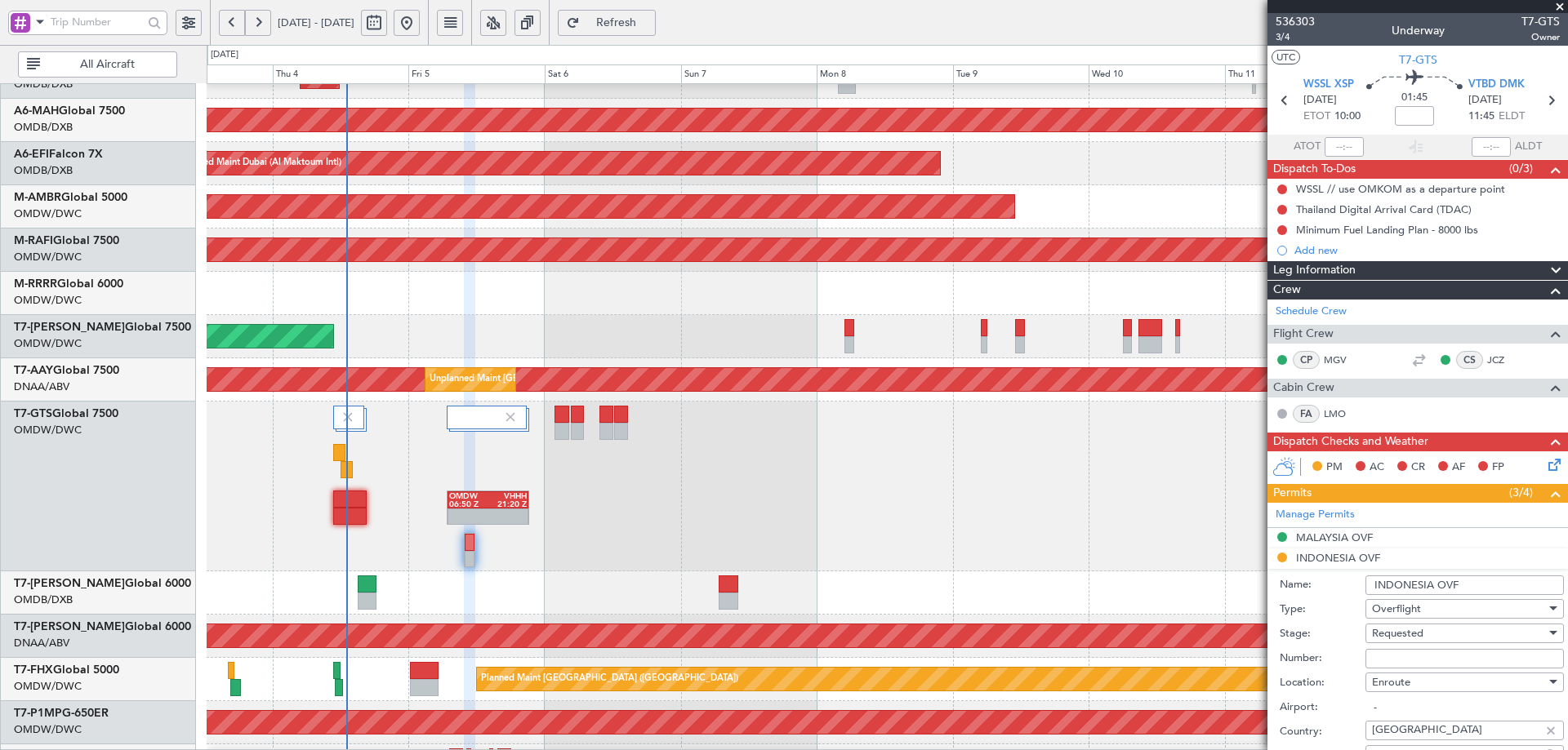
click at [1412, 660] on input "Number:" at bounding box center [1465, 660] width 199 height 20
paste input "SI13122"
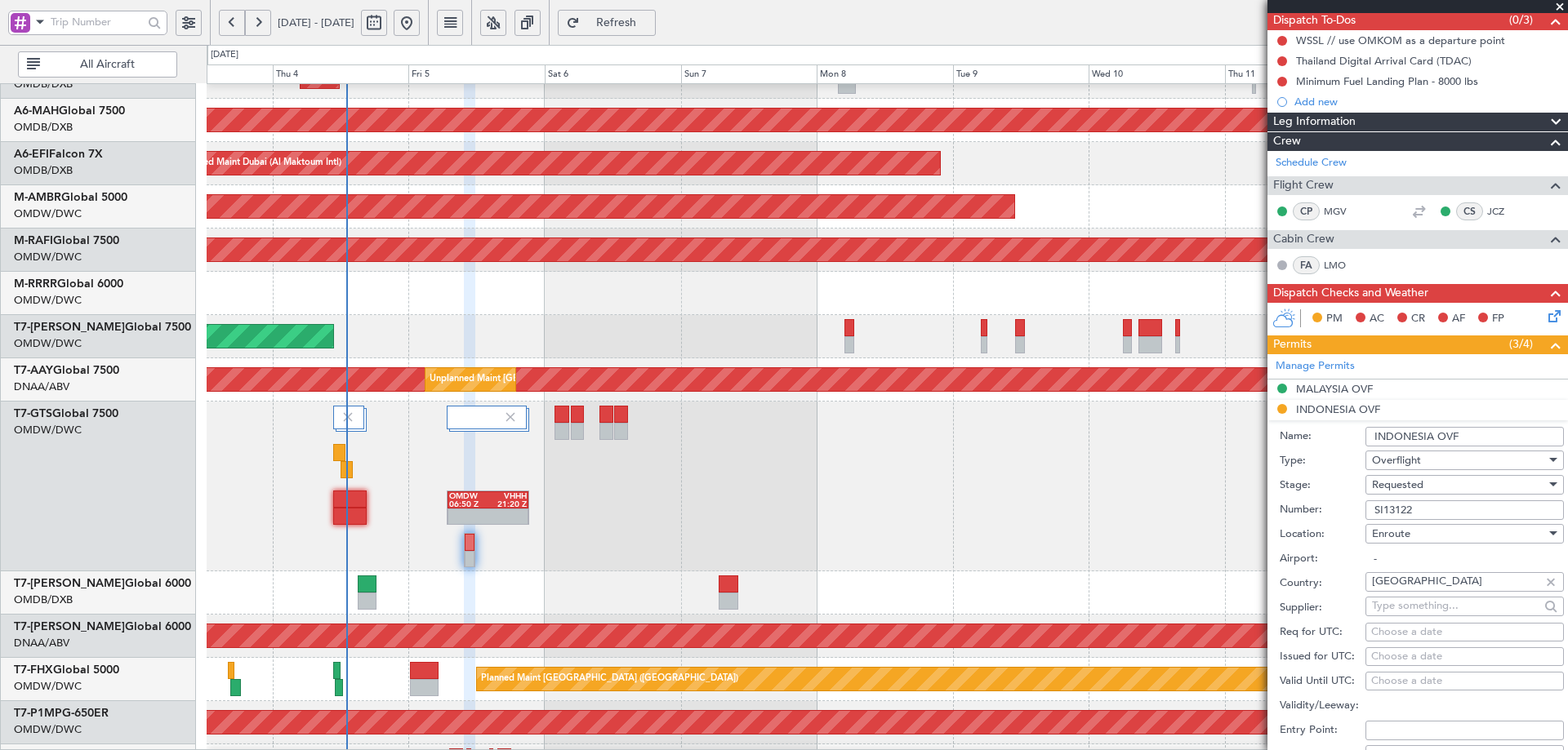
scroll to position [490, 0]
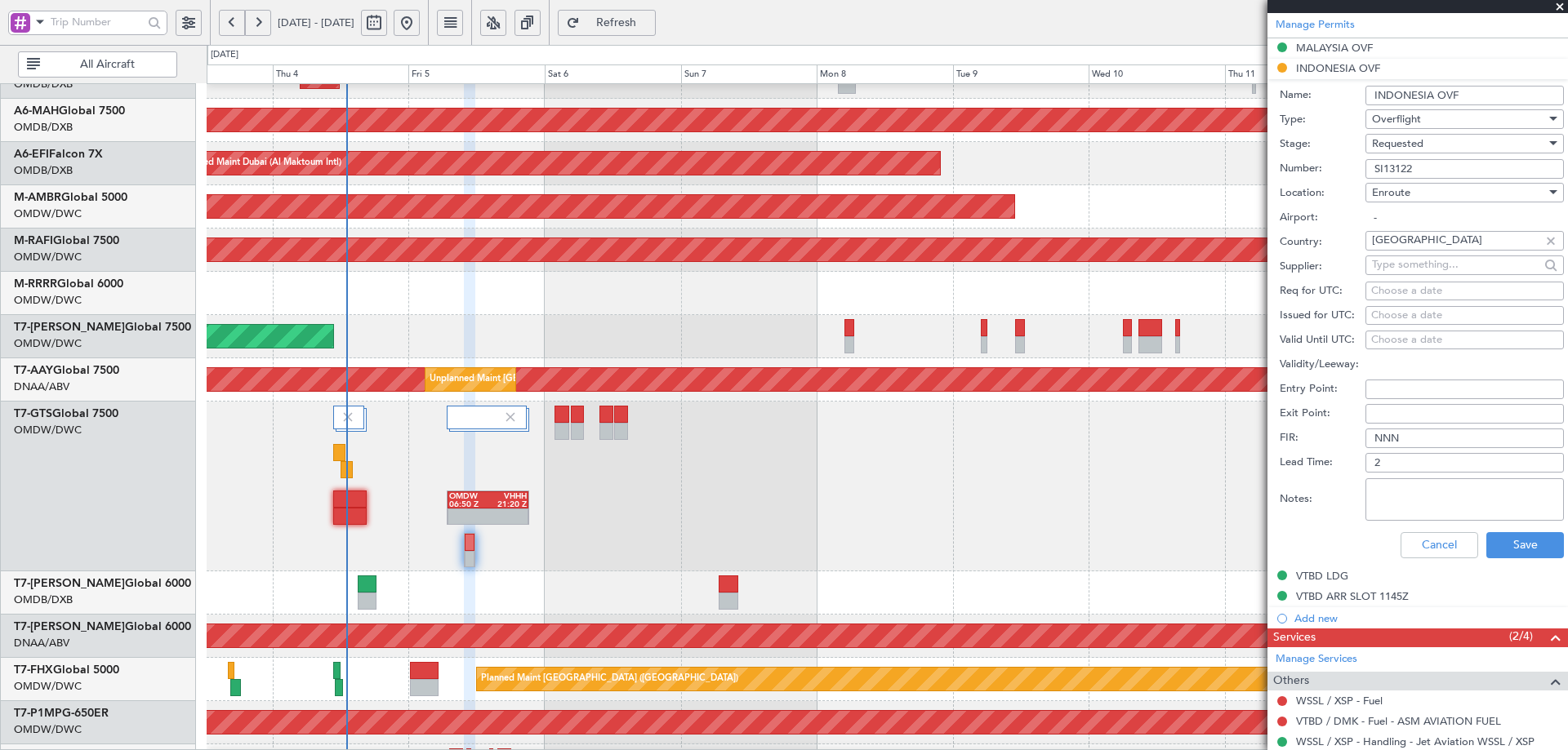
type input "SI13122"
click at [1420, 146] on span "Requested" at bounding box center [1398, 143] width 52 height 15
click at [1428, 265] on span "Received OK" at bounding box center [1459, 266] width 172 height 25
click at [1507, 548] on button "Save" at bounding box center [1525, 545] width 78 height 26
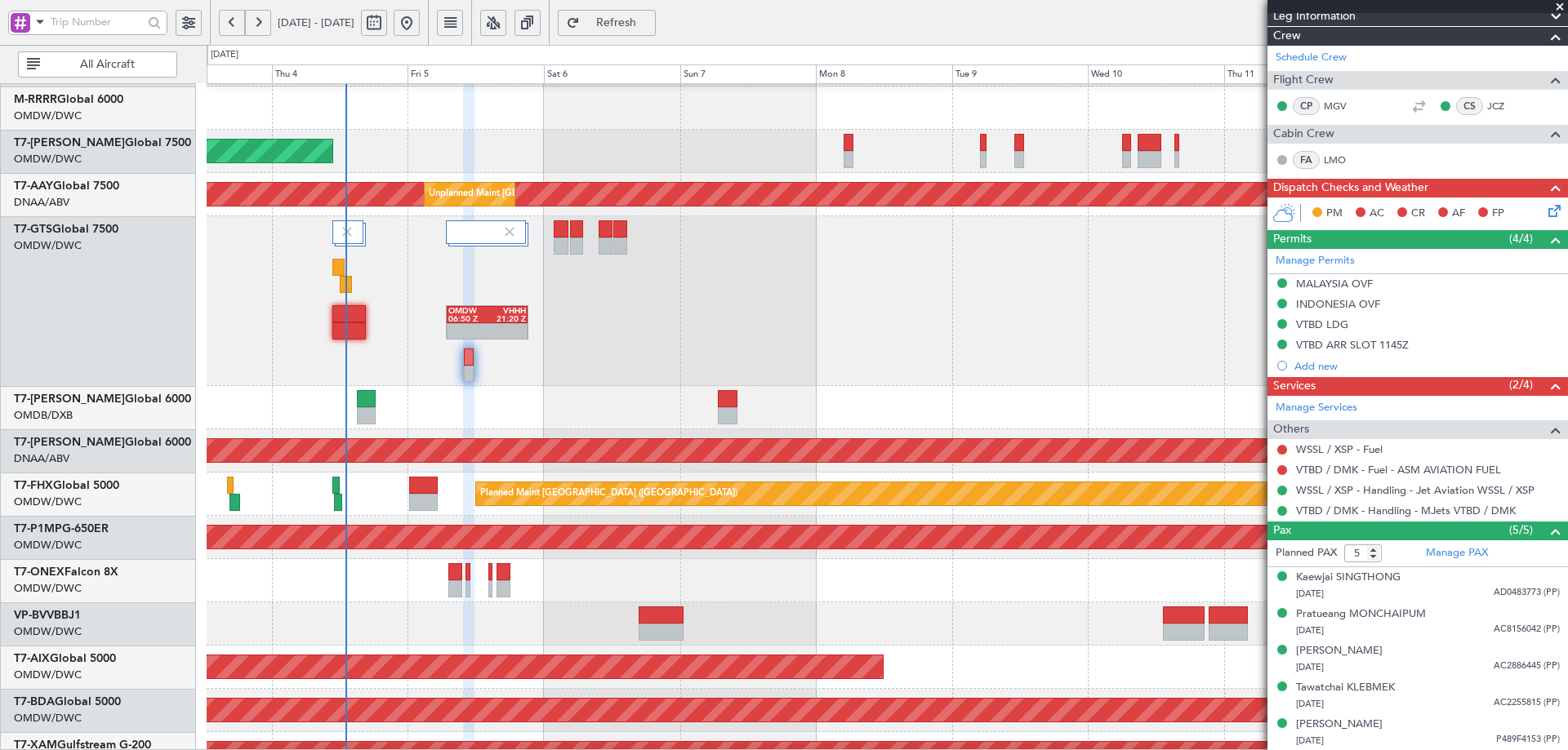
scroll to position [257, 0]
click at [392, 431] on div "Unplanned Maint [GEOGRAPHIC_DATA] (Al Maktoum Intl) Planned Maint [GEOGRAPHIC_D…" at bounding box center [886, 451] width 1360 height 44
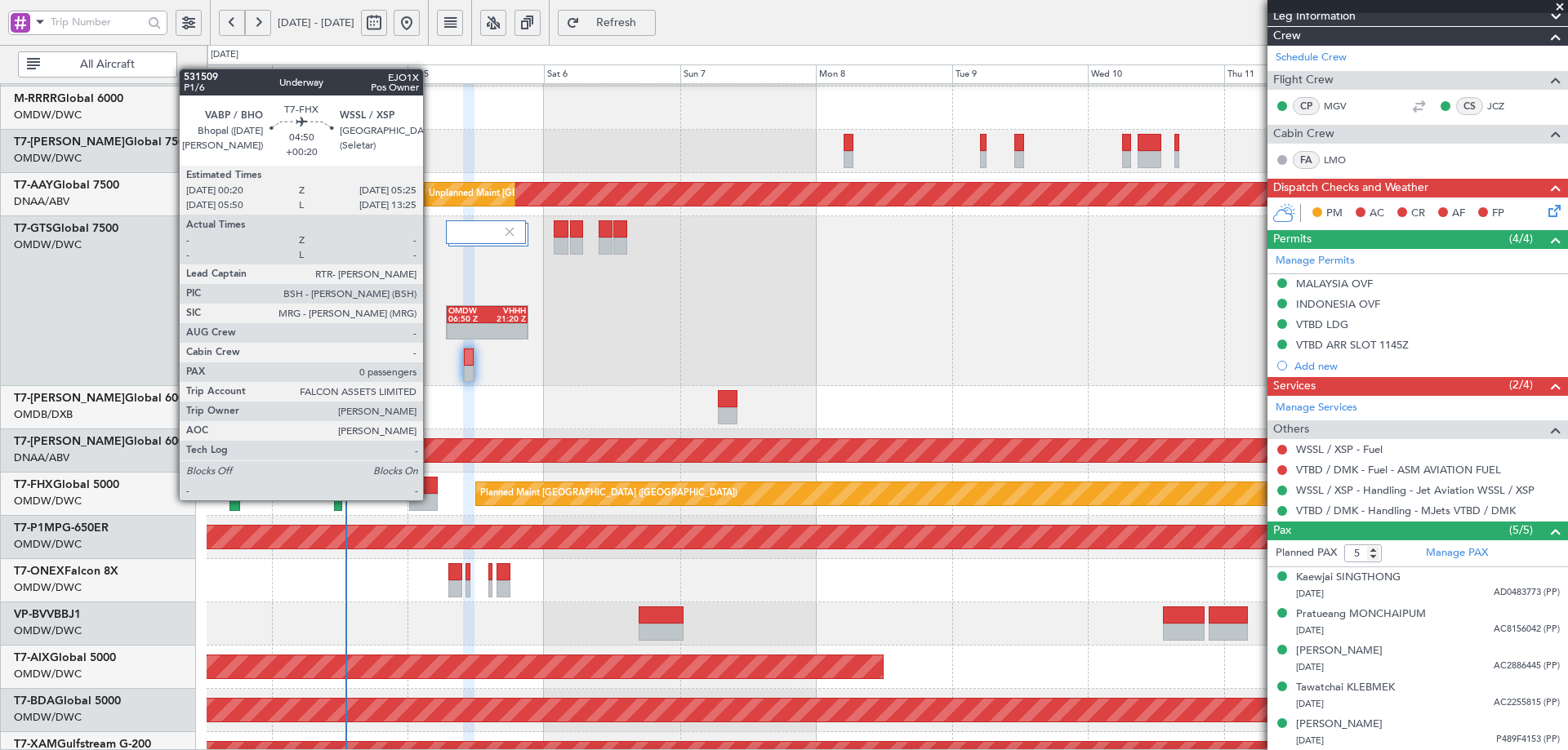
click at [430, 499] on div at bounding box center [424, 502] width 30 height 17
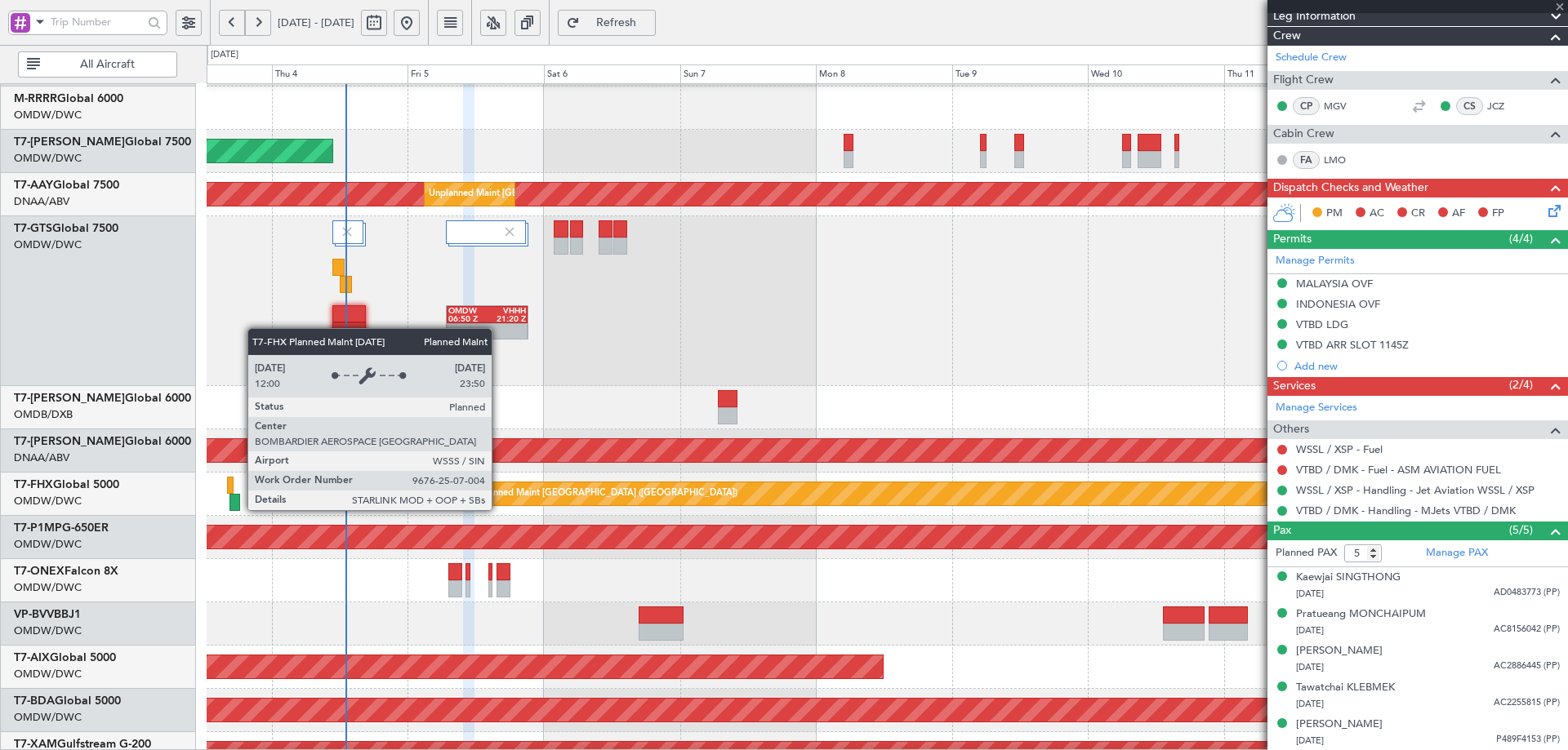
type input "+00:20"
type input "0"
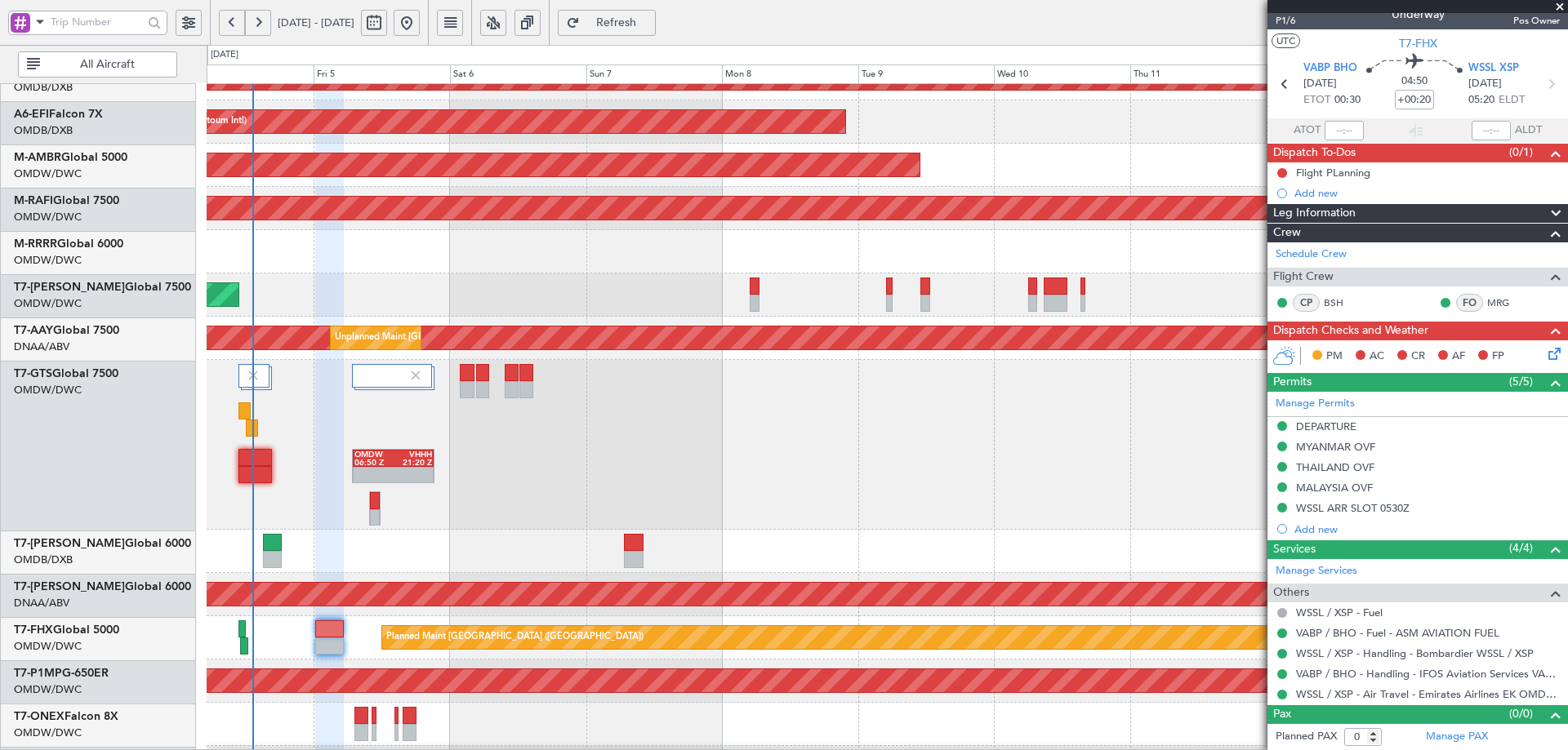
scroll to position [113, 0]
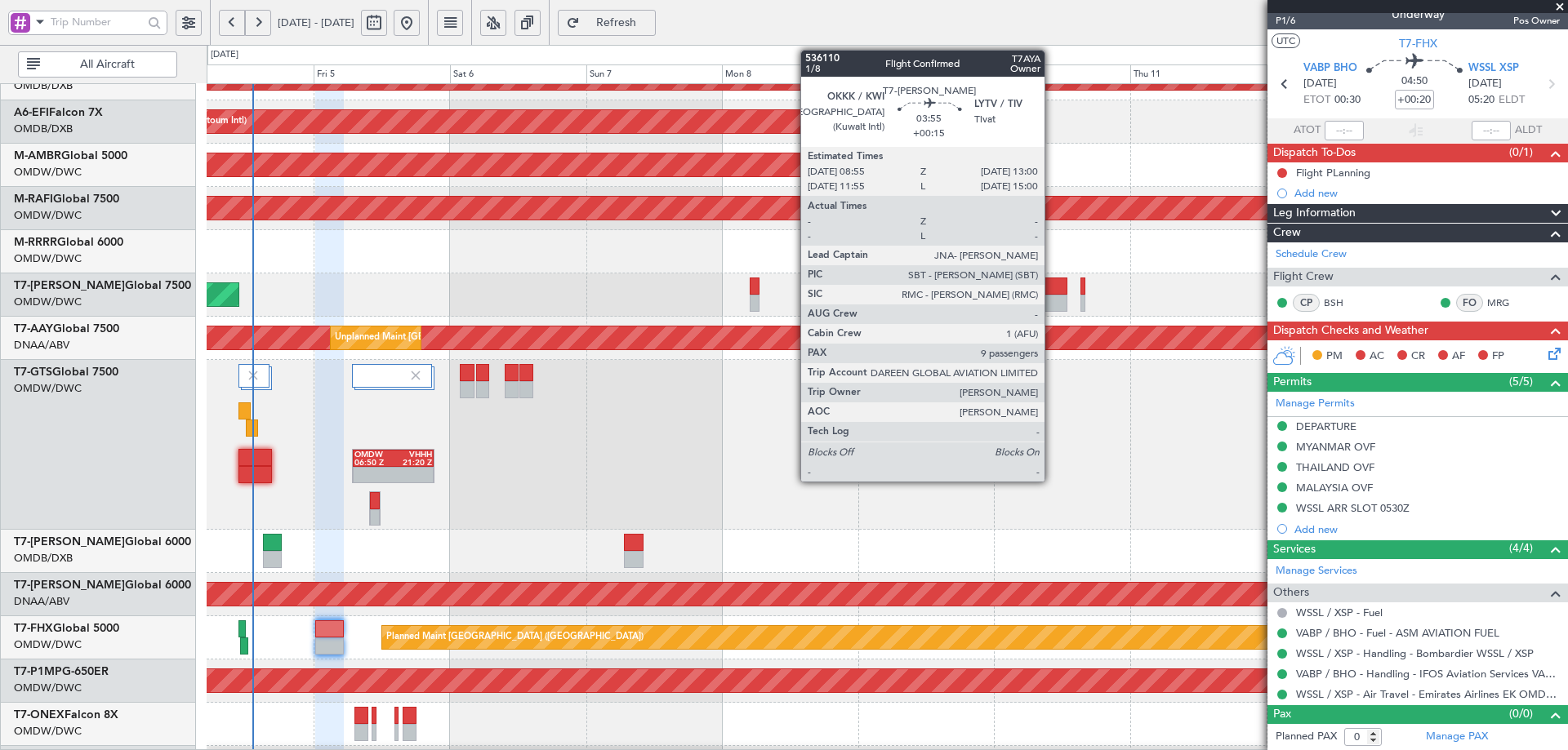
click at [1052, 288] on div at bounding box center [1056, 285] width 24 height 17
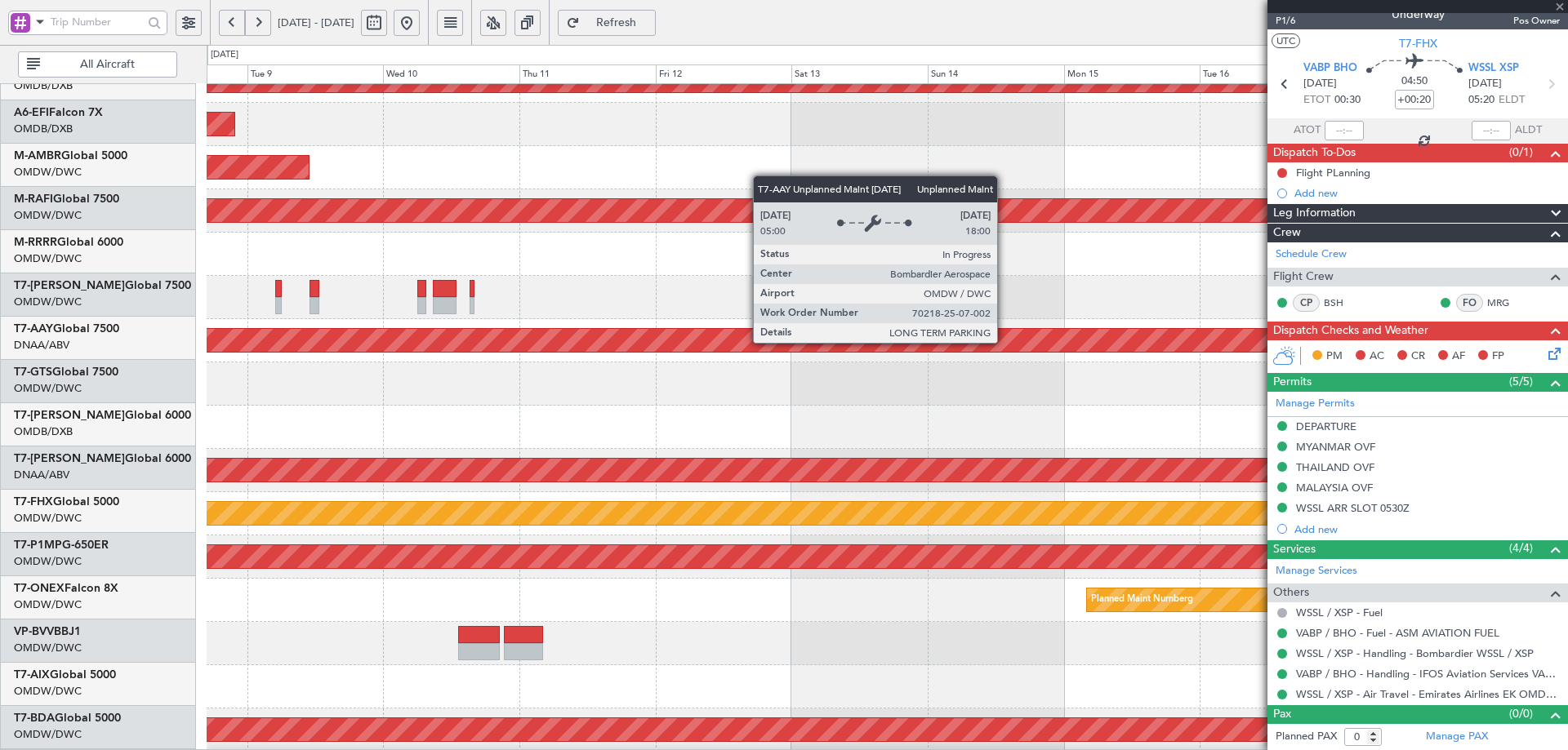
click at [365, 345] on div "Unplanned Maint [GEOGRAPHIC_DATA] (Al Maktoum Intl)" at bounding box center [277, 340] width 2863 height 23
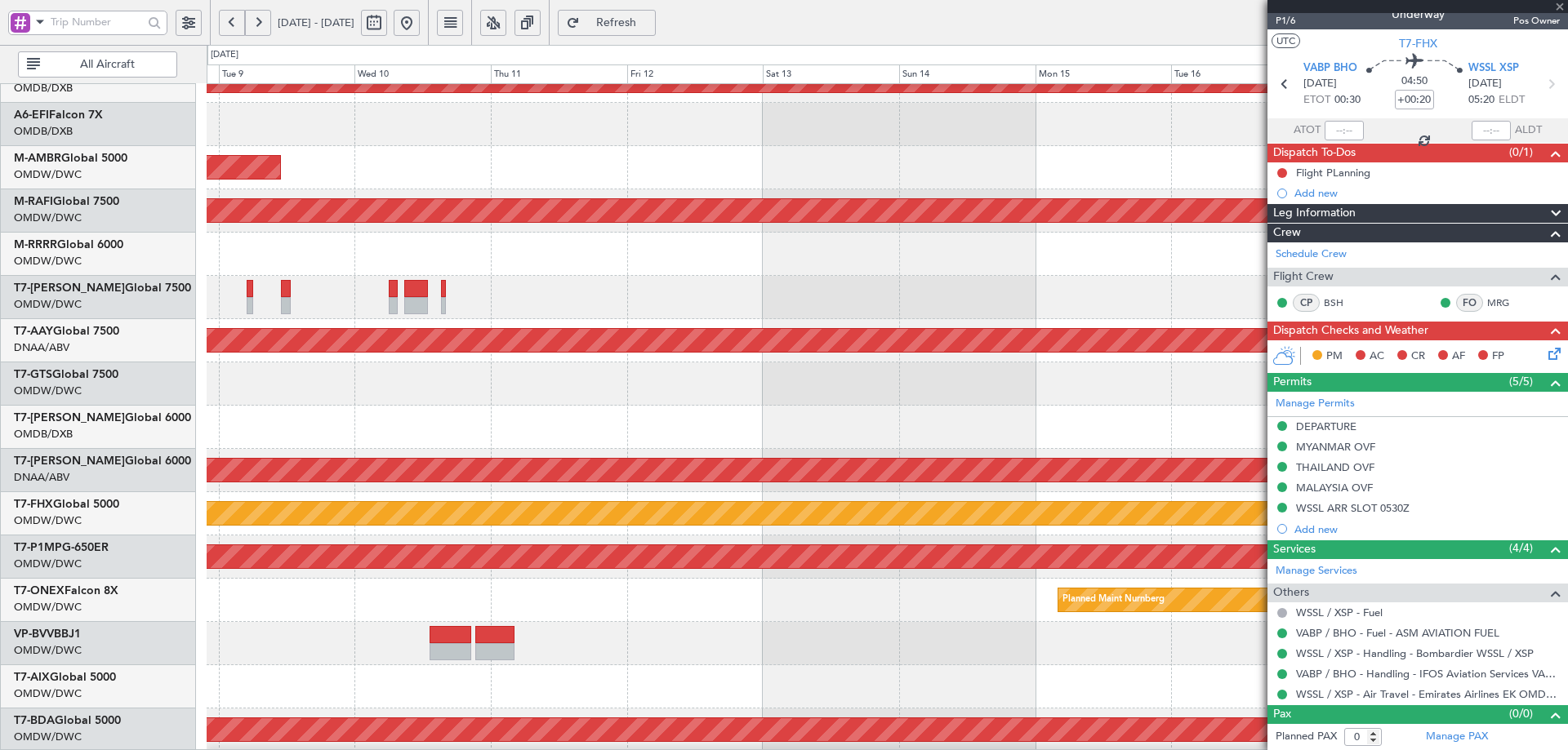
type input "+00:15"
type input "9"
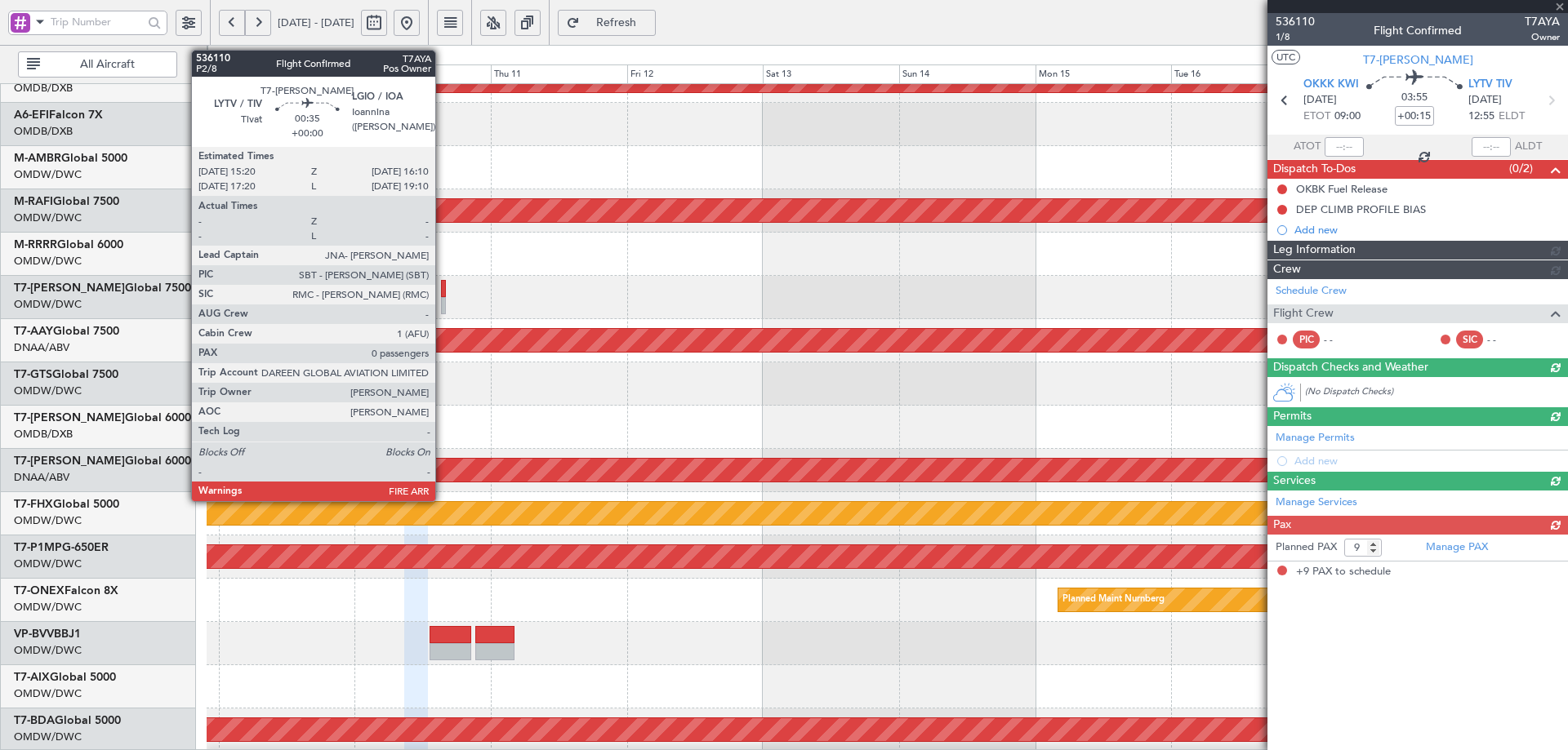
click at [443, 287] on div at bounding box center [443, 288] width 5 height 17
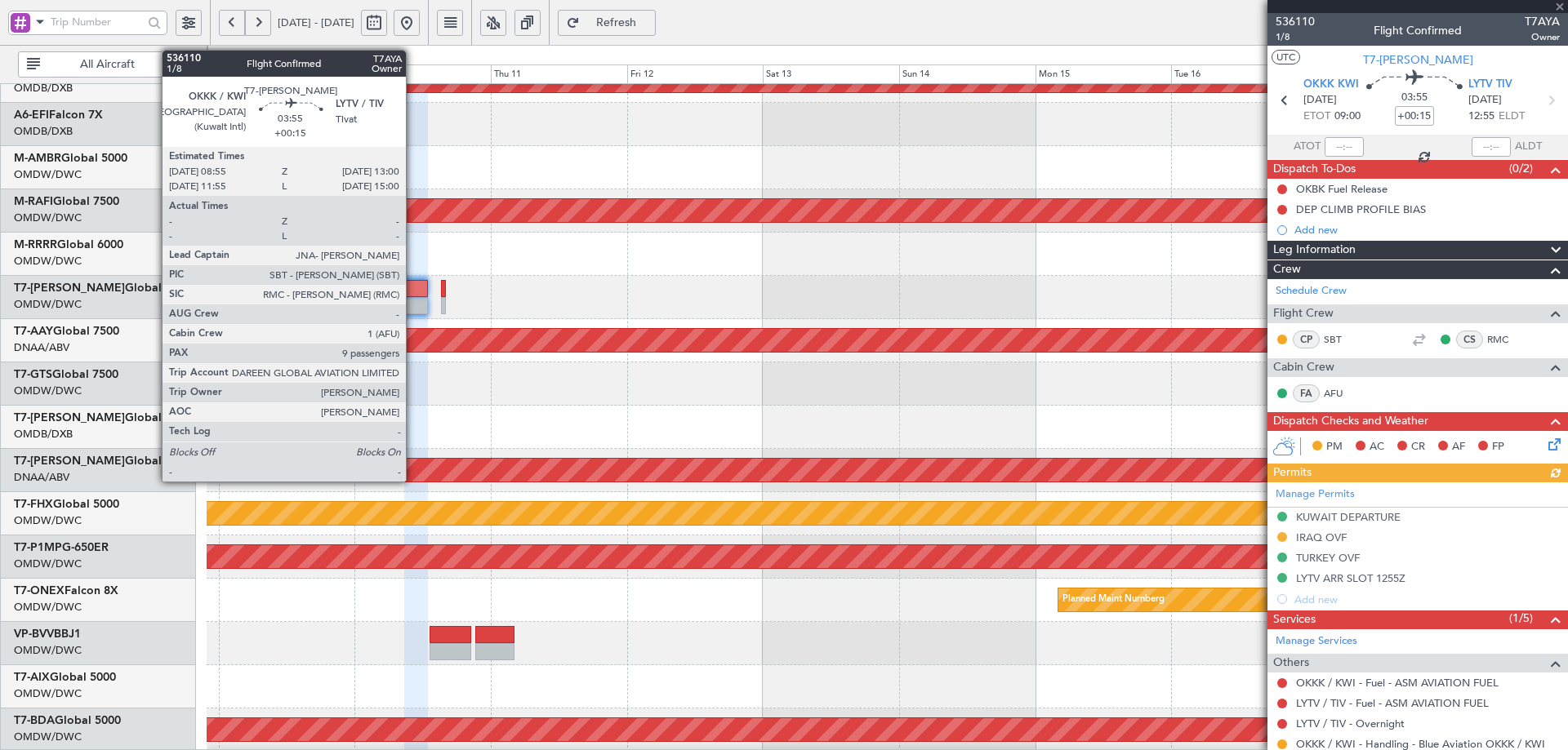
type input "0"
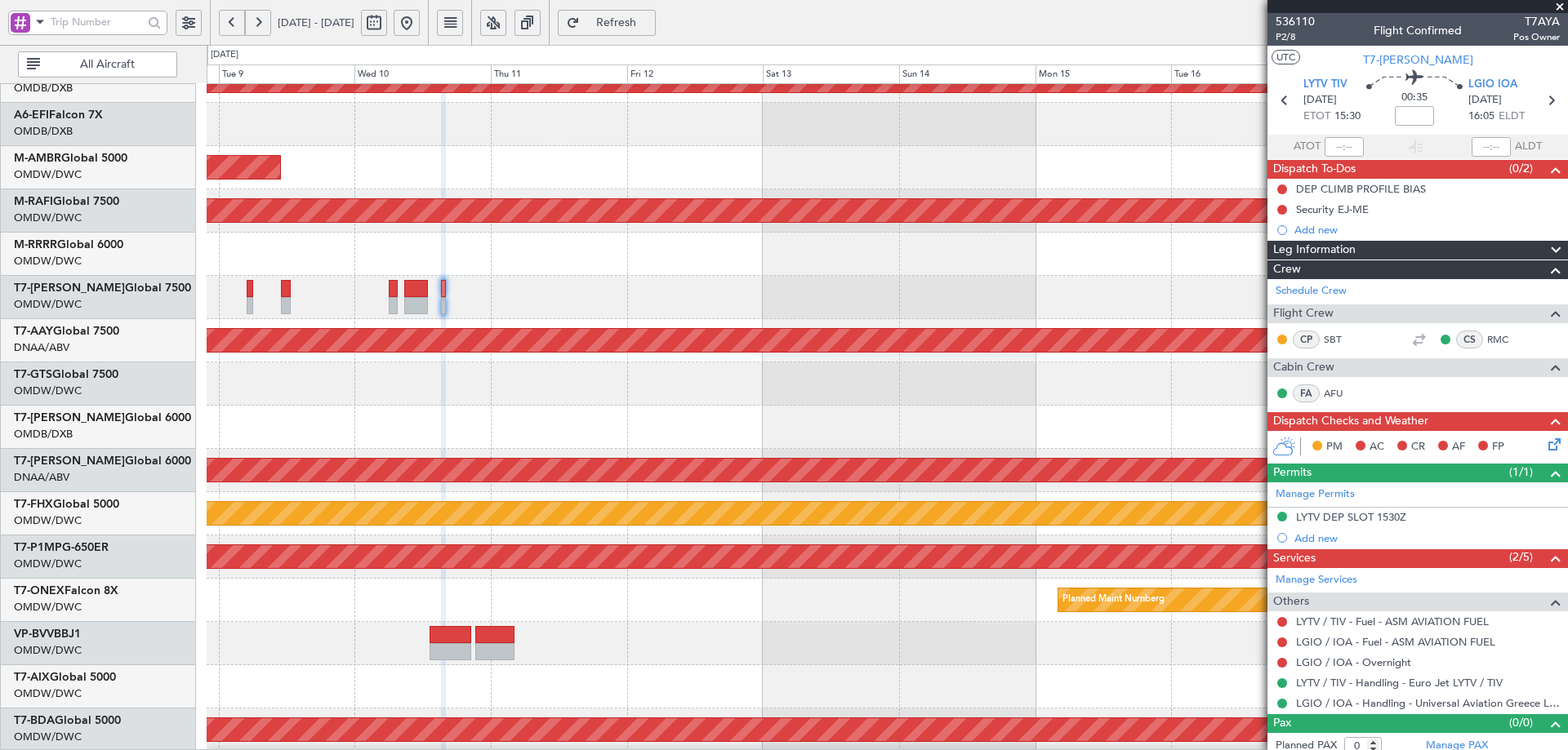
scroll to position [9, 0]
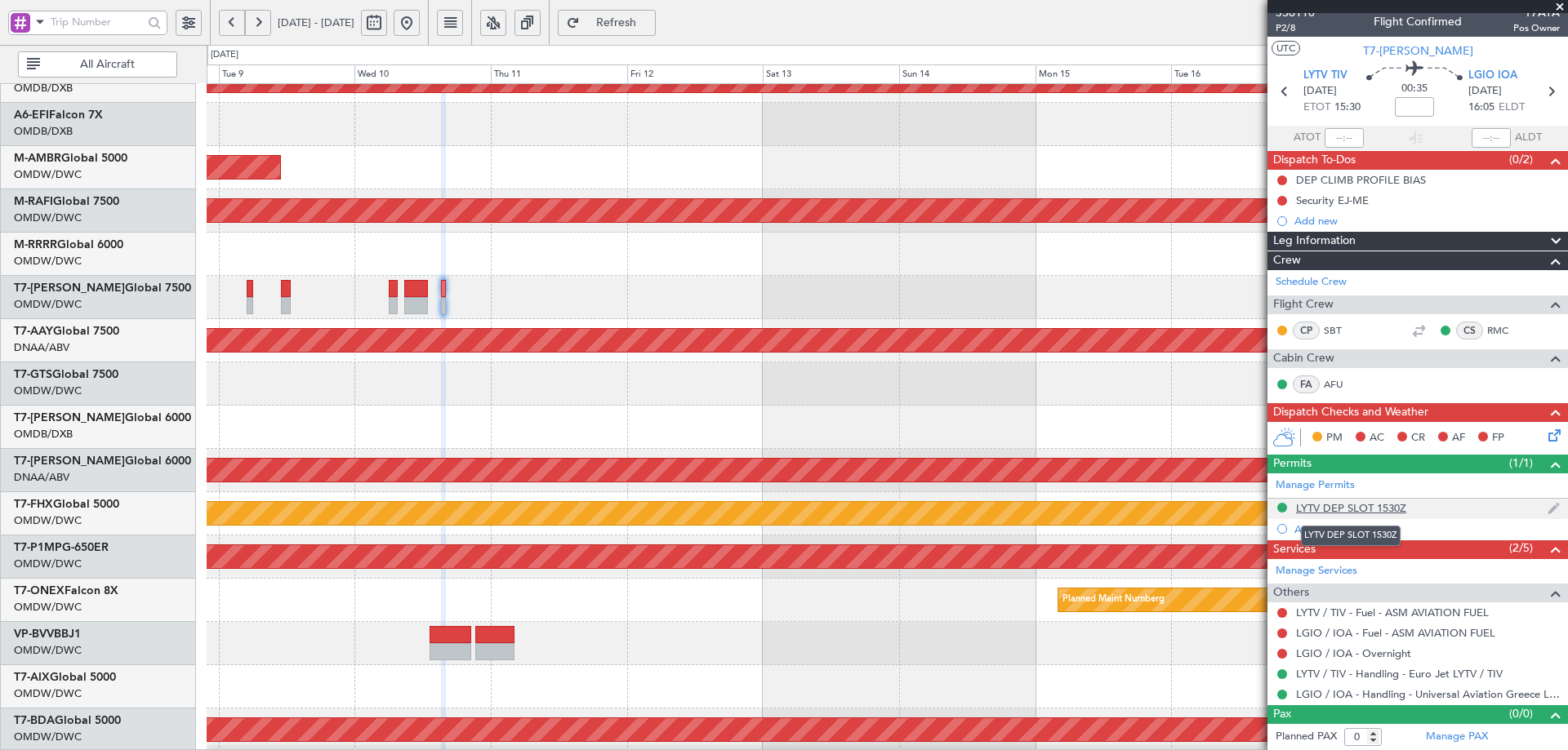
click at [1388, 510] on div "LYTV DEP SLOT 1530Z" at bounding box center [1351, 509] width 110 height 14
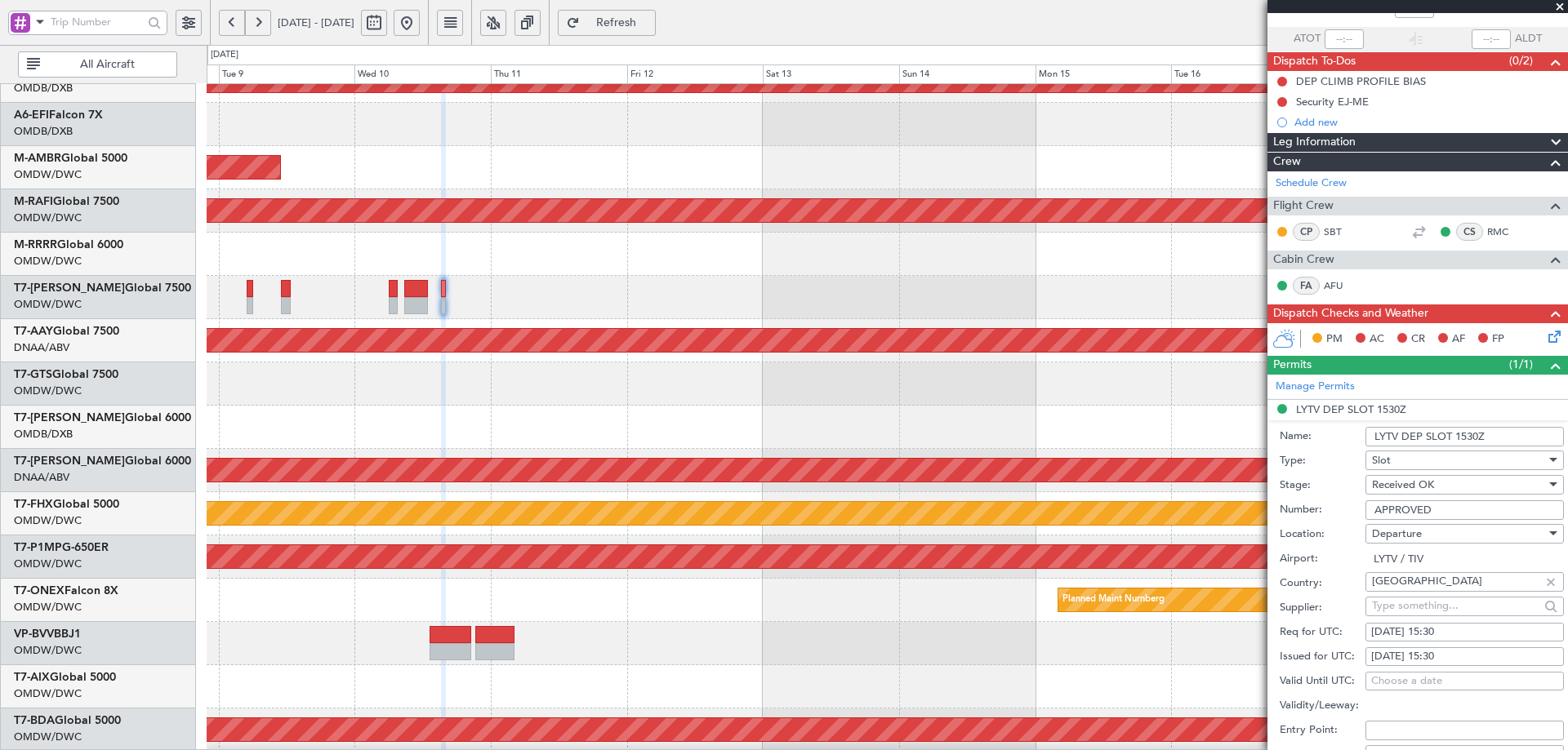
scroll to position [336, 0]
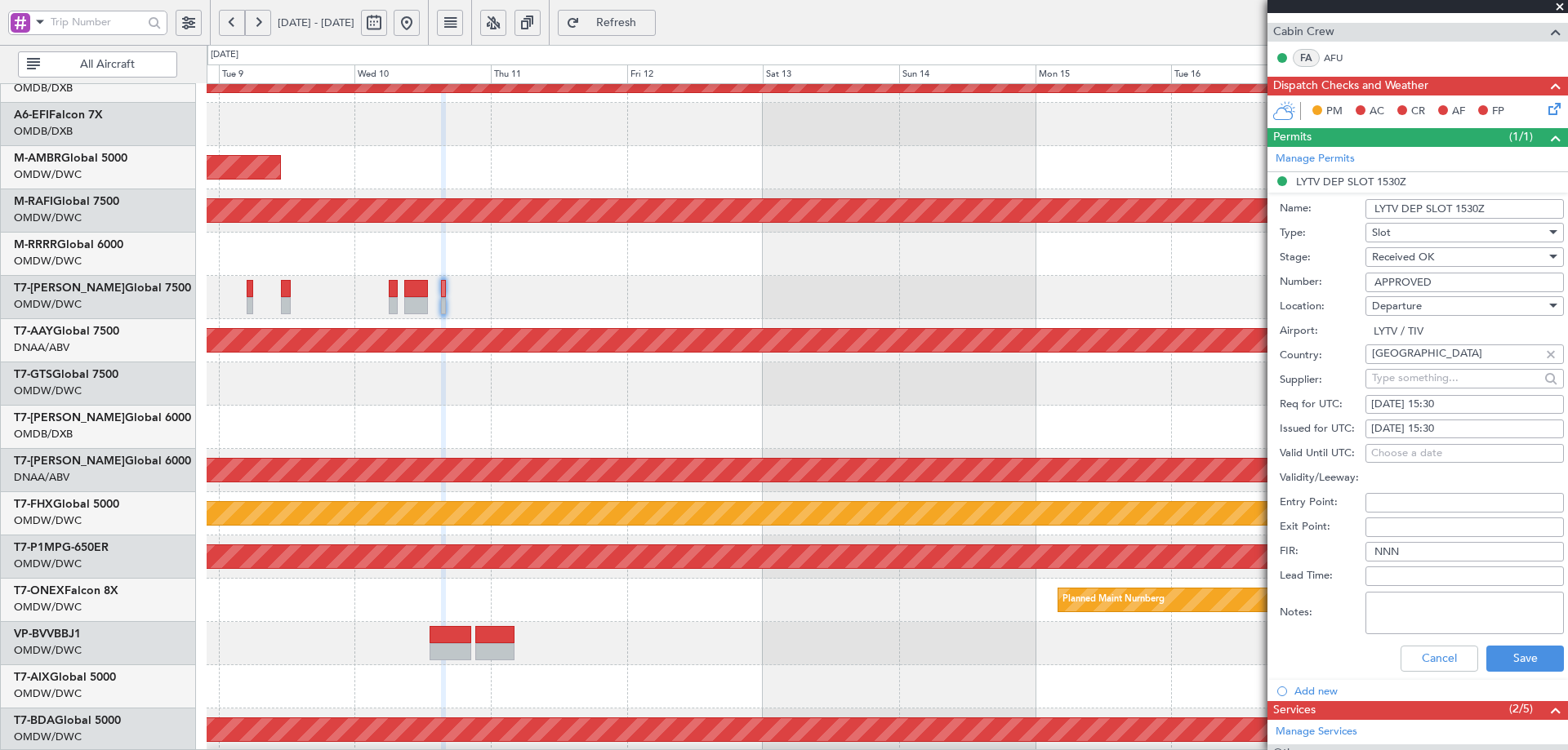
click at [1429, 403] on div "10/09/2025 15:30" at bounding box center [1465, 405] width 187 height 16
select select "9"
select select "2025"
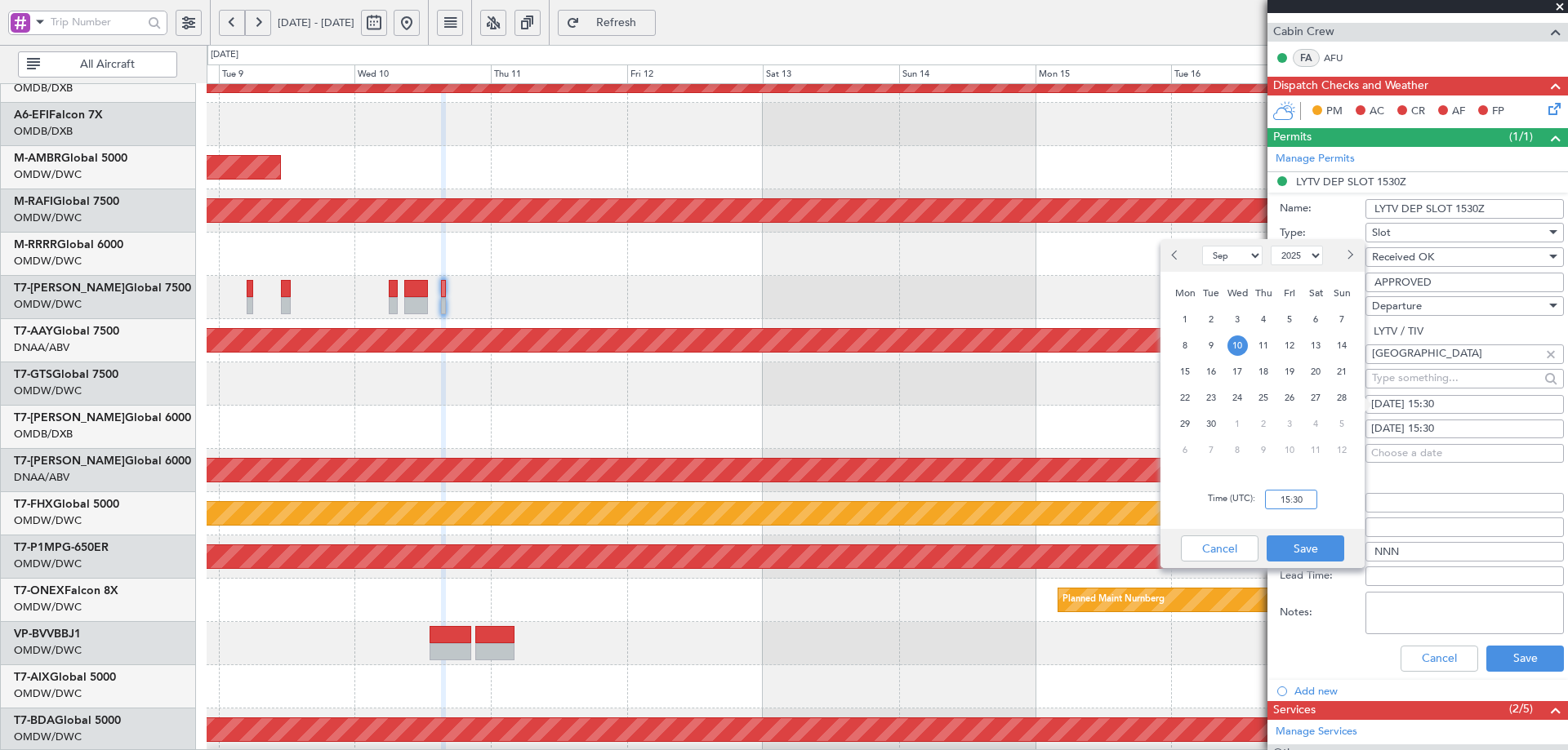
click at [1298, 505] on input "15:30" at bounding box center [1291, 500] width 53 height 20
type input "16:05"
click at [1306, 548] on button "Save" at bounding box center [1306, 548] width 78 height 26
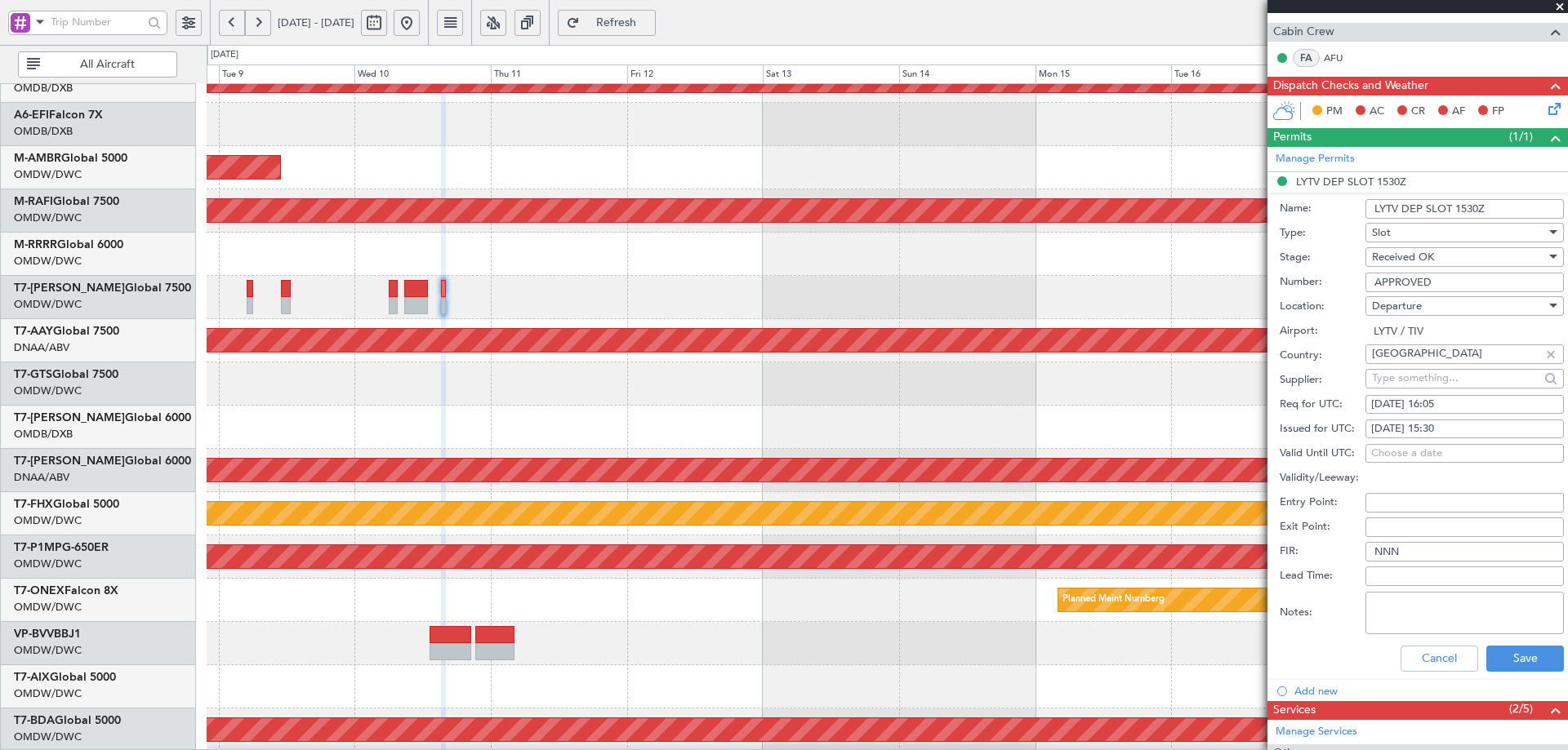
click at [1439, 429] on div "10/09/2025 15:30" at bounding box center [1465, 429] width 187 height 16
select select "9"
select select "2025"
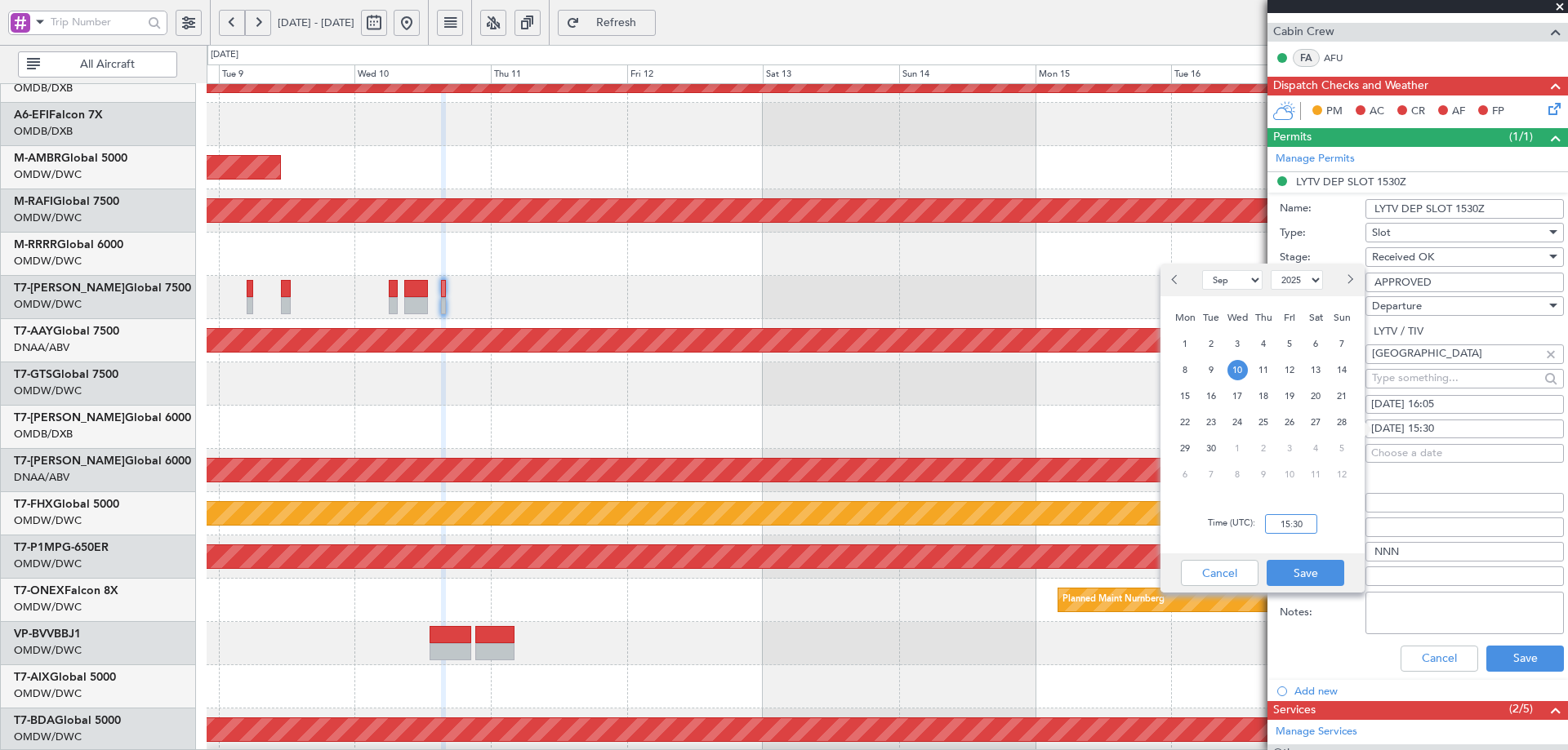
click at [1297, 525] on input "15:30" at bounding box center [1291, 525] width 53 height 20
type input "16:05"
click at [1311, 569] on button "Save" at bounding box center [1306, 573] width 78 height 26
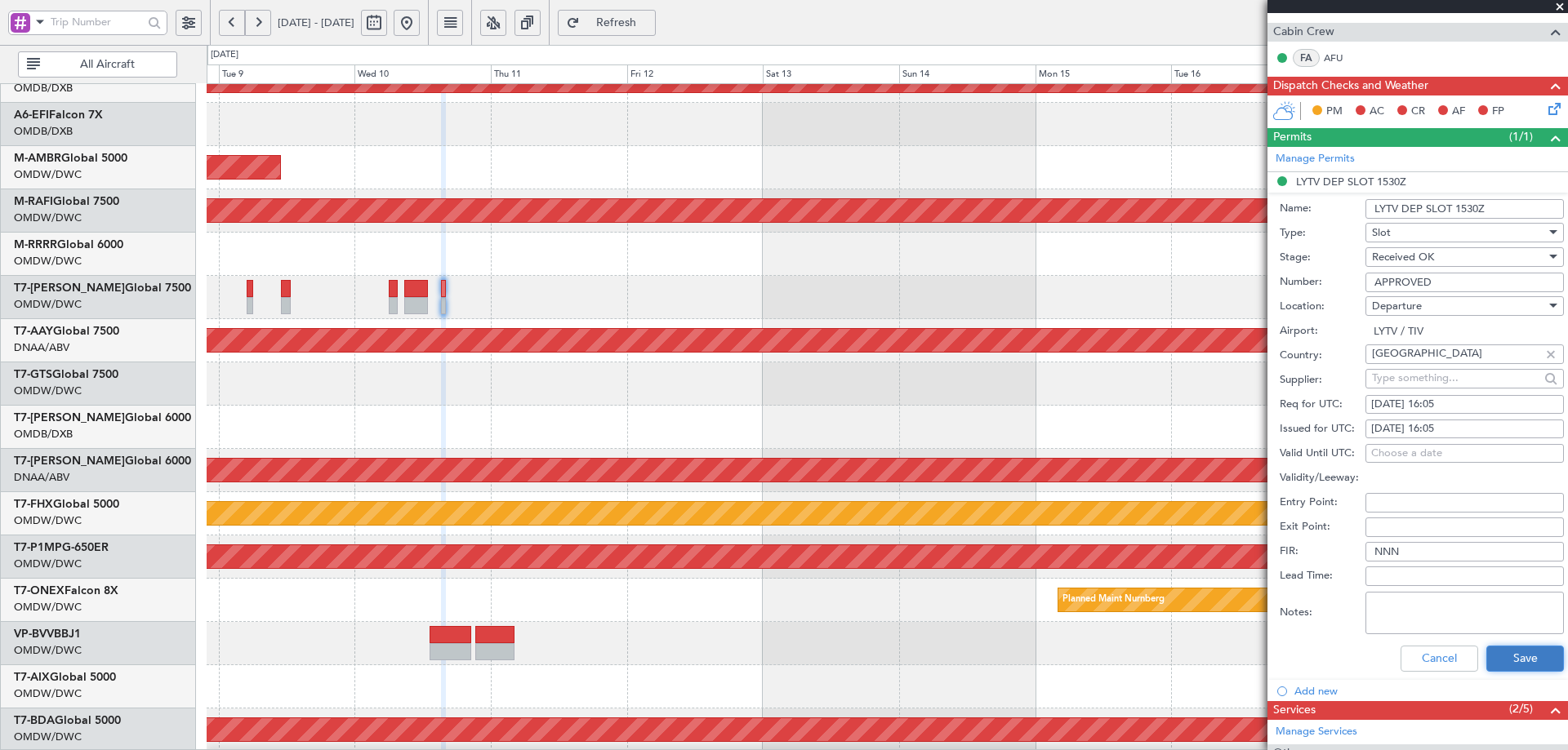
click at [1500, 658] on button "Save" at bounding box center [1525, 659] width 78 height 26
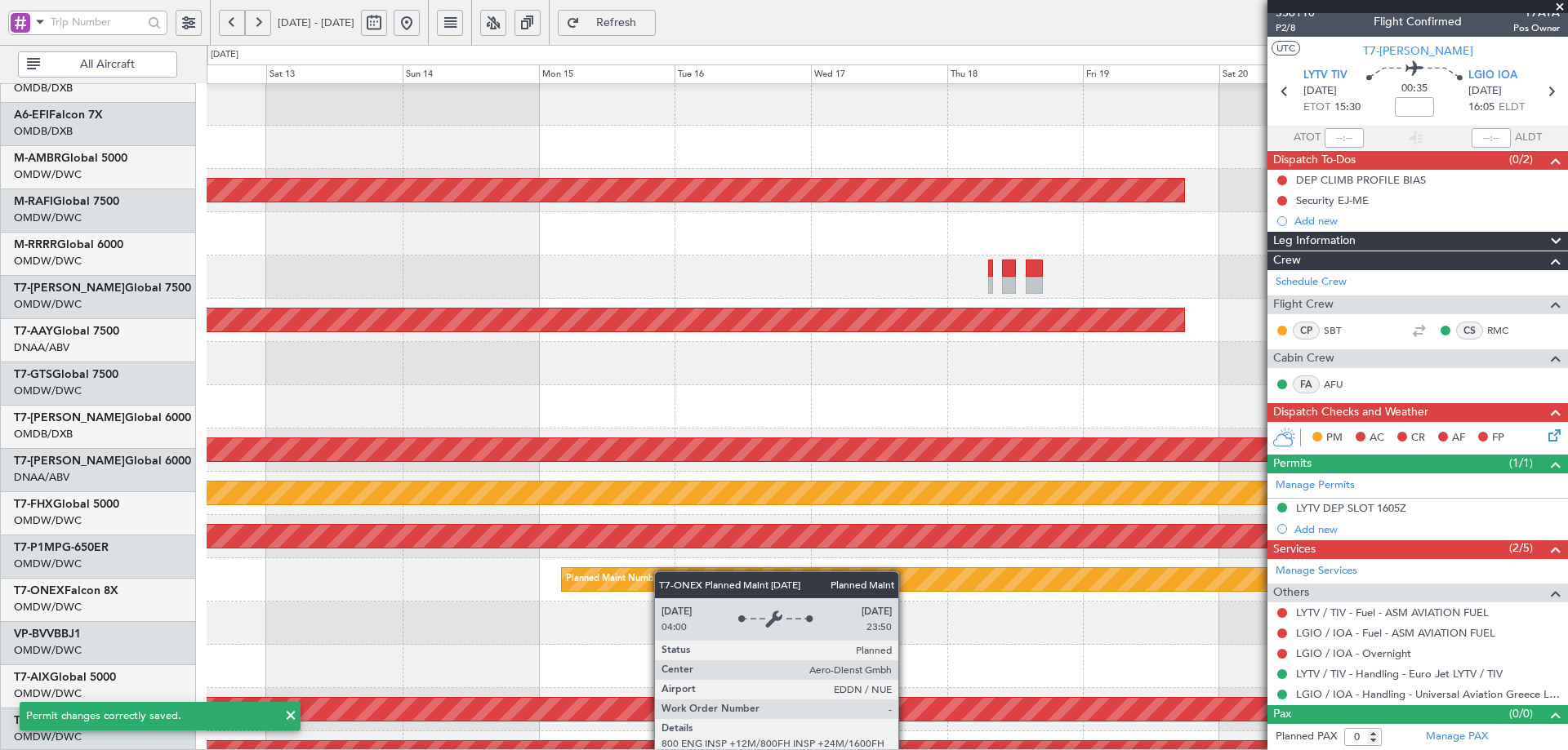
scroll to position [131, 0]
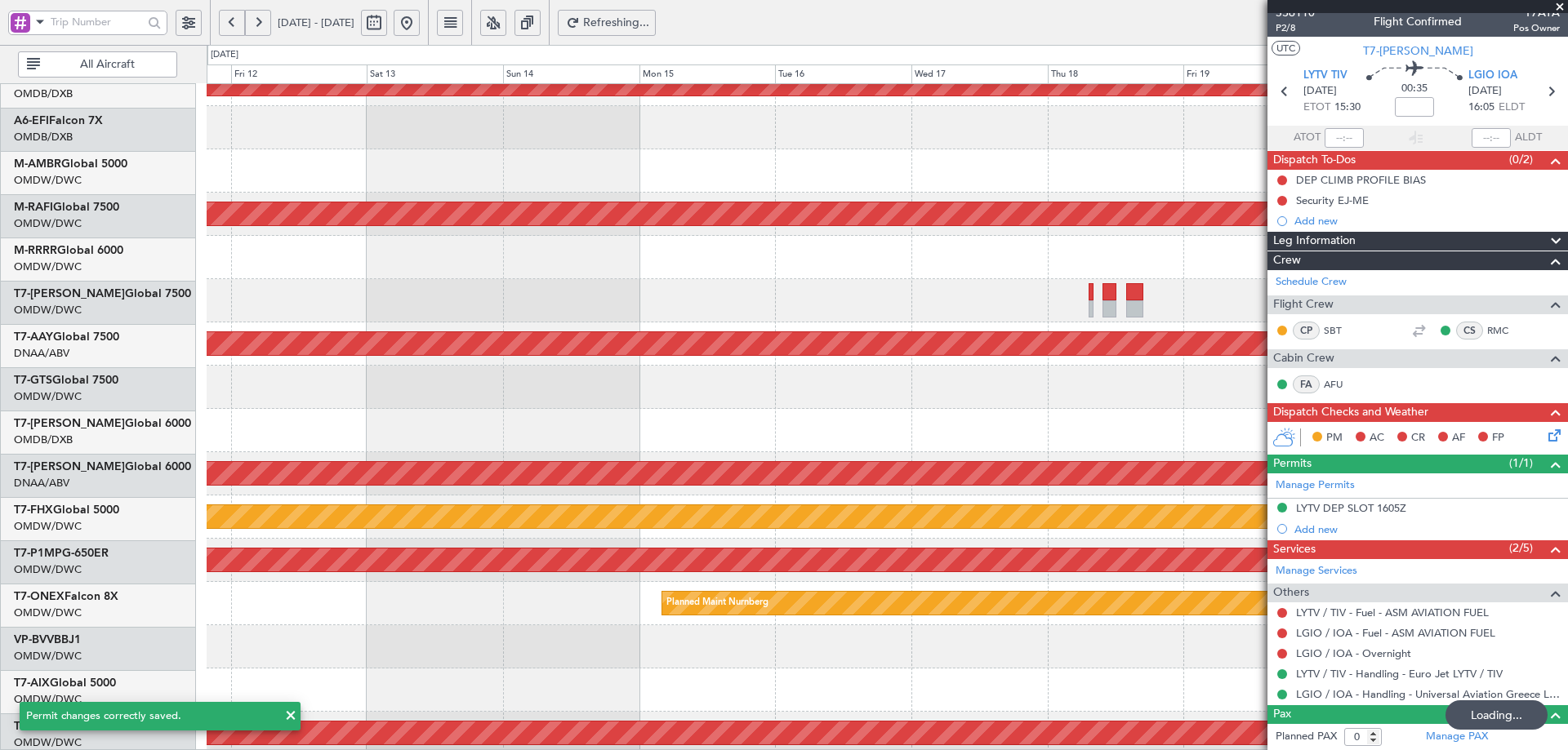
click at [925, 369] on div at bounding box center [886, 387] width 1360 height 44
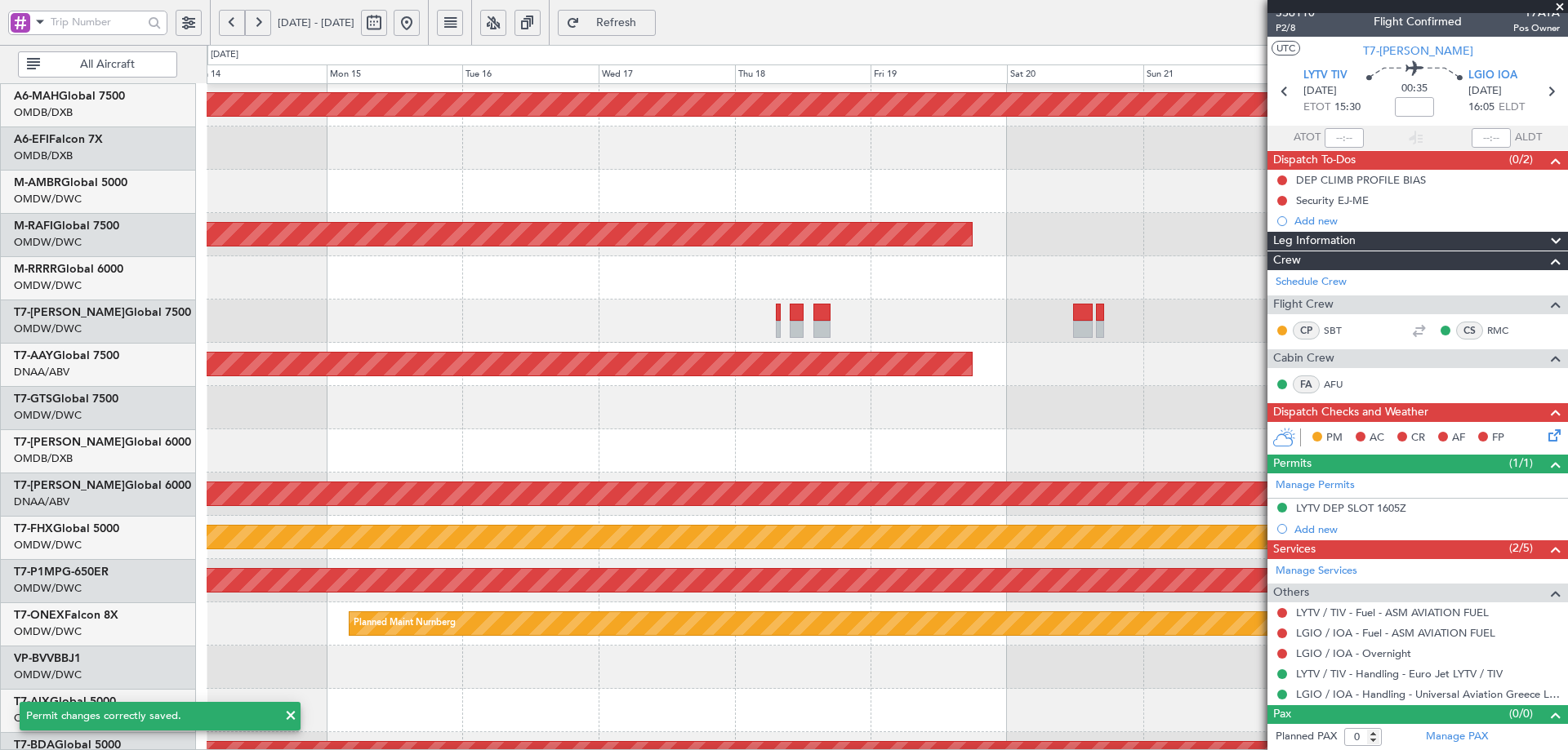
scroll to position [87, 0]
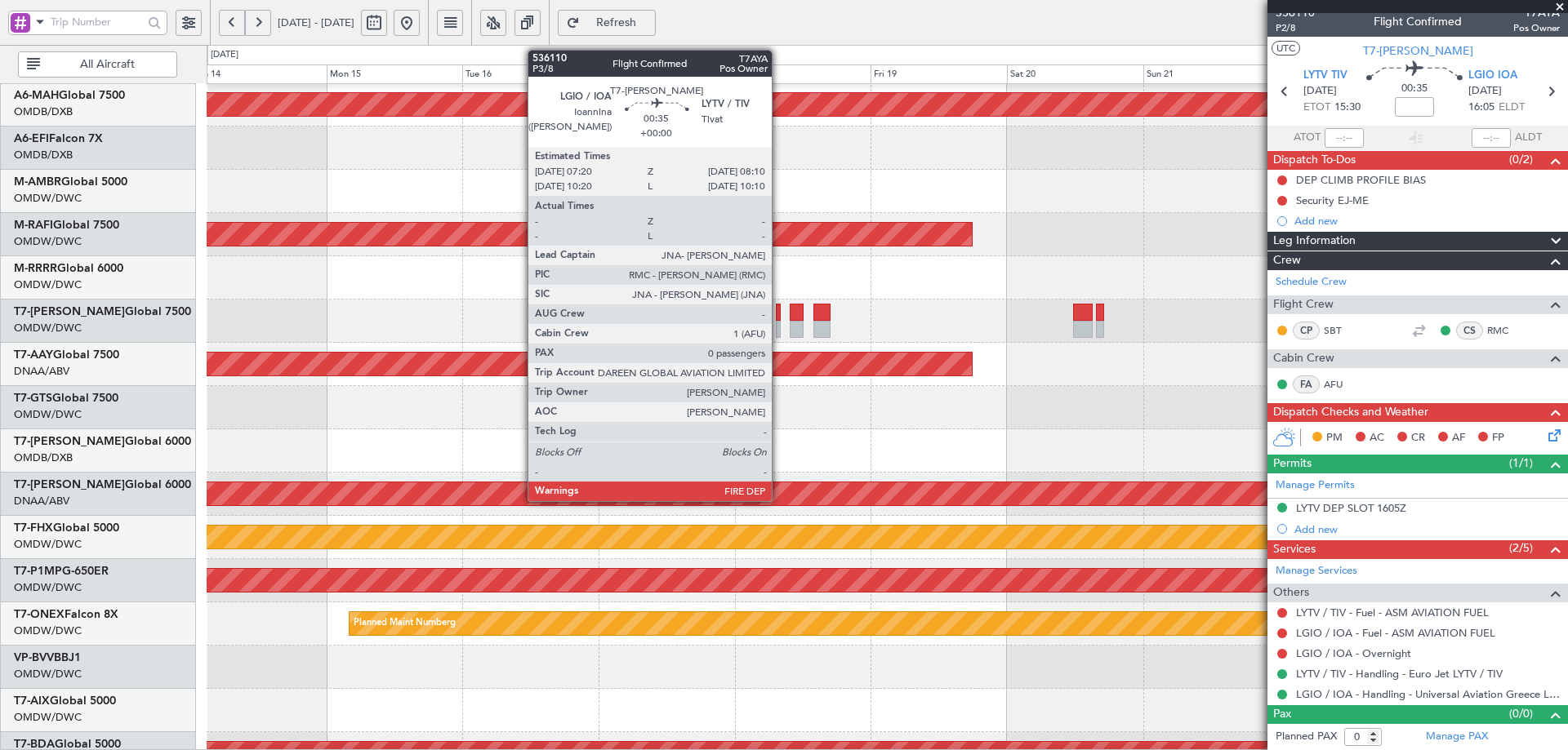
click at [779, 310] on div at bounding box center [778, 312] width 5 height 17
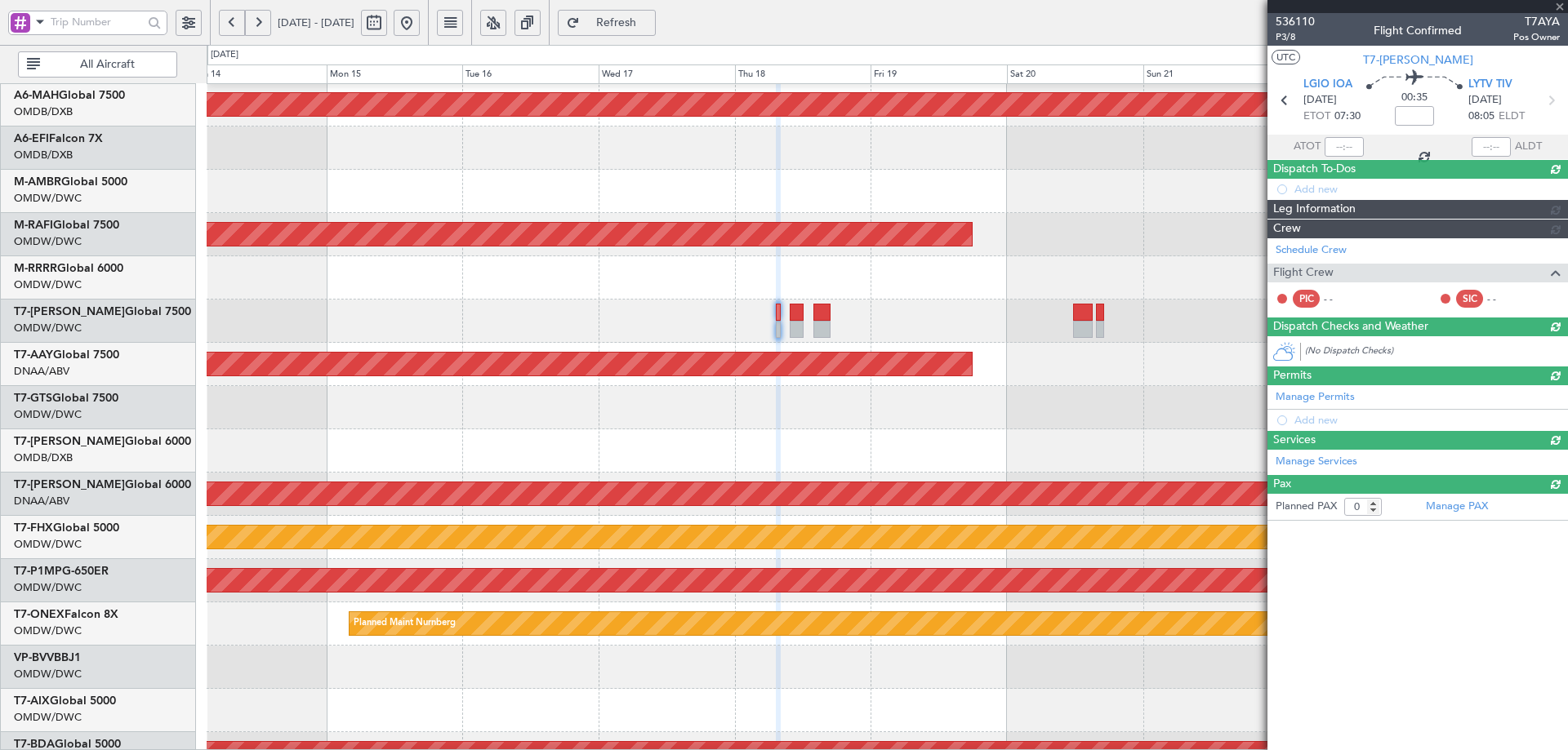
scroll to position [0, 0]
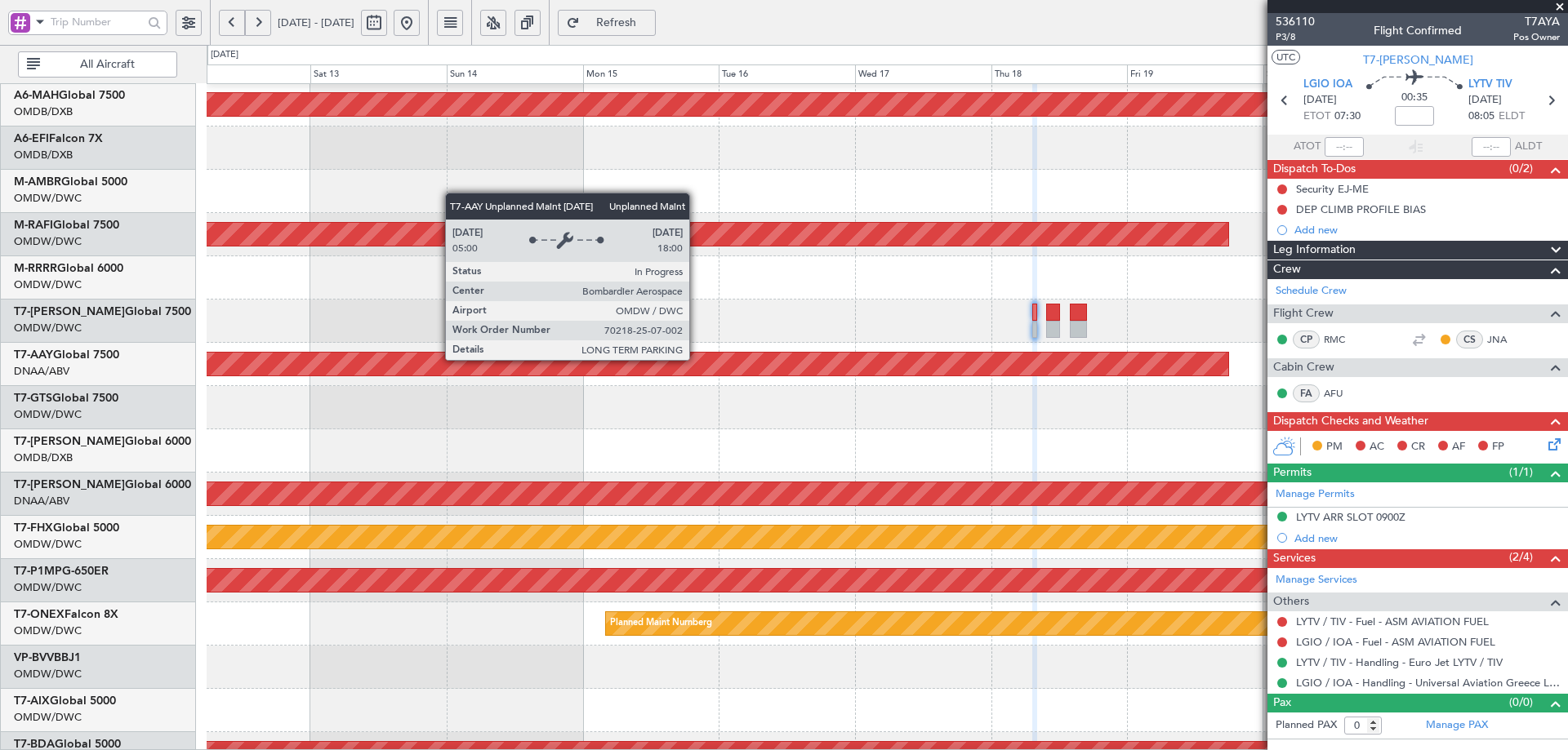
click at [954, 360] on div "Unplanned Maint [GEOGRAPHIC_DATA] (Al Maktoum Intl)" at bounding box center [37, 364] width 2382 height 23
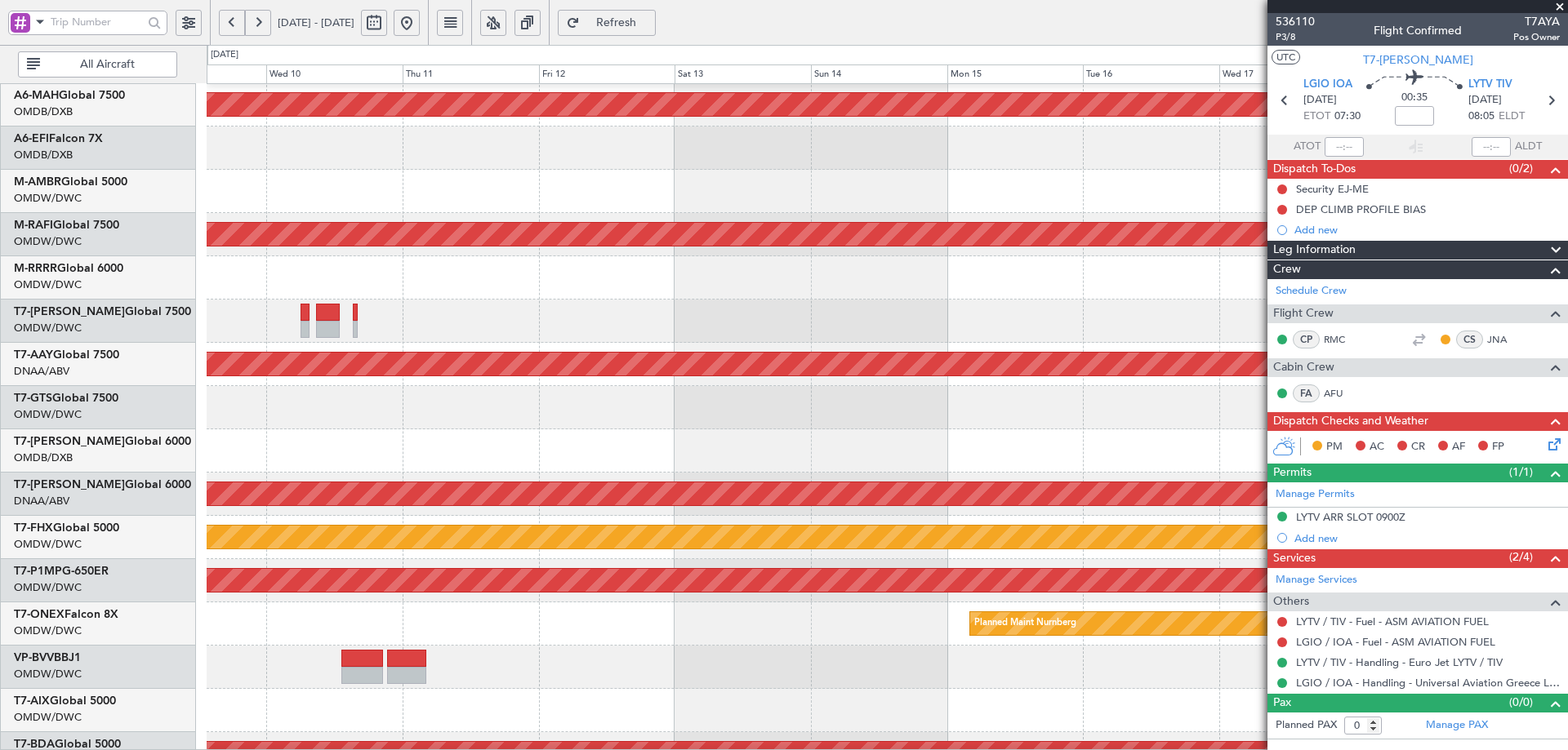
click at [760, 320] on div at bounding box center [886, 322] width 1360 height 44
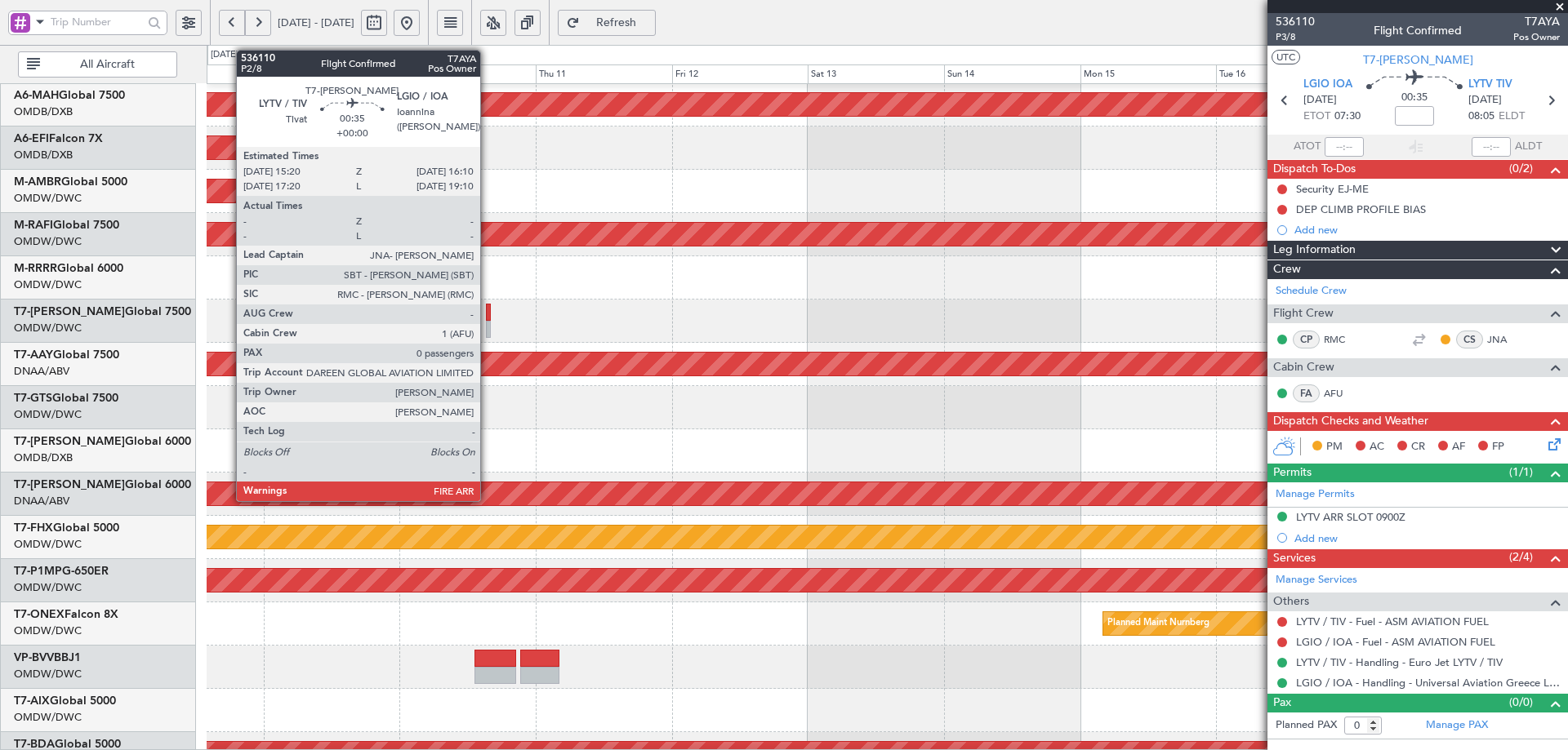
click at [488, 318] on div at bounding box center [488, 312] width 5 height 17
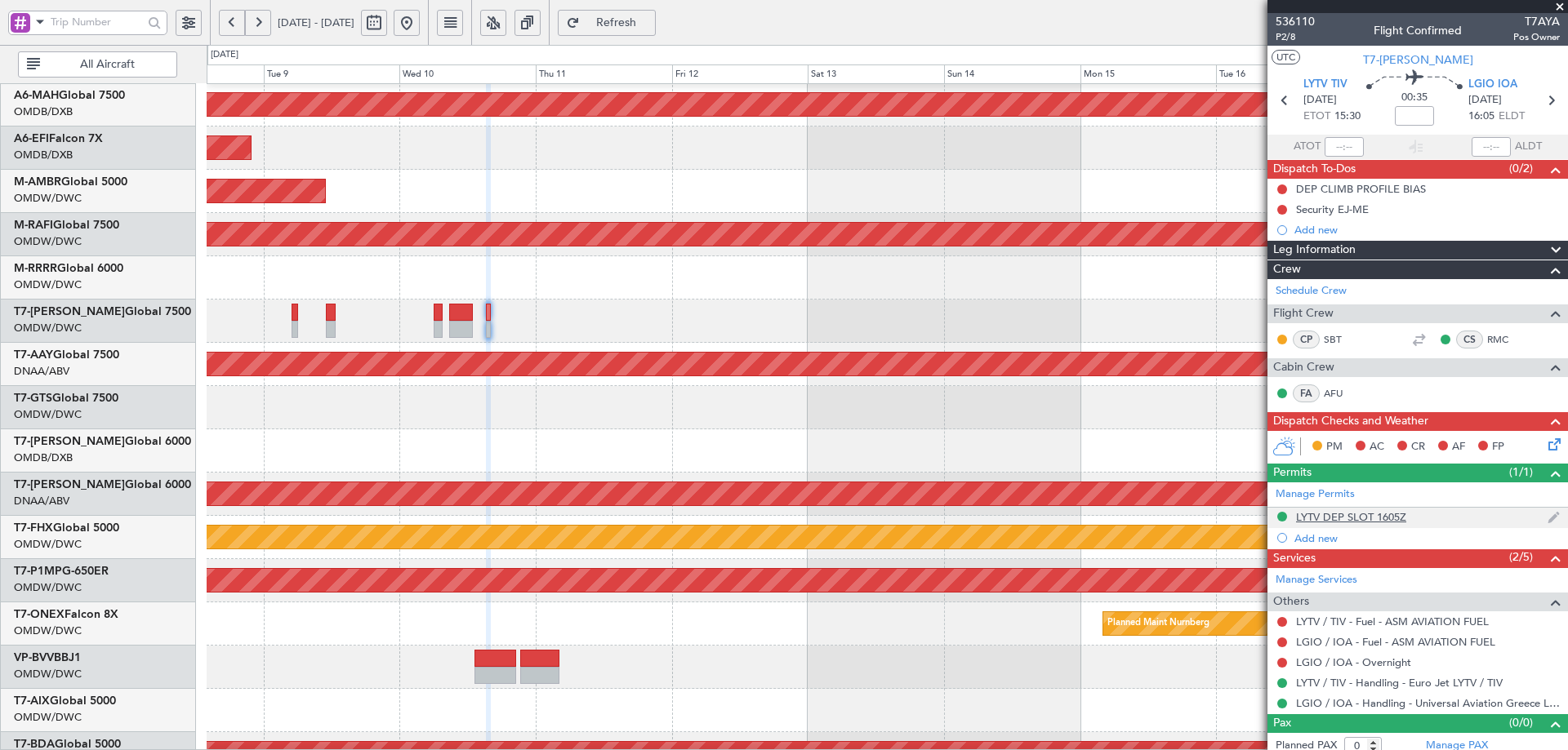
click at [1398, 519] on div "LYTV DEP SLOT 1605Z" at bounding box center [1351, 518] width 110 height 14
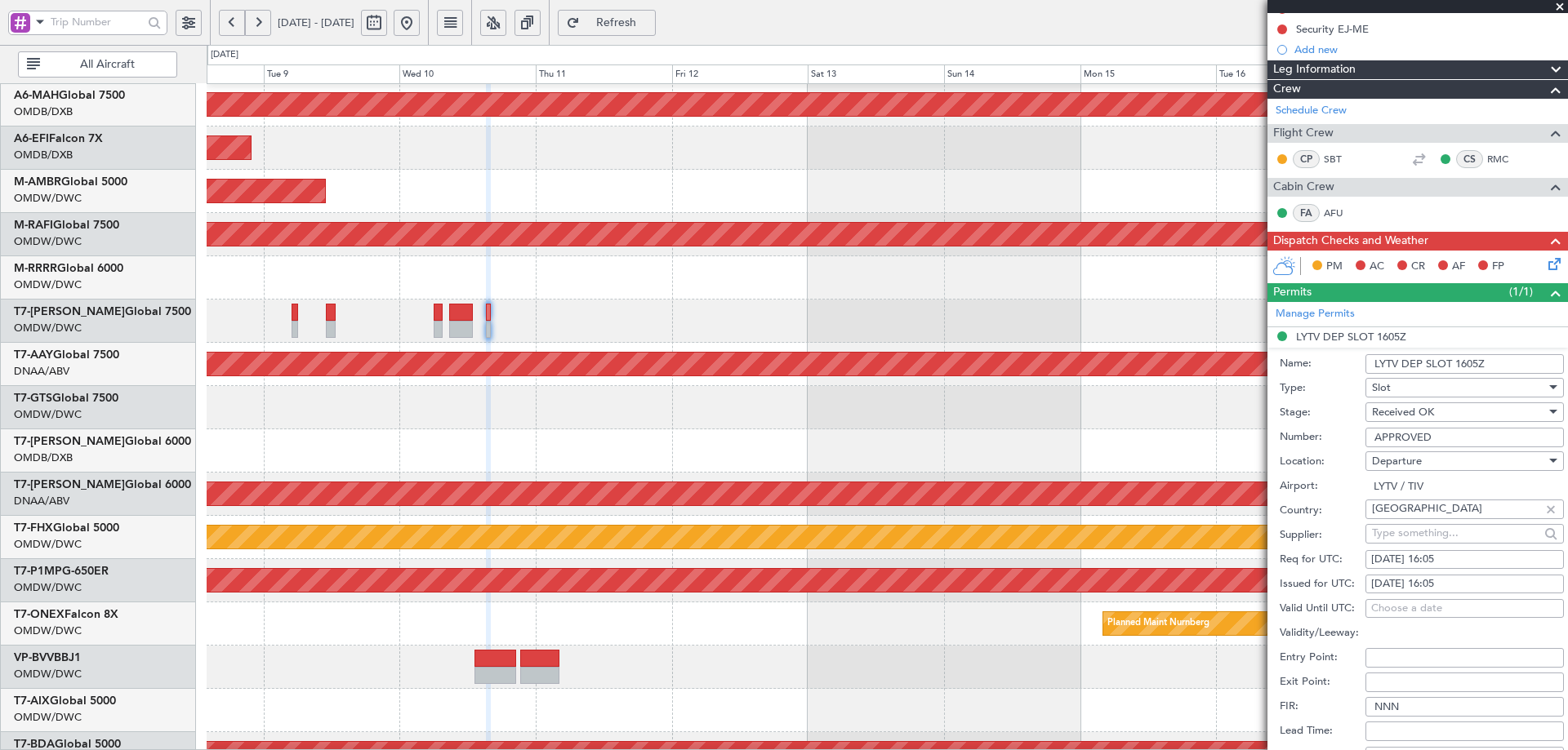
scroll to position [408, 0]
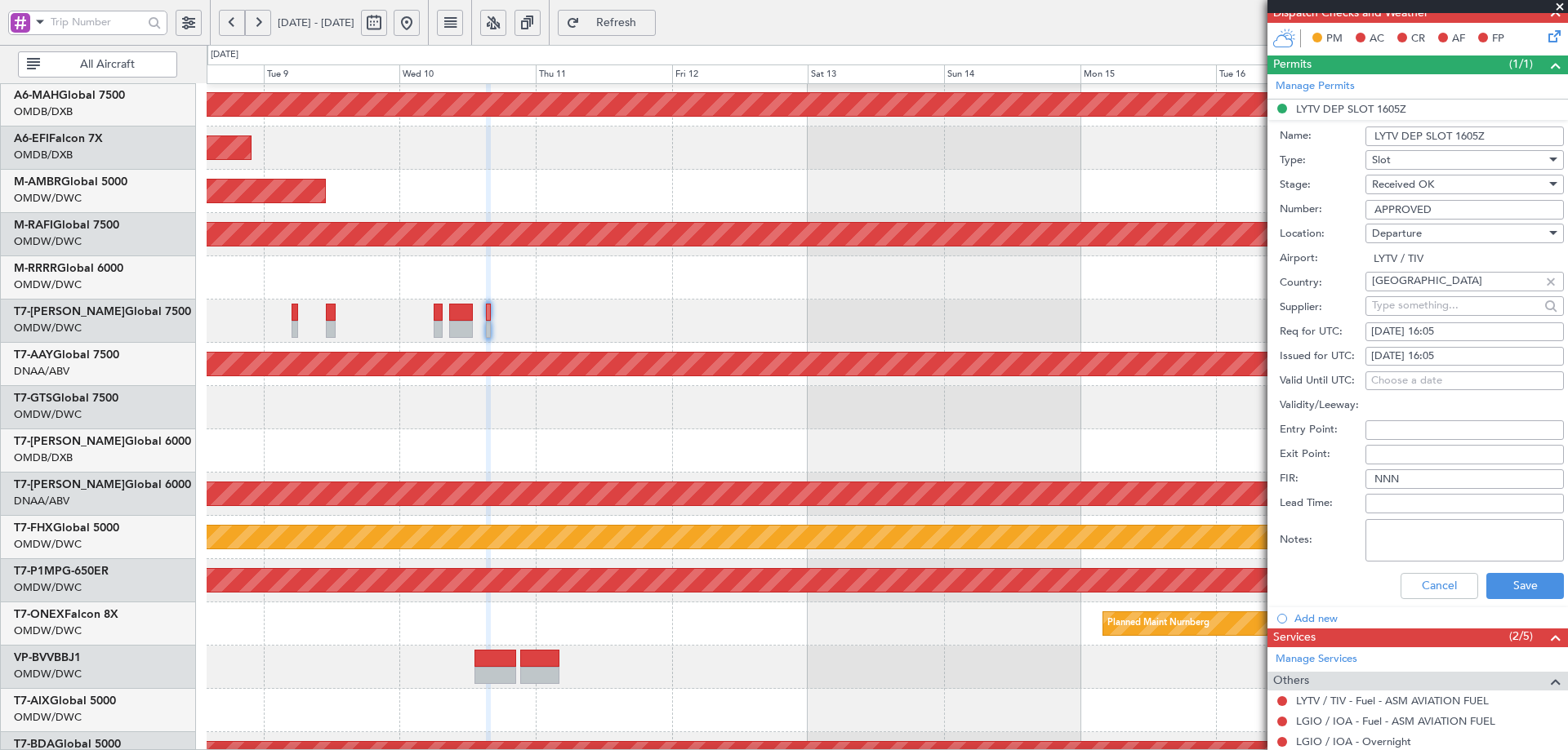
click at [1457, 329] on div "10/09/2025 16:05" at bounding box center [1465, 332] width 187 height 16
select select "9"
select select "2025"
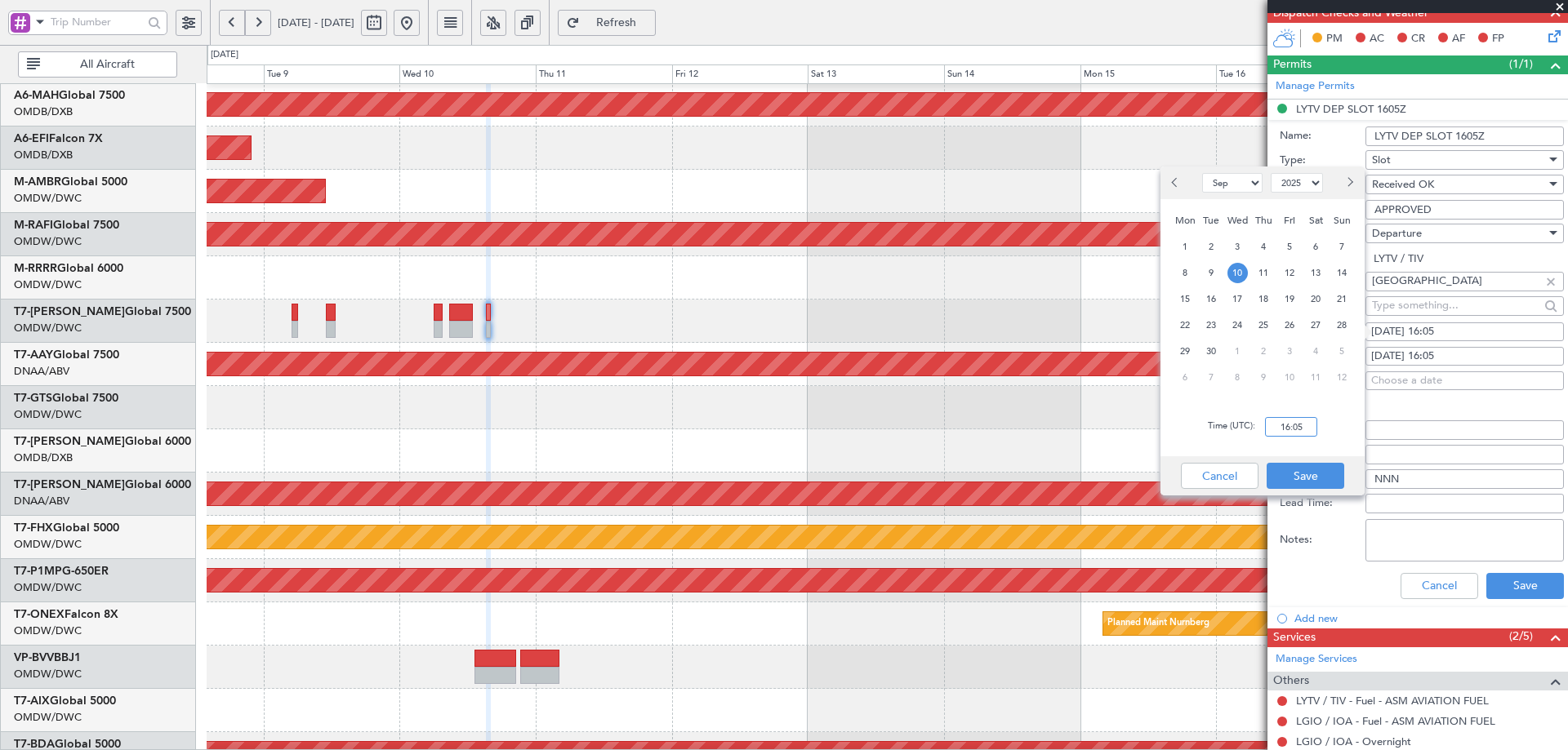
click at [1312, 428] on input "16:05" at bounding box center [1291, 427] width 53 height 20
type input "15:30"
click at [1284, 466] on button "Save" at bounding box center [1306, 476] width 78 height 26
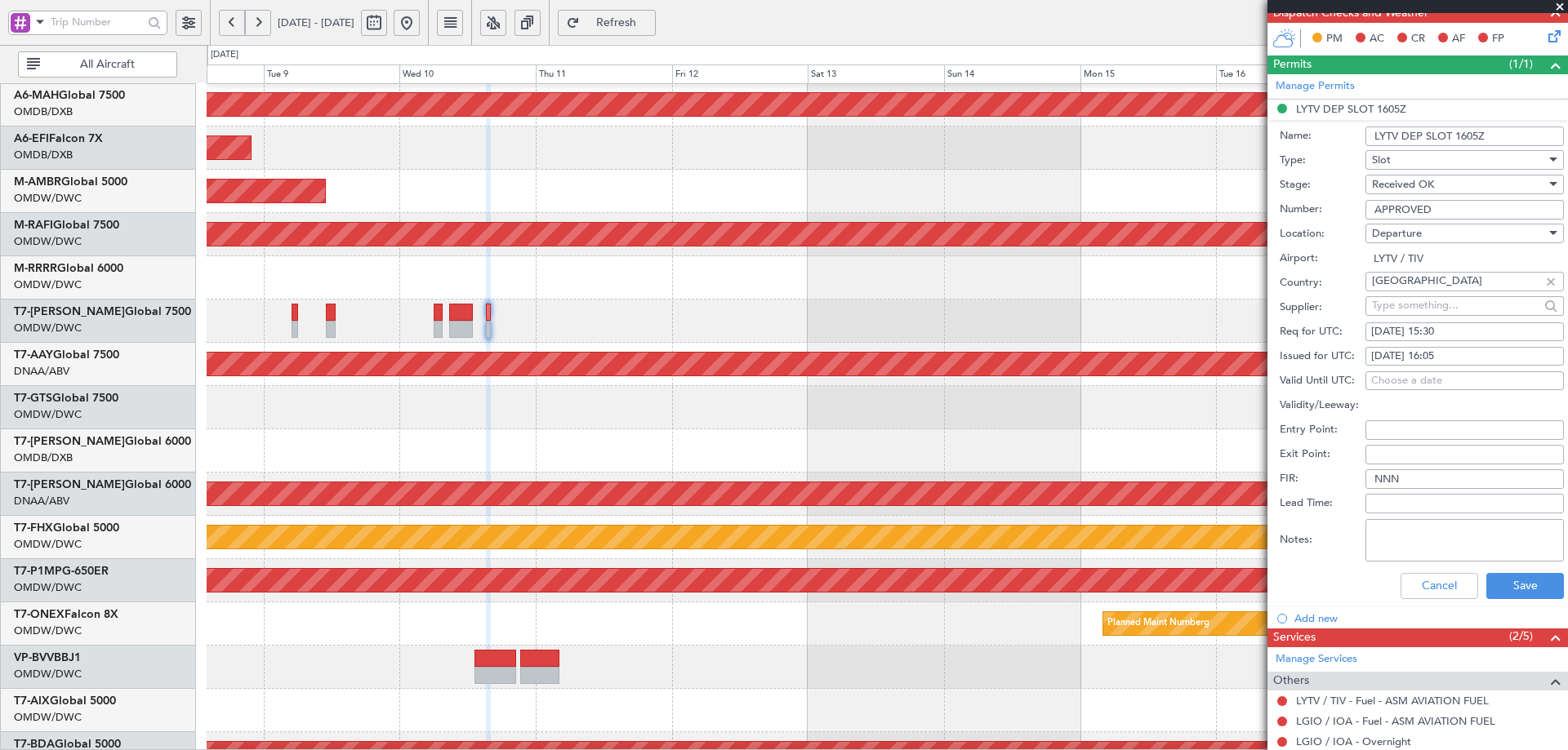
click at [1438, 351] on div "10/09/2025 16:05" at bounding box center [1465, 357] width 187 height 16
select select "9"
select select "2025"
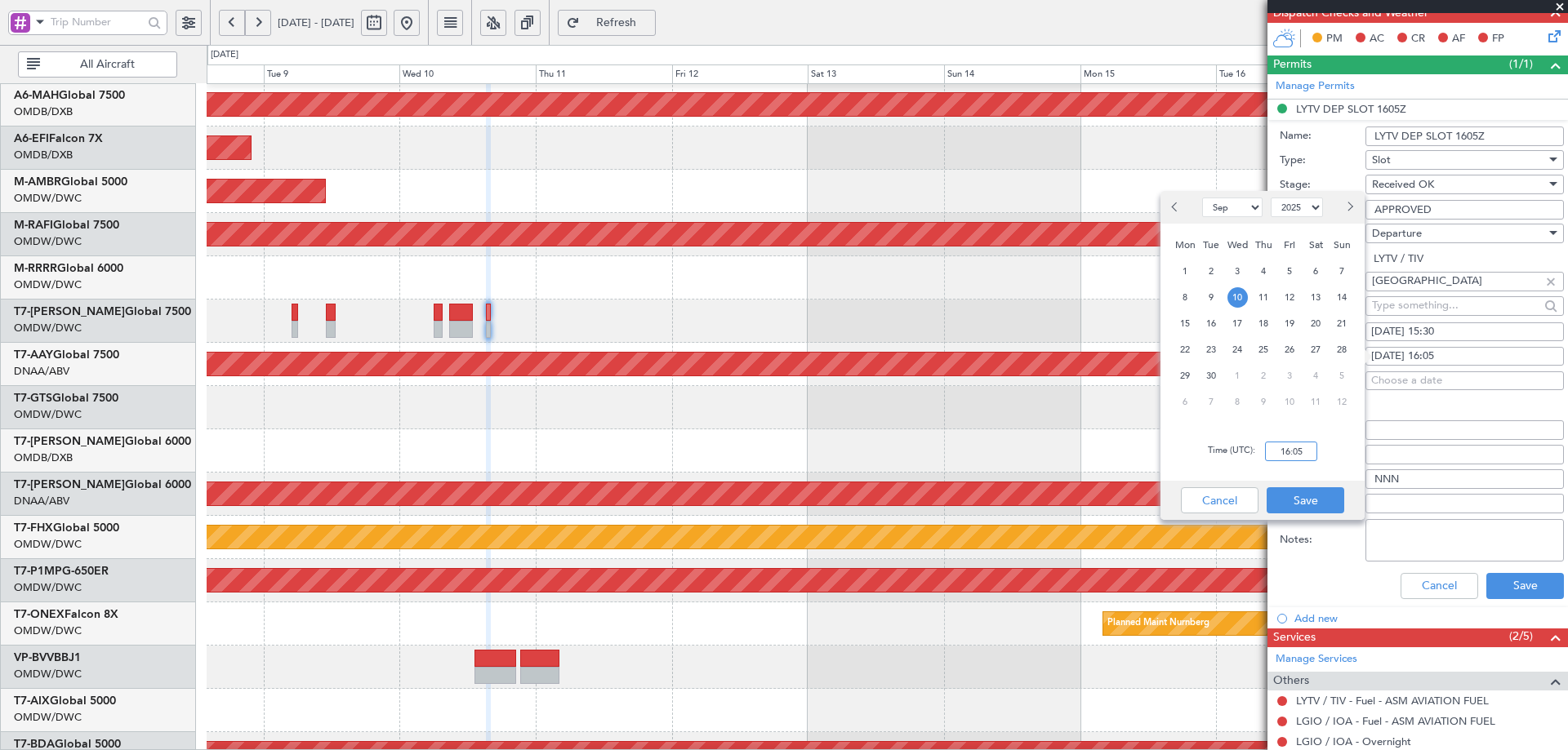
click at [1275, 455] on input "16:05" at bounding box center [1291, 452] width 53 height 20
type input "15:30"
click at [1303, 497] on button "Save" at bounding box center [1306, 501] width 78 height 26
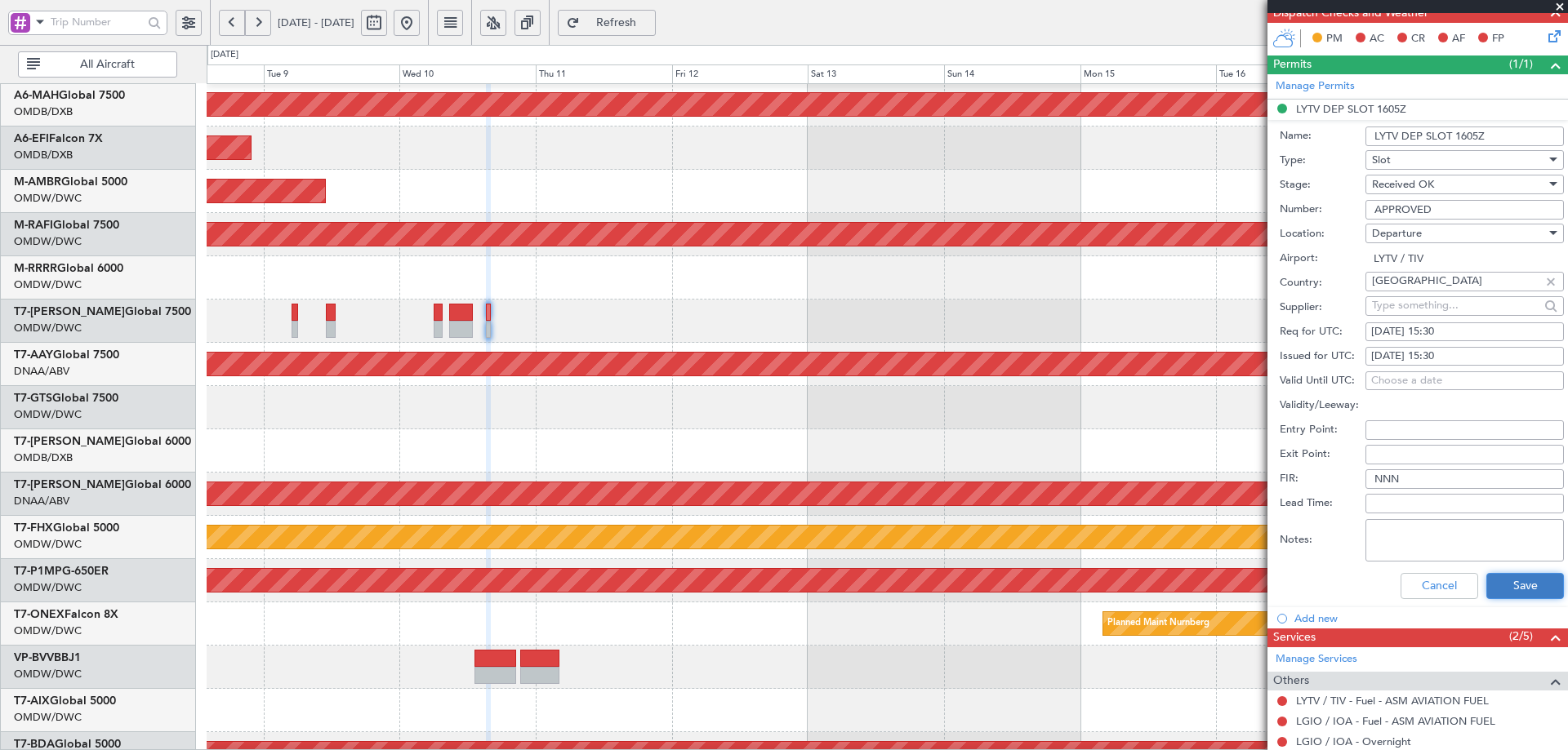
click at [1529, 592] on button "Save" at bounding box center [1525, 586] width 78 height 26
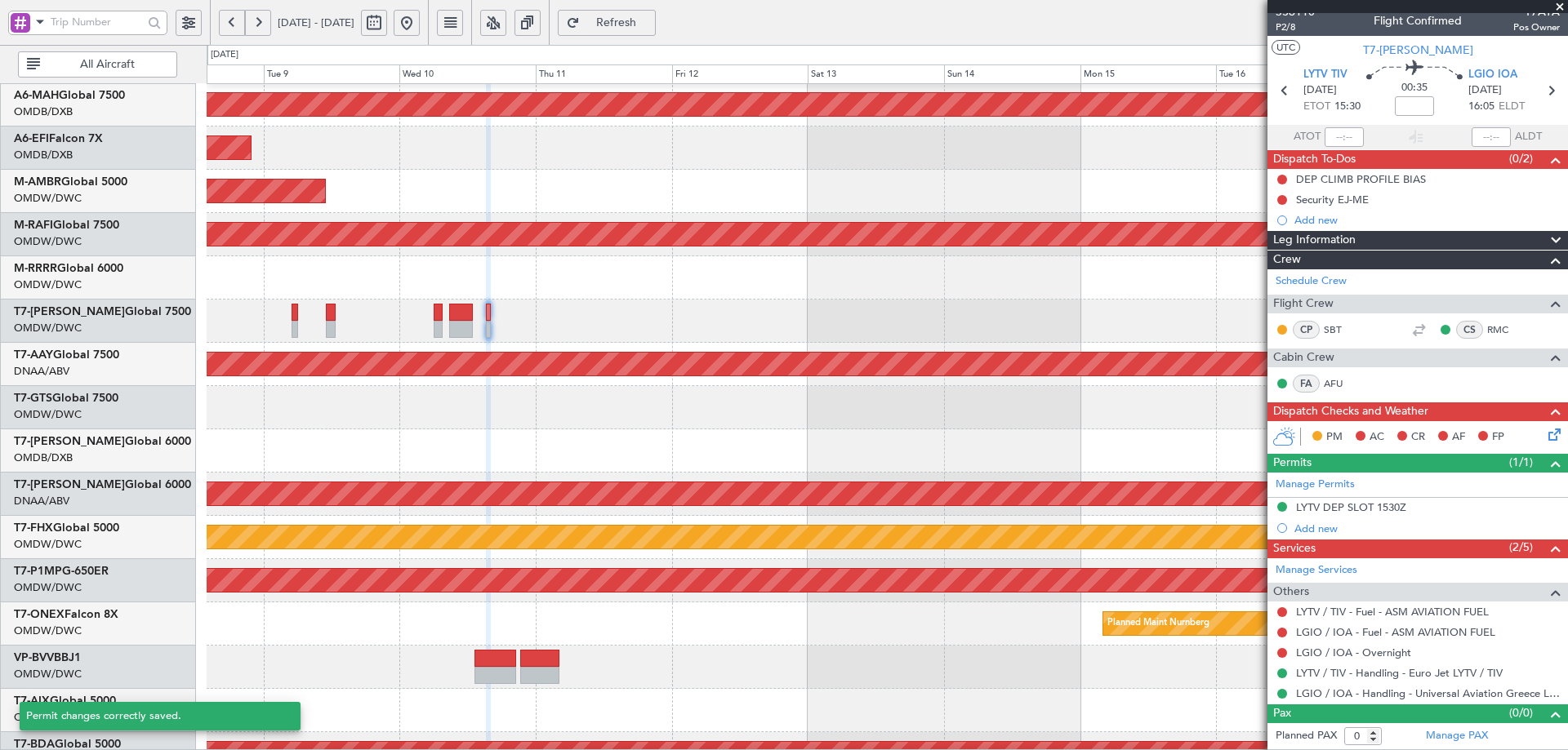
scroll to position [9, 0]
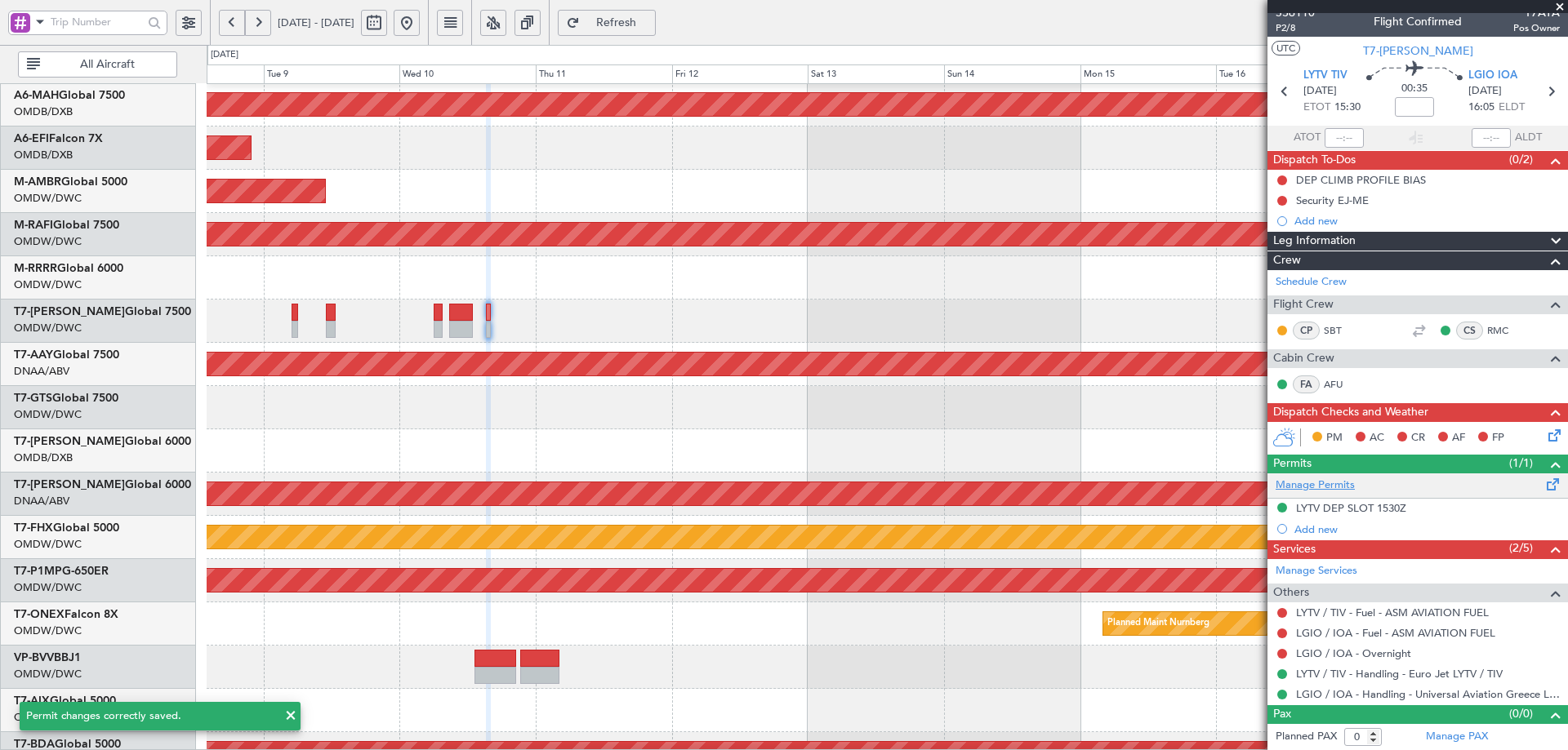
click at [1339, 482] on link "Manage Permits" at bounding box center [1316, 486] width 79 height 16
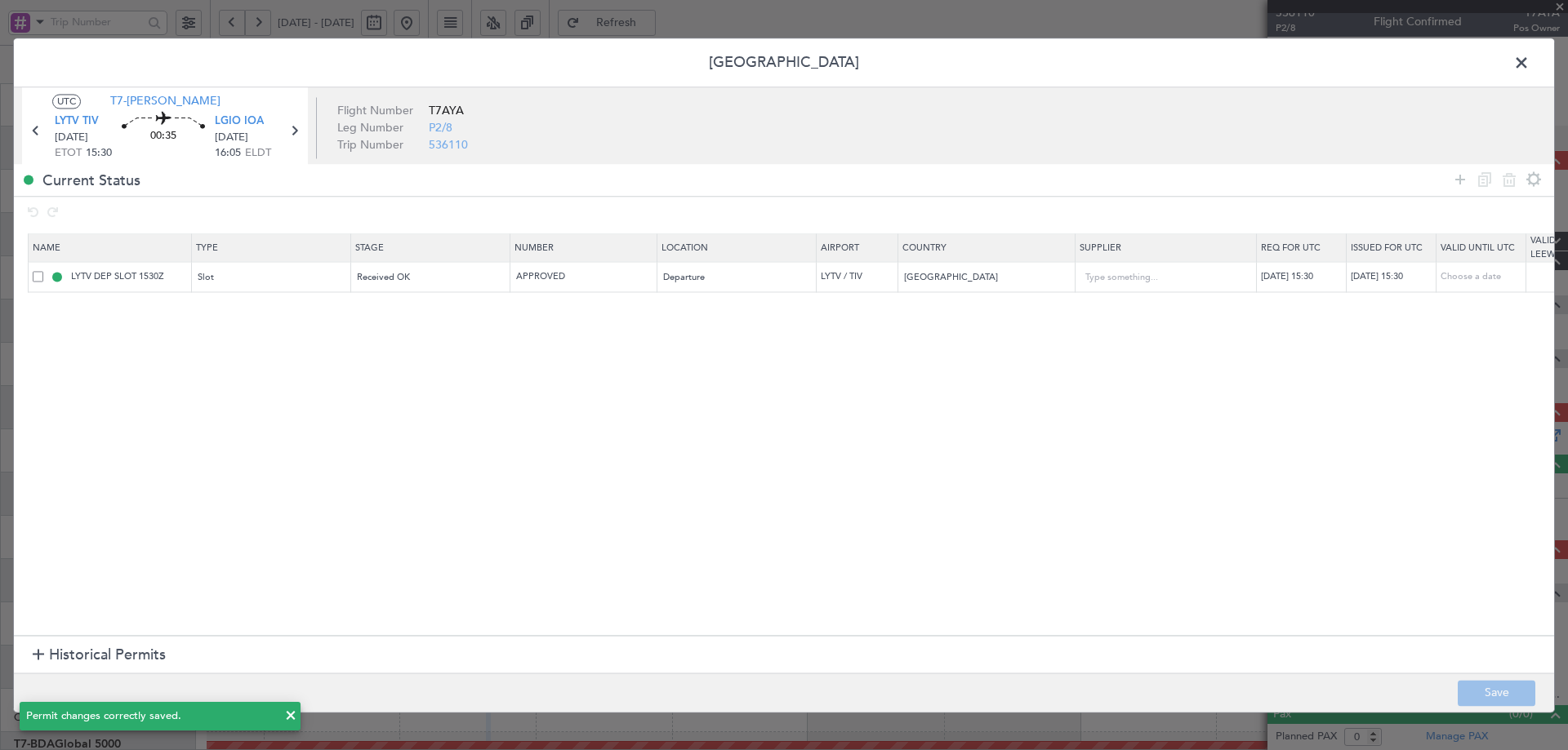
click at [65, 653] on span "Historical Permits" at bounding box center [107, 656] width 117 height 22
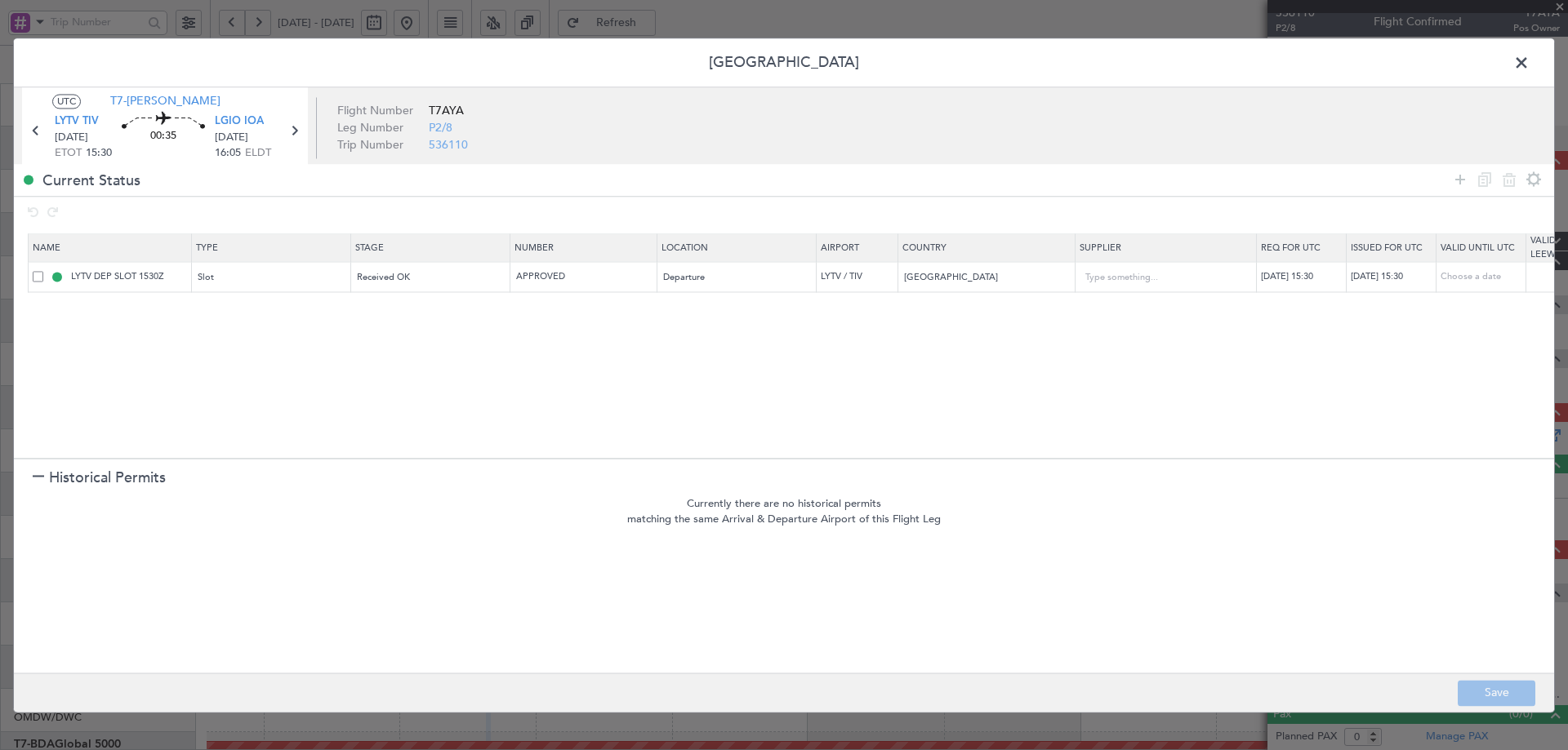
click at [56, 479] on span "Historical Permits" at bounding box center [107, 478] width 117 height 22
click at [1464, 184] on icon at bounding box center [1461, 180] width 20 height 20
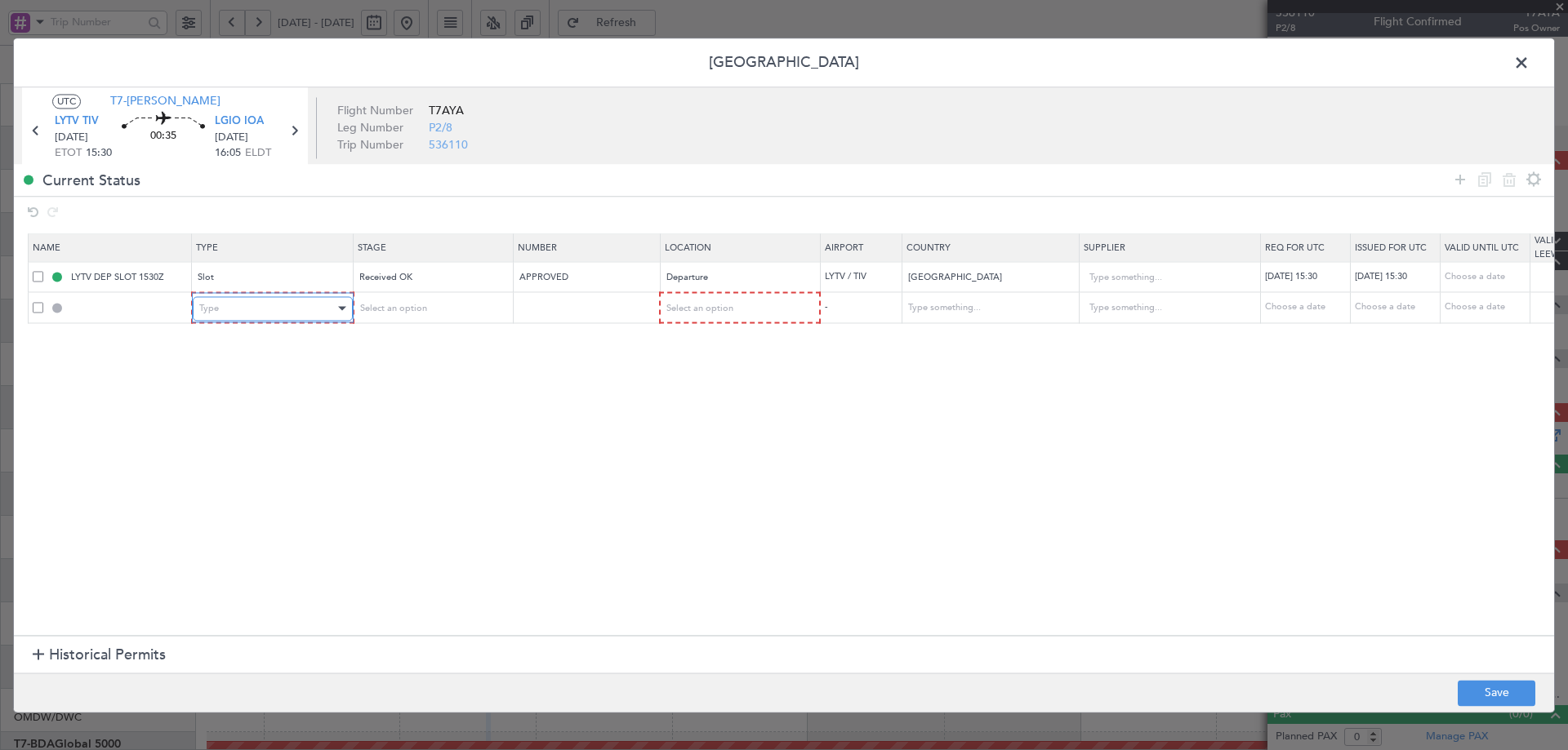
click at [224, 314] on div "Type" at bounding box center [267, 308] width 135 height 25
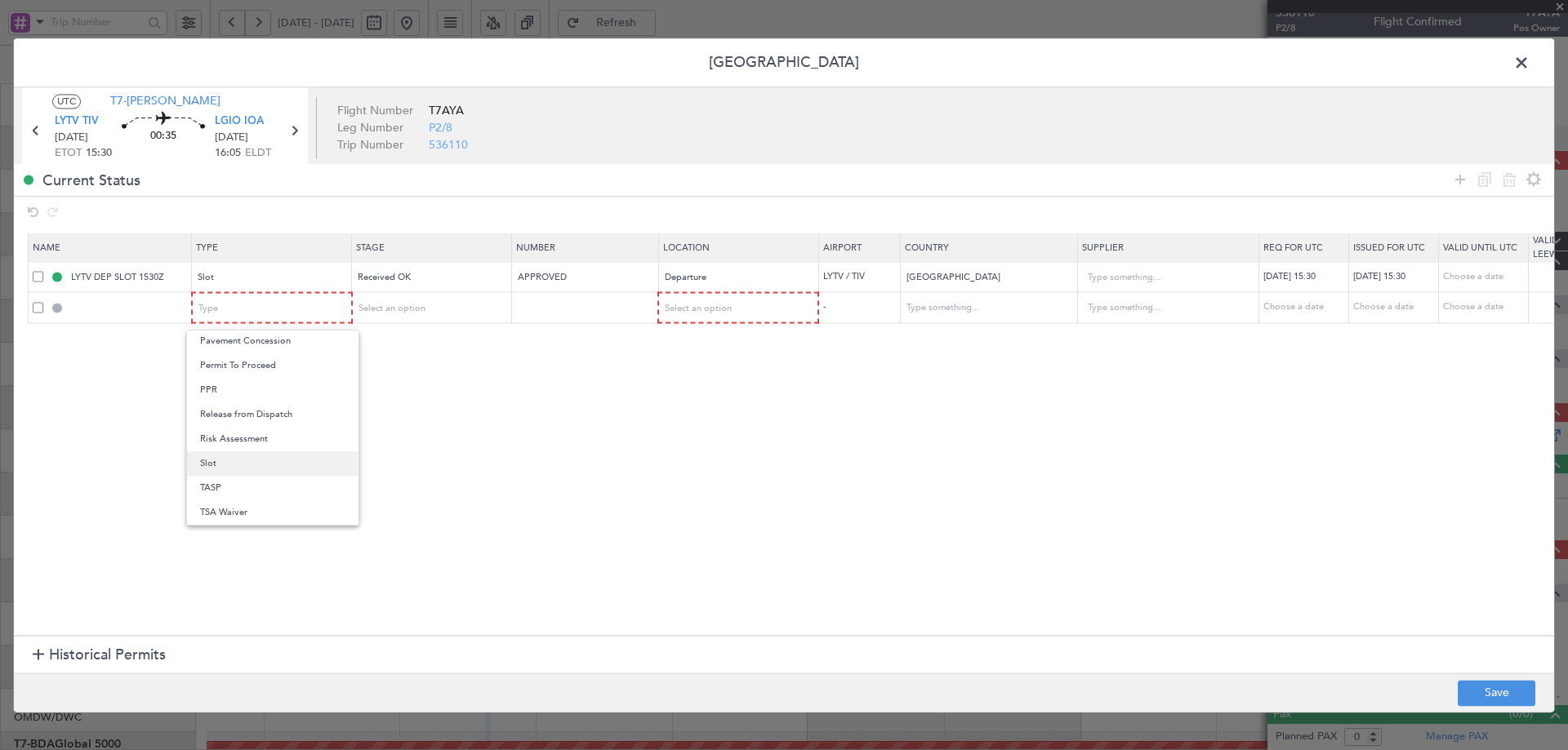
click at [228, 469] on span "Slot" at bounding box center [272, 464] width 145 height 25
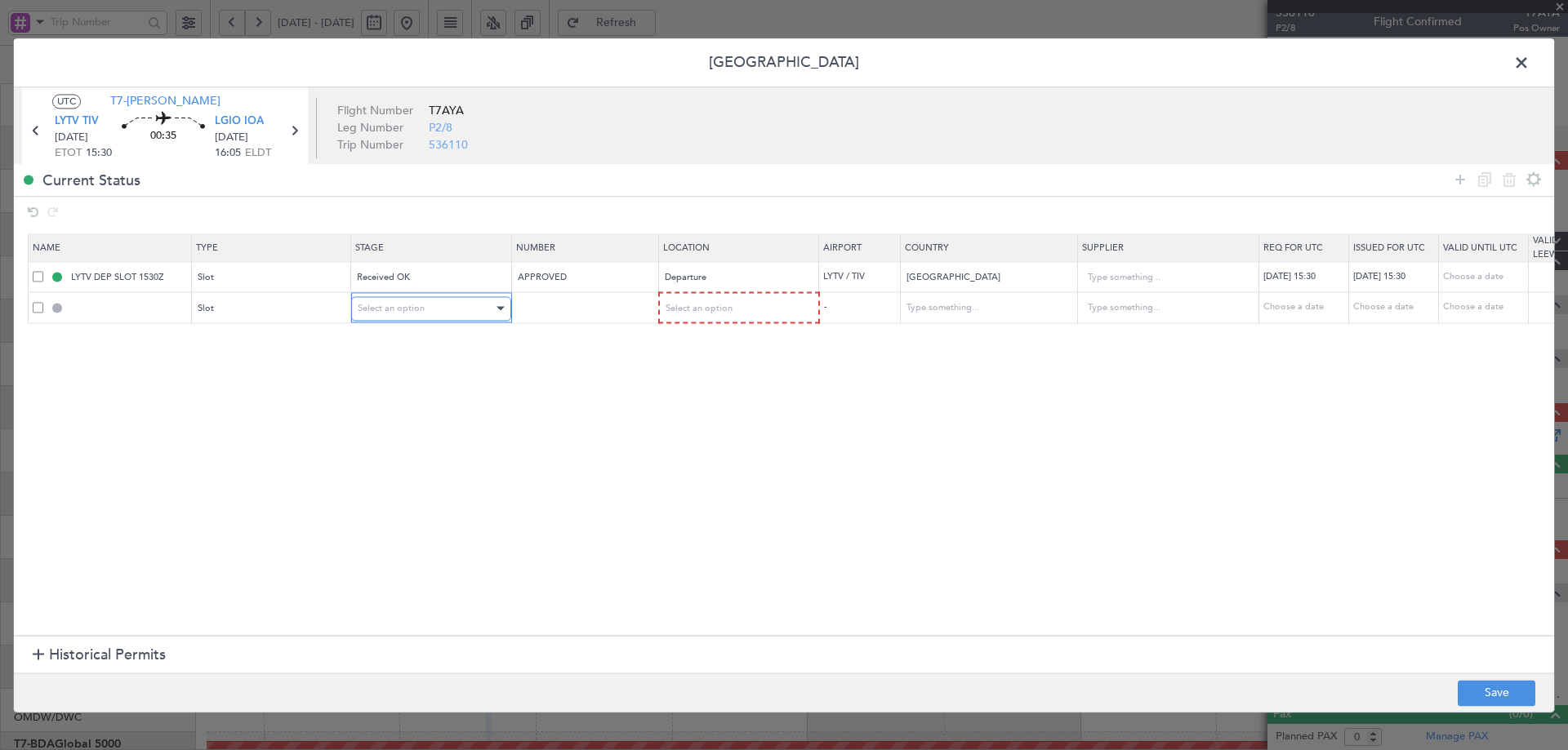
click at [430, 309] on div "Select an option" at bounding box center [425, 308] width 135 height 25
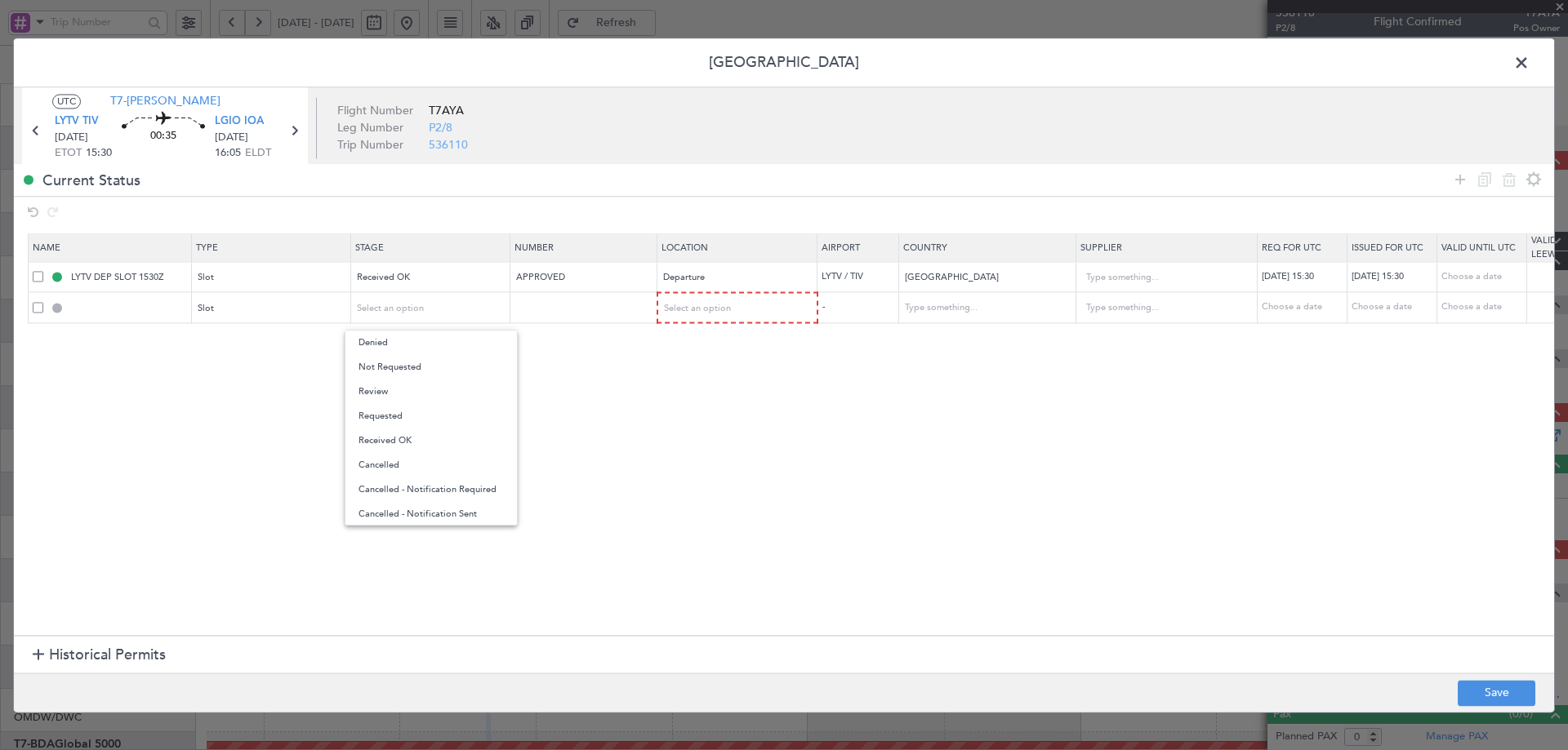
click at [378, 445] on span "Received OK" at bounding box center [431, 441] width 145 height 25
click at [561, 305] on input "text" at bounding box center [585, 308] width 142 height 14
drag, startPoint x: 579, startPoint y: 273, endPoint x: 496, endPoint y: 276, distance: 83.1
click at [496, 276] on tr "LYTV DEP SLOT 1530Z Slot Received OK APPROVED Departure LYTV / TIV Montenegro 1…" at bounding box center [1071, 277] width 2085 height 30
click at [562, 307] on input "text" at bounding box center [585, 308] width 142 height 14
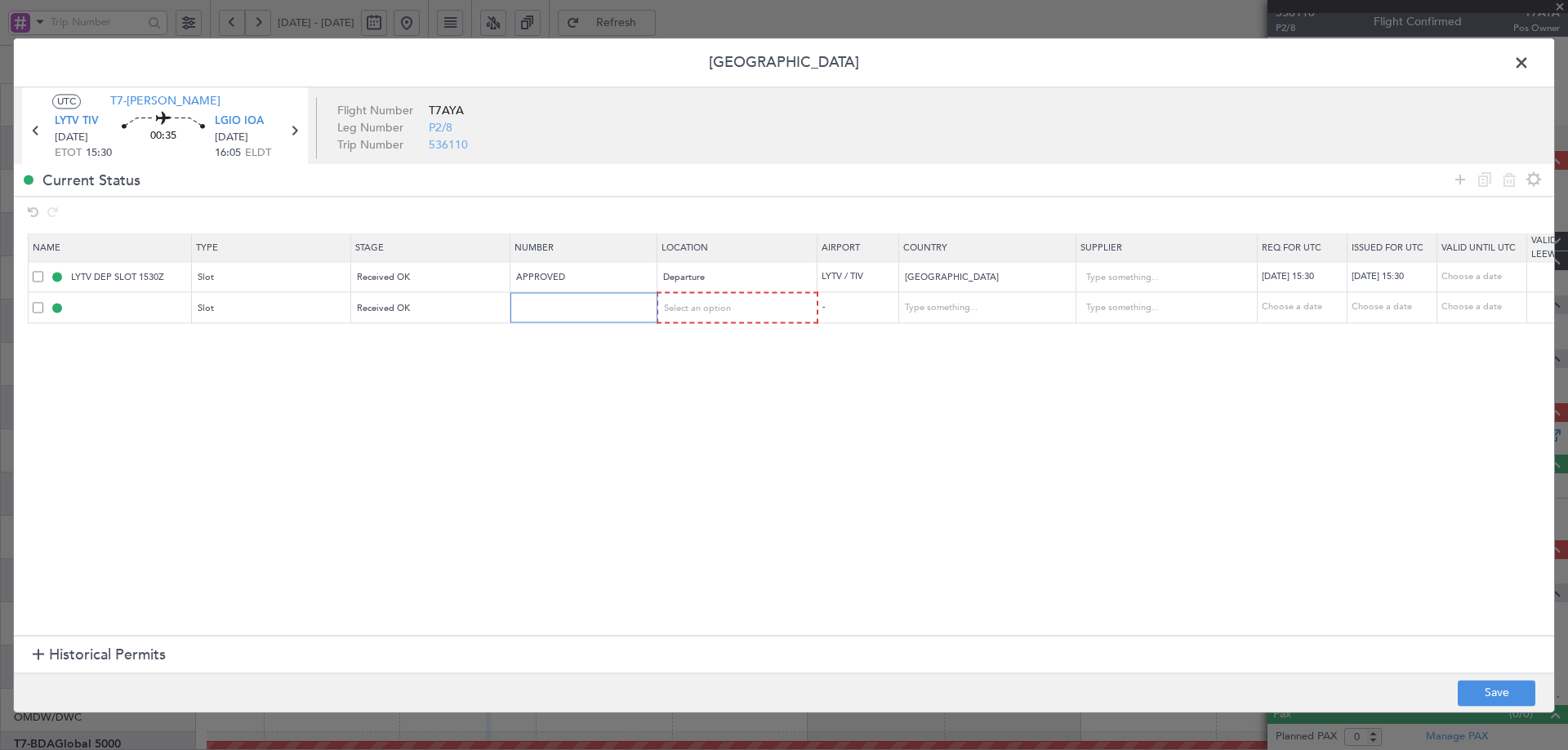
paste input "APPROVED"
type input "APPROVED"
click at [706, 310] on span "Select an option" at bounding box center [698, 308] width 67 height 12
click at [708, 347] on span "Departure" at bounding box center [738, 343] width 145 height 25
click at [677, 313] on span "Departure" at bounding box center [685, 307] width 42 height 12
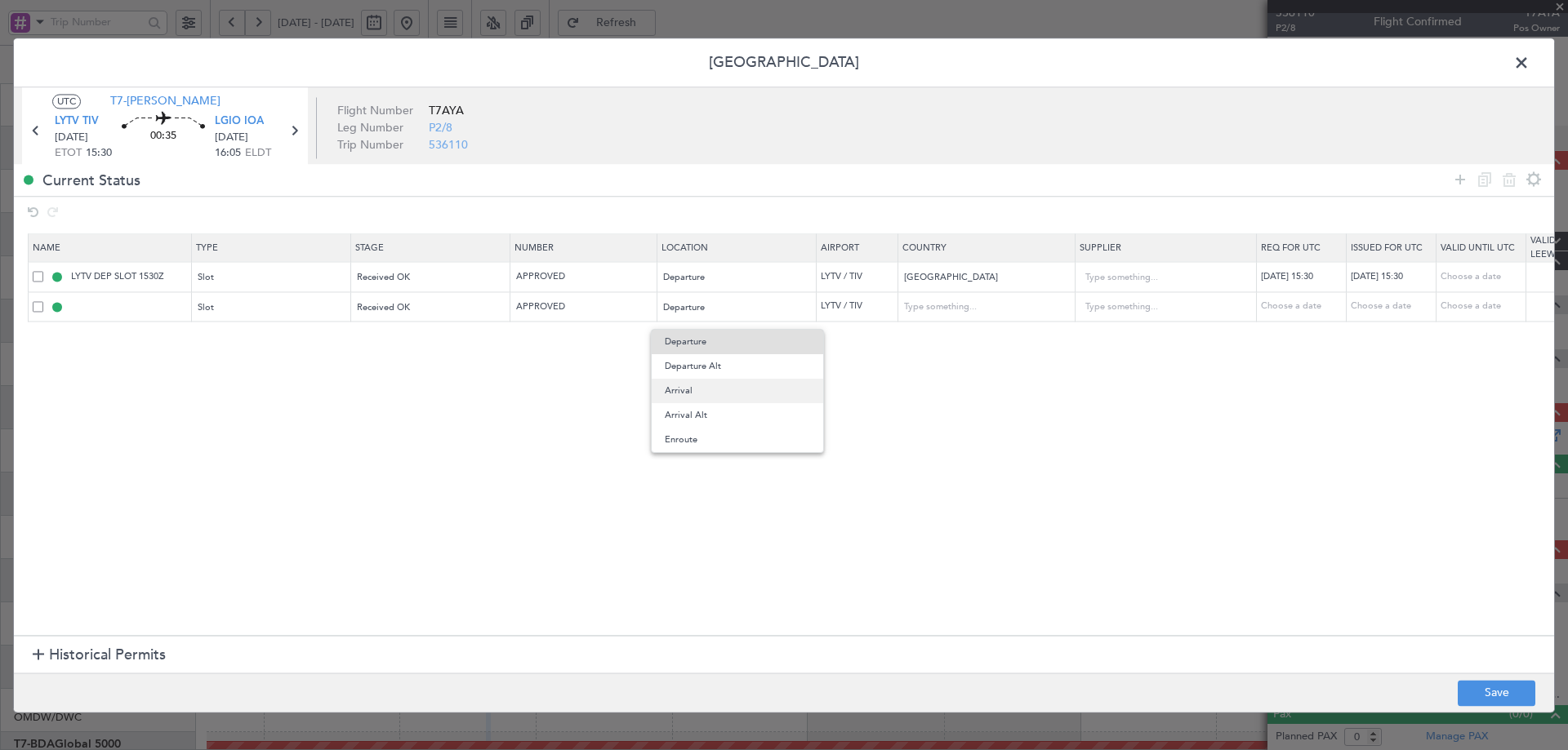
click at [685, 386] on span "Arrival" at bounding box center [737, 390] width 145 height 25
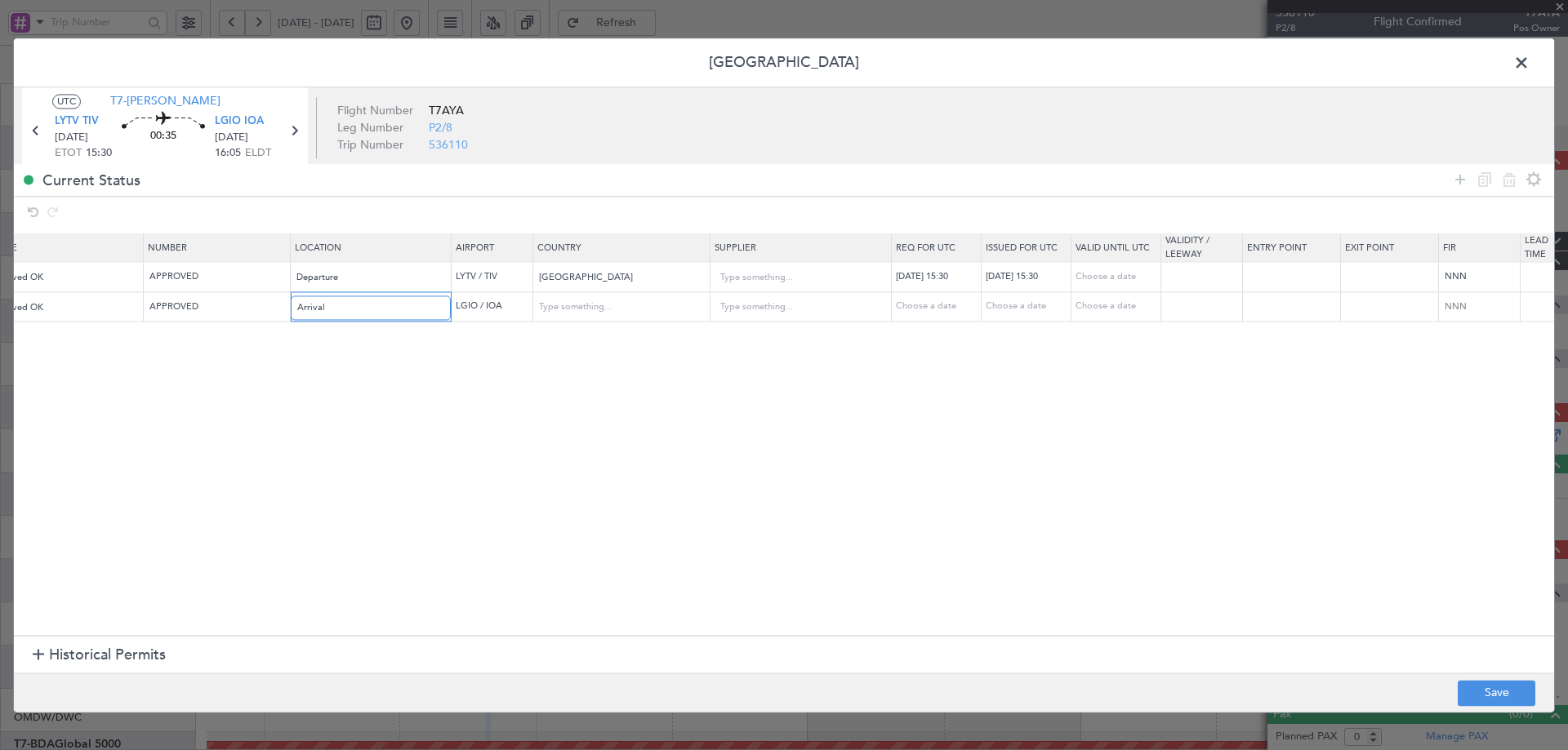
scroll to position [0, 402]
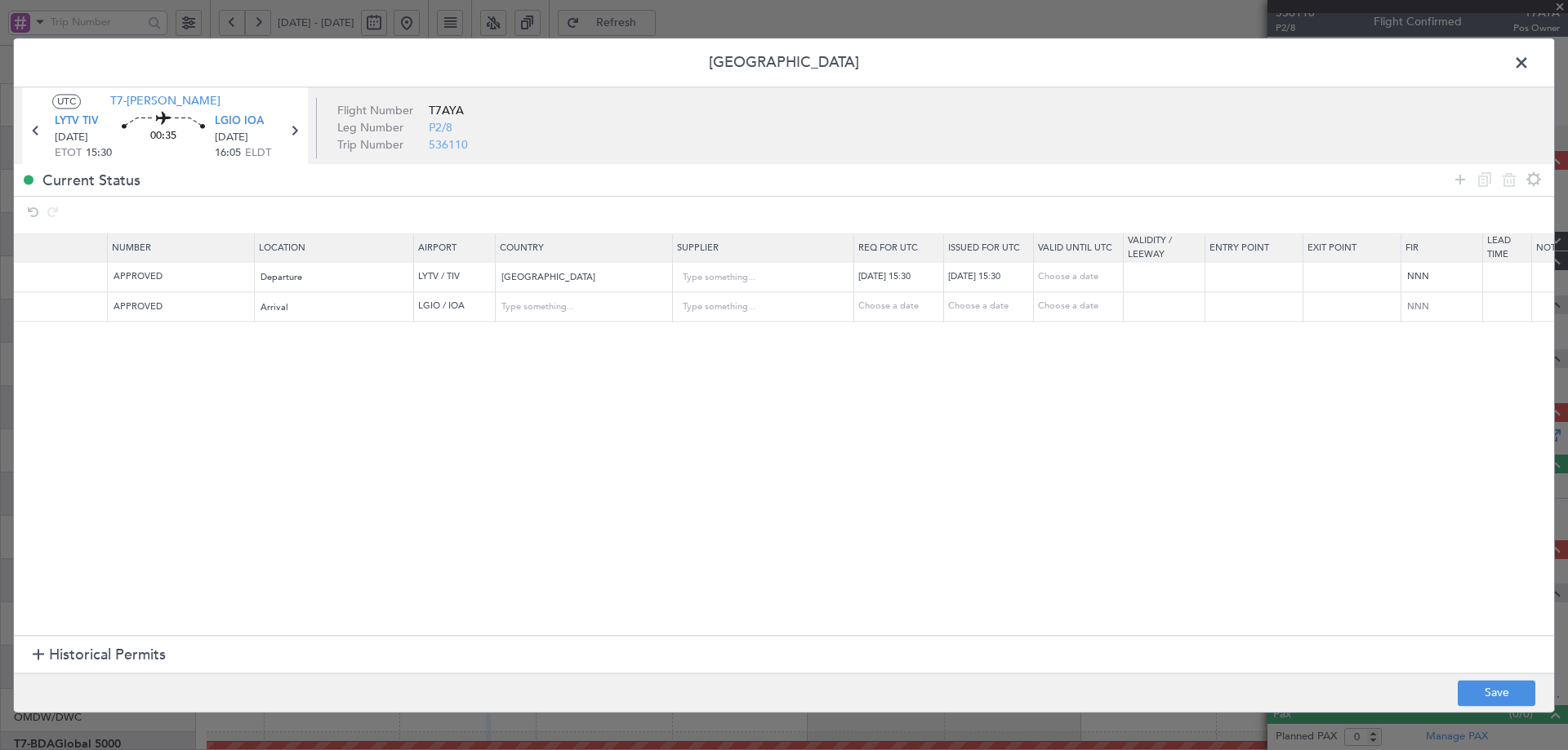
click at [913, 310] on div "Choose a date" at bounding box center [900, 308] width 84 height 14
select select "9"
select select "2025"
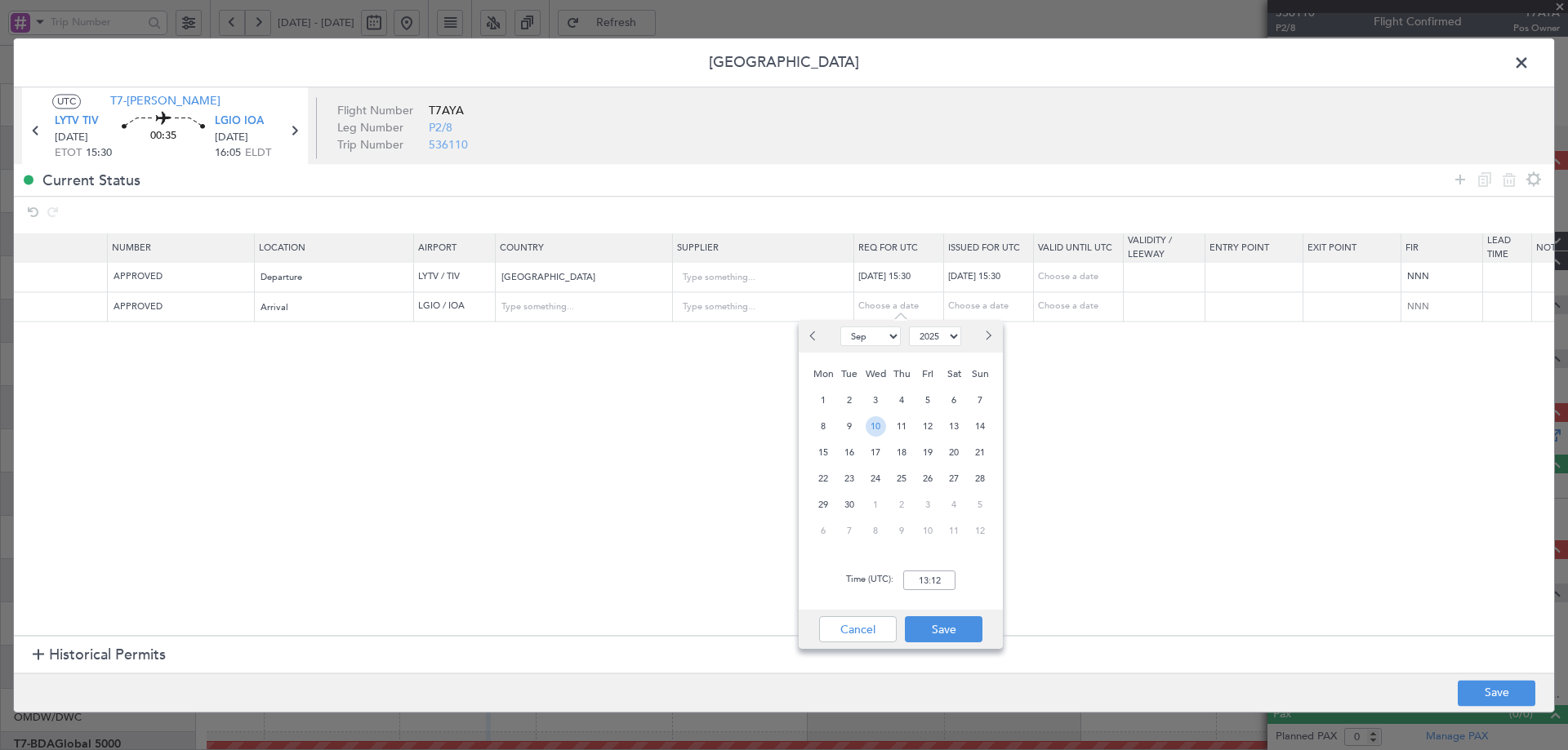
click at [876, 426] on span "10" at bounding box center [875, 426] width 21 height 21
click at [927, 576] on input "00:00" at bounding box center [929, 581] width 53 height 20
type input "16:05"
click at [989, 639] on div "Cancel Save" at bounding box center [901, 629] width 205 height 39
click at [970, 627] on button "Save" at bounding box center [944, 630] width 78 height 26
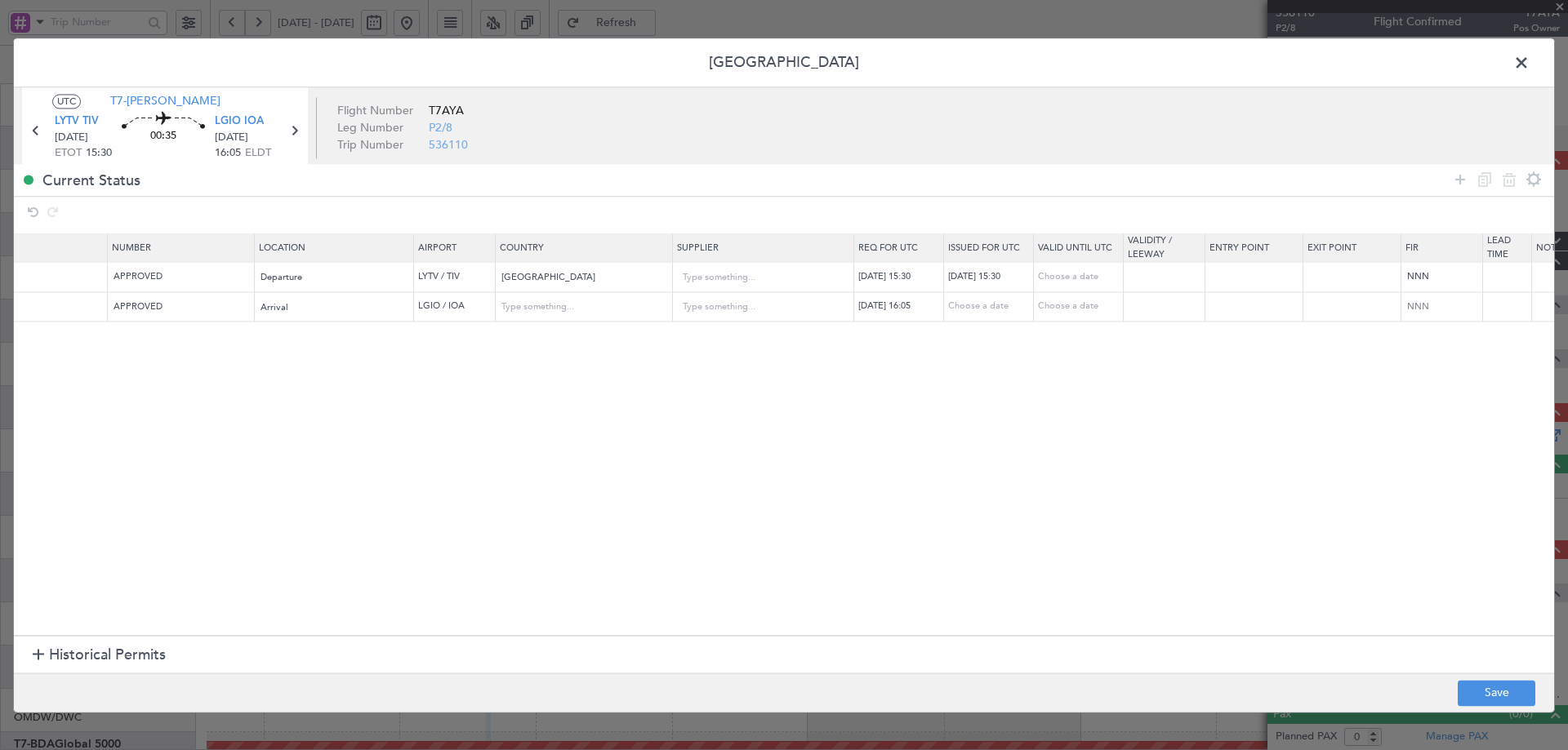
click at [978, 305] on div "Choose a date" at bounding box center [990, 308] width 84 height 14
select select "9"
select select "2025"
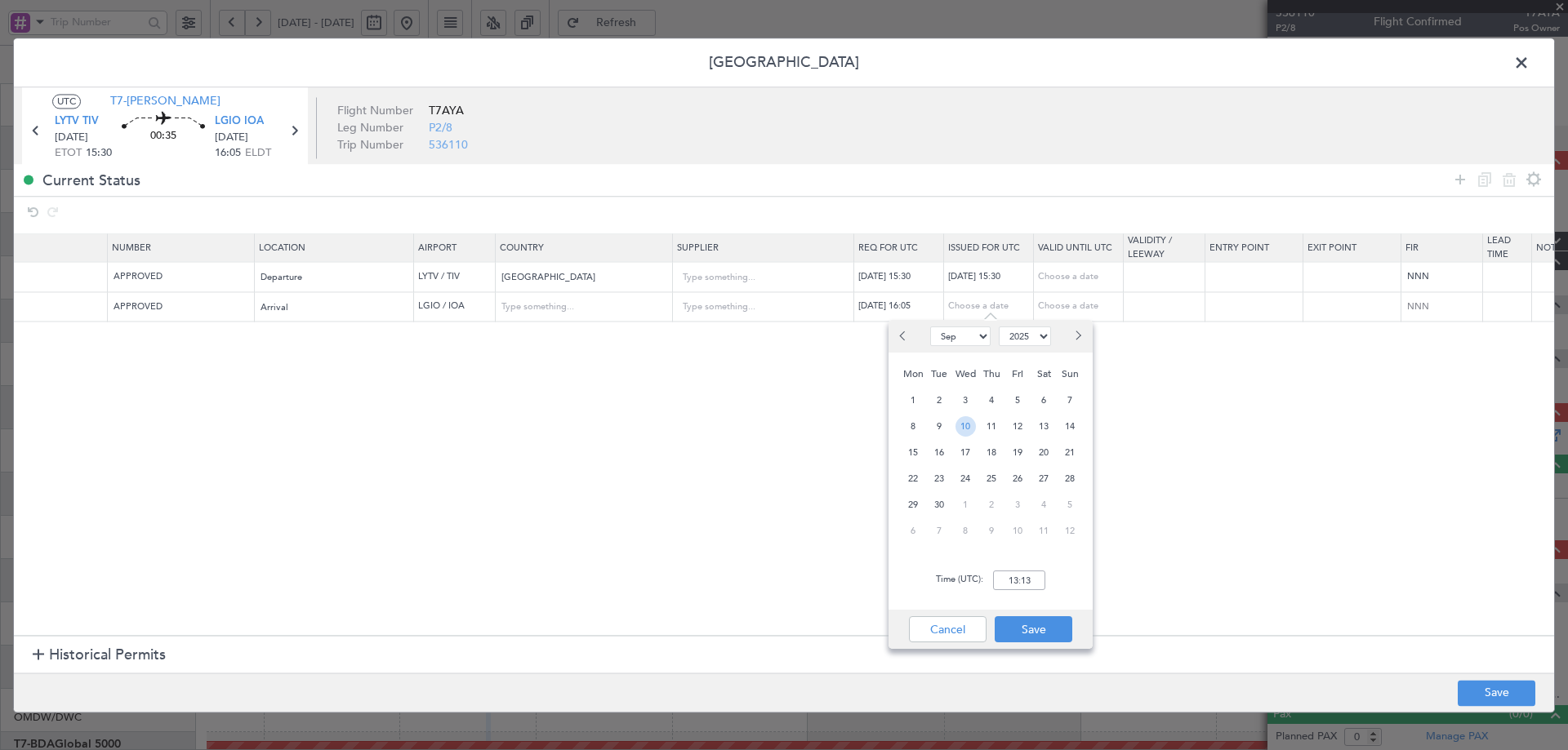
click at [963, 429] on span "10" at bounding box center [966, 426] width 21 height 21
click at [1025, 580] on input "00:00" at bounding box center [1019, 581] width 53 height 20
type input "16:05"
drag, startPoint x: 1062, startPoint y: 627, endPoint x: 1142, endPoint y: 641, distance: 81.2
click at [1062, 624] on button "Save" at bounding box center [1033, 630] width 78 height 26
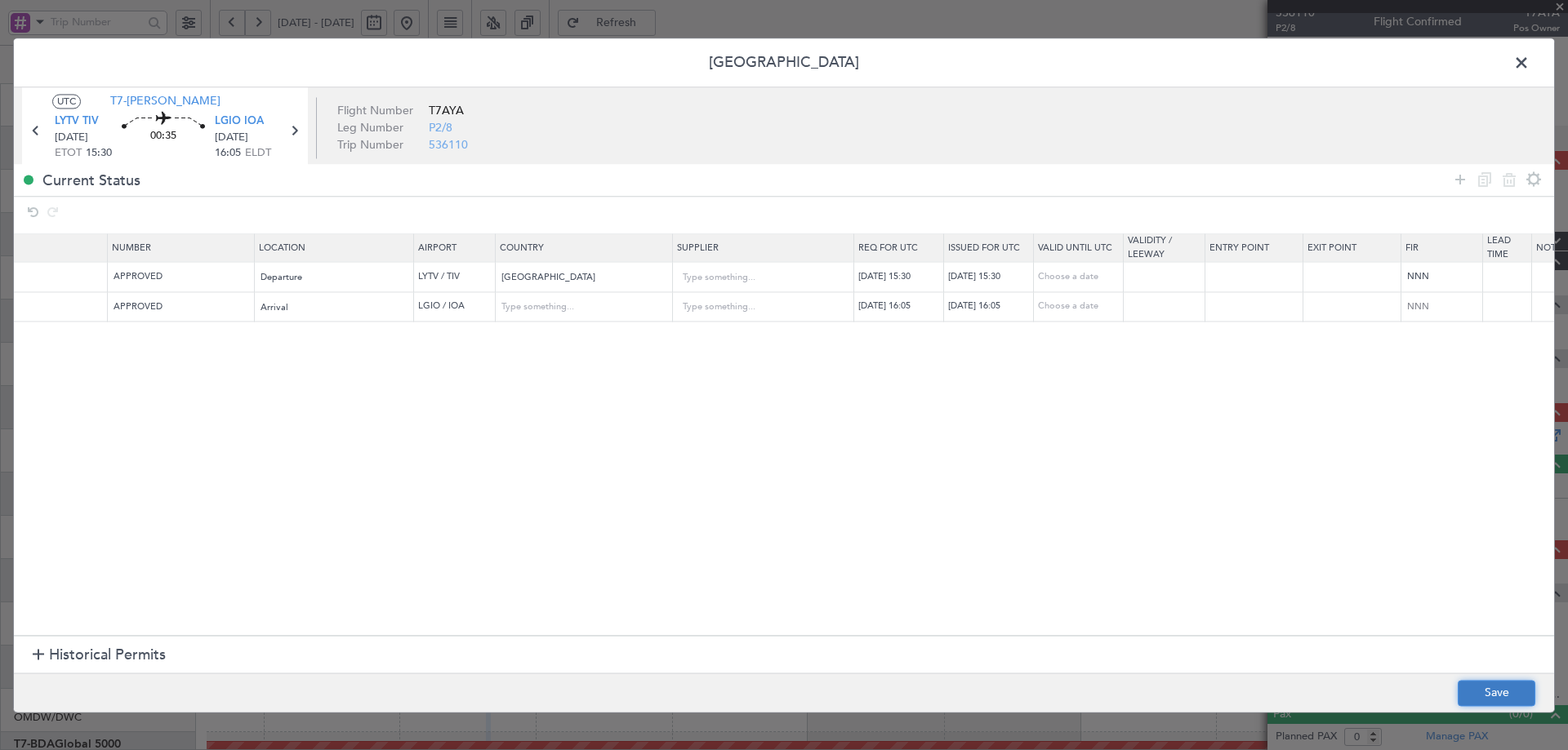
click at [1477, 692] on button "Save" at bounding box center [1496, 693] width 78 height 26
type input "LGIO ARR SLOT 1605Z"
type input "[GEOGRAPHIC_DATA]"
type input "NNN"
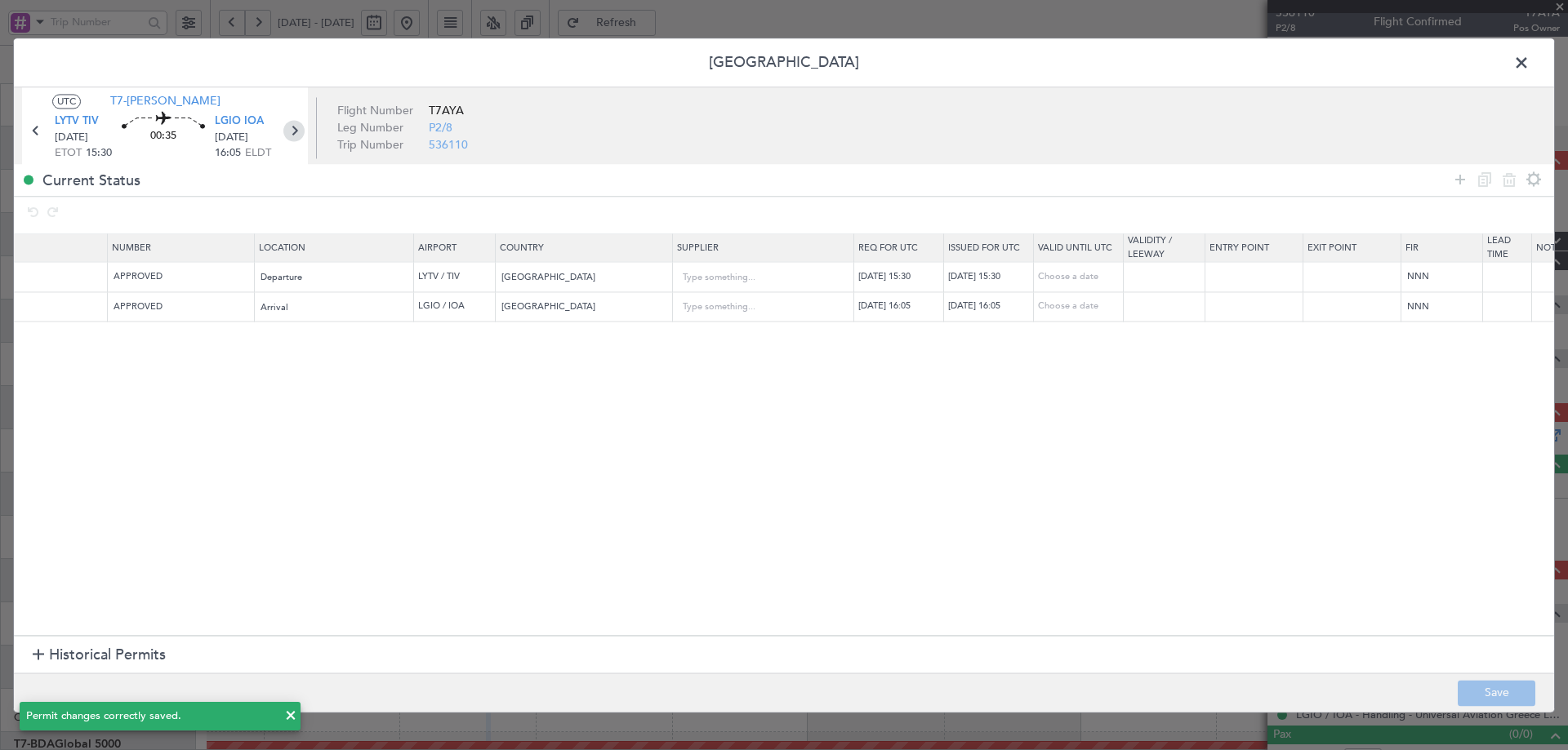
click at [293, 139] on icon at bounding box center [293, 130] width 21 height 21
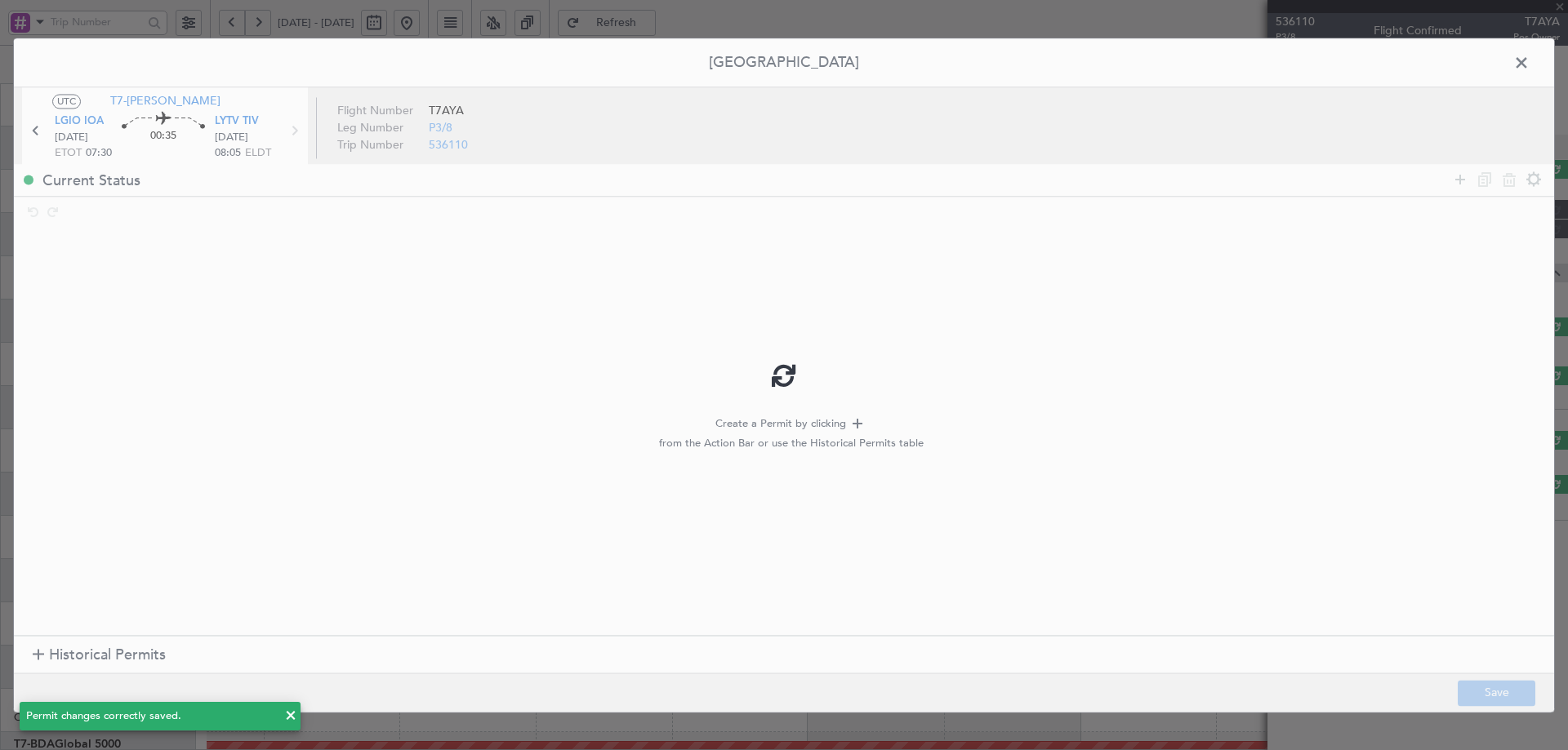
scroll to position [0, 0]
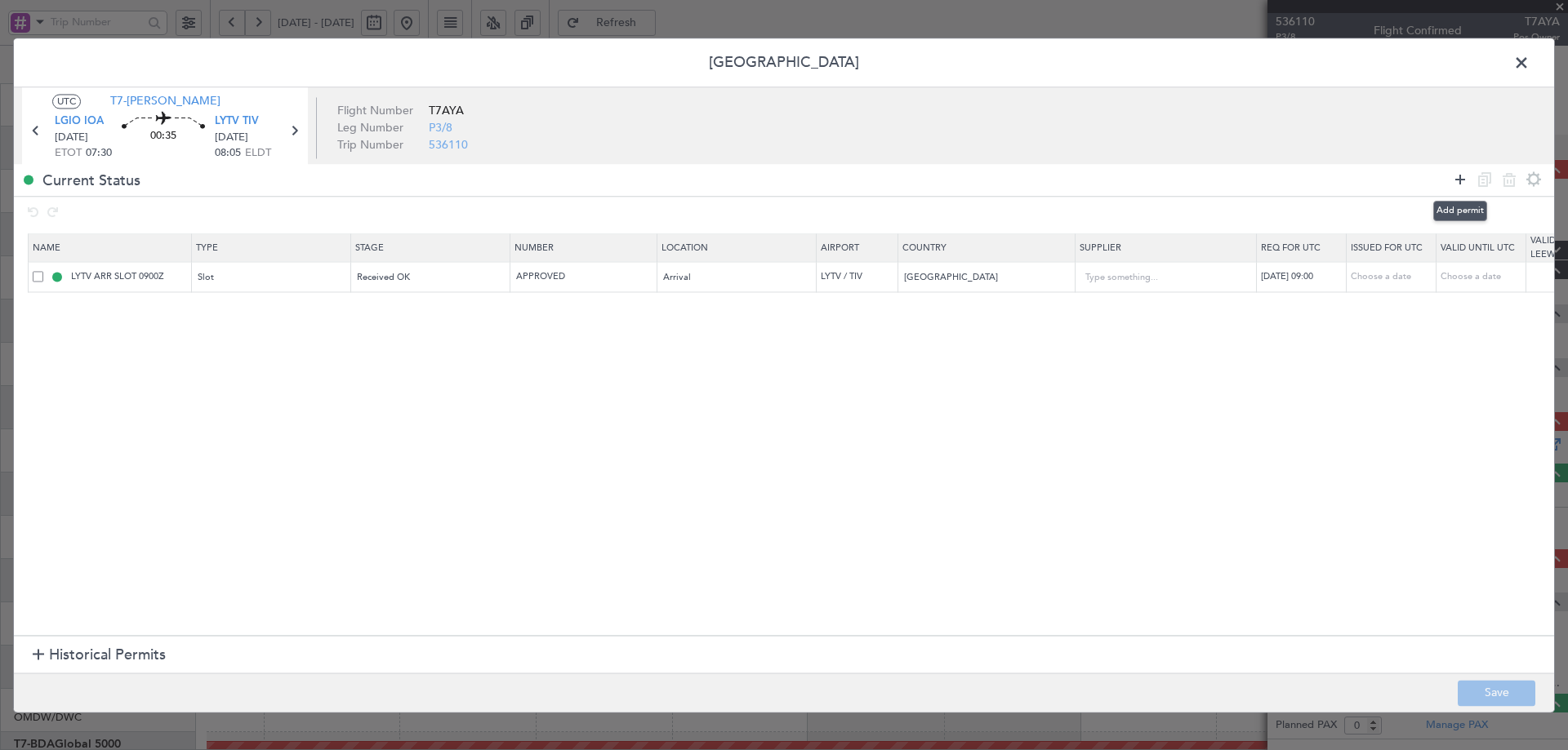
click at [1457, 180] on icon at bounding box center [1461, 180] width 20 height 20
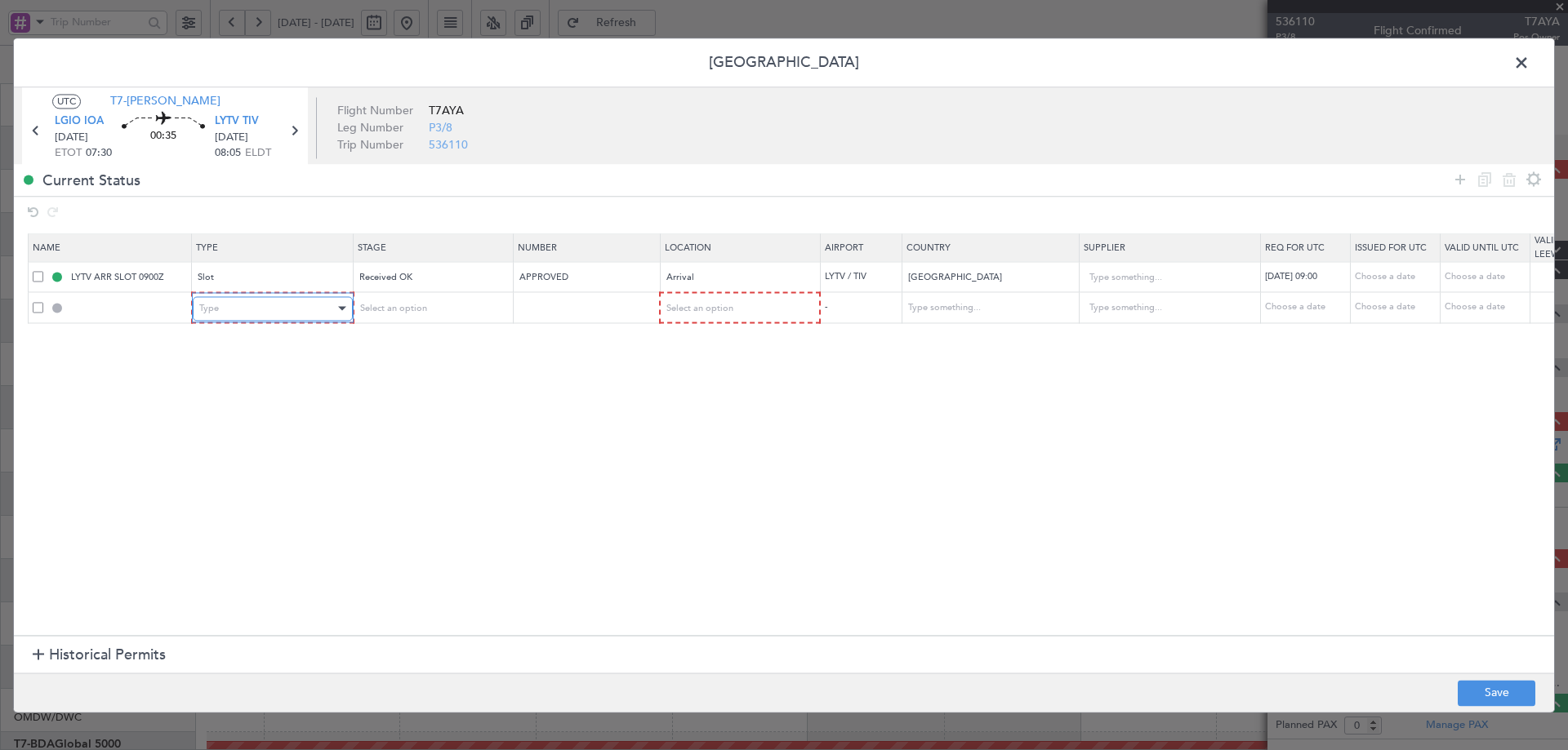
click at [248, 307] on div "Type" at bounding box center [267, 308] width 135 height 25
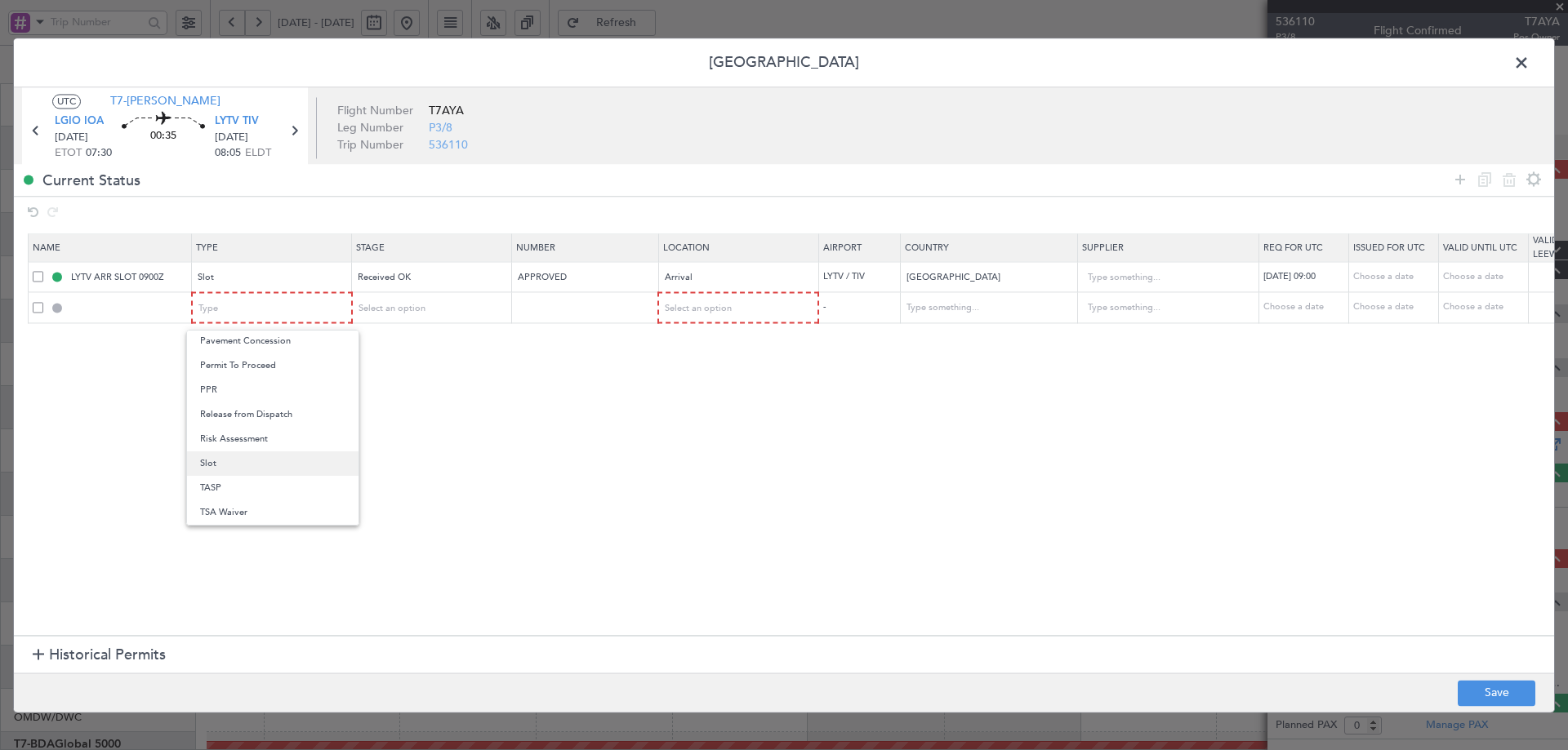
click at [204, 464] on span "Slot" at bounding box center [272, 464] width 145 height 25
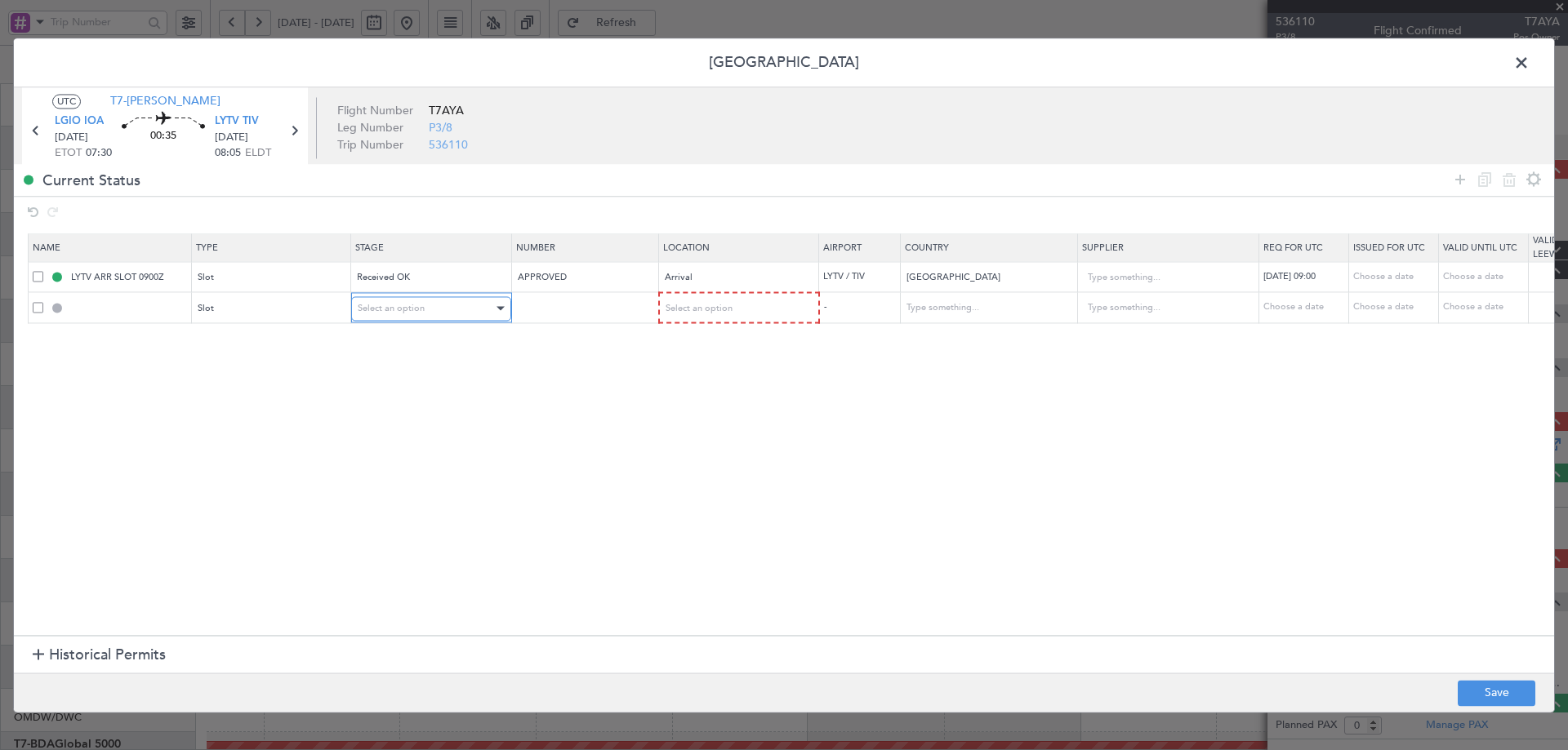
click at [421, 314] on span "Select an option" at bounding box center [391, 308] width 67 height 12
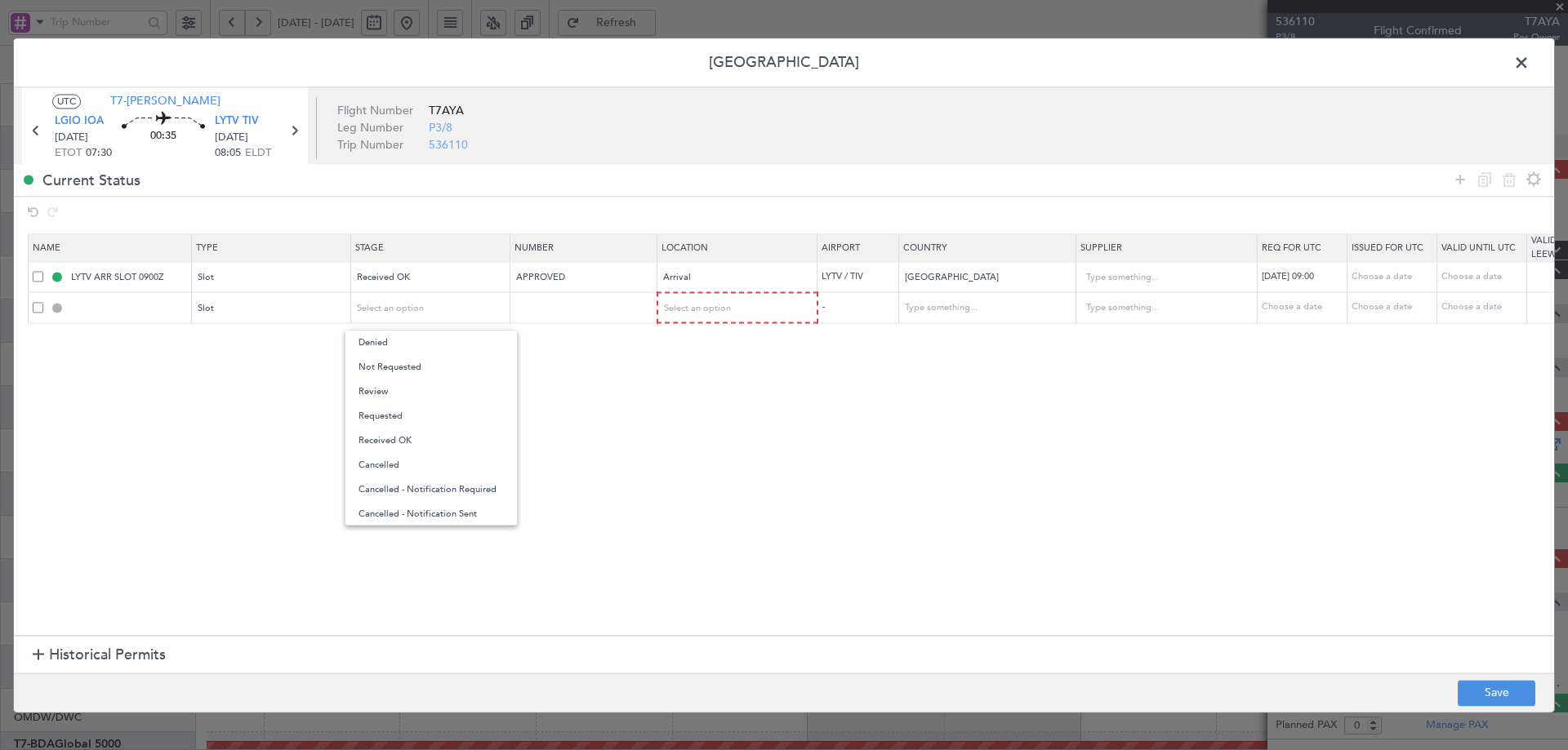
drag, startPoint x: 379, startPoint y: 447, endPoint x: 539, endPoint y: 362, distance: 181.2
click at [379, 447] on span "Received OK" at bounding box center [431, 441] width 145 height 25
click at [562, 306] on input "text" at bounding box center [585, 308] width 142 height 14
drag, startPoint x: 578, startPoint y: 277, endPoint x: 499, endPoint y: 275, distance: 79.0
click at [499, 275] on tr "LYTV ARR SLOT 0900Z Slot Received OK APPROVED Arrival LYTV / TIV Montenegro 18/…" at bounding box center [1071, 277] width 2085 height 30
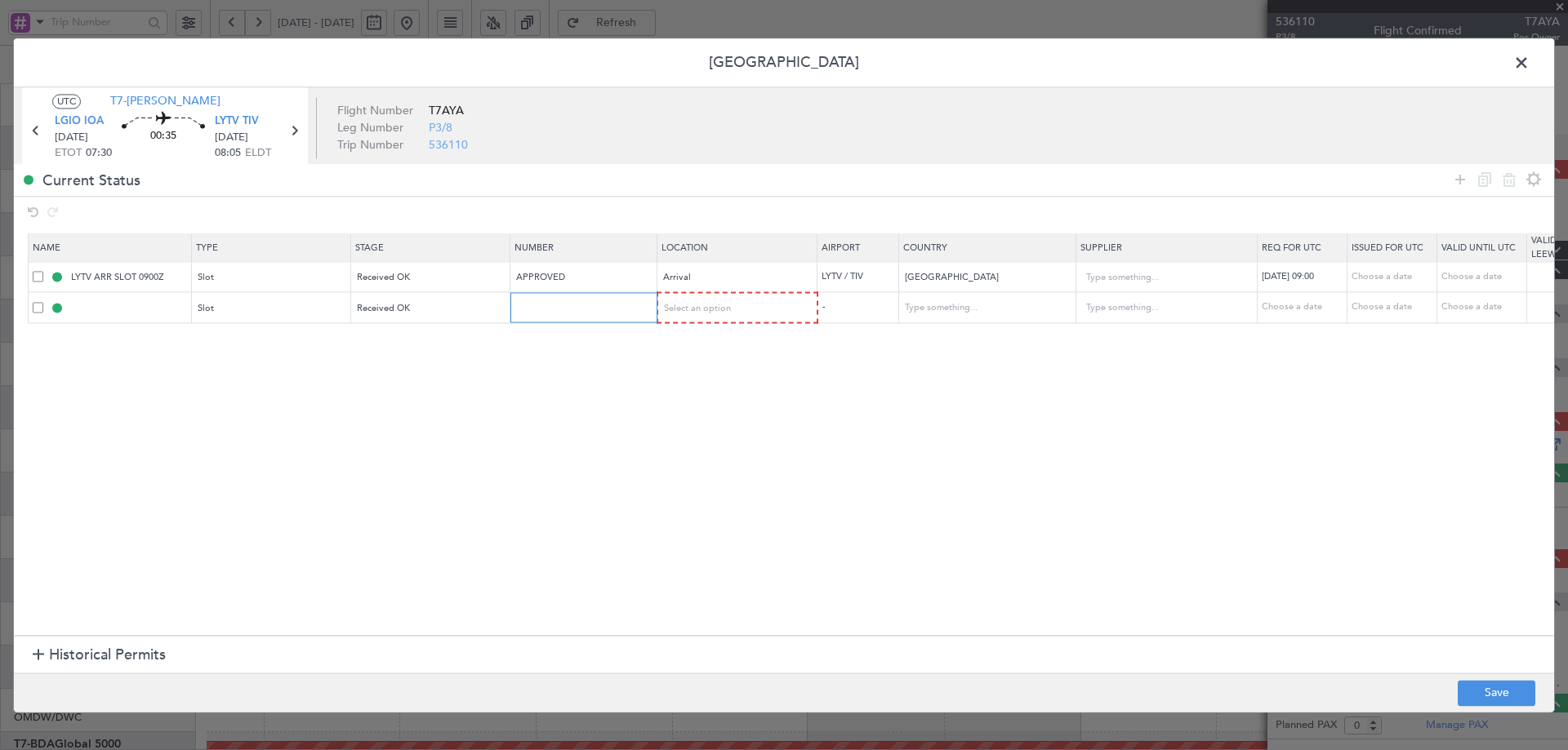
click at [519, 304] on input "text" at bounding box center [585, 308] width 142 height 14
paste input "APPROVED"
type input "APPROVED"
click at [686, 312] on span "Select an option" at bounding box center [698, 308] width 67 height 12
click at [702, 346] on span "Departure" at bounding box center [738, 343] width 145 height 25
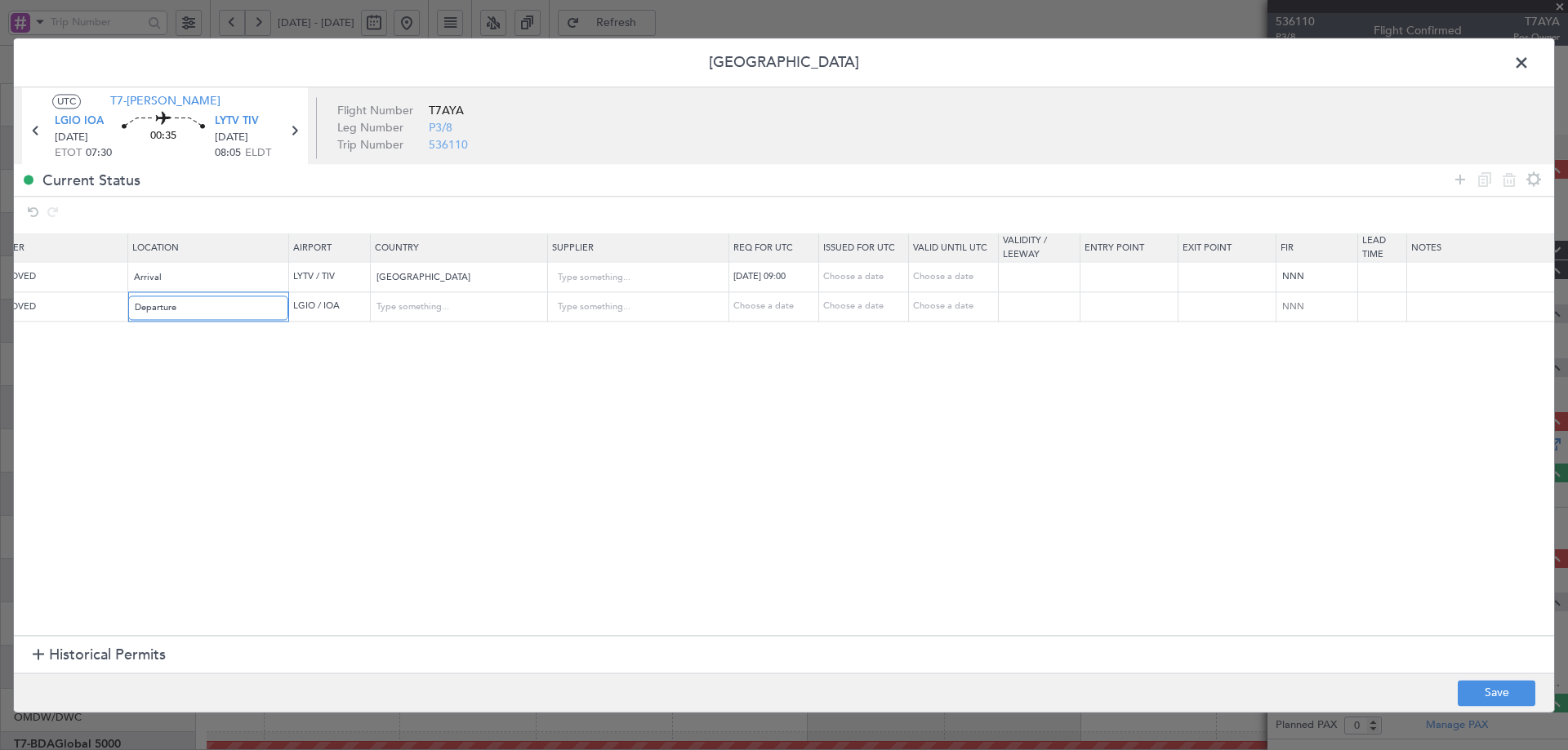
scroll to position [0, 559]
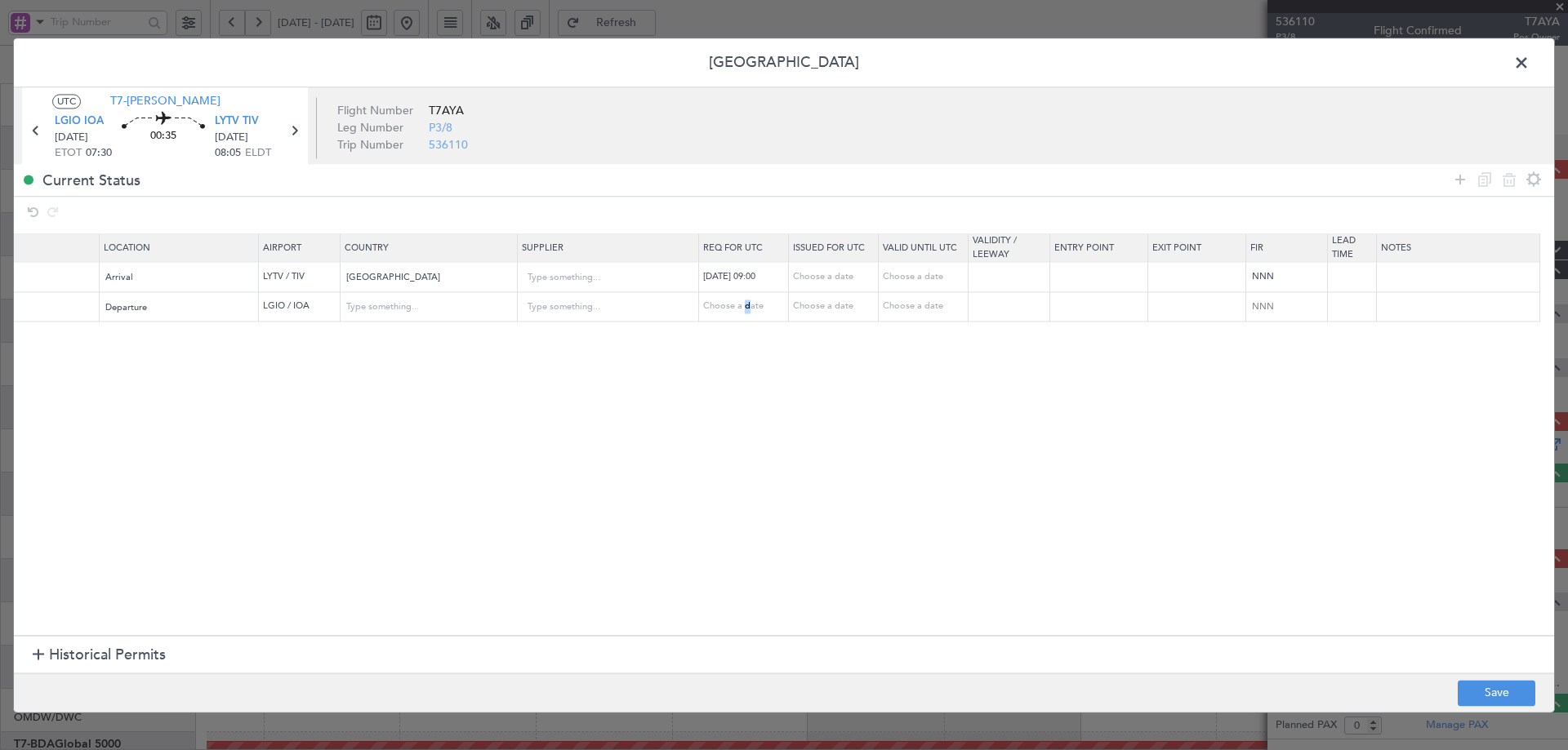
click at [746, 305] on div "Choose a date" at bounding box center [745, 308] width 84 height 14
select select "9"
select select "2025"
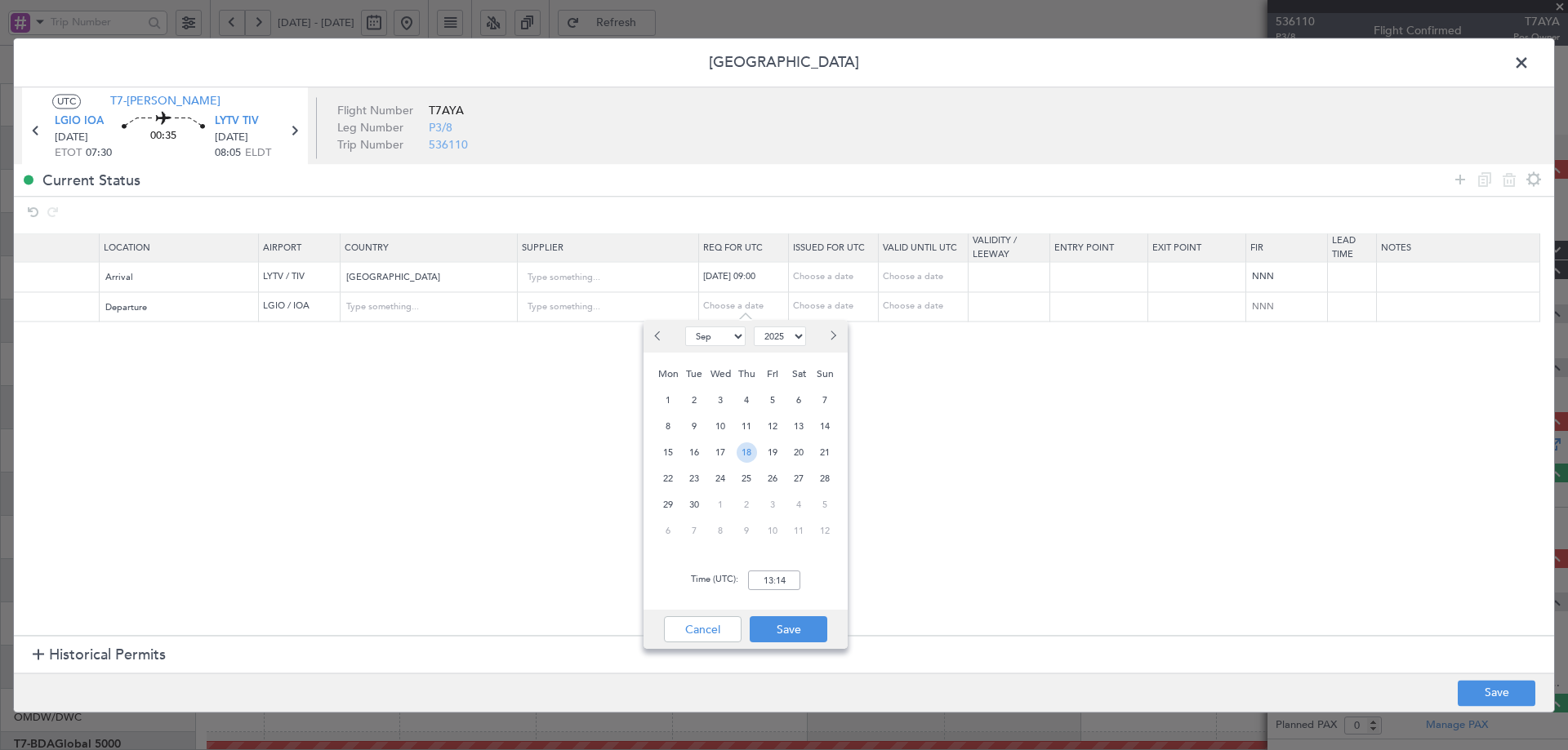
click at [743, 456] on span "18" at bounding box center [746, 453] width 21 height 21
click at [788, 592] on div "Time (UTC): 00:00" at bounding box center [746, 580] width 205 height 59
click at [782, 585] on input "00:00" at bounding box center [774, 581] width 53 height 20
type input "07:30"
click at [798, 630] on button "Save" at bounding box center [789, 630] width 78 height 26
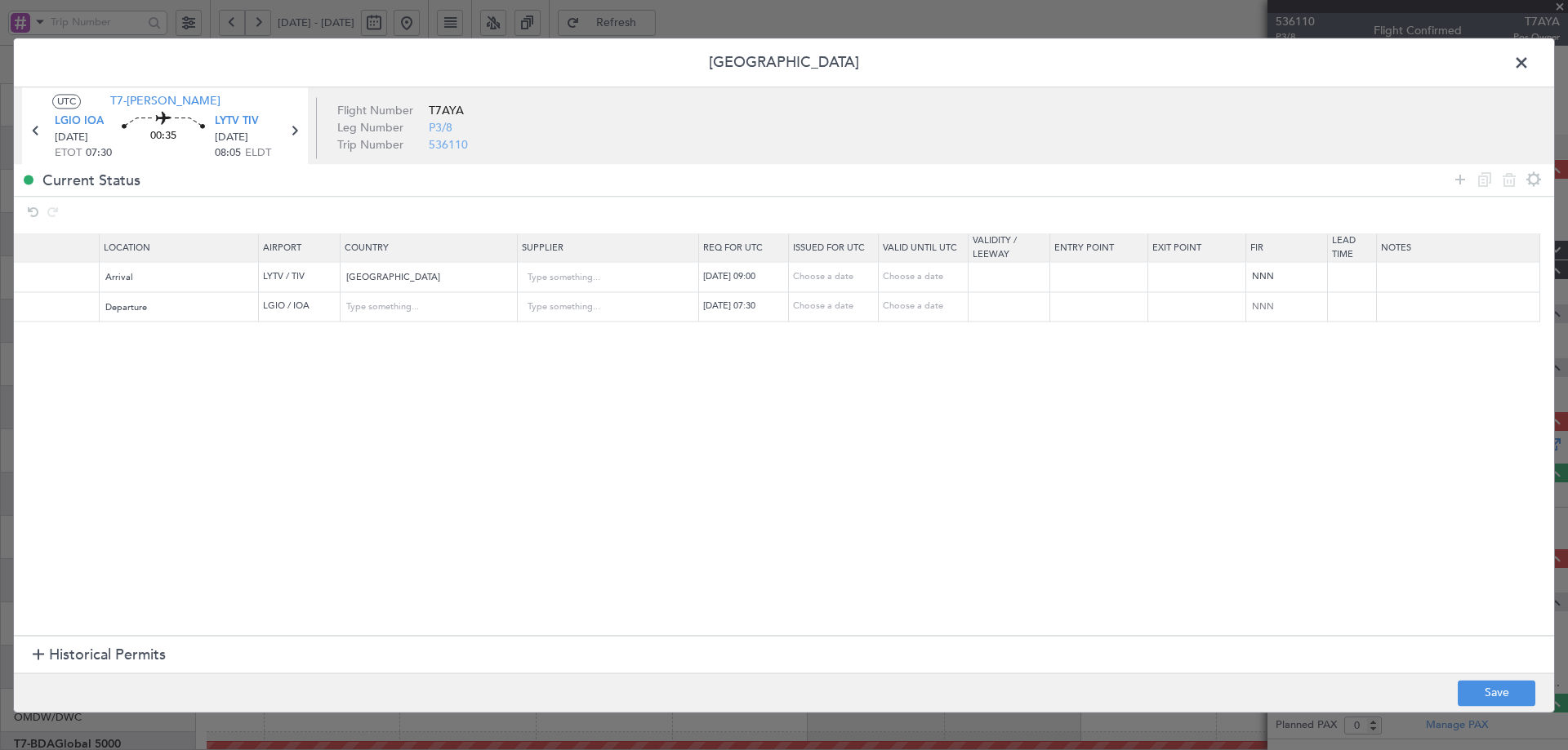
click at [836, 306] on div "Choose a date" at bounding box center [835, 308] width 84 height 14
select select "9"
select select "2025"
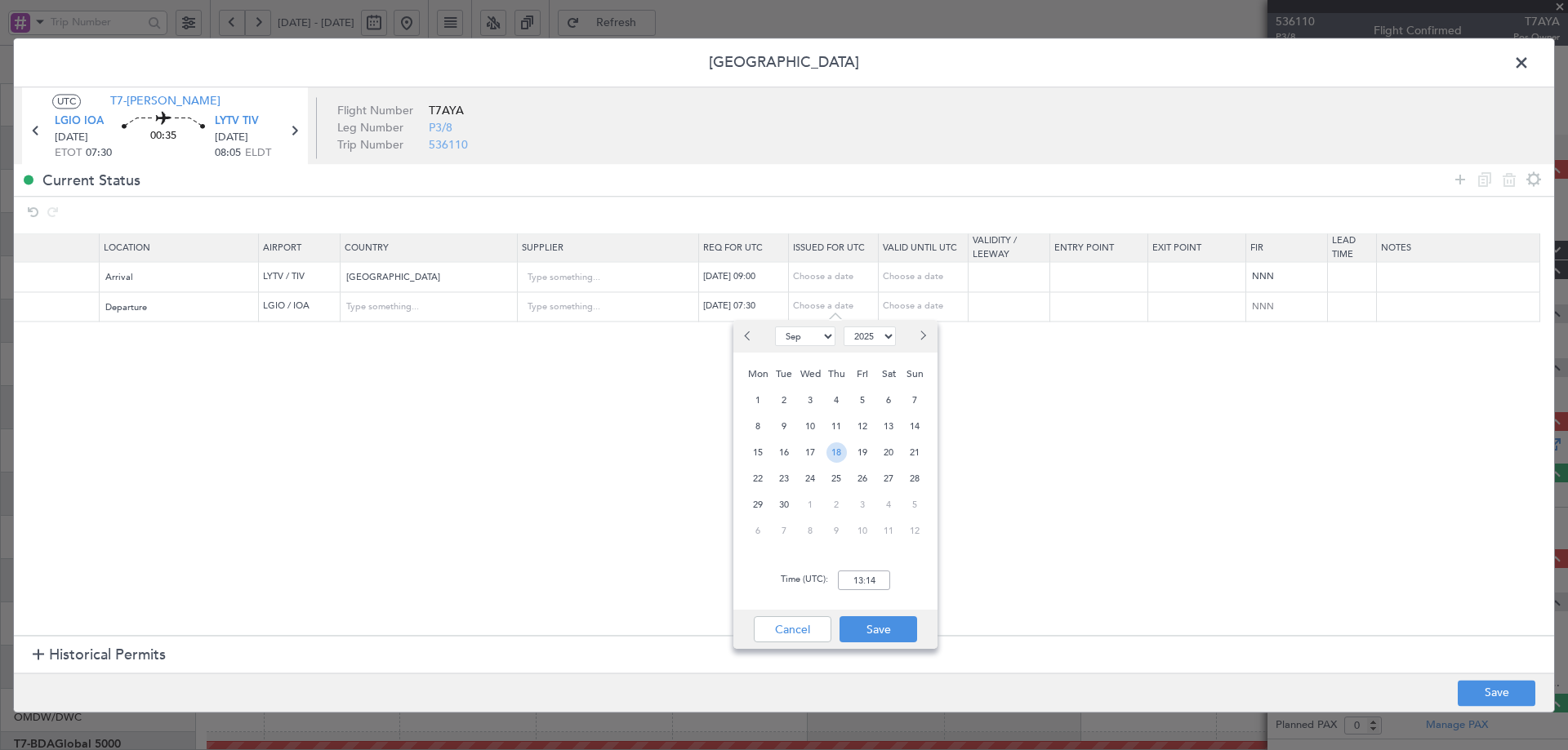
click at [830, 461] on span "18" at bounding box center [837, 453] width 21 height 21
click at [876, 580] on input "00:00" at bounding box center [863, 581] width 53 height 20
type input "07:30"
click at [888, 635] on button "Save" at bounding box center [878, 630] width 78 height 26
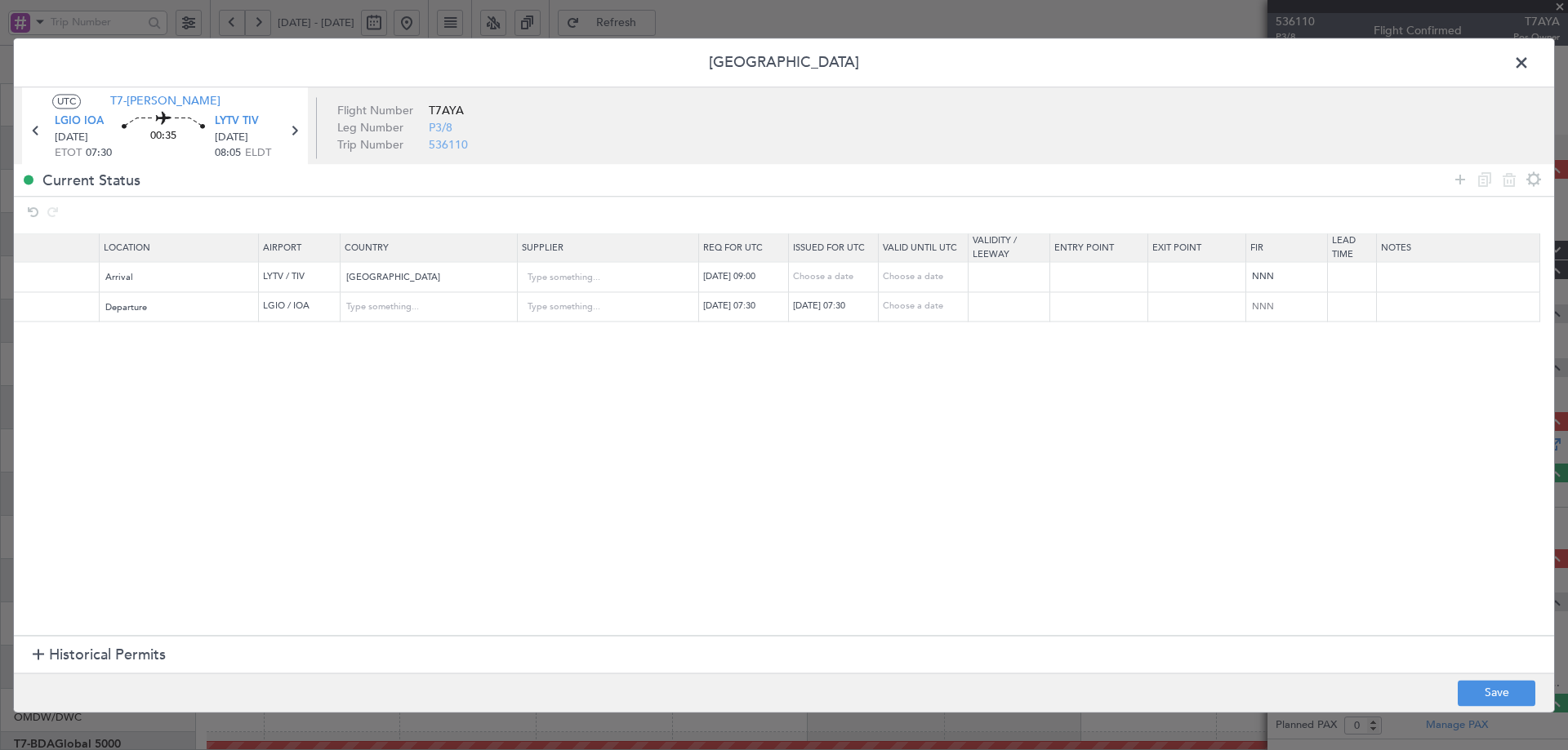
click at [824, 274] on div "Choose a date" at bounding box center [835, 277] width 84 height 14
select select "9"
select select "2025"
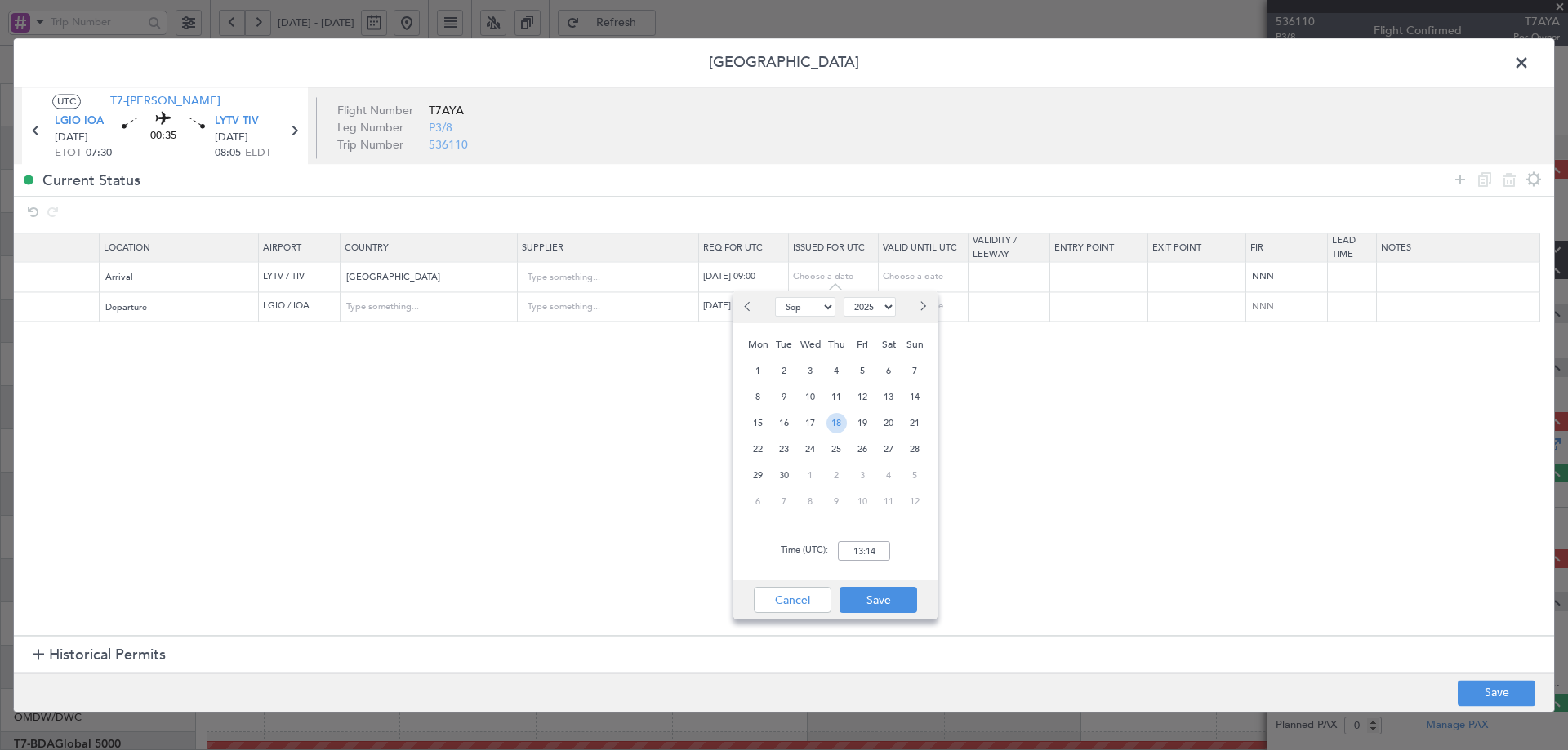
click at [841, 420] on span "18" at bounding box center [837, 423] width 21 height 21
click at [872, 548] on input "00:00" at bounding box center [863, 551] width 53 height 20
type input "09:00"
click at [885, 603] on button "Save" at bounding box center [878, 600] width 78 height 26
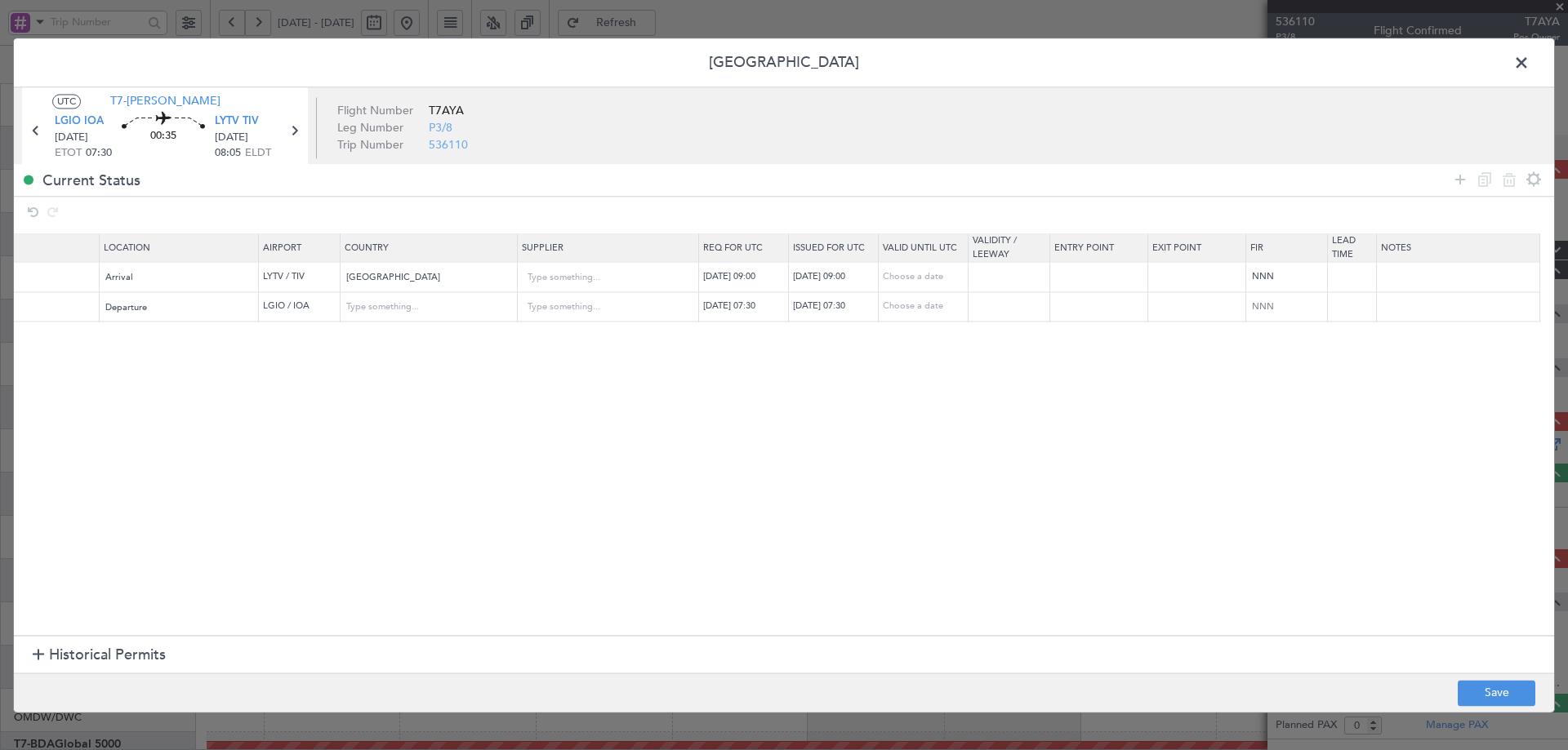
click at [1009, 530] on section "Name Type Stage Number Location Airport Country Supplier Req For Utc Issued For…" at bounding box center [784, 433] width 1540 height 406
click at [1485, 695] on button "Save" at bounding box center [1496, 693] width 78 height 26
type input "LGIO DEP SLOT 0730Z"
type input "[GEOGRAPHIC_DATA]"
type input "NNN"
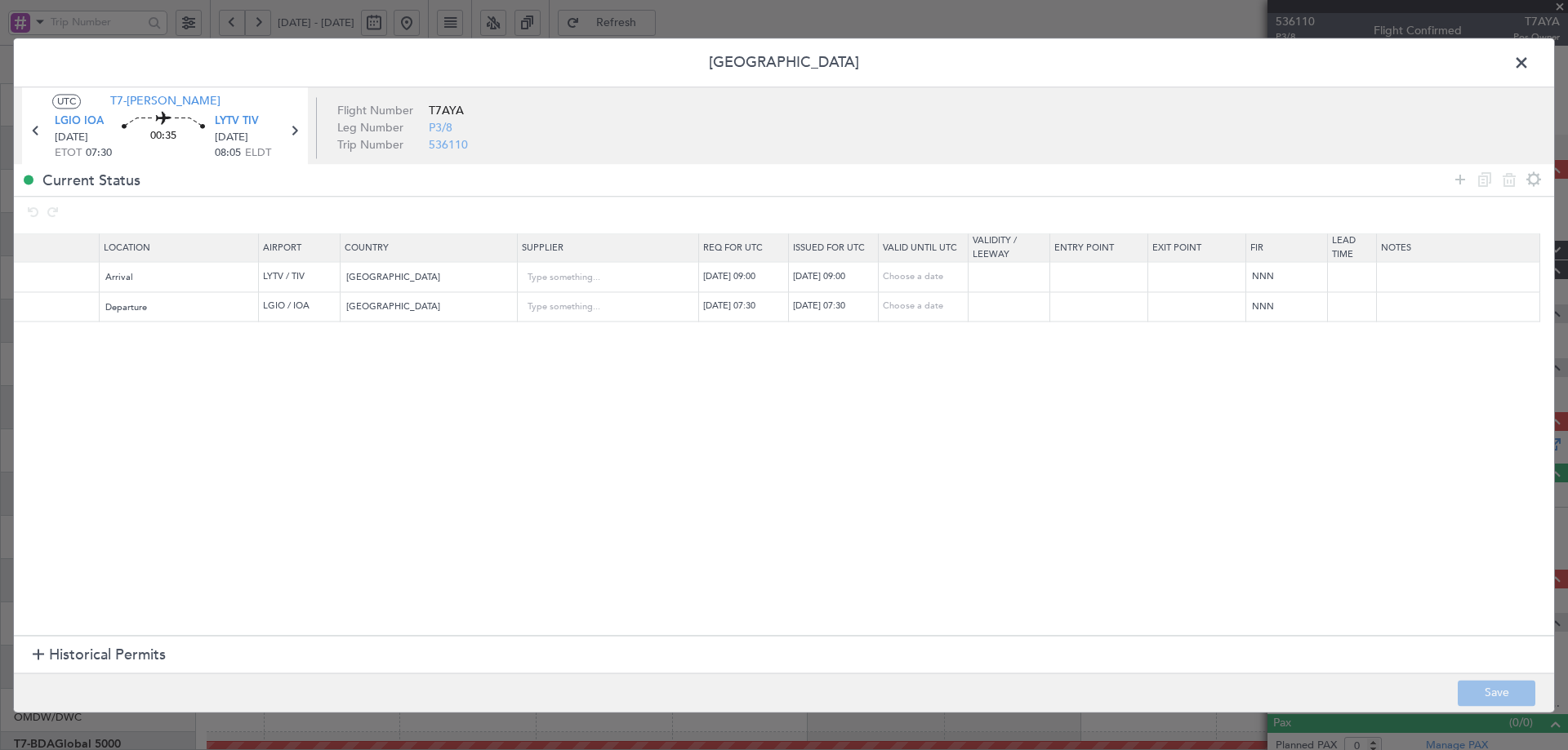
click at [1530, 62] on span at bounding box center [1530, 67] width 0 height 33
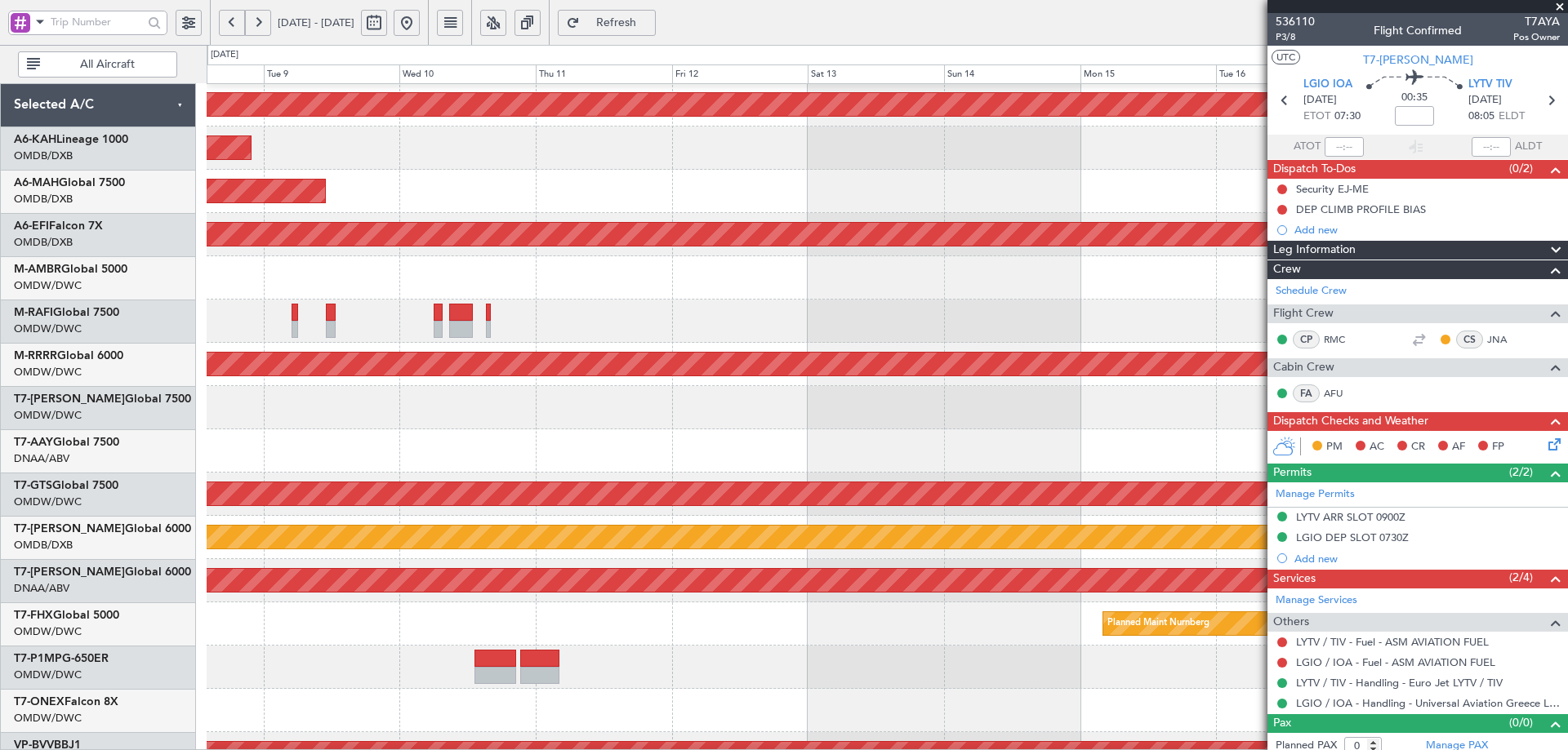
scroll to position [87, 0]
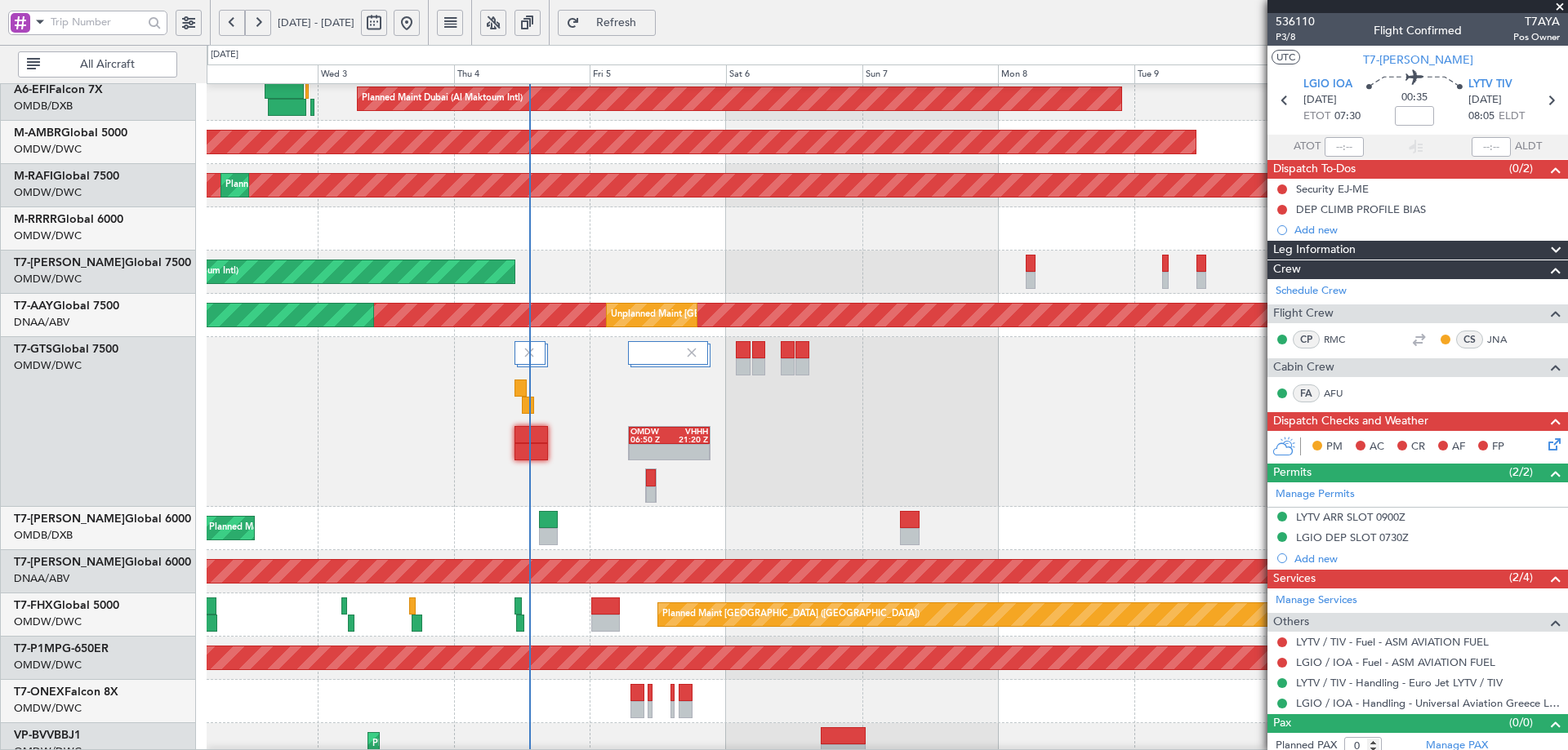
click at [1182, 399] on div "Planned Maint Dubai (Al Maktoum Intl) Unplanned Maint [GEOGRAPHIC_DATA] ([GEOGR…" at bounding box center [886, 487] width 1360 height 1079
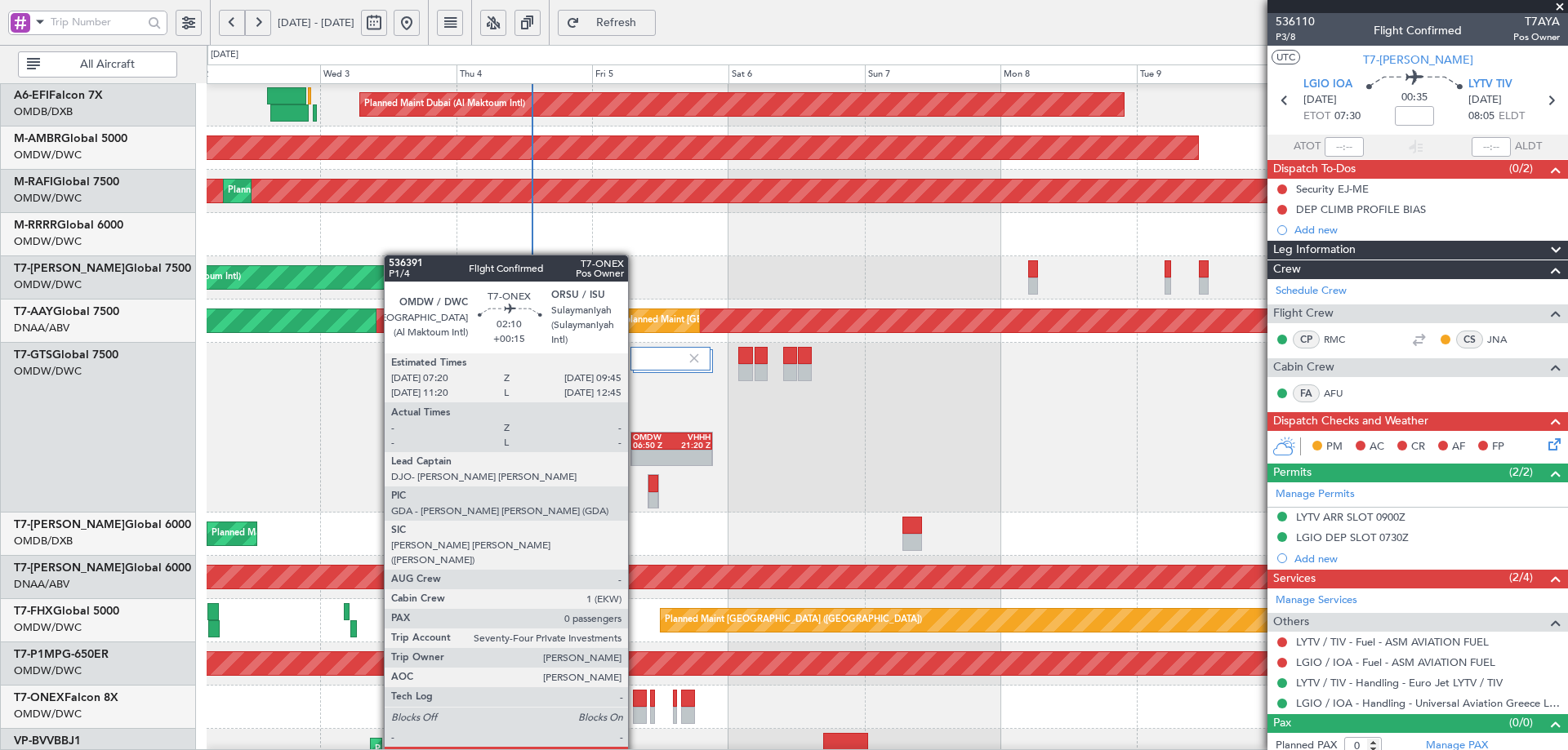
click at [636, 705] on div at bounding box center [640, 698] width 14 height 17
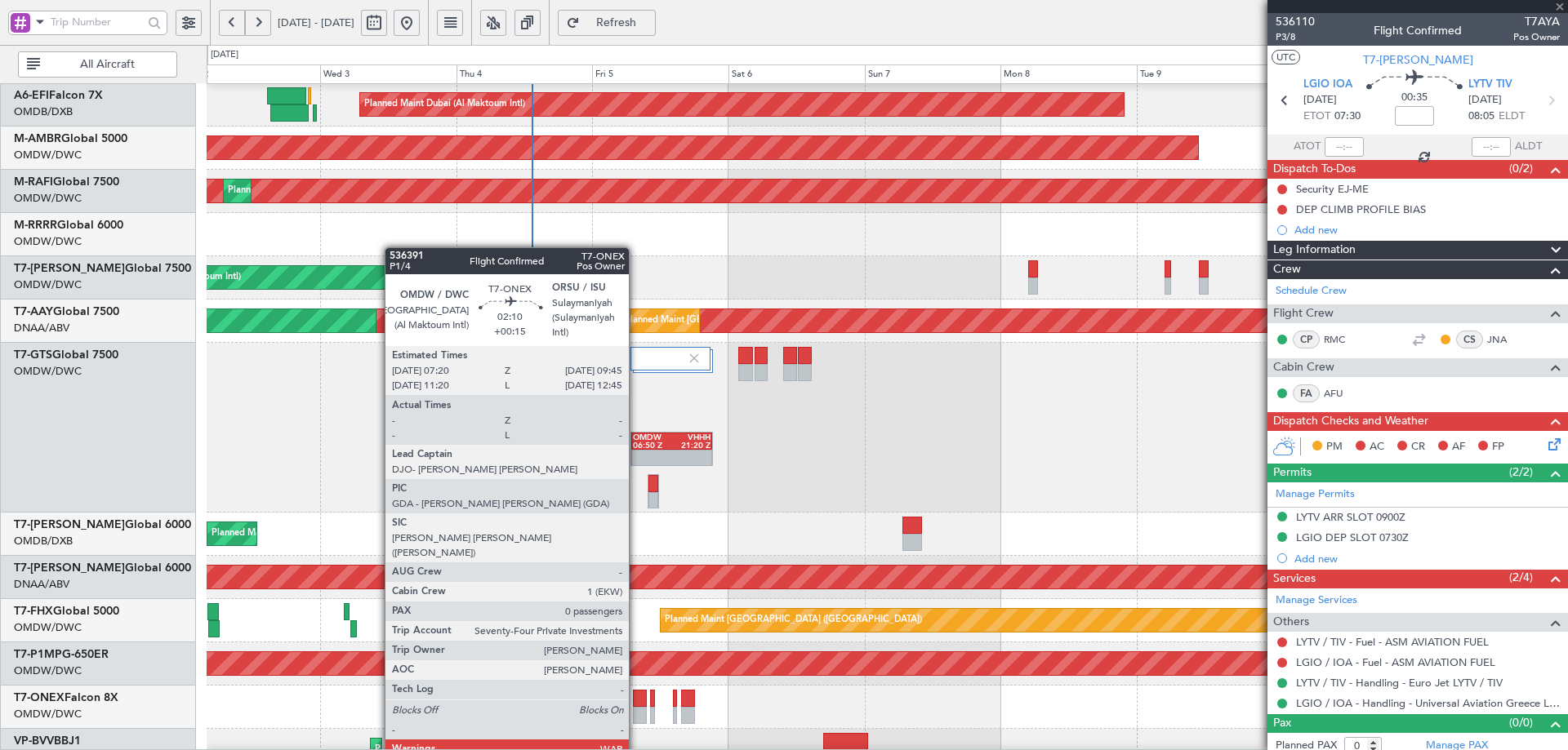
click at [636, 698] on div at bounding box center [640, 698] width 14 height 17
type input "+00:15"
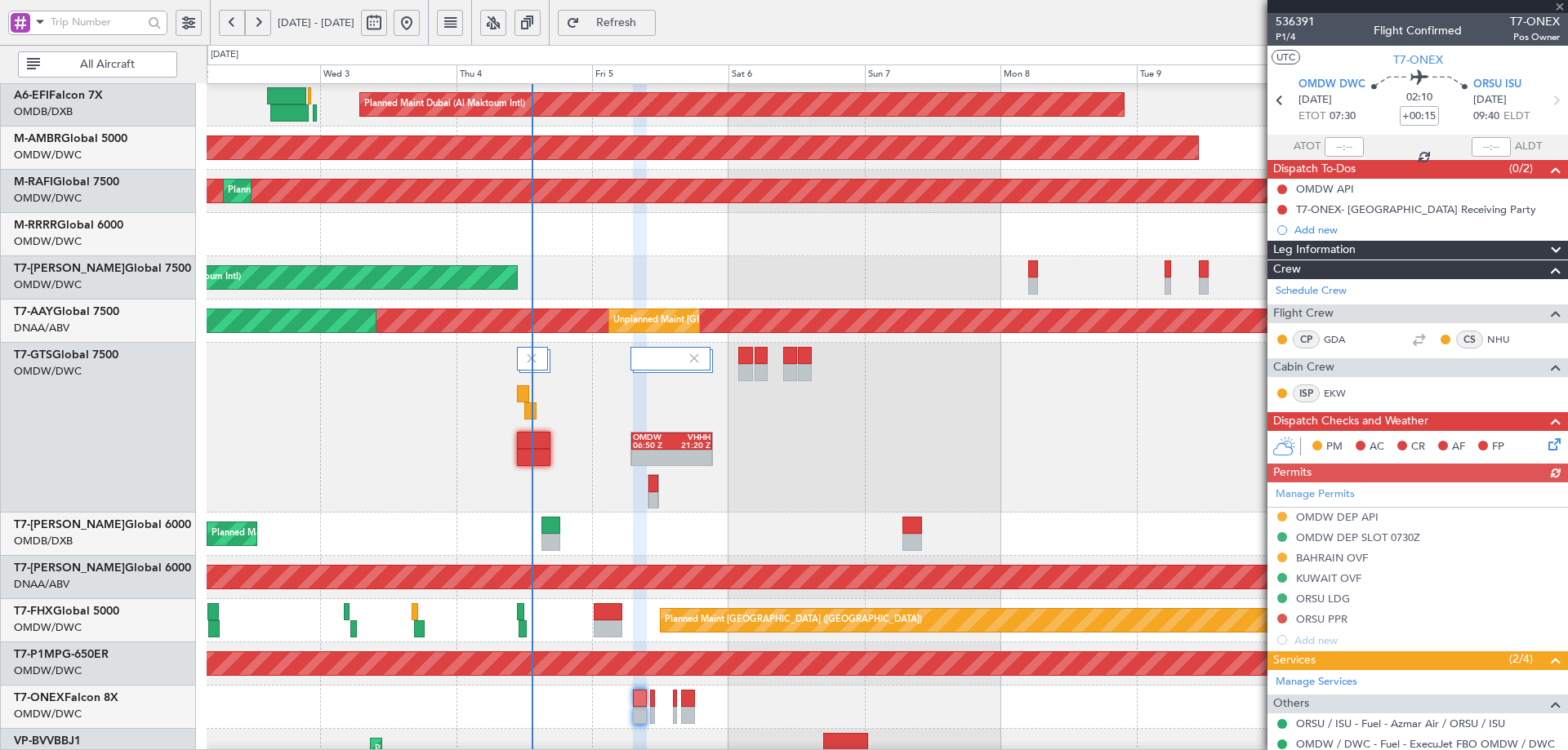
click at [637, 698] on div at bounding box center [640, 698] width 14 height 17
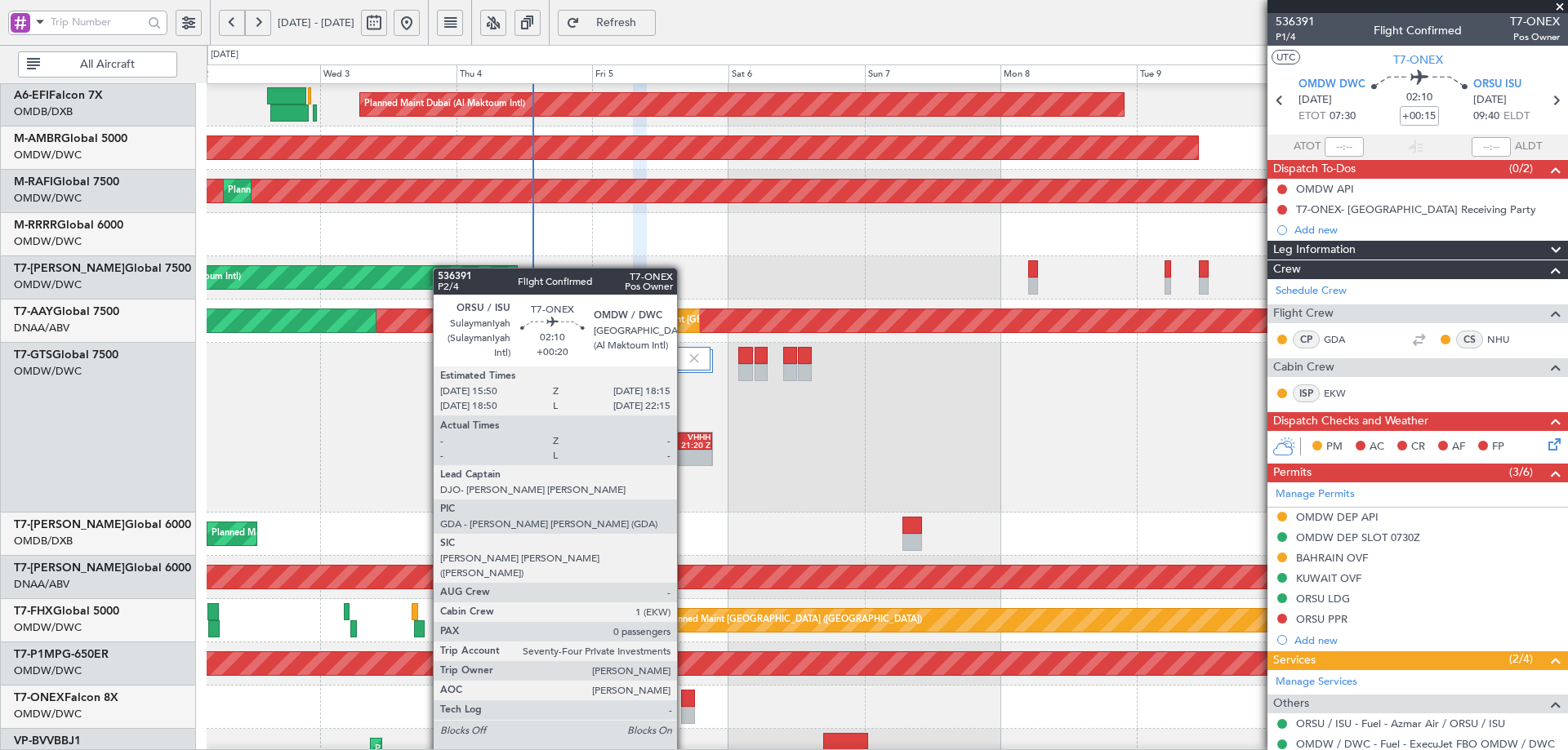
click at [689, 699] on div at bounding box center [689, 698] width 14 height 17
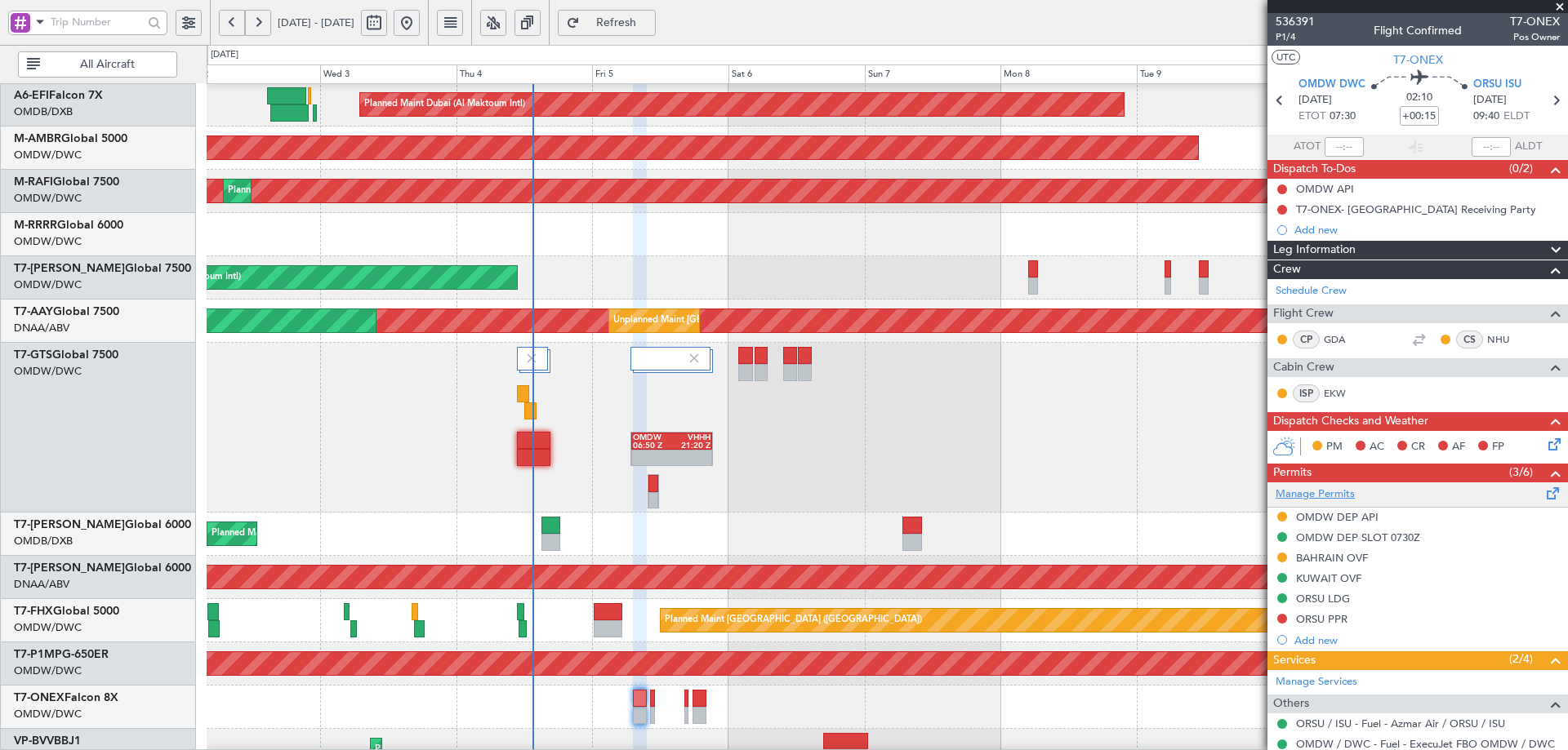
click at [1335, 495] on link "Manage Permits" at bounding box center [1316, 495] width 79 height 16
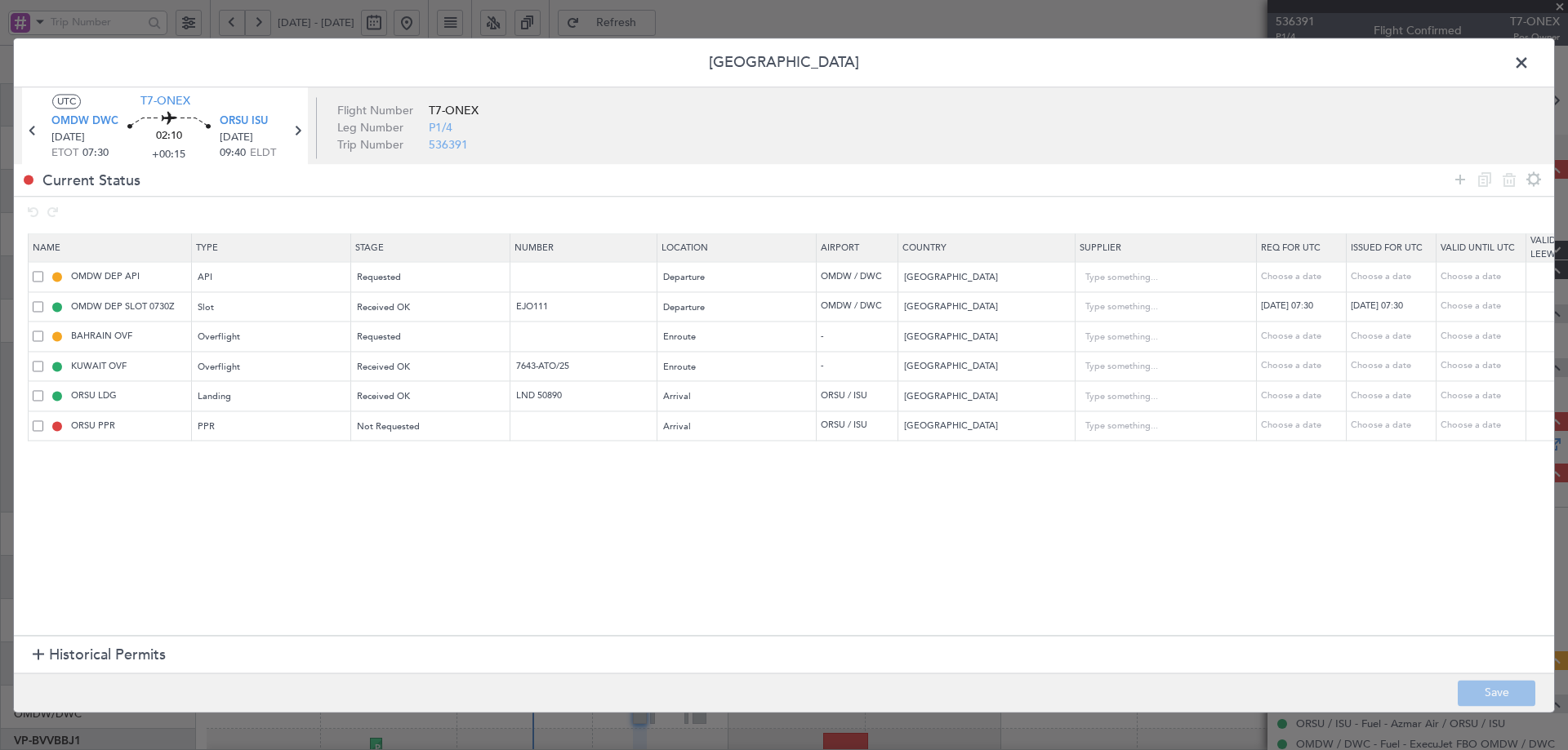
click at [66, 654] on span "Historical Permits" at bounding box center [107, 656] width 117 height 22
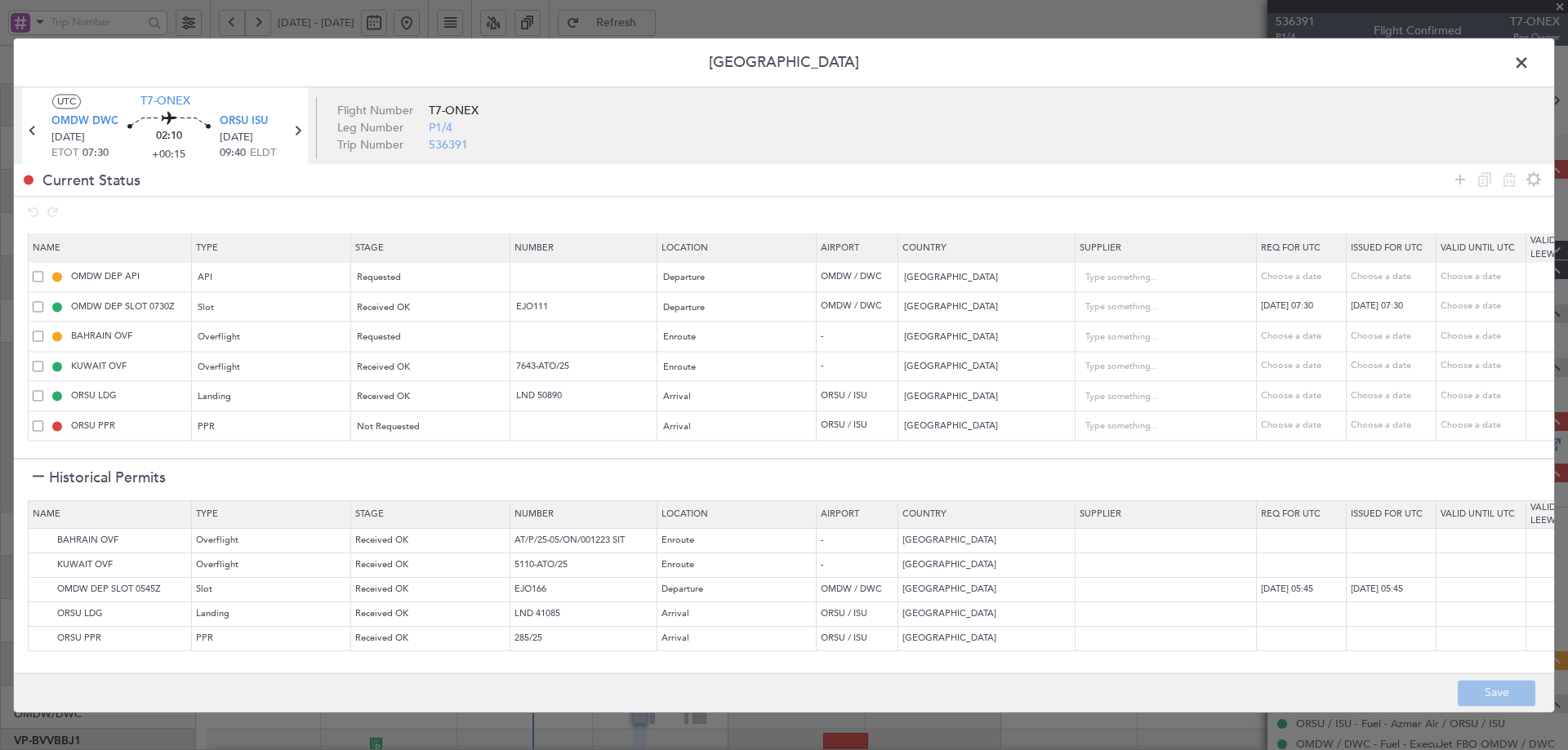
click at [93, 482] on span "Historical Permits" at bounding box center [107, 478] width 117 height 22
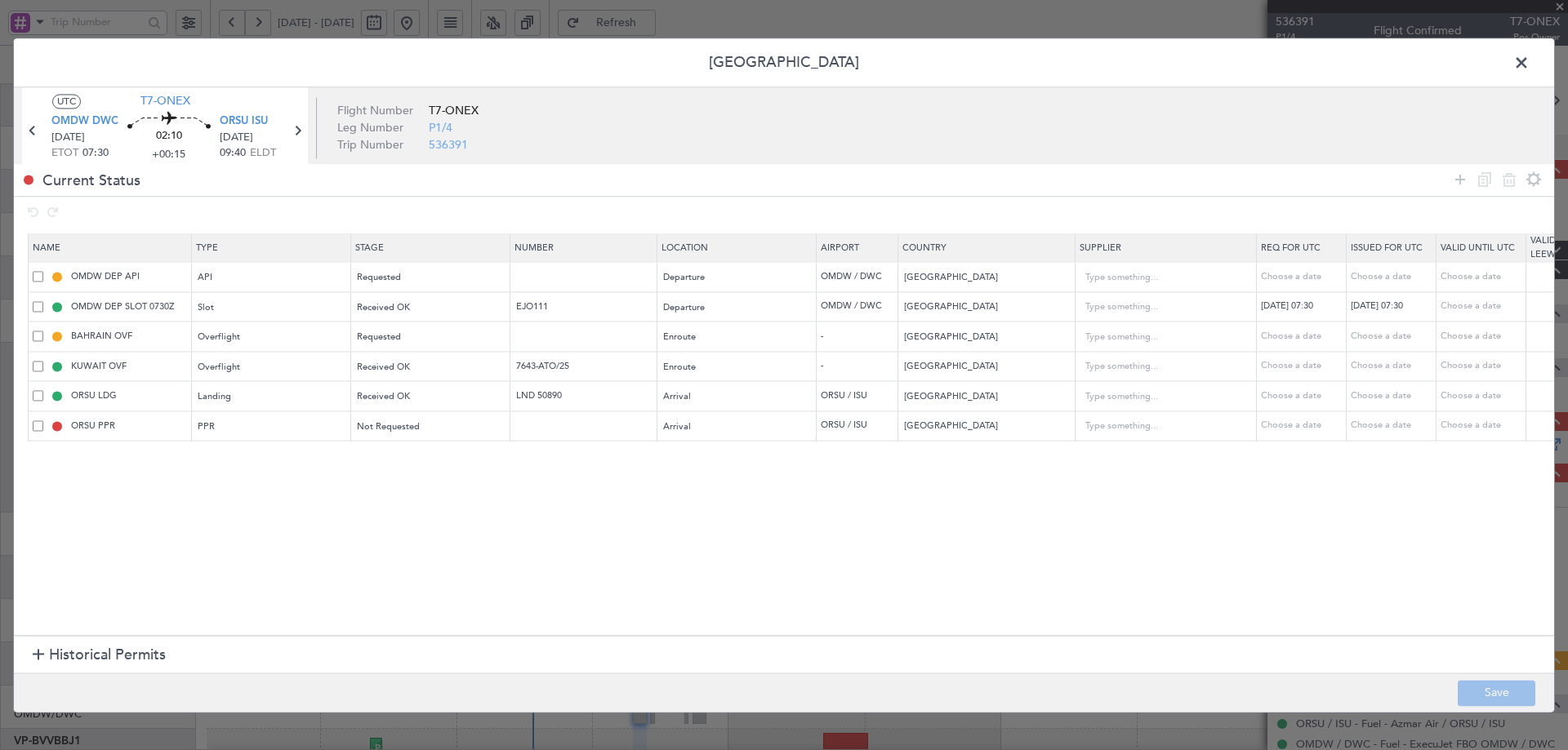
drag, startPoint x: 1457, startPoint y: 177, endPoint x: 1261, endPoint y: 205, distance: 198.0
click at [1457, 177] on icon at bounding box center [1461, 180] width 20 height 20
click at [242, 459] on div "Type" at bounding box center [267, 458] width 135 height 25
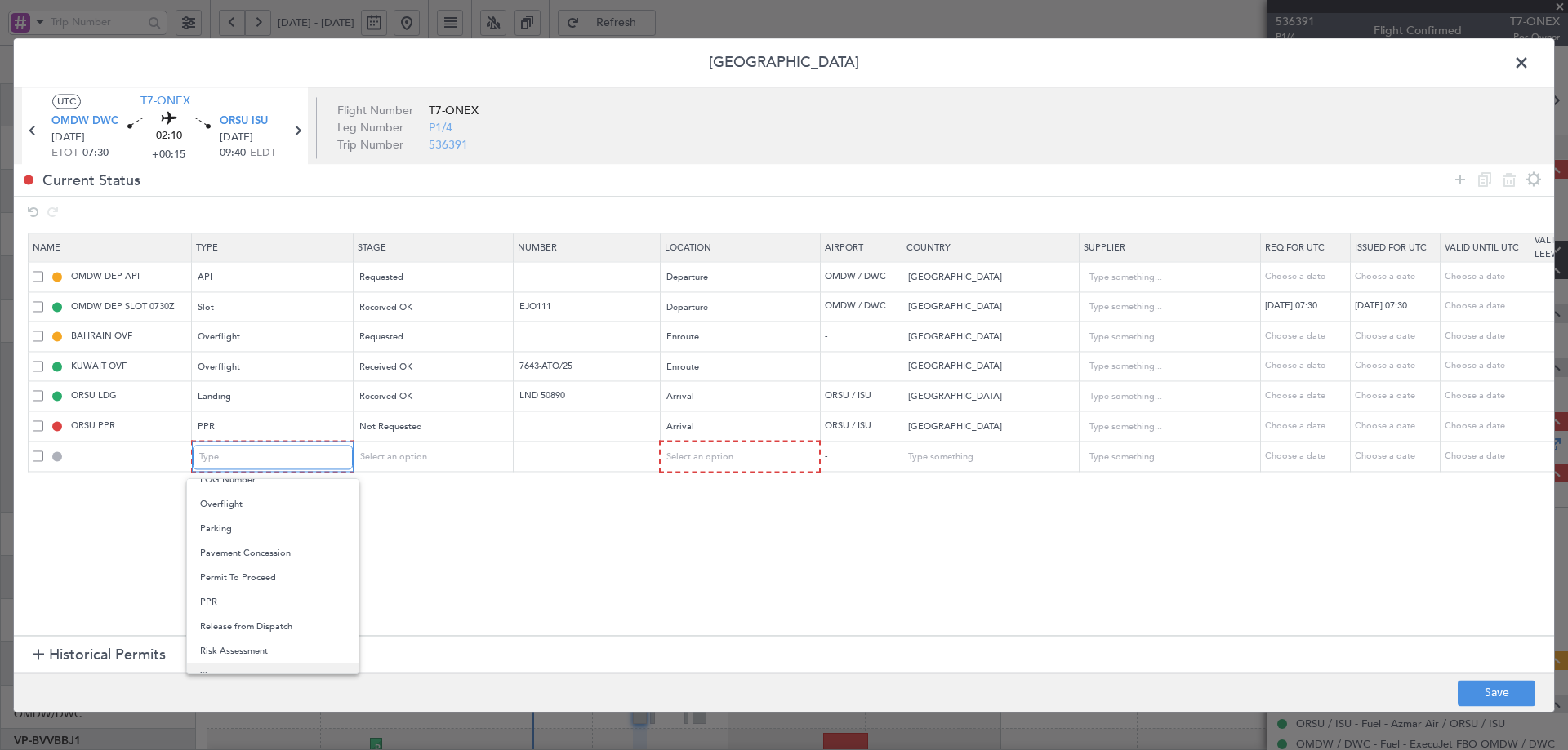
scroll to position [328, 0]
click at [238, 601] on span "Overflight" at bounding box center [272, 604] width 145 height 25
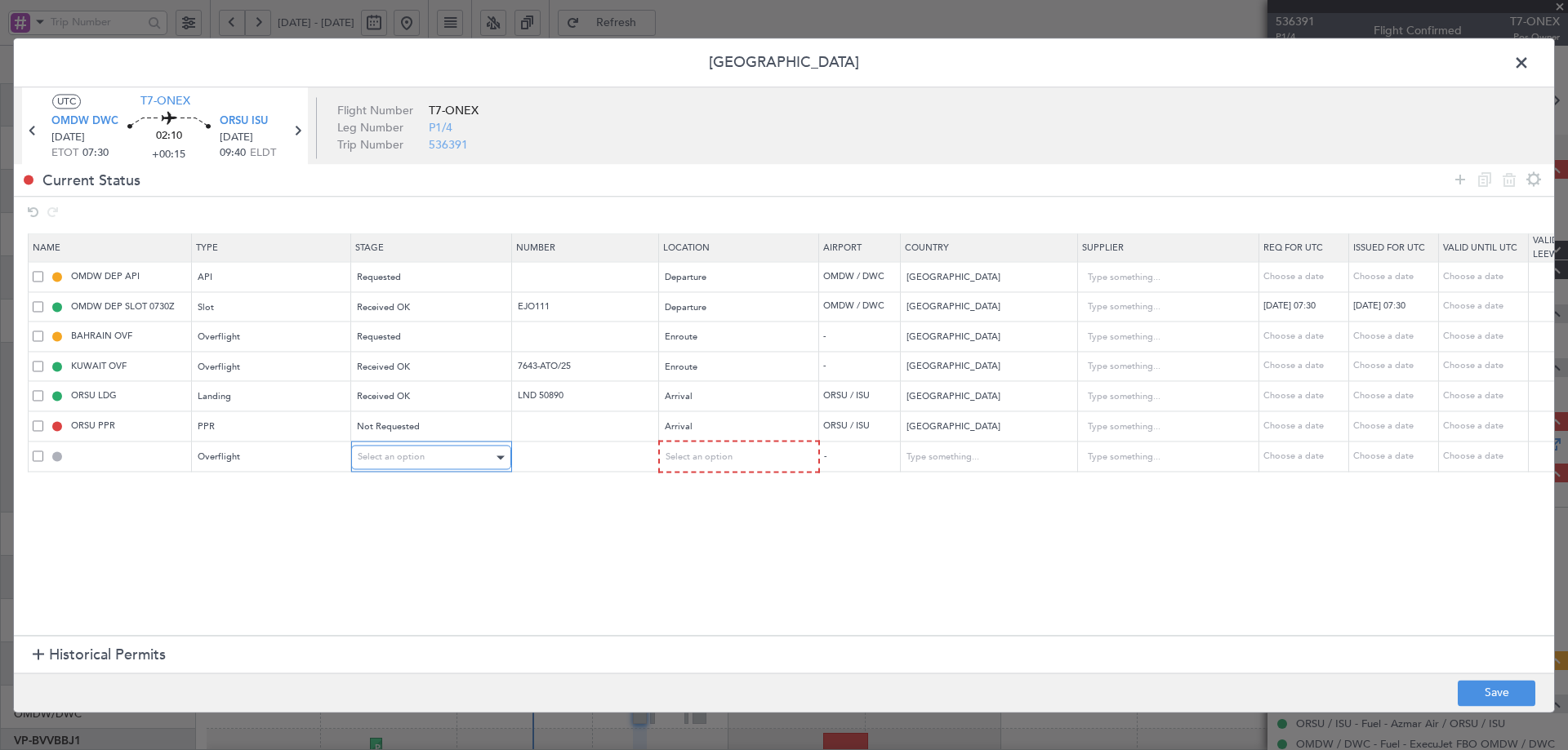
click at [465, 453] on div "Select an option" at bounding box center [425, 458] width 135 height 25
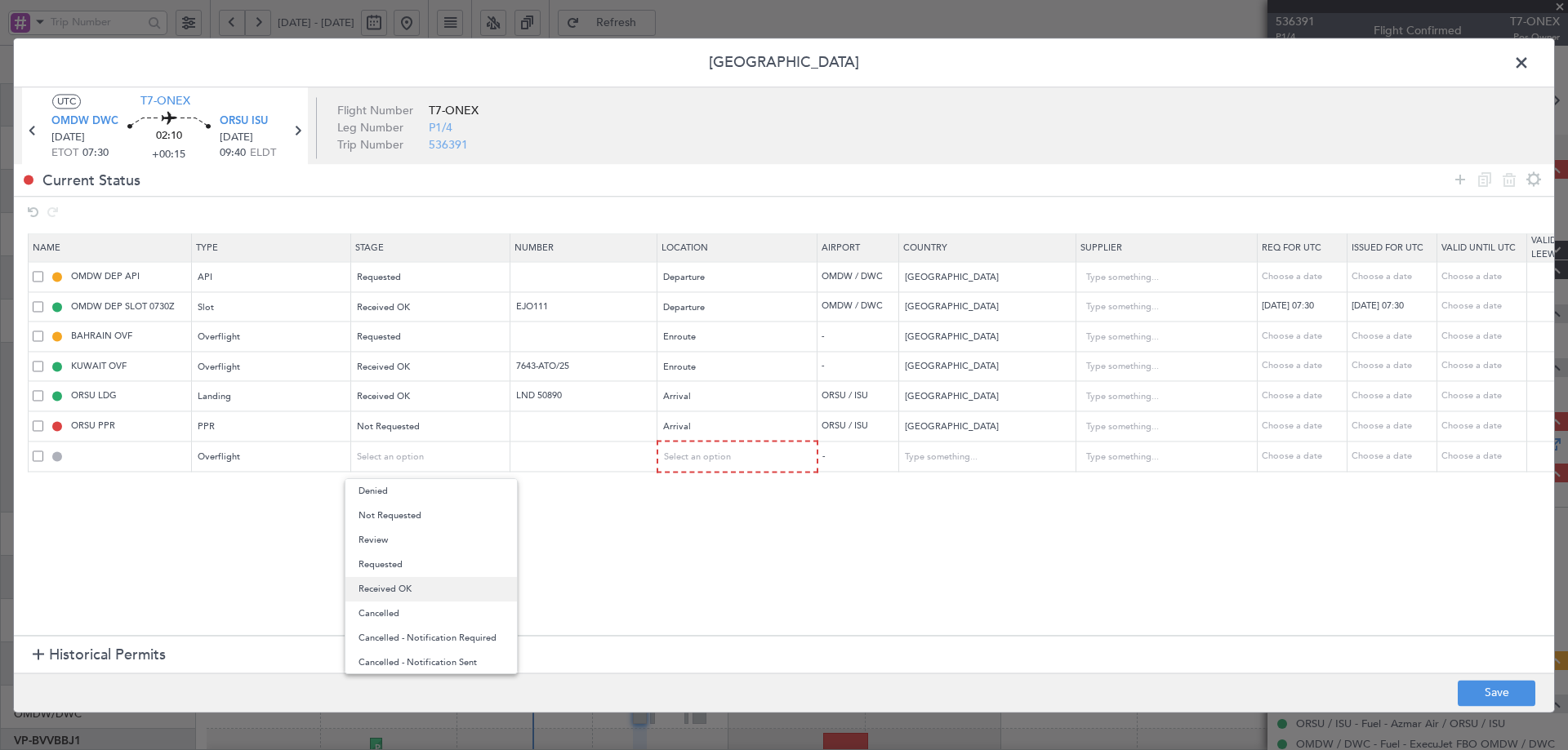
click at [397, 588] on span "Received OK" at bounding box center [431, 589] width 145 height 25
click at [560, 454] on input "text" at bounding box center [585, 457] width 142 height 14
paste input "FN0074 : Flight notification requests"
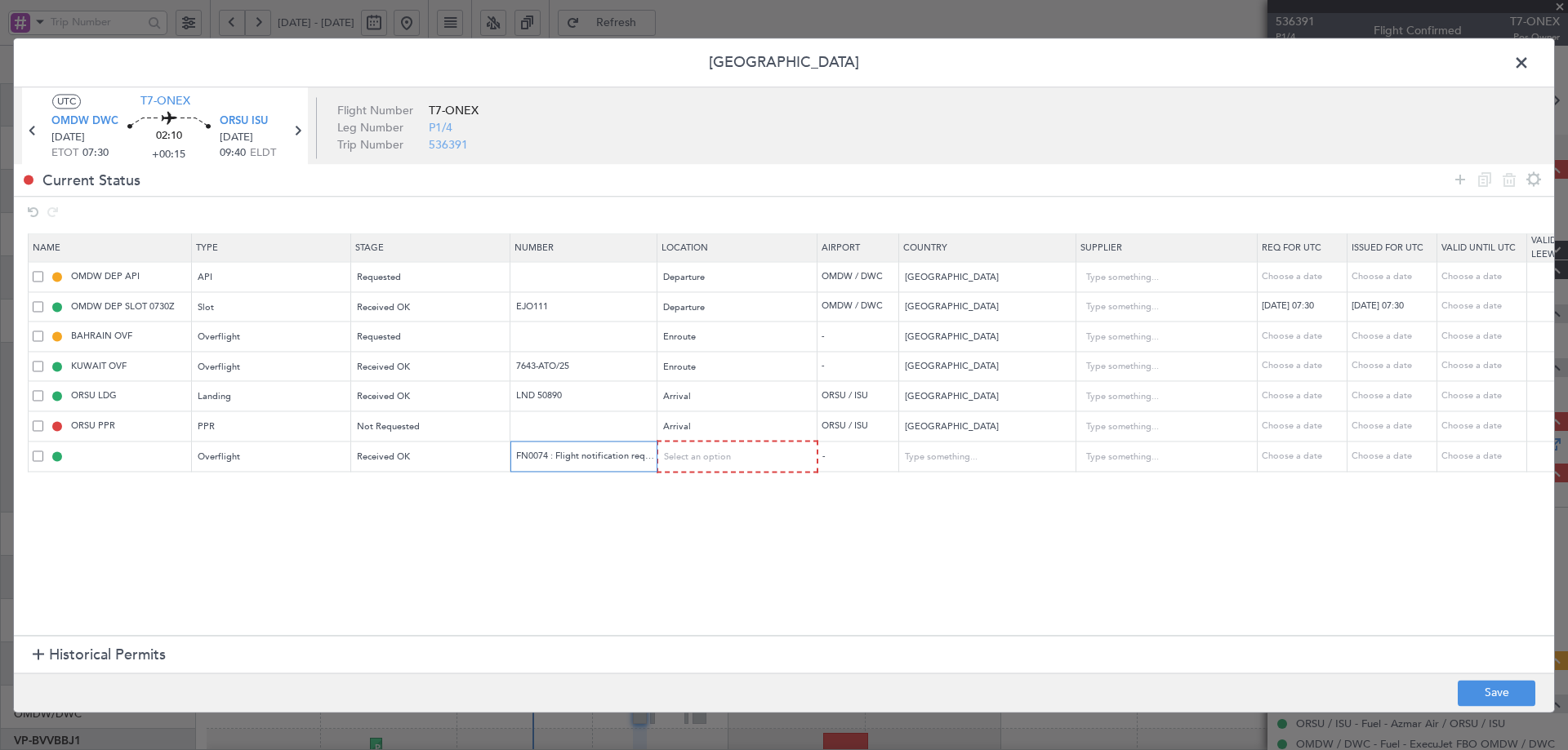
scroll to position [0, 10]
type input "FN0074 : Flight notification requests"
click at [727, 457] on span "Select an option" at bounding box center [698, 458] width 67 height 12
click at [686, 587] on span "Enroute" at bounding box center [738, 589] width 145 height 25
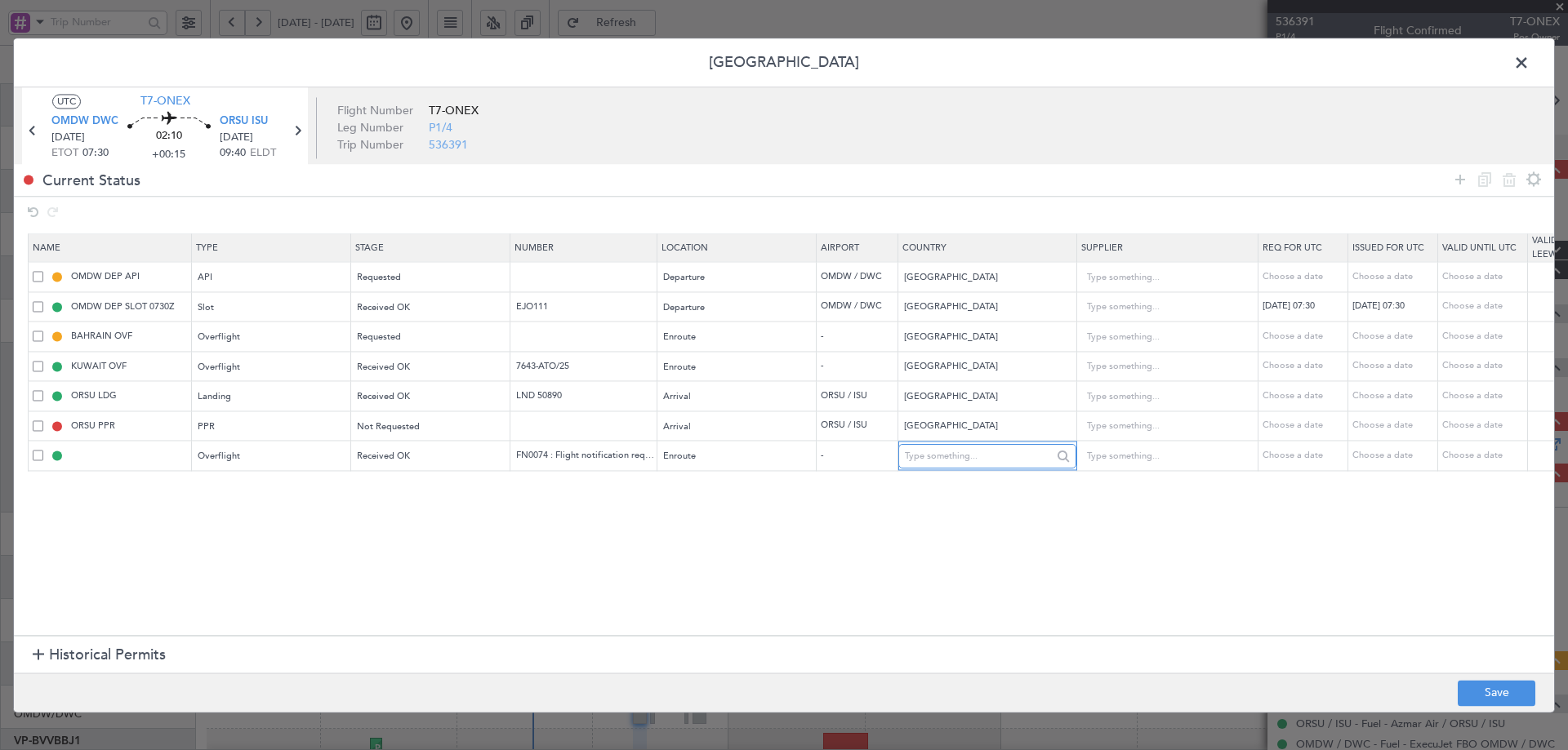
click at [971, 465] on input "text" at bounding box center [979, 456] width 147 height 25
click at [933, 484] on span "[GEOGRAPHIC_DATA]" at bounding box center [987, 483] width 152 height 25
type input "[GEOGRAPHIC_DATA]"
click at [604, 436] on td at bounding box center [584, 426] width 147 height 30
click at [598, 424] on input "text" at bounding box center [585, 426] width 142 height 14
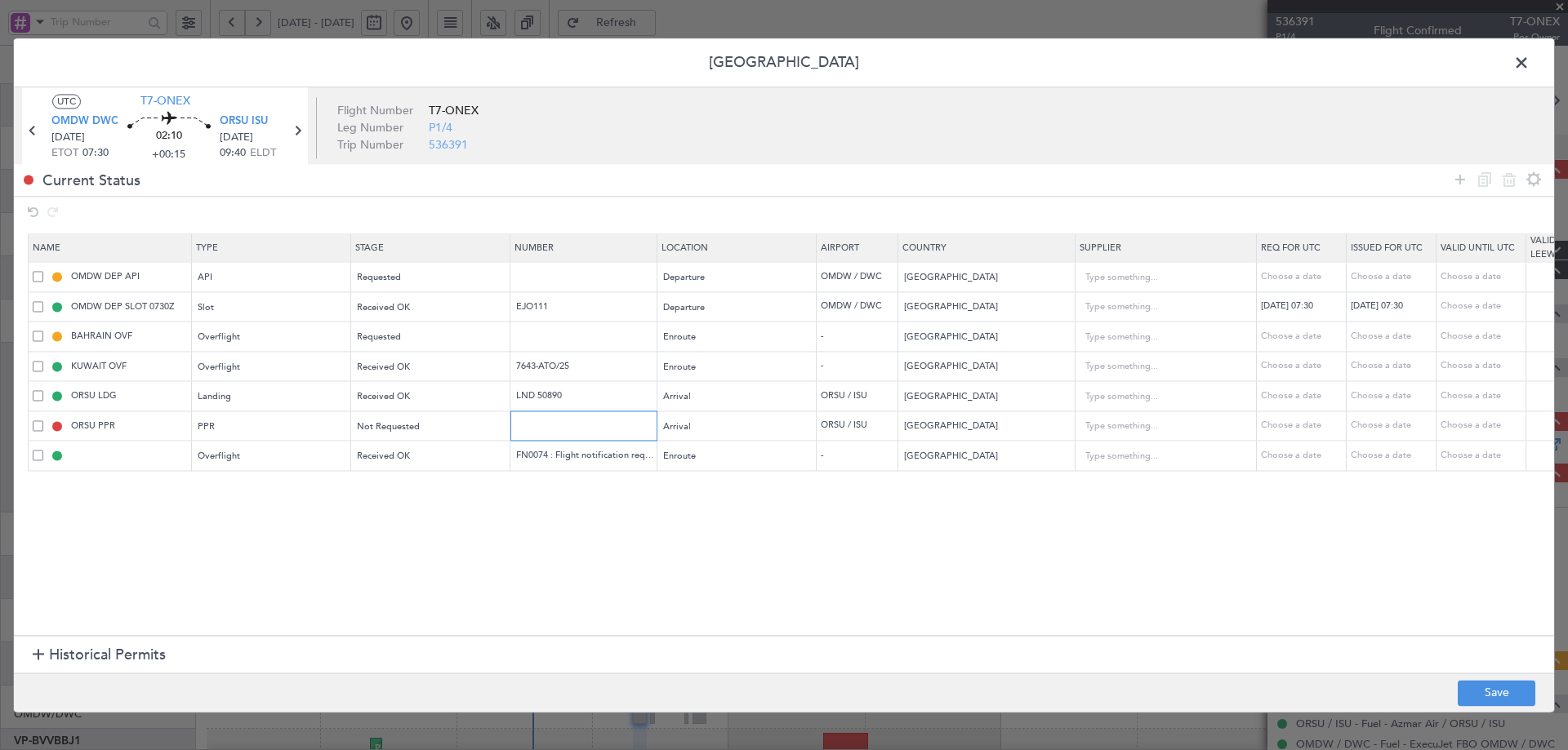
paste input "532/25"
type input "532/25"
click at [259, 420] on div "PPR" at bounding box center [266, 427] width 135 height 25
click at [355, 426] on div at bounding box center [784, 375] width 1568 height 750
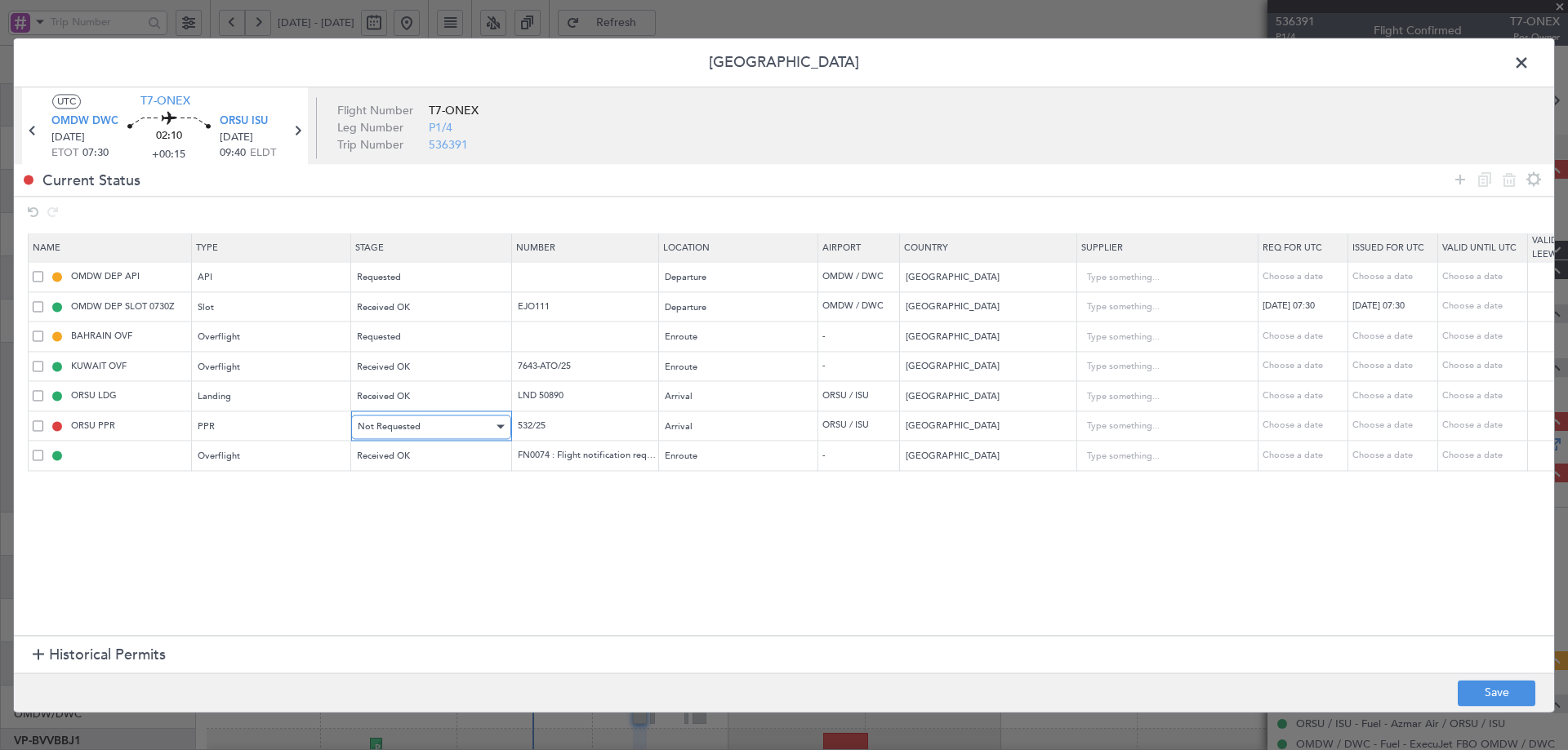
click at [385, 426] on span "Not Requested" at bounding box center [389, 426] width 63 height 12
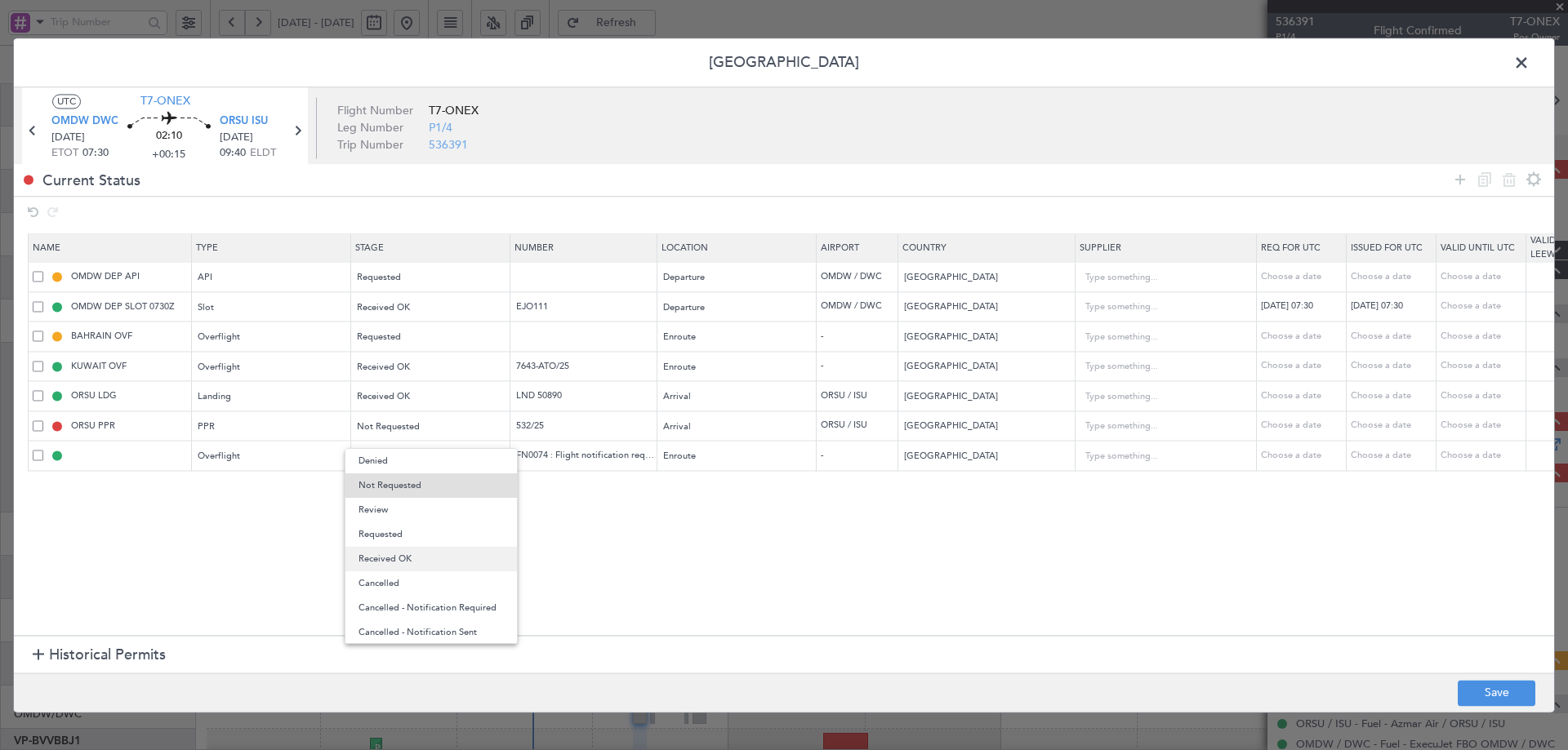
click at [406, 556] on span "Received OK" at bounding box center [431, 559] width 145 height 25
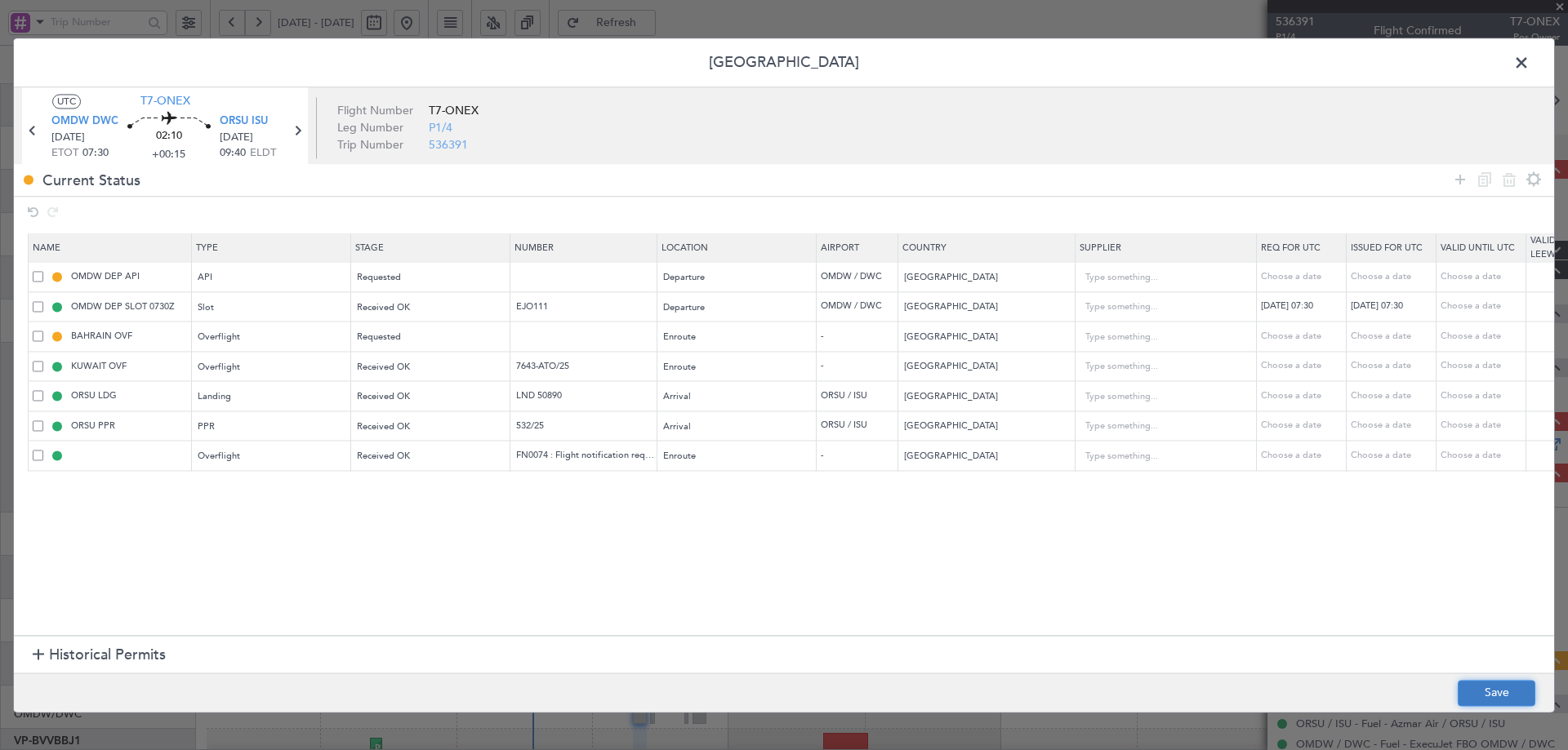
click at [1493, 689] on button "Save" at bounding box center [1496, 693] width 78 height 26
type input "QATAR OVF"
type input "NNN"
type input "2"
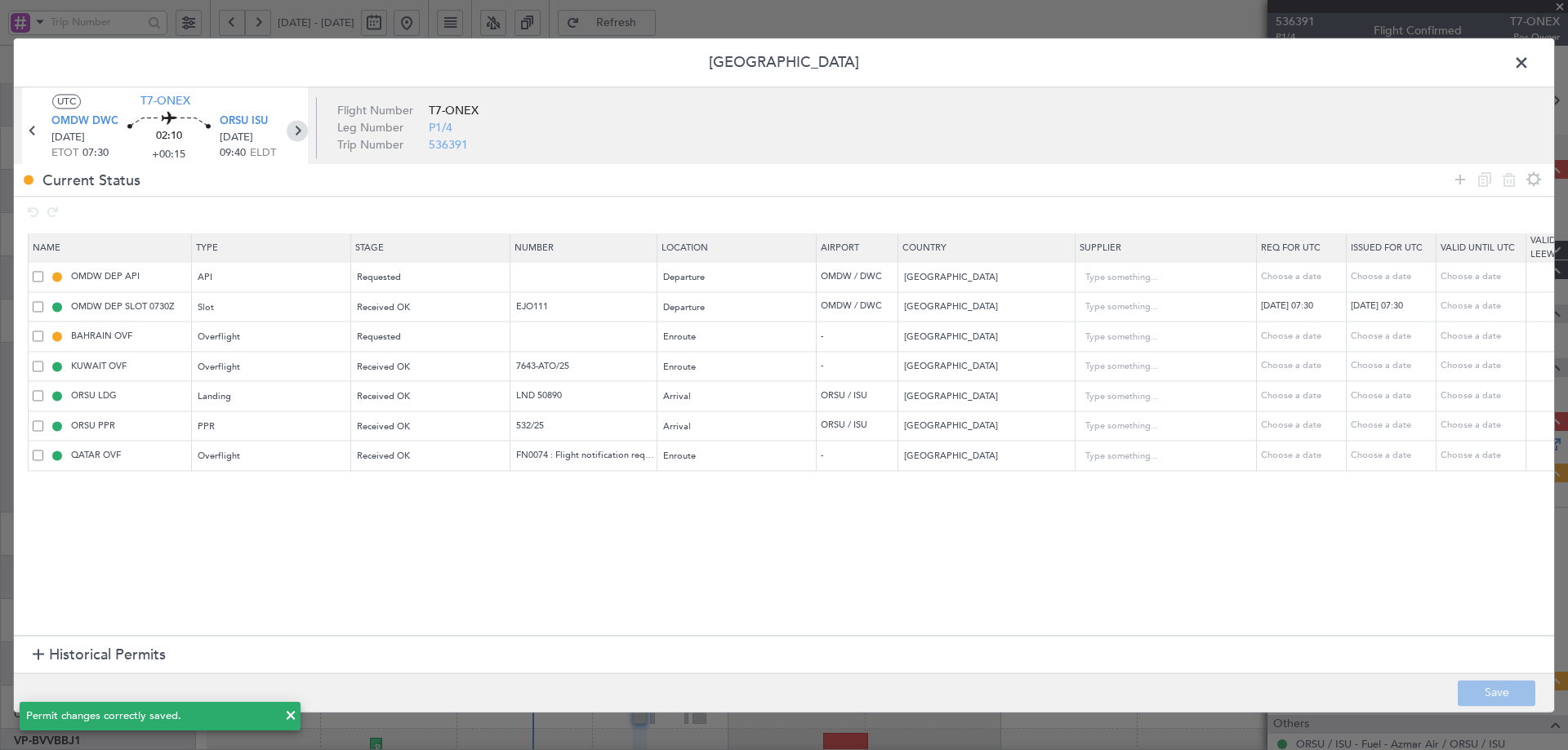
click at [296, 130] on icon at bounding box center [297, 130] width 21 height 21
type input "1"
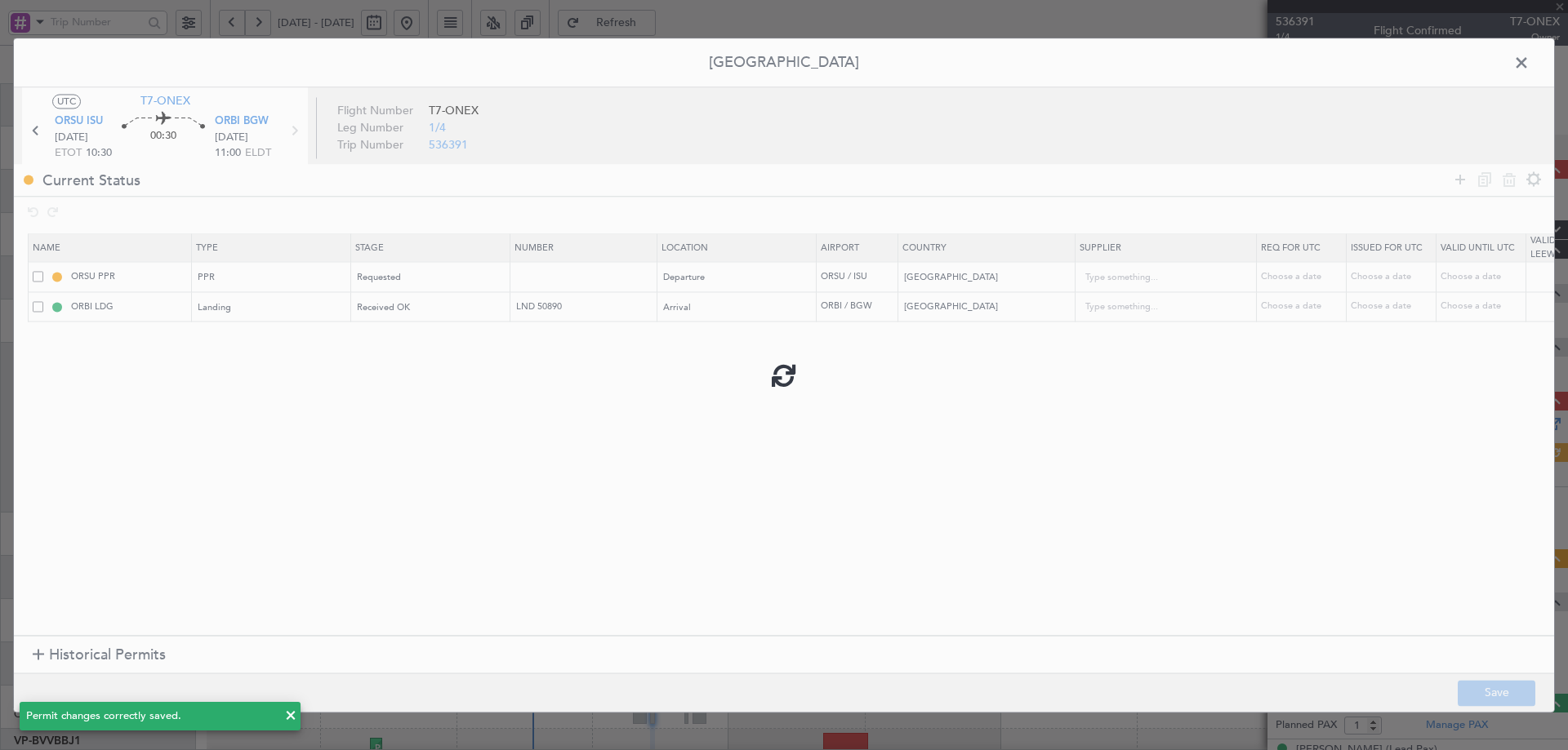
click at [540, 274] on div at bounding box center [784, 375] width 1540 height 674
click at [532, 278] on div at bounding box center [784, 375] width 1540 height 674
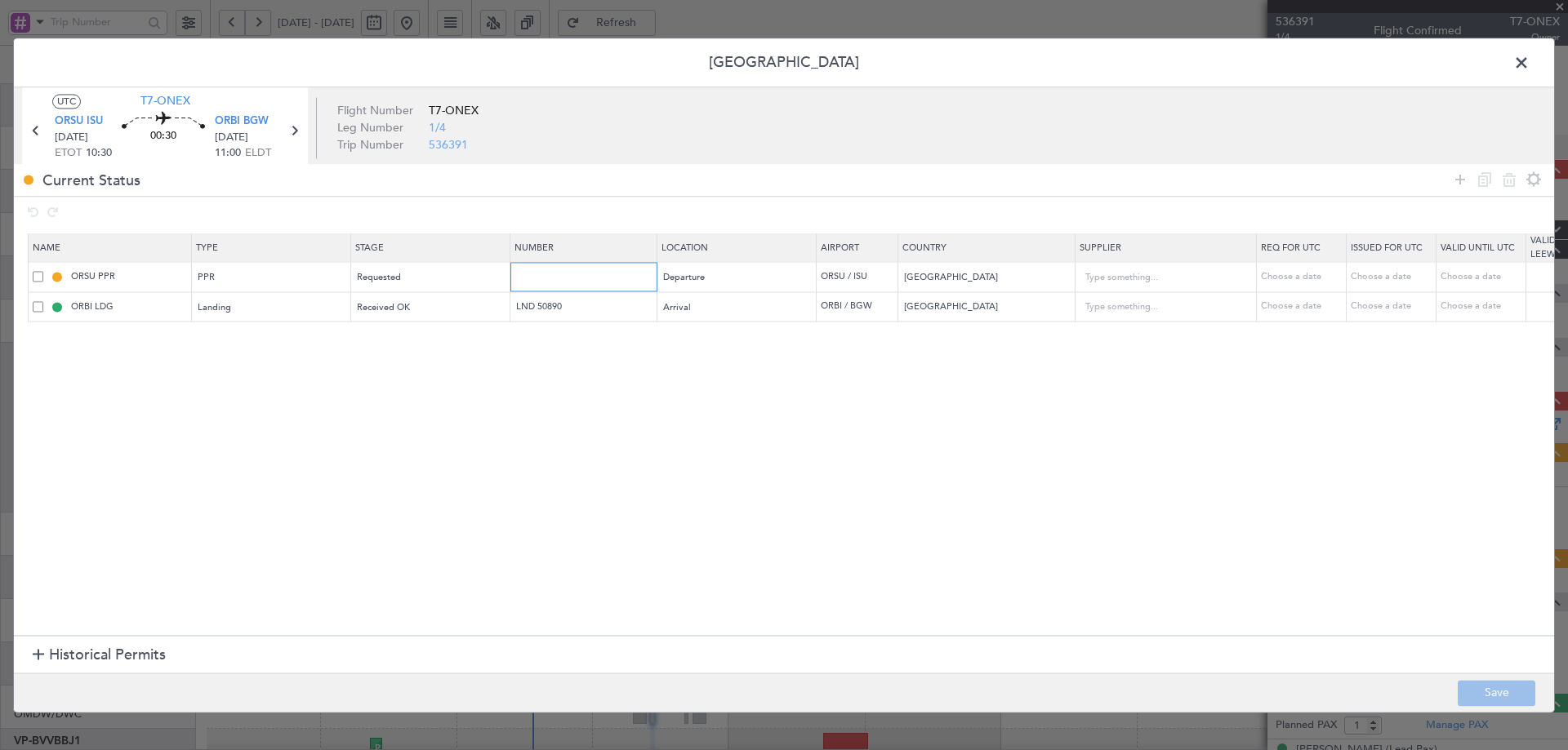
click at [545, 278] on input "text" at bounding box center [585, 277] width 142 height 14
paste input "532/25"
type input "532/25"
click at [433, 277] on div "Requested" at bounding box center [425, 278] width 135 height 25
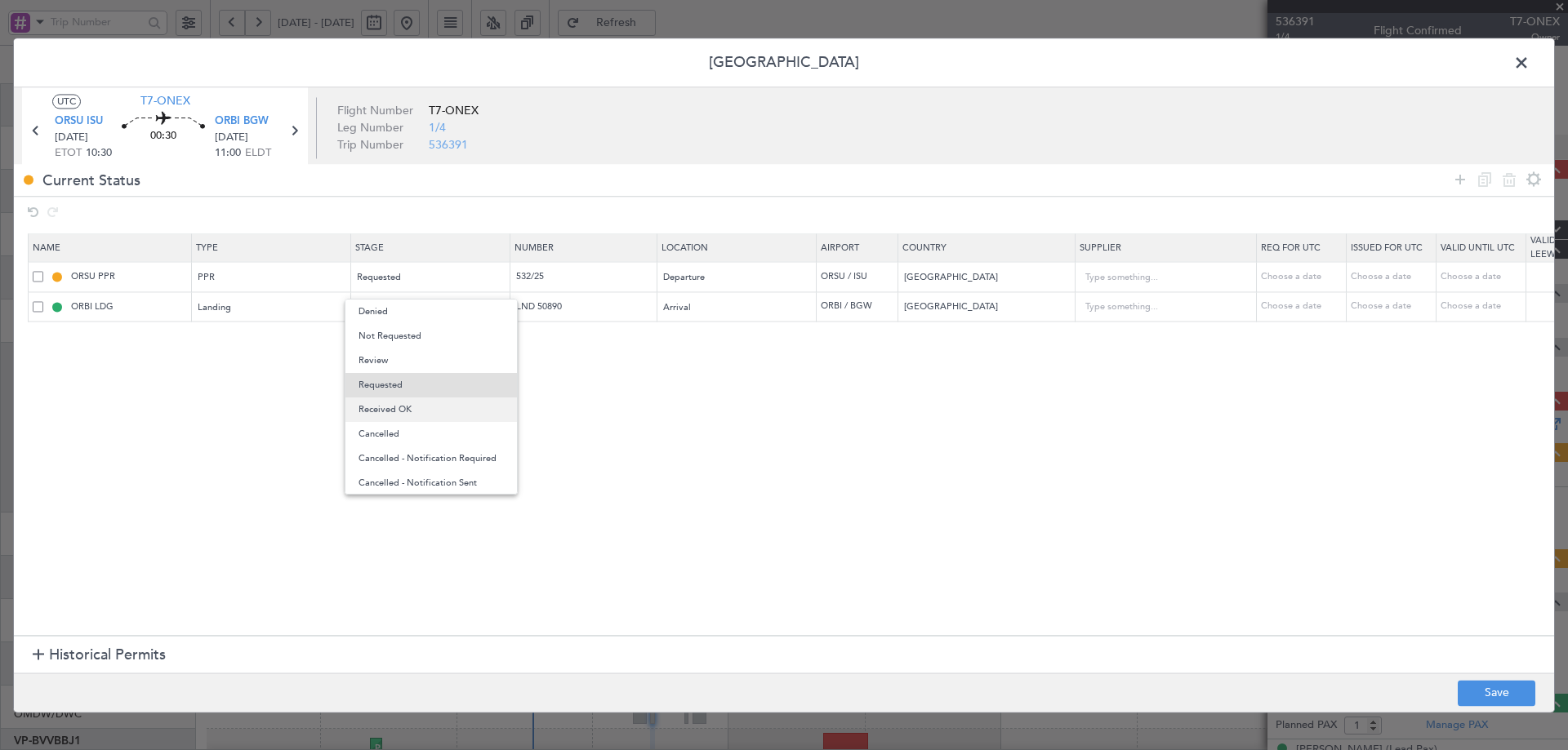
click at [425, 405] on span "Received OK" at bounding box center [431, 409] width 145 height 25
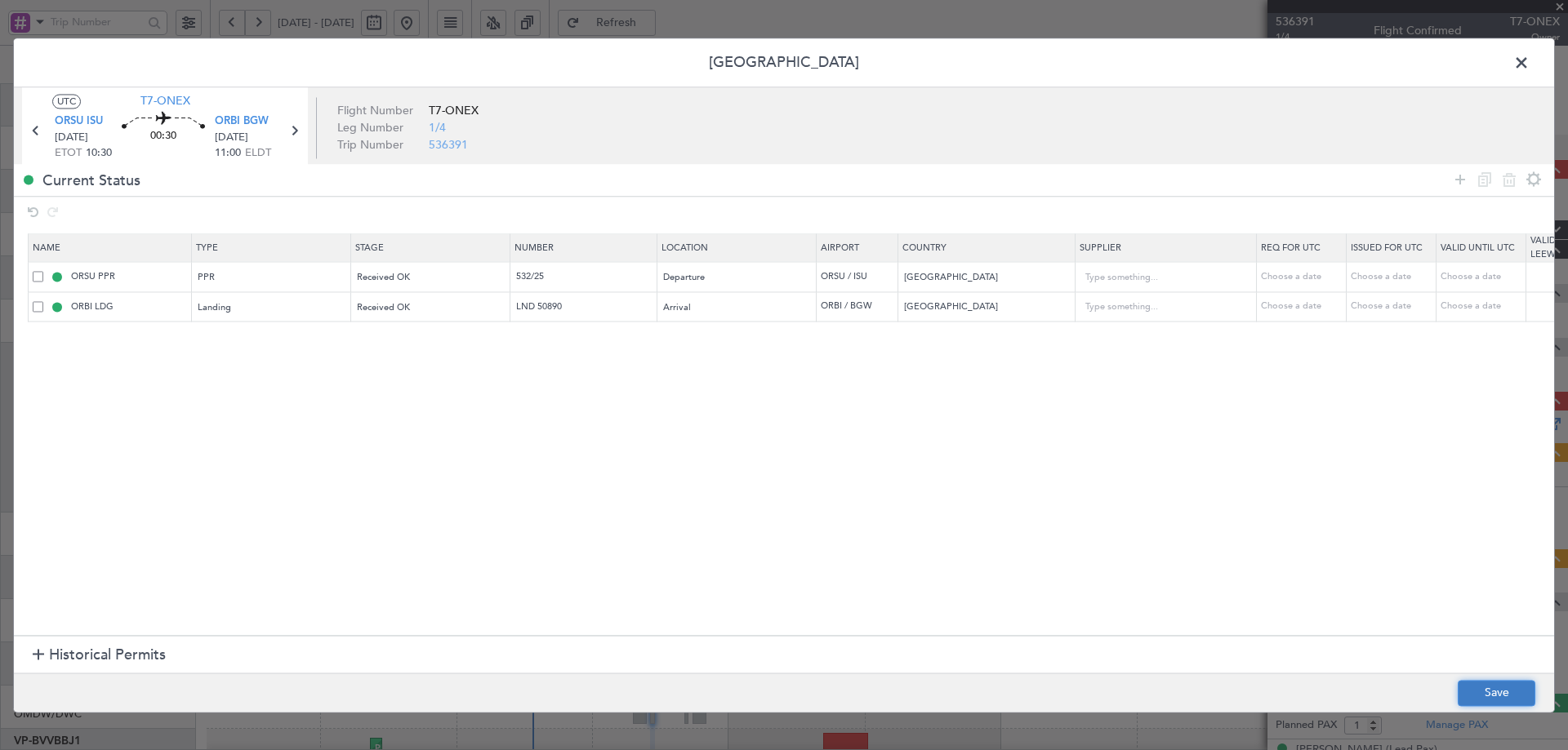
click at [1476, 691] on button "Save" at bounding box center [1496, 693] width 78 height 26
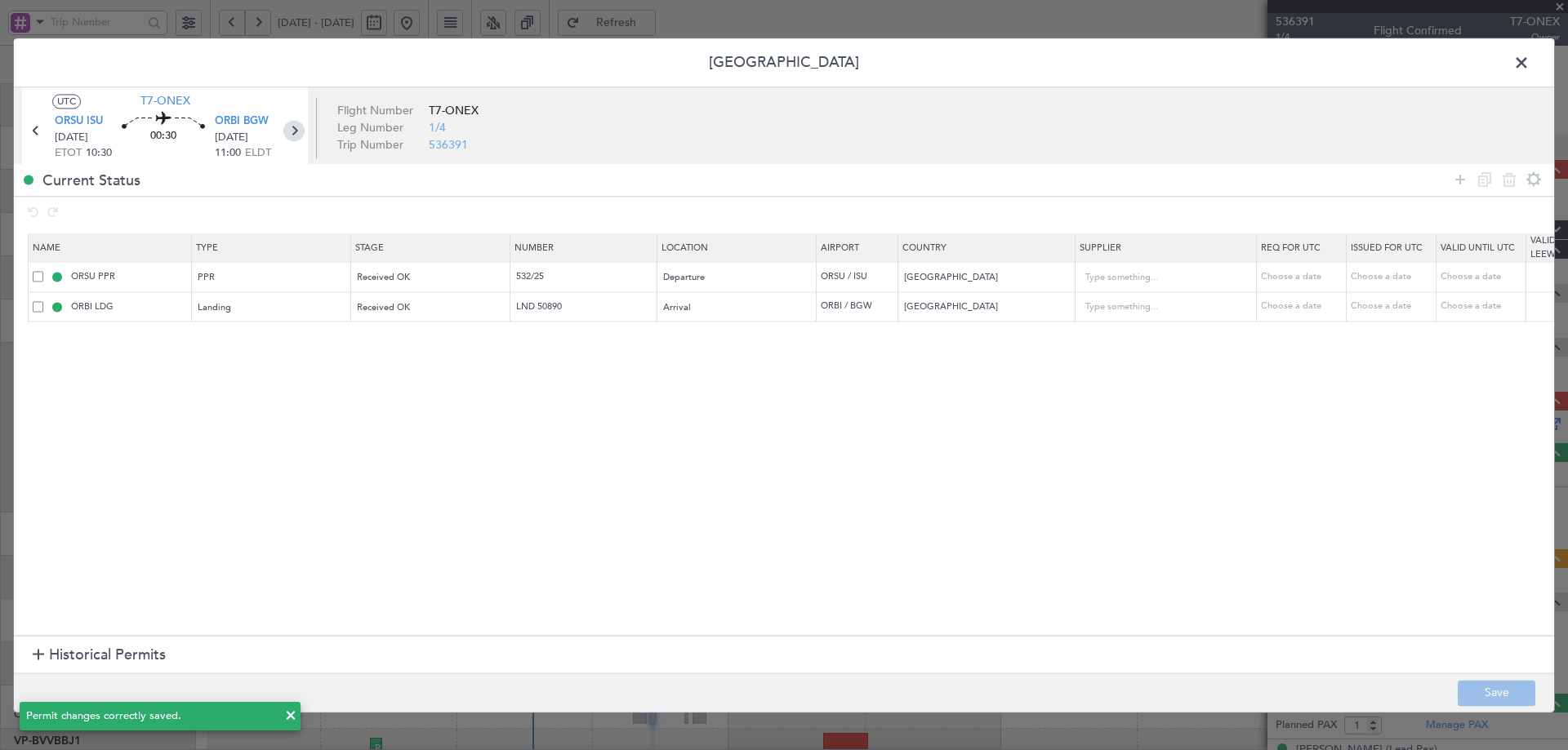
click at [296, 132] on icon at bounding box center [293, 130] width 21 height 21
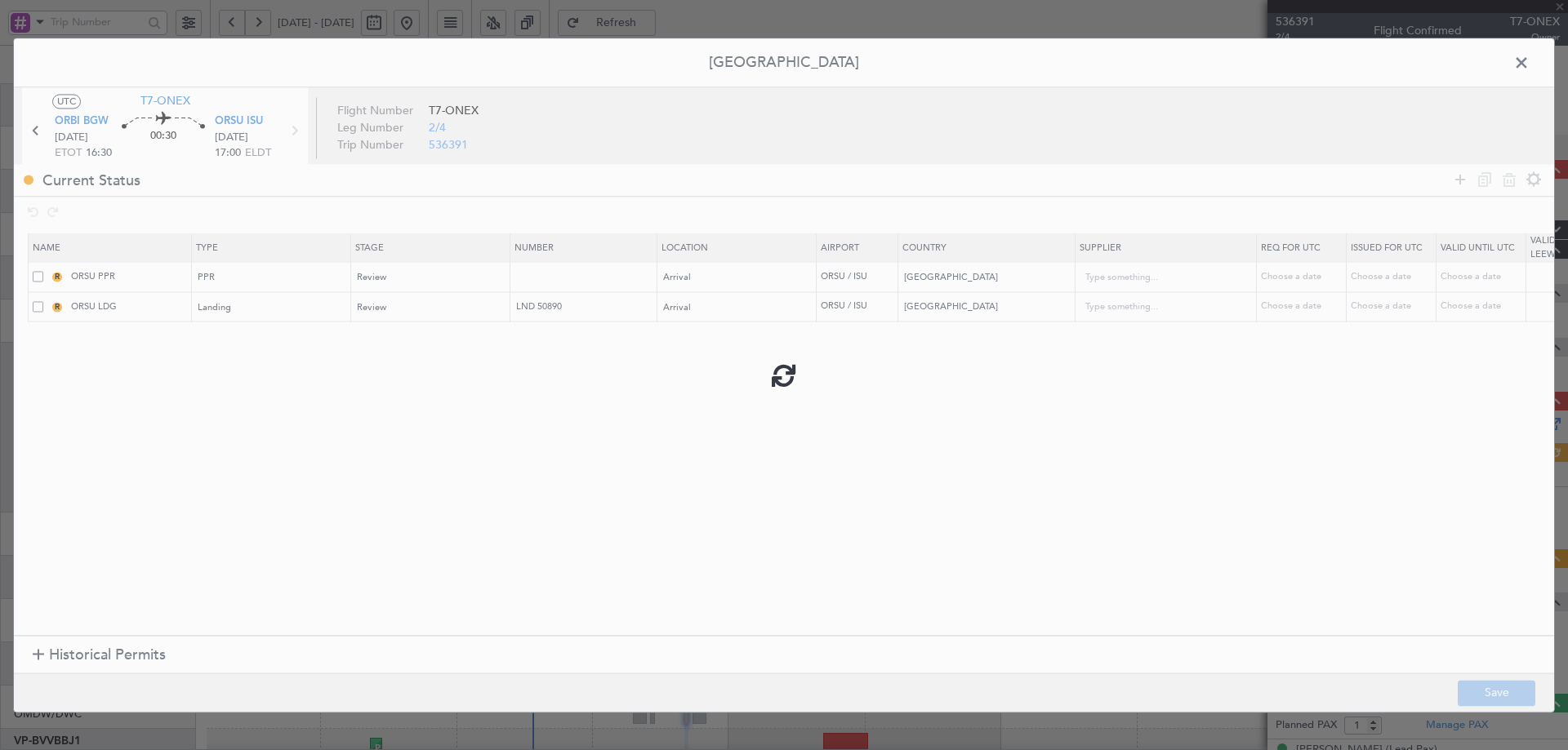
click at [588, 270] on div at bounding box center [784, 375] width 1540 height 674
click at [588, 274] on div at bounding box center [784, 375] width 1540 height 674
click at [584, 278] on div at bounding box center [784, 375] width 1540 height 674
click at [541, 278] on input "text" at bounding box center [585, 277] width 142 height 14
paste input "532/25"
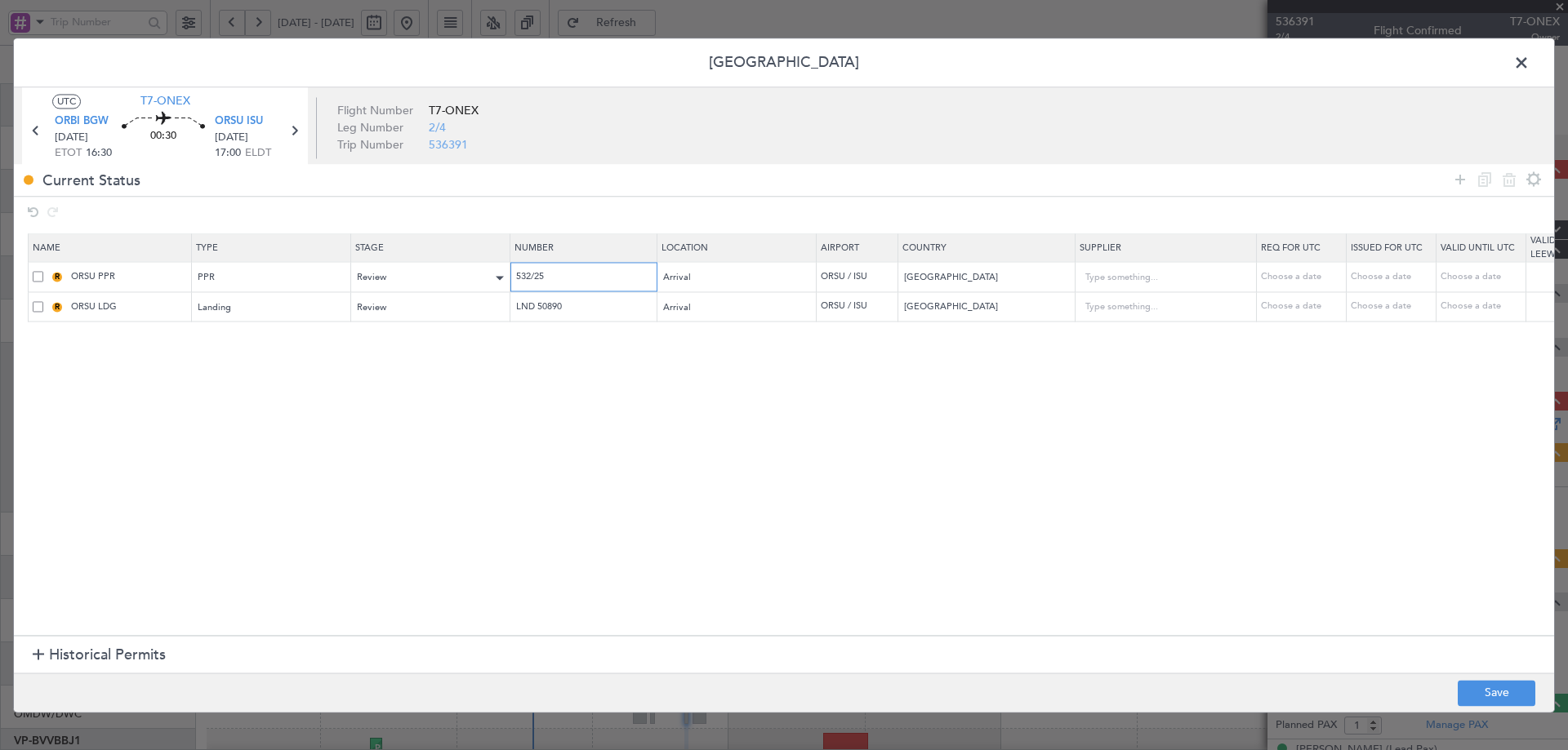
type input "532/25"
click at [413, 266] on div "Review" at bounding box center [425, 278] width 135 height 25
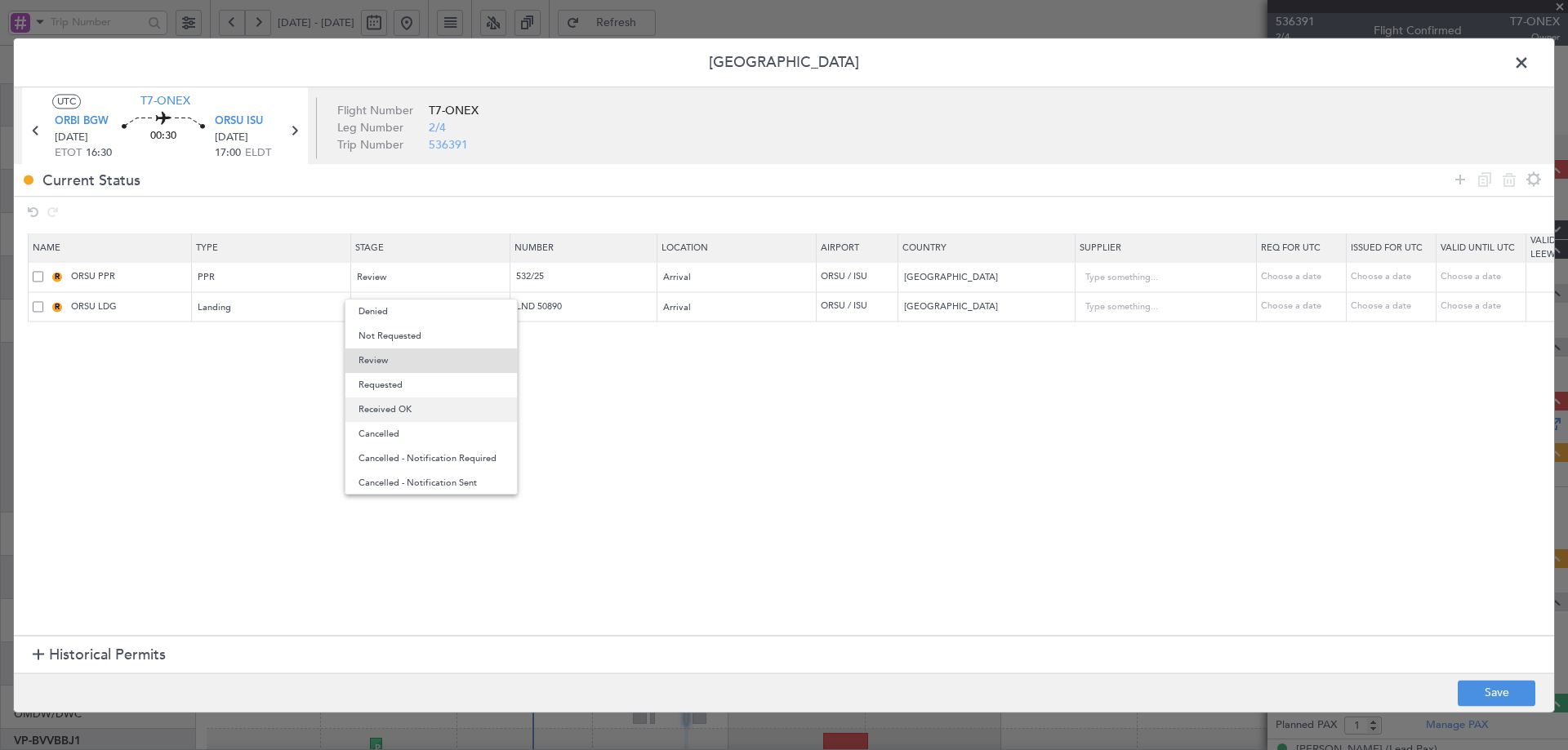
click at [389, 411] on span "Received OK" at bounding box center [431, 409] width 145 height 25
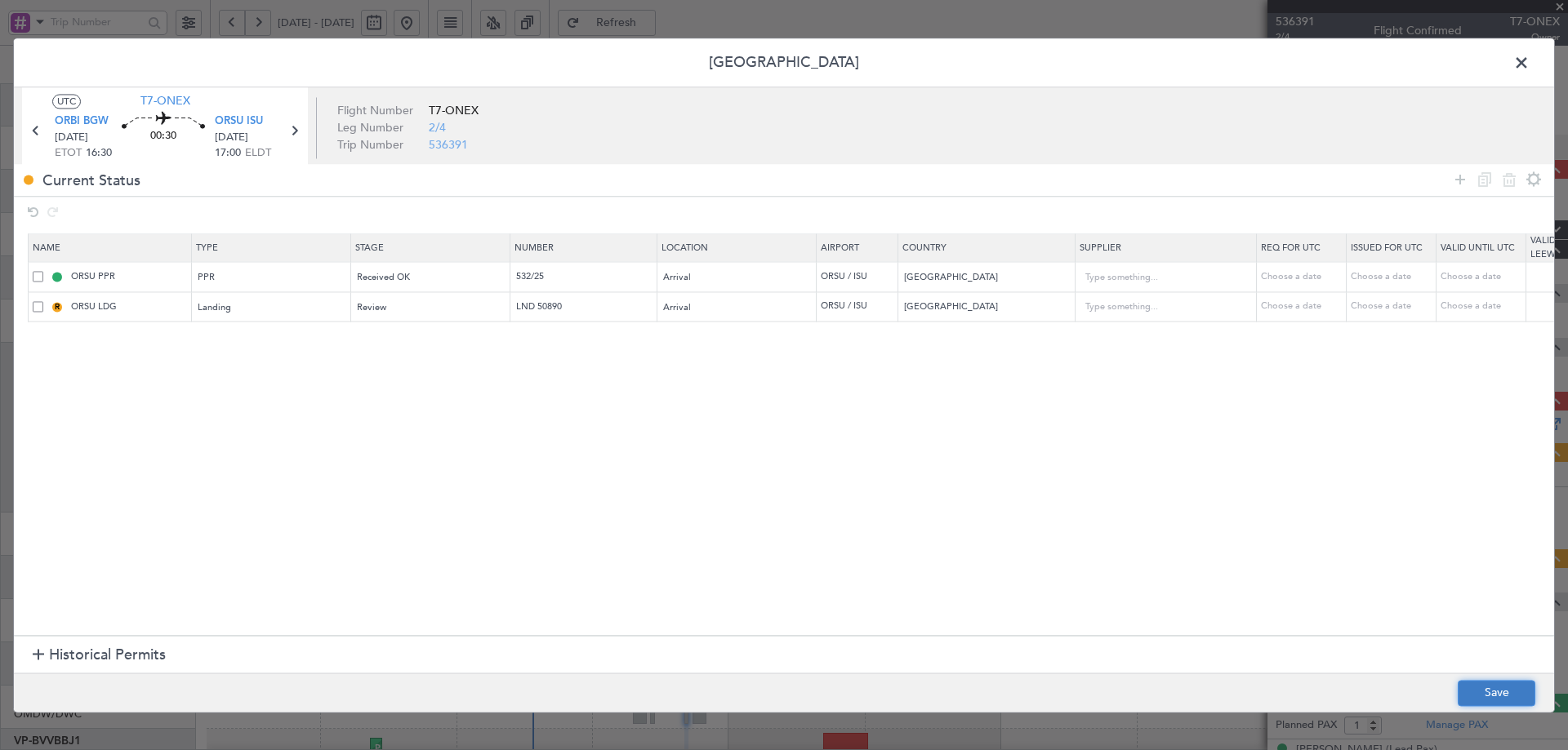
click at [1475, 688] on button "Save" at bounding box center [1496, 693] width 78 height 26
click at [289, 131] on mat-tooltip-component "Sulaymaniyah (Sulaymaniyah Intl) Cat B" at bounding box center [240, 158] width 165 height 57
click at [298, 126] on icon at bounding box center [293, 130] width 21 height 21
type input "+00:20"
type input "0"
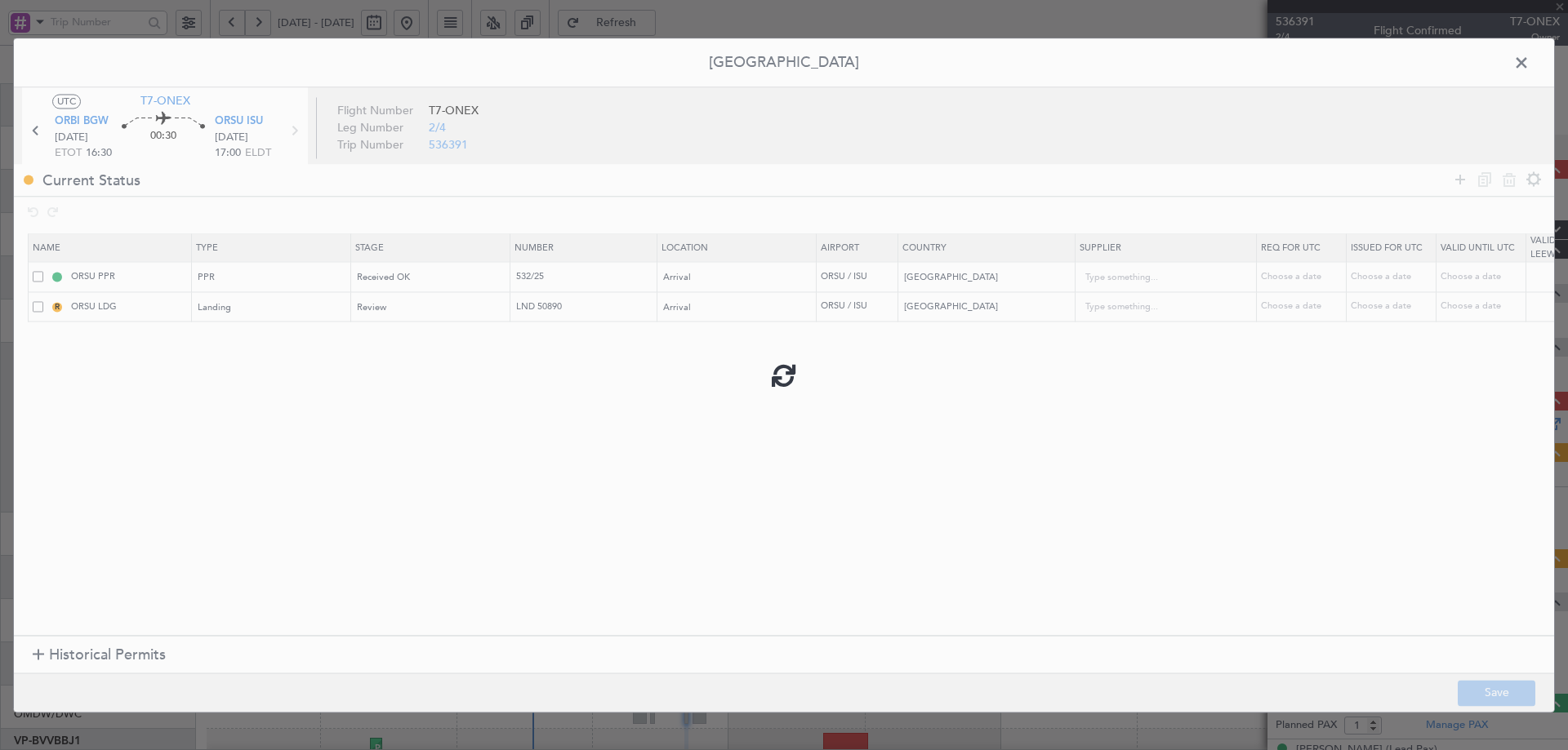
type input "+00:20"
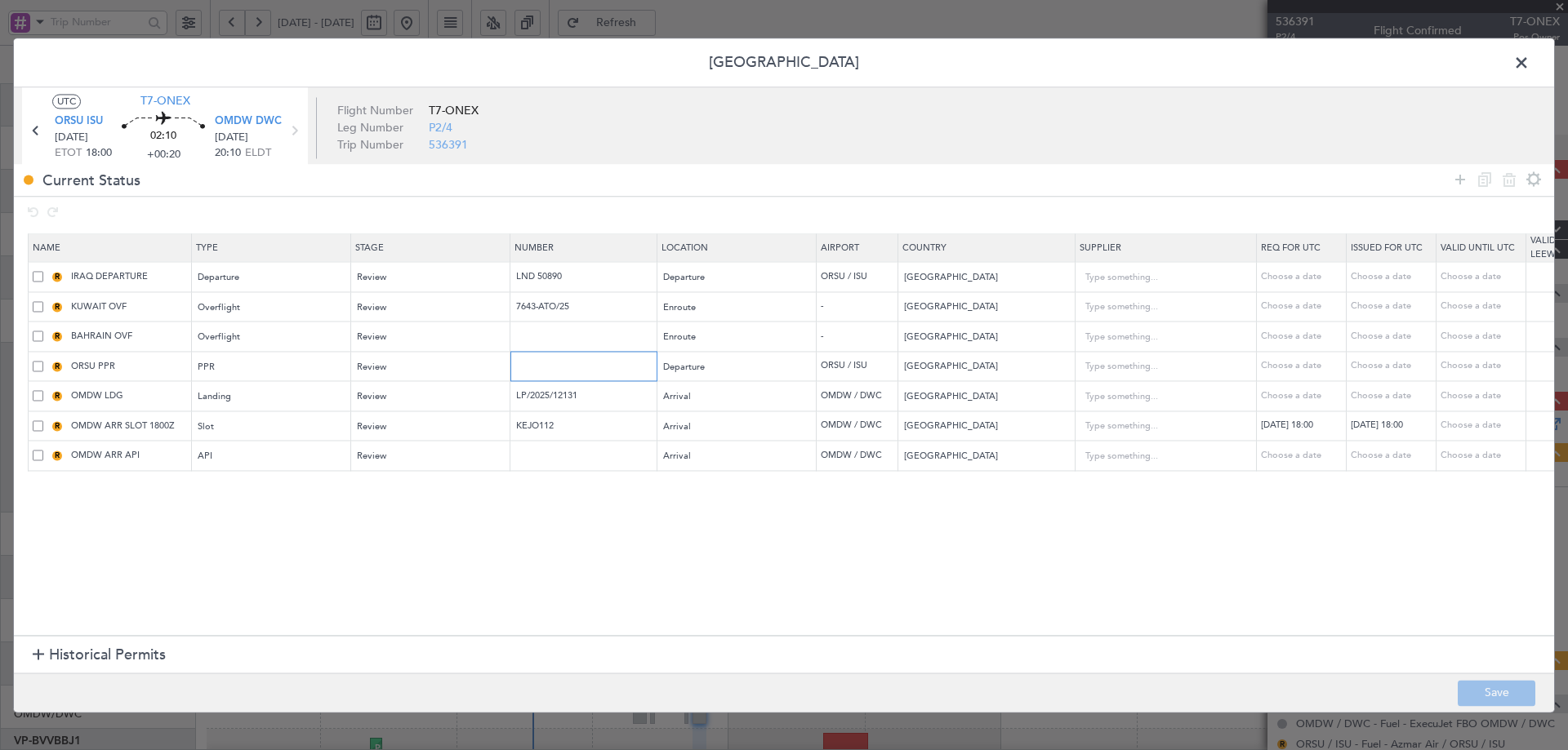
click at [530, 360] on input "text" at bounding box center [585, 367] width 142 height 14
paste input "532/25"
type input "532/25"
click at [434, 358] on div "Review" at bounding box center [425, 368] width 135 height 25
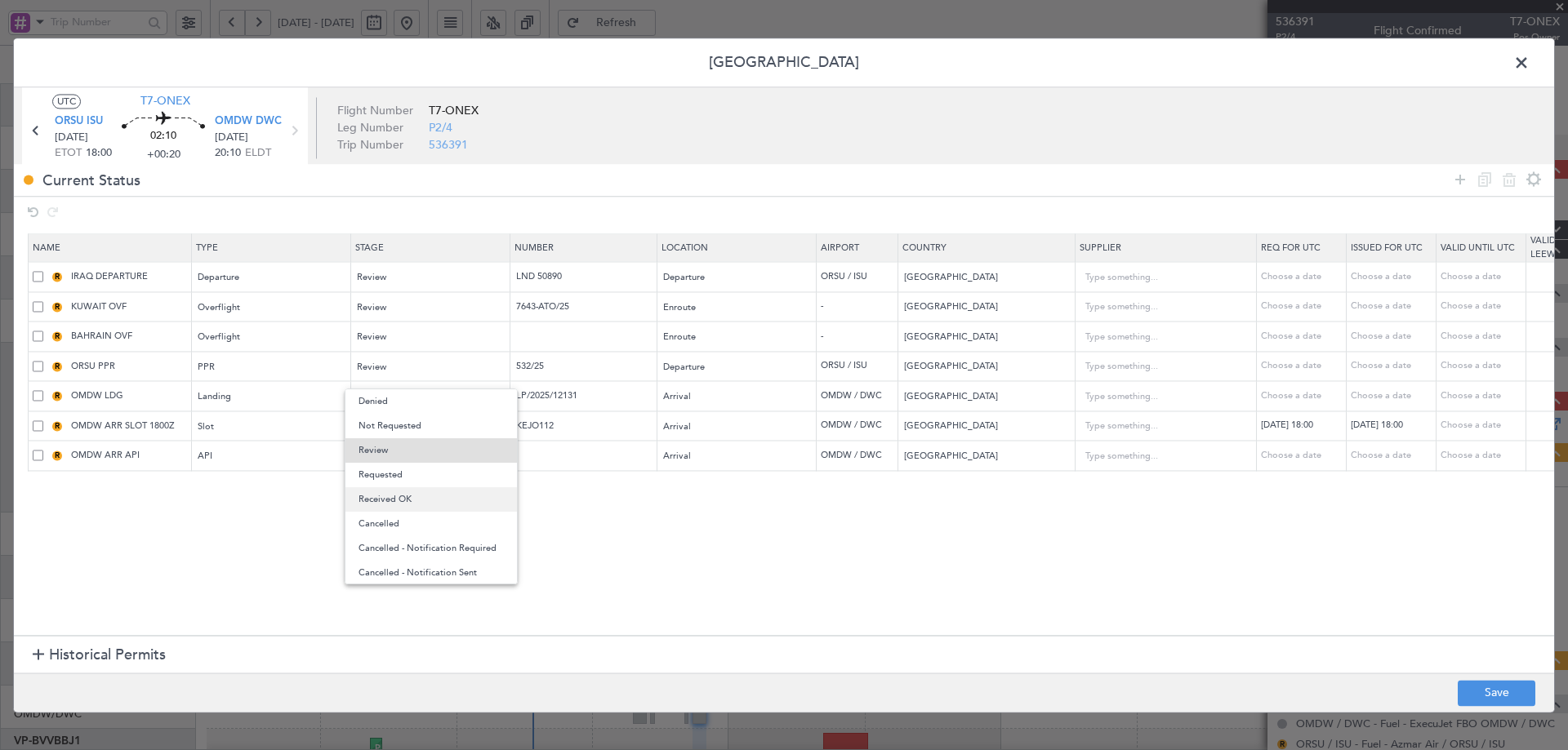
click at [397, 496] on span "Received OK" at bounding box center [431, 500] width 145 height 25
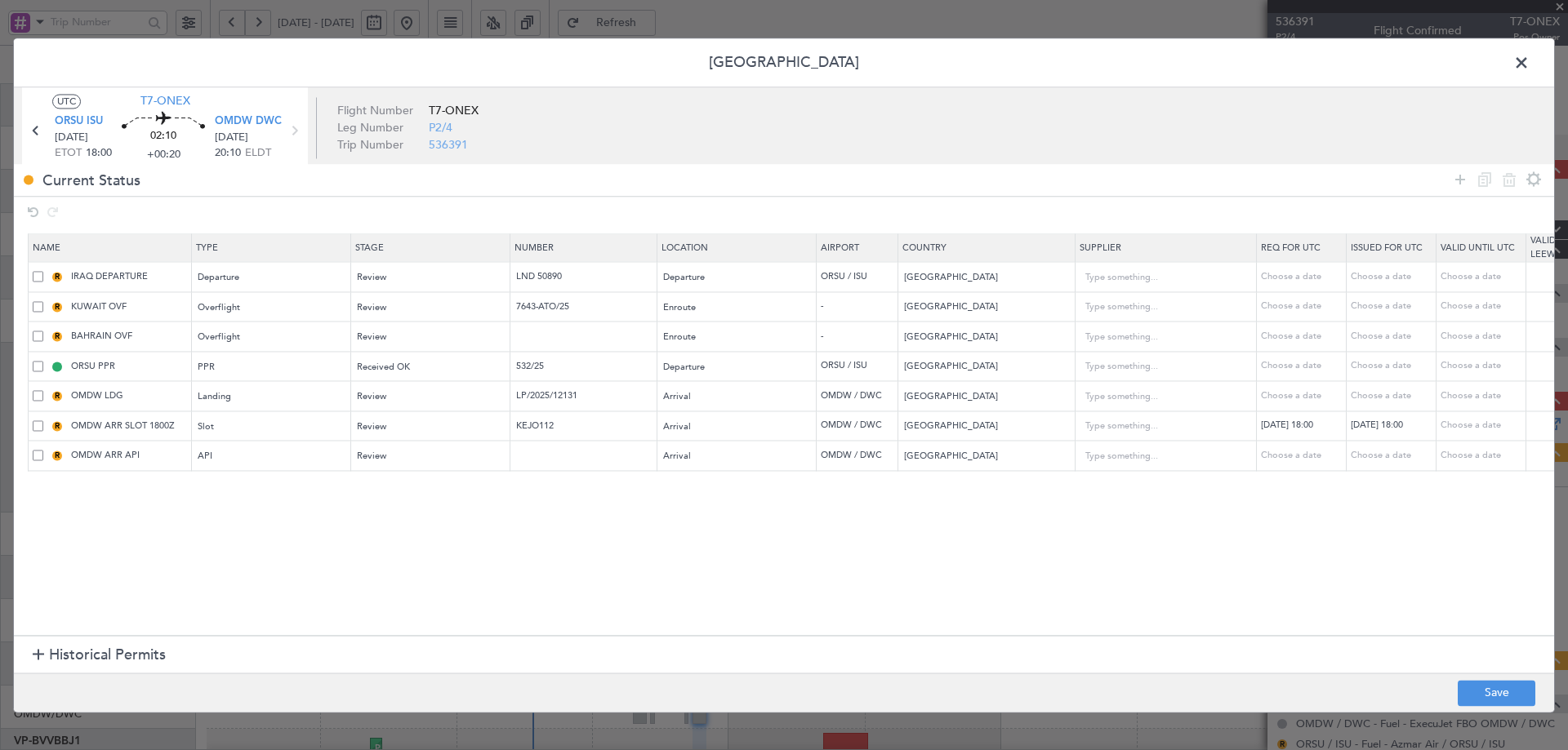
click at [666, 571] on section "Name Type Stage Number Location Airport Country Supplier Req For Utc Issued For…" at bounding box center [784, 433] width 1540 height 406
click at [1462, 177] on icon at bounding box center [1461, 180] width 20 height 20
click at [261, 480] on div "Type" at bounding box center [267, 487] width 135 height 25
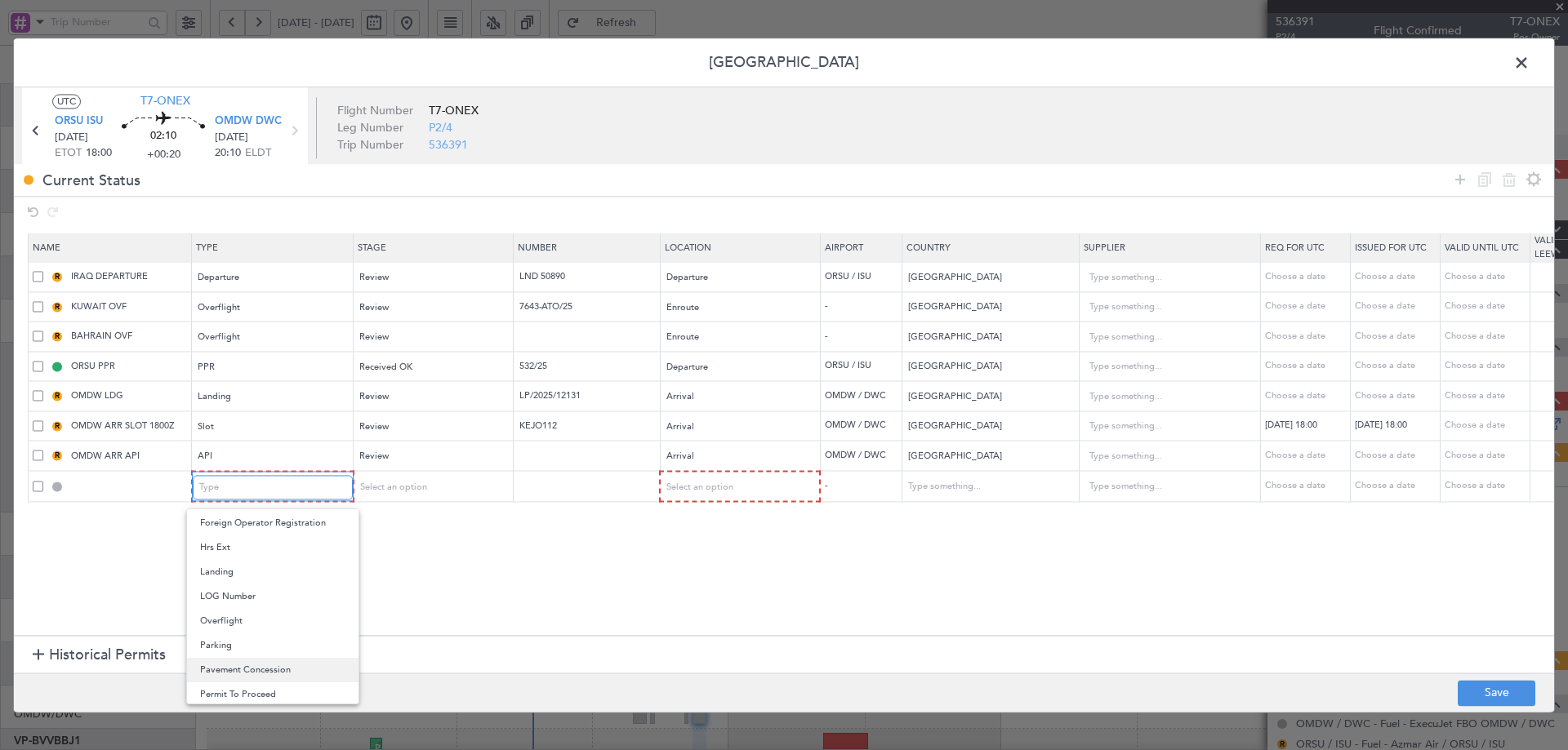
scroll to position [328, 0]
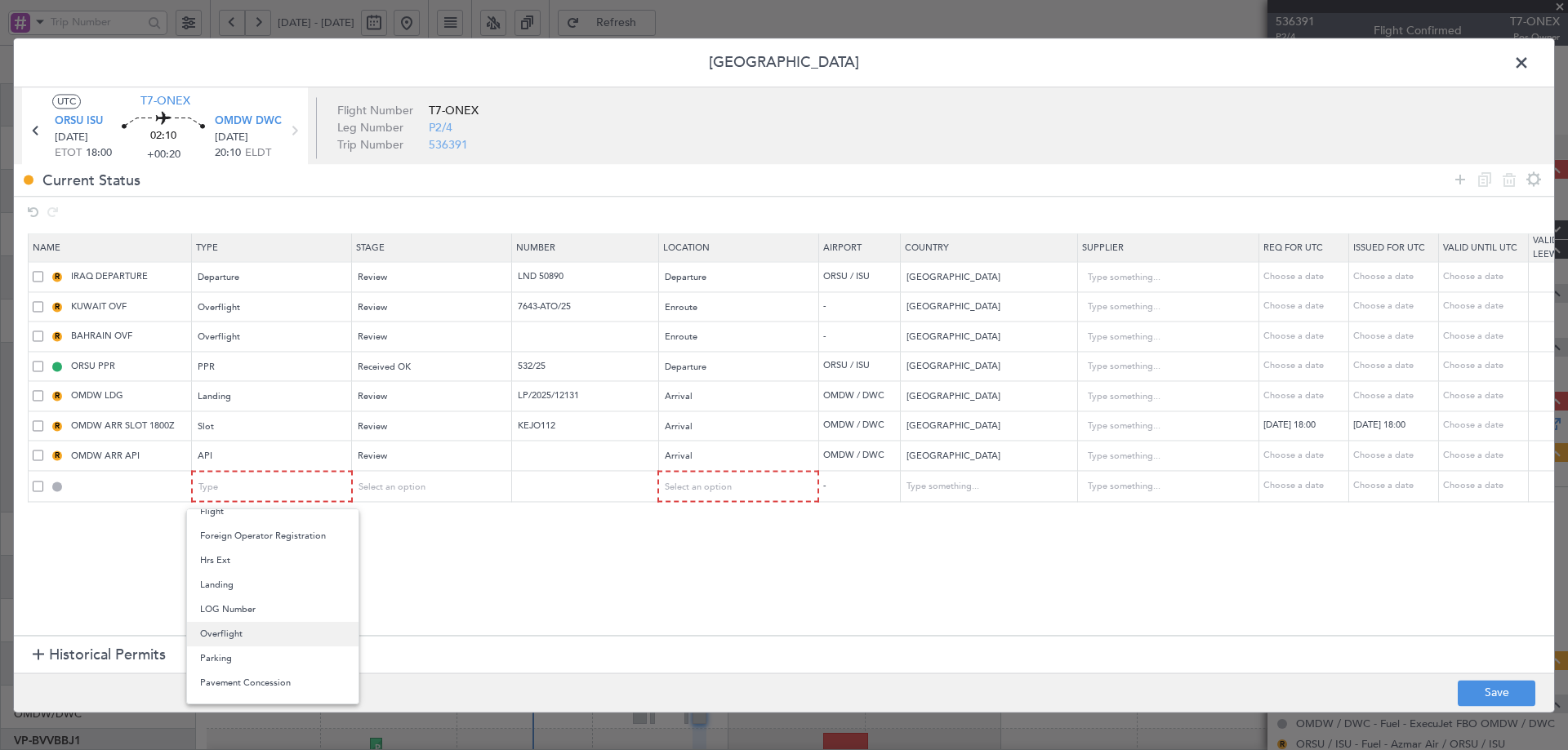
click at [230, 629] on span "Overflight" at bounding box center [272, 634] width 145 height 25
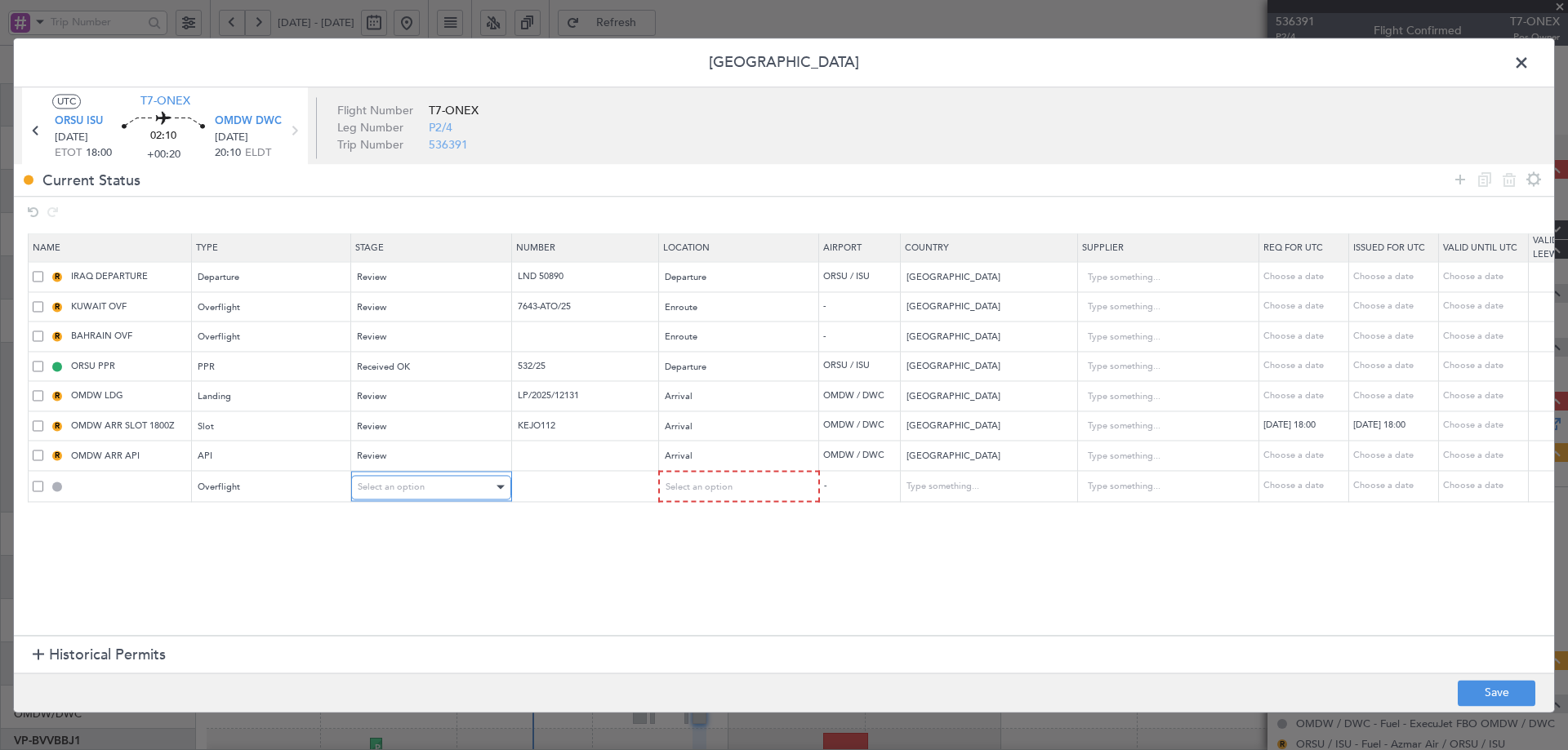
click at [424, 493] on div "Select an option" at bounding box center [425, 487] width 135 height 25
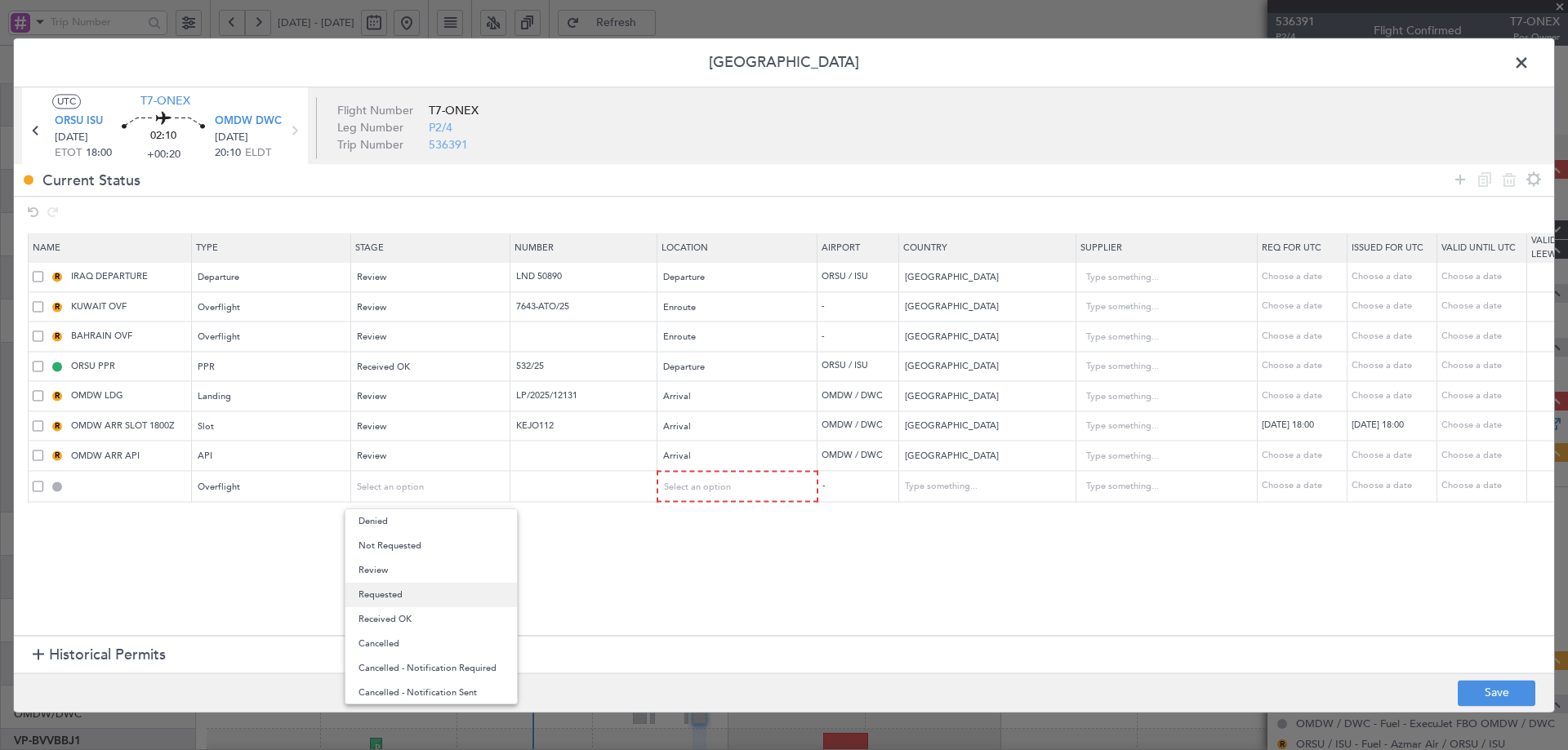
click at [396, 599] on span "Requested" at bounding box center [431, 595] width 145 height 25
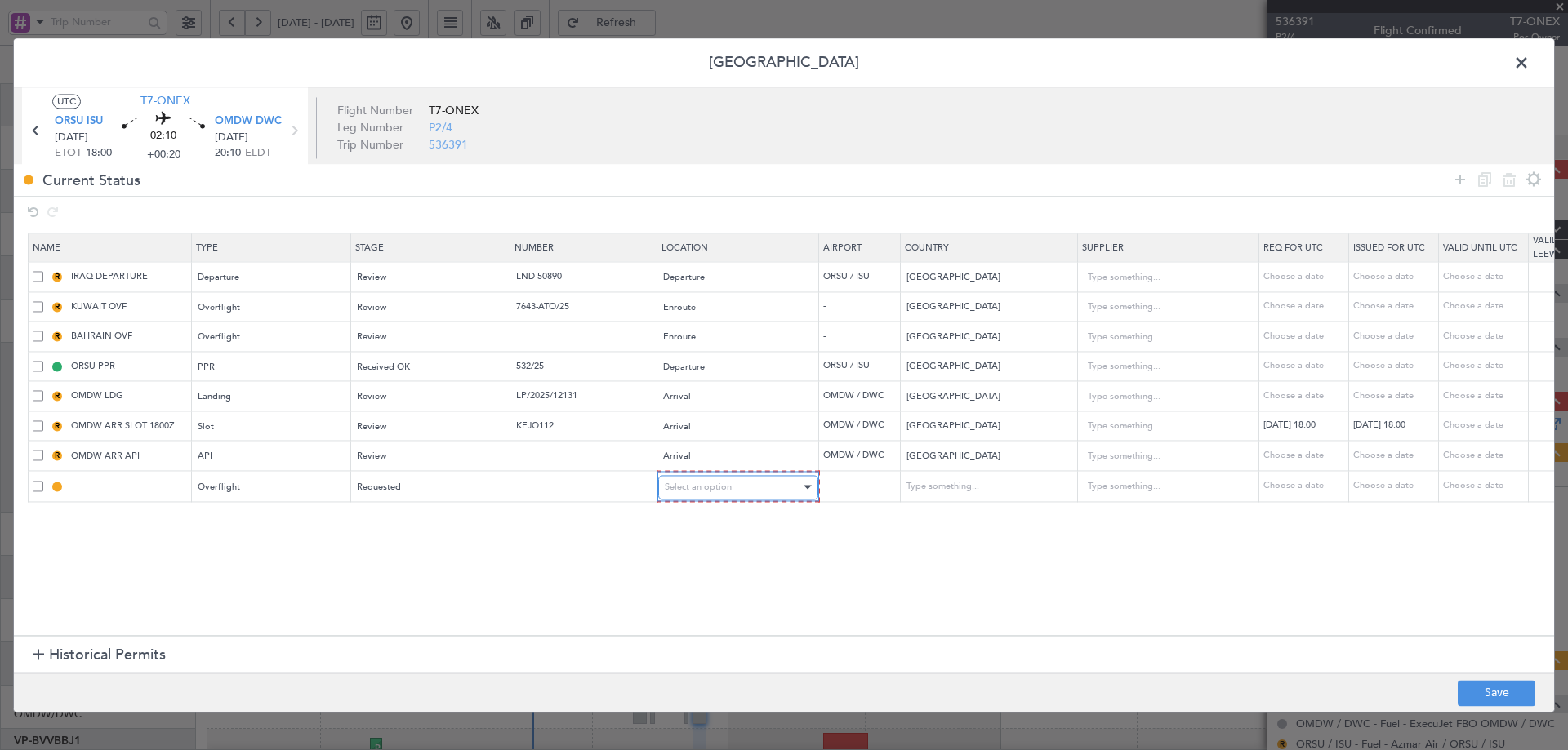
click at [713, 493] on span "Select an option" at bounding box center [698, 487] width 67 height 12
click at [705, 623] on span "Enroute" at bounding box center [738, 620] width 145 height 25
click at [544, 482] on input "text" at bounding box center [585, 486] width 142 height 14
paste input "532/25"
drag, startPoint x: 593, startPoint y: 484, endPoint x: 472, endPoint y: 484, distance: 121.0
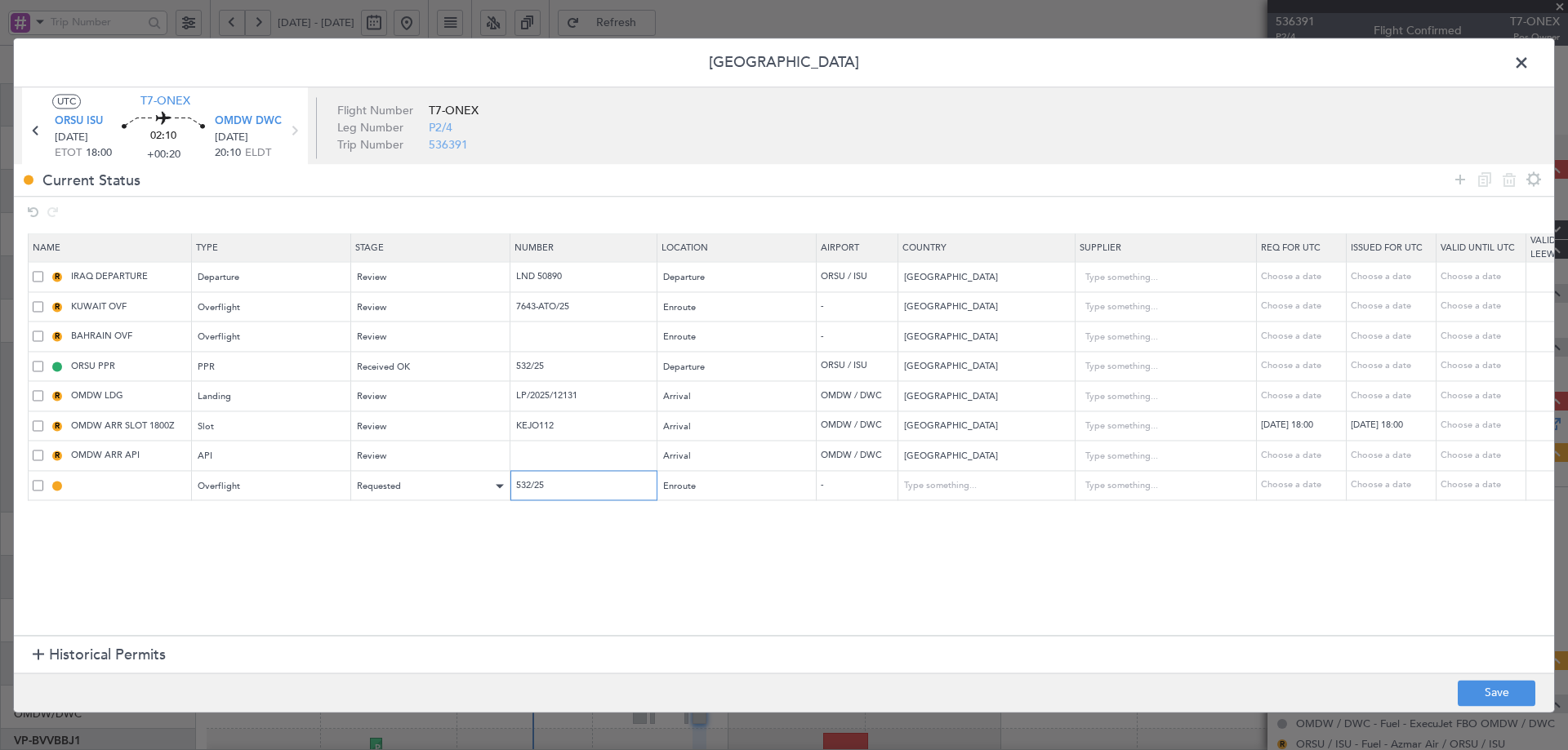
click at [472, 484] on tr "Overflight Requested 532/25 Enroute - Choose a date Choose a date Choose a date" at bounding box center [1070, 486] width 2084 height 30
paste input "FN0074 : Flight notification requests"
type input "FN0074 : Flight notification requests"
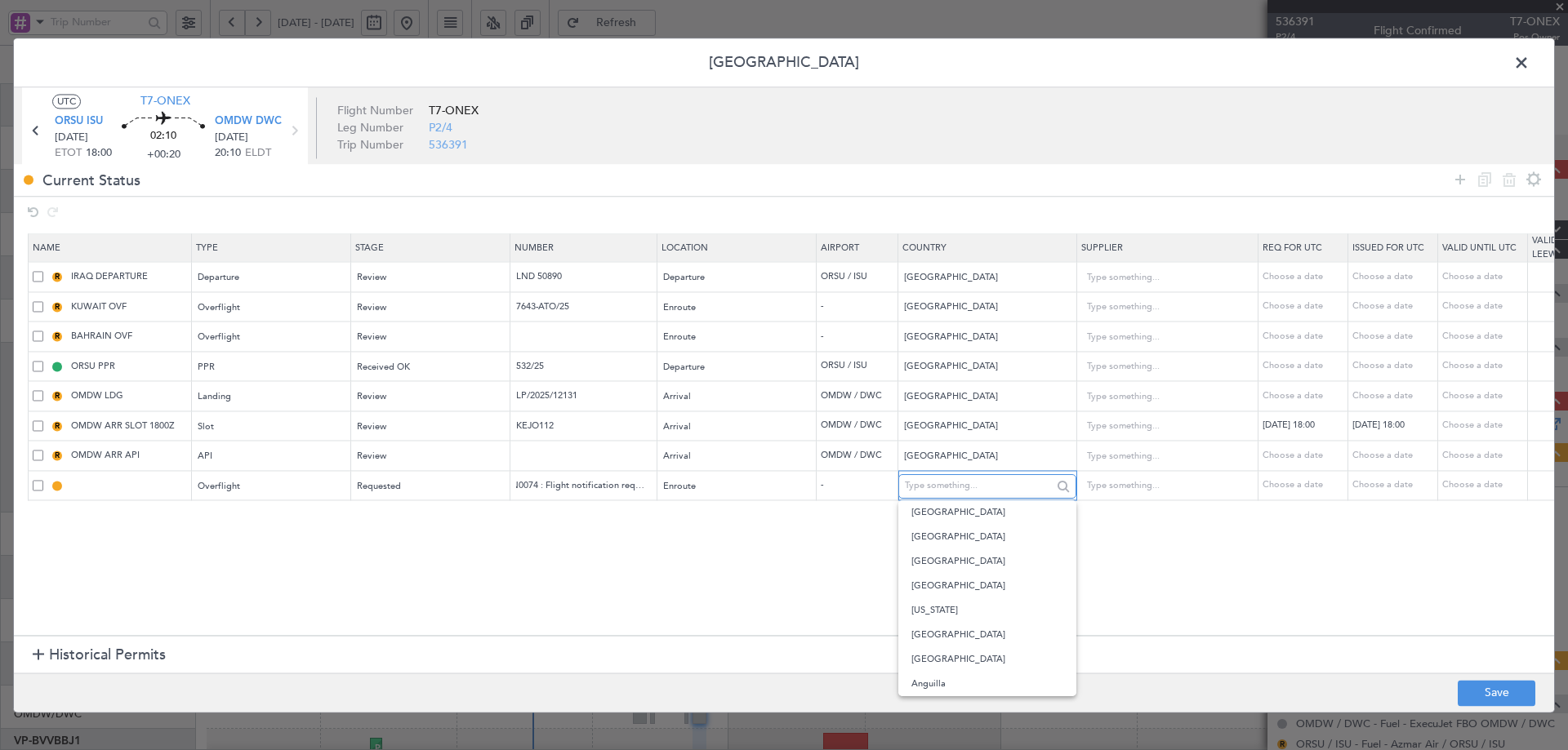
scroll to position [0, 0]
click at [971, 488] on input "text" at bounding box center [979, 487] width 147 height 25
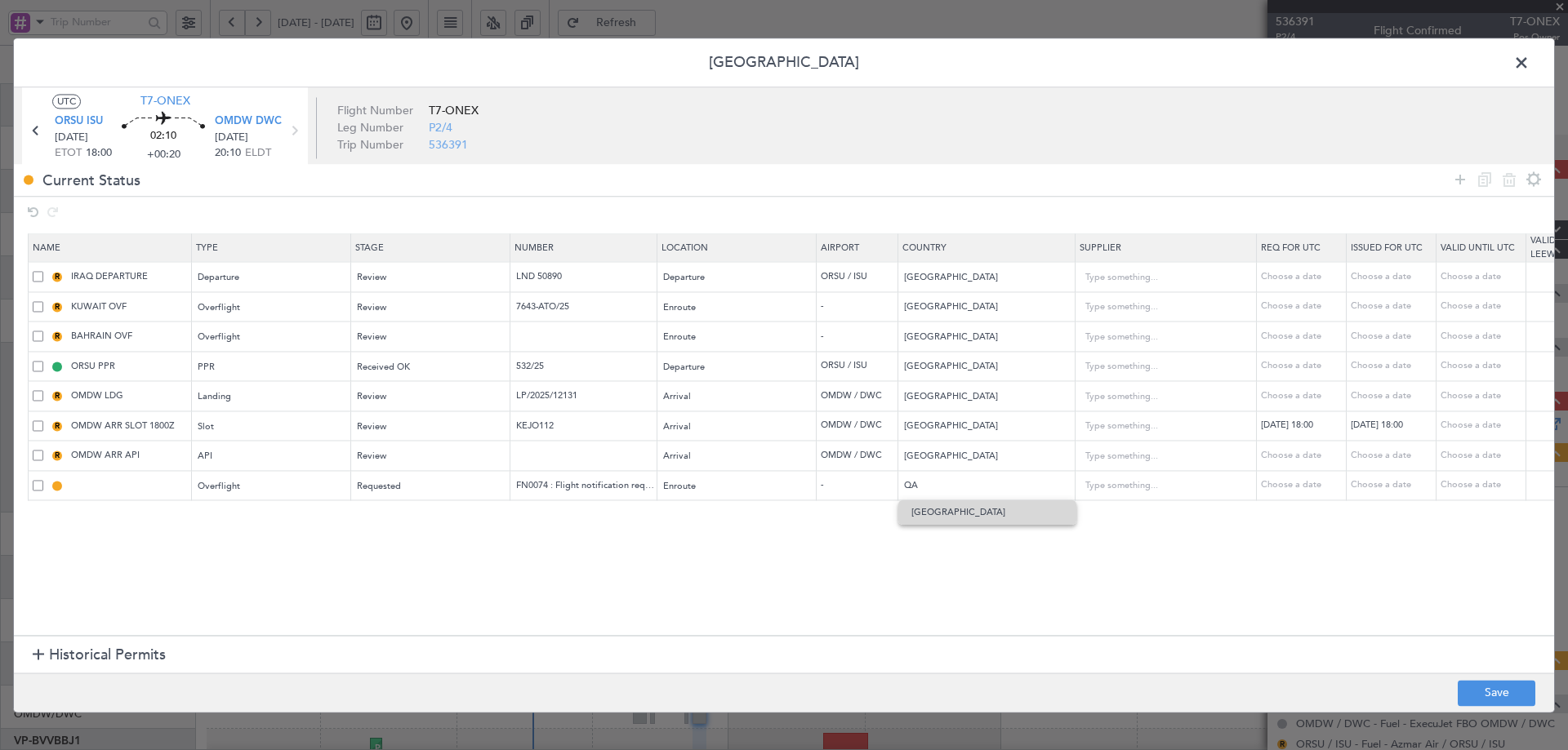
click at [929, 512] on span "[GEOGRAPHIC_DATA]" at bounding box center [987, 513] width 152 height 25
type input "[GEOGRAPHIC_DATA]"
click at [1496, 701] on button "Save" at bounding box center [1496, 693] width 78 height 26
type input "QATAR OVF"
type input "NNN"
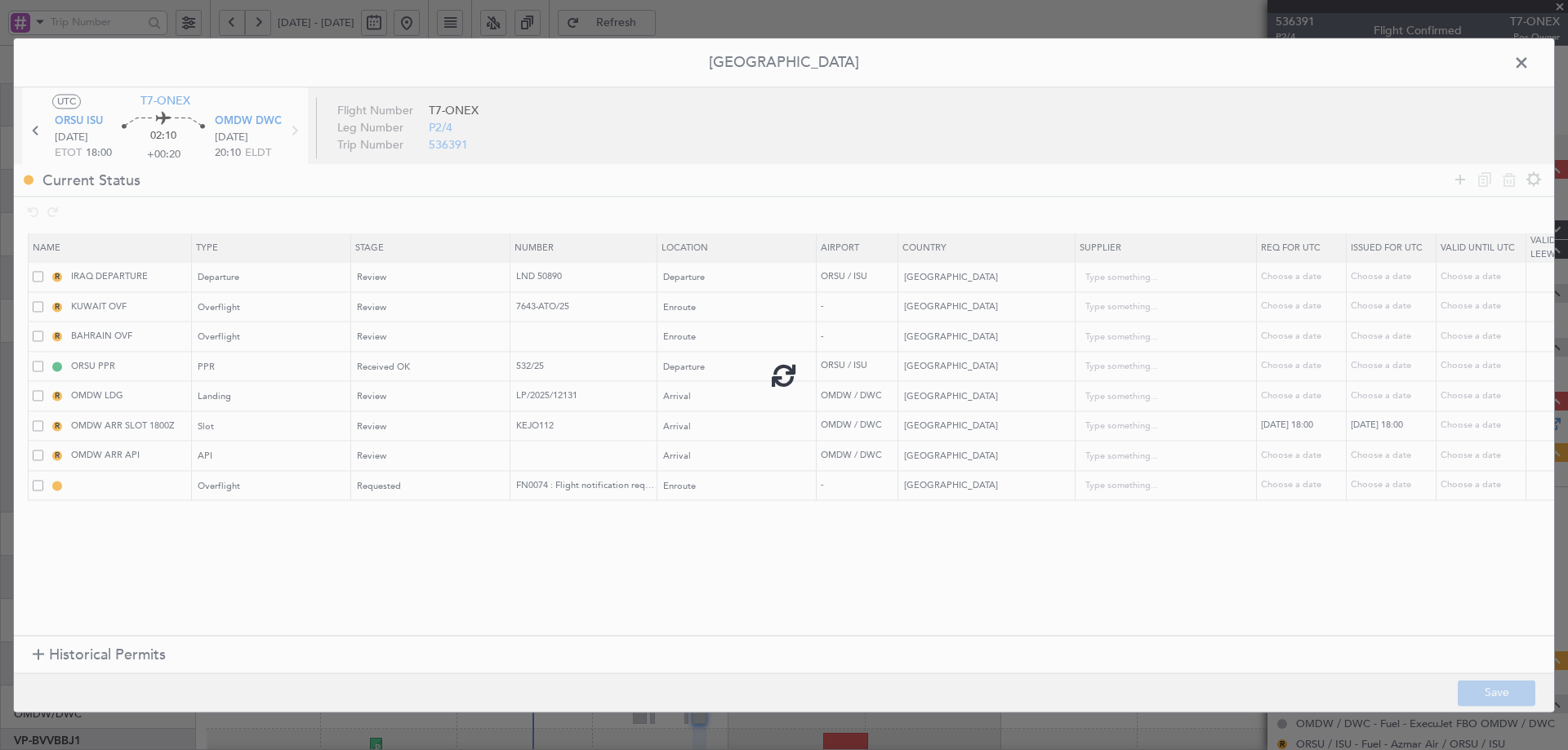
type input "2"
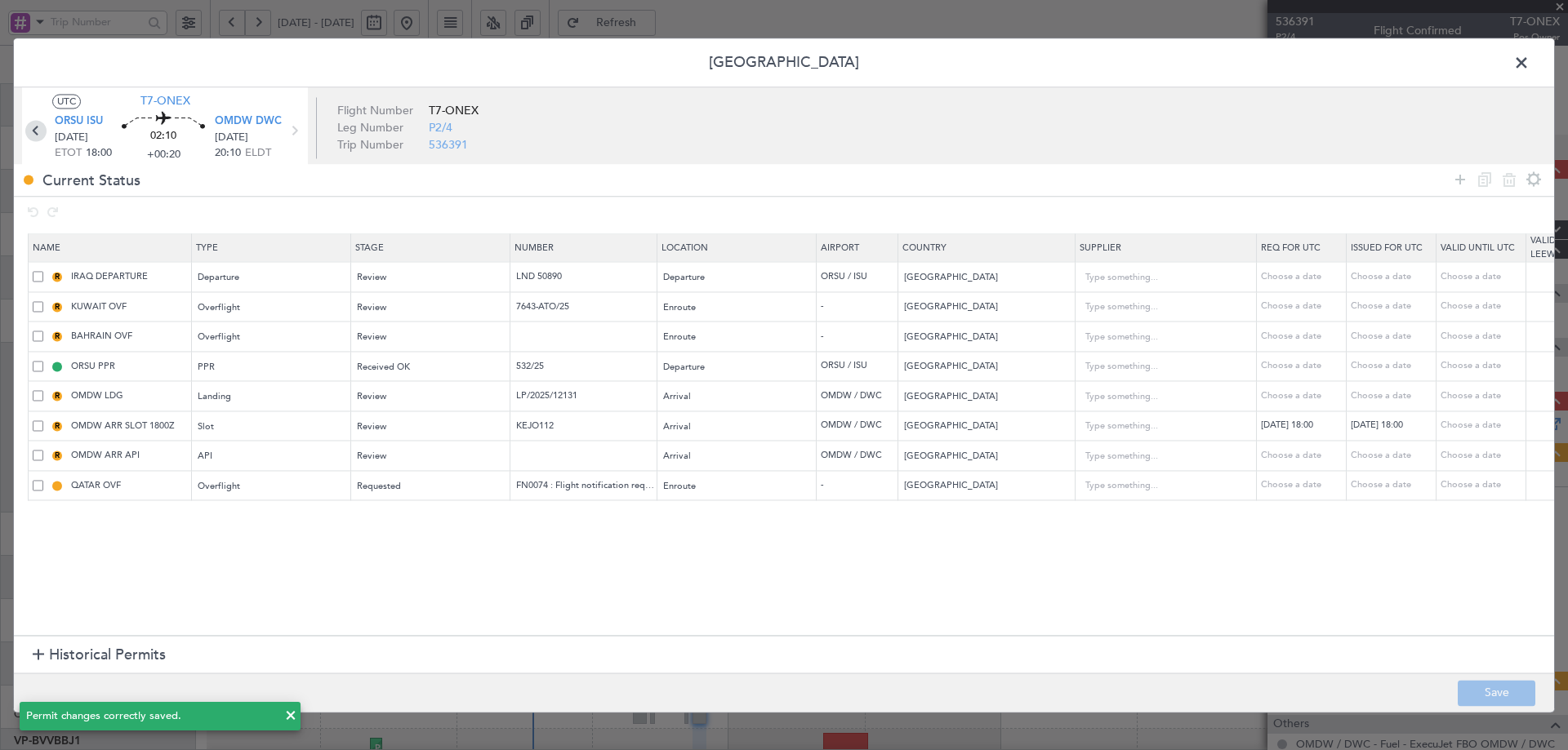
click at [35, 131] on icon at bounding box center [35, 130] width 21 height 21
type input "1"
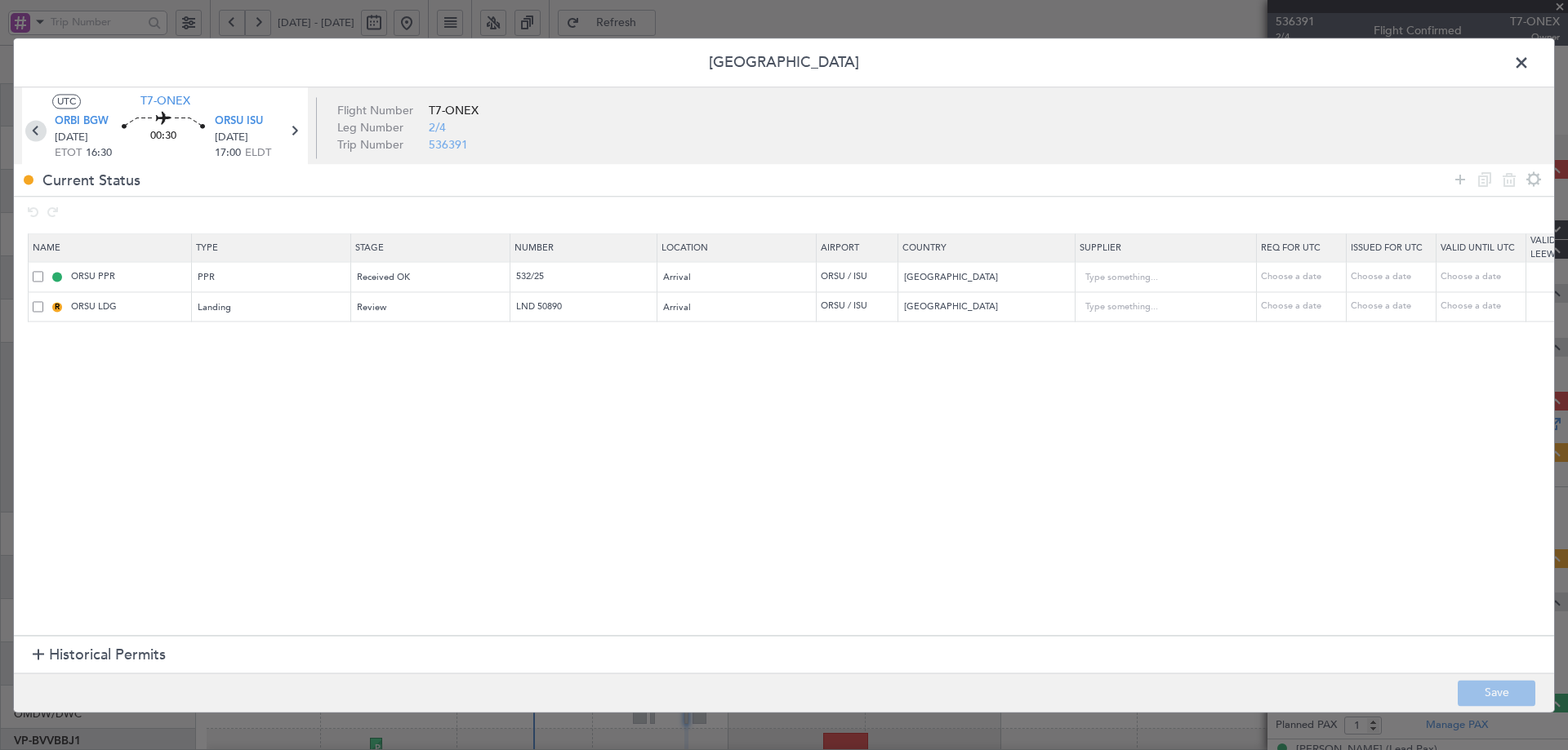
click at [37, 131] on icon at bounding box center [35, 130] width 21 height 21
click at [34, 133] on div at bounding box center [784, 375] width 1540 height 674
click at [38, 131] on icon at bounding box center [35, 130] width 21 height 21
type input "+00:15"
type input "0"
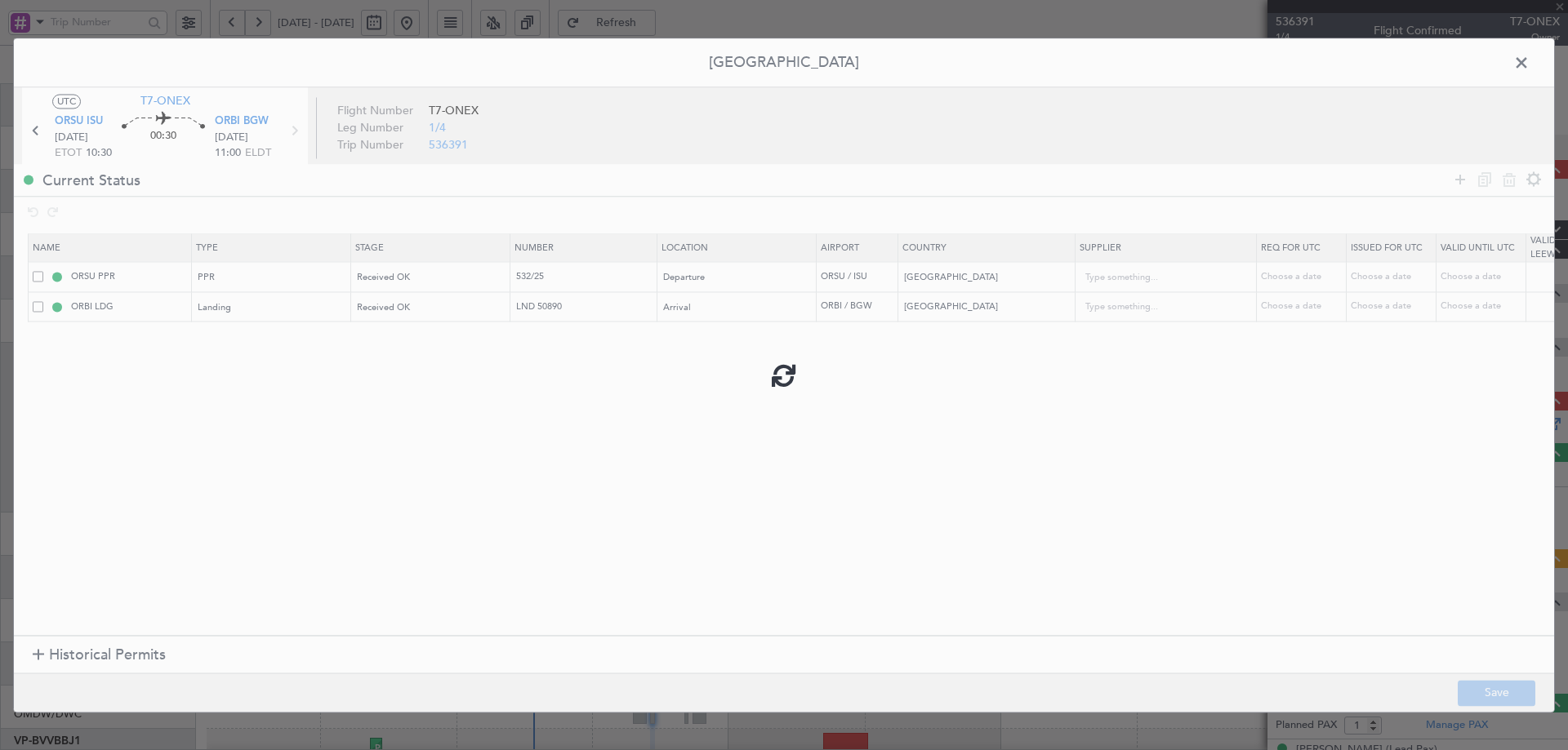
type input "+00:15"
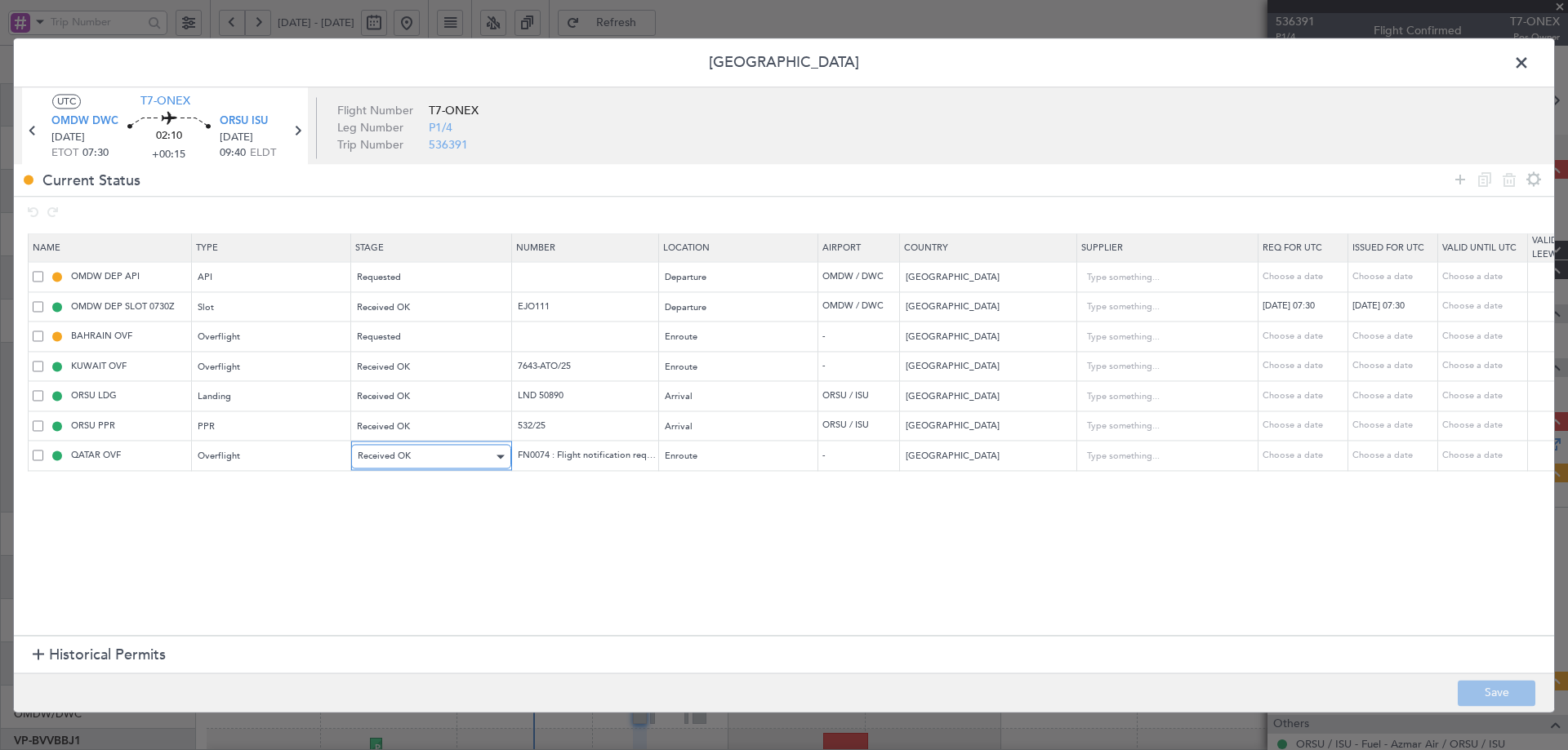
click at [400, 457] on span "Received OK" at bounding box center [384, 457] width 53 height 12
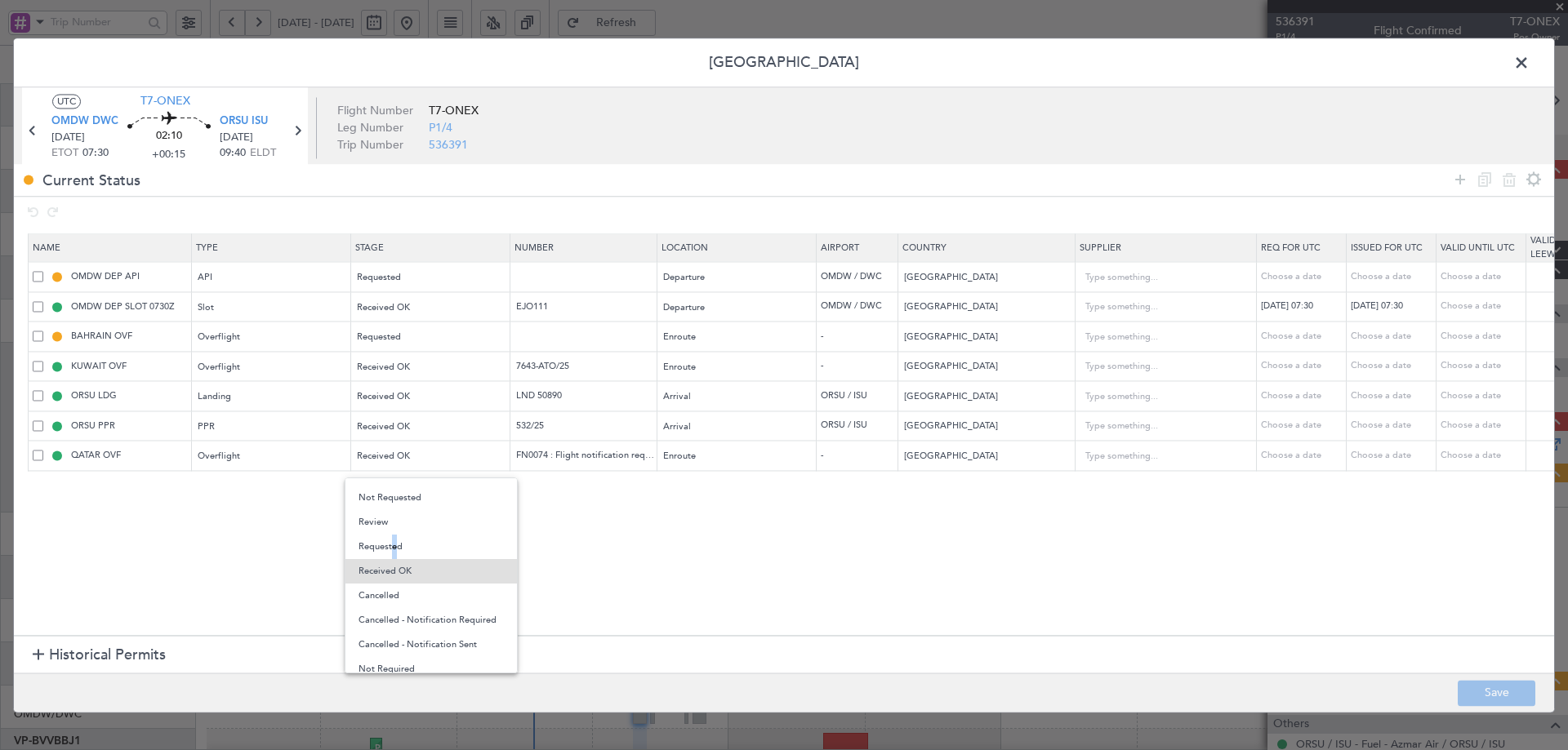
click at [390, 546] on span "Requested" at bounding box center [431, 546] width 145 height 25
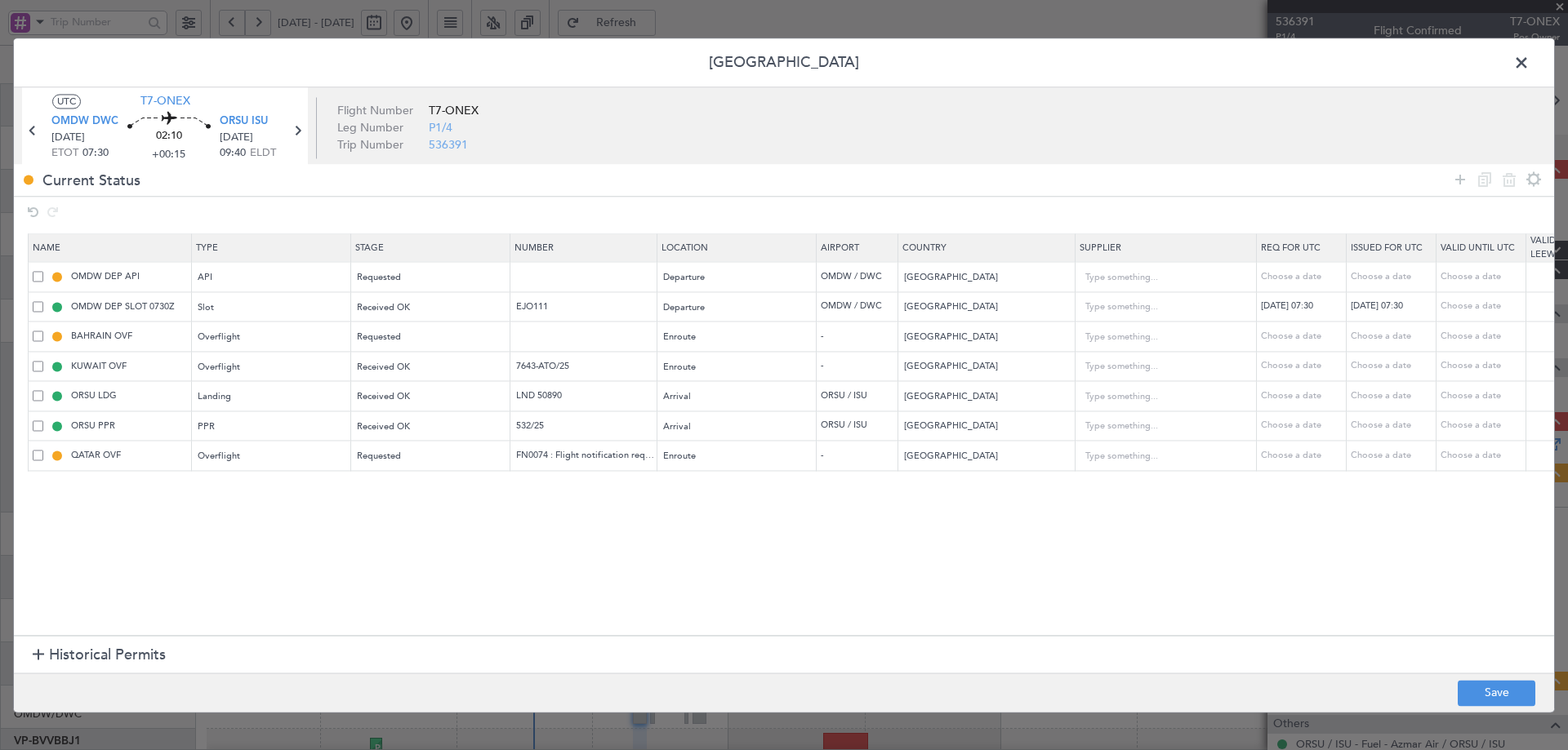
click at [836, 553] on section "Name Type Stage Number Location Airport Country Supplier Req For Utc Issued For…" at bounding box center [784, 433] width 1540 height 406
click at [1486, 696] on button "Save" at bounding box center [1496, 693] width 78 height 26
click at [1530, 63] on span at bounding box center [1530, 67] width 0 height 33
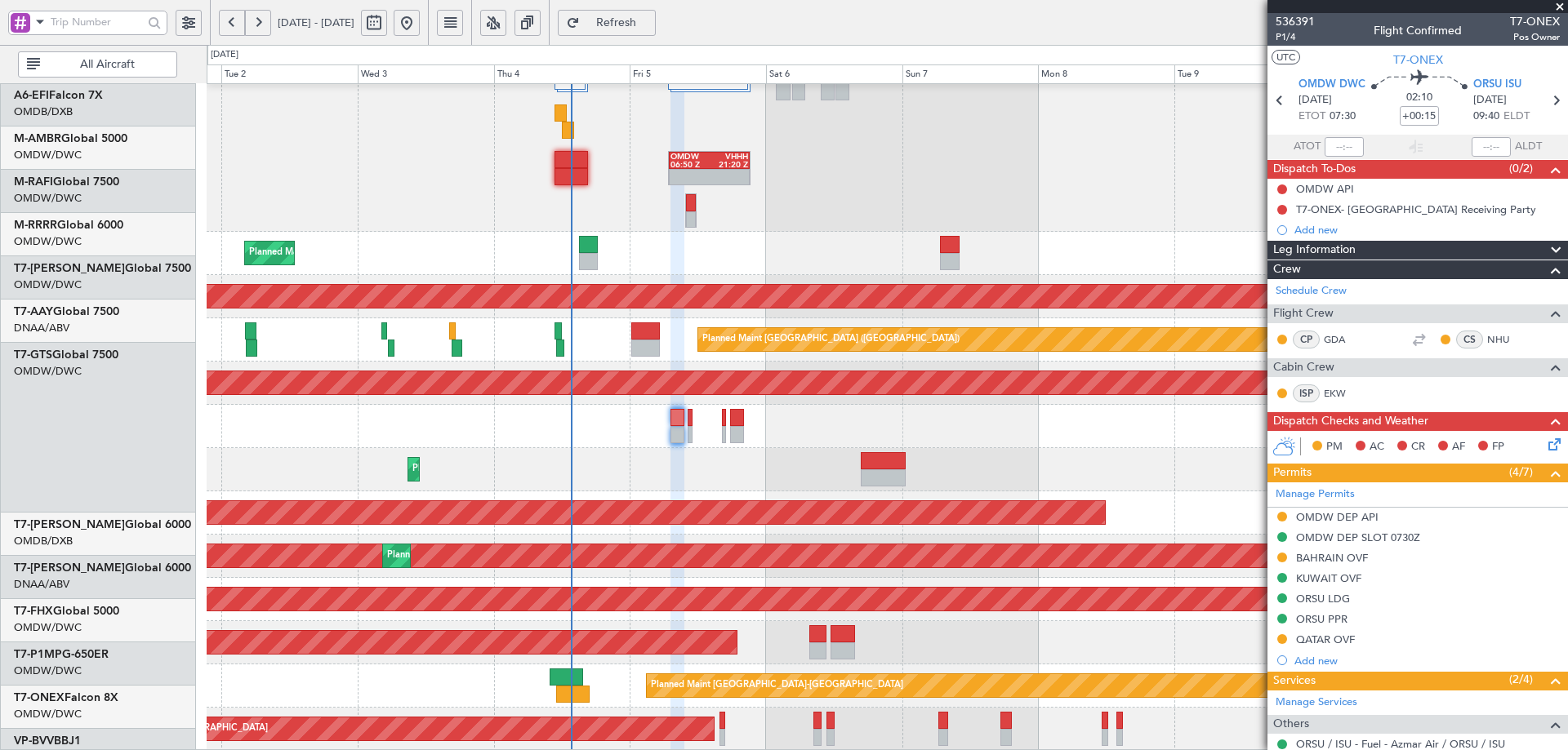
scroll to position [411, 0]
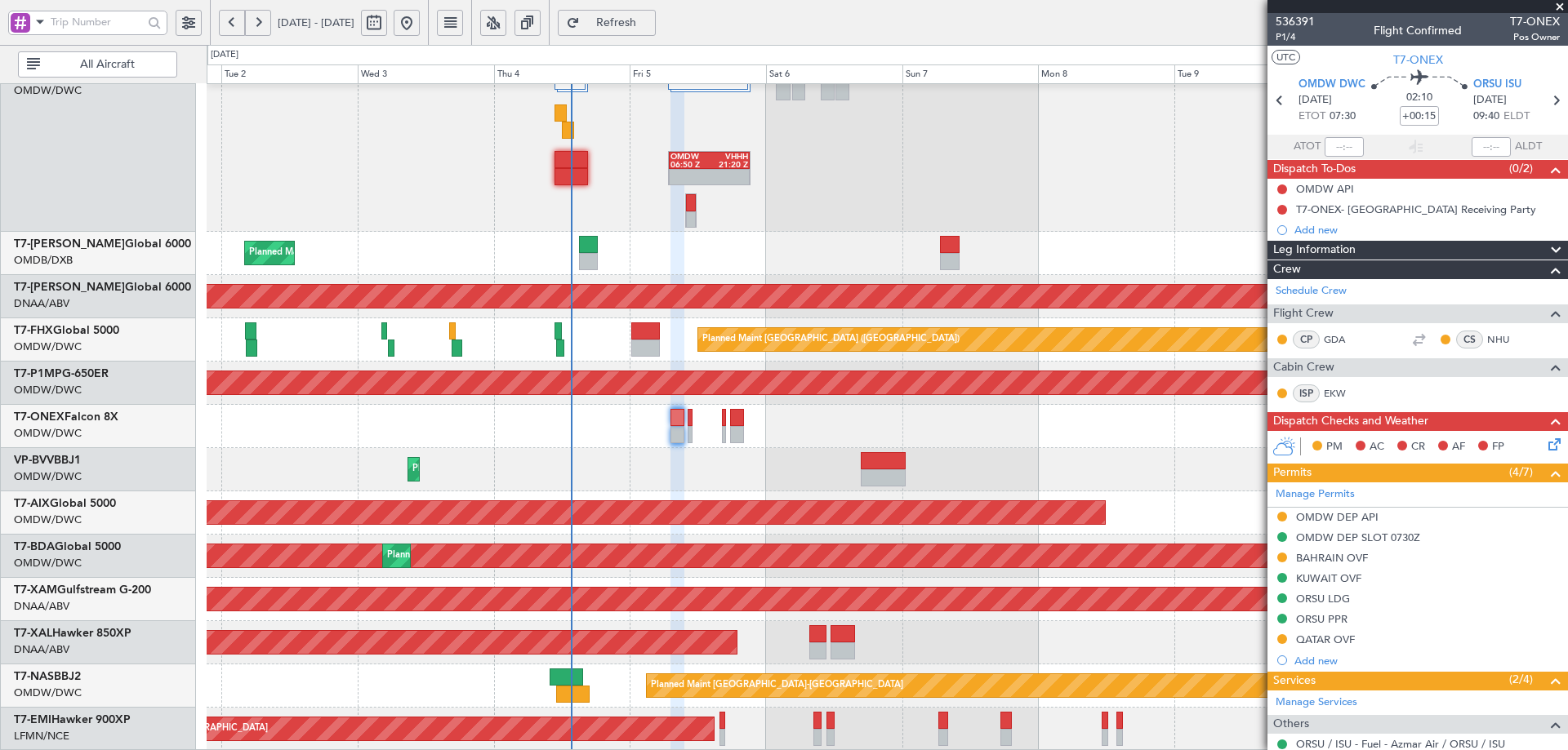
click at [650, 307] on div "OMDW 06:50 Z VHHH 21:20 Z Planned Maint [GEOGRAPHIC_DATA] ([GEOGRAPHIC_DATA]) P…" at bounding box center [886, 212] width 1360 height 1079
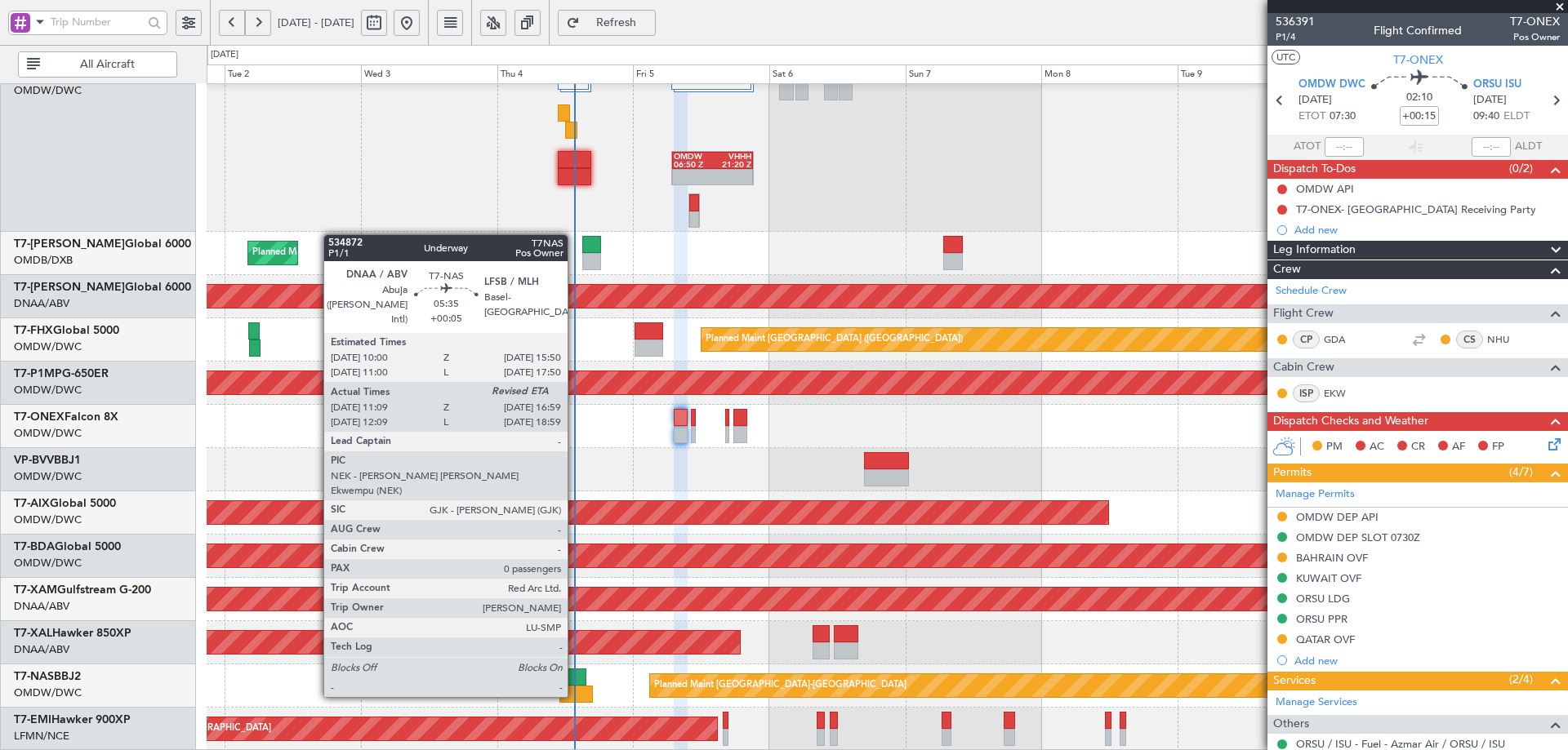
click at [575, 679] on div at bounding box center [570, 676] width 34 height 17
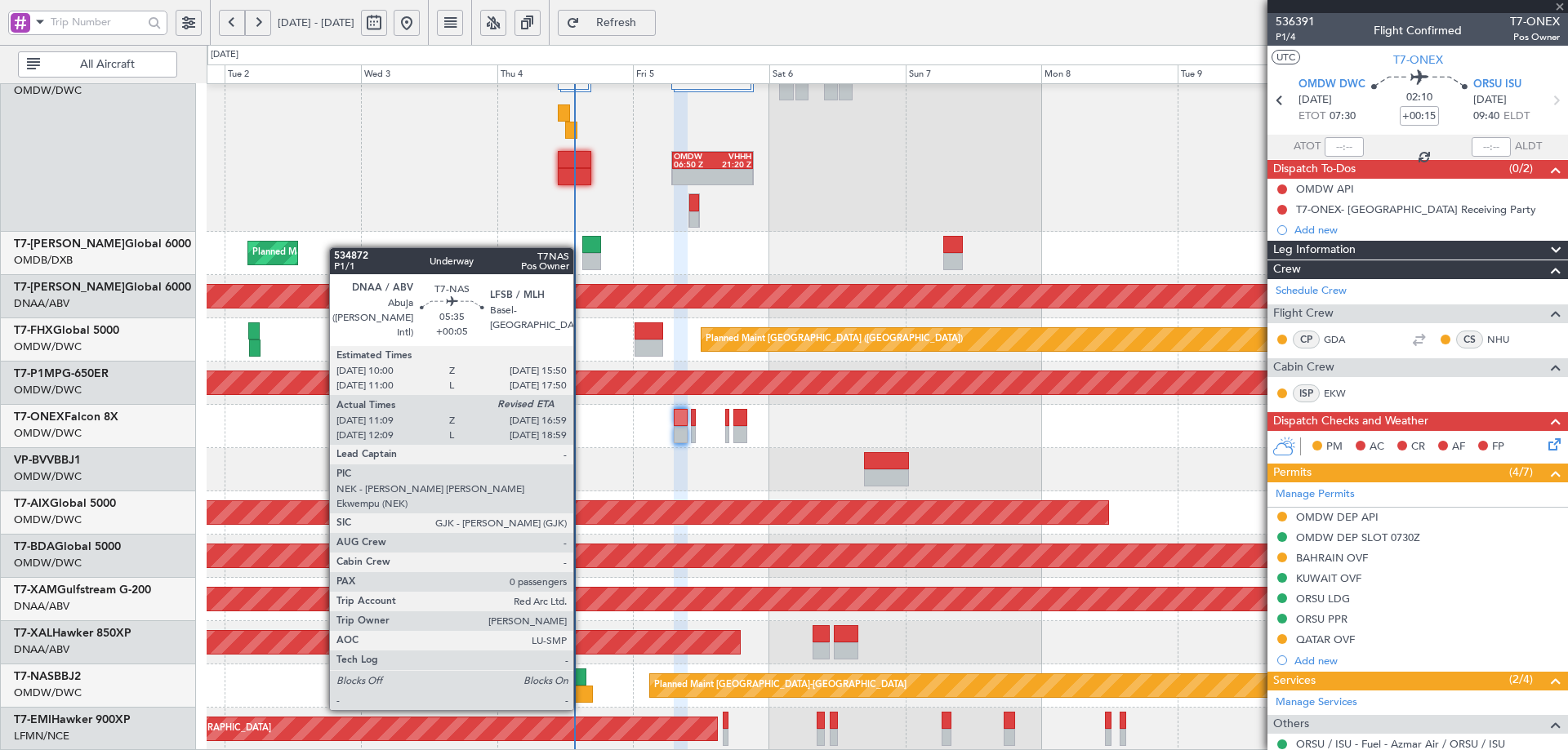
type input "+00:05"
type input "11:19"
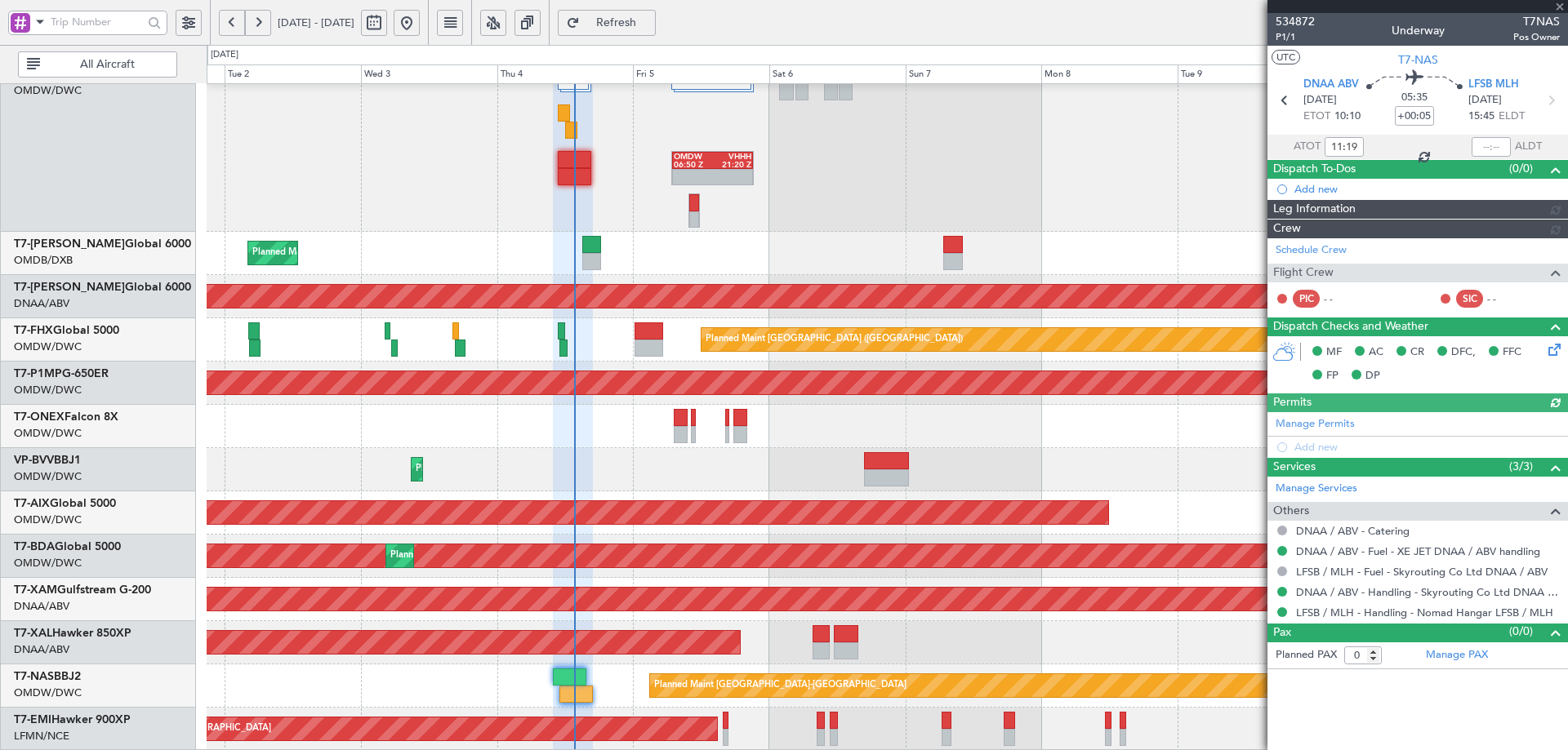
type input "[PERSON_NAME] (ANI)"
type input "7019"
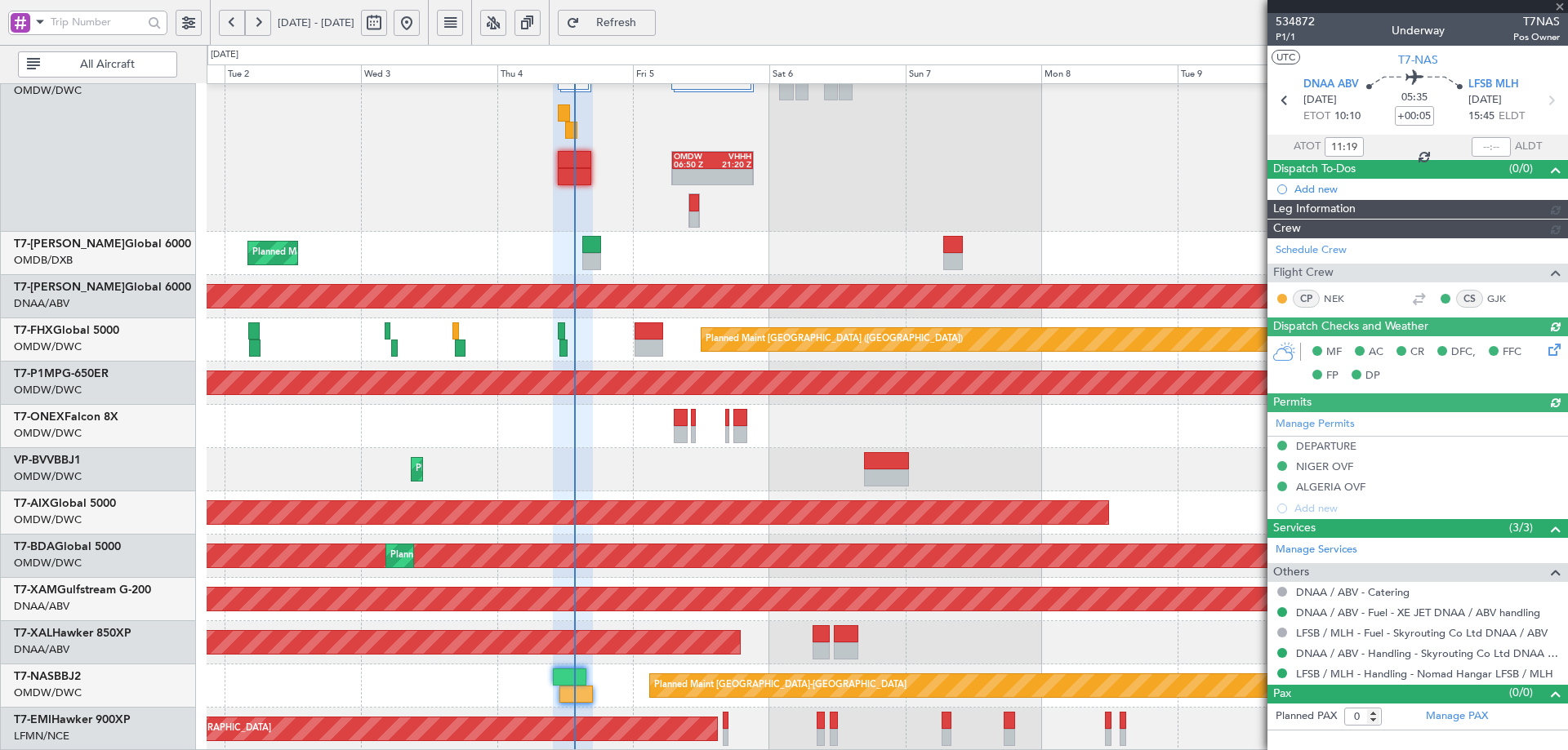
type input "[PERSON_NAME] (ANI)"
type input "7019"
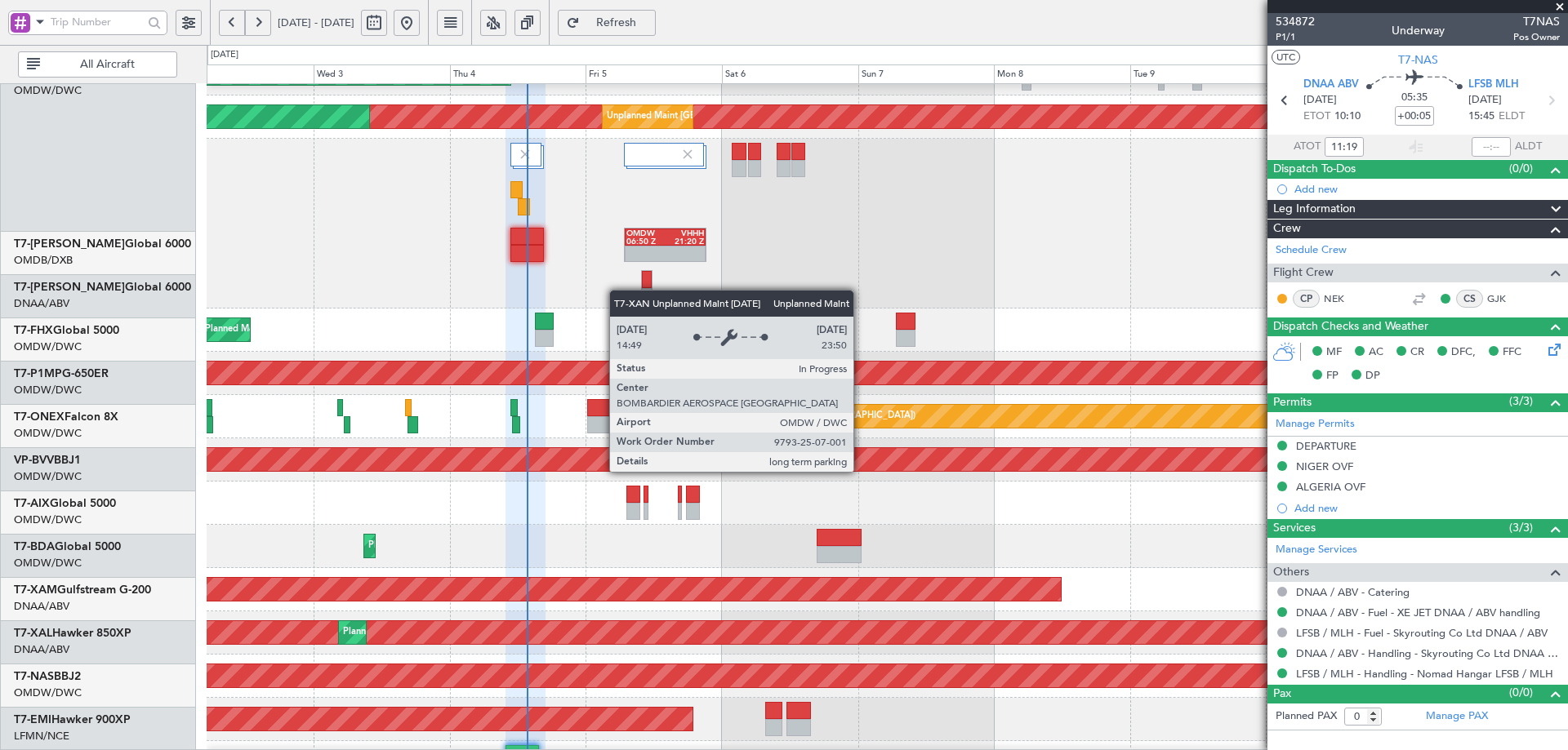
scroll to position [331, 0]
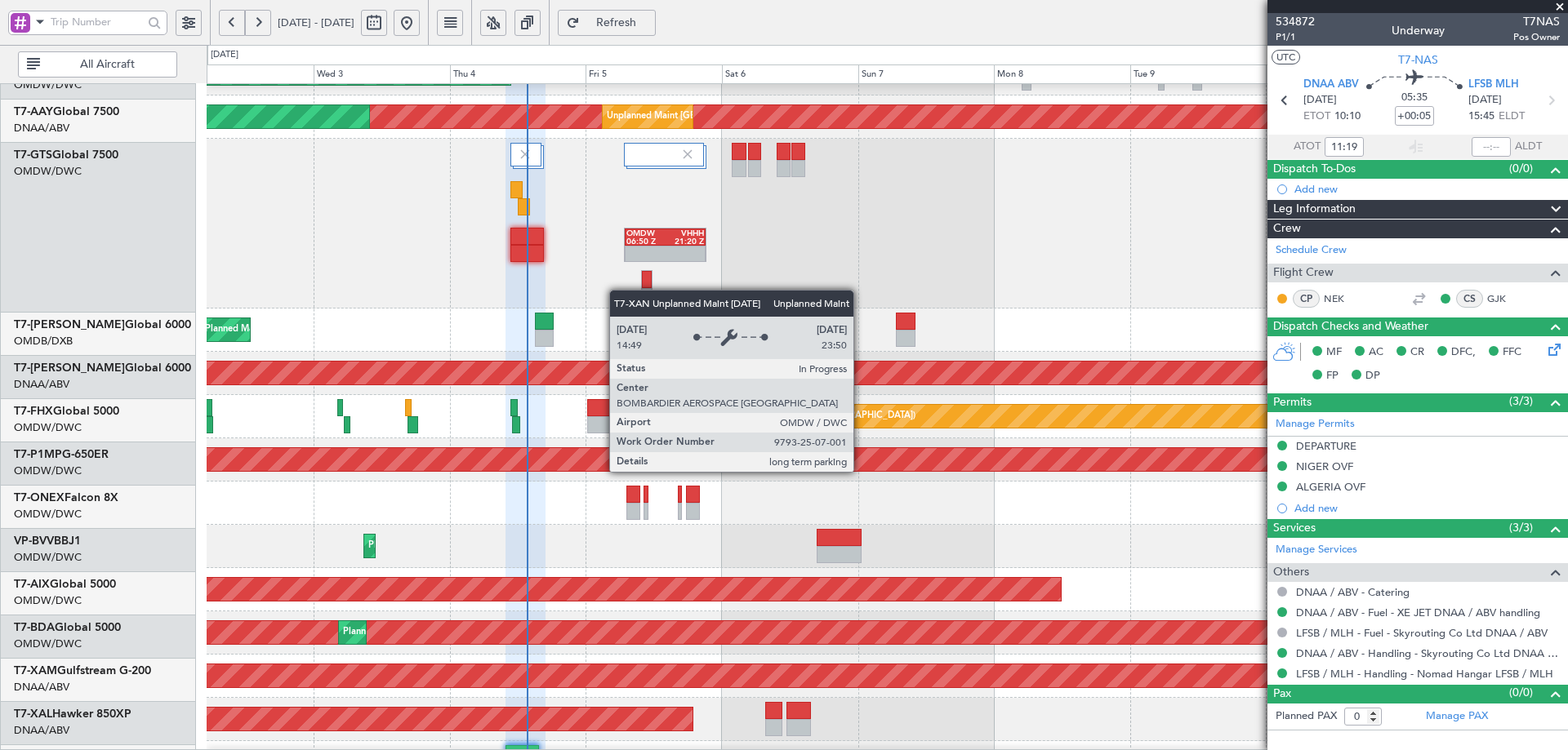
click at [578, 364] on div "Unplanned Maint [GEOGRAPHIC_DATA] (Al Maktoum Intl) Planned Maint [GEOGRAPHIC_D…" at bounding box center [886, 374] width 1360 height 44
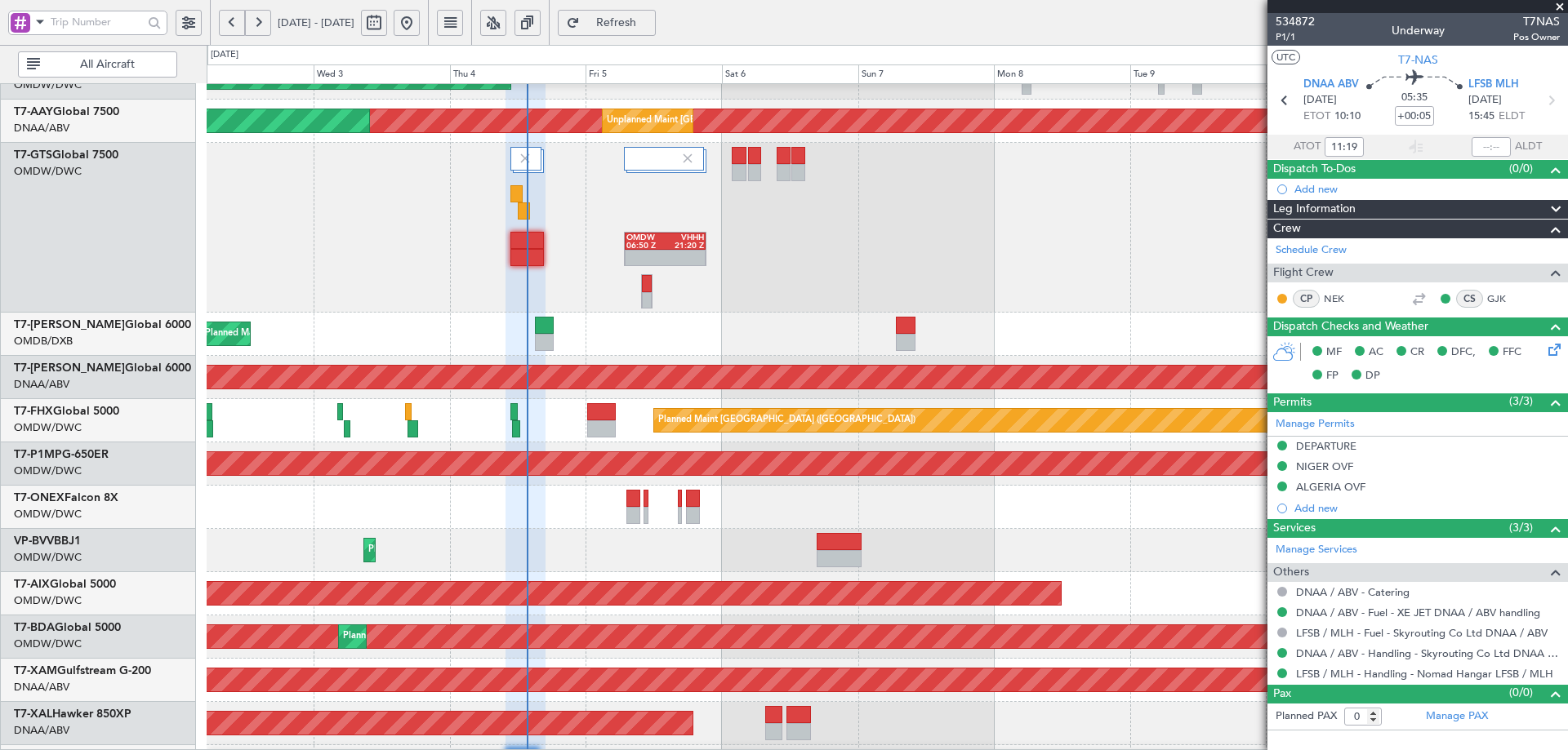
click at [807, 268] on div "OMDW 06:50 Z VHHH 21:20 Z" at bounding box center [886, 227] width 1360 height 170
type input "[PERSON_NAME] (ANI)"
type input "7019"
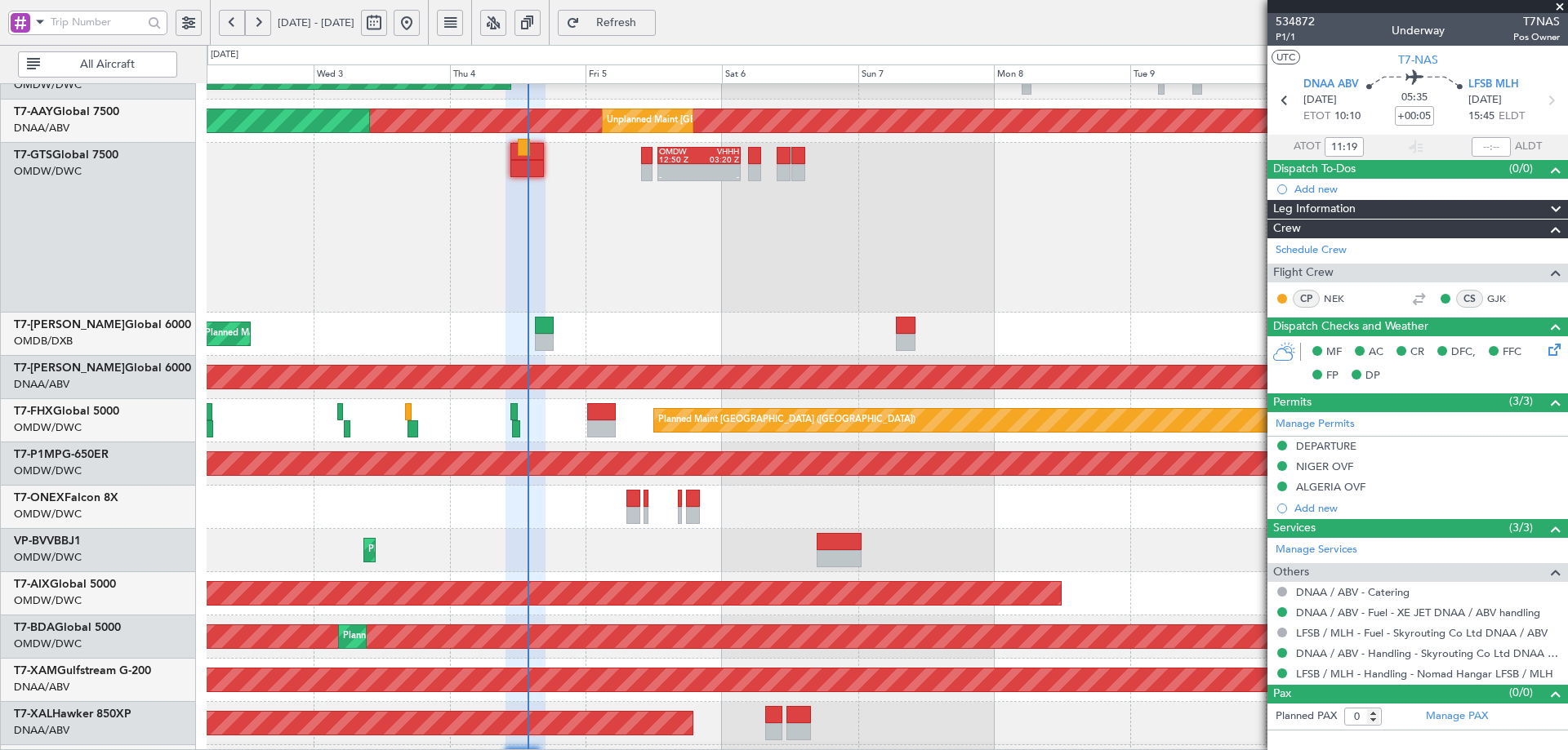
type input "[PERSON_NAME] (ANI)"
type input "7019"
type input "[PERSON_NAME] (ANI)"
type input "7019"
type input "[PERSON_NAME] (ANI)"
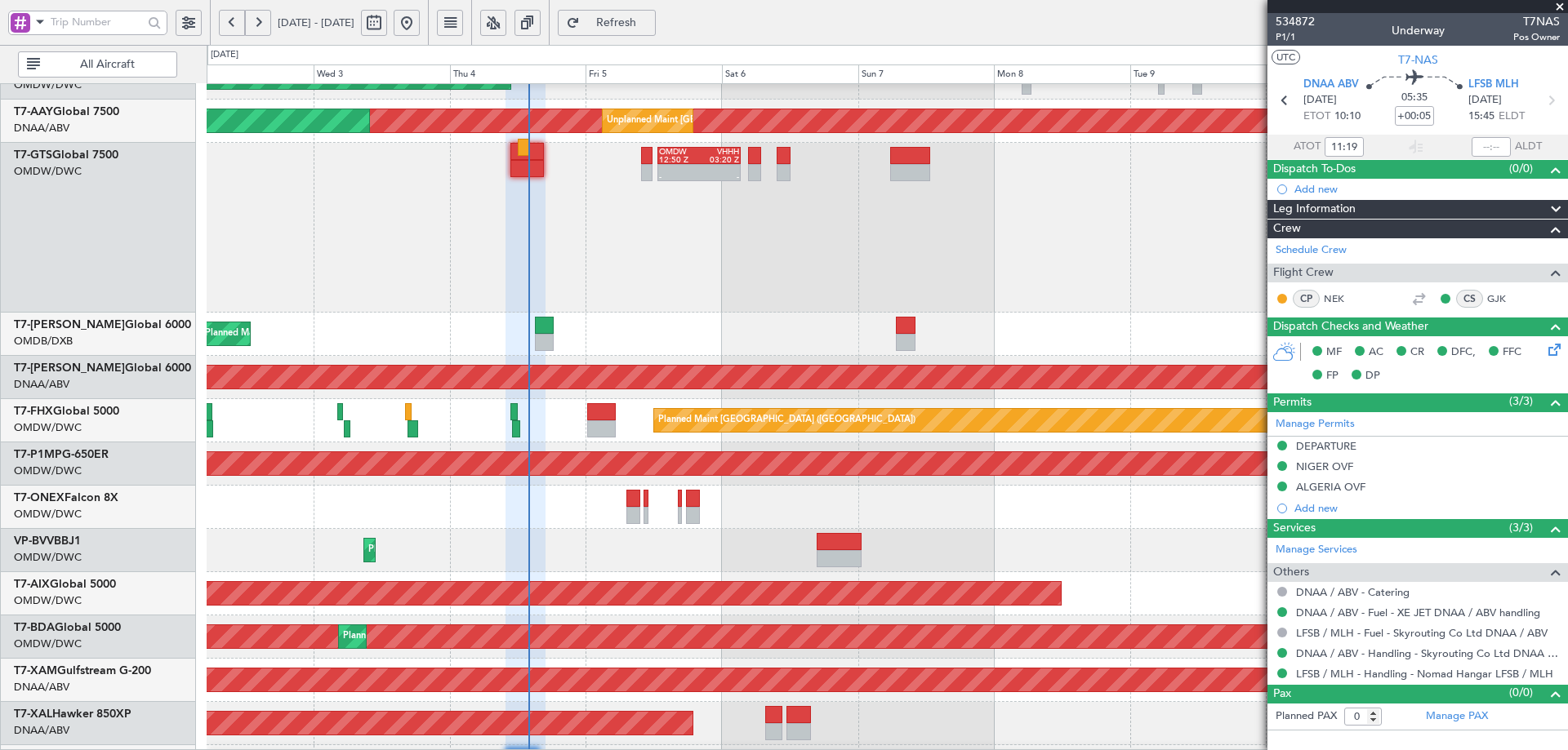
type input "7019"
type input "[PERSON_NAME] (ANI)"
type input "7019"
